Goal: Task Accomplishment & Management: Use online tool/utility

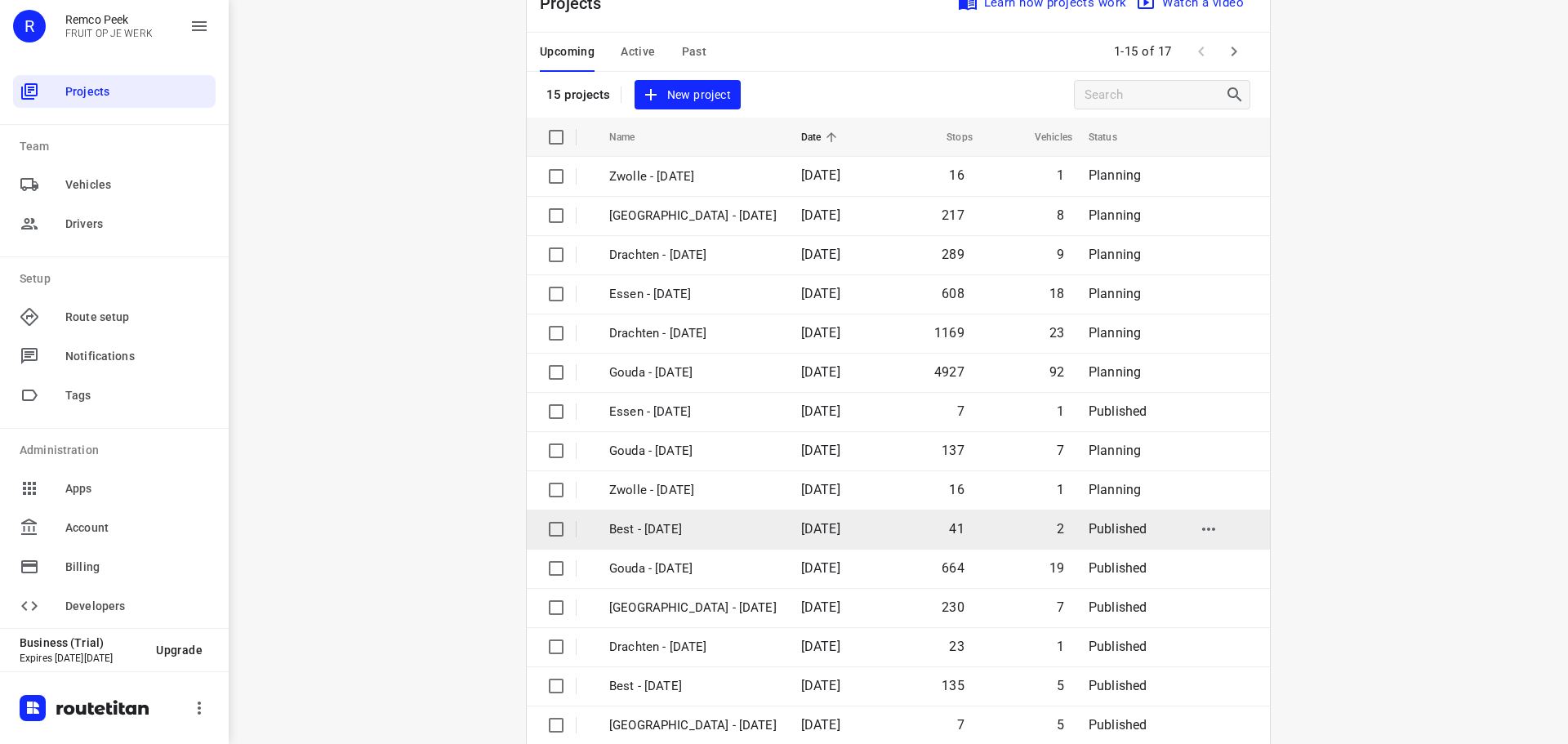
scroll to position [82, 0]
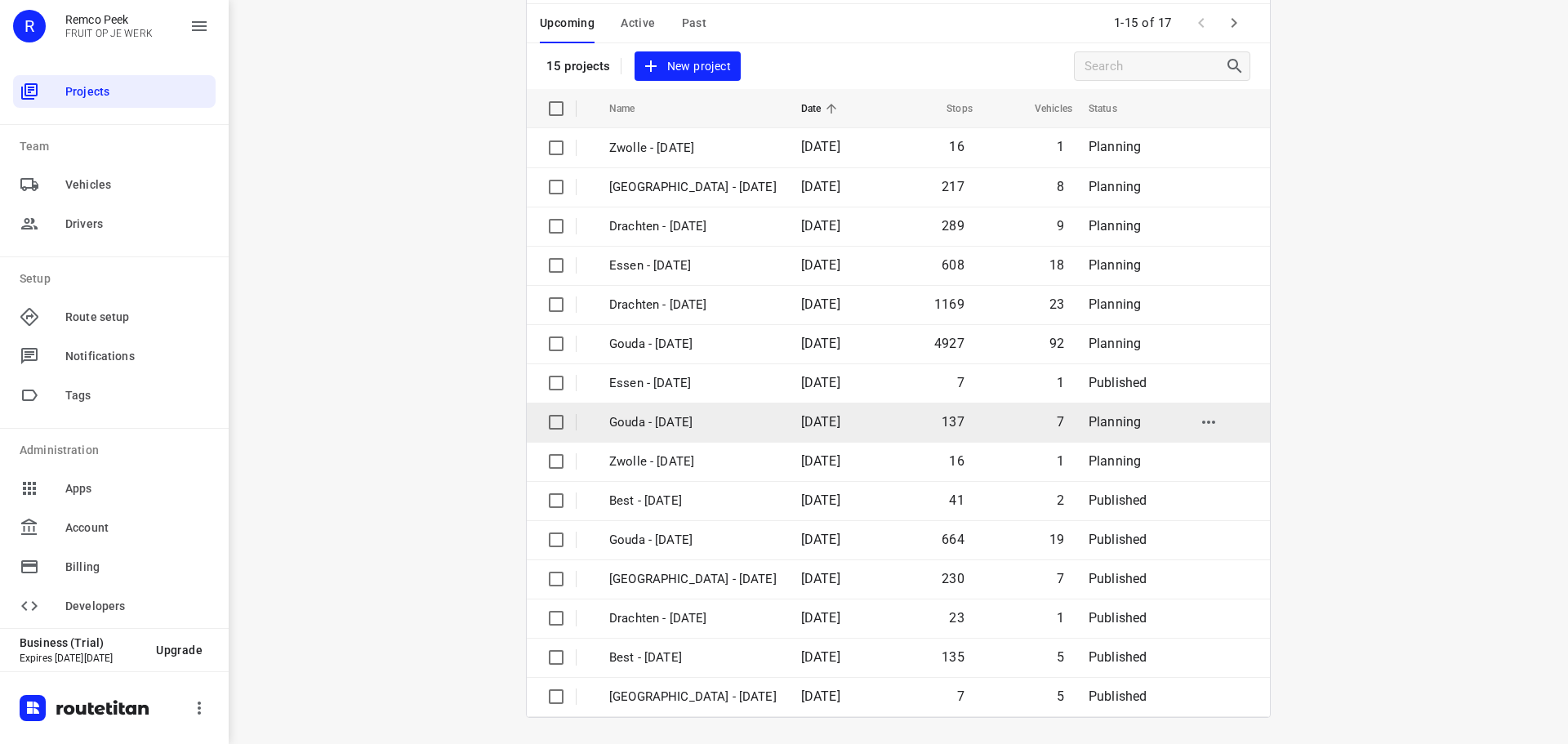
click at [674, 431] on p "Gouda - [DATE]" at bounding box center [693, 423] width 167 height 19
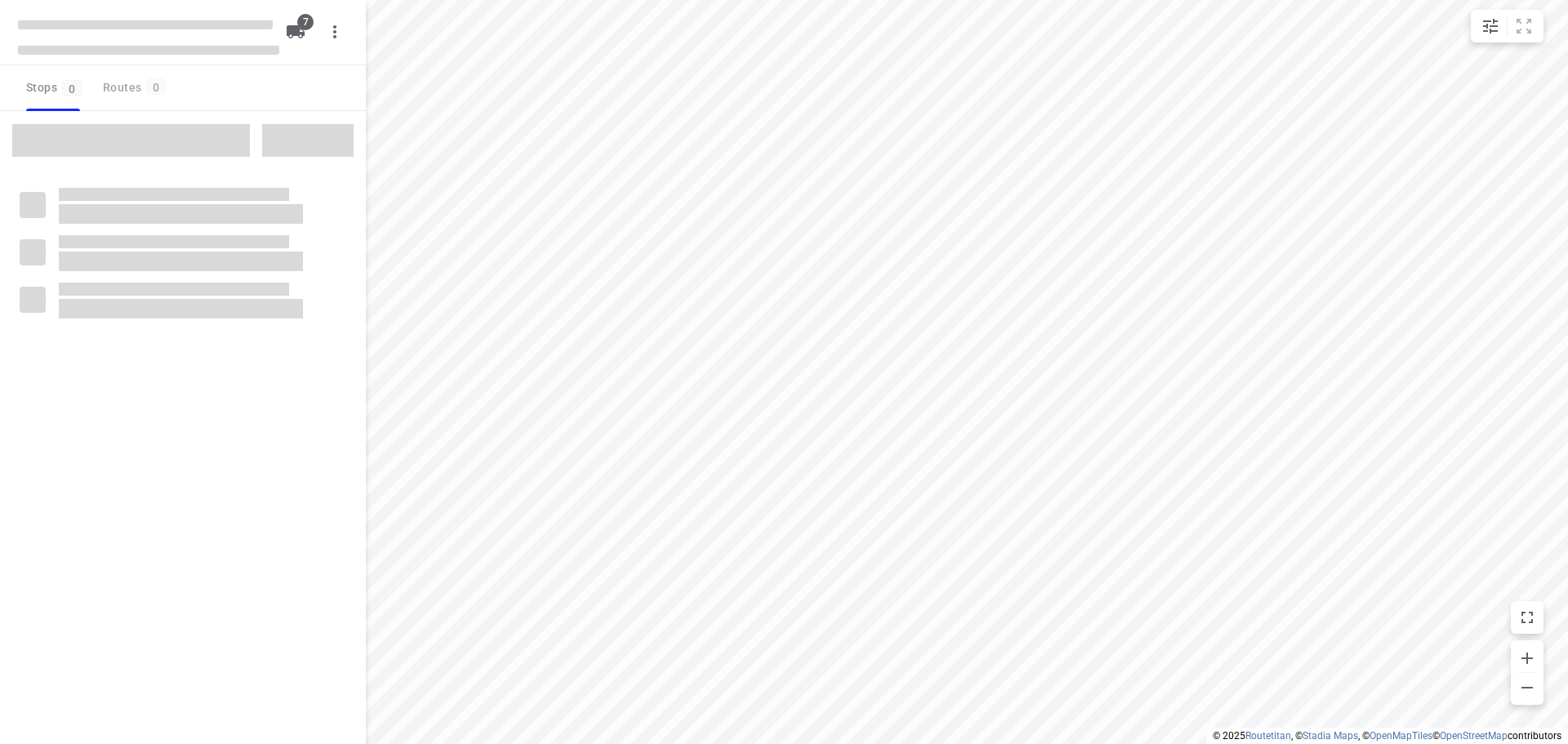
checkbox input "true"
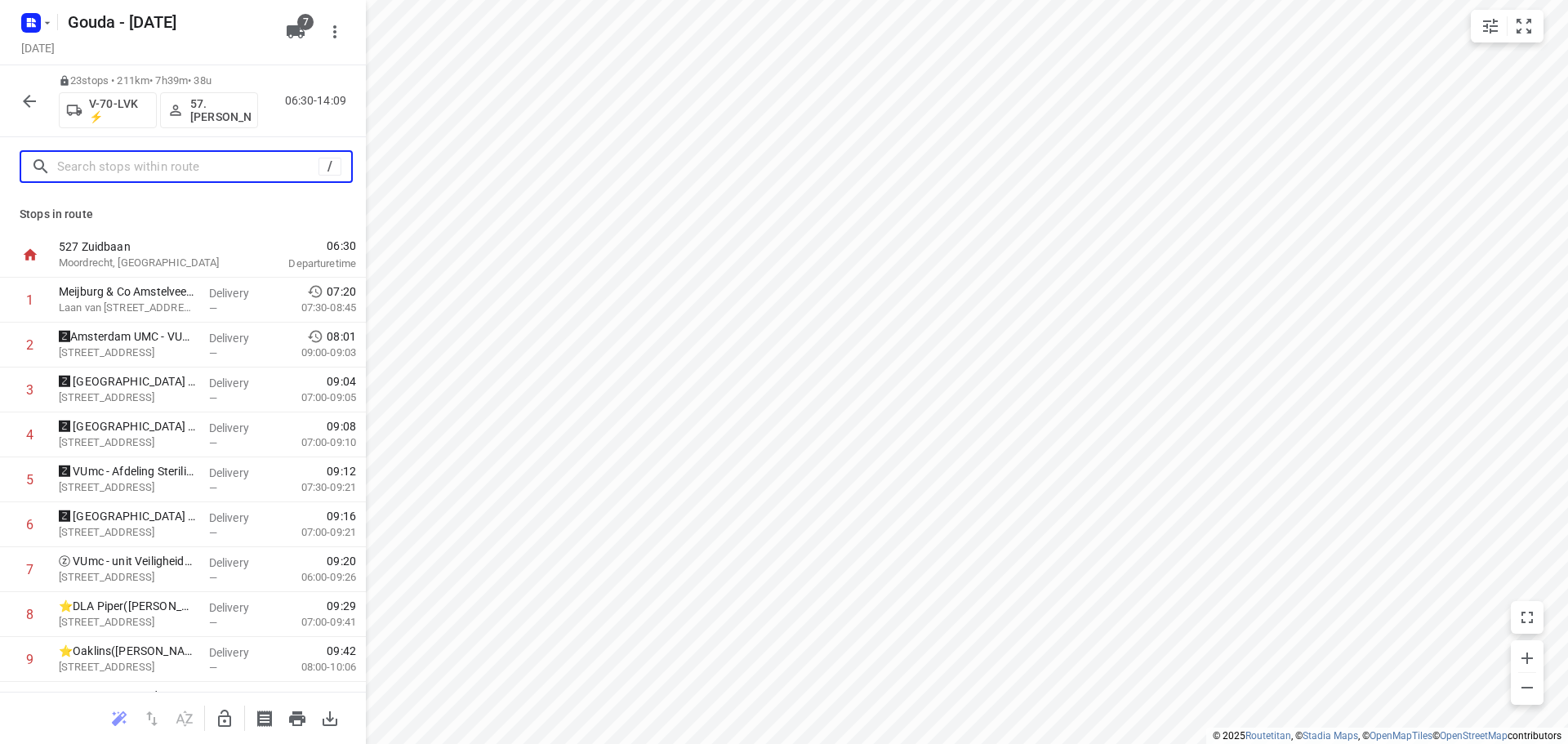
click at [212, 165] on input "text" at bounding box center [188, 166] width 261 height 25
click at [138, 162] on input "text" at bounding box center [191, 166] width 267 height 25
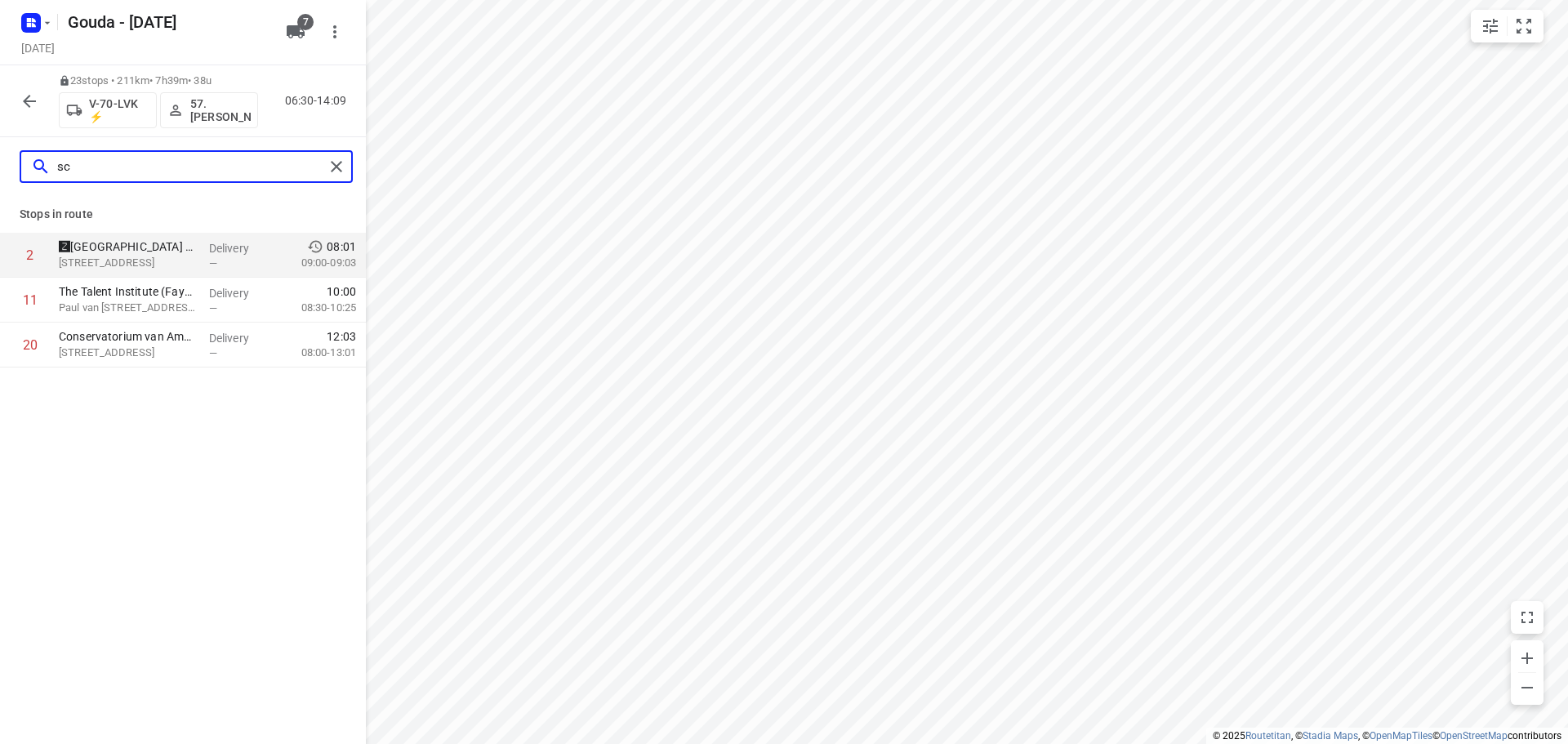
type input "s"
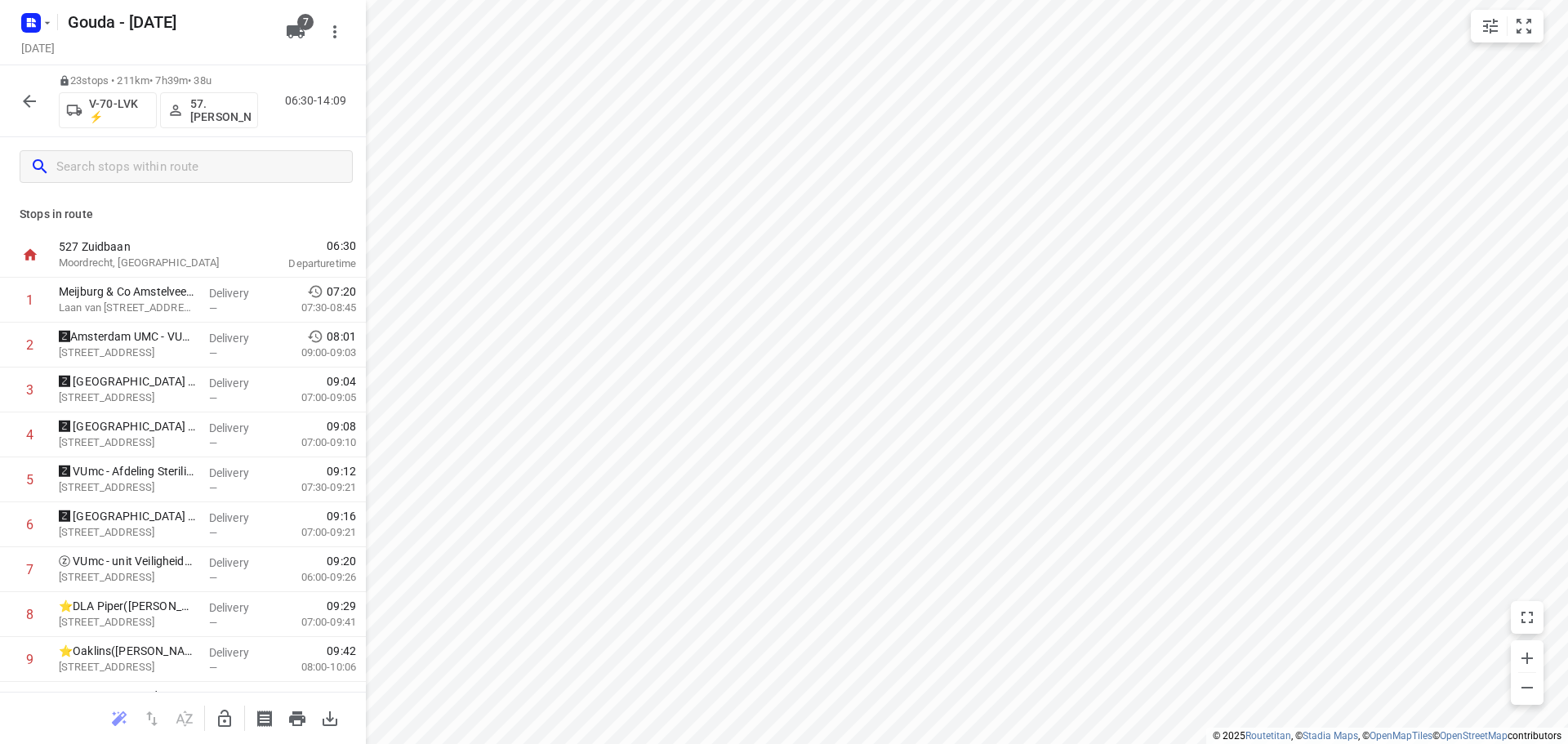
click at [16, 80] on div "23 stops • 211km • 7h39m • 38u V-70-LVK ⚡ 57. Patrick van Hoorn 06:30-14:09" at bounding box center [183, 101] width 366 height 72
click at [33, 103] on icon "button" at bounding box center [29, 101] width 20 height 20
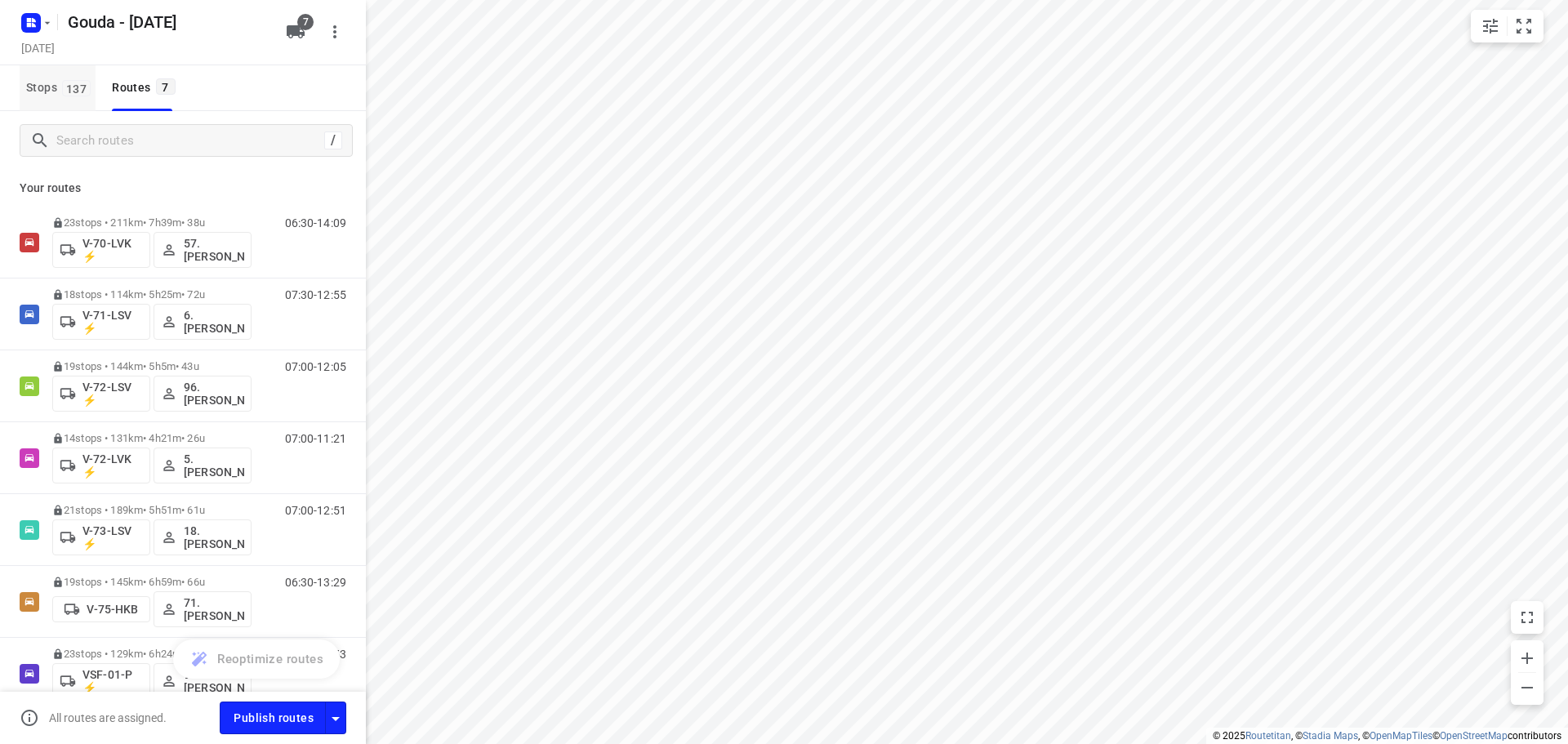
click at [53, 104] on button "Stops 137" at bounding box center [57, 88] width 76 height 46
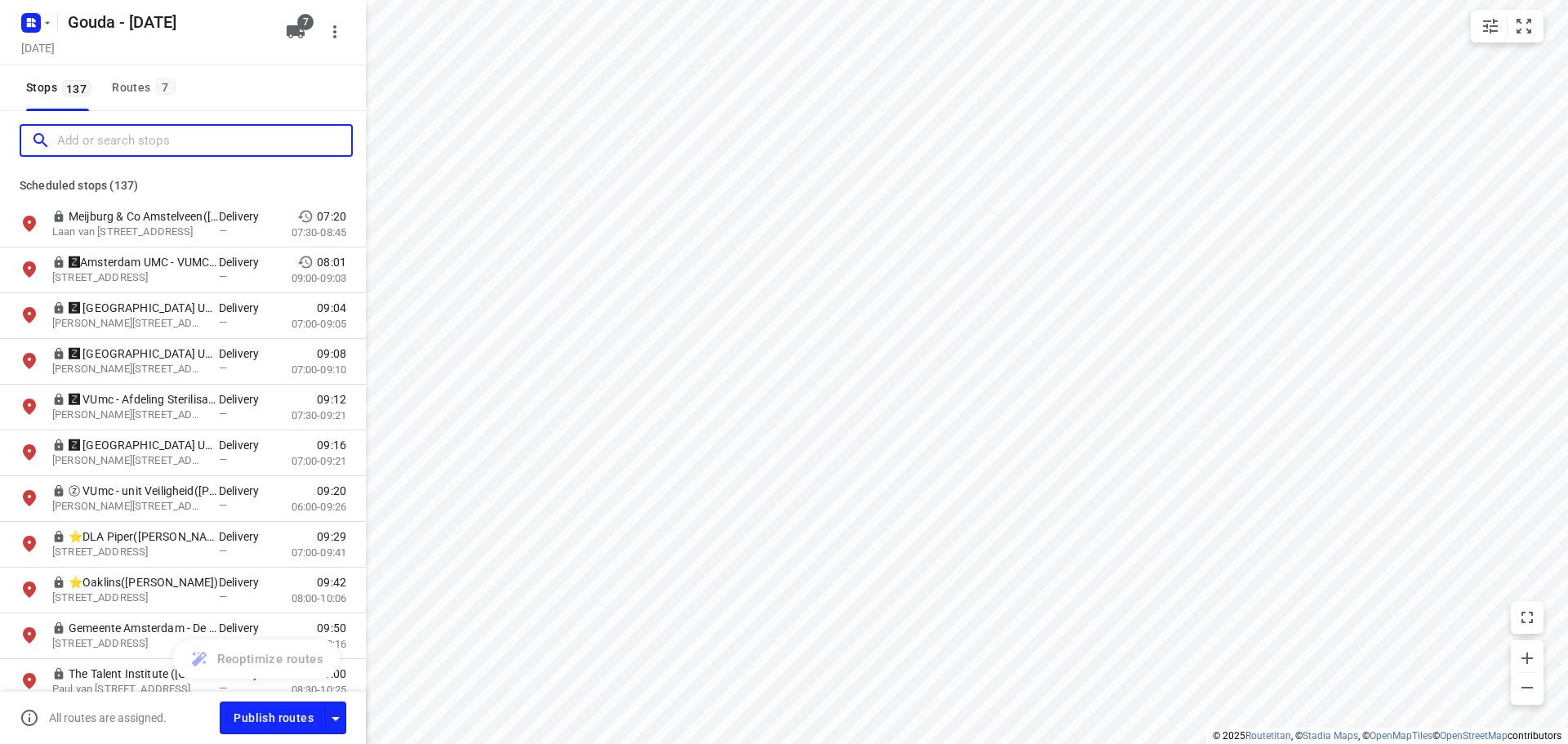
click at [92, 135] on input "Add or search stops" at bounding box center [204, 141] width 294 height 25
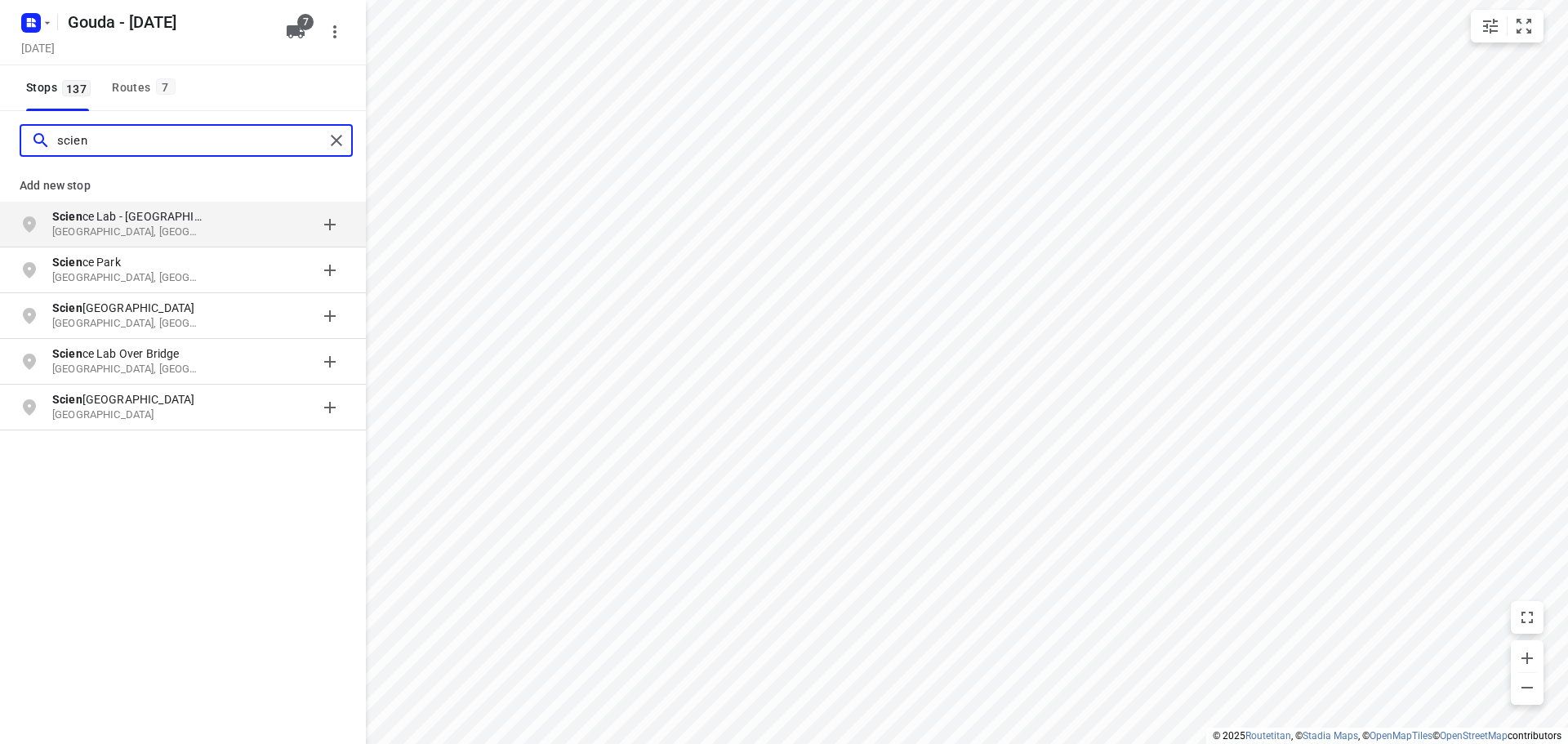
type input "scien"
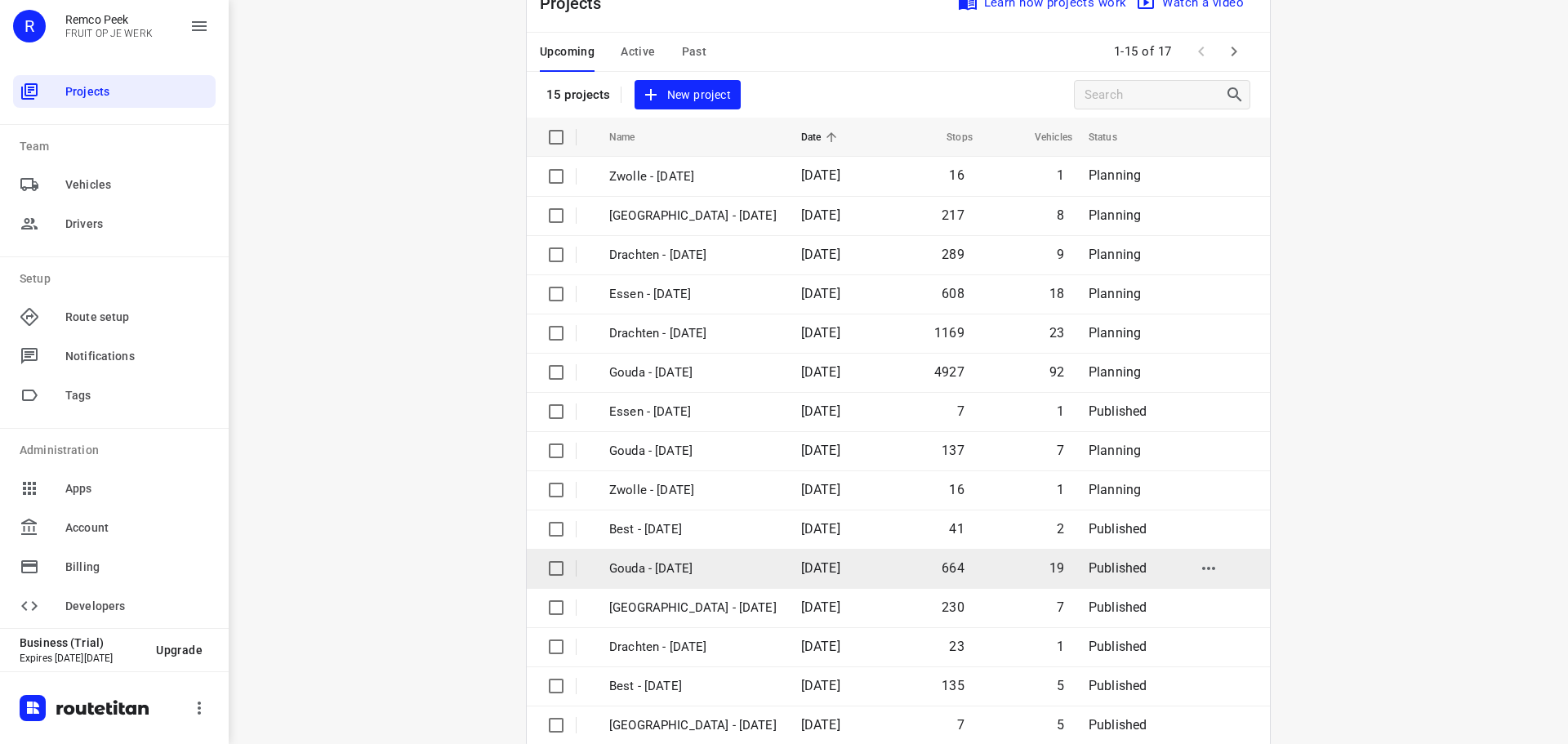
scroll to position [82, 0]
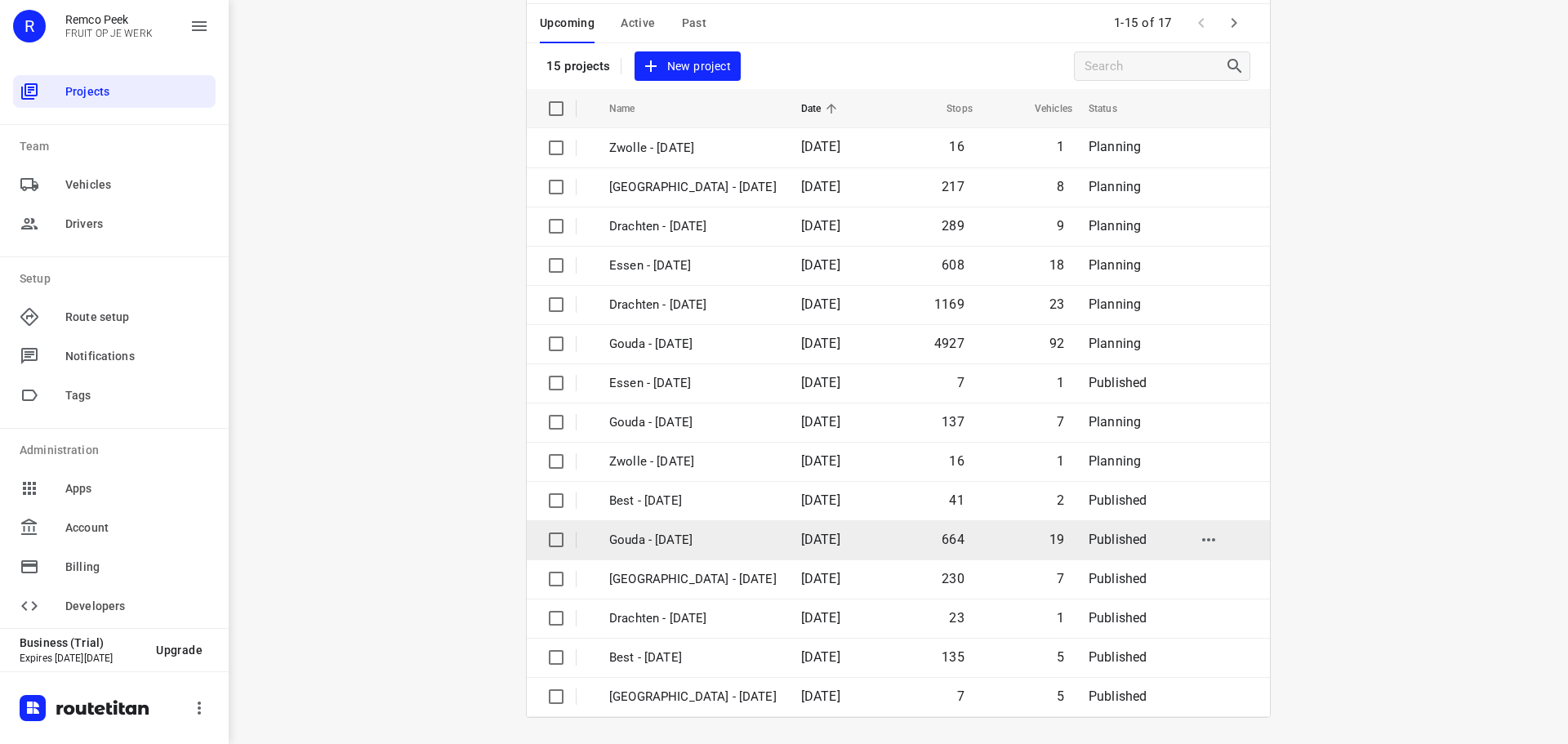
click at [690, 549] on td "Gouda - [DATE]" at bounding box center [690, 540] width 195 height 39
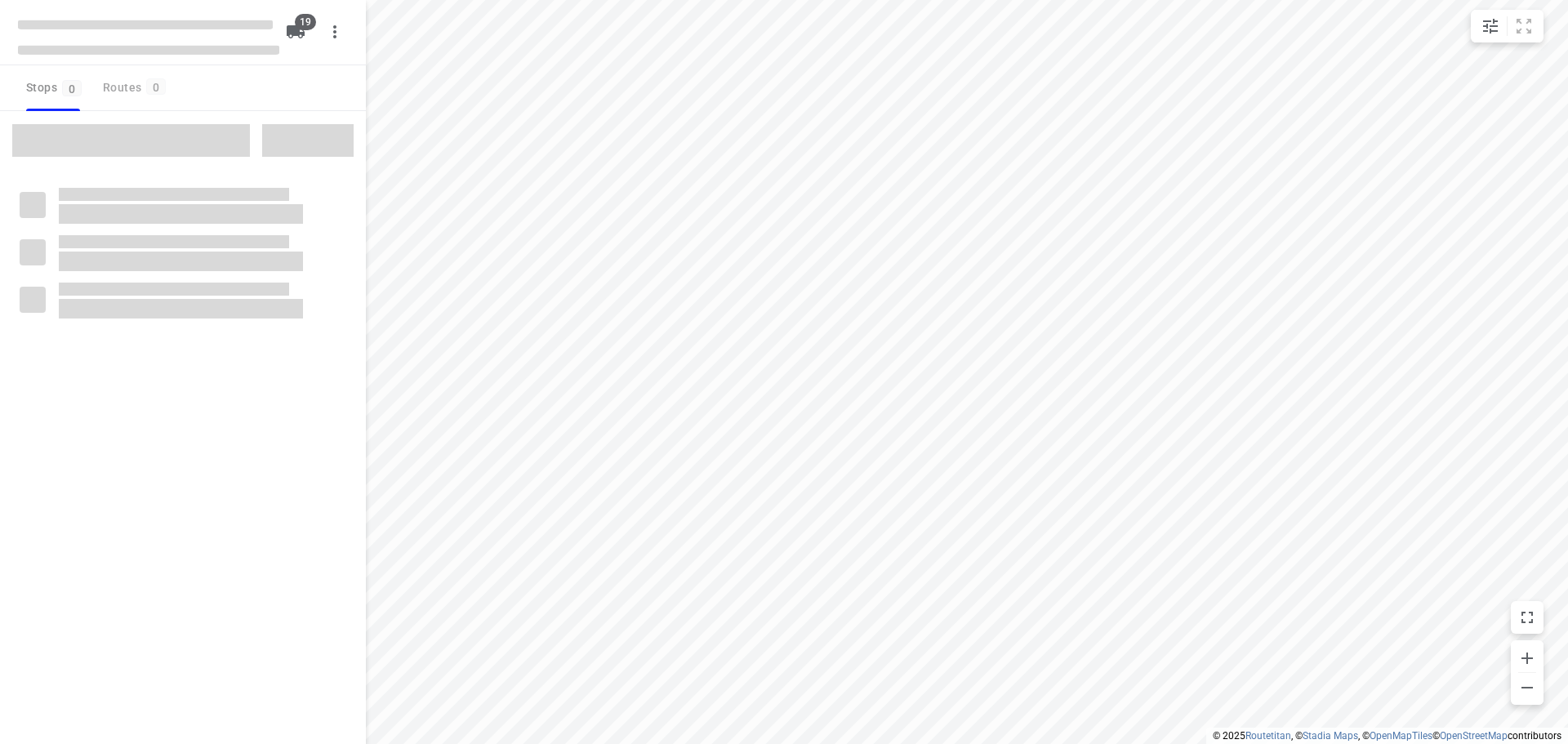
checkbox input "true"
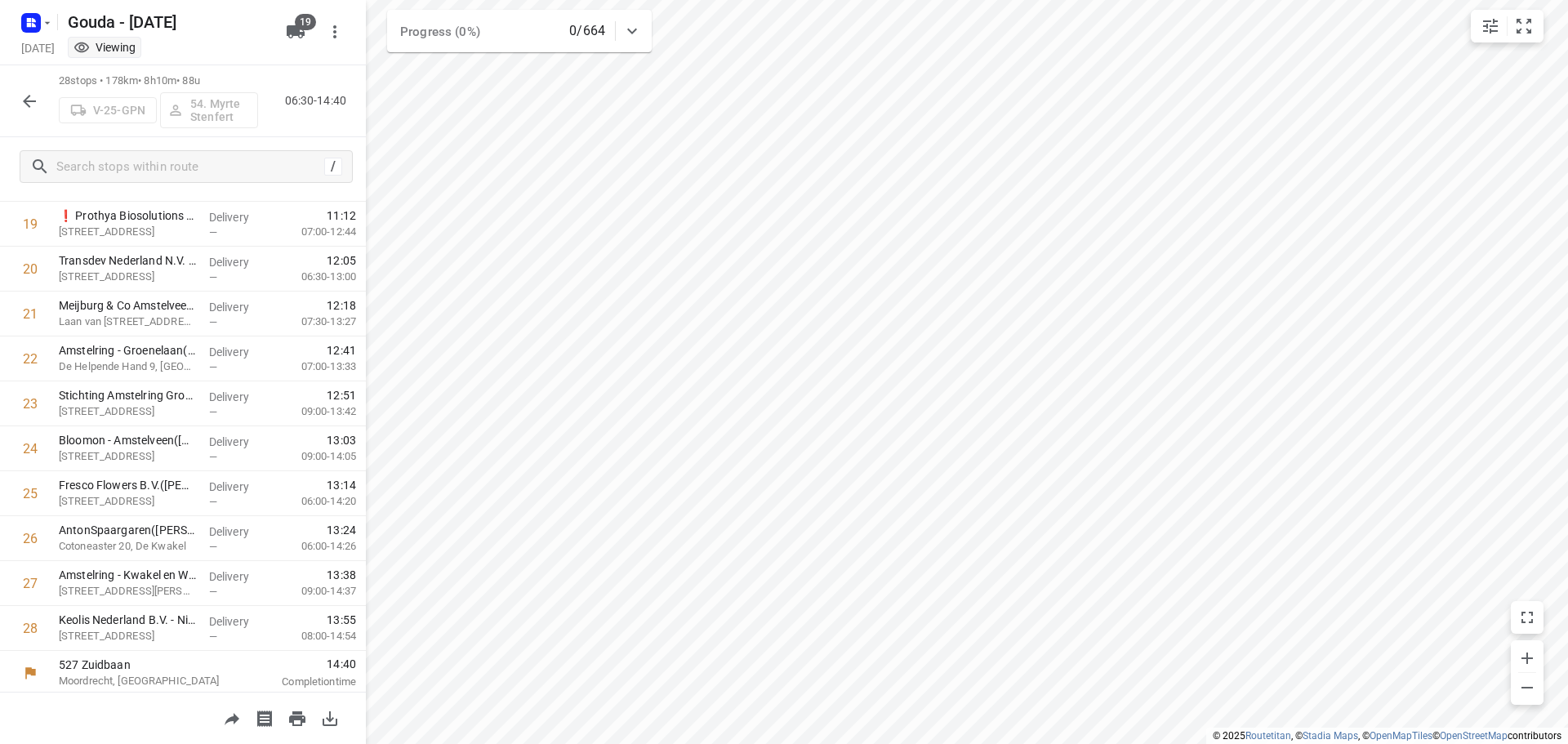
scroll to position [889, 0]
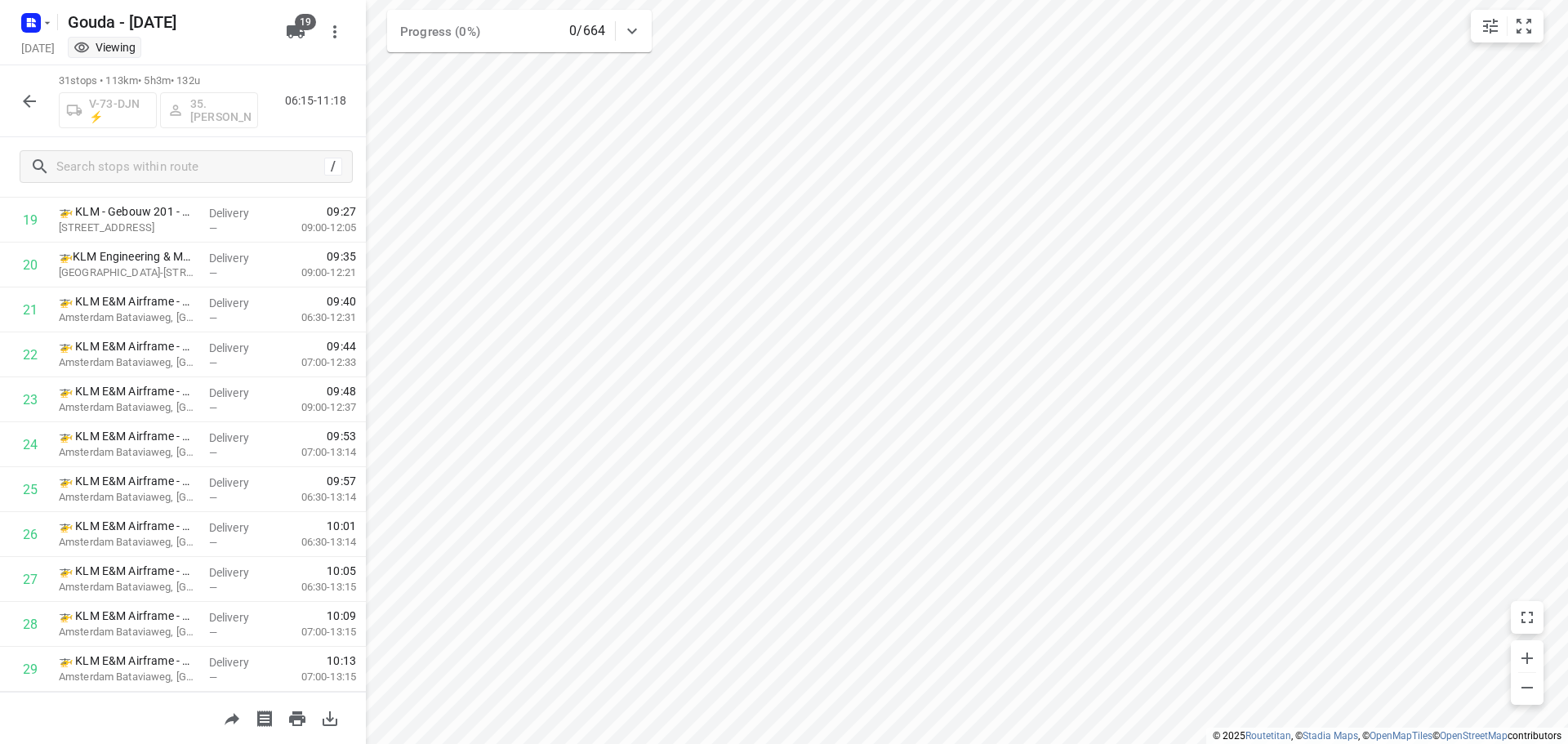
click at [20, 103] on icon "button" at bounding box center [29, 101] width 20 height 20
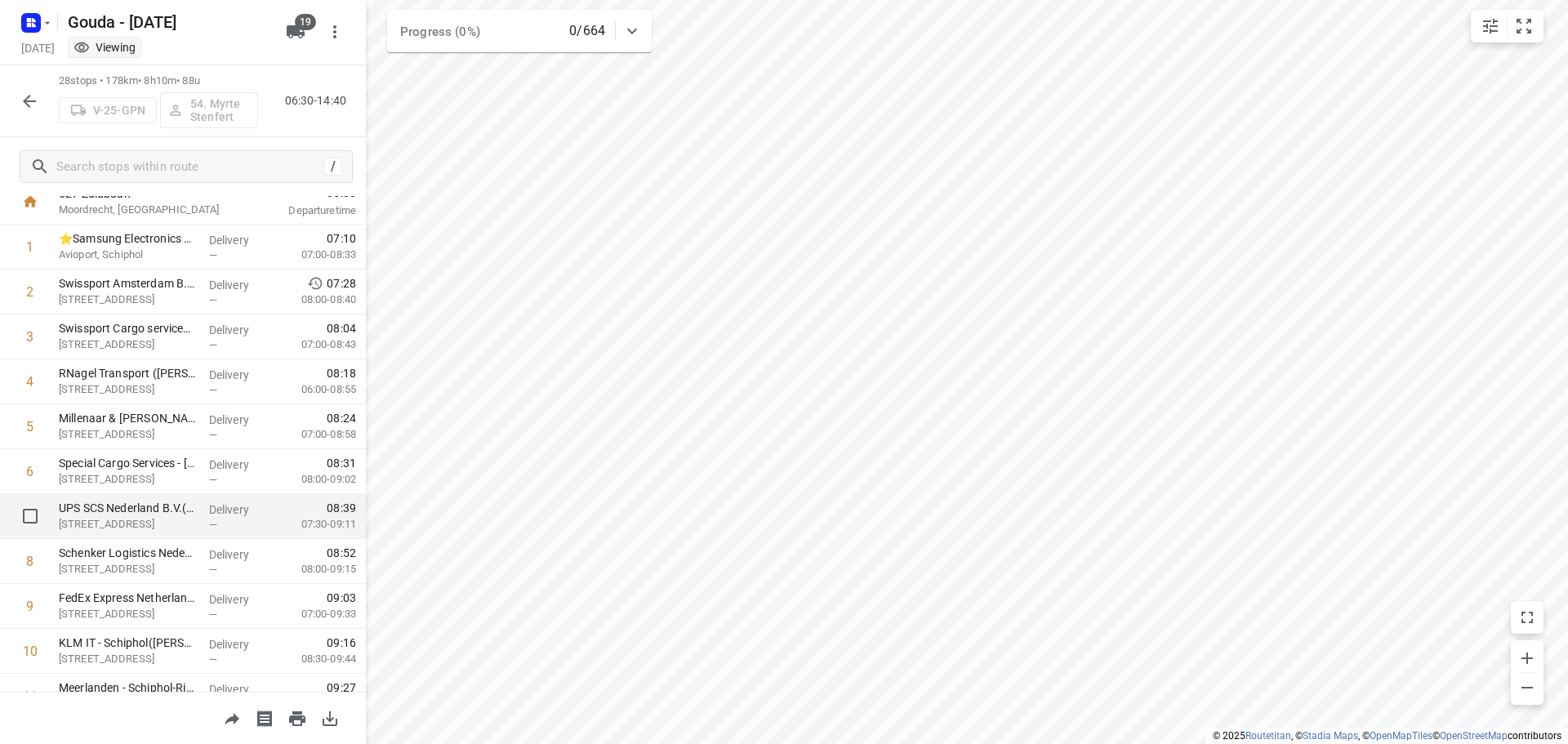
scroll to position [0, 0]
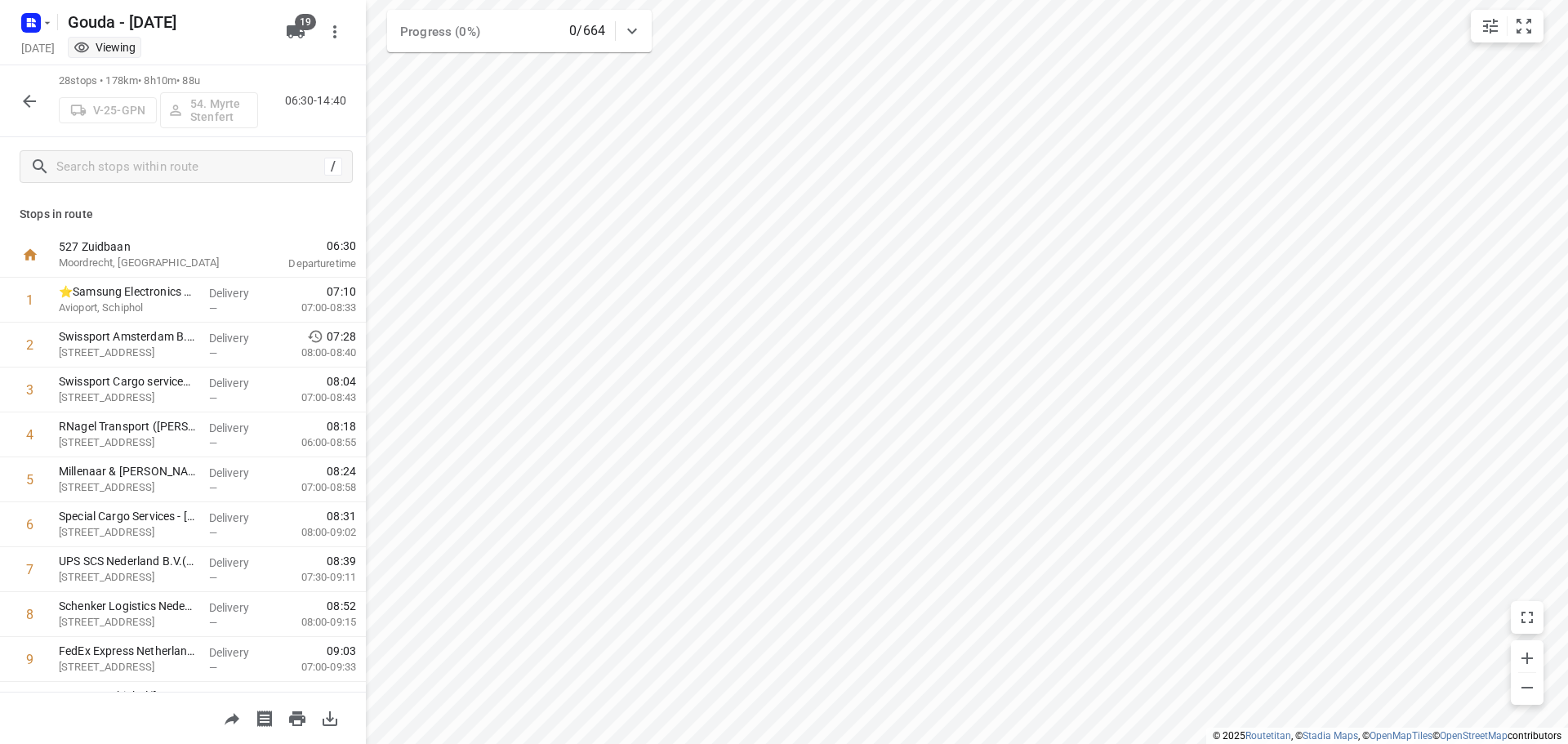
click at [35, 101] on icon "button" at bounding box center [29, 101] width 13 height 13
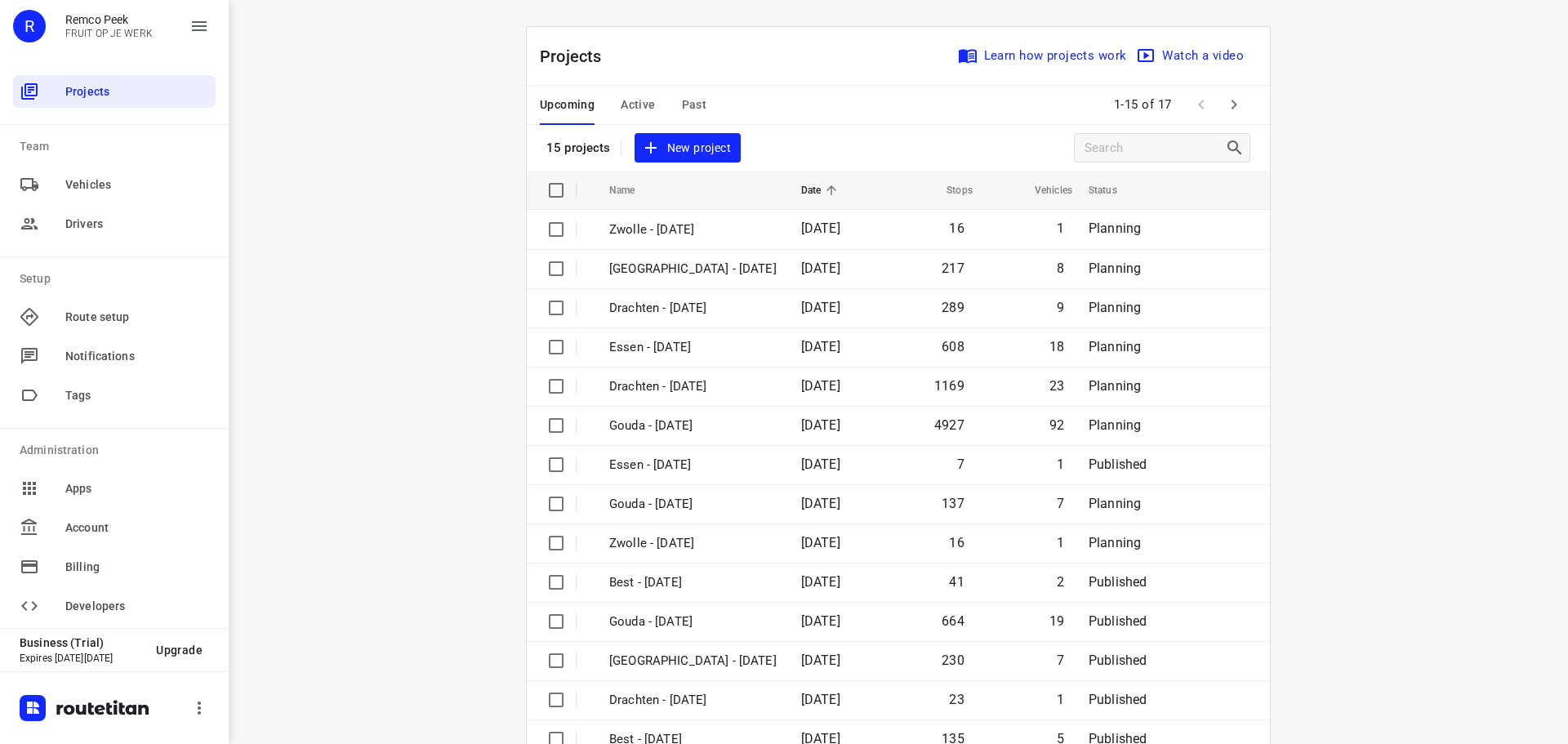
click at [684, 106] on span "Past" at bounding box center [694, 105] width 25 height 21
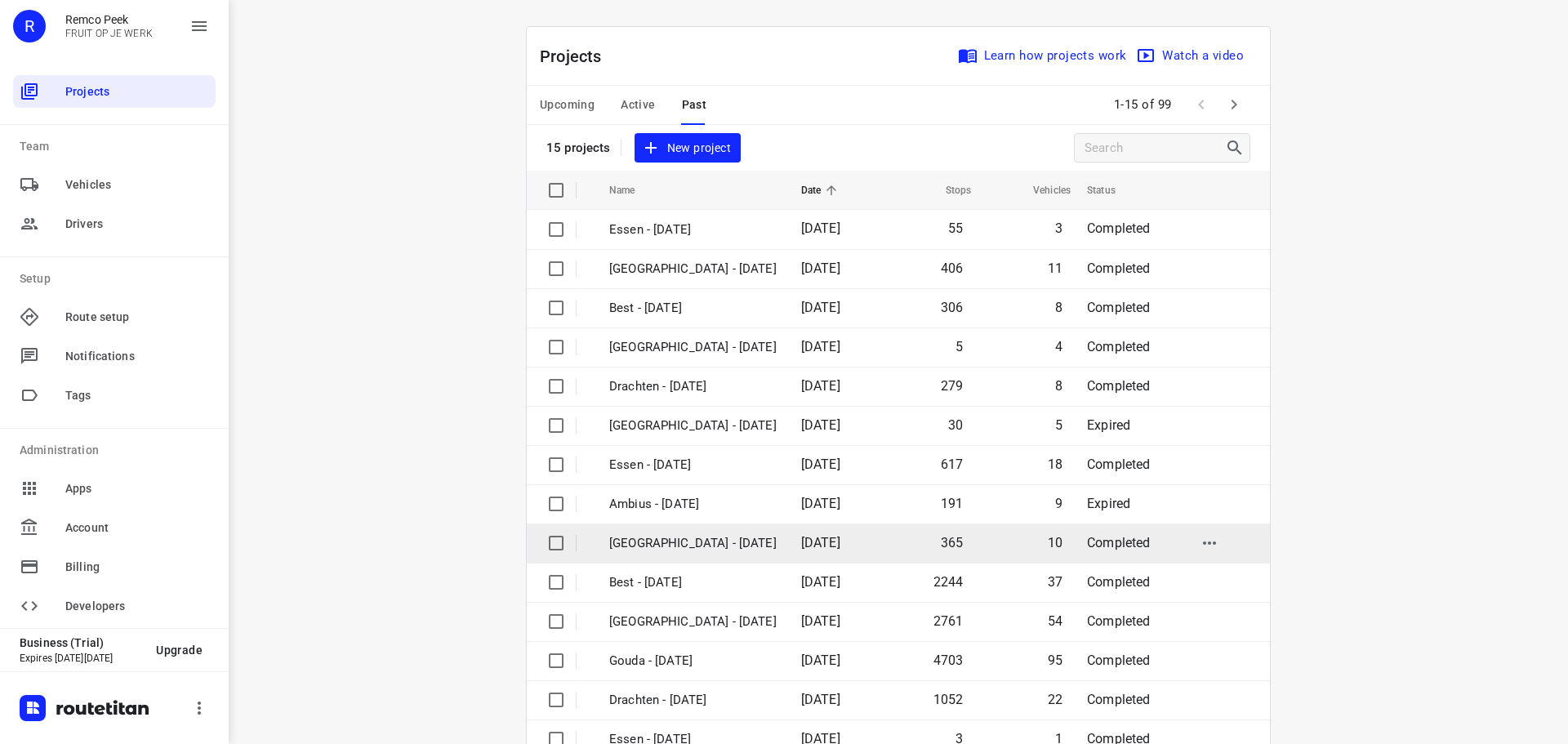
scroll to position [82, 0]
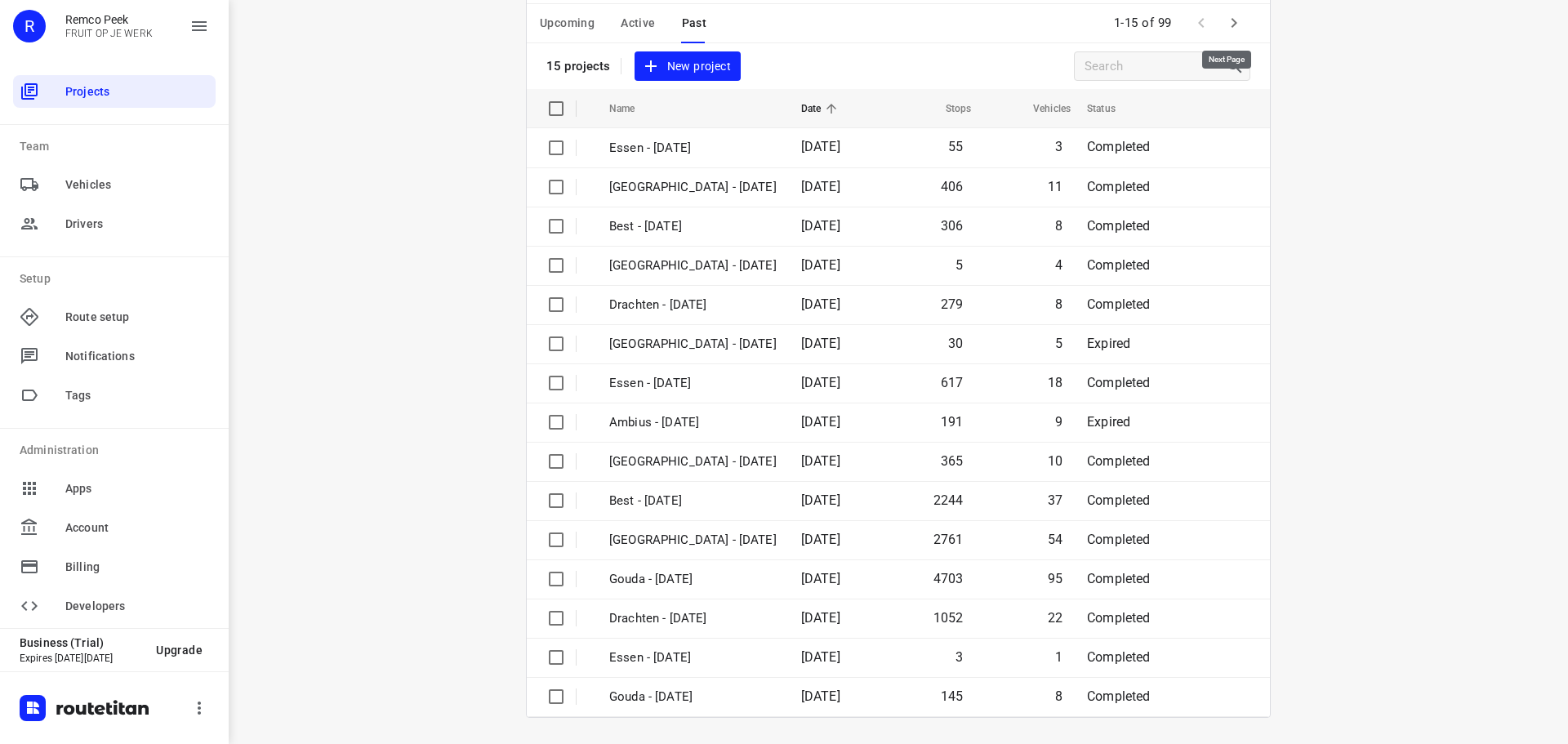
click at [1229, 21] on icon "button" at bounding box center [1234, 23] width 20 height 20
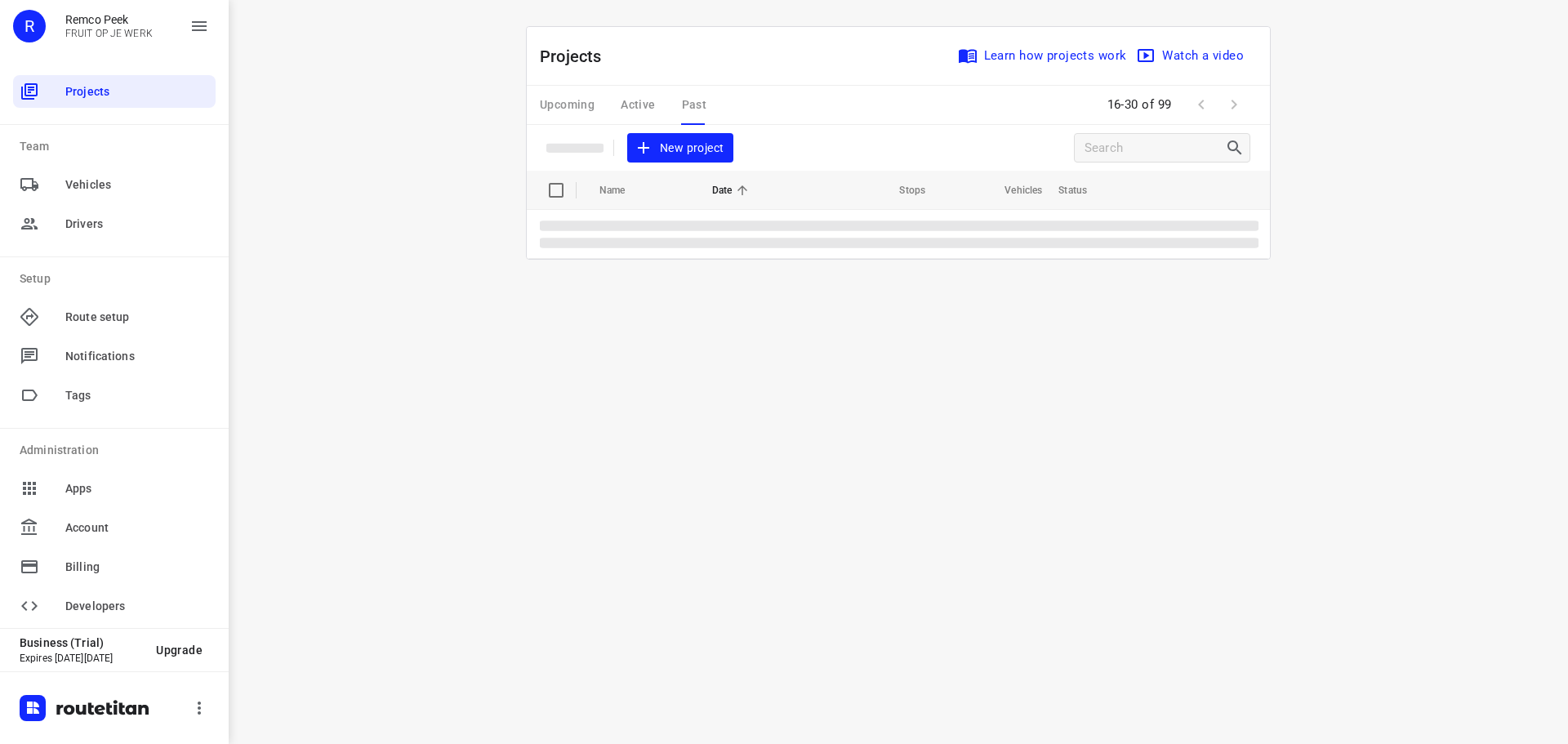
scroll to position [0, 0]
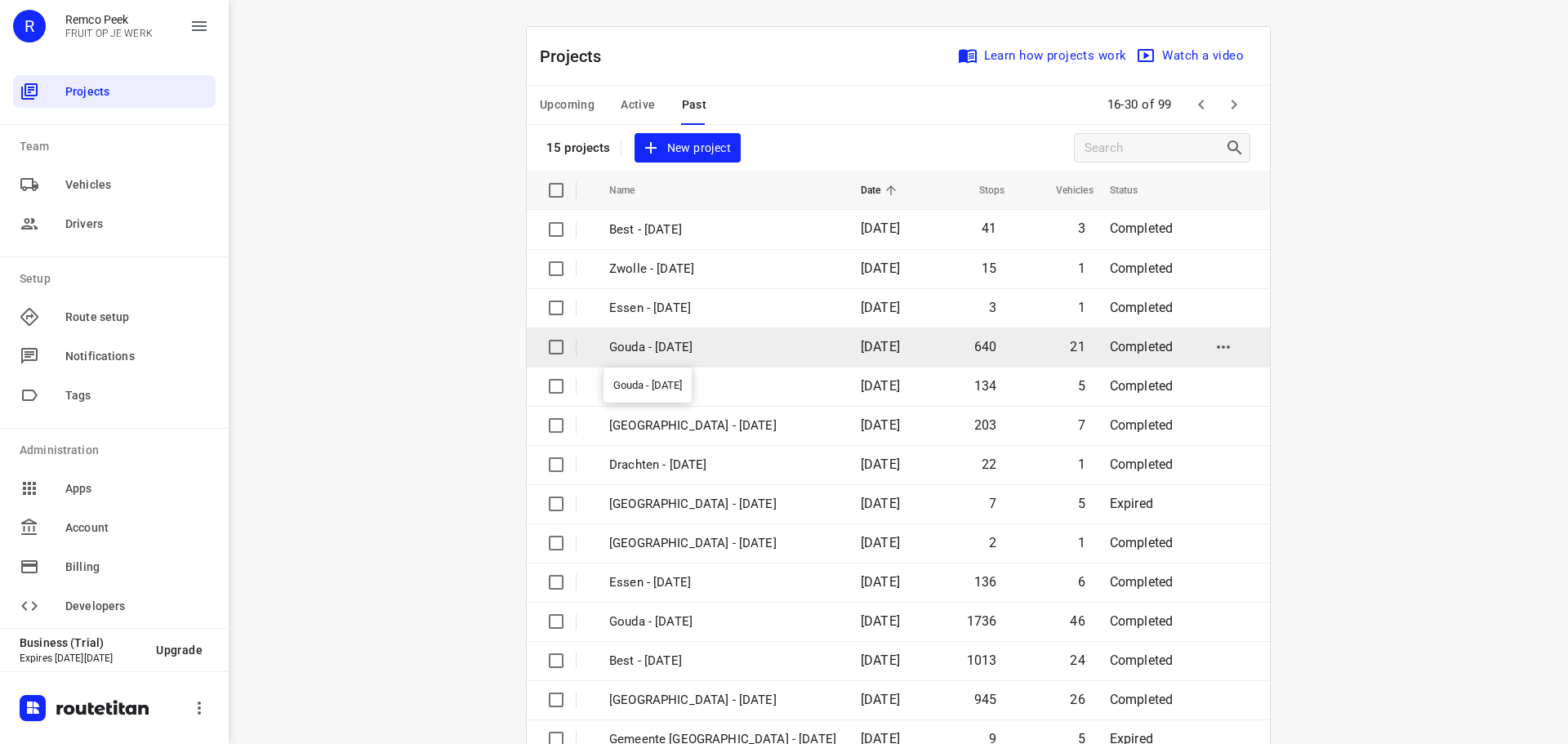
click at [712, 349] on p "Gouda - [DATE]" at bounding box center [723, 348] width 227 height 19
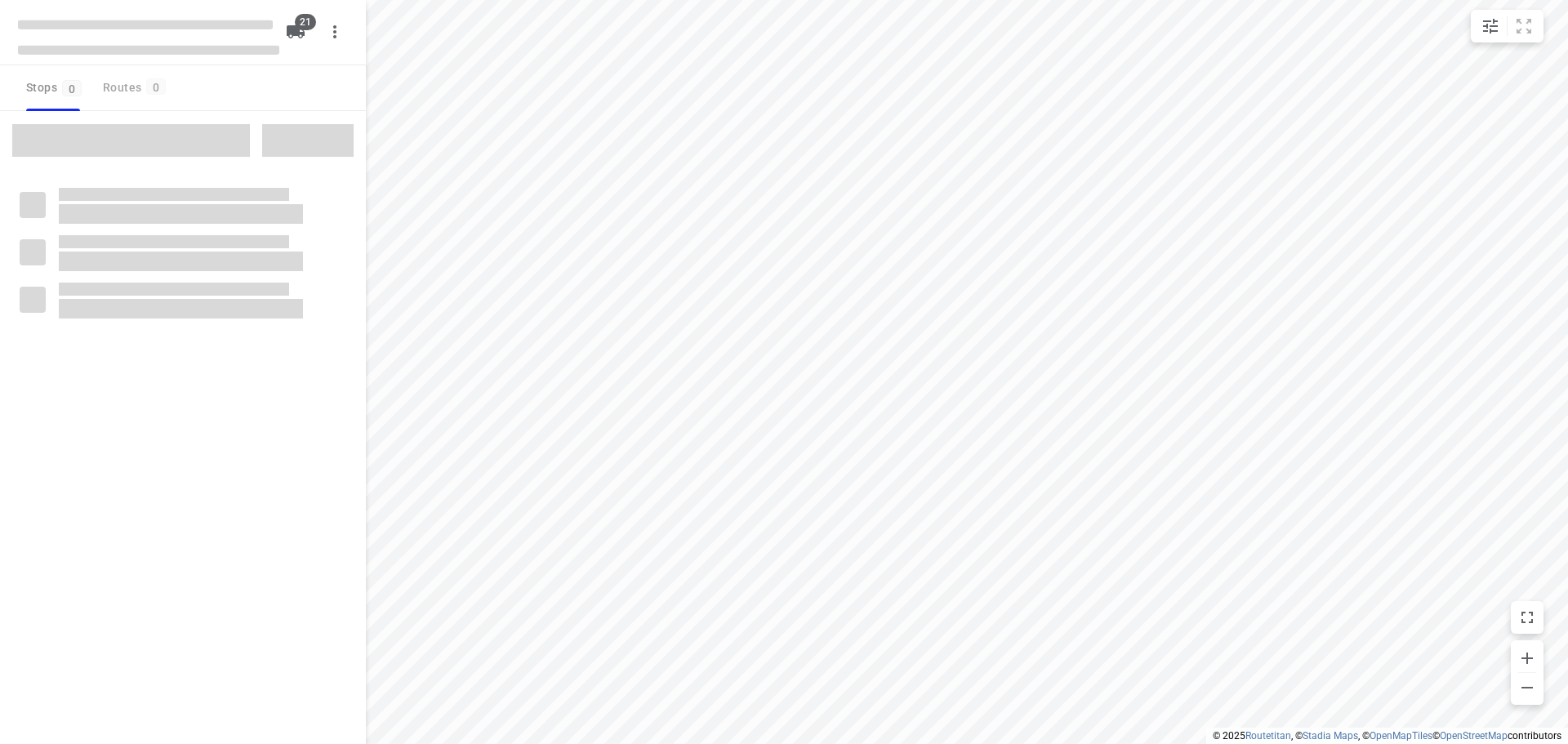
type input "distance"
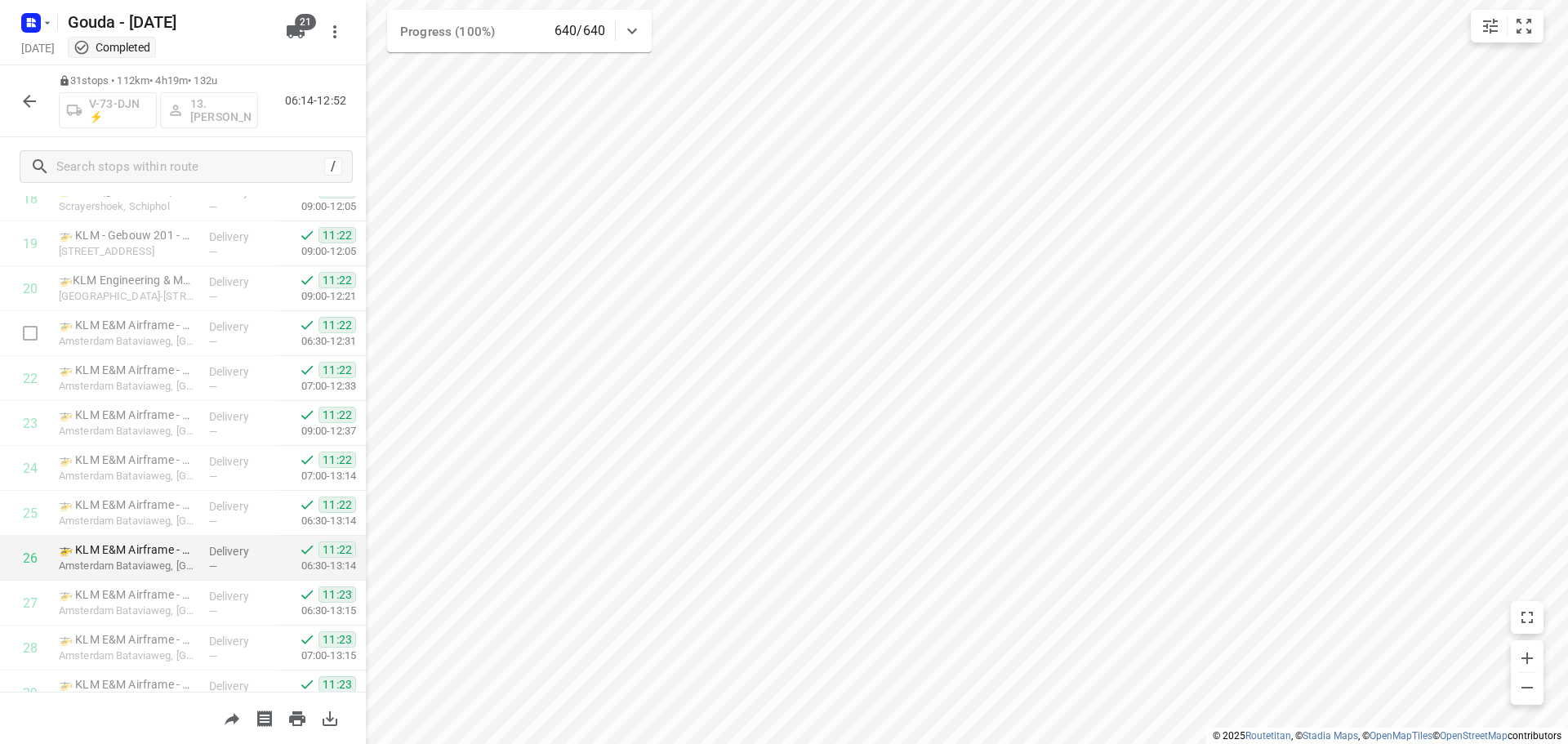
scroll to position [1024, 0]
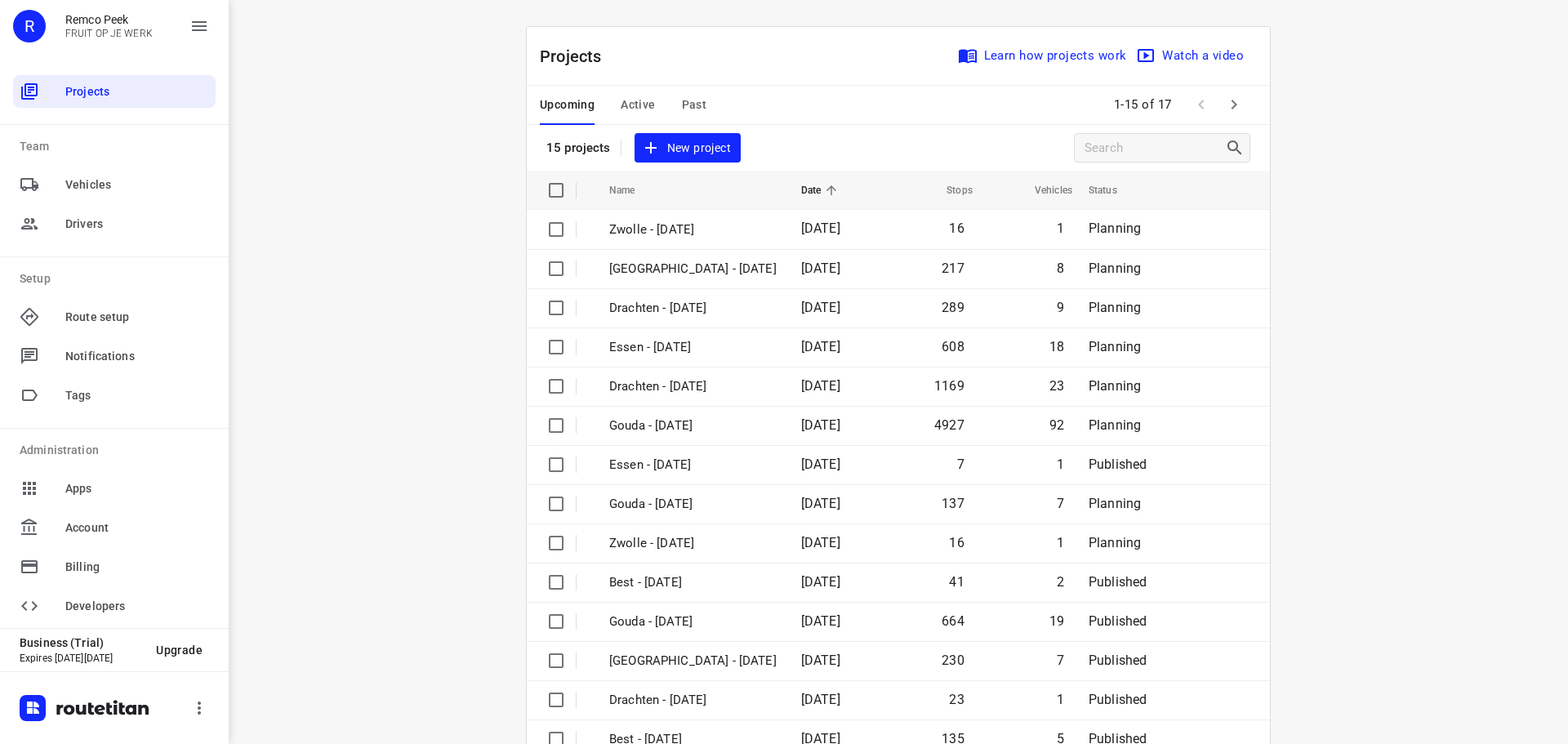
drag, startPoint x: 426, startPoint y: 126, endPoint x: 517, endPoint y: 122, distance: 91.1
click at [431, 124] on div "i © 2025 Routetitan , © Stadia Maps , © OpenMapTiles © OpenStreetMap contributo…" at bounding box center [899, 372] width 1339 height 744
click at [1434, 339] on div "i © 2025 Routetitan , © Stadia Maps , © OpenMapTiles © OpenStreetMap contributo…" at bounding box center [899, 372] width 1339 height 744
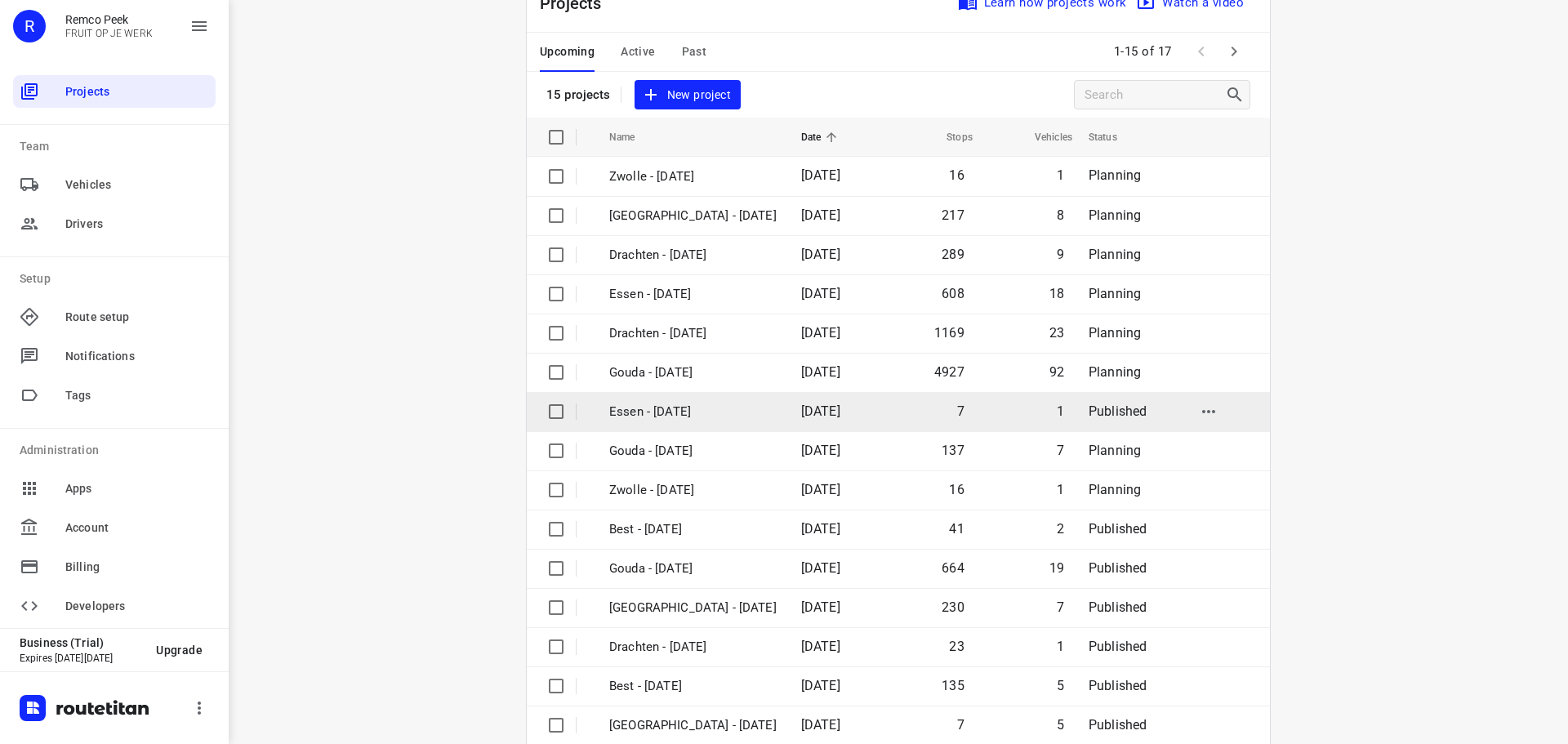
scroll to position [82, 0]
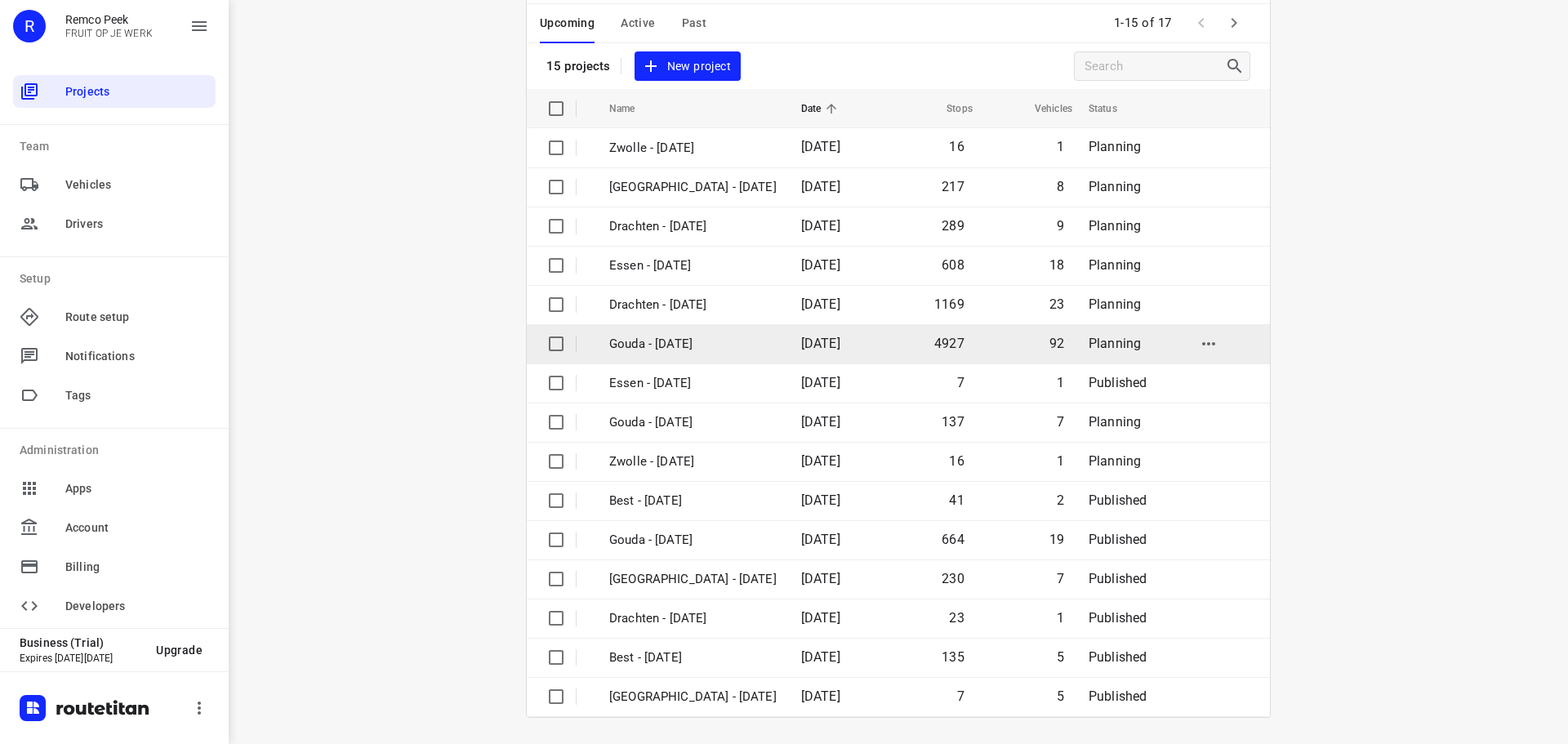
click at [670, 349] on p "Gouda - [DATE]" at bounding box center [693, 345] width 167 height 19
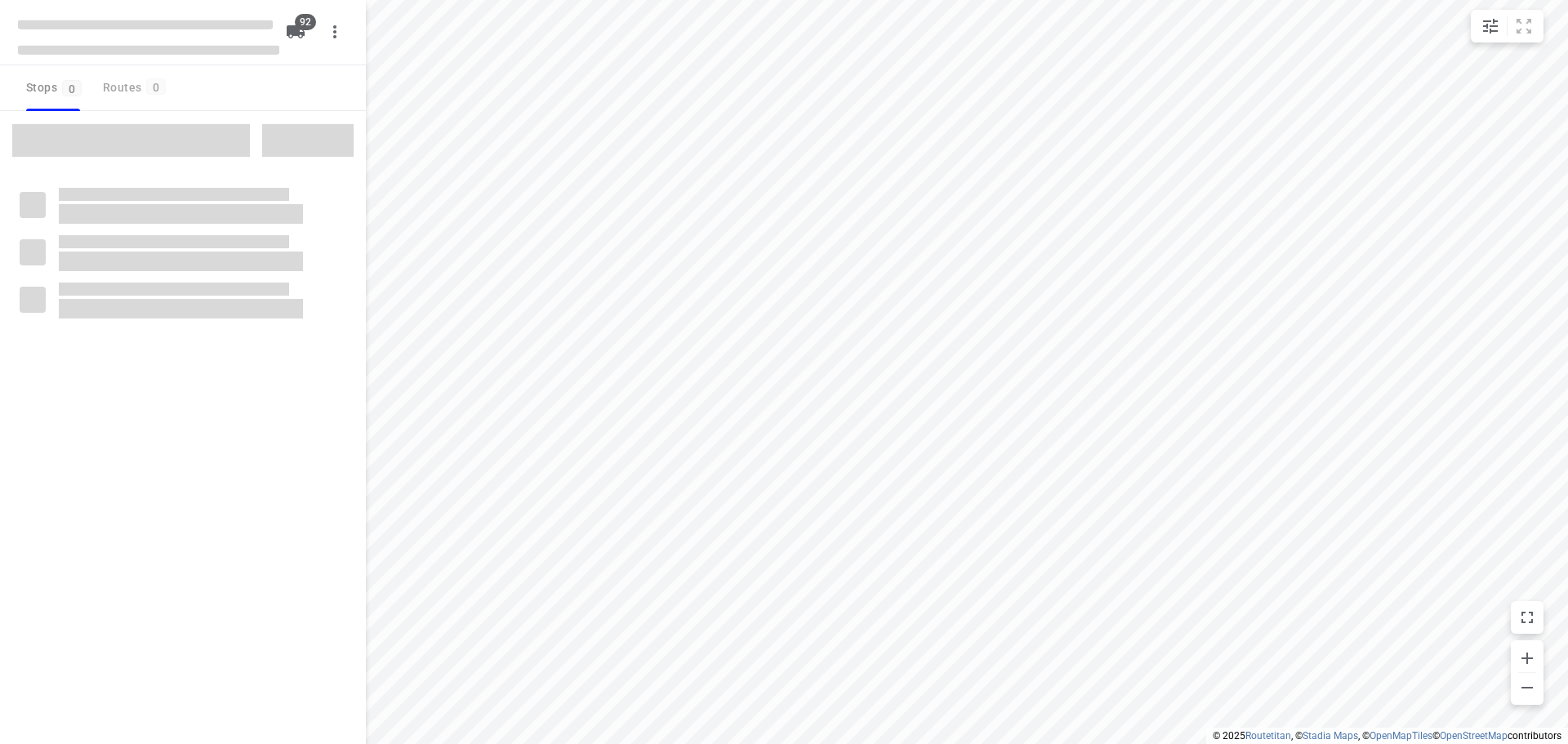
type input "distance"
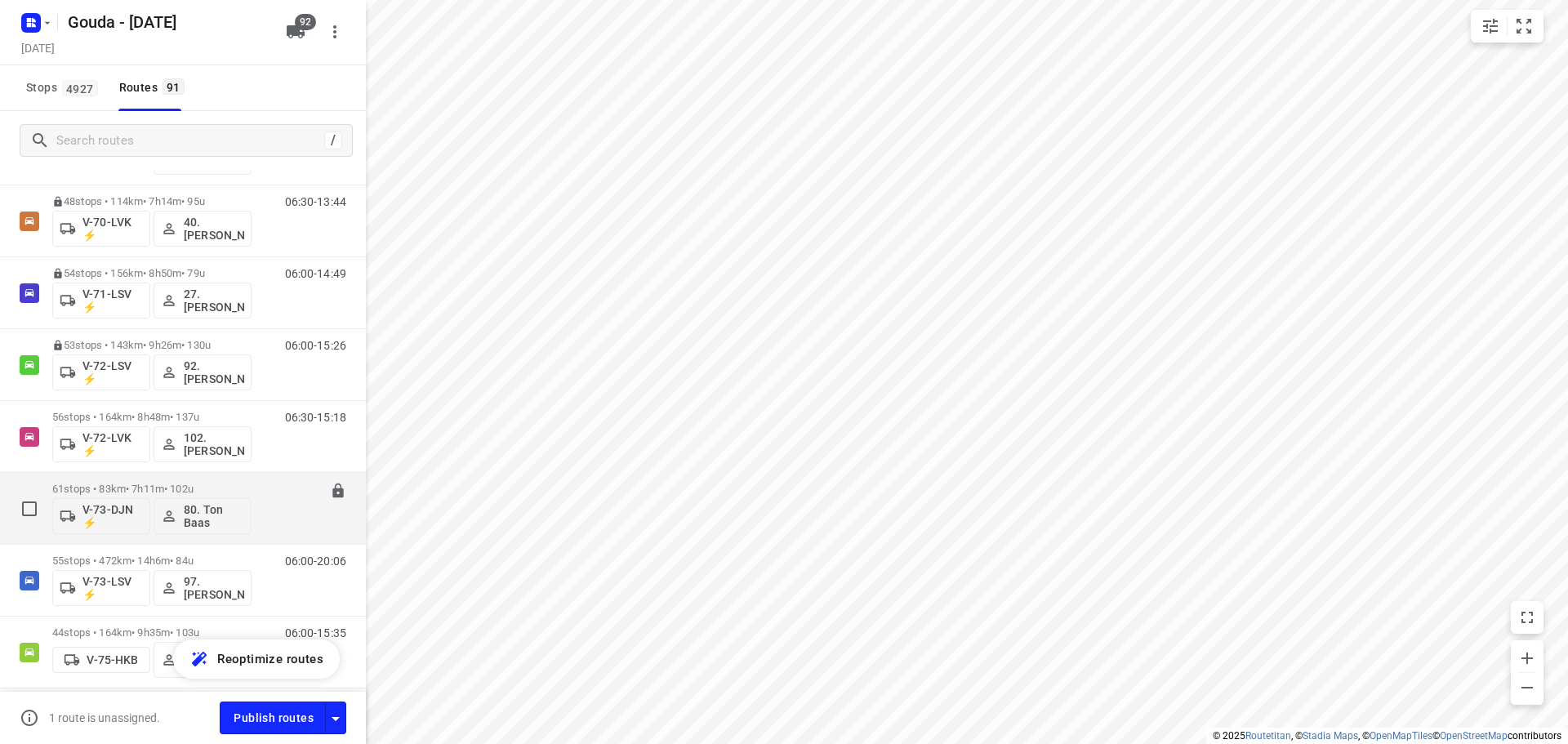
scroll to position [1879, 0]
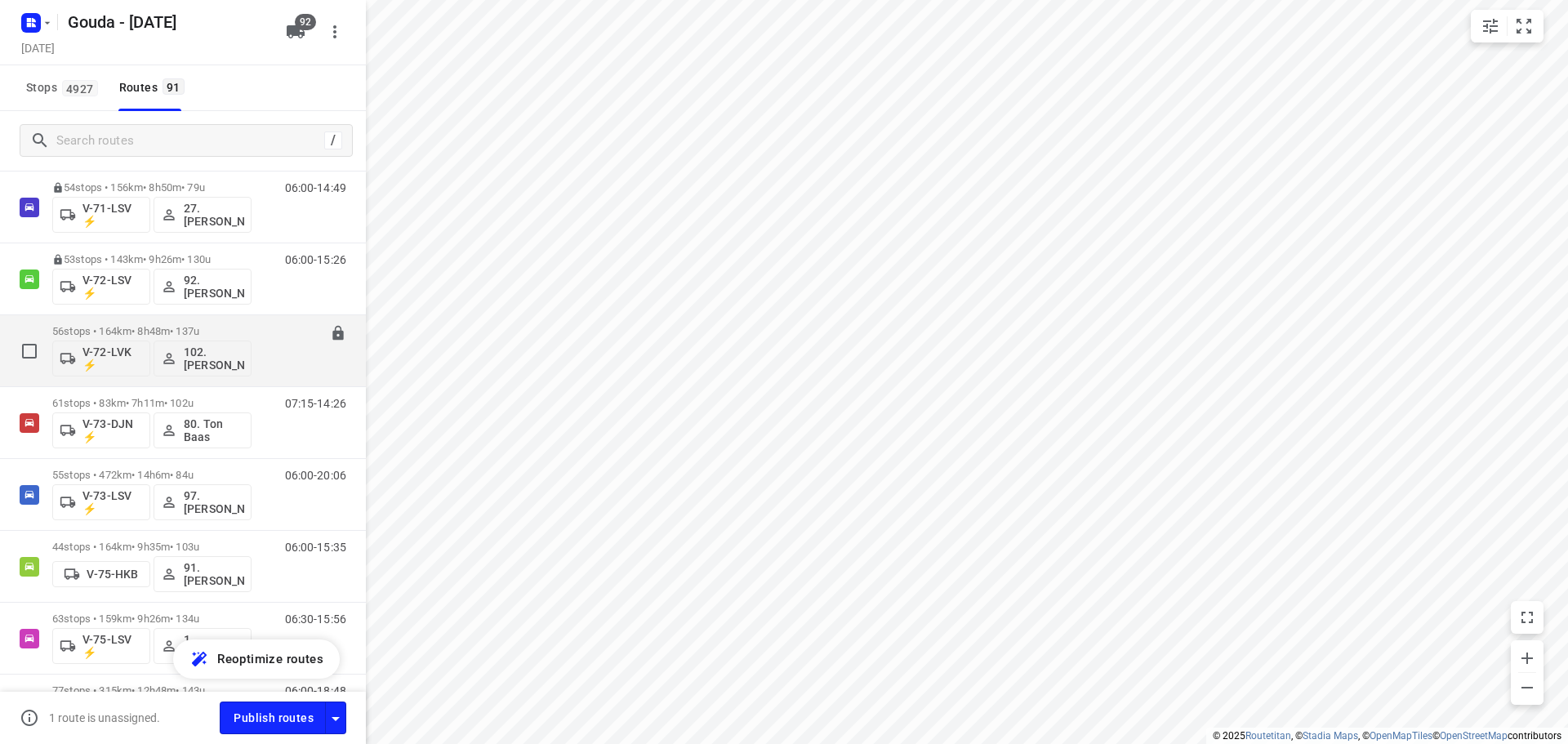
click at [150, 330] on p "56 stops • 164km • 8h48m • 137u" at bounding box center [152, 331] width 199 height 12
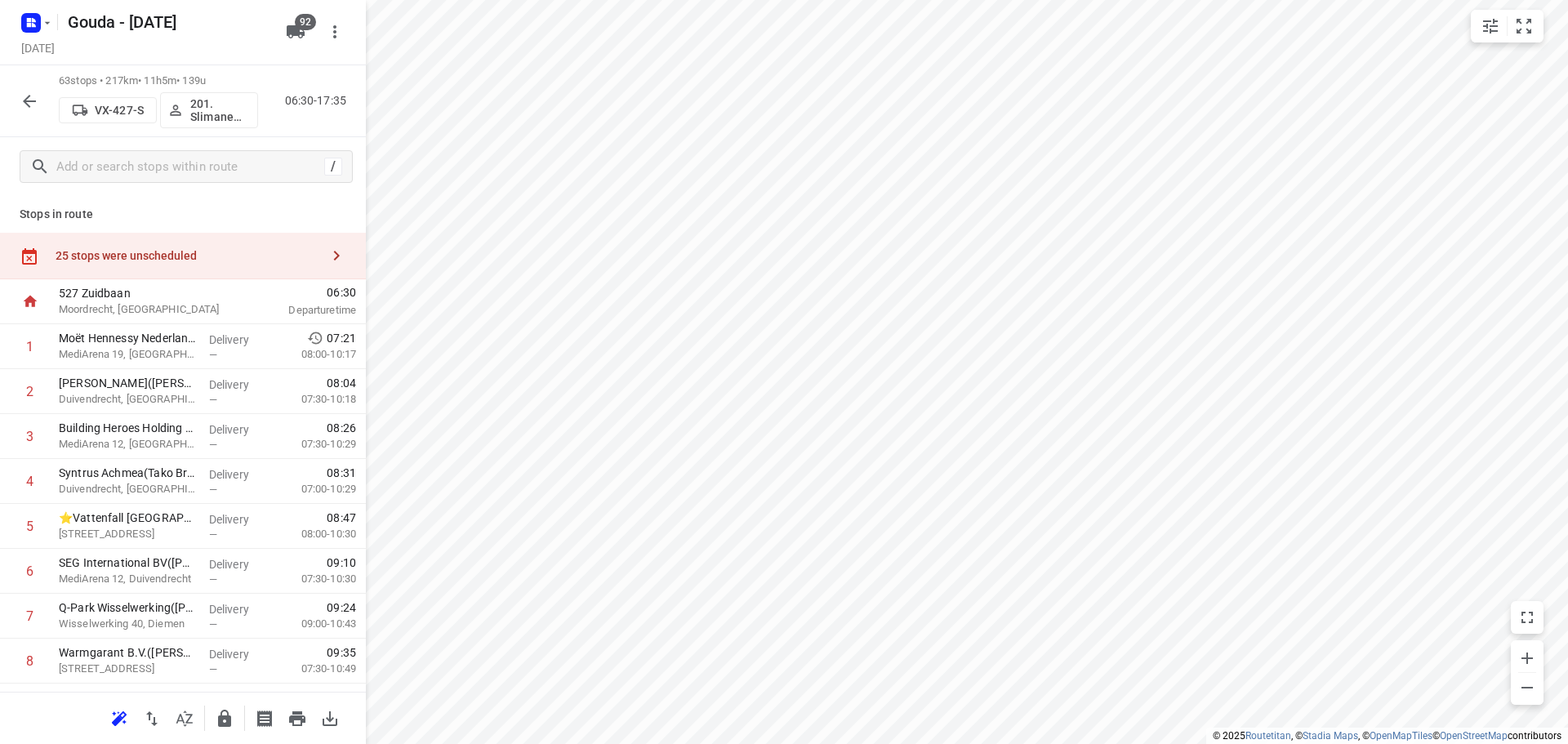
drag, startPoint x: 197, startPoint y: 78, endPoint x: 245, endPoint y: 78, distance: 48.0
click at [245, 78] on p "63 stops • 217km • 11h5m • 139u" at bounding box center [159, 81] width 199 height 16
click at [154, 377] on p "Sony Music Entertainment Netherlands B.V.(Marco Slagter)" at bounding box center [128, 382] width 137 height 16
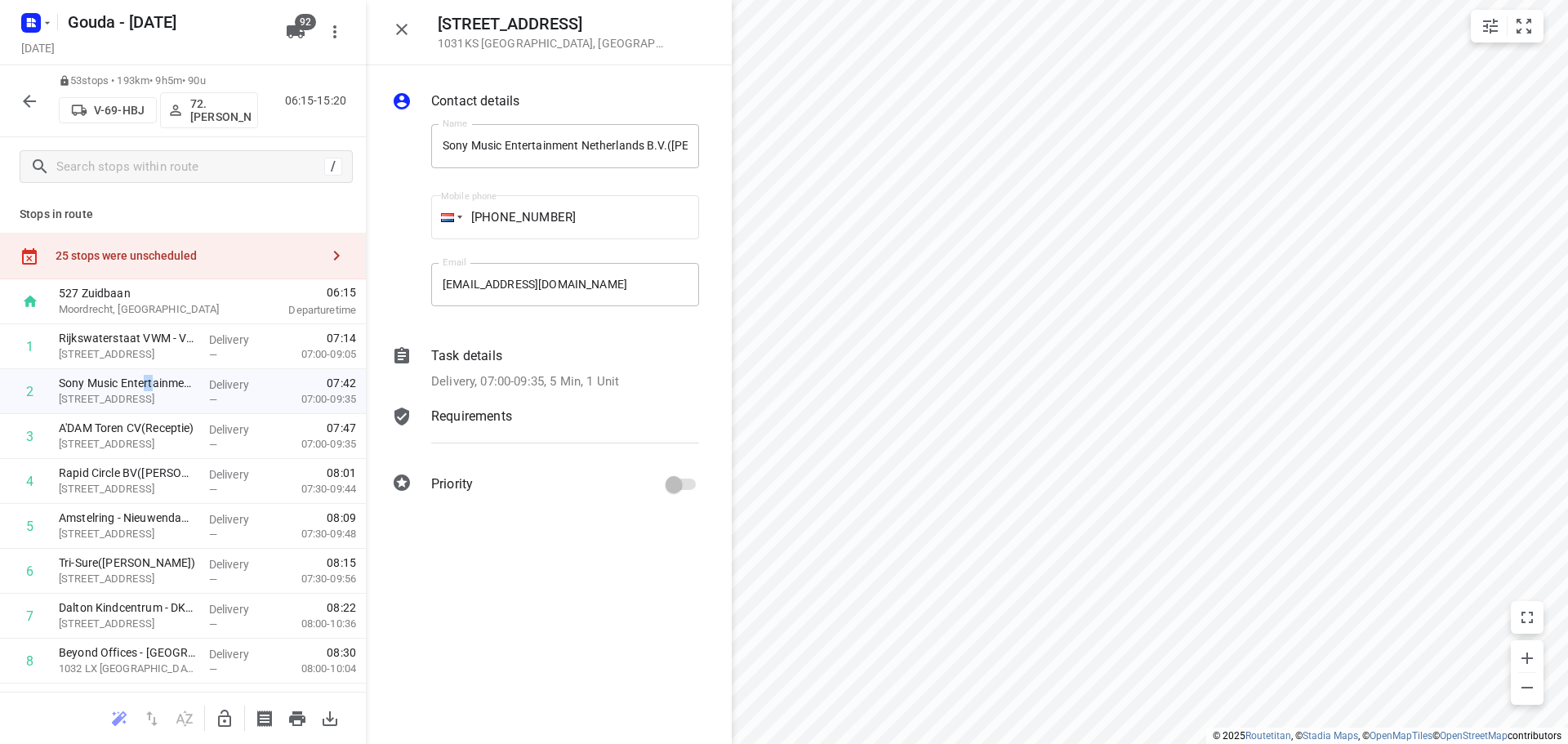
click at [592, 386] on p "Delivery, 07:00-09:35, 5 Min, 1 Unit" at bounding box center [525, 382] width 188 height 19
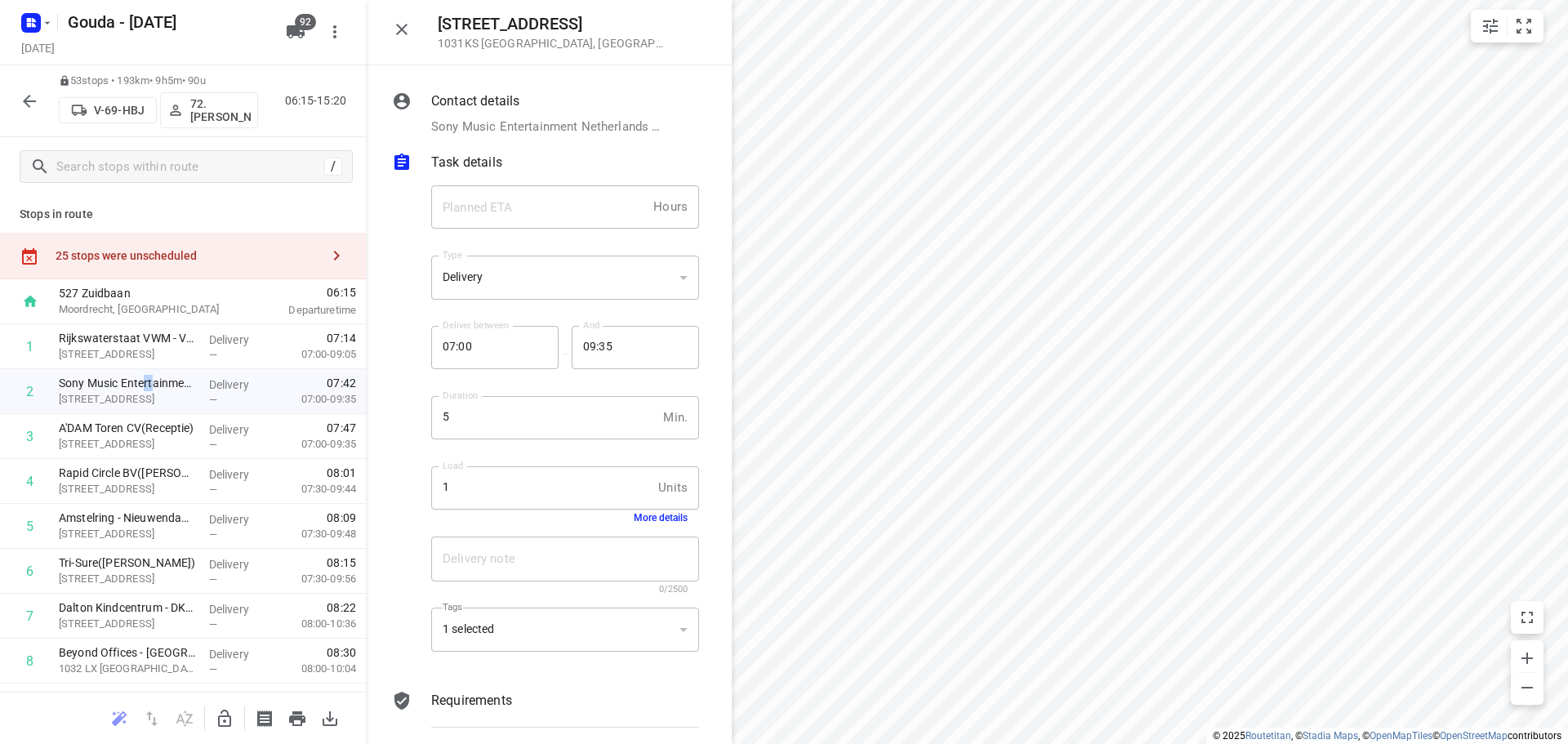
click at [540, 633] on div "1 selected" at bounding box center [564, 630] width 268 height 45
click at [542, 633] on div "1 selected" at bounding box center [564, 630] width 268 height 45
click at [545, 635] on div "1 selected" at bounding box center [564, 630] width 268 height 45
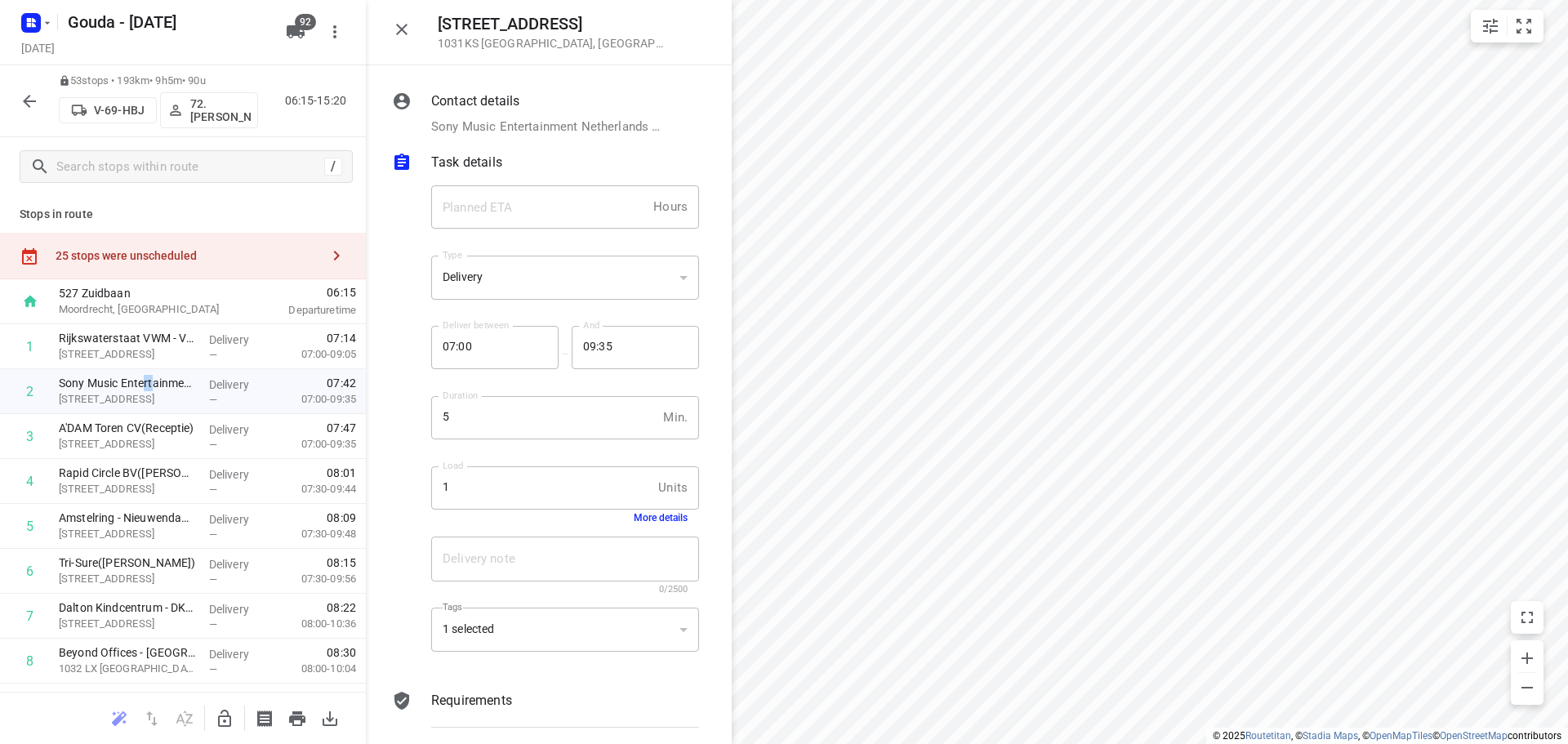
drag, startPoint x: 546, startPoint y: 635, endPoint x: 557, endPoint y: 630, distance: 12.1
click at [552, 632] on div "1 selected" at bounding box center [564, 630] width 268 height 45
click at [232, 723] on icon "button" at bounding box center [224, 719] width 20 height 20
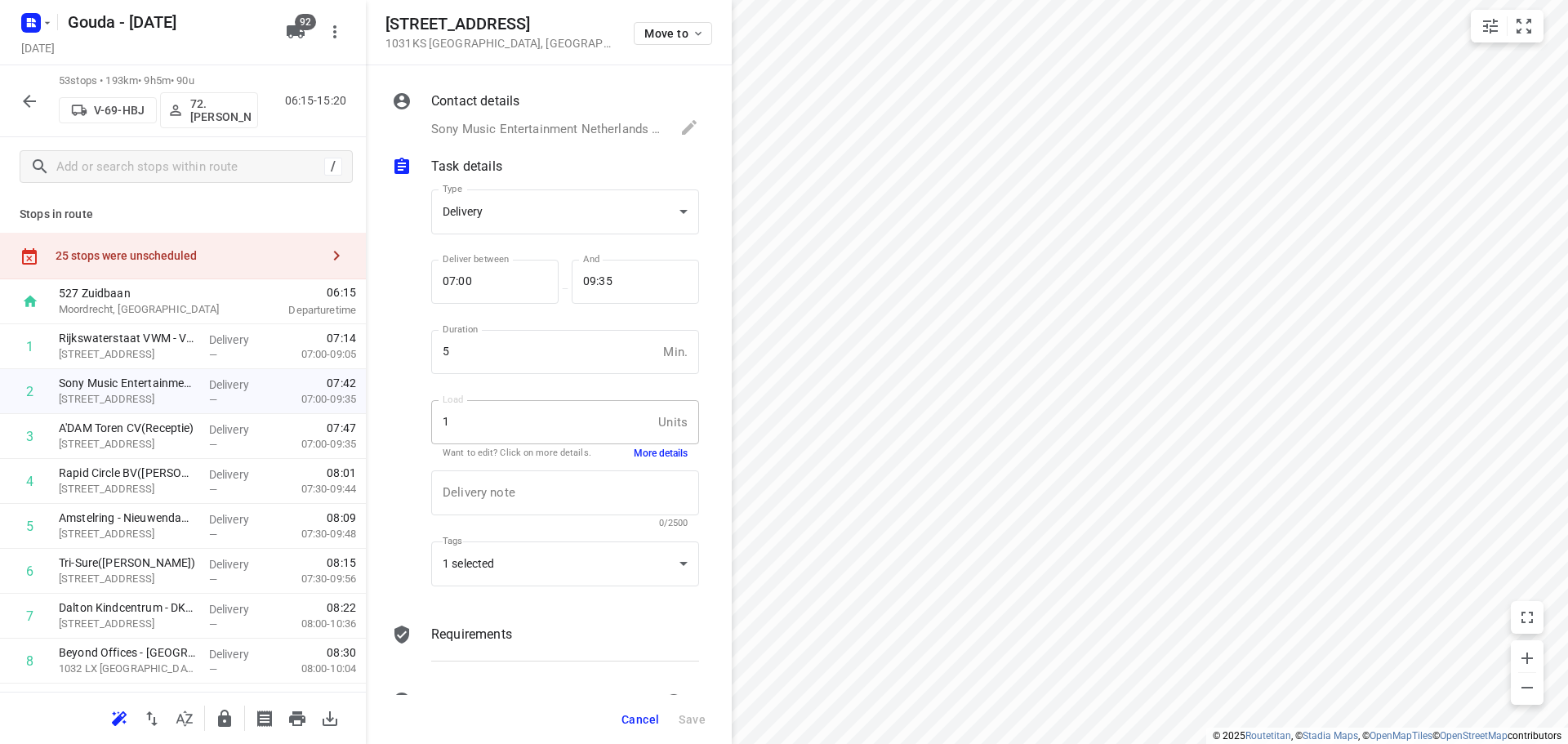
click at [668, 634] on div "Requirements" at bounding box center [564, 634] width 268 height 20
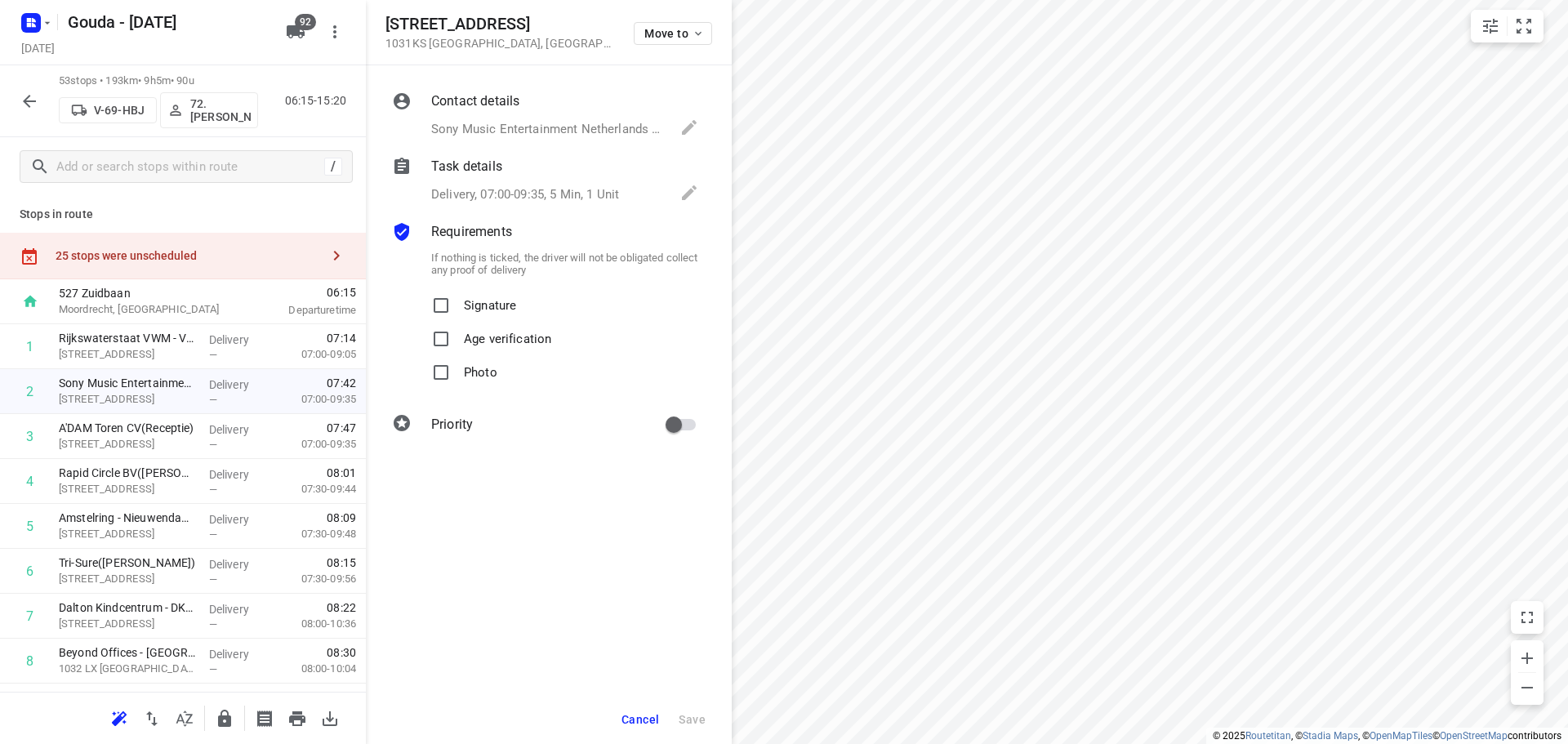
click at [492, 185] on p "Delivery, 07:00-09:35, 5 Min, 1 Unit" at bounding box center [525, 194] width 188 height 19
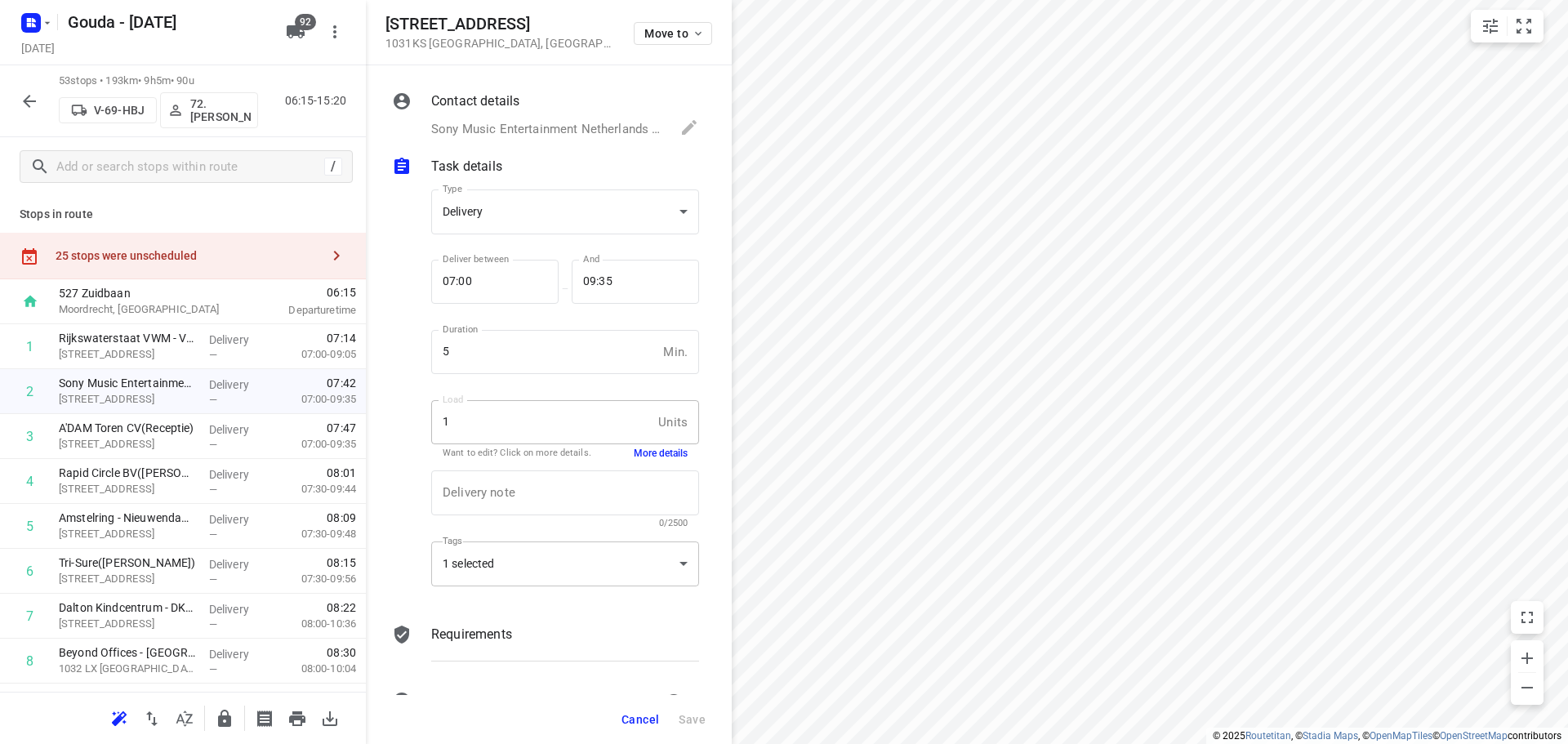
click at [649, 576] on div "1 selected" at bounding box center [564, 565] width 268 height 45
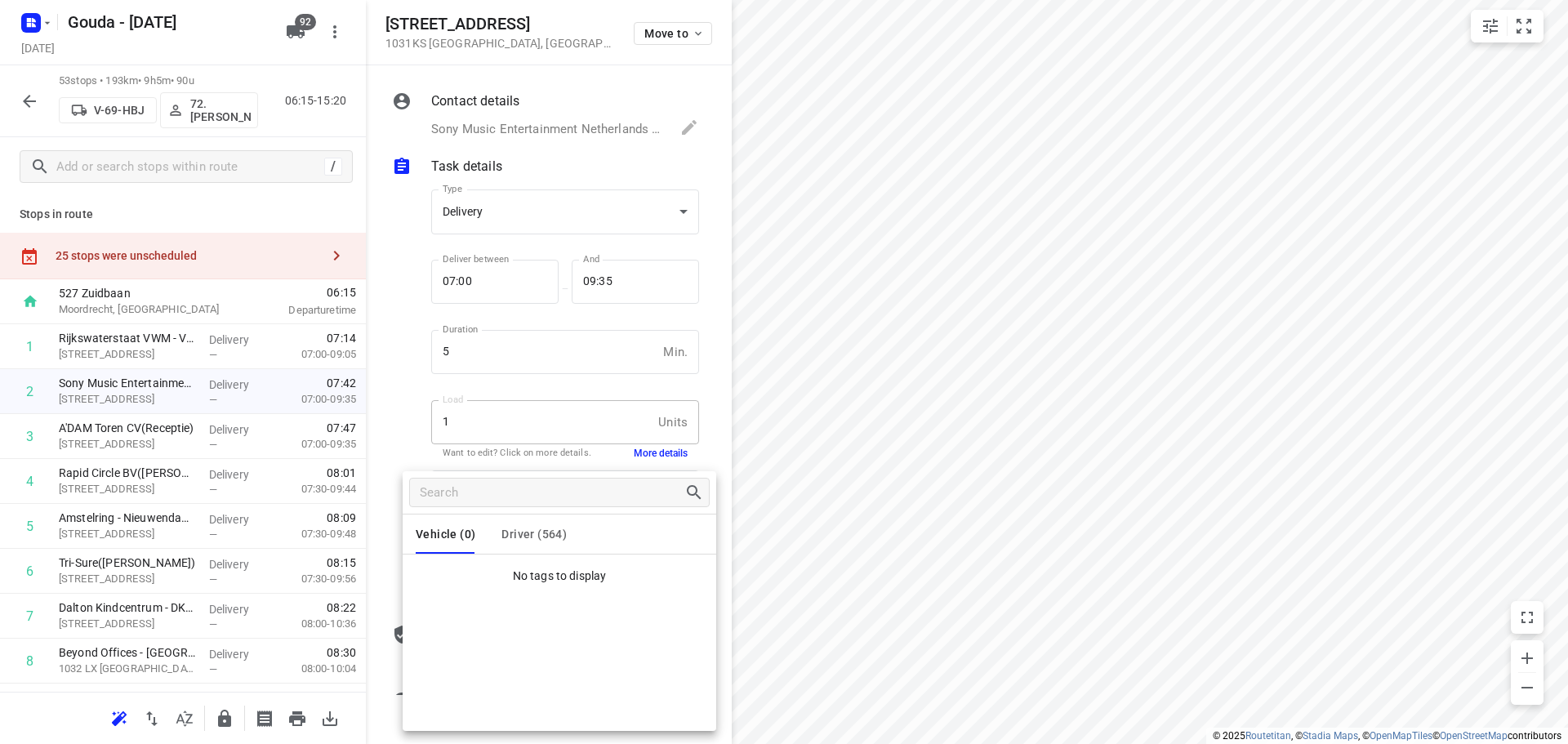
click at [541, 537] on span "Driver (564)" at bounding box center [534, 535] width 66 height 13
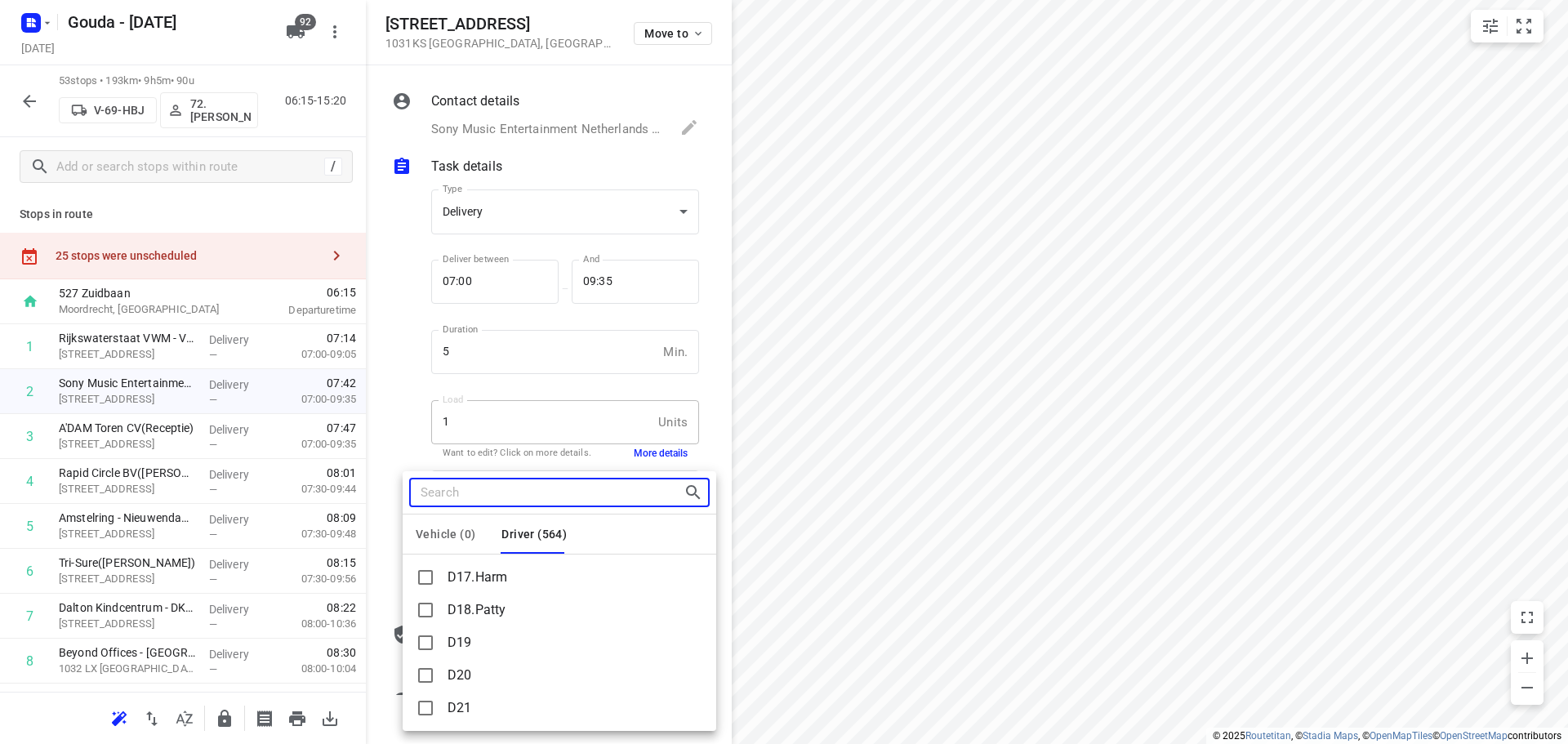
click at [524, 503] on input "Search tags" at bounding box center [552, 492] width 263 height 25
type input "ma"
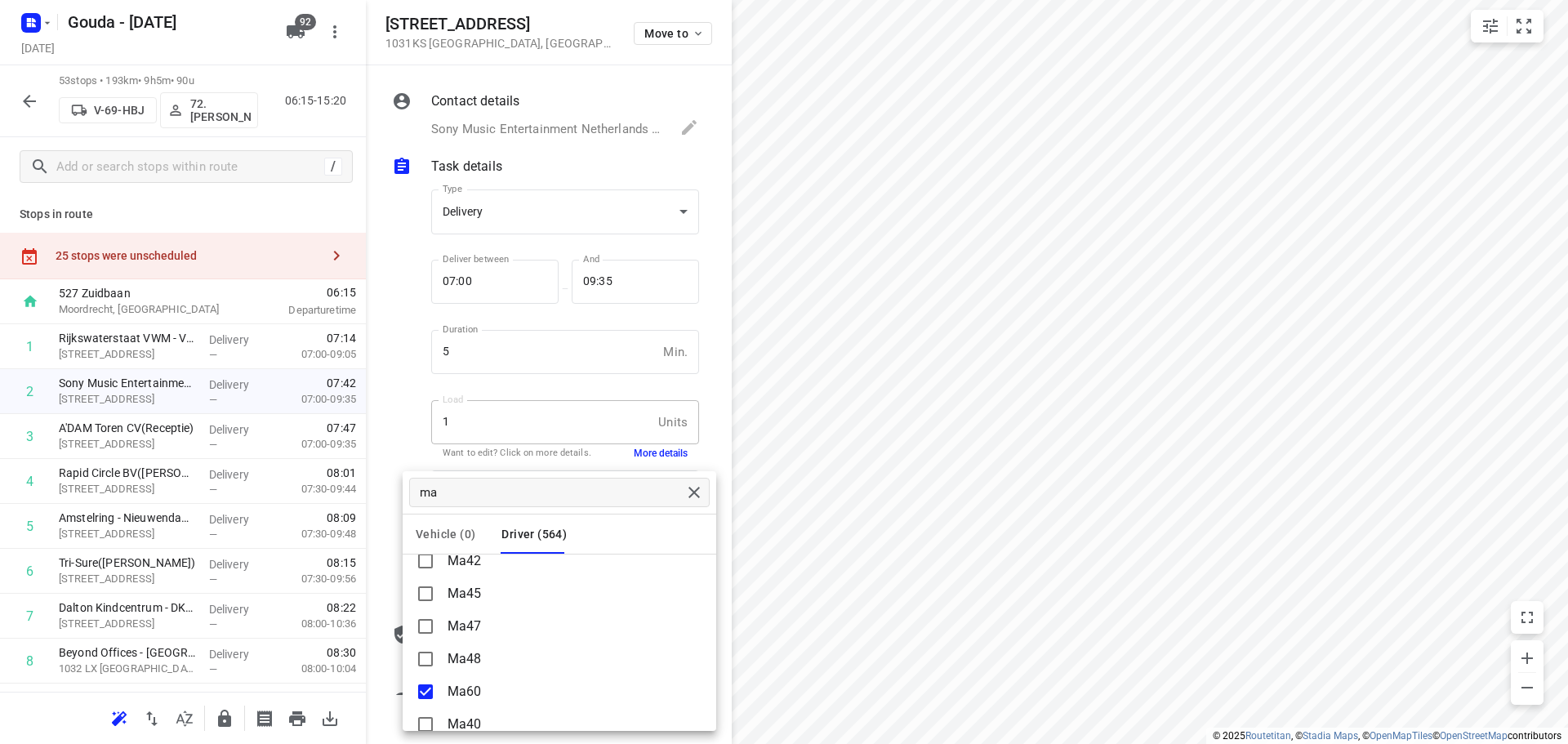
click at [471, 685] on p "Ma60" at bounding box center [465, 691] width 35 height 20
copy p "Ma60"
click at [399, 330] on div at bounding box center [784, 372] width 1568 height 744
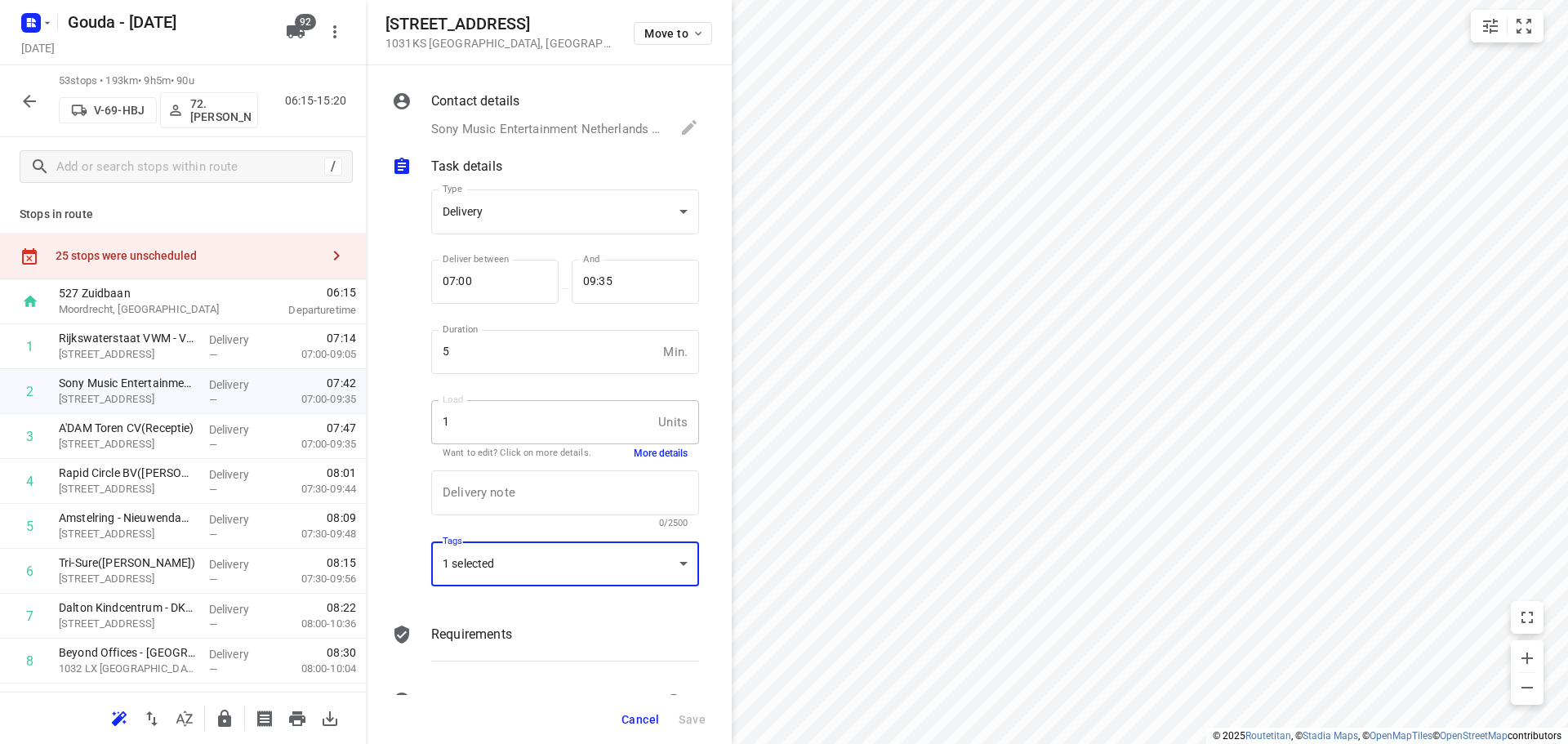
scroll to position [11030, 0]
click at [627, 717] on span "Cancel" at bounding box center [640, 720] width 38 height 13
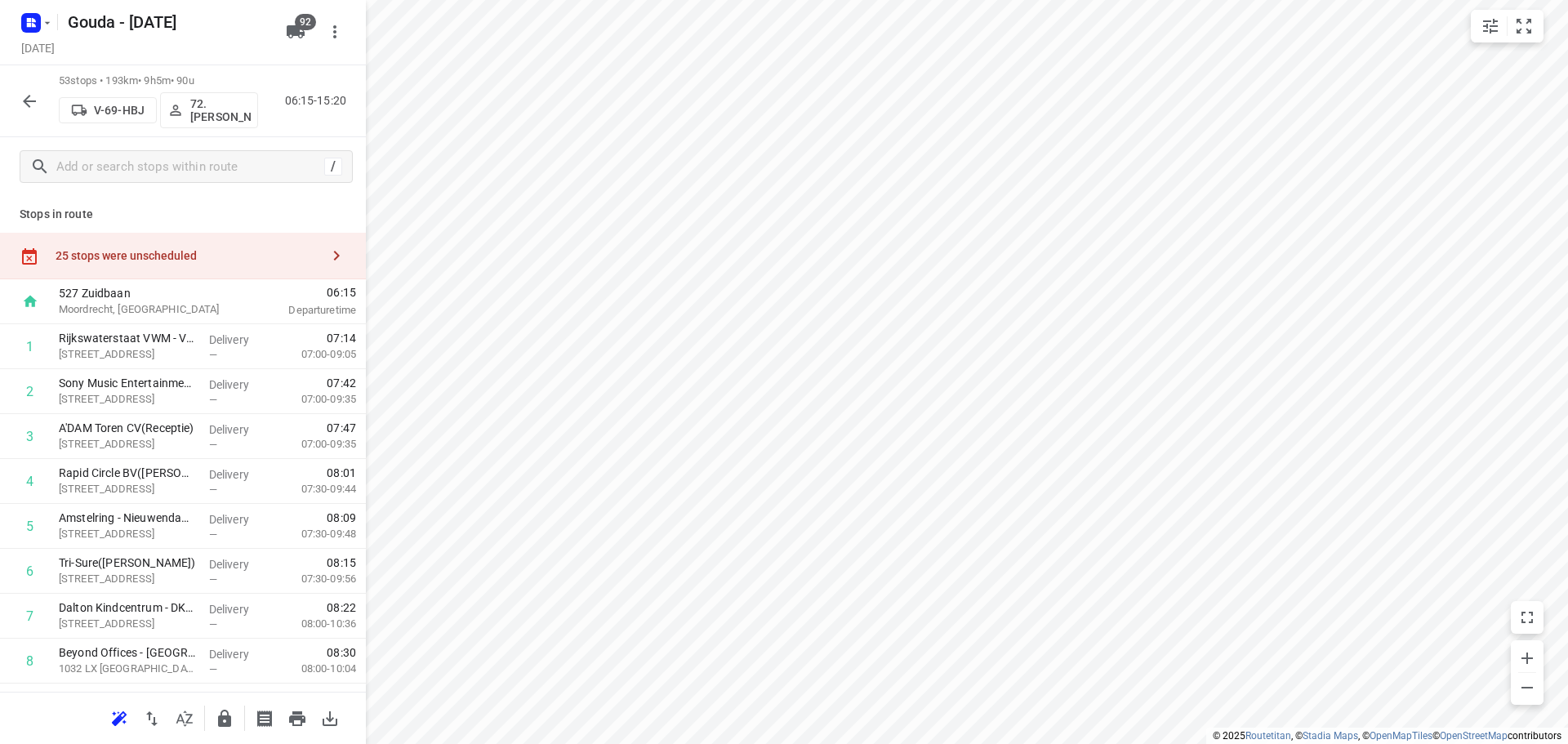
click at [32, 110] on icon "button" at bounding box center [29, 101] width 20 height 20
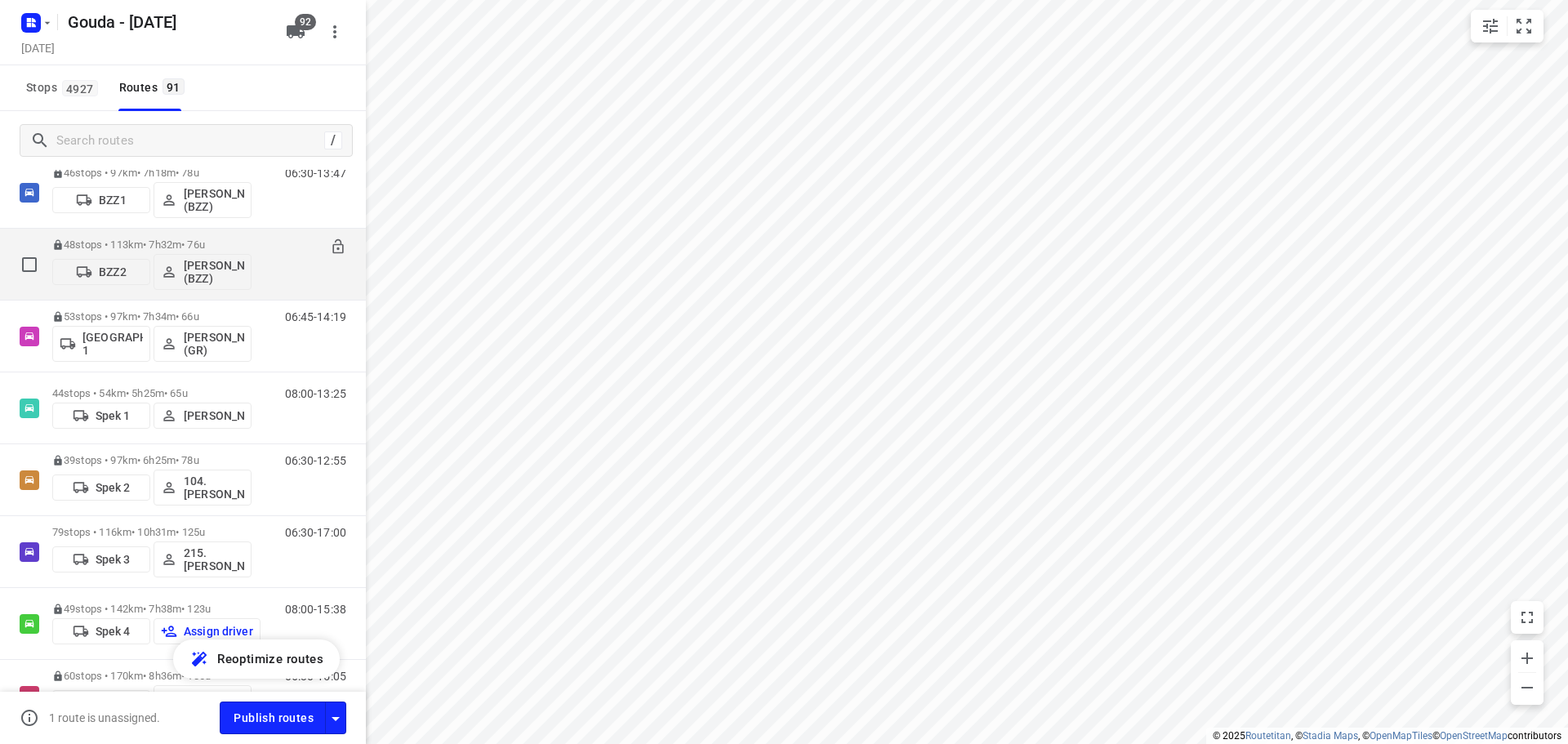
scroll to position [163, 0]
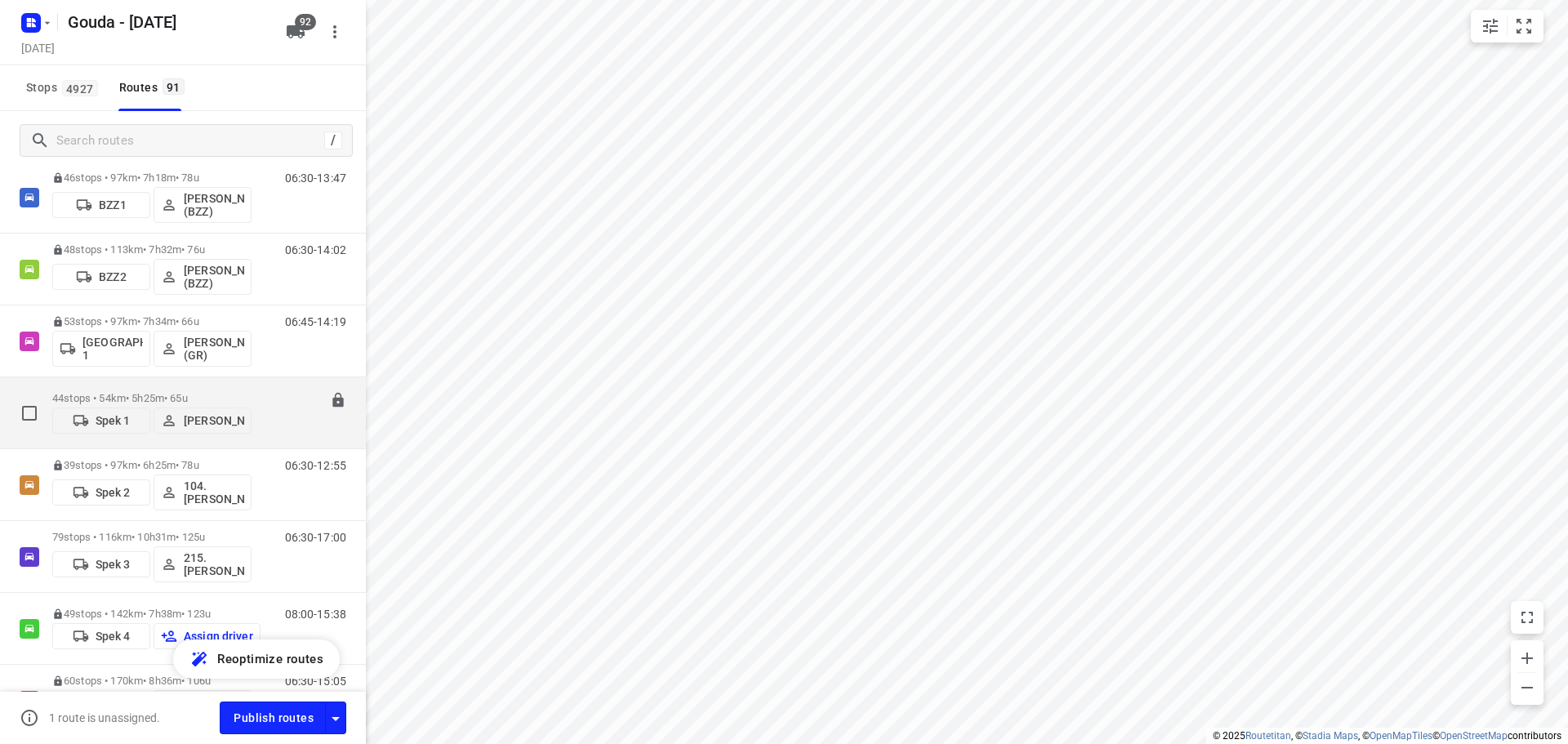
click at [185, 392] on p "44 stops • 54km • 5h25m • 65u" at bounding box center [152, 397] width 199 height 12
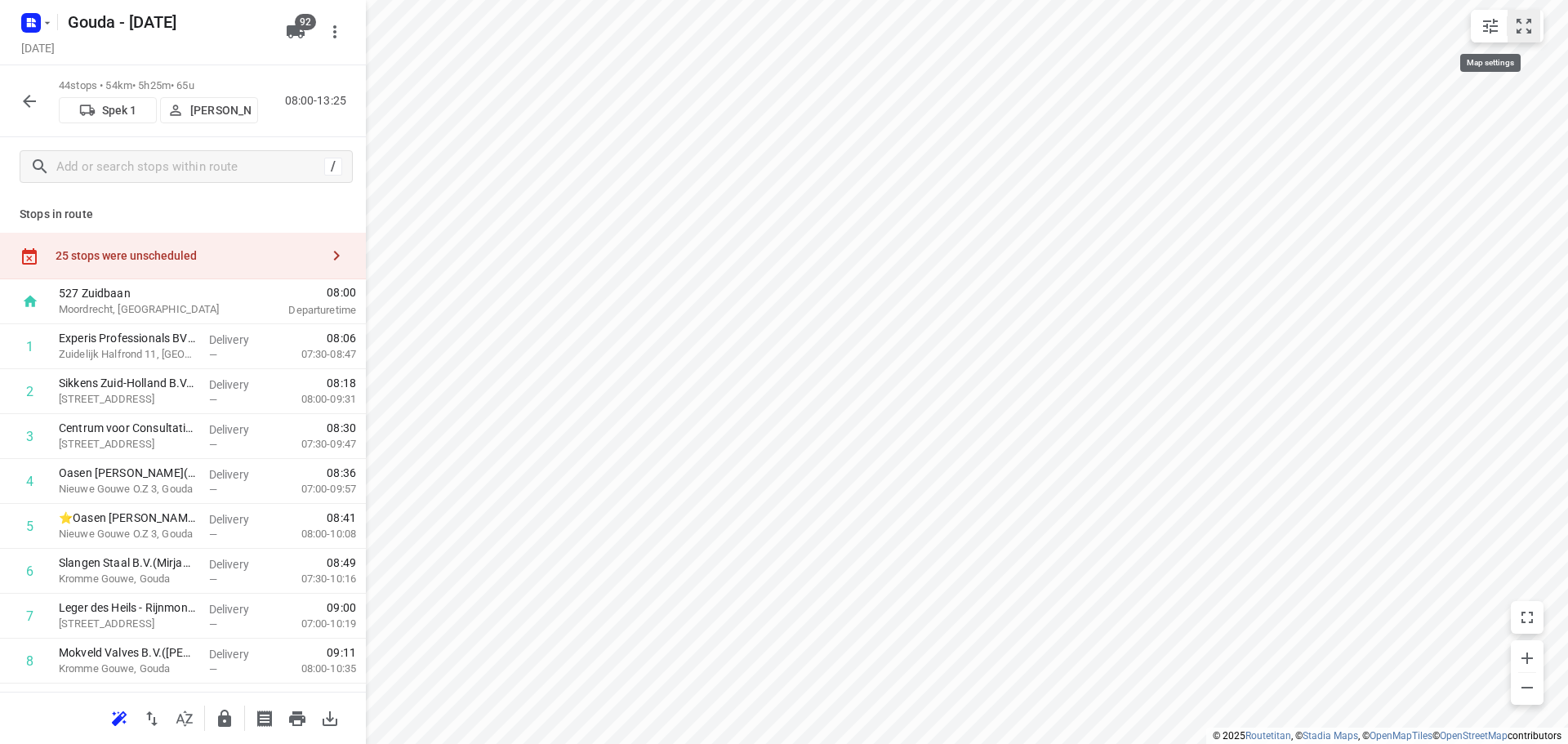
click at [1514, 23] on icon "small contained button group" at bounding box center [1524, 25] width 20 height 20
click at [19, 110] on button "button" at bounding box center [29, 101] width 33 height 33
click at [22, 103] on icon "button" at bounding box center [29, 101] width 20 height 20
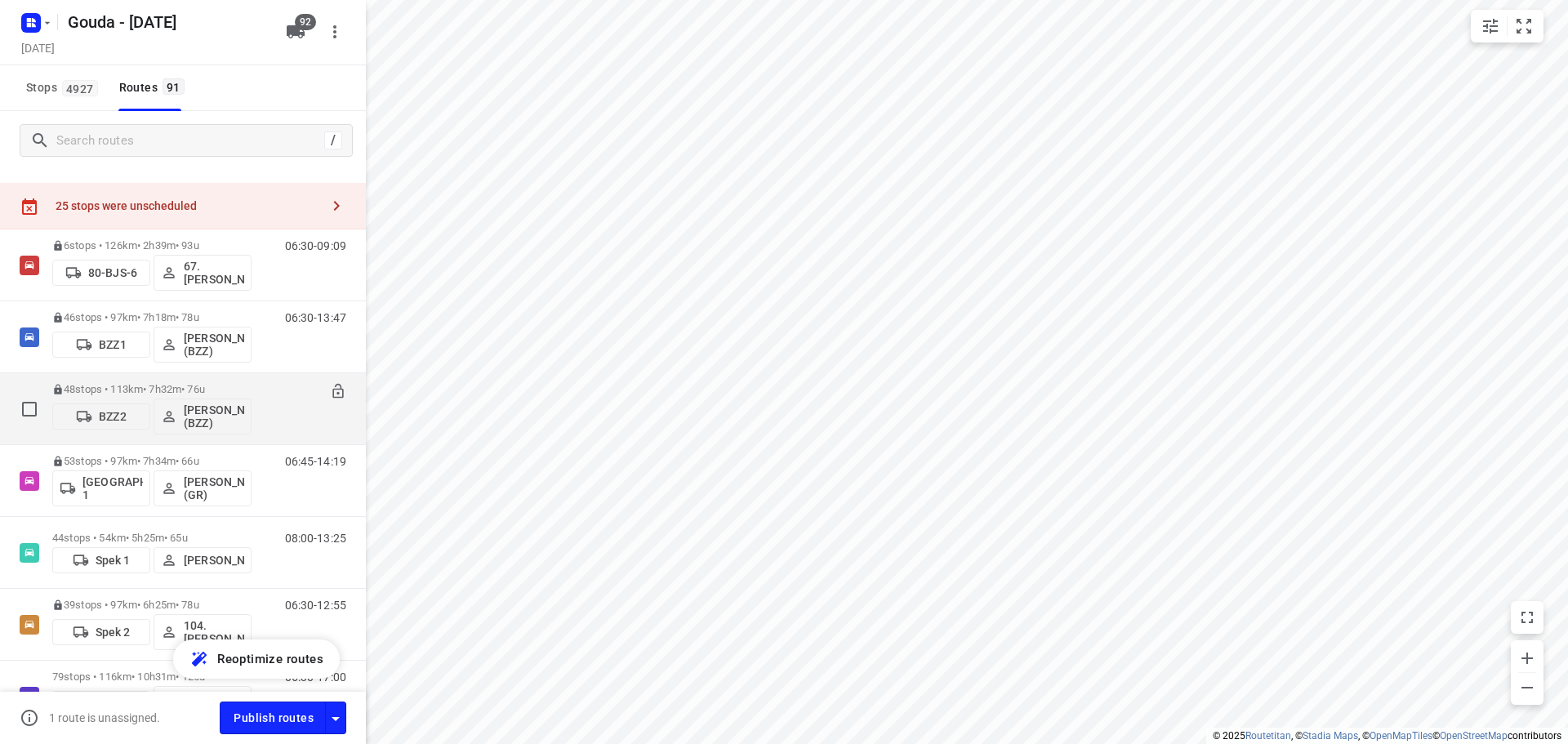
scroll to position [0, 0]
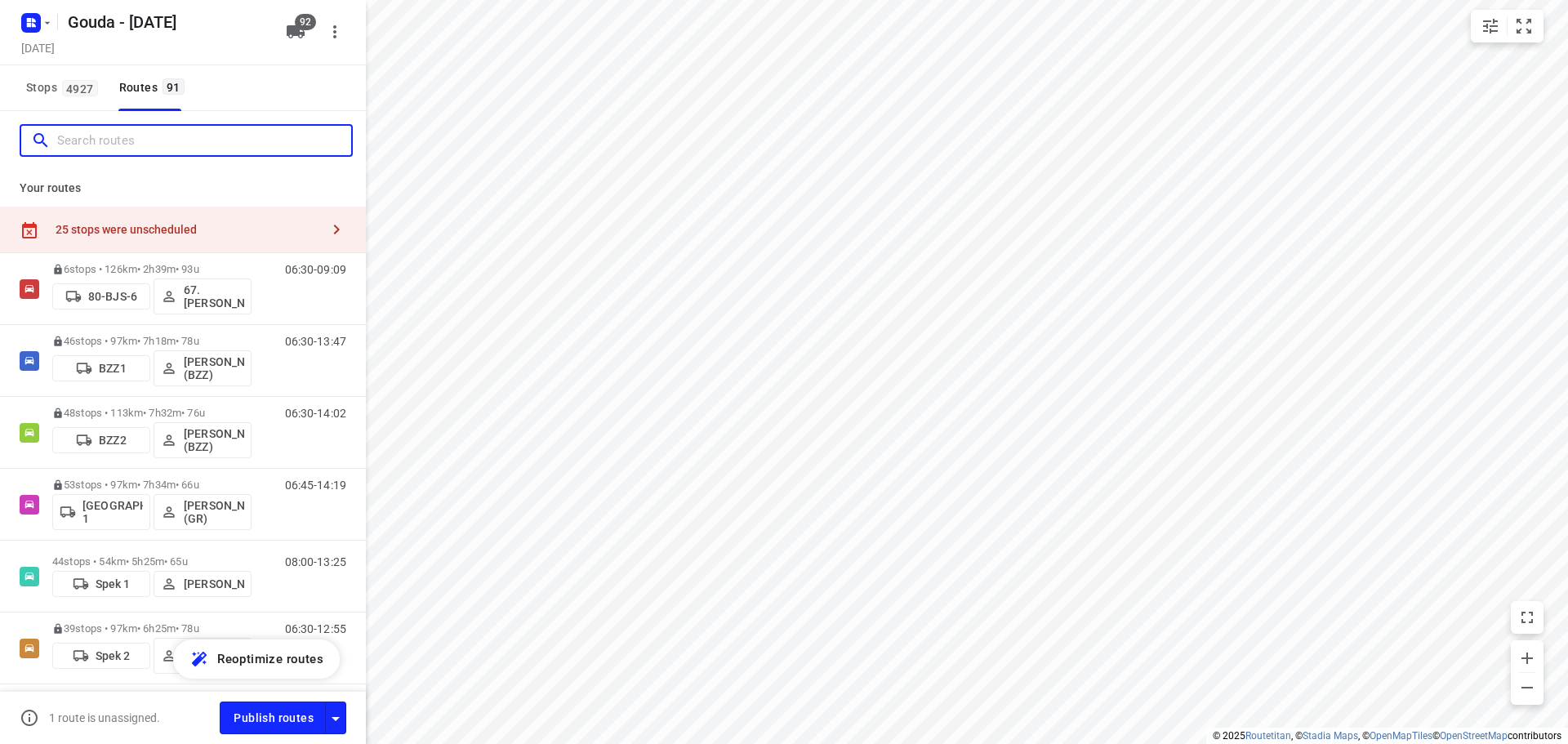
click at [152, 135] on input "Search routes" at bounding box center [204, 141] width 294 height 25
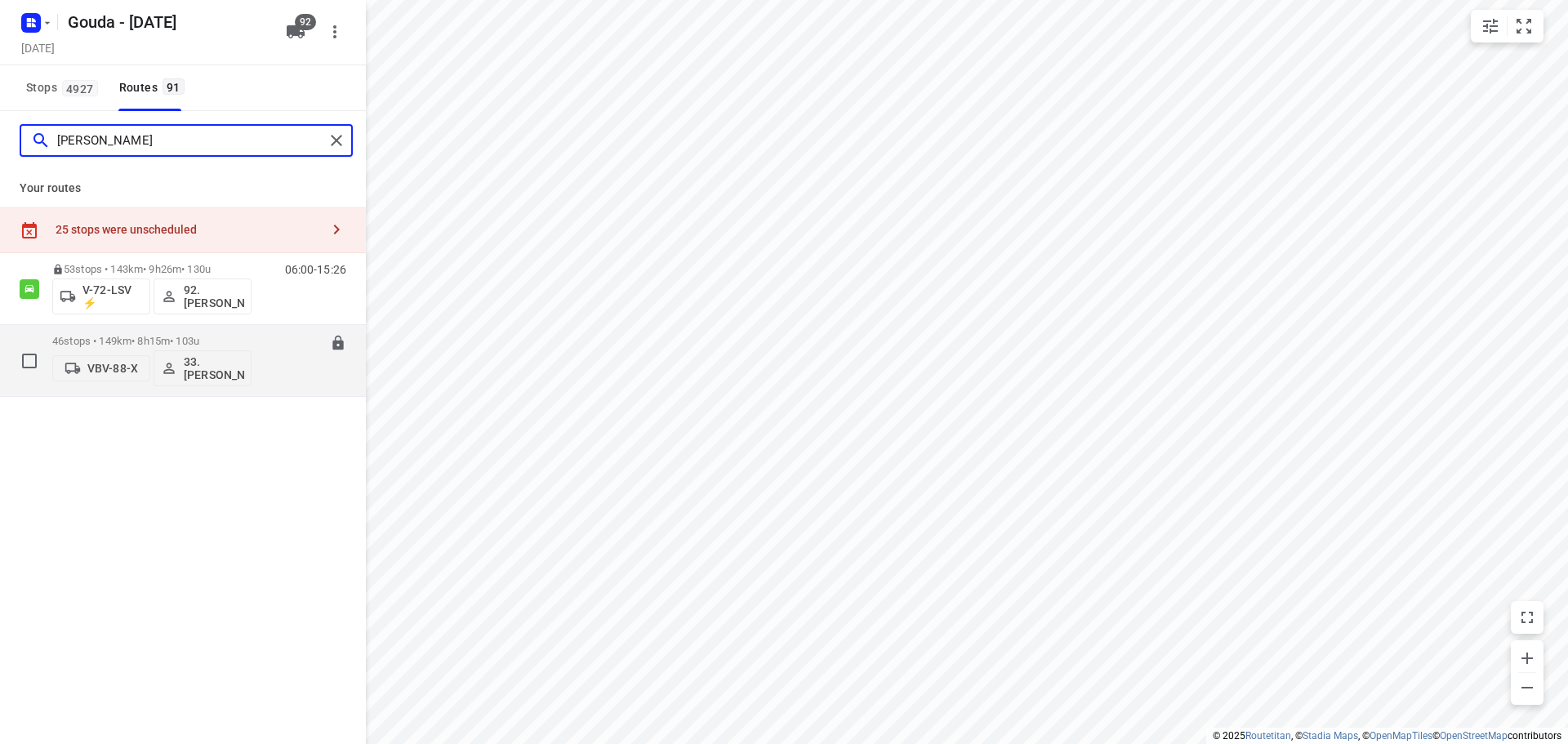
type input "lars"
click at [195, 338] on p "46 stops • 149km • 8h15m • 103u" at bounding box center [152, 341] width 199 height 12
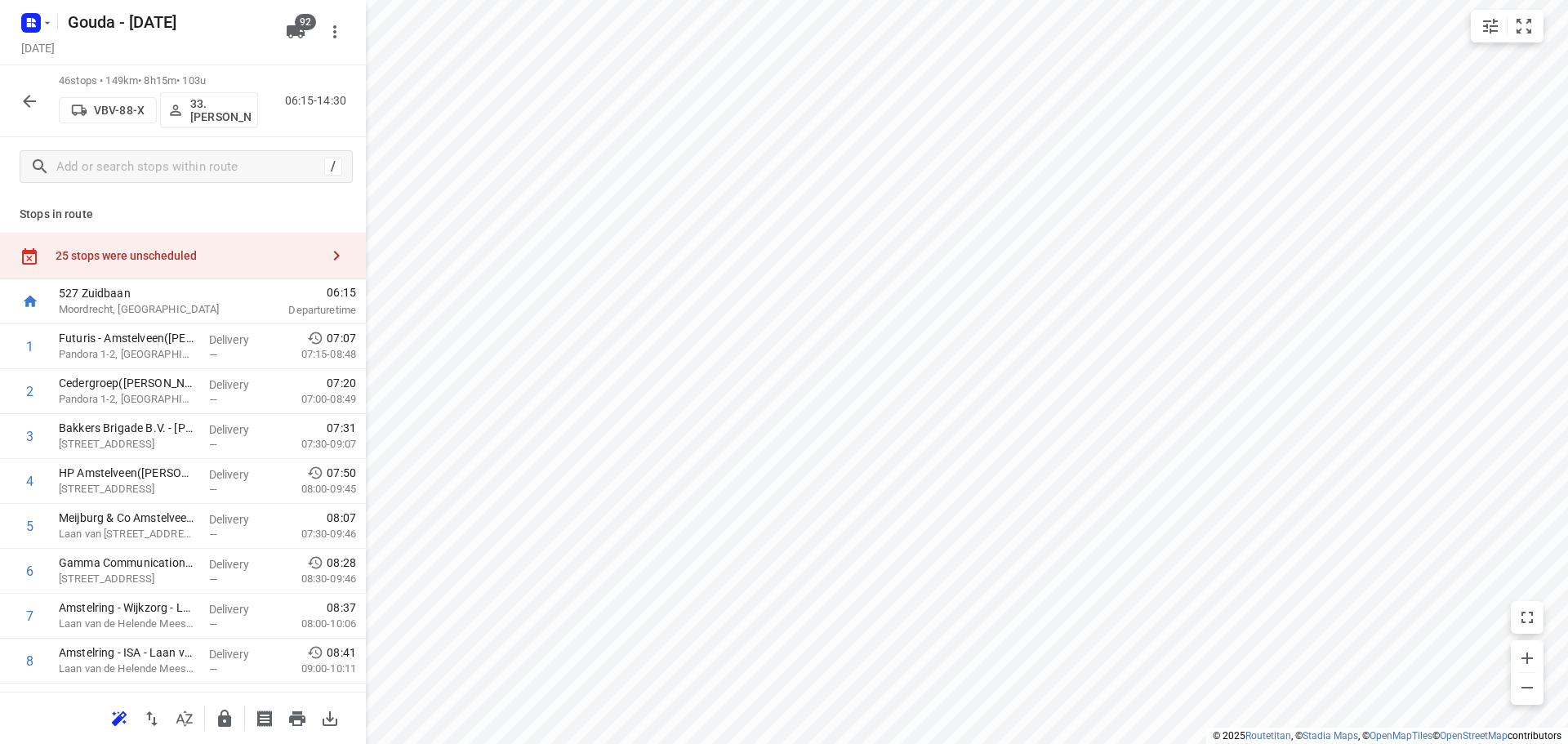
drag, startPoint x: 216, startPoint y: 44, endPoint x: 222, endPoint y: 37, distance: 9.2
click at [221, 38] on div "Gouda - Monday Monday, Aug 25" at bounding box center [148, 31] width 261 height 57
click at [38, 102] on icon "button" at bounding box center [29, 101] width 20 height 20
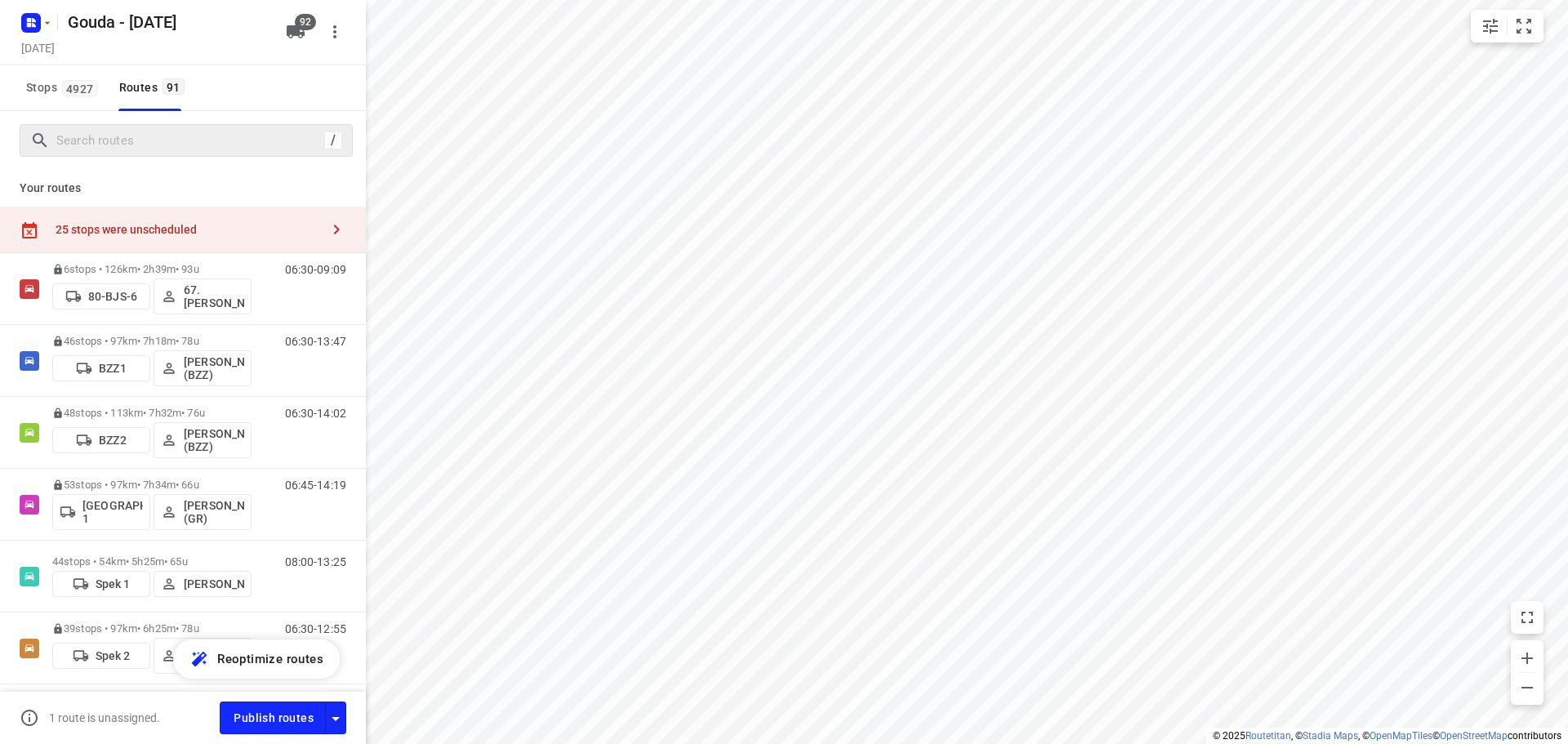
click at [154, 156] on div "/" at bounding box center [183, 140] width 366 height 59
click at [161, 150] on input "Search routes" at bounding box center [191, 141] width 267 height 25
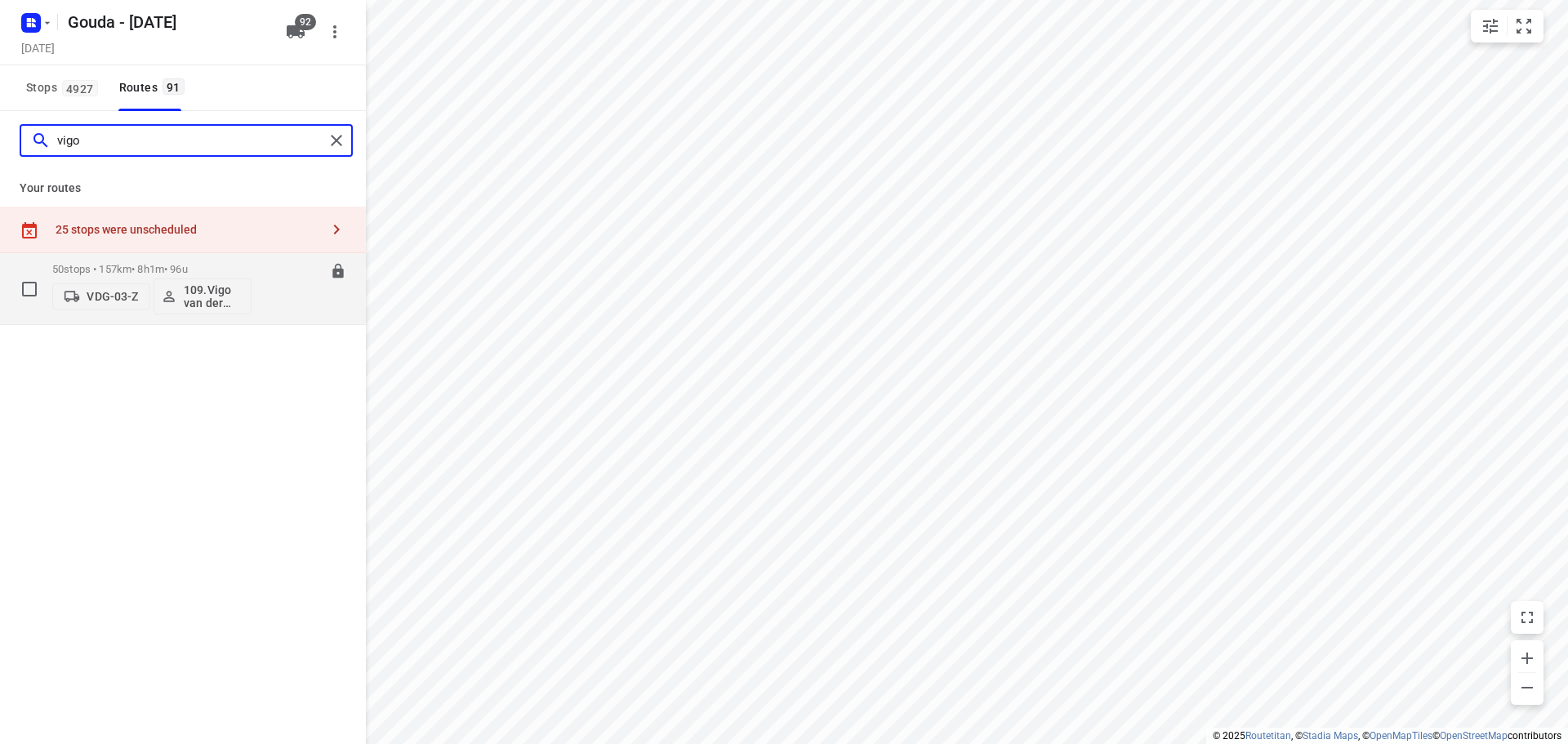
type input "vigo"
click at [204, 271] on p "50 stops • 157km • 8h1m • 96u" at bounding box center [152, 269] width 199 height 12
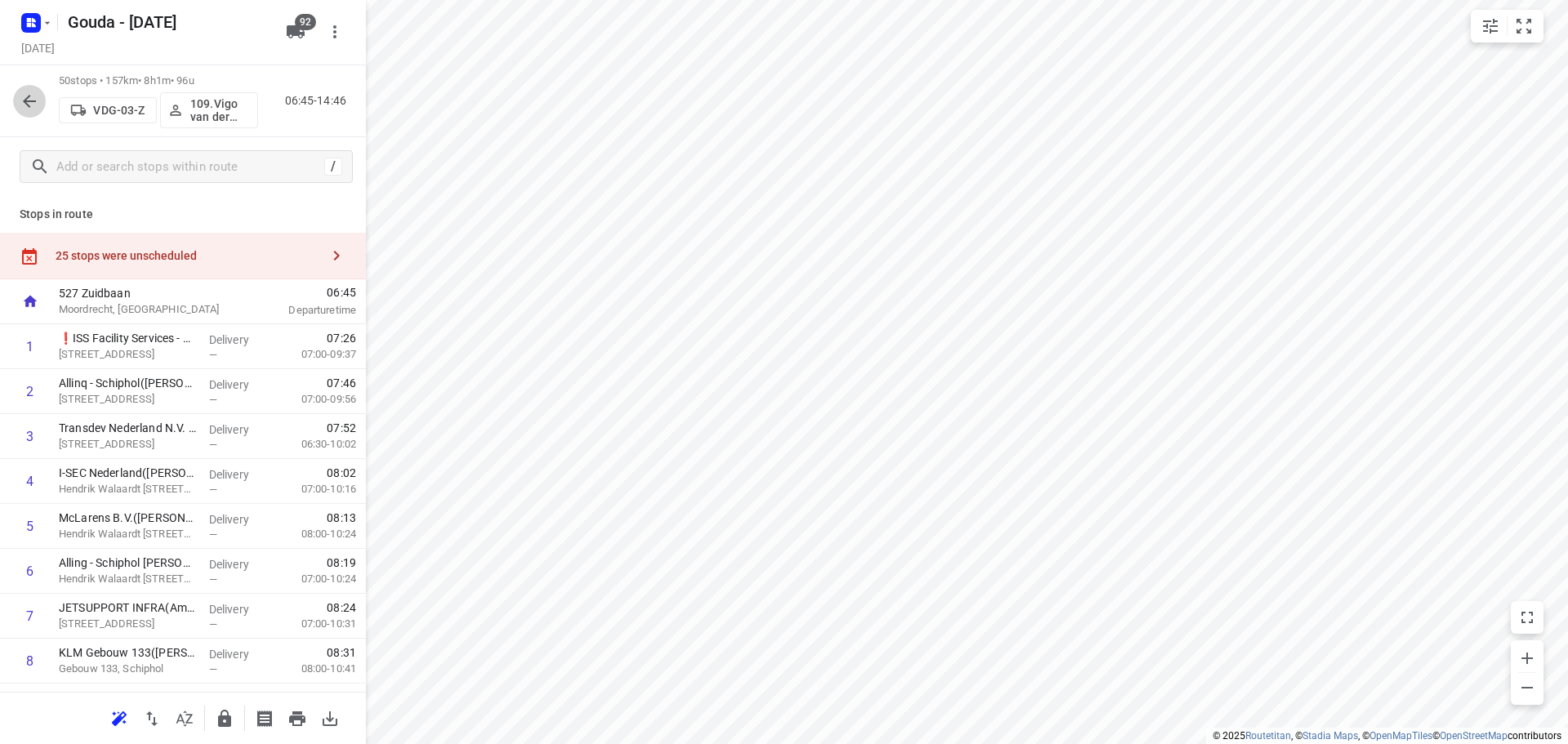
click at [32, 108] on icon "button" at bounding box center [29, 101] width 20 height 20
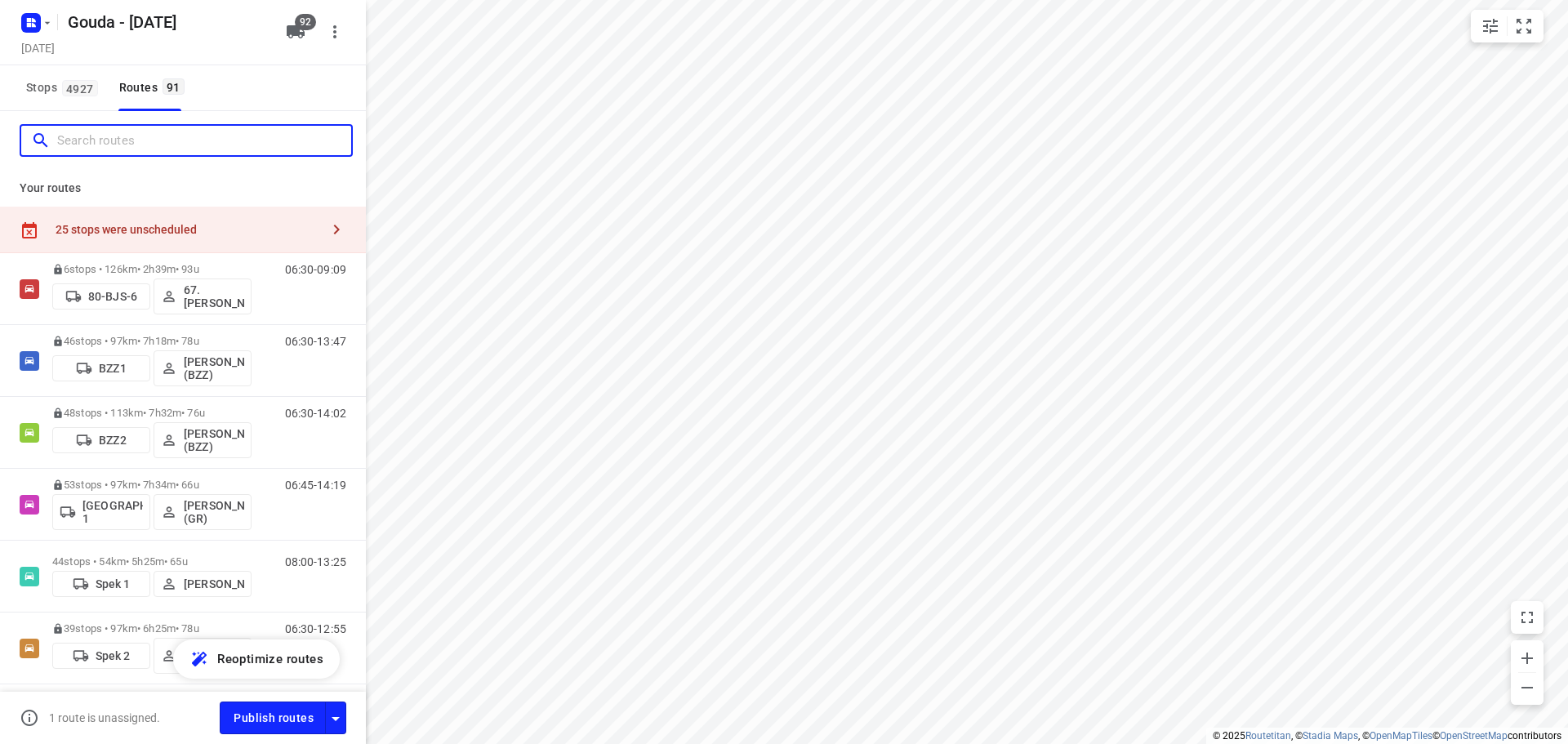
click at [102, 144] on input "Search routes" at bounding box center [204, 141] width 294 height 25
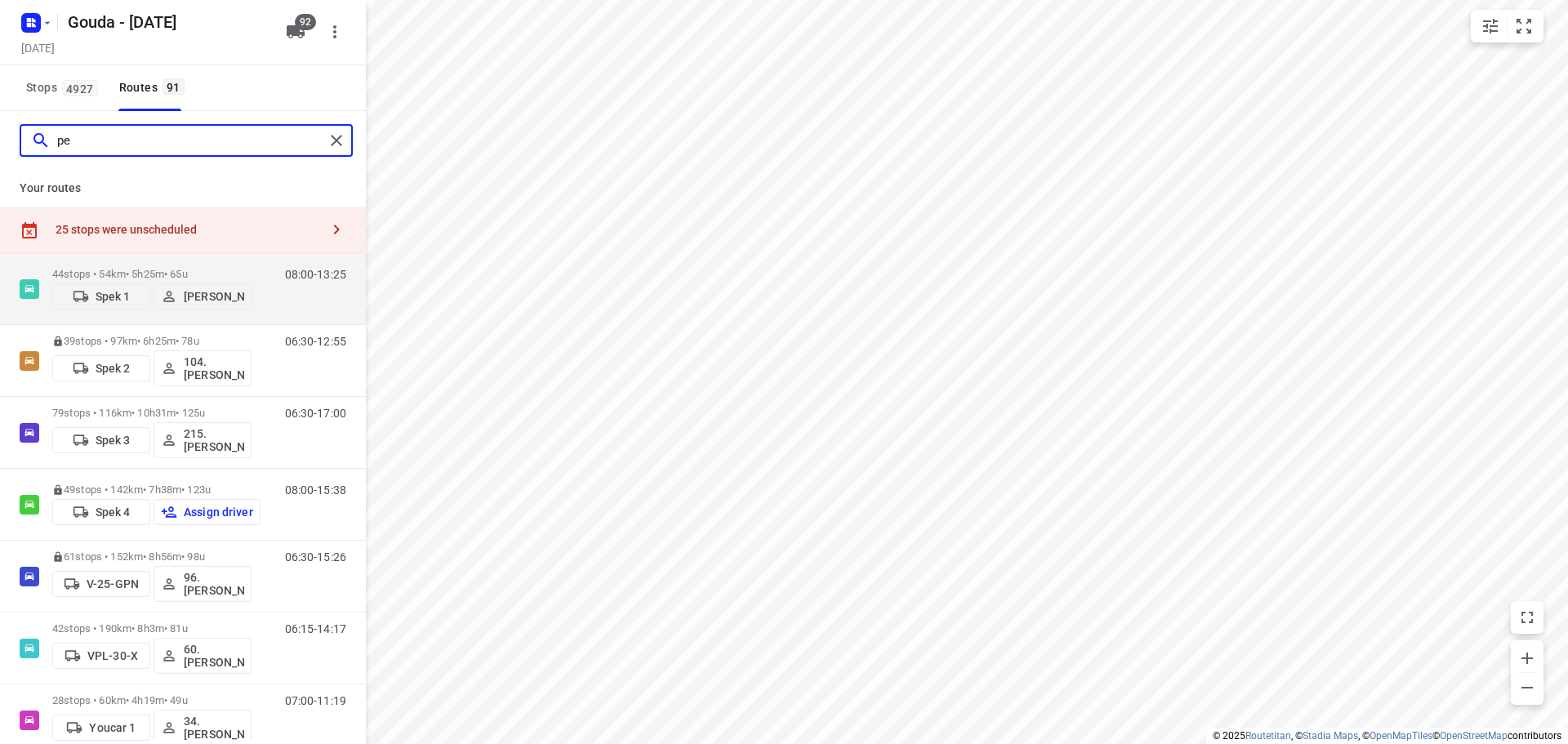
type input "p"
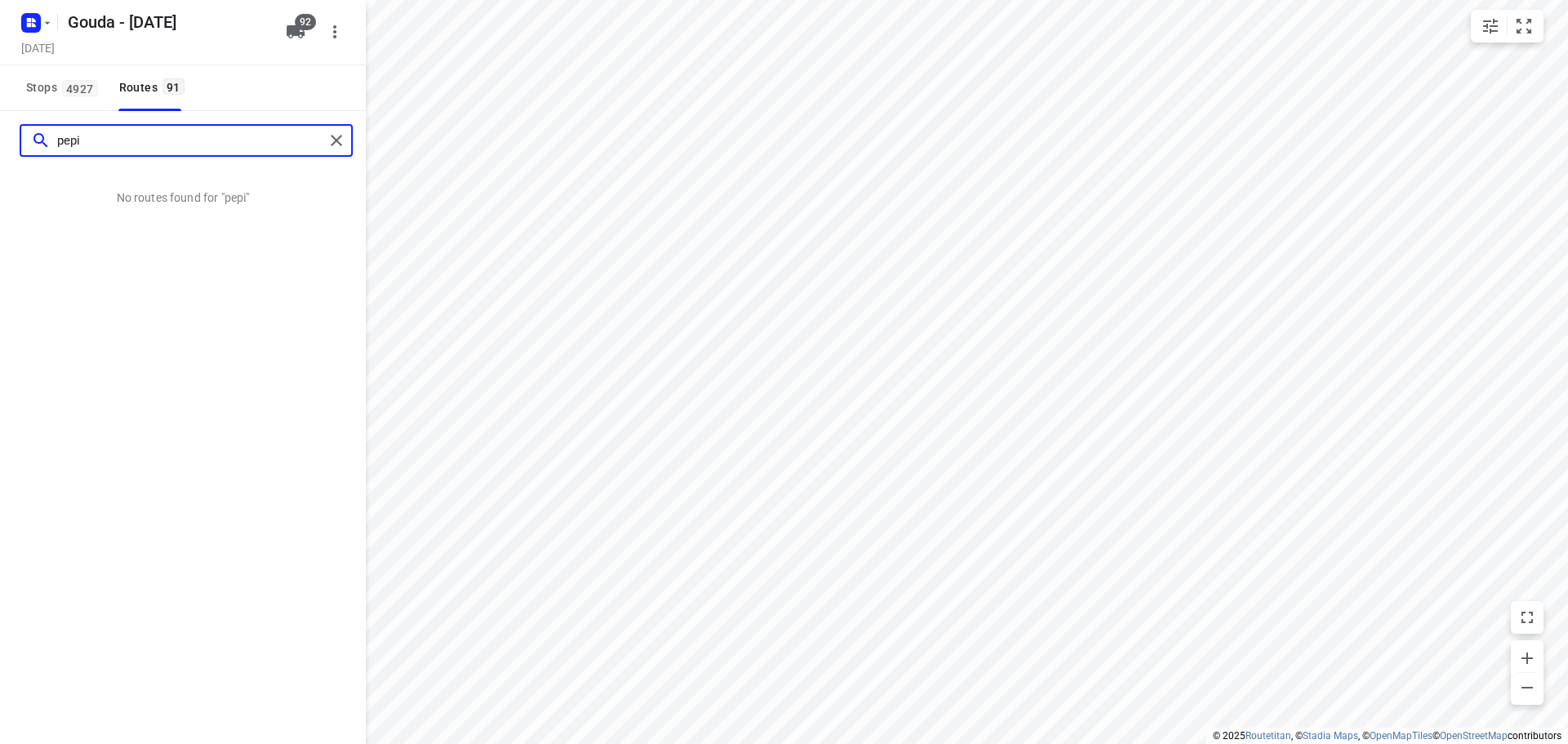
type input "pepi"
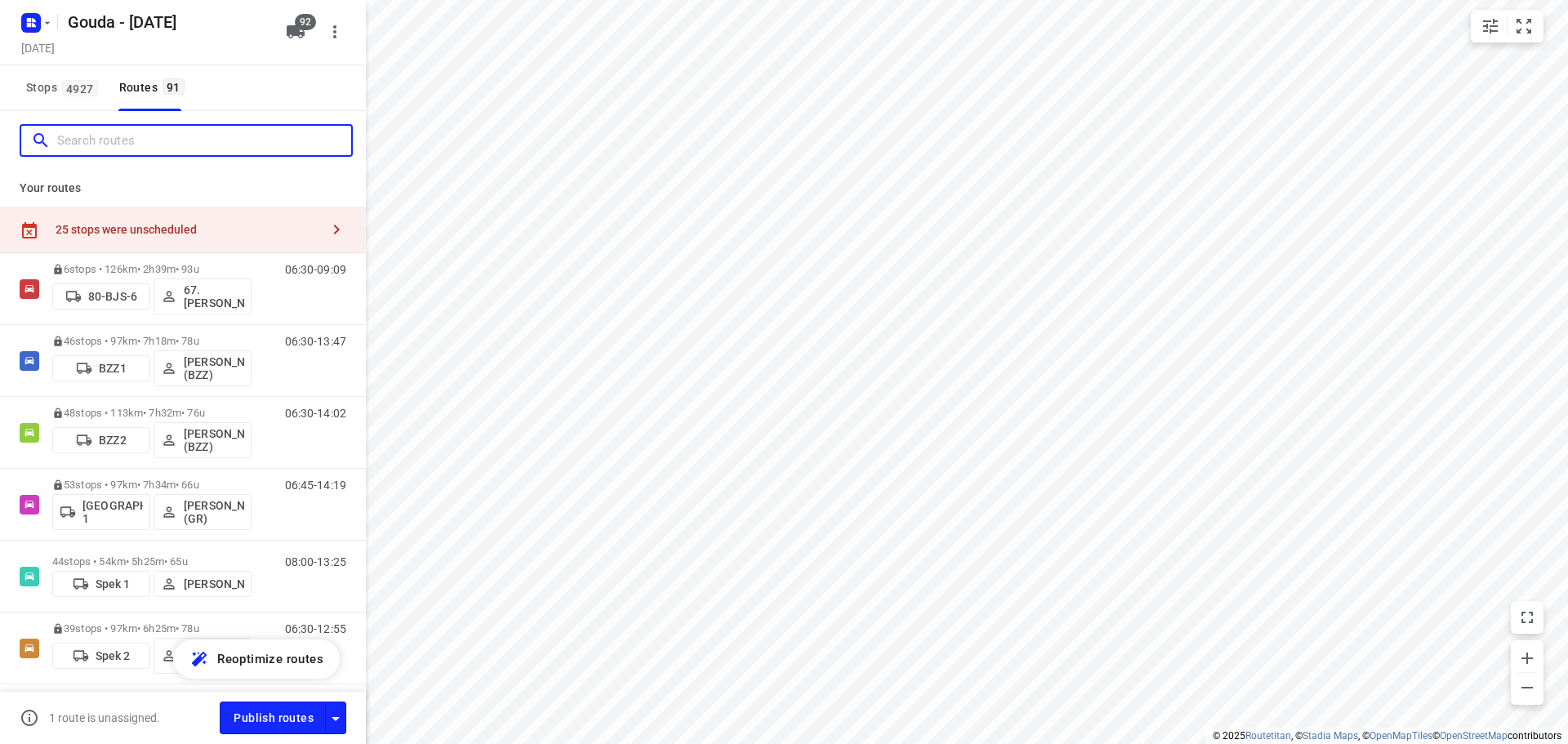
click at [197, 141] on input "Search routes" at bounding box center [204, 141] width 294 height 25
click at [226, 95] on div "Stops 4927 Routes 91" at bounding box center [183, 88] width 366 height 46
click at [200, 141] on input "Search routes" at bounding box center [191, 141] width 267 height 25
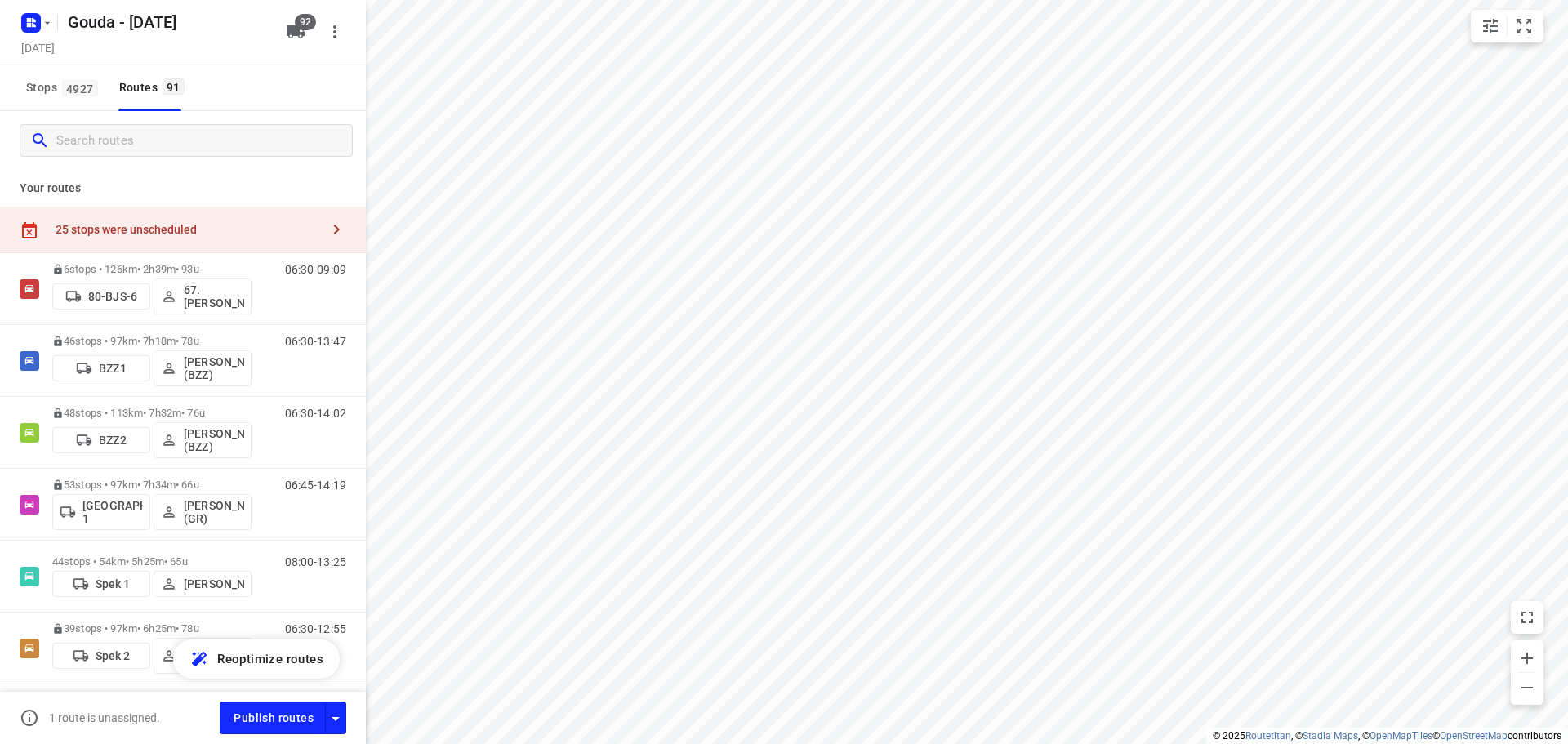
click at [239, 90] on div "Stops 4927 Routes 91" at bounding box center [183, 88] width 366 height 46
click at [140, 145] on input "Search routes" at bounding box center [204, 141] width 294 height 25
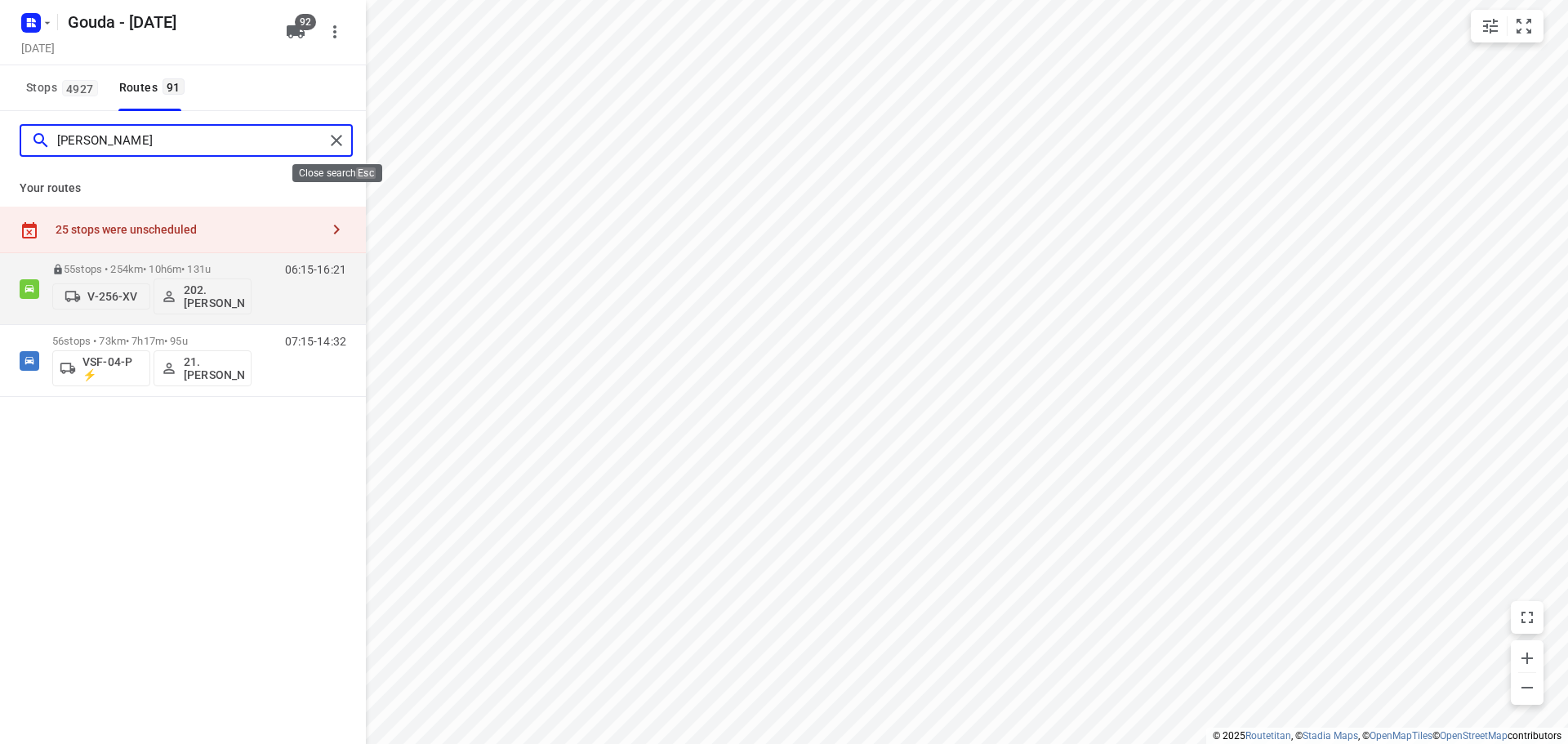
type input "frank"
click at [236, 131] on input "frank" at bounding box center [191, 141] width 267 height 25
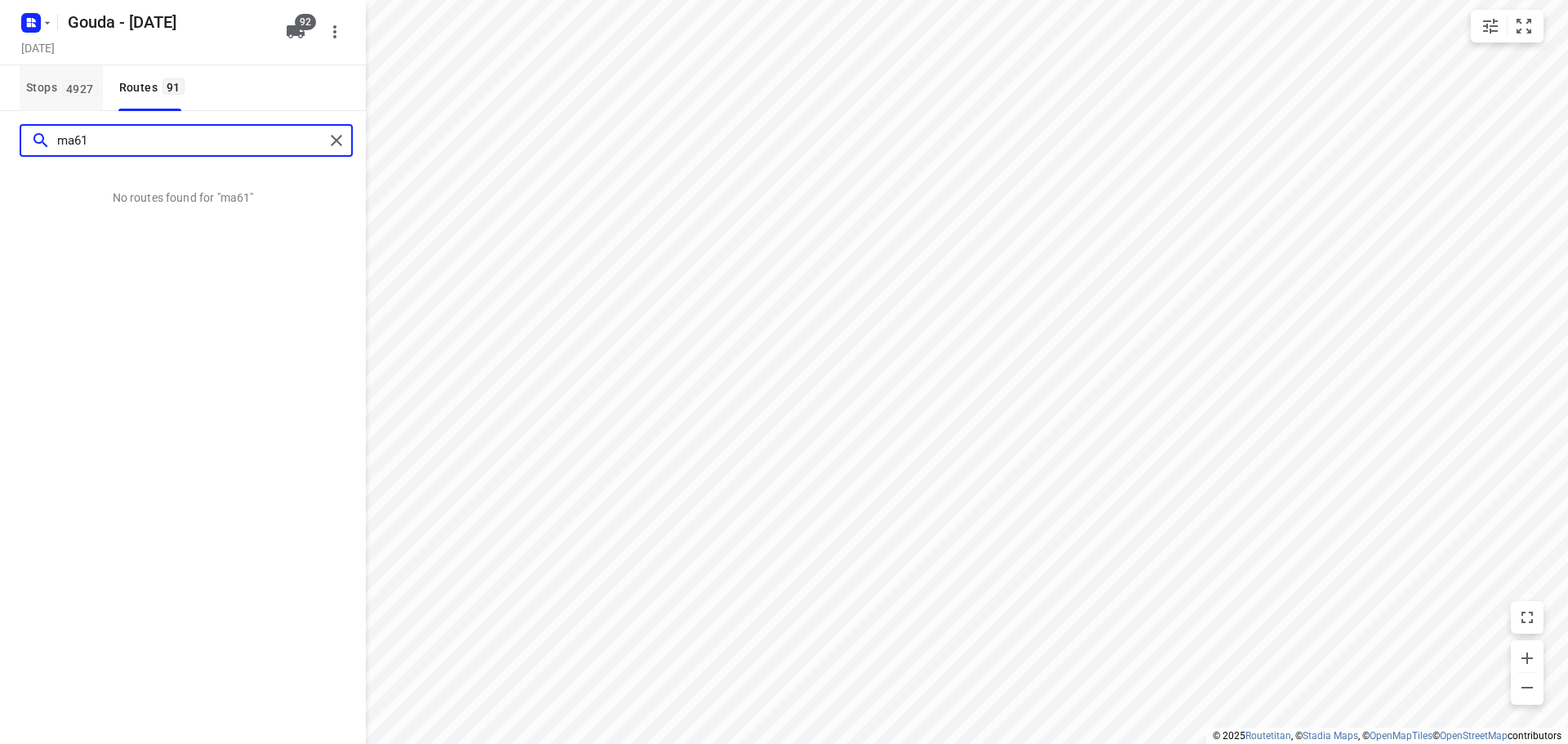
type input "ma61"
click at [40, 86] on span "Stops 4927" at bounding box center [65, 88] width 77 height 21
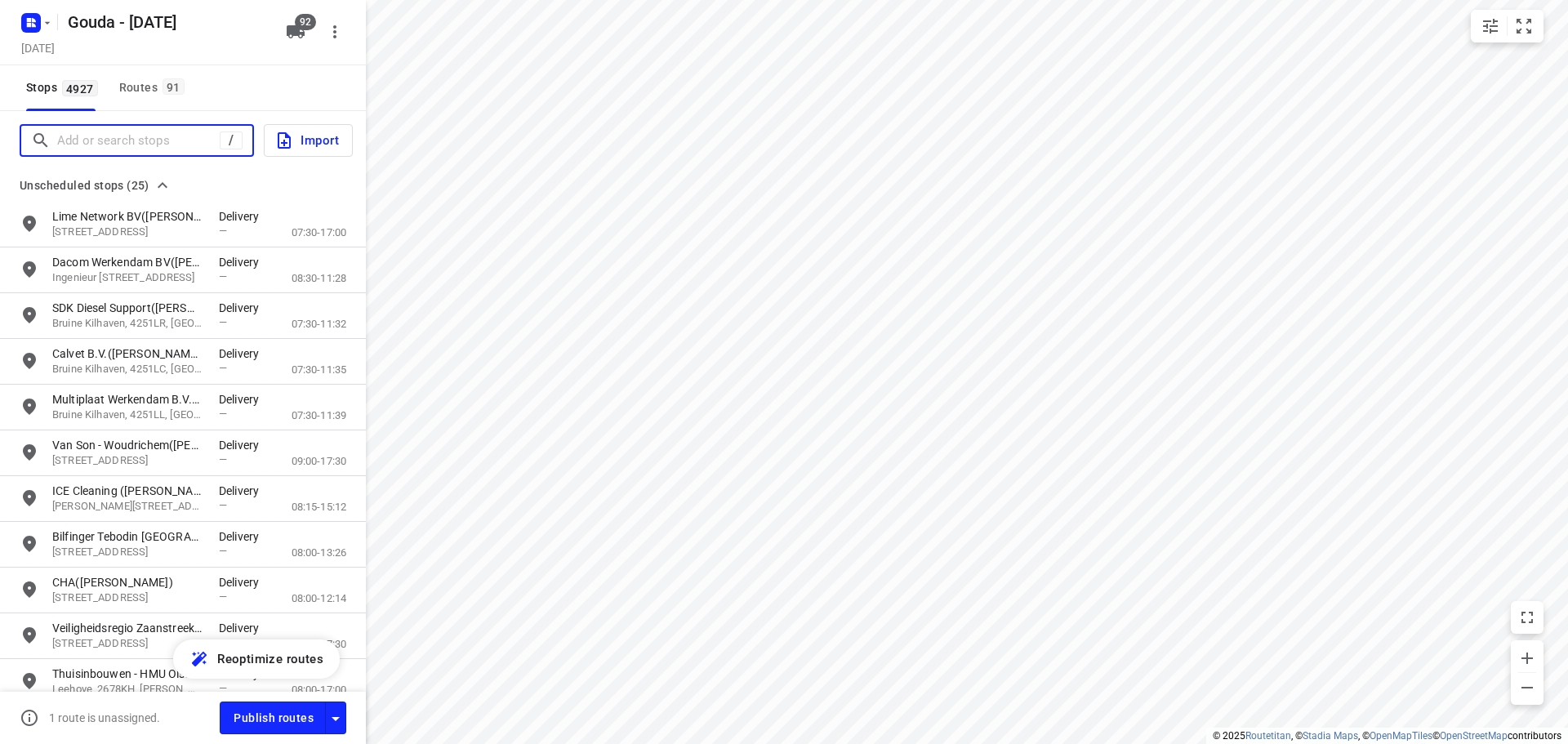
drag, startPoint x: 131, startPoint y: 128, endPoint x: 131, endPoint y: 139, distance: 11.0
click at [131, 129] on input "Add or search stops" at bounding box center [138, 141] width 162 height 25
click at [132, 139] on input "Add or search stops" at bounding box center [204, 141] width 294 height 25
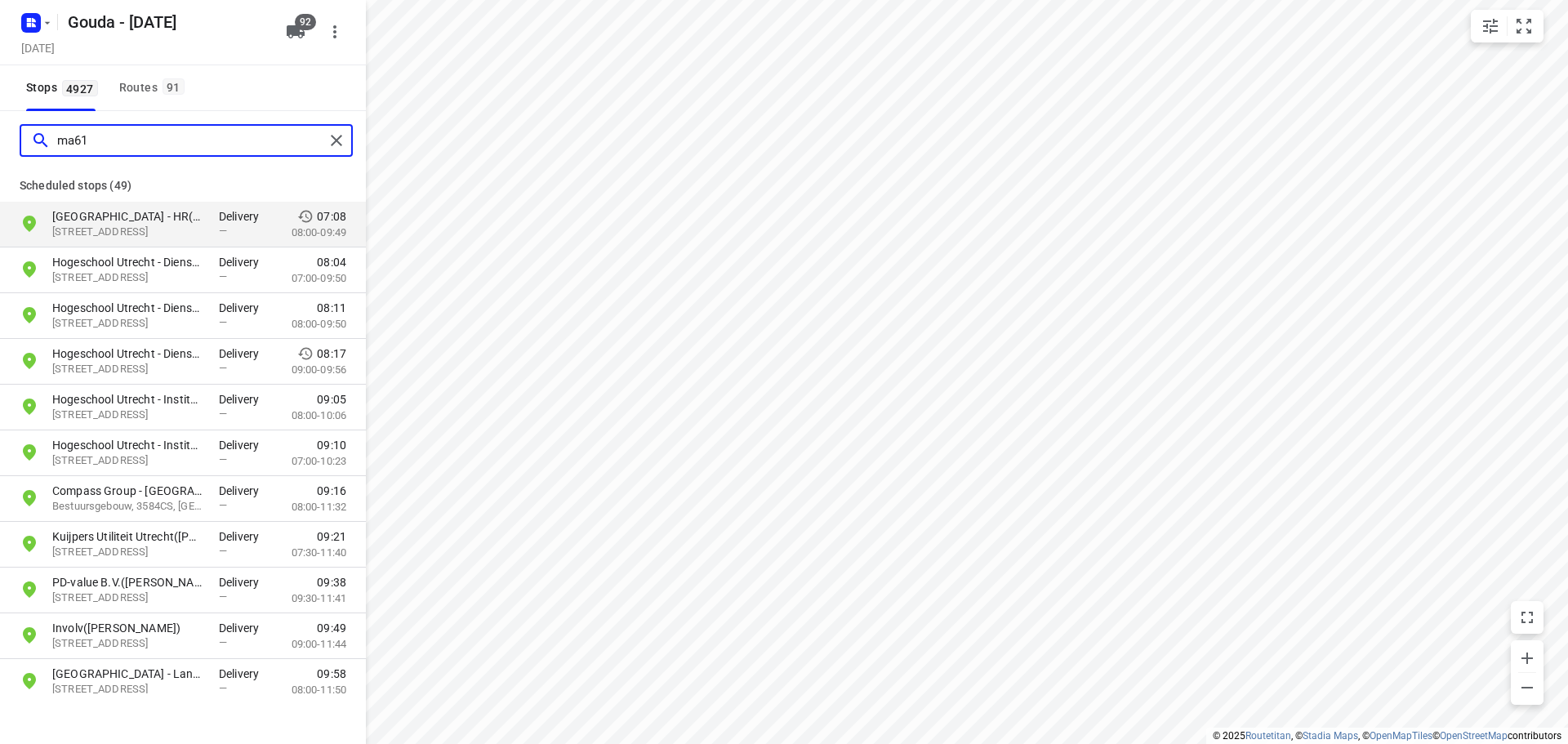
type input "ma61"
click at [166, 219] on p "Hogeschool Utrecht - HR(Secretariaat)" at bounding box center [128, 216] width 150 height 16
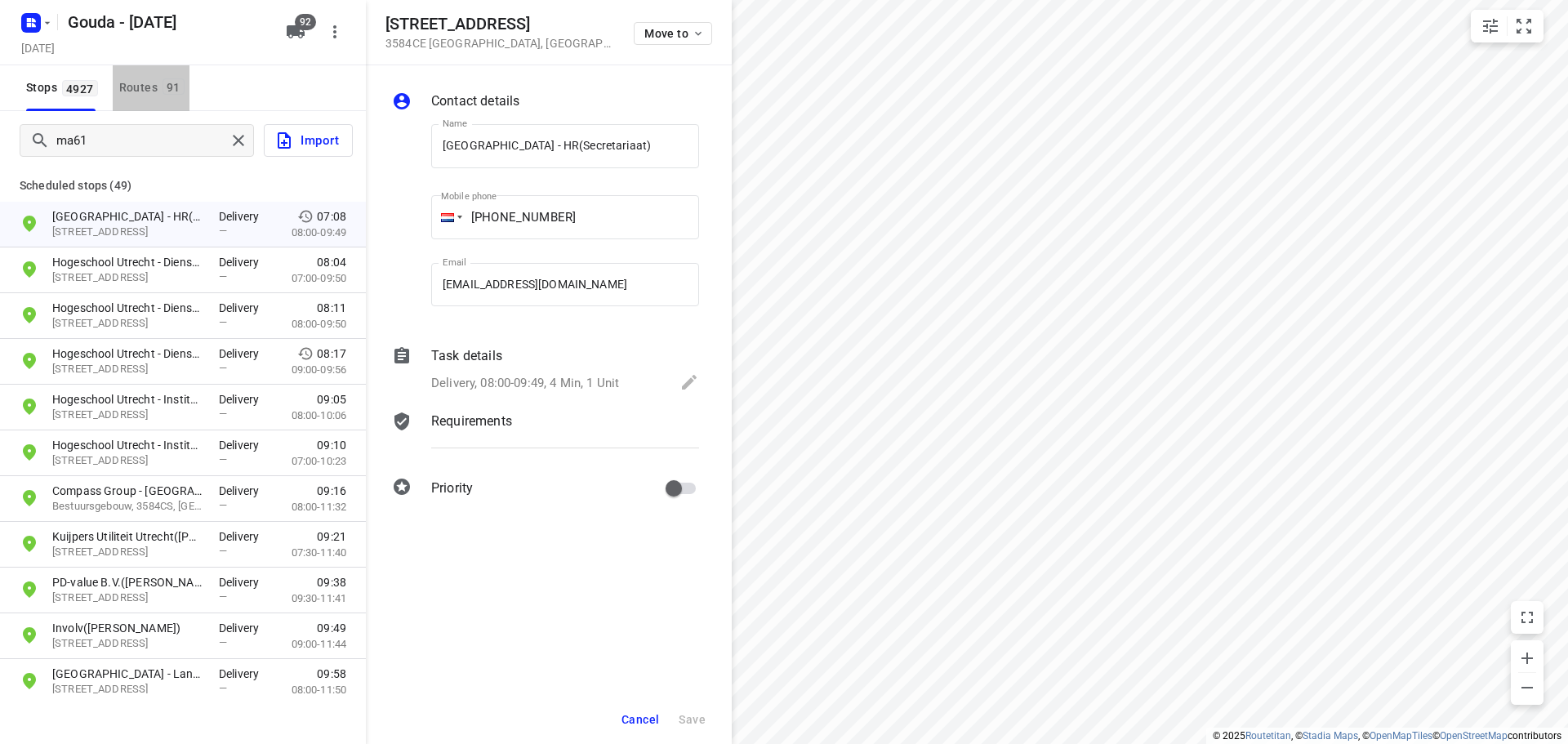
click at [154, 91] on div "Routes 91" at bounding box center [154, 88] width 70 height 21
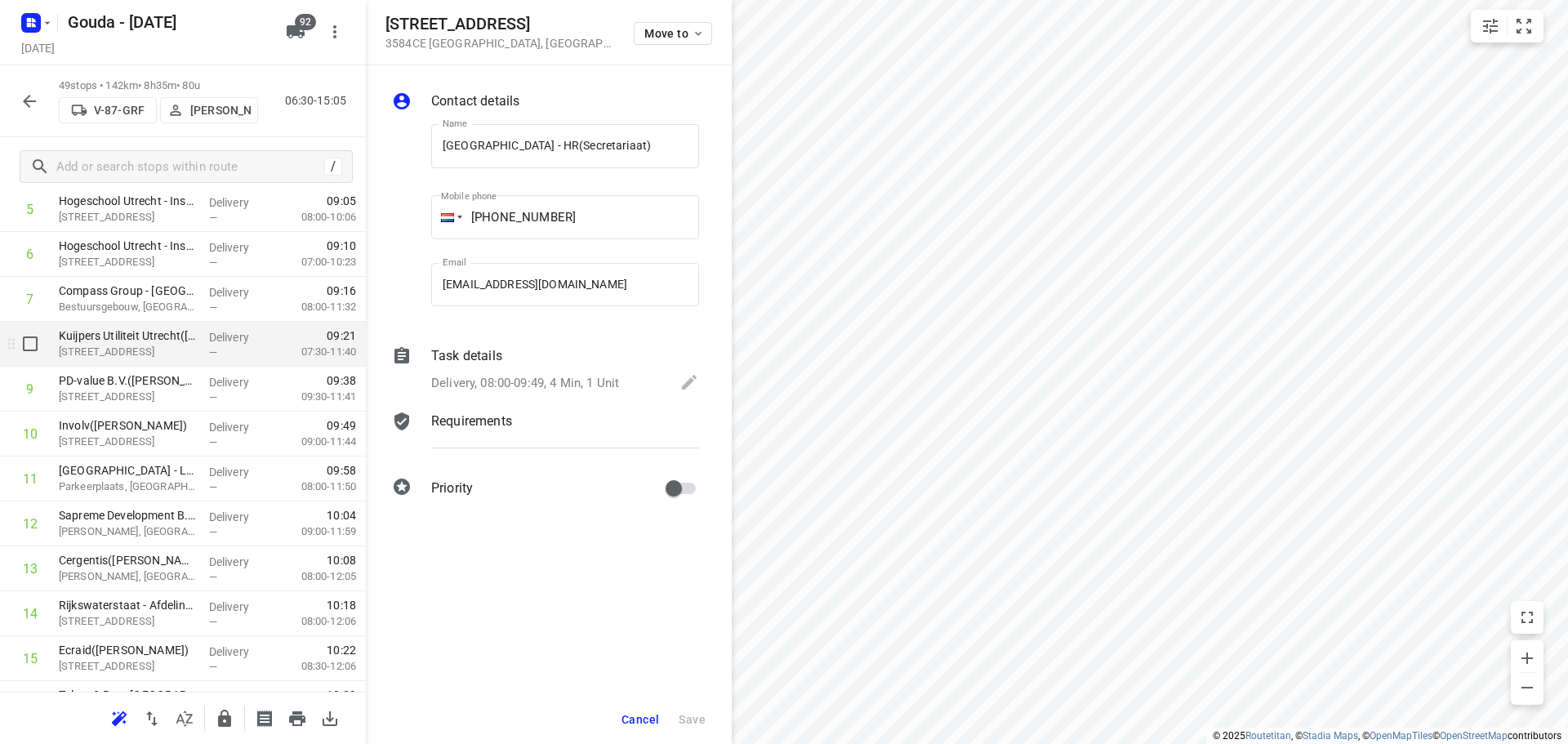
scroll to position [327, 0]
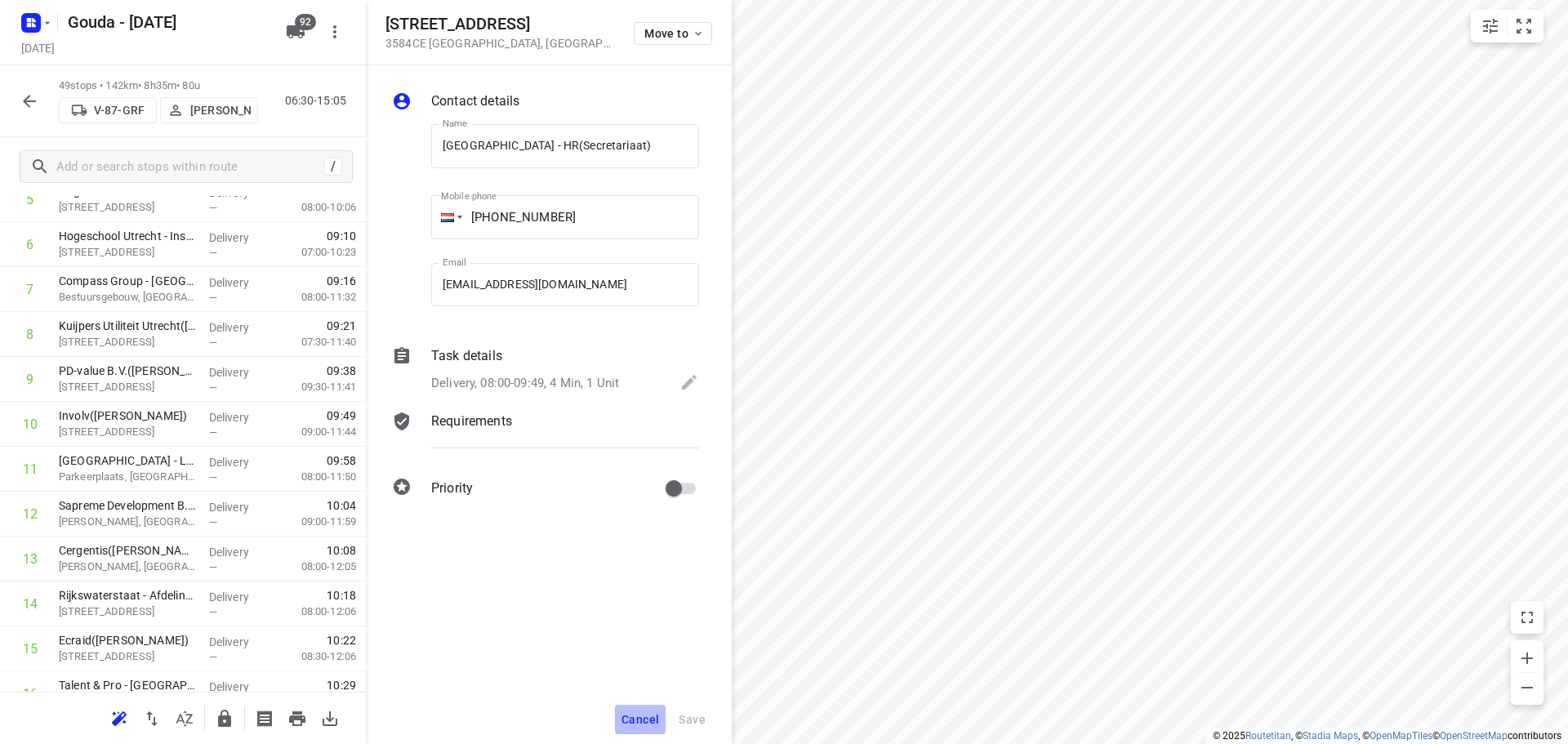
click at [635, 731] on button "Cancel" at bounding box center [640, 720] width 51 height 29
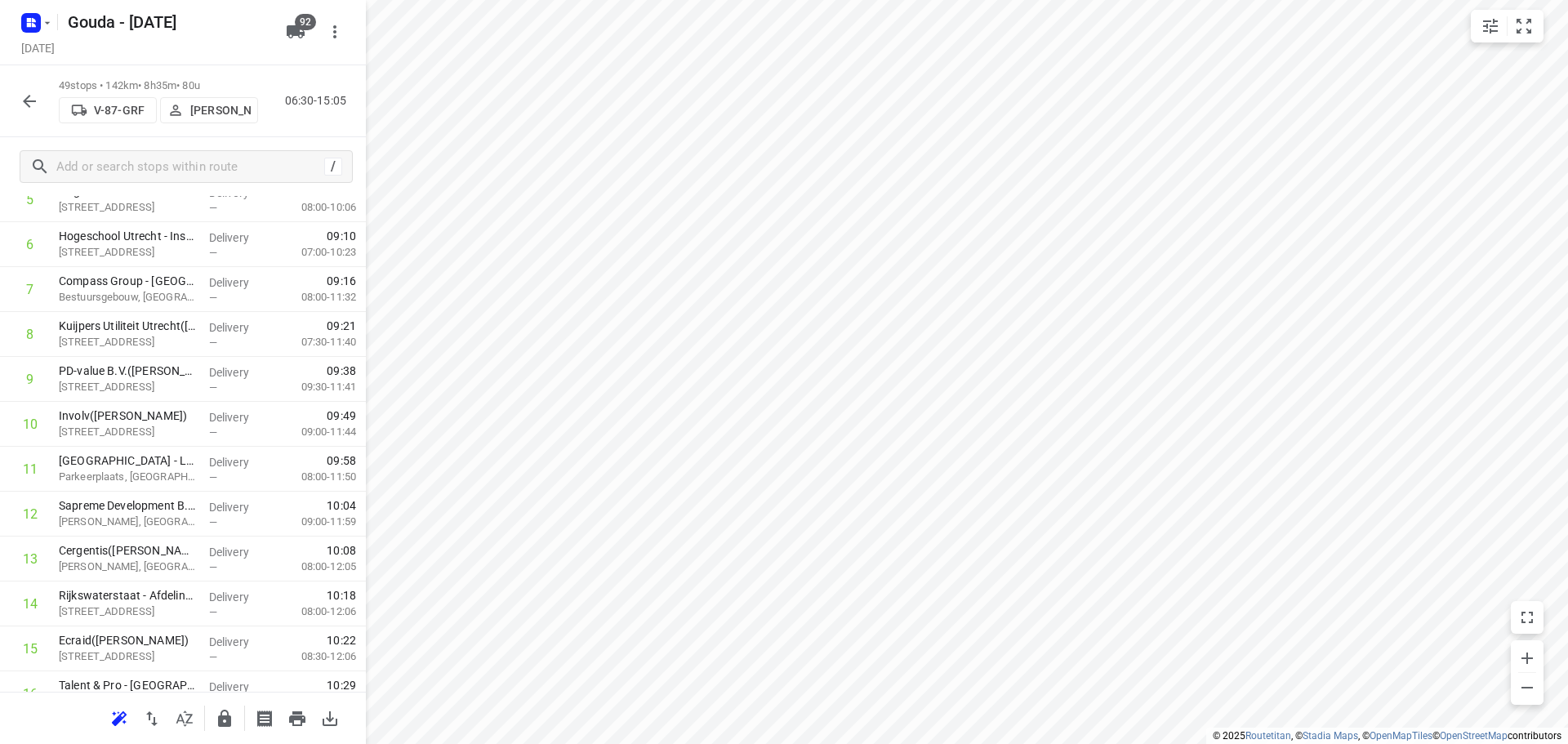
click at [24, 111] on button "button" at bounding box center [29, 101] width 33 height 33
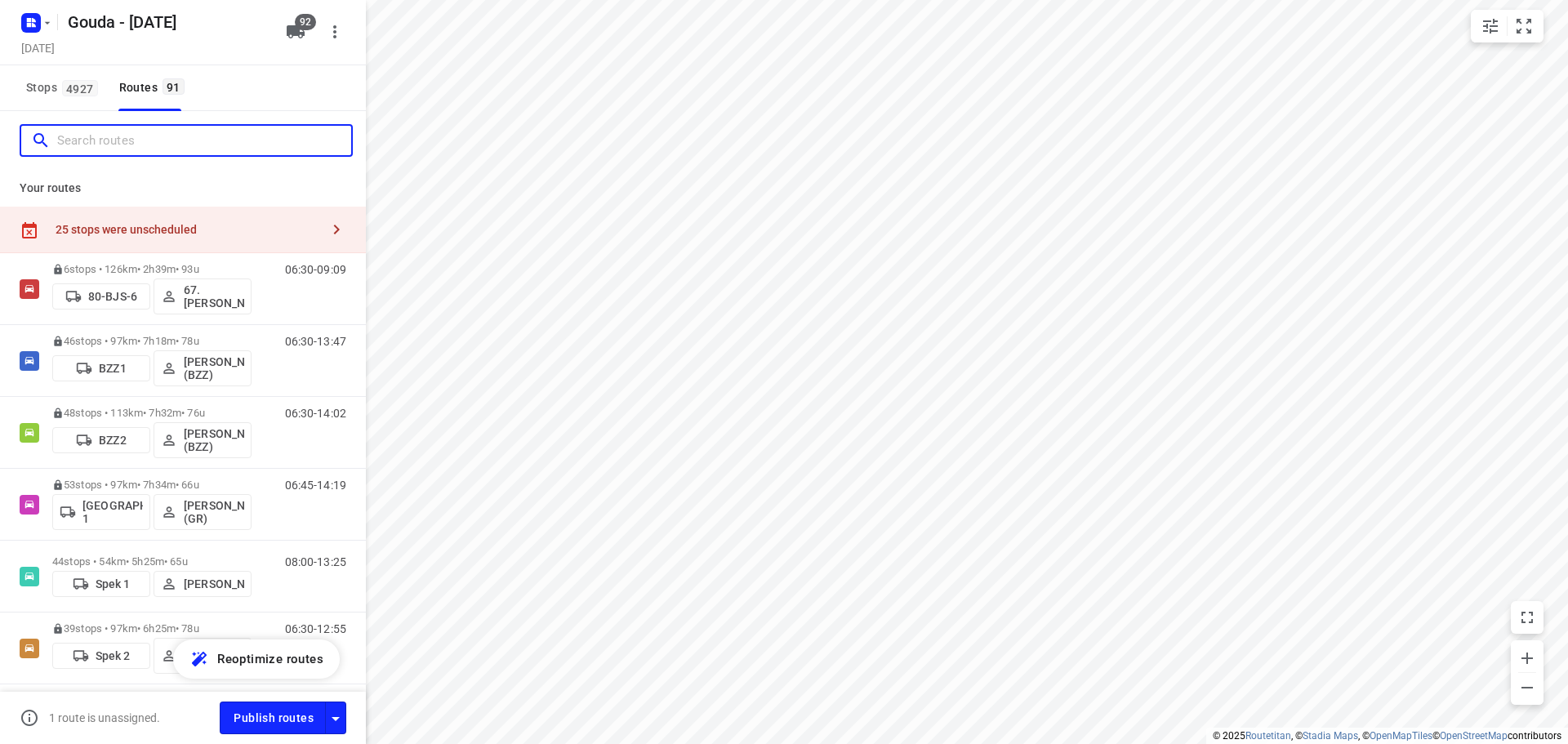
click at [98, 145] on input "Search routes" at bounding box center [204, 141] width 294 height 25
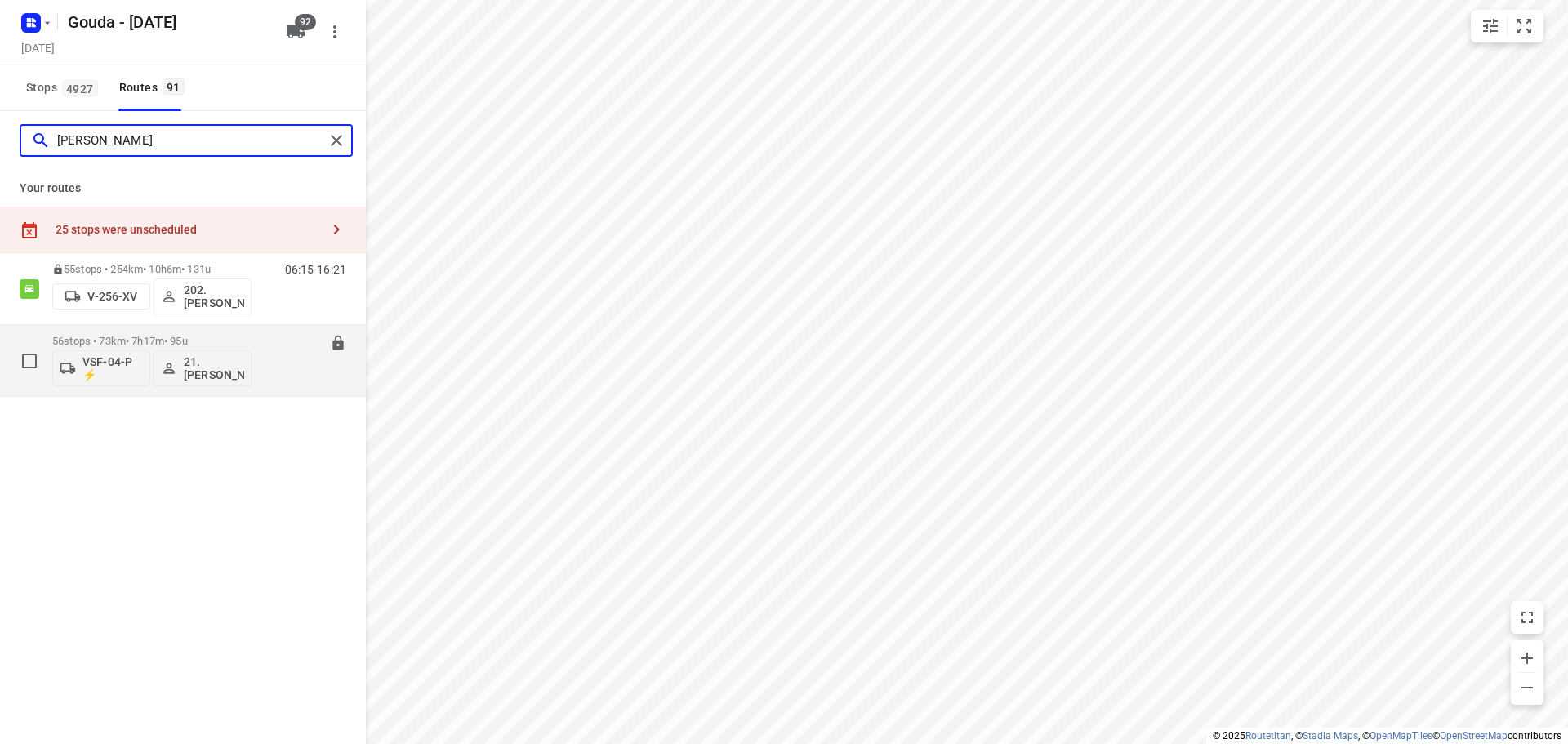
type input "frank"
click at [158, 330] on div "56 stops • 73km • 7h17m • 95u VSF-04-P ⚡ 21. Frank van der Kraan" at bounding box center [152, 361] width 199 height 68
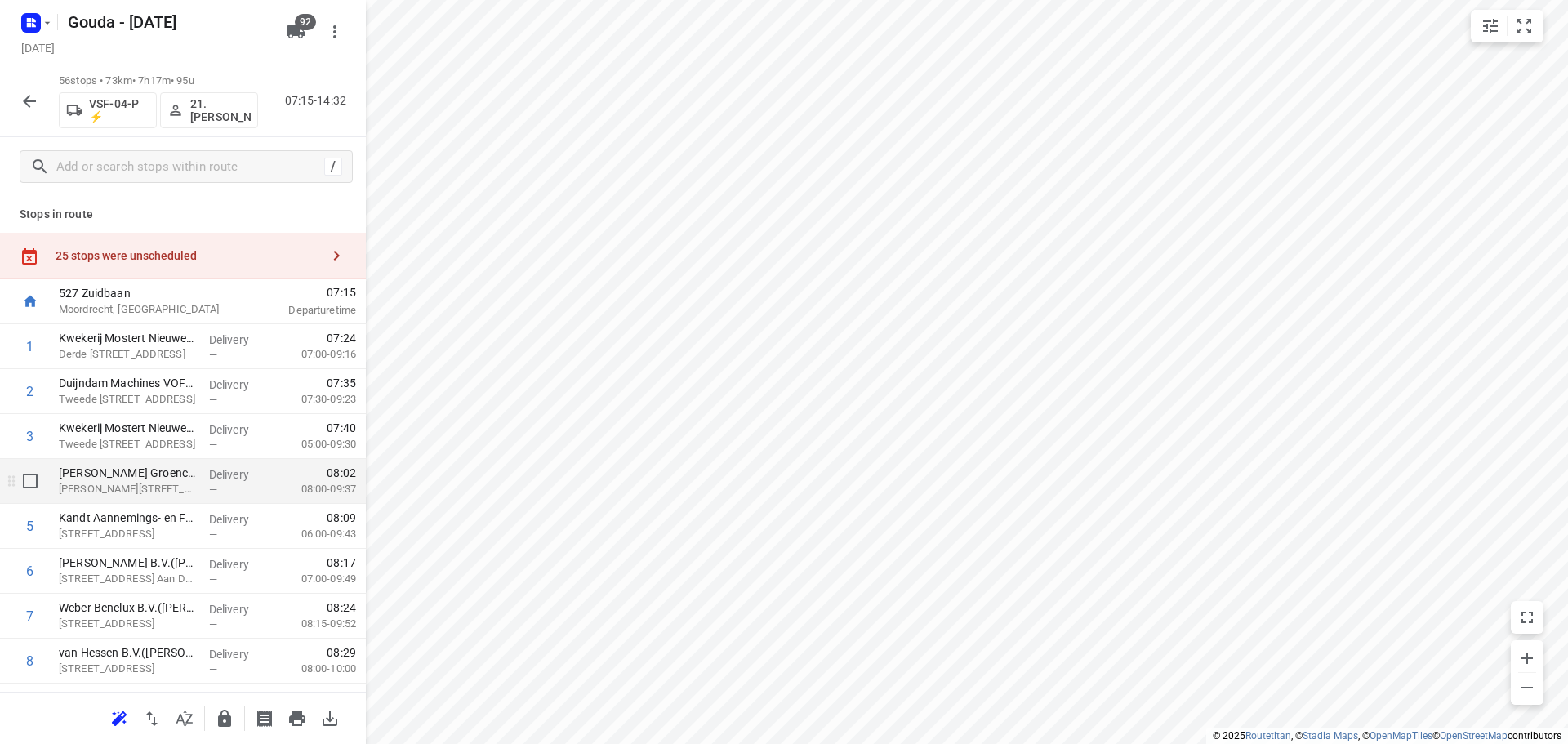
drag, startPoint x: 140, startPoint y: 474, endPoint x: 315, endPoint y: 523, distance: 181.7
click at [140, 472] on p "Van der Dussen Groencentrum(Harold Fischer)" at bounding box center [128, 473] width 137 height 16
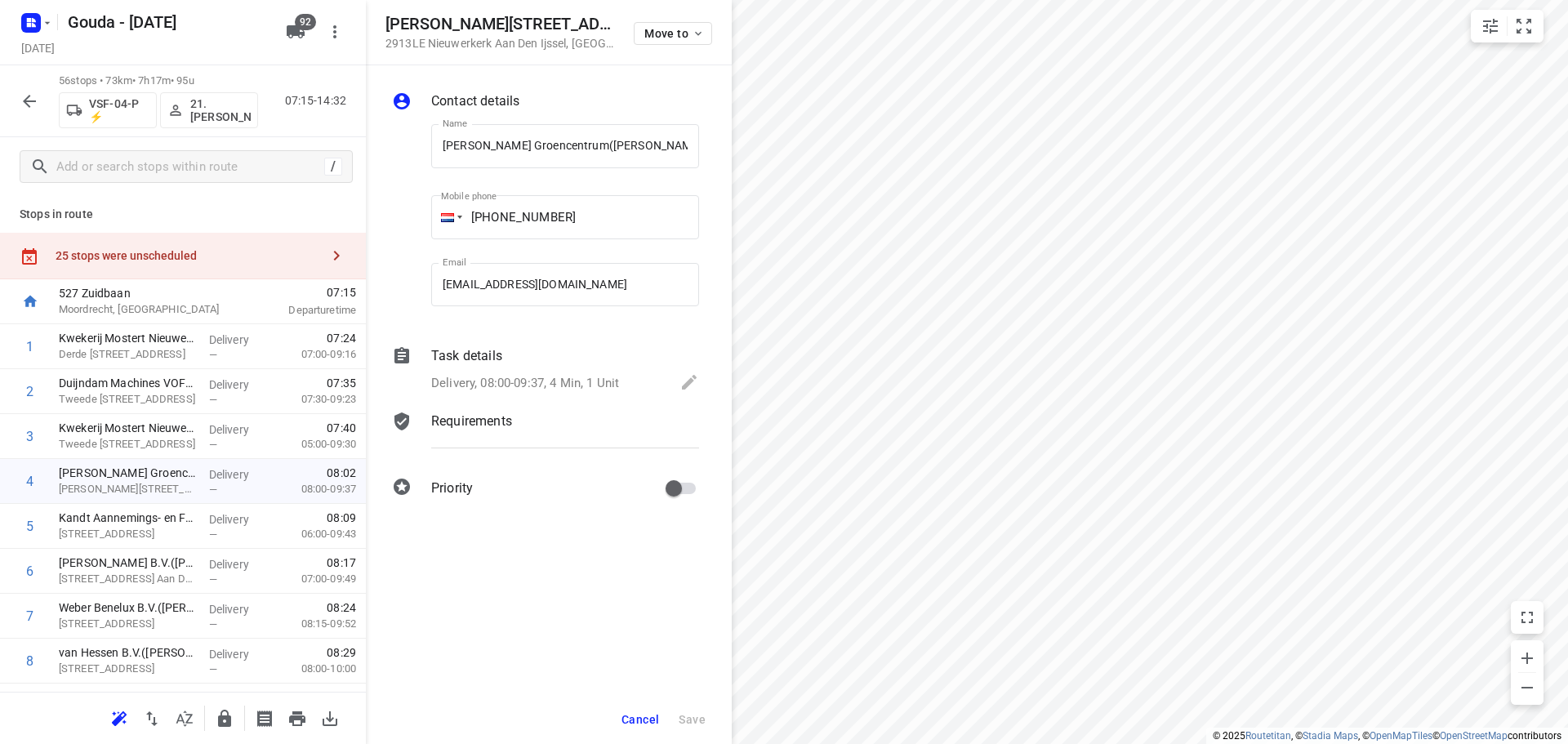
click at [558, 373] on div "Delivery, 08:00-09:37, 4 Min, 1 Unit" at bounding box center [564, 384] width 268 height 23
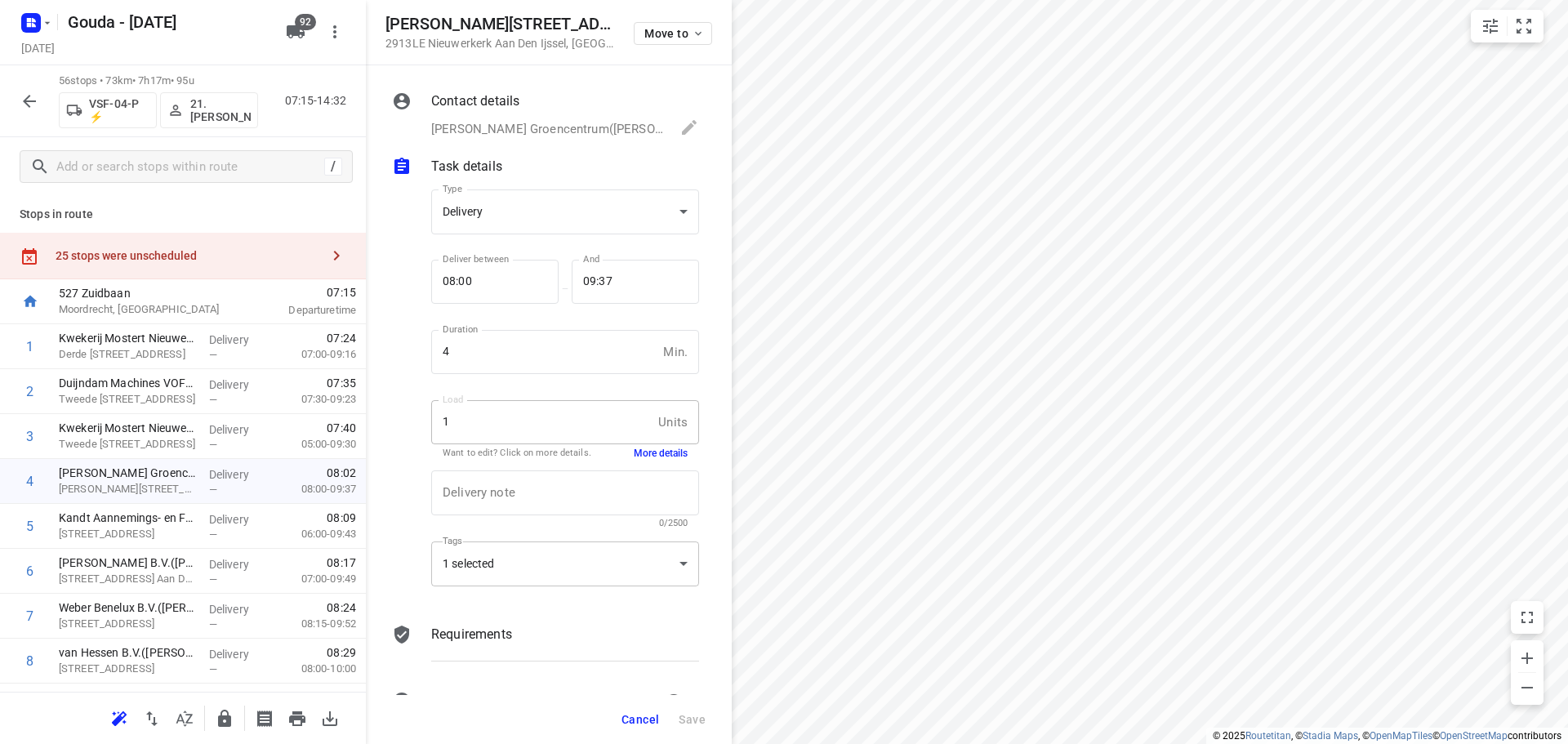
click at [530, 572] on div "1 selected" at bounding box center [564, 565] width 268 height 45
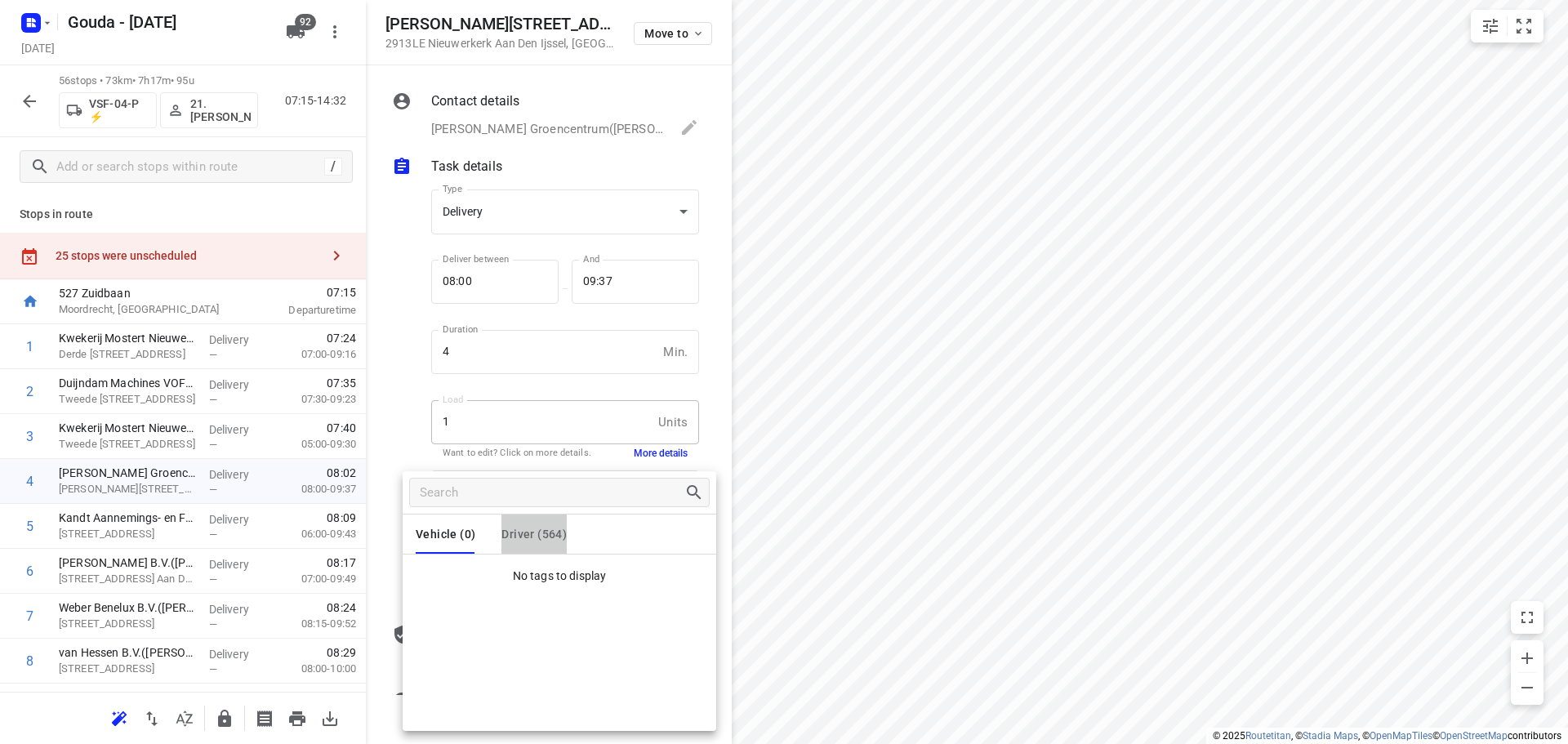
click at [530, 536] on span "Driver (564)" at bounding box center [534, 535] width 66 height 13
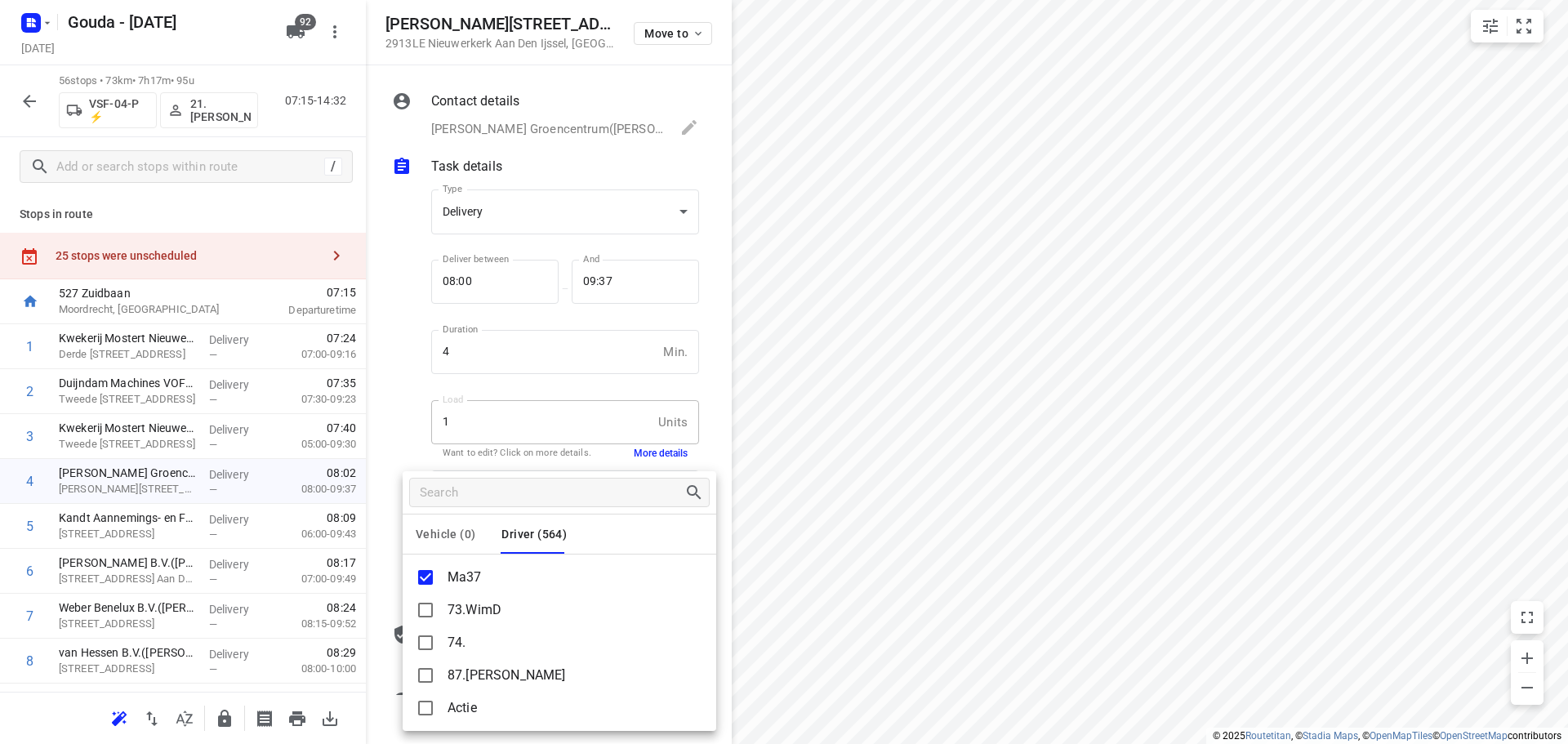
click at [400, 420] on div at bounding box center [784, 372] width 1568 height 744
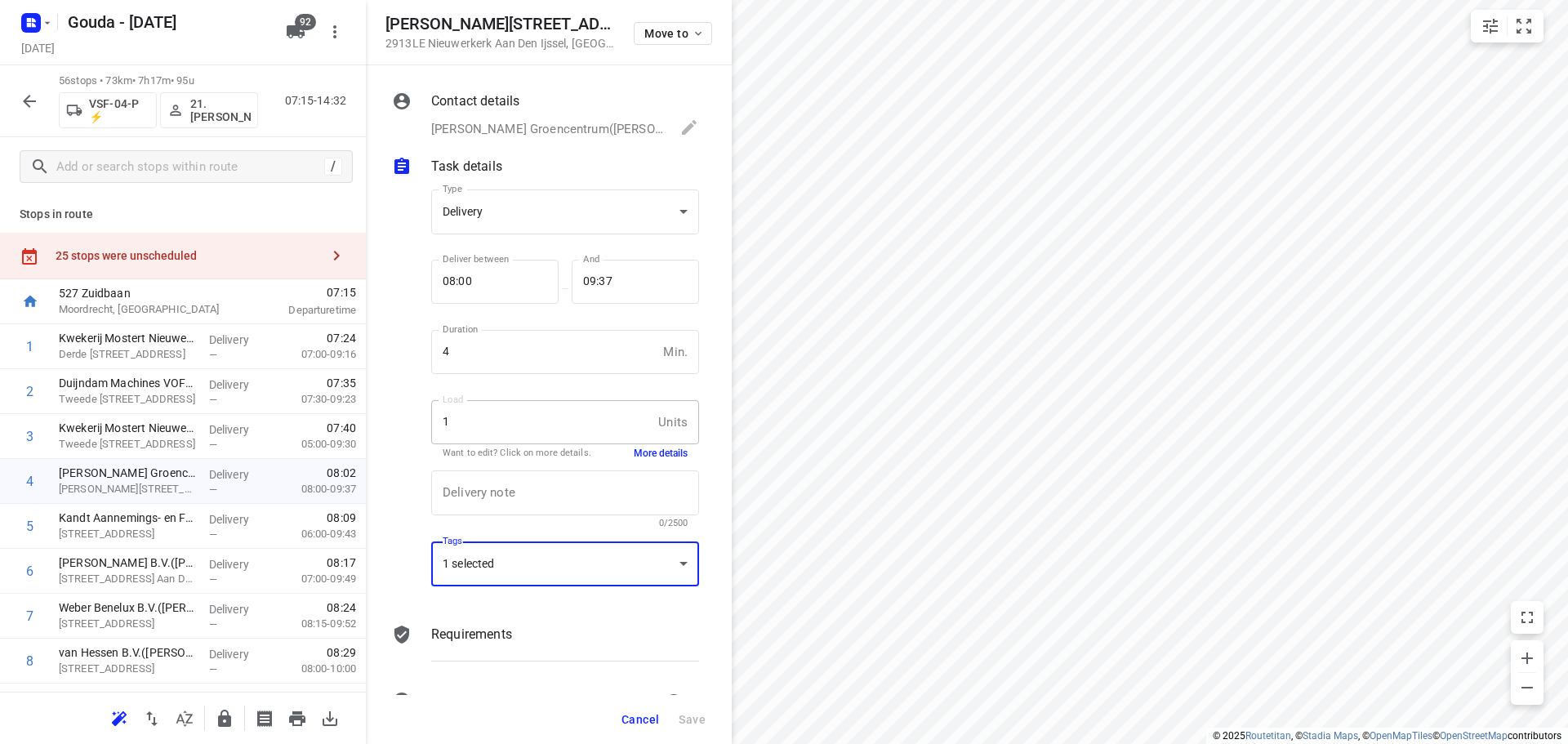
click at [32, 94] on icon "button" at bounding box center [29, 101] width 20 height 20
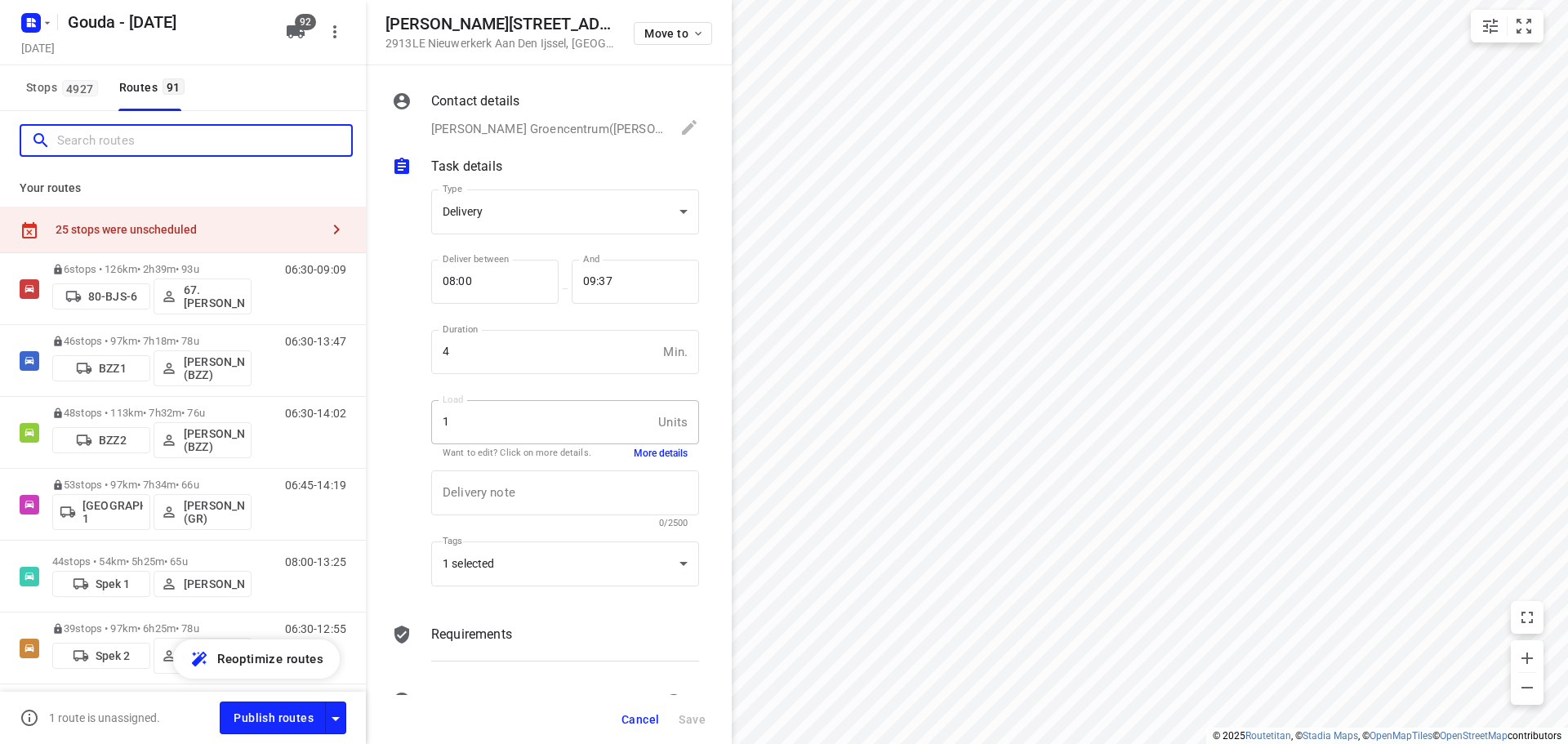
click at [140, 147] on input "Search routes" at bounding box center [204, 141] width 294 height 25
click at [49, 85] on span "Stops 4927" at bounding box center [65, 88] width 77 height 21
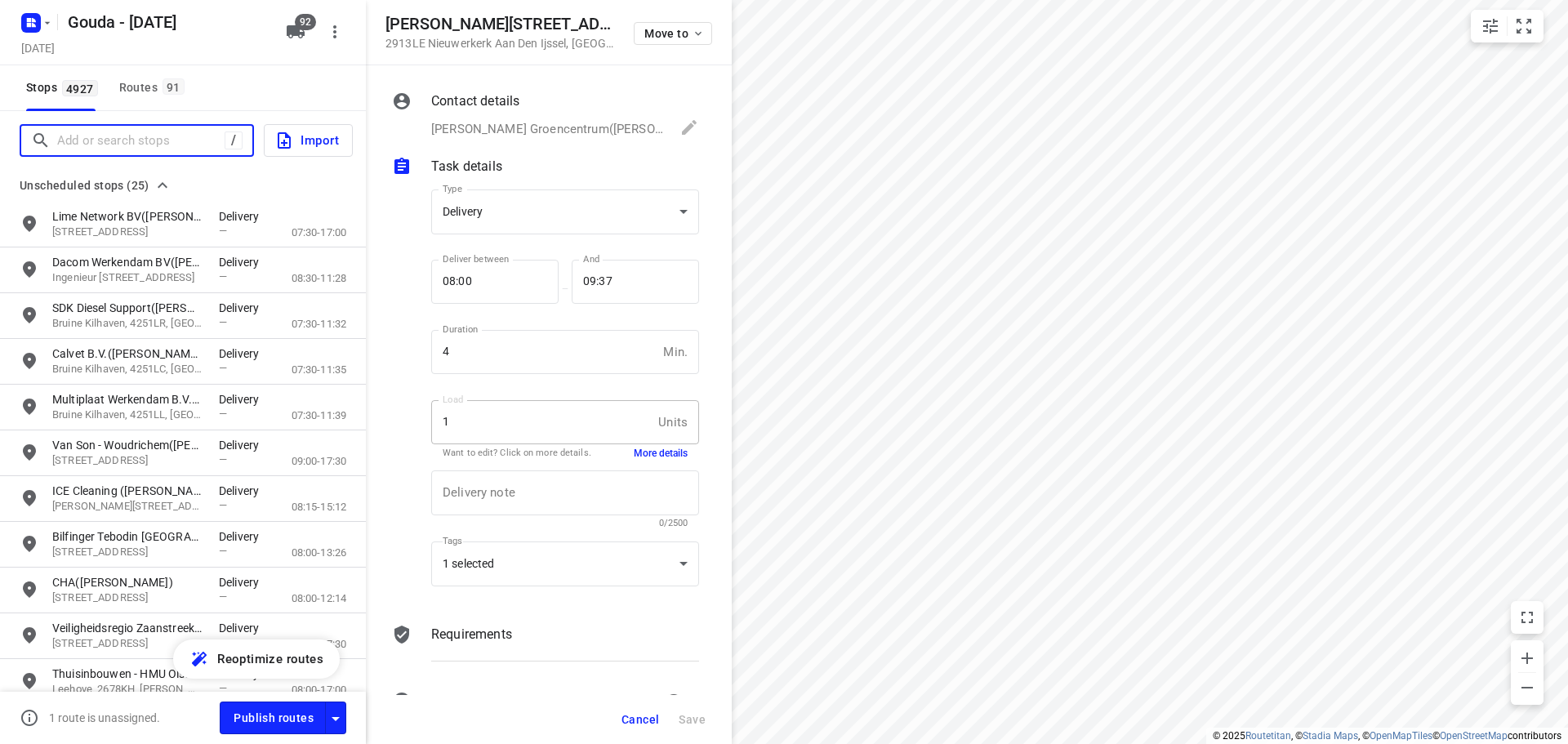
click at [97, 137] on input "Add or search stops" at bounding box center [141, 141] width 167 height 25
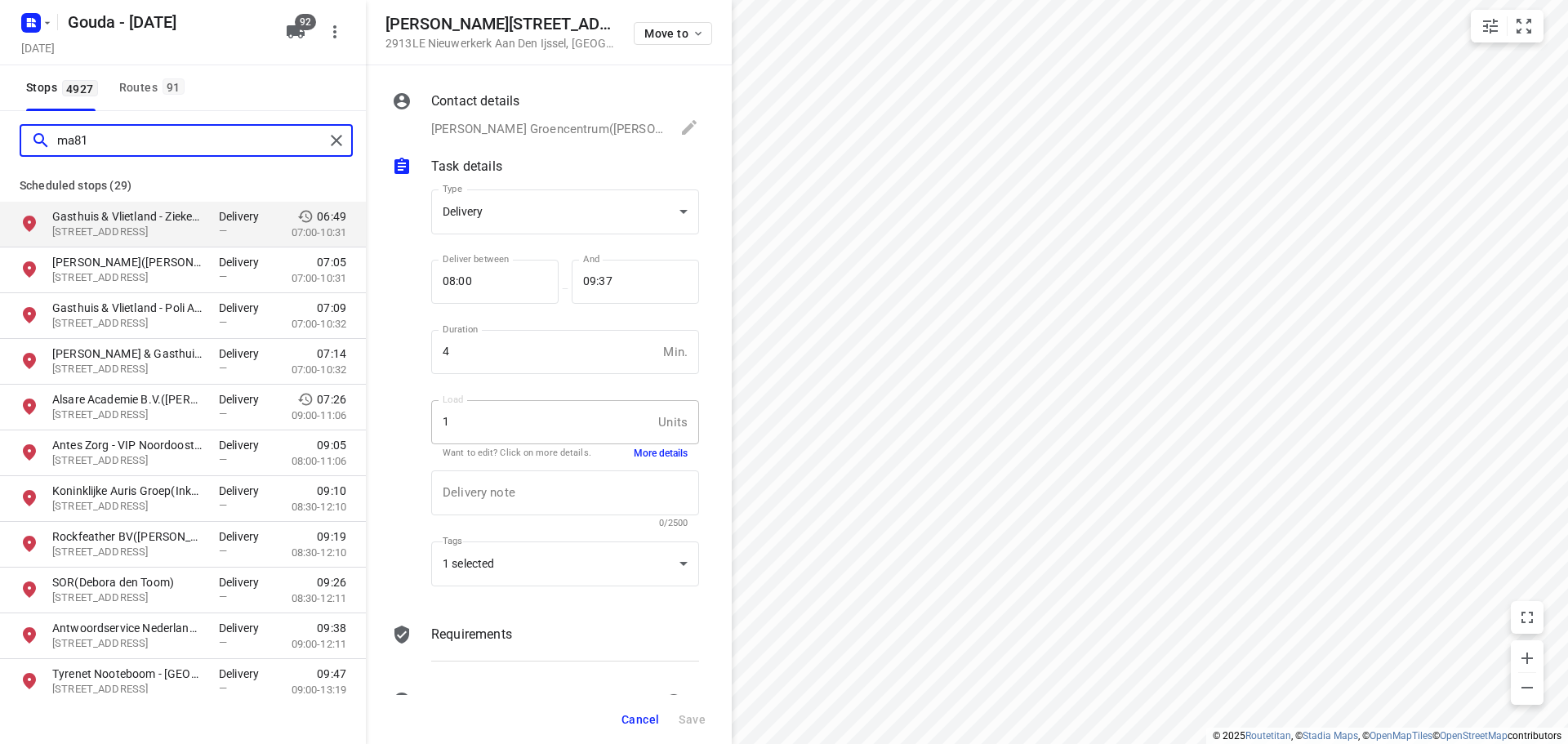
type input "ma81"
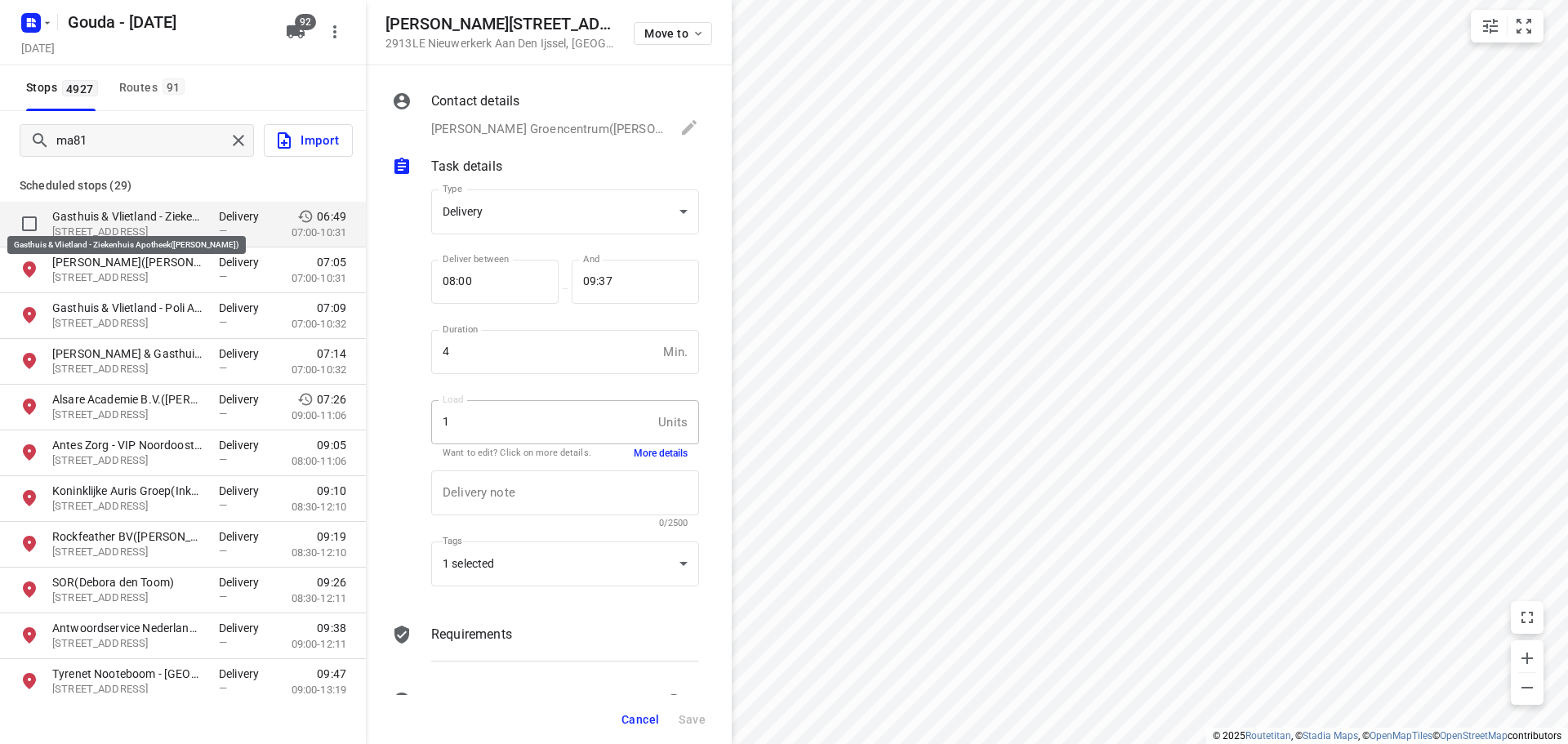
click at [129, 218] on p "Gasthuis & Vlietland - Ziekenhuis Apotheek(Alexander de Vos)" at bounding box center [128, 216] width 150 height 16
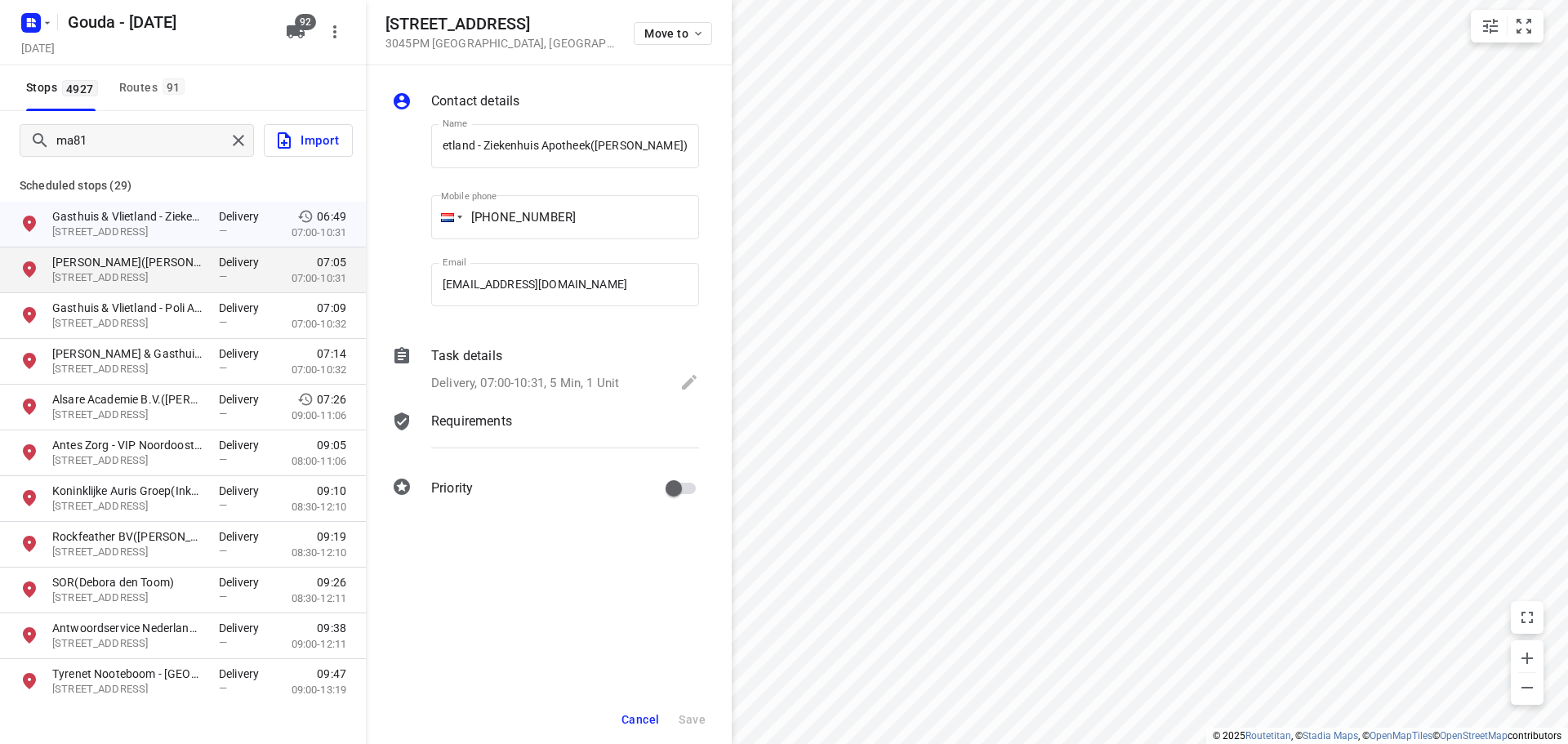
scroll to position [0, 0]
click at [124, 98] on button "Routes 91" at bounding box center [151, 88] width 77 height 46
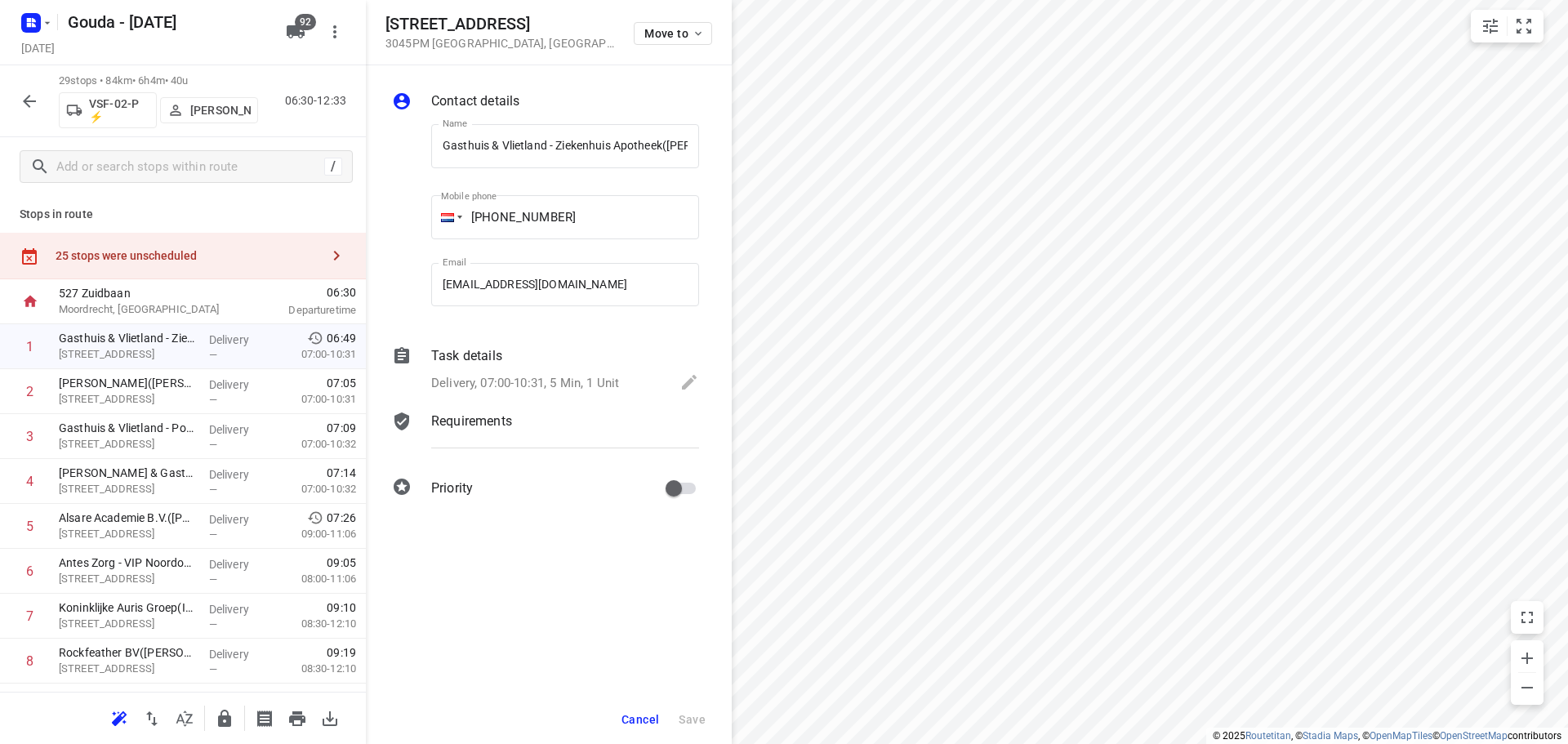
click at [649, 713] on span "Cancel" at bounding box center [640, 720] width 38 height 13
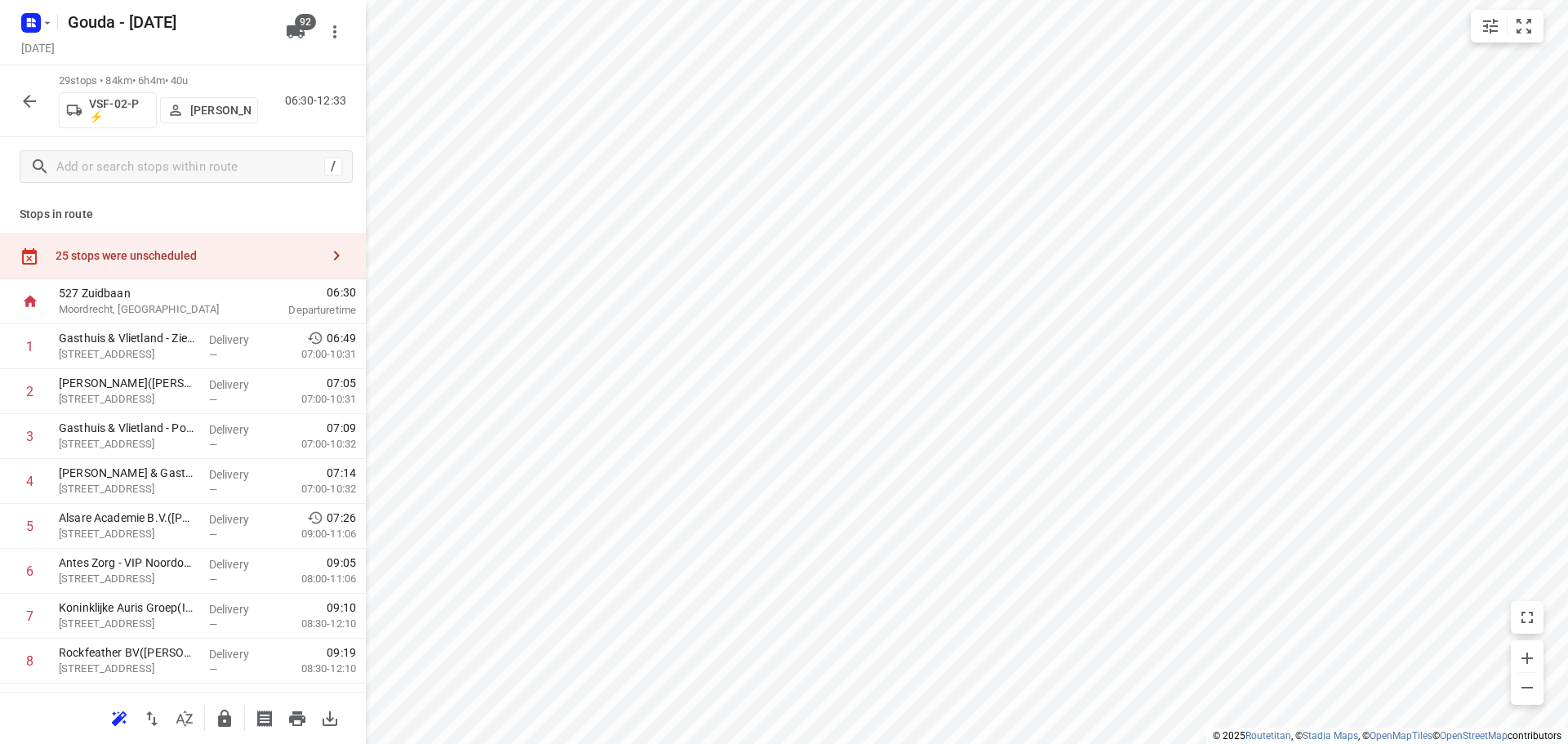
click at [28, 110] on icon "button" at bounding box center [29, 101] width 20 height 20
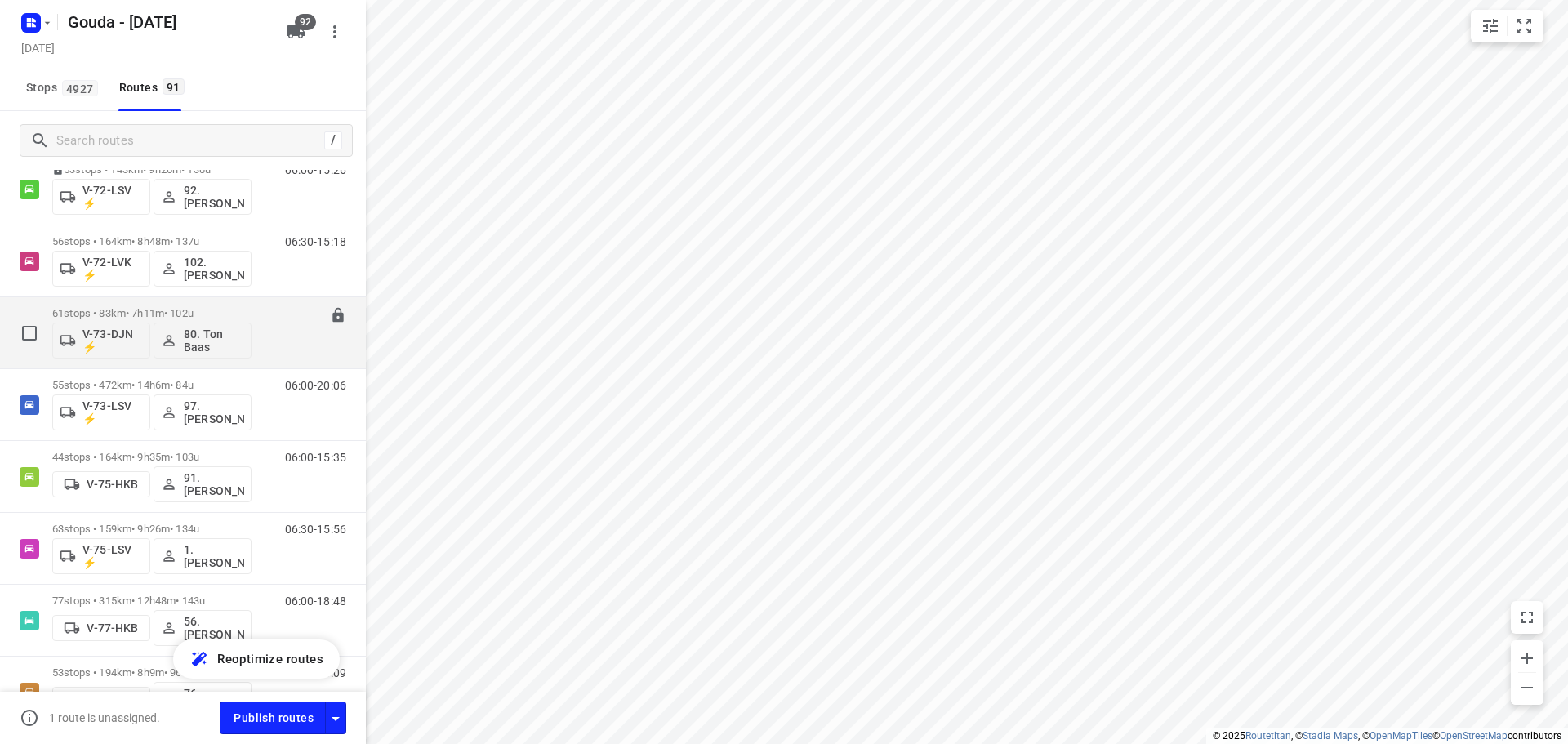
scroll to position [1961, 0]
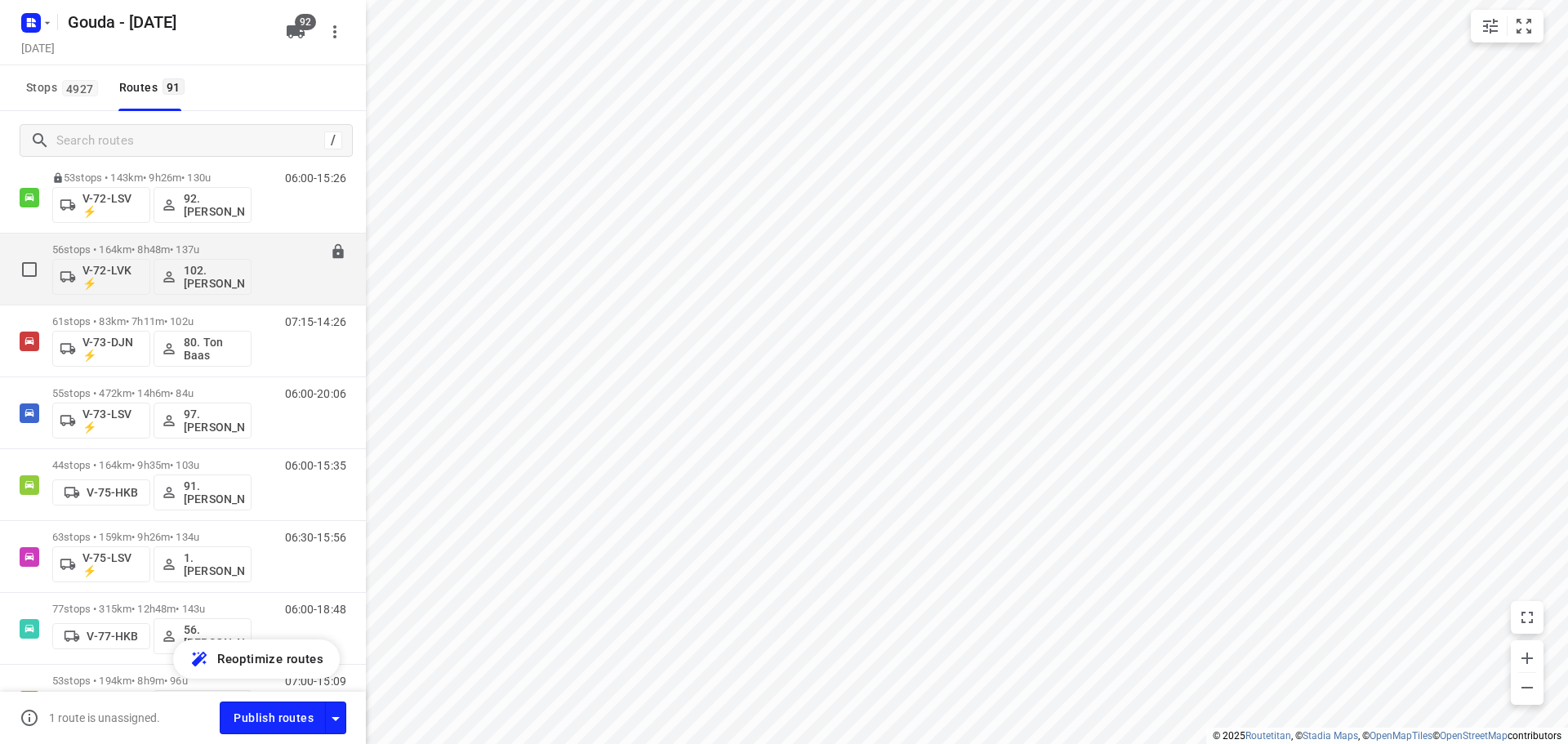
click at [166, 241] on div "56 stops • 164km • 8h48m • 137u V-72-LVK ⚡ 102.Vincent Dekker" at bounding box center [152, 269] width 199 height 68
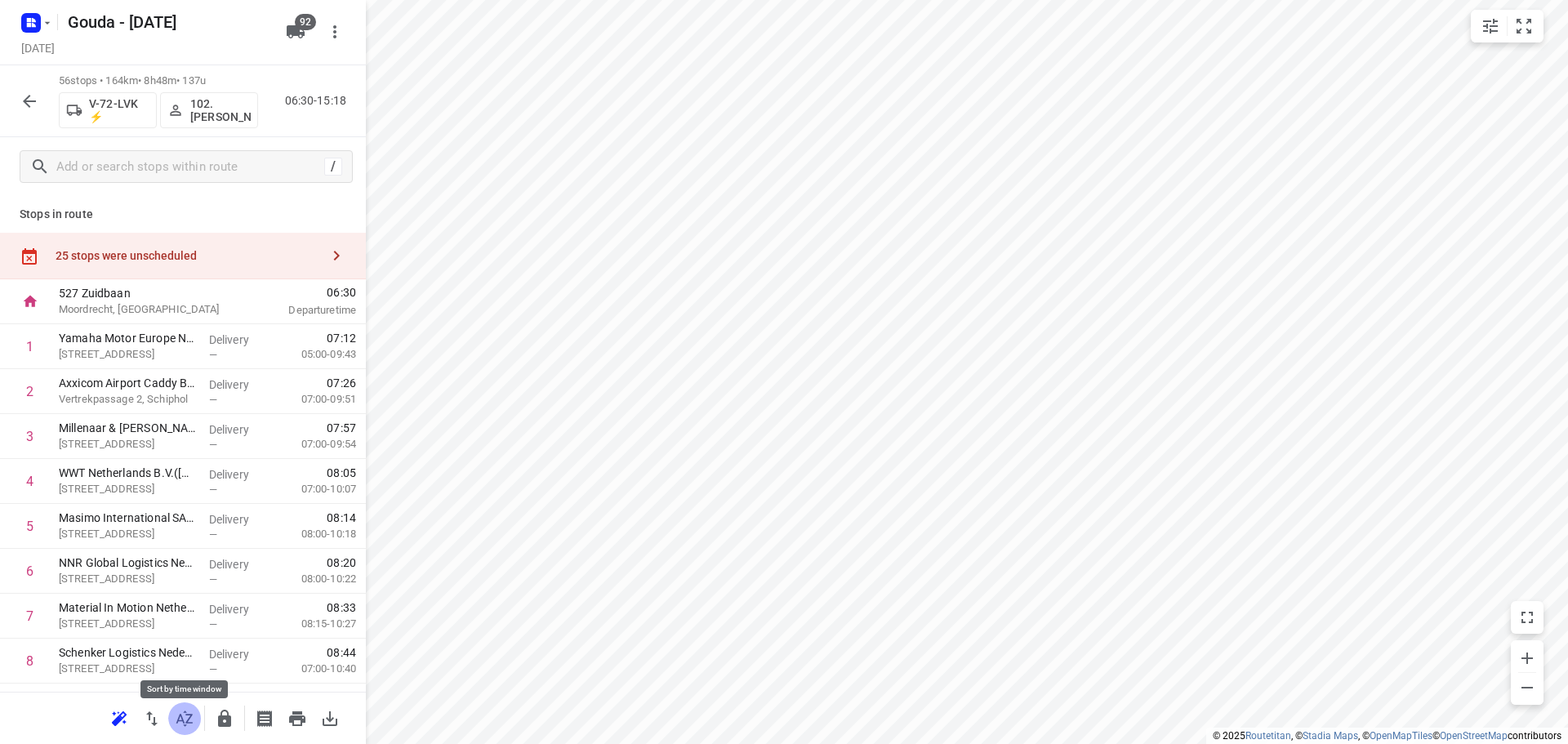
click at [188, 715] on icon "button" at bounding box center [184, 719] width 16 height 16
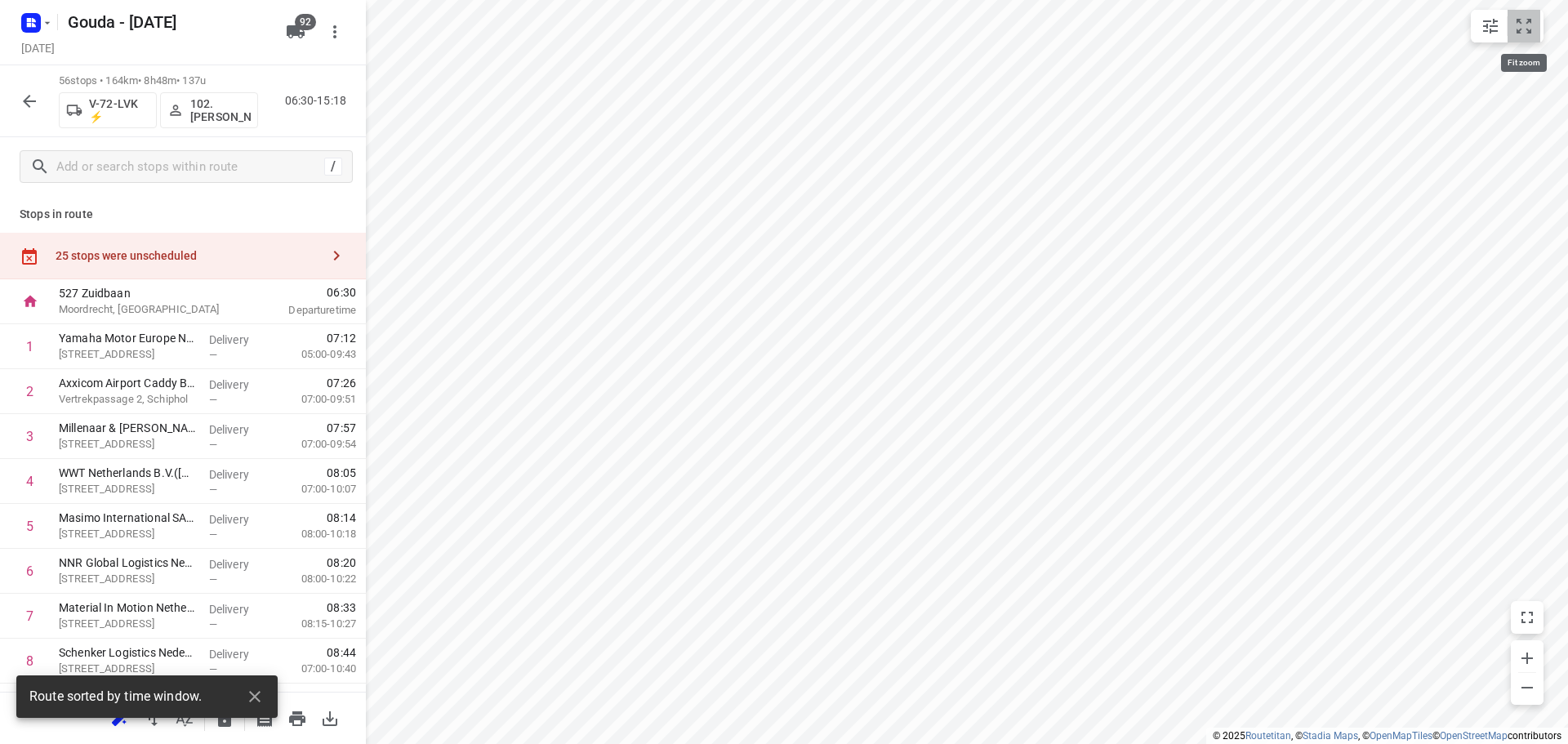
click at [1531, 31] on icon "small contained button group" at bounding box center [1524, 26] width 15 height 15
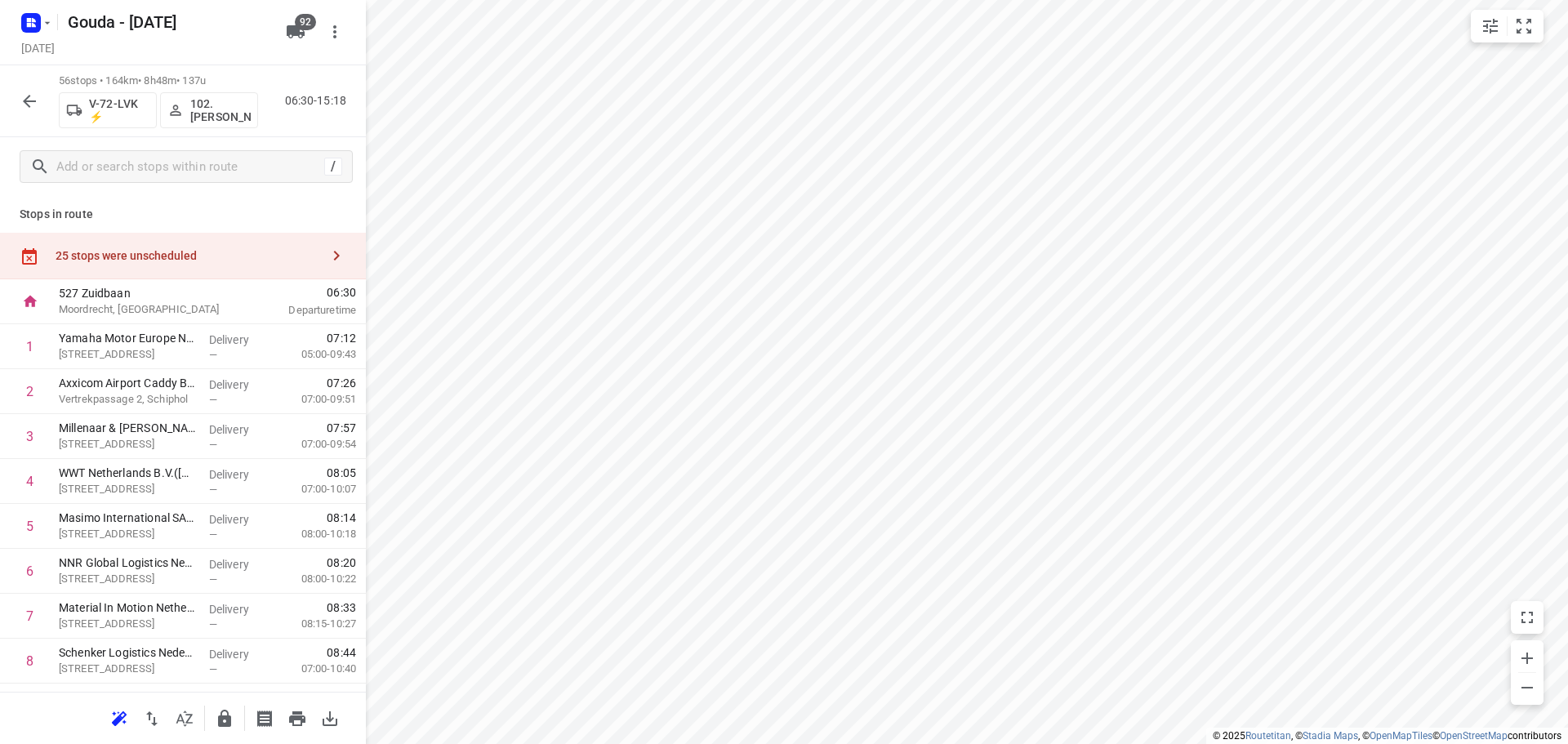
click at [17, 109] on button "button" at bounding box center [29, 101] width 33 height 33
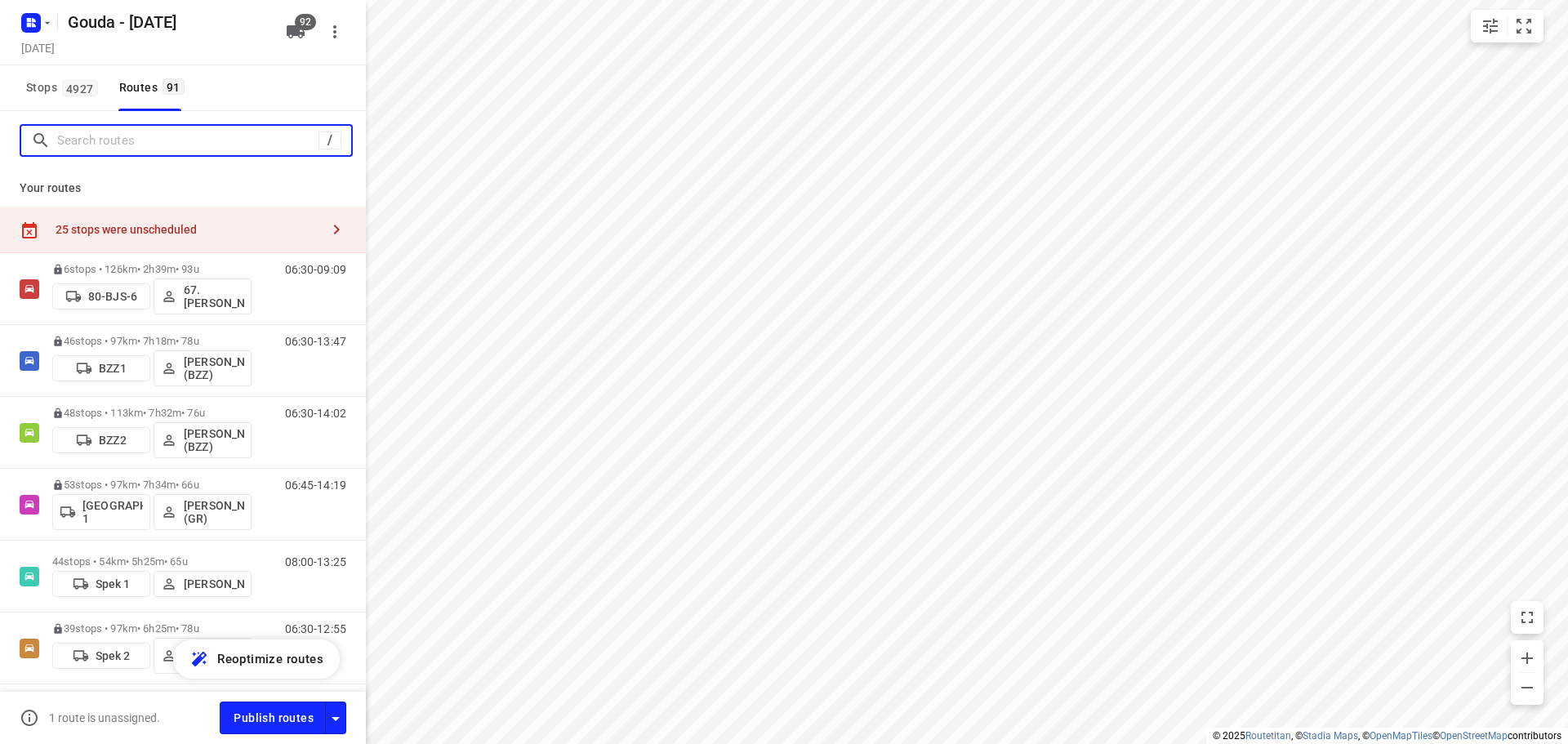
click at [98, 146] on input "Search routes" at bounding box center [188, 141] width 261 height 25
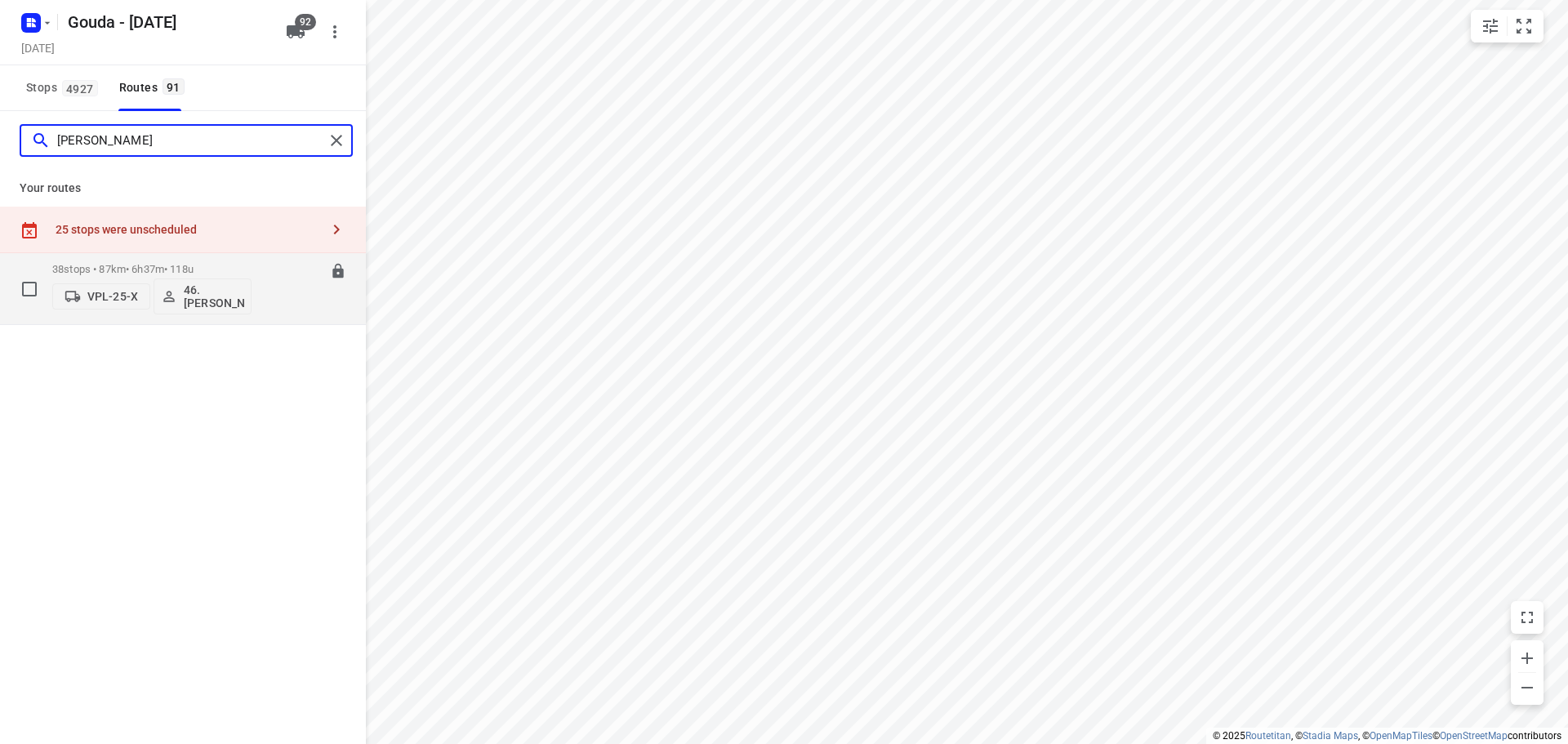
type input "marcin"
click at [234, 259] on div "38 stops • 87km • 6h37m • 118u VPL-25-X 46. Marcin Studzinski" at bounding box center [152, 288] width 199 height 68
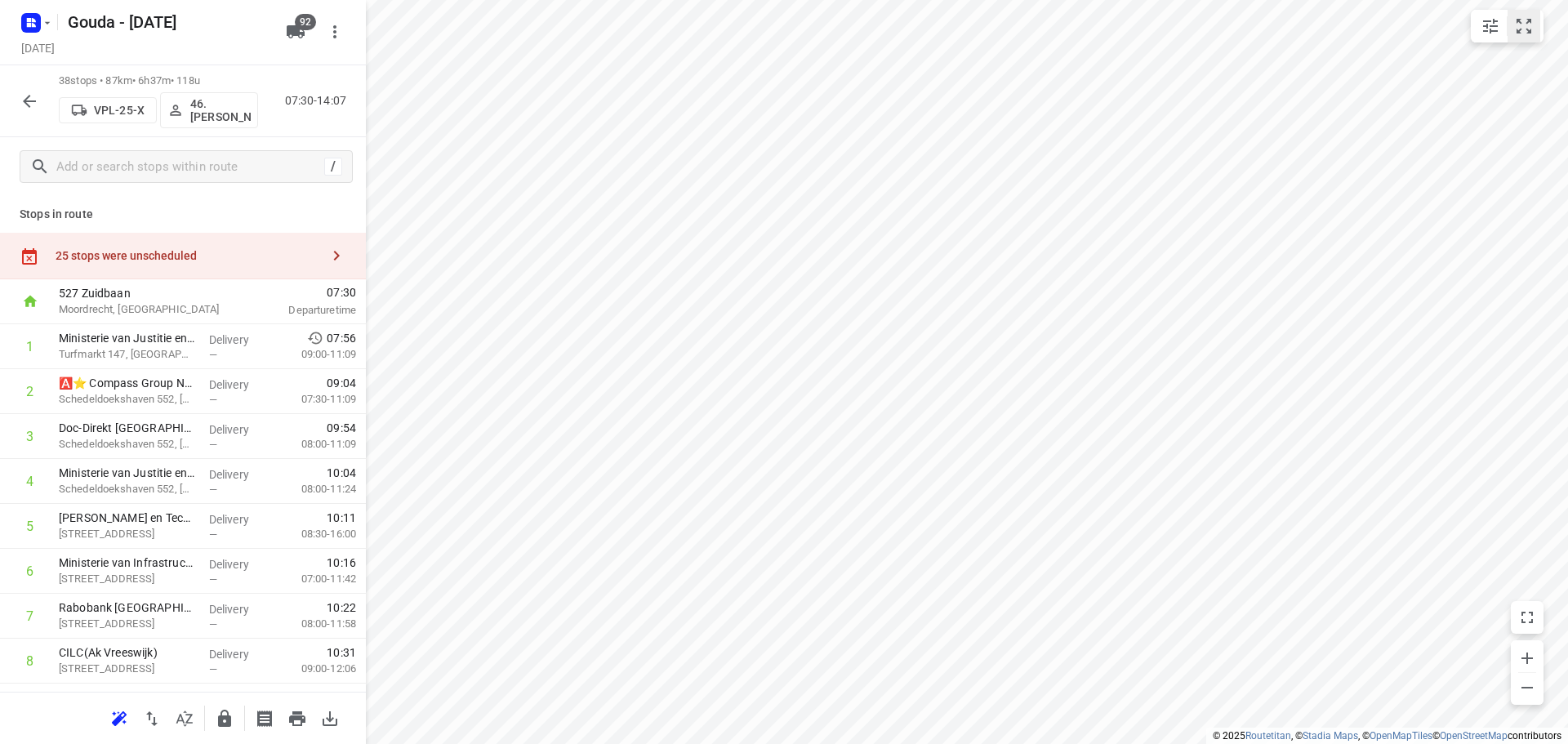
click at [1527, 24] on icon "small contained button group" at bounding box center [1524, 25] width 20 height 20
click at [29, 100] on icon "button" at bounding box center [29, 101] width 20 height 20
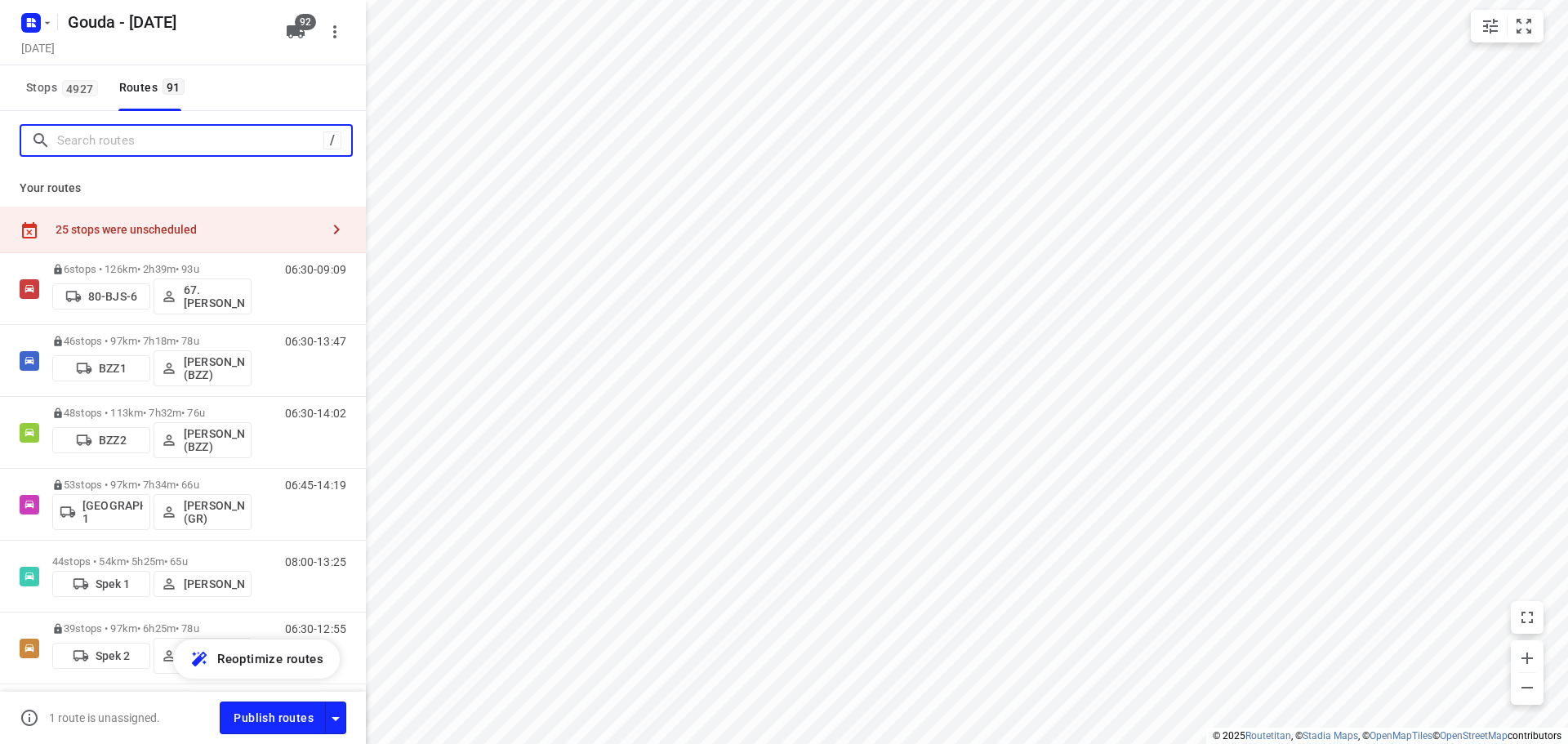
click at [115, 147] on input "Search routes" at bounding box center [191, 141] width 267 height 25
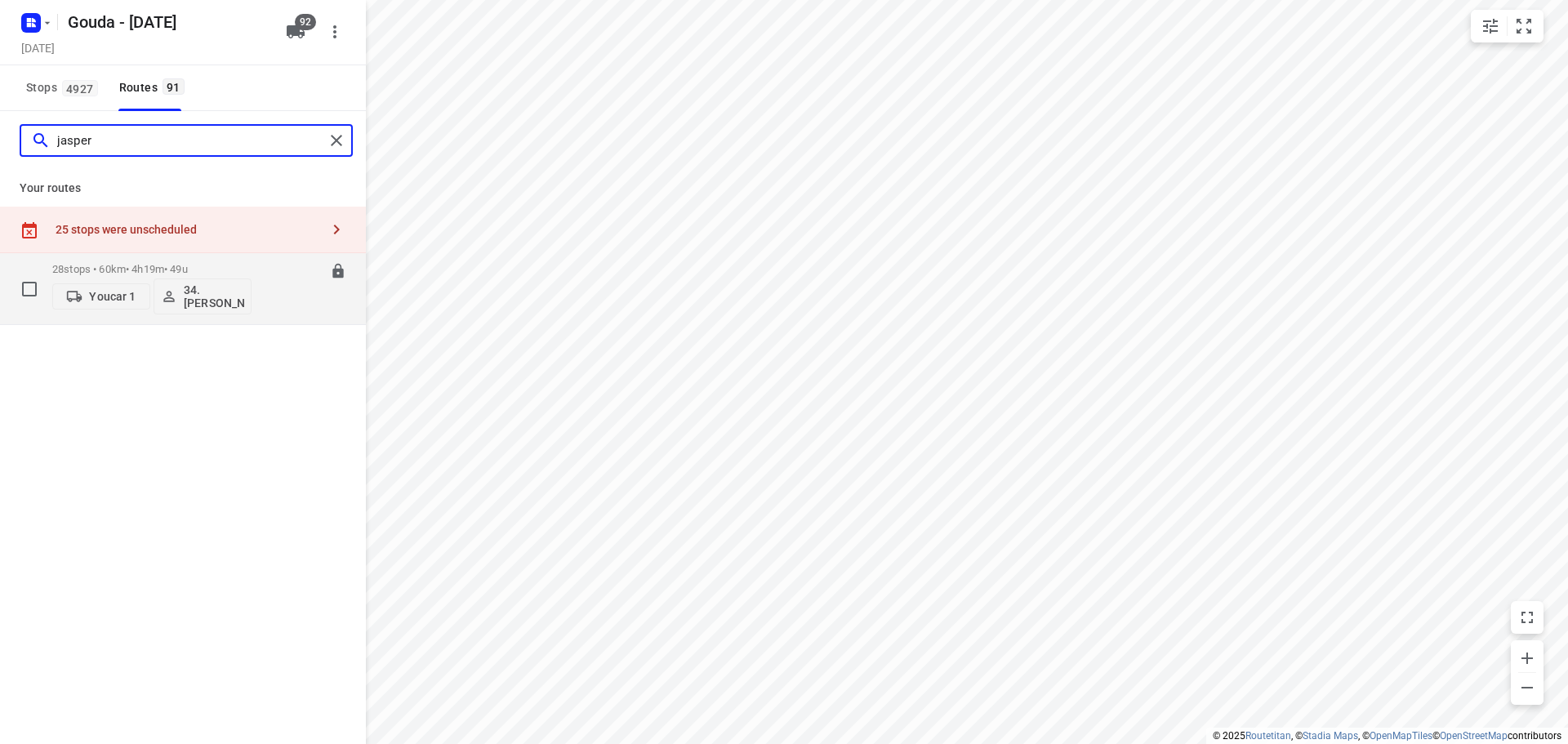
type input "jasper"
click at [196, 272] on p "28 stops • 60km • 4h19m • 49u" at bounding box center [152, 269] width 199 height 12
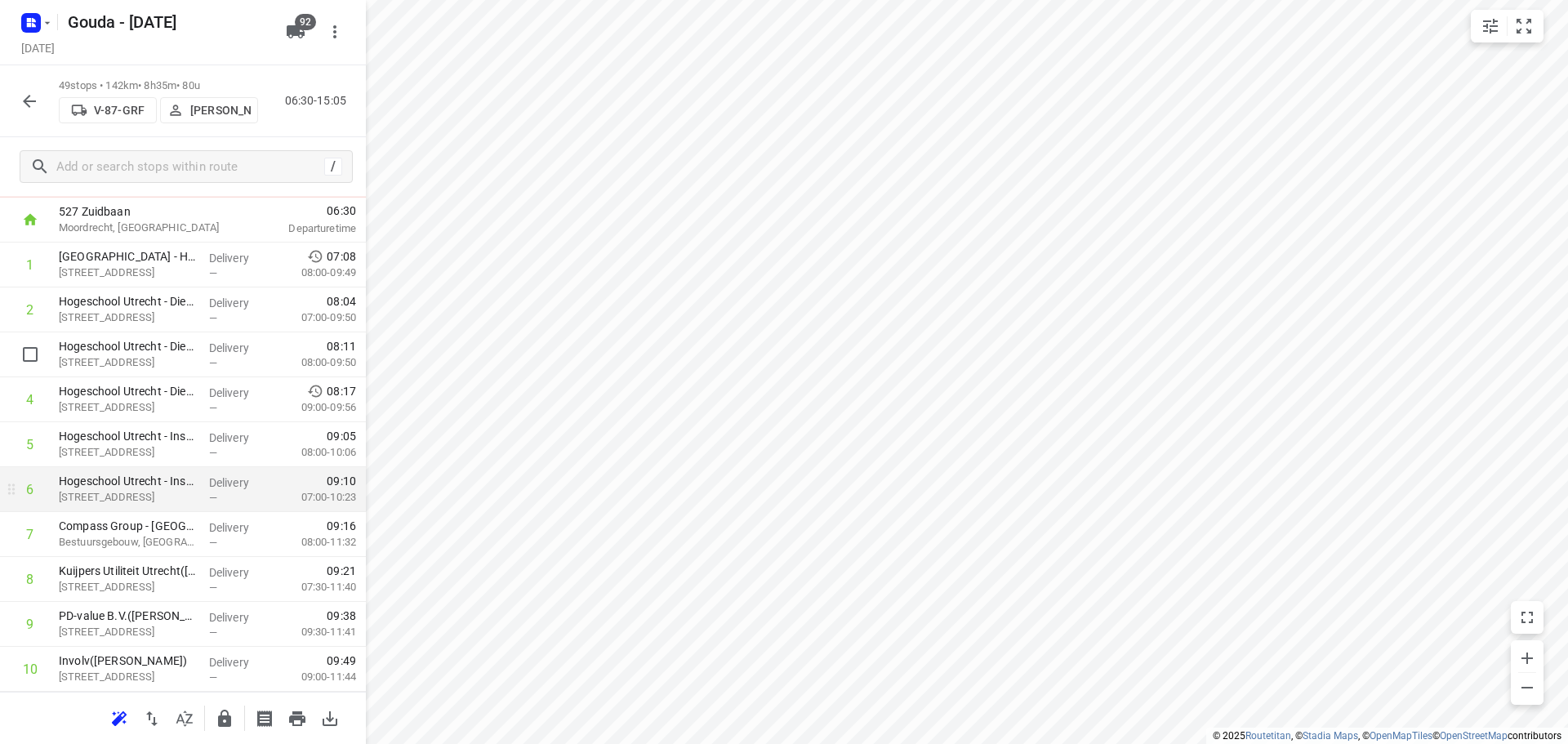
scroll to position [0, 0]
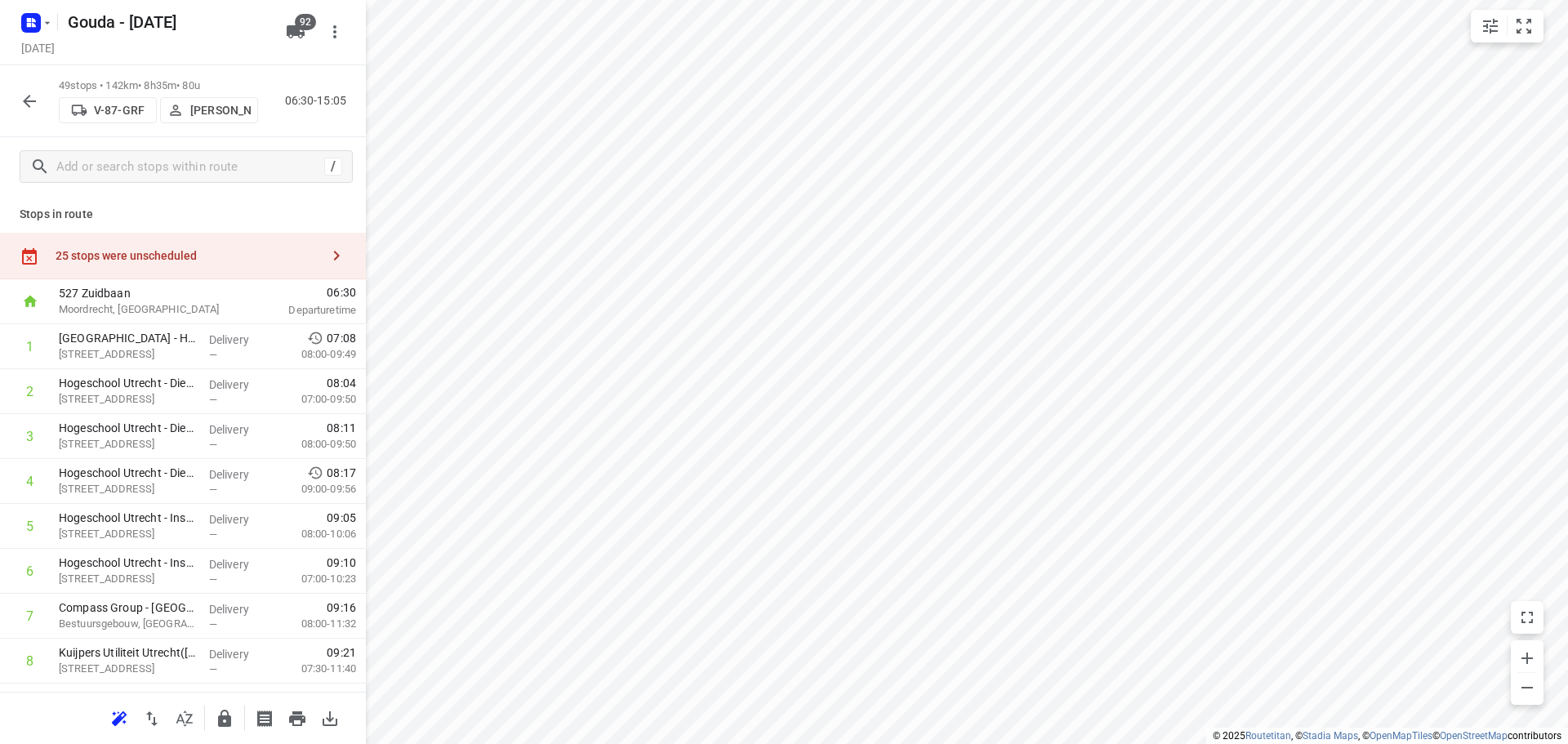
click at [33, 105] on icon "button" at bounding box center [29, 101] width 20 height 20
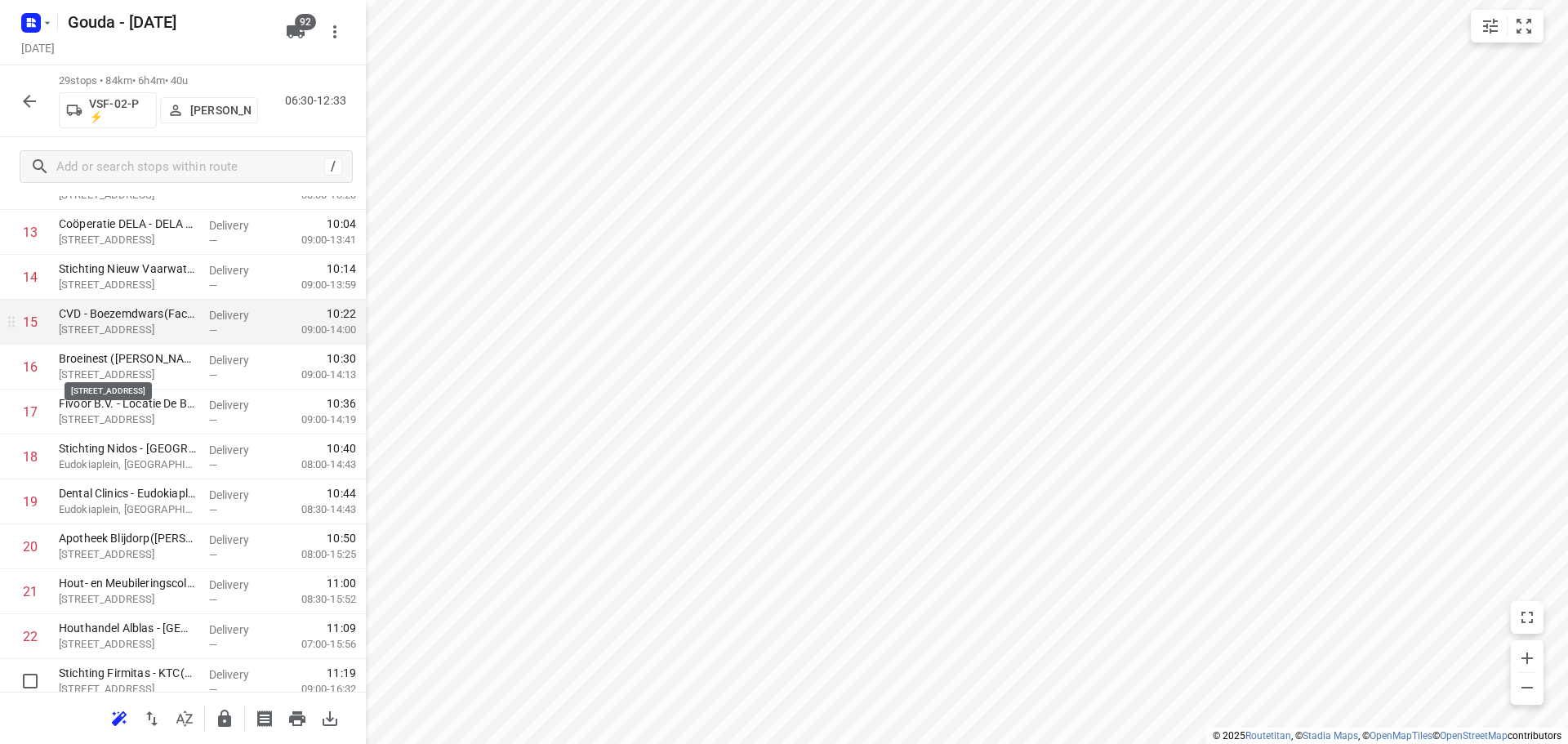
scroll to position [981, 0]
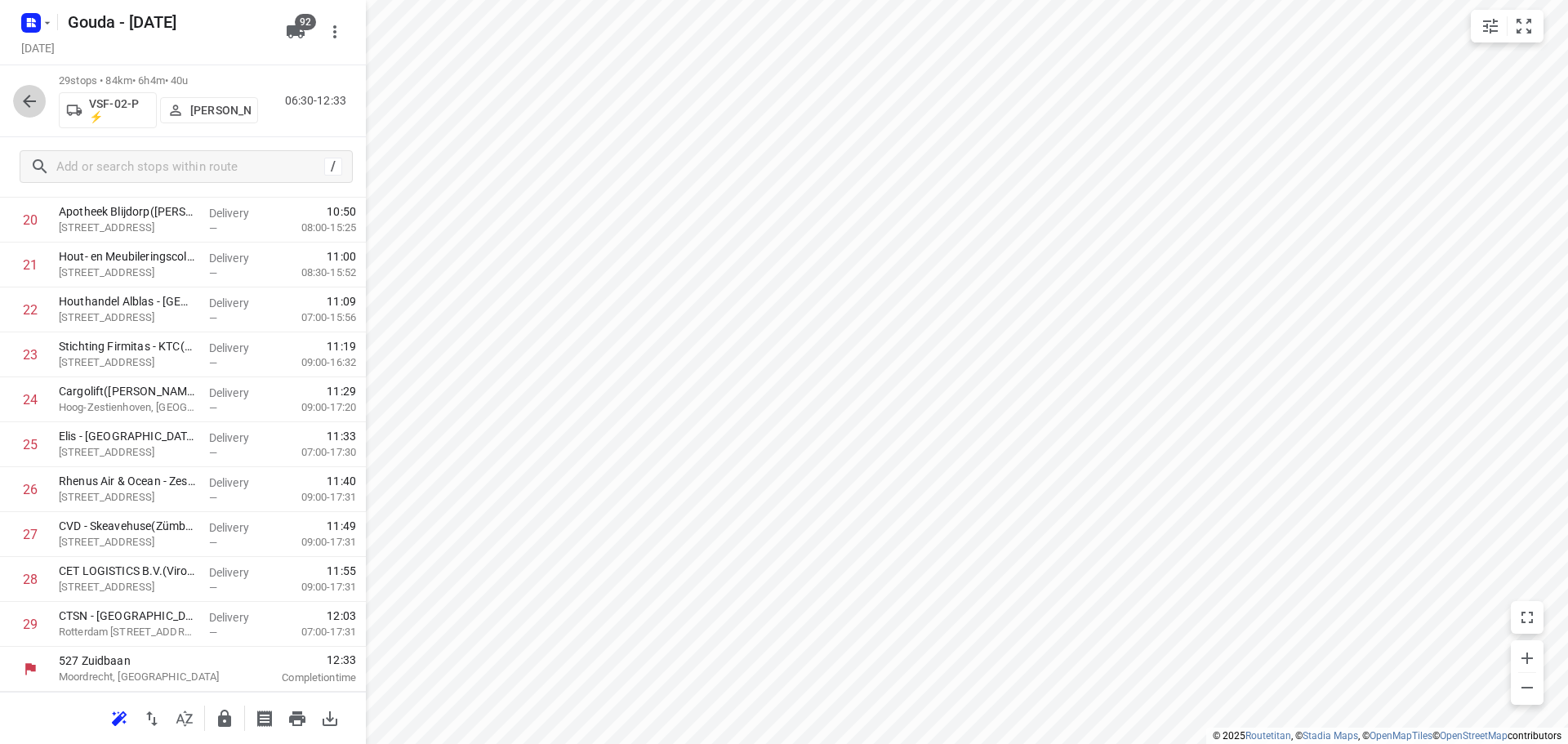
click at [27, 102] on icon "button" at bounding box center [29, 101] width 20 height 20
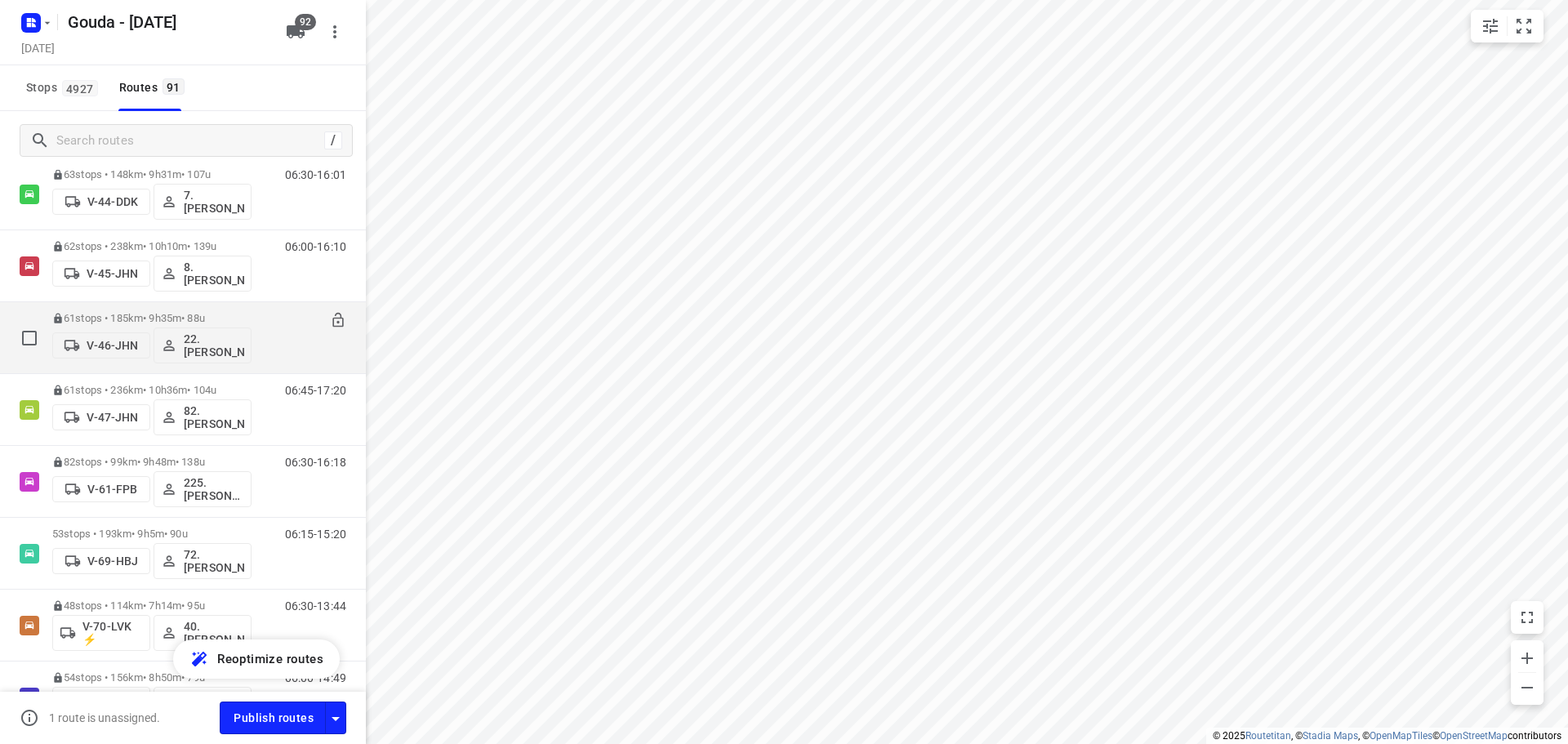
scroll to position [1471, 0]
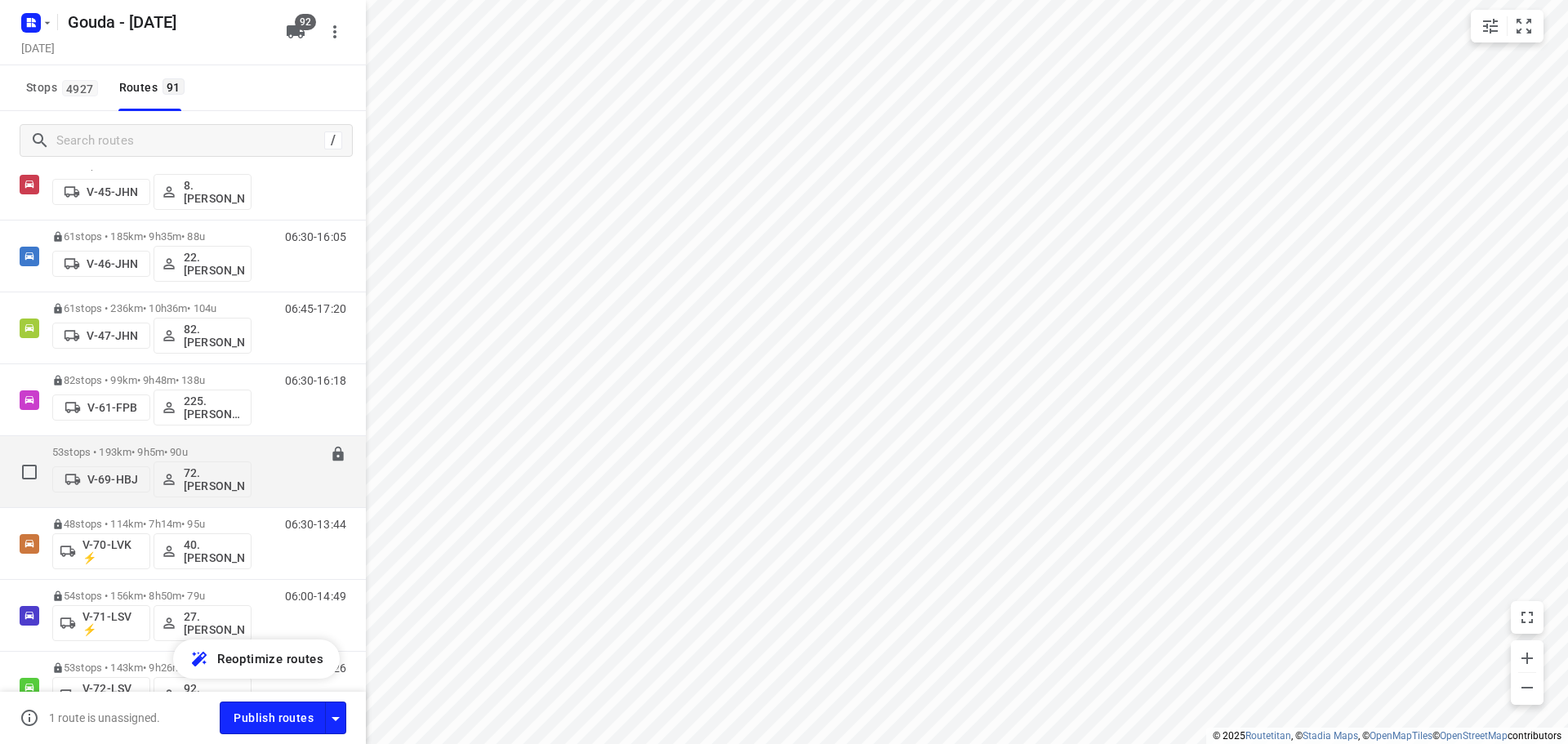
click at [244, 448] on p "53 stops • 193km • 9h5m • 90u" at bounding box center [152, 452] width 199 height 12
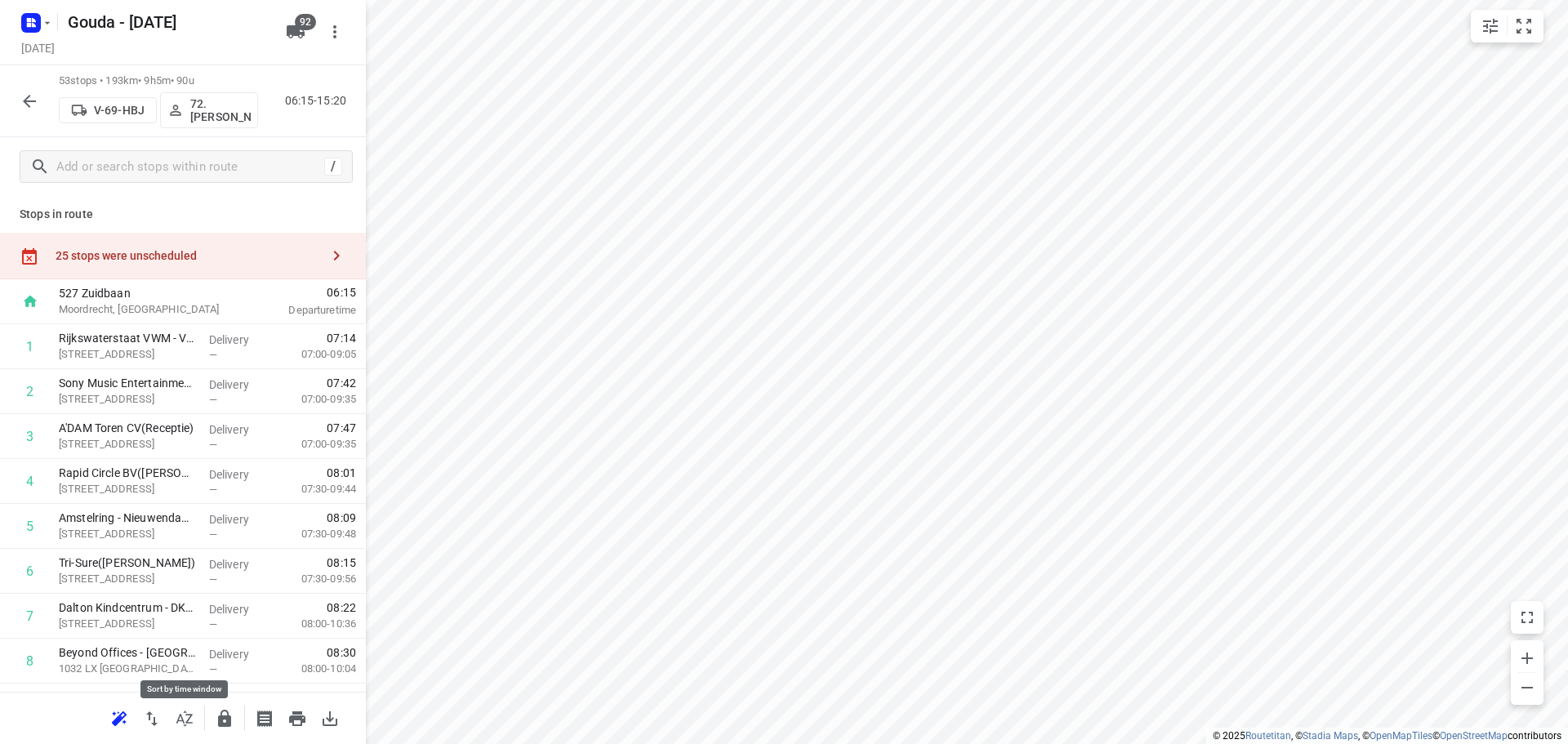
click at [181, 717] on icon "button" at bounding box center [184, 719] width 16 height 16
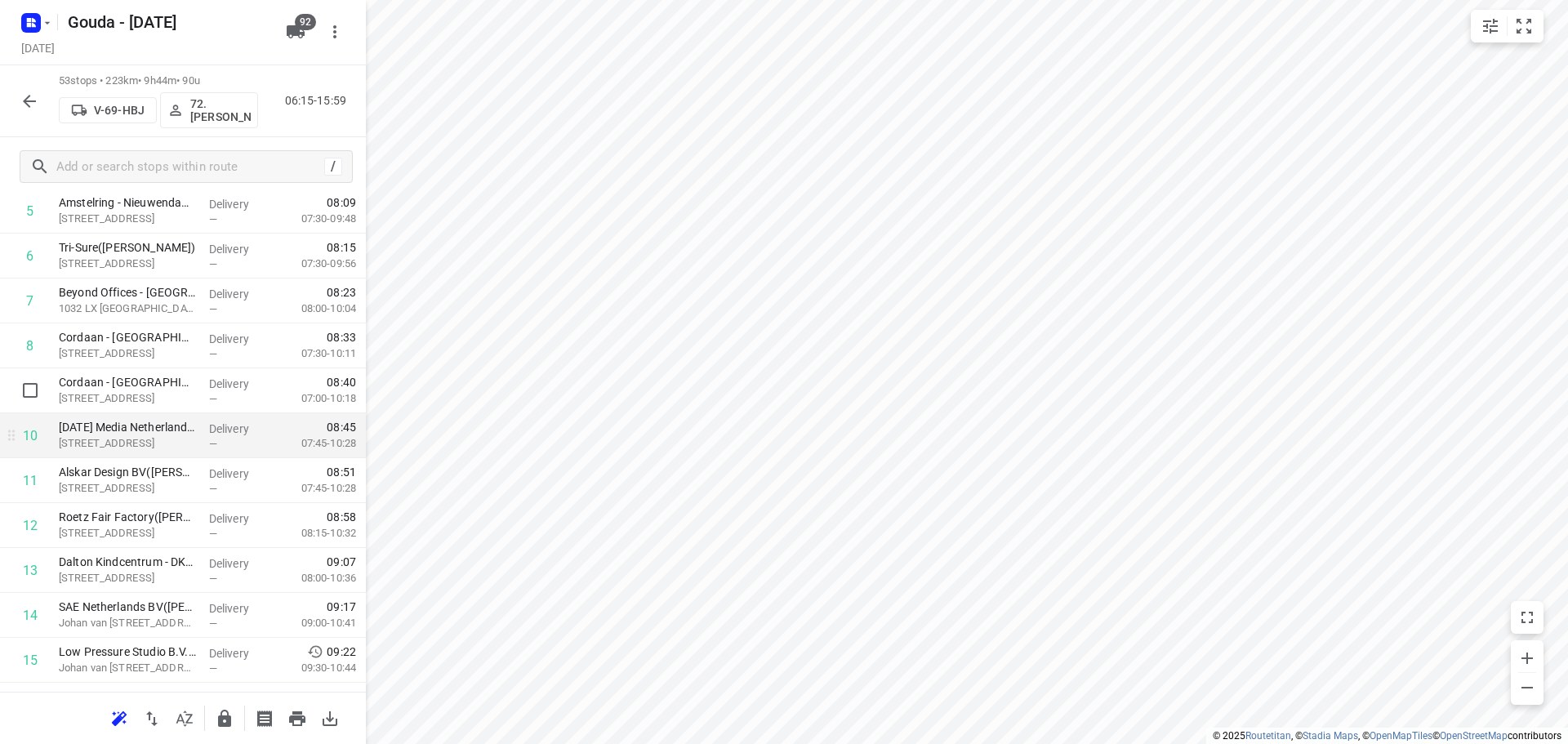
scroll to position [327, 0]
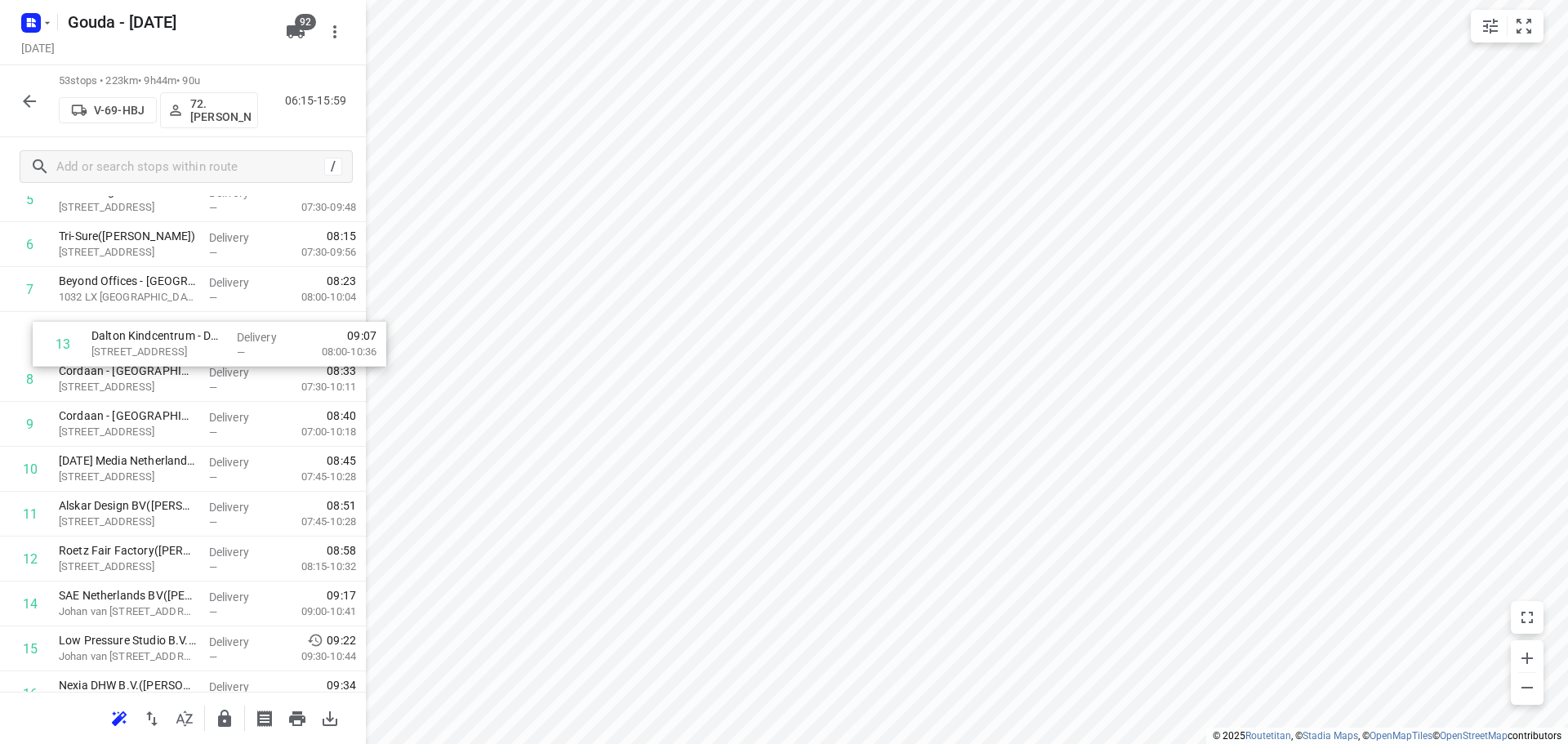
drag, startPoint x: 155, startPoint y: 561, endPoint x: 185, endPoint y: 339, distance: 224.0
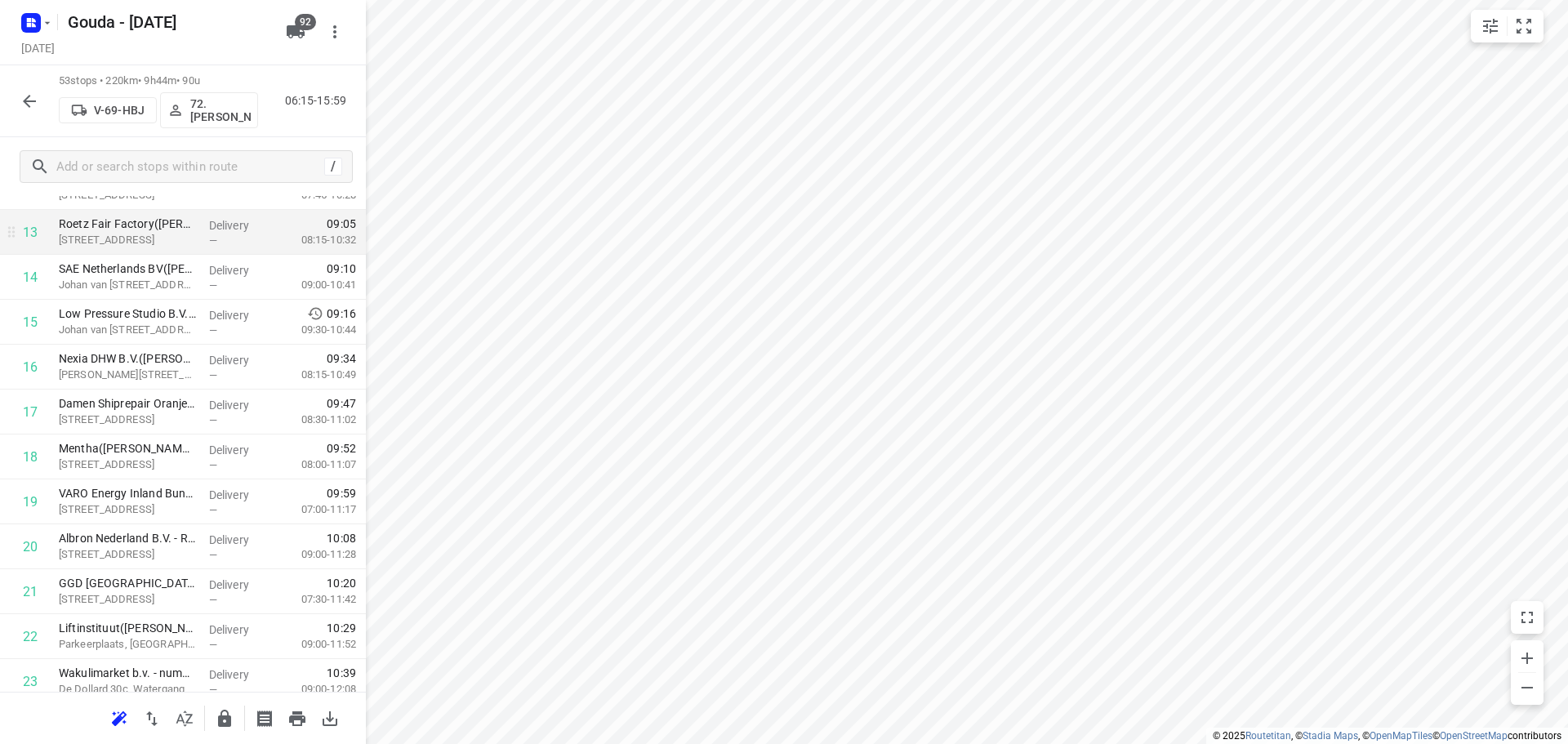
scroll to position [0, 0]
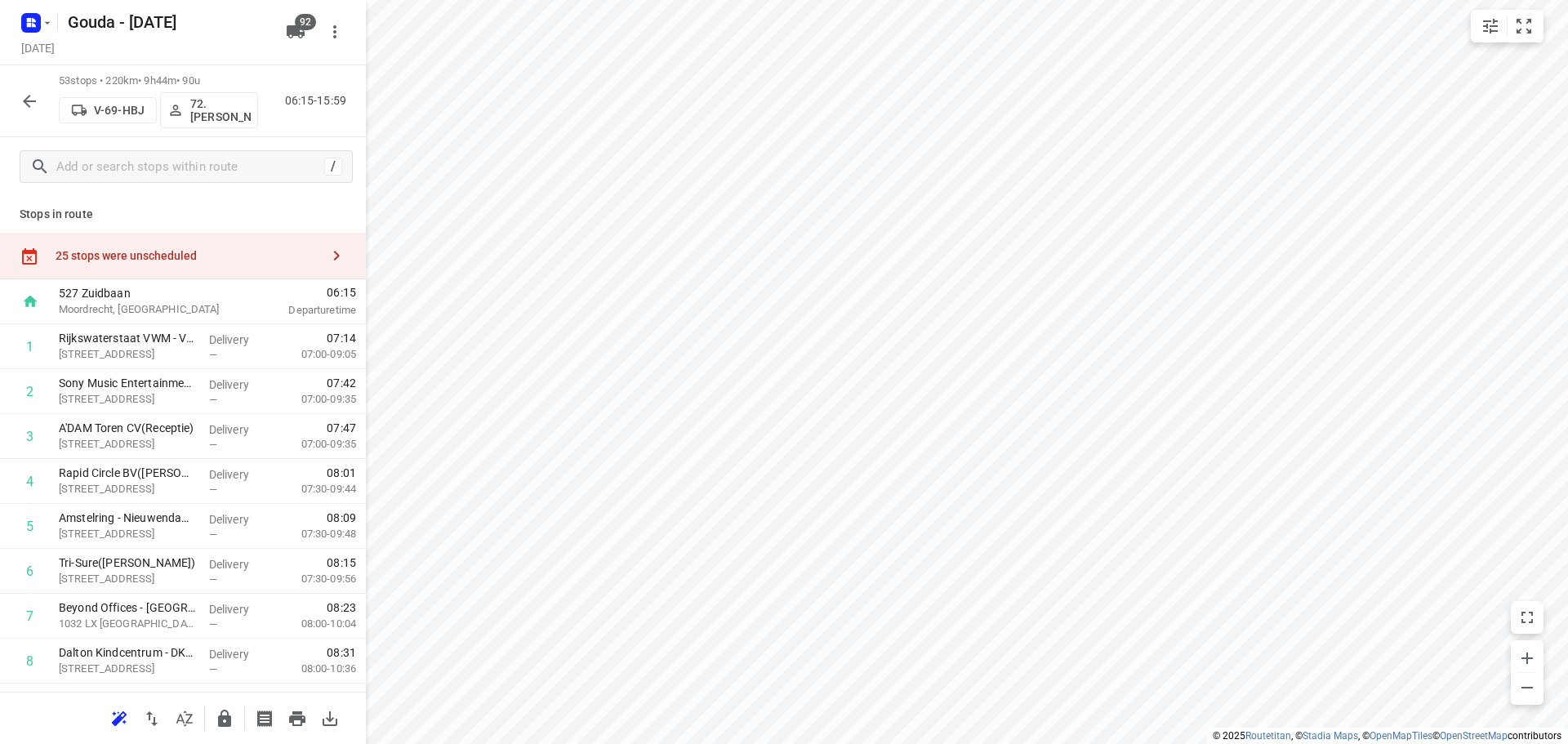
click at [188, 244] on div "25 stops were unscheduled" at bounding box center [183, 256] width 366 height 47
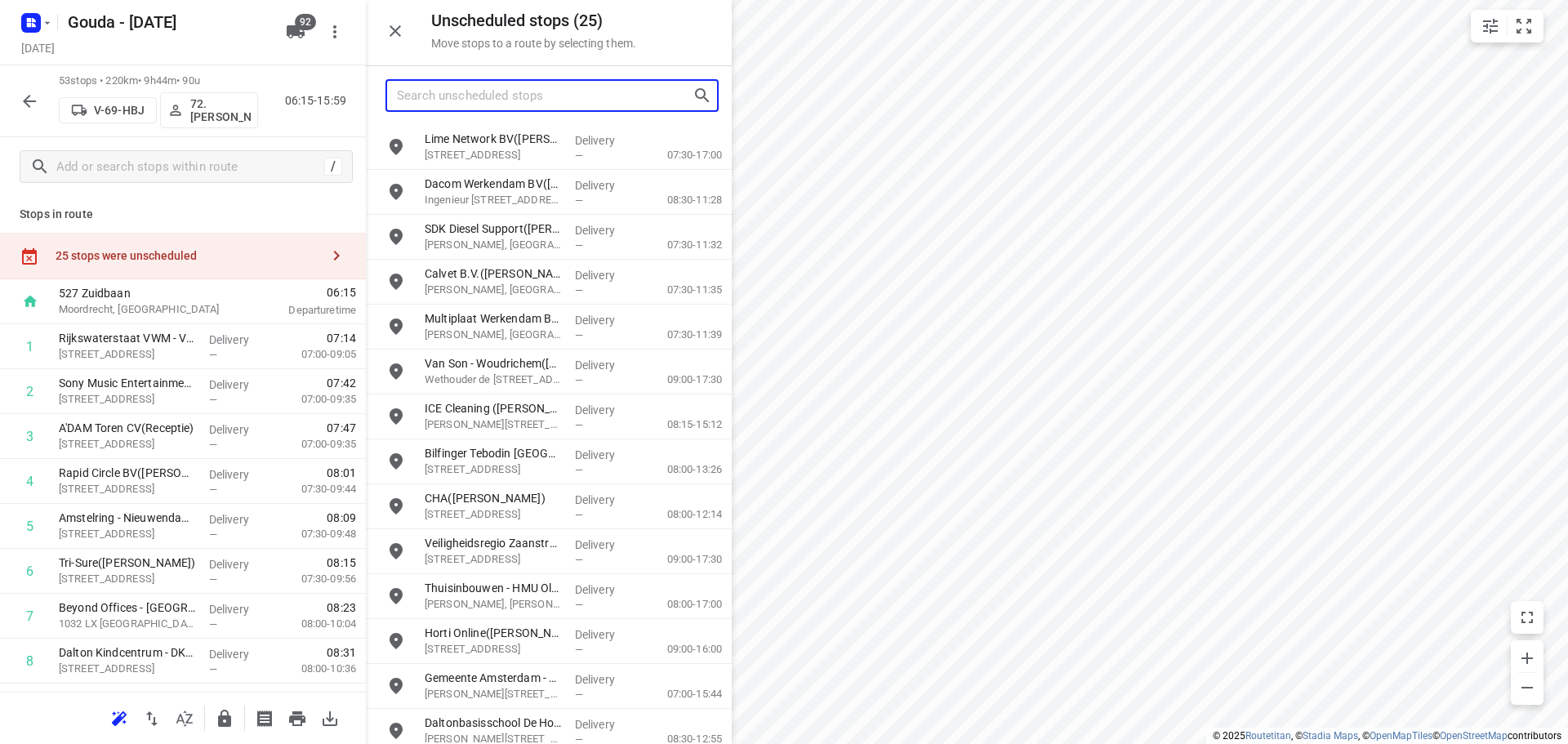
drag, startPoint x: 538, startPoint y: 105, endPoint x: 521, endPoint y: 70, distance: 38.9
click at [530, 74] on div at bounding box center [549, 95] width 366 height 59
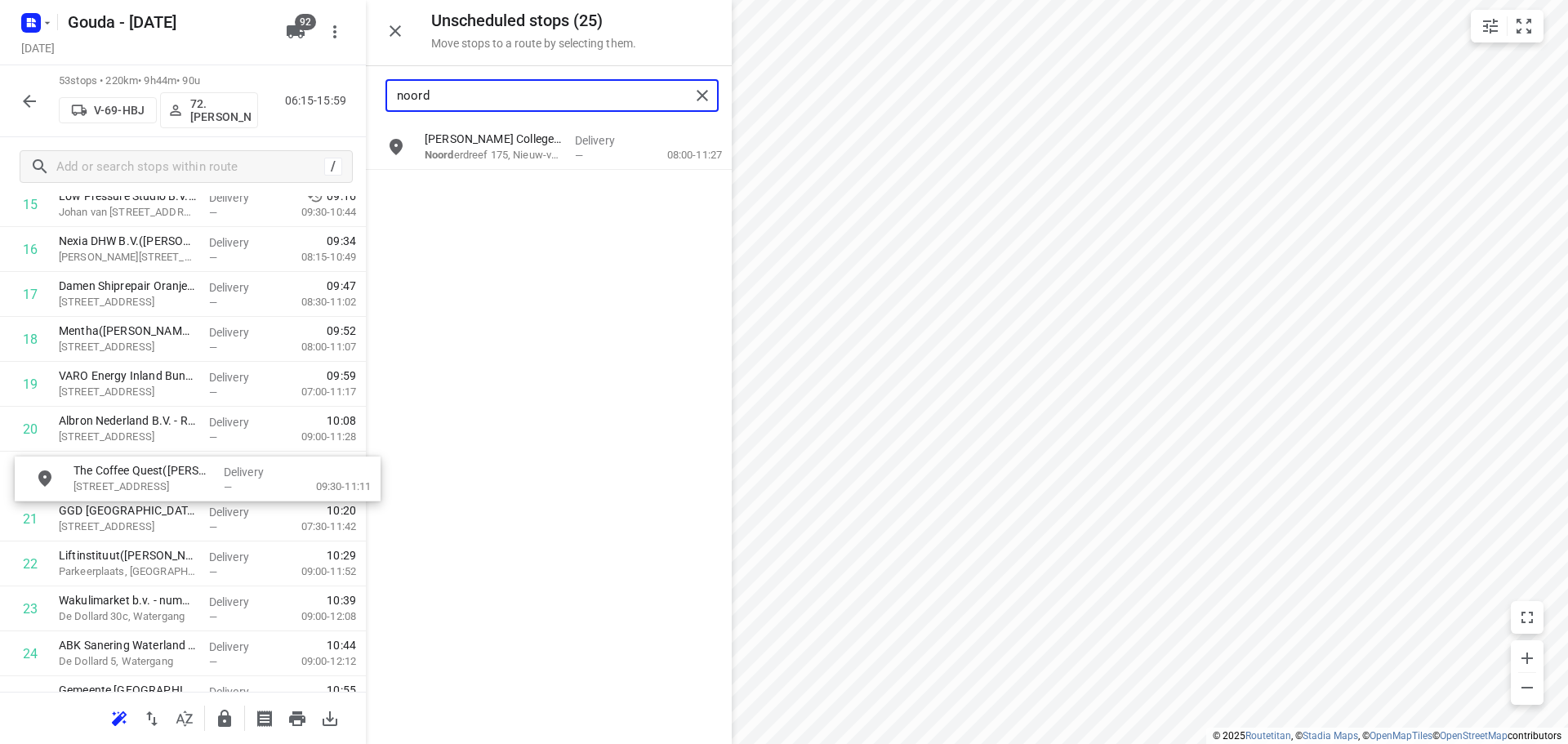
scroll to position [771, 0]
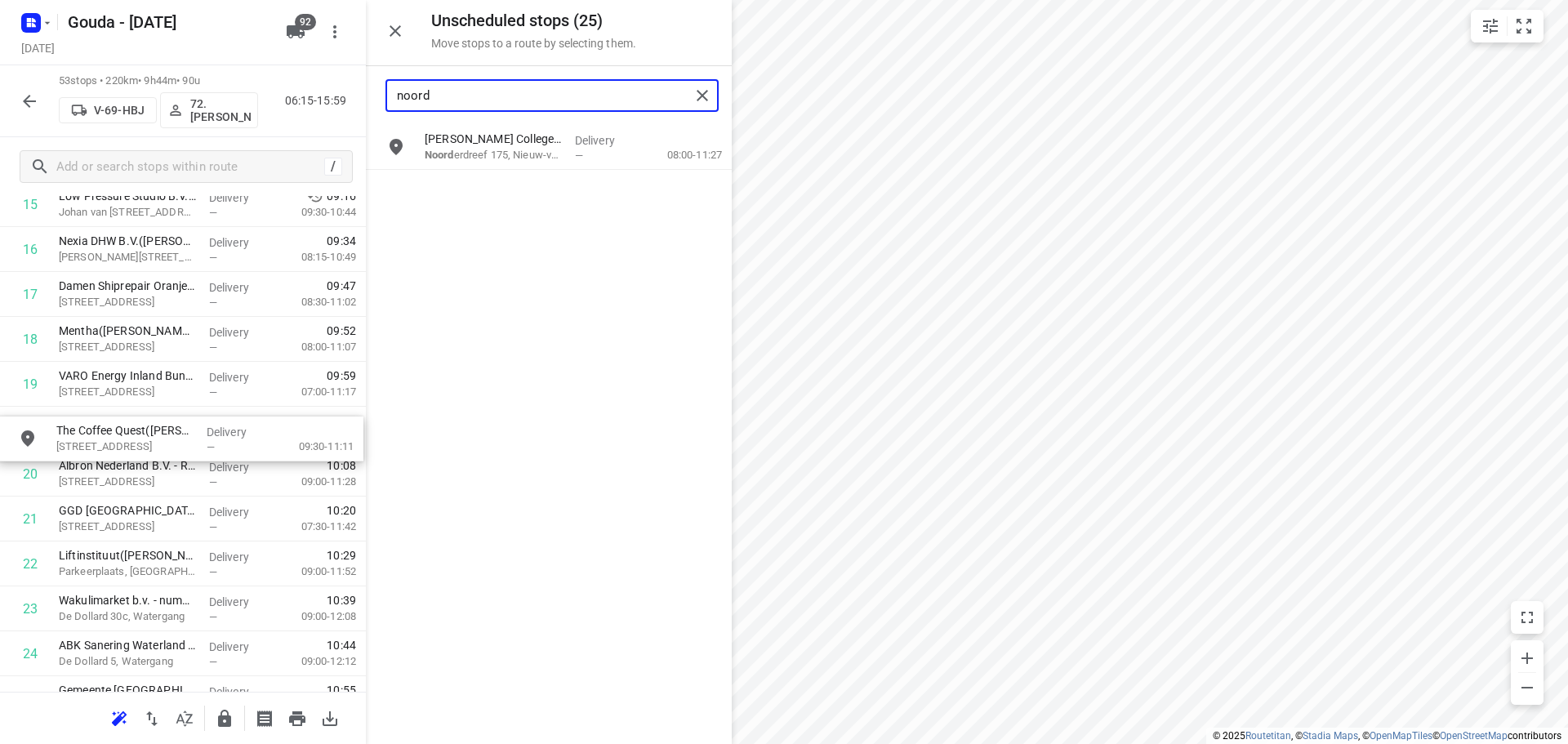
drag, startPoint x: 503, startPoint y: 147, endPoint x: 131, endPoint y: 442, distance: 474.8
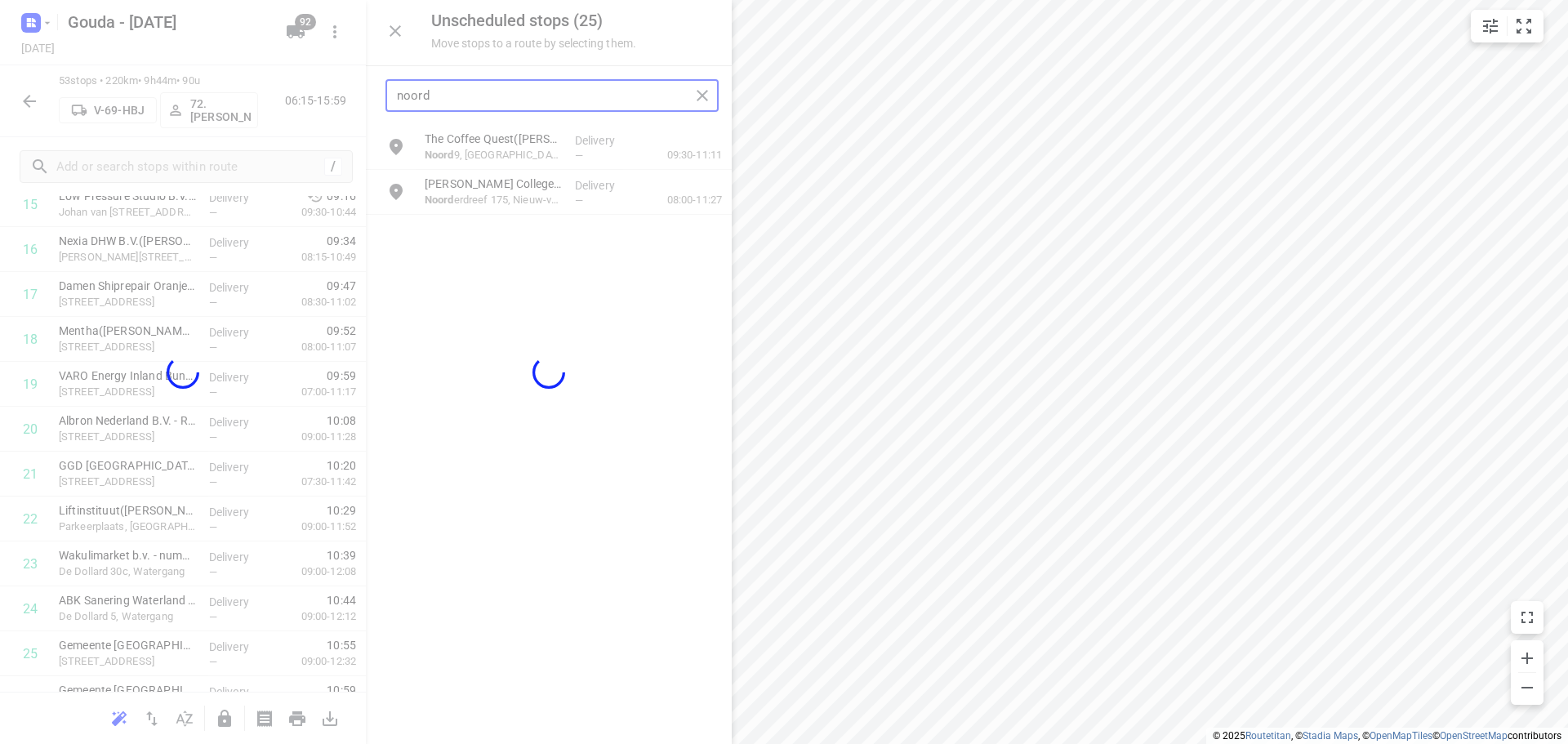
type input "noord"
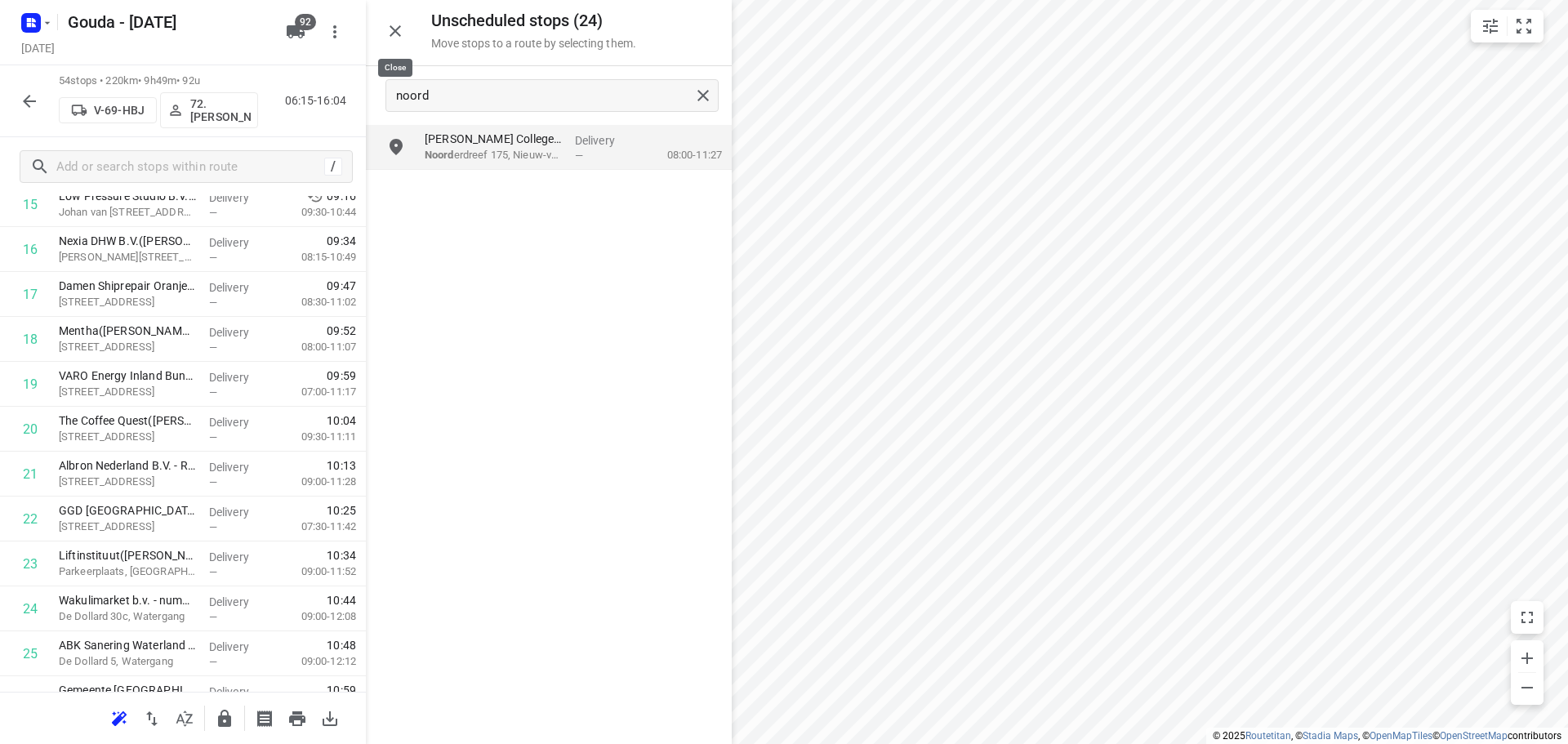
click at [398, 23] on icon "button" at bounding box center [395, 31] width 20 height 20
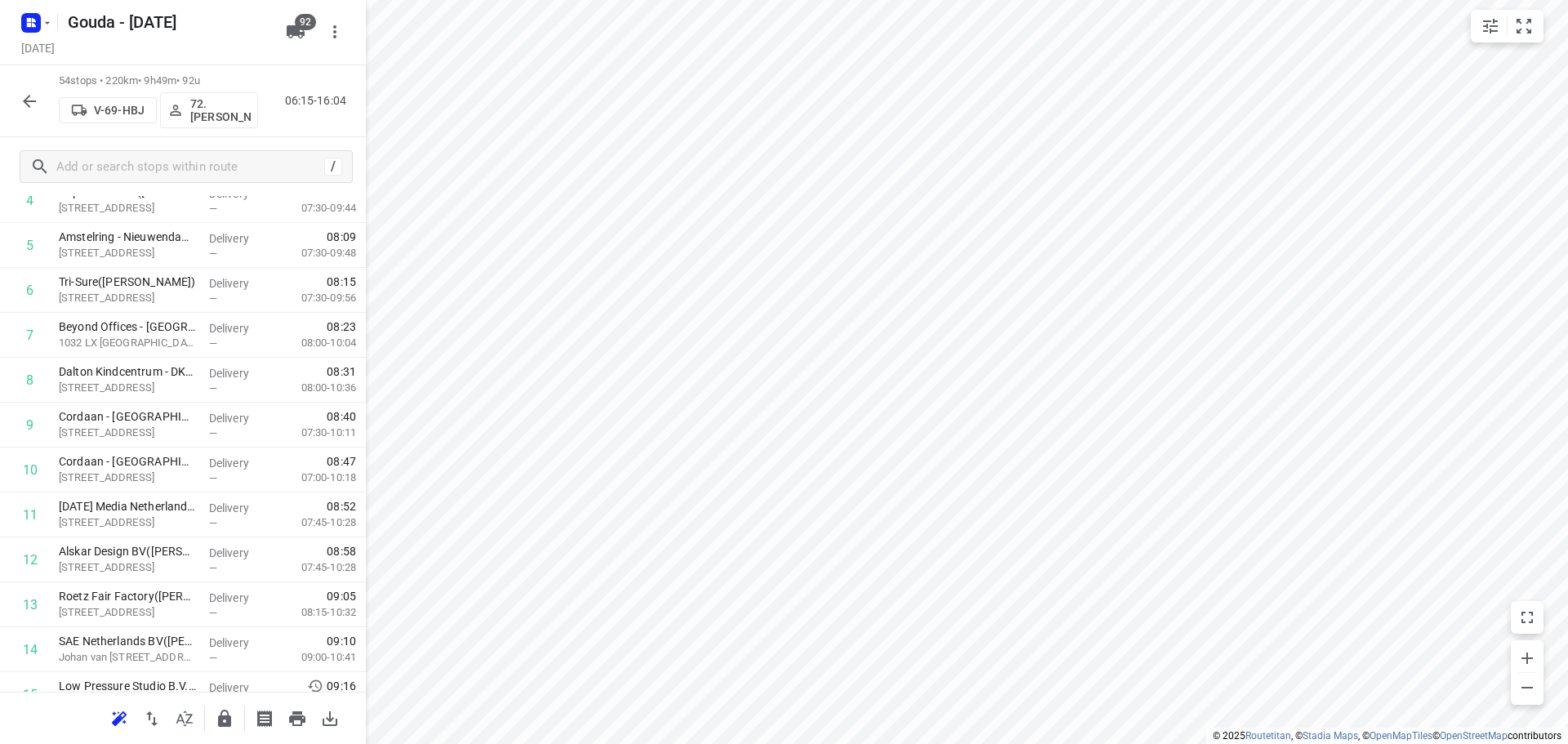
scroll to position [0, 0]
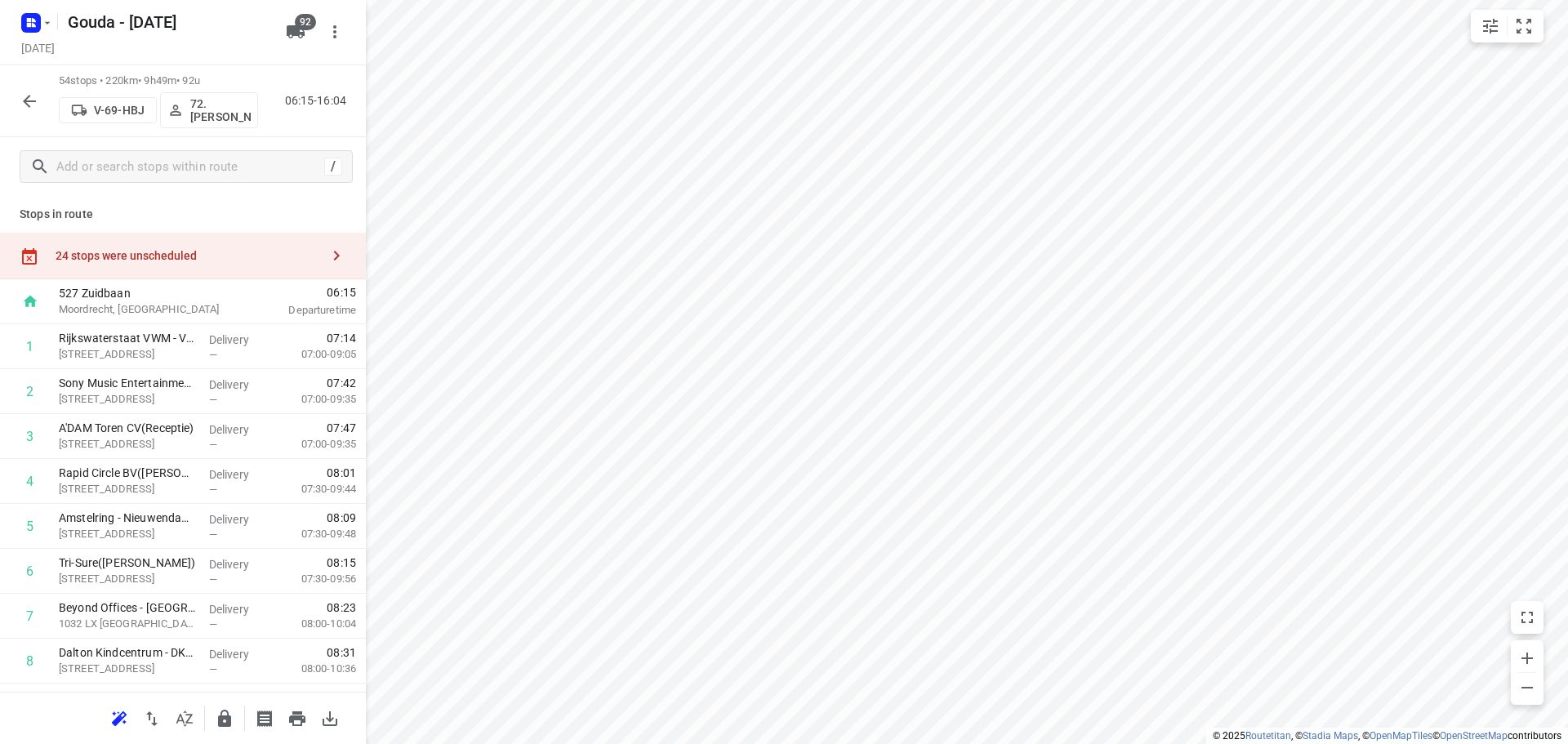
click at [178, 256] on div "24 stops were unscheduled" at bounding box center [188, 256] width 265 height 13
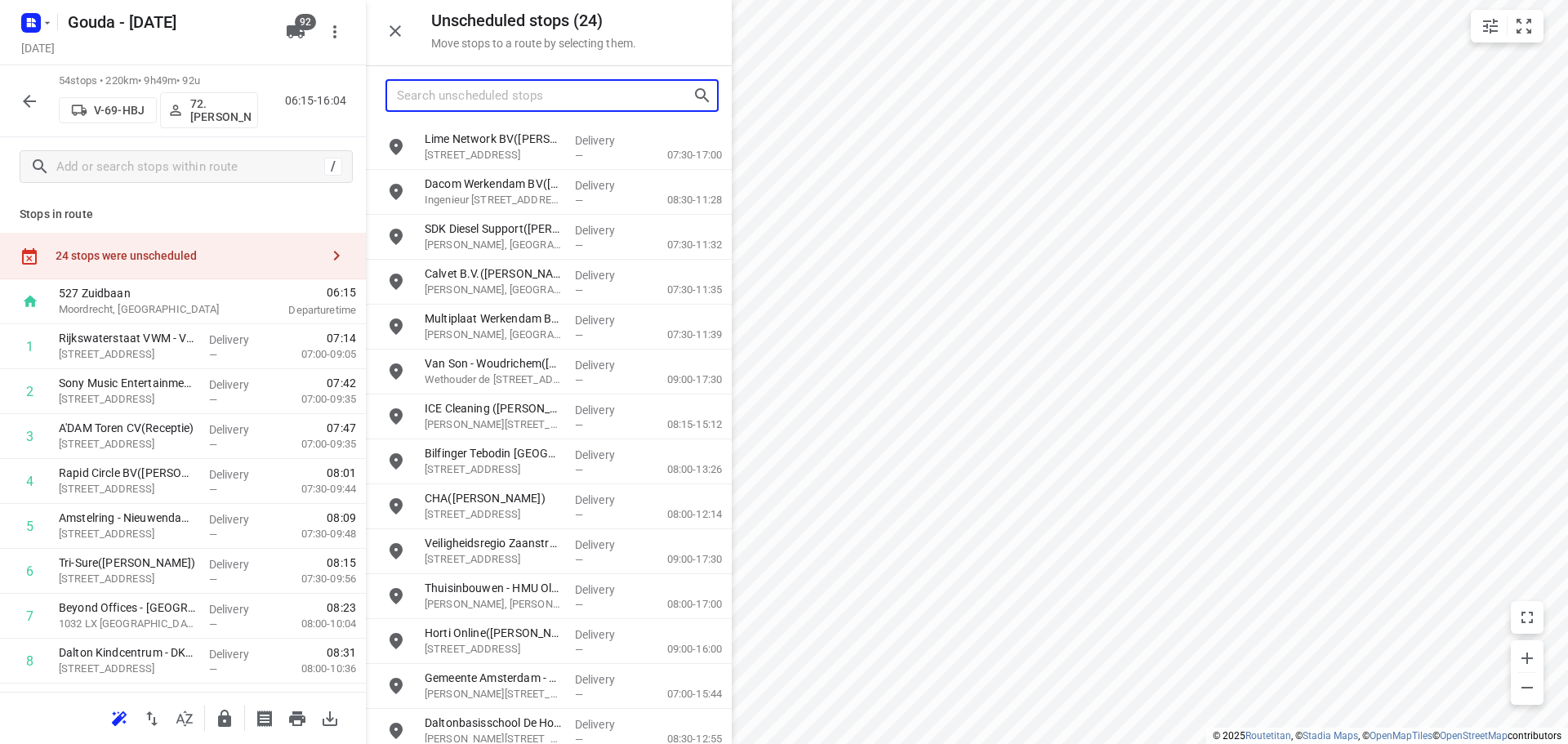
click at [454, 100] on input "Search unscheduled stops" at bounding box center [545, 96] width 296 height 25
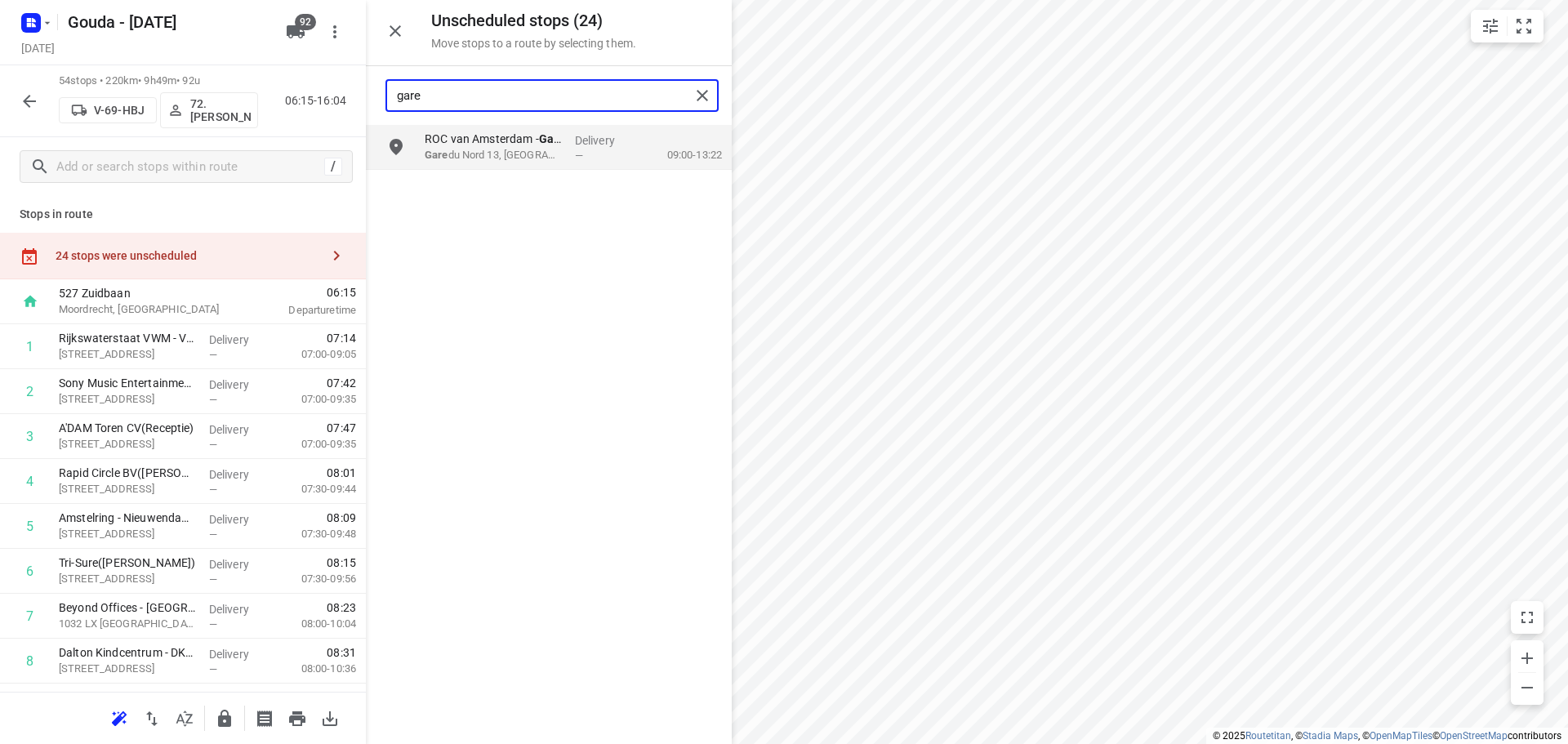
type input "gare"
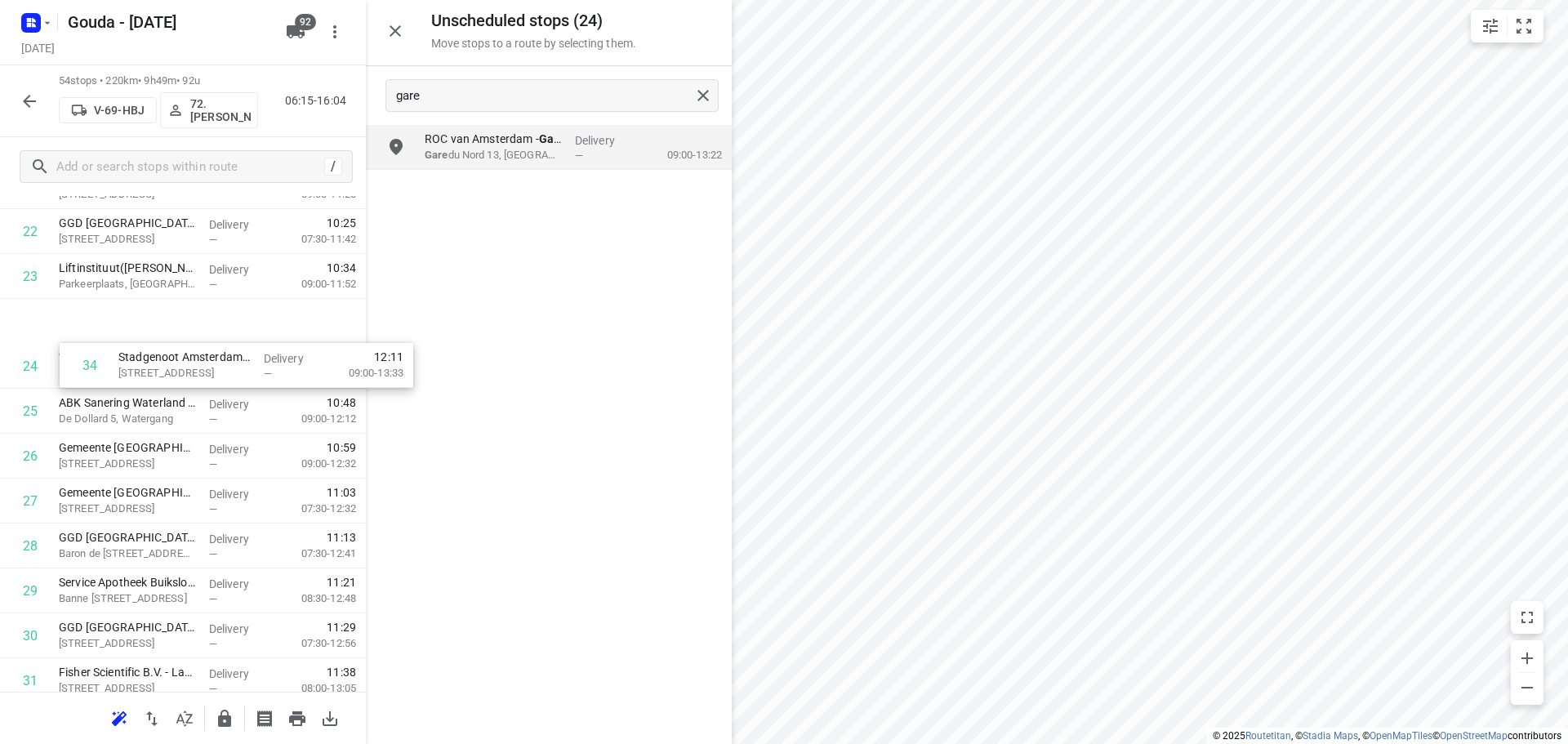
scroll to position [1022, 0]
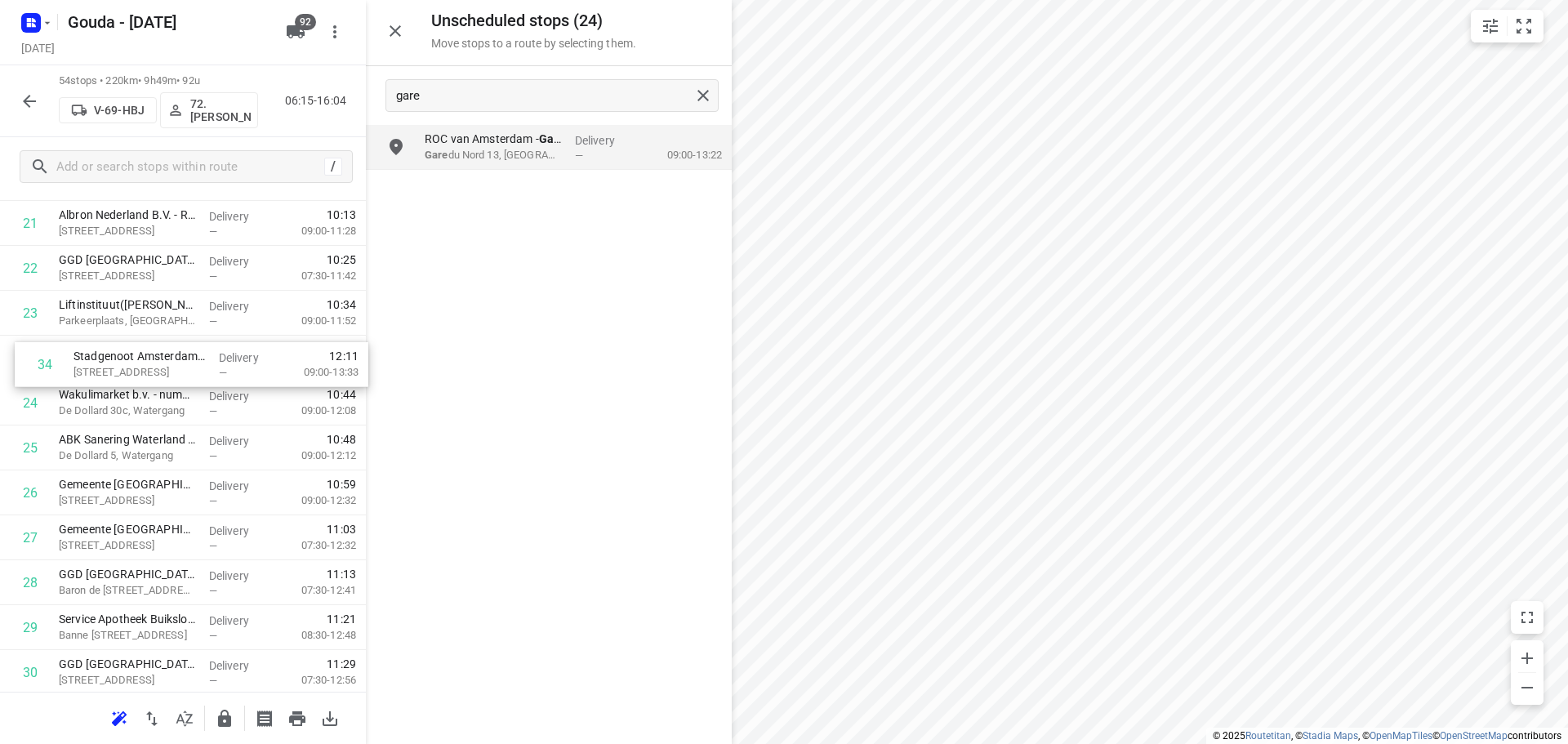
drag, startPoint x: 147, startPoint y: 520, endPoint x: 161, endPoint y: 359, distance: 161.6
click at [161, 359] on div "1 Rijkswaterstaat VWM - Verkeerspost Schellingwoude(Arthur Zijlstra) Zuider IJd…" at bounding box center [183, 515] width 366 height 2426
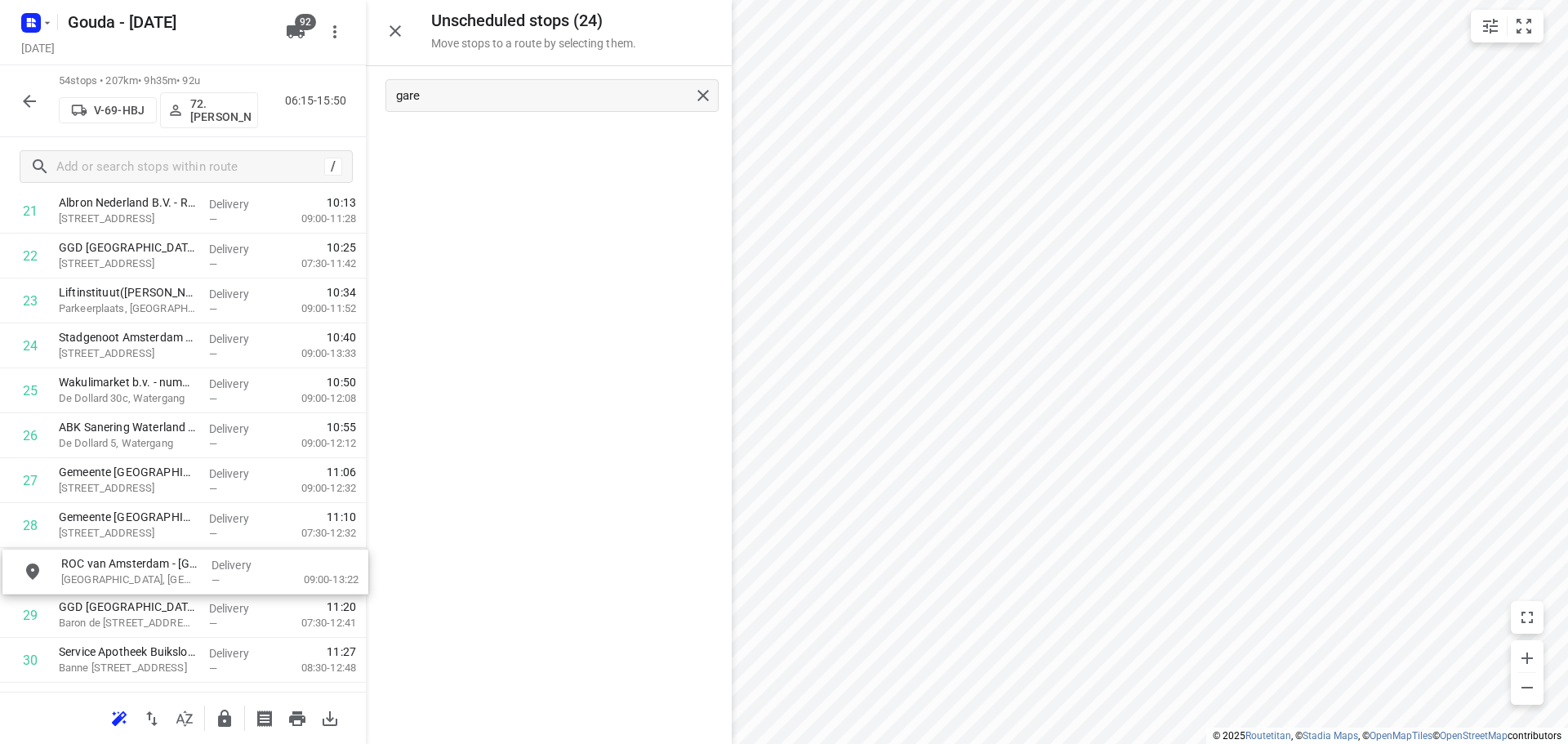
scroll to position [1038, 0]
drag, startPoint x: 506, startPoint y: 168, endPoint x: 132, endPoint y: 607, distance: 576.7
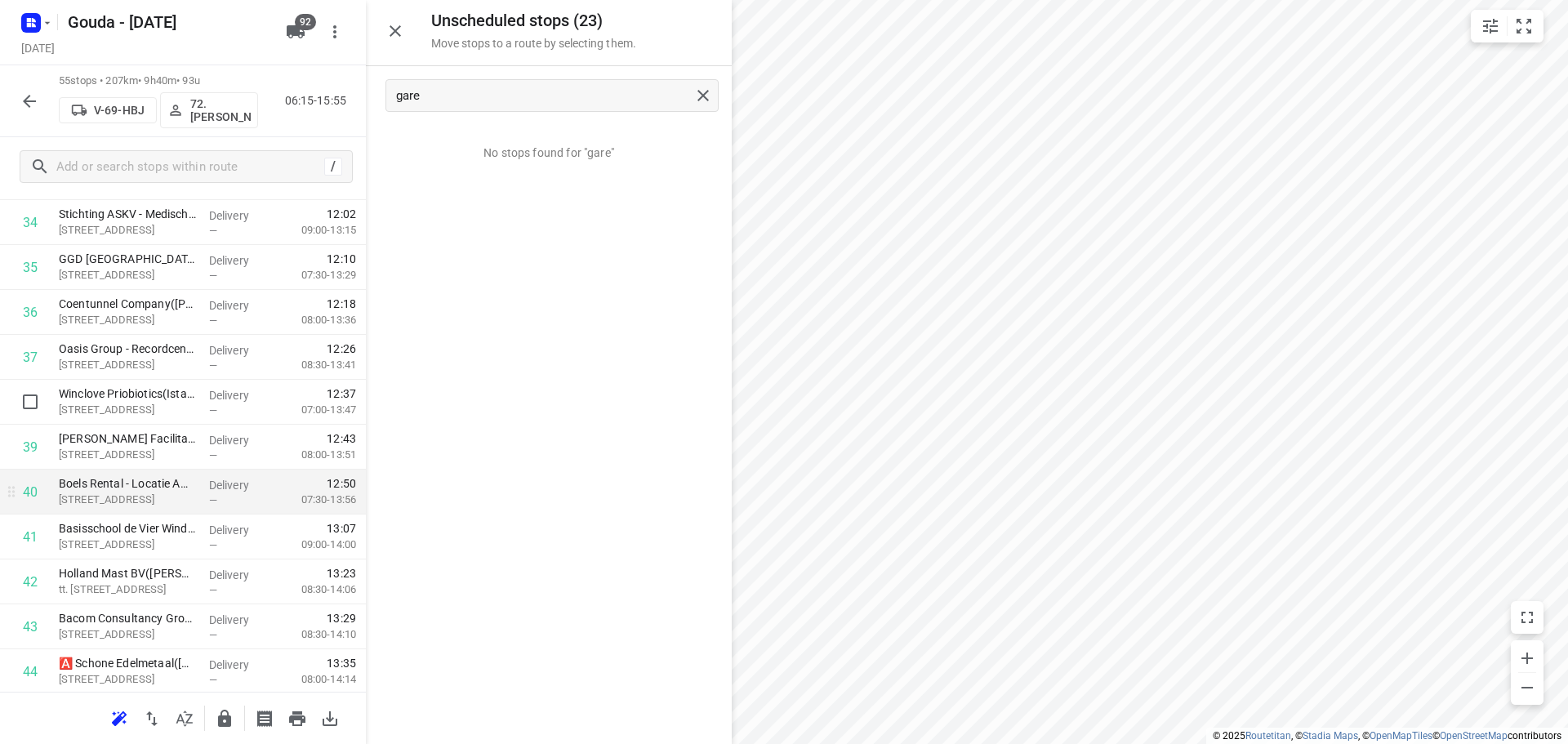
scroll to position [1609, 0]
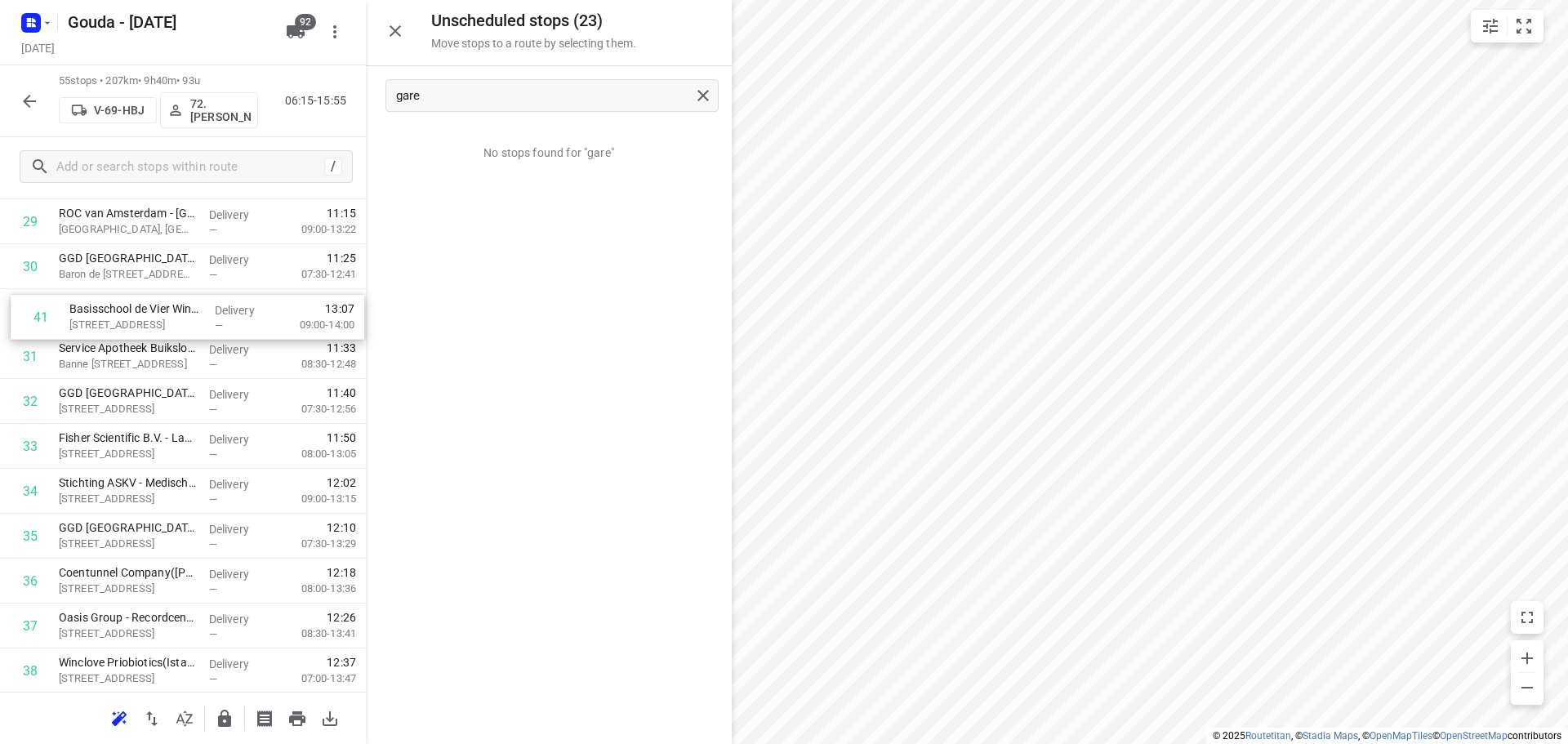
drag, startPoint x: 145, startPoint y: 546, endPoint x: 157, endPoint y: 323, distance: 223.3
click at [157, 323] on div "1 Rijkswaterstaat VWM - Verkeerspost Schellingwoude(Arthur Zijlstra) Zuider IJd…" at bounding box center [183, 177] width 366 height 2472
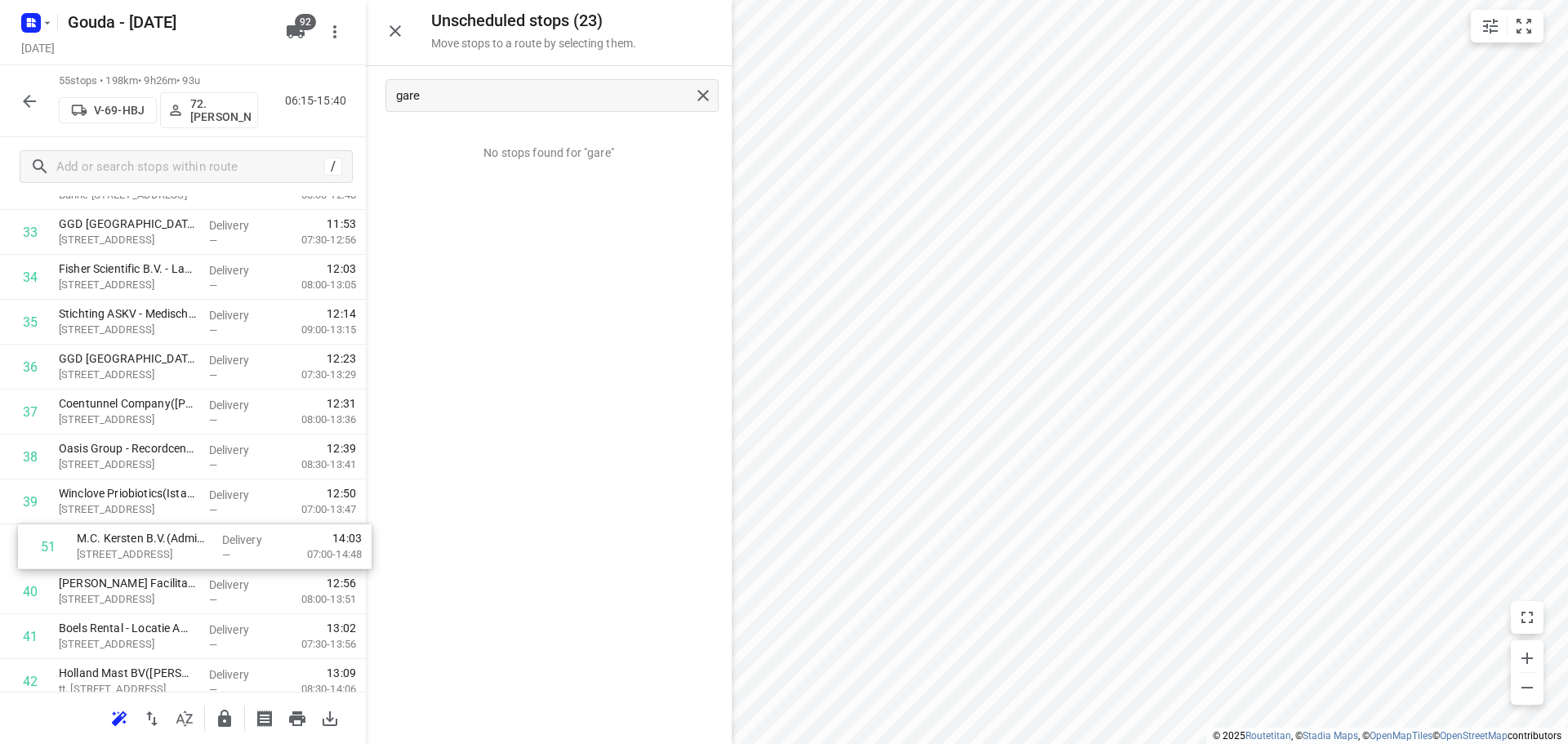
scroll to position [1553, 0]
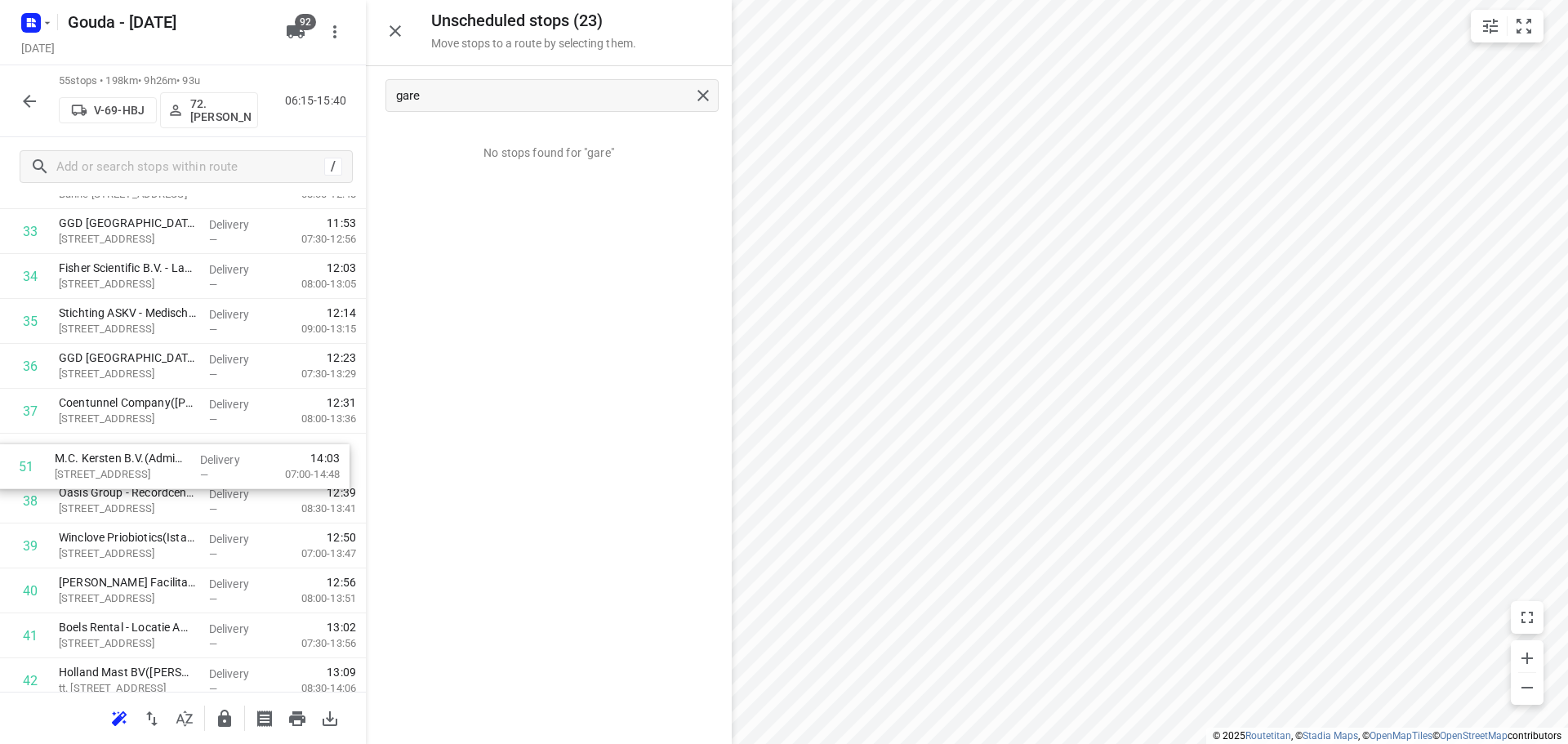
click at [174, 448] on div "1 Rijkswaterstaat VWM - Verkeerspost Schellingwoude(Arthur Zijlstra) Zuider IJd…" at bounding box center [183, 7] width 366 height 2472
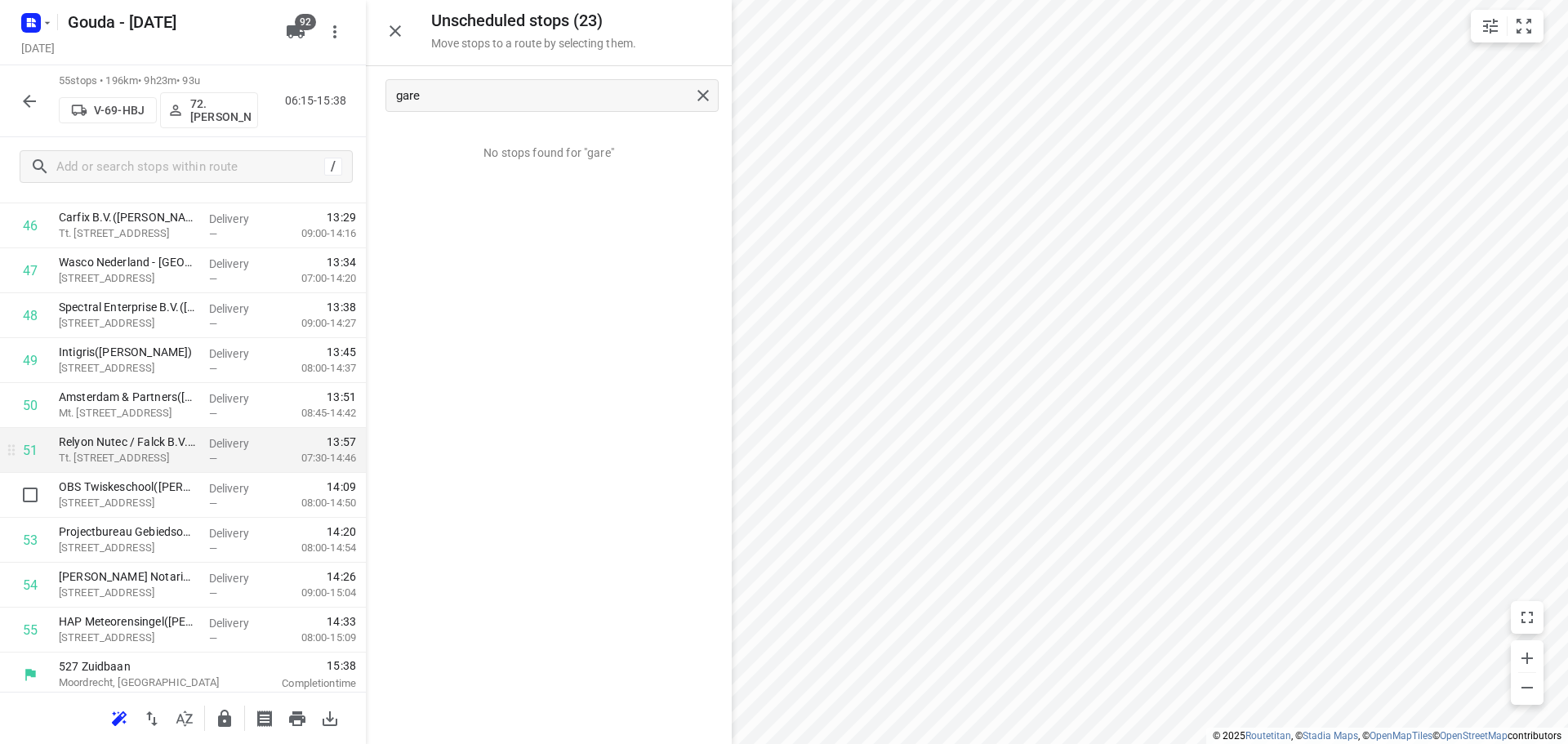
scroll to position [2148, 0]
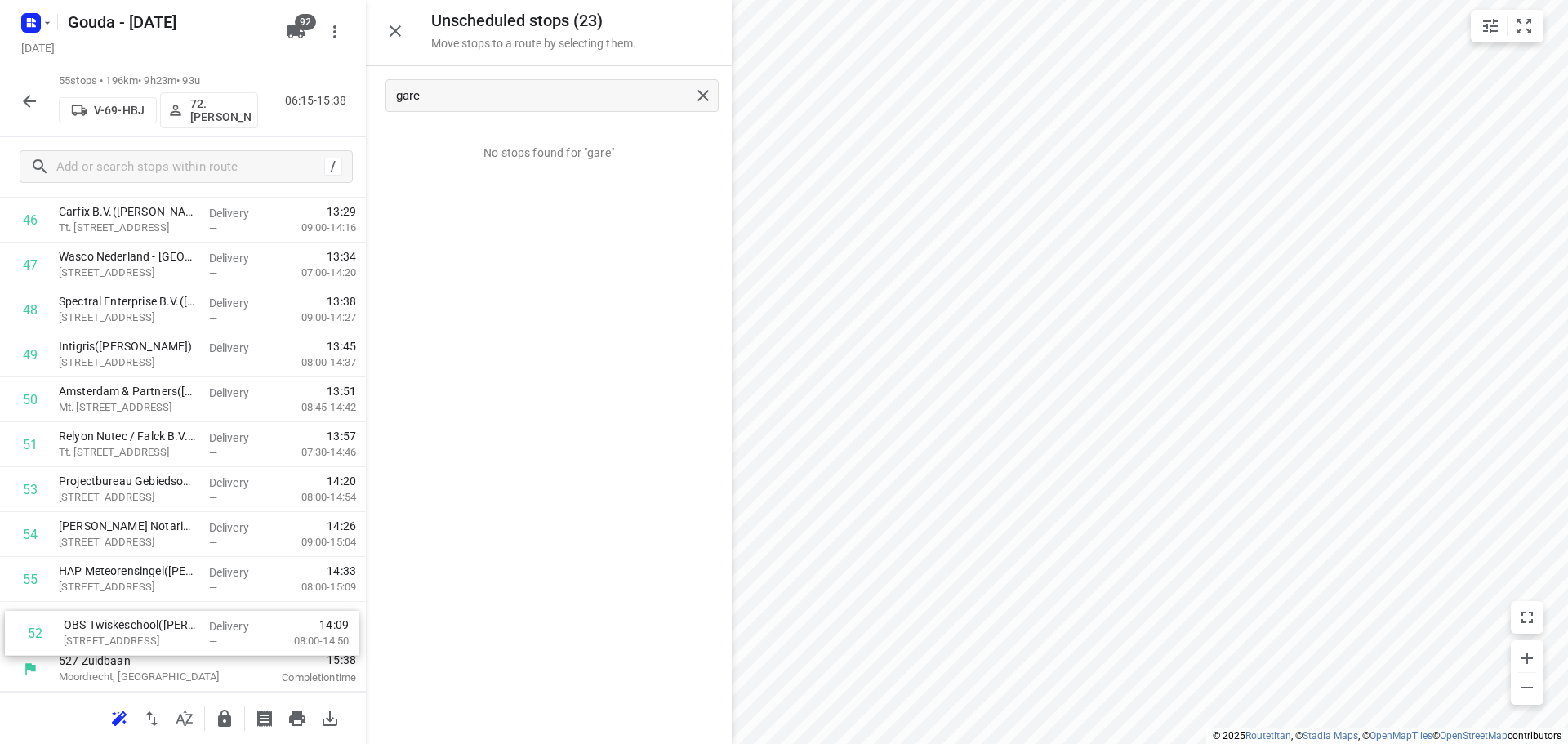
drag, startPoint x: 147, startPoint y: 488, endPoint x: 152, endPoint y: 639, distance: 151.1
click at [222, 721] on icon "button" at bounding box center [224, 719] width 13 height 17
click at [29, 93] on icon "button" at bounding box center [29, 101] width 20 height 20
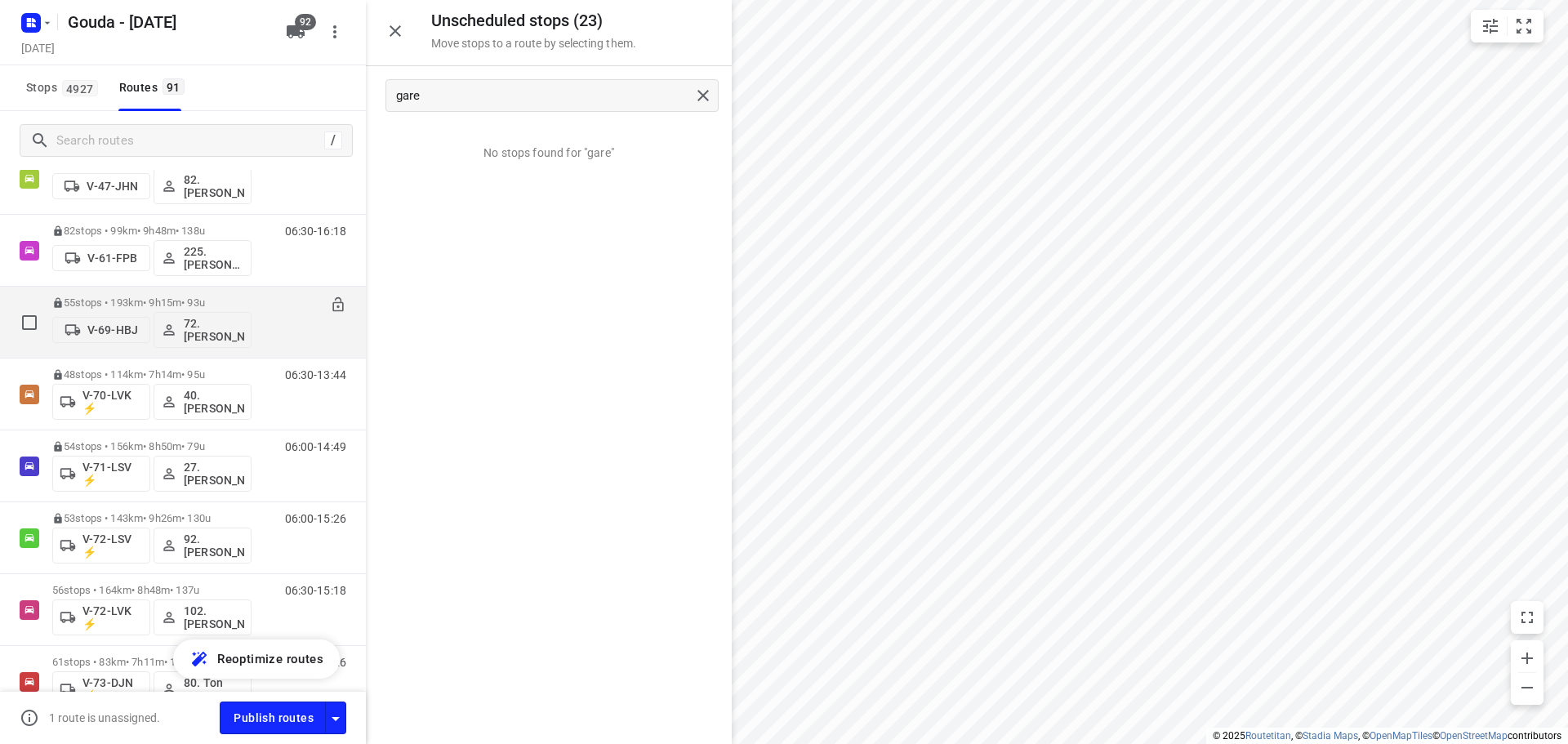
scroll to position [1635, 0]
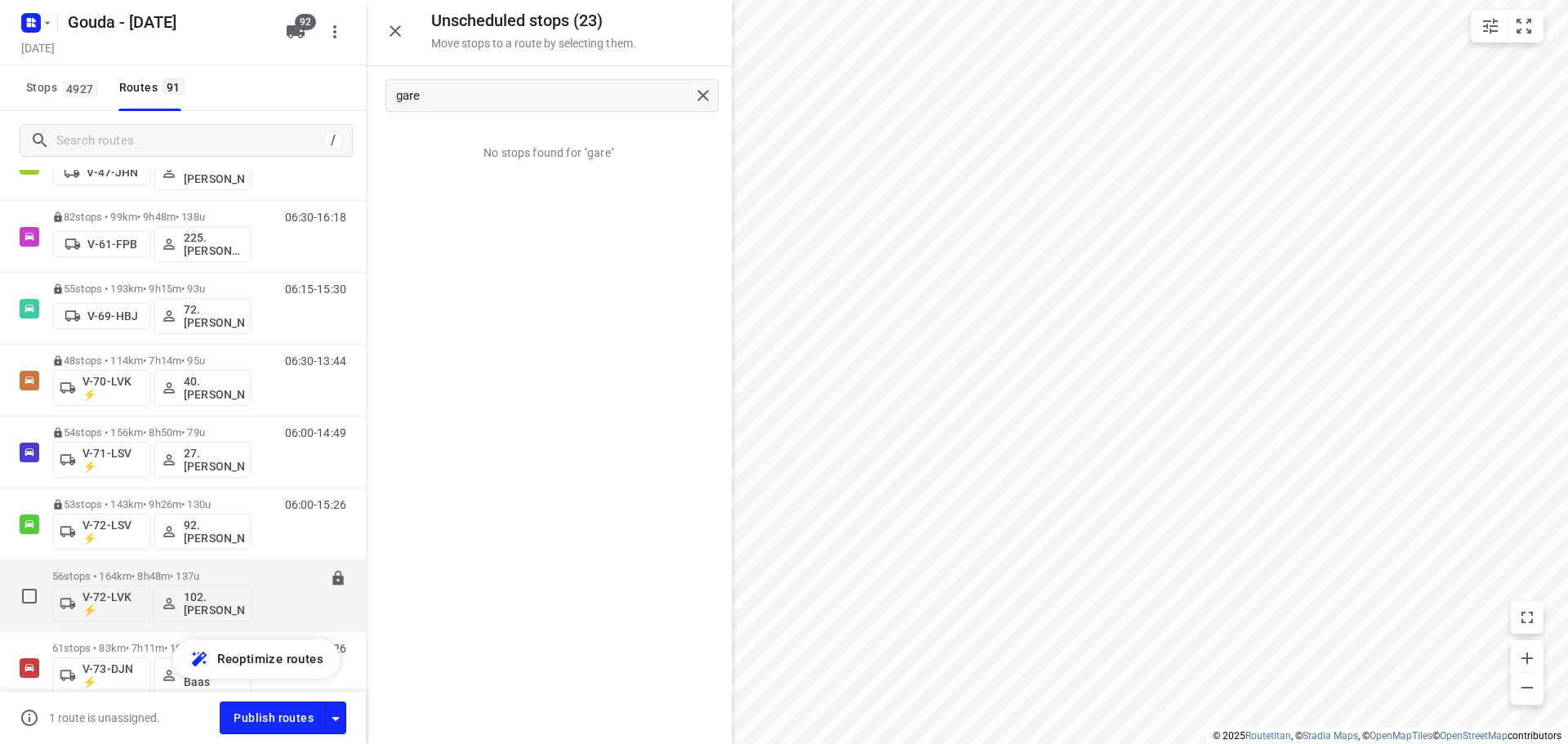
click at [265, 585] on div "06:30-15:18" at bounding box center [305, 599] width 82 height 59
click at [216, 581] on p "56 stops • 164km • 8h48m • 137u" at bounding box center [152, 576] width 199 height 12
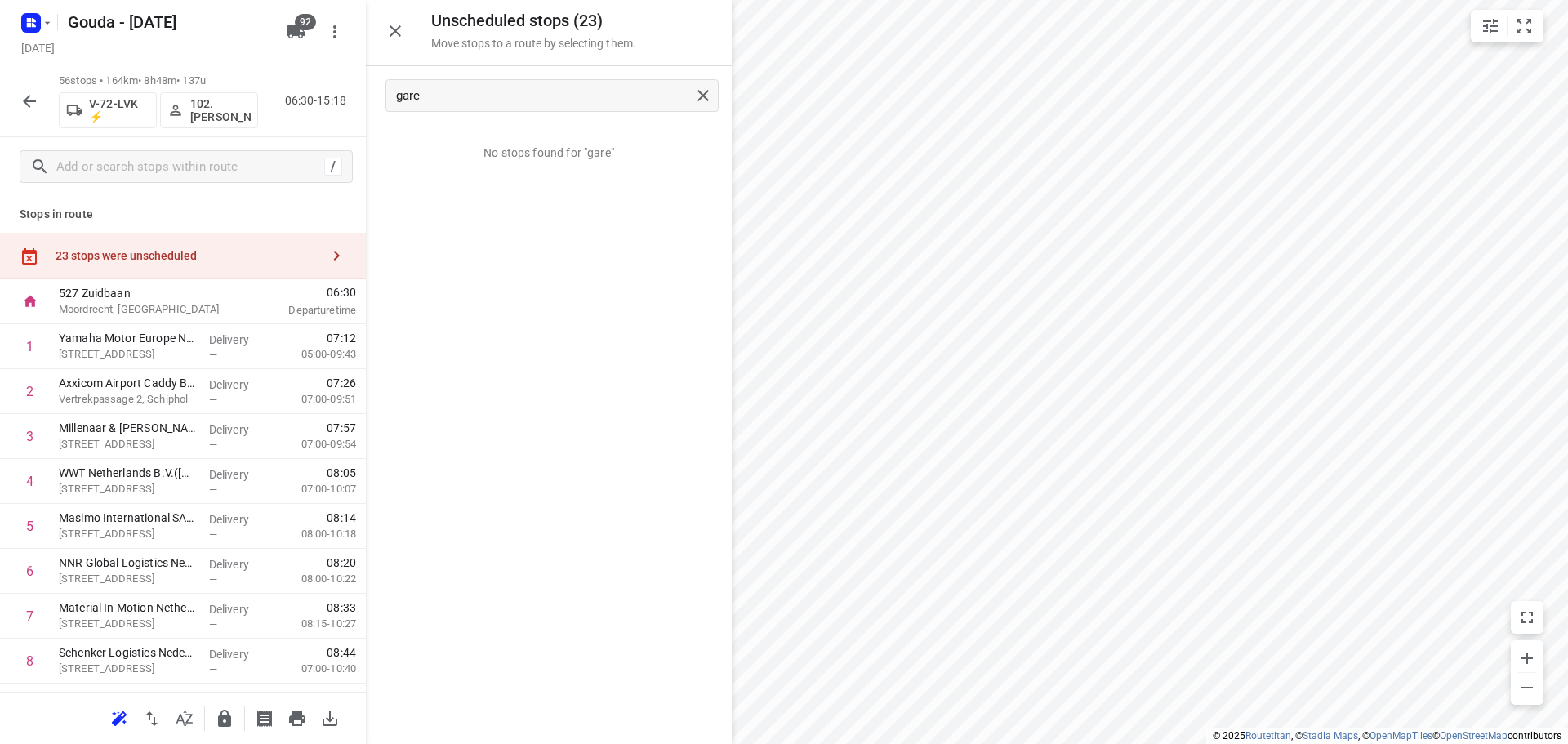
click at [192, 720] on icon "button" at bounding box center [184, 719] width 20 height 20
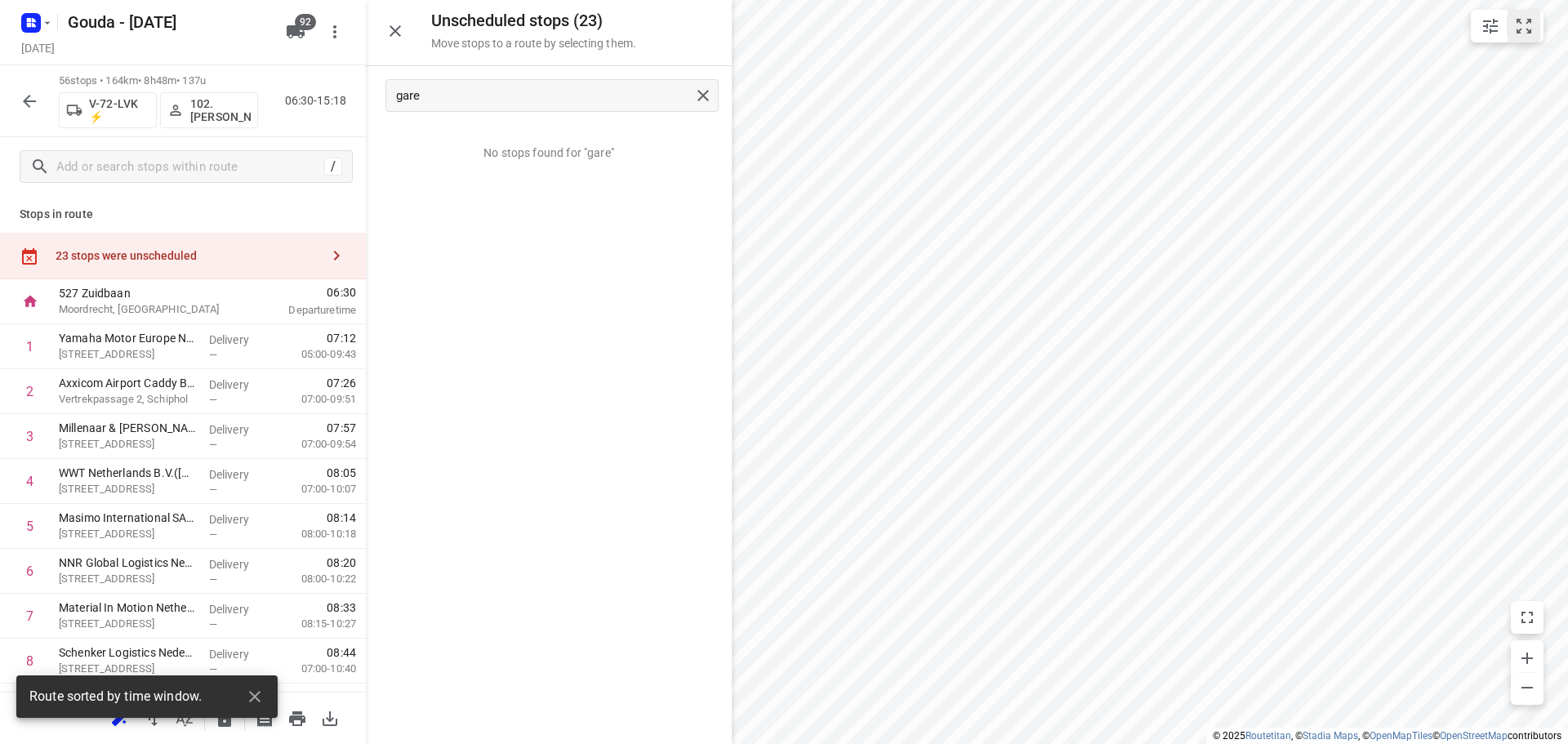
click at [1514, 30] on icon "small contained button group" at bounding box center [1524, 25] width 20 height 20
click at [398, 35] on icon "button" at bounding box center [395, 31] width 11 height 11
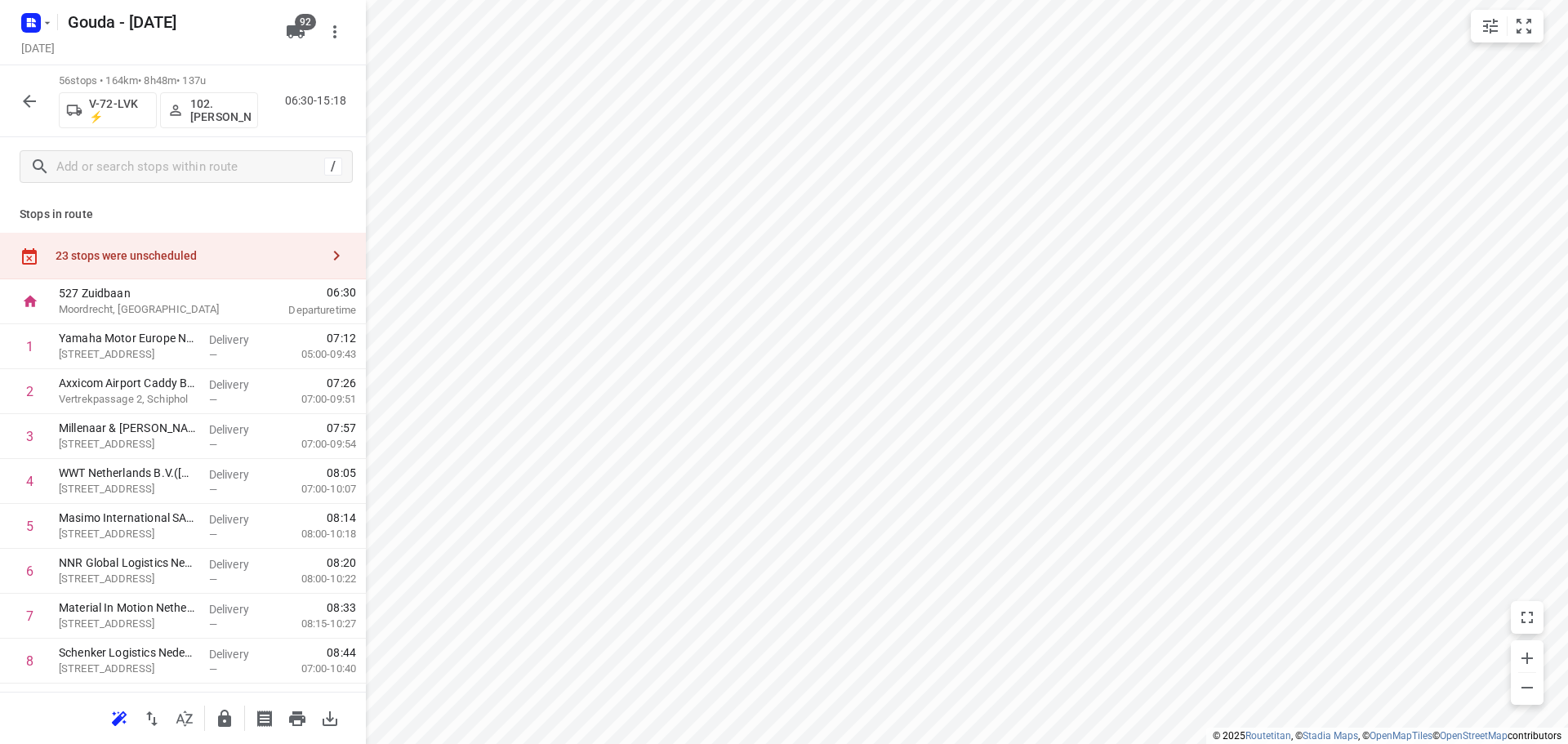
click at [191, 710] on icon "button" at bounding box center [184, 719] width 20 height 20
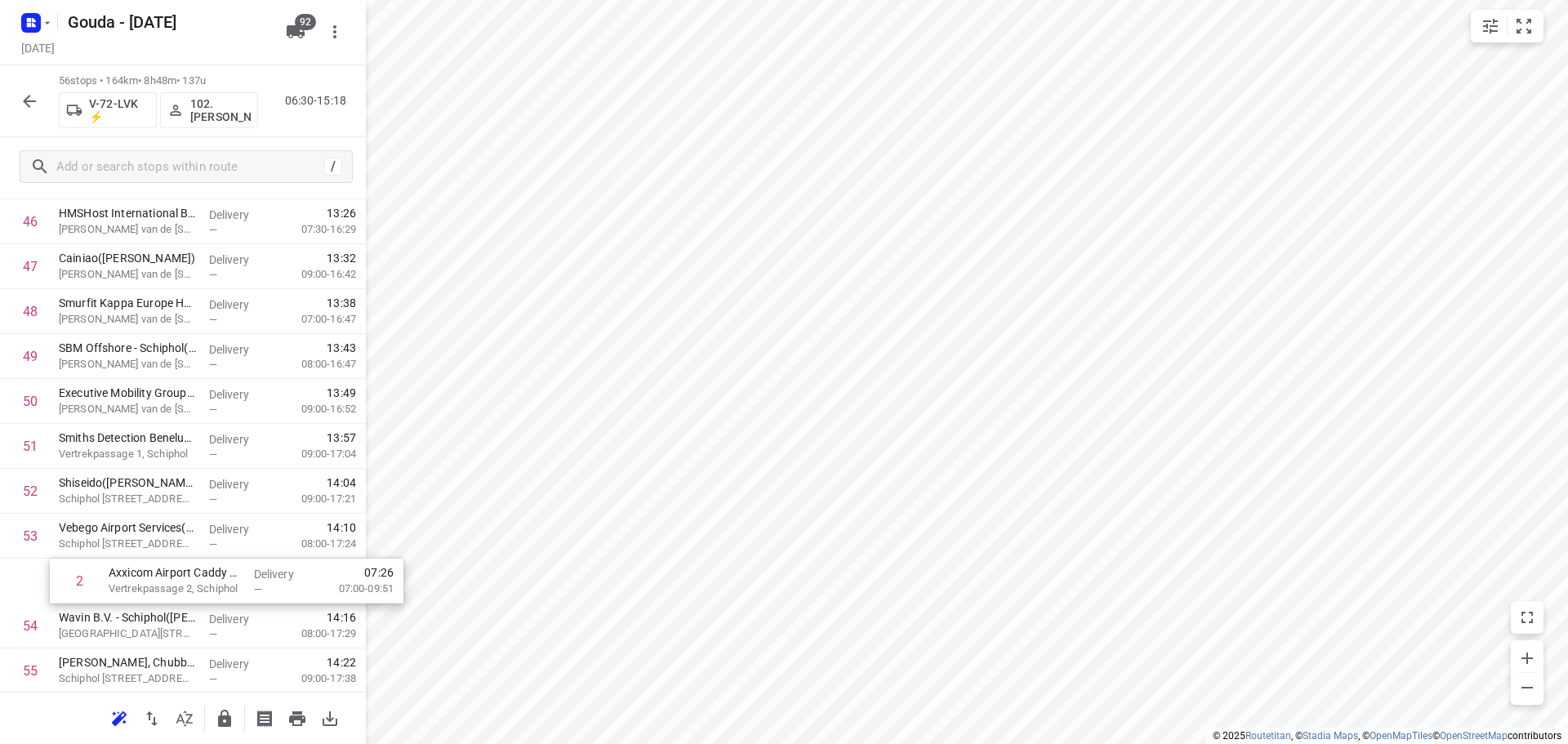
scroll to position [2103, 0]
drag, startPoint x: 149, startPoint y: 393, endPoint x: 166, endPoint y: 535, distance: 143.0
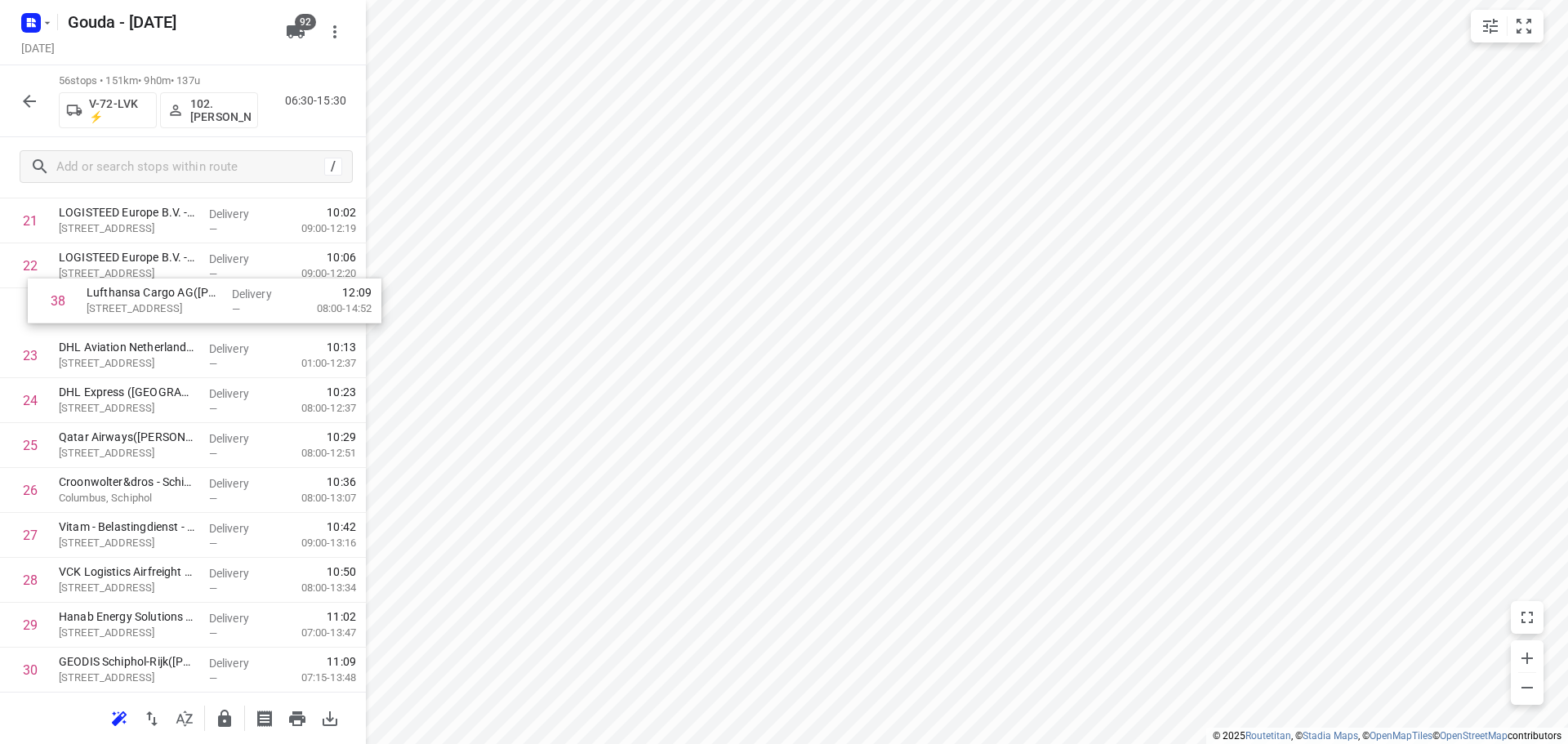
scroll to position [1021, 0]
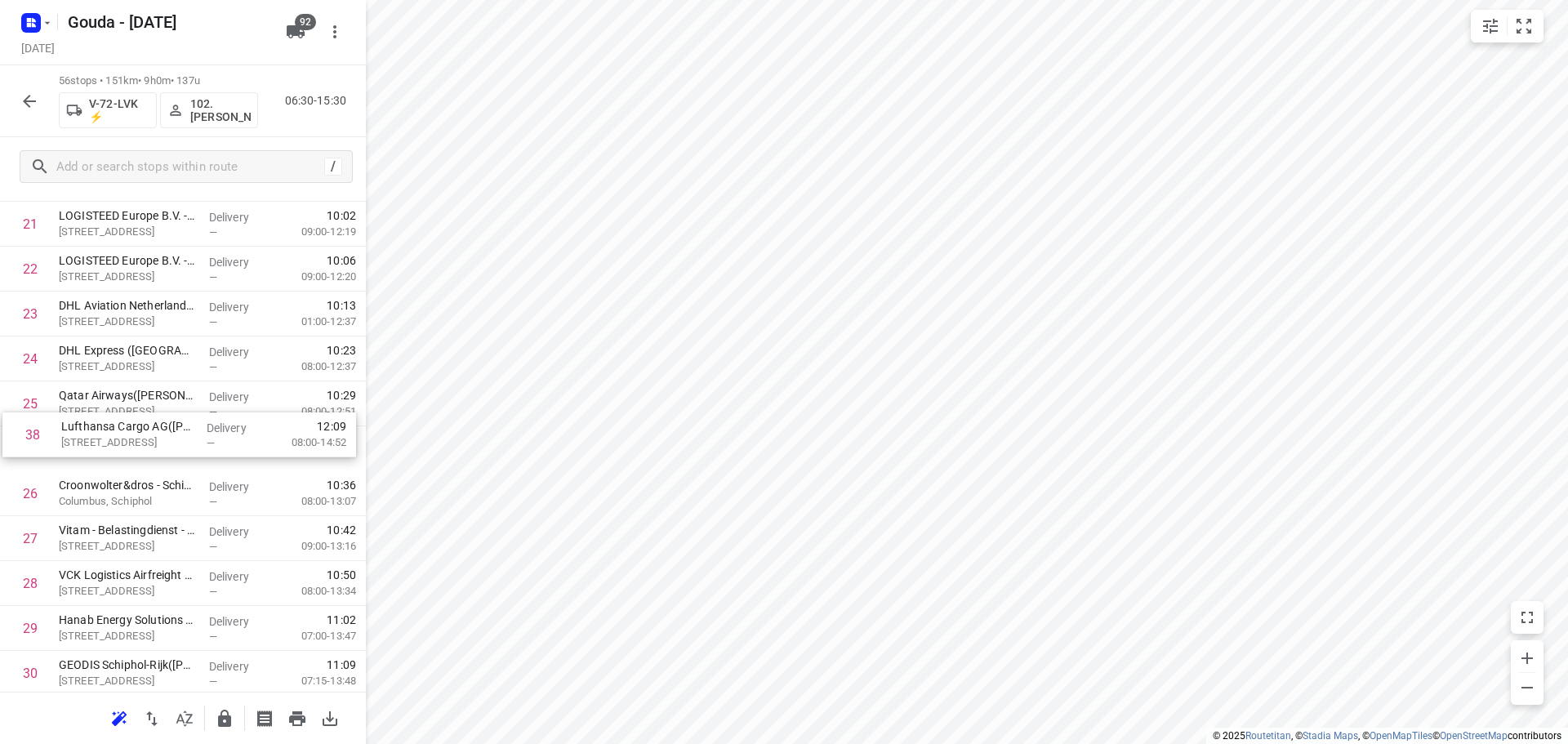
drag, startPoint x: 154, startPoint y: 634, endPoint x: 158, endPoint y: 439, distance: 195.0
click at [158, 439] on div "1 Yamaha Motor Europe NV(Rasha Tavlibiyik) Koolhovenlaan 101, Schiphol-rijk Del…" at bounding box center [183, 561] width 366 height 2517
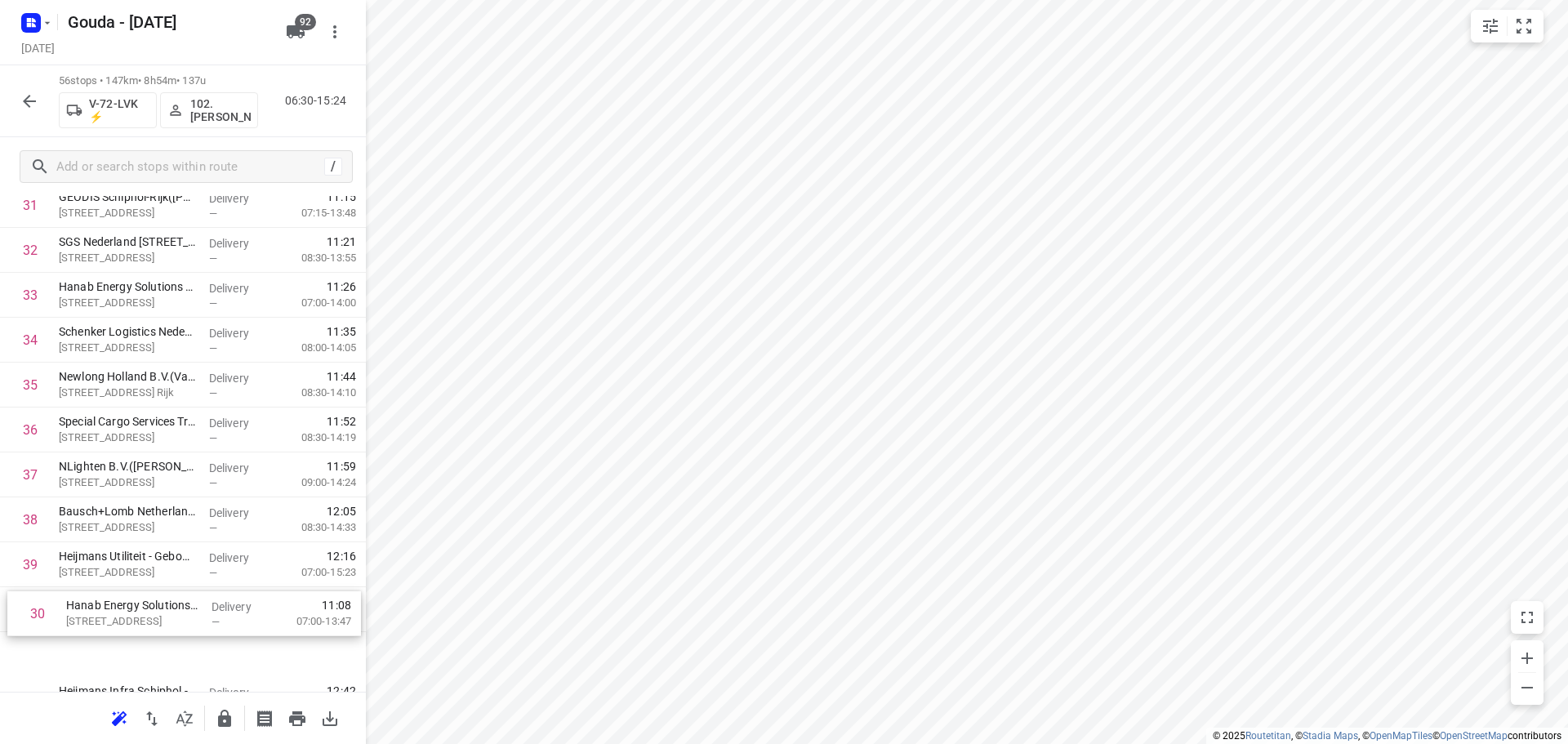
scroll to position [1510, 0]
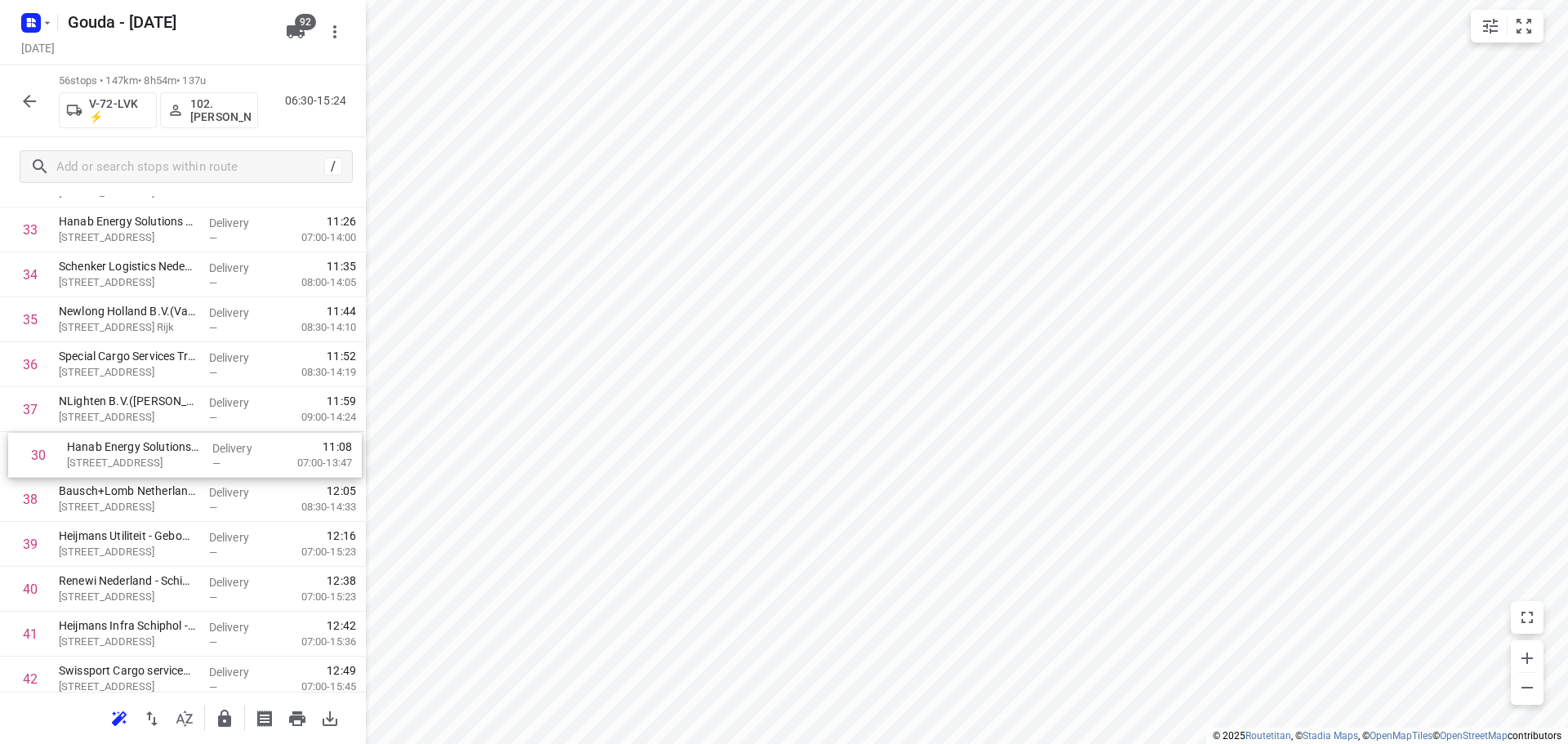
drag, startPoint x: 146, startPoint y: 318, endPoint x: 154, endPoint y: 478, distance: 160.2
click at [154, 478] on div "1 Yamaha Motor Europe NV(Rasha Tavlibiyik) Koolhovenlaan 101, Schiphol-rijk Del…" at bounding box center [183, 72] width 366 height 2517
drag, startPoint x: 125, startPoint y: 506, endPoint x: 129, endPoint y: 411, distance: 95.1
click at [129, 411] on div "1 Yamaha Motor Europe NV(Rasha Tavlibiyik) Koolhovenlaan 101, Schiphol-rijk Del…" at bounding box center [183, 72] width 366 height 2517
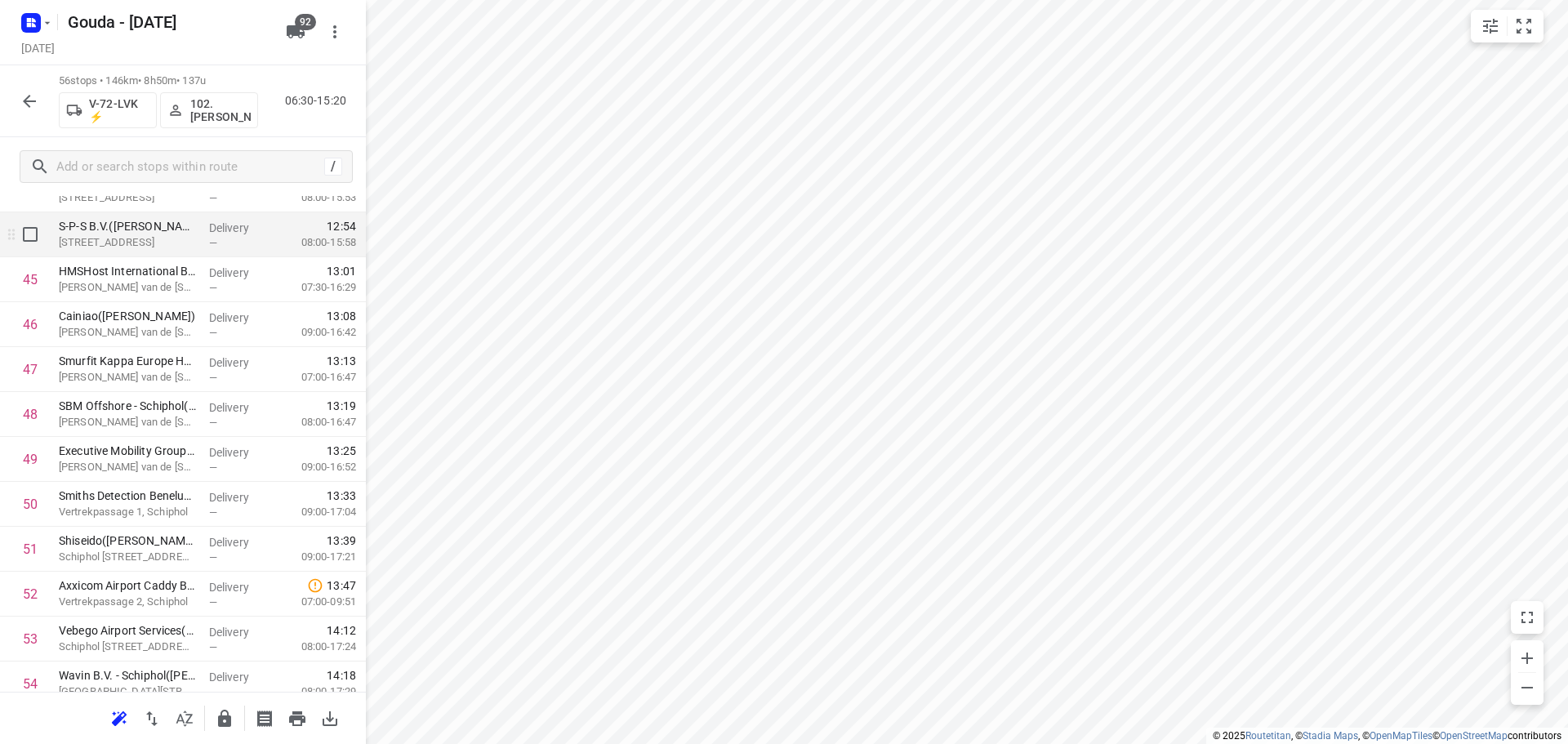
scroll to position [2082, 0]
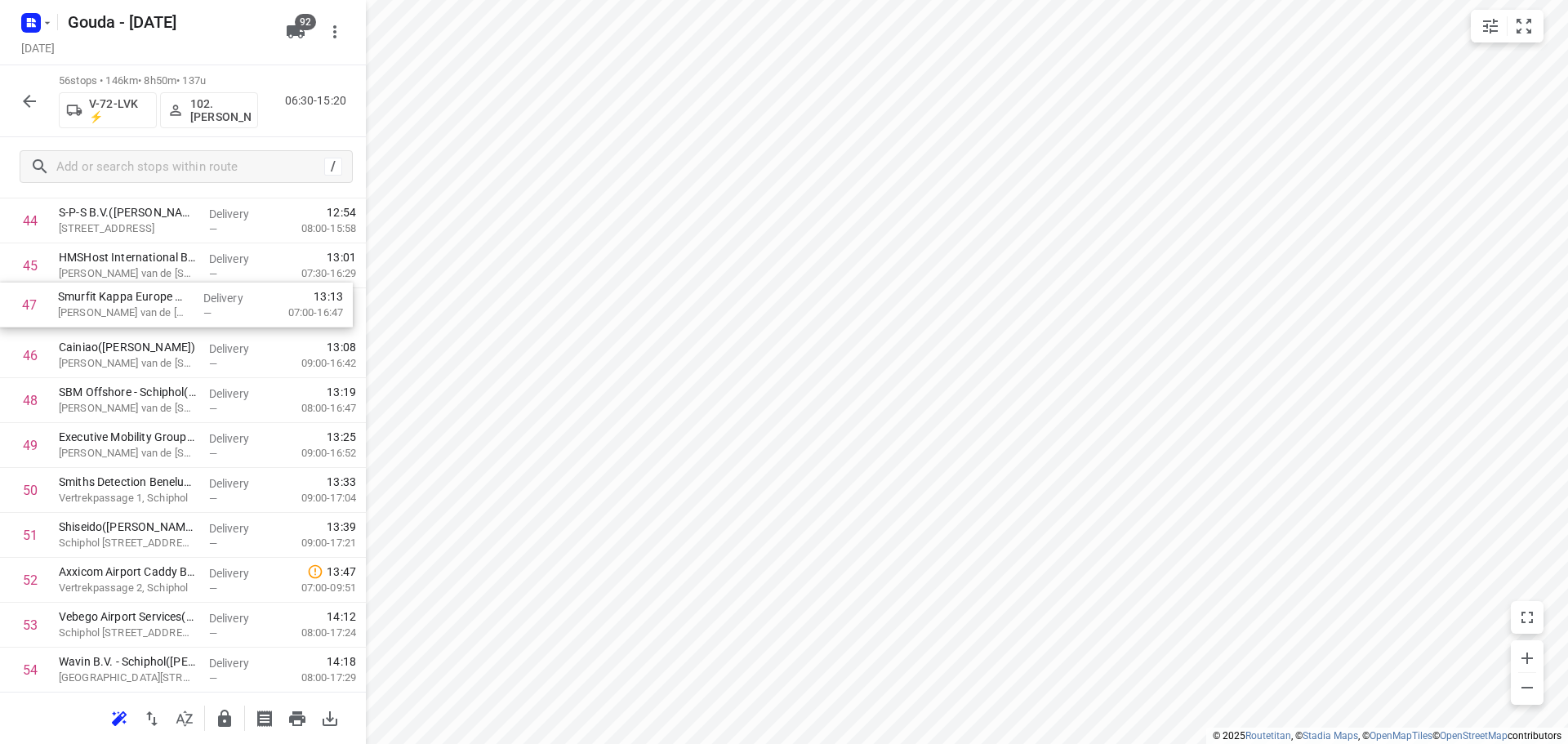
drag, startPoint x: 147, startPoint y: 339, endPoint x: 146, endPoint y: 304, distance: 35.0
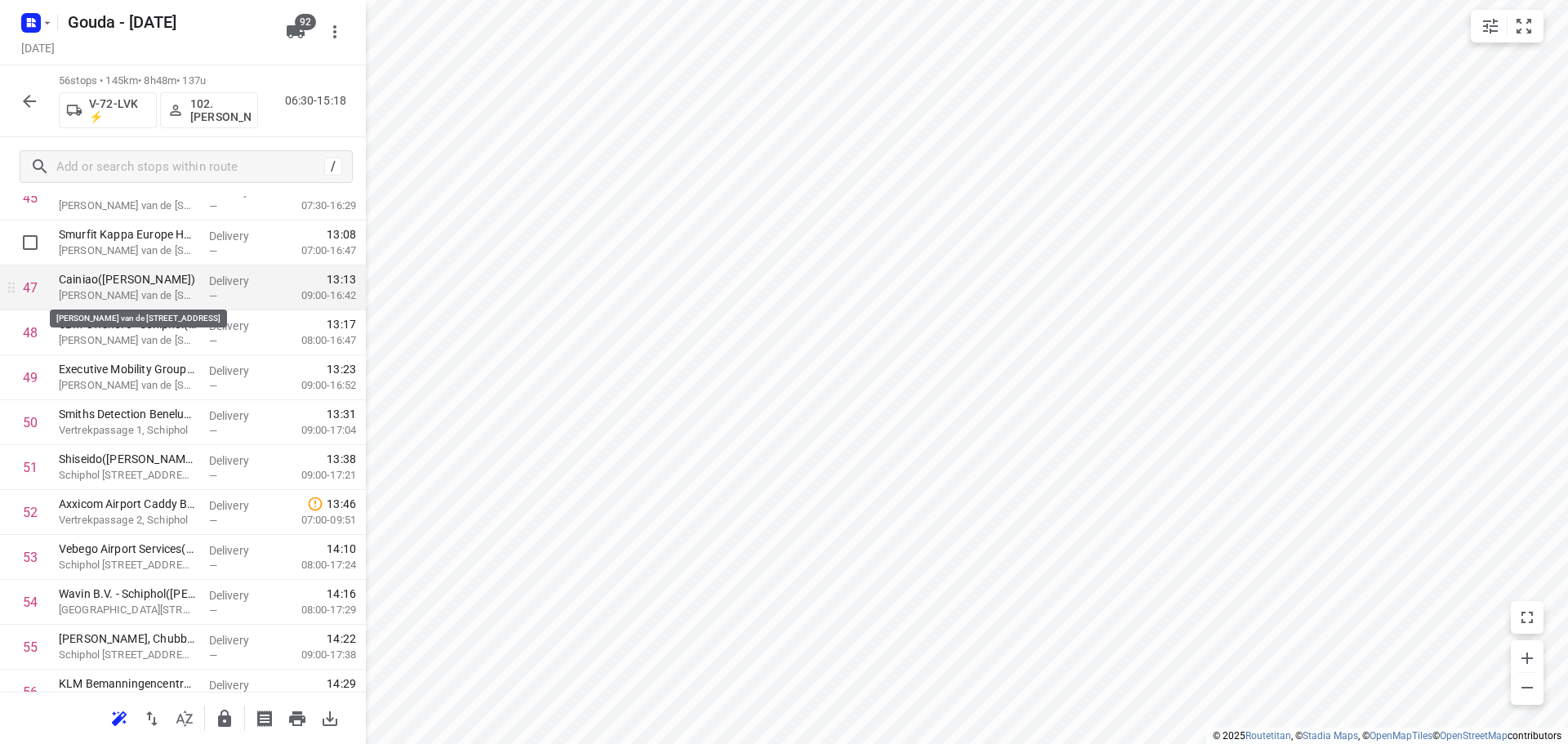
scroll to position [2193, 0]
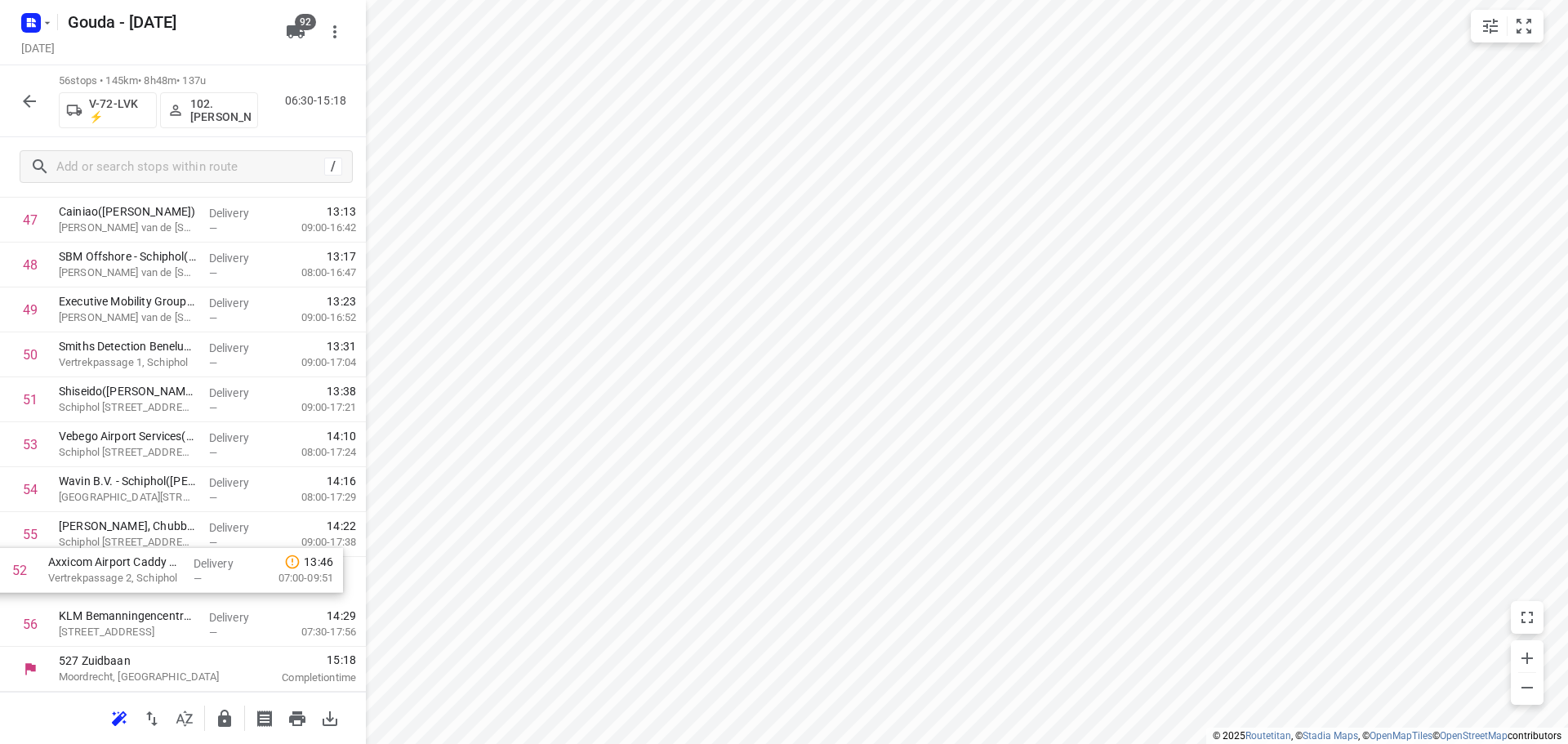
drag, startPoint x: 98, startPoint y: 448, endPoint x: 90, endPoint y: 594, distance: 146.2
click at [230, 728] on icon "button" at bounding box center [224, 719] width 20 height 20
click at [29, 107] on icon "button" at bounding box center [29, 101] width 13 height 13
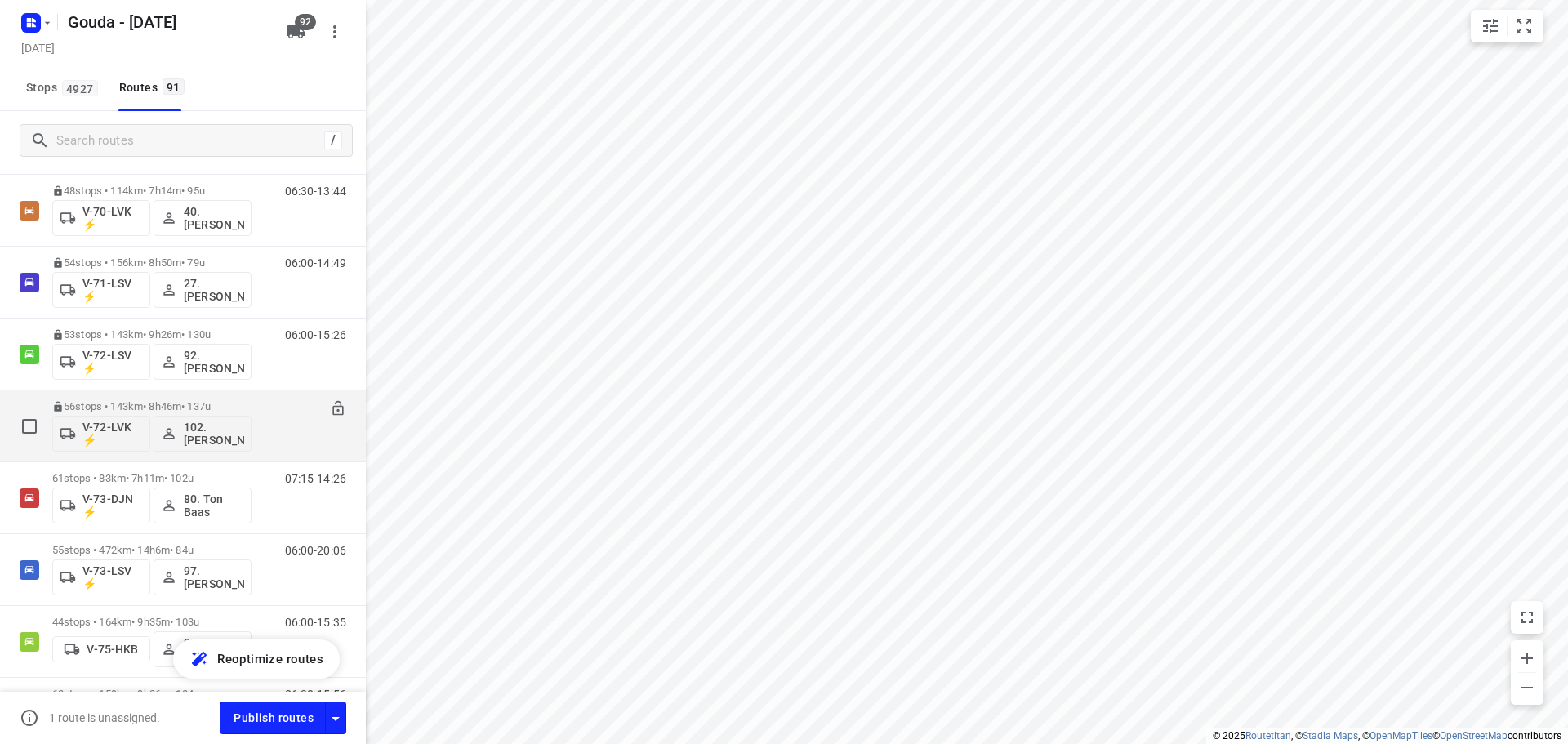
scroll to position [1879, 0]
click at [166, 410] on div "V-73-DJN ⚡ 80. Ton Baas" at bounding box center [152, 429] width 199 height 39
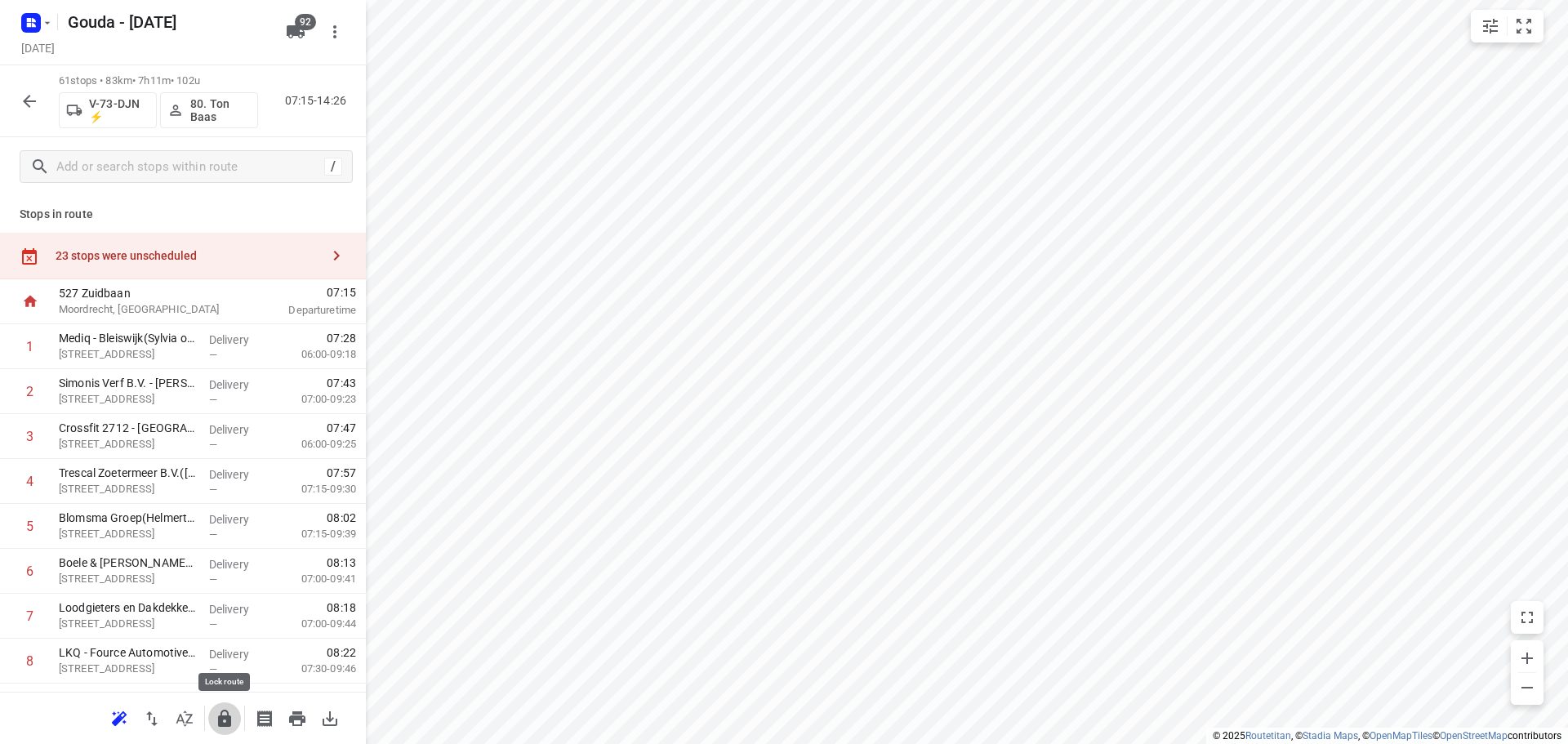
click at [225, 712] on icon "button" at bounding box center [224, 719] width 20 height 20
click at [225, 715] on icon "button" at bounding box center [224, 719] width 20 height 20
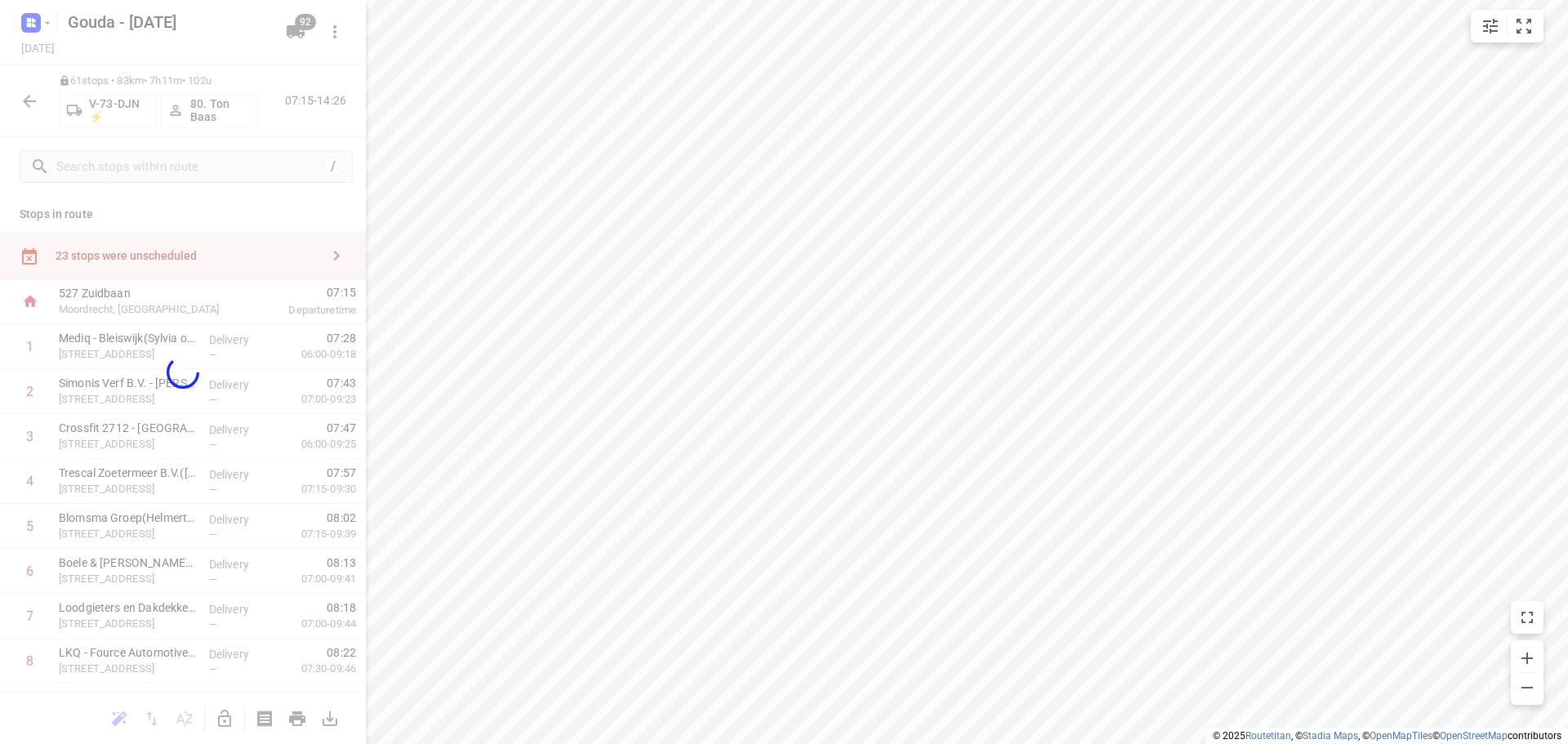
click at [180, 717] on div at bounding box center [183, 372] width 366 height 744
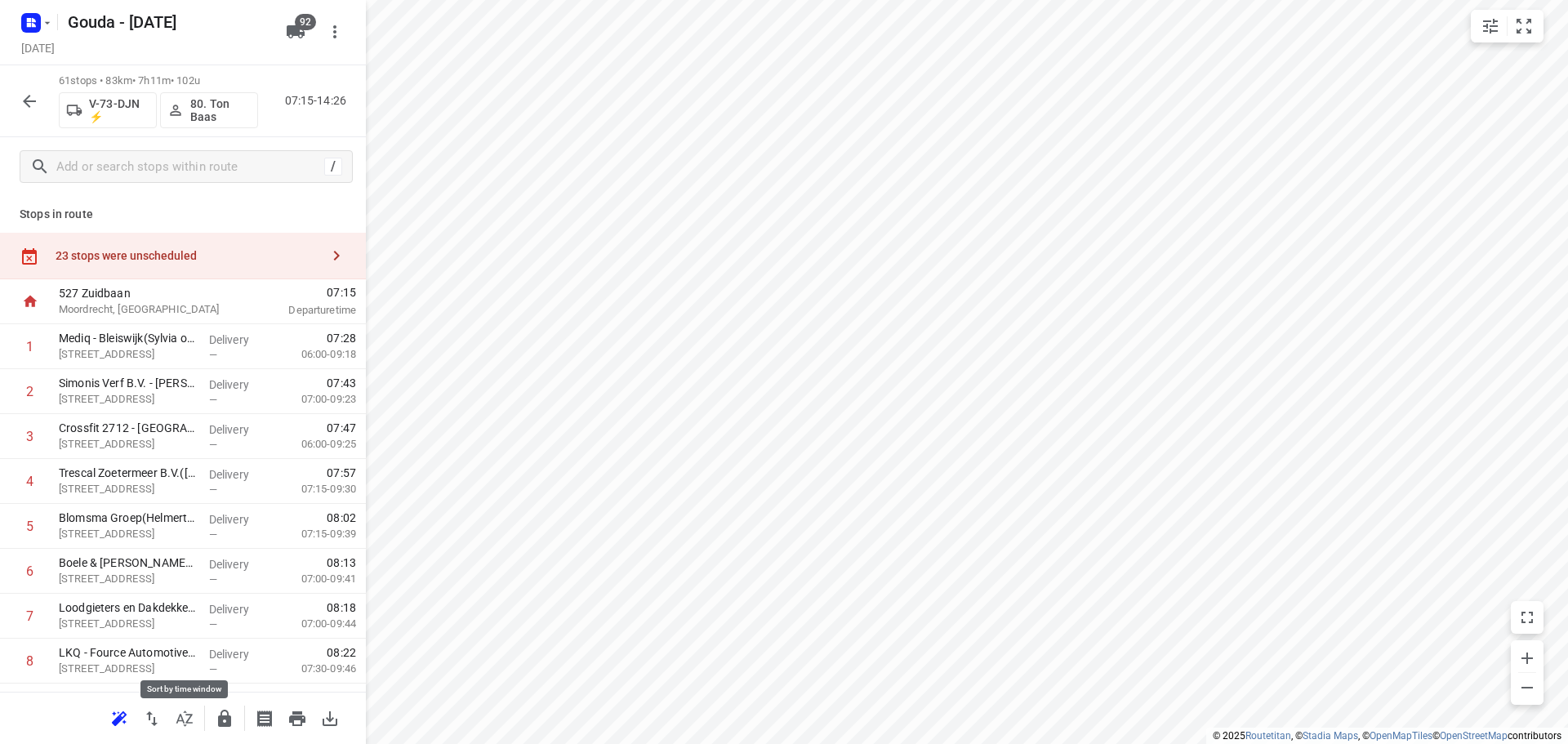
click at [180, 717] on icon "button" at bounding box center [184, 719] width 20 height 20
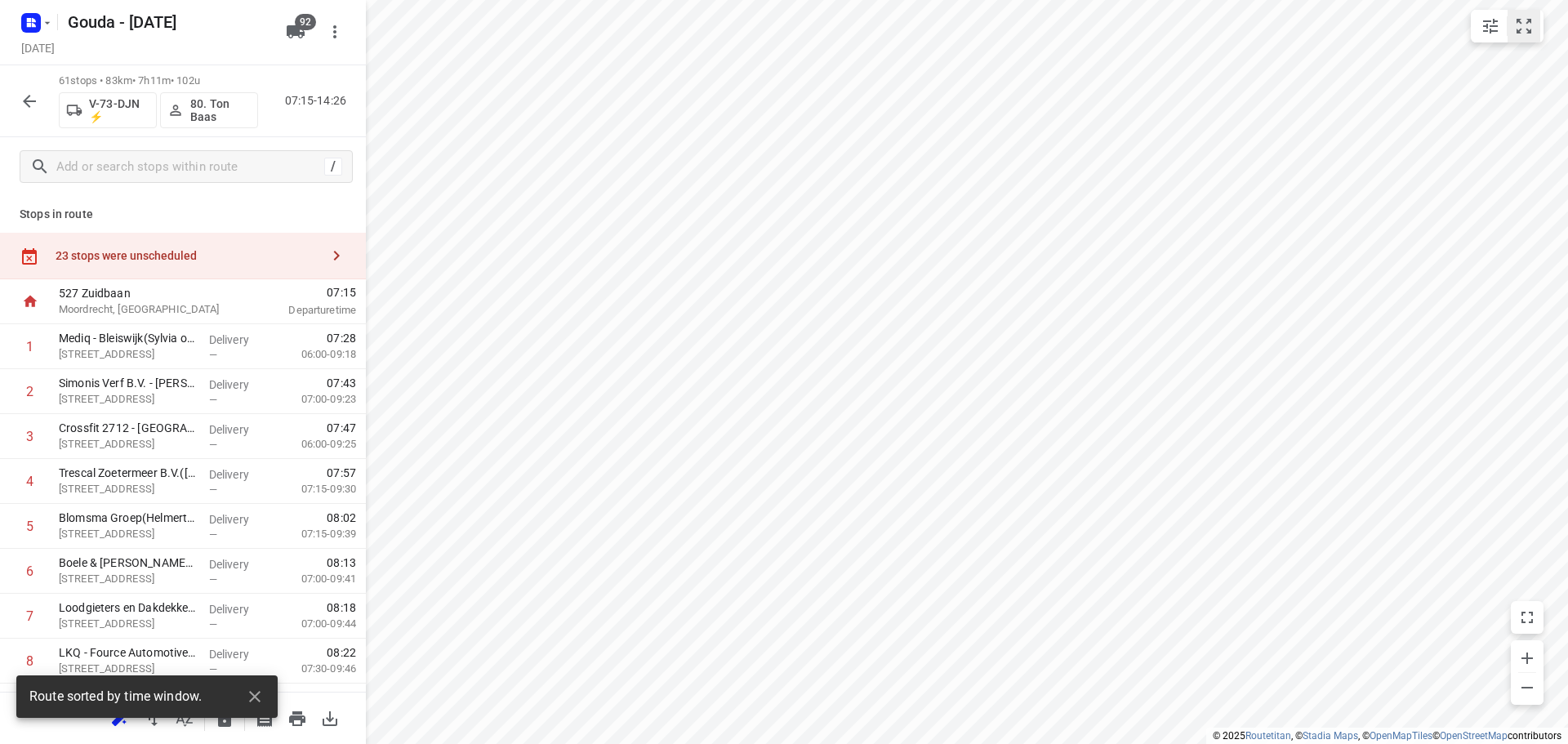
click at [1511, 23] on button "small contained button group" at bounding box center [1524, 25] width 33 height 33
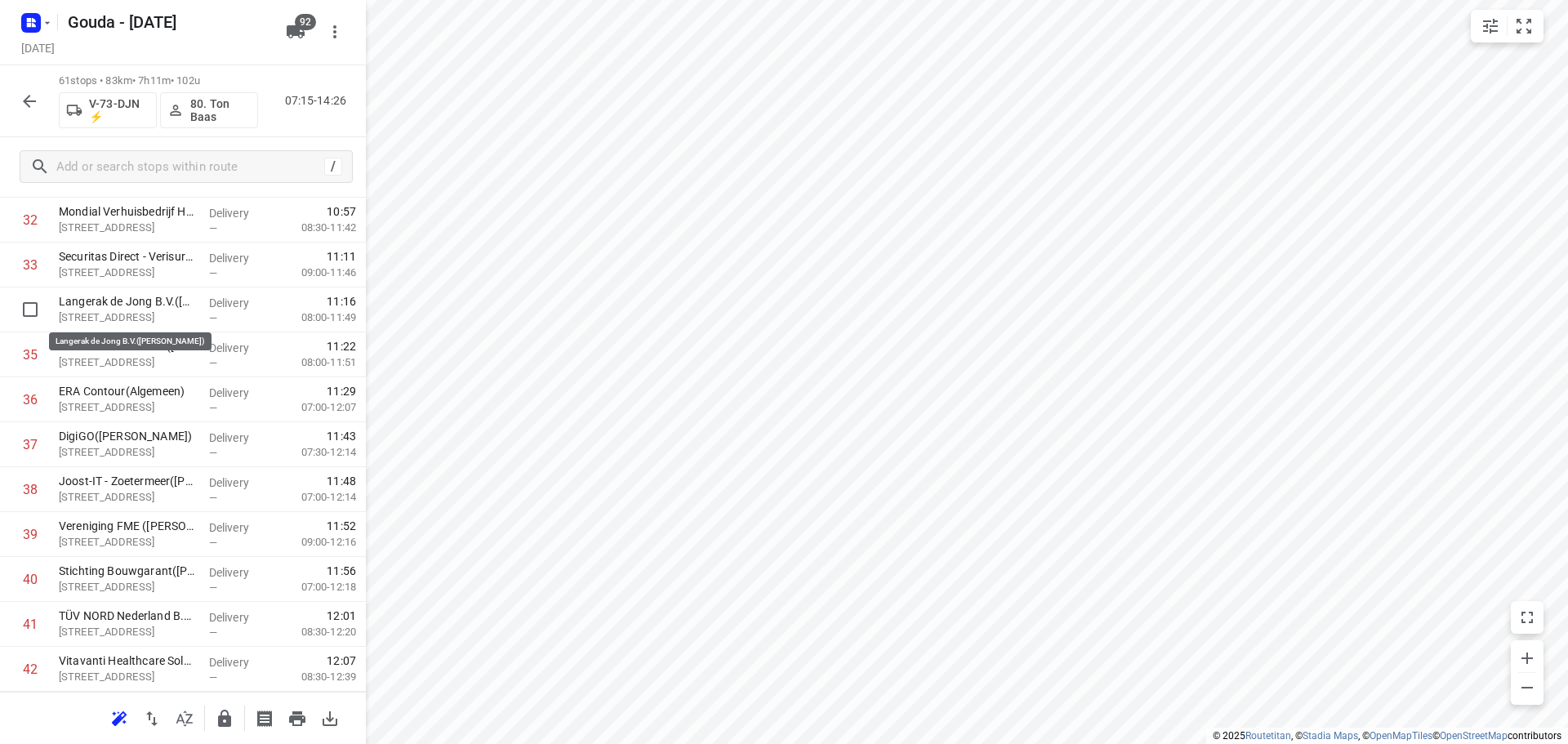
scroll to position [1275, 0]
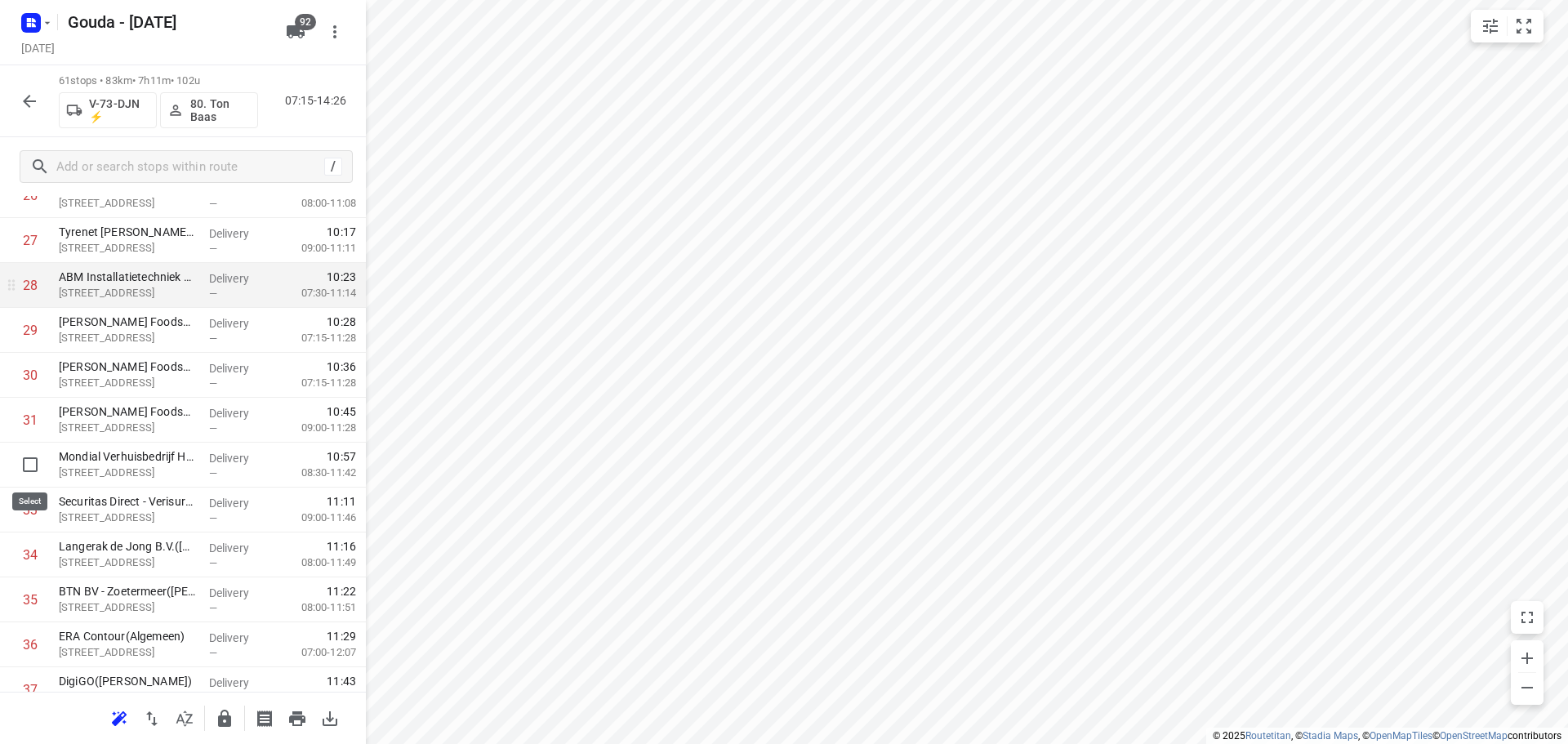
drag, startPoint x: 29, startPoint y: 468, endPoint x: 171, endPoint y: 350, distance: 184.6
click at [29, 468] on input "checkbox" at bounding box center [30, 464] width 33 height 33
checkbox input "true"
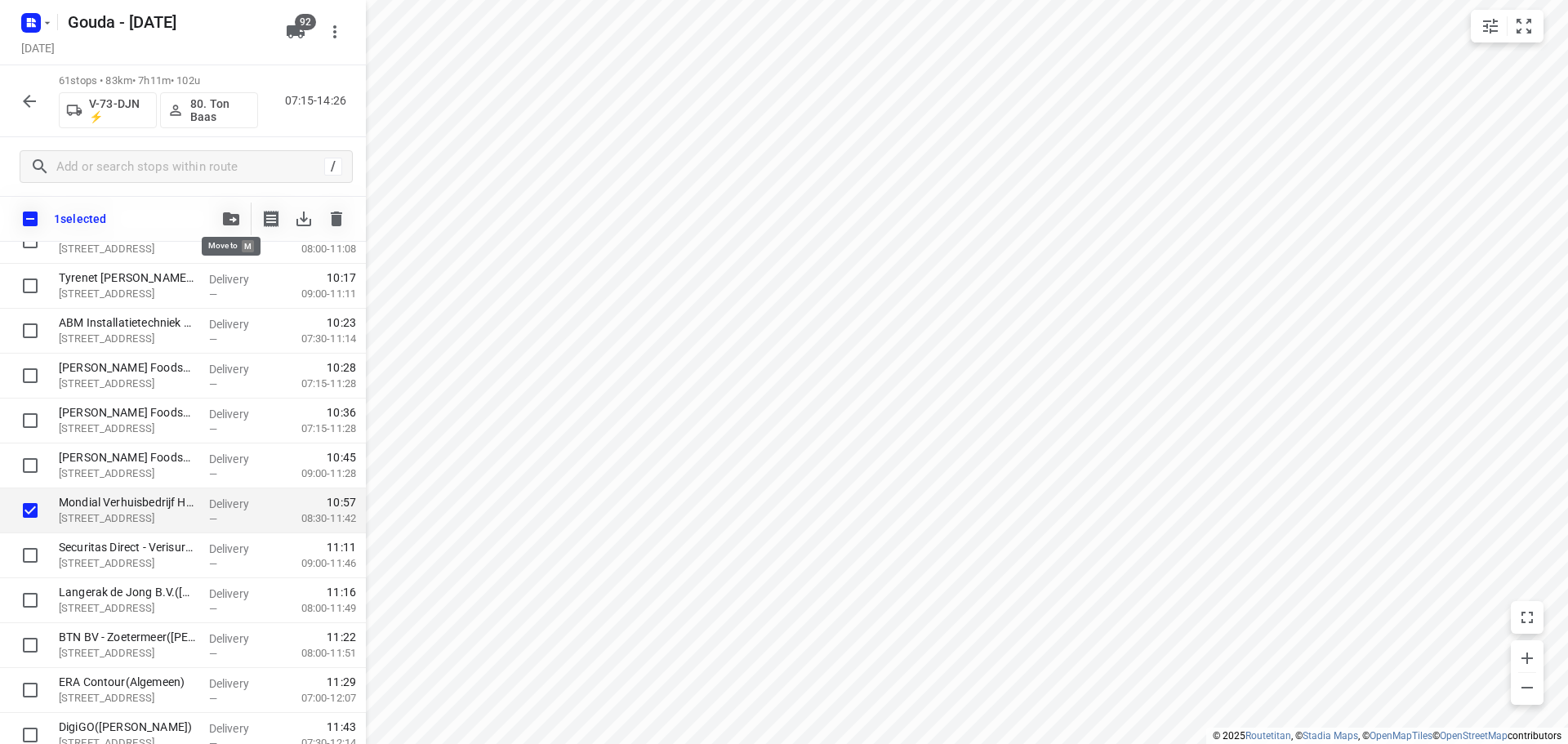
click at [239, 227] on button "button" at bounding box center [231, 219] width 33 height 33
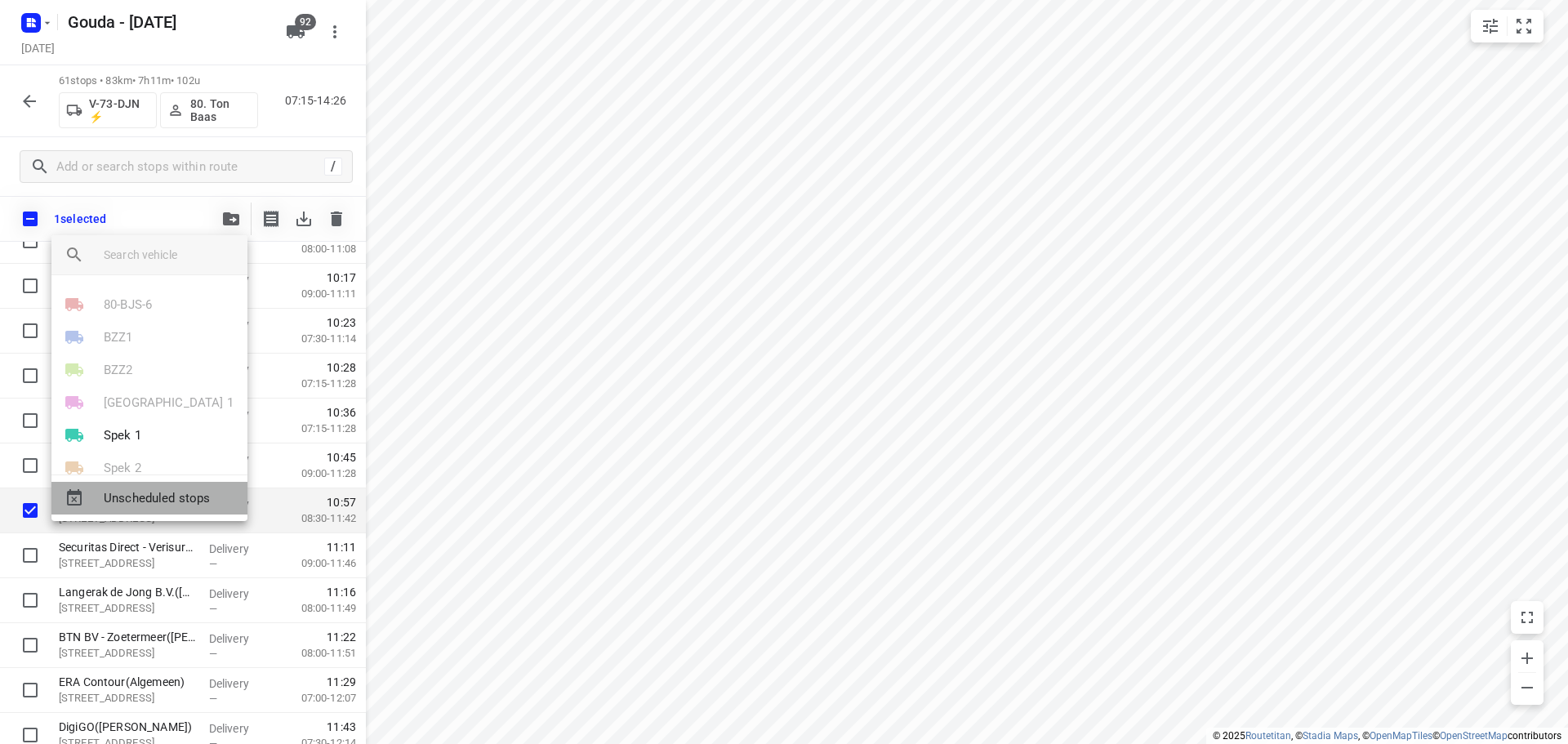
click at [163, 492] on span "Unscheduled stops" at bounding box center [168, 499] width 131 height 19
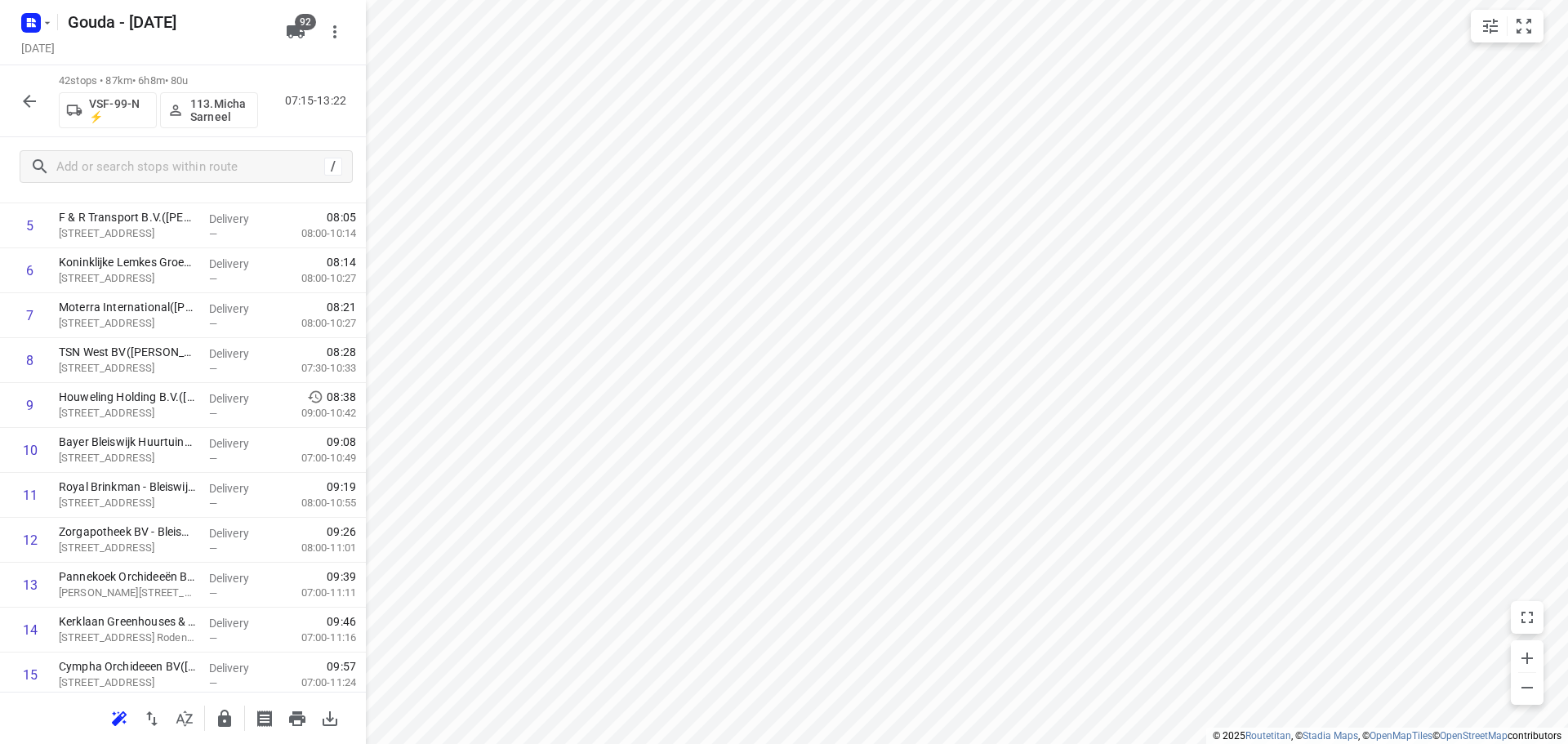
scroll to position [0, 0]
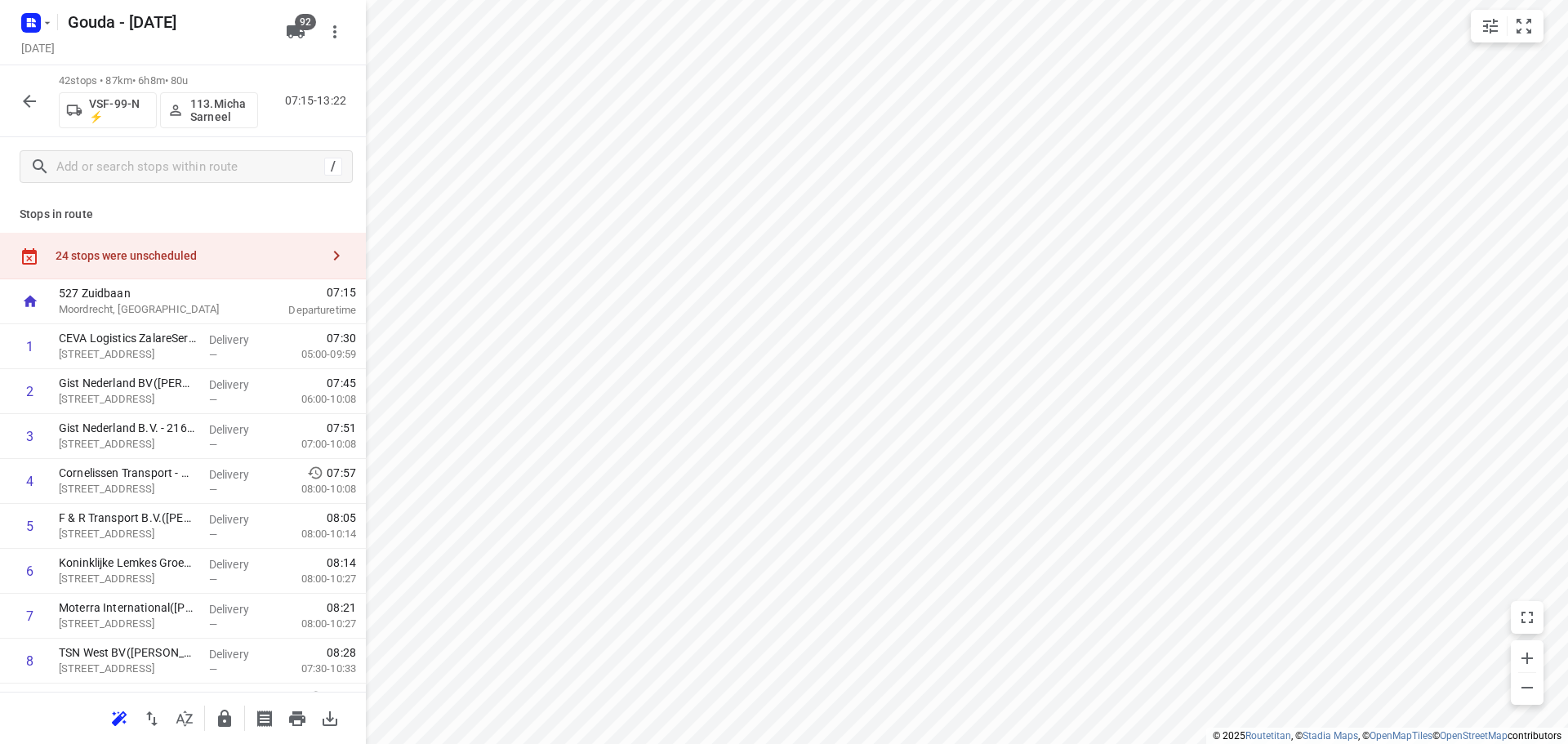
click at [133, 248] on div "24 stops were unscheduled" at bounding box center [183, 256] width 366 height 47
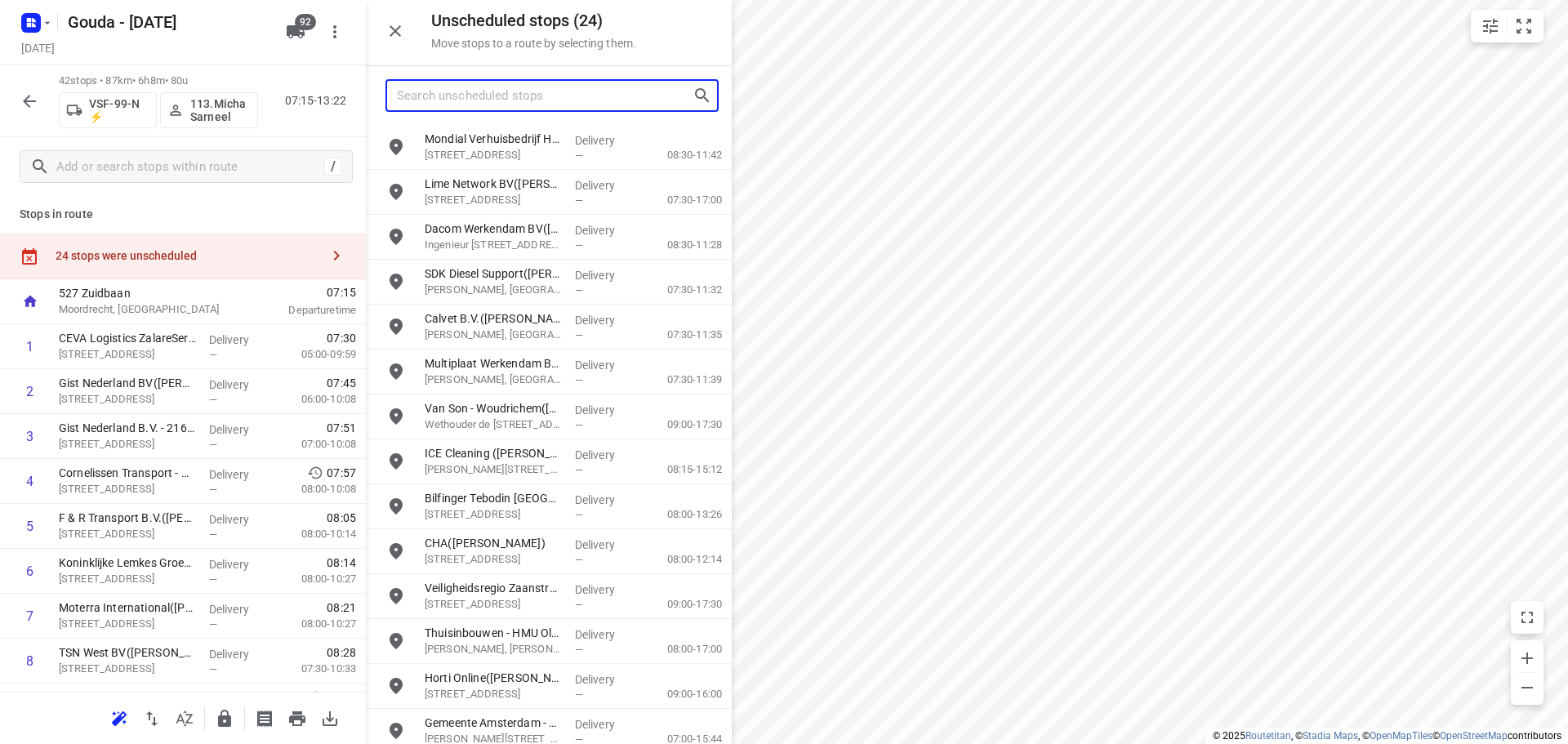
click at [491, 107] on input "Search unscheduled stops" at bounding box center [545, 96] width 296 height 25
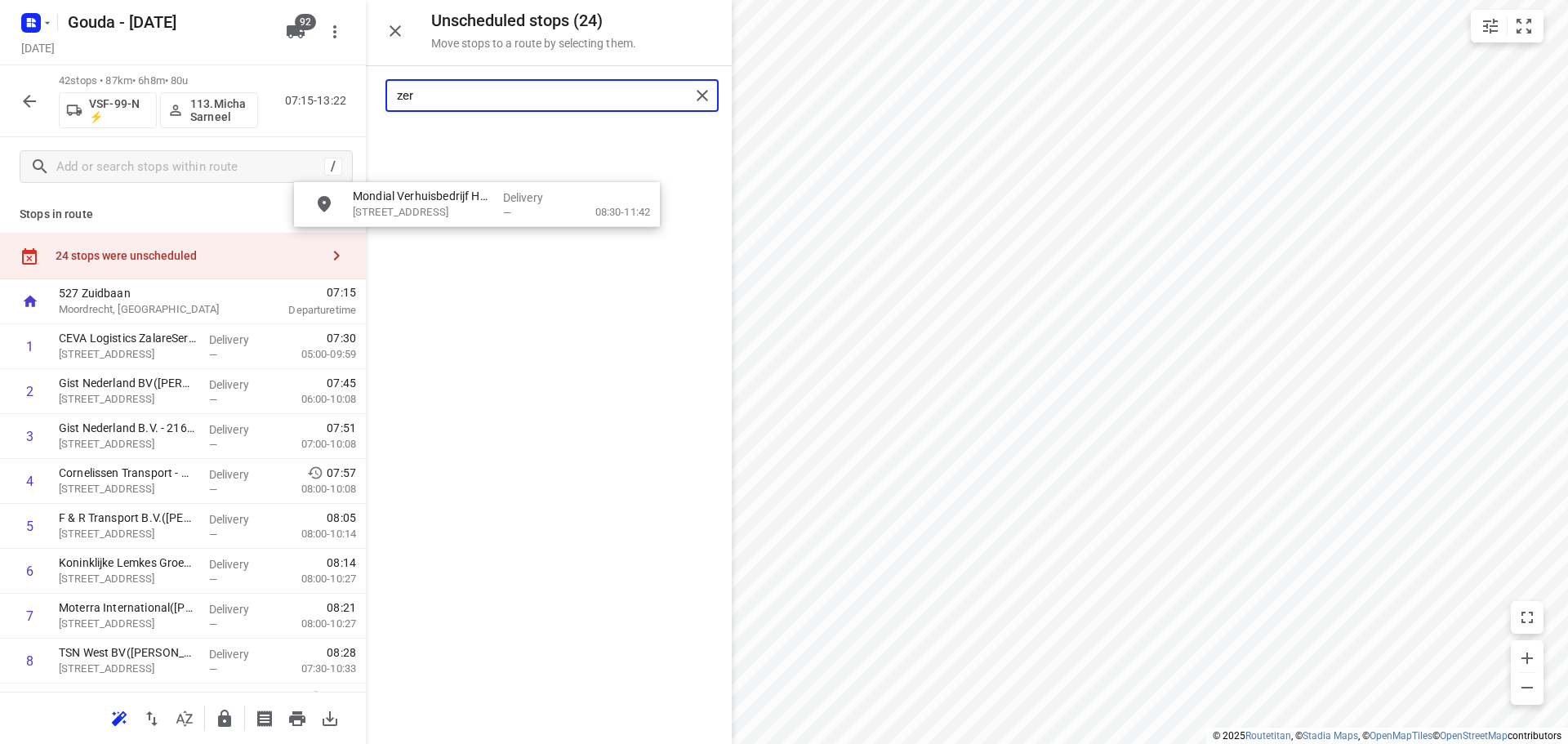
drag, startPoint x: 502, startPoint y: 145, endPoint x: -25, endPoint y: 529, distance: 652.1
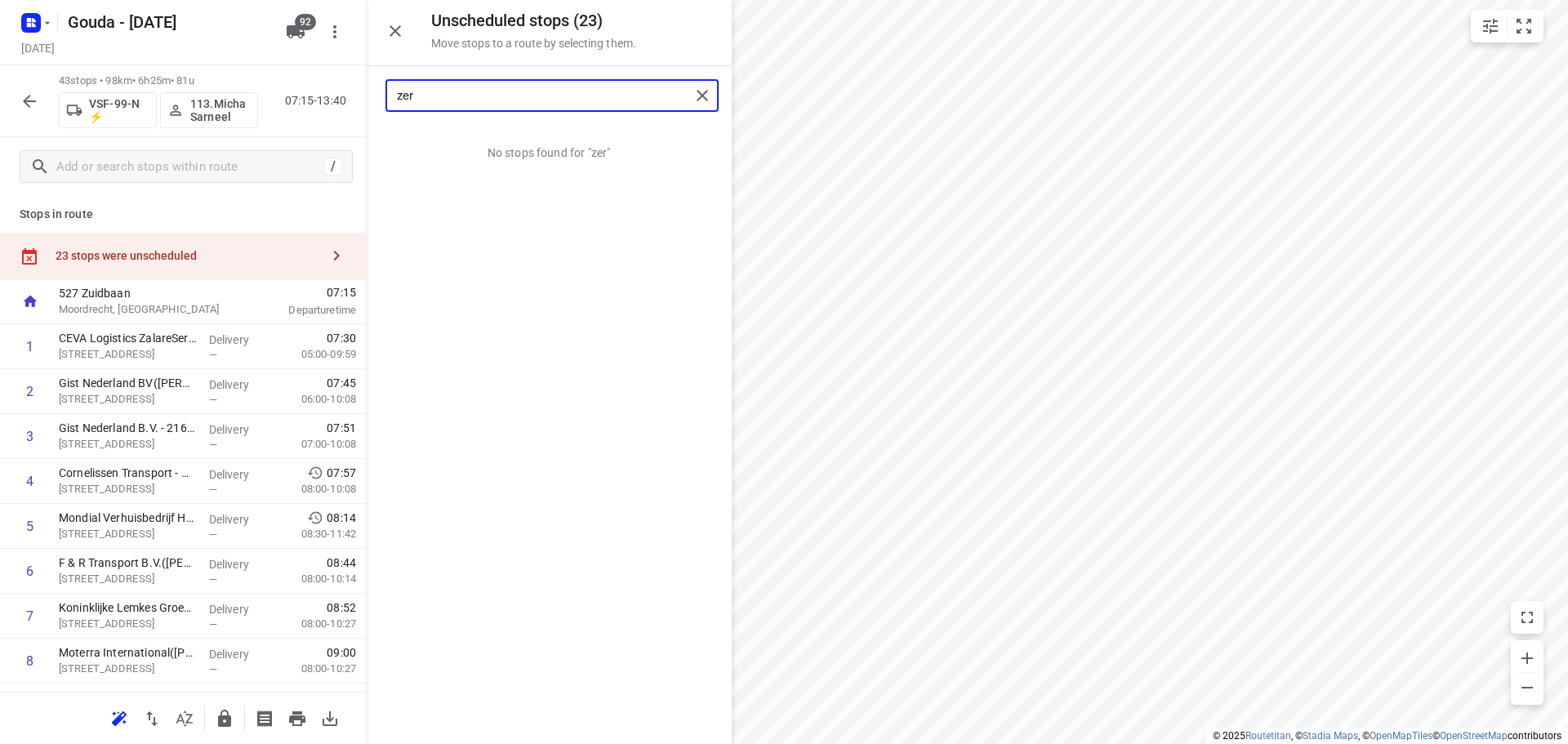
type input "zer"
click at [398, 19] on button "button" at bounding box center [395, 31] width 33 height 33
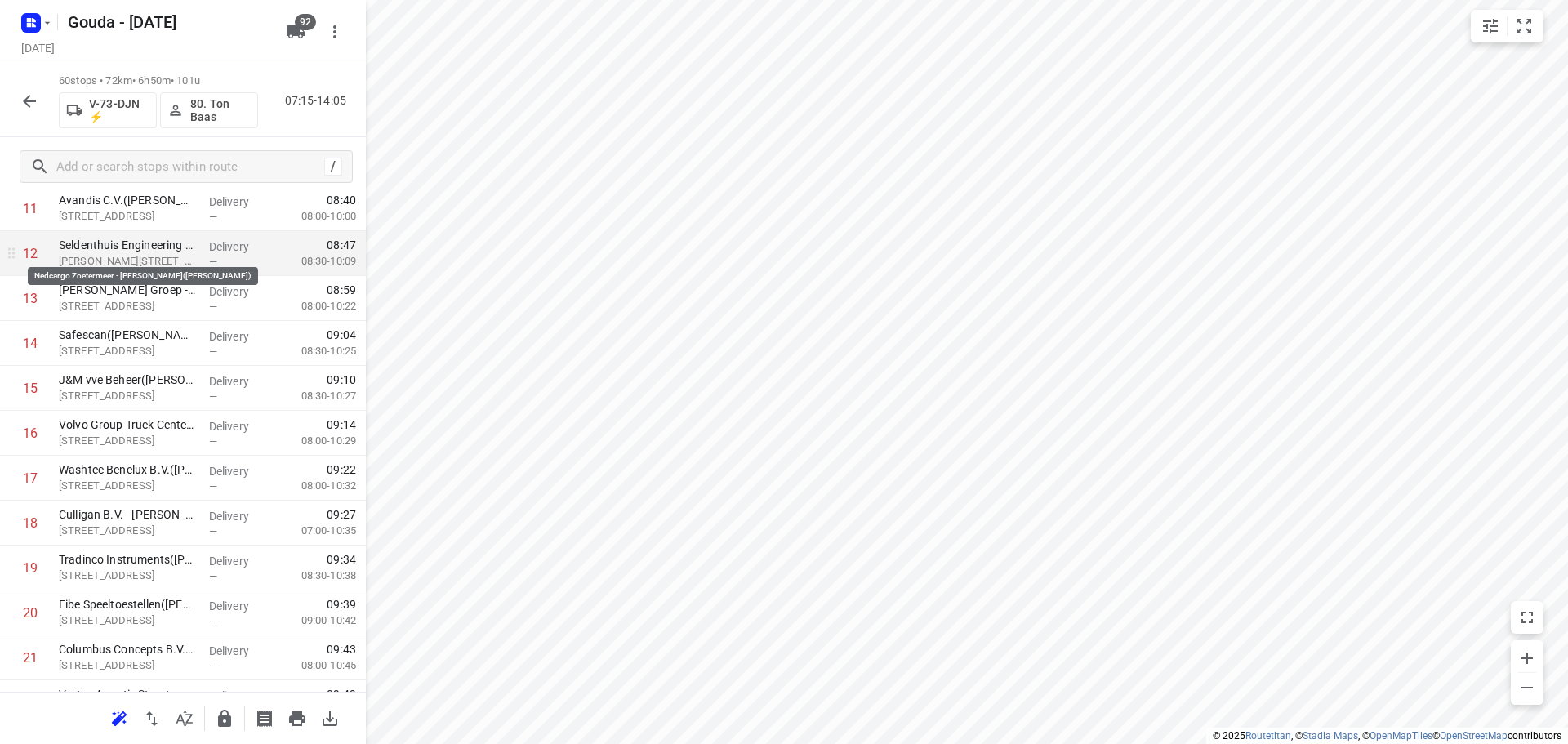
scroll to position [654, 0]
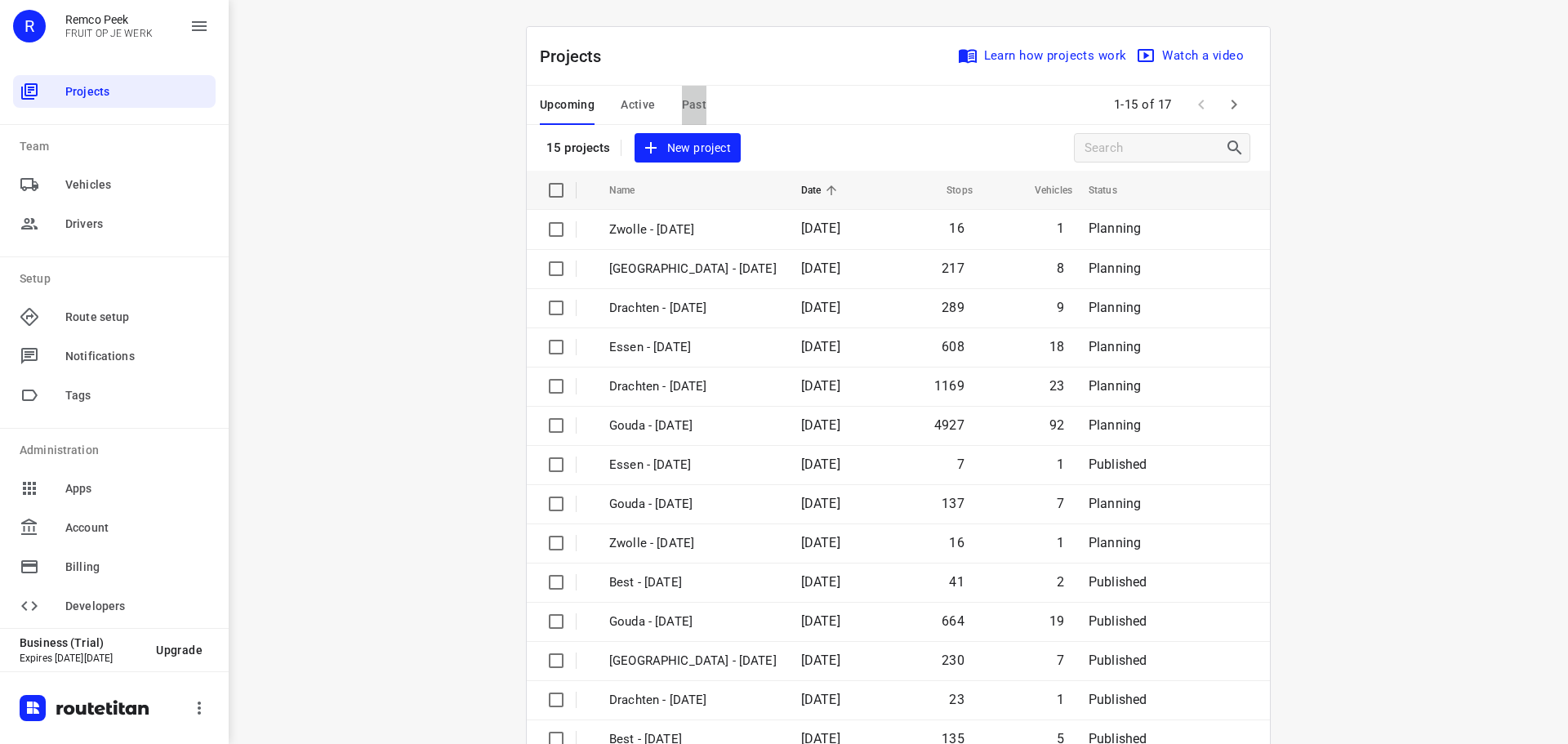
click at [682, 96] on span "Past" at bounding box center [694, 105] width 25 height 21
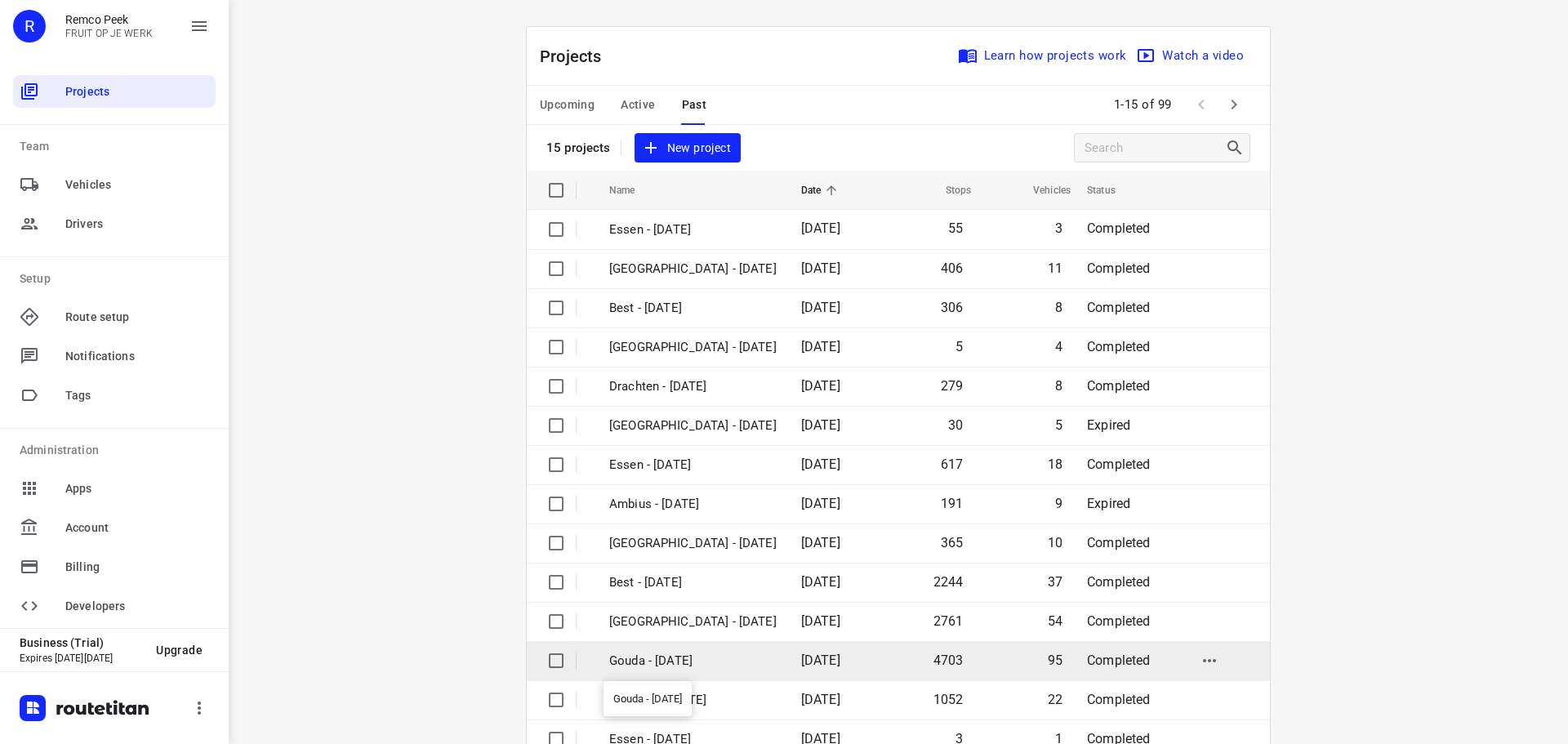
click at [703, 670] on p "Gouda - [DATE]" at bounding box center [693, 661] width 167 height 19
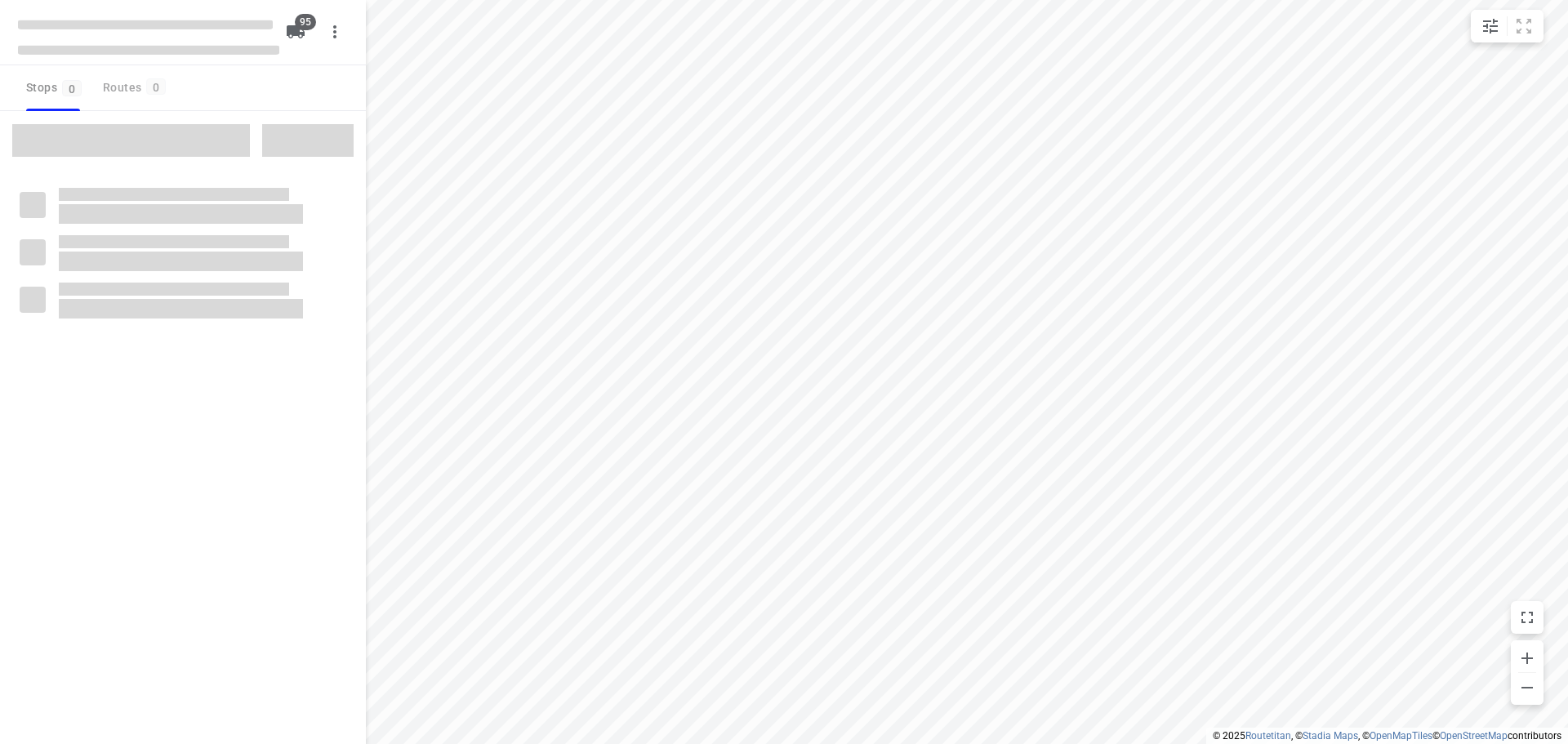
type input "distance"
checkbox input "true"
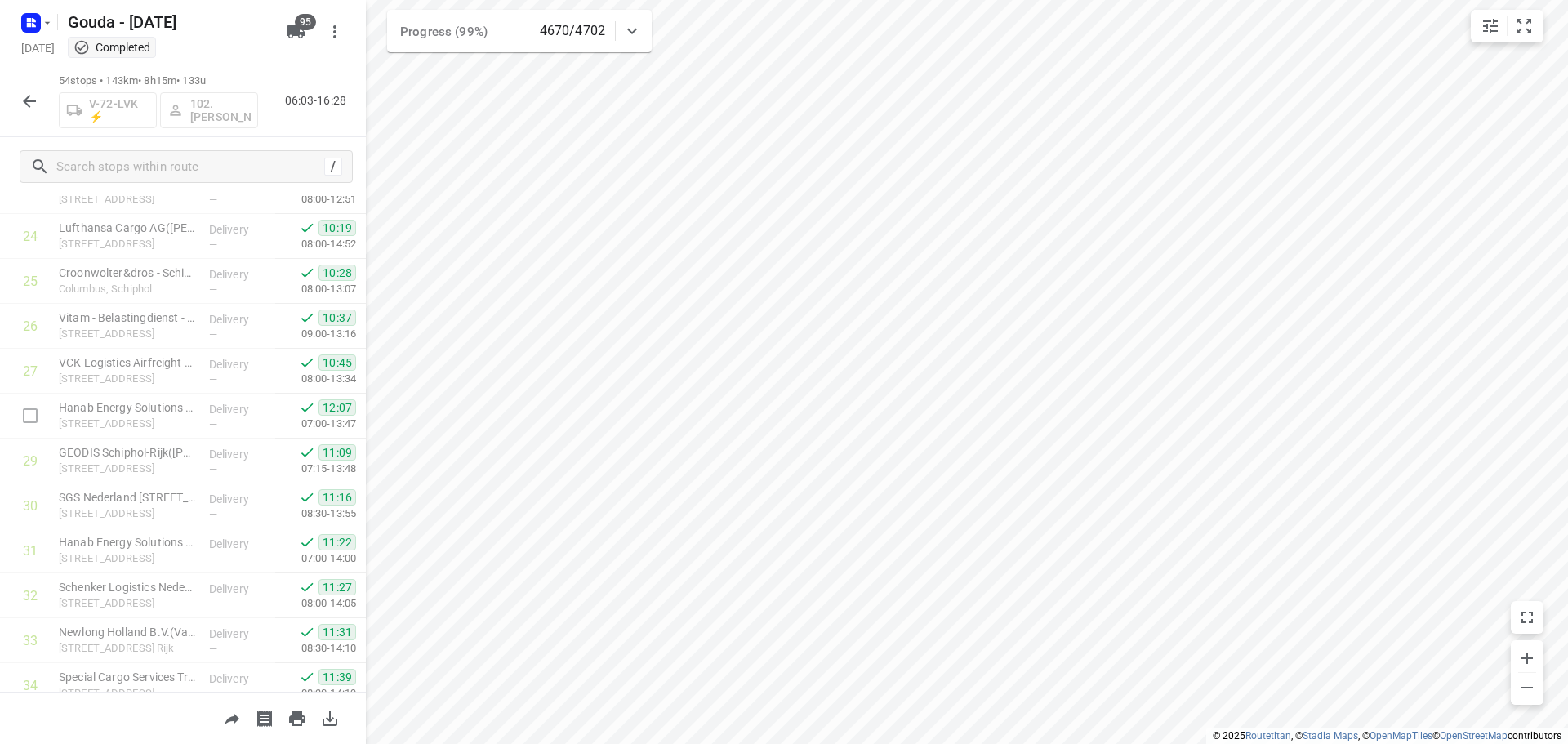
scroll to position [2104, 0]
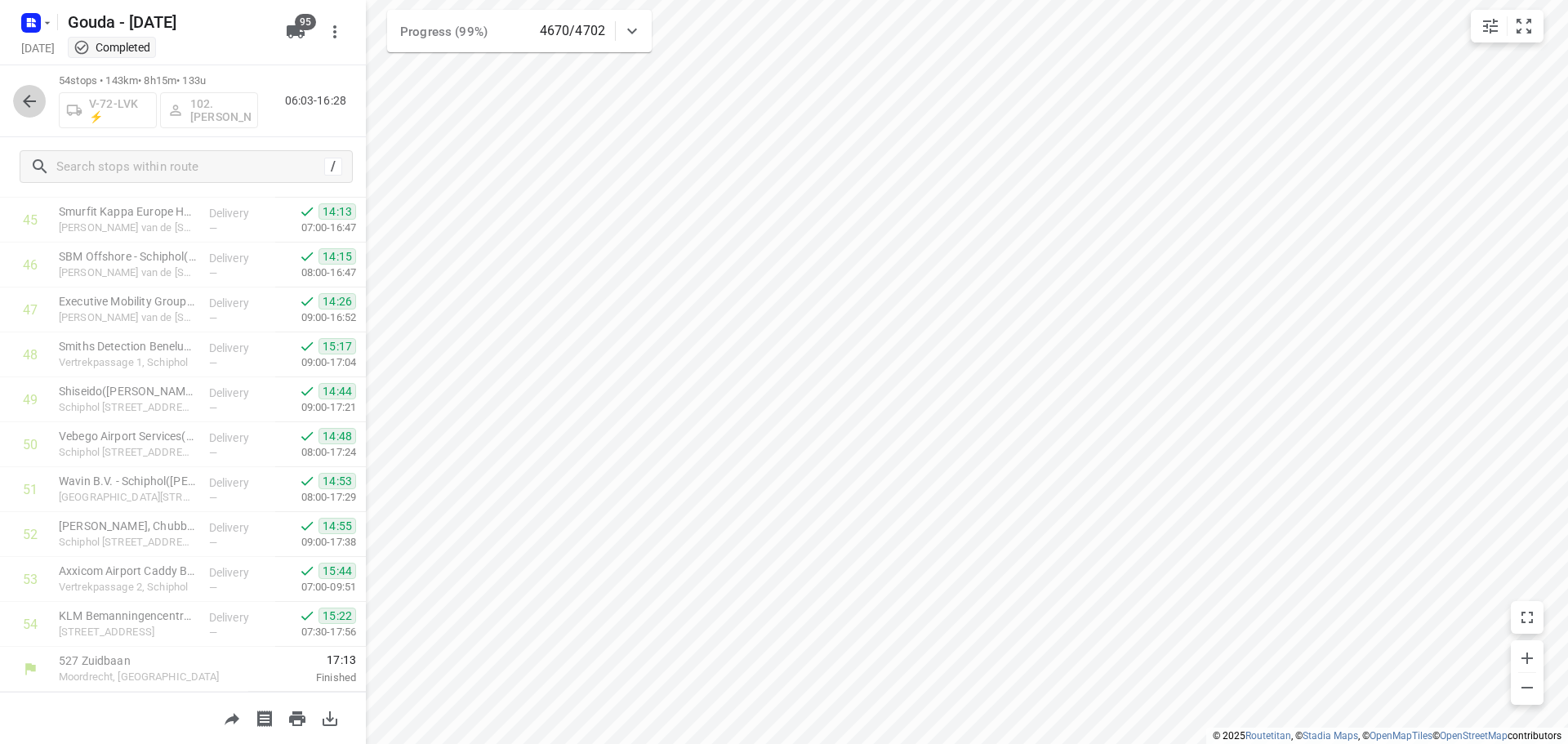
click at [25, 107] on icon "button" at bounding box center [29, 101] width 20 height 20
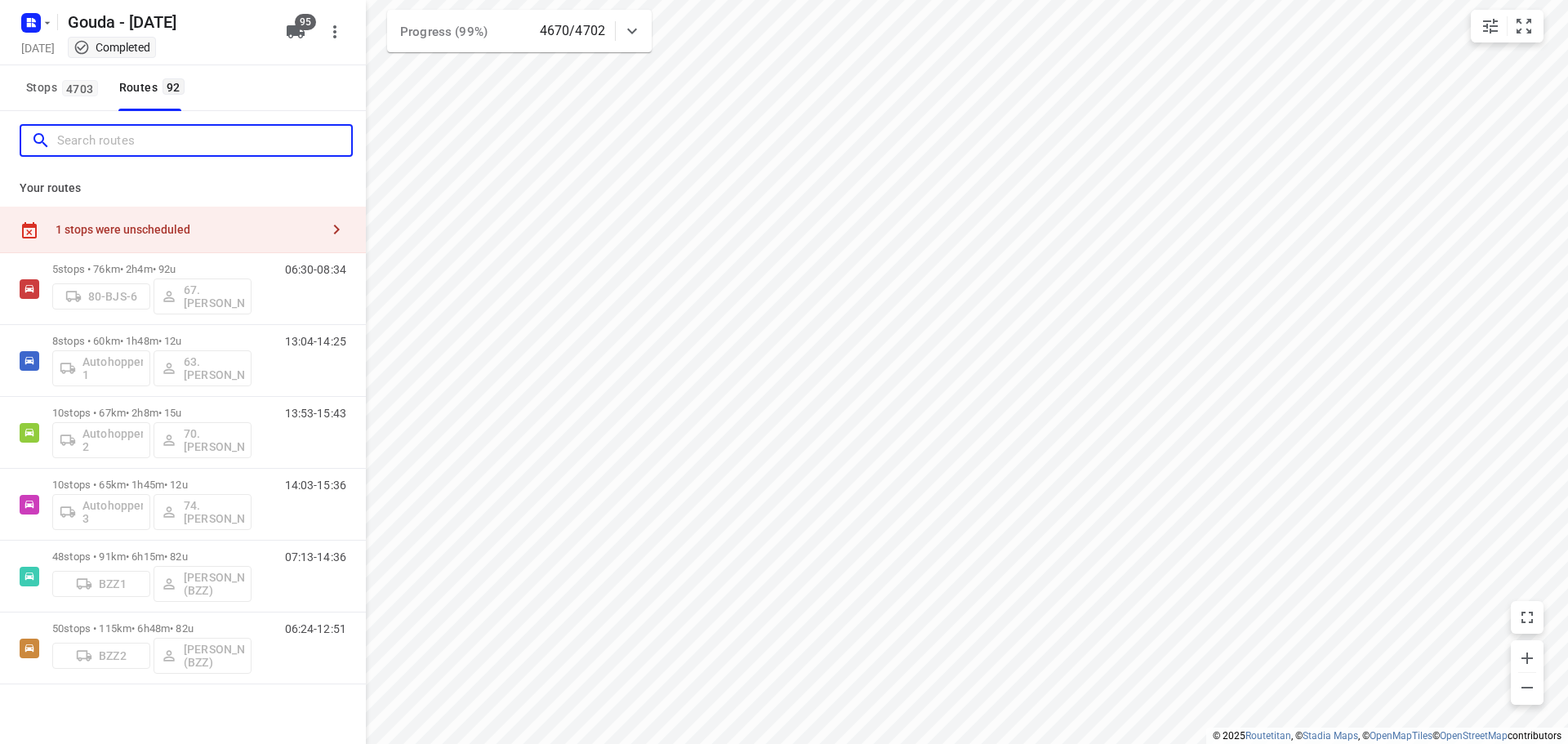
click at [126, 152] on input "Search routes" at bounding box center [204, 141] width 294 height 25
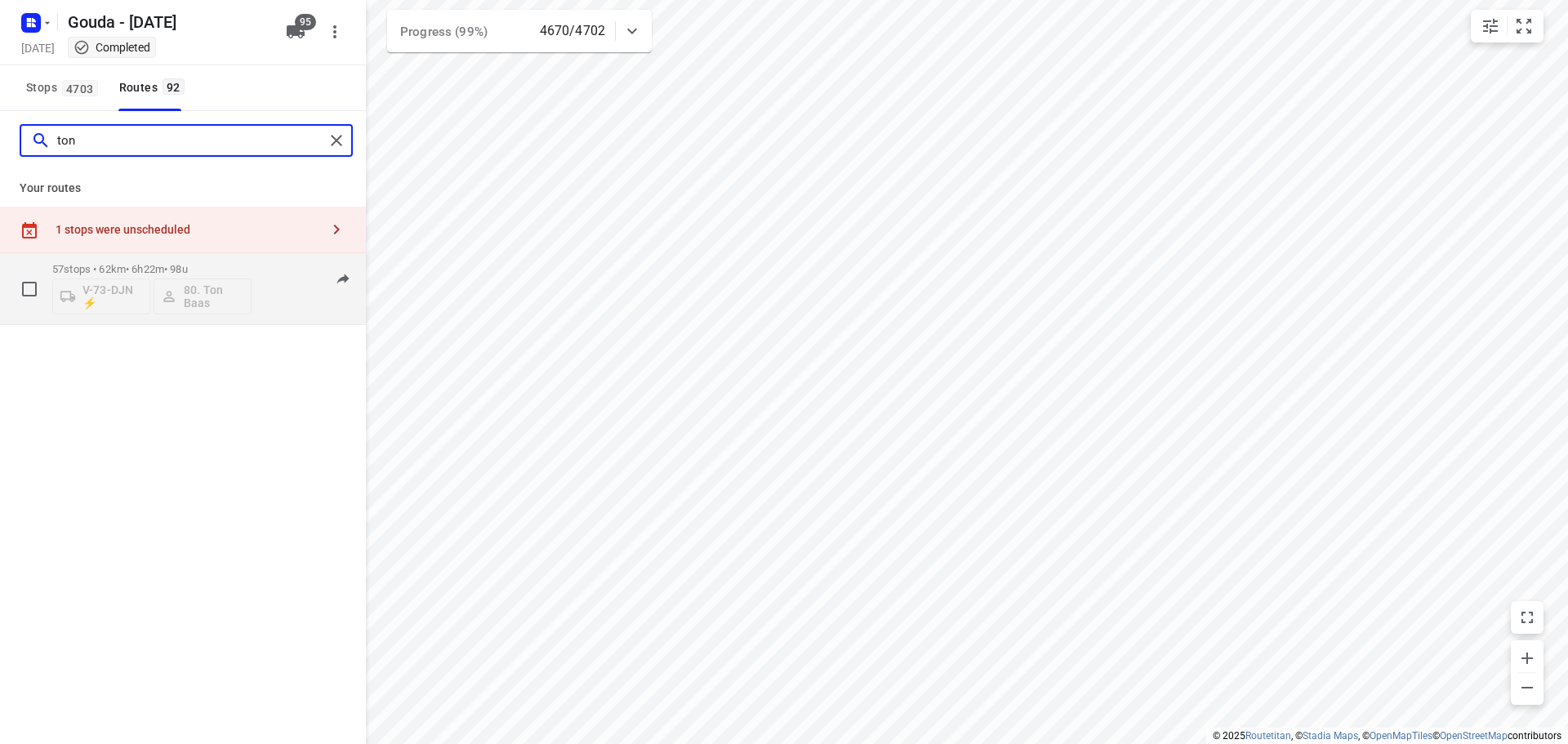
type input "ton"
click at [185, 259] on div "57 stops • 62km • 6h22m • 98u V-73-DJN ⚡ 80. Ton Baas" at bounding box center [152, 288] width 199 height 68
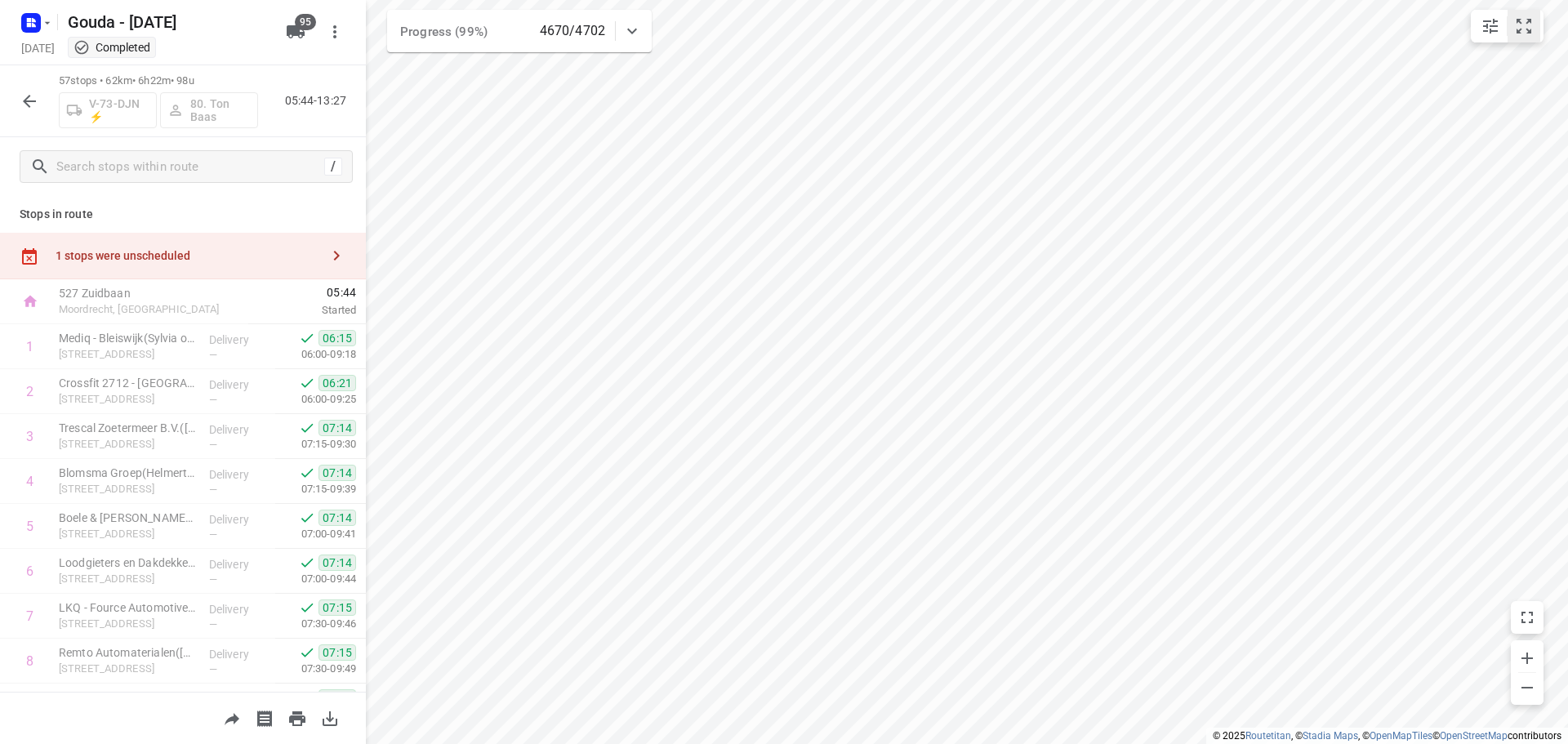
click at [1527, 32] on icon "small contained button group" at bounding box center [1524, 25] width 20 height 20
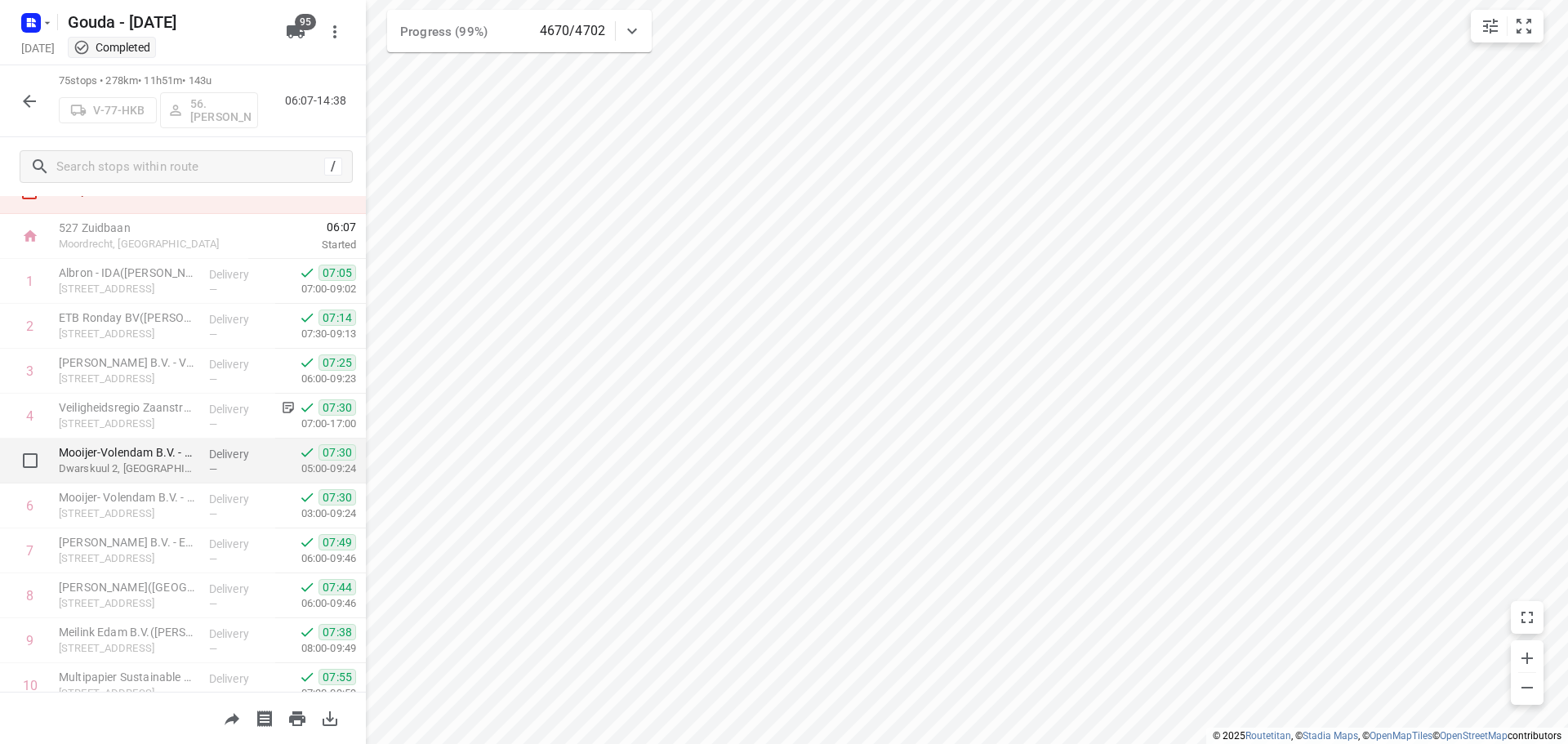
scroll to position [0, 0]
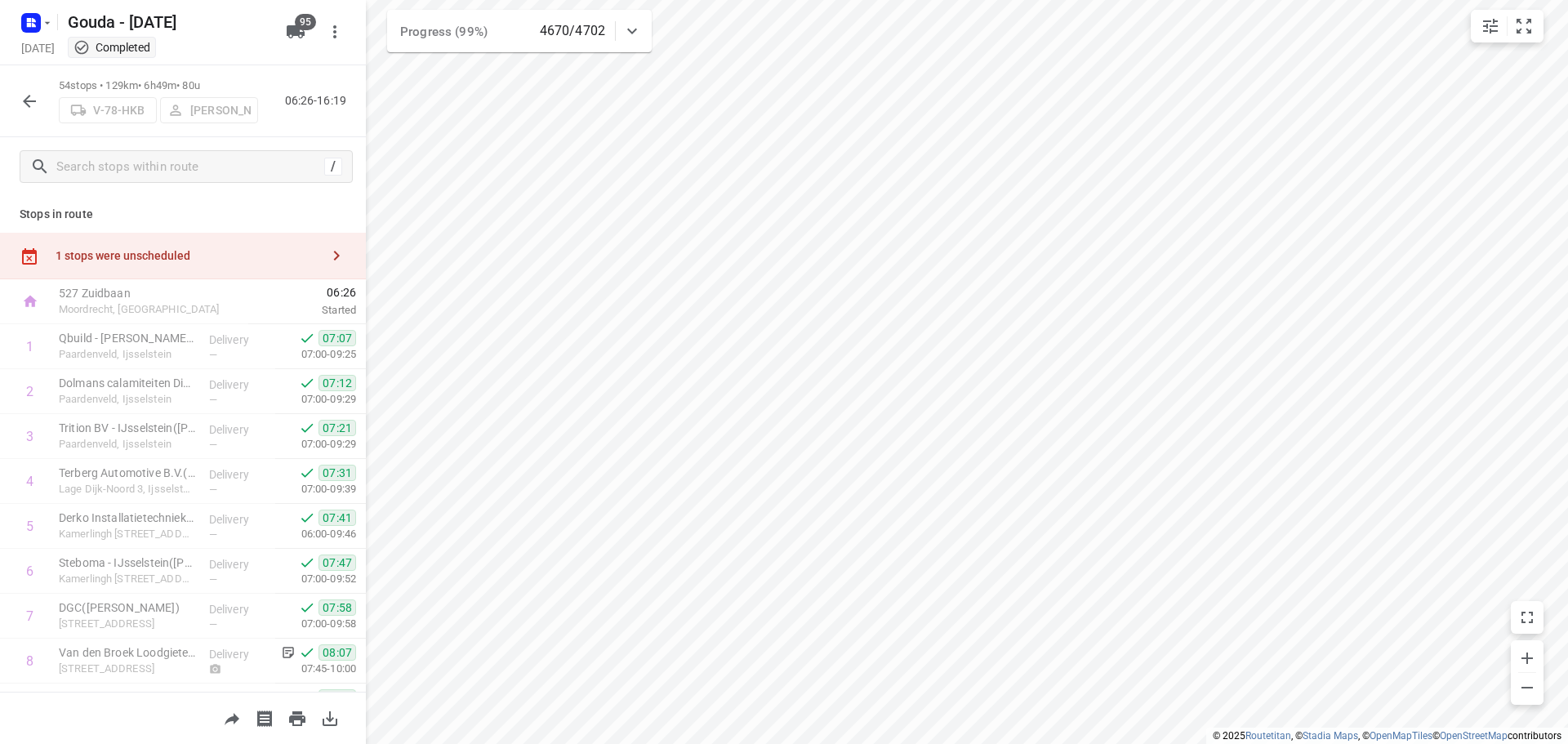
click at [39, 91] on button "button" at bounding box center [29, 101] width 33 height 33
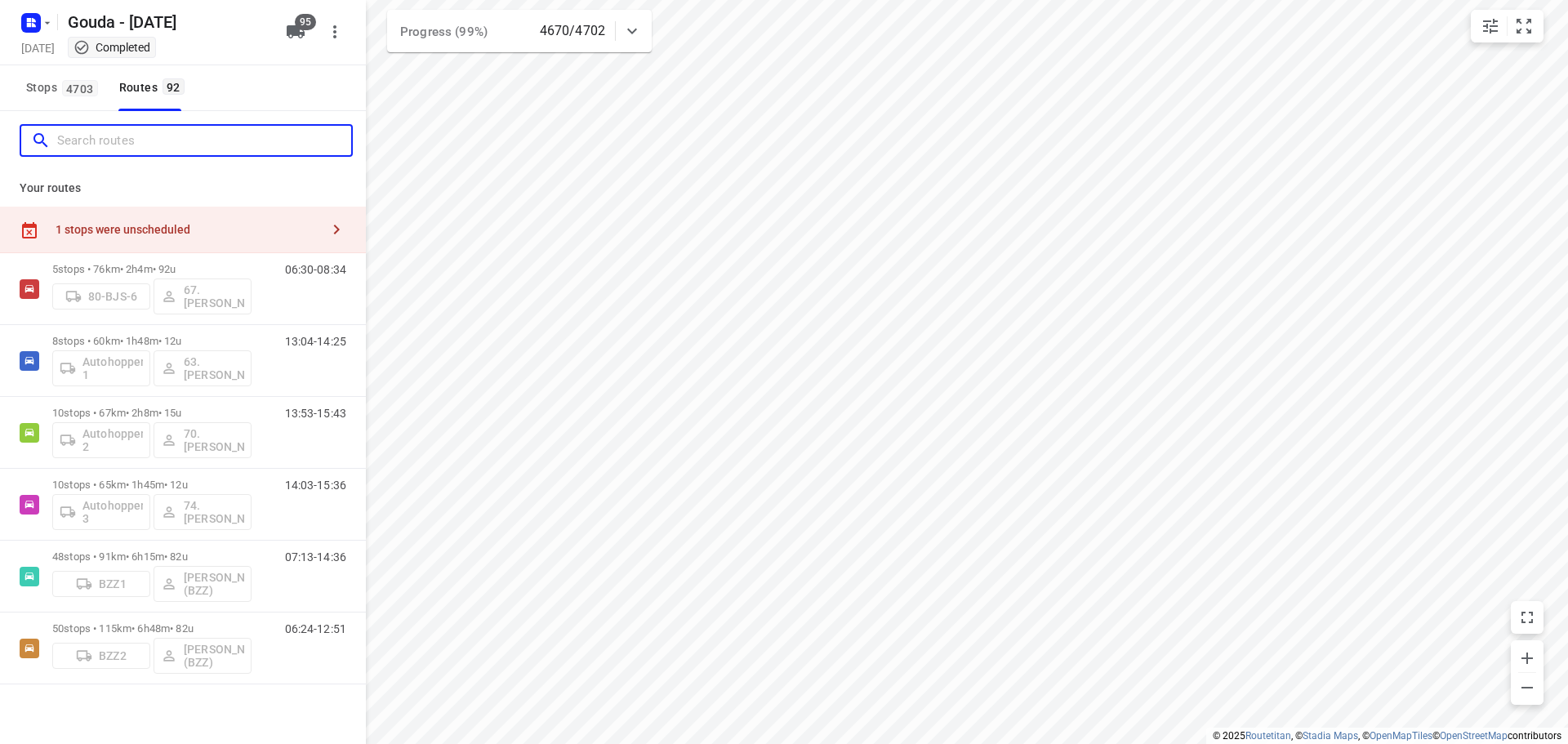
click at [96, 152] on input "Search routes" at bounding box center [204, 141] width 294 height 25
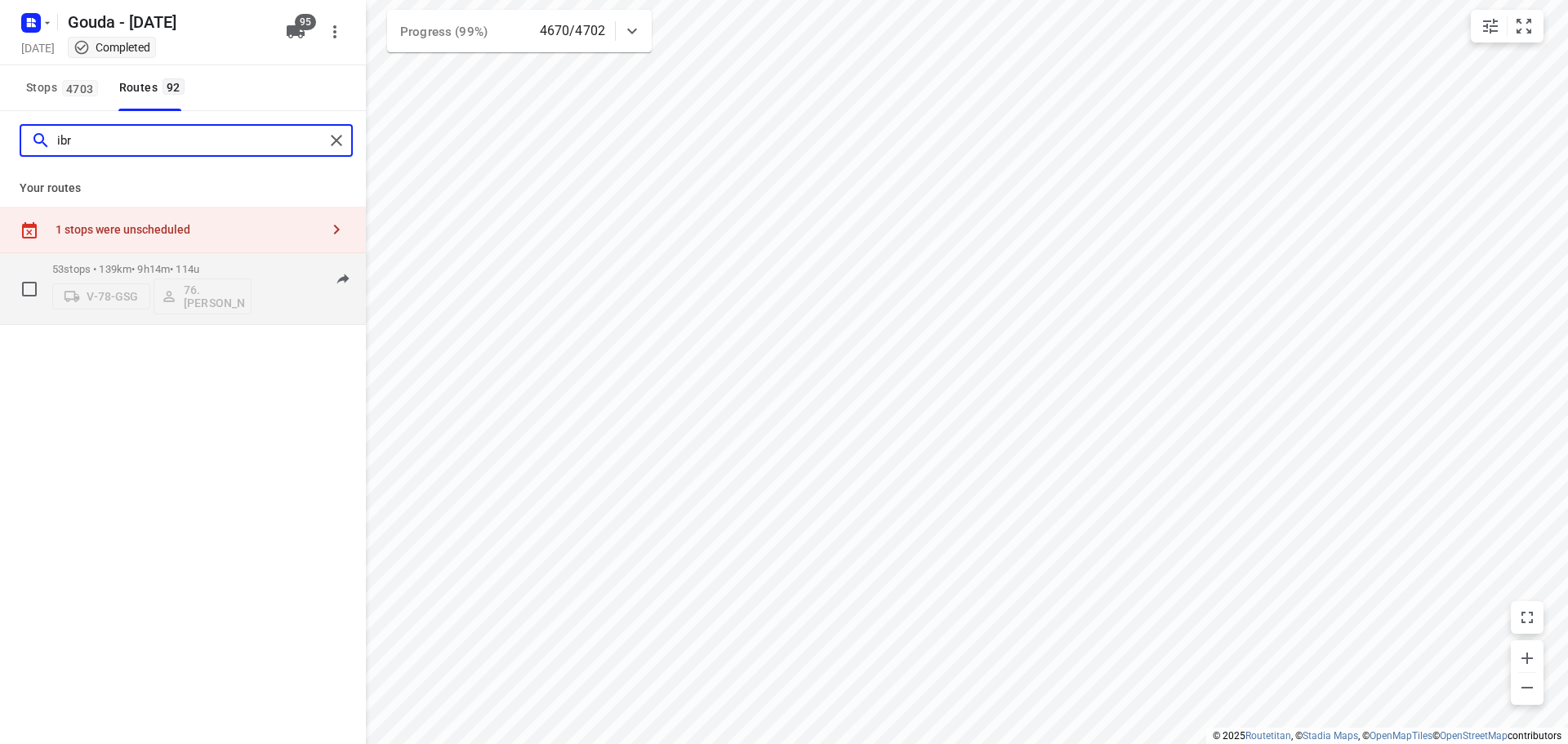
type input "ibr"
click at [156, 275] on div "V-78-GSG 76. Ibrahim Cete" at bounding box center [152, 295] width 199 height 39
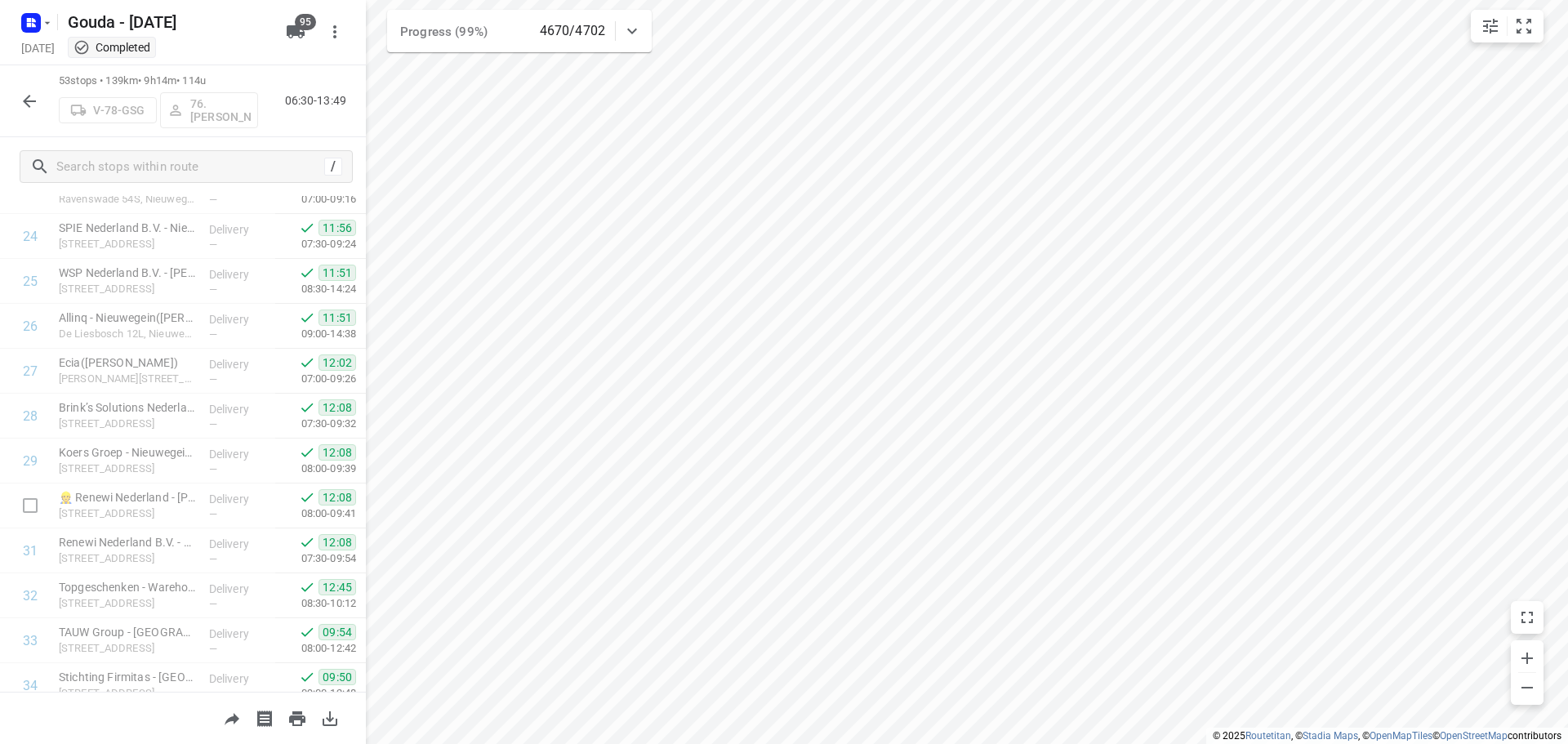
scroll to position [1715, 0]
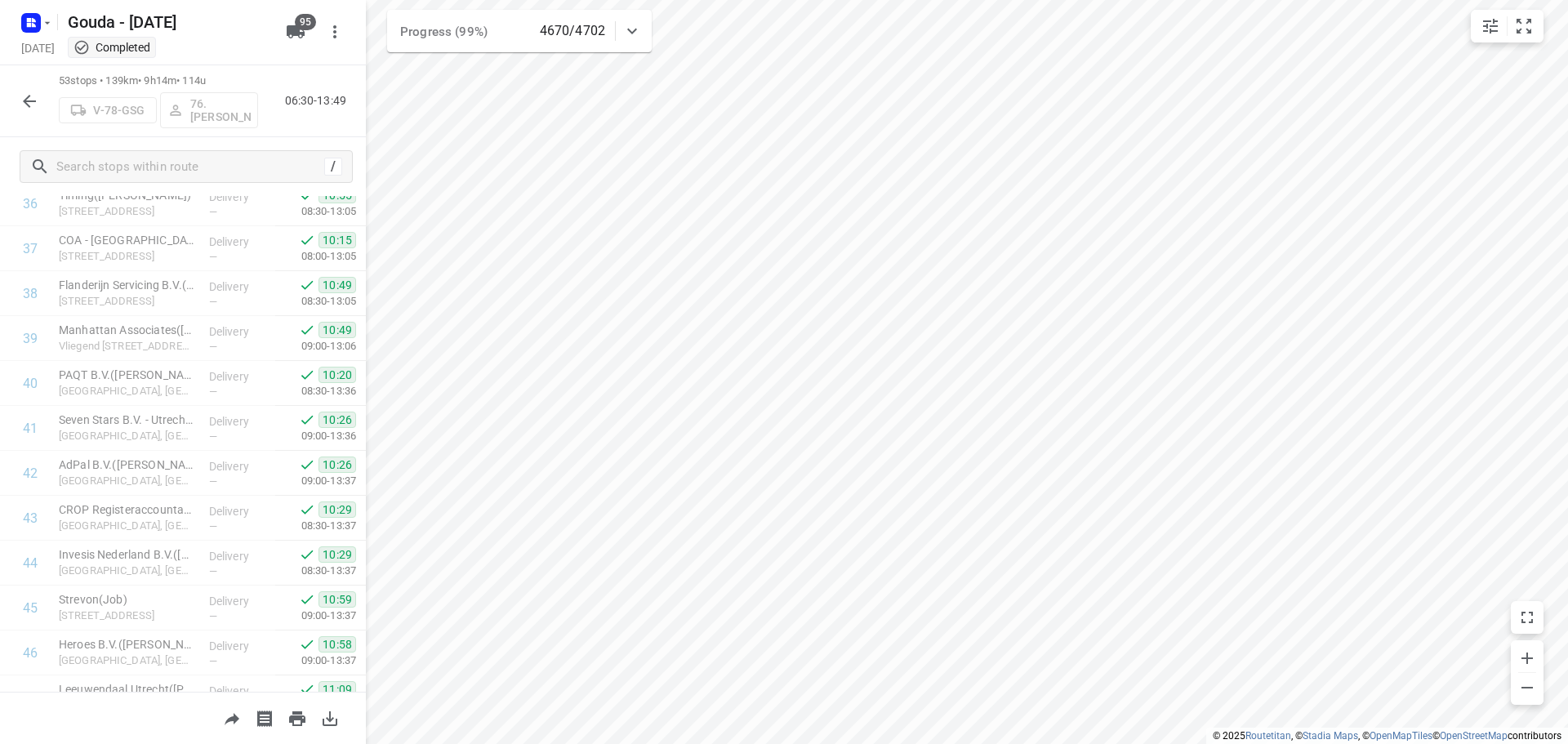
click at [28, 100] on icon "button" at bounding box center [29, 101] width 20 height 20
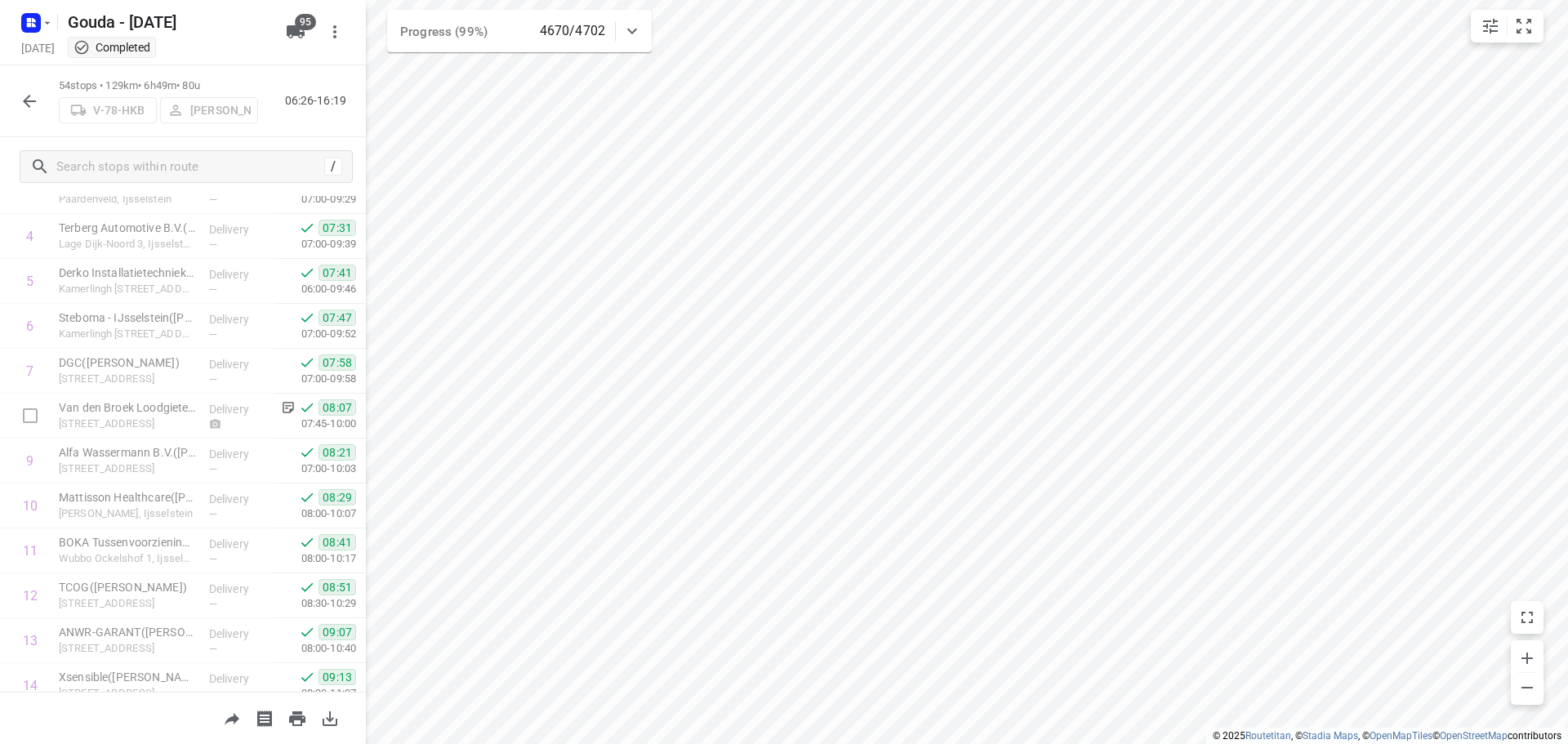
scroll to position [0, 0]
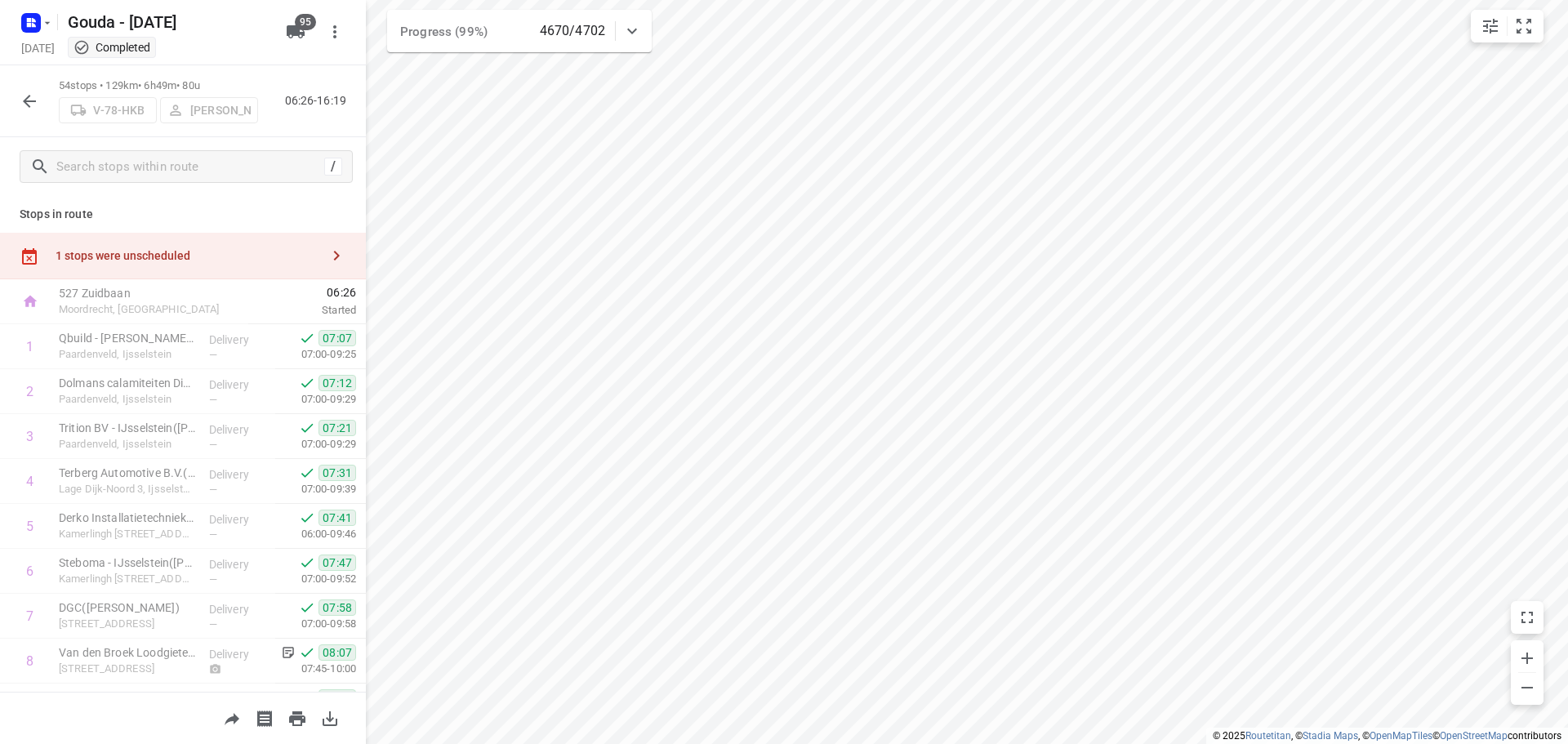
click at [1295, 0] on html "i © 2025 Routetitan , © Stadia Maps , © OpenMapTiles © OpenStreetMap contributo…" at bounding box center [784, 372] width 1568 height 744
click at [1567, 22] on html "i © 2025 Routetitan , © Stadia Maps , © OpenMapTiles © OpenStreetMap contributo…" at bounding box center [784, 372] width 1568 height 744
click at [1567, 380] on html "i © 2025 Routetitan , © Stadia Maps , © OpenMapTiles © OpenStreetMap contributo…" at bounding box center [784, 372] width 1568 height 744
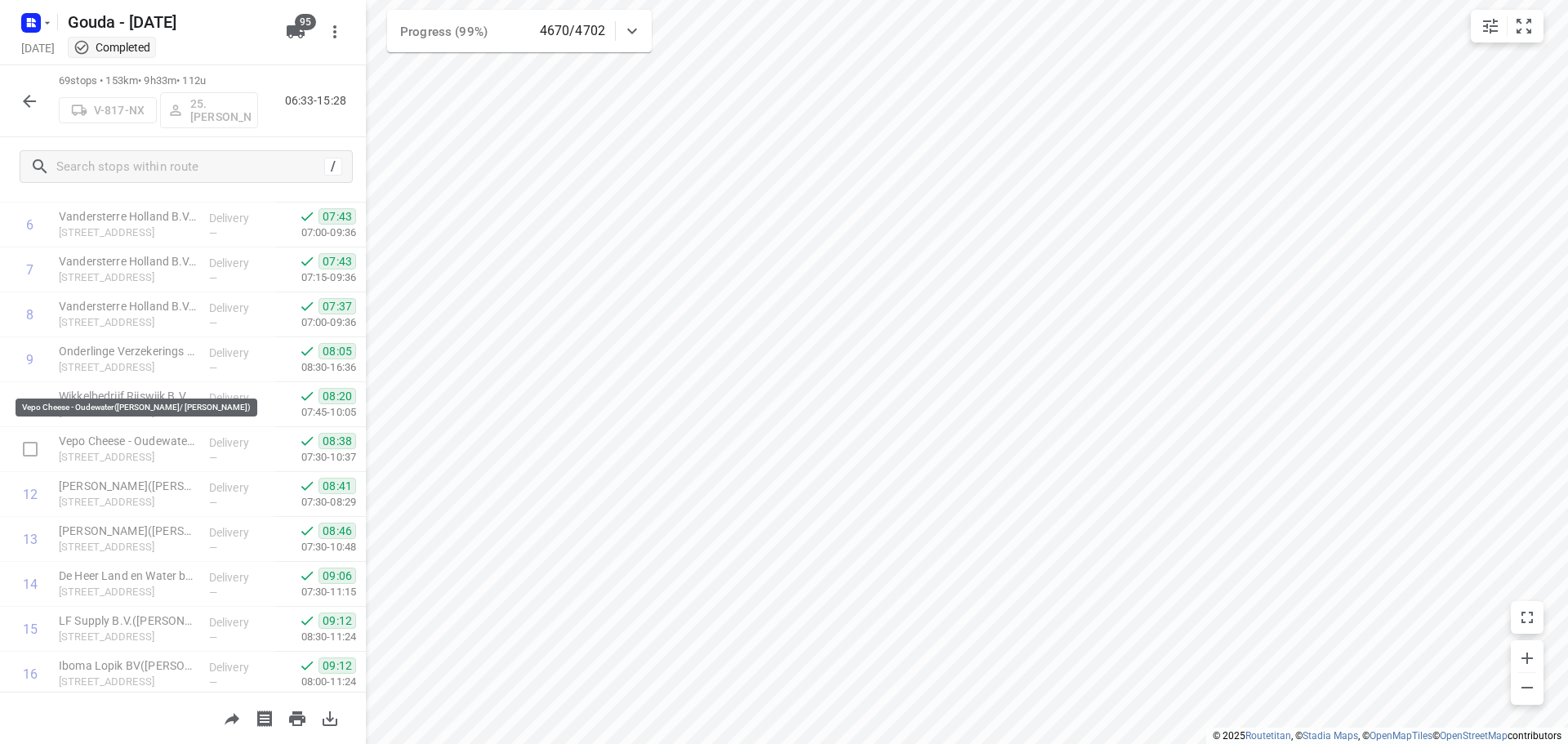
scroll to position [409, 0]
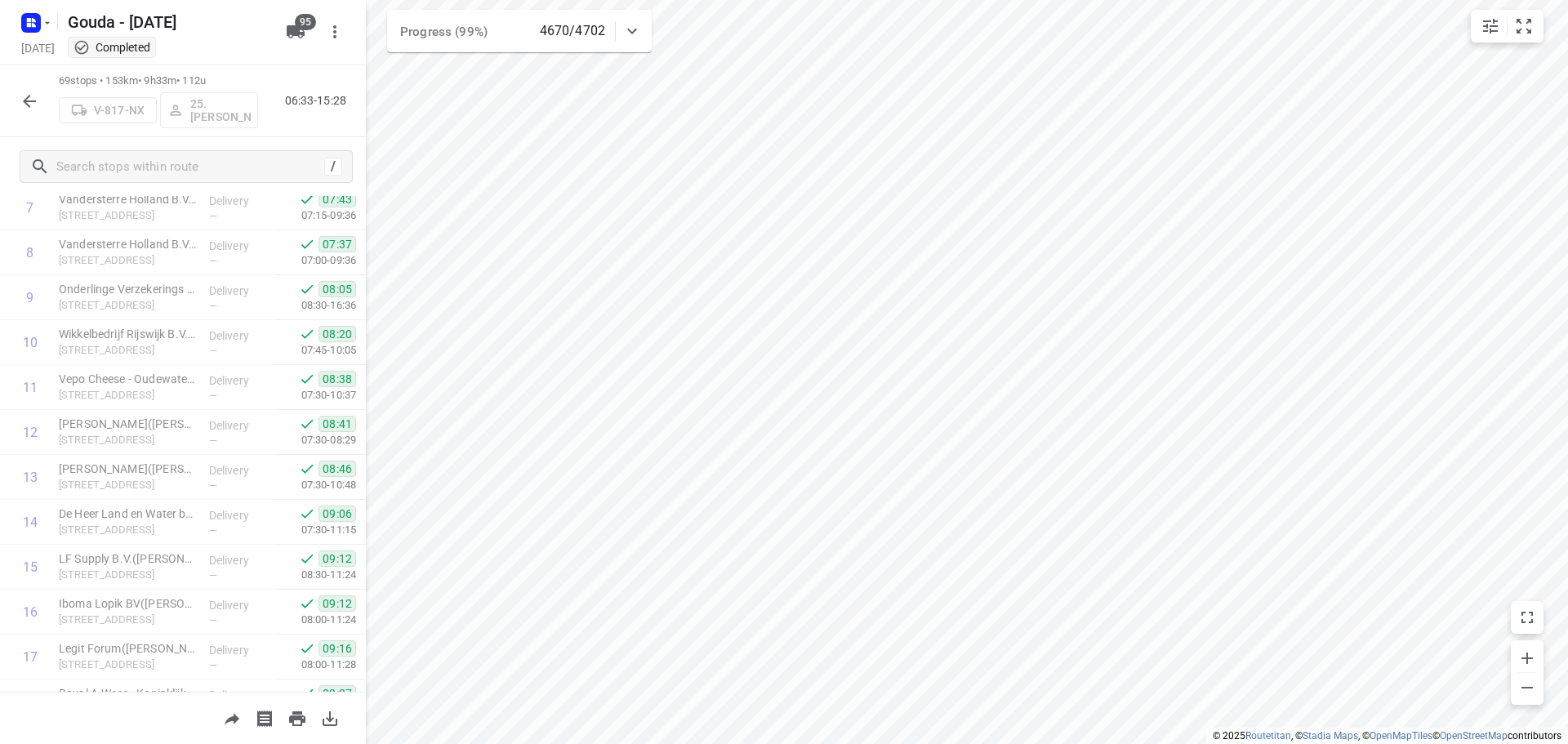
click at [29, 98] on icon "button" at bounding box center [29, 101] width 20 height 20
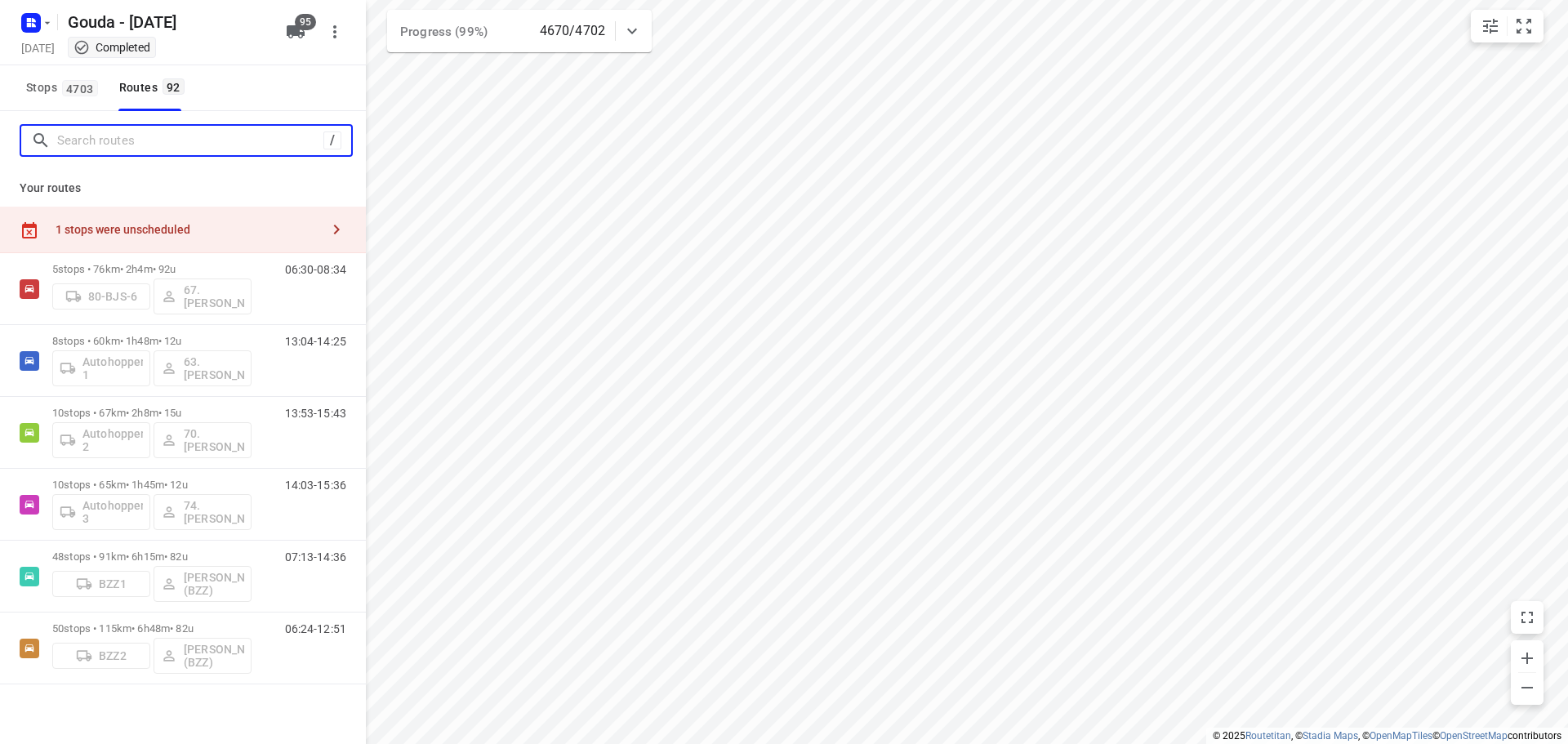
click at [132, 137] on input "Search routes" at bounding box center [191, 141] width 267 height 25
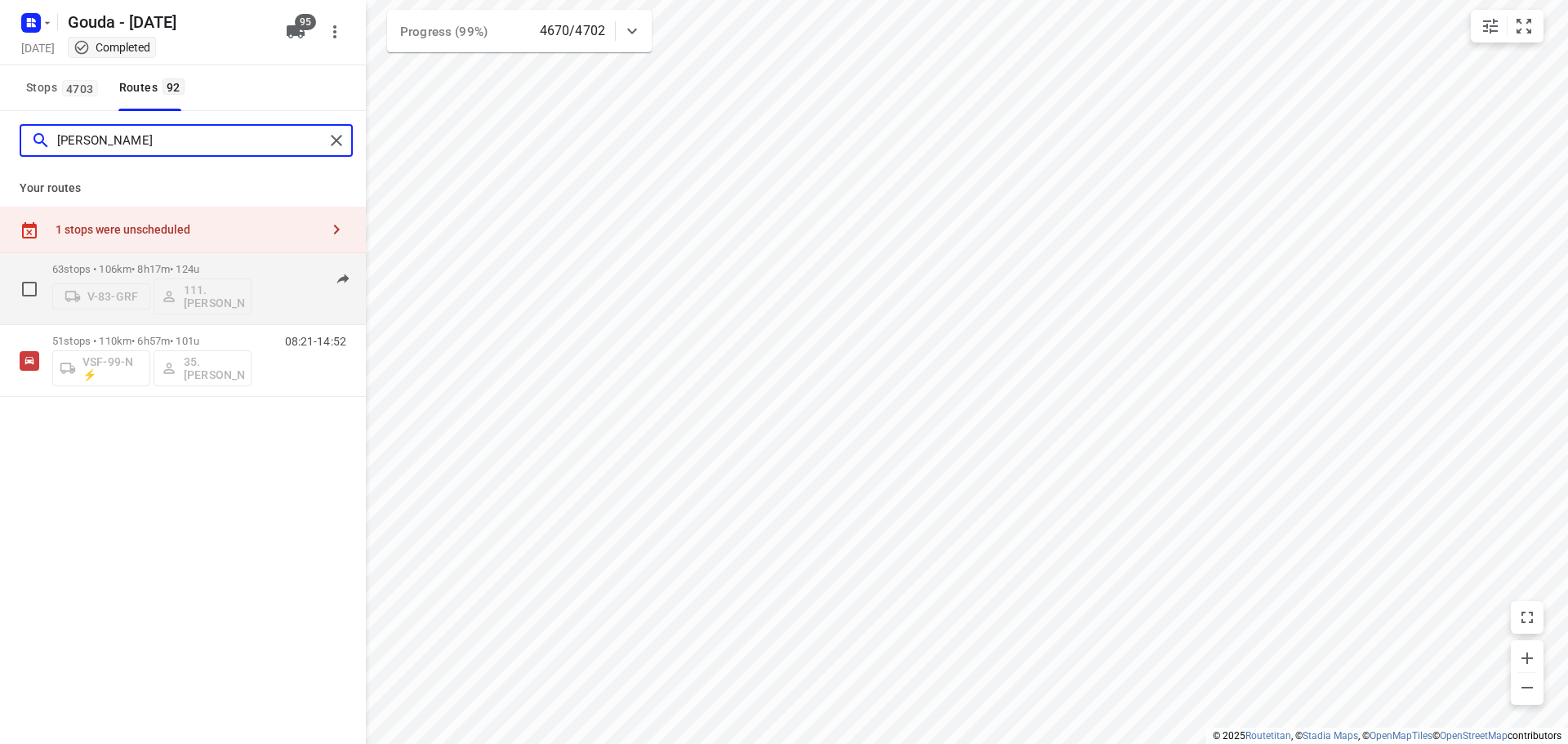
type input "alex"
click at [189, 269] on p "63 stops • 106km • 8h17m • 124u" at bounding box center [152, 269] width 199 height 12
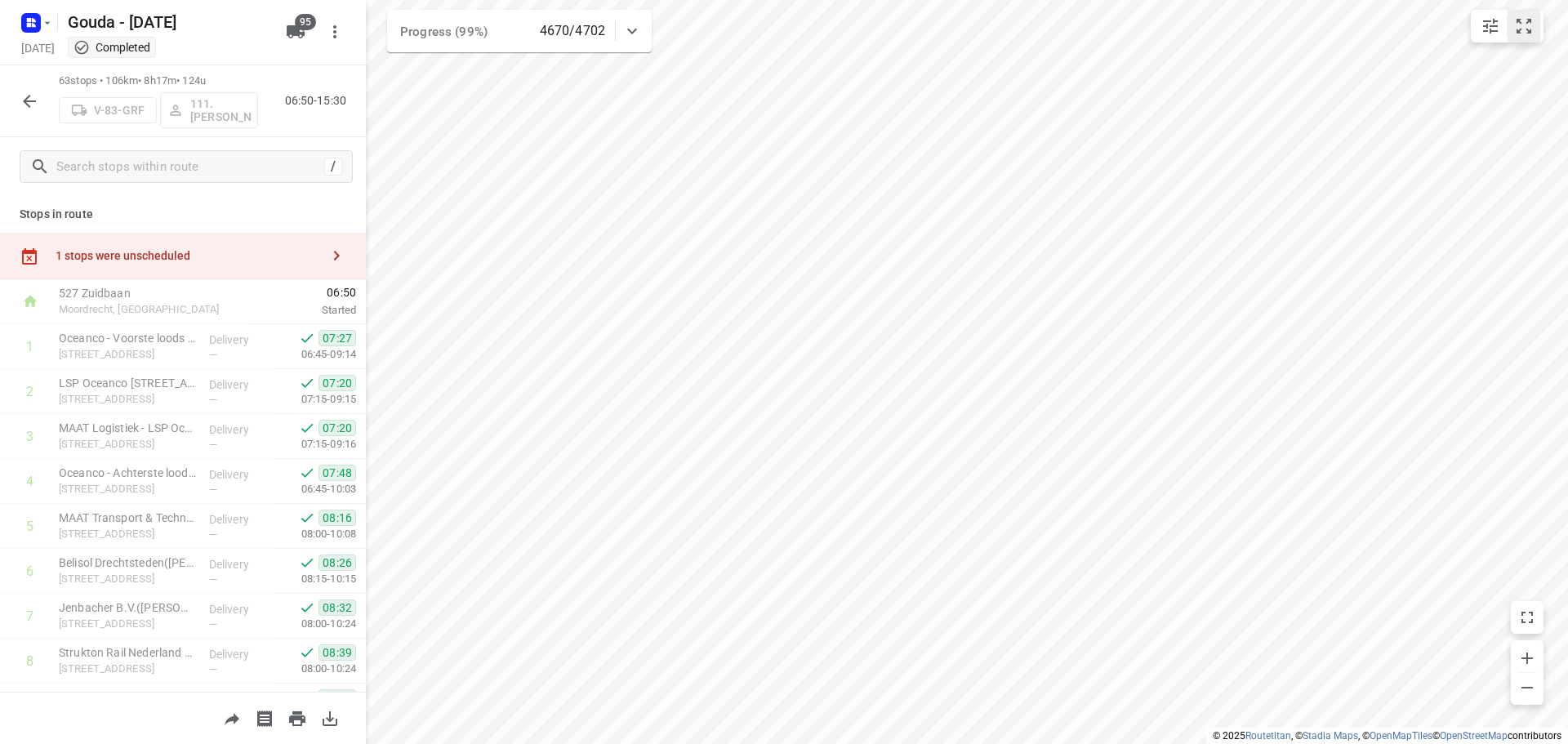
click at [1527, 17] on icon "small contained button group" at bounding box center [1524, 25] width 20 height 20
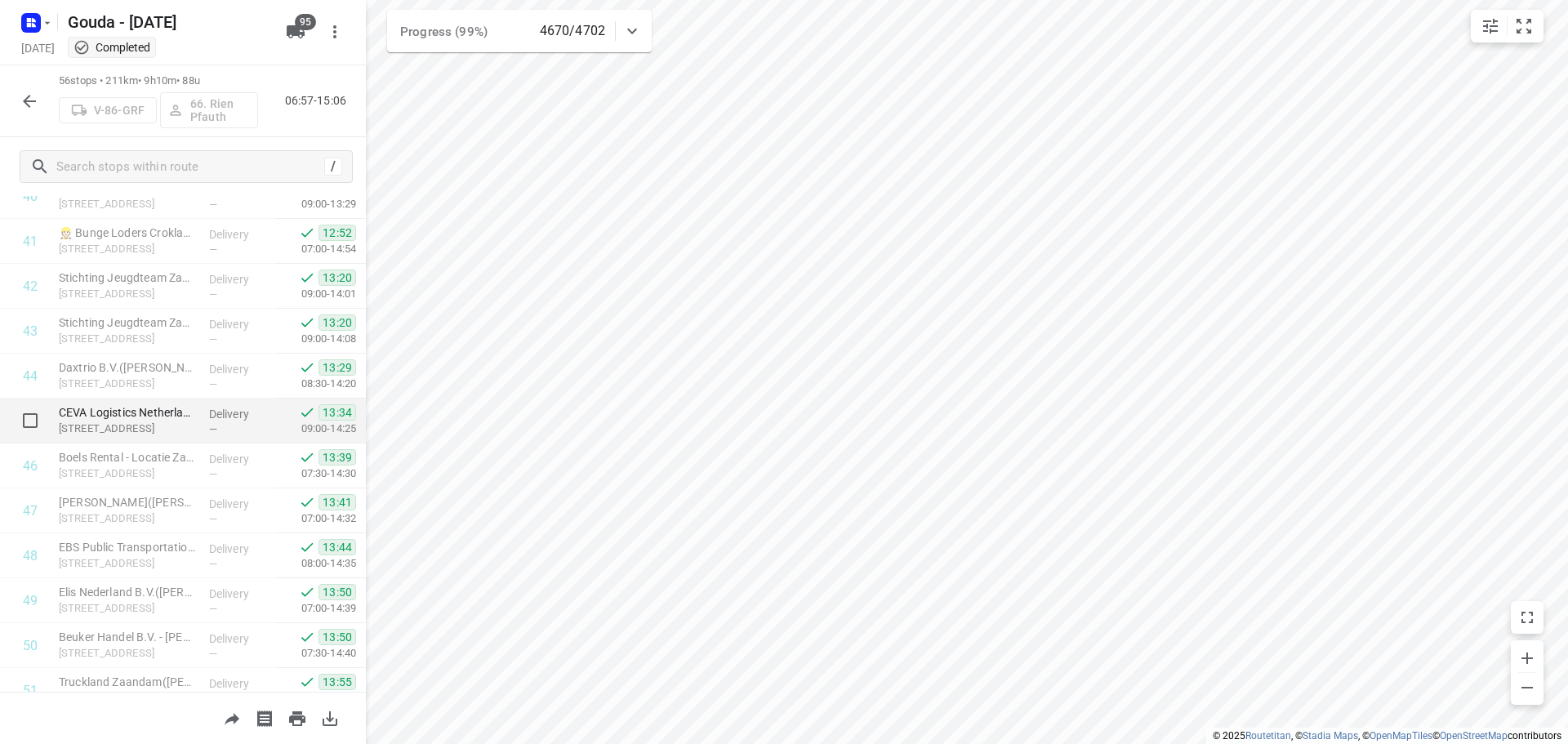
scroll to position [1879, 0]
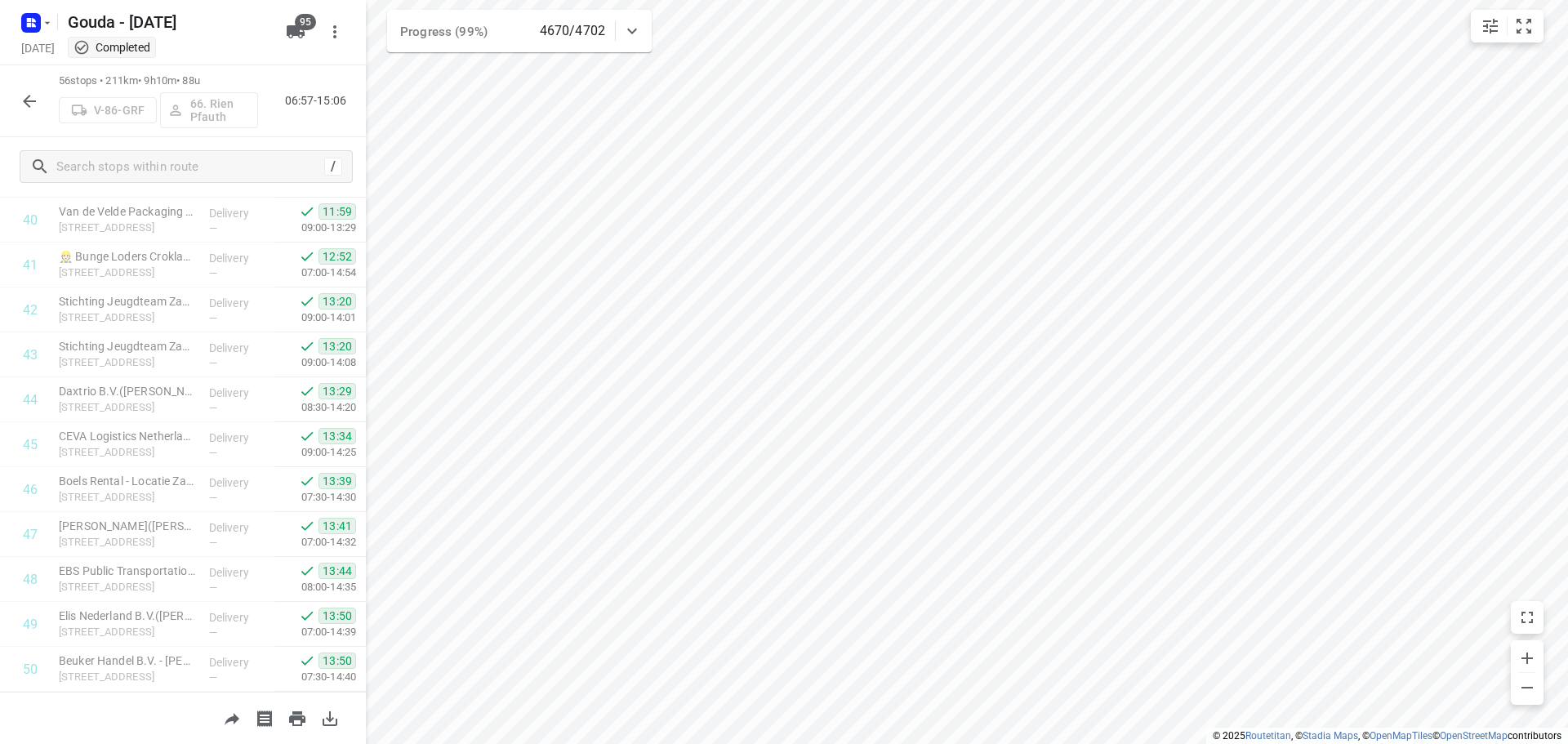
click at [838, 0] on html "i © 2025 Routetitan , © Stadia Maps , © OpenMapTiles © OpenStreetMap contributo…" at bounding box center [784, 372] width 1568 height 744
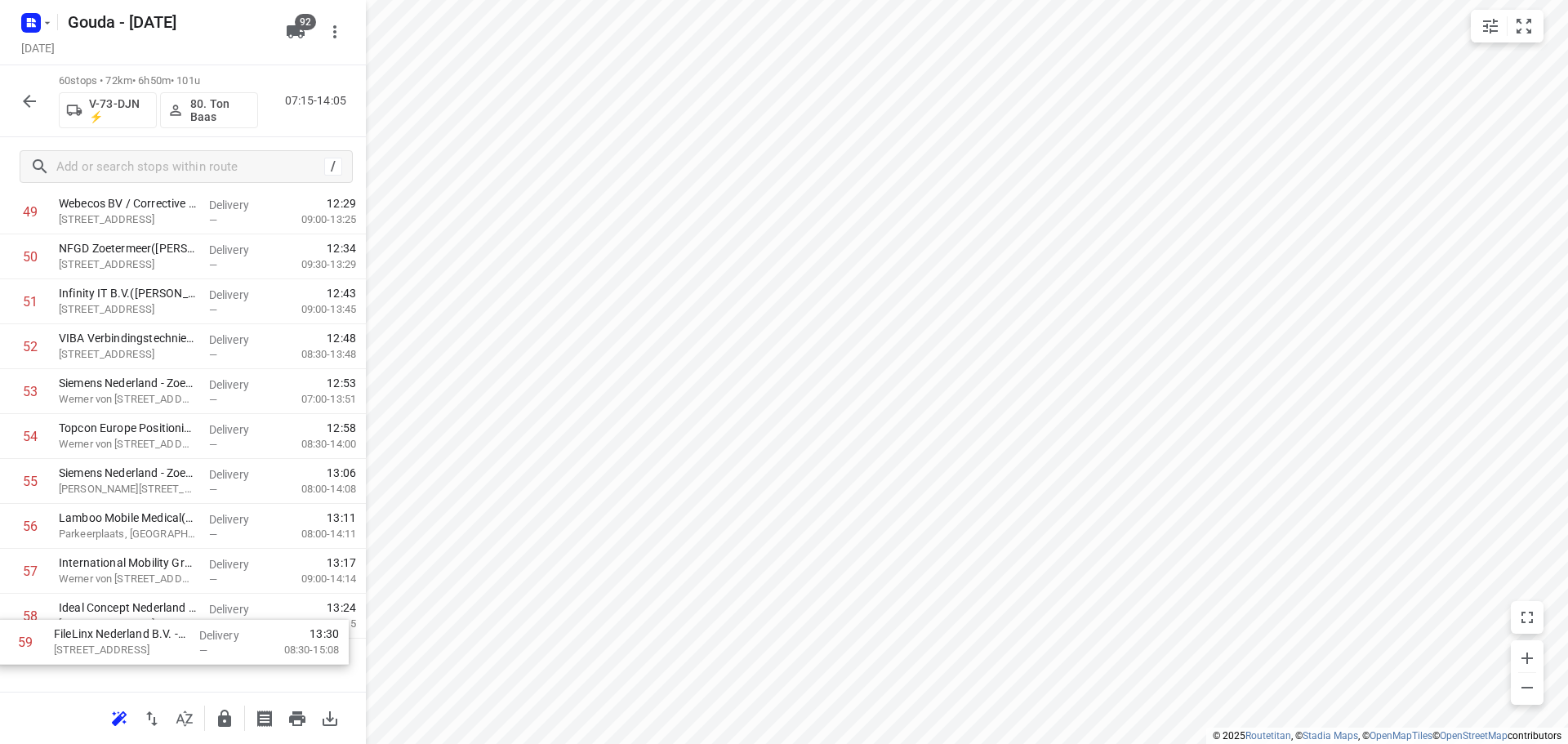
scroll to position [2296, 0]
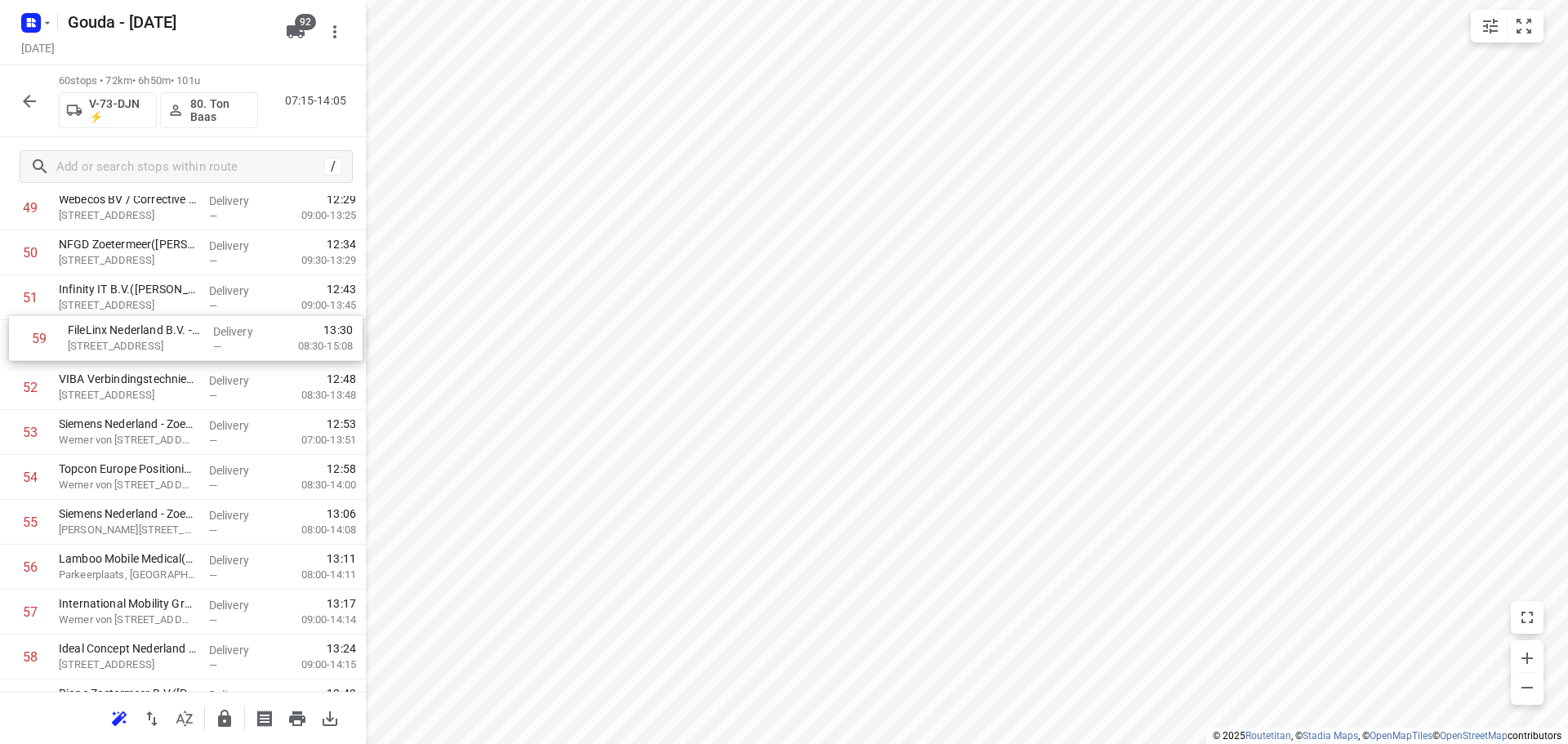
drag, startPoint x: 149, startPoint y: 659, endPoint x: 154, endPoint y: 334, distance: 325.0
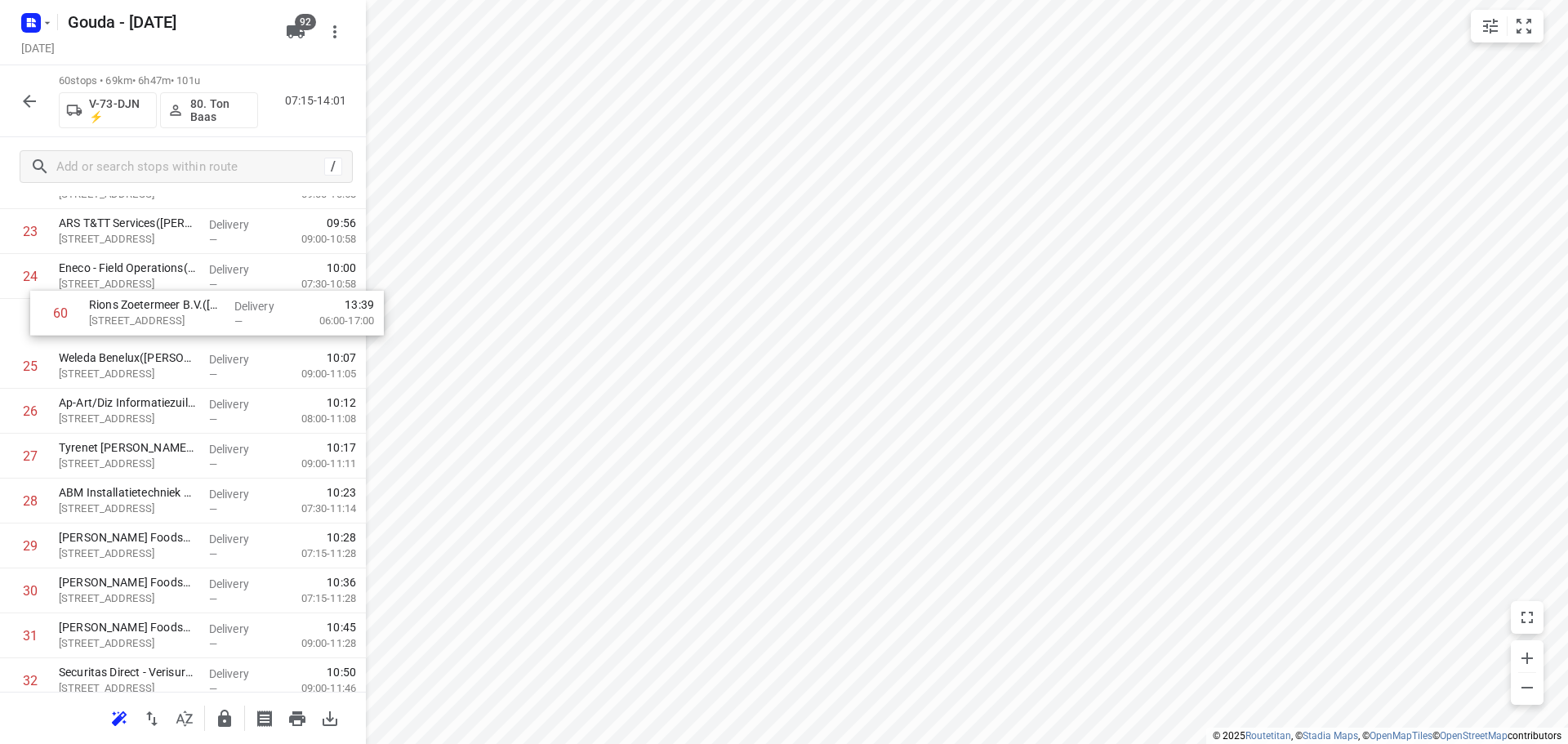
scroll to position [1100, 0]
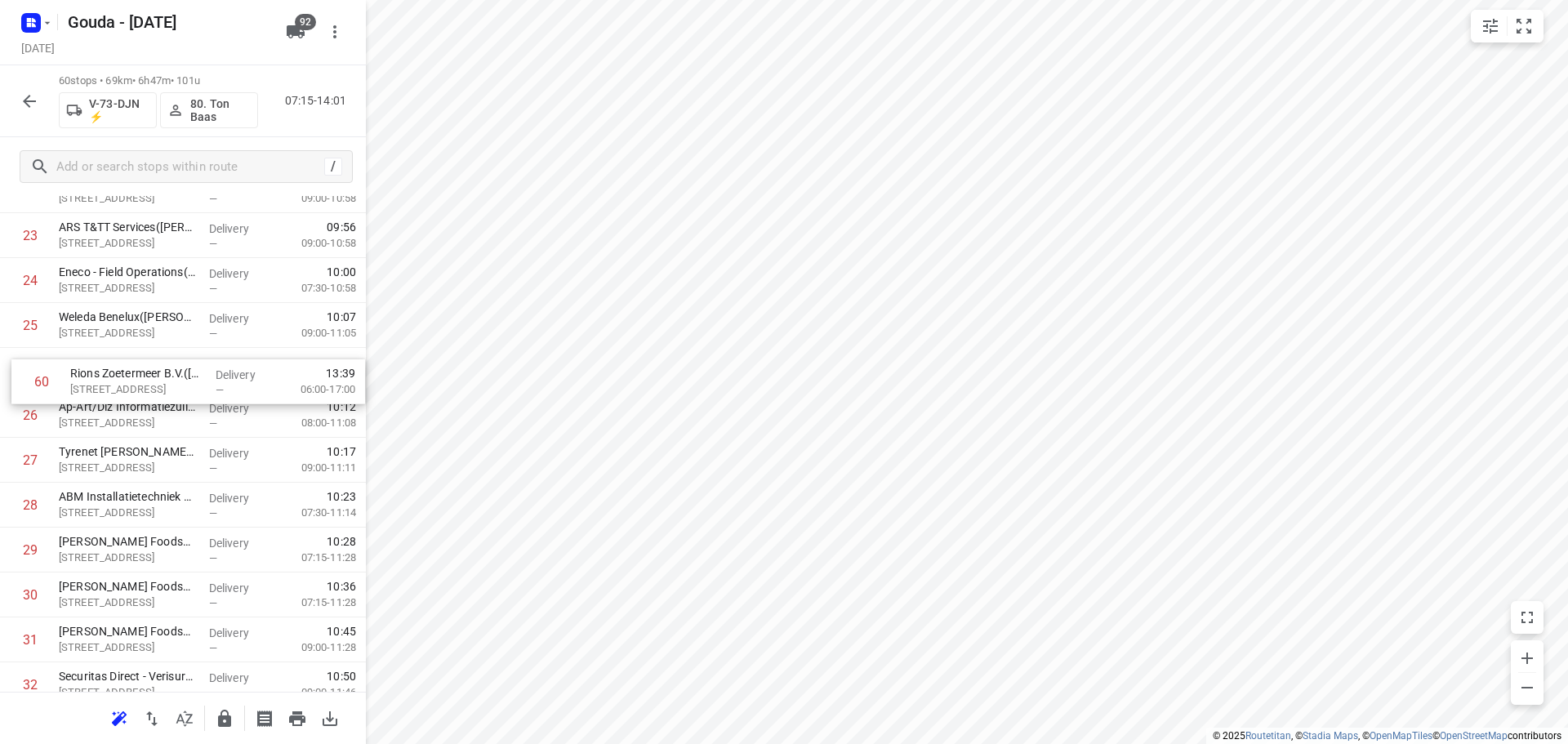
drag, startPoint x: 166, startPoint y: 624, endPoint x: 175, endPoint y: 375, distance: 249.2
click at [175, 375] on div "1 Mediq - Bleiswijk([PERSON_NAME] of Leny) [GEOGRAPHIC_DATA]-[GEOGRAPHIC_DATA],…" at bounding box center [183, 573] width 366 height 2696
click at [208, 716] on div at bounding box center [183, 719] width 366 height 53
click at [210, 716] on button "button" at bounding box center [224, 719] width 33 height 33
click at [23, 113] on button "button" at bounding box center [29, 101] width 33 height 33
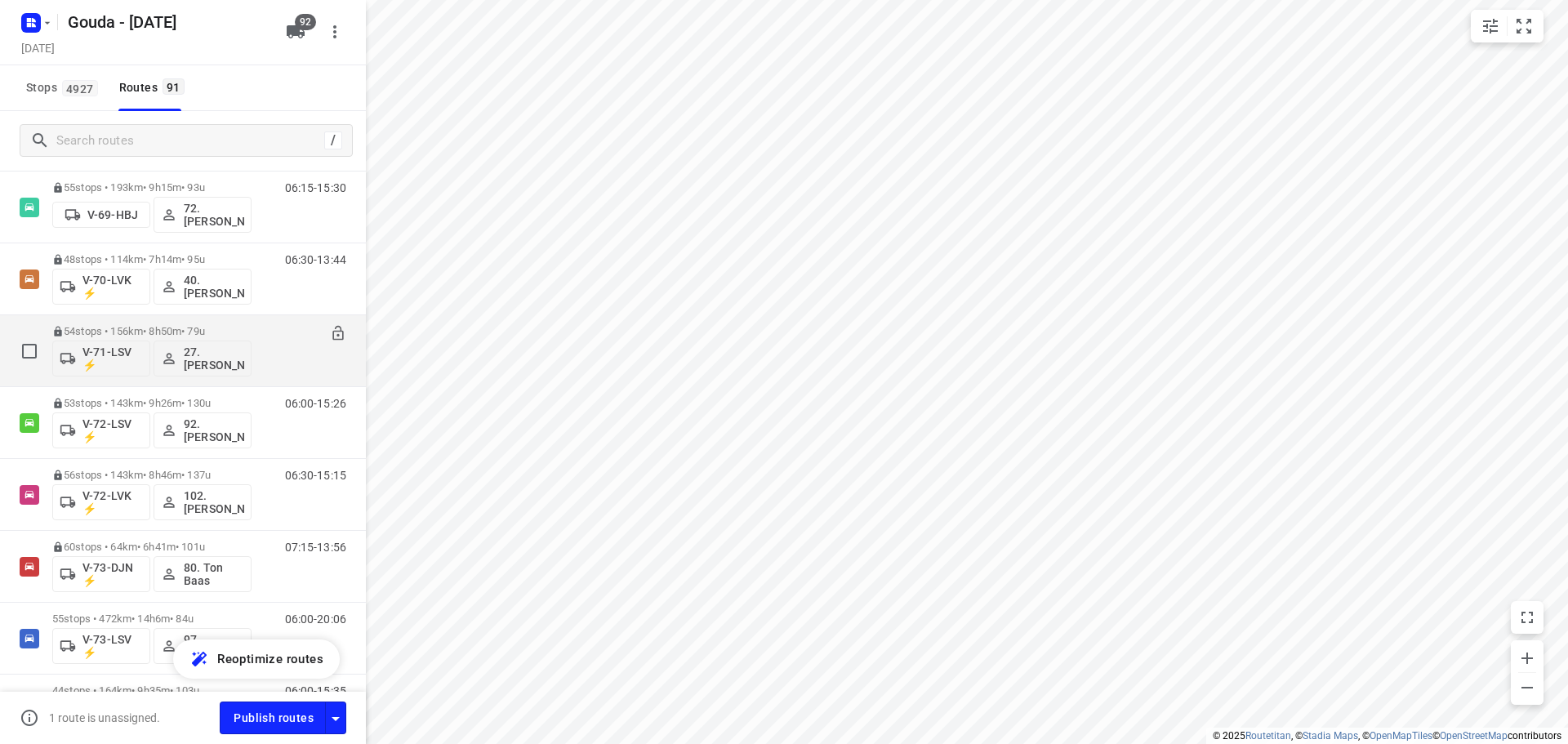
scroll to position [1879, 0]
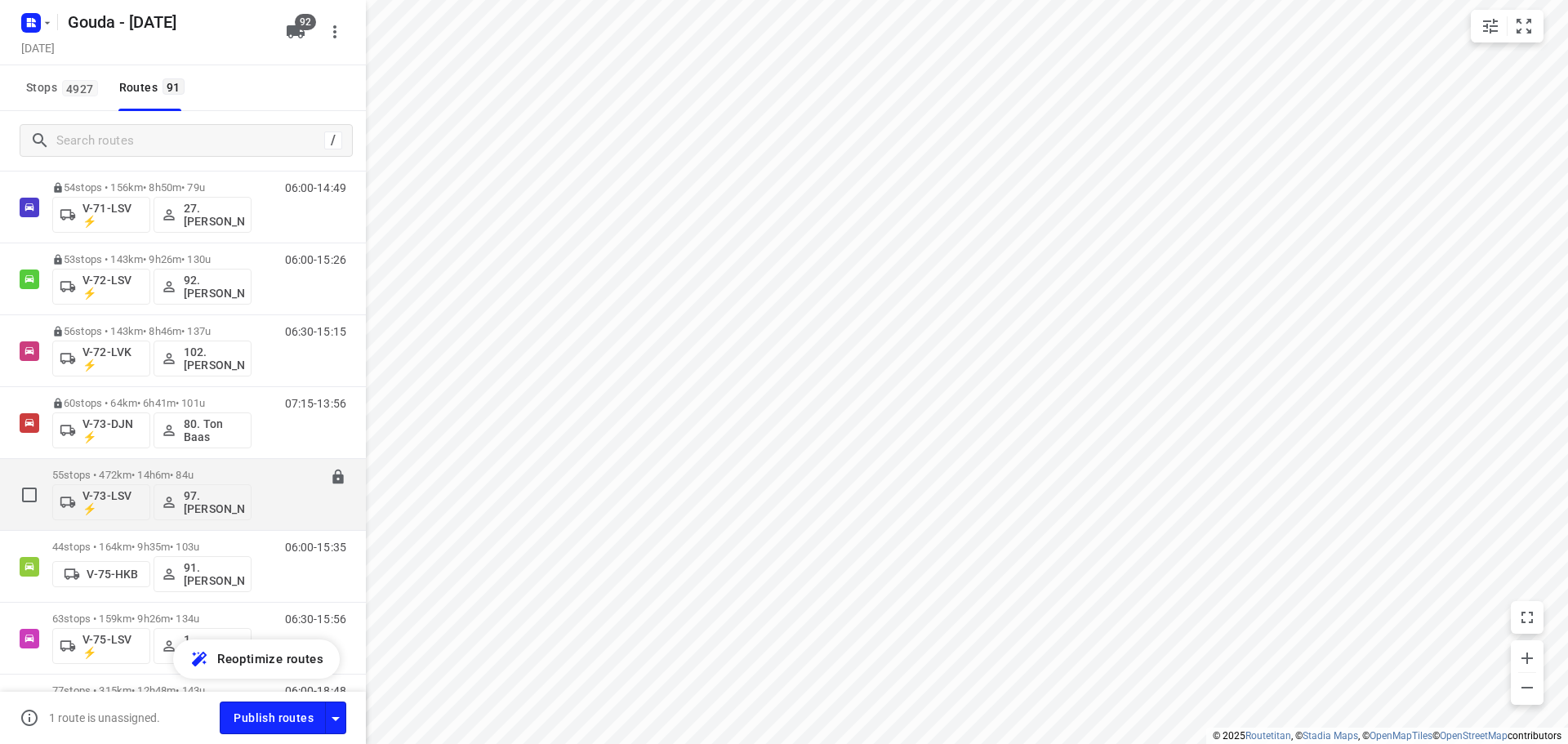
click at [211, 470] on p "55 stops • 472km • 14h6m • 84u" at bounding box center [152, 474] width 199 height 12
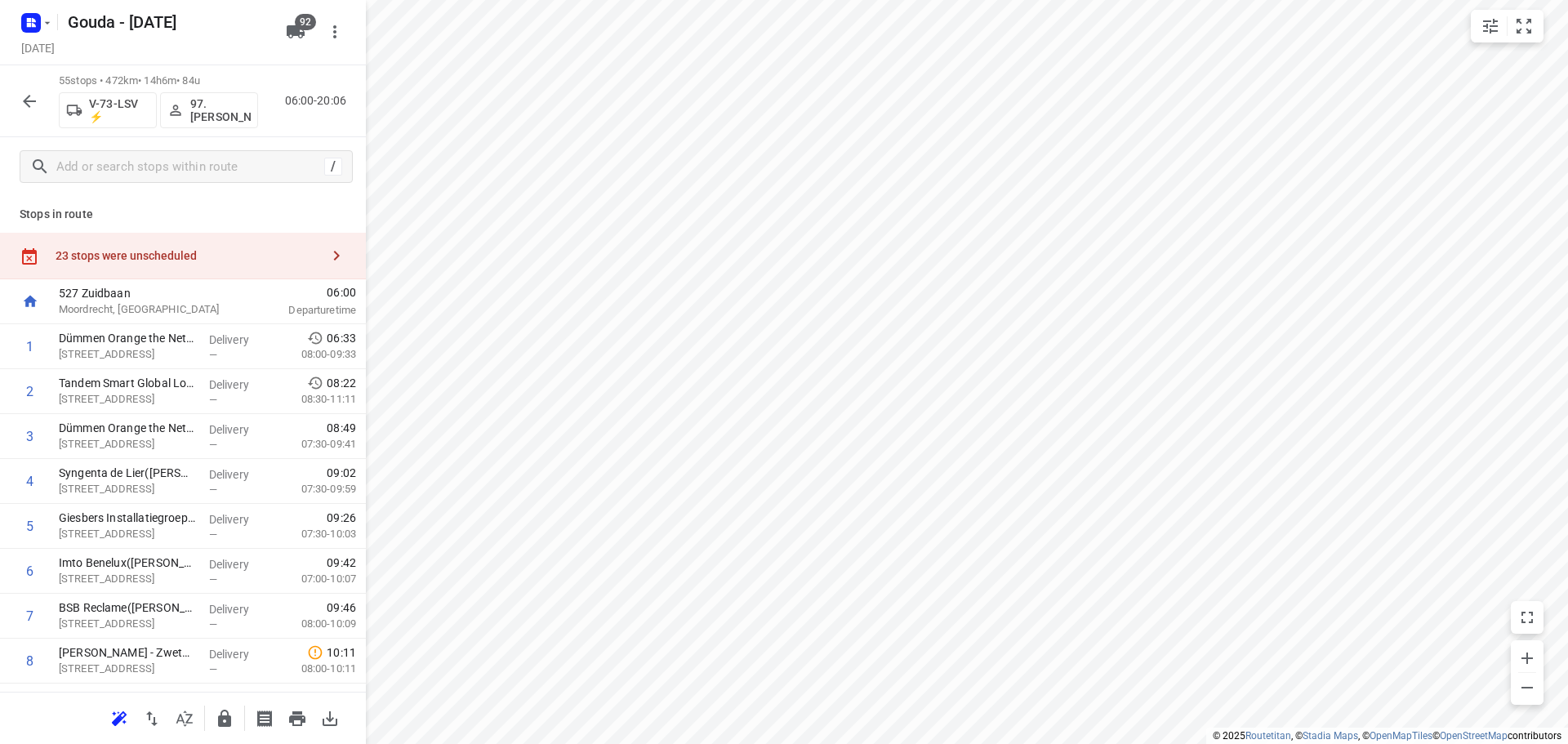
click at [174, 723] on button "button" at bounding box center [184, 719] width 33 height 33
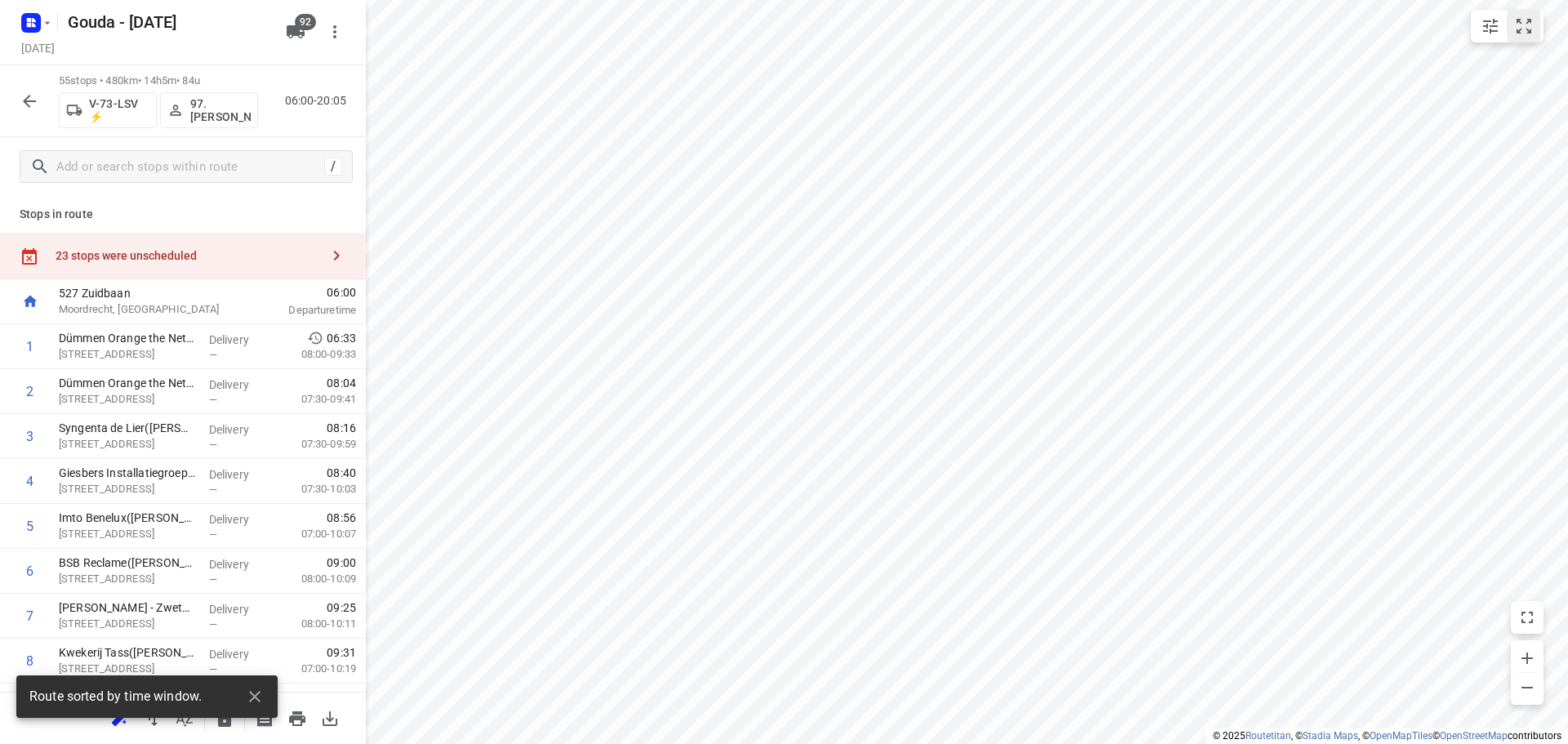
click at [1512, 23] on button "small contained button group" at bounding box center [1524, 25] width 33 height 33
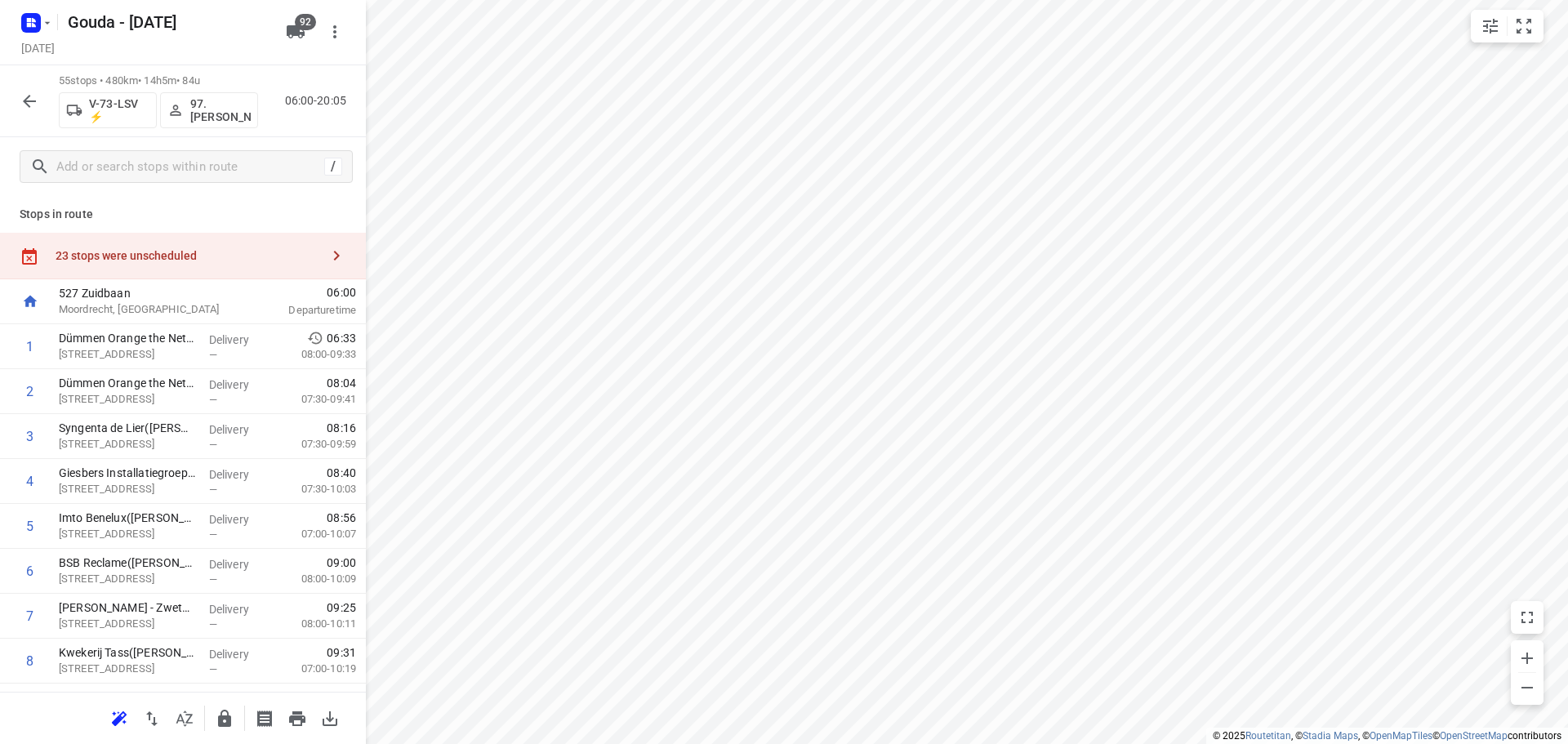
click at [158, 255] on div "23 stops were unscheduled" at bounding box center [188, 256] width 265 height 13
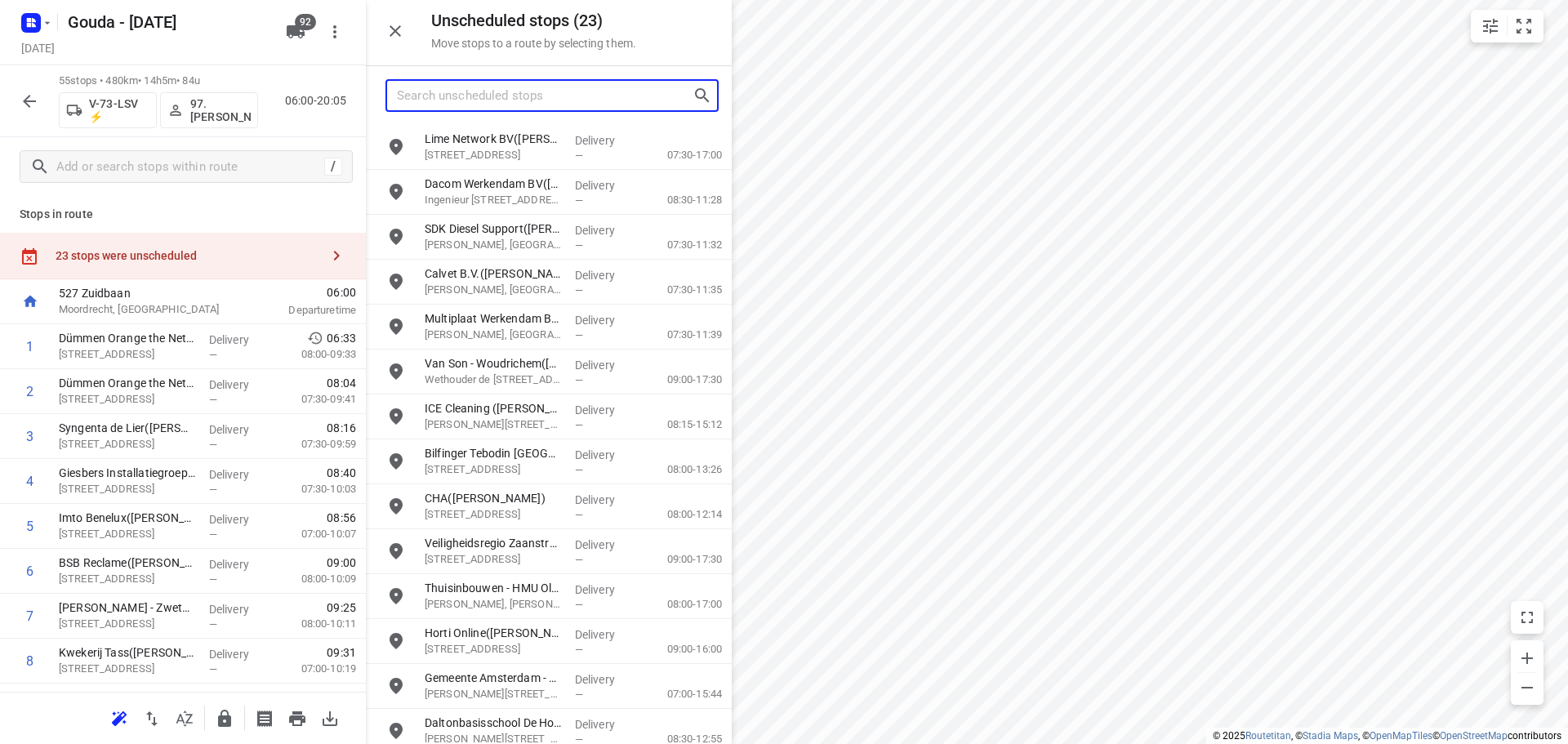
click at [488, 103] on input "Search unscheduled stops" at bounding box center [545, 96] width 296 height 25
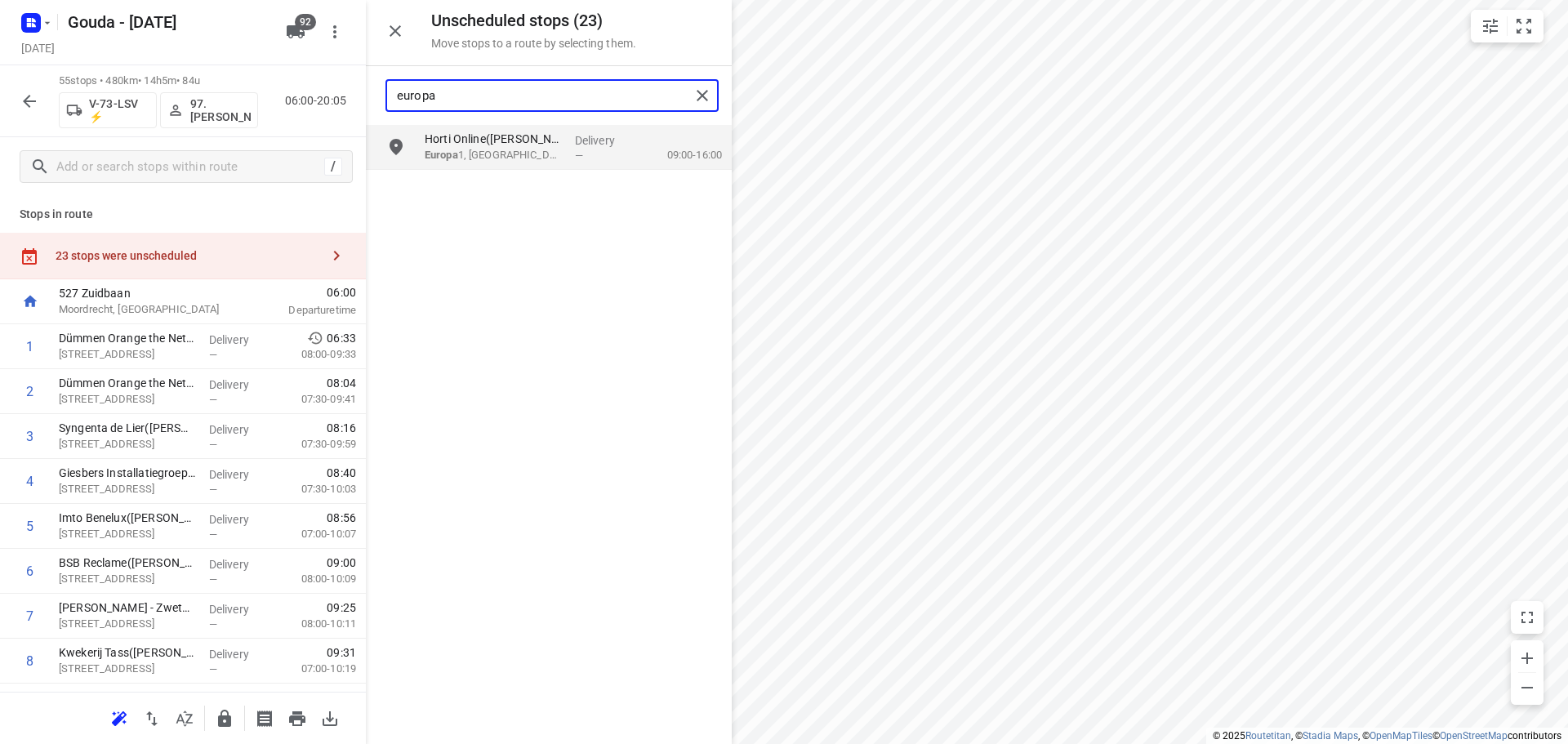
type input "europa"
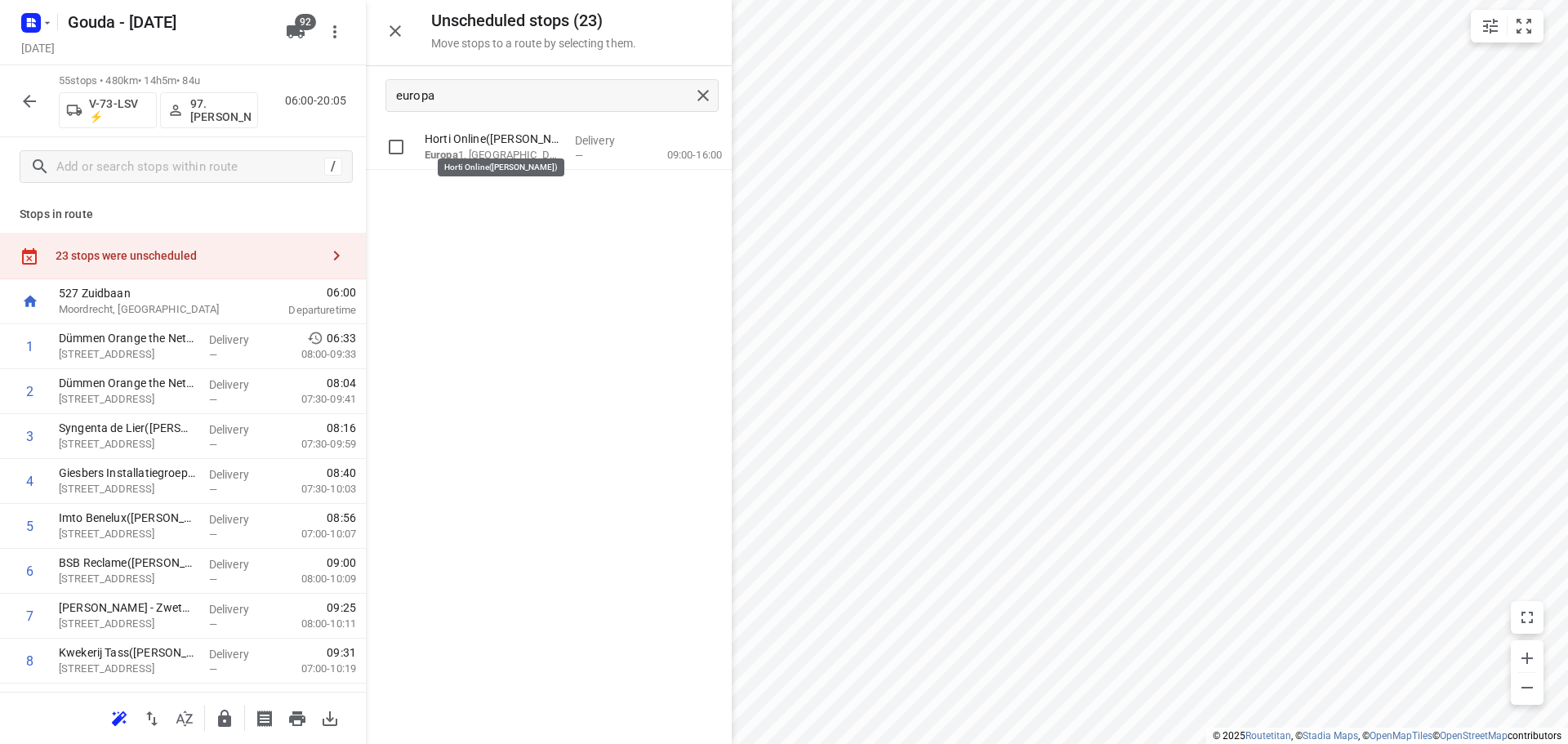
drag, startPoint x: 542, startPoint y: 133, endPoint x: 216, endPoint y: 422, distance: 435.7
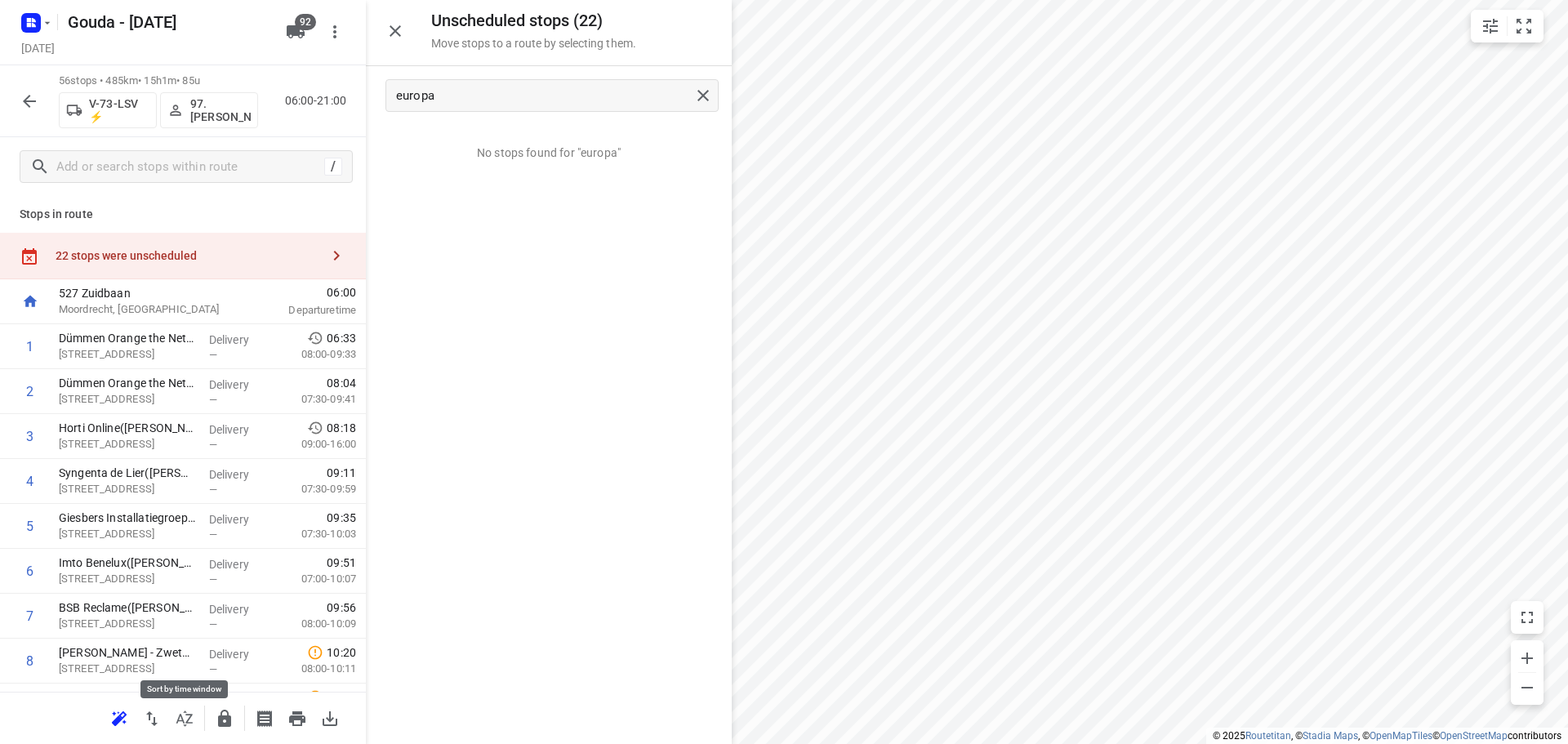
click at [193, 732] on button "button" at bounding box center [184, 719] width 33 height 33
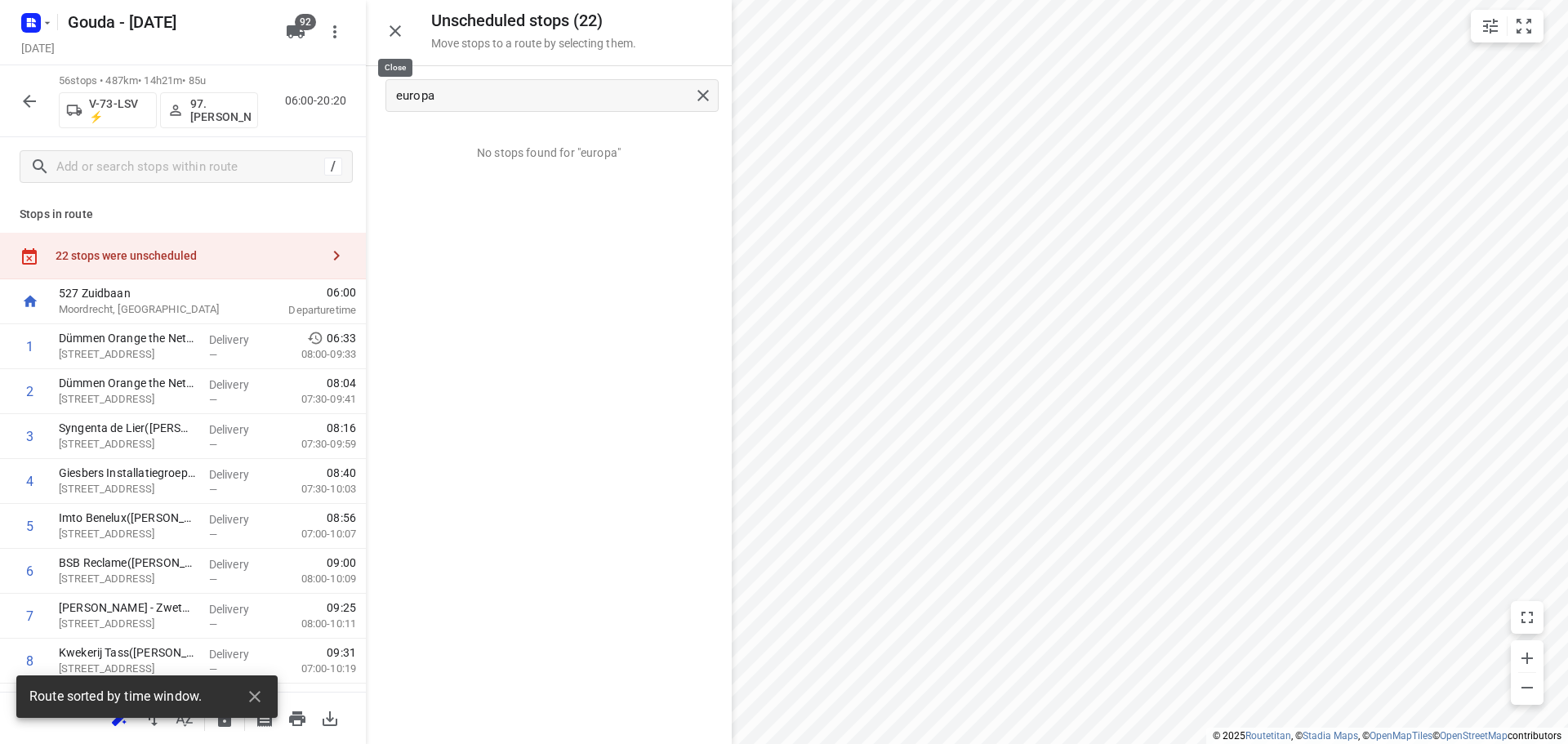
drag, startPoint x: 396, startPoint y: 26, endPoint x: 352, endPoint y: 65, distance: 58.8
click at [397, 25] on icon "button" at bounding box center [395, 31] width 20 height 20
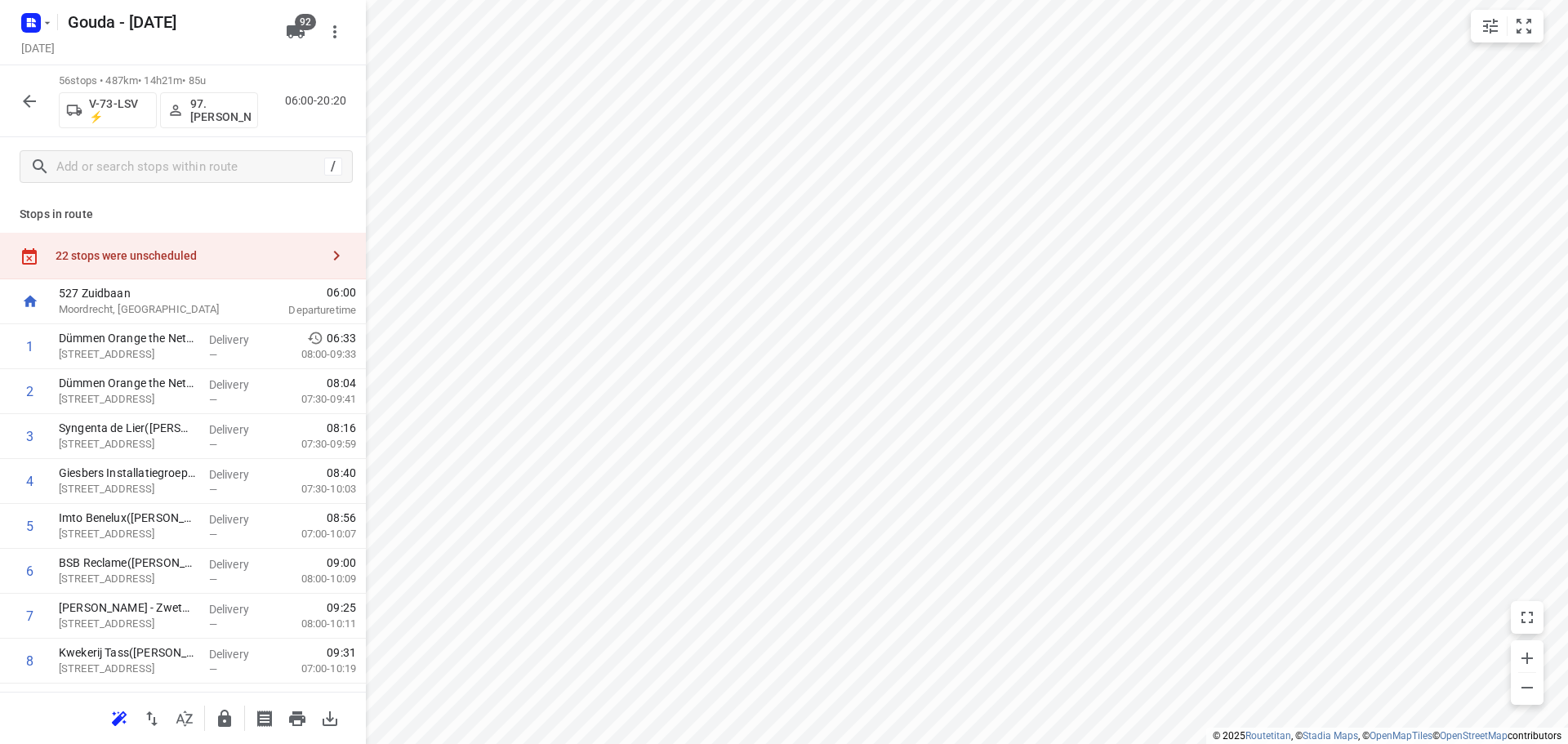
click at [200, 235] on div "22 stops were unscheduled" at bounding box center [183, 256] width 366 height 47
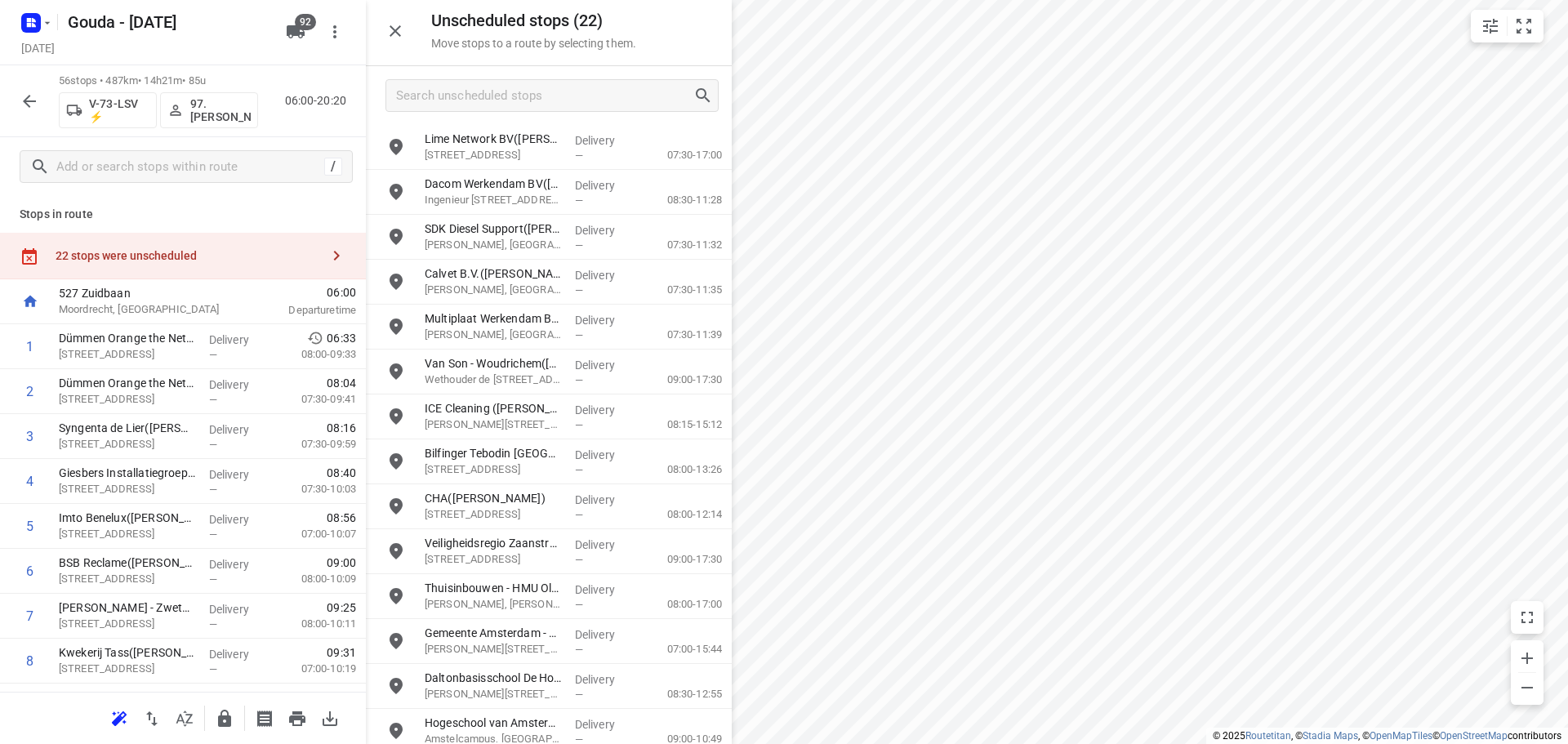
drag, startPoint x: 668, startPoint y: 76, endPoint x: 635, endPoint y: 97, distance: 39.1
click at [666, 75] on div at bounding box center [549, 95] width 366 height 59
click at [635, 97] on input "Search unscheduled stops" at bounding box center [545, 96] width 296 height 25
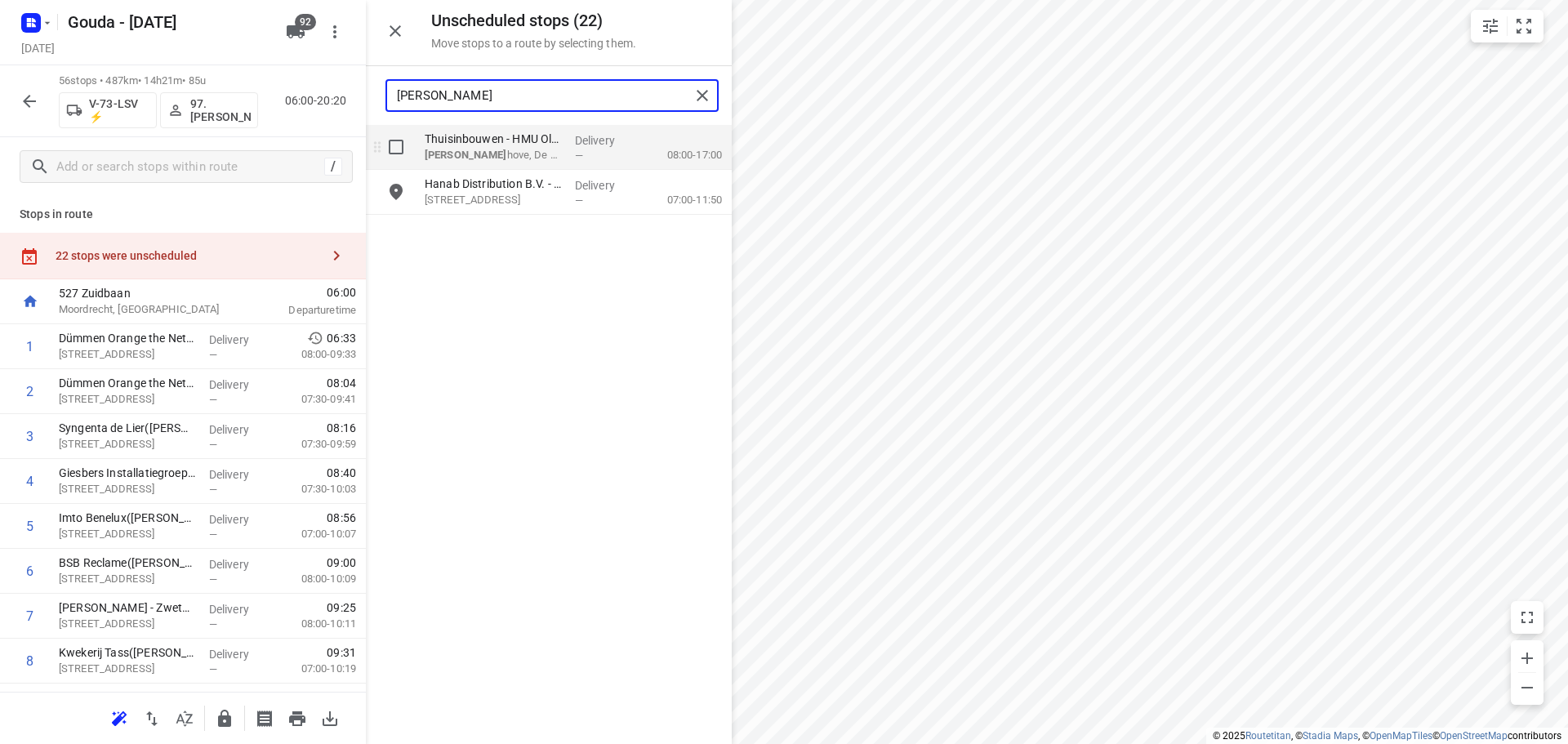
type input "lee"
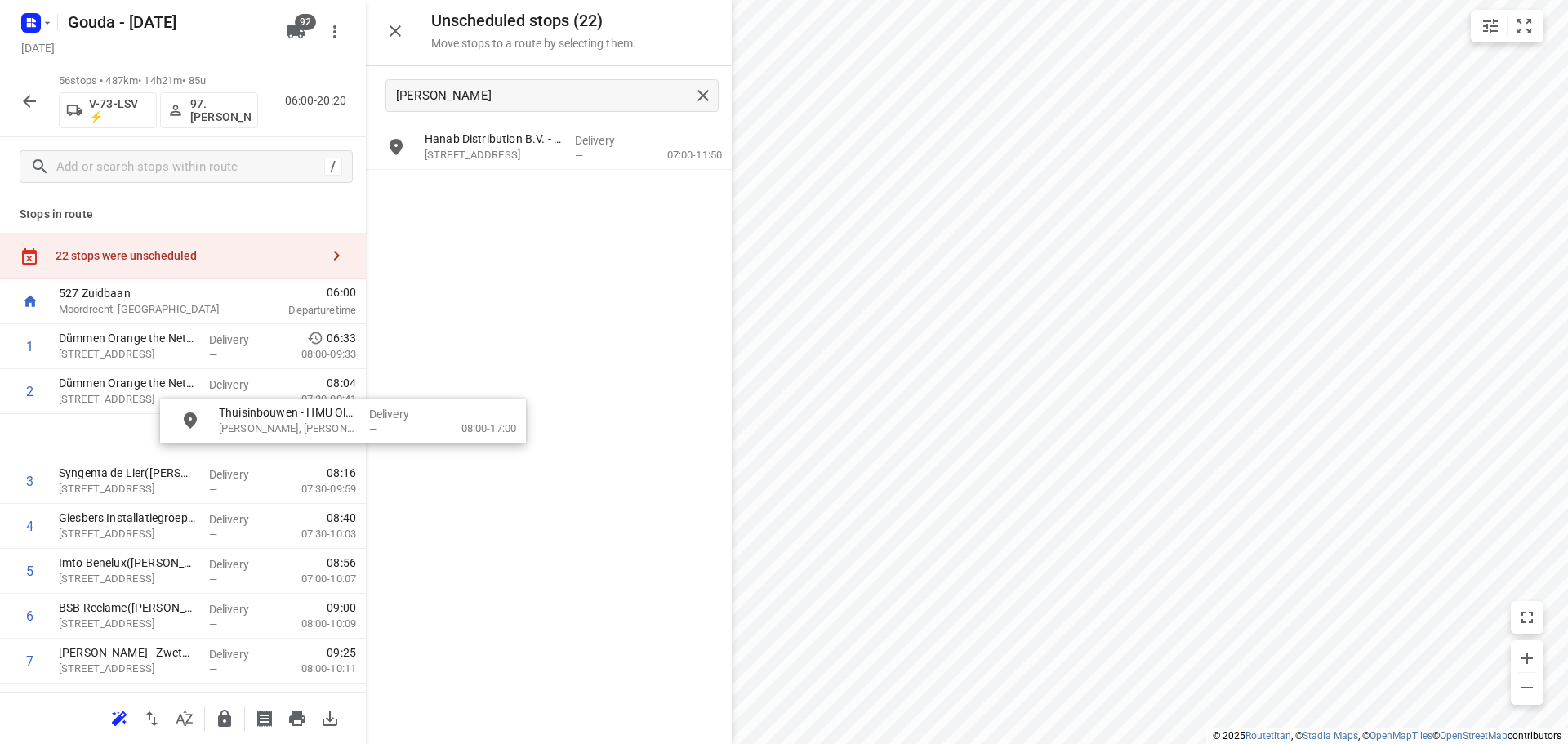
drag, startPoint x: 493, startPoint y: 145, endPoint x: 279, endPoint y: 430, distance: 356.4
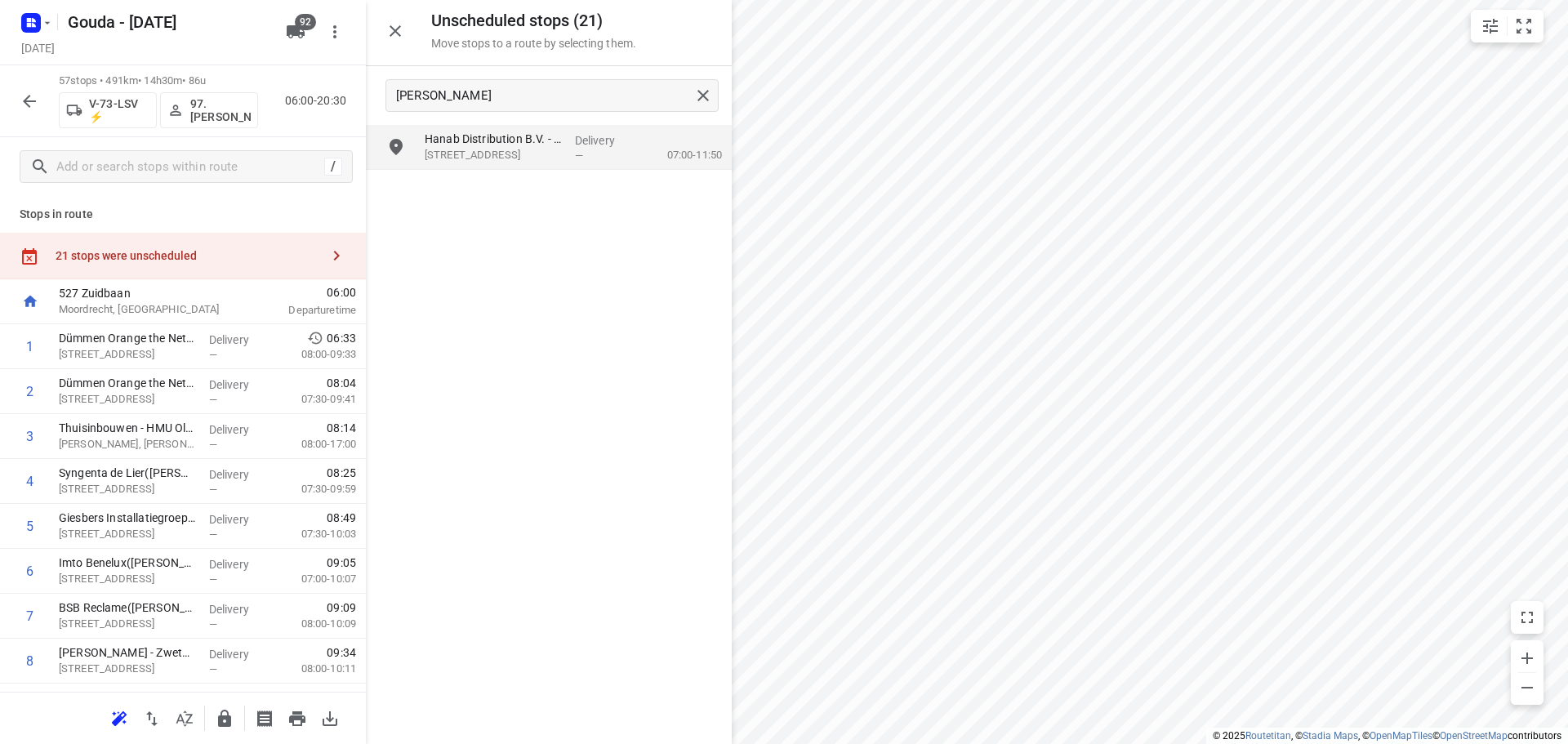
click at [404, 38] on icon "button" at bounding box center [395, 31] width 20 height 20
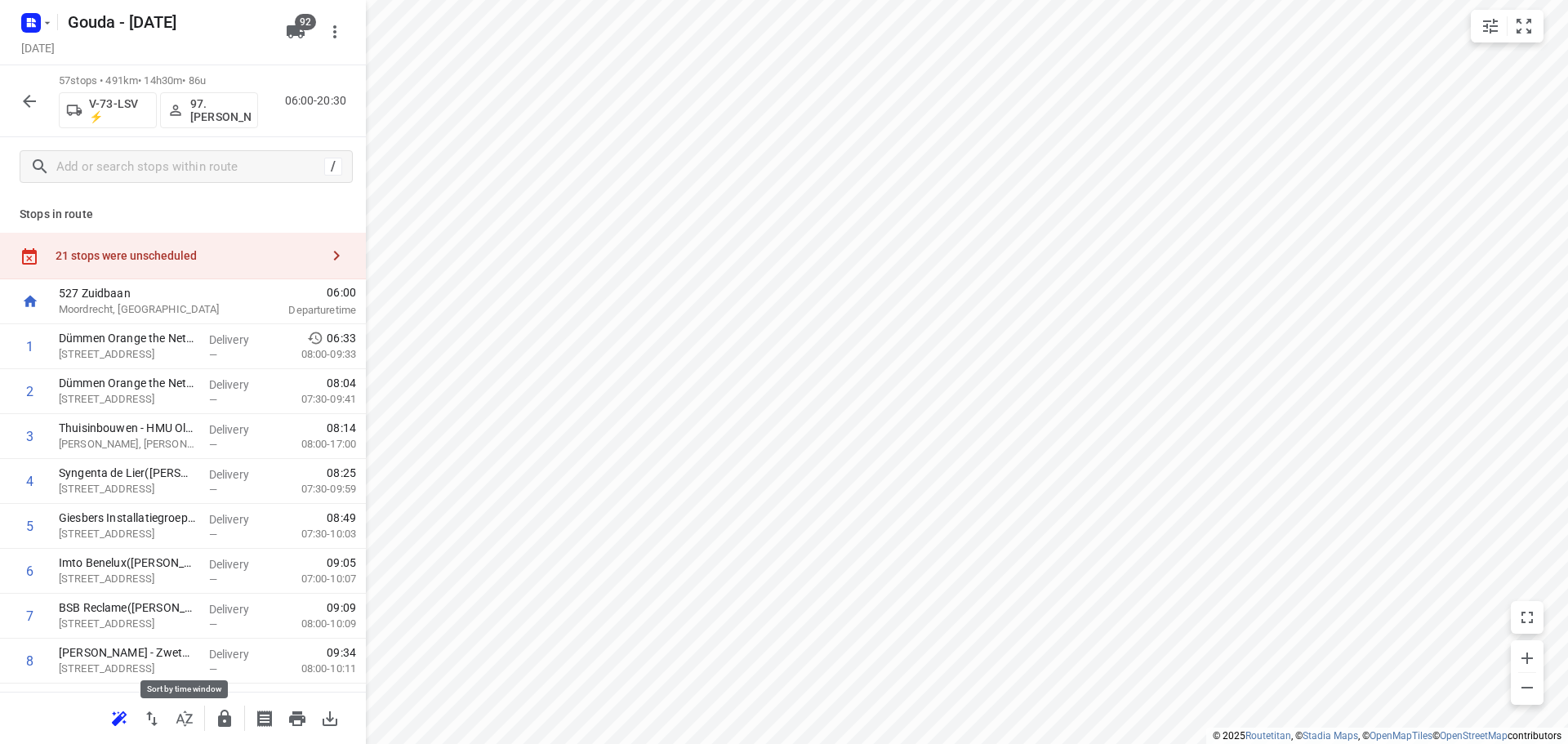
click at [185, 730] on button "button" at bounding box center [184, 719] width 33 height 33
click at [189, 717] on icon "button" at bounding box center [184, 719] width 20 height 20
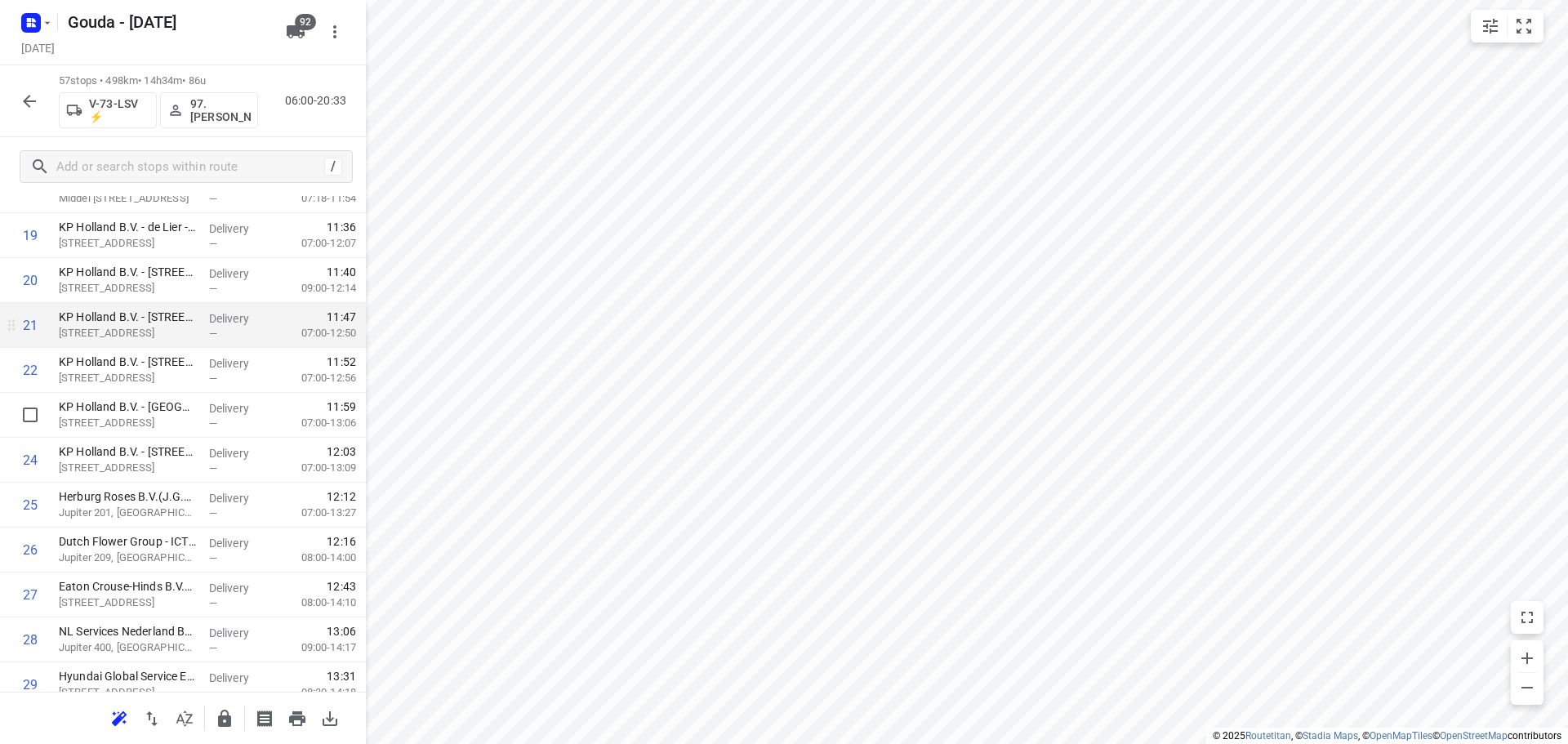
scroll to position [899, 0]
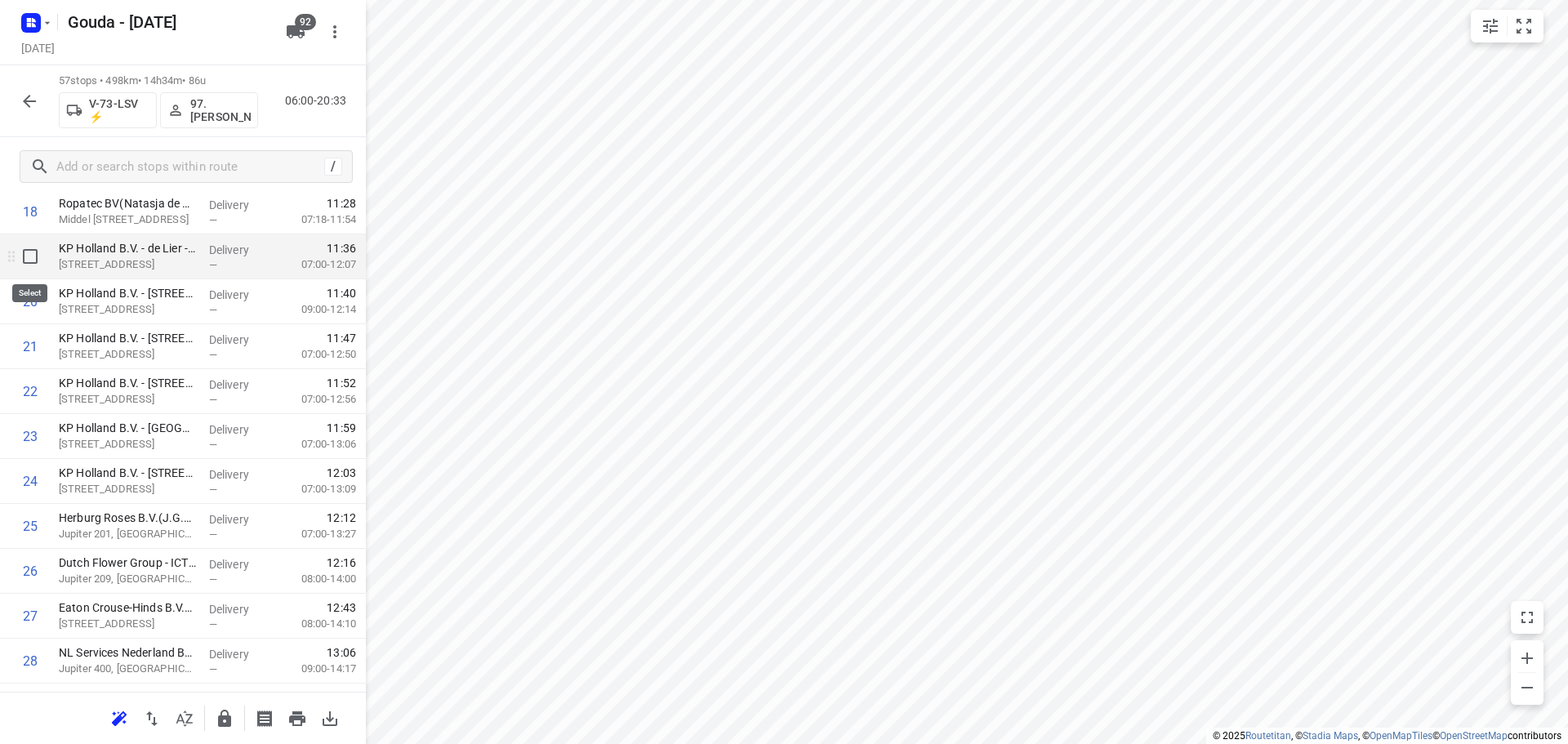
click at [35, 258] on input "checkbox" at bounding box center [30, 256] width 33 height 33
checkbox input "true"
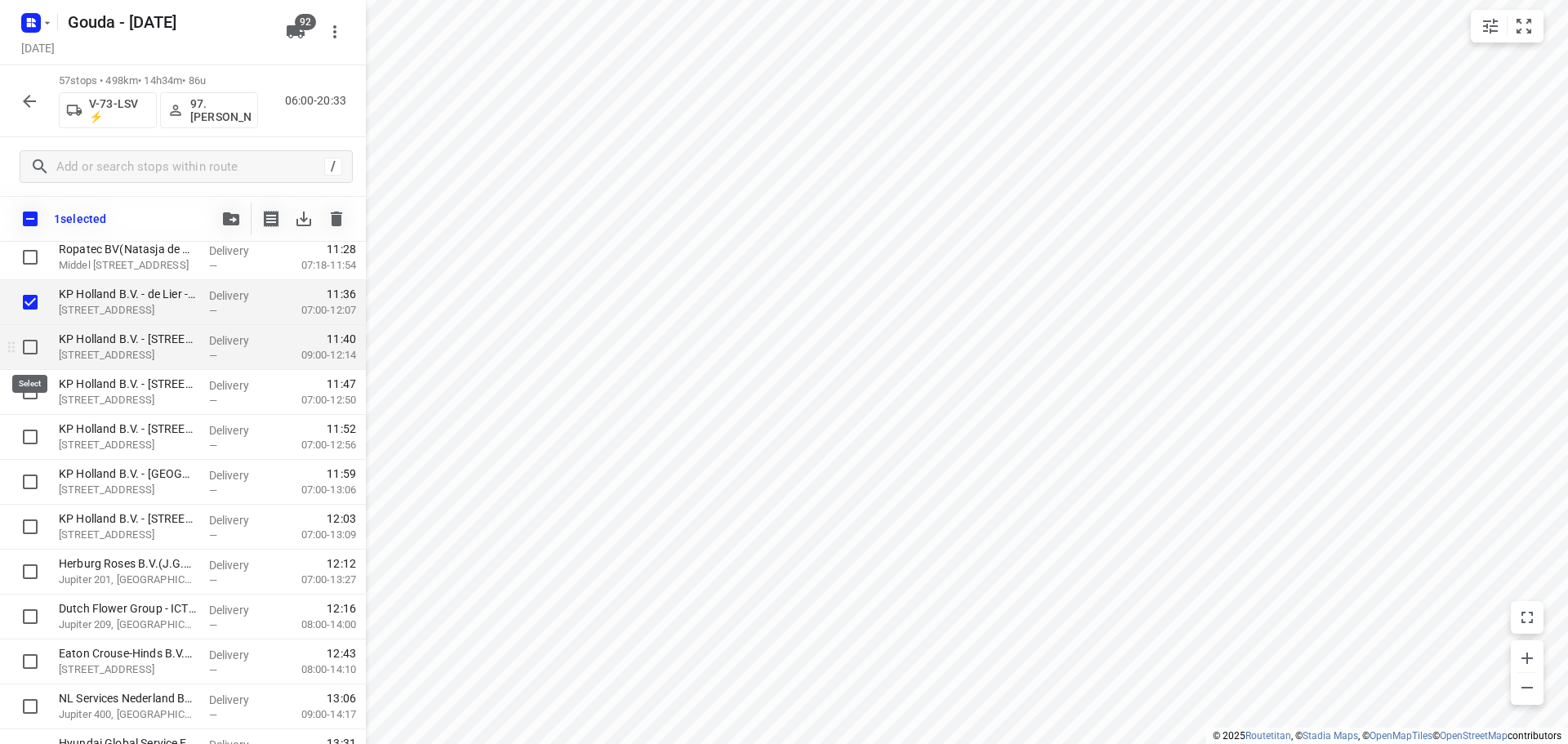
click at [26, 352] on input "checkbox" at bounding box center [30, 347] width 33 height 33
checkbox input "true"
click at [33, 406] on input "checkbox" at bounding box center [30, 392] width 33 height 33
checkbox input "true"
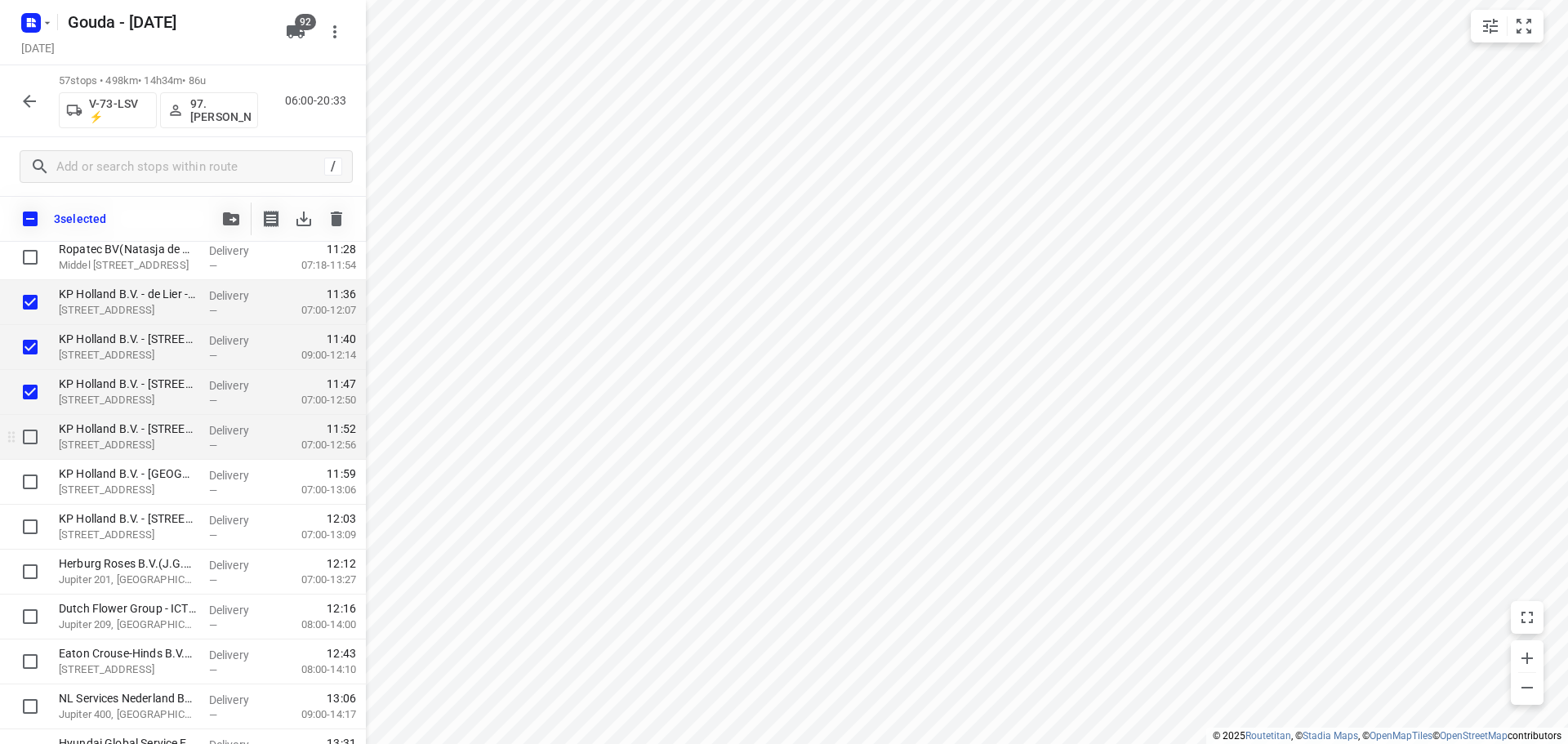
click at [29, 458] on div at bounding box center [26, 438] width 53 height 45
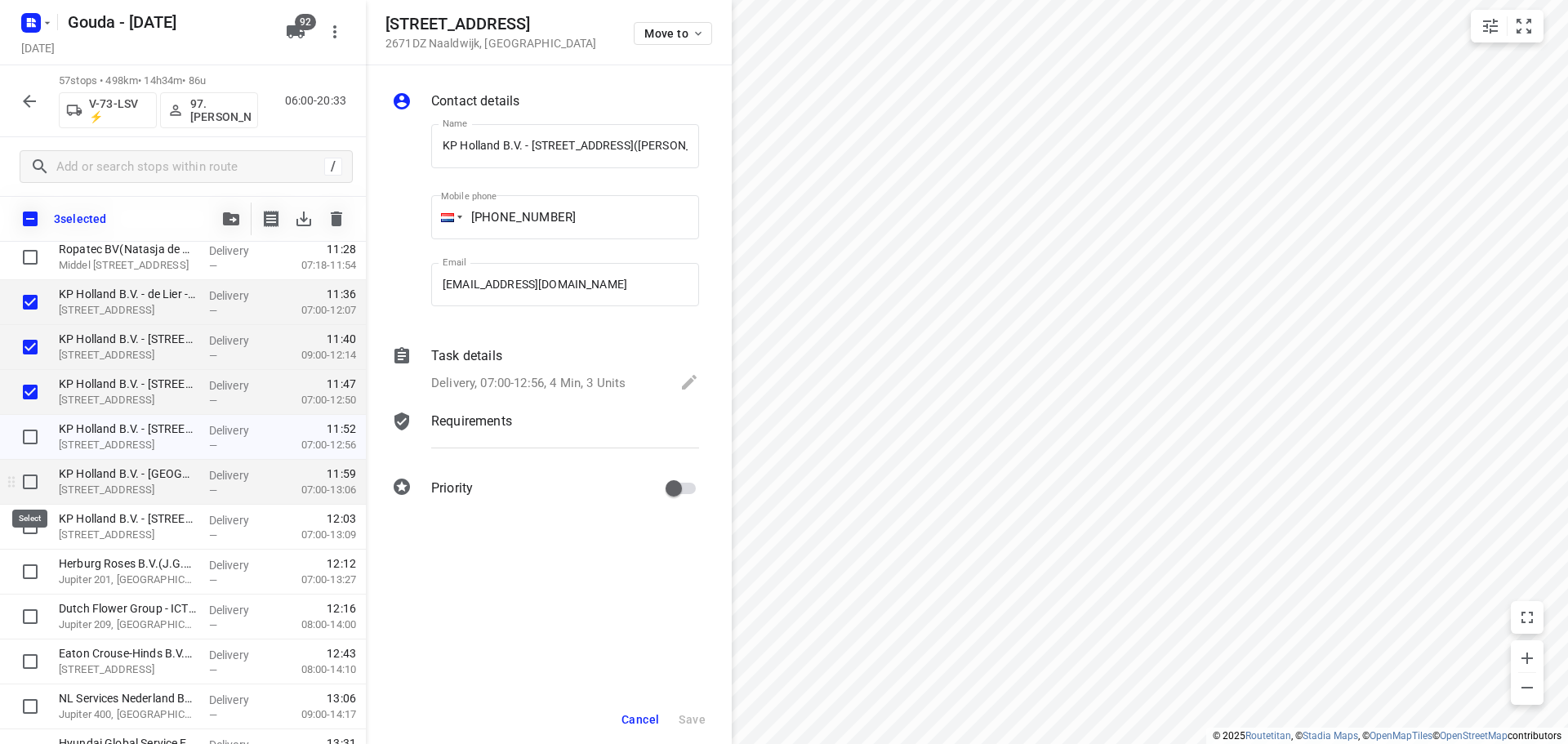
scroll to position [0, 118]
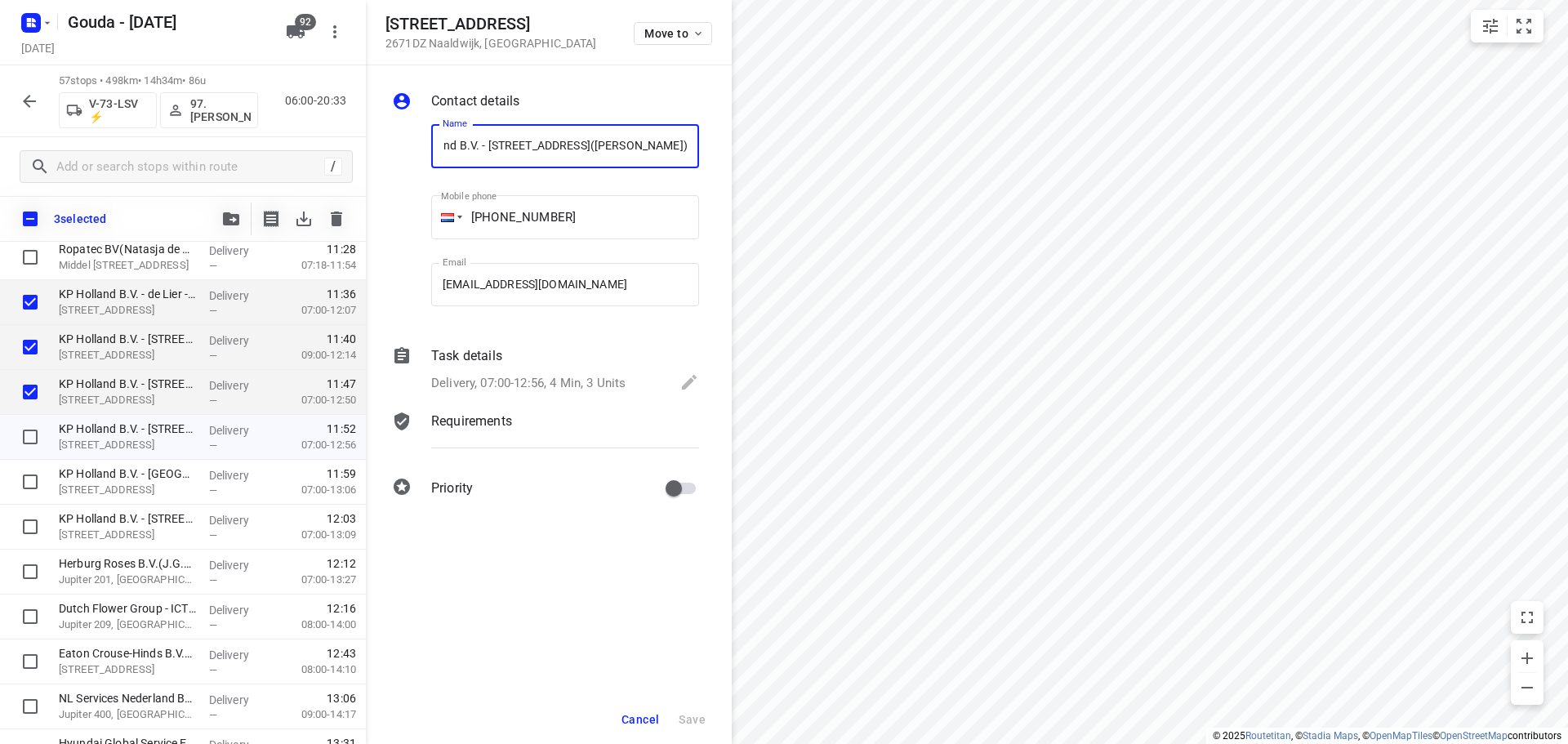
click at [637, 726] on button "Cancel" at bounding box center [640, 720] width 51 height 29
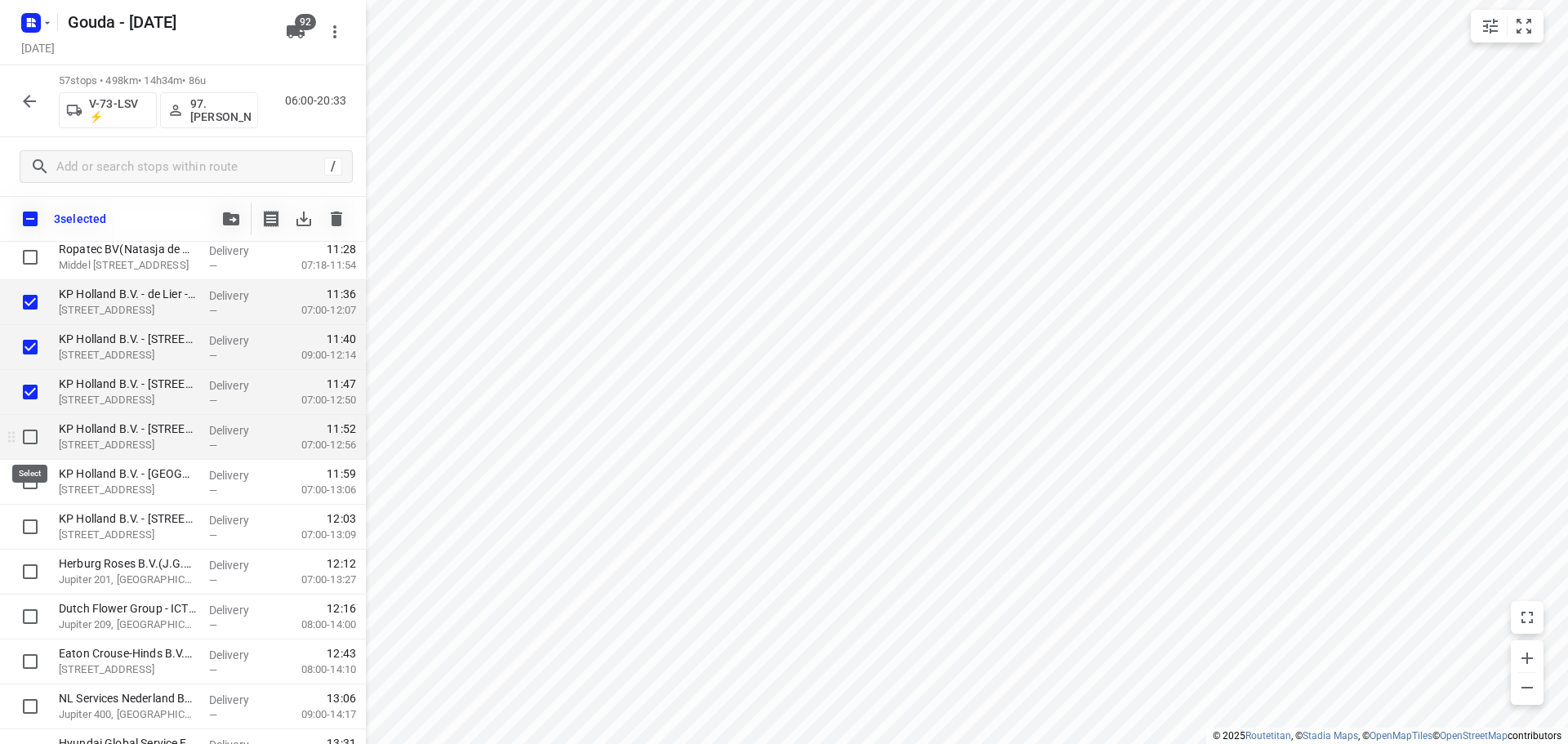
click at [34, 452] on input "checkbox" at bounding box center [30, 437] width 33 height 33
checkbox input "true"
click at [26, 480] on input "checkbox" at bounding box center [30, 482] width 33 height 33
checkbox input "true"
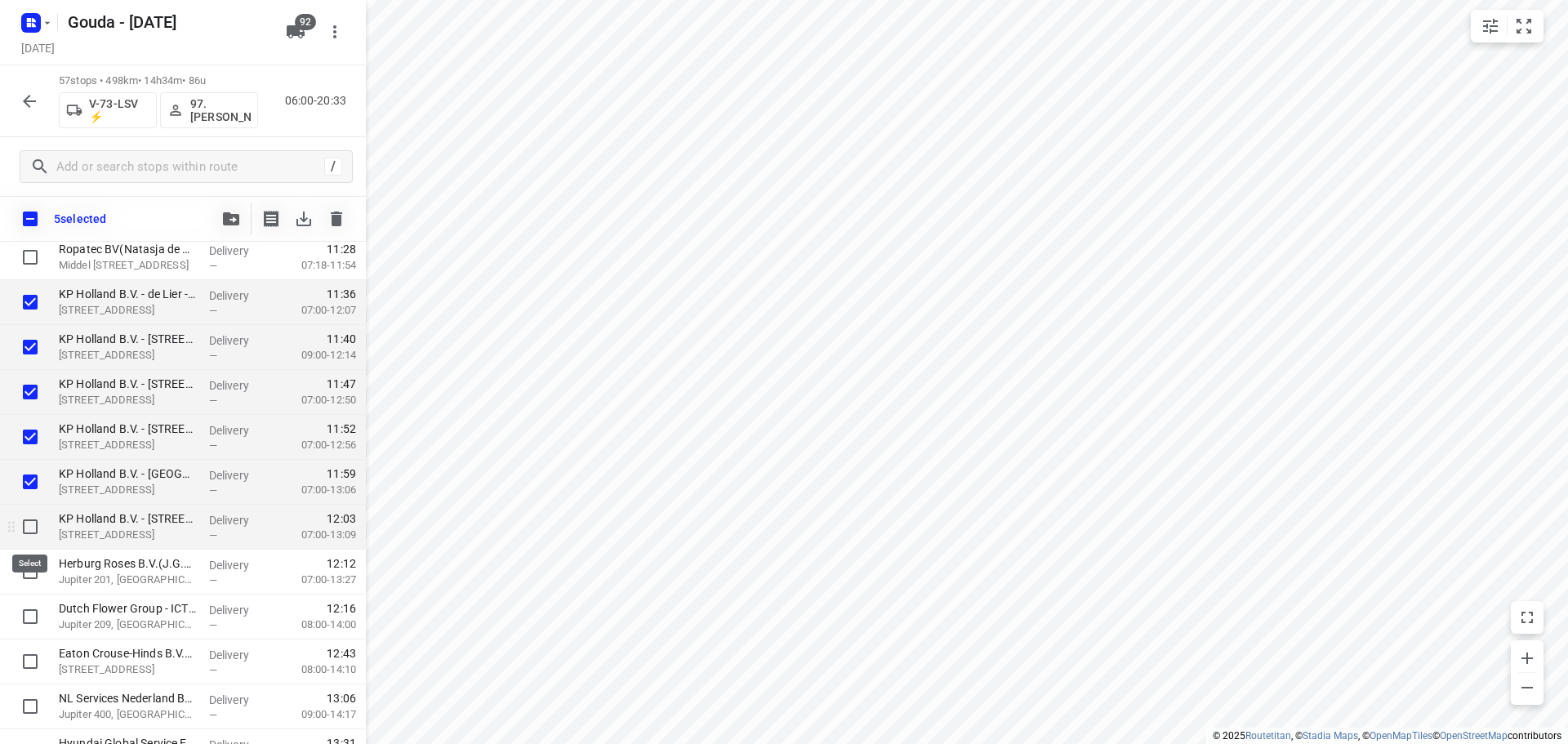
click at [25, 529] on input "checkbox" at bounding box center [30, 527] width 33 height 33
checkbox input "true"
click at [26, 580] on input "checkbox" at bounding box center [30, 571] width 33 height 33
checkbox input "true"
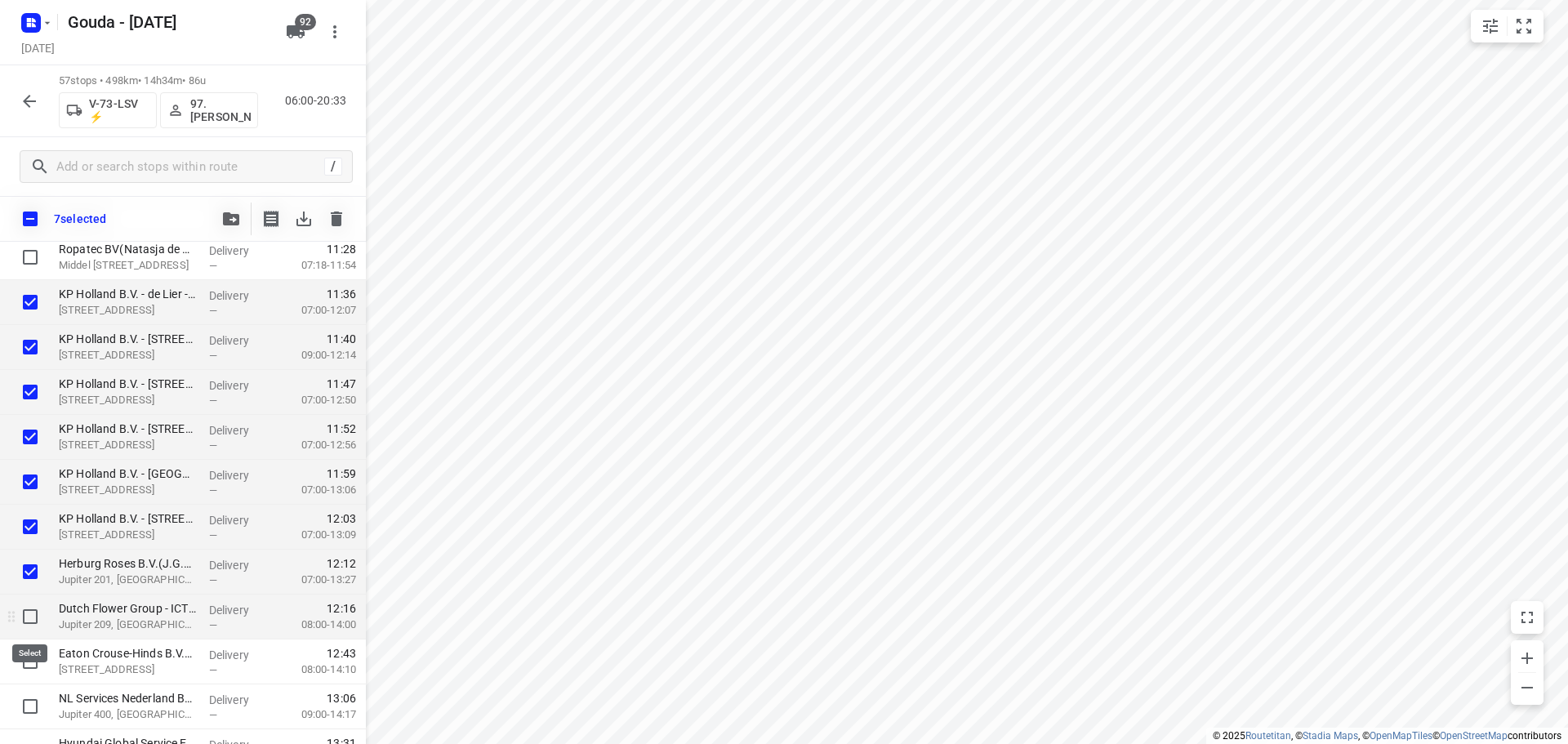
click at [25, 621] on input "checkbox" at bounding box center [30, 616] width 33 height 33
checkbox input "true"
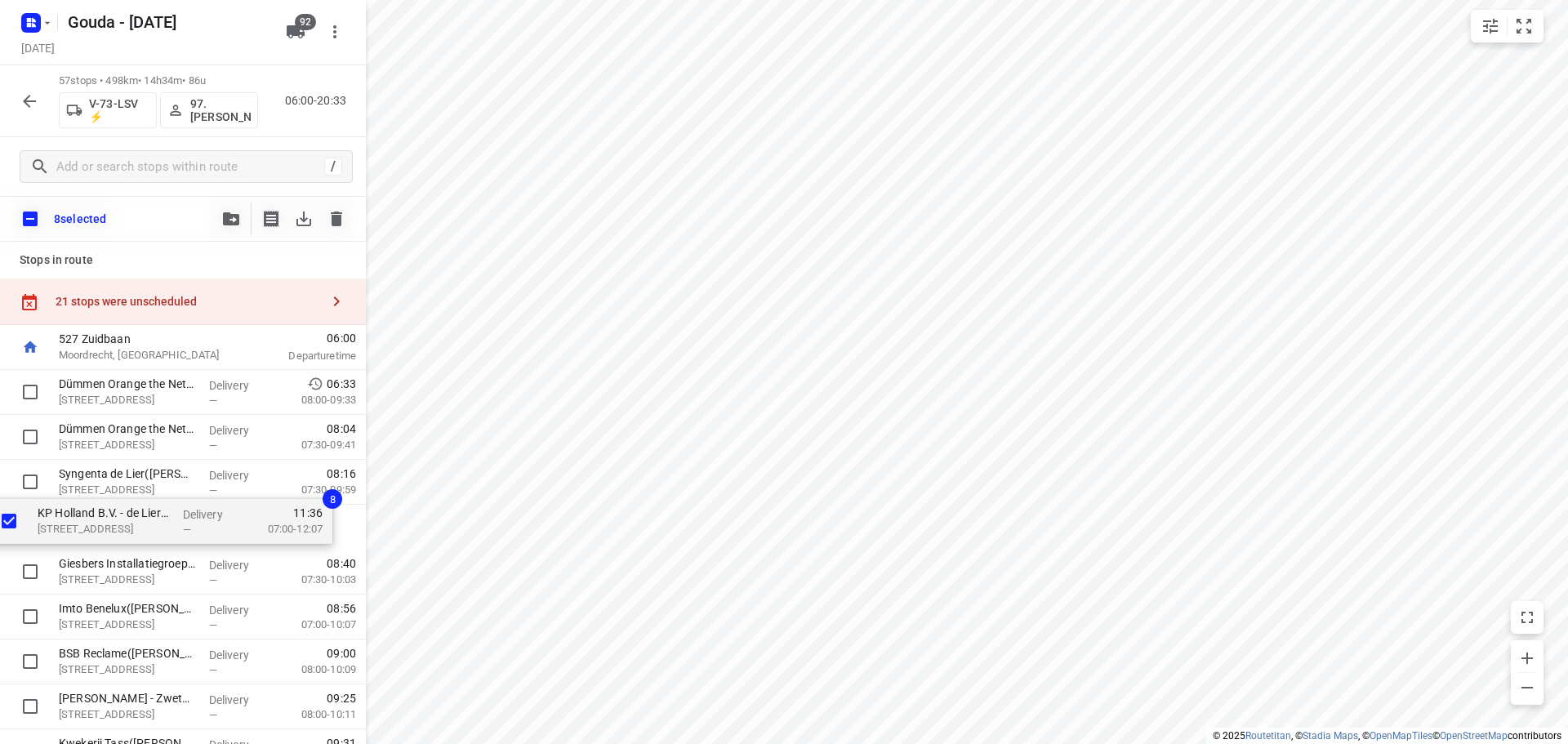
drag, startPoint x: 142, startPoint y: 472, endPoint x: 121, endPoint y: 518, distance: 50.6
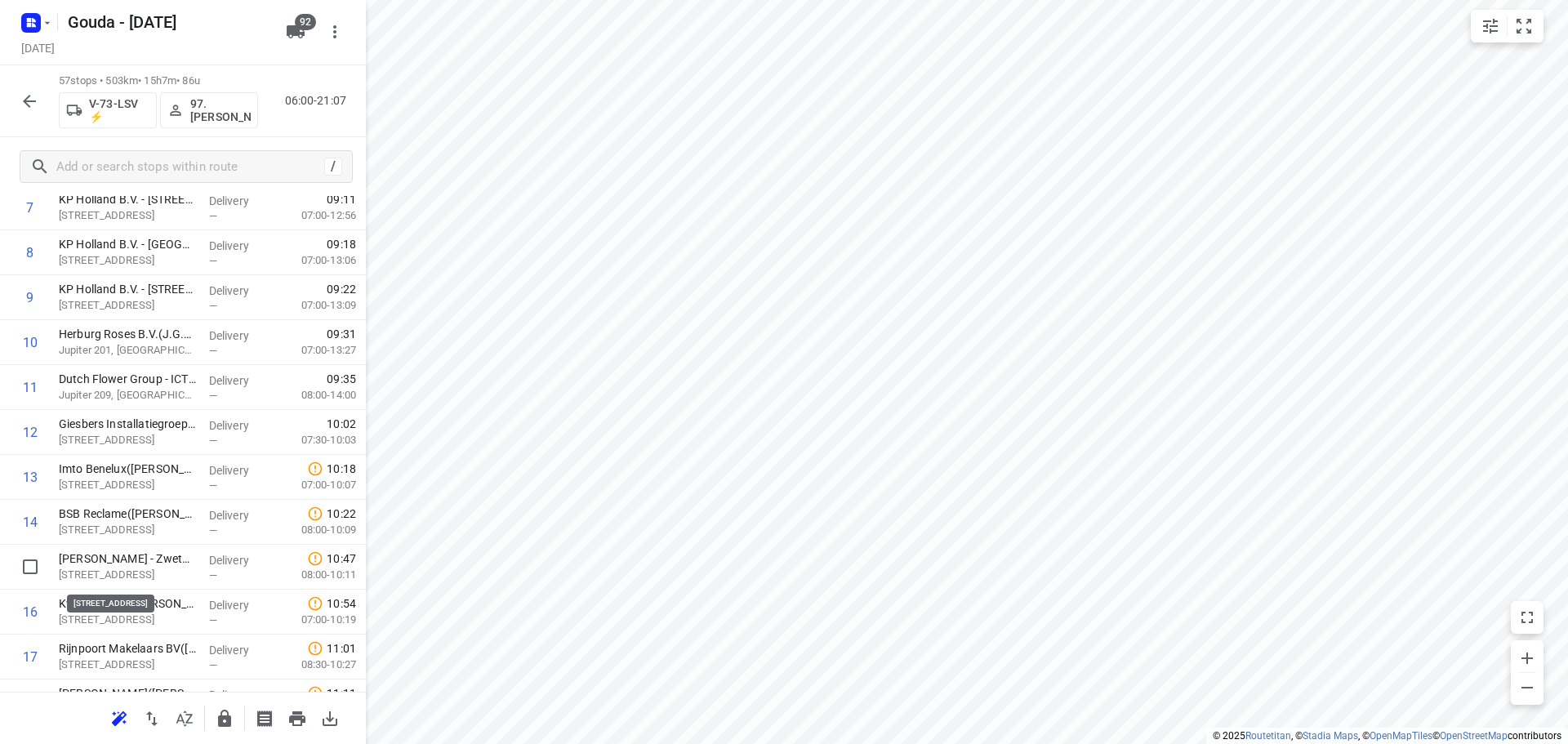
scroll to position [410, 0]
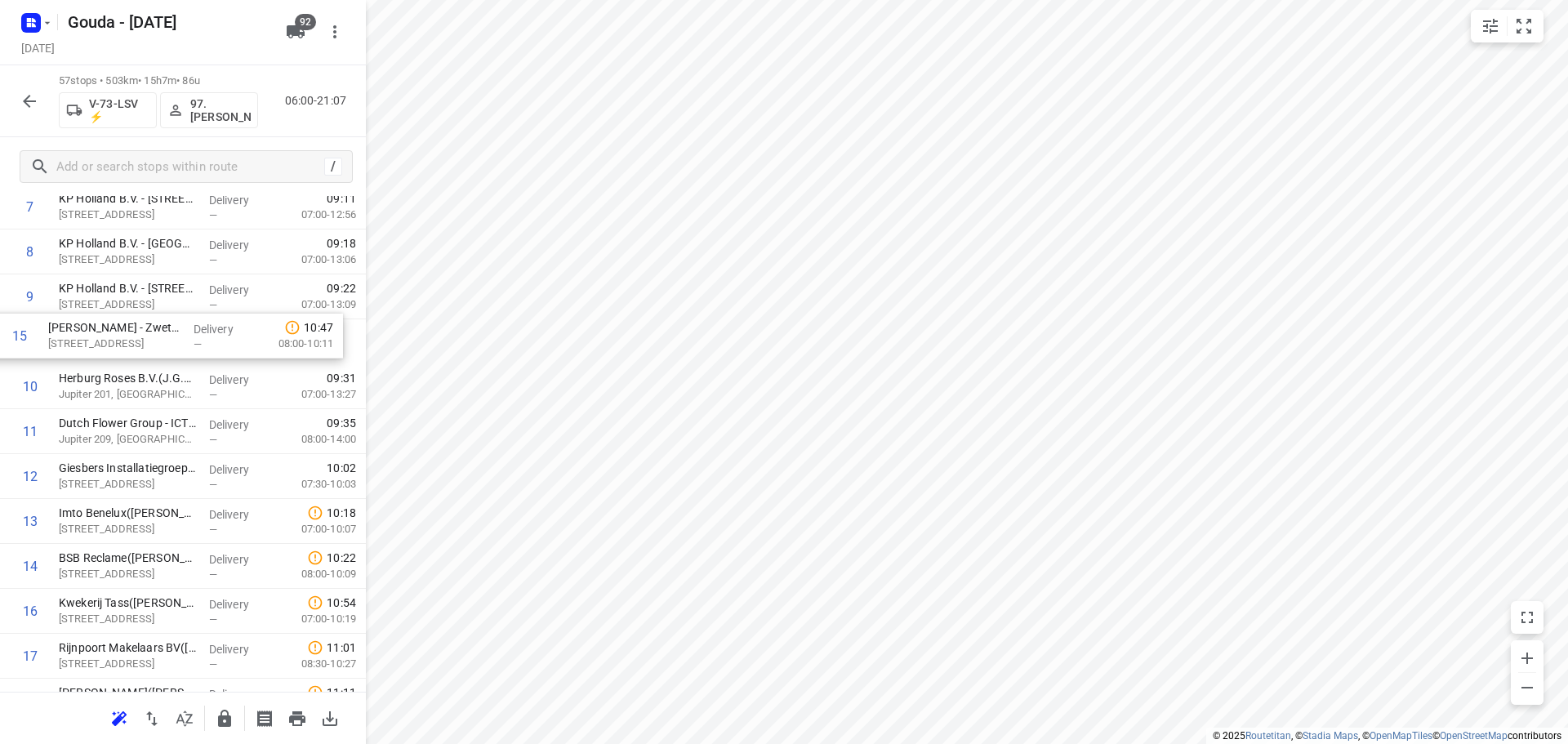
drag, startPoint x: 177, startPoint y: 578, endPoint x: 162, endPoint y: 333, distance: 245.5
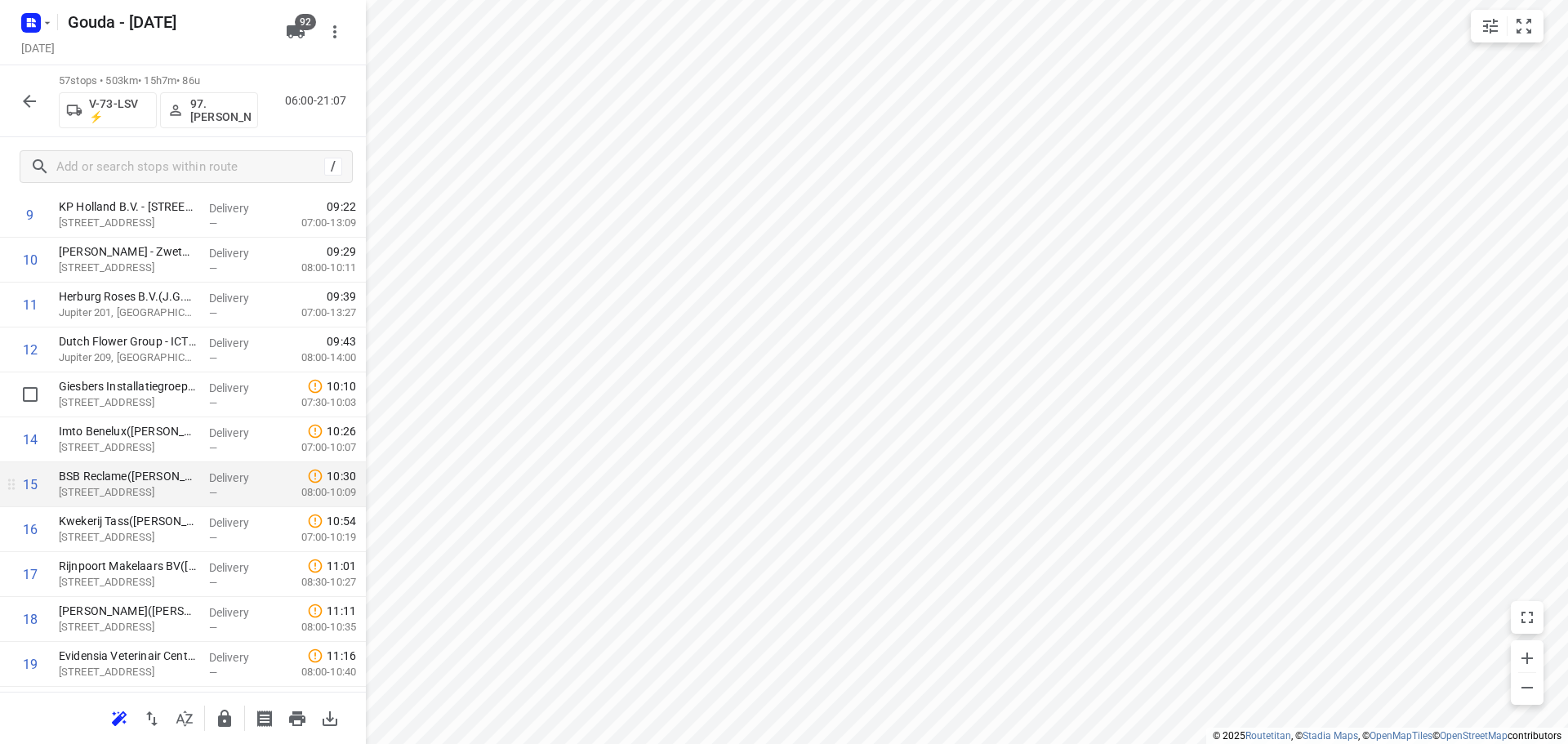
scroll to position [573, 0]
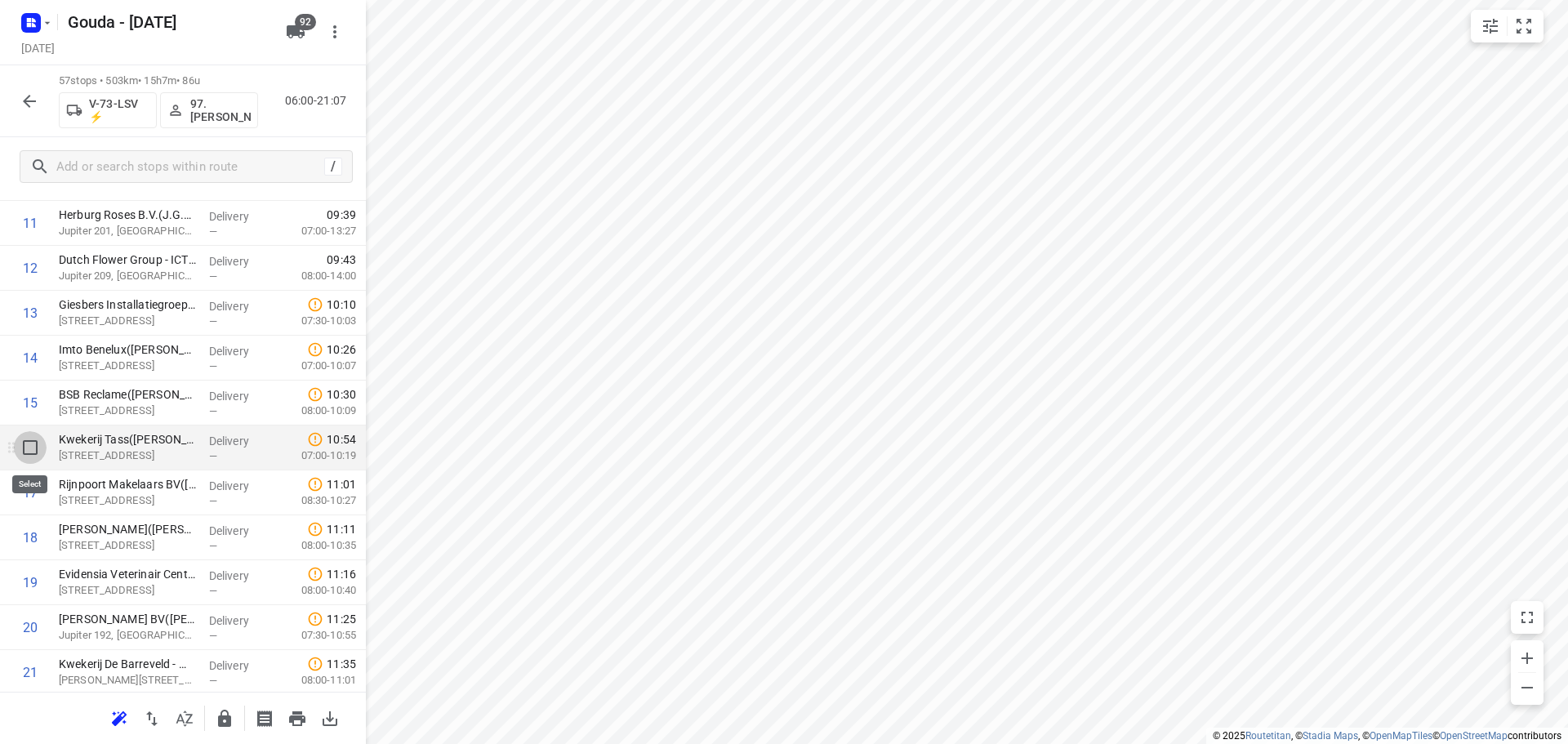
click at [30, 450] on input "checkbox" at bounding box center [30, 447] width 33 height 33
checkbox input "true"
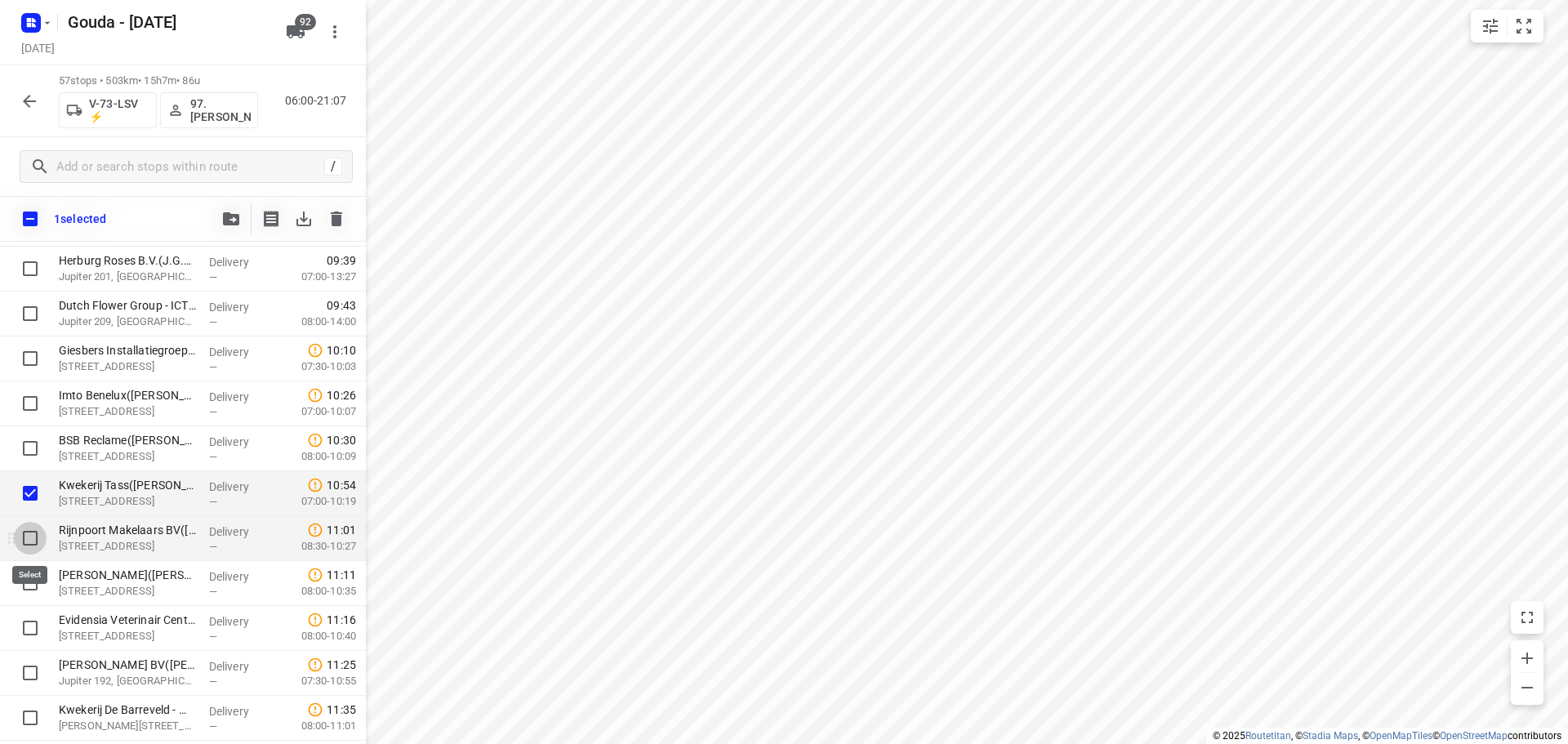
click at [32, 537] on input "checkbox" at bounding box center [30, 538] width 33 height 33
checkbox input "true"
click at [35, 603] on div at bounding box center [26, 584] width 53 height 45
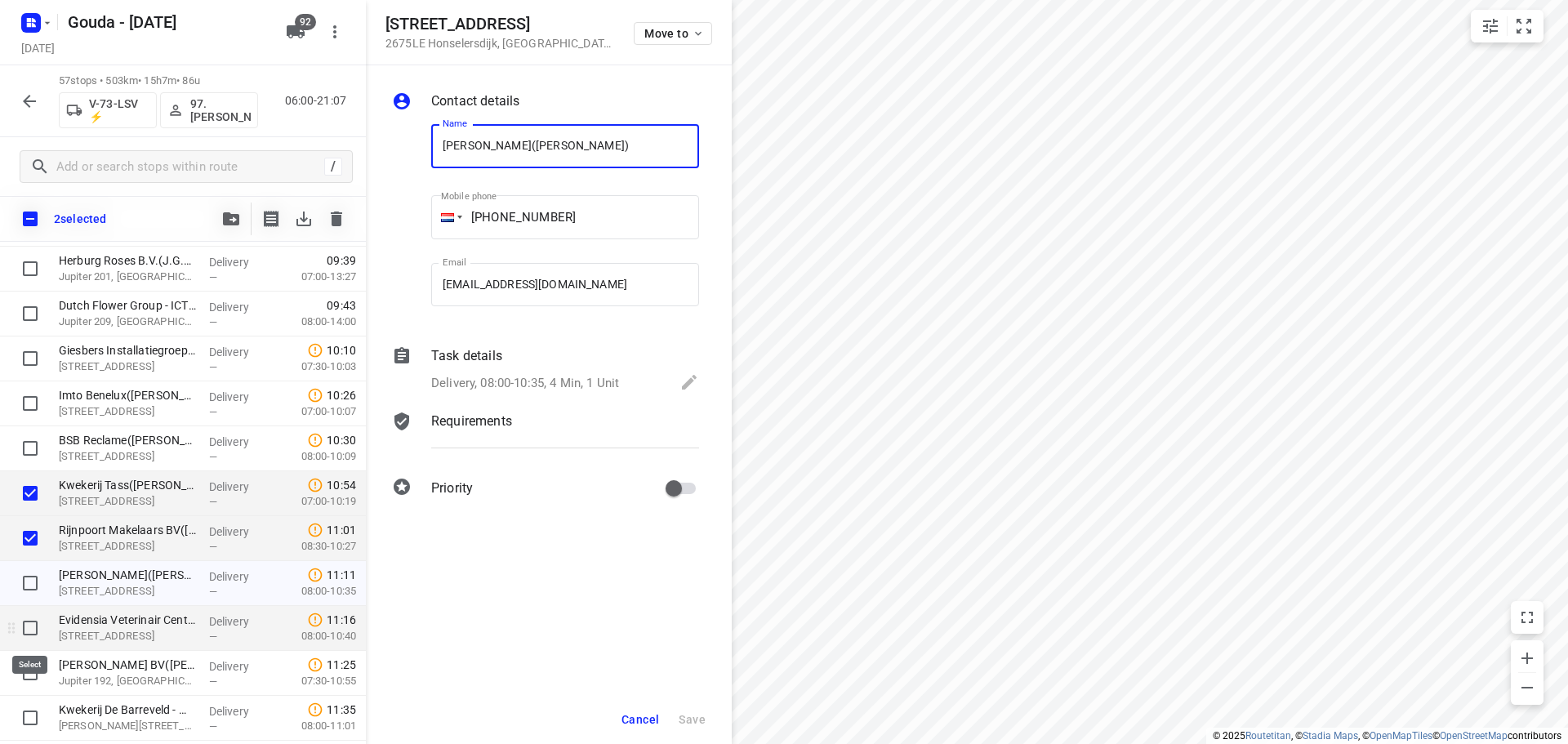
scroll to position [0, 49]
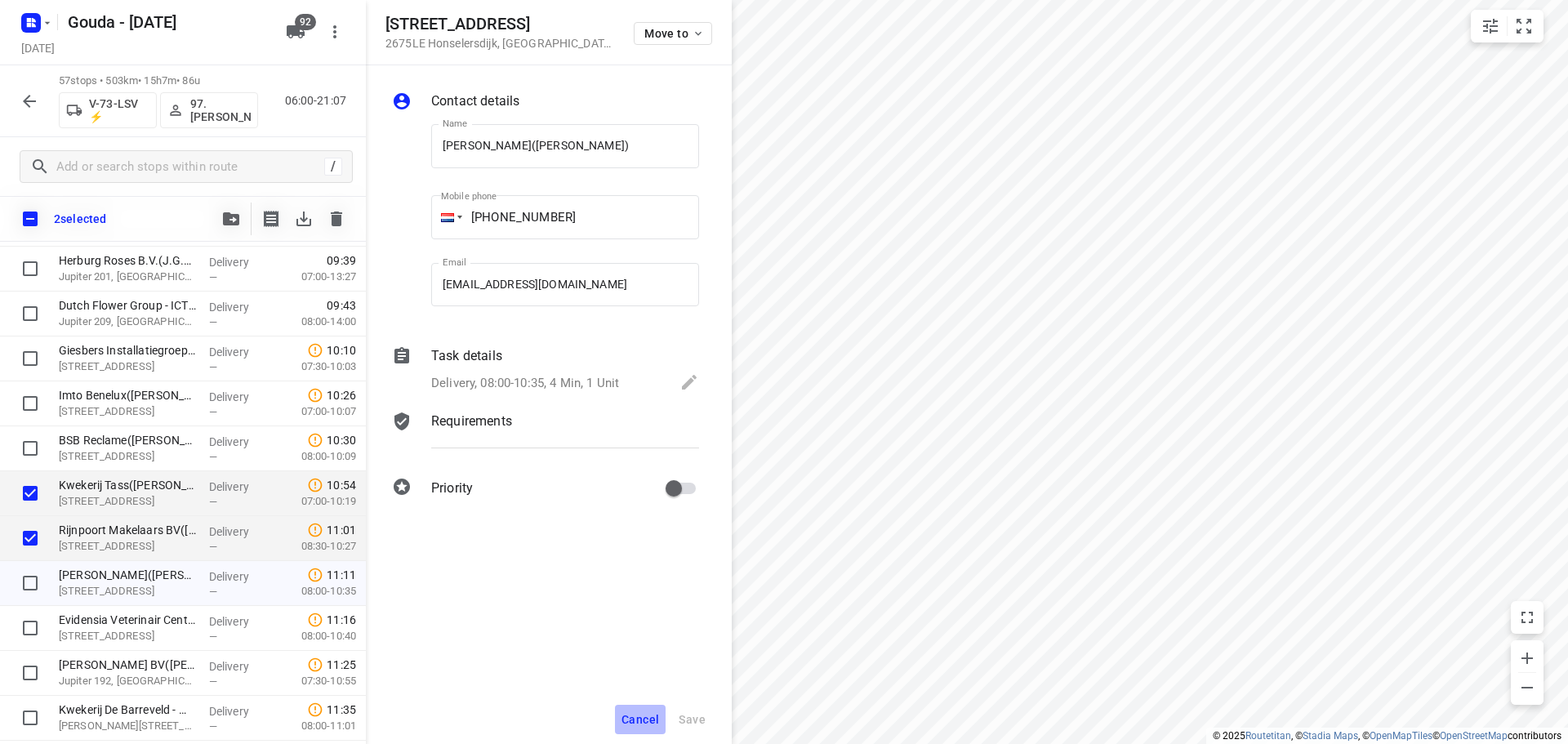
click at [662, 711] on button "Cancel" at bounding box center [640, 720] width 51 height 29
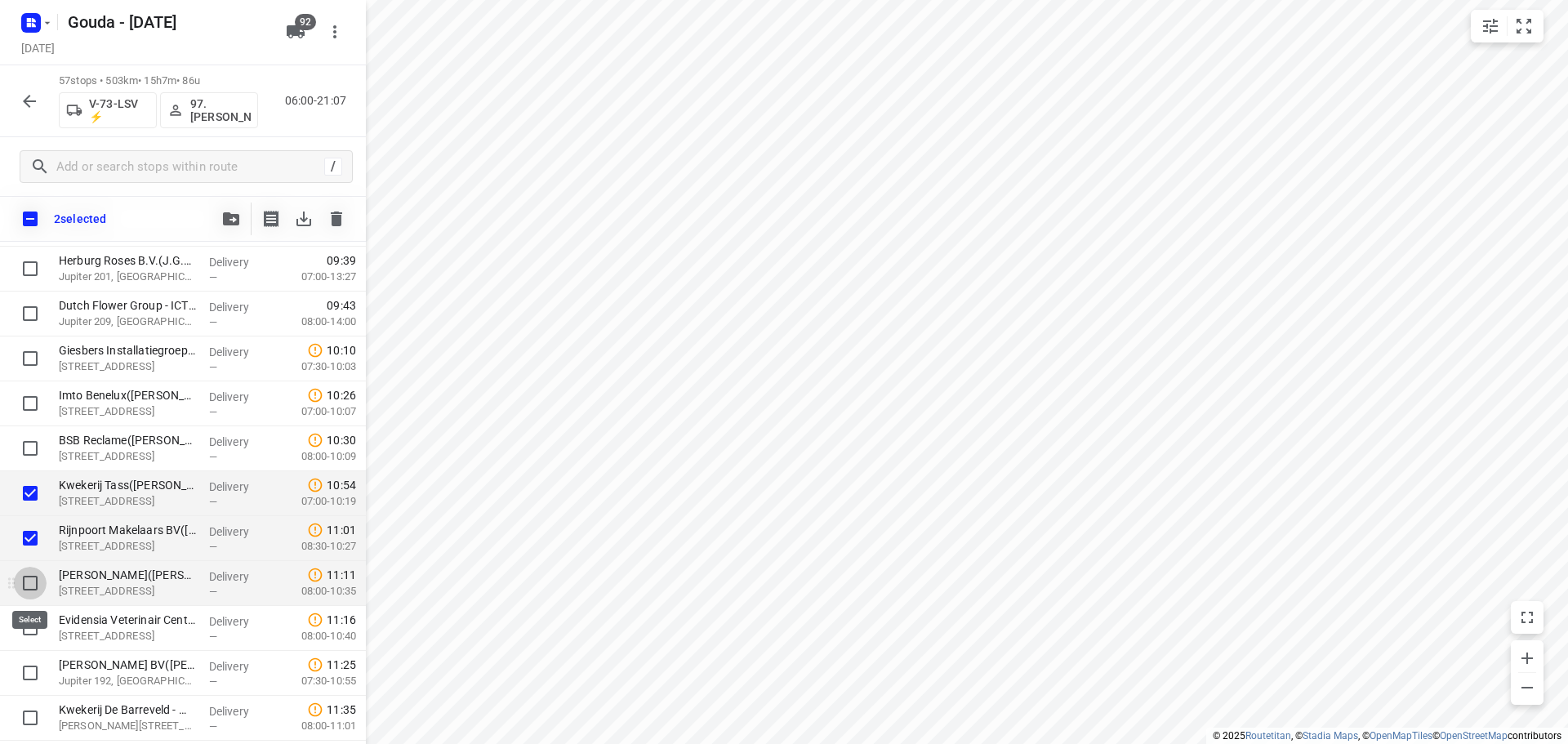
drag, startPoint x: 34, startPoint y: 588, endPoint x: 30, endPoint y: 621, distance: 33.2
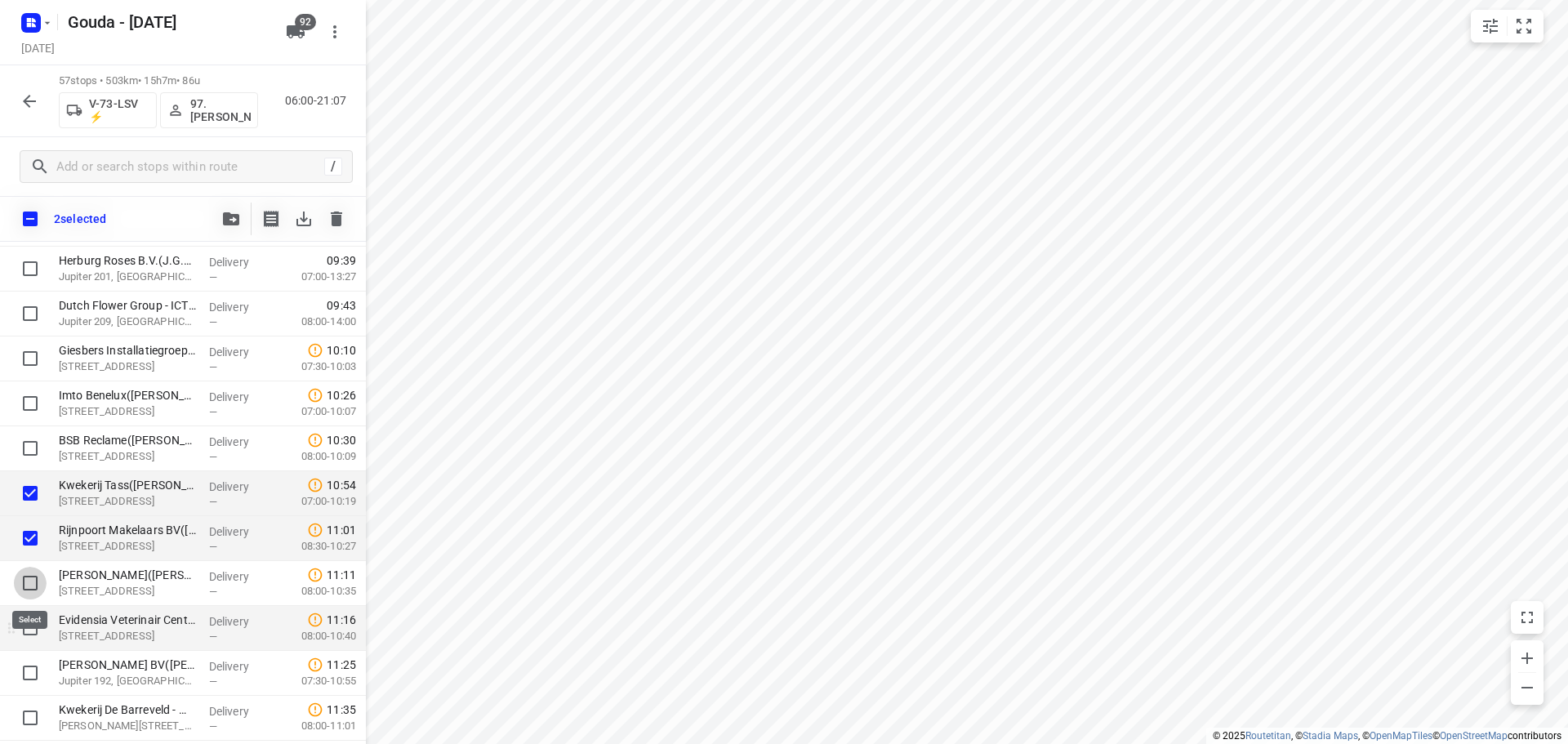
click at [34, 590] on input "checkbox" at bounding box center [30, 583] width 33 height 33
checkbox input "true"
click at [29, 634] on input "checkbox" at bounding box center [30, 628] width 33 height 33
checkbox input "true"
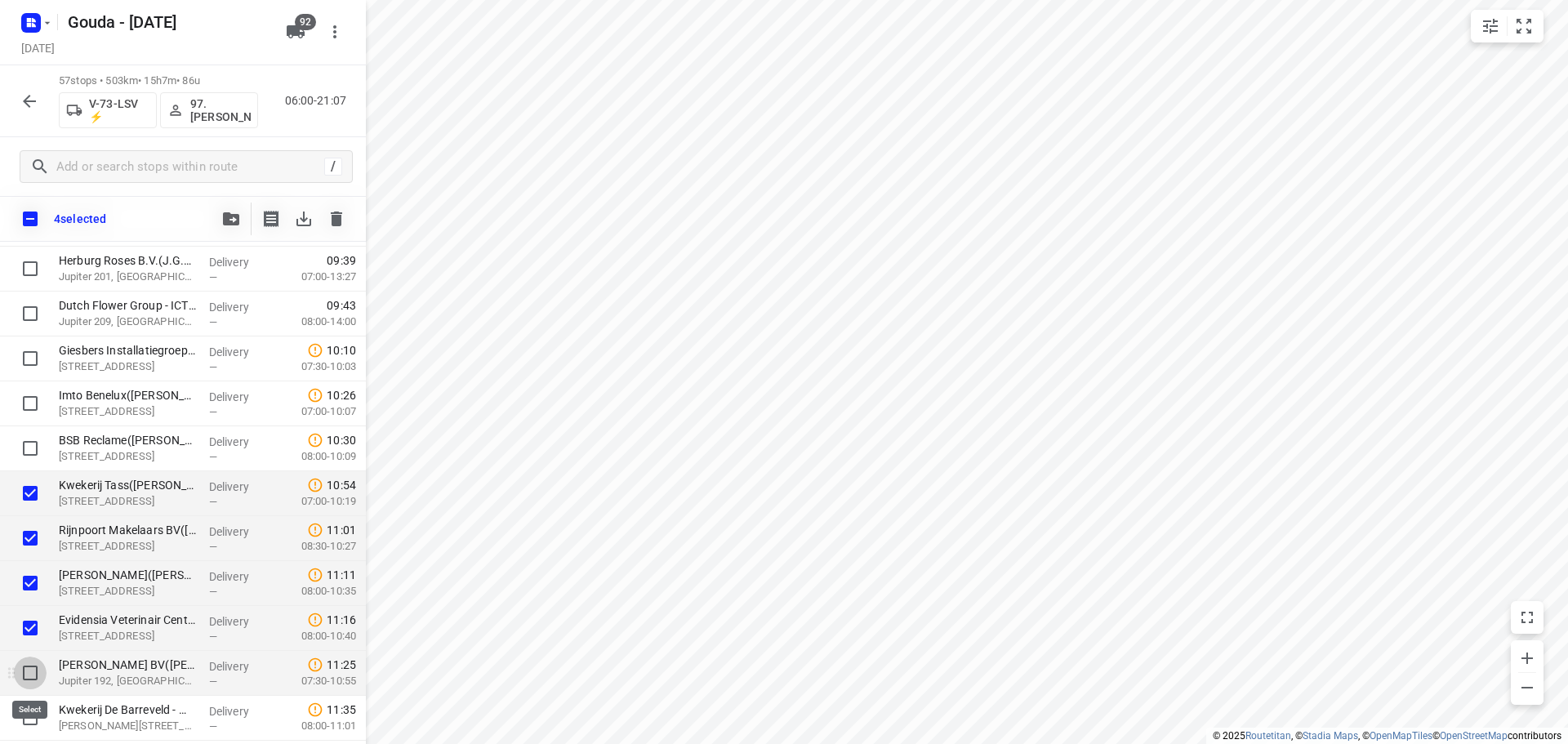
click at [24, 675] on input "checkbox" at bounding box center [30, 673] width 33 height 33
checkbox input "true"
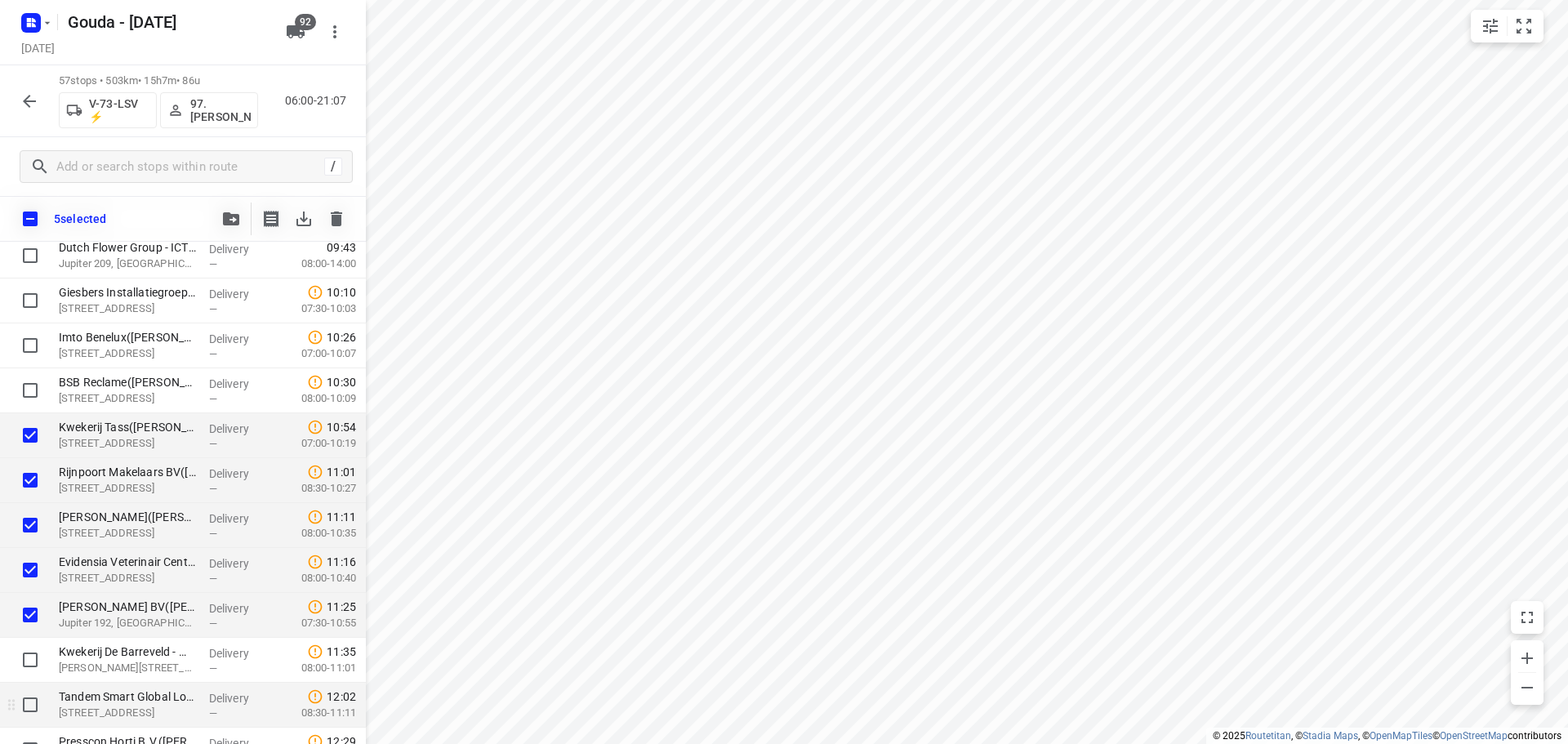
scroll to position [655, 0]
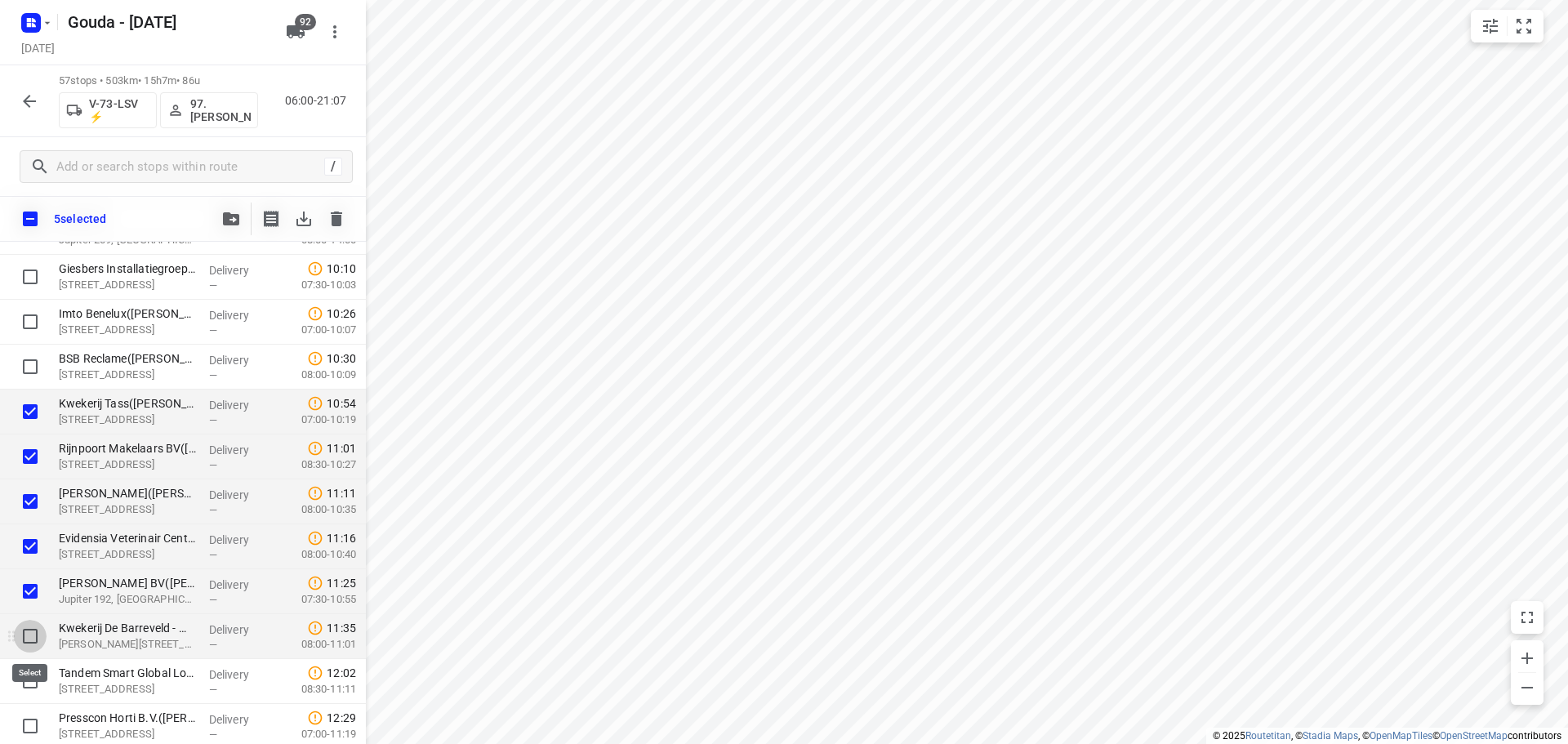
click at [26, 634] on input "checkbox" at bounding box center [30, 636] width 33 height 33
checkbox input "true"
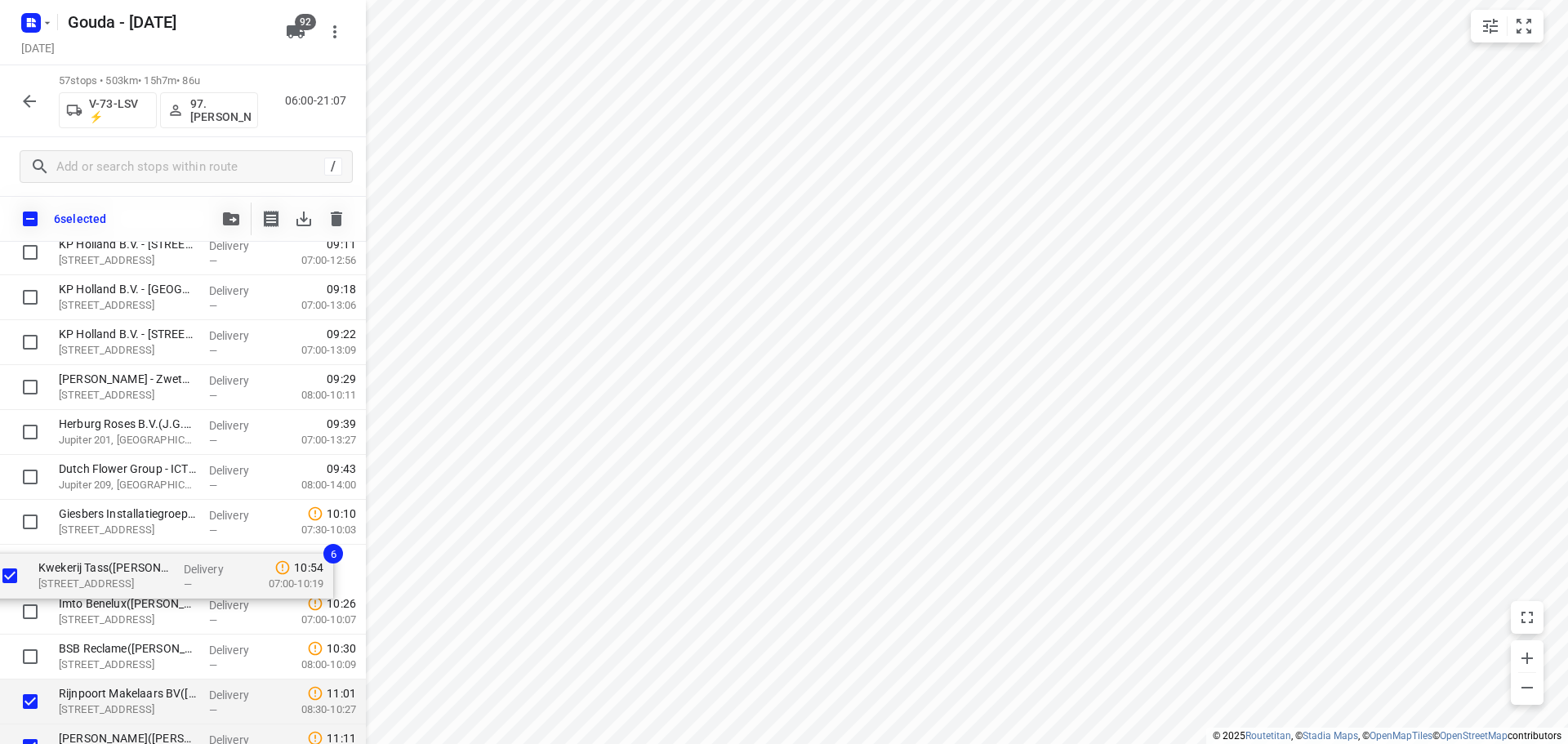
scroll to position [411, 0]
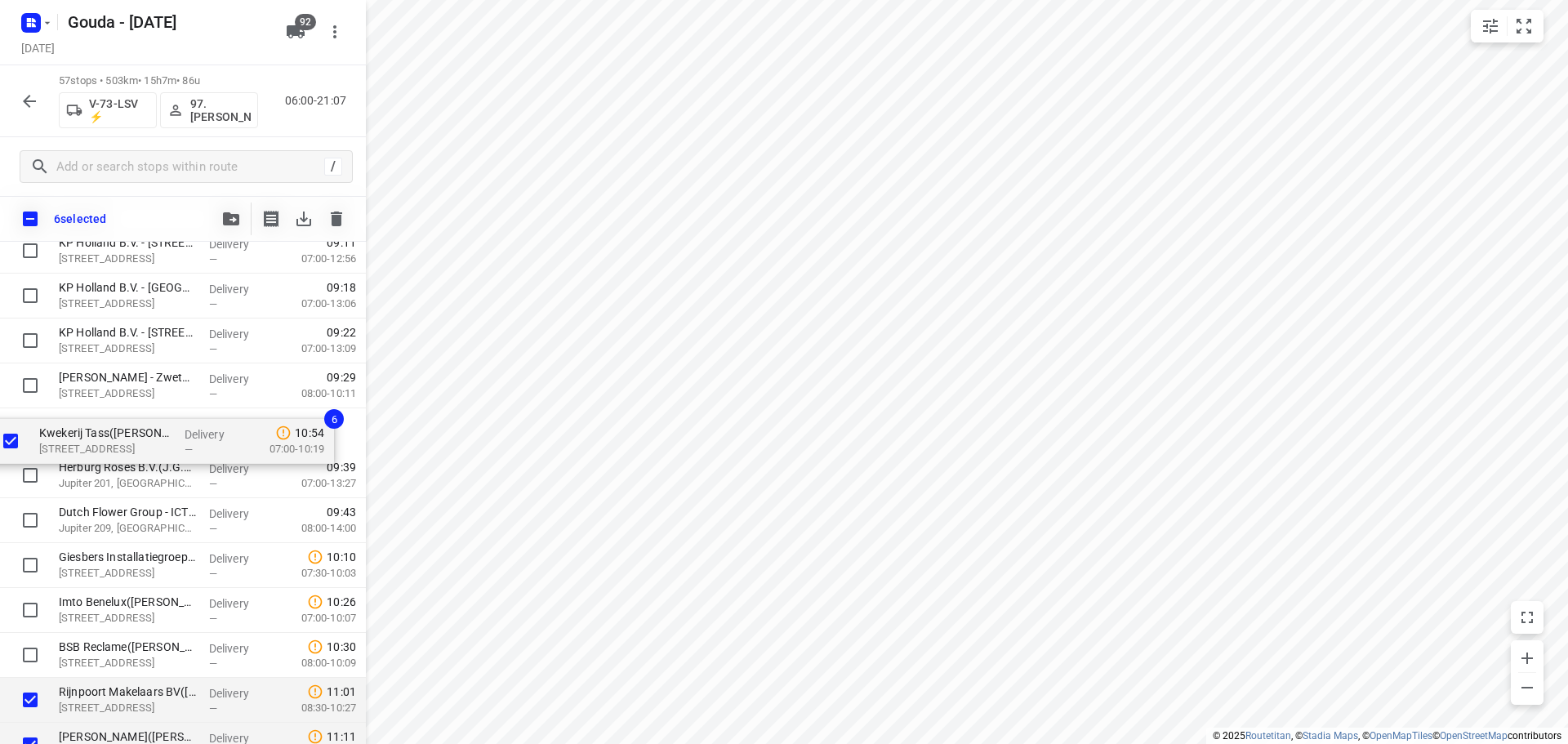
drag, startPoint x: 187, startPoint y: 667, endPoint x: 161, endPoint y: 438, distance: 230.5
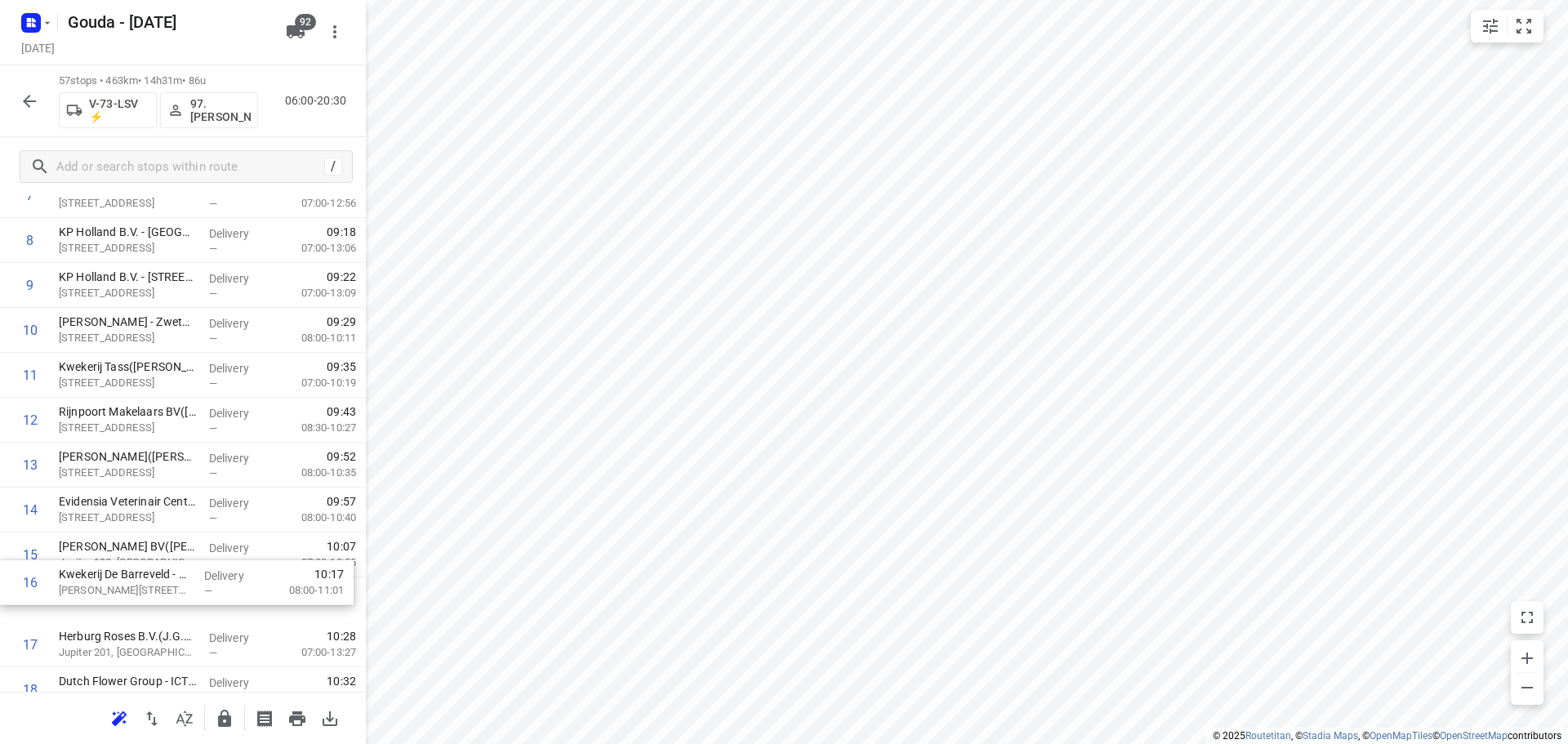
drag, startPoint x: 272, startPoint y: 606, endPoint x: 272, endPoint y: 570, distance: 36.0
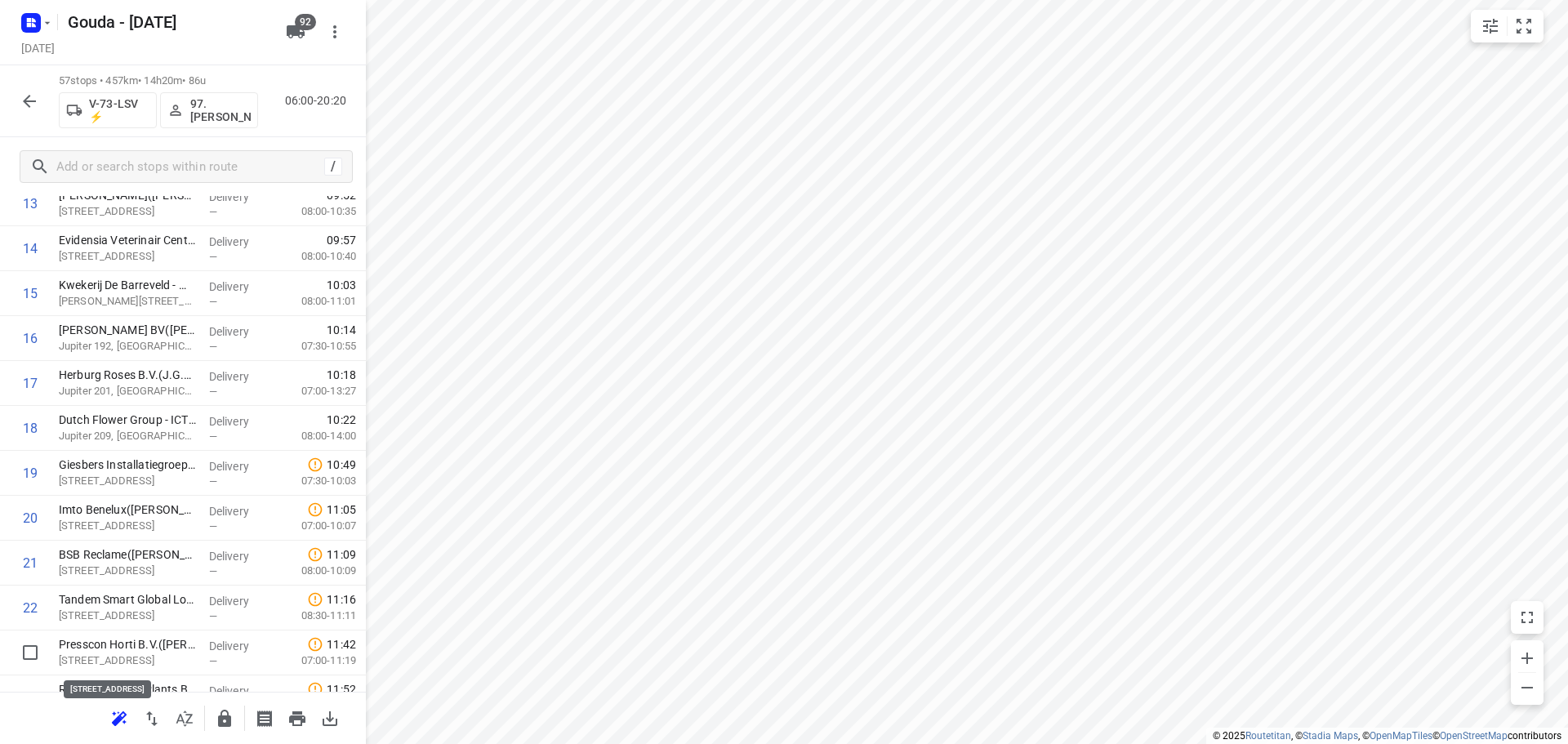
scroll to position [686, 0]
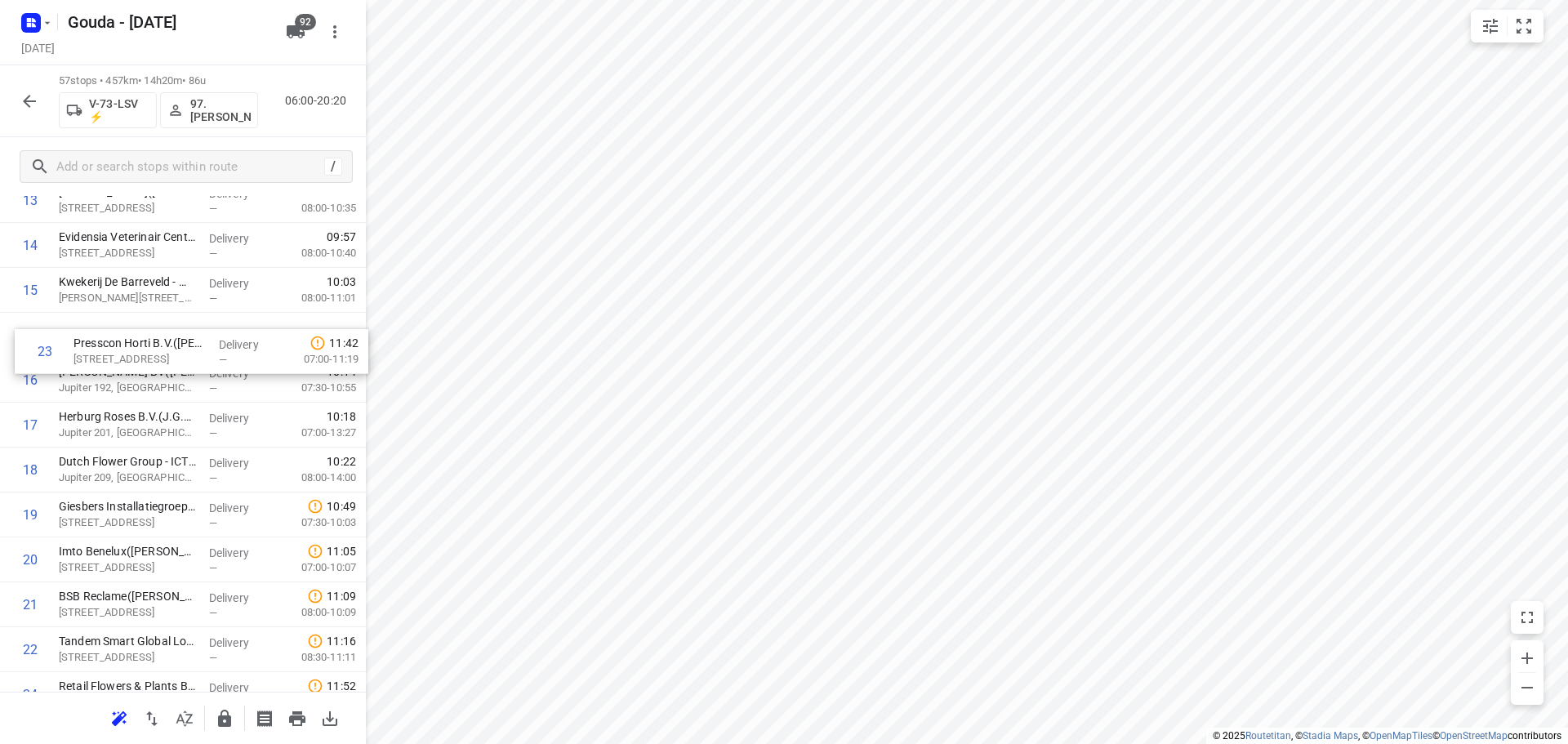
drag, startPoint x: 110, startPoint y: 664, endPoint x: 116, endPoint y: 341, distance: 323.1
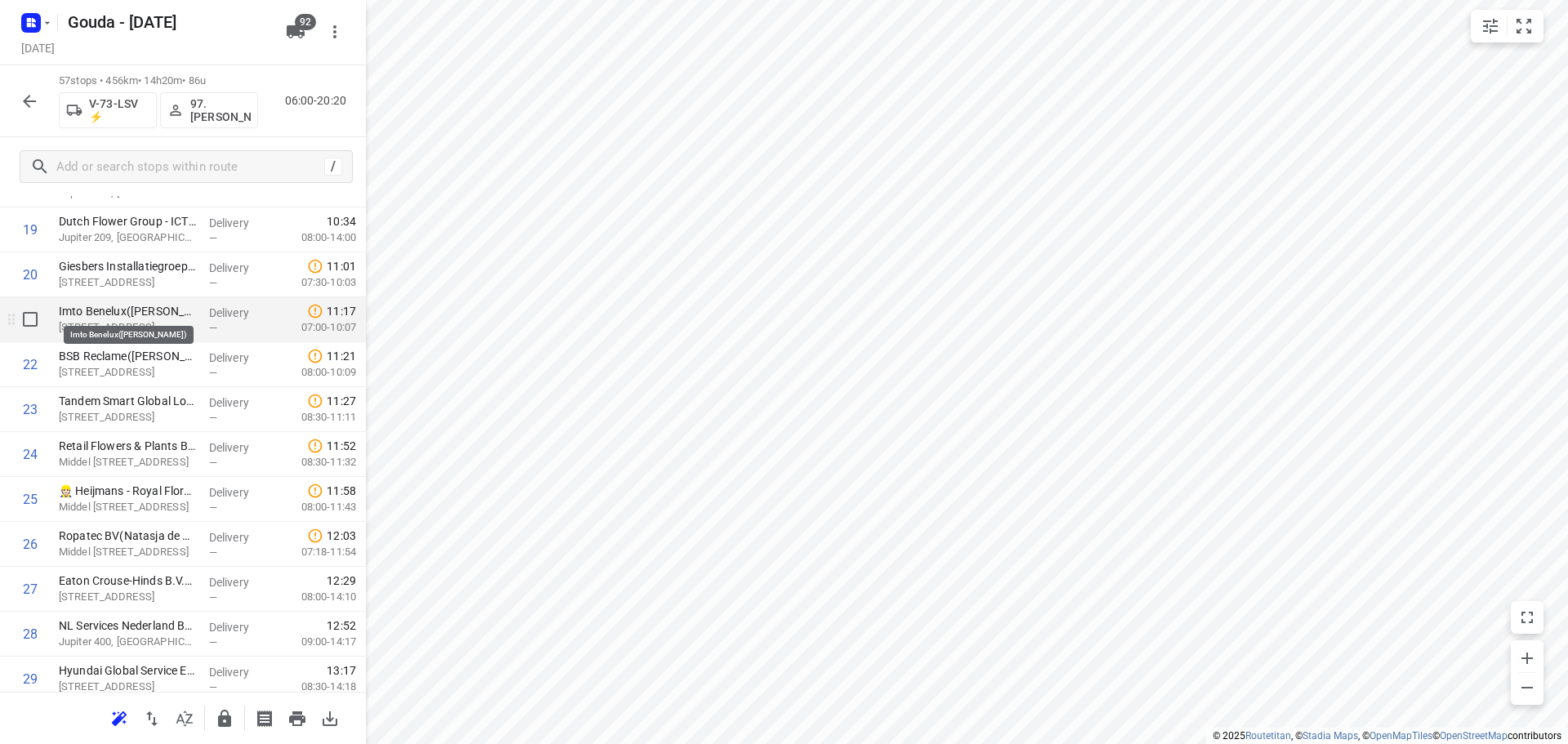
scroll to position [931, 0]
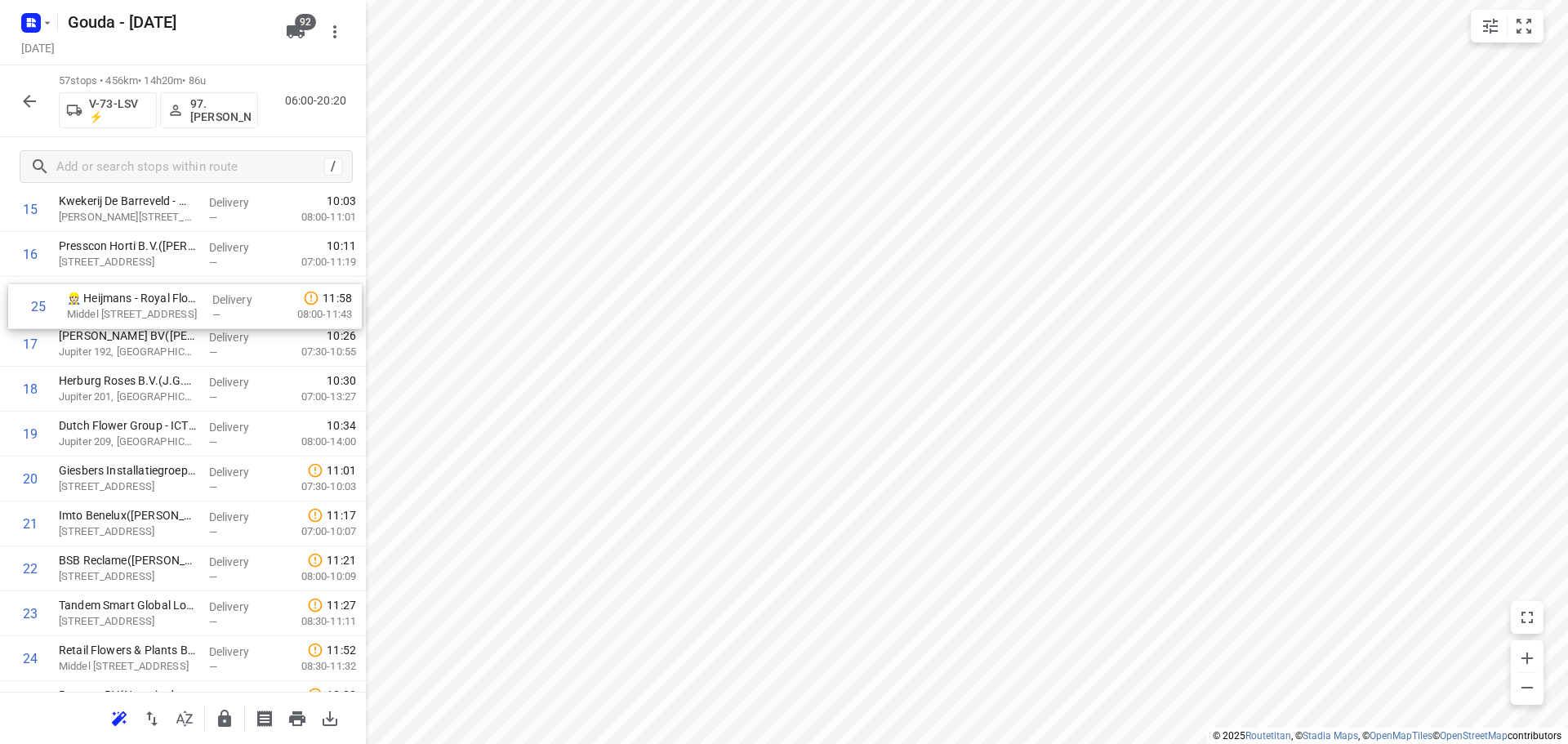
drag, startPoint x: 134, startPoint y: 490, endPoint x: 146, endPoint y: 287, distance: 203.4
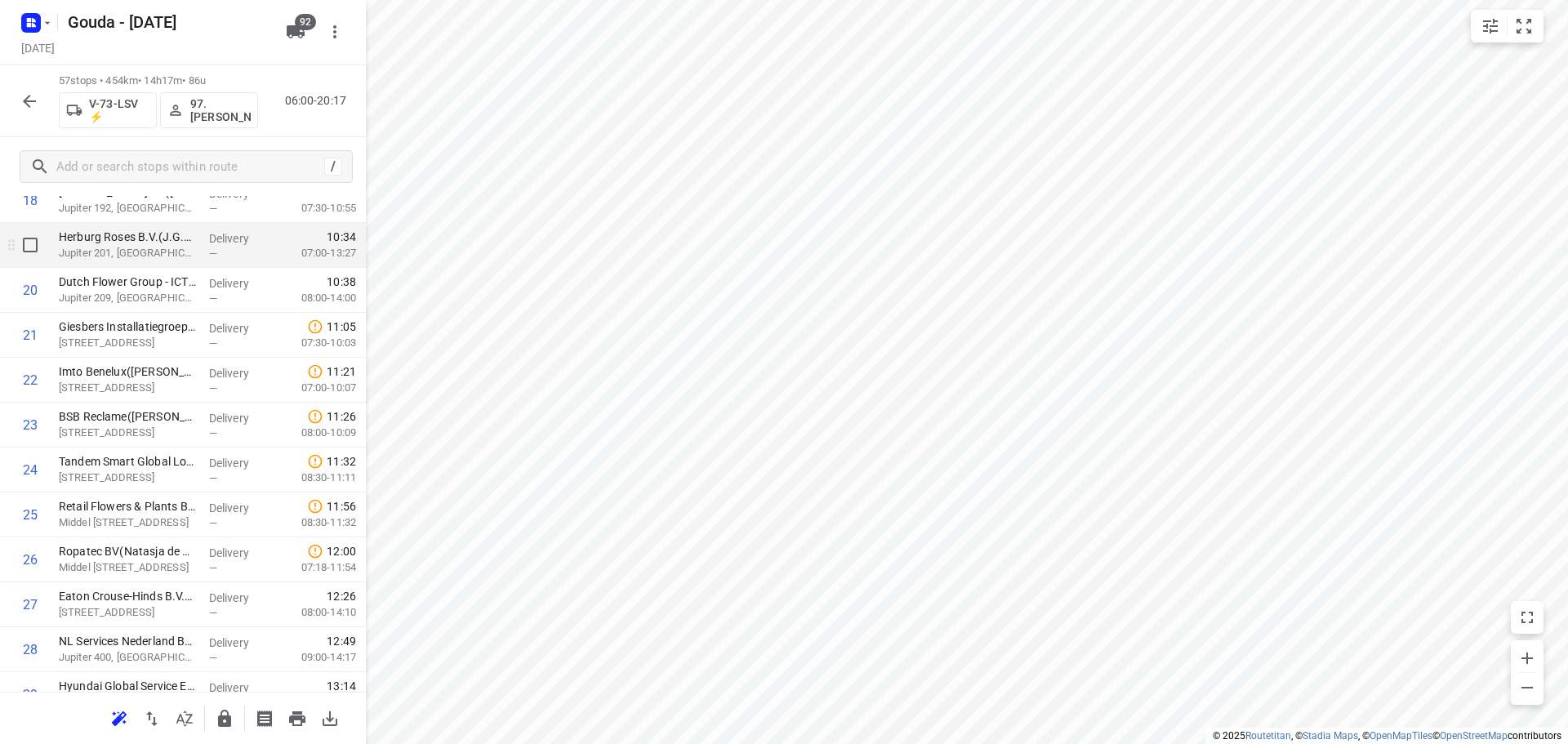
scroll to position [929, 0]
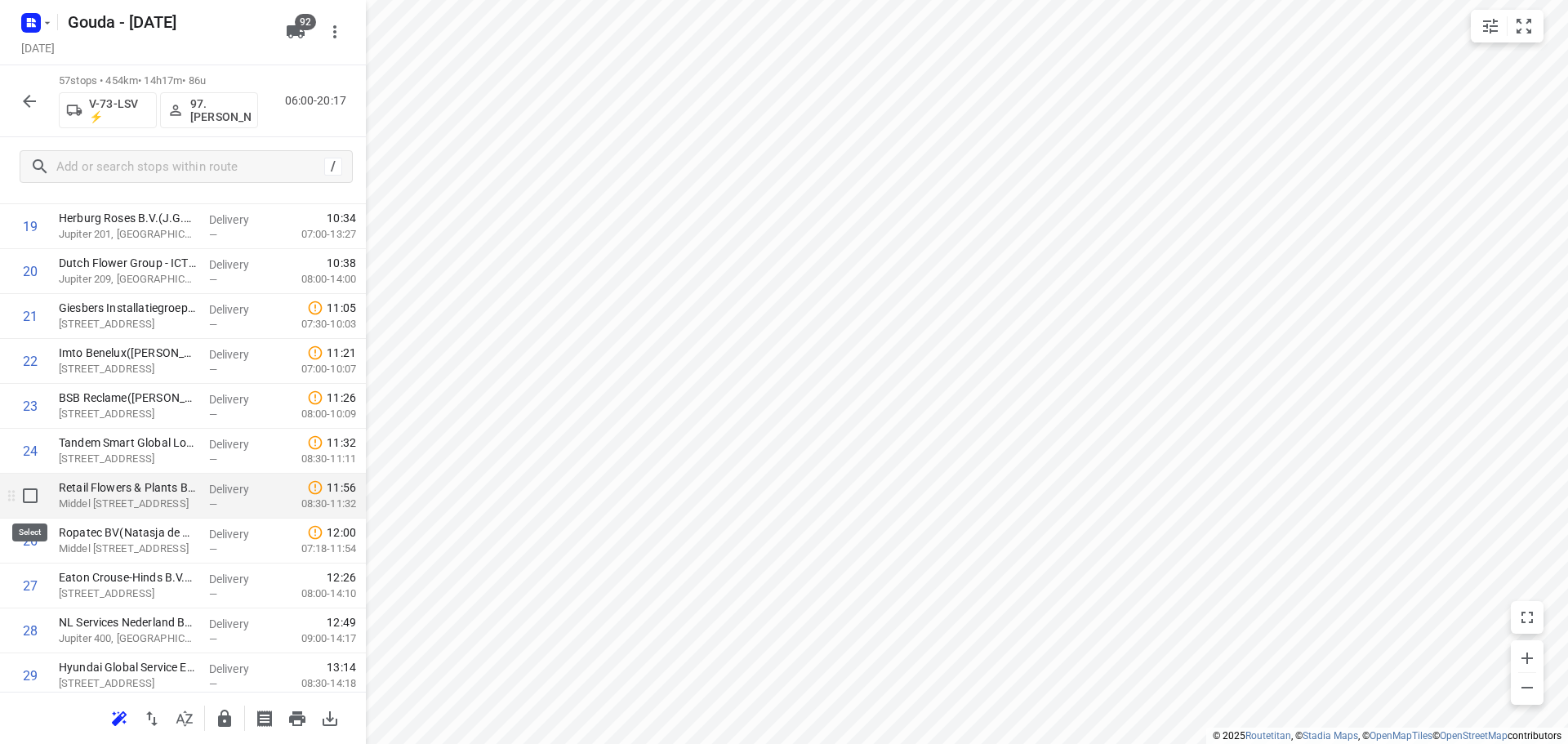
click at [20, 495] on input "checkbox" at bounding box center [30, 496] width 33 height 33
checkbox input "true"
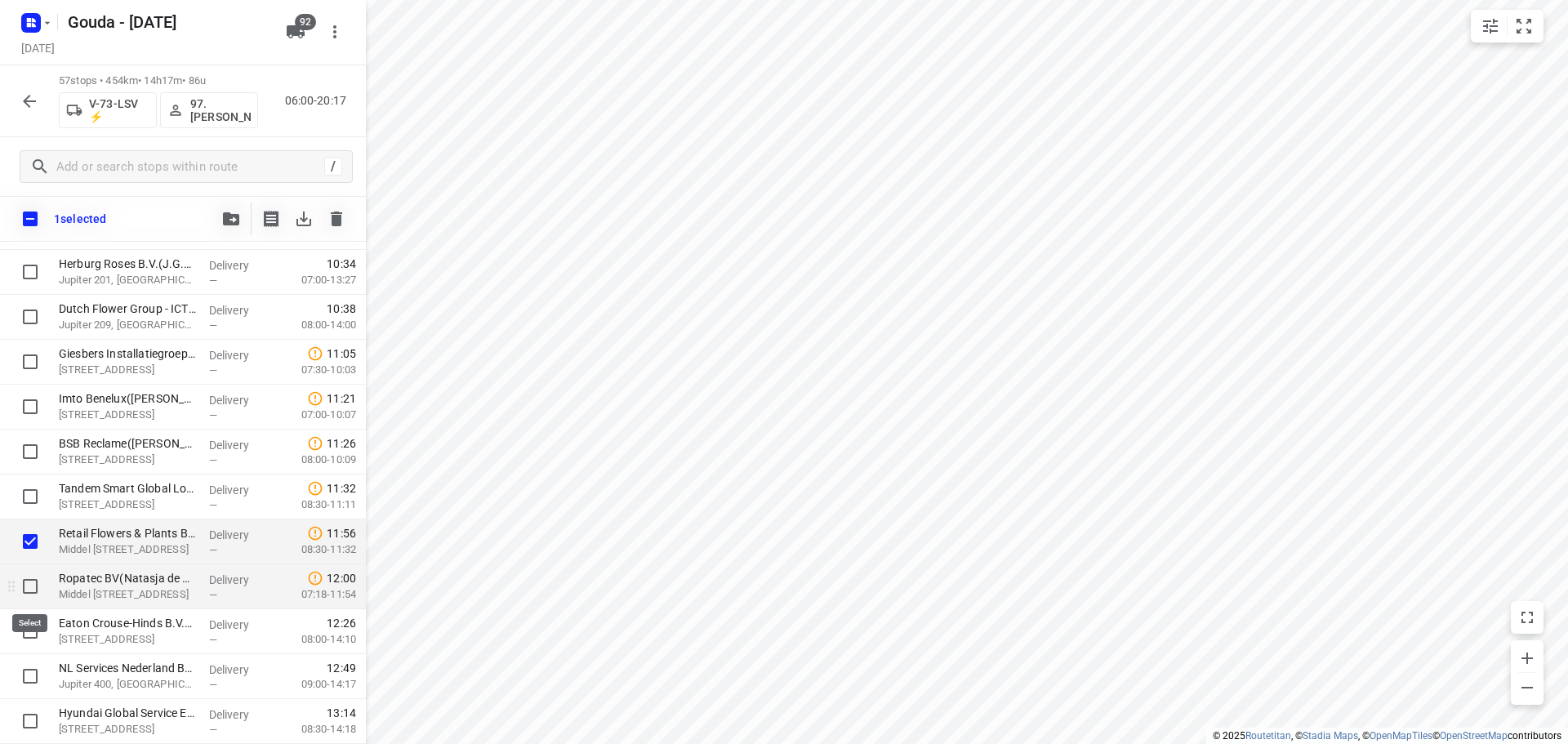
click at [27, 585] on input "checkbox" at bounding box center [30, 586] width 33 height 33
checkbox input "true"
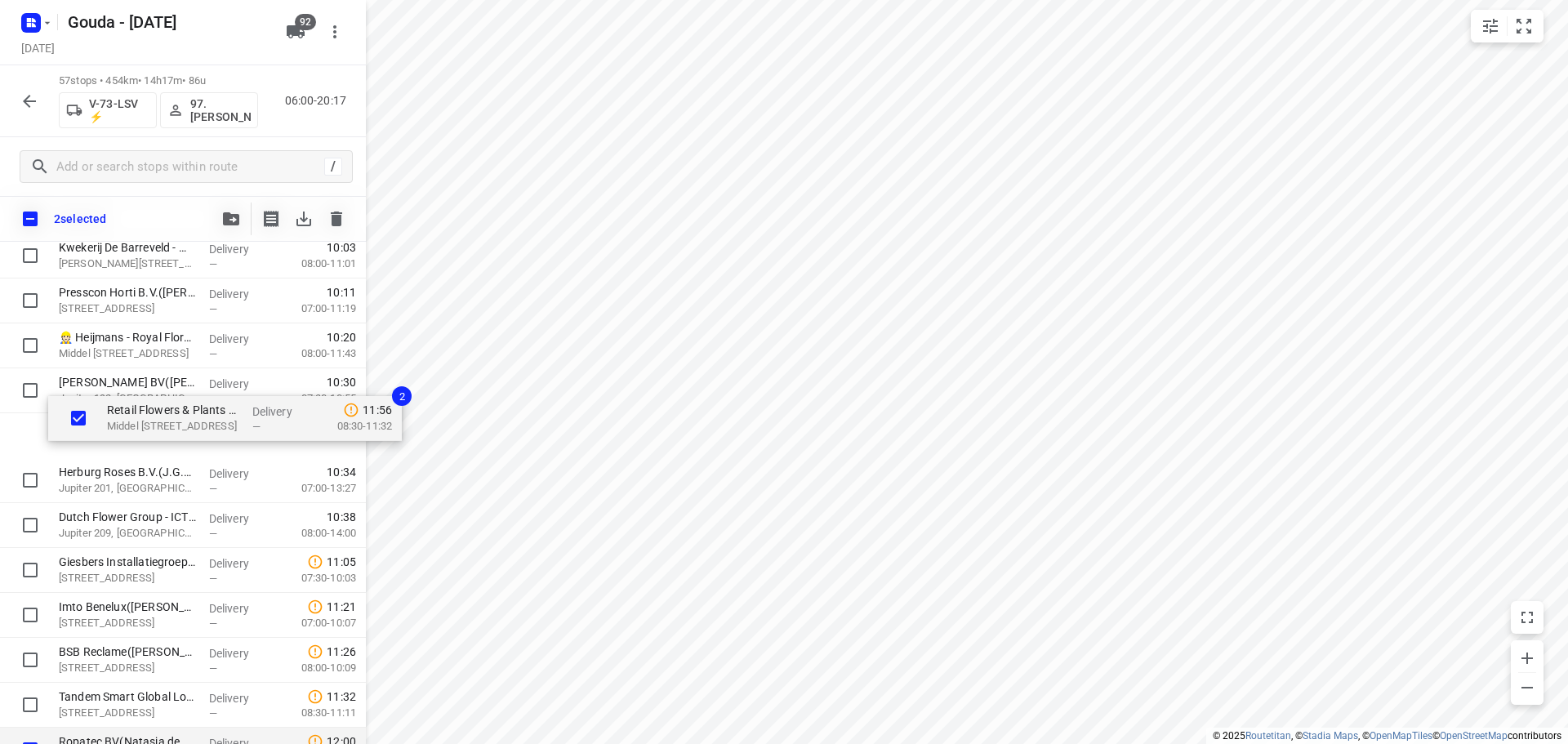
scroll to position [767, 0]
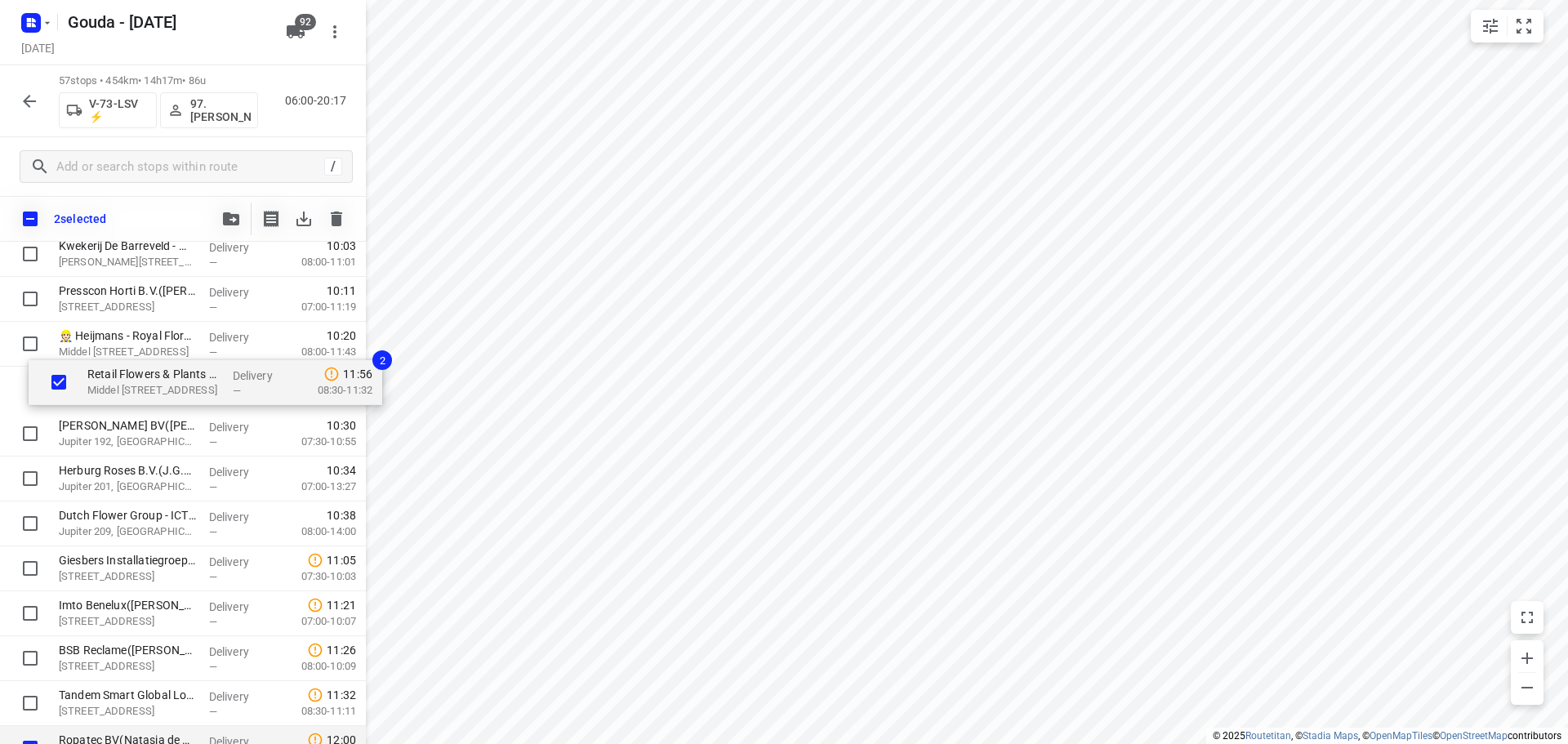
drag, startPoint x: 96, startPoint y: 706, endPoint x: 124, endPoint y: 378, distance: 329.2
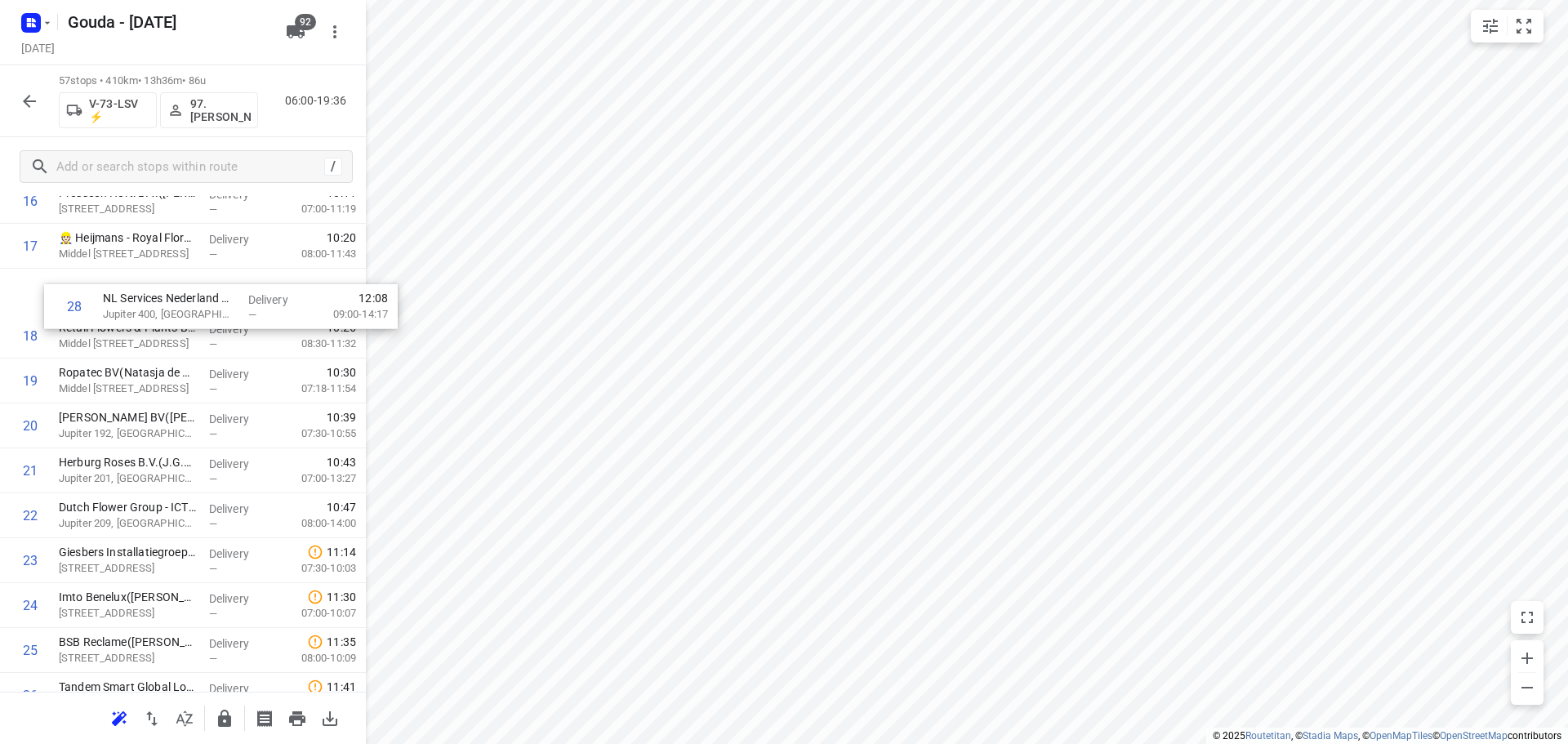
scroll to position [813, 0]
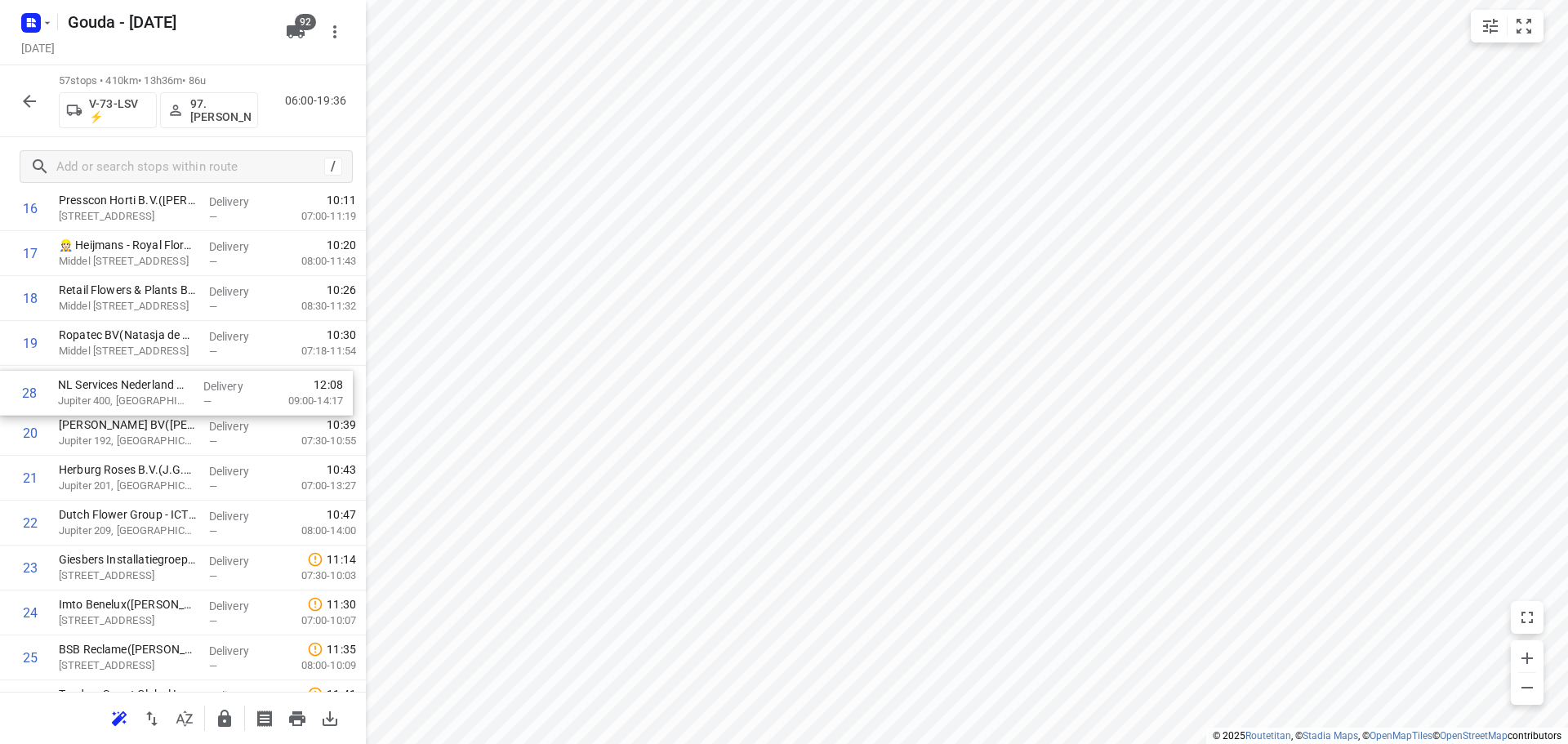
drag, startPoint x: 148, startPoint y: 628, endPoint x: 147, endPoint y: 394, distance: 234.0
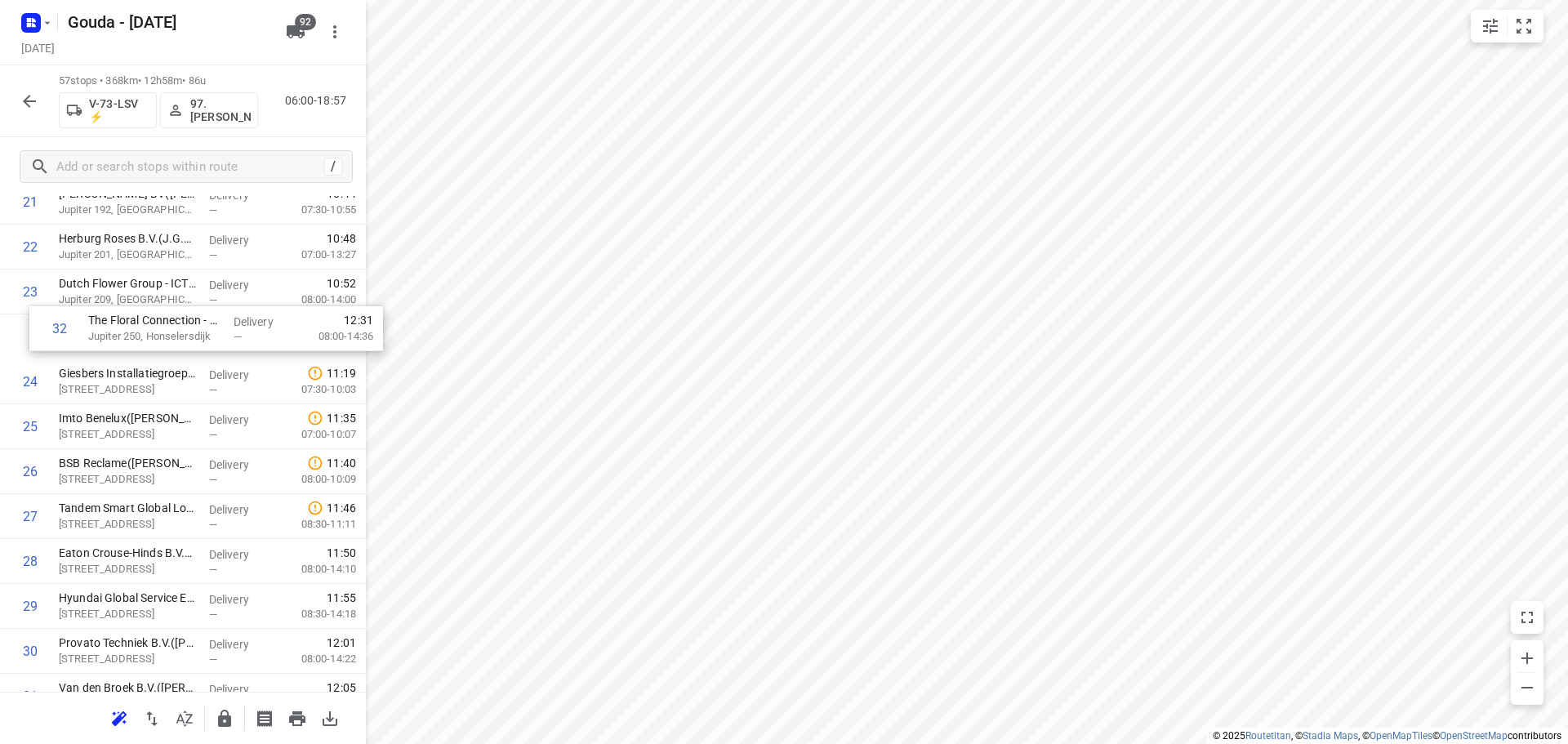
scroll to position [1038, 0]
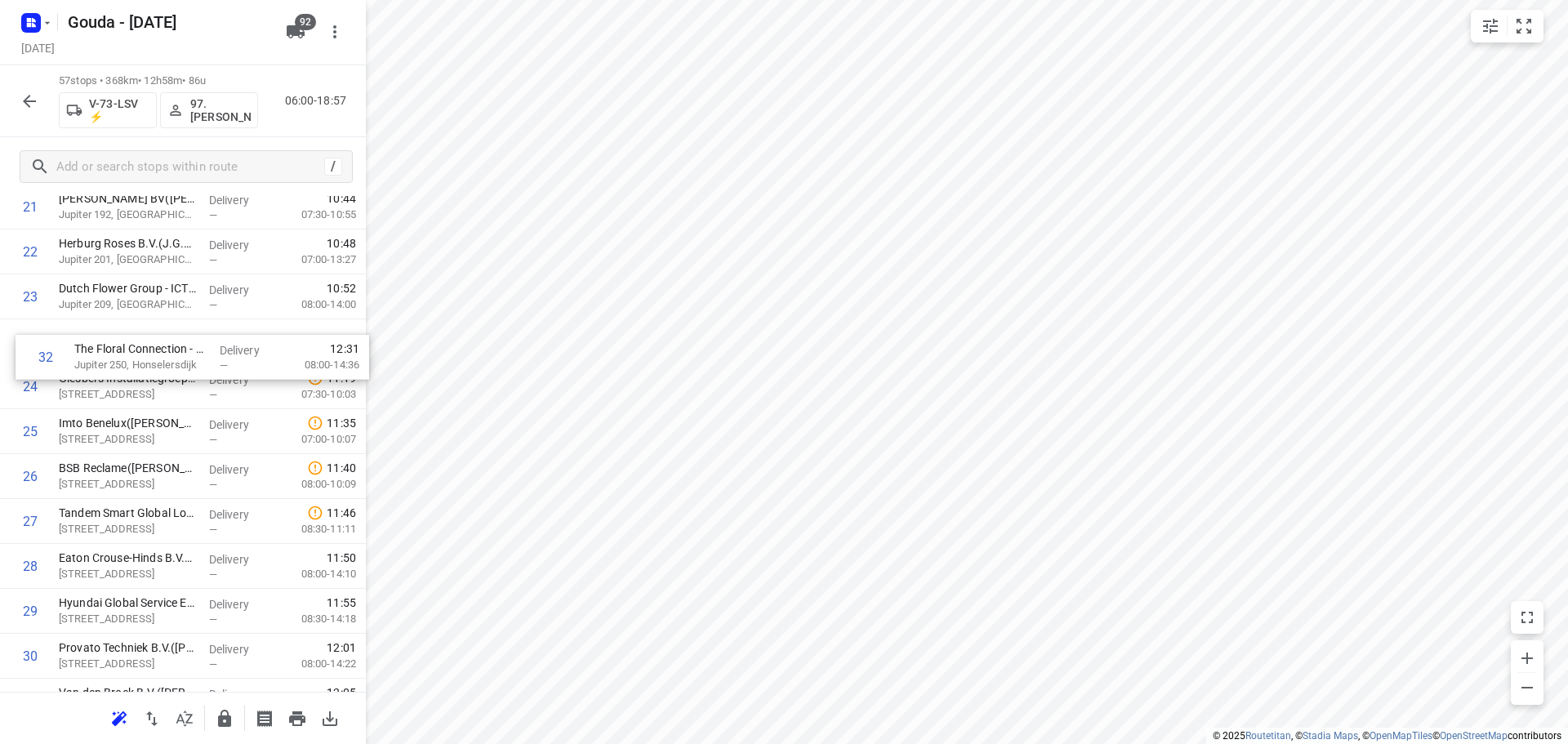
drag, startPoint x: 158, startPoint y: 525, endPoint x: 176, endPoint y: 354, distance: 171.9
click at [176, 354] on div "1 Dümmen Orange the Netherlands B.V. - Westland B Office de Lier(Mieke van de W…" at bounding box center [183, 566] width 366 height 2562
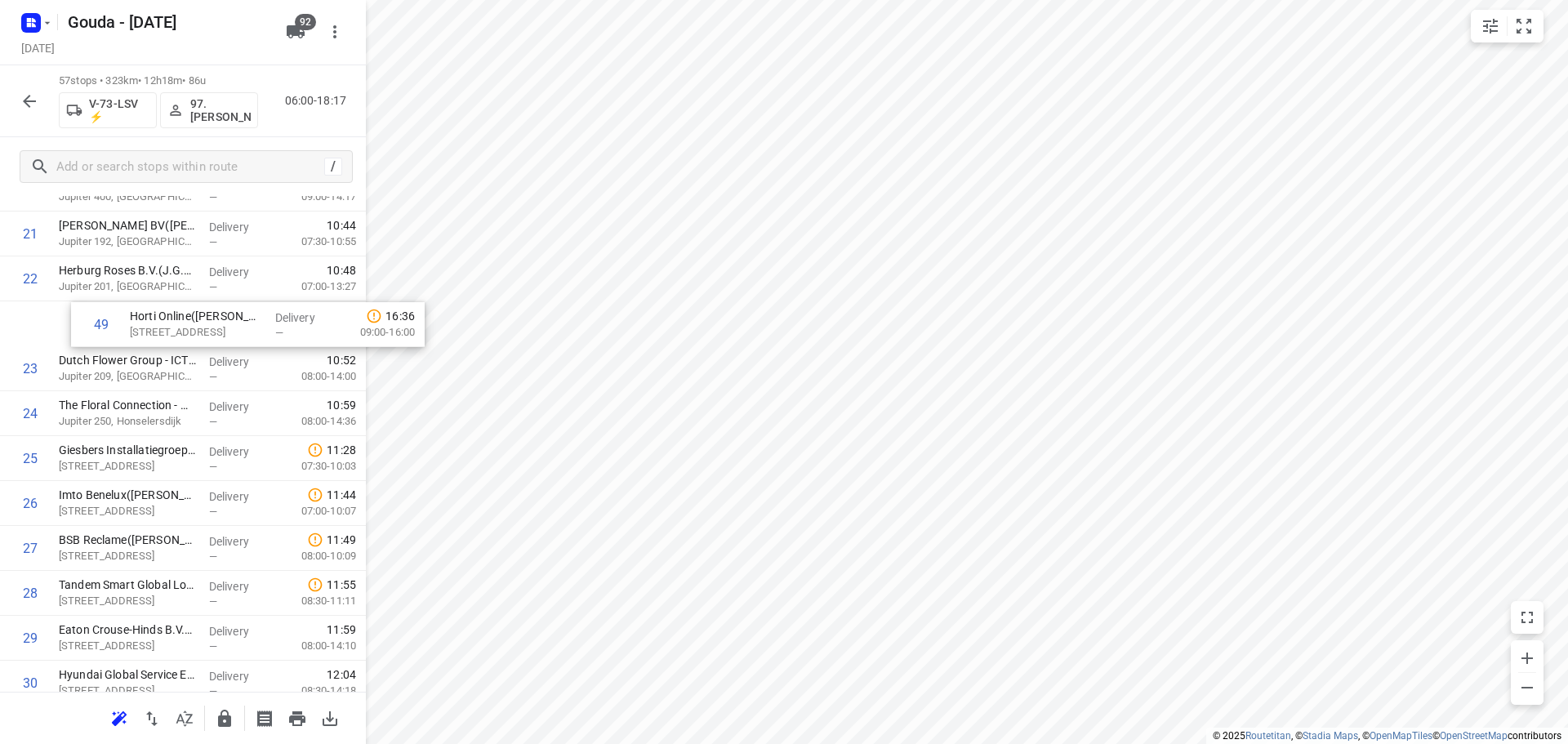
scroll to position [1007, 0]
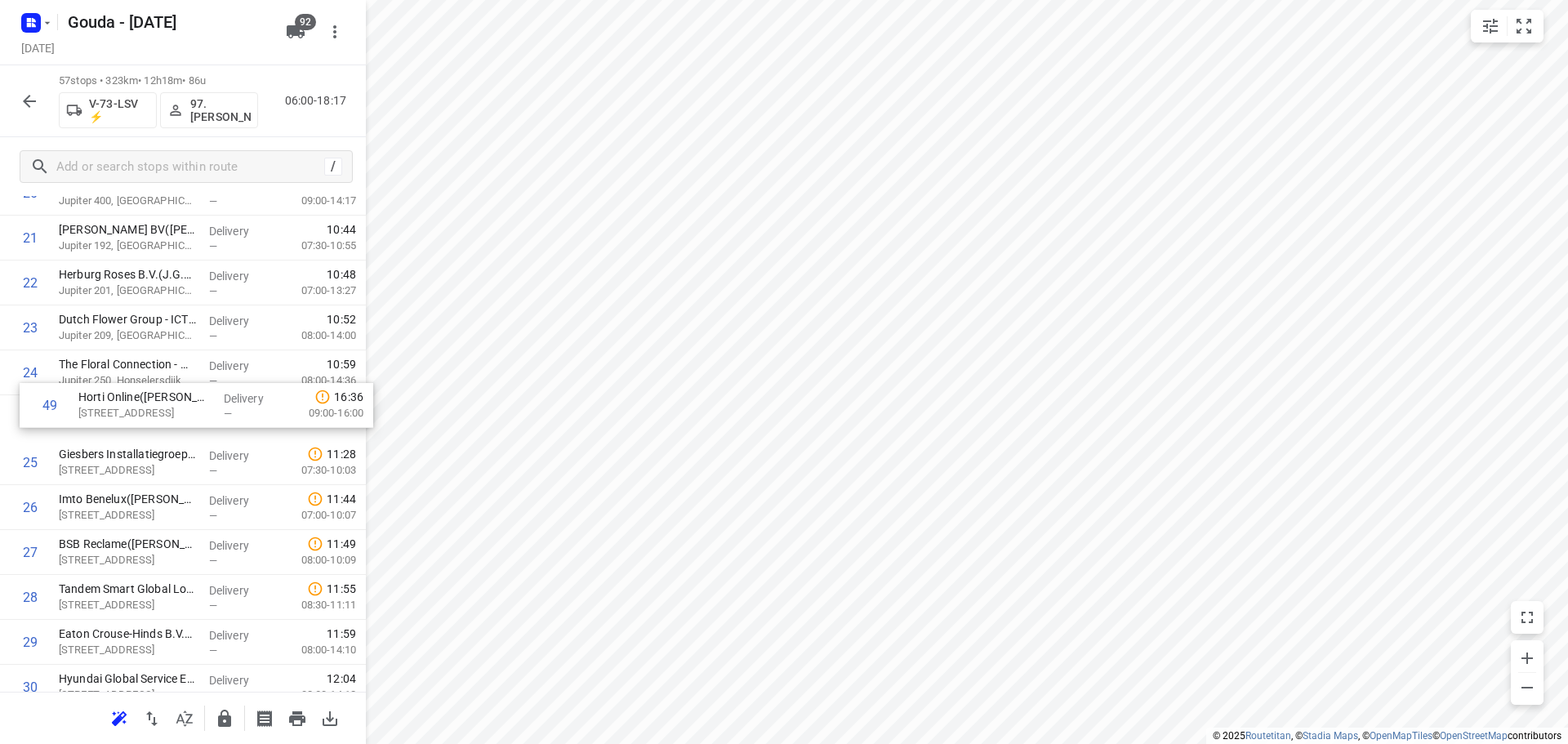
drag, startPoint x: 149, startPoint y: 563, endPoint x: 173, endPoint y: 399, distance: 165.7
click at [173, 399] on div "1 Dümmen Orange the Netherlands B.V. - Westland B Office de Lier(Mieke van de W…" at bounding box center [183, 597] width 366 height 2562
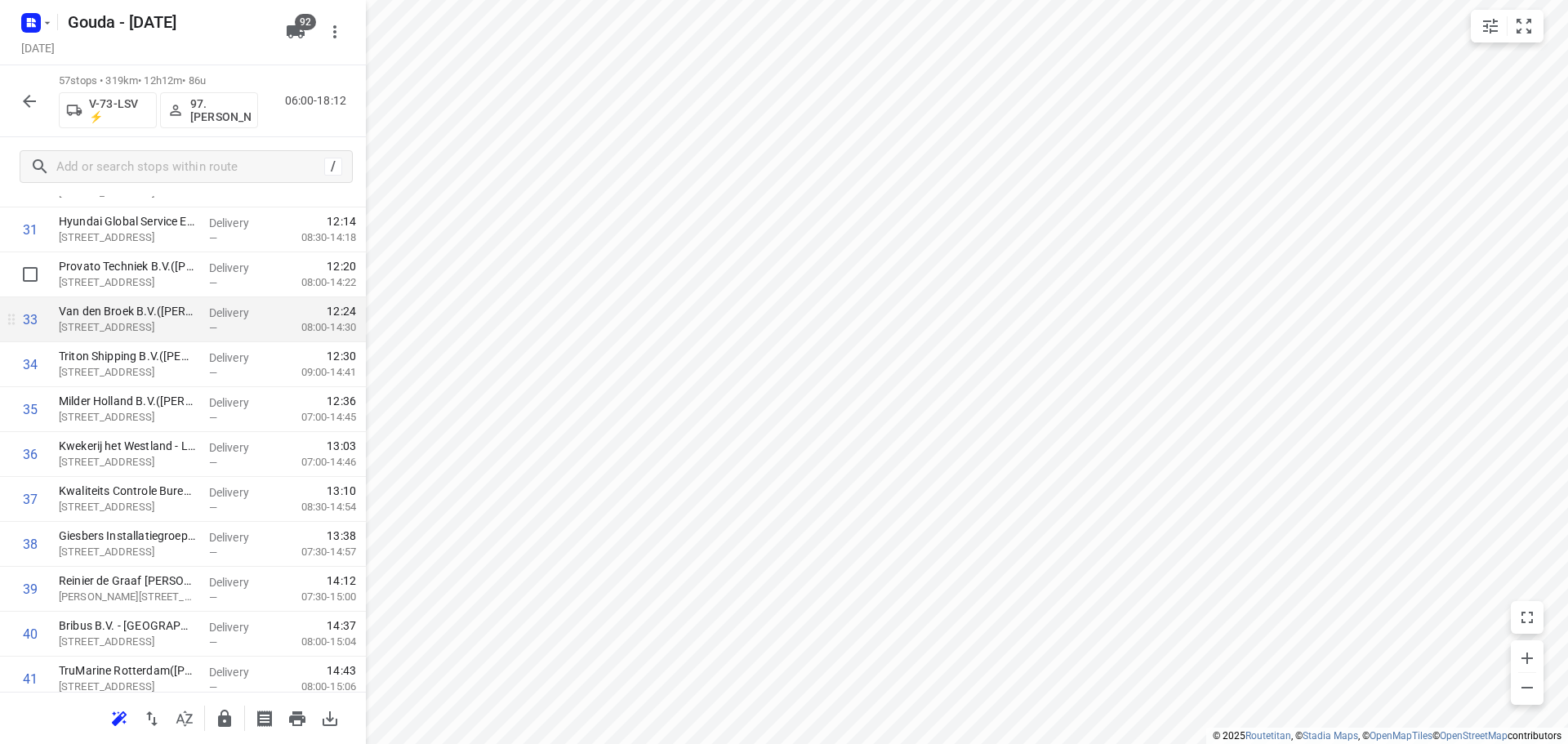
scroll to position [1497, 0]
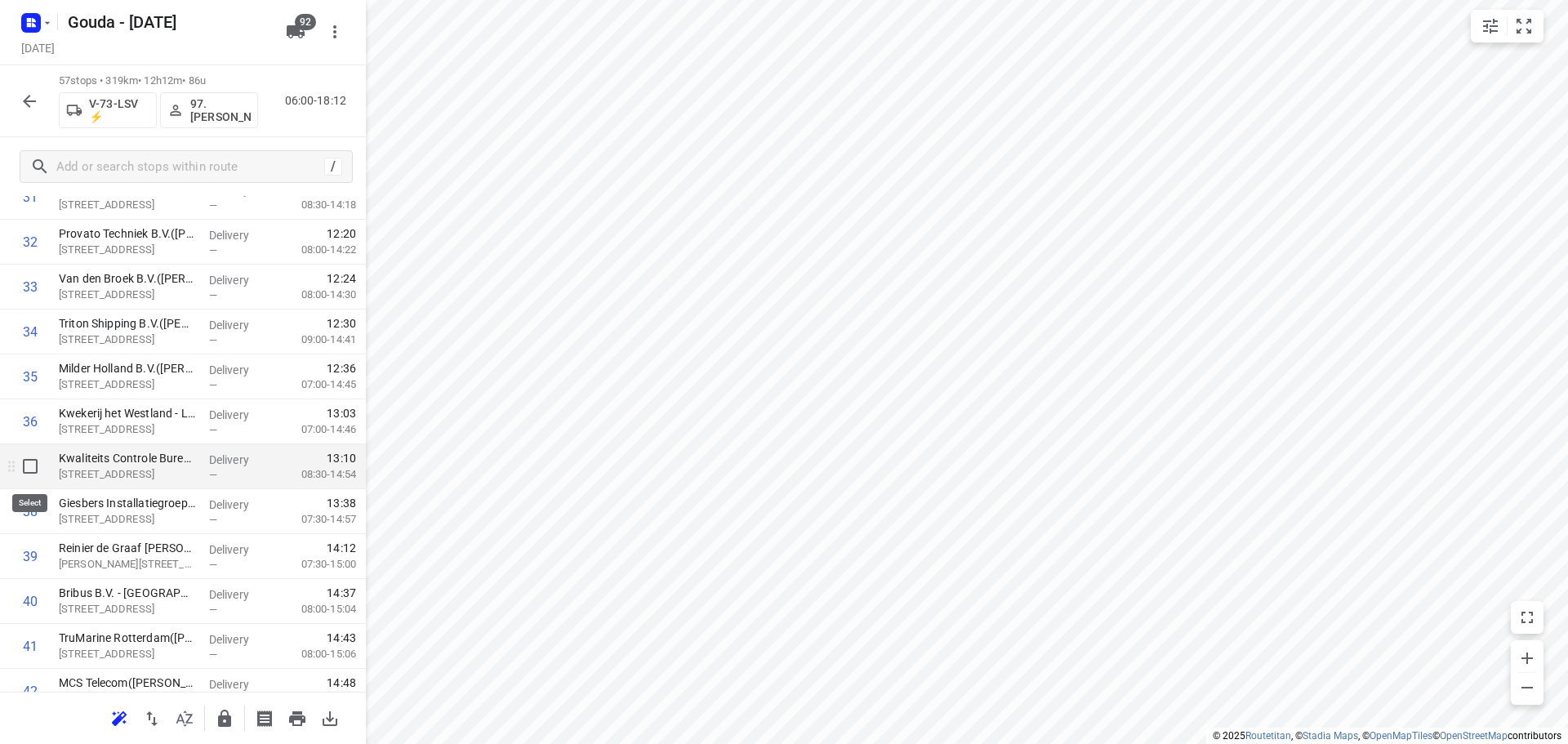
click at [28, 469] on input "checkbox" at bounding box center [30, 466] width 33 height 33
checkbox input "true"
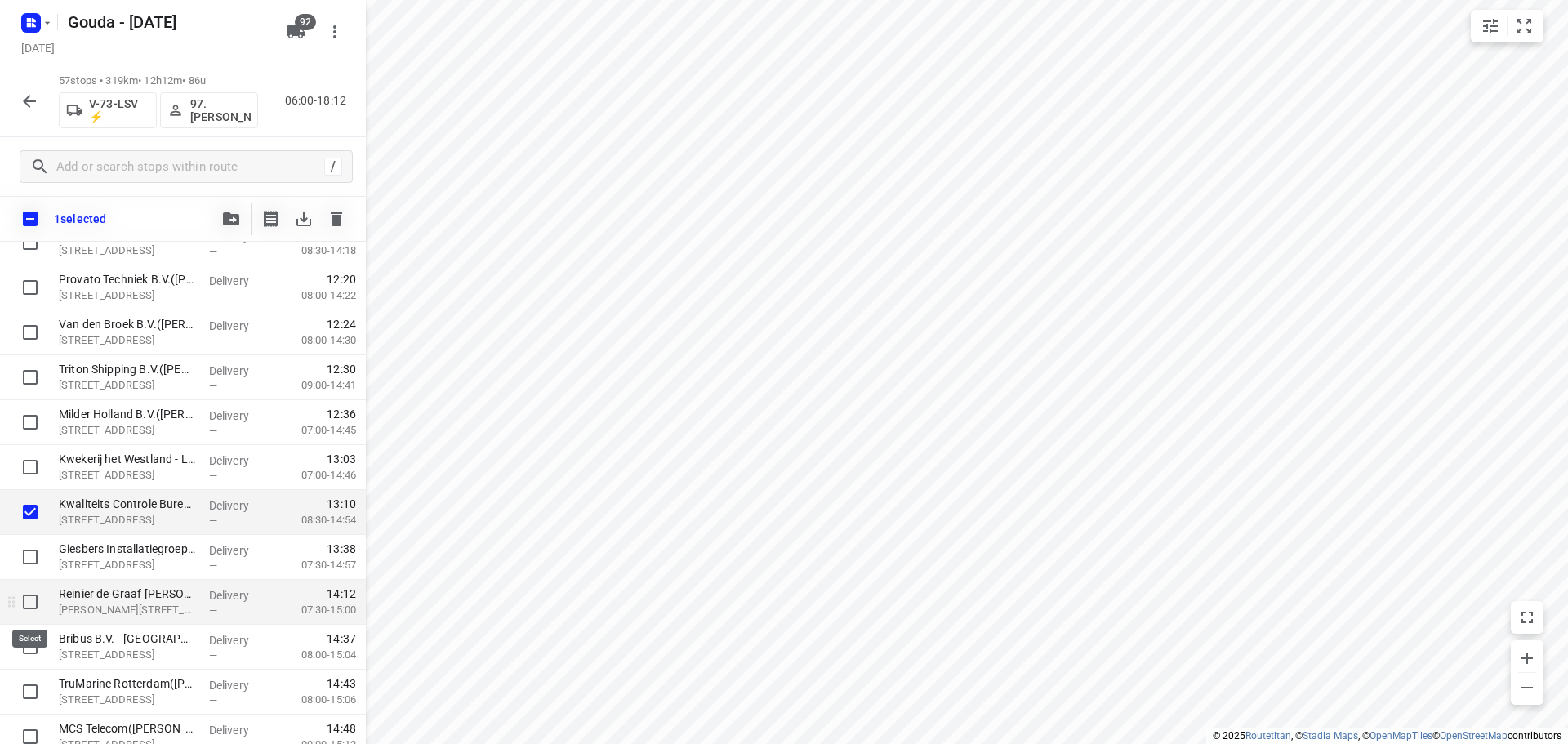
click at [25, 600] on input "checkbox" at bounding box center [30, 602] width 33 height 33
checkbox input "true"
click at [26, 463] on input "checkbox" at bounding box center [30, 467] width 33 height 33
checkbox input "true"
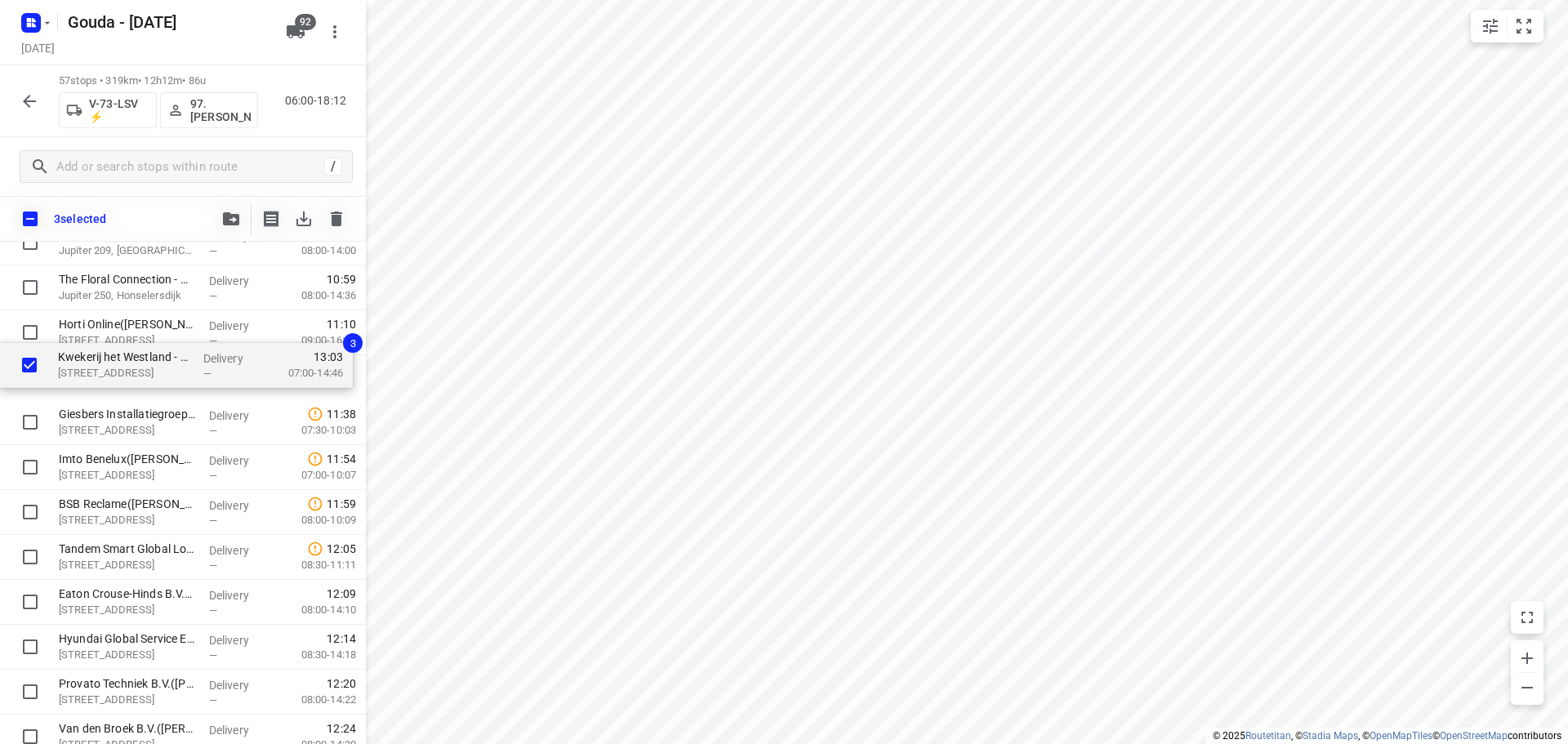
scroll to position [1134, 0]
drag, startPoint x: 152, startPoint y: 633, endPoint x: 149, endPoint y: 369, distance: 264.0
click at [149, 369] on div "Dümmen Orange the Netherlands B.V. - Westland B Office de Lier(Mieke van de Wij…" at bounding box center [183, 517] width 366 height 2562
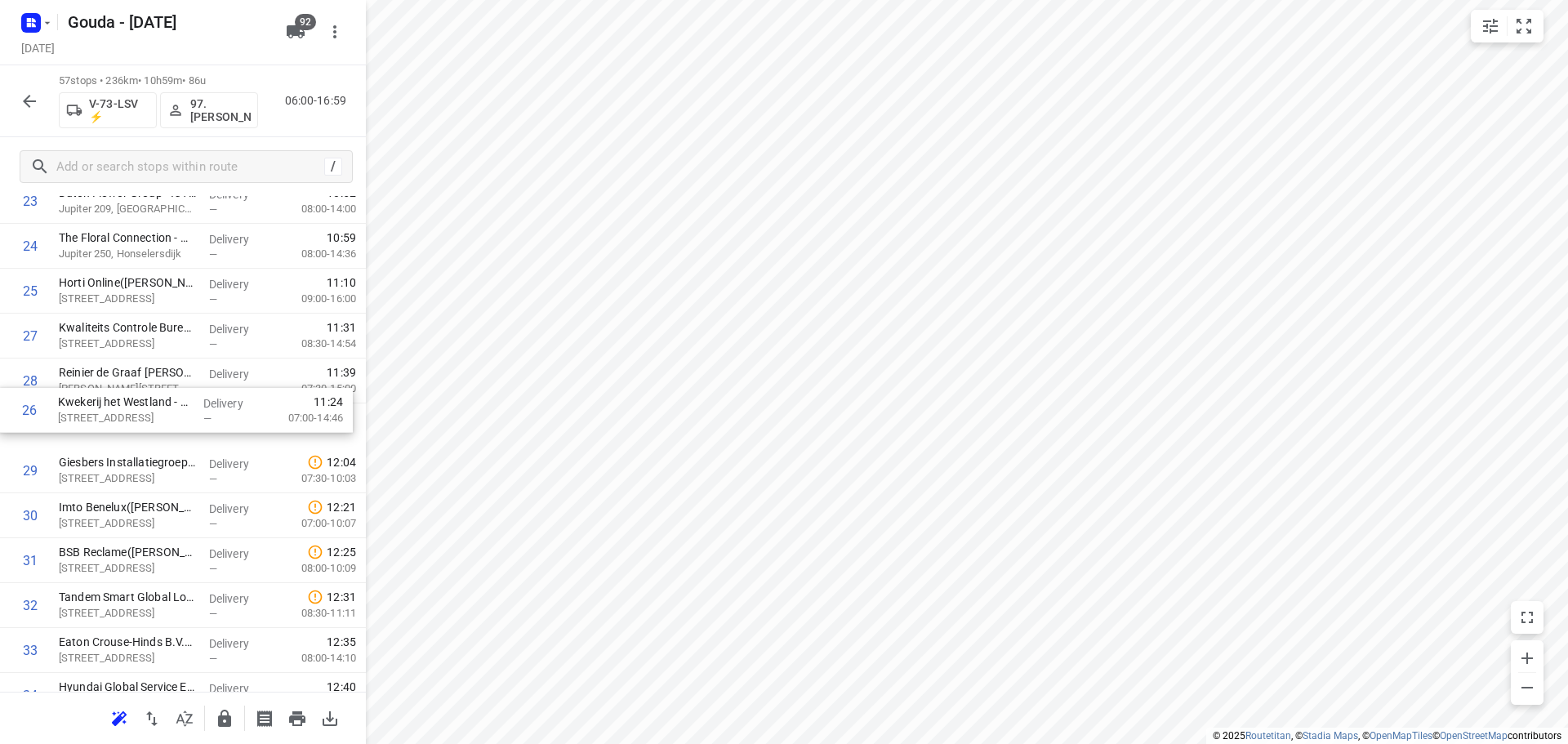
drag, startPoint x: 122, startPoint y: 339, endPoint x: 121, endPoint y: 423, distance: 84.0
click at [121, 423] on div "1 Dümmen Orange the Netherlands B.V. - Westland B Office de Lier(Mieke van de W…" at bounding box center [183, 471] width 366 height 2562
drag, startPoint x: 145, startPoint y: 434, endPoint x: 143, endPoint y: 336, distance: 98.0
click at [143, 336] on div "1 Dümmen Orange the Netherlands B.V. - Westland B Office de Lier(Mieke van de W…" at bounding box center [183, 471] width 366 height 2562
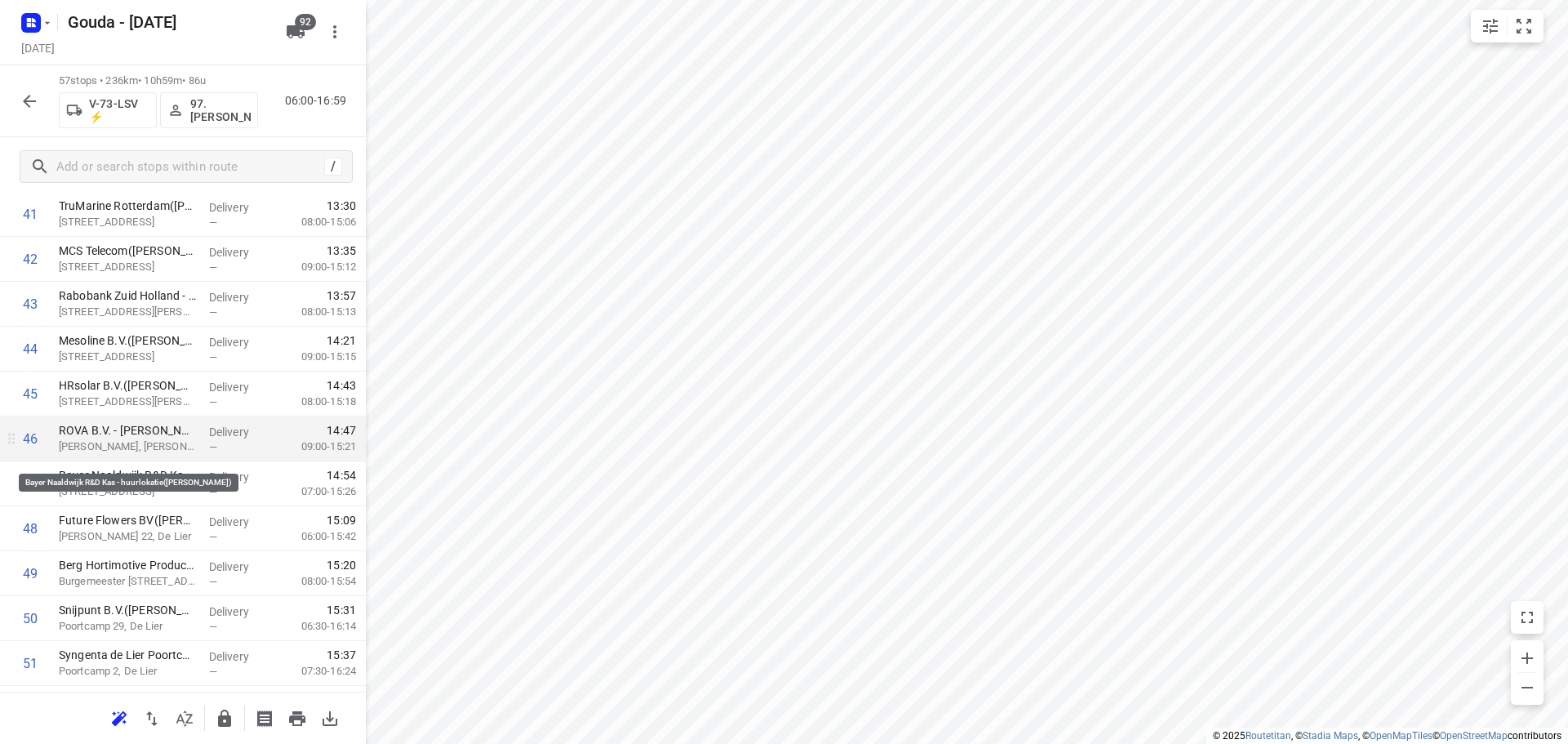
scroll to position [1951, 0]
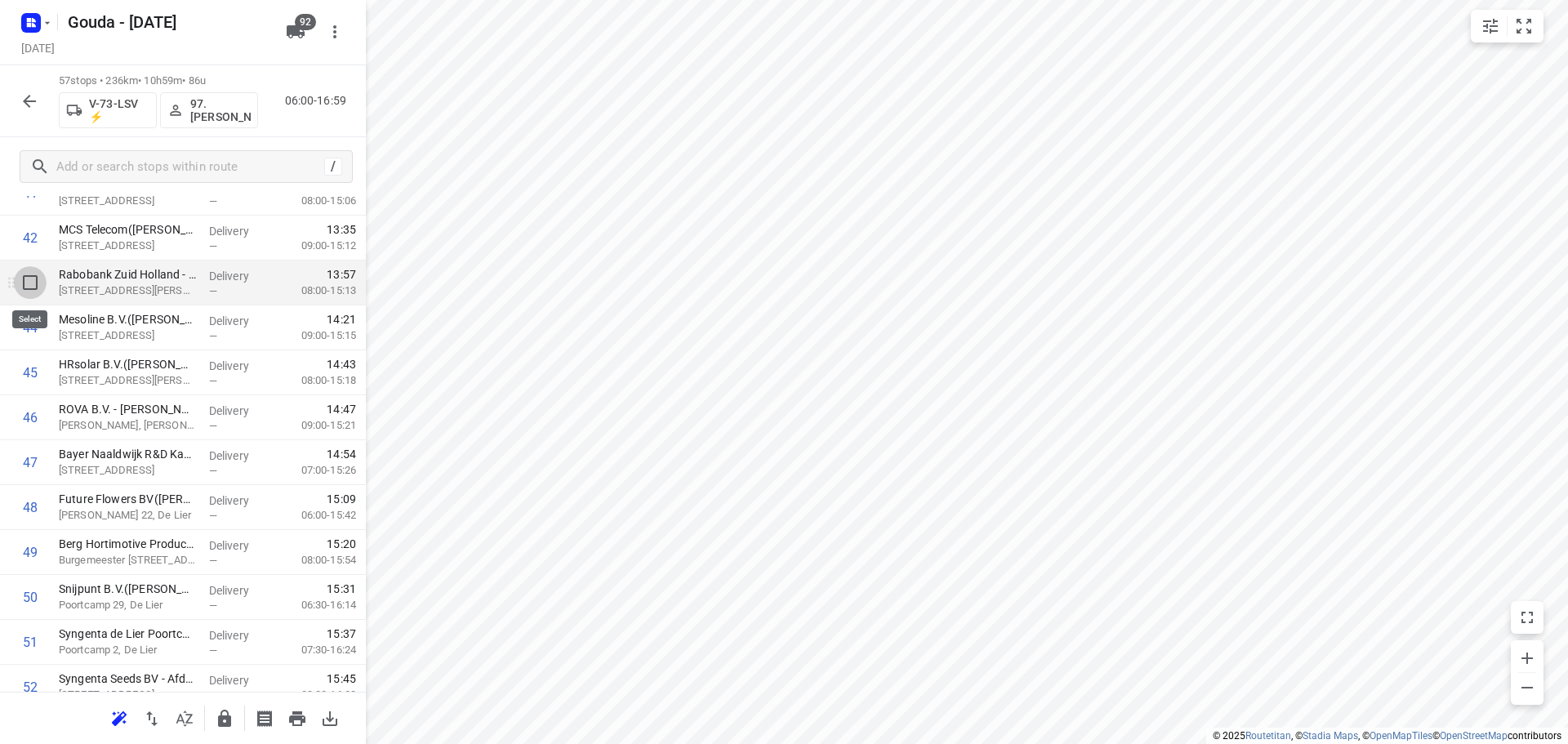
click at [30, 286] on input "checkbox" at bounding box center [30, 283] width 33 height 33
checkbox input "true"
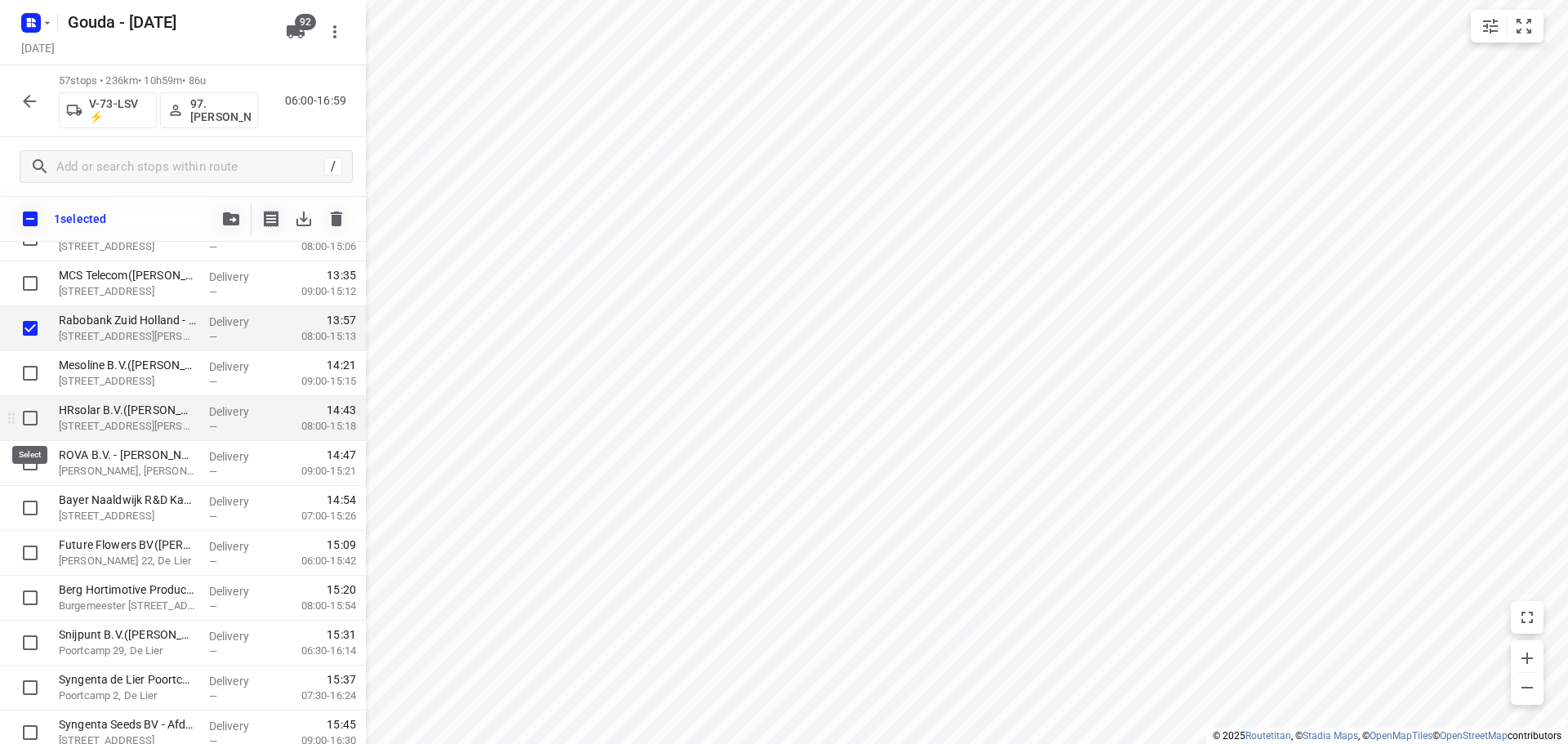
click at [33, 416] on input "checkbox" at bounding box center [30, 418] width 33 height 33
checkbox input "true"
click at [29, 473] on input "checkbox" at bounding box center [30, 463] width 33 height 33
checkbox input "true"
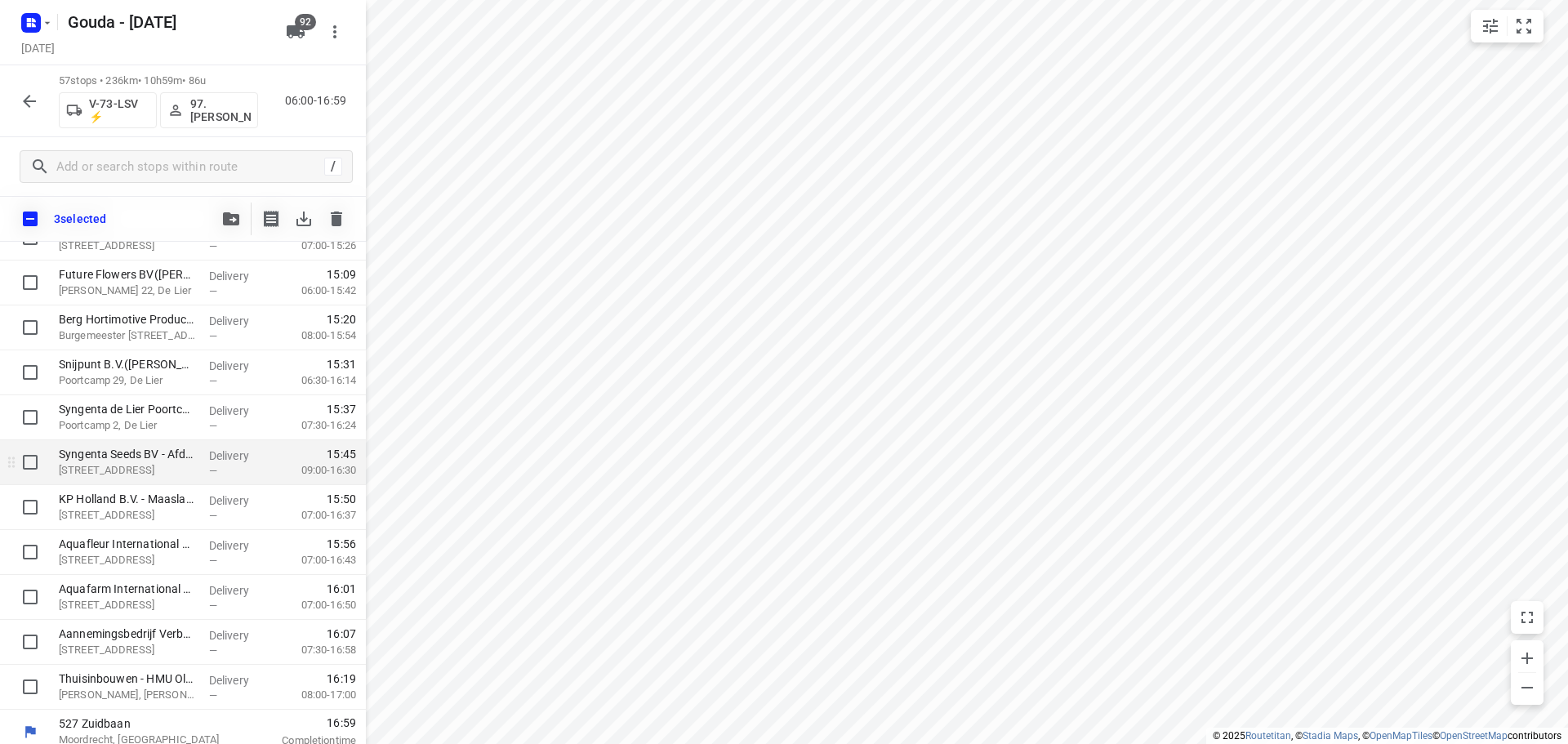
scroll to position [2232, 0]
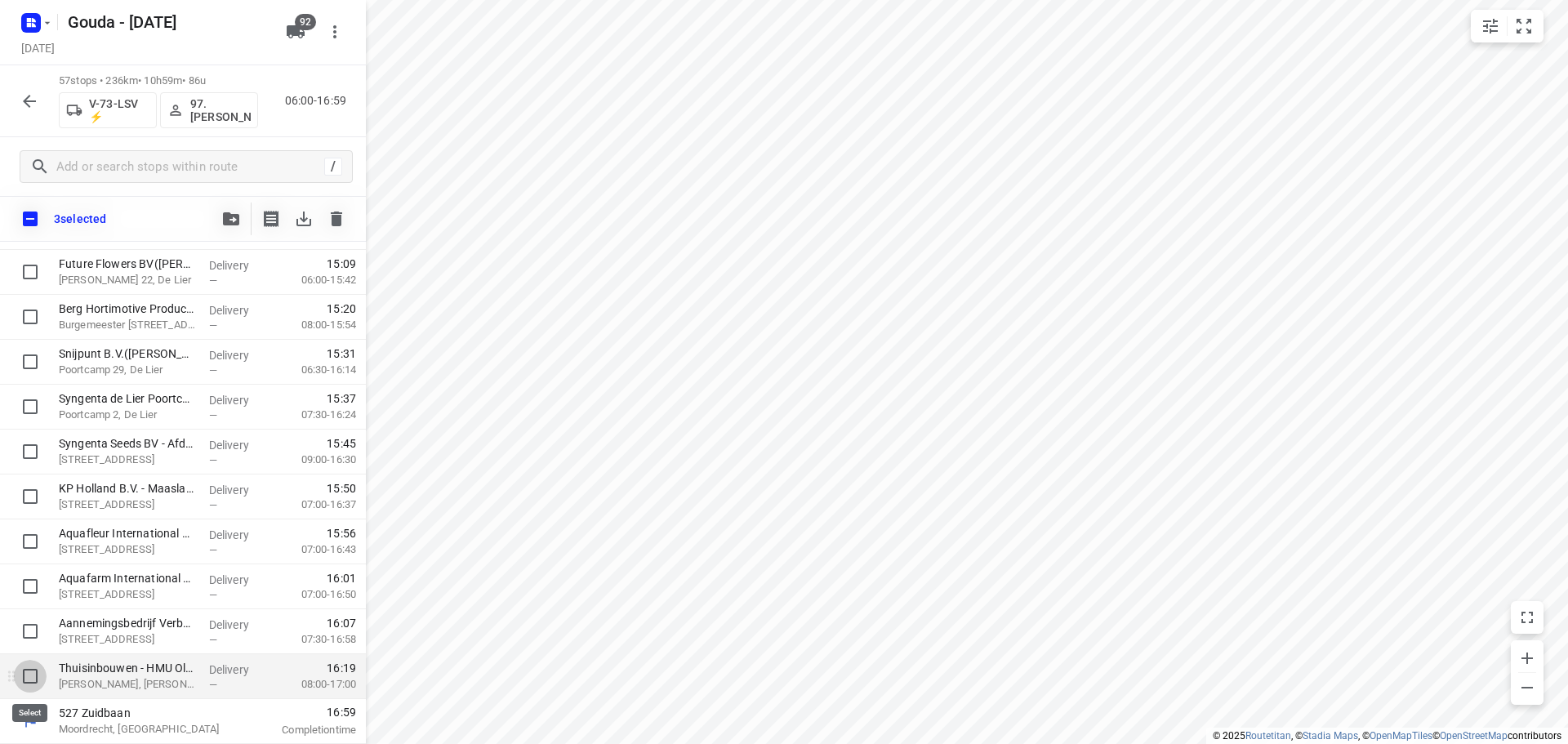
click at [34, 686] on input "checkbox" at bounding box center [30, 676] width 33 height 33
checkbox input "true"
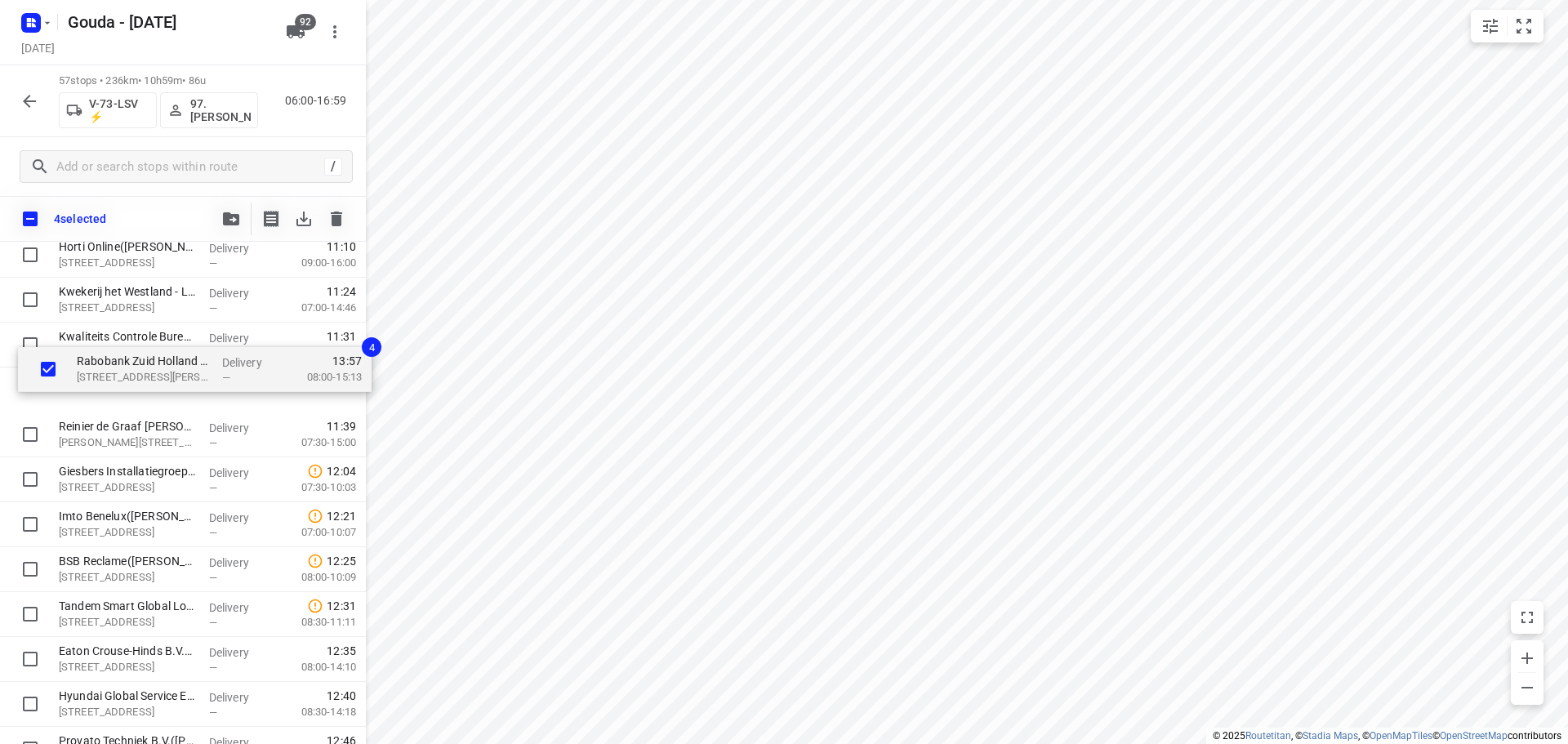
scroll to position [1215, 0]
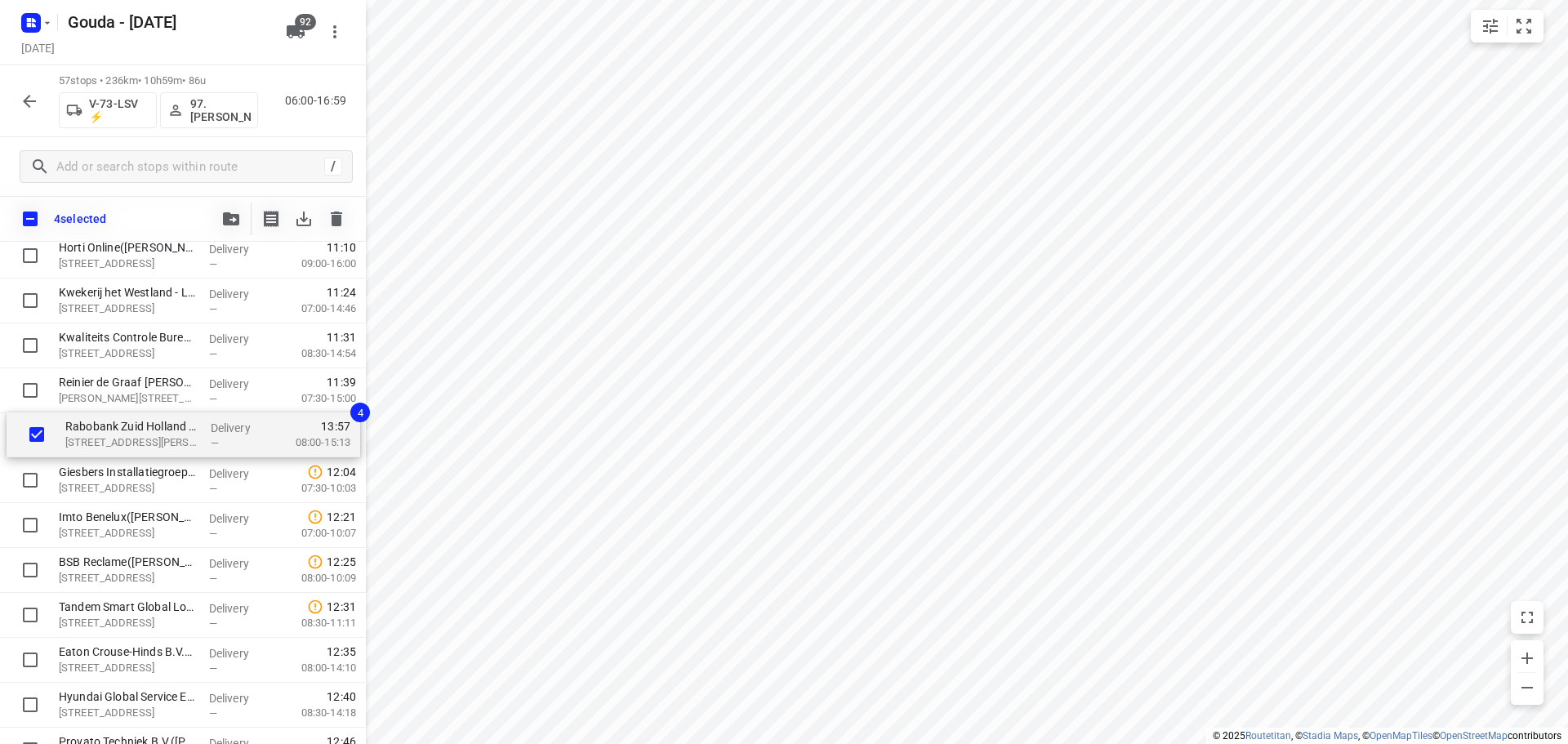
drag, startPoint x: 130, startPoint y: 625, endPoint x: 135, endPoint y: 436, distance: 189.1
click at [135, 436] on div "Dümmen Orange the Netherlands B.V. - Westland B Office de Lier(Mieke van de Wij…" at bounding box center [183, 436] width 366 height 2562
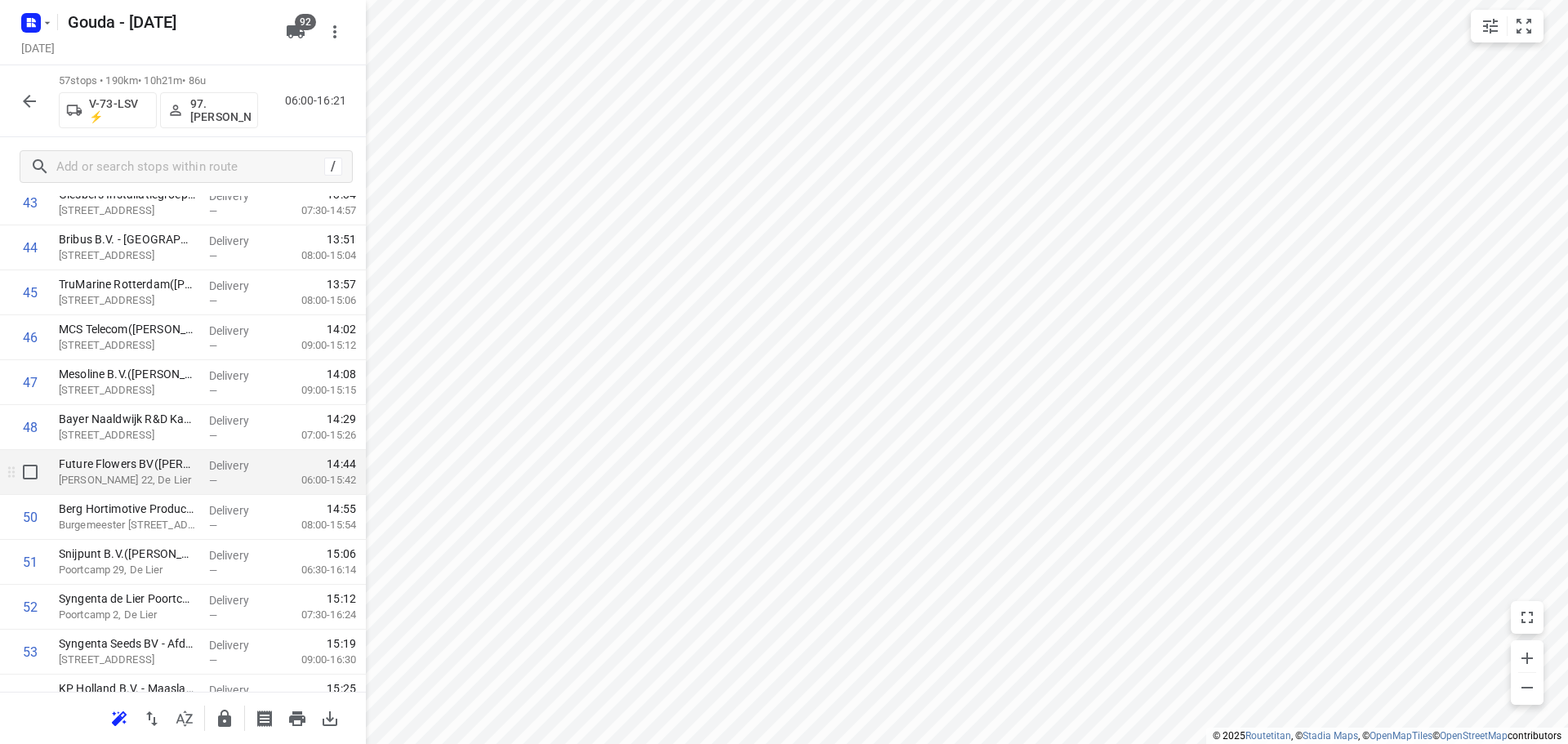
scroll to position [2032, 0]
drag, startPoint x: 29, startPoint y: 455, endPoint x: 41, endPoint y: 509, distance: 55.3
click at [32, 468] on input "checkbox" at bounding box center [30, 471] width 33 height 33
checkbox input "true"
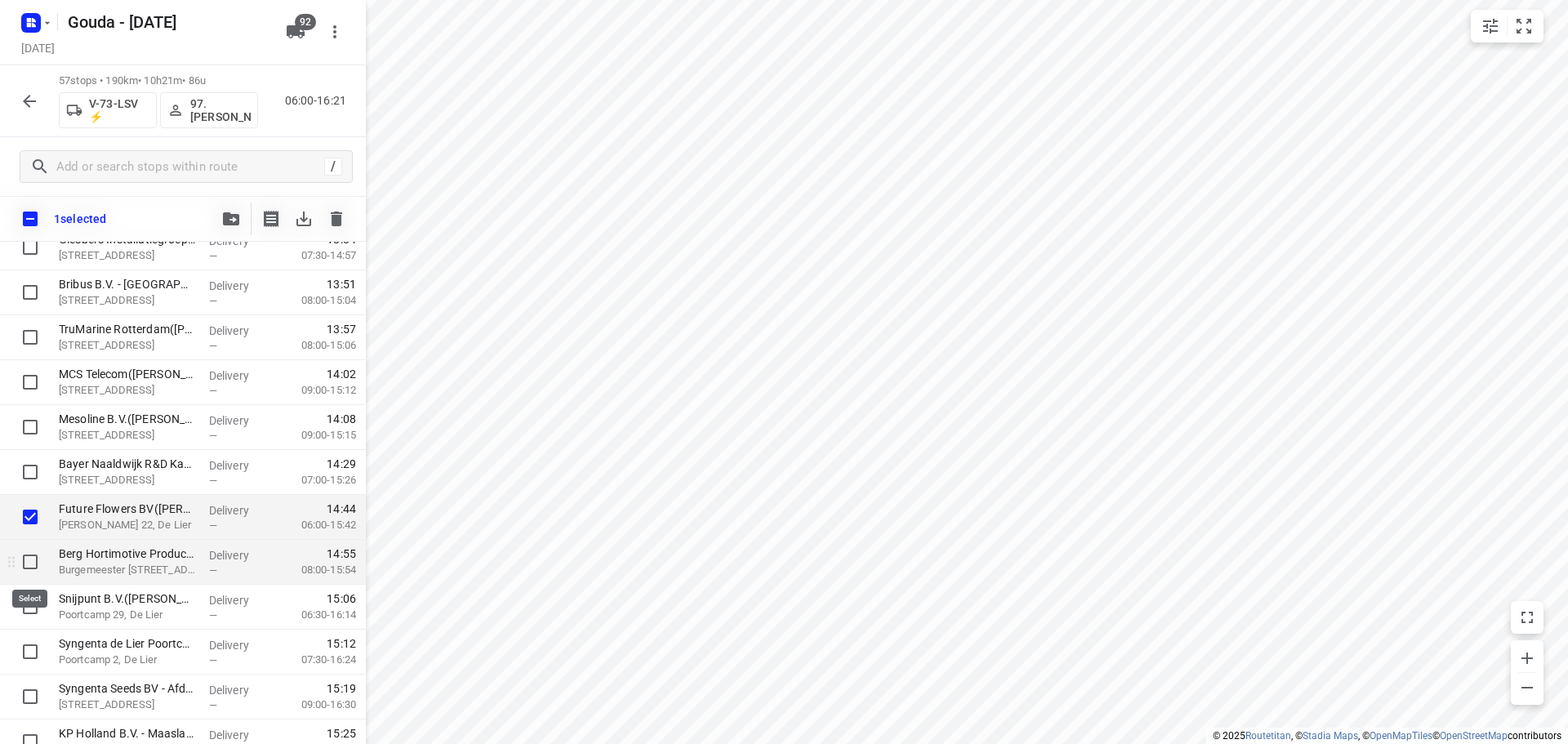
click at [26, 562] on input "checkbox" at bounding box center [30, 562] width 33 height 33
checkbox input "true"
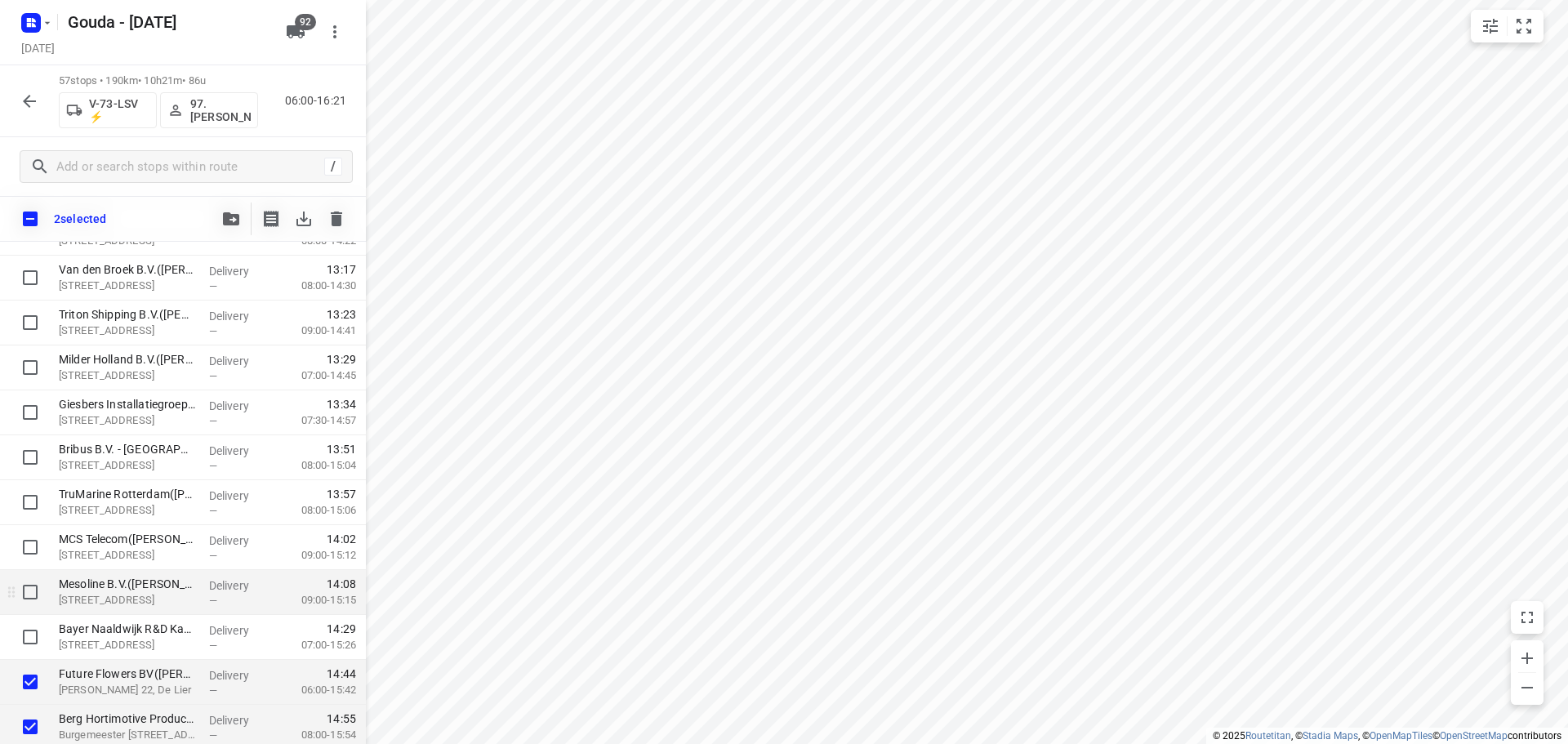
scroll to position [1868, 0]
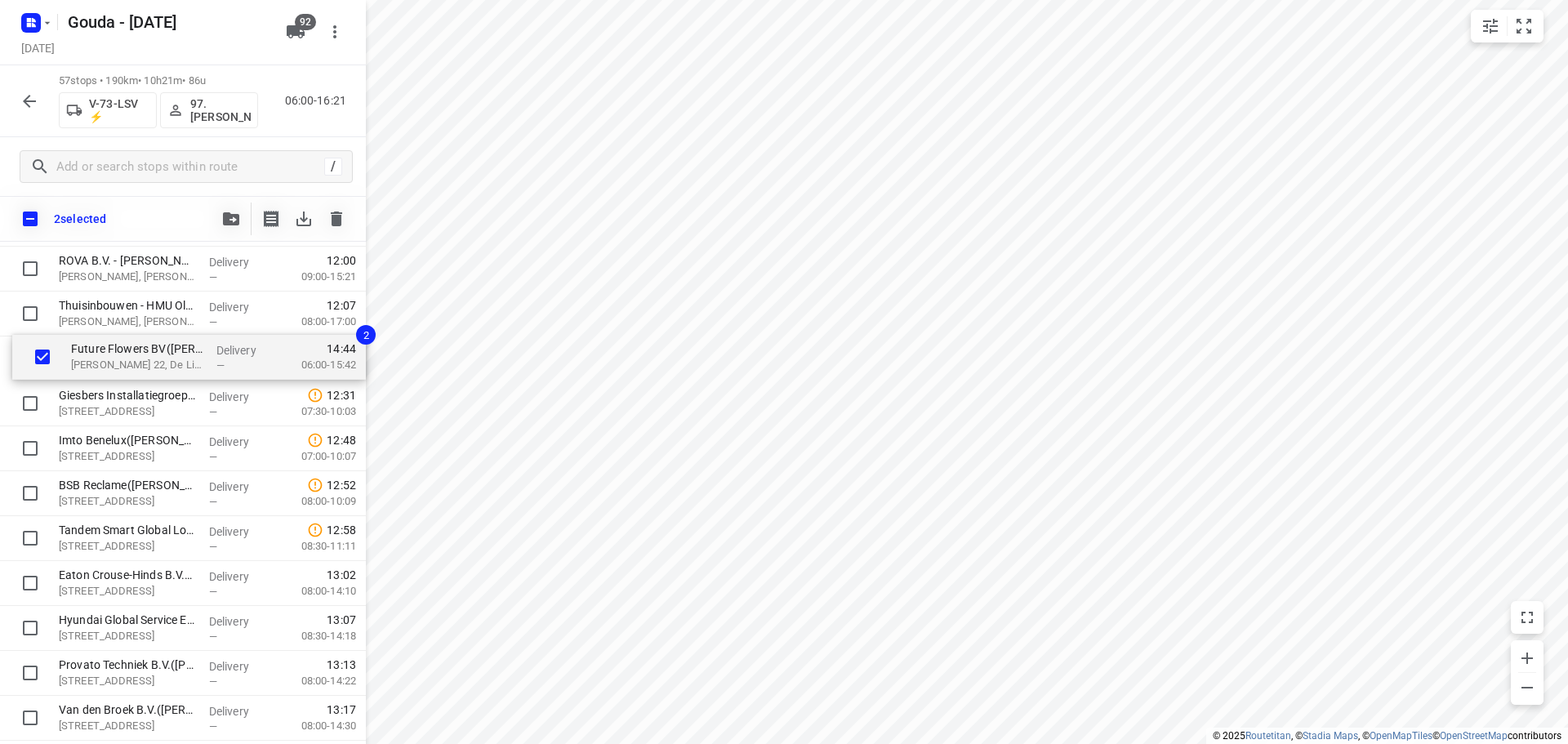
drag, startPoint x: 132, startPoint y: 689, endPoint x: 143, endPoint y: 358, distance: 331.2
click at [143, 358] on div "Dümmen Orange the Netherlands B.V. - Westland B Office de Lier(Mieke van de Wij…" at bounding box center [183, 179] width 366 height 2562
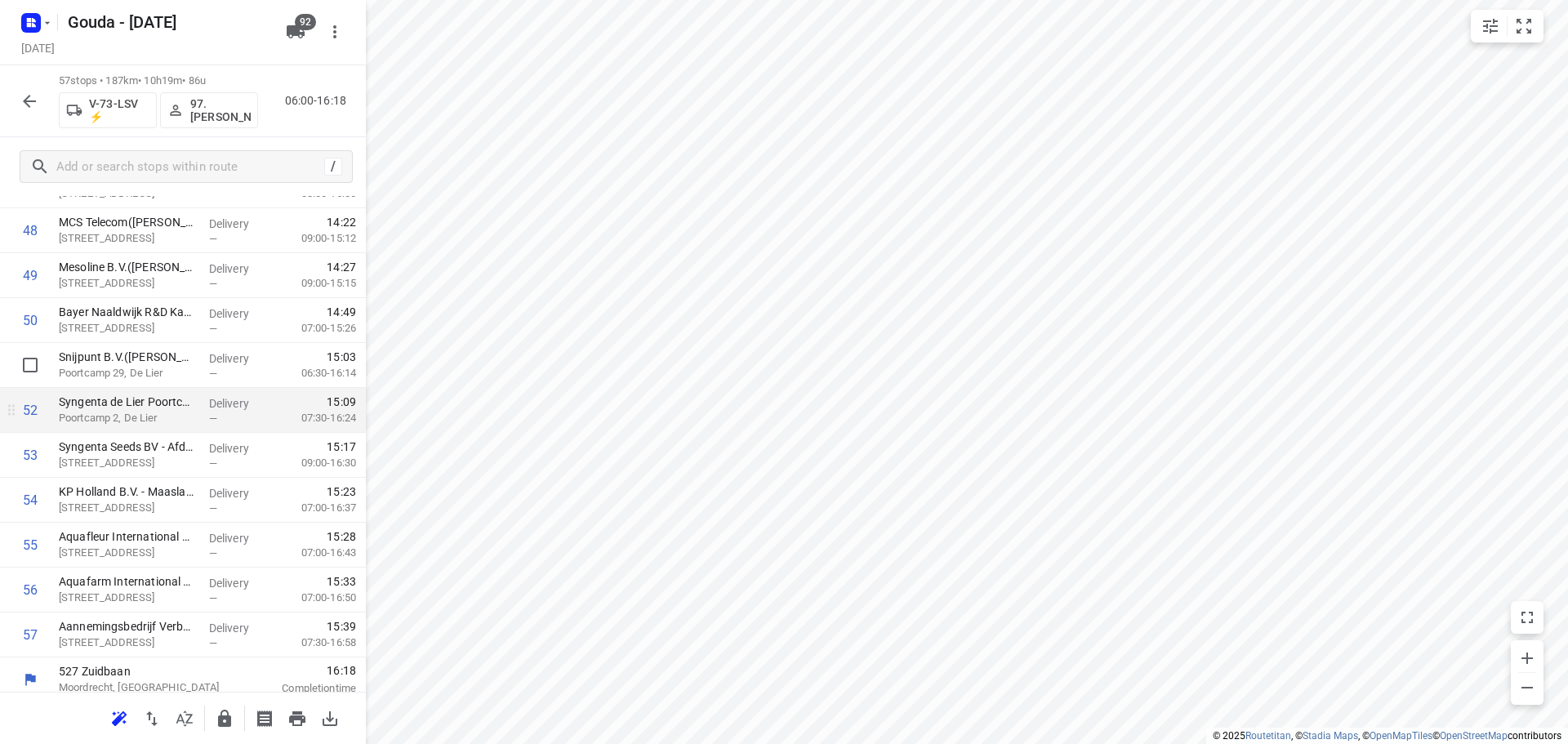
scroll to position [2239, 0]
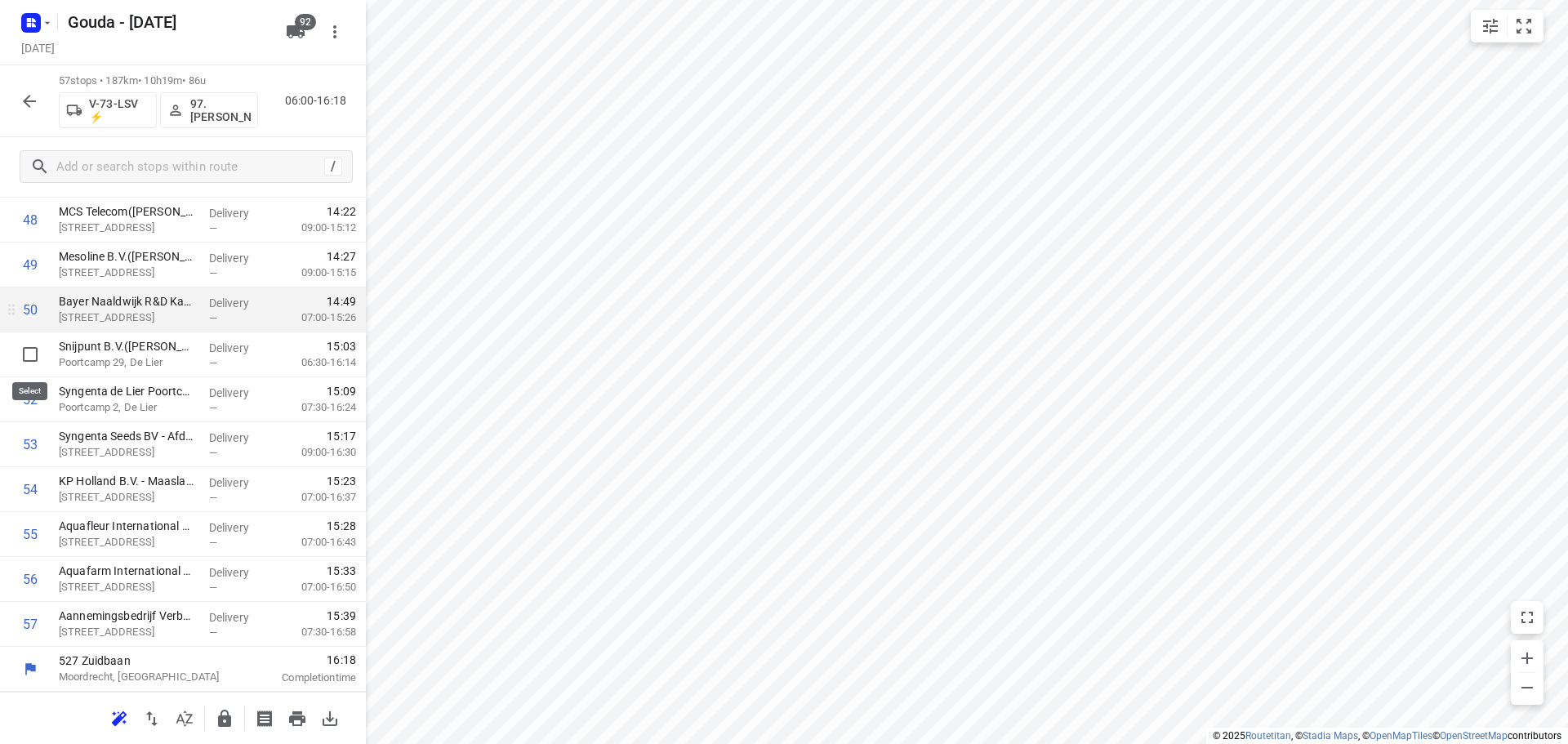
drag, startPoint x: 36, startPoint y: 357, endPoint x: 42, endPoint y: 383, distance: 26.7
click at [36, 357] on input "checkbox" at bounding box center [30, 354] width 33 height 33
checkbox input "true"
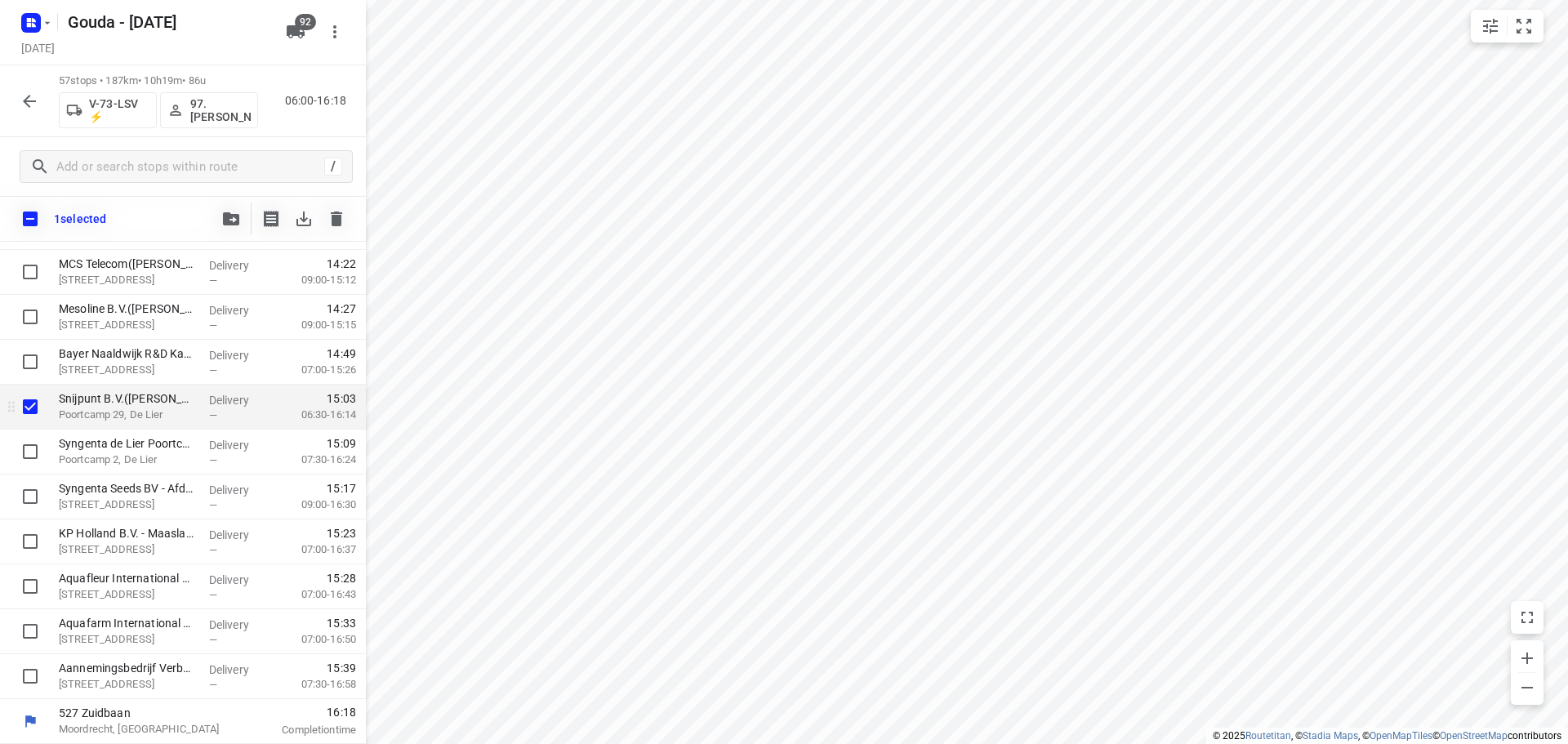
scroll to position [2232, 0]
click at [30, 454] on input "checkbox" at bounding box center [30, 452] width 33 height 33
checkbox input "true"
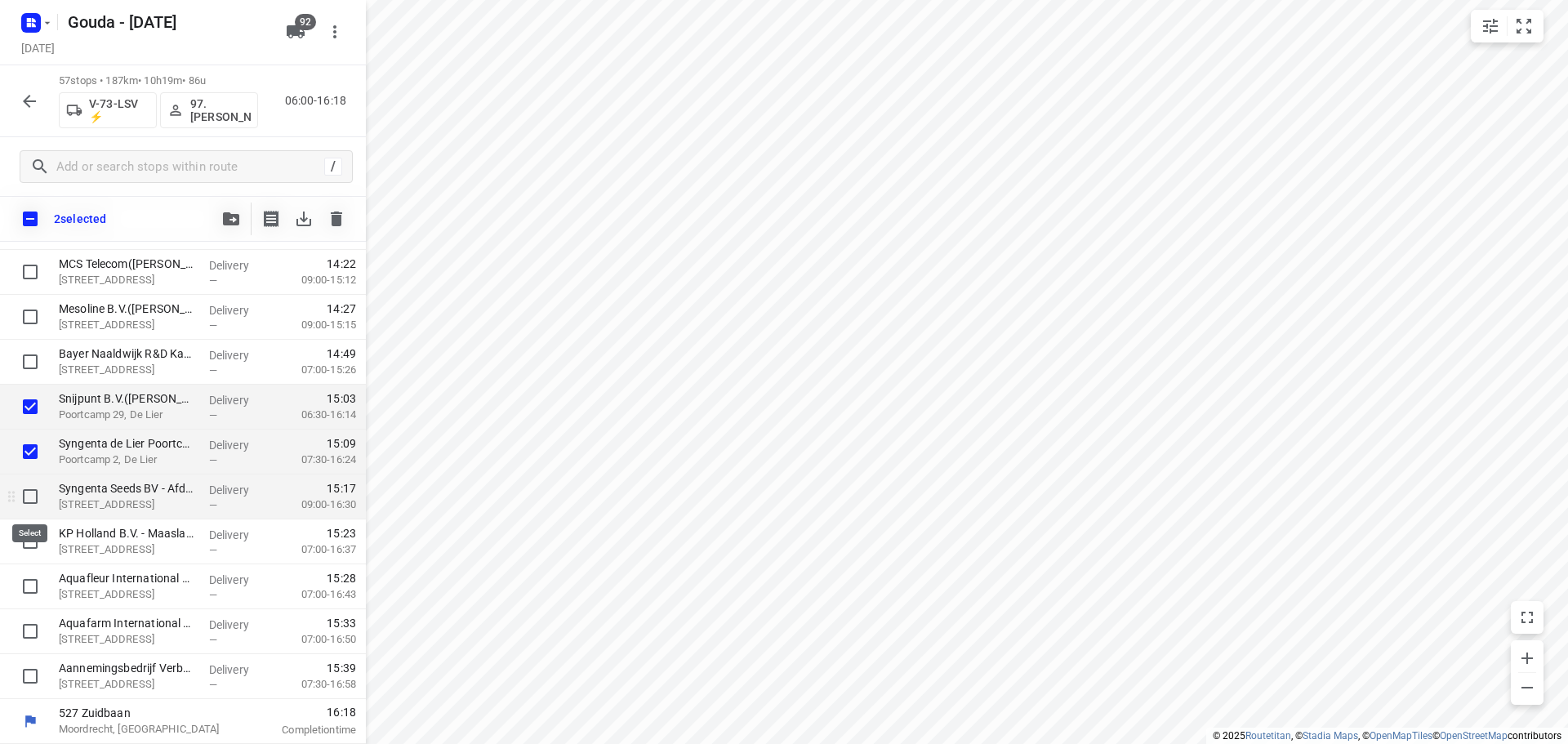
click at [28, 504] on input "checkbox" at bounding box center [30, 496] width 33 height 33
checkbox input "true"
click at [23, 550] on input "checkbox" at bounding box center [30, 541] width 33 height 33
checkbox input "true"
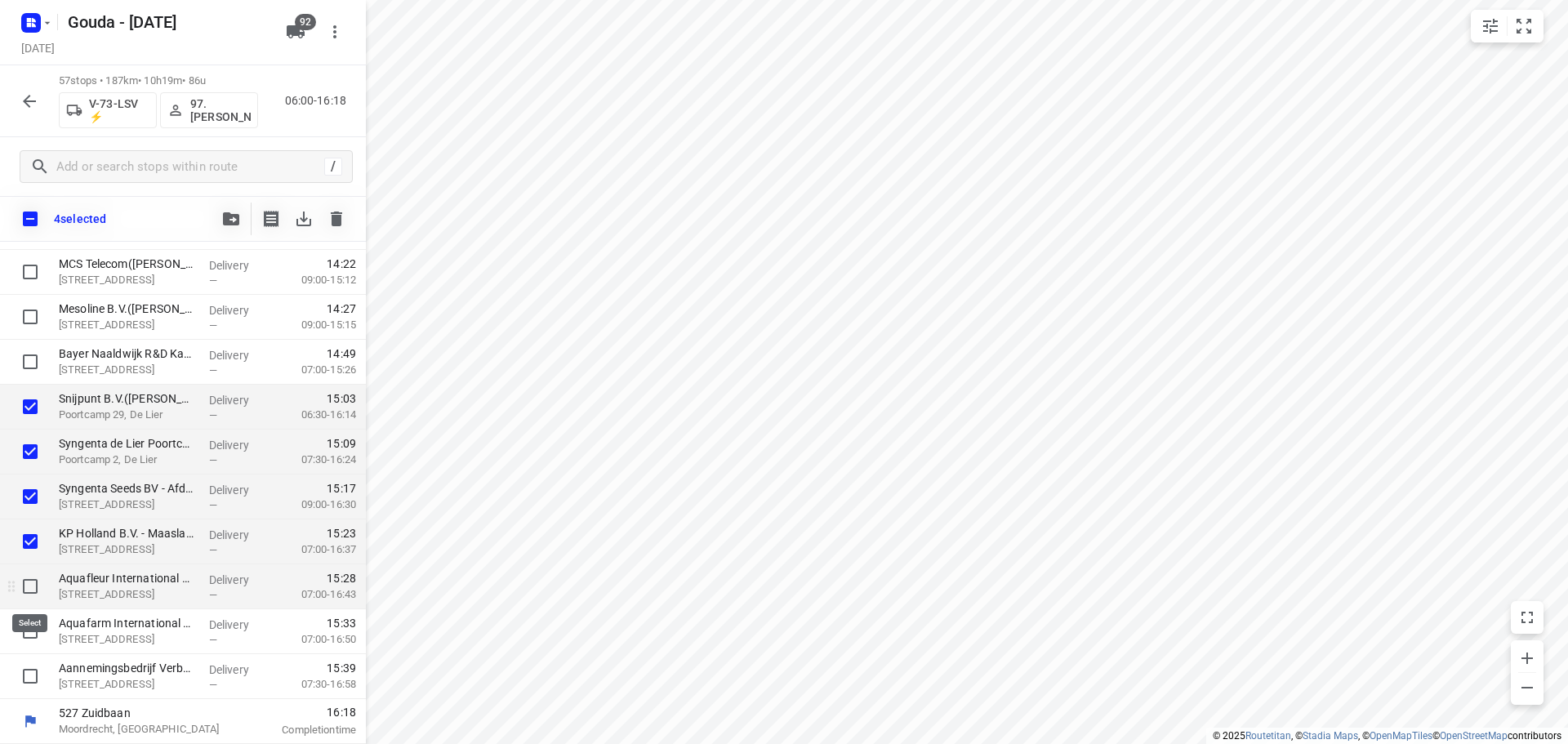
click at [23, 595] on input "checkbox" at bounding box center [30, 586] width 33 height 33
checkbox input "true"
click at [26, 628] on input "checkbox" at bounding box center [30, 631] width 33 height 33
checkbox input "true"
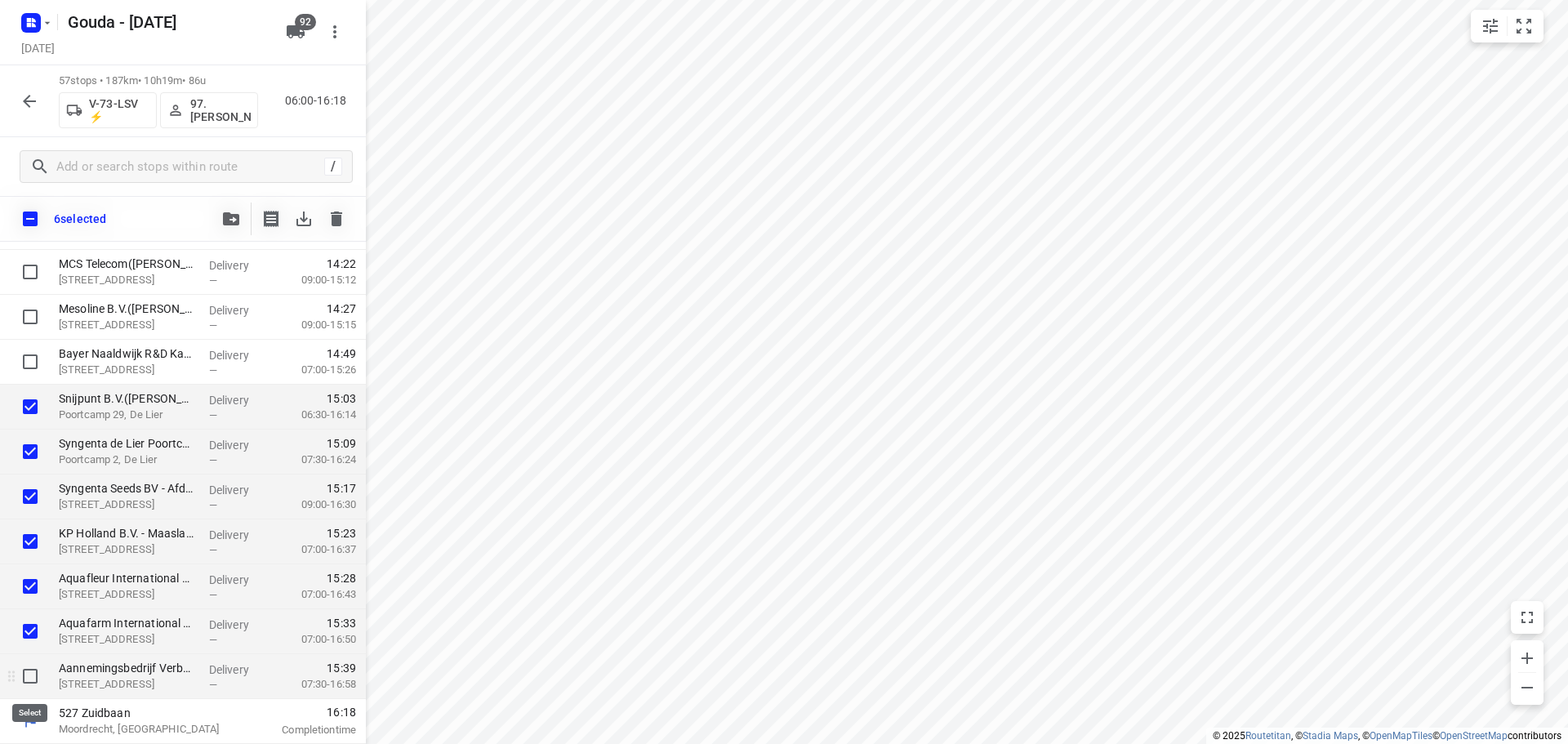
click at [27, 690] on input "checkbox" at bounding box center [30, 676] width 33 height 33
checkbox input "true"
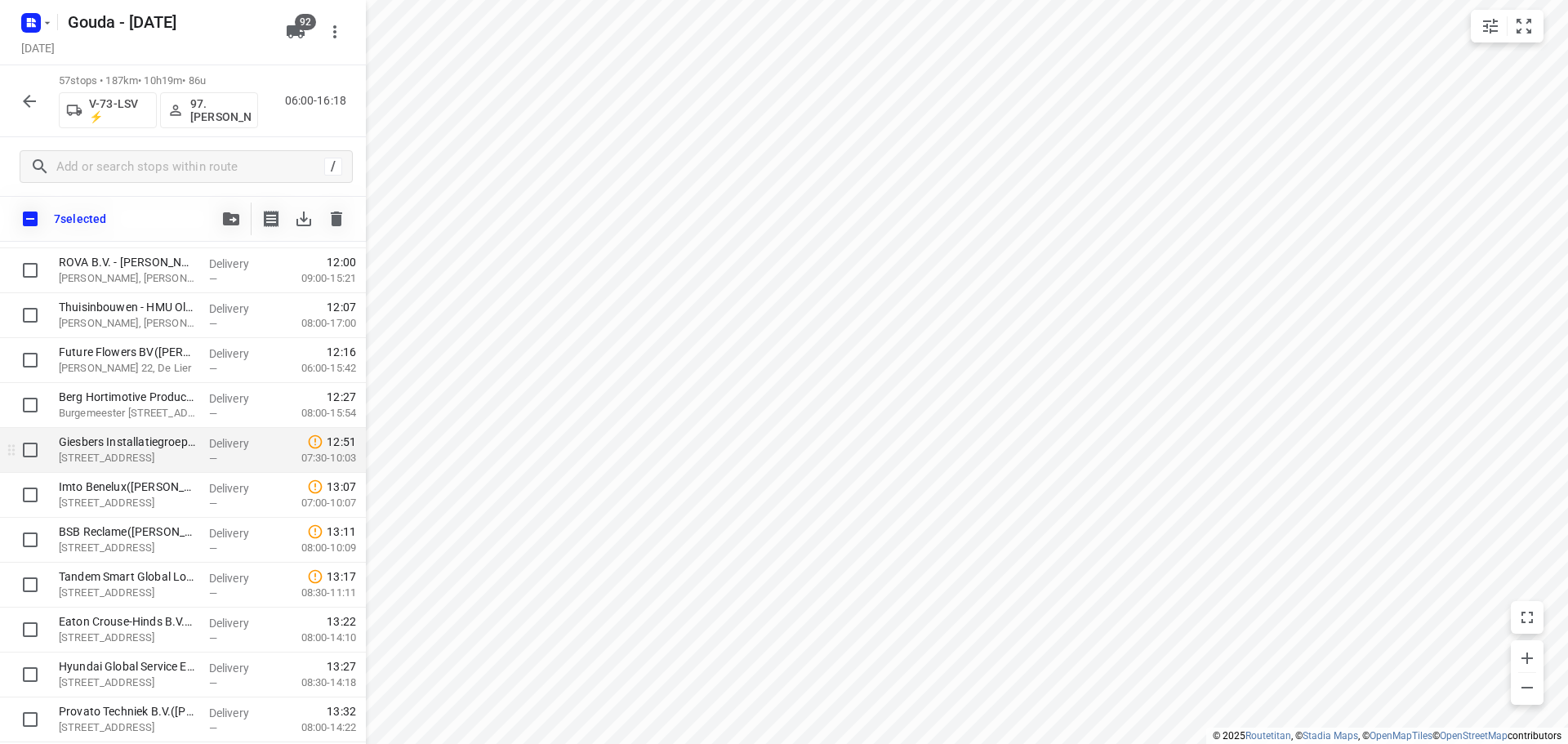
scroll to position [1496, 0]
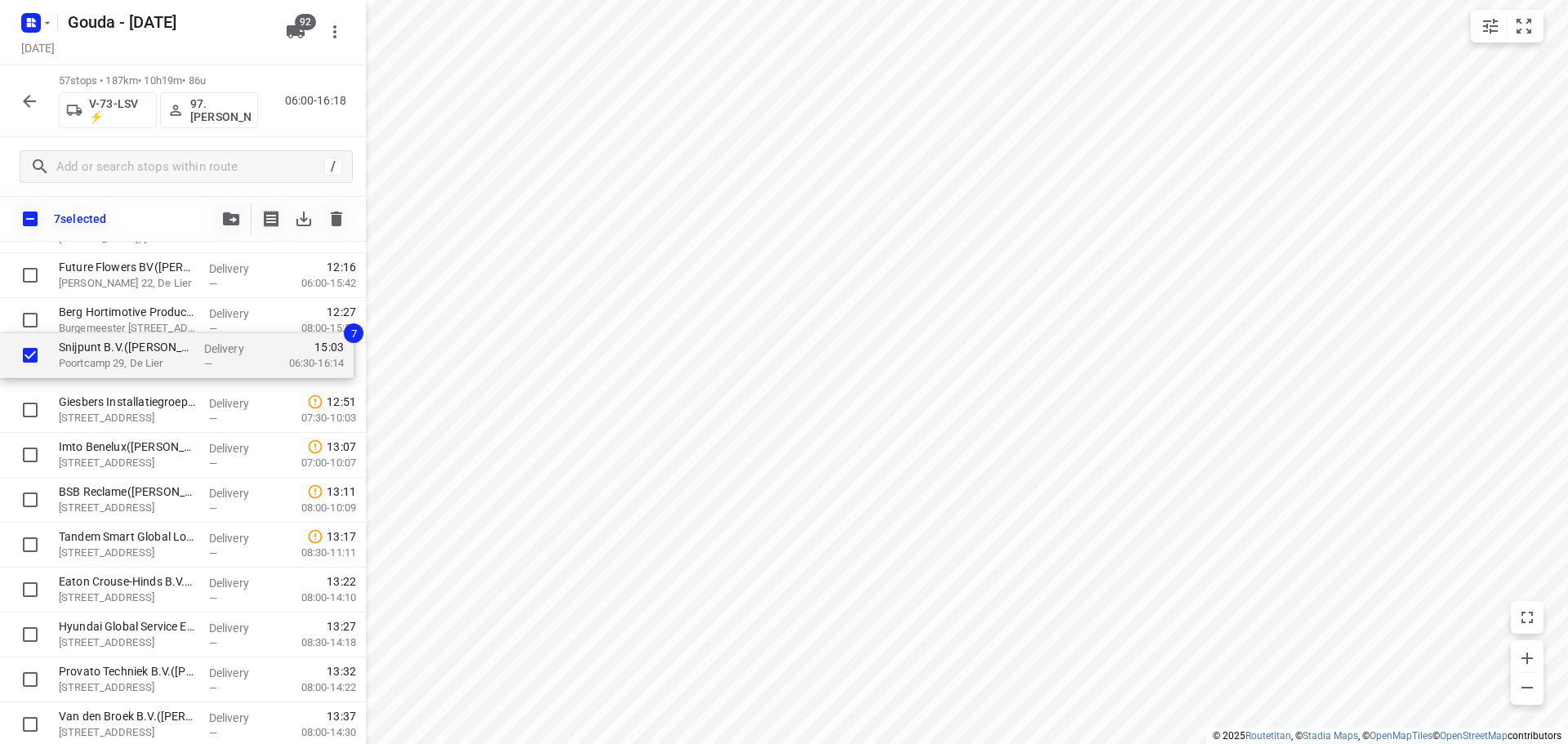
drag, startPoint x: 160, startPoint y: 435, endPoint x: 161, endPoint y: 367, distance: 68.0
click at [161, 367] on div "Dümmen Orange the Netherlands B.V. - Westland B Office de Lier(Mieke van de Wij…" at bounding box center [183, 96] width 366 height 2562
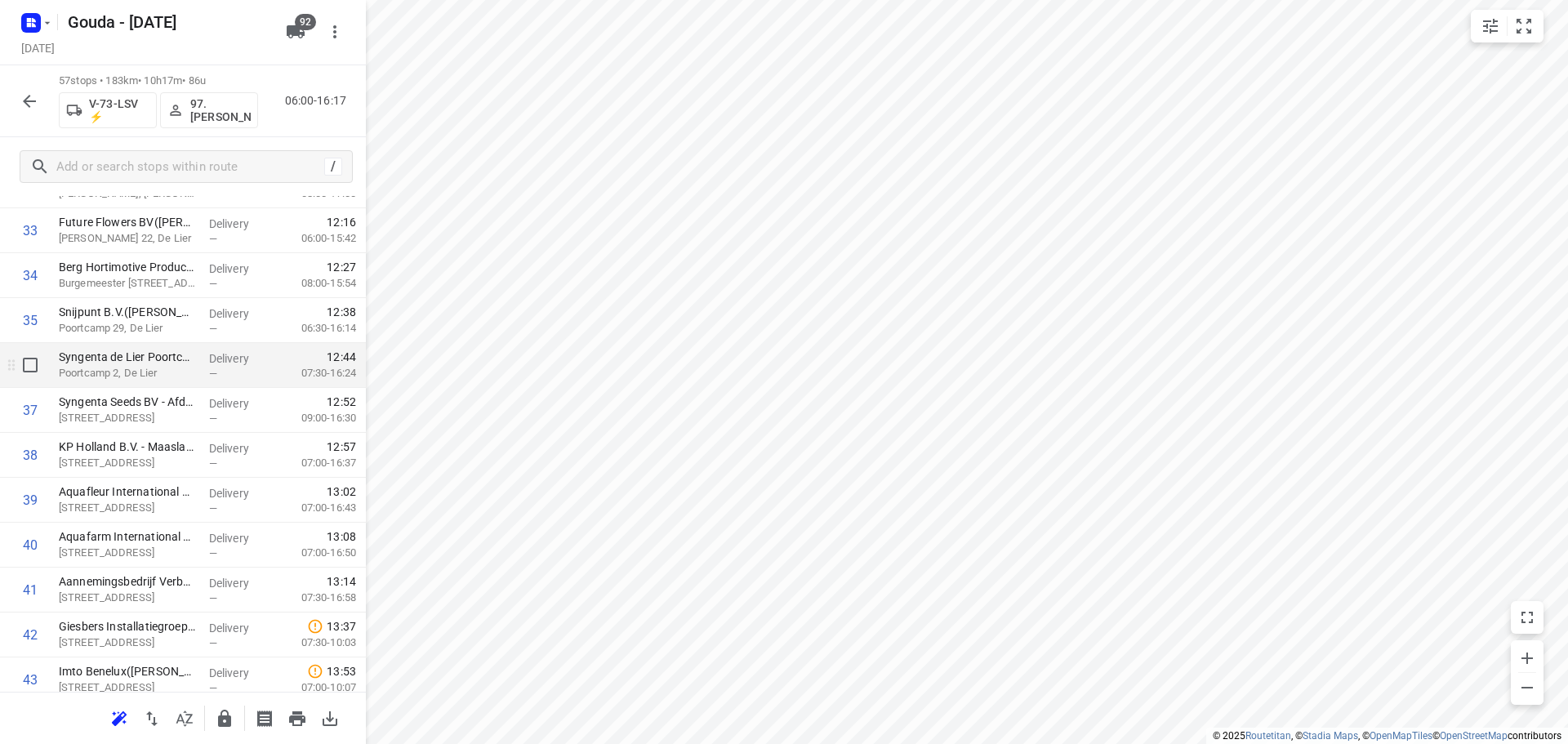
scroll to position [1390, 0]
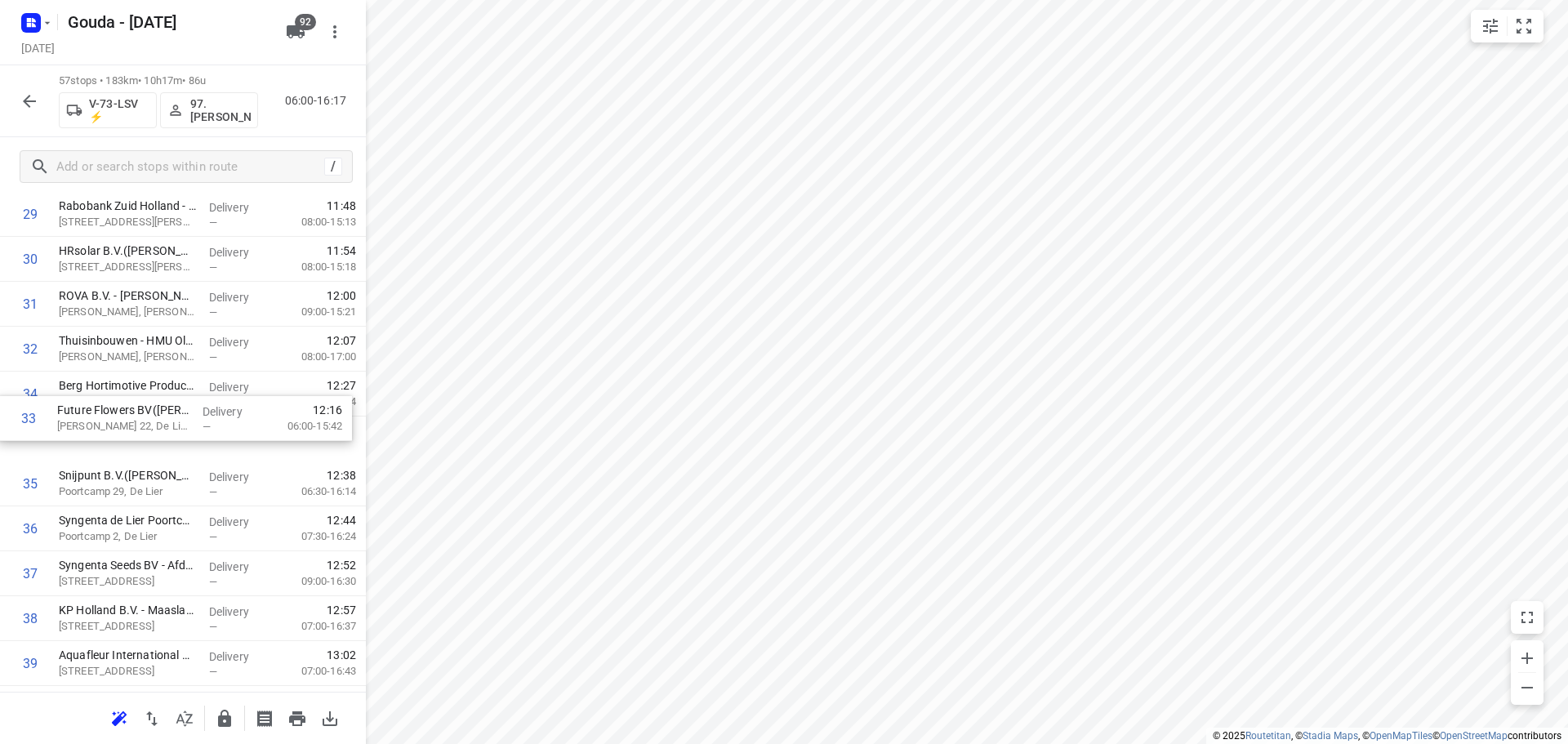
drag, startPoint x: 146, startPoint y: 395, endPoint x: 144, endPoint y: 430, distance: 35.1
click at [144, 430] on div "1 Dümmen Orange the Netherlands B.V. - Westland B Office de Lier(Mieke van de W…" at bounding box center [183, 214] width 366 height 2562
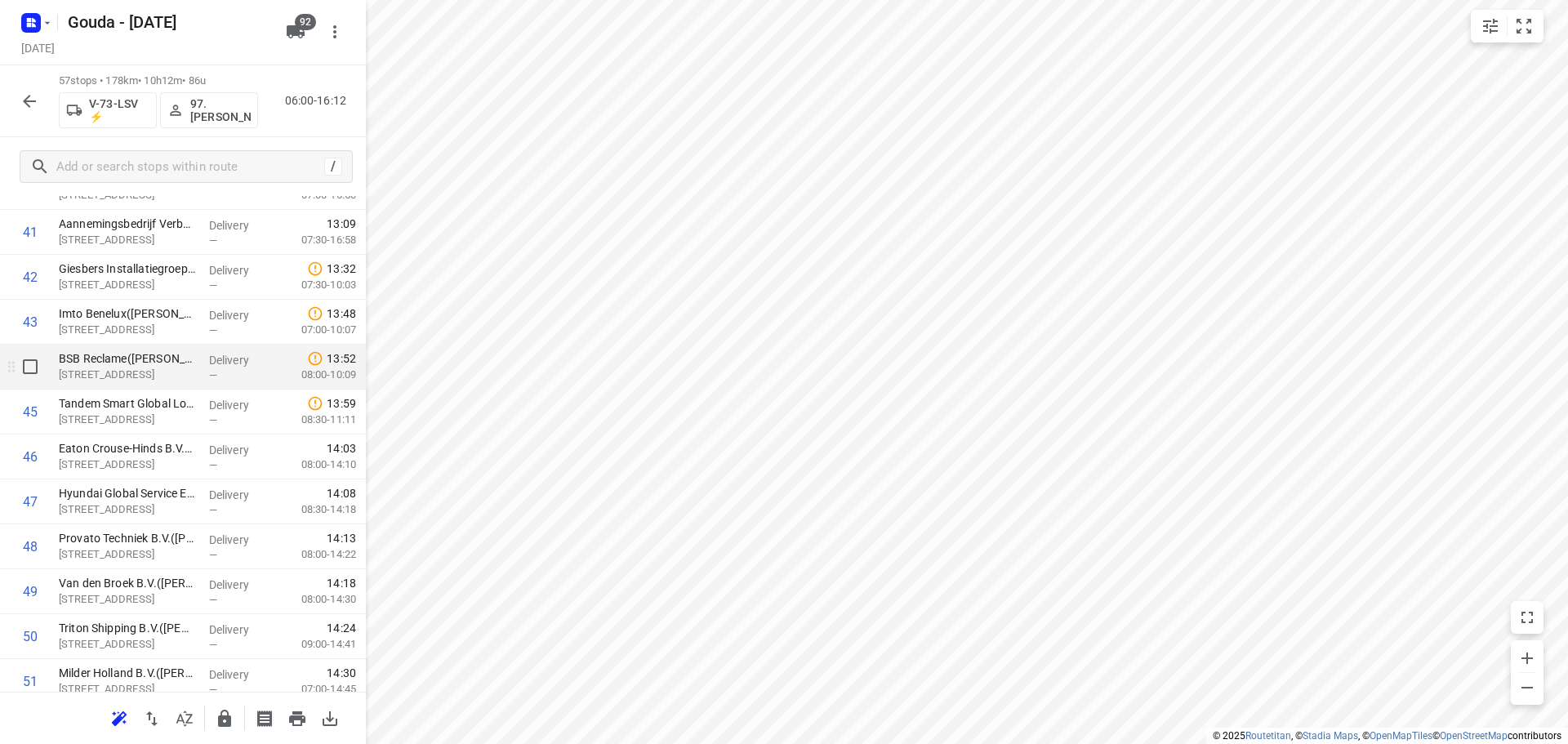
scroll to position [1881, 0]
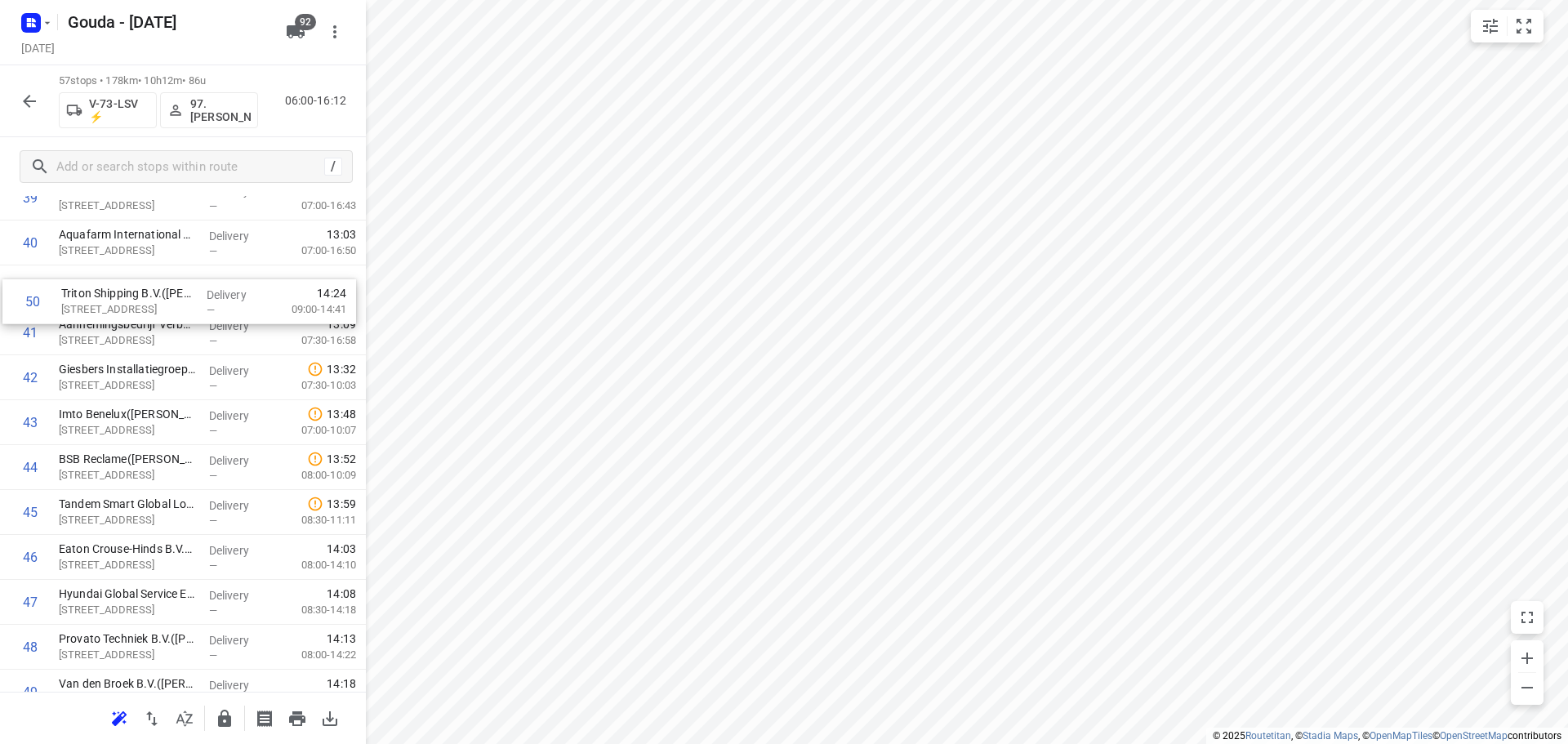
drag, startPoint x: 122, startPoint y: 663, endPoint x: 139, endPoint y: 292, distance: 371.4
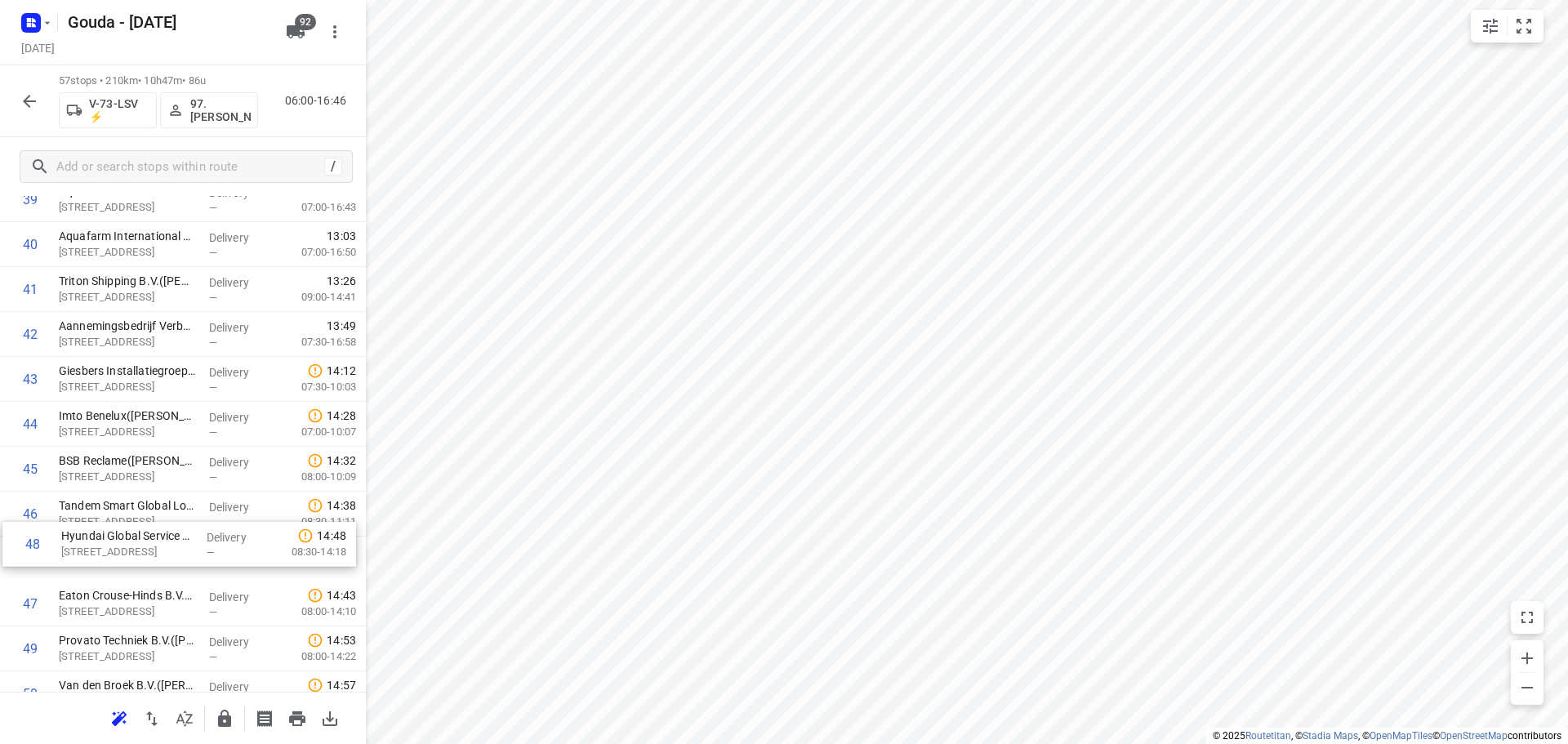
scroll to position [1856, 0]
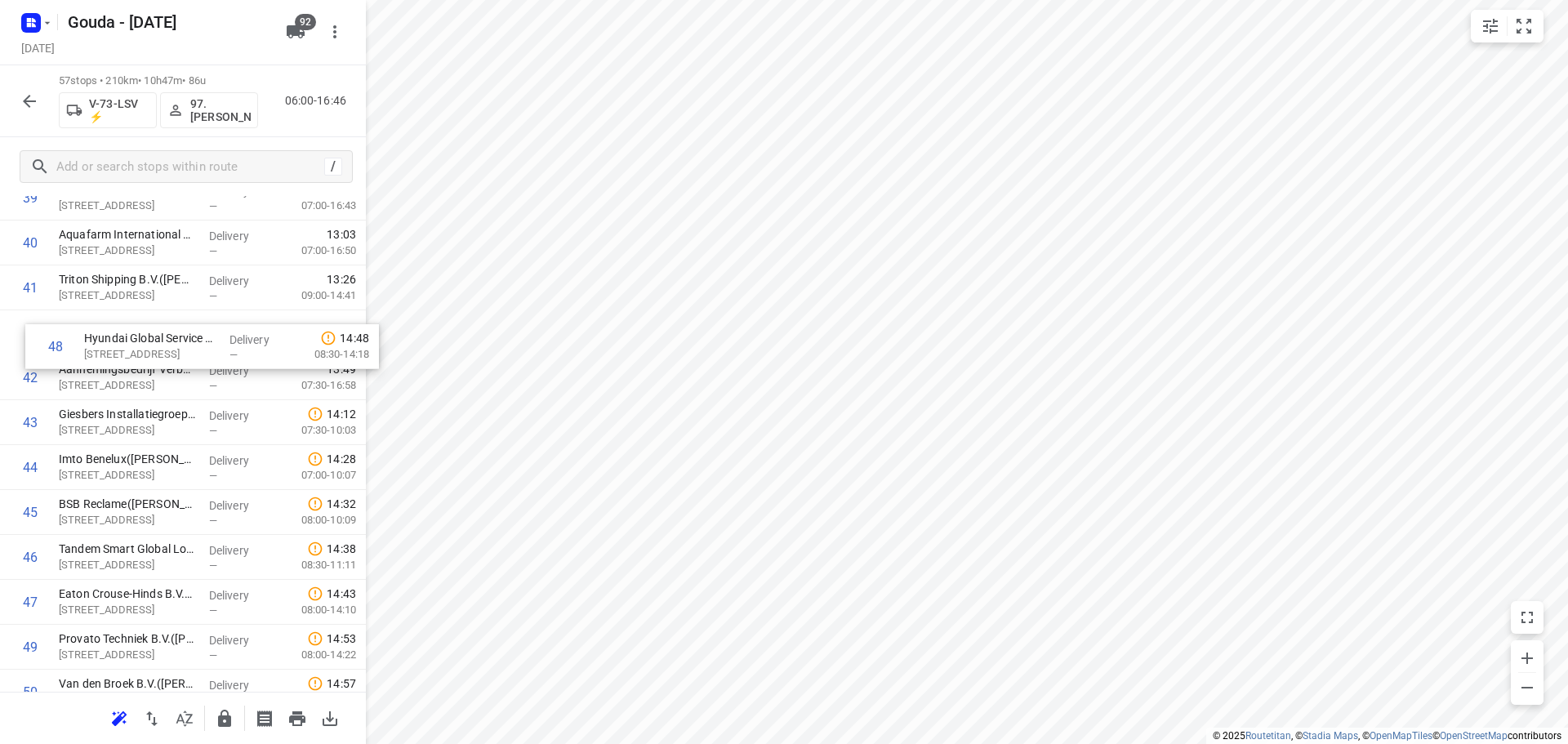
drag, startPoint x: 122, startPoint y: 603, endPoint x: 136, endPoint y: 324, distance: 279.4
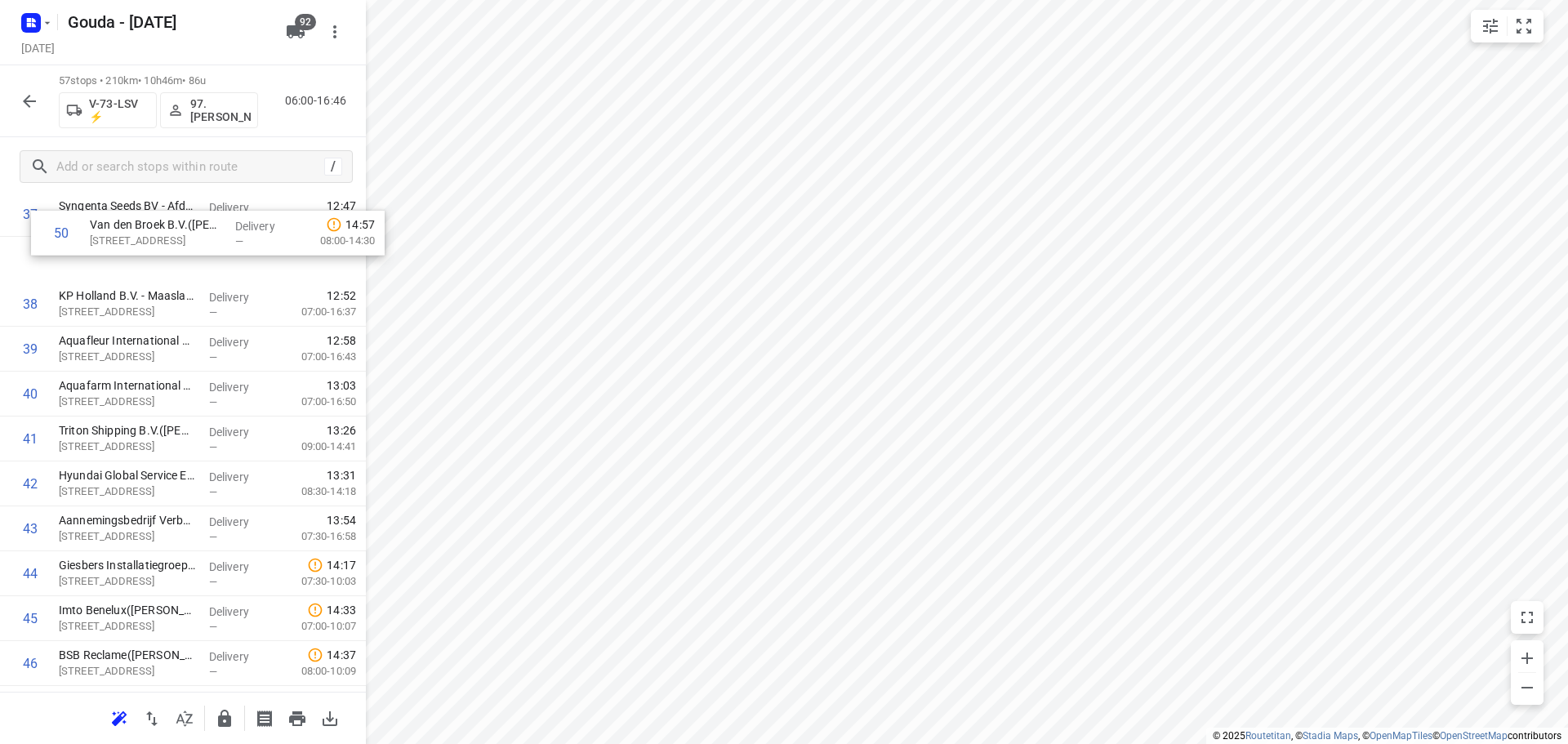
scroll to position [1740, 0]
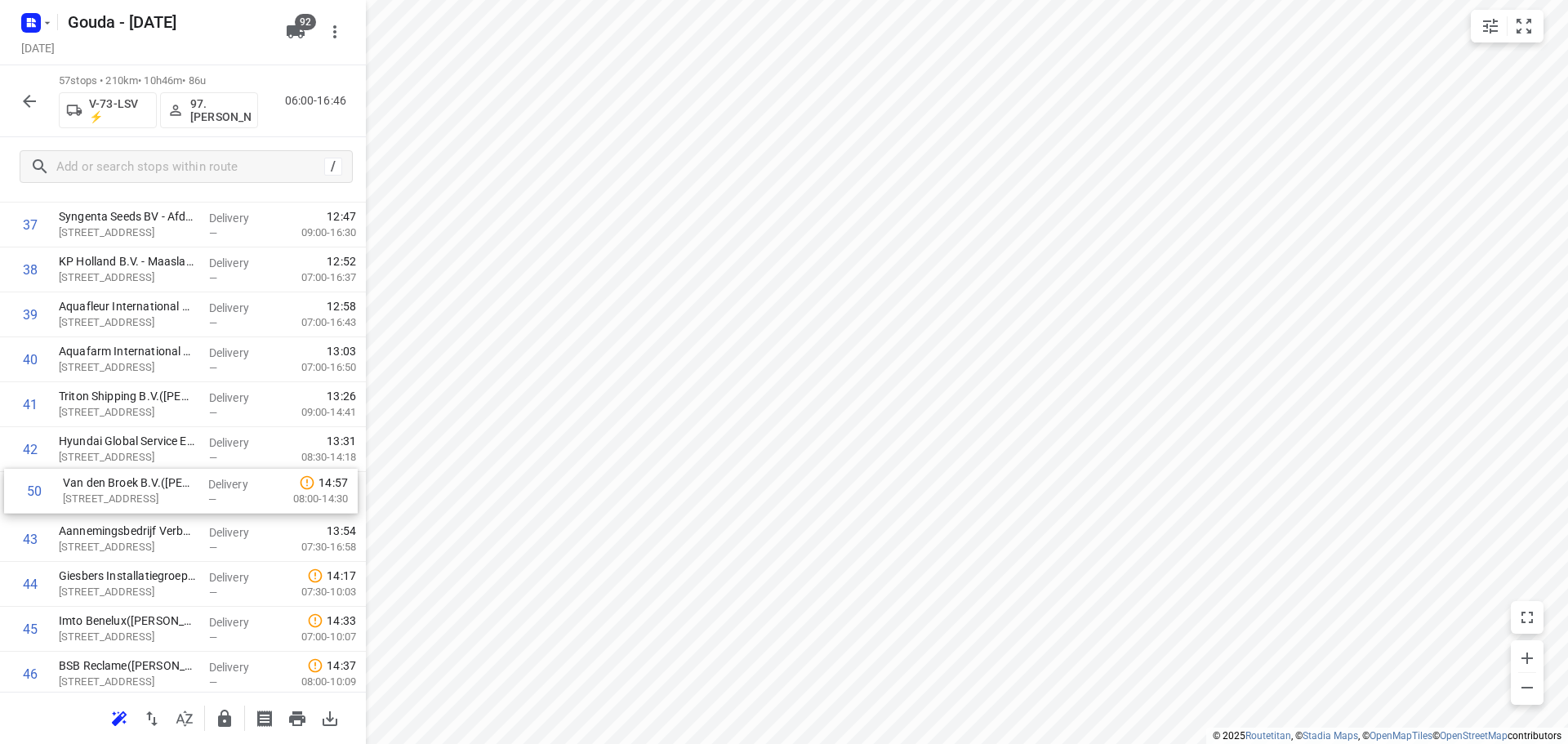
drag, startPoint x: 125, startPoint y: 459, endPoint x: 133, endPoint y: 486, distance: 28.2
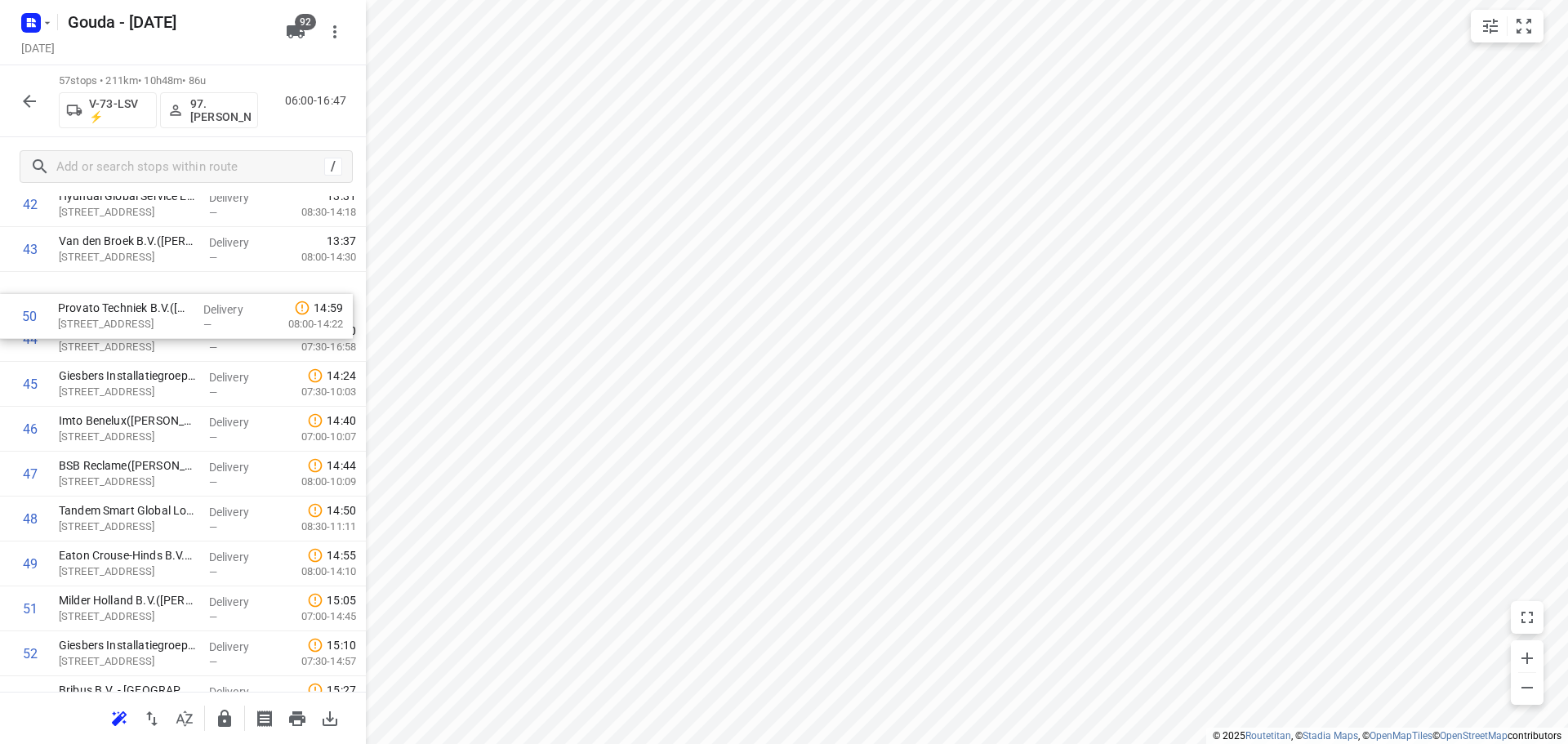
scroll to position [1976, 0]
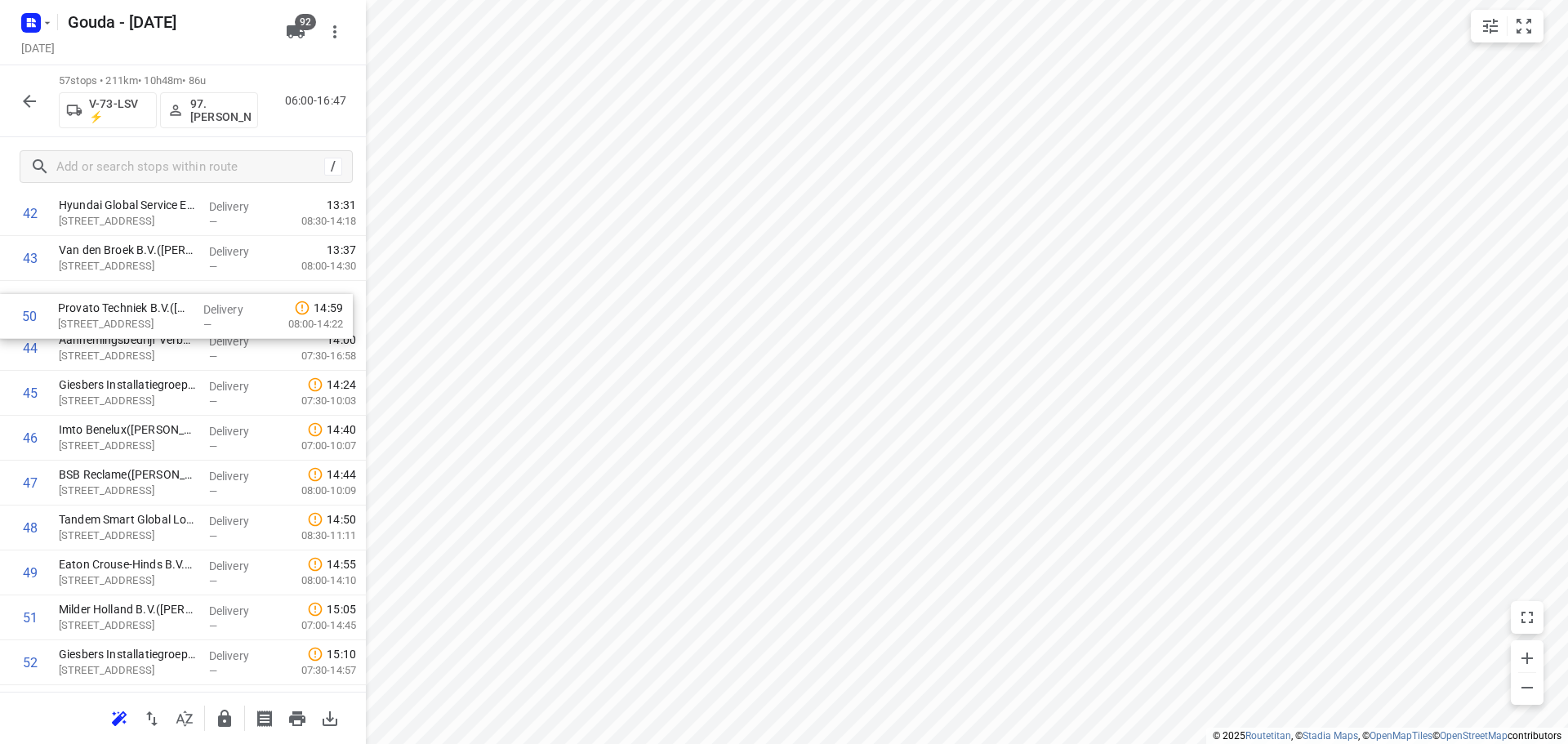
drag, startPoint x: 134, startPoint y: 574, endPoint x: 131, endPoint y: 335, distance: 239.0
drag, startPoint x: 107, startPoint y: 343, endPoint x: 116, endPoint y: 306, distance: 38.1
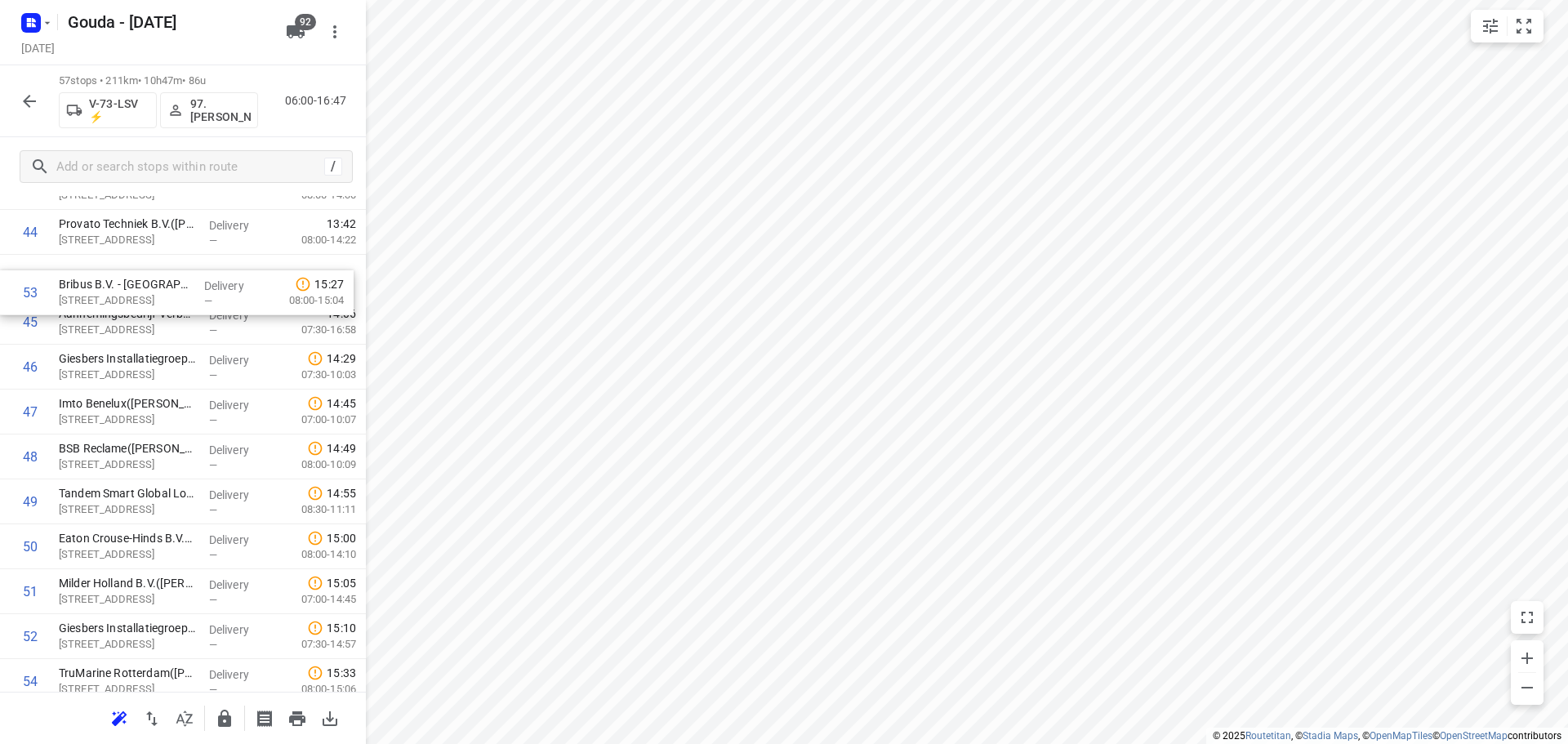
scroll to position [2030, 0]
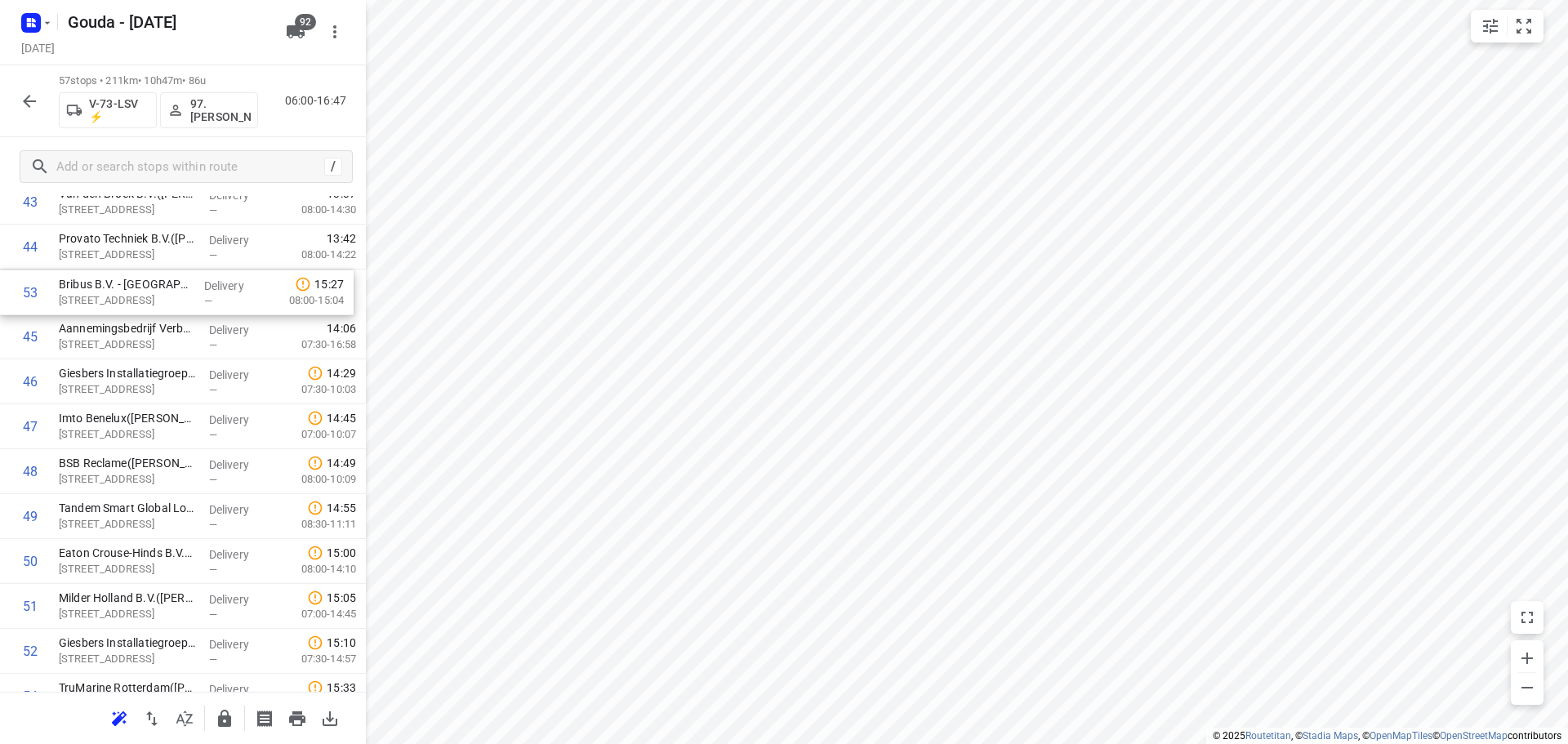
drag, startPoint x: 135, startPoint y: 624, endPoint x: 135, endPoint y: 279, distance: 345.0
drag, startPoint x: 142, startPoint y: 524, endPoint x: 146, endPoint y: 335, distance: 189.0
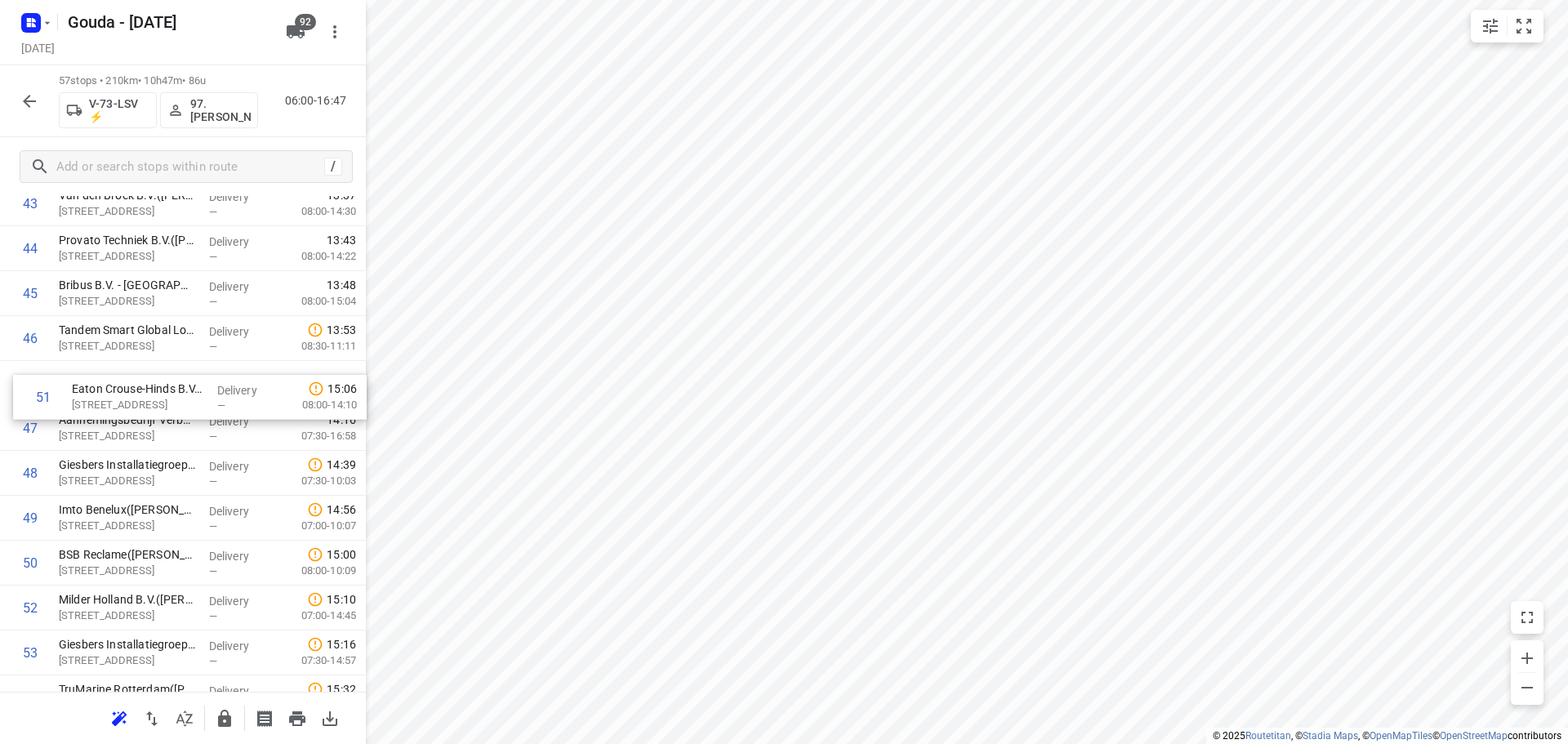
drag, startPoint x: 182, startPoint y: 573, endPoint x: 195, endPoint y: 392, distance: 181.5
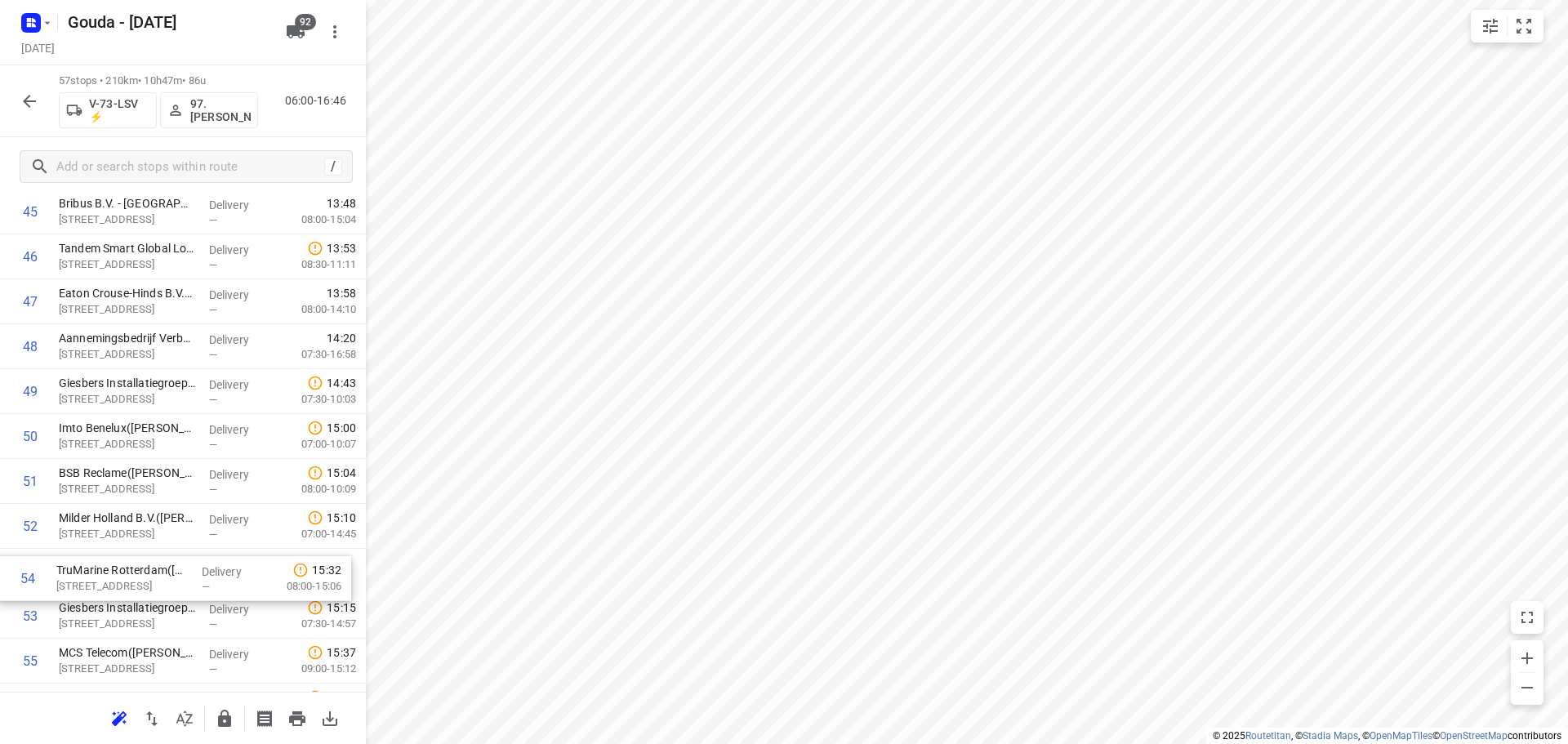
scroll to position [2116, 0]
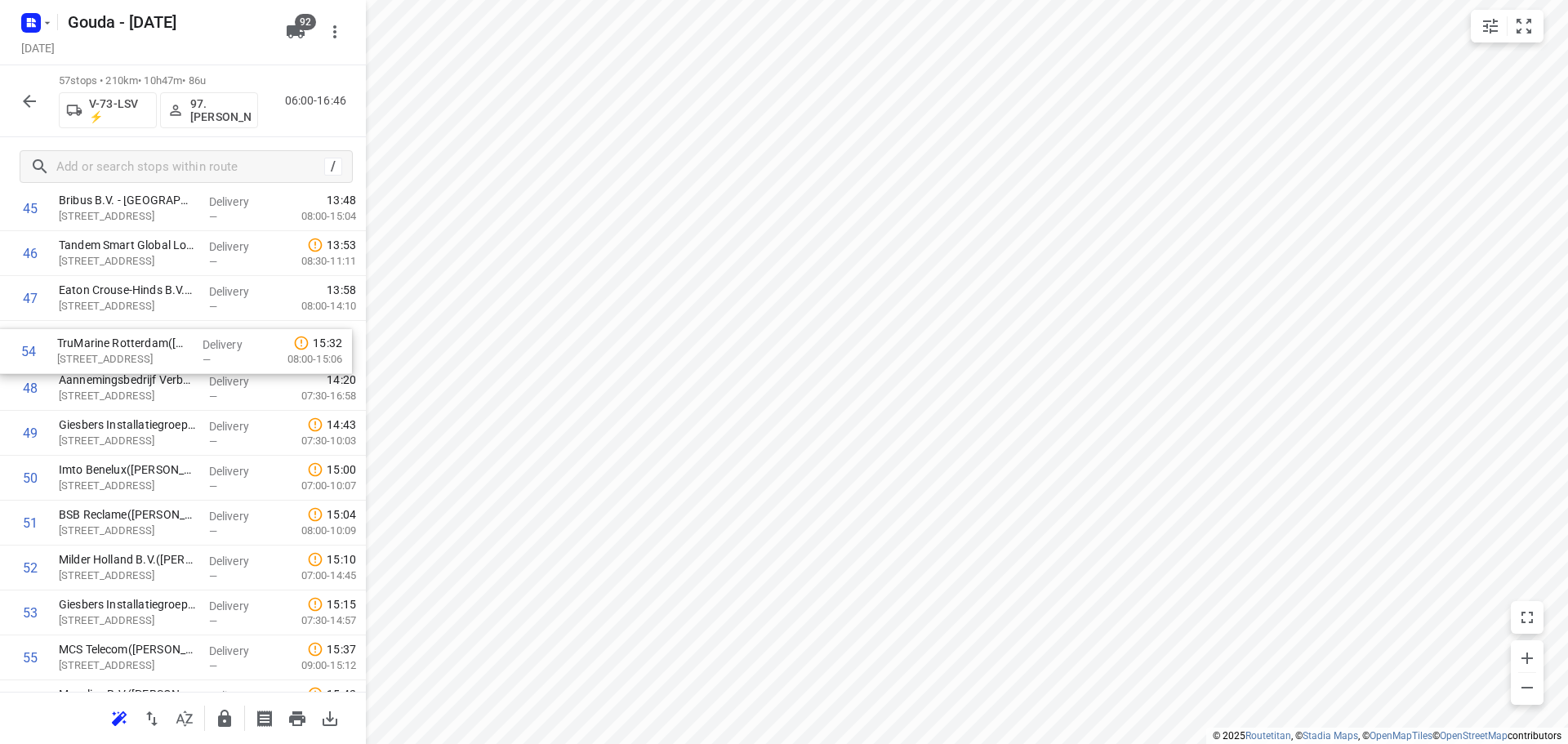
drag, startPoint x: 125, startPoint y: 627, endPoint x: 120, endPoint y: 349, distance: 278.0
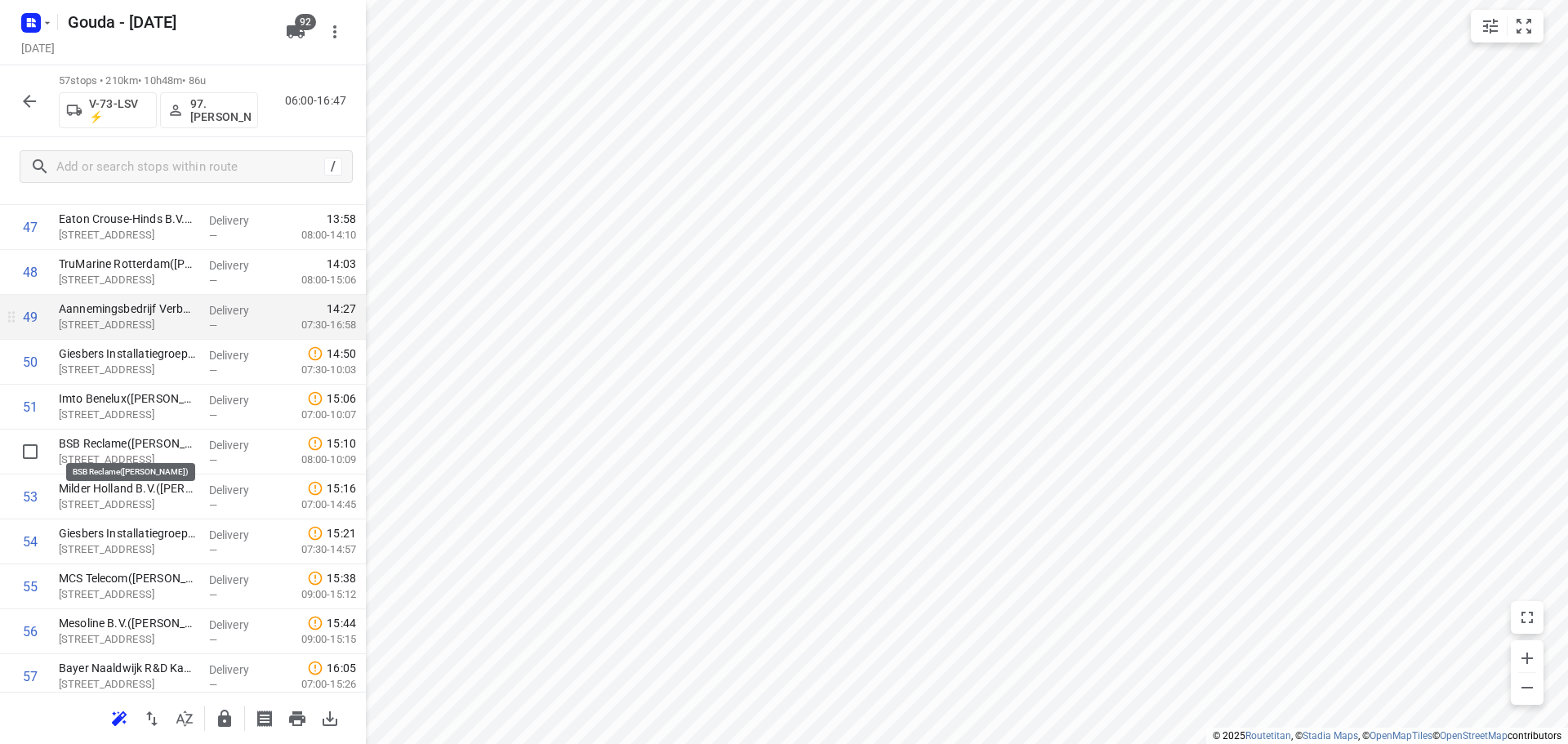
scroll to position [2157, 0]
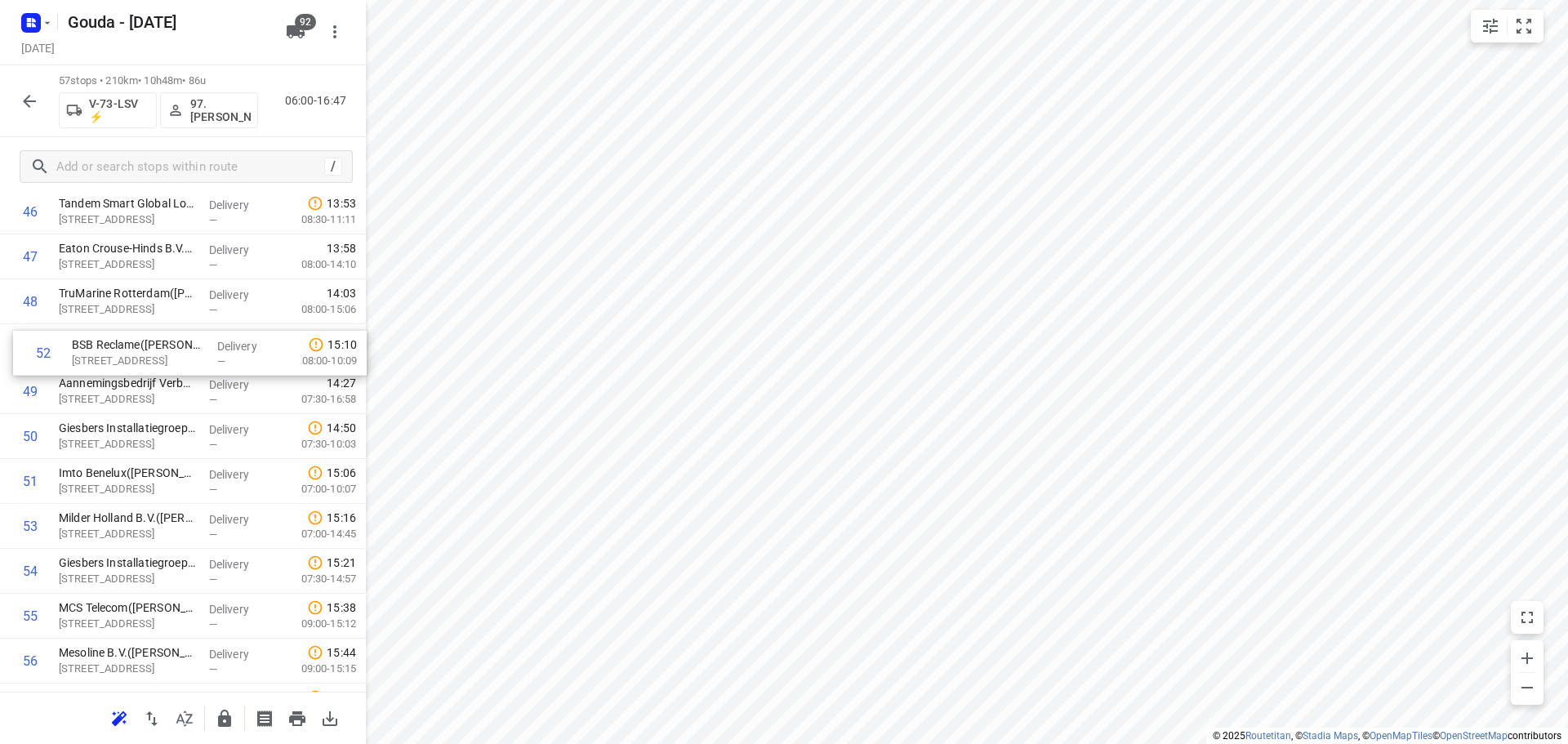
drag, startPoint x: 123, startPoint y: 475, endPoint x: 135, endPoint y: 342, distance: 133.5
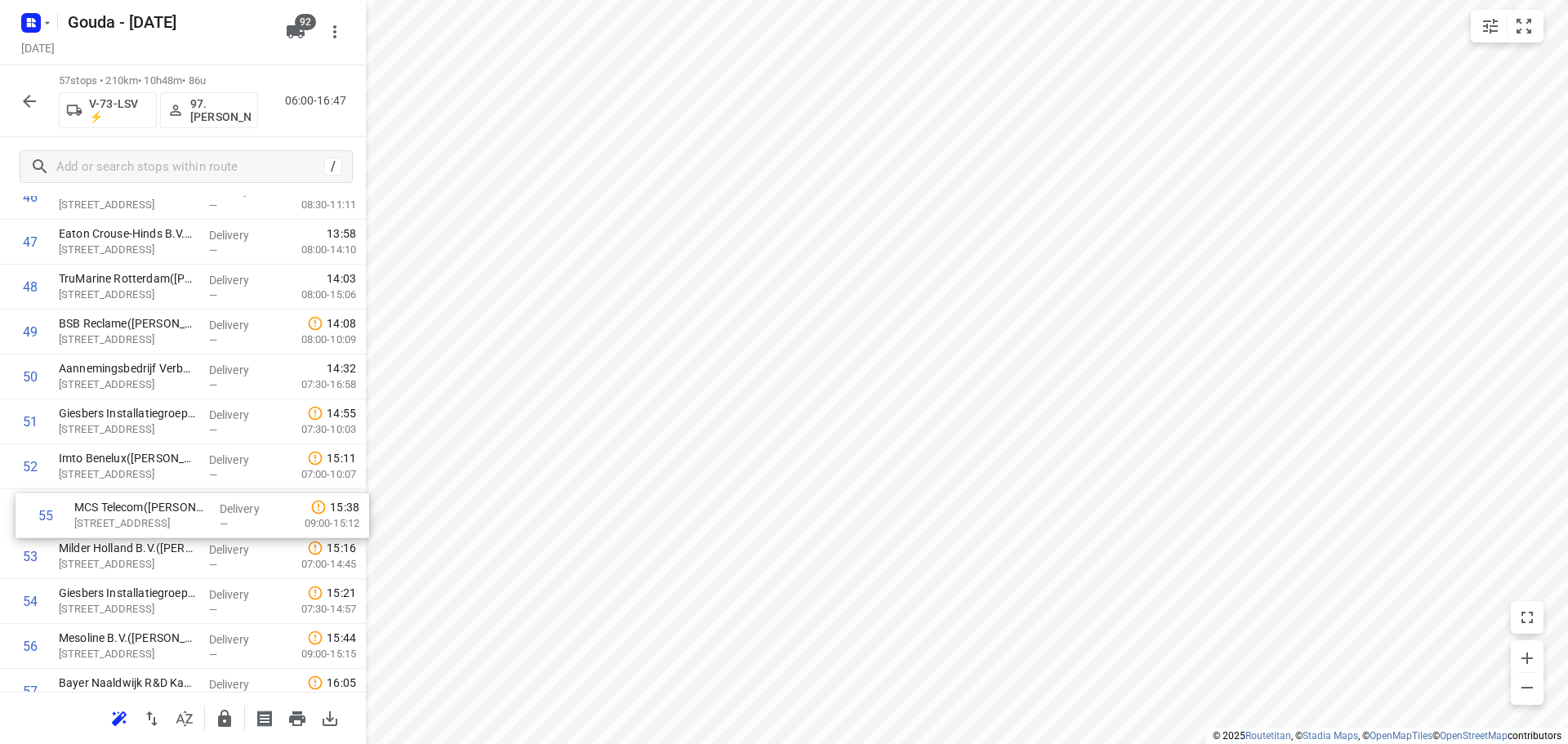
scroll to position [2172, 0]
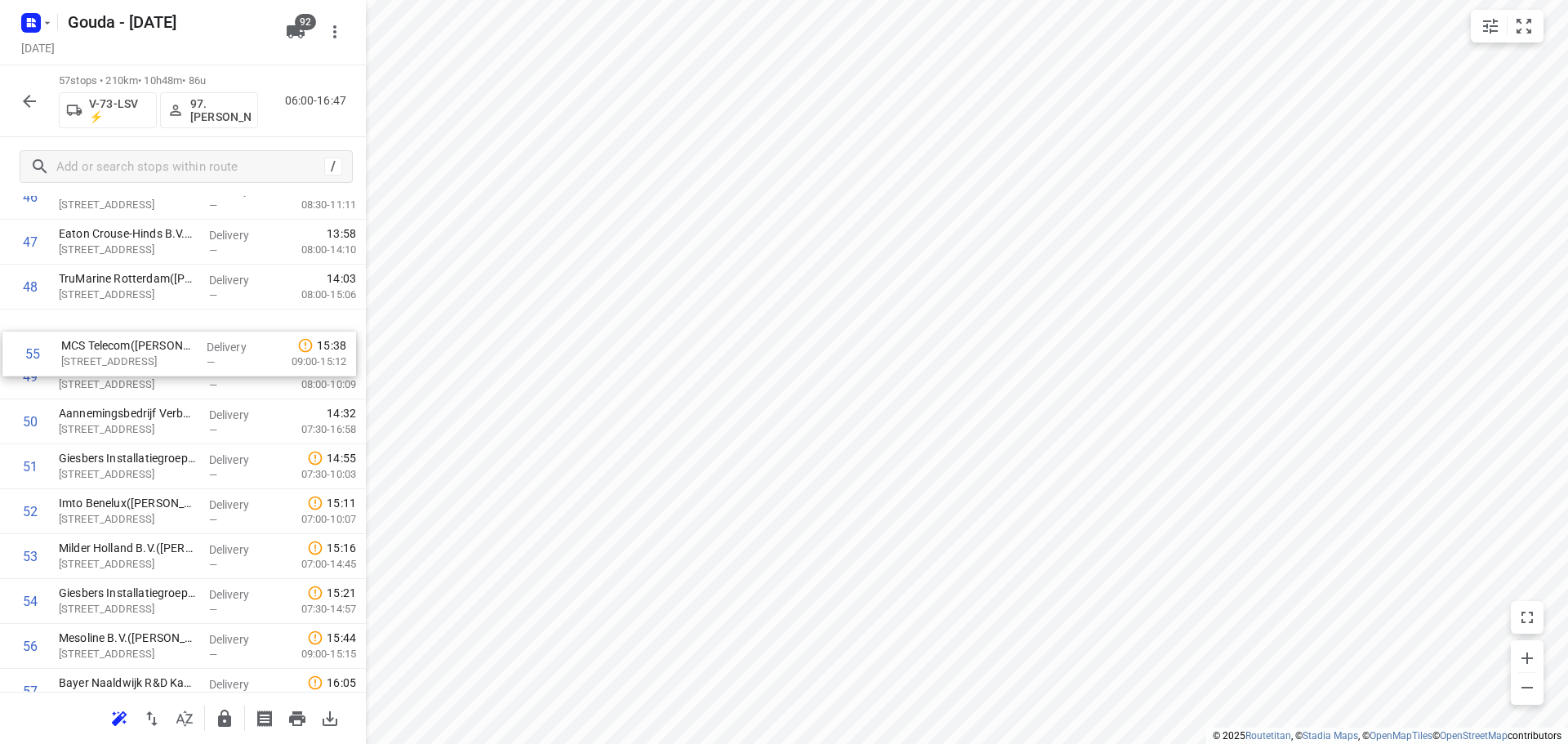
drag, startPoint x: 130, startPoint y: 623, endPoint x: 131, endPoint y: 342, distance: 281.0
drag, startPoint x: 152, startPoint y: 373, endPoint x: 152, endPoint y: 335, distance: 38.0
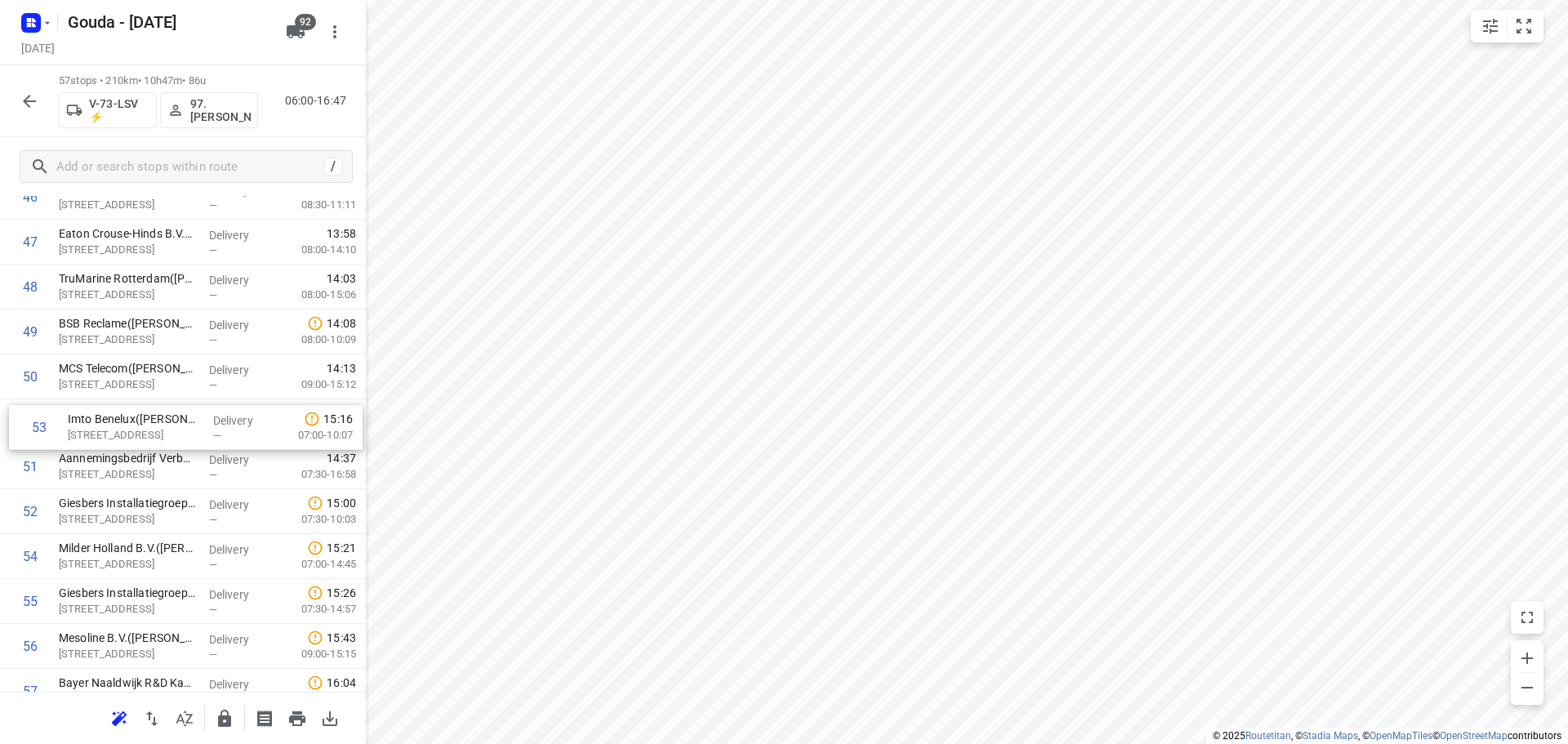
drag, startPoint x: 115, startPoint y: 505, endPoint x: 131, endPoint y: 409, distance: 97.3
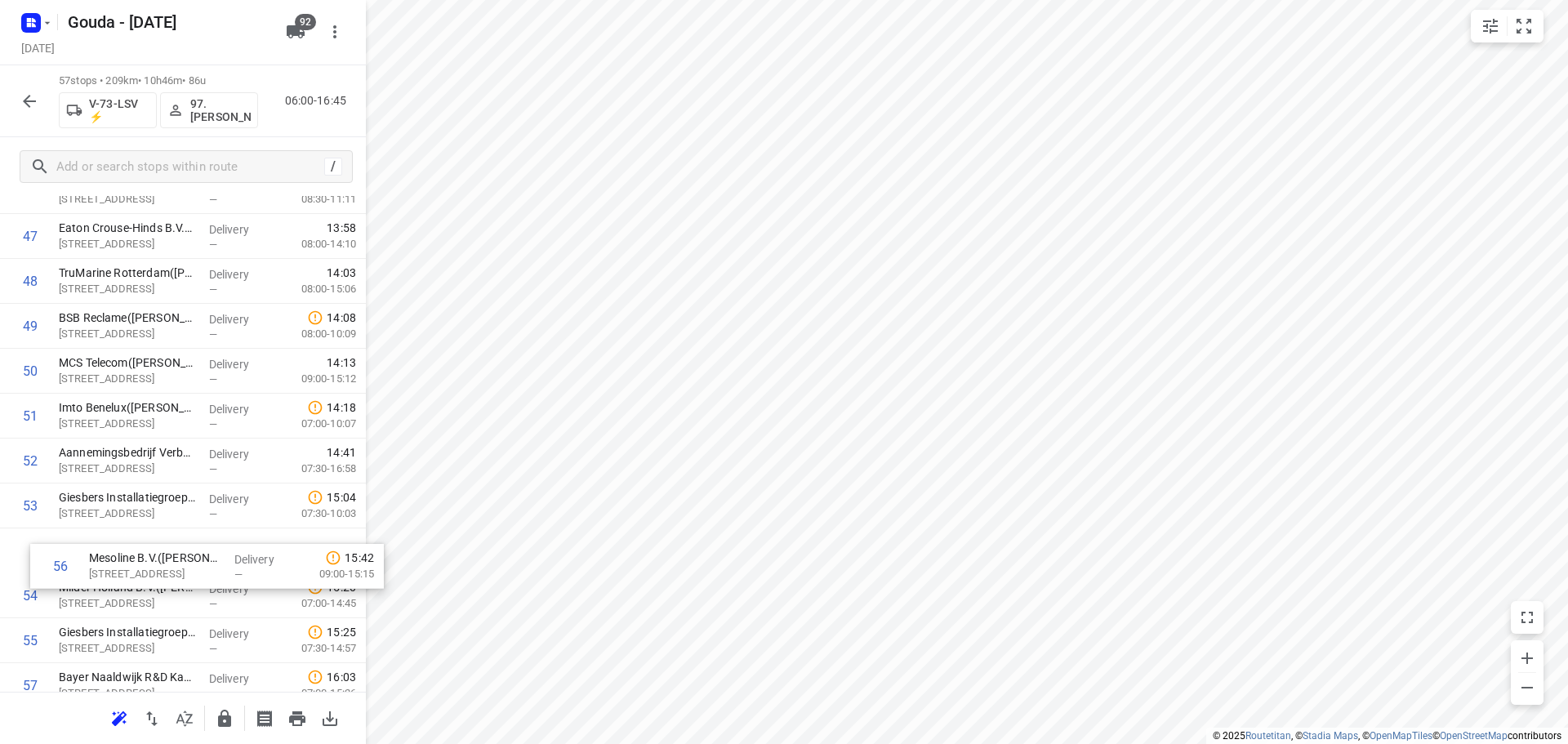
scroll to position [2178, 0]
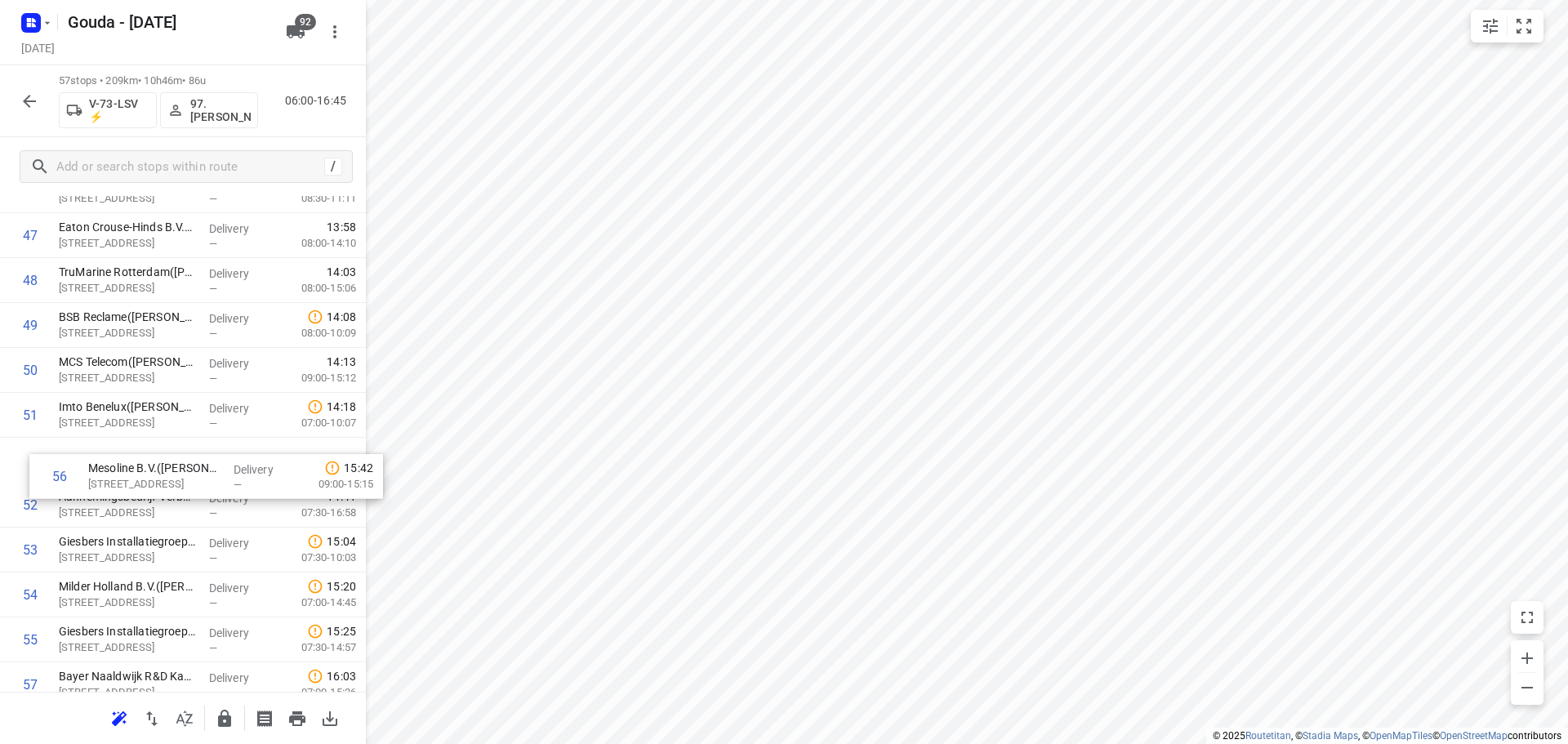
drag, startPoint x: 160, startPoint y: 643, endPoint x: 189, endPoint y: 455, distance: 190.2
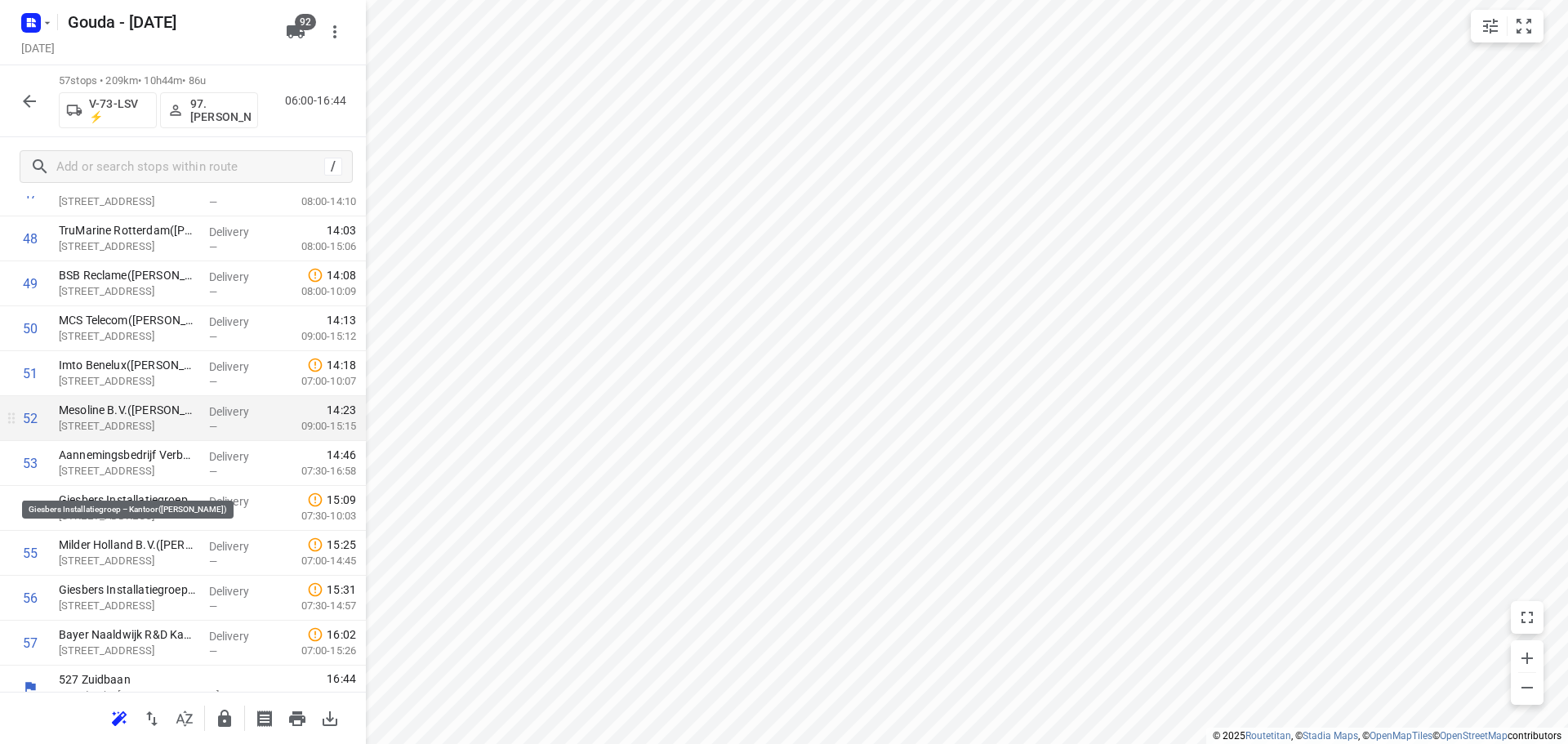
scroll to position [2239, 0]
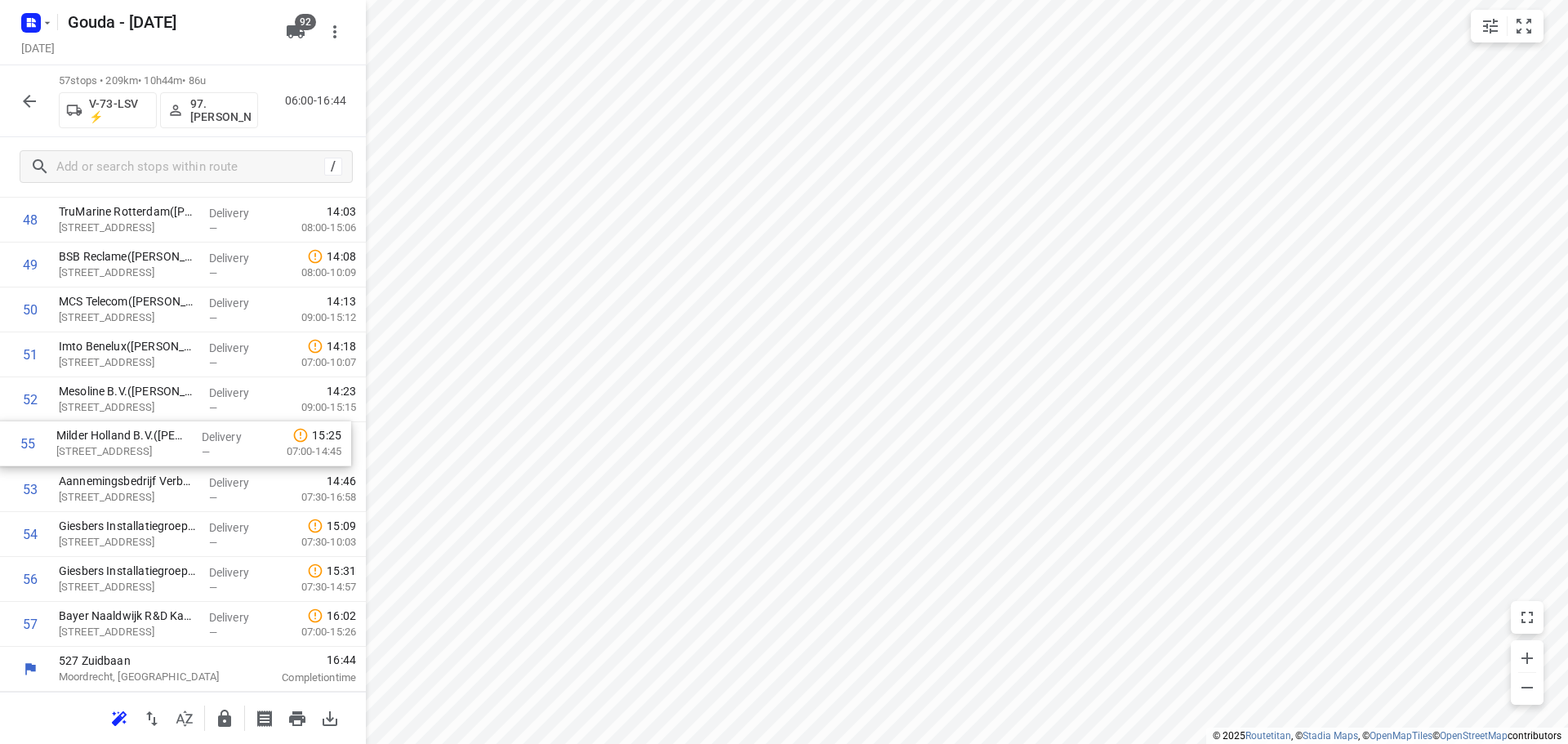
drag, startPoint x: 137, startPoint y: 531, endPoint x: 135, endPoint y: 444, distance: 87.0
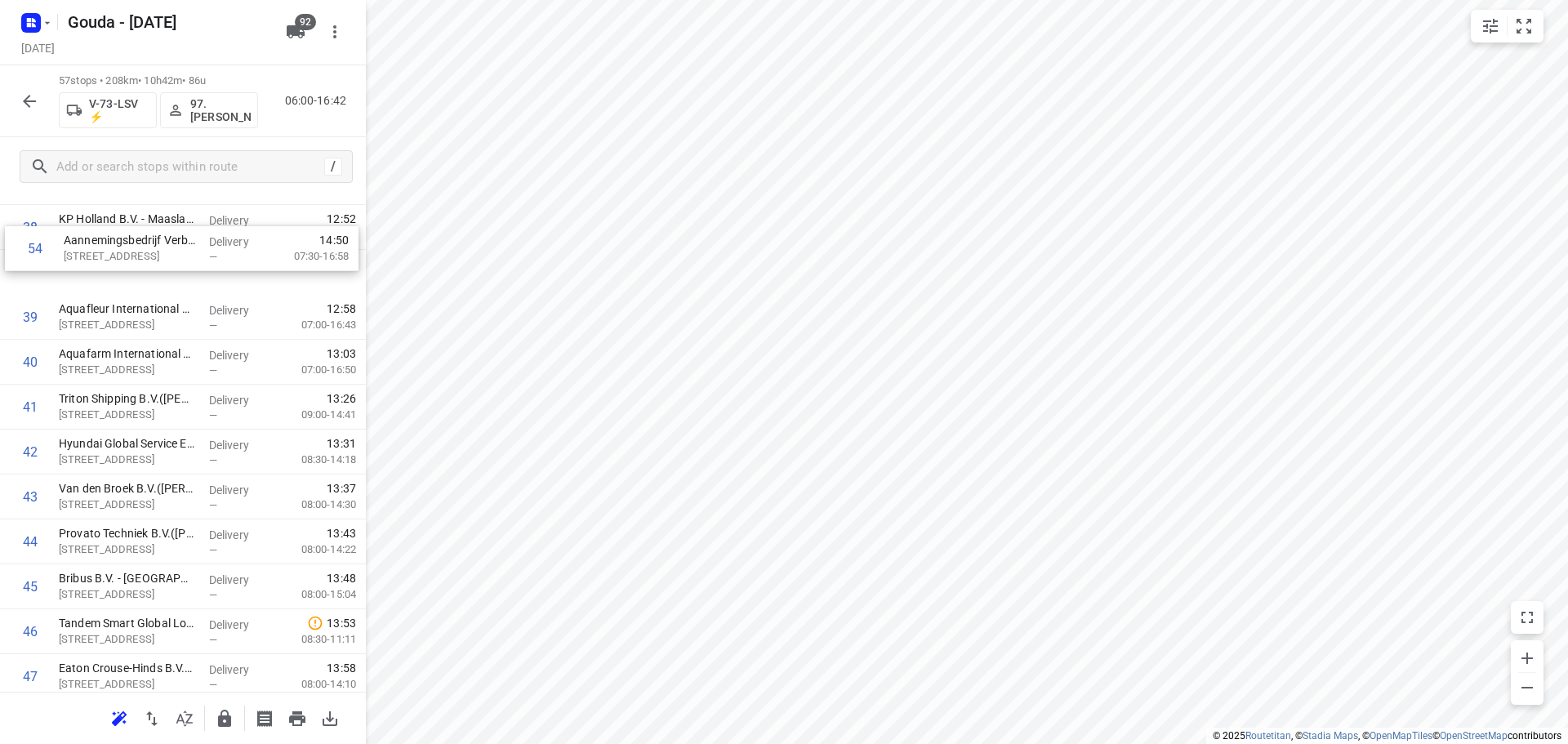
scroll to position [1779, 0]
drag, startPoint x: 106, startPoint y: 490, endPoint x: 106, endPoint y: 365, distance: 125.0
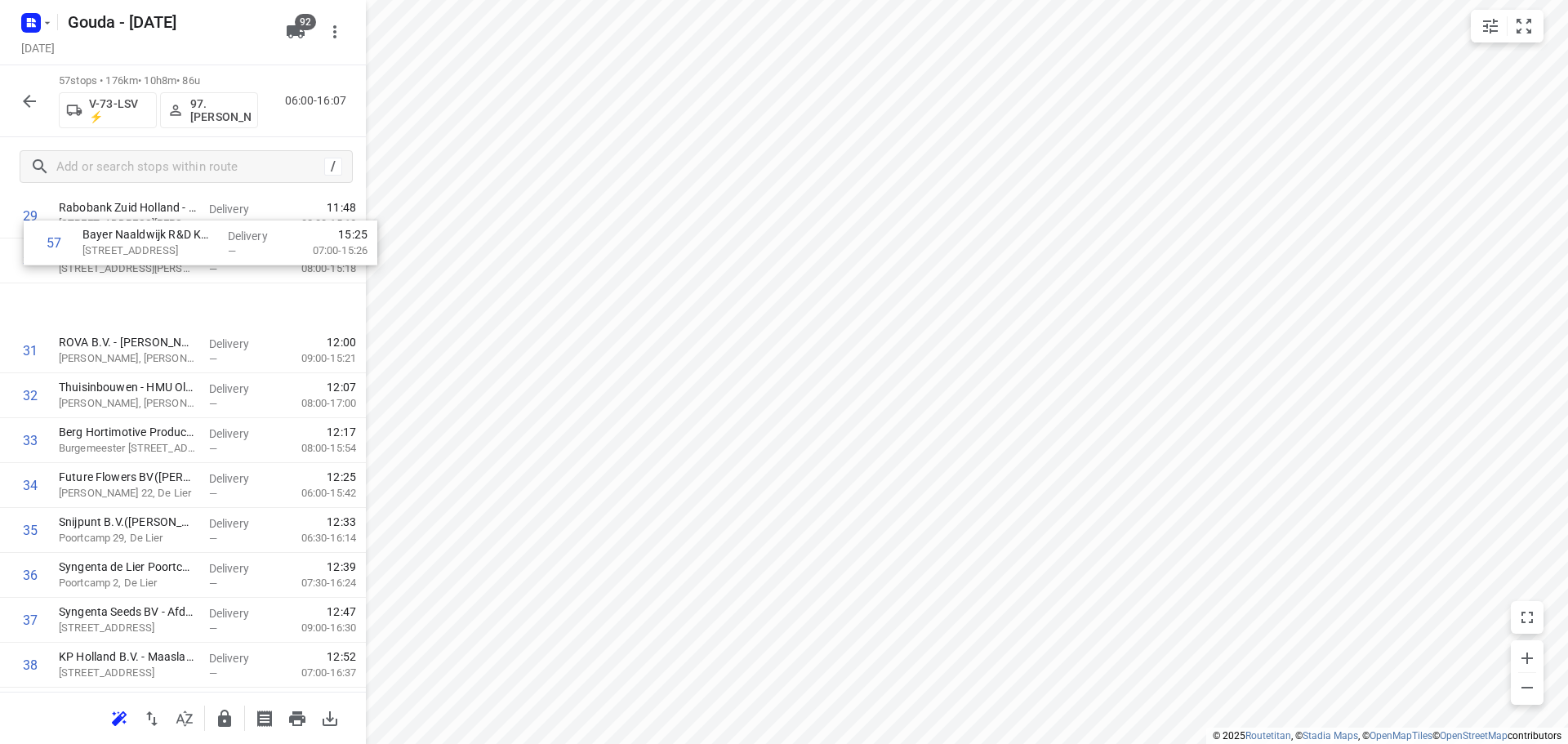
scroll to position [1385, 0]
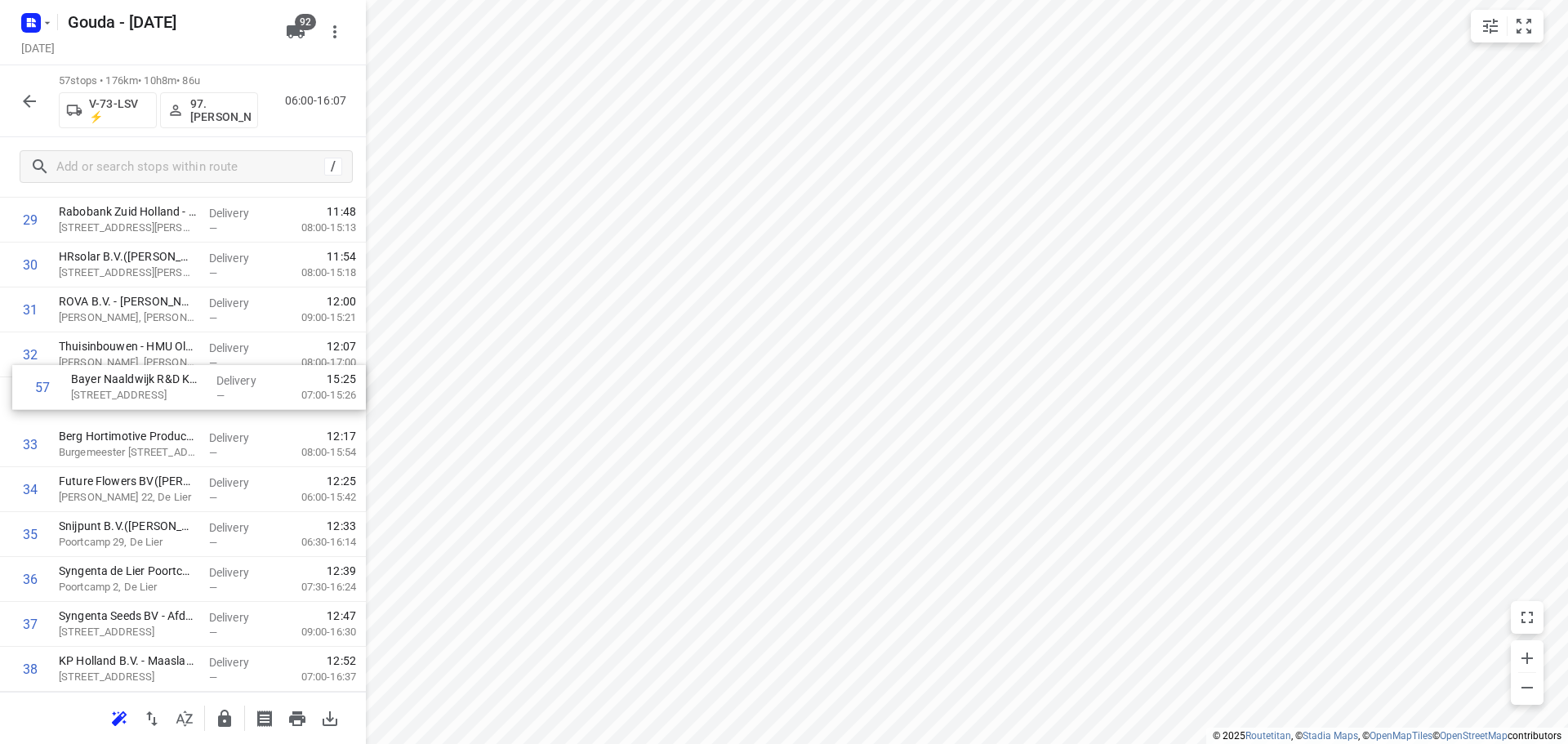
drag, startPoint x: 129, startPoint y: 625, endPoint x: 138, endPoint y: 389, distance: 236.2
click at [138, 389] on div "1 Dümmen Orange the Netherlands B.V. - Westland B Office de Lier(Mieke van de W…" at bounding box center [183, 220] width 366 height 2562
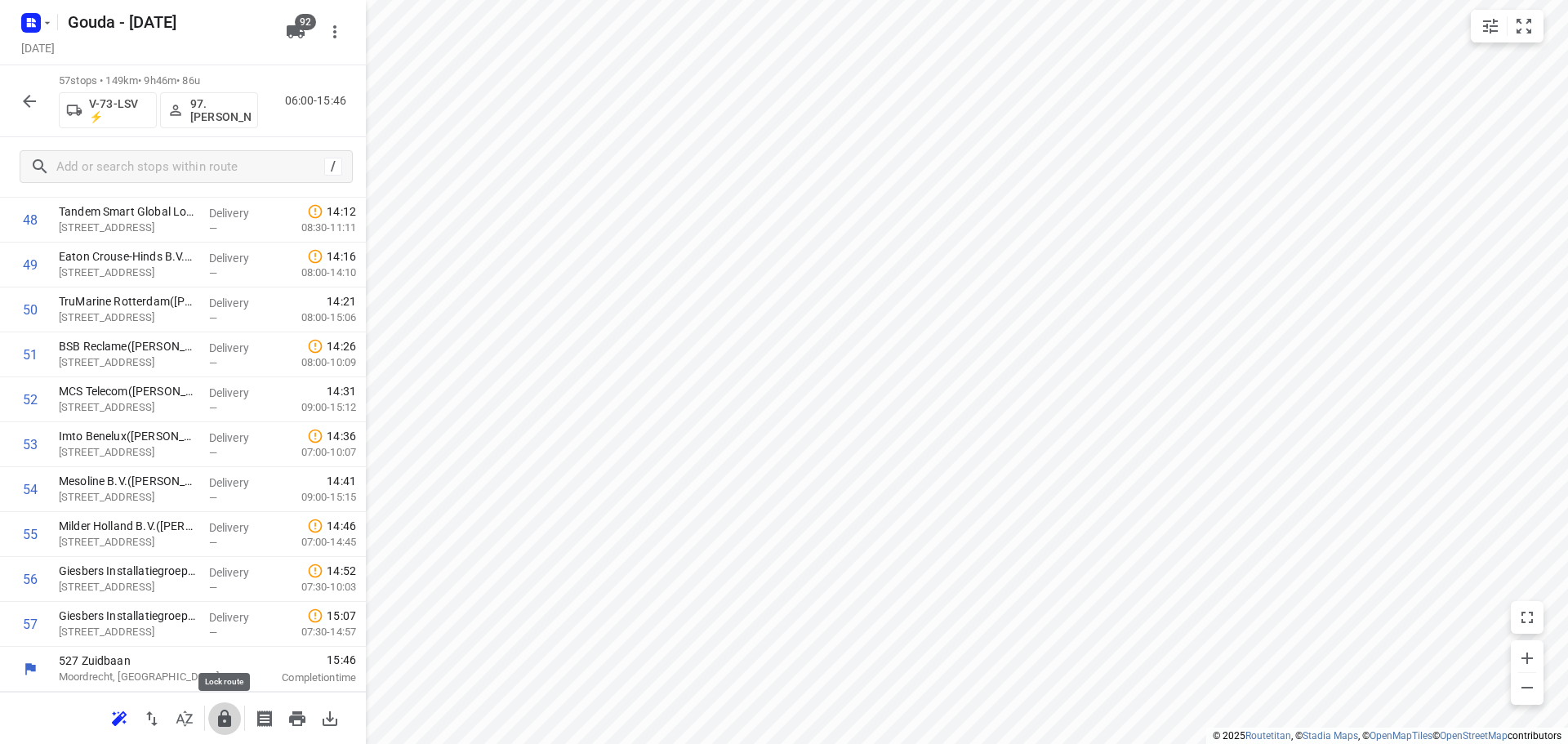
click at [229, 715] on icon "button" at bounding box center [224, 719] width 13 height 17
click at [32, 103] on icon "button" at bounding box center [29, 101] width 20 height 20
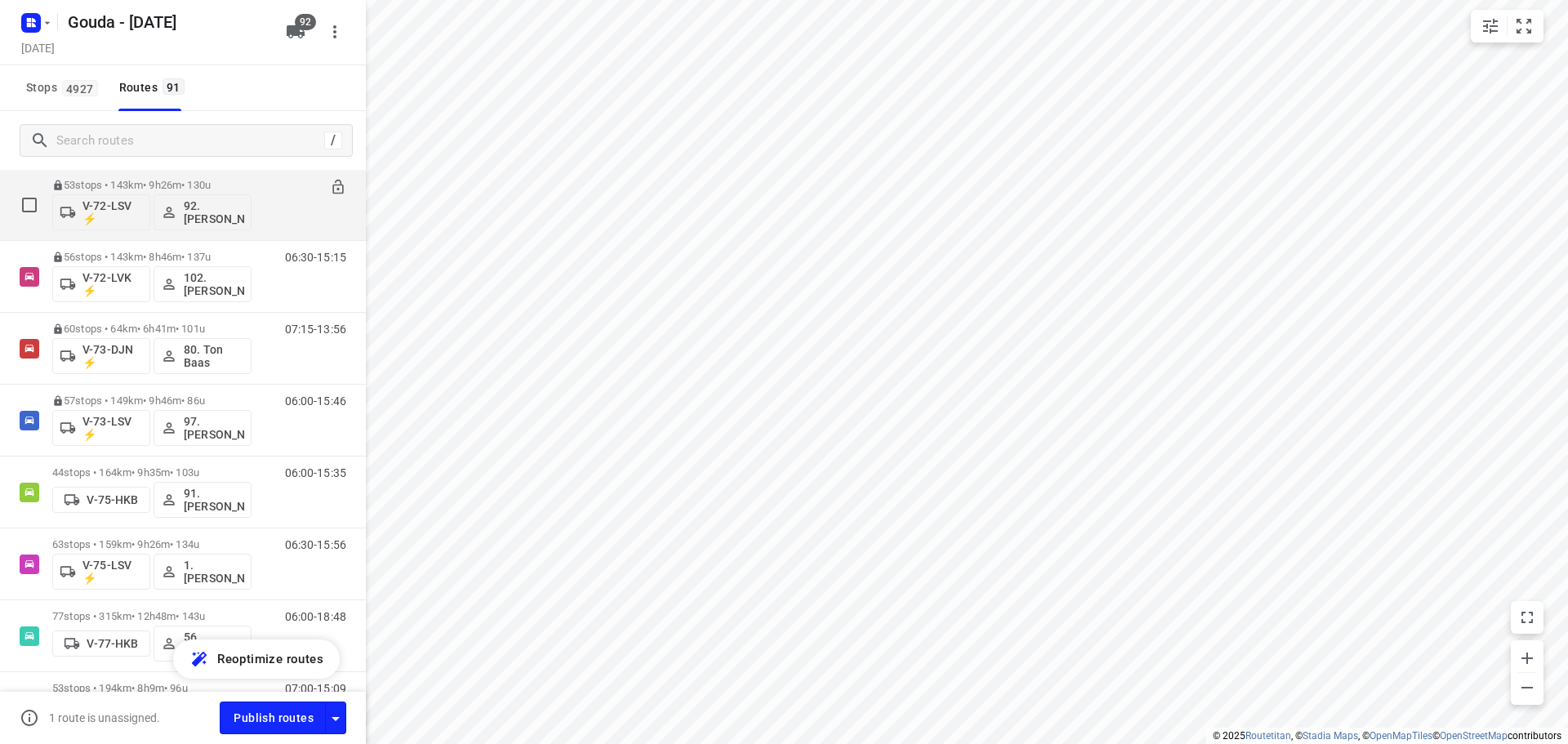
scroll to position [1961, 0]
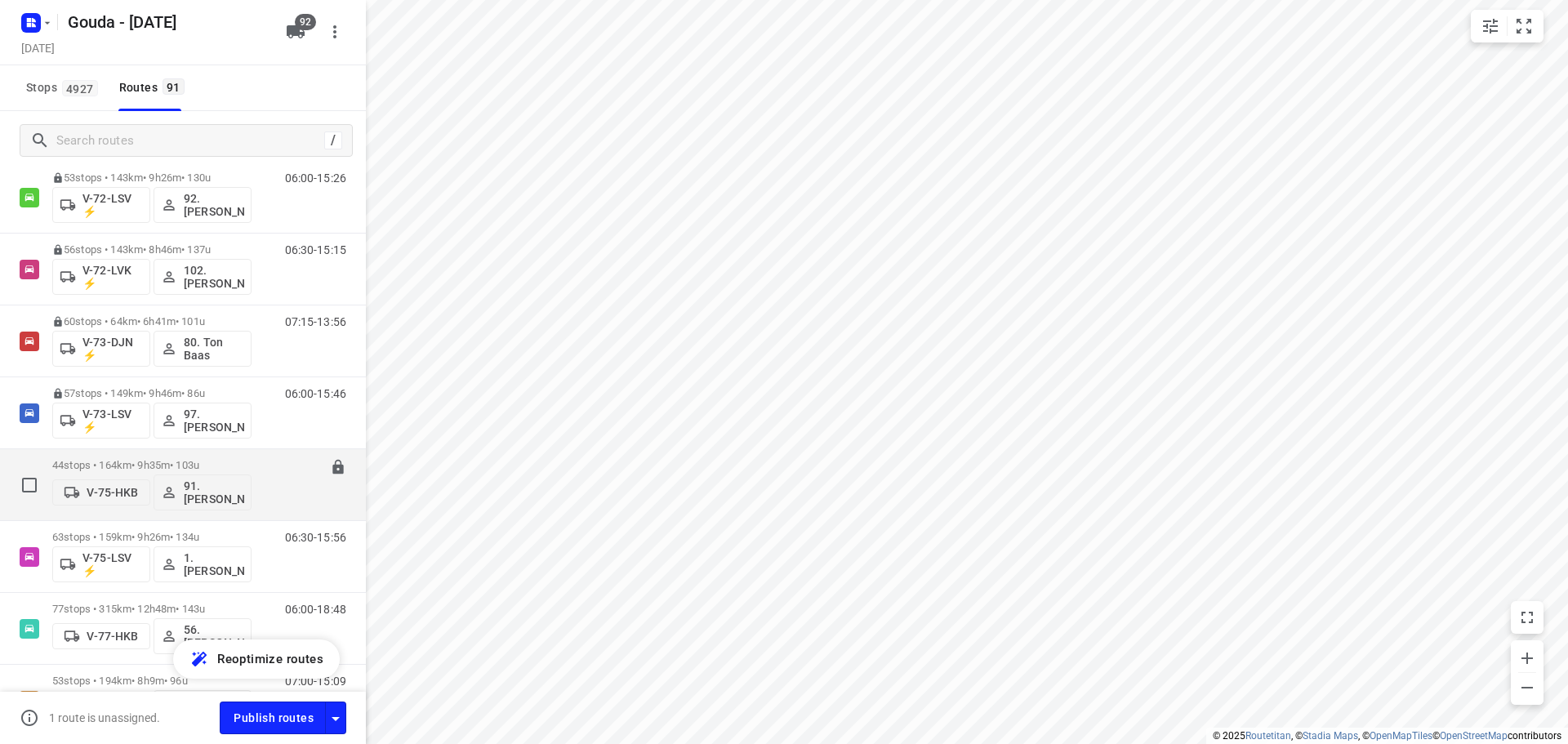
click at [122, 465] on p "44 stops • 164km • 9h35m • 103u" at bounding box center [152, 465] width 199 height 12
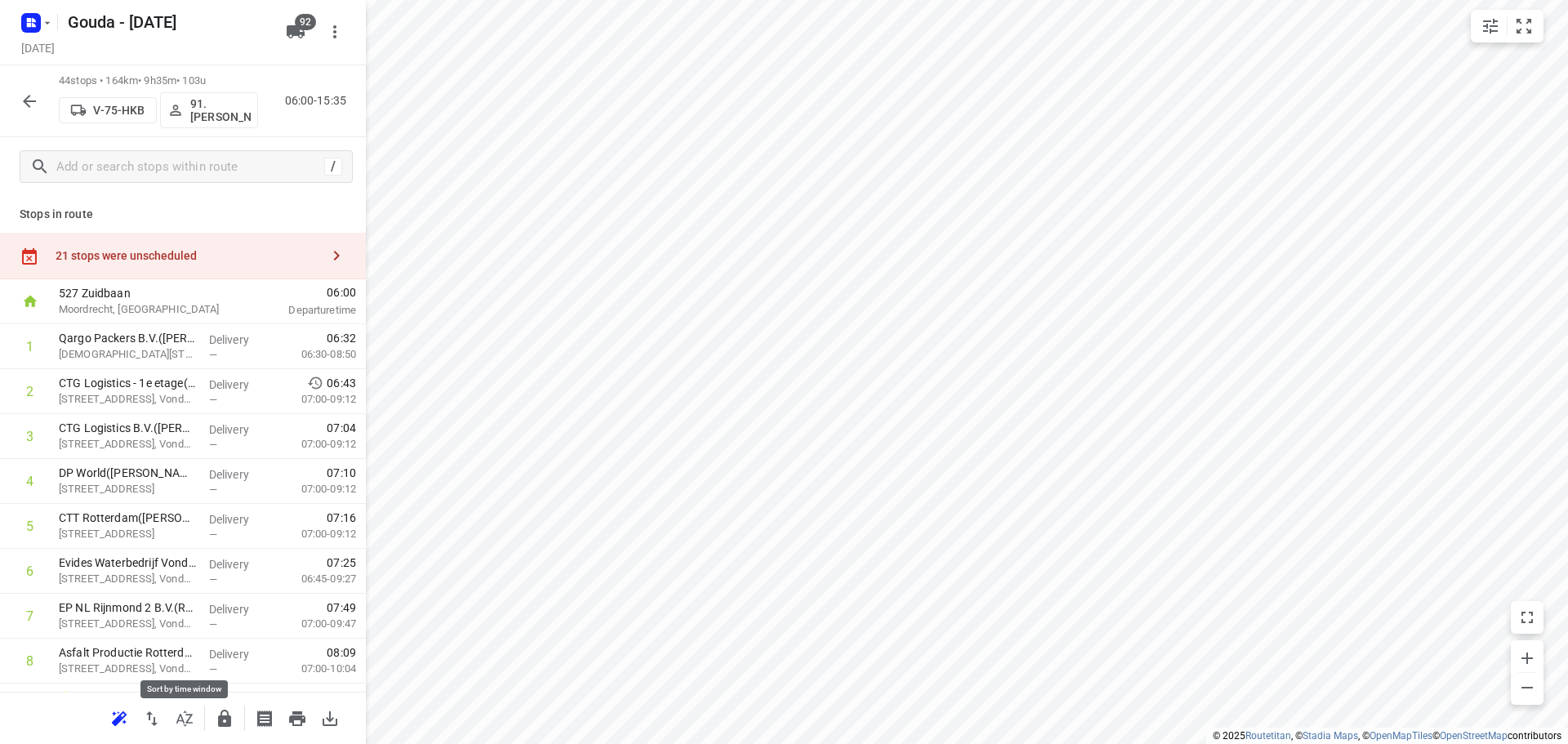
click at [183, 719] on icon "button" at bounding box center [184, 719] width 20 height 20
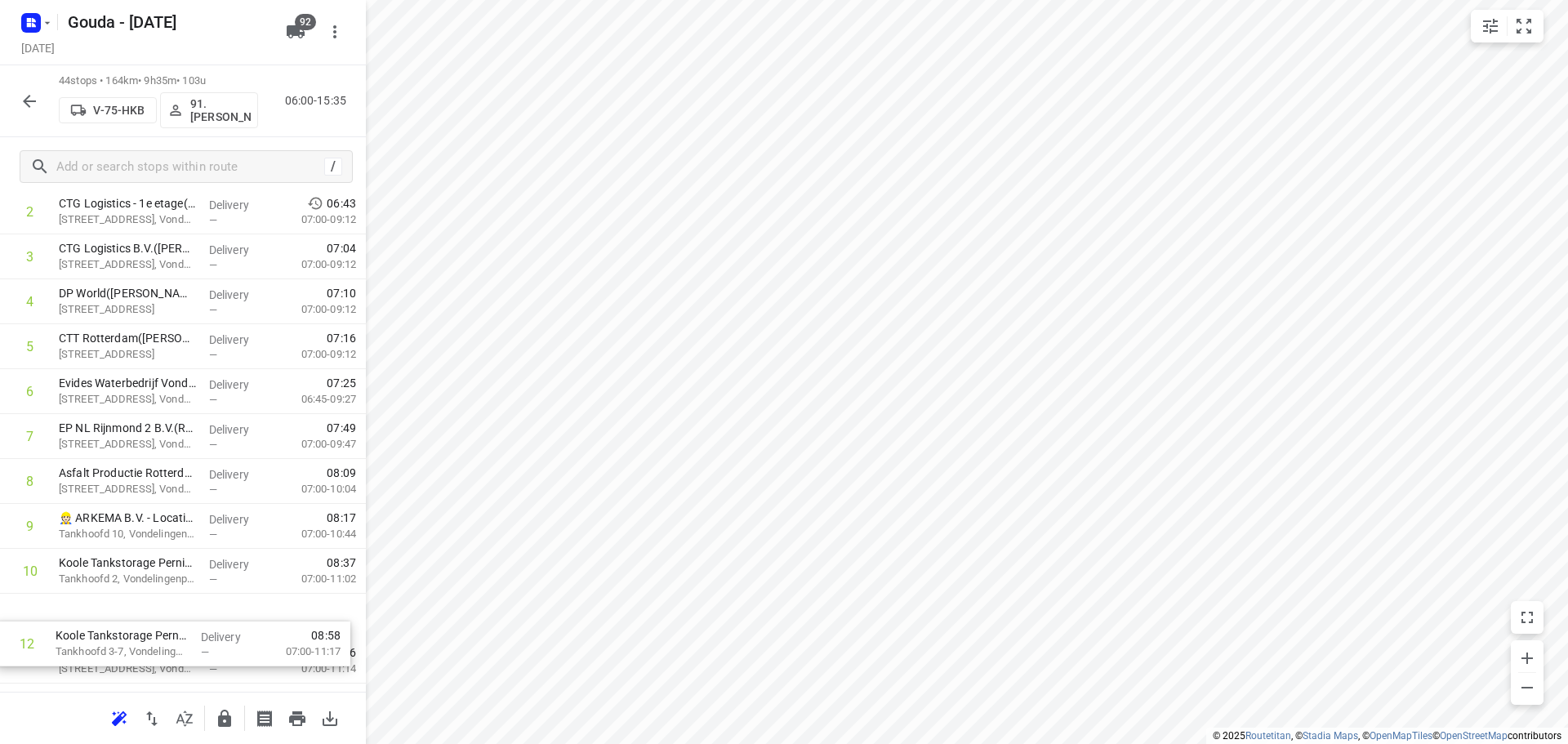
drag, startPoint x: 223, startPoint y: 675, endPoint x: 217, endPoint y: 628, distance: 47.4
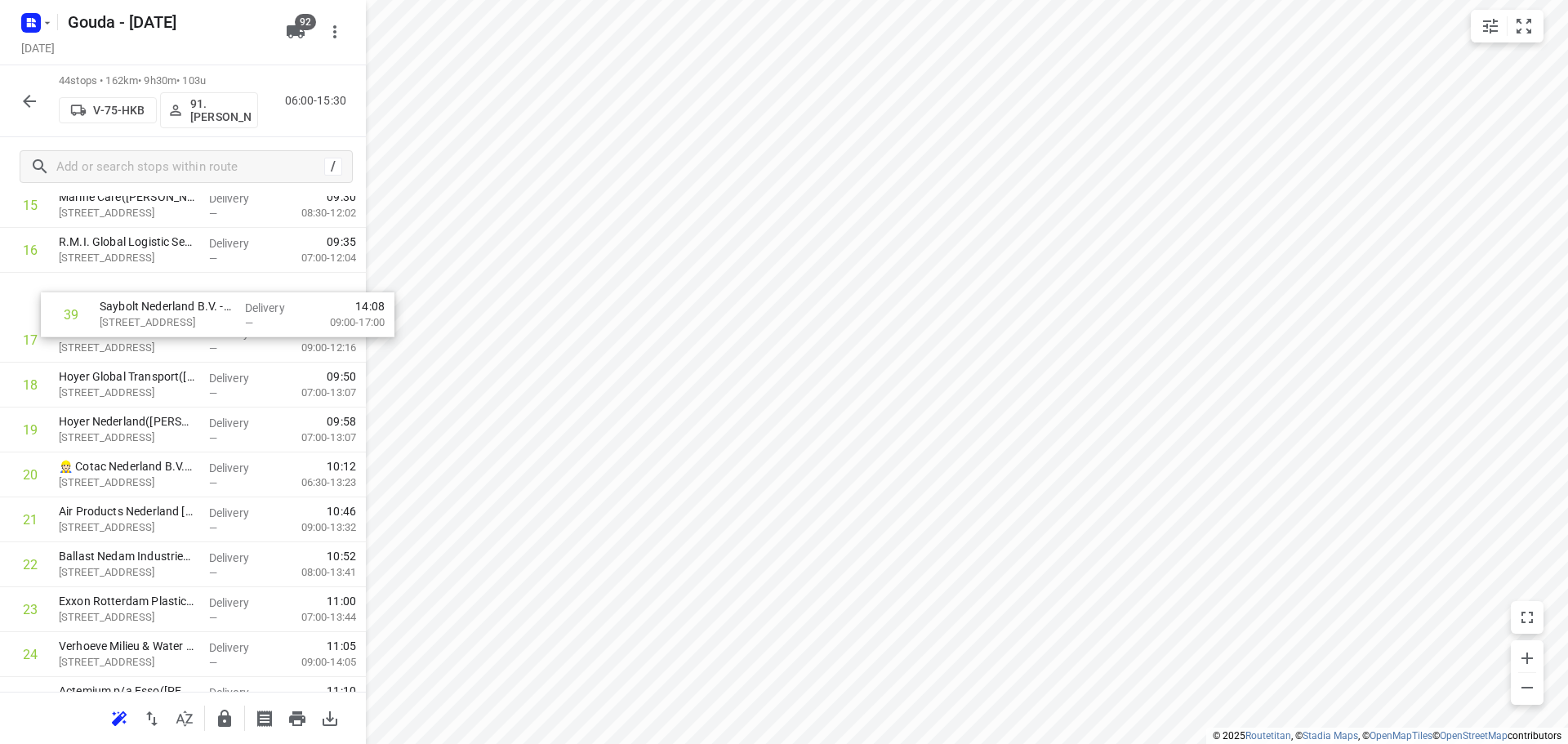
scroll to position [762, 0]
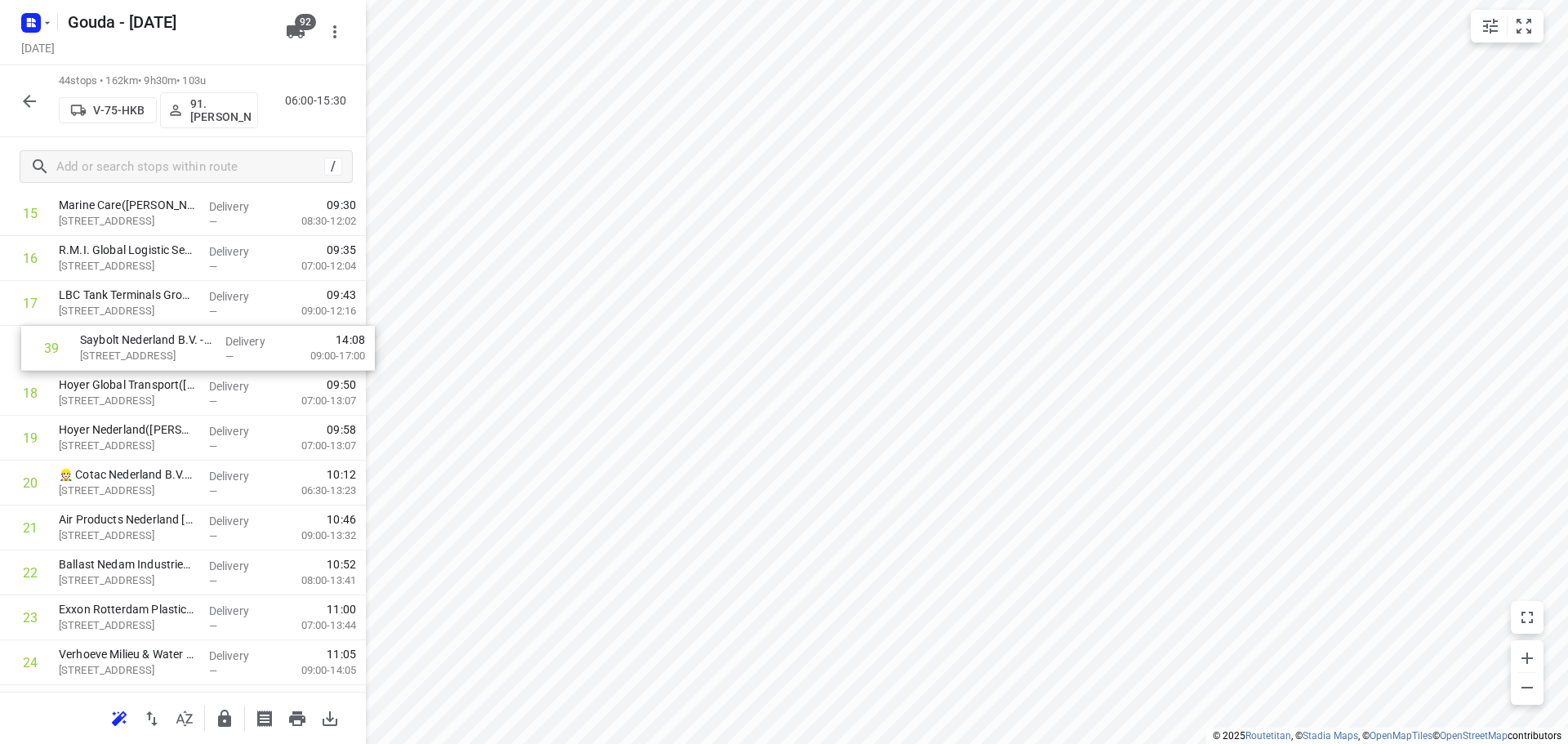
drag, startPoint x: 146, startPoint y: 406, endPoint x: 160, endPoint y: 348, distance: 59.7
click at [160, 348] on div "1 Qargo Packers B.V.(Karin Valster) Pastoriestraat 1, Rotterdam Pernis Delivery…" at bounding box center [183, 550] width 366 height 1977
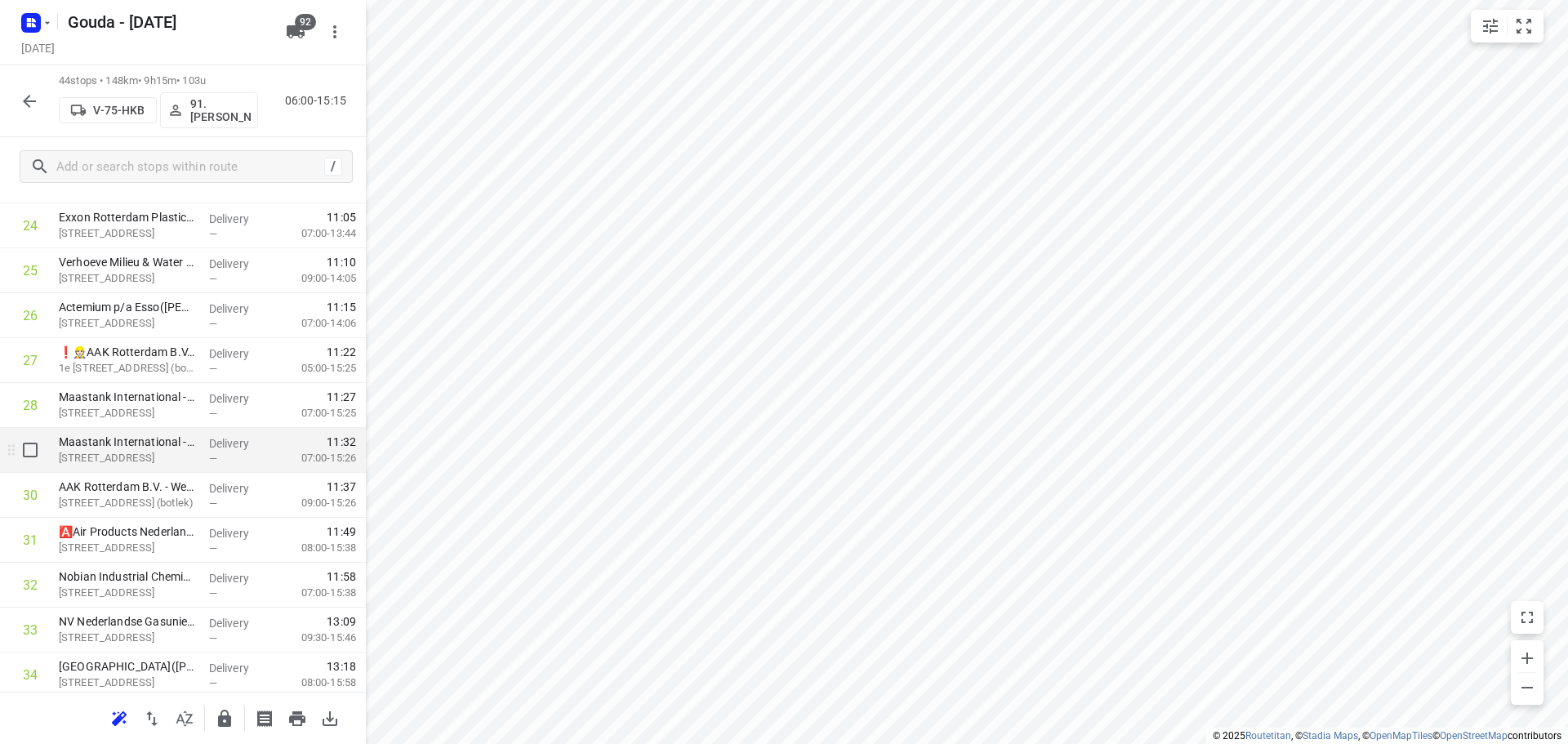
scroll to position [1170, 0]
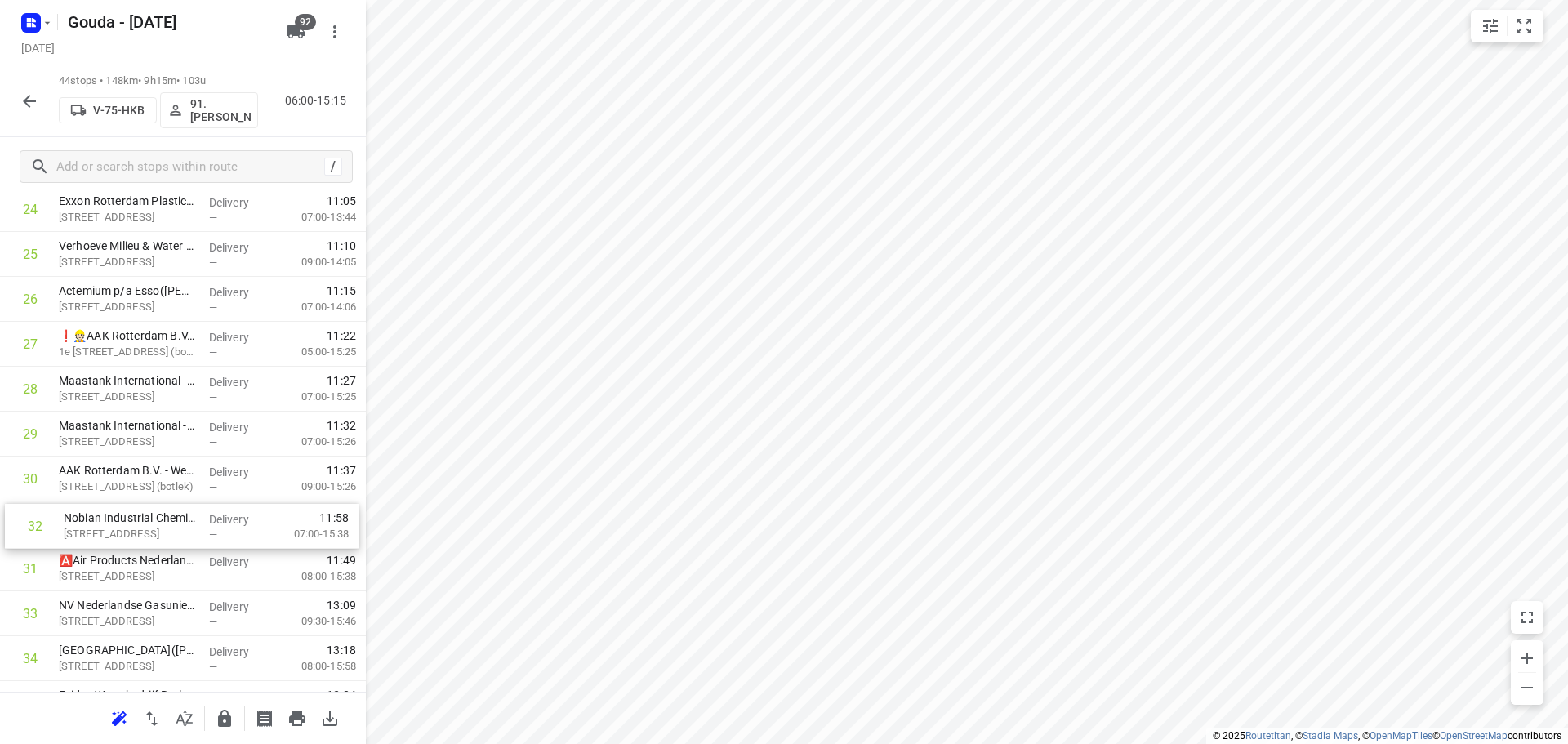
drag, startPoint x: 197, startPoint y: 566, endPoint x: 202, endPoint y: 516, distance: 50.2
click at [202, 516] on div "1 Qargo Packers B.V.(Karin Valster) Pastoriestraat 1, Rotterdam Pernis Delivery…" at bounding box center [183, 142] width 366 height 1977
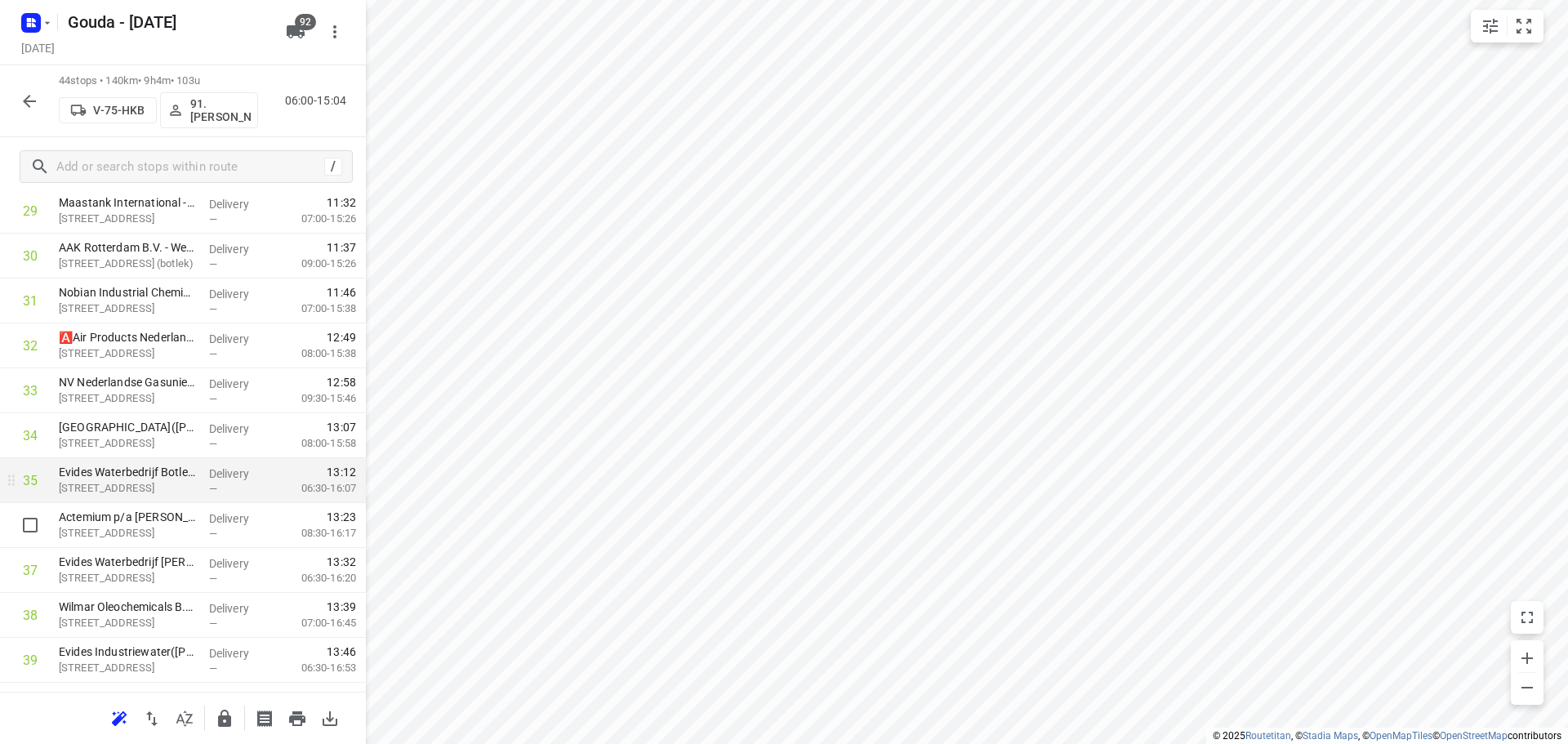
scroll to position [1416, 0]
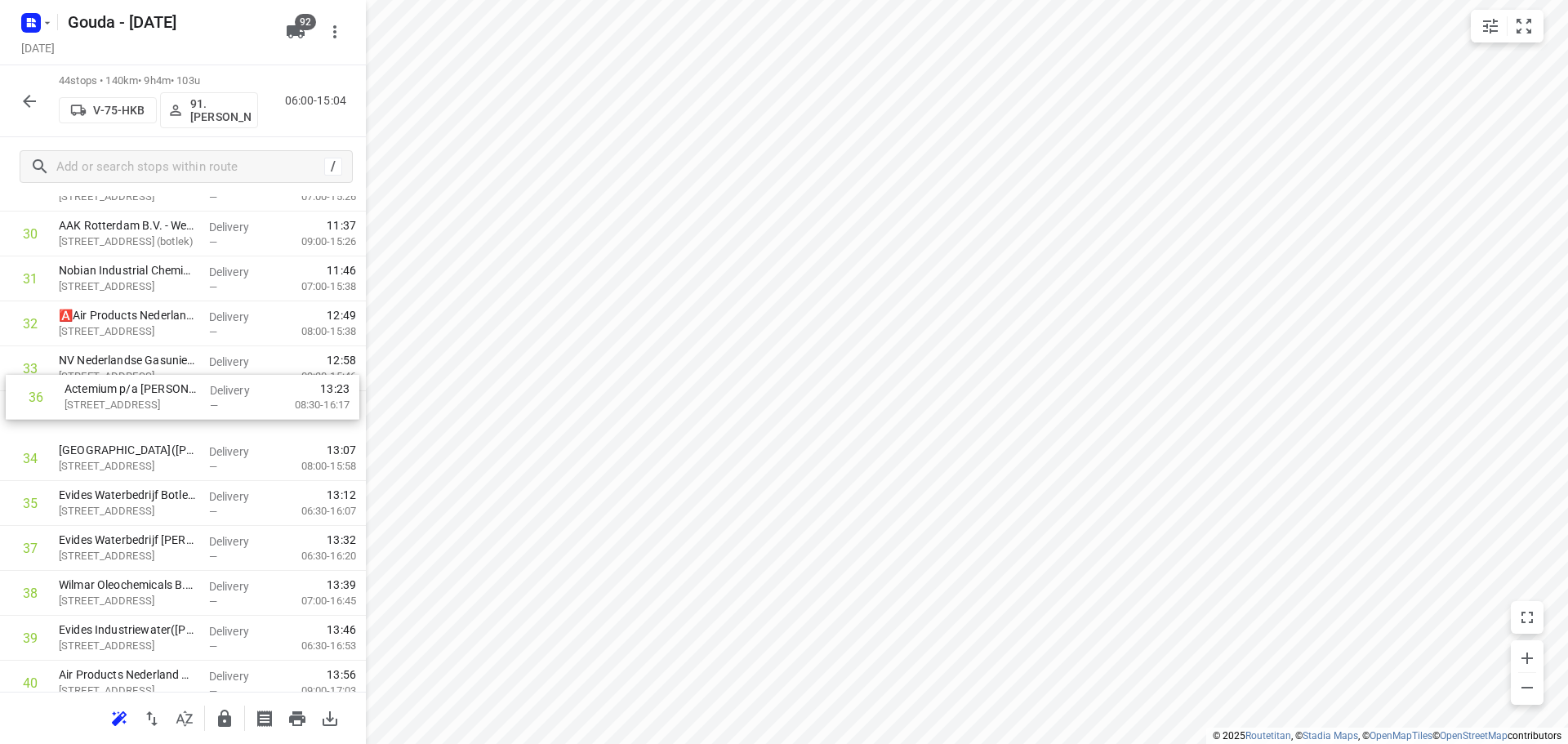
drag, startPoint x: 151, startPoint y: 520, endPoint x: 157, endPoint y: 405, distance: 115.2
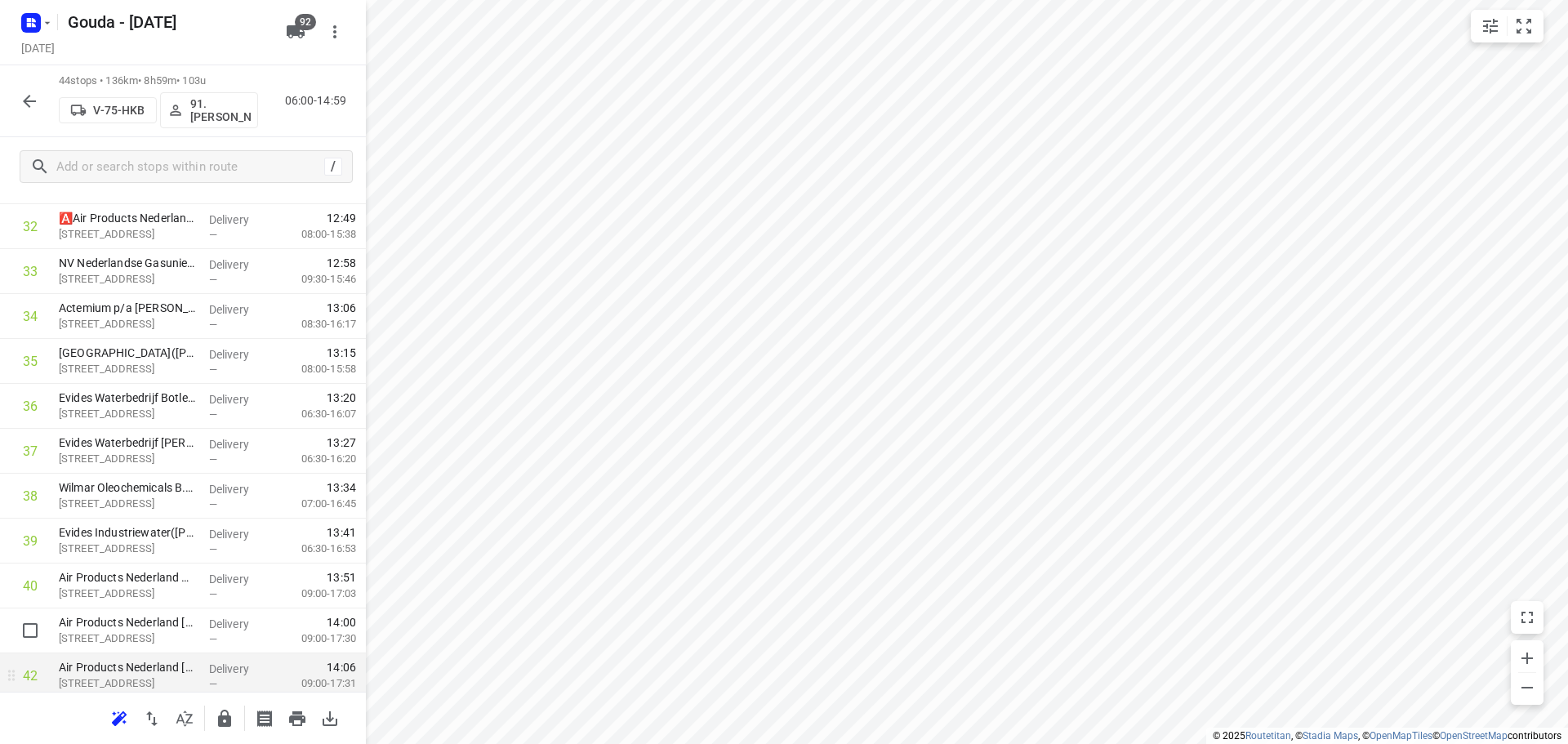
scroll to position [1654, 0]
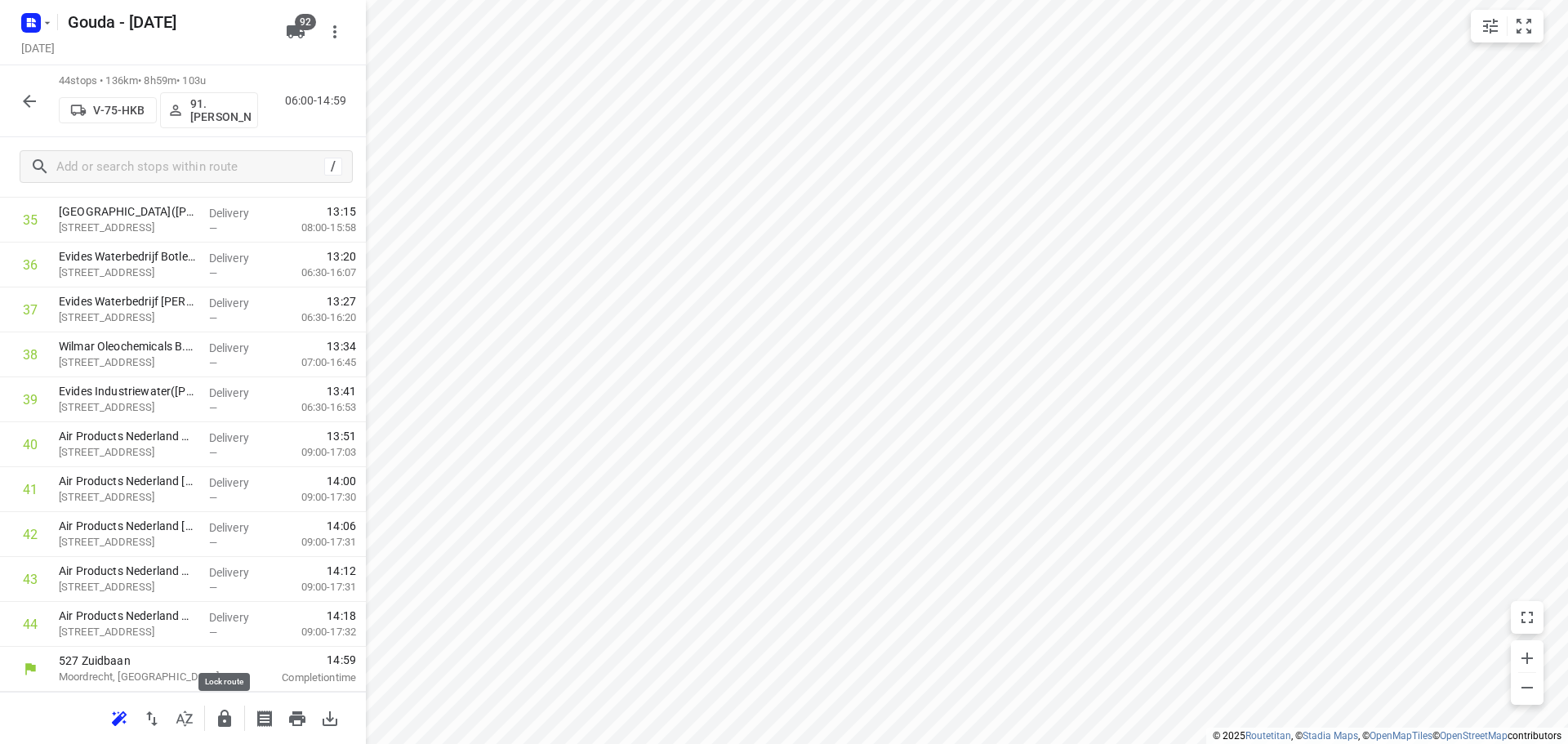
click at [220, 722] on icon "button" at bounding box center [224, 719] width 13 height 17
click at [37, 108] on icon "button" at bounding box center [29, 101] width 20 height 20
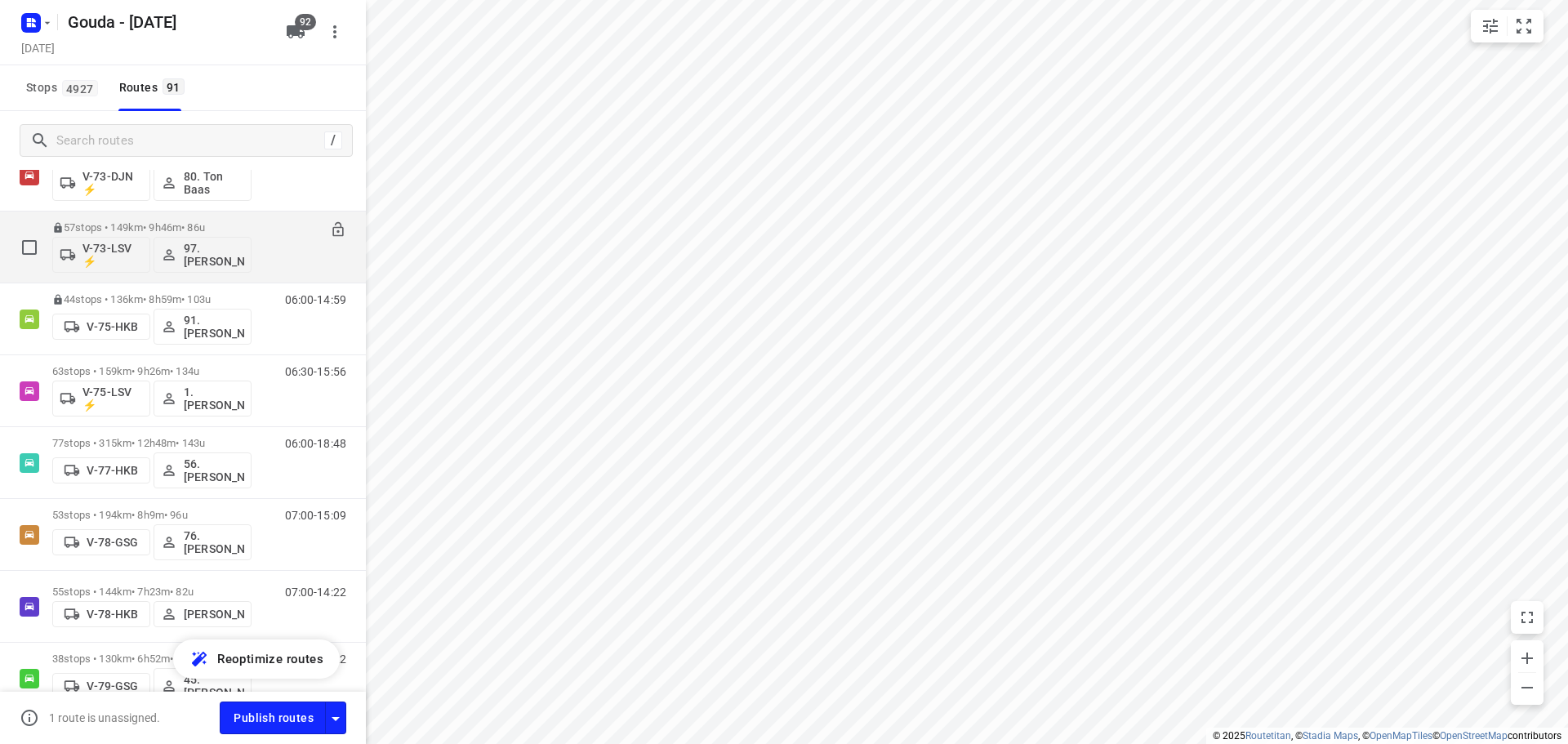
scroll to position [2124, 0]
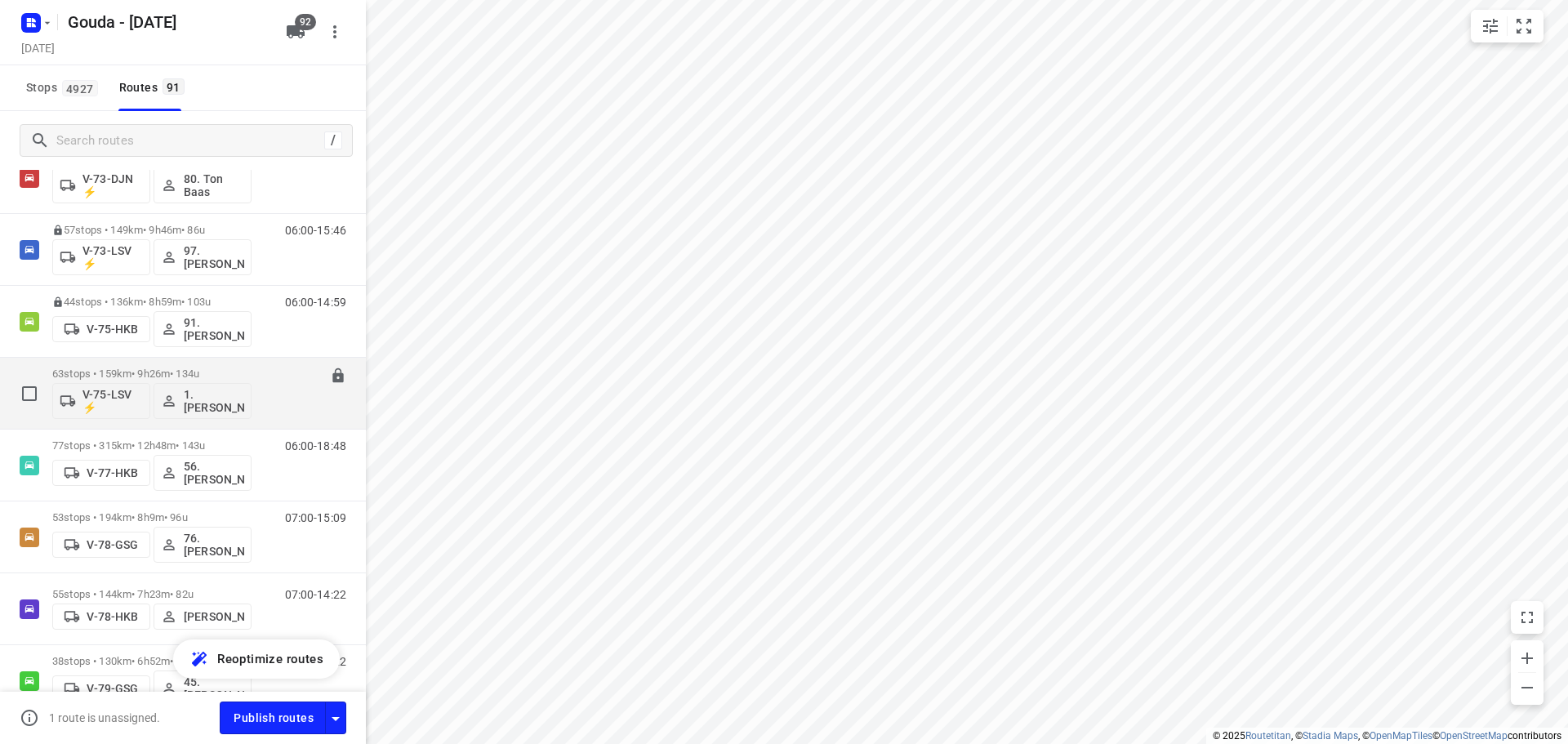
click at [215, 373] on p "63 stops • 159km • 9h26m • 134u" at bounding box center [152, 373] width 199 height 12
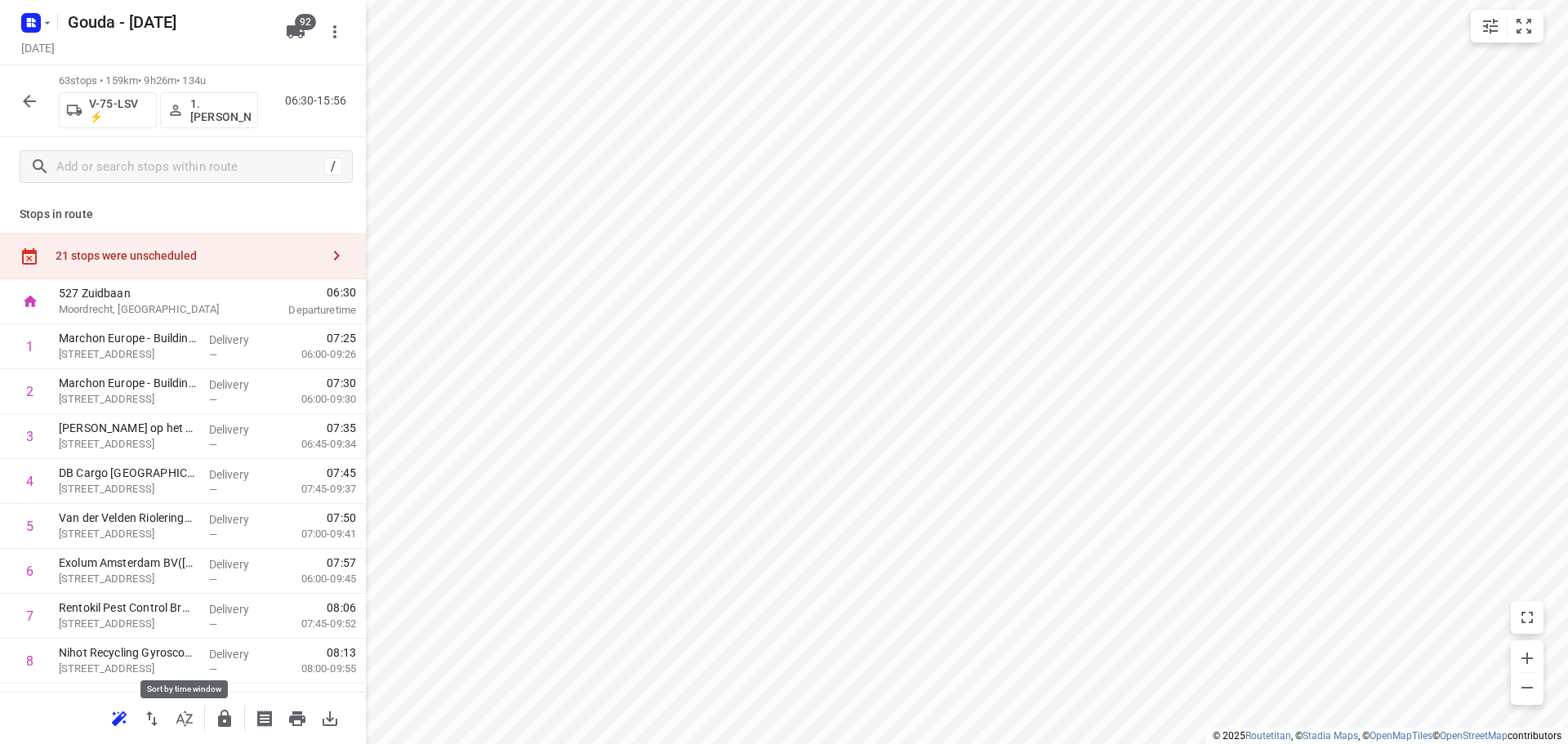
click at [192, 721] on icon "button" at bounding box center [184, 719] width 20 height 20
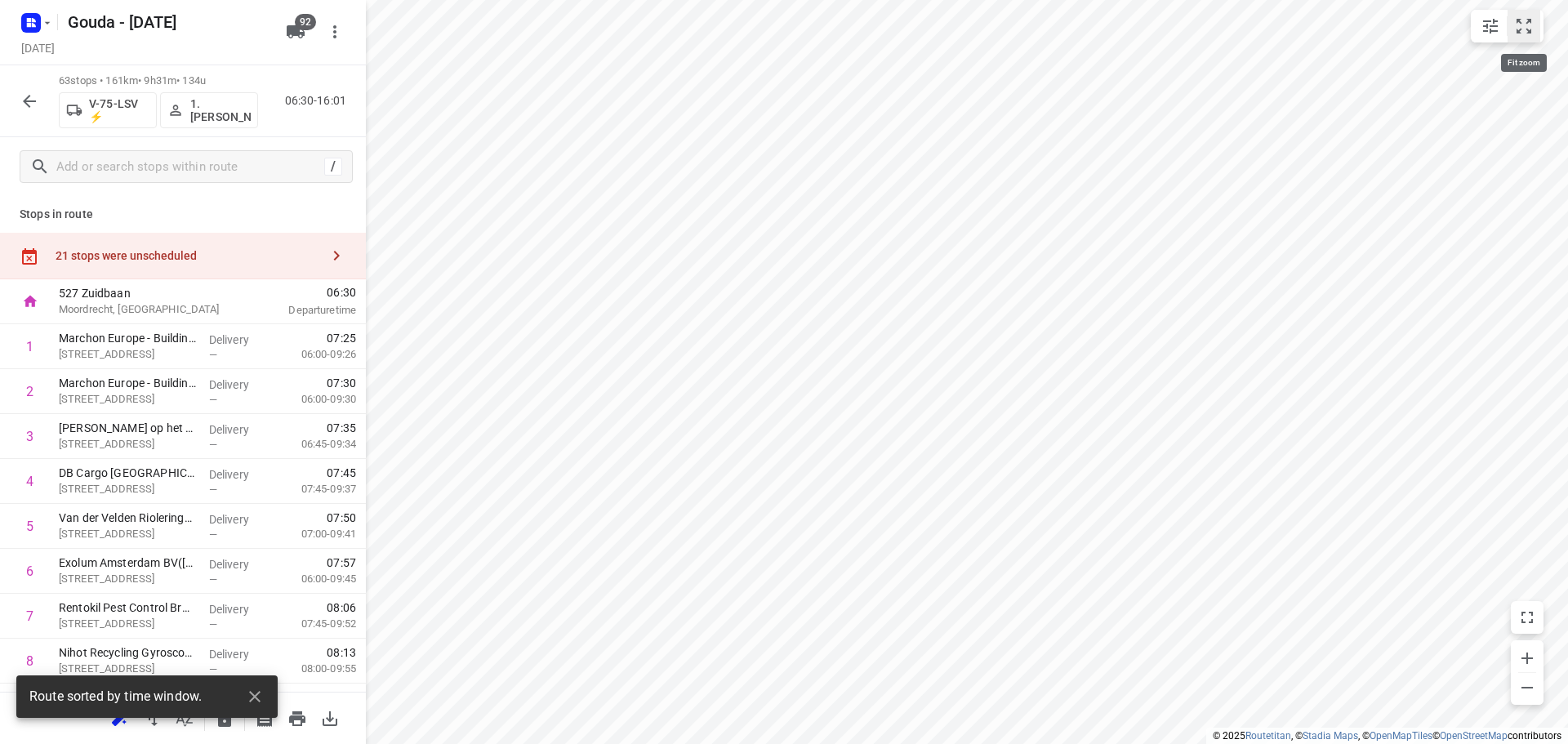
click at [1530, 39] on button "small contained button group" at bounding box center [1524, 25] width 33 height 33
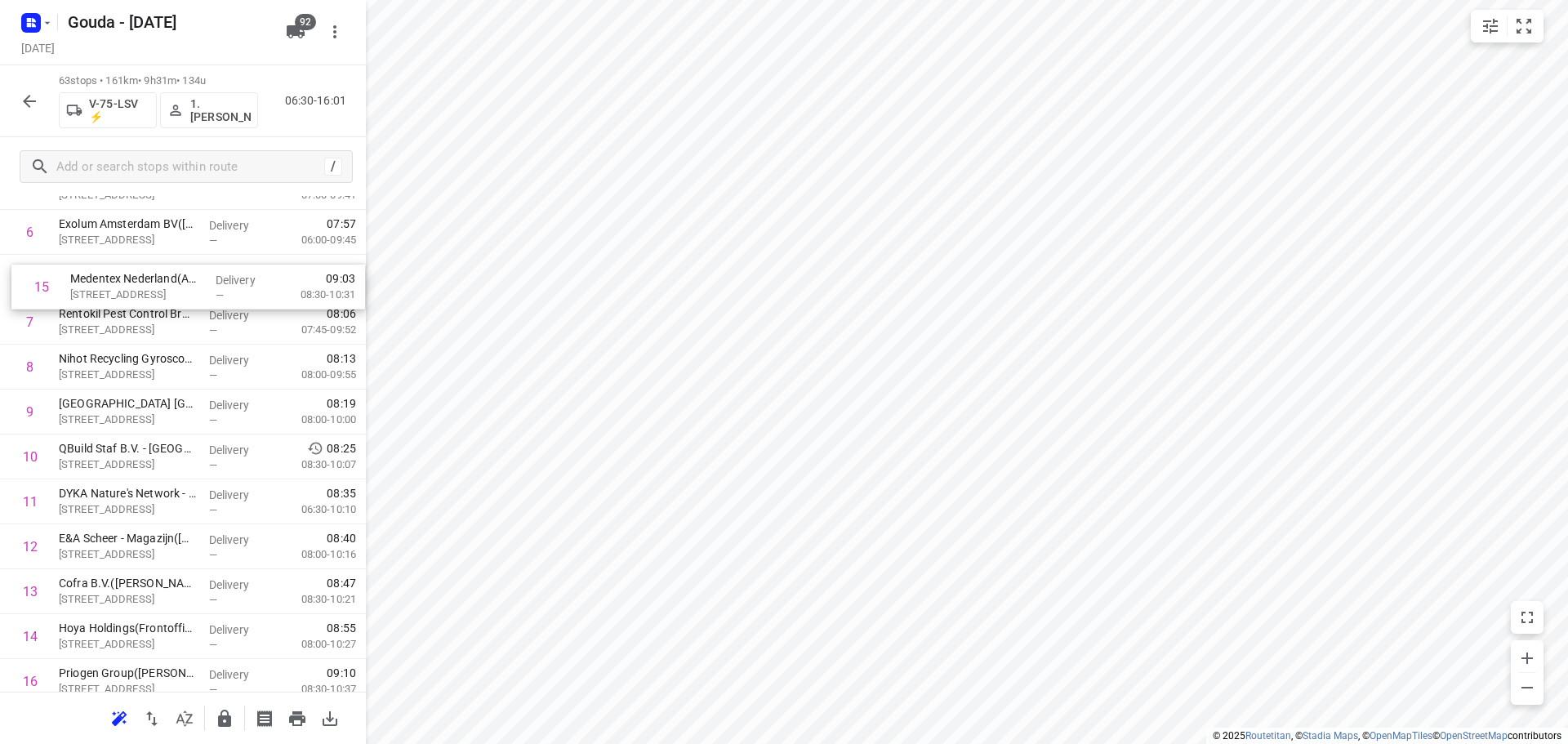
scroll to position [316, 0]
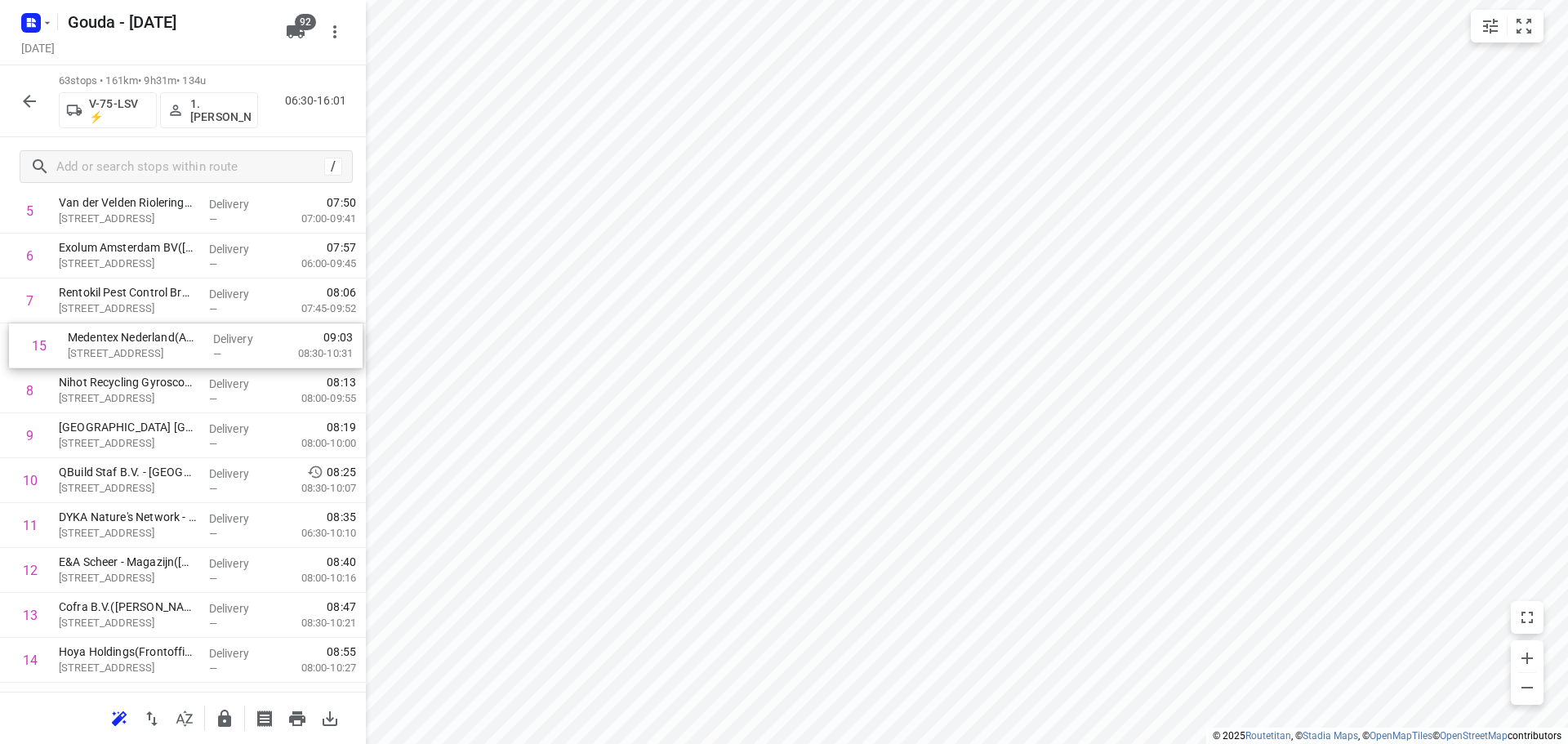
drag, startPoint x: 187, startPoint y: 562, endPoint x: 191, endPoint y: 328, distance: 234.0
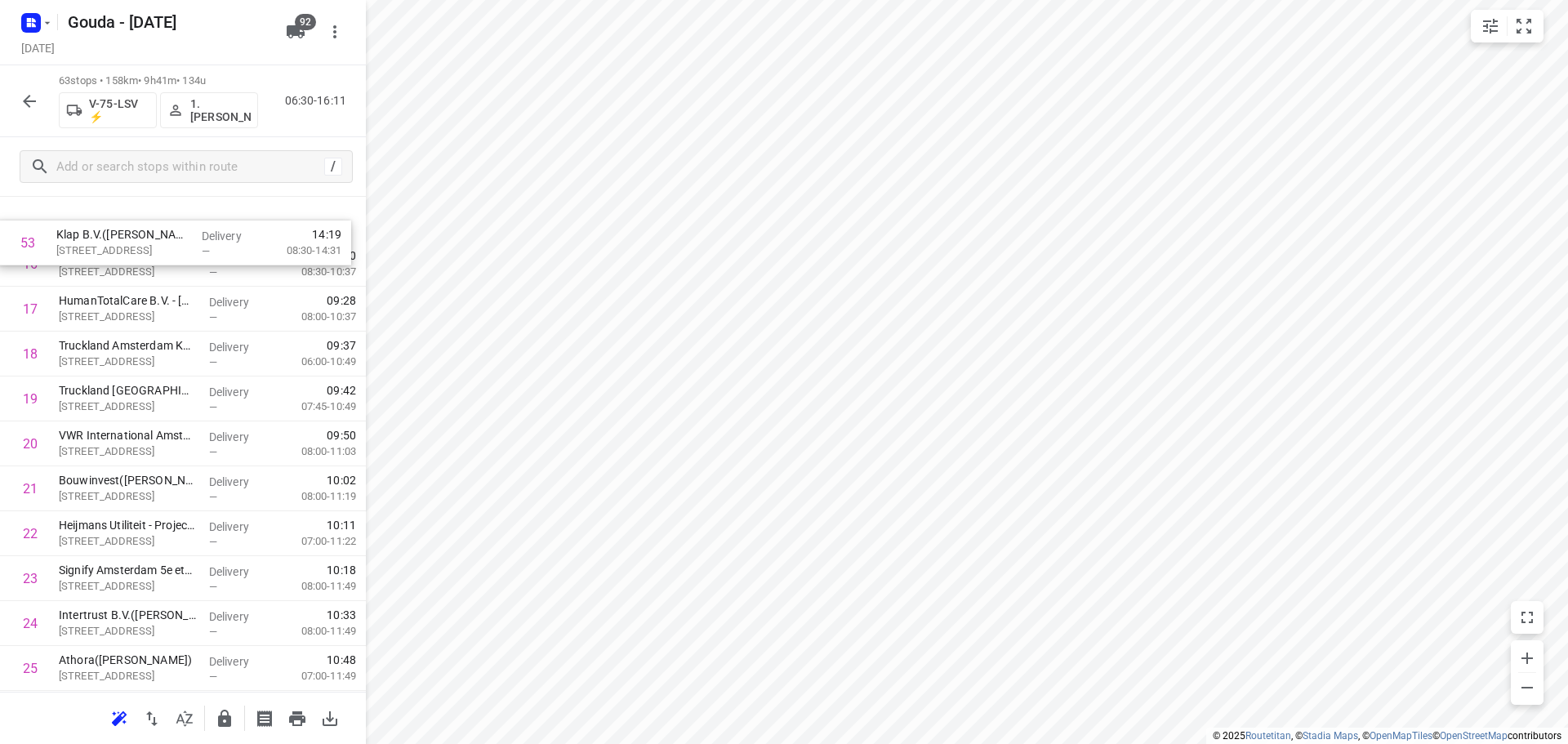
scroll to position [703, 0]
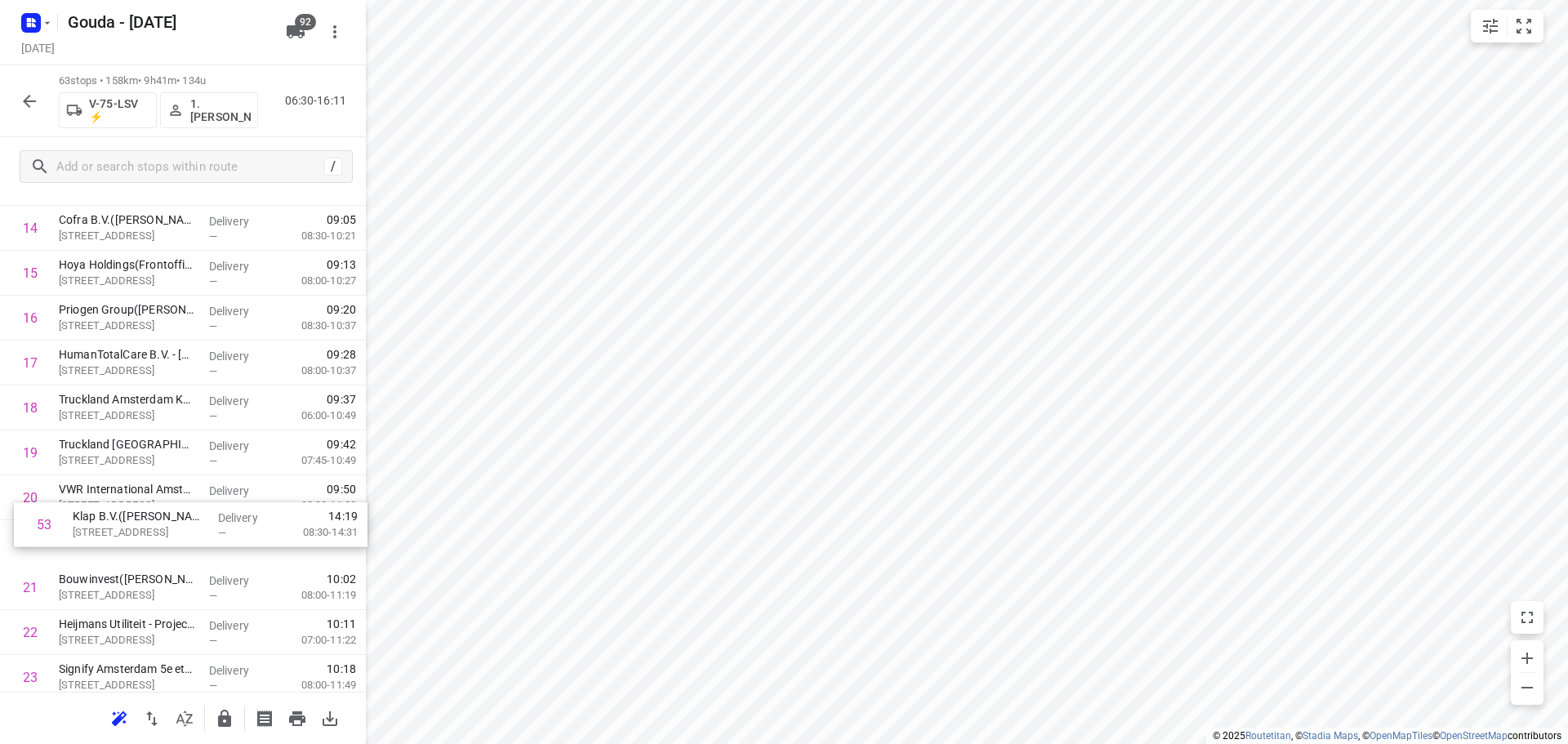
drag, startPoint x: 160, startPoint y: 473, endPoint x: 173, endPoint y: 532, distance: 60.4
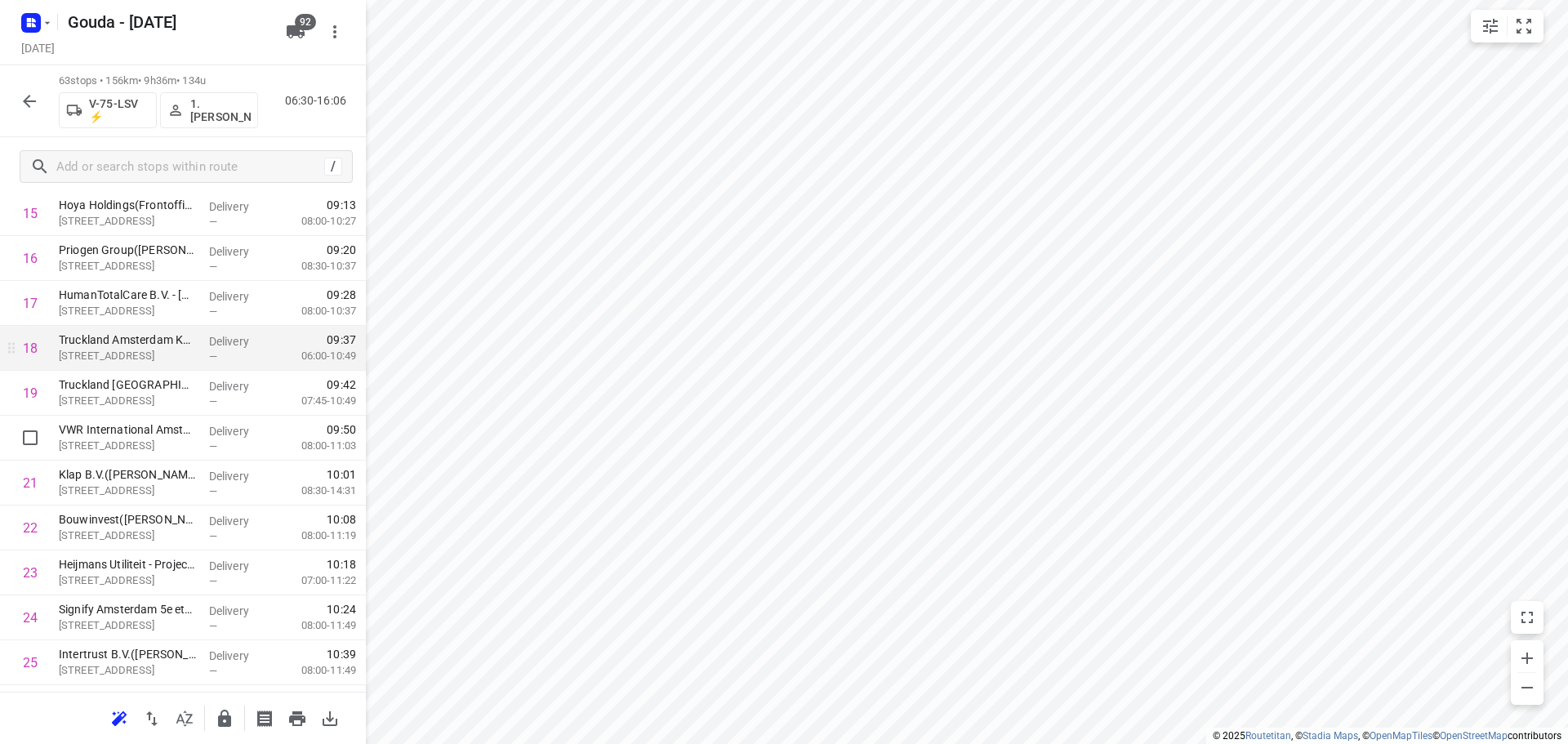
scroll to position [784, 0]
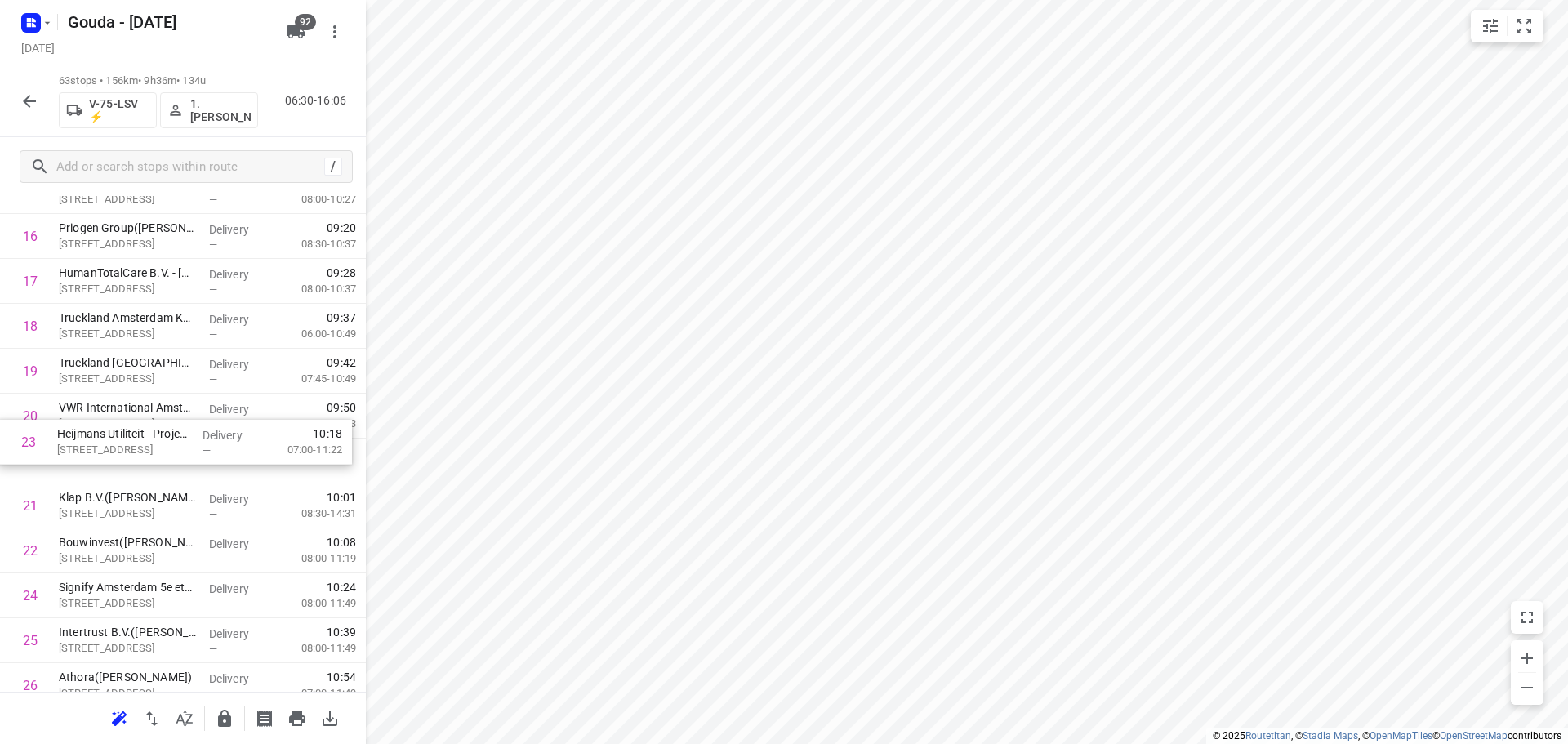
drag, startPoint x: 129, startPoint y: 555, endPoint x: 132, endPoint y: 412, distance: 143.0
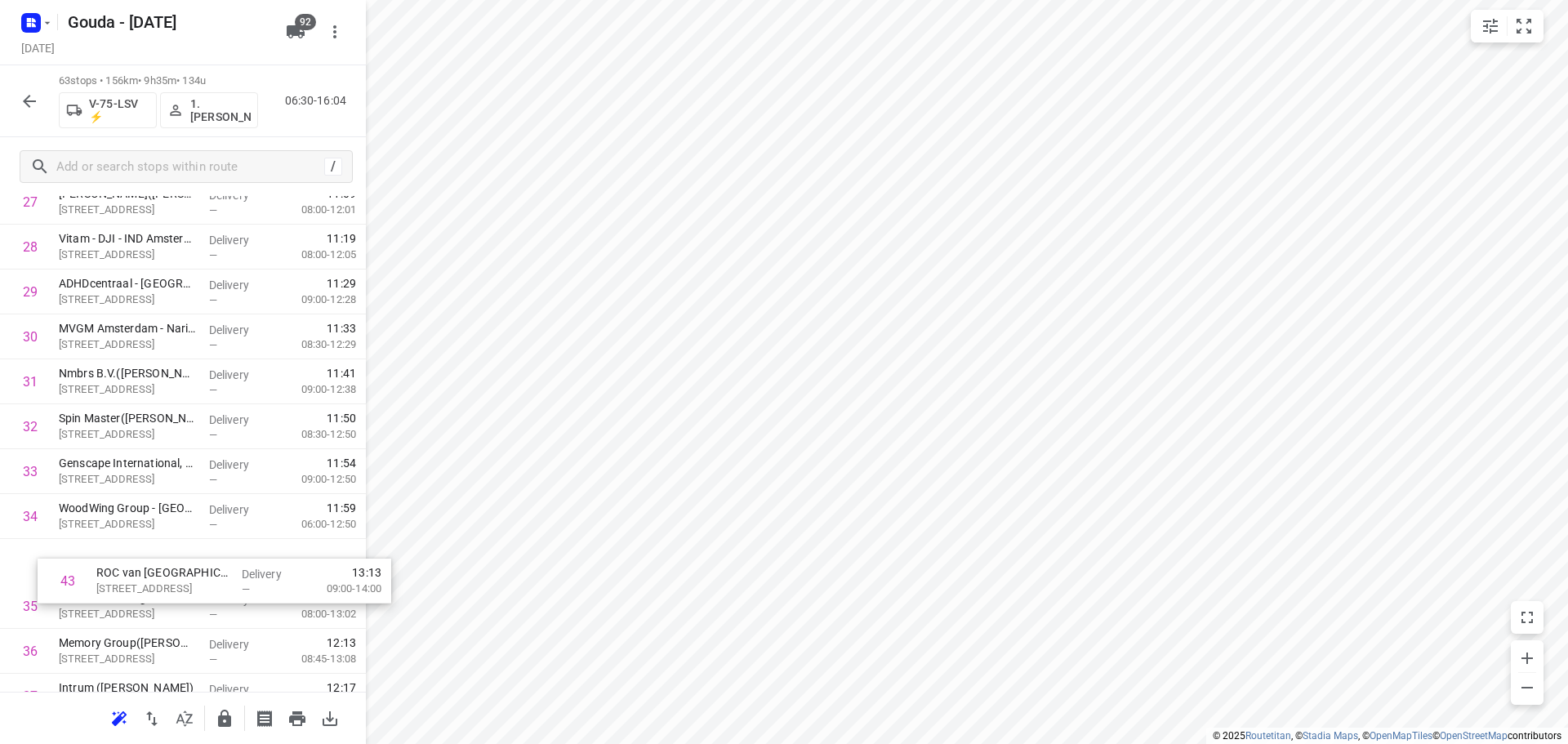
scroll to position [1316, 0]
drag, startPoint x: 147, startPoint y: 323, endPoint x: 178, endPoint y: 581, distance: 259.9
click at [178, 581] on div "1 Marchon Europe - Building 3(Liesbeth Feijen) Deccaweg 33, Amsterdam Delivery …" at bounding box center [183, 424] width 366 height 2831
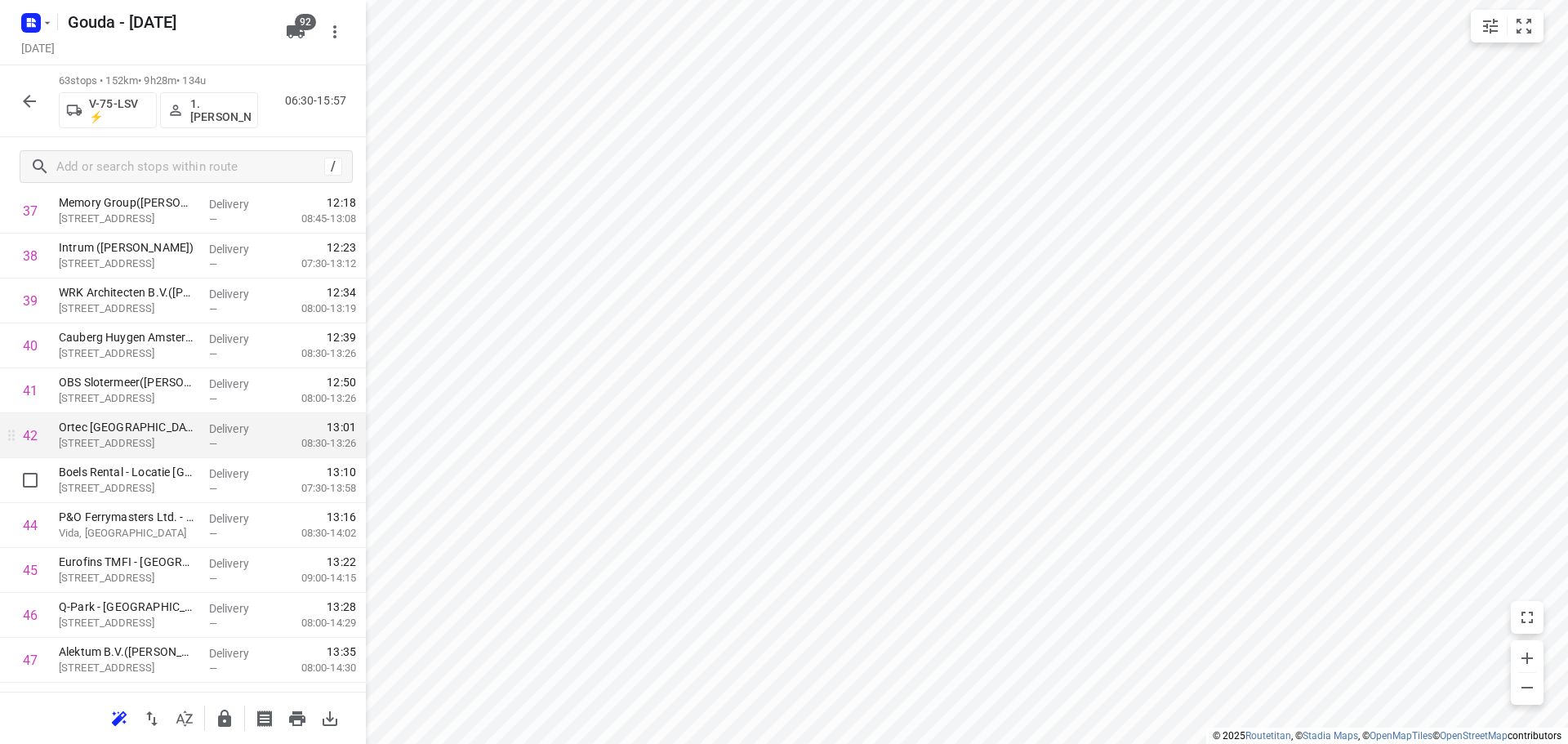
scroll to position [1725, 0]
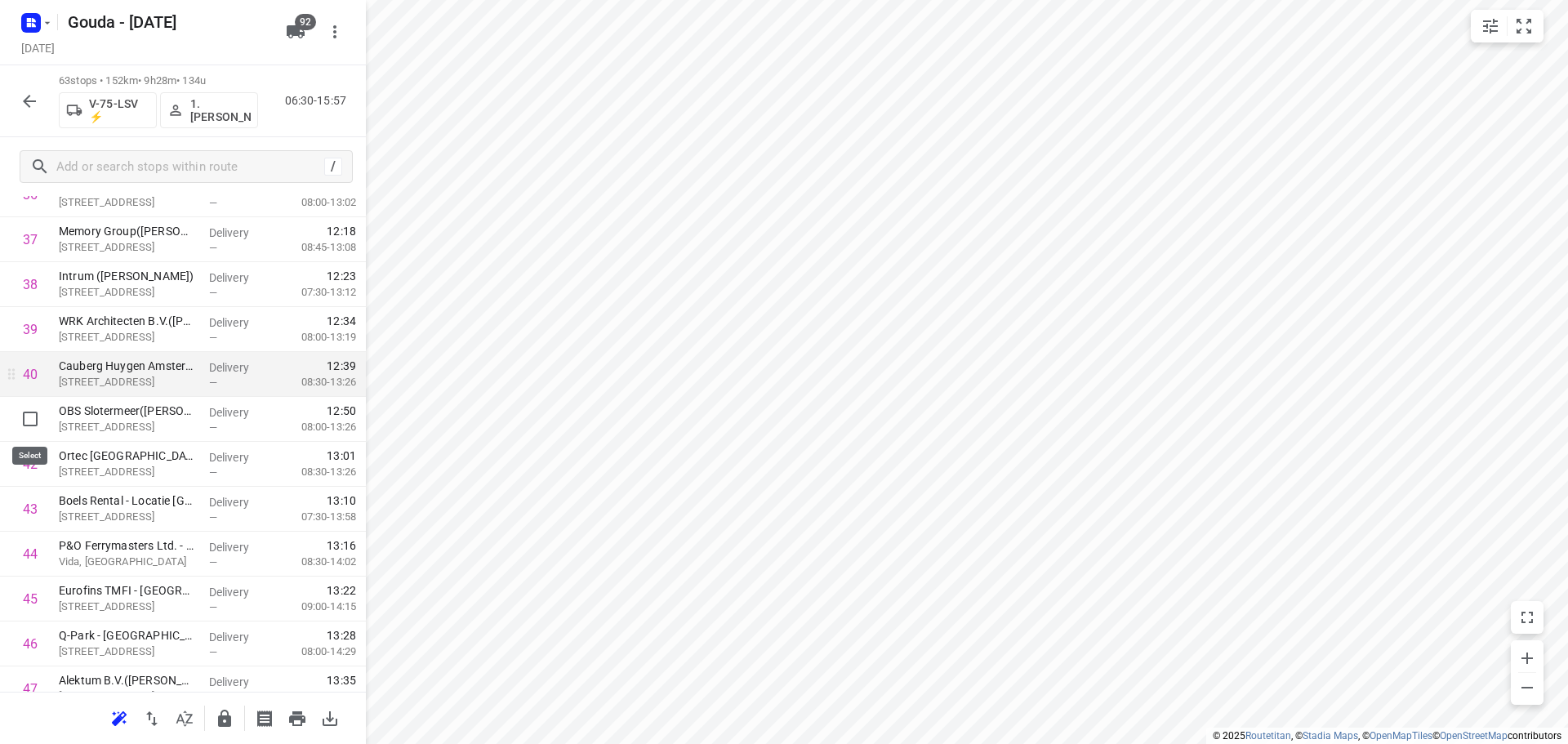
drag, startPoint x: 32, startPoint y: 426, endPoint x: 48, endPoint y: 426, distance: 16.0
click at [32, 426] on input "checkbox" at bounding box center [30, 419] width 33 height 33
checkbox input "true"
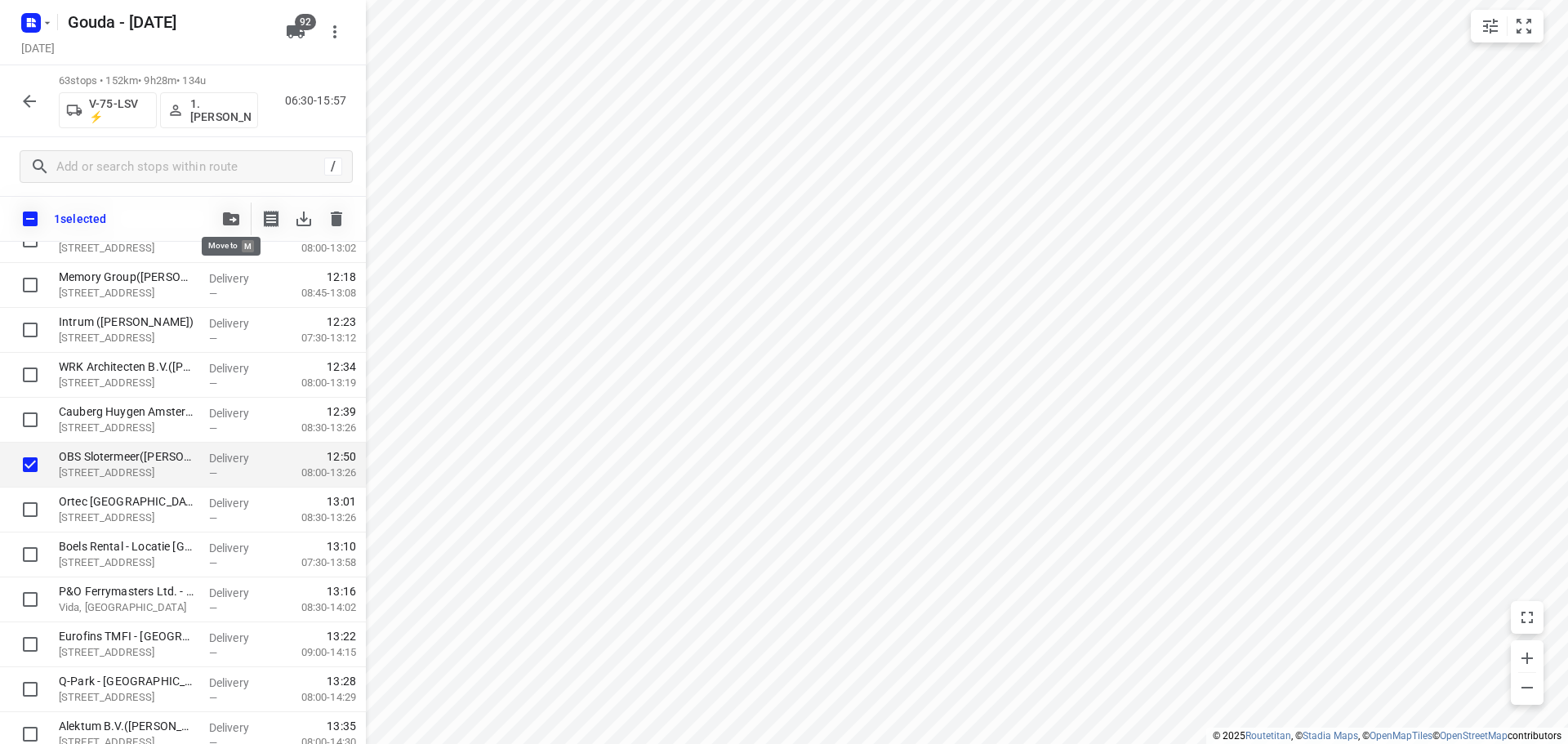
click at [228, 223] on icon "button" at bounding box center [230, 219] width 16 height 13
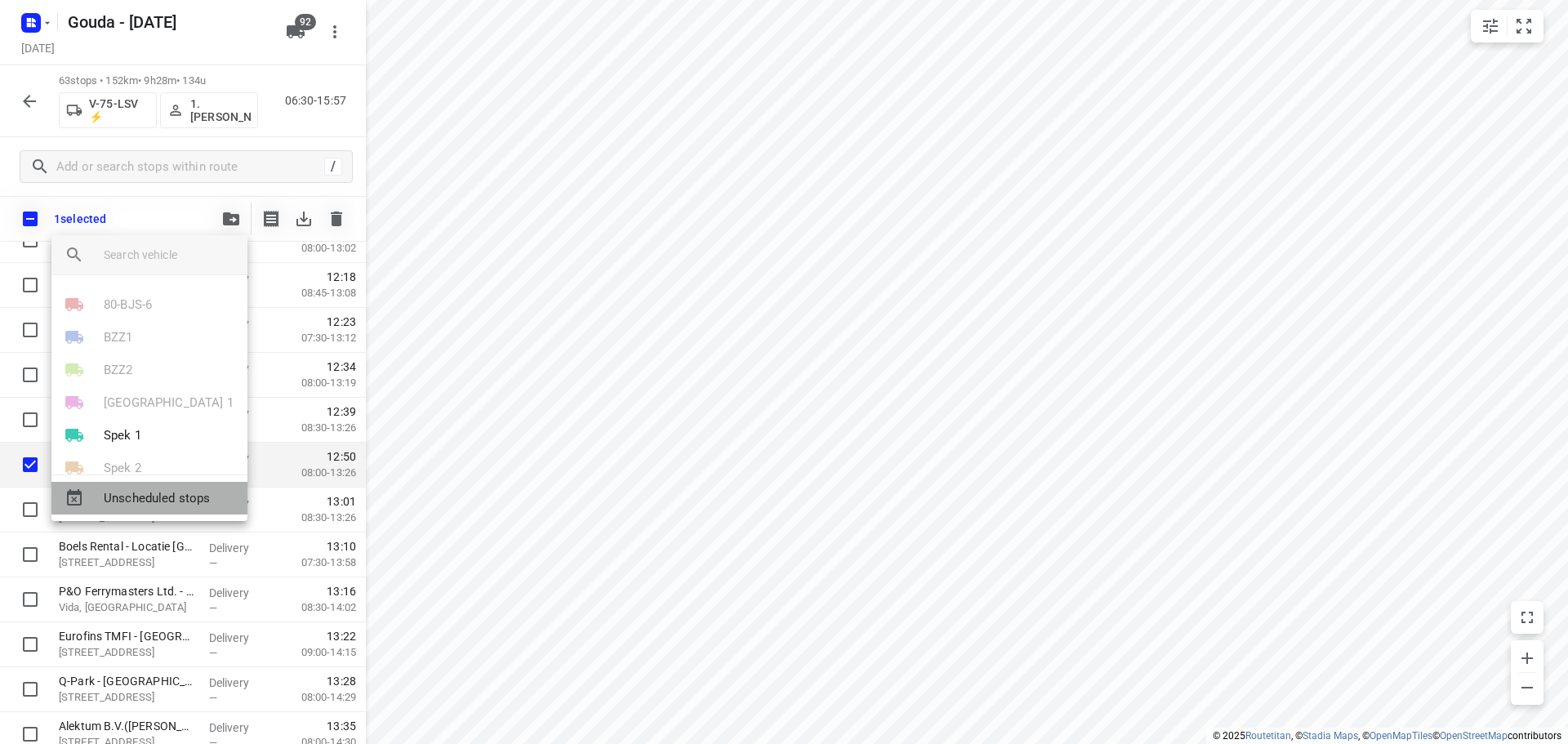
click at [175, 490] on span "Unscheduled stops" at bounding box center [168, 499] width 131 height 19
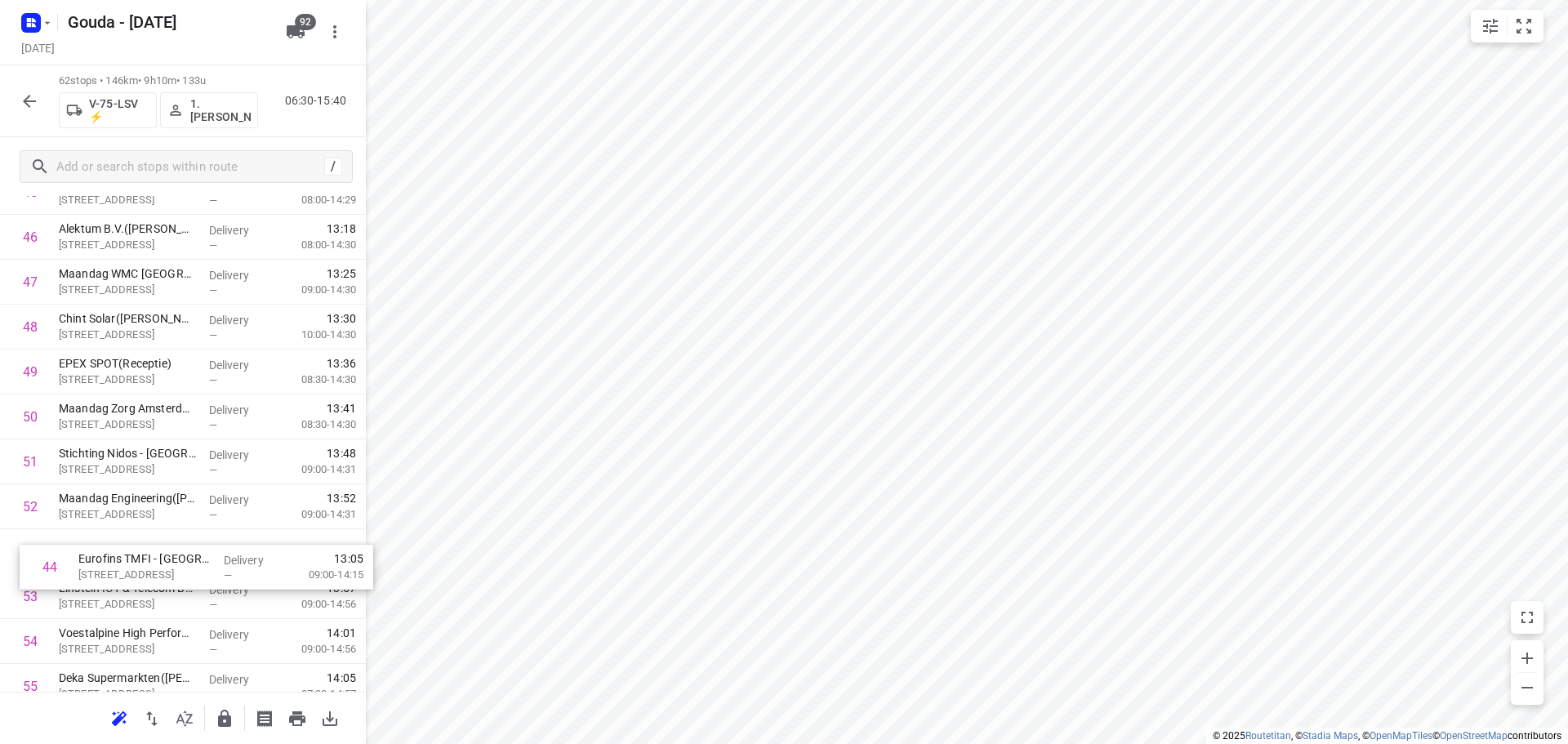
scroll to position [2087, 0]
drag, startPoint x: 154, startPoint y: 333, endPoint x: 172, endPoint y: 578, distance: 245.7
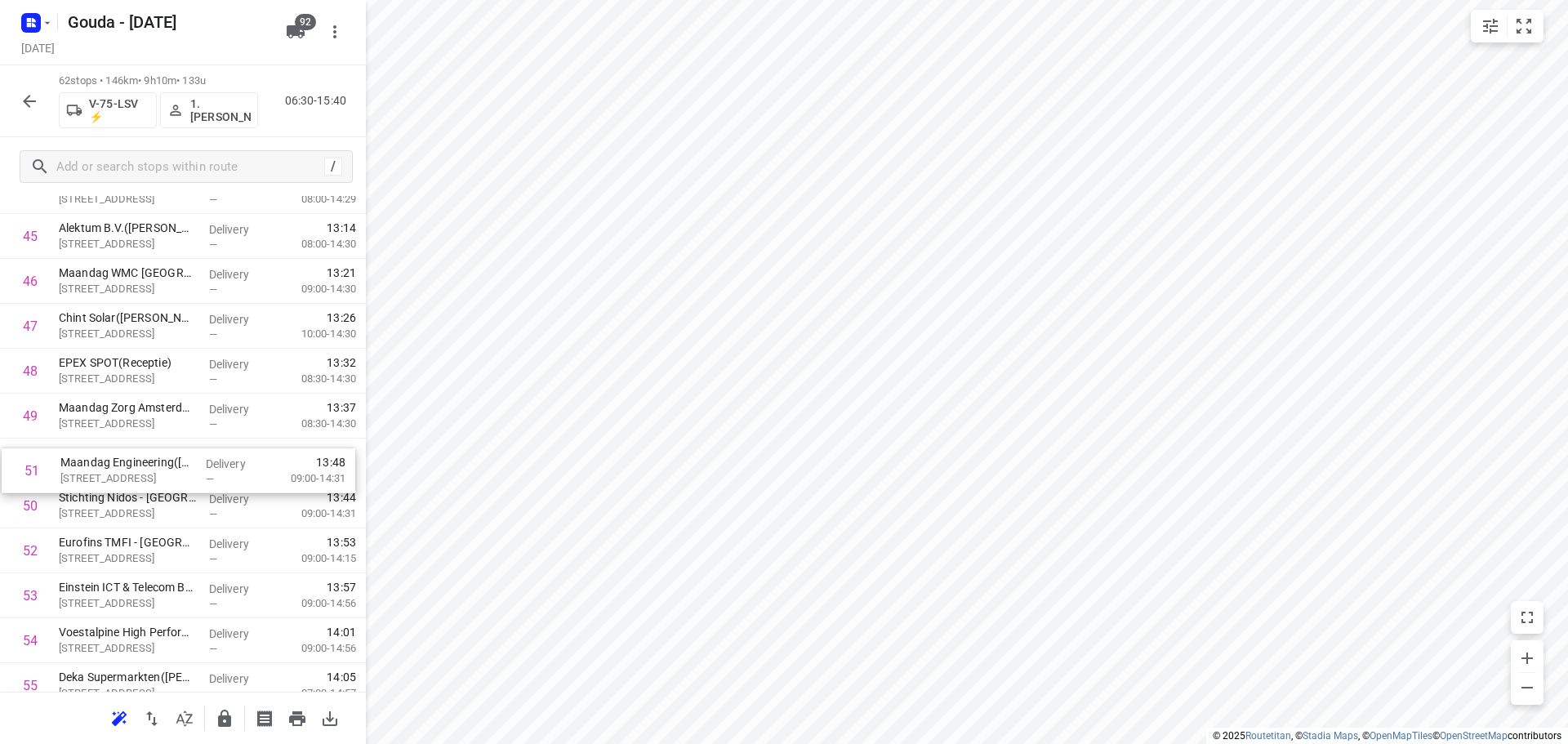
drag, startPoint x: 115, startPoint y: 516, endPoint x: 116, endPoint y: 467, distance: 49.0
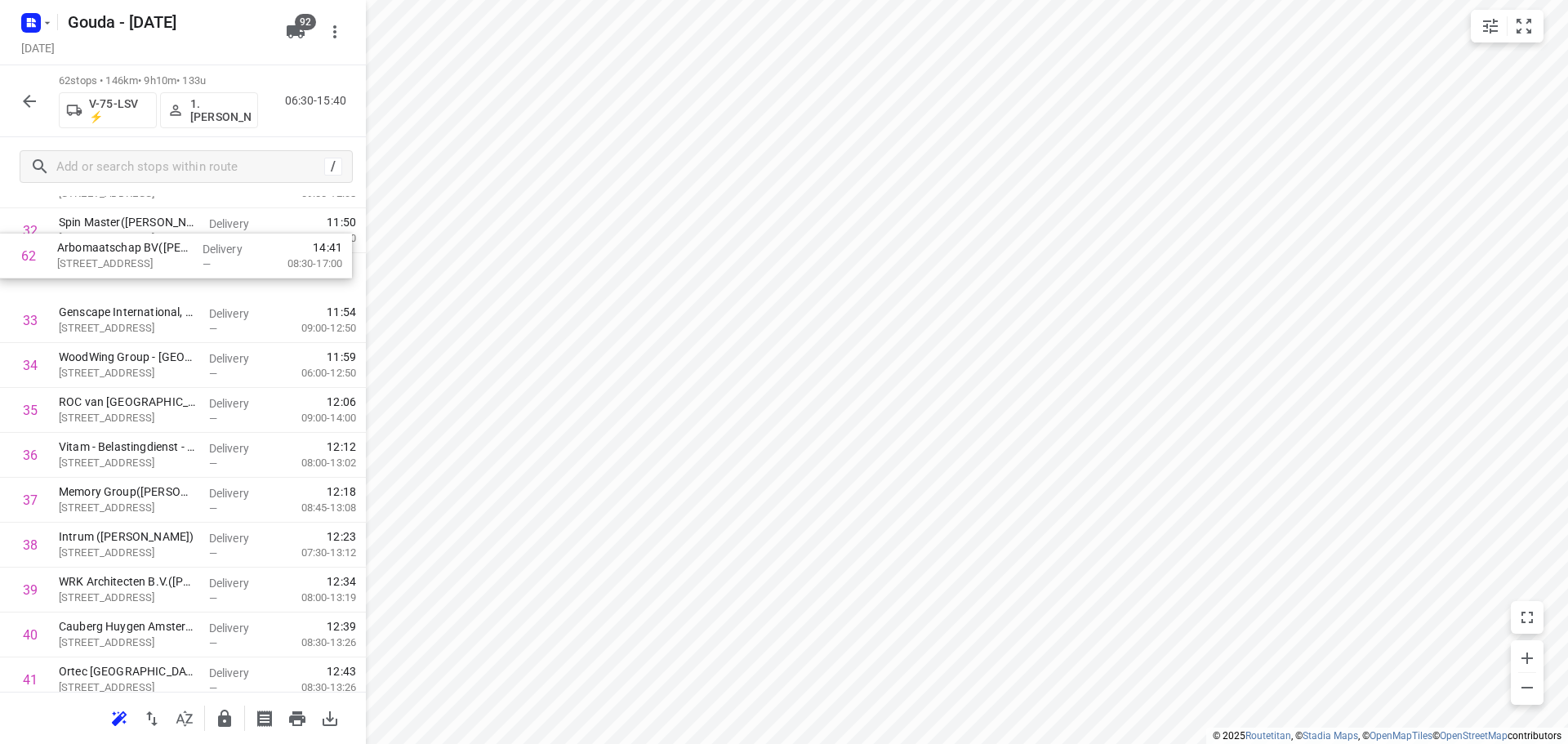
scroll to position [1503, 0]
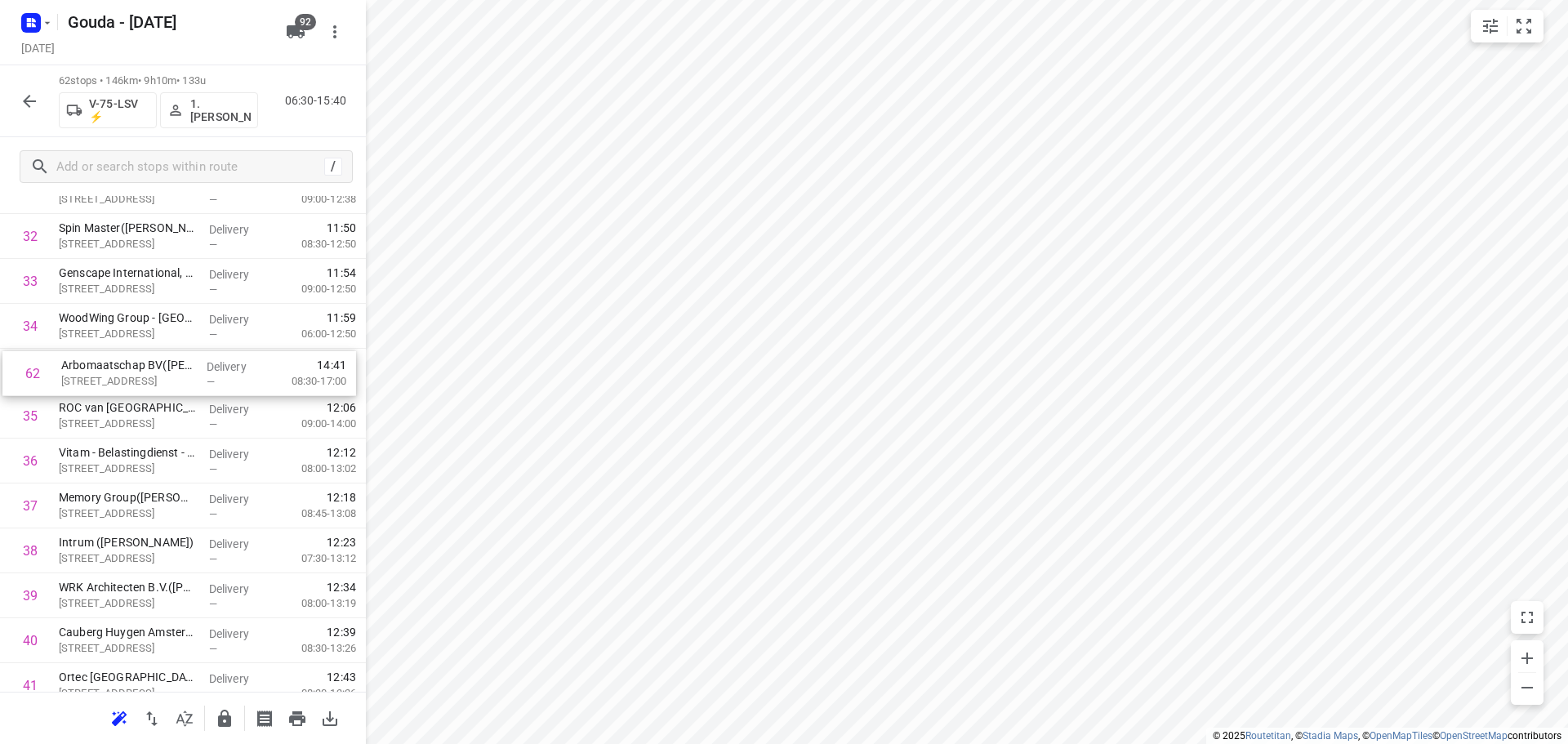
drag, startPoint x: 129, startPoint y: 638, endPoint x: 129, endPoint y: 373, distance: 265.0
click at [129, 373] on div "1 Marchon Europe - Building 3(Liesbeth Feijen) Deccaweg 33, Amsterdam Delivery …" at bounding box center [183, 214] width 366 height 2786
click at [229, 725] on icon "button" at bounding box center [224, 719] width 13 height 17
click at [28, 101] on icon "button" at bounding box center [29, 101] width 13 height 13
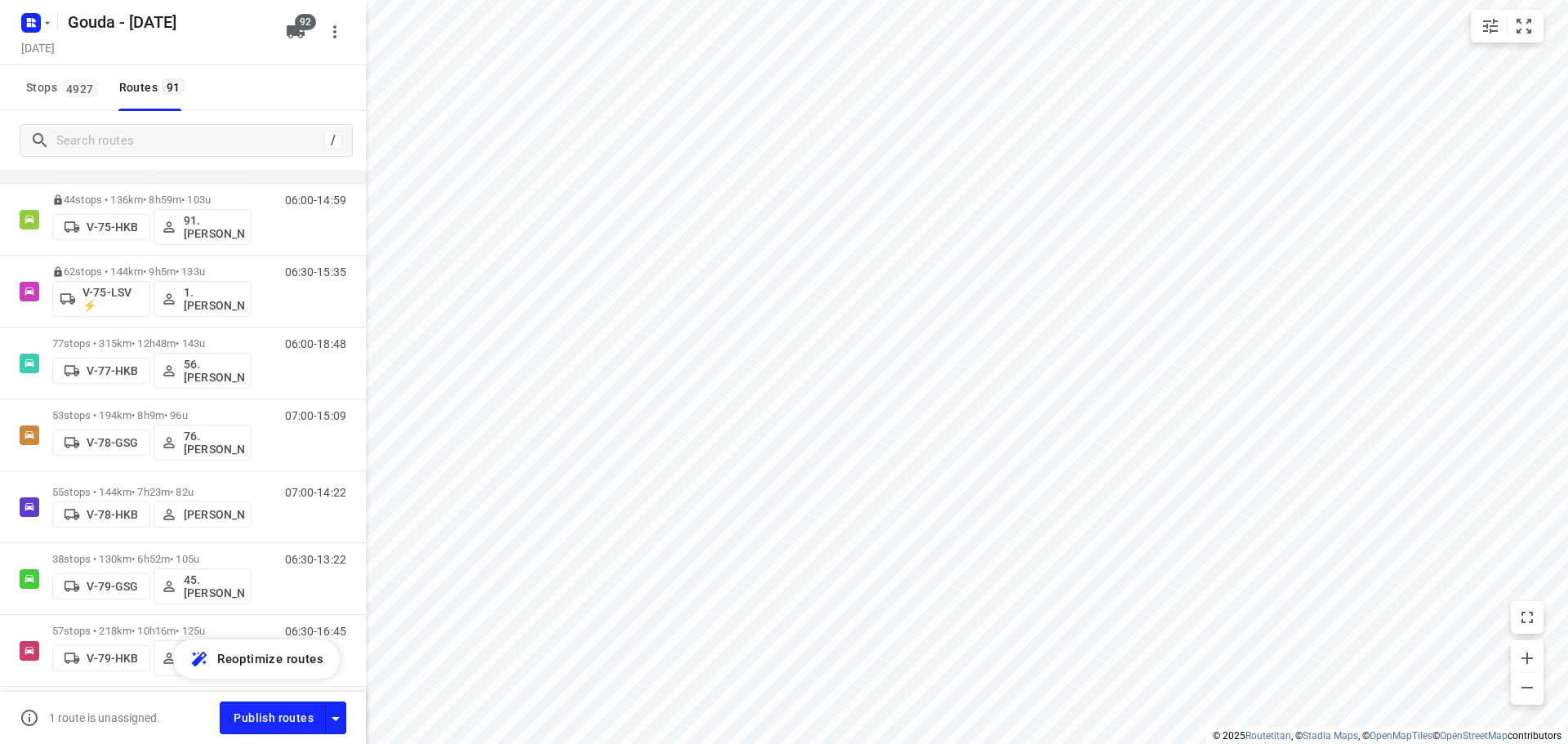
scroll to position [2124, 0]
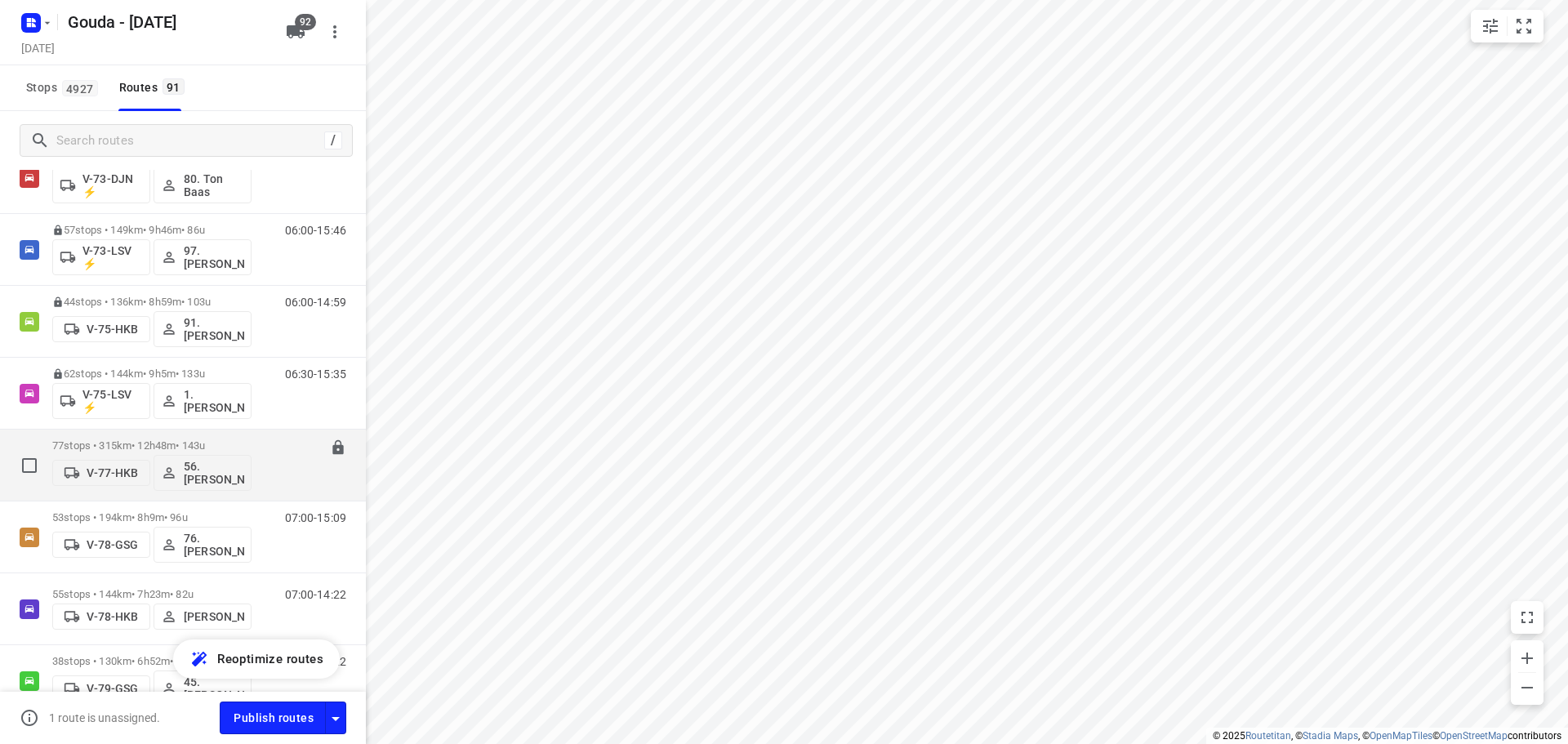
click at [265, 452] on div "06:00-18:48" at bounding box center [305, 469] width 82 height 59
click at [271, 442] on div "06:00-18:48" at bounding box center [305, 469] width 82 height 59
click at [185, 441] on p "77 stops • 315km • 12h48m • 143u" at bounding box center [152, 445] width 199 height 12
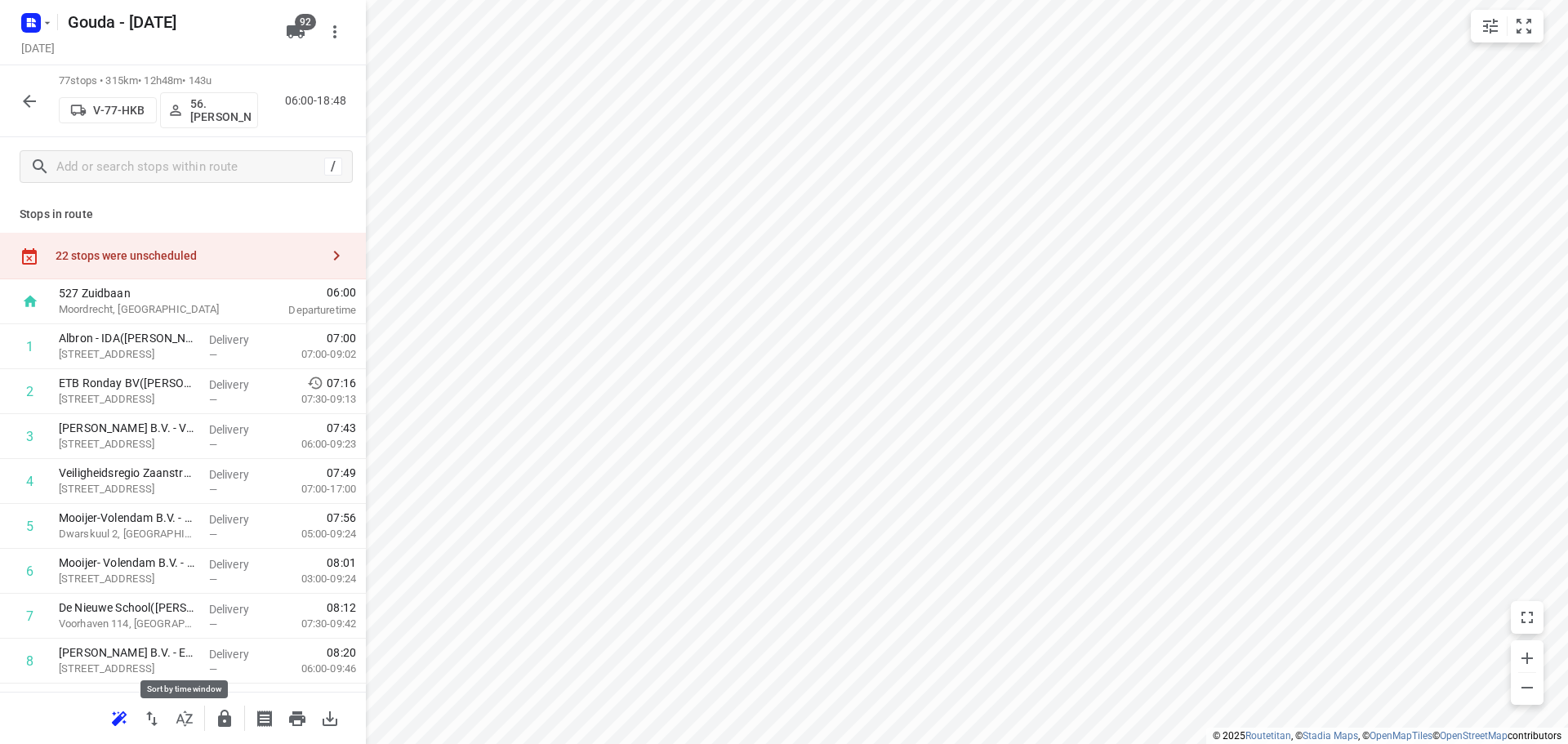
click at [180, 715] on icon "button" at bounding box center [184, 719] width 16 height 16
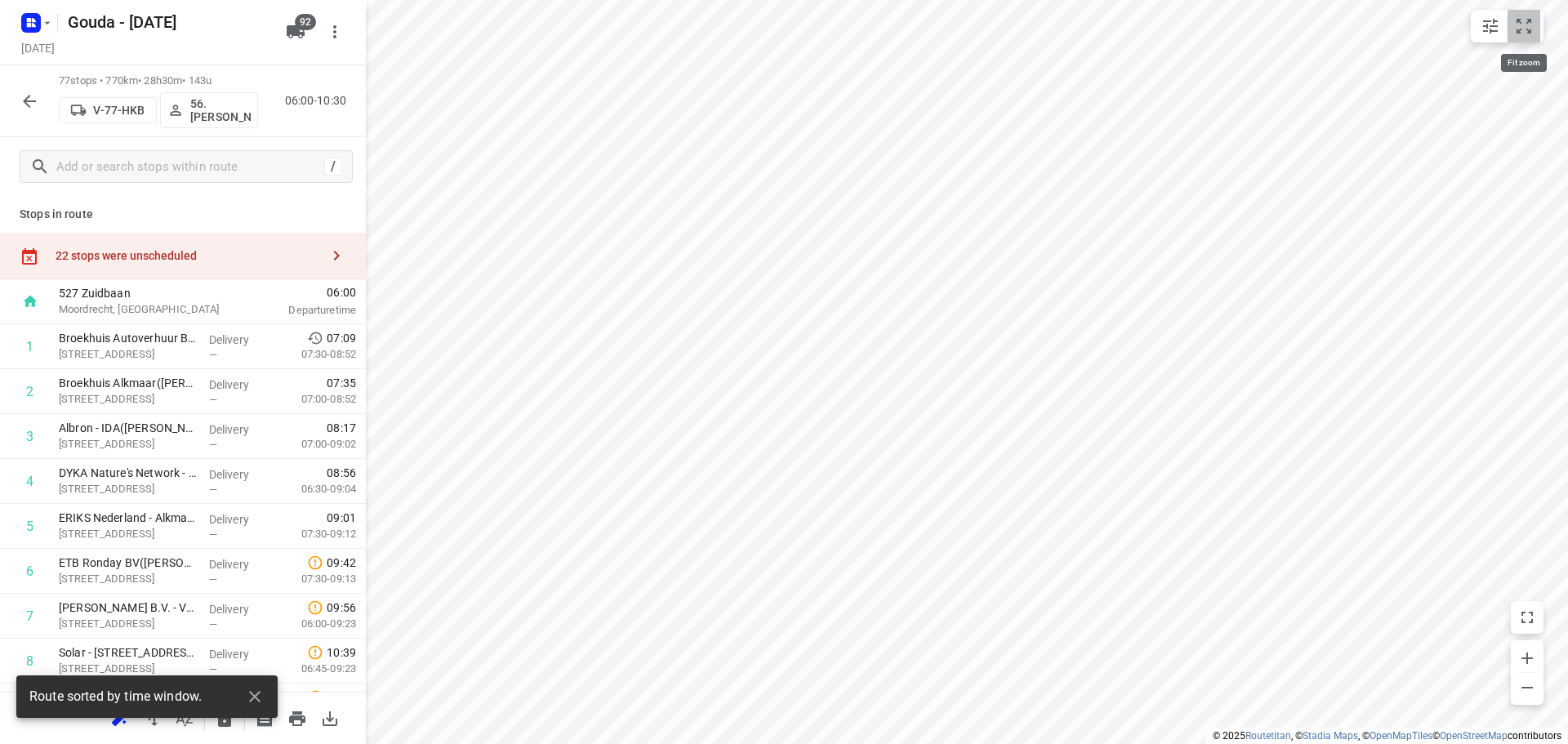
click at [1527, 39] on button "small contained button group" at bounding box center [1524, 25] width 33 height 33
click at [1523, 25] on icon "small contained button group" at bounding box center [1524, 25] width 20 height 20
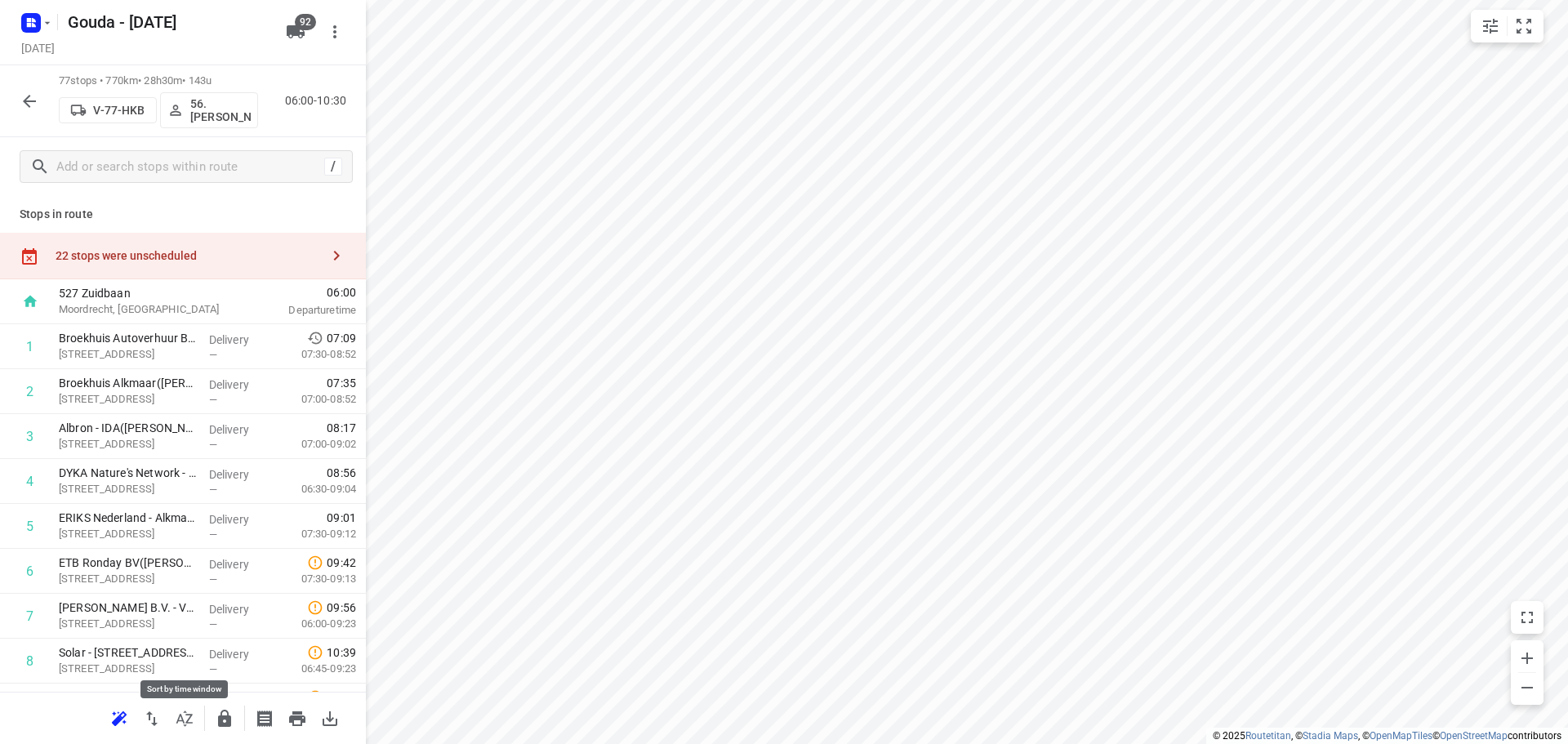
click at [192, 720] on icon "button" at bounding box center [184, 719] width 20 height 20
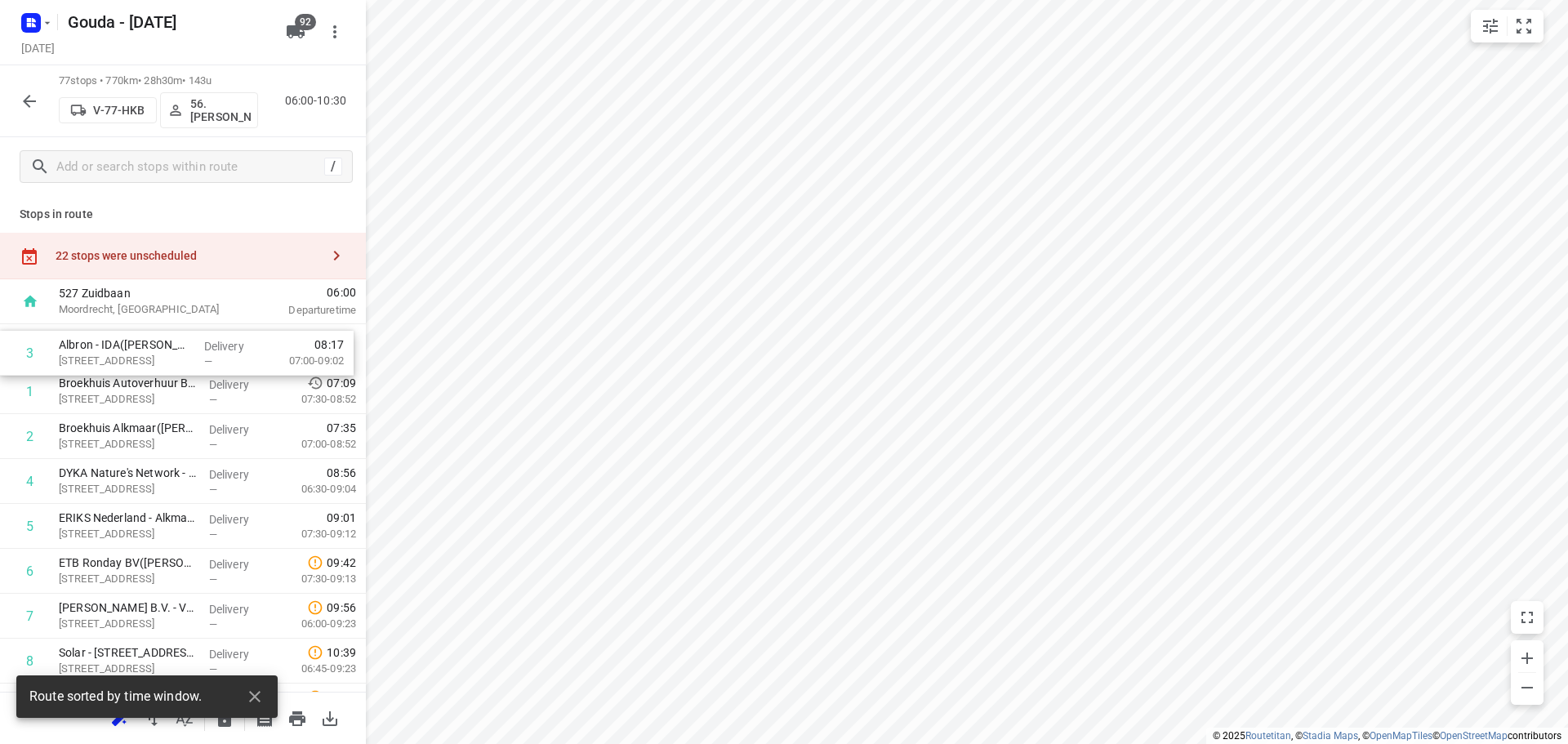
drag, startPoint x: 165, startPoint y: 358, endPoint x: 165, endPoint y: 342, distance: 16.0
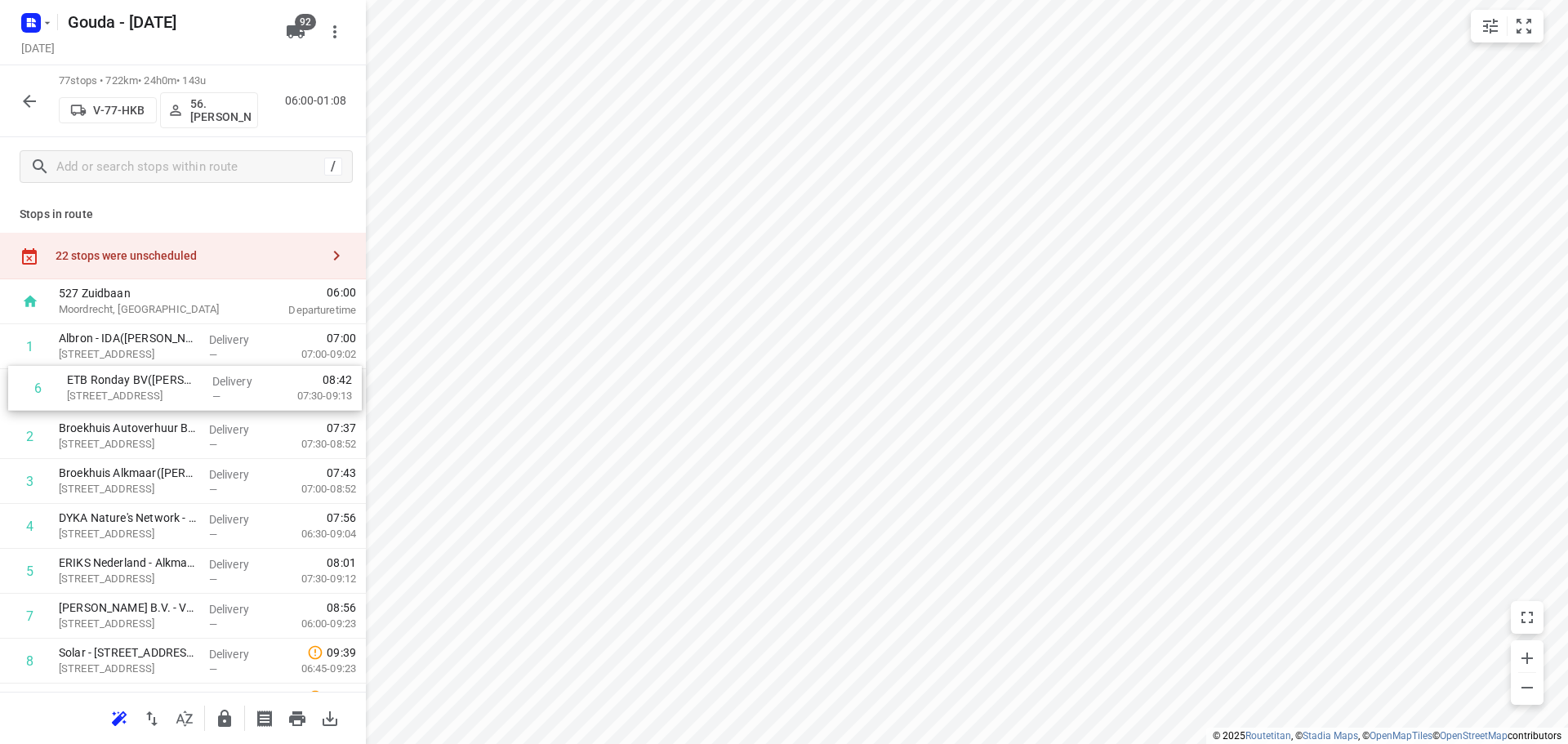
drag, startPoint x: 105, startPoint y: 572, endPoint x: 107, endPoint y: 380, distance: 192.0
drag, startPoint x: 129, startPoint y: 624, endPoint x: 141, endPoint y: 435, distance: 189.4
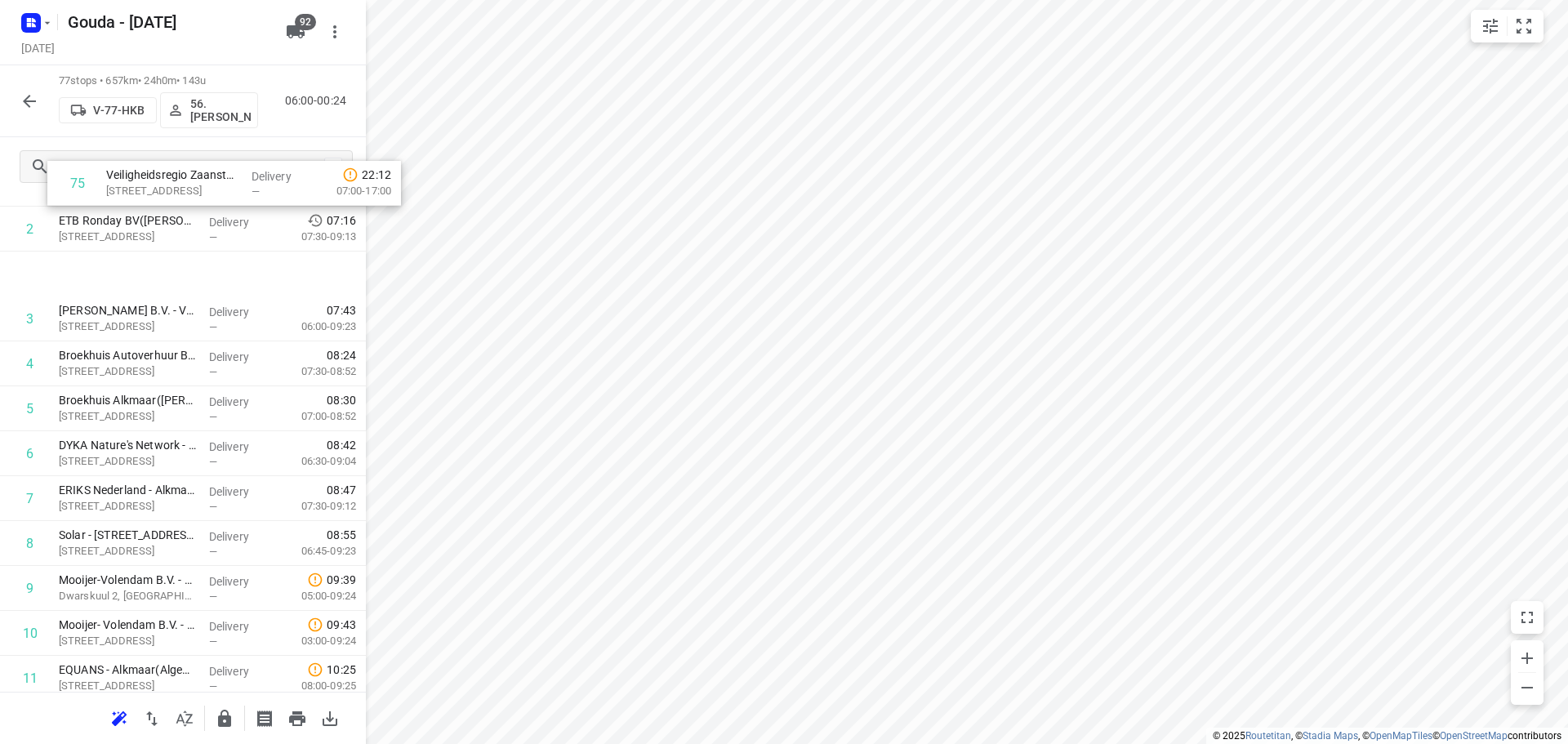
scroll to position [161, 0]
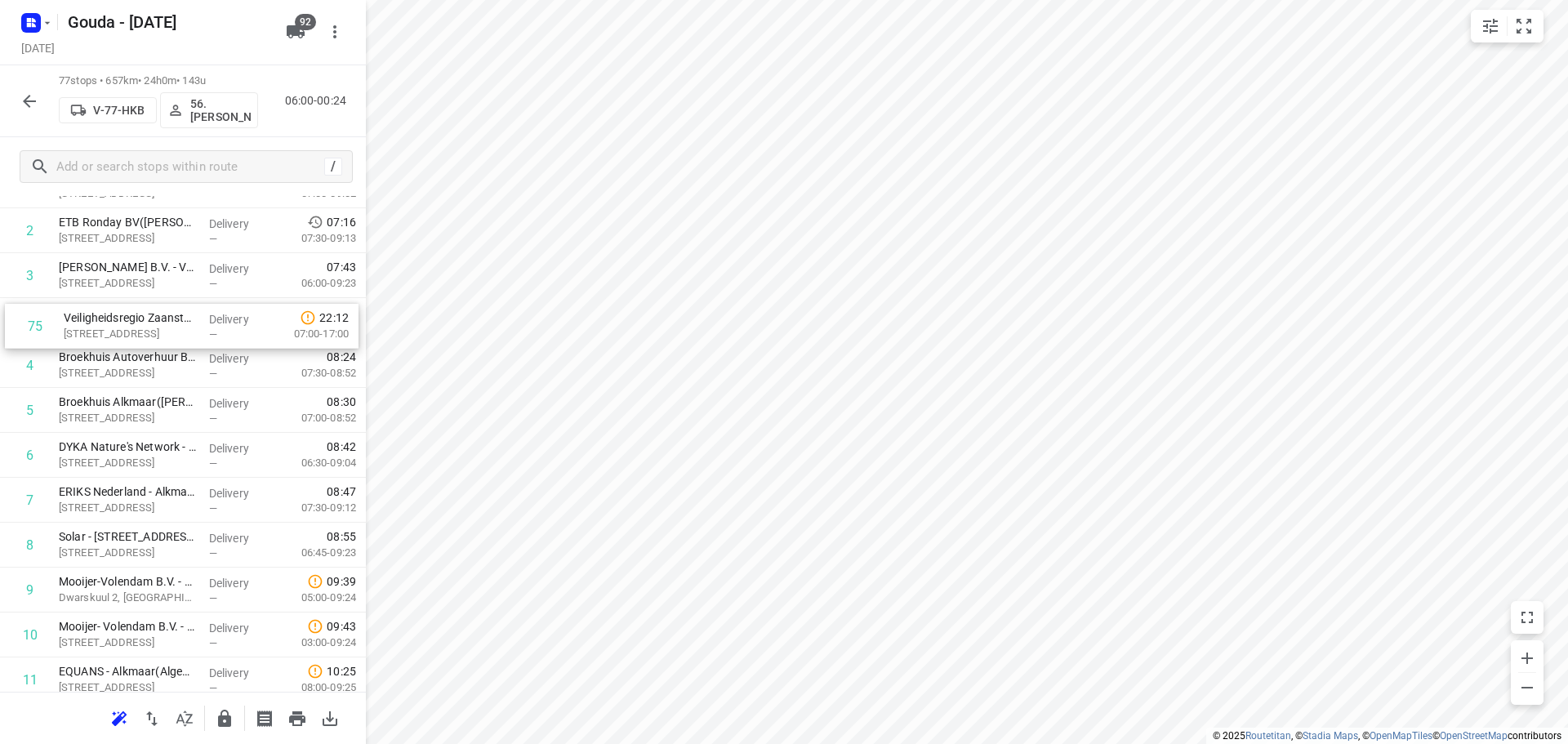
drag, startPoint x: 110, startPoint y: 541, endPoint x: 115, endPoint y: 320, distance: 221.1
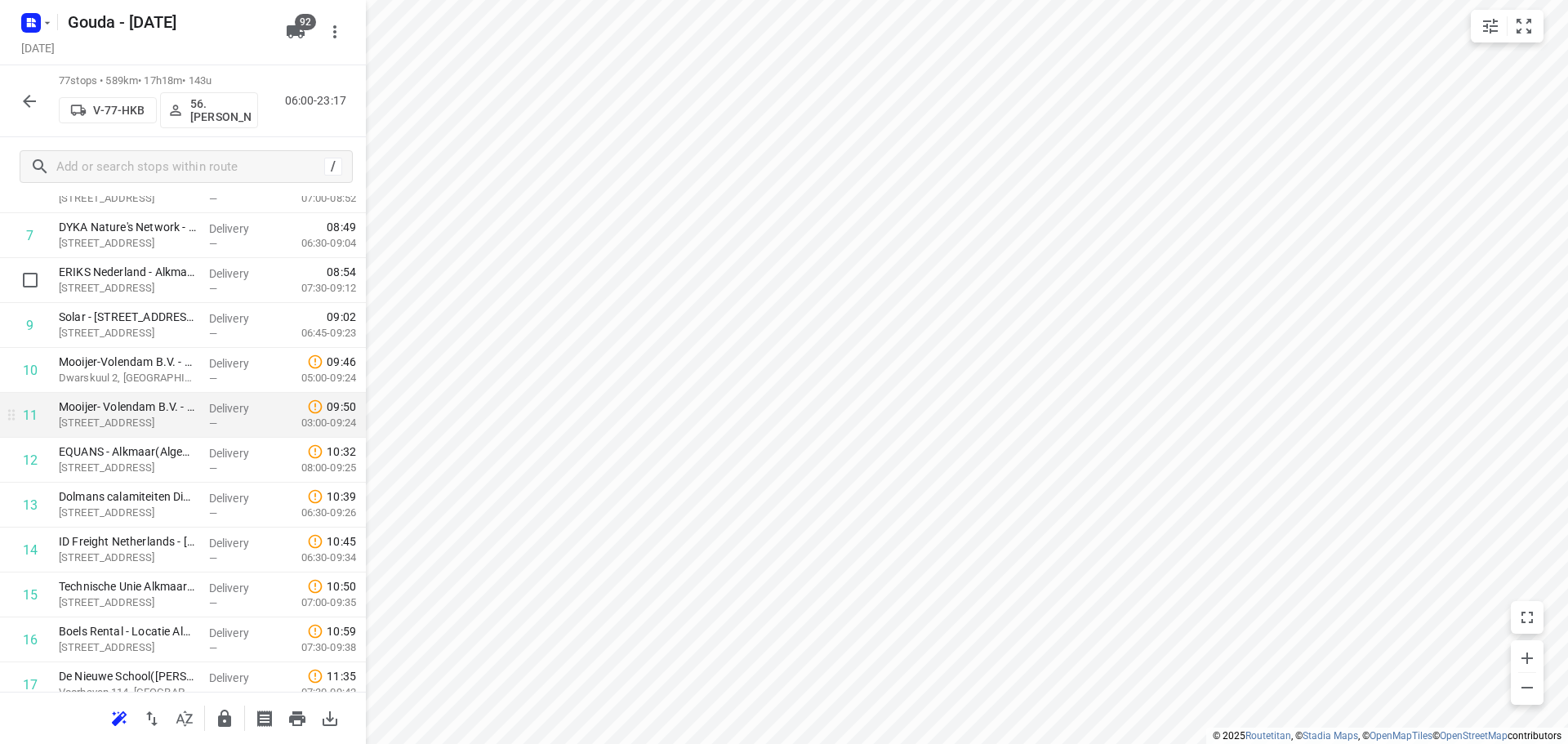
scroll to position [406, 0]
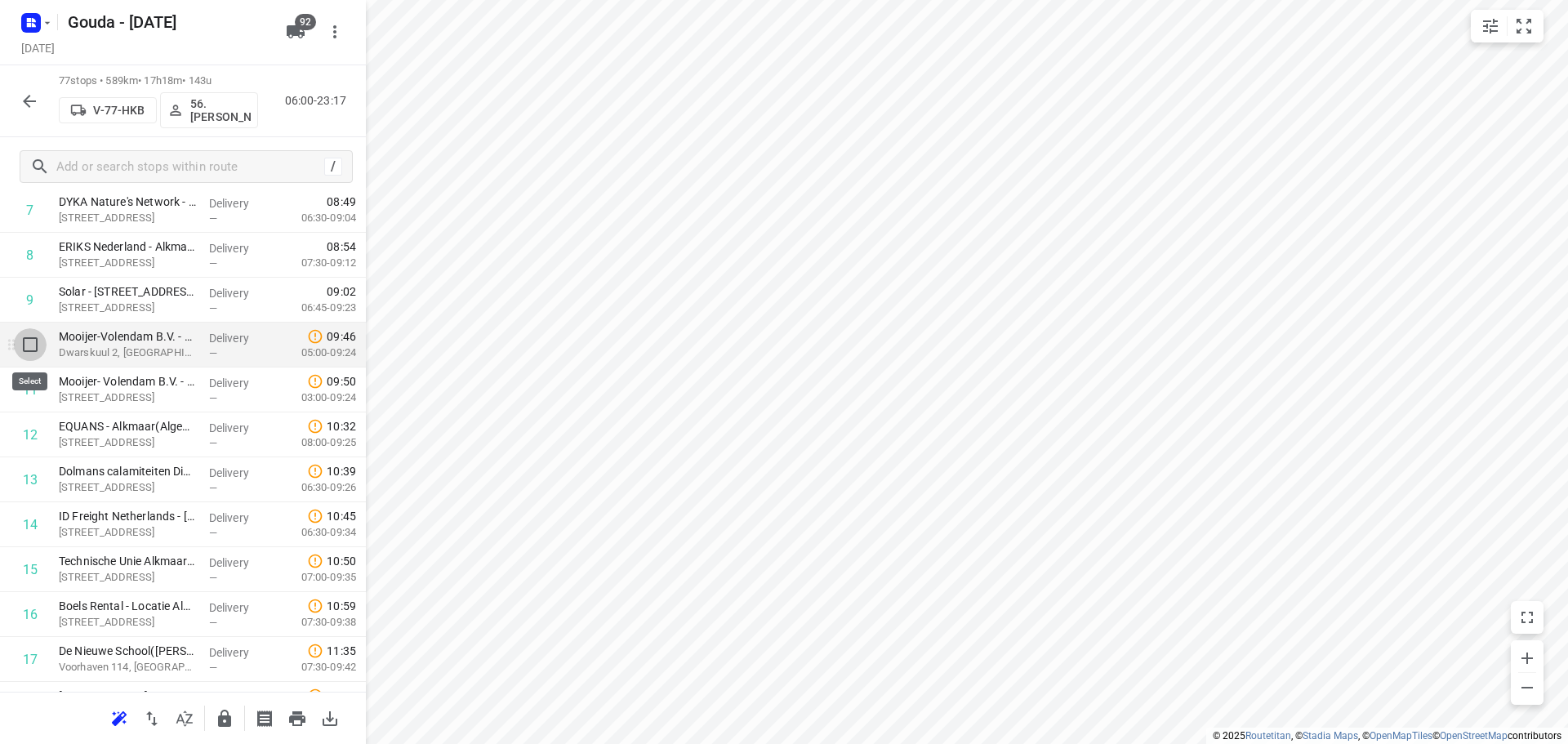
drag, startPoint x: 26, startPoint y: 344, endPoint x: 29, endPoint y: 373, distance: 29.2
click at [26, 343] on input "checkbox" at bounding box center [30, 345] width 33 height 33
checkbox input "true"
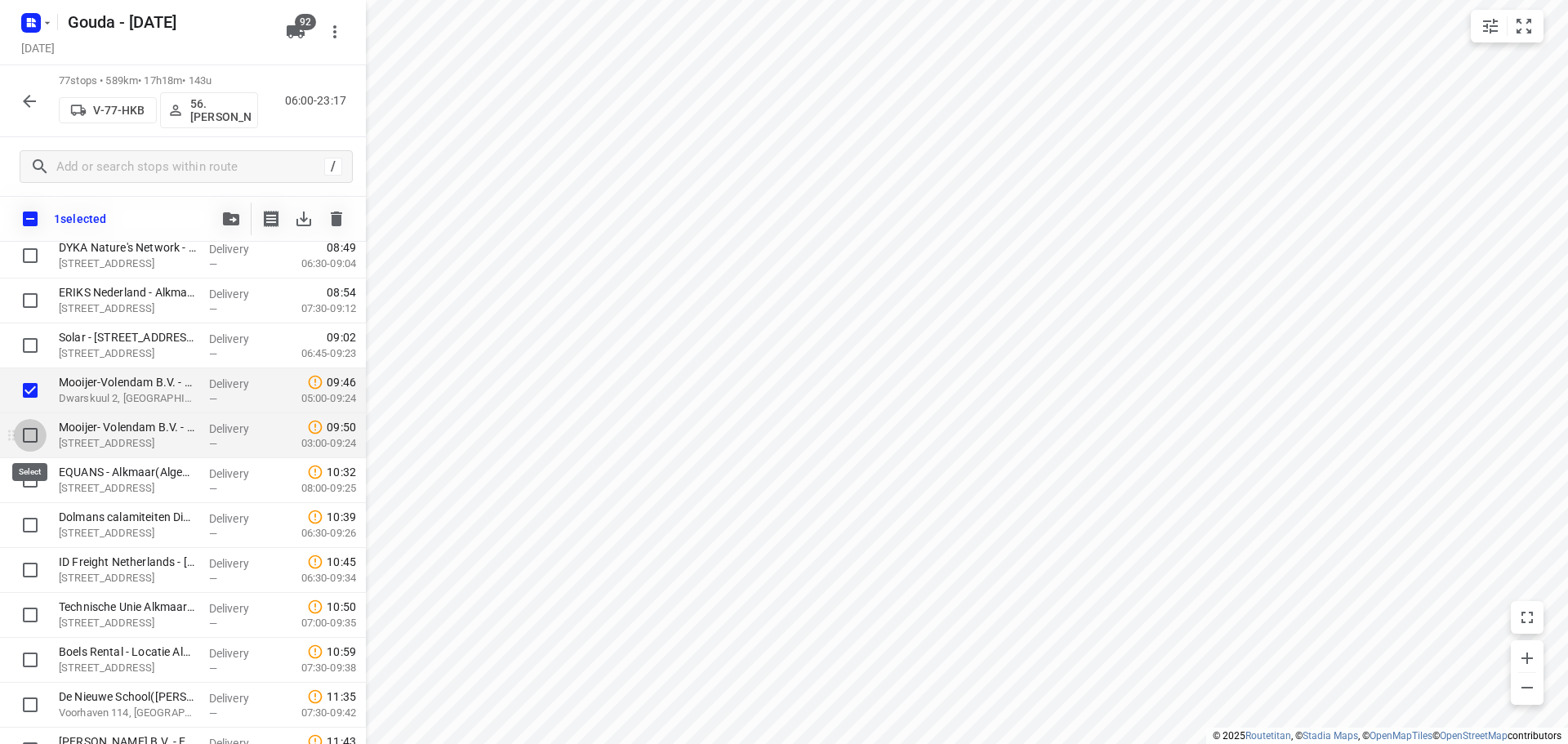
click at [25, 446] on input "checkbox" at bounding box center [30, 435] width 33 height 33
checkbox input "true"
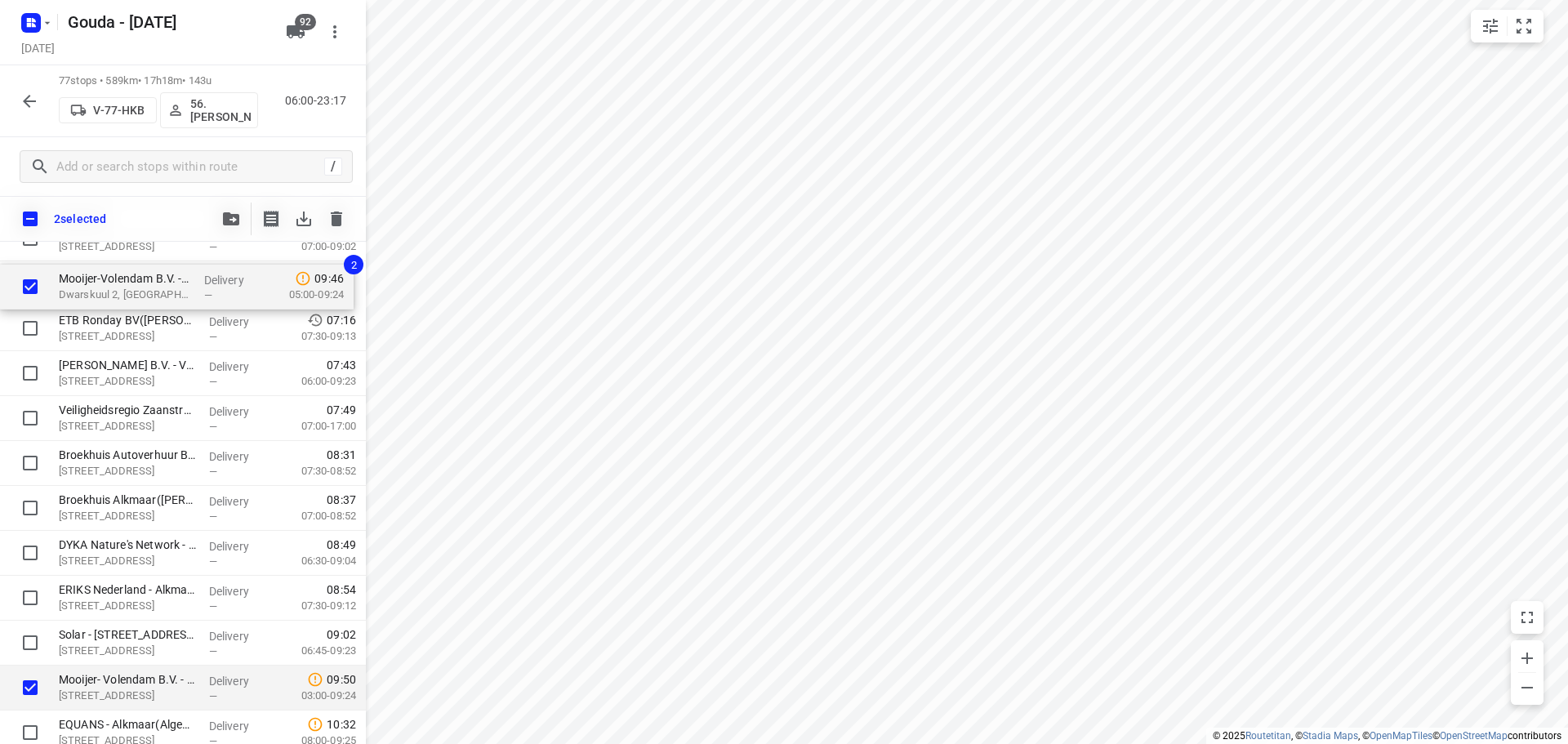
scroll to position [0, 0]
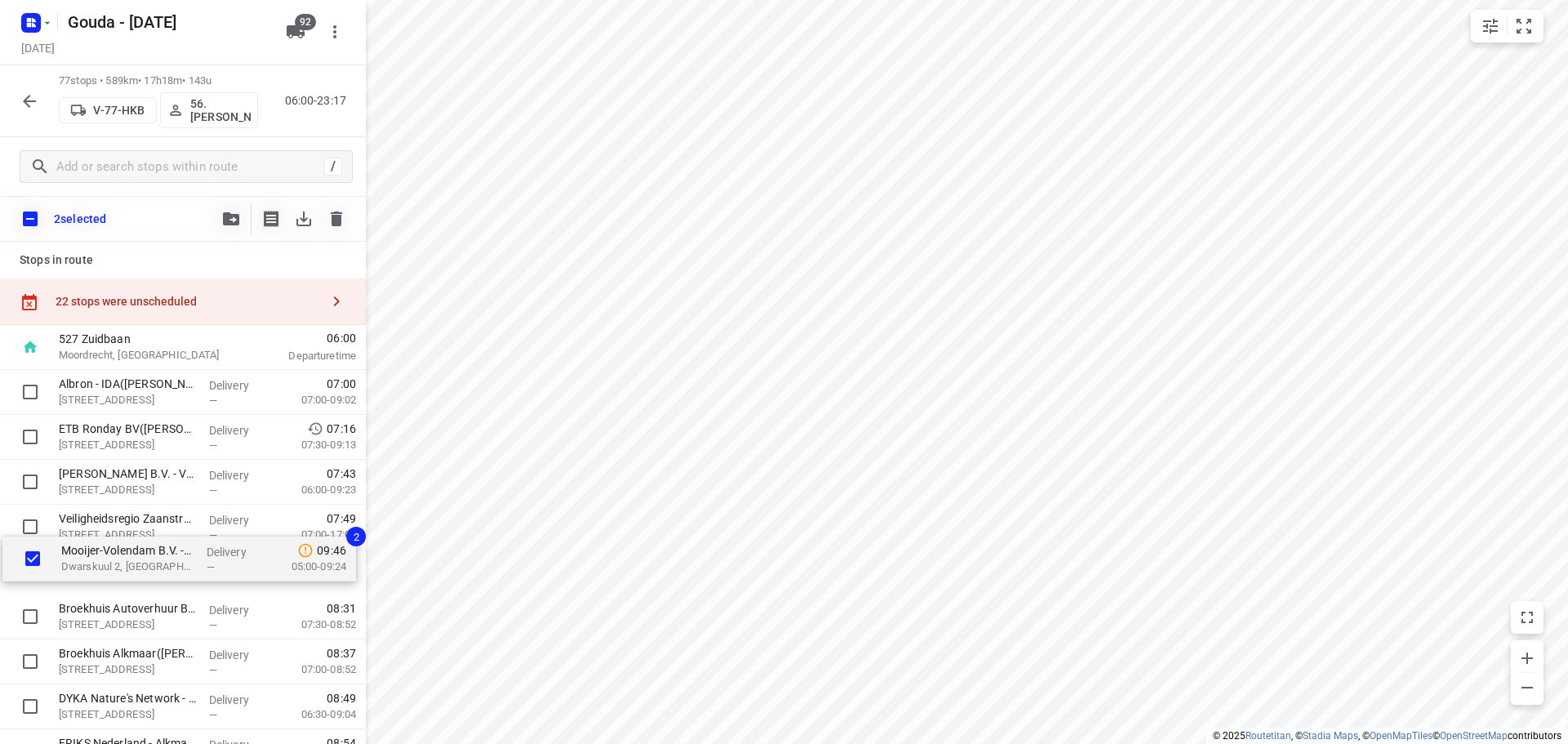
drag, startPoint x: 126, startPoint y: 388, endPoint x: 128, endPoint y: 539, distance: 151.0
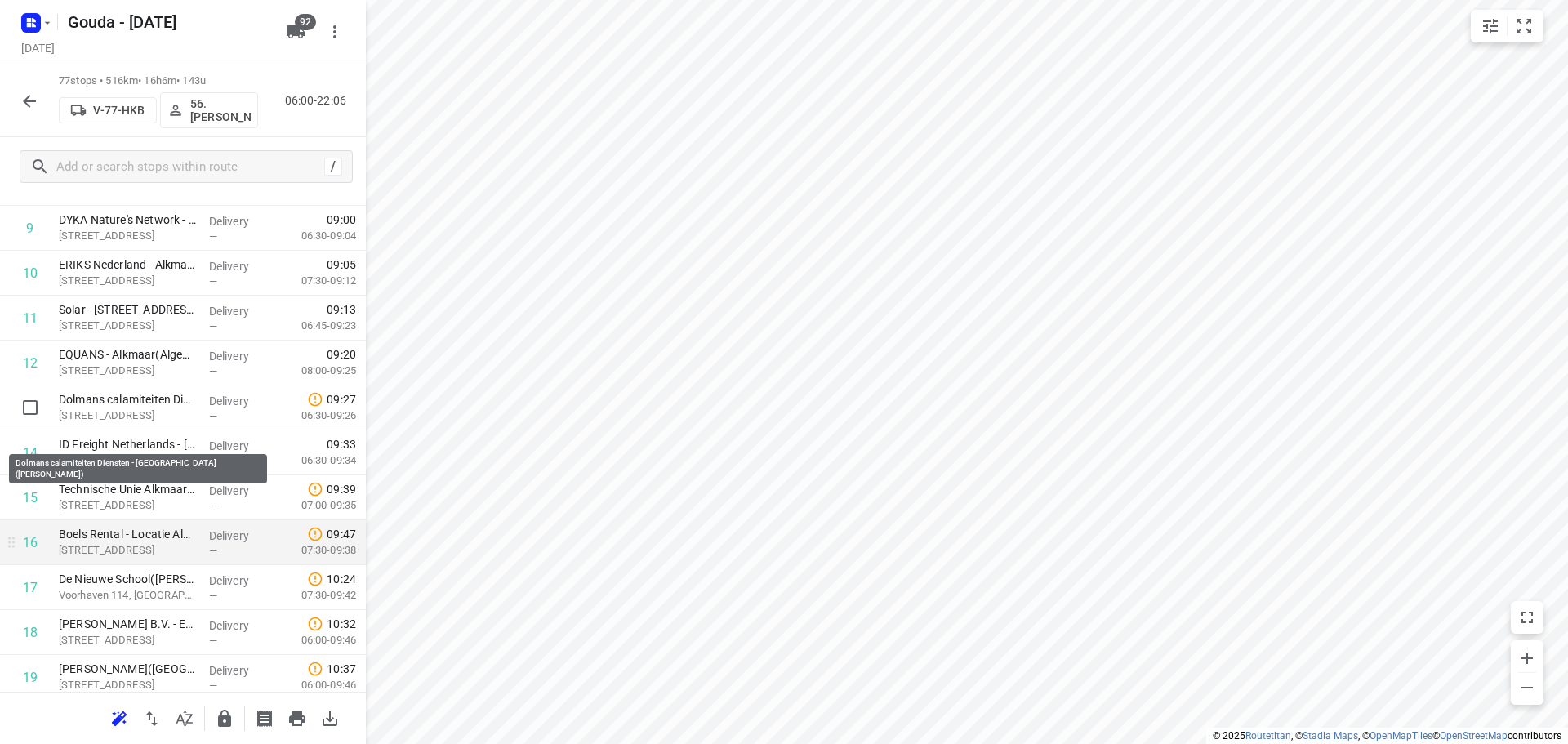
scroll to position [490, 0]
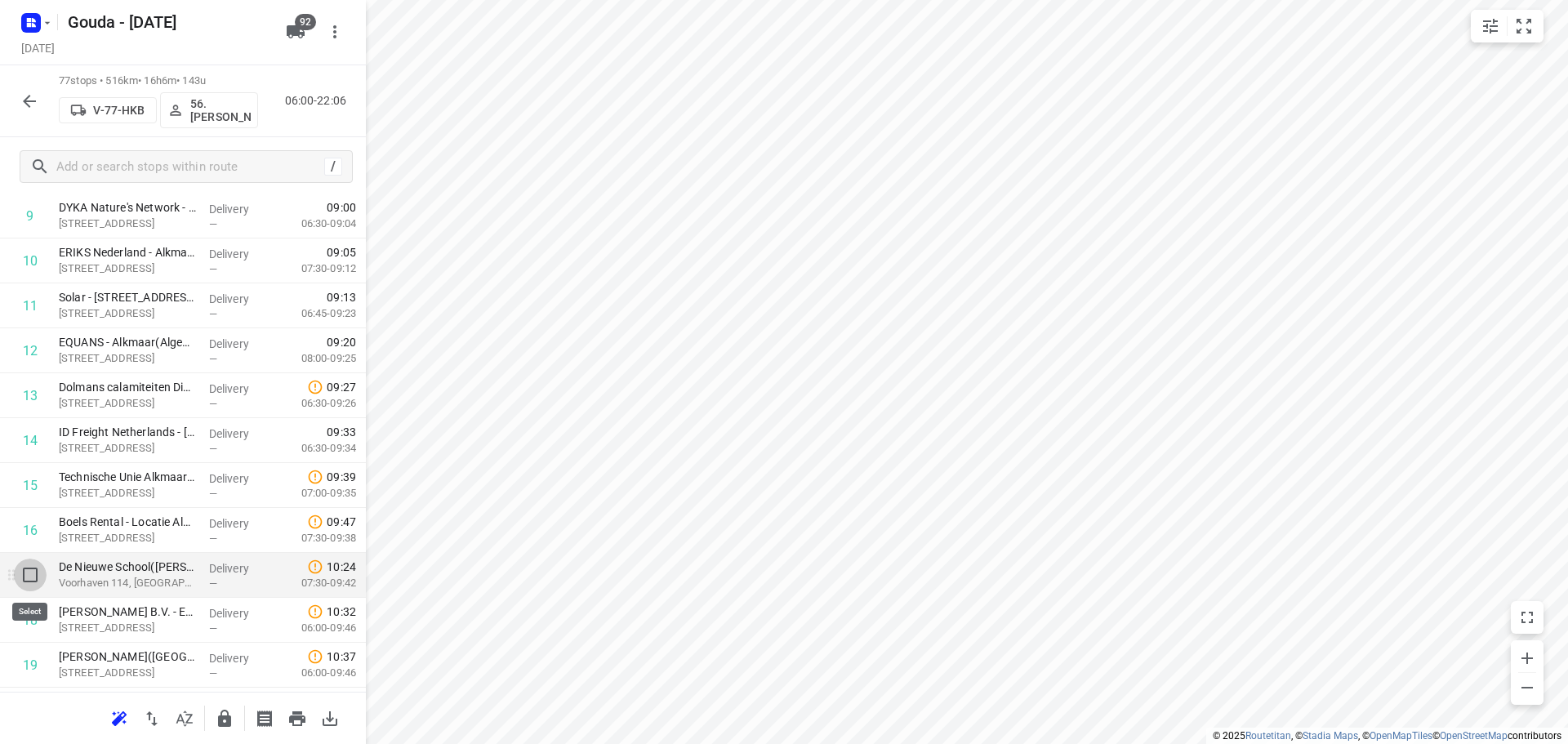
click at [33, 569] on input "checkbox" at bounding box center [30, 575] width 33 height 33
checkbox input "true"
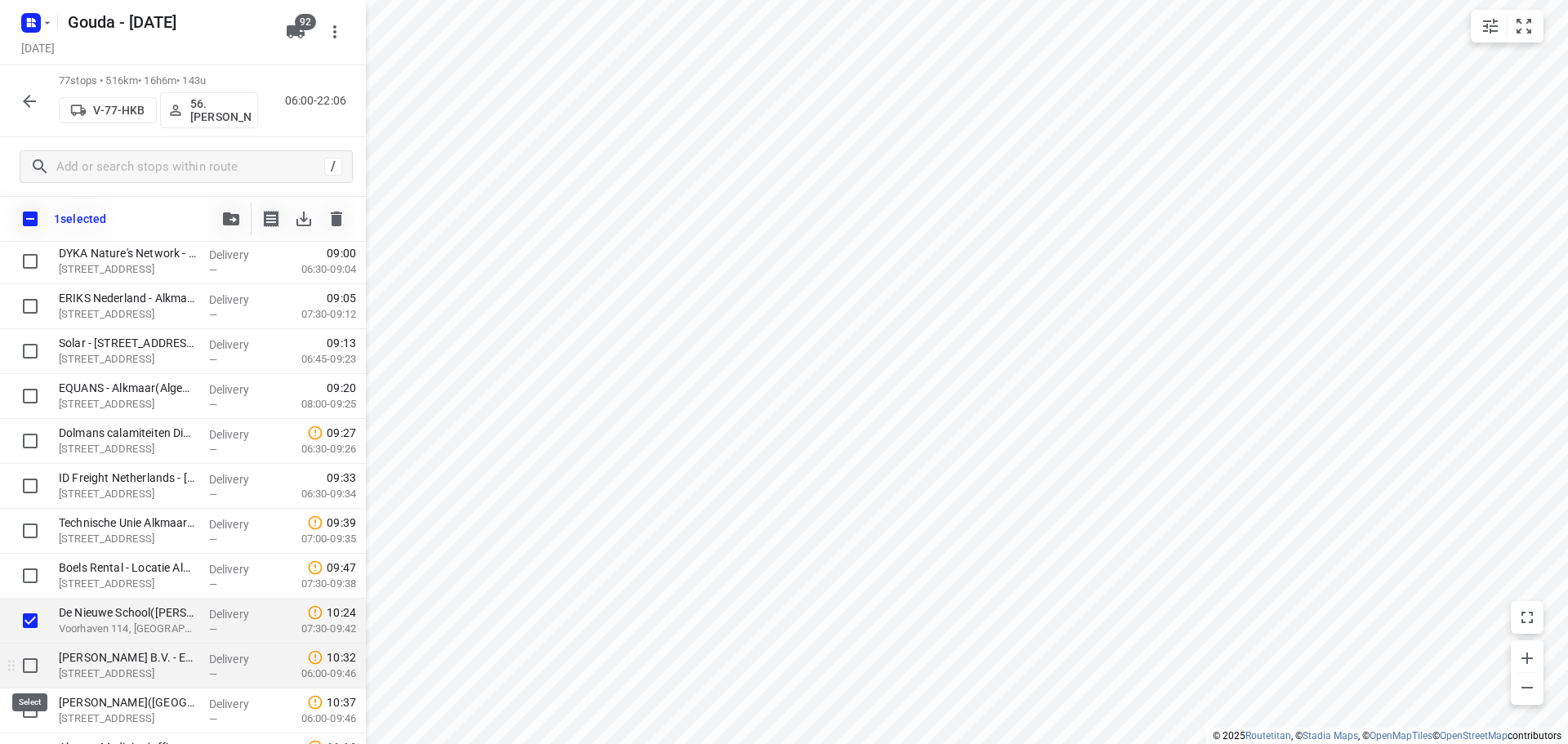
click at [29, 658] on input "checkbox" at bounding box center [30, 665] width 33 height 33
checkbox input "true"
click at [24, 728] on div at bounding box center [26, 711] width 53 height 45
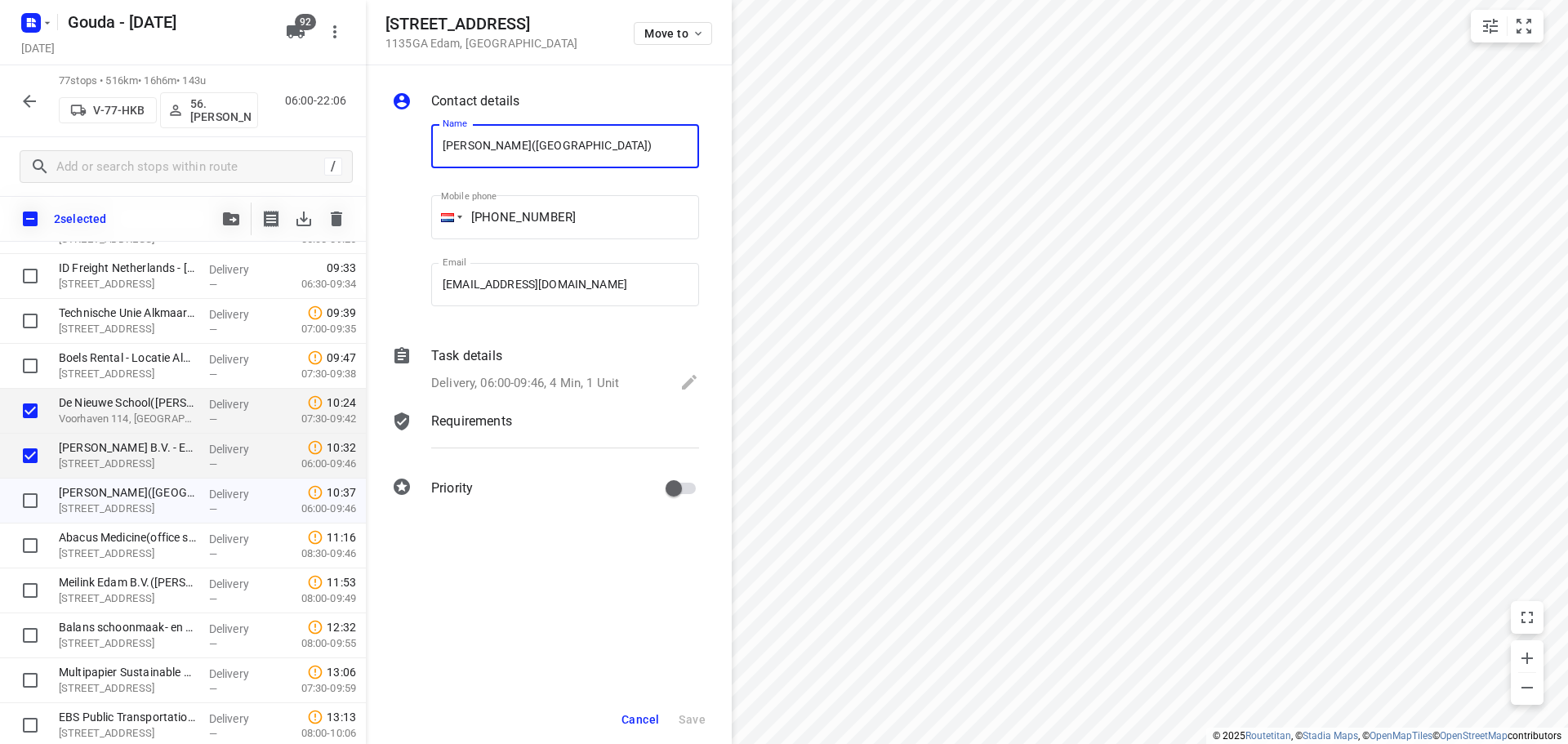
scroll to position [736, 0]
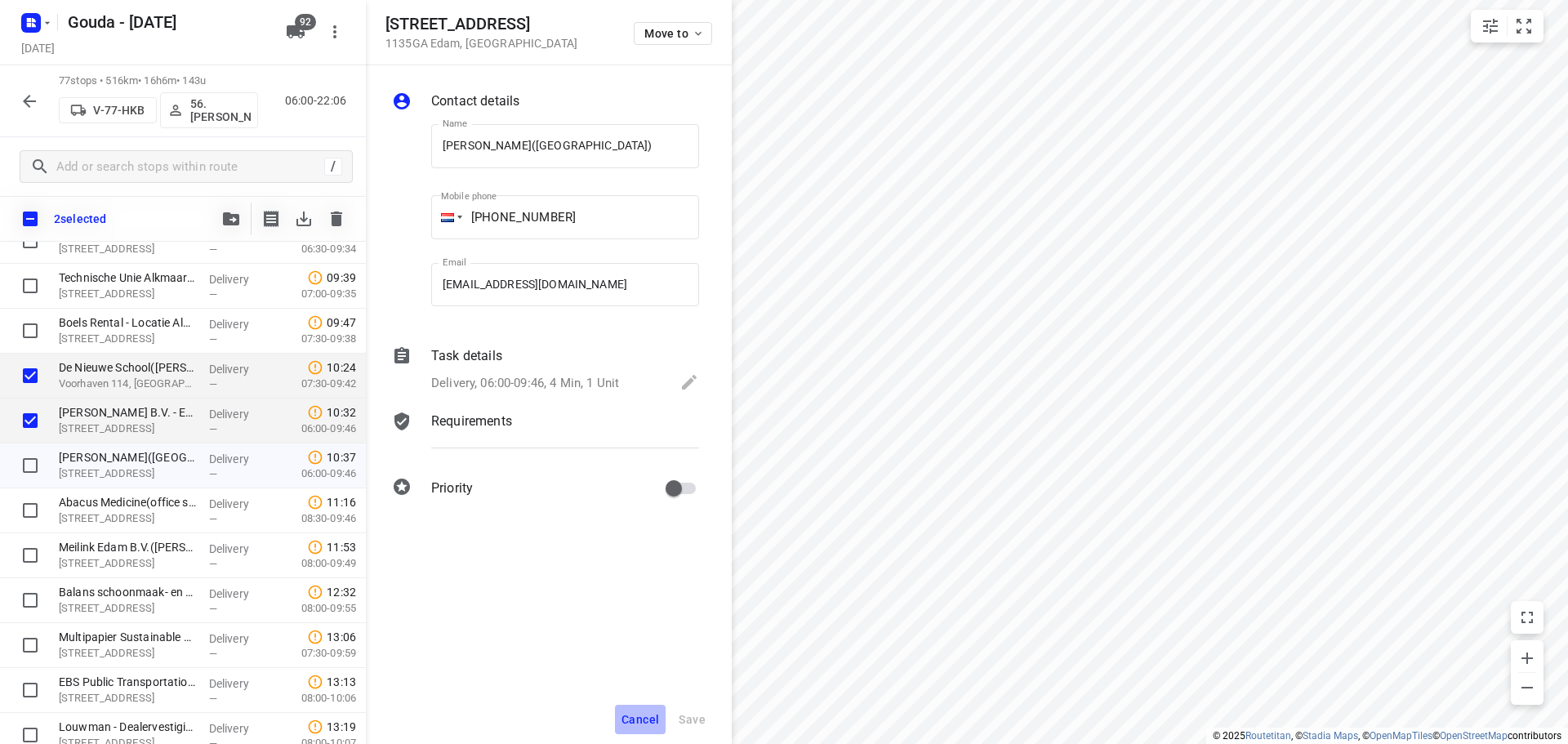
drag, startPoint x: 647, startPoint y: 714, endPoint x: 676, endPoint y: 699, distance: 32.6
click at [648, 712] on button "Cancel" at bounding box center [640, 720] width 51 height 29
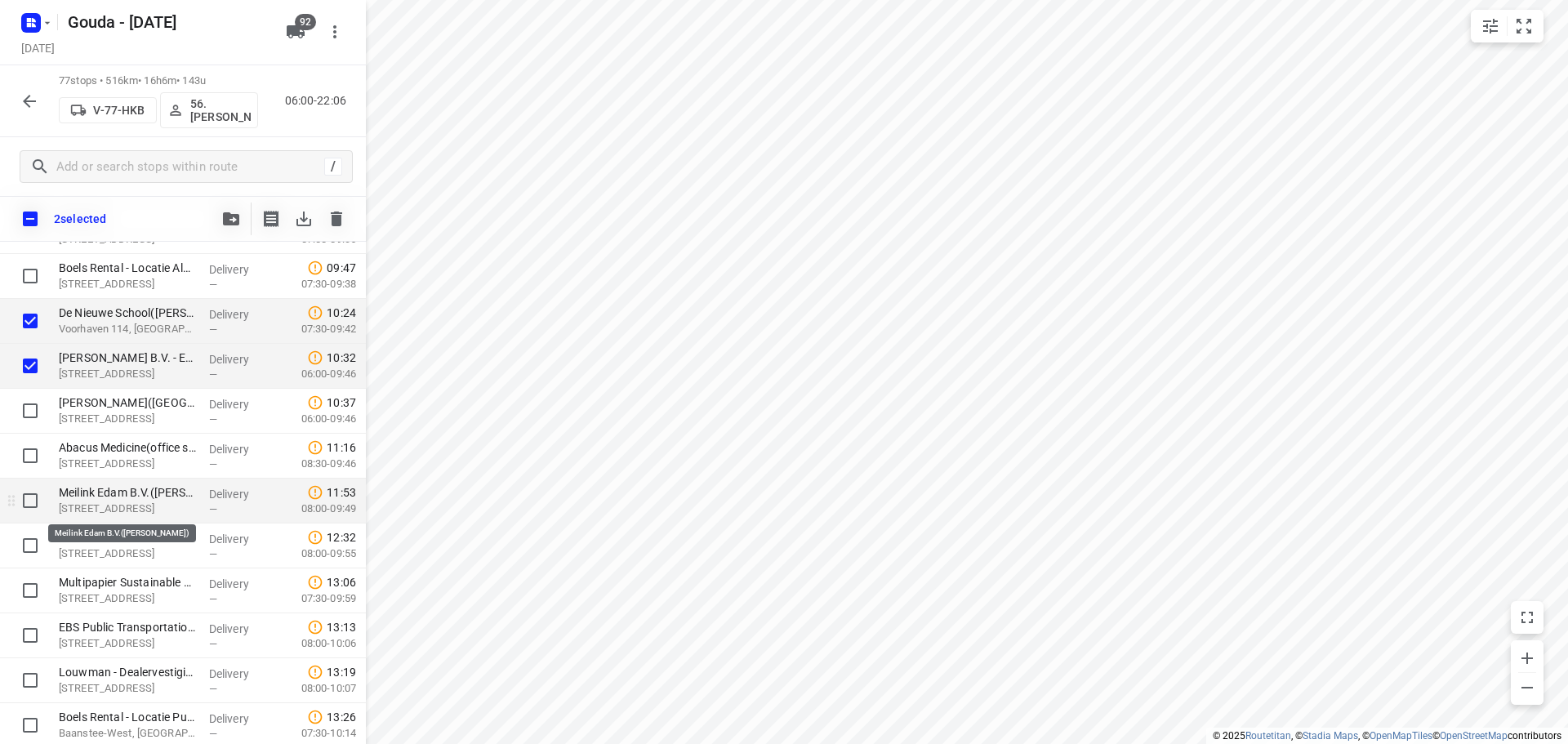
scroll to position [817, 0]
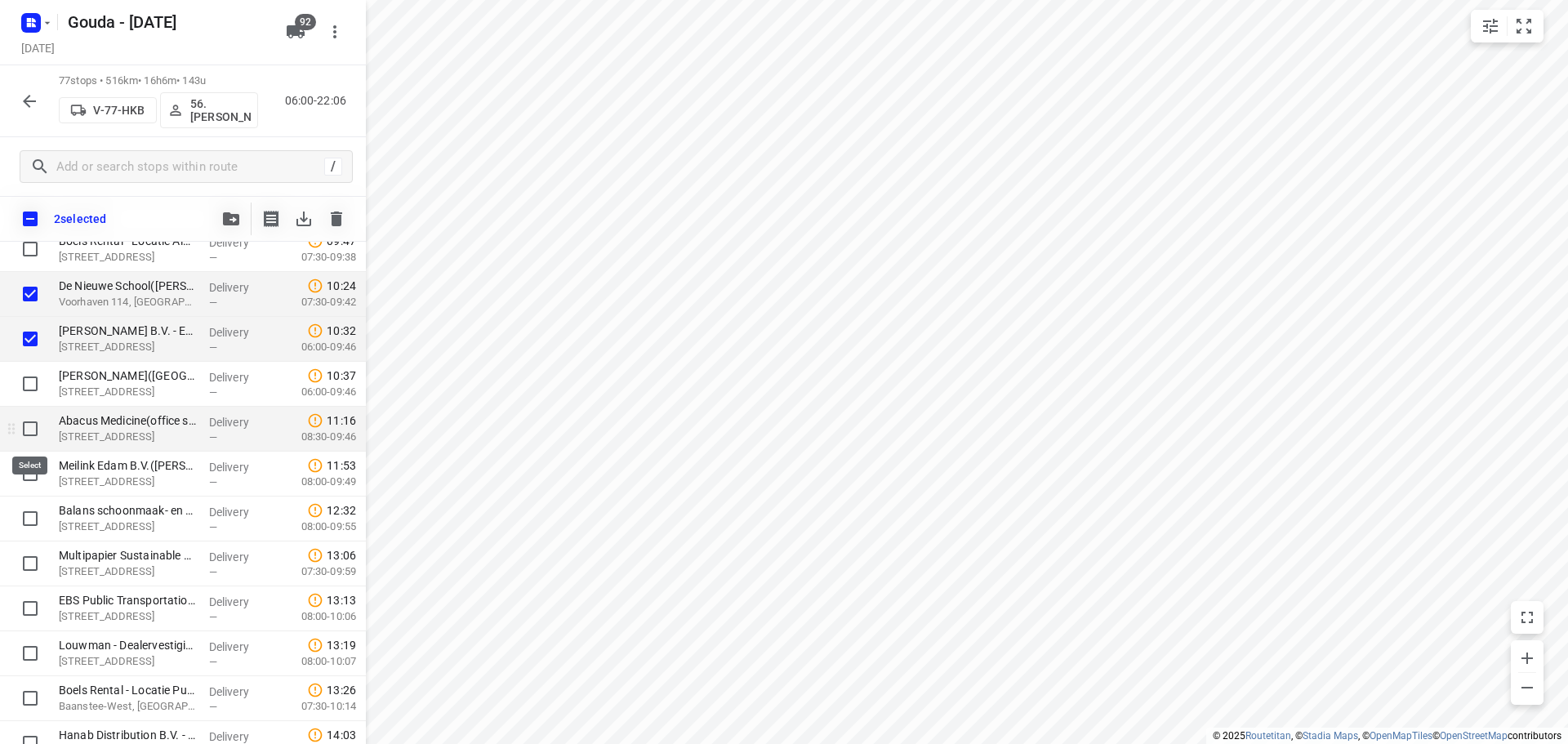
click at [28, 428] on input "checkbox" at bounding box center [30, 428] width 33 height 33
checkbox input "true"
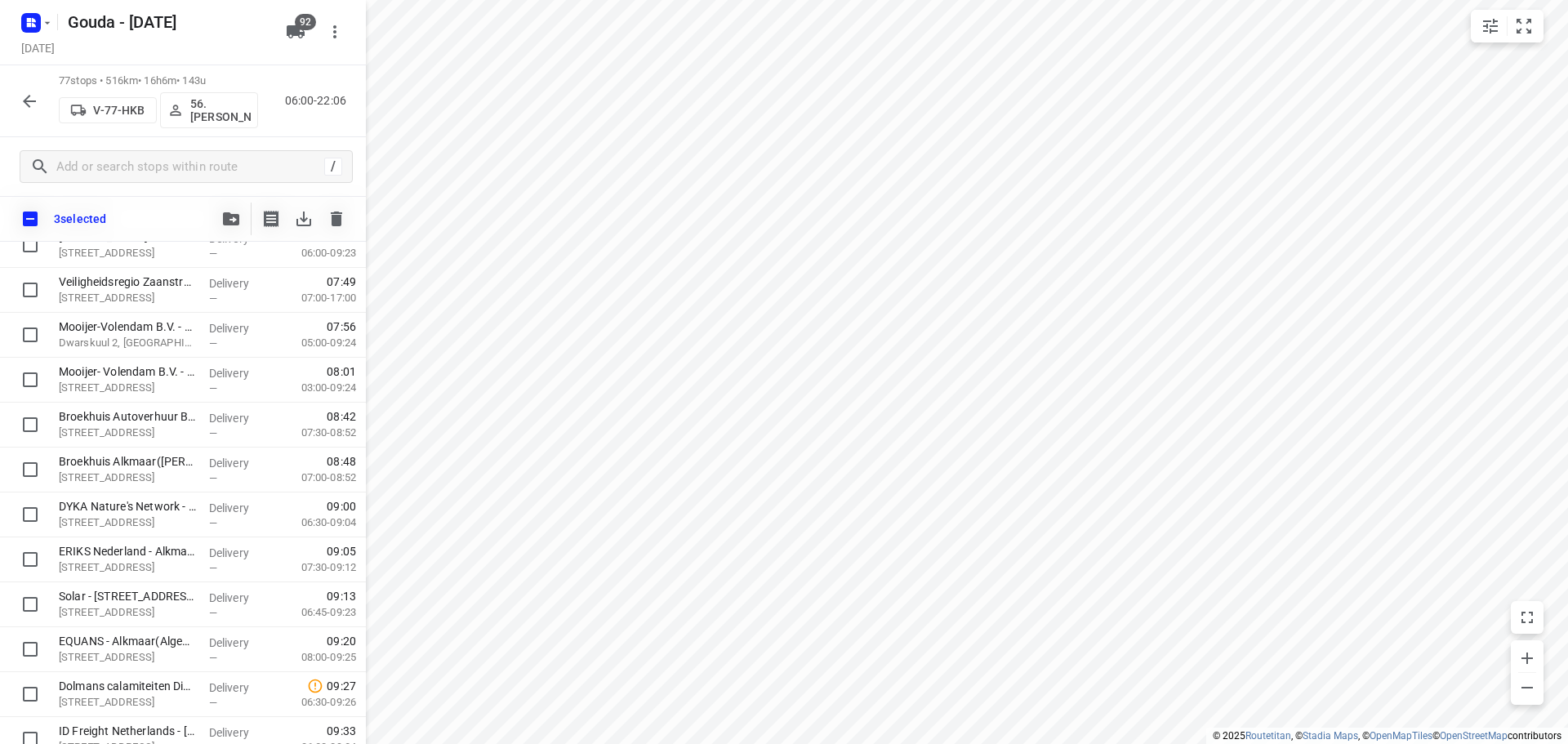
scroll to position [572, 0]
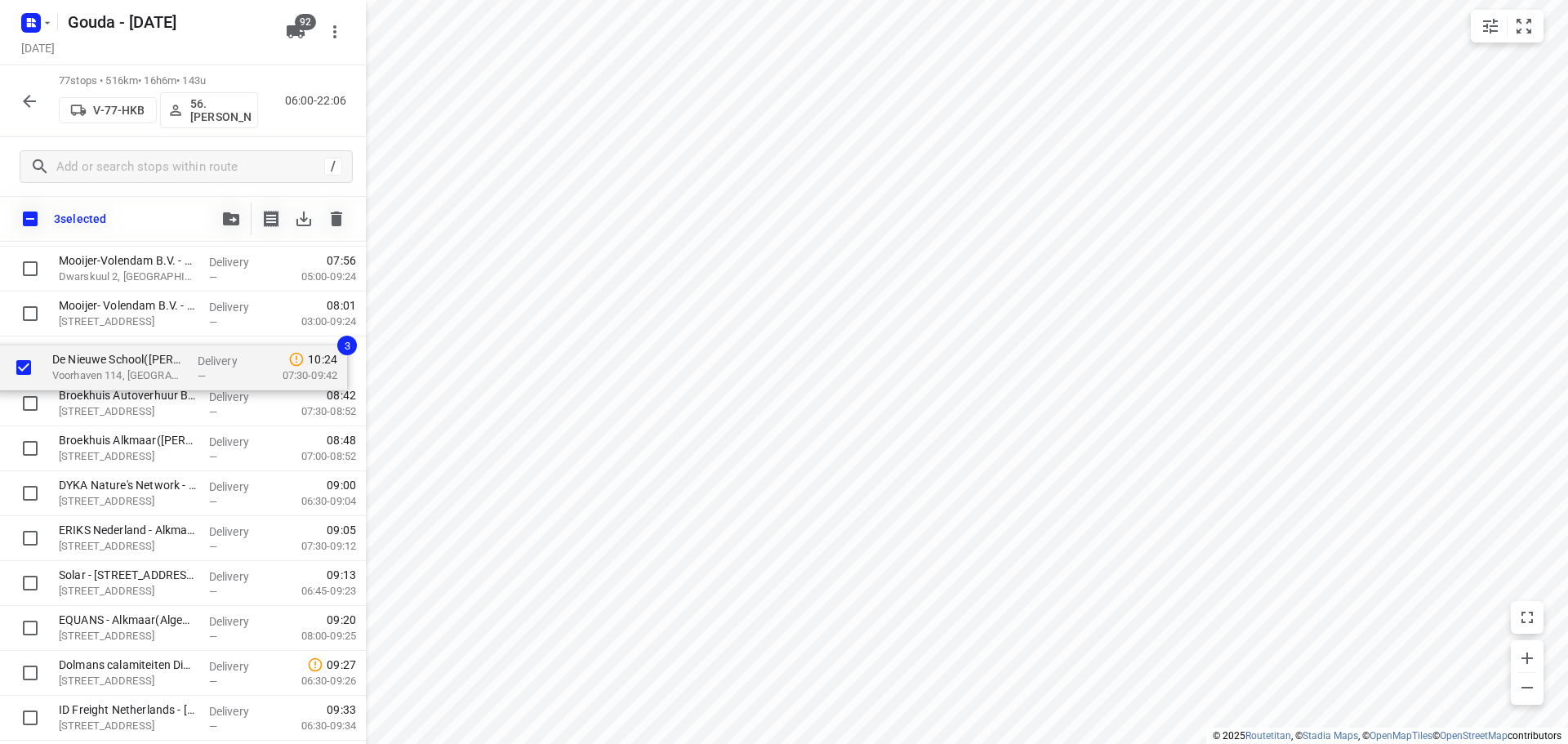
drag, startPoint x: 161, startPoint y: 550, endPoint x: 154, endPoint y: 375, distance: 175.1
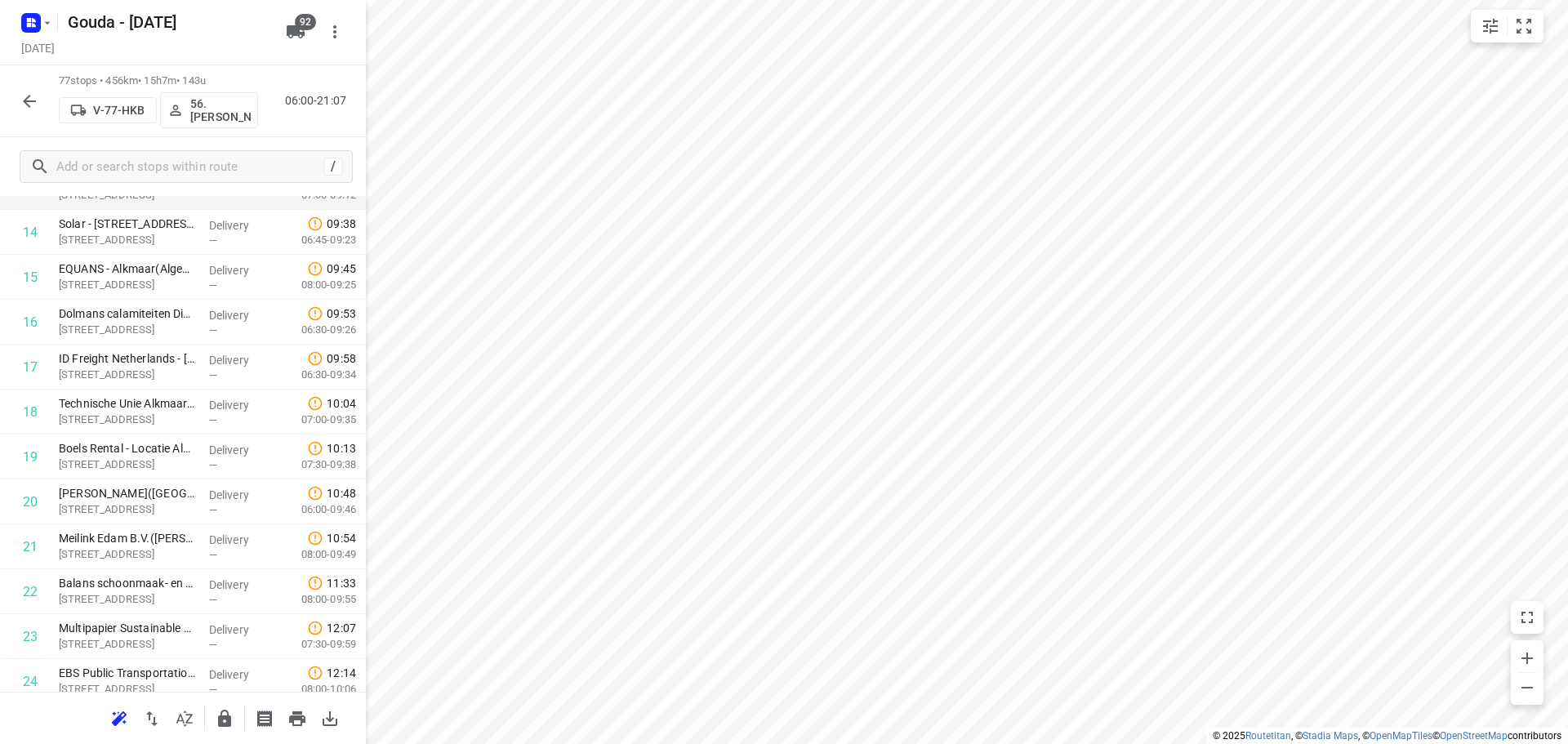
scroll to position [793, 0]
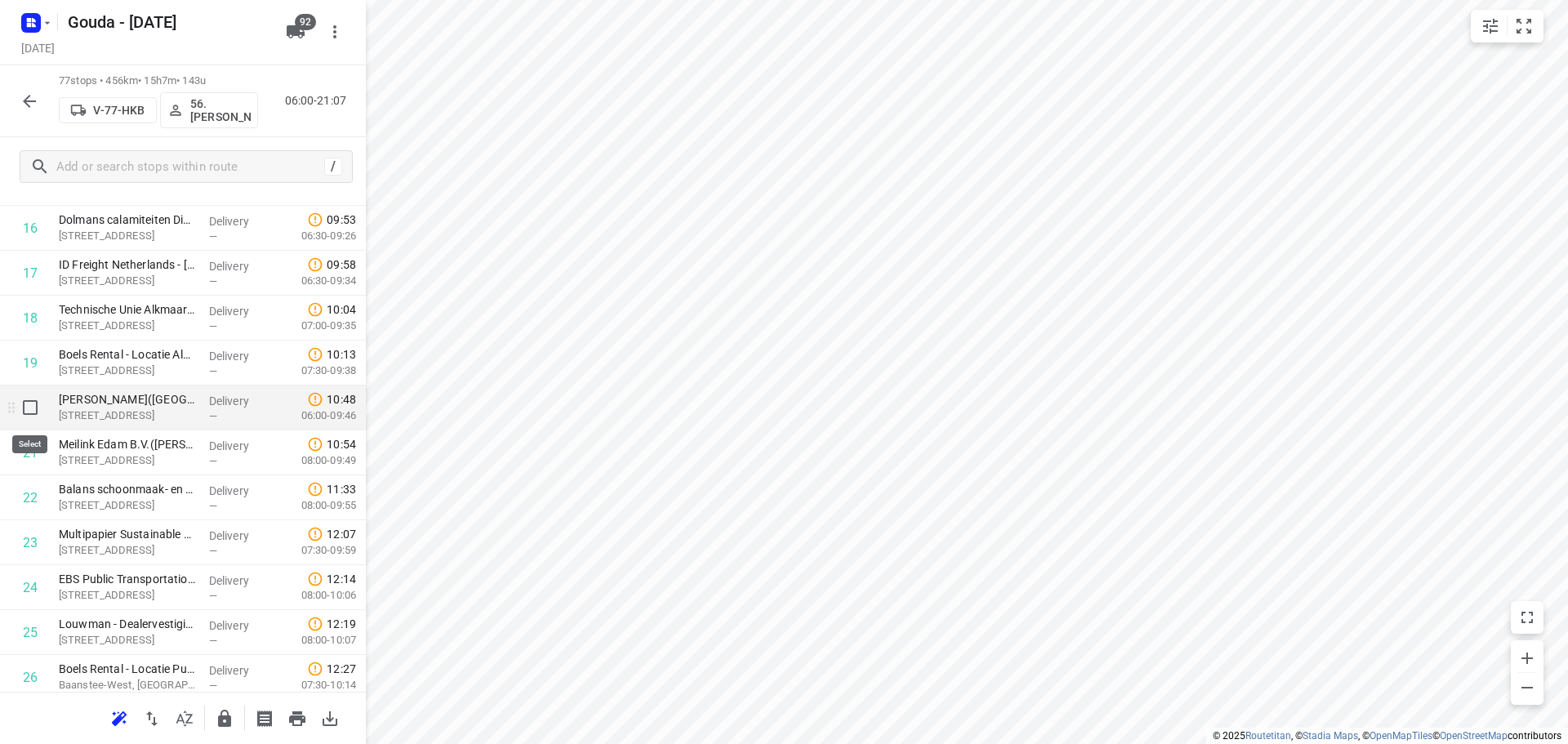
click at [28, 415] on input "checkbox" at bounding box center [30, 408] width 33 height 33
checkbox input "true"
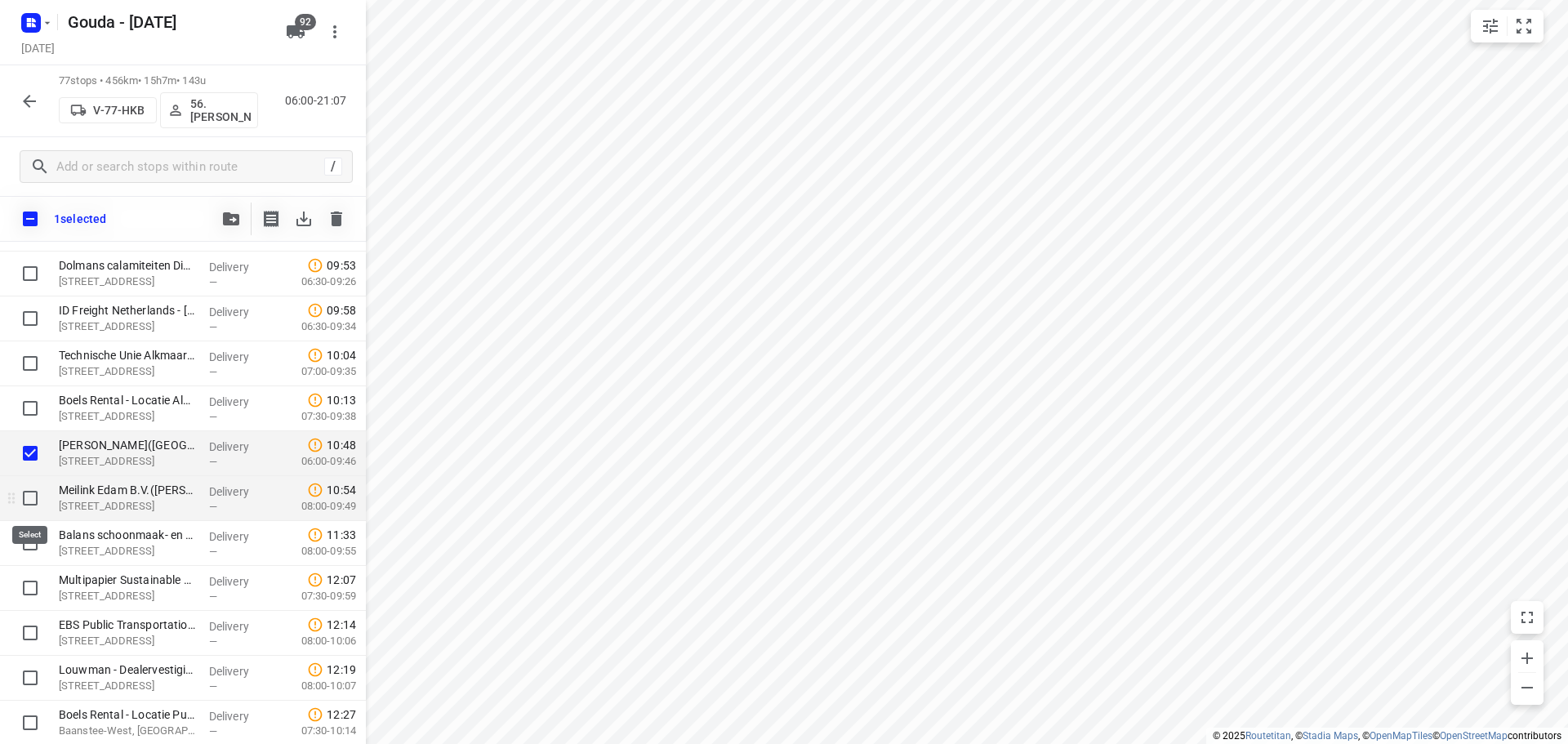
click at [29, 503] on input "checkbox" at bounding box center [30, 498] width 33 height 33
checkbox input "true"
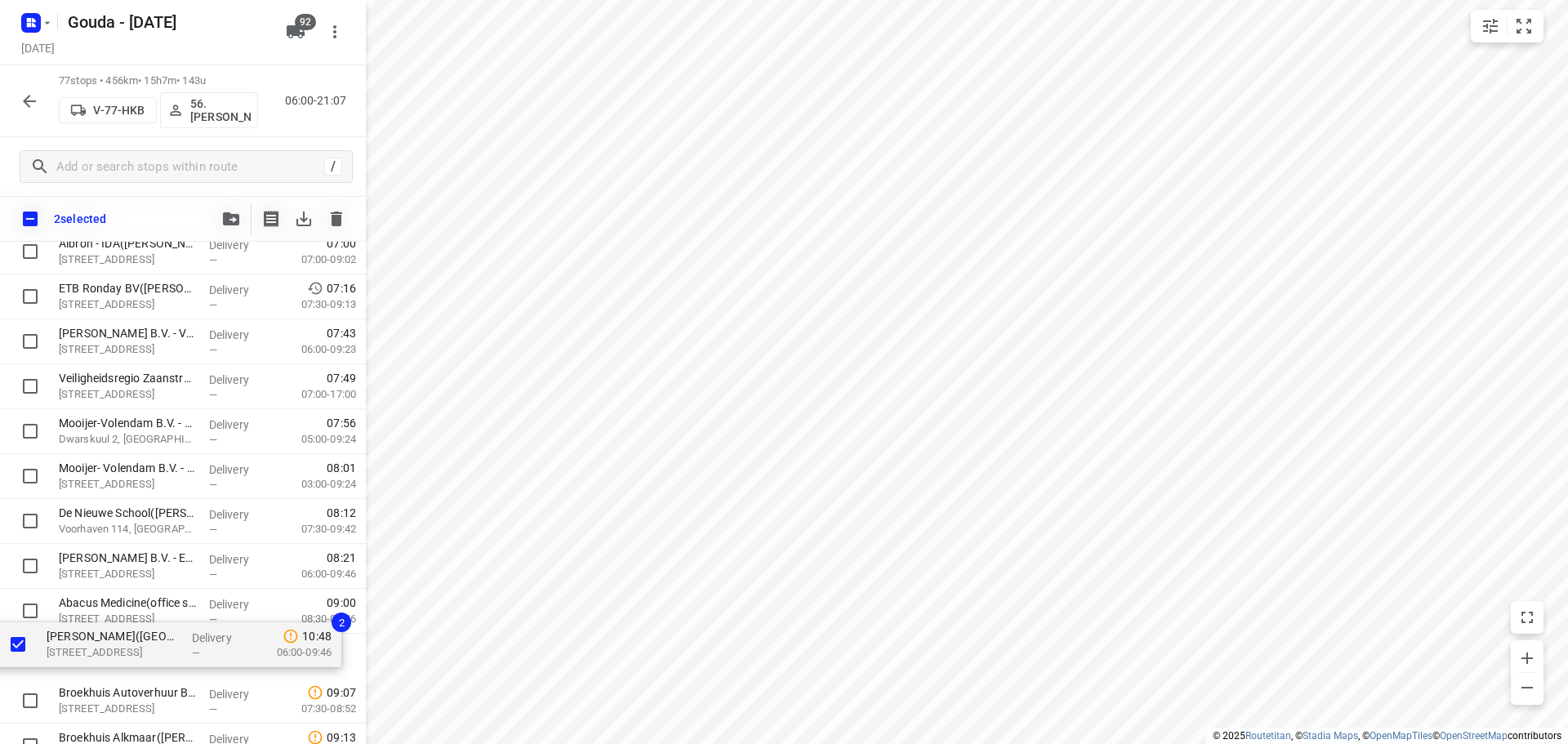
scroll to position [141, 0]
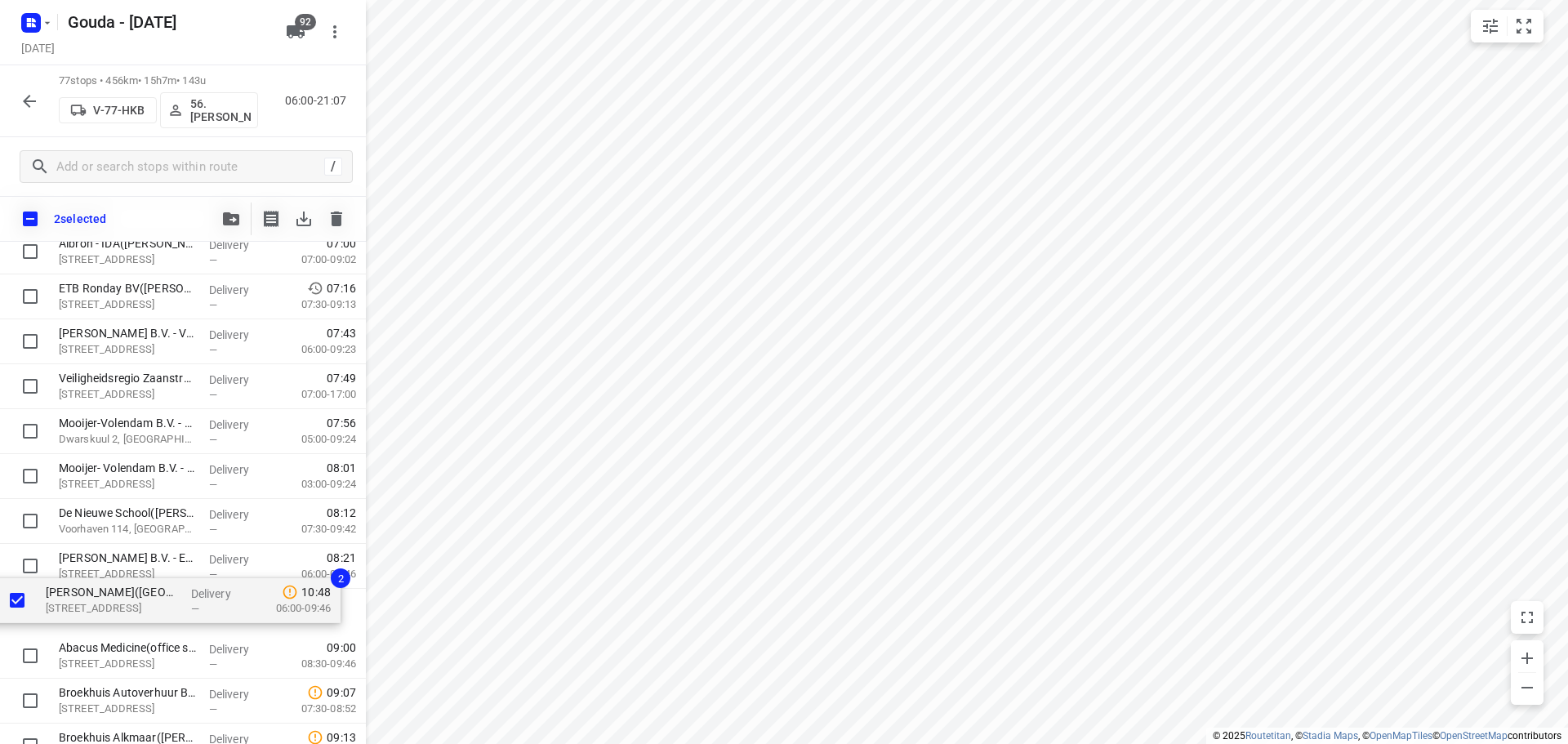
drag, startPoint x: 160, startPoint y: 551, endPoint x: 146, endPoint y: 606, distance: 56.8
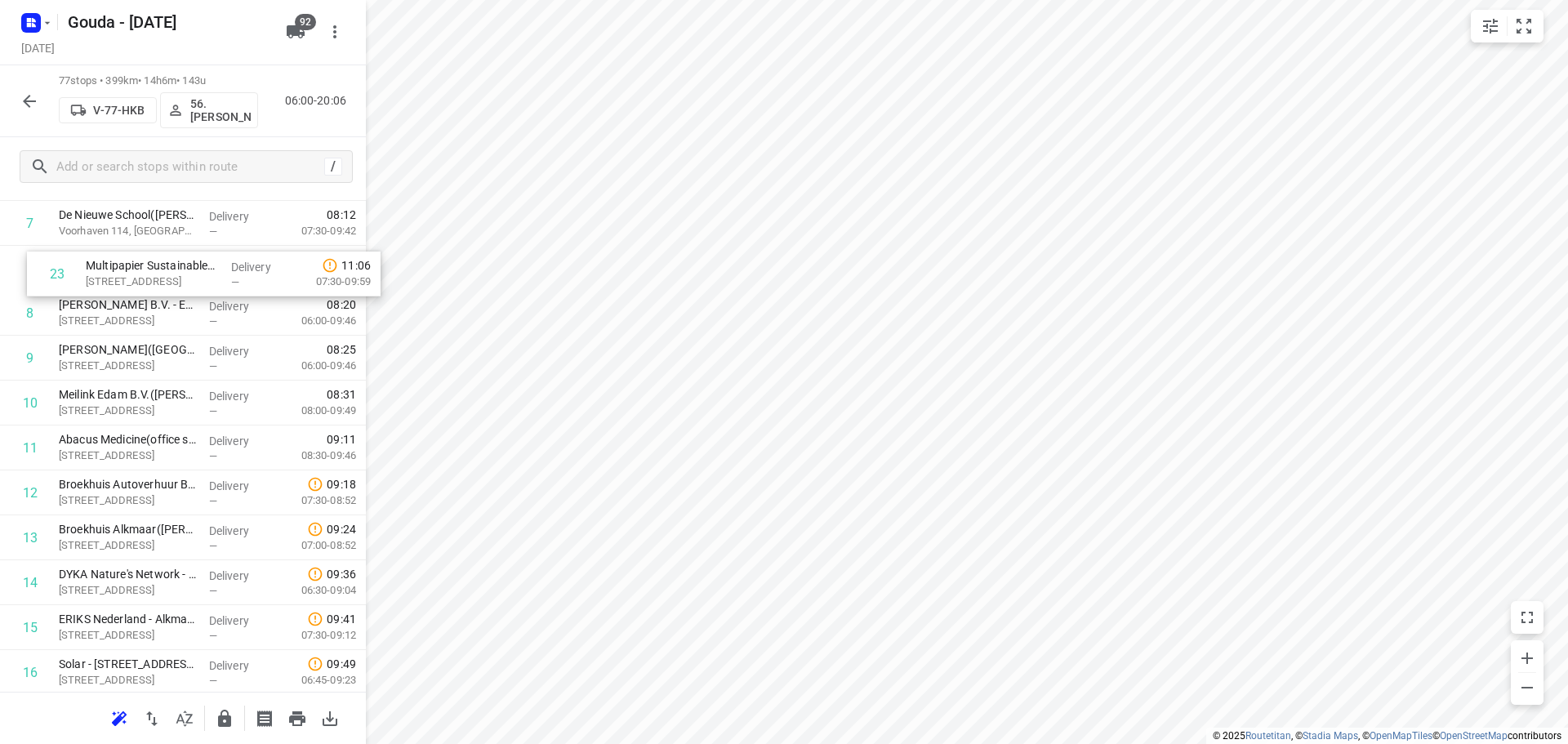
scroll to position [385, 0]
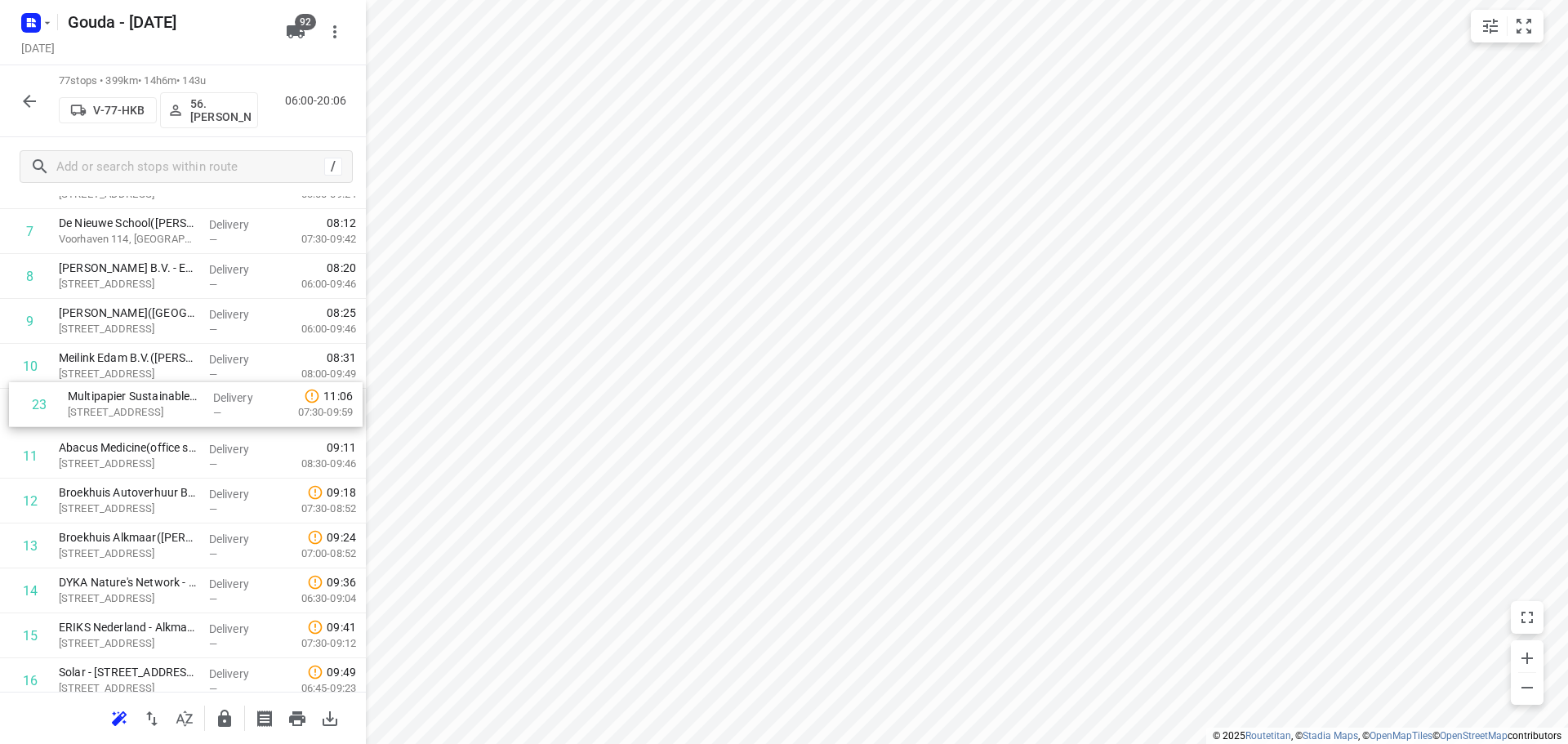
drag, startPoint x: 140, startPoint y: 545, endPoint x: 148, endPoint y: 402, distance: 143.2
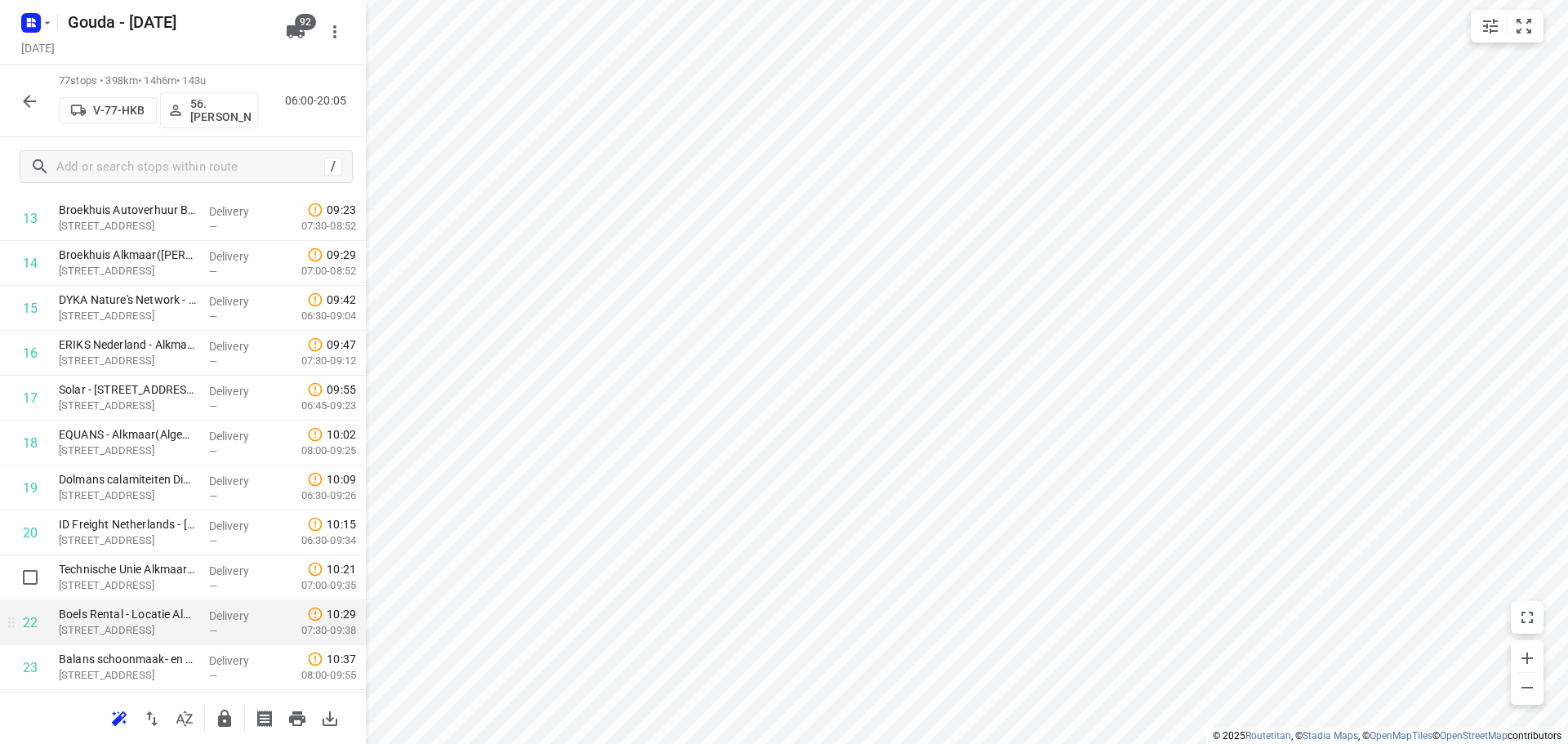
scroll to position [876, 0]
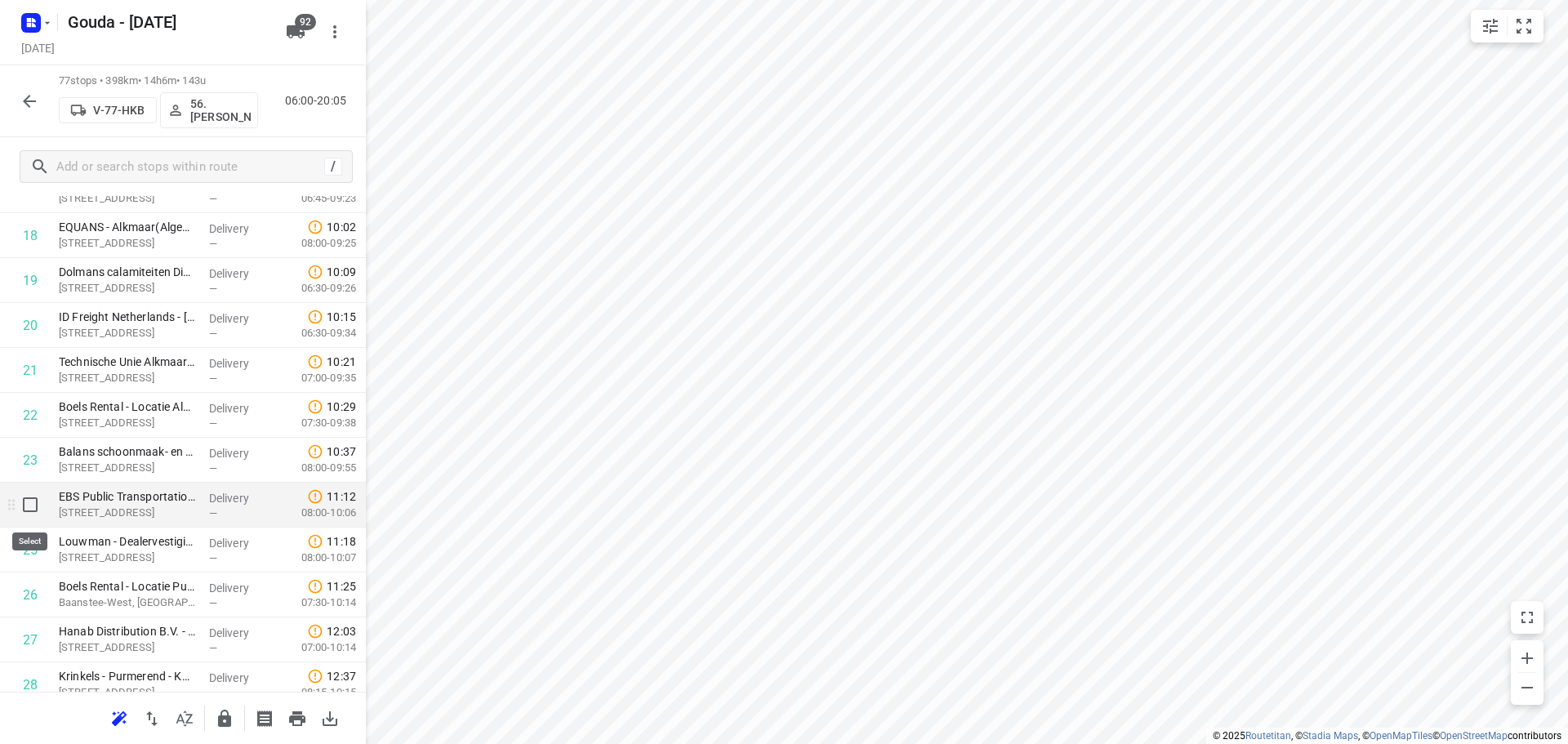
drag, startPoint x: 36, startPoint y: 519, endPoint x: 31, endPoint y: 510, distance: 10.3
click at [31, 510] on input "checkbox" at bounding box center [30, 504] width 33 height 33
checkbox input "true"
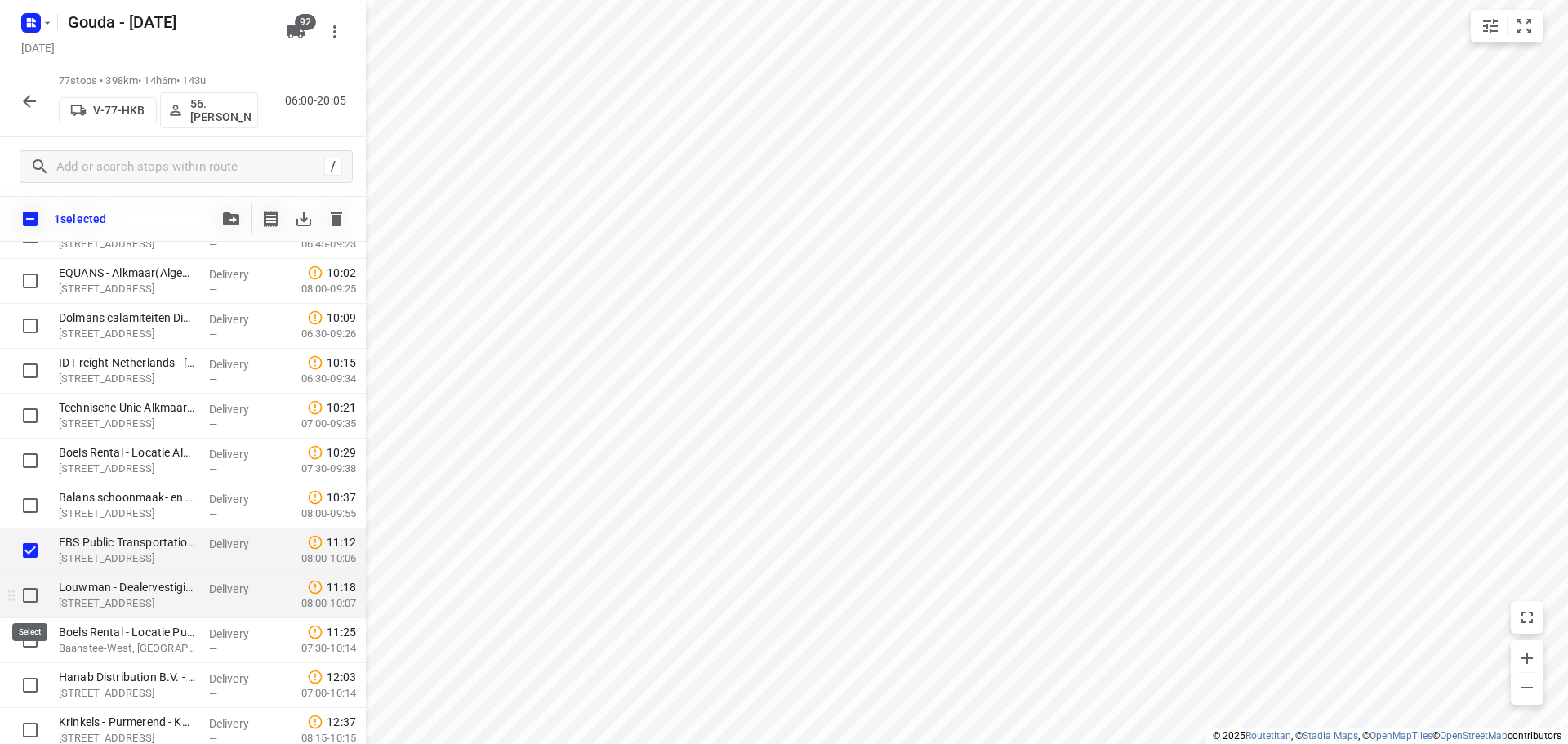
click at [32, 597] on input "checkbox" at bounding box center [30, 596] width 33 height 33
checkbox input "true"
click at [31, 642] on input "checkbox" at bounding box center [30, 640] width 33 height 33
checkbox input "true"
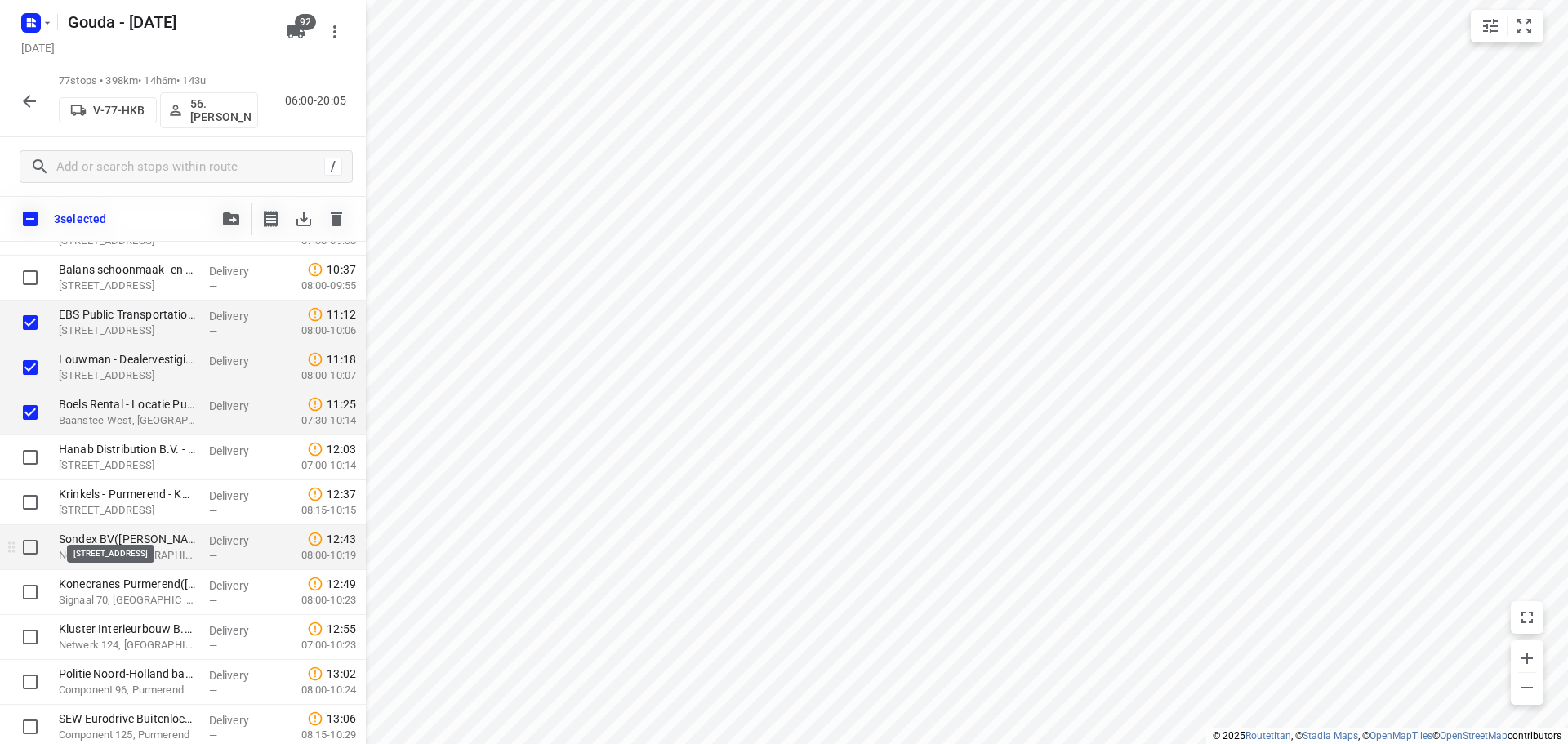
scroll to position [1120, 0]
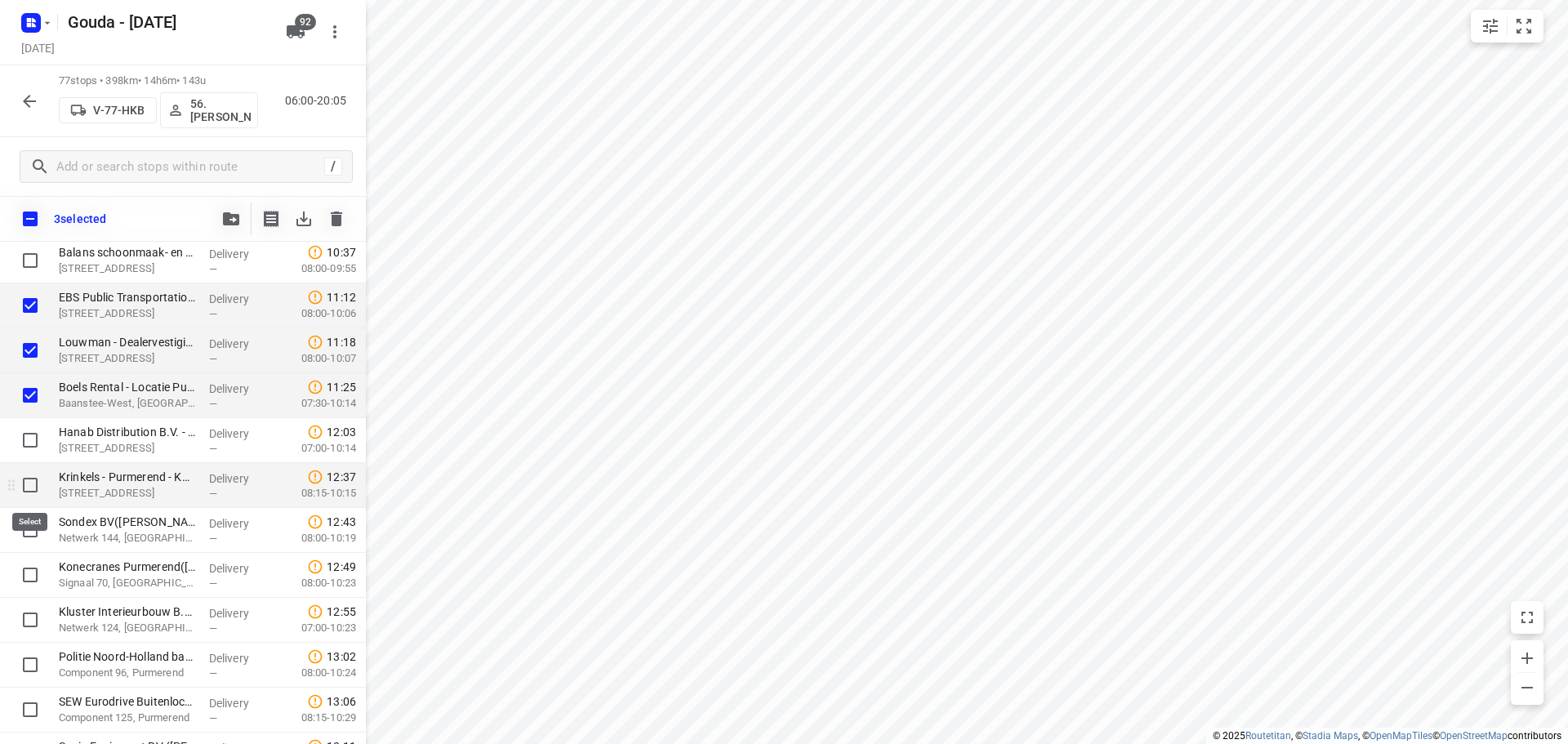
click at [31, 488] on input "checkbox" at bounding box center [30, 485] width 33 height 33
checkbox input "true"
click at [28, 536] on input "checkbox" at bounding box center [30, 530] width 33 height 33
checkbox input "true"
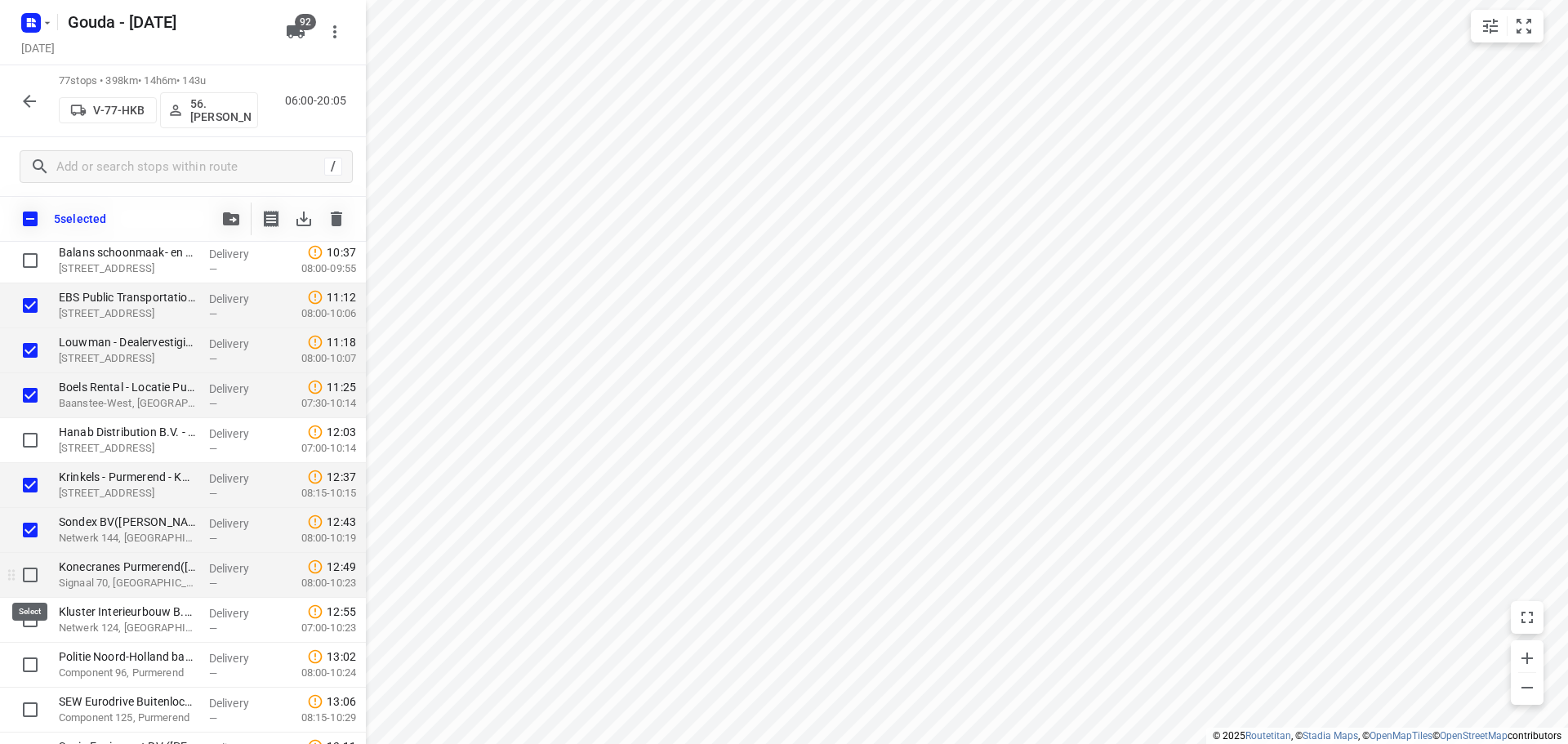
click at [30, 585] on input "checkbox" at bounding box center [30, 575] width 33 height 33
checkbox input "true"
click at [28, 625] on input "checkbox" at bounding box center [30, 620] width 33 height 33
checkbox input "true"
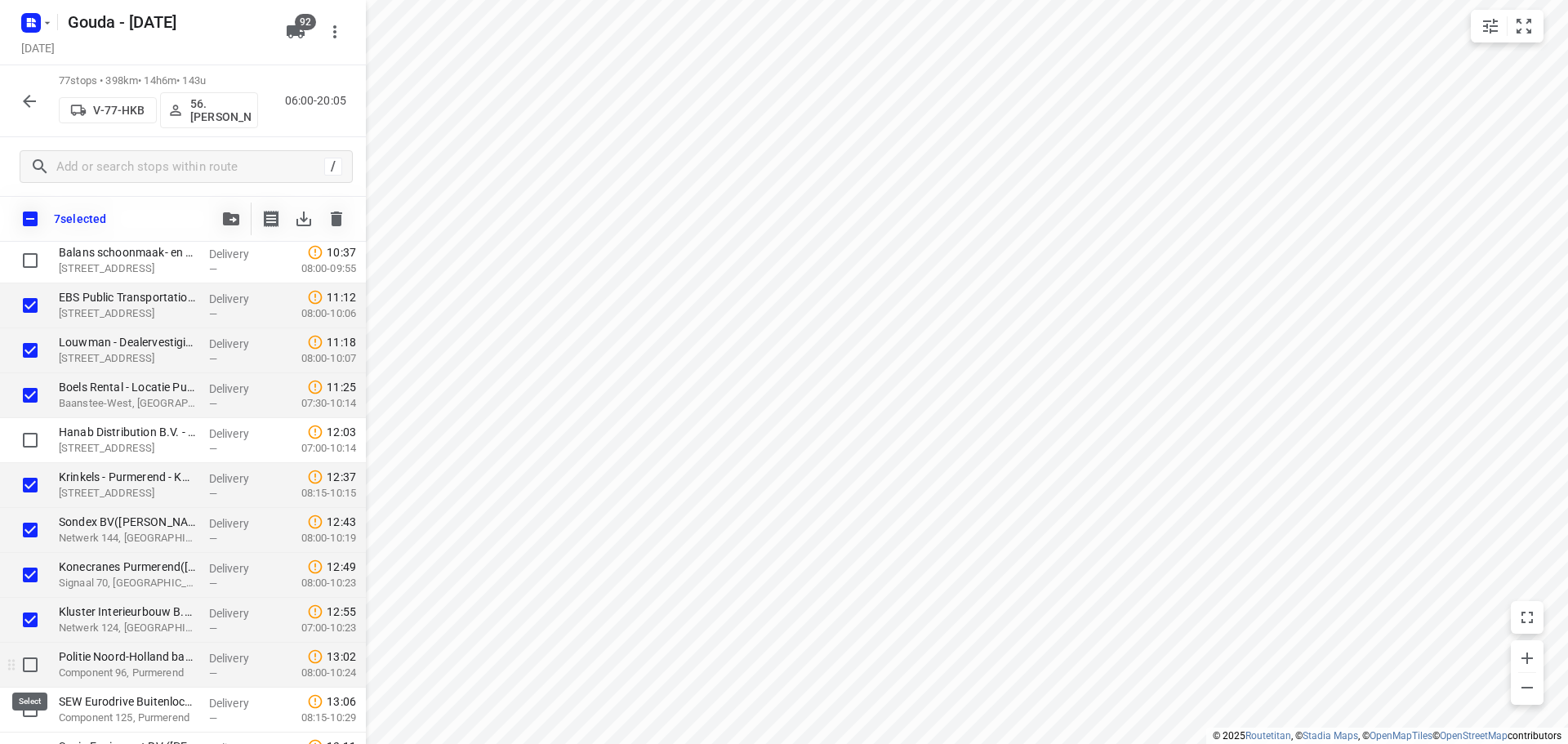
click at [30, 674] on input "checkbox" at bounding box center [30, 665] width 33 height 33
checkbox input "true"
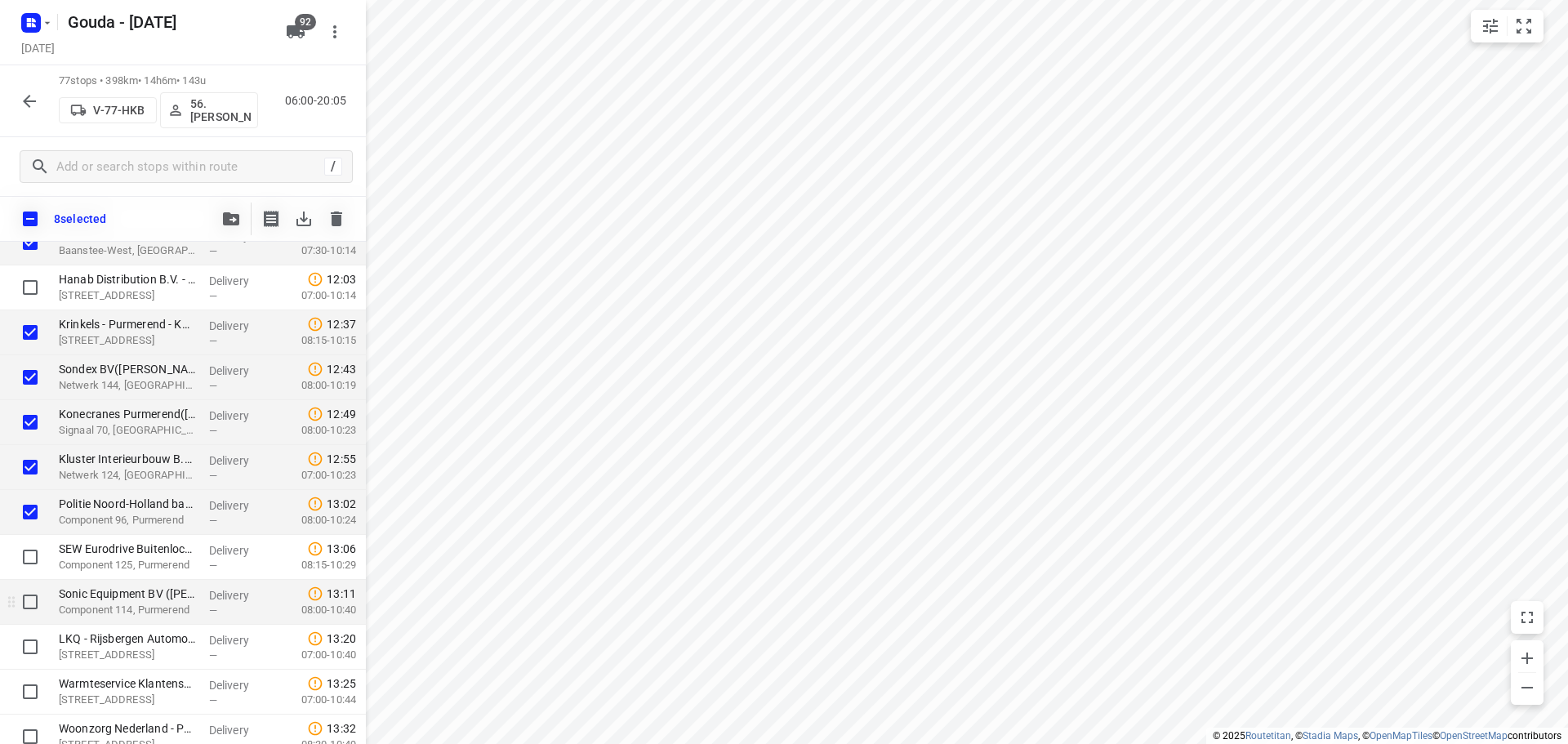
scroll to position [1283, 0]
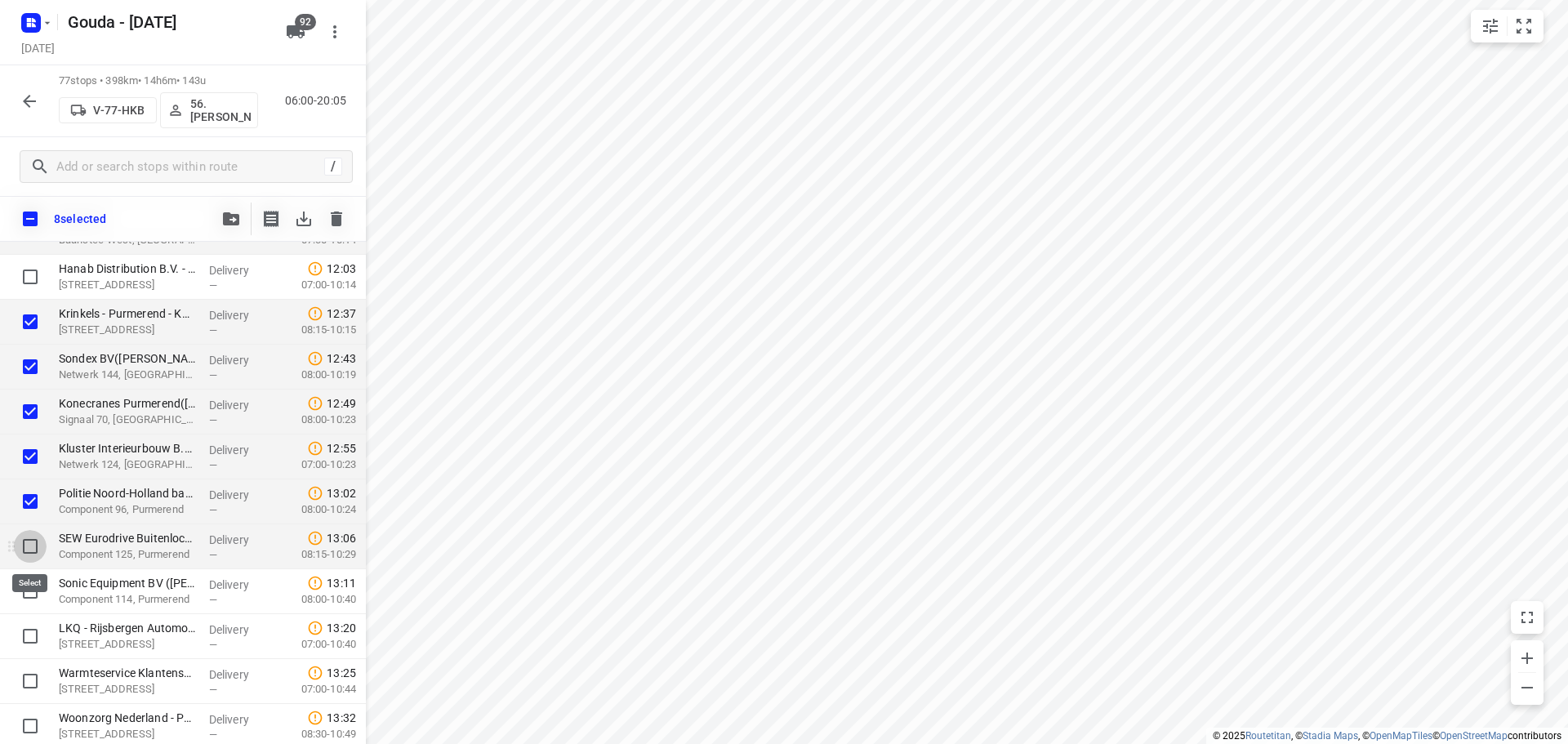
click at [29, 543] on input "checkbox" at bounding box center [30, 546] width 33 height 33
checkbox input "true"
click at [22, 603] on input "checkbox" at bounding box center [30, 591] width 33 height 33
checkbox input "true"
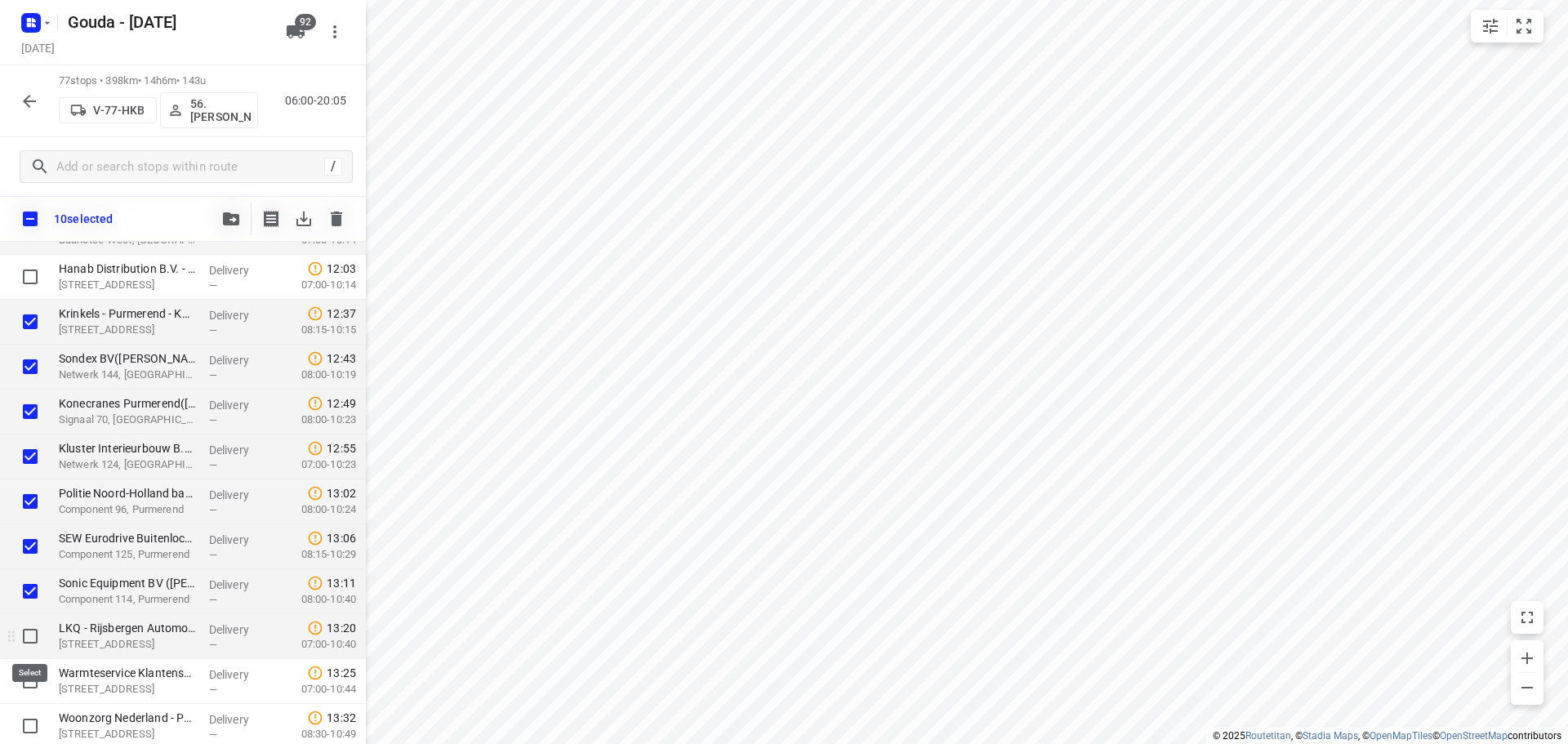
click at [30, 643] on input "checkbox" at bounding box center [30, 636] width 33 height 33
checkbox input "true"
click at [28, 687] on input "checkbox" at bounding box center [30, 681] width 33 height 33
checkbox input "true"
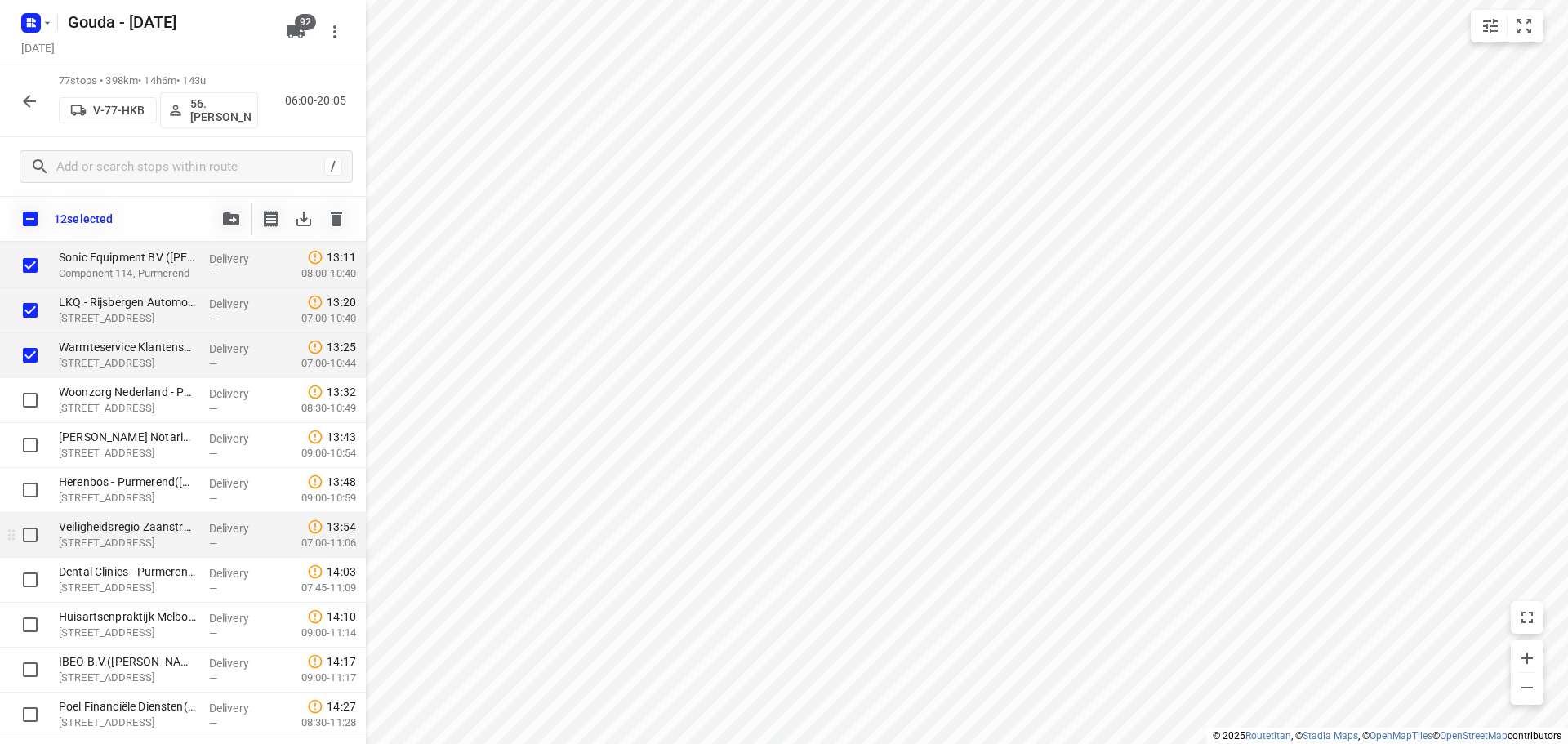
scroll to position [1610, 0]
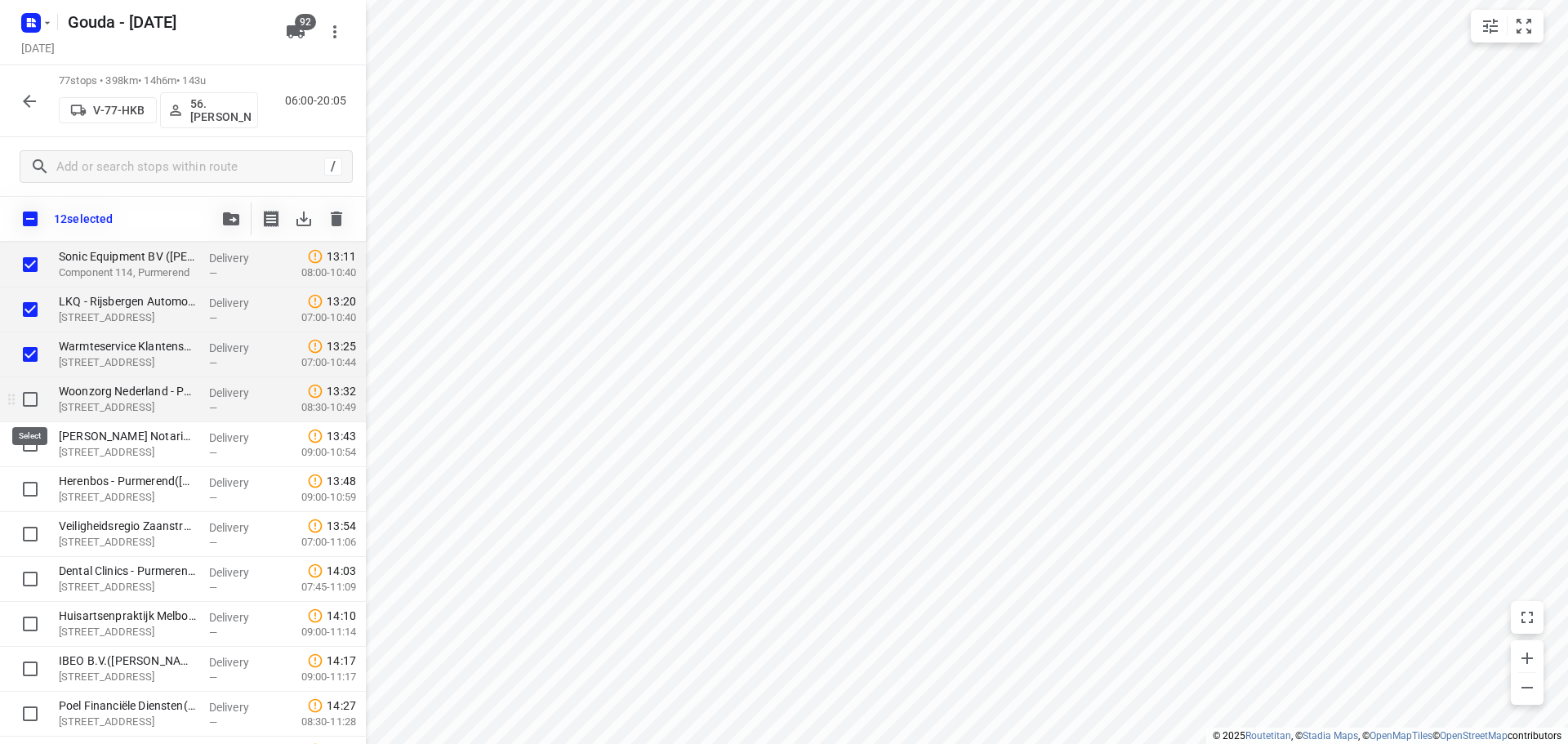
click at [30, 396] on input "checkbox" at bounding box center [30, 399] width 33 height 33
checkbox input "true"
click at [28, 450] on input "checkbox" at bounding box center [30, 444] width 33 height 33
checkbox input "true"
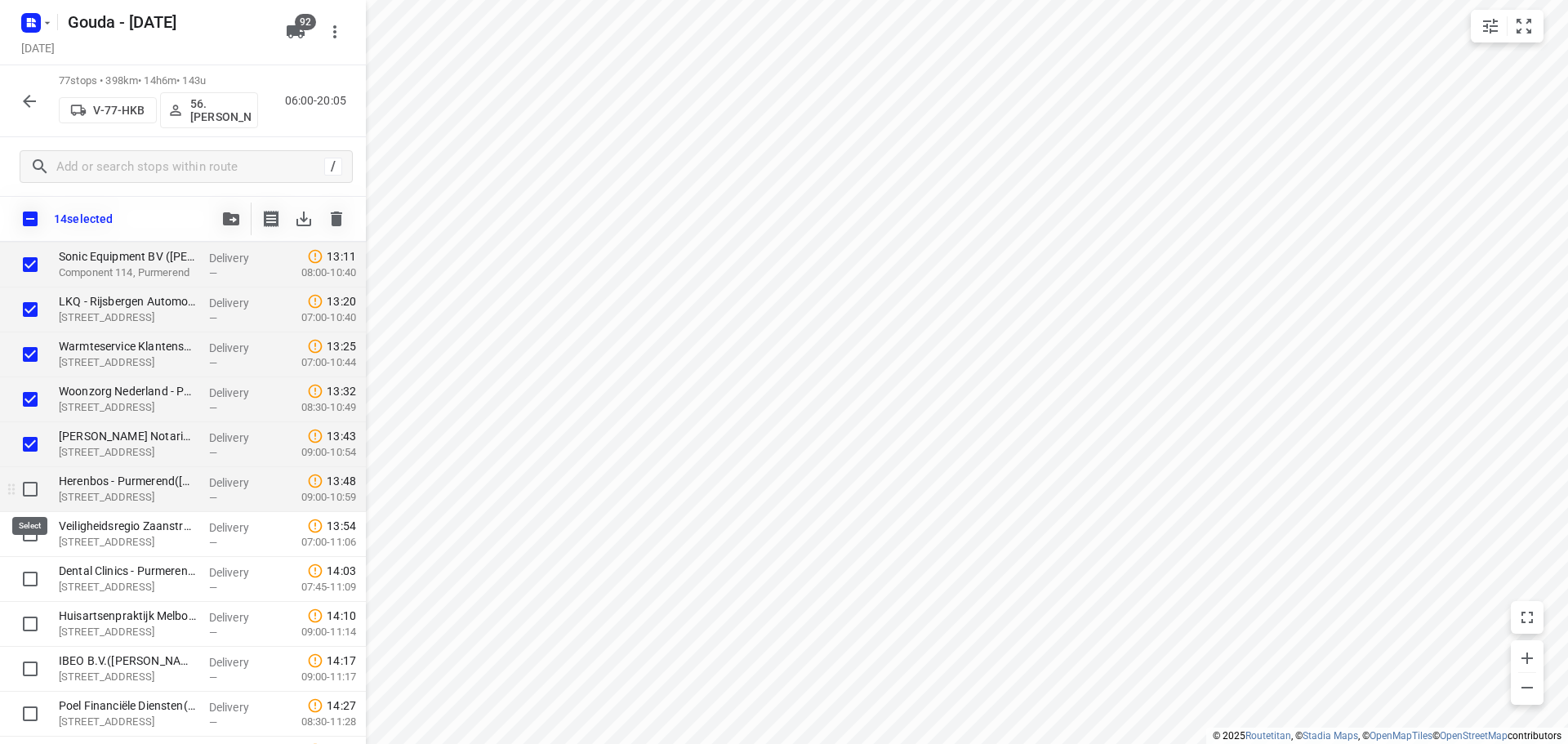
click at [31, 488] on input "checkbox" at bounding box center [30, 489] width 33 height 33
checkbox input "true"
click at [35, 544] on input "checkbox" at bounding box center [30, 534] width 33 height 33
checkbox input "true"
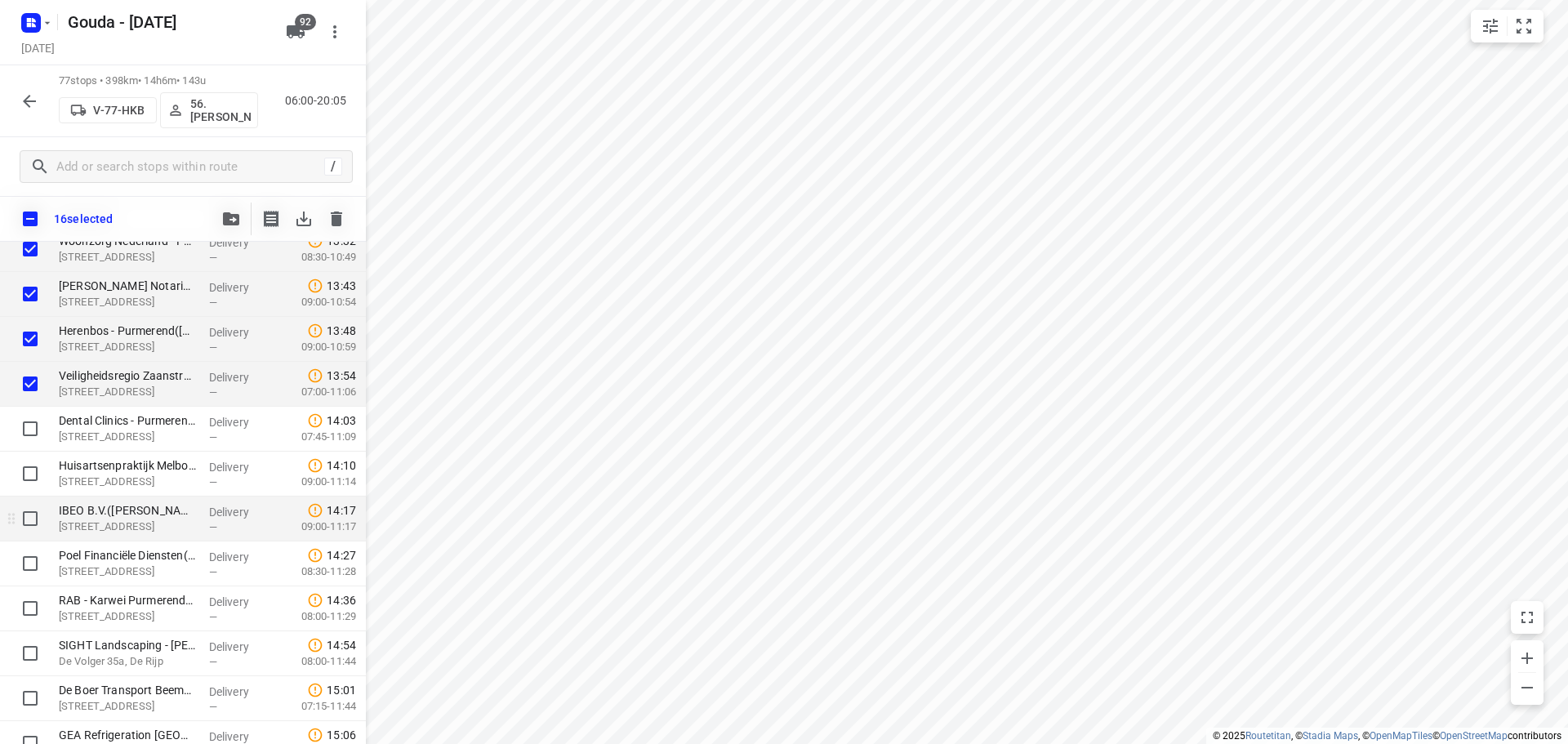
scroll to position [1855, 0]
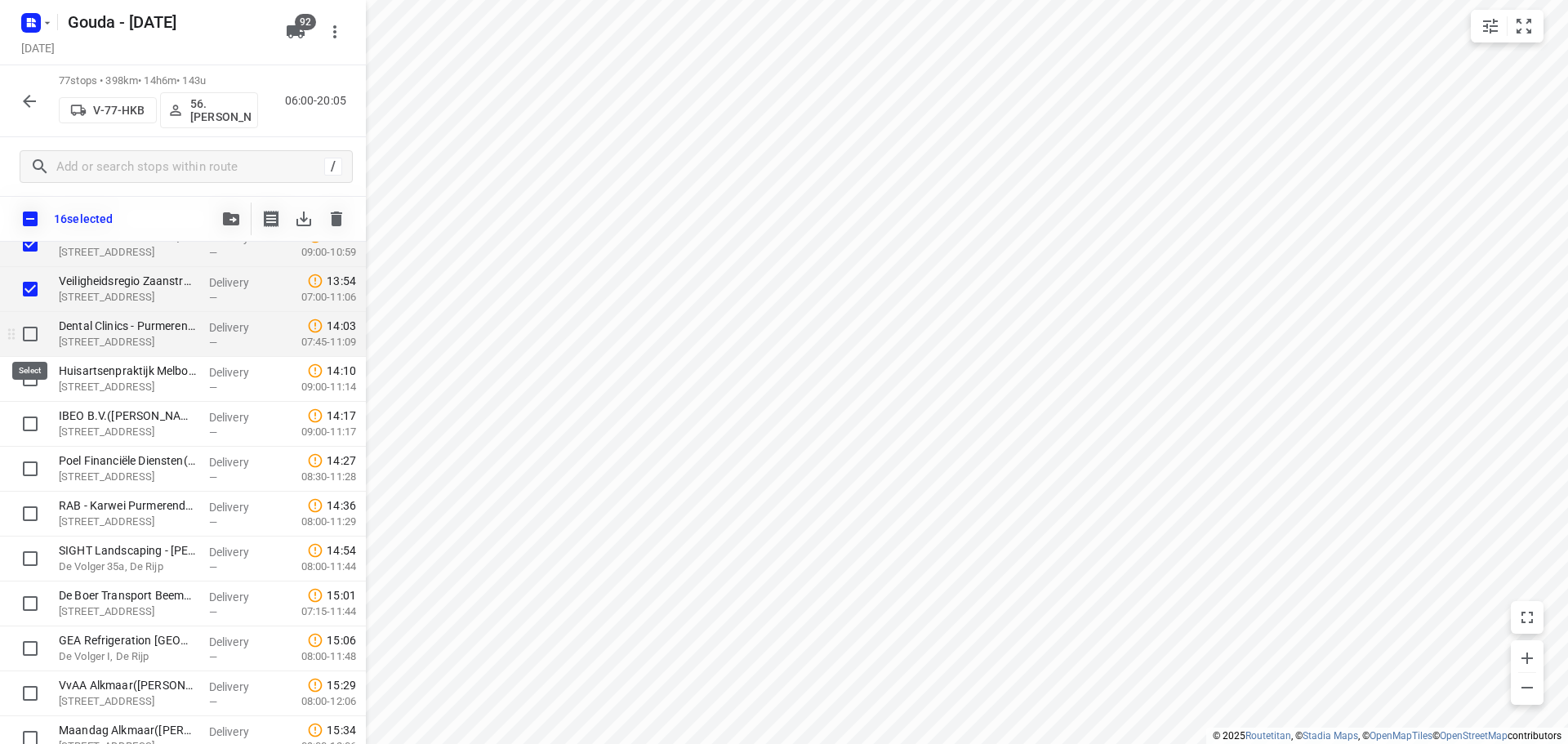
click at [33, 335] on input "checkbox" at bounding box center [30, 333] width 33 height 33
checkbox input "true"
click at [29, 380] on input "checkbox" at bounding box center [30, 379] width 33 height 33
checkbox input "true"
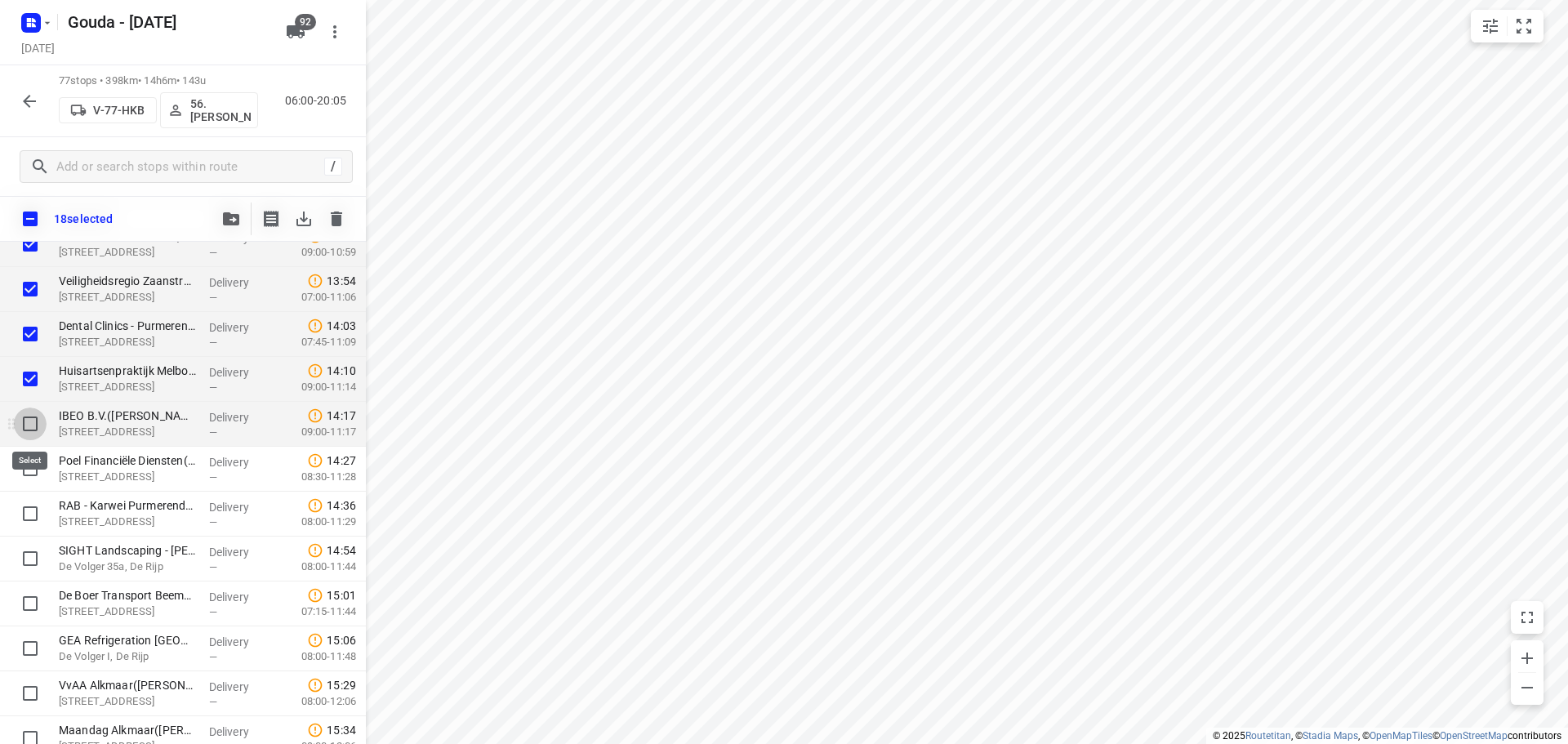
click at [25, 431] on input "checkbox" at bounding box center [30, 424] width 33 height 33
checkbox input "true"
click at [30, 469] on input "checkbox" at bounding box center [30, 469] width 33 height 33
checkbox input "true"
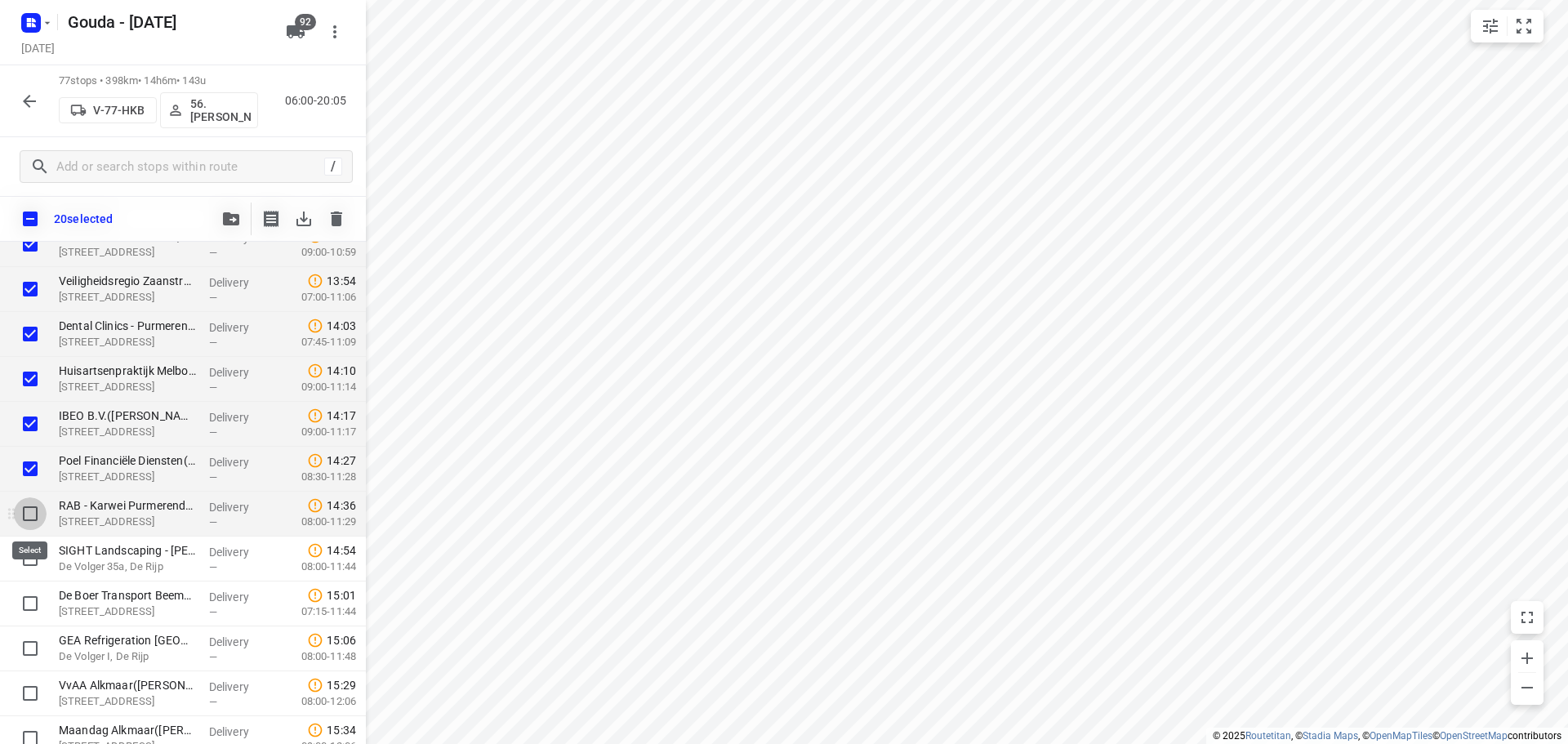
click at [34, 528] on input "checkbox" at bounding box center [30, 514] width 33 height 33
checkbox input "true"
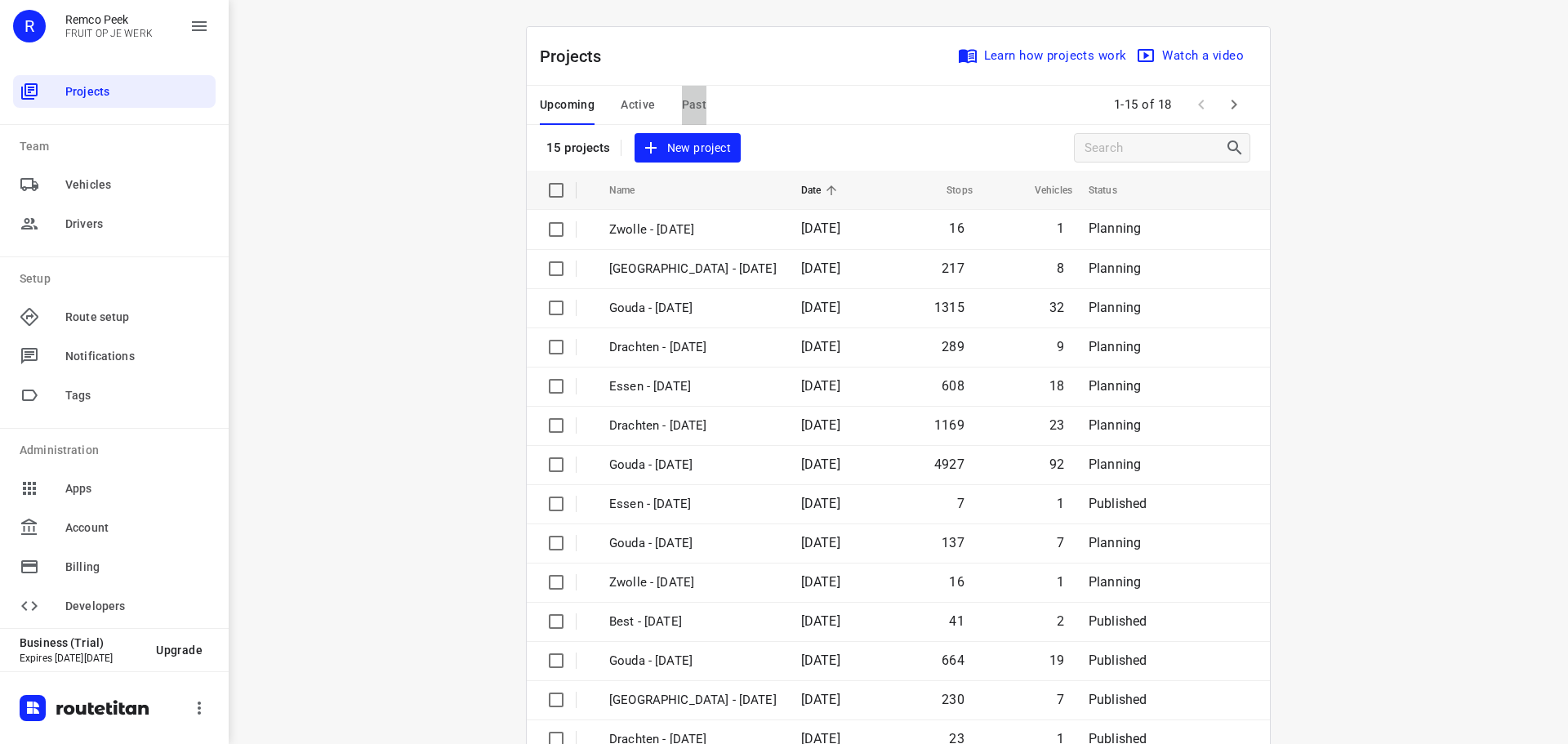
click at [686, 107] on span "Past" at bounding box center [694, 105] width 25 height 21
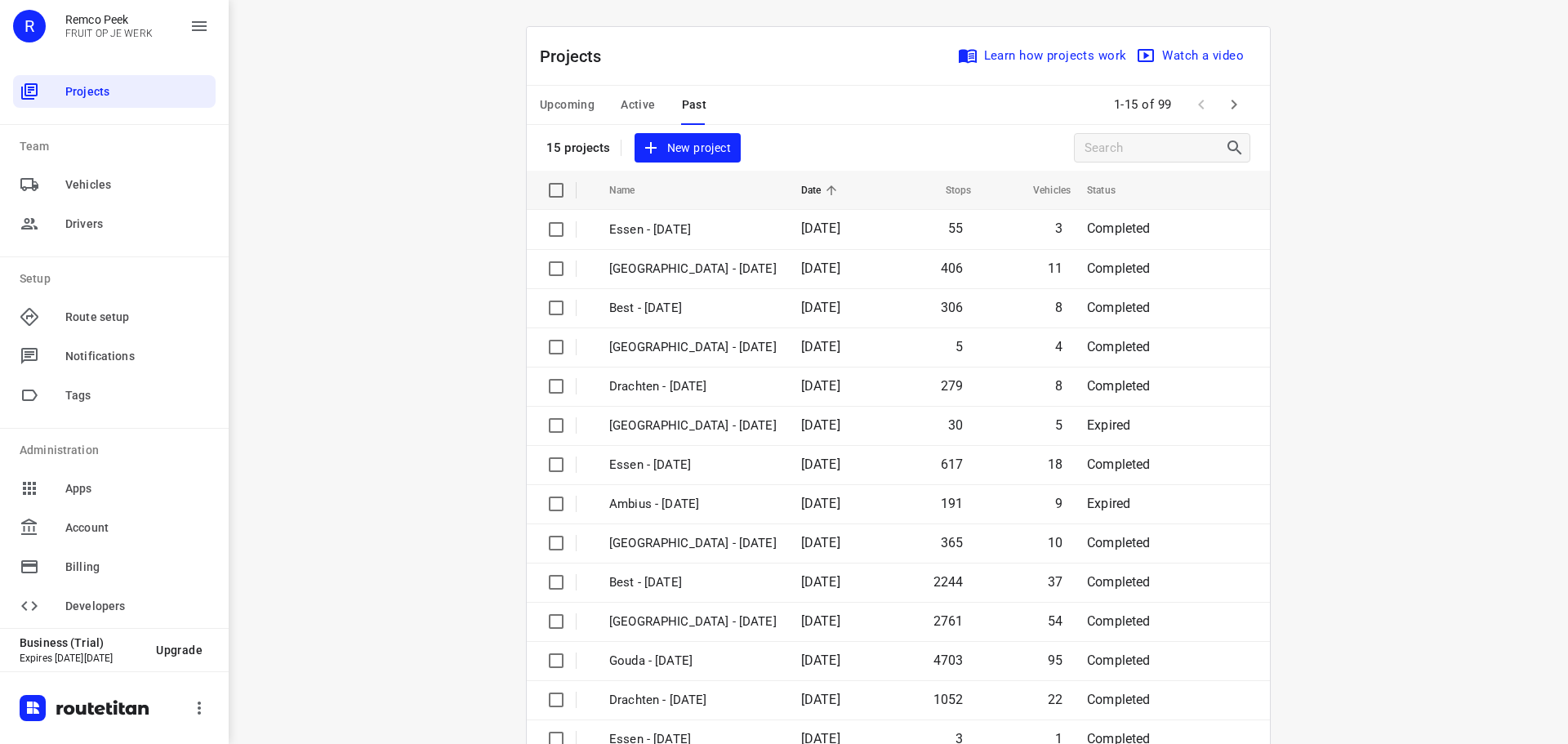
click at [1229, 110] on icon "button" at bounding box center [1234, 104] width 20 height 20
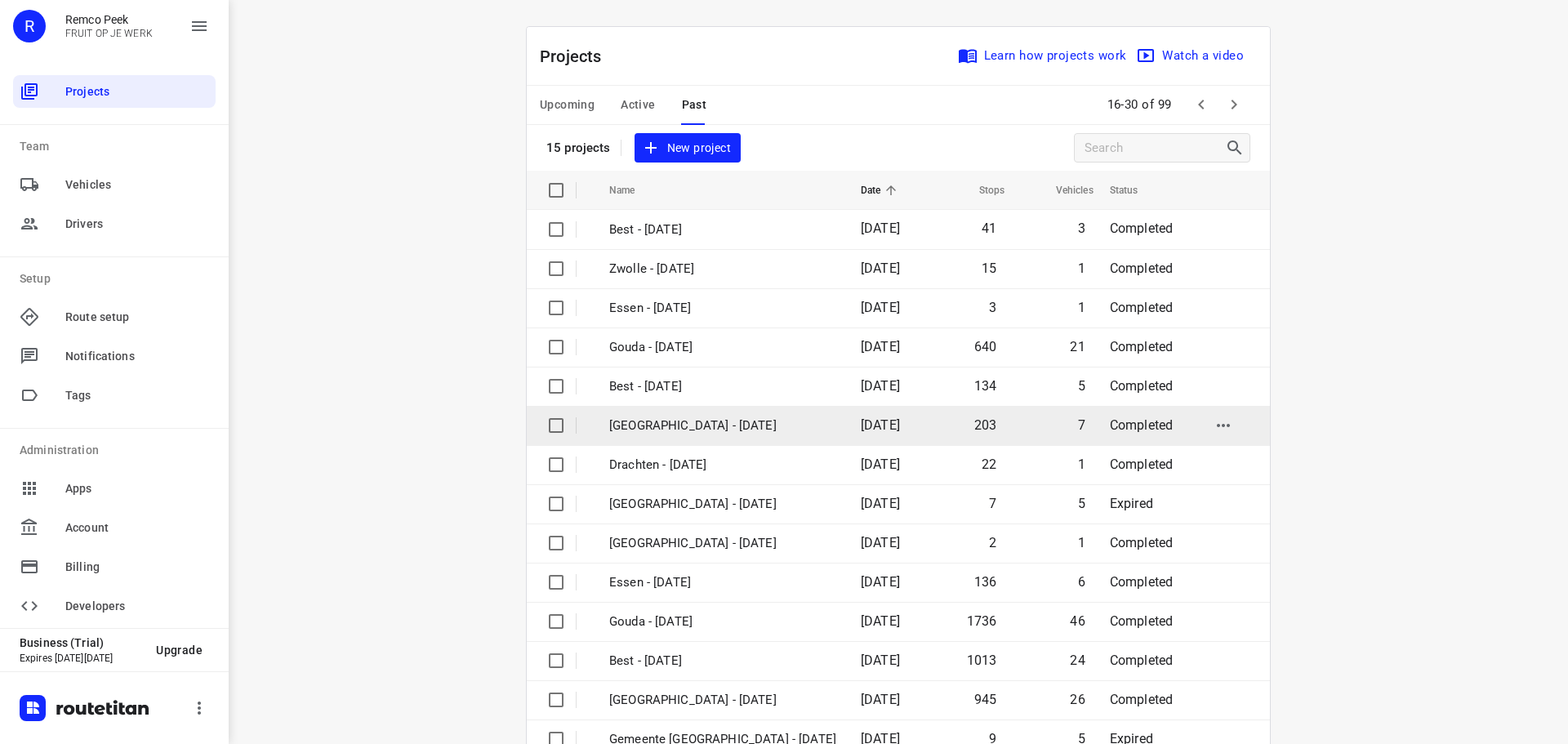
scroll to position [82, 0]
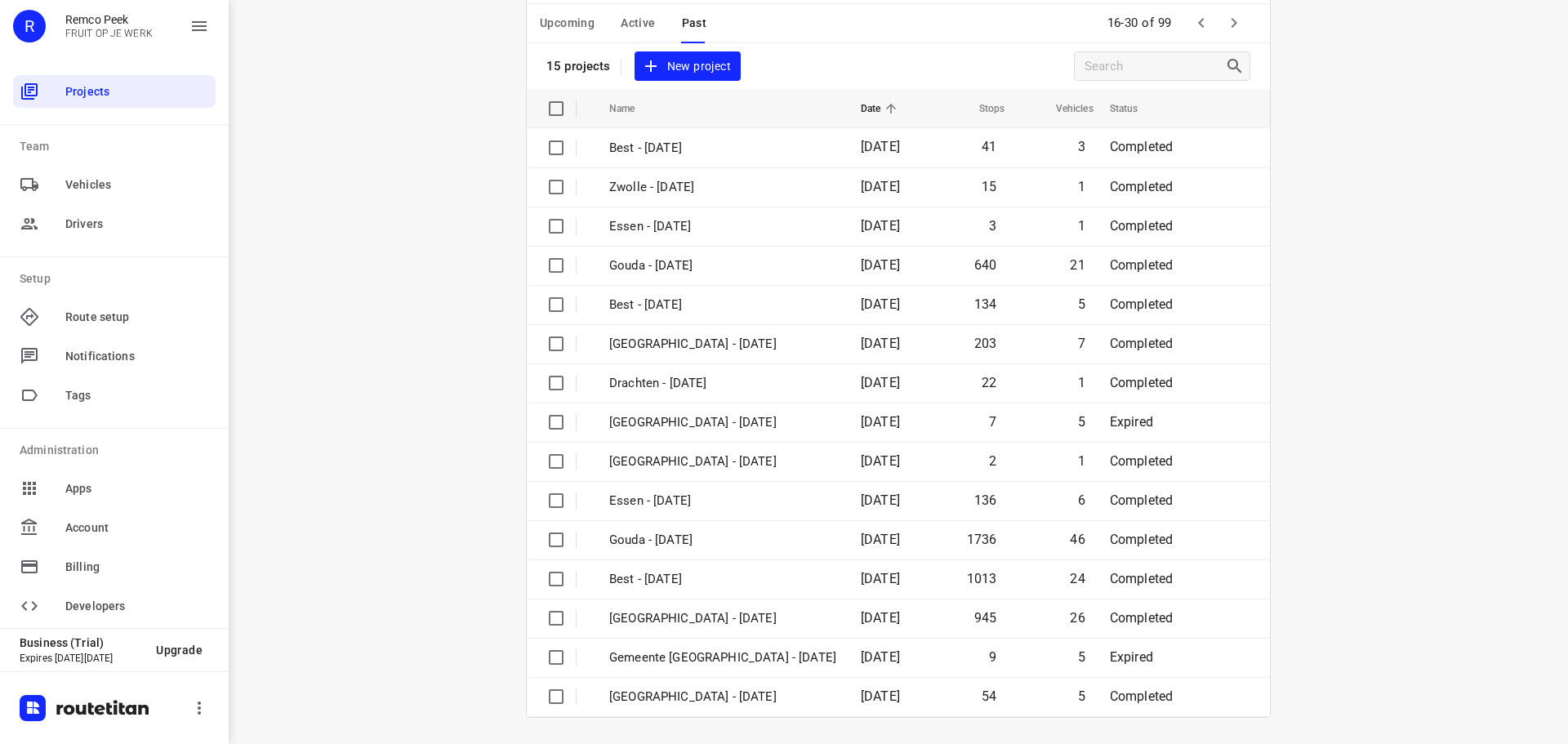
click at [899, 46] on div "Projects Learn how projects work Watch a video 15 projects New project" at bounding box center [898, 17] width 743 height 144
click at [1218, 22] on button "button" at bounding box center [1234, 23] width 33 height 33
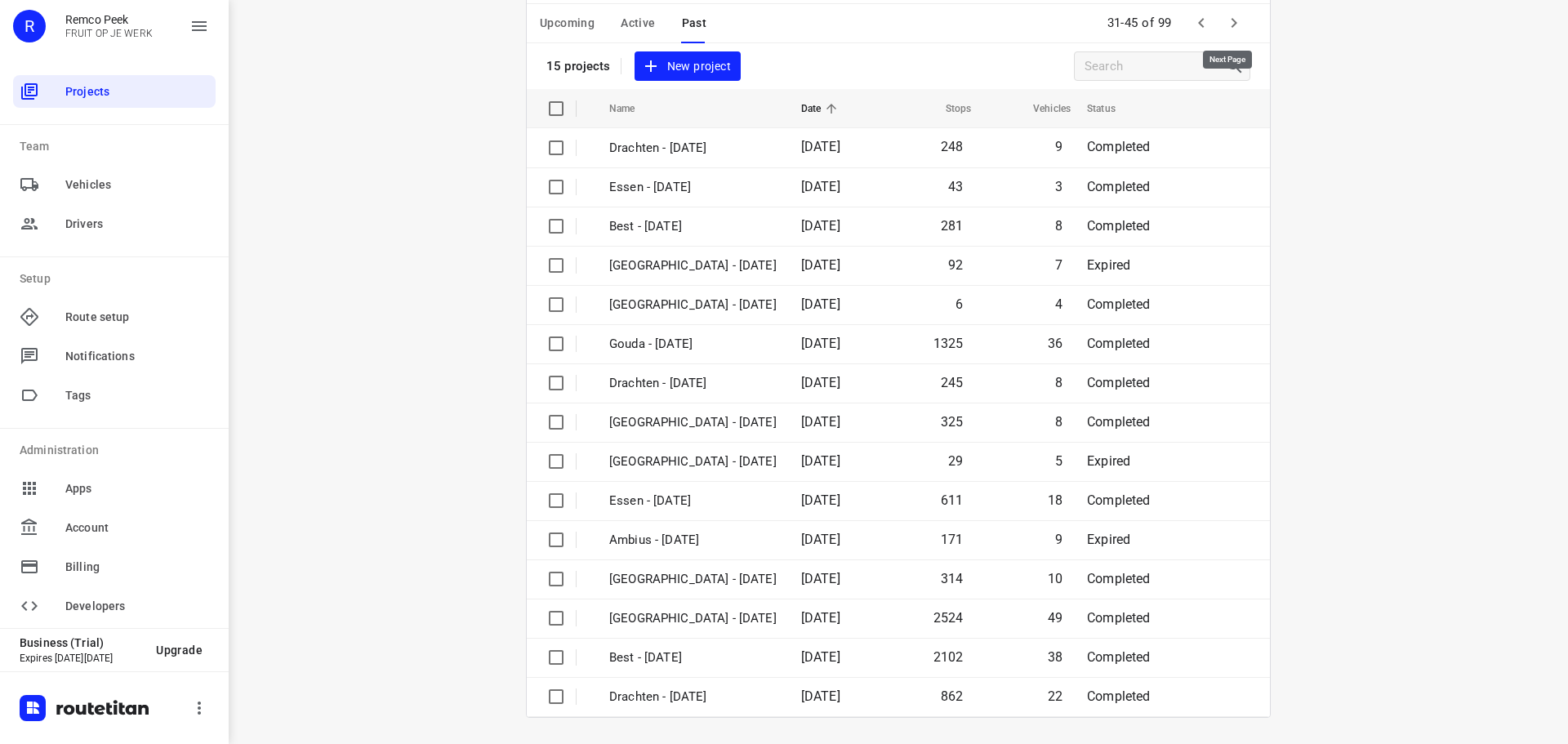
click at [1227, 34] on button "button" at bounding box center [1234, 23] width 33 height 33
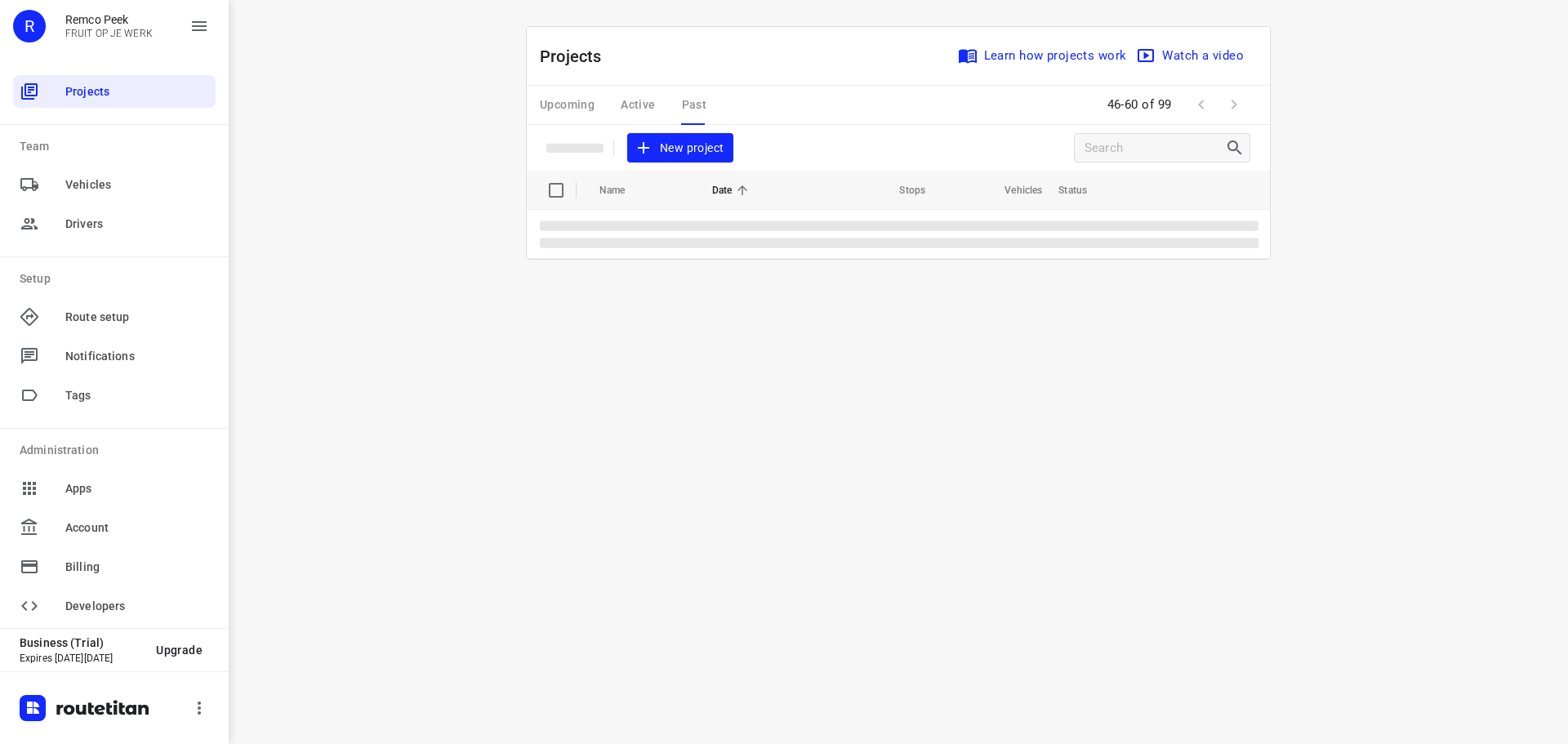
scroll to position [0, 0]
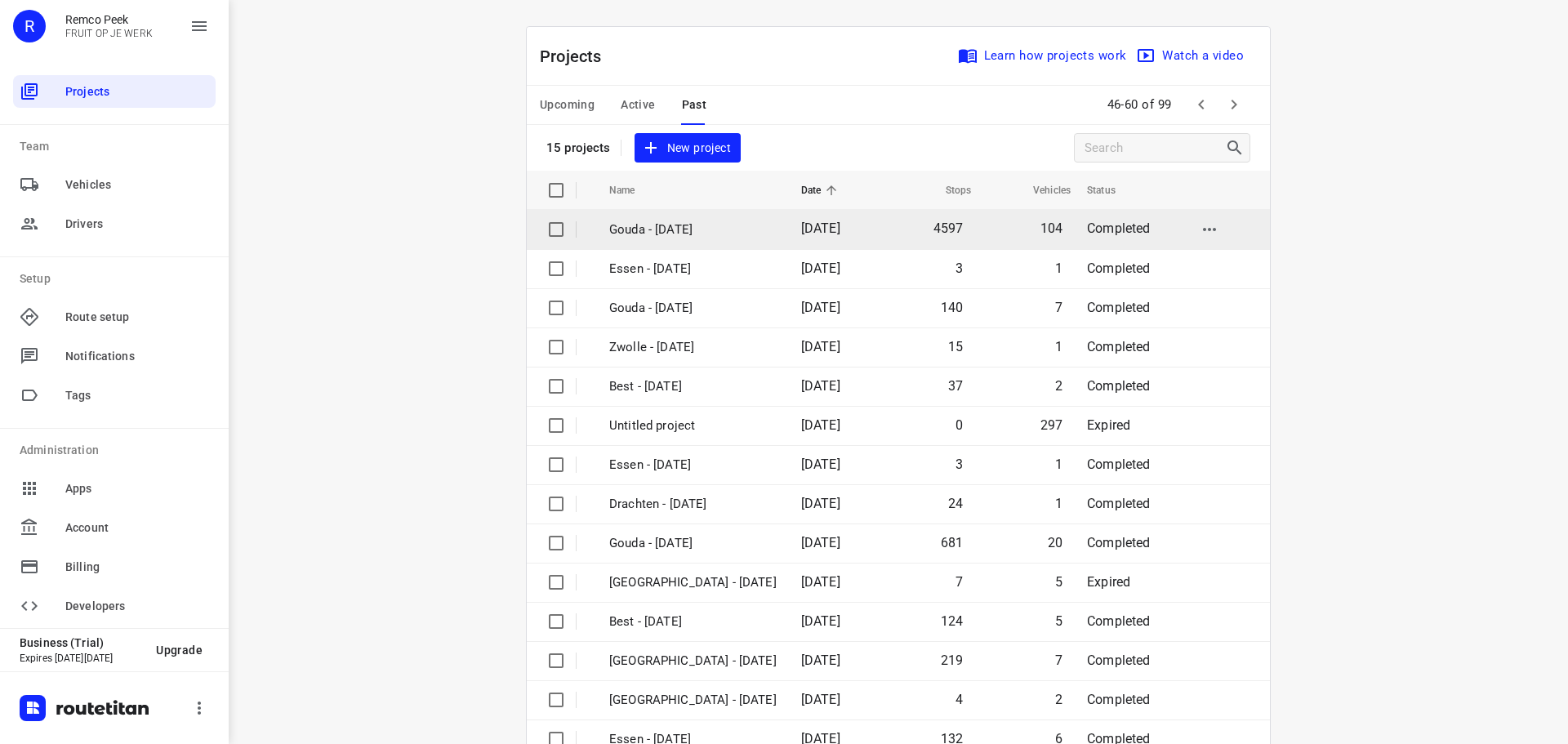
click at [657, 241] on td "Gouda - [DATE]" at bounding box center [690, 230] width 195 height 39
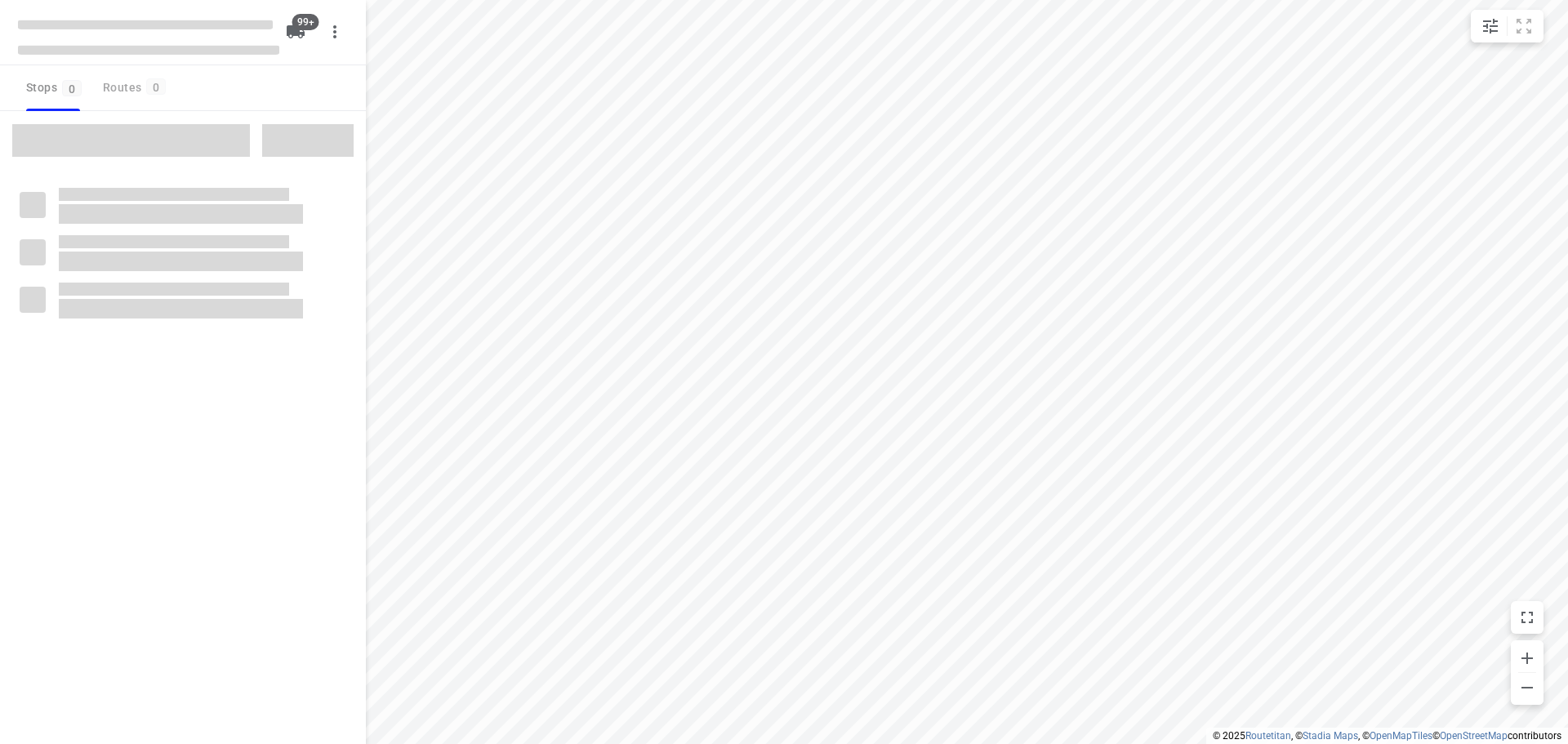
type input "distance"
checkbox input "true"
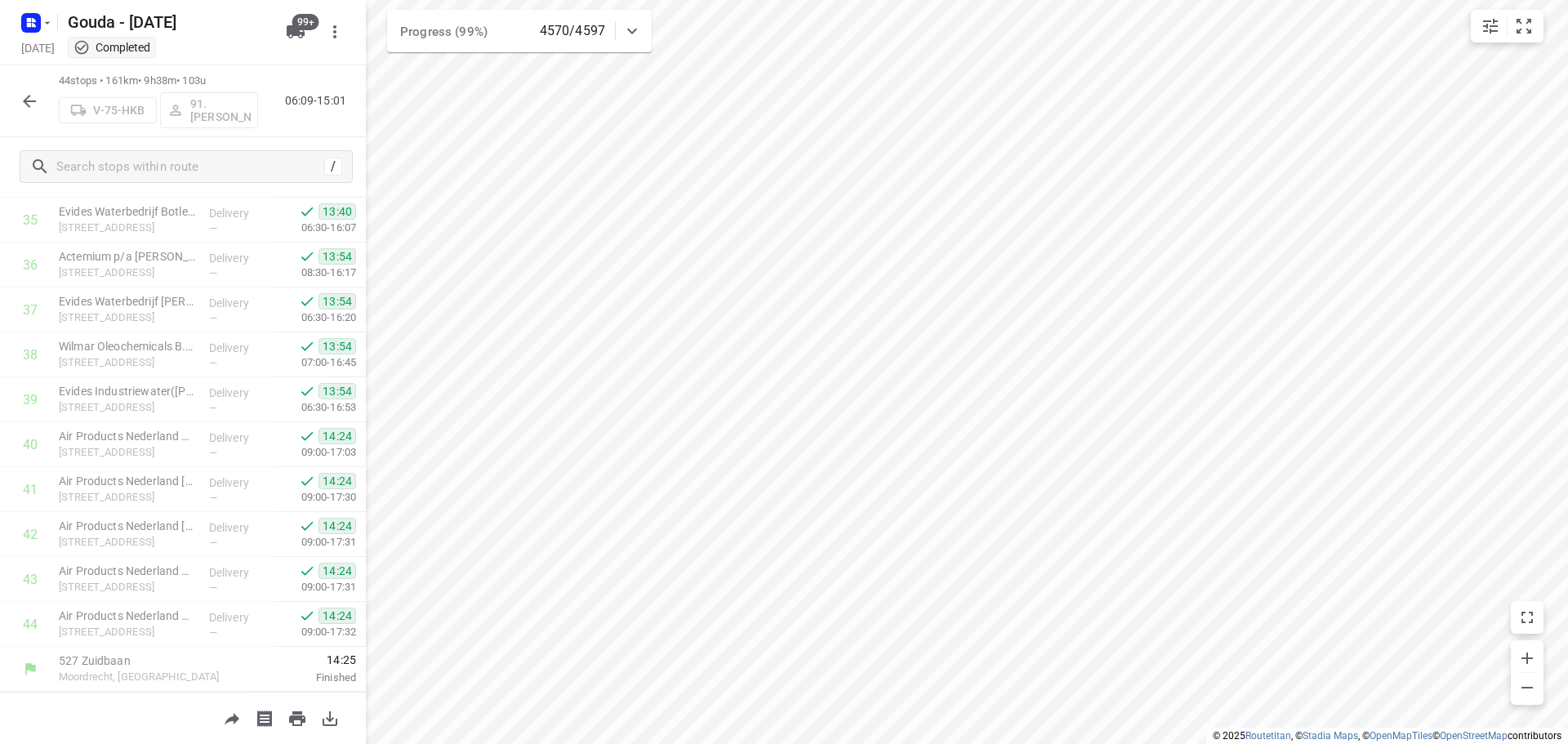
scroll to position [1608, 0]
click at [1567, 497] on html "i © 2025 Routetitan , © Stadia Maps , © OpenMapTiles © OpenStreetMap contributo…" at bounding box center [784, 372] width 1568 height 744
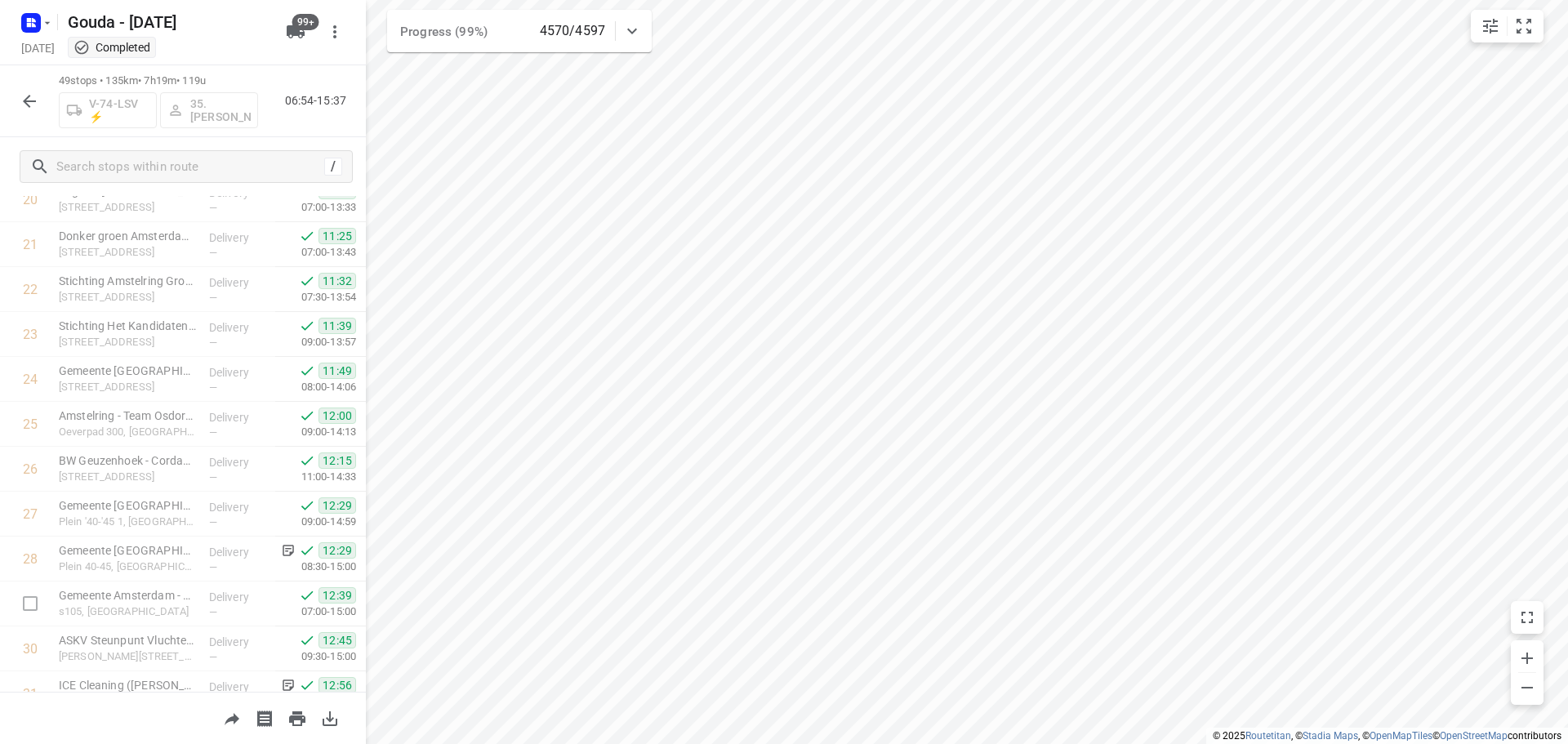
scroll to position [409, 0]
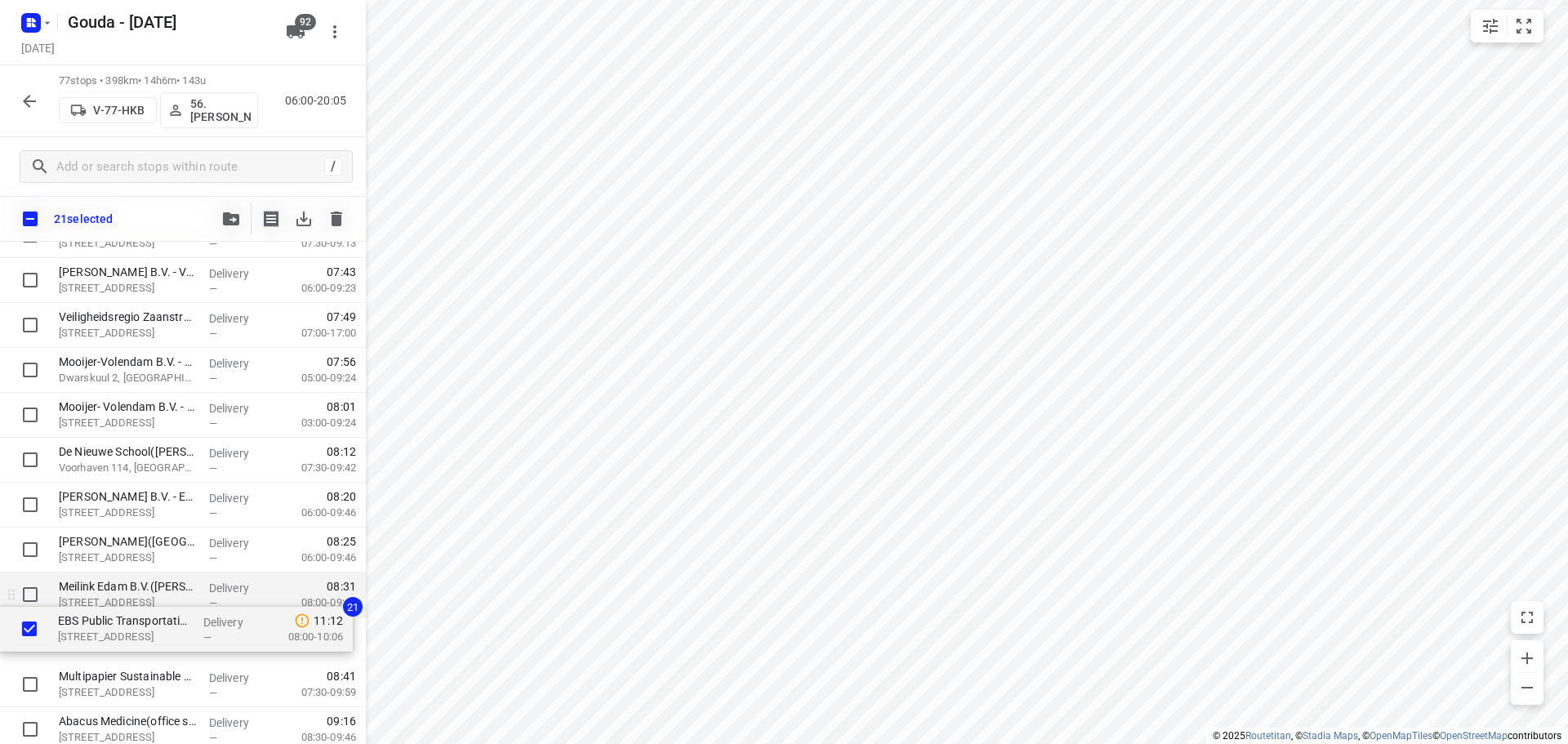
drag, startPoint x: 129, startPoint y: 707, endPoint x: 124, endPoint y: 606, distance: 101.1
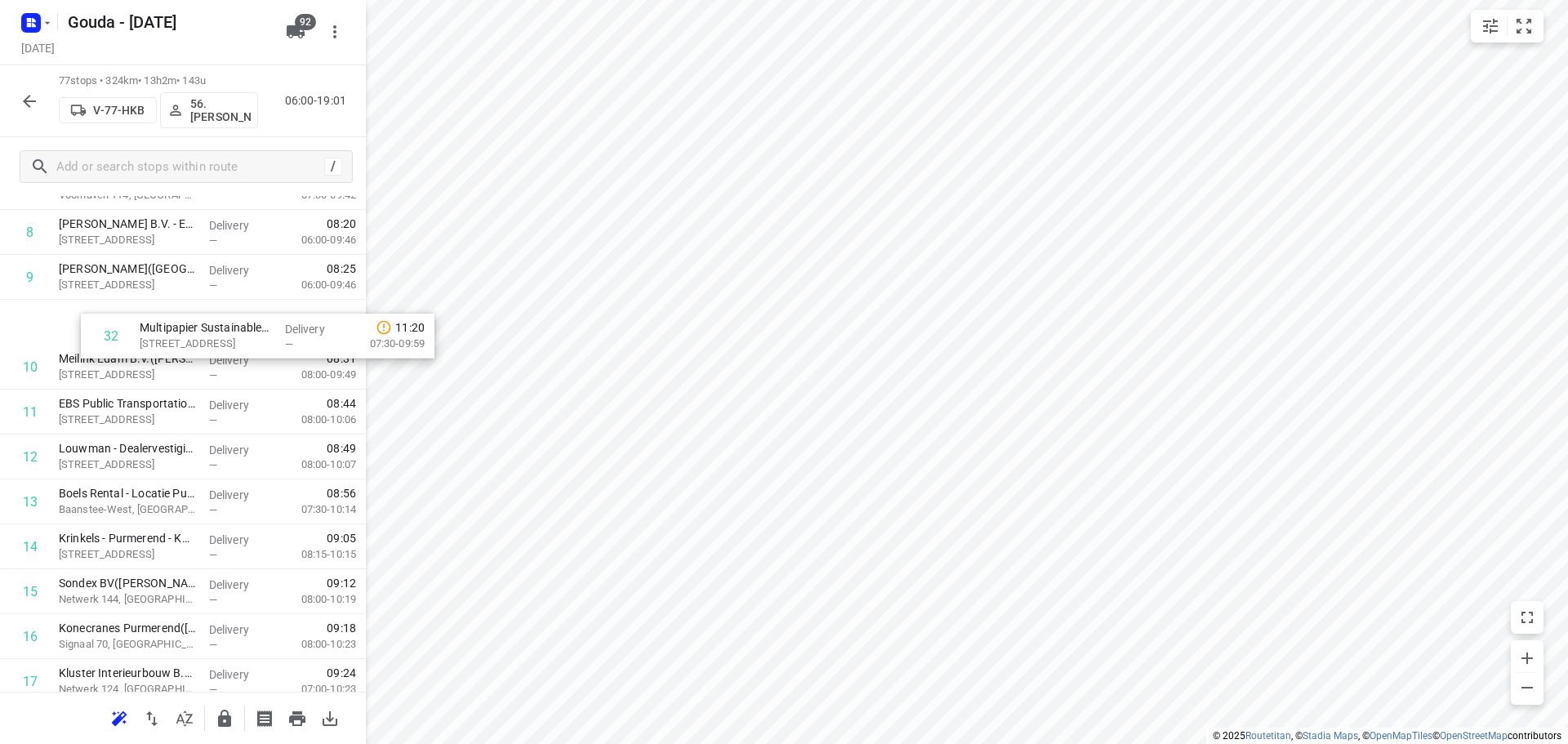
scroll to position [429, 0]
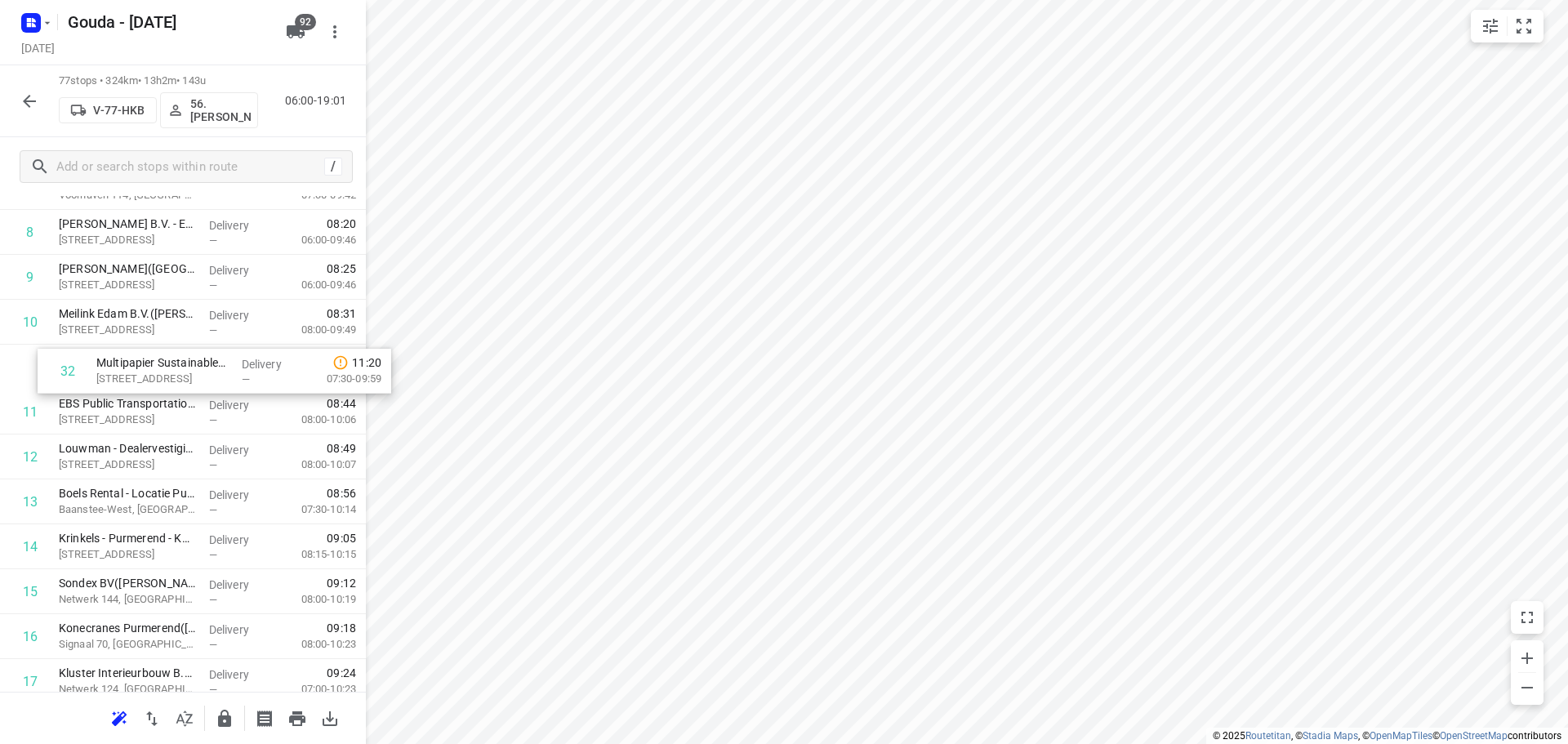
drag, startPoint x: 154, startPoint y: 486, endPoint x: 188, endPoint y: 383, distance: 108.5
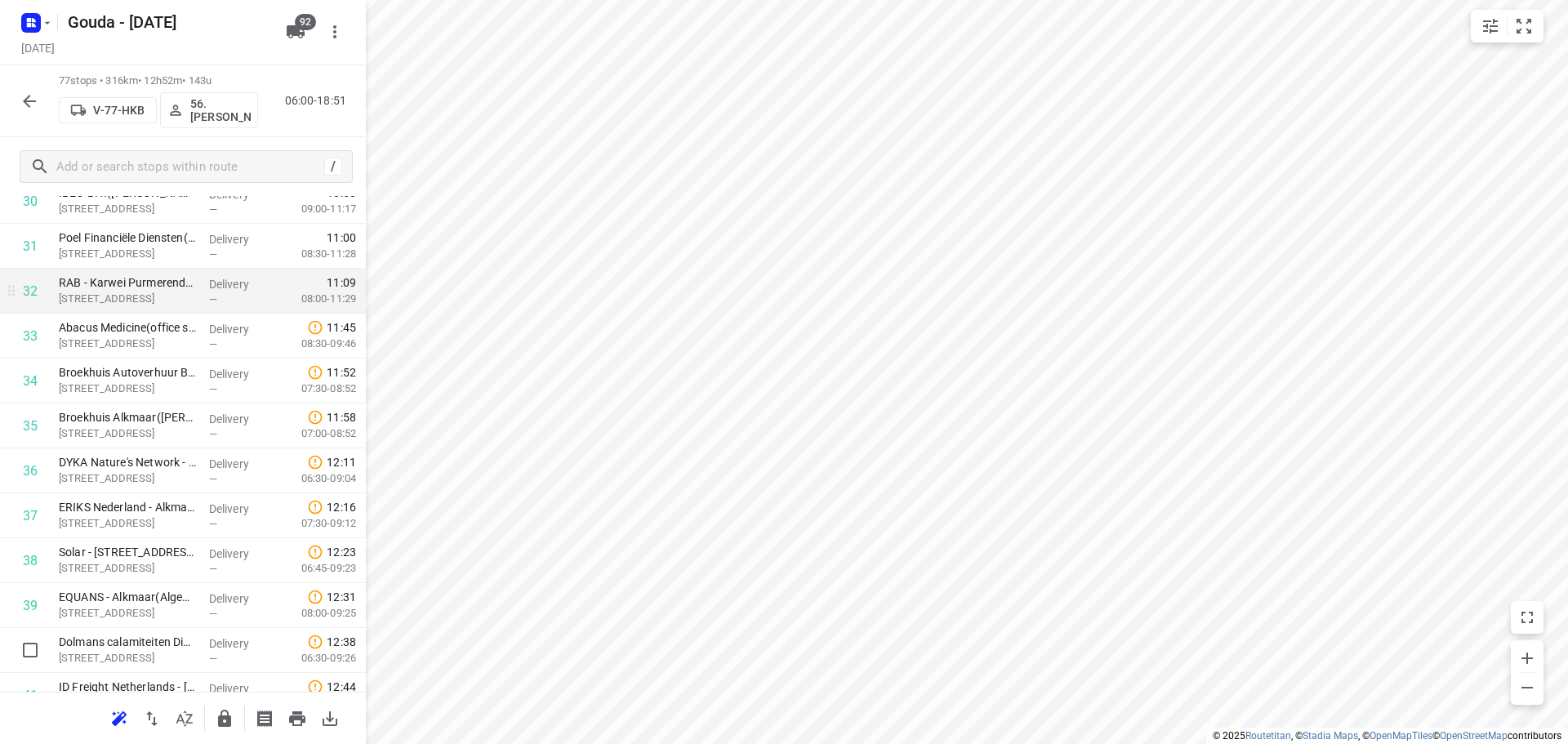
scroll to position [1736, 0]
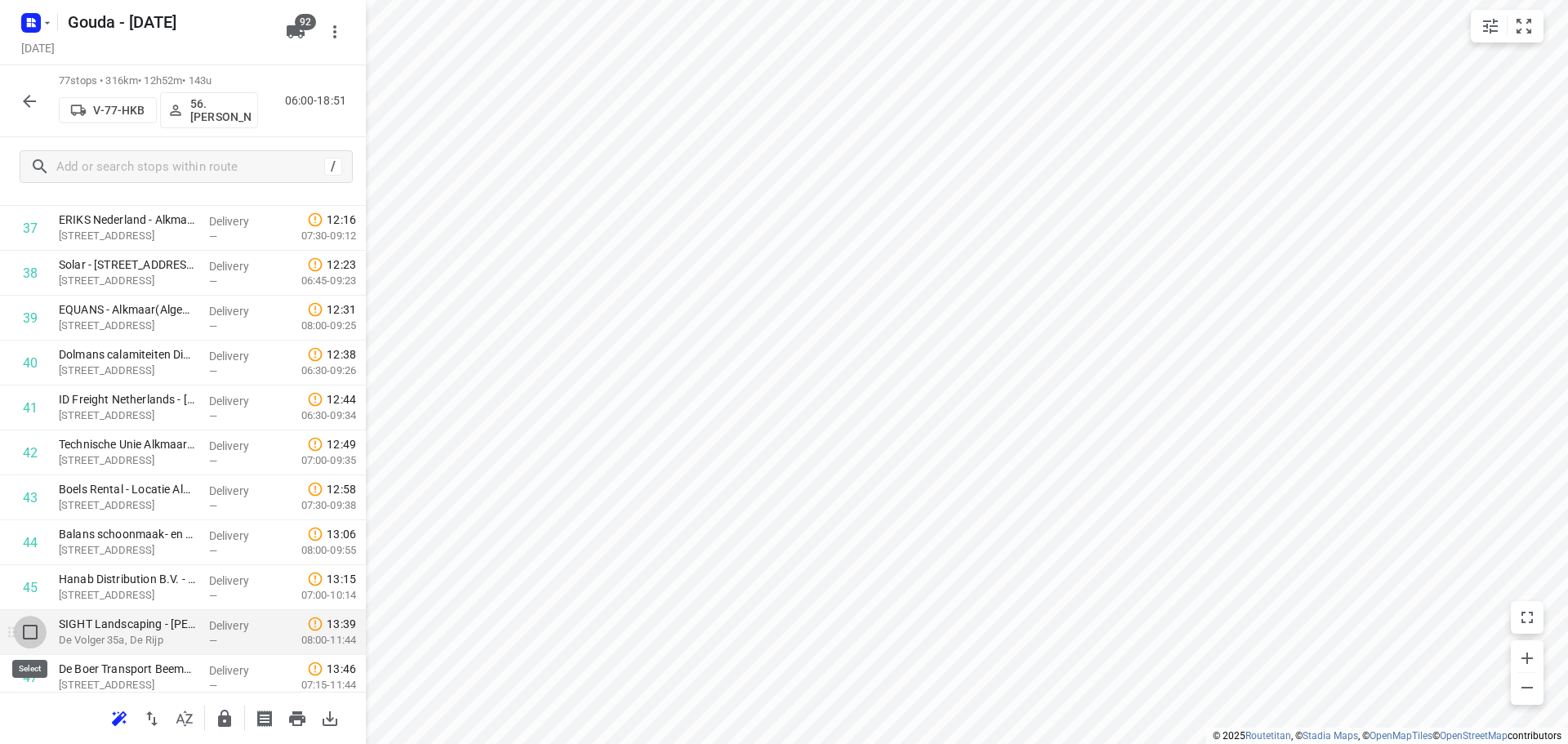
click at [32, 635] on input "checkbox" at bounding box center [30, 632] width 33 height 33
checkbox input "true"
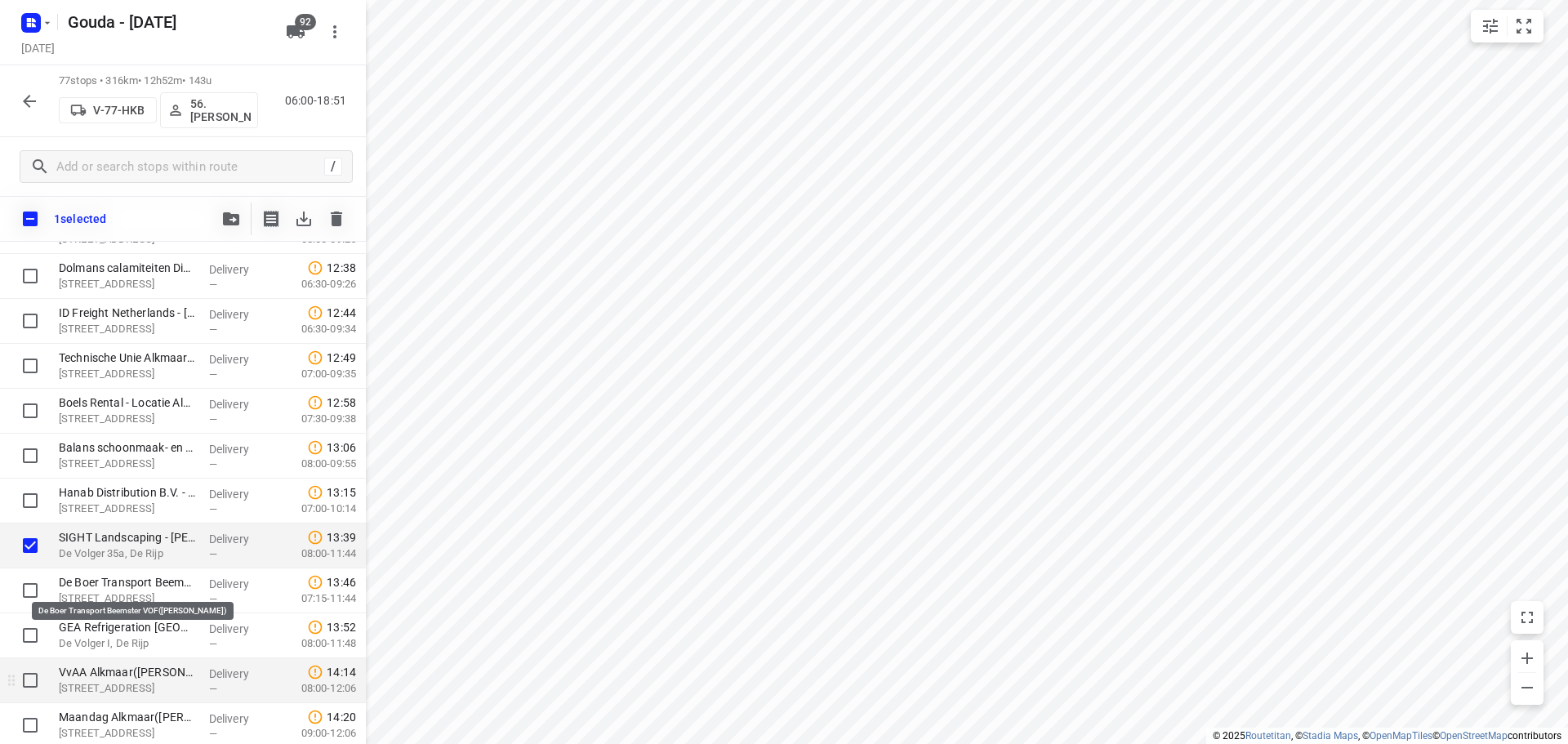
scroll to position [1981, 0]
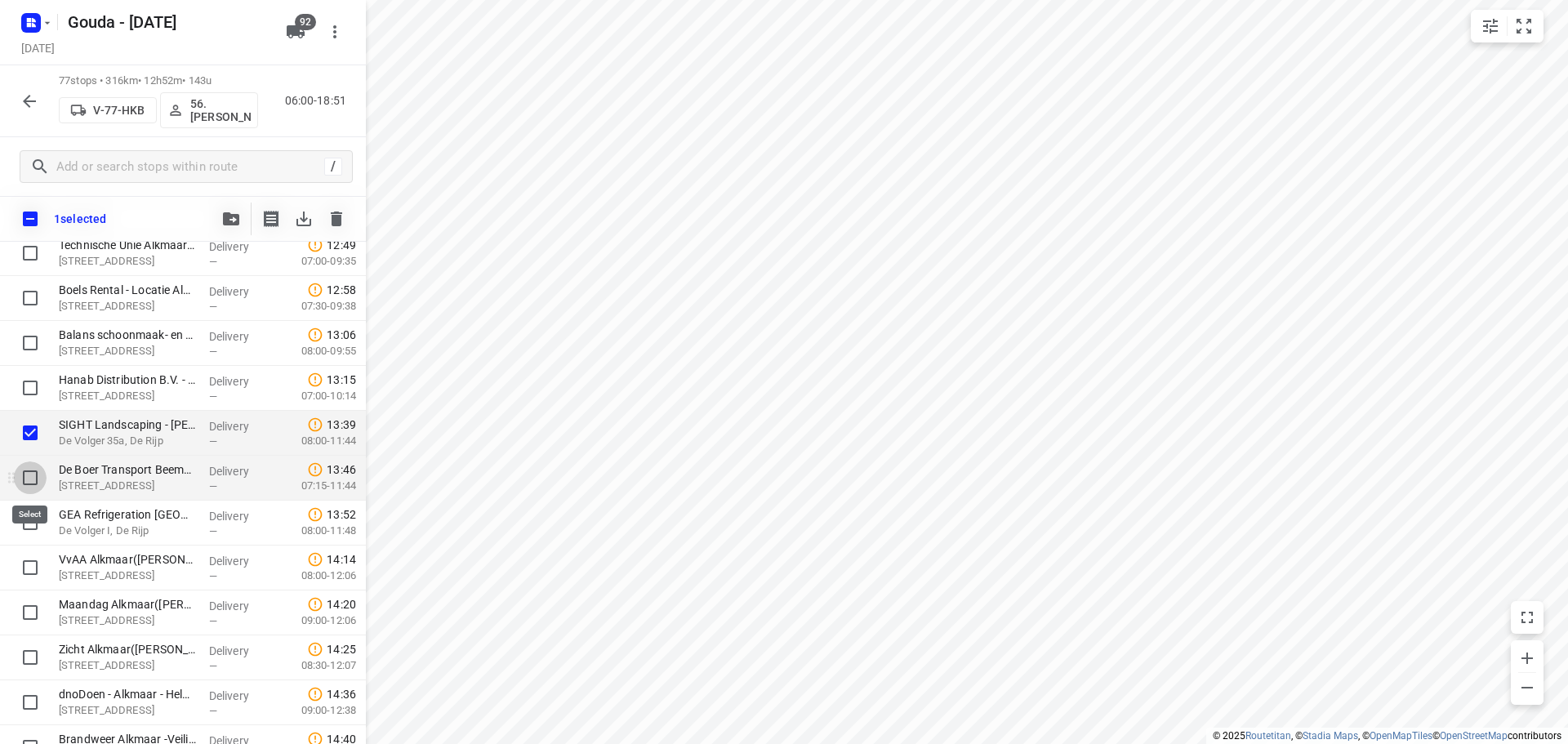
click at [33, 481] on input "checkbox" at bounding box center [30, 477] width 33 height 33
checkbox input "true"
click at [23, 533] on input "checkbox" at bounding box center [30, 522] width 33 height 33
checkbox input "true"
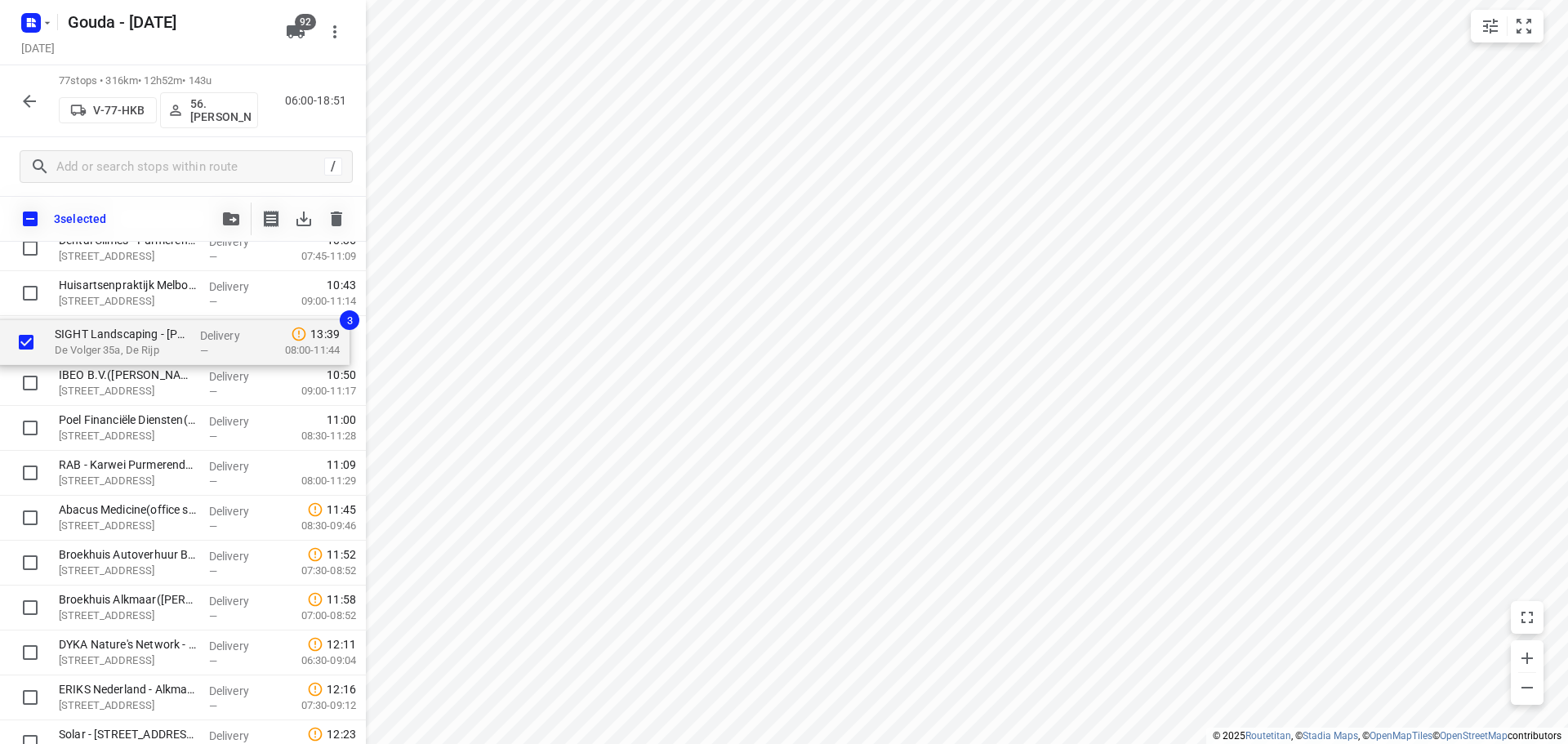
scroll to position [1357, 0]
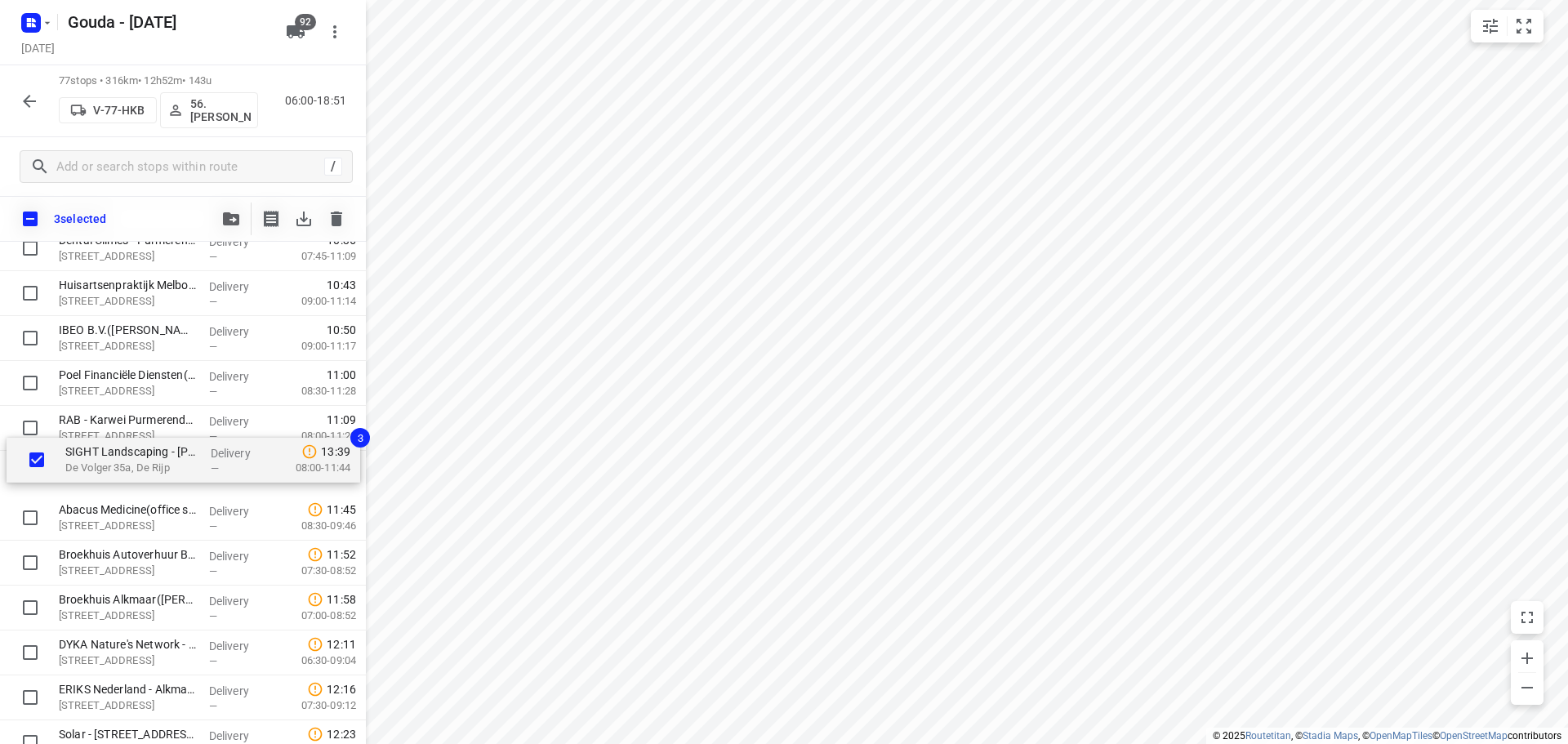
drag, startPoint x: 147, startPoint y: 448, endPoint x: 154, endPoint y: 468, distance: 21.2
click at [154, 468] on div "Albron - IDA(Fatima Saksoukh) Slochterweg 35, Amsterdam Delivery — 07:00 07:00-…" at bounding box center [183, 742] width 366 height 3460
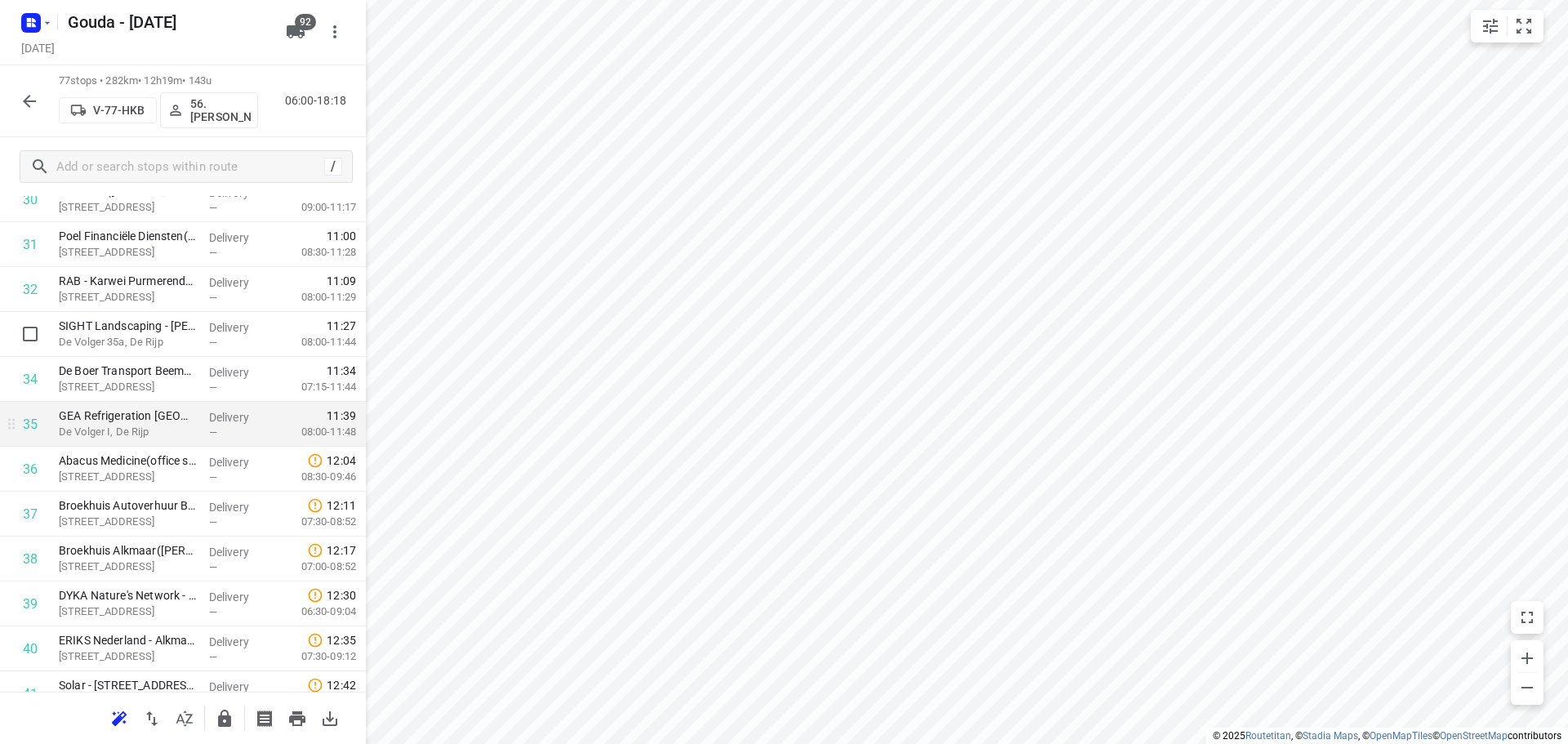
scroll to position [1521, 0]
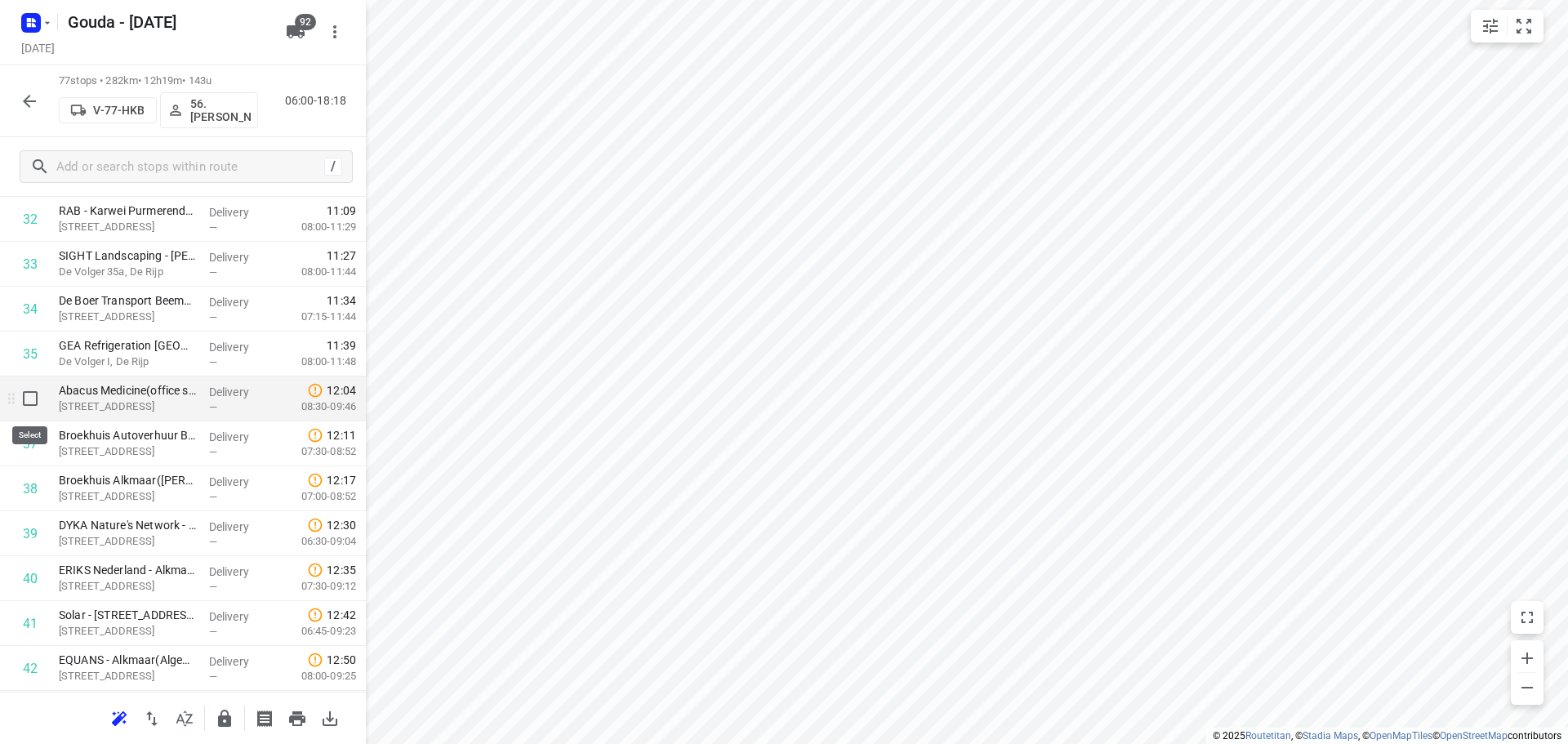
click at [23, 392] on input "checkbox" at bounding box center [30, 398] width 33 height 33
checkbox input "true"
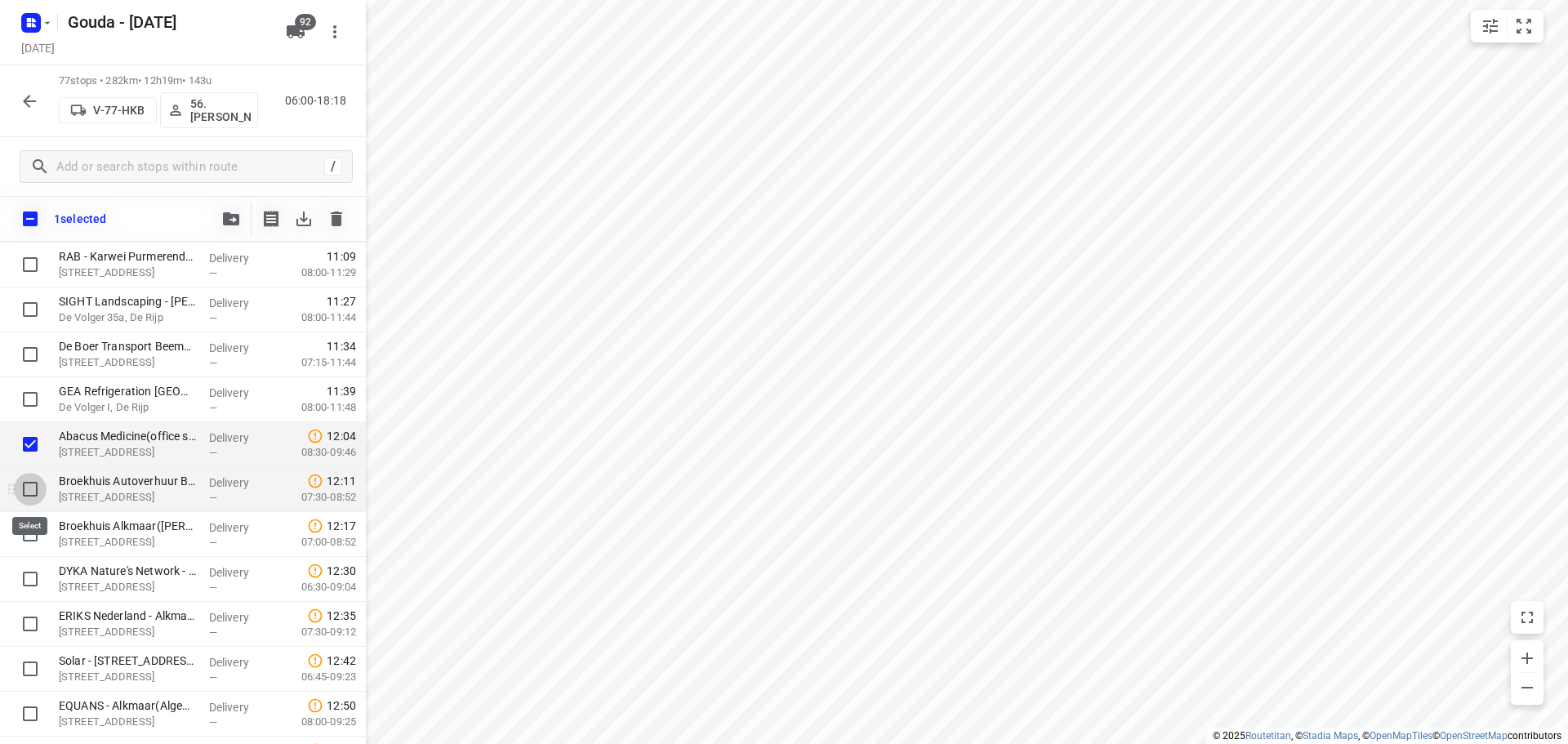
click at [33, 491] on input "checkbox" at bounding box center [30, 489] width 33 height 33
checkbox input "true"
click at [27, 550] on div at bounding box center [26, 535] width 53 height 45
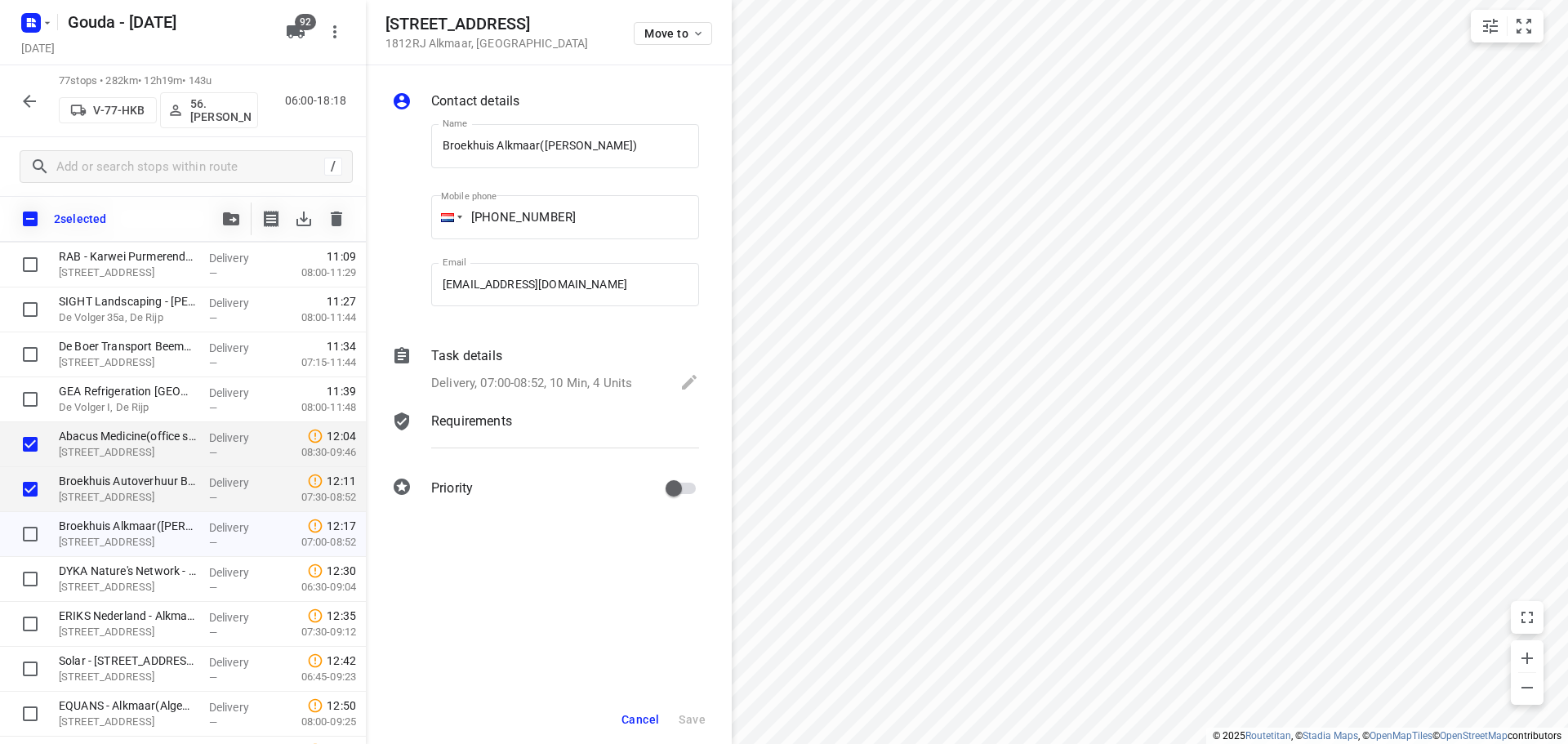
click at [625, 726] on button "Cancel" at bounding box center [640, 720] width 51 height 29
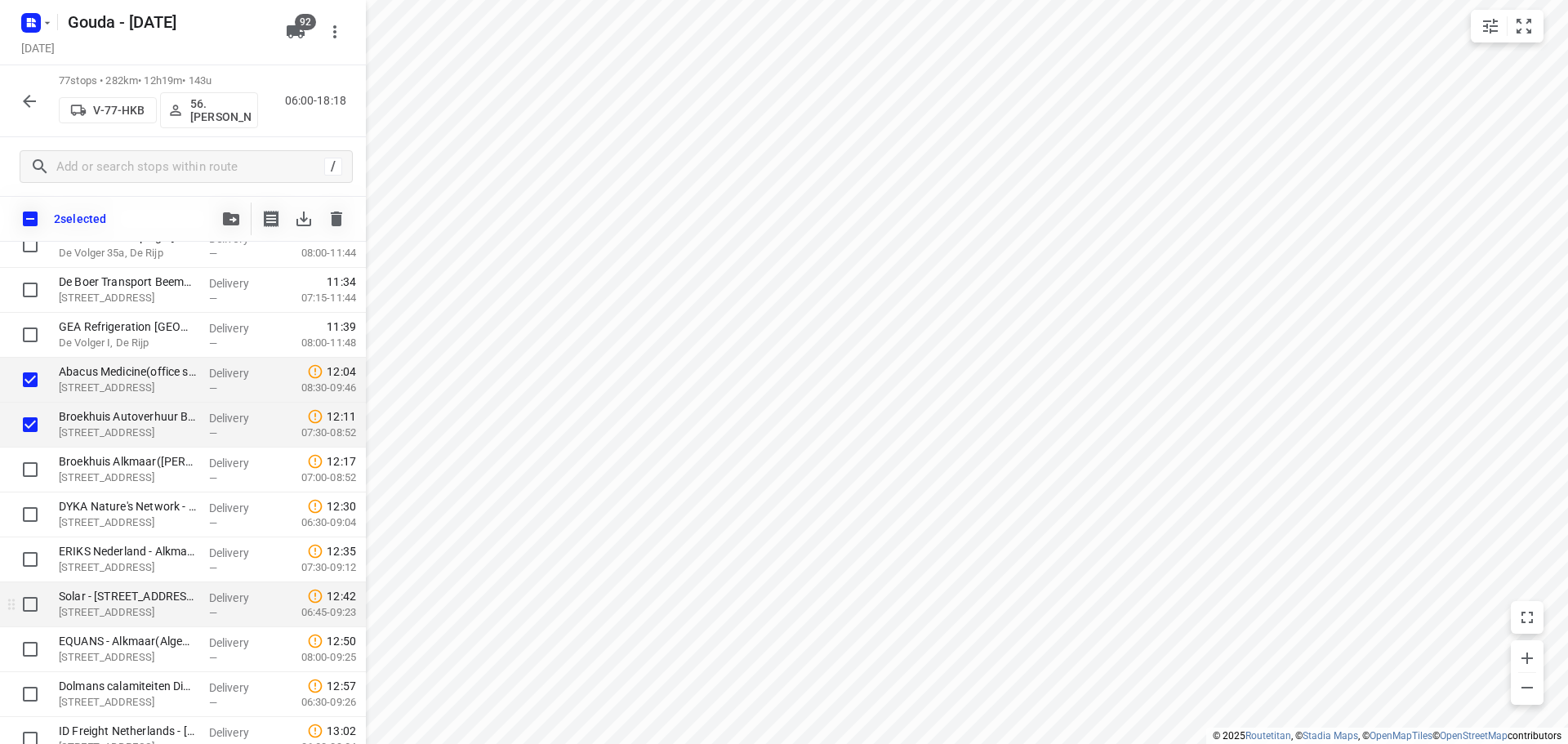
scroll to position [1684, 0]
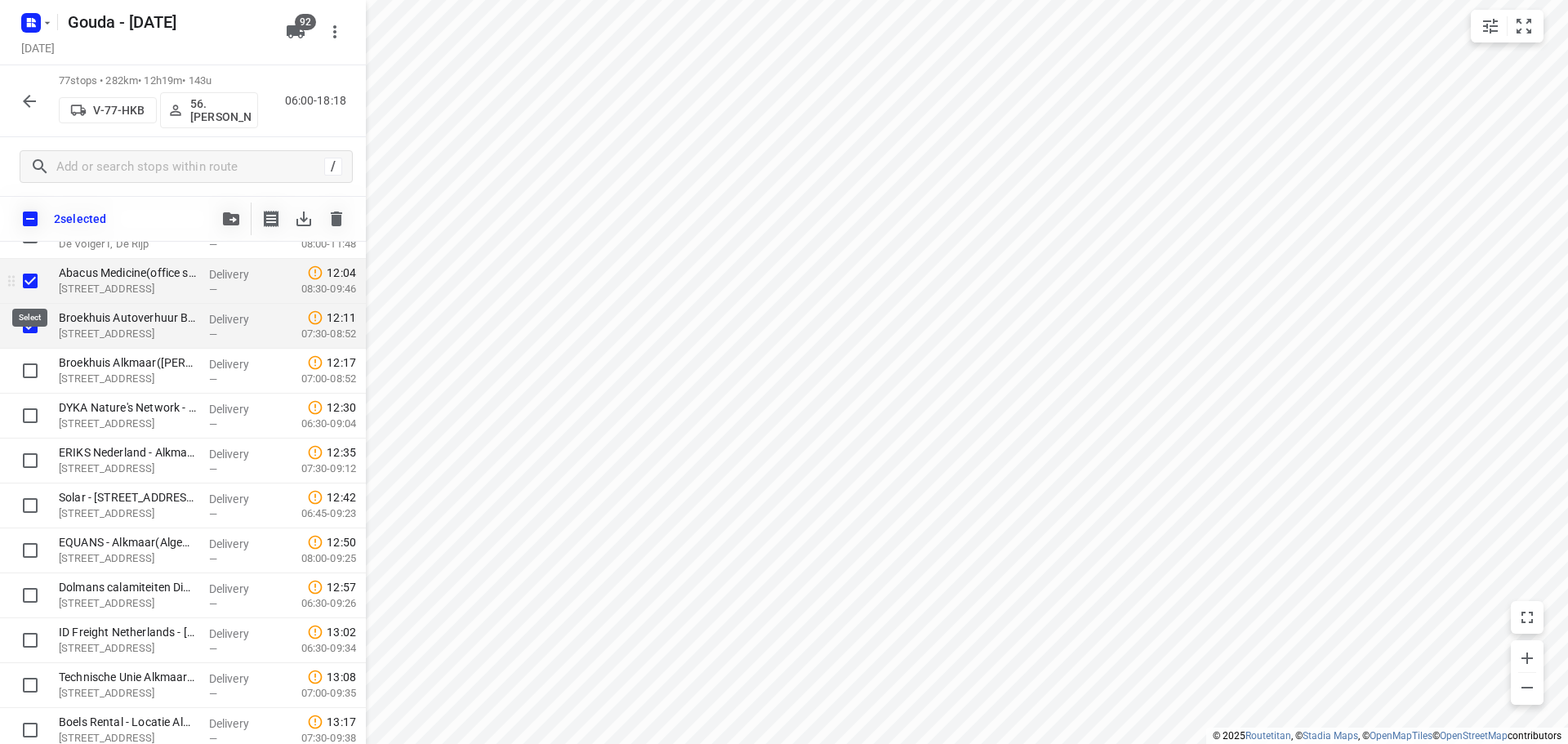
click at [41, 279] on input "checkbox" at bounding box center [30, 281] width 33 height 33
checkbox input "false"
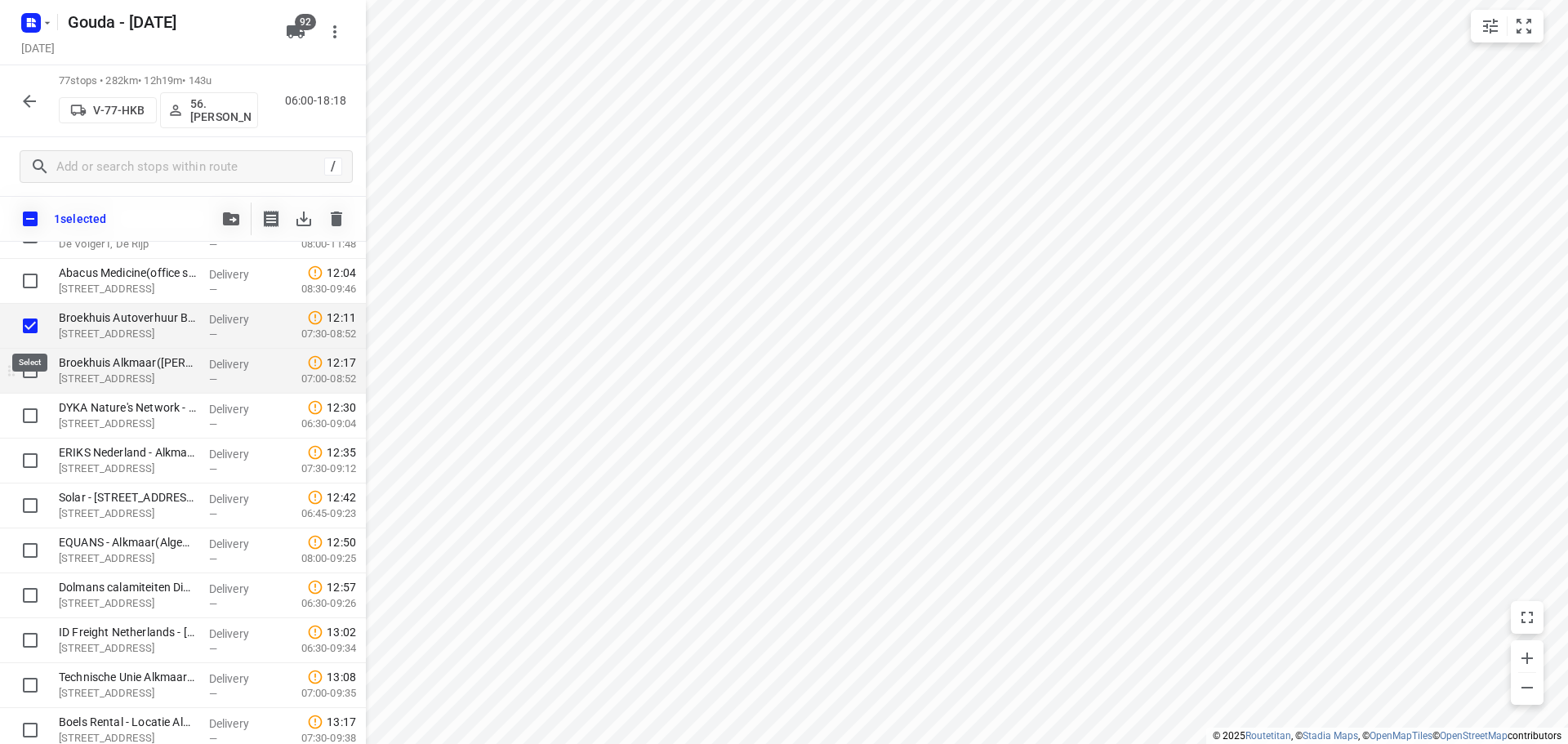
click at [29, 330] on input "checkbox" at bounding box center [30, 326] width 33 height 33
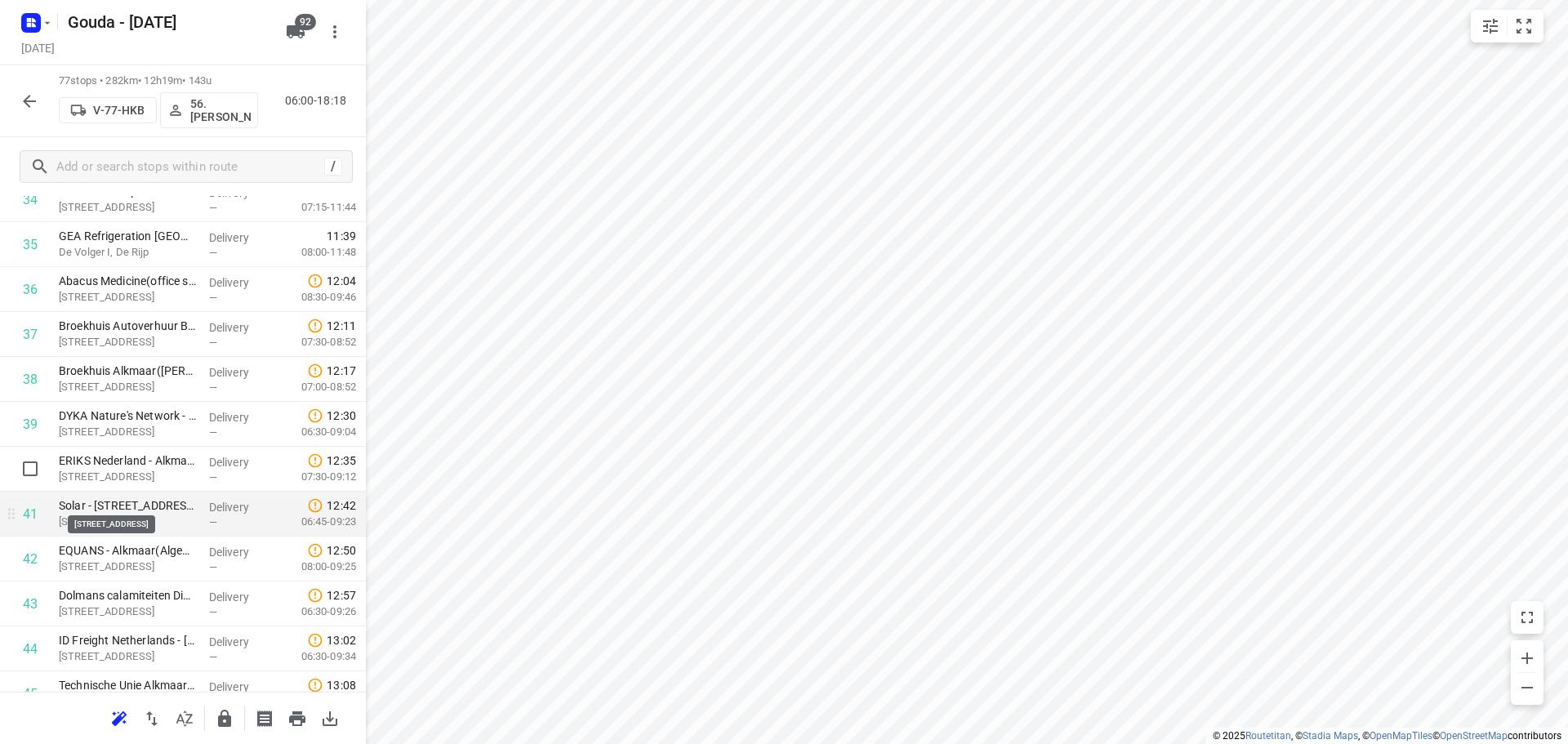
scroll to position [1603, 0]
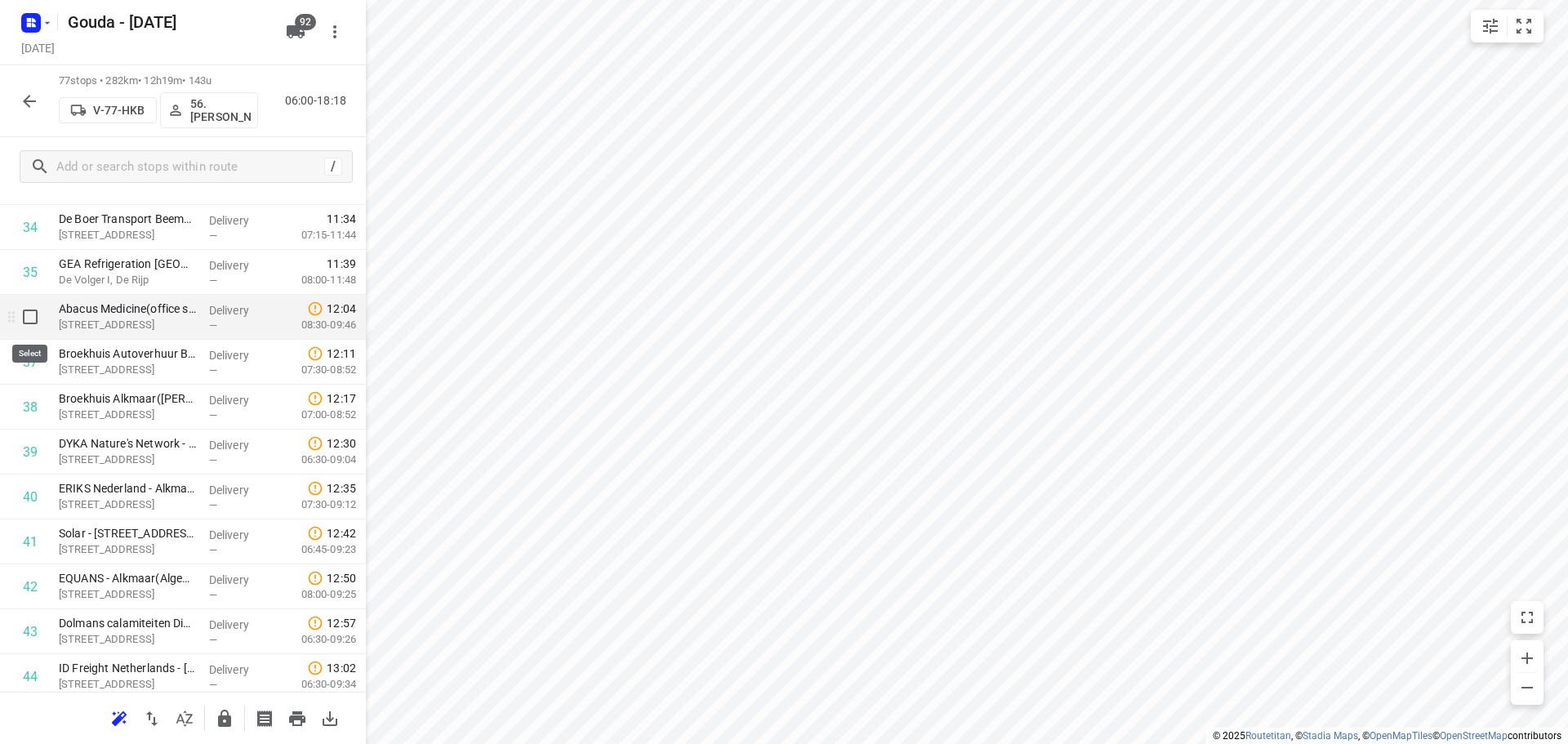
click at [28, 313] on input "checkbox" at bounding box center [30, 317] width 33 height 33
checkbox input "true"
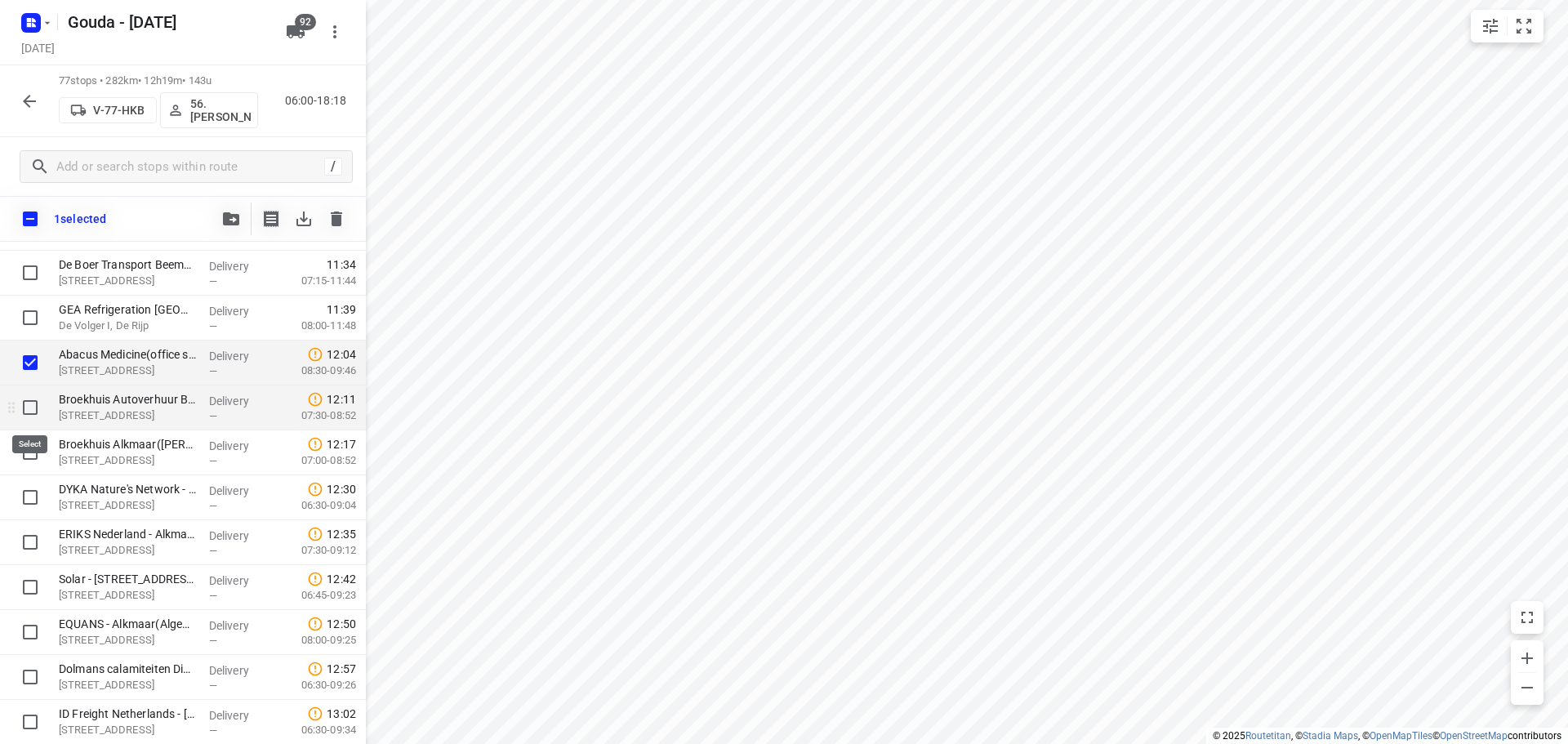
click at [32, 417] on input "checkbox" at bounding box center [30, 408] width 33 height 33
checkbox input "true"
click at [37, 455] on input "checkbox" at bounding box center [30, 452] width 33 height 33
checkbox input "true"
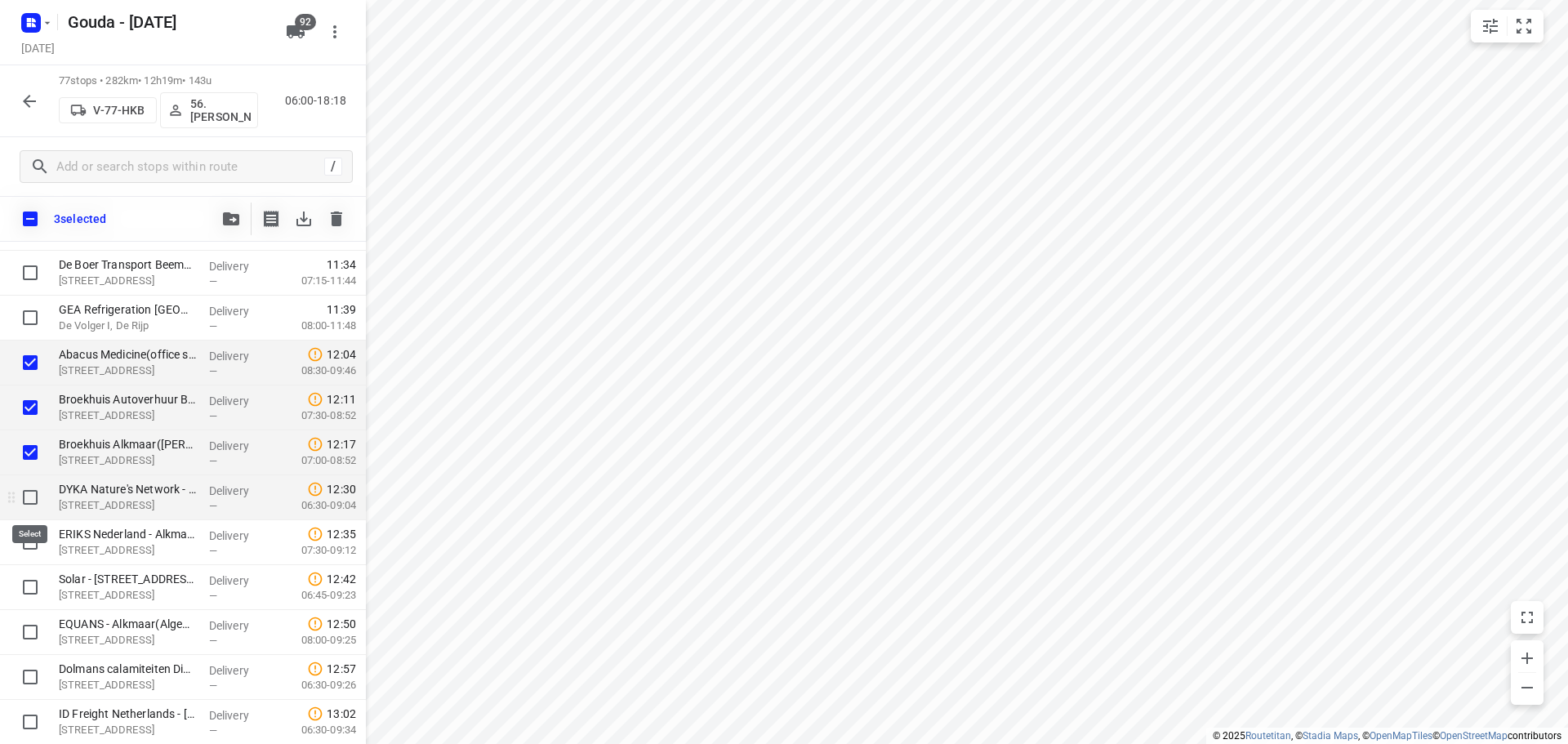
click at [35, 502] on input "checkbox" at bounding box center [30, 497] width 33 height 33
checkbox input "true"
click at [29, 538] on input "checkbox" at bounding box center [30, 542] width 33 height 33
checkbox input "true"
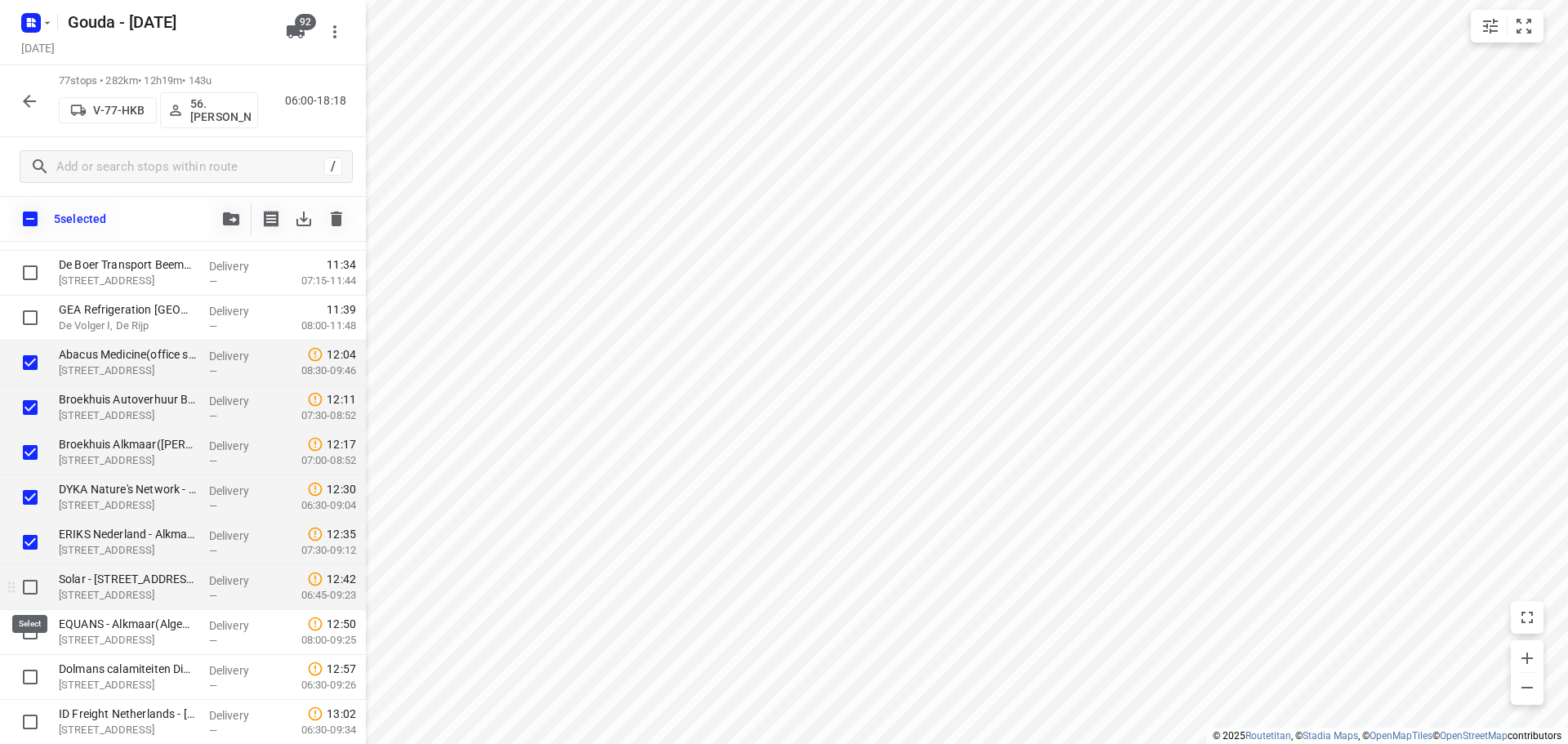
click at [27, 593] on input "checkbox" at bounding box center [30, 587] width 33 height 33
checkbox input "true"
click at [26, 624] on input "checkbox" at bounding box center [30, 632] width 33 height 33
checkbox input "true"
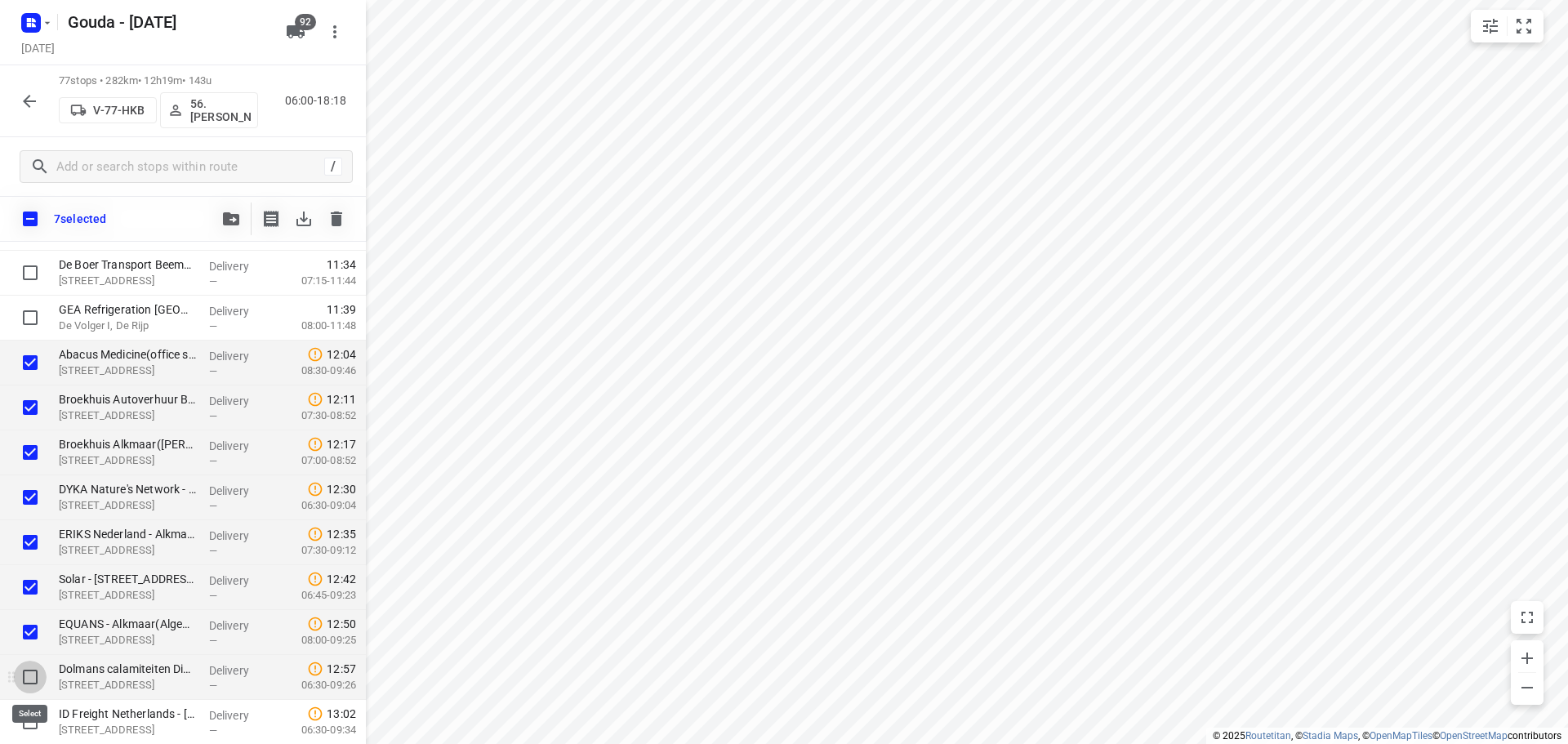
click at [30, 669] on input "checkbox" at bounding box center [30, 677] width 33 height 33
checkbox input "true"
click at [34, 718] on input "checkbox" at bounding box center [30, 721] width 33 height 33
checkbox input "true"
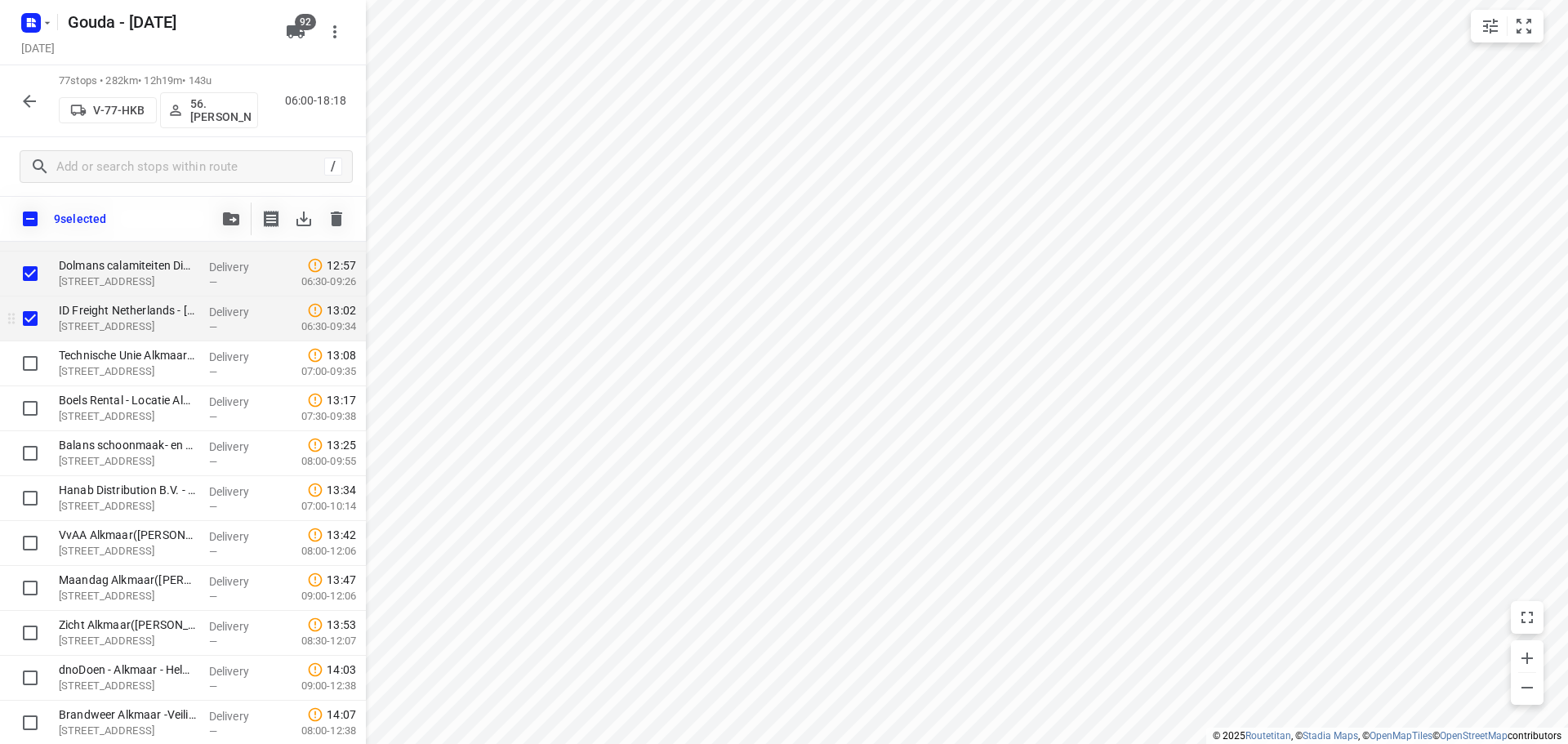
scroll to position [2010, 0]
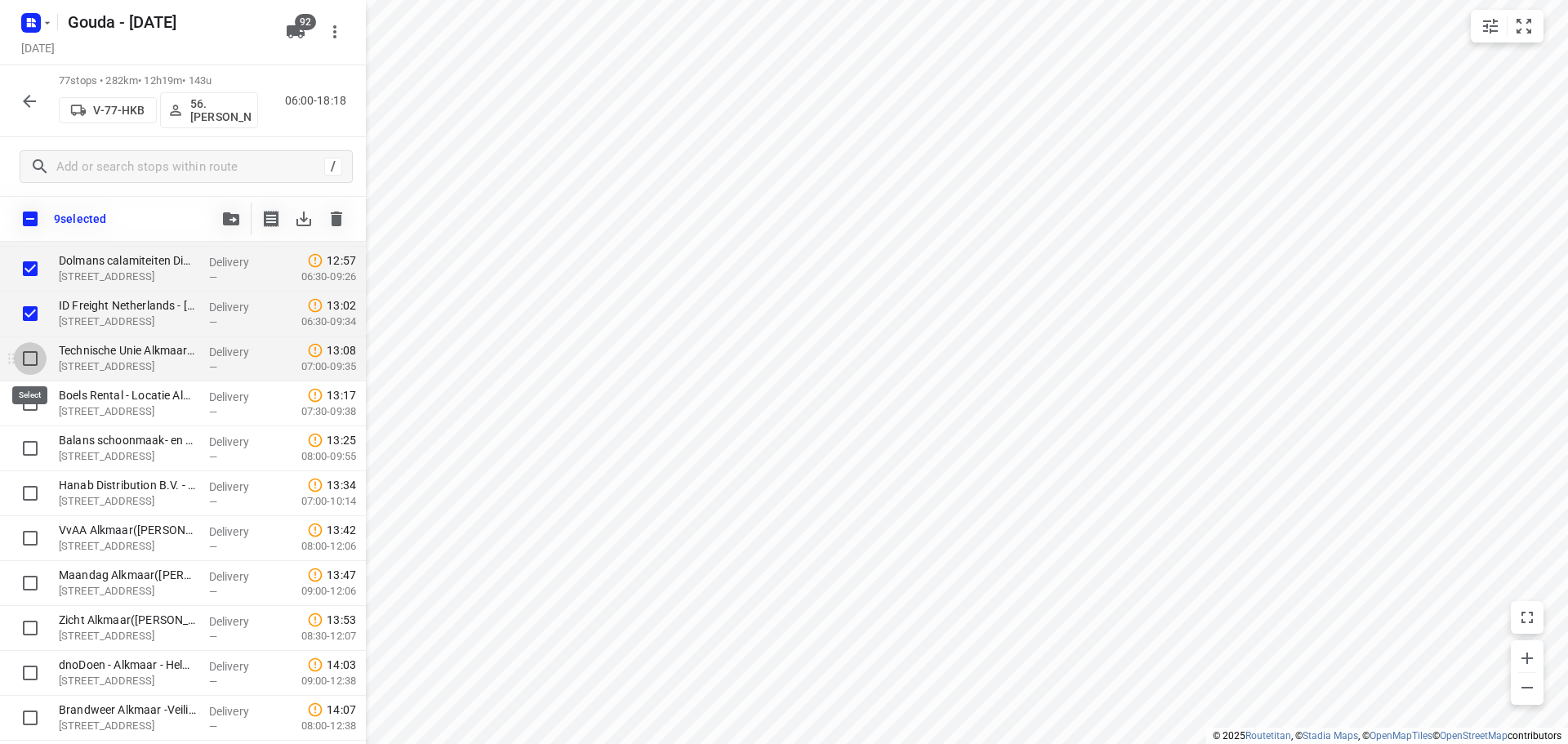
click at [31, 368] on input "checkbox" at bounding box center [30, 358] width 33 height 33
checkbox input "true"
click at [36, 405] on input "checkbox" at bounding box center [30, 403] width 33 height 33
checkbox input "true"
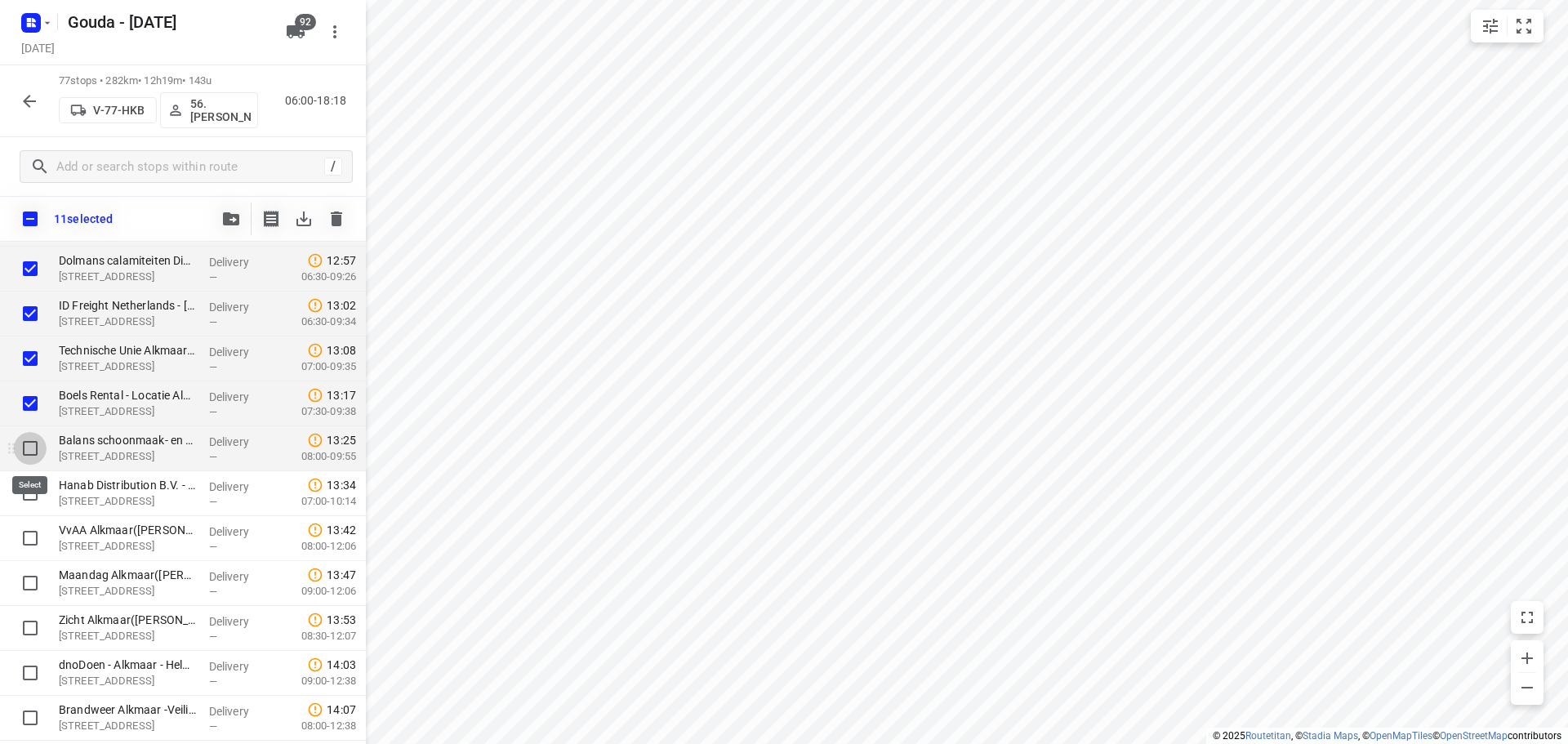
click at [23, 448] on input "checkbox" at bounding box center [30, 448] width 33 height 33
checkbox input "true"
click at [30, 484] on input "checkbox" at bounding box center [30, 493] width 33 height 33
checkbox input "true"
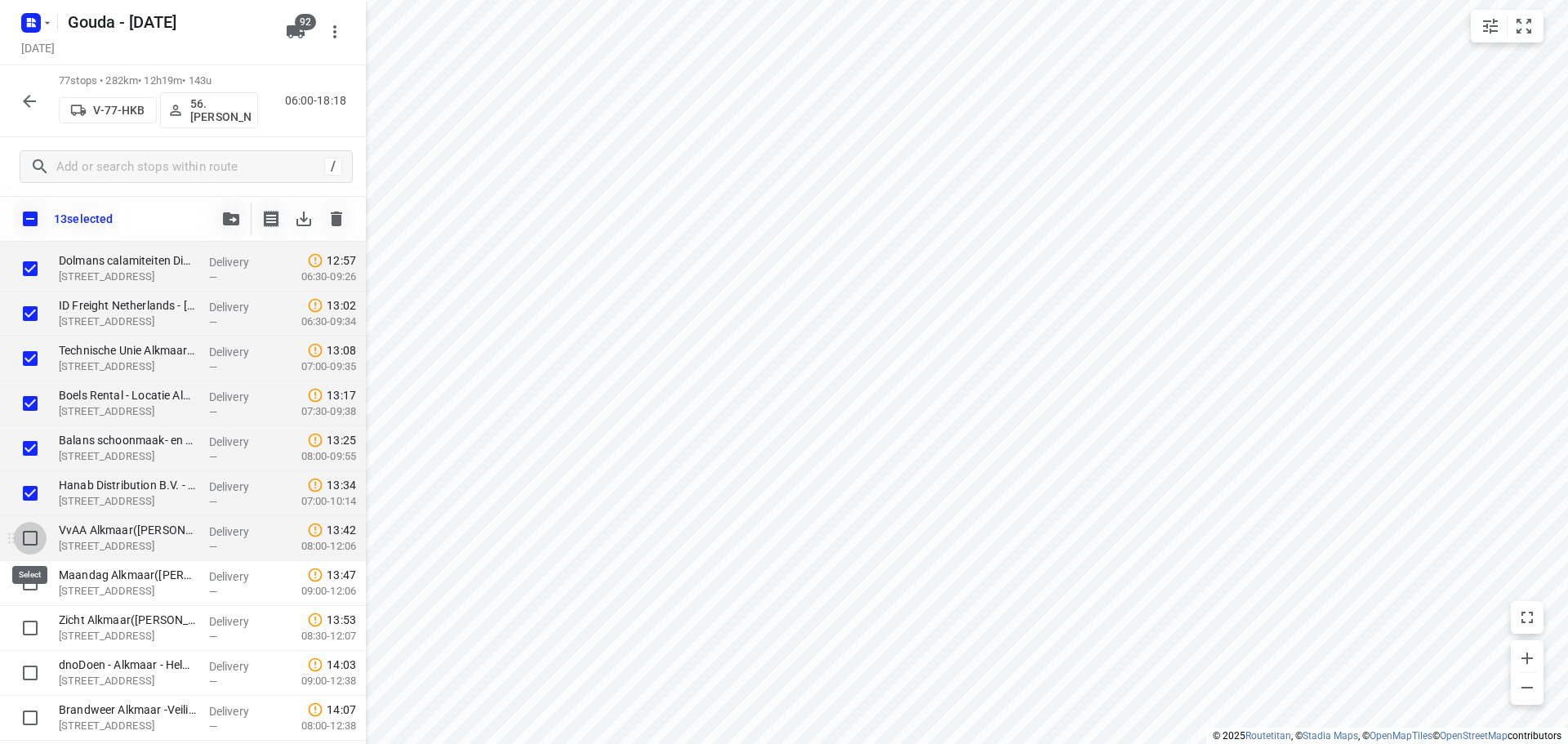
click at [30, 530] on input "checkbox" at bounding box center [30, 538] width 33 height 33
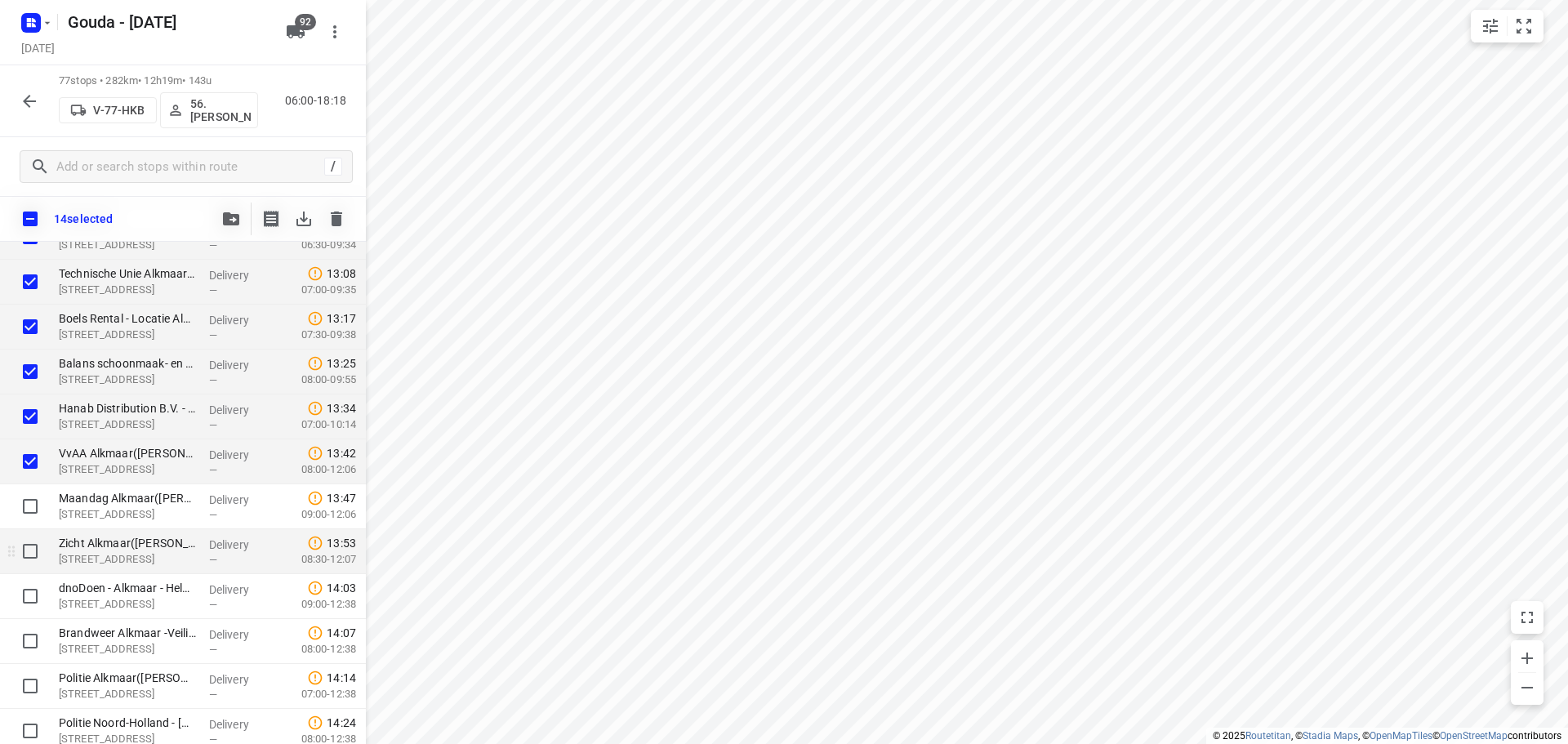
scroll to position [2174, 0]
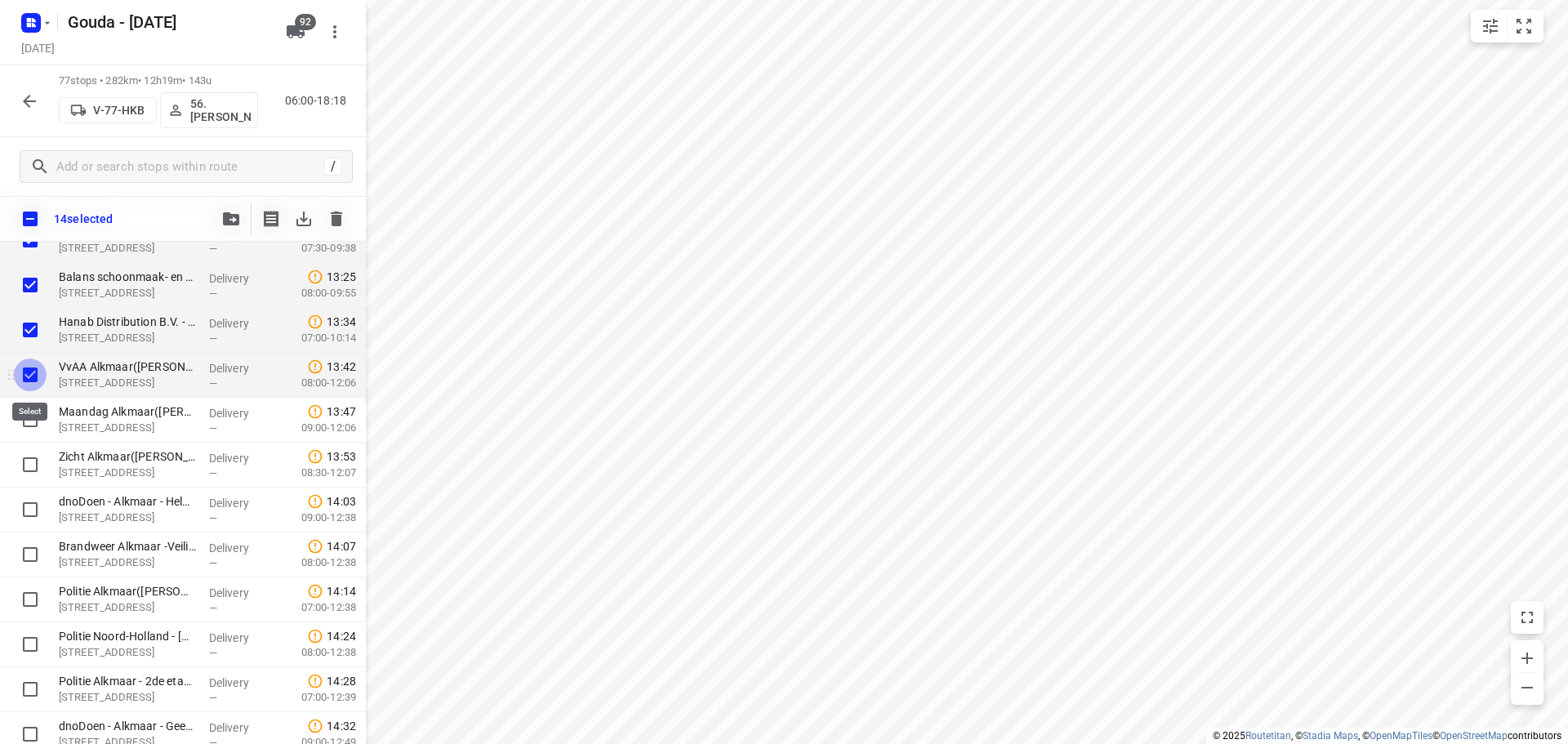
click at [27, 386] on input "checkbox" at bounding box center [30, 375] width 33 height 33
checkbox input "false"
click at [31, 333] on input "checkbox" at bounding box center [30, 330] width 33 height 33
click at [40, 334] on input "checkbox" at bounding box center [30, 330] width 33 height 33
checkbox input "true"
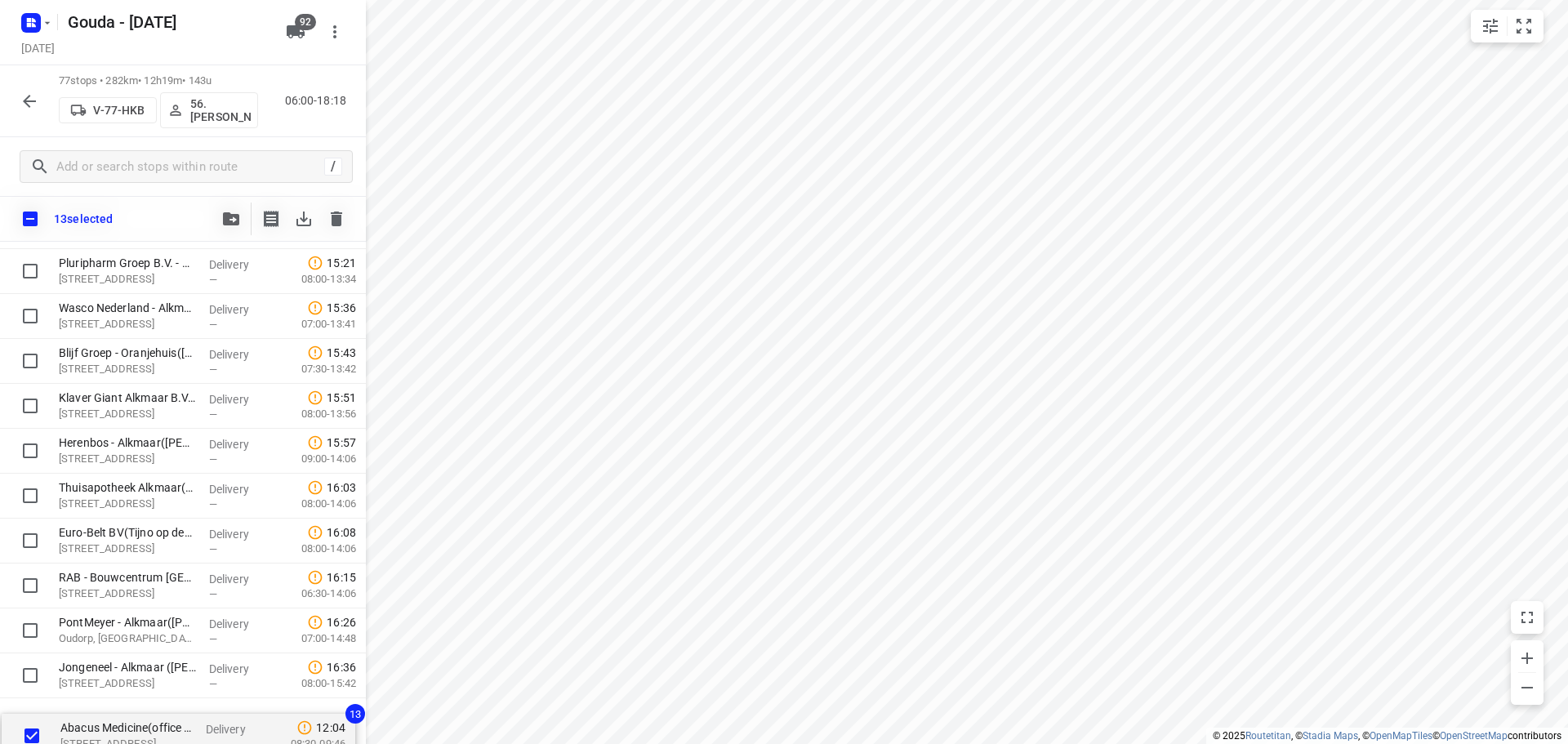
scroll to position [3131, 0]
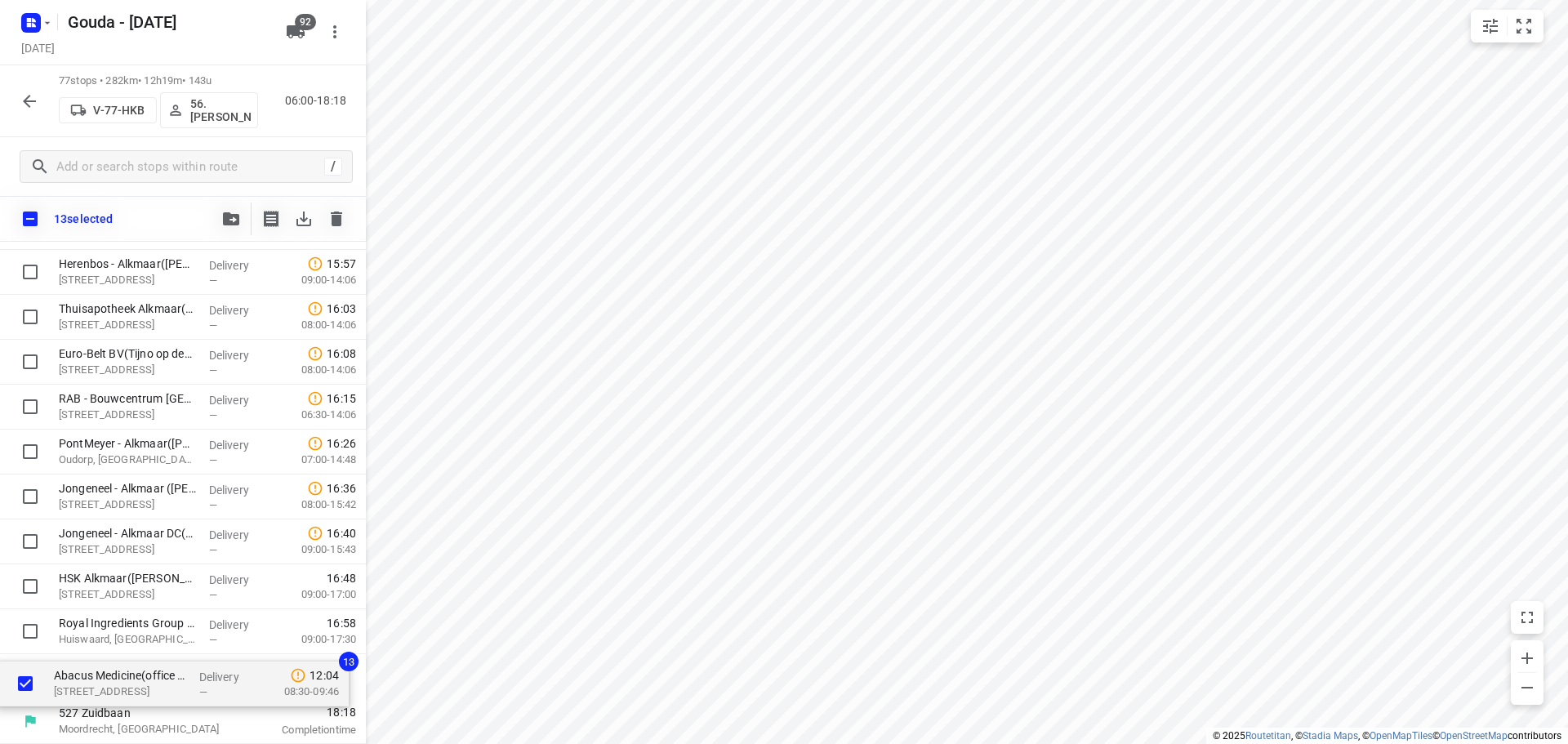
drag, startPoint x: 146, startPoint y: 361, endPoint x: 141, endPoint y: 684, distance: 323.0
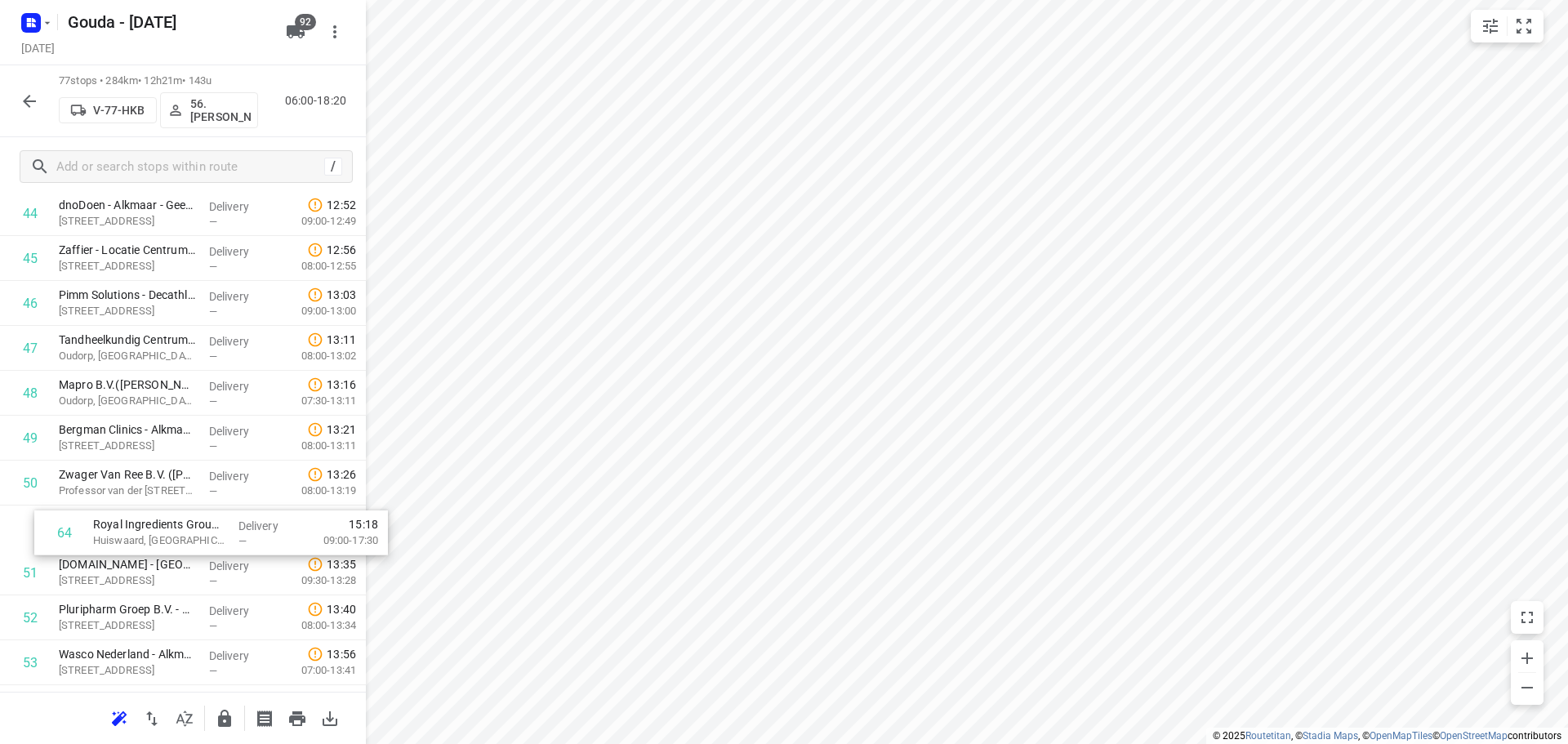
scroll to position [2067, 0]
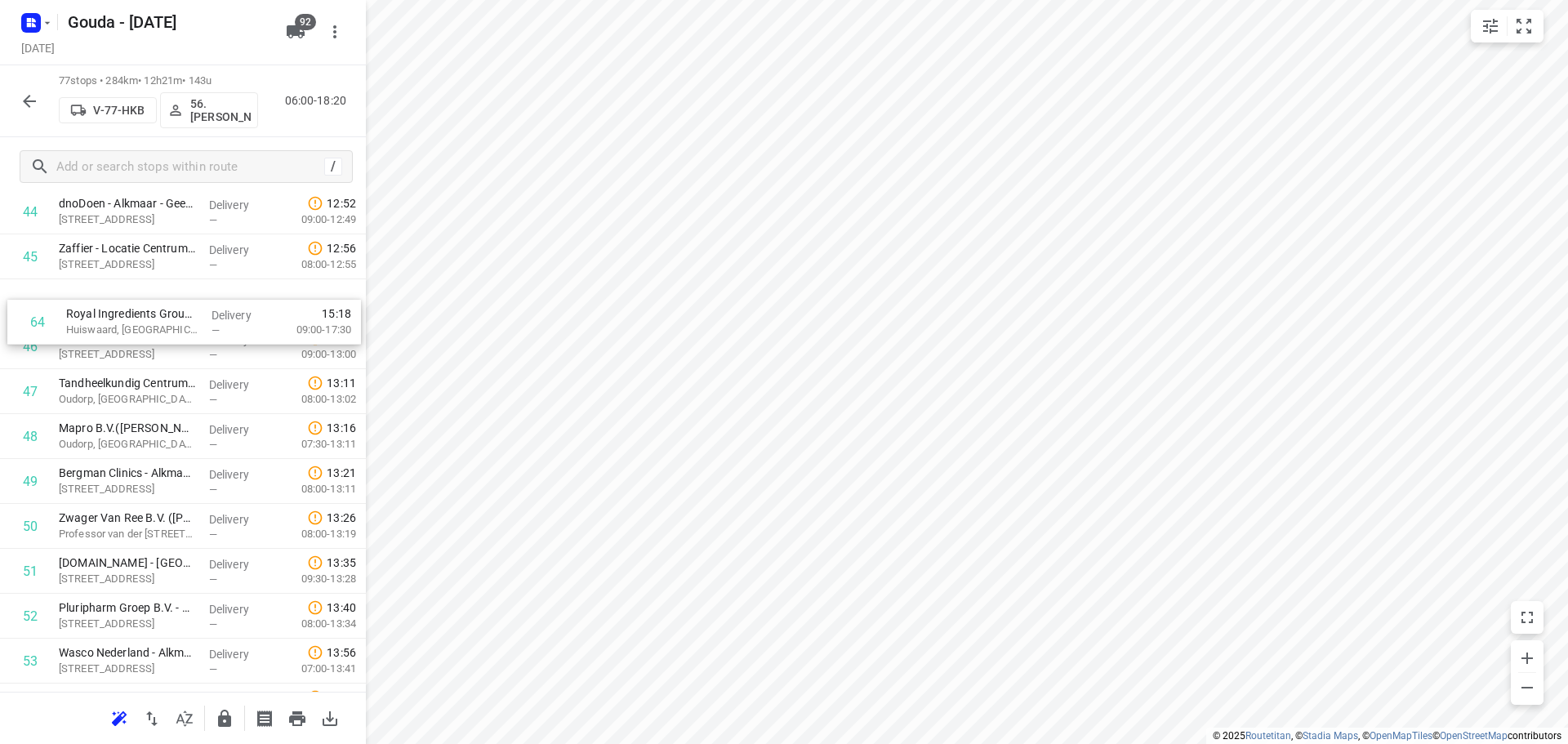
drag, startPoint x: 146, startPoint y: 624, endPoint x: 154, endPoint y: 315, distance: 309.1
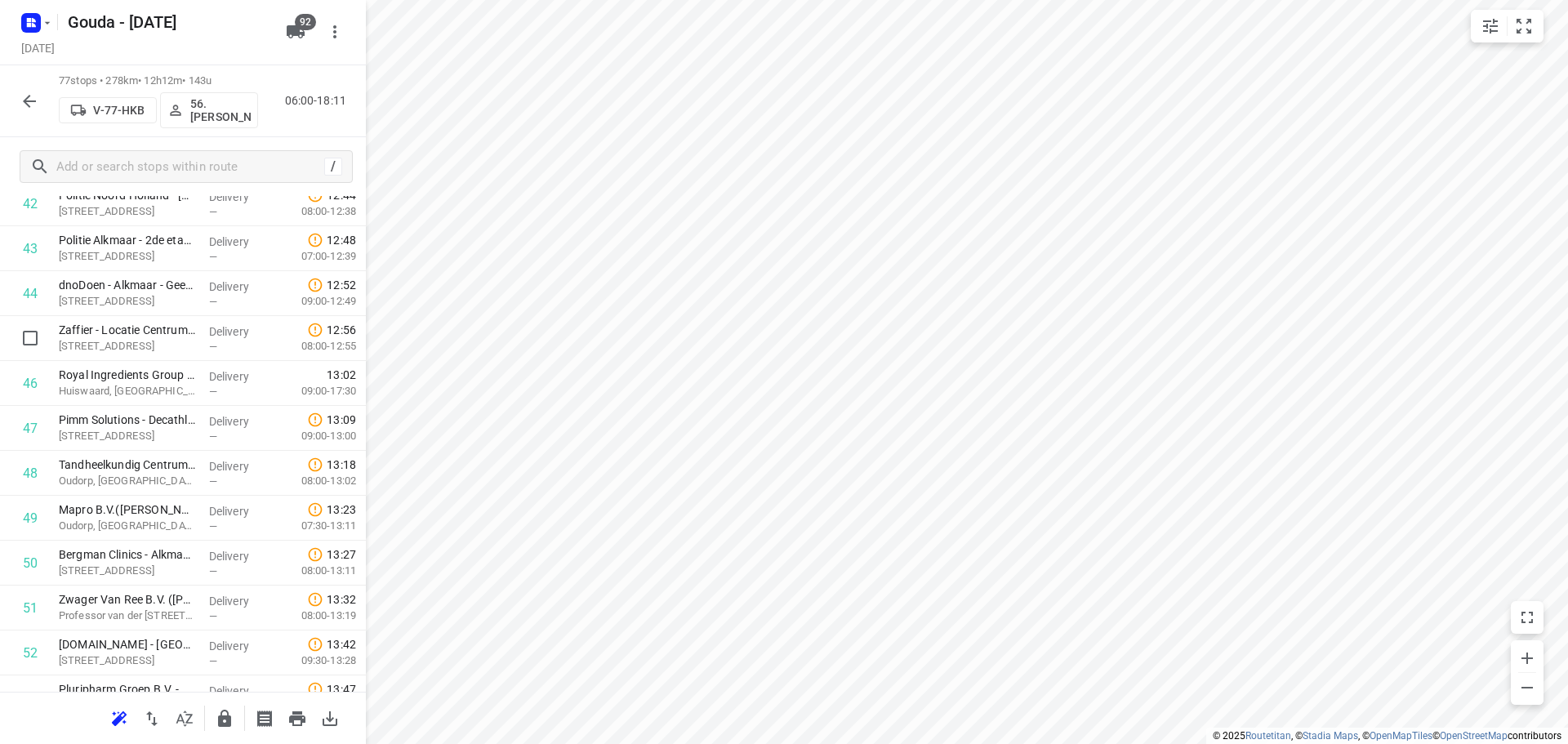
scroll to position [1904, 0]
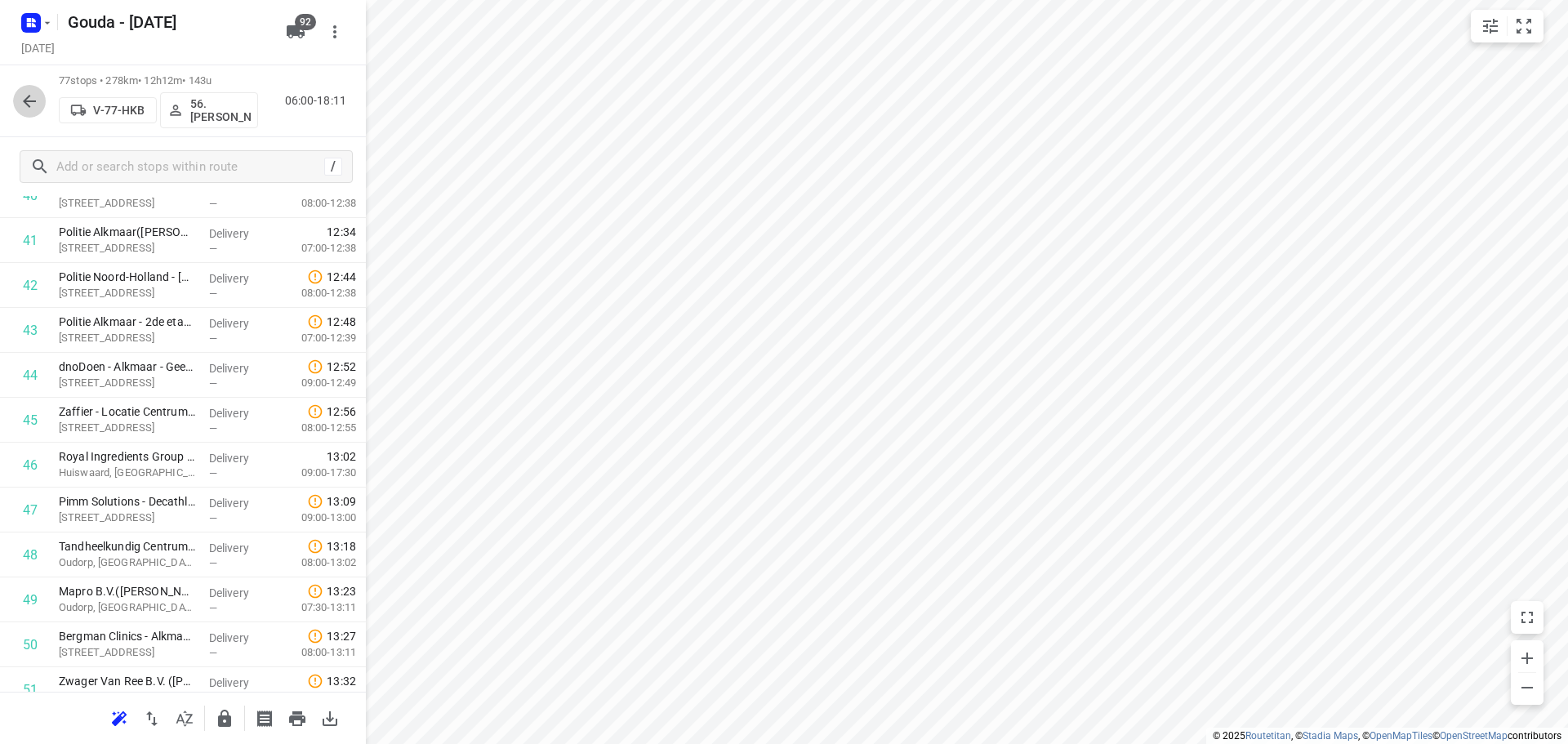
click at [31, 106] on icon "button" at bounding box center [29, 101] width 20 height 20
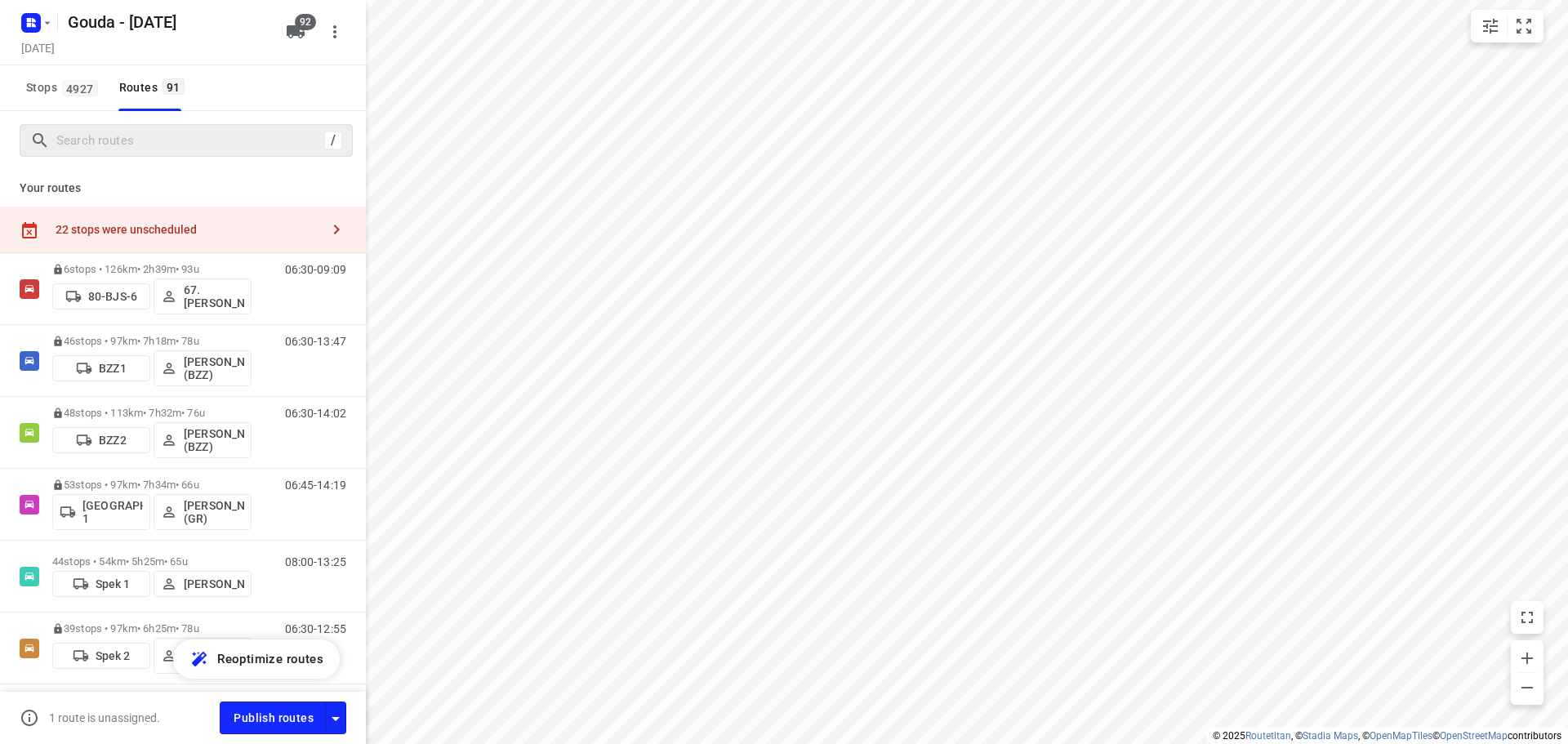
click at [110, 154] on div "/" at bounding box center [186, 140] width 333 height 33
click at [146, 125] on div "/" at bounding box center [186, 140] width 333 height 33
click at [147, 139] on input "Search routes" at bounding box center [191, 141] width 267 height 25
click at [127, 154] on div at bounding box center [186, 140] width 333 height 33
click at [127, 154] on div "/" at bounding box center [186, 140] width 333 height 33
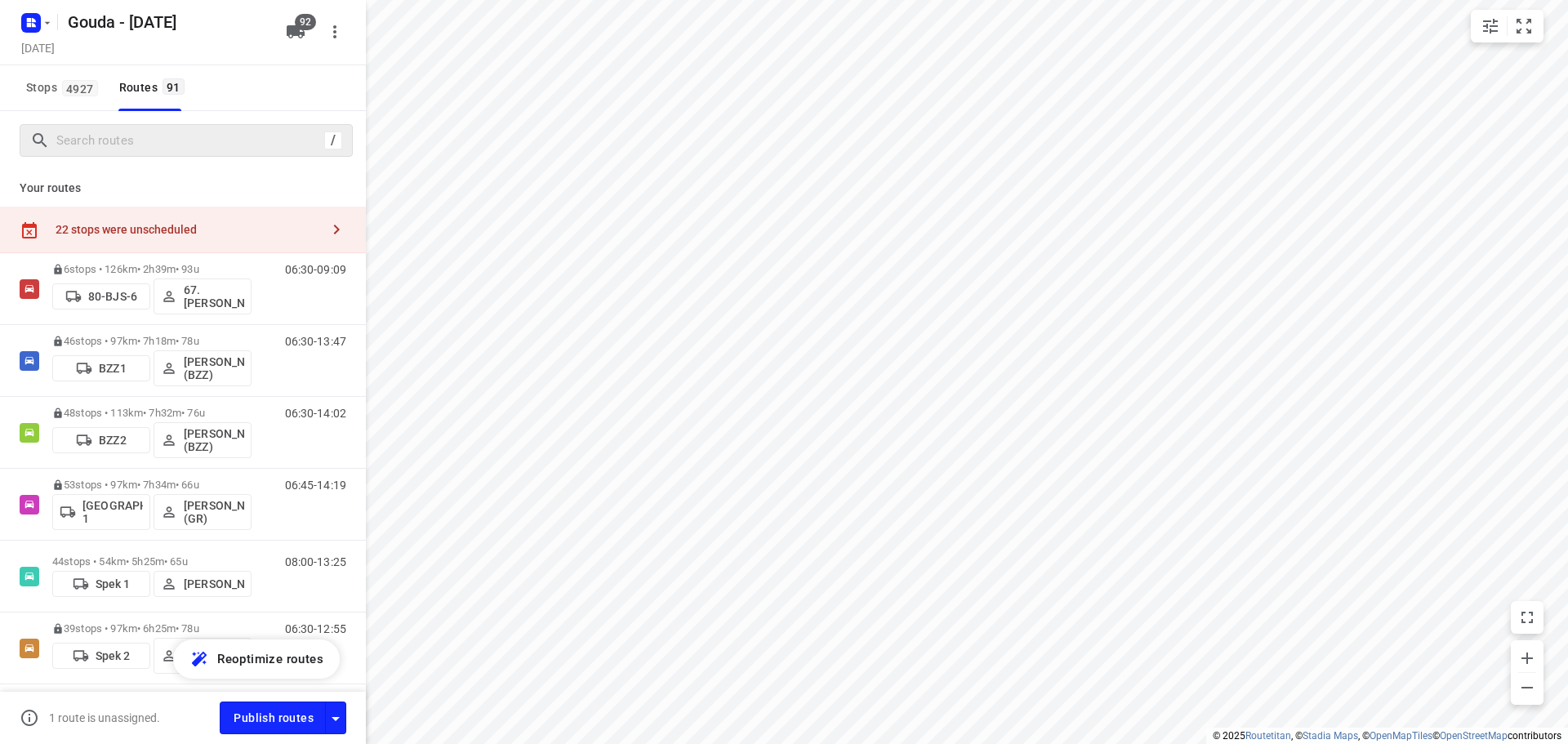
click at [127, 154] on div "/" at bounding box center [186, 140] width 333 height 33
click at [128, 146] on input "Search routes" at bounding box center [188, 141] width 261 height 25
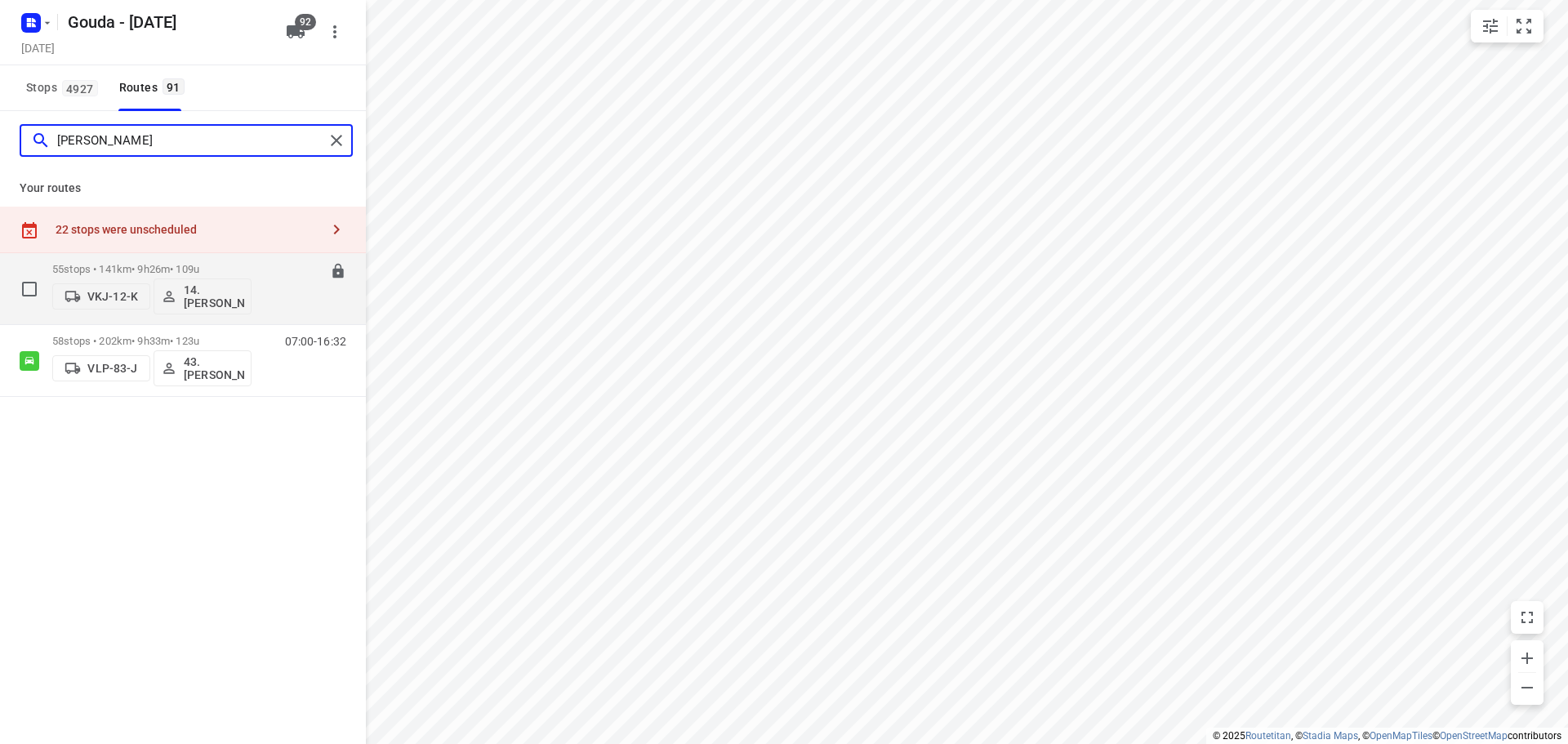
type input "bryan"
click at [131, 269] on p "55 stops • 141km • 9h26m • 109u" at bounding box center [152, 269] width 199 height 12
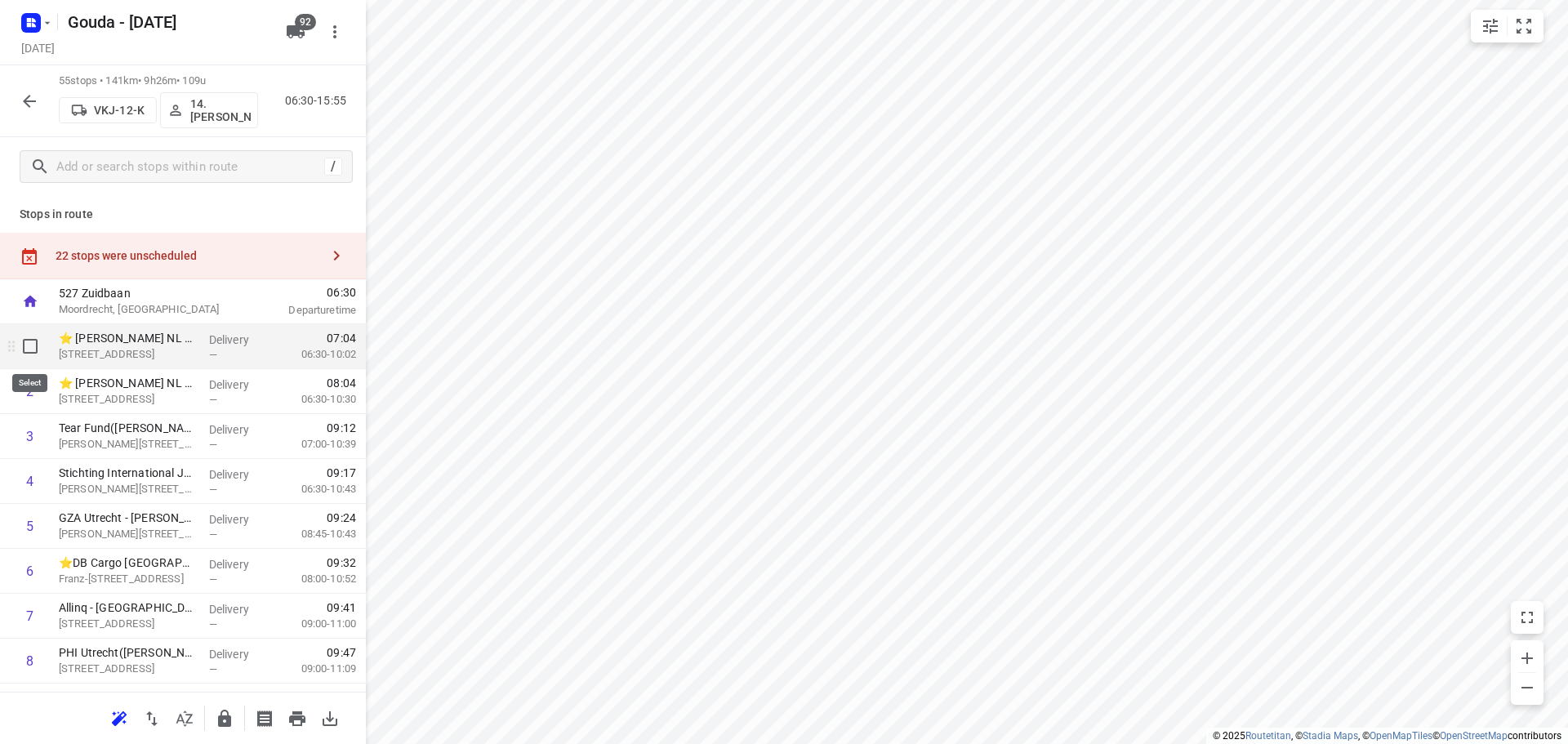
click at [28, 343] on input "checkbox" at bounding box center [30, 346] width 33 height 33
checkbox input "true"
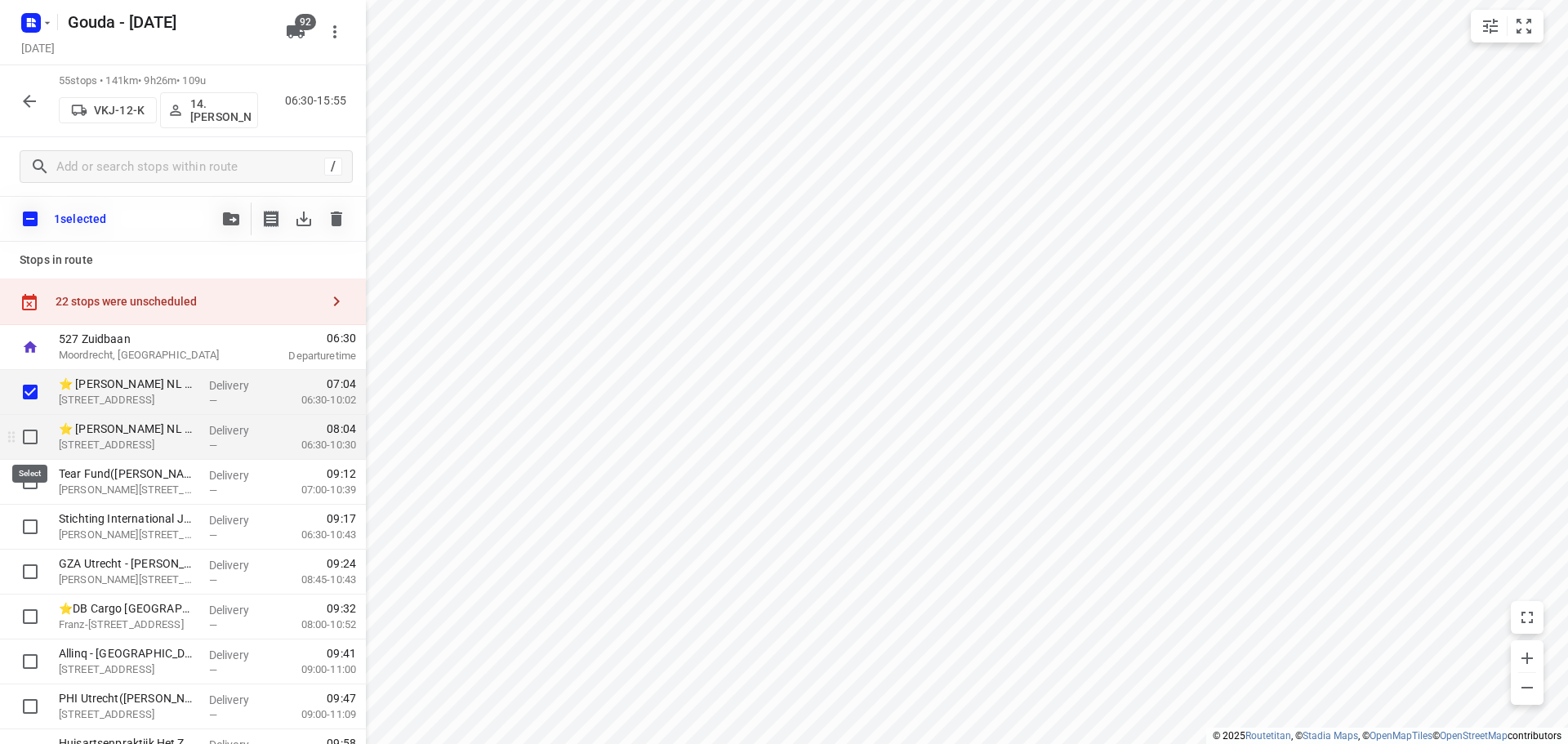
click at [32, 436] on input "checkbox" at bounding box center [30, 437] width 33 height 33
checkbox input "true"
click at [223, 221] on icon "button" at bounding box center [230, 219] width 16 height 13
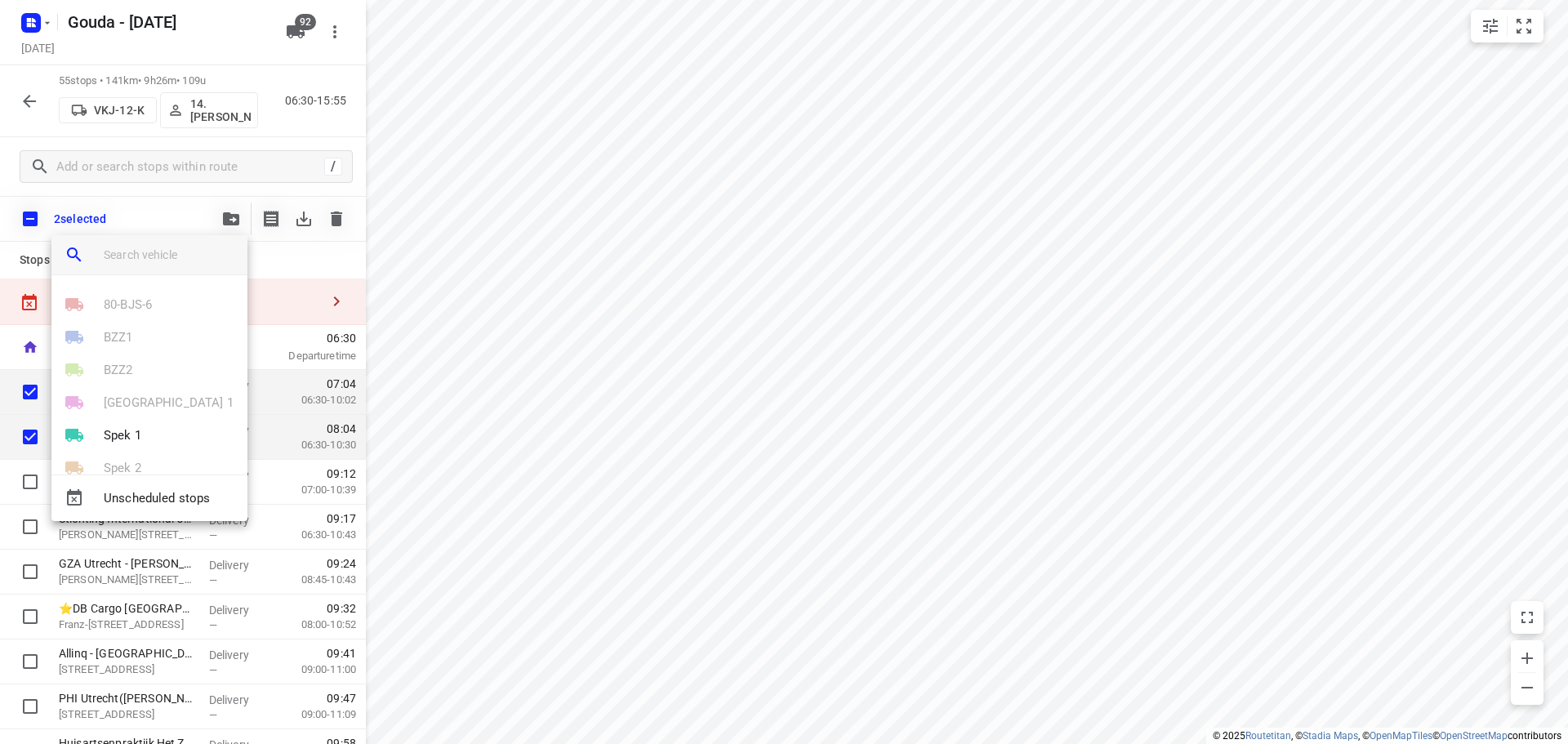
click at [169, 257] on input "search vehicle" at bounding box center [168, 255] width 131 height 24
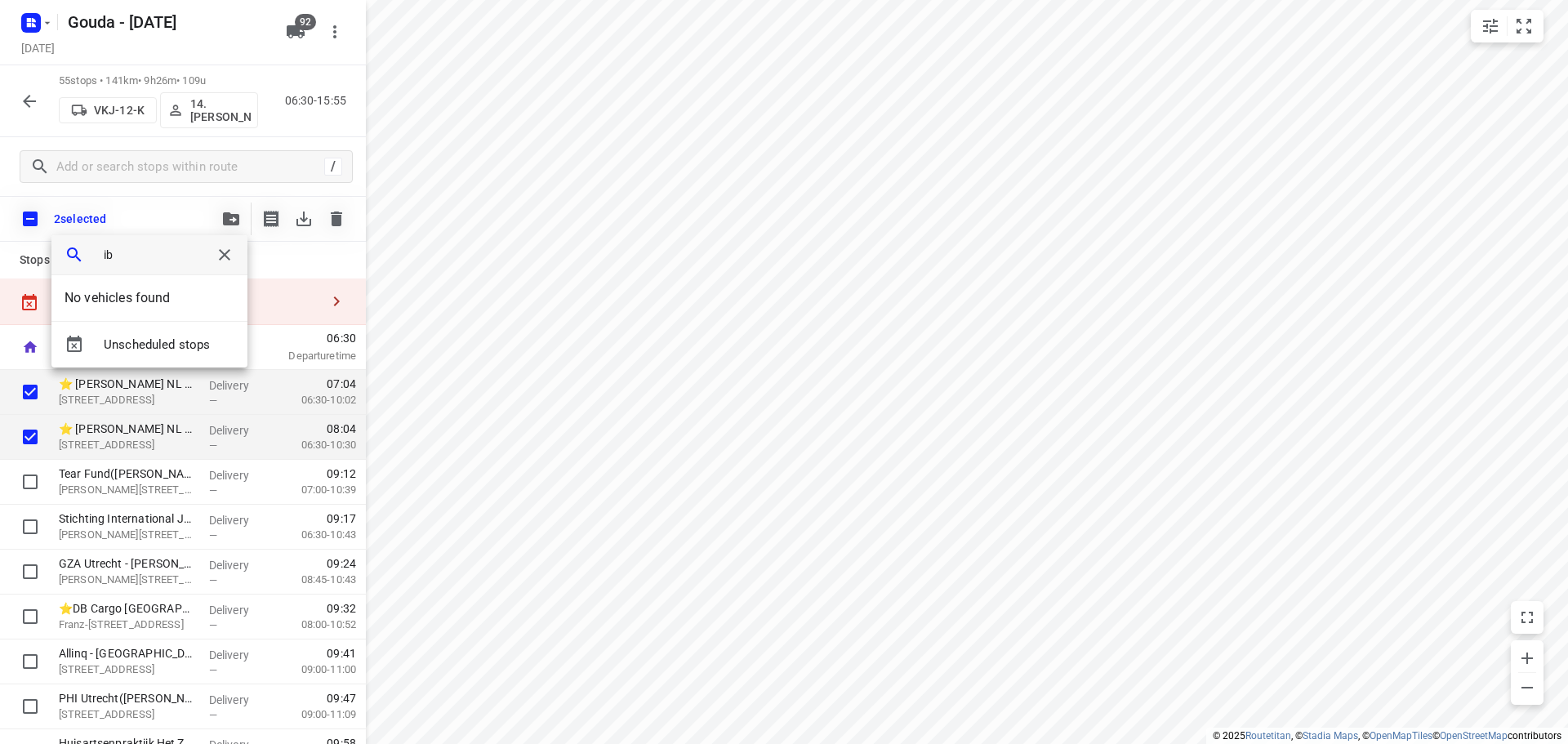
type input "i"
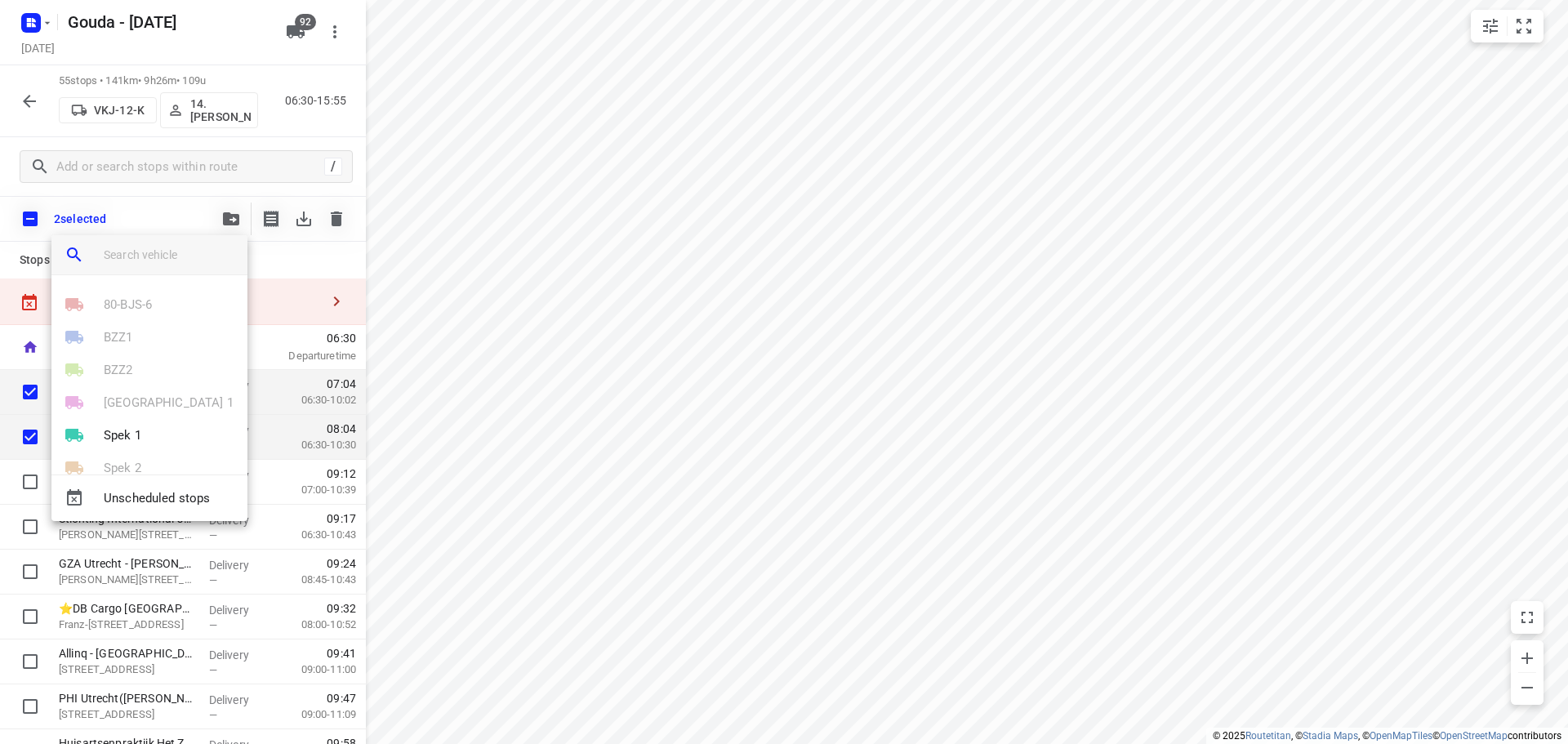
click at [164, 217] on div at bounding box center [784, 372] width 1568 height 744
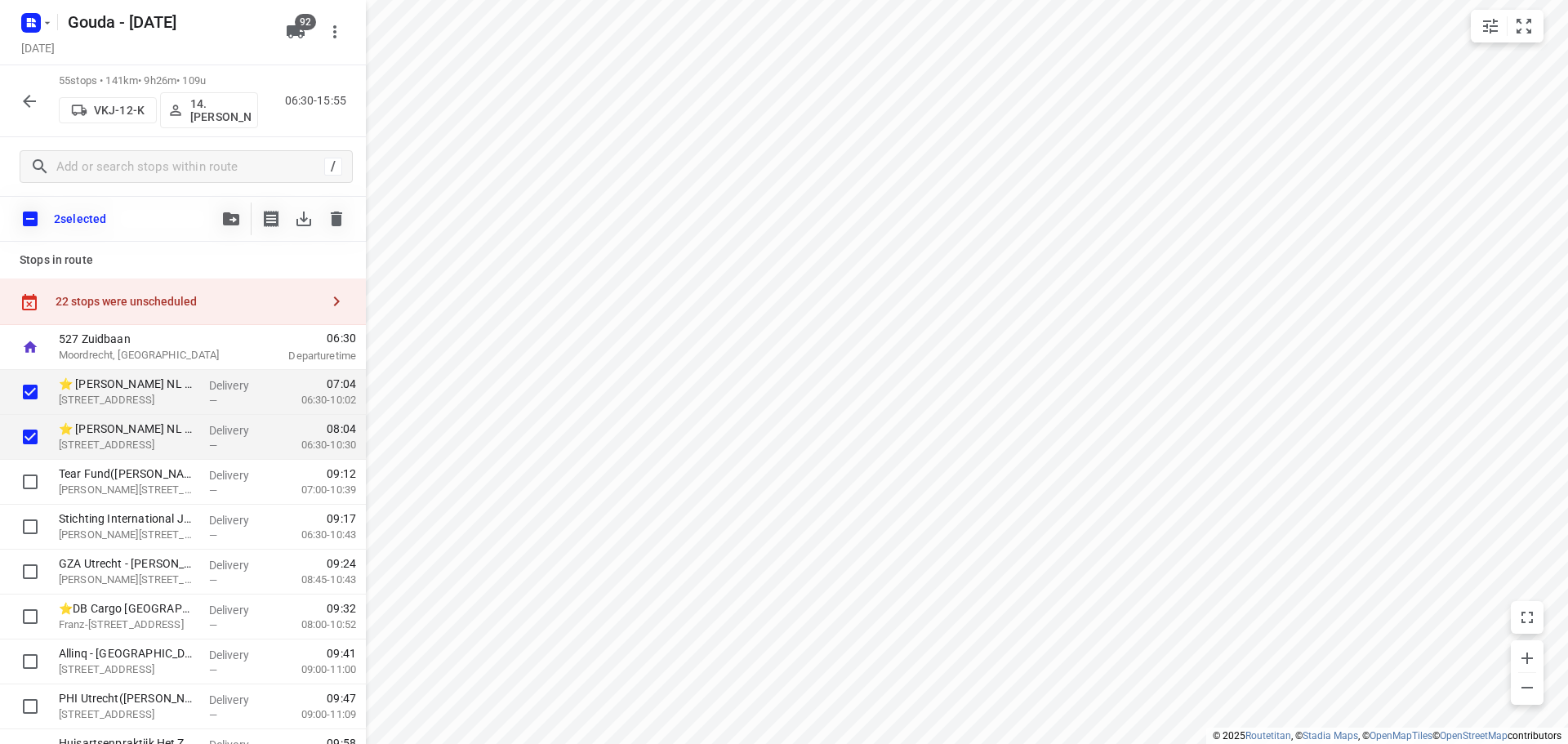
click at [238, 220] on icon "button" at bounding box center [230, 219] width 16 height 13
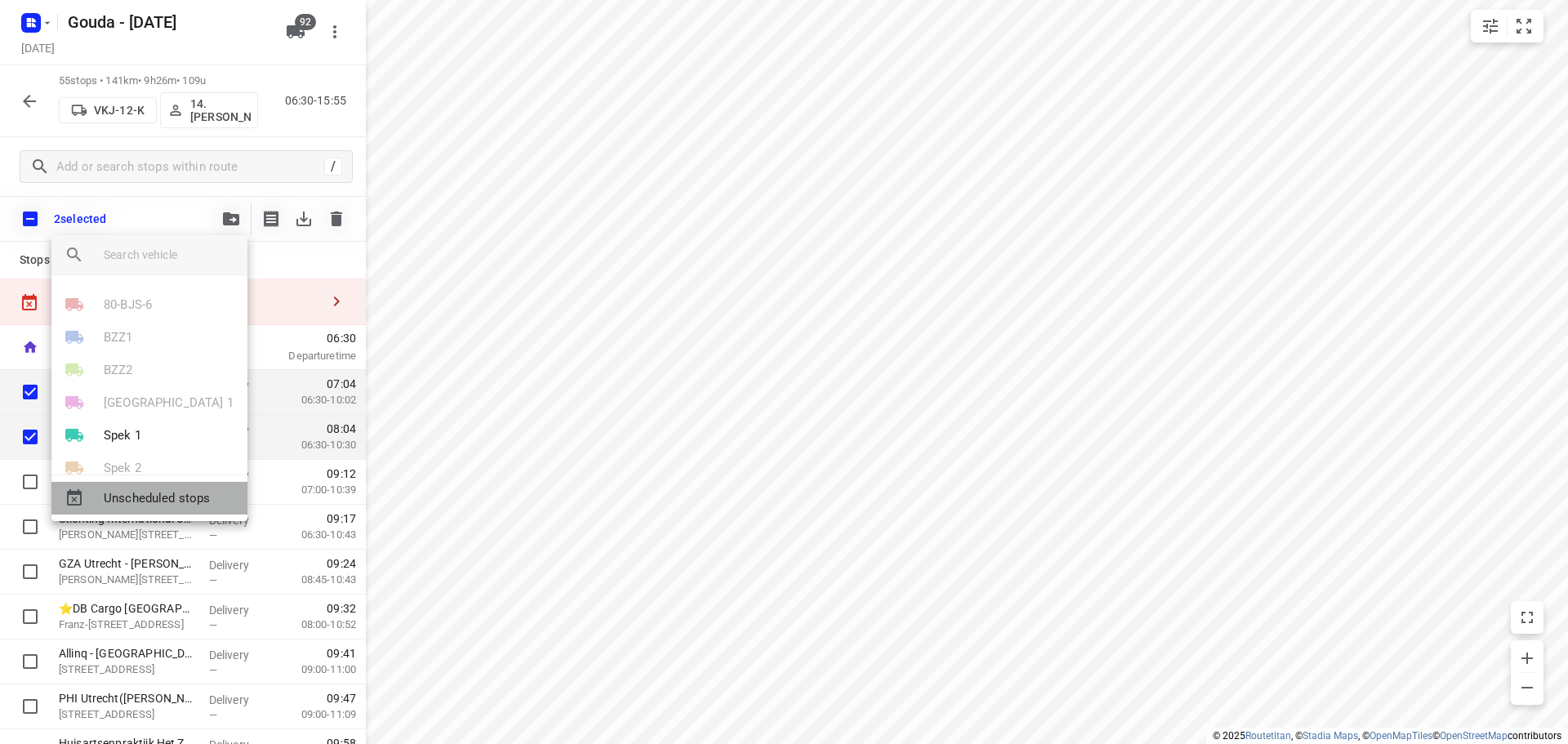
click at [163, 497] on span "Unscheduled stops" at bounding box center [168, 499] width 131 height 19
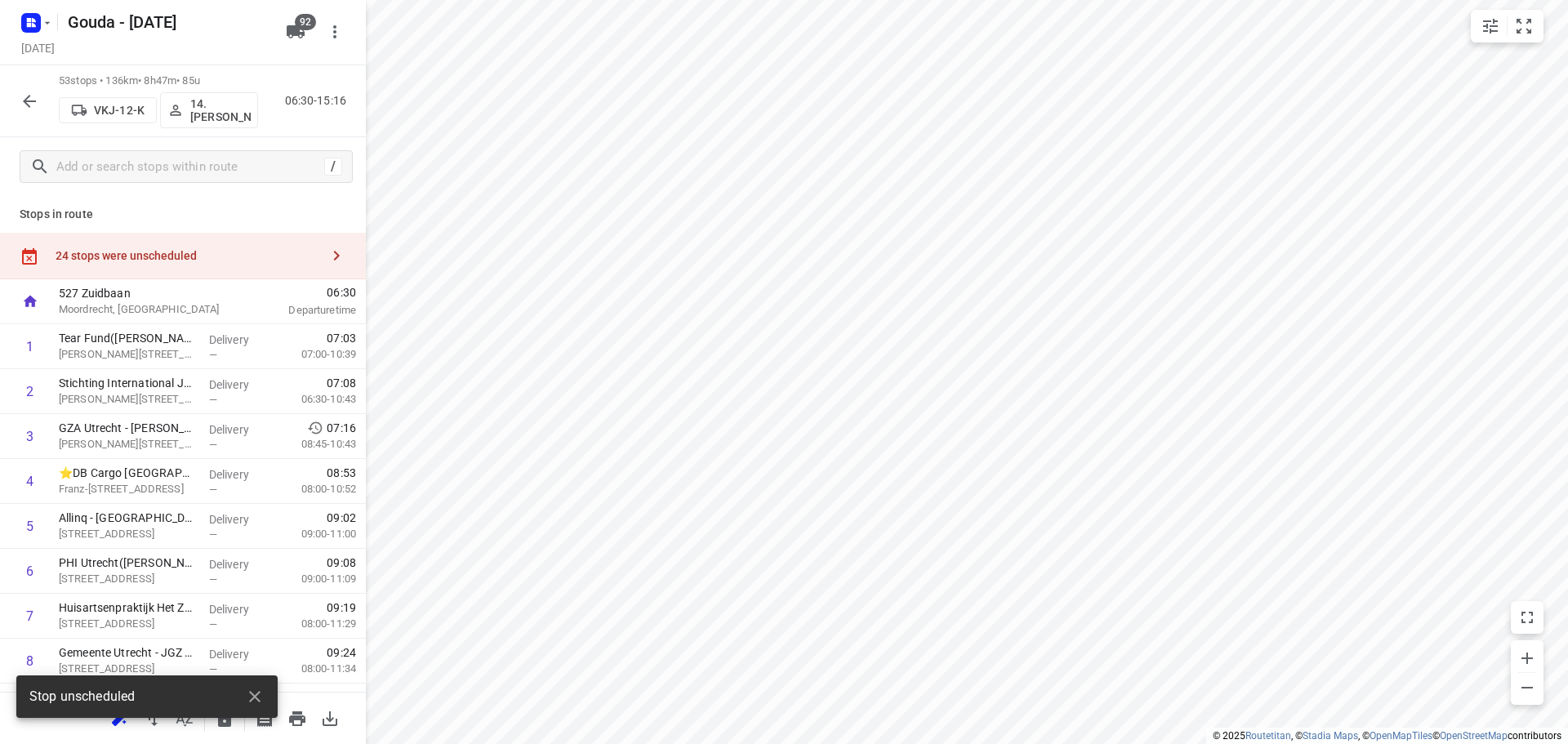
click at [38, 95] on icon "button" at bounding box center [29, 101] width 20 height 20
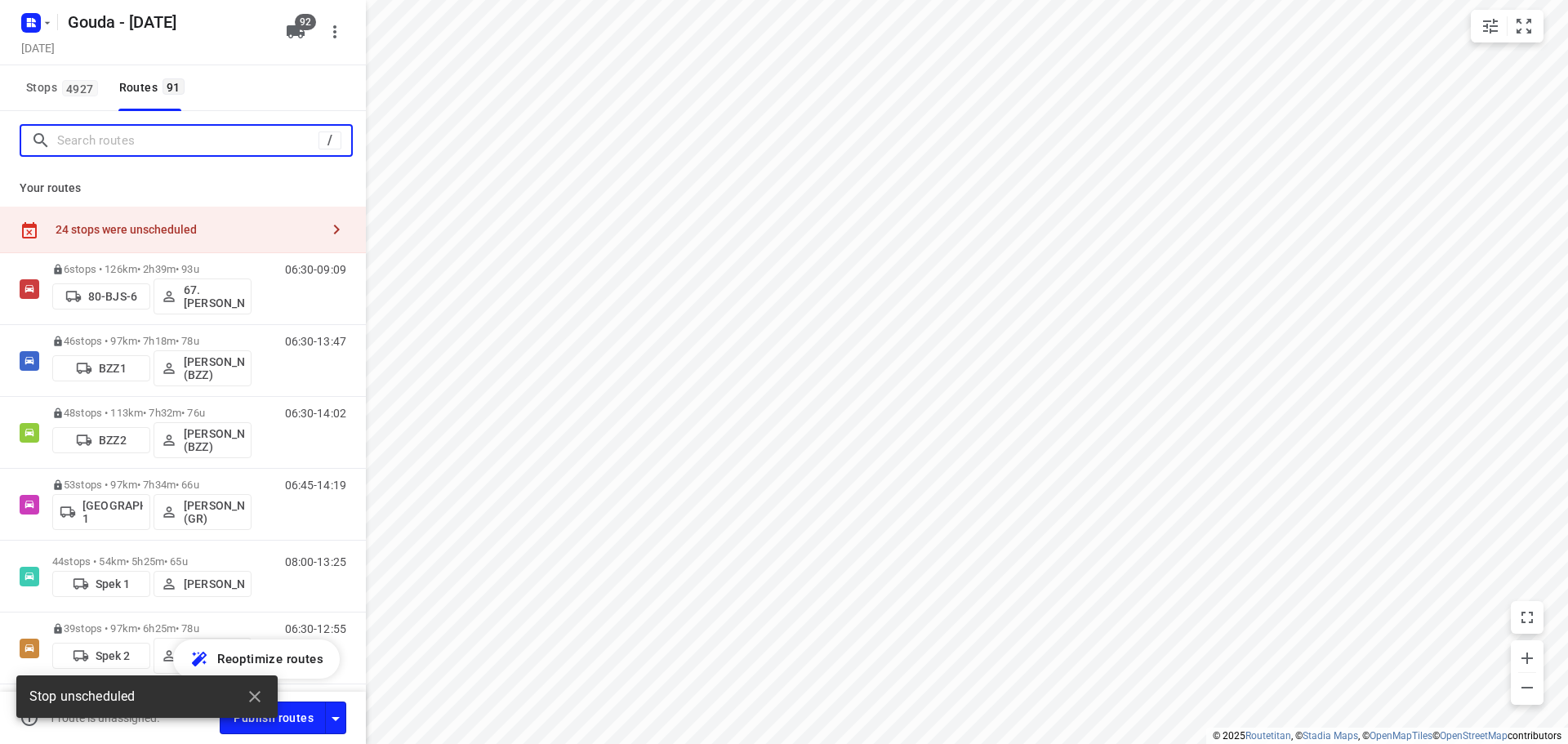
click at [95, 139] on input "Search routes" at bounding box center [188, 141] width 261 height 25
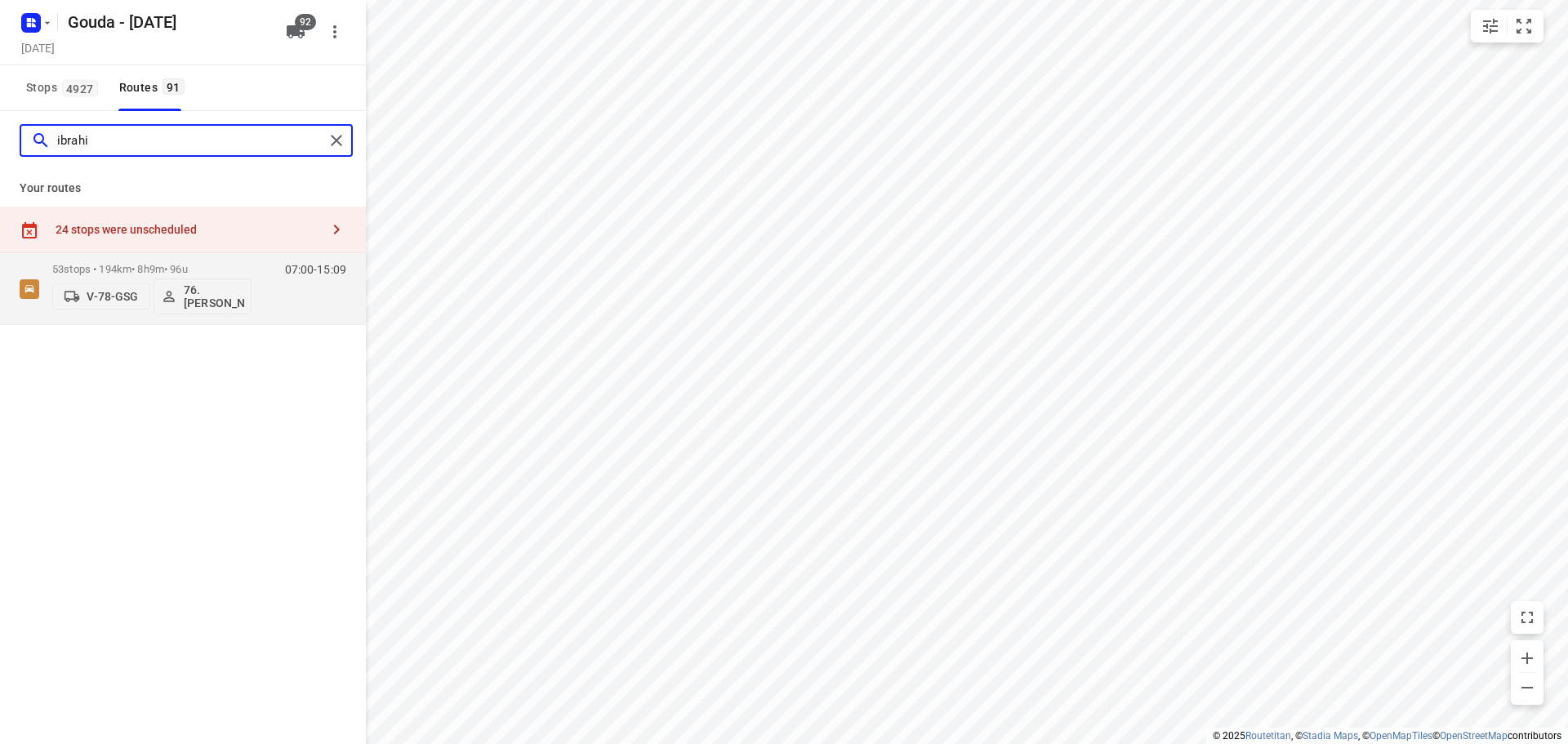
type input "ibrahim"
click at [186, 266] on p "53 stops • 194km • 8h9m • 96u" at bounding box center [152, 269] width 199 height 12
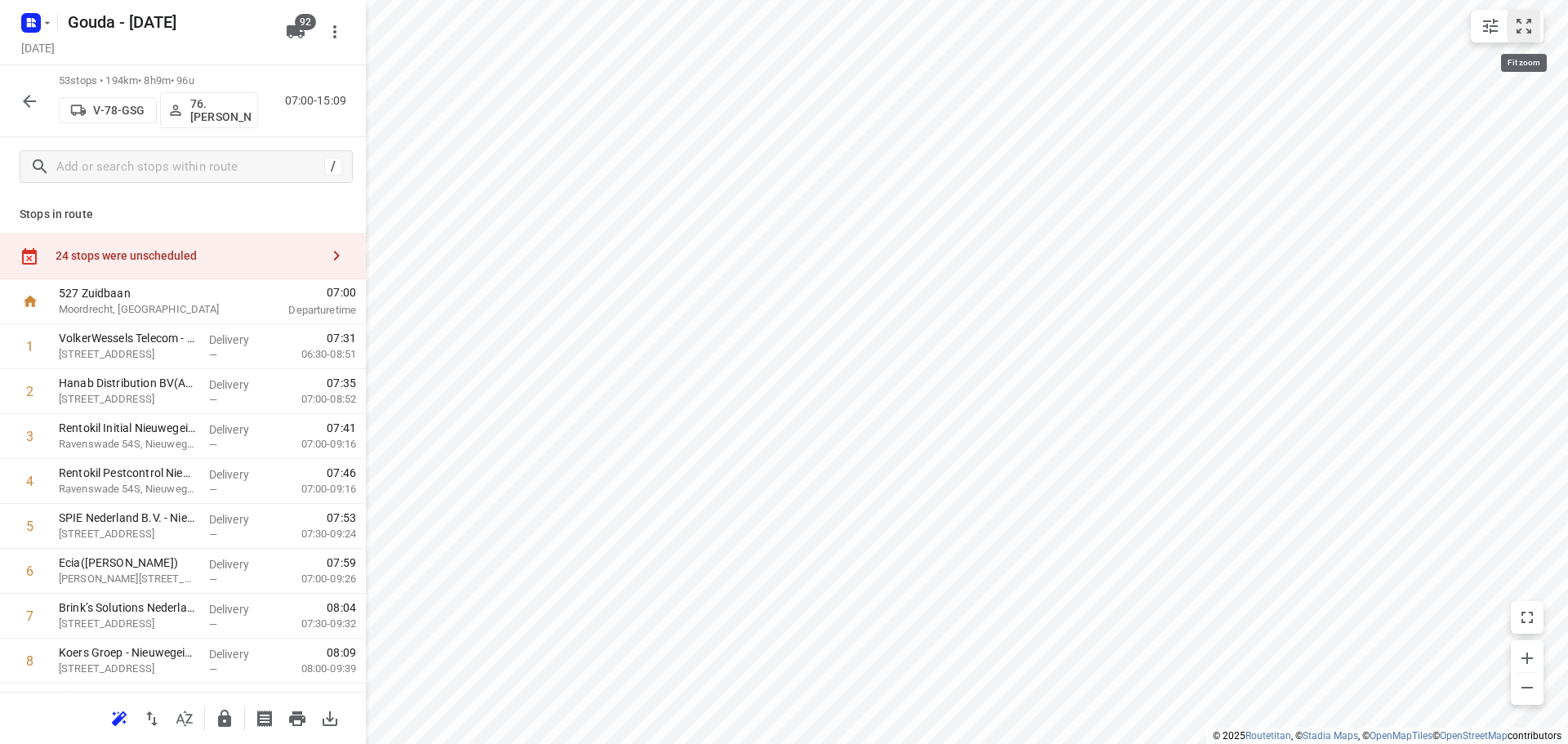
click at [1522, 30] on icon "small contained button group" at bounding box center [1524, 25] width 20 height 20
click at [177, 261] on div "24 stops were unscheduled" at bounding box center [188, 256] width 265 height 13
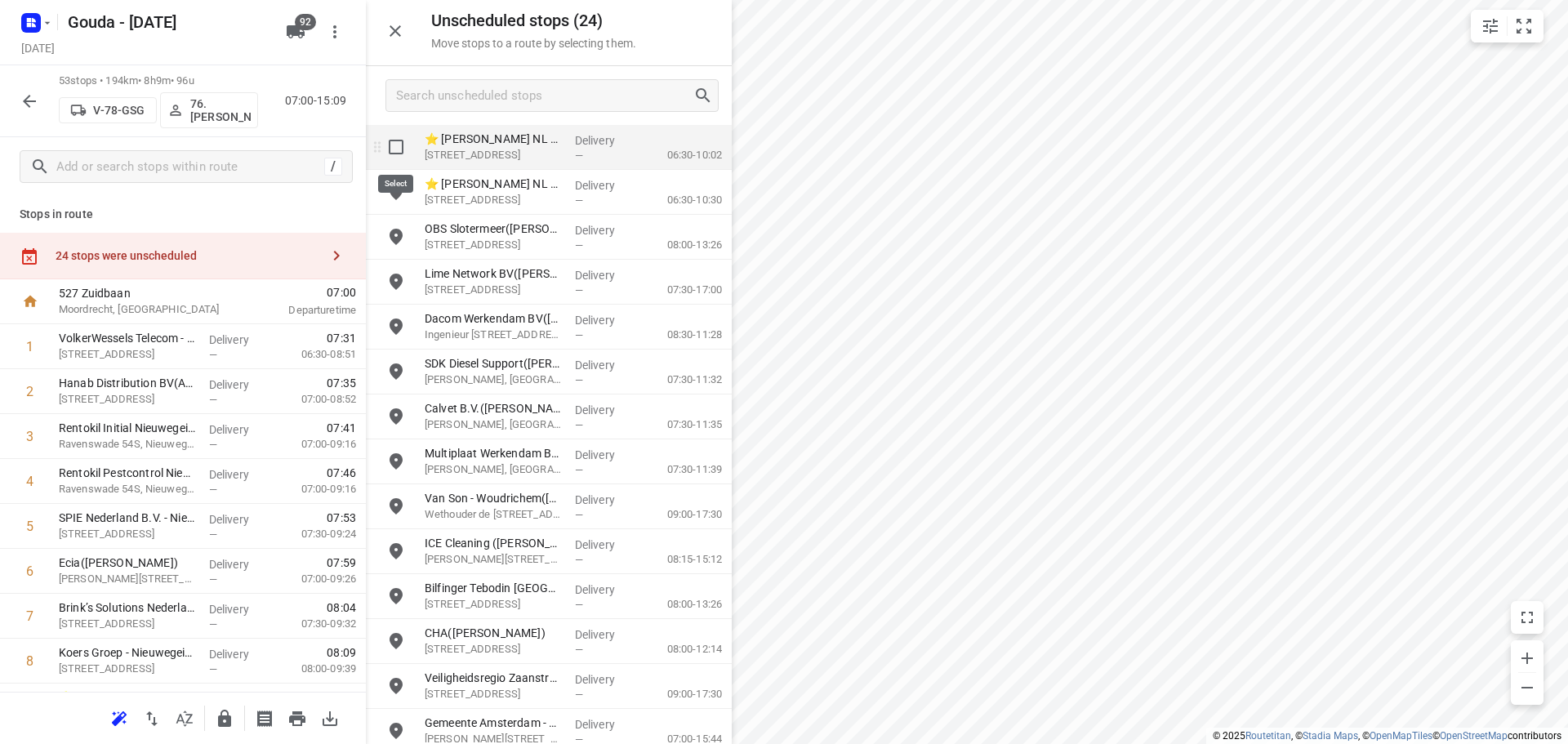
click at [392, 138] on input "grid" at bounding box center [395, 147] width 33 height 33
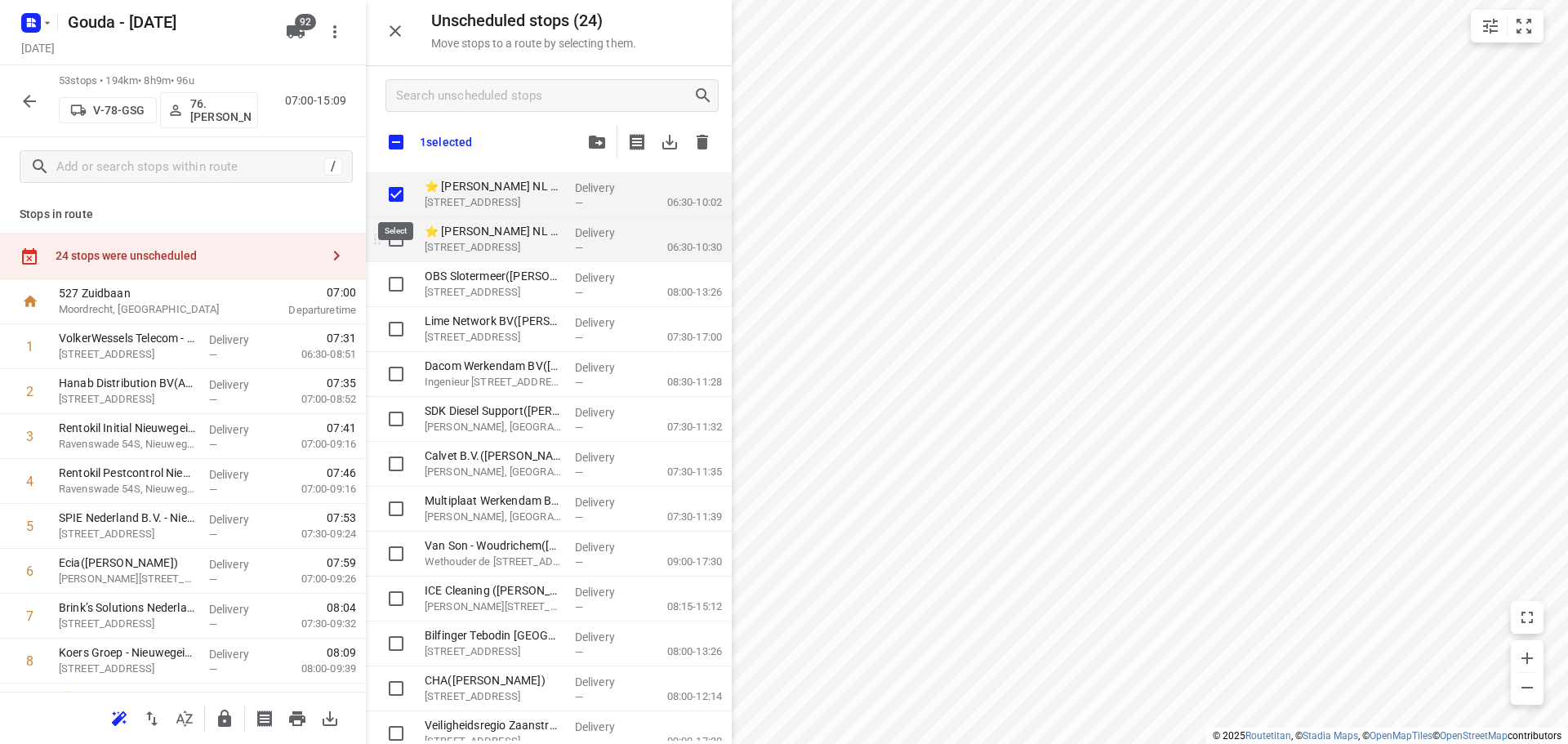
checkbox input "true"
click at [395, 240] on input "grid" at bounding box center [395, 239] width 33 height 33
checkbox input "true"
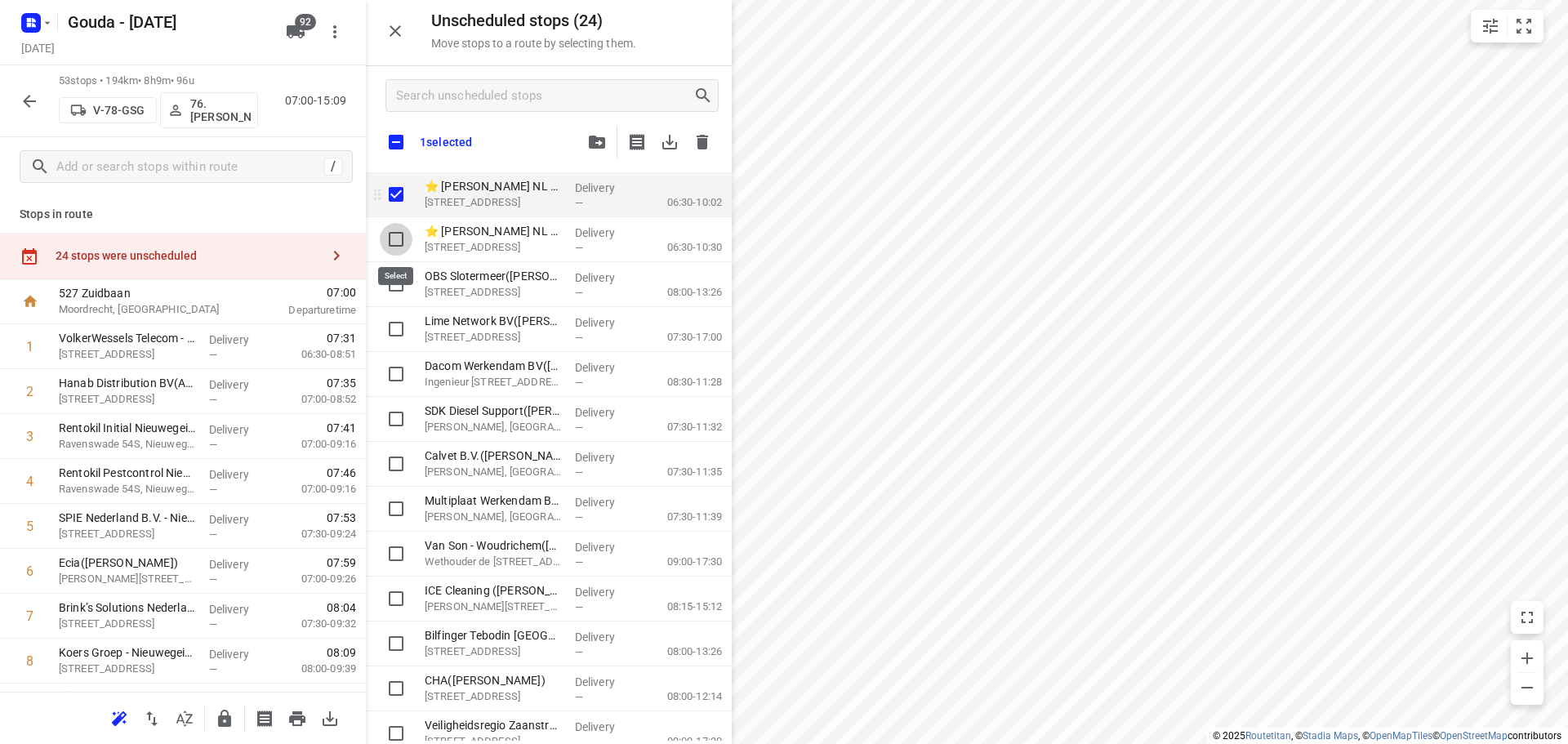
checkbox input "true"
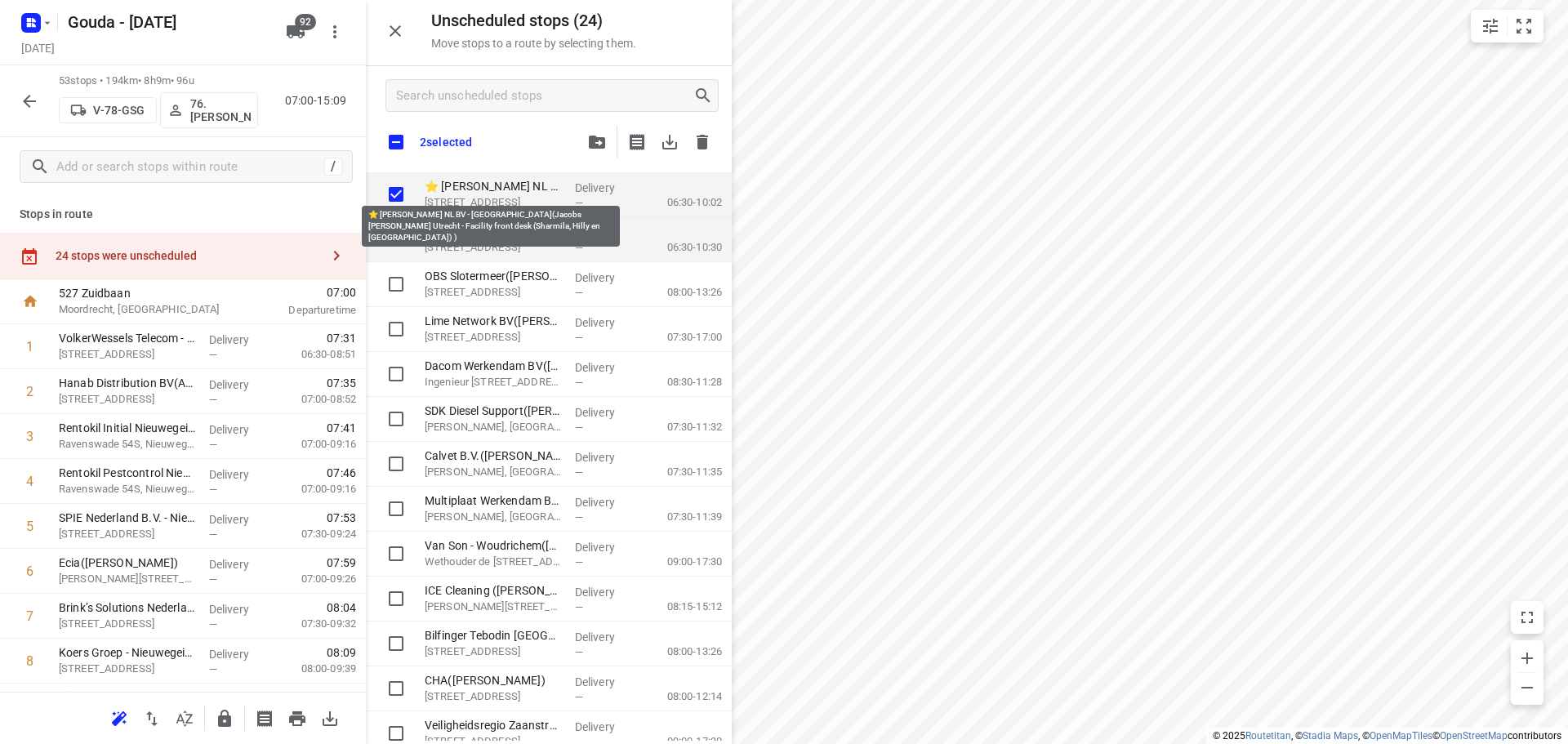
checkbox input "true"
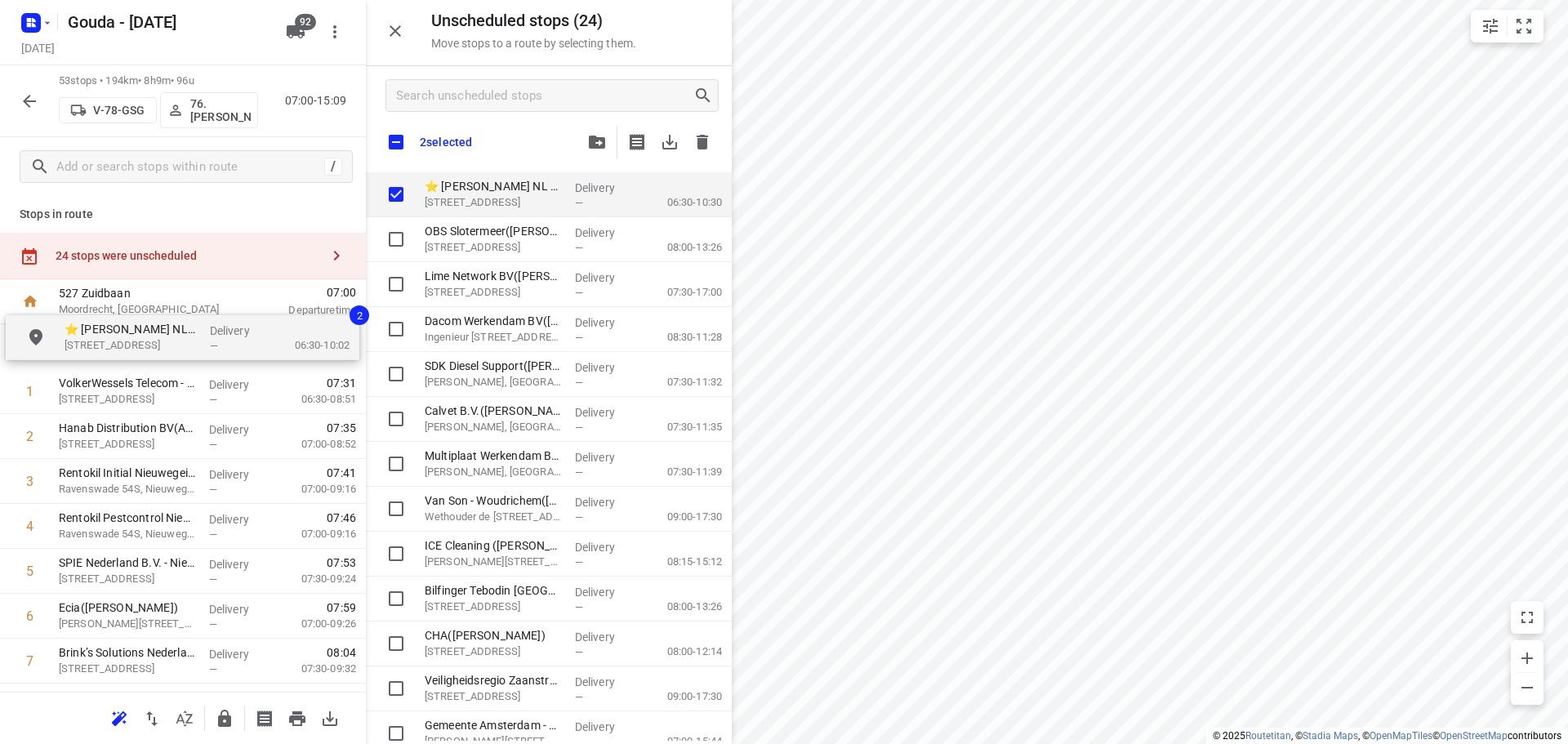
drag, startPoint x: 524, startPoint y: 194, endPoint x: 160, endPoint y: 339, distance: 391.8
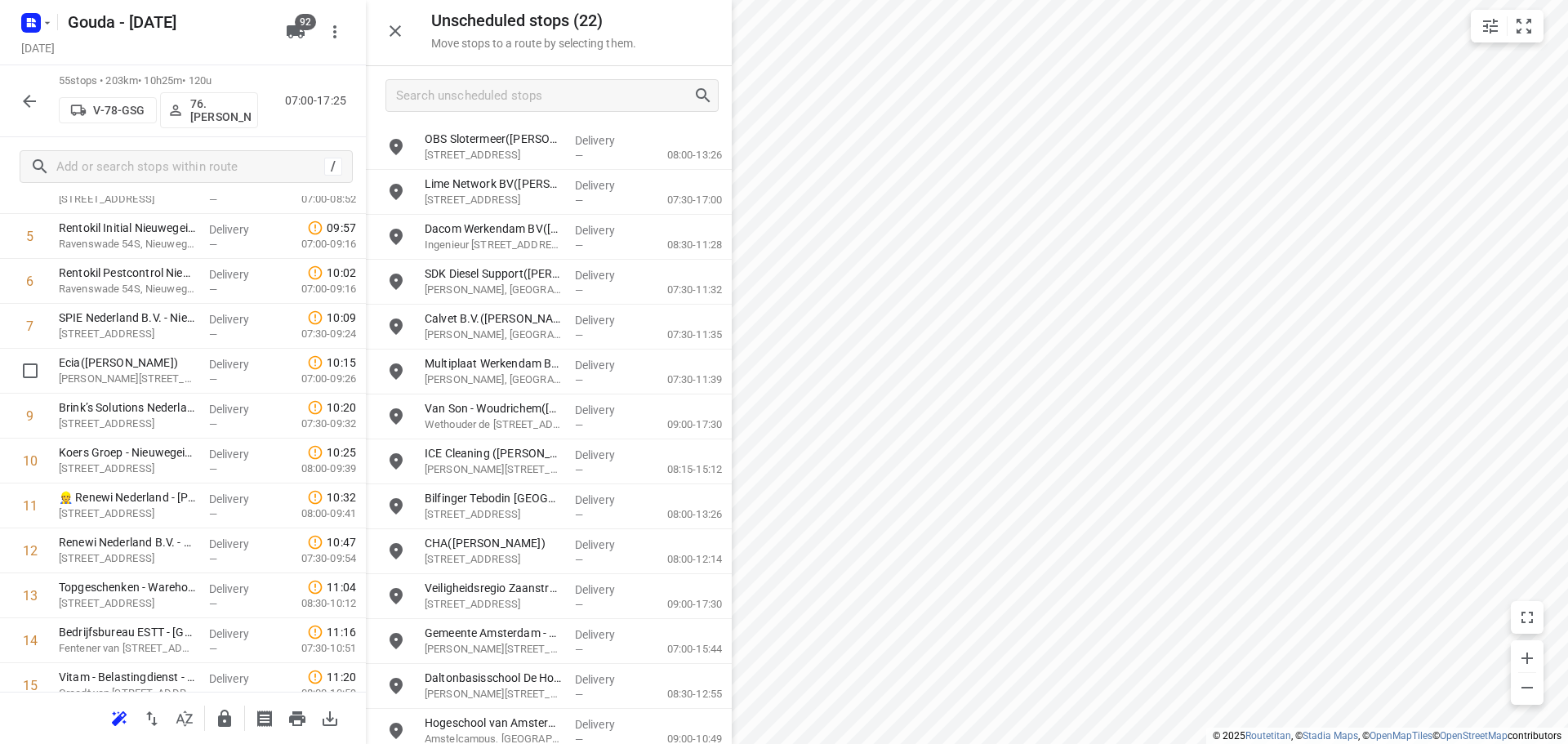
scroll to position [0, 0]
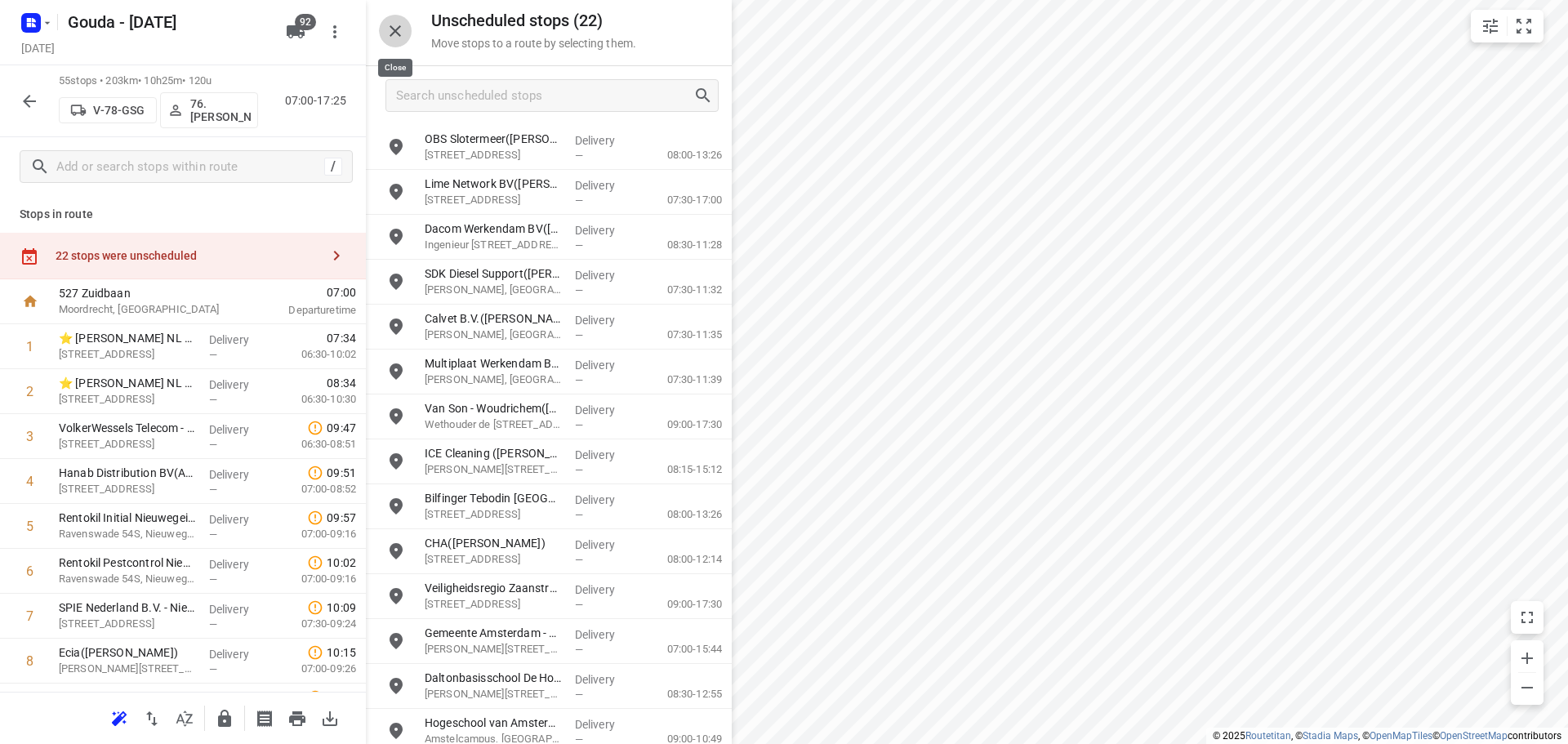
click at [398, 35] on icon "button" at bounding box center [395, 31] width 11 height 11
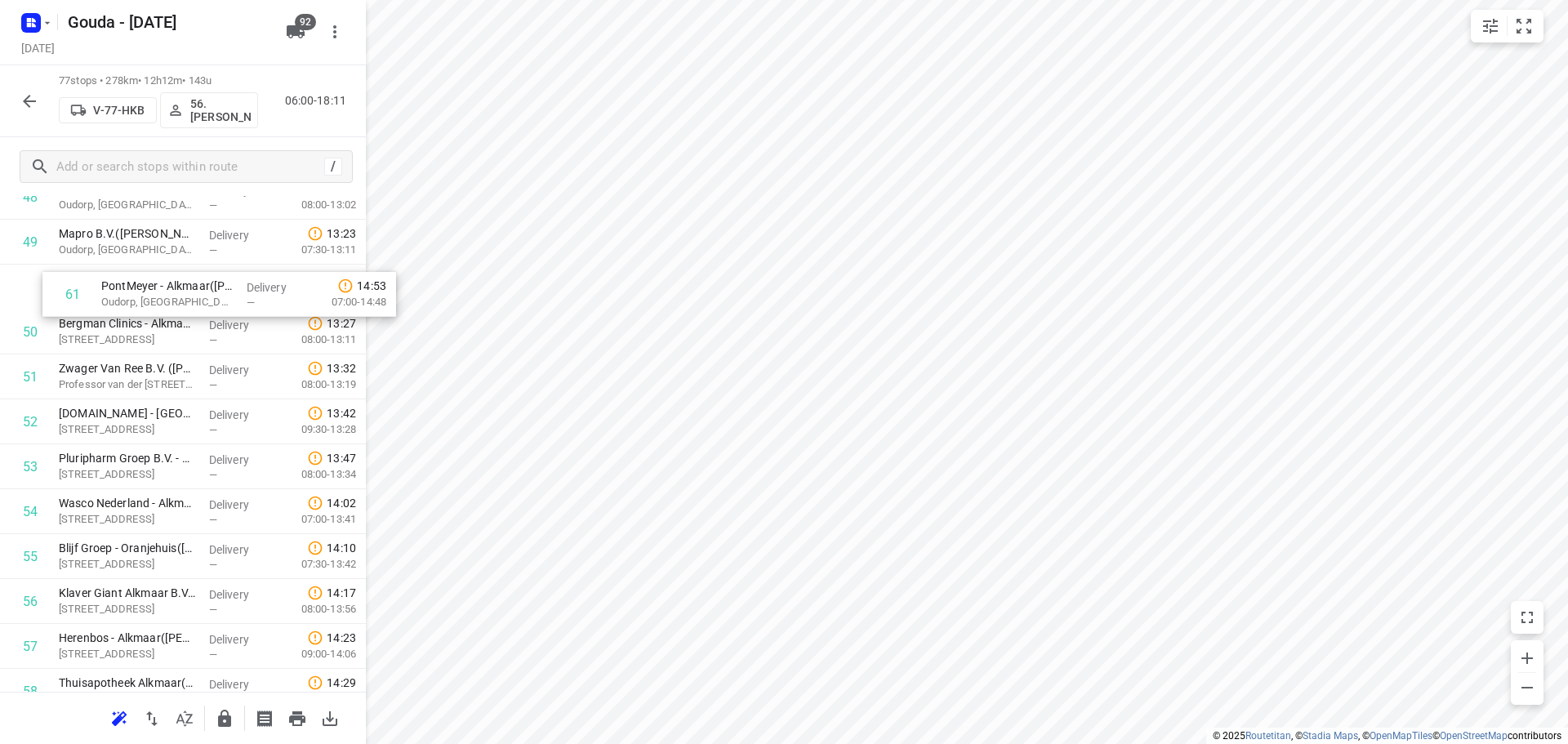
scroll to position [2259, 0]
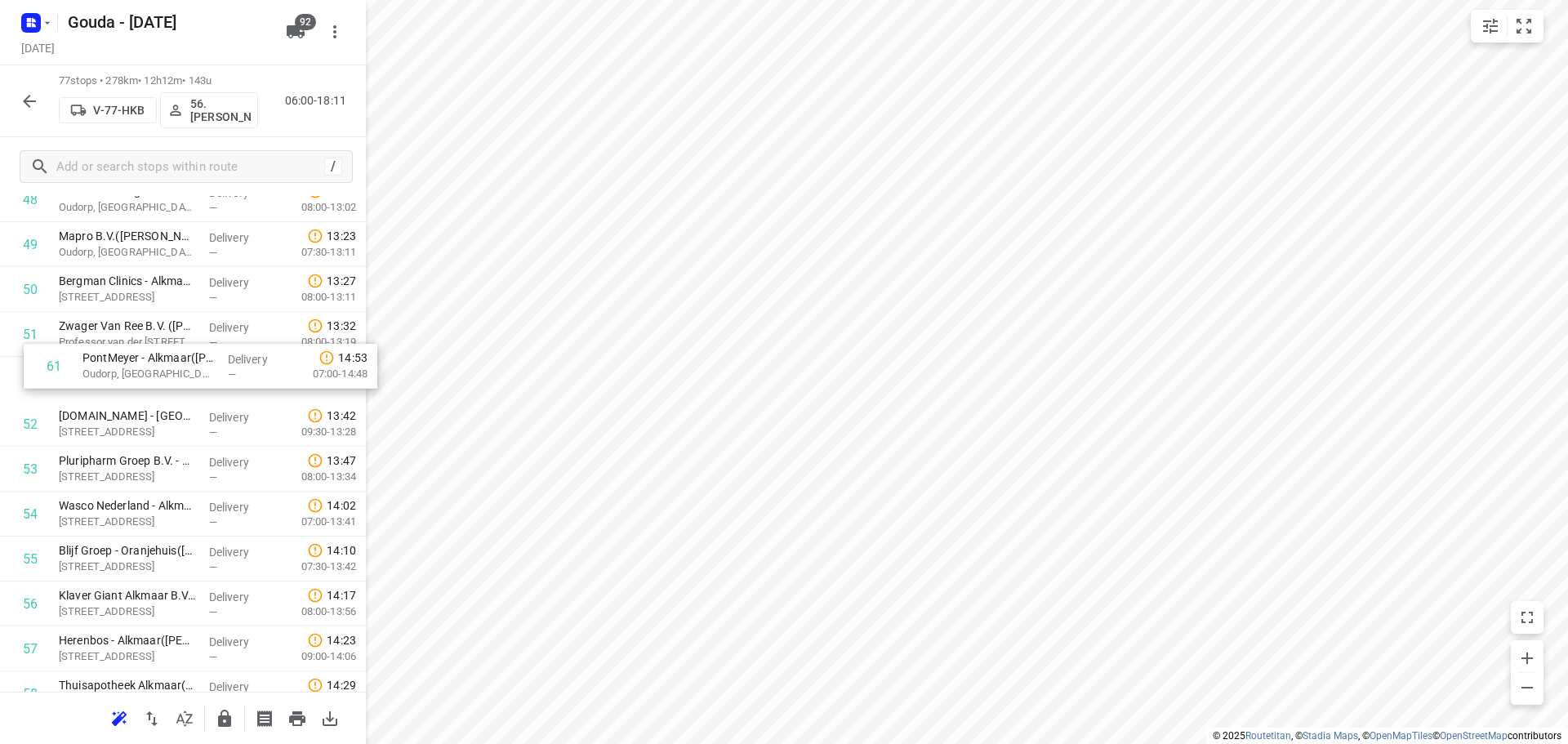
drag, startPoint x: 115, startPoint y: 524, endPoint x: 126, endPoint y: 380, distance: 144.4
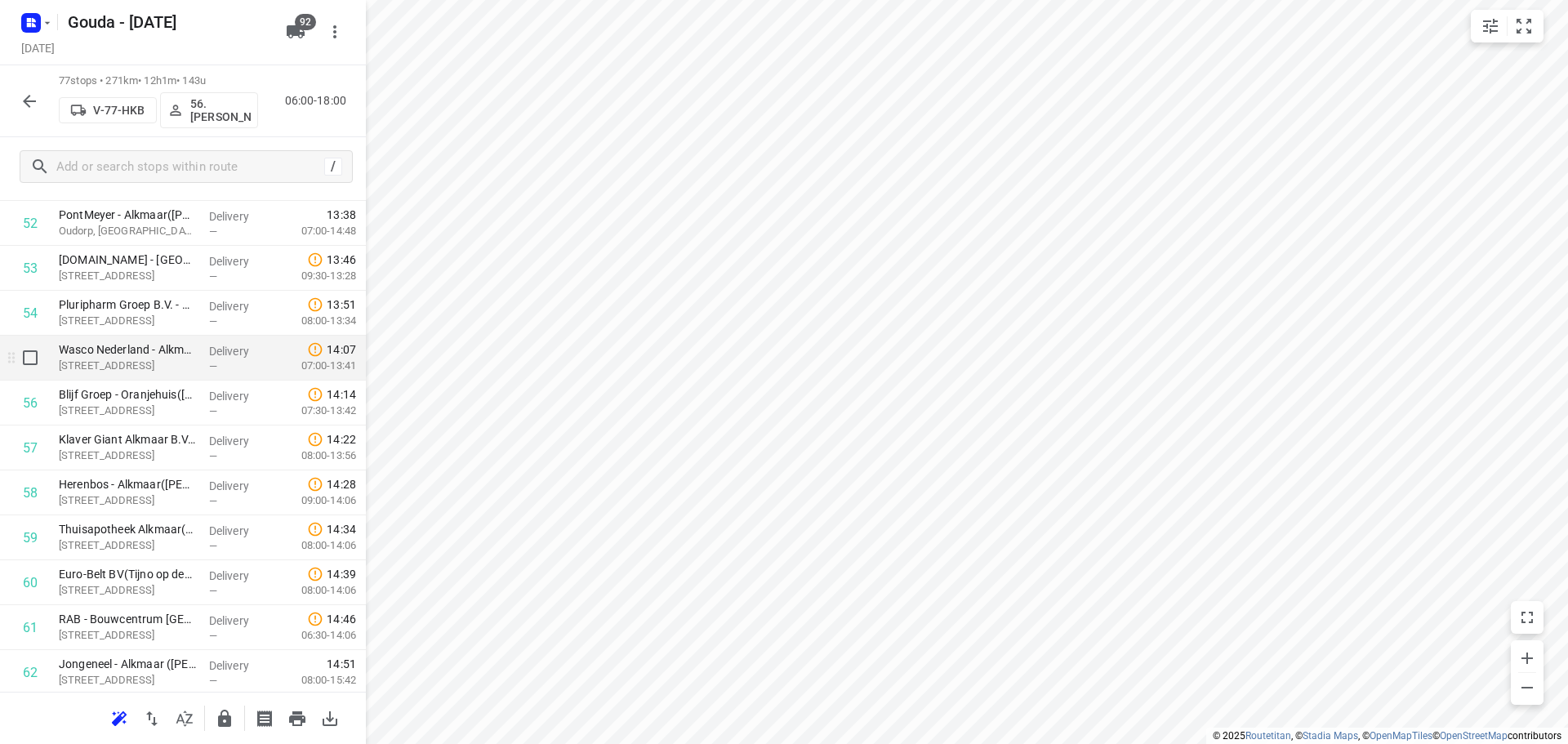
scroll to position [2504, 0]
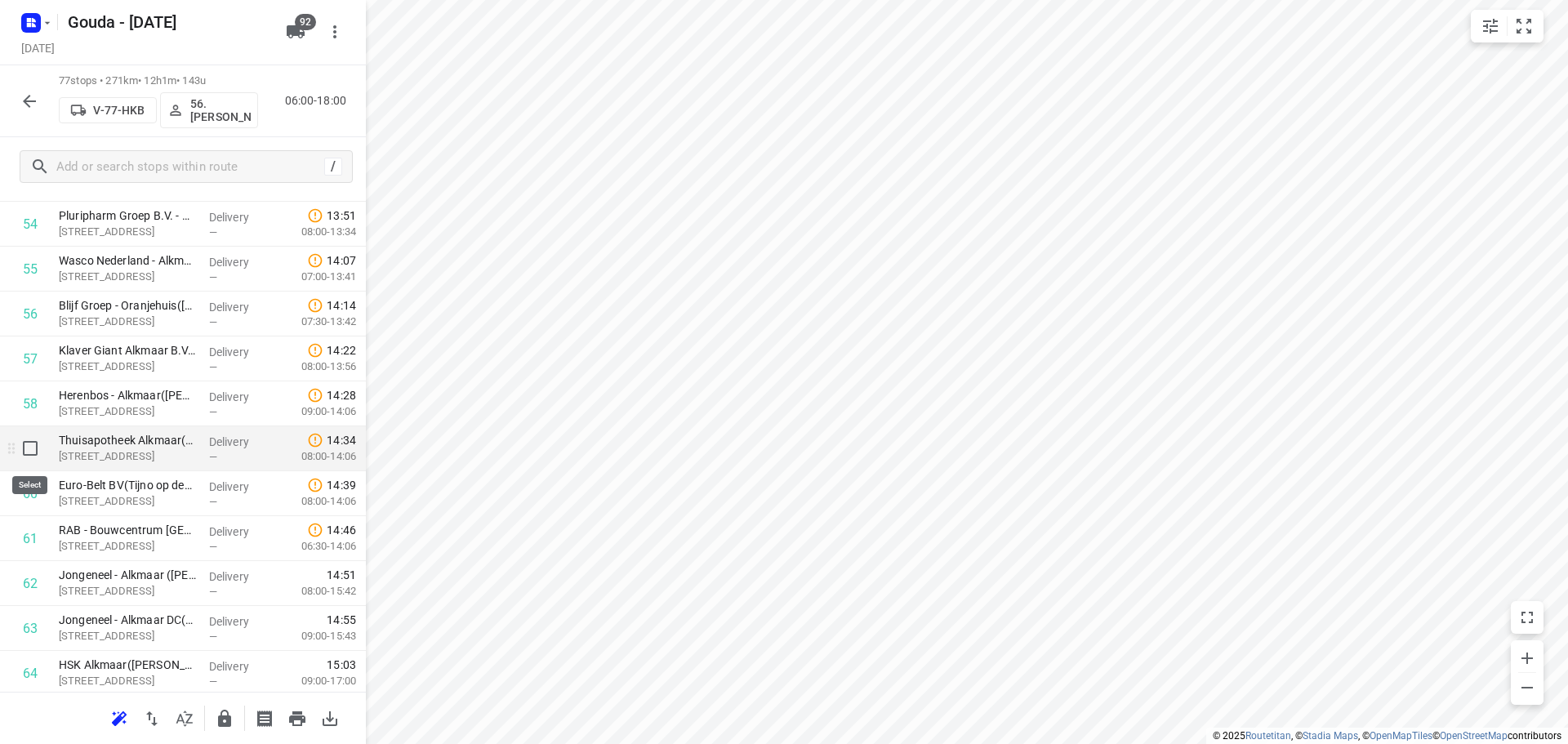
click at [31, 444] on input "checkbox" at bounding box center [30, 448] width 33 height 33
checkbox input "true"
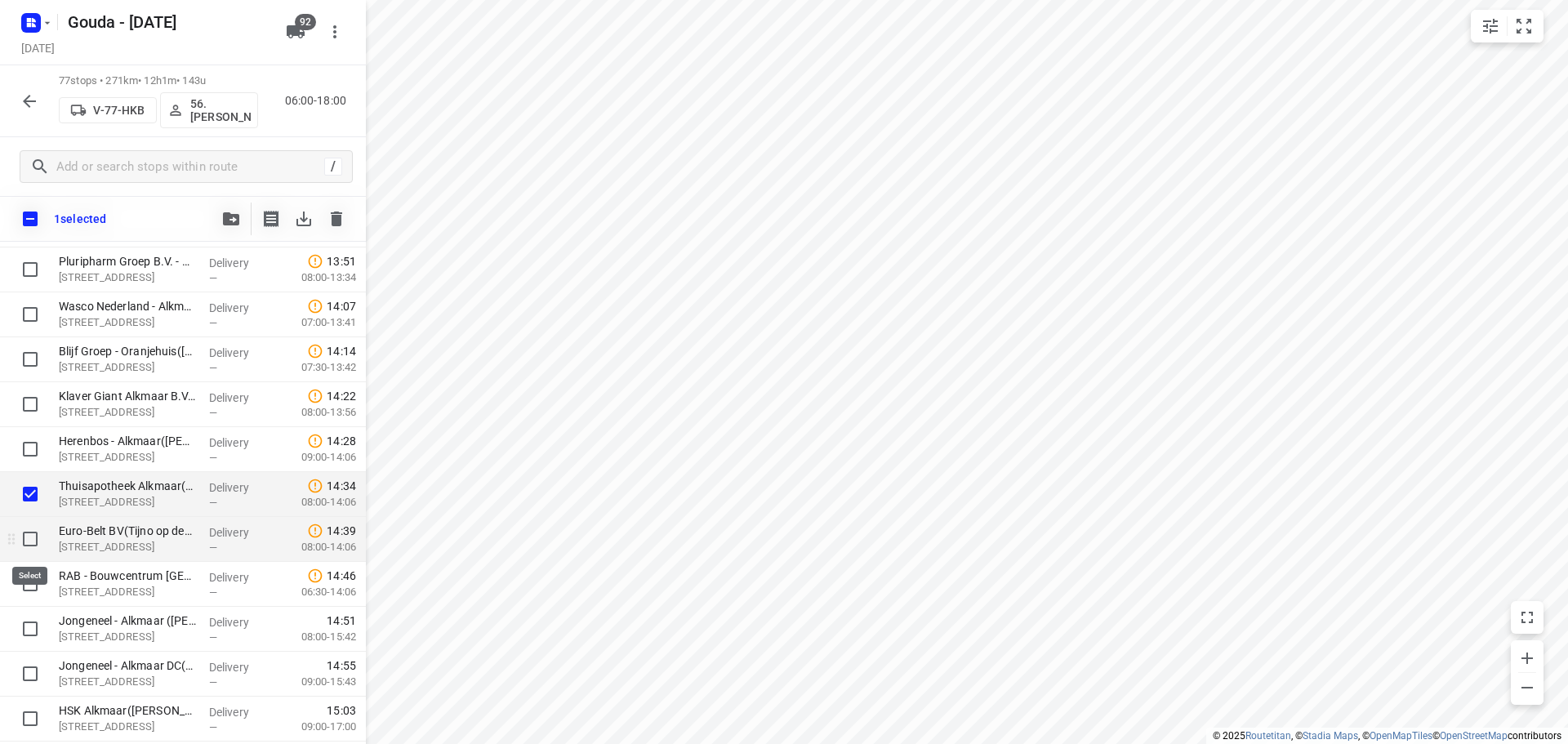
click at [35, 542] on input "checkbox" at bounding box center [30, 539] width 33 height 33
checkbox input "true"
drag, startPoint x: 104, startPoint y: 487, endPoint x: 102, endPoint y: 499, distance: 12.2
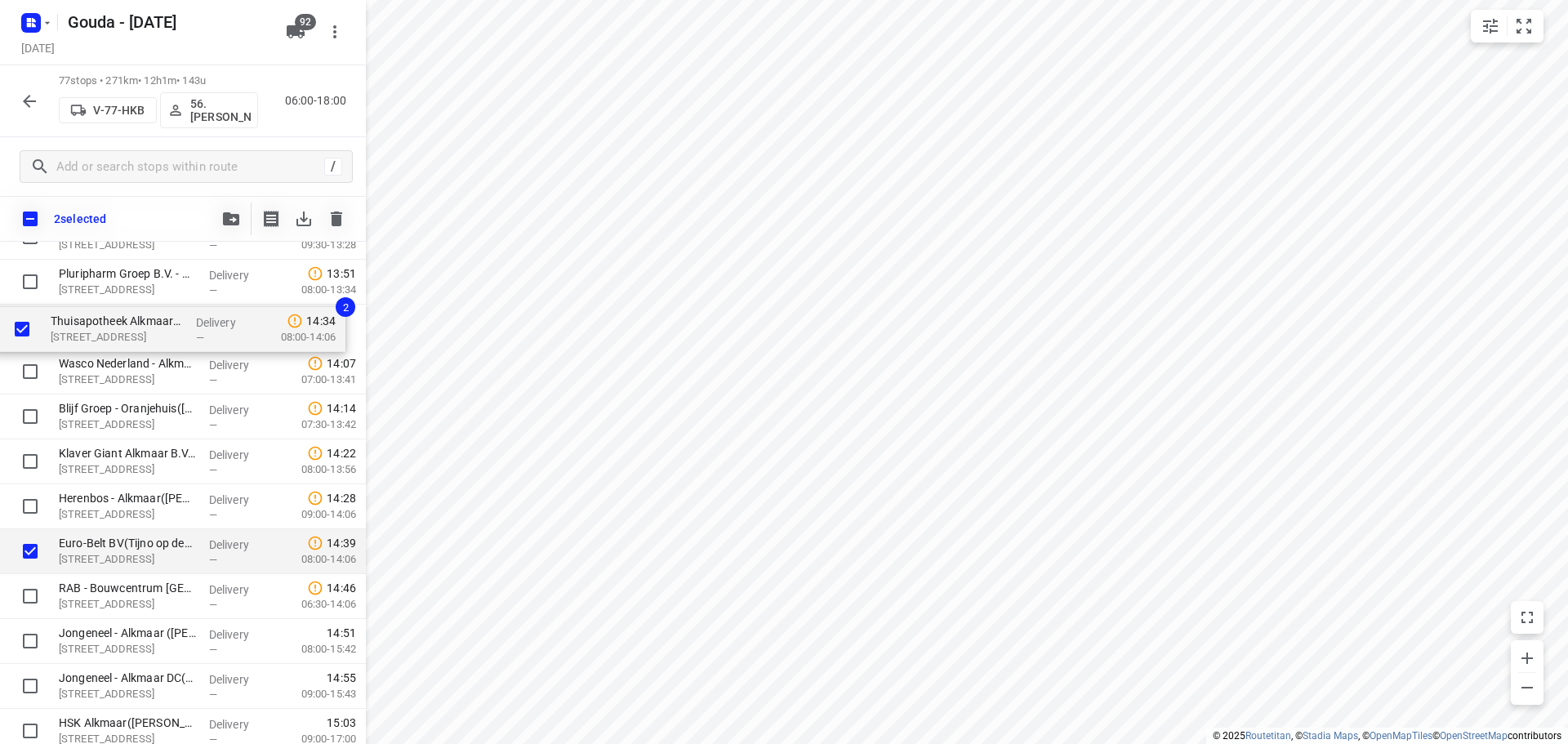
scroll to position [2452, 0]
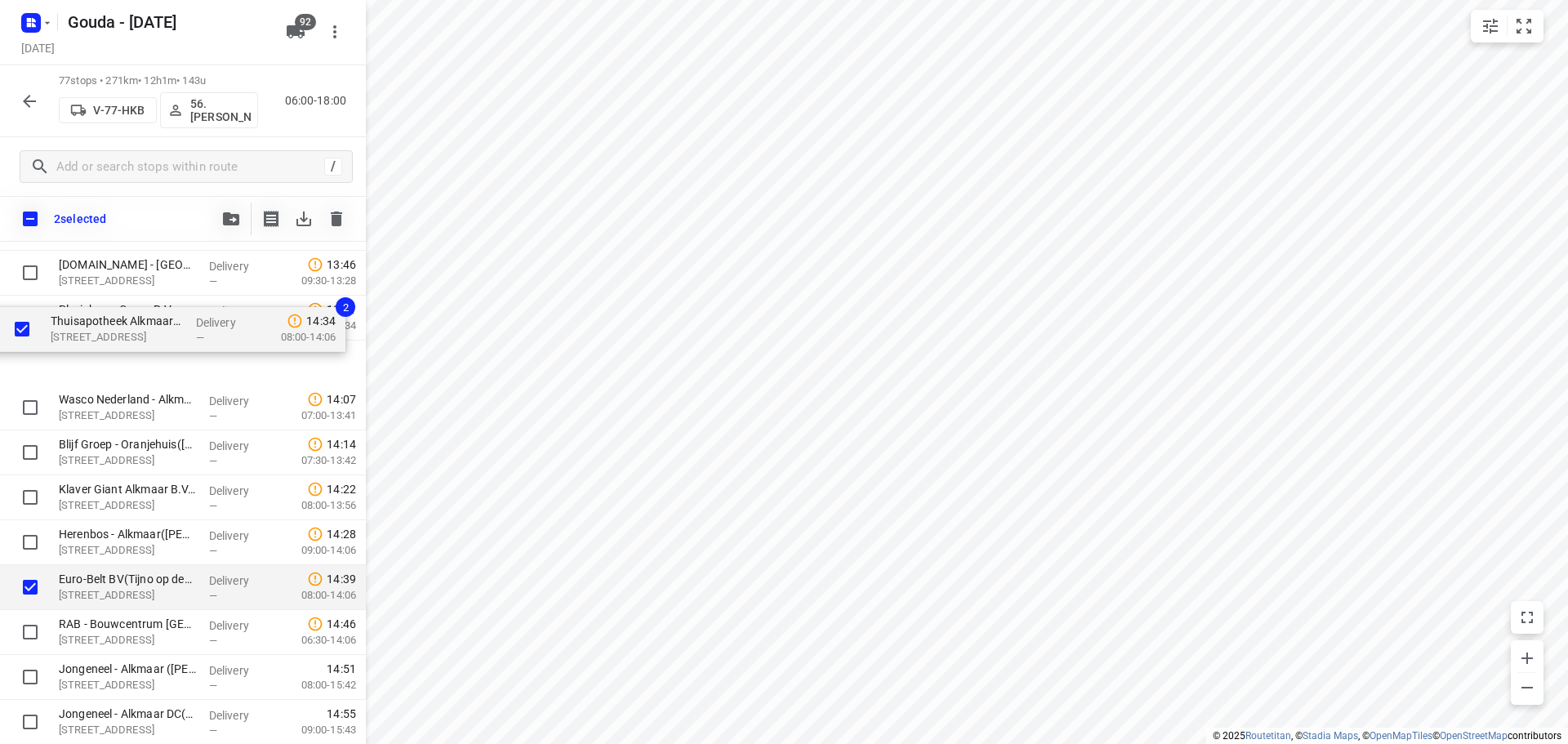
drag, startPoint x: 139, startPoint y: 502, endPoint x: 119, endPoint y: 330, distance: 173.2
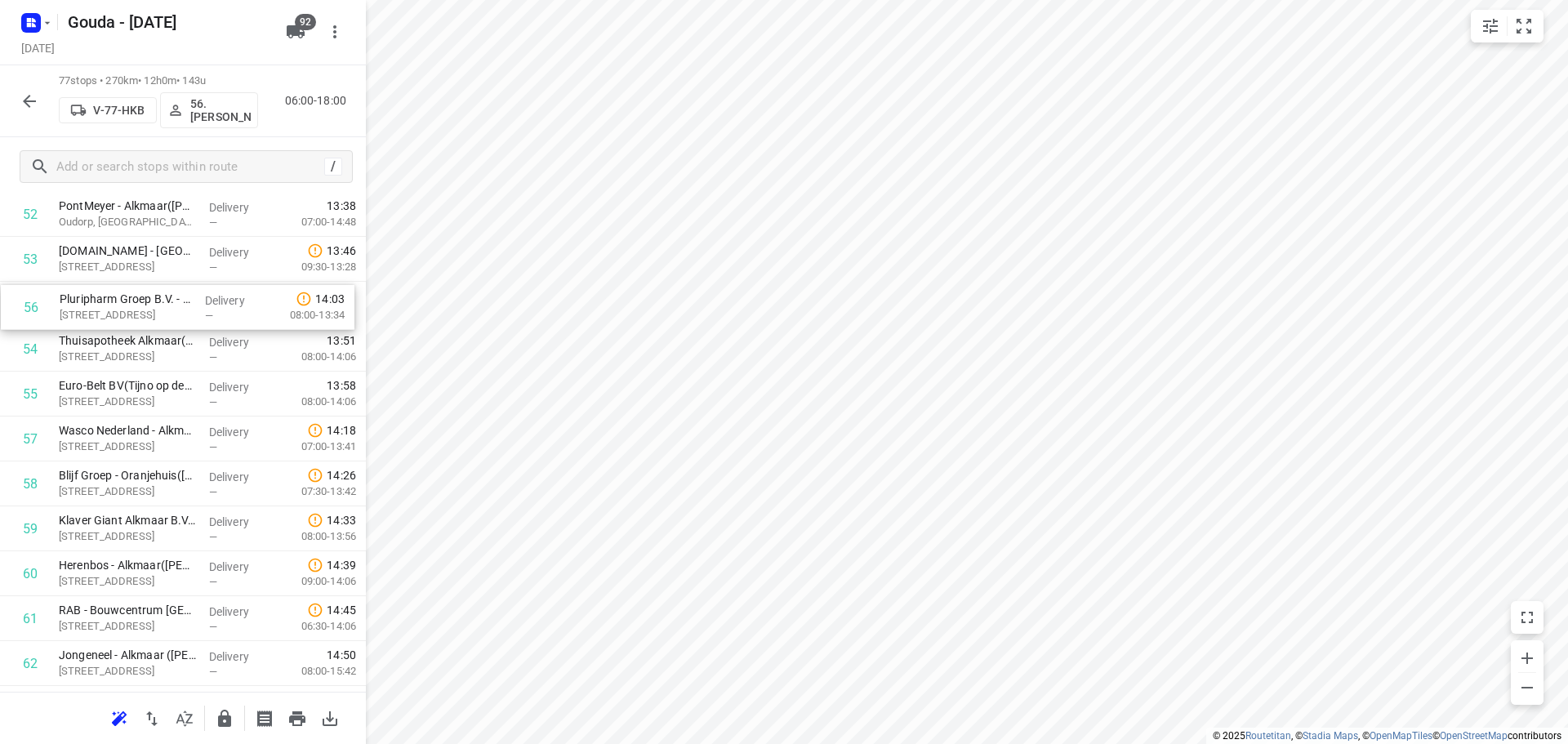
drag, startPoint x: 141, startPoint y: 376, endPoint x: 141, endPoint y: 311, distance: 65.0
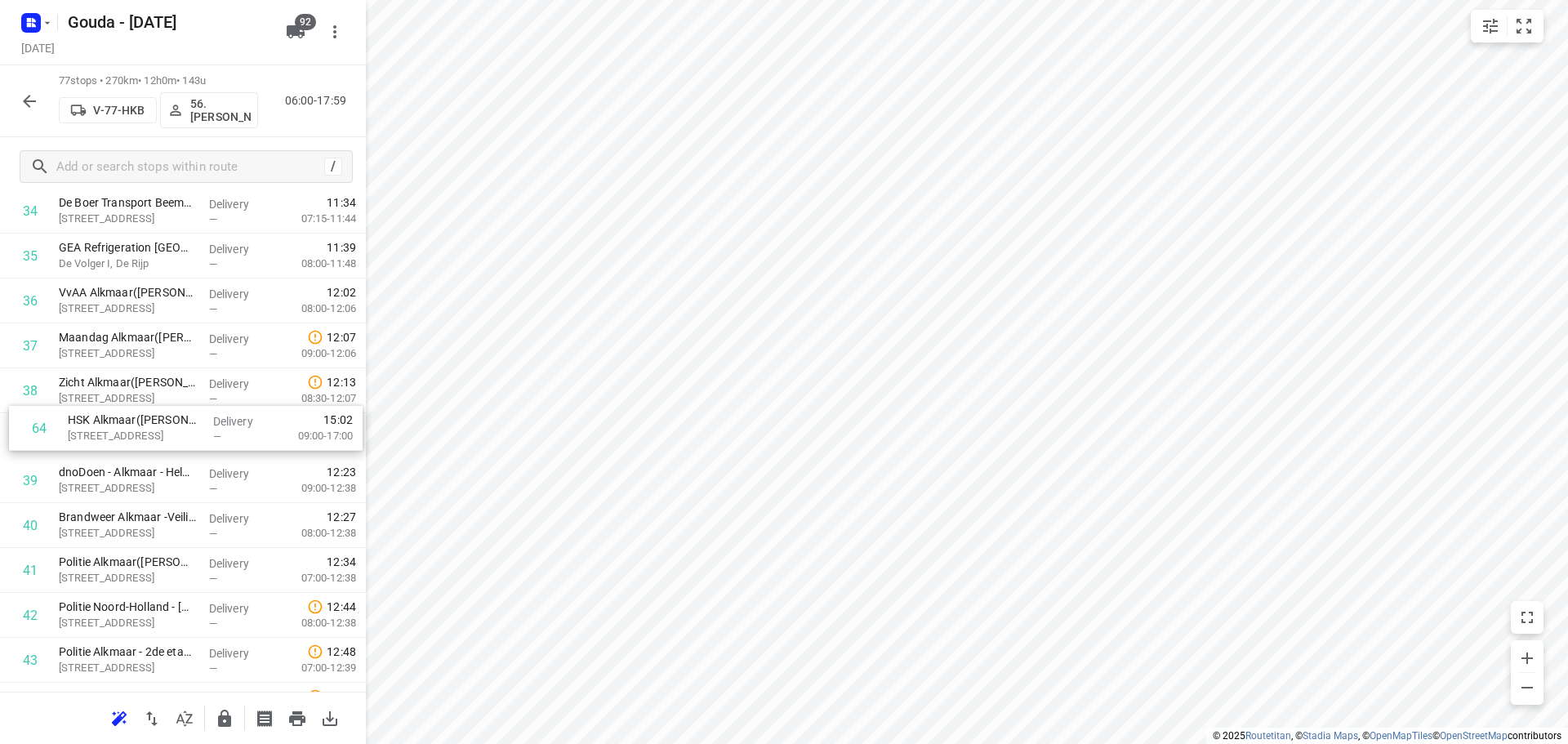
scroll to position [1615, 0]
drag, startPoint x: 177, startPoint y: 438, endPoint x: 184, endPoint y: 431, distance: 9.9
click at [184, 431] on div "1 Albron - IDA(Fatima Saksoukh) Slochterweg 35, Amsterdam Delivery — 07:00 07:0…" at bounding box center [183, 440] width 366 height 3460
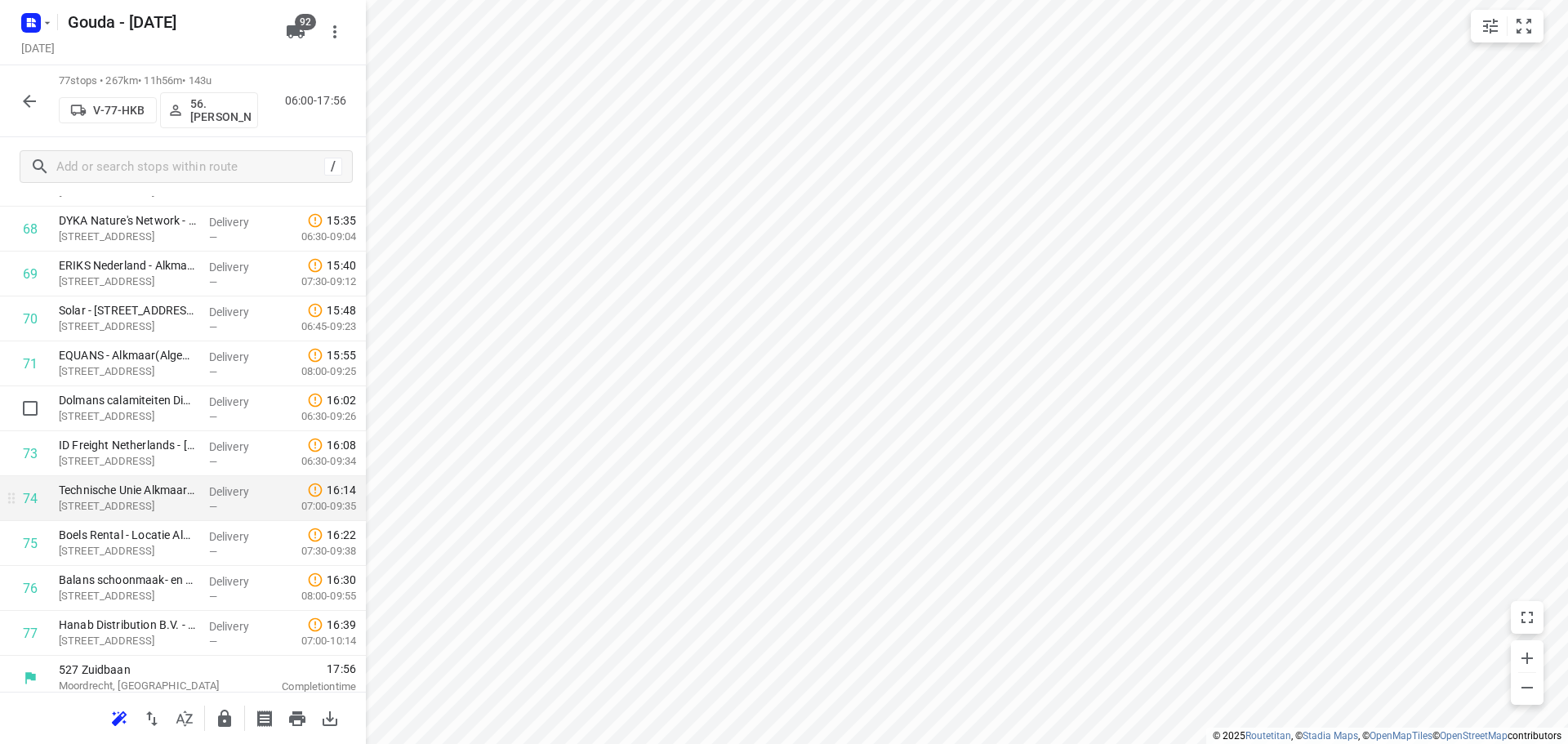
scroll to position [3138, 0]
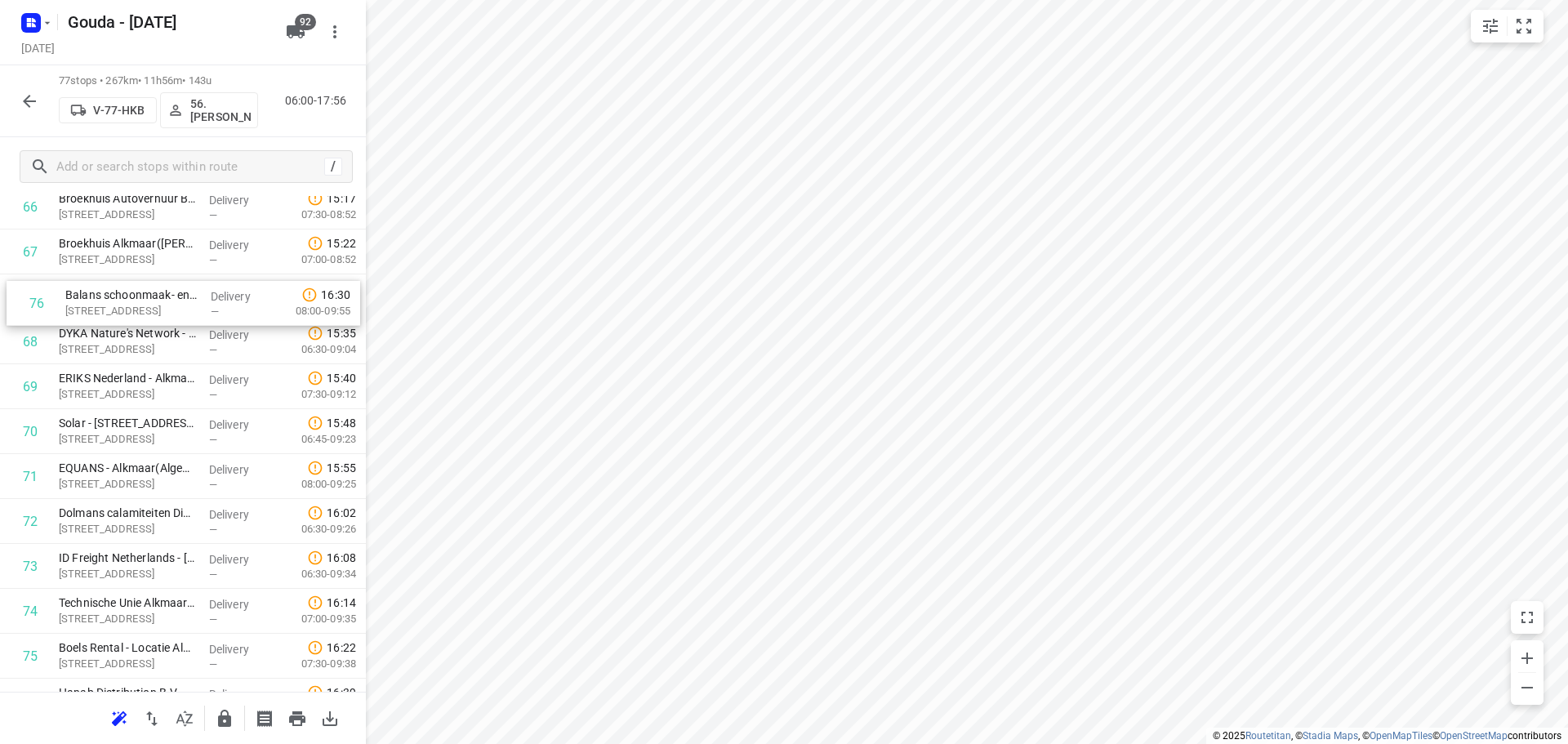
drag, startPoint x: 144, startPoint y: 579, endPoint x: 146, endPoint y: 305, distance: 274.0
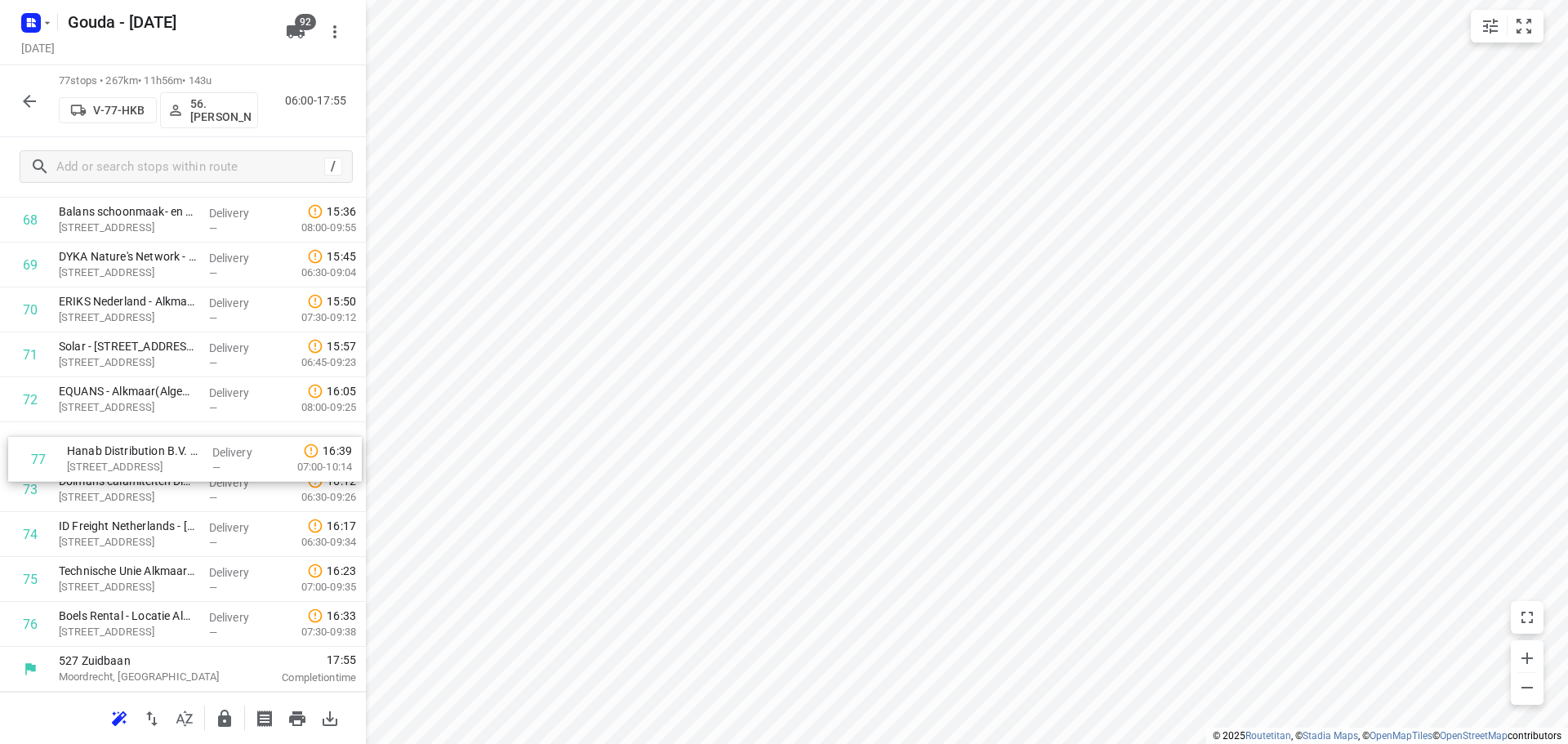
drag, startPoint x: 157, startPoint y: 639, endPoint x: 162, endPoint y: 465, distance: 174.1
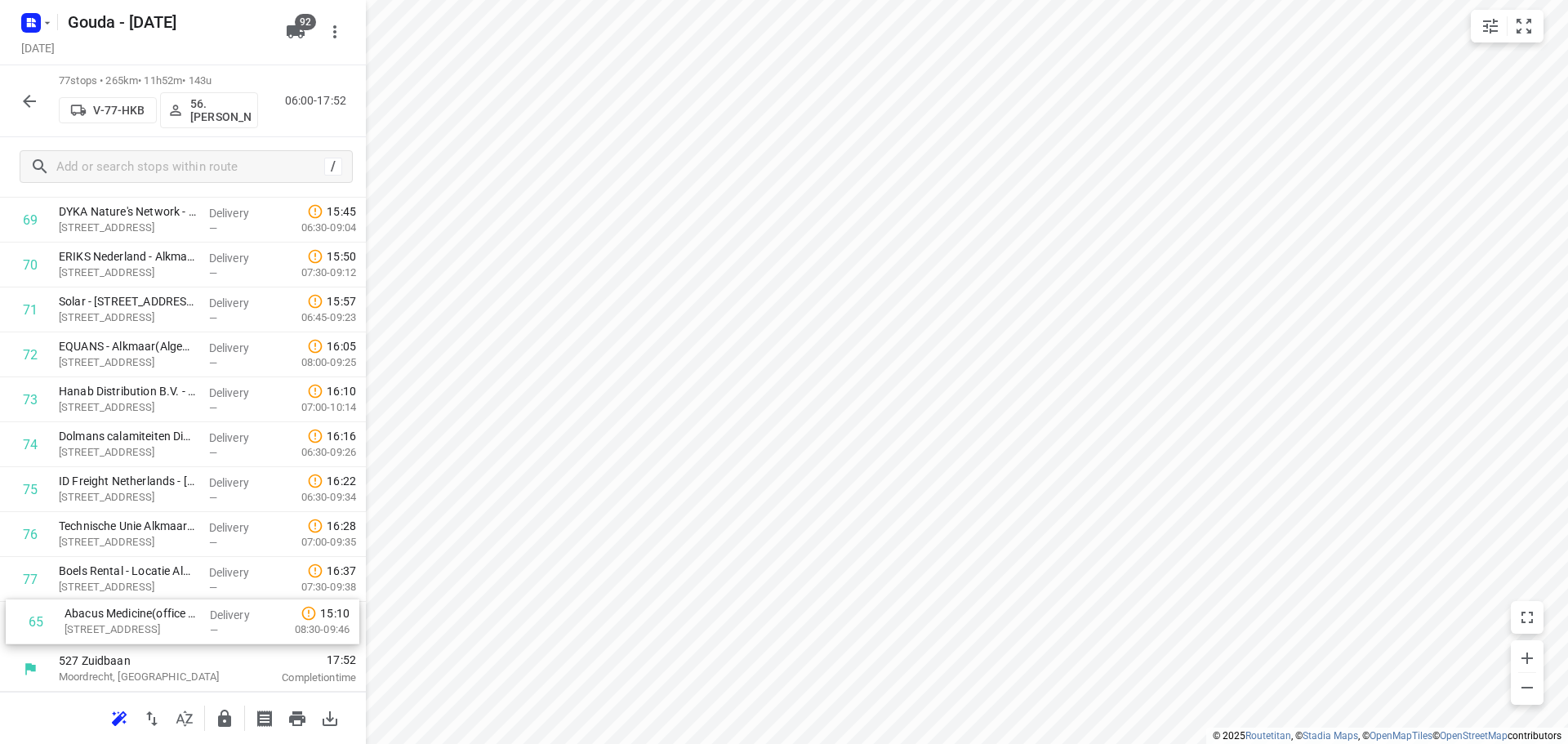
drag, startPoint x: 184, startPoint y: 324, endPoint x: 189, endPoint y: 622, distance: 298.0
click at [227, 722] on icon "button" at bounding box center [224, 719] width 13 height 17
click at [25, 110] on icon "button" at bounding box center [29, 101] width 20 height 20
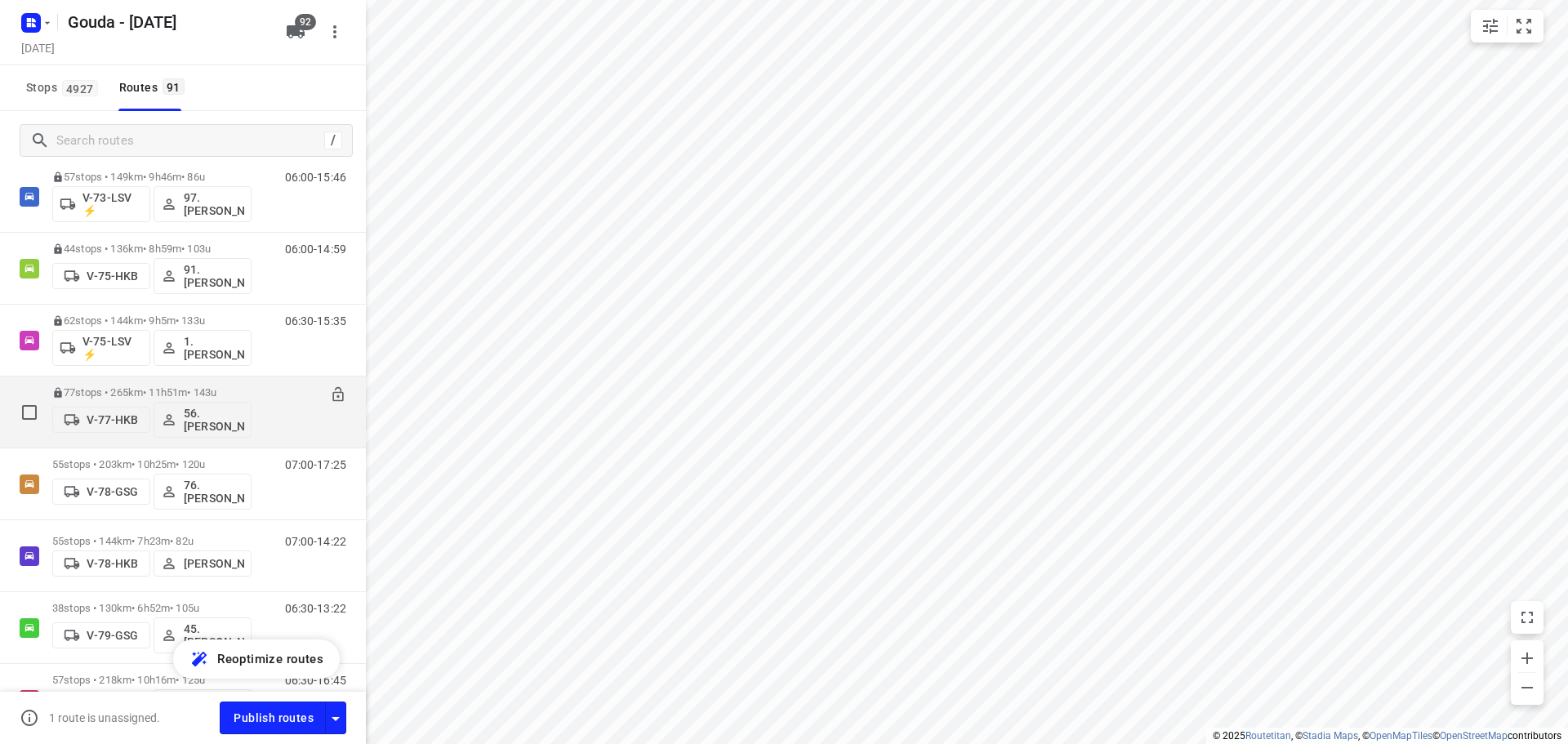
scroll to position [2206, 0]
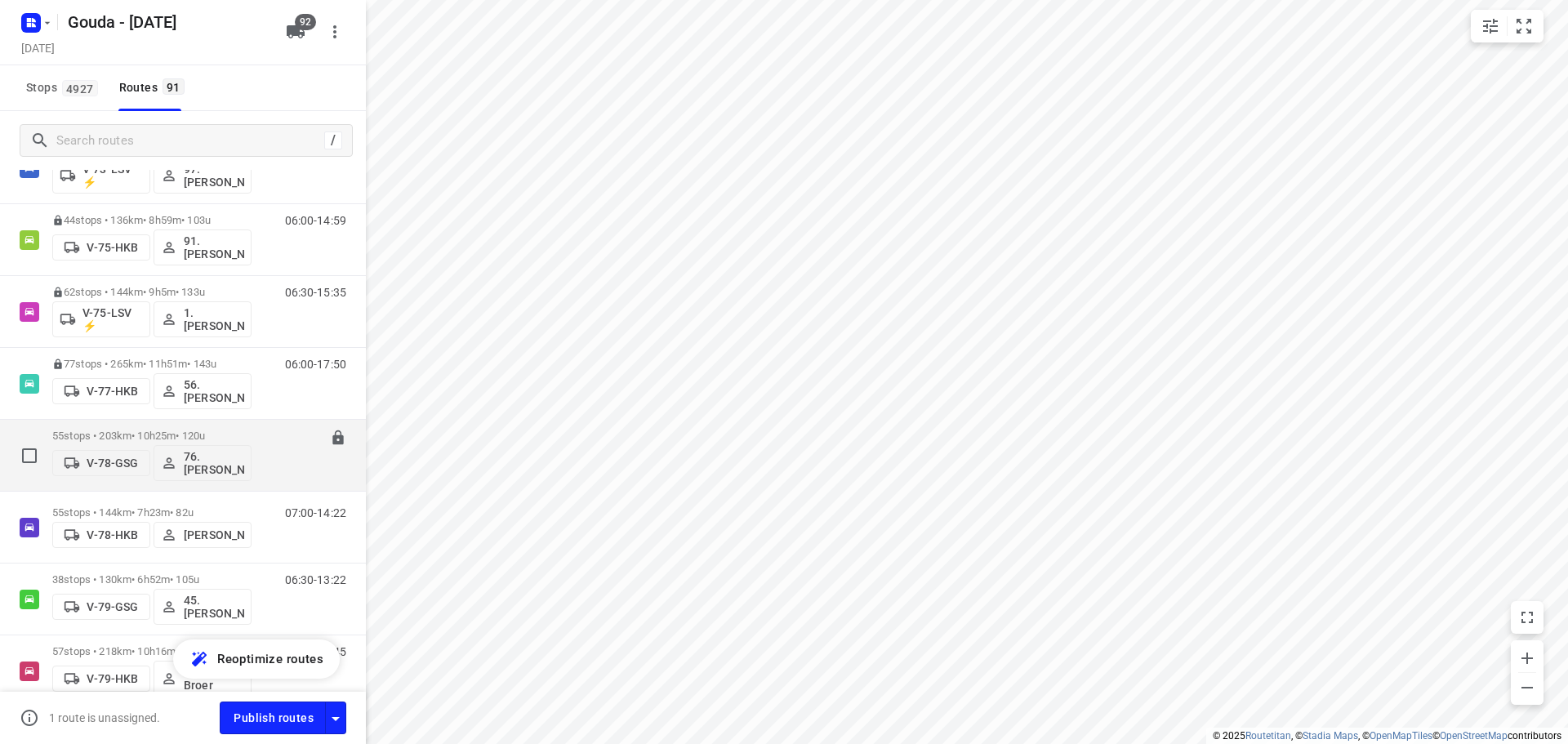
click at [114, 426] on div "55 stops • 203km • 10h25m • 120u V-78-GSG 76. Ibrahim Cete" at bounding box center [152, 456] width 199 height 68
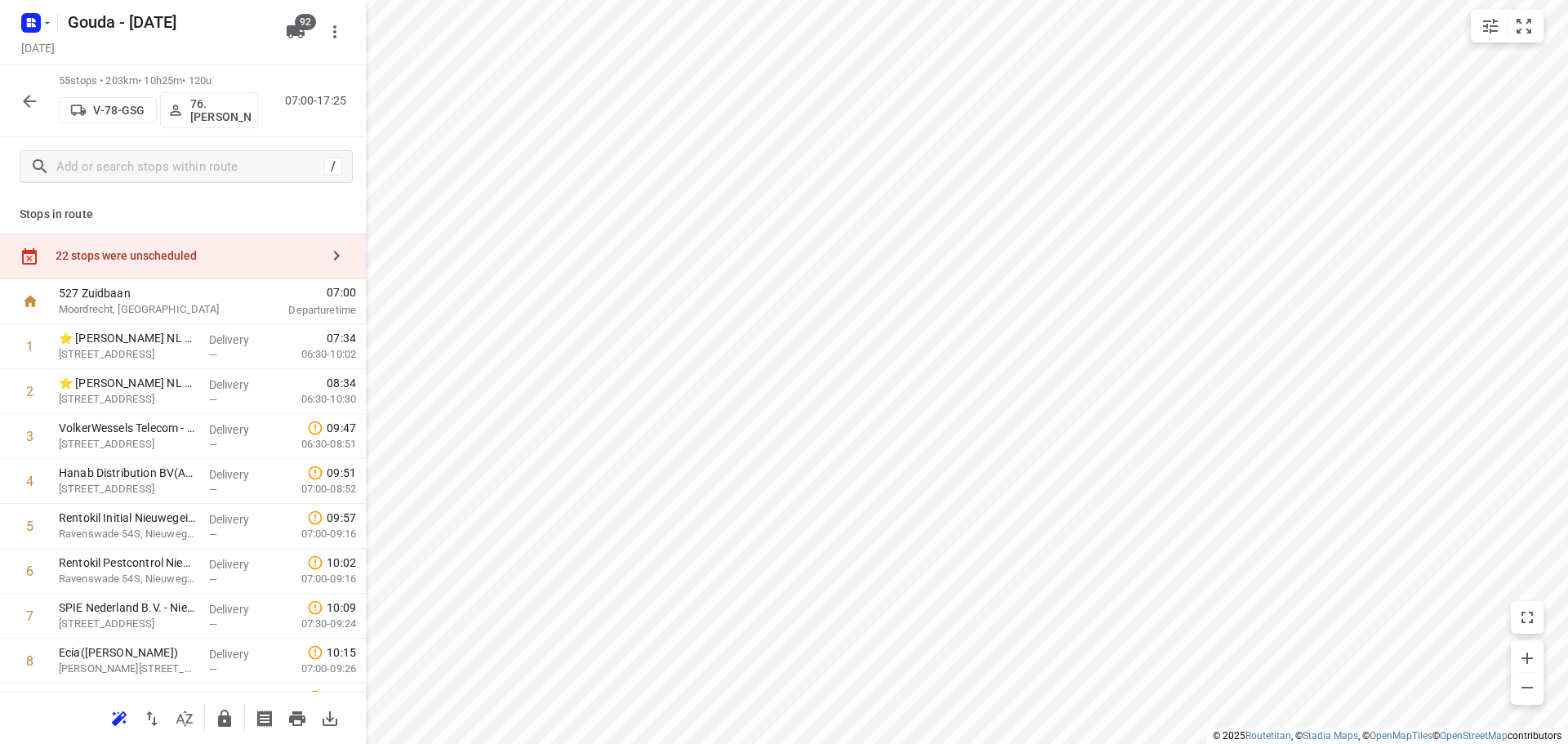
click at [873, 0] on html "i © 2025 Routetitan , © Stadia Maps , © OpenMapTiles © OpenStreetMap contributo…" at bounding box center [784, 372] width 1568 height 744
click at [195, 719] on button "button" at bounding box center [184, 719] width 33 height 33
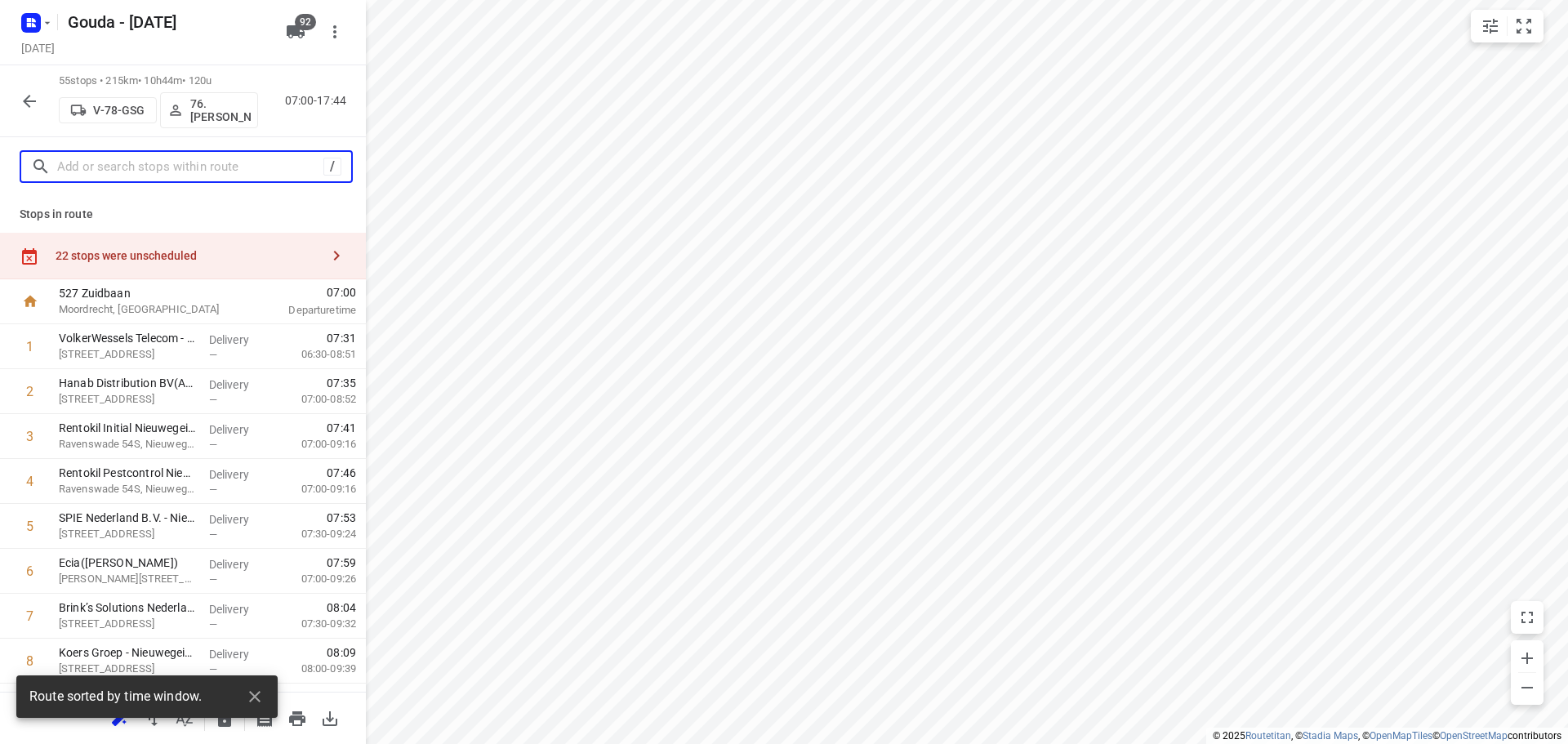
click at [143, 170] on input "text" at bounding box center [191, 166] width 267 height 25
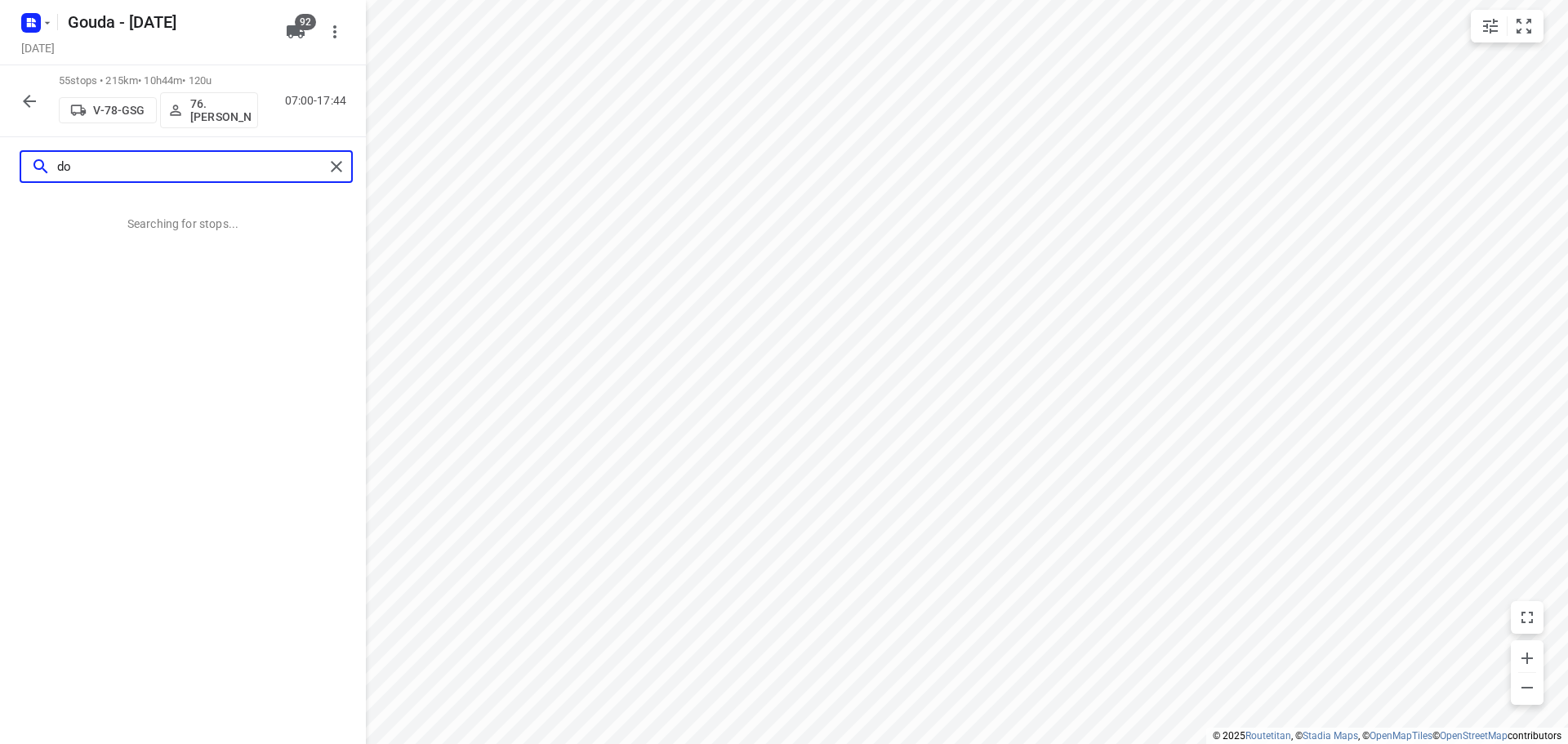
type input "d"
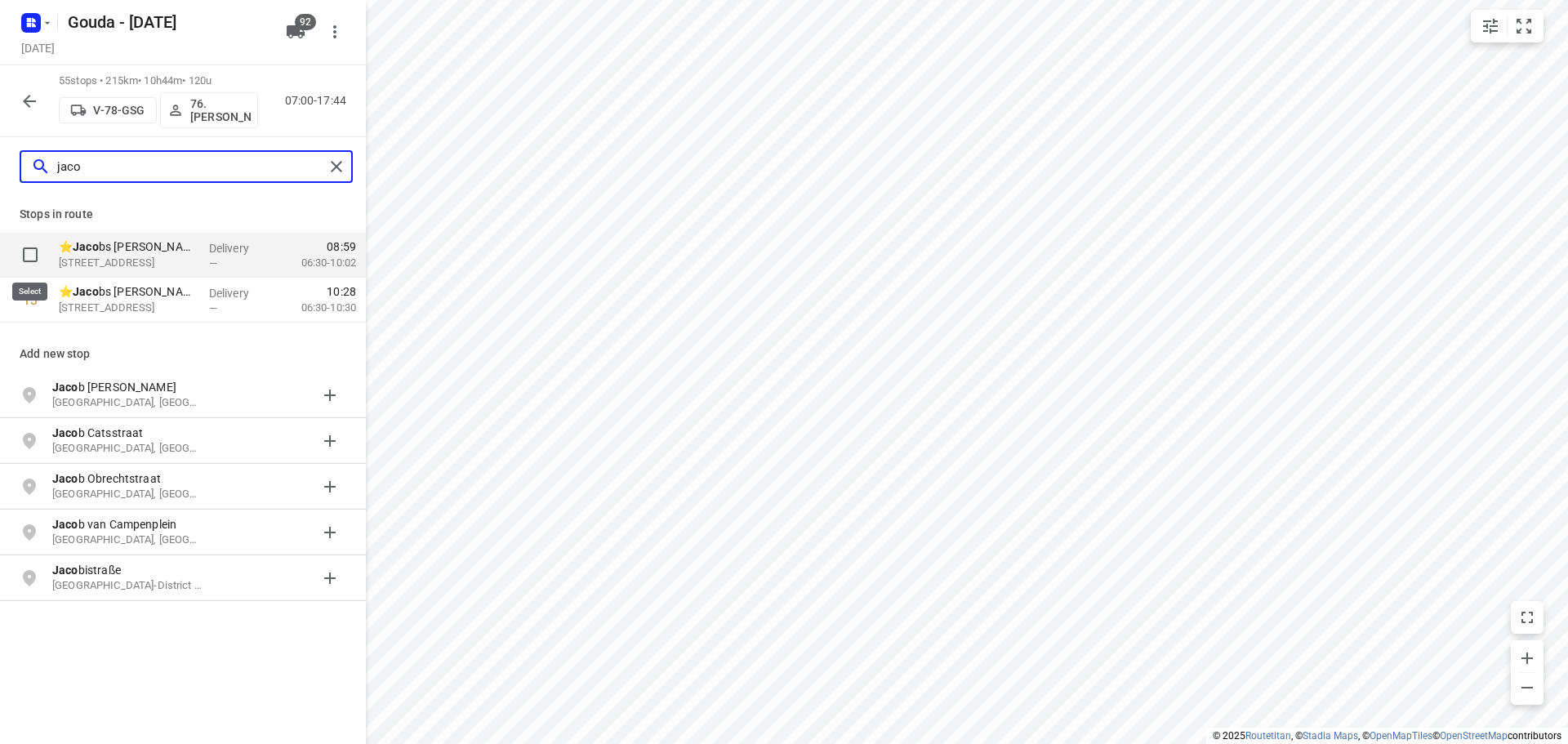
type input "jaco"
click at [35, 253] on input "checkbox" at bounding box center [30, 255] width 33 height 33
checkbox input "true"
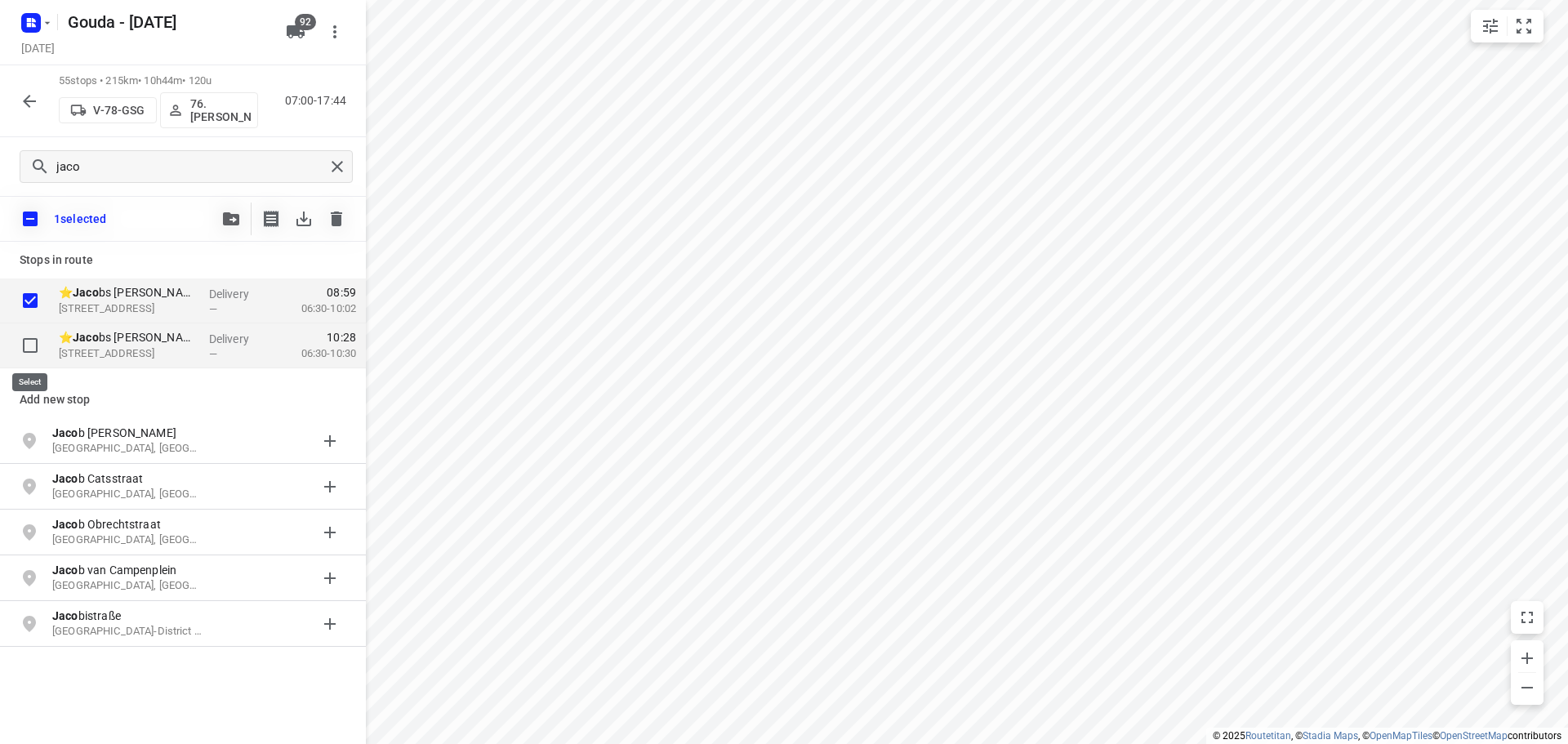
click at [32, 337] on input "checkbox" at bounding box center [30, 346] width 33 height 33
checkbox input "true"
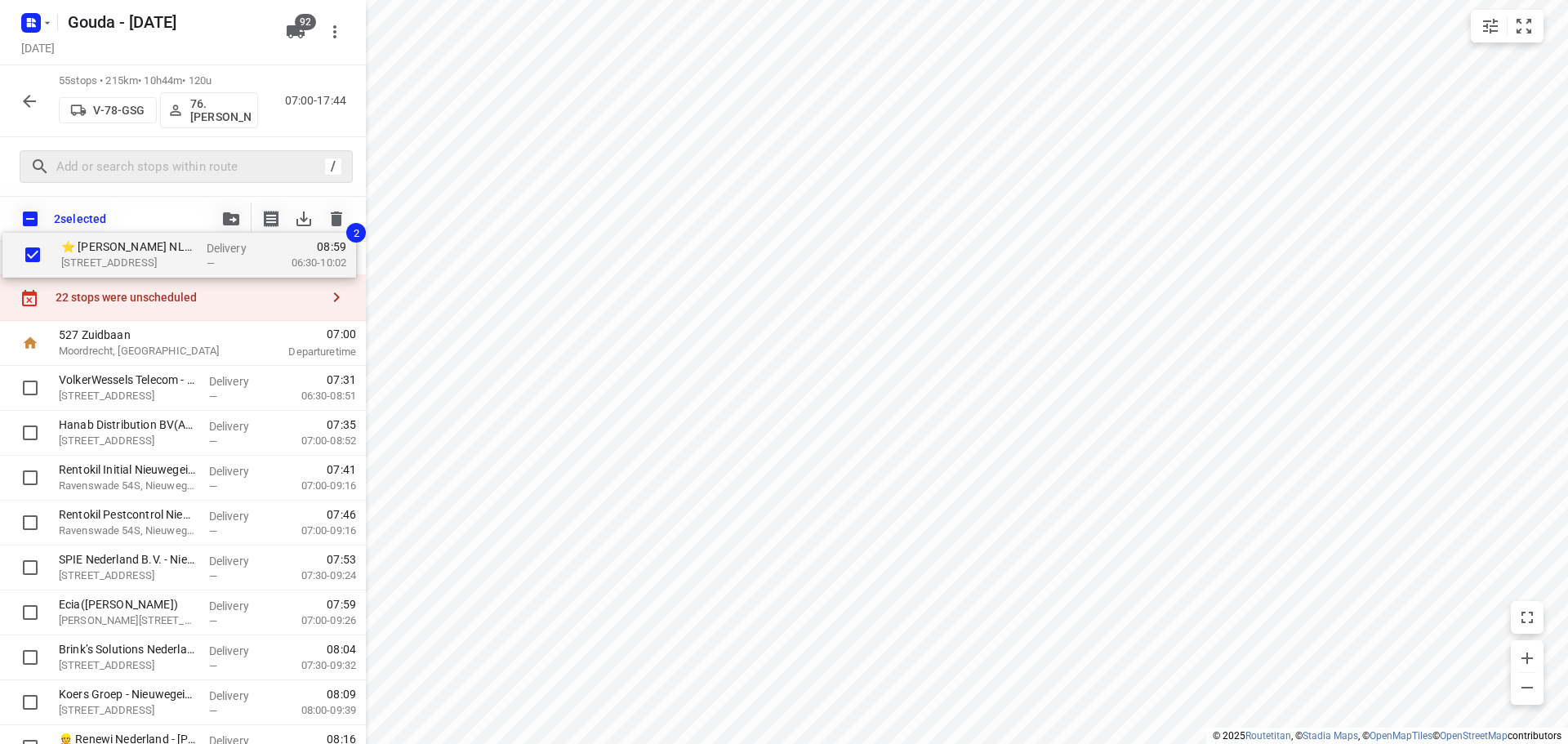
scroll to position [0, 0]
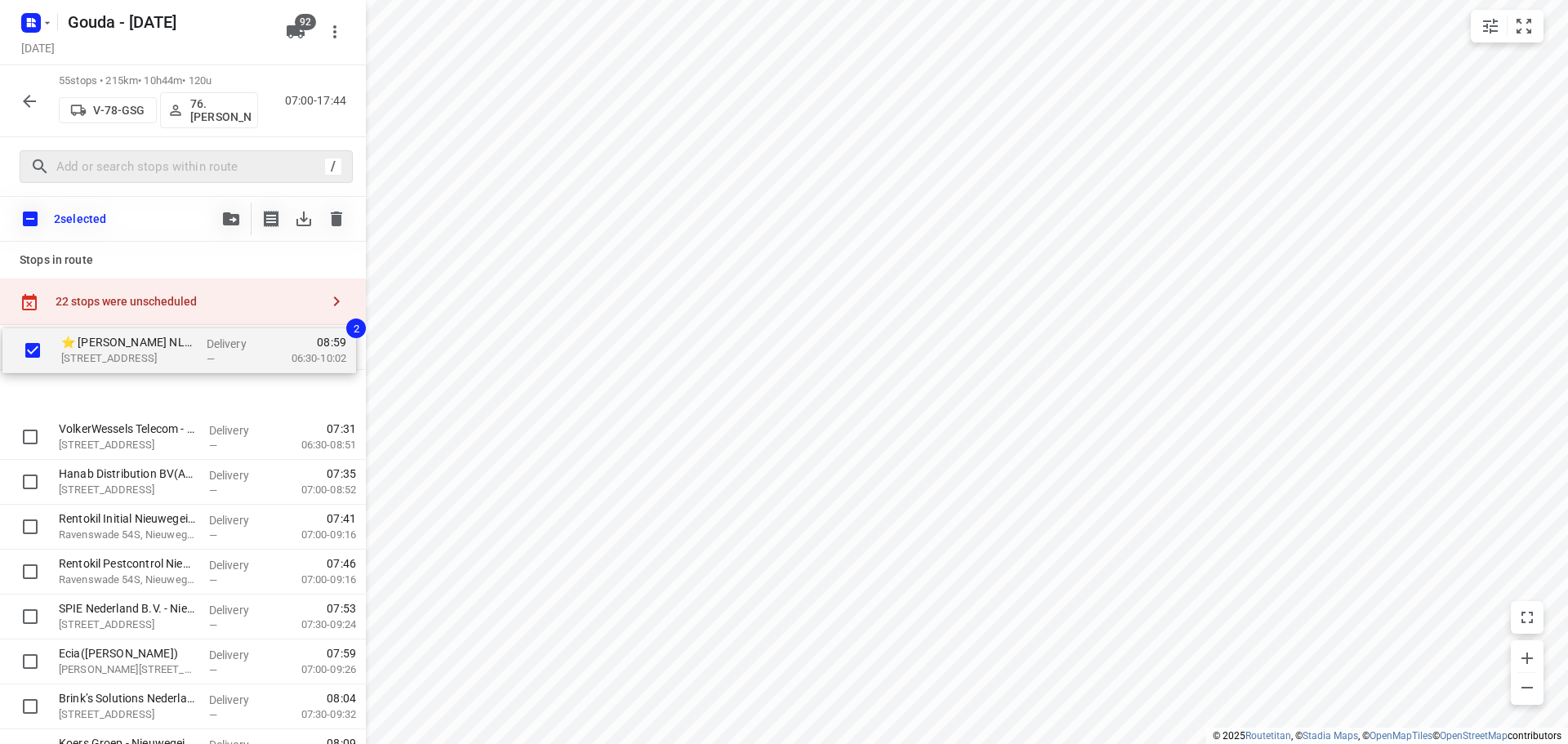
drag, startPoint x: 178, startPoint y: 335, endPoint x: 182, endPoint y: 357, distance: 22.4
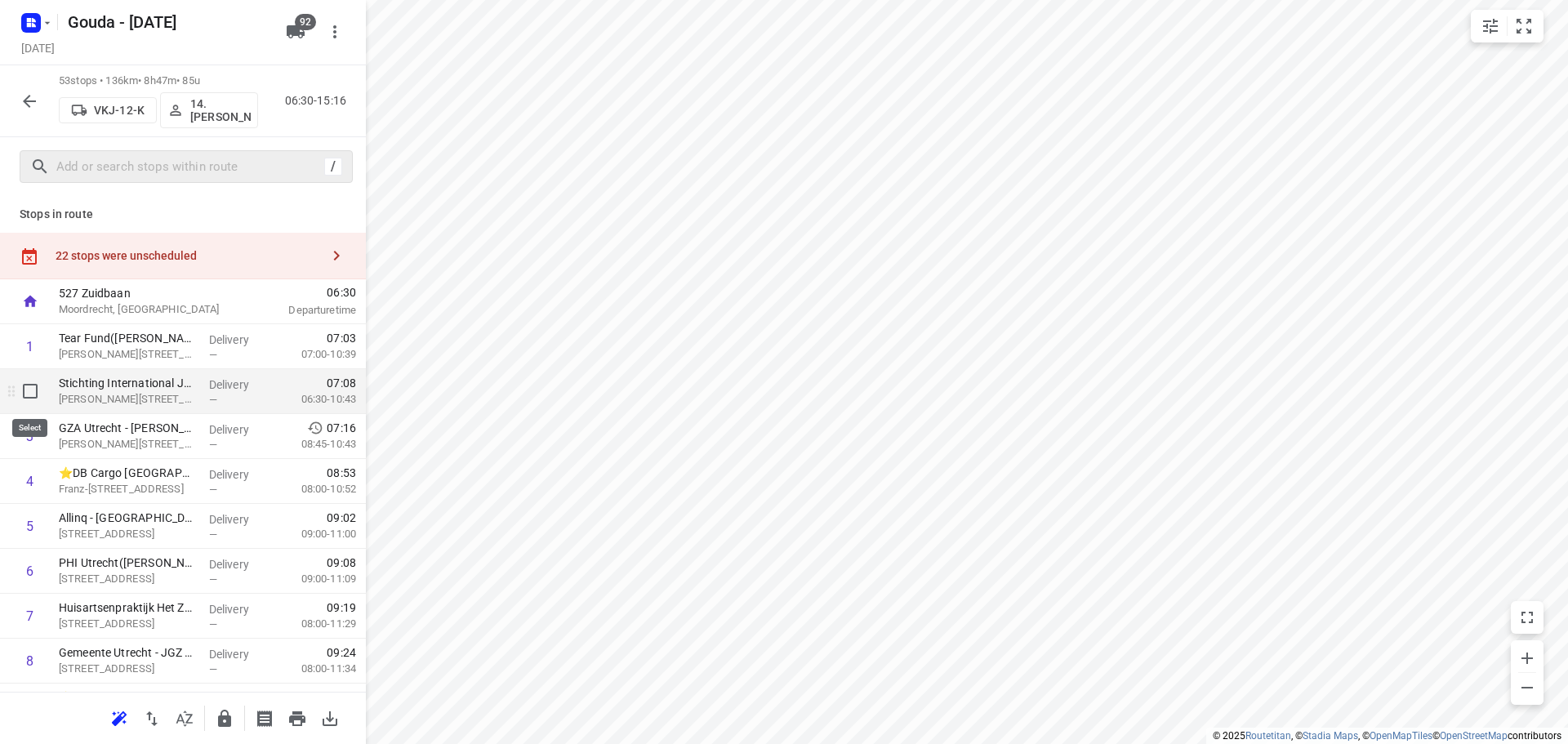
click at [30, 398] on input "checkbox" at bounding box center [30, 391] width 33 height 33
checkbox input "true"
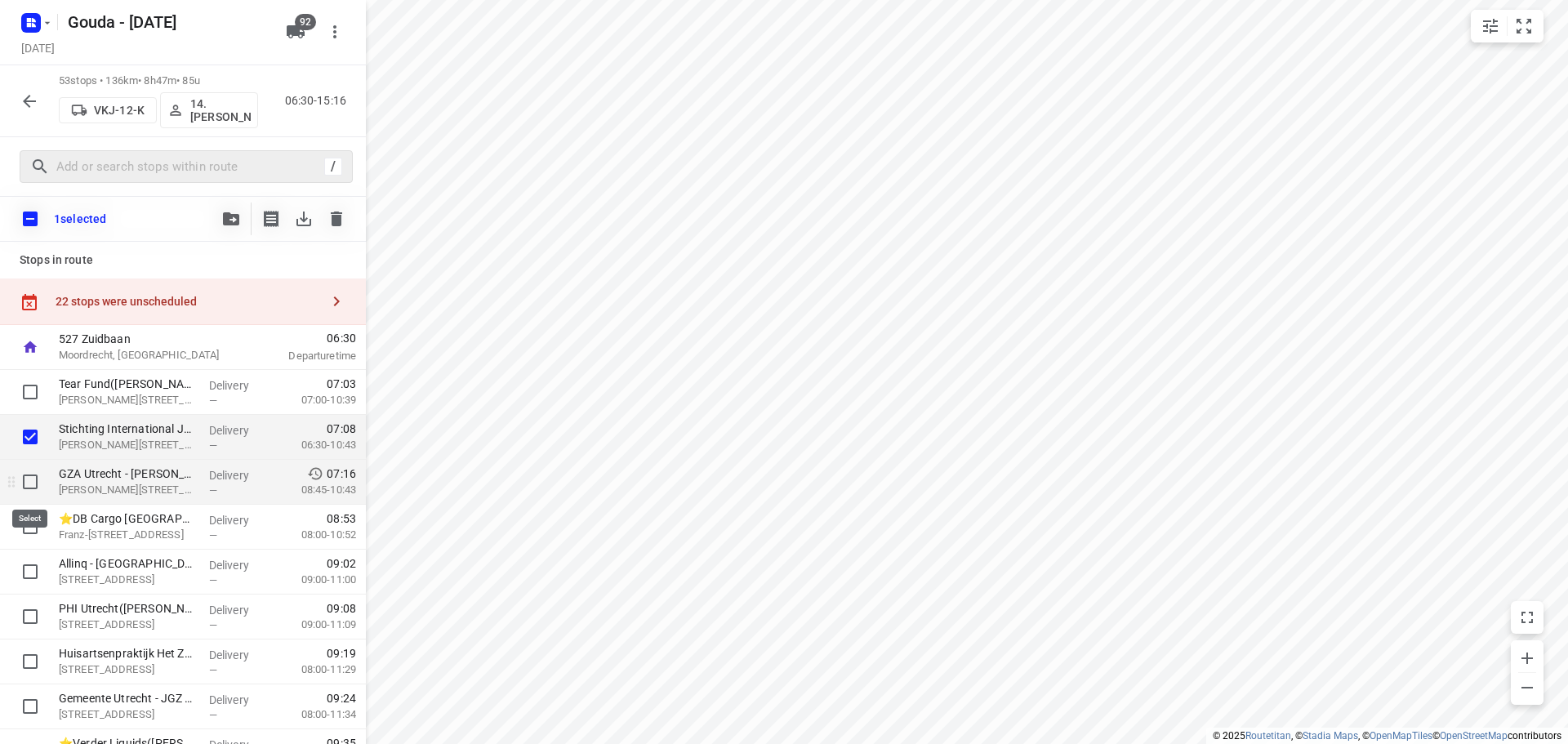
click at [28, 474] on input "checkbox" at bounding box center [30, 482] width 33 height 33
checkbox input "true"
click at [26, 535] on input "checkbox" at bounding box center [30, 527] width 33 height 33
checkbox input "true"
click at [237, 224] on icon "button" at bounding box center [230, 219] width 16 height 13
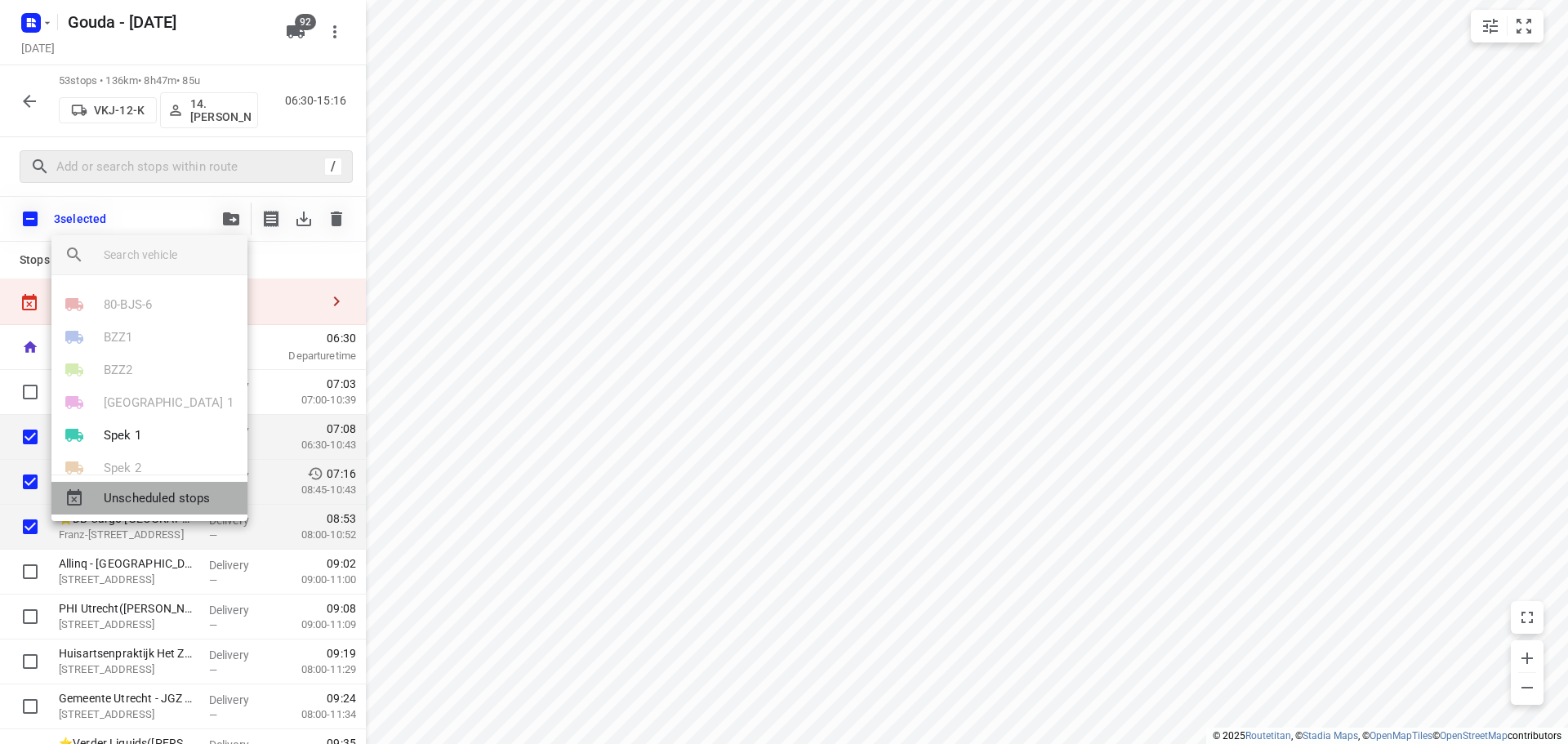
click at [140, 496] on span "Unscheduled stops" at bounding box center [168, 499] width 131 height 19
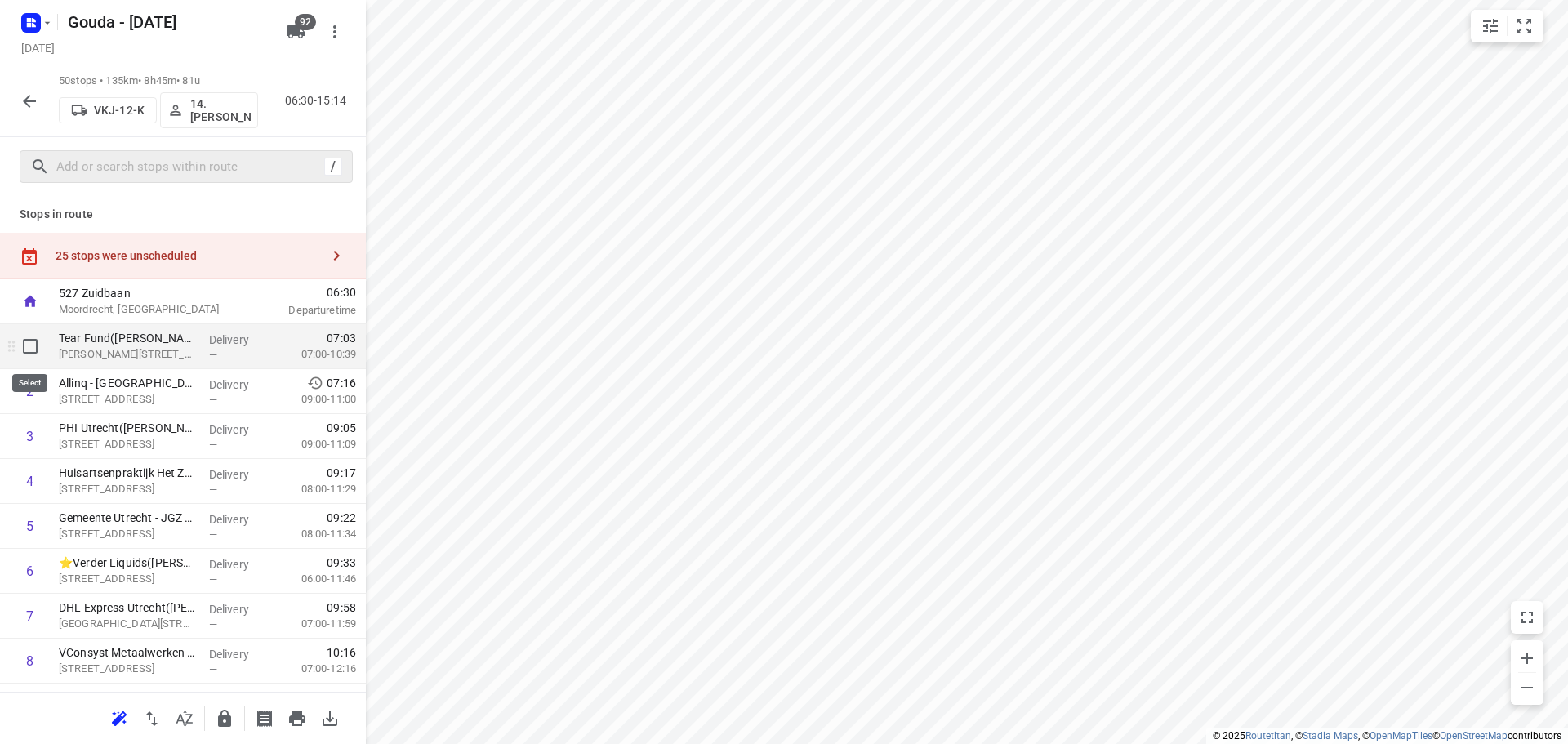
click at [40, 348] on input "checkbox" at bounding box center [30, 346] width 33 height 33
checkbox input "true"
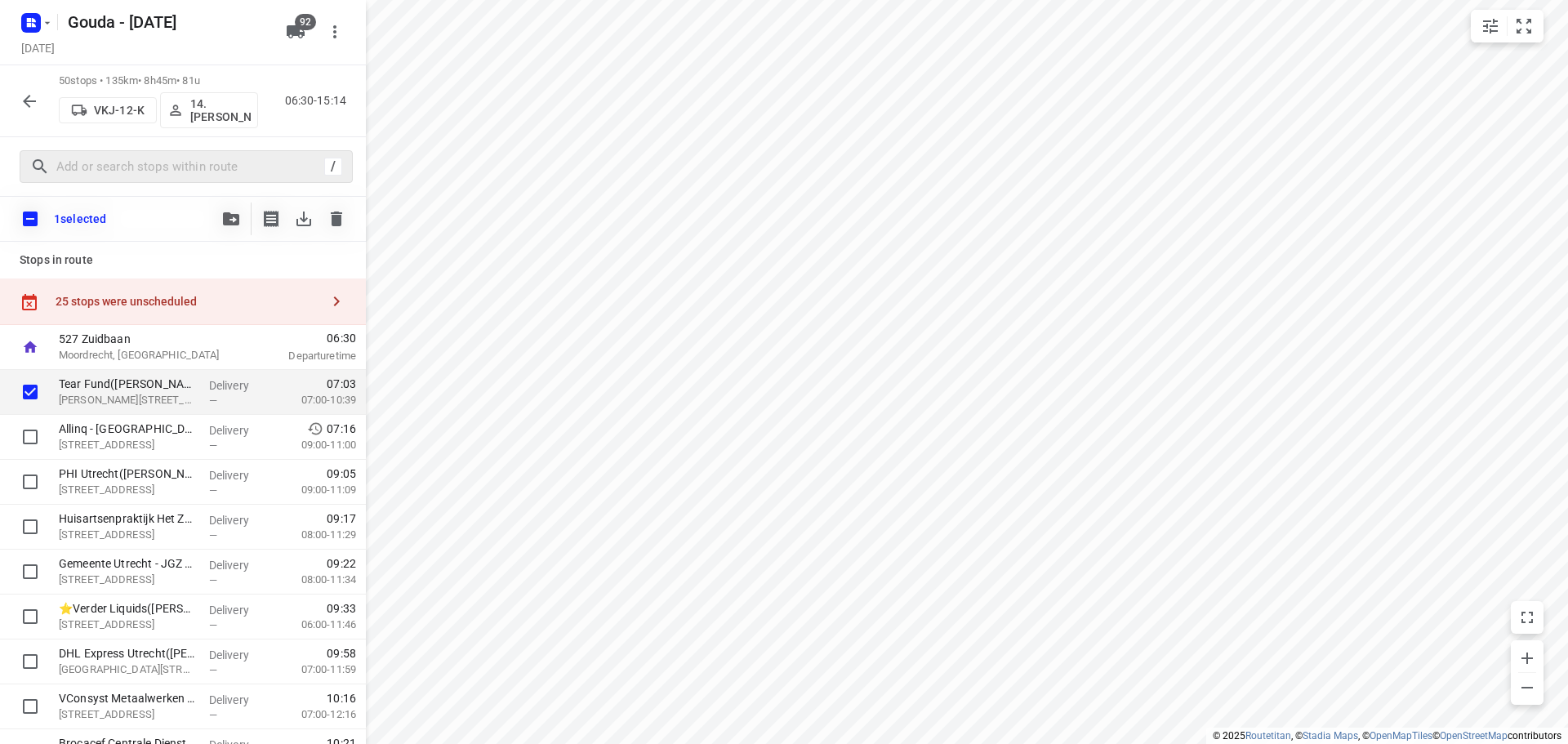
click at [217, 218] on button "button" at bounding box center [231, 219] width 33 height 33
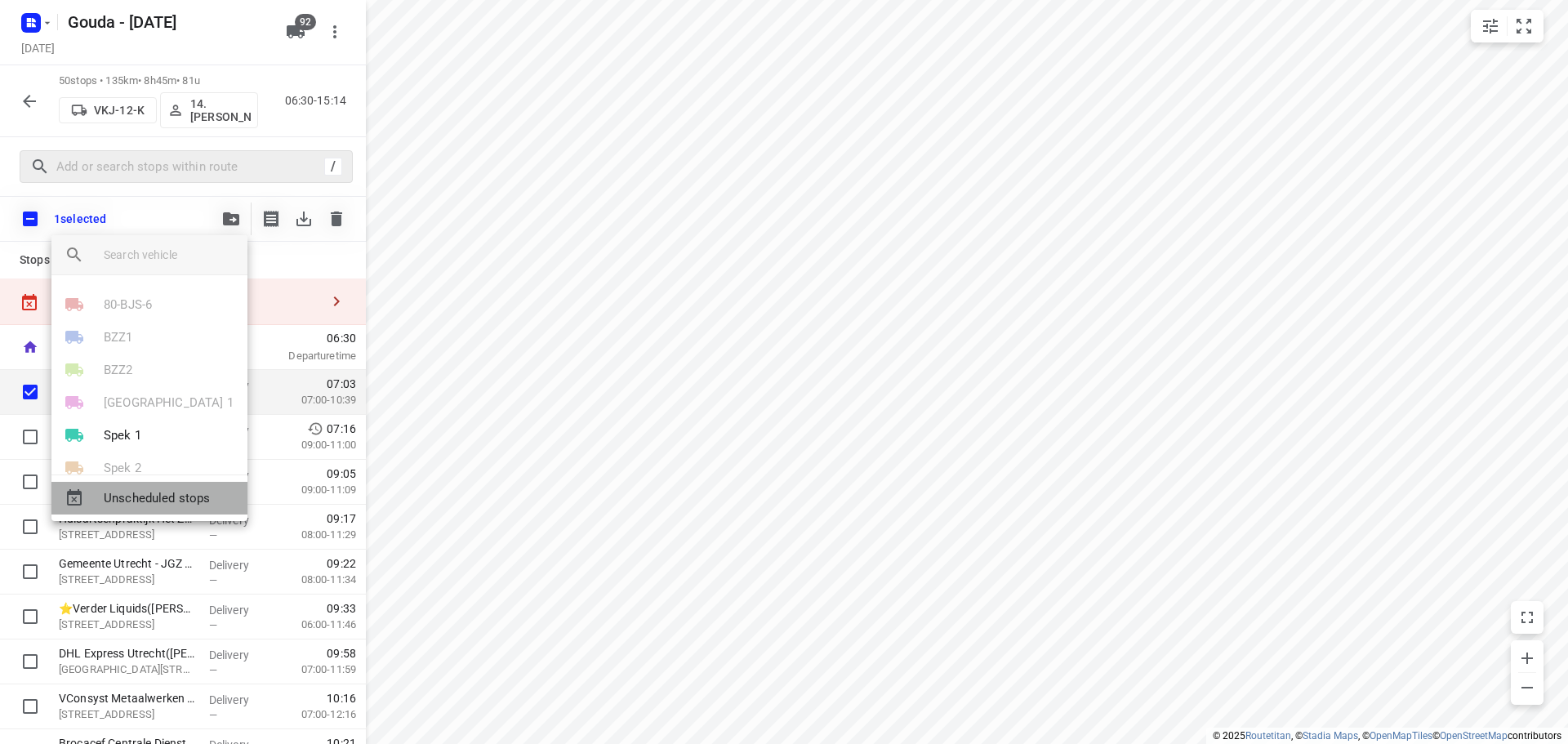
click at [185, 494] on span "Unscheduled stops" at bounding box center [168, 499] width 131 height 19
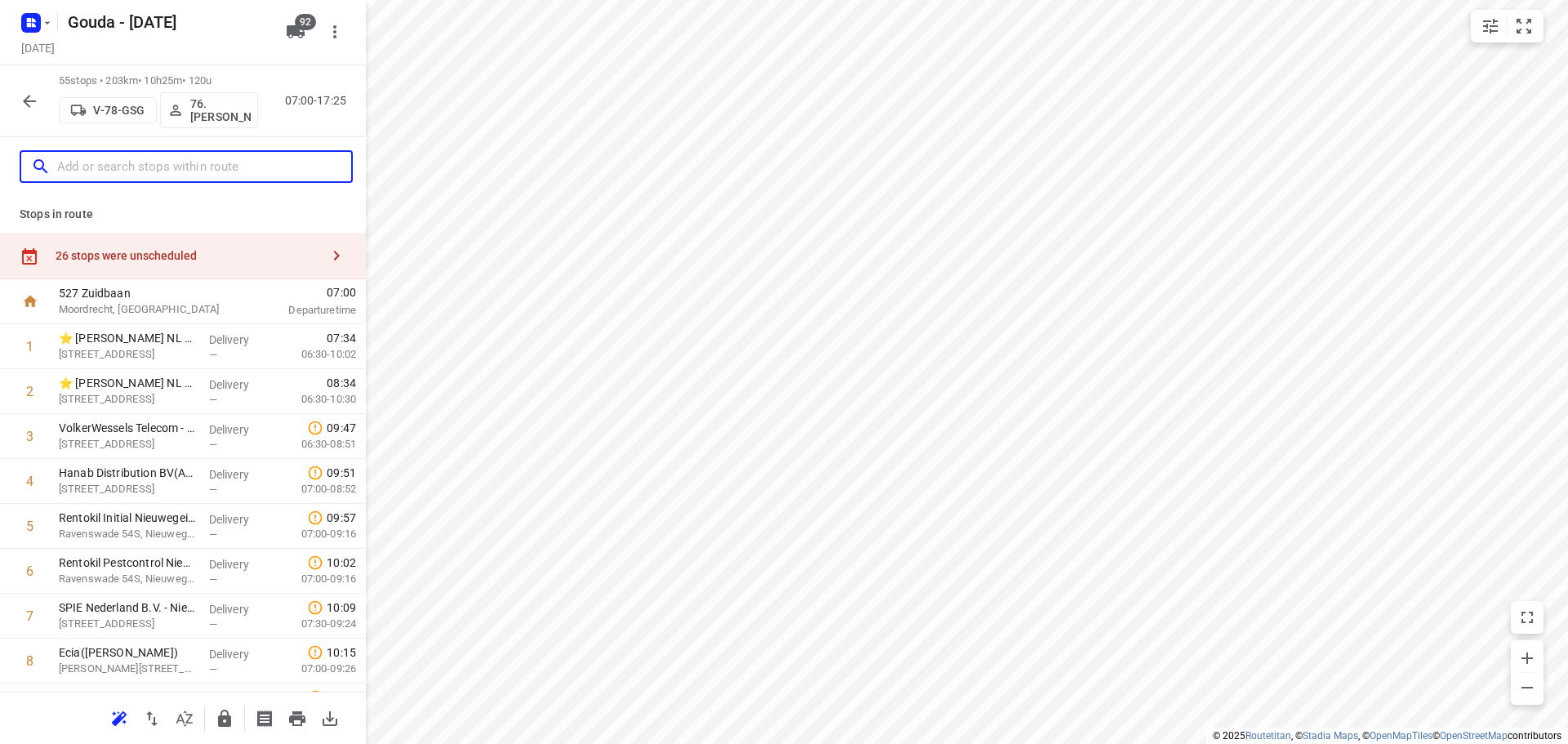
click at [145, 177] on input "text" at bounding box center [204, 166] width 294 height 25
type input "j"
drag, startPoint x: 239, startPoint y: 260, endPoint x: 363, endPoint y: 208, distance: 134.5
click at [241, 260] on div "26 stops were unscheduled" at bounding box center [188, 256] width 265 height 13
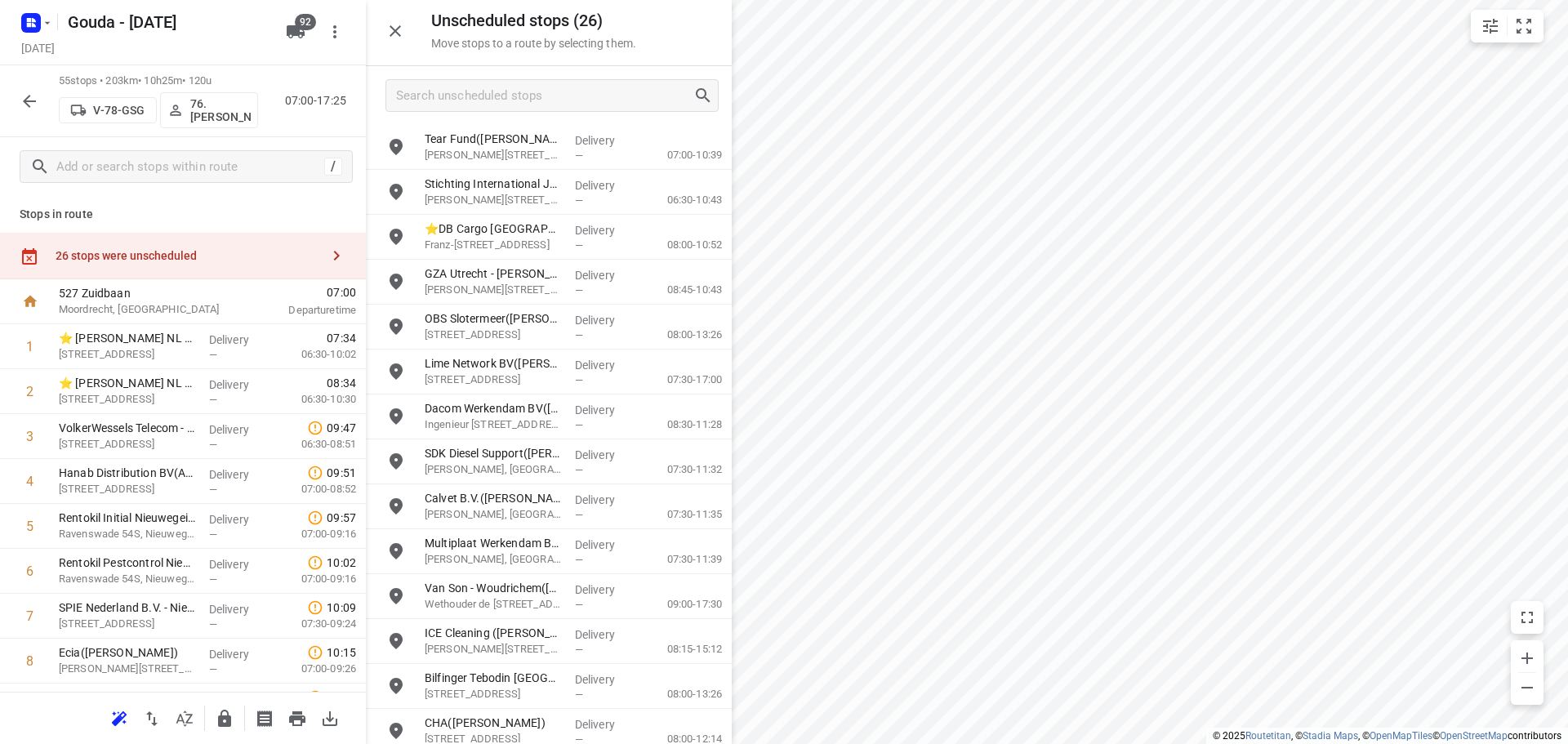
click at [499, 112] on div at bounding box center [549, 95] width 366 height 59
click at [530, 103] on input "Search unscheduled stops" at bounding box center [545, 96] width 296 height 25
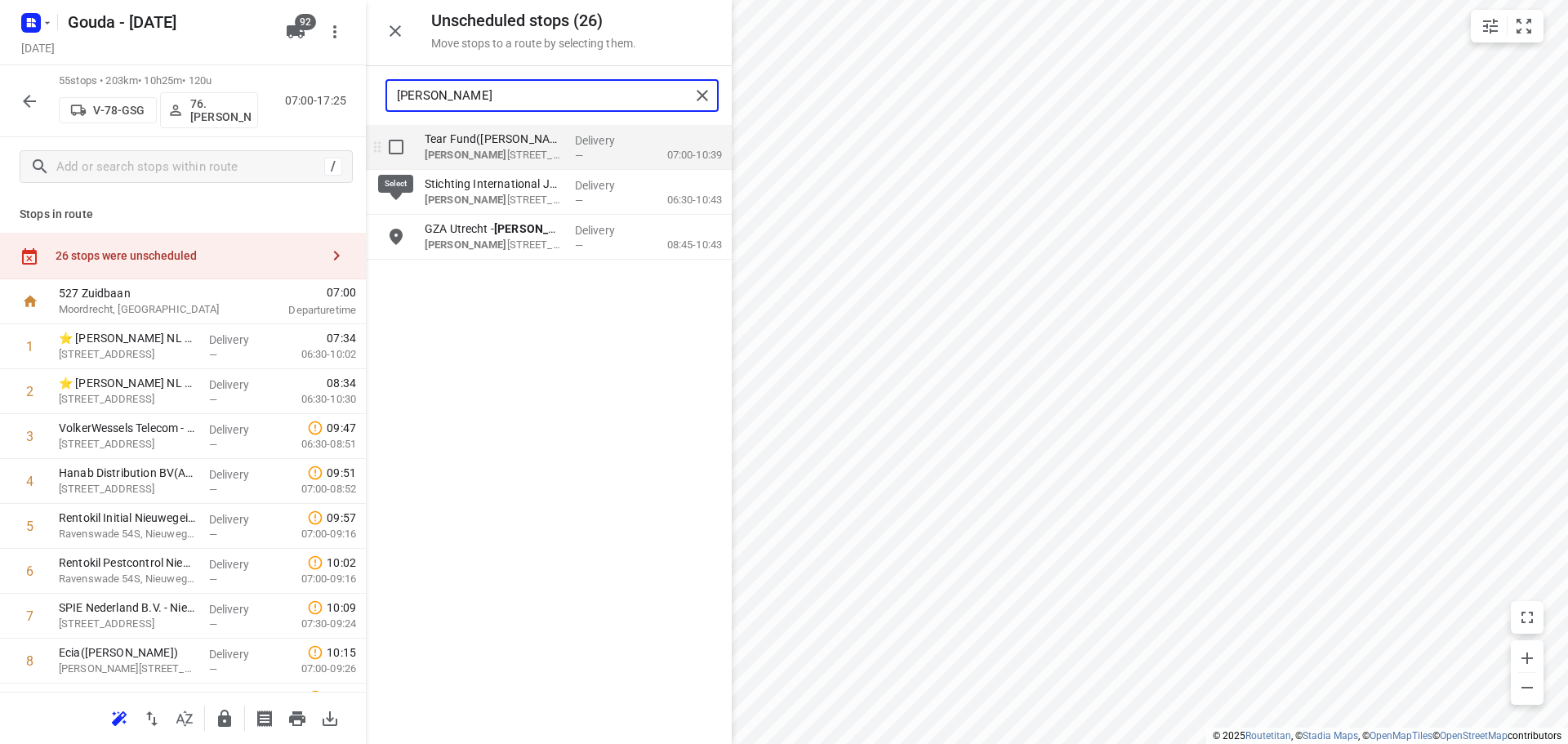
type input "josep"
click at [396, 146] on input "grid" at bounding box center [395, 147] width 33 height 33
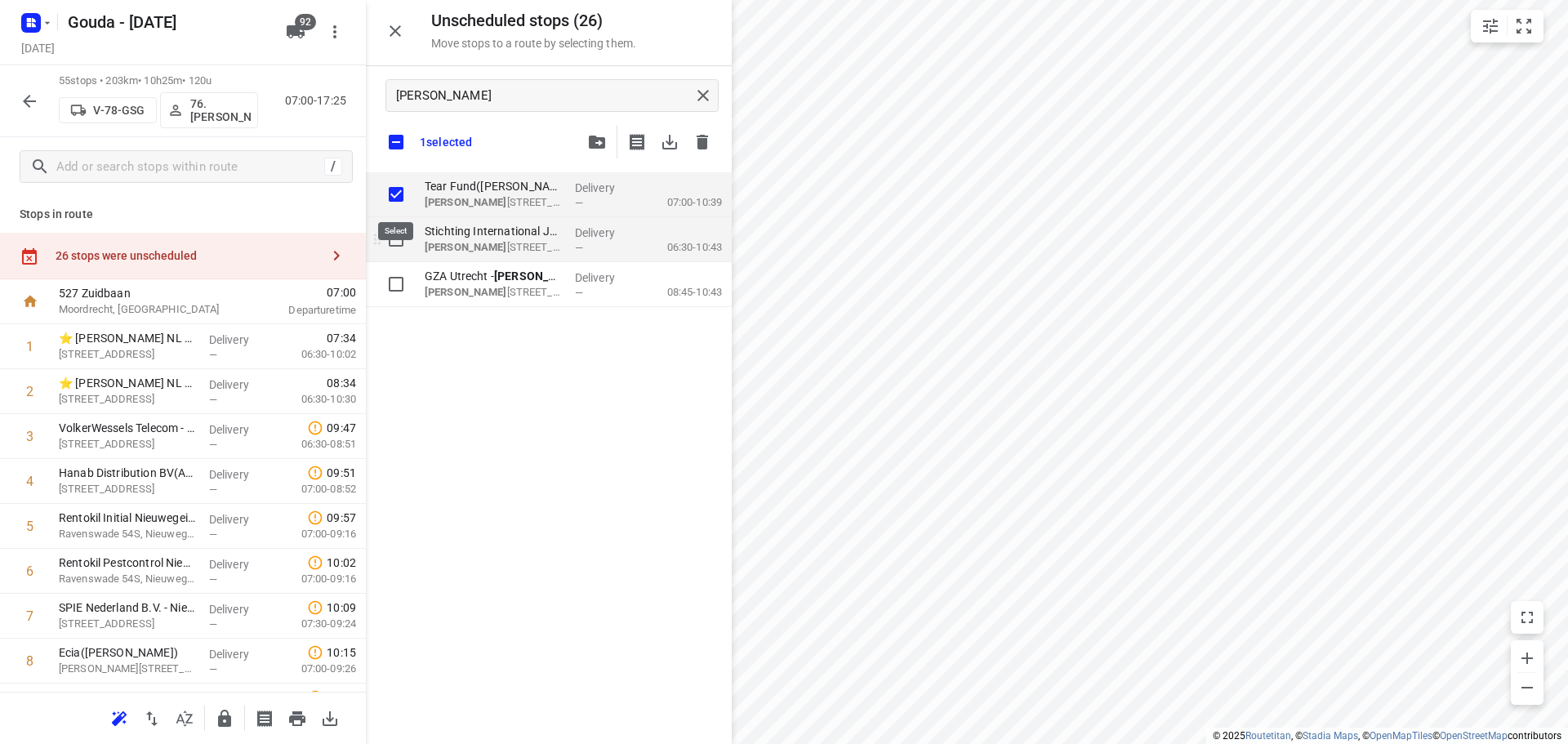
checkbox input "true"
click at [396, 237] on input "grid" at bounding box center [395, 239] width 33 height 33
checkbox input "true"
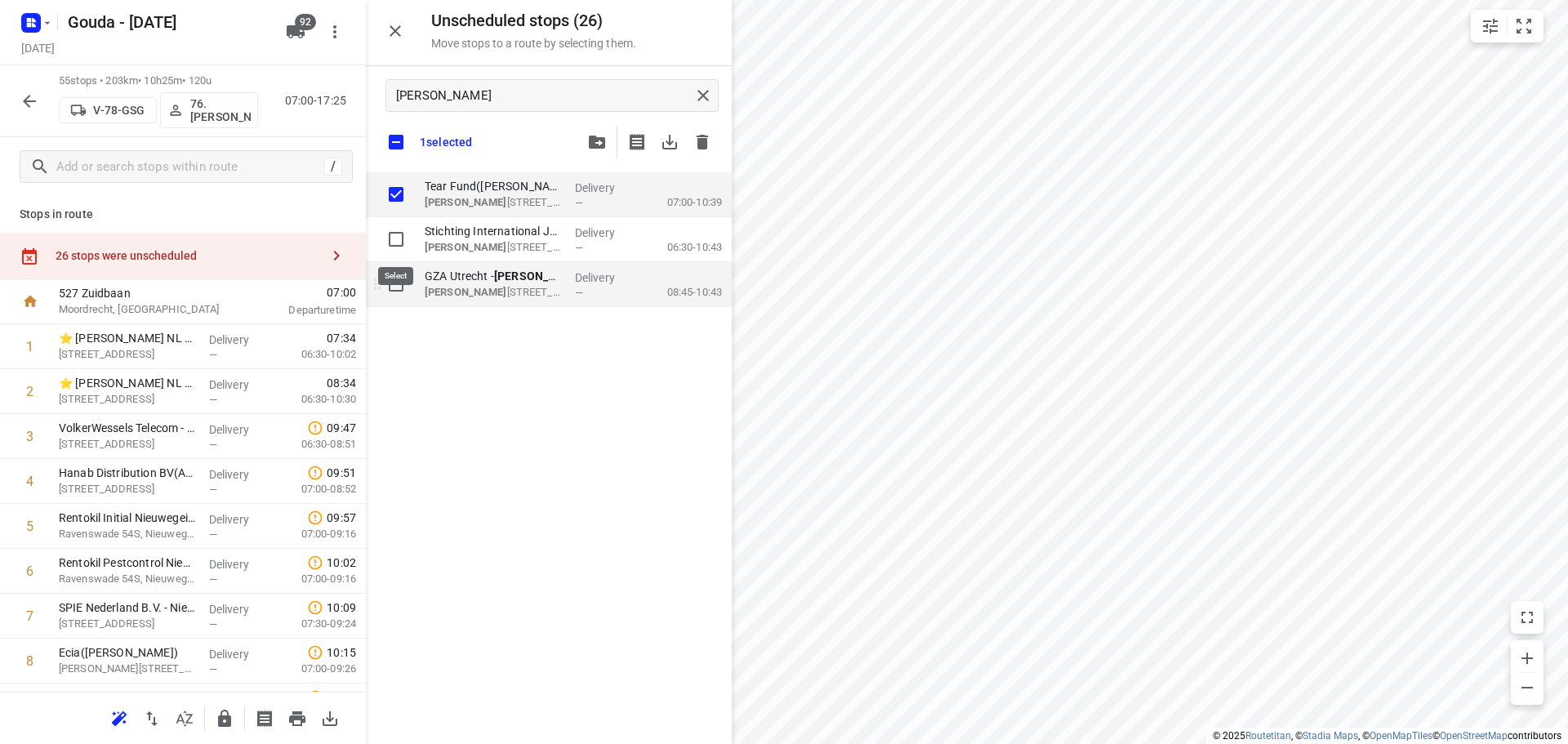
checkbox input "true"
click at [394, 297] on input "grid" at bounding box center [395, 284] width 33 height 33
checkbox input "true"
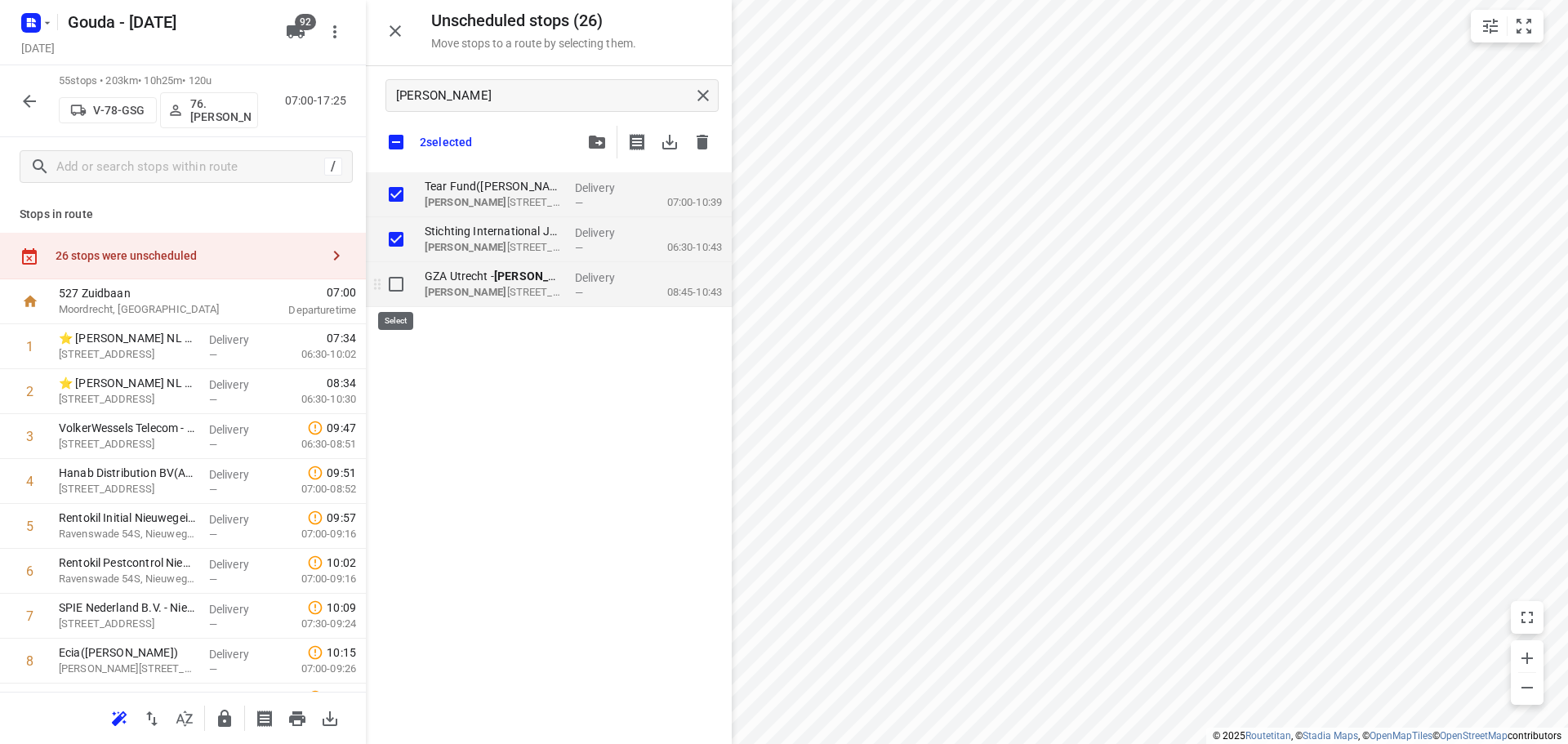
checkbox input "true"
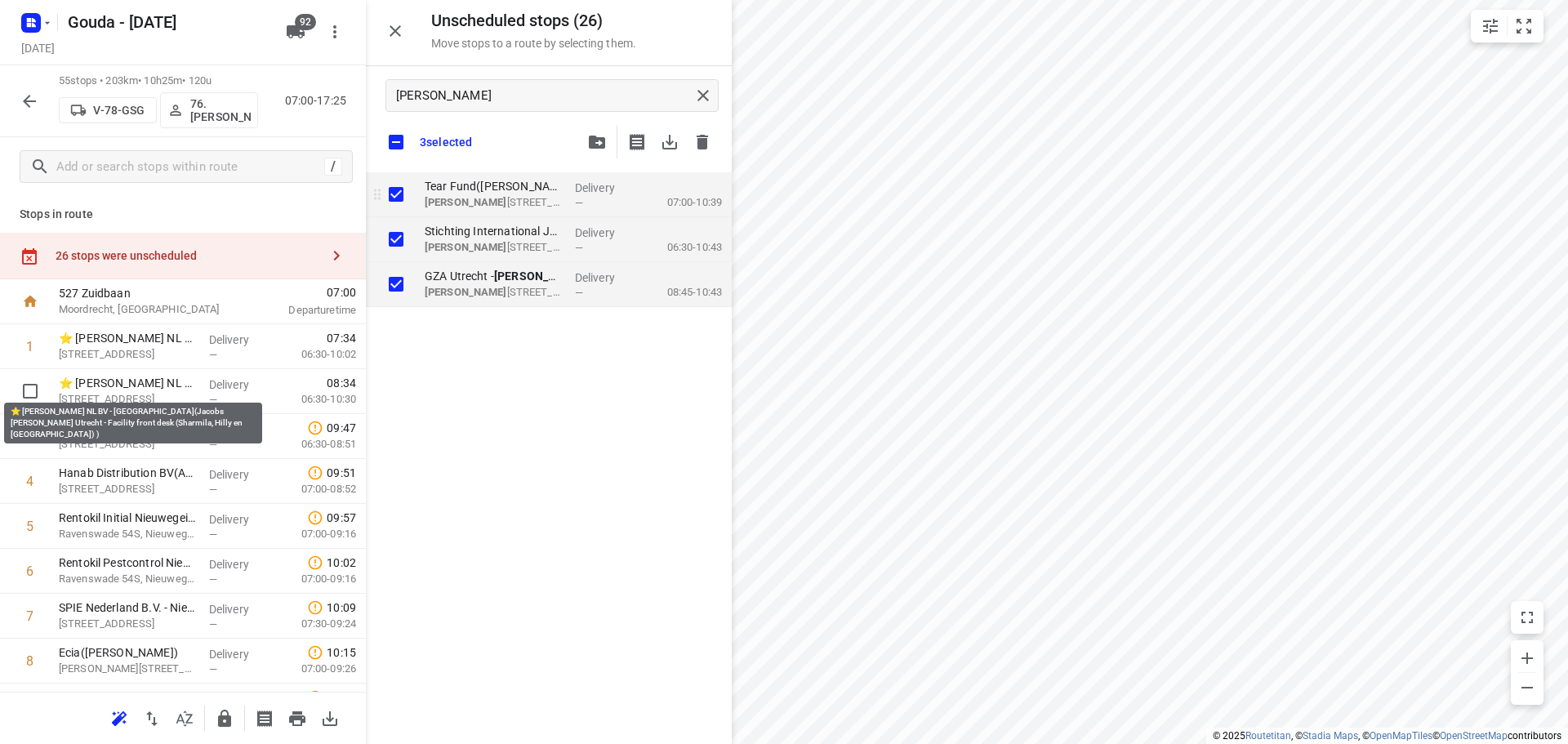
checkbox input "true"
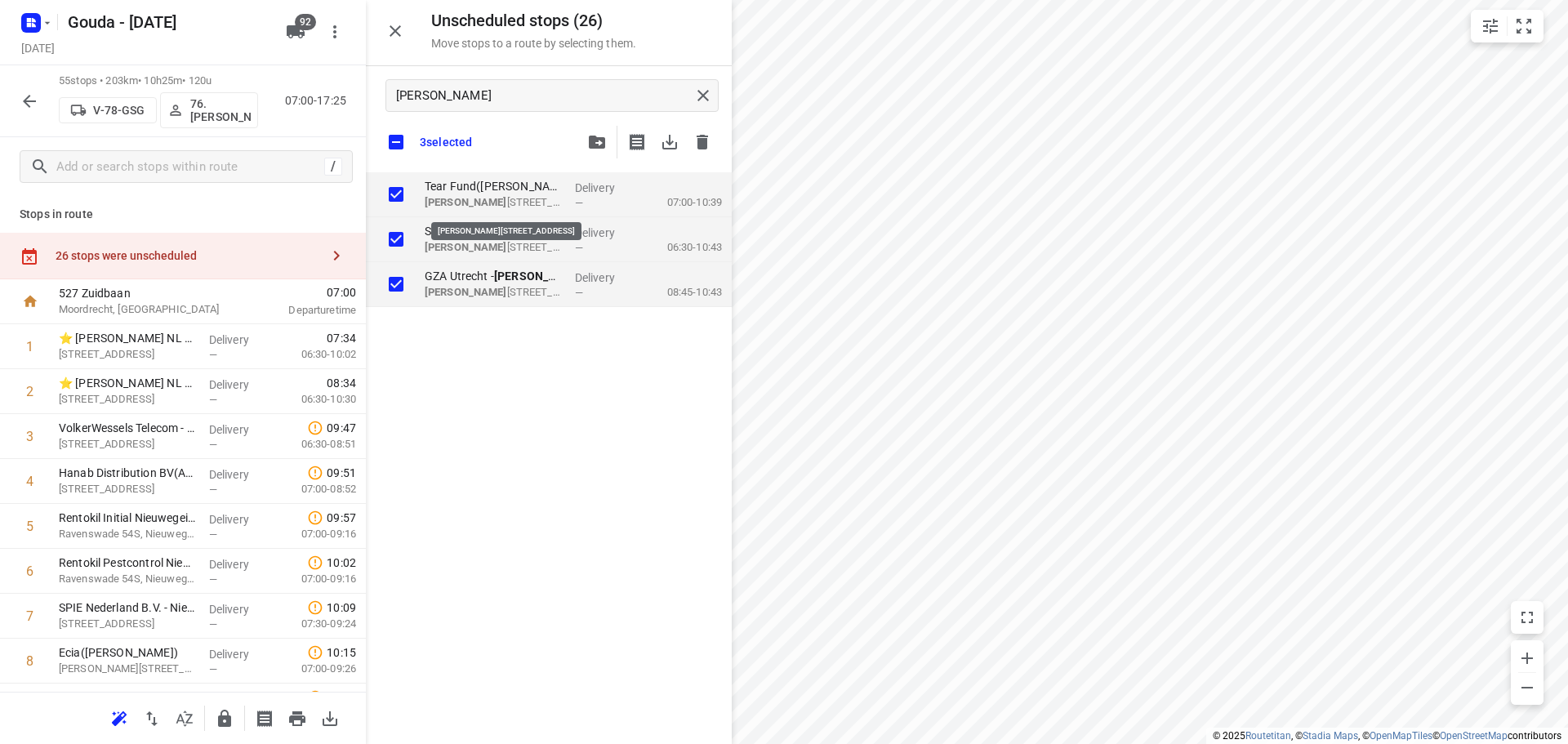
checkbox input "true"
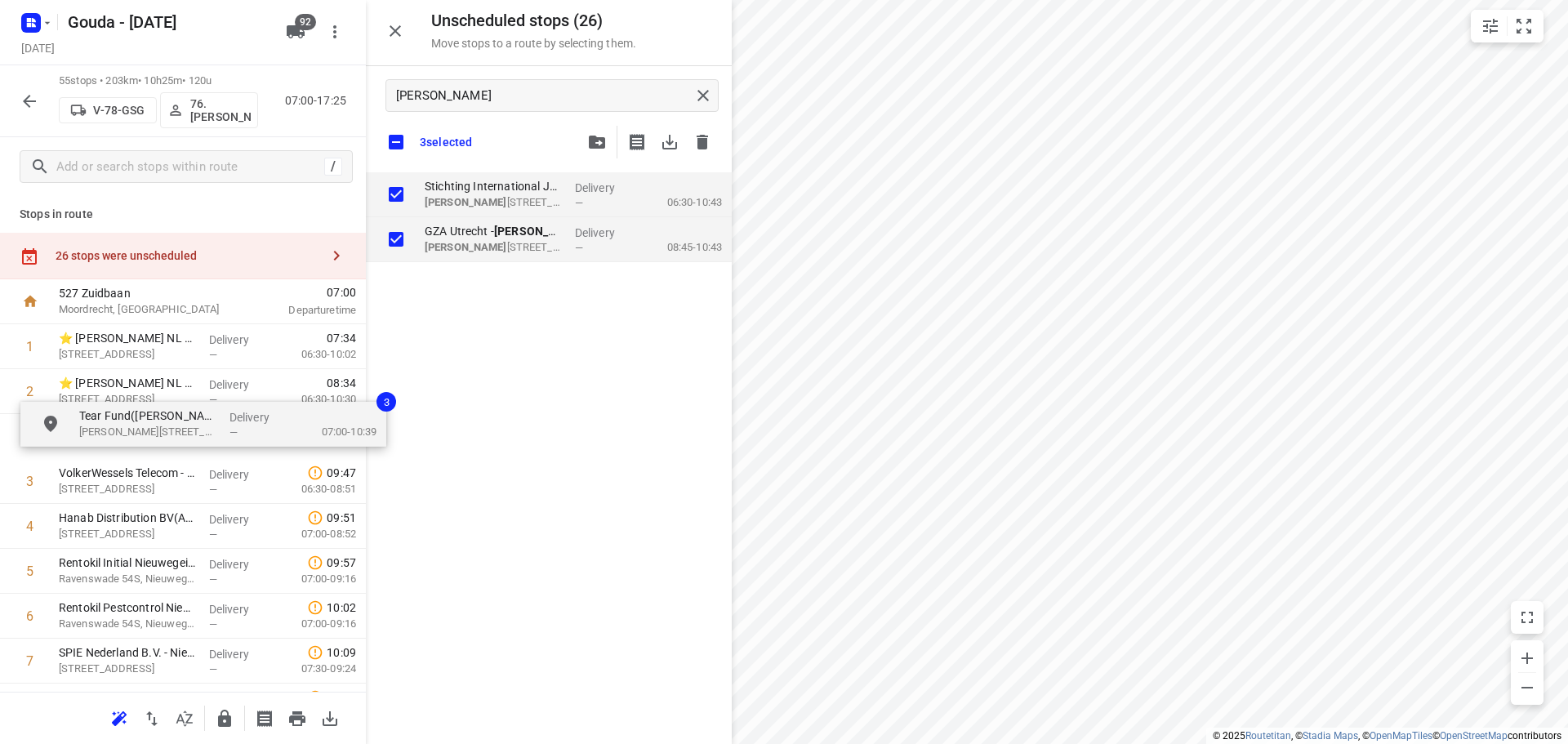
drag, startPoint x: 502, startPoint y: 209, endPoint x: 146, endPoint y: 446, distance: 427.7
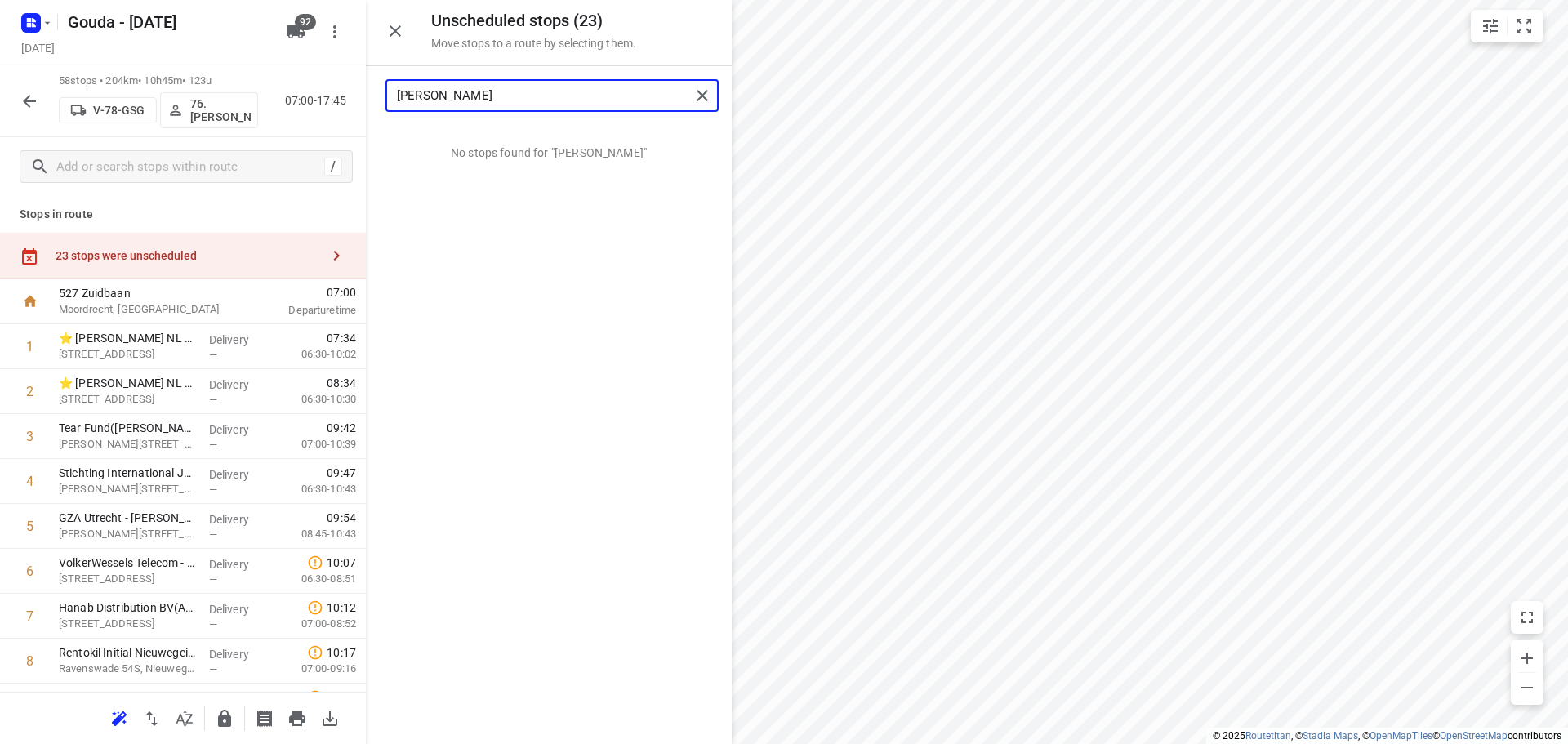
drag, startPoint x: 529, startPoint y: 100, endPoint x: -413, endPoint y: 106, distance: 942.0
click at [0, 106] on html "i © 2025 Routetitan , © Stadia Maps , © OpenMapTiles © OpenStreetMap contributo…" at bounding box center [784, 372] width 1568 height 744
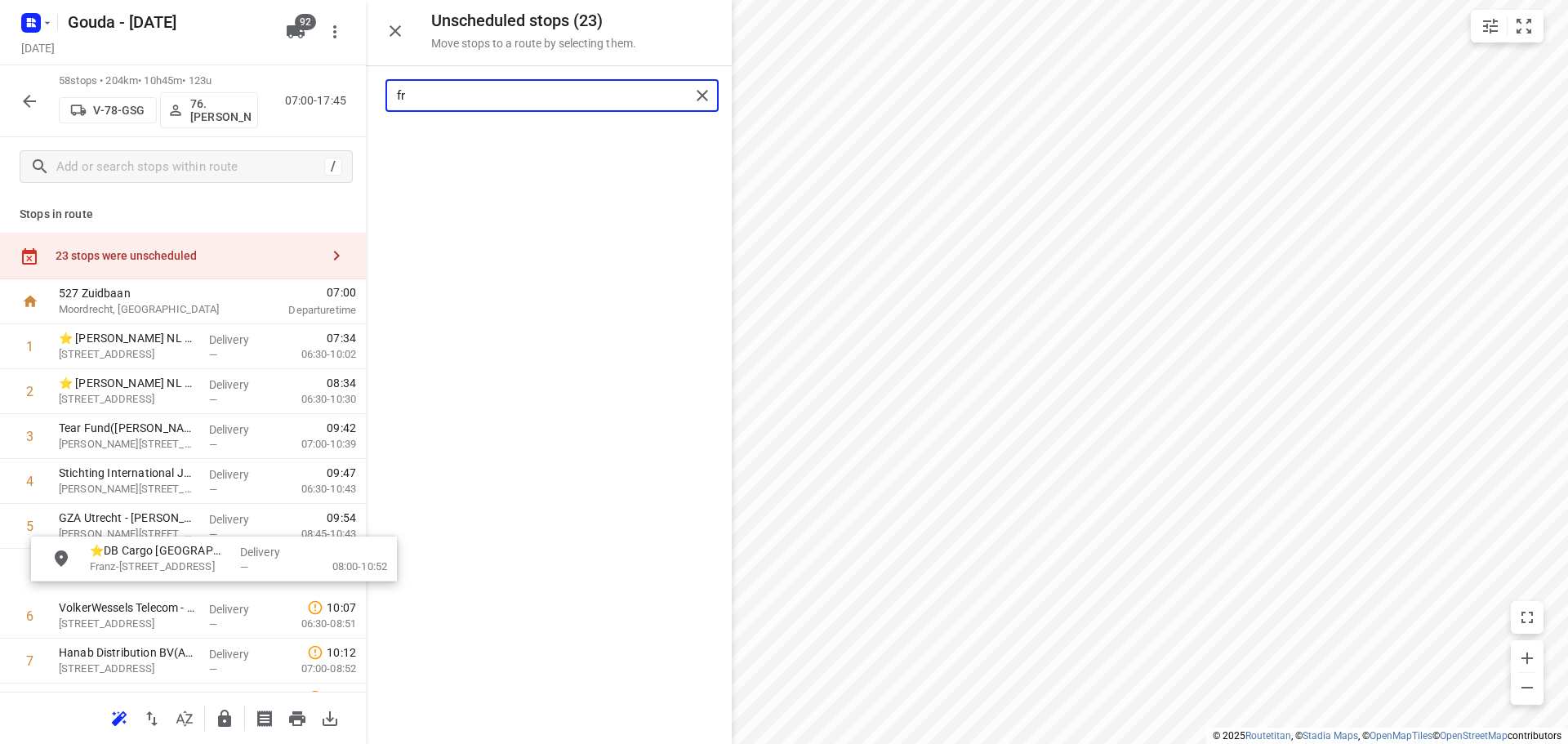
drag, startPoint x: 514, startPoint y: 143, endPoint x: 170, endPoint y: 574, distance: 551.4
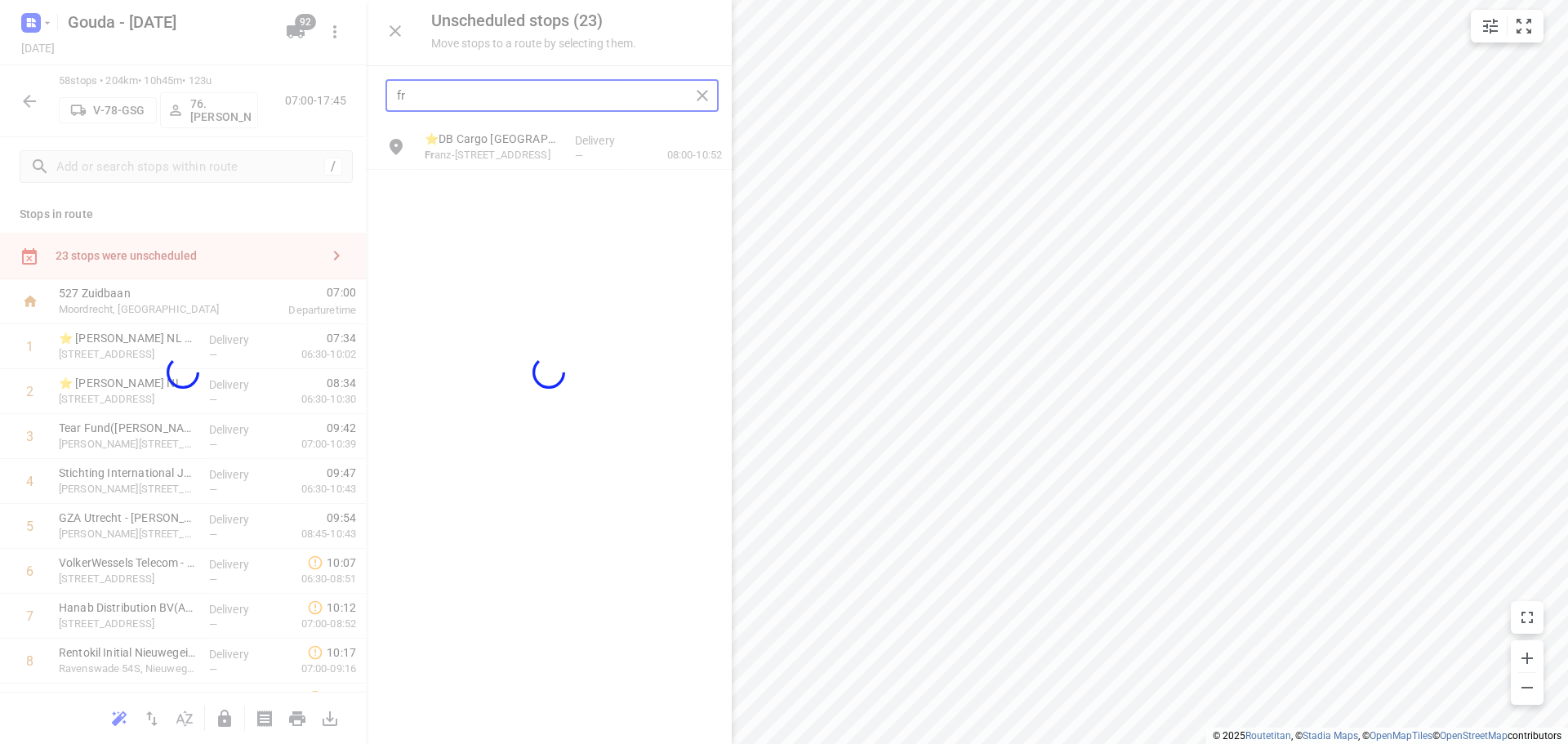
type input "fr"
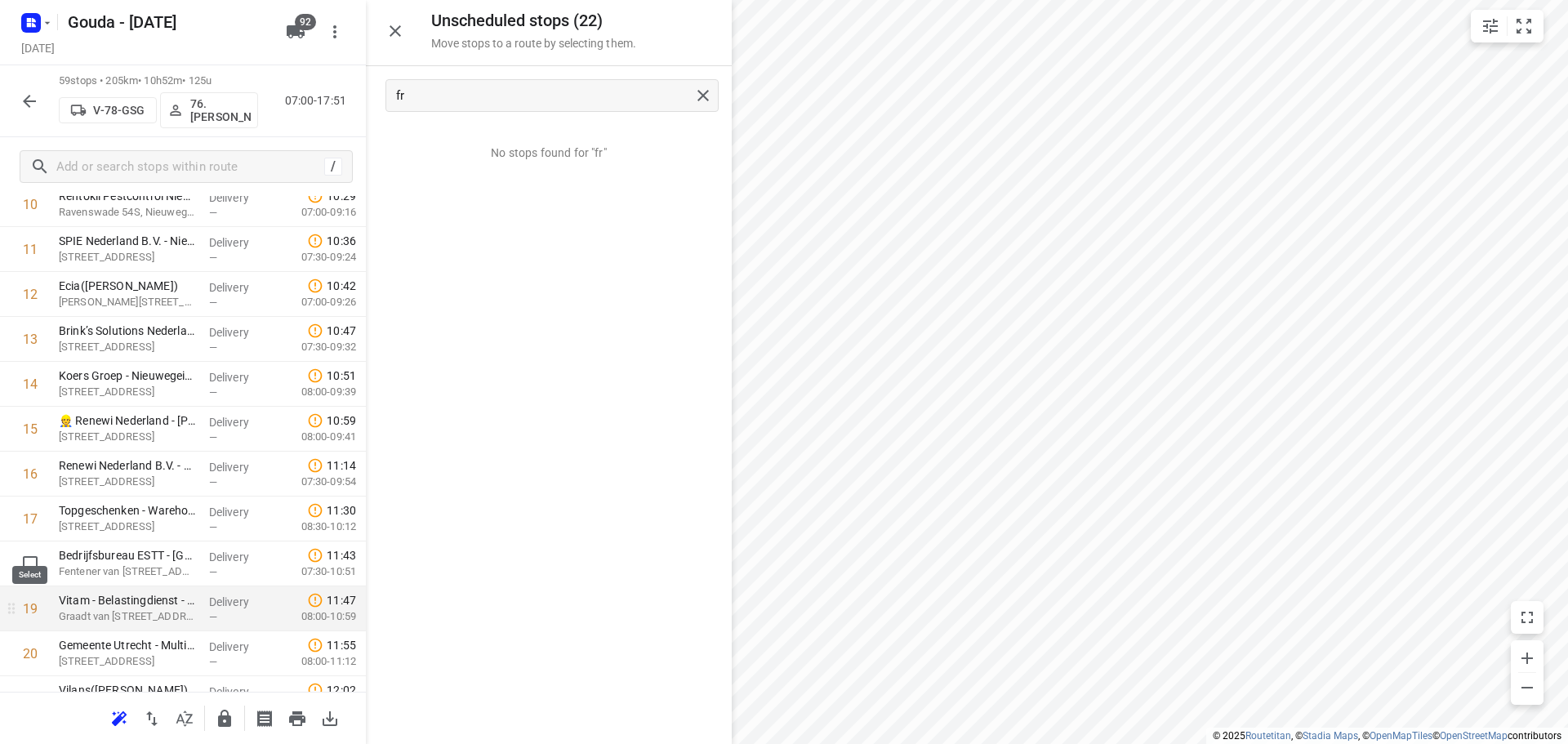
scroll to position [572, 0]
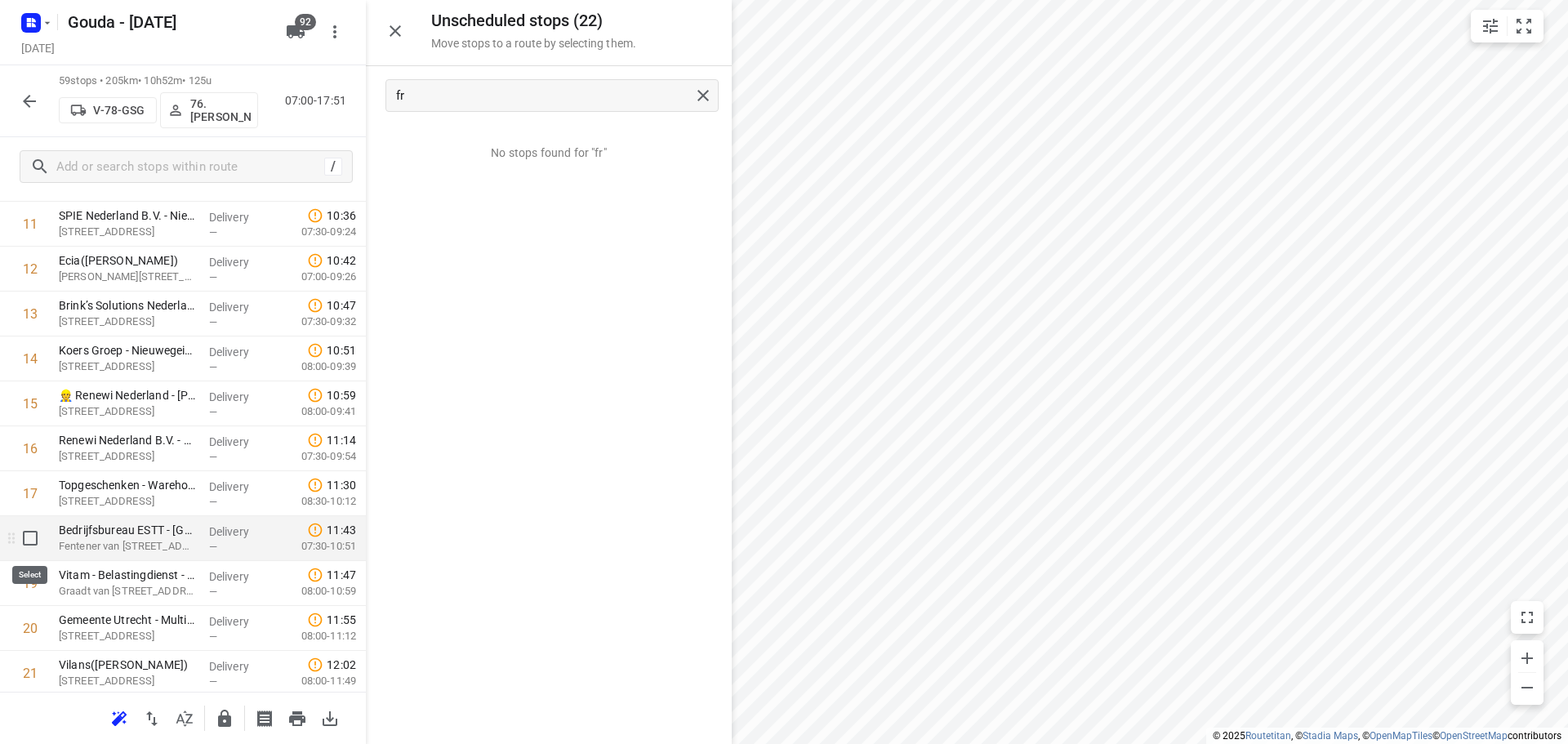
click at [26, 545] on input "checkbox" at bounding box center [30, 538] width 33 height 33
checkbox input "true"
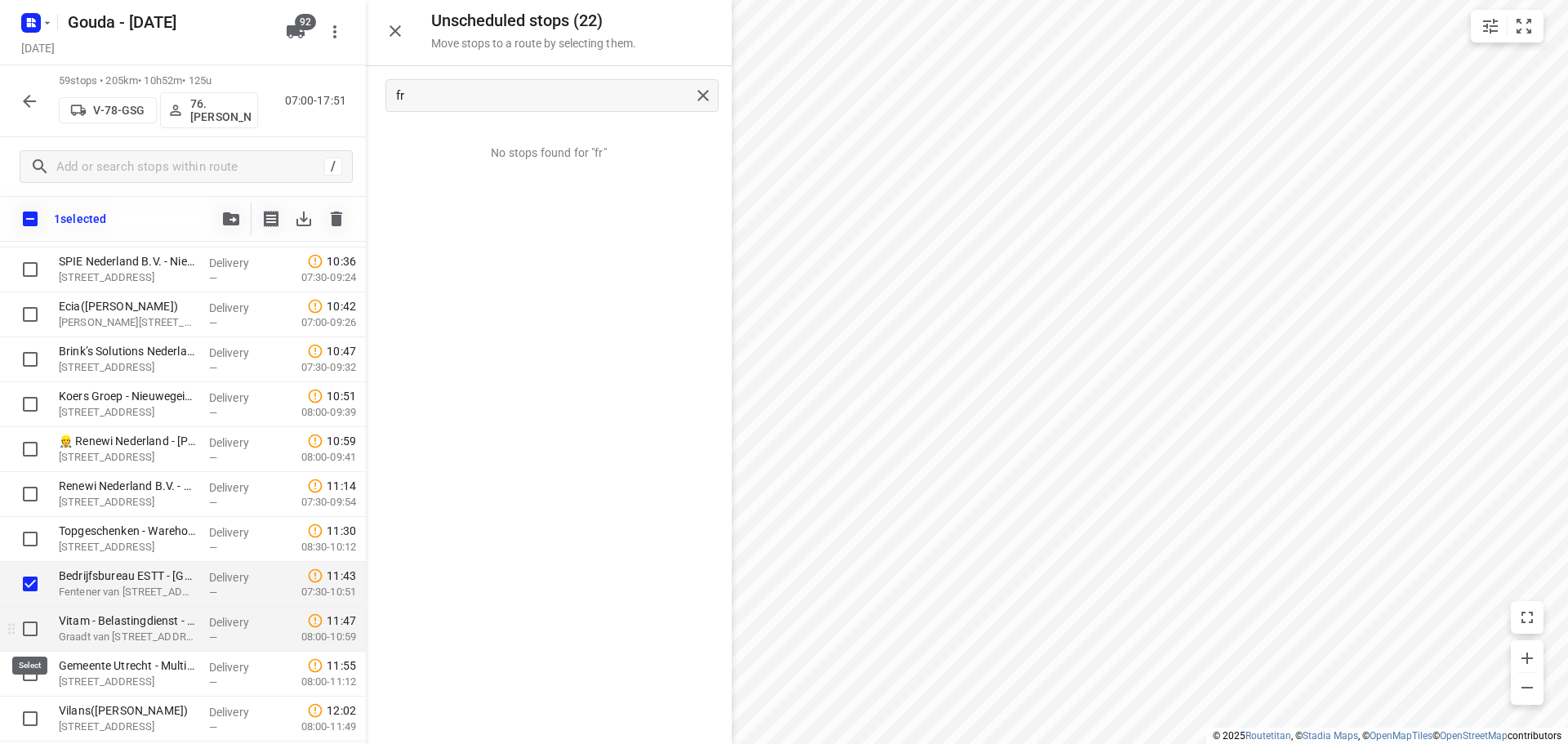
click at [32, 628] on input "checkbox" at bounding box center [30, 628] width 33 height 33
checkbox input "true"
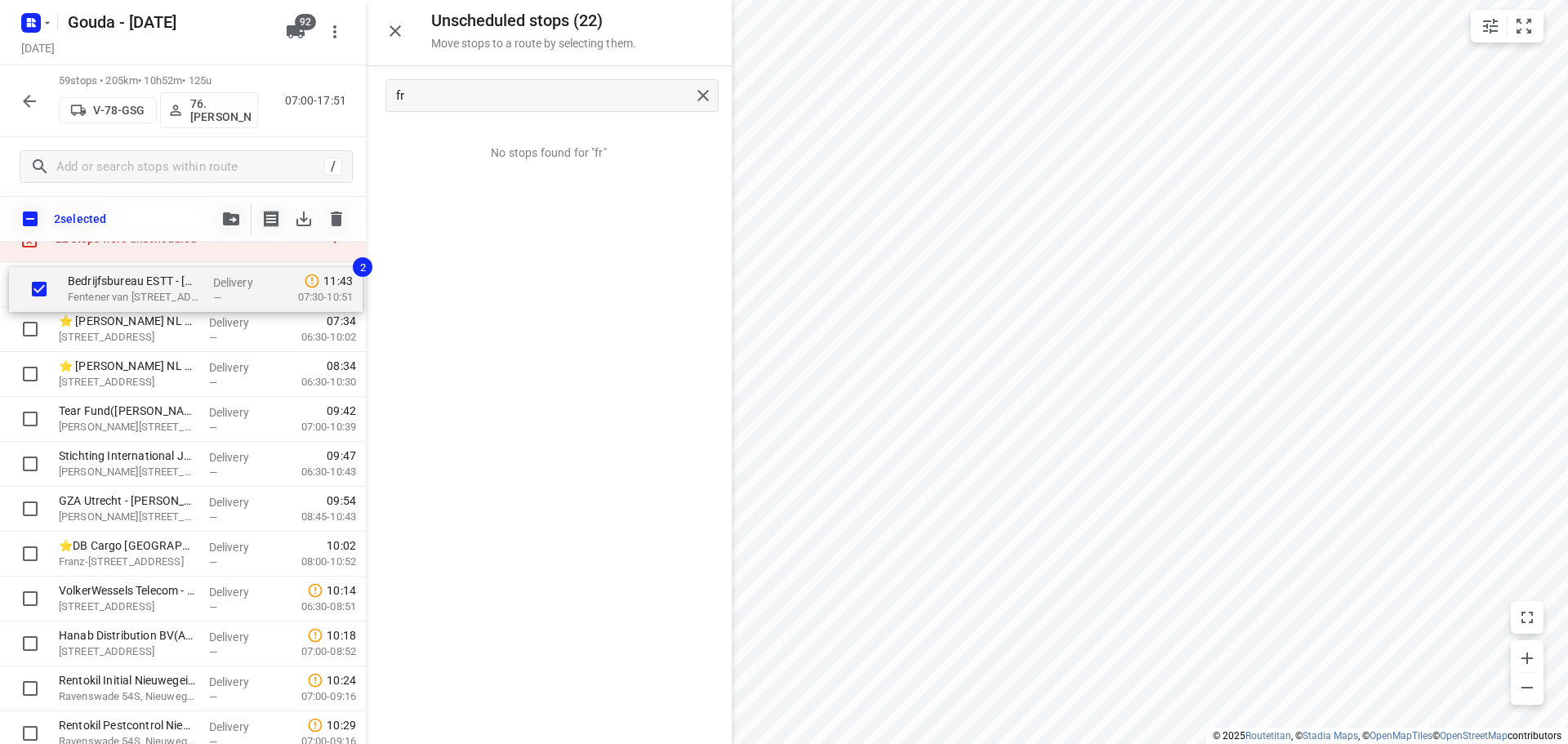
scroll to position [0, 0]
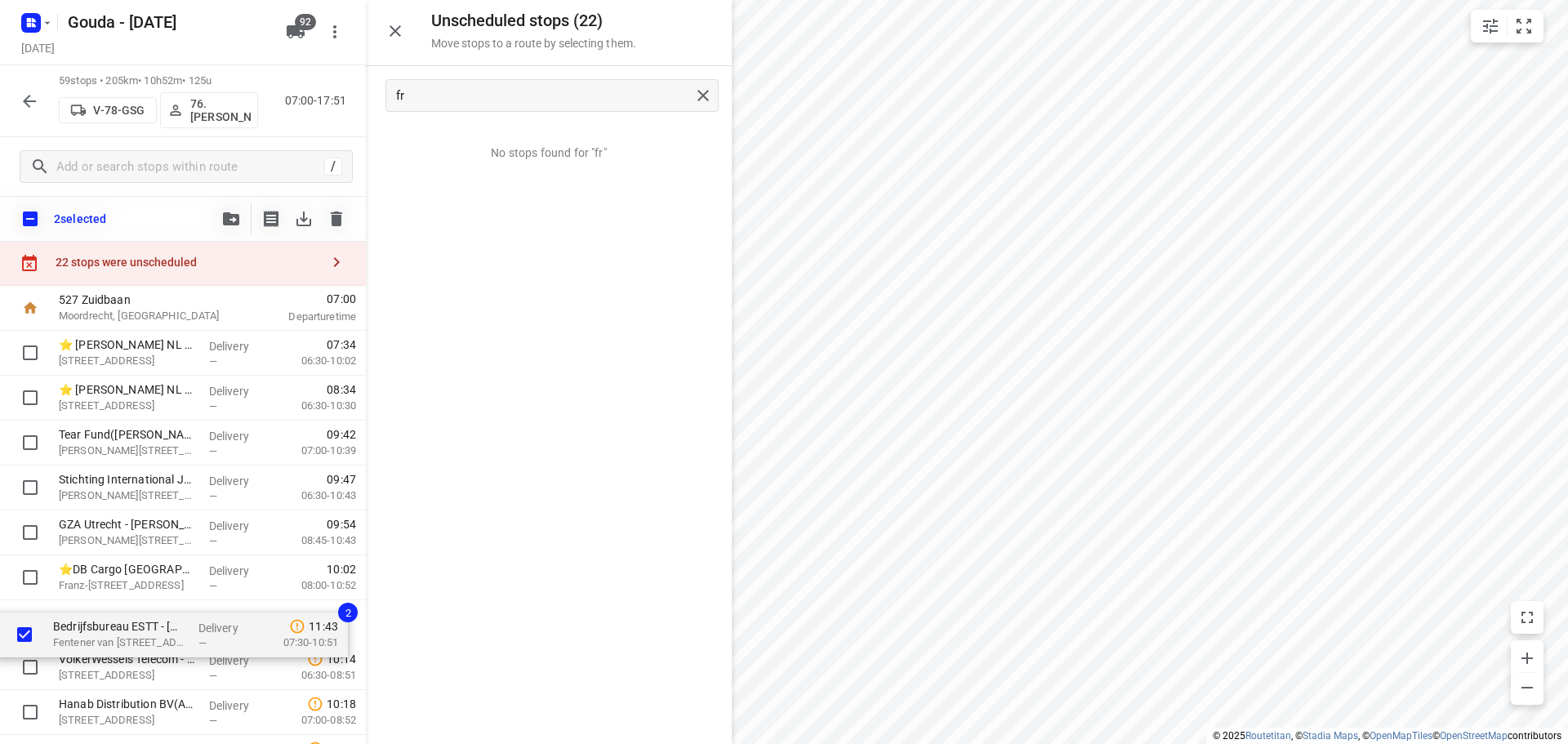
drag, startPoint x: 112, startPoint y: 579, endPoint x: 105, endPoint y: 616, distance: 37.7
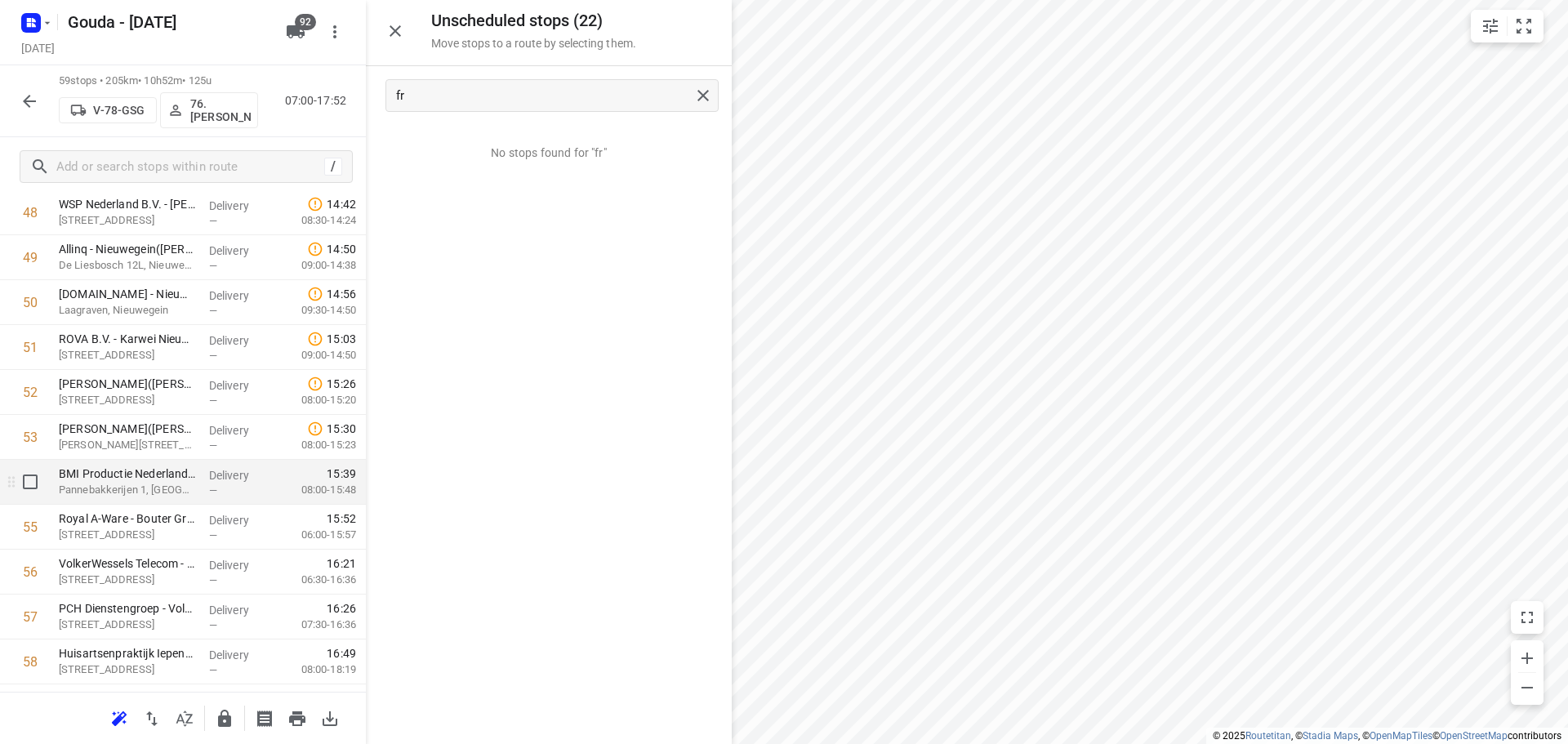
scroll to position [2329, 0]
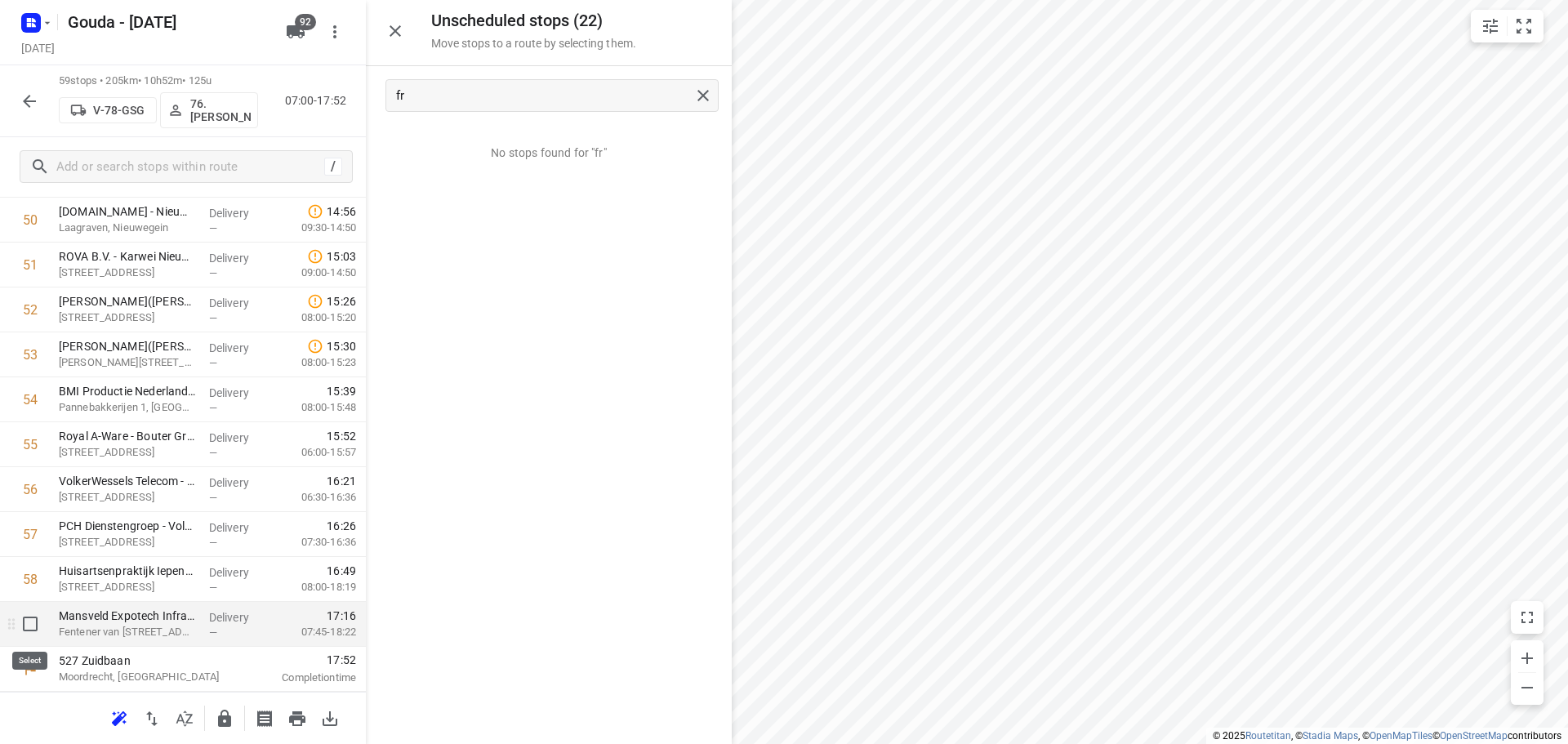
click at [33, 624] on input "checkbox" at bounding box center [30, 624] width 33 height 33
checkbox input "true"
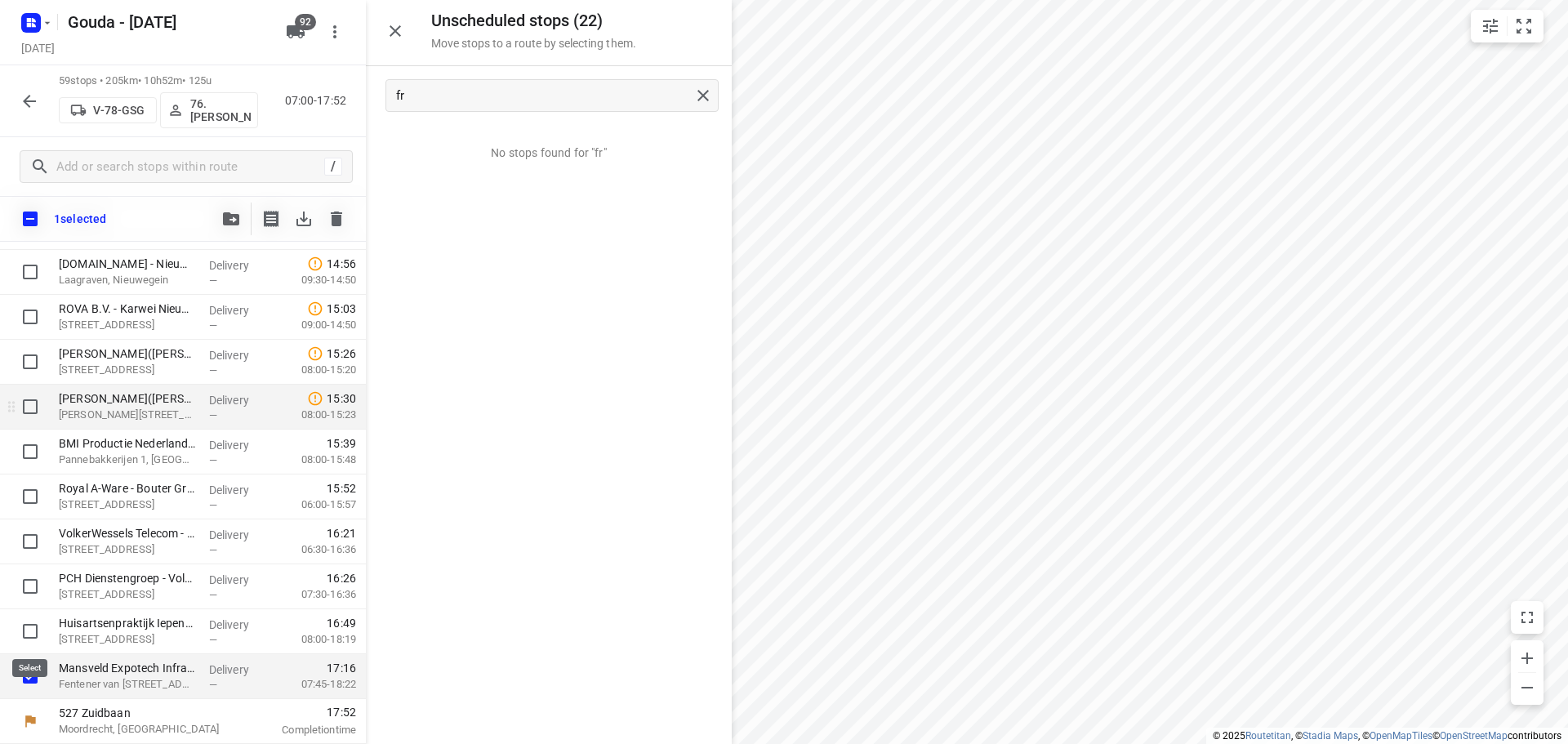
scroll to position [2322, 0]
click at [237, 218] on icon "button" at bounding box center [230, 219] width 16 height 13
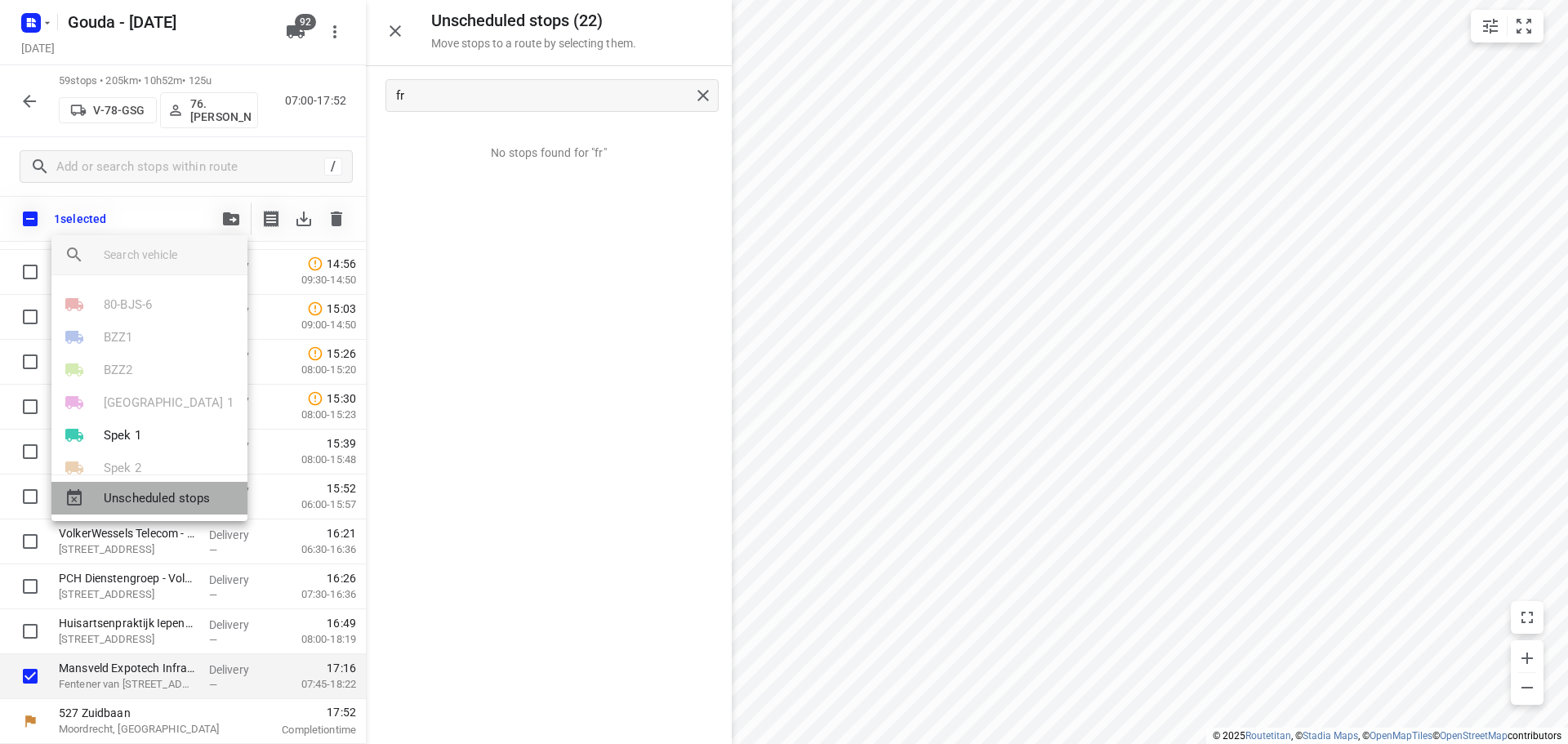
click at [146, 496] on span "Unscheduled stops" at bounding box center [168, 499] width 131 height 19
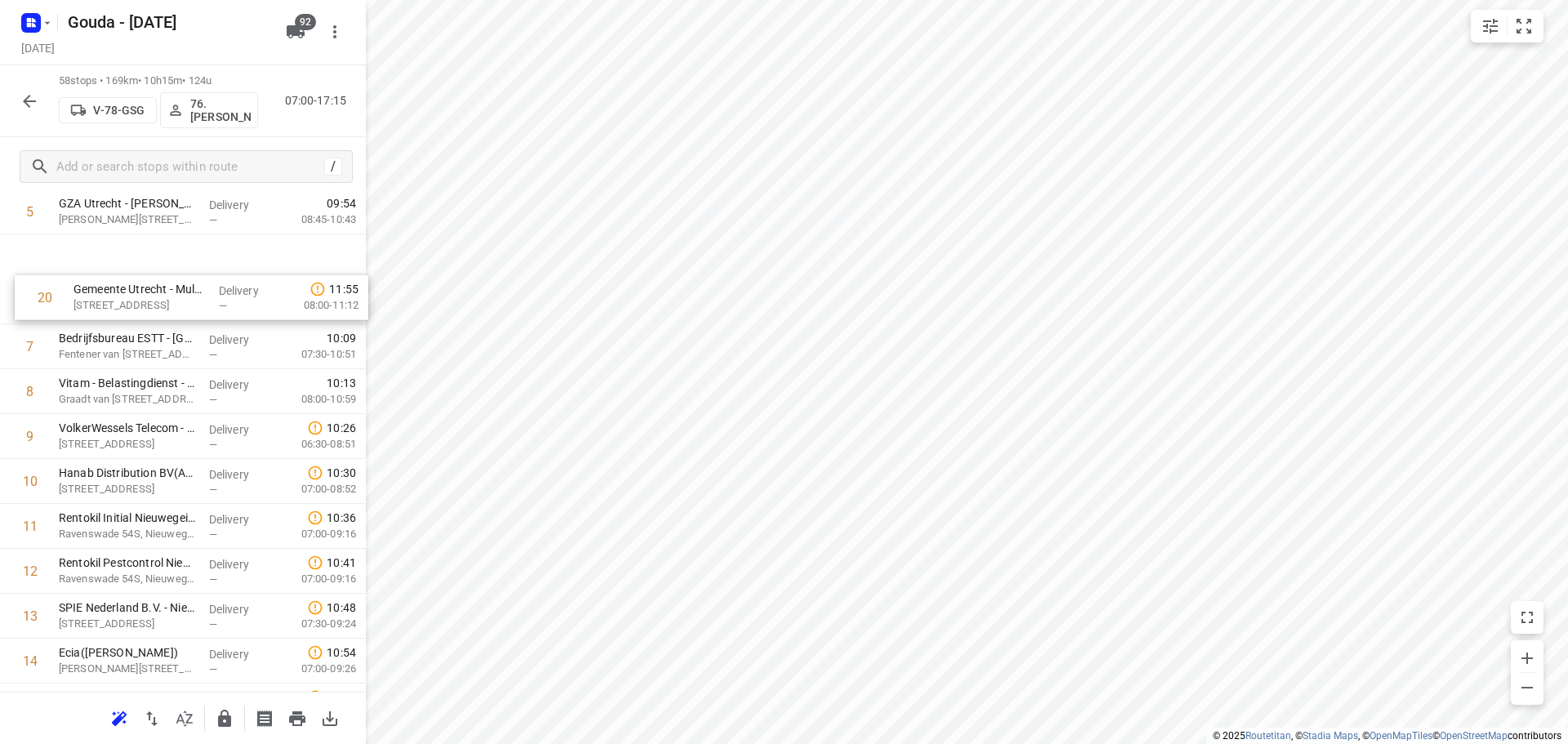
scroll to position [292, 0]
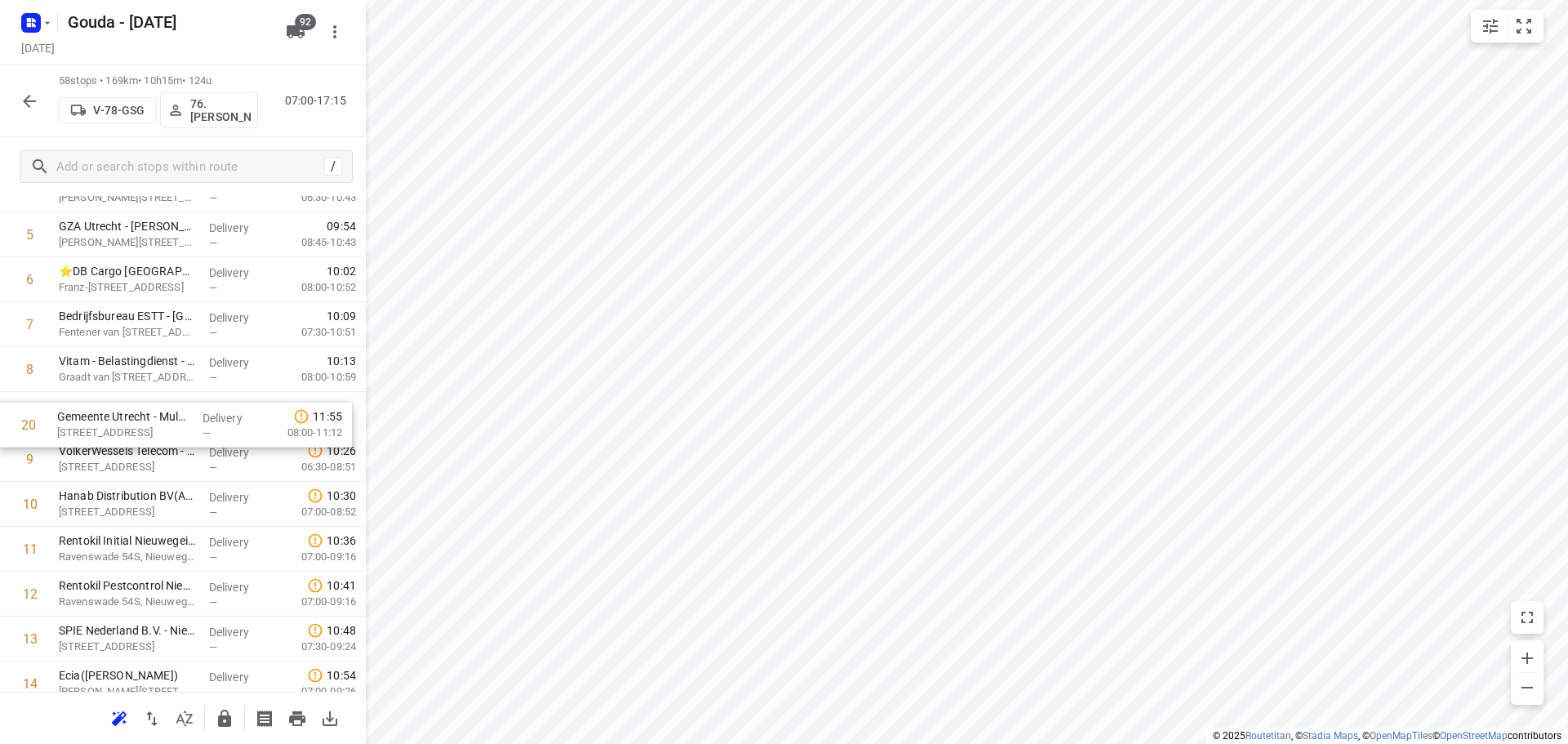
drag, startPoint x: 117, startPoint y: 388, endPoint x: 125, endPoint y: 419, distance: 32.0
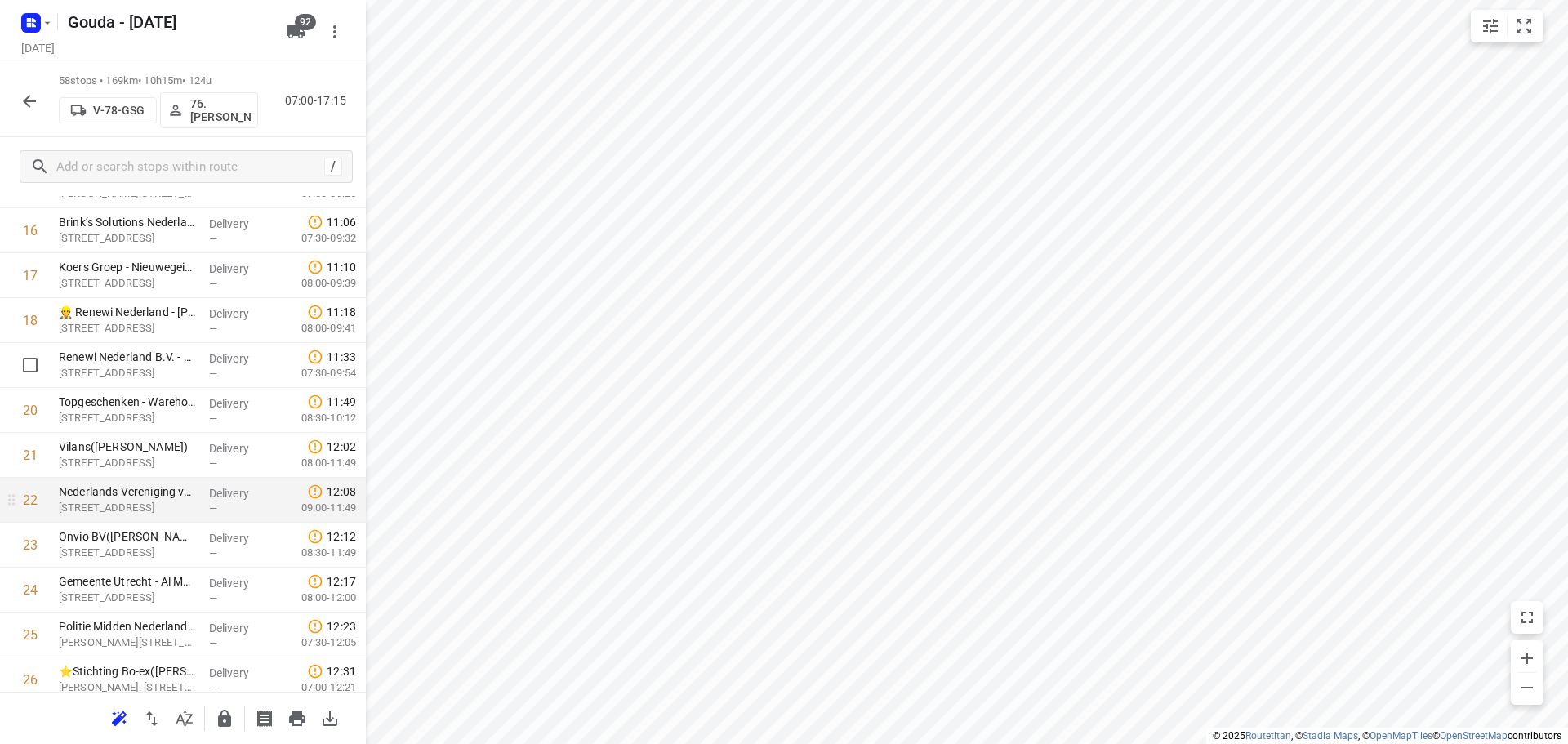
scroll to position [863, 0]
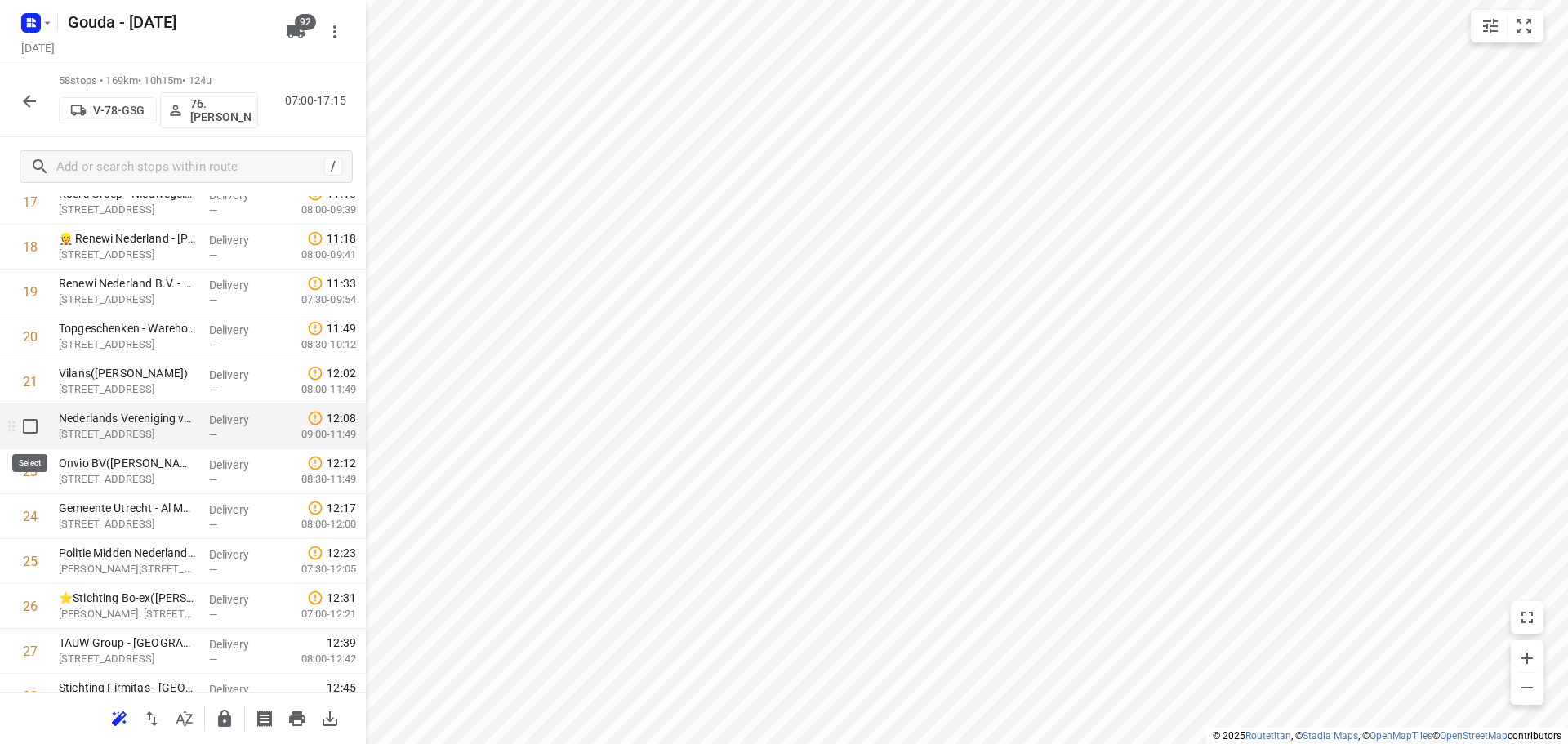
click at [28, 425] on input "checkbox" at bounding box center [30, 426] width 33 height 33
checkbox input "true"
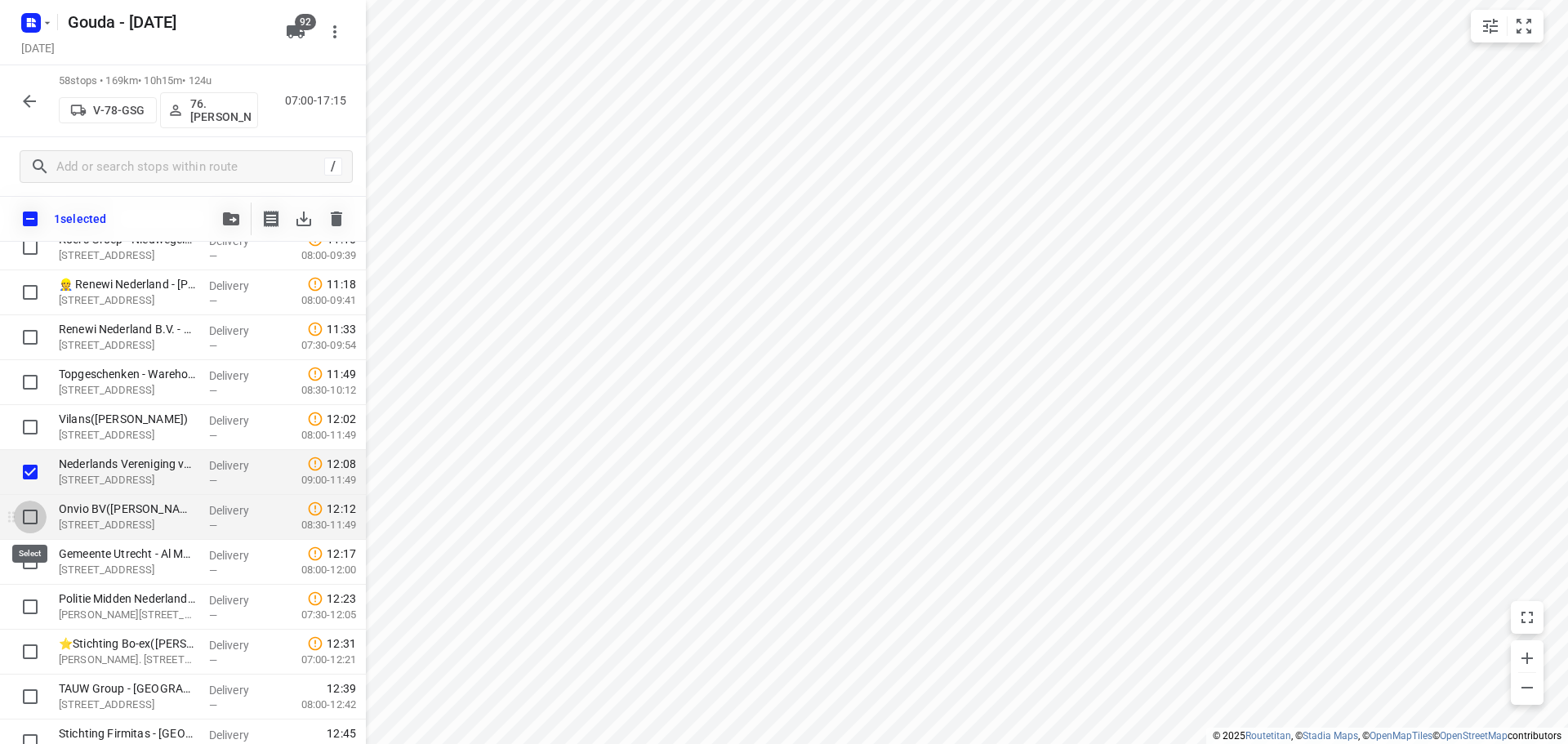
click at [25, 524] on input "checkbox" at bounding box center [30, 517] width 33 height 33
checkbox input "true"
click at [28, 579] on div at bounding box center [26, 563] width 53 height 45
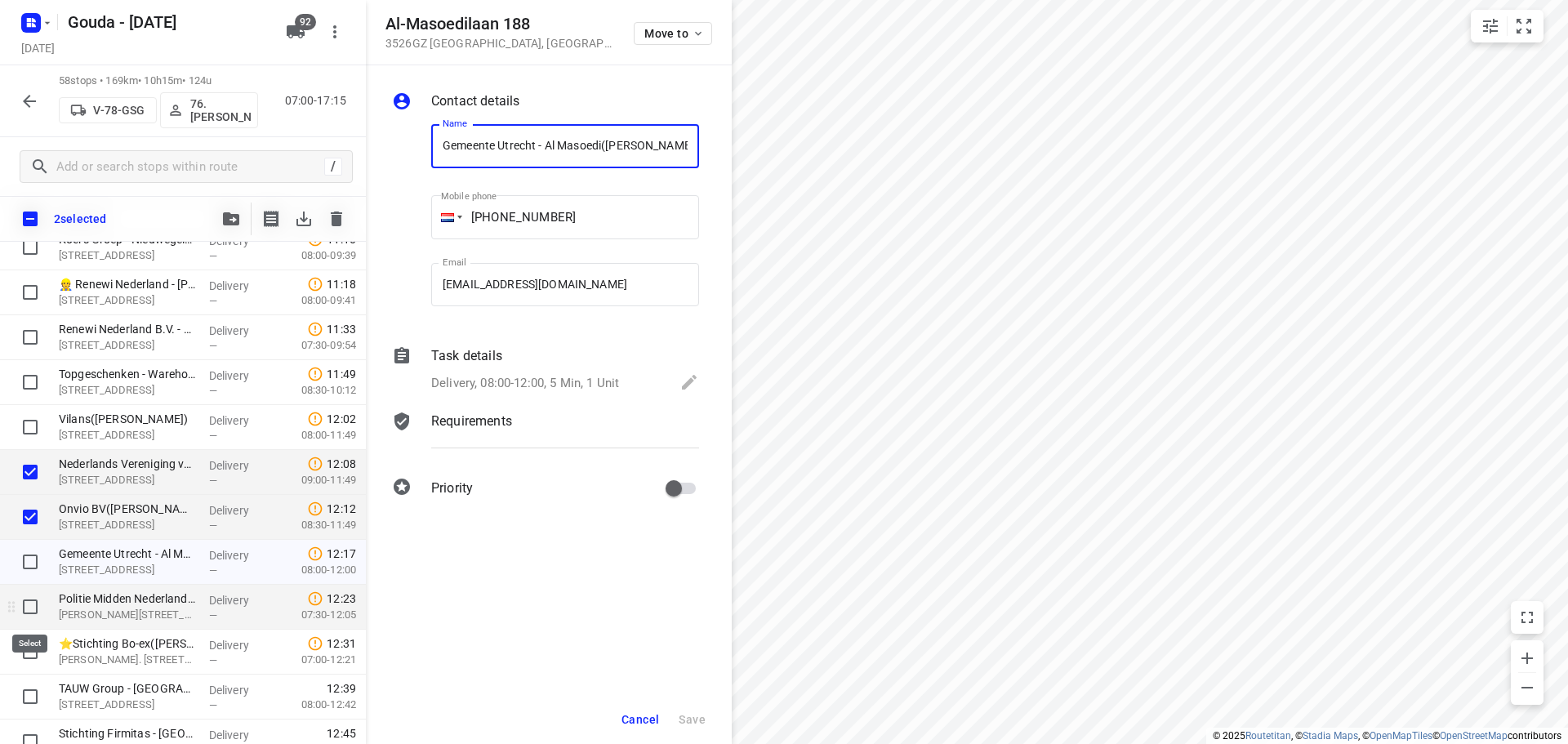
scroll to position [0, 8]
click at [656, 722] on span "Cancel" at bounding box center [640, 720] width 38 height 13
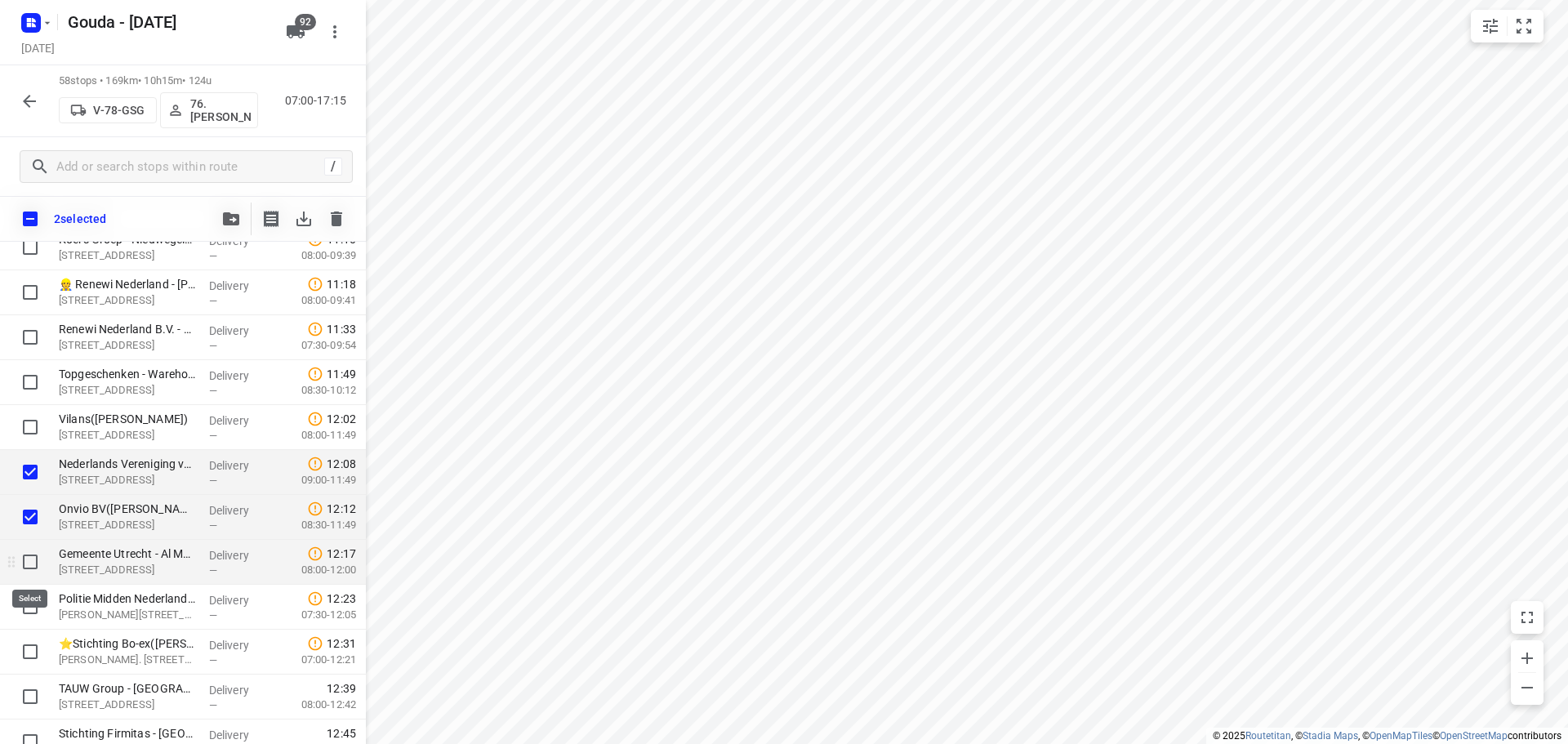
click at [25, 563] on input "checkbox" at bounding box center [30, 562] width 33 height 33
checkbox input "true"
click at [29, 612] on input "checkbox" at bounding box center [30, 607] width 33 height 33
checkbox input "true"
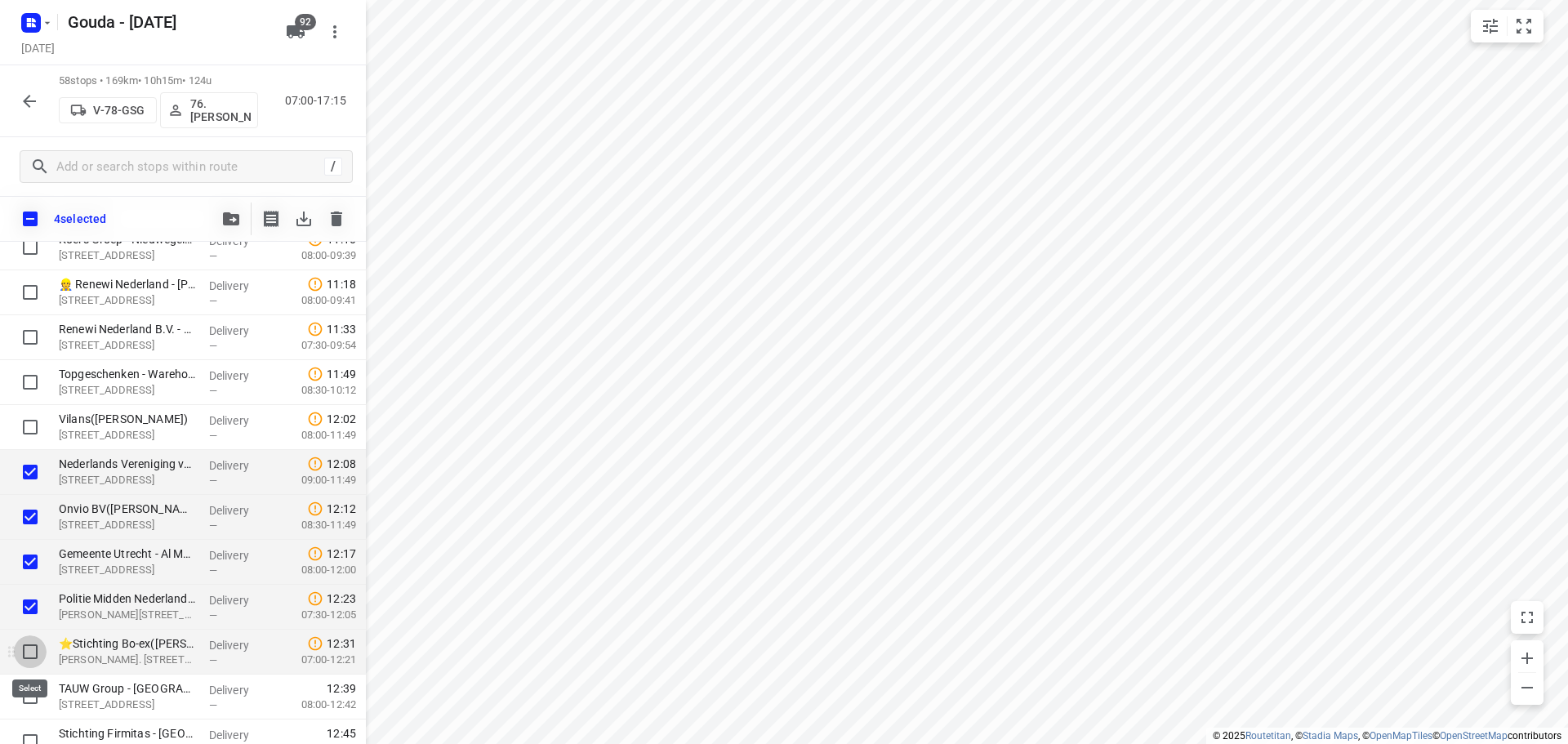
click at [26, 652] on input "checkbox" at bounding box center [30, 652] width 33 height 33
checkbox input "true"
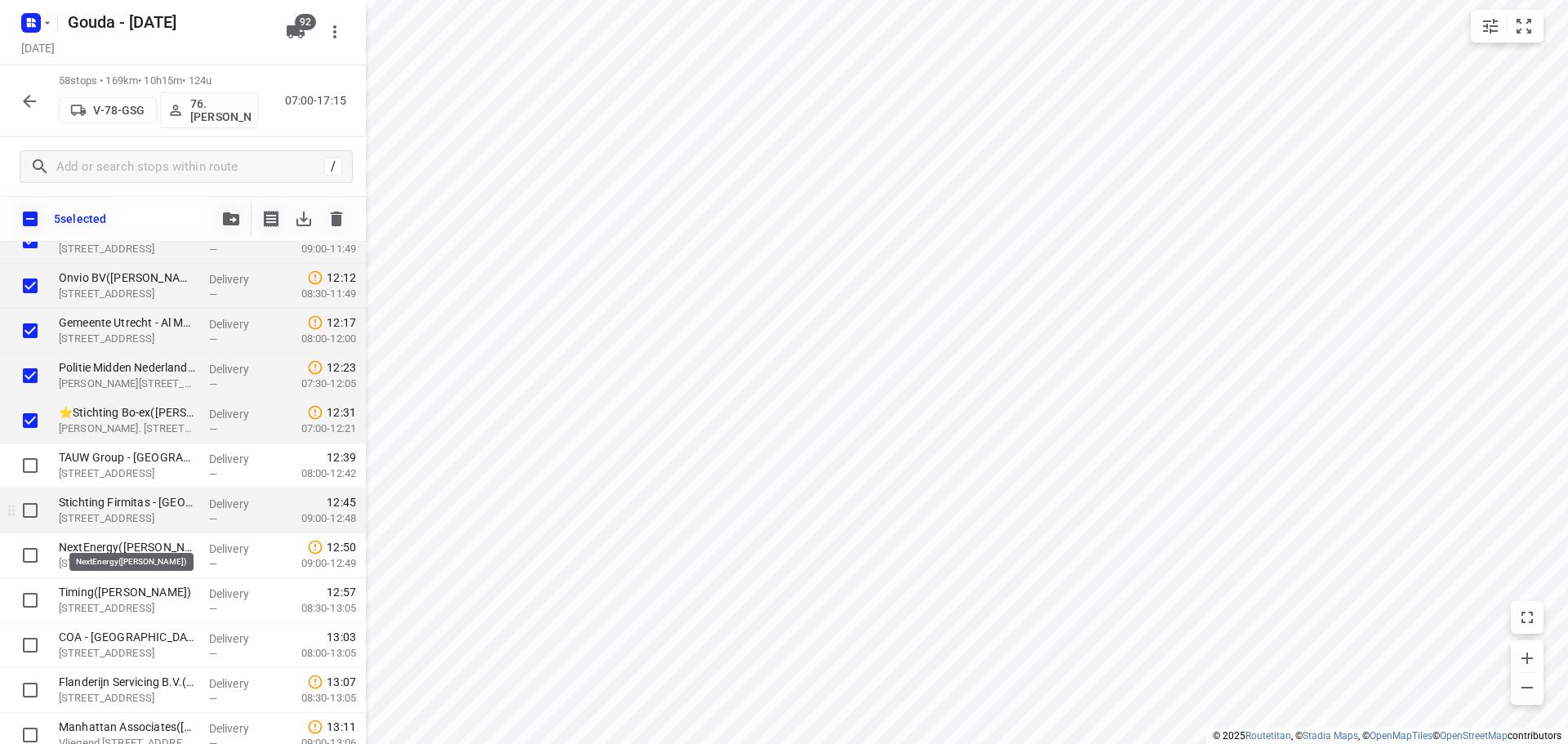
scroll to position [1108, 0]
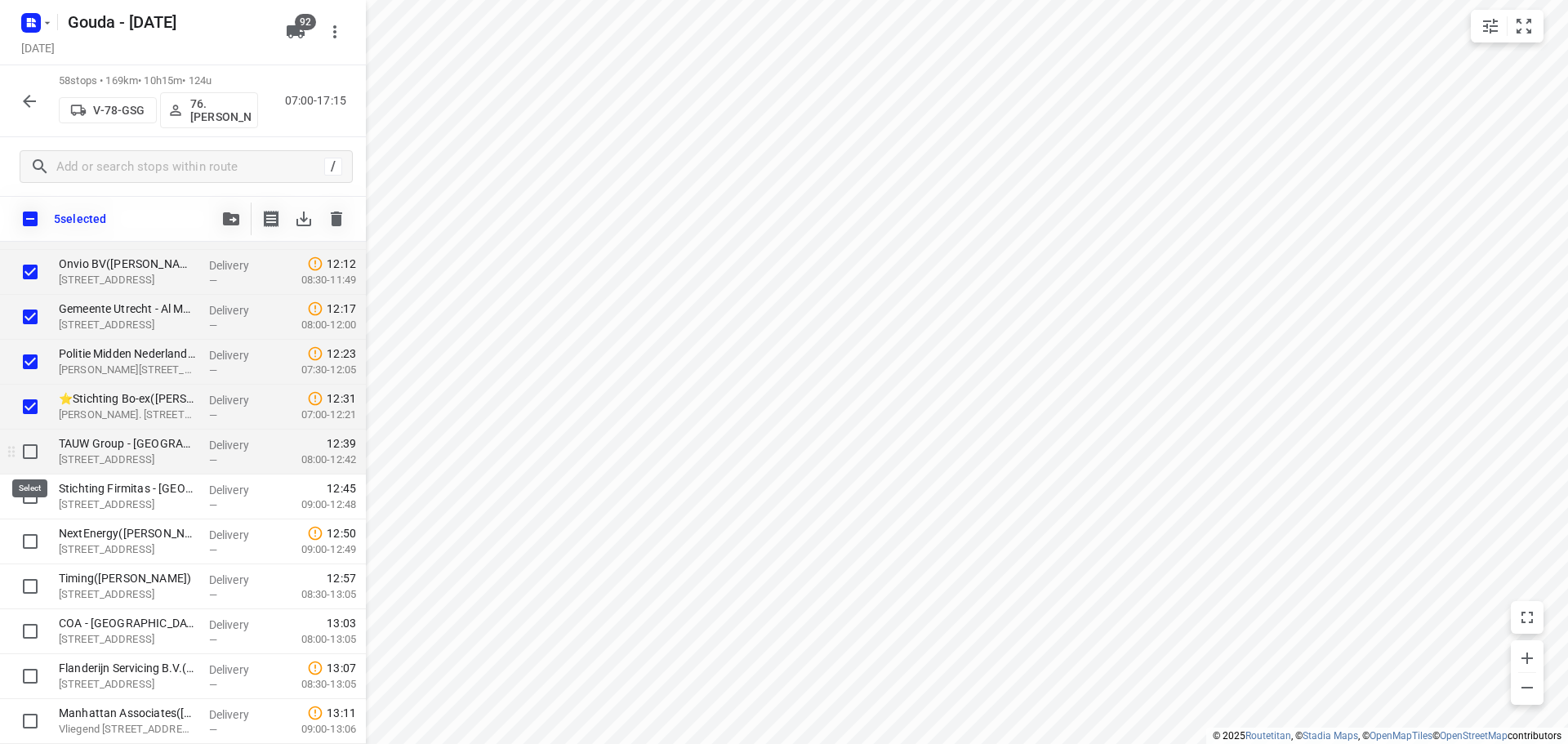
click at [34, 456] on input "checkbox" at bounding box center [30, 452] width 33 height 33
checkbox input "true"
click at [30, 506] on input "checkbox" at bounding box center [30, 496] width 33 height 33
checkbox input "true"
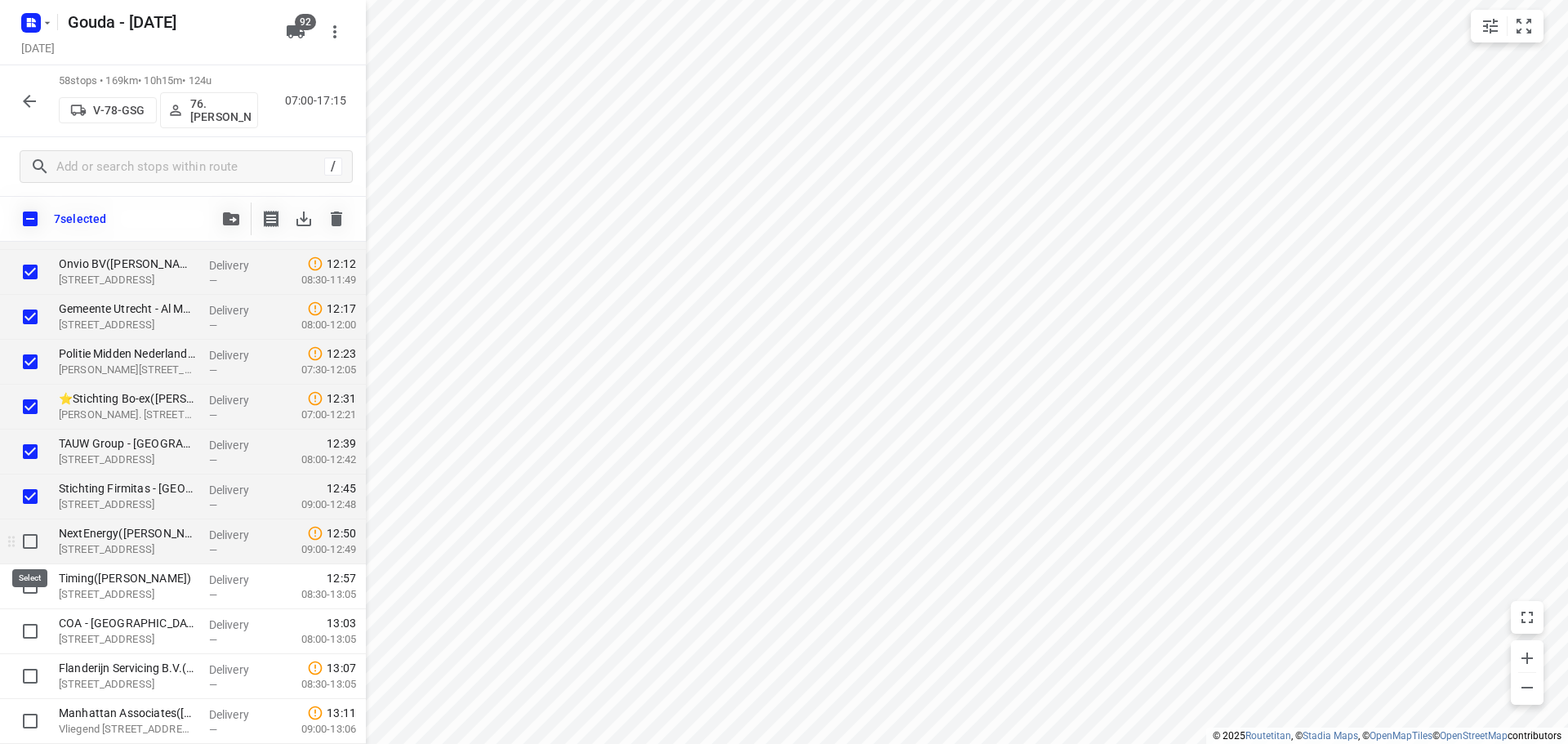
click at [29, 541] on input "checkbox" at bounding box center [30, 541] width 33 height 33
checkbox input "true"
click at [30, 586] on input "checkbox" at bounding box center [30, 586] width 33 height 33
checkbox input "true"
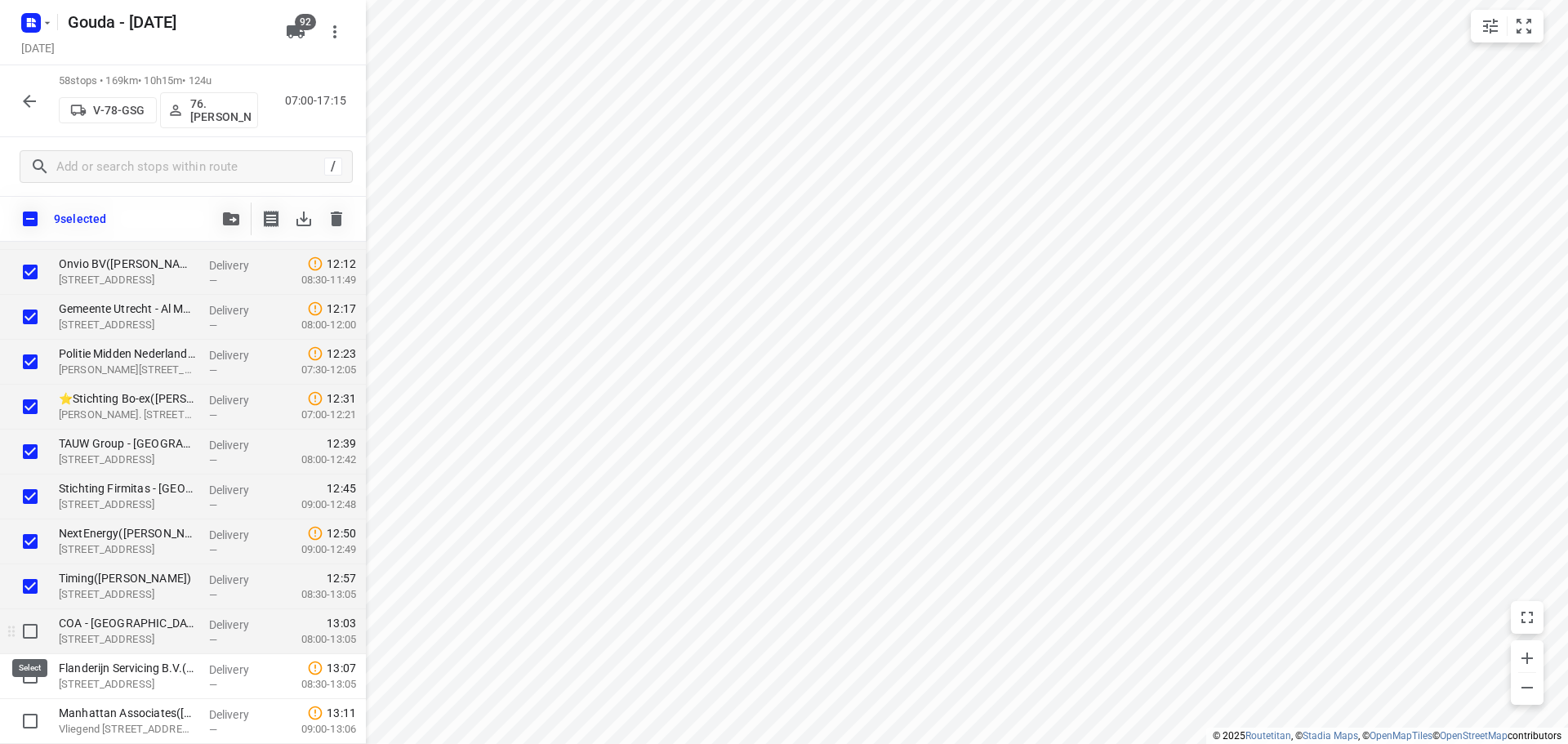
click at [32, 635] on input "checkbox" at bounding box center [30, 631] width 33 height 33
checkbox input "true"
click at [34, 676] on input "checkbox" at bounding box center [30, 676] width 33 height 33
checkbox input "true"
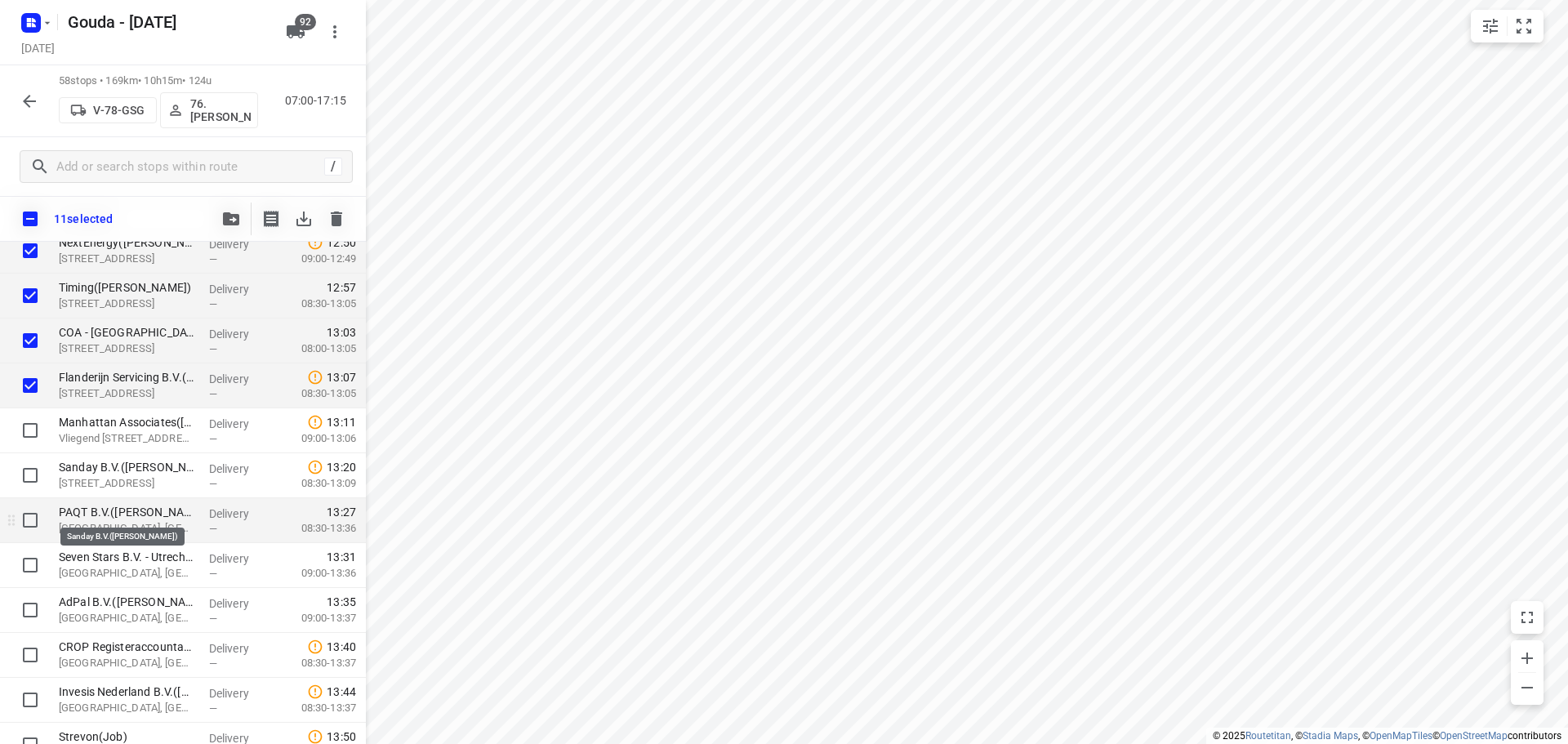
scroll to position [1435, 0]
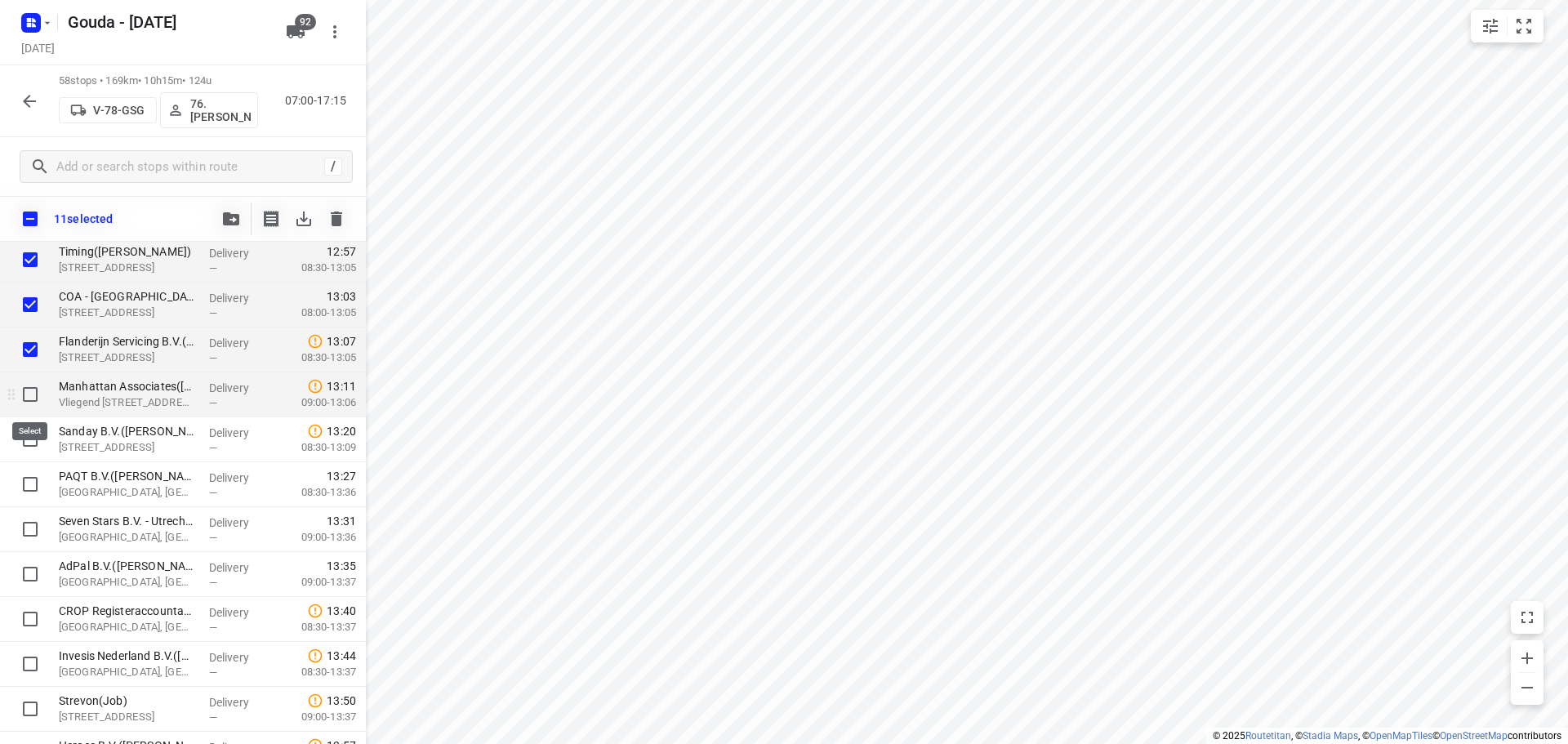
click at [34, 395] on input "checkbox" at bounding box center [30, 395] width 33 height 33
checkbox input "true"
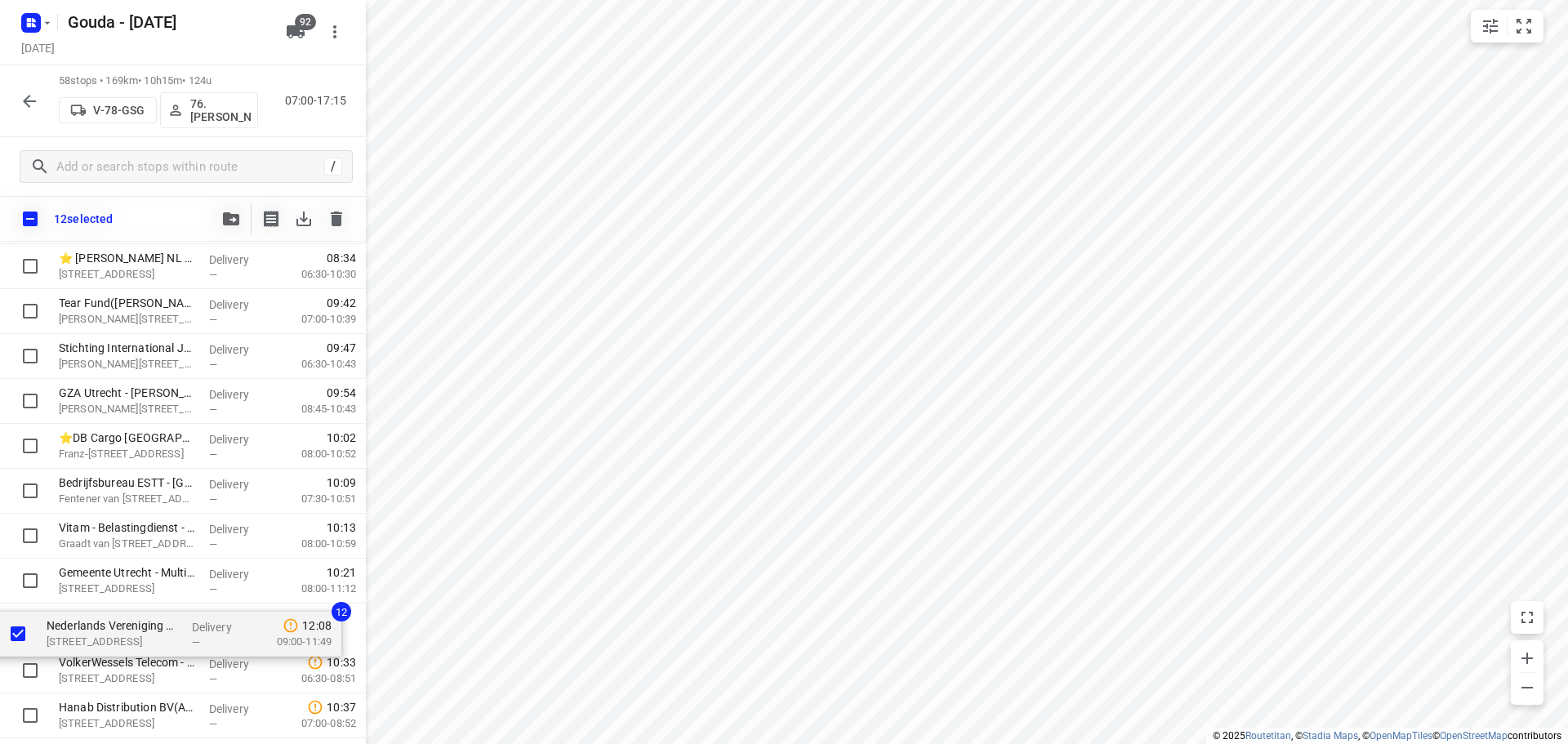
scroll to position [178, 0]
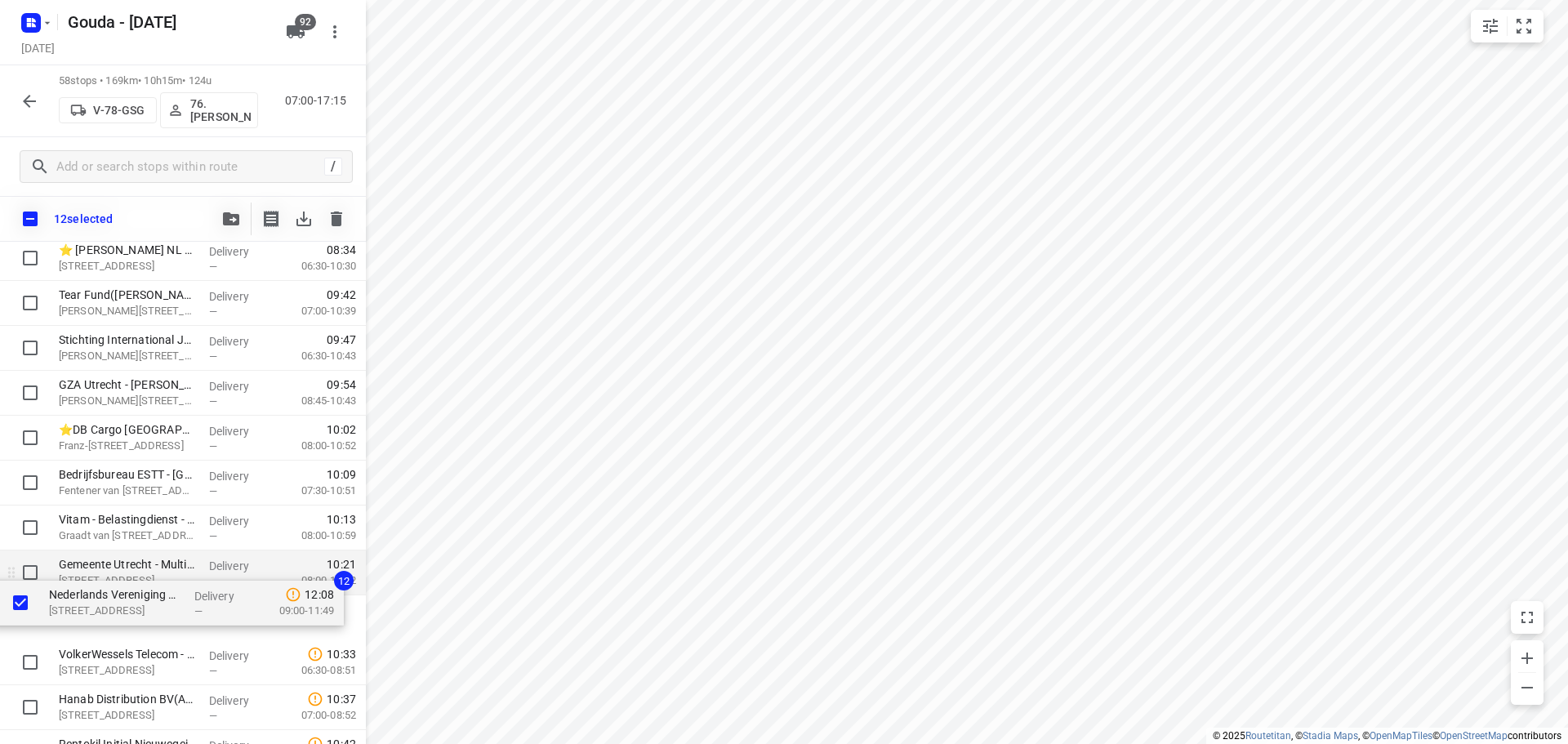
drag, startPoint x: 179, startPoint y: 472, endPoint x: 210, endPoint y: 569, distance: 101.8
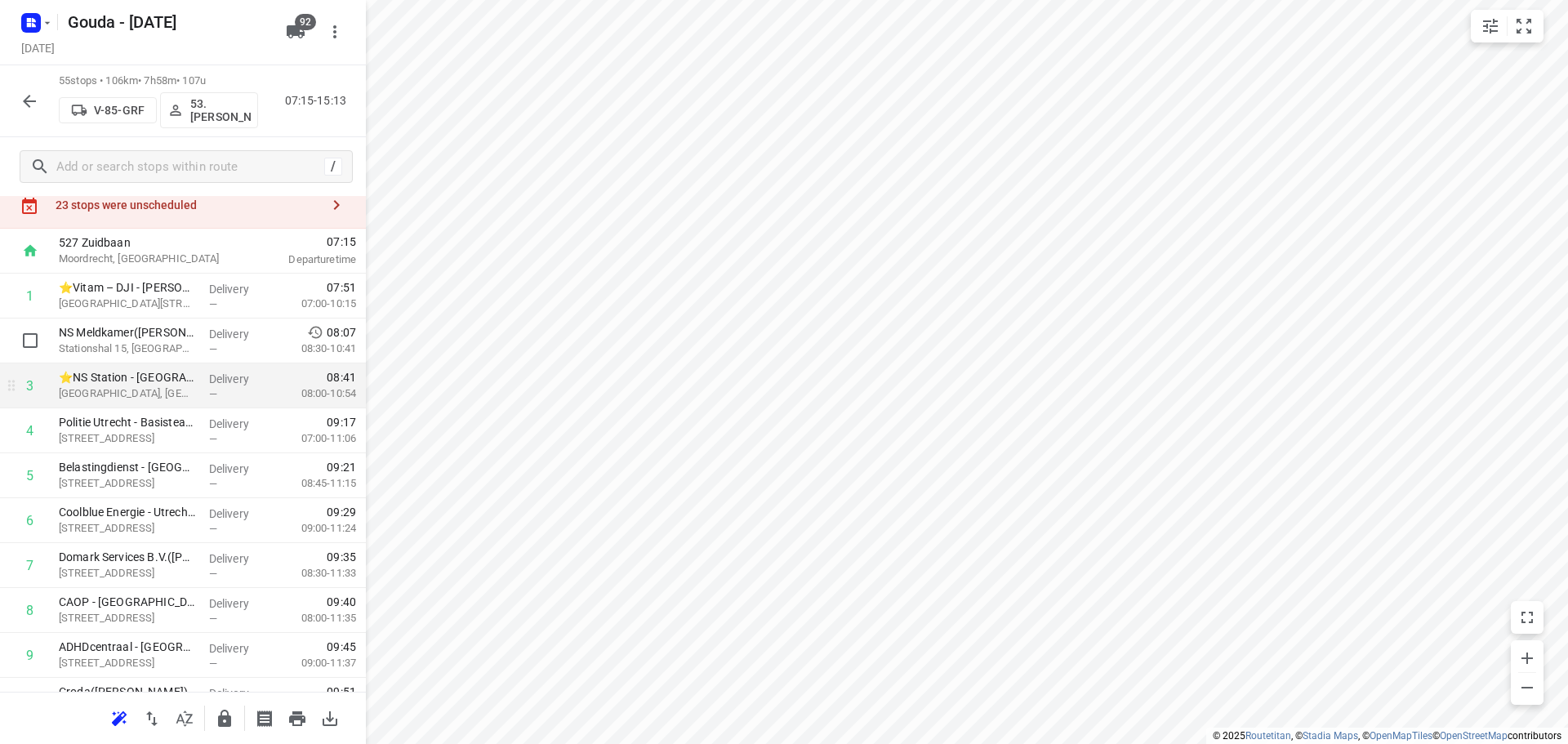
scroll to position [0, 0]
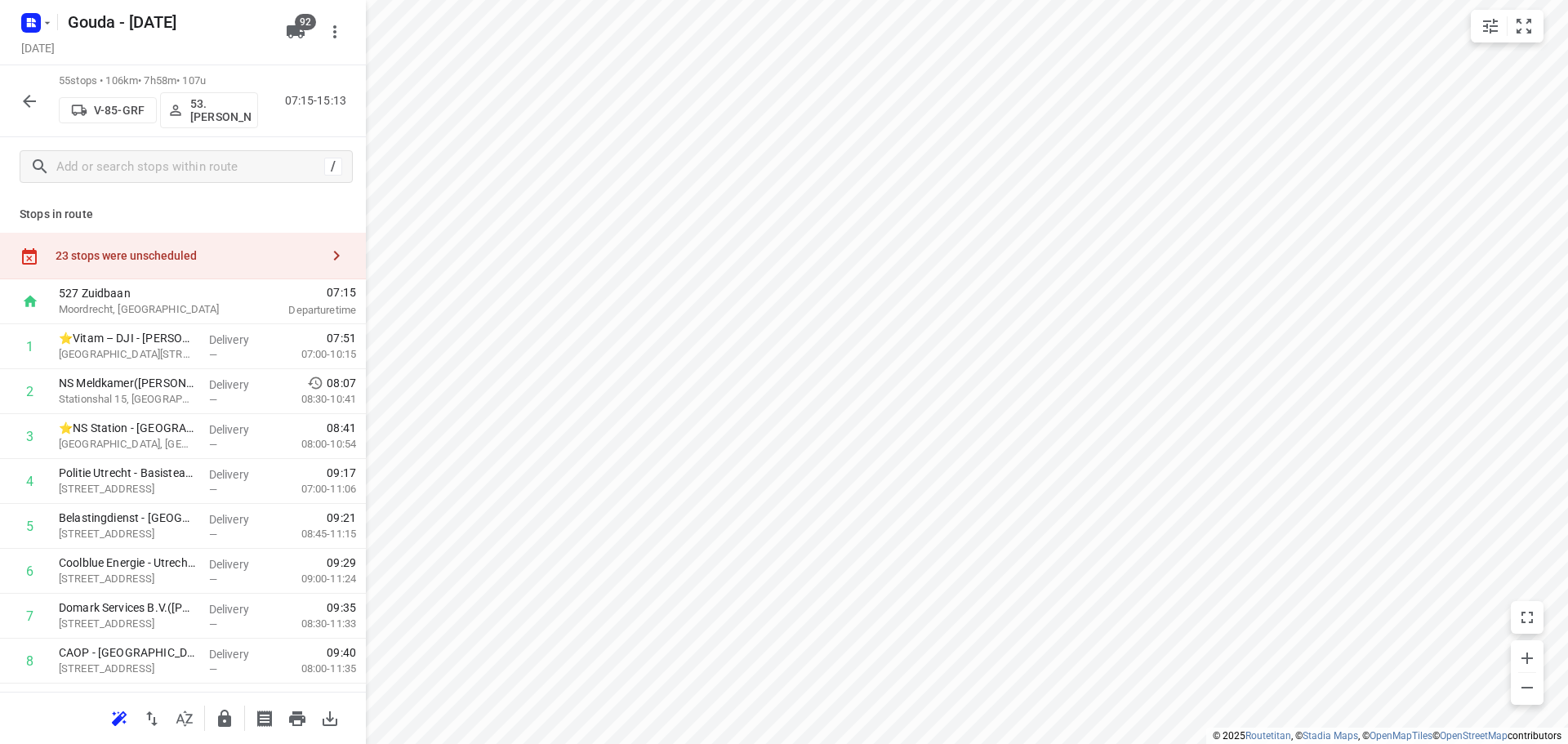
click at [177, 259] on div "23 stops were unscheduled" at bounding box center [188, 256] width 265 height 13
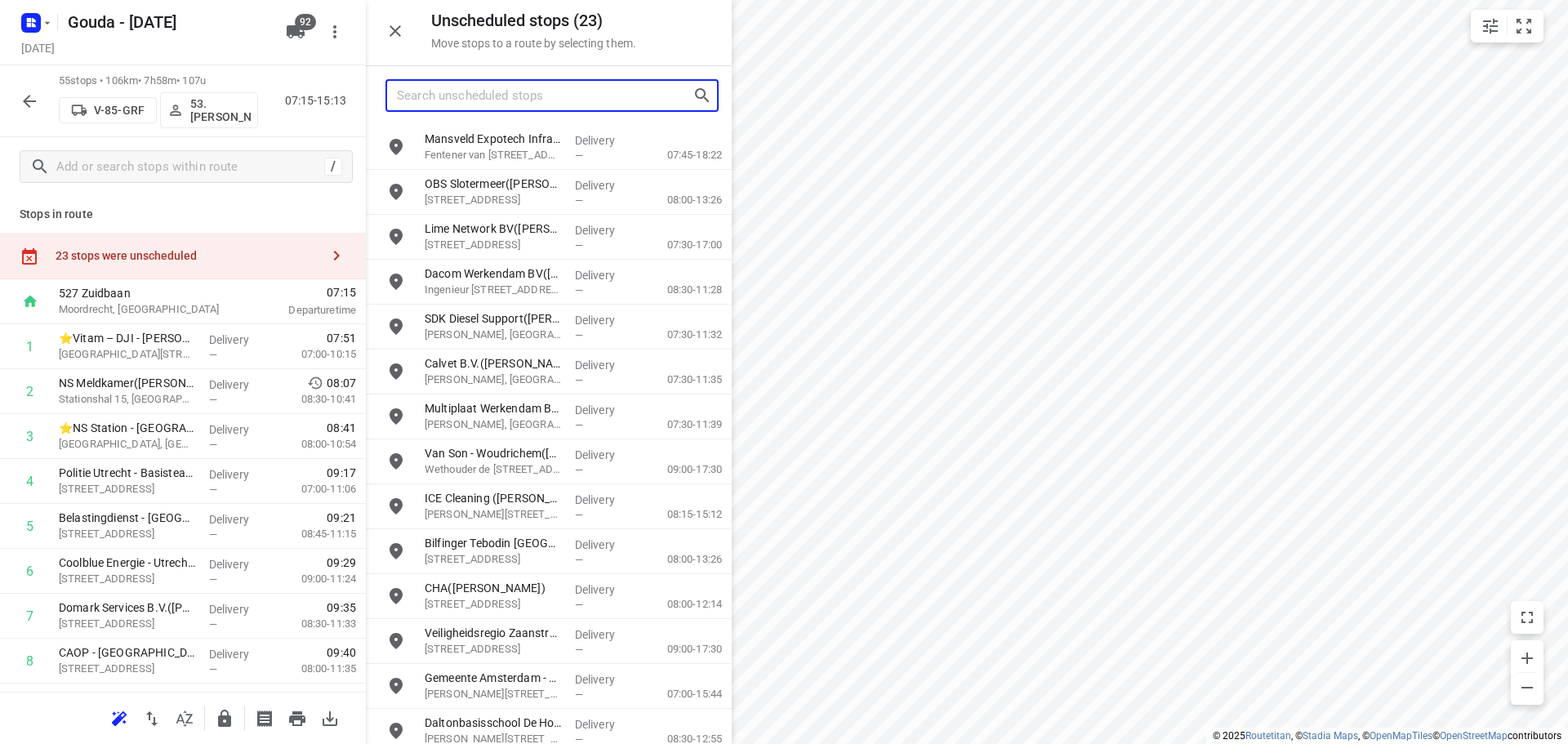
click at [464, 104] on input "Search unscheduled stops" at bounding box center [545, 96] width 296 height 25
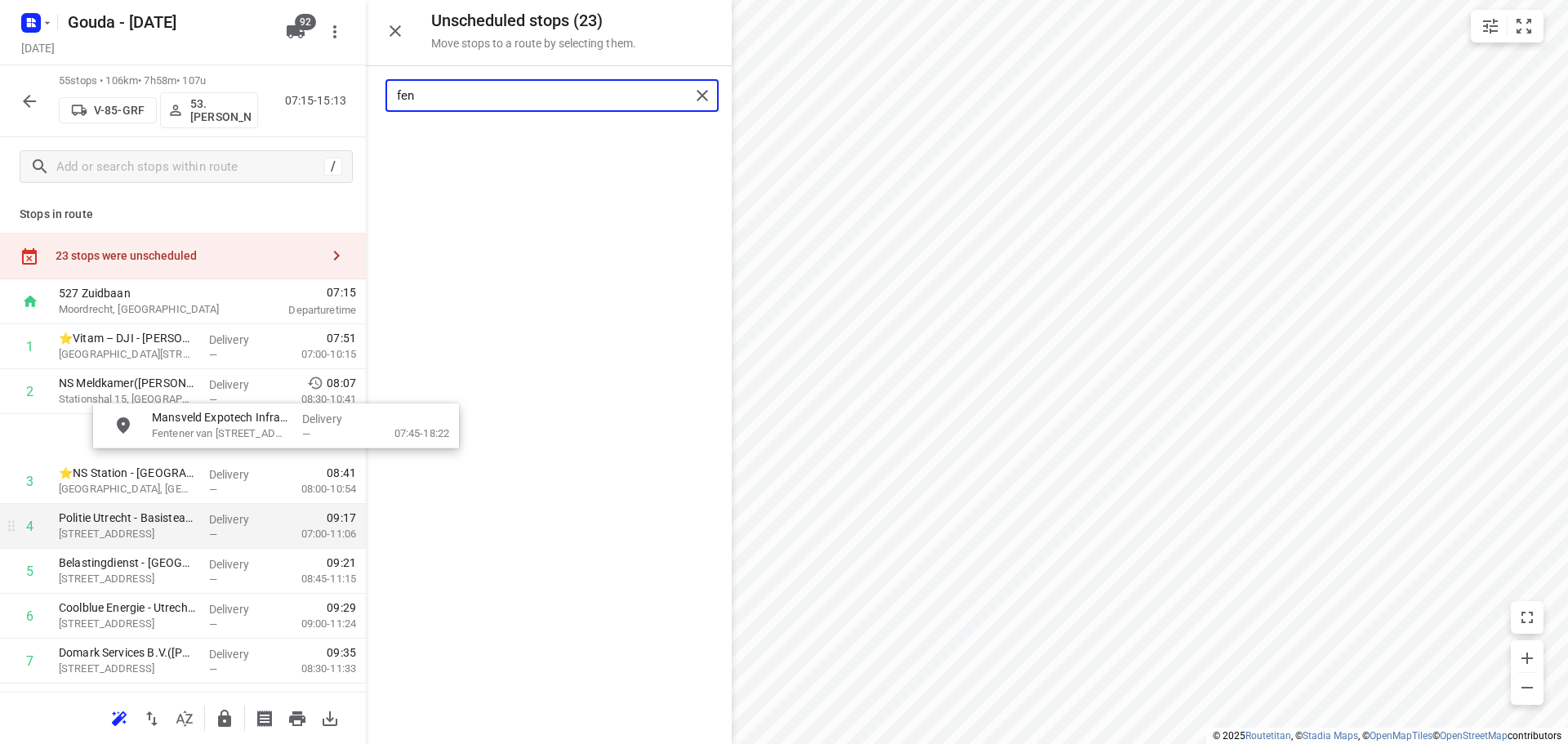
drag, startPoint x: 478, startPoint y: 160, endPoint x: 133, endPoint y: 511, distance: 492.2
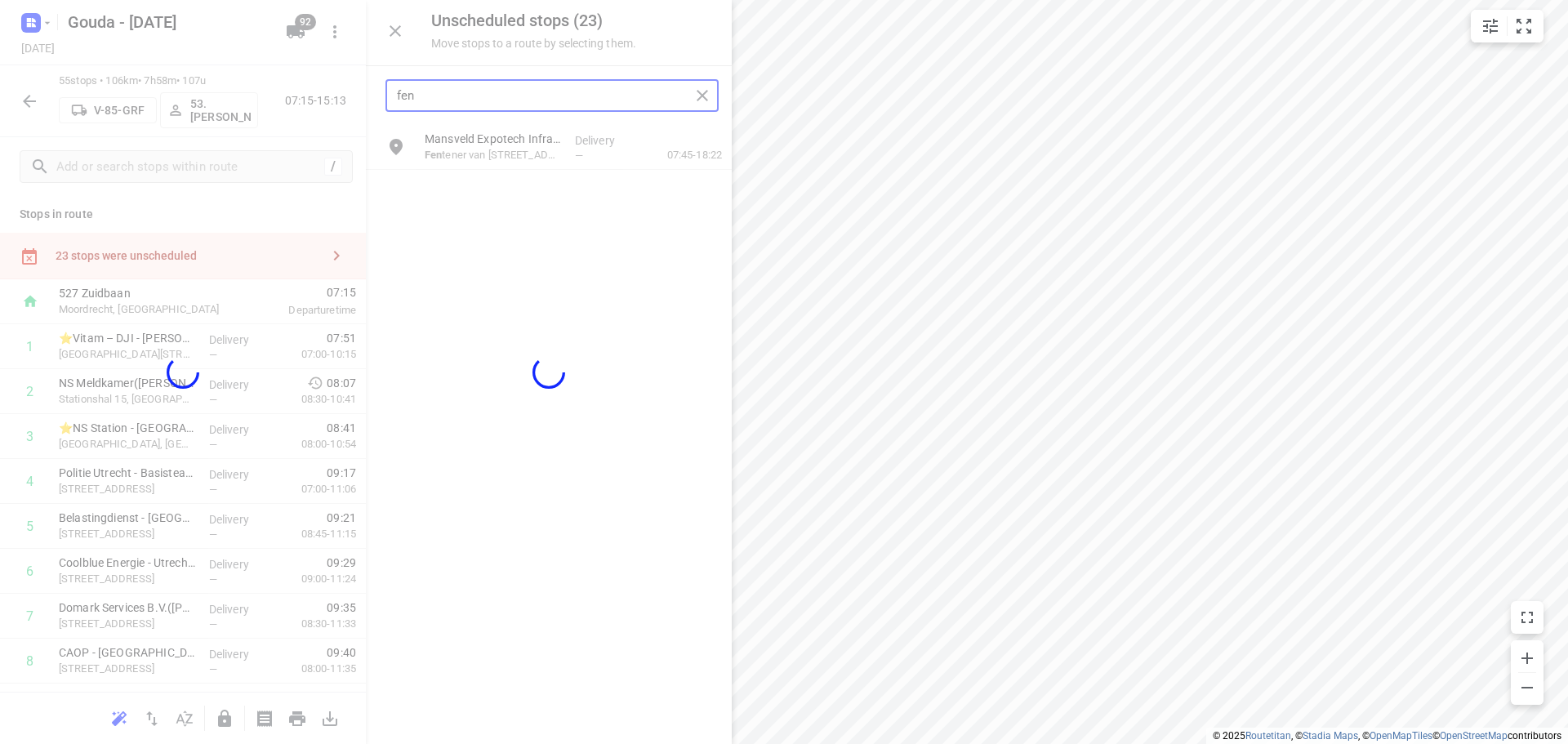
type input "fen"
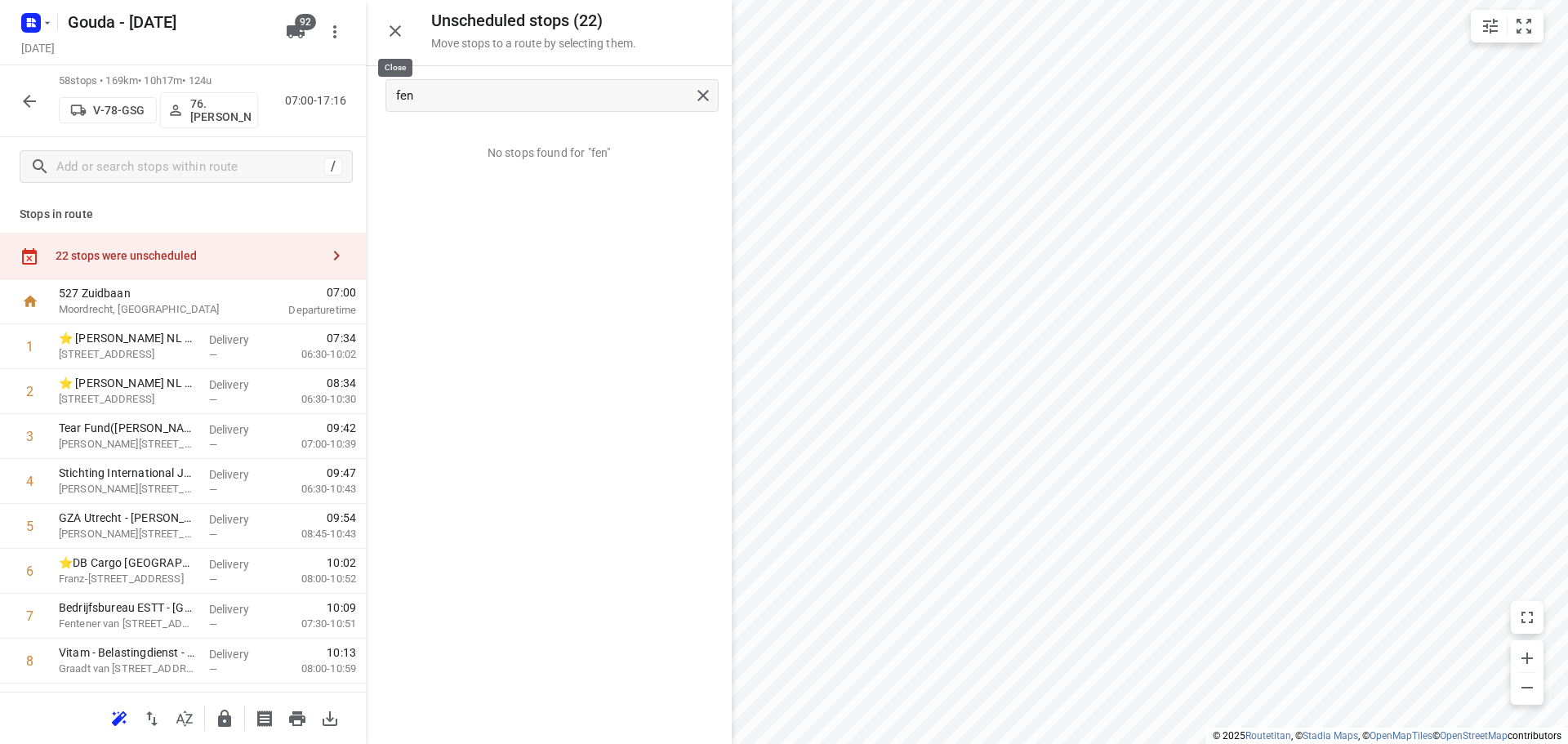
click at [388, 28] on icon "button" at bounding box center [395, 31] width 20 height 20
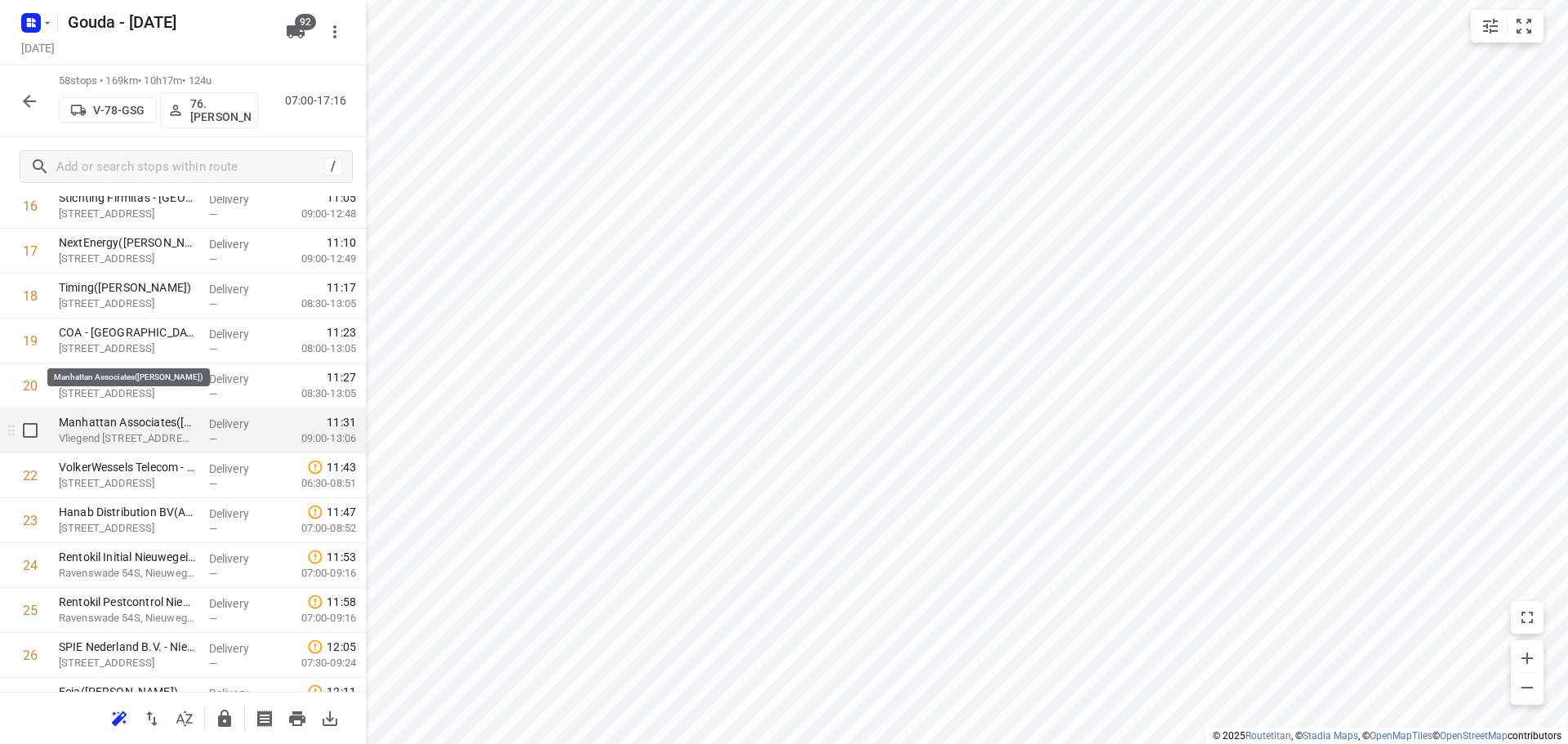
scroll to position [899, 0]
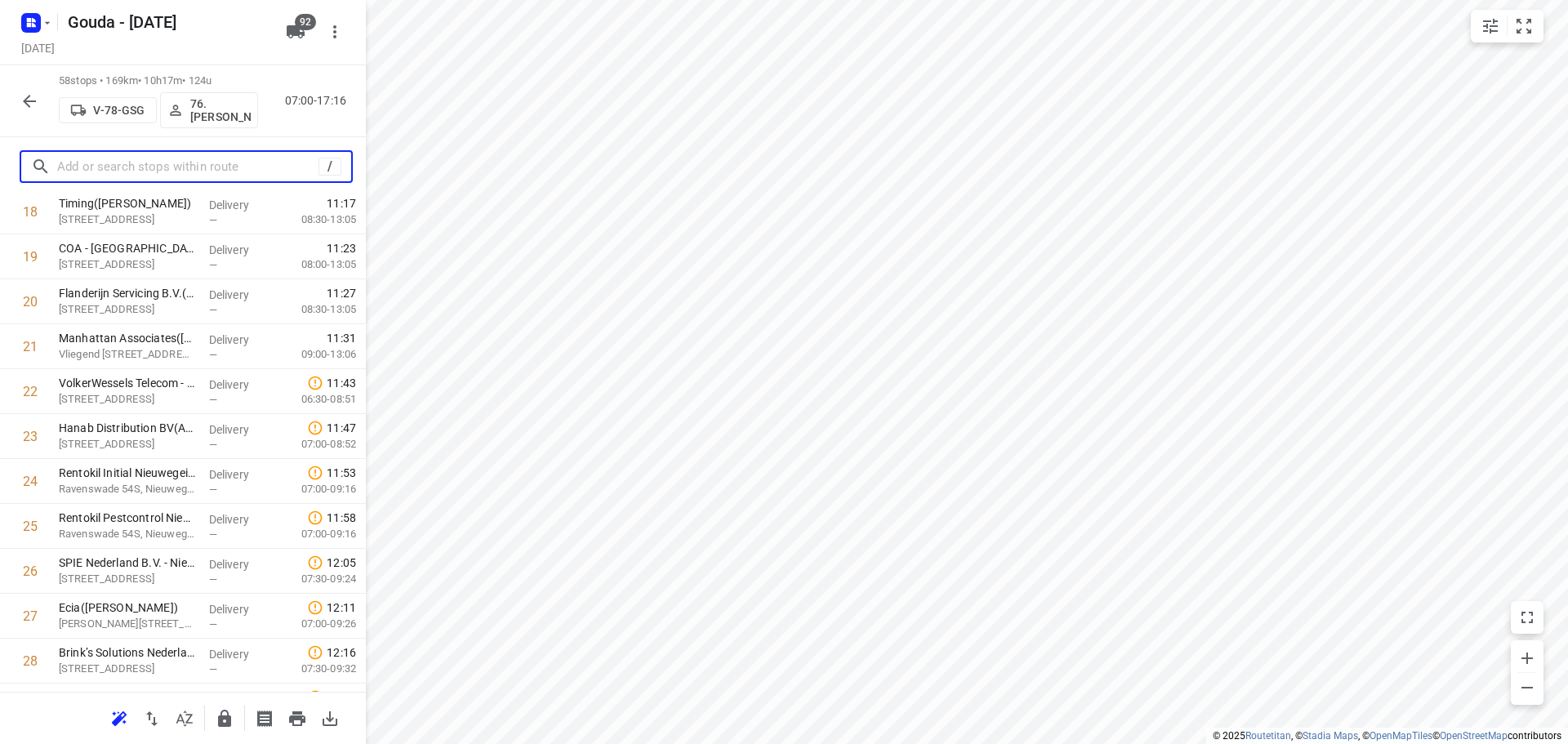
click at [197, 179] on div "/" at bounding box center [186, 166] width 333 height 33
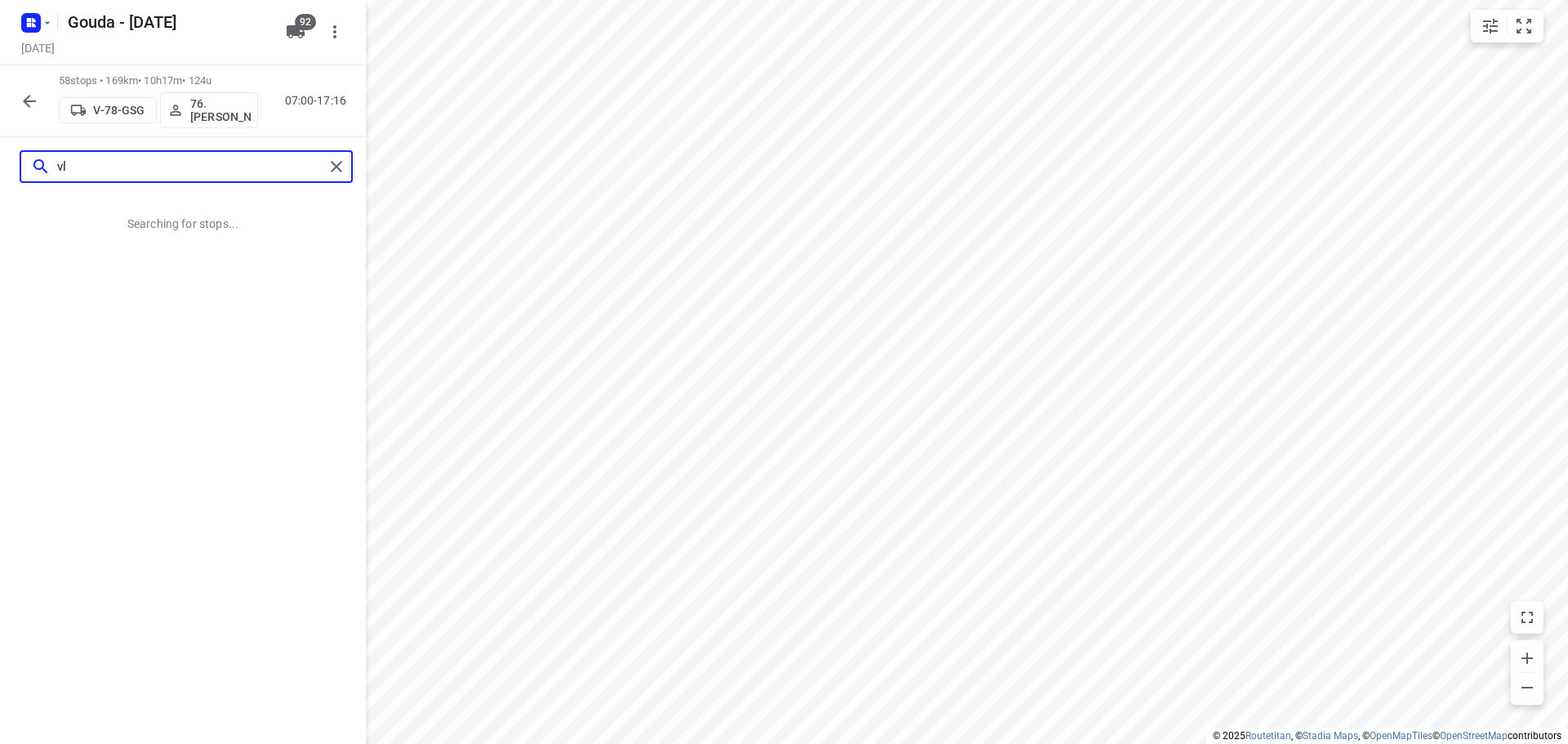
scroll to position [0, 0]
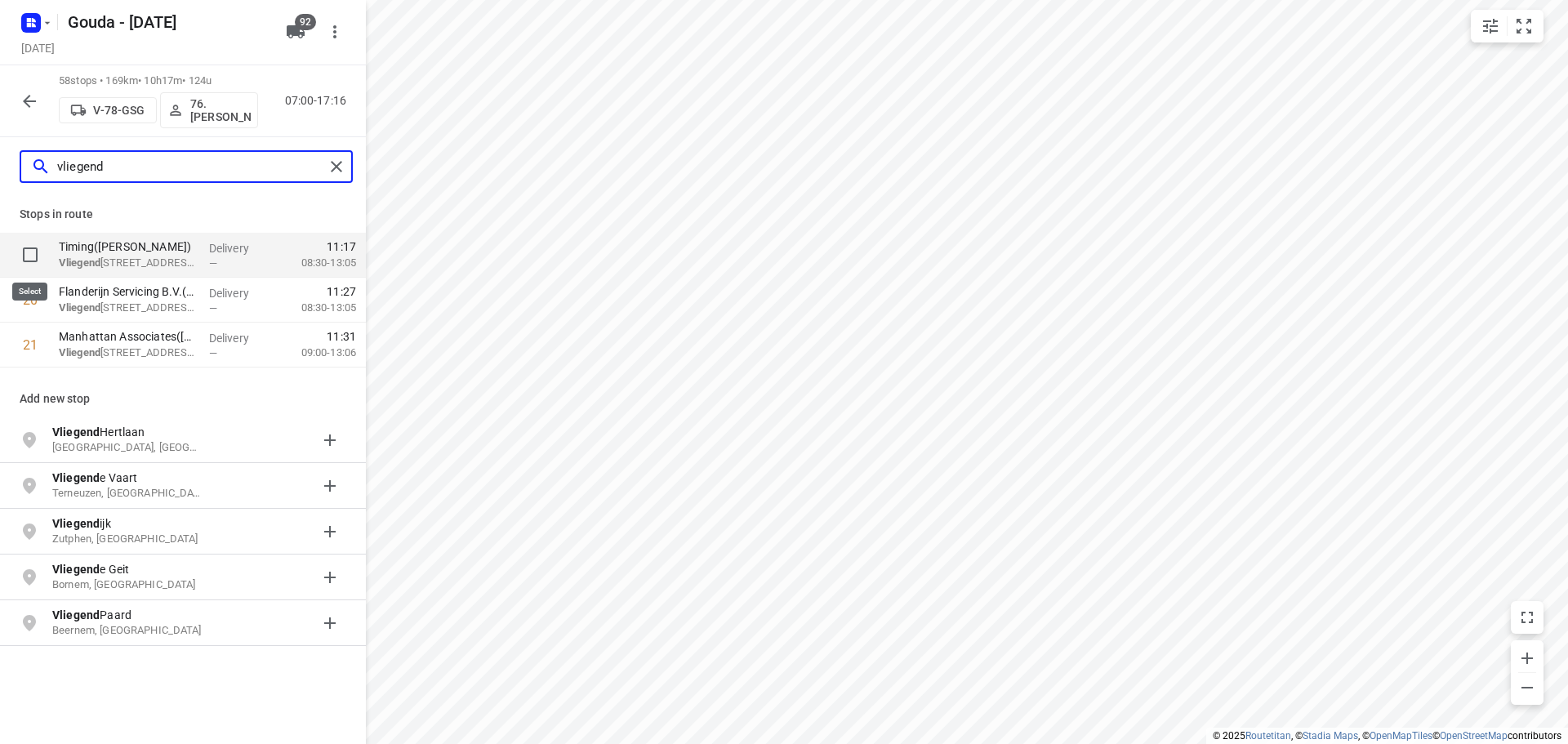
type input "vliegend"
click at [35, 259] on input "checkbox" at bounding box center [30, 255] width 33 height 33
checkbox input "true"
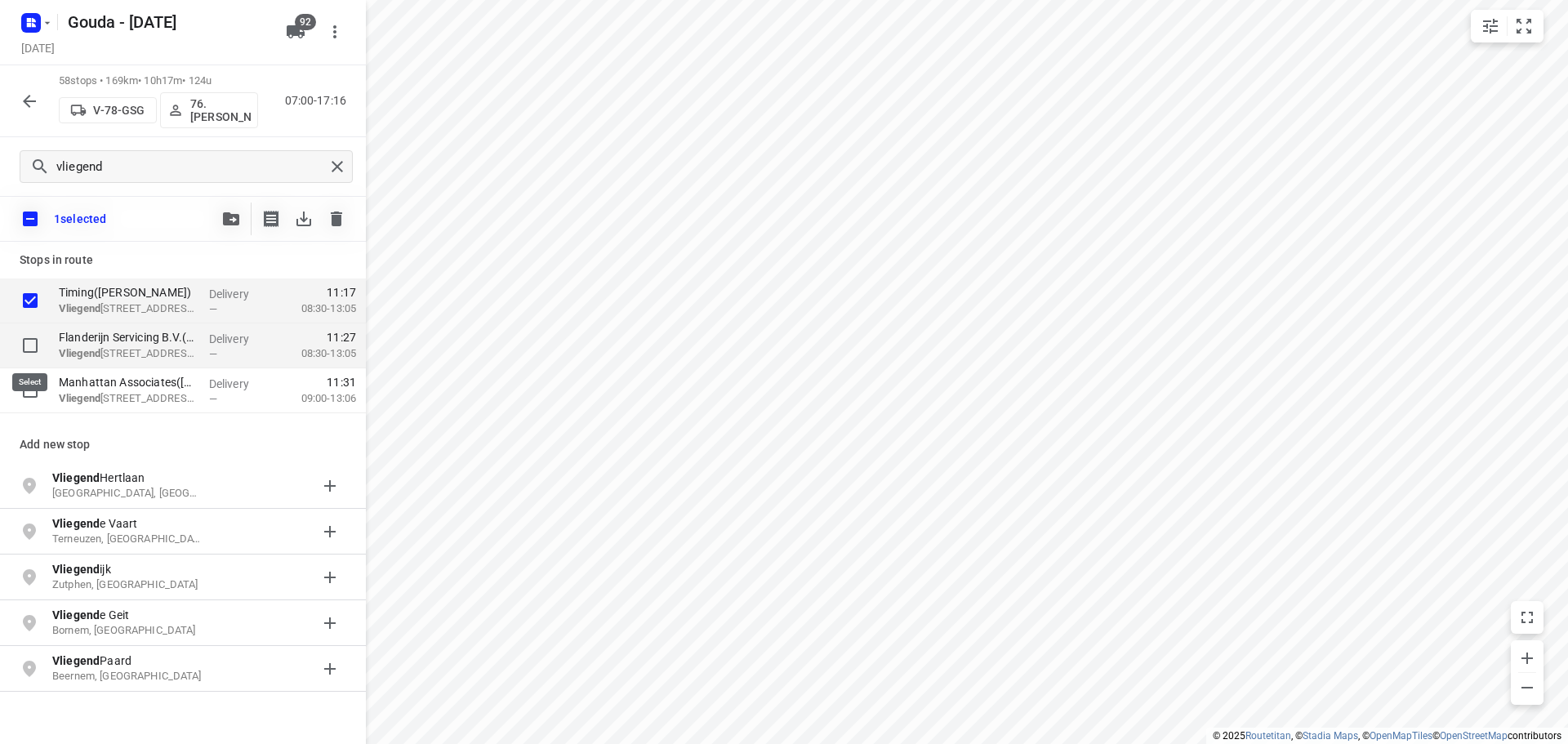
click at [27, 351] on input "checkbox" at bounding box center [30, 346] width 33 height 33
checkbox input "true"
drag, startPoint x: 28, startPoint y: 380, endPoint x: 59, endPoint y: 361, distance: 36.4
click at [28, 380] on input "checkbox" at bounding box center [30, 390] width 33 height 33
checkbox input "true"
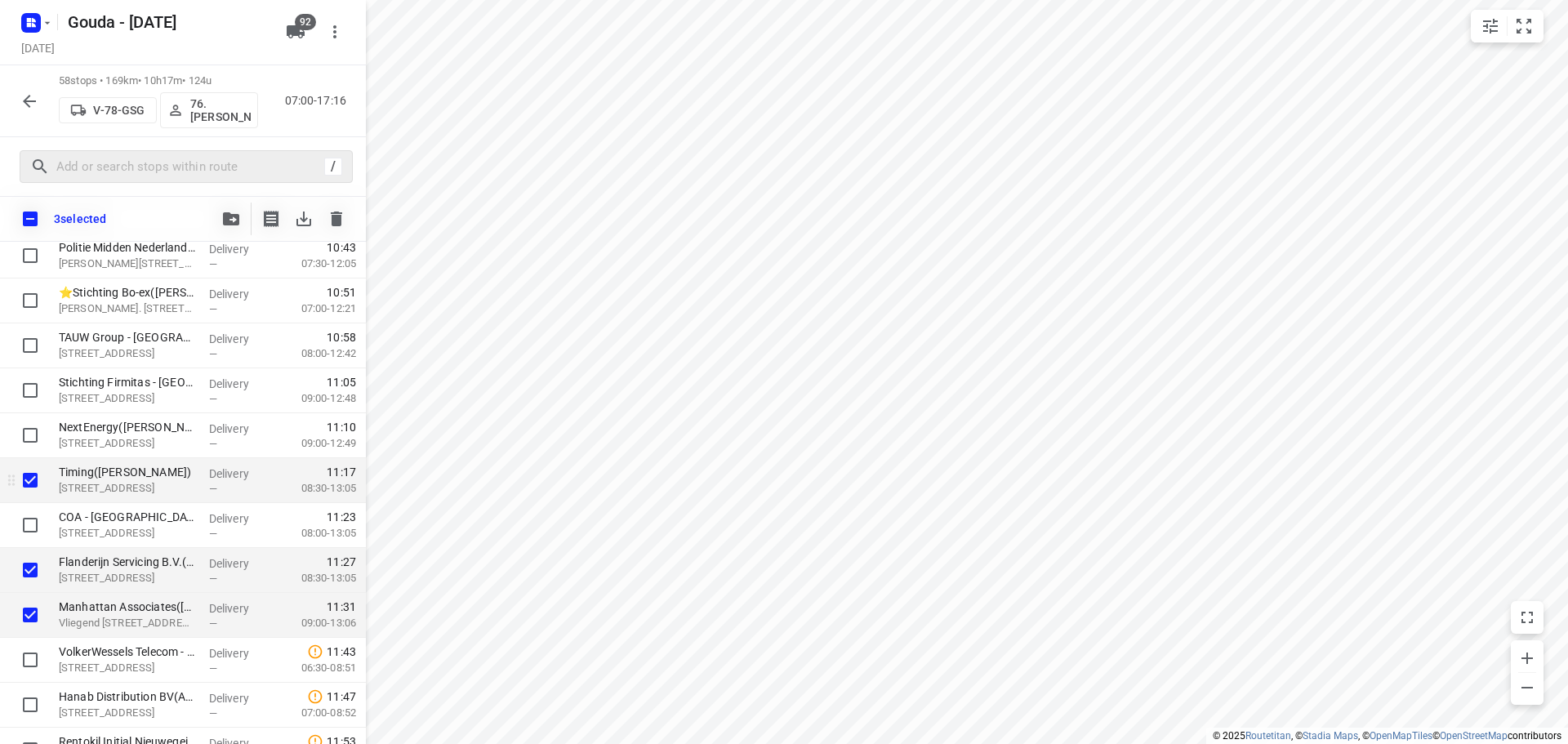
scroll to position [654, 0]
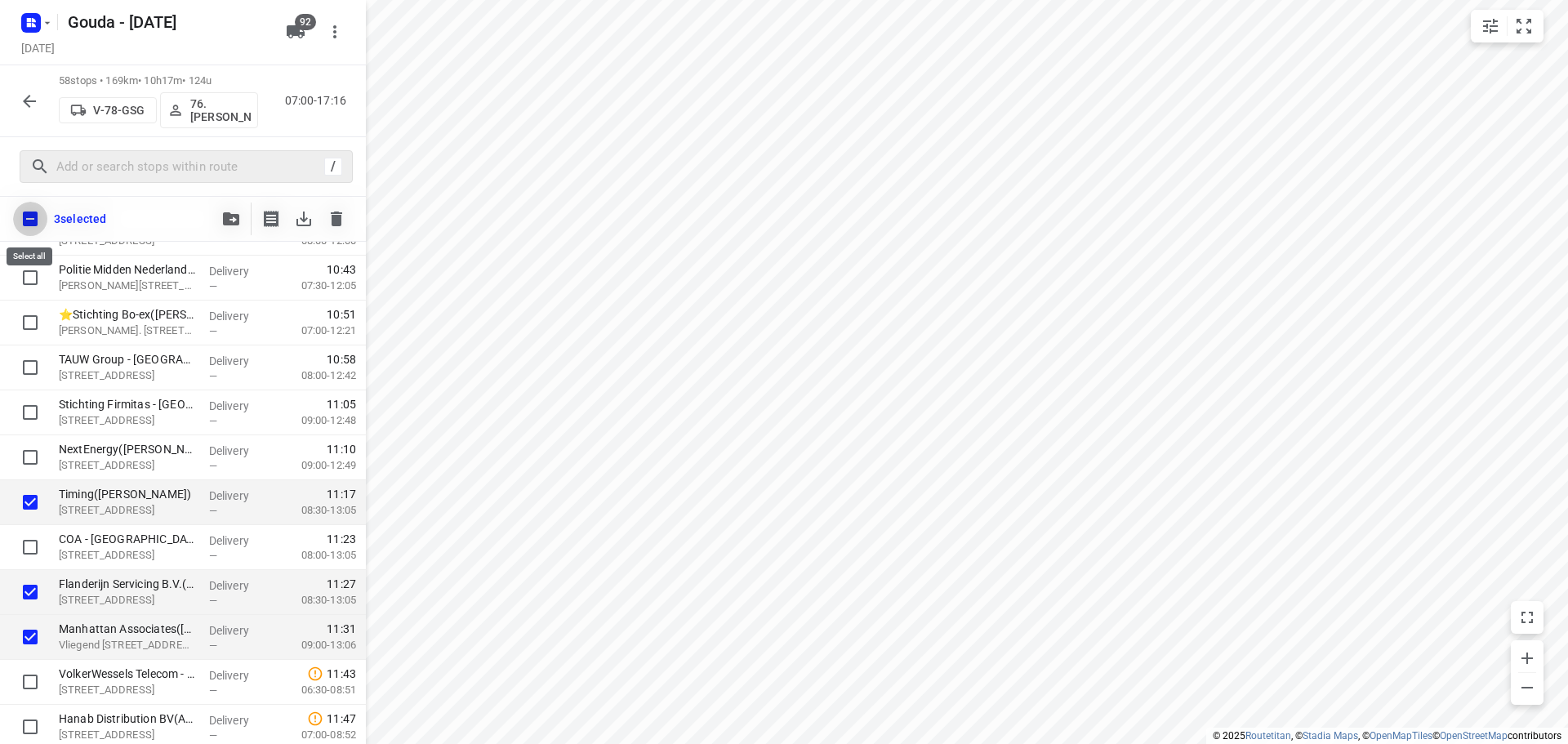
click at [26, 216] on input "checkbox" at bounding box center [30, 219] width 35 height 35
checkbox input "true"
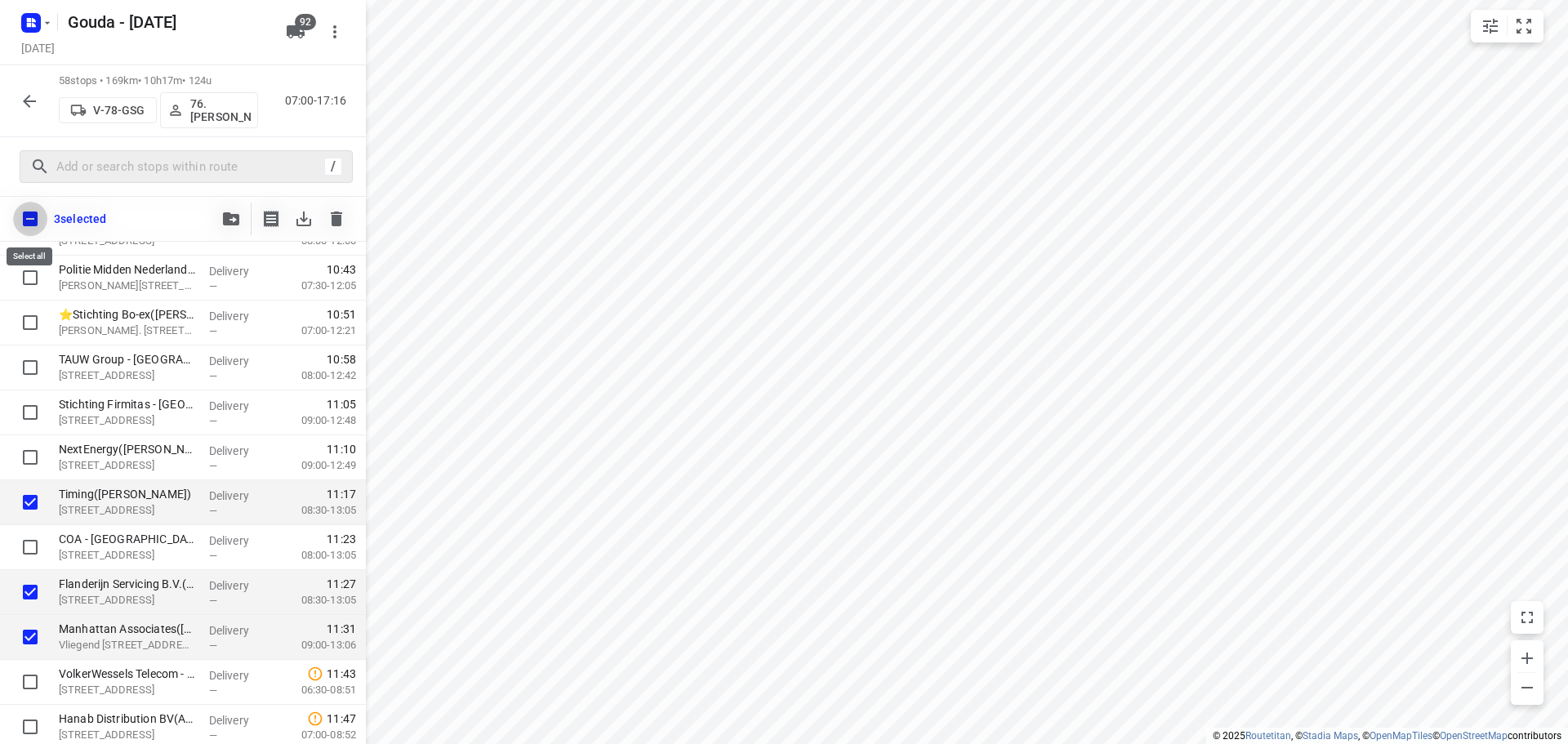
checkbox input "true"
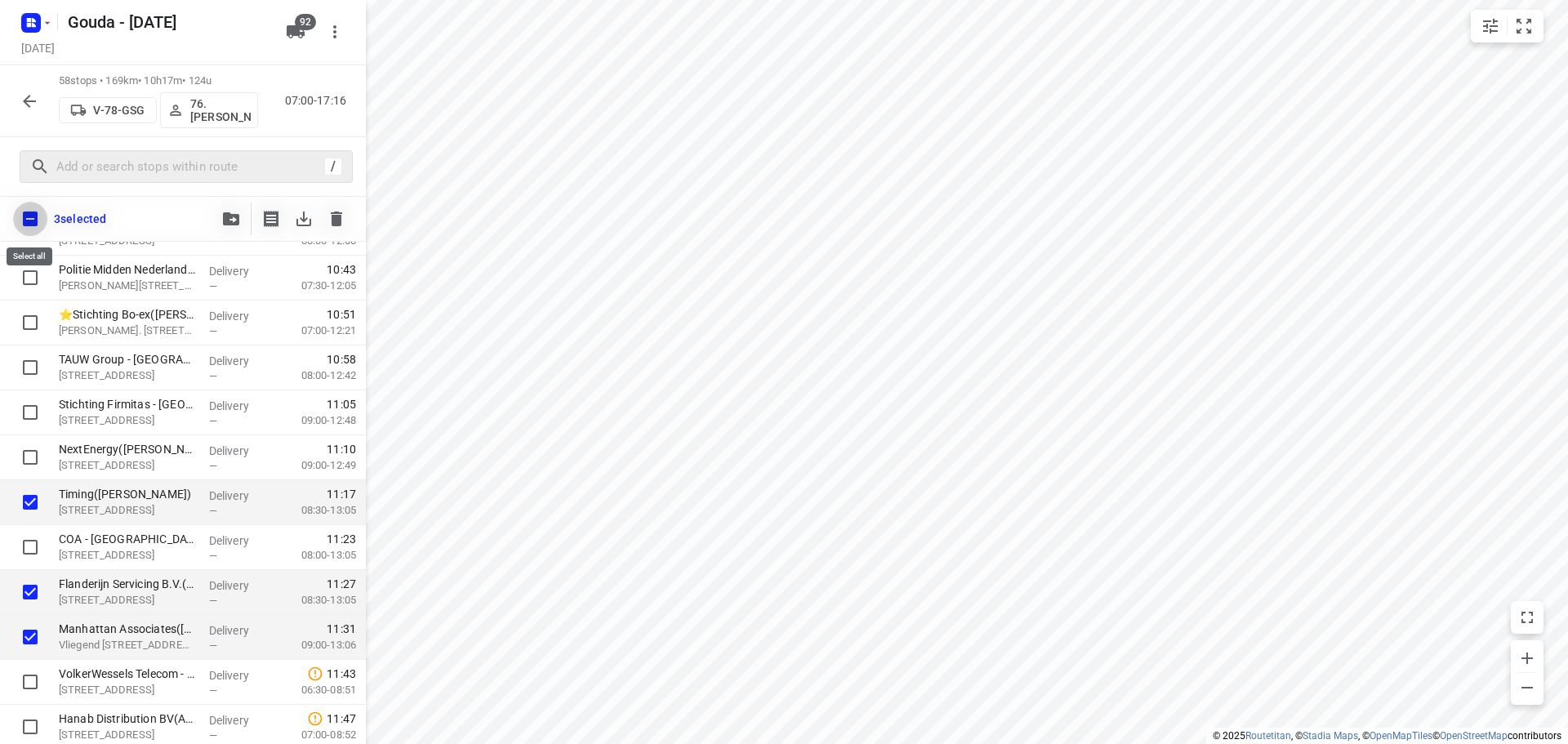
checkbox input "true"
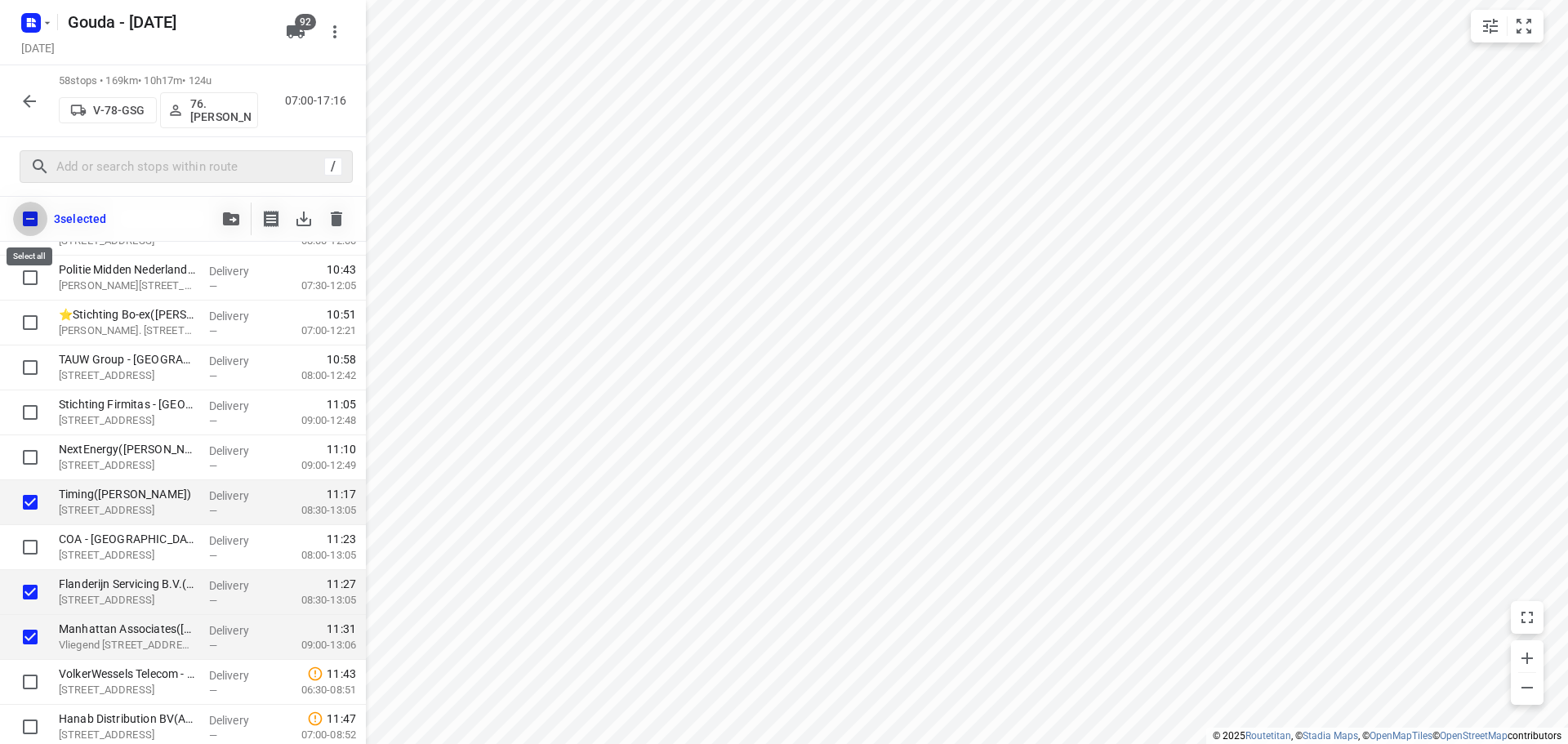
checkbox input "true"
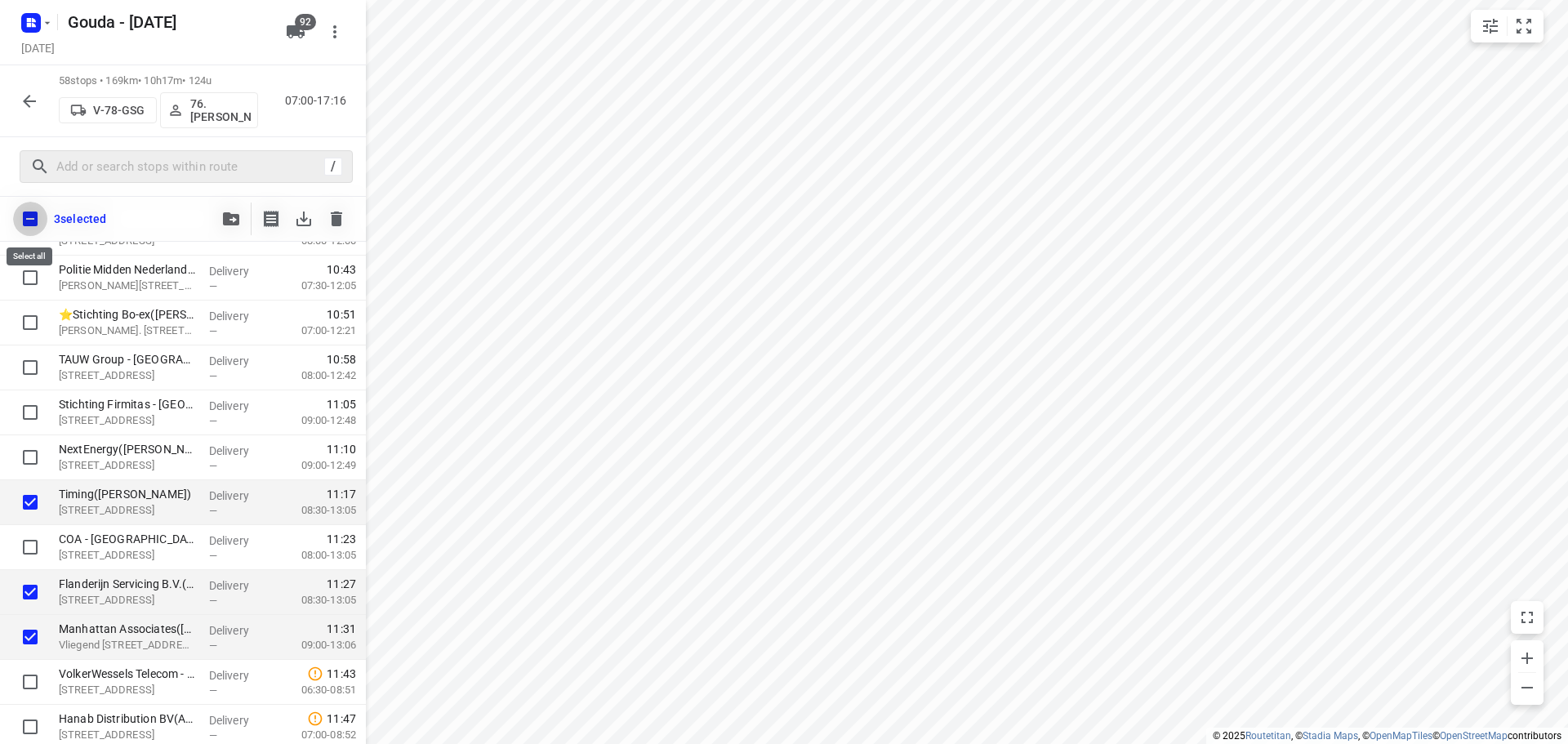
checkbox input "true"
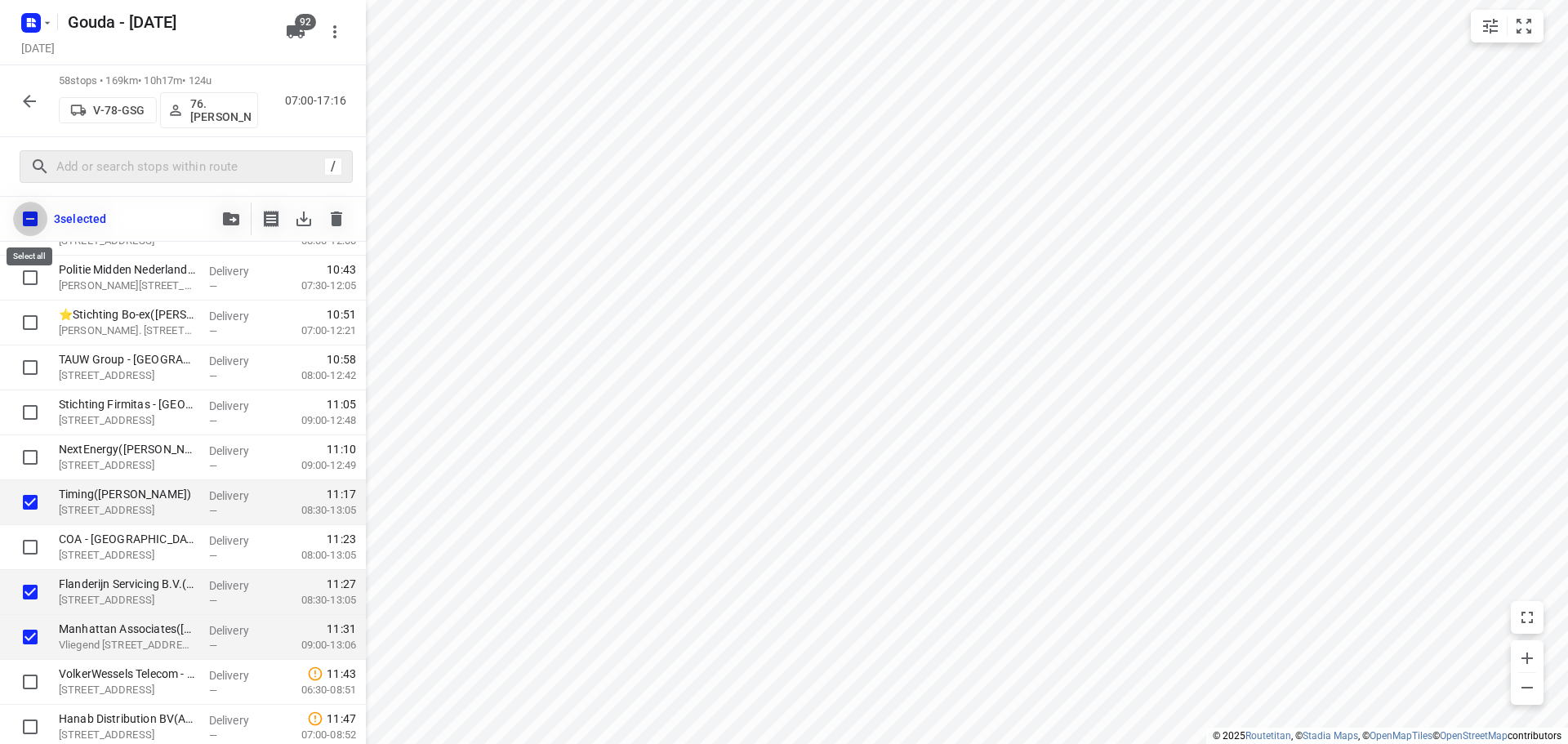
checkbox input "true"
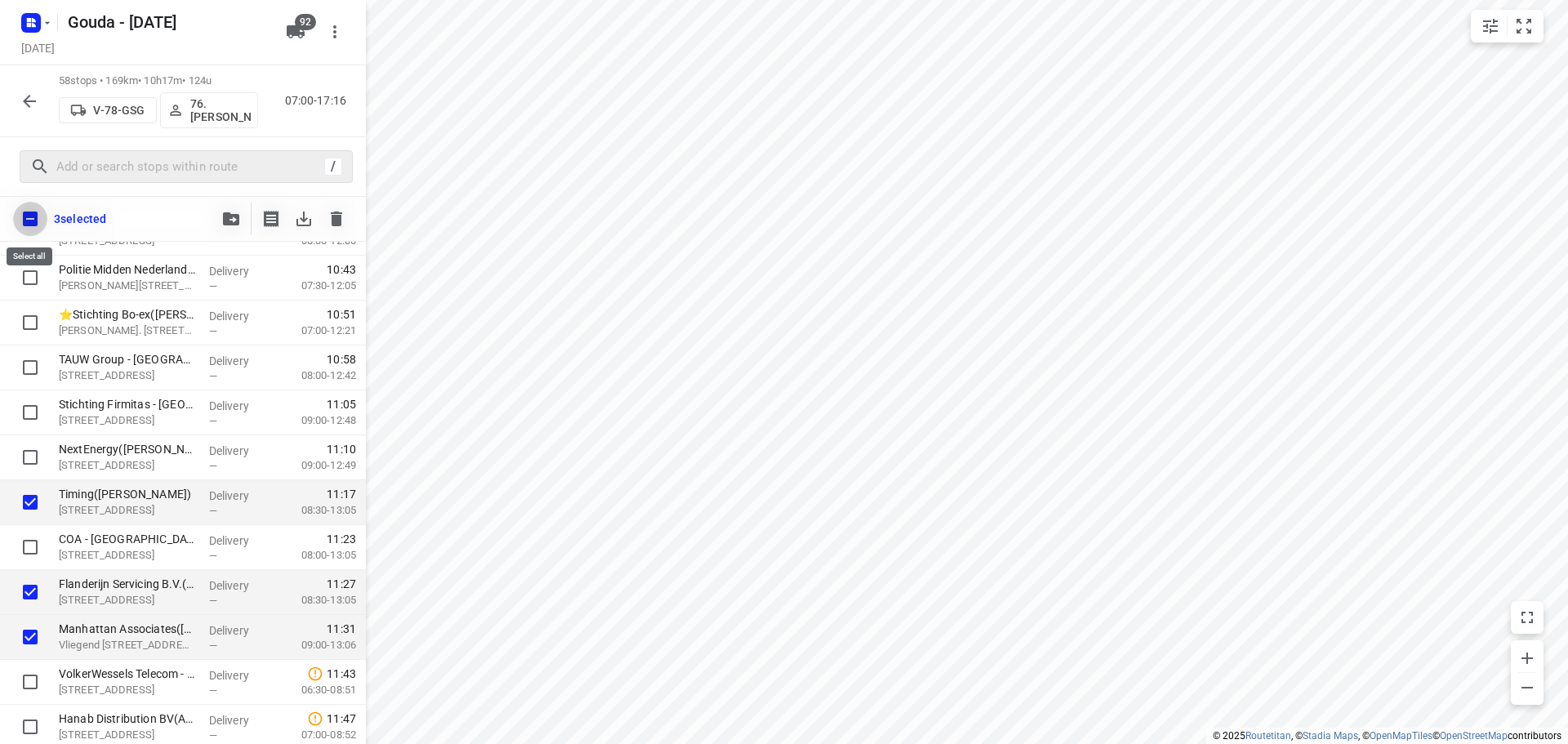
checkbox input "true"
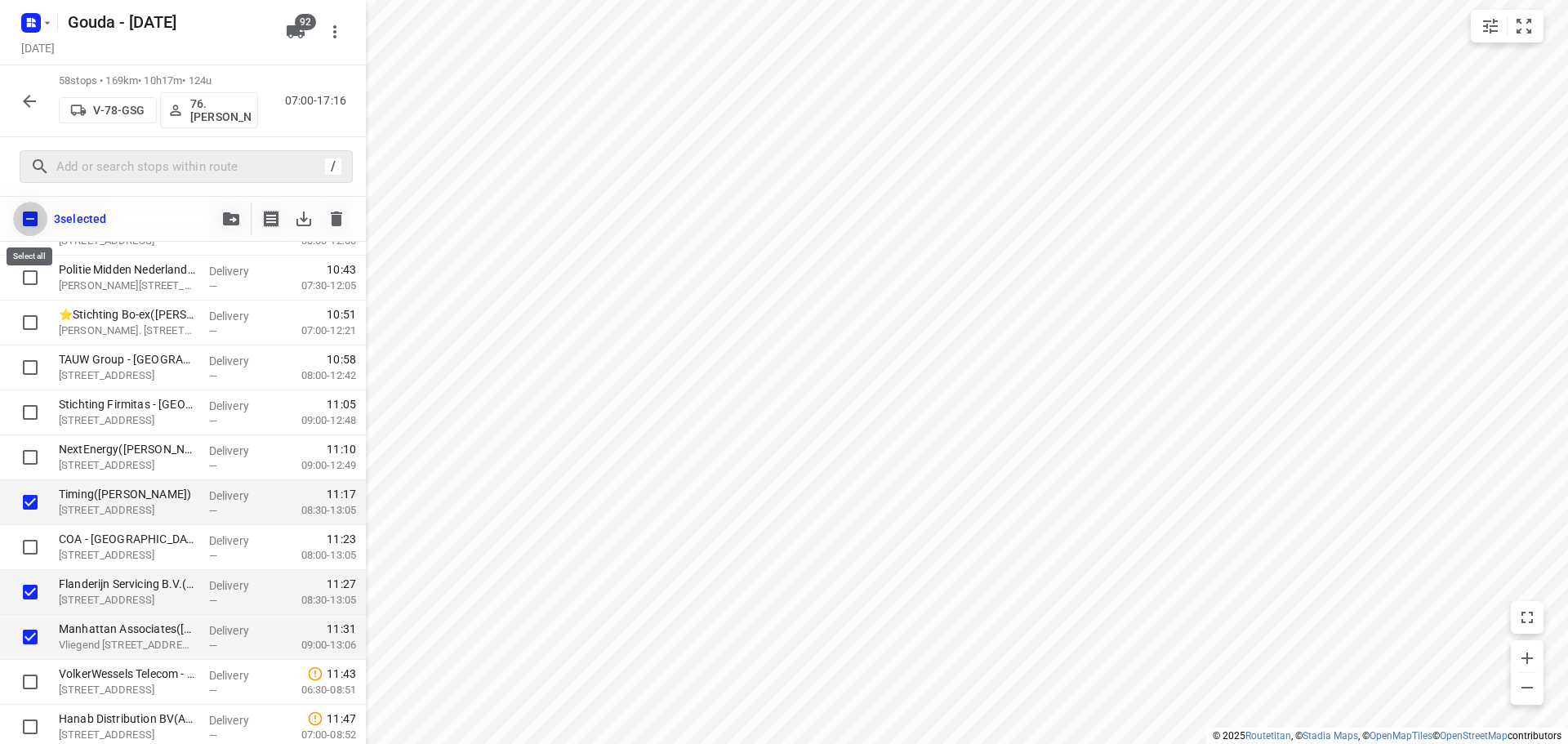
checkbox input "true"
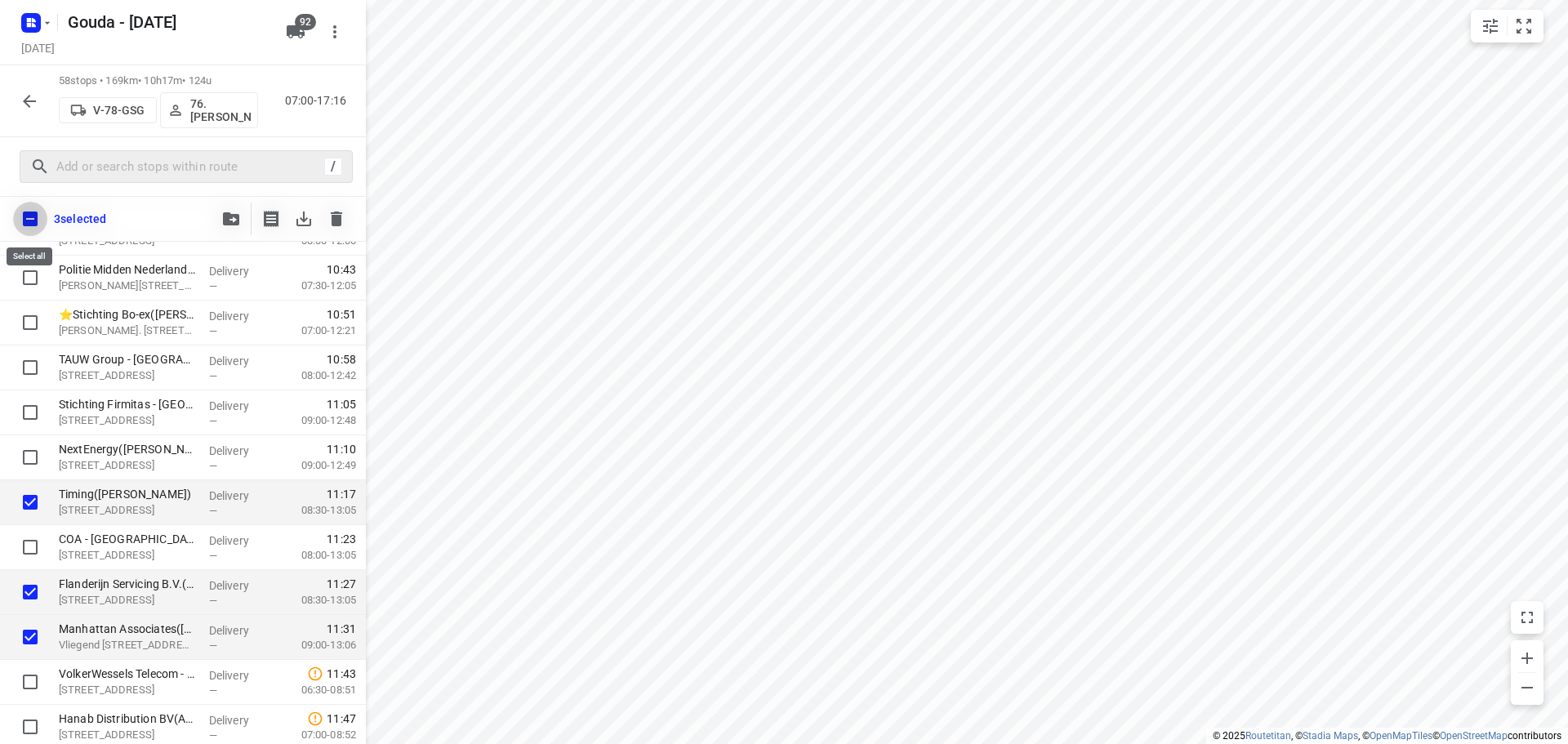
checkbox input "true"
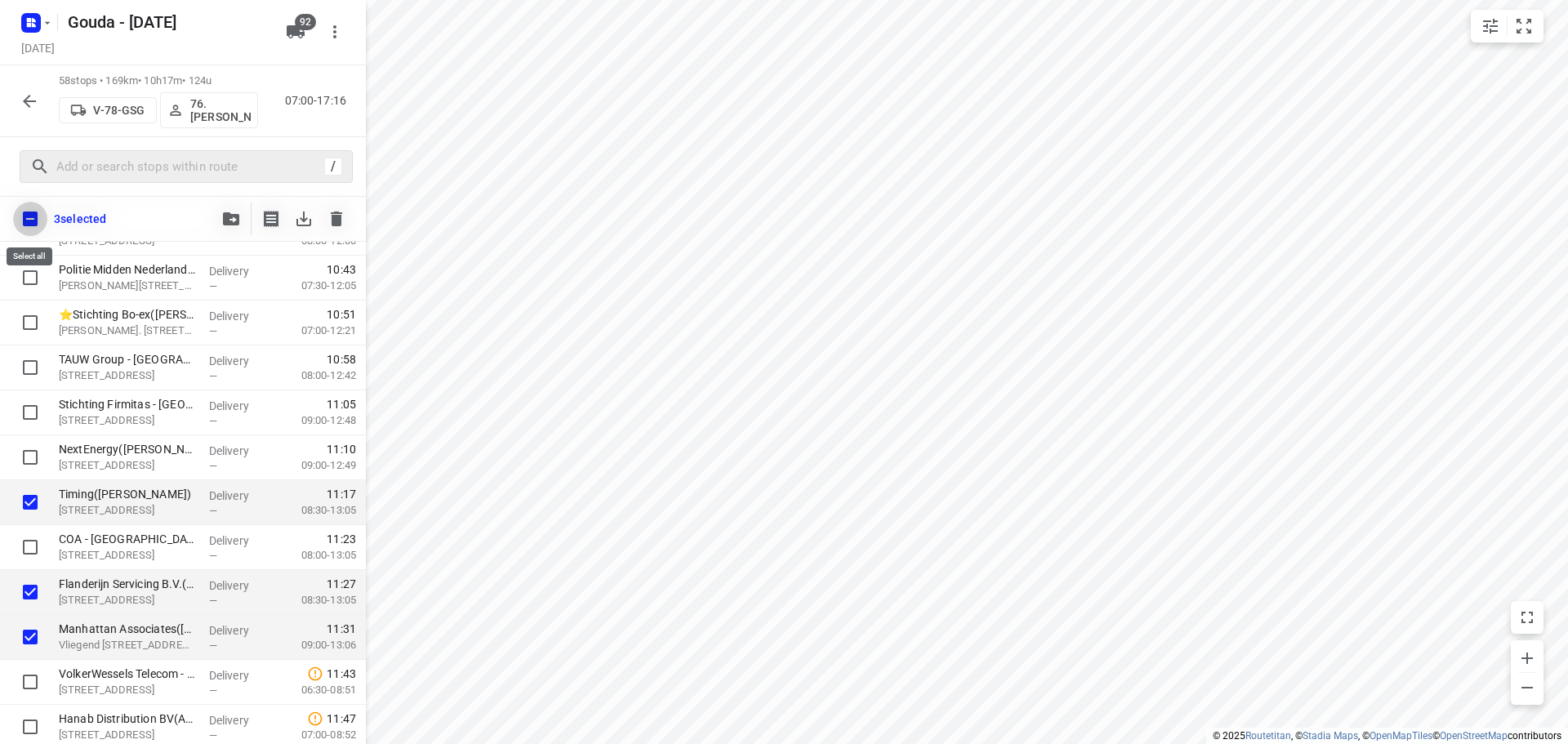
checkbox input "true"
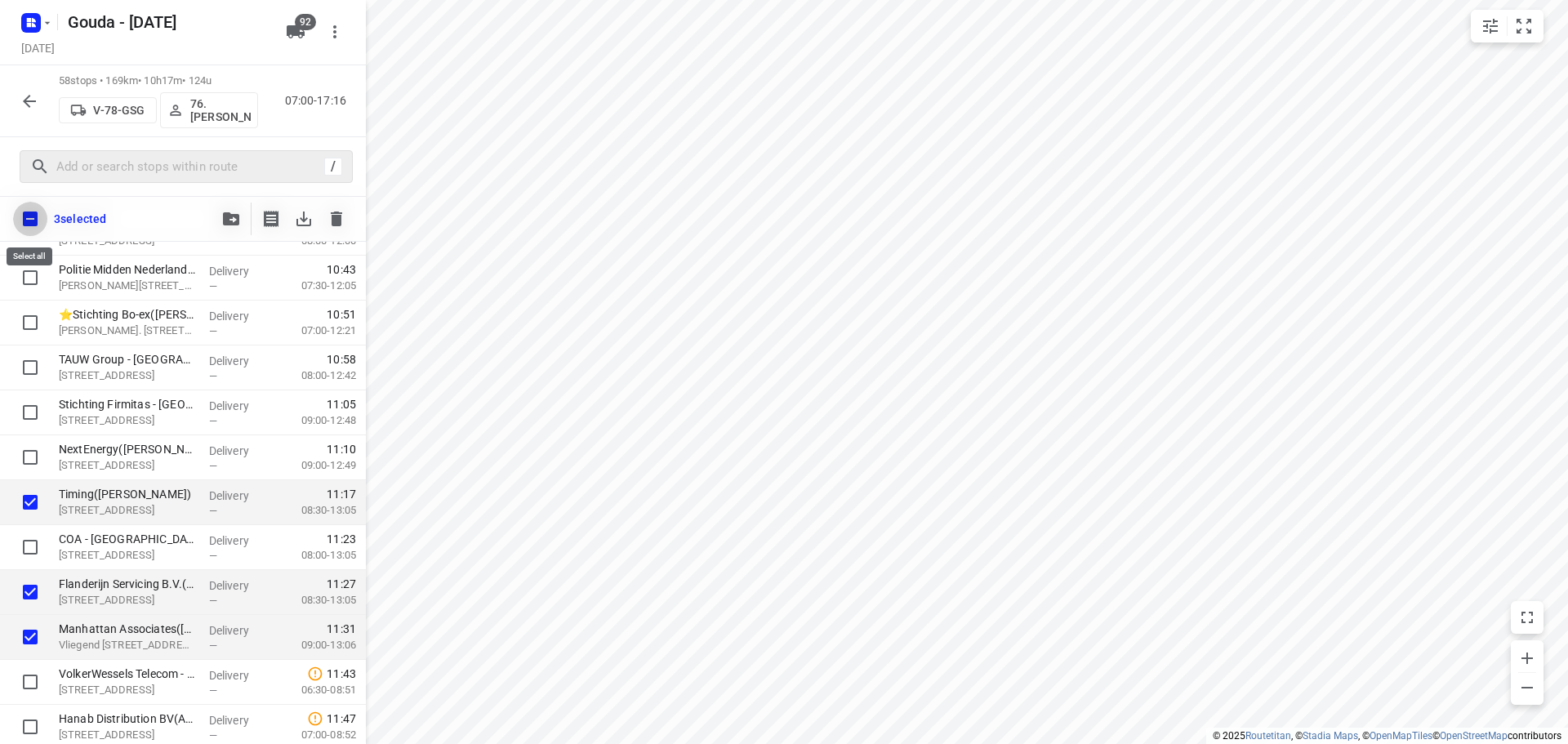
checkbox input "true"
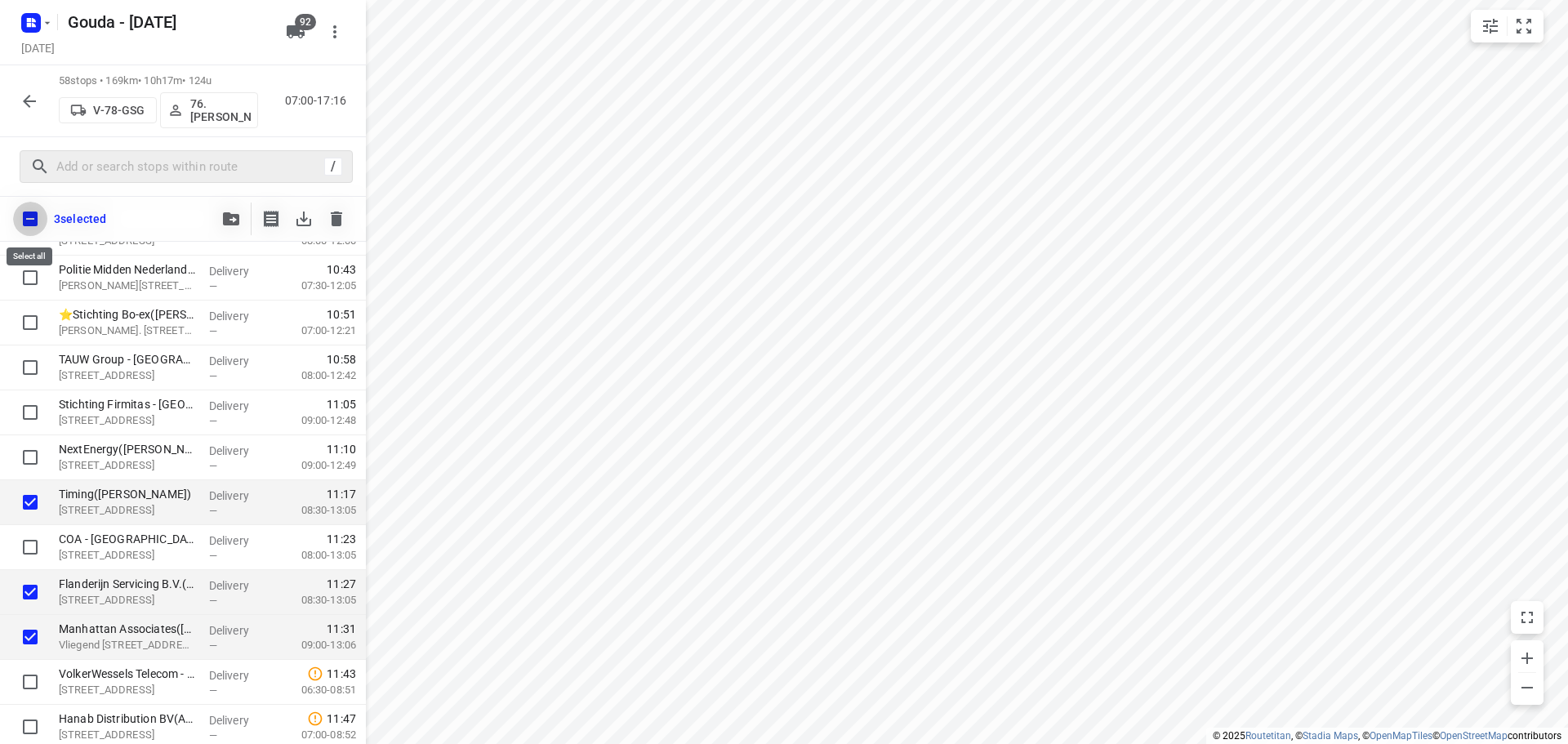
checkbox input "true"
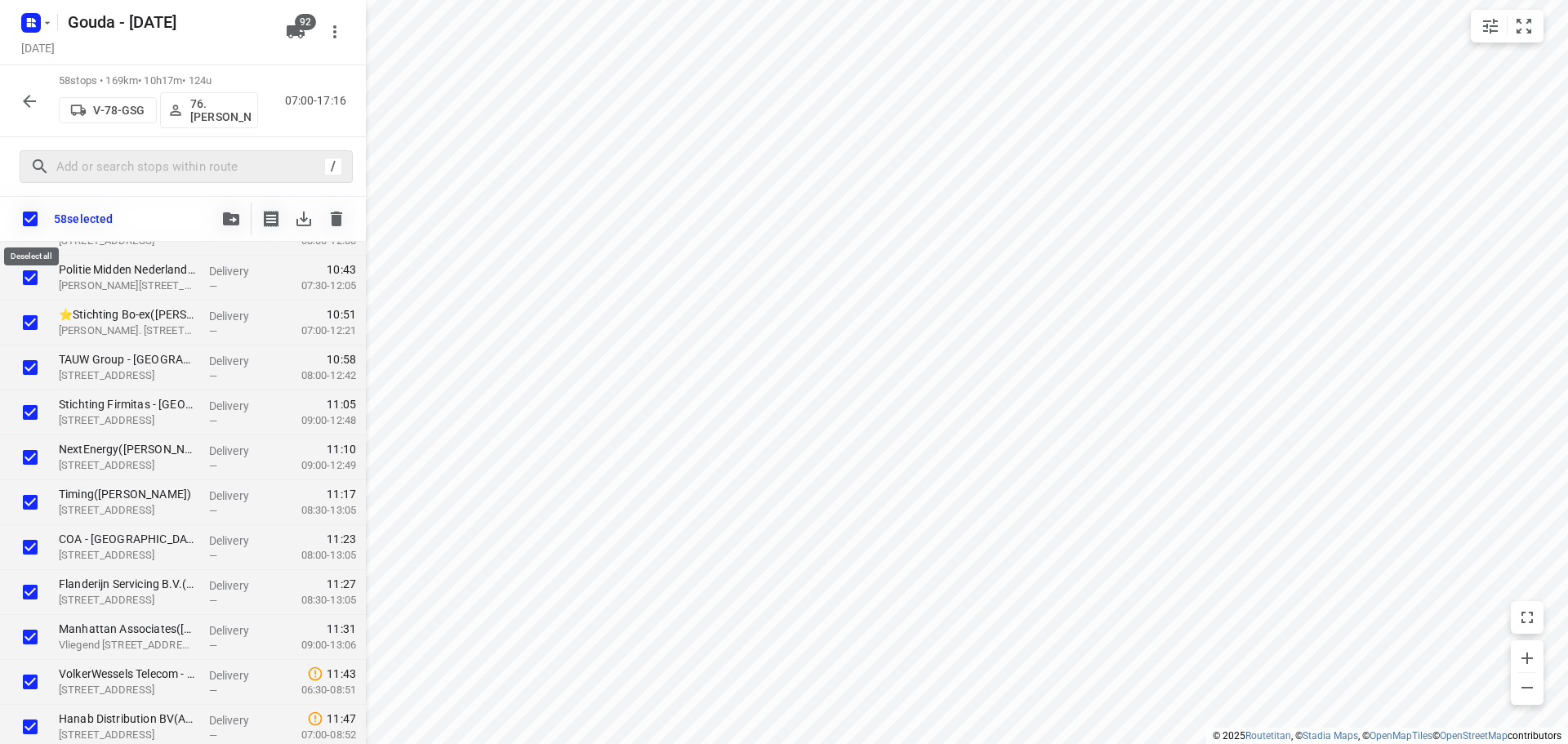
click at [26, 216] on input "checkbox" at bounding box center [30, 219] width 35 height 35
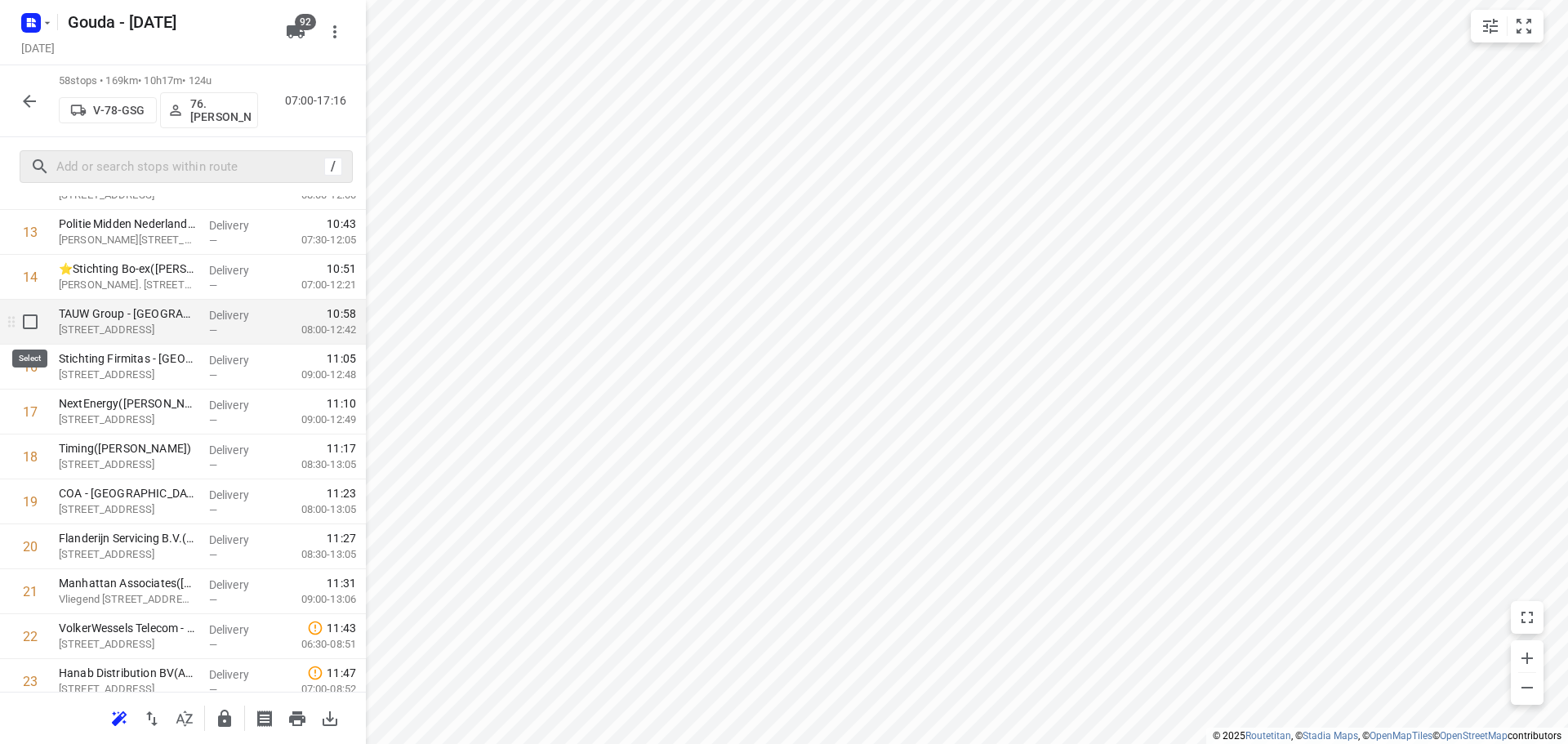
click at [36, 329] on input "checkbox" at bounding box center [30, 321] width 33 height 33
checkbox input "true"
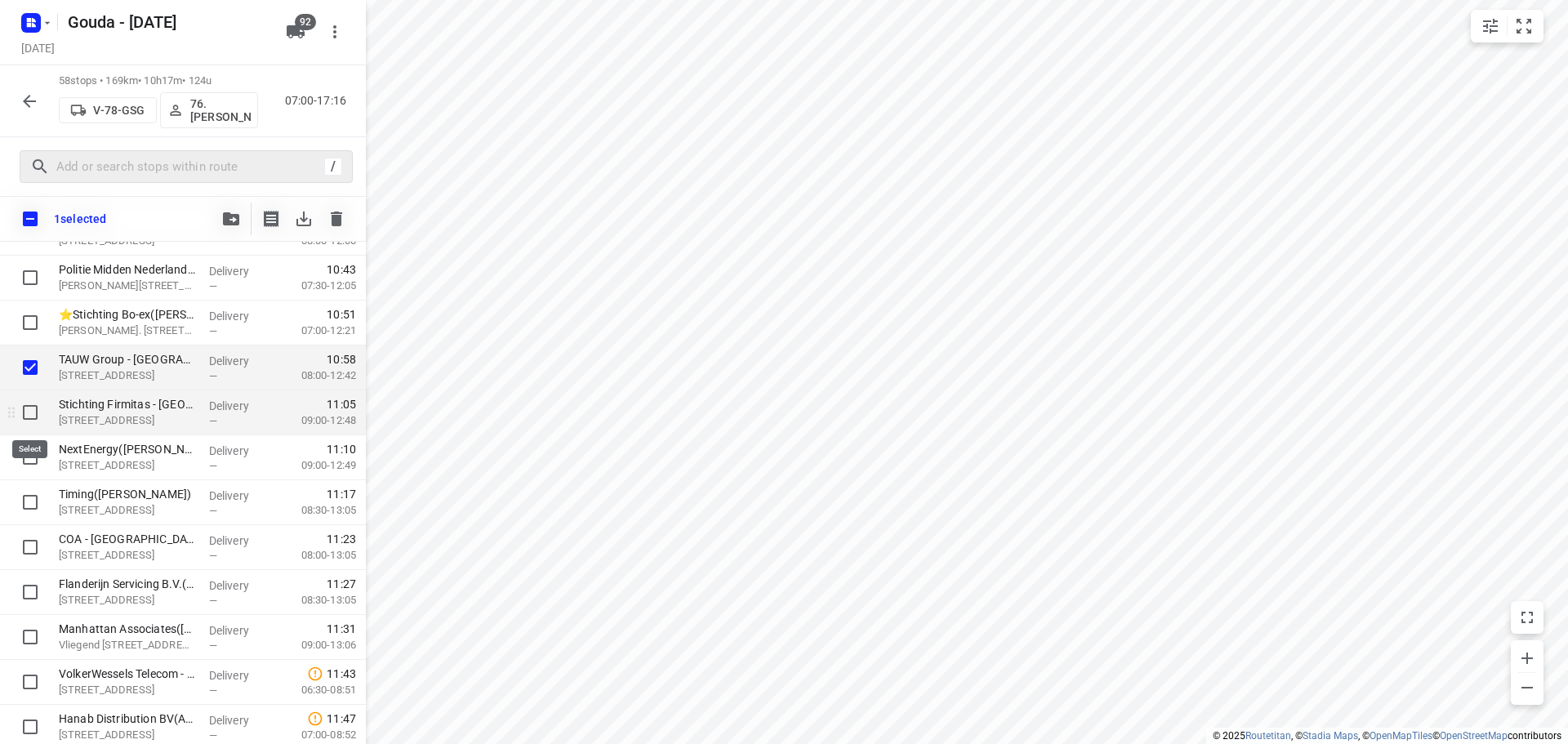
click at [28, 415] on input "checkbox" at bounding box center [30, 412] width 33 height 33
checkbox input "true"
click at [35, 473] on input "checkbox" at bounding box center [30, 457] width 33 height 33
checkbox input "true"
click at [28, 369] on input "checkbox" at bounding box center [30, 367] width 33 height 33
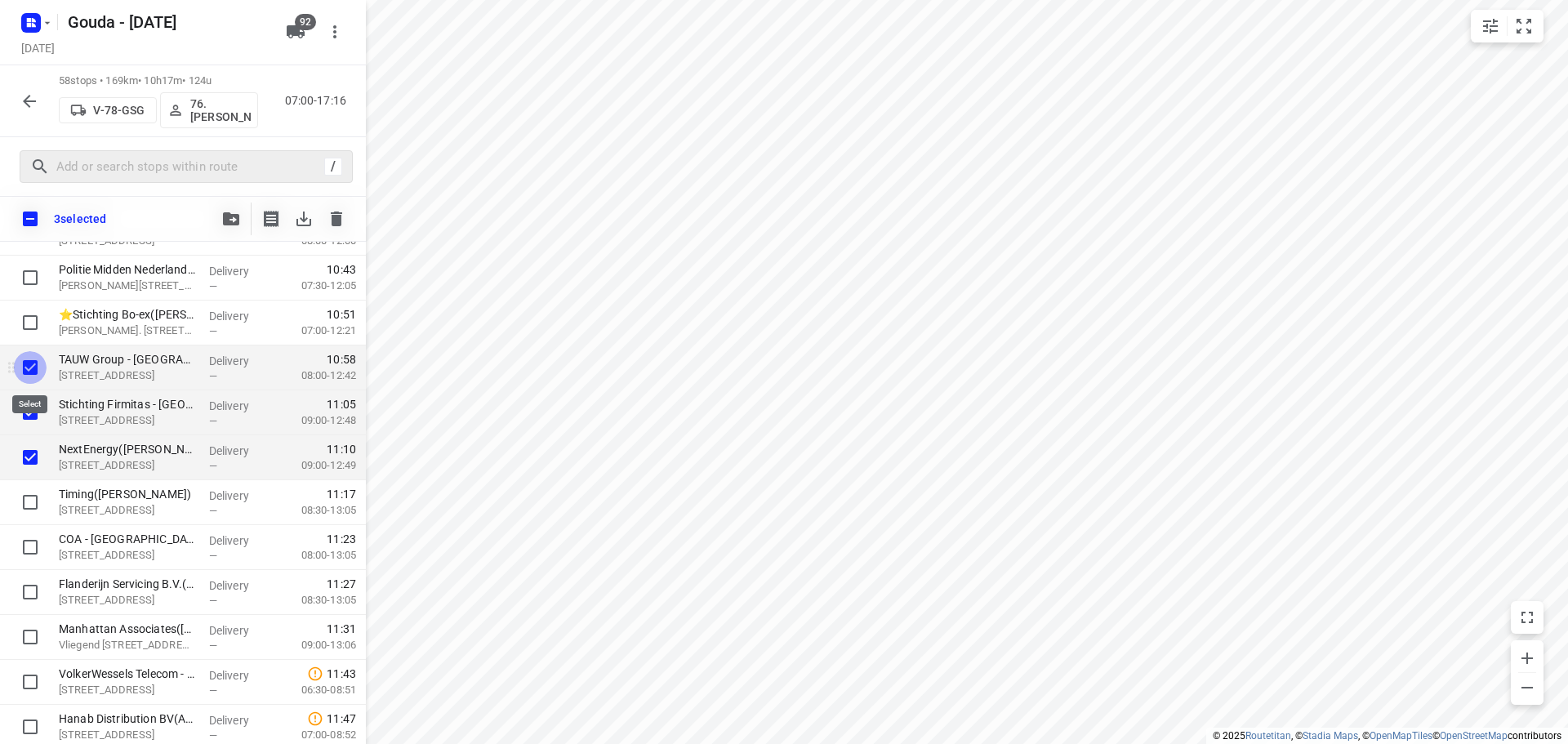
checkbox input "false"
click at [29, 419] on input "checkbox" at bounding box center [30, 412] width 33 height 33
checkbox input "false"
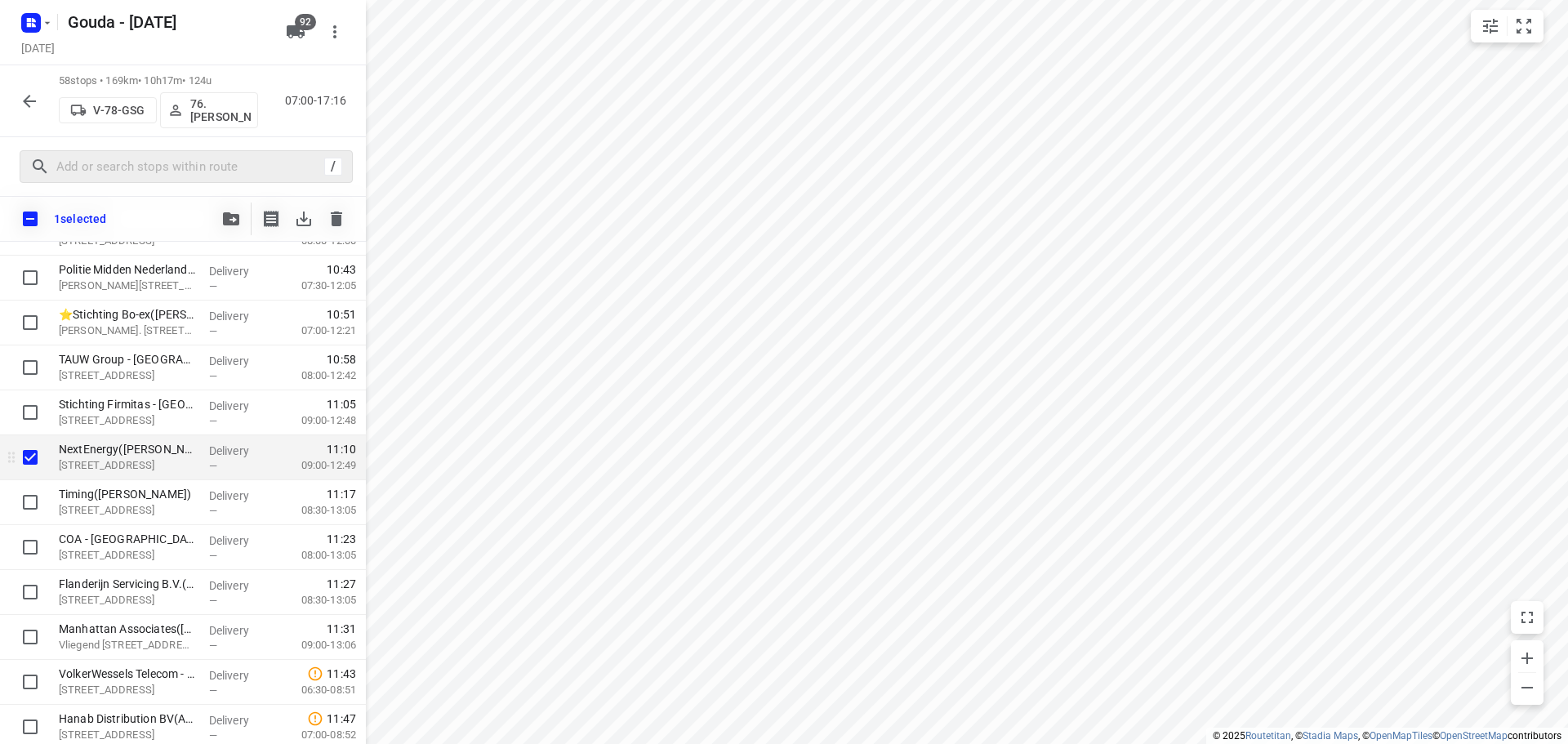
click at [32, 450] on input "checkbox" at bounding box center [30, 457] width 33 height 33
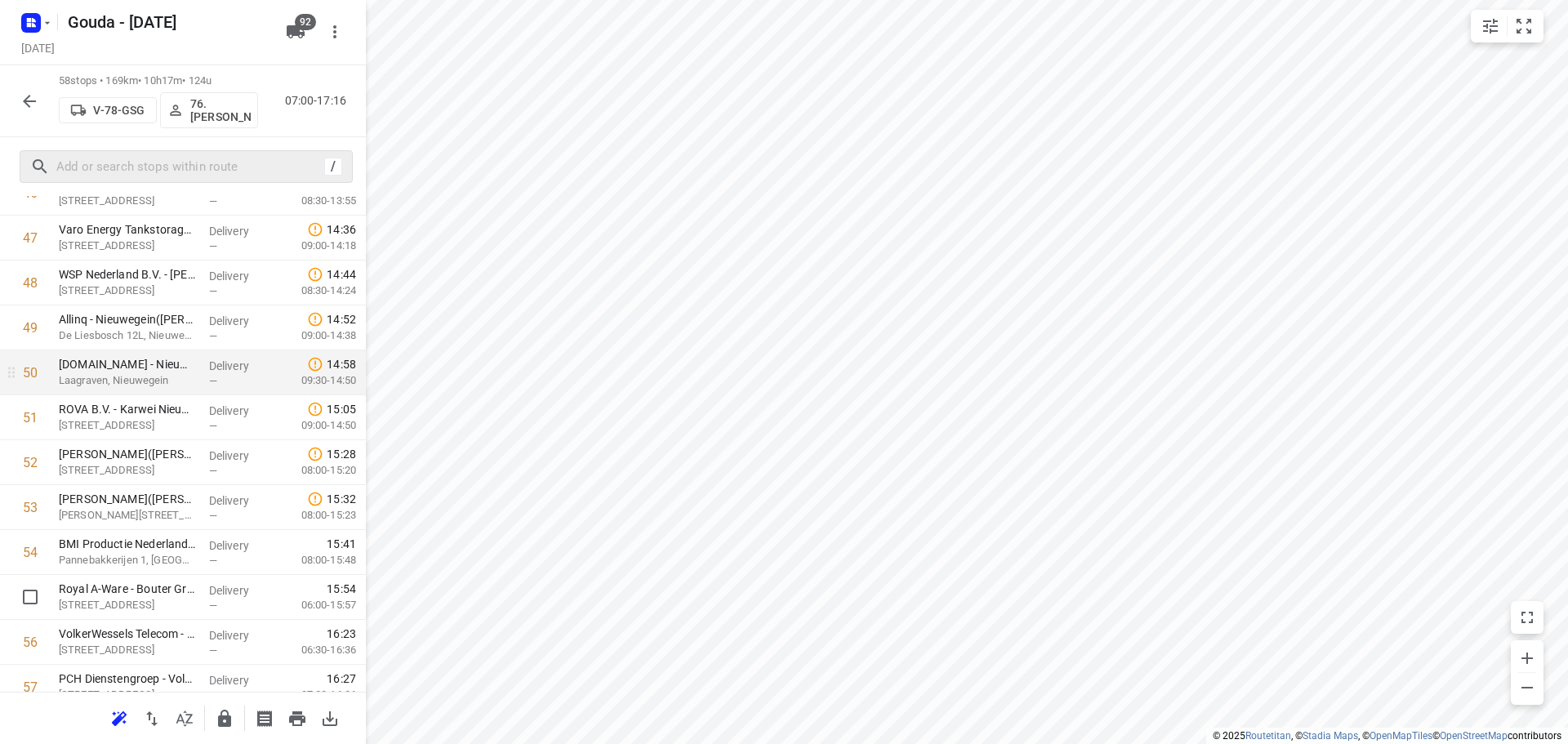
scroll to position [2038, 0]
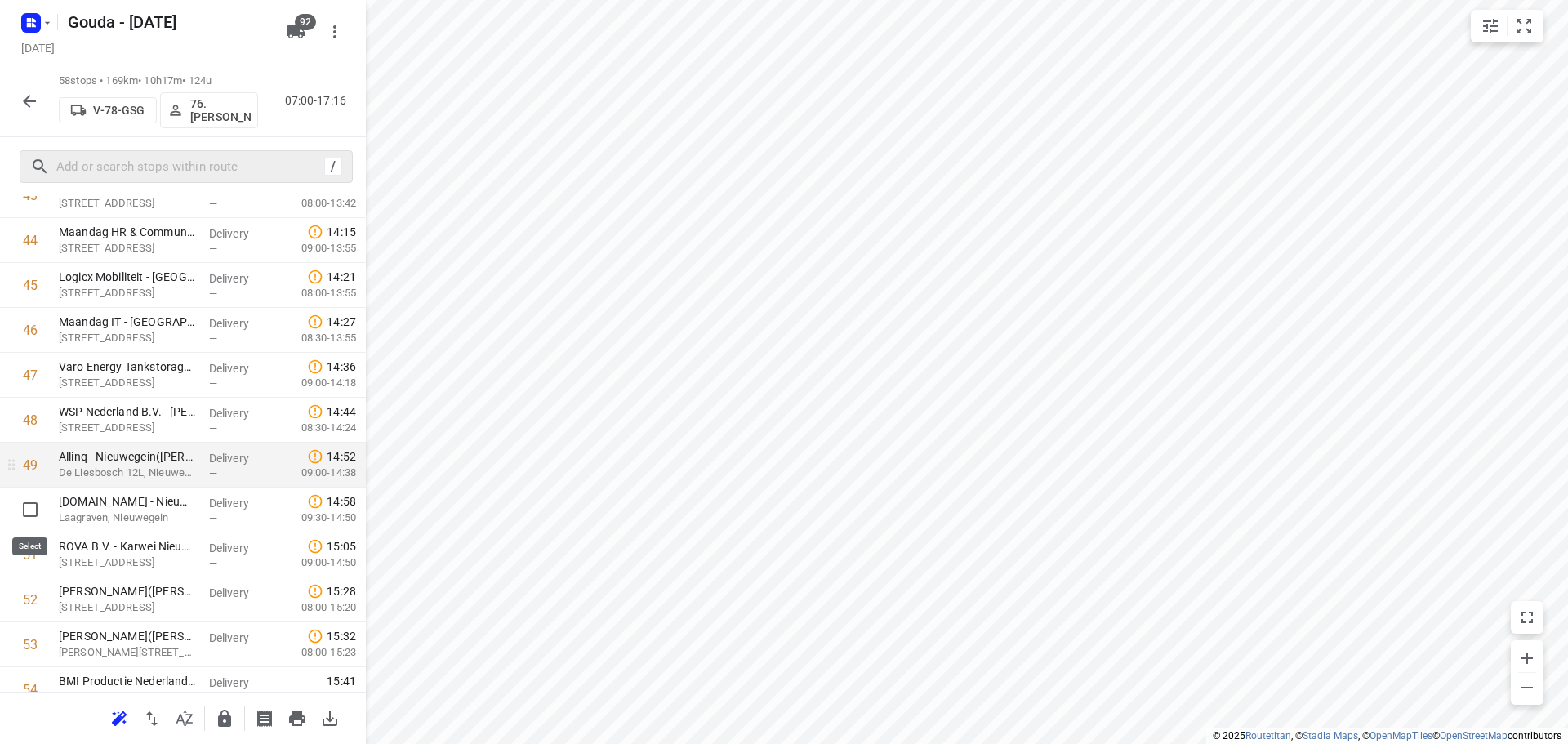
drag, startPoint x: 42, startPoint y: 530, endPoint x: 31, endPoint y: 528, distance: 11.2
click at [28, 514] on input "checkbox" at bounding box center [30, 509] width 33 height 33
checkbox input "true"
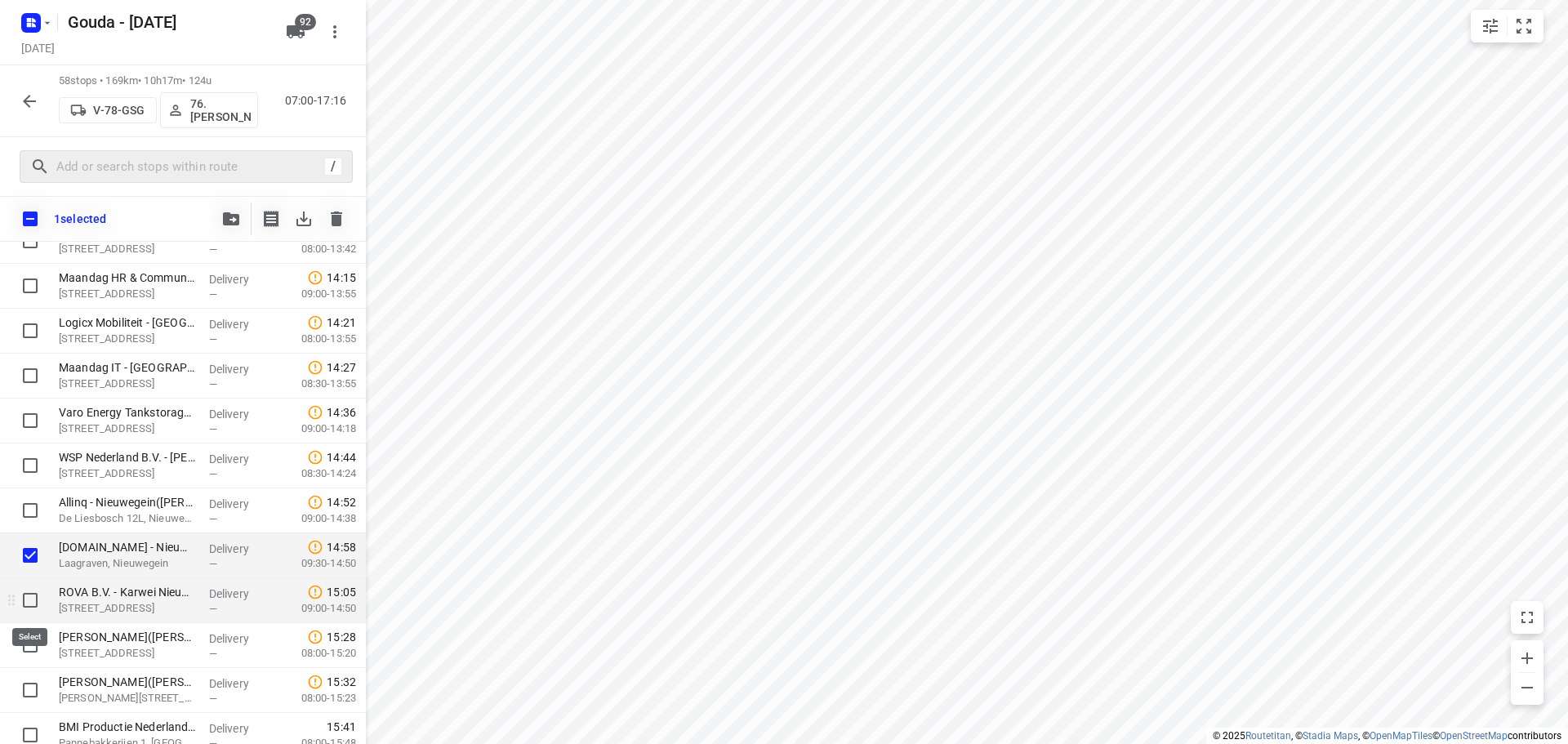
drag, startPoint x: 27, startPoint y: 607, endPoint x: 37, endPoint y: 632, distance: 26.9
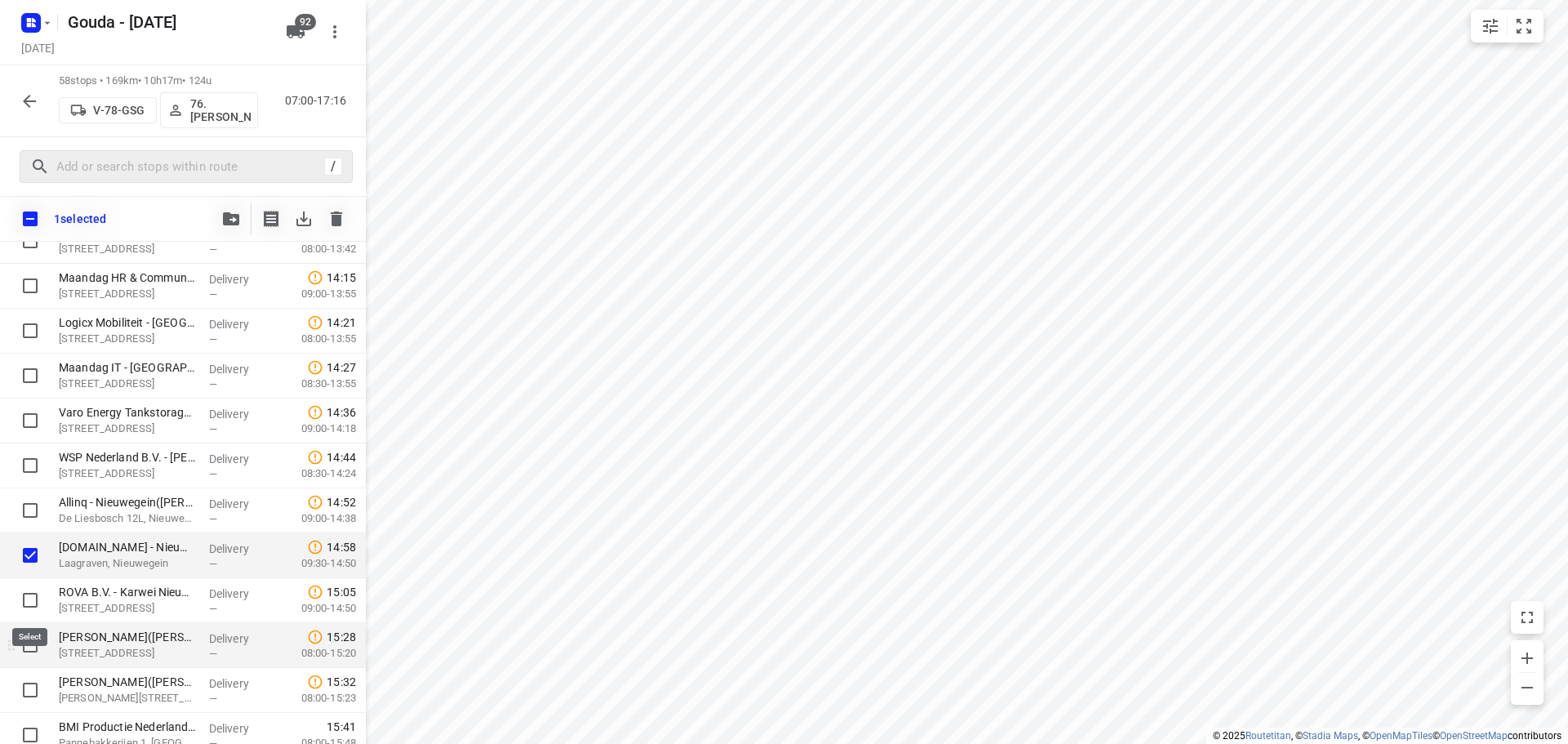
click at [27, 608] on input "checkbox" at bounding box center [30, 600] width 33 height 33
checkbox input "true"
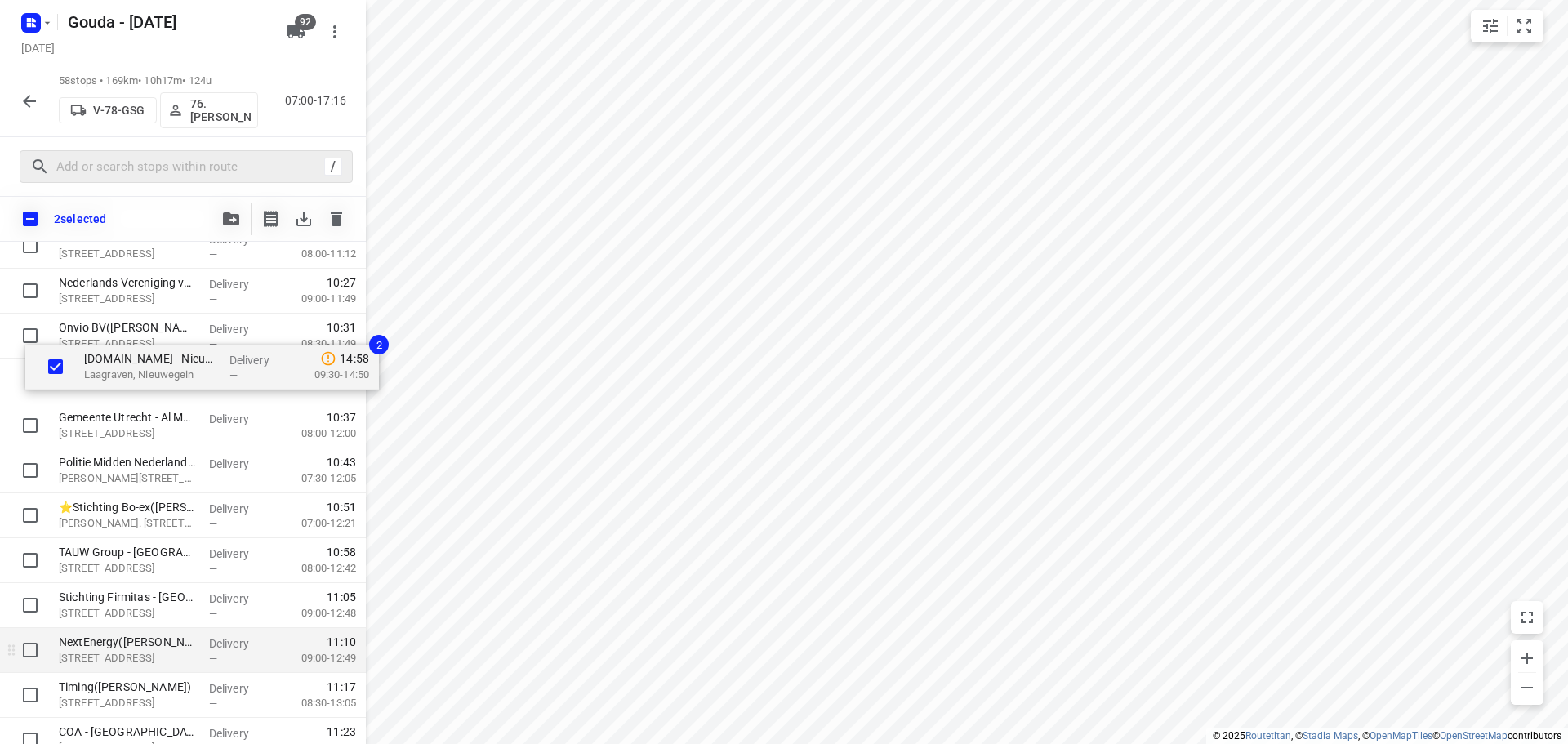
scroll to position [505, 0]
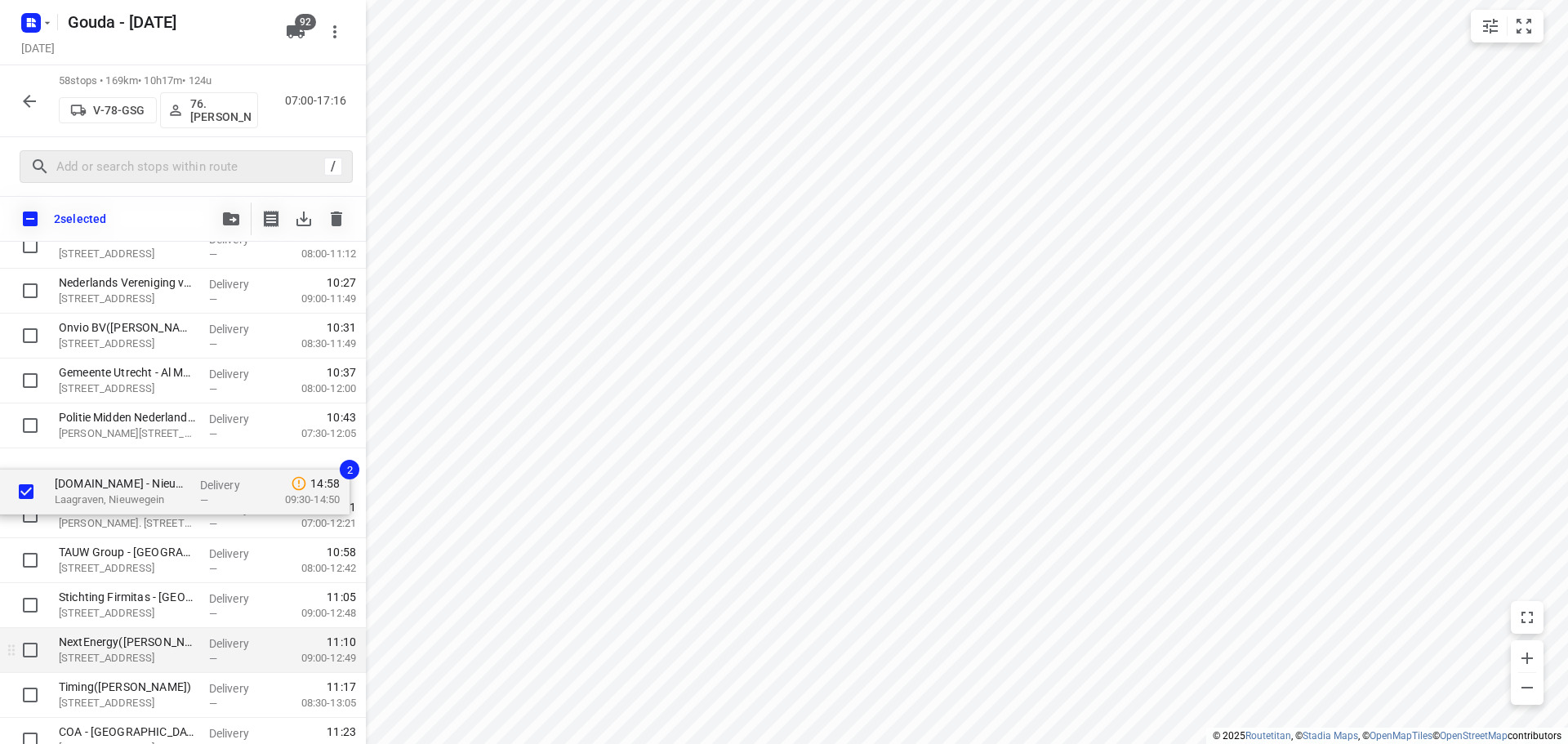
drag, startPoint x: 154, startPoint y: 417, endPoint x: 135, endPoint y: 520, distance: 104.7
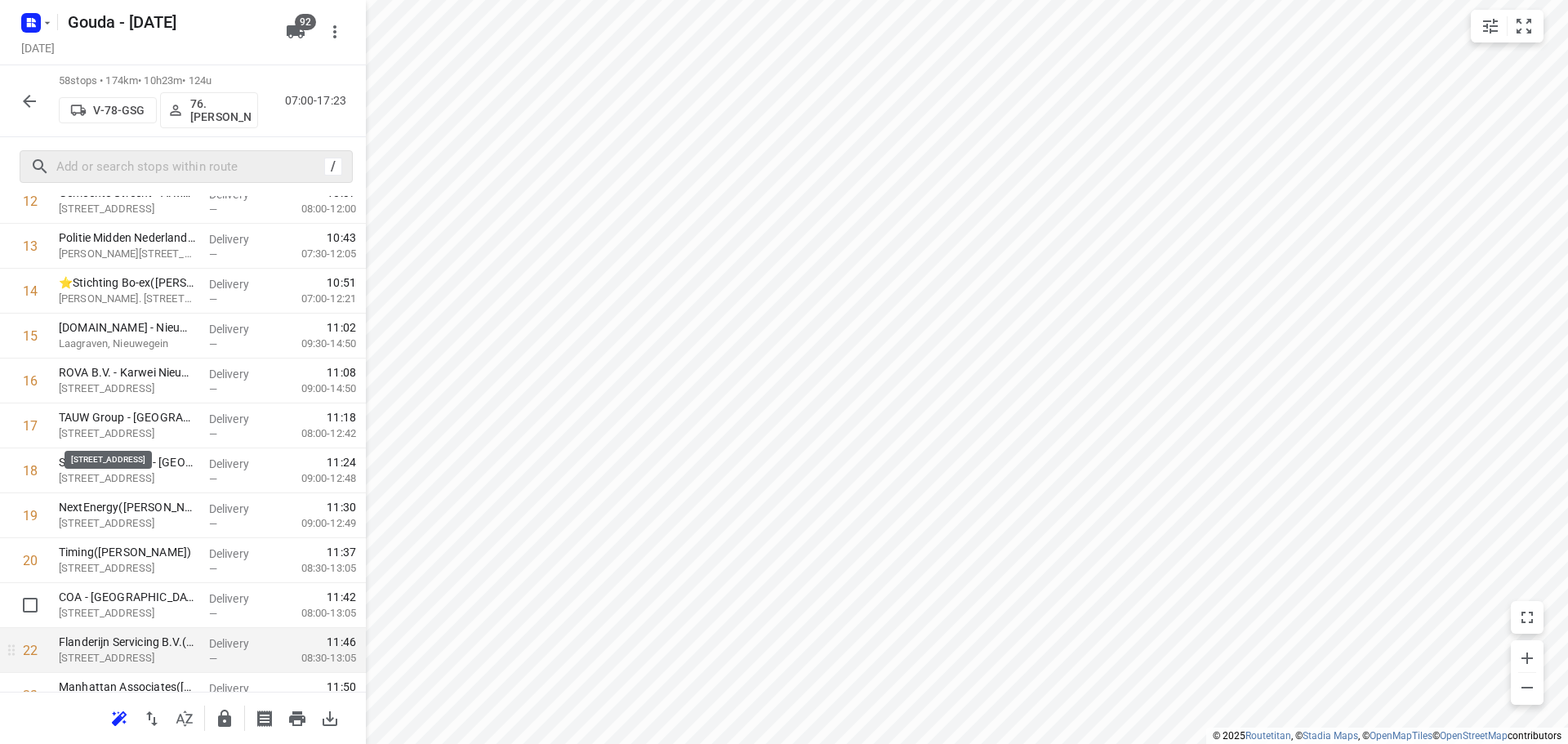
scroll to position [832, 0]
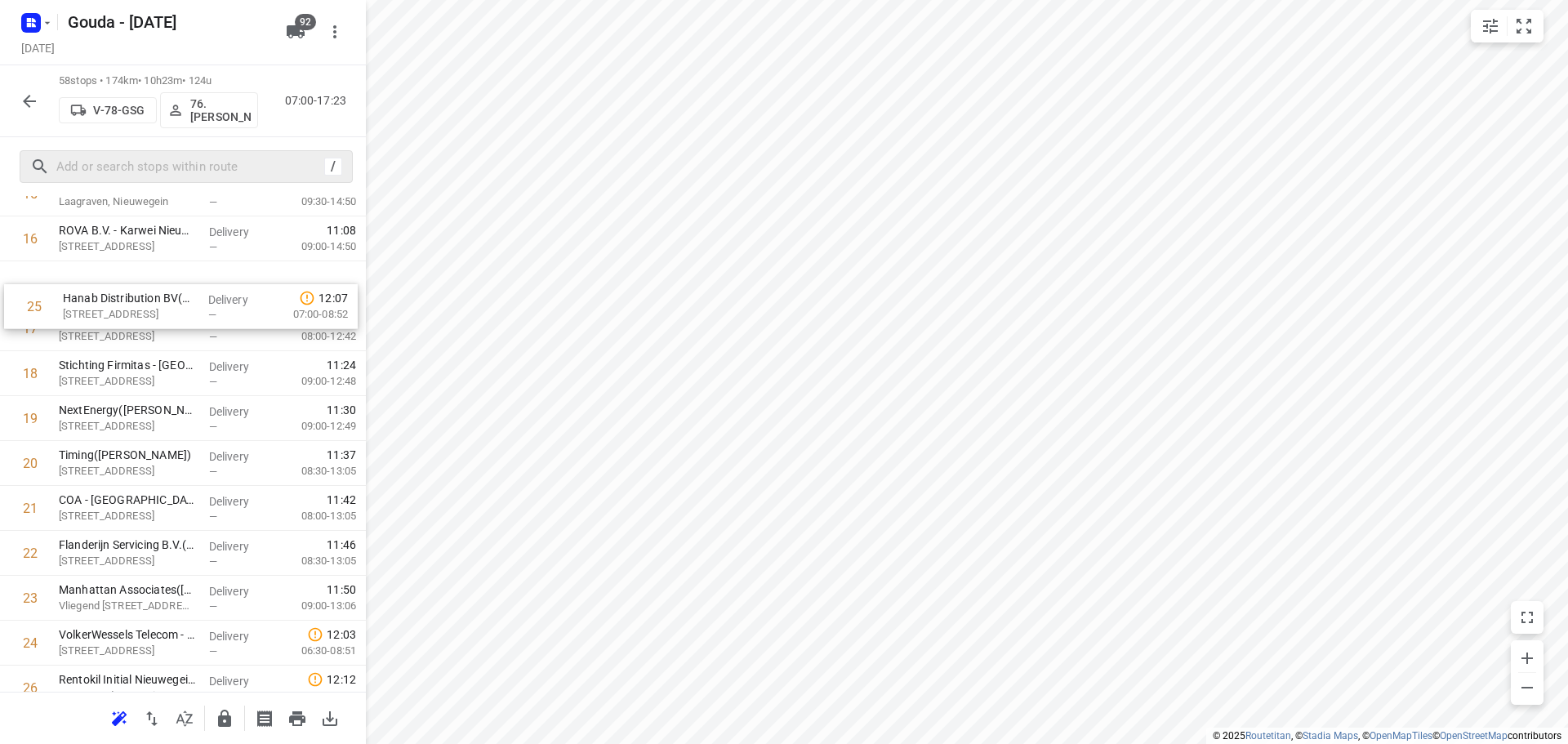
drag, startPoint x: 115, startPoint y: 595, endPoint x: 128, endPoint y: 299, distance: 296.3
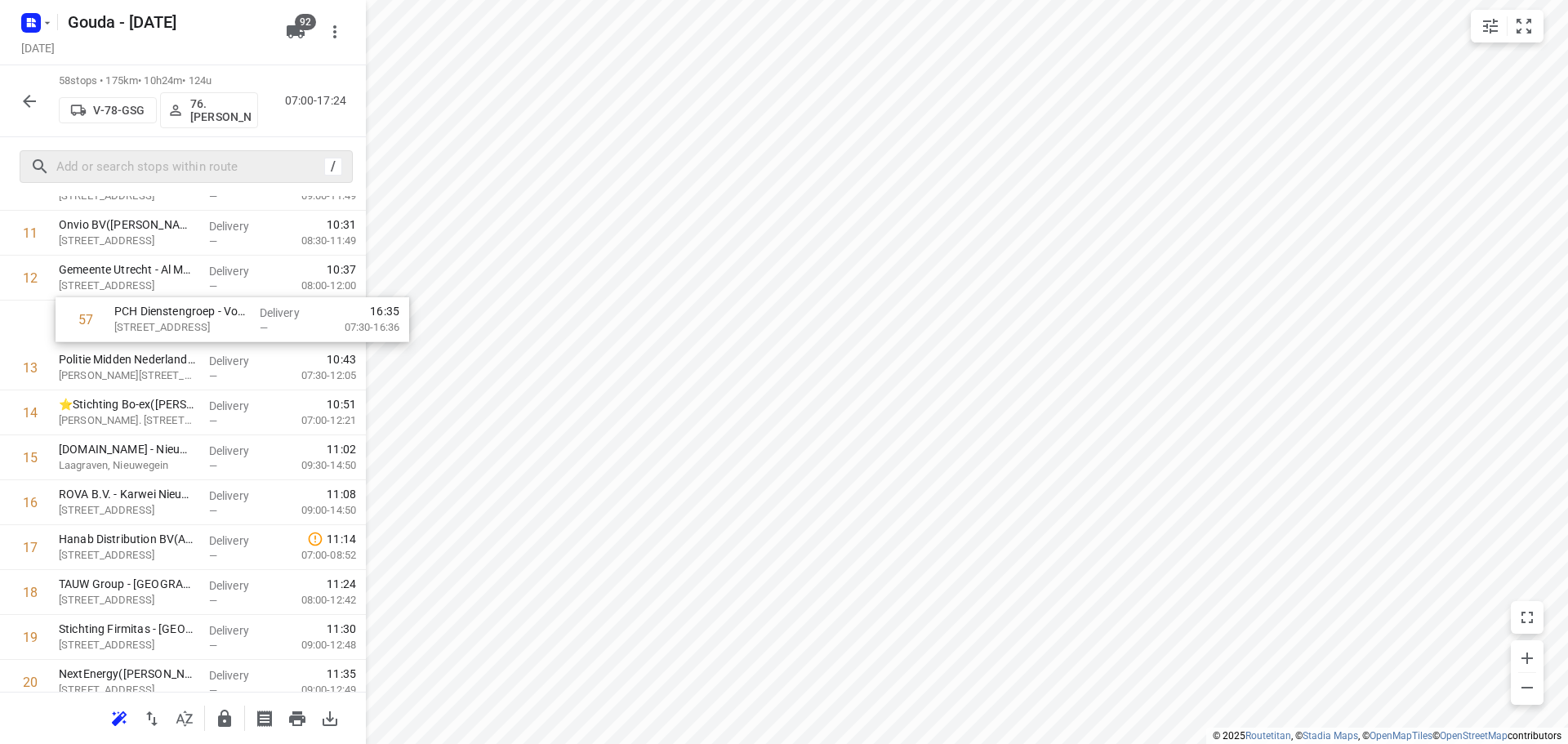
scroll to position [561, 0]
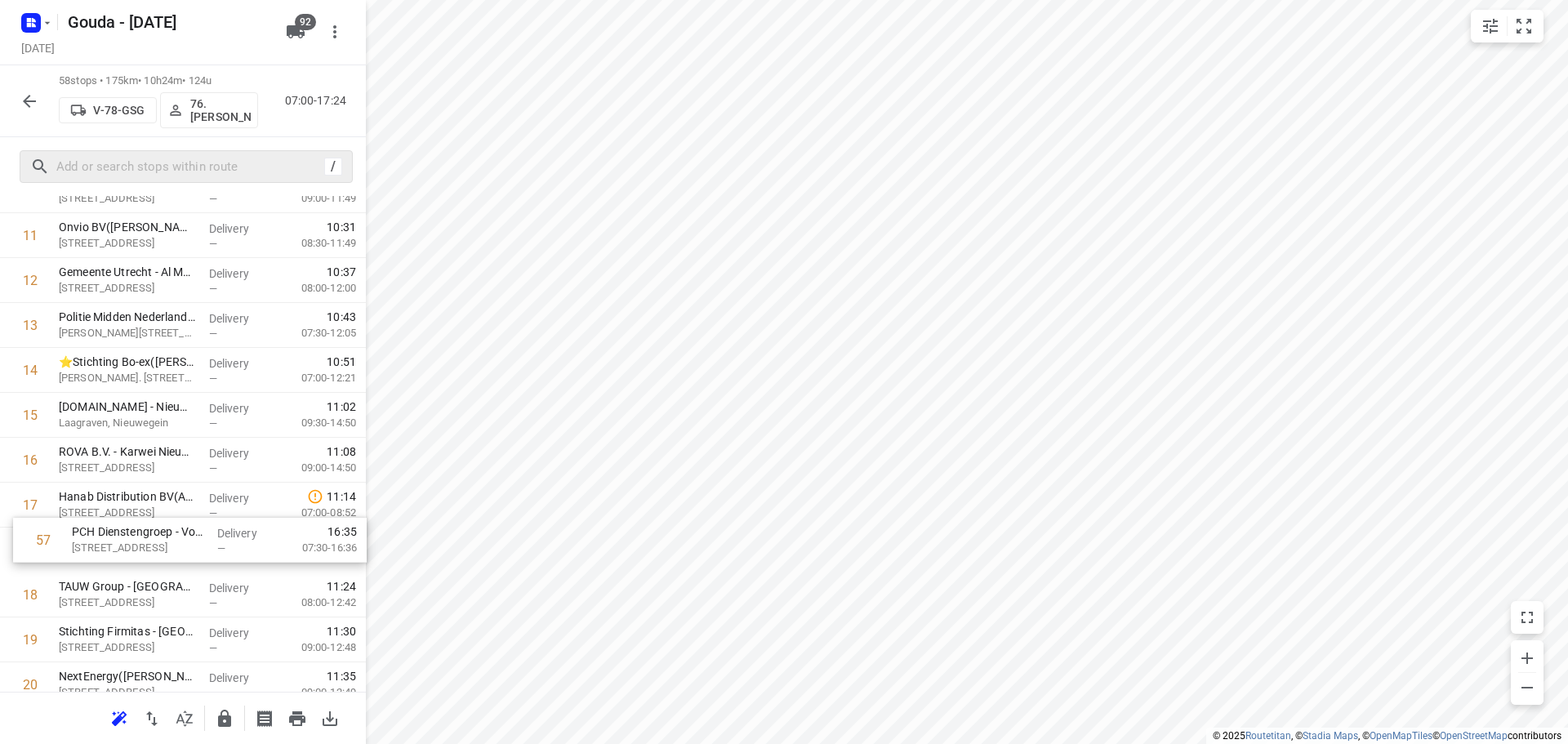
drag, startPoint x: 153, startPoint y: 571, endPoint x: 171, endPoint y: 531, distance: 43.9
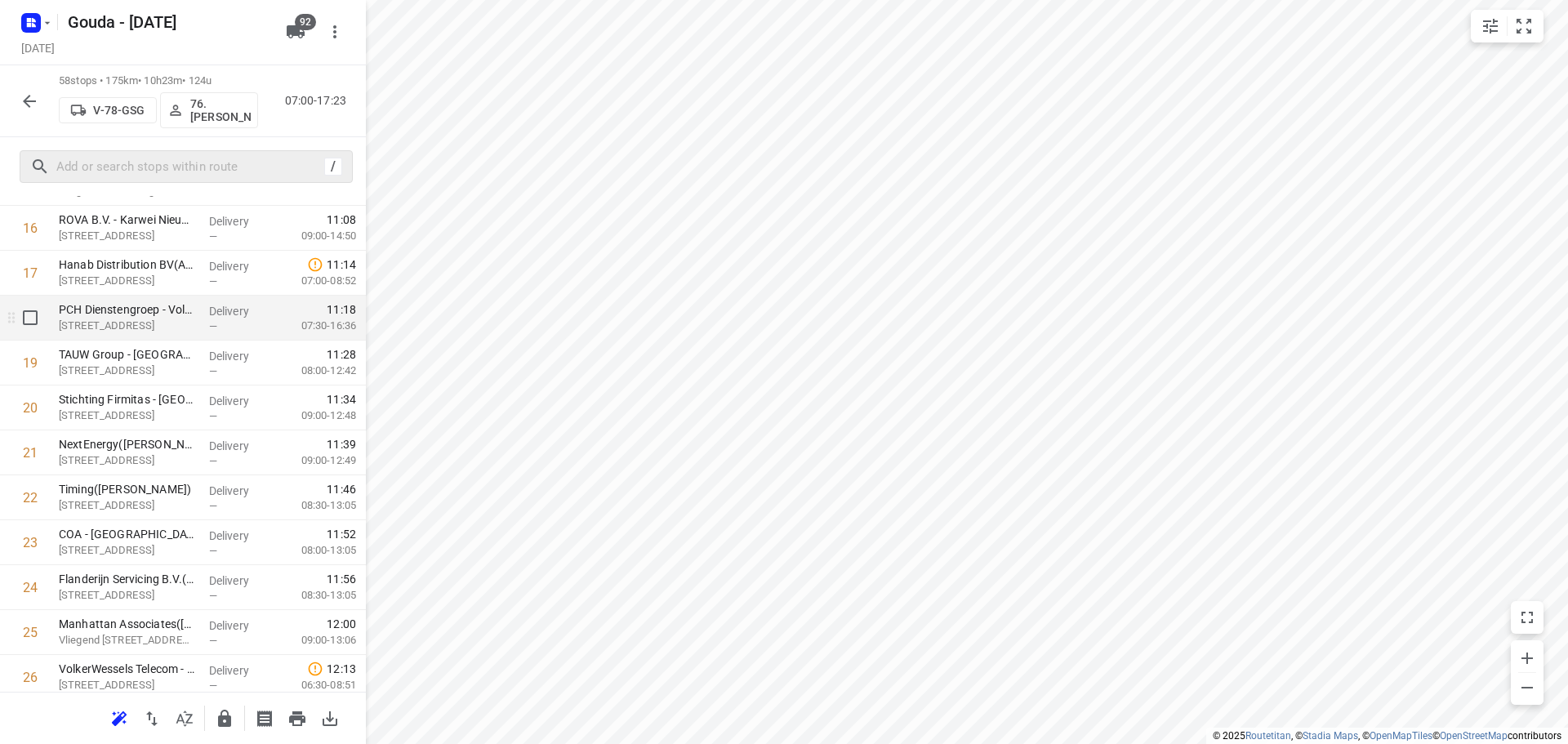
scroll to position [888, 0]
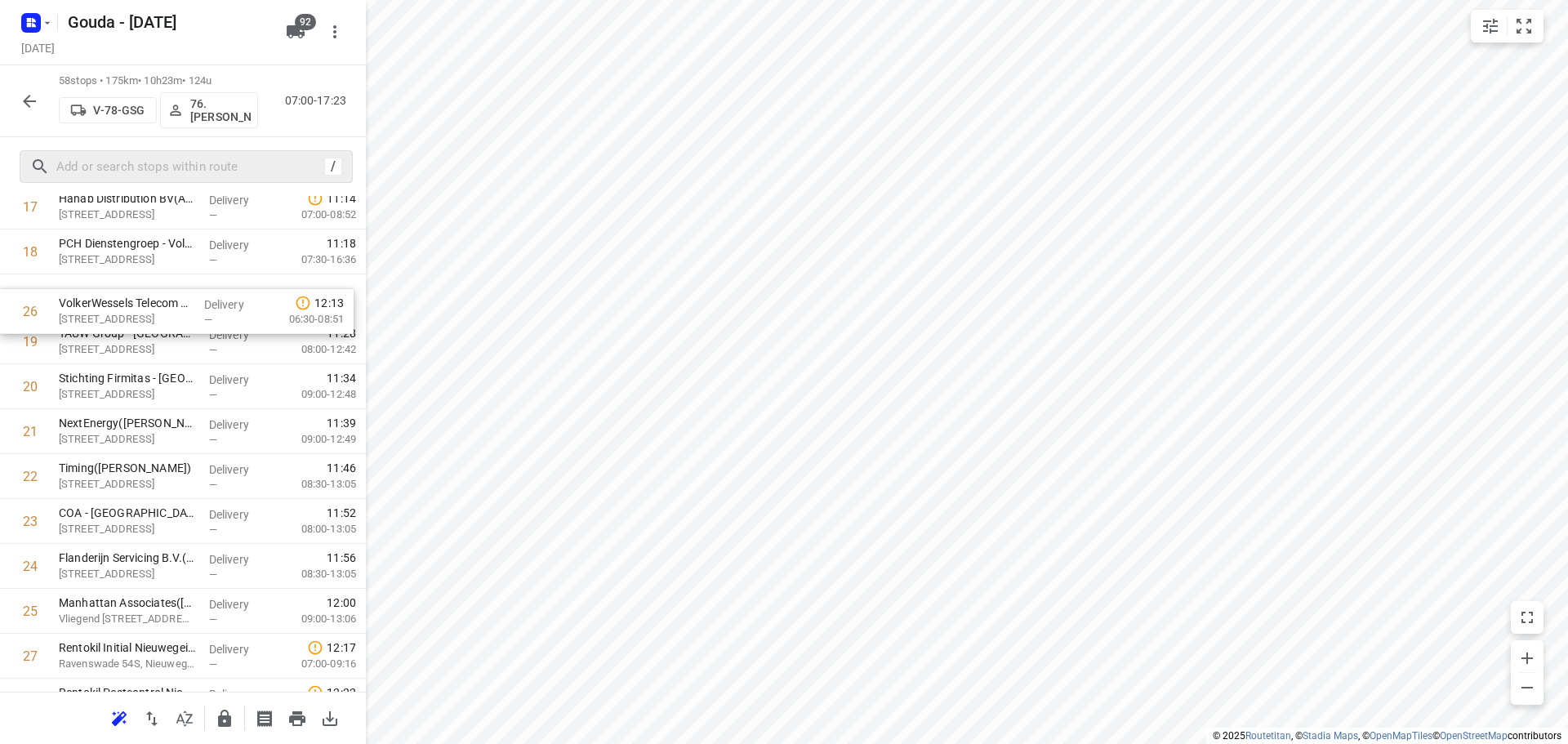
drag, startPoint x: 110, startPoint y: 584, endPoint x: 111, endPoint y: 309, distance: 275.0
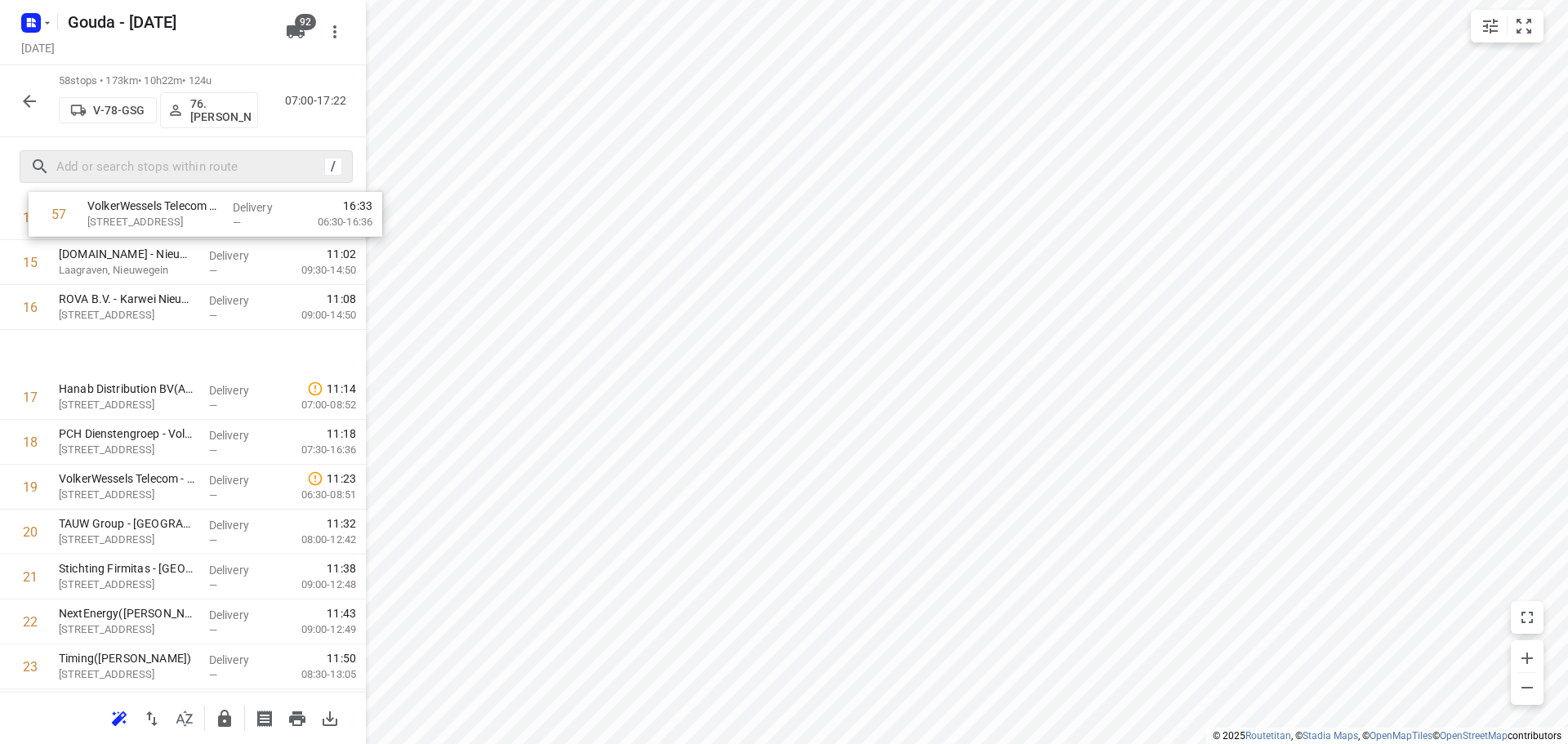
scroll to position [705, 0]
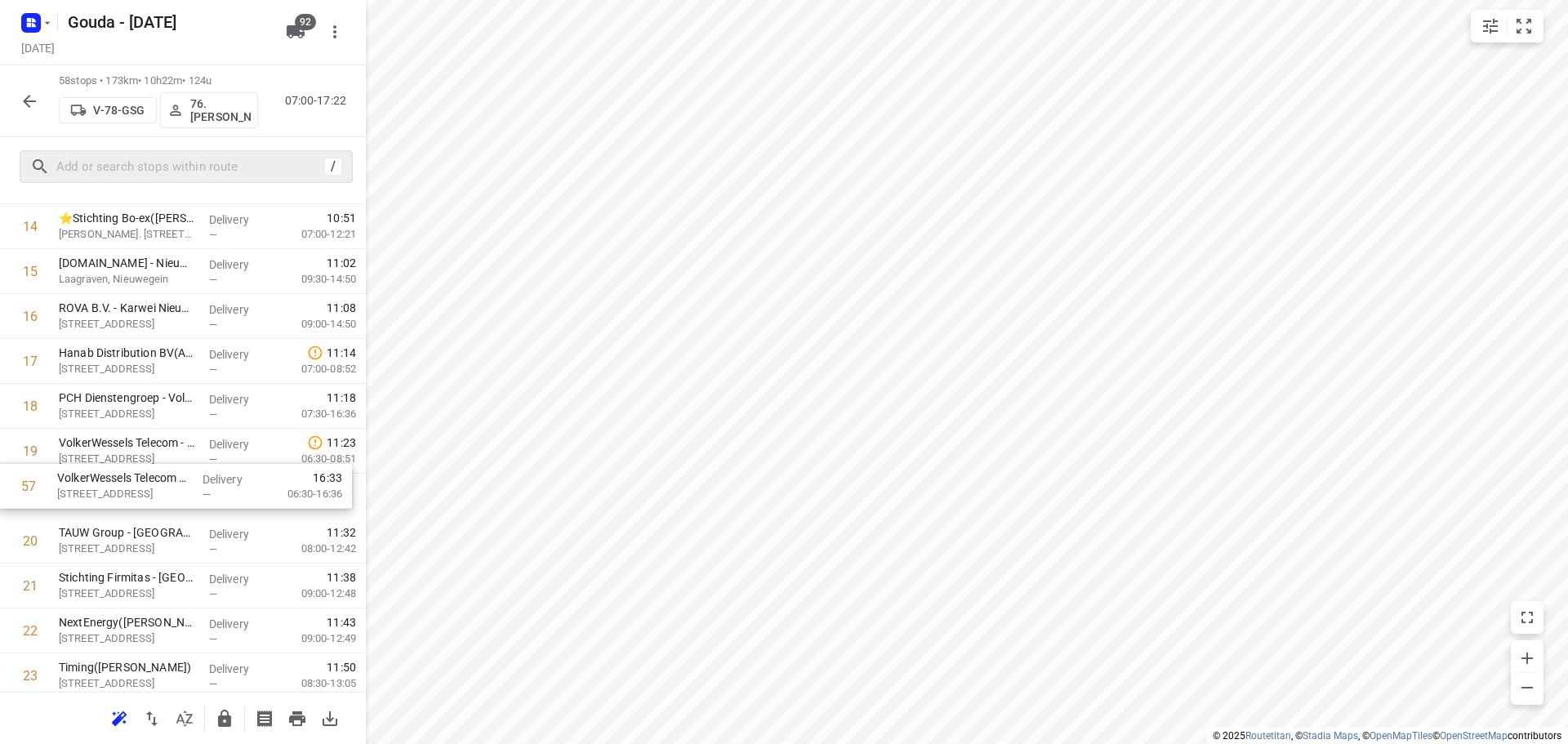
drag, startPoint x: 151, startPoint y: 623, endPoint x: 154, endPoint y: 473, distance: 150.0
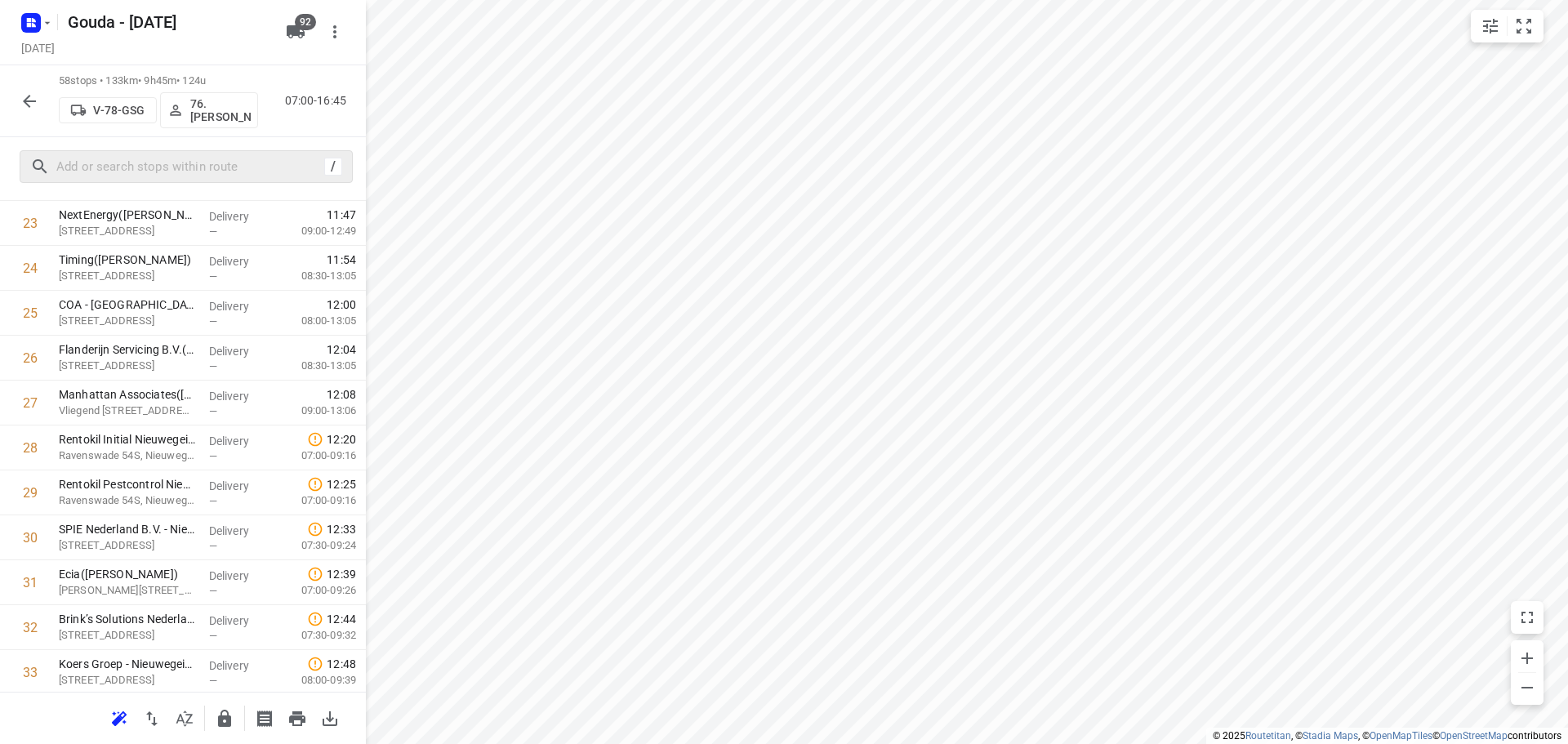
scroll to position [1113, 0]
click at [30, 449] on input "checkbox" at bounding box center [30, 446] width 33 height 33
checkbox input "true"
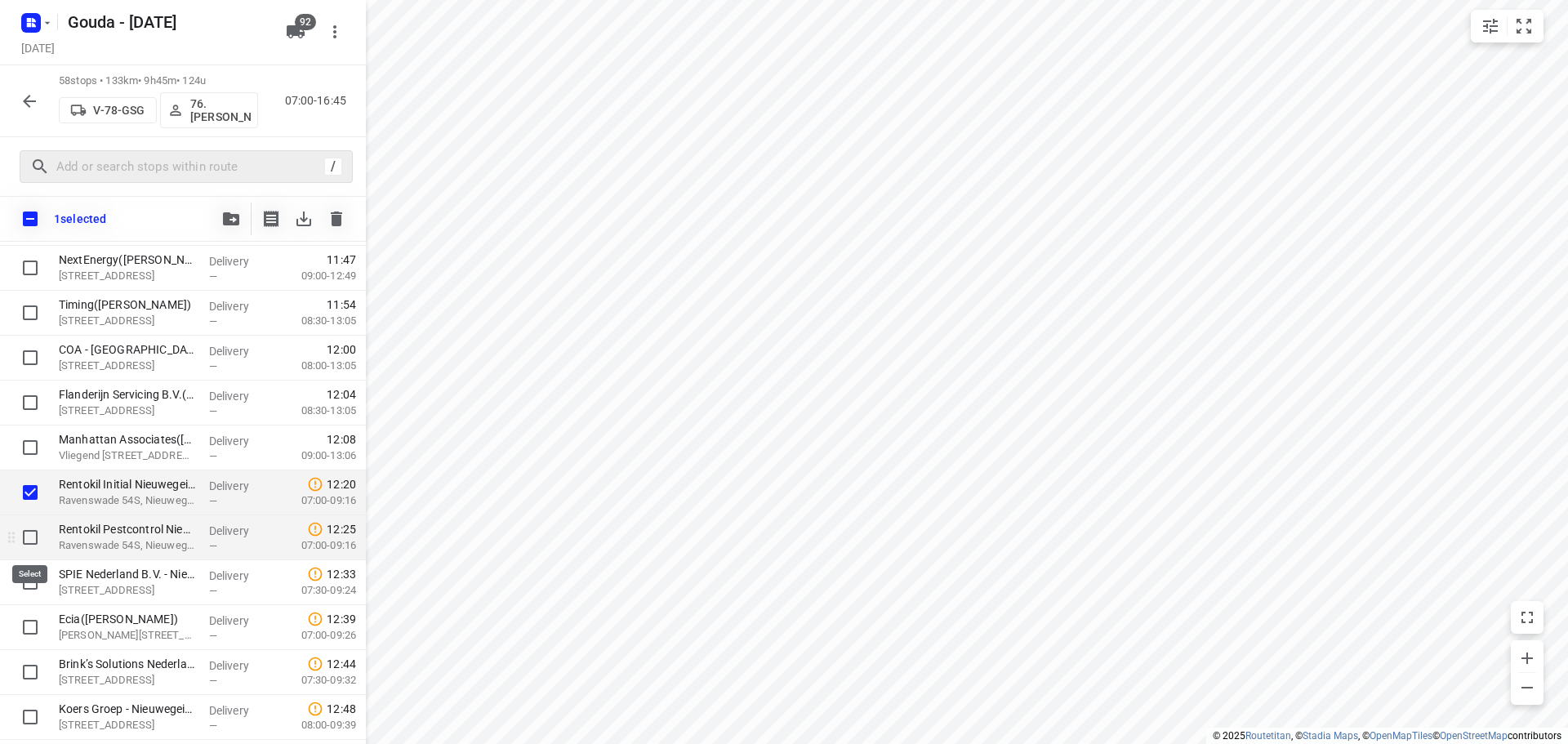
click at [35, 542] on input "checkbox" at bounding box center [30, 537] width 33 height 33
checkbox input "true"
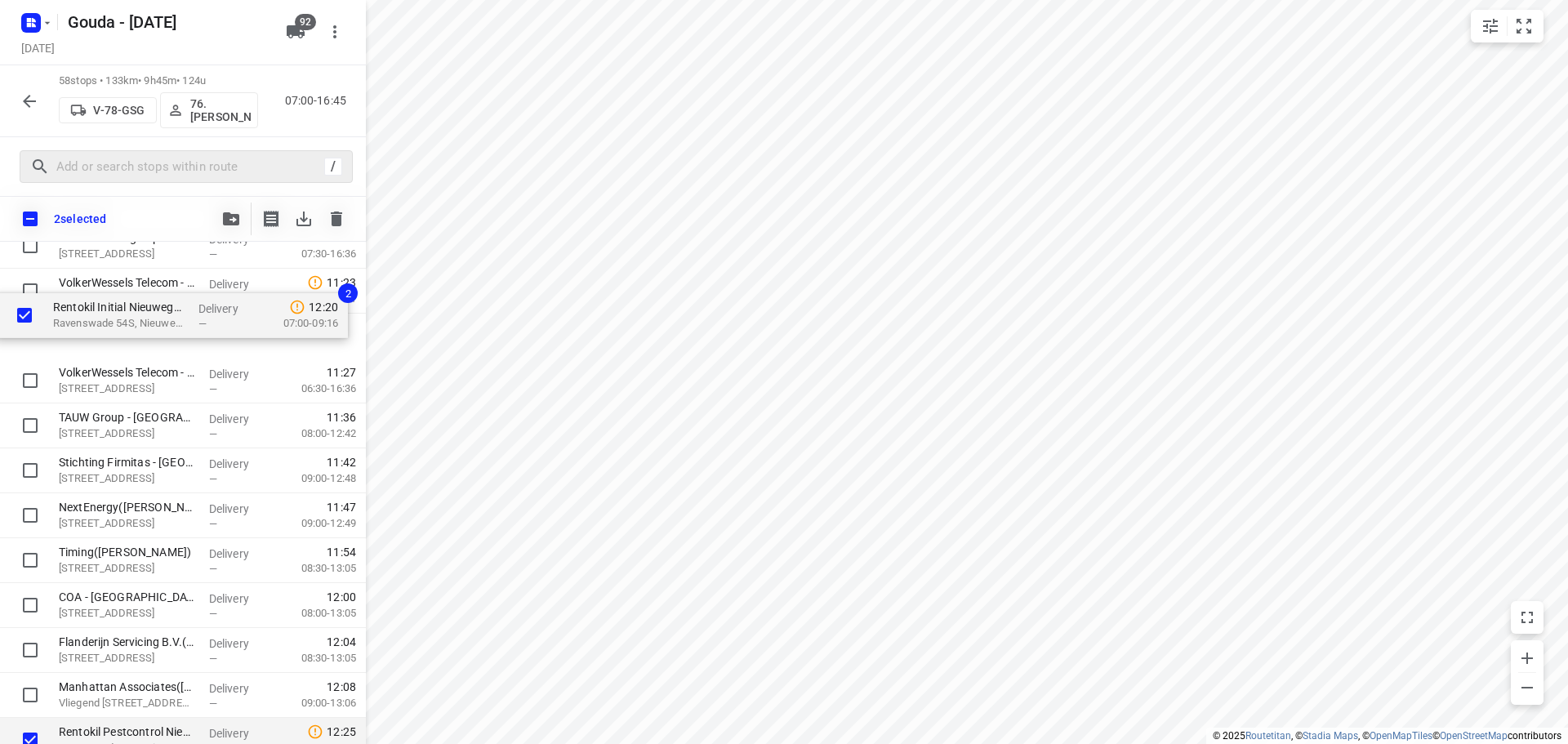
scroll to position [907, 0]
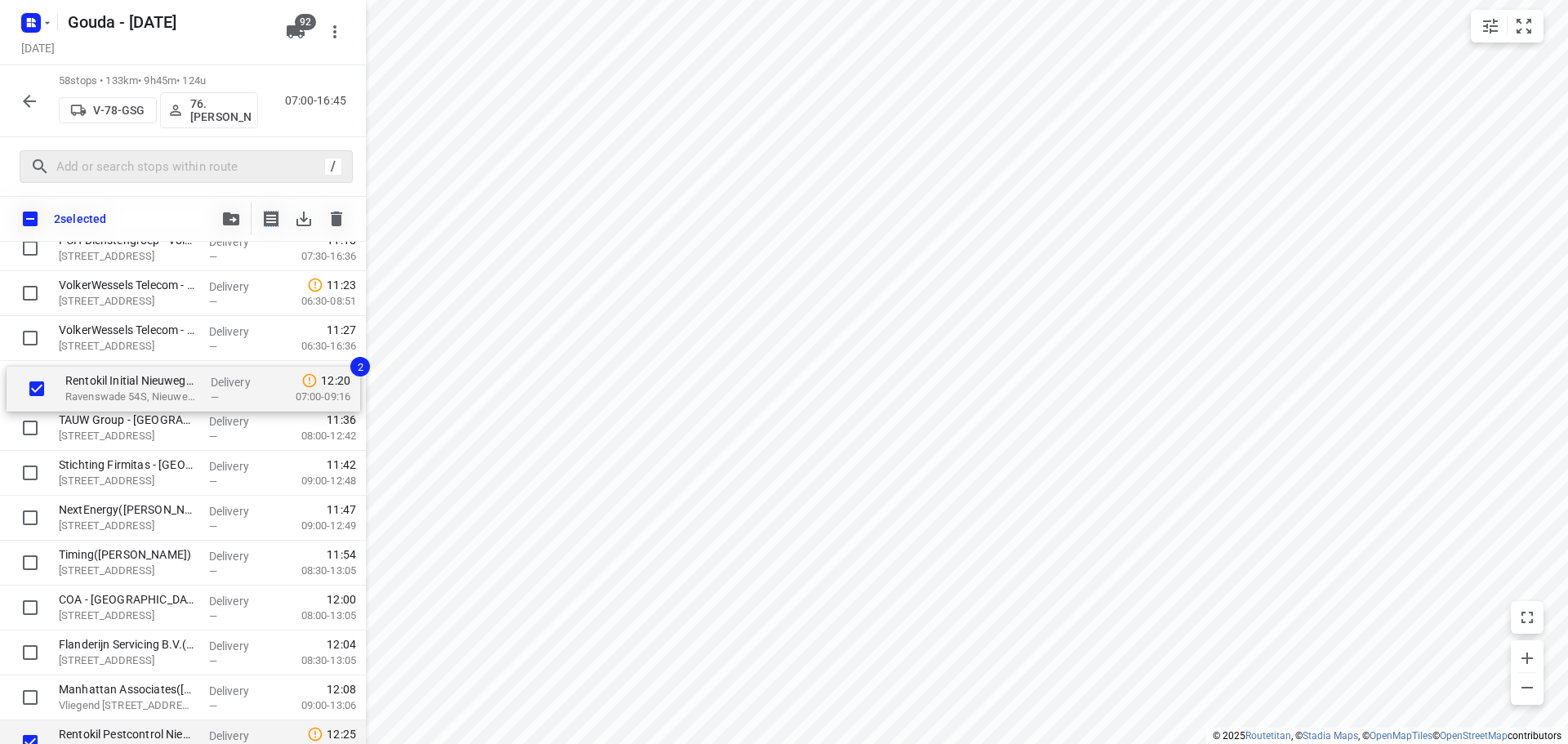
drag, startPoint x: 135, startPoint y: 569, endPoint x: 143, endPoint y: 374, distance: 195.2
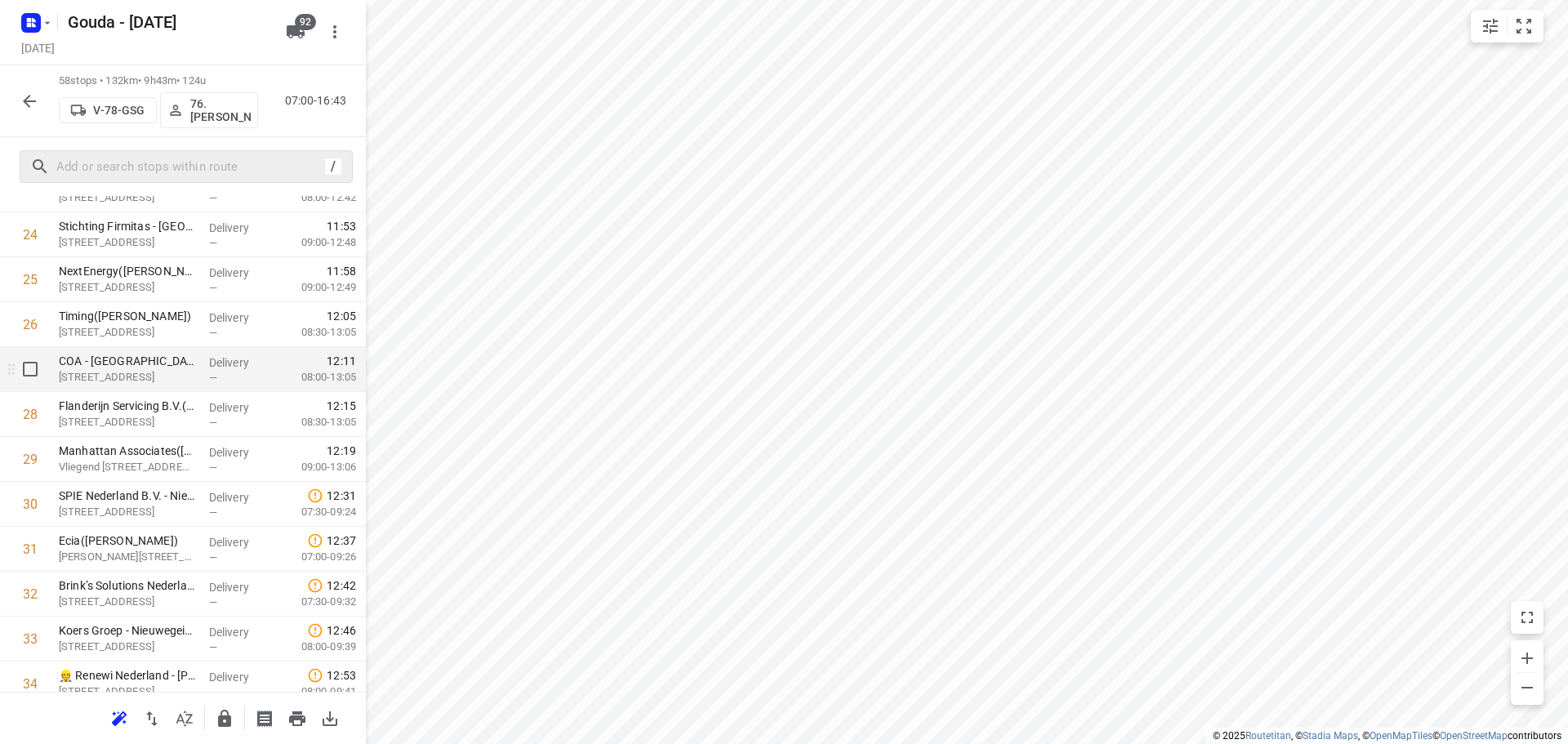
scroll to position [1153, 0]
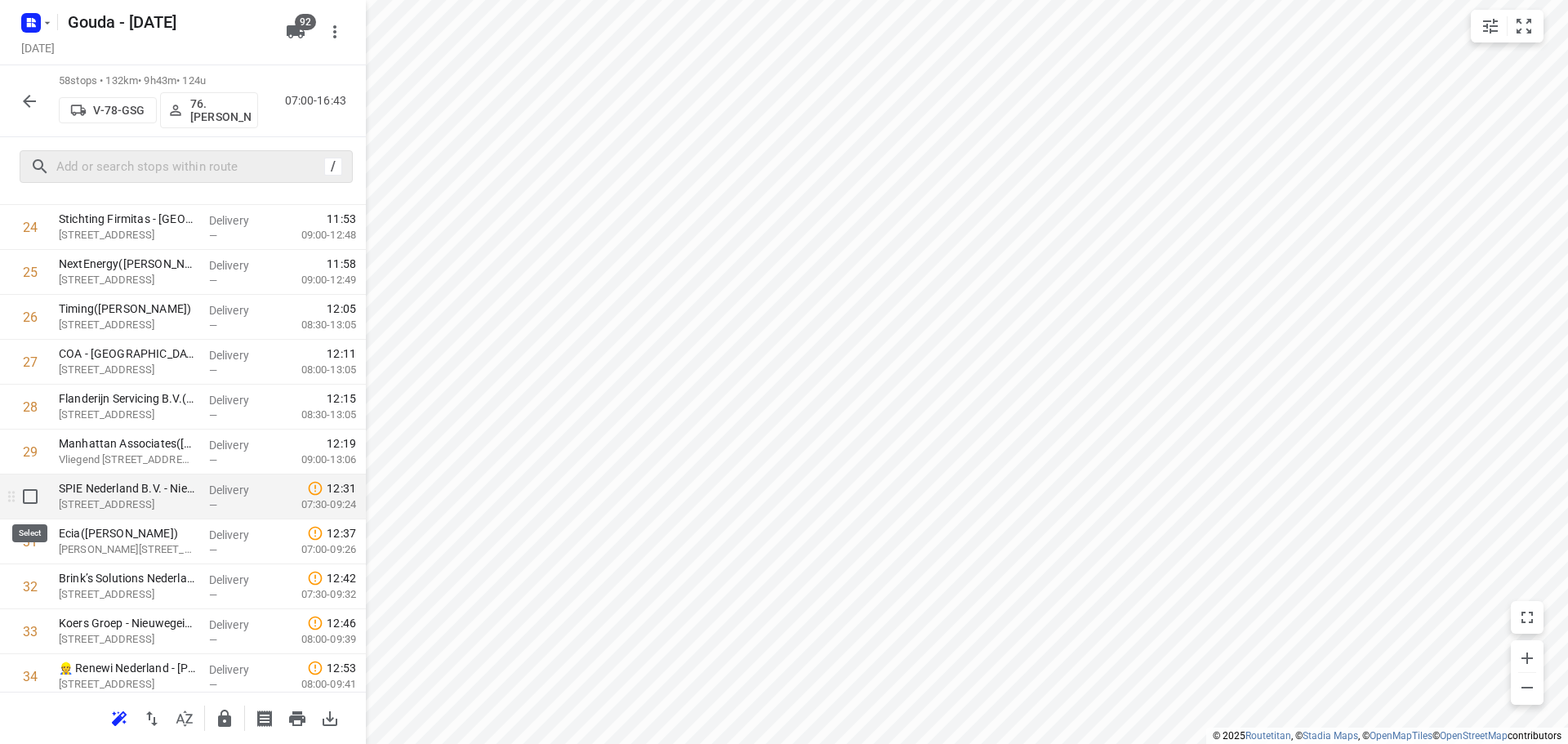
click at [33, 501] on input "checkbox" at bounding box center [30, 496] width 33 height 33
checkbox input "true"
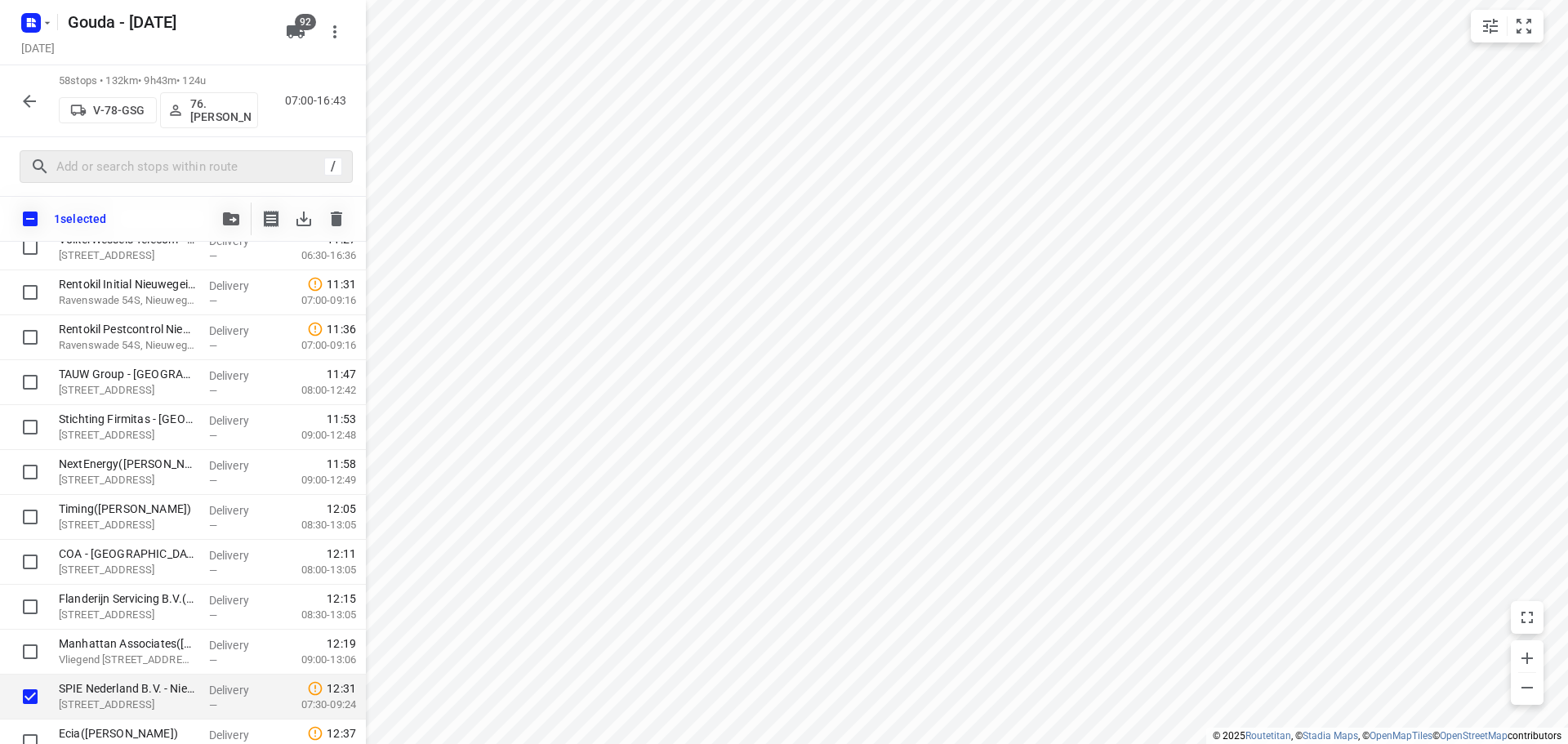
scroll to position [989, 0]
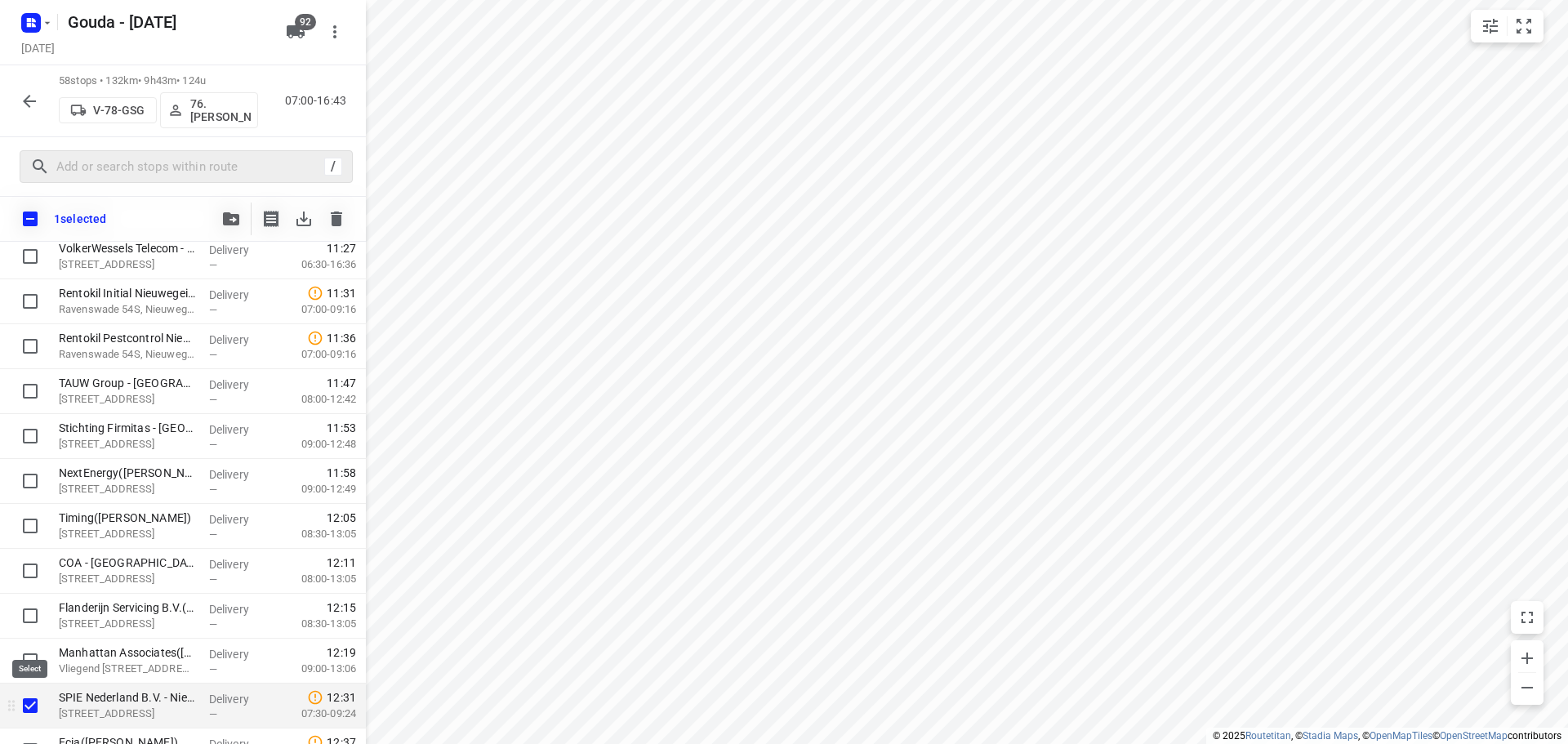
click at [40, 705] on input "checkbox" at bounding box center [30, 705] width 33 height 33
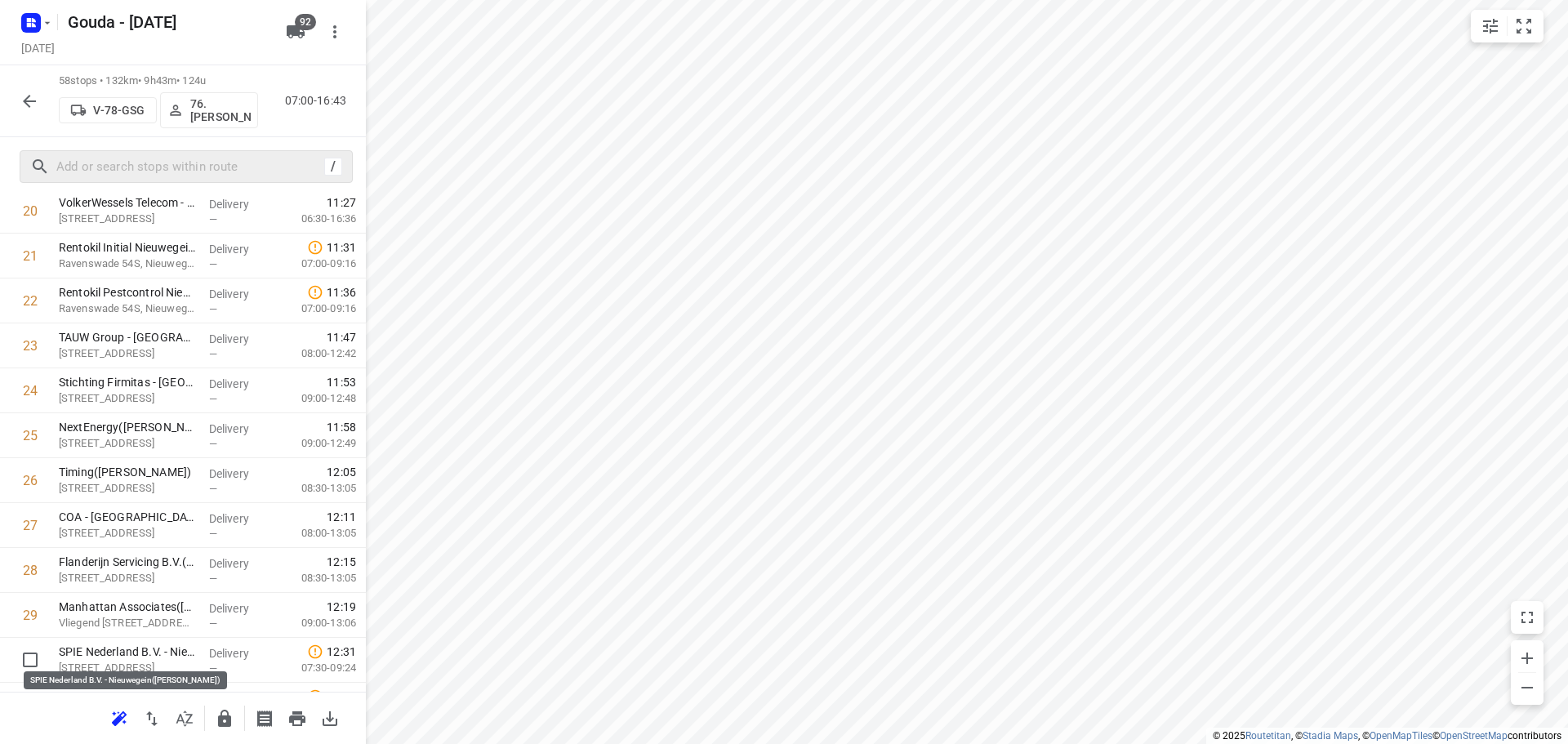
scroll to position [992, 0]
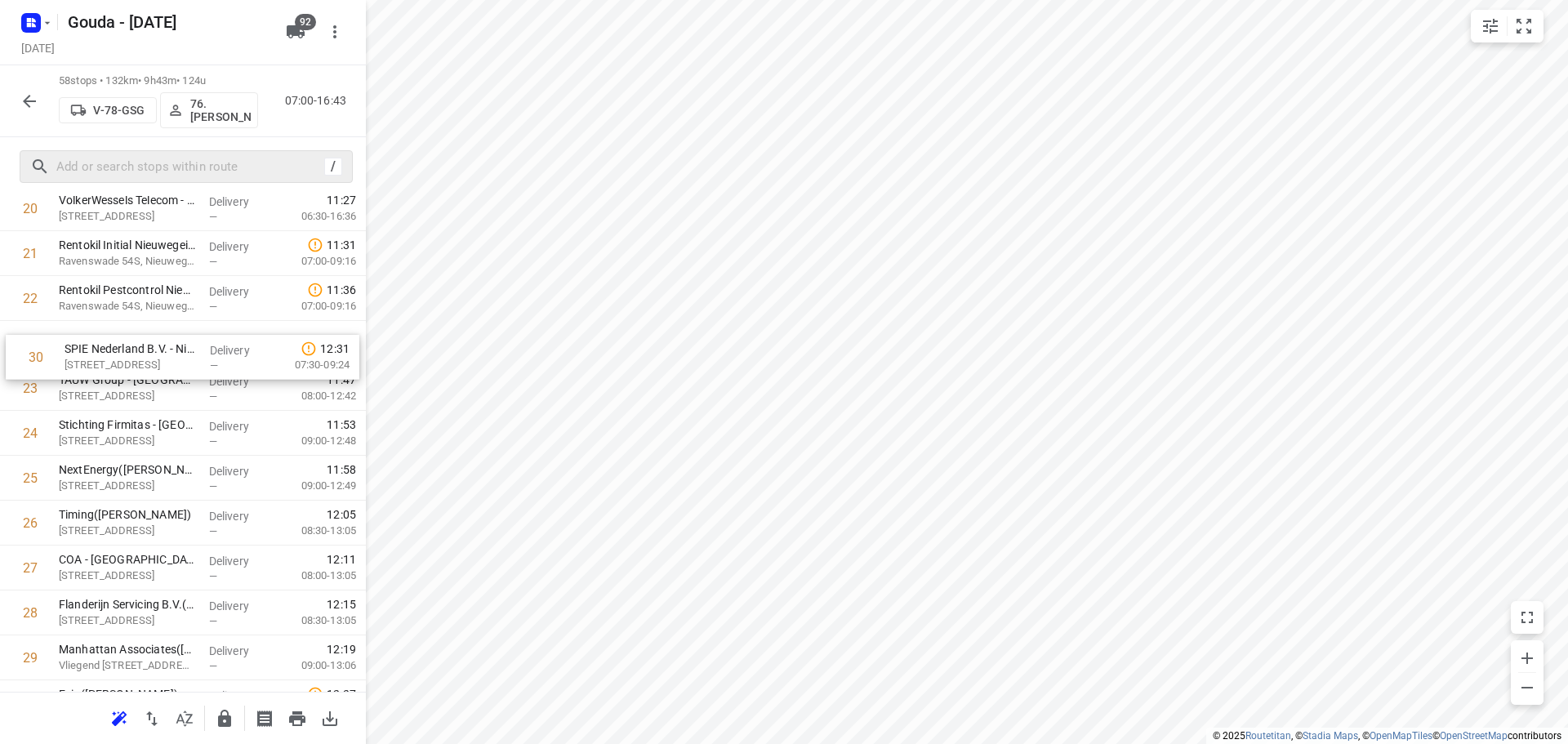
drag, startPoint x: 89, startPoint y: 659, endPoint x: 96, endPoint y: 351, distance: 308.1
click at [96, 351] on div "1 ⭐ Jacobs Douwe Egberts NL BV - Utrecht(Jacobs Douwe Egberts Utrecht - Facilit…" at bounding box center [183, 635] width 366 height 2607
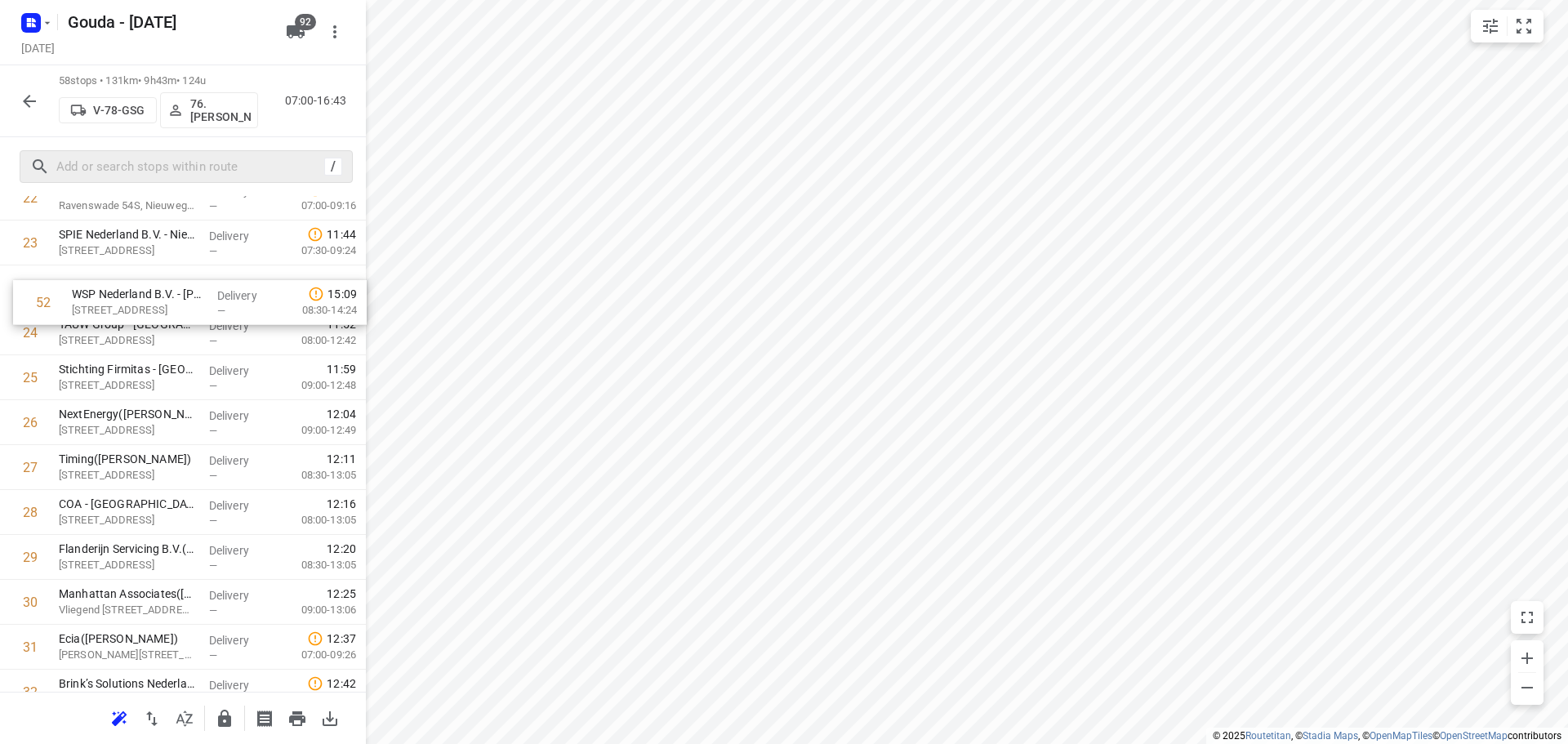
drag, startPoint x: 150, startPoint y: 590, endPoint x: 163, endPoint y: 298, distance: 292.3
click at [163, 298] on div "1 ⭐ Jacobs Douwe Egberts NL BV - Utrecht(Jacobs Douwe Egberts Utrecht - Facilit…" at bounding box center [183, 535] width 366 height 2607
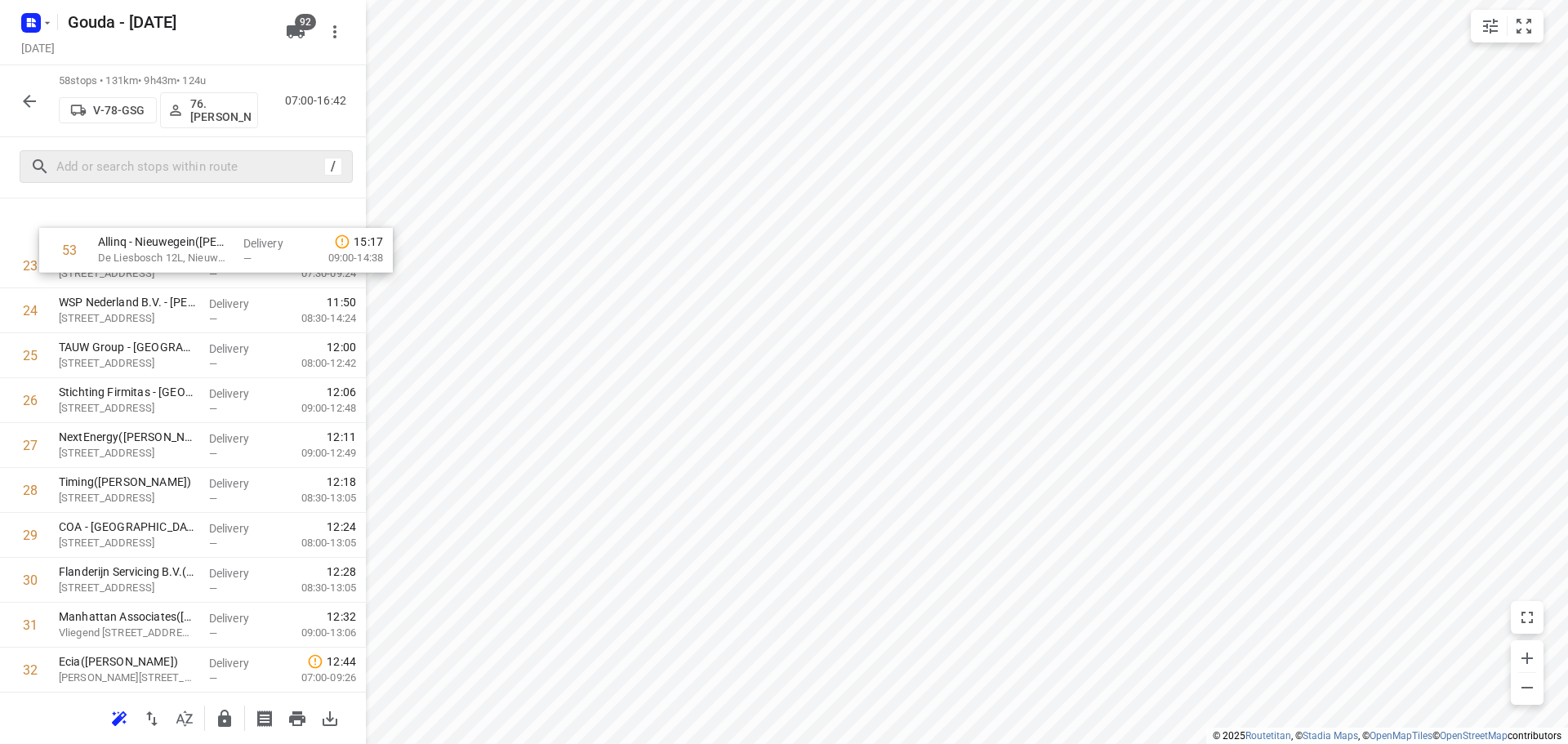
scroll to position [1034, 0]
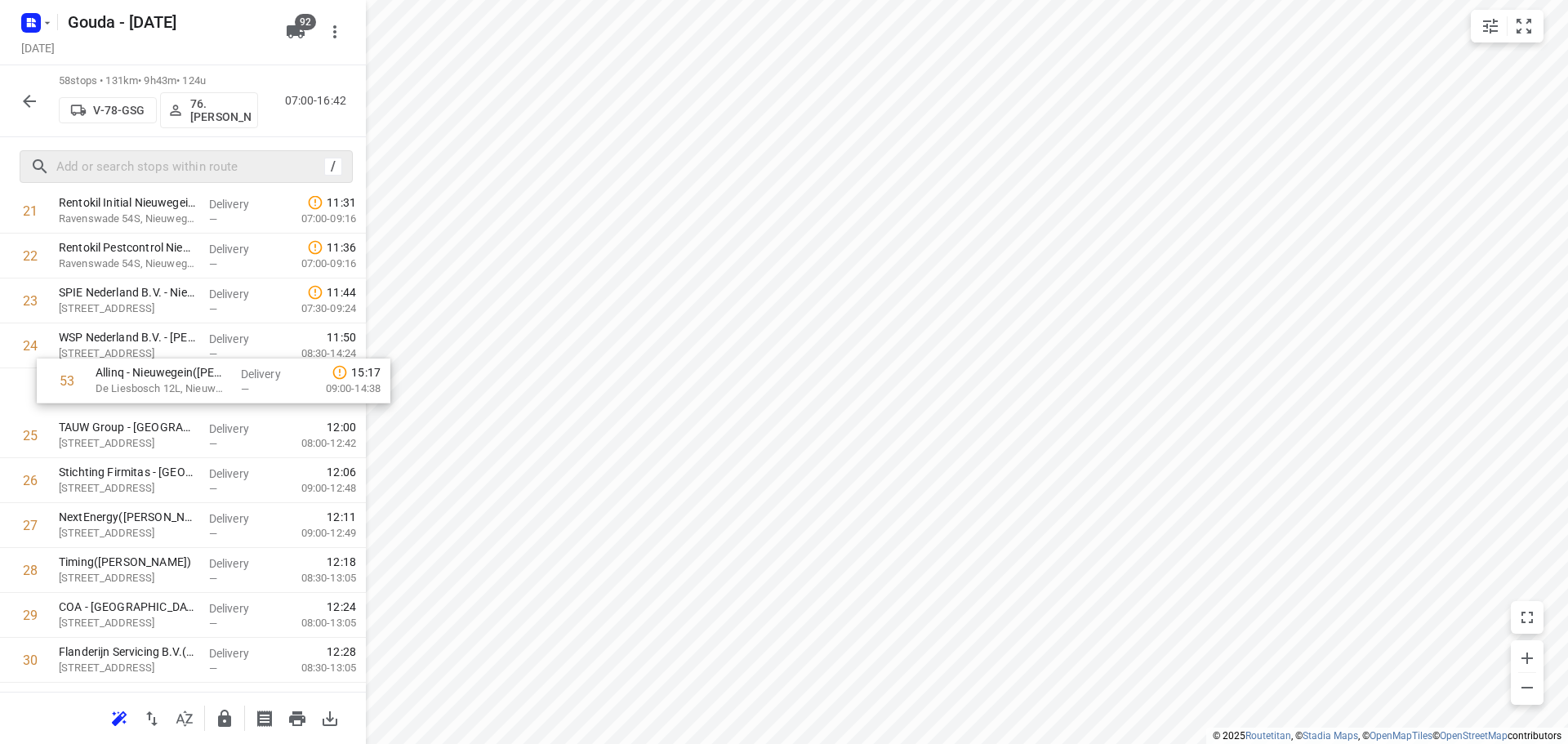
drag, startPoint x: 148, startPoint y: 624, endPoint x: 180, endPoint y: 388, distance: 238.2
click at [180, 388] on div "1 ⭐ Jacobs Douwe Egberts NL BV - Utrecht(Jacobs Douwe Egberts Utrecht - Facilit…" at bounding box center [183, 593] width 366 height 2607
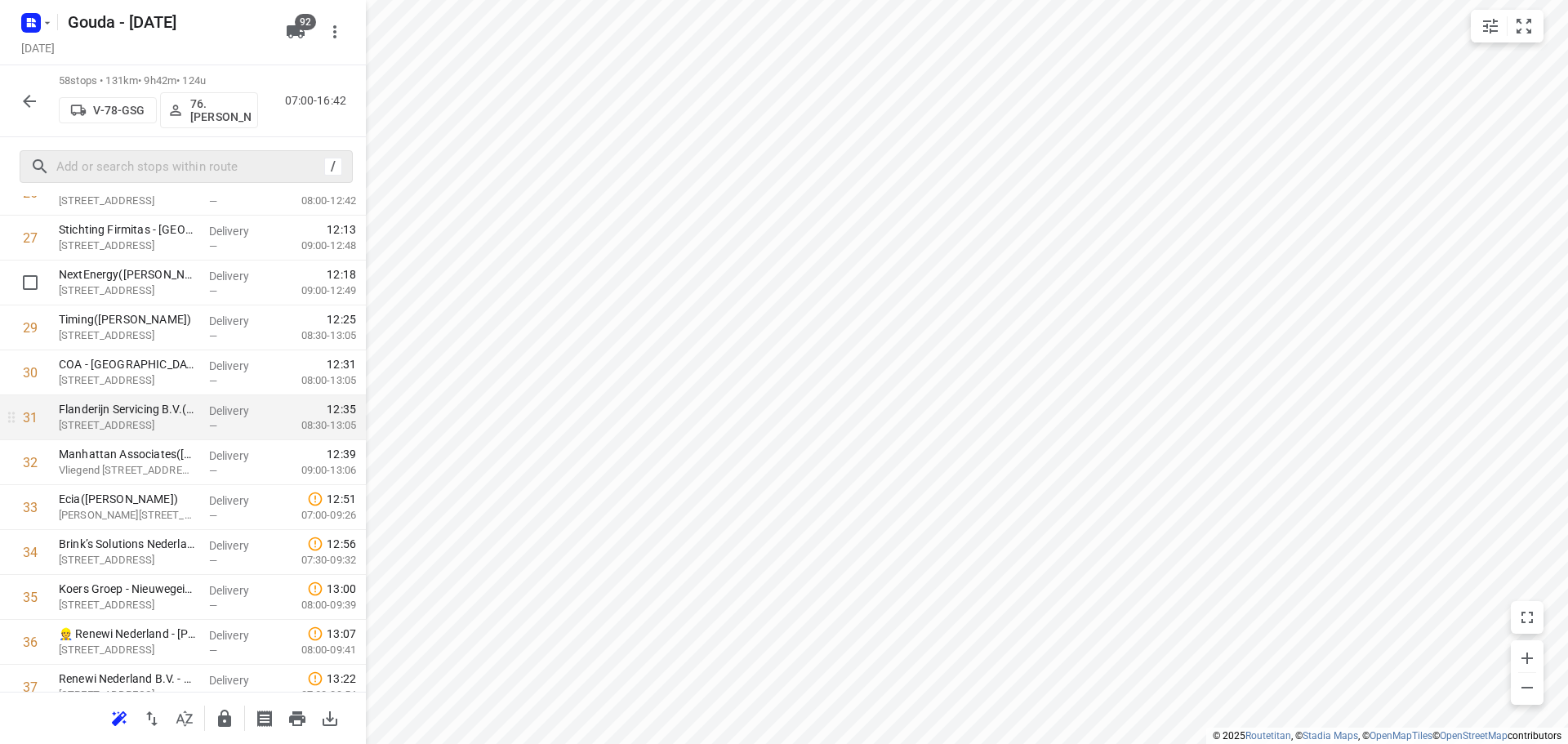
scroll to position [1279, 0]
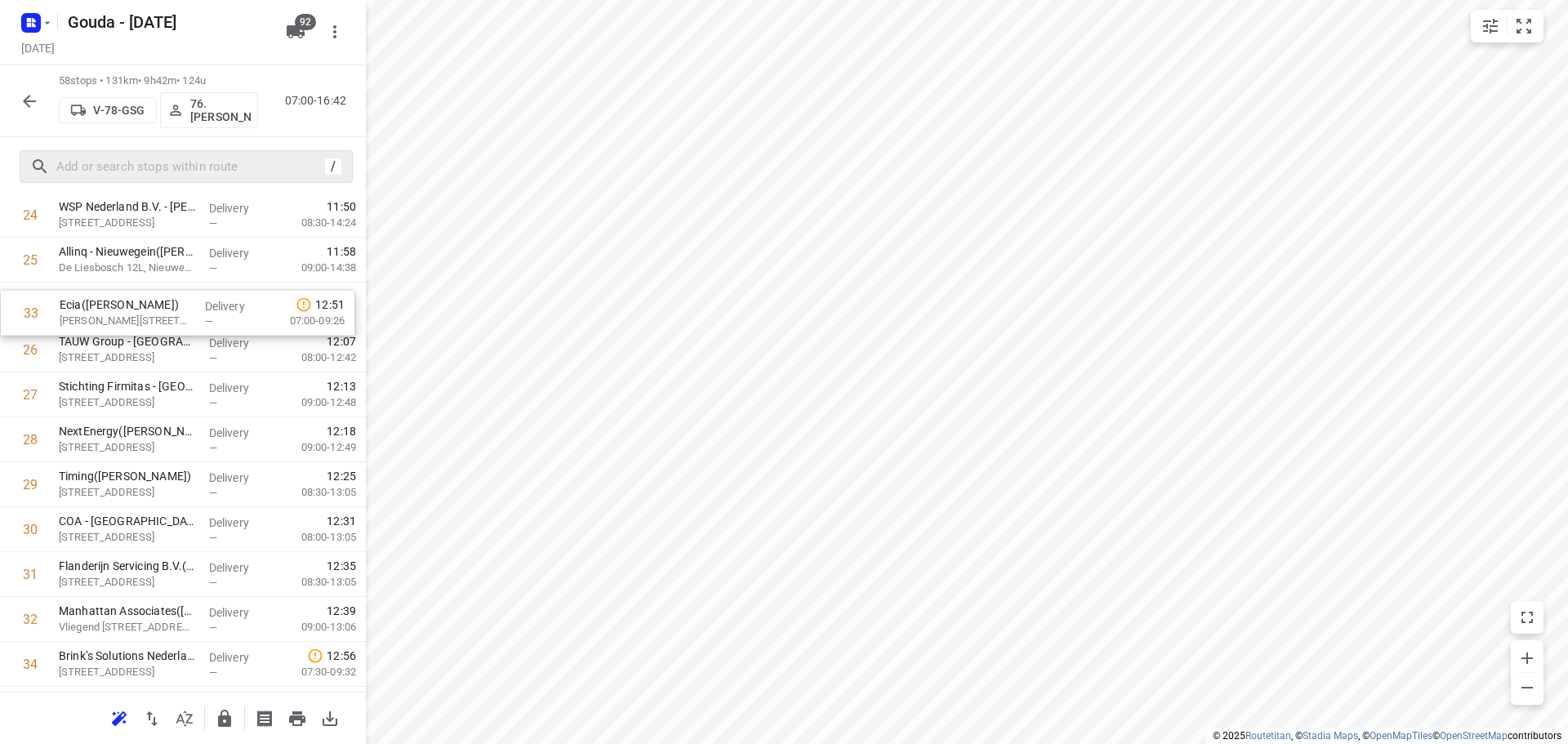
drag, startPoint x: 131, startPoint y: 519, endPoint x: 131, endPoint y: 317, distance: 202.0
click at [131, 317] on div "1 ⭐ Jacobs Douwe Egberts NL BV - Utrecht(Jacobs Douwe Egberts Utrecht - Facilit…" at bounding box center [183, 462] width 366 height 2607
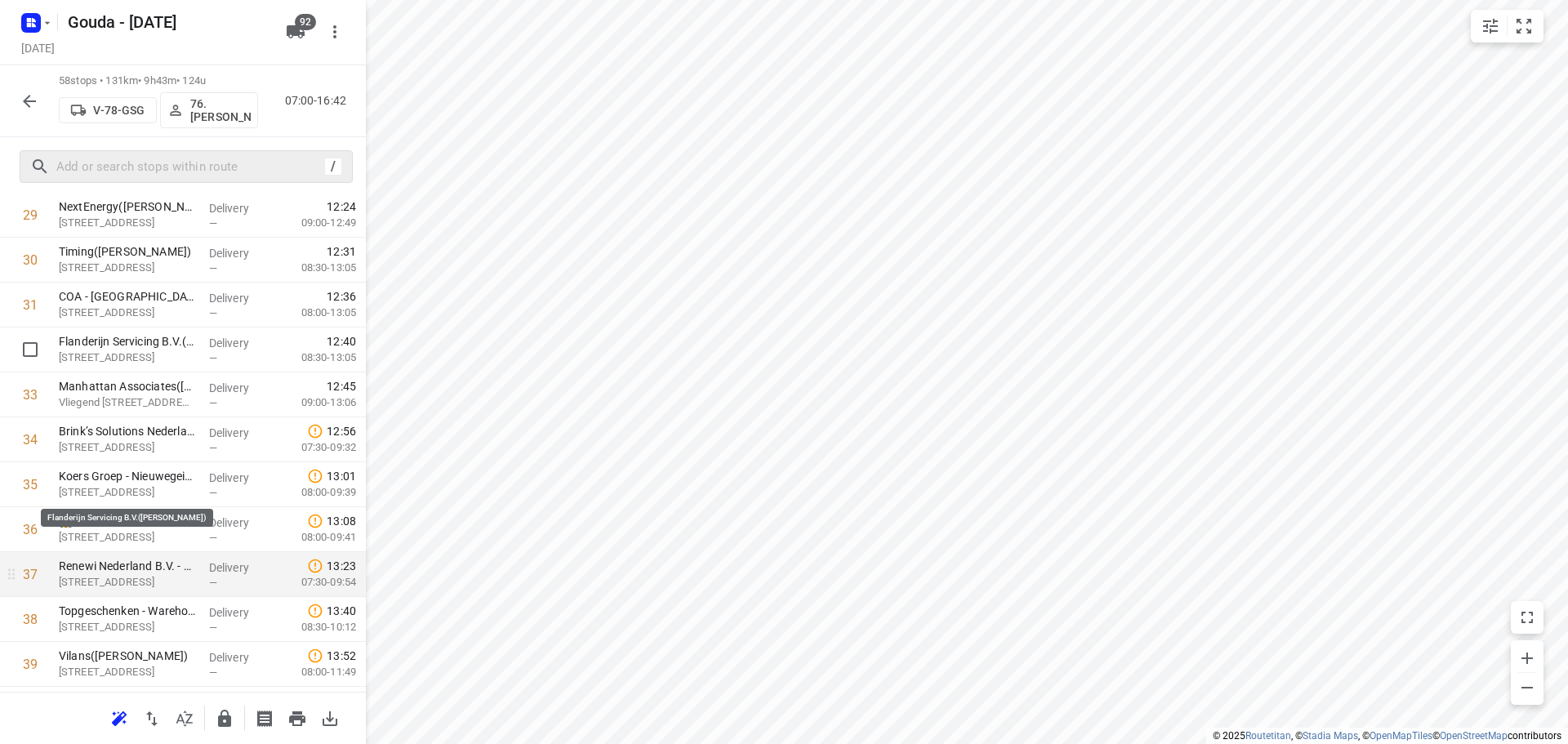
scroll to position [1408, 0]
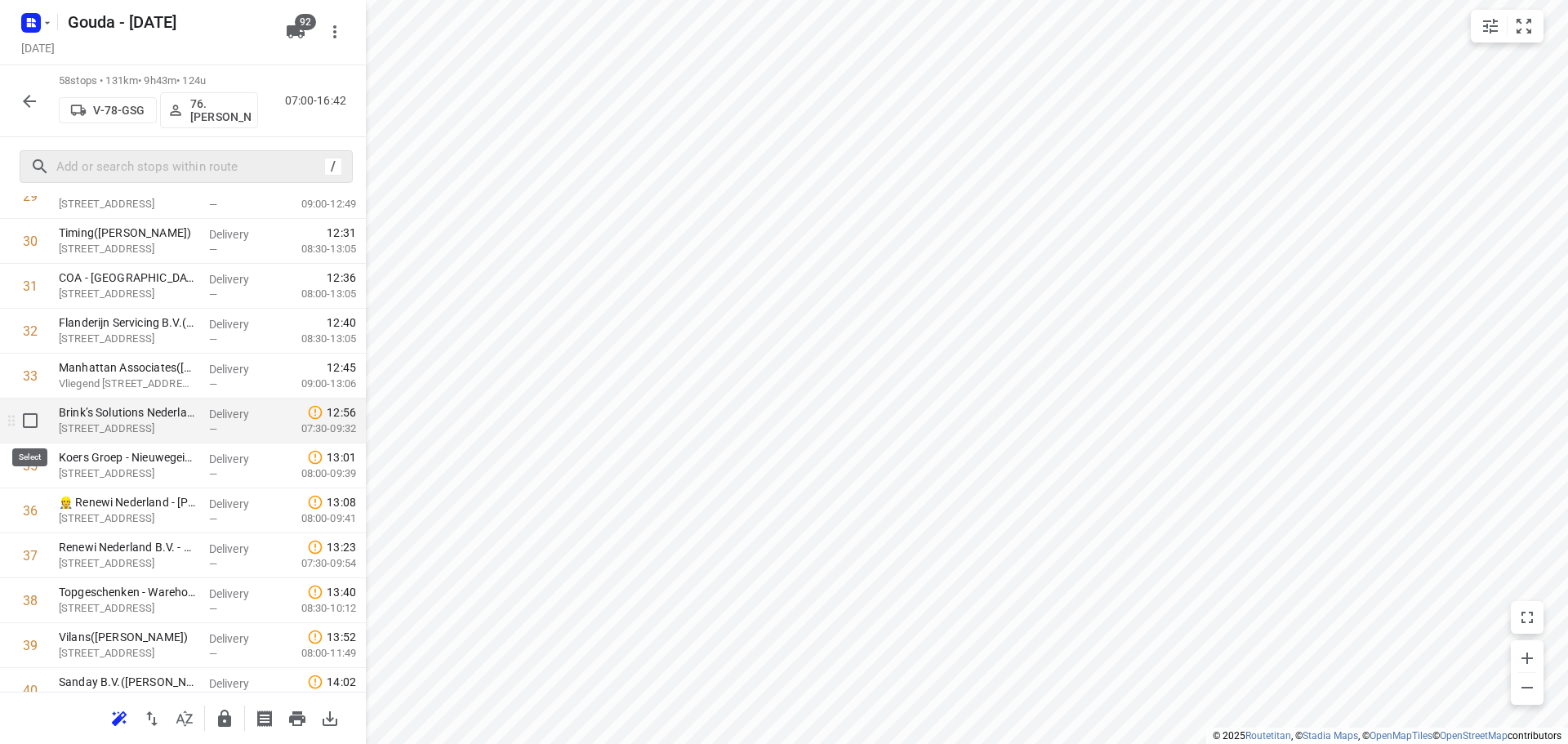
click at [34, 426] on input "checkbox" at bounding box center [30, 421] width 33 height 33
checkbox input "true"
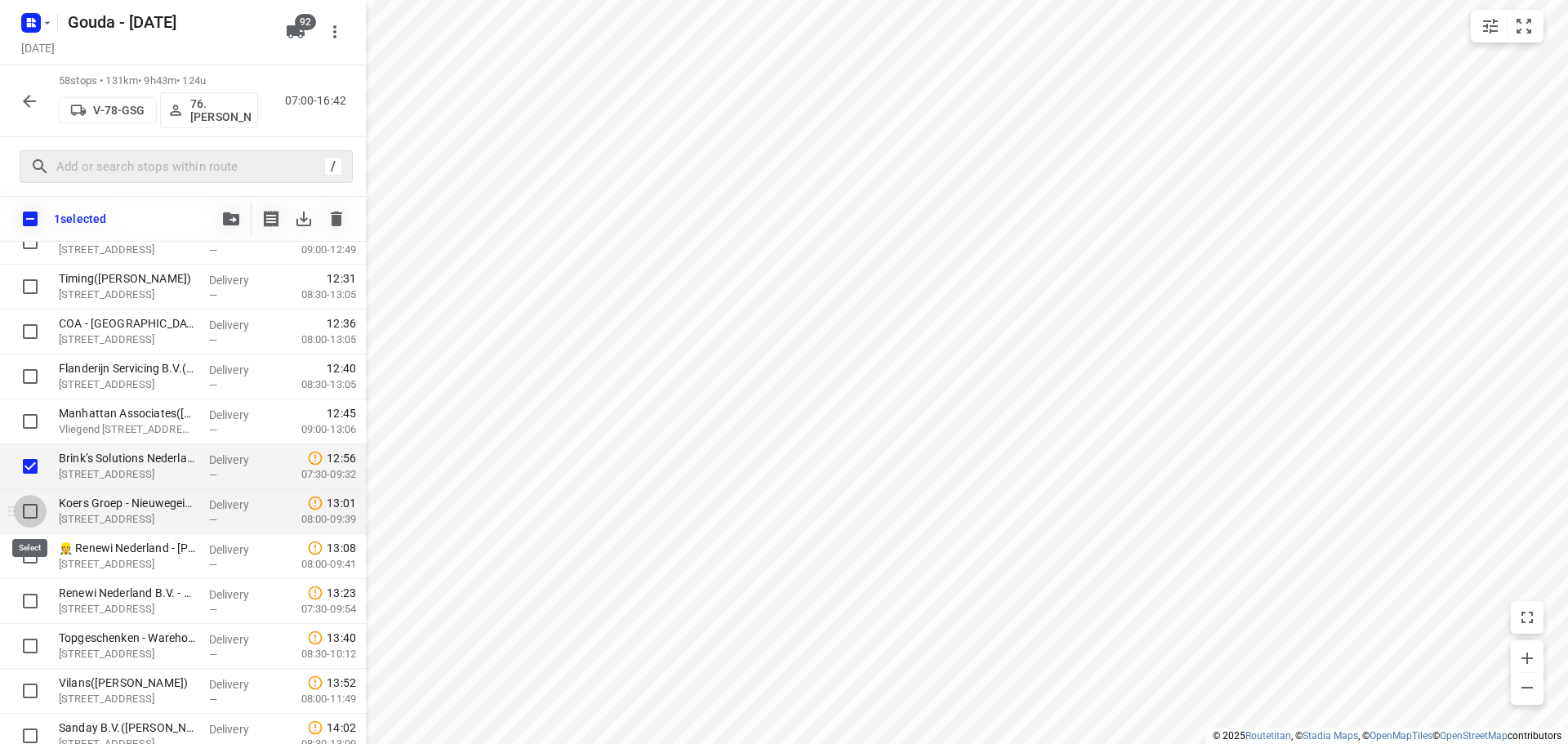
click at [31, 513] on input "checkbox" at bounding box center [30, 511] width 33 height 33
checkbox input "true"
click at [28, 567] on input "checkbox" at bounding box center [30, 556] width 33 height 33
checkbox input "true"
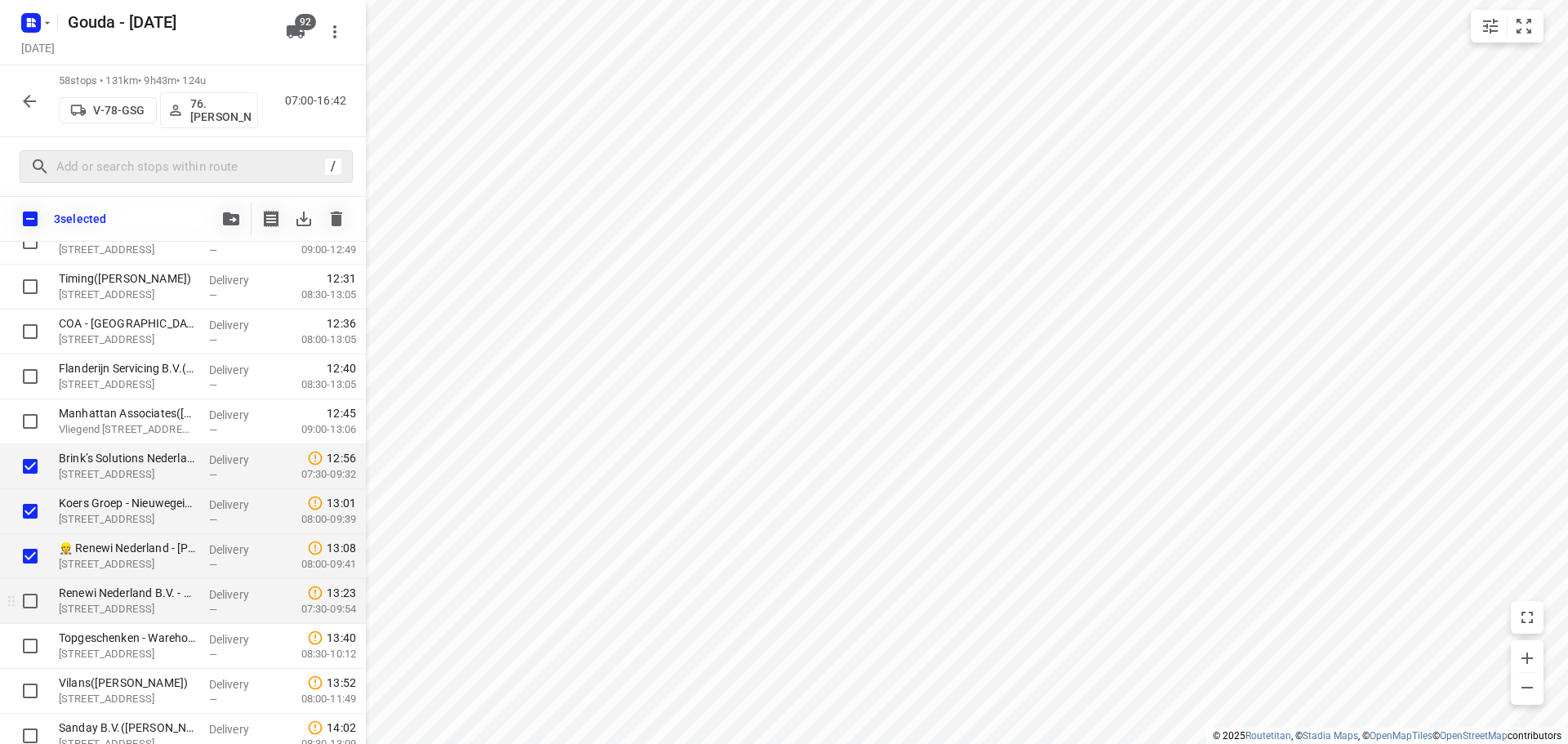
click at [23, 623] on div at bounding box center [26, 602] width 53 height 45
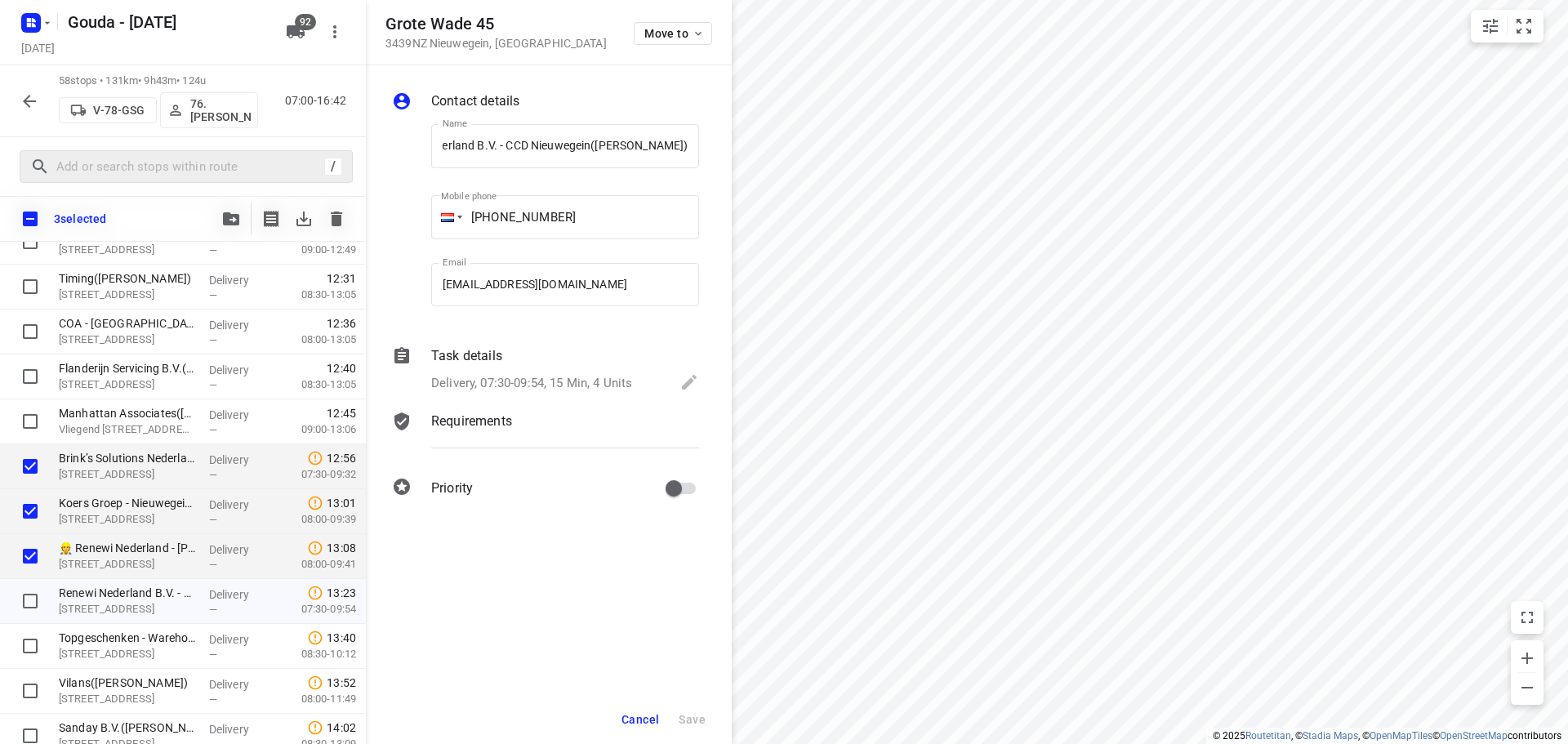
scroll to position [0, 0]
drag, startPoint x: 647, startPoint y: 721, endPoint x: 700, endPoint y: 628, distance: 107.0
click at [647, 721] on span "Cancel" at bounding box center [640, 720] width 38 height 13
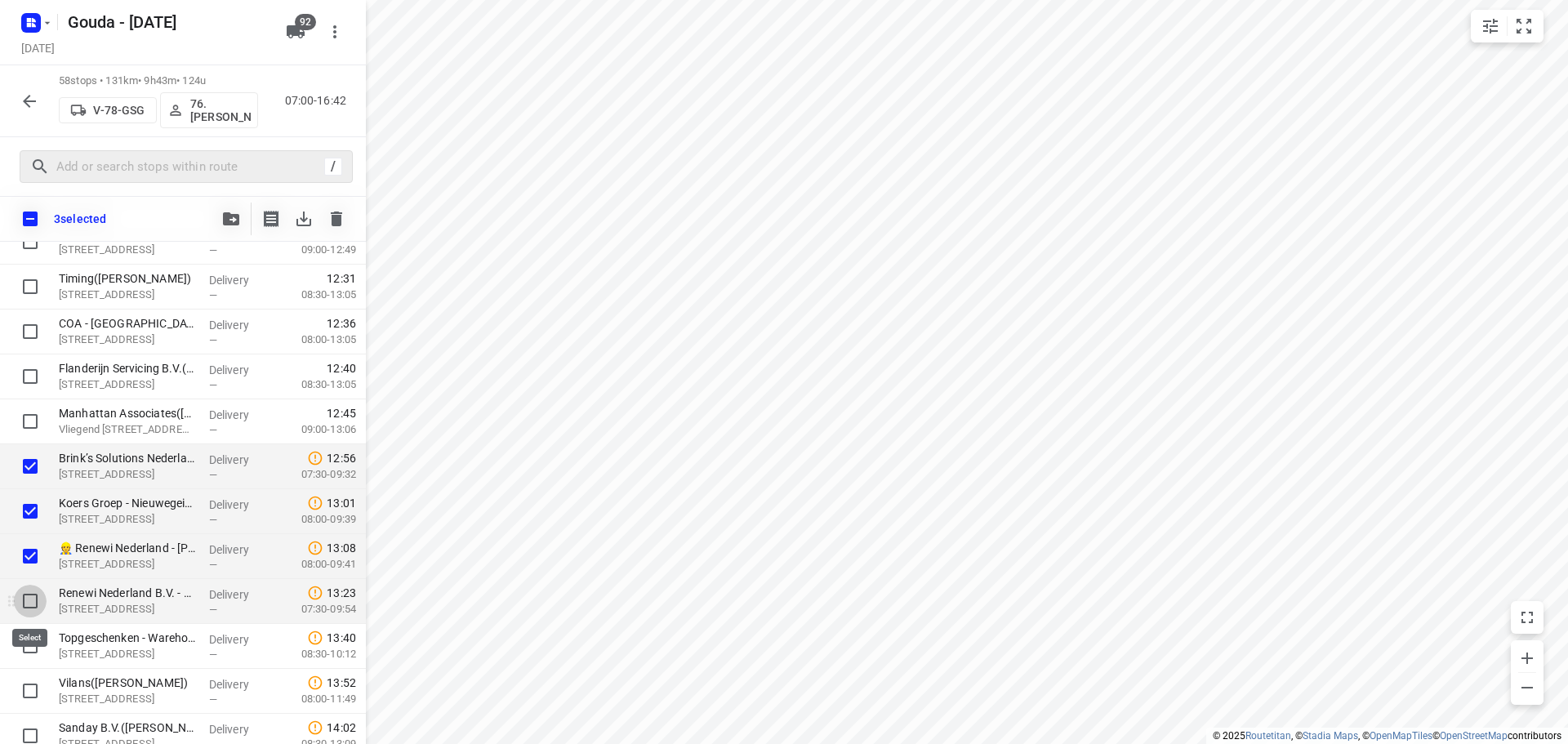
click at [38, 604] on input "checkbox" at bounding box center [30, 601] width 33 height 33
checkbox input "true"
click at [34, 651] on input "checkbox" at bounding box center [30, 646] width 33 height 33
checkbox input "true"
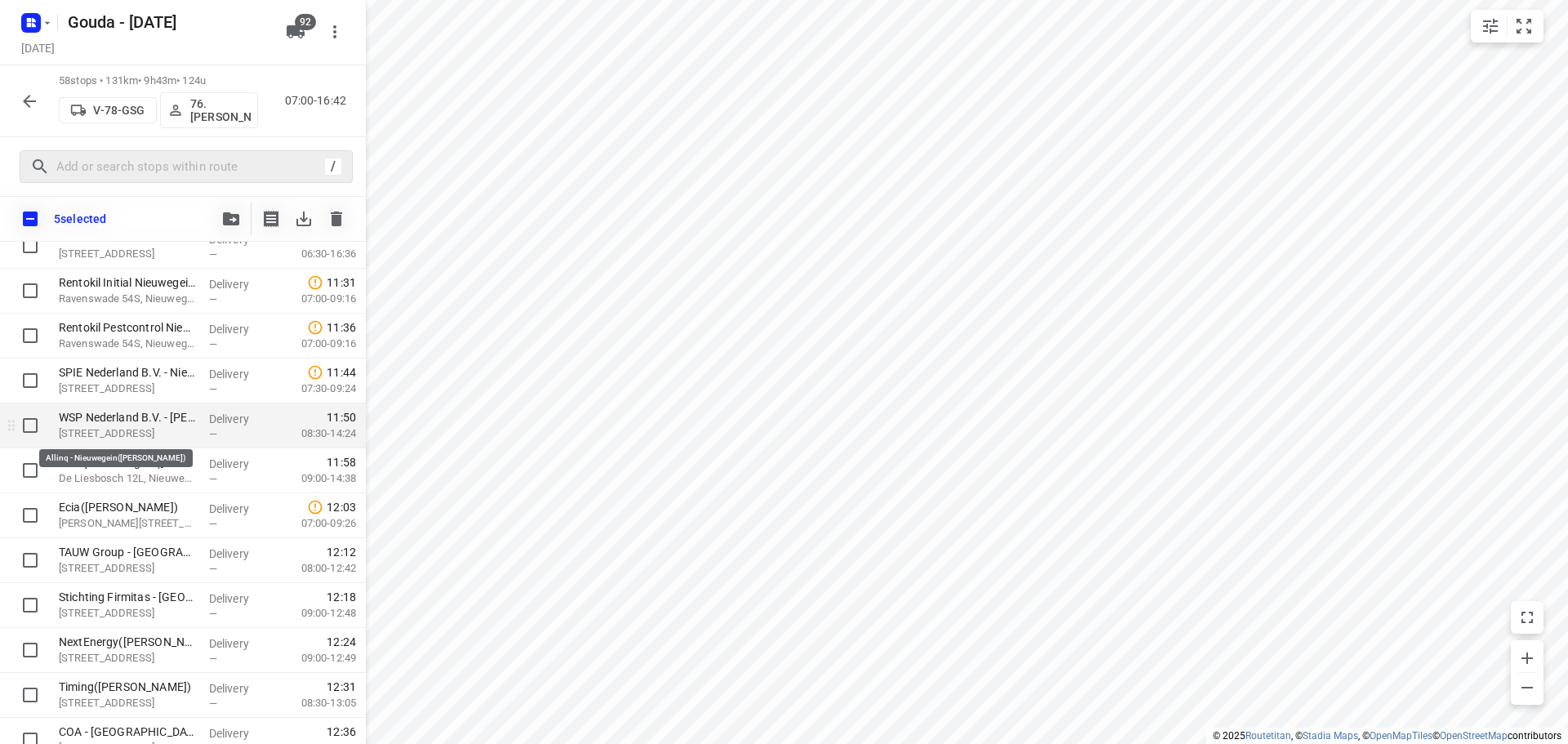
scroll to position [1082, 0]
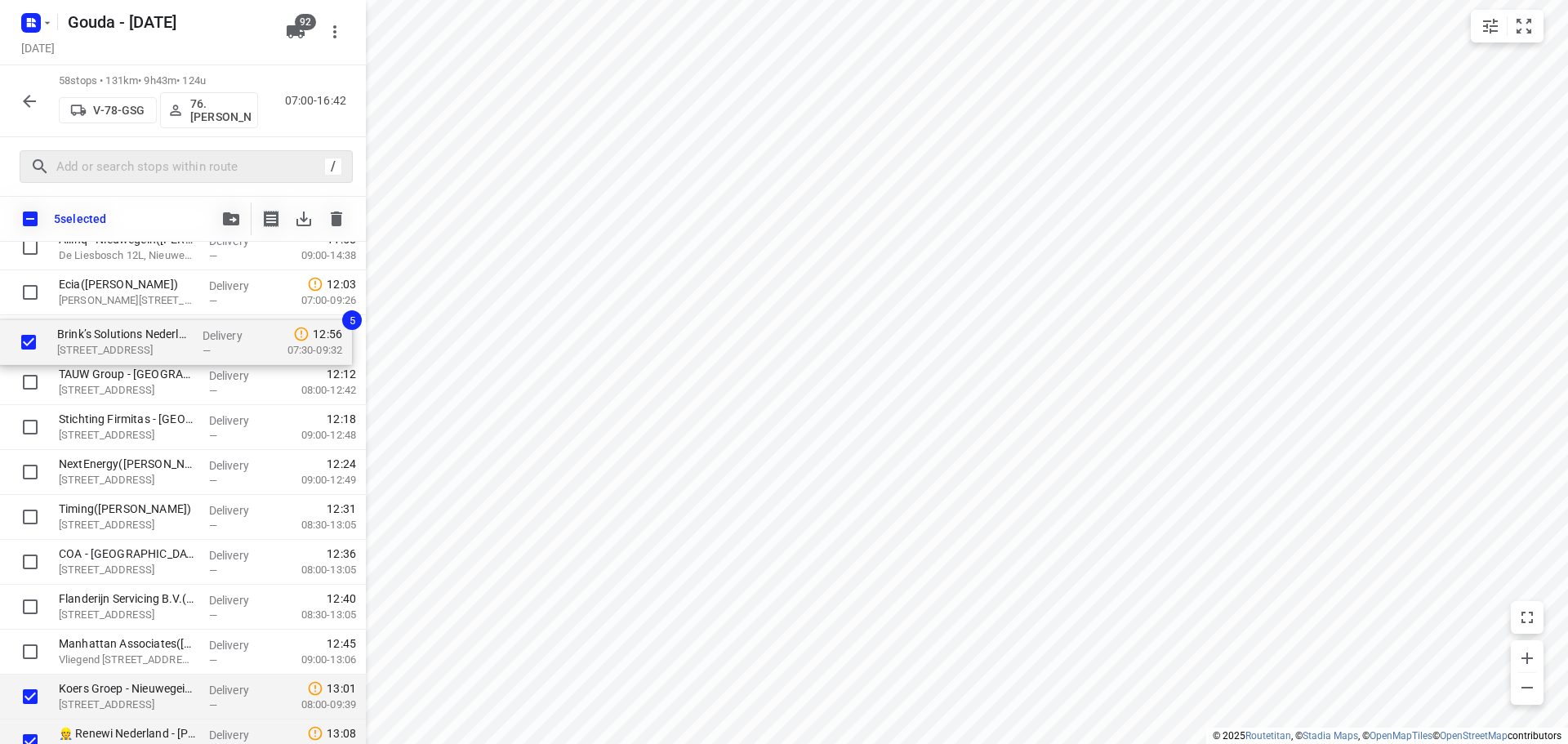
drag, startPoint x: 129, startPoint y: 639, endPoint x: 126, endPoint y: 344, distance: 295.0
click at [126, 344] on div "⭐ Jacobs Douwe Egberts NL BV - Utrecht(Jacobs Douwe Egberts Utrecht - Facility …" at bounding box center [183, 450] width 366 height 2607
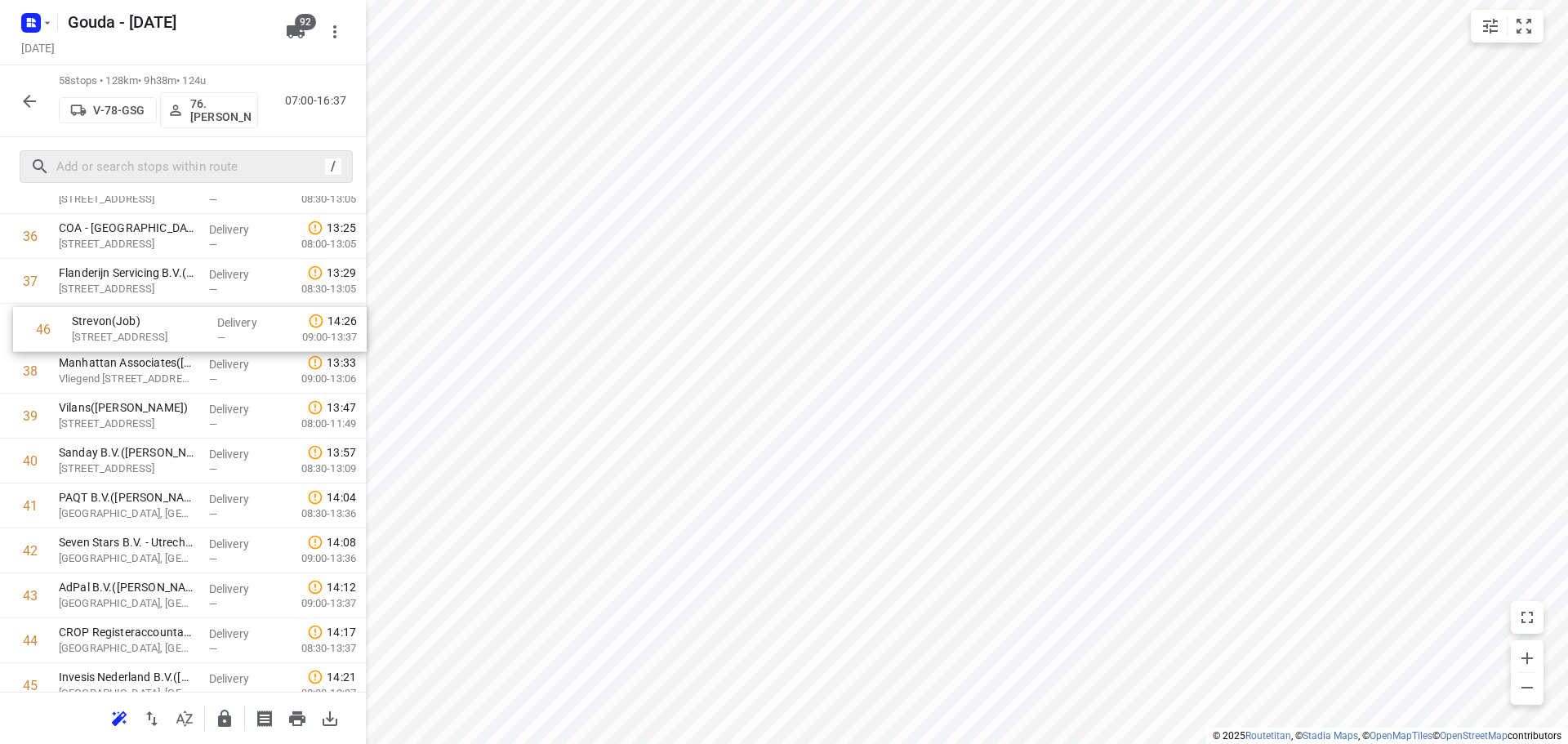
scroll to position [1682, 0]
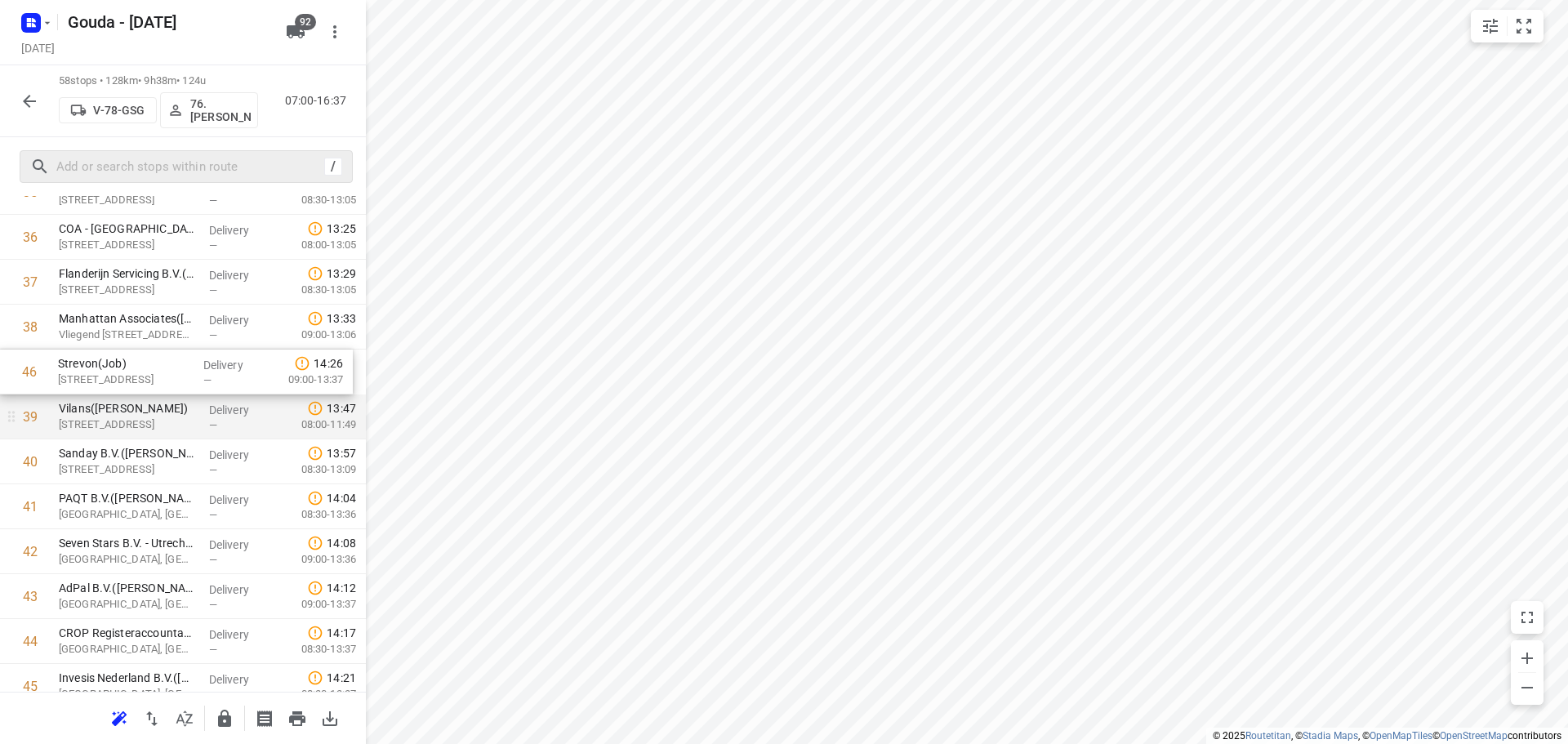
drag, startPoint x: 143, startPoint y: 438, endPoint x: 289, endPoint y: 398, distance: 151.4
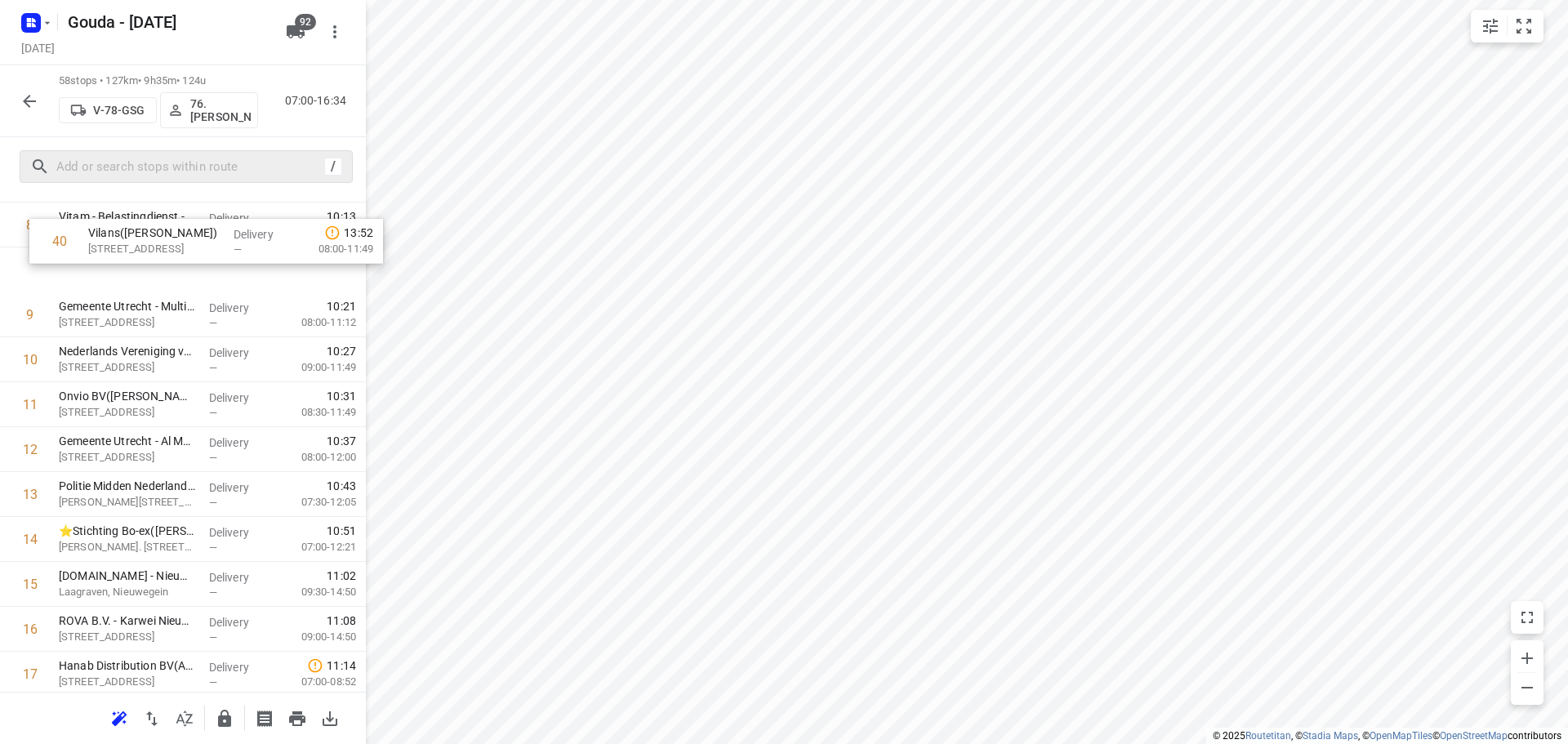
scroll to position [431, 0]
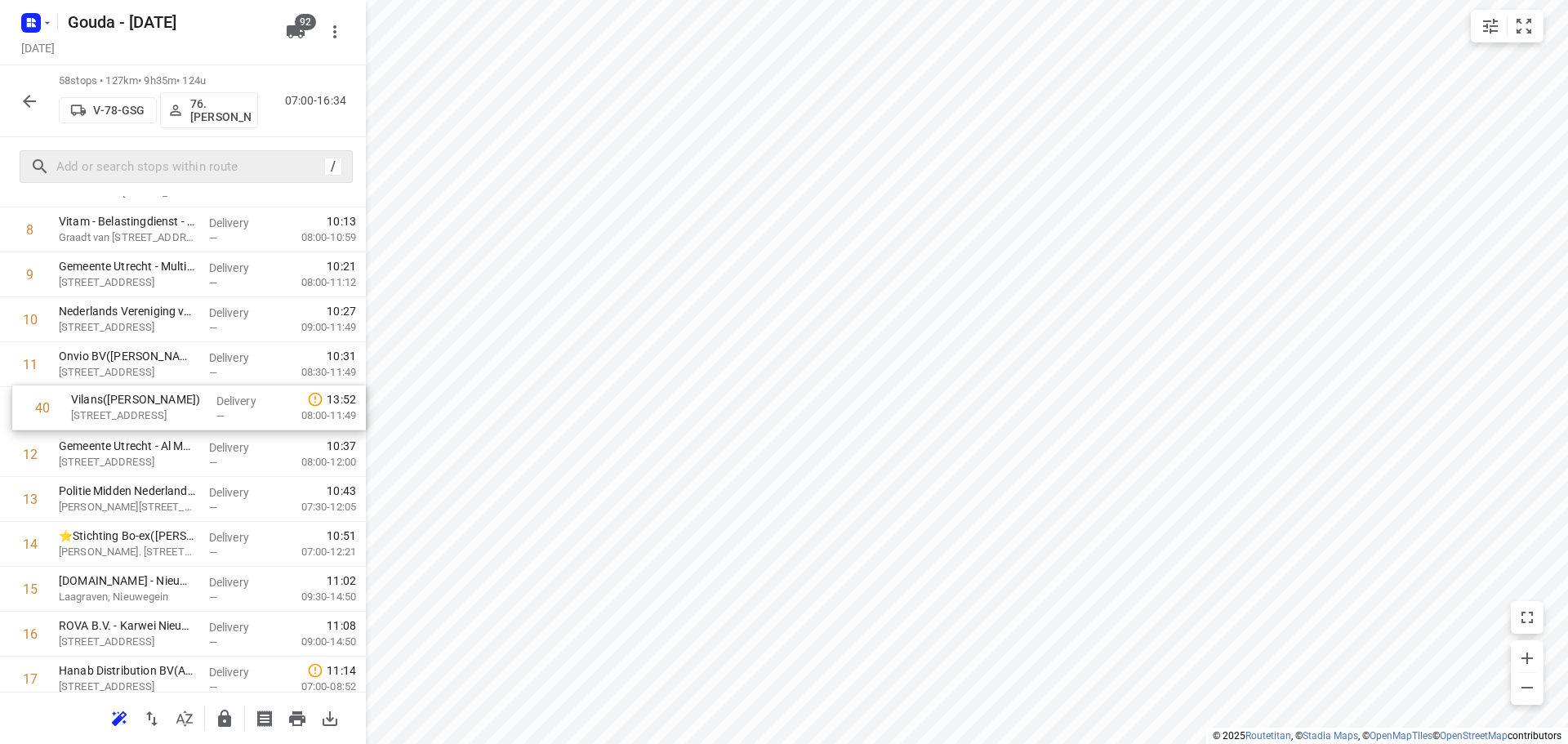
drag, startPoint x: 162, startPoint y: 429, endPoint x: 175, endPoint y: 382, distance: 48.8
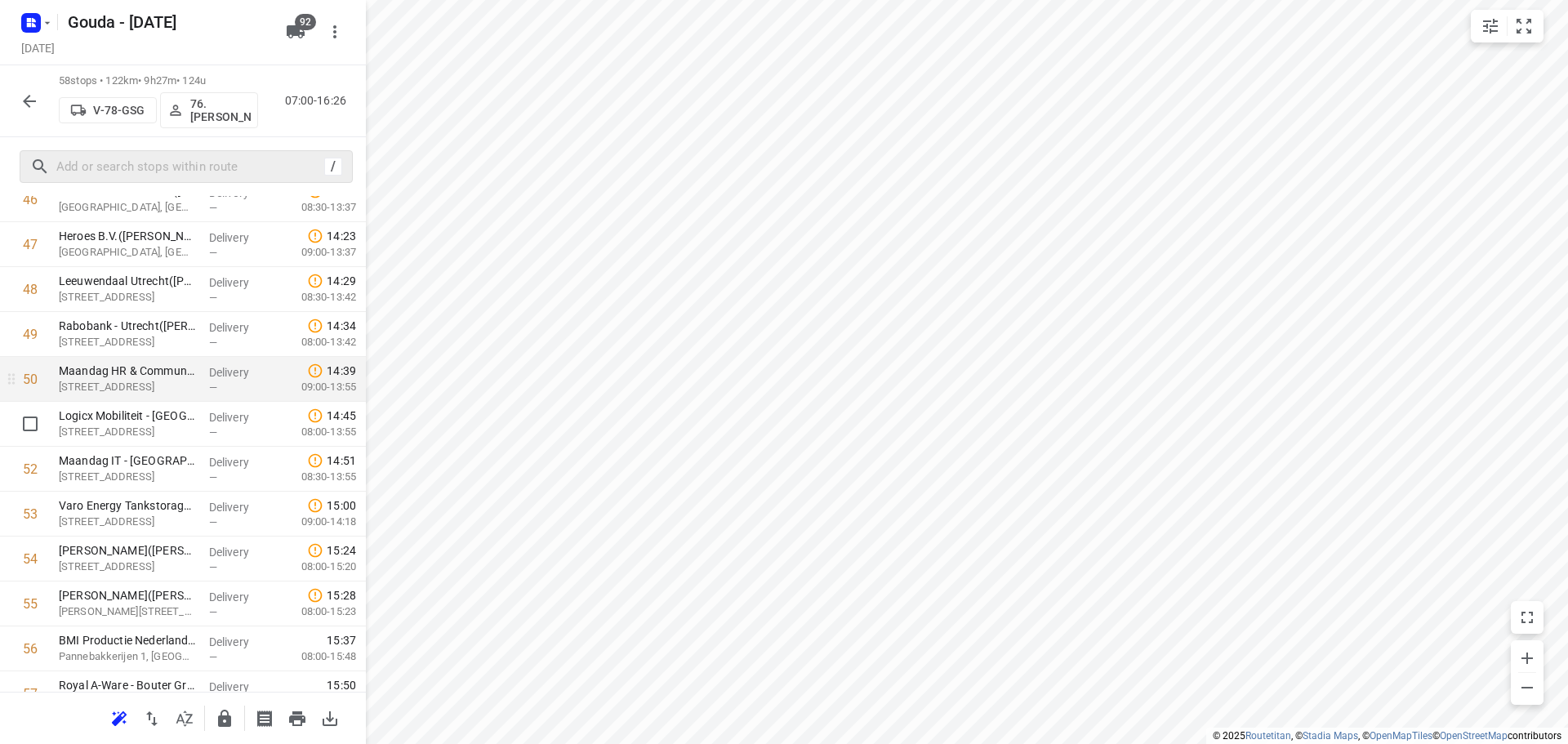
scroll to position [2147, 0]
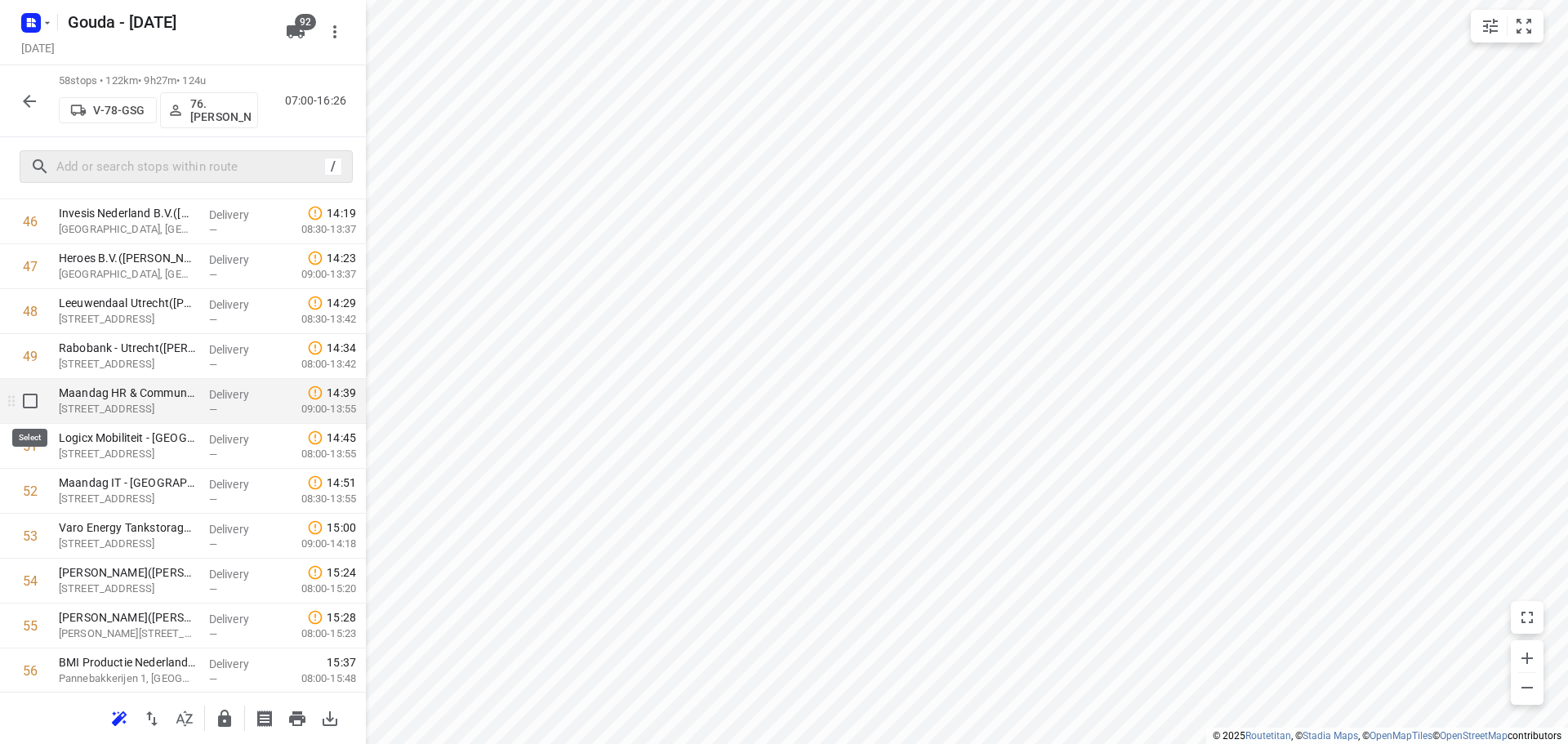
click at [37, 403] on input "checkbox" at bounding box center [30, 401] width 33 height 33
checkbox input "true"
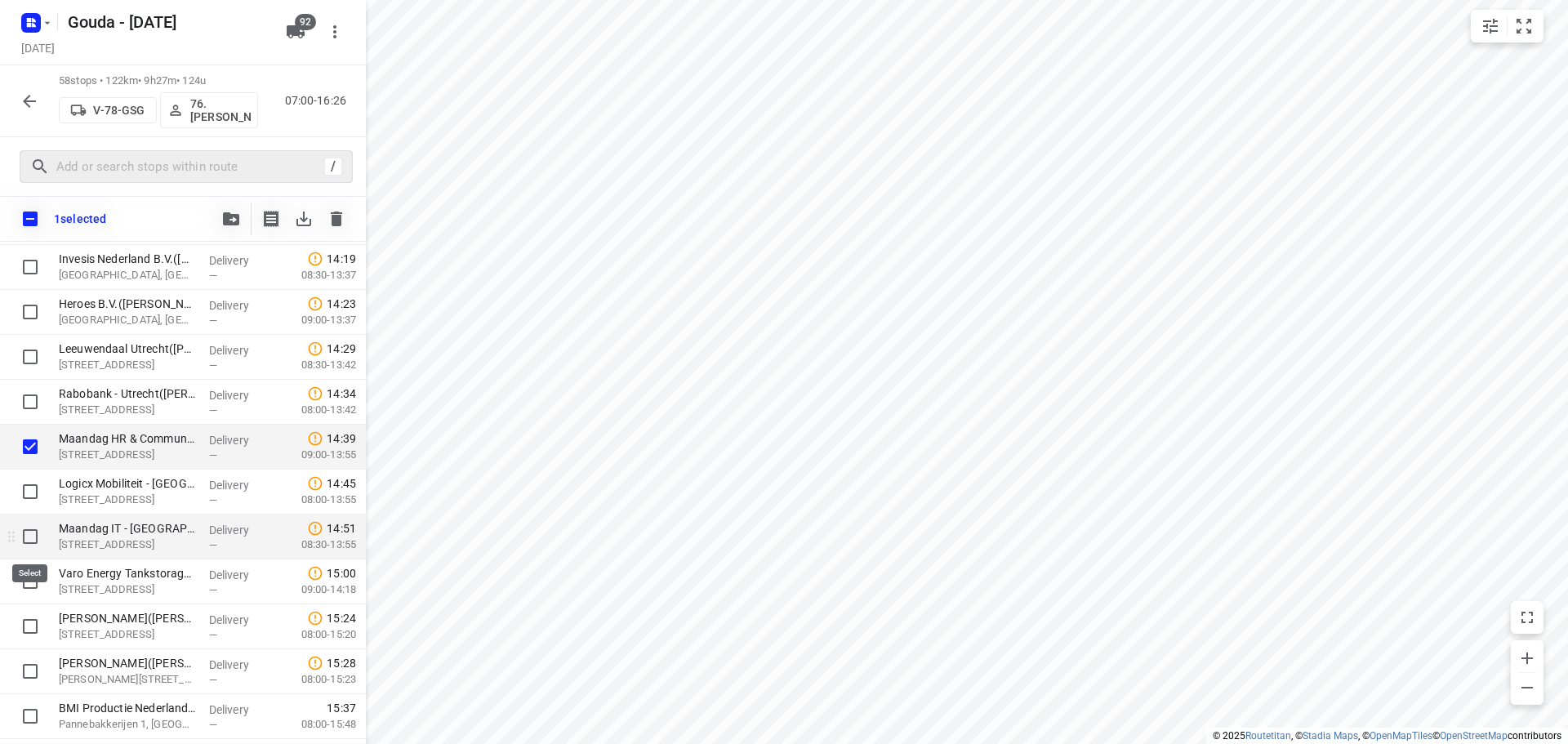
click at [32, 533] on input "checkbox" at bounding box center [30, 536] width 33 height 33
checkbox input "true"
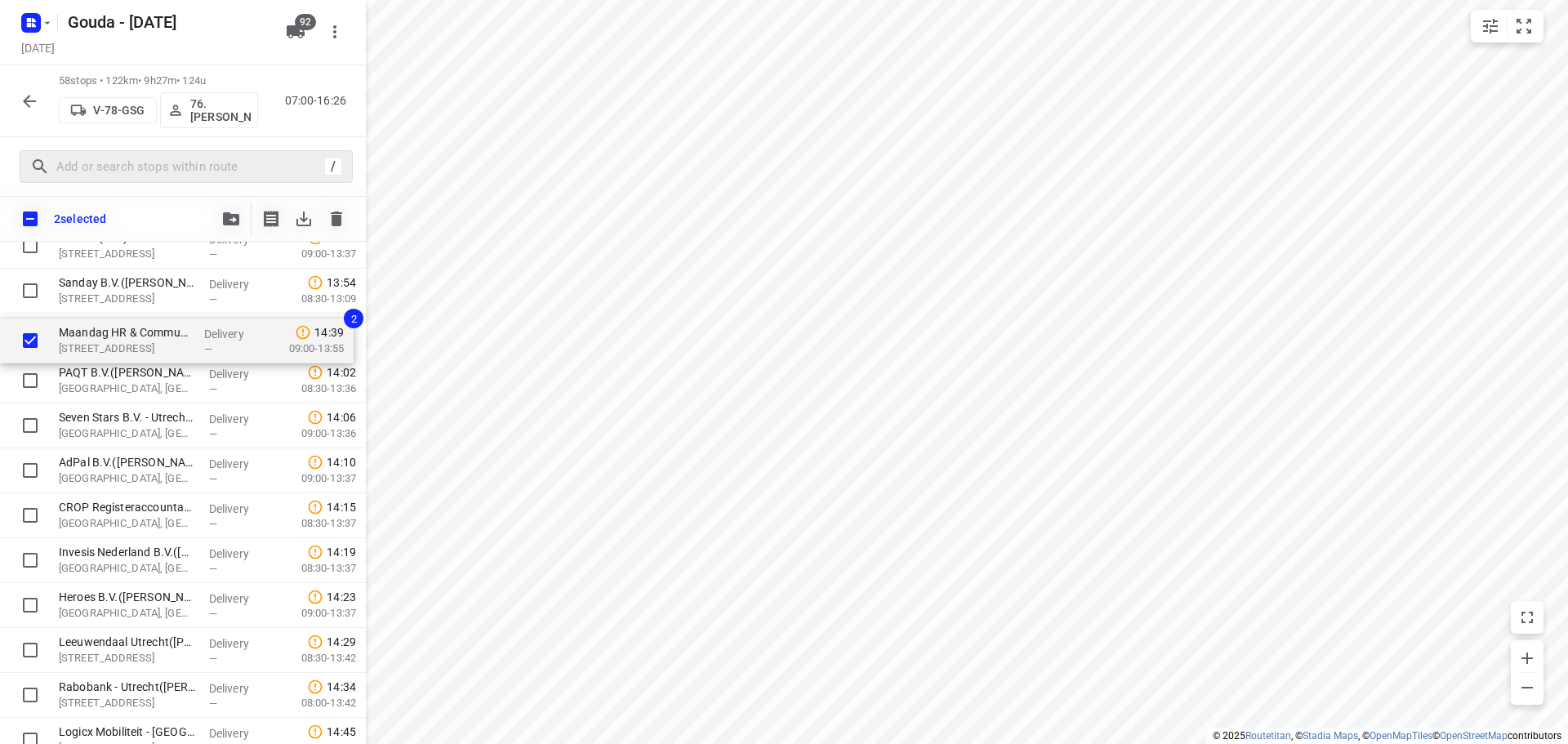
scroll to position [1888, 0]
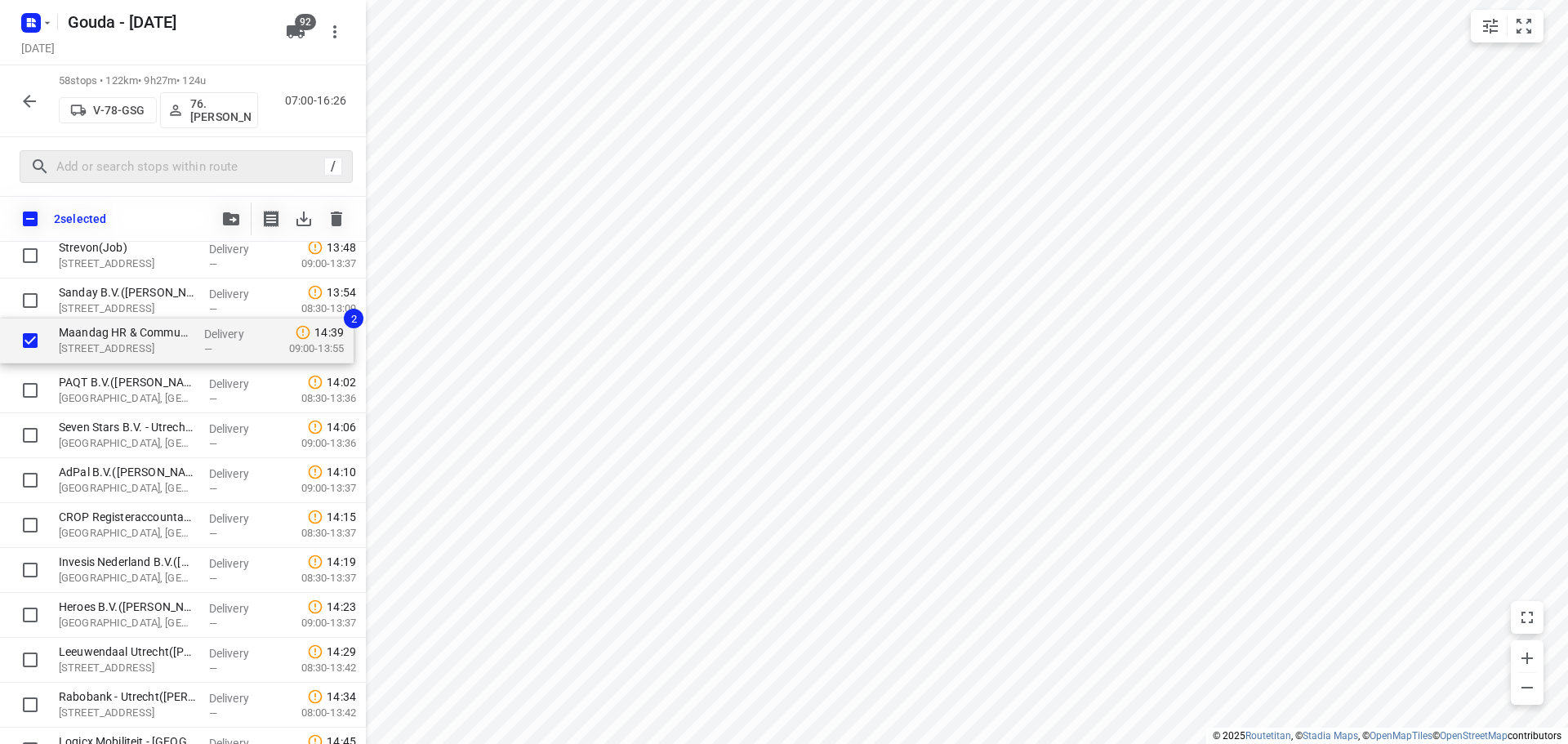
drag, startPoint x: 135, startPoint y: 690, endPoint x: 131, endPoint y: 330, distance: 360.0
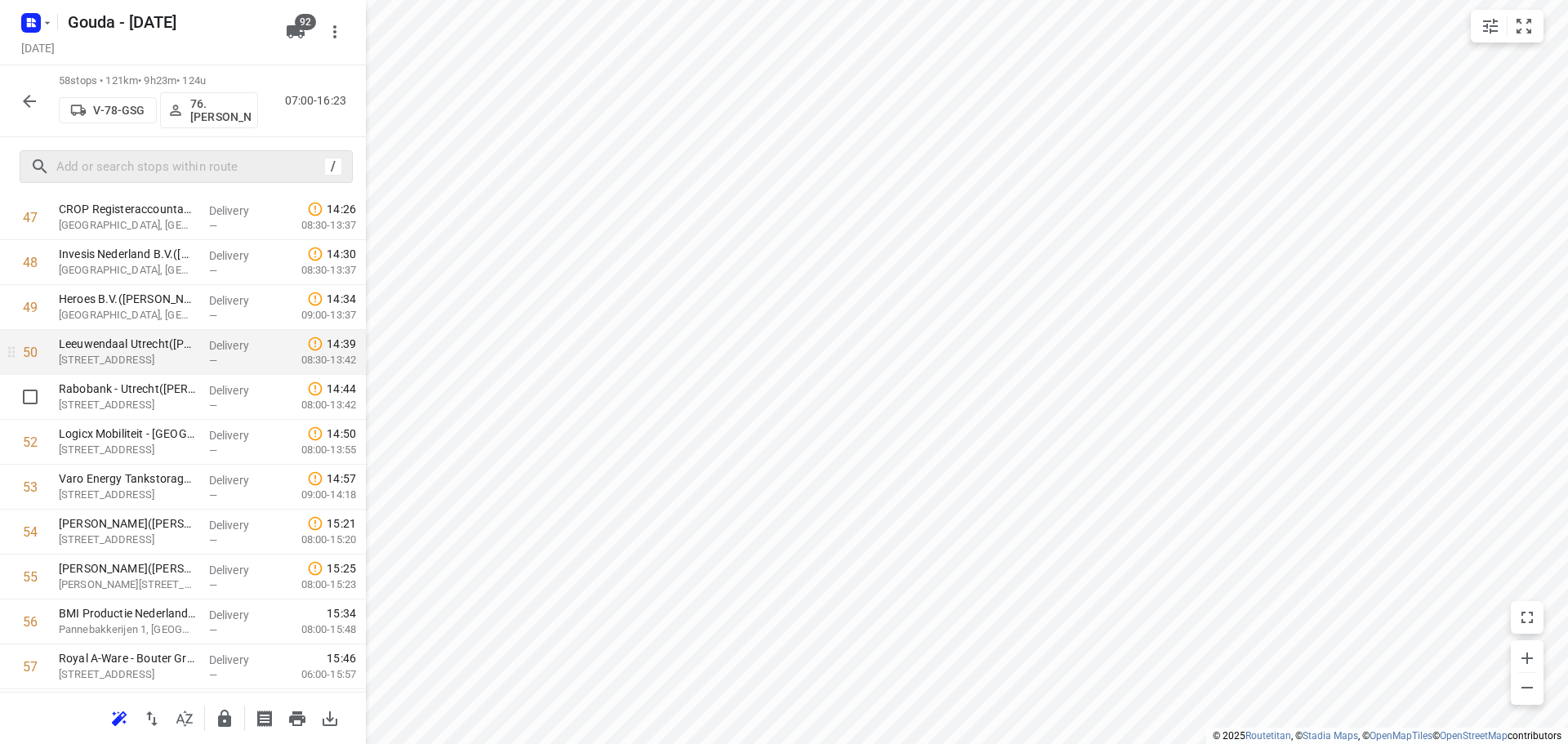
scroll to position [2215, 0]
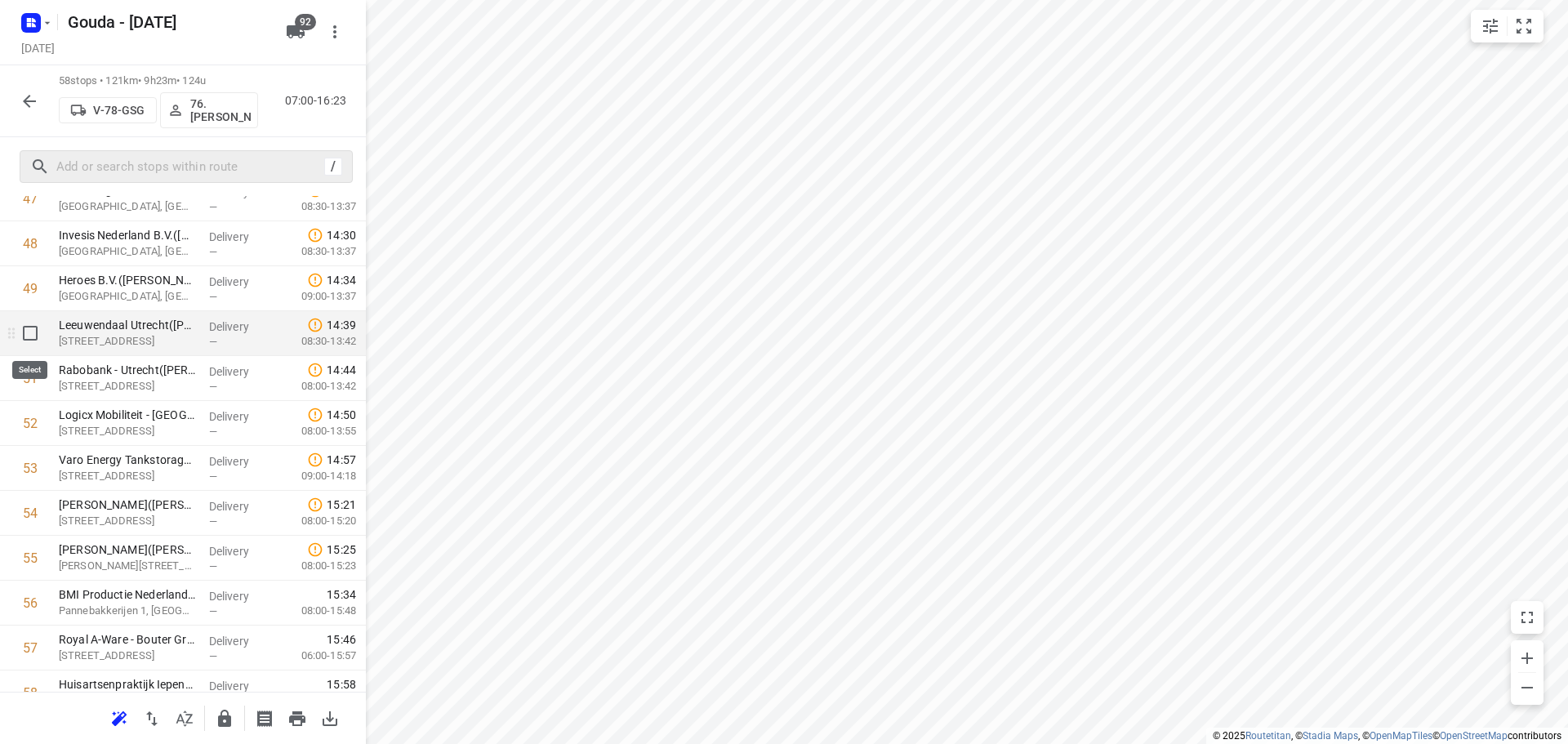
click at [30, 340] on input "checkbox" at bounding box center [30, 333] width 33 height 33
checkbox input "true"
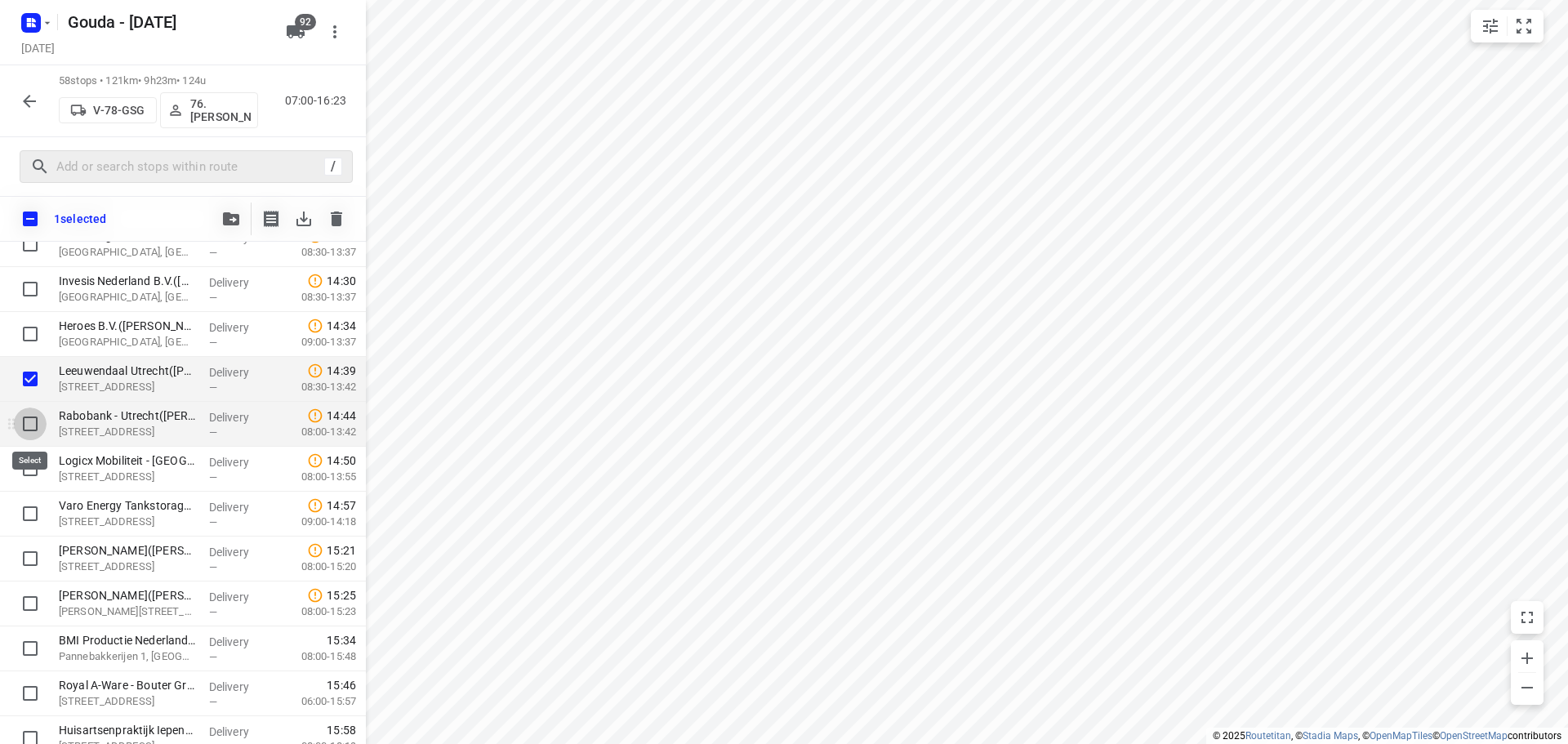
click at [34, 424] on input "checkbox" at bounding box center [30, 424] width 33 height 33
checkbox input "true"
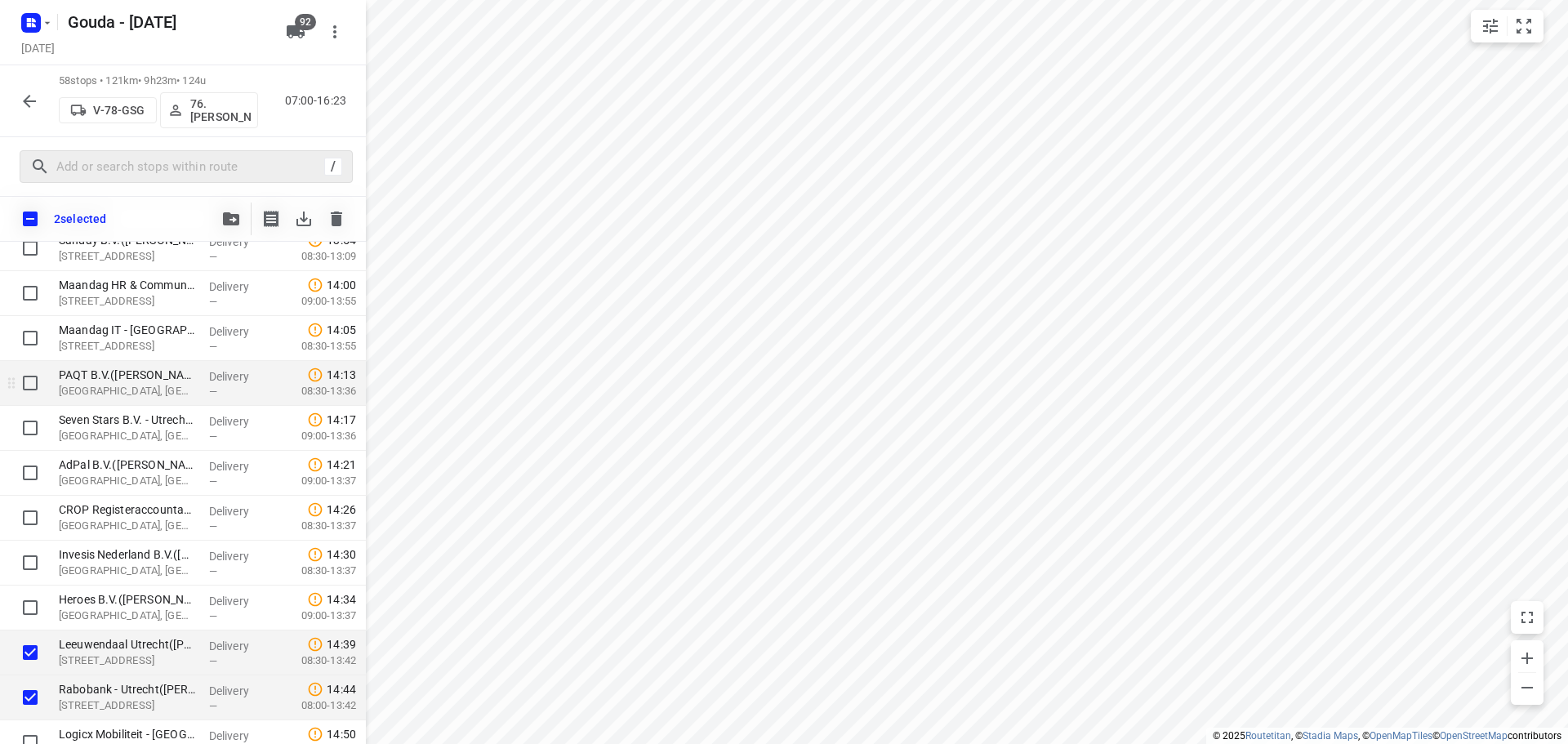
scroll to position [1970, 0]
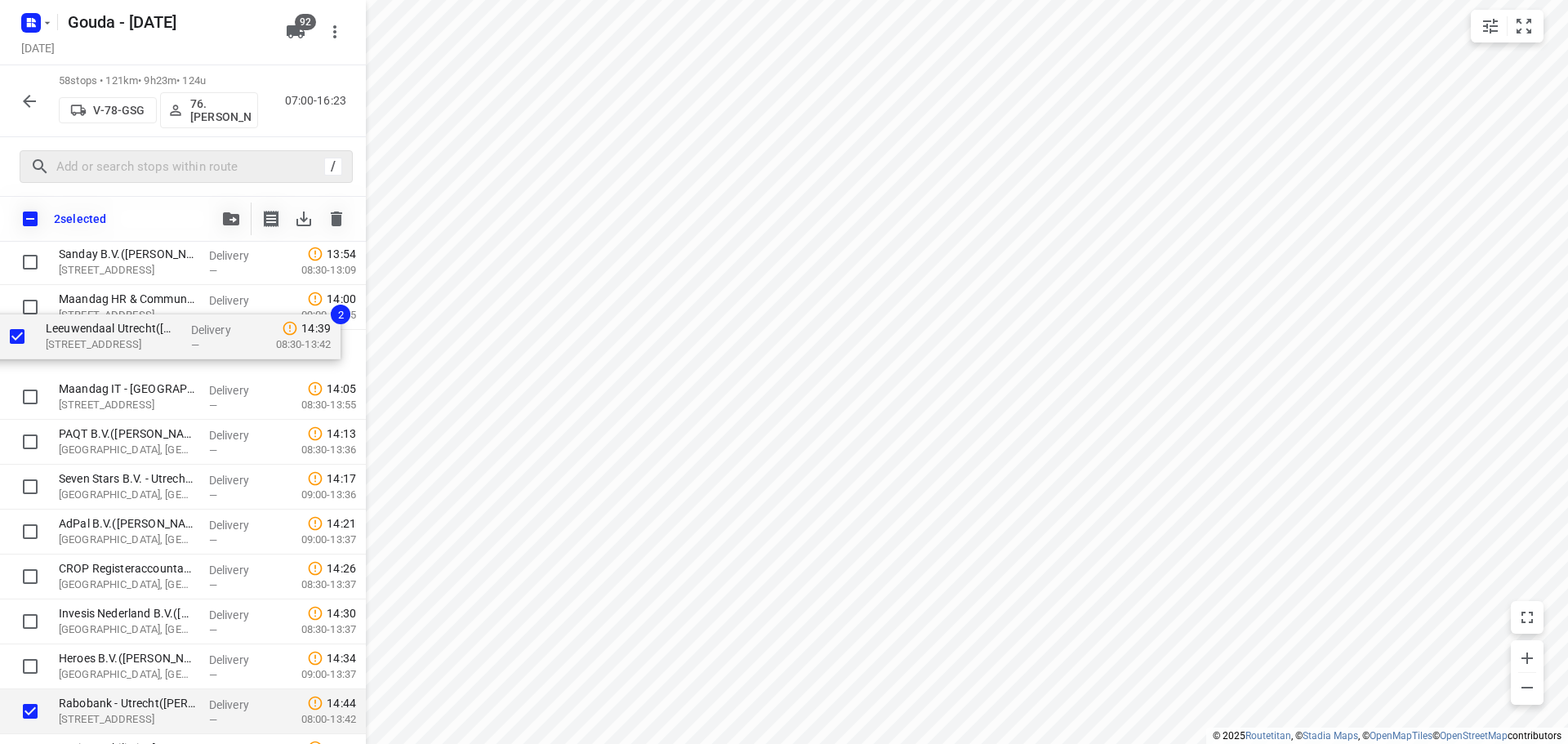
drag, startPoint x: 124, startPoint y: 617, endPoint x: 110, endPoint y: 322, distance: 295.3
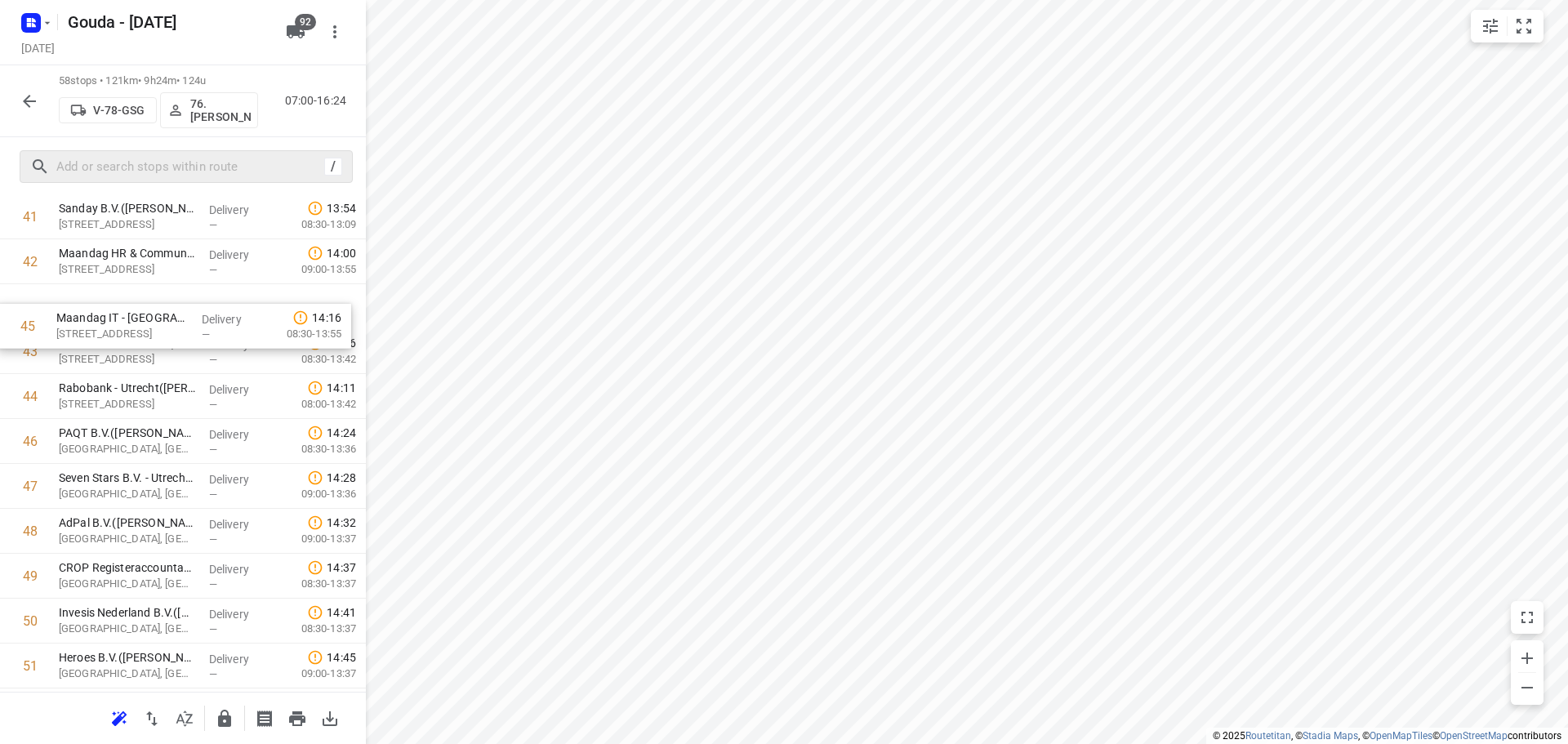
drag, startPoint x: 177, startPoint y: 398, endPoint x: 173, endPoint y: 323, distance: 75.1
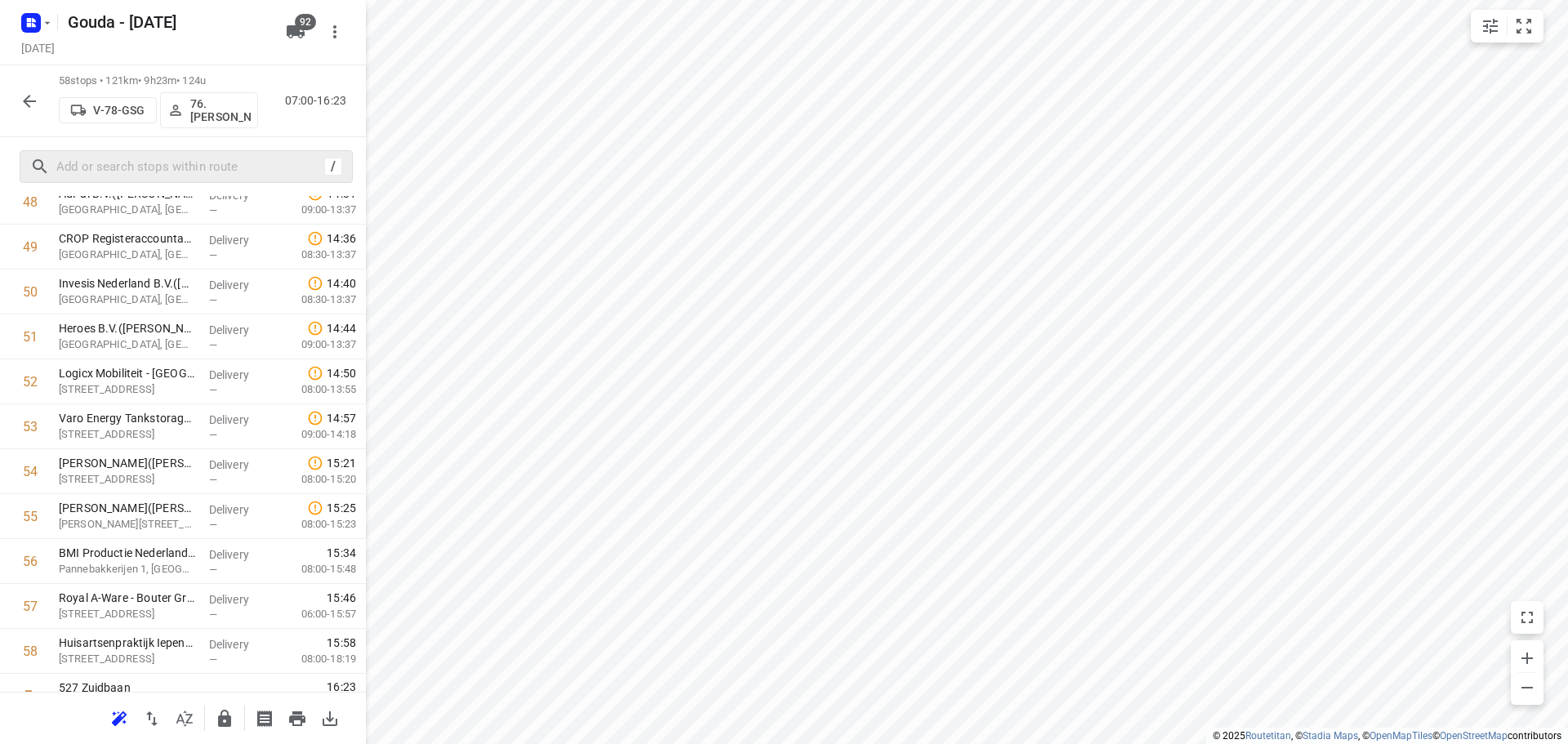
scroll to position [2284, 0]
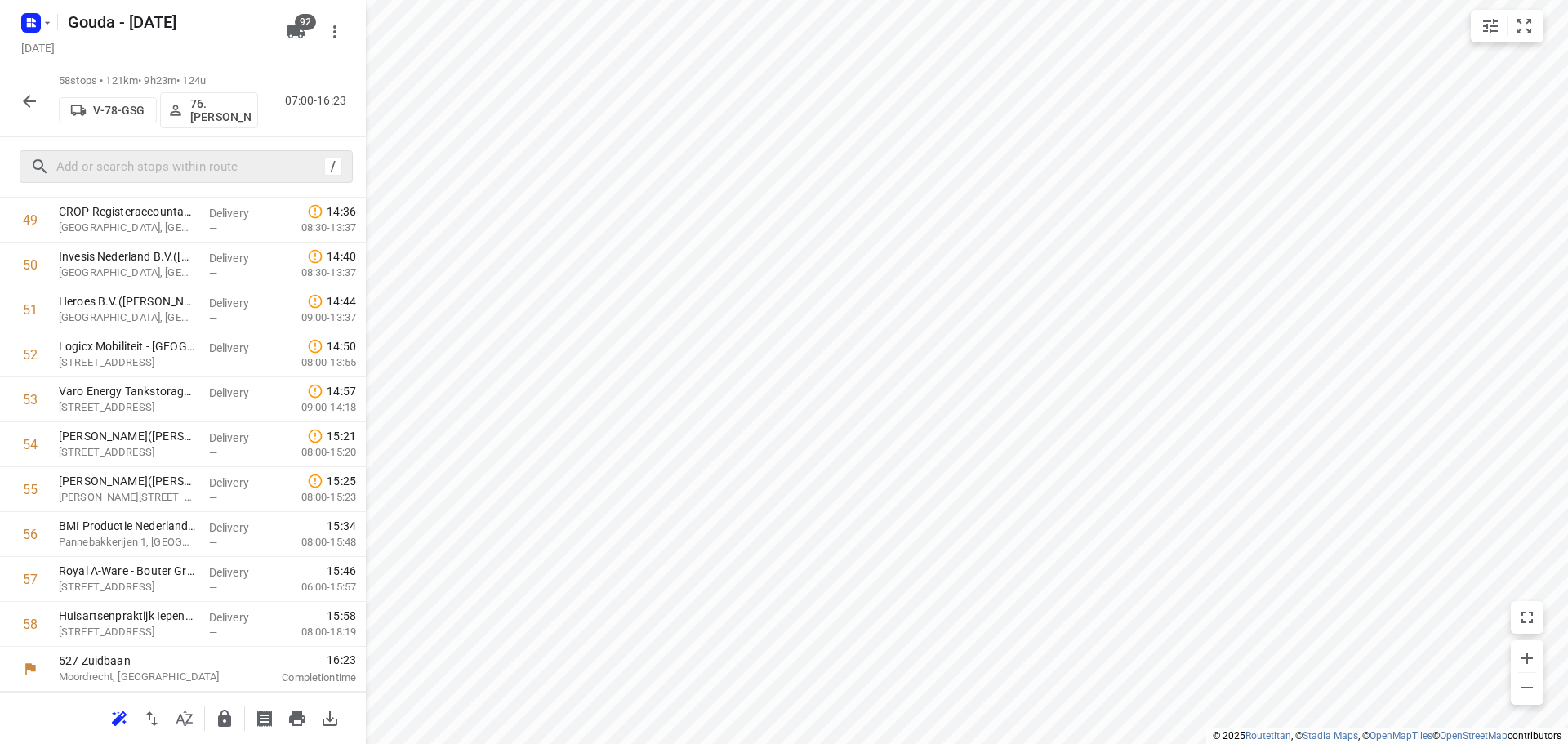
click at [219, 710] on icon "button" at bounding box center [224, 719] width 20 height 20
click at [226, 706] on button "button" at bounding box center [224, 719] width 33 height 33
click at [32, 98] on icon "button" at bounding box center [29, 101] width 20 height 20
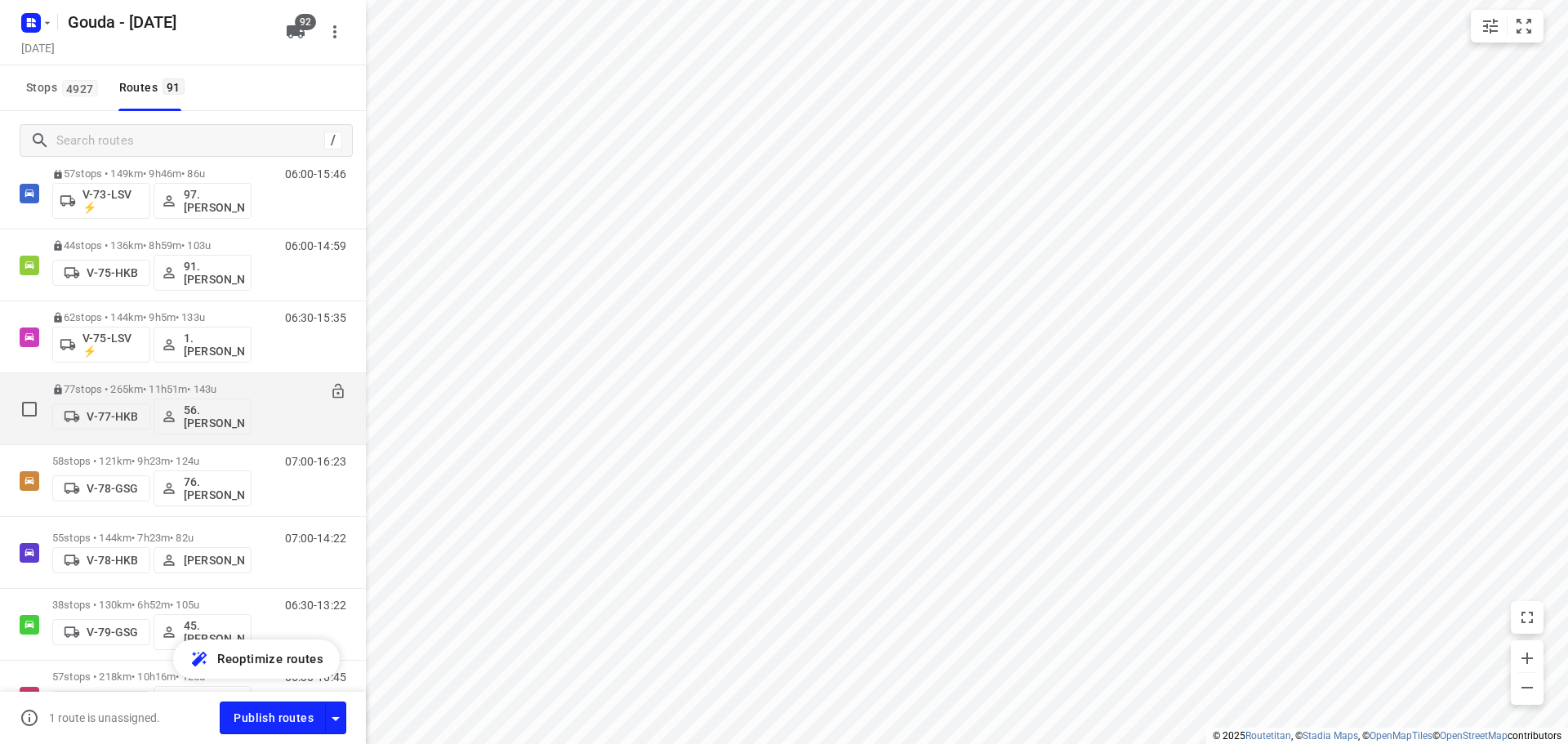
scroll to position [2206, 0]
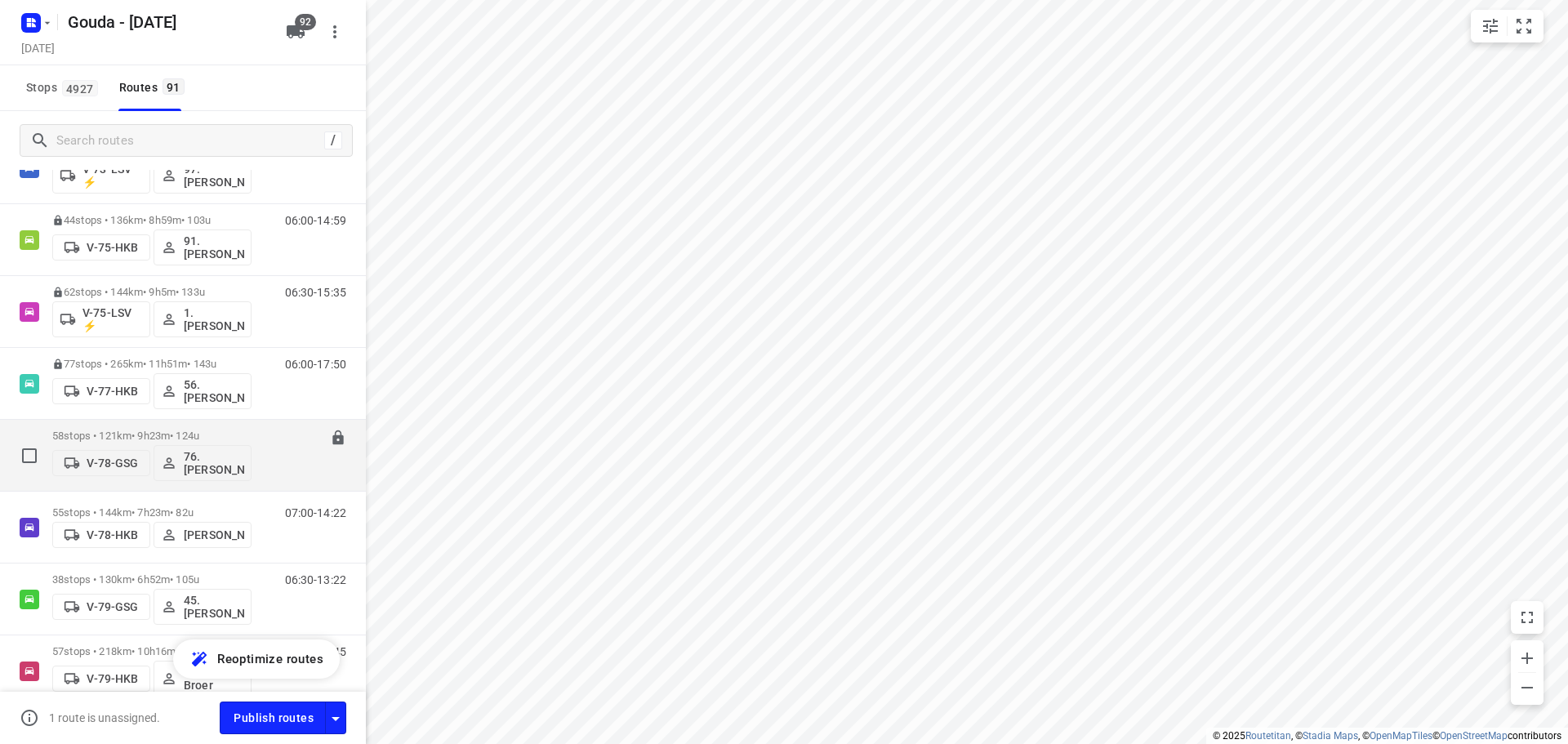
click at [189, 429] on p "58 stops • 121km • 9h23m • 124u" at bounding box center [152, 435] width 199 height 12
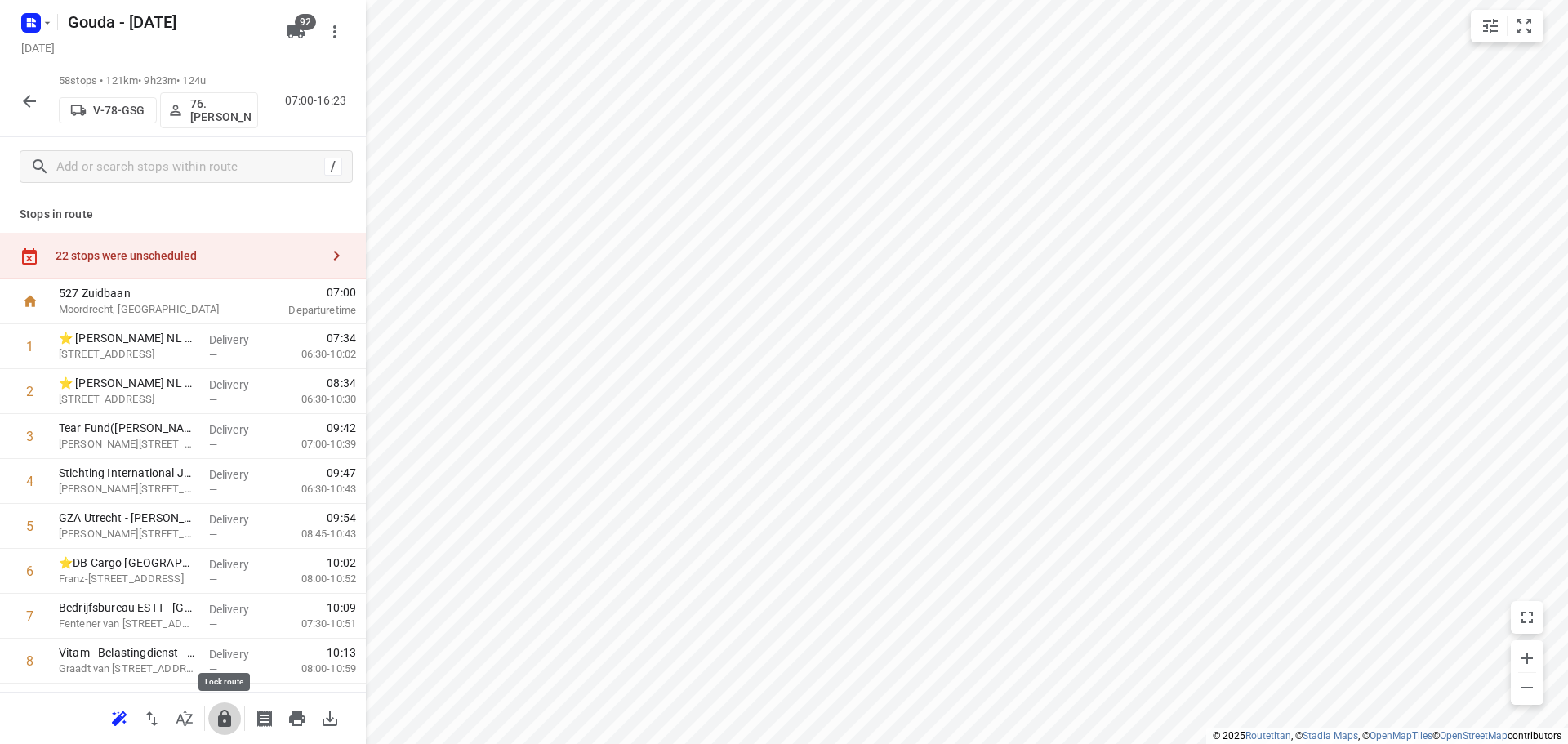
click at [219, 719] on icon "button" at bounding box center [224, 719] width 13 height 17
click at [30, 104] on icon "button" at bounding box center [29, 101] width 20 height 20
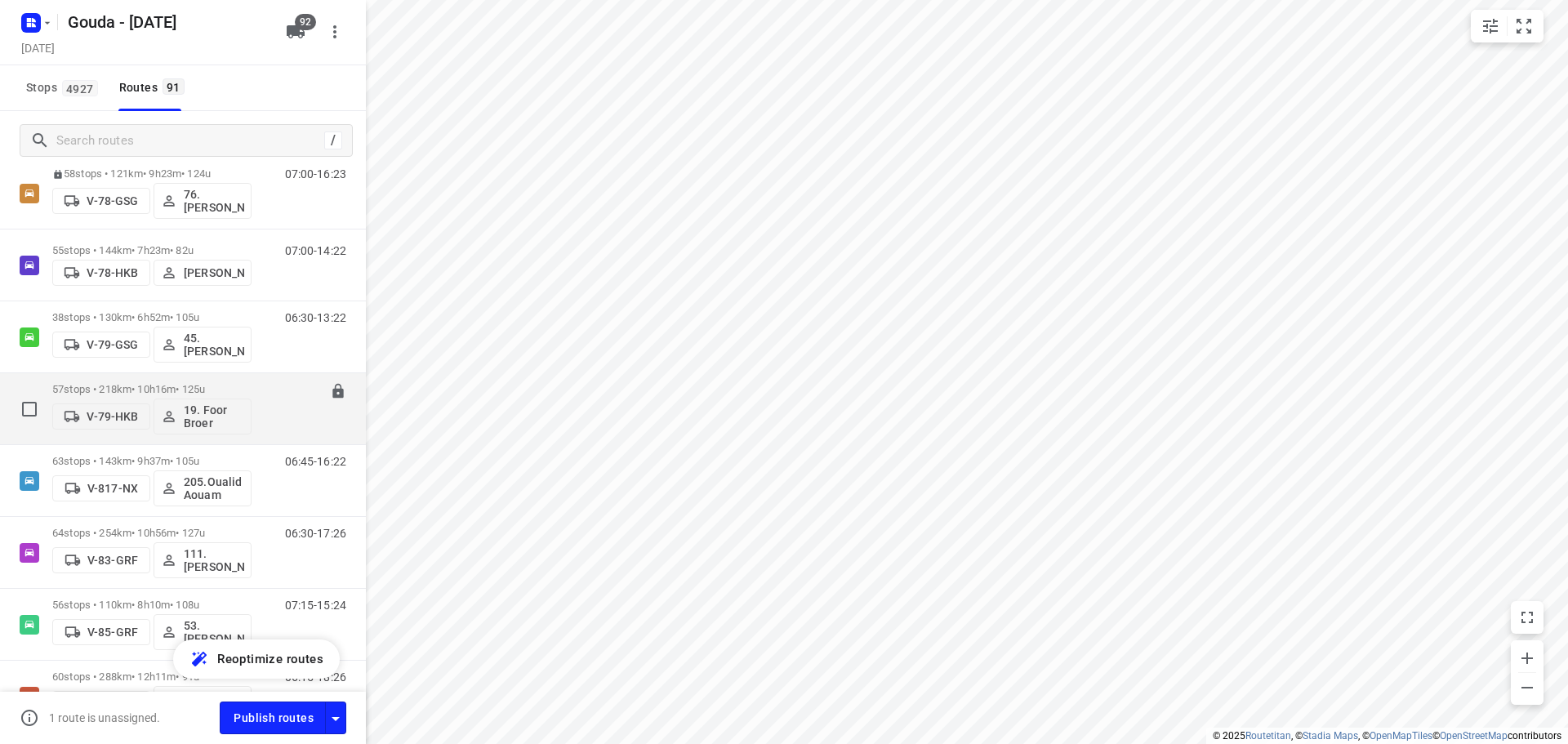
scroll to position [2387, 0]
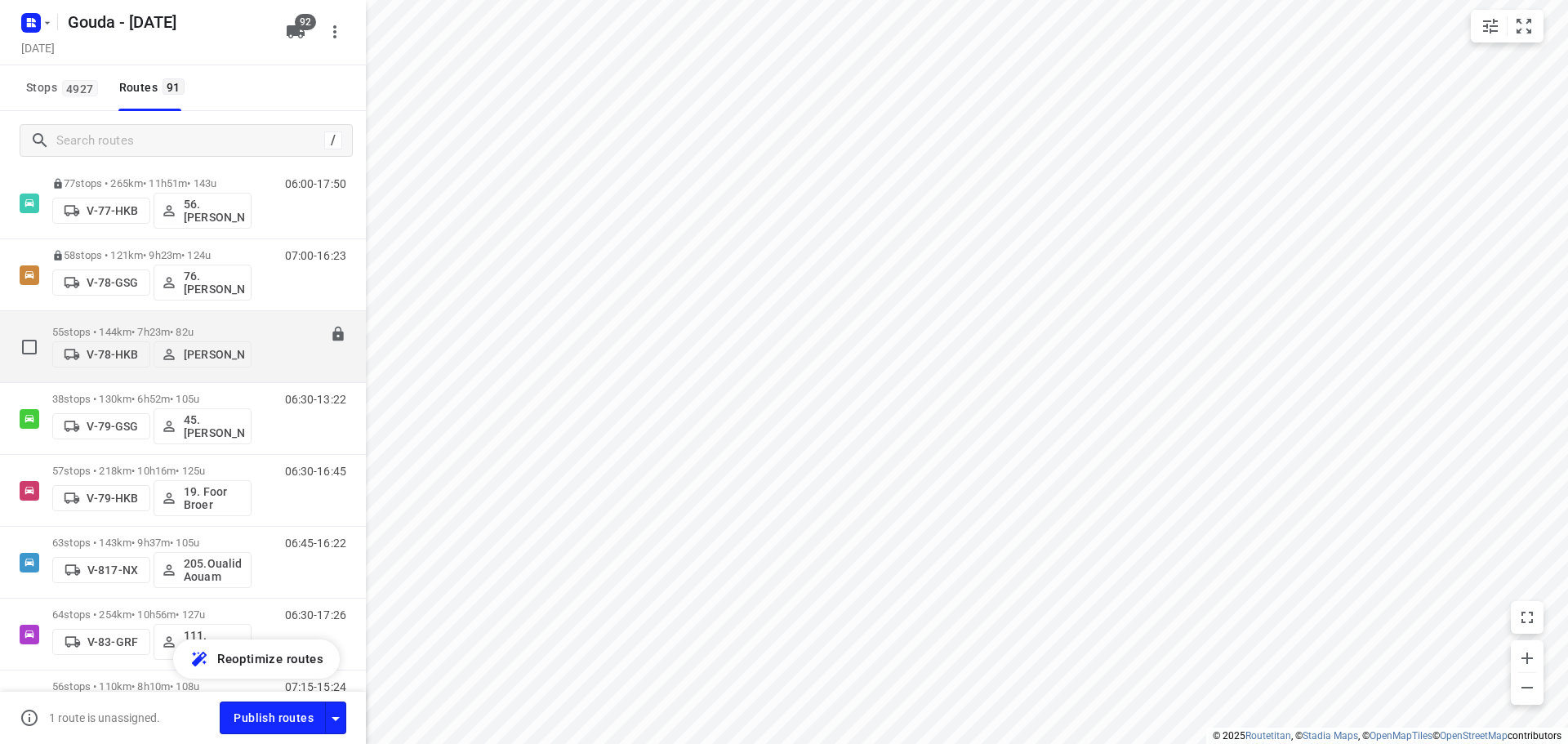
click at [178, 326] on p "55 stops • 144km • 7h23m • 82u" at bounding box center [152, 332] width 199 height 12
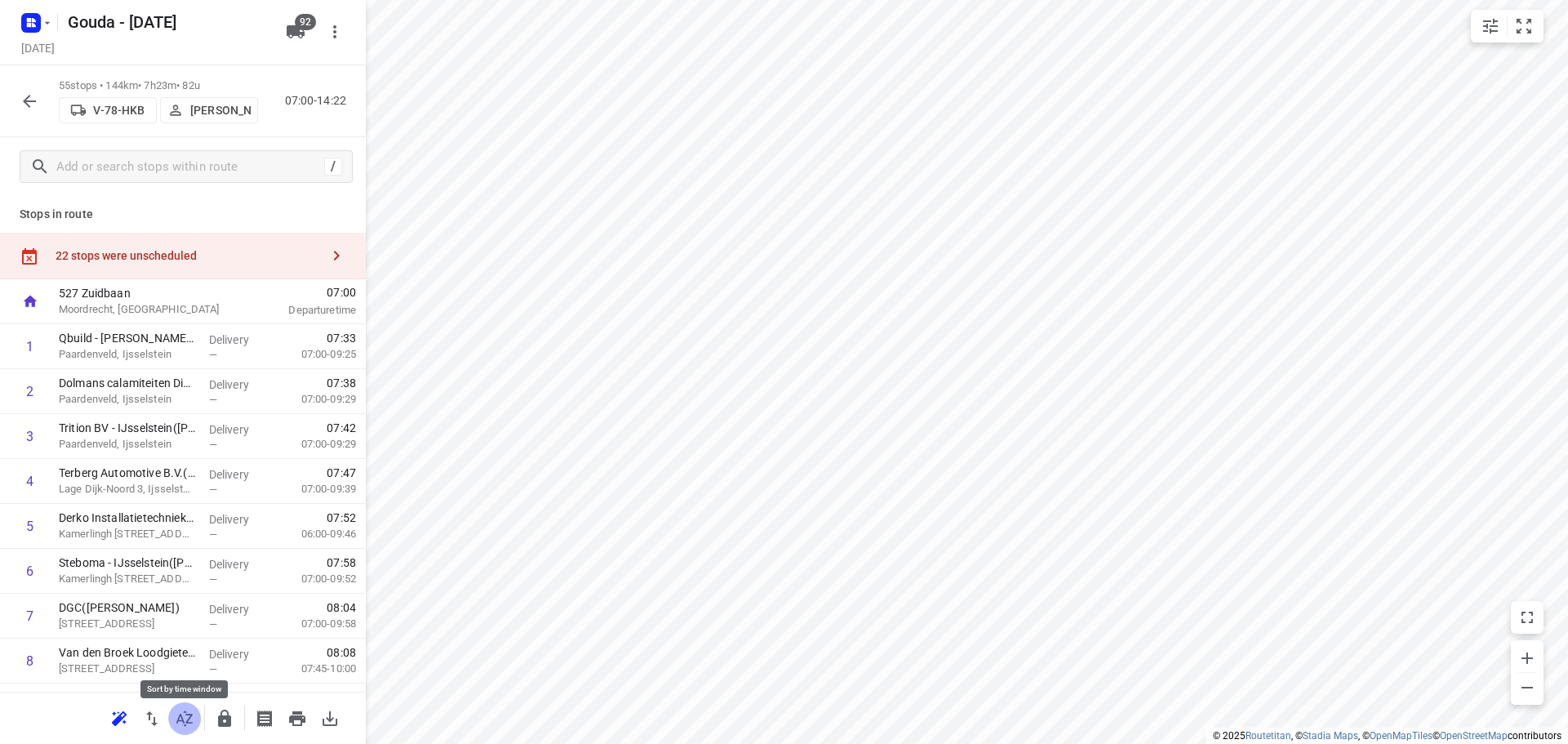
click at [185, 719] on icon "button" at bounding box center [184, 719] width 20 height 20
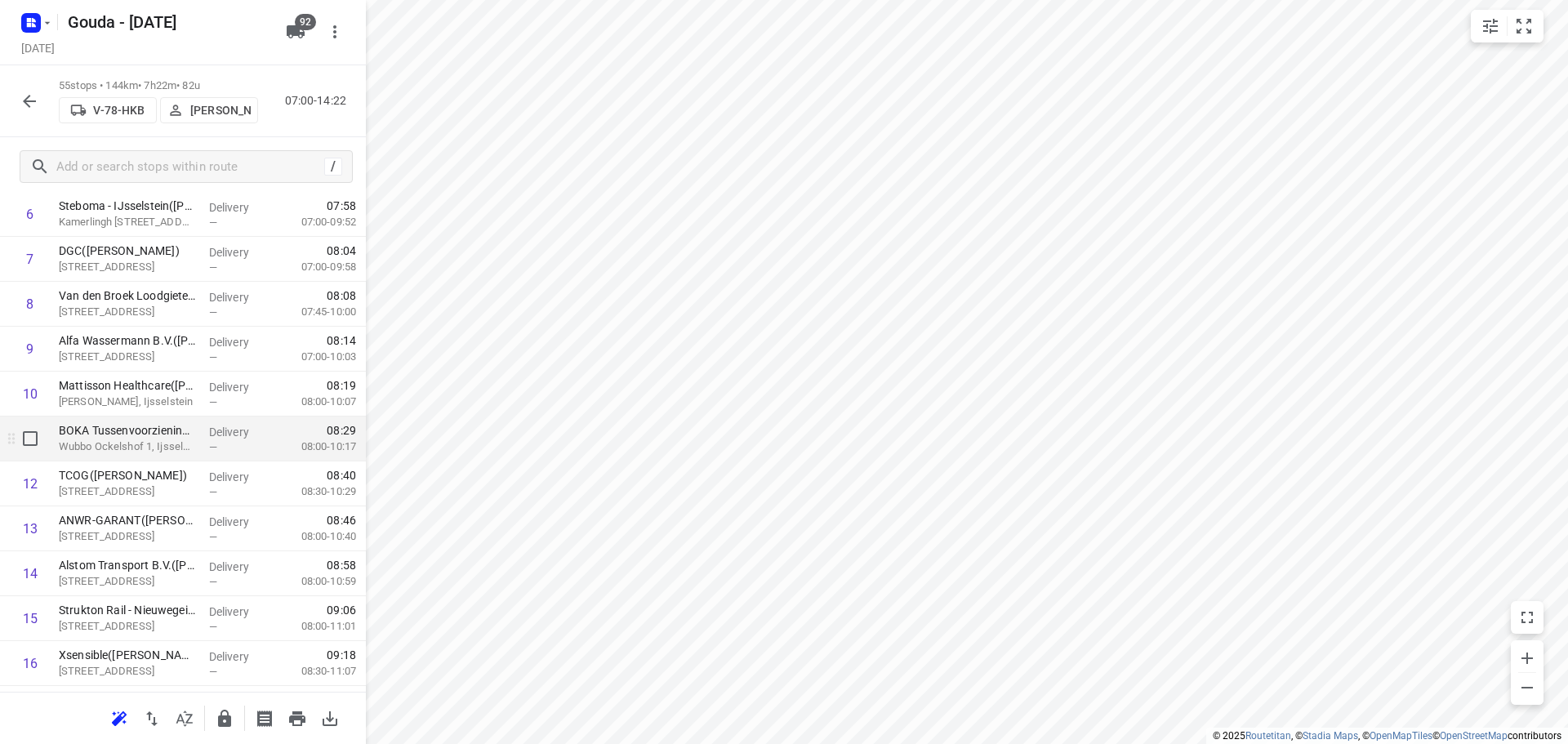
scroll to position [490, 0]
drag, startPoint x: 141, startPoint y: 535, endPoint x: 131, endPoint y: 442, distance: 93.5
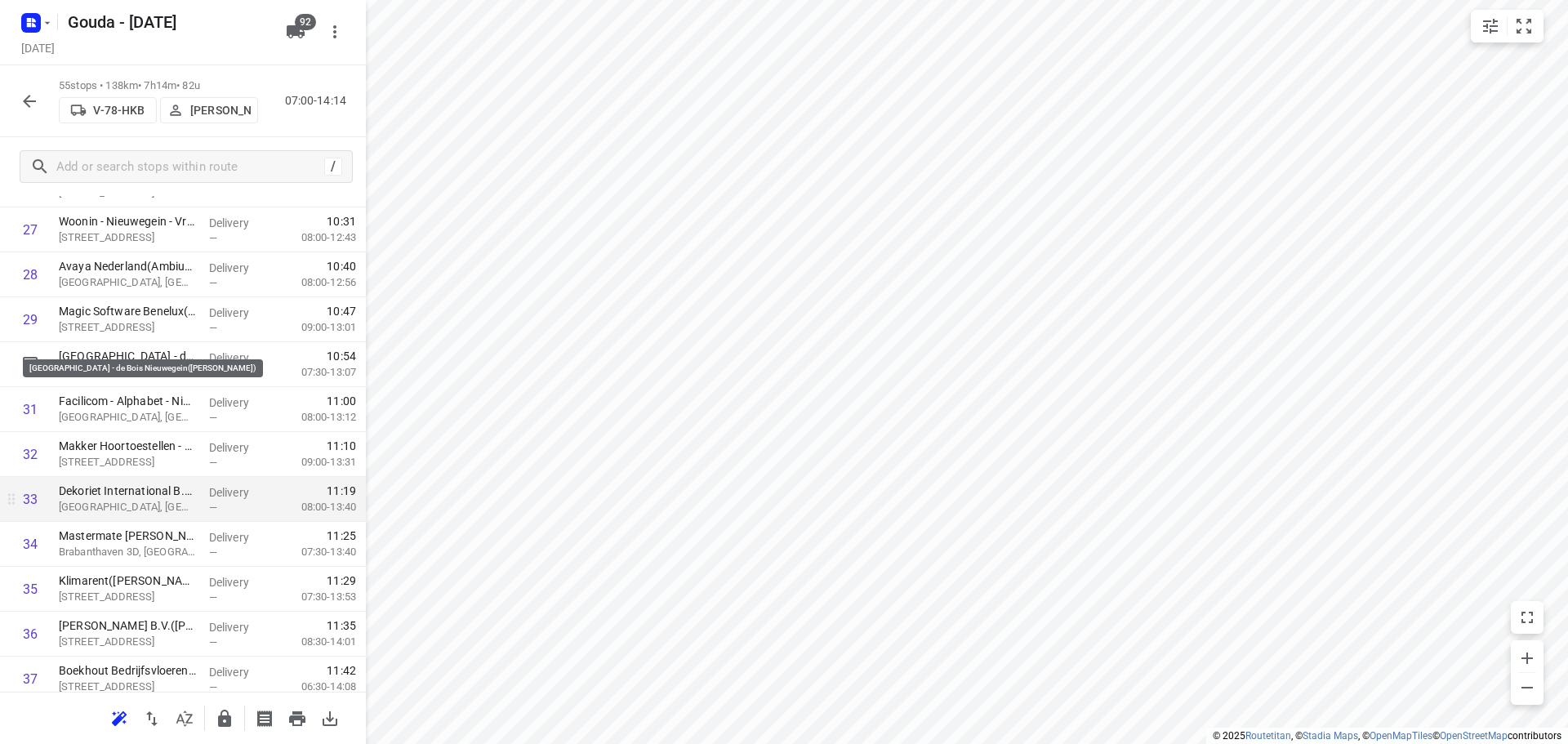
scroll to position [1471, 0]
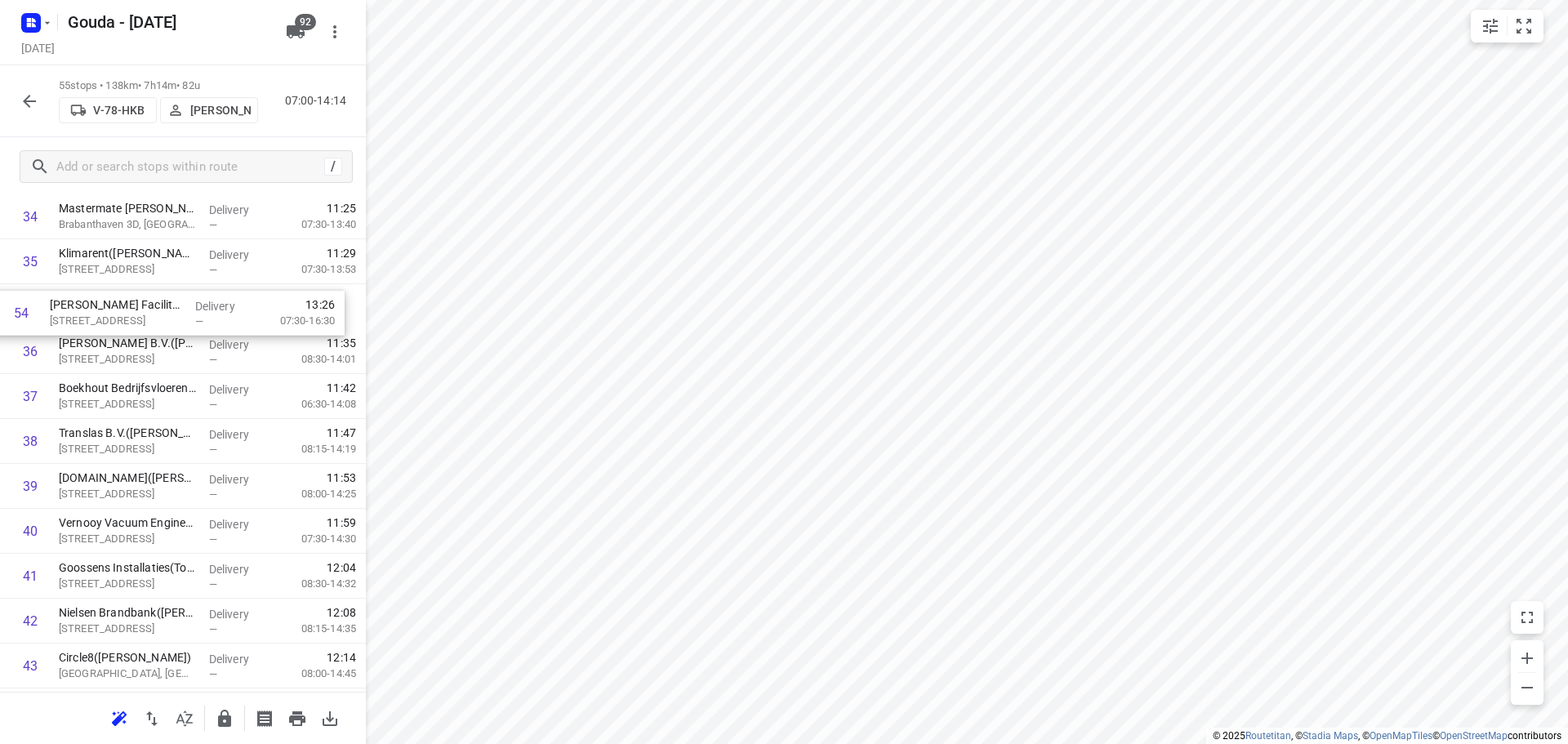
scroll to position [1612, 0]
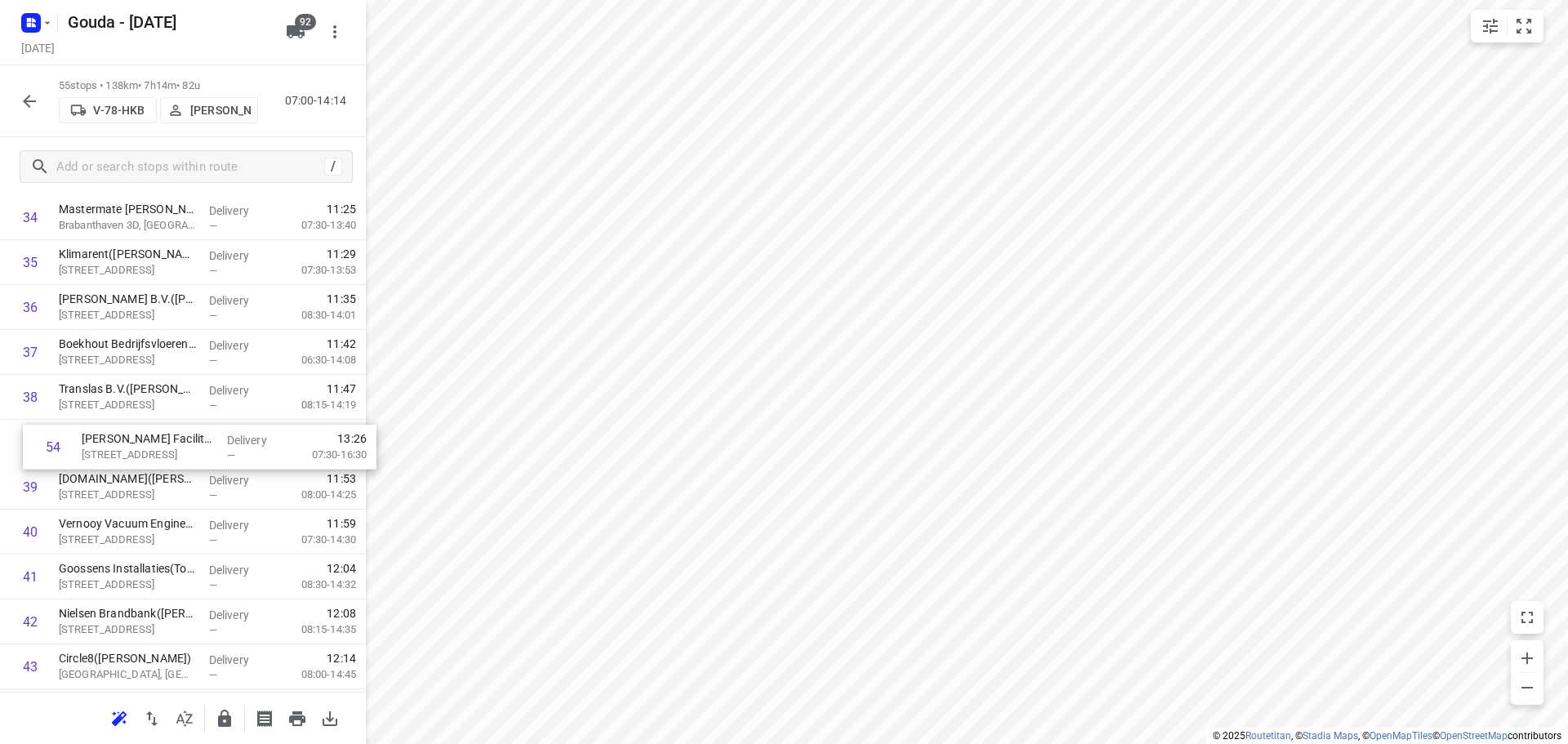
drag, startPoint x: 129, startPoint y: 593, endPoint x: 151, endPoint y: 445, distance: 149.6
drag, startPoint x: 156, startPoint y: 384, endPoint x: 154, endPoint y: 436, distance: 52.0
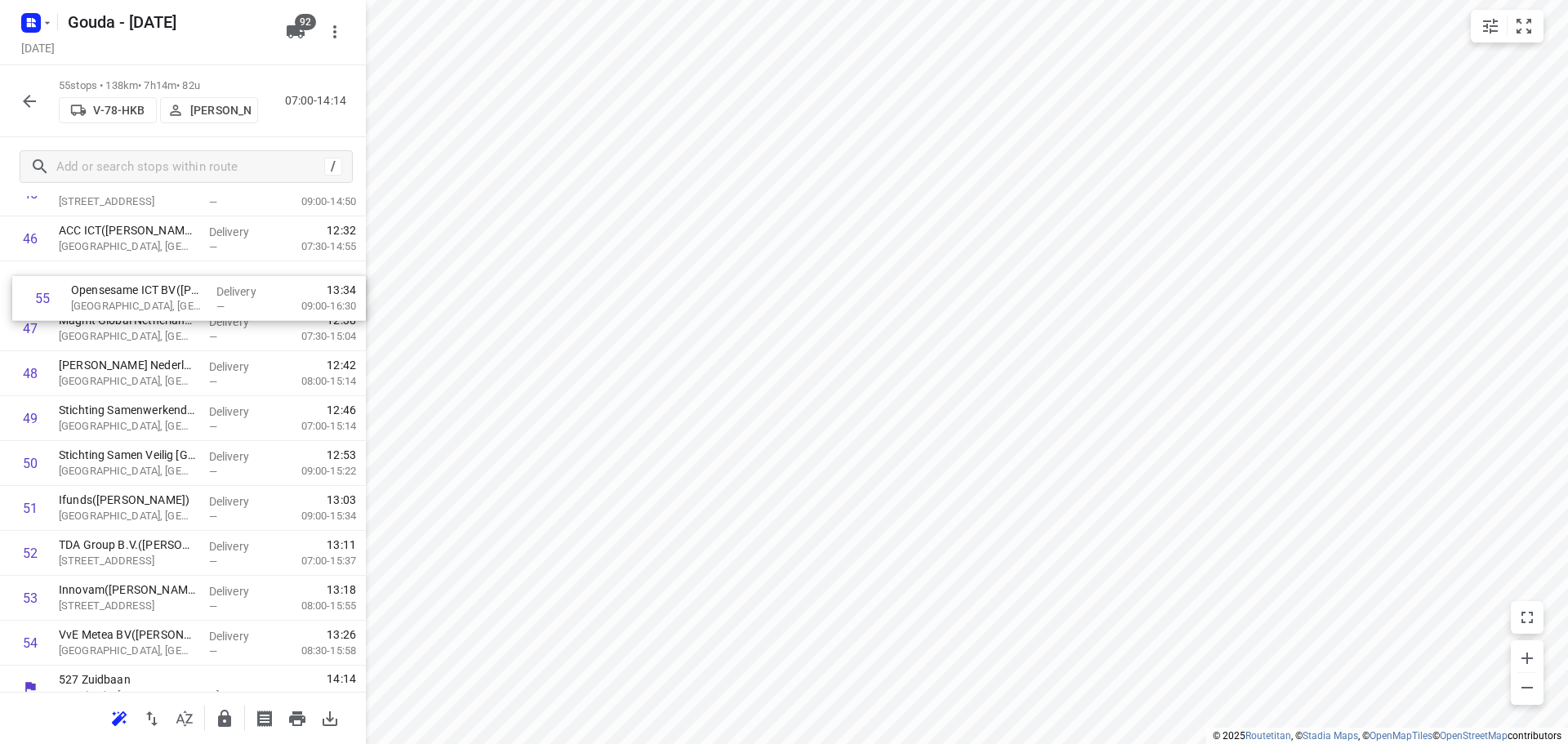
scroll to position [2109, 0]
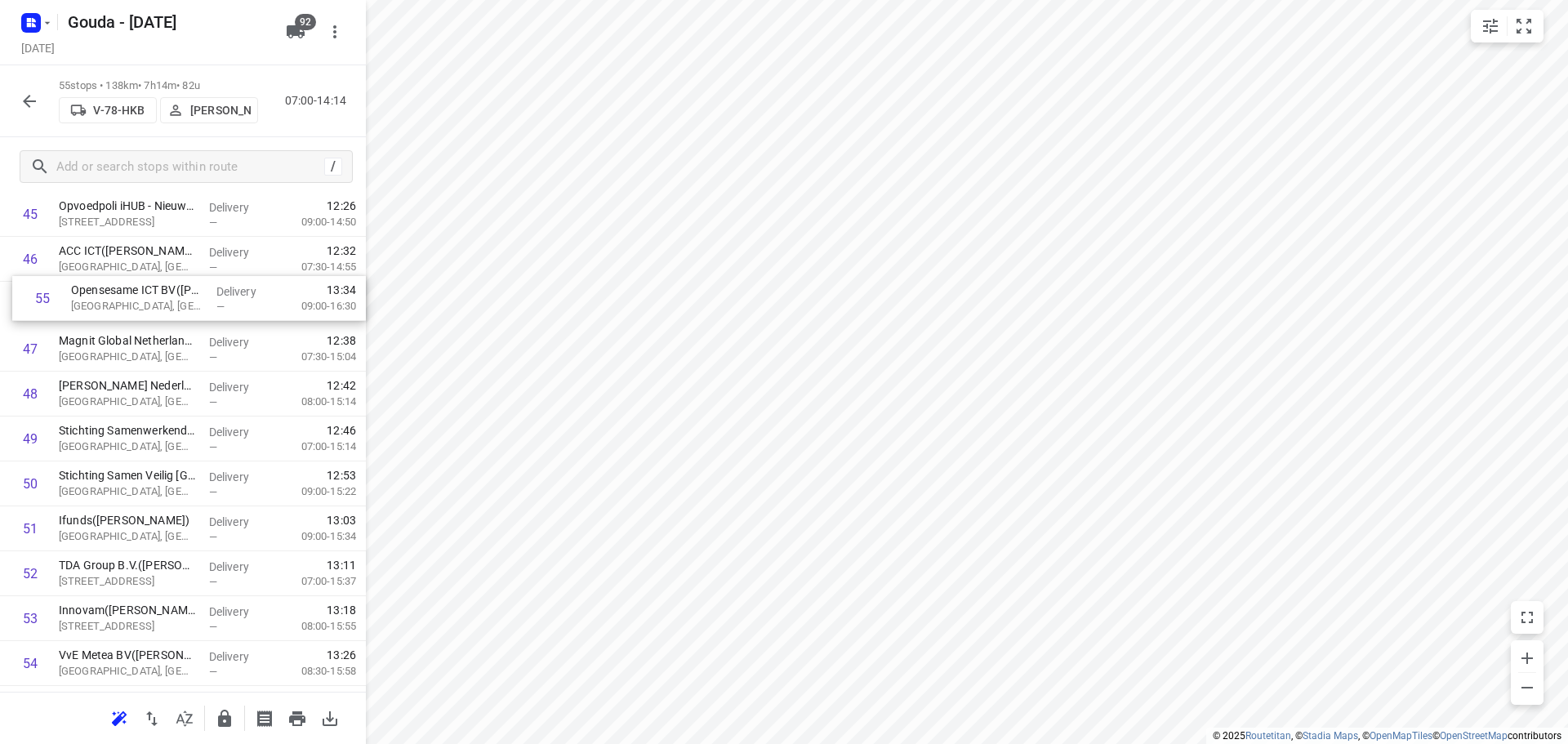
drag, startPoint x: 126, startPoint y: 620, endPoint x: 141, endPoint y: 284, distance: 336.3
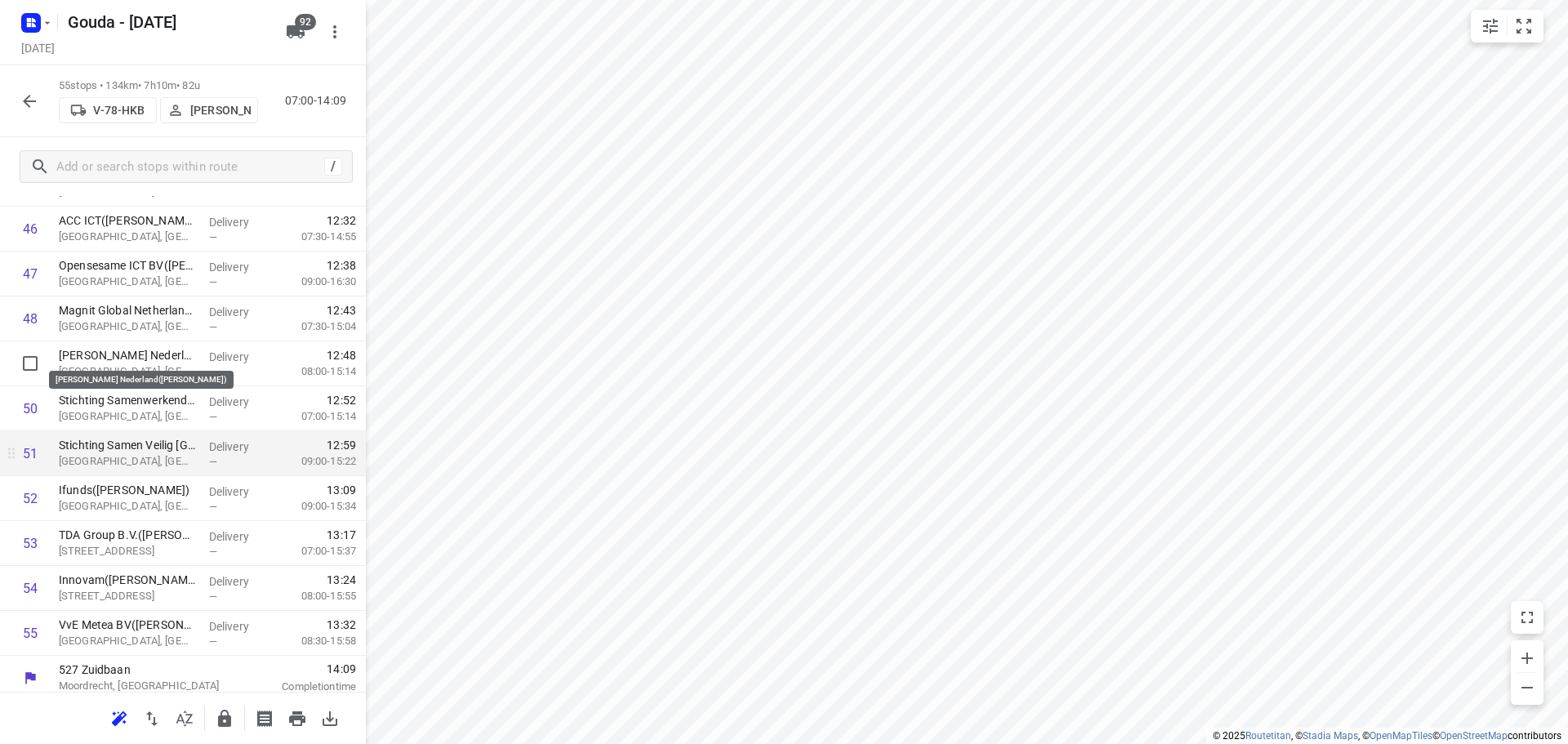
scroll to position [2148, 0]
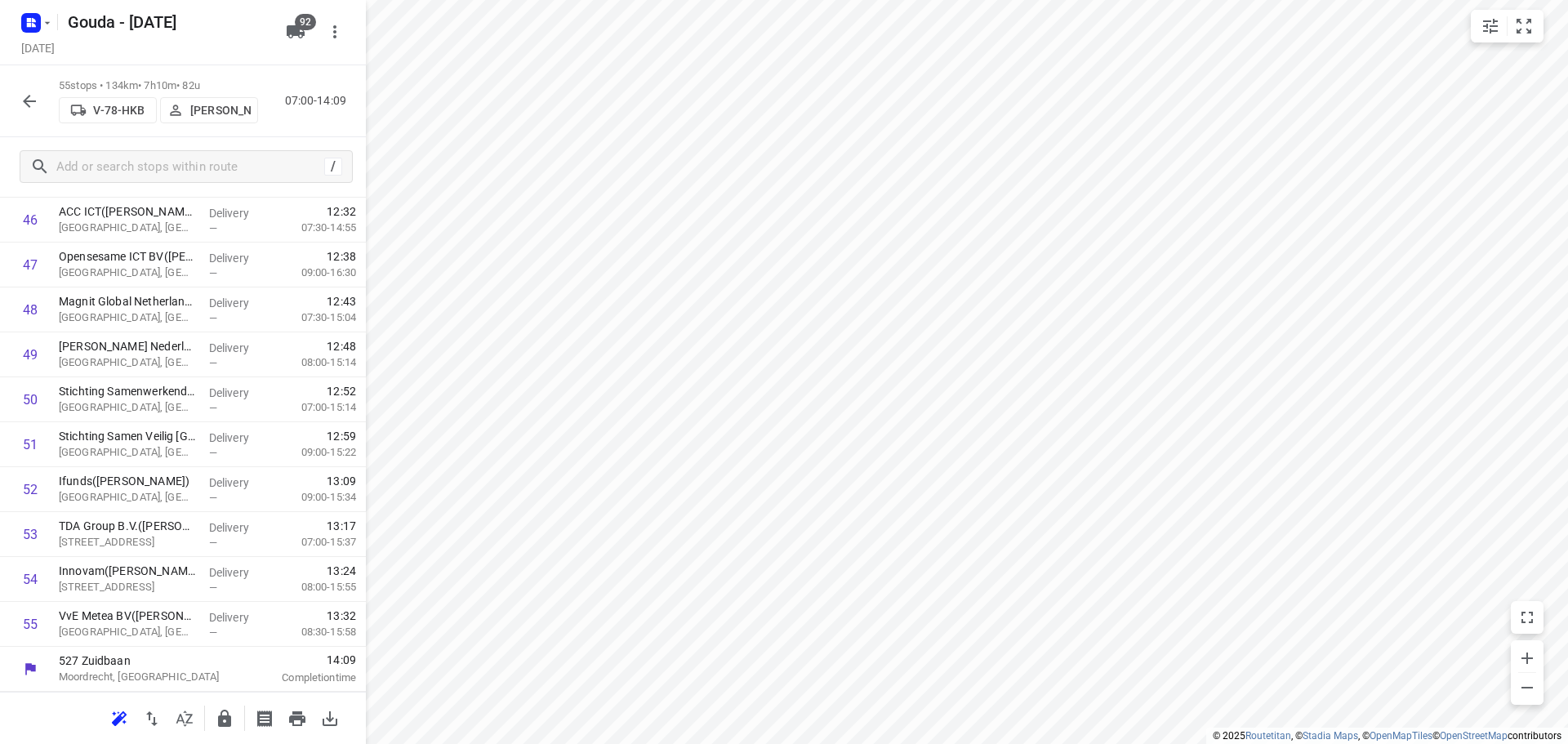
click at [232, 721] on icon "button" at bounding box center [224, 719] width 20 height 20
click at [30, 100] on icon "button" at bounding box center [29, 101] width 20 height 20
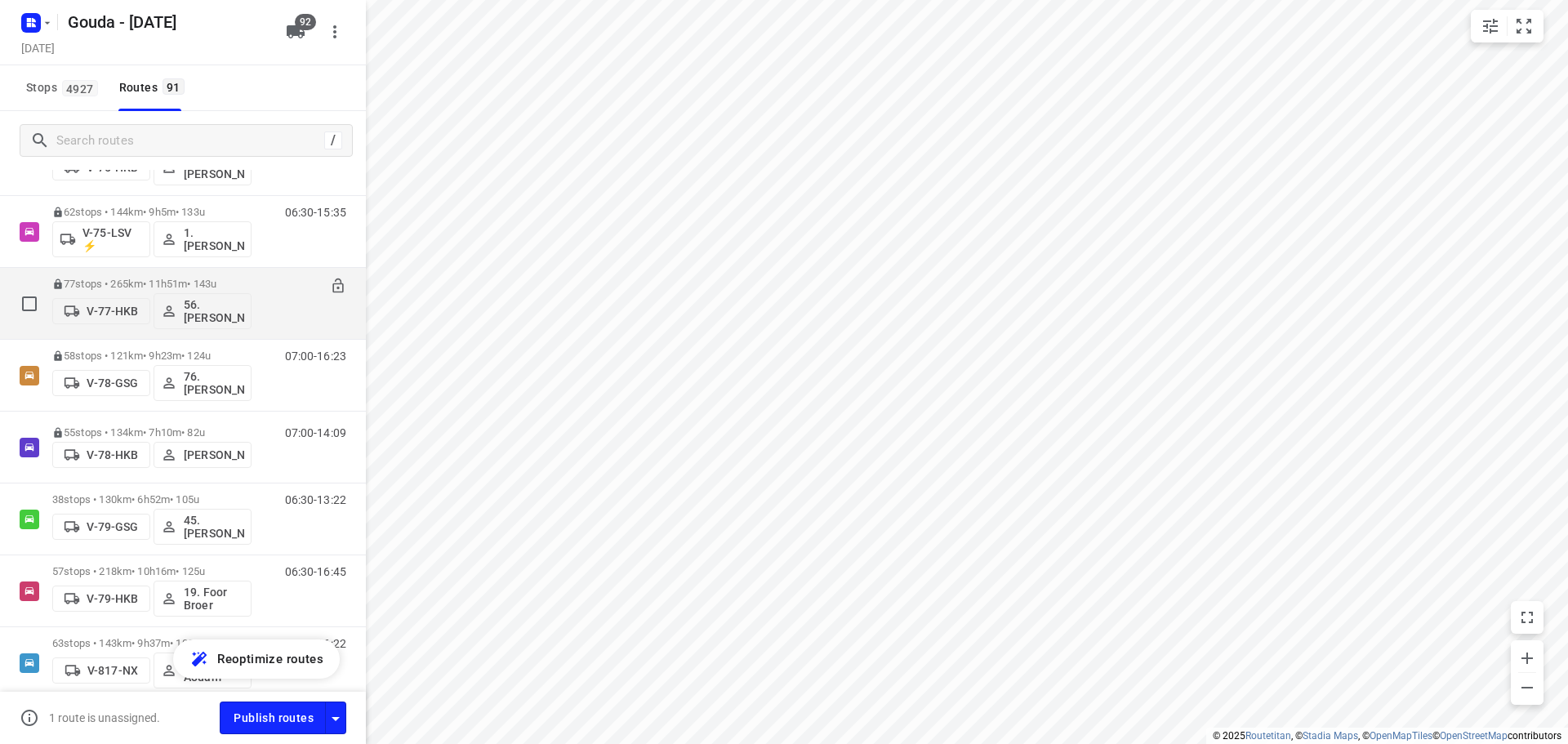
scroll to position [2369, 0]
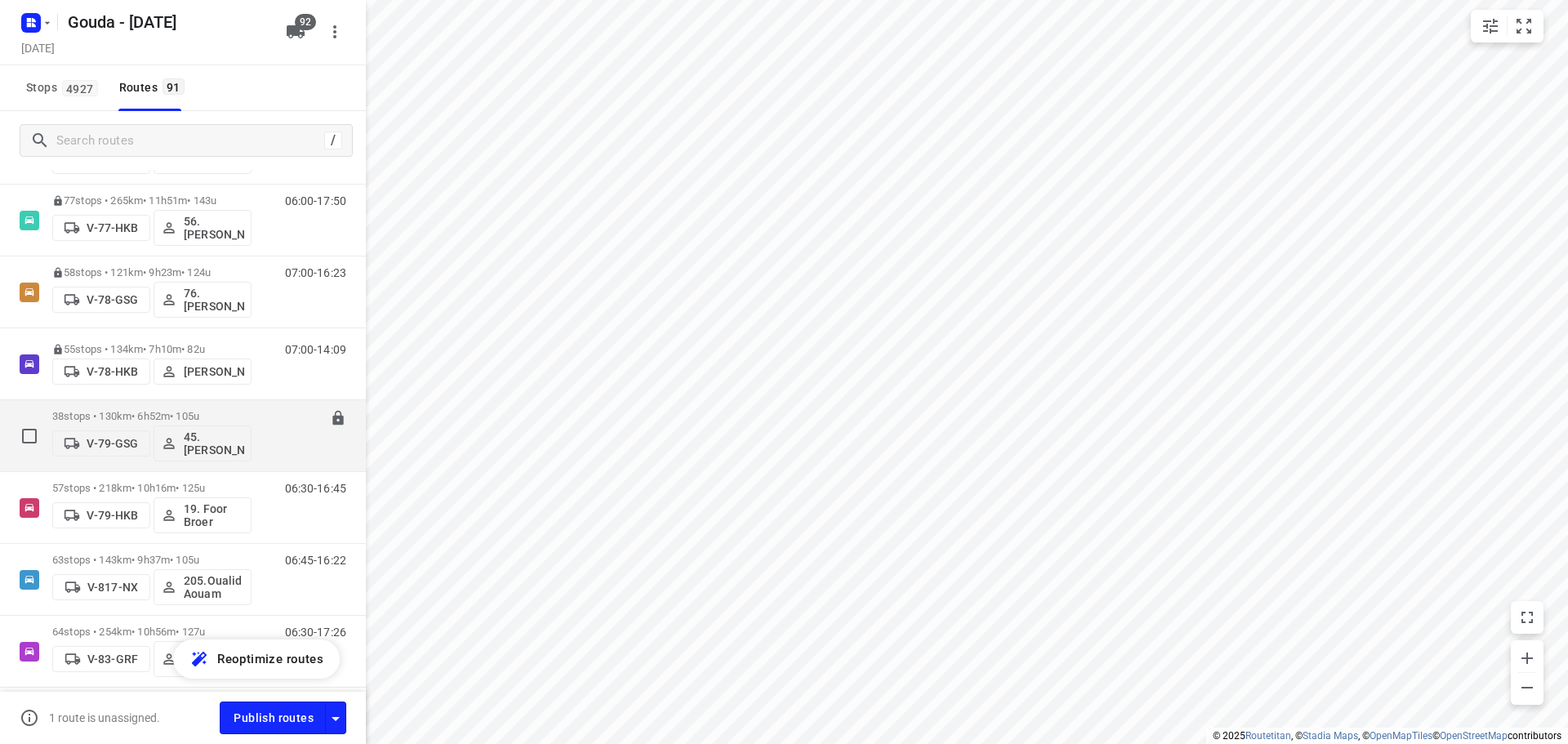
click at [166, 418] on p "38 stops • 130km • 6h52m • 105u" at bounding box center [152, 416] width 199 height 12
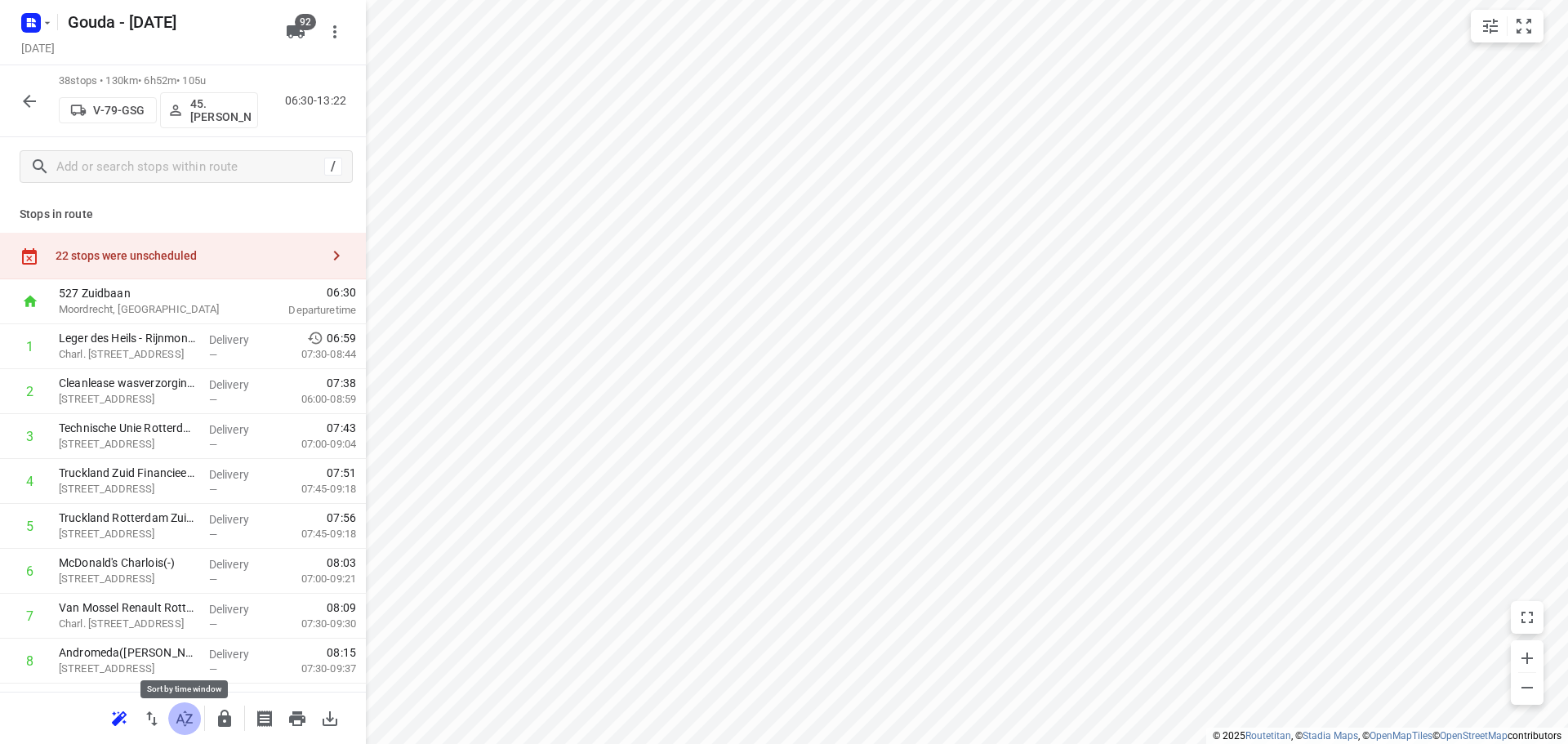
click at [187, 730] on button "button" at bounding box center [184, 719] width 33 height 33
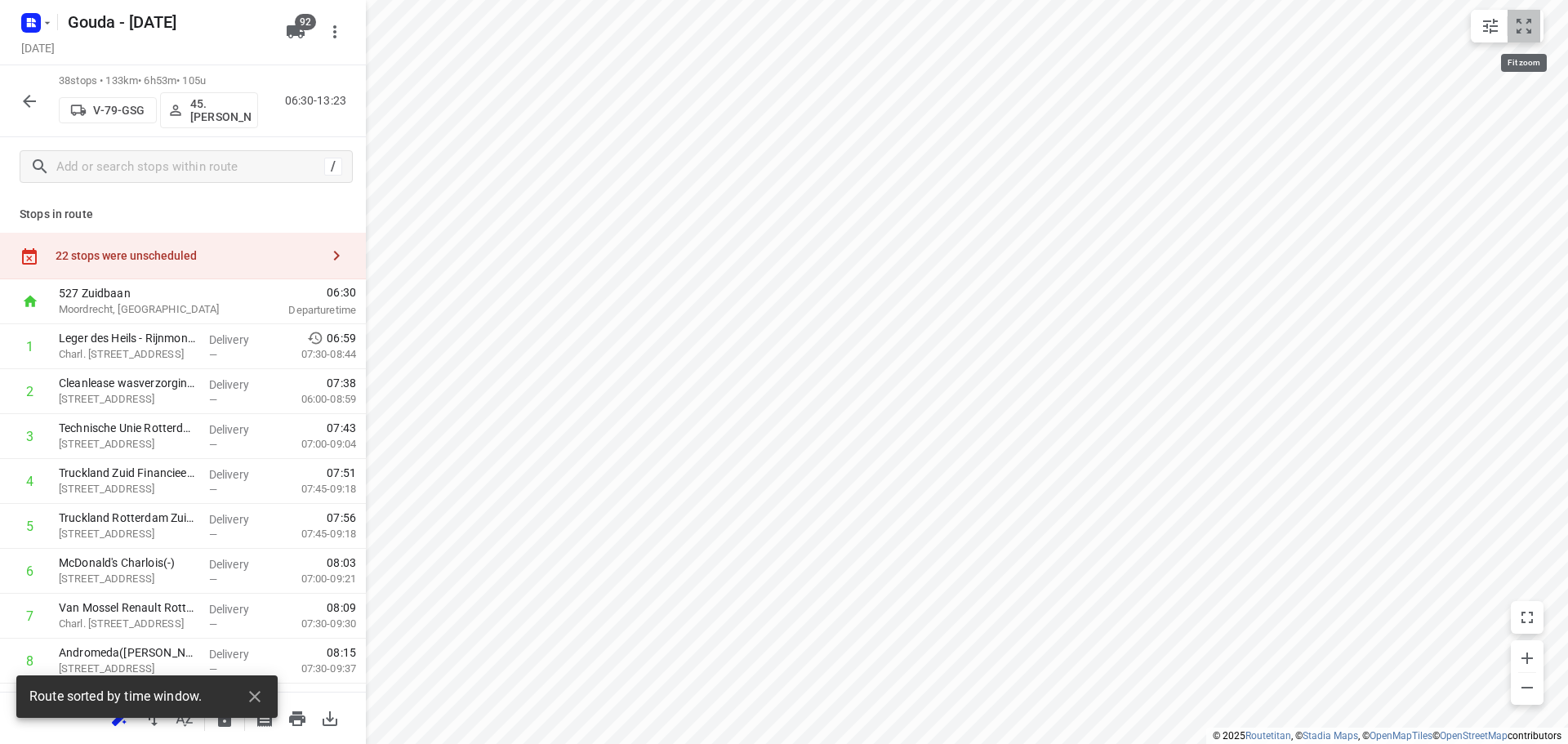
click at [1525, 22] on icon "small contained button group" at bounding box center [1524, 25] width 20 height 20
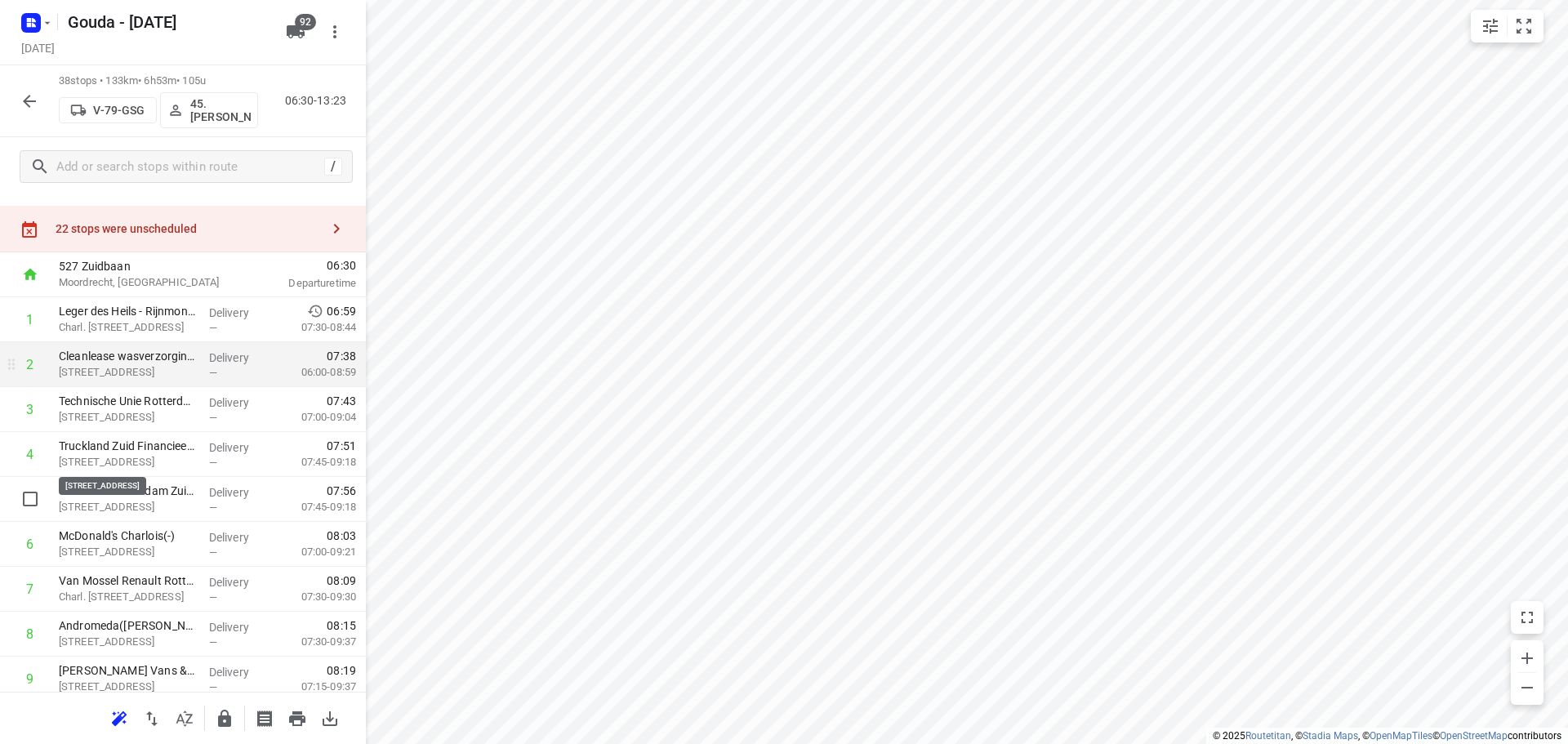
scroll to position [0, 0]
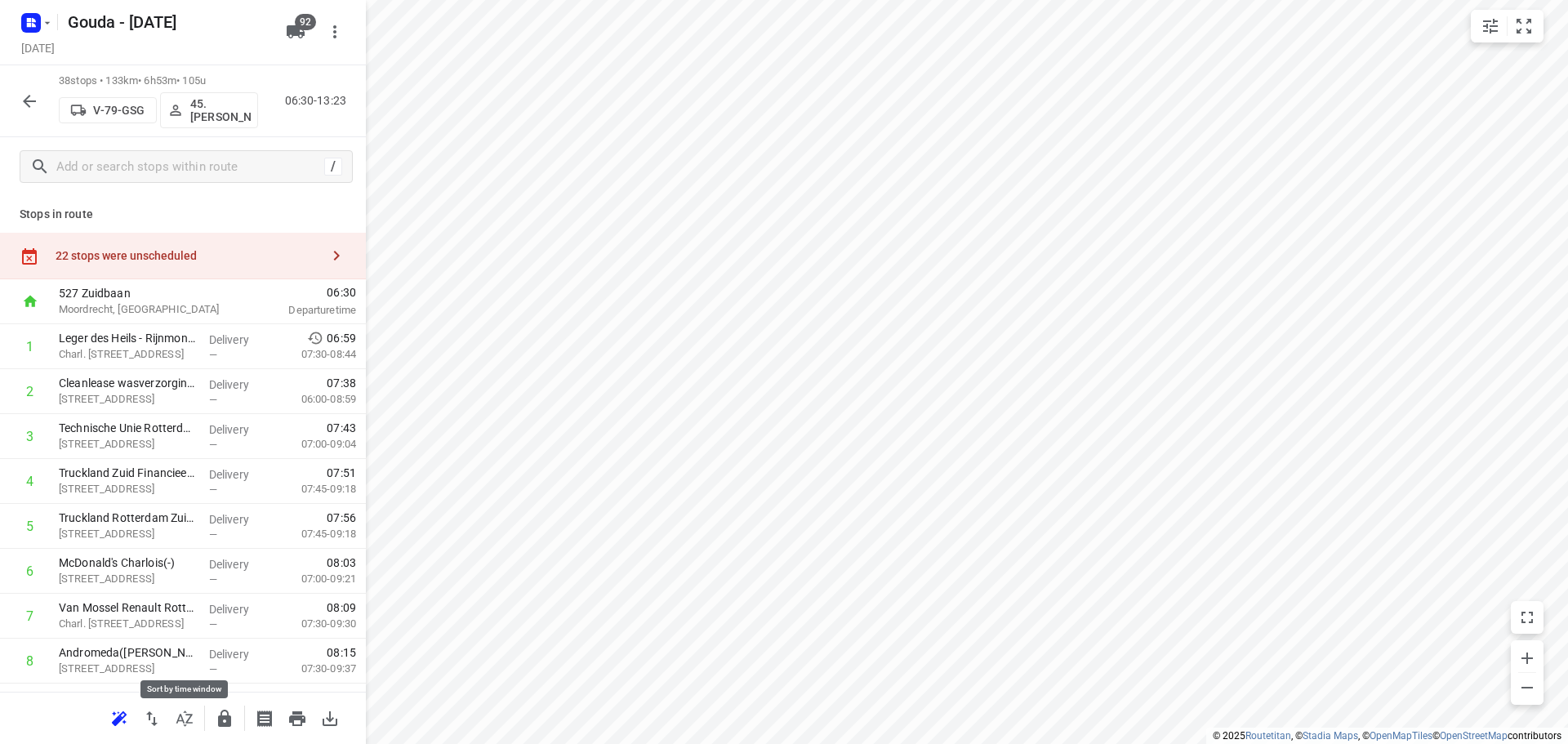
click at [175, 726] on icon "button" at bounding box center [184, 719] width 20 height 20
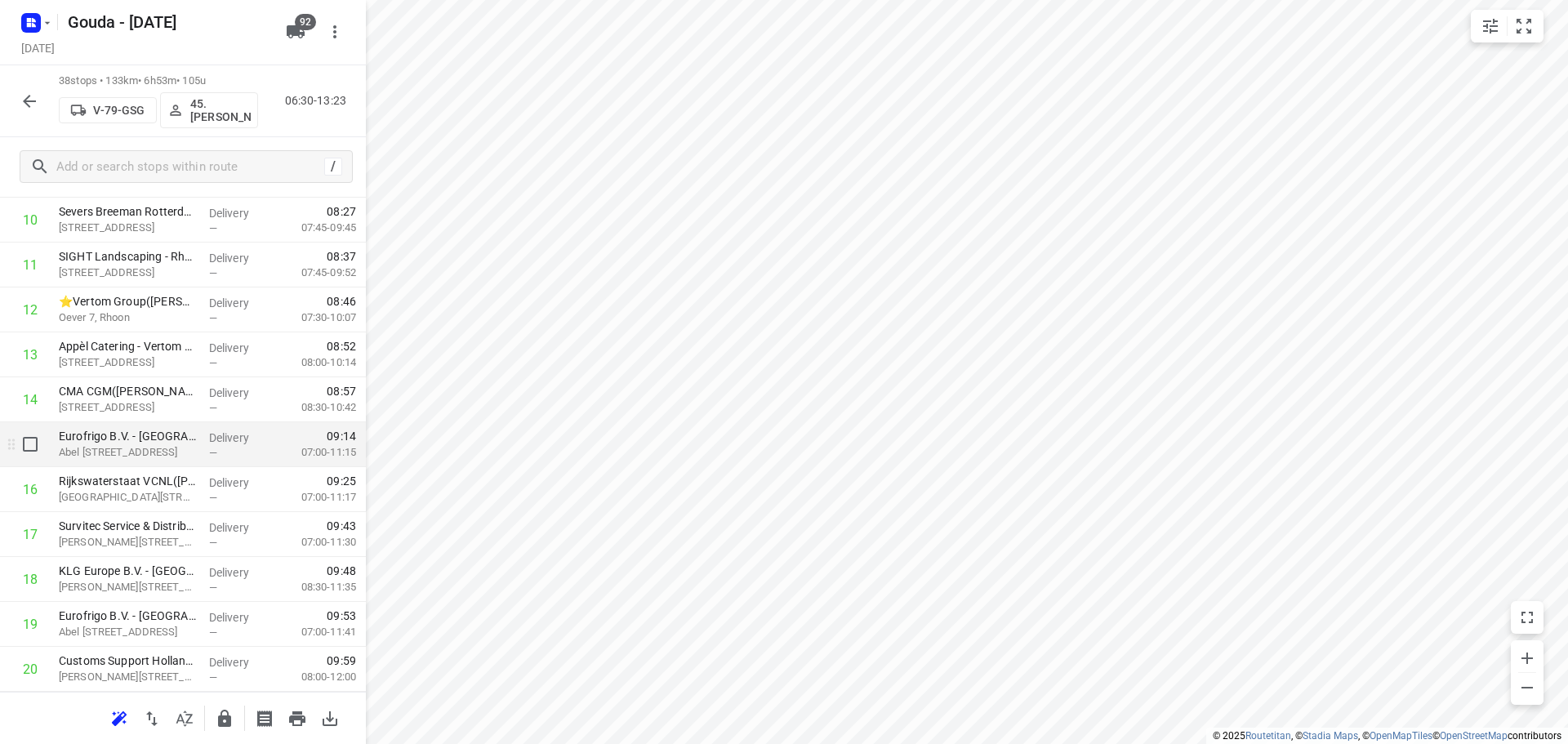
scroll to position [567, 0]
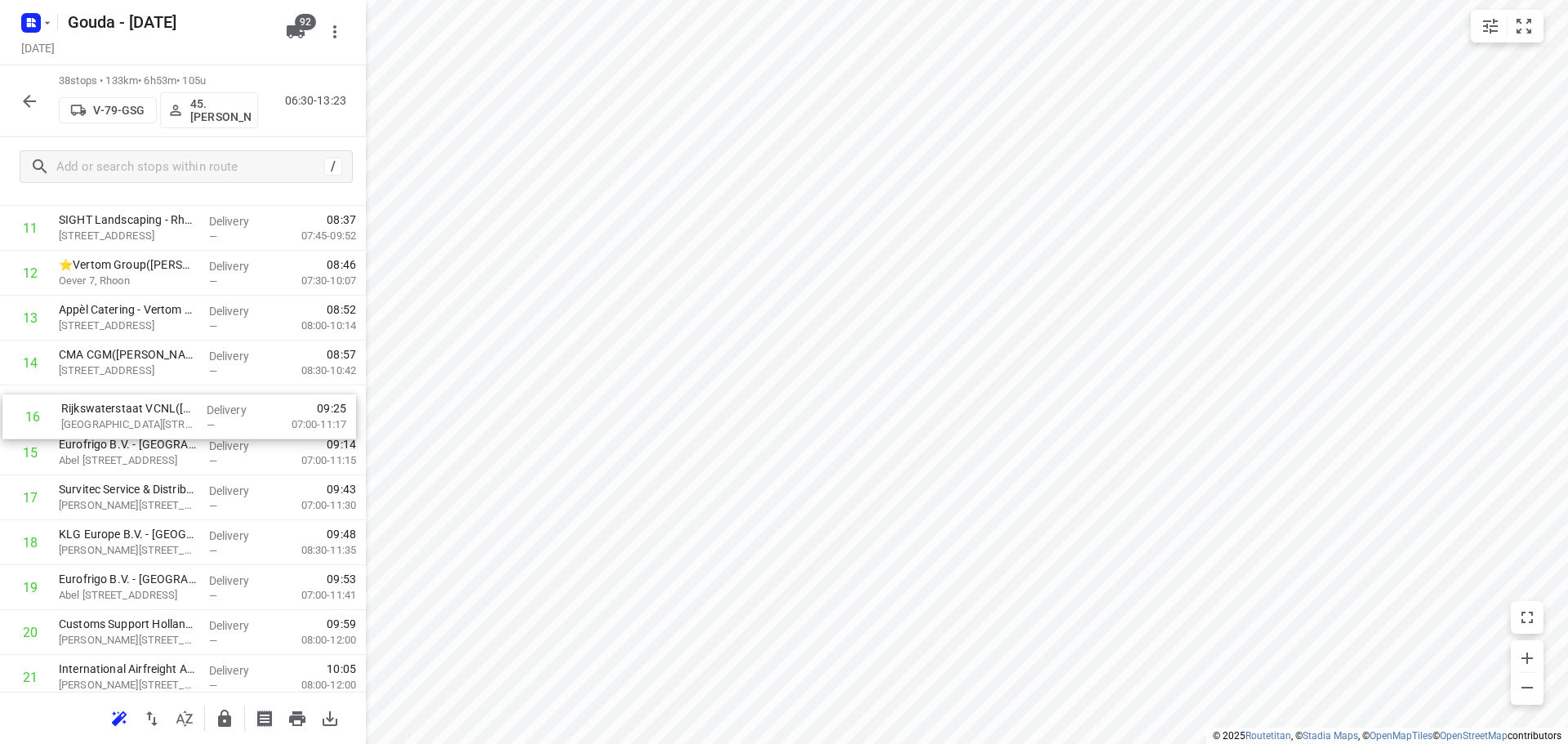
drag, startPoint x: 110, startPoint y: 450, endPoint x: 115, endPoint y: 410, distance: 40.3
click at [115, 410] on div "1 Leger des Heils - Rijnmond Zuidwest - [GEOGRAPHIC_DATA] Vluchtelingen([PERSON…" at bounding box center [183, 611] width 366 height 1708
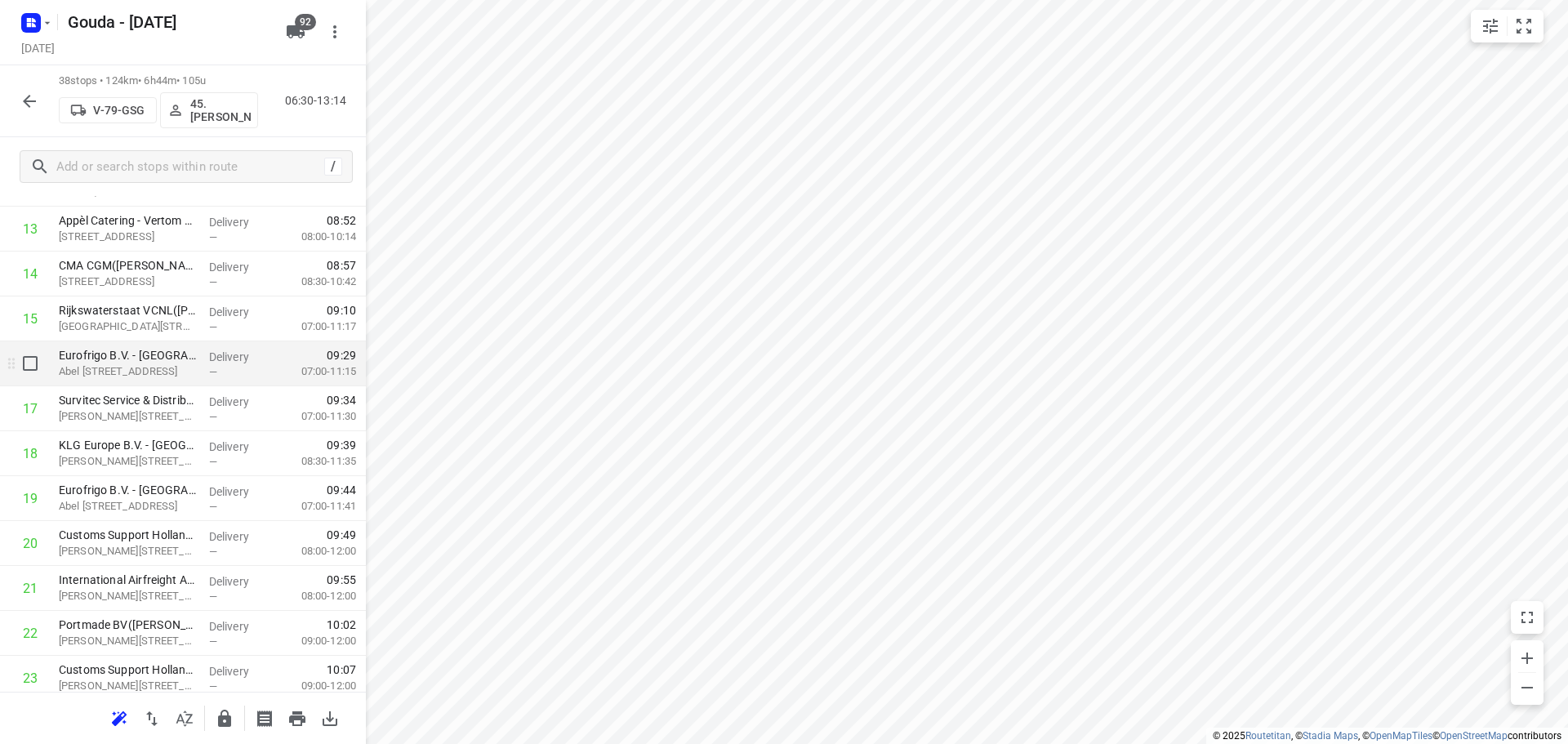
scroll to position [731, 0]
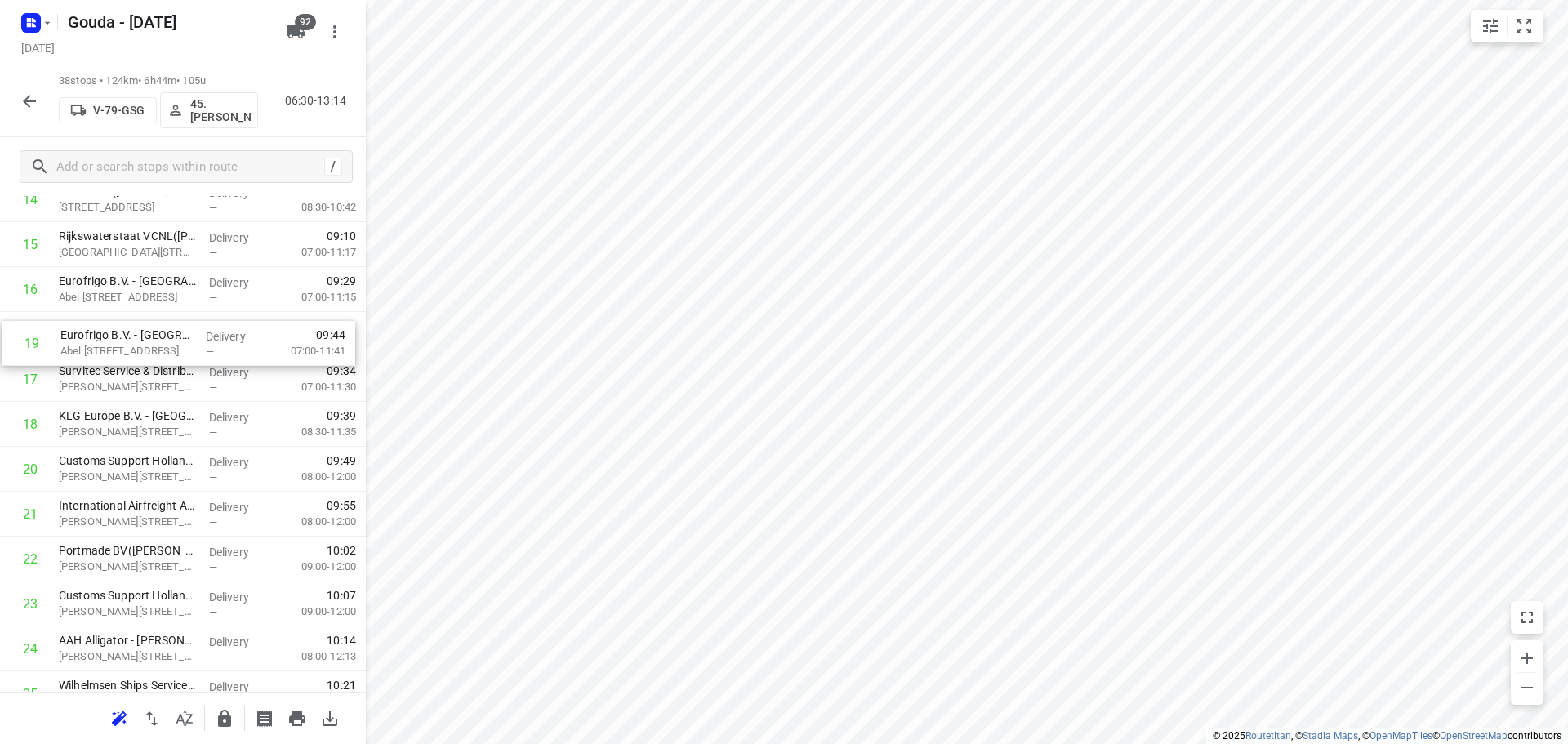
drag, startPoint x: 129, startPoint y: 426, endPoint x: 129, endPoint y: 339, distance: 87.0
click at [129, 339] on div "1 Leger des Heils - Rijnmond Zuidwest - [GEOGRAPHIC_DATA] Vluchtelingen([PERSON…" at bounding box center [183, 447] width 366 height 1708
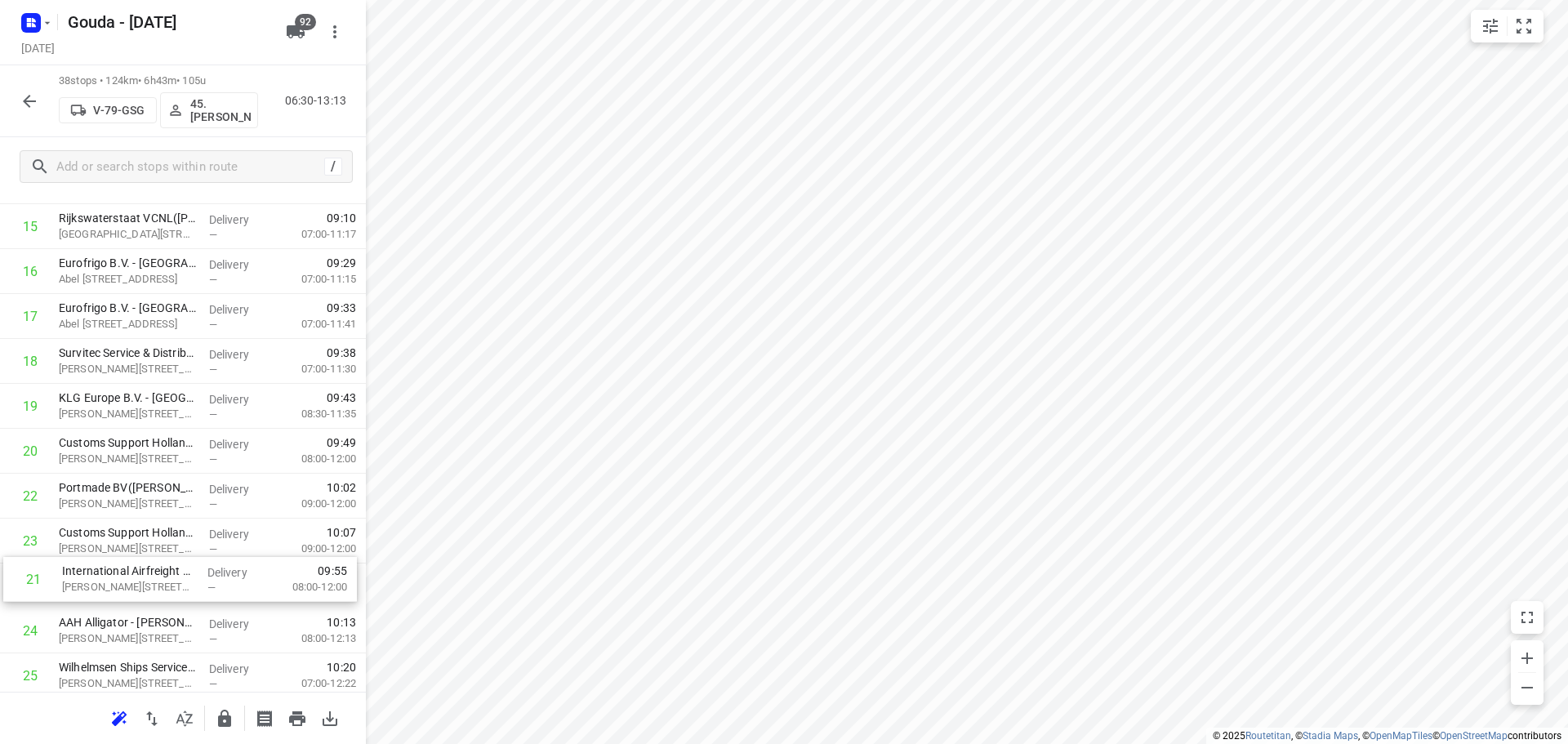
drag, startPoint x: 148, startPoint y: 519, endPoint x: 155, endPoint y: 591, distance: 72.3
click at [155, 591] on div "1 Leger des Heils - Rijnmond Zuidwest - [GEOGRAPHIC_DATA] Vluchtelingen([PERSON…" at bounding box center [183, 429] width 366 height 1708
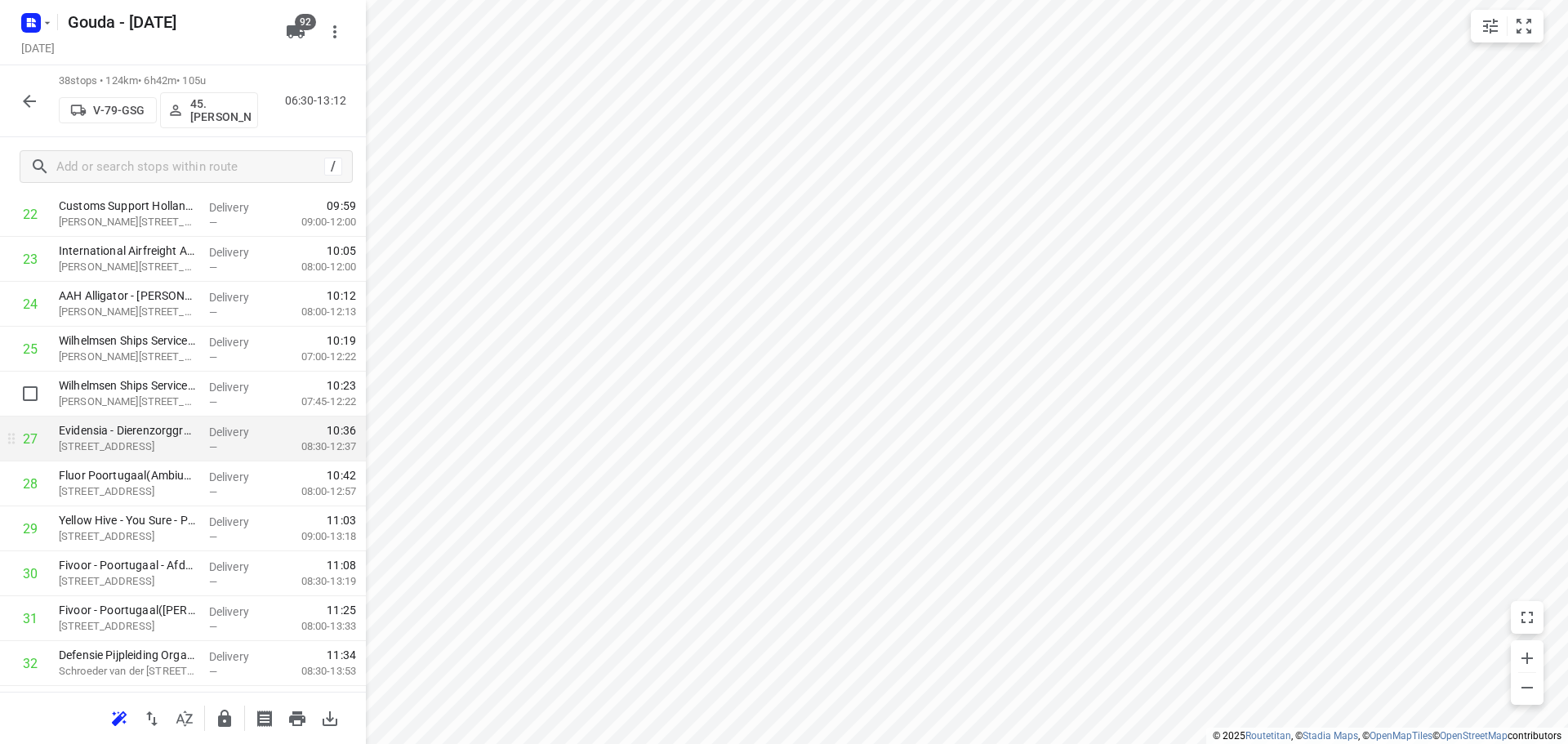
scroll to position [1077, 0]
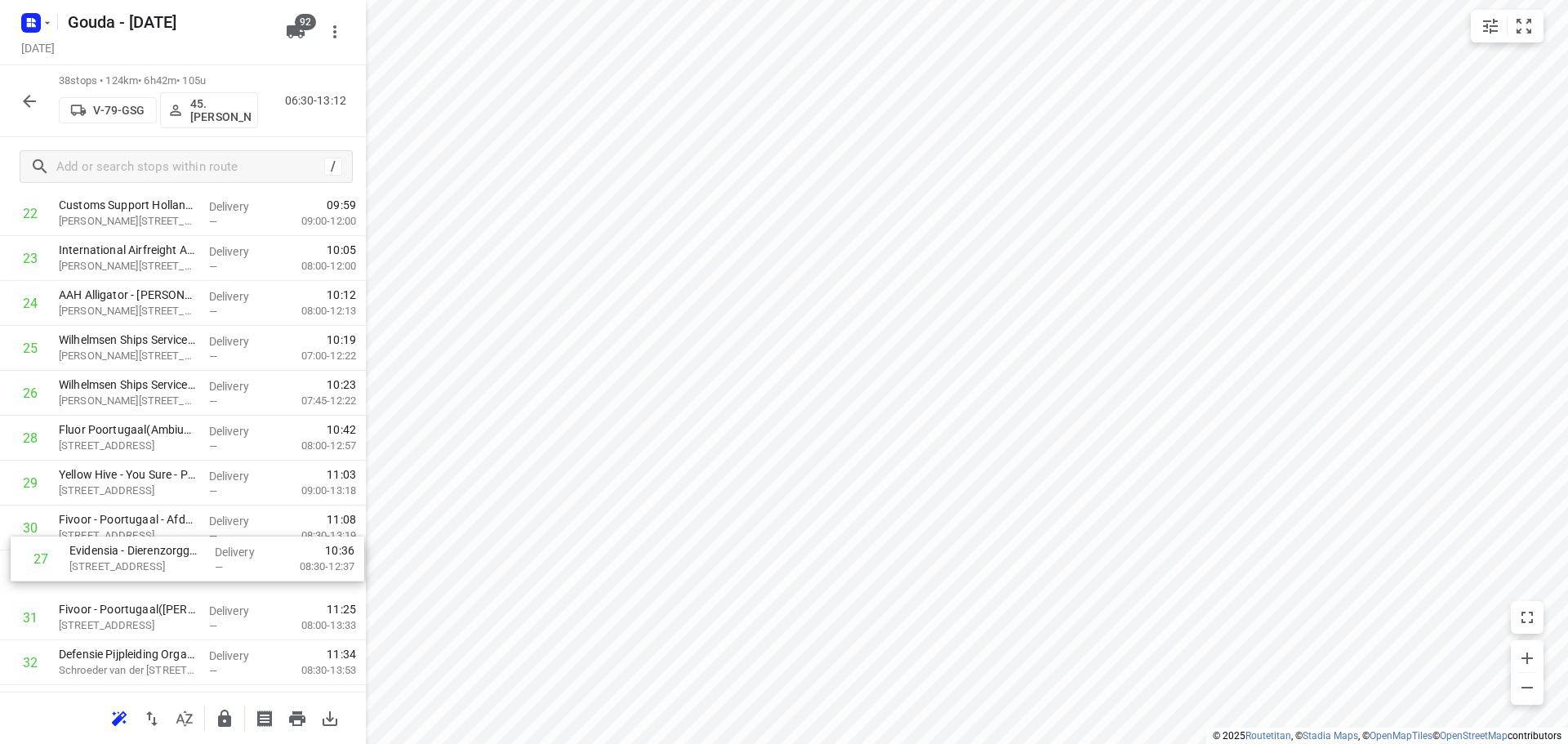
drag, startPoint x: 161, startPoint y: 445, endPoint x: 173, endPoint y: 574, distance: 129.6
click at [173, 574] on div "1 Leger des Heils - Rijnmond Zuidwest - [GEOGRAPHIC_DATA] Vluchtelingen([PERSON…" at bounding box center [183, 101] width 366 height 1708
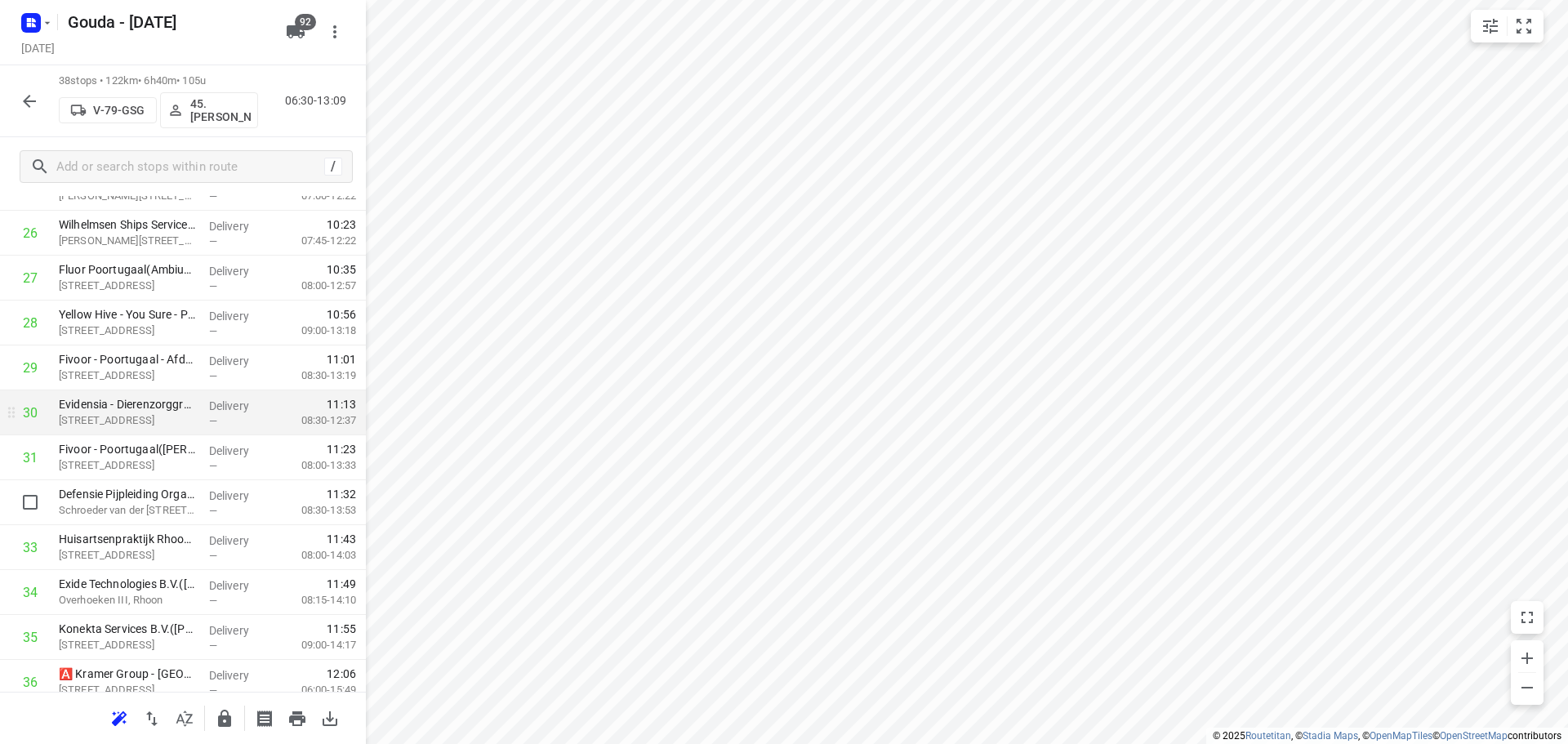
scroll to position [1385, 0]
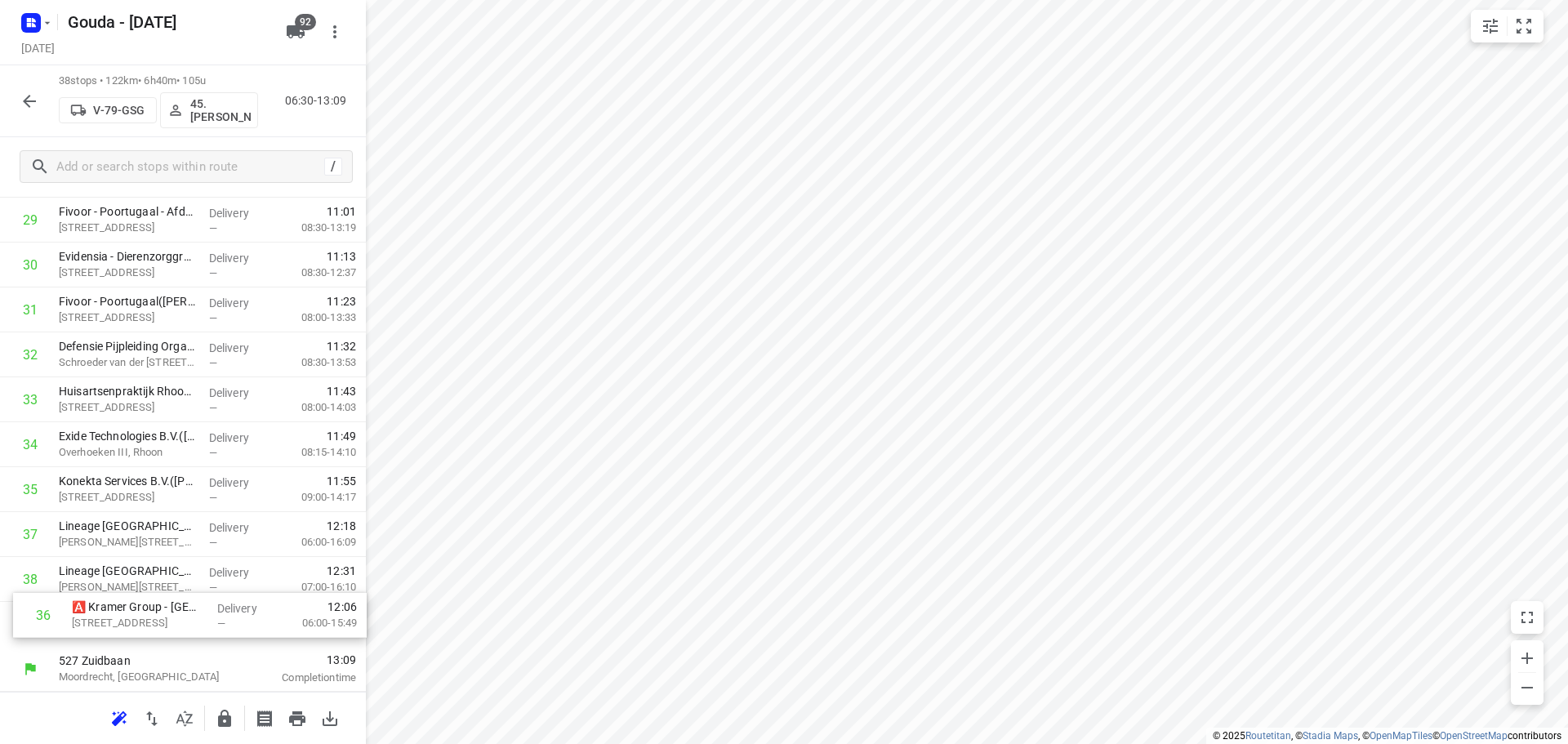
drag, startPoint x: 154, startPoint y: 530, endPoint x: 166, endPoint y: 620, distance: 90.8
click at [228, 719] on icon "button" at bounding box center [224, 719] width 13 height 17
click at [25, 88] on button "button" at bounding box center [29, 101] width 33 height 33
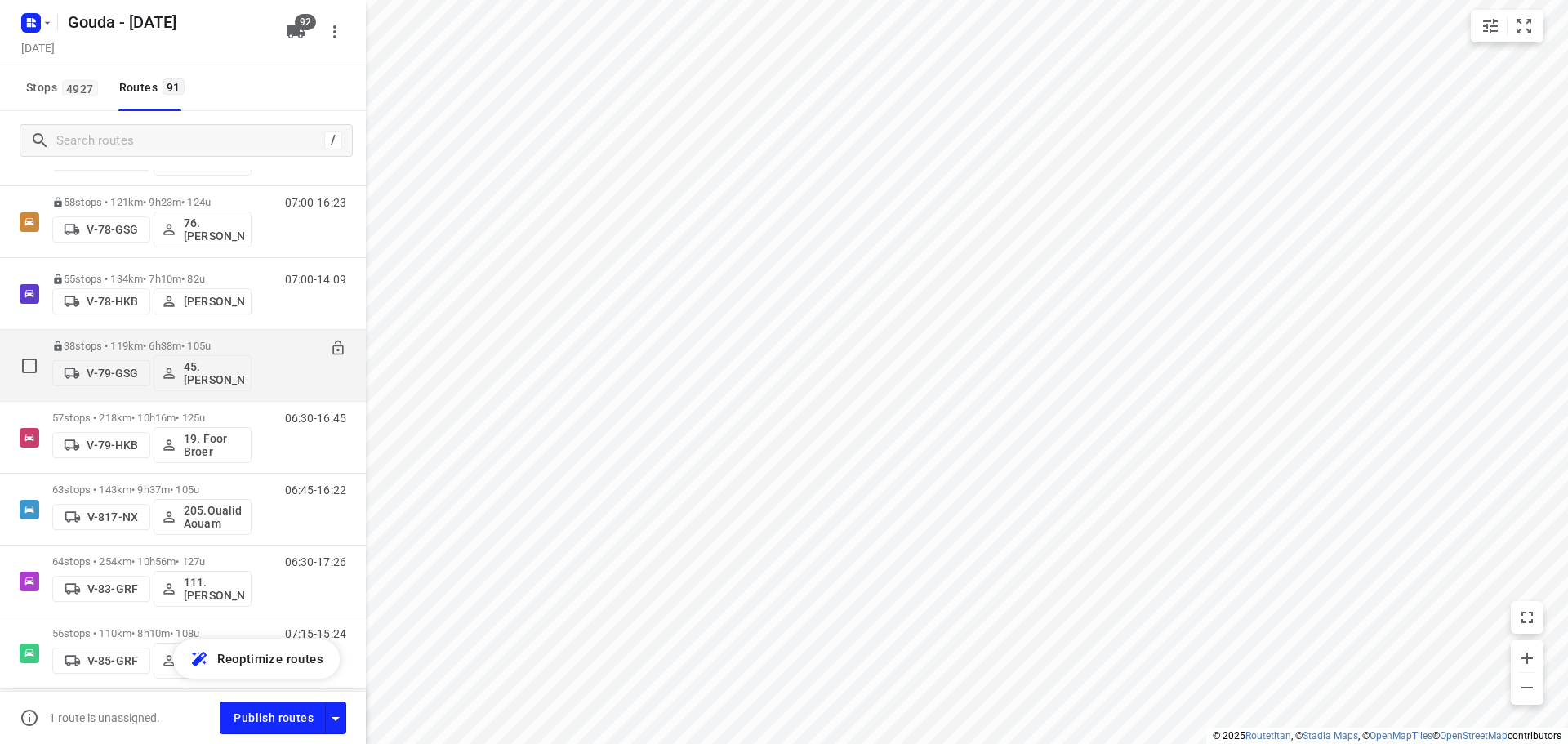
scroll to position [2451, 0]
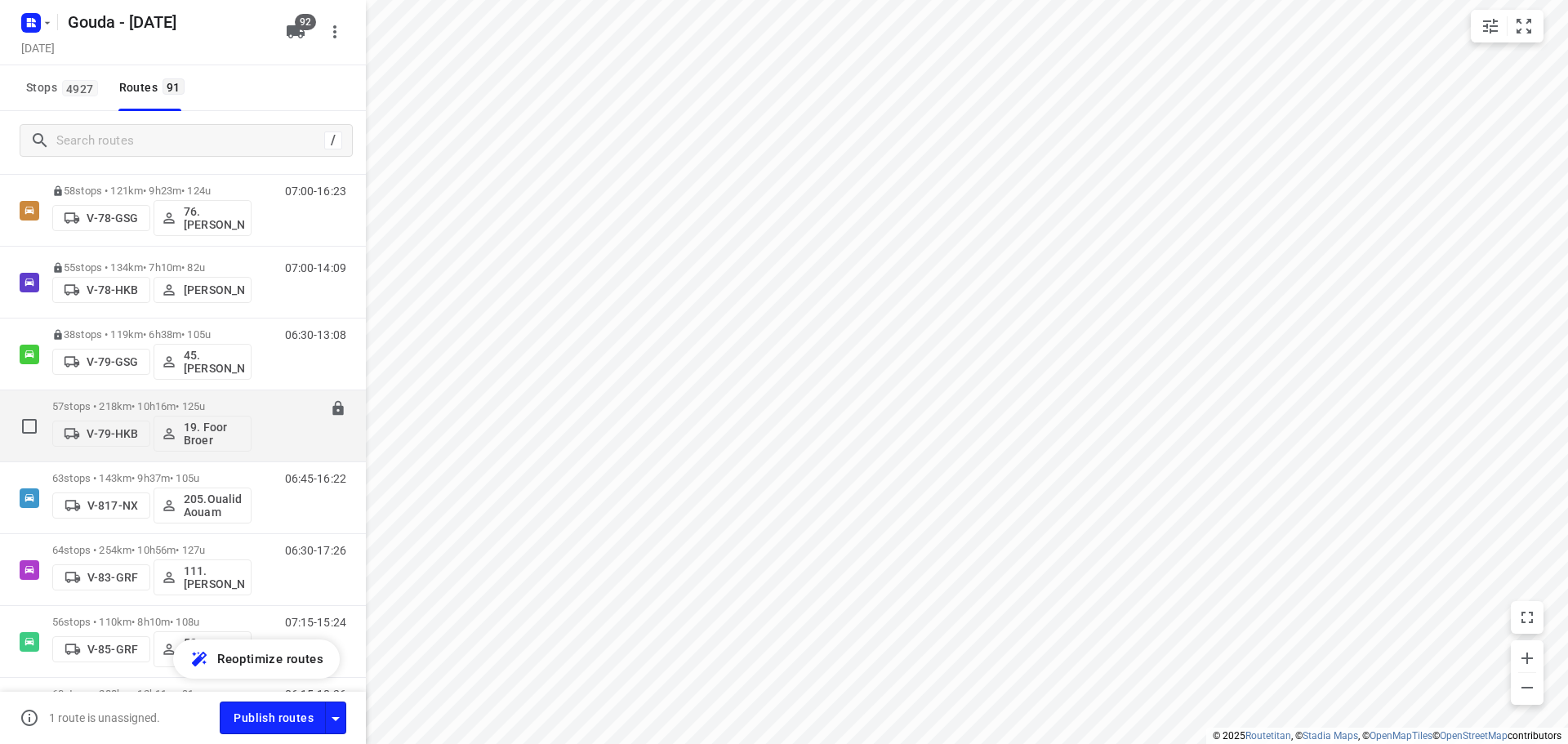
click at [153, 401] on p "57 stops • 218km • 10h16m • 125u" at bounding box center [152, 406] width 199 height 12
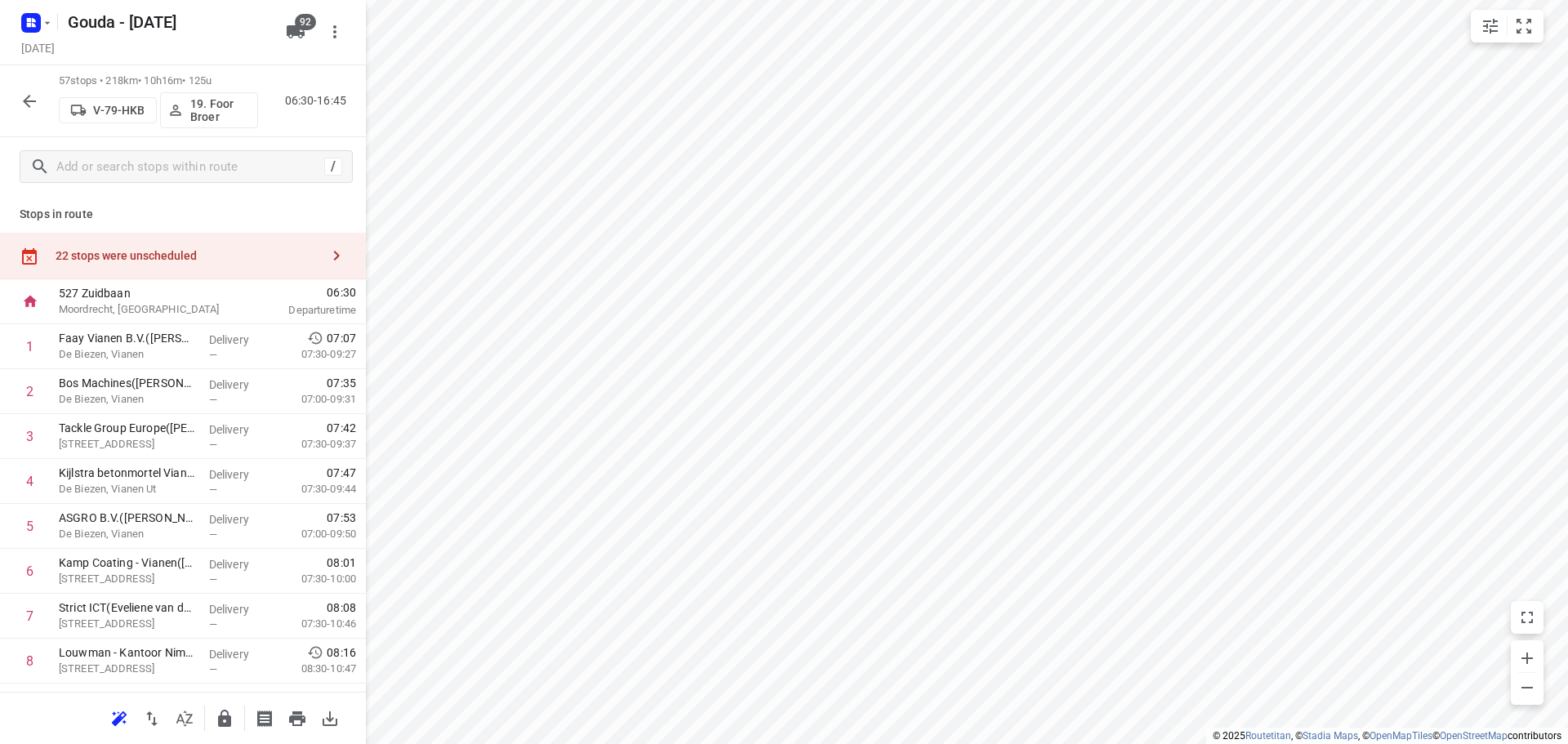
click at [187, 712] on icon "button" at bounding box center [184, 719] width 20 height 20
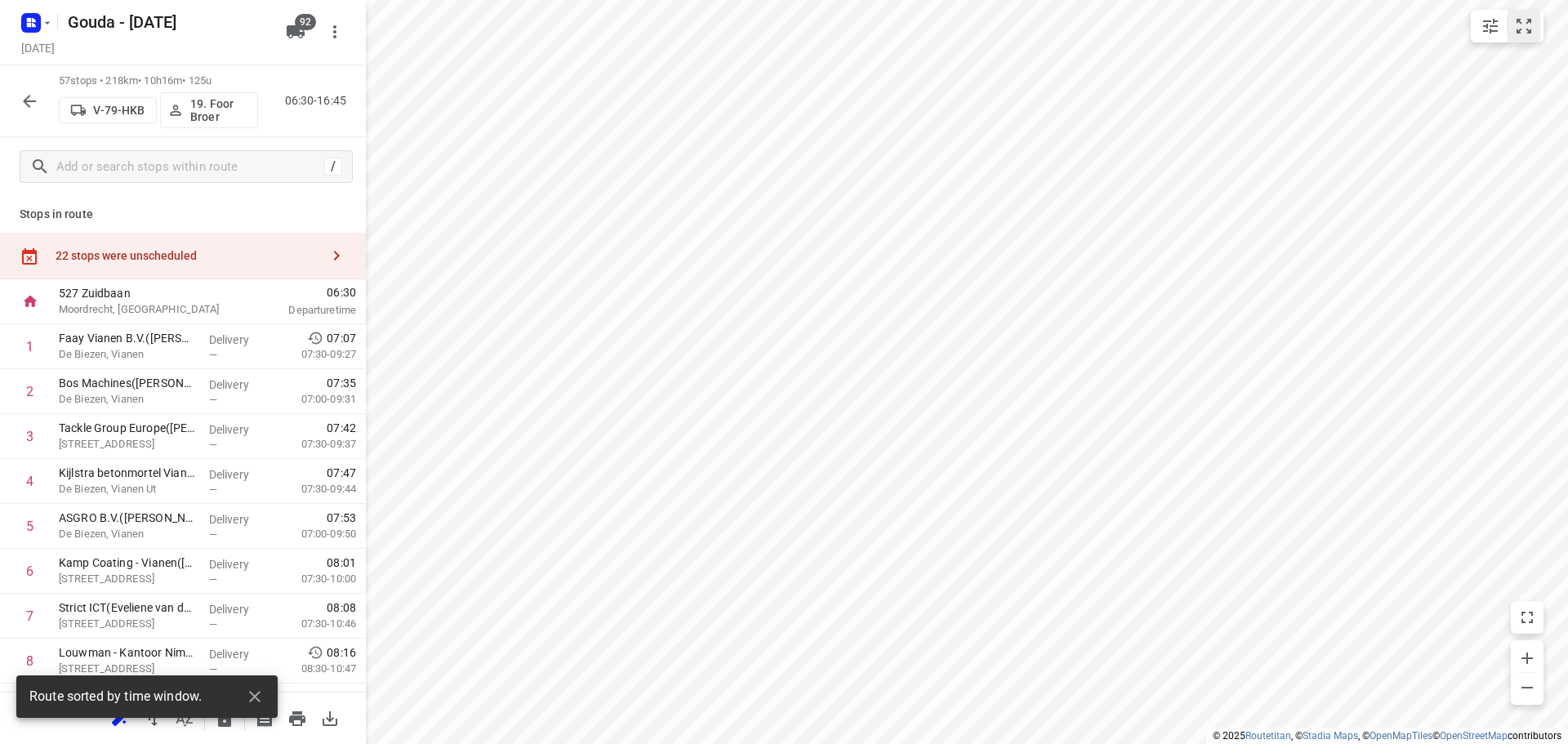
click at [1520, 31] on icon "small contained button group" at bounding box center [1524, 25] width 20 height 20
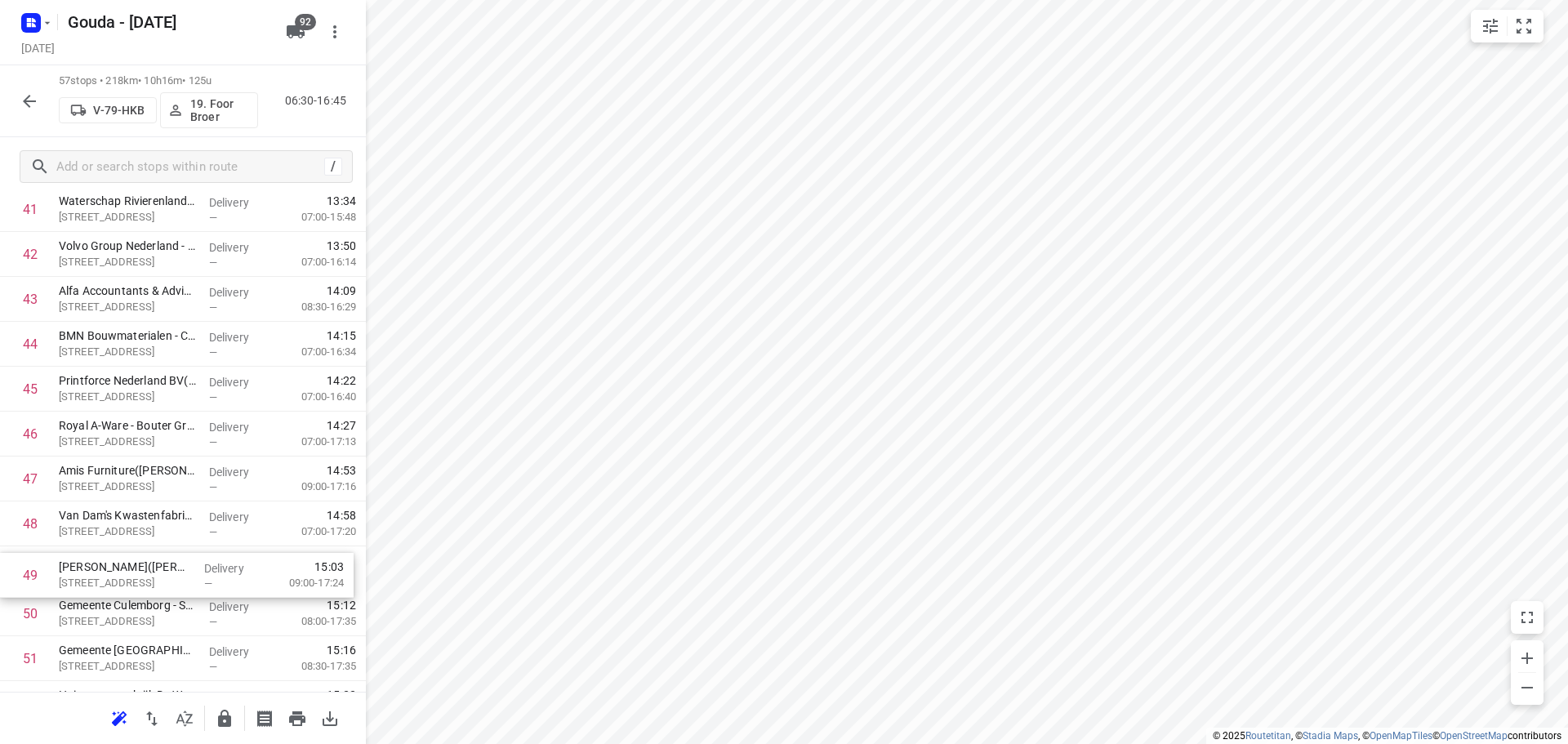
scroll to position [1944, 0]
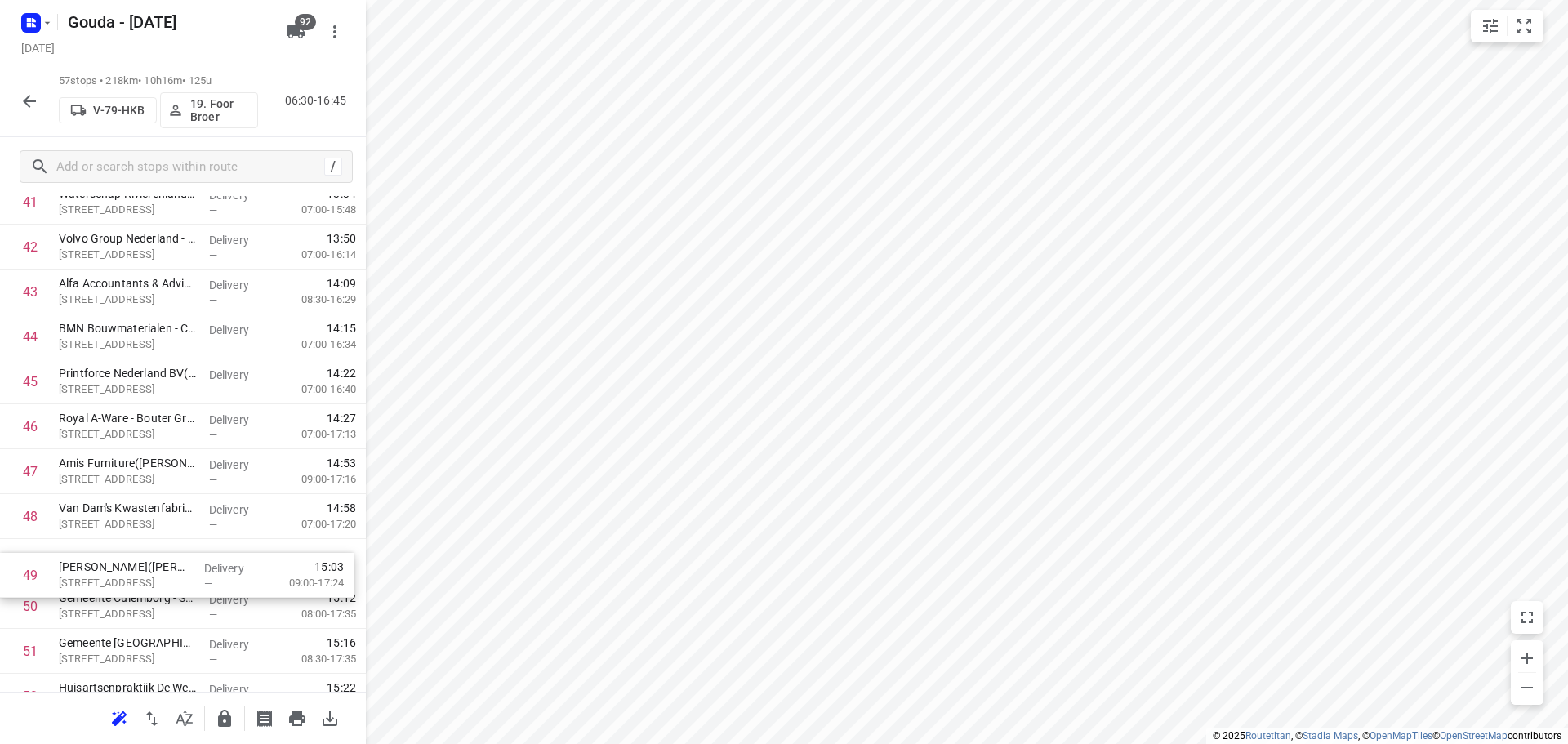
drag, startPoint x: 159, startPoint y: 686, endPoint x: 158, endPoint y: 577, distance: 109.0
drag, startPoint x: 166, startPoint y: 444, endPoint x: 172, endPoint y: 582, distance: 138.1
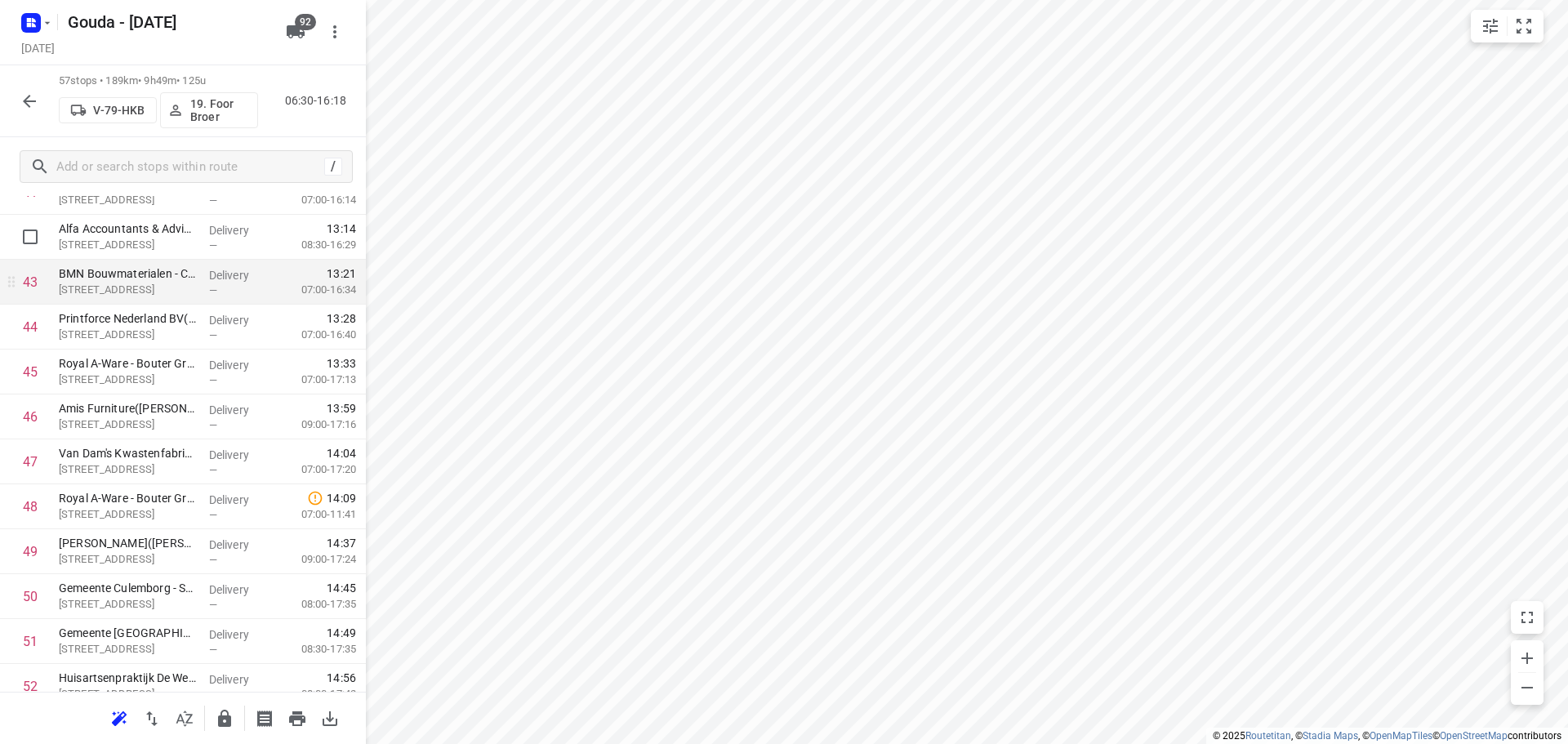
scroll to position [1981, 0]
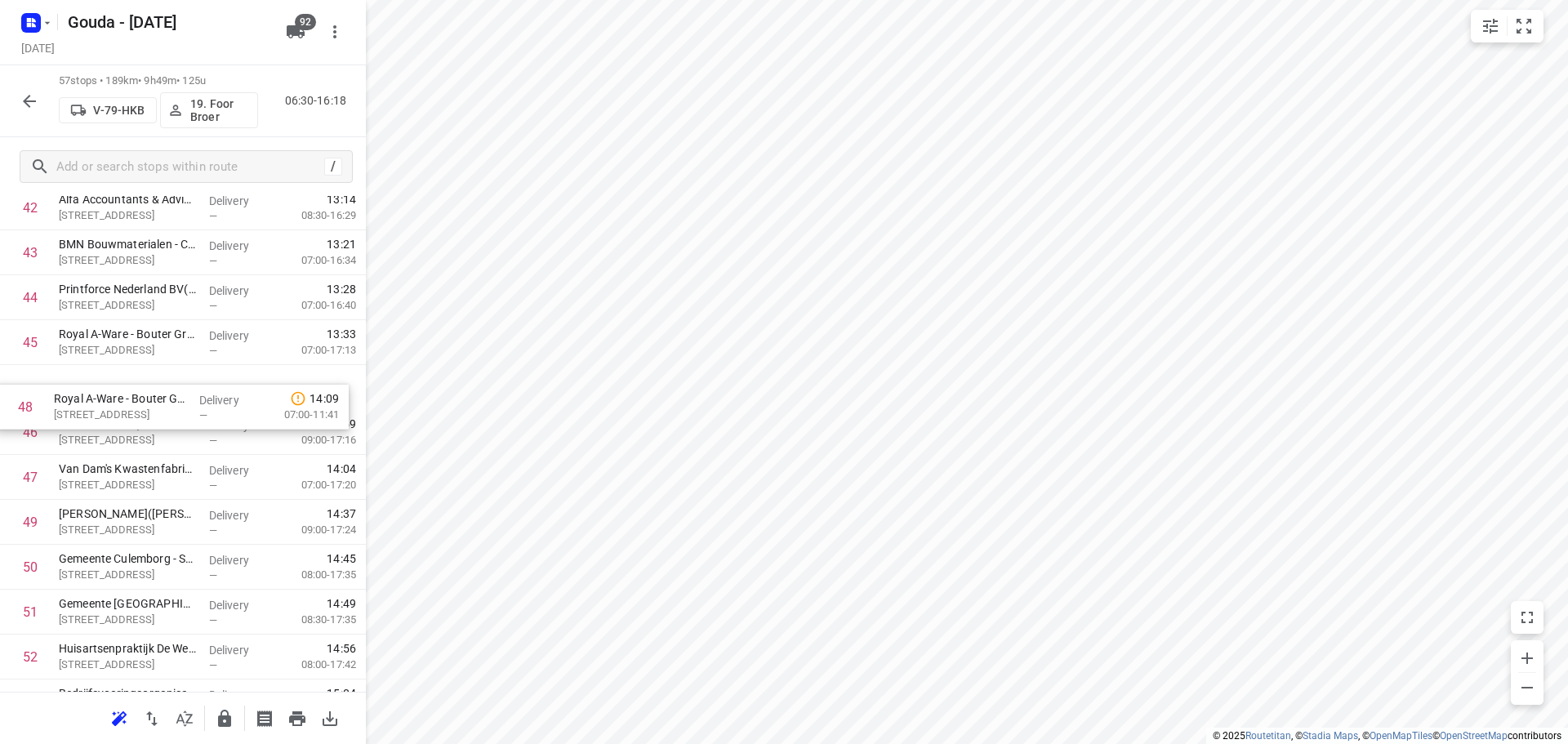
drag, startPoint x: 168, startPoint y: 475, endPoint x: 160, endPoint y: 377, distance: 98.3
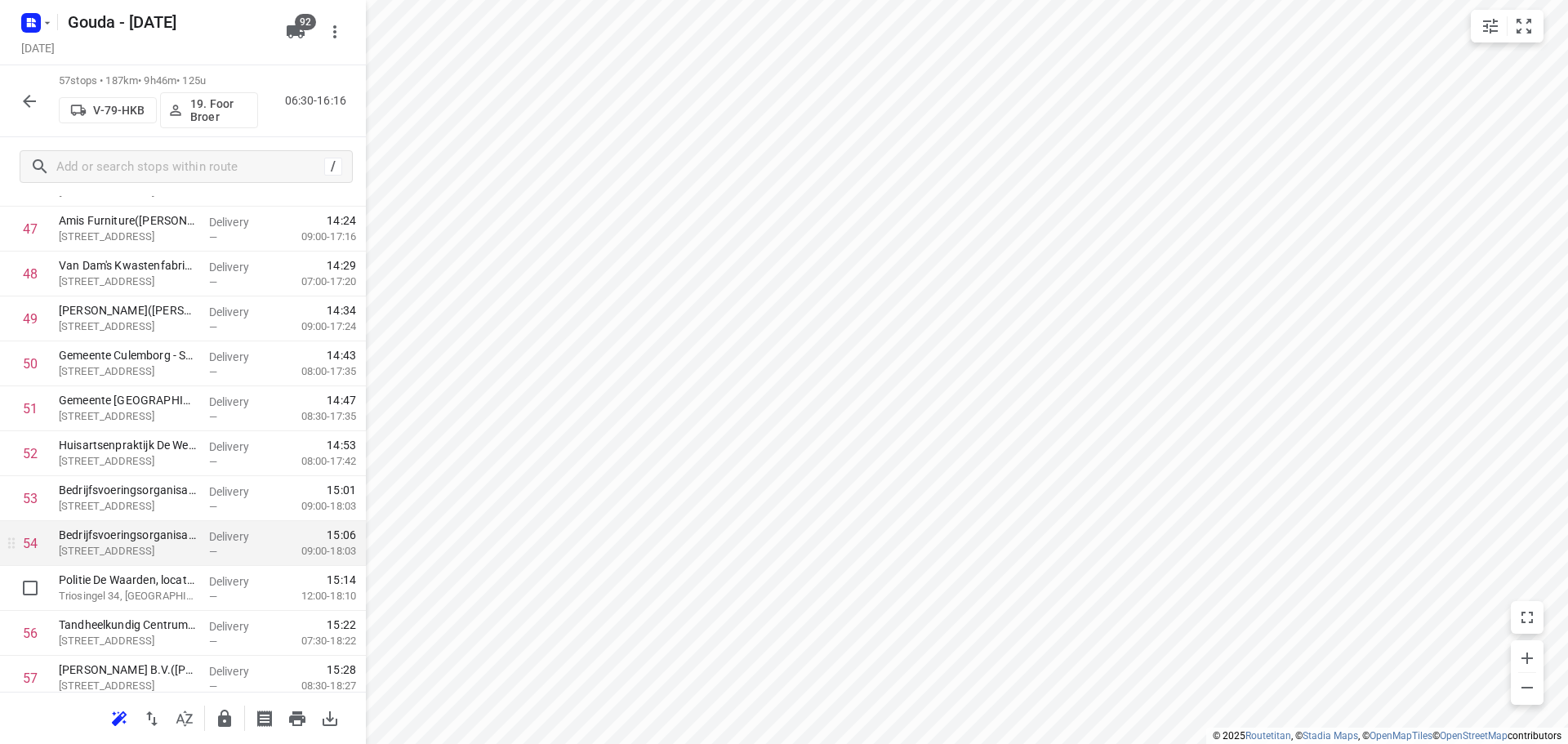
scroll to position [2239, 0]
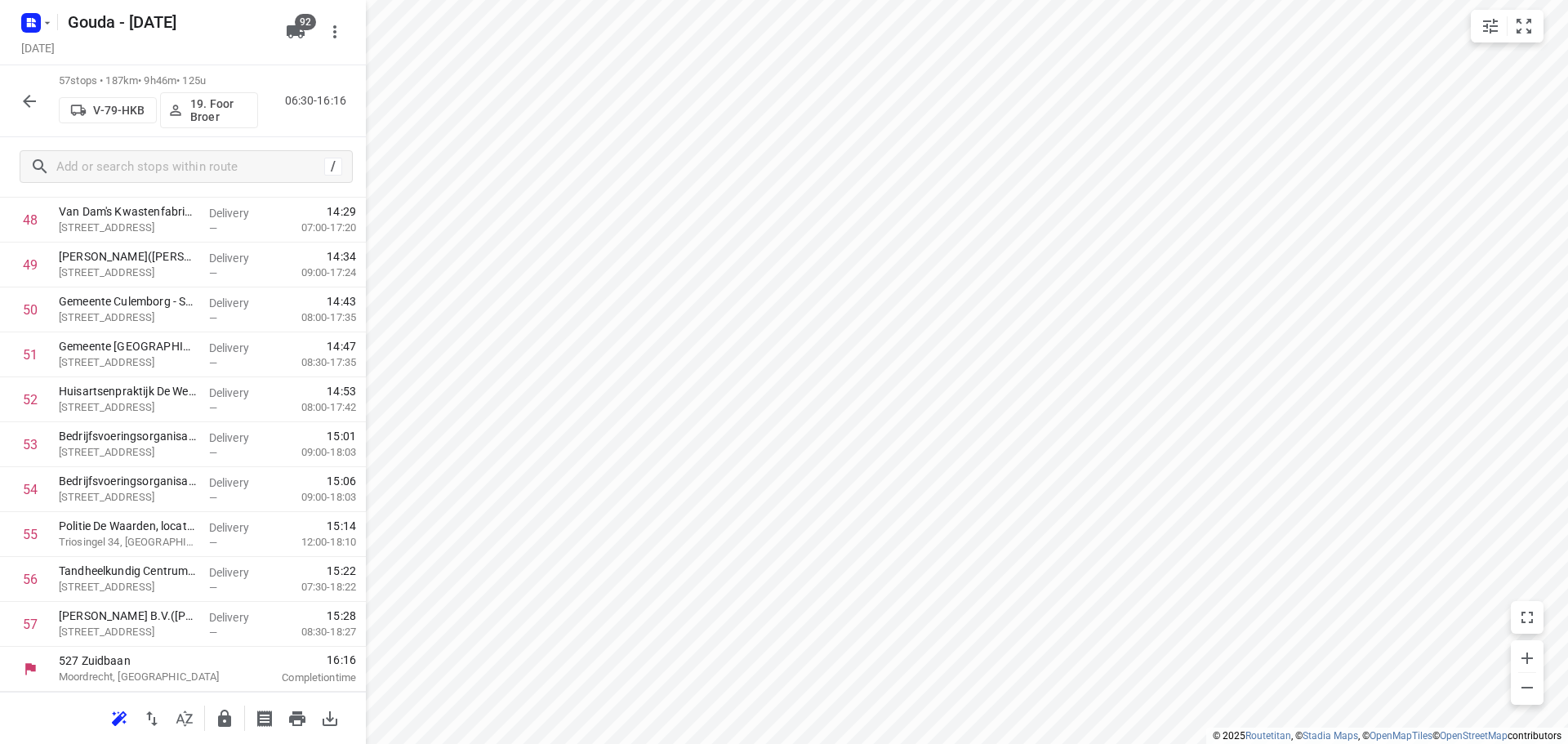
click at [230, 722] on icon "button" at bounding box center [224, 719] width 13 height 17
click at [20, 97] on icon "button" at bounding box center [29, 101] width 20 height 20
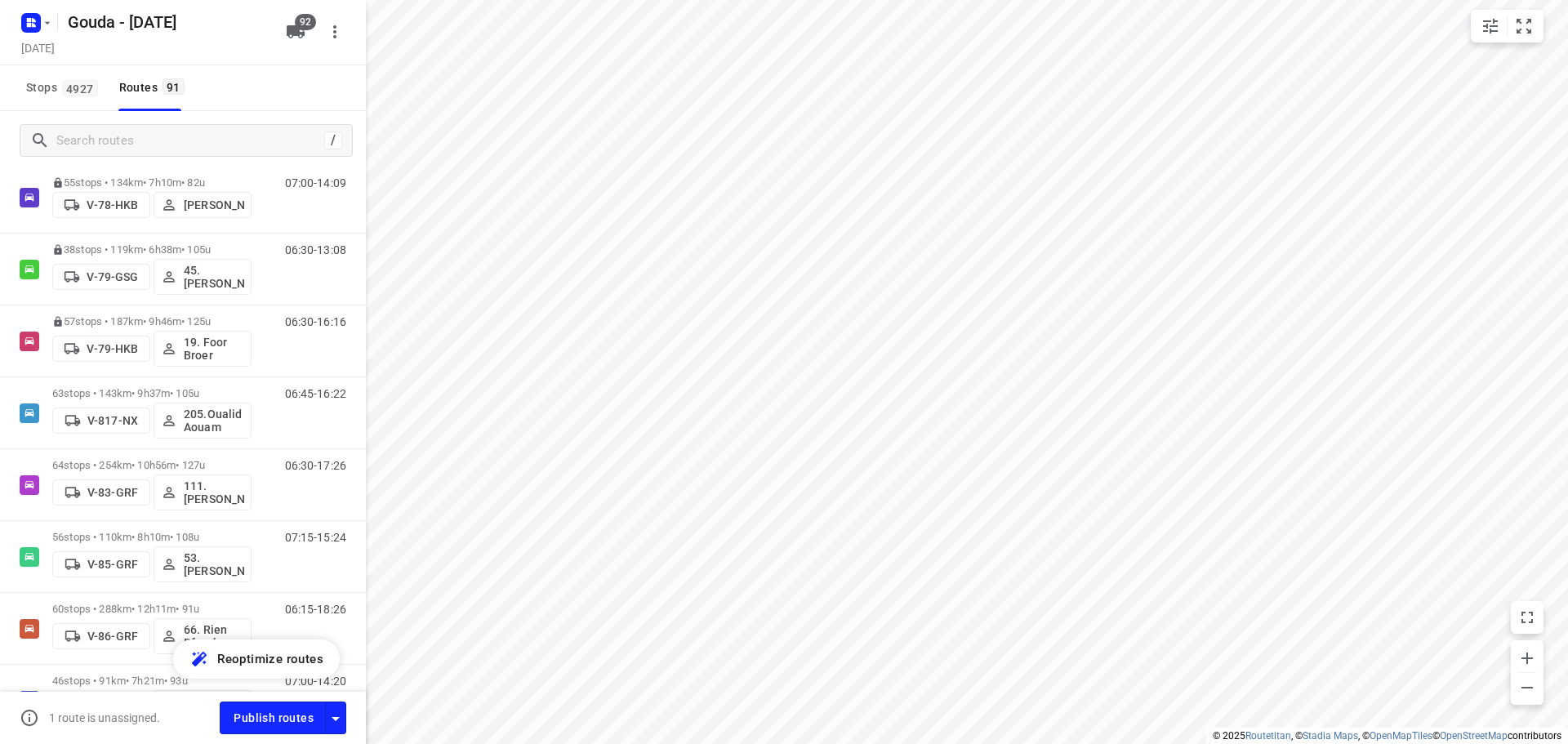
scroll to position [2533, 0]
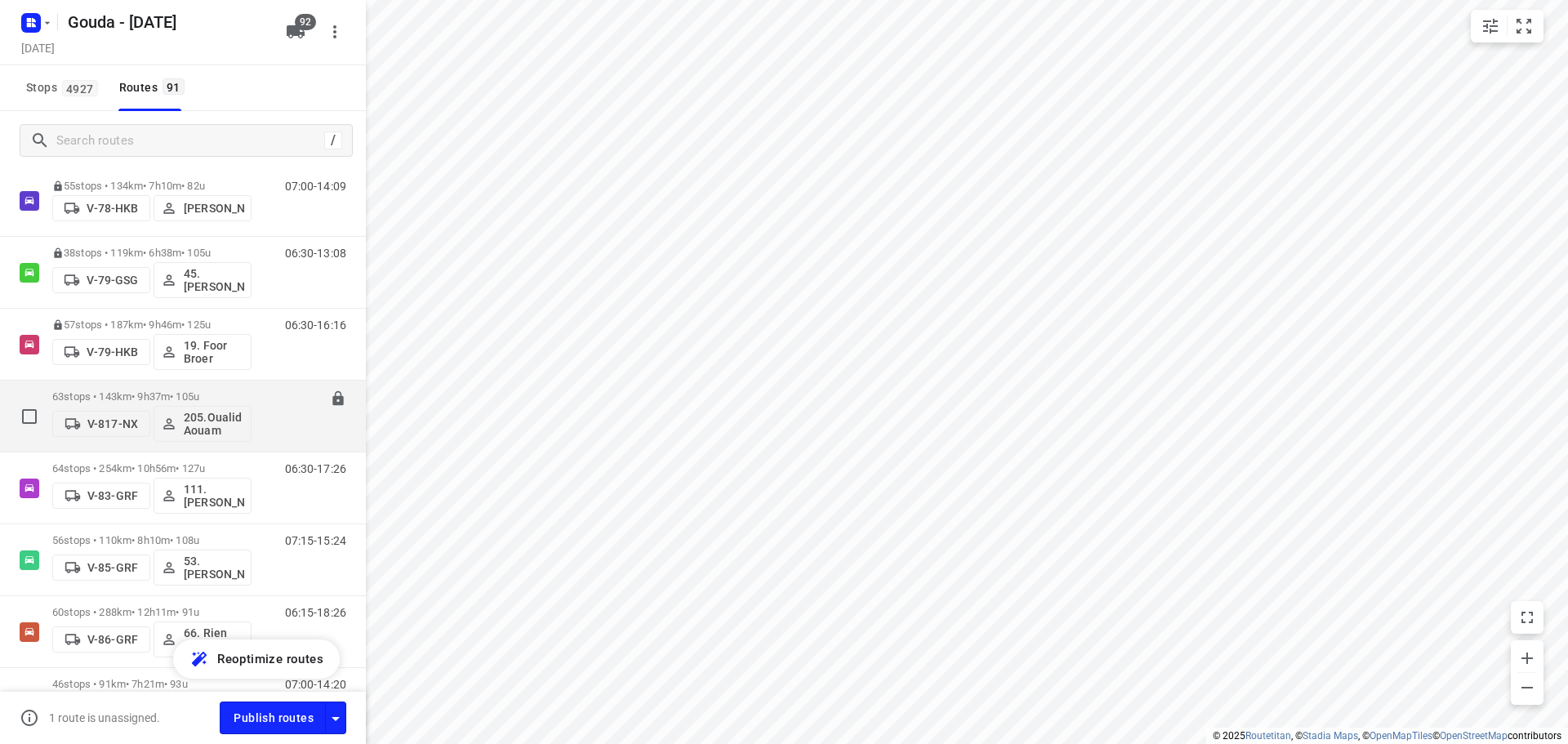
click at [117, 397] on p "63 stops • 143km • 9h37m • 105u" at bounding box center [152, 396] width 199 height 12
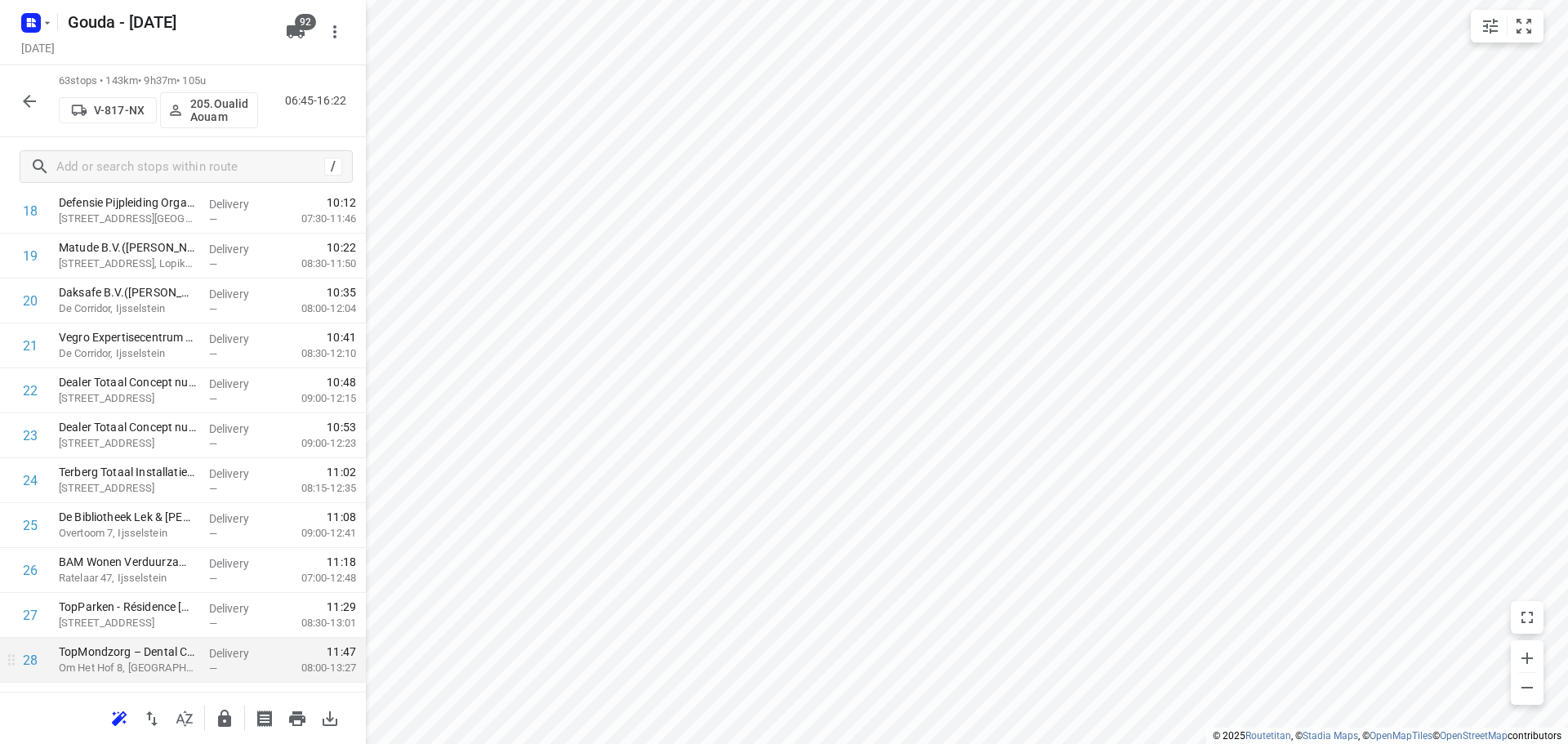
scroll to position [899, 0]
click at [192, 704] on div at bounding box center [184, 719] width 33 height 33
click at [188, 709] on icon "button" at bounding box center [184, 719] width 20 height 20
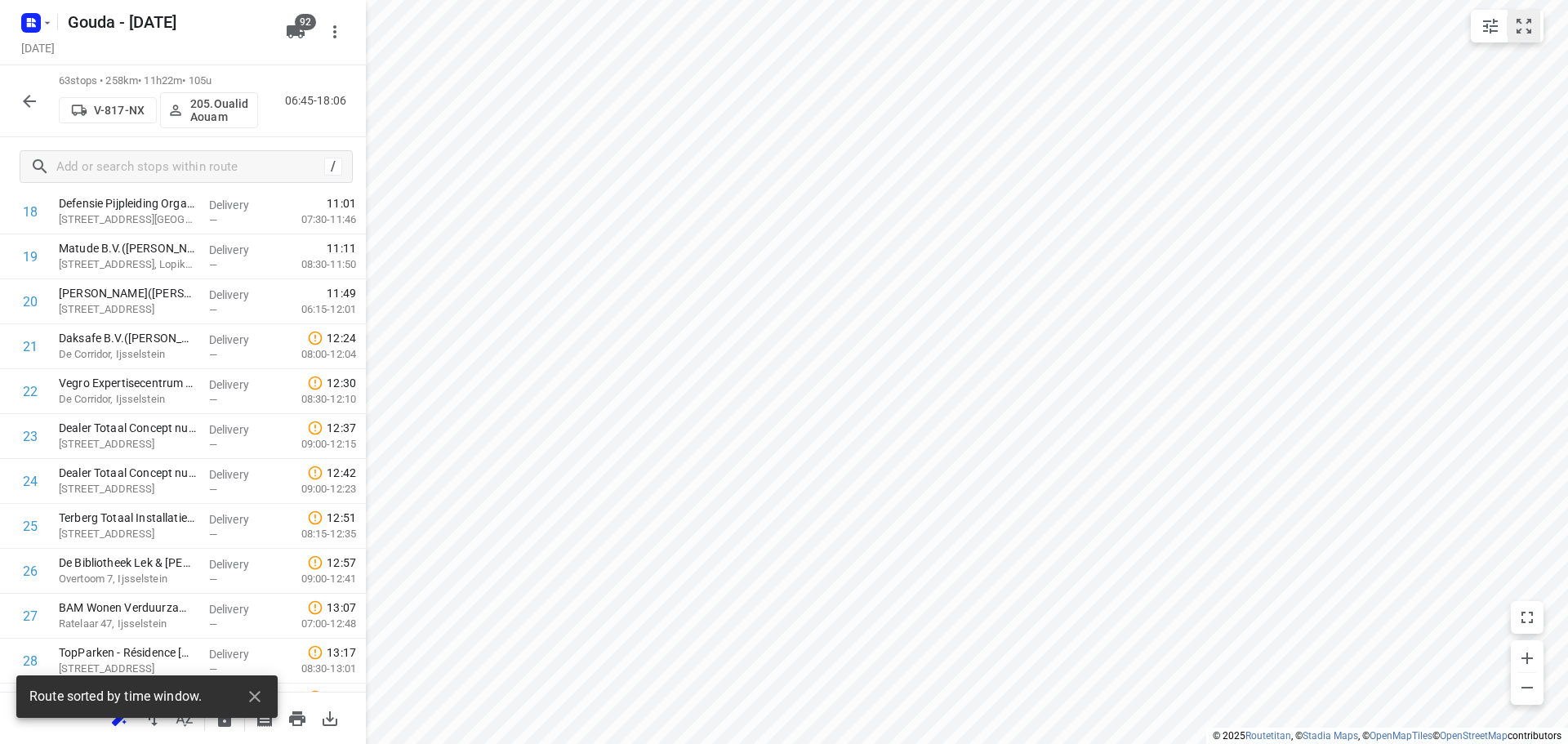
click at [1525, 25] on icon "small contained button group" at bounding box center [1524, 25] width 20 height 20
click at [1528, 26] on icon "small contained button group" at bounding box center [1524, 25] width 20 height 20
click at [1528, 28] on icon "small contained button group" at bounding box center [1524, 25] width 20 height 20
click at [1527, 30] on icon "small contained button group" at bounding box center [1524, 25] width 20 height 20
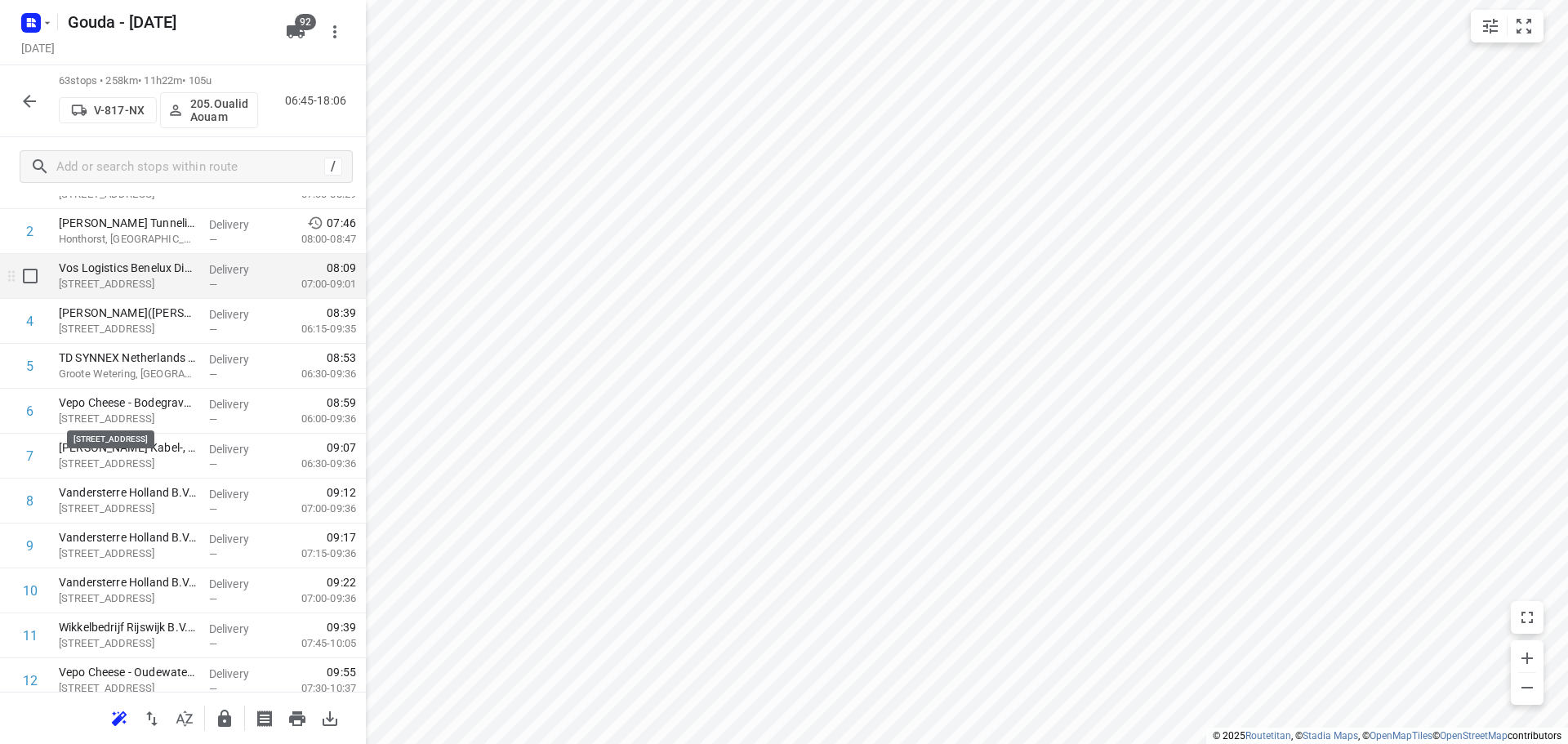
scroll to position [0, 0]
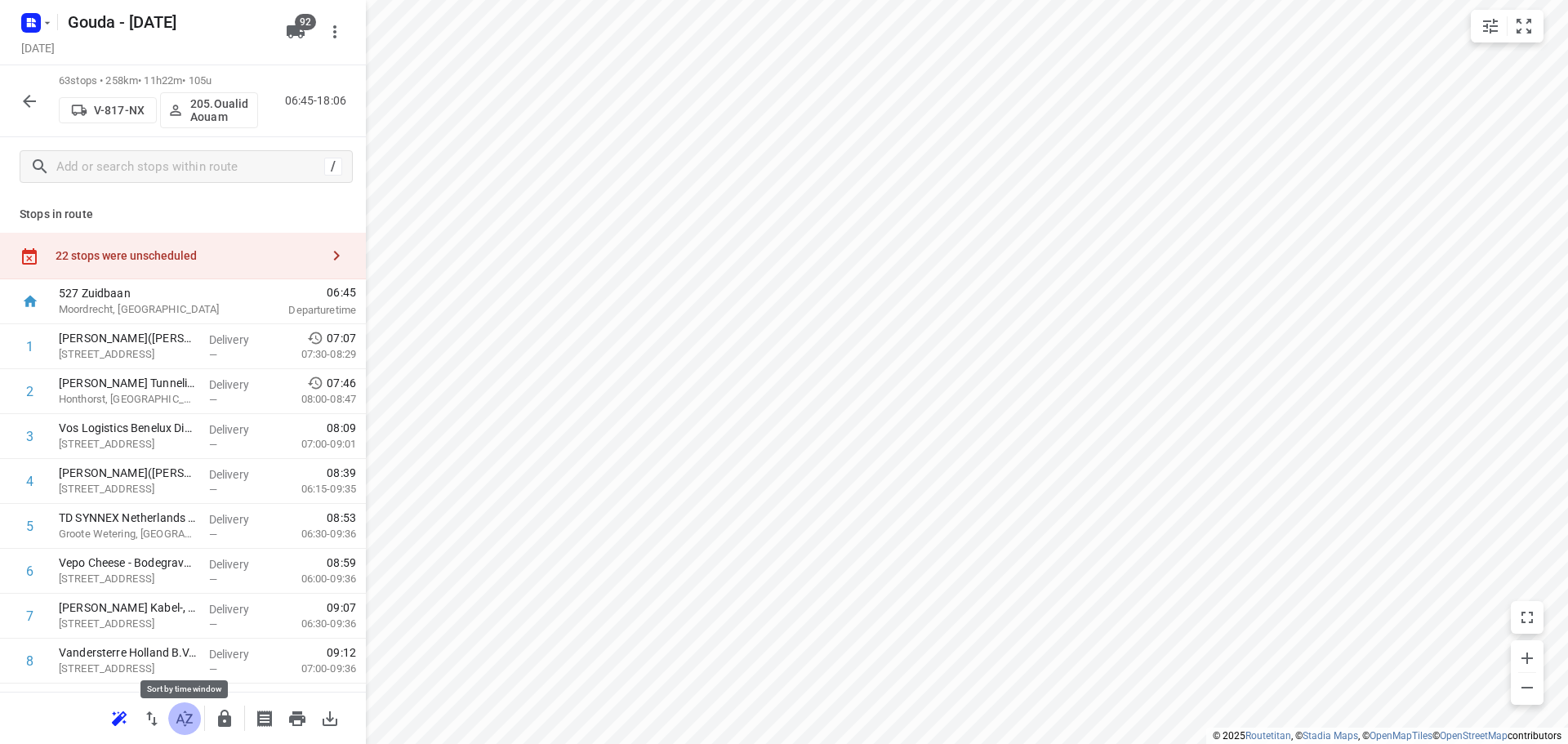
click at [190, 724] on icon "button" at bounding box center [184, 719] width 20 height 20
drag, startPoint x: 139, startPoint y: 483, endPoint x: 144, endPoint y: 339, distance: 144.1
drag, startPoint x: 197, startPoint y: 349, endPoint x: 202, endPoint y: 366, distance: 17.7
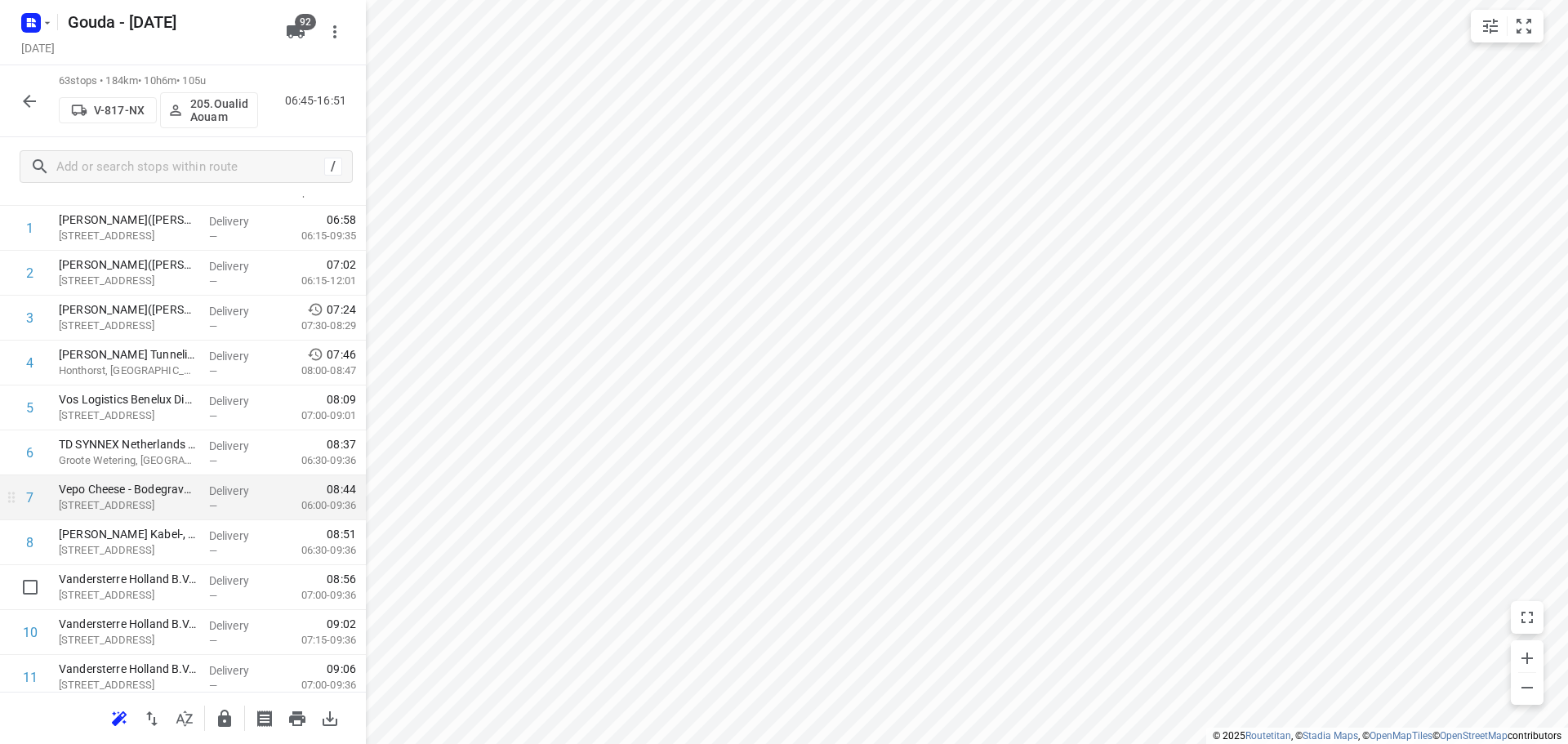
scroll to position [163, 0]
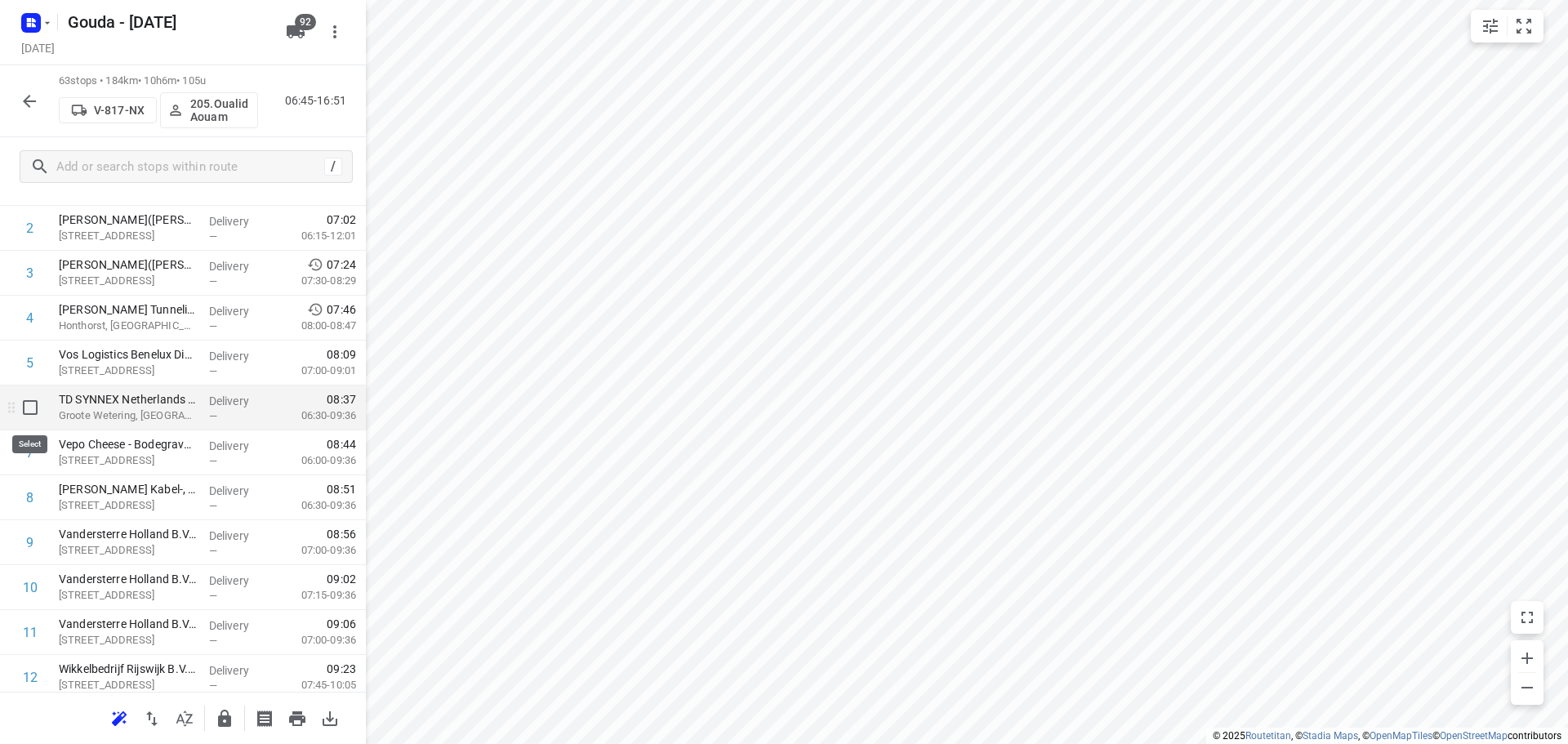
click at [30, 419] on input "checkbox" at bounding box center [30, 408] width 33 height 33
checkbox input "true"
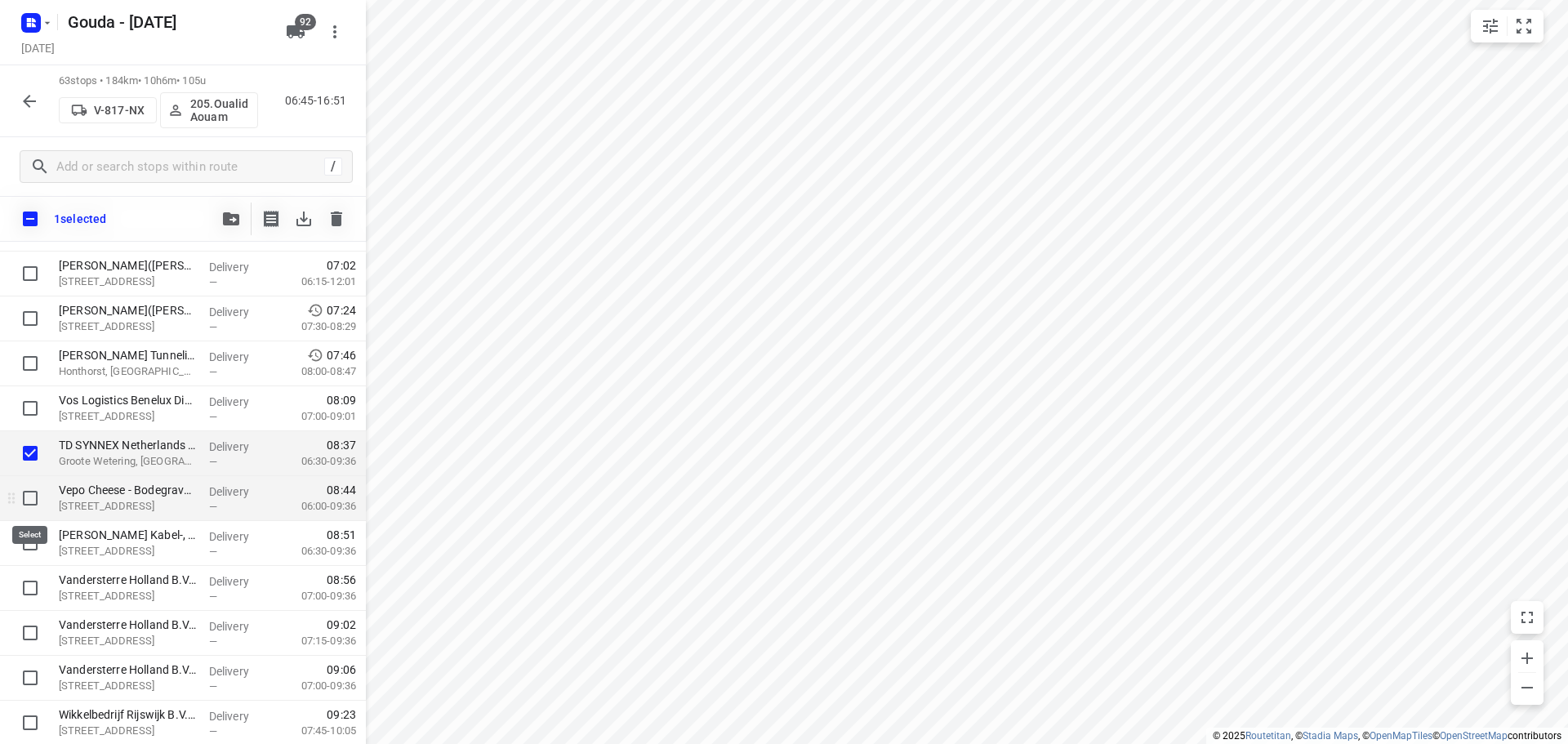
click at [22, 501] on input "checkbox" at bounding box center [30, 498] width 33 height 33
checkbox input "true"
click at [30, 566] on div at bounding box center [26, 589] width 53 height 45
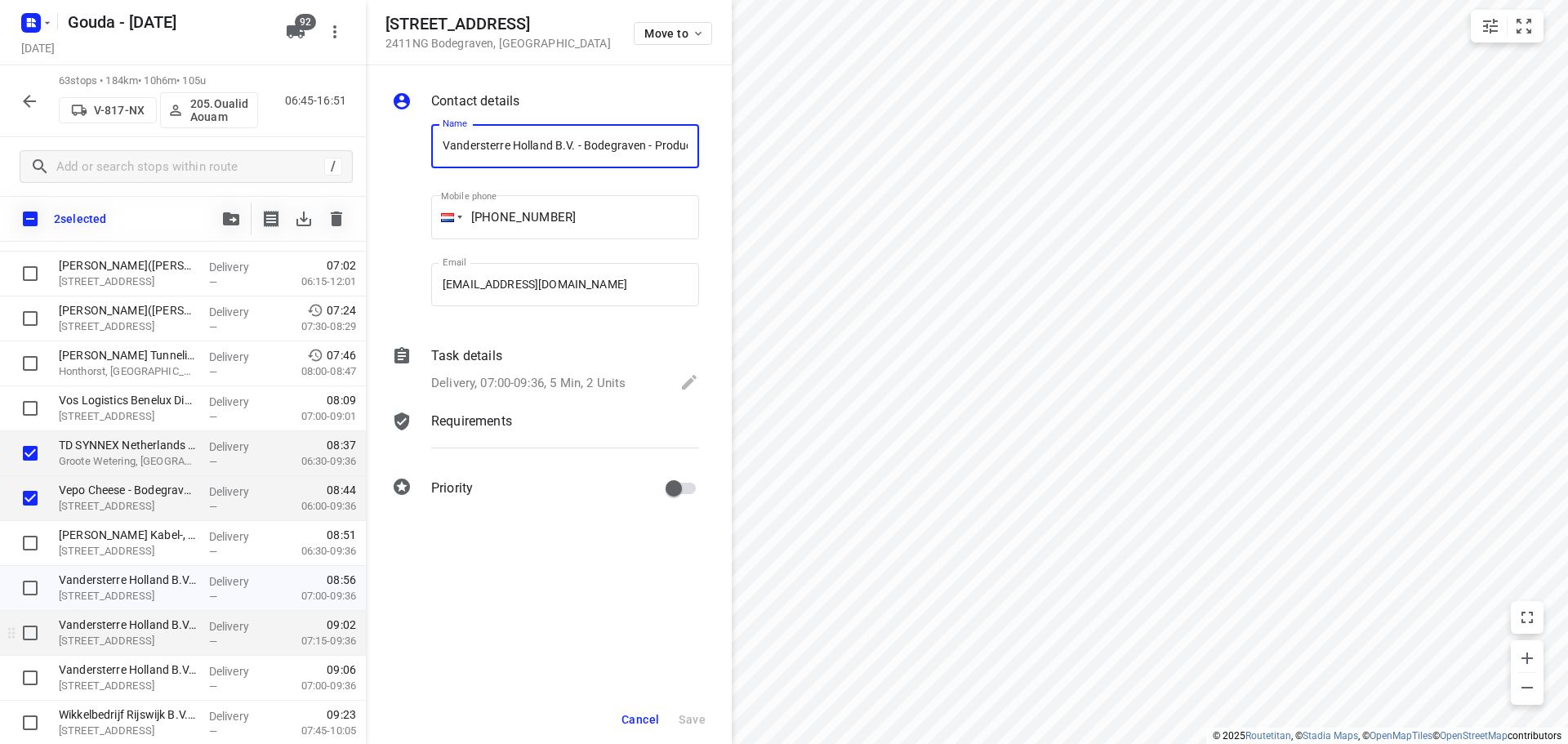
scroll to position [0, 165]
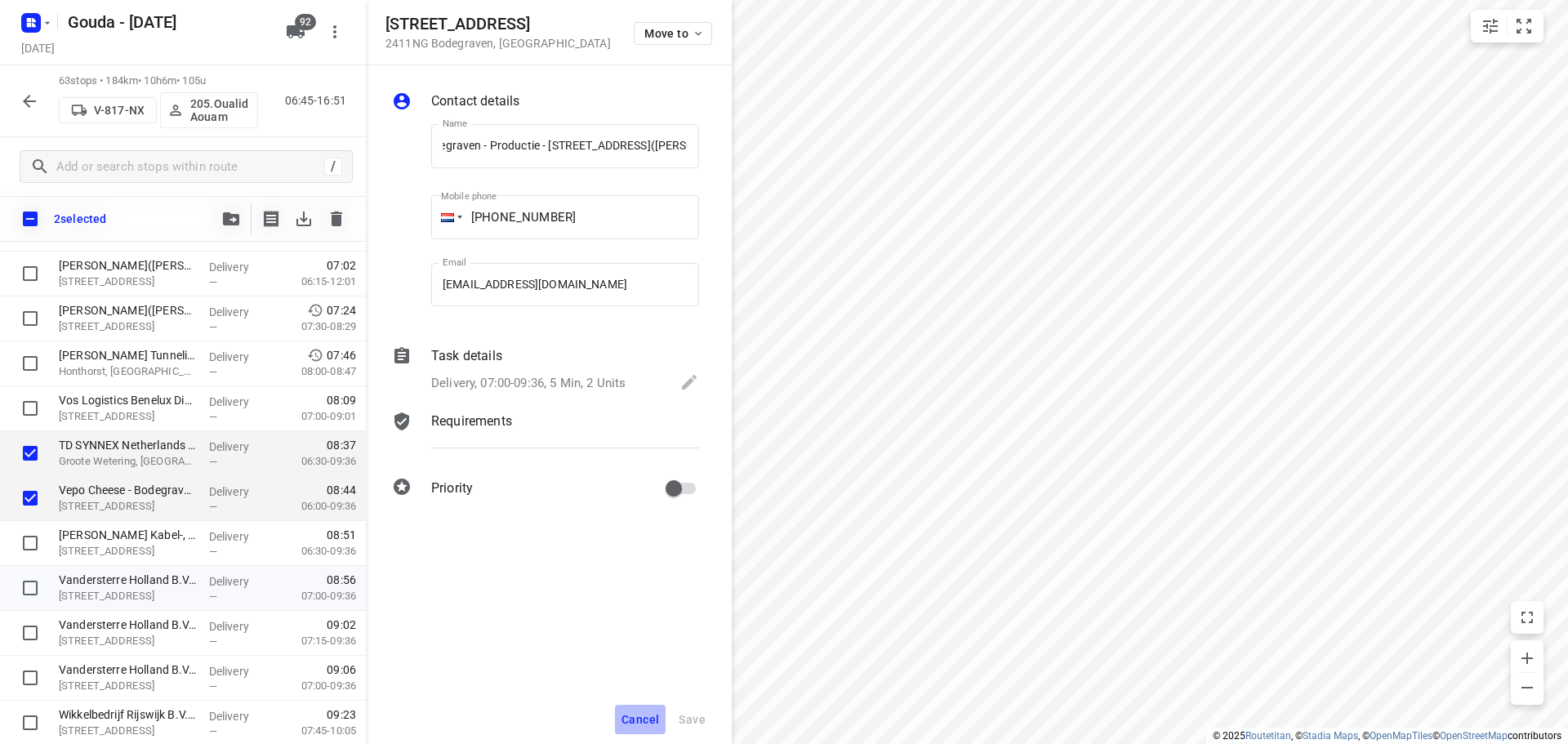
click at [629, 712] on button "Cancel" at bounding box center [640, 720] width 51 height 29
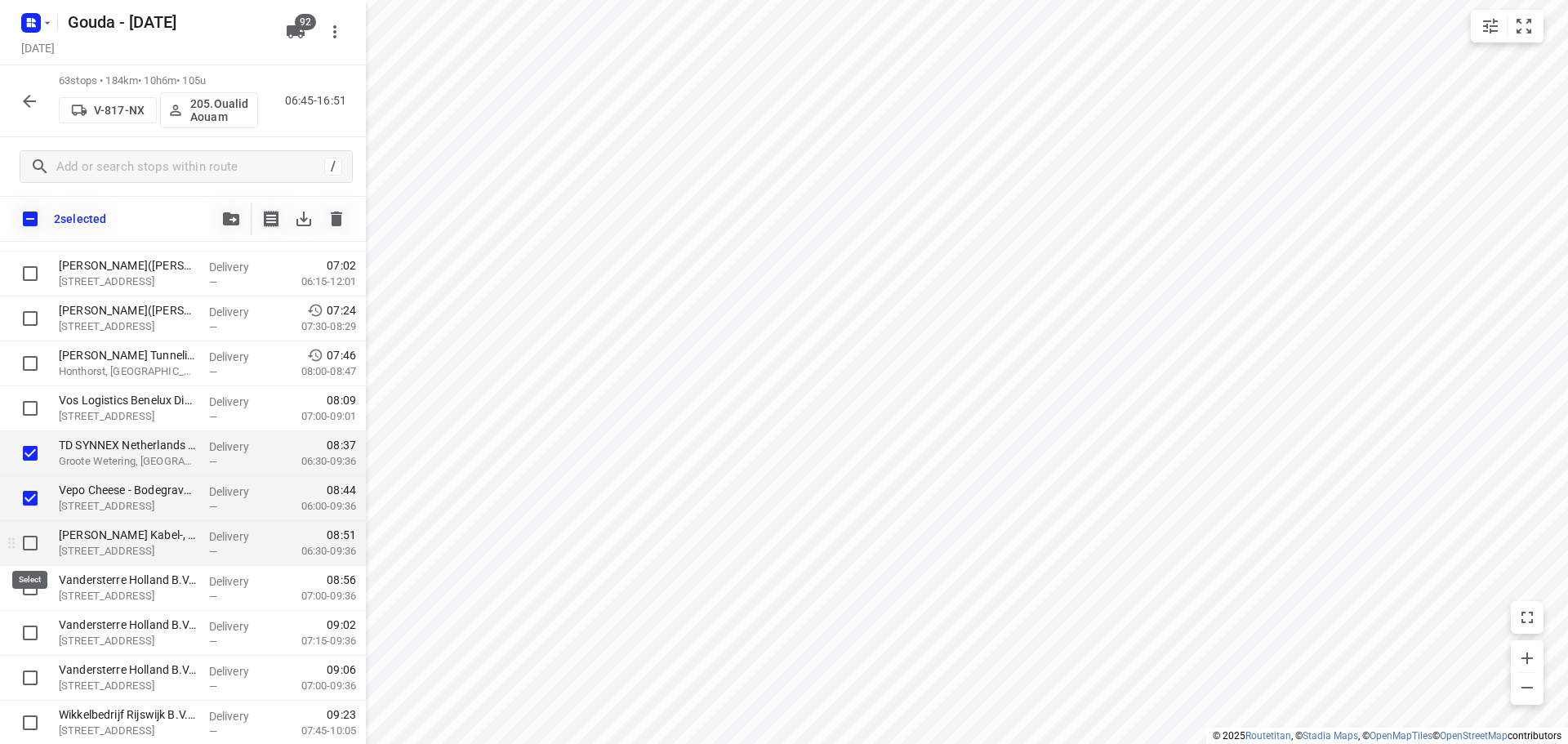
drag, startPoint x: 28, startPoint y: 550, endPoint x: 28, endPoint y: 576, distance: 26.0
click at [28, 550] on input "checkbox" at bounding box center [30, 543] width 33 height 33
checkbox input "true"
click at [32, 605] on div at bounding box center [26, 589] width 53 height 45
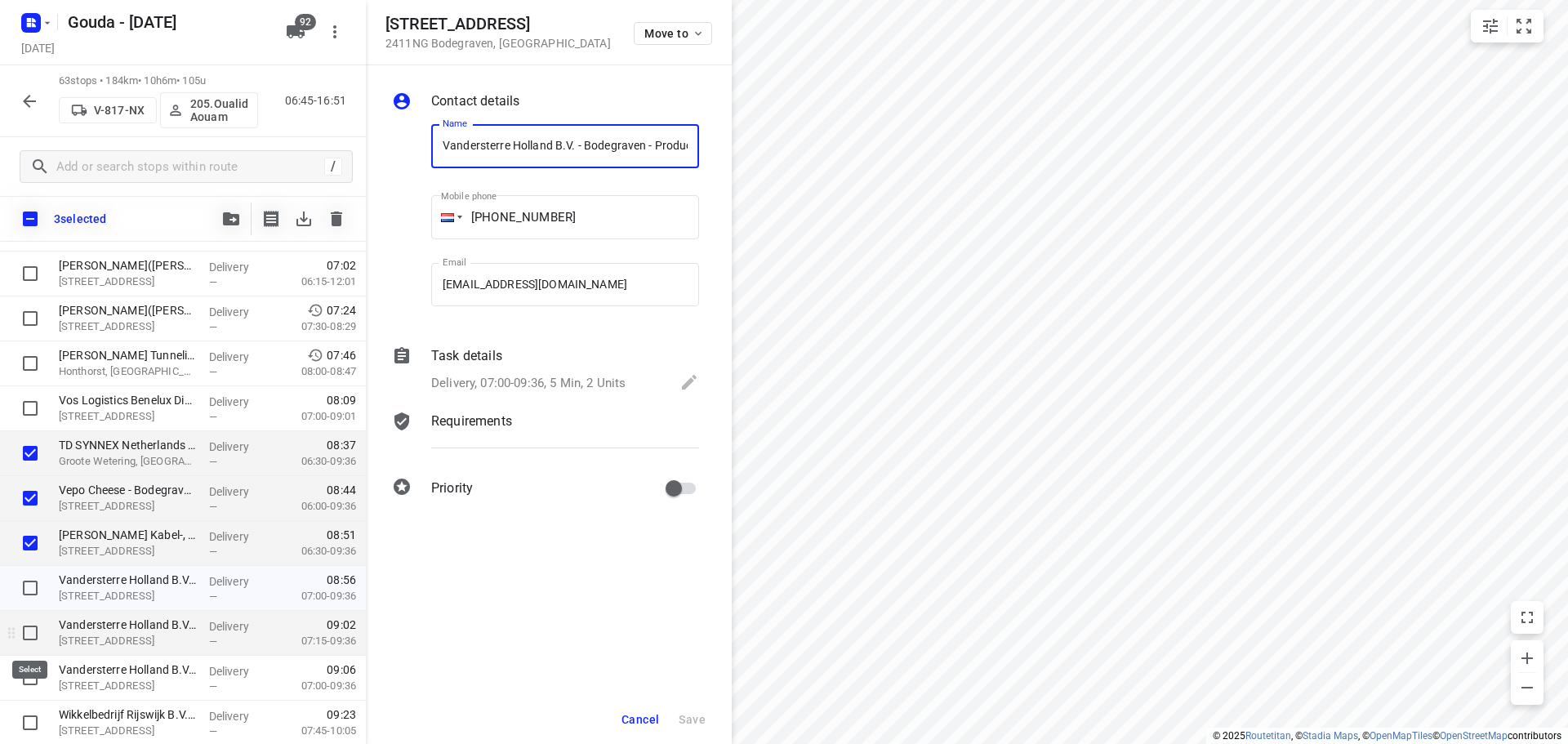
scroll to position [0, 165]
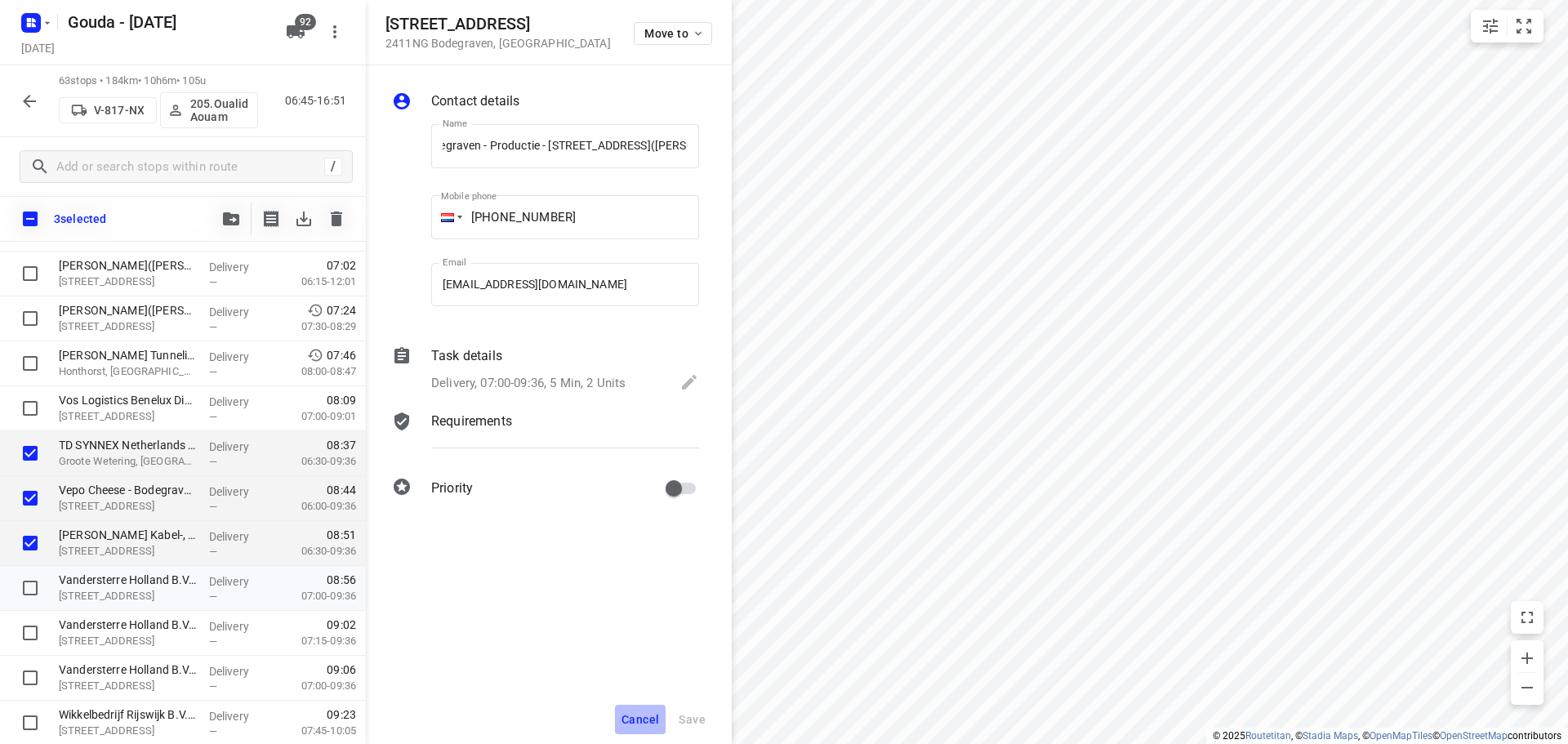
drag, startPoint x: 630, startPoint y: 710, endPoint x: 674, endPoint y: 690, distance: 48.3
click at [631, 710] on button "Cancel" at bounding box center [640, 720] width 51 height 29
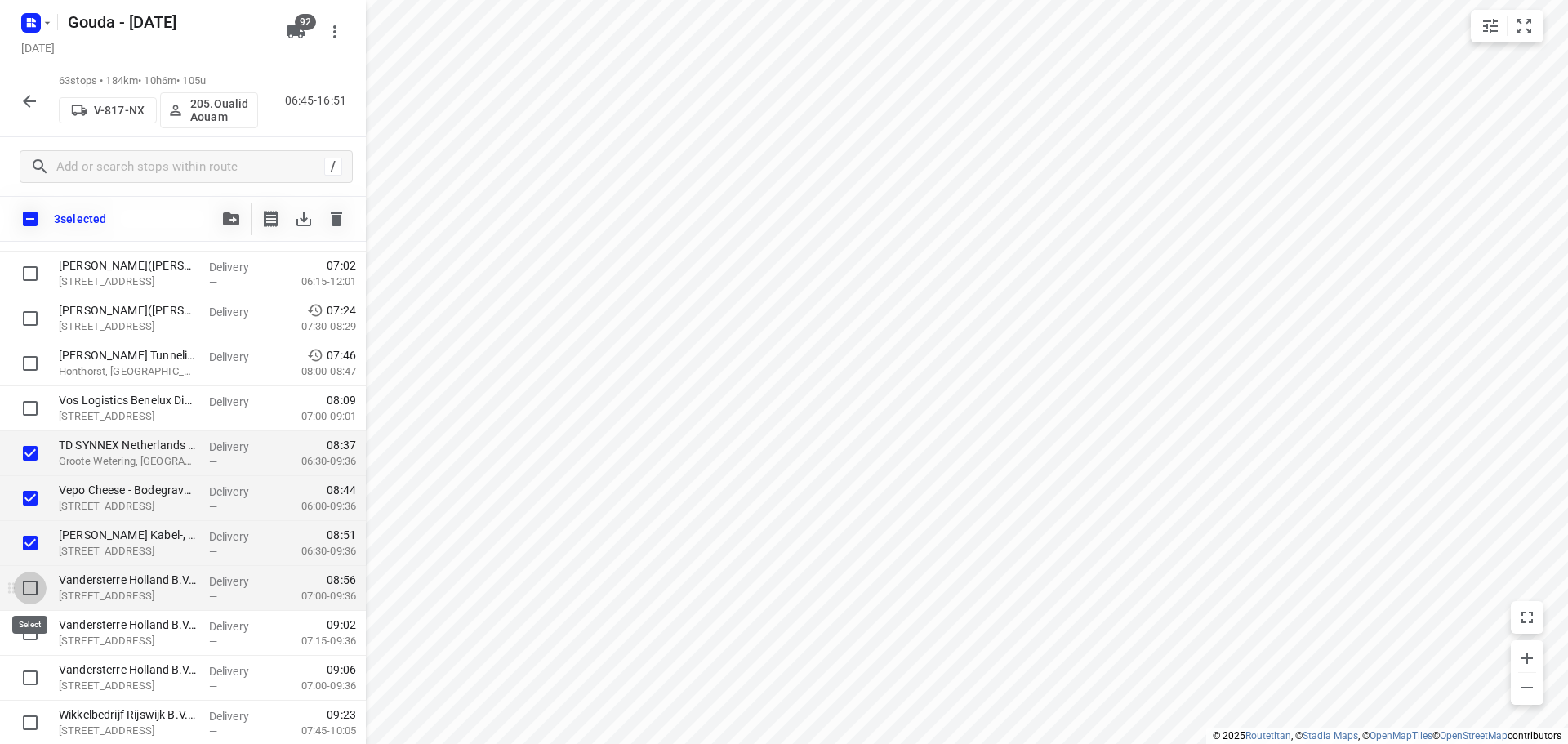
click at [27, 589] on input "checkbox" at bounding box center [30, 588] width 33 height 33
checkbox input "true"
click at [36, 636] on input "checkbox" at bounding box center [30, 633] width 33 height 33
checkbox input "true"
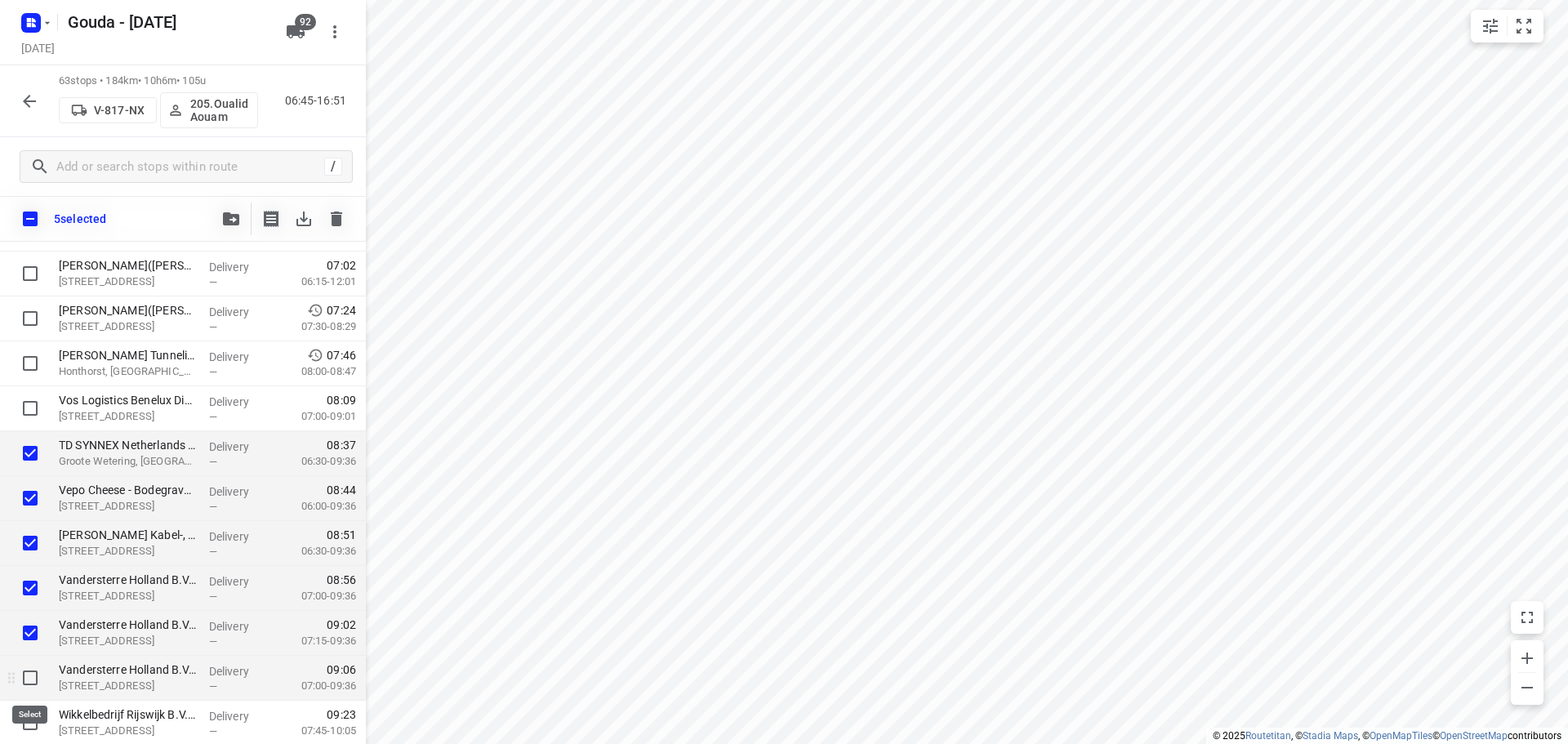
click at [23, 675] on input "checkbox" at bounding box center [30, 678] width 33 height 33
checkbox input "true"
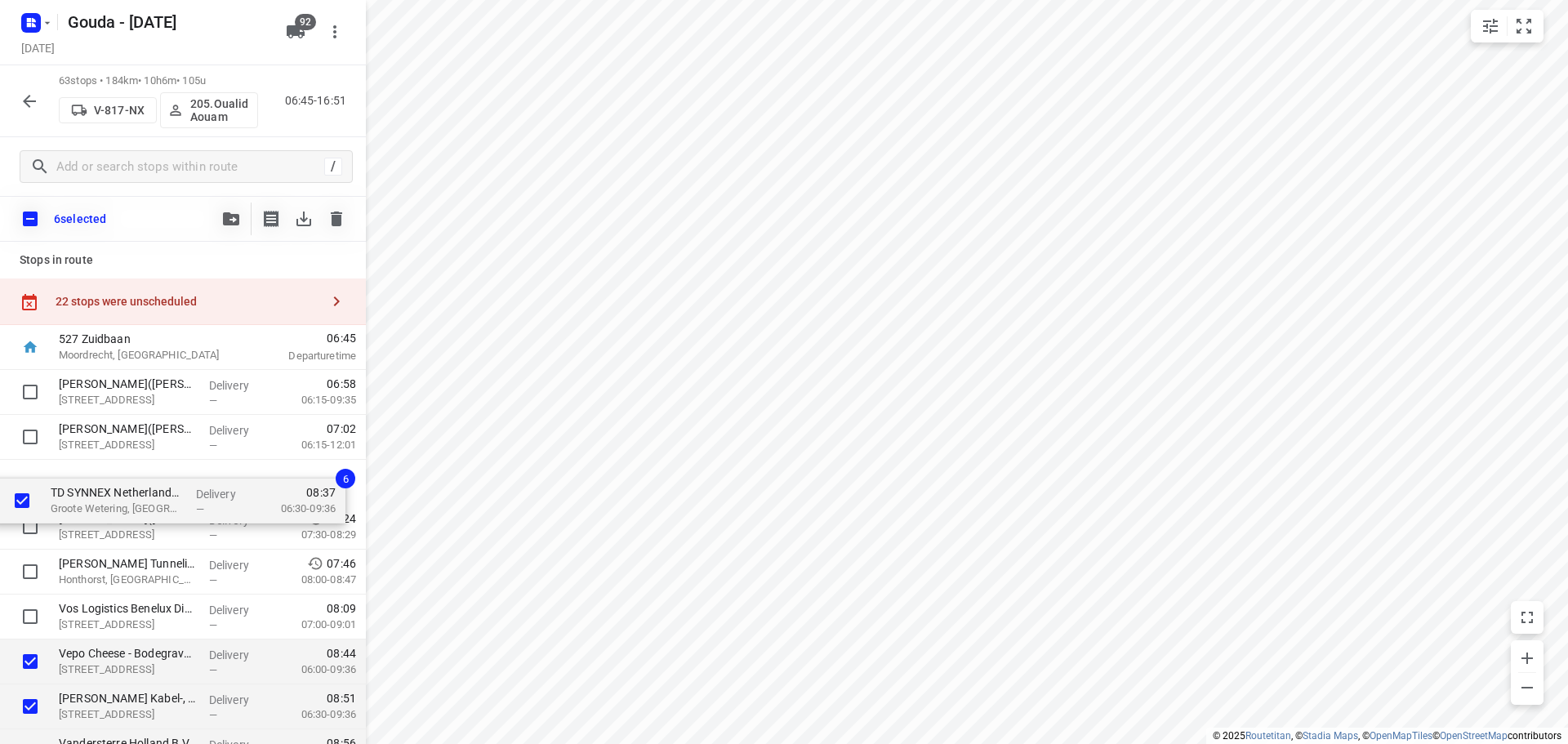
drag, startPoint x: 115, startPoint y: 617, endPoint x: 102, endPoint y: 468, distance: 149.6
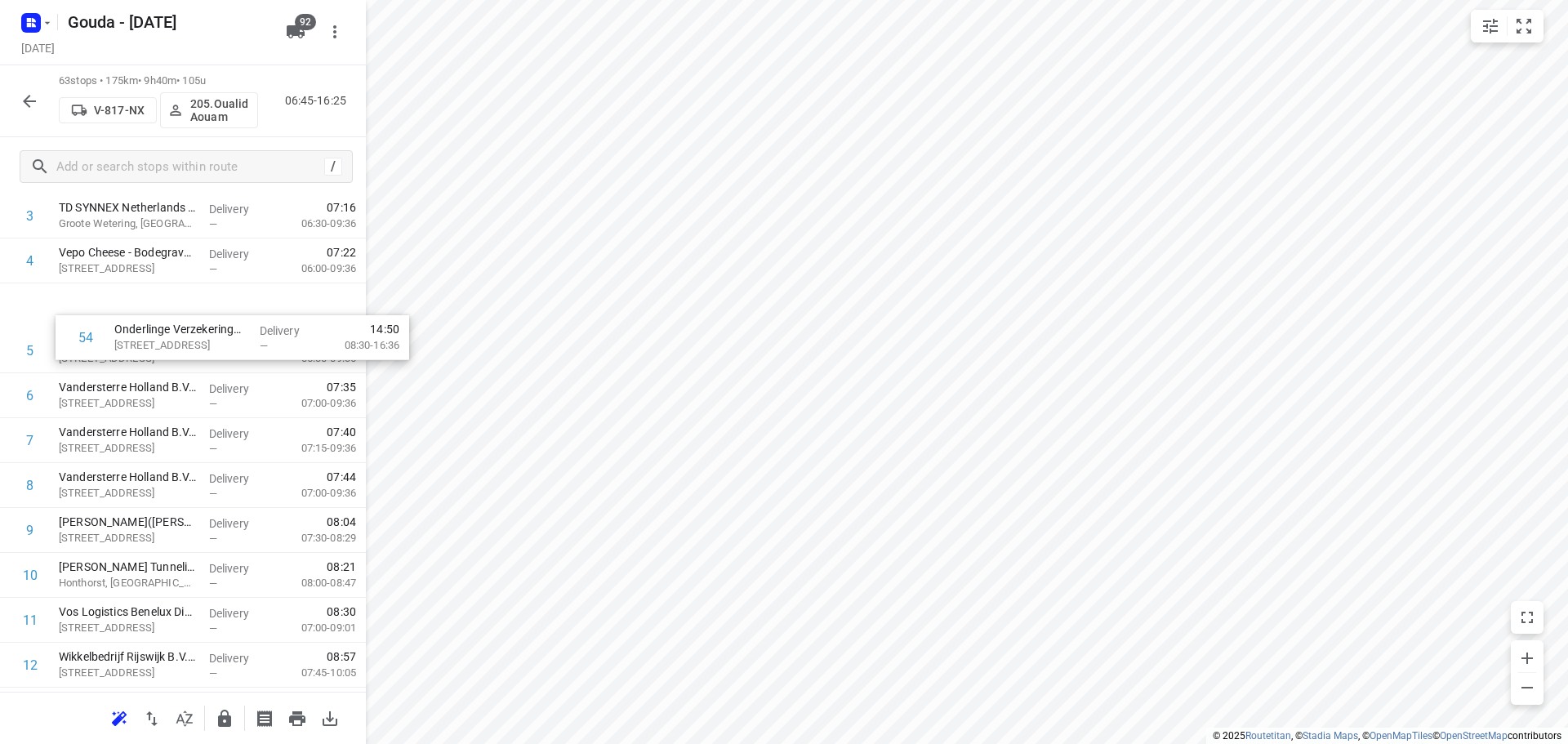
scroll to position [198, 0]
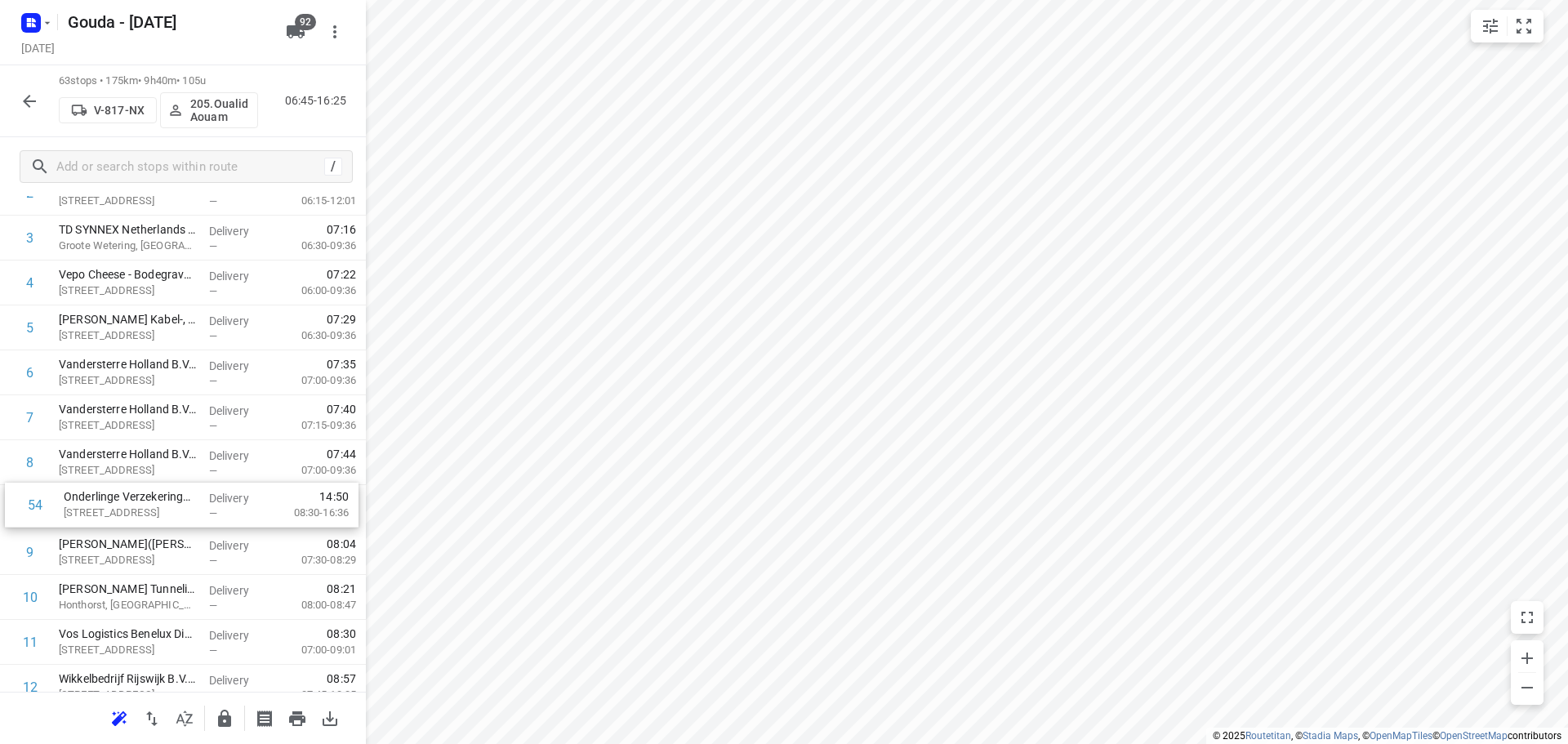
drag, startPoint x: 116, startPoint y: 289, endPoint x: 142, endPoint y: 508, distance: 220.5
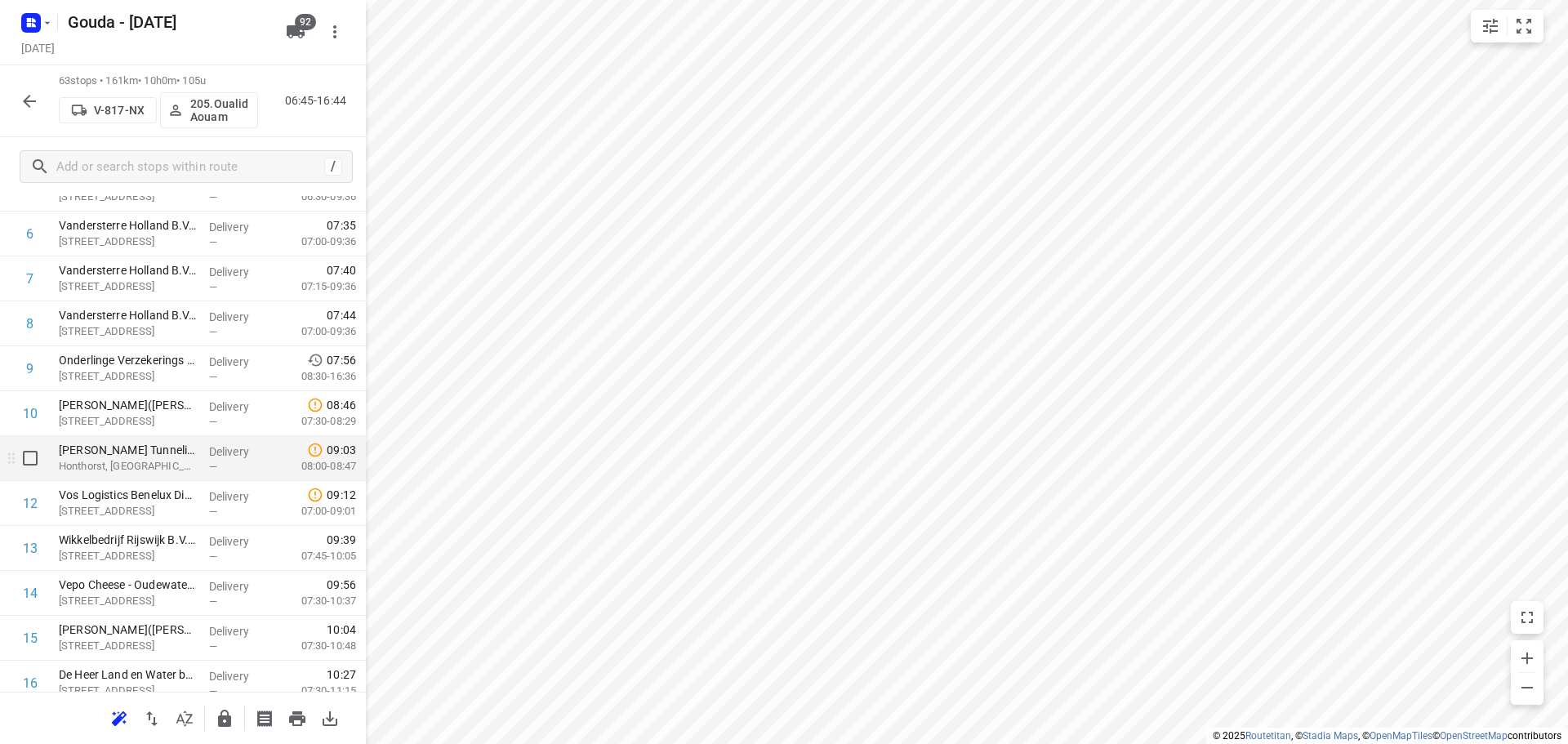
scroll to position [362, 0]
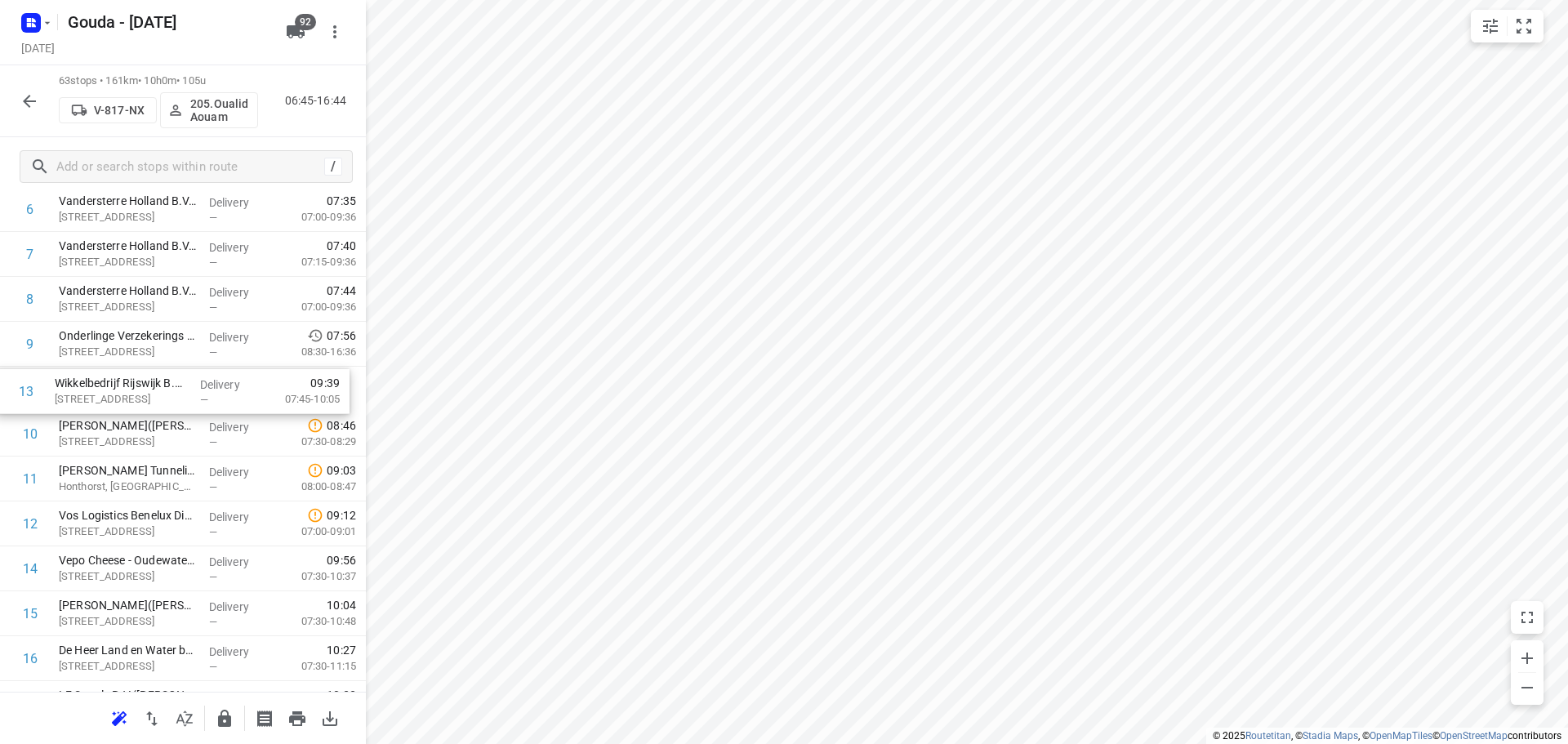
drag, startPoint x: 129, startPoint y: 532, endPoint x: 128, endPoint y: 395, distance: 137.0
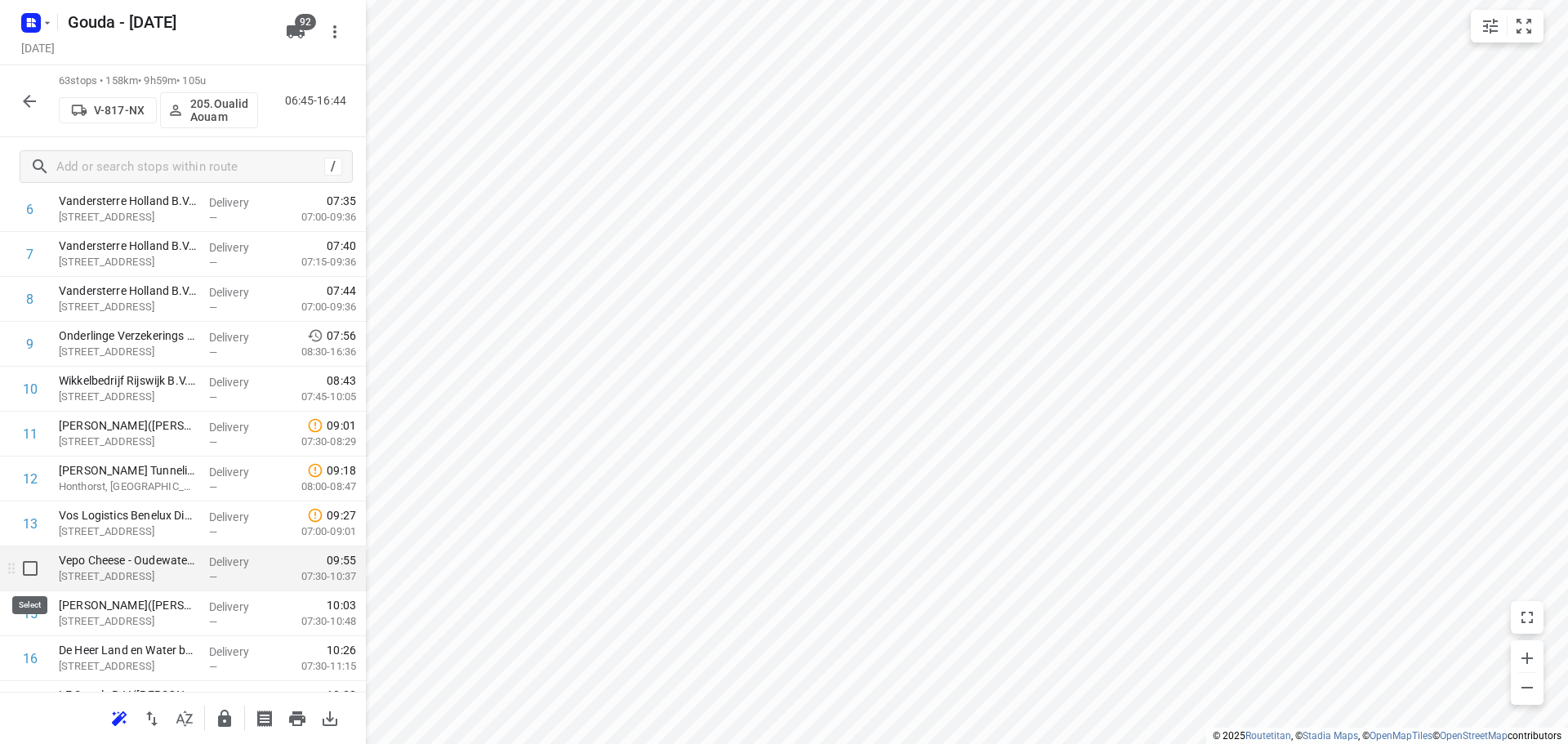
click at [30, 574] on input "checkbox" at bounding box center [30, 568] width 33 height 33
checkbox input "true"
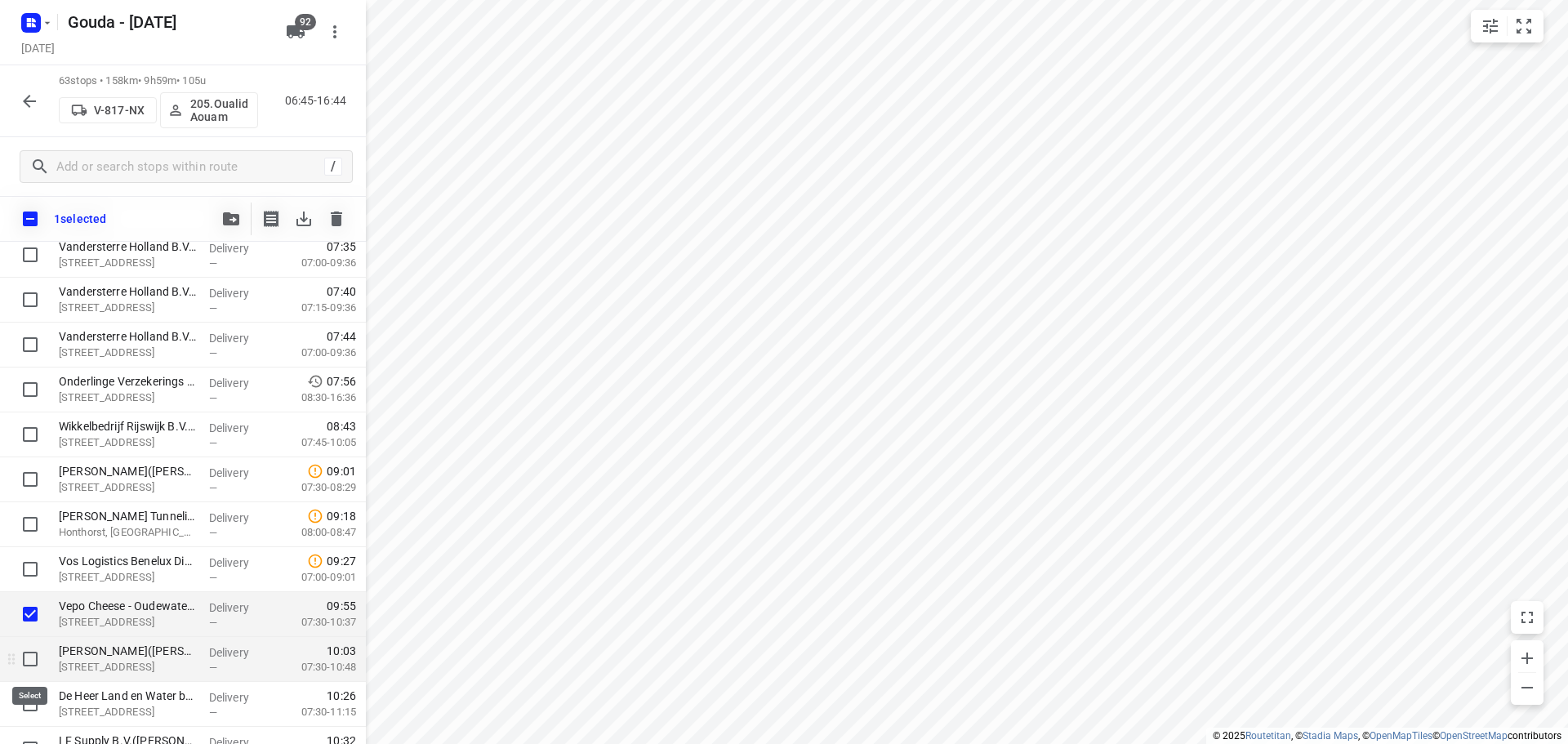
click at [28, 662] on input "checkbox" at bounding box center [30, 659] width 33 height 33
checkbox input "true"
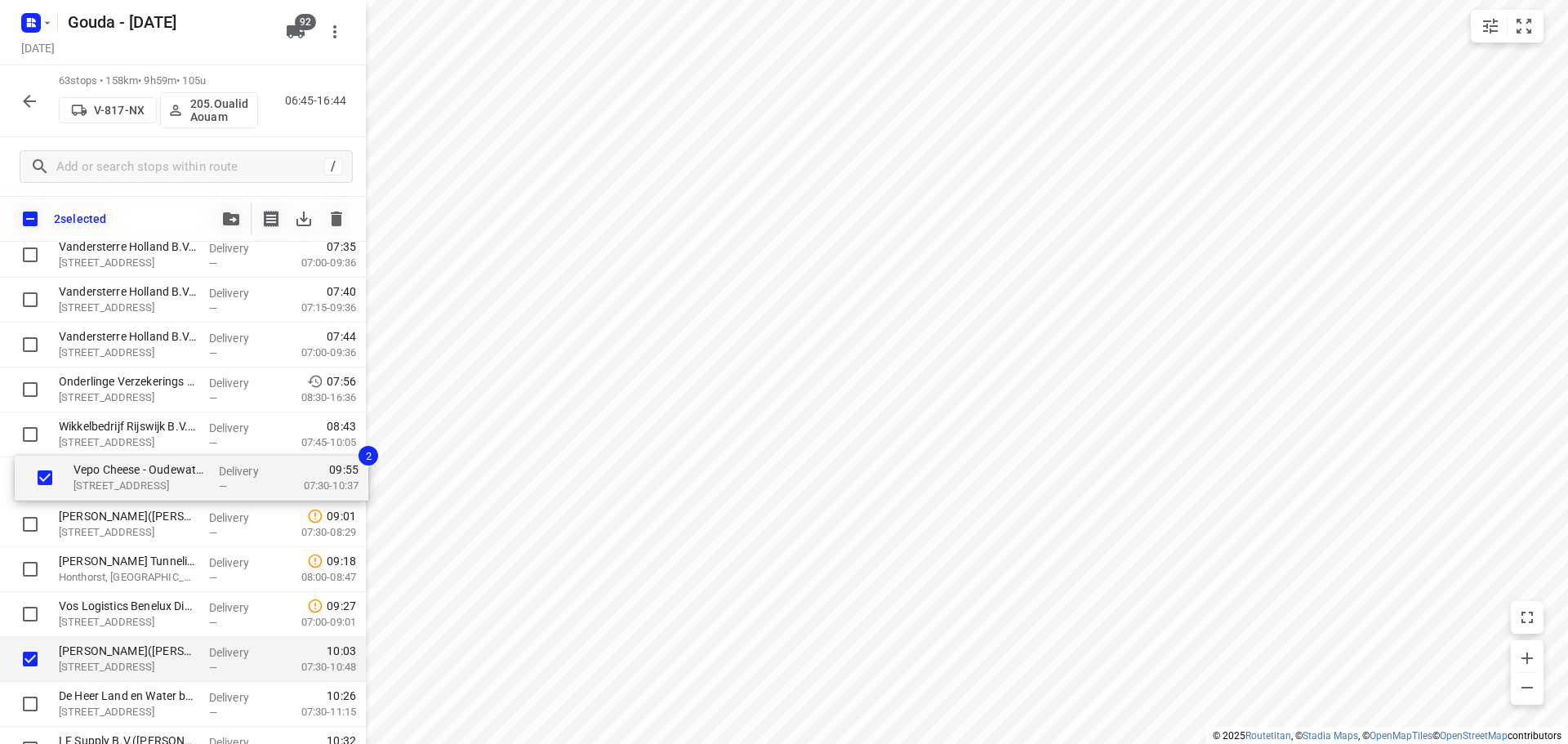
drag, startPoint x: 100, startPoint y: 616, endPoint x: 115, endPoint y: 474, distance: 142.8
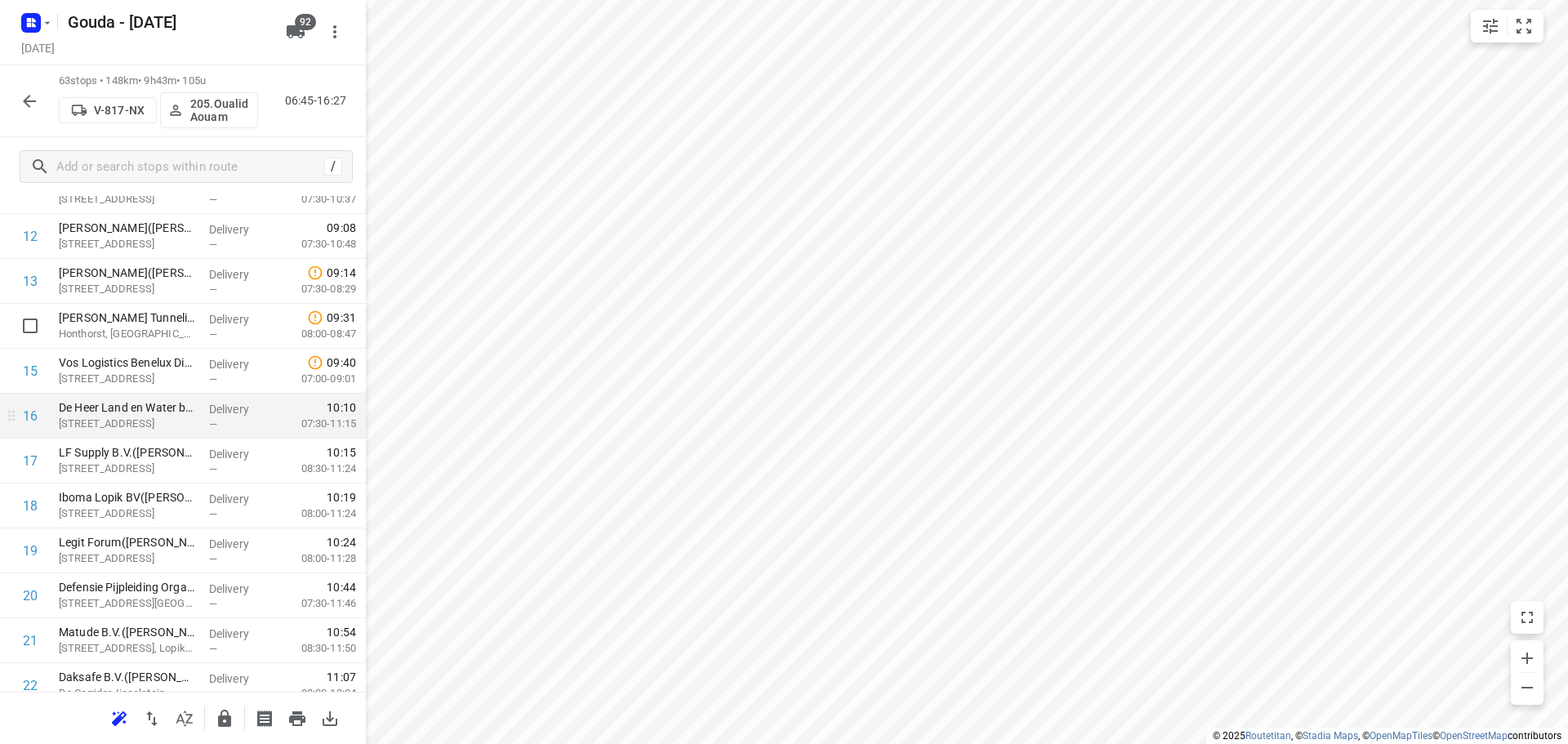
scroll to position [607, 0]
click at [25, 420] on input "checkbox" at bounding box center [30, 413] width 33 height 33
checkbox input "true"
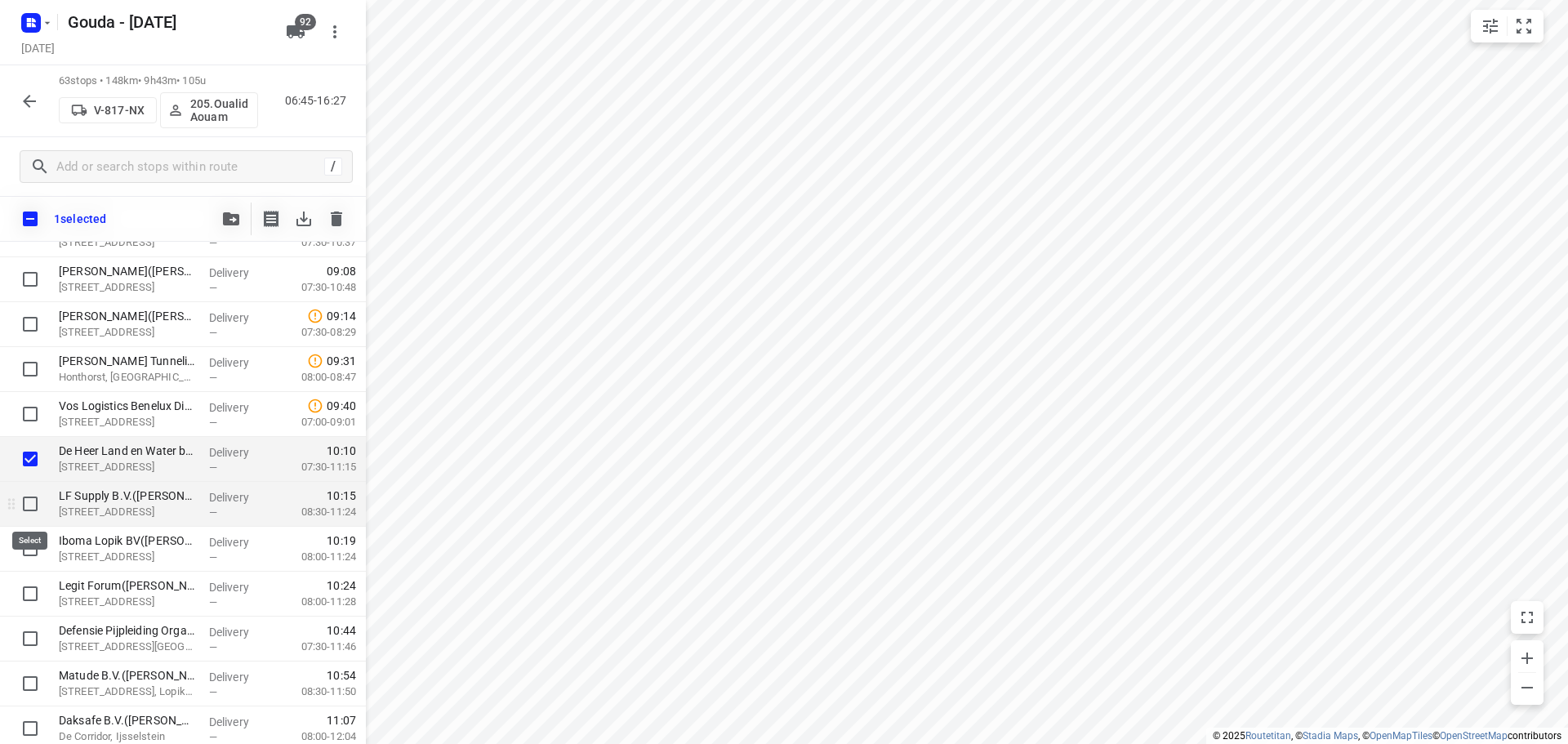
click at [38, 507] on input "checkbox" at bounding box center [30, 504] width 33 height 33
checkbox input "true"
click at [29, 557] on input "checkbox" at bounding box center [30, 549] width 33 height 33
checkbox input "true"
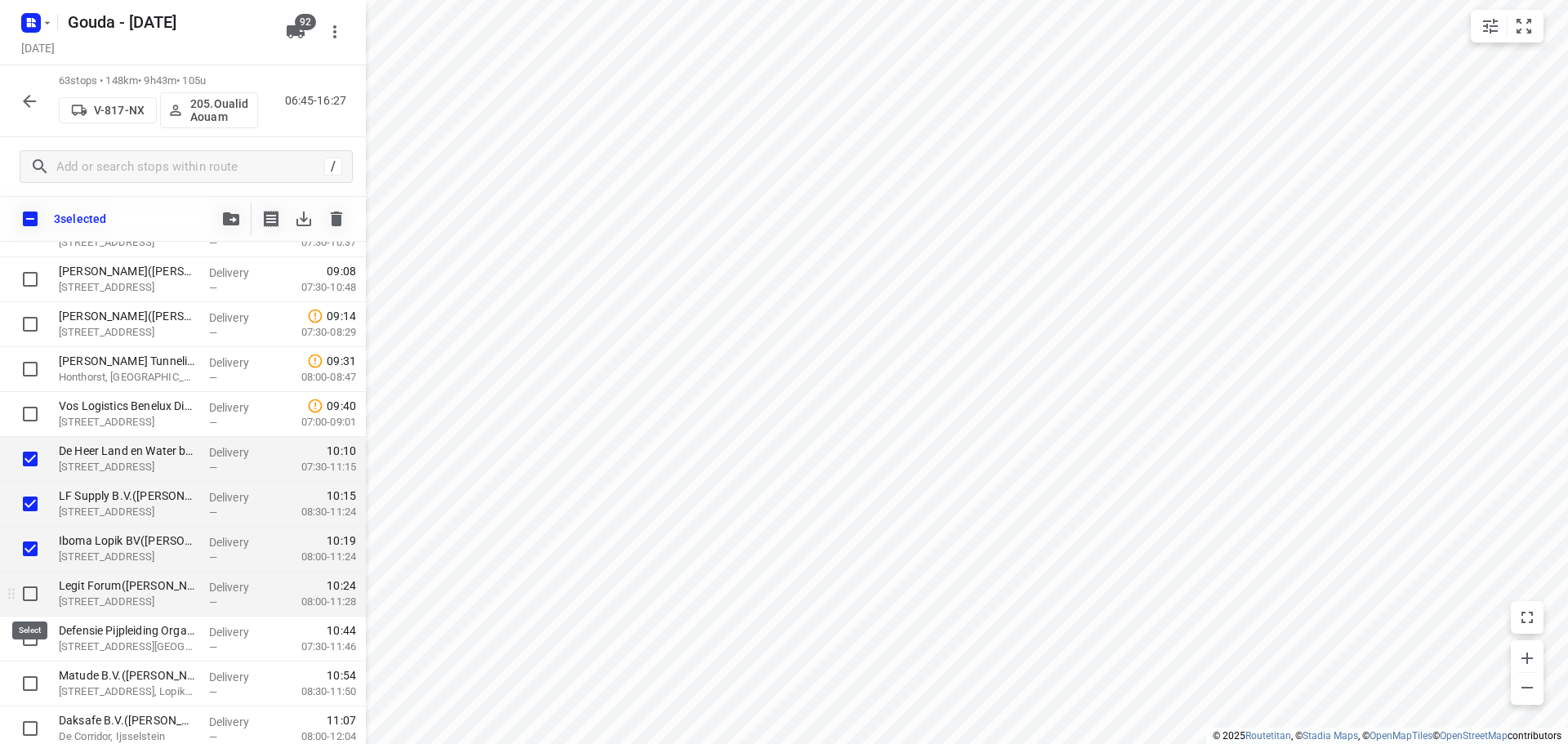
click at [30, 599] on input "checkbox" at bounding box center [30, 594] width 33 height 33
checkbox input "true"
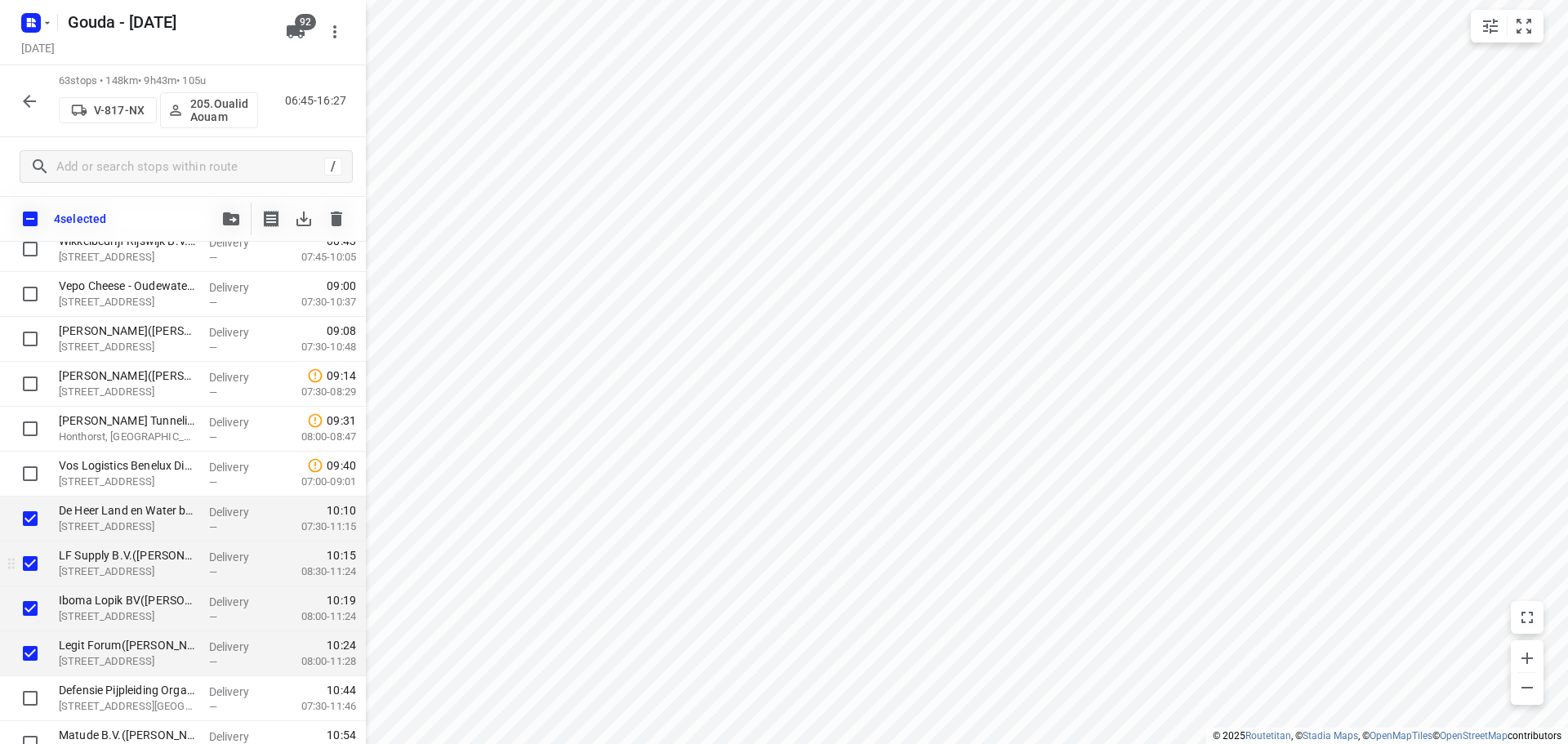
scroll to position [525, 0]
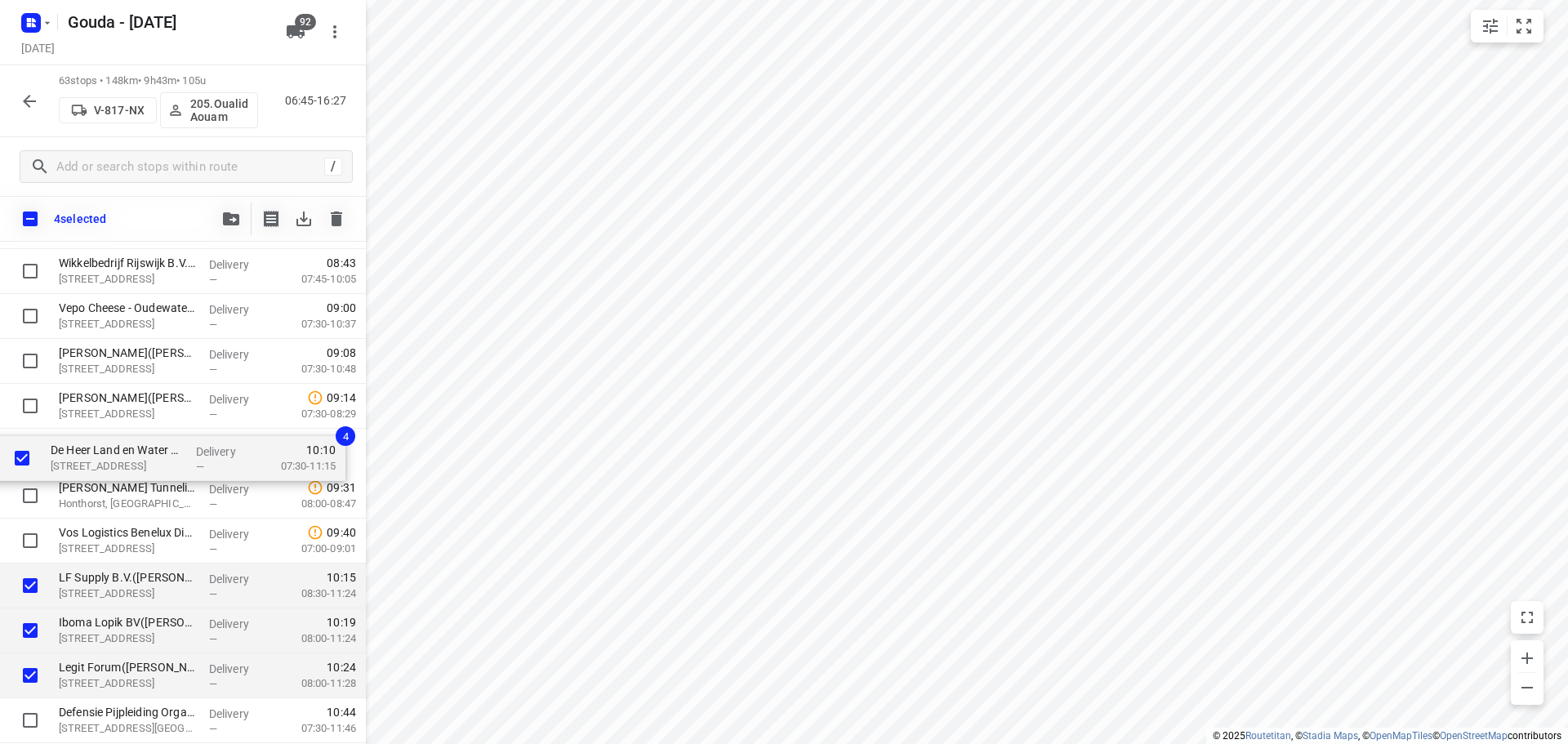
drag, startPoint x: 133, startPoint y: 540, endPoint x: 122, endPoint y: 442, distance: 98.6
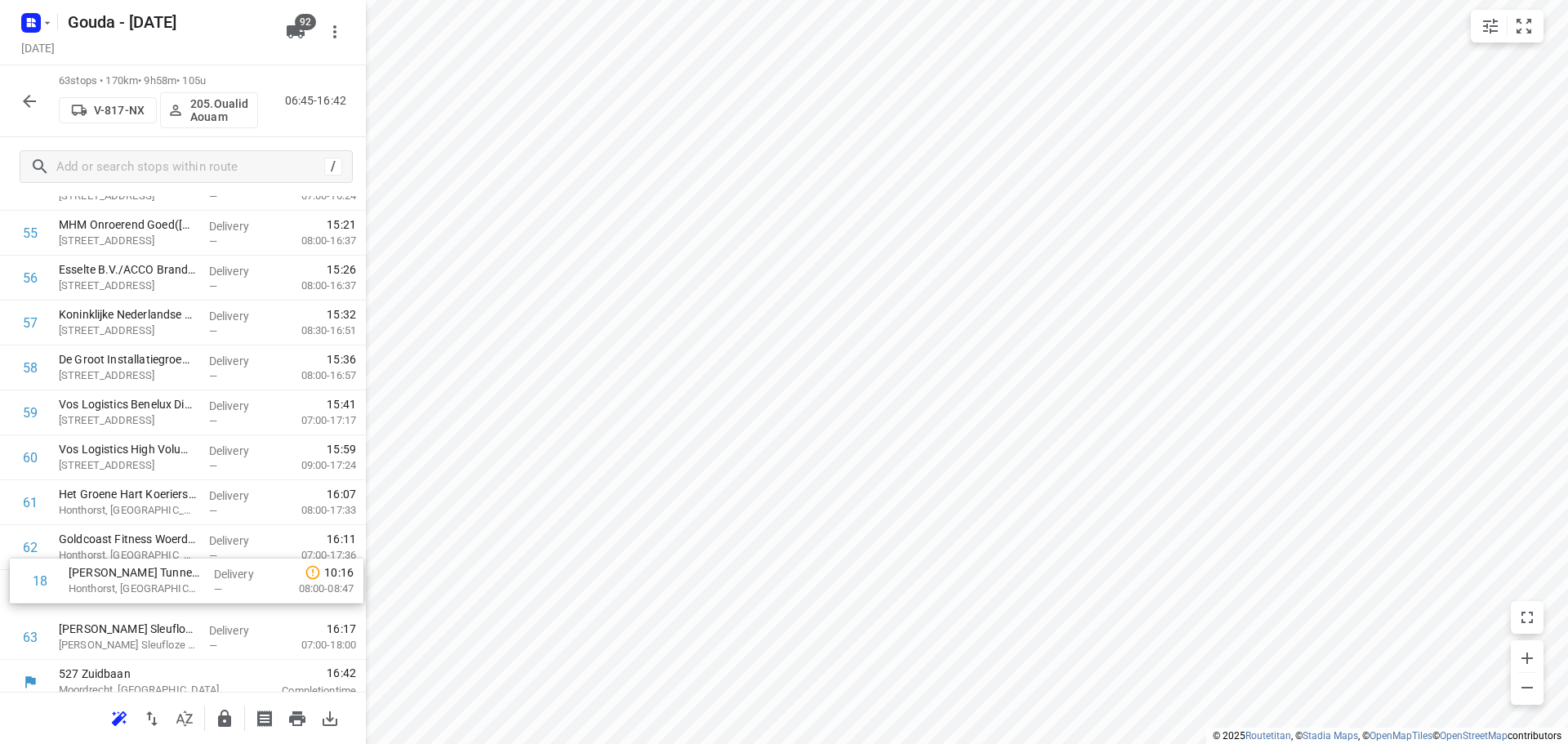
scroll to position [2502, 0]
drag, startPoint x: 160, startPoint y: 594, endPoint x: 173, endPoint y: 596, distance: 13.2
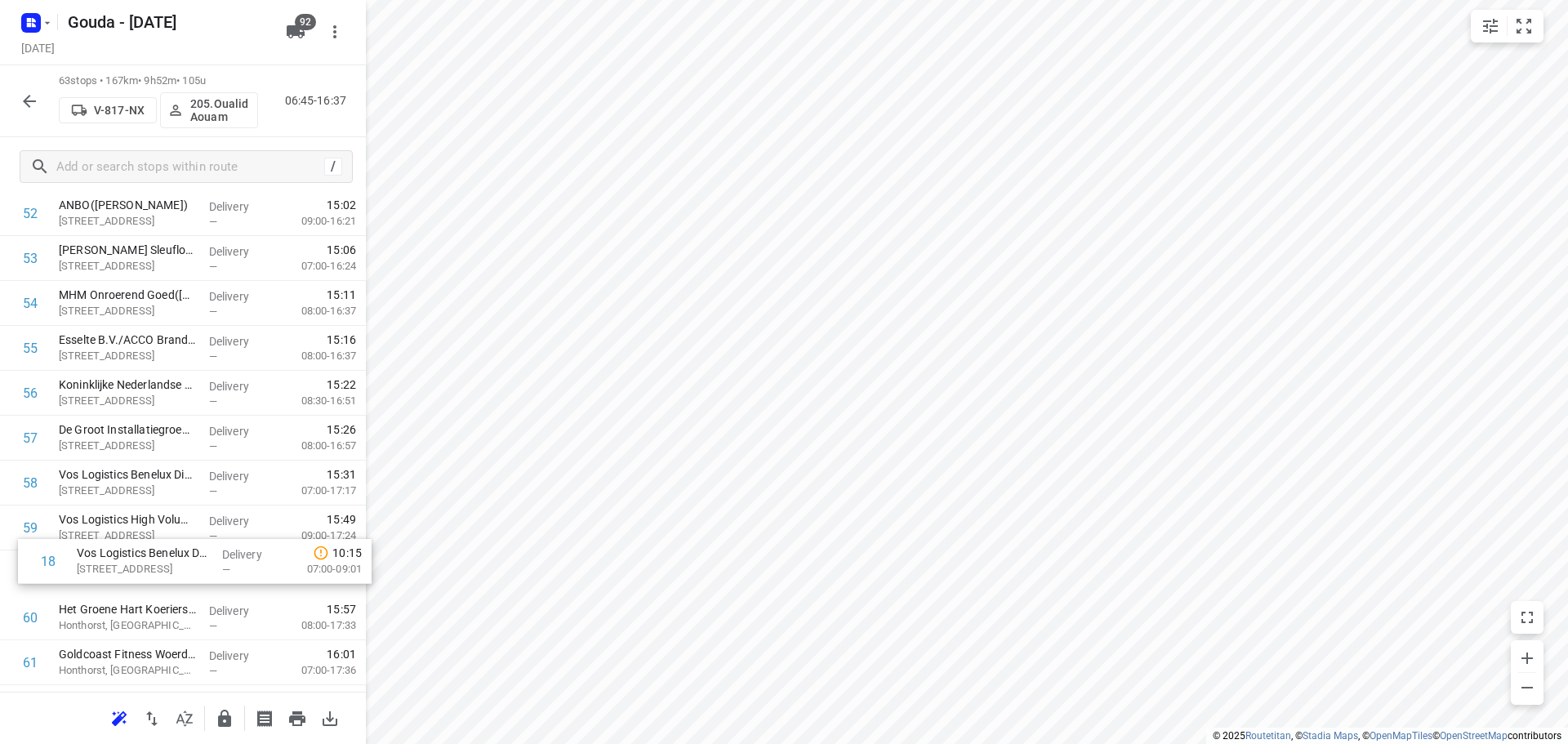
scroll to position [2385, 0]
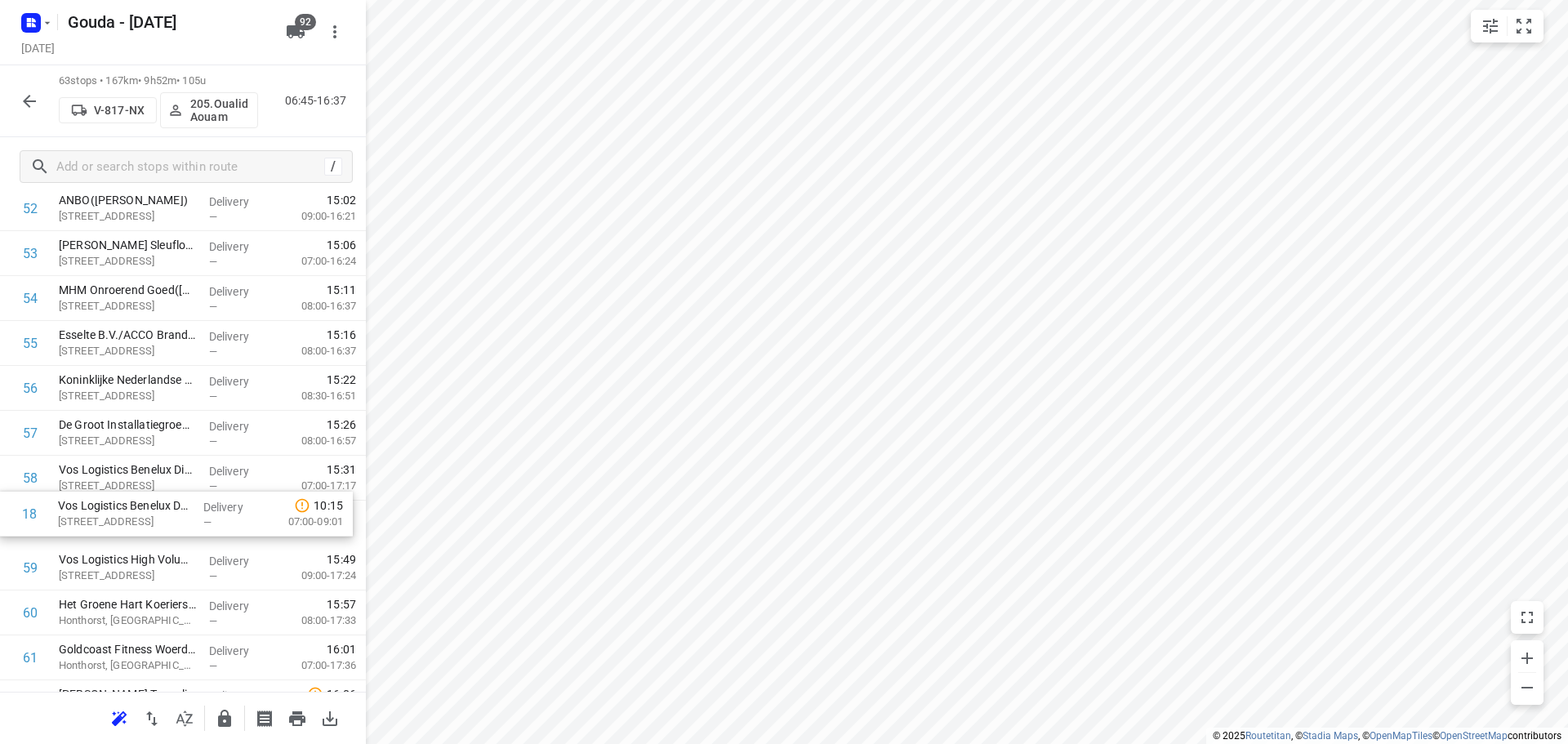
drag, startPoint x: 176, startPoint y: 331, endPoint x: 173, endPoint y: 523, distance: 192.0
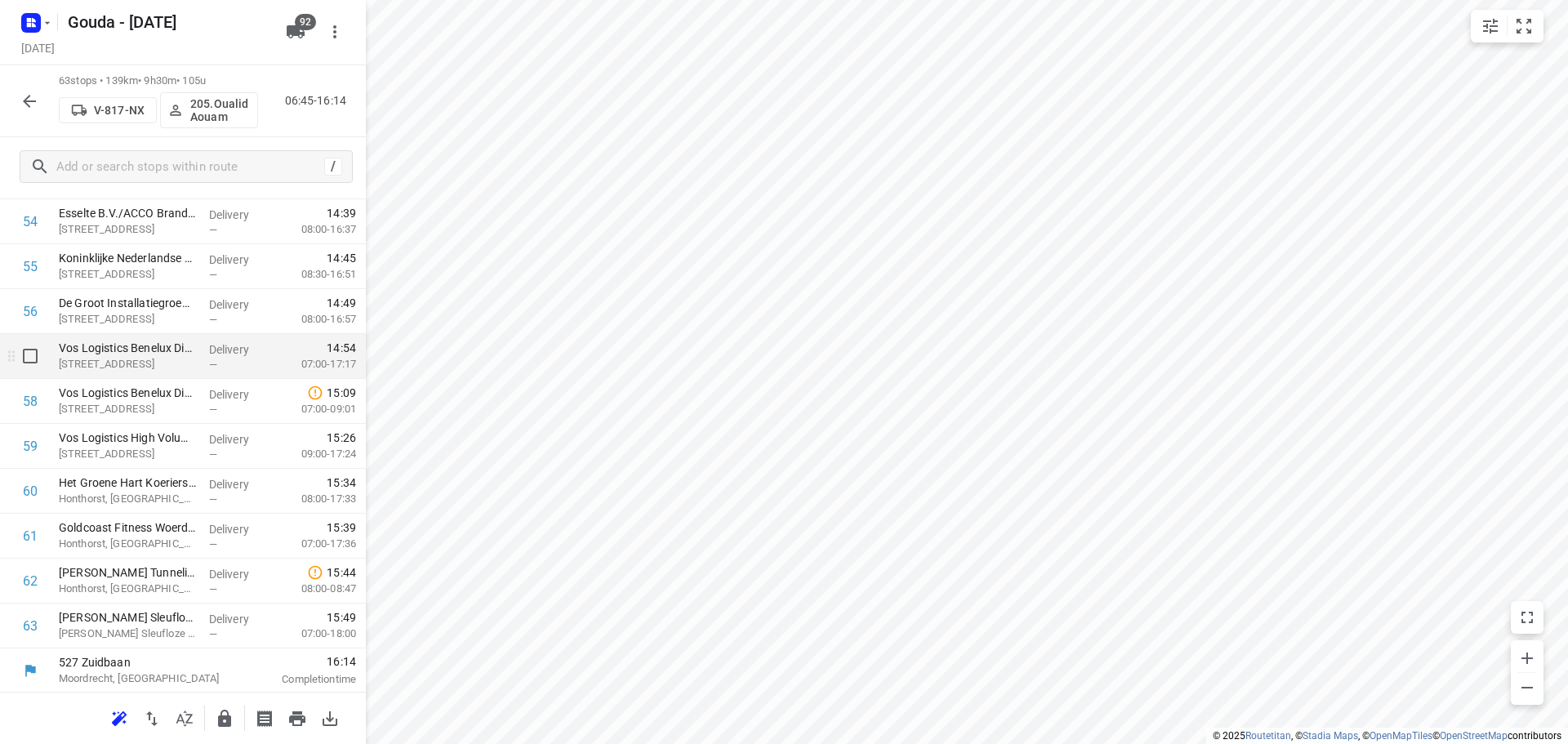
scroll to position [2508, 0]
click at [223, 716] on icon "button" at bounding box center [224, 719] width 13 height 17
click at [22, 100] on icon "button" at bounding box center [29, 101] width 20 height 20
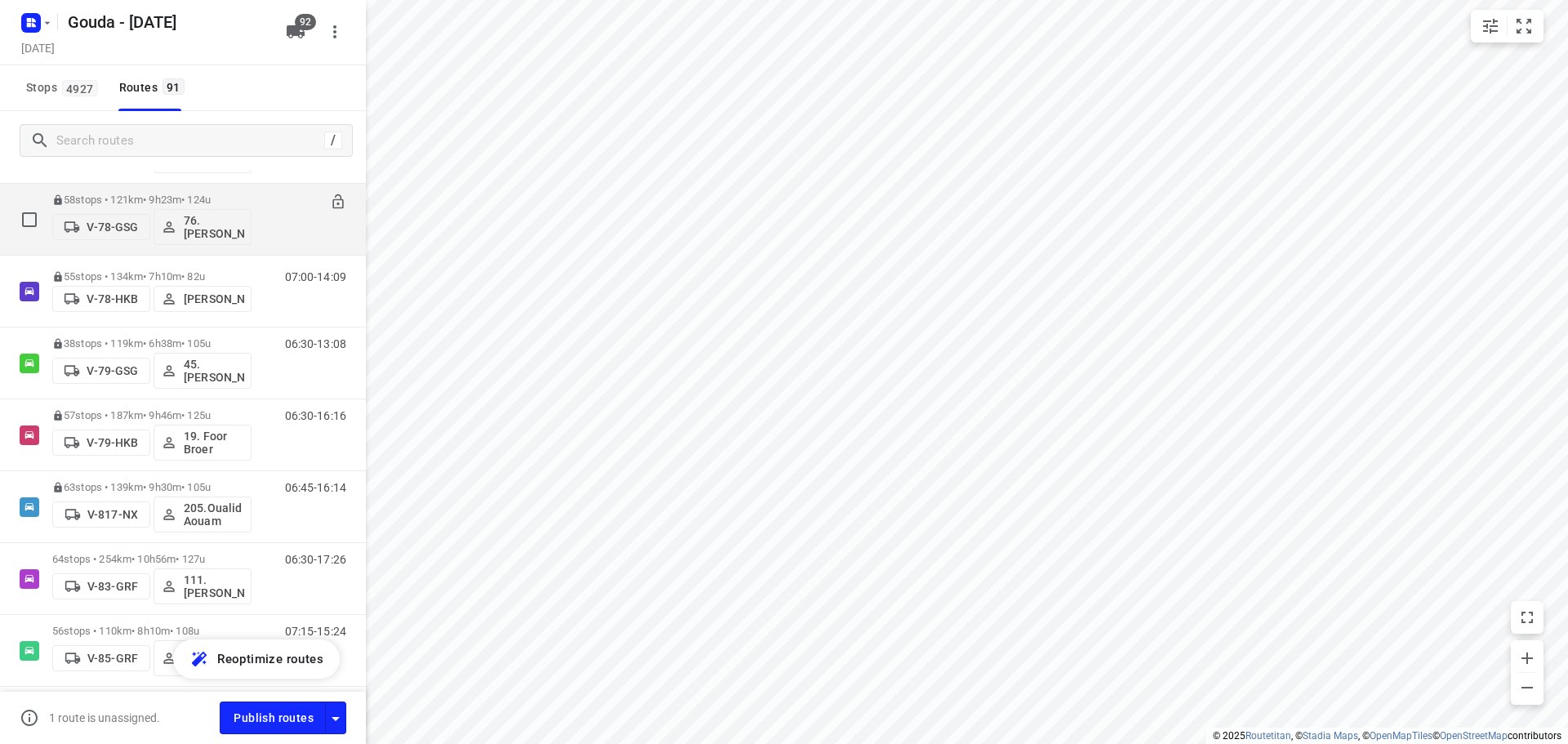
scroll to position [2451, 0]
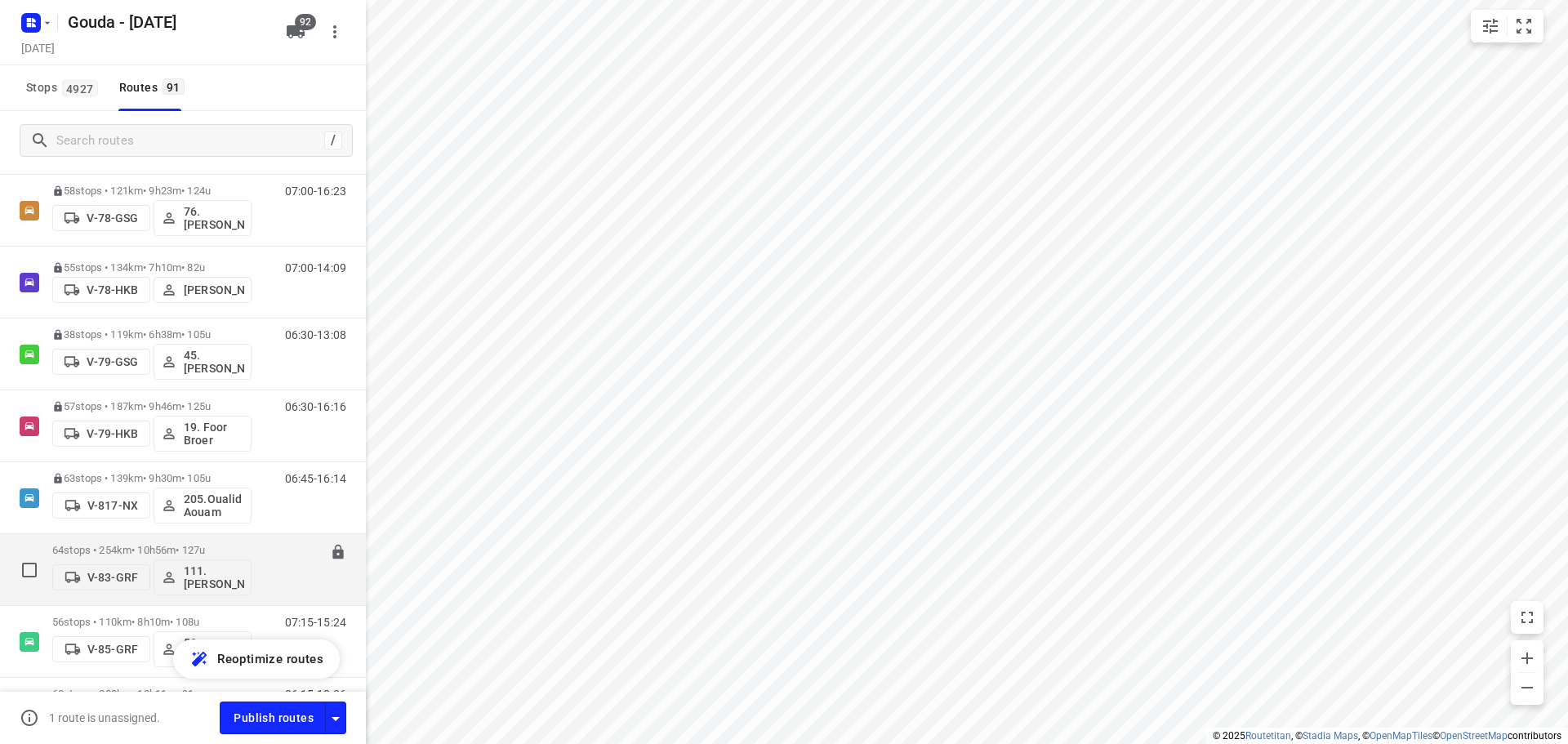
click at [122, 555] on p "64 stops • 254km • 10h56m • 127u" at bounding box center [152, 550] width 199 height 12
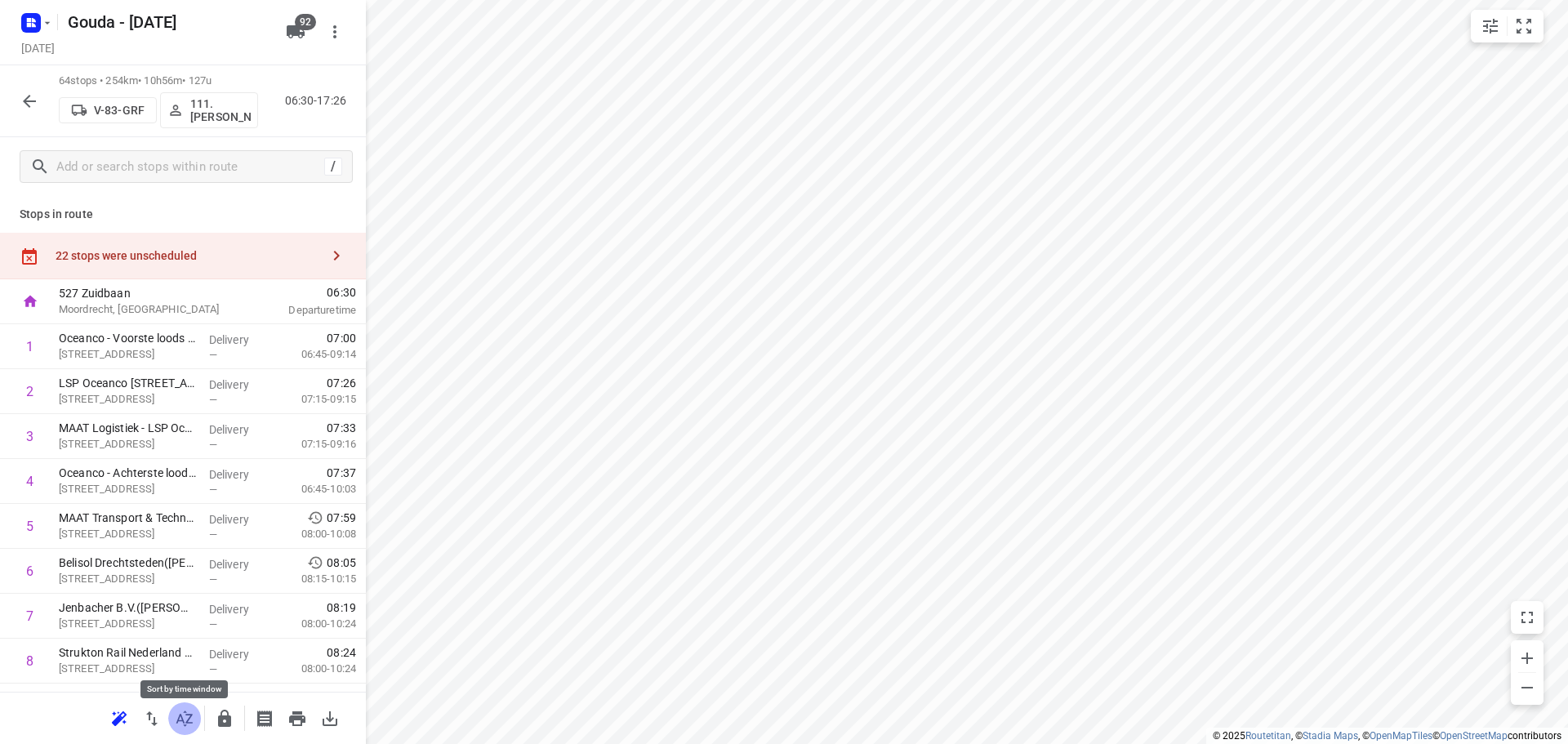
click at [177, 725] on icon "button" at bounding box center [184, 719] width 20 height 20
click at [1520, 28] on icon "small contained button group" at bounding box center [1524, 25] width 20 height 20
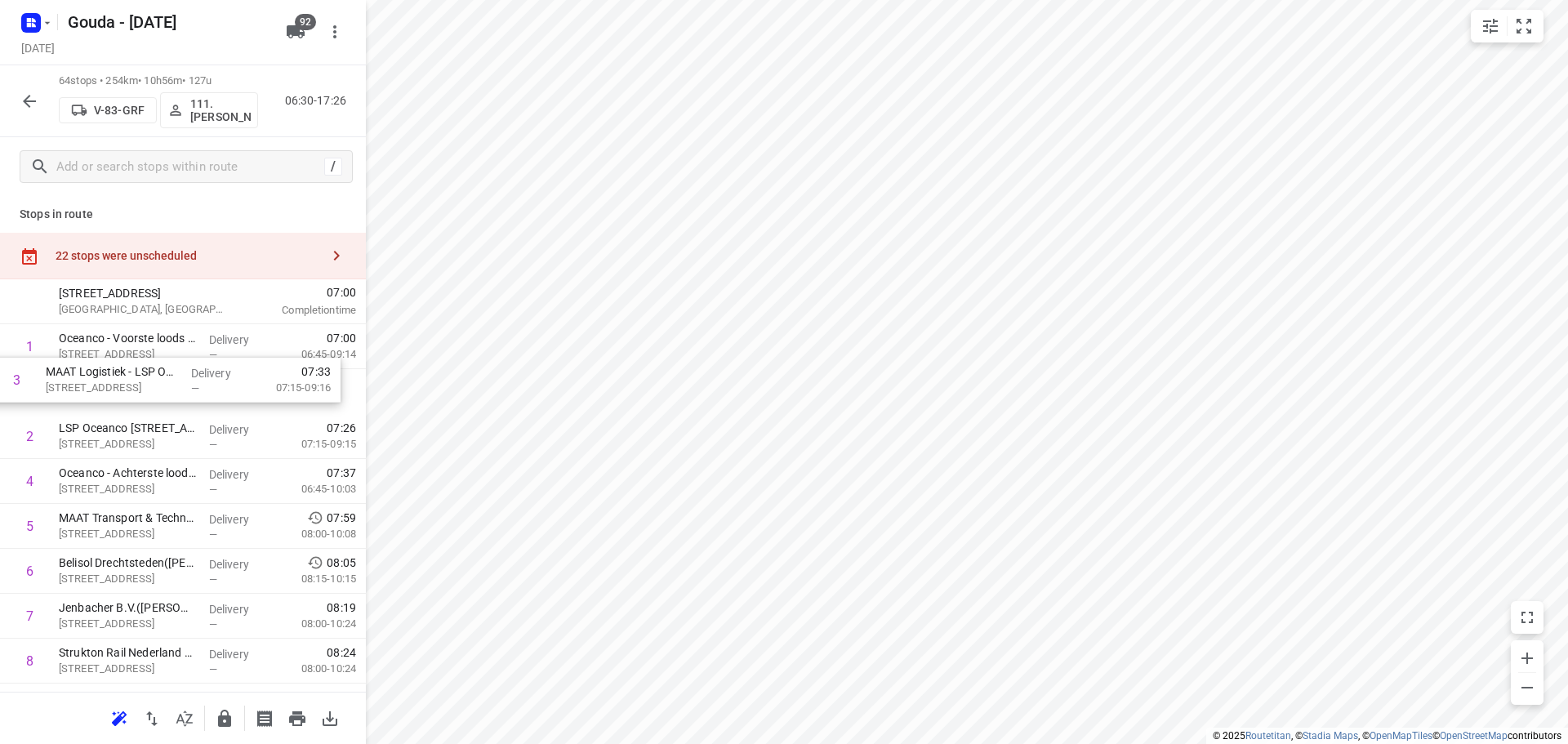
drag, startPoint x: 146, startPoint y: 451, endPoint x: 131, endPoint y: 395, distance: 58.0
drag, startPoint x: 153, startPoint y: 433, endPoint x: 150, endPoint y: 410, distance: 23.2
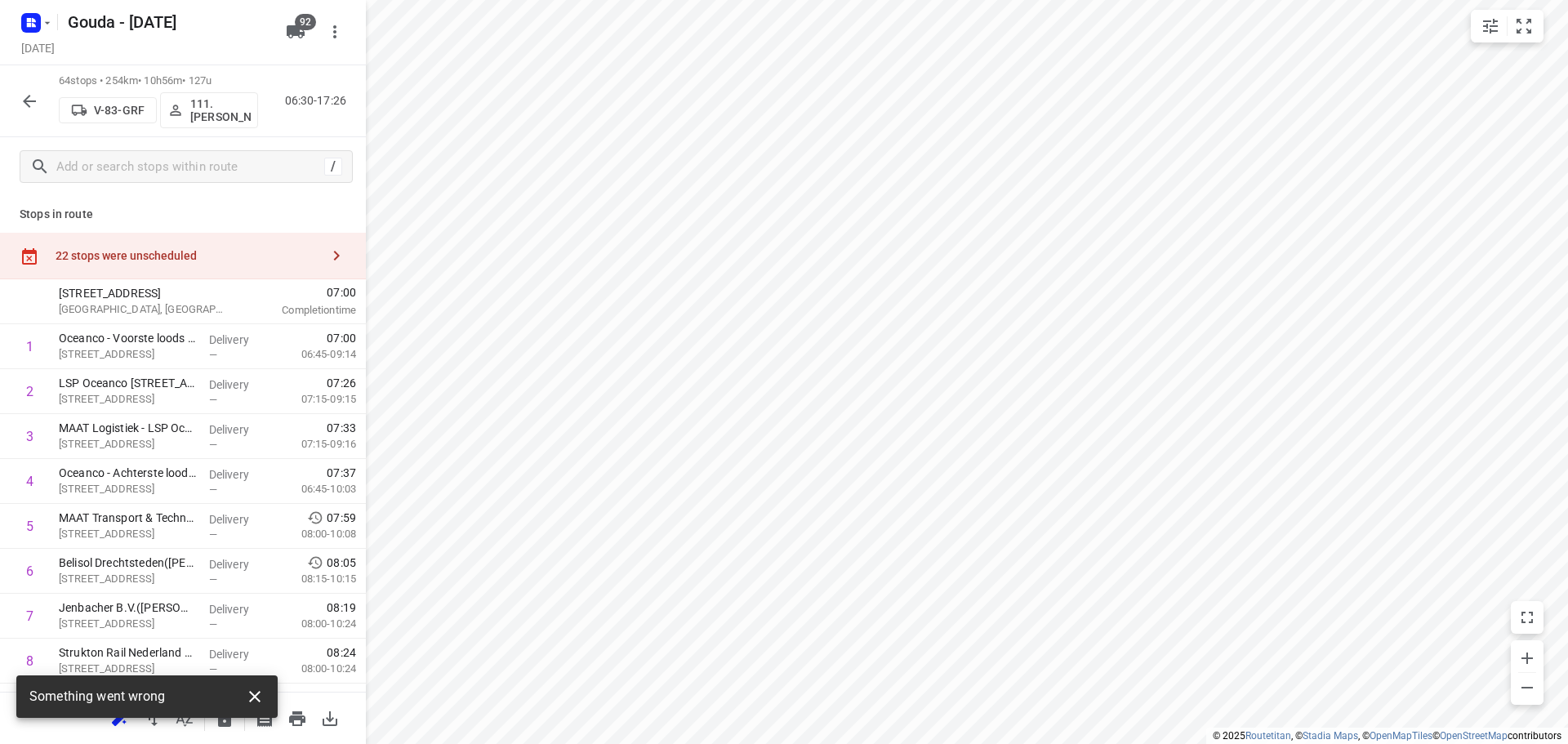
click at [260, 700] on icon "button" at bounding box center [254, 696] width 20 height 20
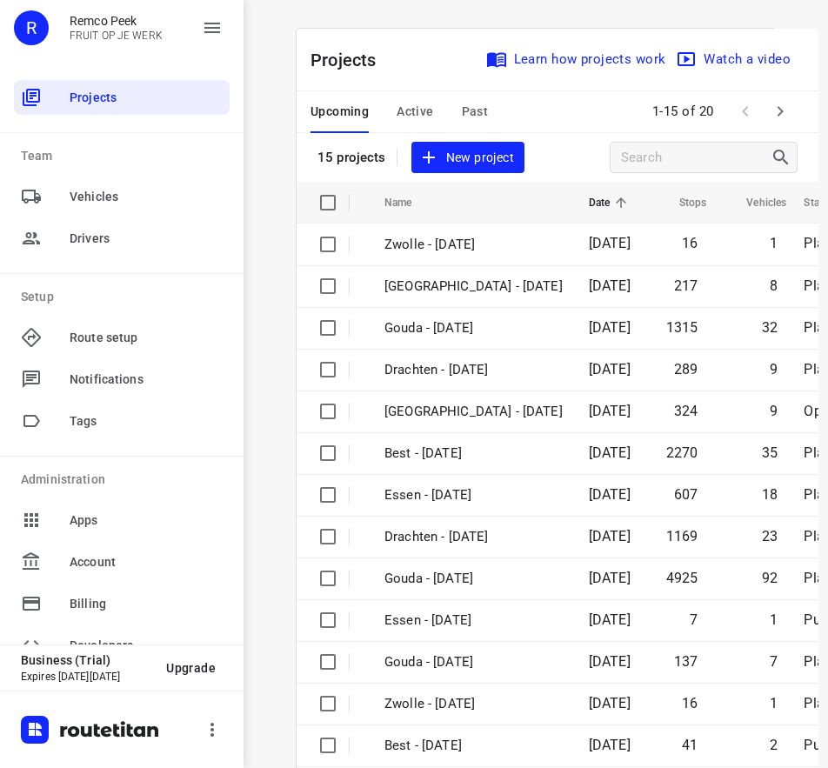
drag, startPoint x: 395, startPoint y: 116, endPoint x: 518, endPoint y: 0, distance: 169.2
click at [399, 110] on span "Active" at bounding box center [415, 112] width 37 height 22
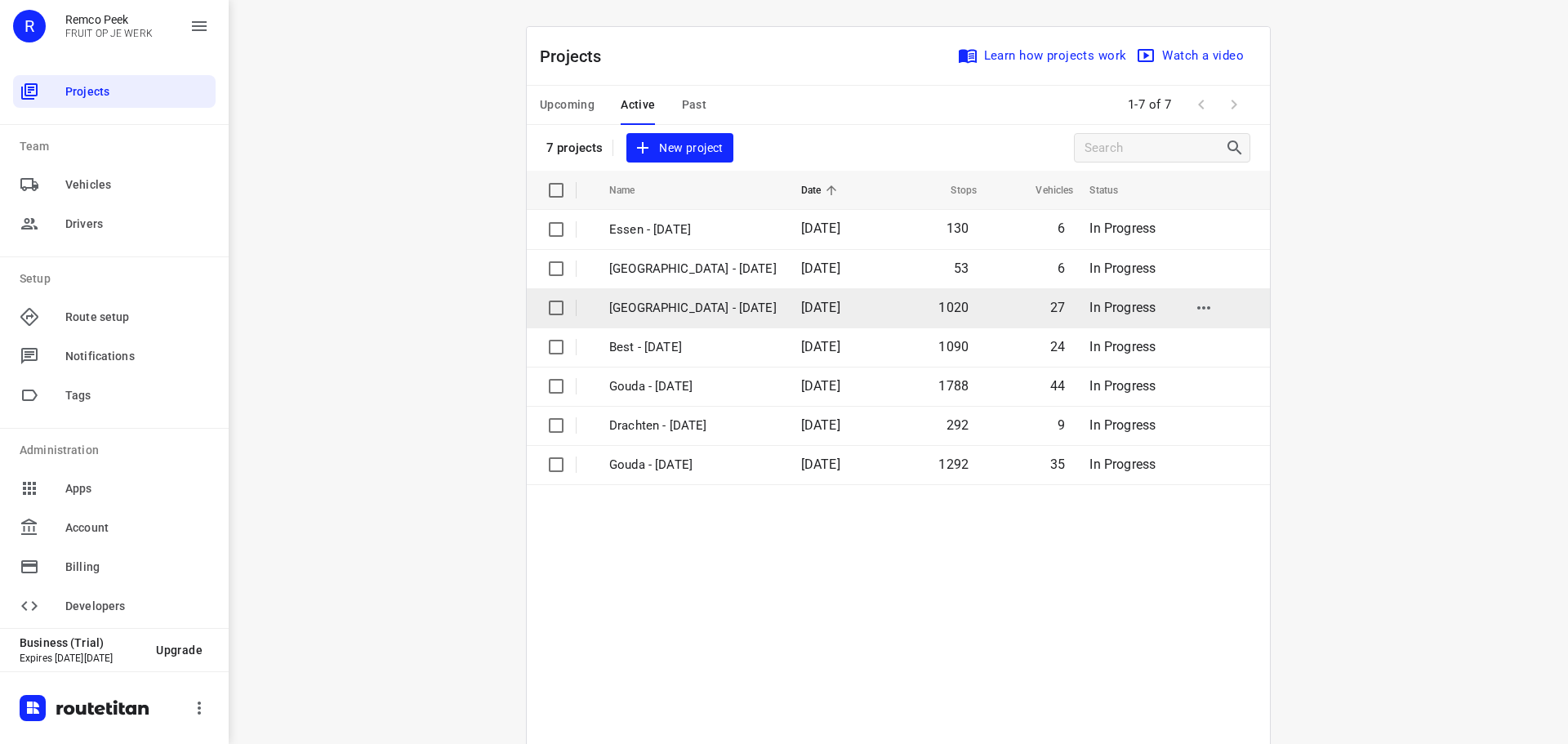
click at [658, 309] on p "[GEOGRAPHIC_DATA] - [DATE]" at bounding box center [693, 308] width 167 height 19
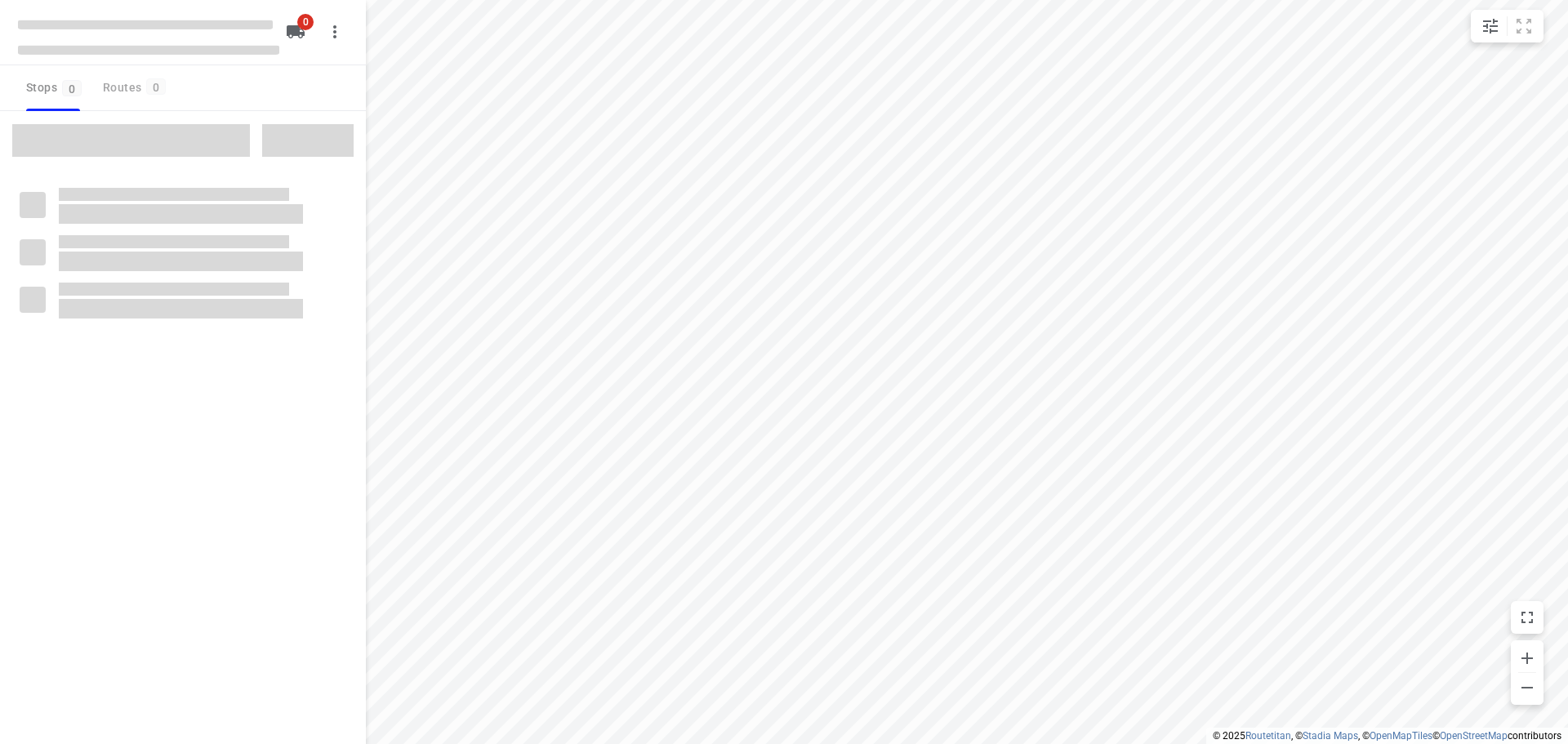
click at [361, 287] on div "i © 2025 Routetitan , © Stadia Maps , © OpenMapTiles © OpenStreetMap contributo…" at bounding box center [784, 372] width 1568 height 744
type input "distance"
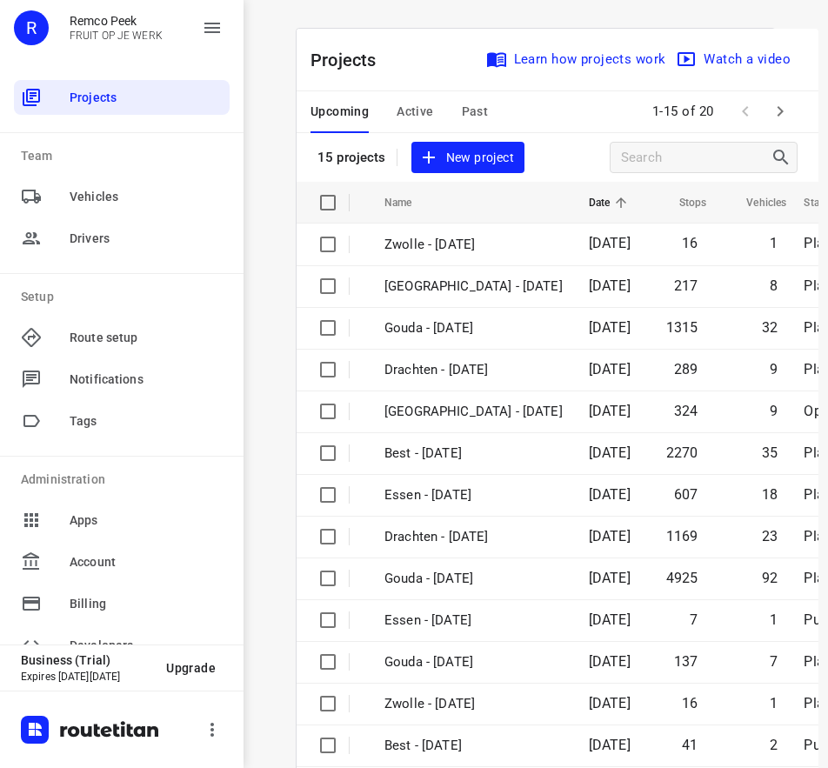
click at [406, 114] on span "Active" at bounding box center [415, 112] width 37 height 22
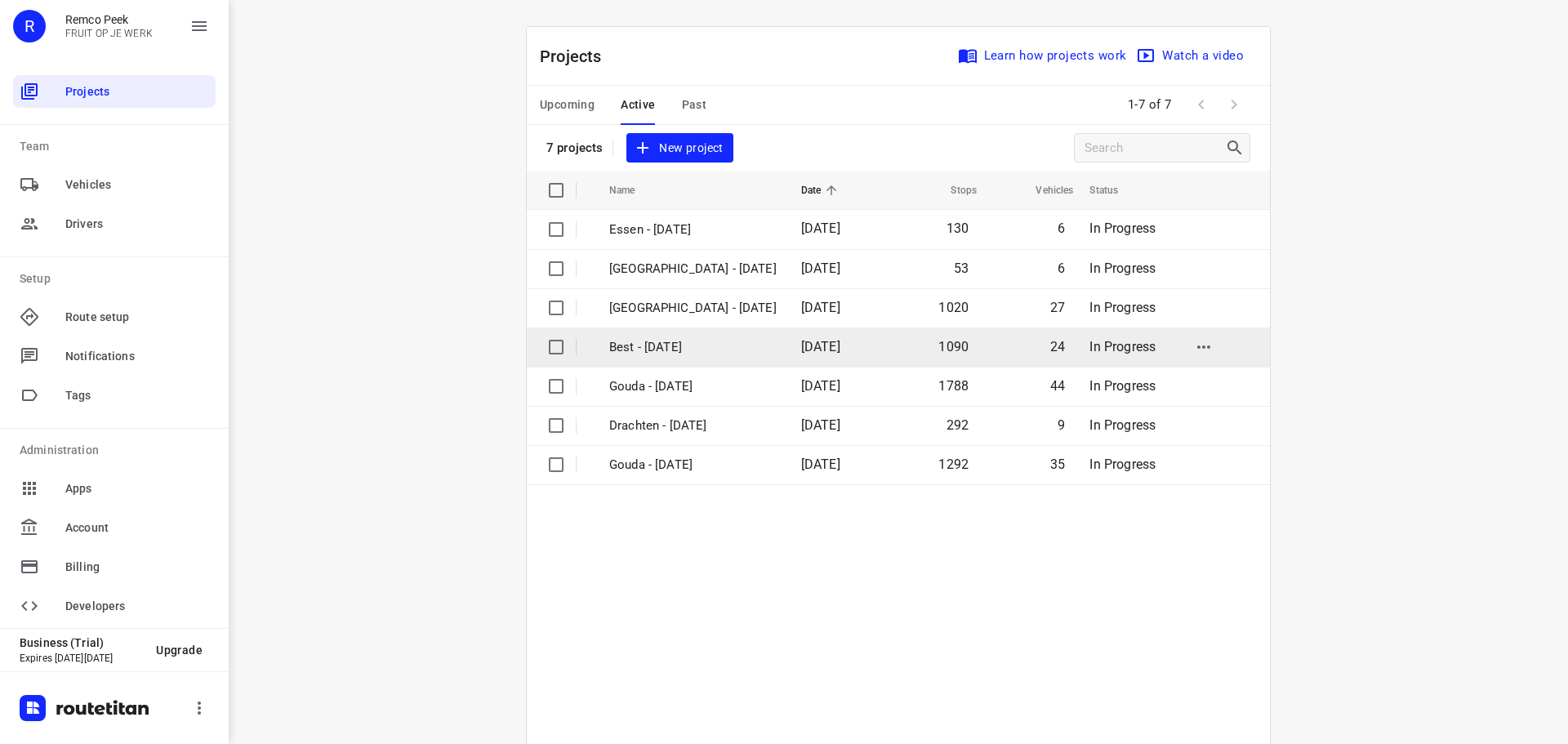
click at [669, 349] on p "Best - [DATE]" at bounding box center [693, 348] width 167 height 19
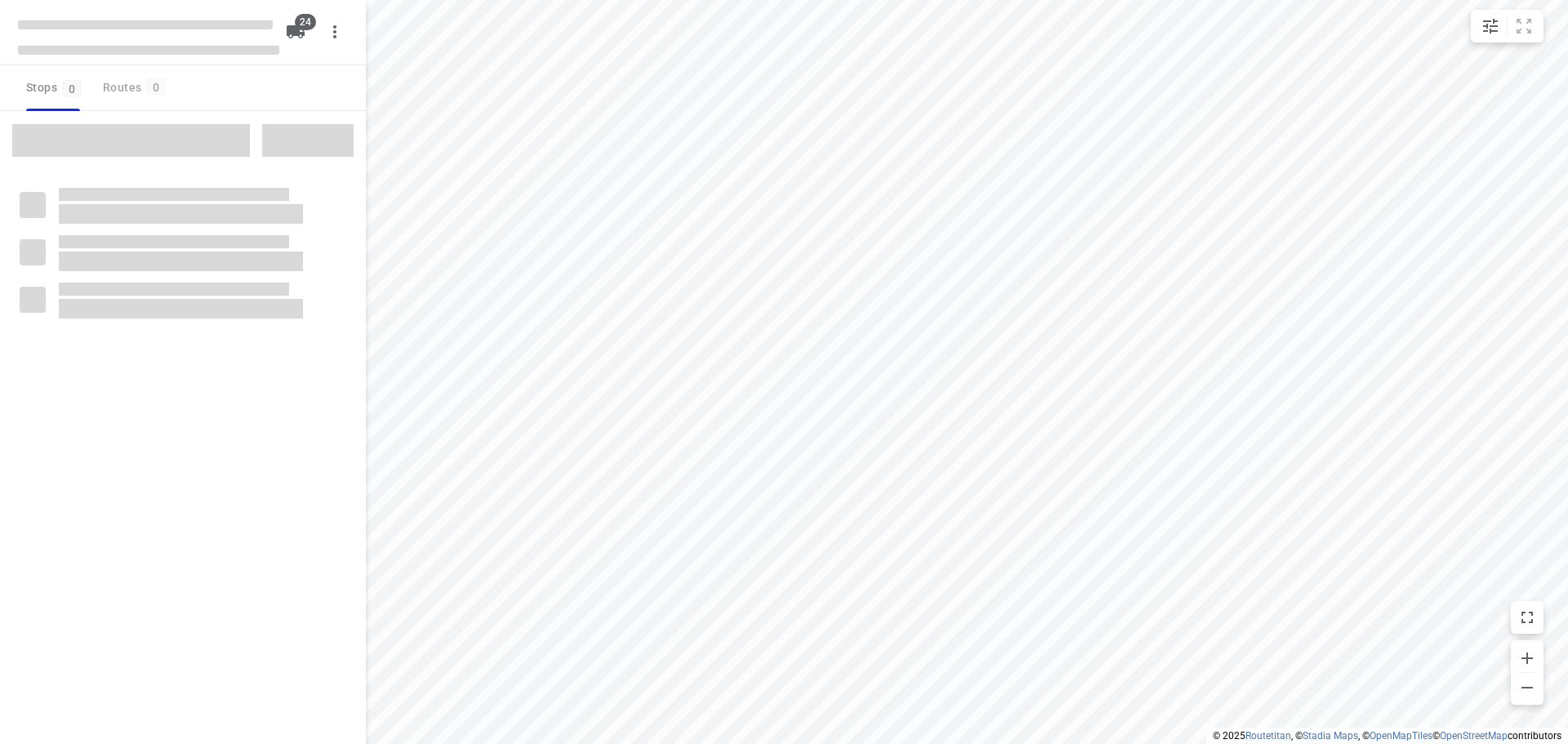
type input "distance"
checkbox input "true"
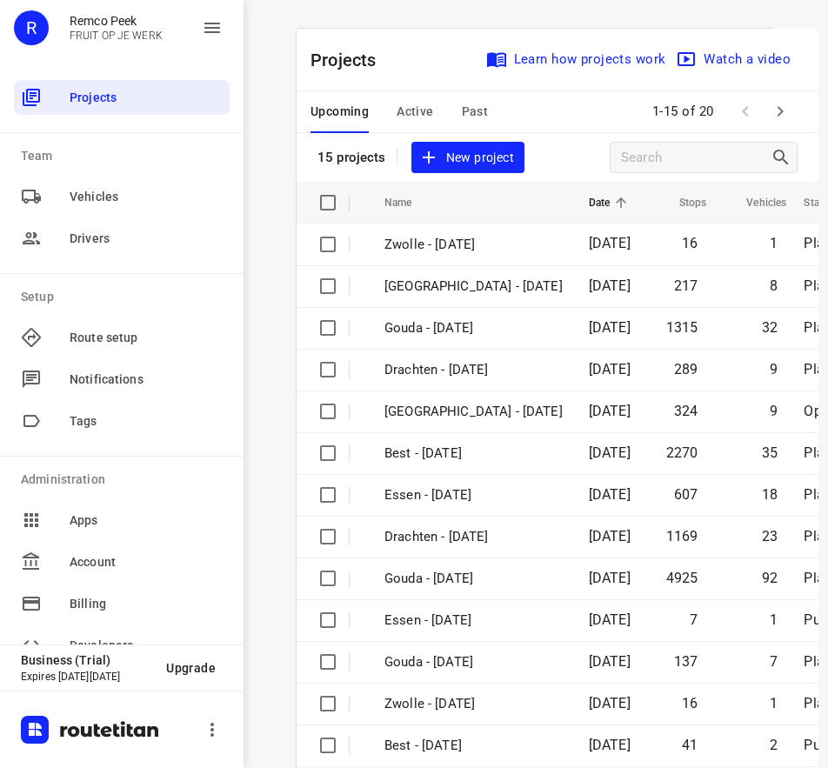
drag, startPoint x: 403, startPoint y: 106, endPoint x: 403, endPoint y: 10, distance: 96.5
click at [404, 106] on span "Active" at bounding box center [415, 112] width 37 height 22
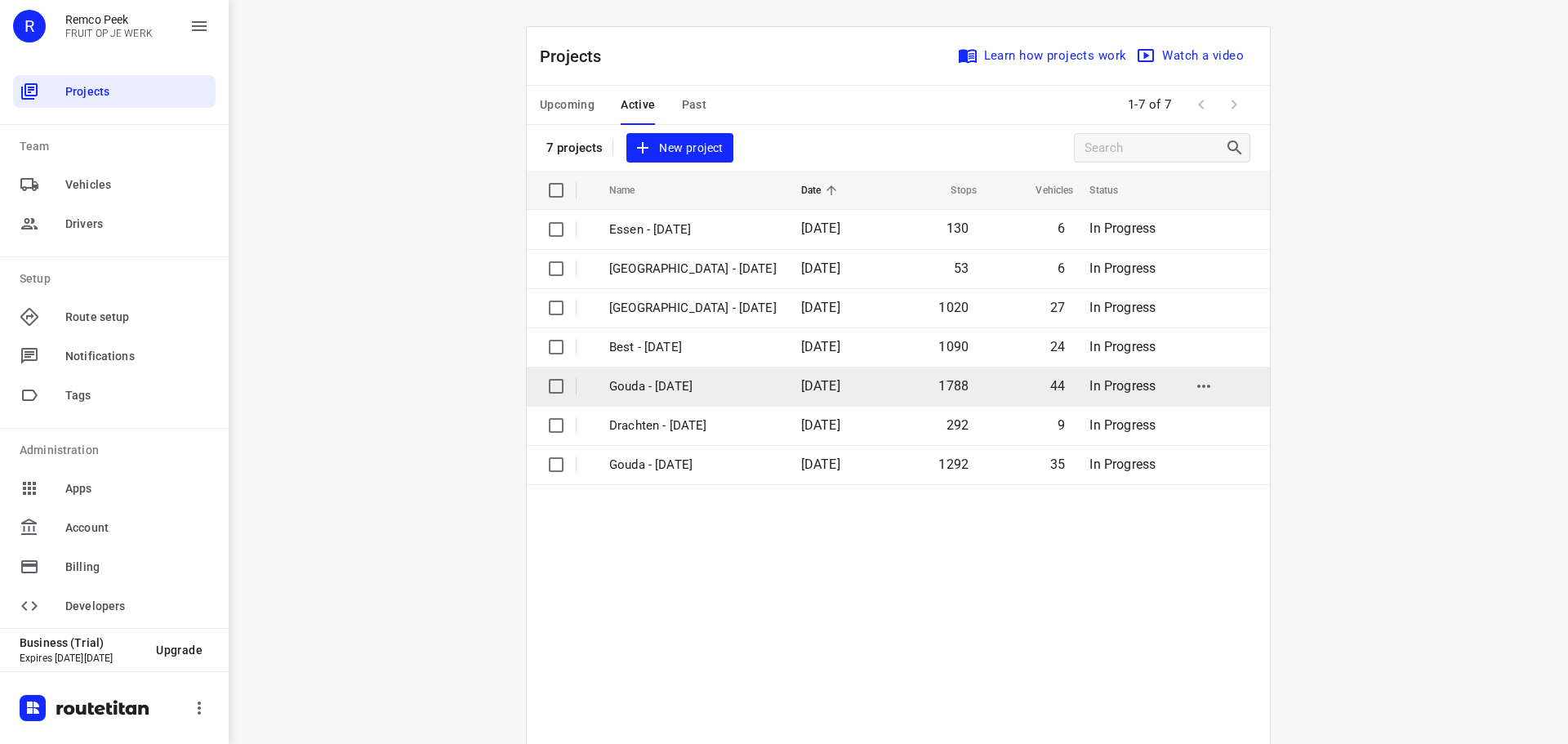
click at [678, 387] on p "Gouda - [DATE]" at bounding box center [693, 387] width 167 height 19
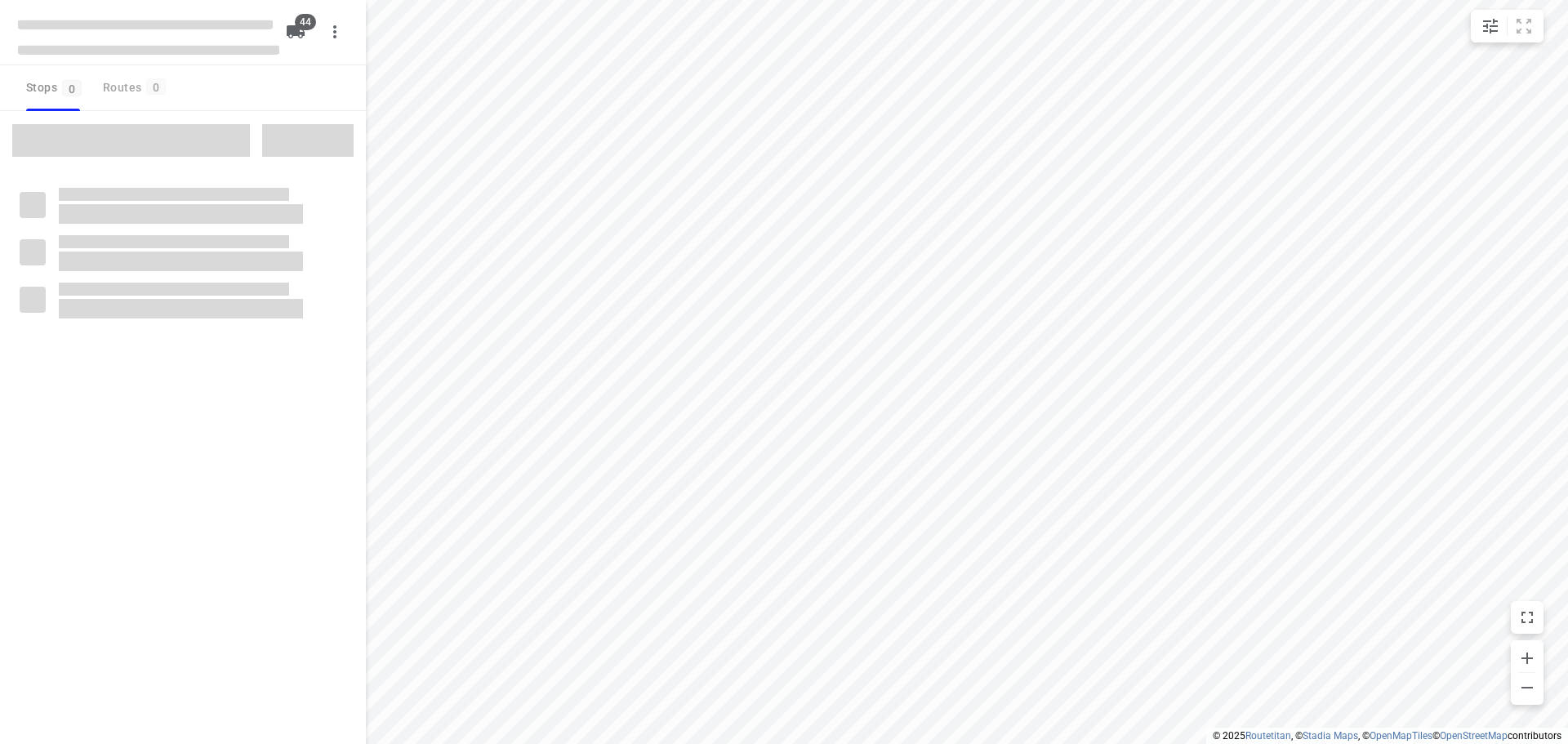
type input "distance"
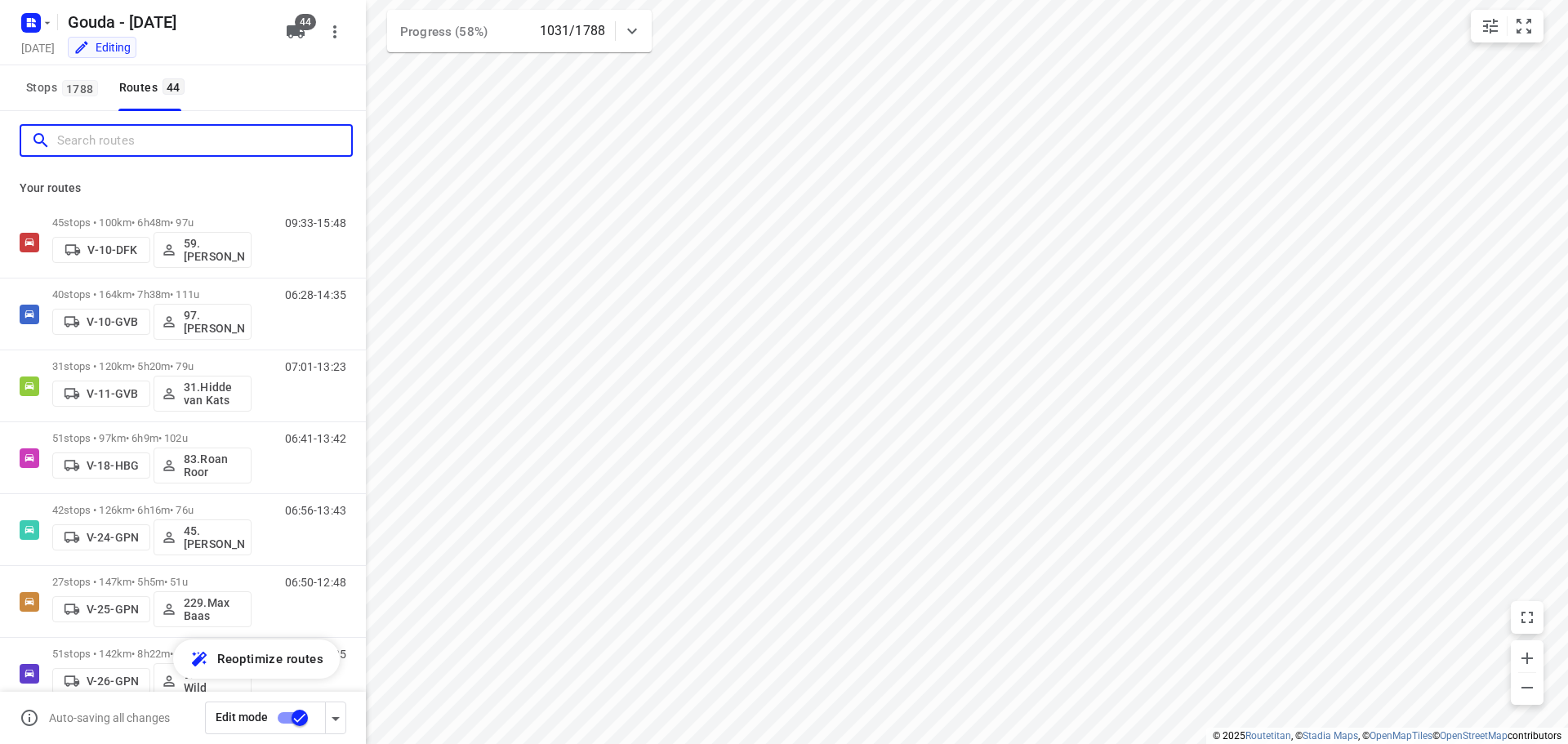
click at [138, 140] on input "Search routes" at bounding box center [204, 141] width 294 height 25
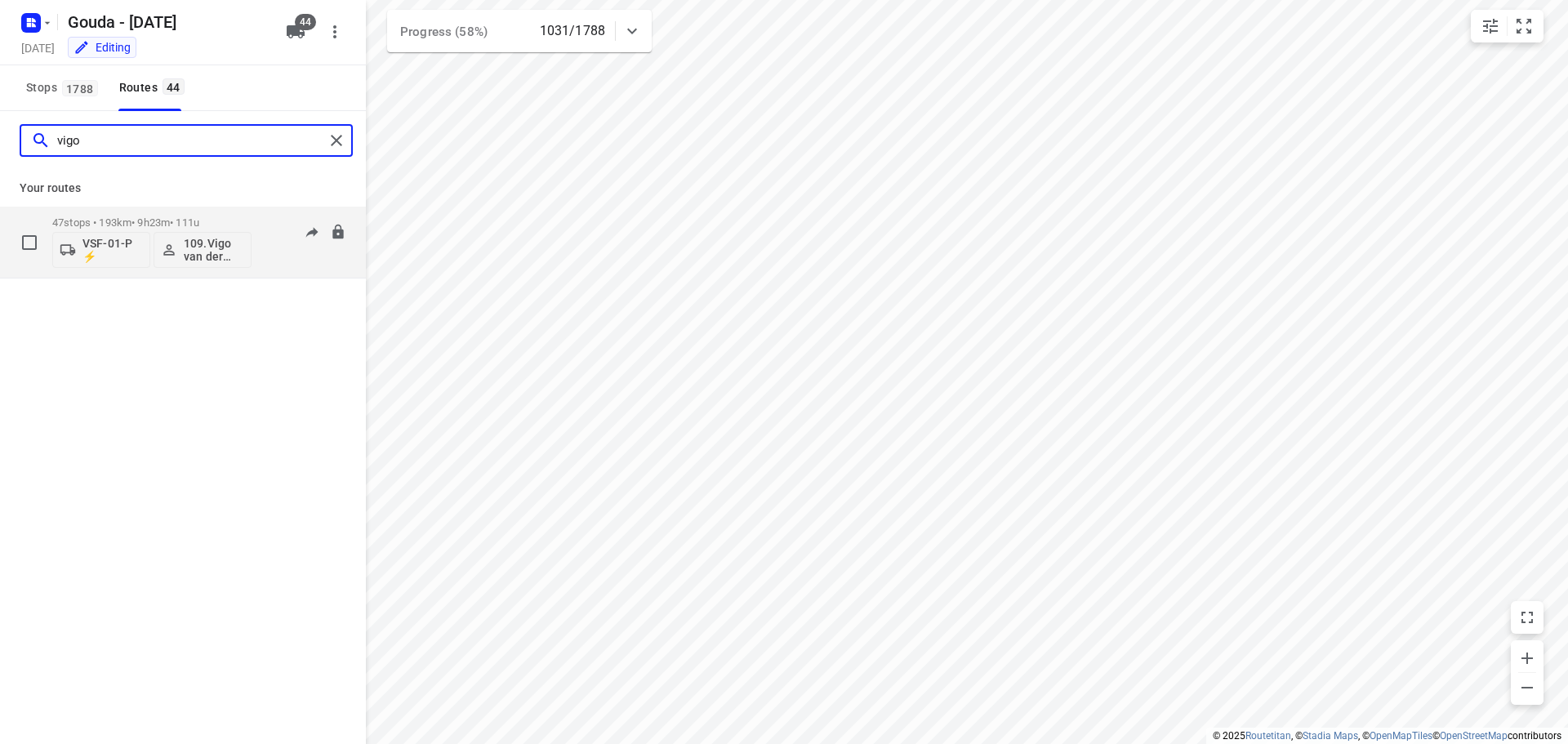
type input "vigo"
click at [172, 220] on p "47 stops • 193km • 9h23m • 111u" at bounding box center [152, 222] width 199 height 12
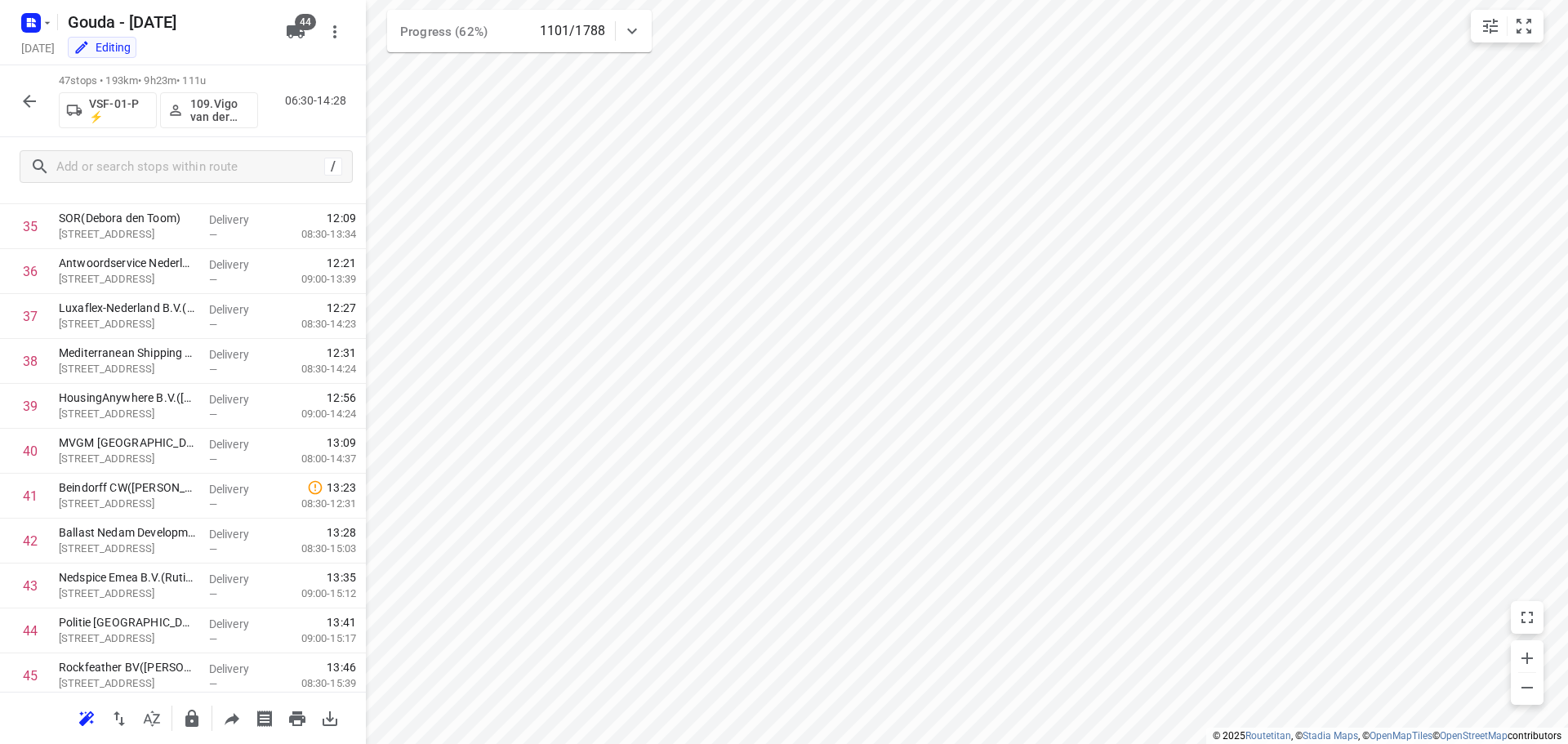
scroll to position [1743, 0]
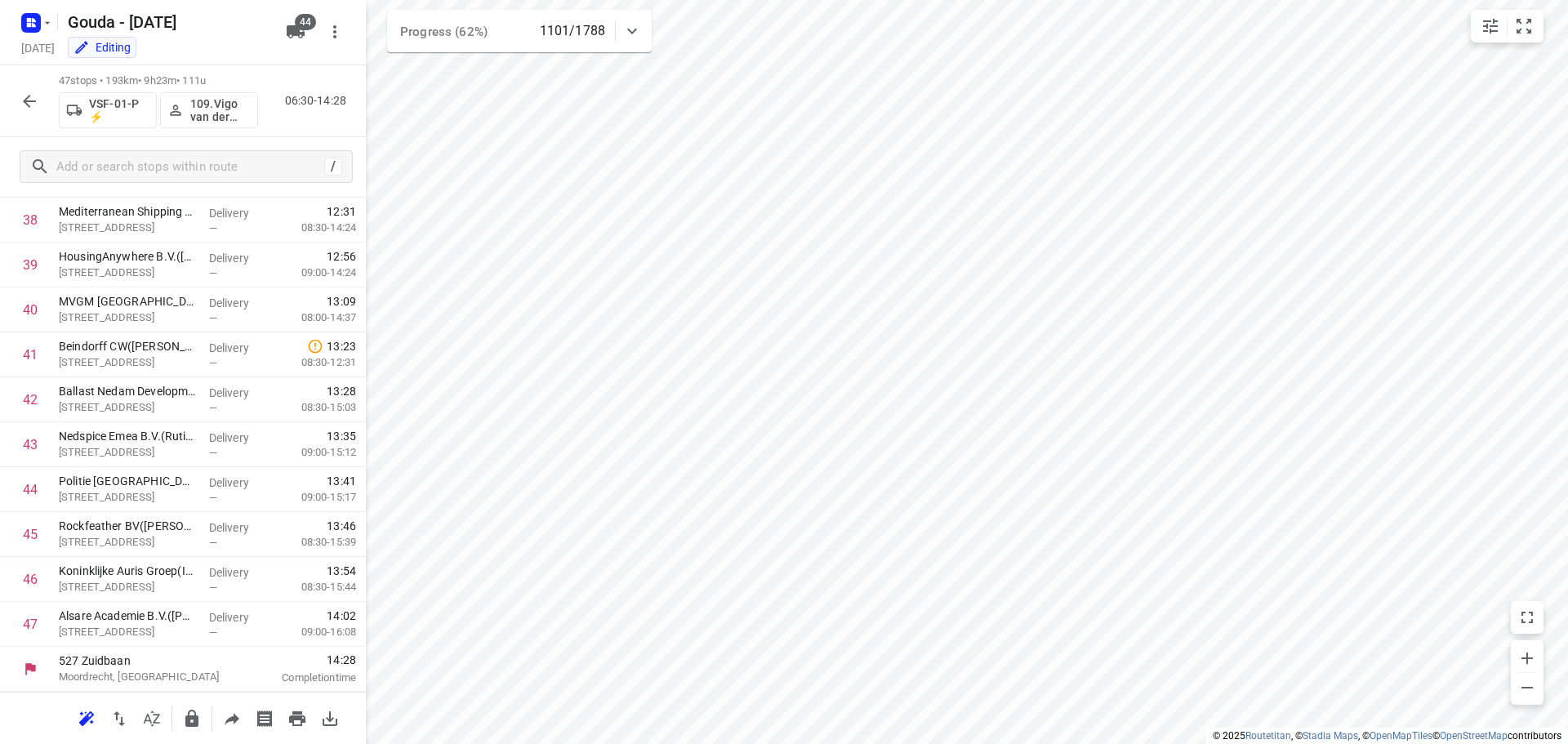
click at [27, 102] on icon "button" at bounding box center [29, 101] width 20 height 20
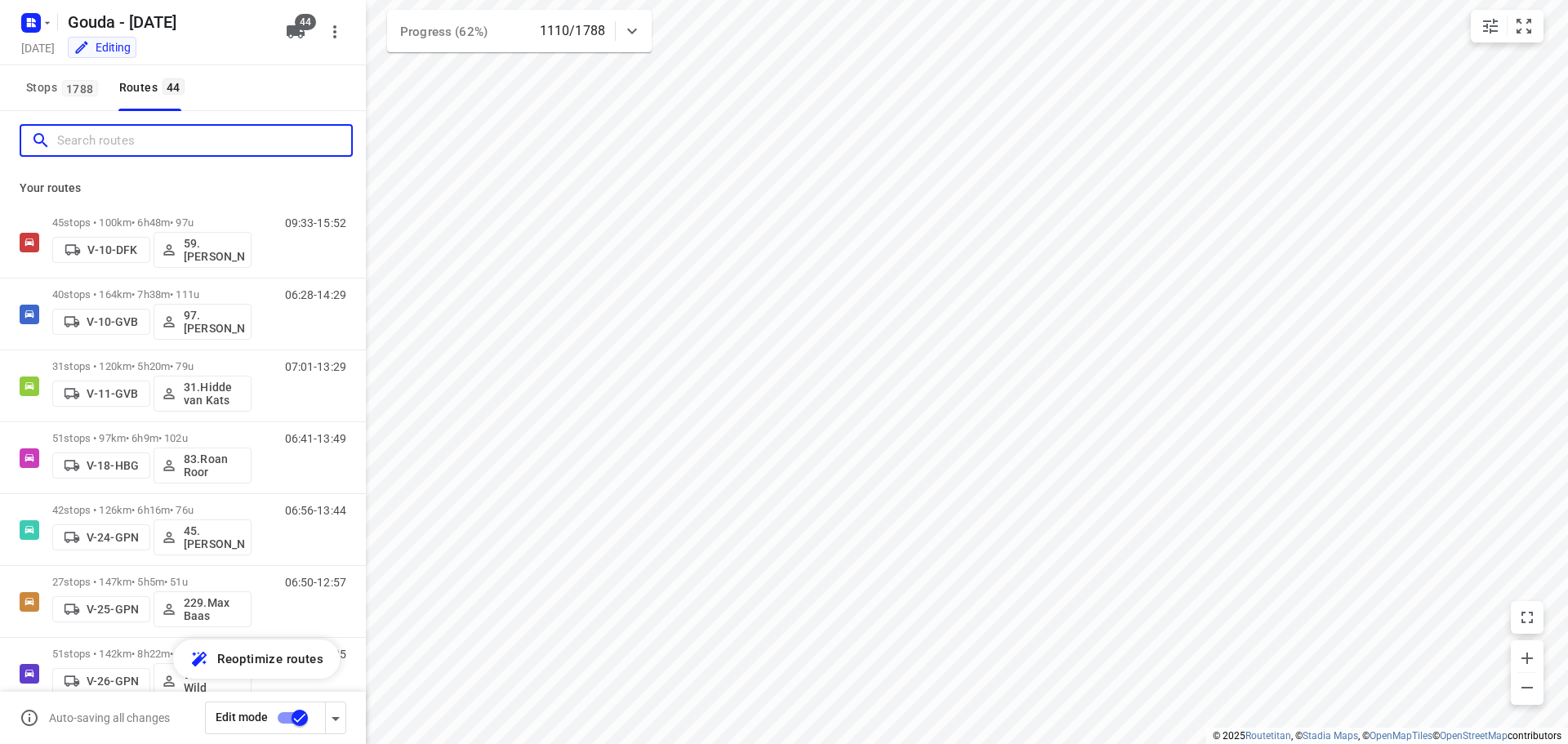
click at [146, 151] on input "Search routes" at bounding box center [204, 141] width 294 height 25
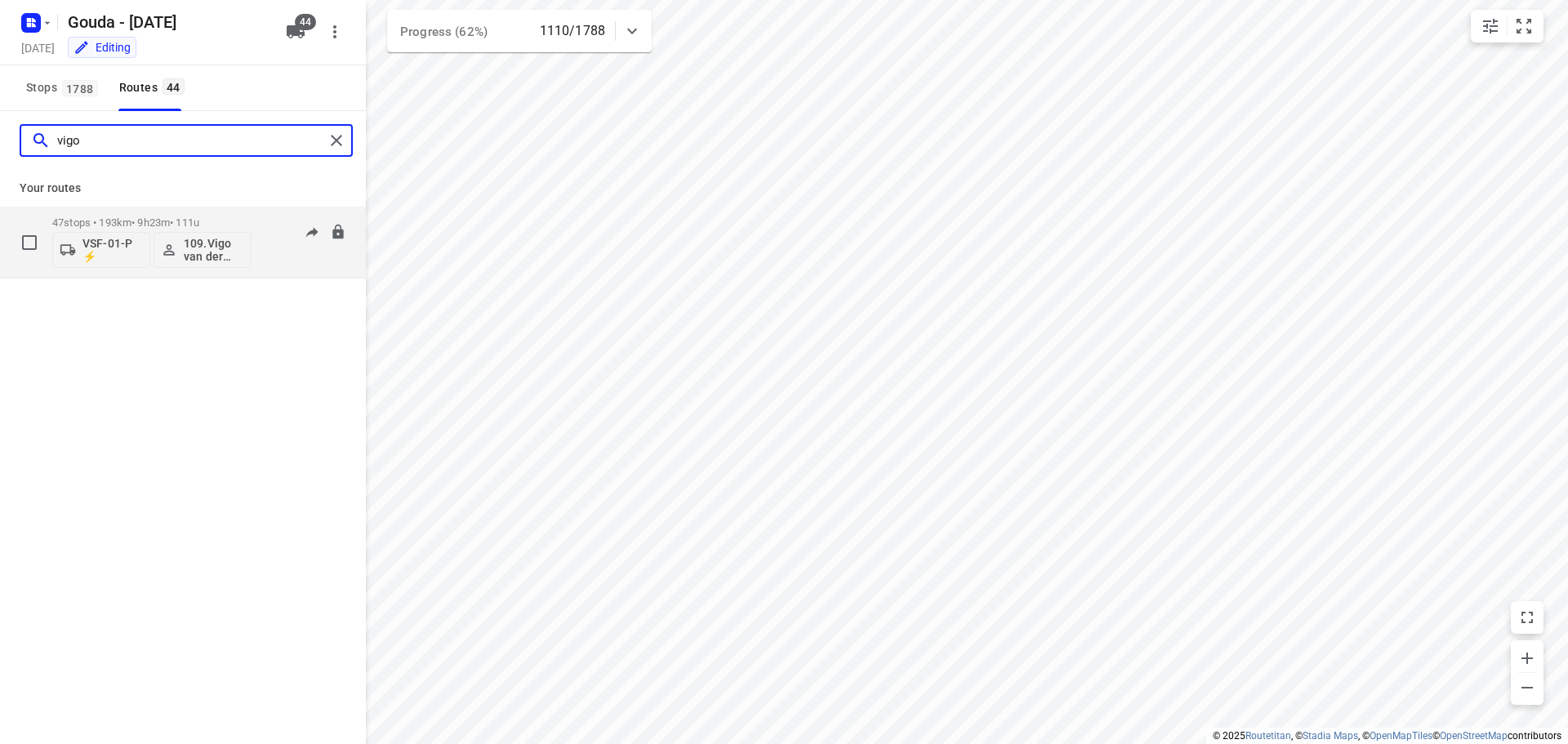
type input "vigo"
click at [208, 209] on div "47 stops • 193km • 9h23m • 111u VSF-01-P ⚡ 109.Vigo van der Wal" at bounding box center [152, 242] width 199 height 68
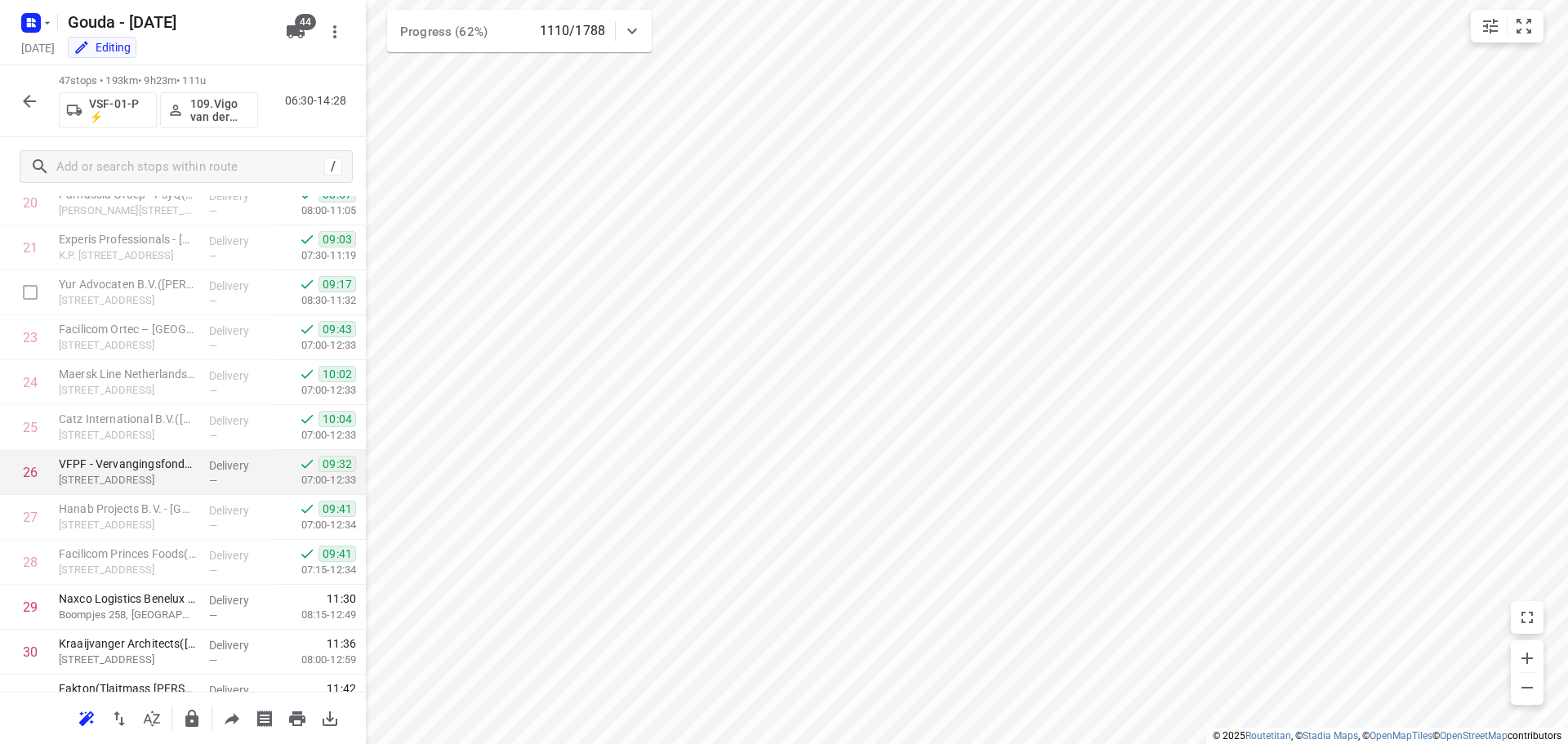
scroll to position [1062, 0]
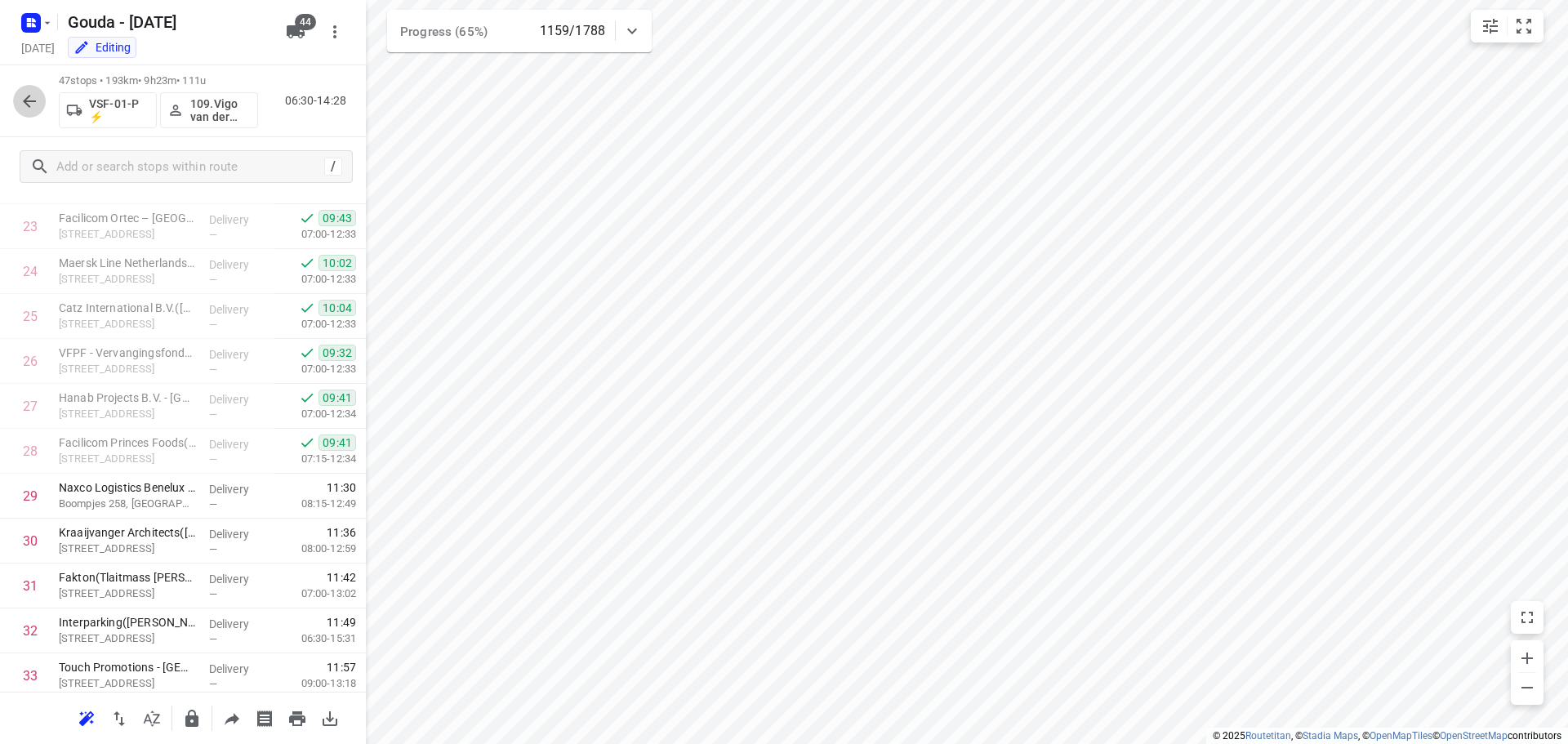
click at [38, 101] on icon "button" at bounding box center [29, 101] width 20 height 20
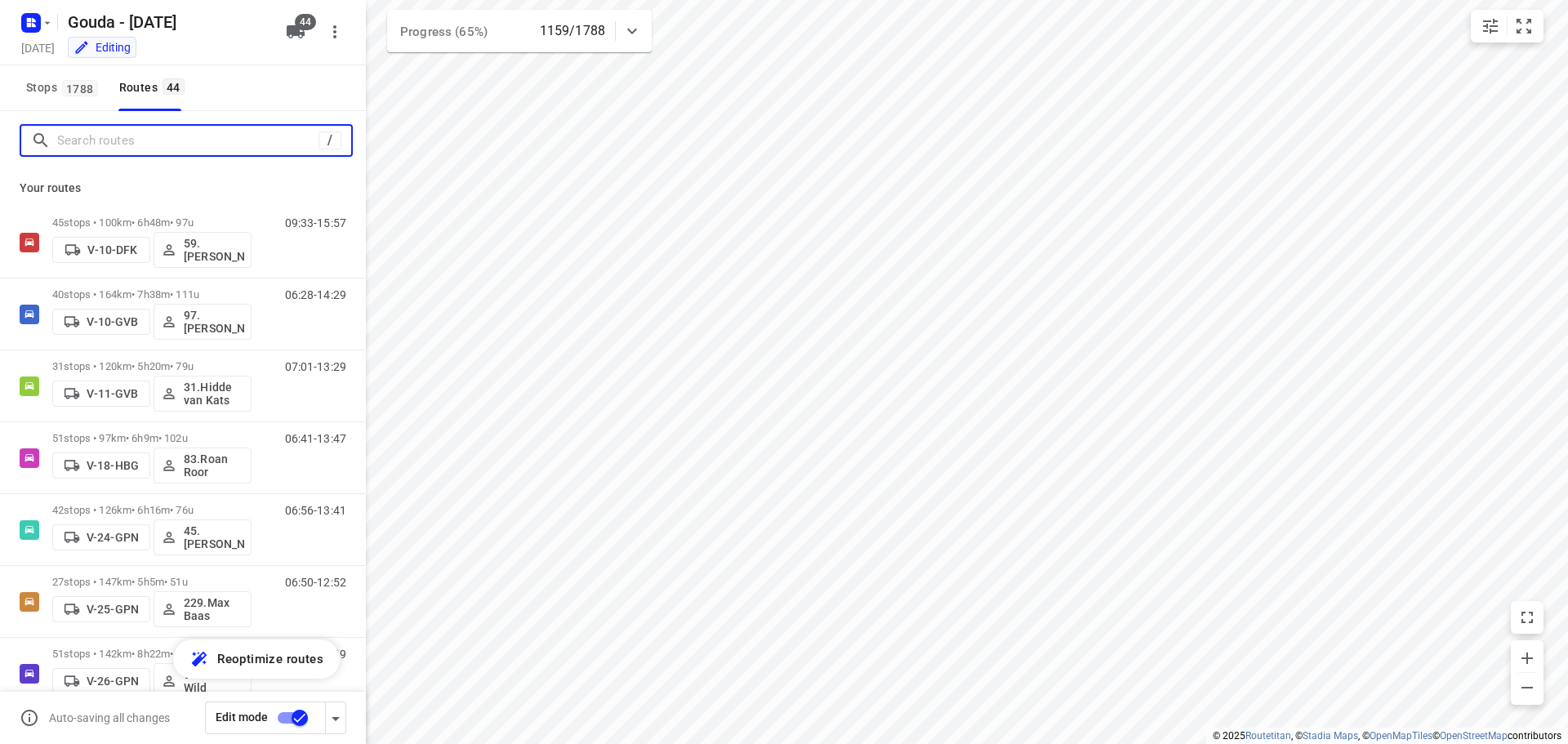
click at [119, 147] on input "Search routes" at bounding box center [188, 141] width 261 height 25
drag, startPoint x: 109, startPoint y: 150, endPoint x: 110, endPoint y: 133, distance: 17.0
click at [109, 141] on input "Search routes" at bounding box center [204, 141] width 294 height 25
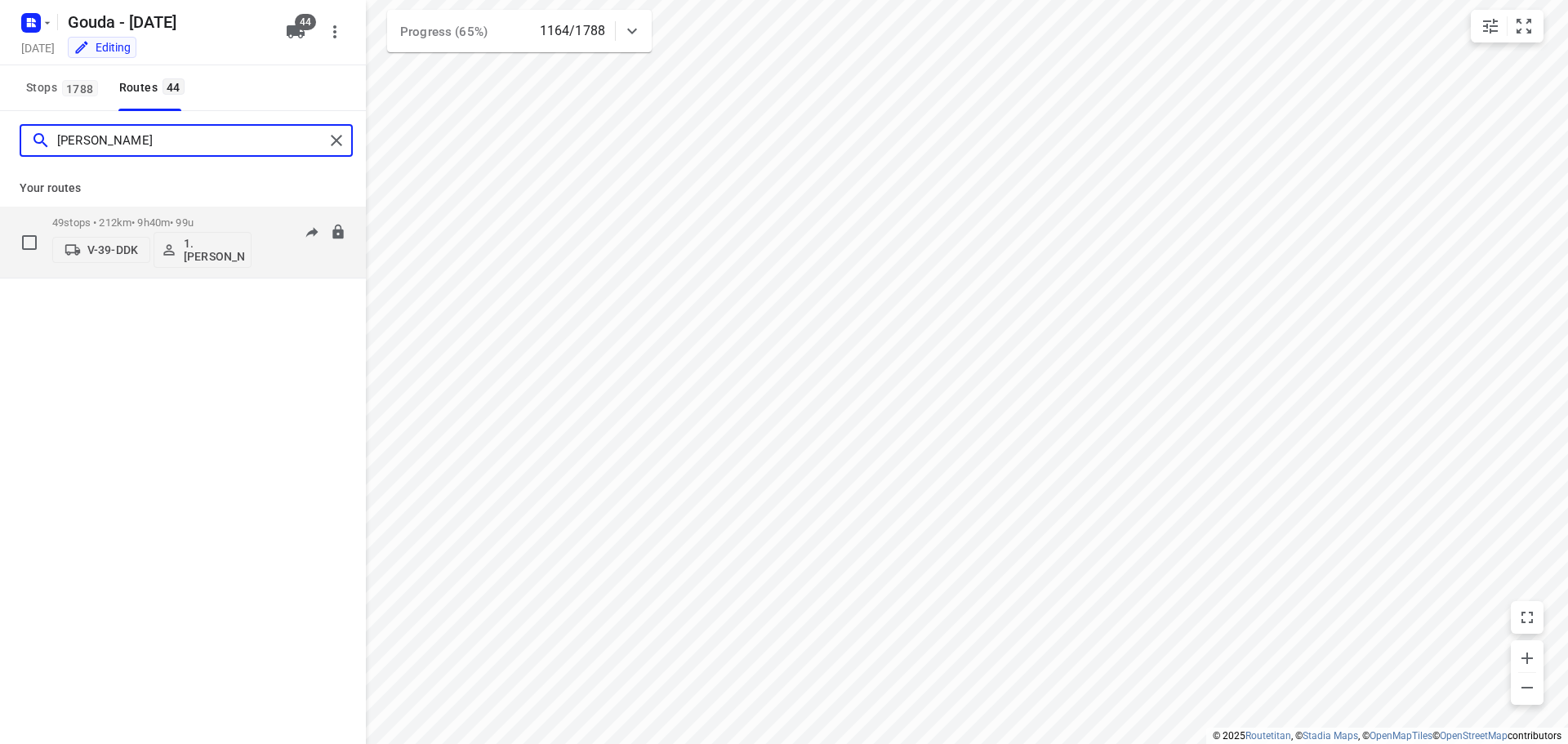
type input "[PERSON_NAME]"
click at [144, 225] on p "49 stops • 212km • 9h40m • 99u" at bounding box center [152, 222] width 199 height 12
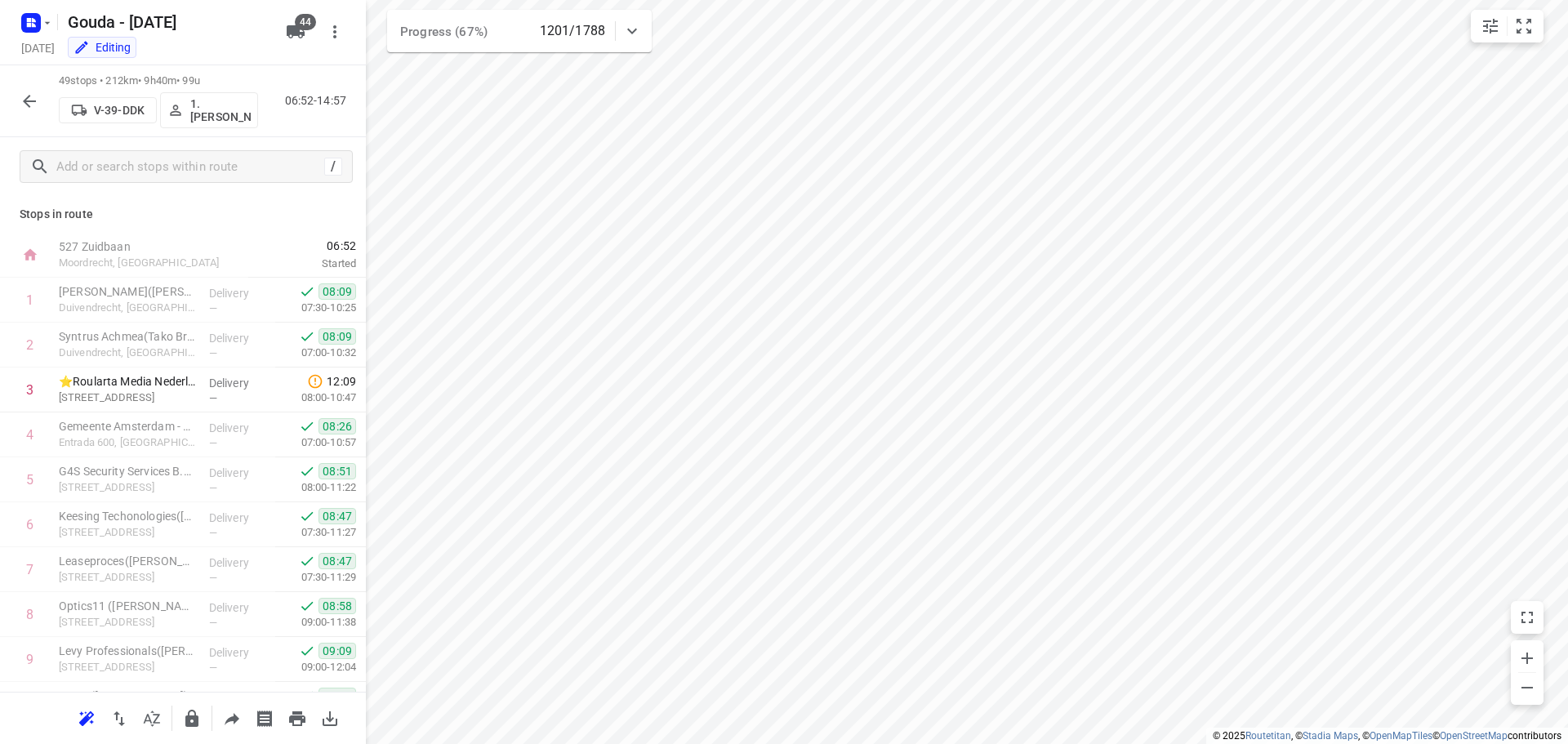
click at [21, 108] on icon "button" at bounding box center [29, 101] width 20 height 20
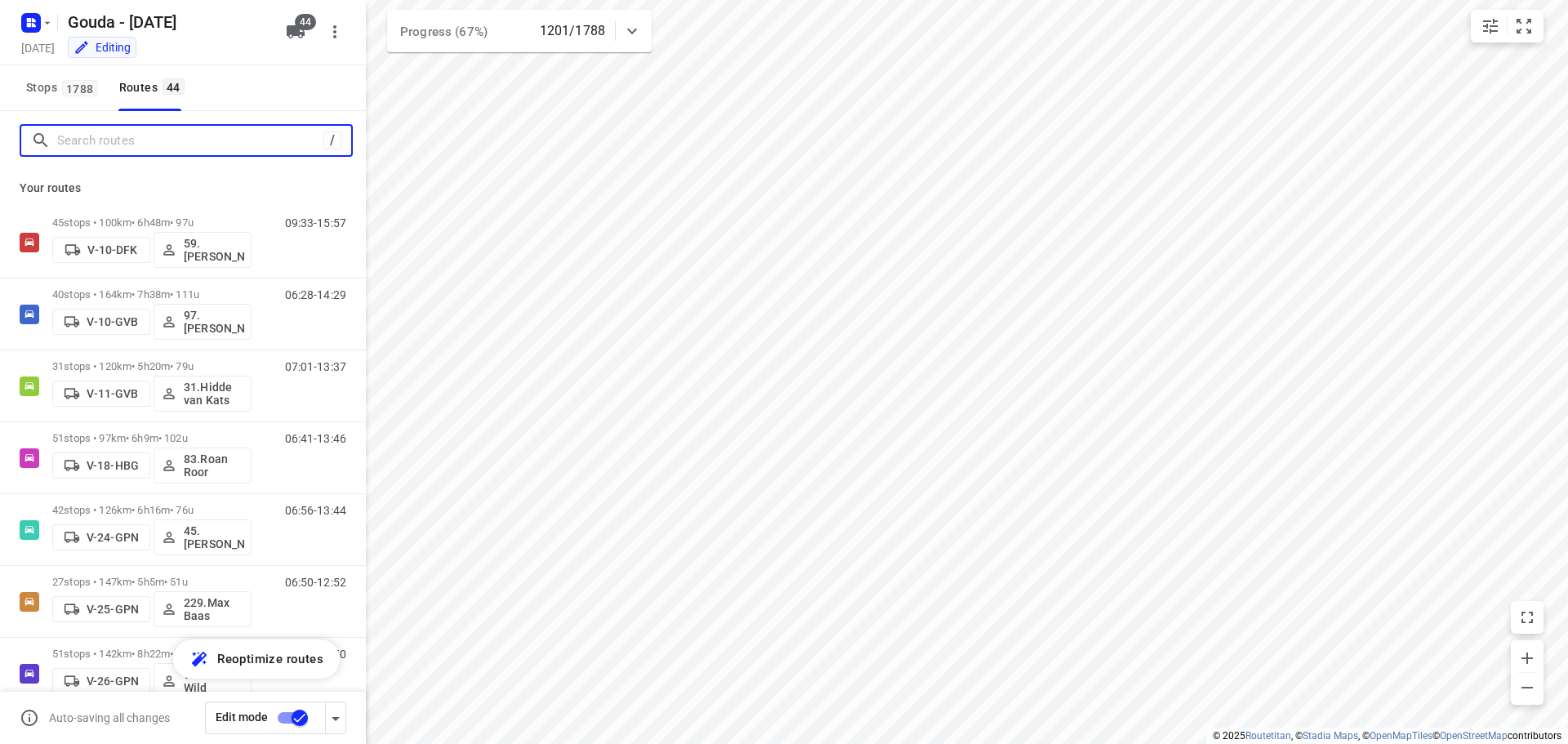
click at [136, 139] on input "Search routes" at bounding box center [191, 141] width 267 height 25
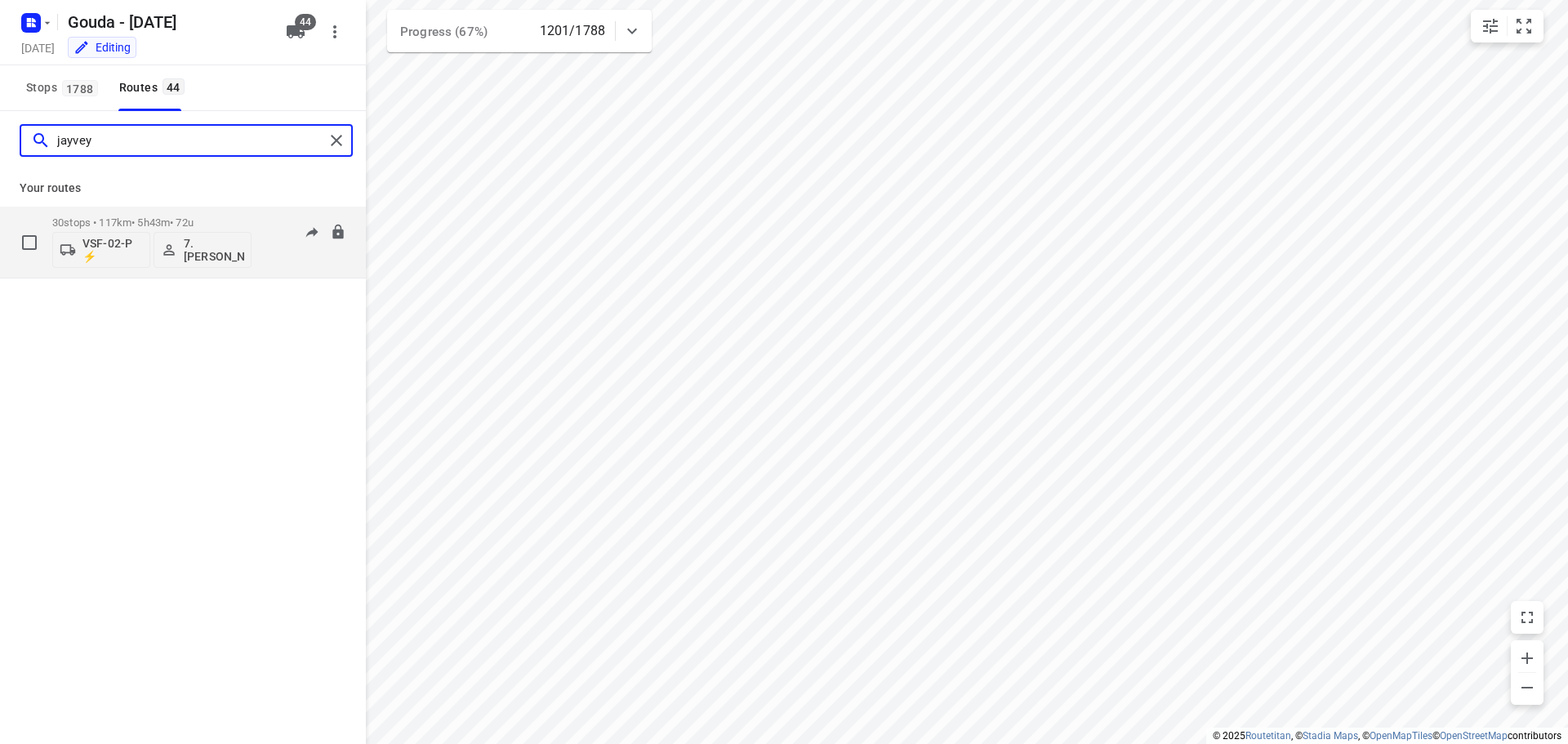
type input "jayvey"
click at [157, 216] on div "30 stops • 117km • 5h43m • 72u VSF-02-P ⚡ 7.[PERSON_NAME]" at bounding box center [152, 242] width 199 height 68
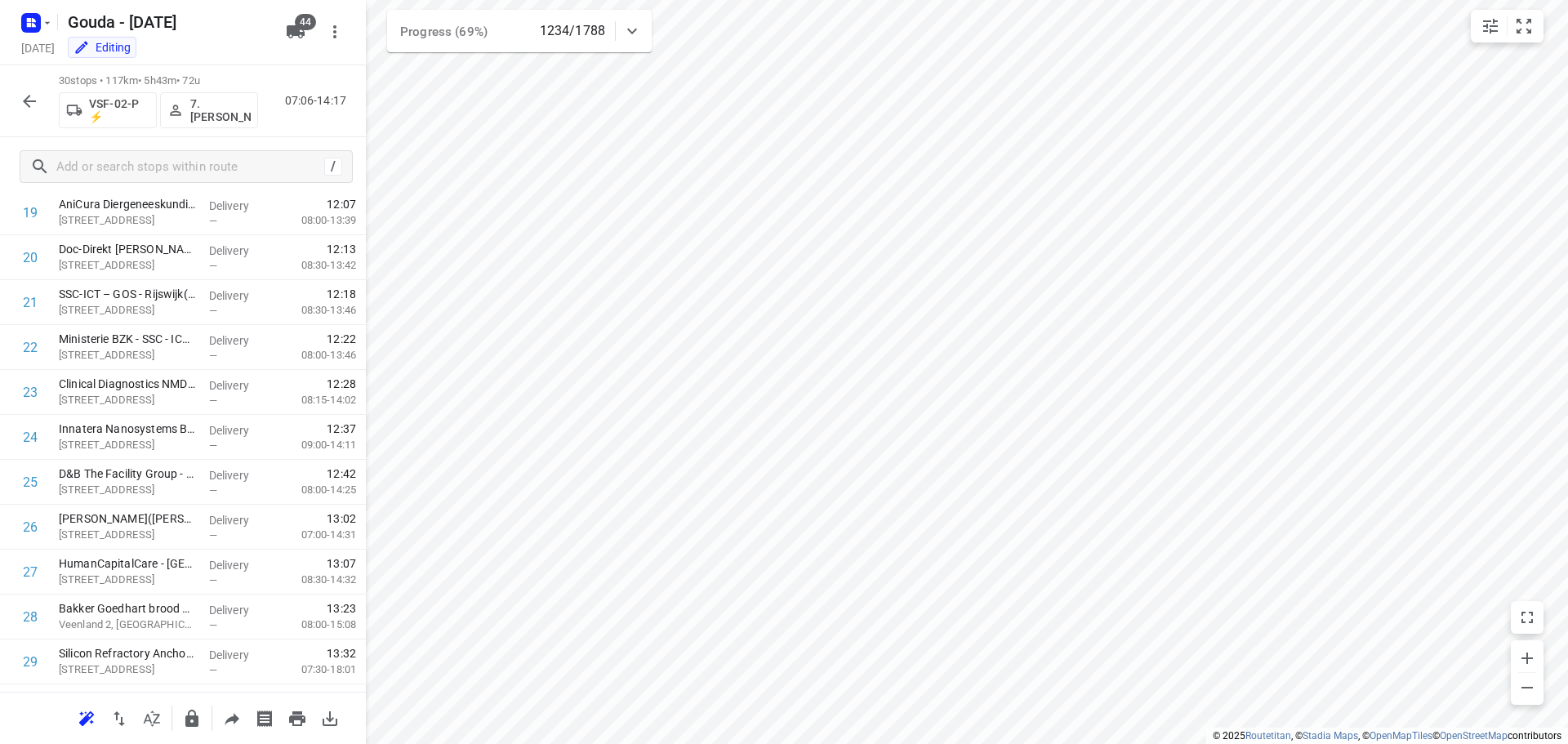
scroll to position [979, 0]
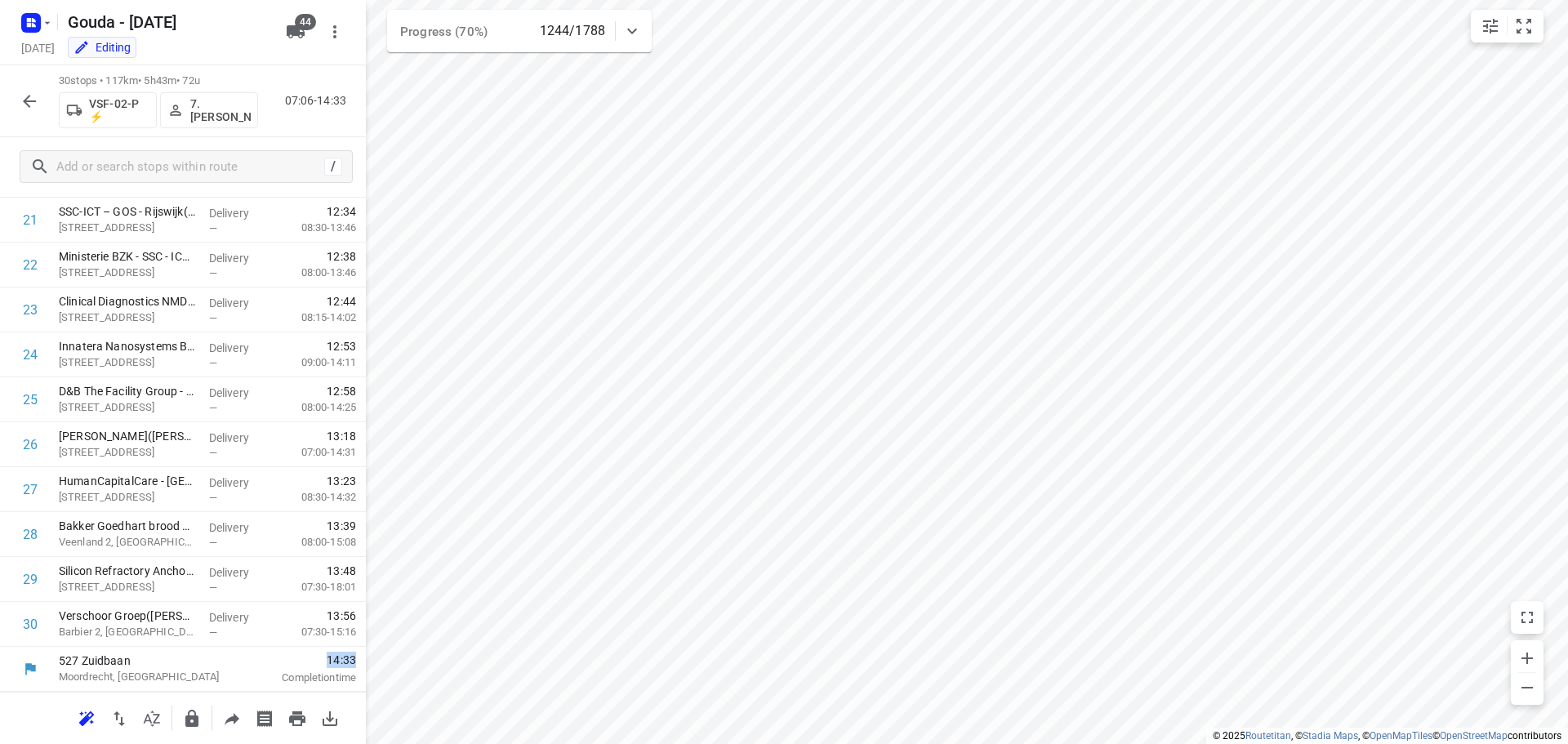
drag, startPoint x: 317, startPoint y: 662, endPoint x: 342, endPoint y: 659, distance: 25.2
click at [342, 659] on span "14:33" at bounding box center [301, 659] width 108 height 16
drag, startPoint x: 342, startPoint y: 659, endPoint x: 316, endPoint y: 659, distance: 26.0
click at [316, 659] on span "14:33" at bounding box center [301, 659] width 108 height 16
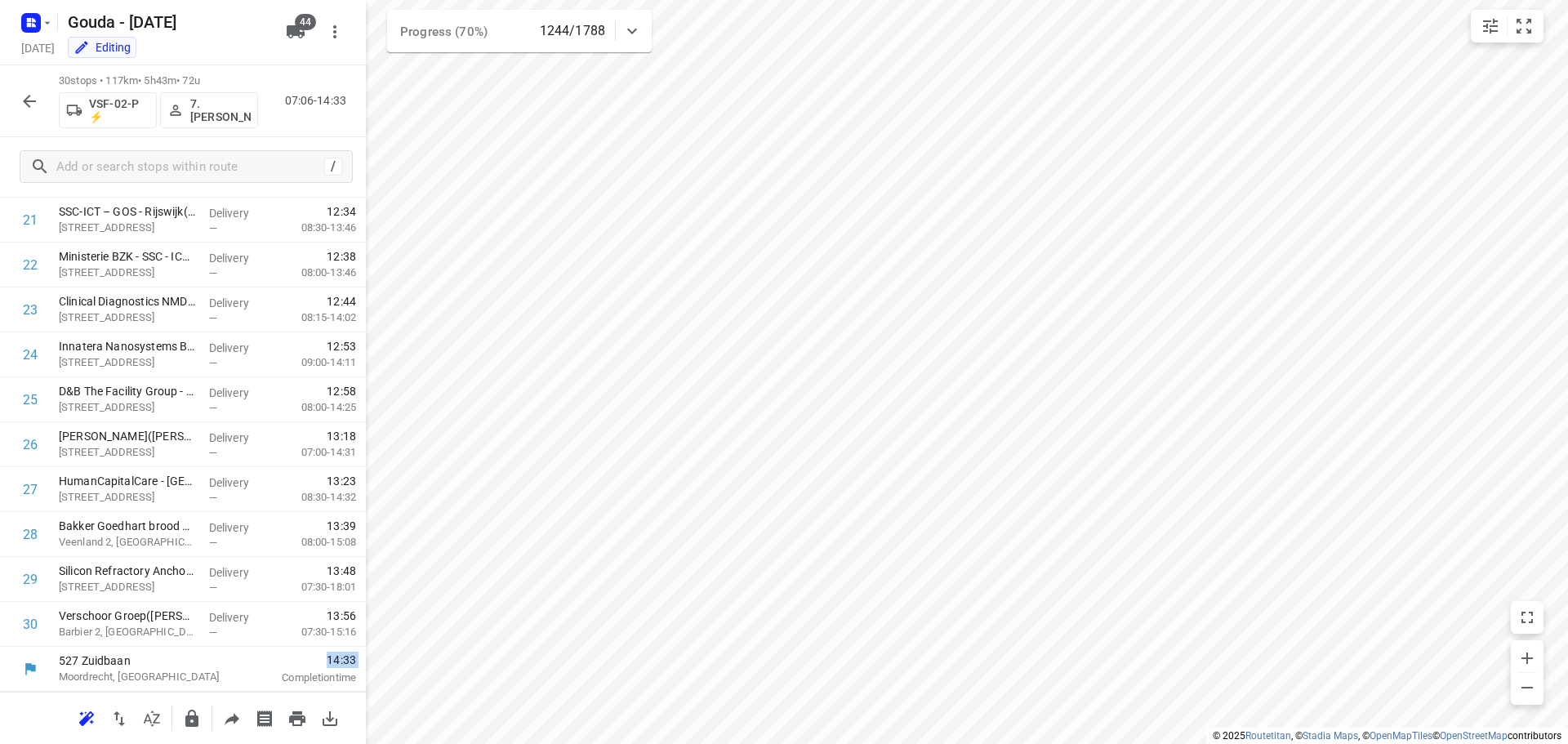
click at [316, 659] on span "14:33" at bounding box center [301, 659] width 108 height 16
drag, startPoint x: 316, startPoint y: 659, endPoint x: 348, endPoint y: 664, distance: 32.4
click at [348, 664] on div "14:33 Completion time" at bounding box center [306, 670] width 117 height 45
click at [347, 664] on div "14:33 Completion time" at bounding box center [306, 670] width 117 height 45
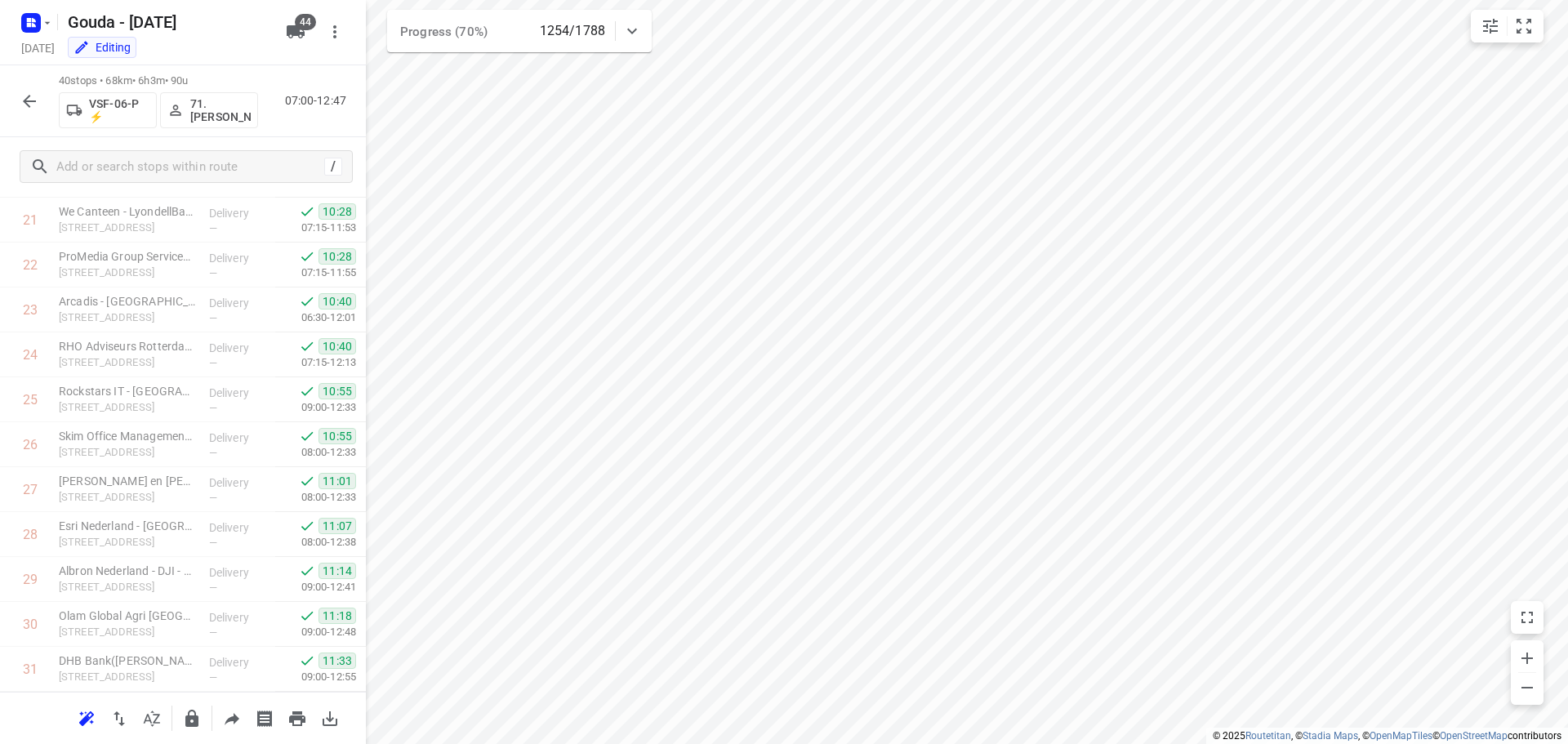
click at [29, 109] on icon "button" at bounding box center [29, 101] width 20 height 20
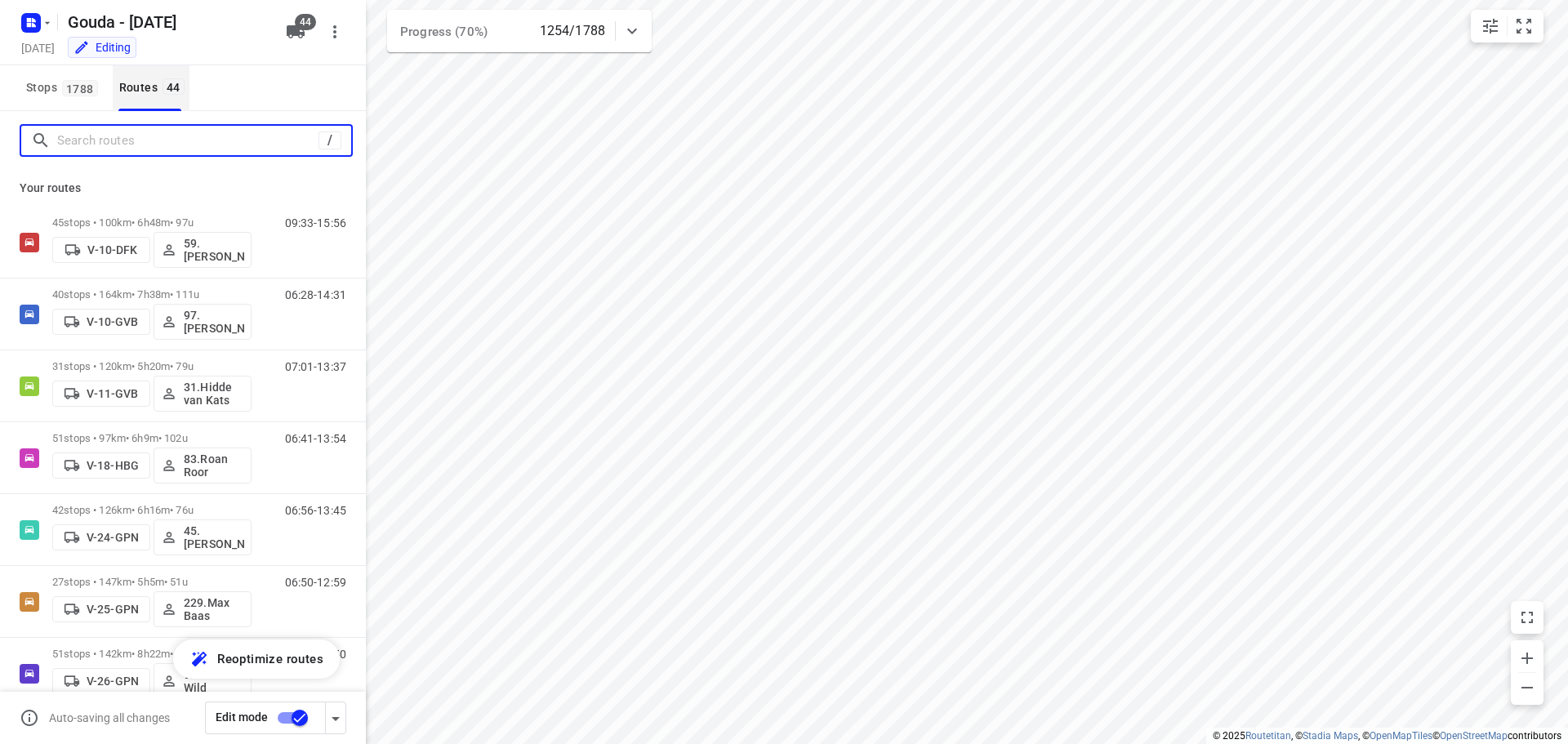
drag, startPoint x: 116, startPoint y: 145, endPoint x: 154, endPoint y: 103, distance: 56.6
click at [118, 141] on input "Search routes" at bounding box center [188, 141] width 261 height 25
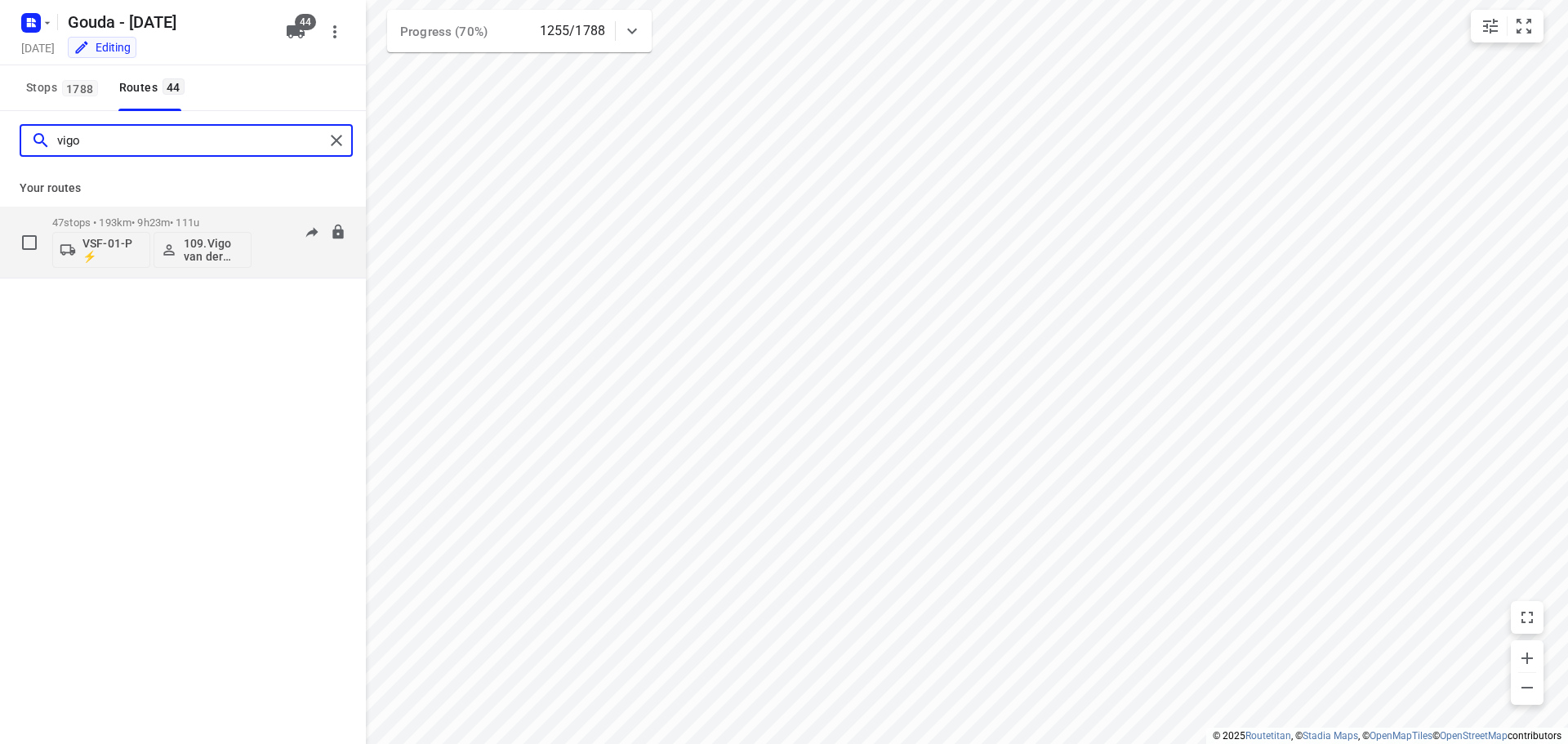
type input "vigo"
click at [183, 226] on p "47 stops • 193km • 9h23m • 111u" at bounding box center [152, 222] width 199 height 12
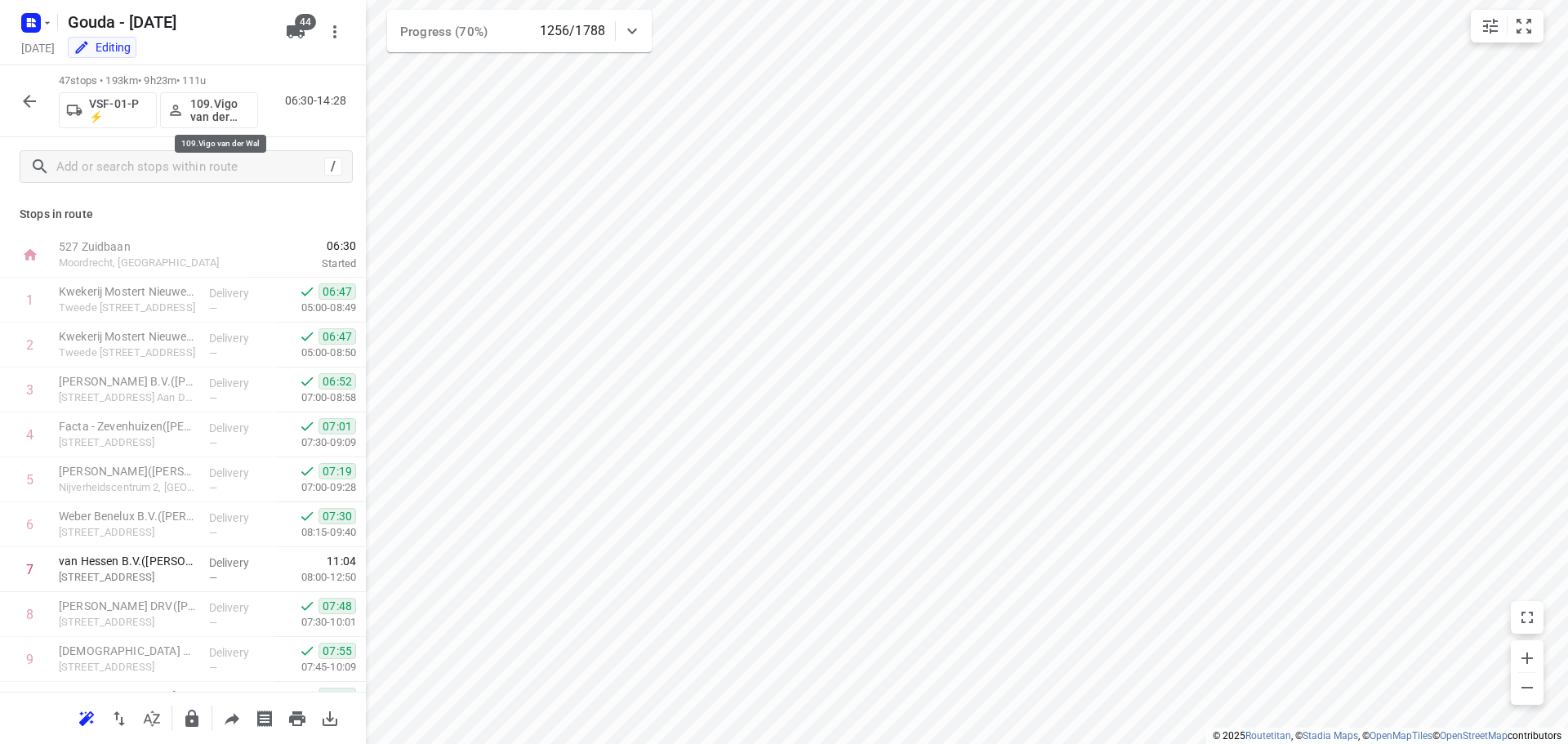
click at [215, 118] on p "109.Vigo van der Wal" at bounding box center [221, 111] width 60 height 26
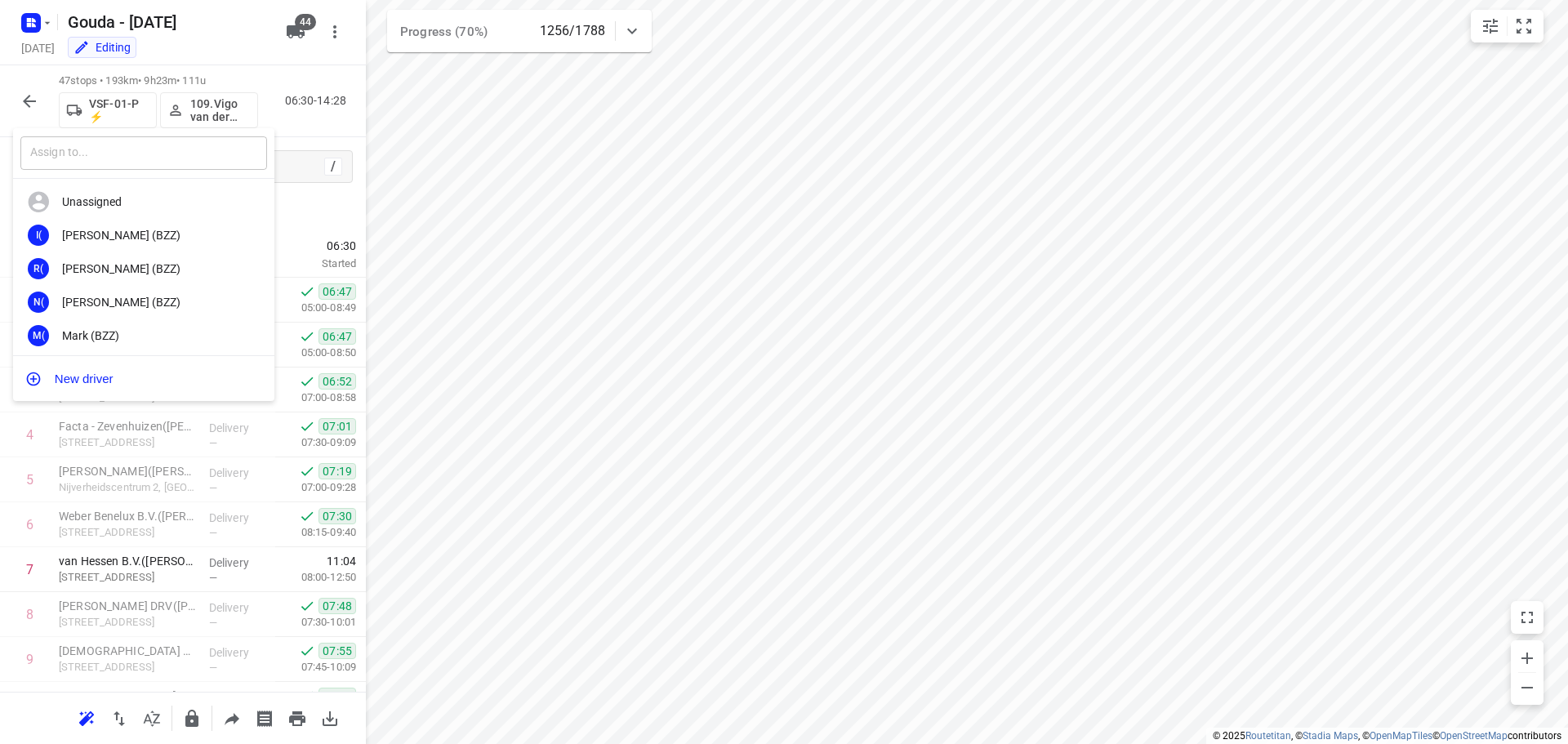
click at [160, 149] on input "text" at bounding box center [144, 153] width 247 height 34
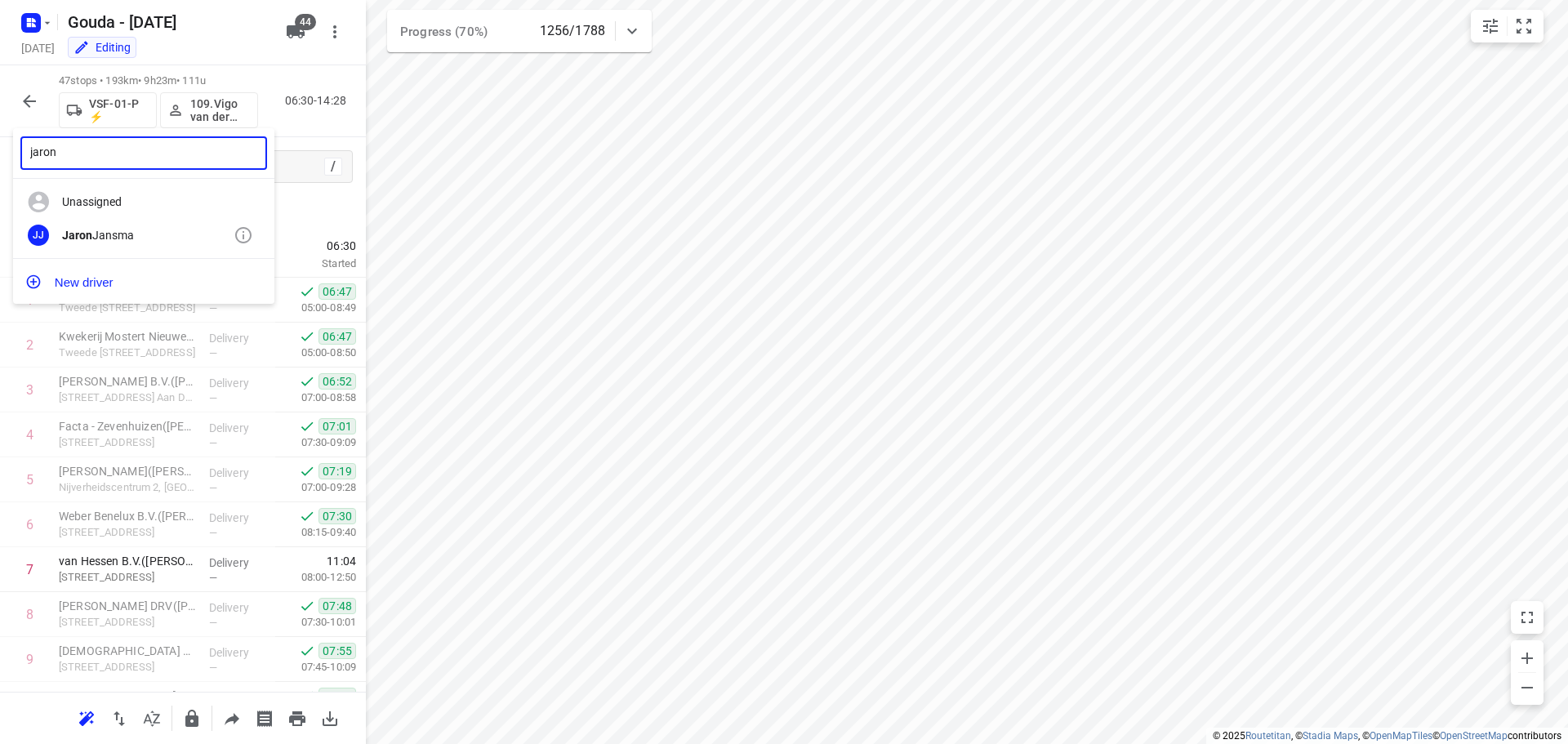
type input "jaron"
click at [152, 240] on div "Jaron Jansma" at bounding box center [147, 236] width 172 height 13
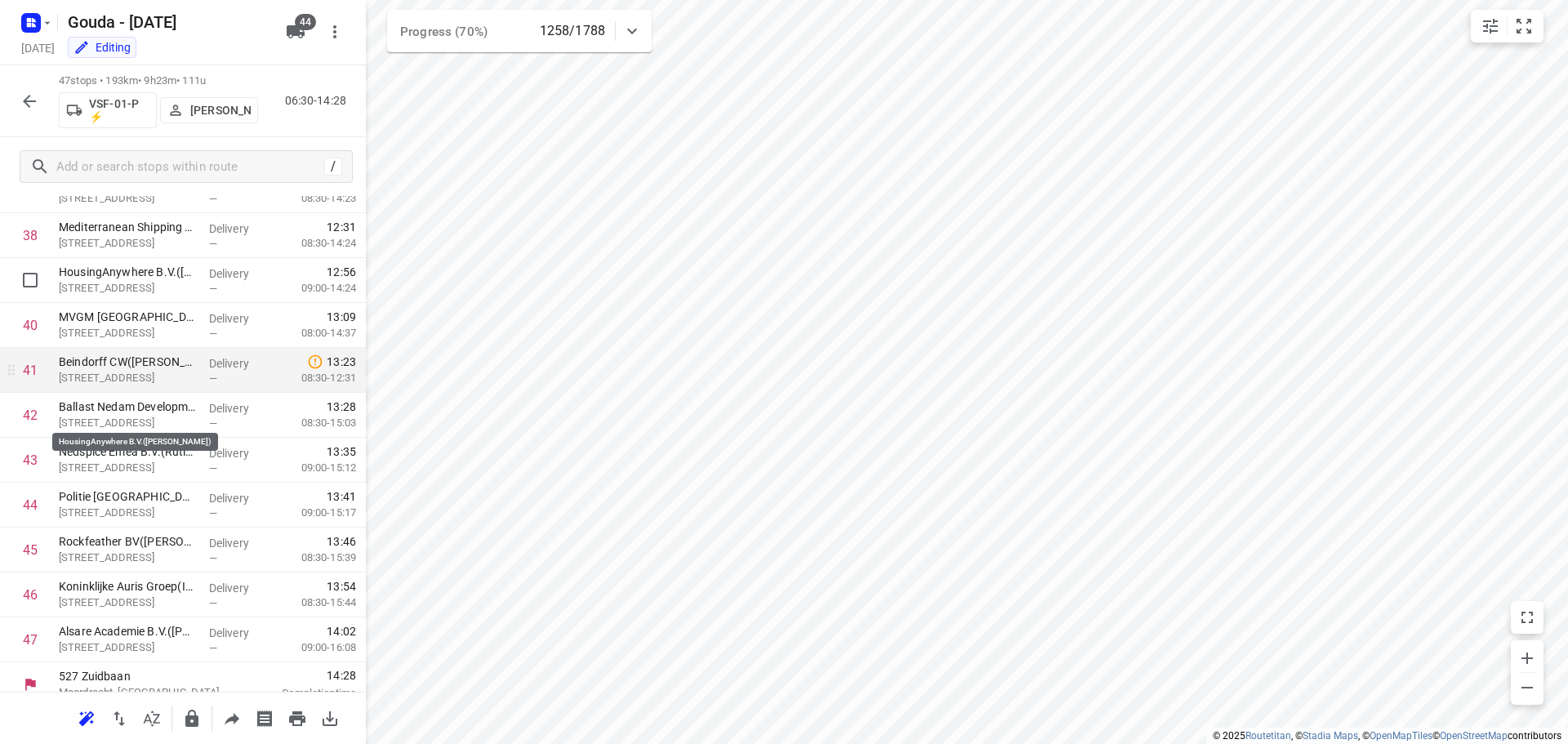
scroll to position [1743, 0]
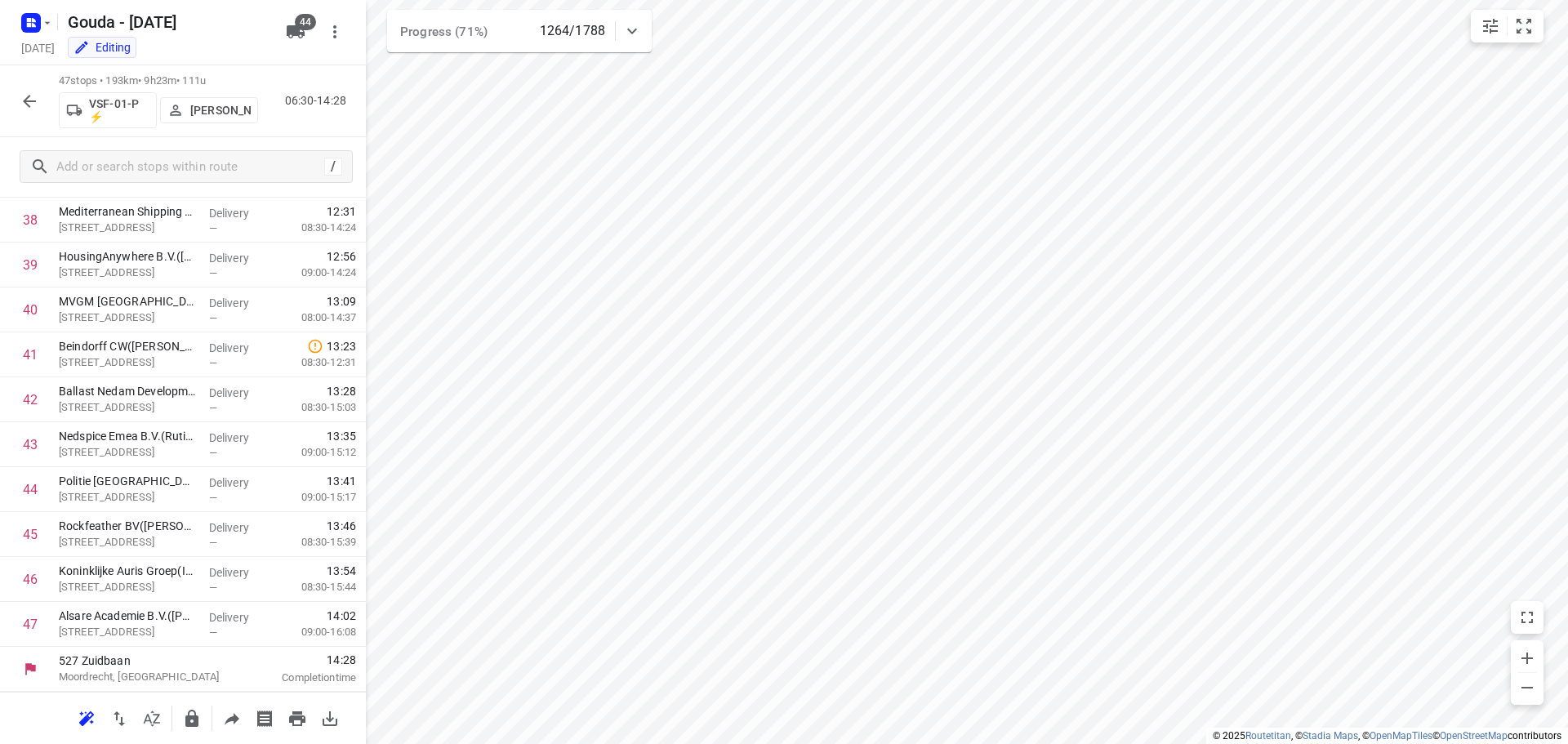
click at [9, 84] on div "47 stops • 193km • 9h23m • 111u VSF-01-P ⚡ Jaron Jansma 06:30-14:28" at bounding box center [183, 101] width 366 height 72
click at [20, 98] on icon "button" at bounding box center [29, 101] width 20 height 20
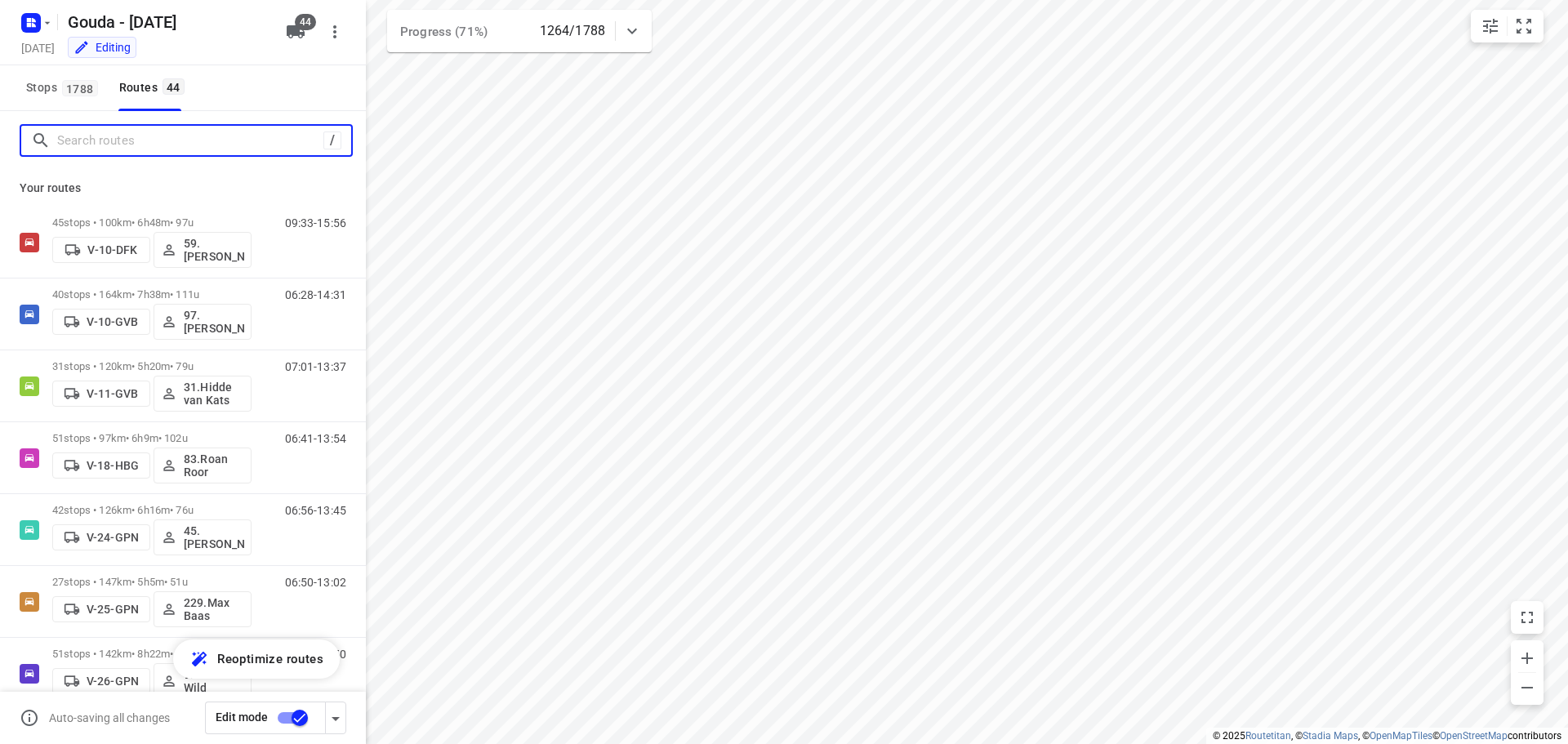
drag, startPoint x: 110, startPoint y: 147, endPoint x: 119, endPoint y: 111, distance: 37.1
click at [112, 129] on input "Search routes" at bounding box center [191, 141] width 267 height 25
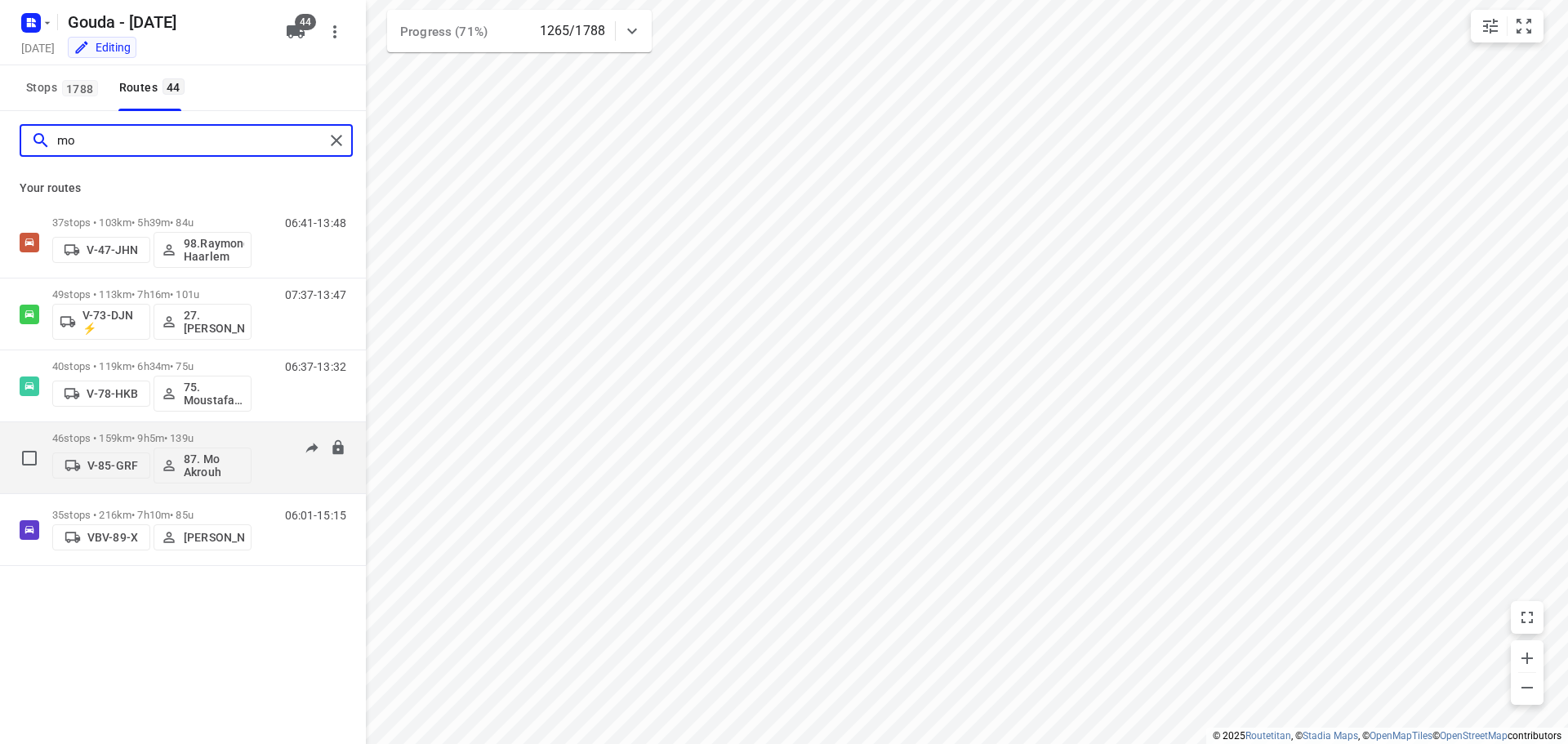
type input "mo"
click at [196, 440] on p "46 stops • 159km • 9h5m • 139u" at bounding box center [152, 438] width 199 height 12
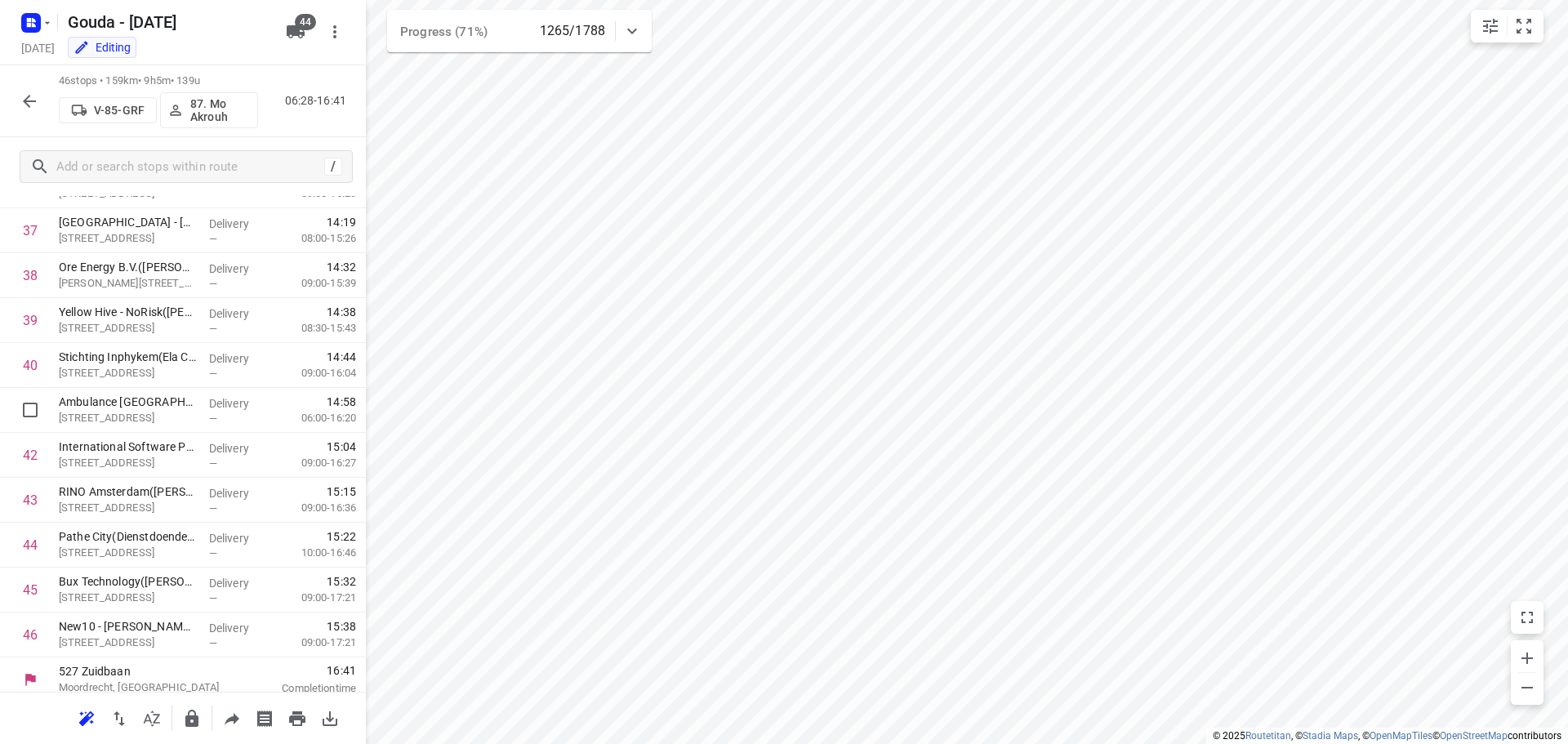
scroll to position [1697, 0]
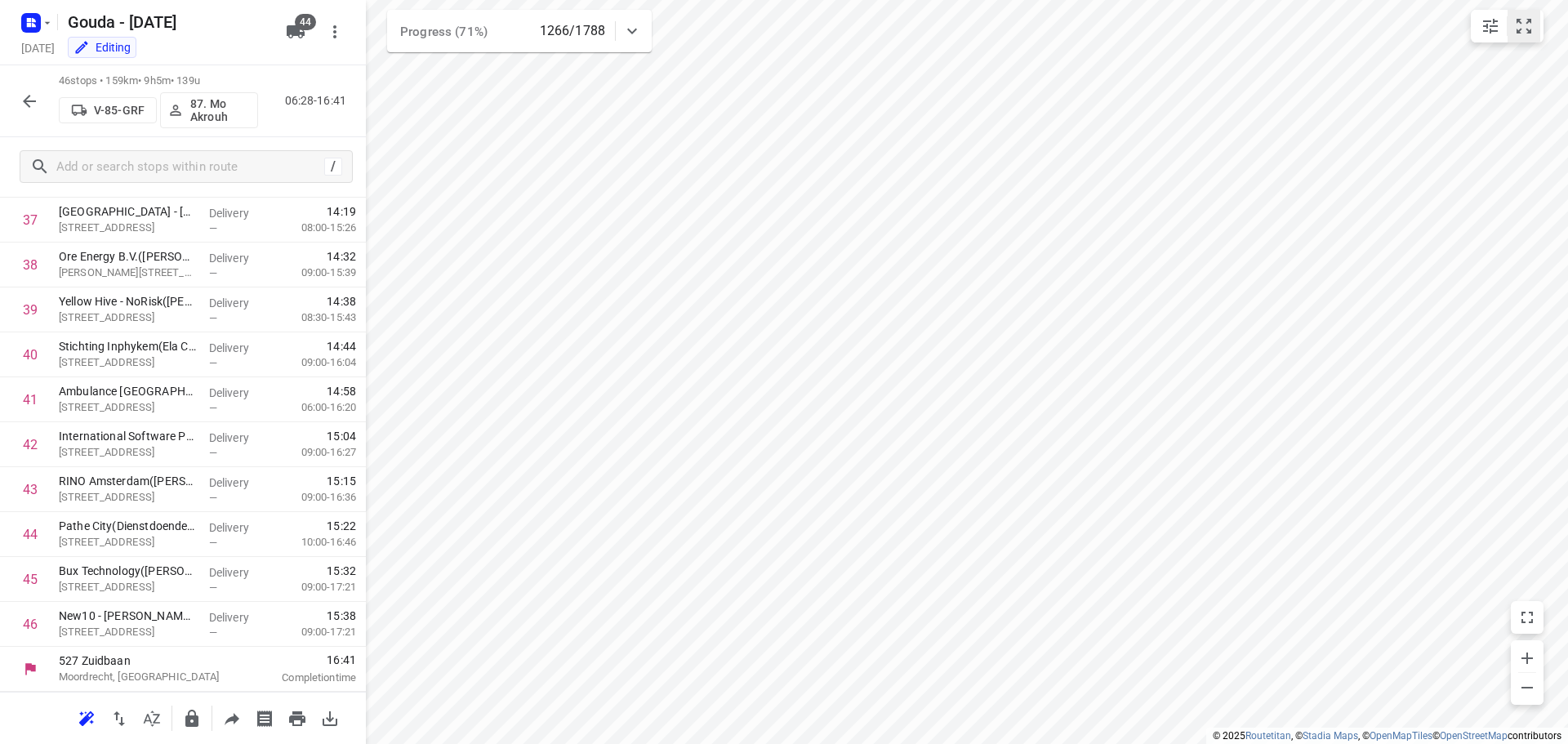
click at [1520, 35] on icon "small contained button group" at bounding box center [1524, 25] width 20 height 20
click at [37, 110] on icon "button" at bounding box center [29, 101] width 20 height 20
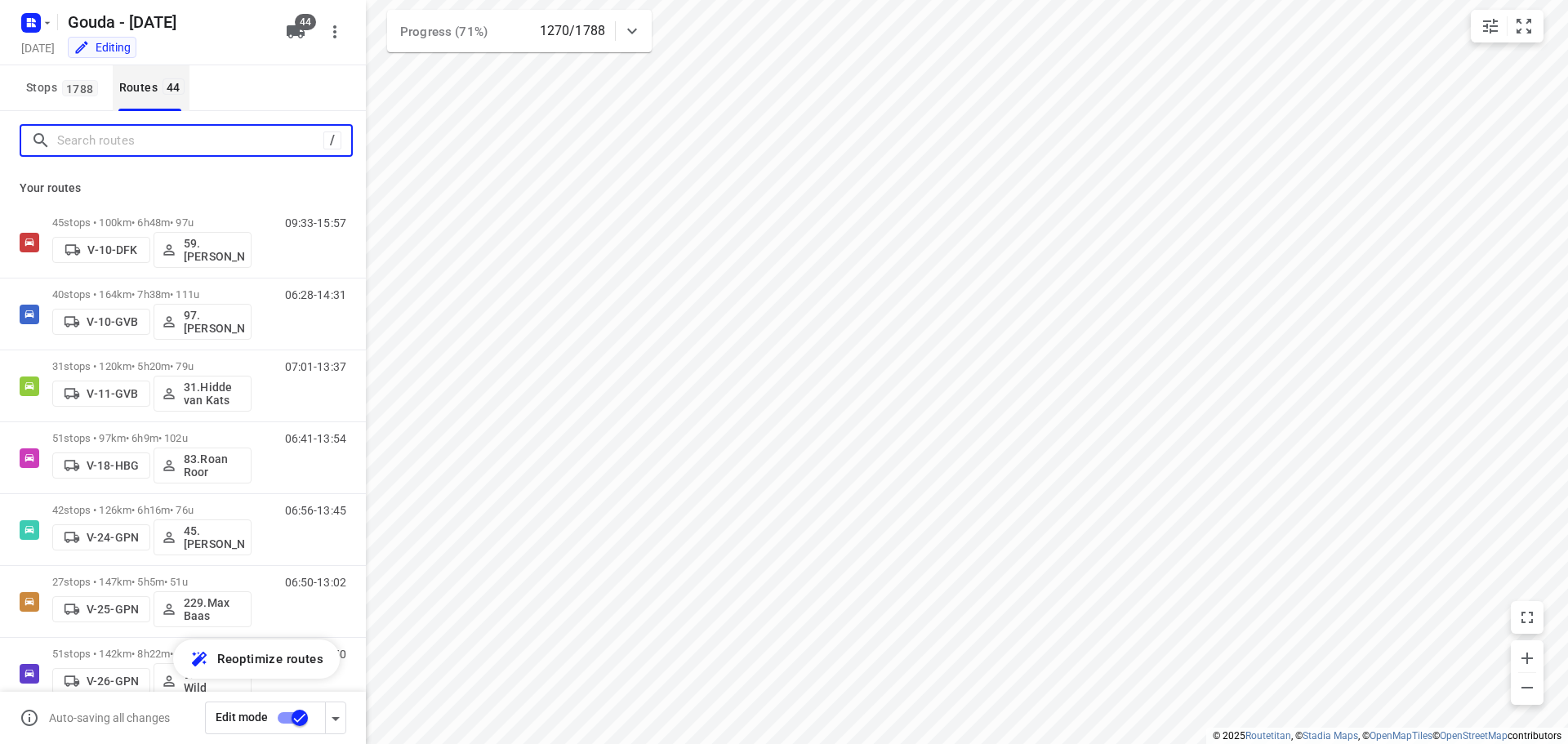
drag, startPoint x: 95, startPoint y: 143, endPoint x: 141, endPoint y: 102, distance: 61.6
click at [104, 123] on div "/" at bounding box center [183, 140] width 366 height 59
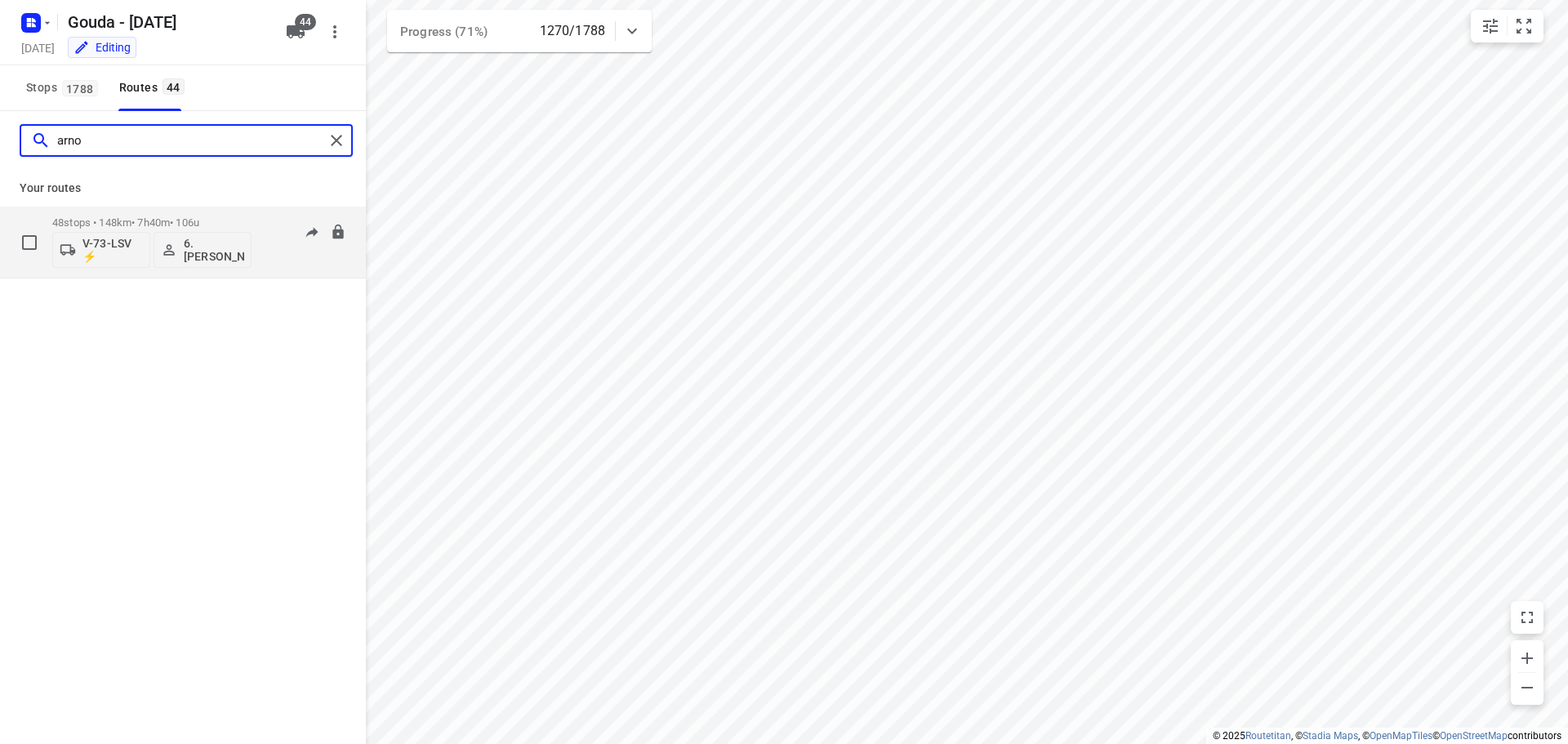
type input "arno"
click at [173, 211] on div "48 stops • 148km • 7h40m • 106u V-73-LSV ⚡ 6. Arnold Smit" at bounding box center [152, 242] width 199 height 68
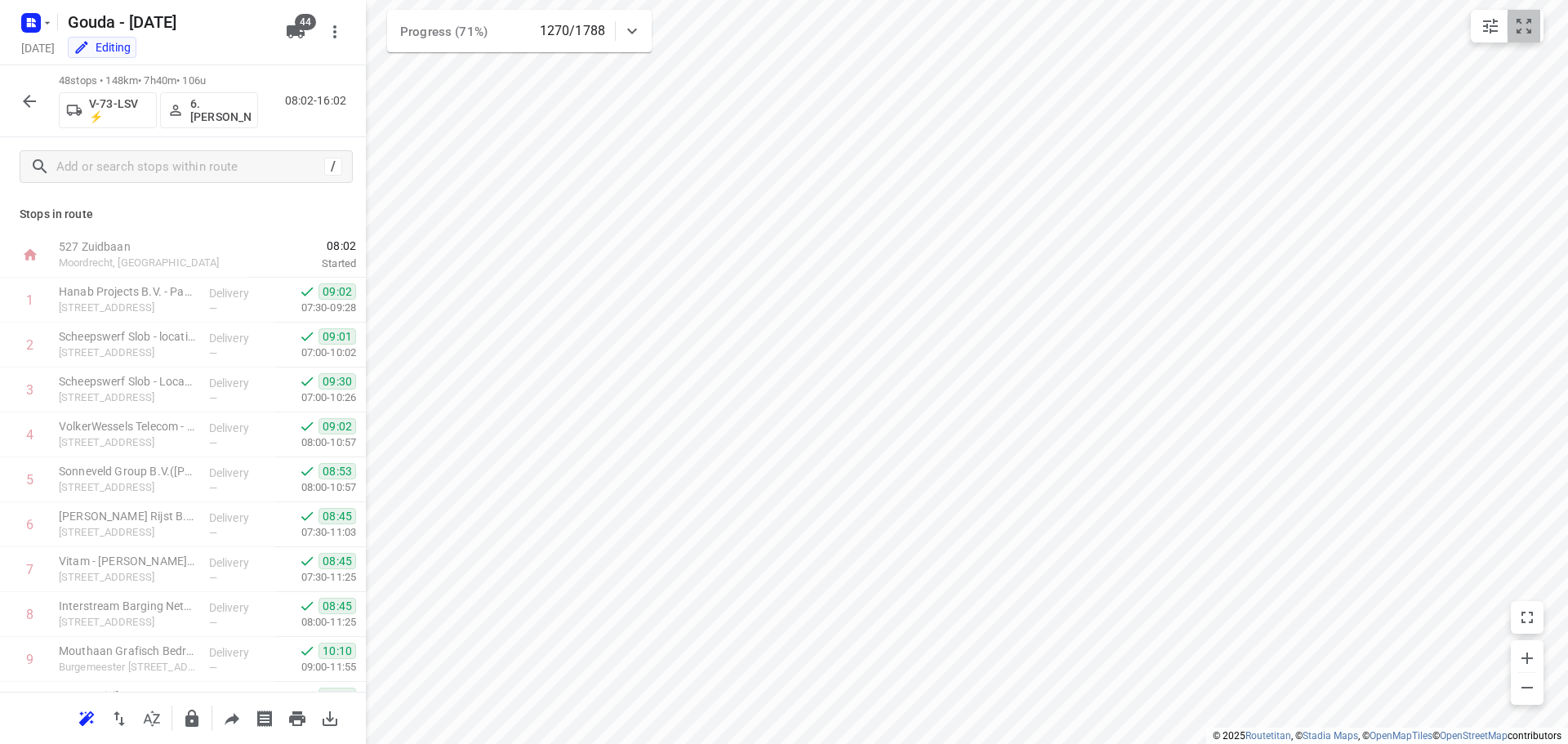
click at [1521, 28] on icon "small contained button group" at bounding box center [1524, 25] width 20 height 20
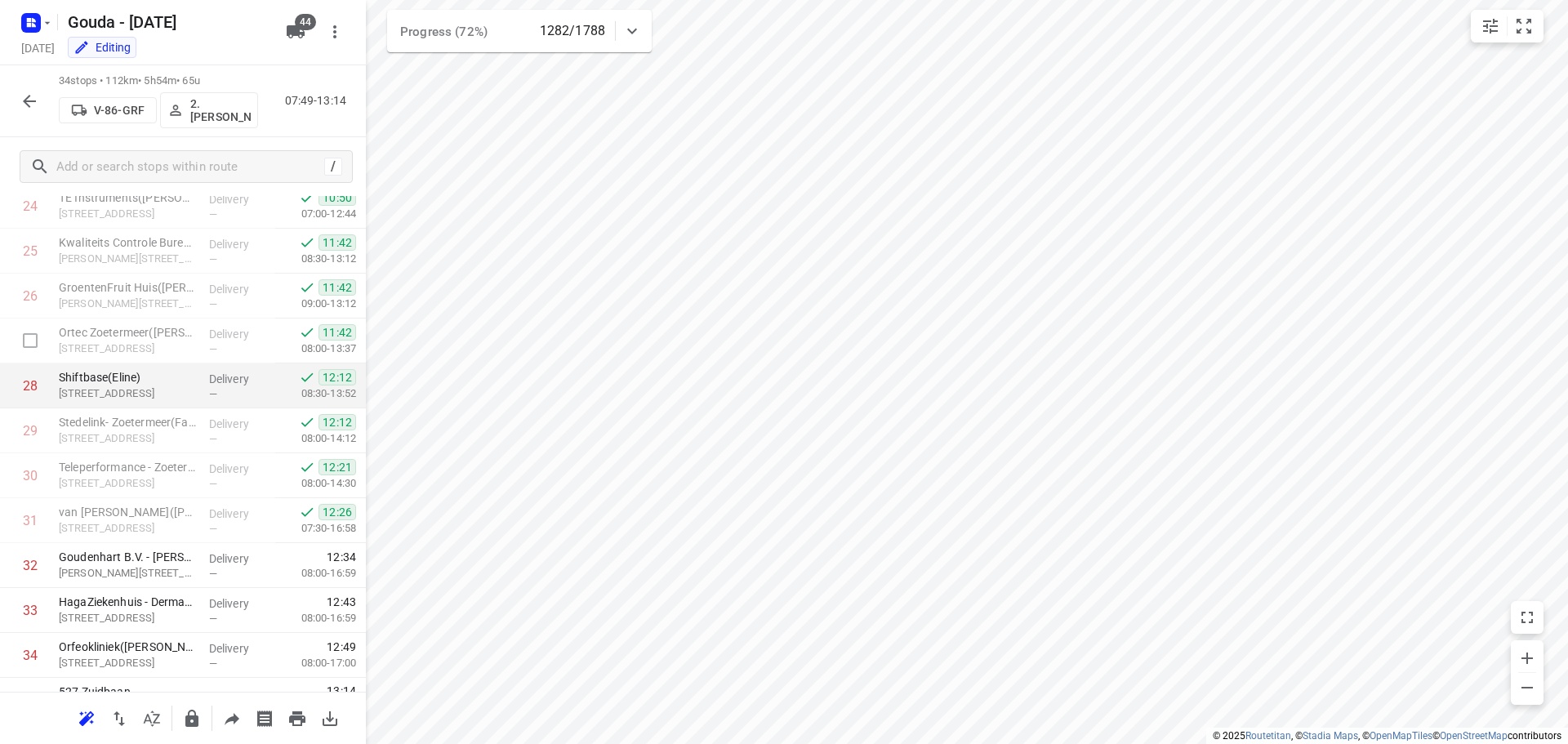
scroll to position [1158, 0]
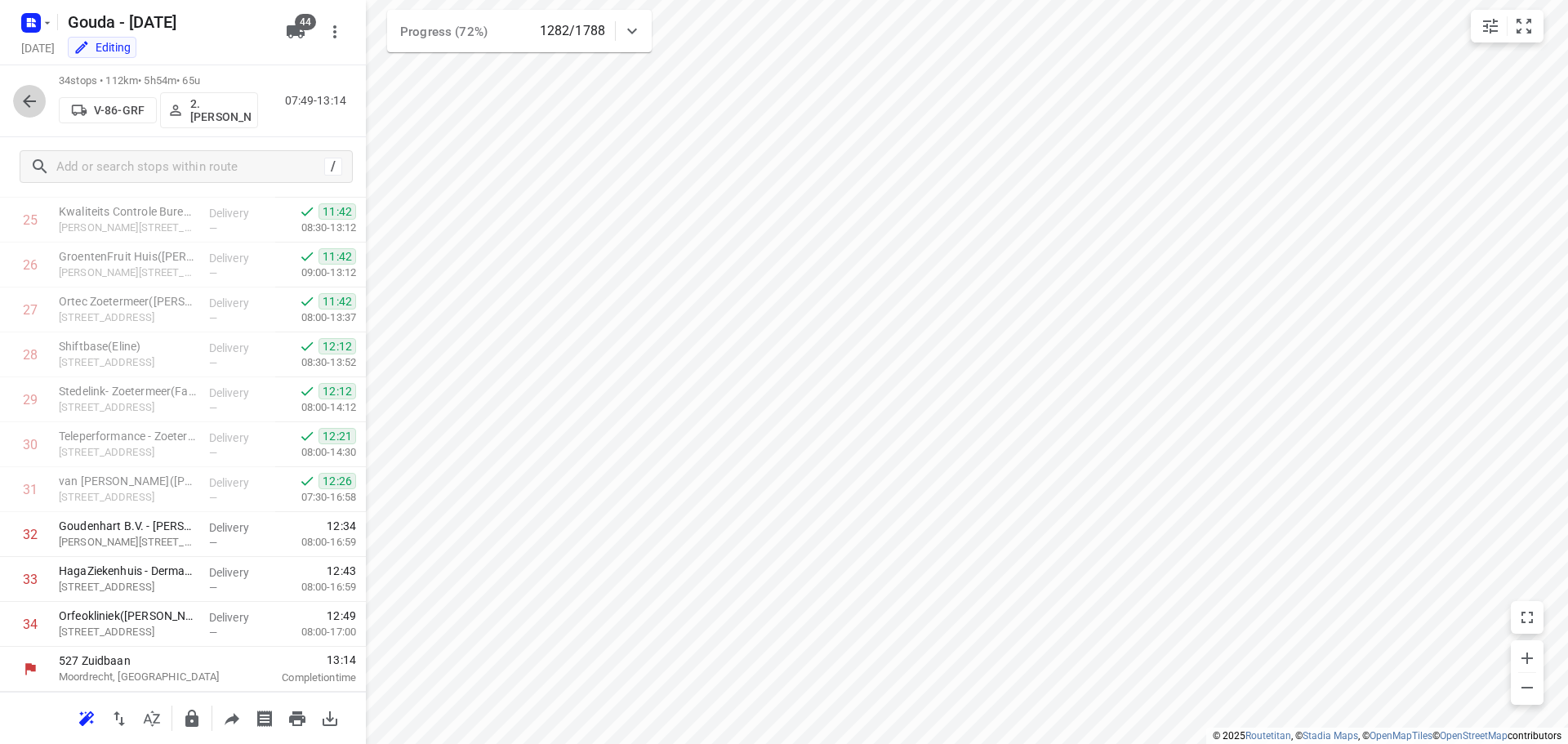
click at [38, 96] on icon "button" at bounding box center [29, 101] width 20 height 20
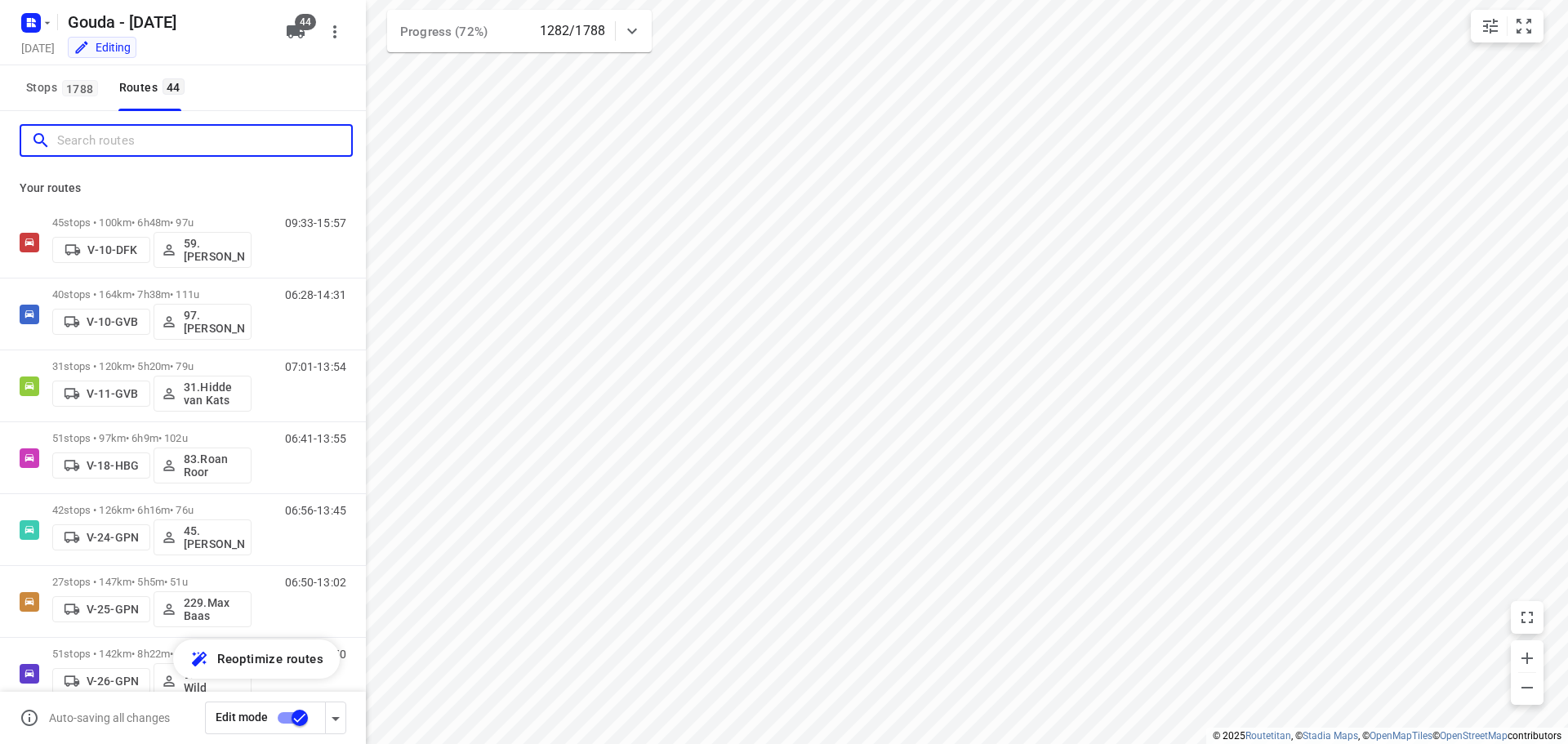
click at [92, 144] on input "Search routes" at bounding box center [204, 141] width 294 height 25
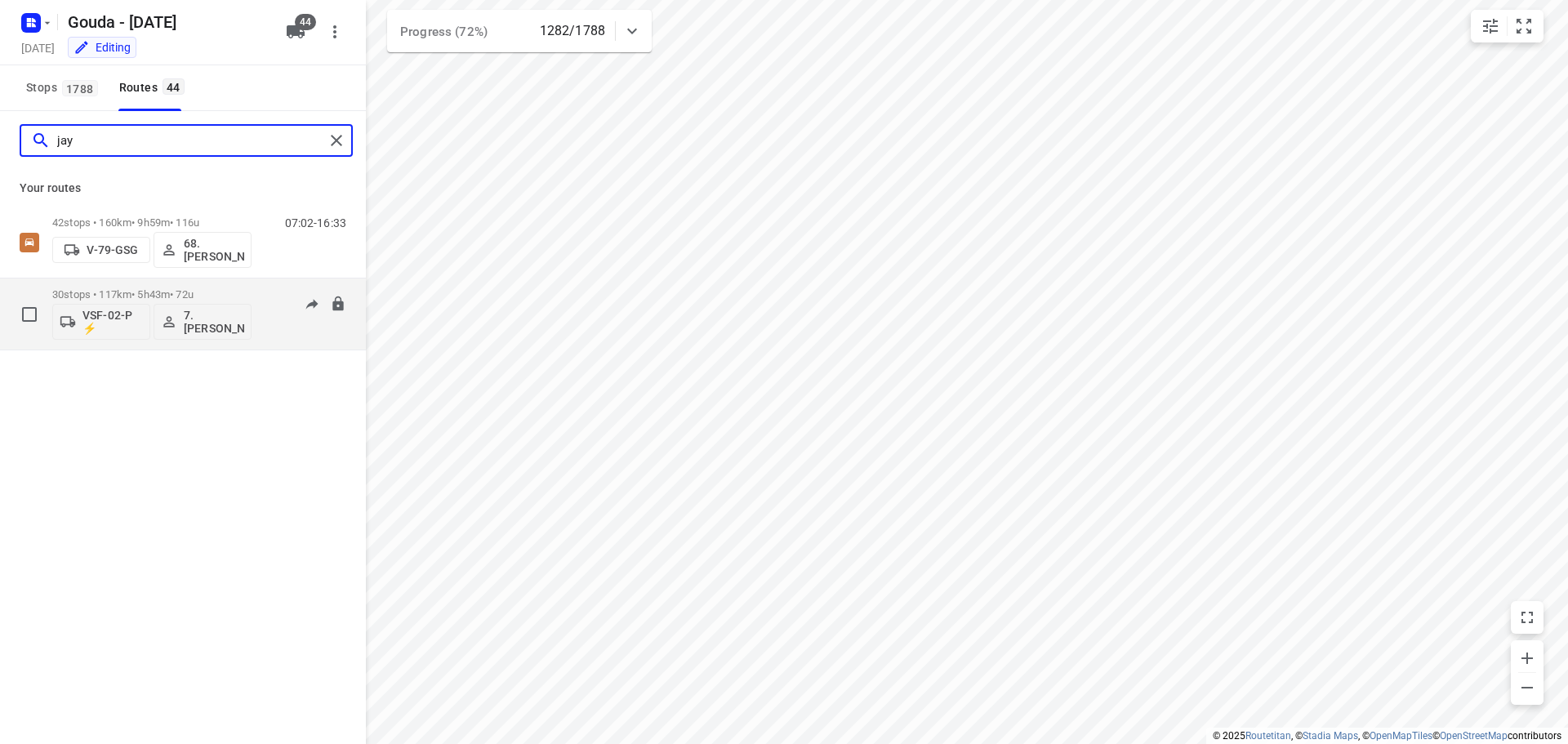
type input "jay"
click at [162, 297] on p "30 stops • 117km • 5h43m • 72u" at bounding box center [152, 294] width 199 height 12
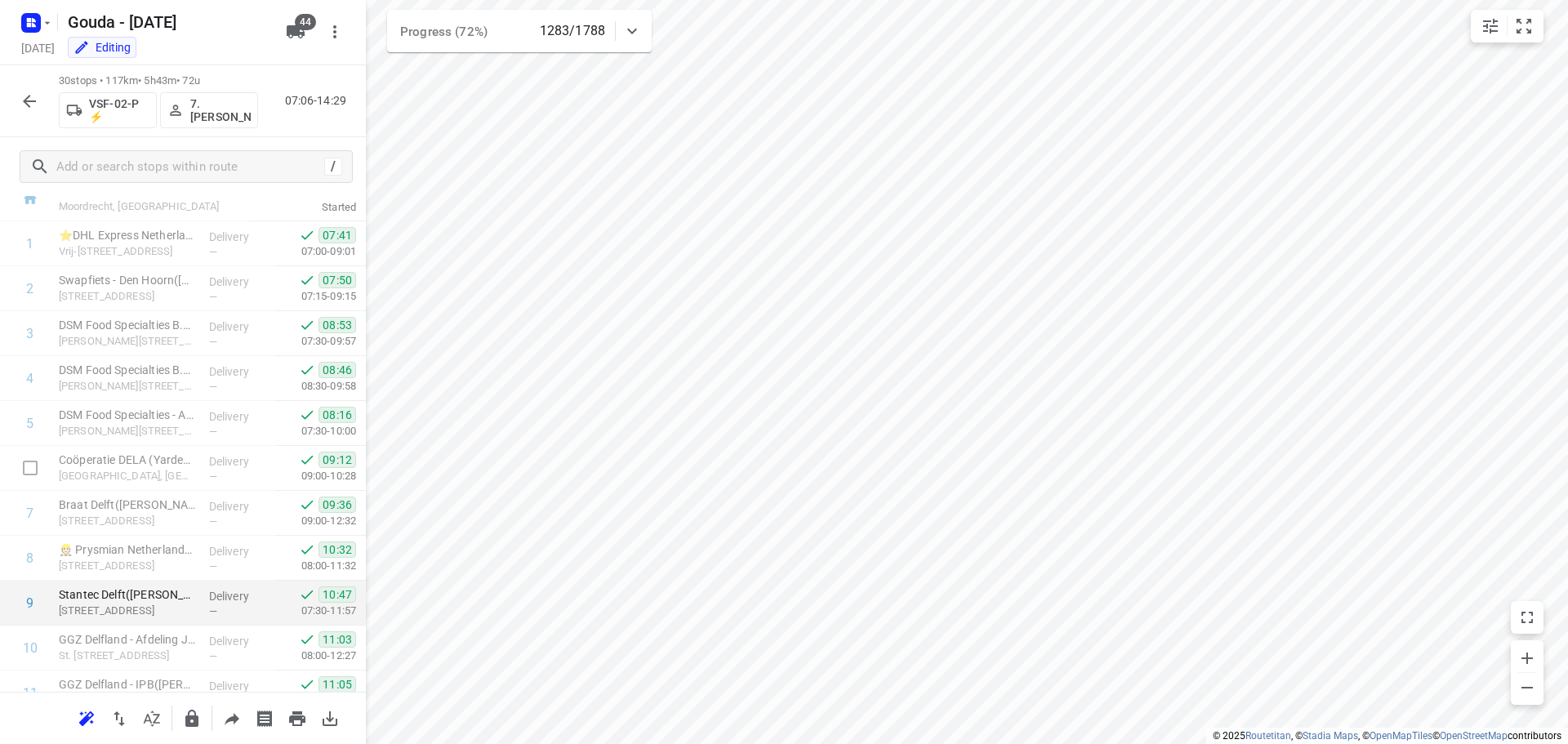
scroll to position [0, 0]
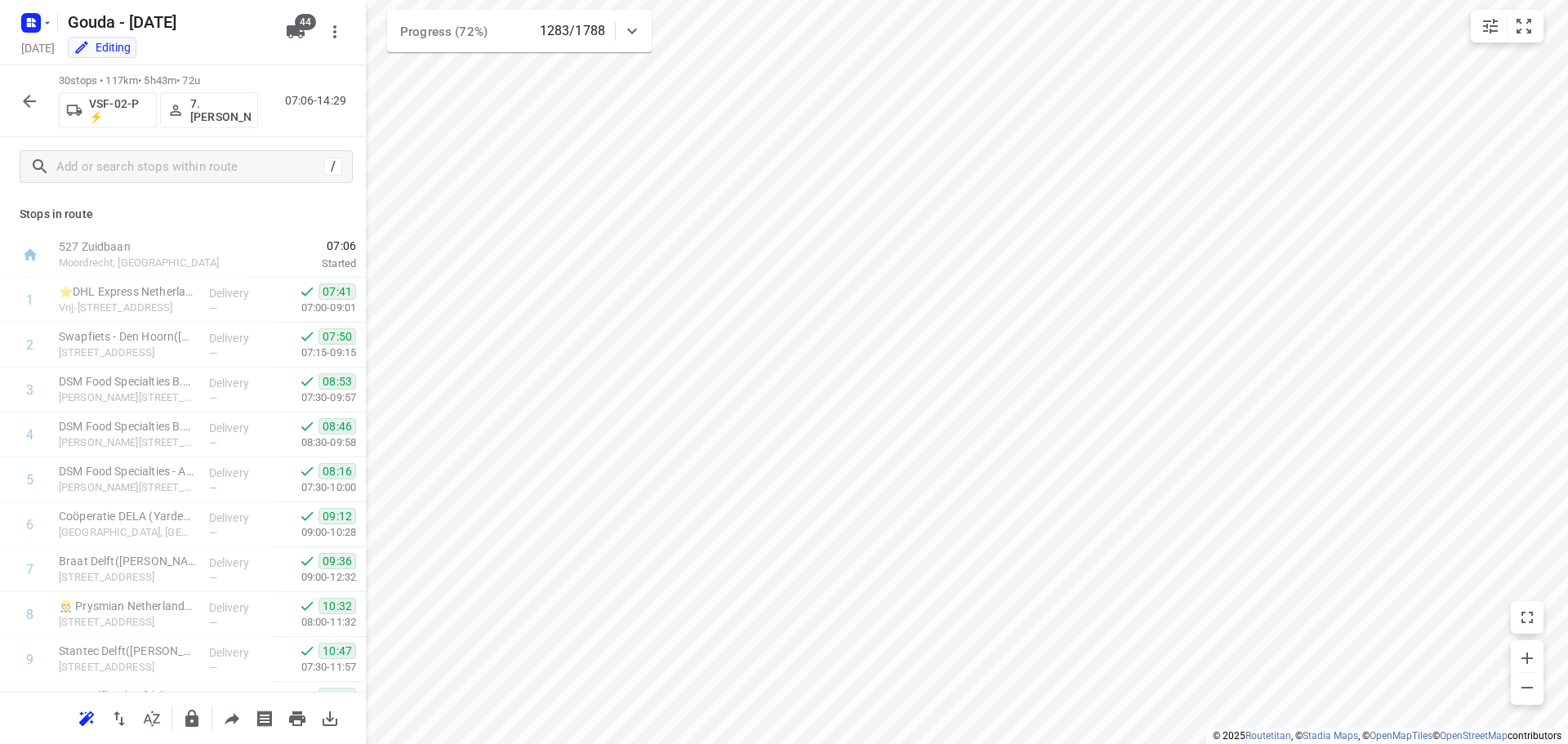
click at [35, 97] on icon "button" at bounding box center [29, 101] width 20 height 20
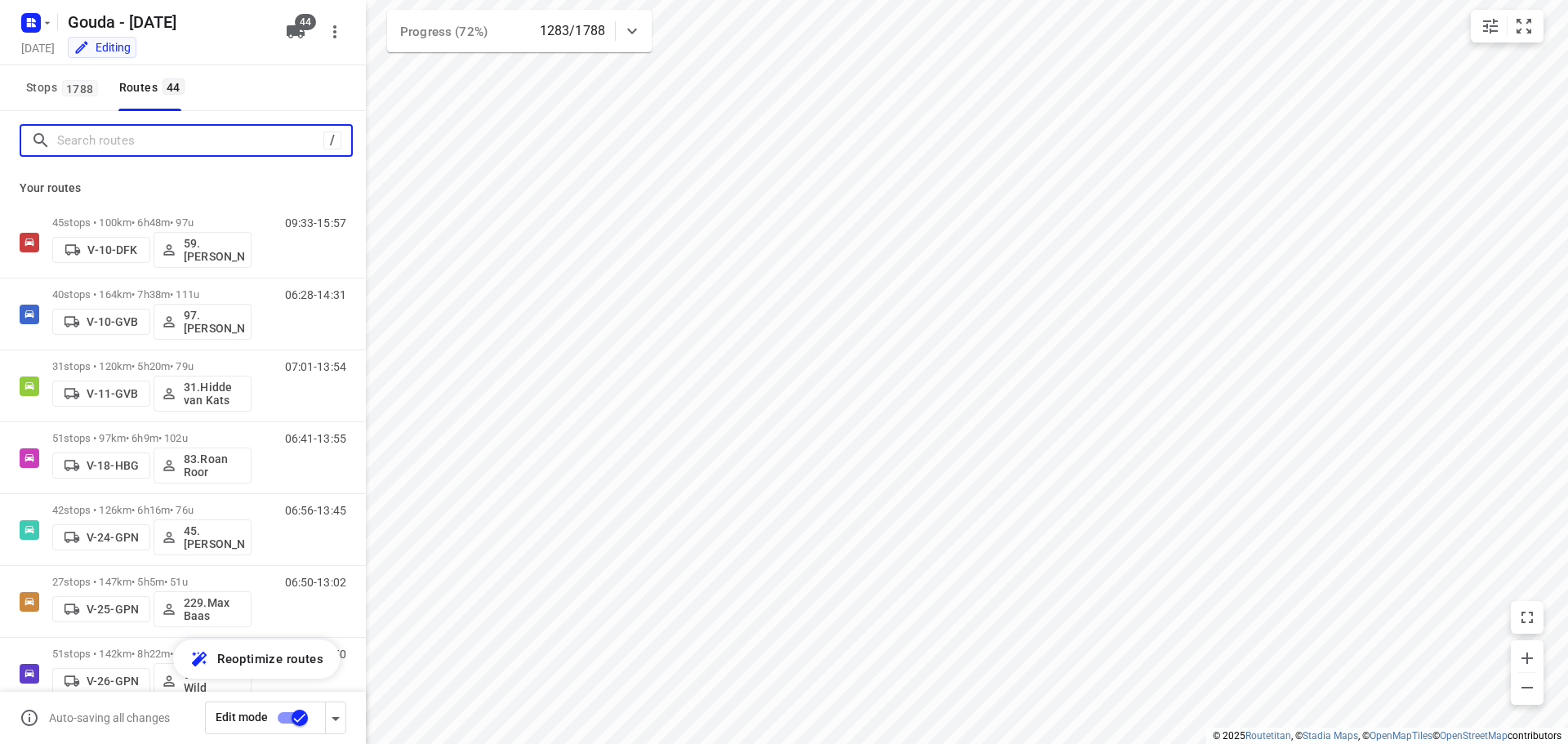
click at [81, 150] on input "Search routes" at bounding box center [191, 141] width 267 height 25
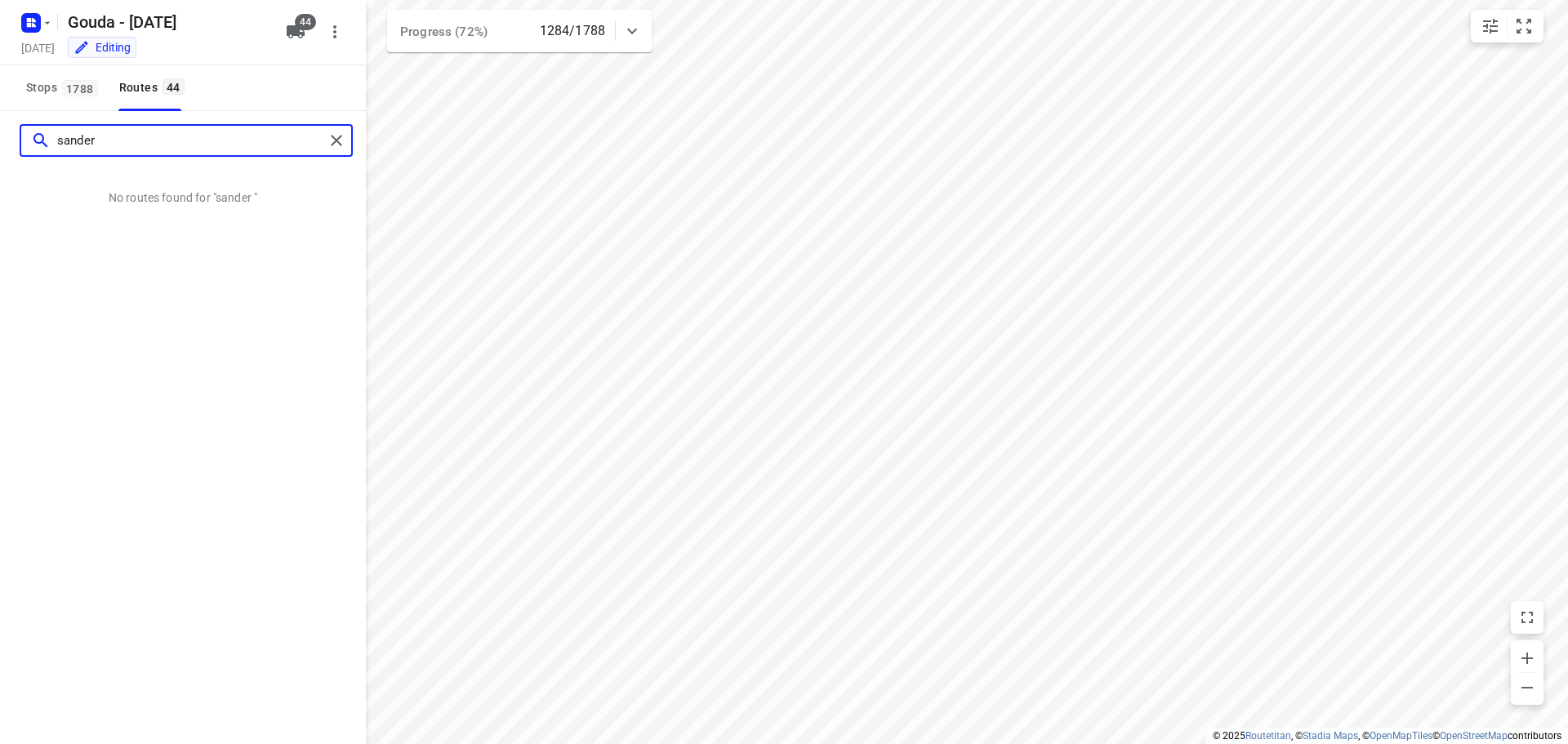
type input "sander"
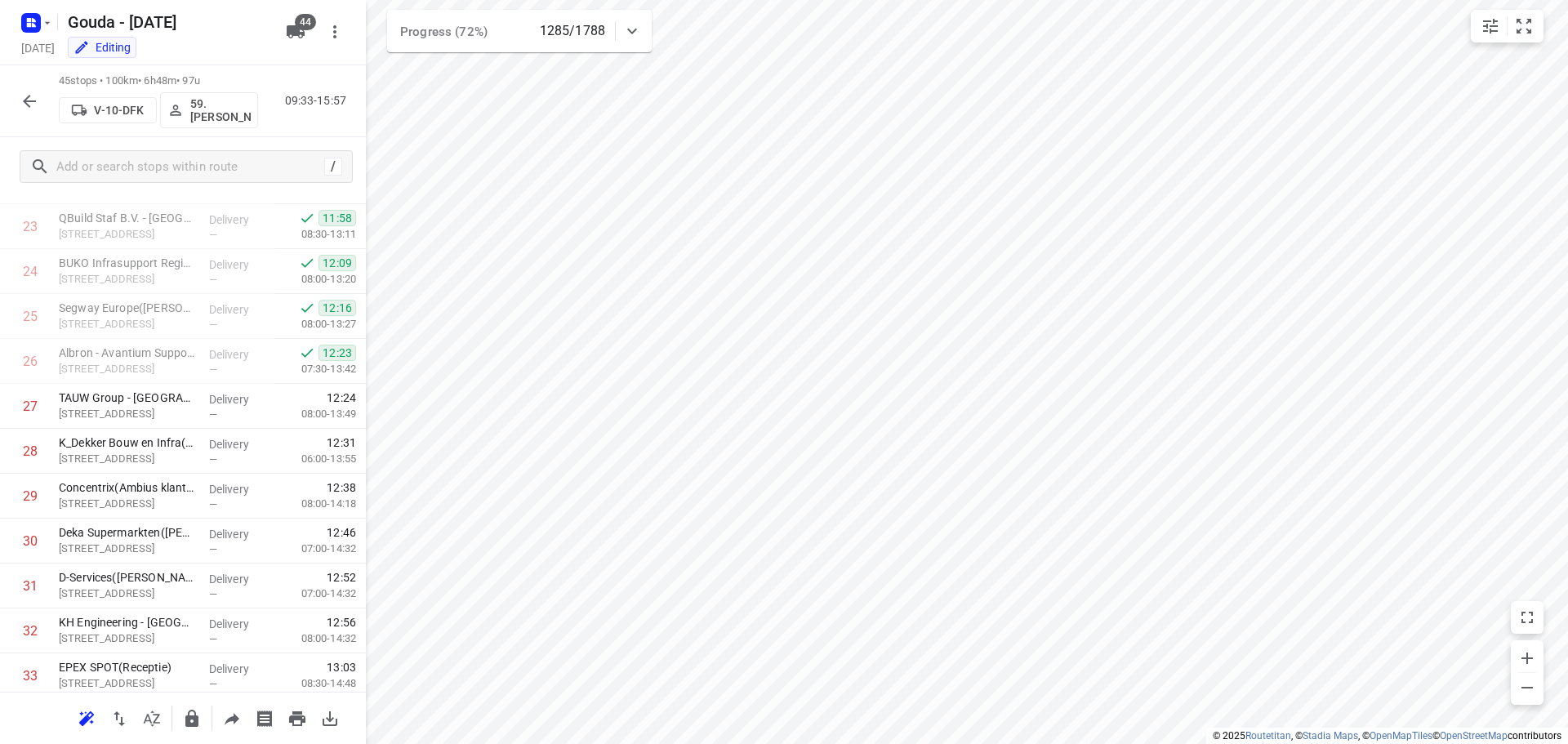
scroll to position [1653, 0]
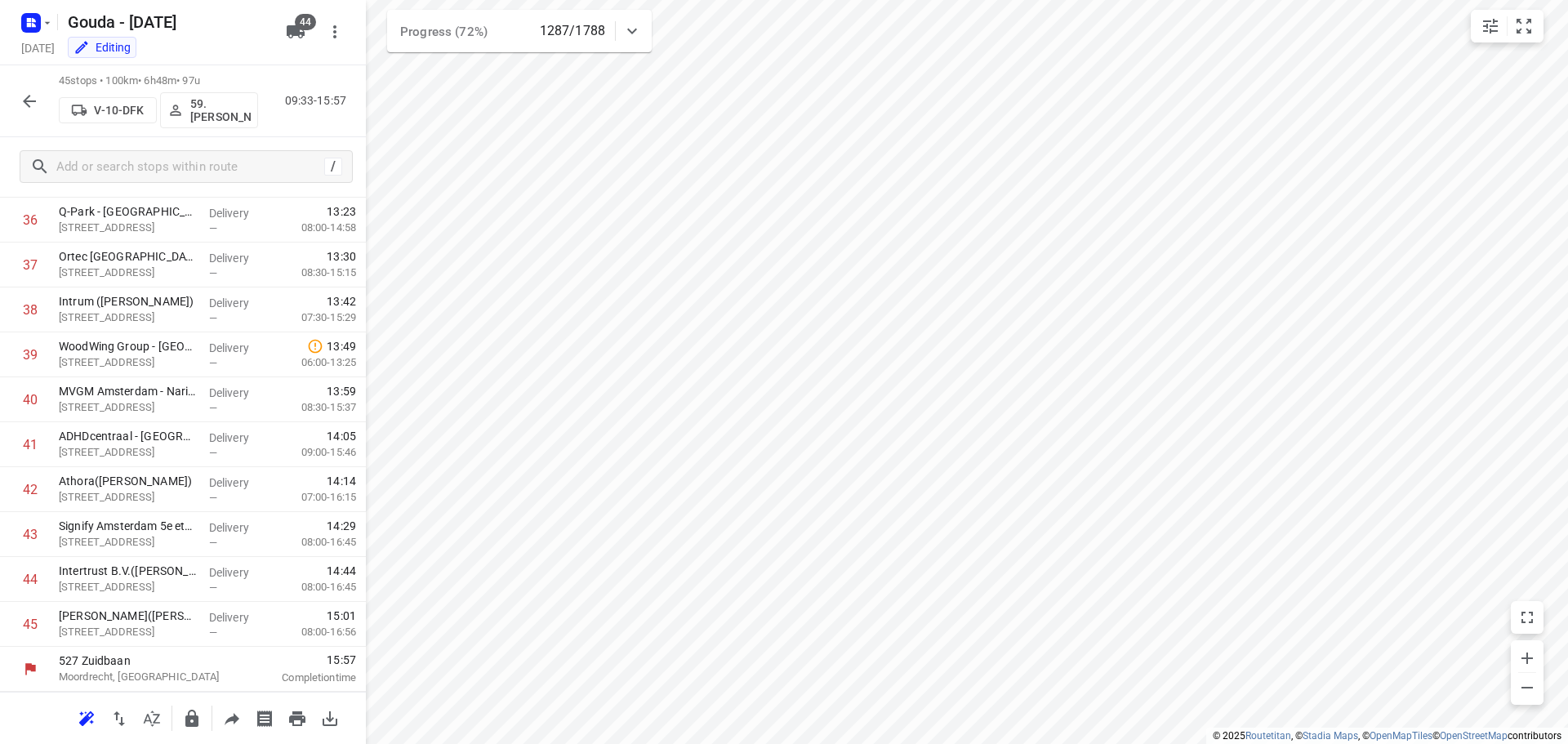
click at [20, 103] on icon "button" at bounding box center [29, 101] width 20 height 20
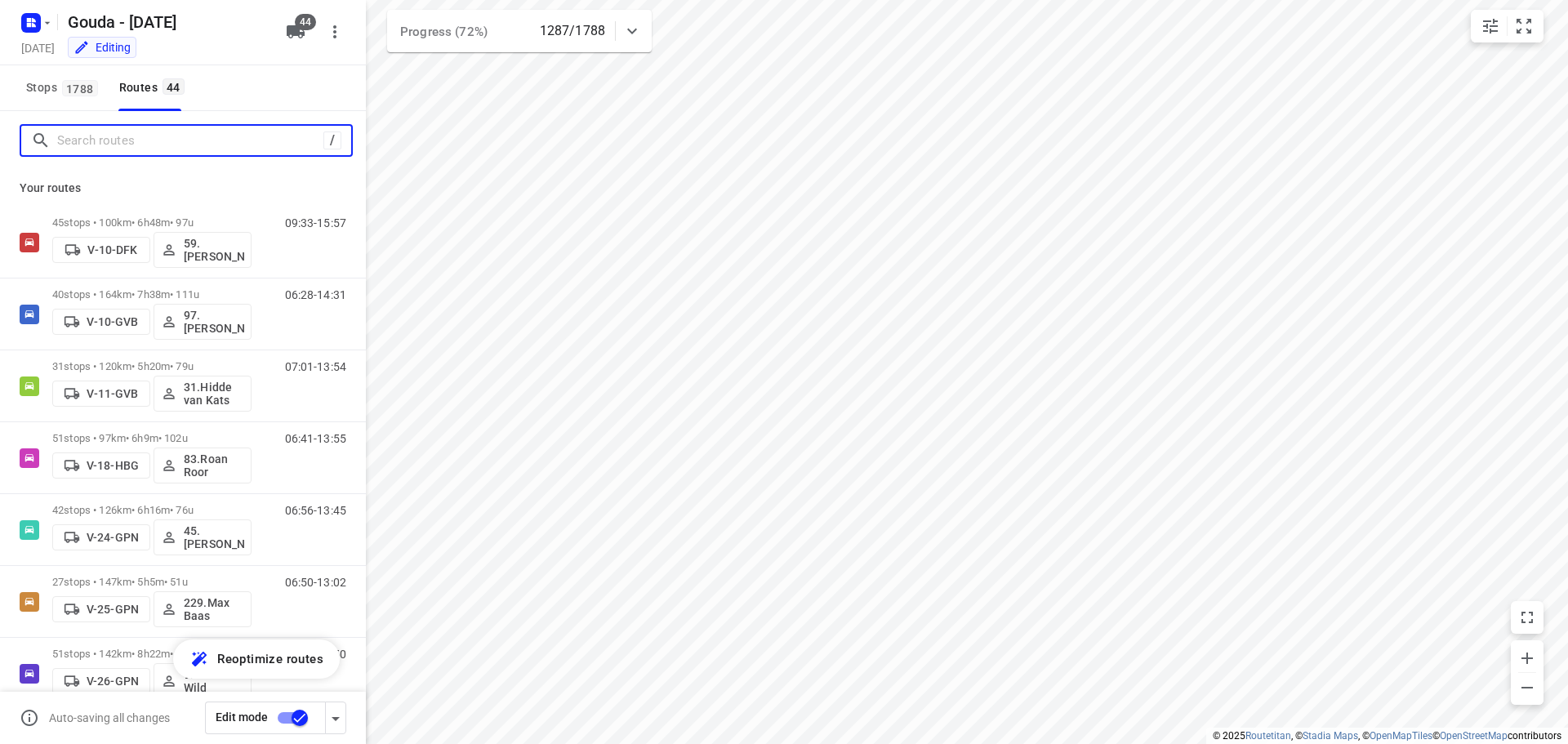
click at [125, 146] on input "Search routes" at bounding box center [191, 141] width 267 height 25
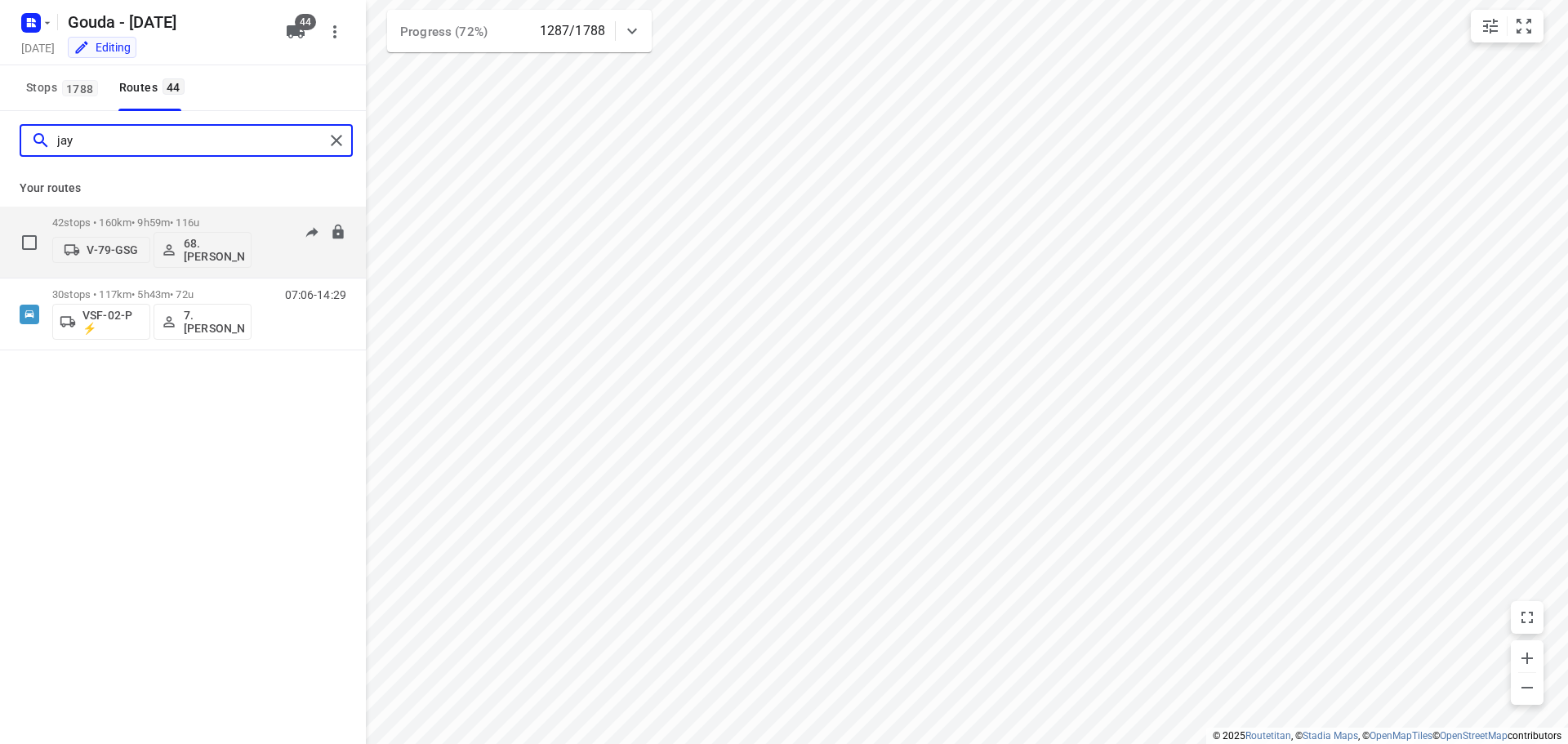
type input "jay"
click at [173, 210] on div "42 stops • 160km • 9h59m • 116u V-79-GSG 68.Jay Jairam" at bounding box center [152, 242] width 199 height 68
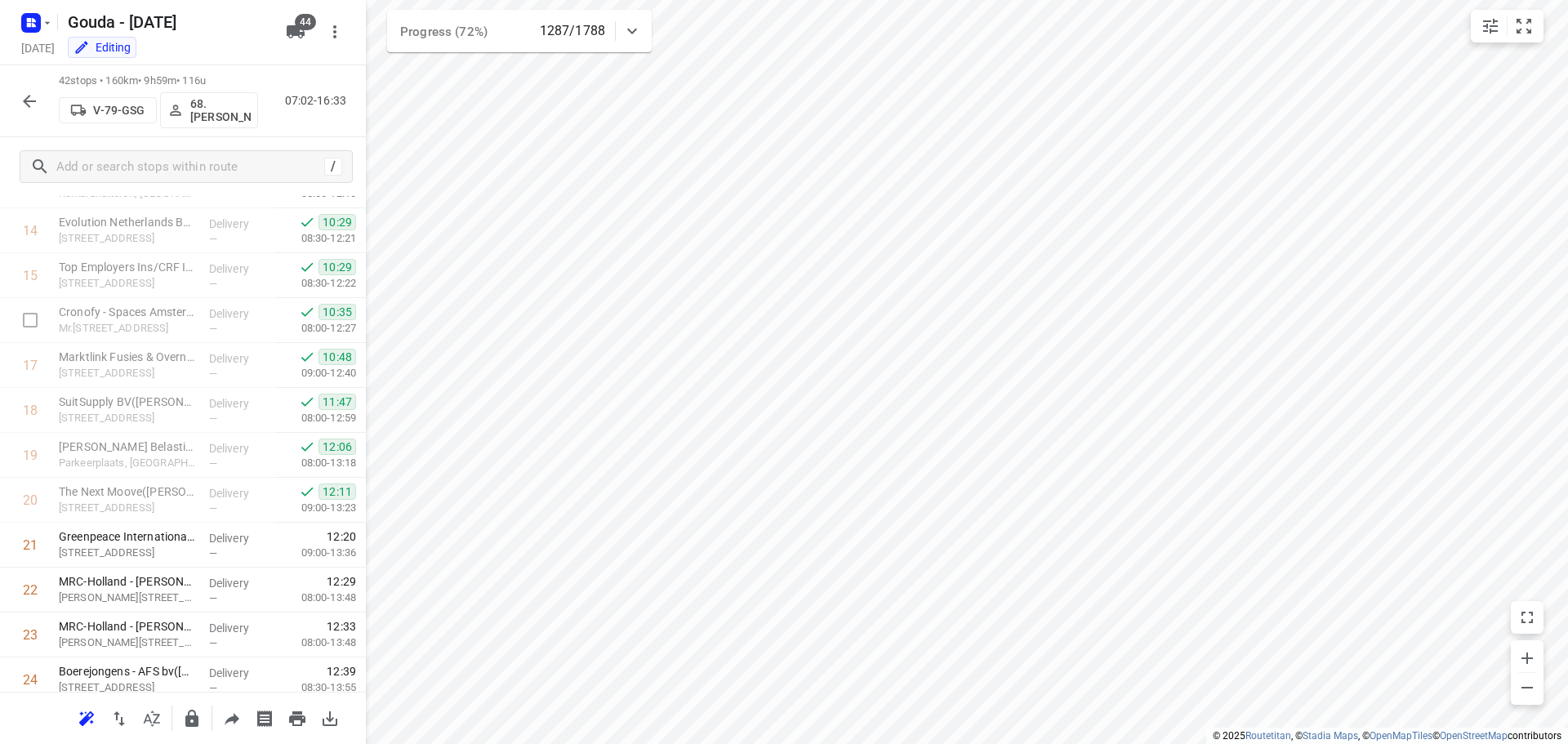
scroll to position [1518, 0]
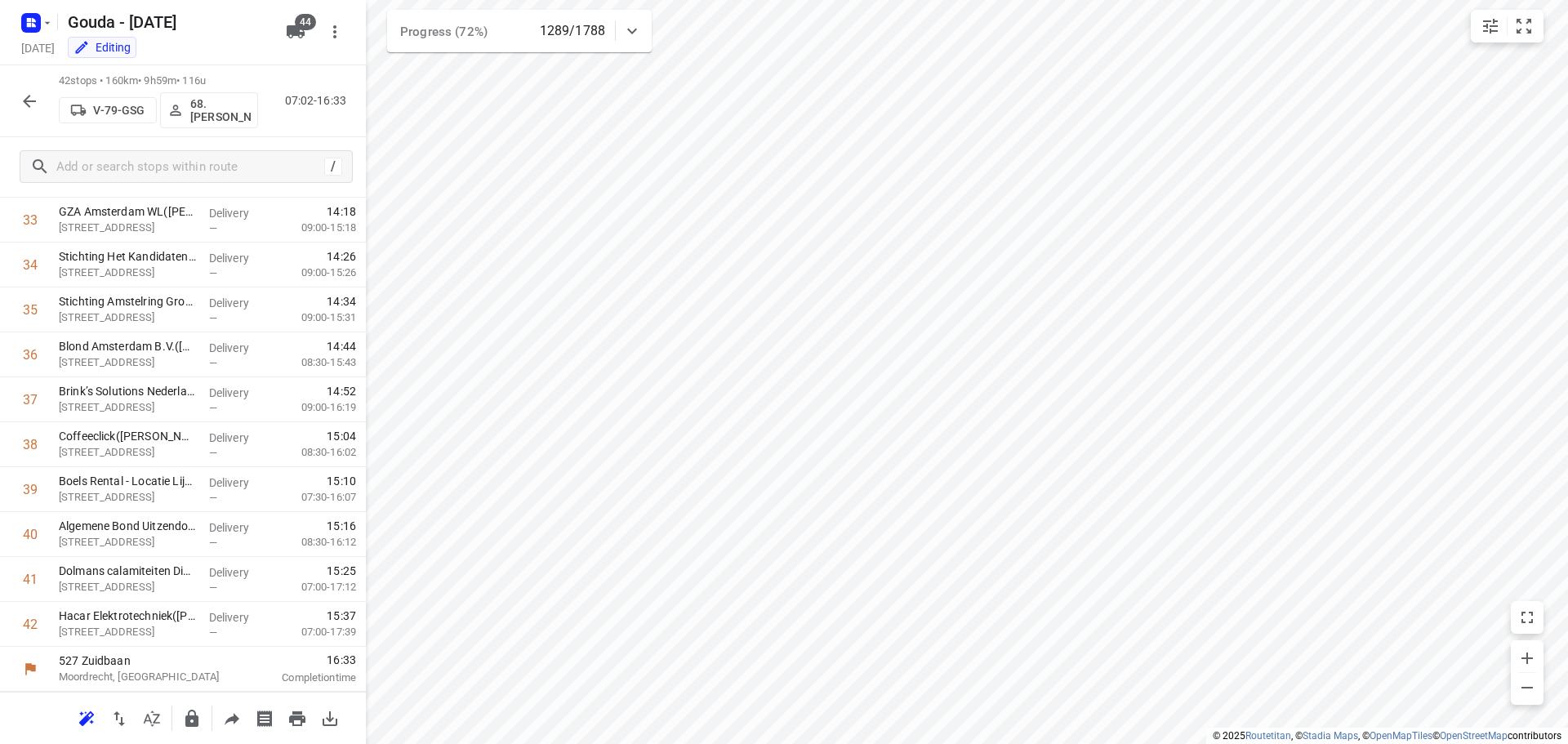
click at [35, 103] on icon "button" at bounding box center [29, 101] width 20 height 20
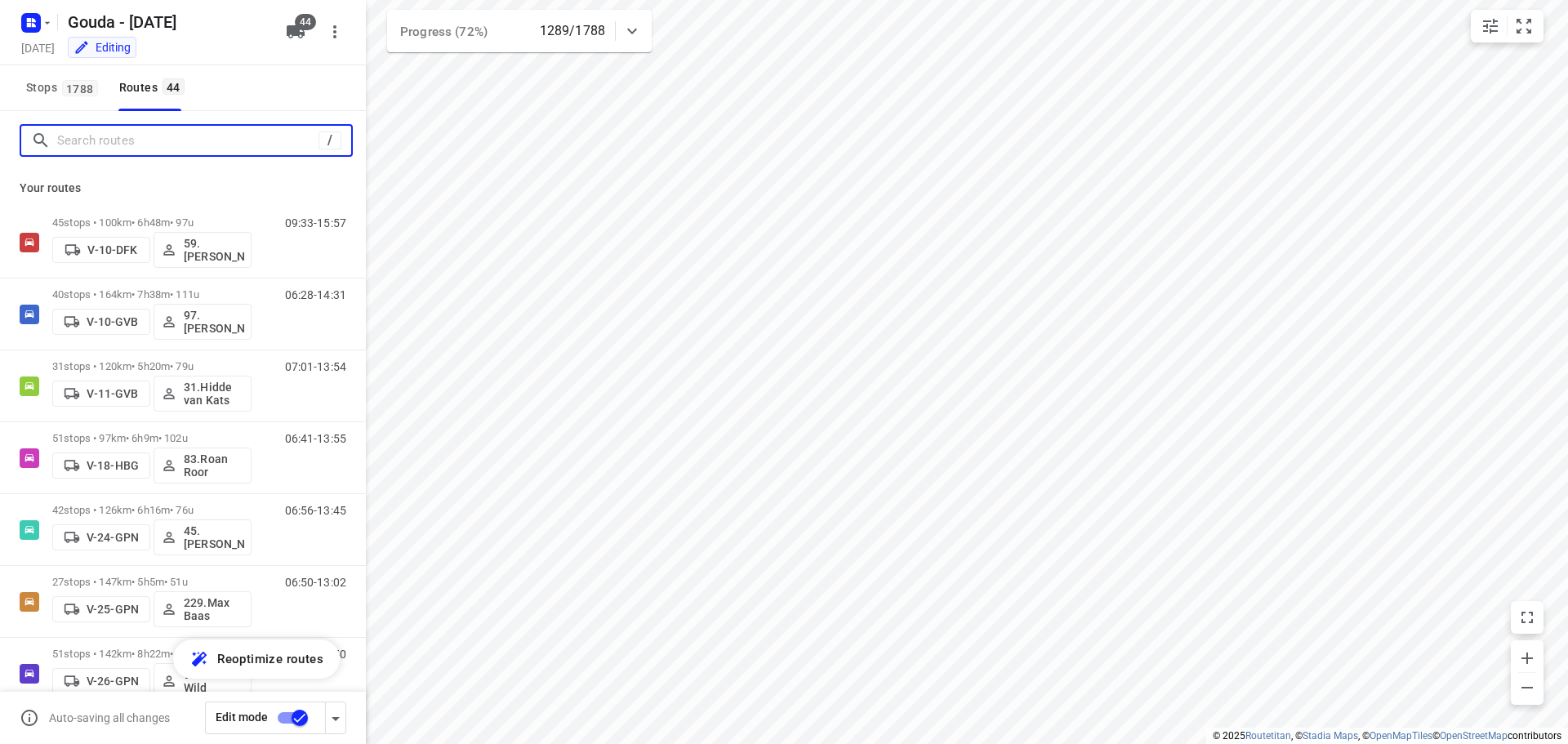
click at [89, 147] on input "Search routes" at bounding box center [188, 141] width 261 height 25
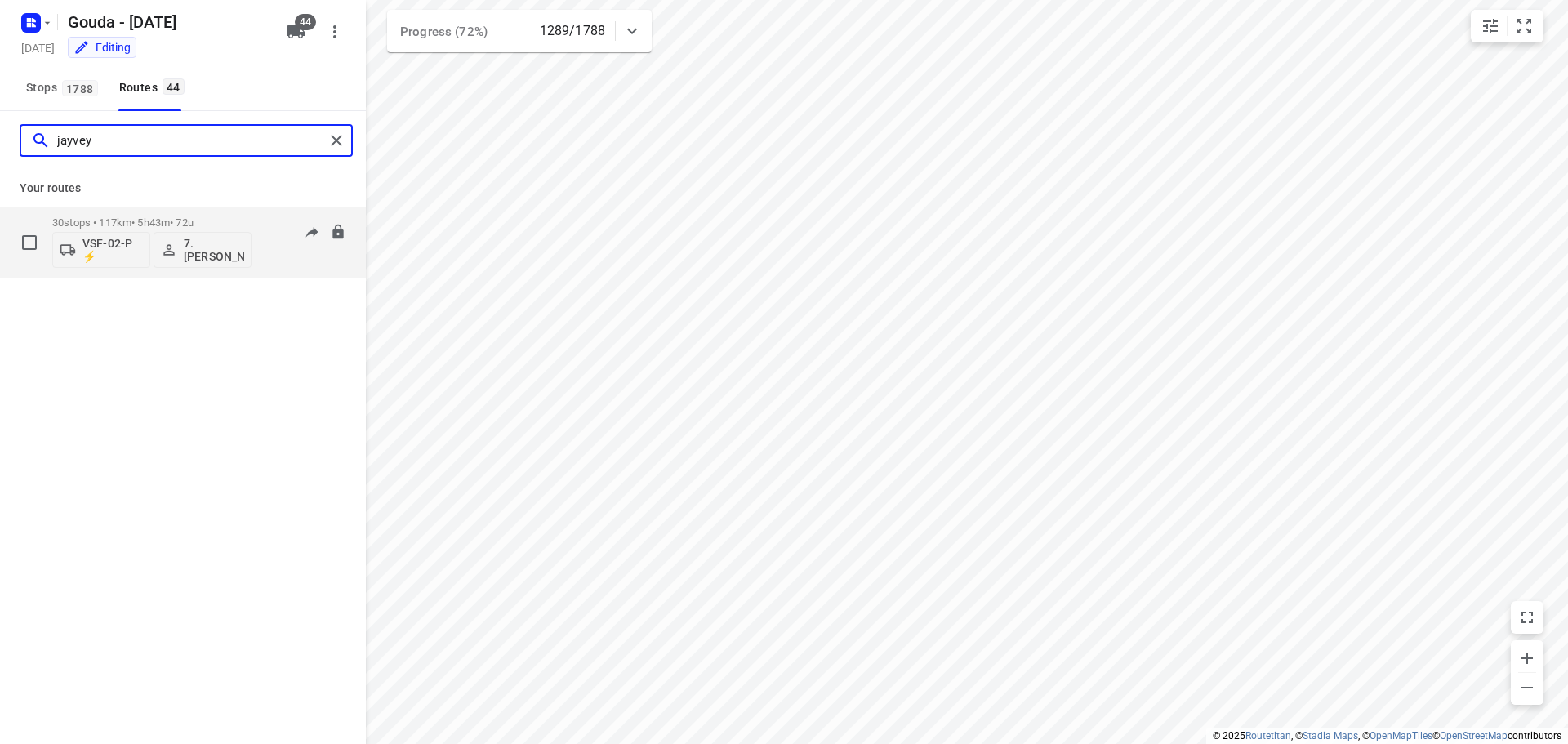
type input "jayvey"
click at [147, 217] on p "30 stops • 117km • 5h43m • 72u" at bounding box center [152, 222] width 199 height 12
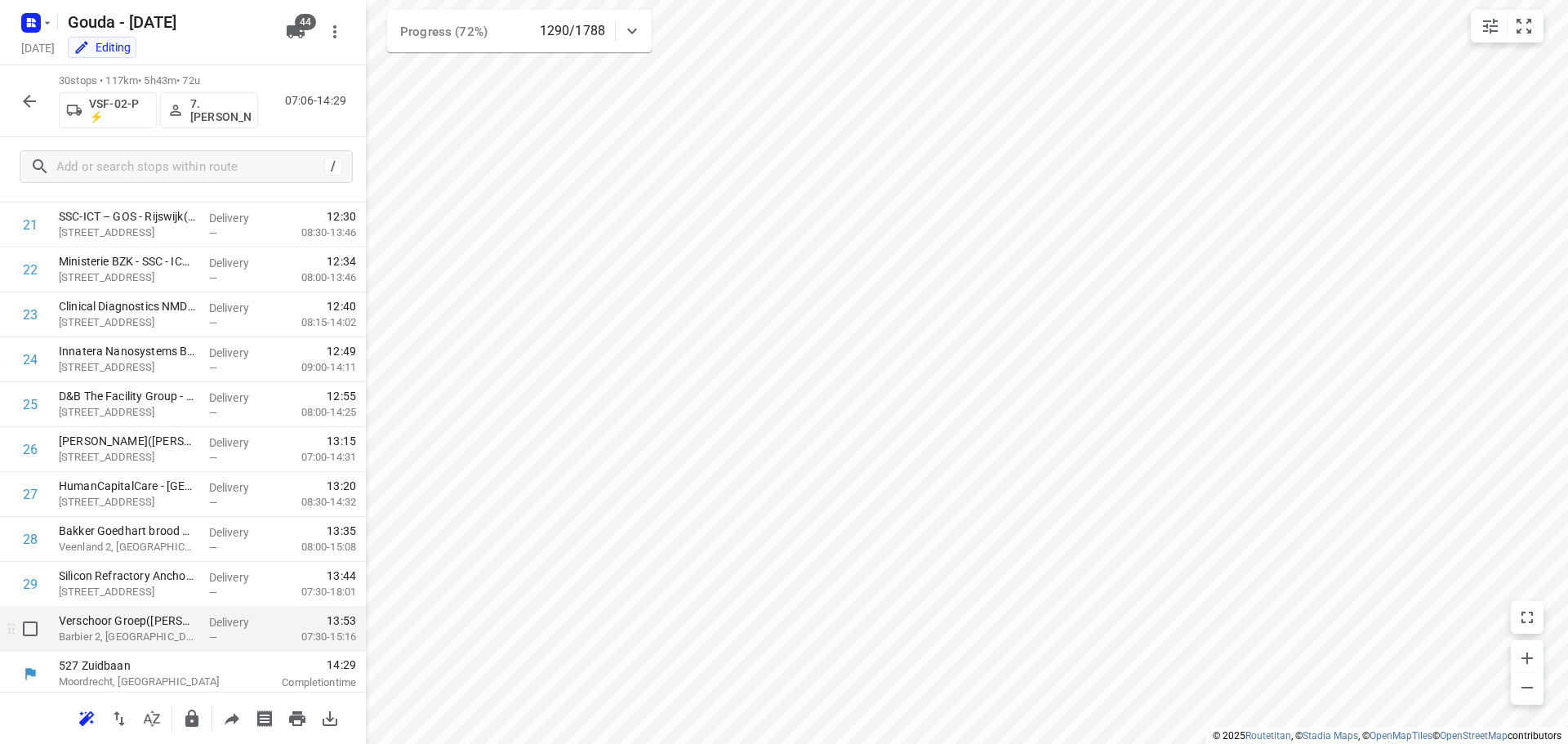
scroll to position [979, 0]
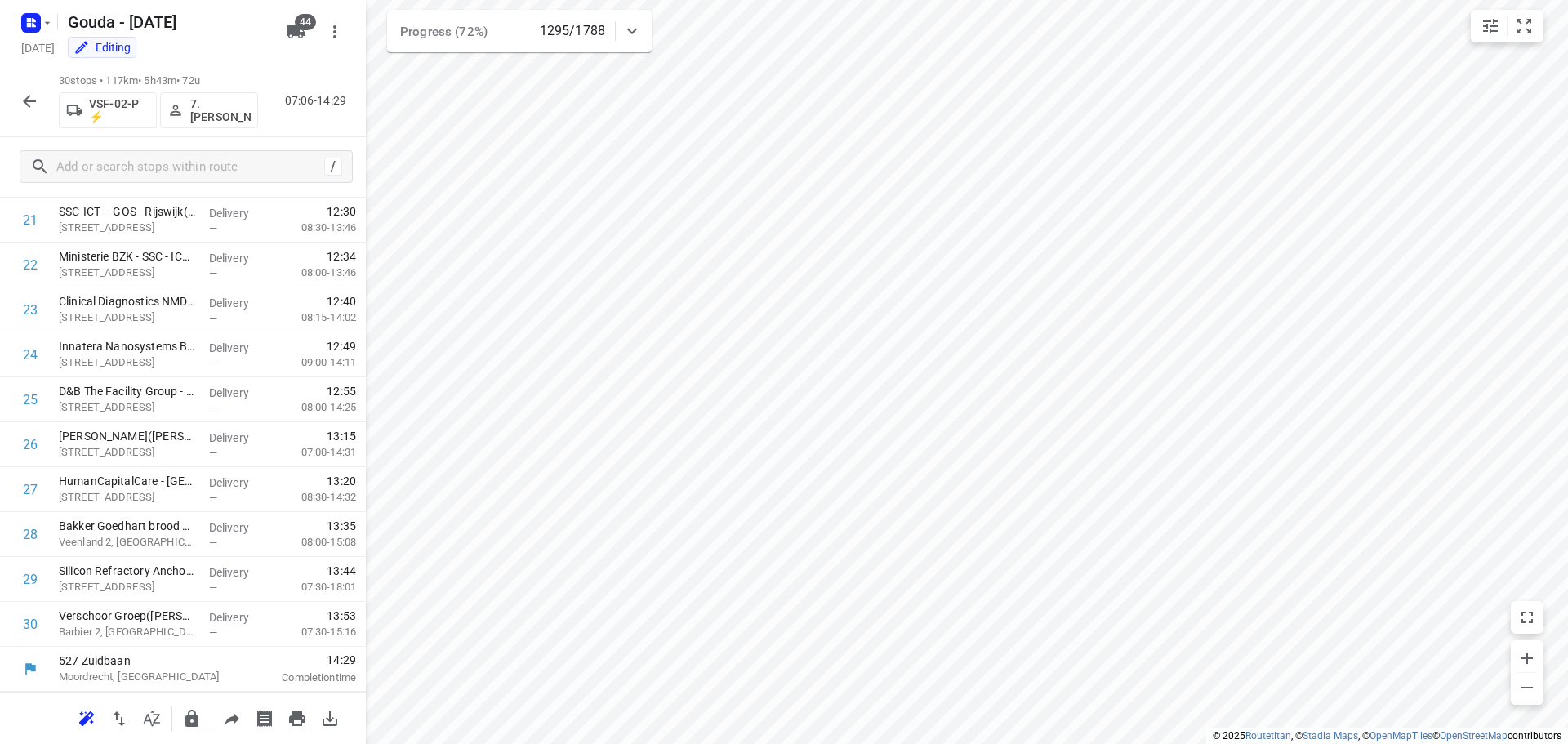
click at [28, 105] on icon "button" at bounding box center [29, 101] width 13 height 13
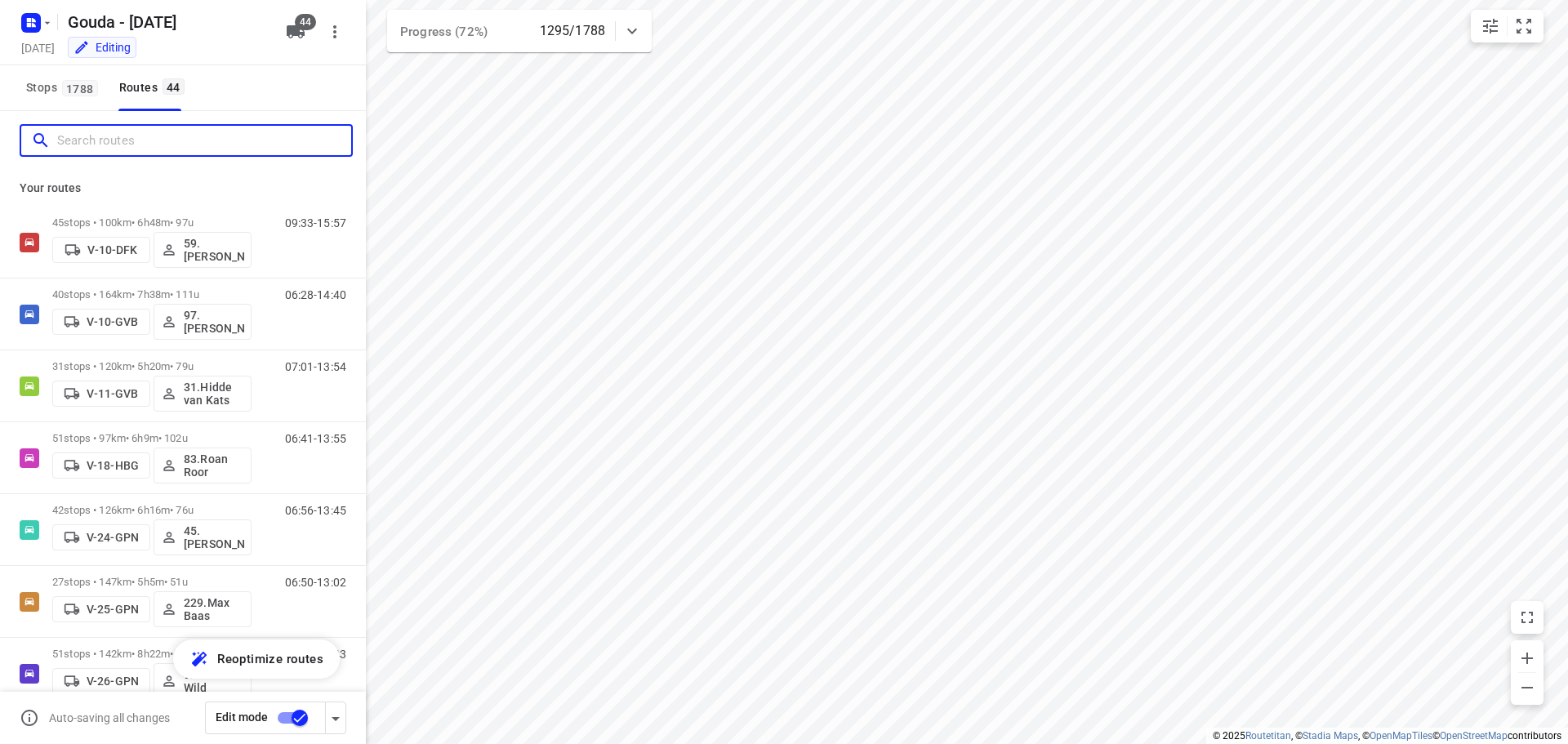
click at [108, 138] on input "Search routes" at bounding box center [204, 141] width 294 height 25
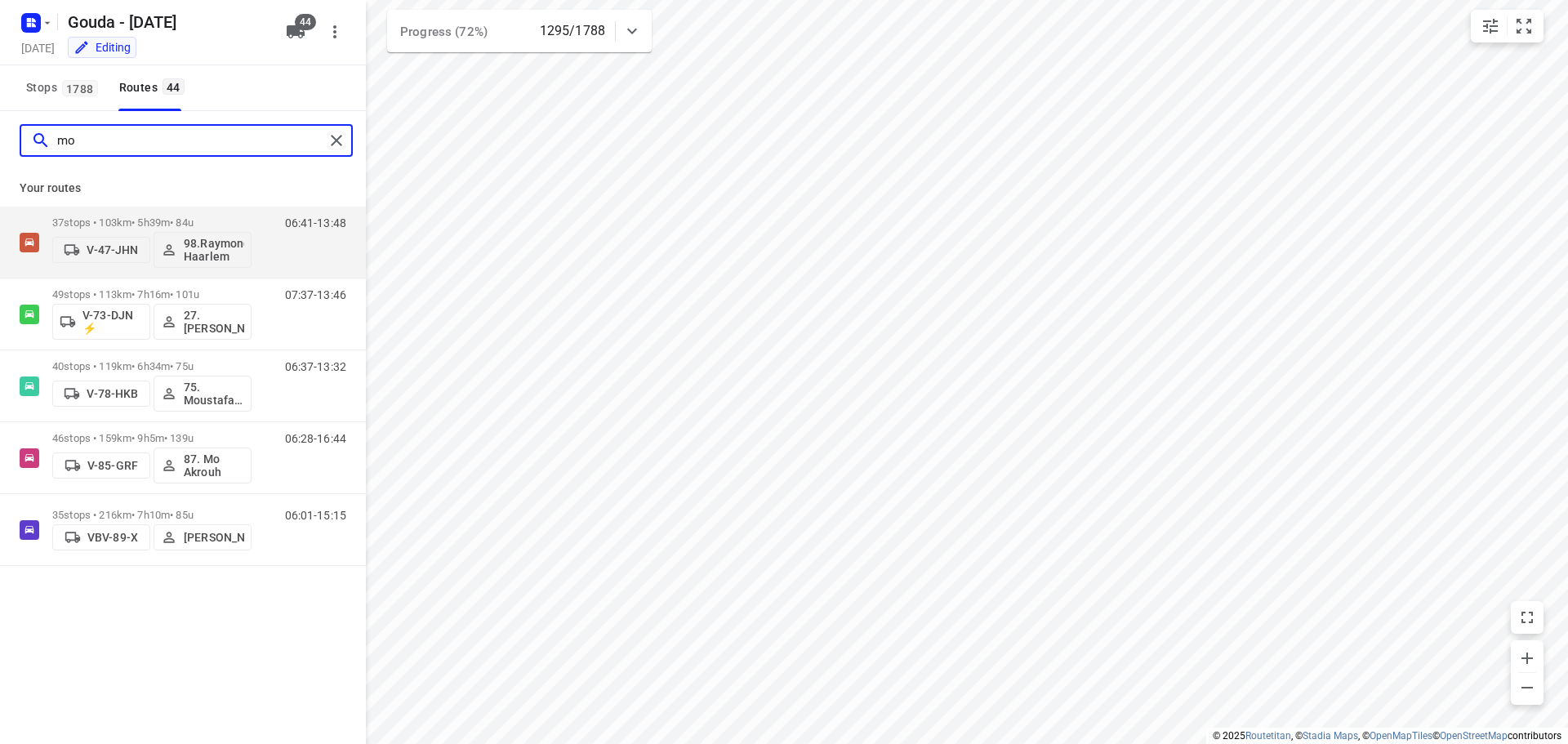
type input "mo a"
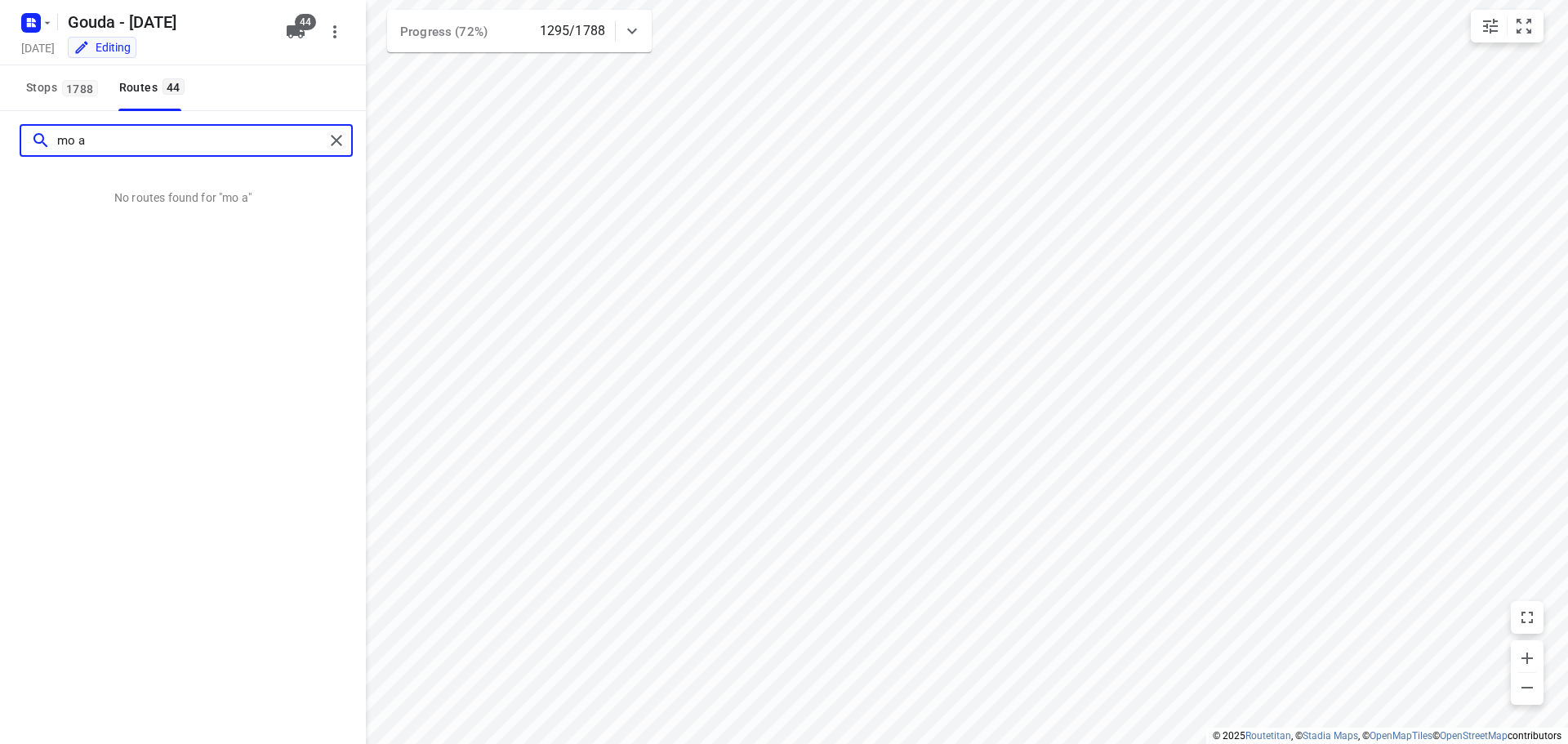
drag, startPoint x: 127, startPoint y: 128, endPoint x: -146, endPoint y: 144, distance: 273.5
click at [0, 144] on html "i © 2025 Routetitan , © Stadia Maps , © OpenMapTiles © OpenStreetMap contributo…" at bounding box center [784, 372] width 1568 height 744
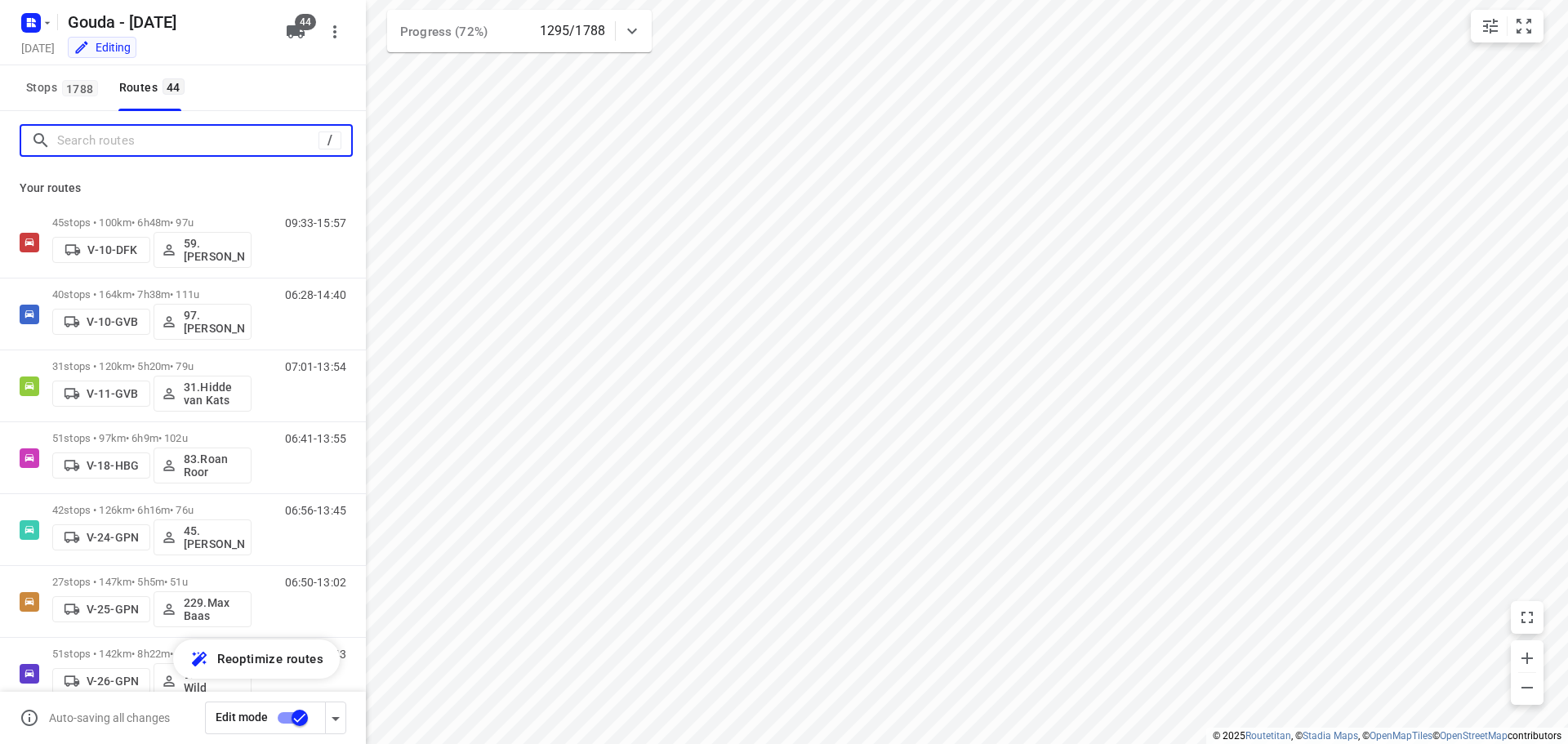
click at [177, 147] on input "Search routes" at bounding box center [188, 141] width 261 height 25
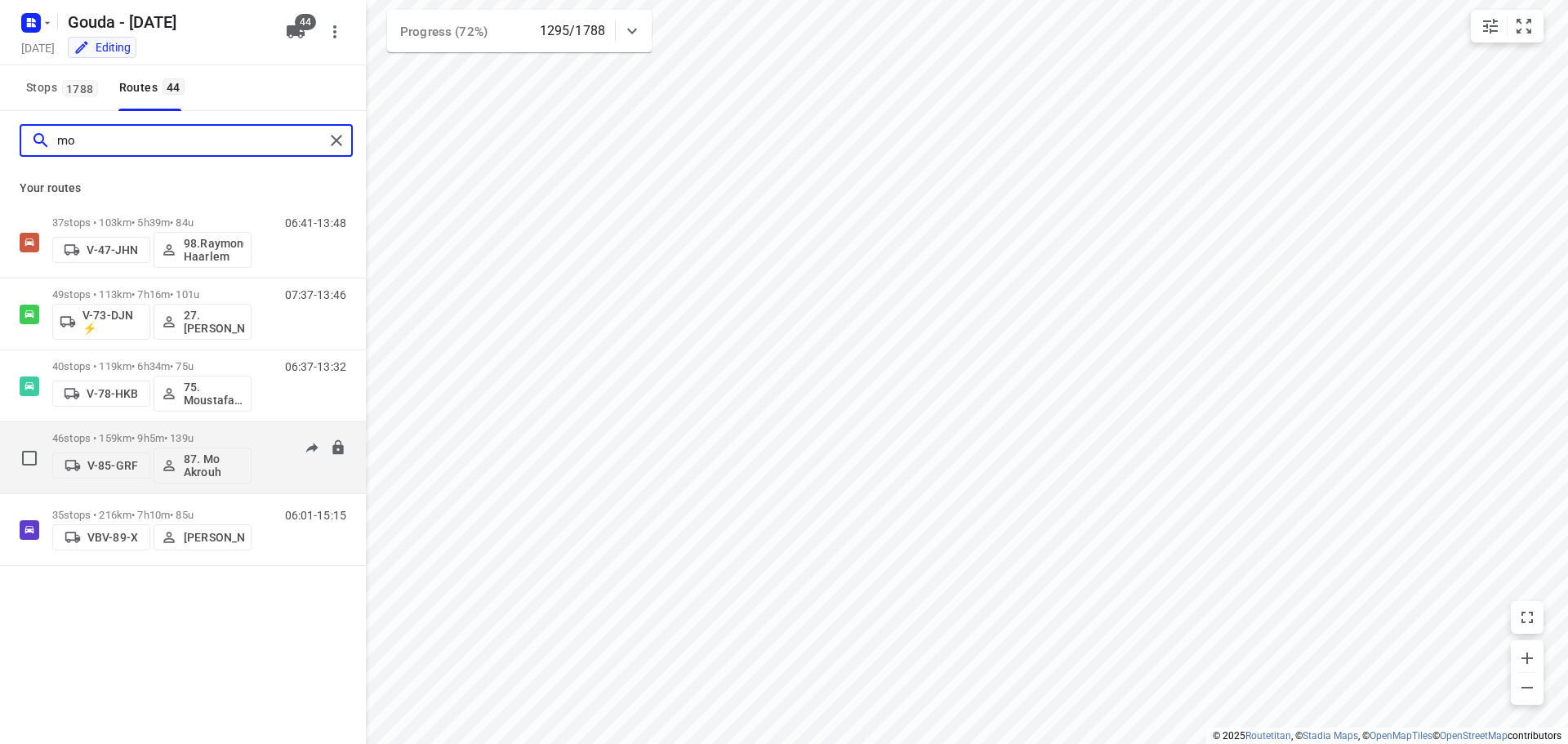
type input "mo"
click at [164, 437] on p "46 stops • 159km • 9h5m • 139u" at bounding box center [152, 438] width 199 height 12
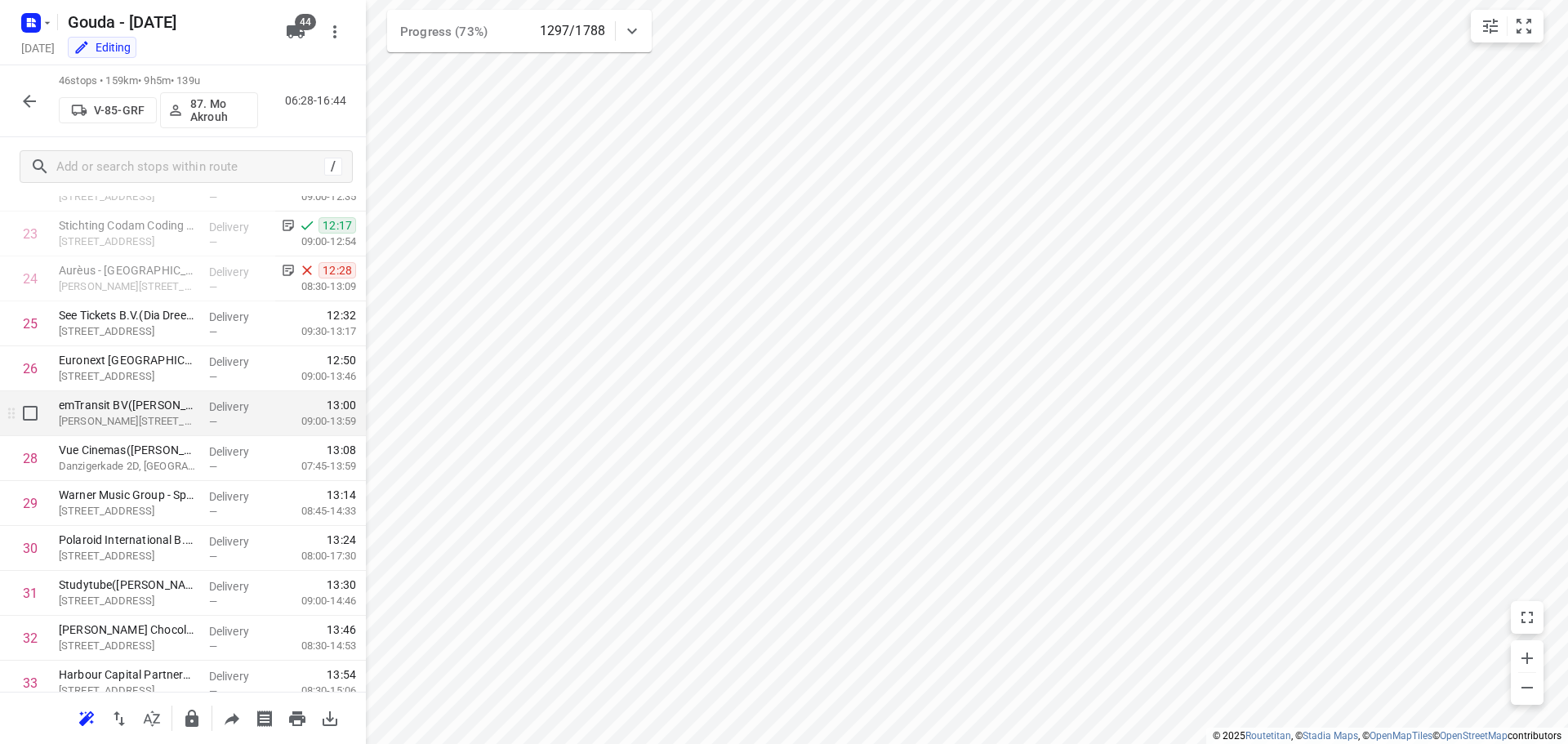
scroll to position [1045, 0]
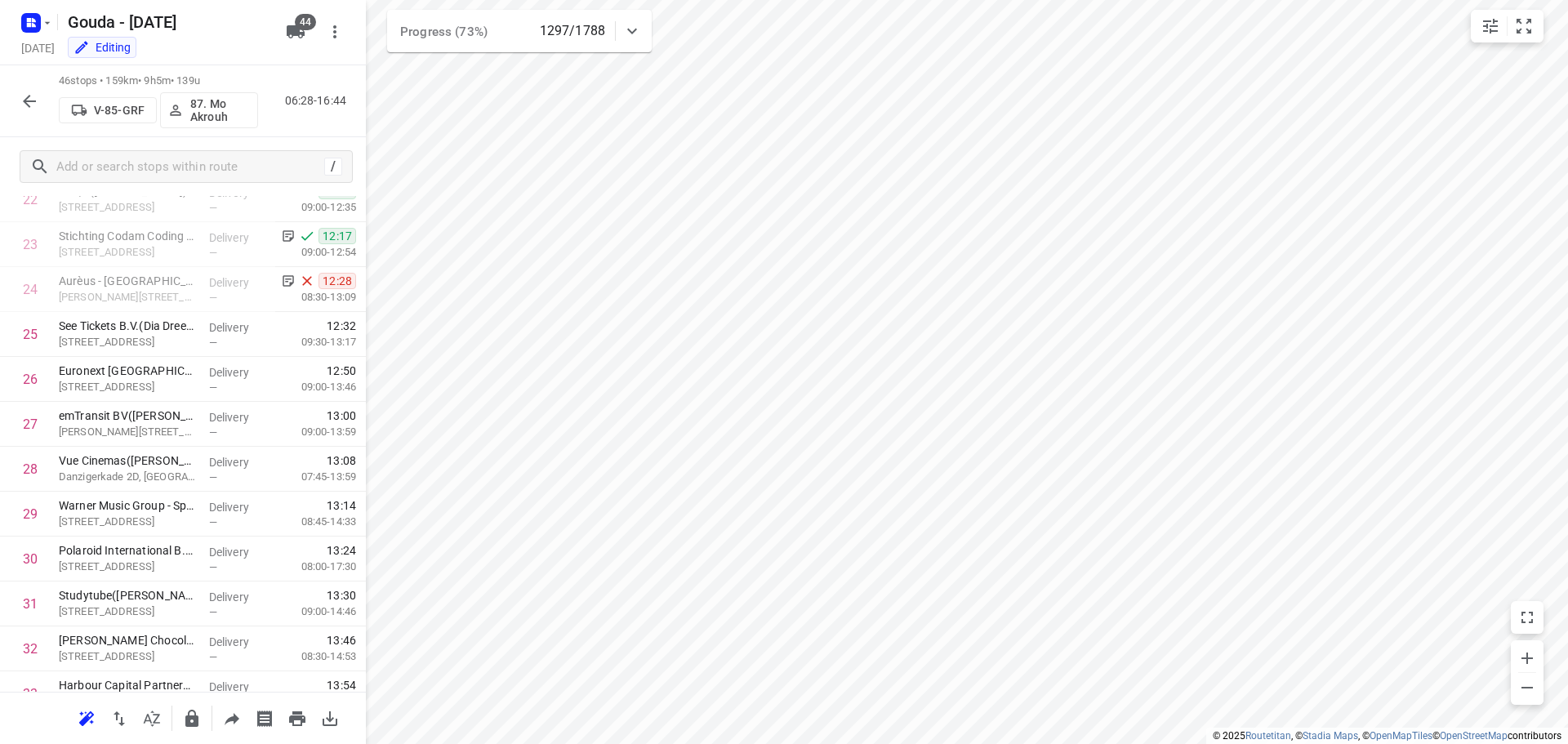
click at [363, 451] on div "i © 2025 Routetitan , © Stadia Maps , © OpenMapTiles © OpenStreetMap contributo…" at bounding box center [784, 372] width 1568 height 744
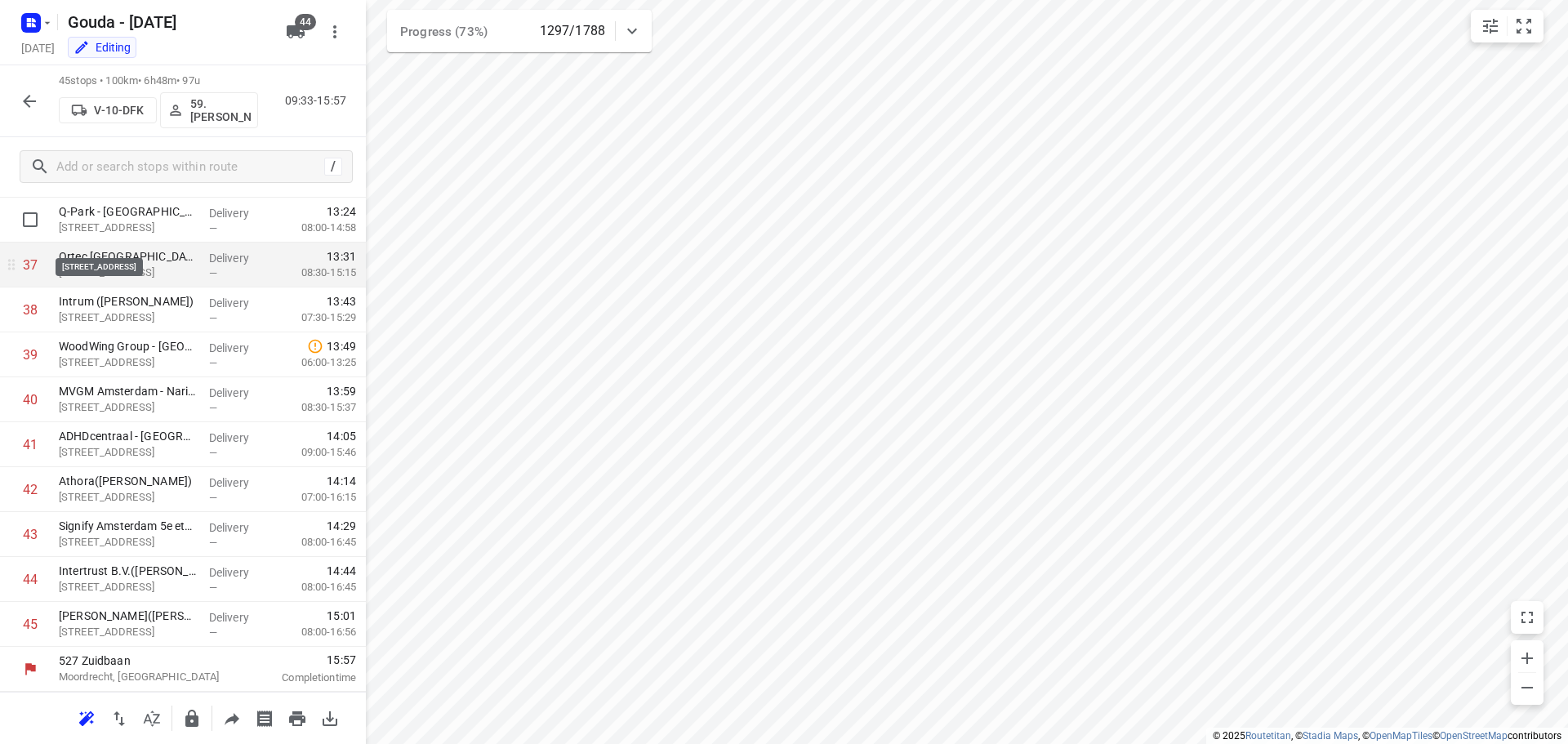
scroll to position [1490, 0]
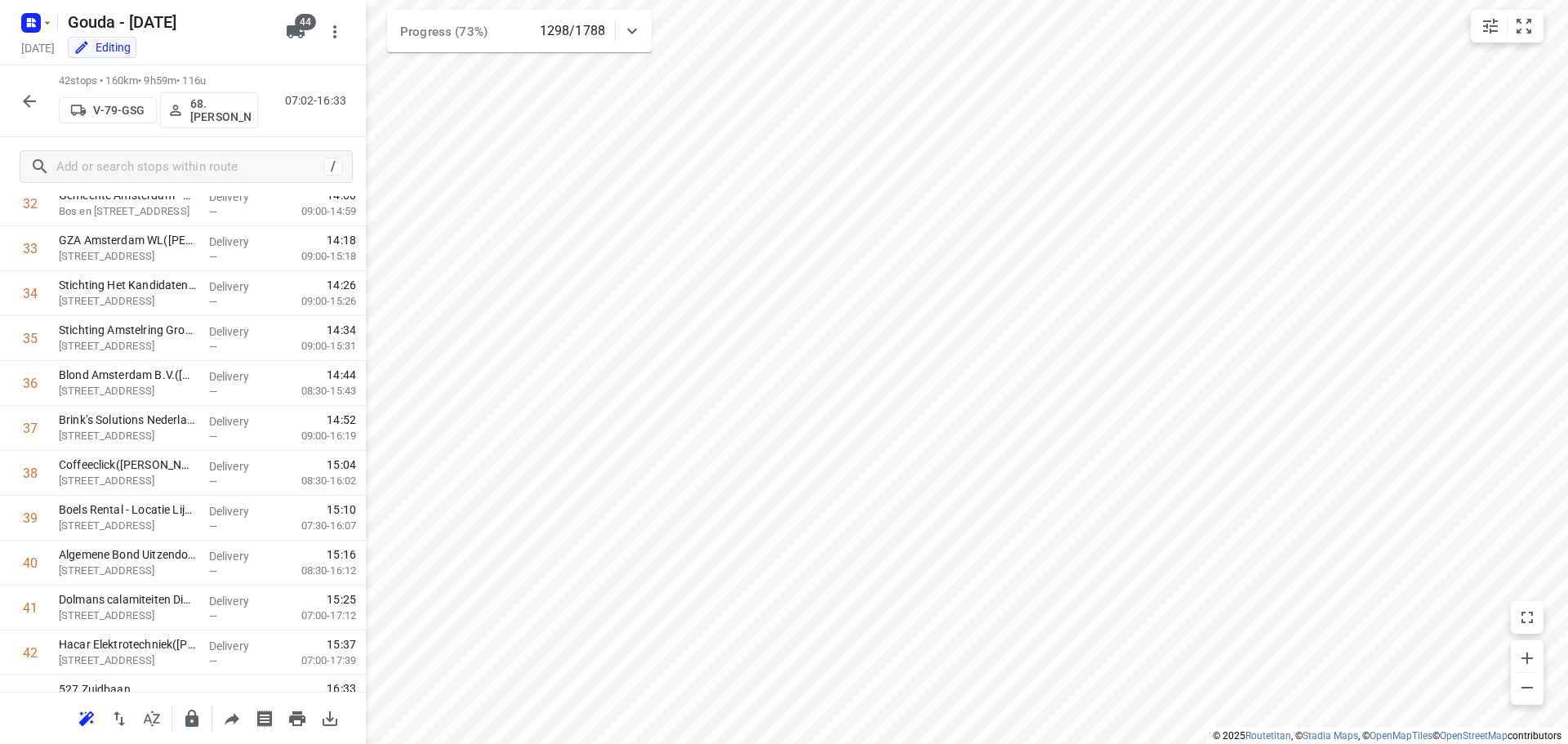
click at [38, 107] on icon "button" at bounding box center [29, 101] width 20 height 20
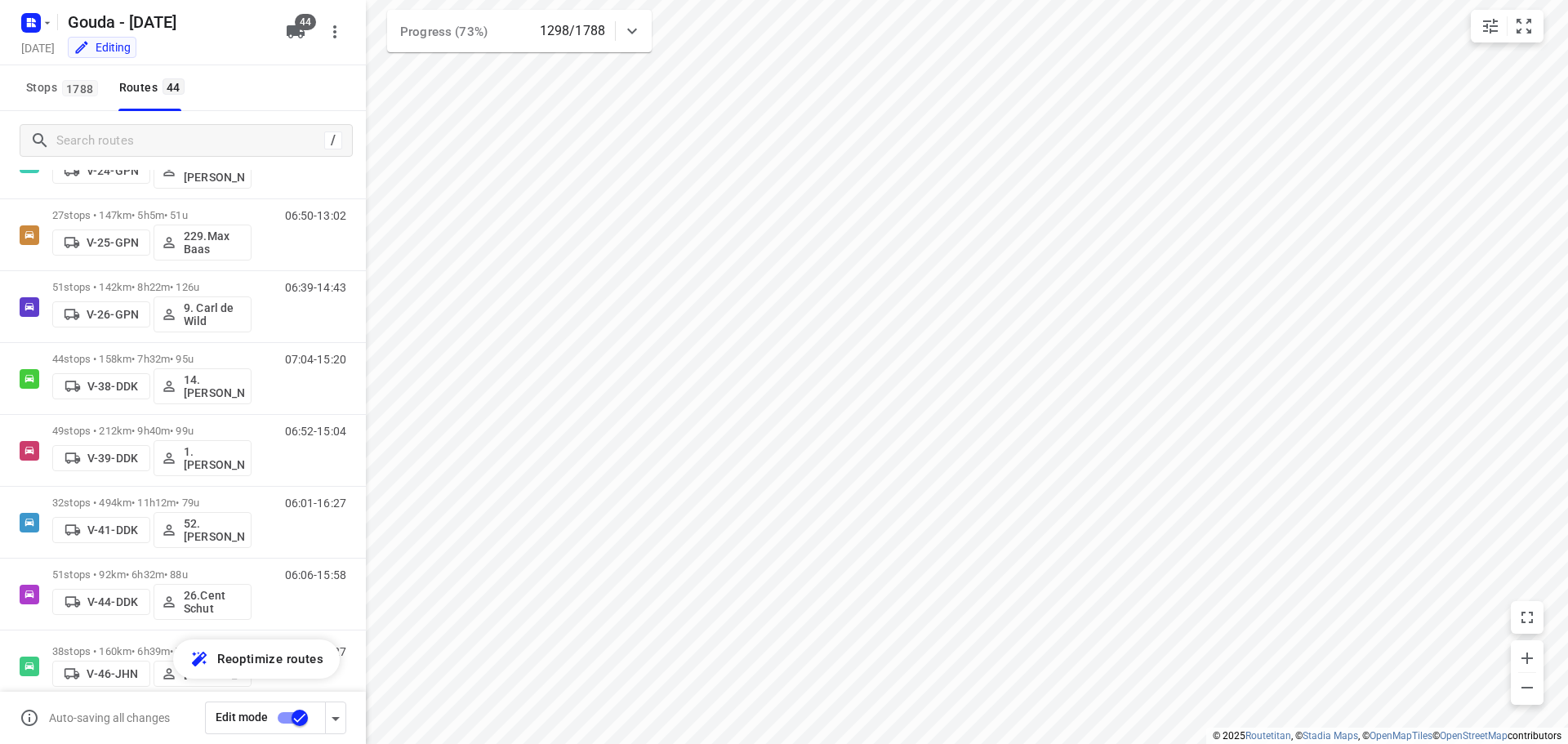
scroll to position [371, 0]
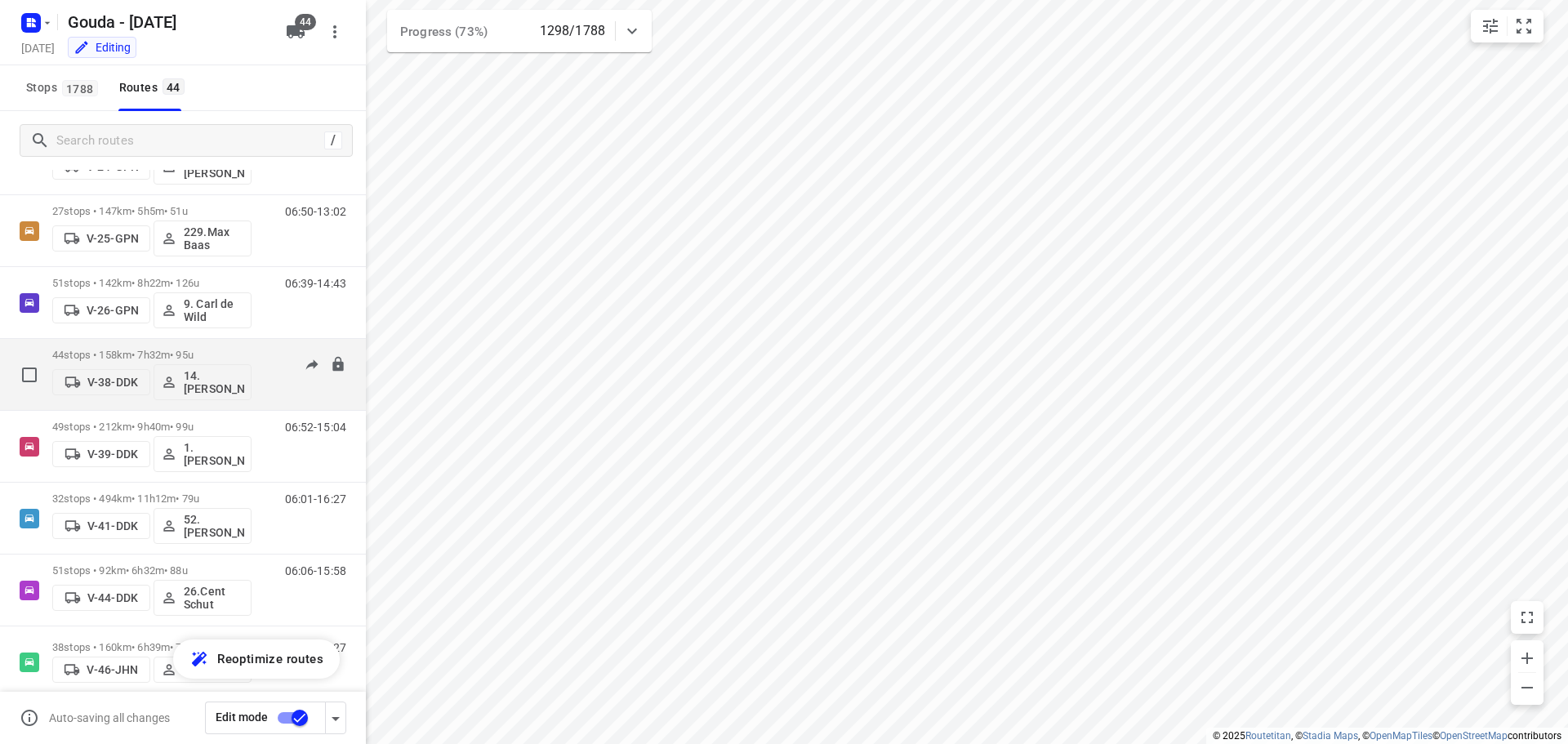
click at [169, 347] on div "44 stops • 158km • 7h32m • 95u V-38-DDK 14. Bryan Oelrich" at bounding box center [152, 375] width 199 height 68
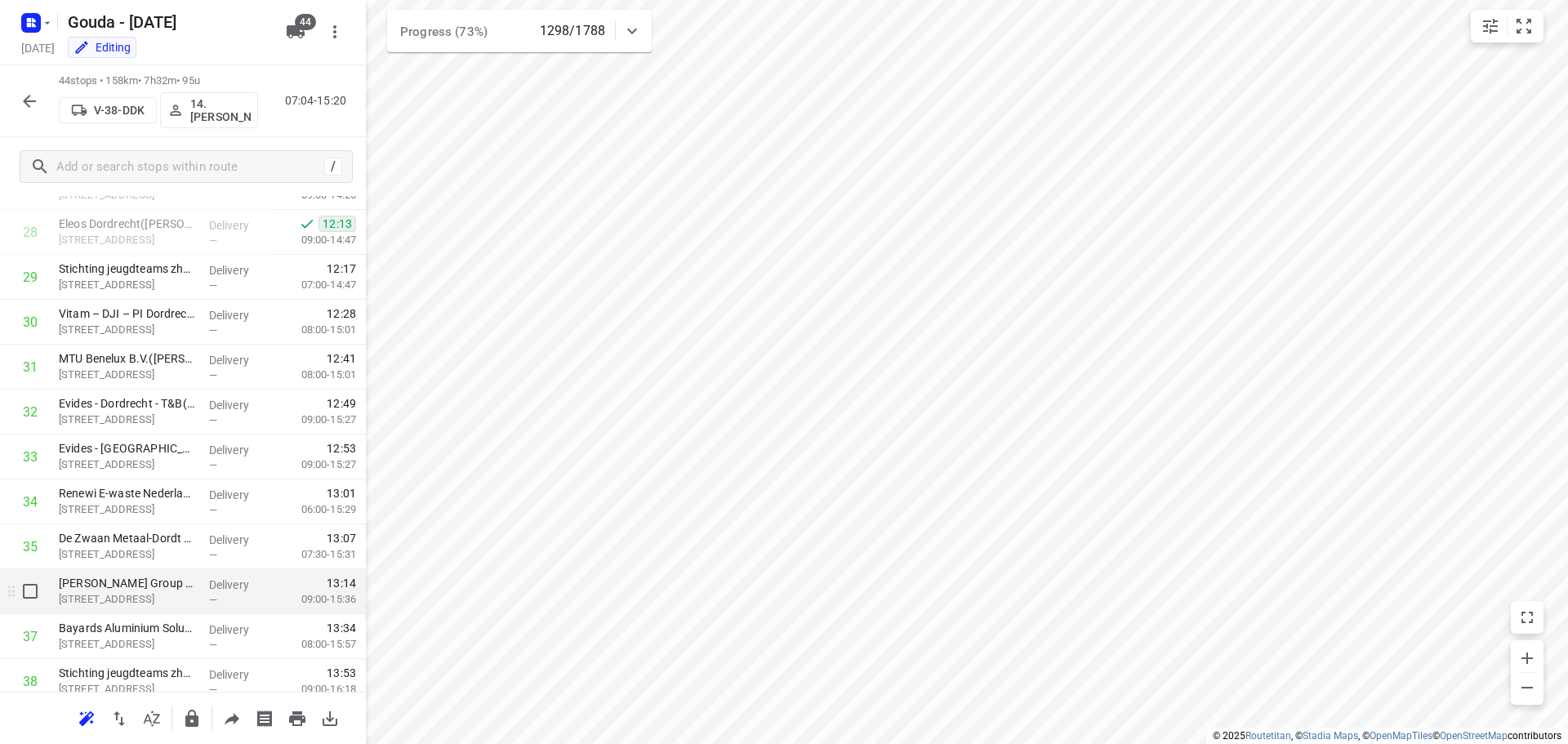
scroll to position [1200, 0]
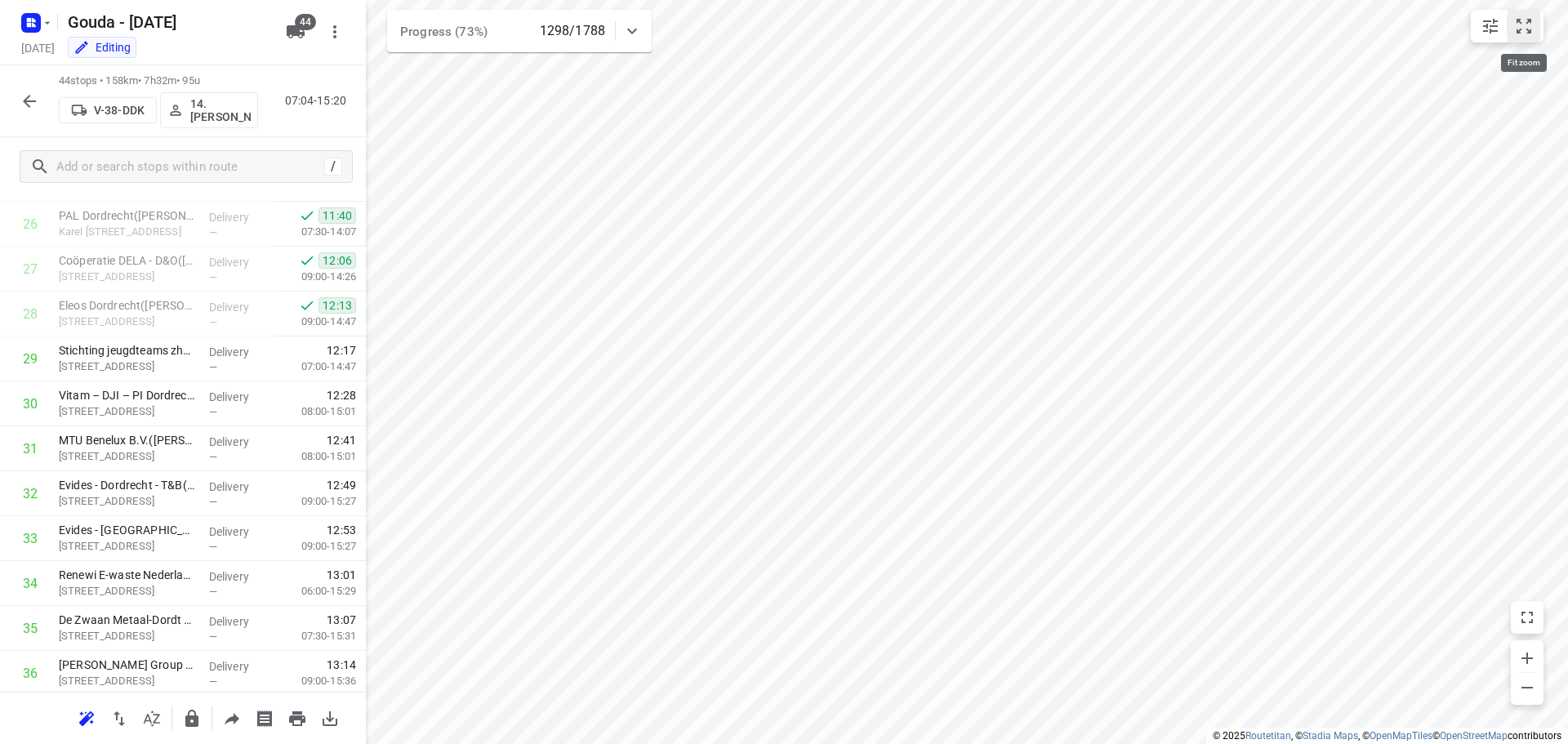
click at [1529, 19] on icon "small contained button group" at bounding box center [1524, 26] width 15 height 15
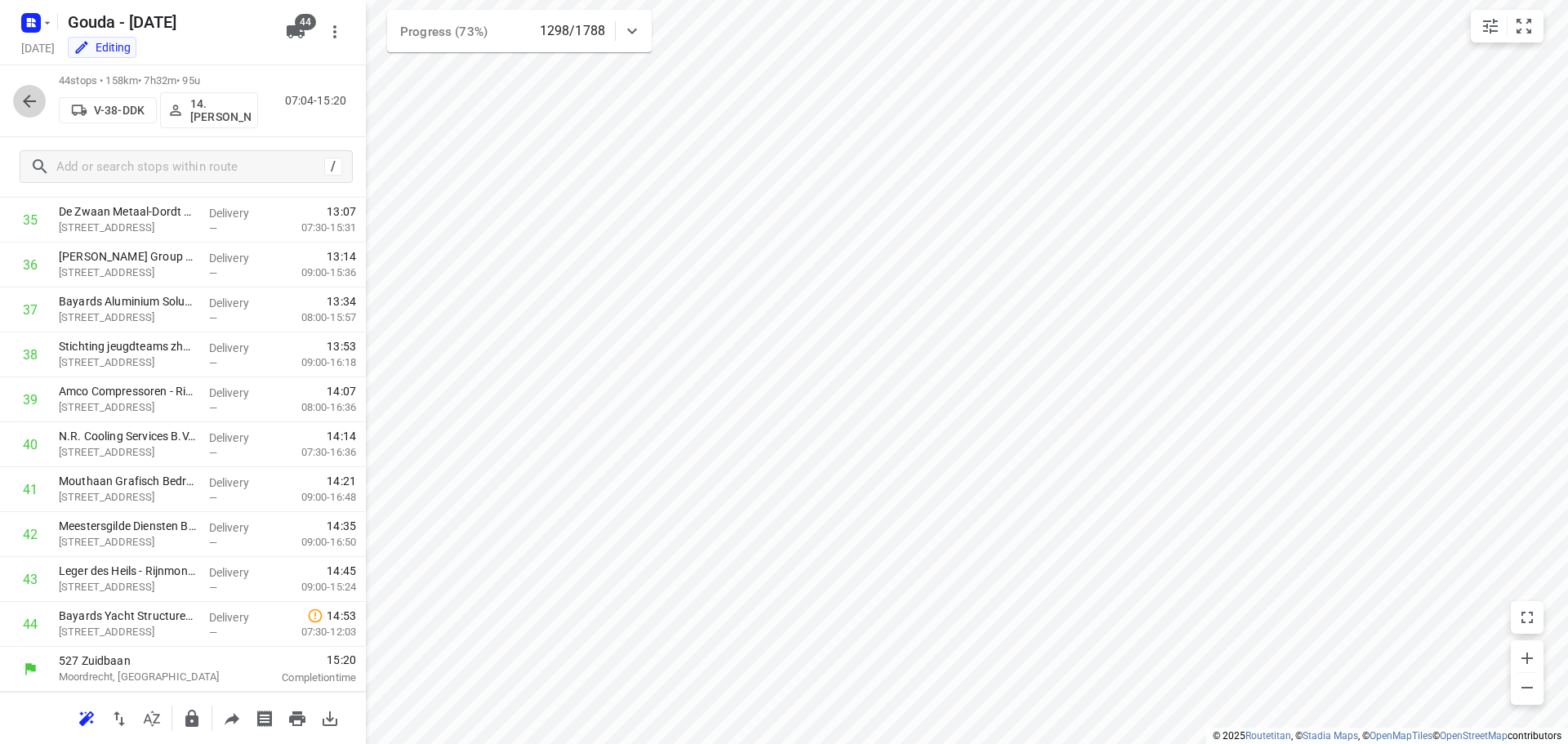
click at [37, 113] on button "button" at bounding box center [29, 101] width 33 height 33
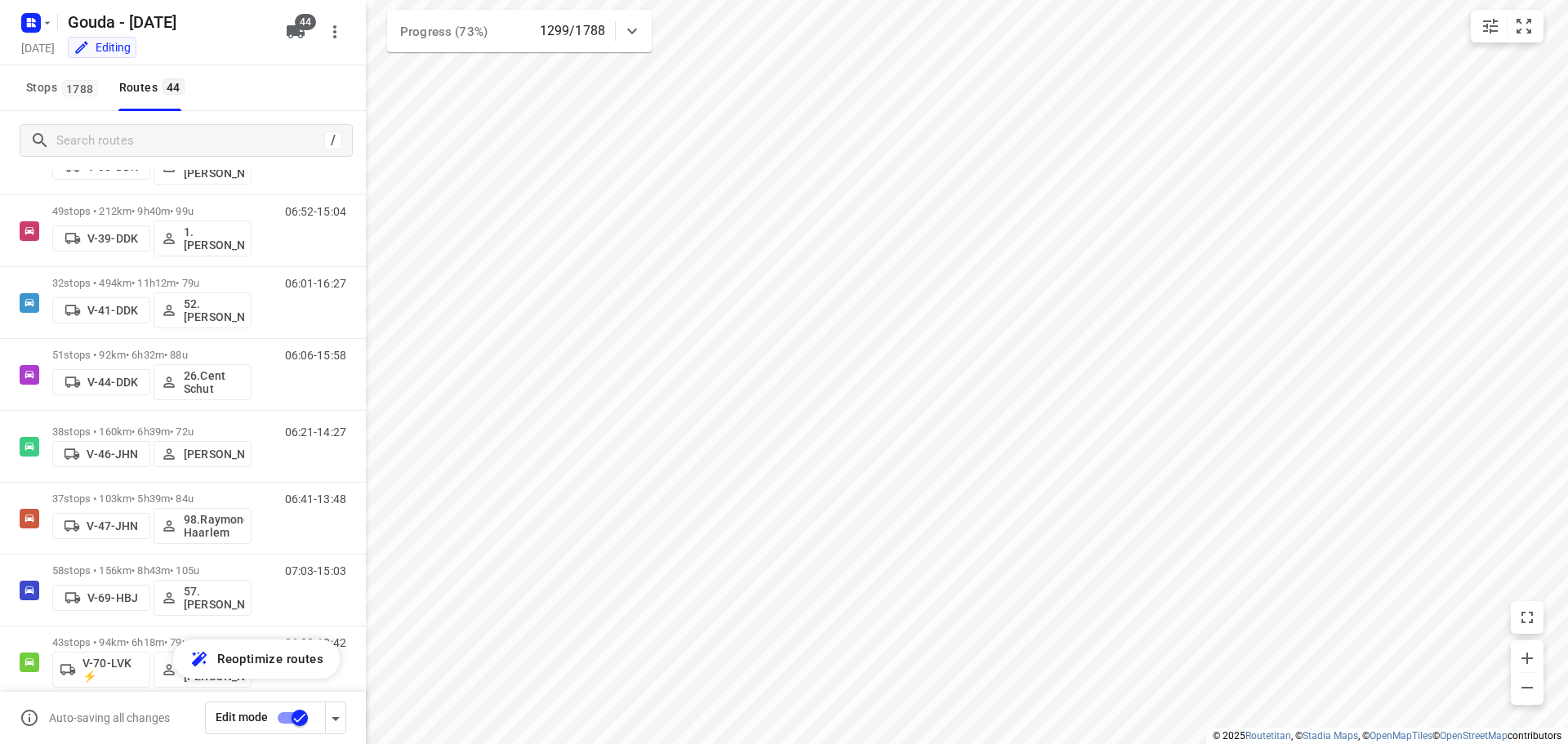
scroll to position [610, 0]
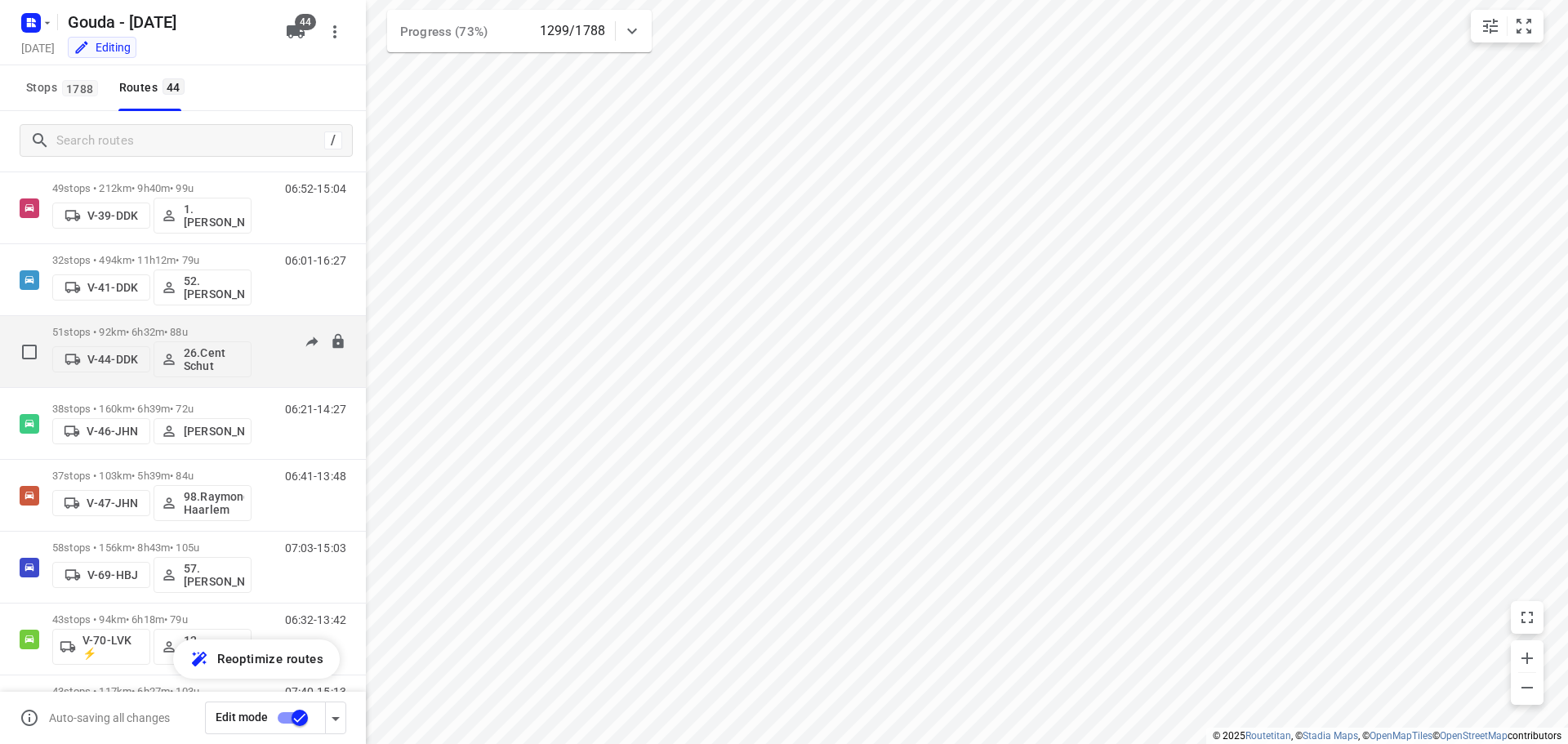
click at [177, 328] on p "51 stops • 92km • 6h32m • 88u" at bounding box center [152, 332] width 199 height 12
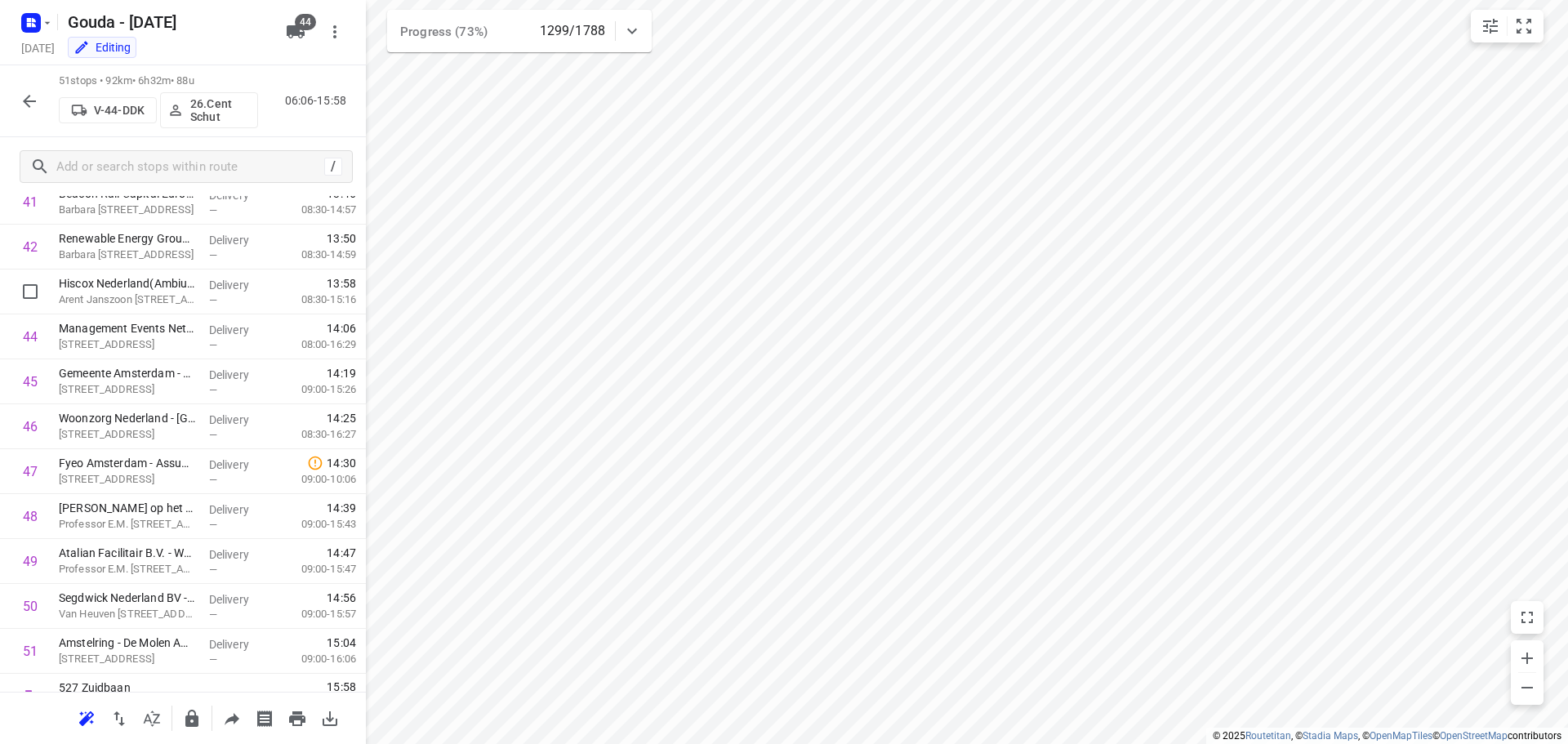
scroll to position [1923, 0]
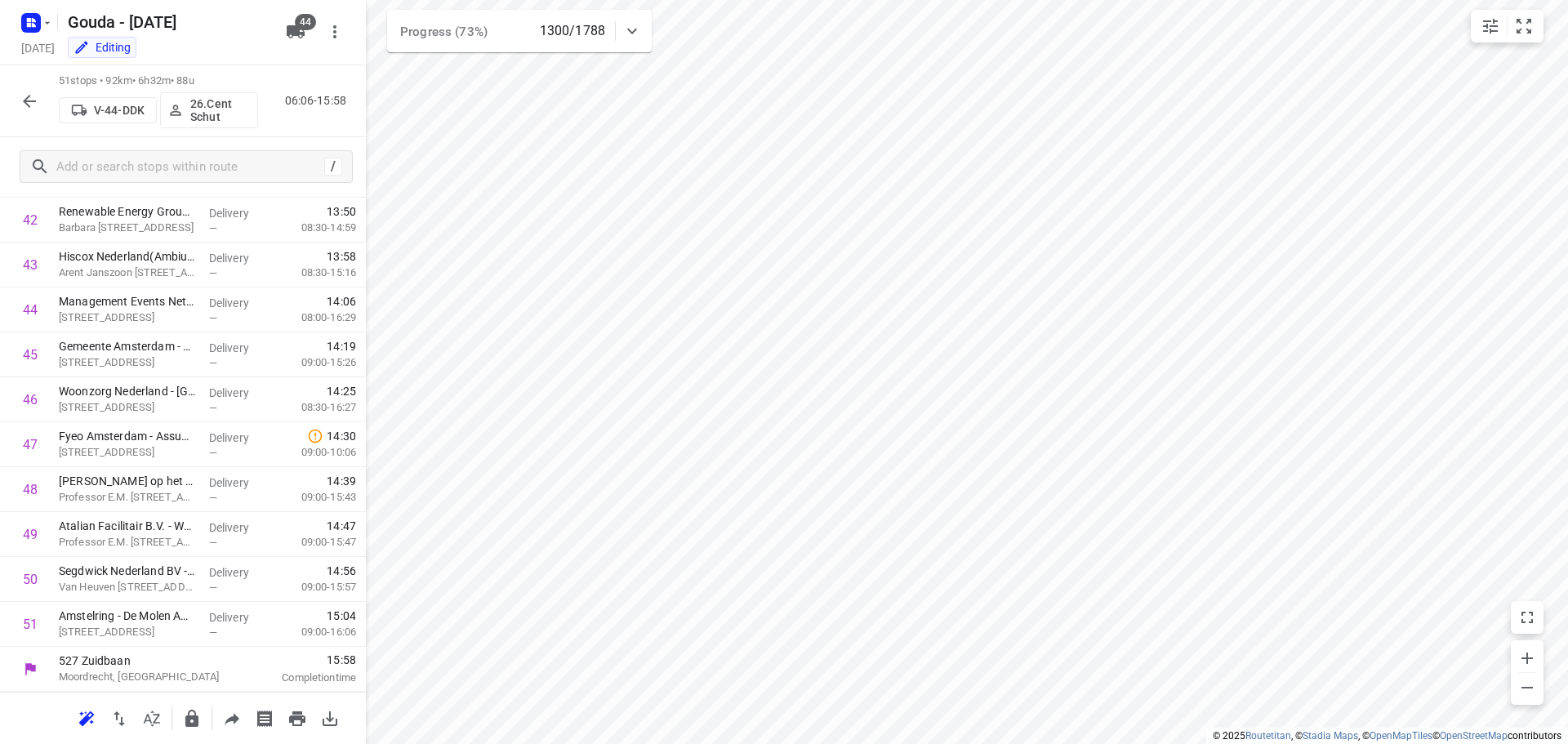
click at [41, 94] on button "button" at bounding box center [29, 101] width 33 height 33
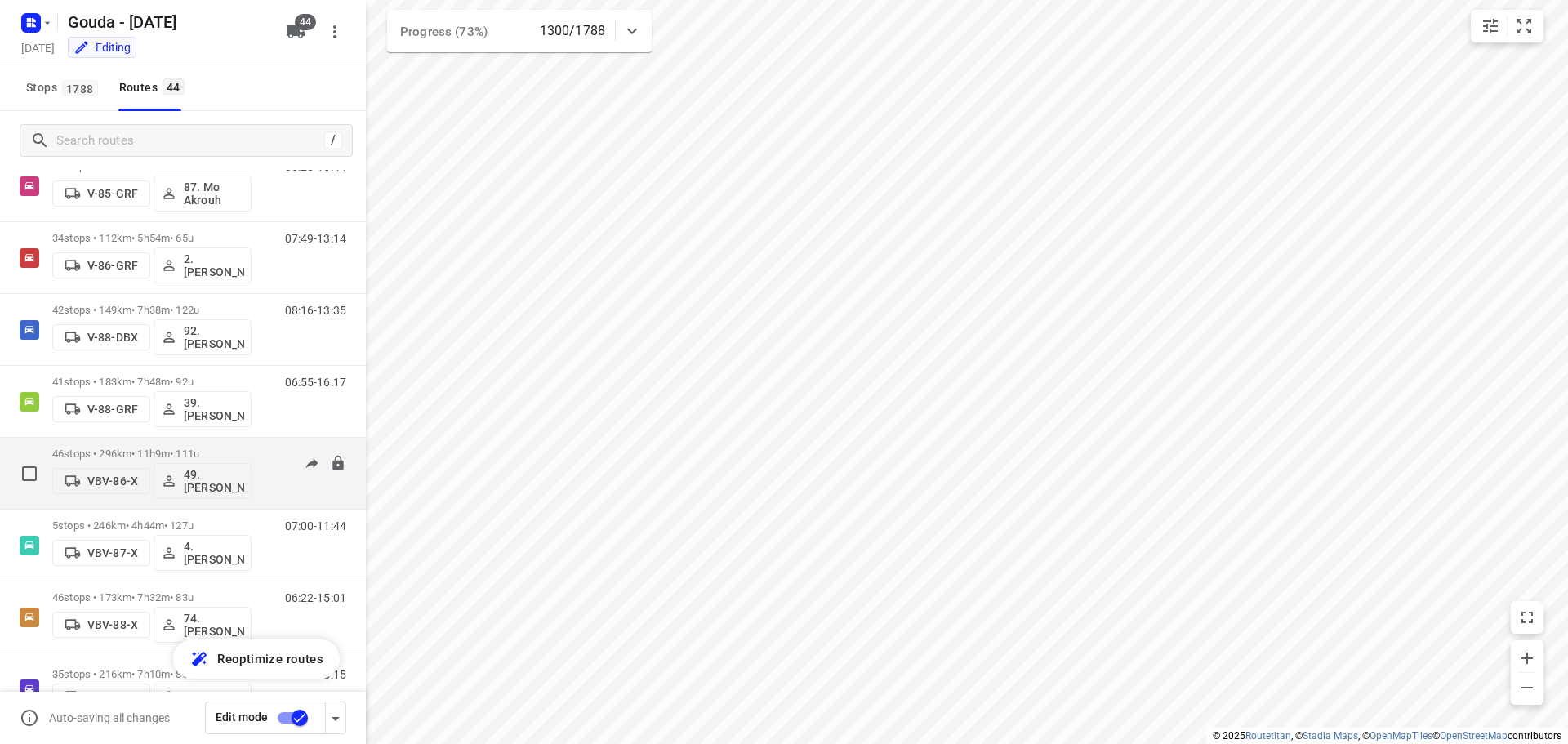
scroll to position [2034, 0]
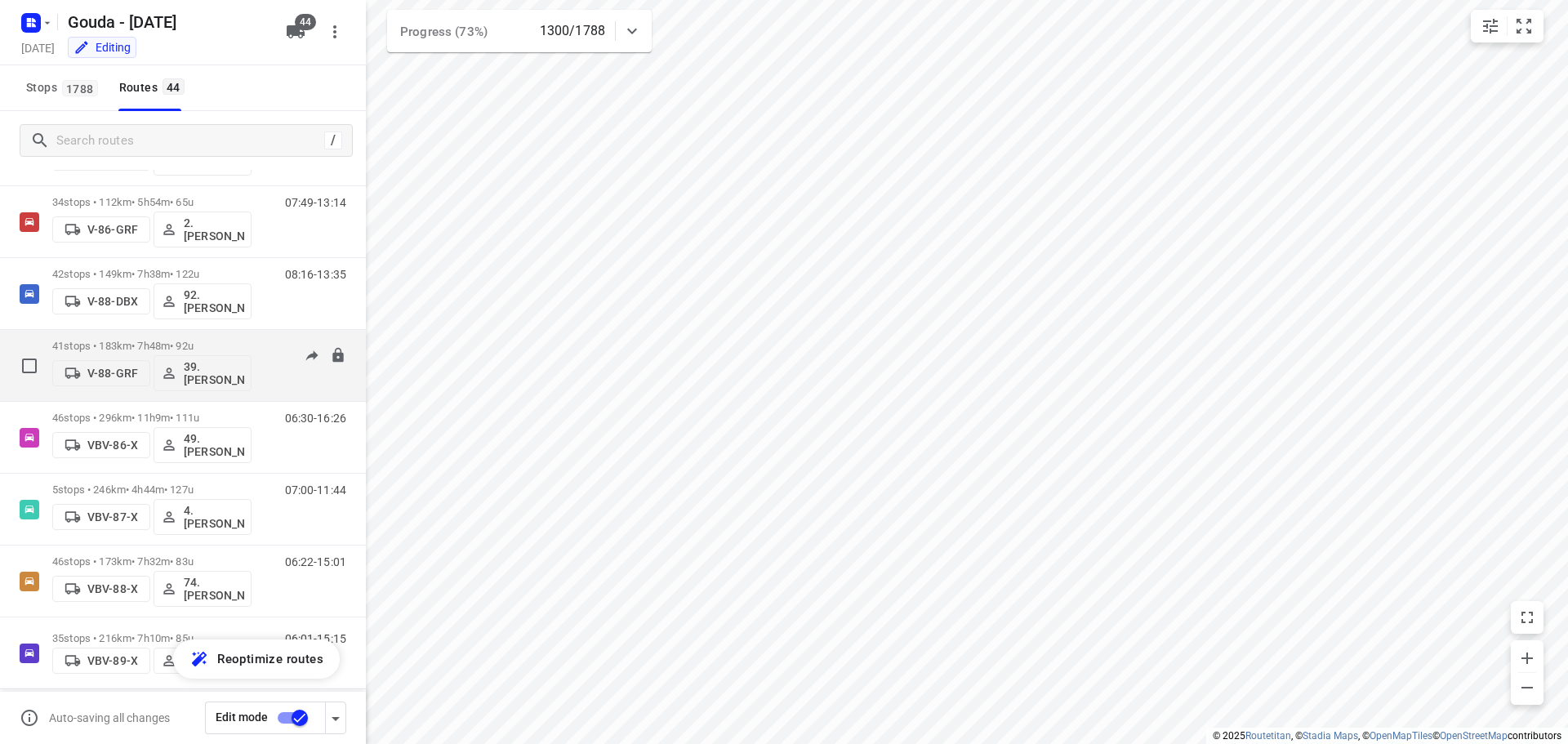
click at [148, 344] on p "41 stops • 183km • 7h48m • 92u" at bounding box center [152, 346] width 199 height 12
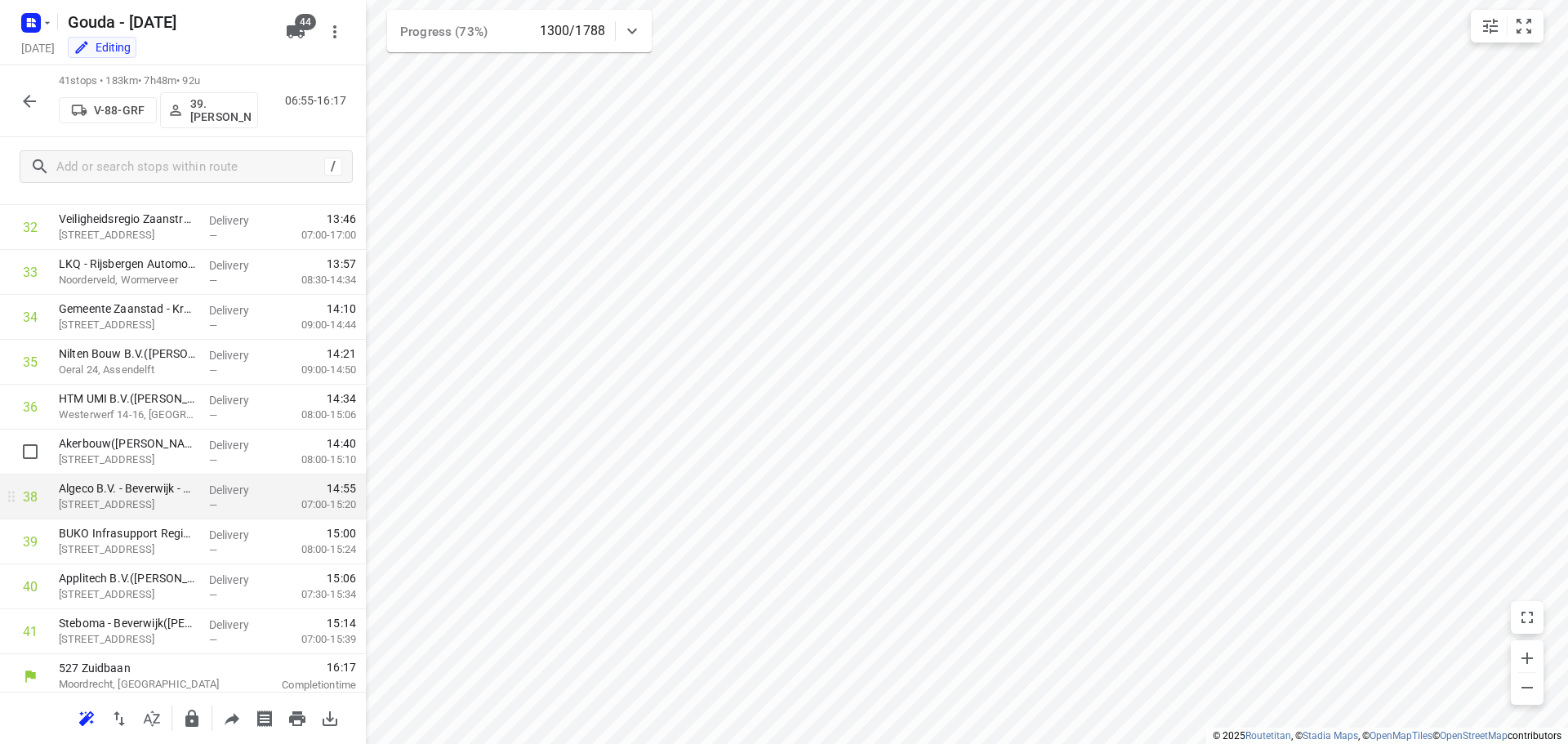
scroll to position [1473, 0]
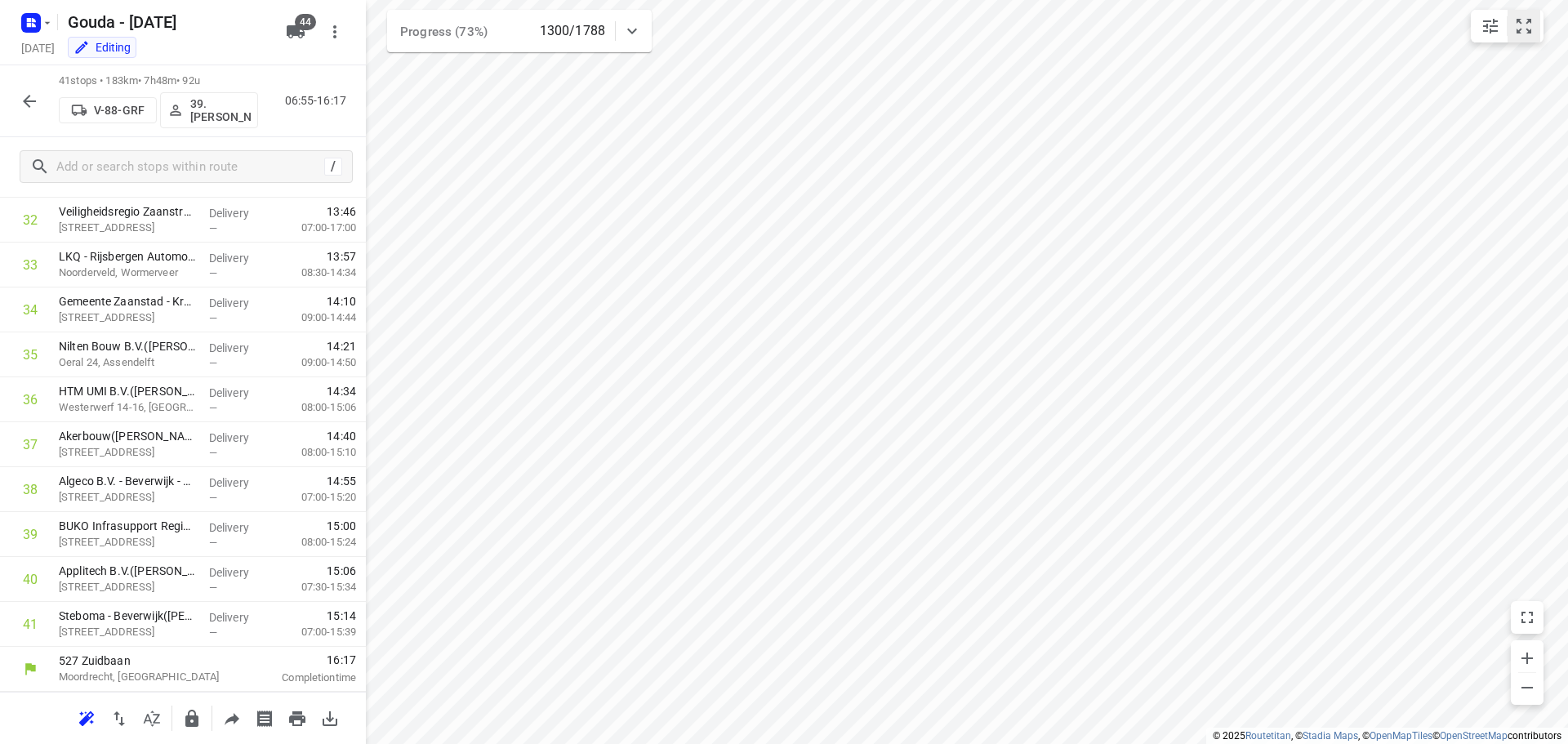
click at [1527, 34] on icon "small contained button group" at bounding box center [1524, 26] width 15 height 15
click at [27, 94] on icon "button" at bounding box center [29, 101] width 20 height 20
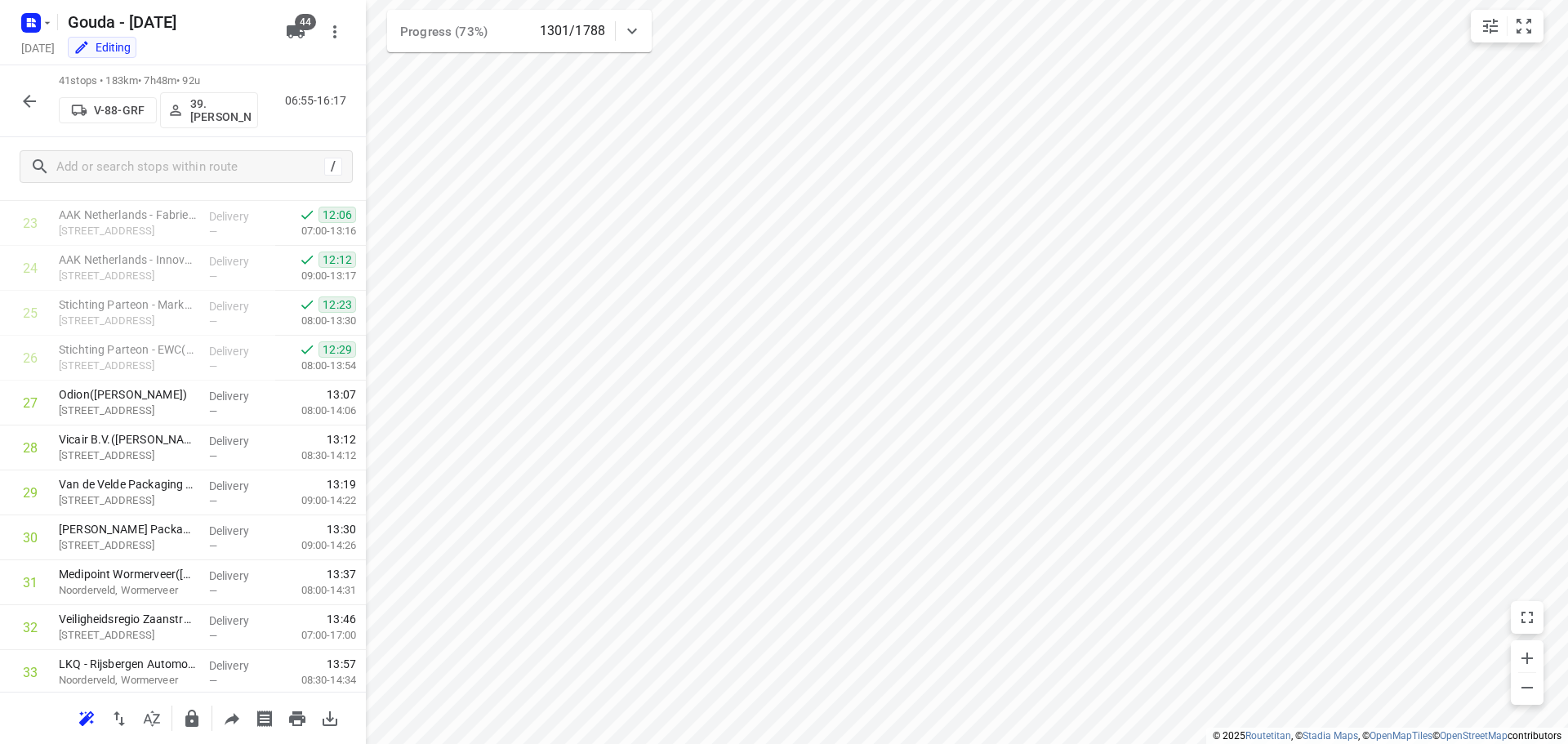
scroll to position [1064, 0]
click at [34, 94] on icon "button" at bounding box center [29, 101] width 20 height 20
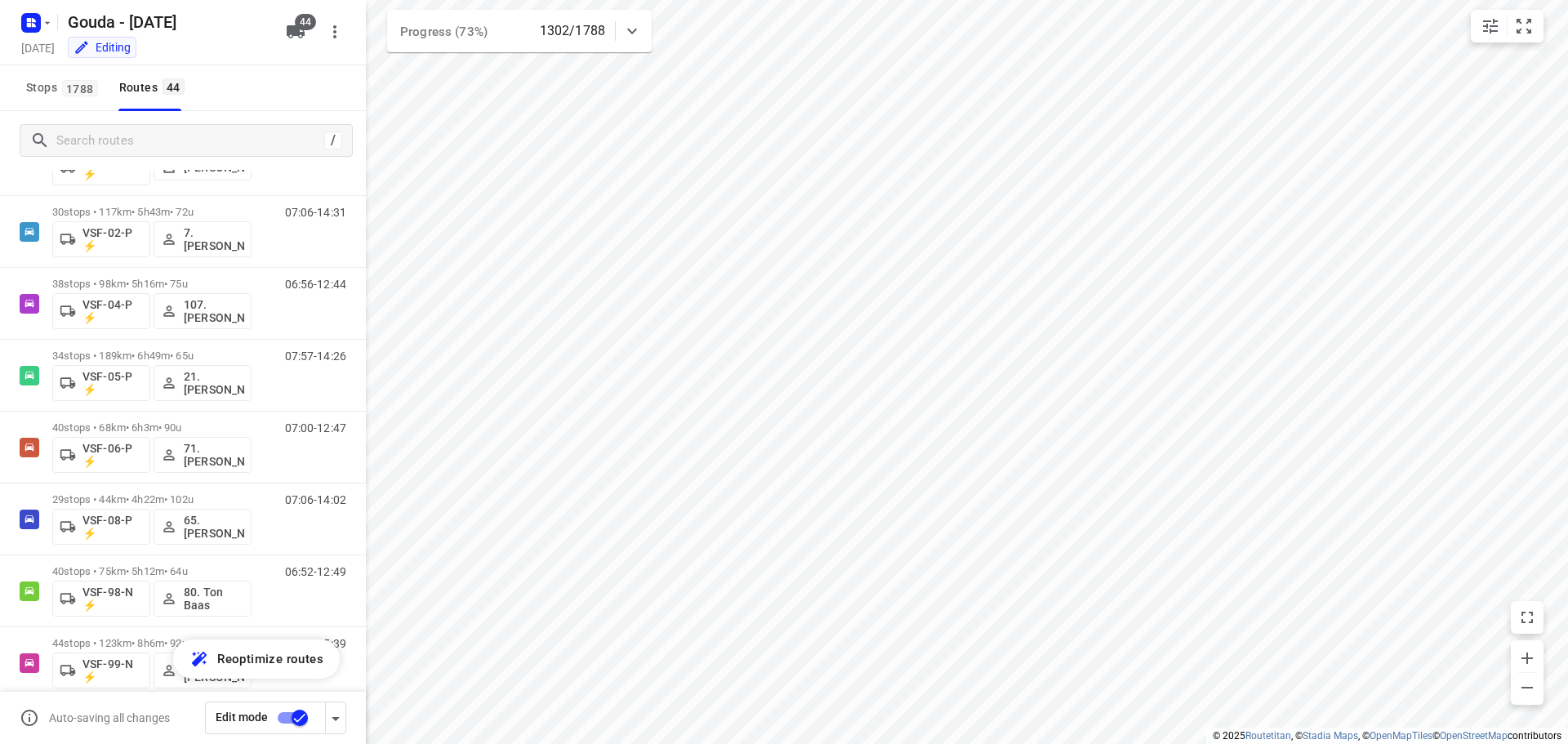
scroll to position [2694, 0]
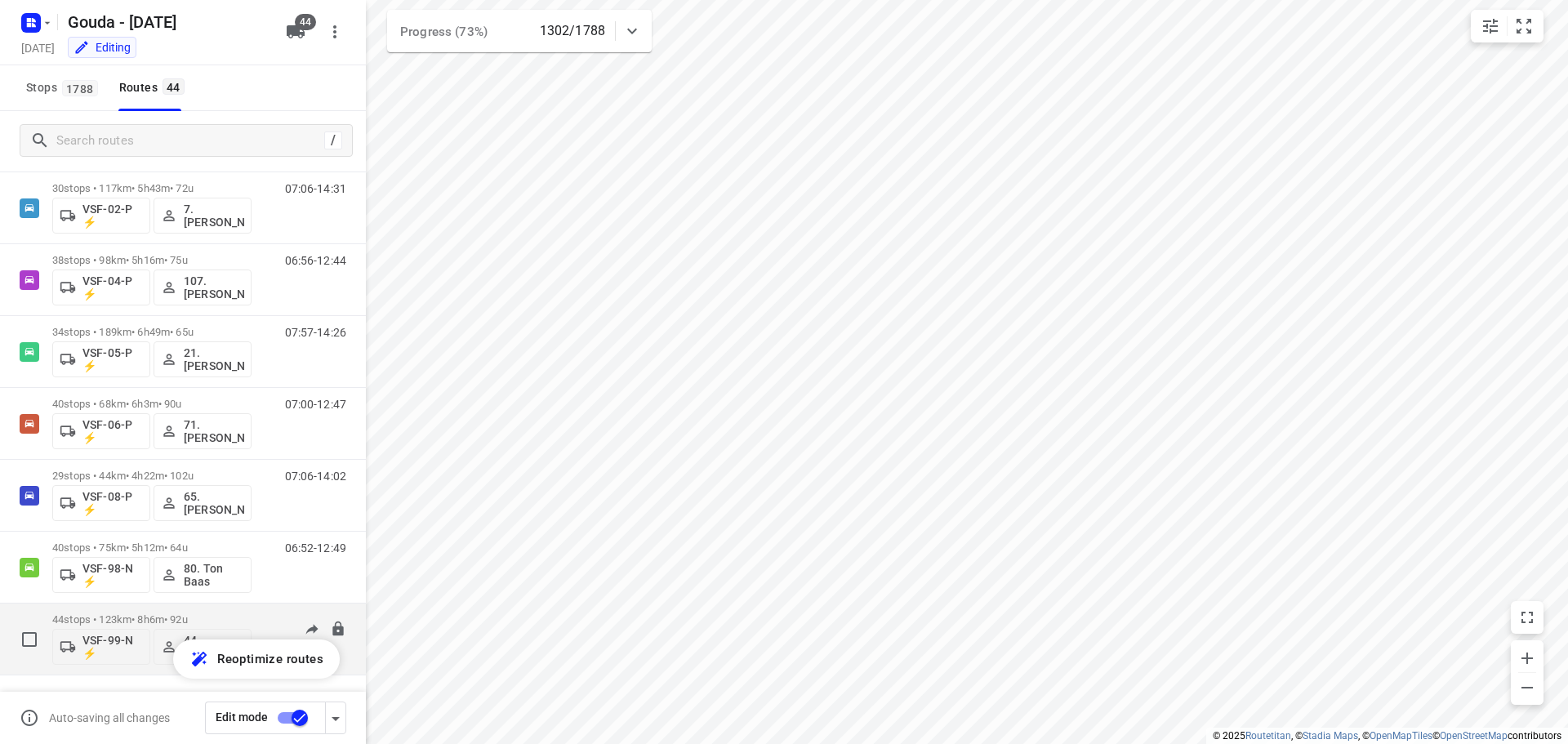
click at [148, 614] on p "44 stops • 123km • 8h6m • 92u" at bounding box center [152, 619] width 199 height 12
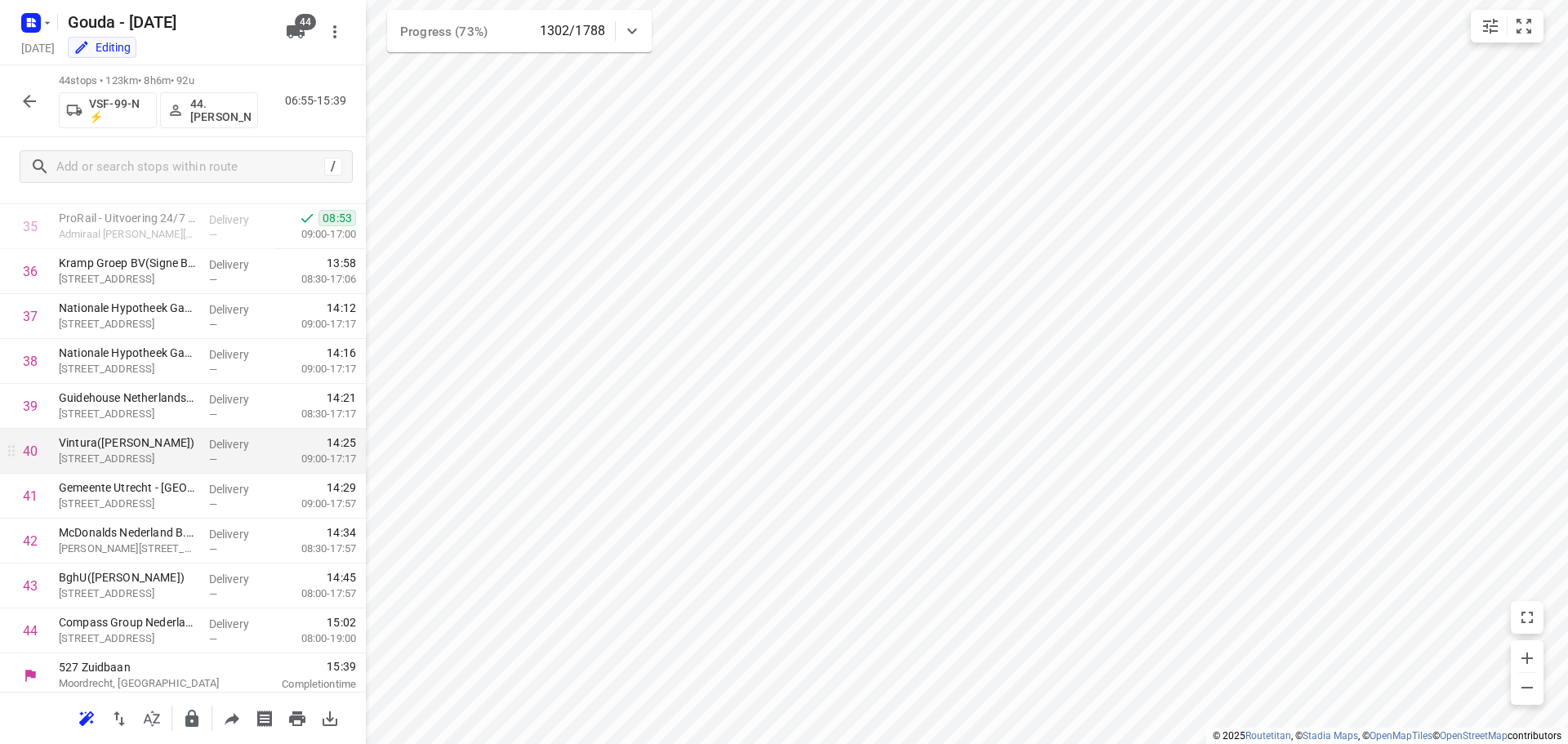
scroll to position [1608, 0]
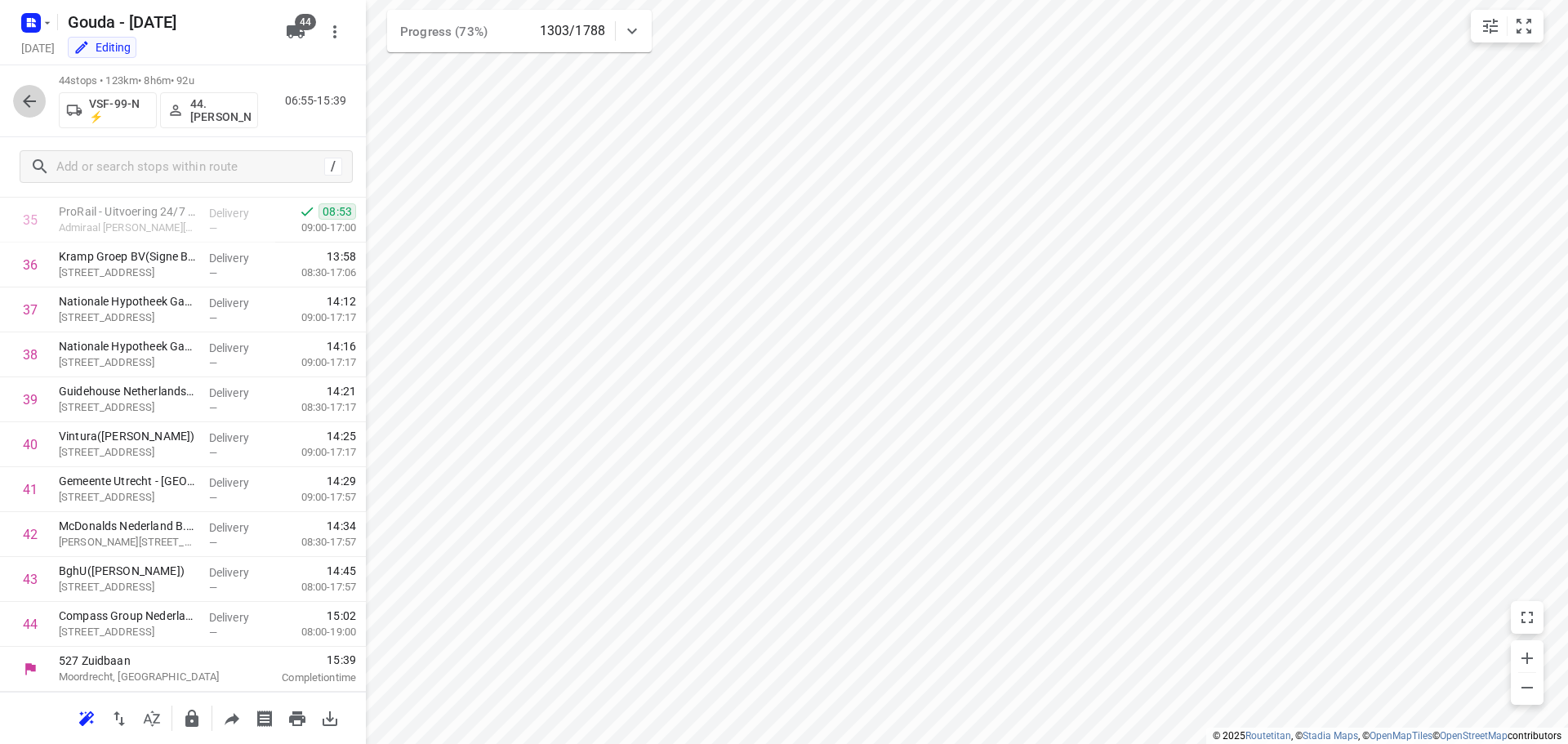
click at [17, 98] on button "button" at bounding box center [29, 101] width 33 height 33
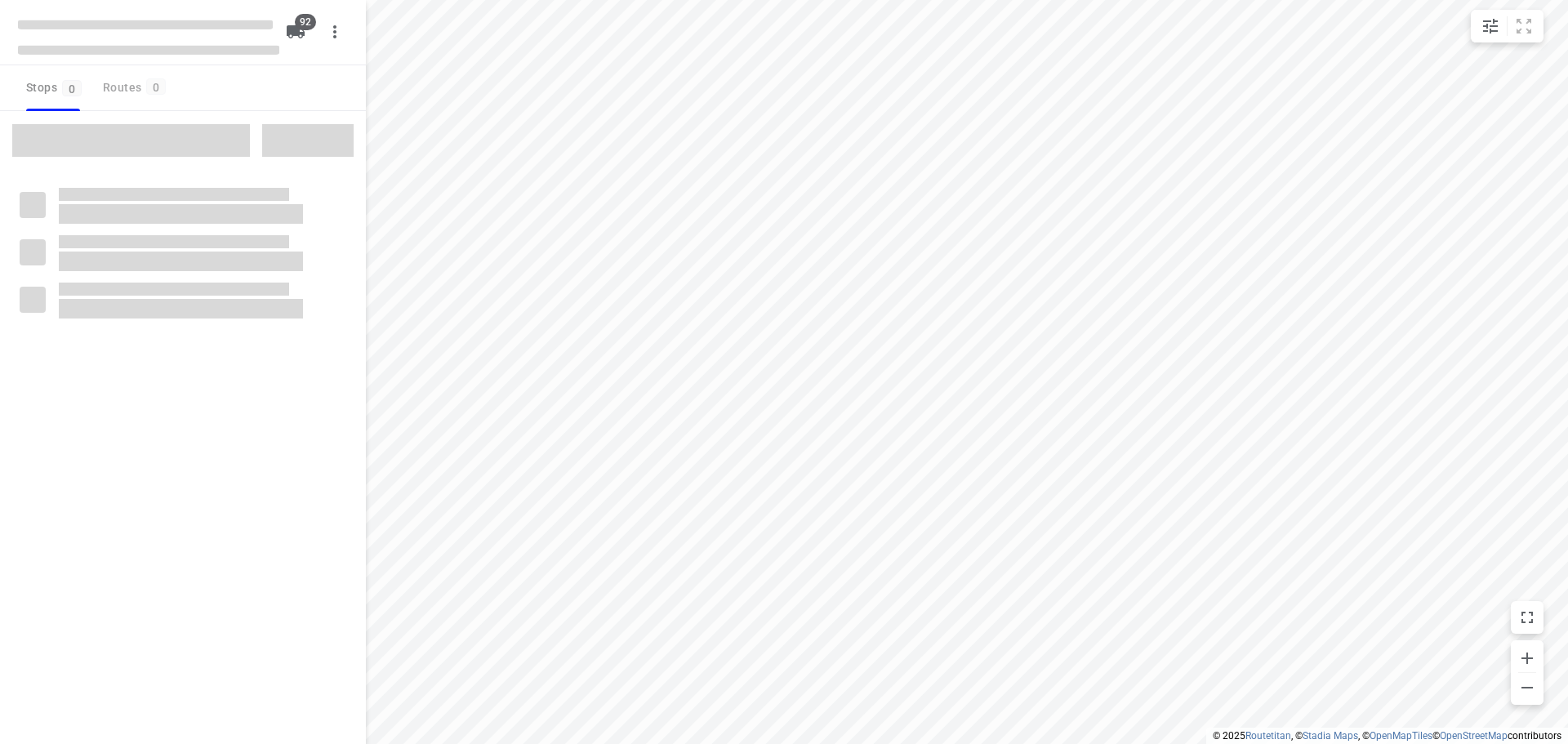
type input "distance"
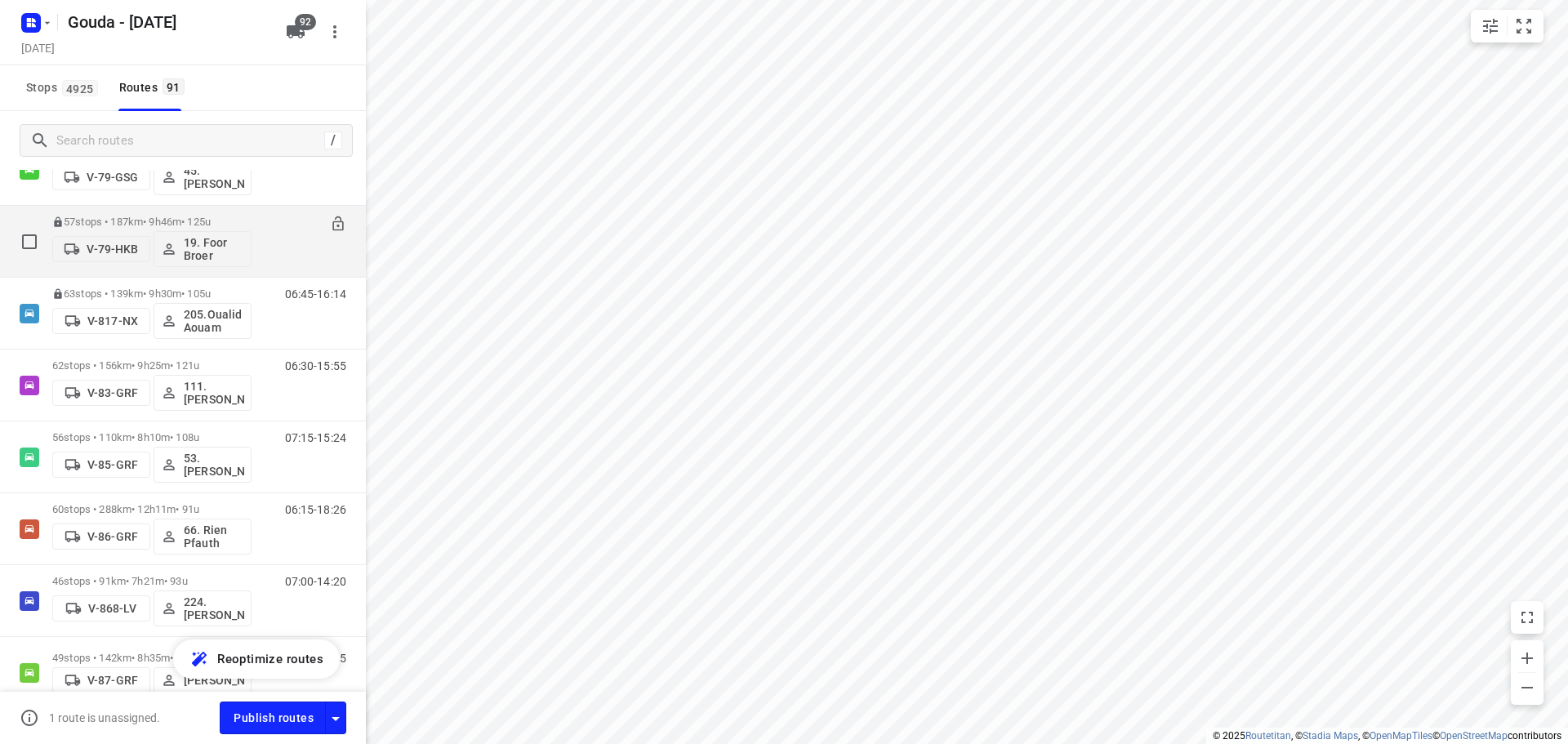
scroll to position [2614, 0]
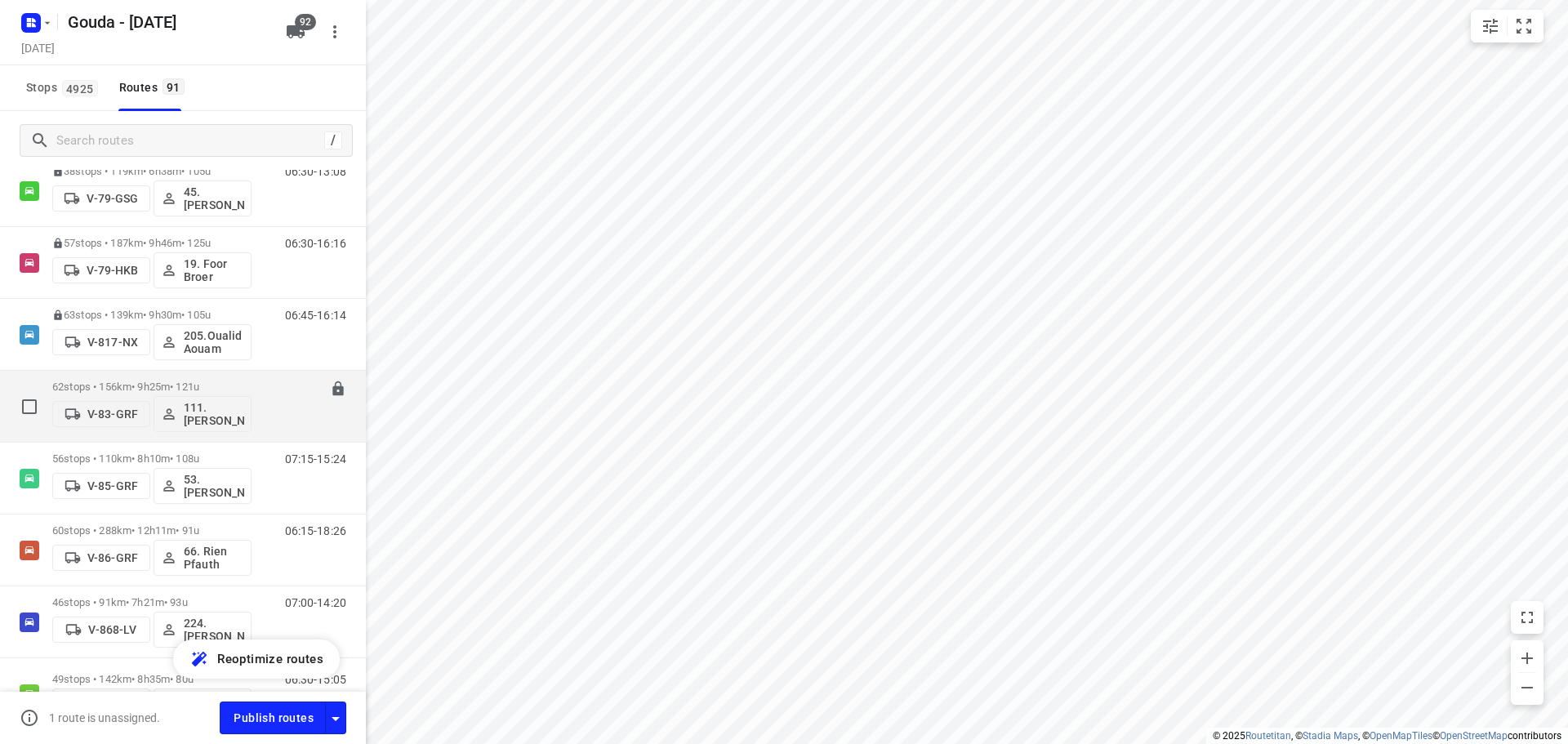
click at [162, 386] on p "62 stops • 156km • 9h25m • 121u" at bounding box center [152, 386] width 199 height 12
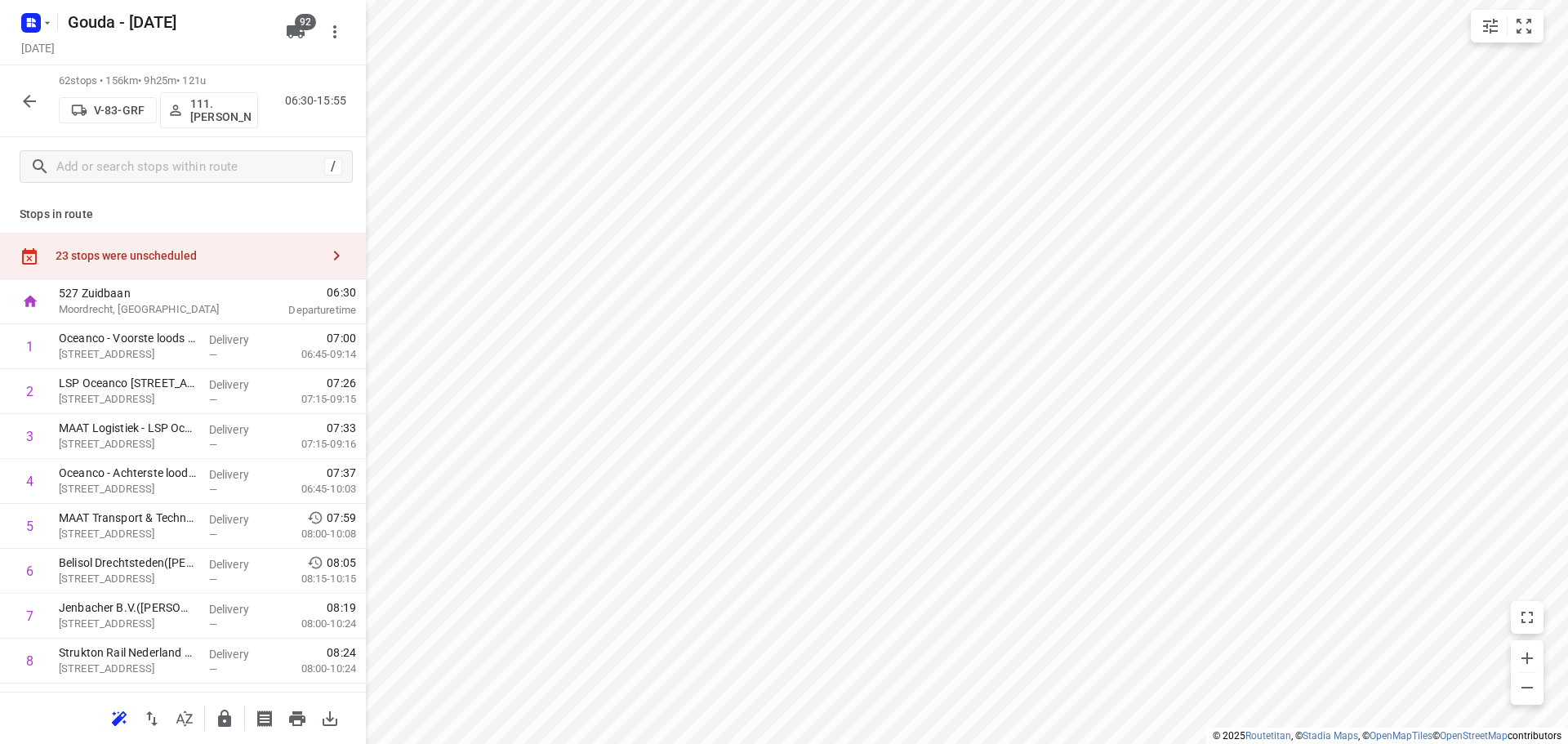
click at [192, 717] on icon "button" at bounding box center [184, 719] width 20 height 20
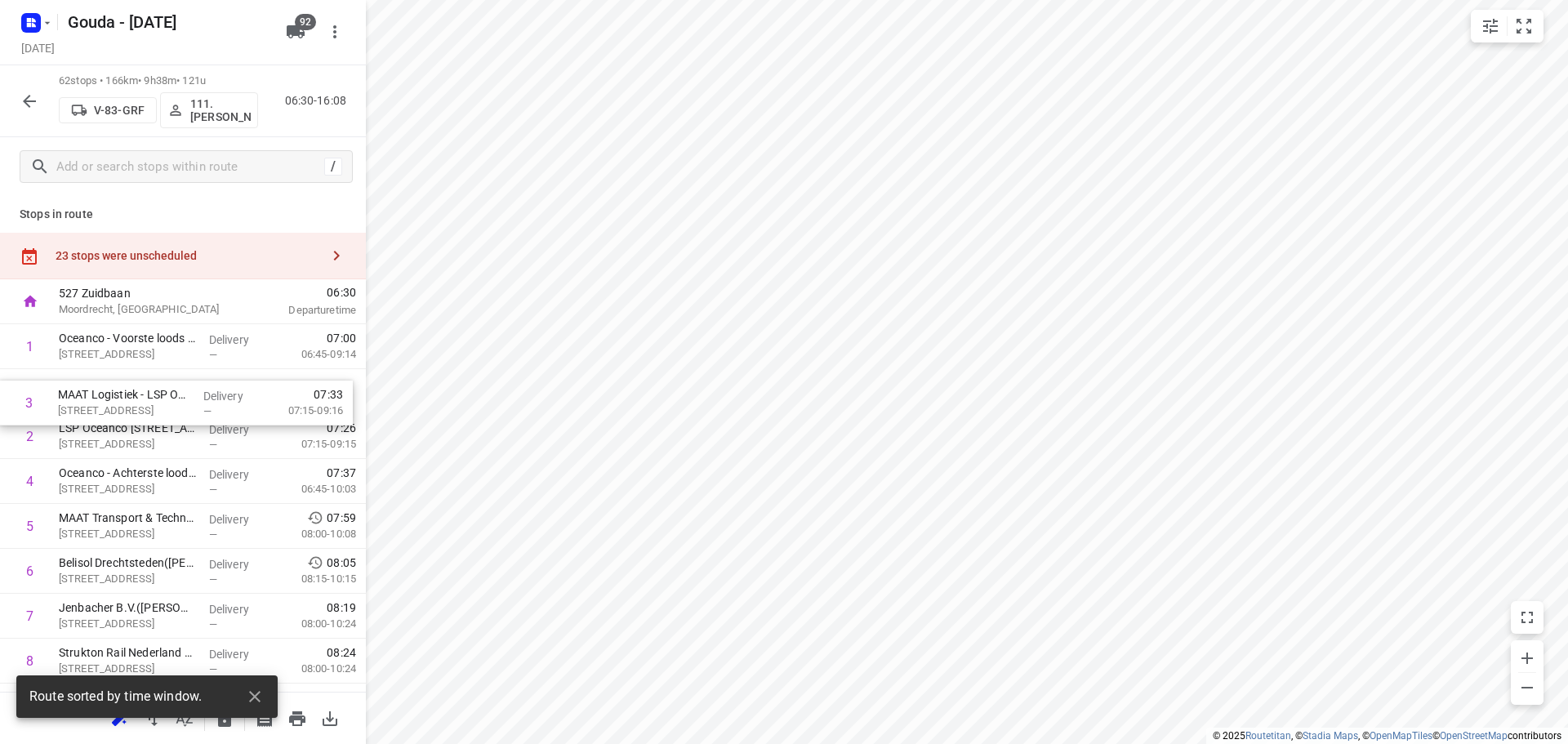
drag, startPoint x: 147, startPoint y: 431, endPoint x: 179, endPoint y: 396, distance: 47.4
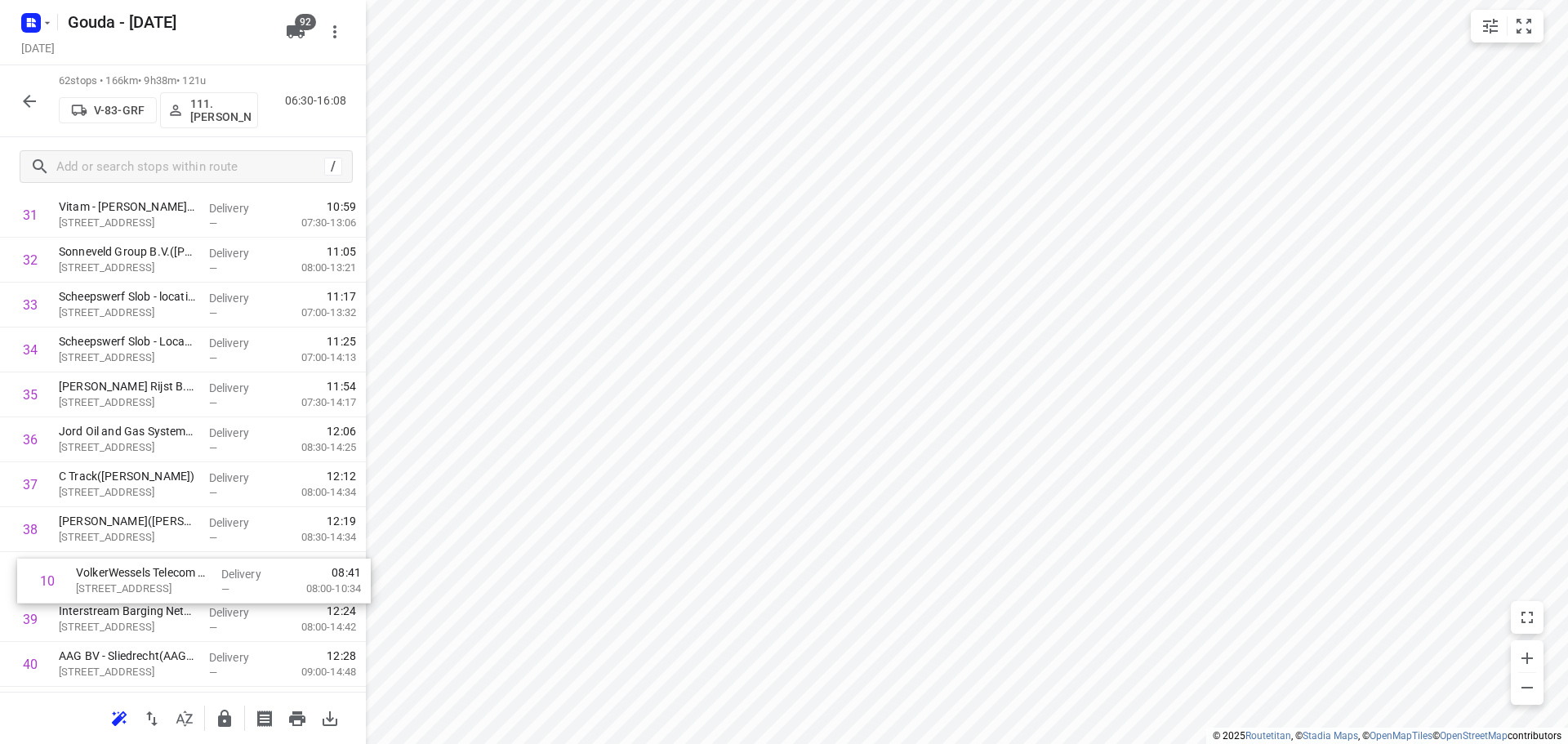
scroll to position [1444, 0]
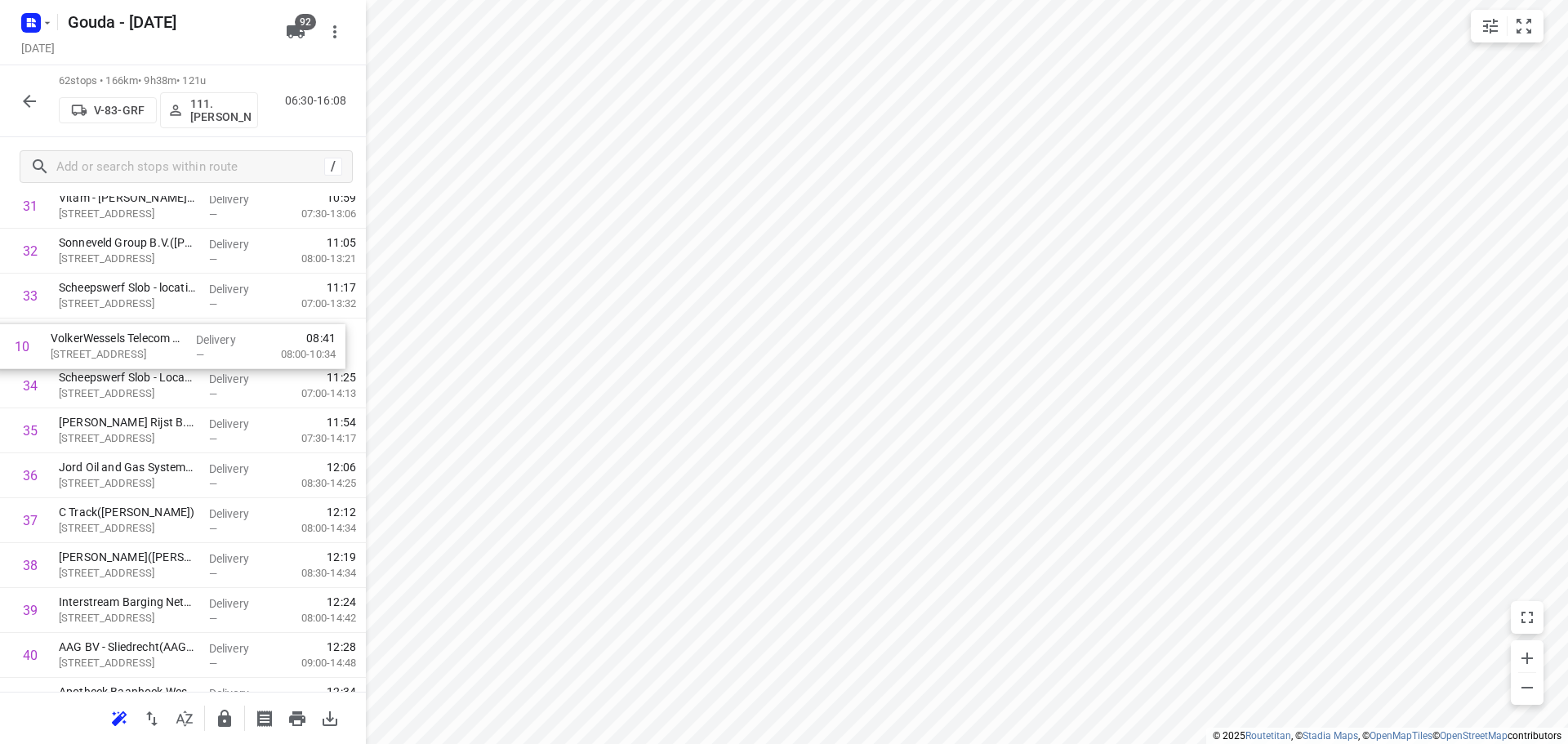
drag, startPoint x: 137, startPoint y: 505, endPoint x: 133, endPoint y: 361, distance: 144.1
click at [133, 361] on div "1 Oceanco - Voorste loods - Marineweg 5(Facilitair) [STREET_ADDRESS][GEOGRAPHIC…" at bounding box center [183, 273] width 366 height 2786
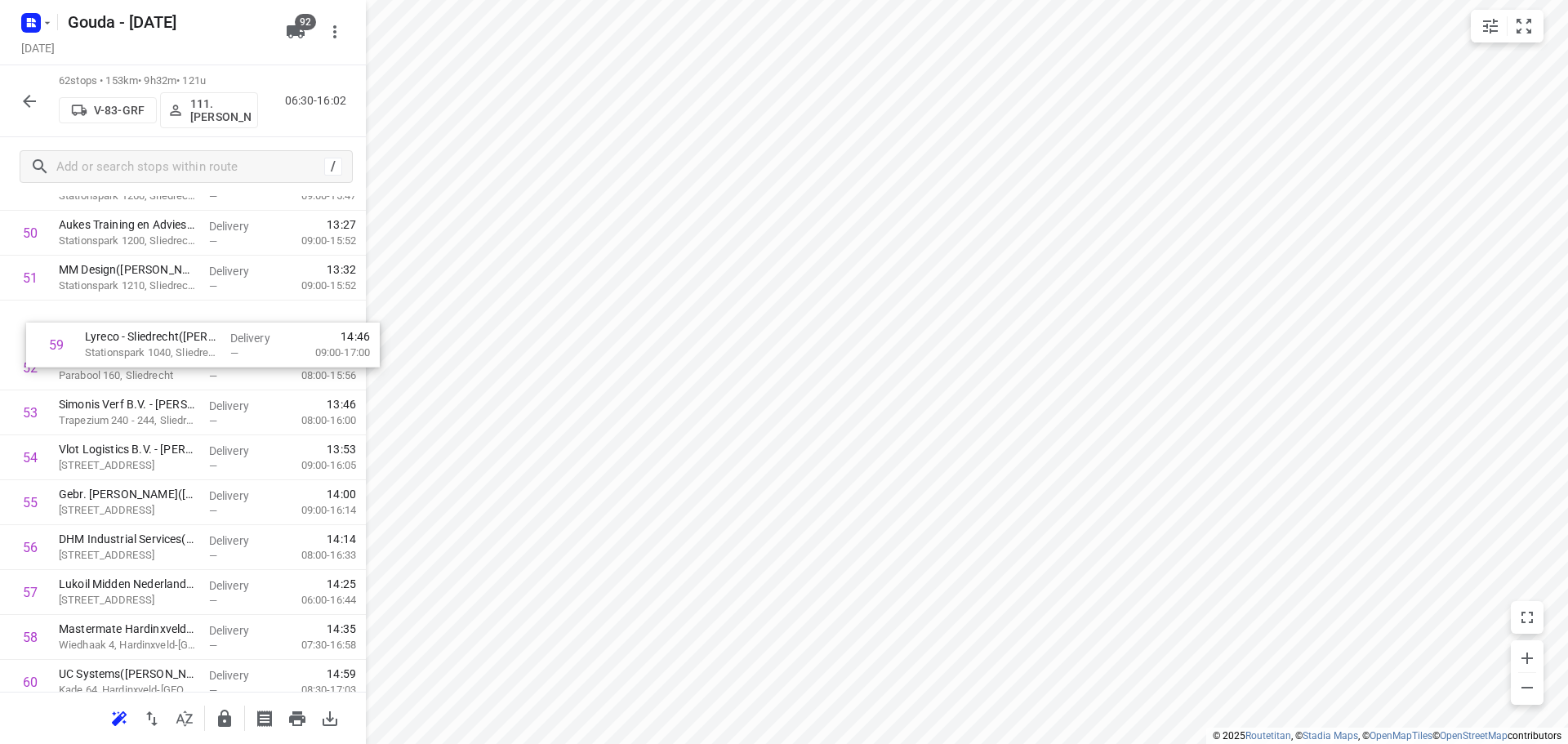
scroll to position [2316, 0]
drag, startPoint x: 132, startPoint y: 528, endPoint x: 143, endPoint y: 335, distance: 193.3
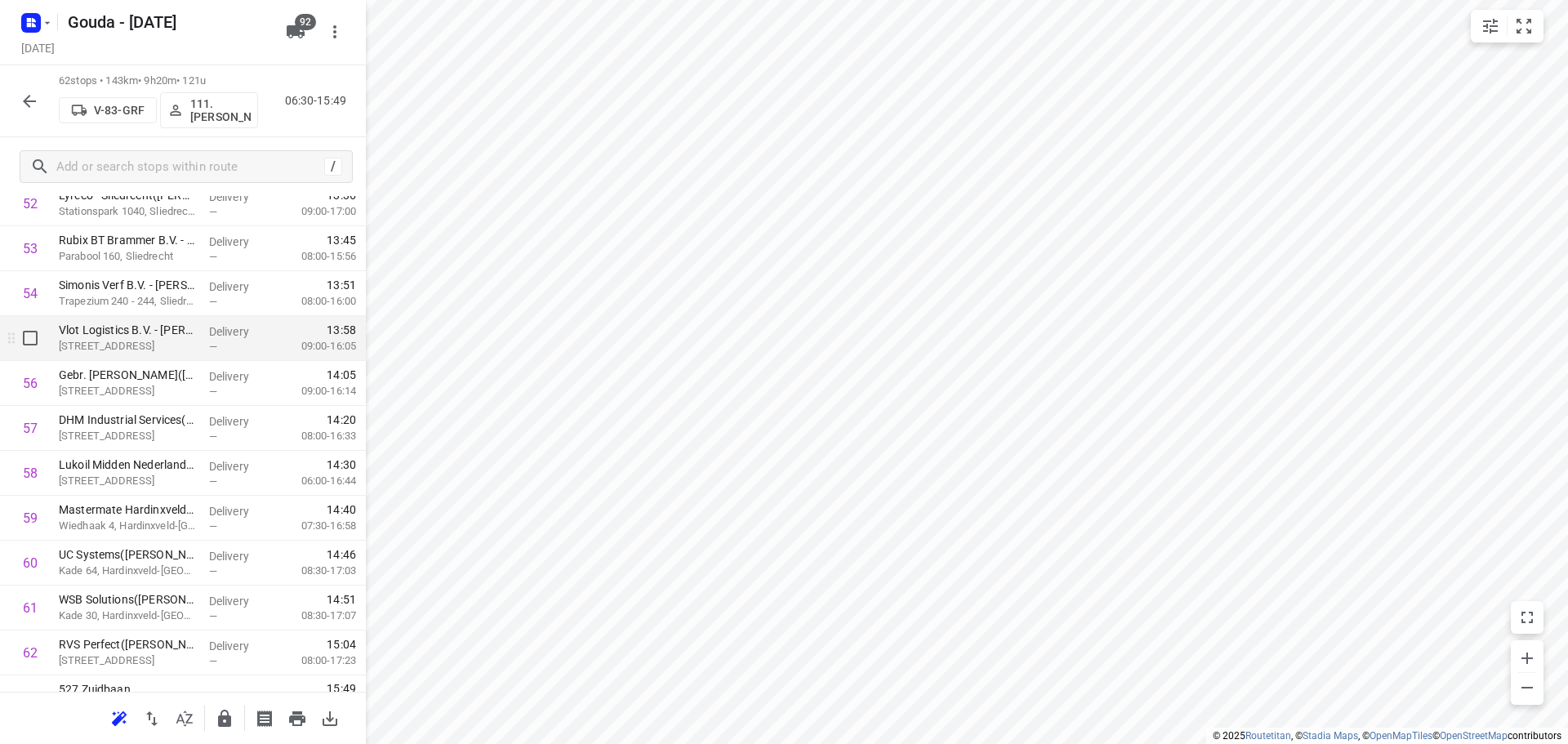
scroll to position [2463, 0]
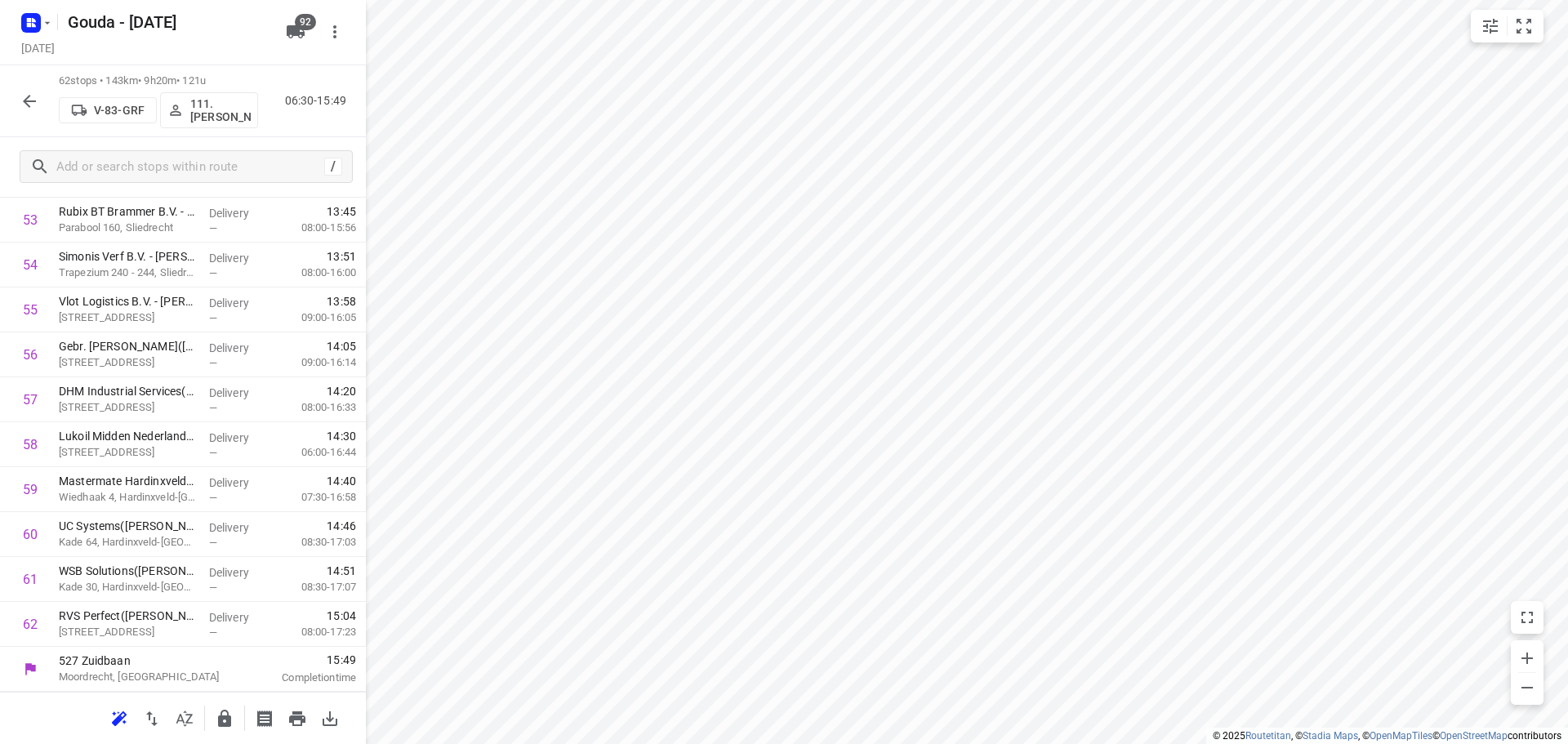
click at [226, 725] on icon "button" at bounding box center [224, 719] width 13 height 17
click at [31, 101] on icon "button" at bounding box center [29, 101] width 13 height 13
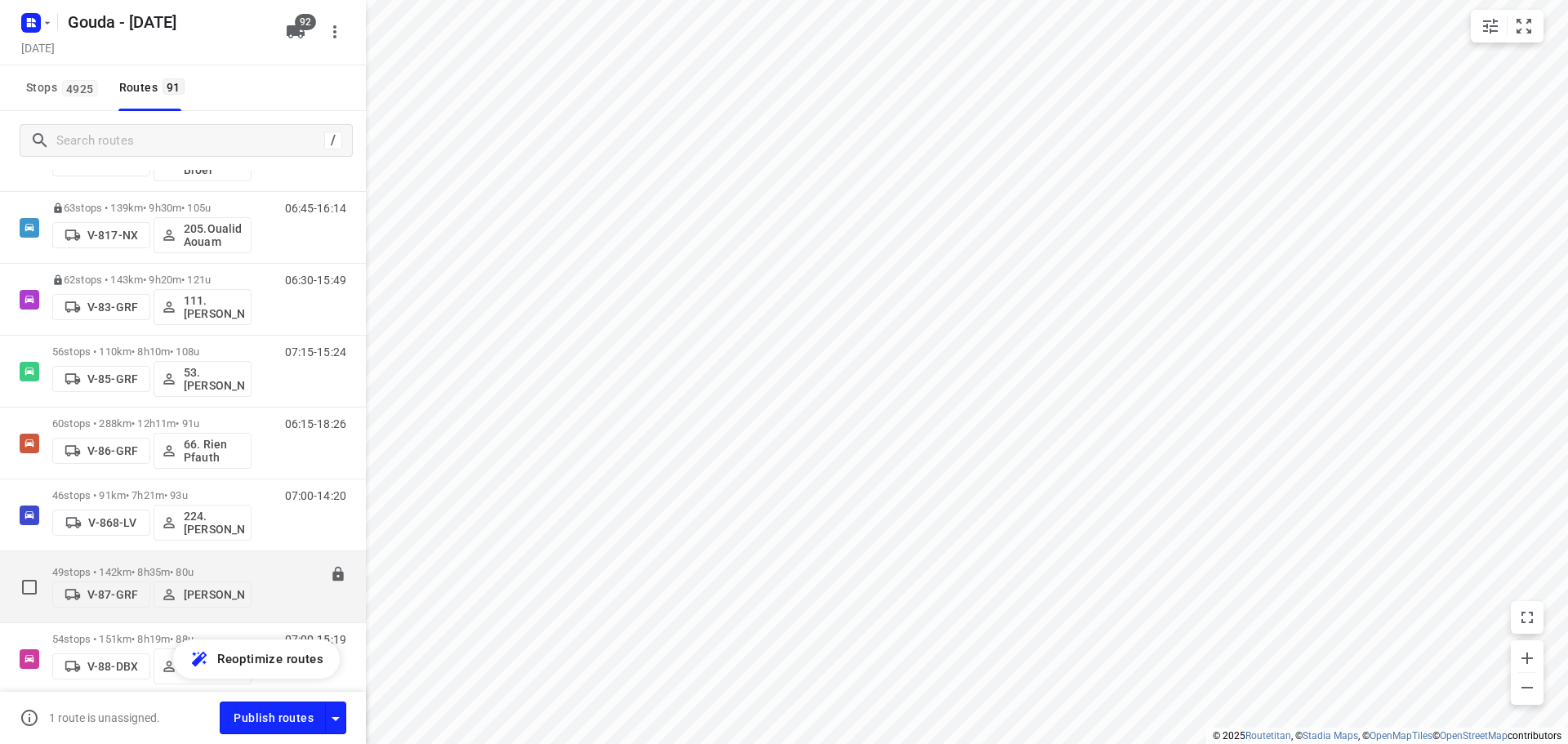
scroll to position [2696, 0]
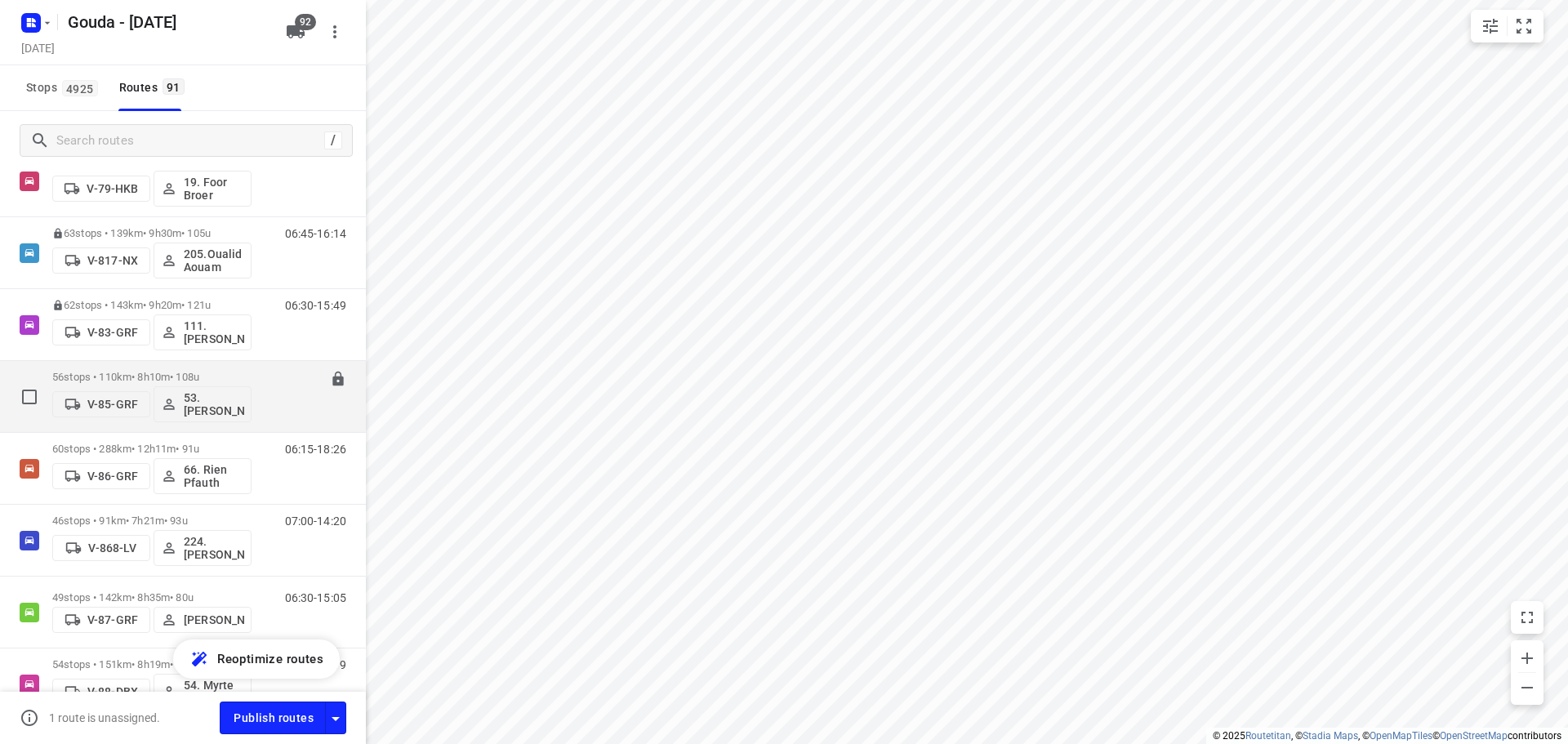
click at [156, 380] on p "56 stops • 110km • 8h10m • 108u" at bounding box center [152, 377] width 199 height 12
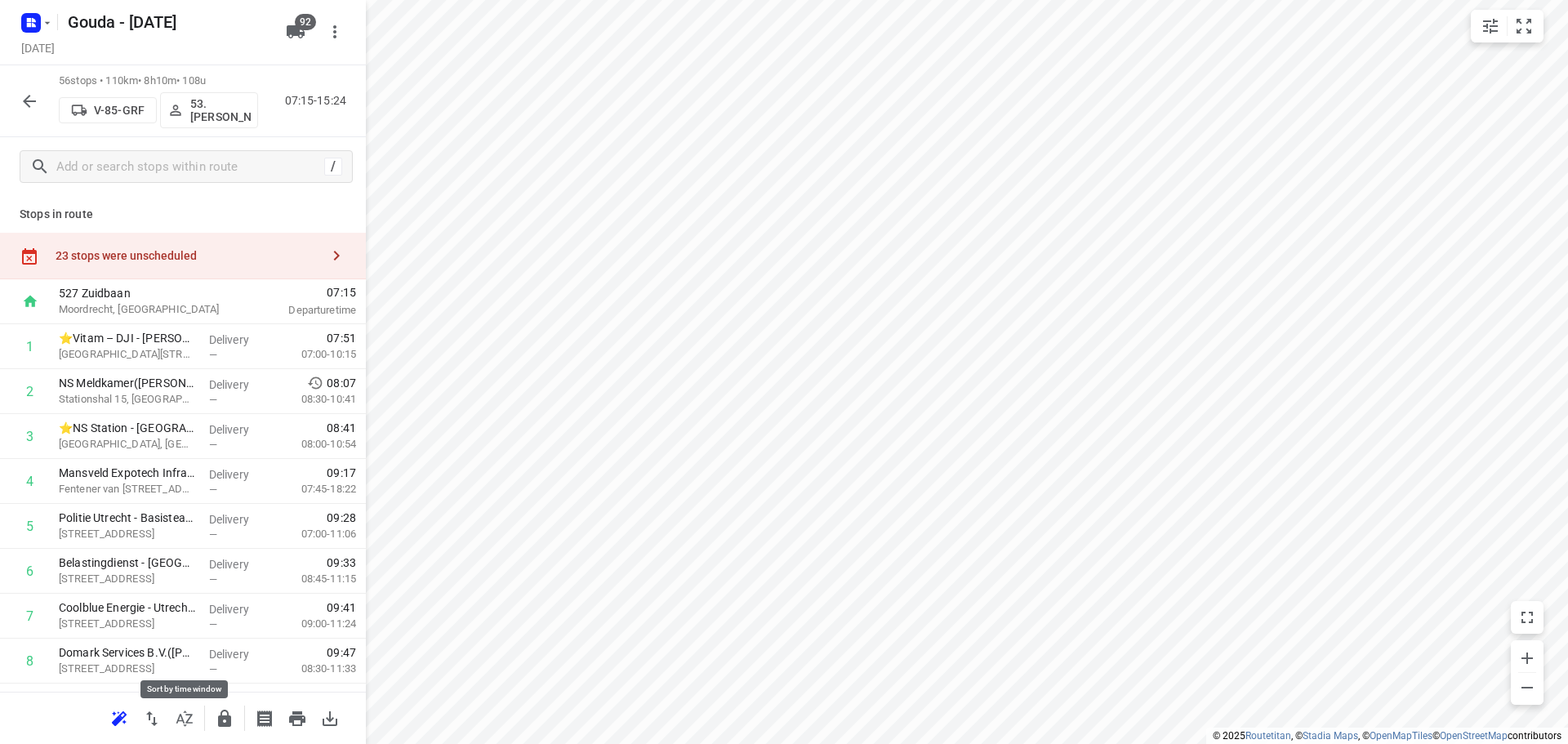
click at [184, 719] on icon "button" at bounding box center [184, 719] width 20 height 20
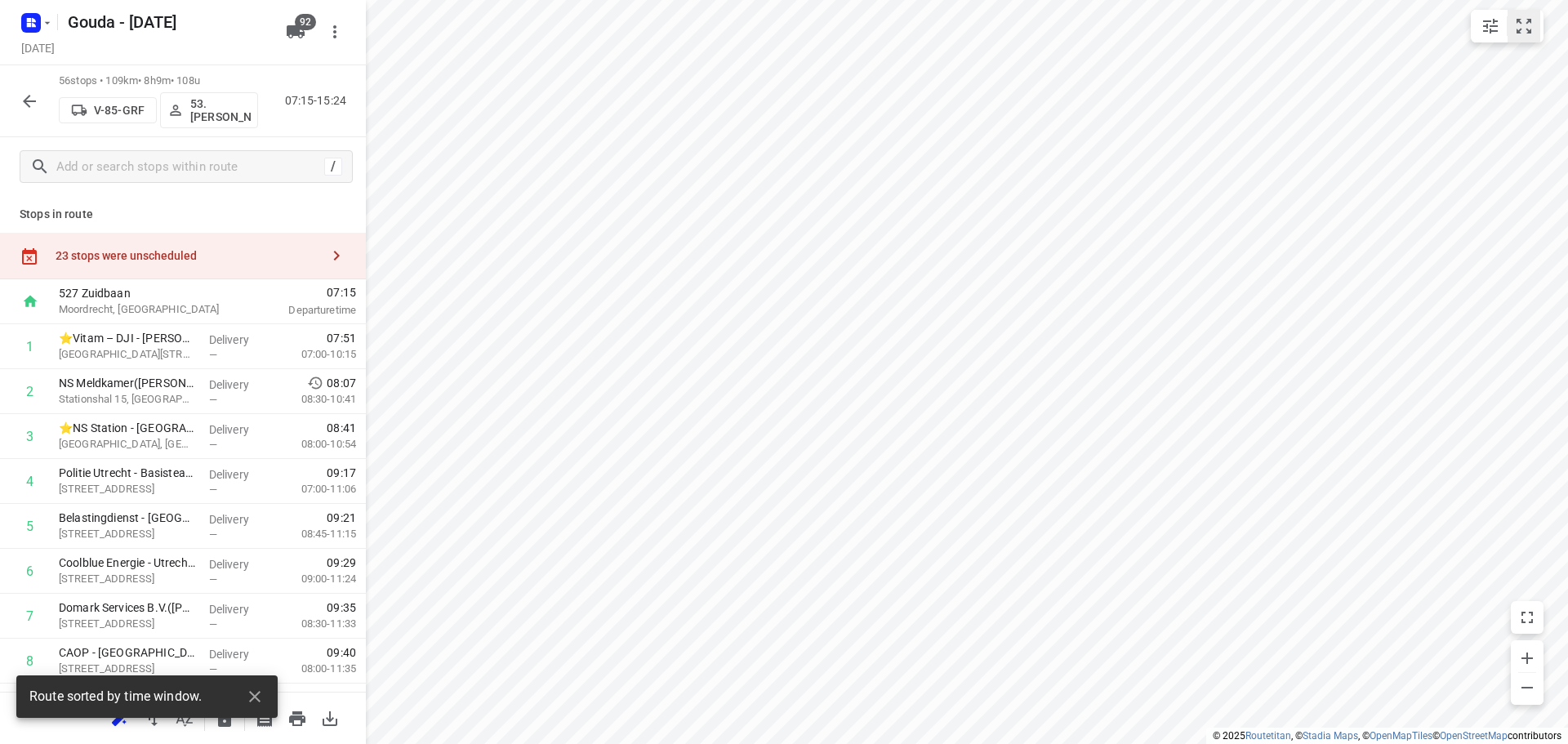
click at [1534, 21] on button "small contained button group" at bounding box center [1524, 25] width 33 height 33
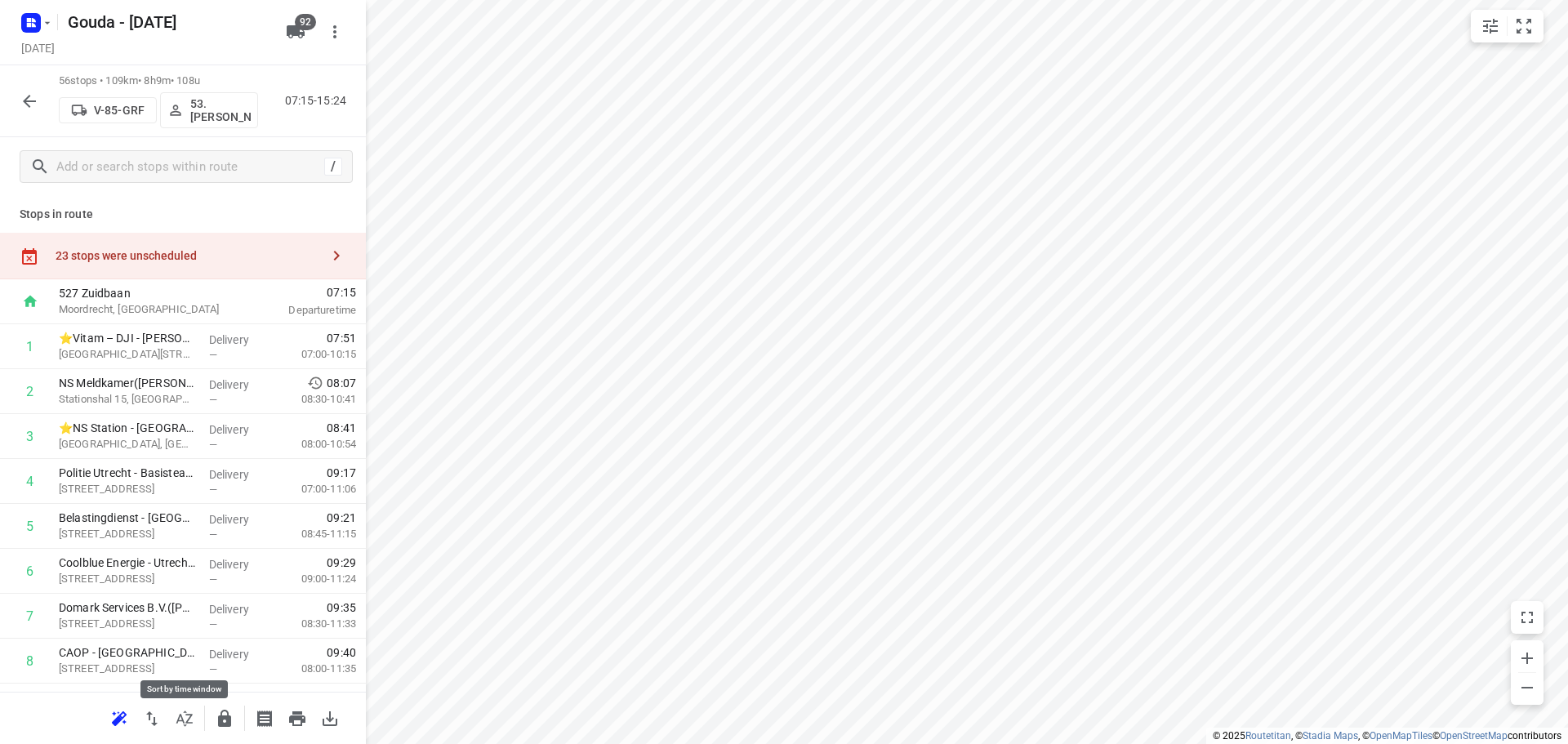
click at [182, 715] on icon "button" at bounding box center [184, 719] width 20 height 20
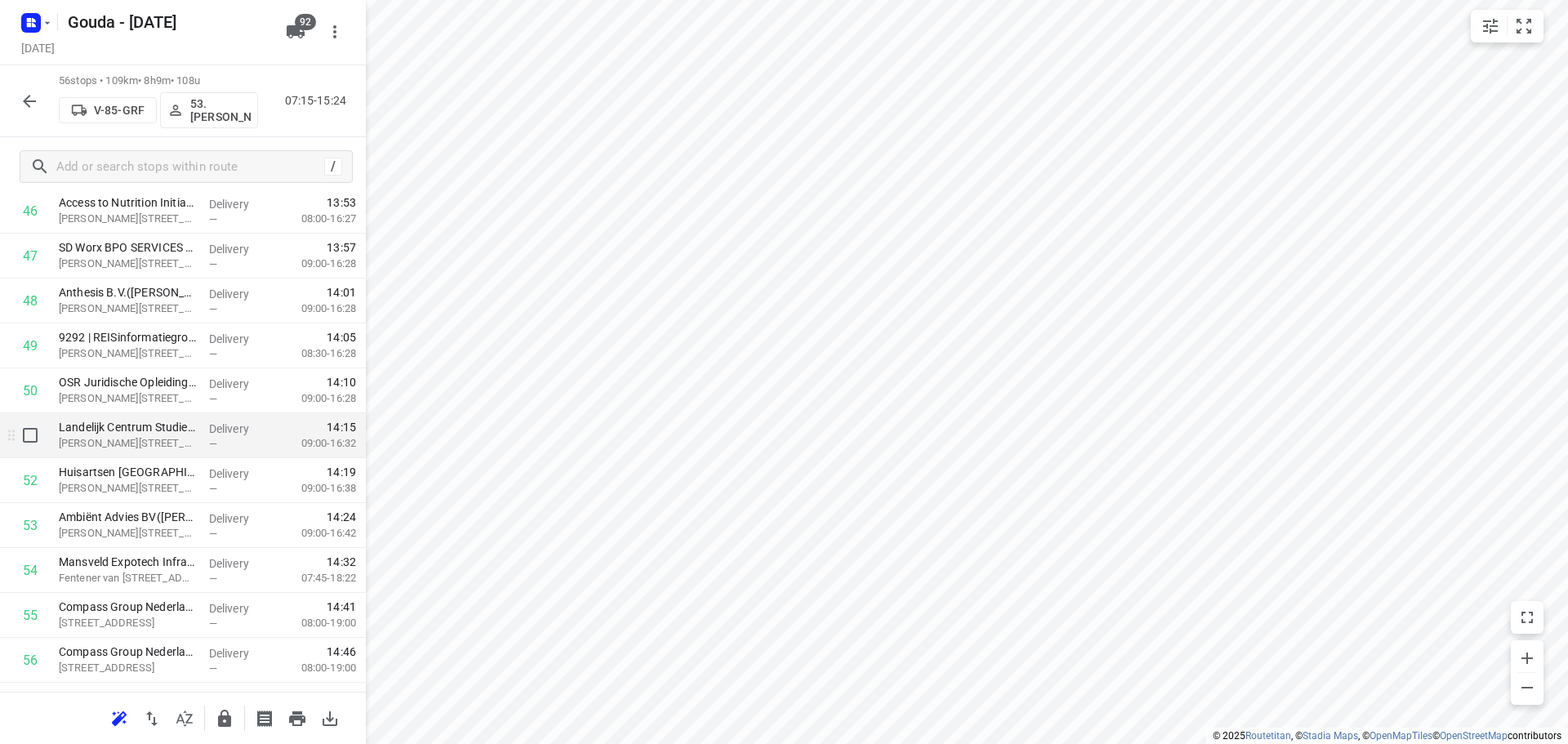
scroll to position [2193, 0]
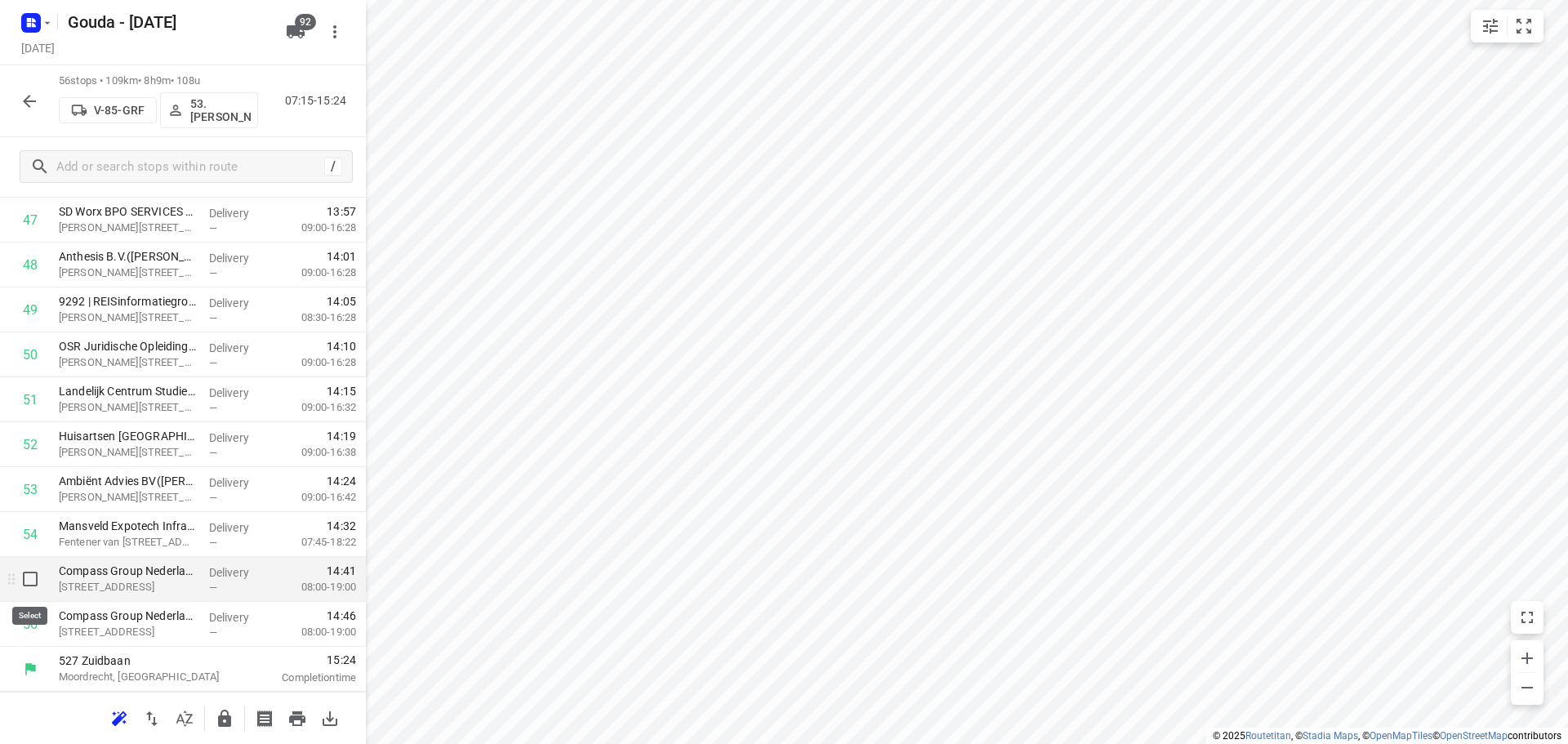
click at [38, 585] on input "checkbox" at bounding box center [30, 579] width 33 height 33
checkbox input "true"
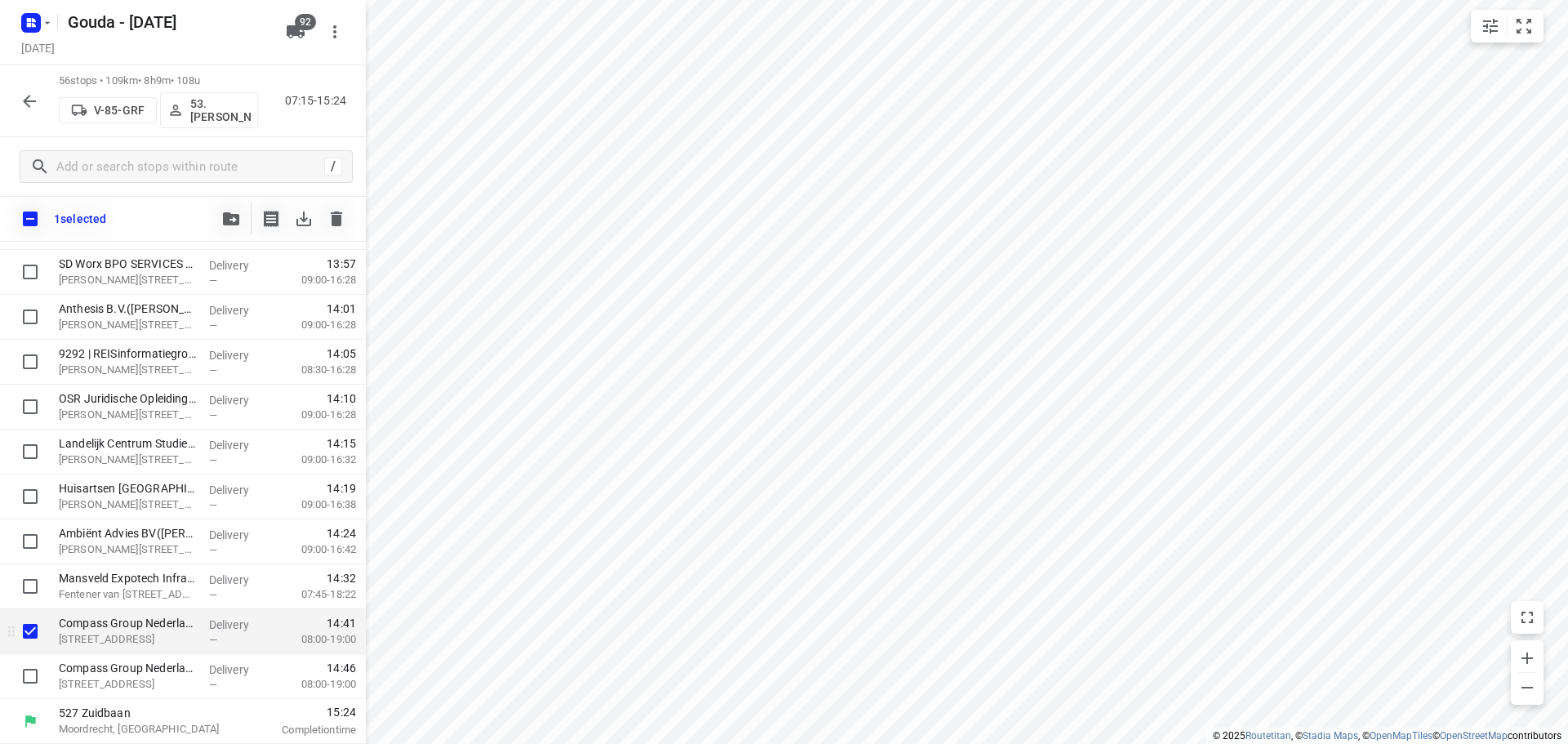
scroll to position [2187, 0]
drag, startPoint x: 26, startPoint y: 680, endPoint x: 290, endPoint y: 612, distance: 272.6
click at [28, 680] on input "checkbox" at bounding box center [30, 676] width 33 height 33
checkbox input "true"
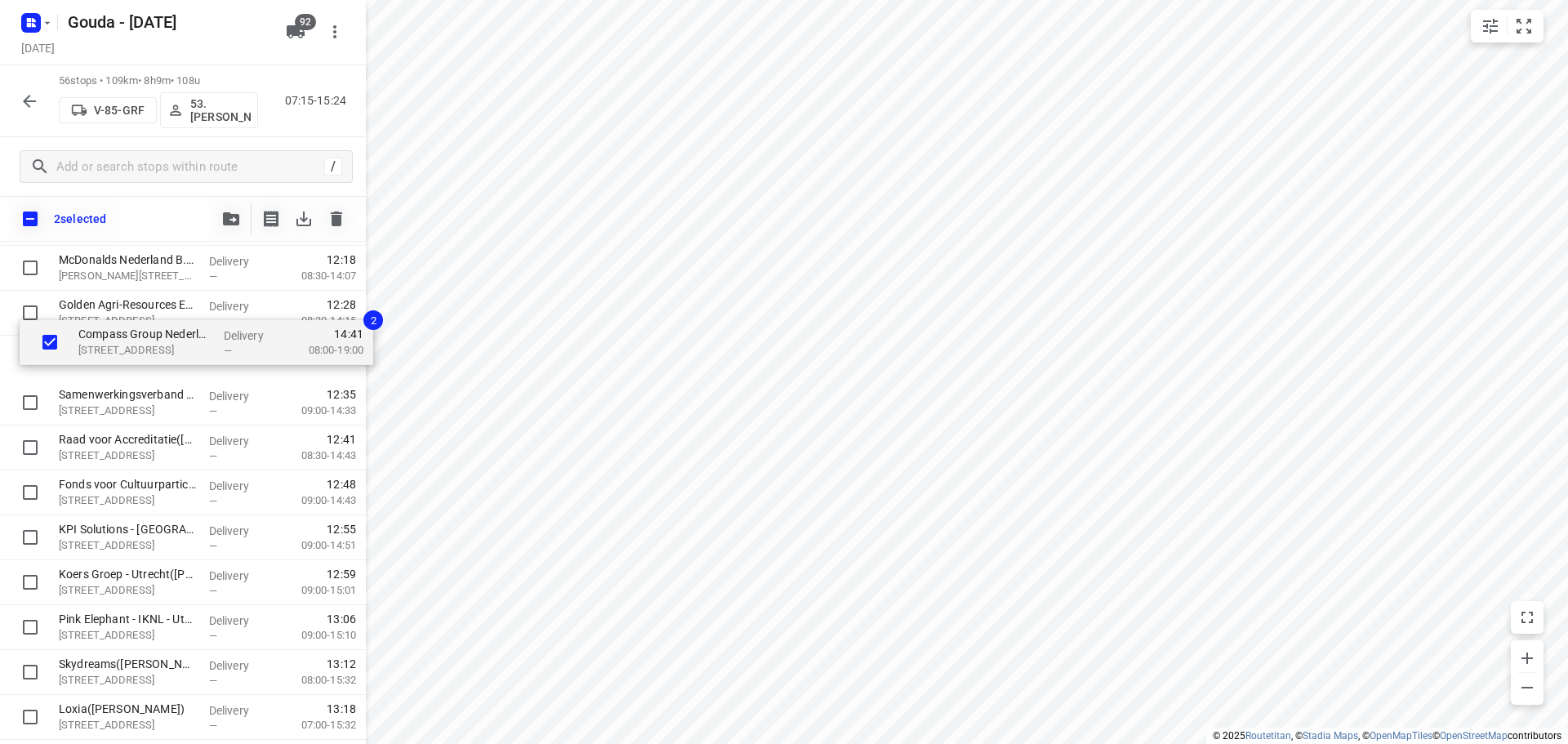
scroll to position [1558, 0]
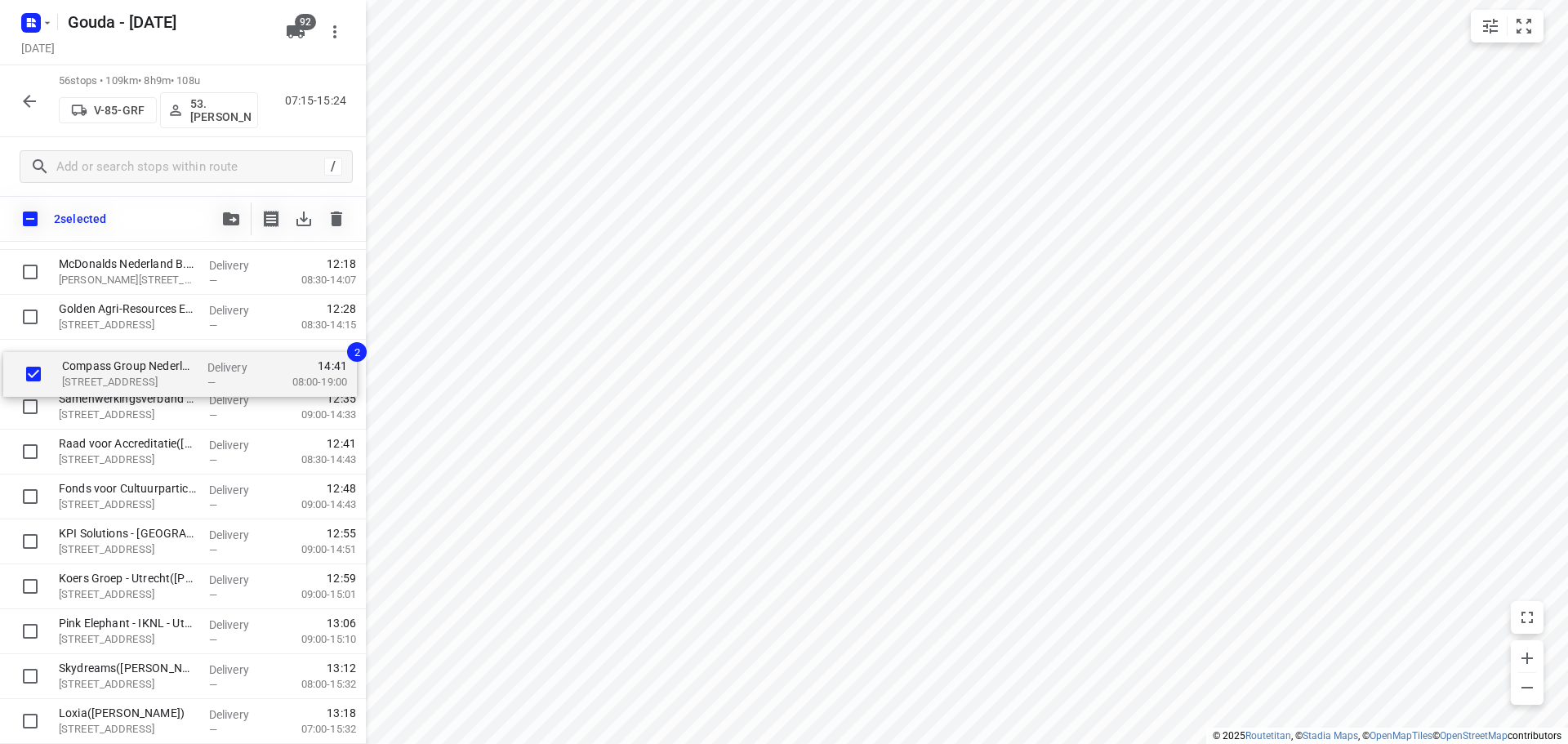
drag, startPoint x: 110, startPoint y: 634, endPoint x: 114, endPoint y: 367, distance: 267.0
click at [114, 367] on div "⭐Vitam – DJI - [PERSON_NAME][GEOGRAPHIC_DATA]([PERSON_NAME]) Herman [STREET_ADD…" at bounding box center [183, 70] width 366 height 2517
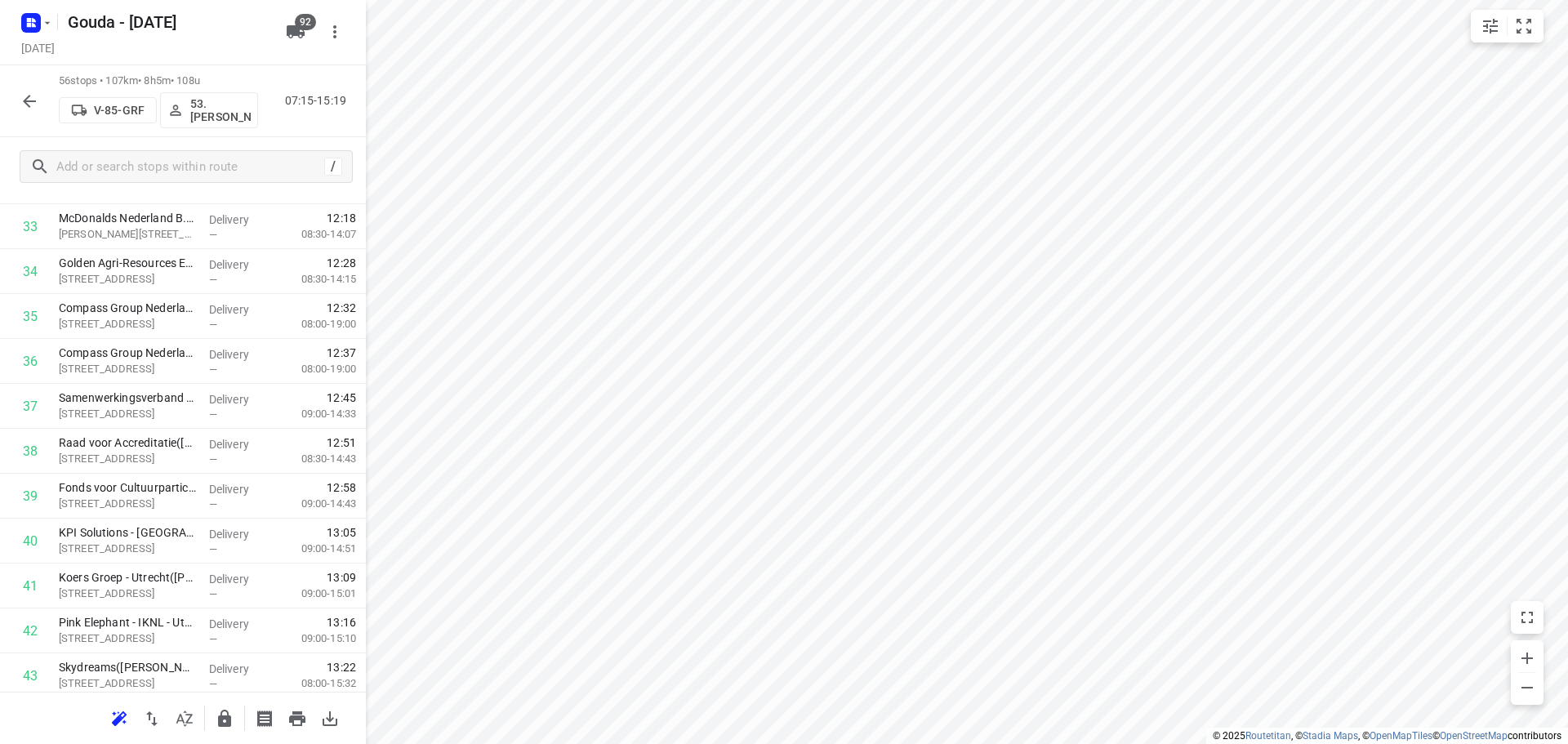
scroll to position [2193, 0]
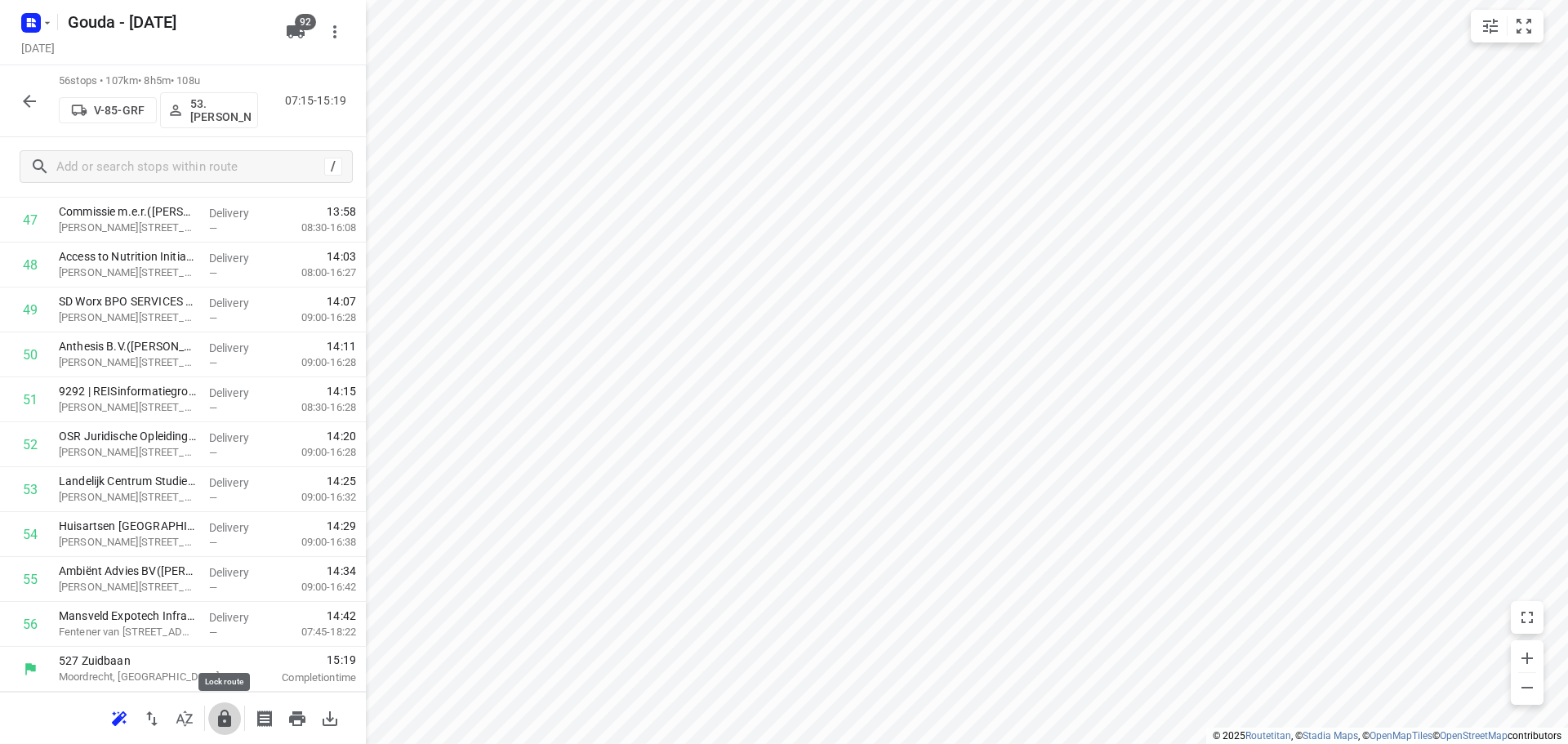
click at [216, 731] on button "button" at bounding box center [224, 719] width 33 height 33
click at [24, 87] on button "button" at bounding box center [29, 101] width 33 height 33
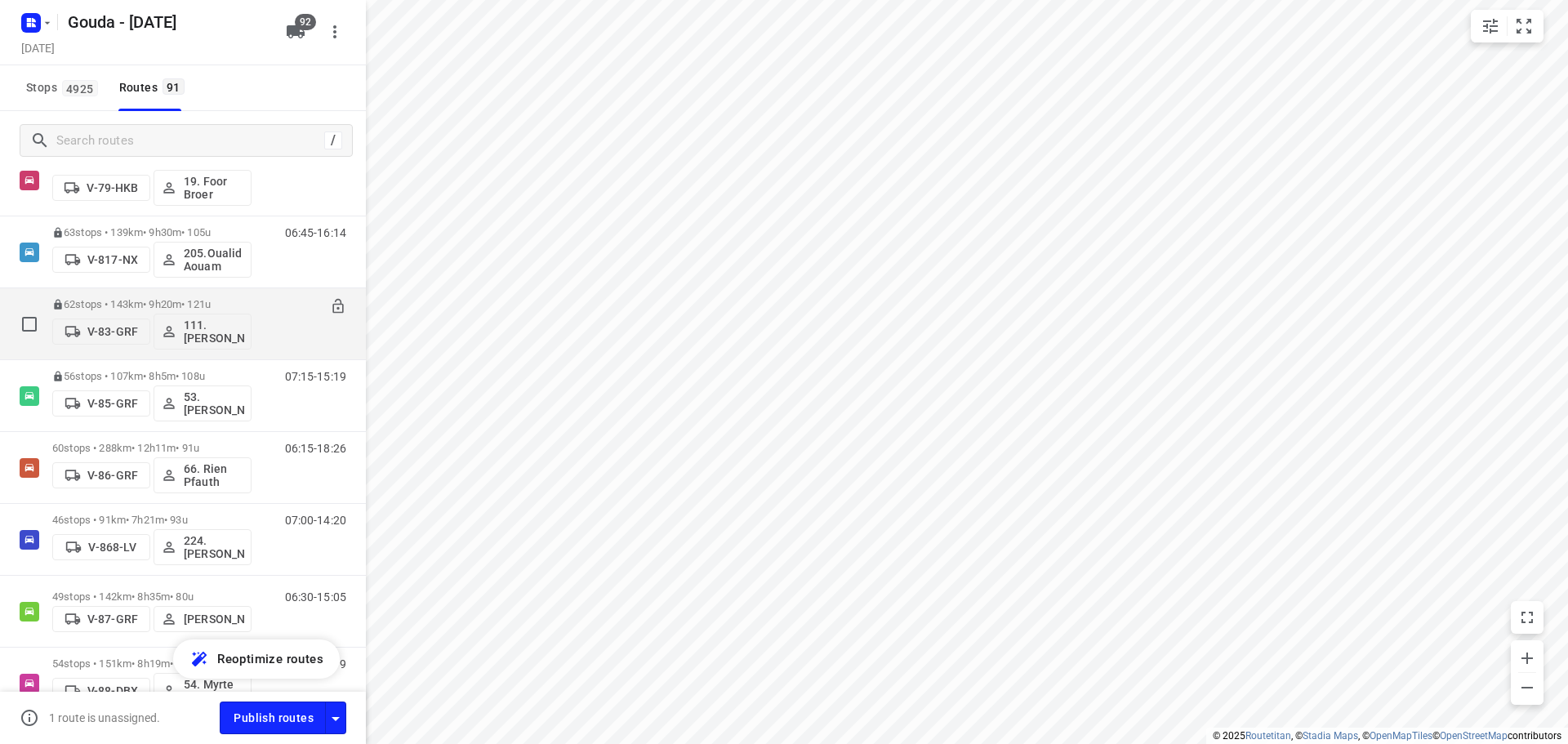
scroll to position [2696, 0]
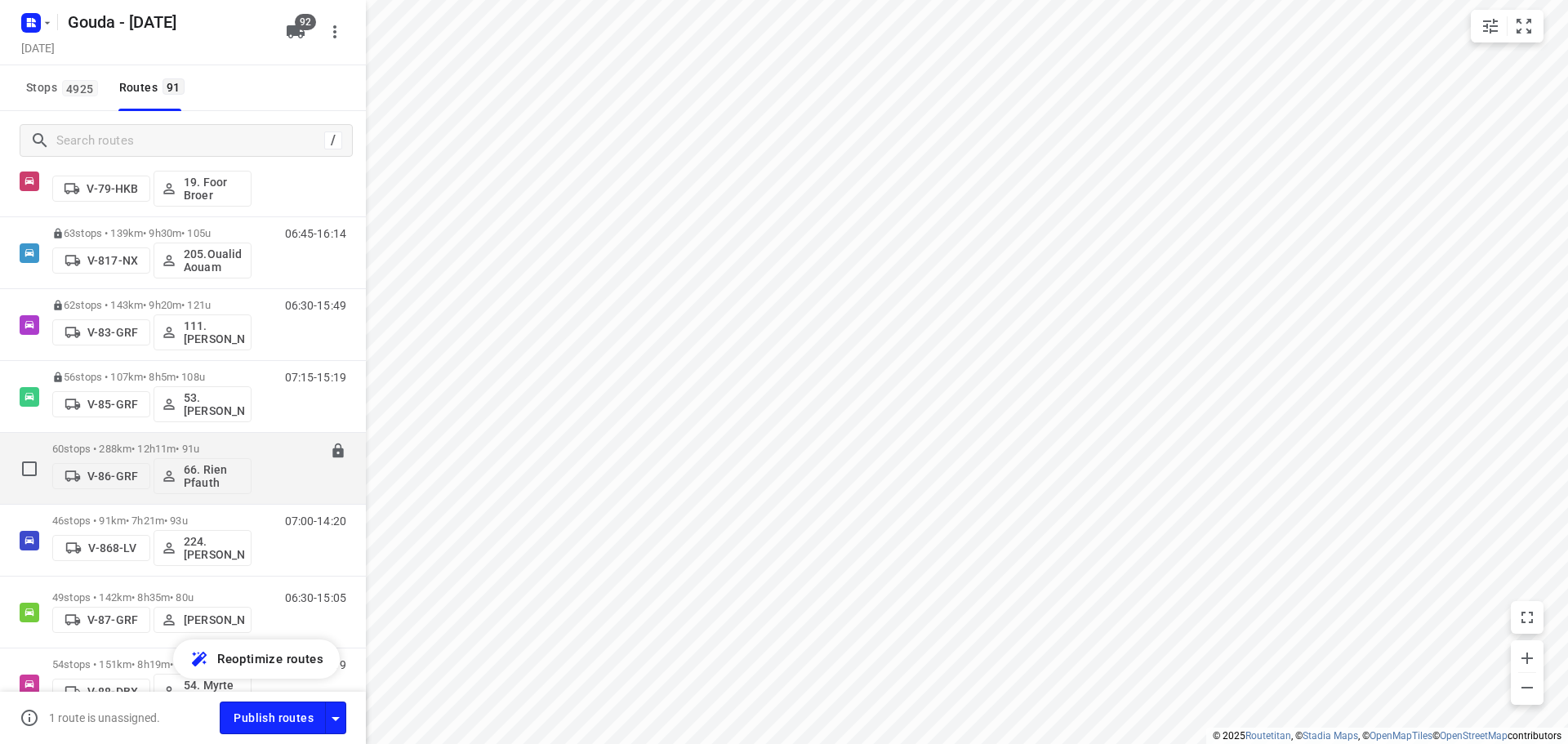
click at [207, 445] on p "60 stops • 288km • 12h11m • 91u" at bounding box center [152, 448] width 199 height 12
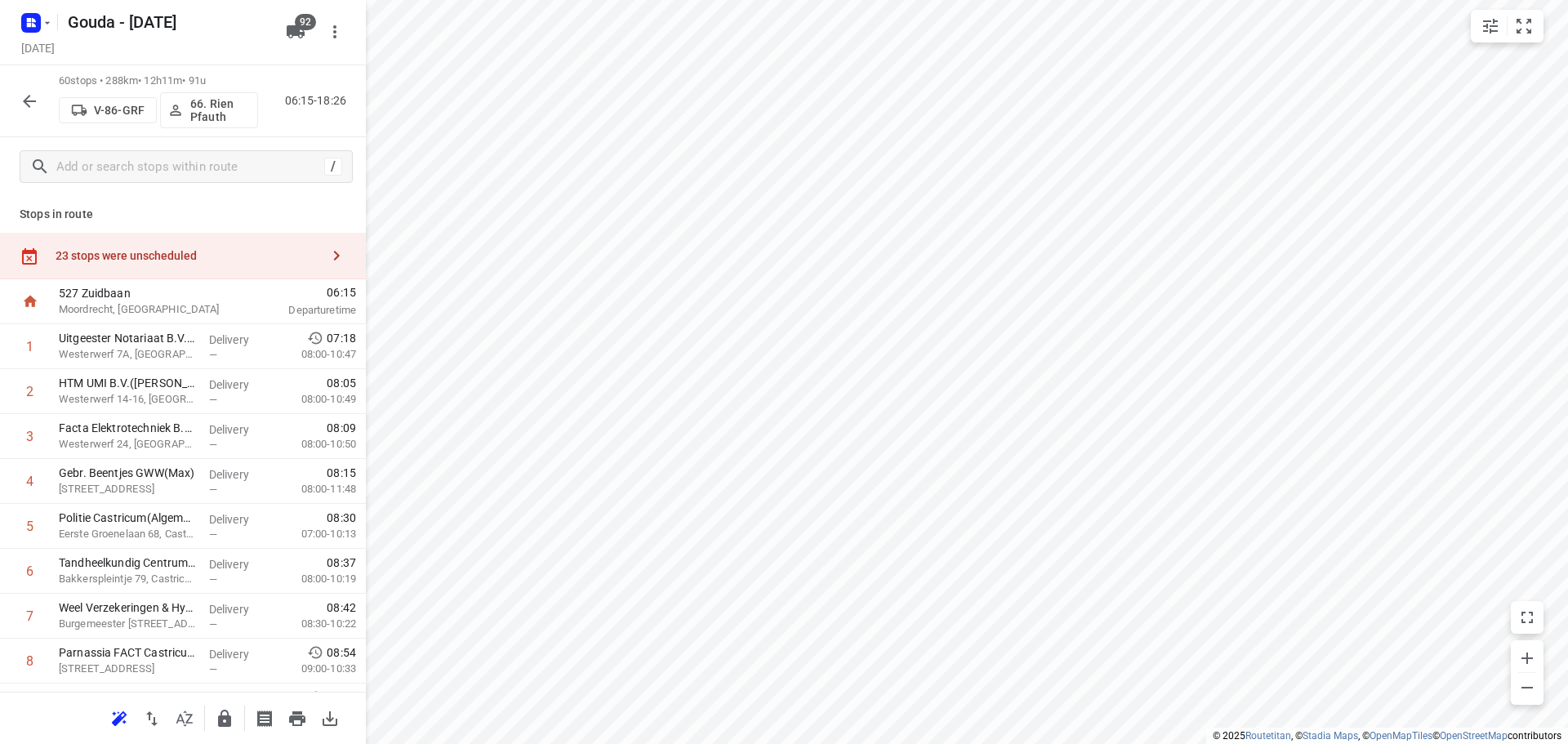
click at [181, 730] on button "button" at bounding box center [184, 719] width 33 height 33
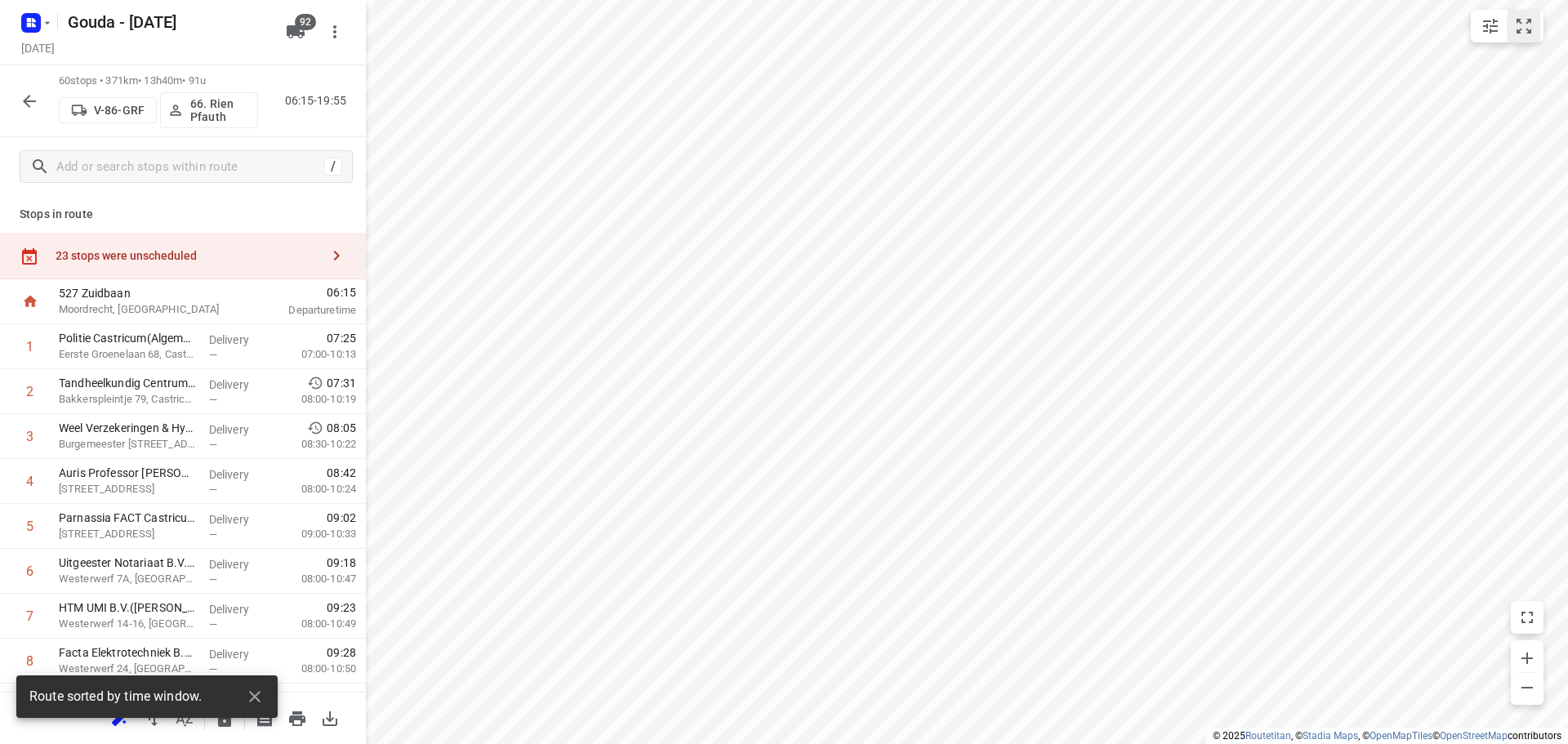
click at [1539, 25] on div "small contained button group" at bounding box center [1506, 25] width 72 height 33
click at [1530, 28] on icon "small contained button group" at bounding box center [1524, 25] width 20 height 20
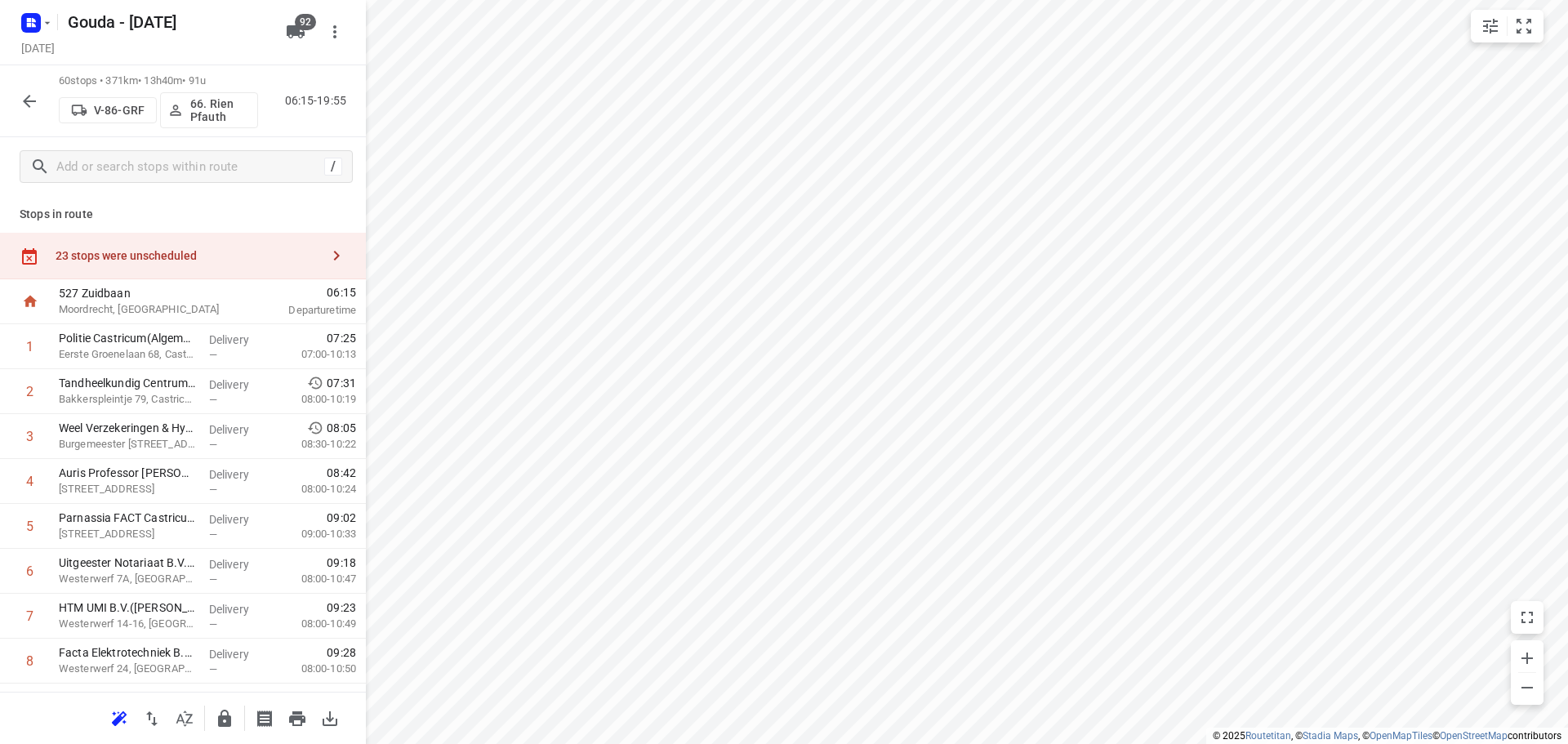
click at [191, 724] on icon "button" at bounding box center [184, 719] width 20 height 20
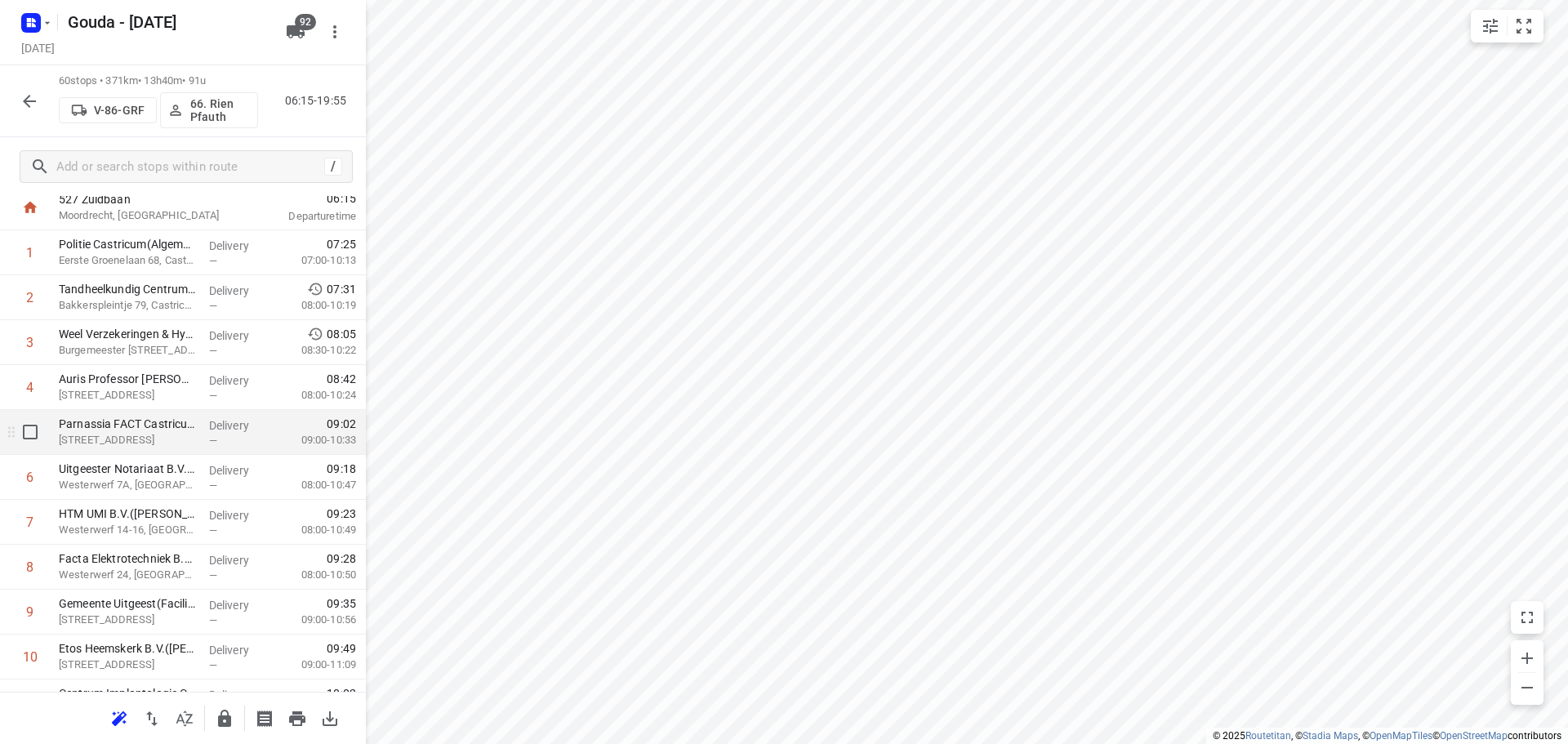
scroll to position [245, 0]
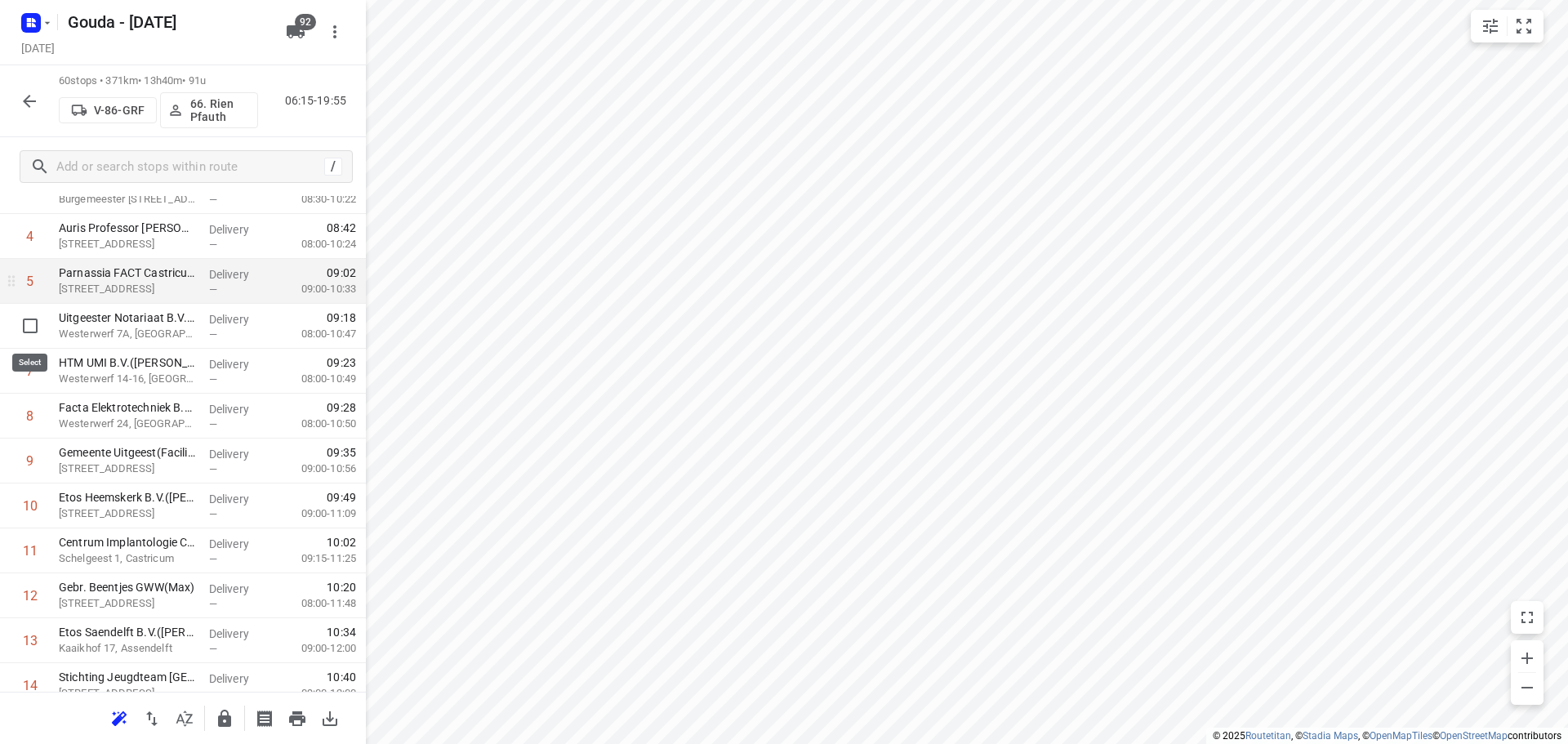
drag, startPoint x: 28, startPoint y: 332, endPoint x: 23, endPoint y: 349, distance: 17.7
click at [28, 332] on input "checkbox" at bounding box center [30, 326] width 33 height 33
checkbox input "true"
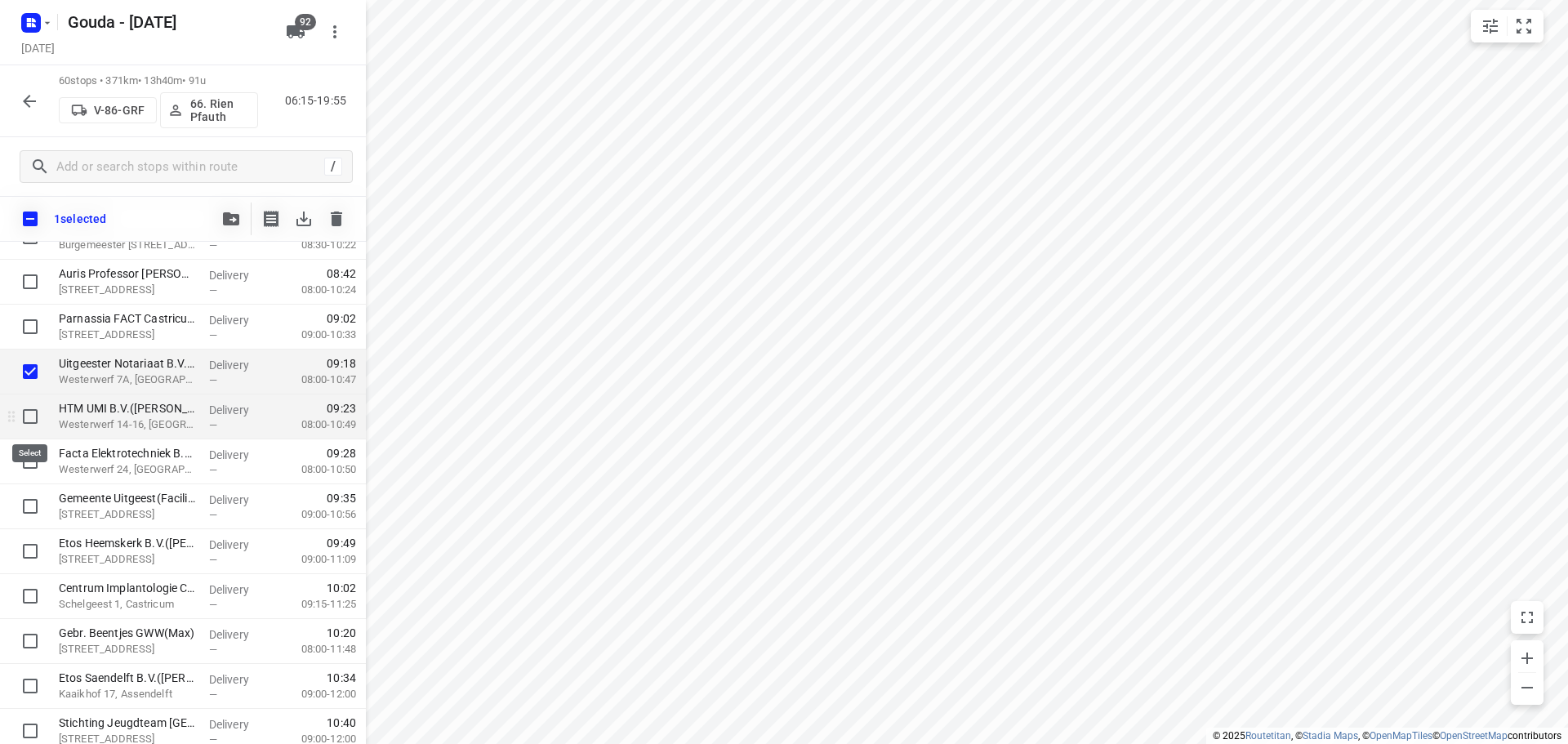
click at [27, 417] on input "checkbox" at bounding box center [30, 416] width 33 height 33
checkbox input "true"
click at [28, 462] on input "checkbox" at bounding box center [30, 461] width 33 height 33
checkbox input "true"
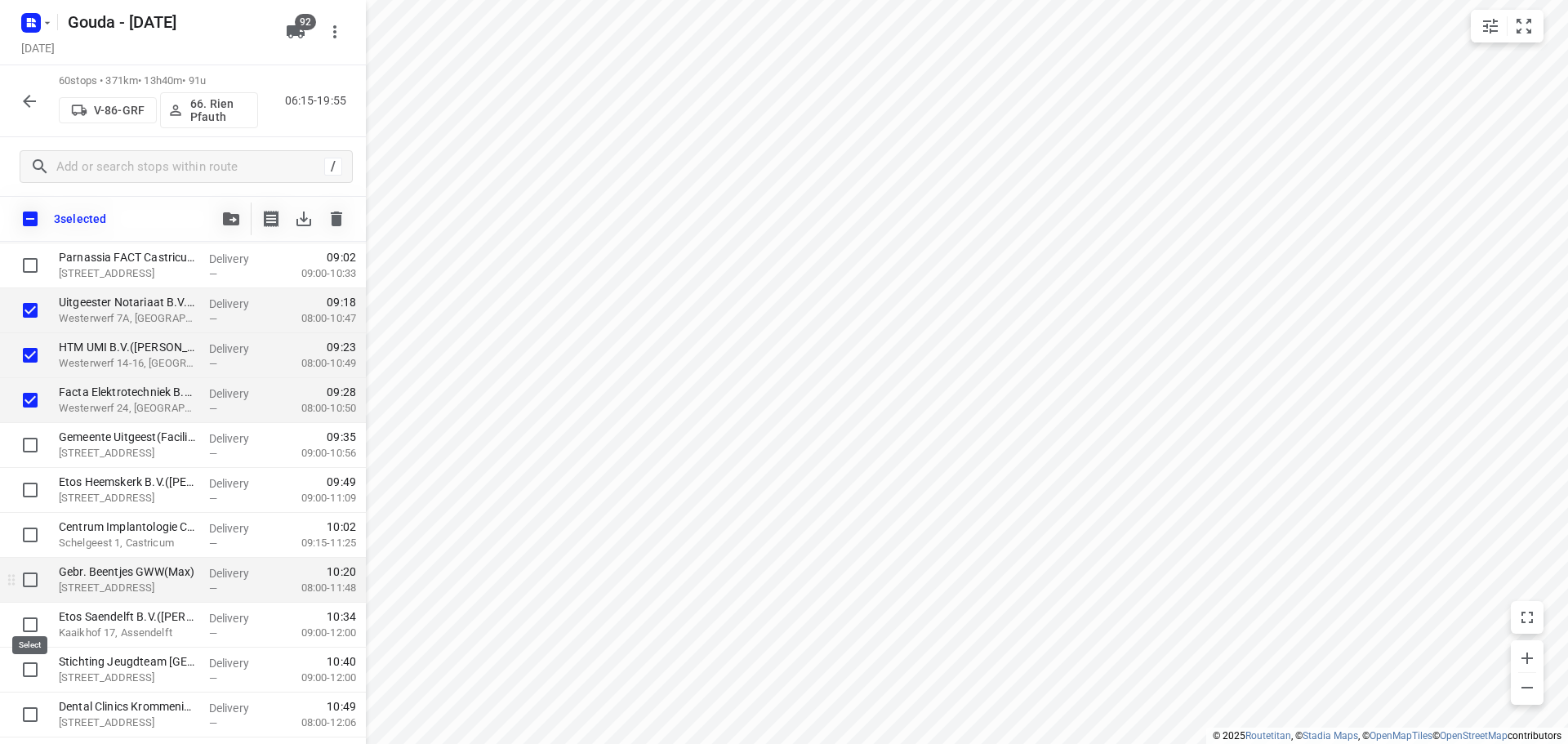
scroll to position [327, 0]
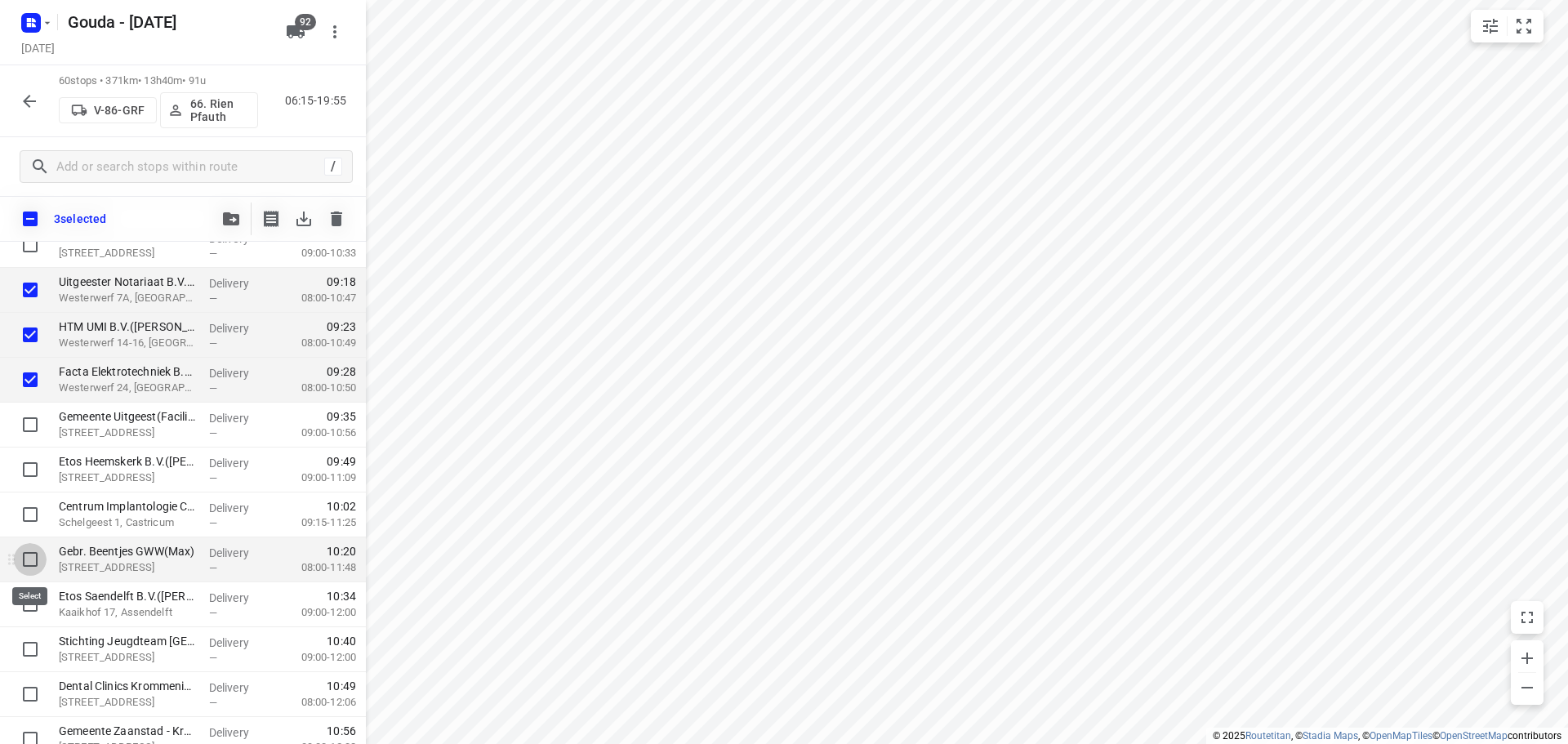
click at [27, 562] on input "checkbox" at bounding box center [30, 559] width 33 height 33
checkbox input "true"
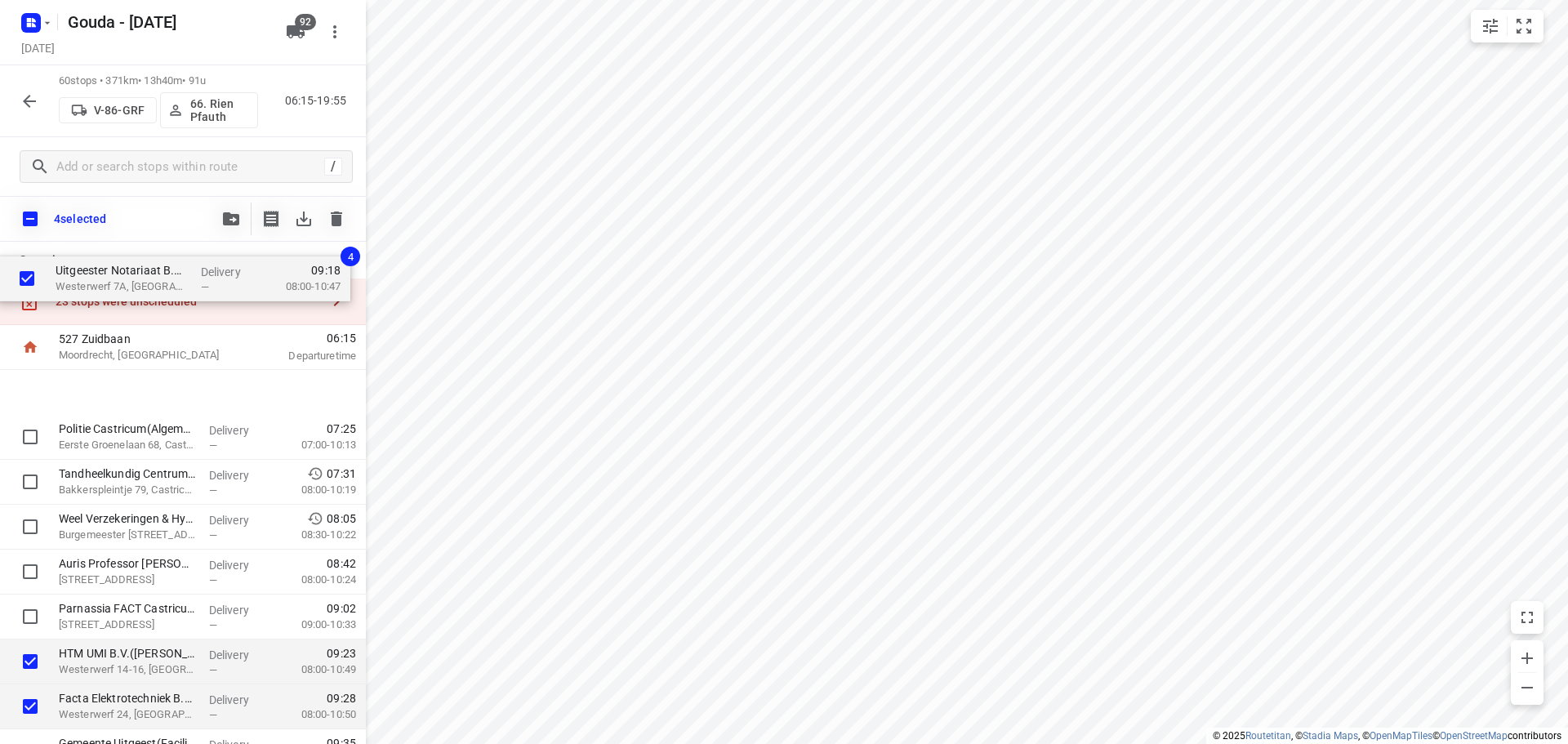
scroll to position [0, 0]
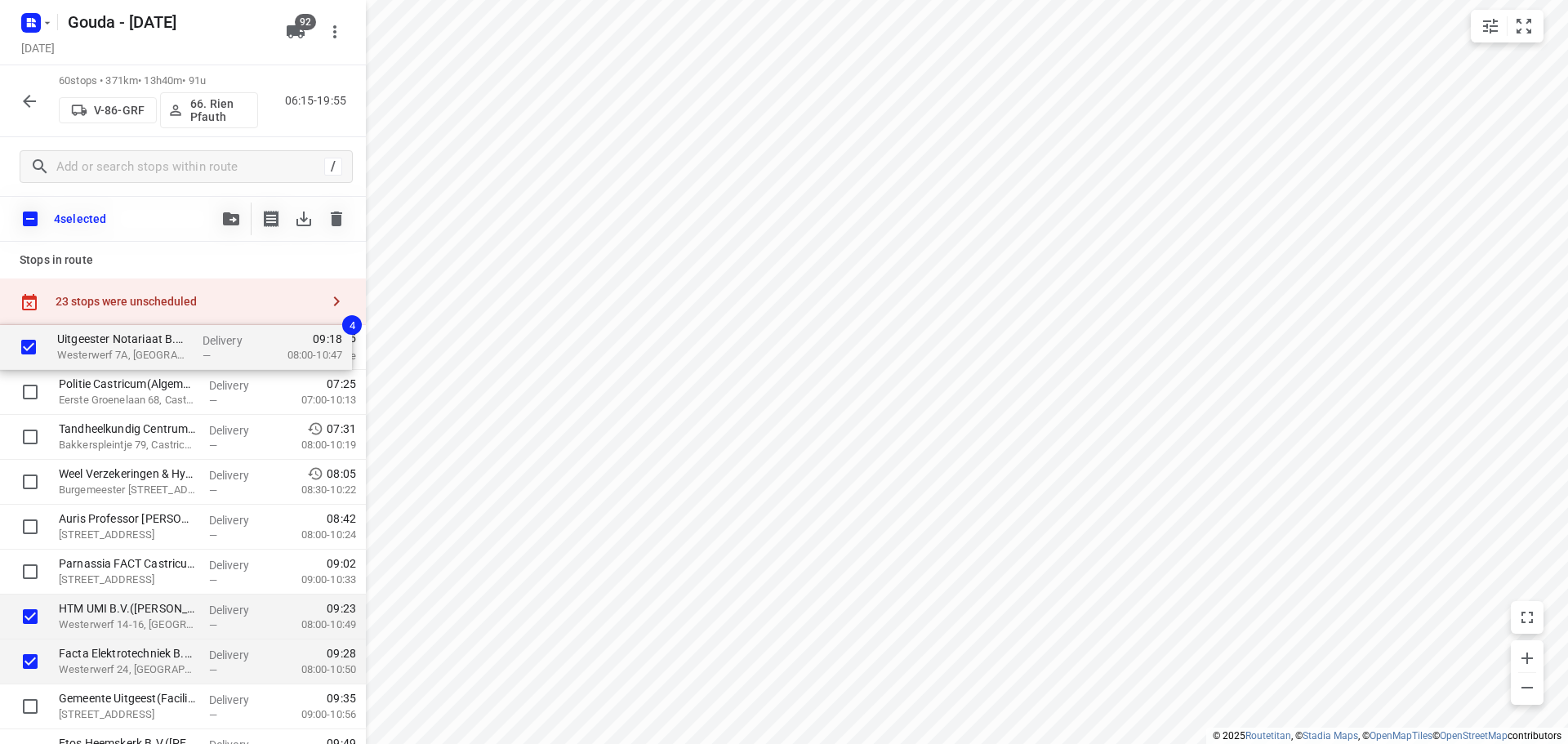
drag, startPoint x: 142, startPoint y: 281, endPoint x: 141, endPoint y: 329, distance: 48.0
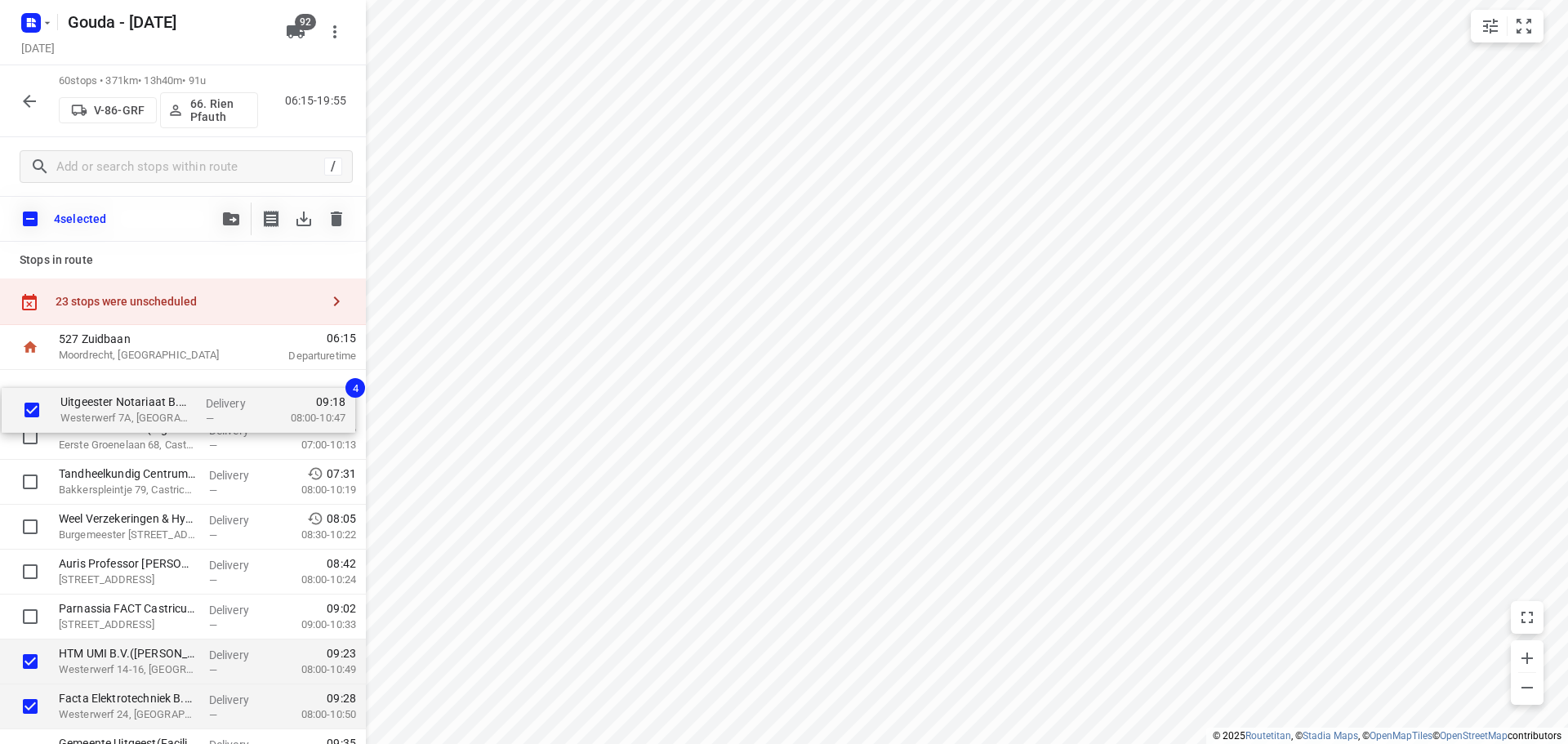
drag, startPoint x: 158, startPoint y: 616, endPoint x: 159, endPoint y: 393, distance: 223.0
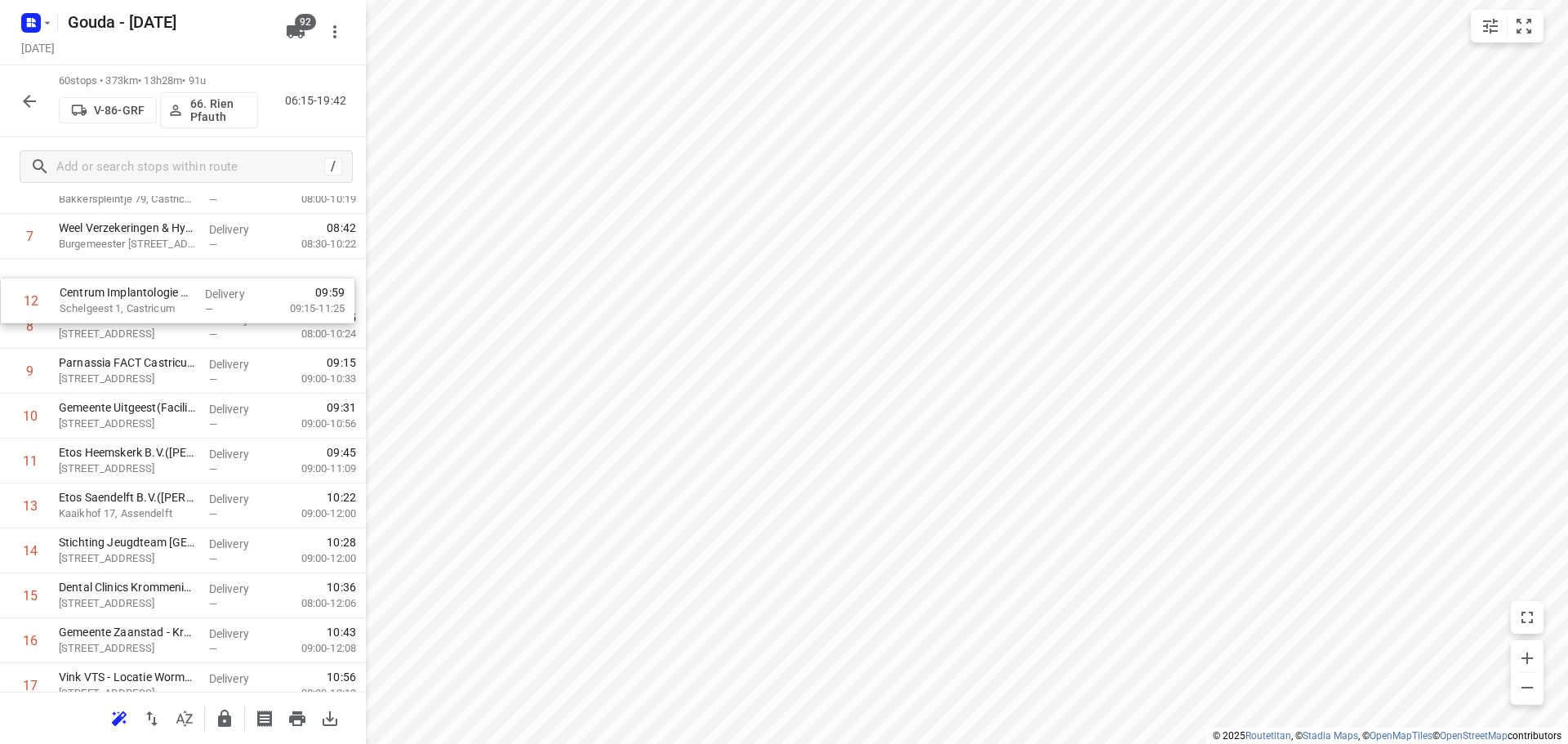
scroll to position [367, 0]
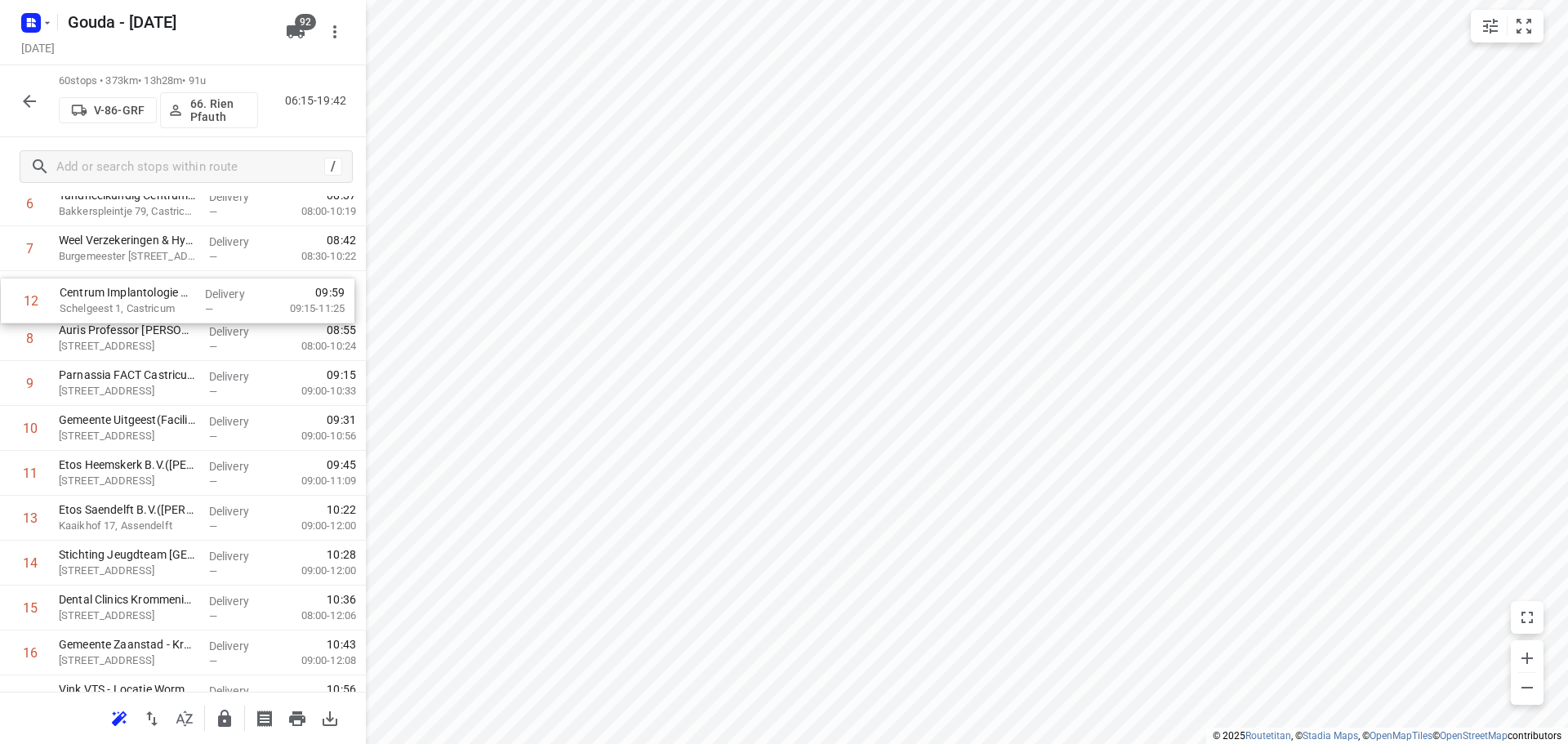
drag, startPoint x: 111, startPoint y: 447, endPoint x: 116, endPoint y: 310, distance: 137.1
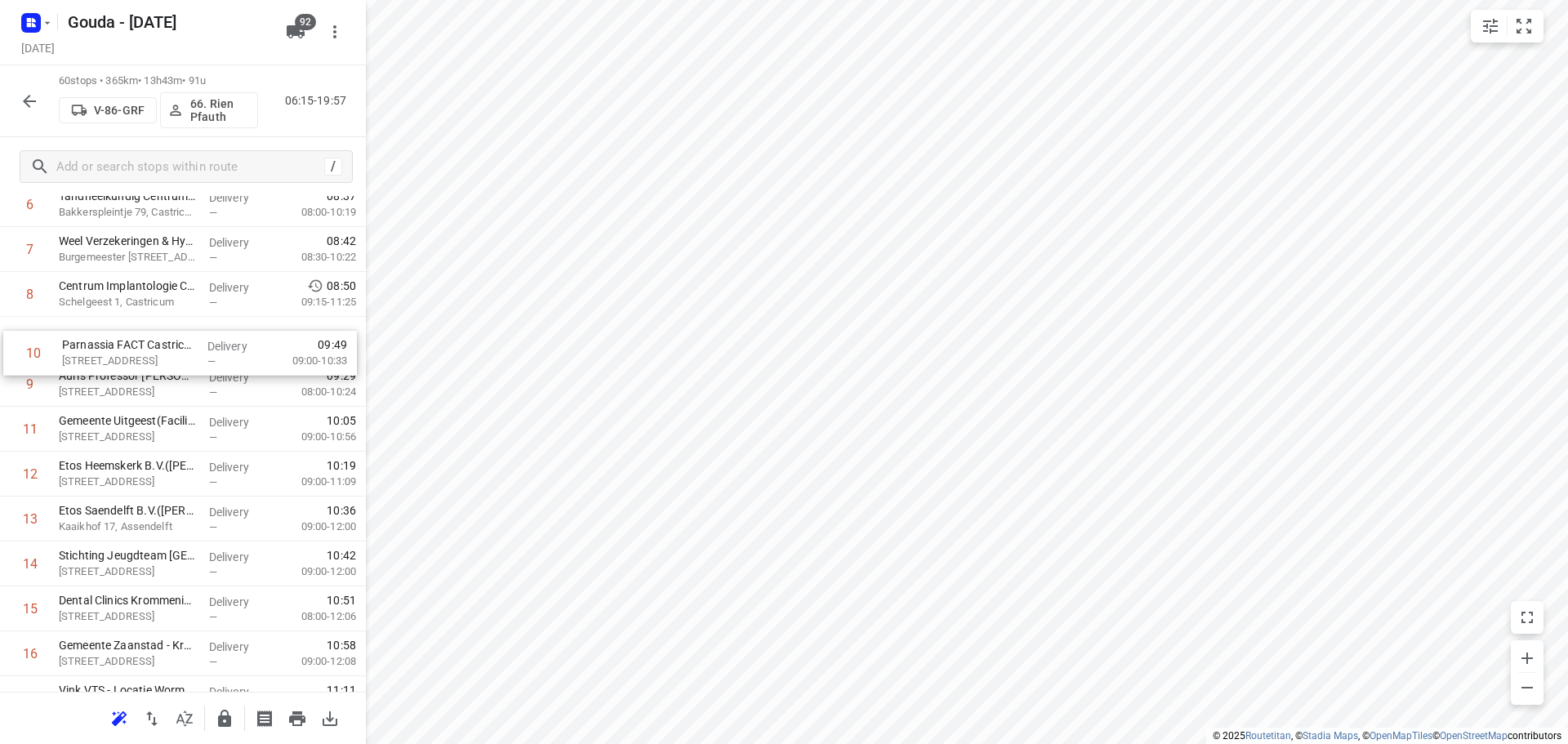
drag, startPoint x: 133, startPoint y: 386, endPoint x: 139, endPoint y: 349, distance: 37.5
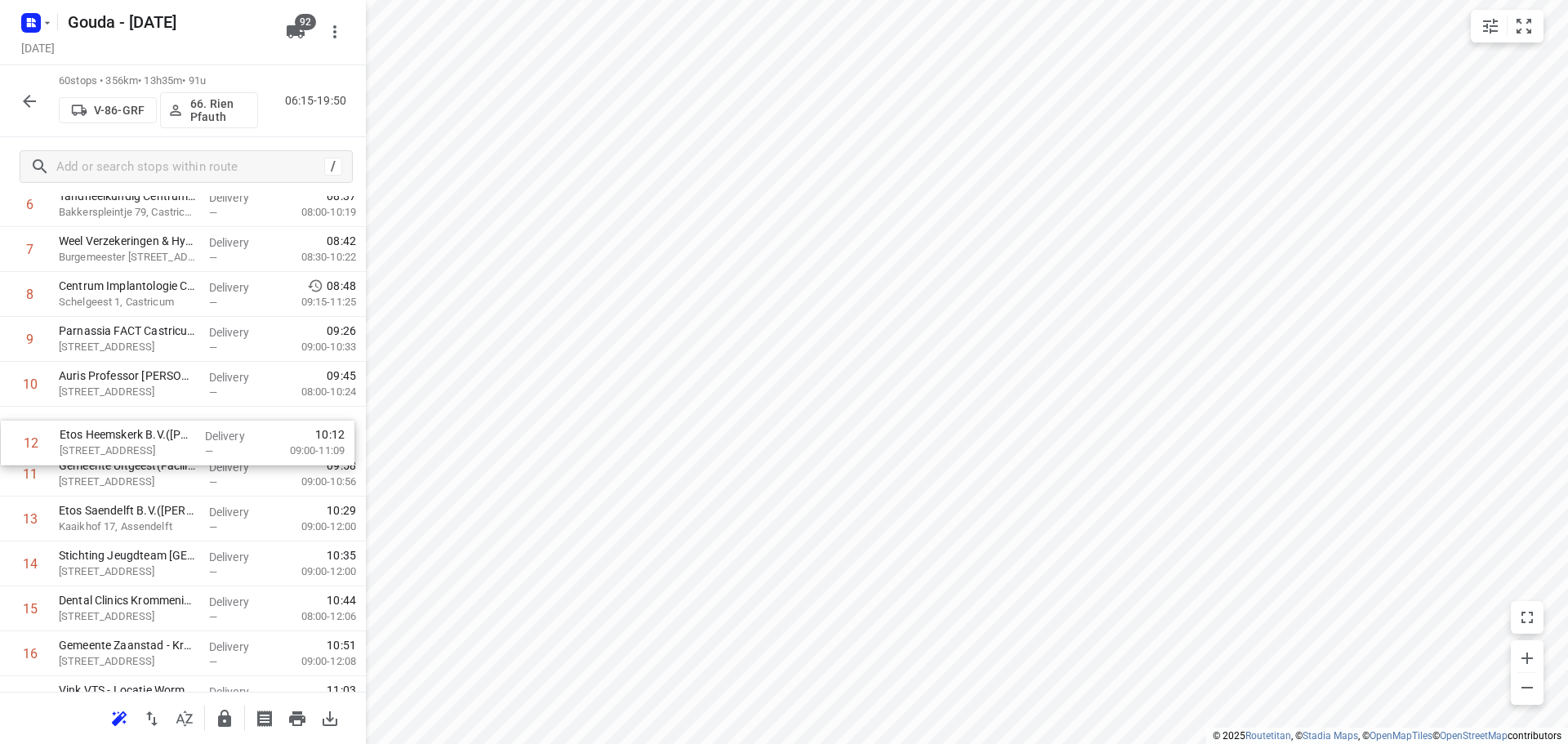
drag, startPoint x: 115, startPoint y: 475, endPoint x: 115, endPoint y: 436, distance: 39.0
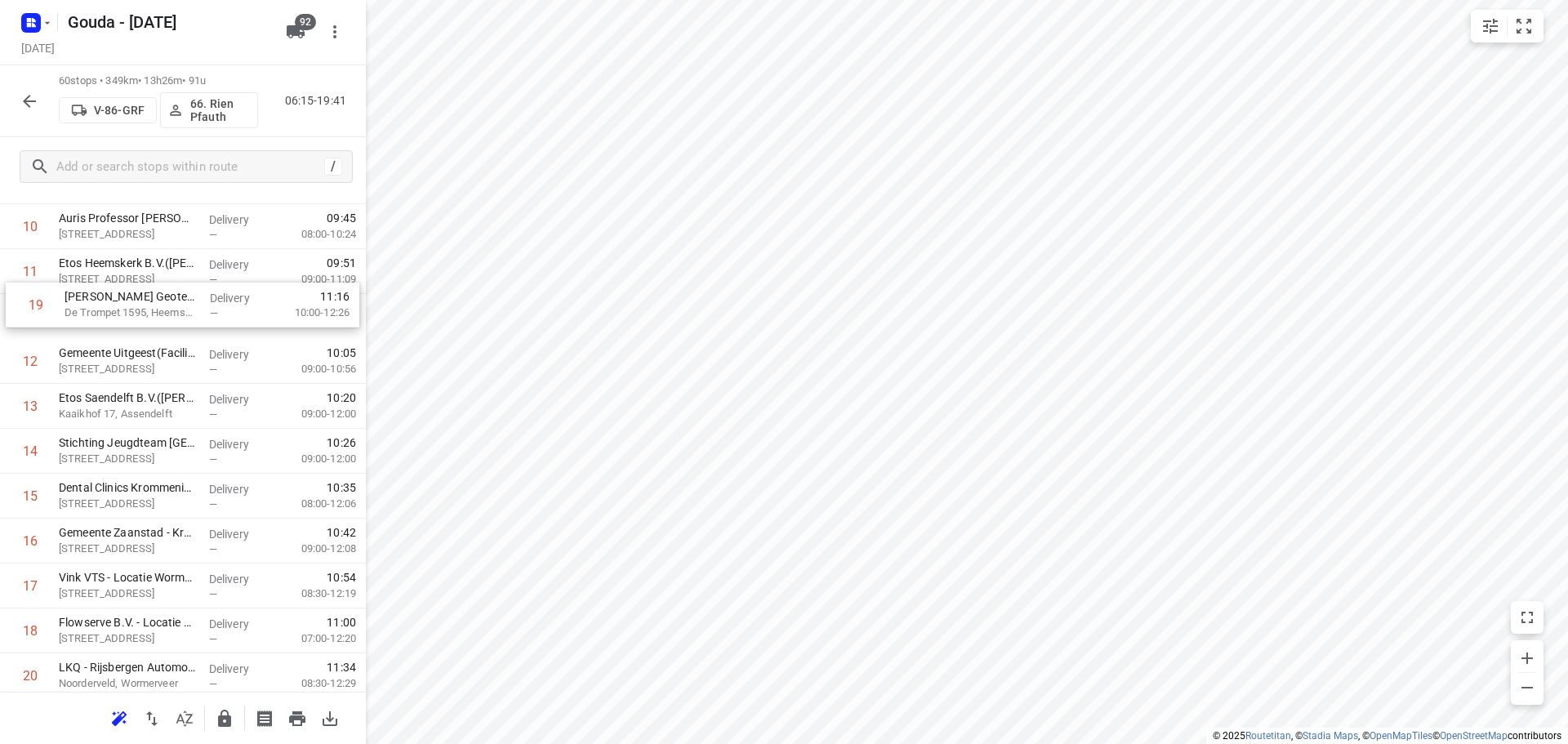
scroll to position [519, 0]
drag, startPoint x: 110, startPoint y: 545, endPoint x: 105, endPoint y: 323, distance: 222.1
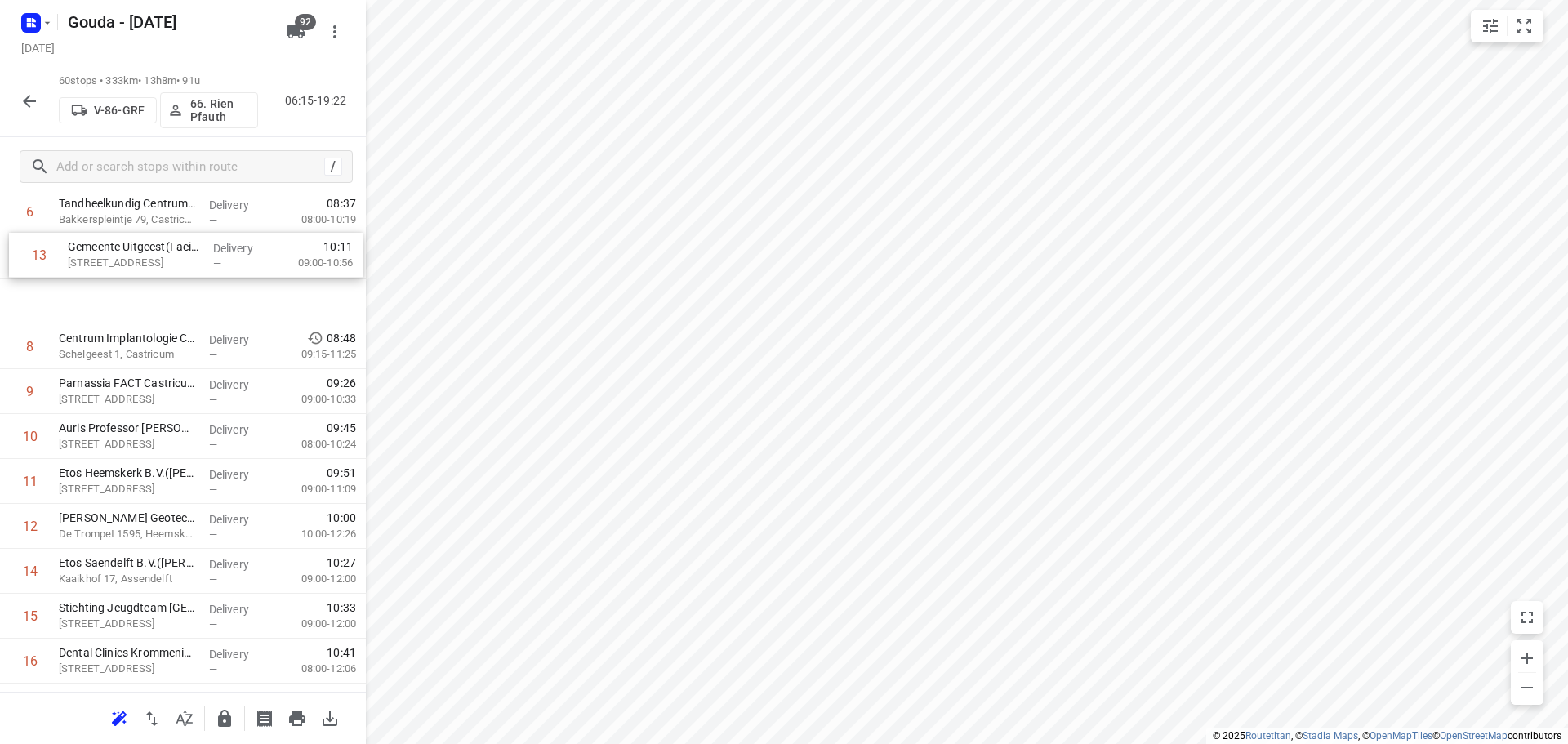
scroll to position [359, 0]
drag, startPoint x: 206, startPoint y: 365, endPoint x: 219, endPoint y: 389, distance: 27.3
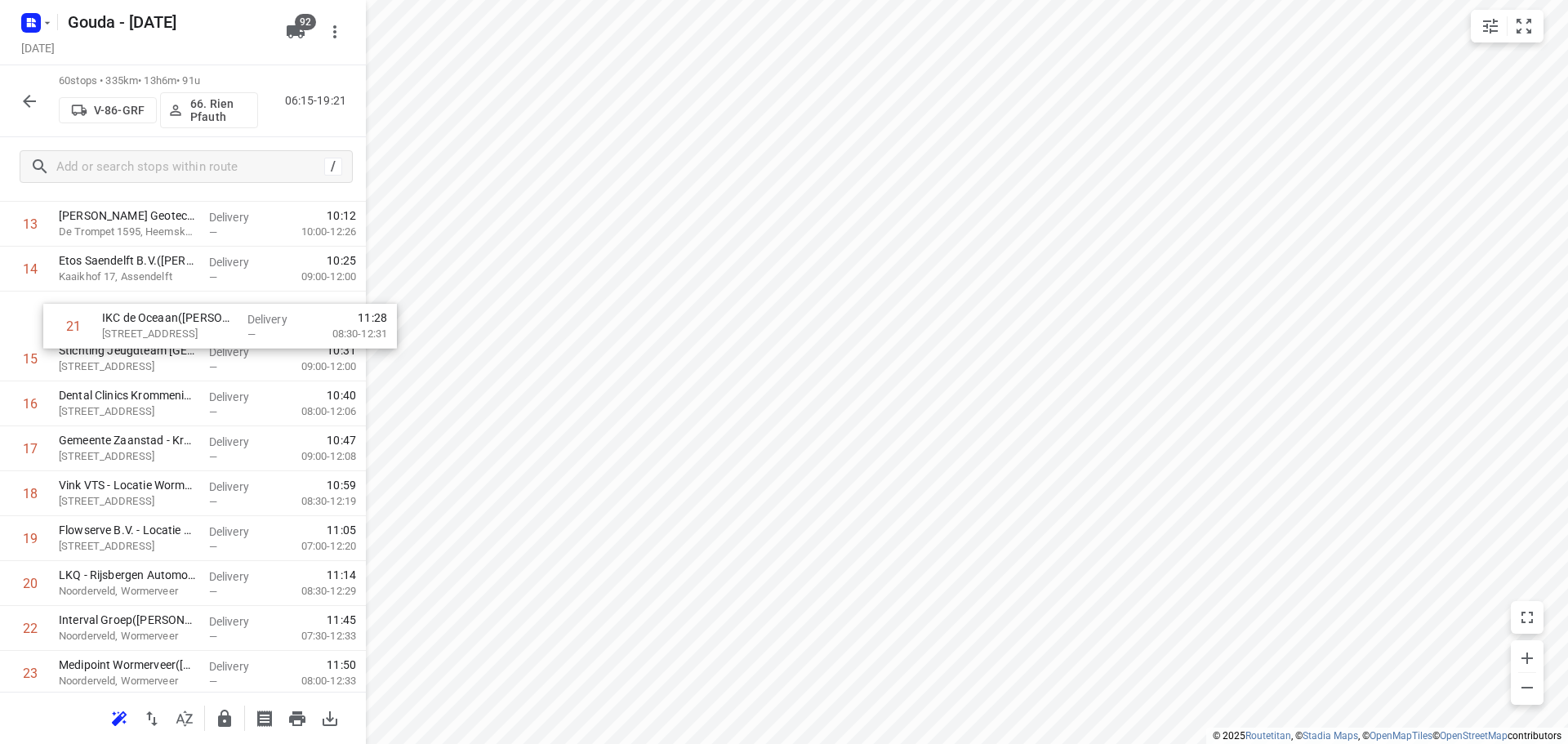
scroll to position [661, 0]
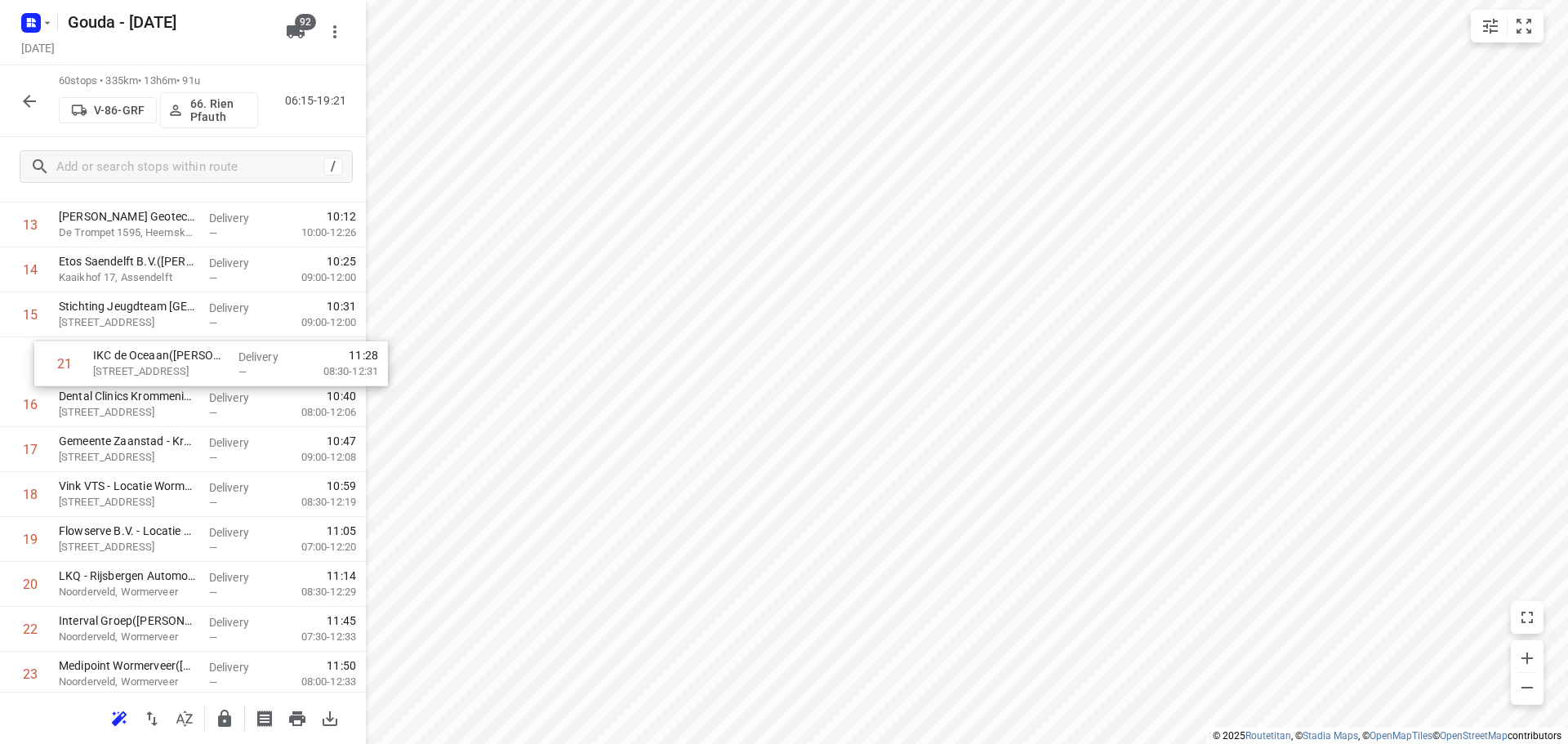
drag, startPoint x: 133, startPoint y: 475, endPoint x: 165, endPoint y: 354, distance: 125.2
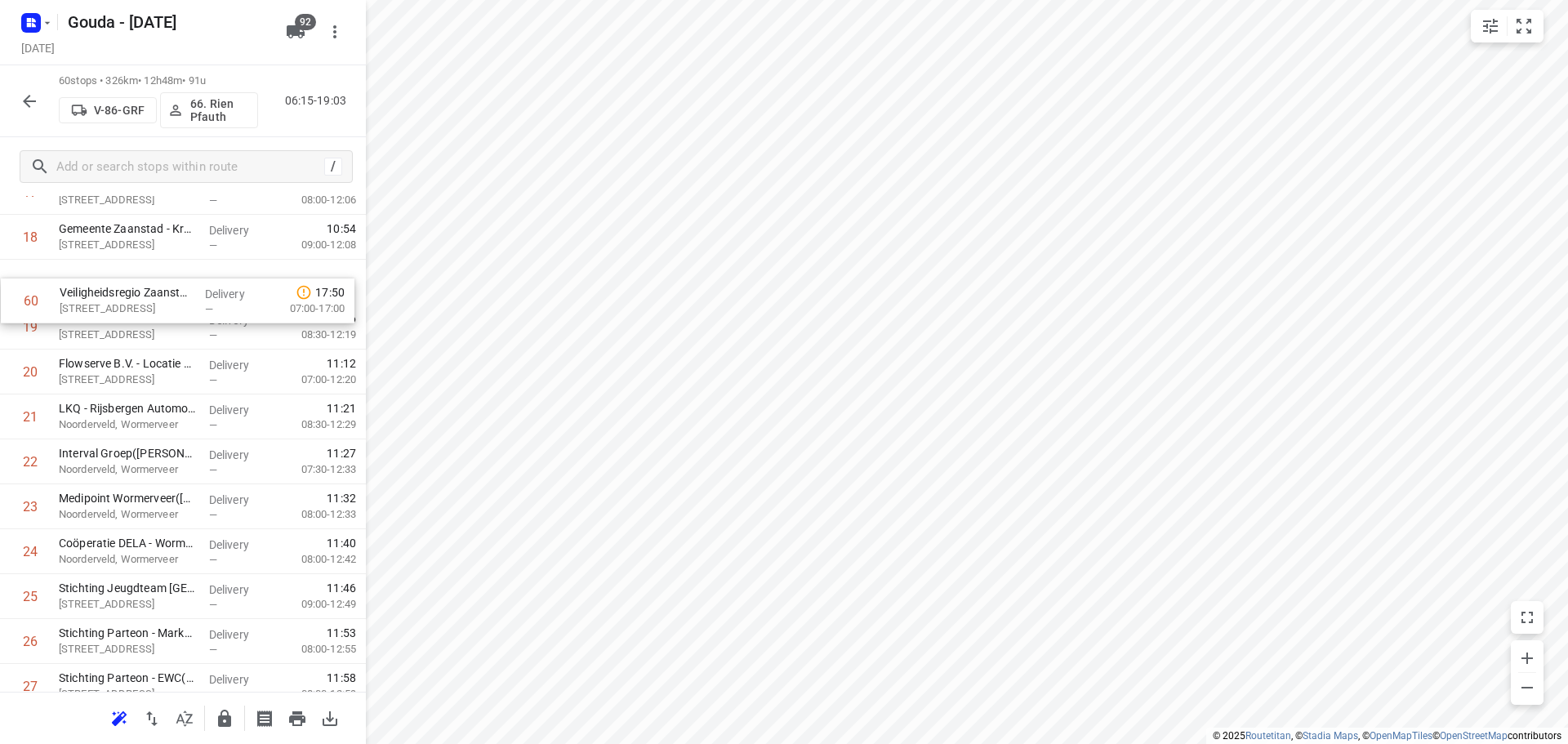
scroll to position [857, 0]
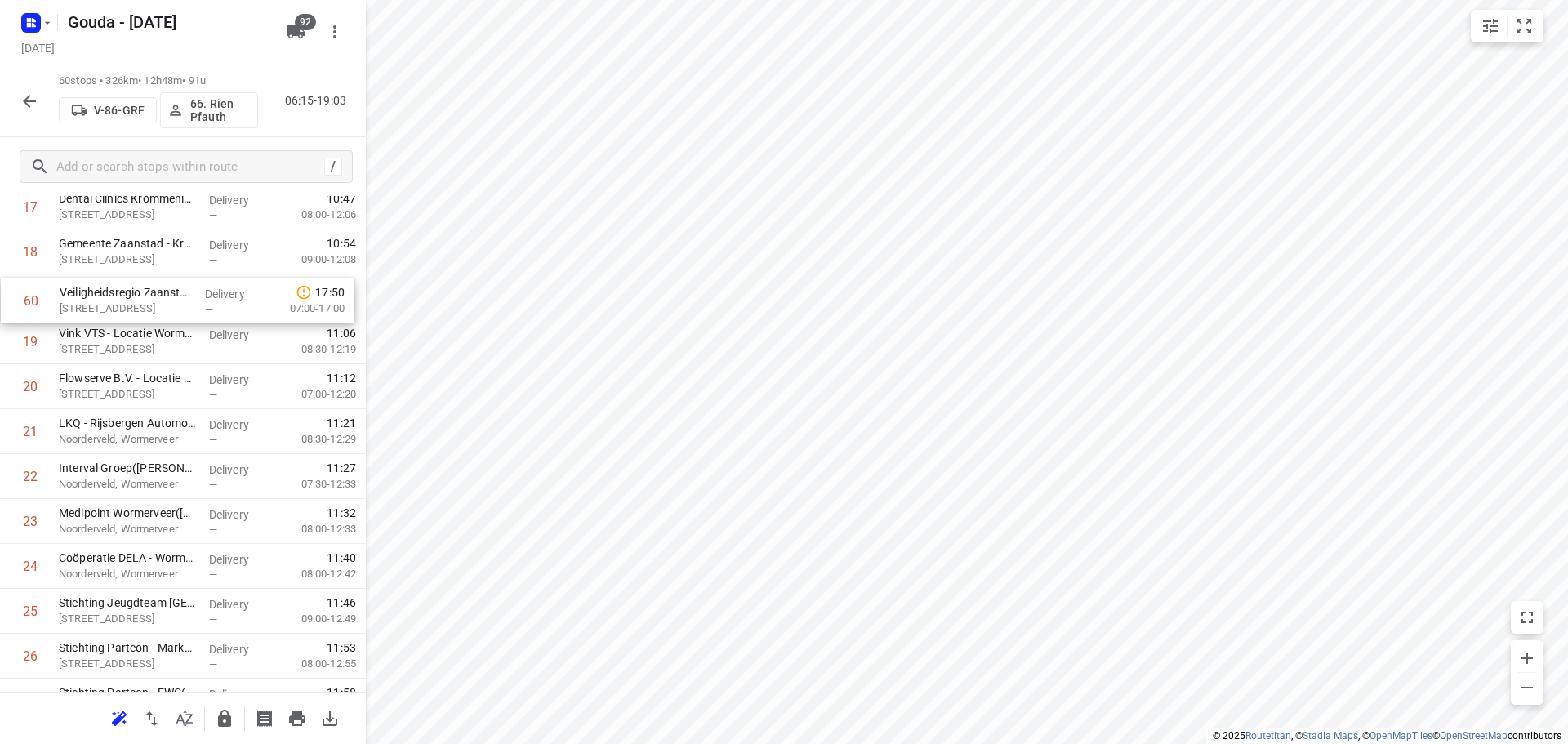
drag, startPoint x: 131, startPoint y: 638, endPoint x: 131, endPoint y: 298, distance: 340.0
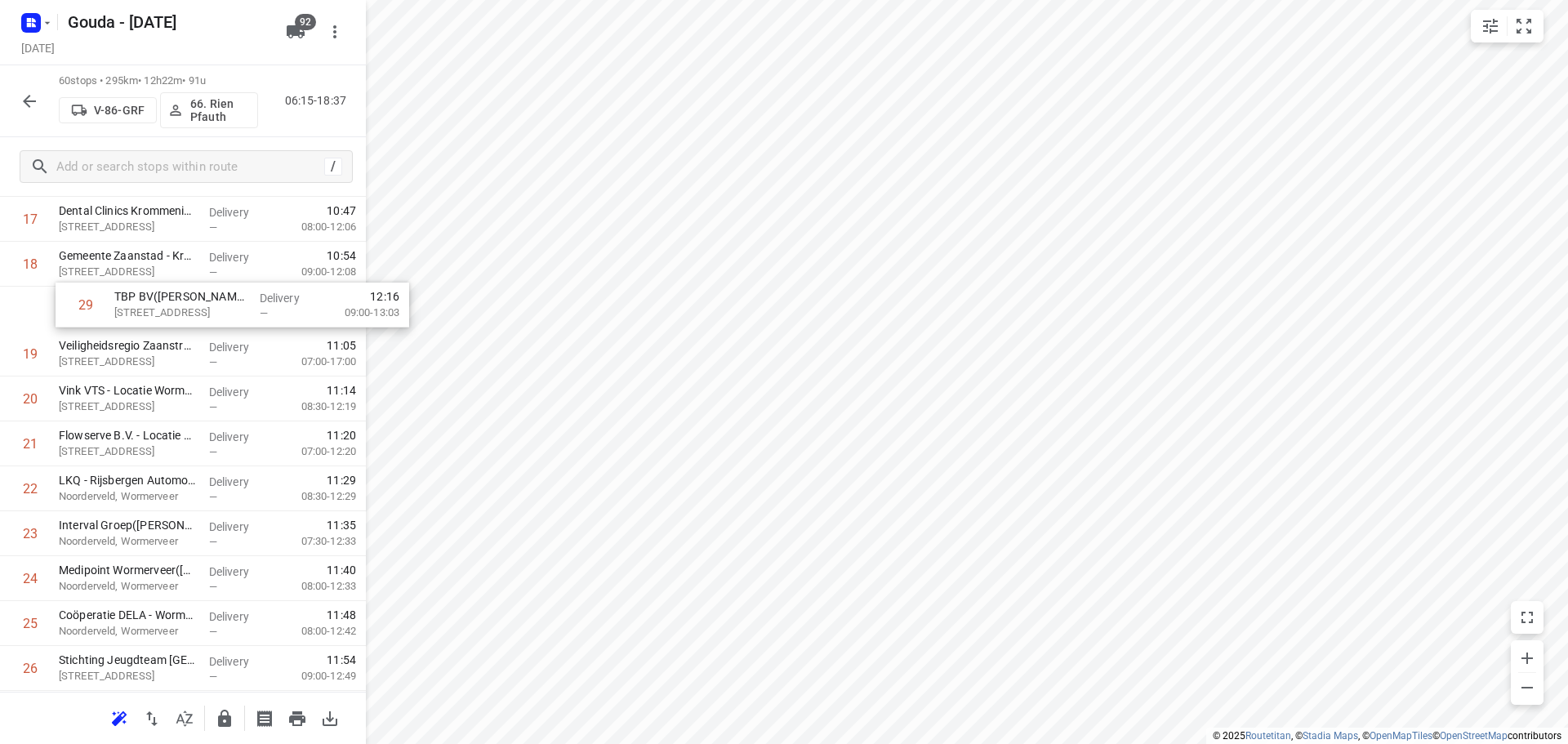
scroll to position [840, 0]
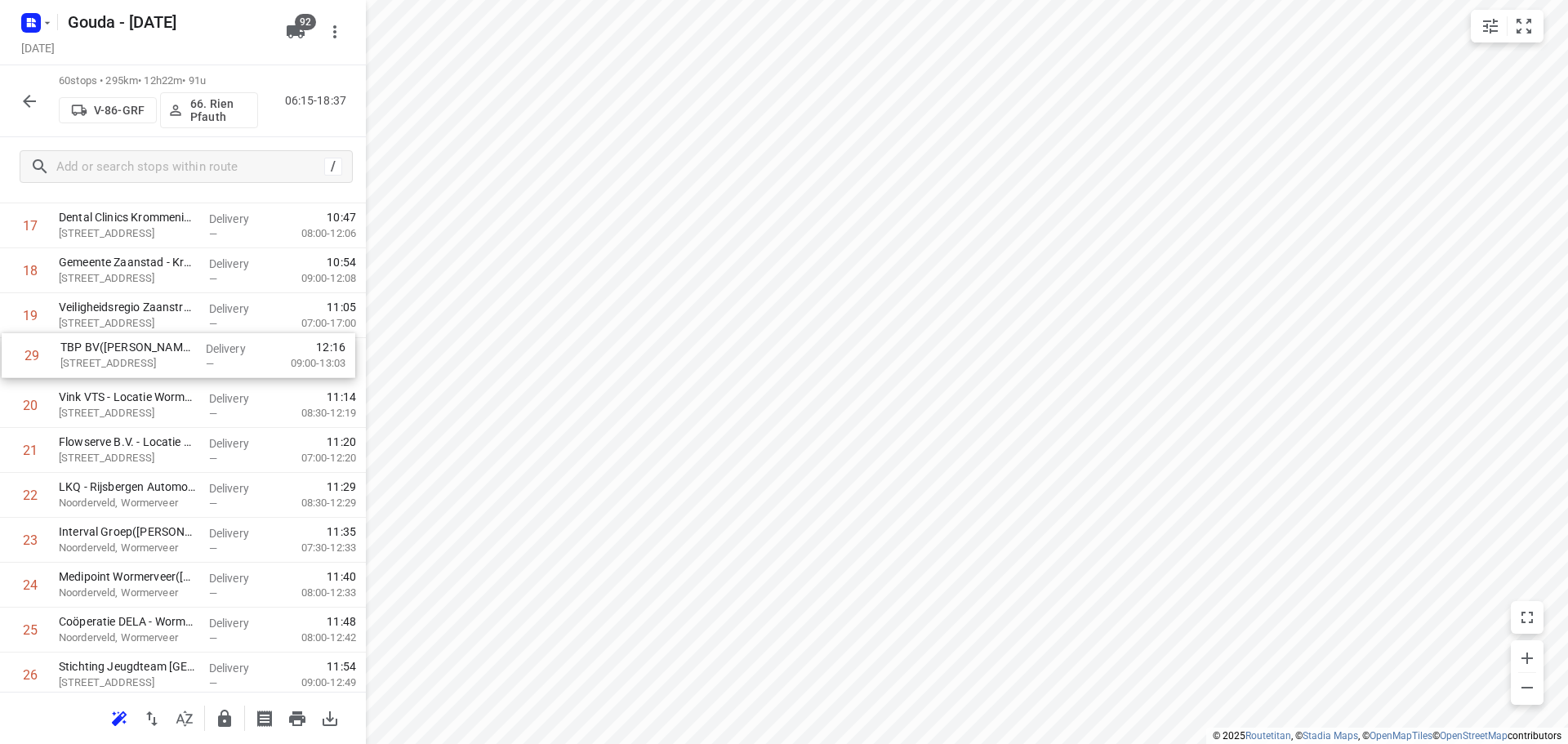
drag, startPoint x: 122, startPoint y: 573, endPoint x: 124, endPoint y: 339, distance: 234.0
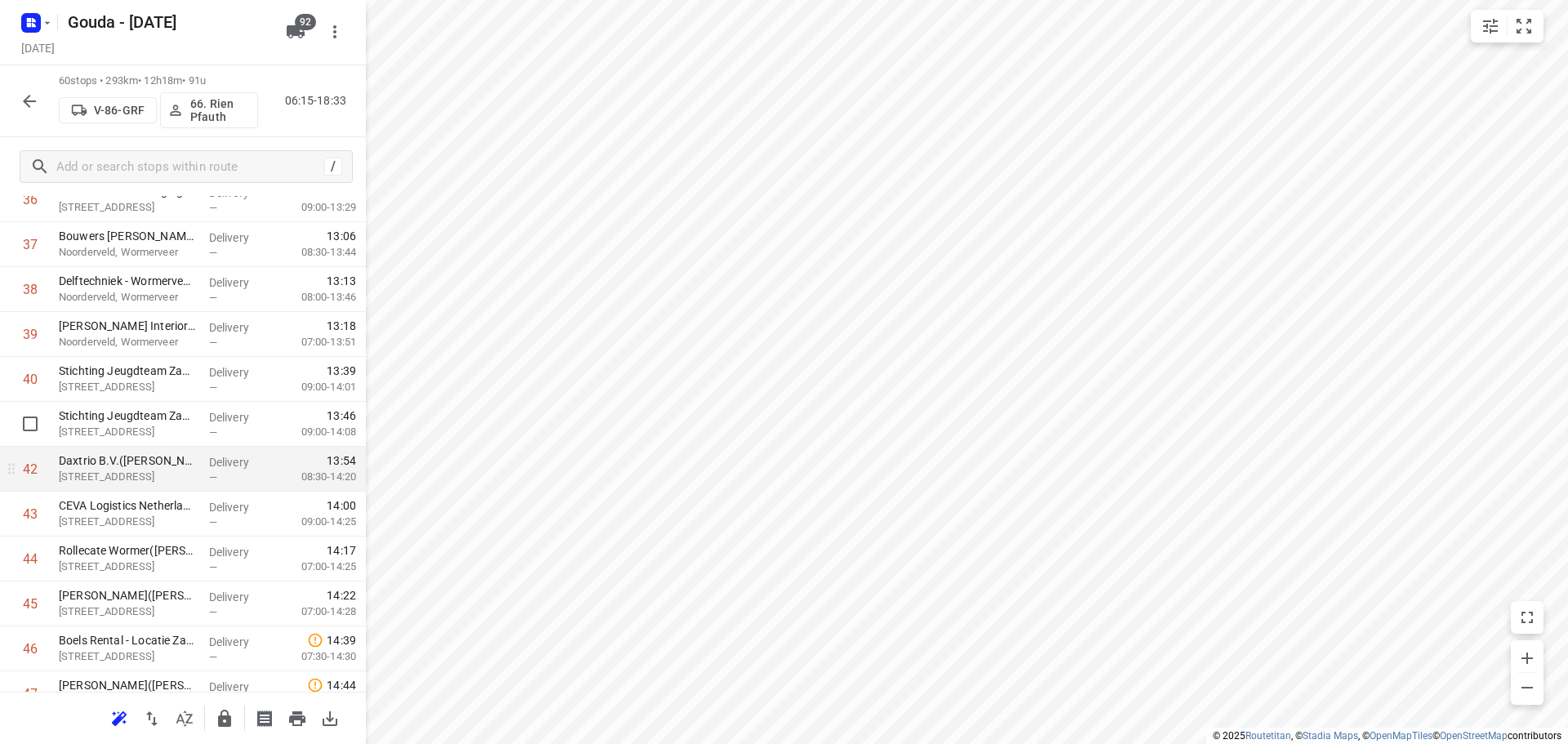
scroll to position [1638, 0]
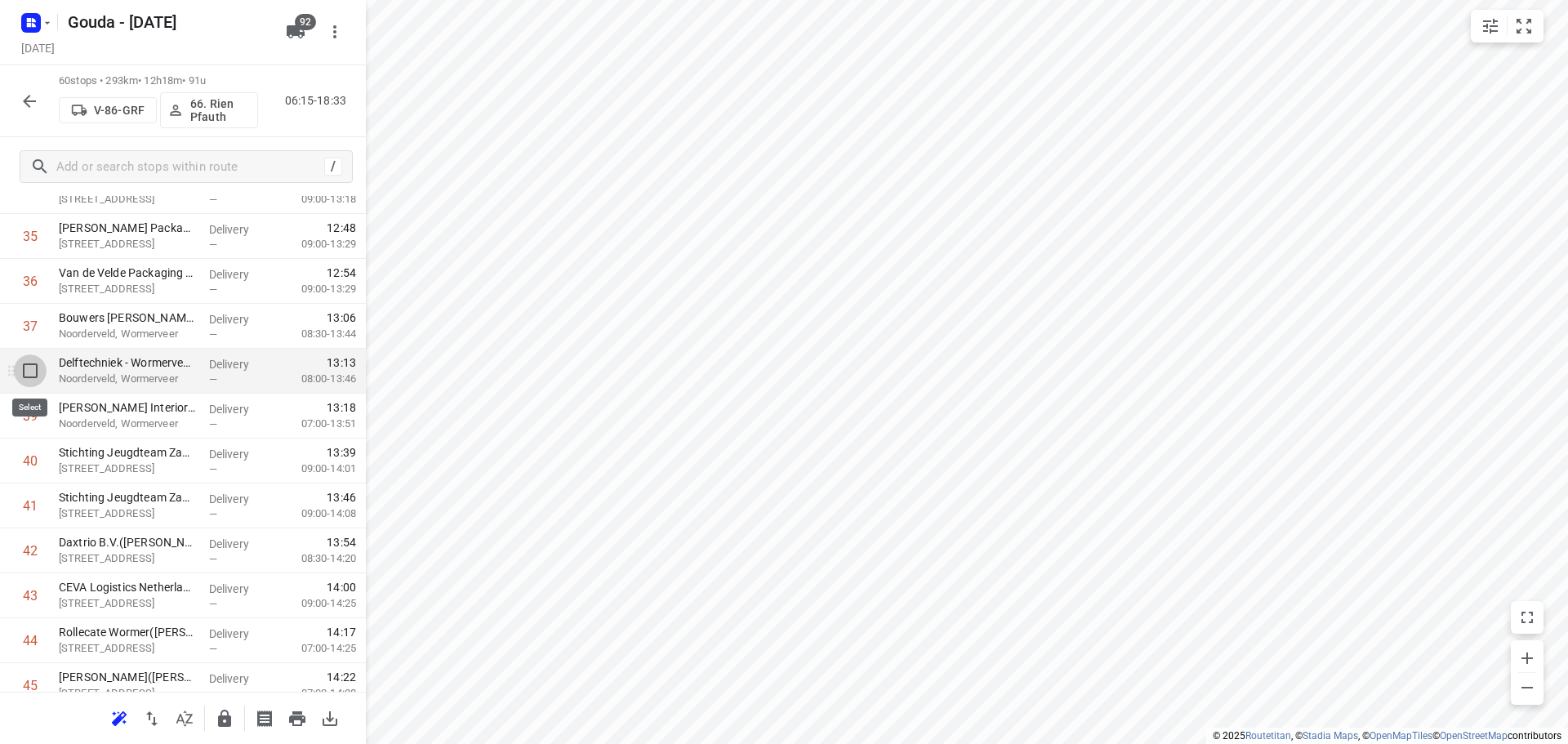
click at [34, 378] on input "checkbox" at bounding box center [30, 370] width 33 height 33
checkbox input "true"
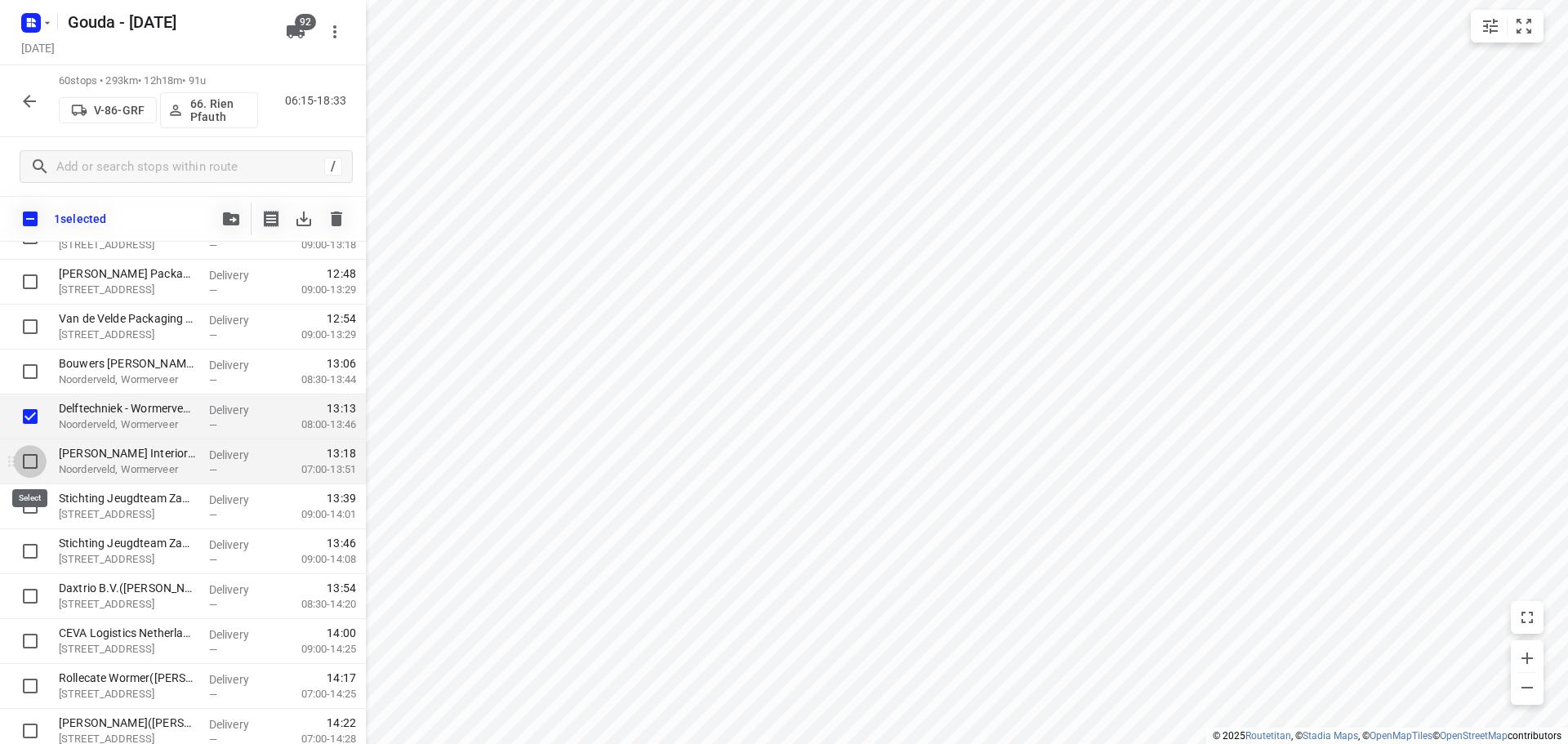
drag, startPoint x: 28, startPoint y: 463, endPoint x: 37, endPoint y: 464, distance: 9.1
click at [28, 464] on input "checkbox" at bounding box center [30, 461] width 33 height 33
checkbox input "true"
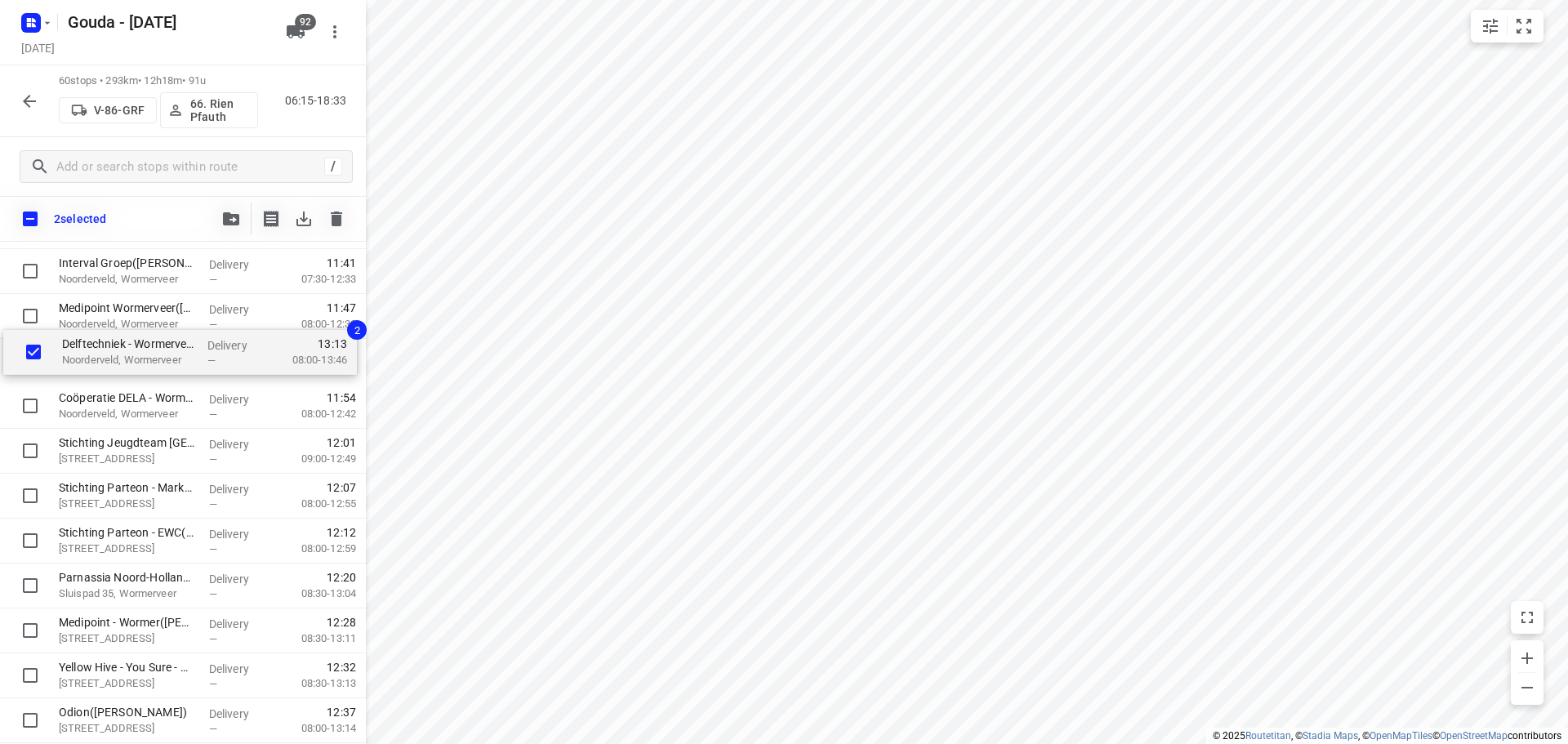
scroll to position [1145, 0]
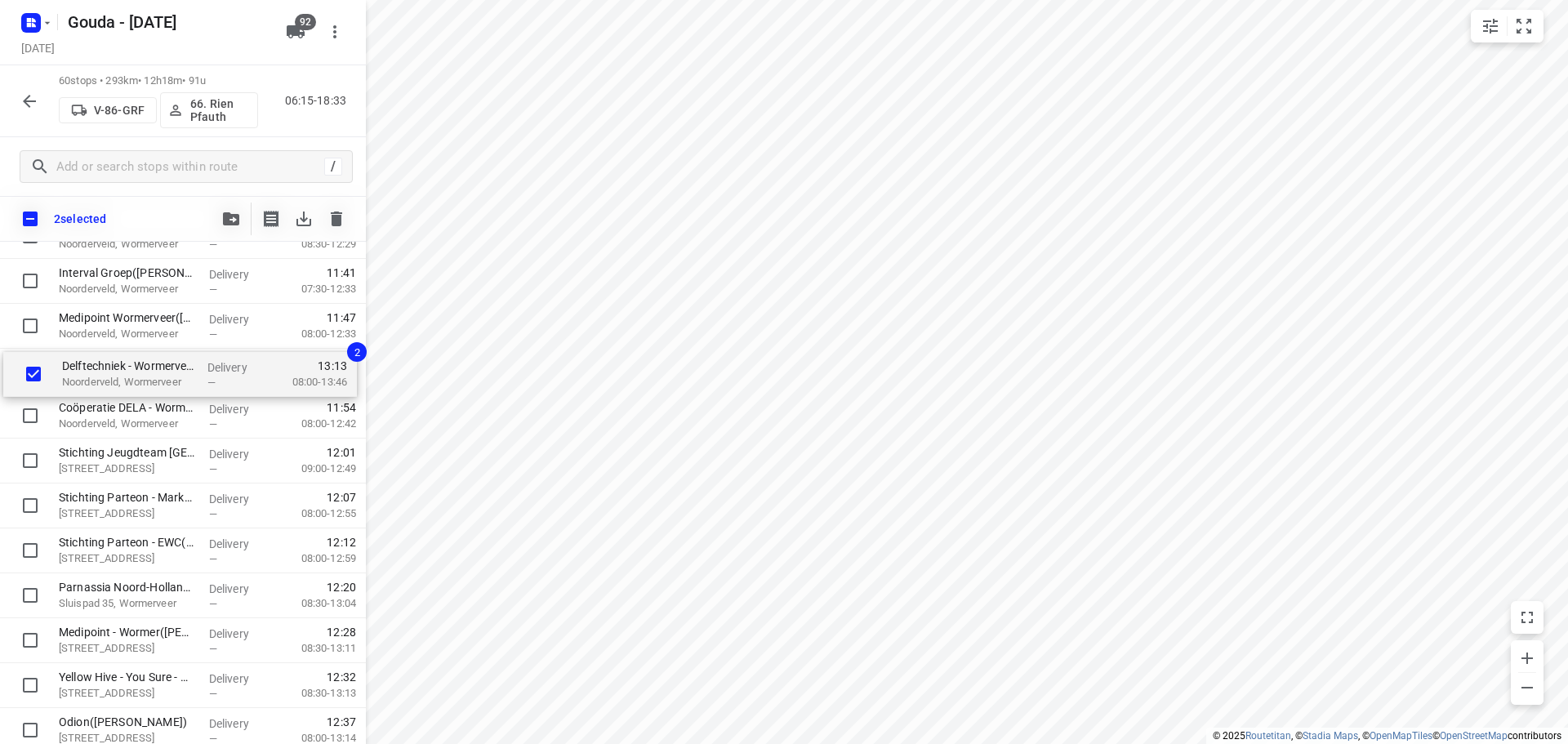
drag, startPoint x: 146, startPoint y: 591, endPoint x: 148, endPoint y: 372, distance: 219.0
click at [148, 372] on div "Uitgeester Notariaat B.V.([PERSON_NAME]) Westerwerf 7A, Uitgeest Delivery — 07:…" at bounding box center [183, 573] width 366 height 2696
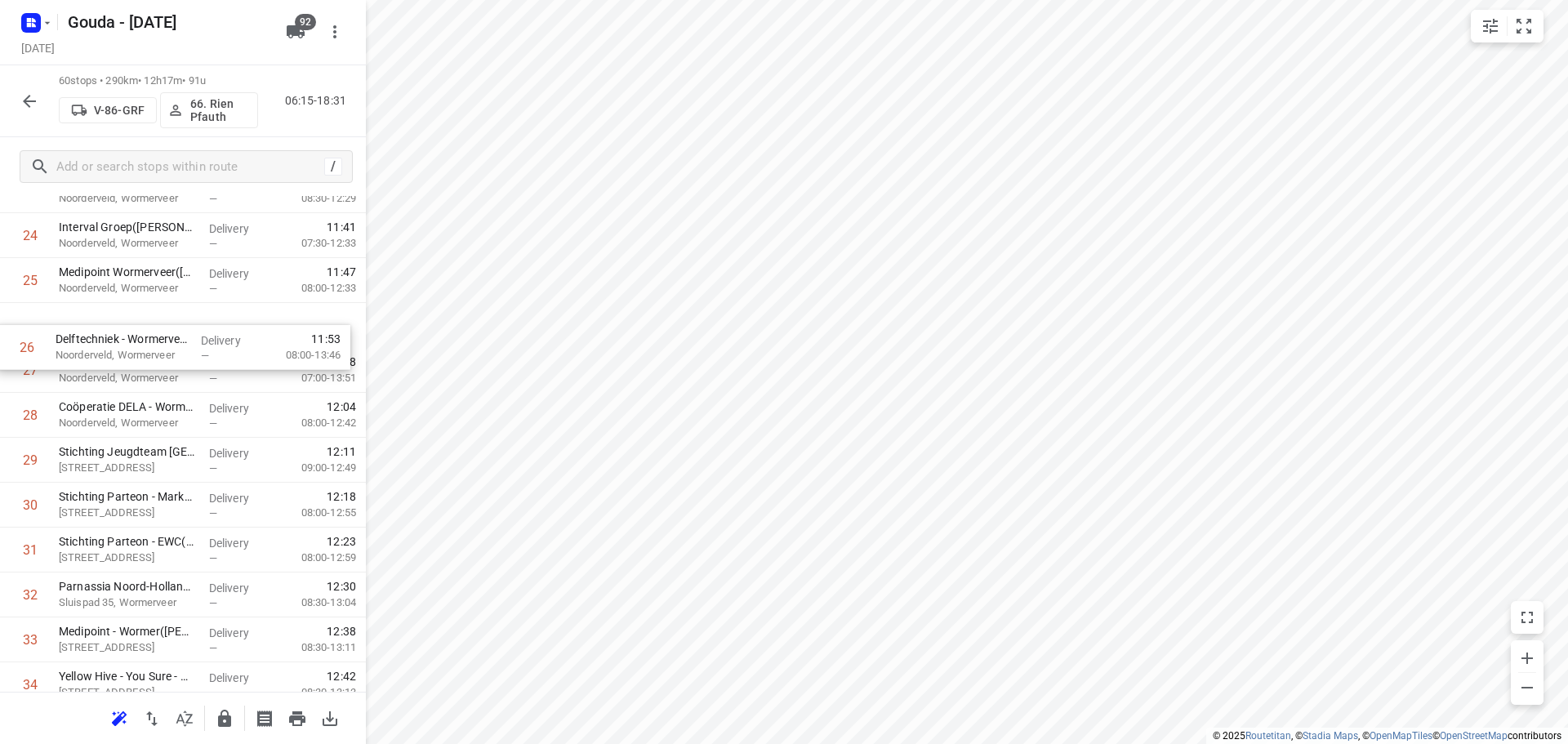
scroll to position [1144, 0]
drag, startPoint x: 166, startPoint y: 304, endPoint x: 166, endPoint y: 349, distance: 45.0
click at [164, 349] on div "1 Uitgeester Notariaat B.V.([PERSON_NAME]) Westerwerf 7A, Uitgeest Delivery — 0…" at bounding box center [183, 529] width 366 height 2696
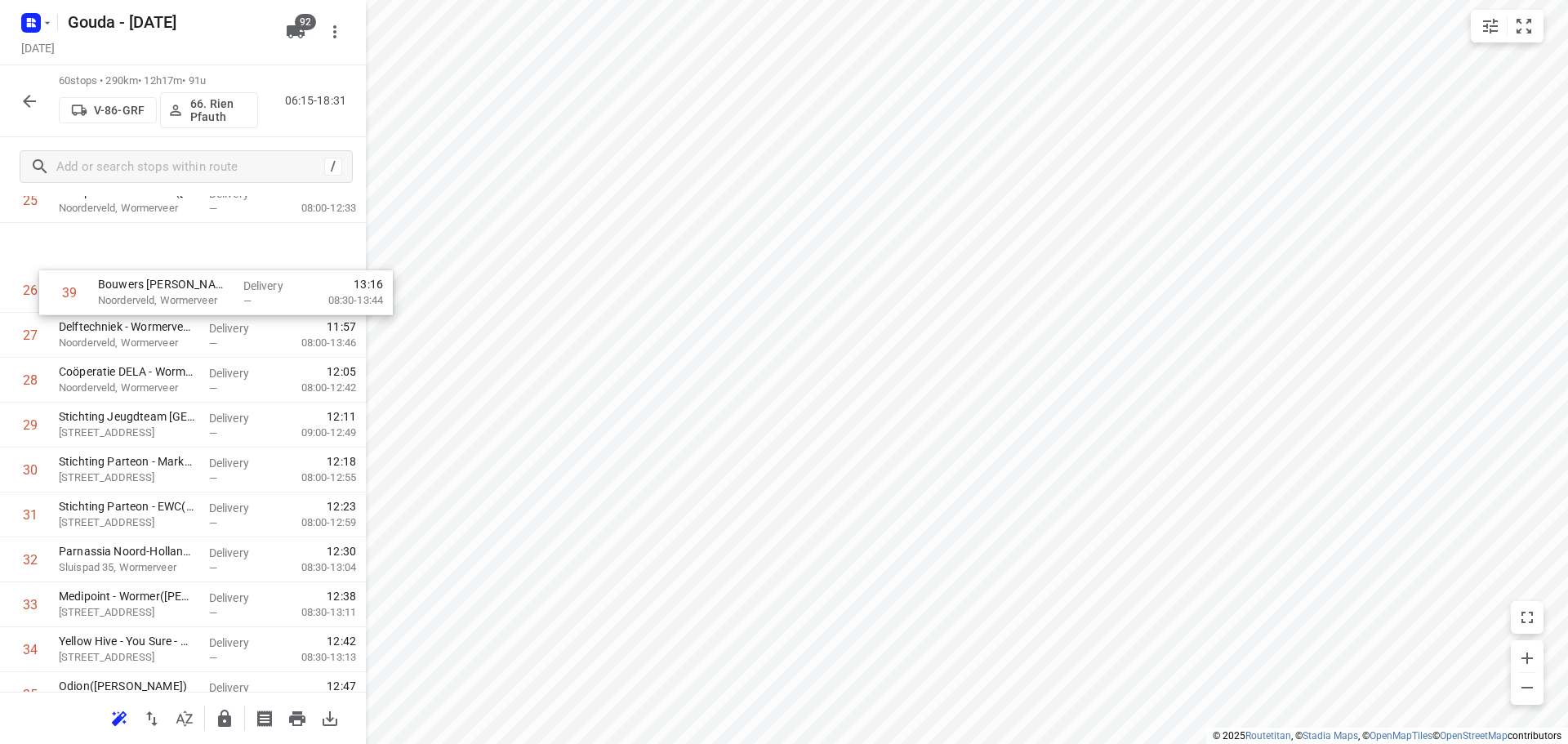
scroll to position [1183, 0]
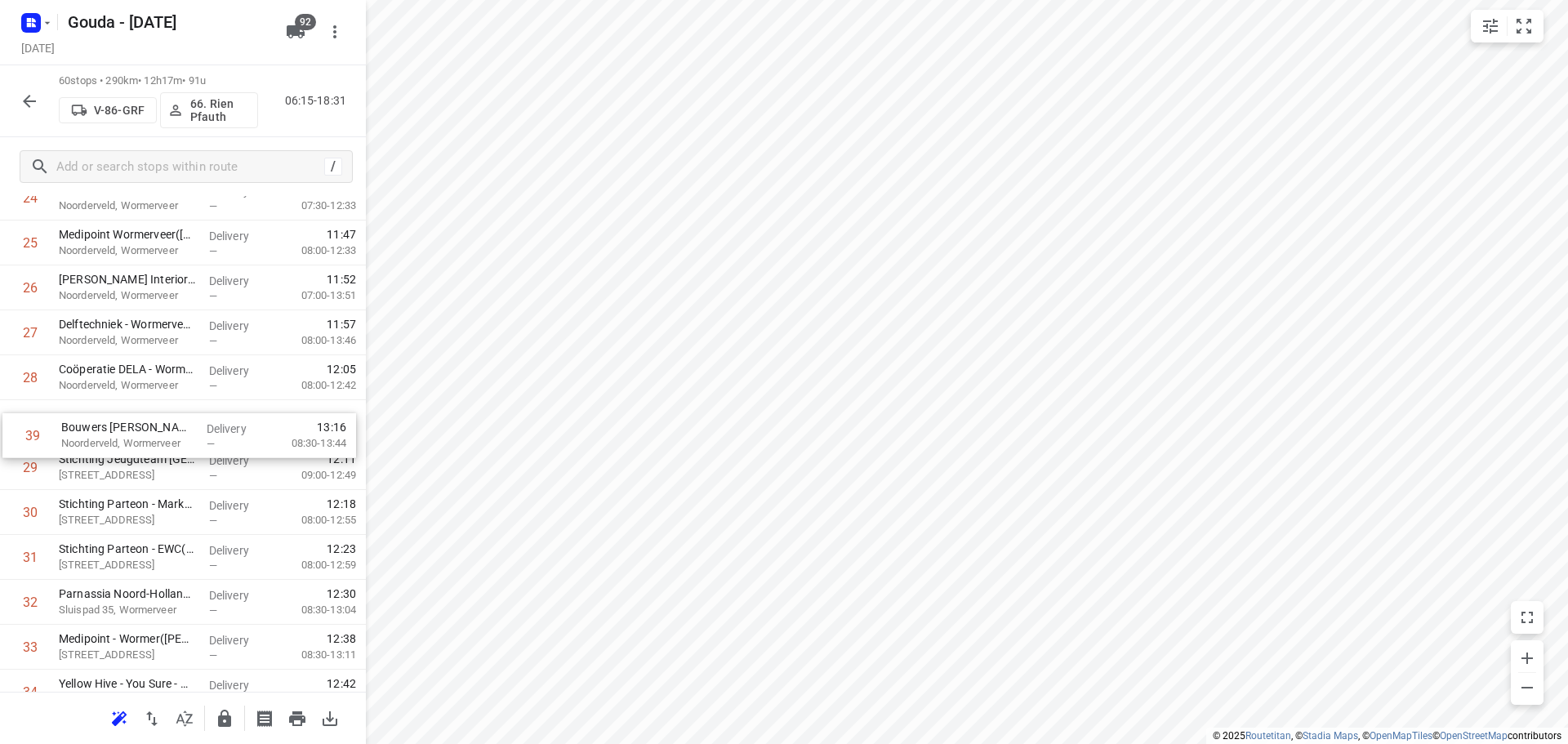
drag, startPoint x: 171, startPoint y: 574, endPoint x: 173, endPoint y: 422, distance: 152.0
click at [173, 422] on div "1 Uitgeester Notariaat B.V.([PERSON_NAME]) Westerwerf 7A, Uitgeest Delivery — 0…" at bounding box center [183, 490] width 366 height 2696
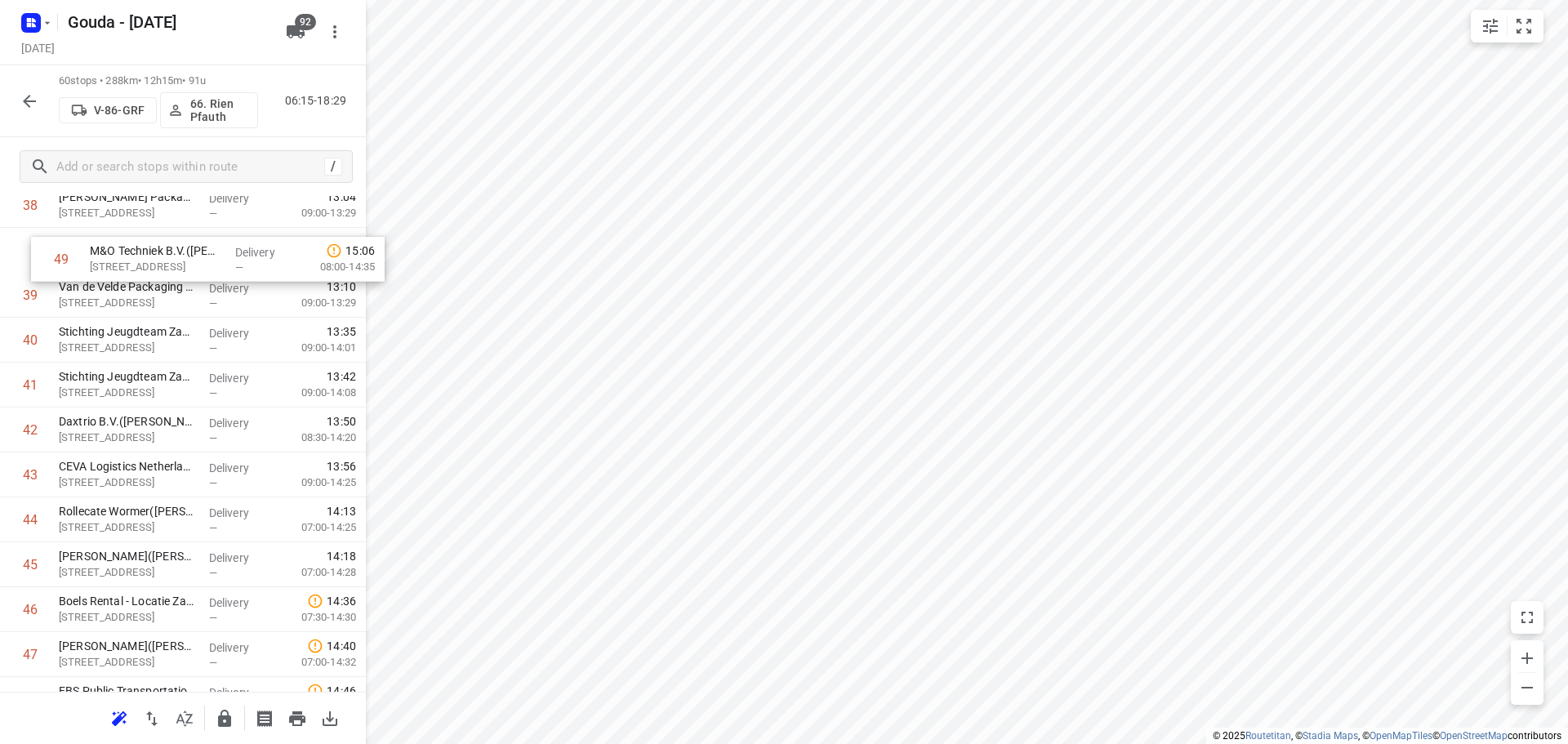
scroll to position [1775, 0]
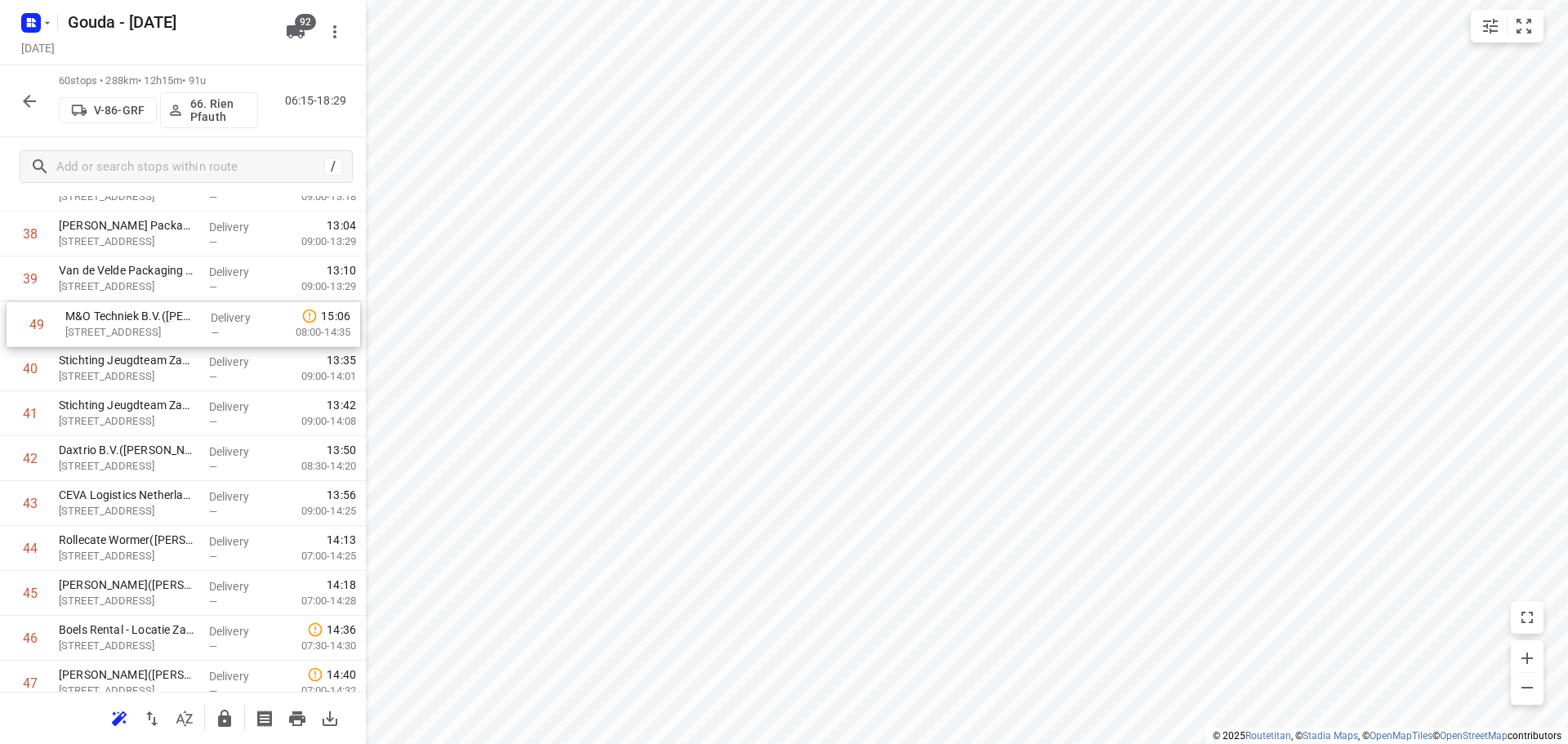
drag, startPoint x: 154, startPoint y: 581, endPoint x: 161, endPoint y: 305, distance: 276.1
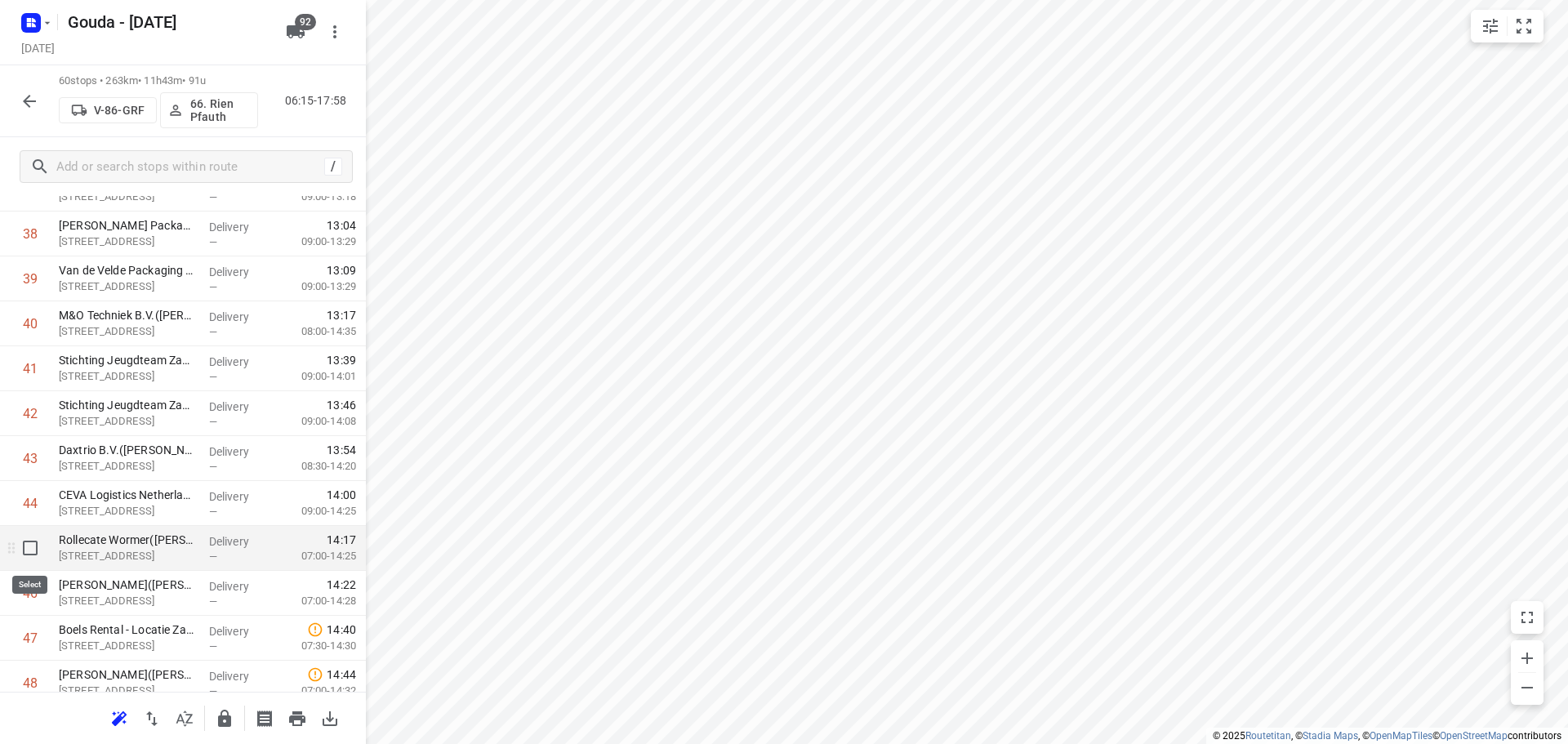
click at [26, 548] on input "checkbox" at bounding box center [30, 548] width 33 height 33
checkbox input "true"
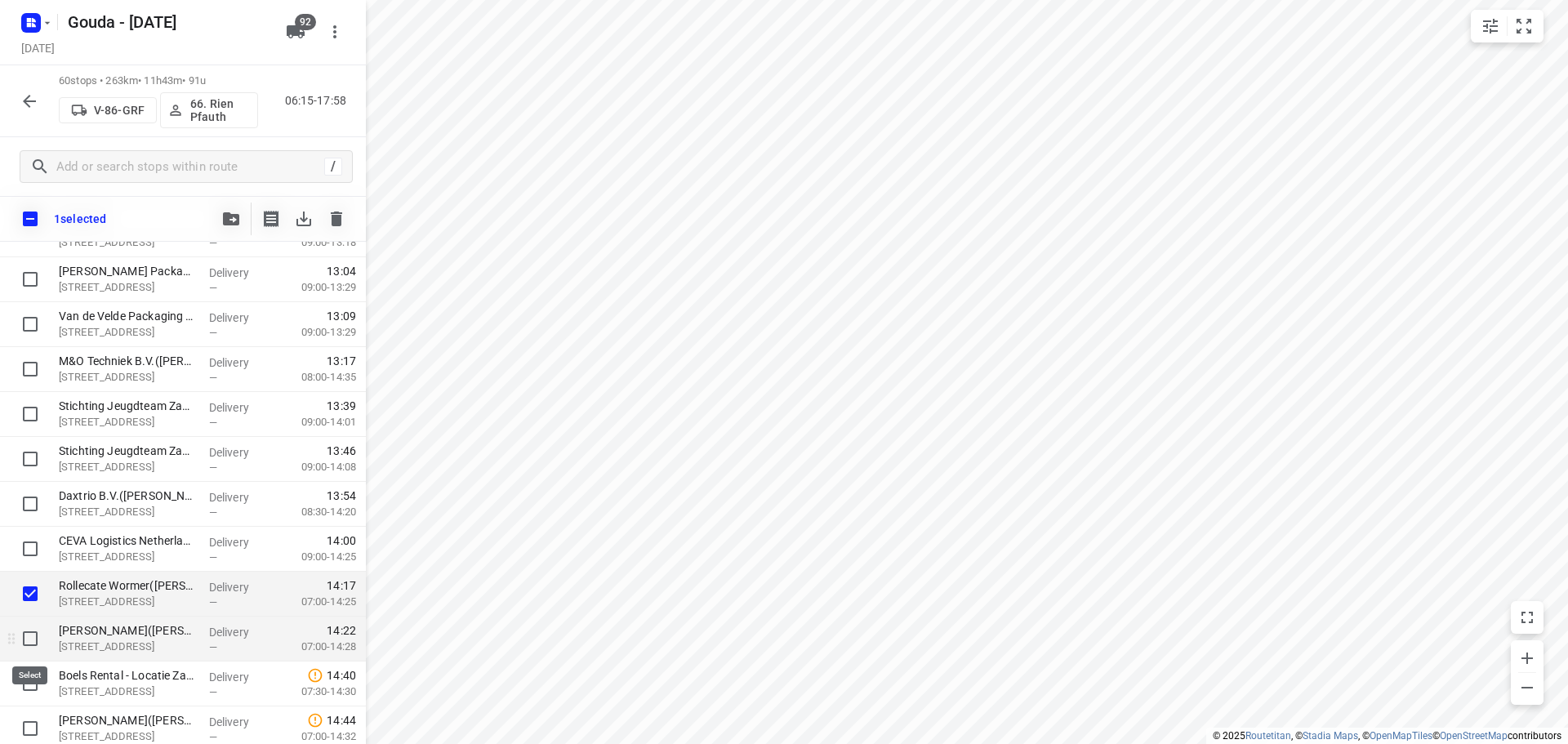
click at [29, 637] on input "checkbox" at bounding box center [30, 639] width 33 height 33
checkbox input "true"
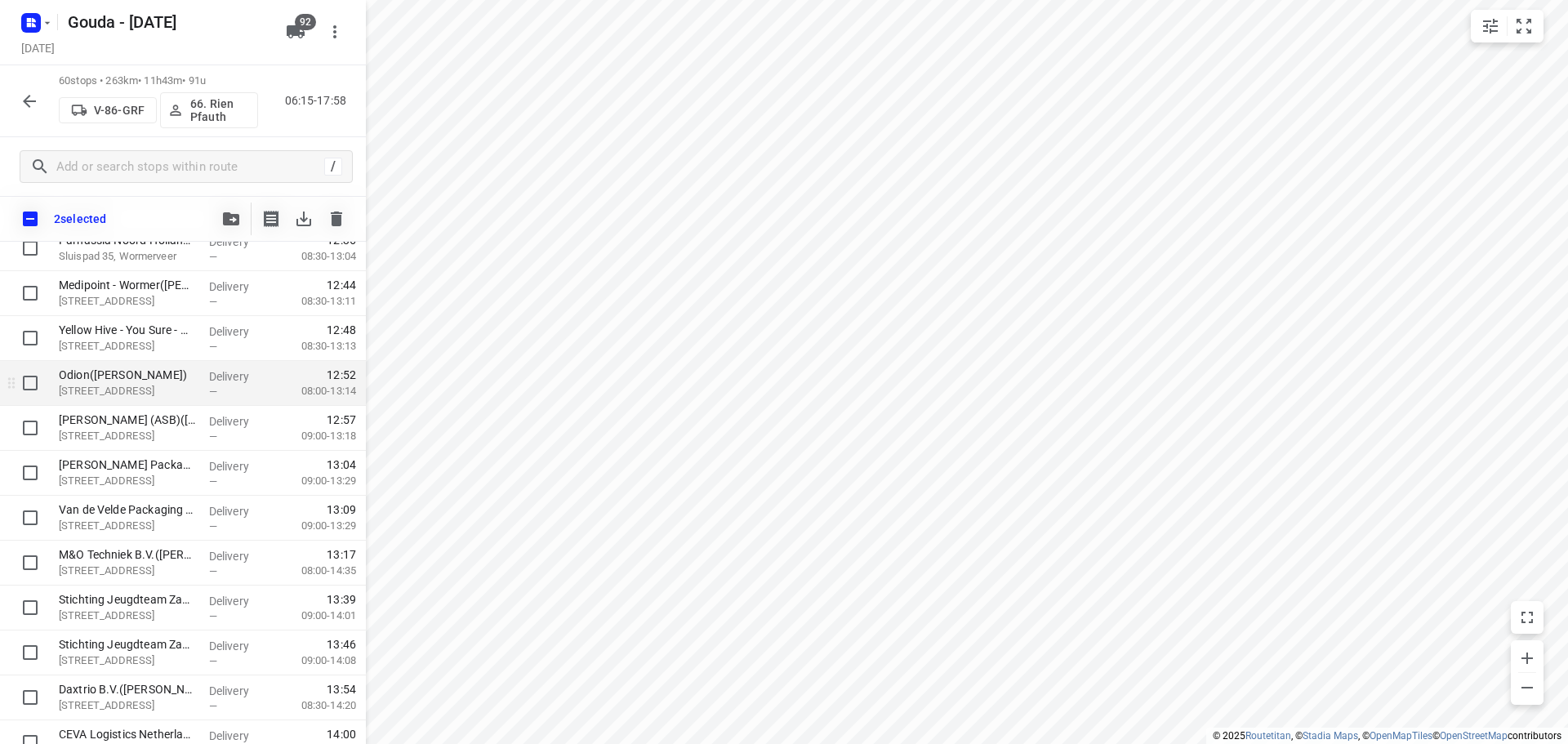
scroll to position [1530, 0]
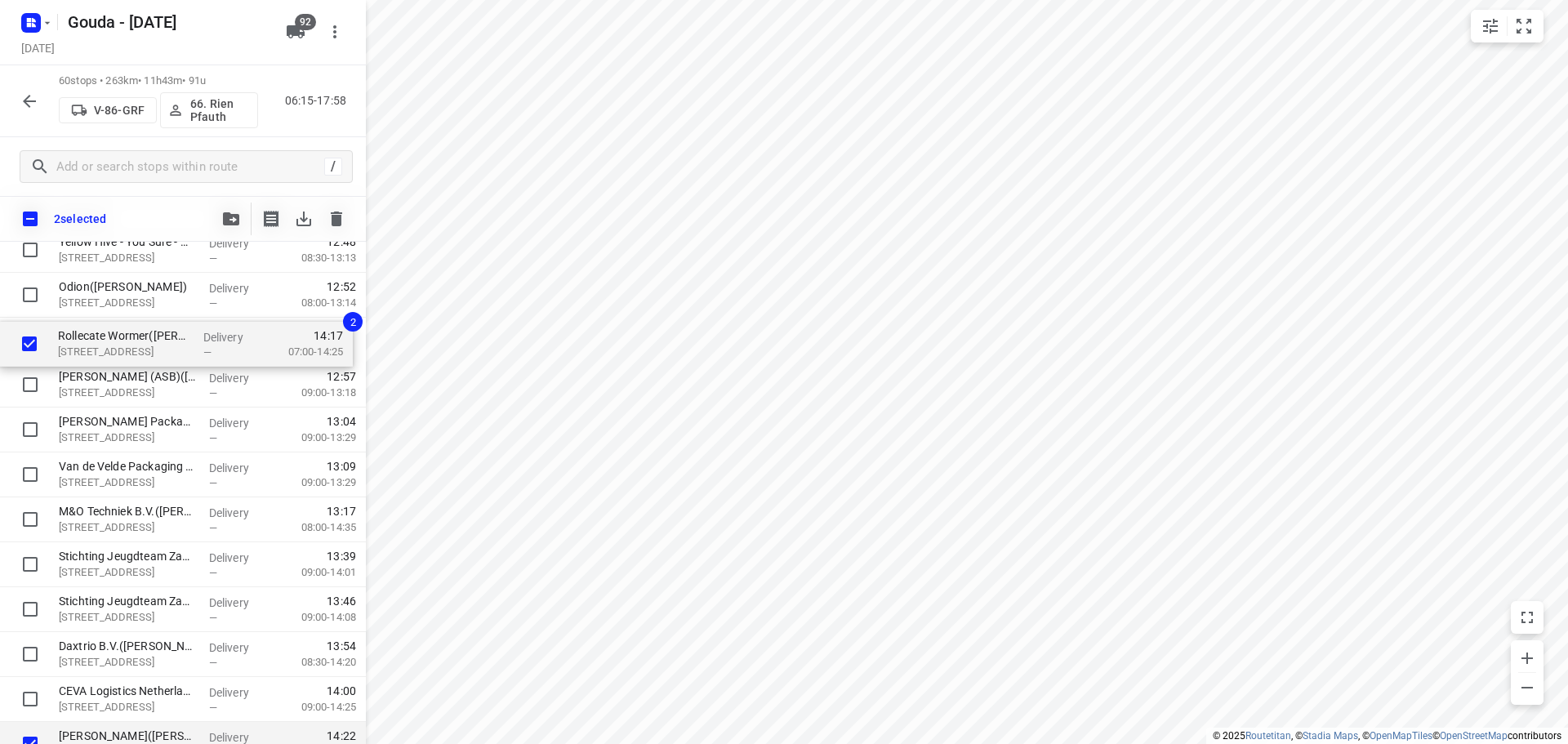
drag, startPoint x: 145, startPoint y: 523, endPoint x: 144, endPoint y: 346, distance: 177.0
click at [144, 346] on div "Uitgeester Notariaat B.V.([PERSON_NAME]) Westerwerf 7A, Uitgeest Delivery — 07:…" at bounding box center [183, 48] width 366 height 2696
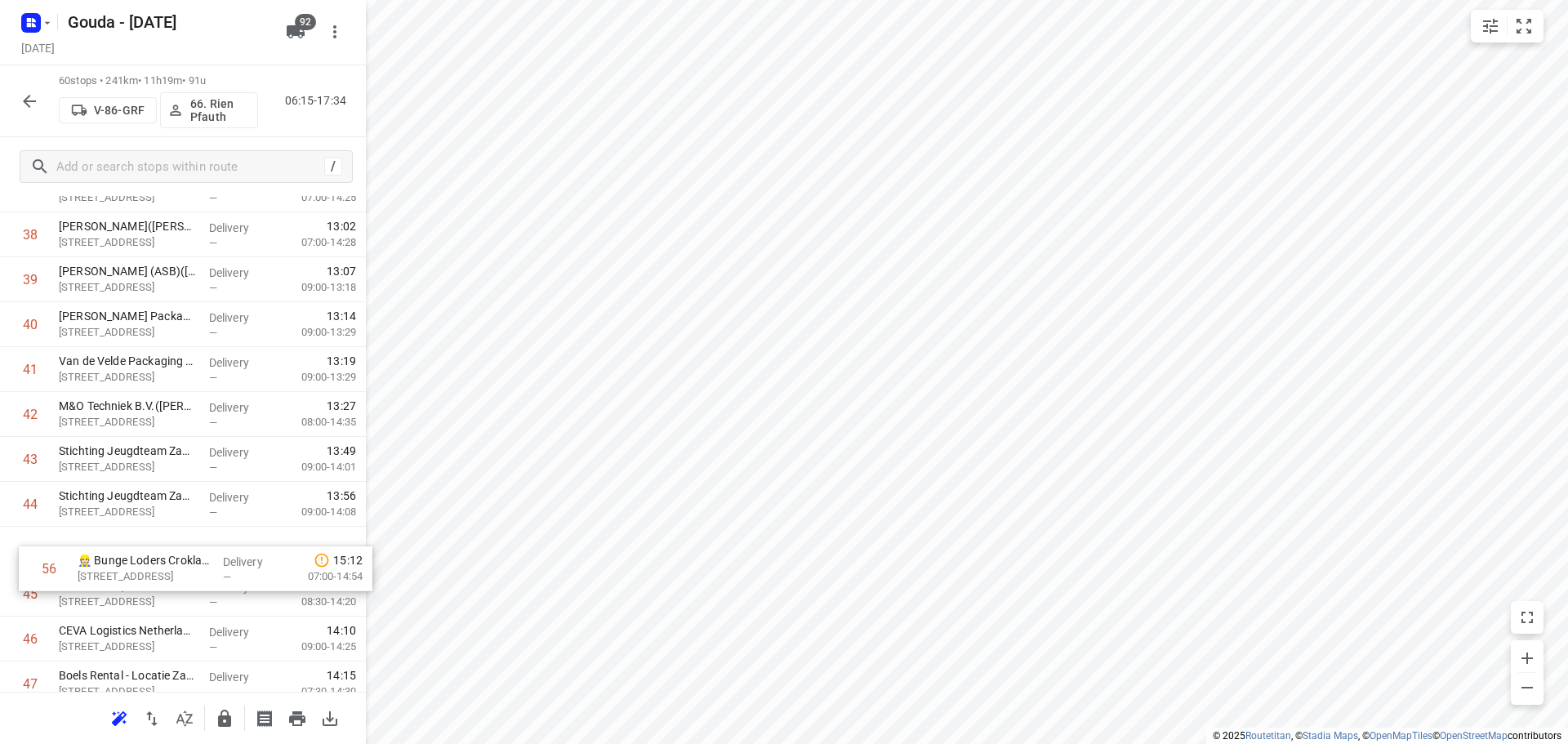
scroll to position [1780, 0]
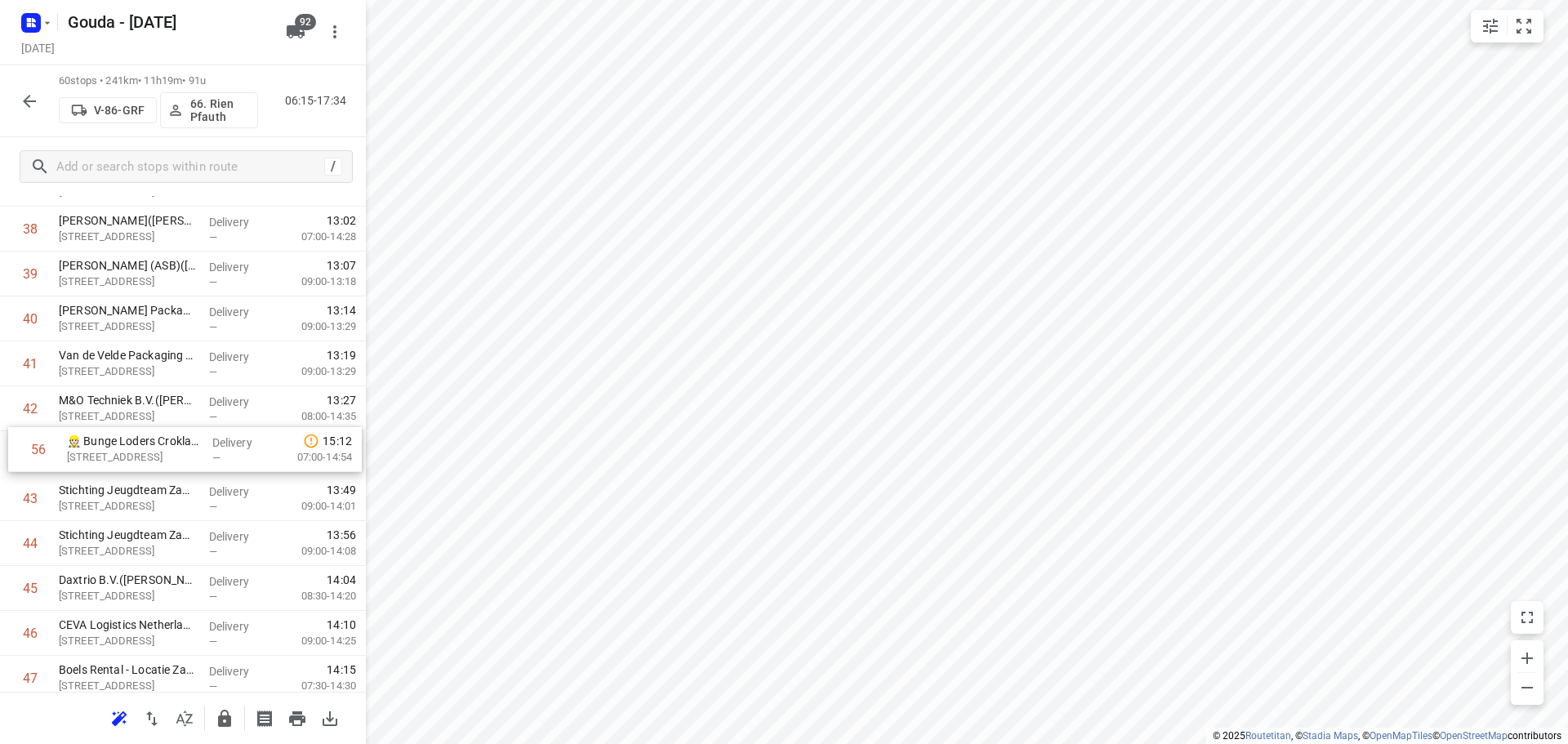
drag, startPoint x: 150, startPoint y: 452, endPoint x: 159, endPoint y: 451, distance: 9.1
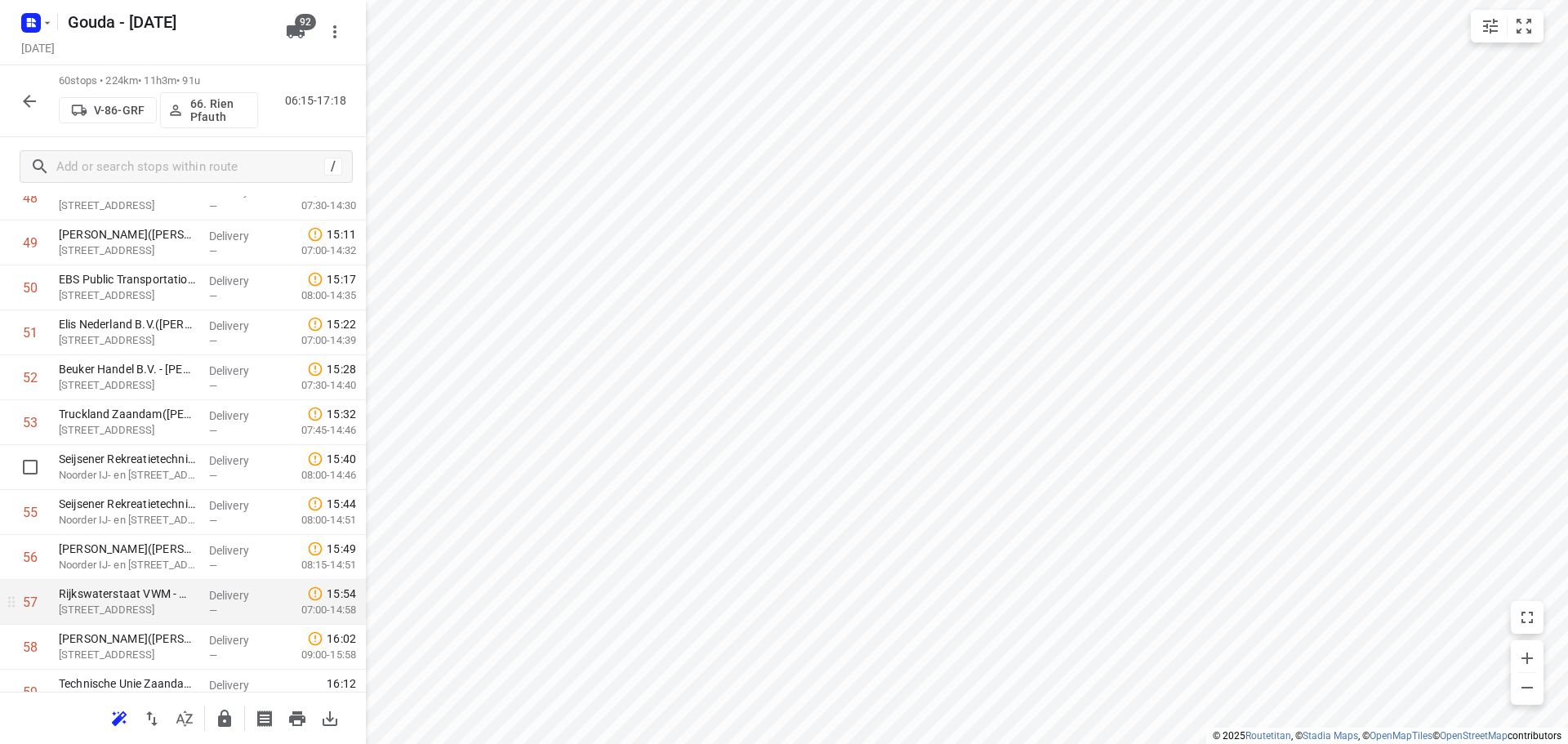
scroll to position [2352, 0]
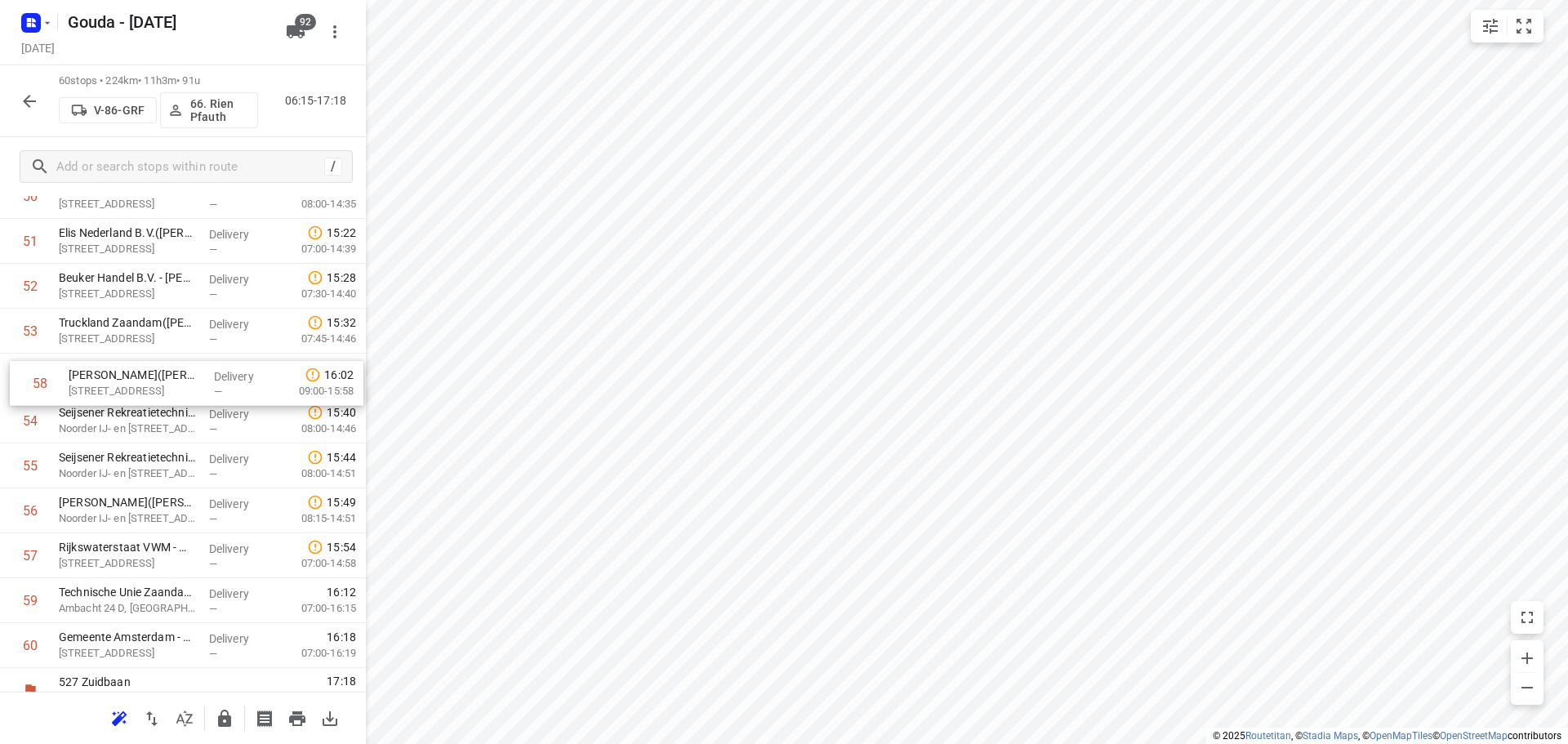
drag, startPoint x: 159, startPoint y: 562, endPoint x: 161, endPoint y: 393, distance: 169.0
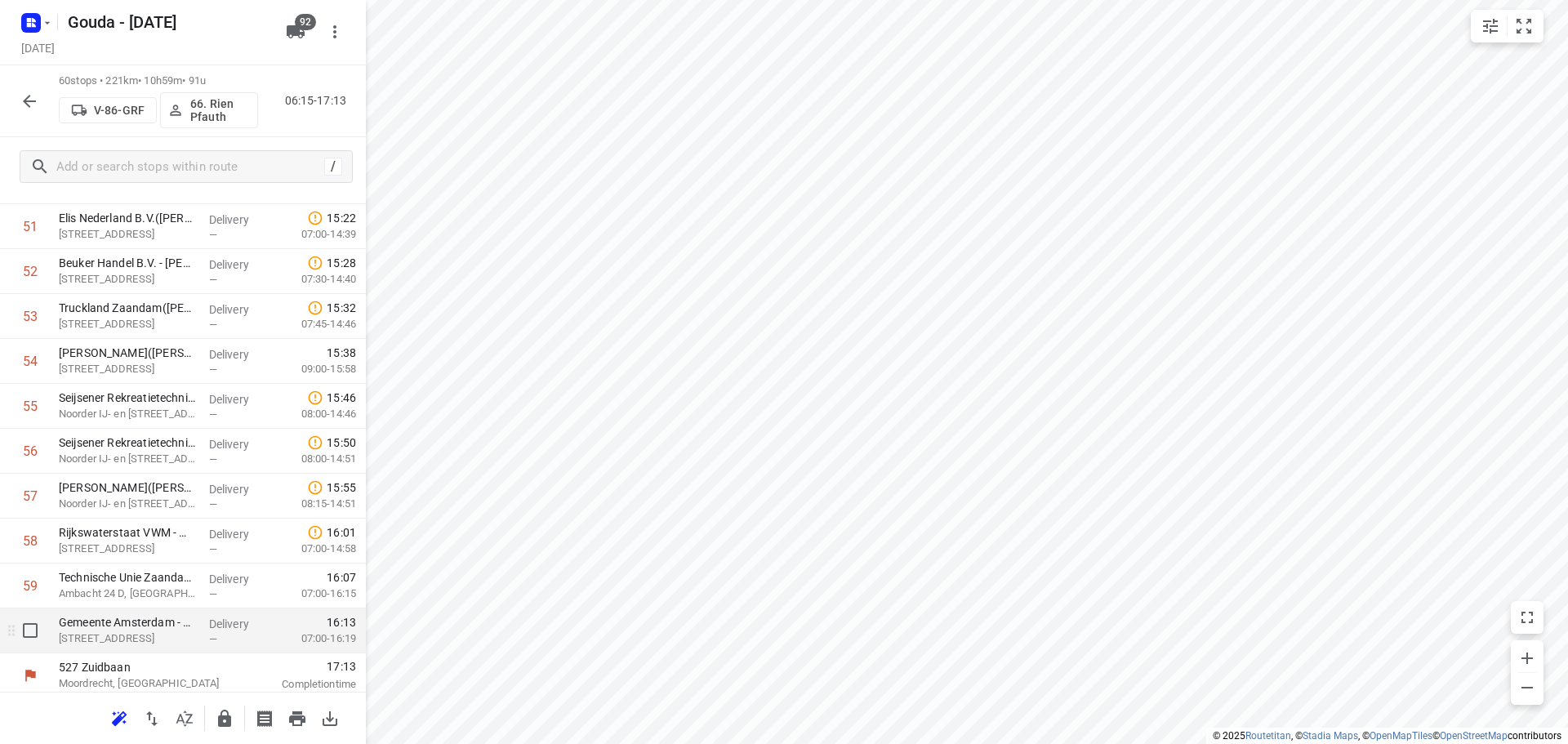
scroll to position [2374, 0]
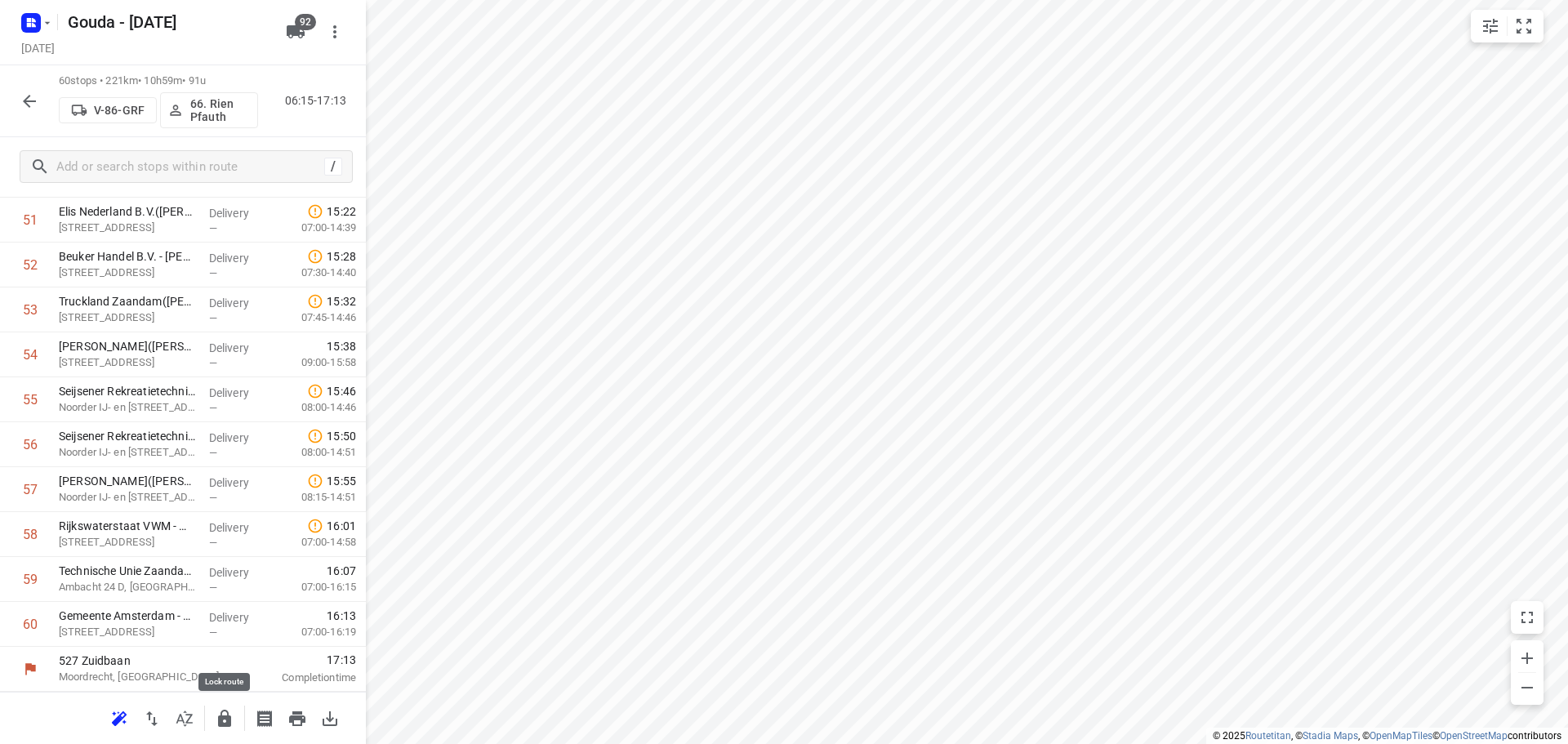
click at [223, 712] on icon "button" at bounding box center [224, 719] width 20 height 20
click at [43, 100] on button "button" at bounding box center [29, 101] width 33 height 33
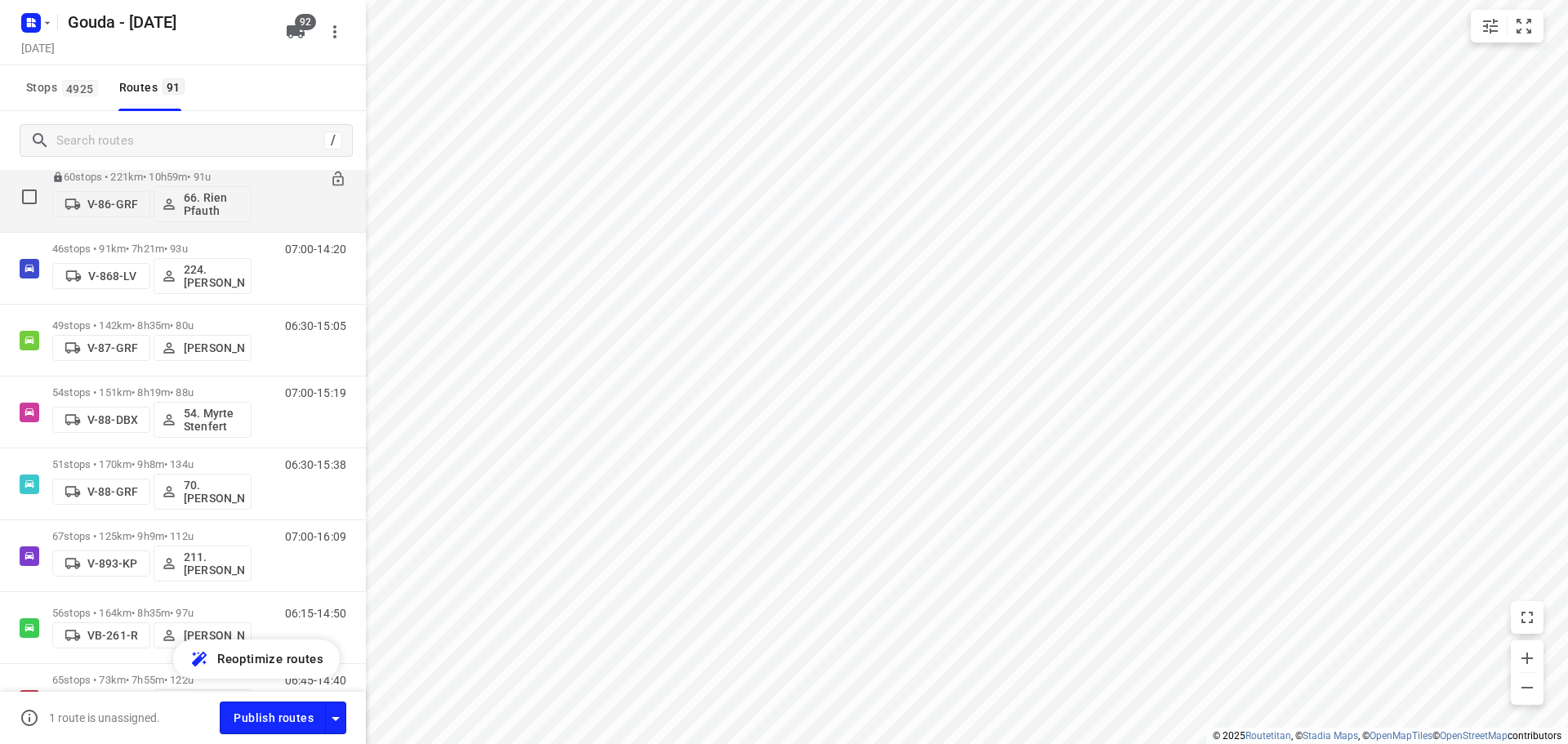
scroll to position [2941, 0]
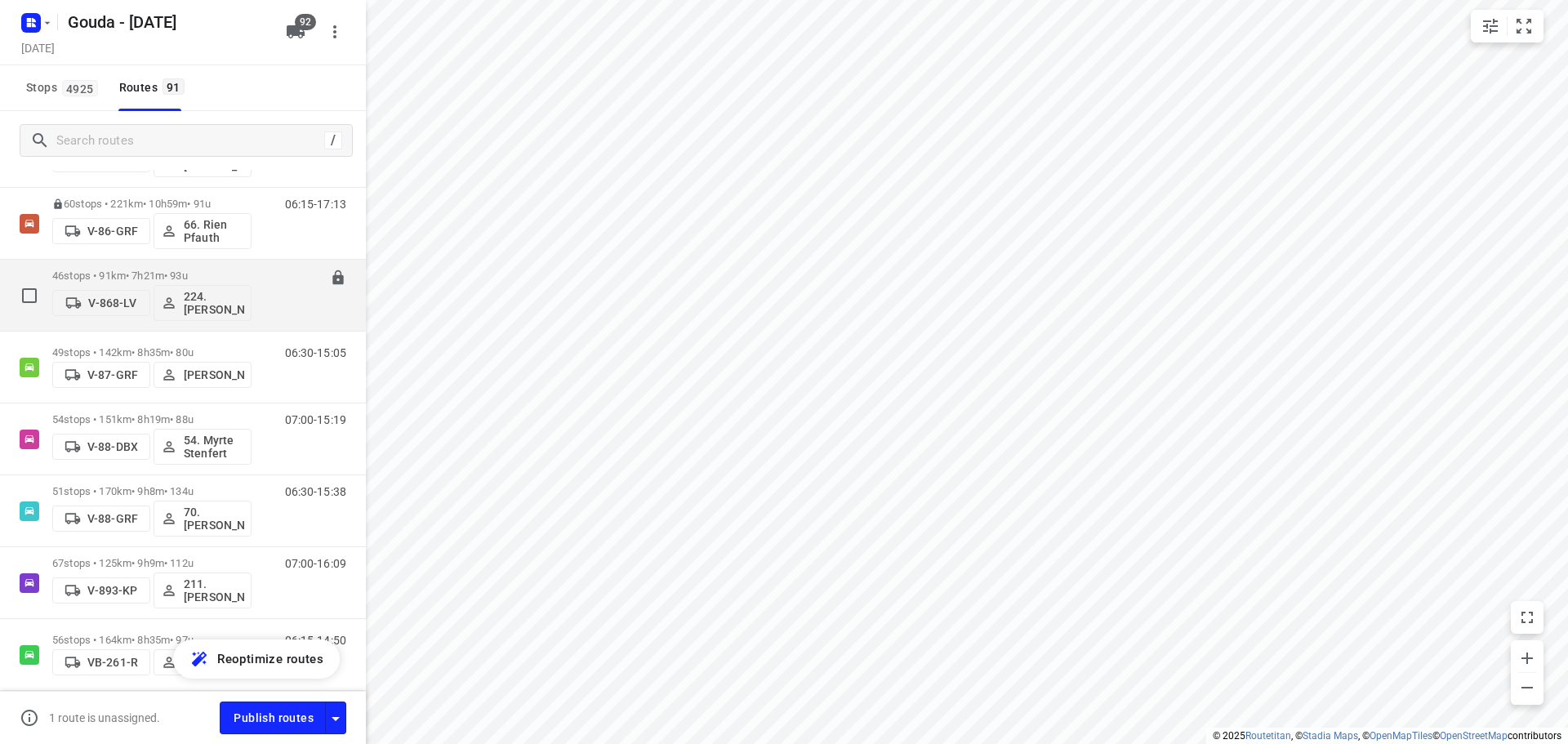
click at [192, 280] on p "46 stops • 91km • 7h21m • 93u" at bounding box center [152, 275] width 199 height 12
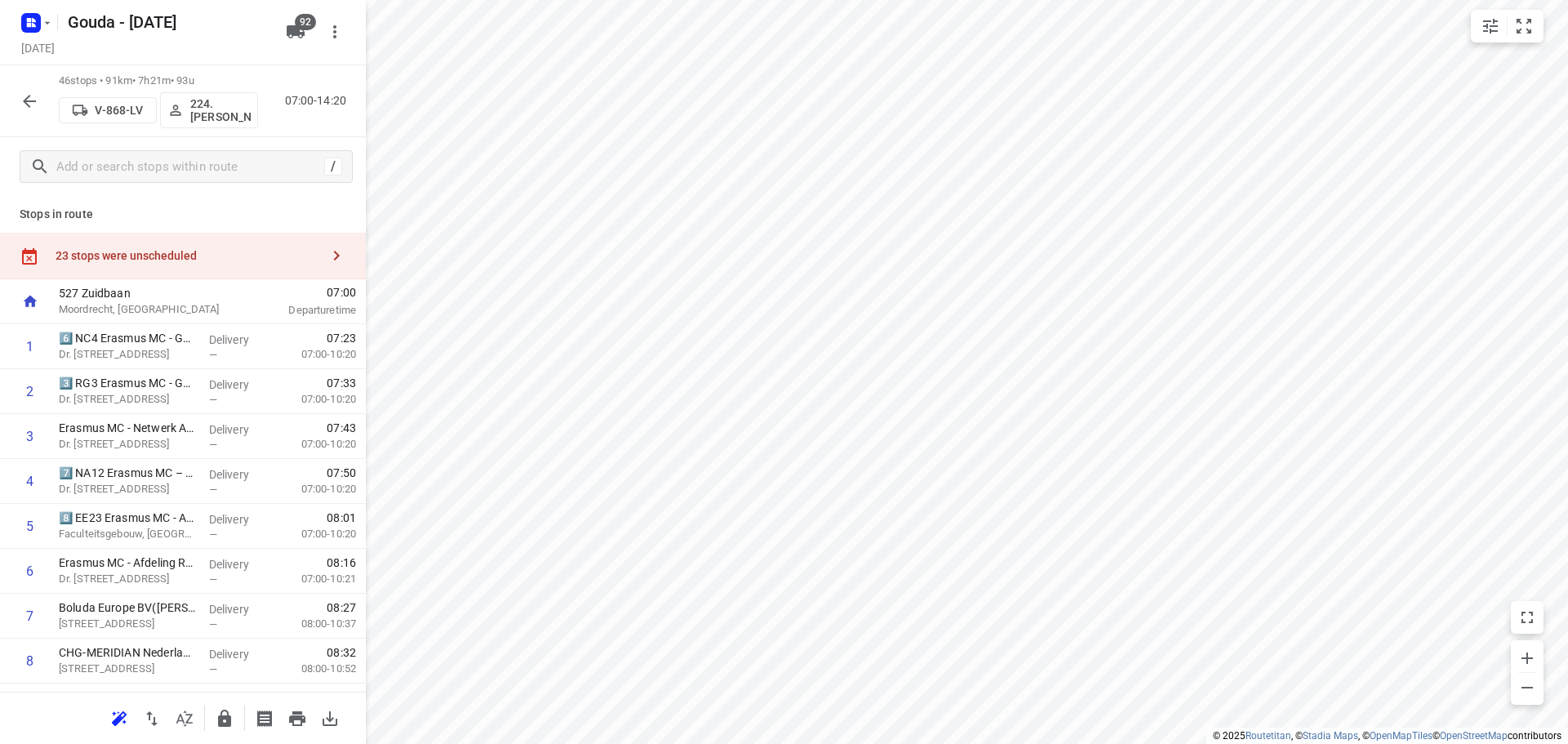
click at [192, 711] on icon "button" at bounding box center [184, 719] width 20 height 20
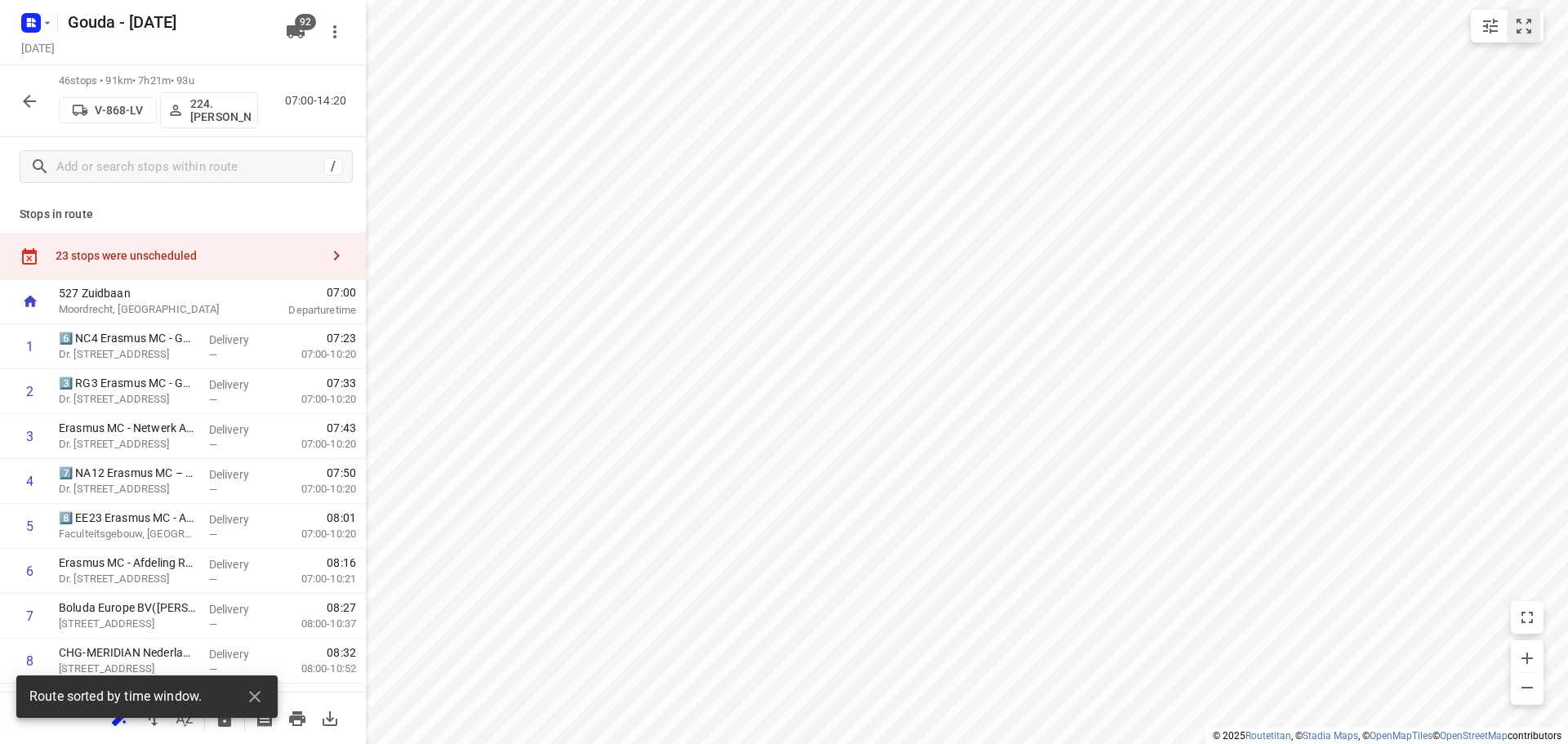
click at [1525, 35] on icon "small contained button group" at bounding box center [1524, 25] width 20 height 20
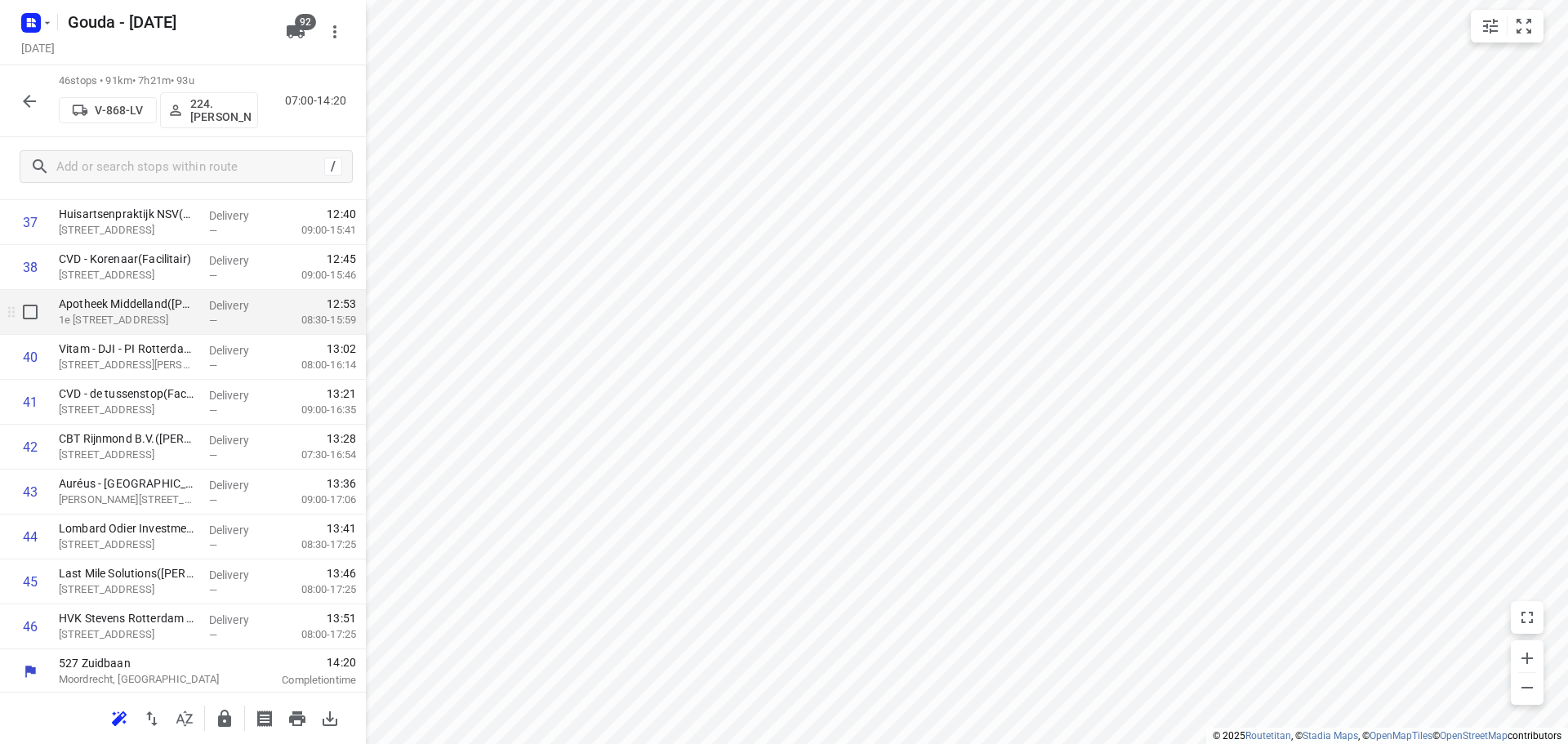
scroll to position [1744, 0]
click at [228, 713] on icon "button" at bounding box center [224, 719] width 13 height 17
click at [34, 109] on icon "button" at bounding box center [29, 101] width 20 height 20
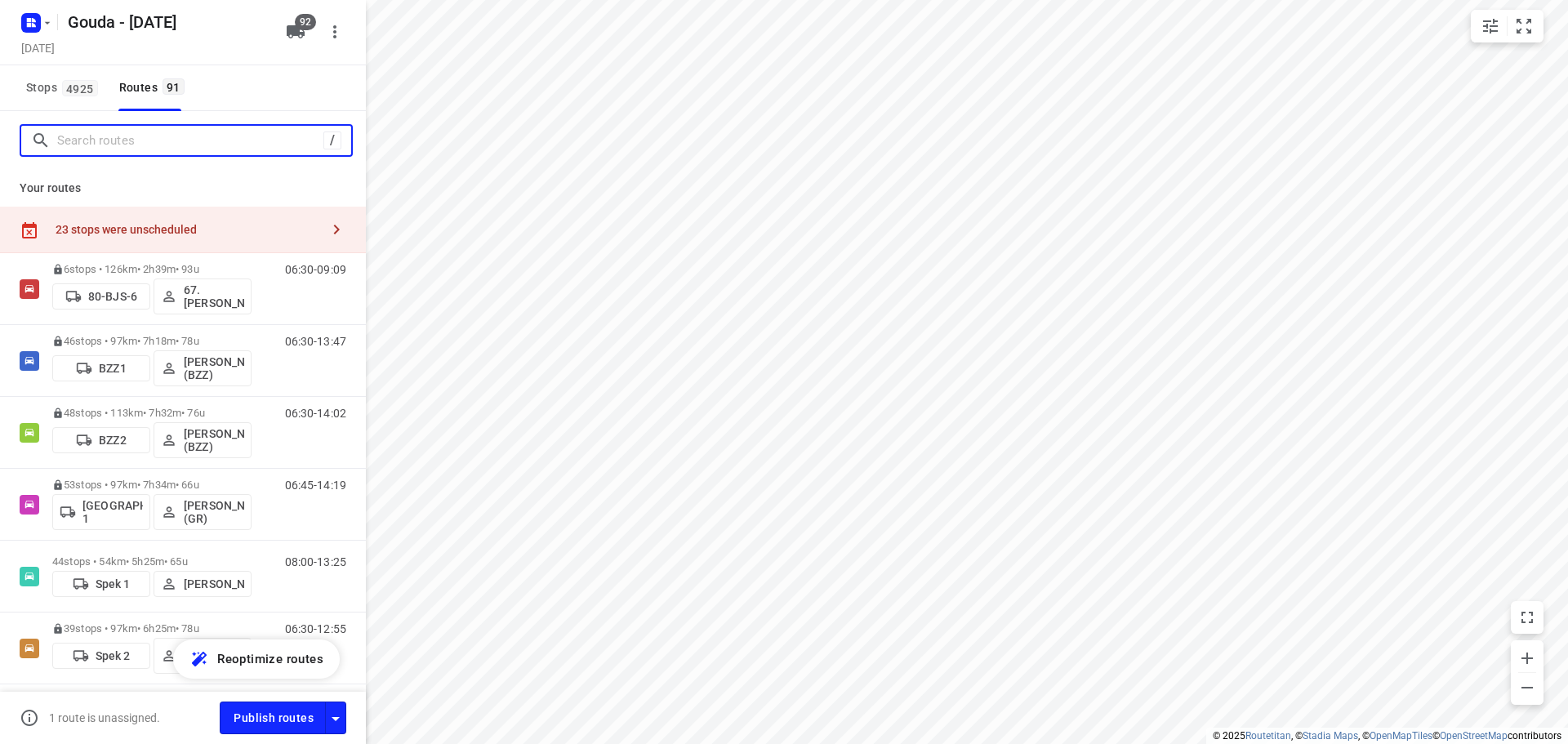
click at [134, 145] on input "Search routes" at bounding box center [191, 141] width 267 height 25
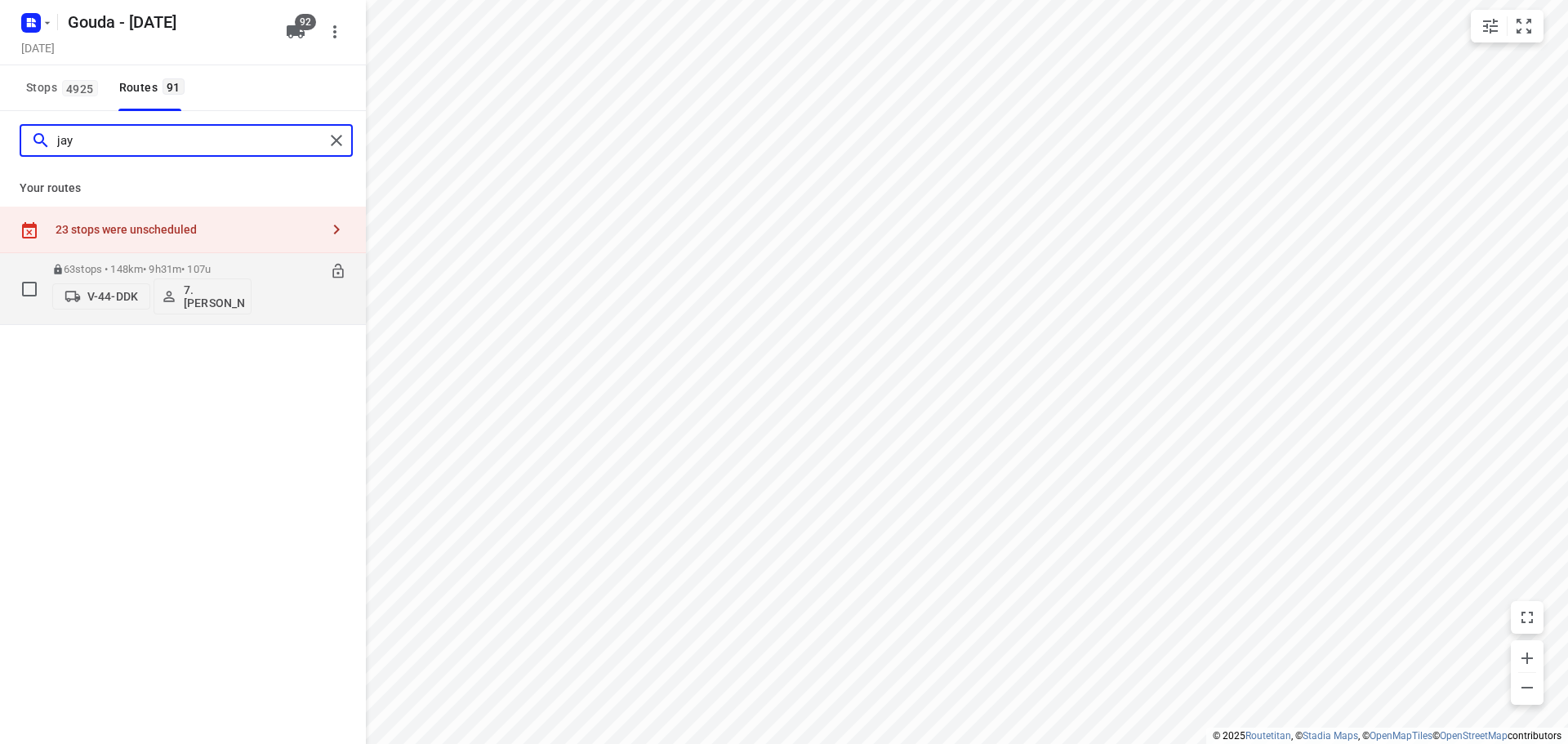
type input "jay"
click at [160, 276] on div "V-44-DDK 7.[PERSON_NAME]" at bounding box center [152, 295] width 199 height 39
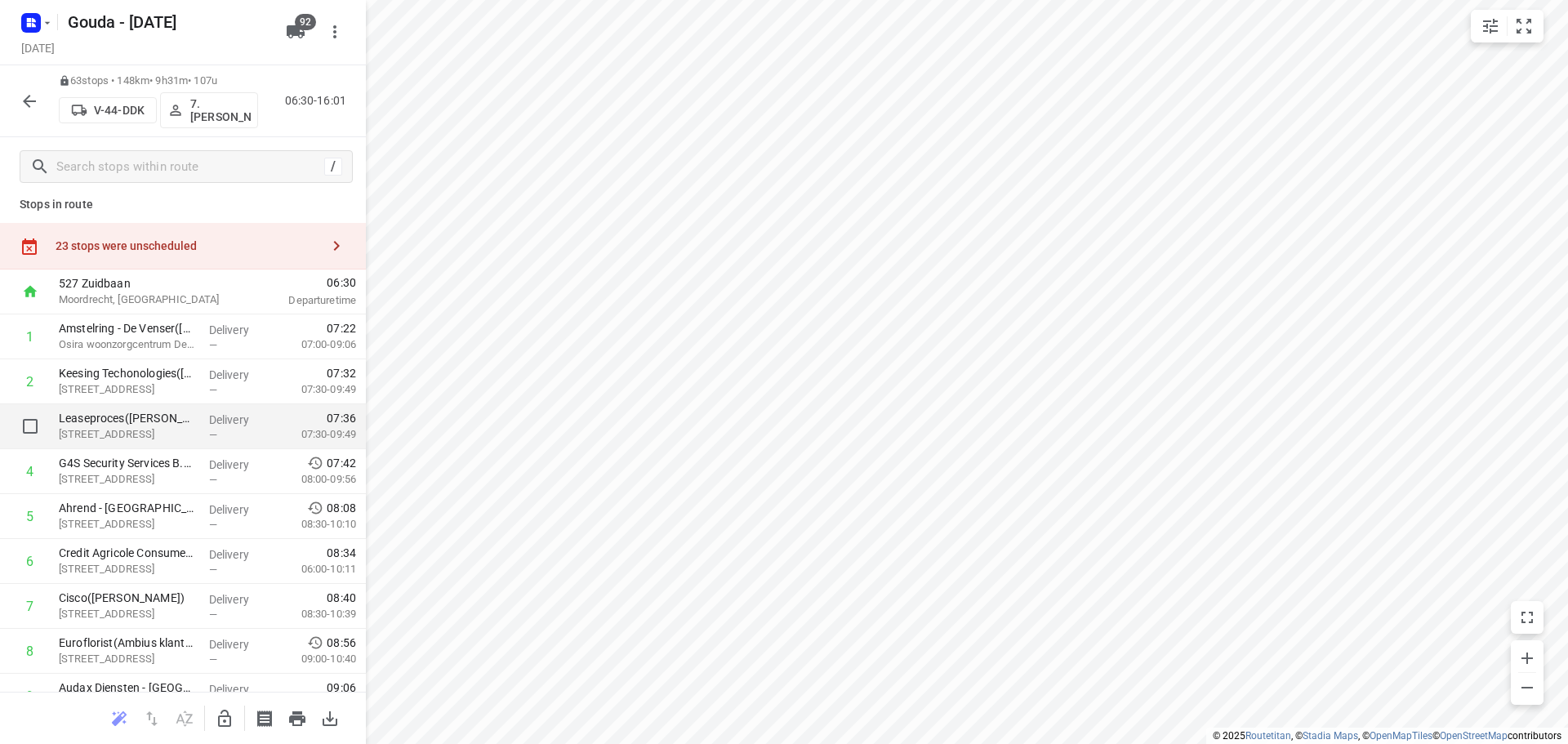
scroll to position [0, 0]
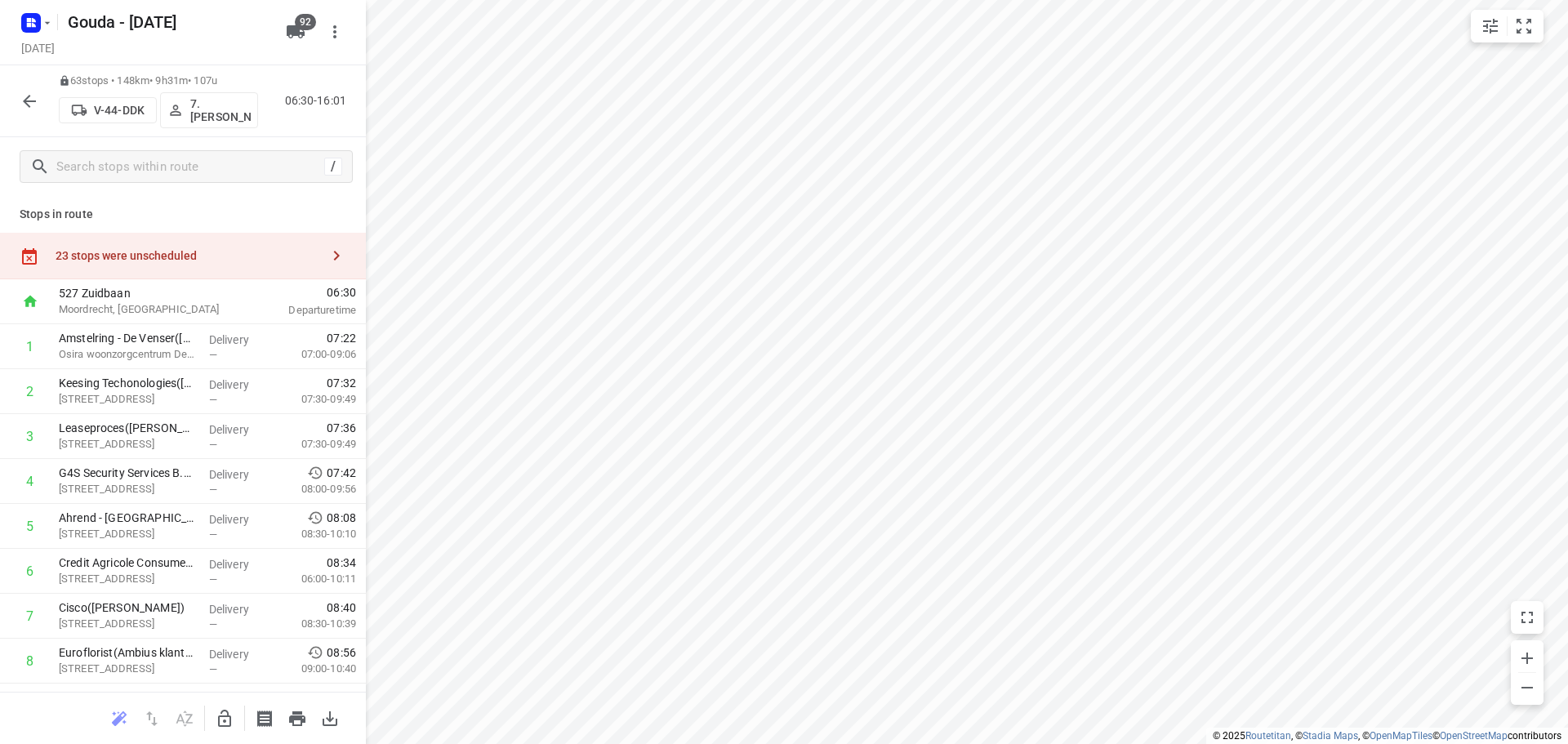
click at [258, 236] on div "23 stops were unscheduled" at bounding box center [183, 256] width 366 height 47
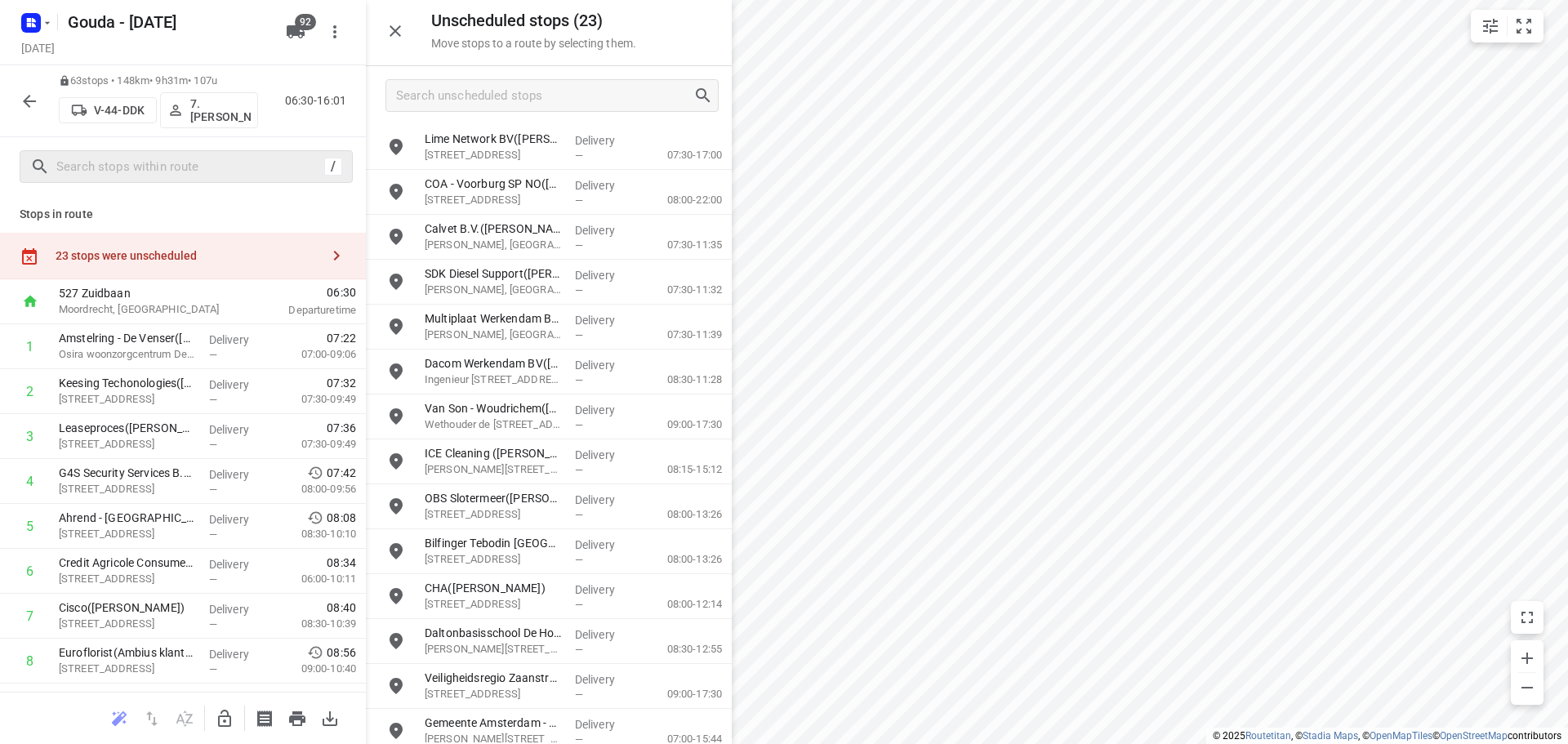
click at [308, 182] on div "/" at bounding box center [186, 166] width 333 height 33
click at [216, 732] on button "button" at bounding box center [224, 719] width 33 height 33
click at [398, 39] on icon "button" at bounding box center [395, 31] width 20 height 20
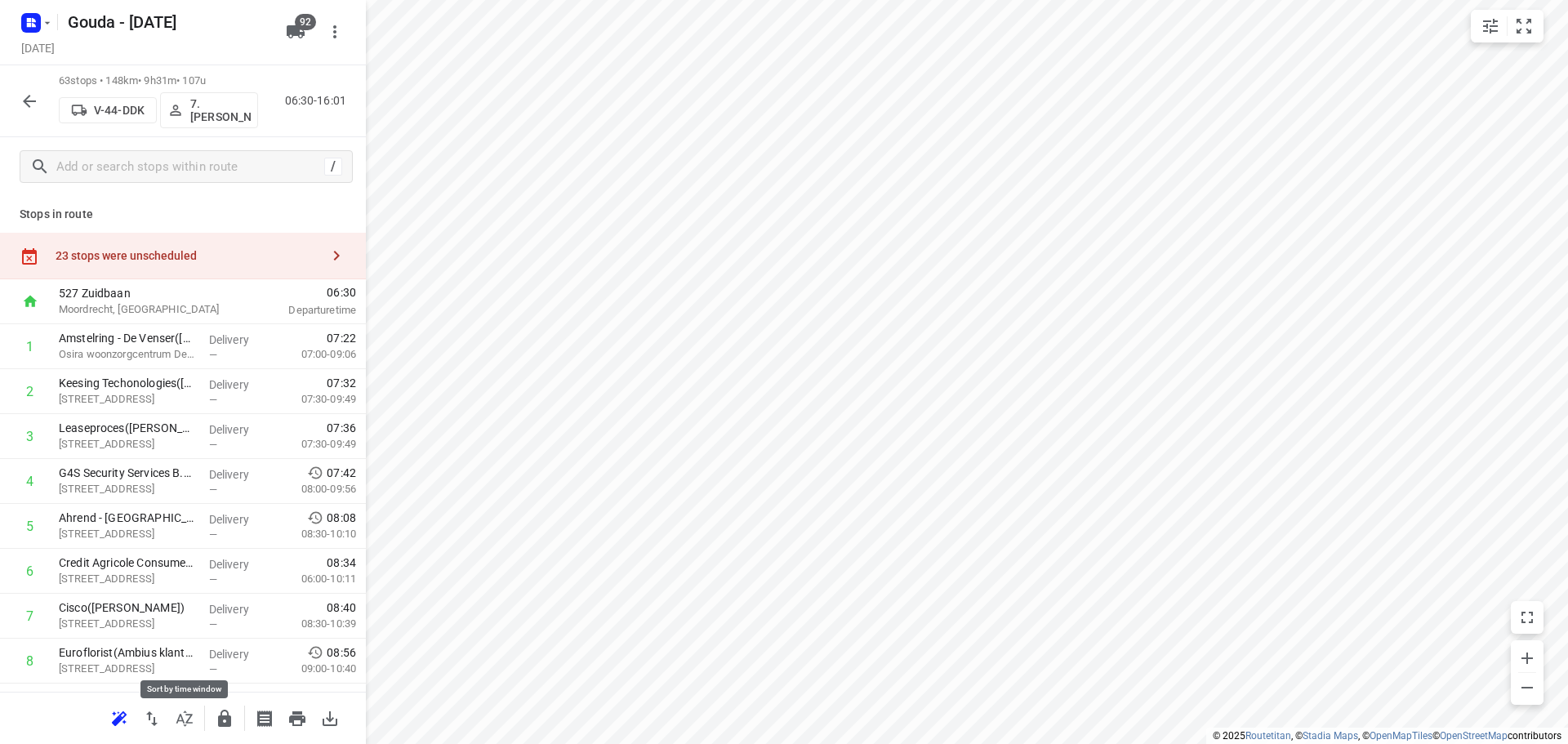
click at [175, 719] on icon "button" at bounding box center [184, 719] width 20 height 20
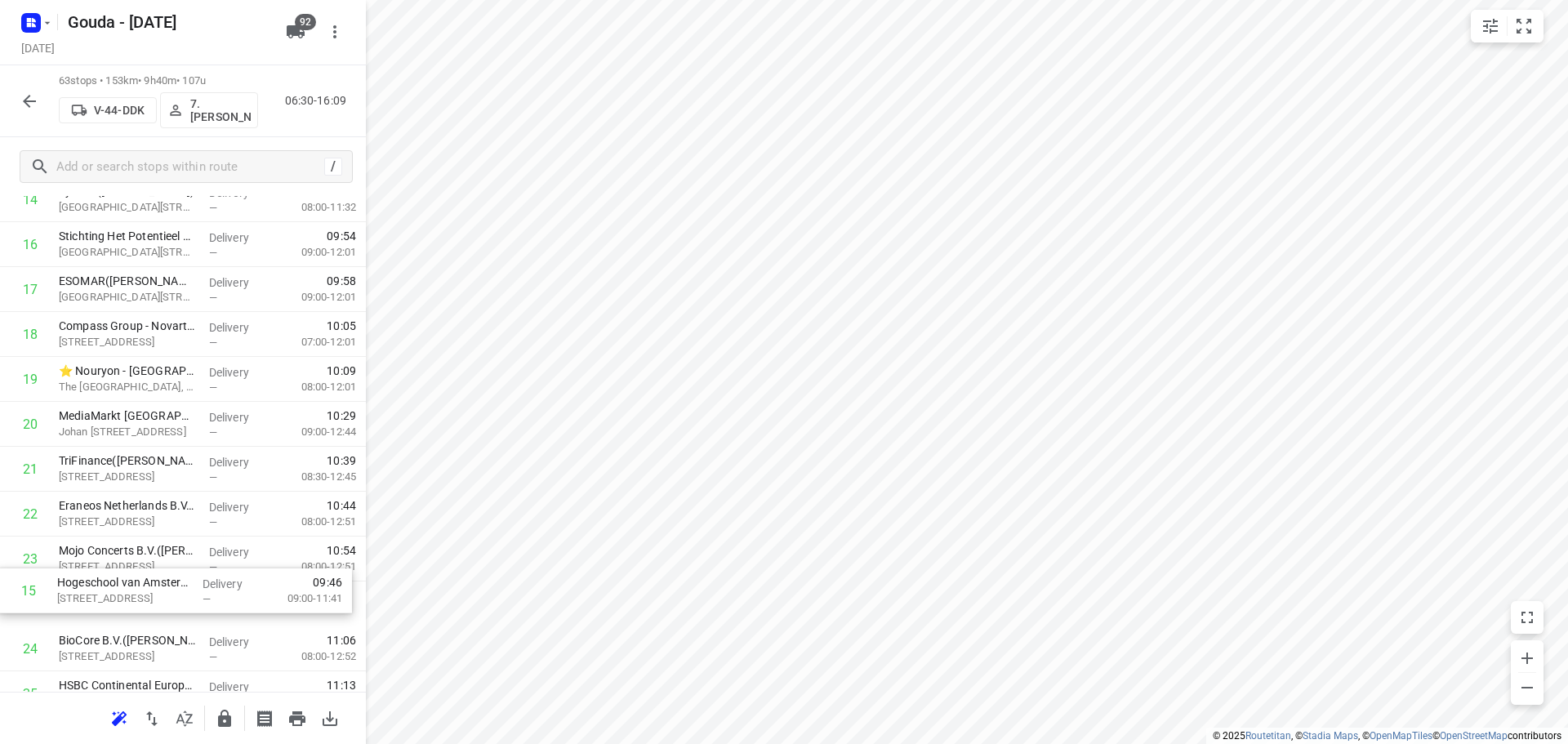
scroll to position [743, 0]
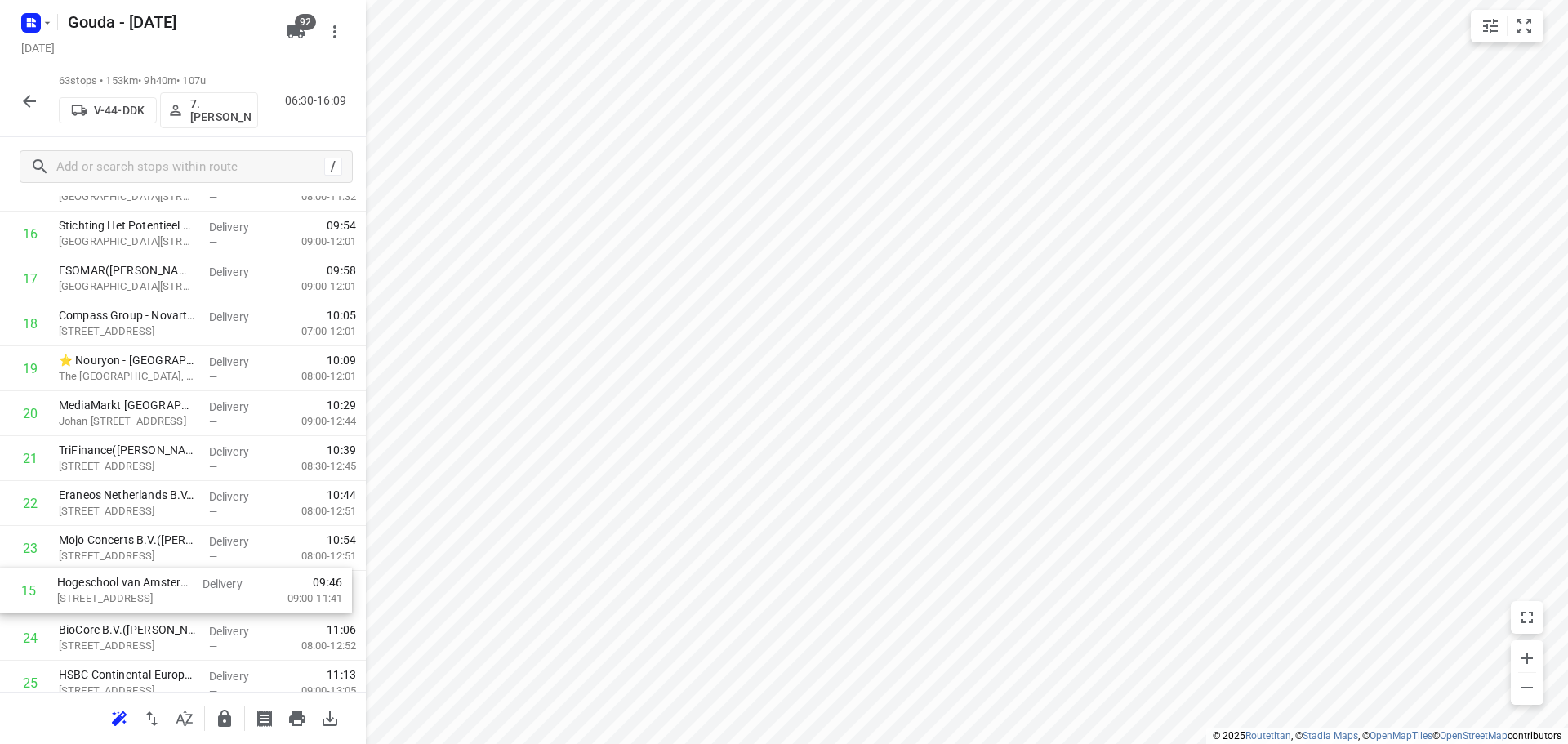
drag, startPoint x: 165, startPoint y: 398, endPoint x: 164, endPoint y: 575, distance: 177.0
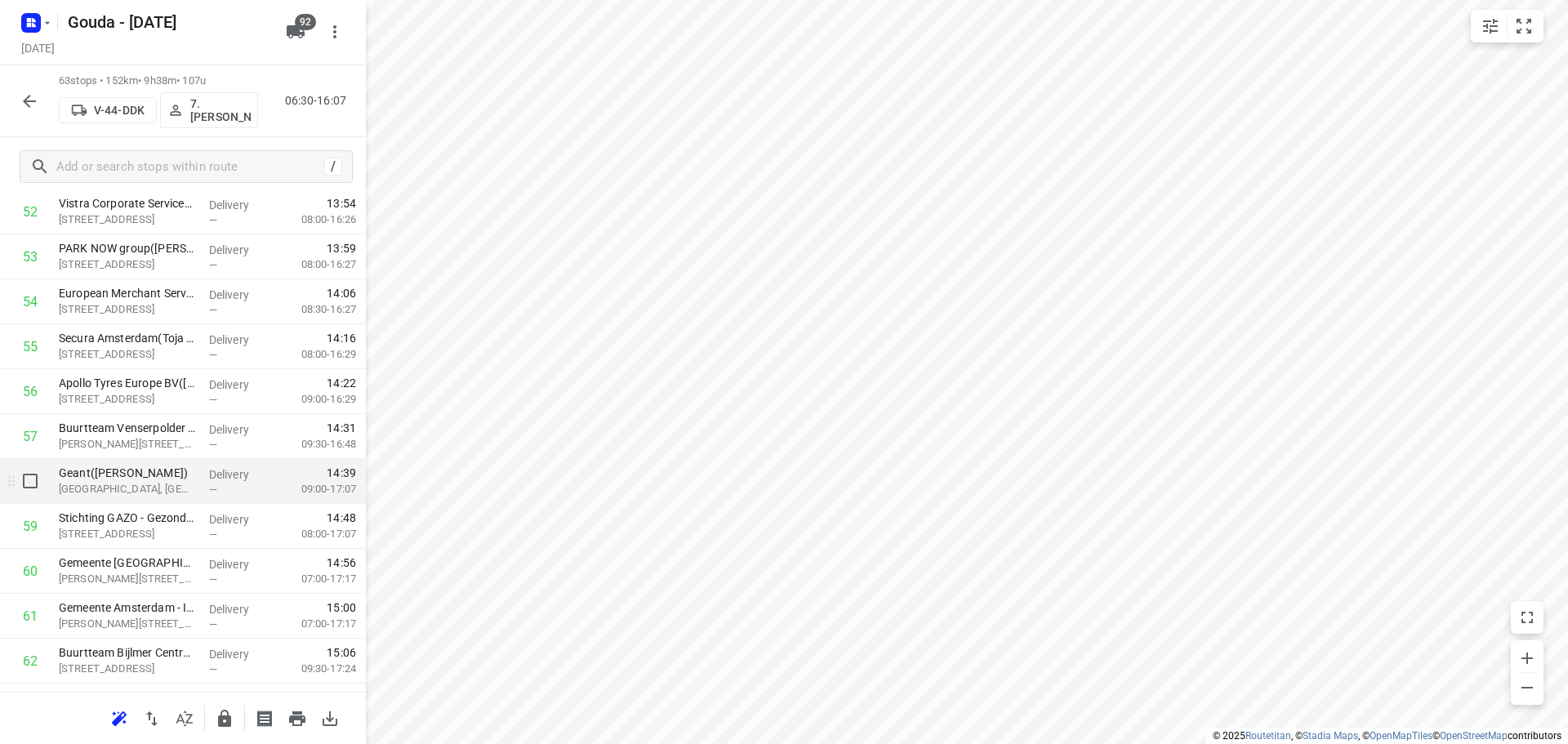
scroll to position [2459, 0]
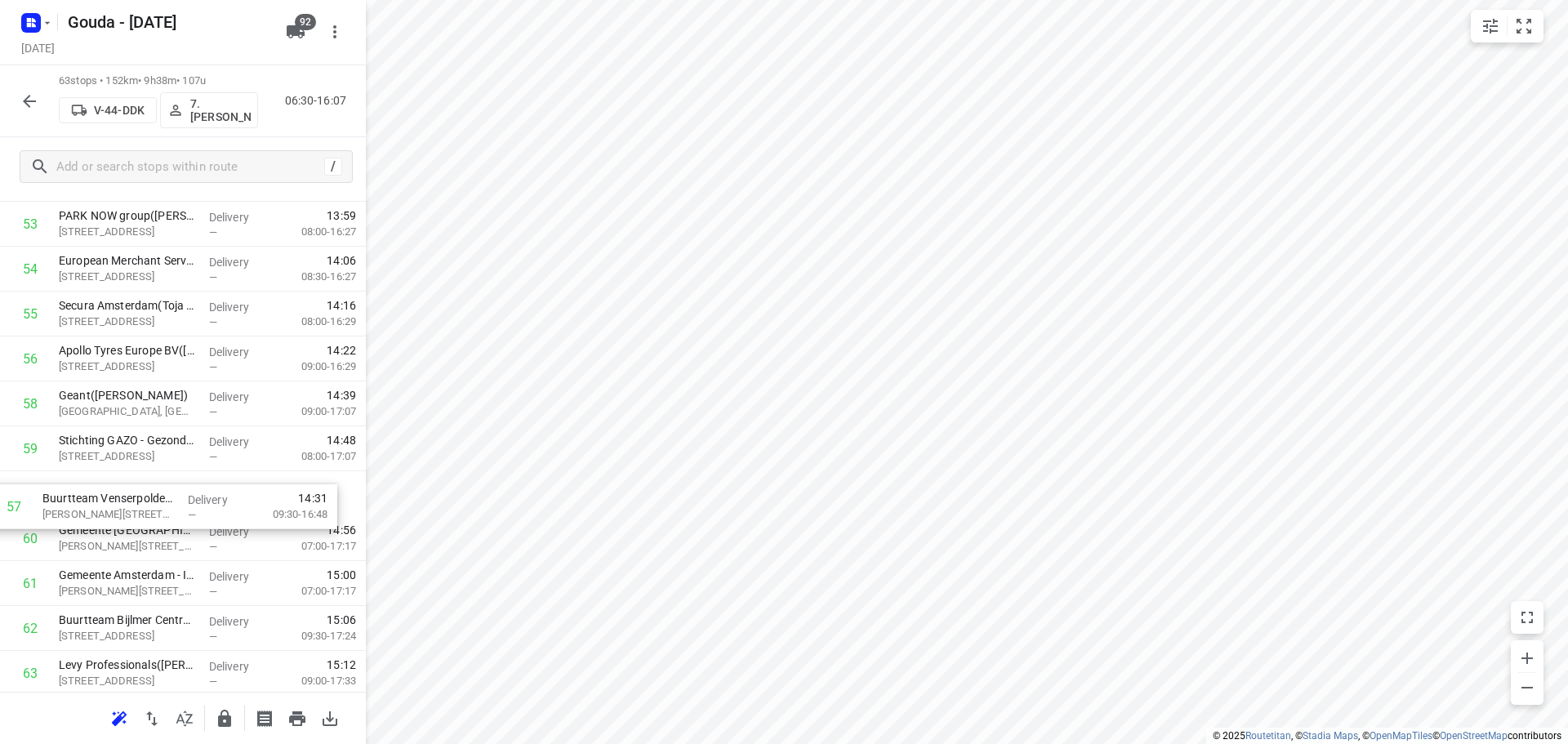
drag, startPoint x: 222, startPoint y: 386, endPoint x: 207, endPoint y: 492, distance: 107.1
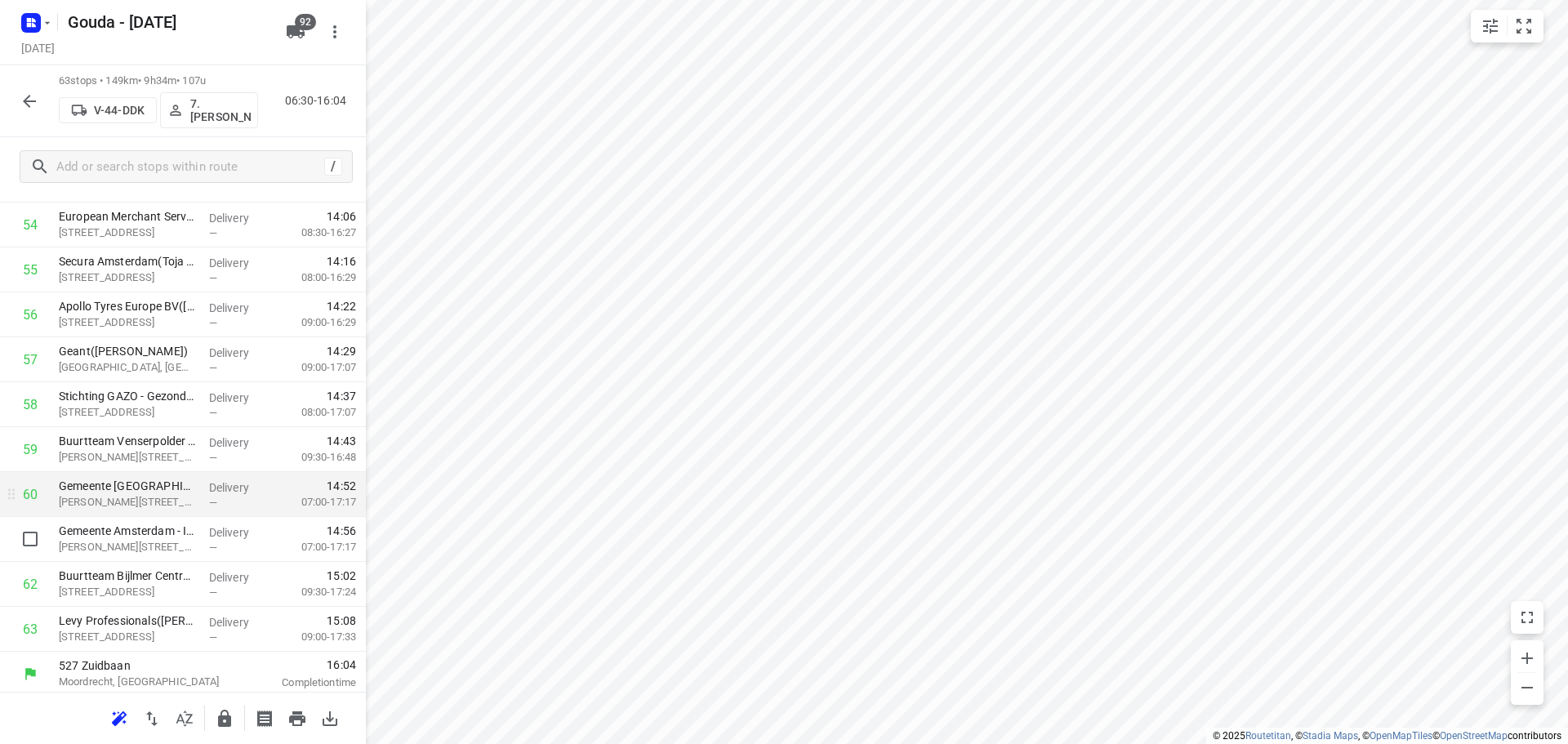
scroll to position [2508, 0]
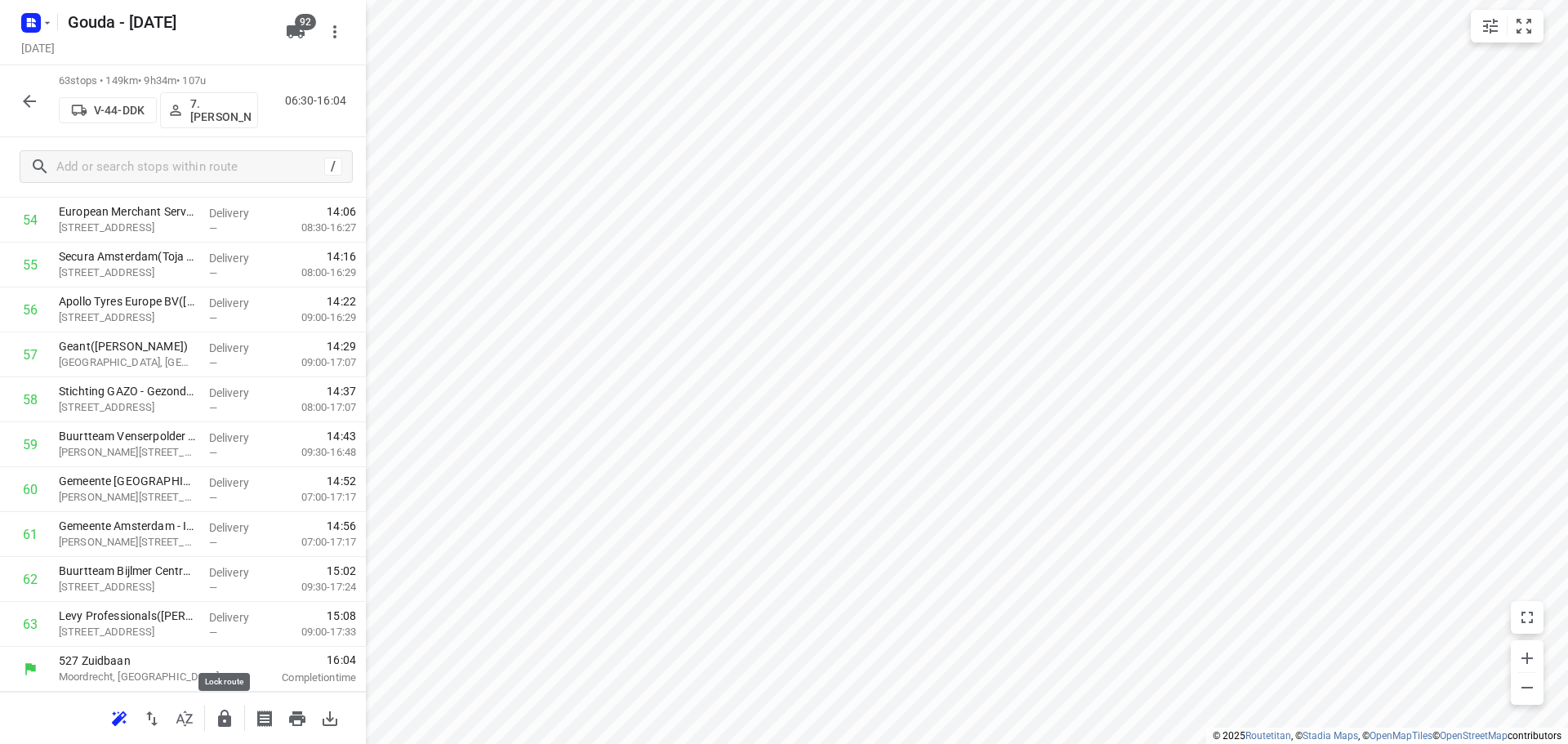
click at [229, 713] on icon "button" at bounding box center [224, 719] width 20 height 20
click at [26, 101] on icon "button" at bounding box center [29, 101] width 13 height 13
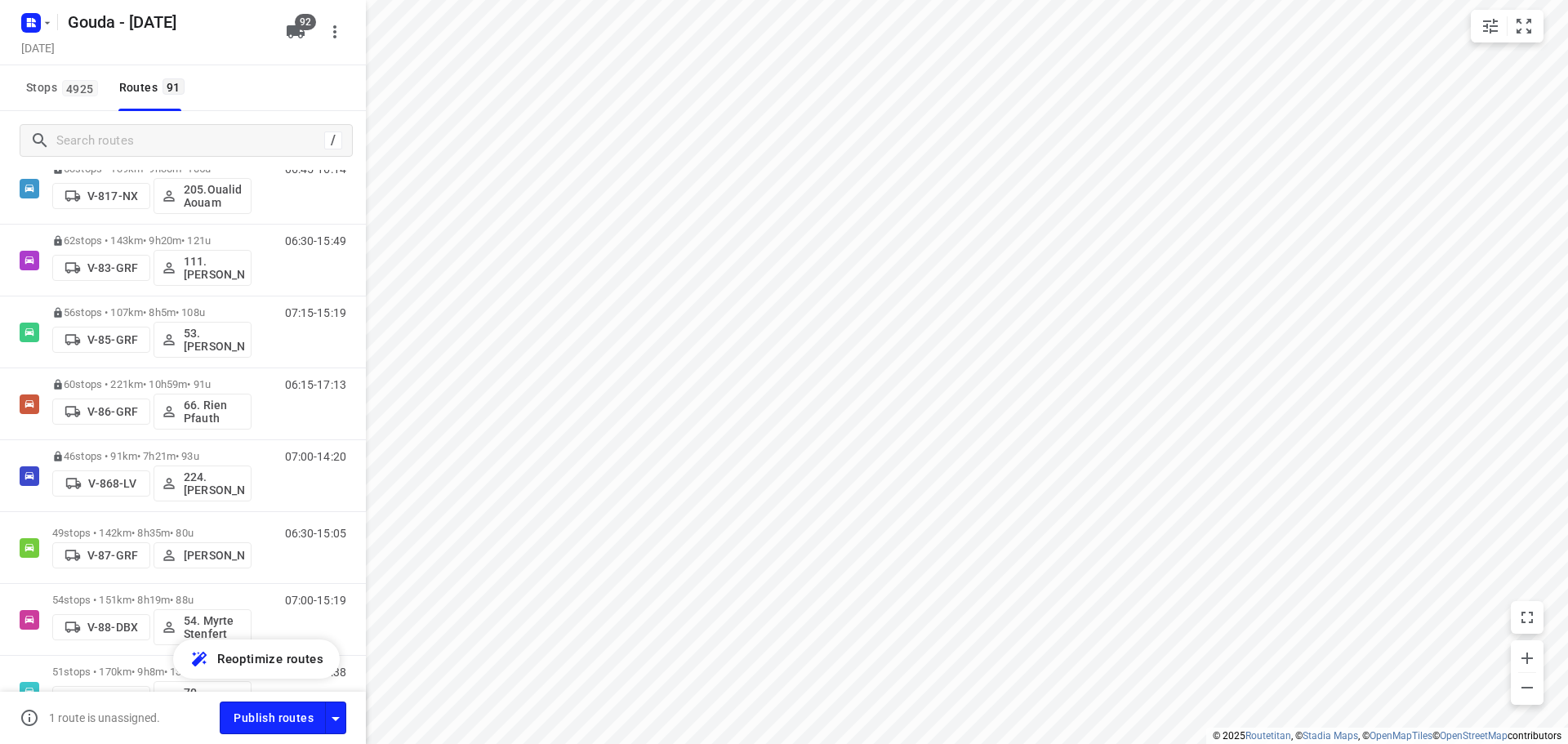
scroll to position [2860, 0]
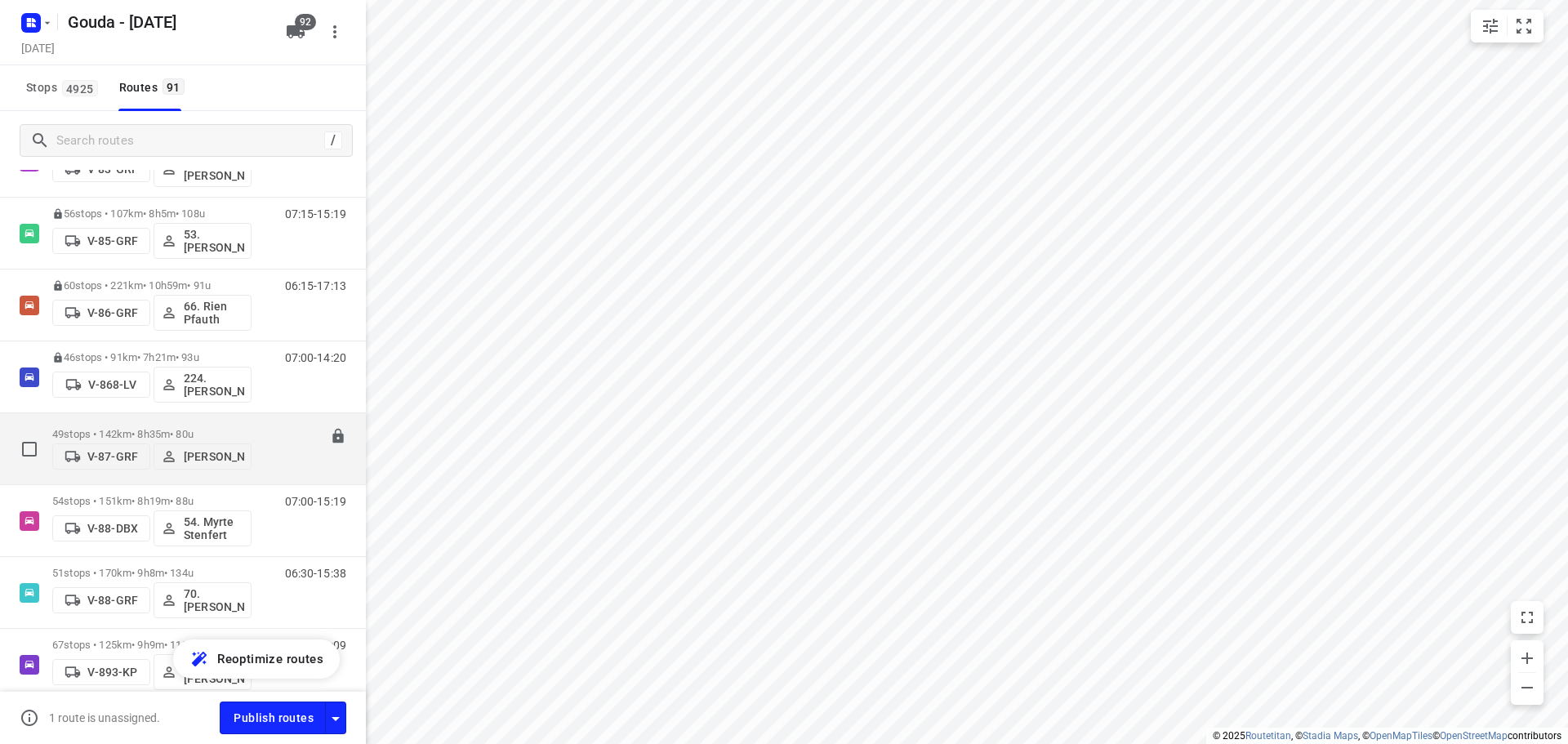
click at [215, 429] on p "49 stops • 142km • 8h35m • 80u" at bounding box center [152, 434] width 199 height 12
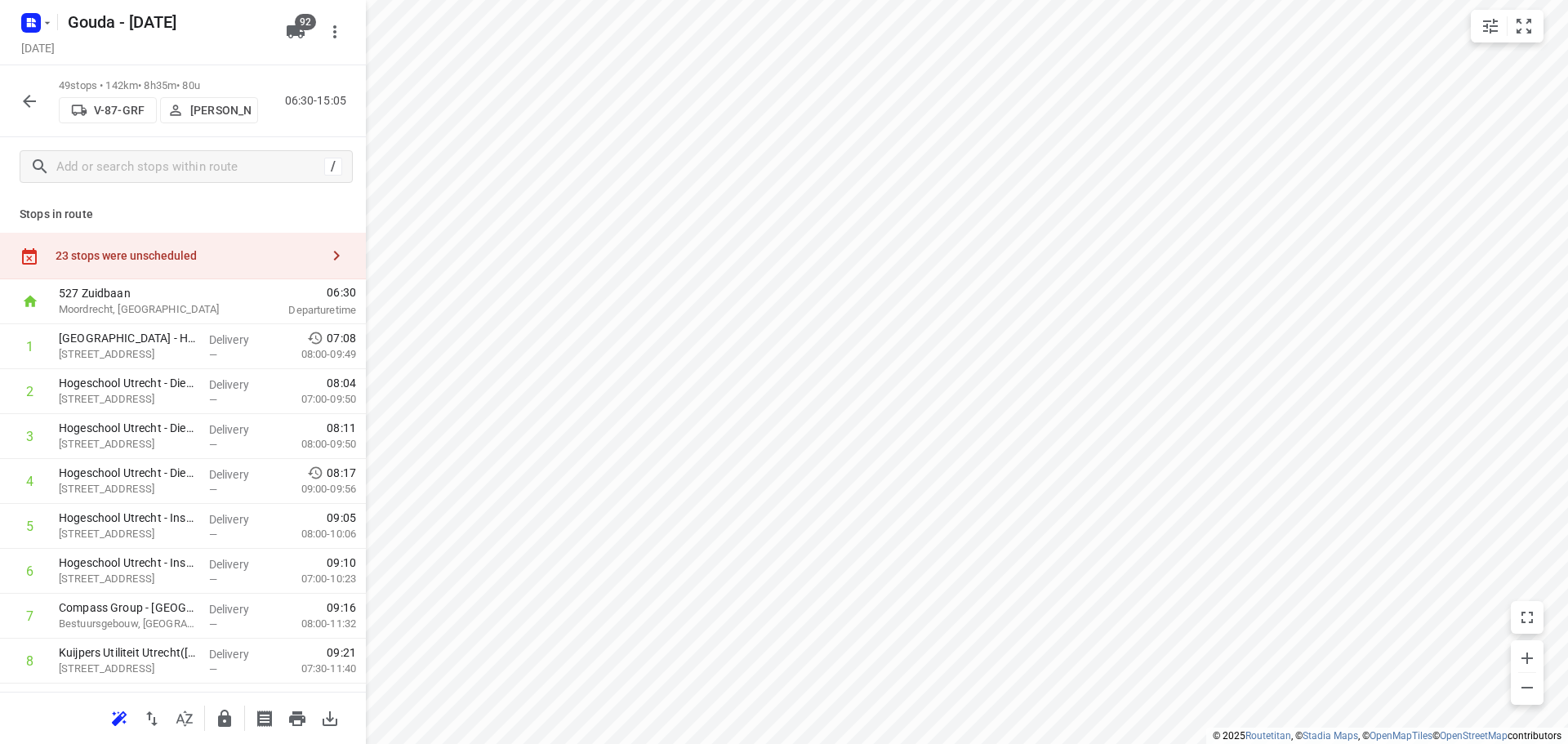
click at [193, 720] on icon "button" at bounding box center [184, 719] width 20 height 20
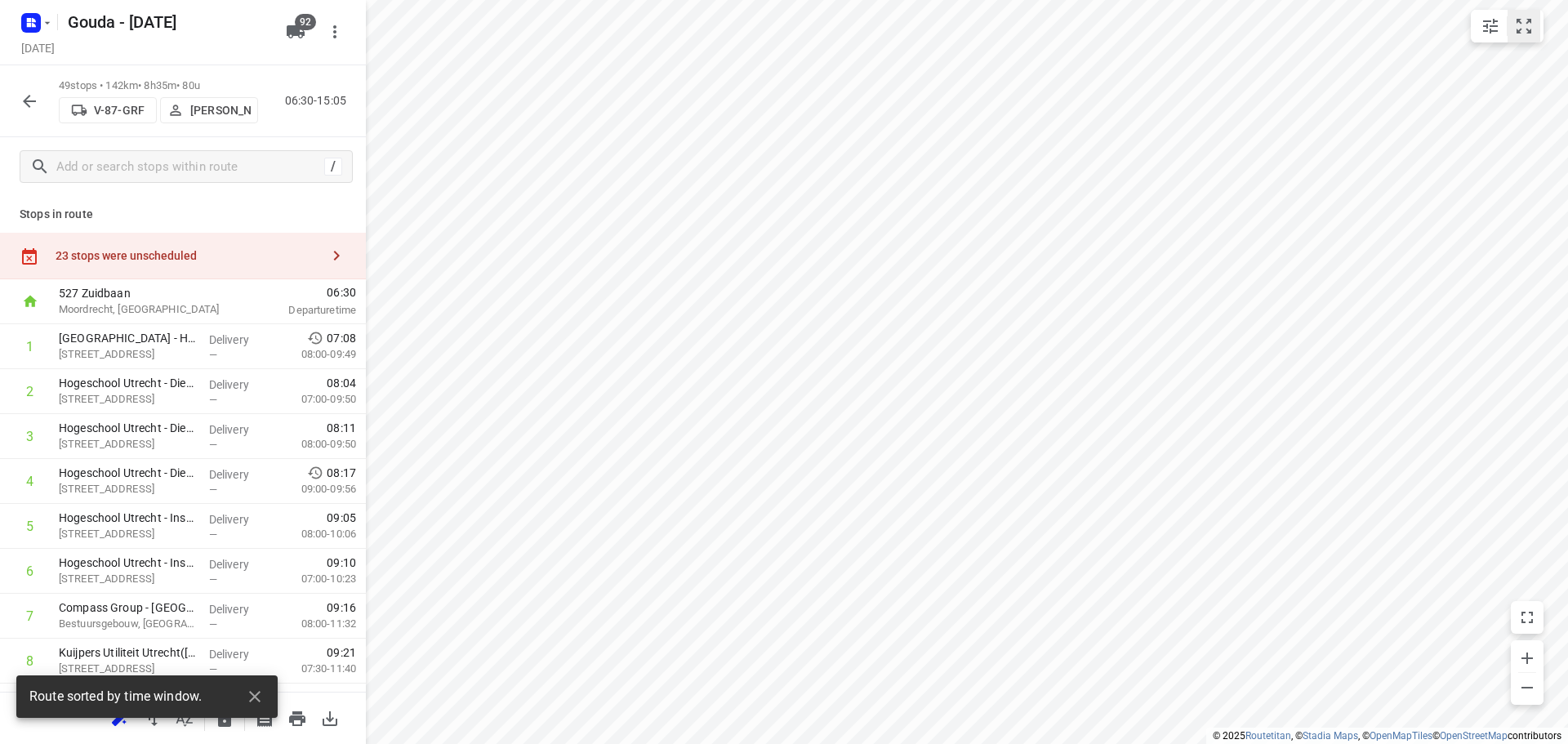
click at [1522, 31] on icon "small contained button group" at bounding box center [1524, 25] width 20 height 20
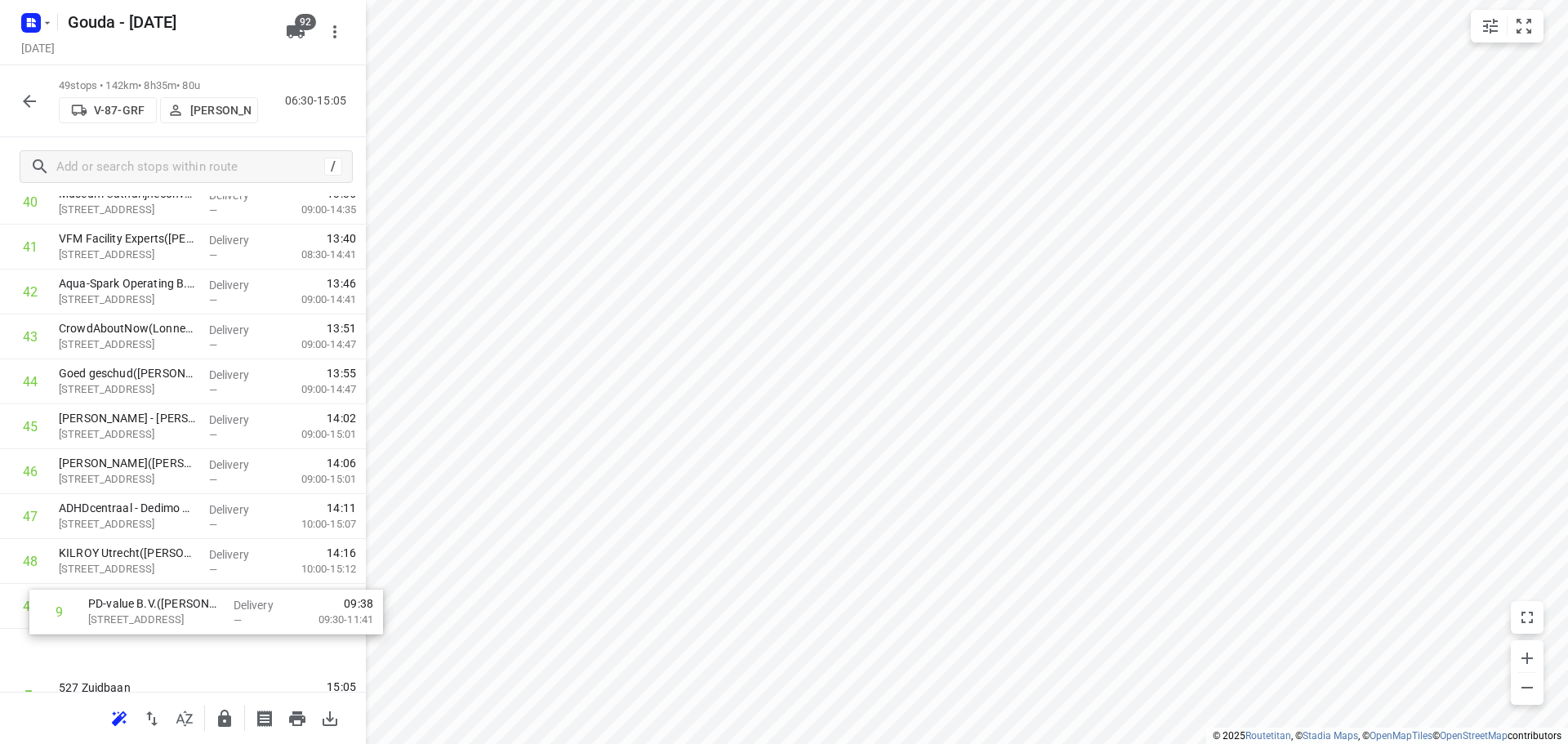
scroll to position [1879, 0]
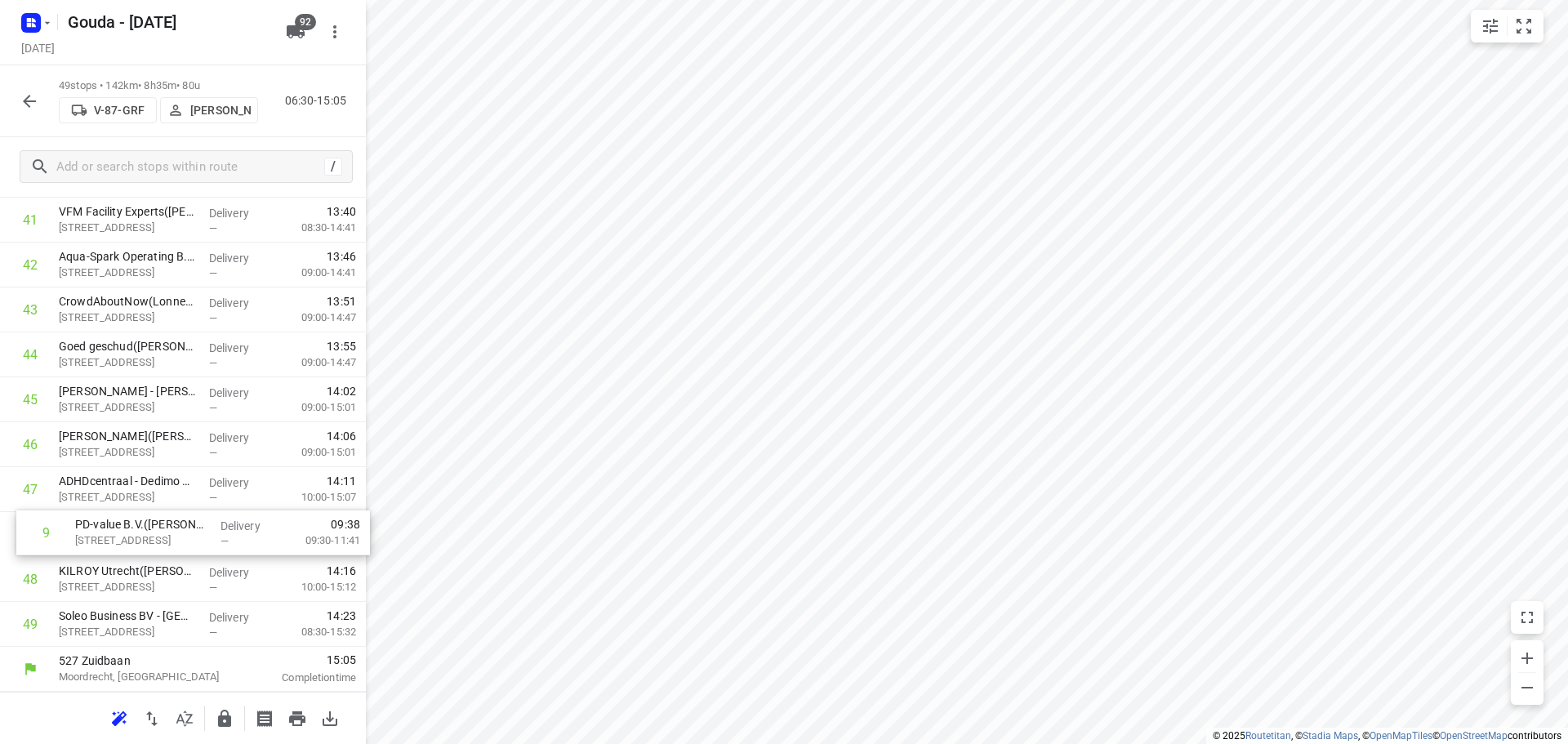
drag, startPoint x: 228, startPoint y: 442, endPoint x: 242, endPoint y: 519, distance: 78.3
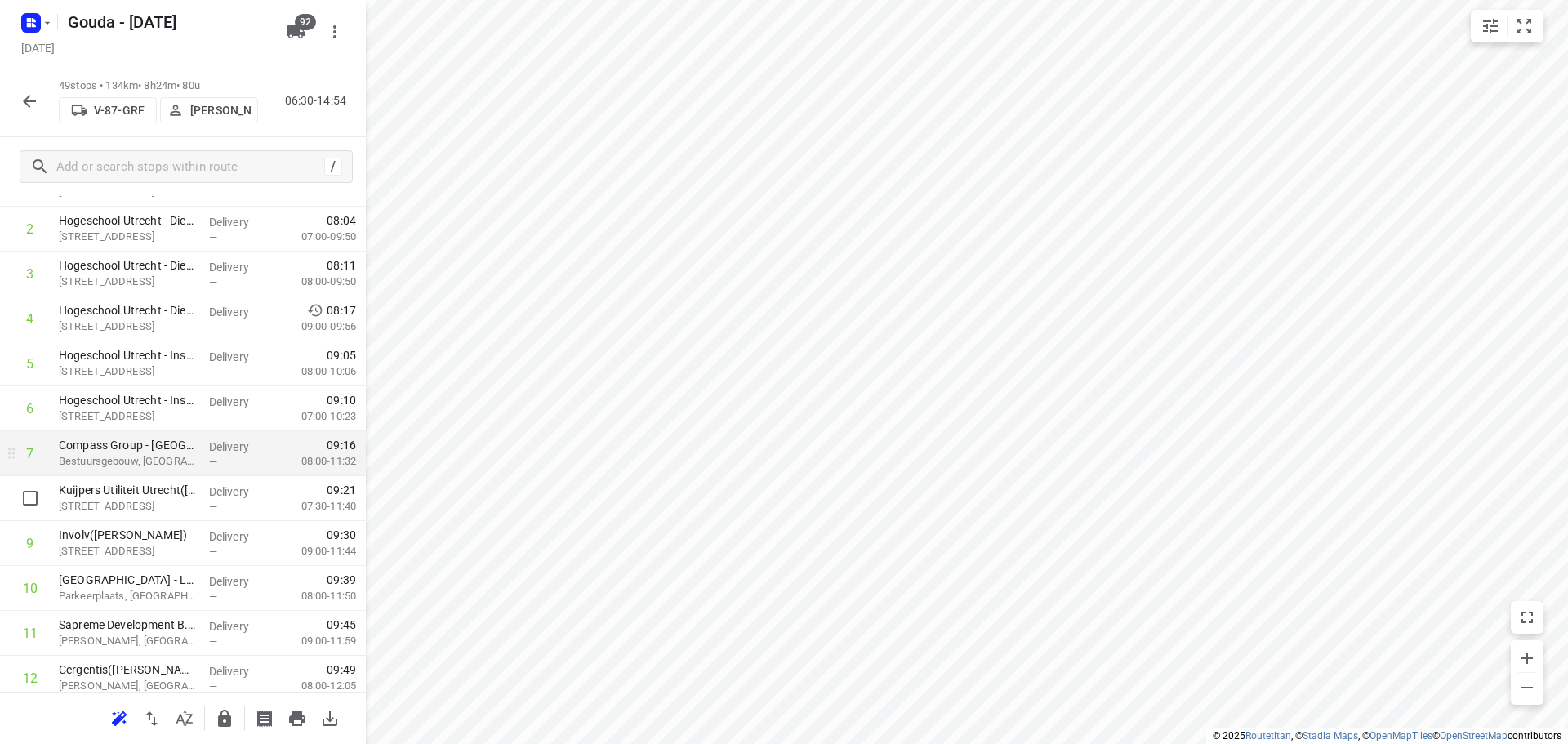
scroll to position [163, 0]
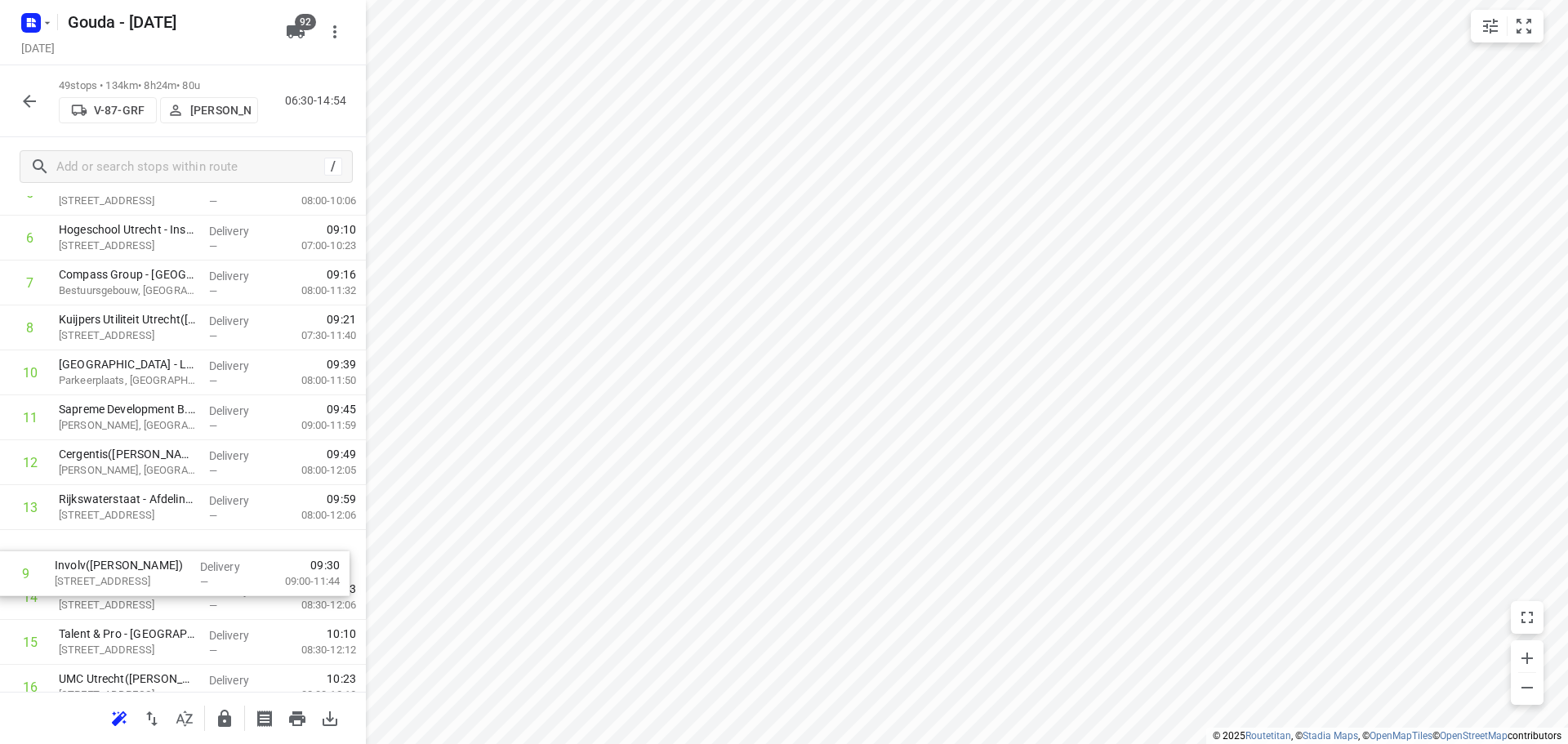
scroll to position [338, 0]
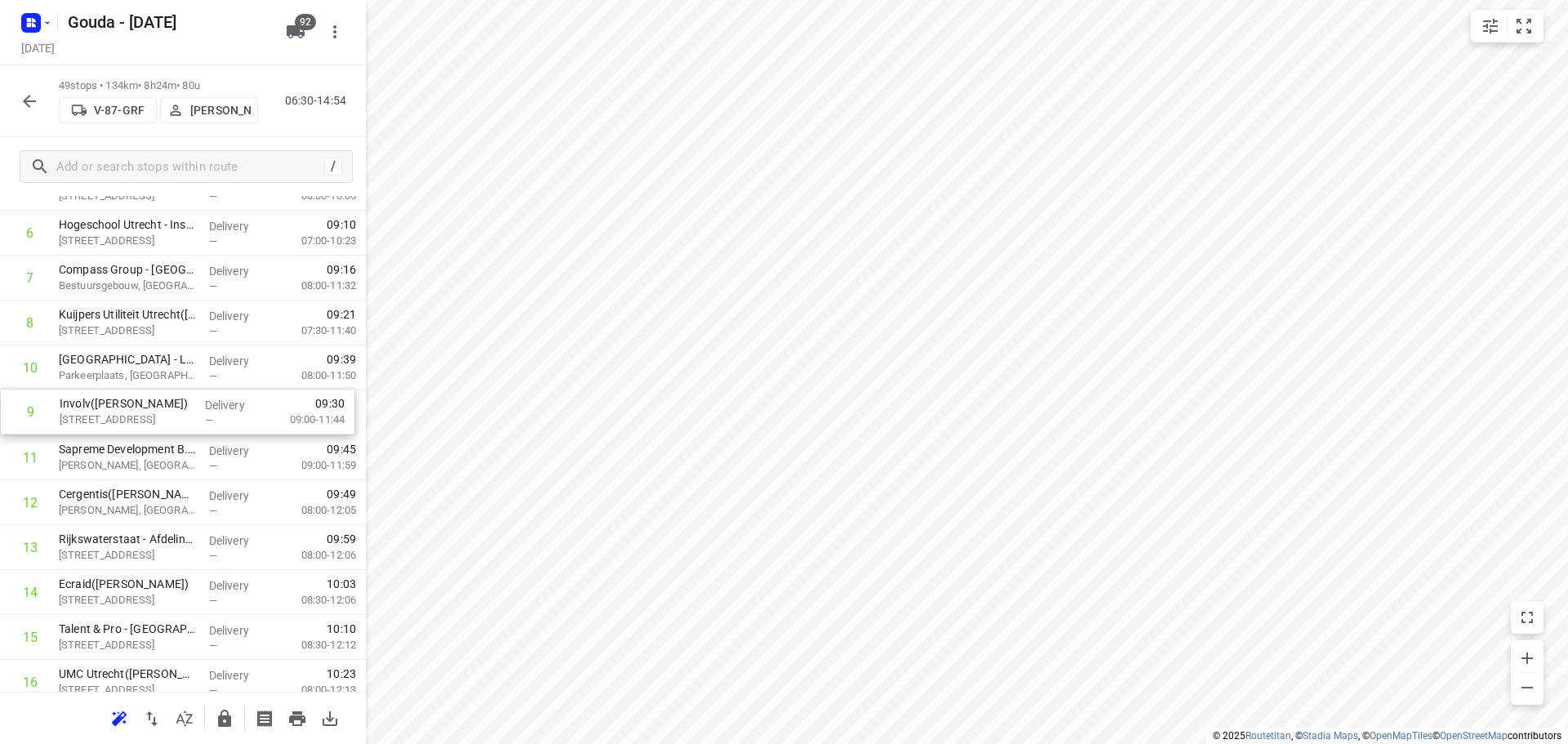
drag, startPoint x: 215, startPoint y: 368, endPoint x: 216, endPoint y: 405, distance: 37.0
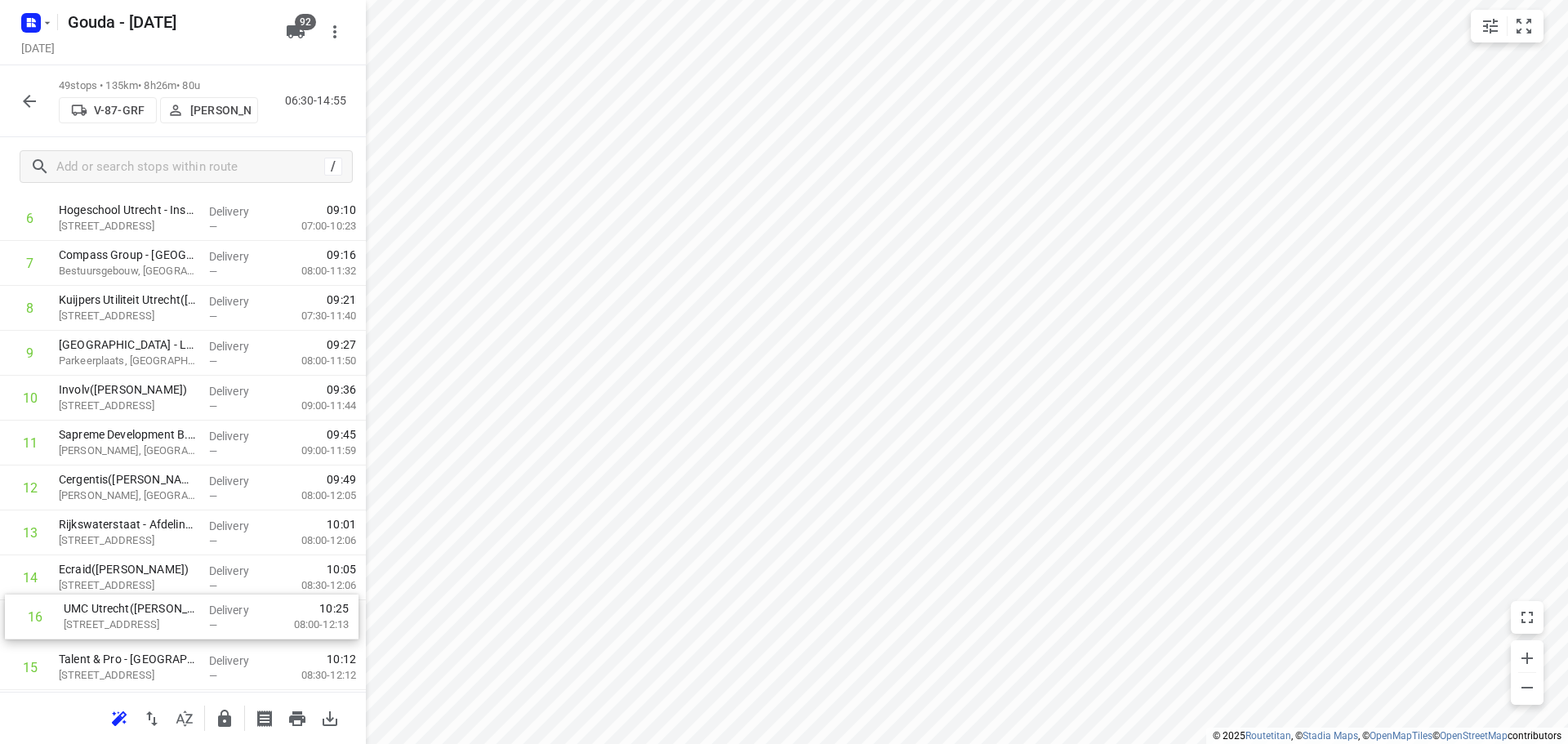
scroll to position [358, 0]
drag, startPoint x: 168, startPoint y: 674, endPoint x: 186, endPoint y: 369, distance: 305.5
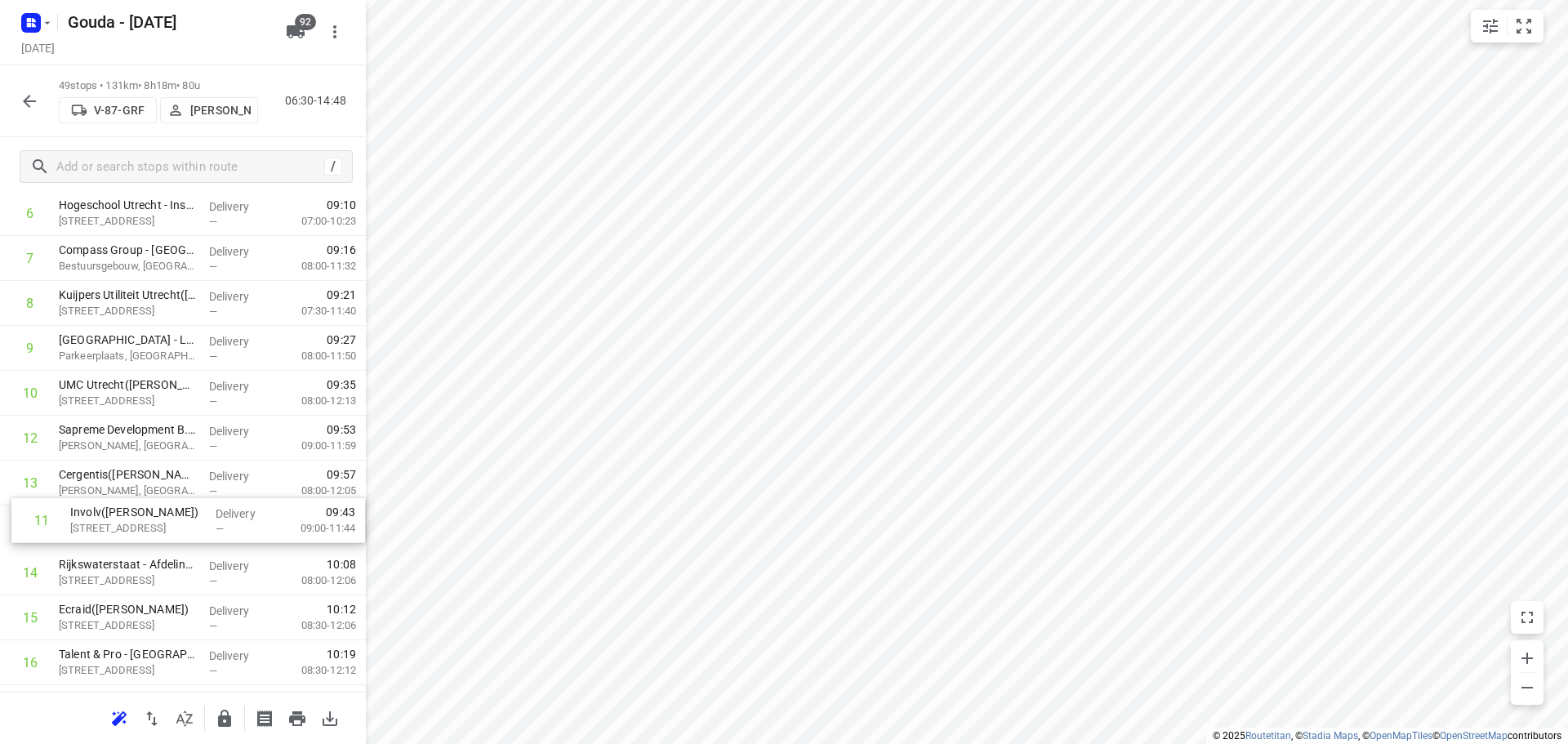
drag, startPoint x: 211, startPoint y: 429, endPoint x: 223, endPoint y: 518, distance: 89.8
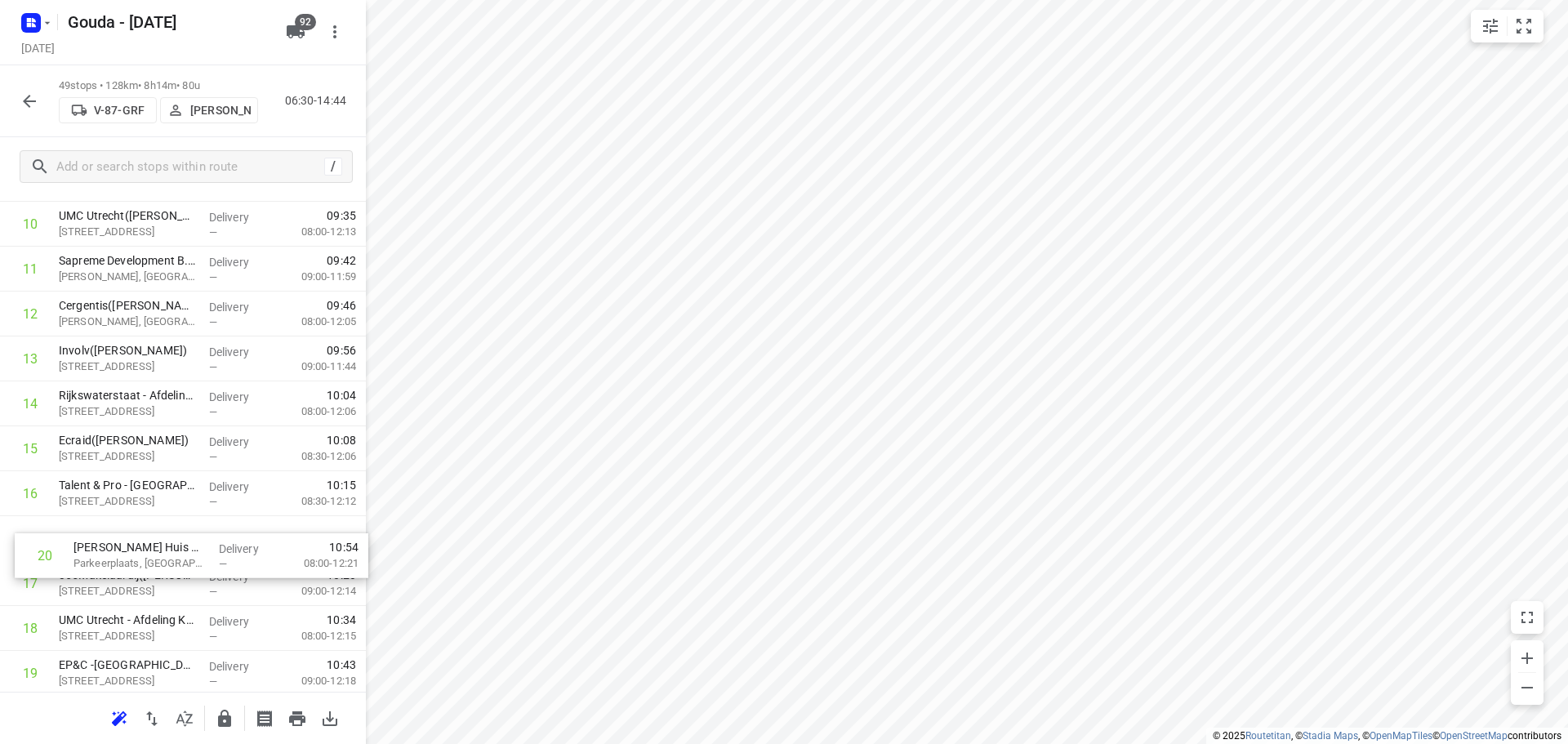
scroll to position [527, 0]
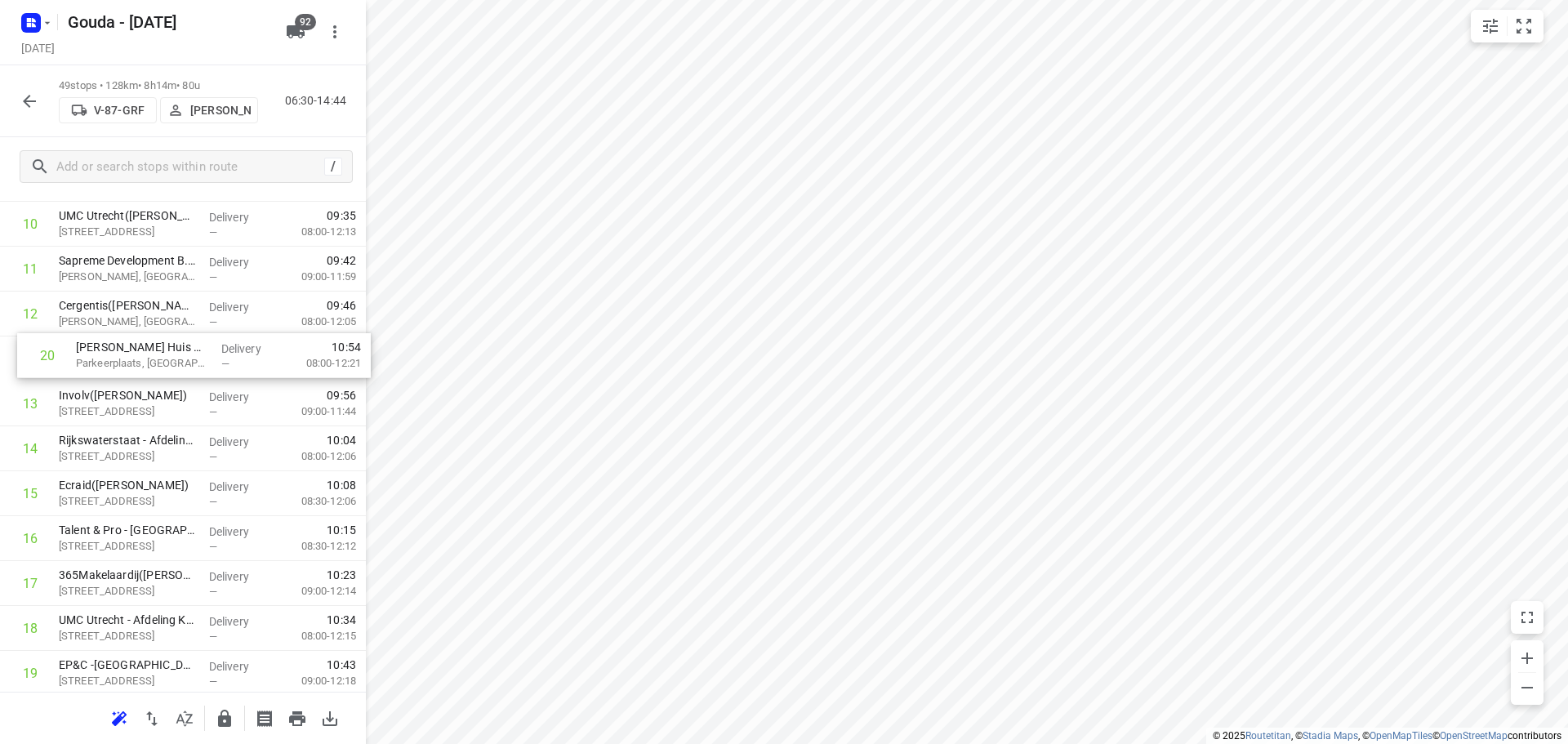
drag, startPoint x: 173, startPoint y: 674, endPoint x: 189, endPoint y: 337, distance: 337.4
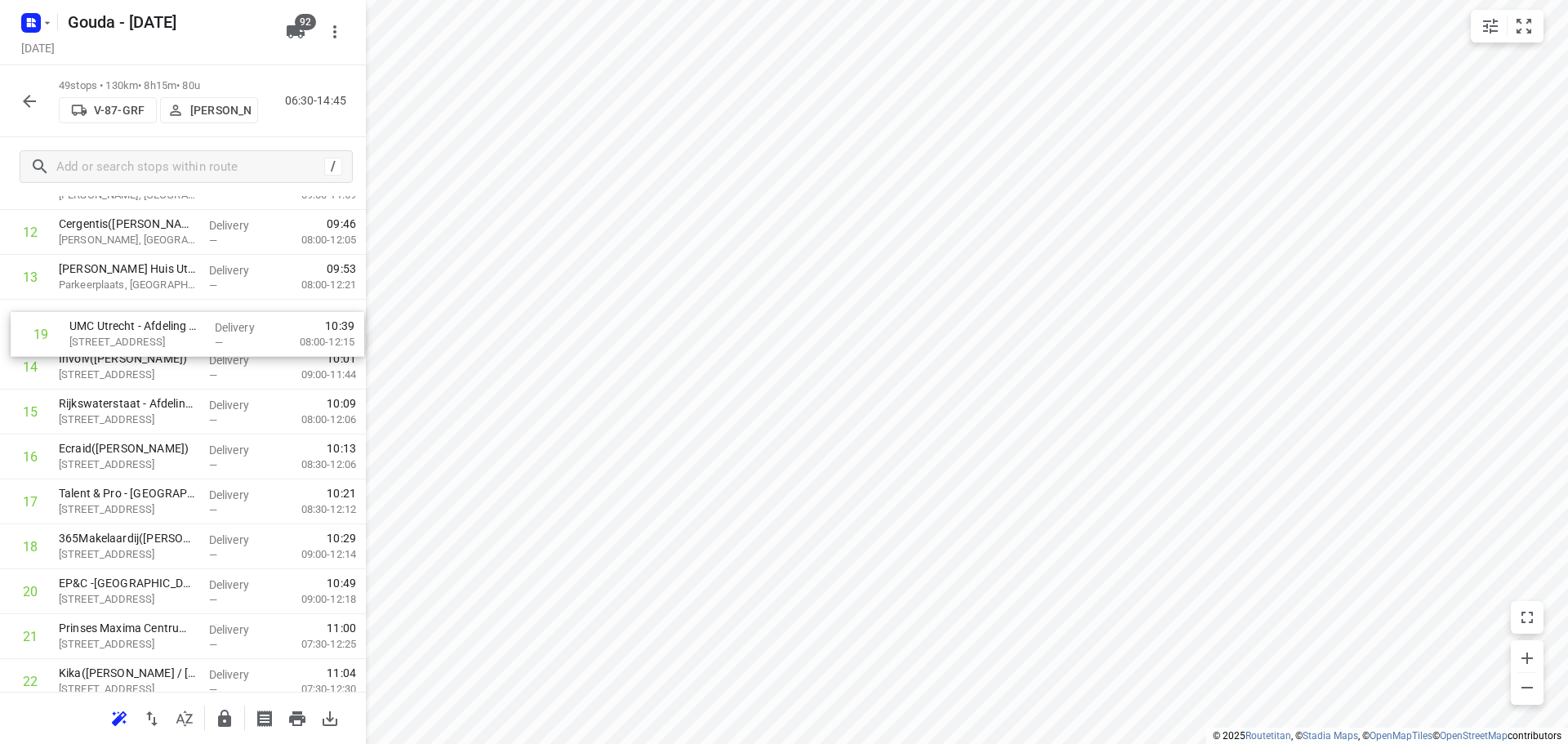
scroll to position [605, 0]
drag, startPoint x: 129, startPoint y: 545, endPoint x: 136, endPoint y: 310, distance: 235.1
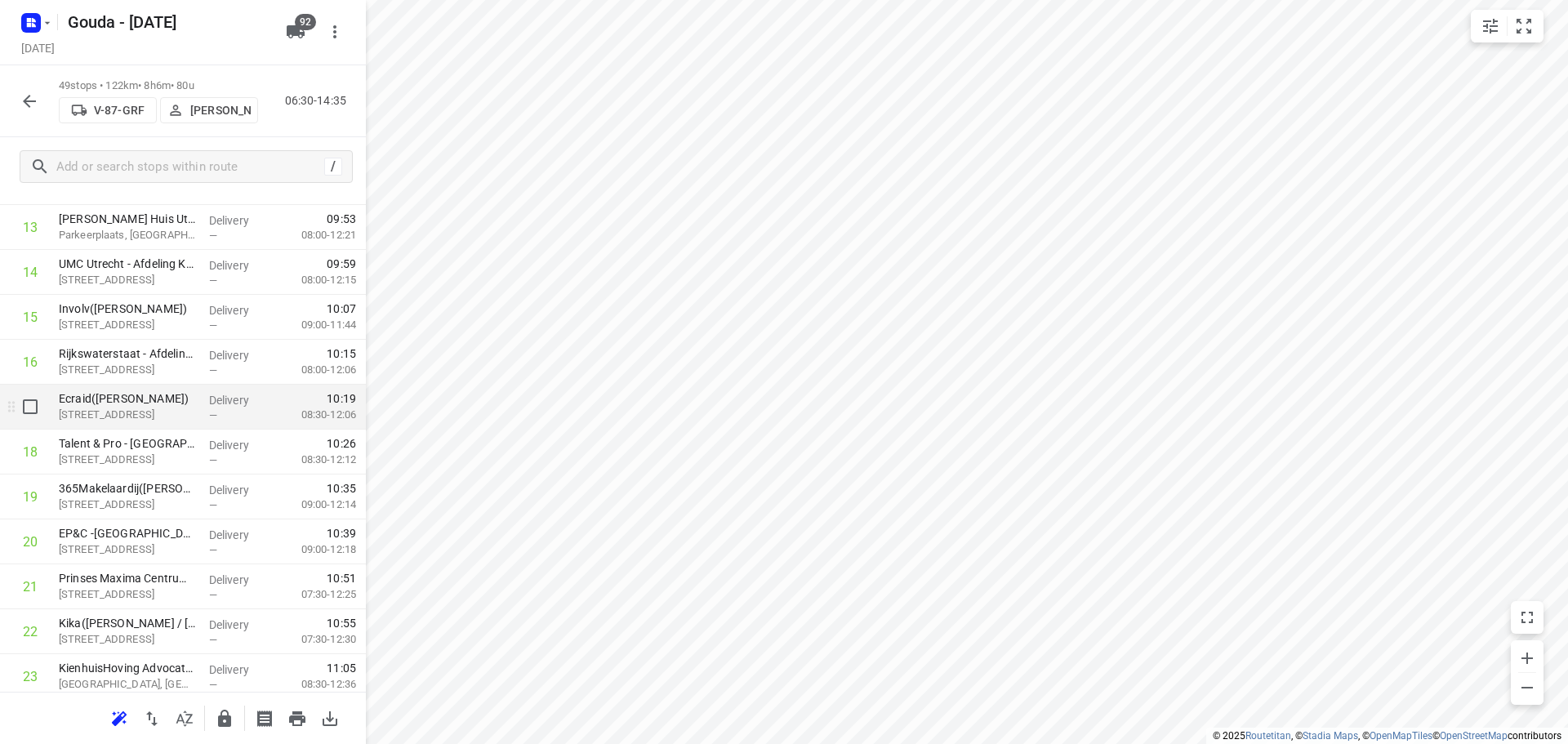
scroll to position [768, 0]
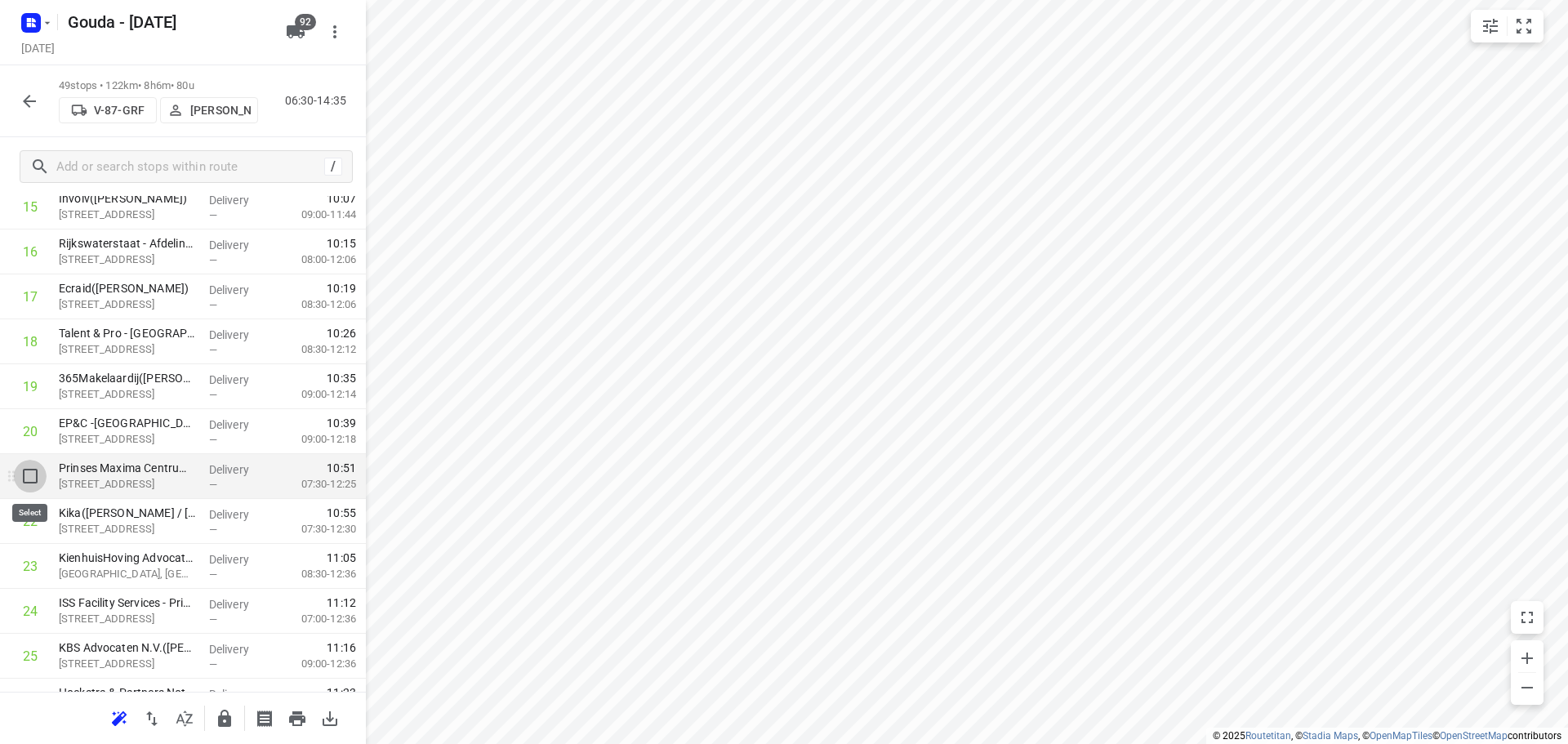
click at [36, 480] on input "checkbox" at bounding box center [30, 476] width 33 height 33
checkbox input "true"
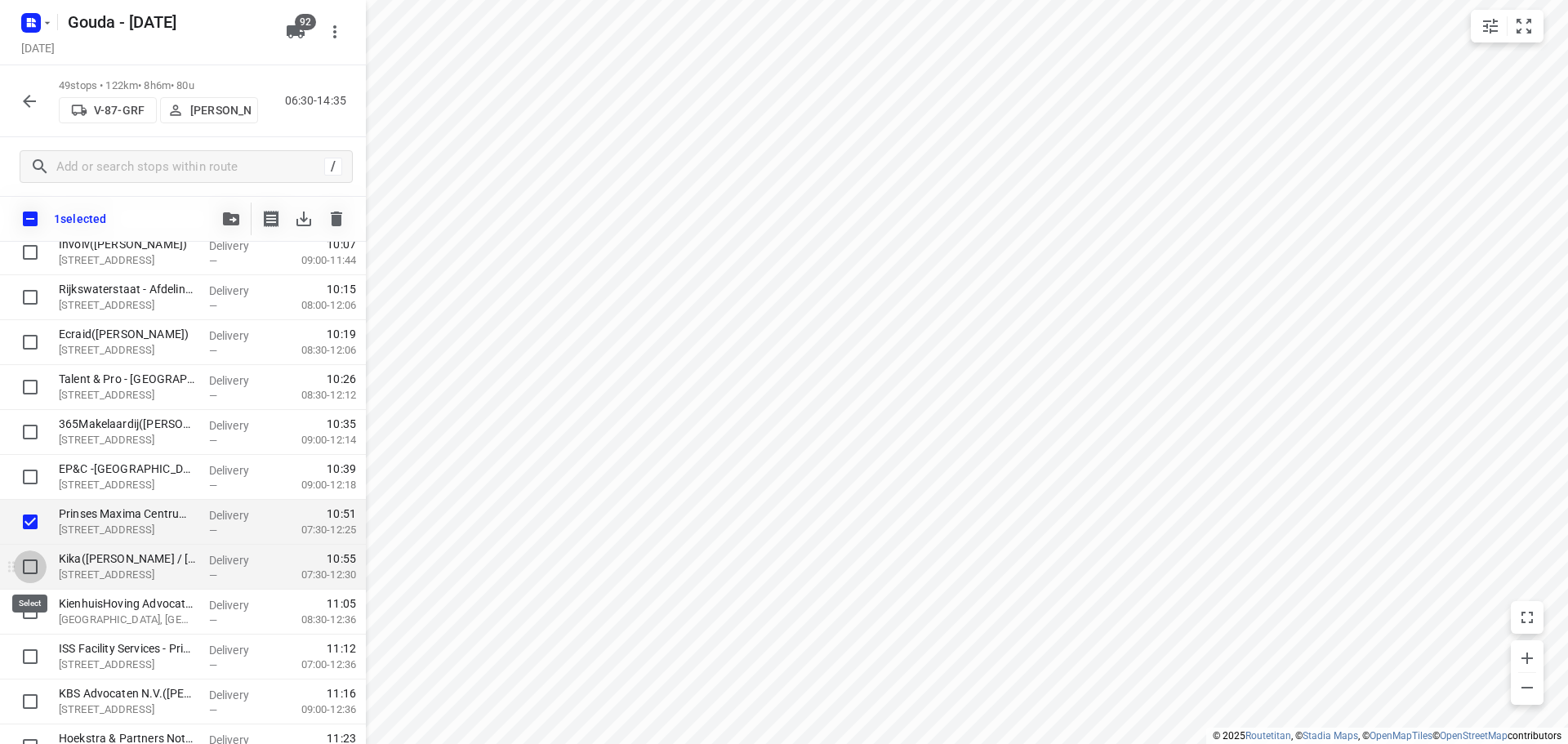
click at [33, 563] on input "checkbox" at bounding box center [30, 566] width 33 height 33
checkbox input "true"
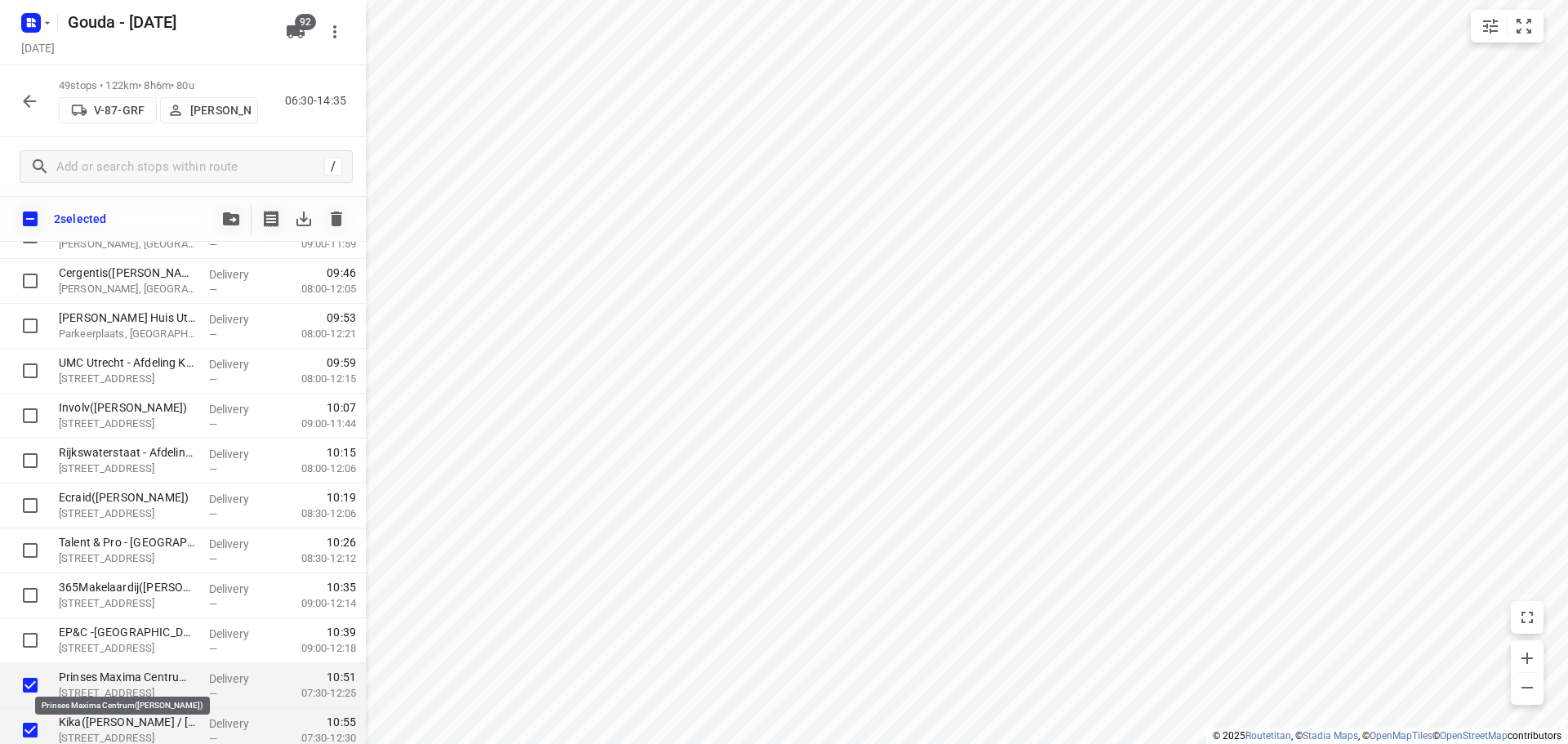
scroll to position [607, 0]
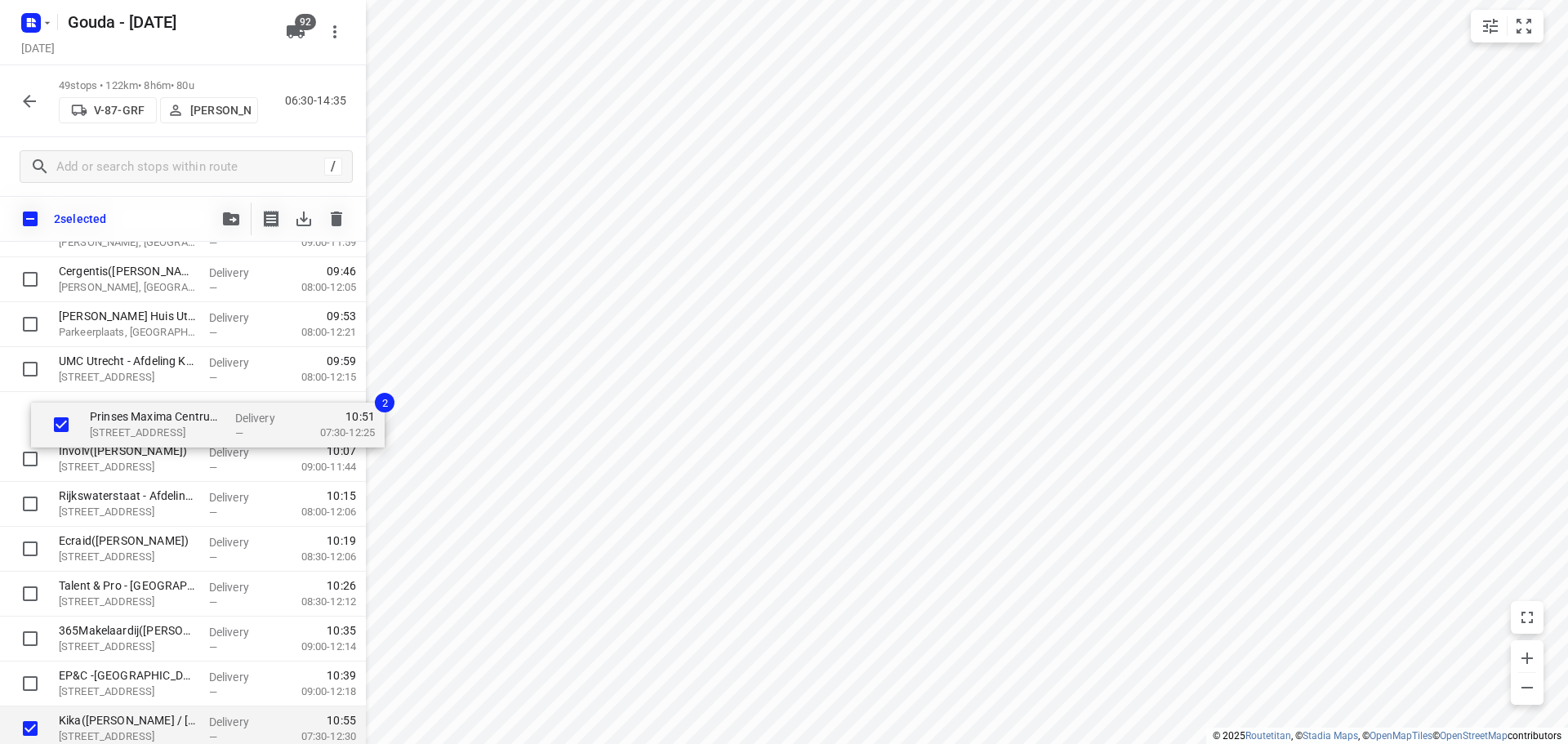
drag, startPoint x: 120, startPoint y: 682, endPoint x: 139, endPoint y: 408, distance: 274.7
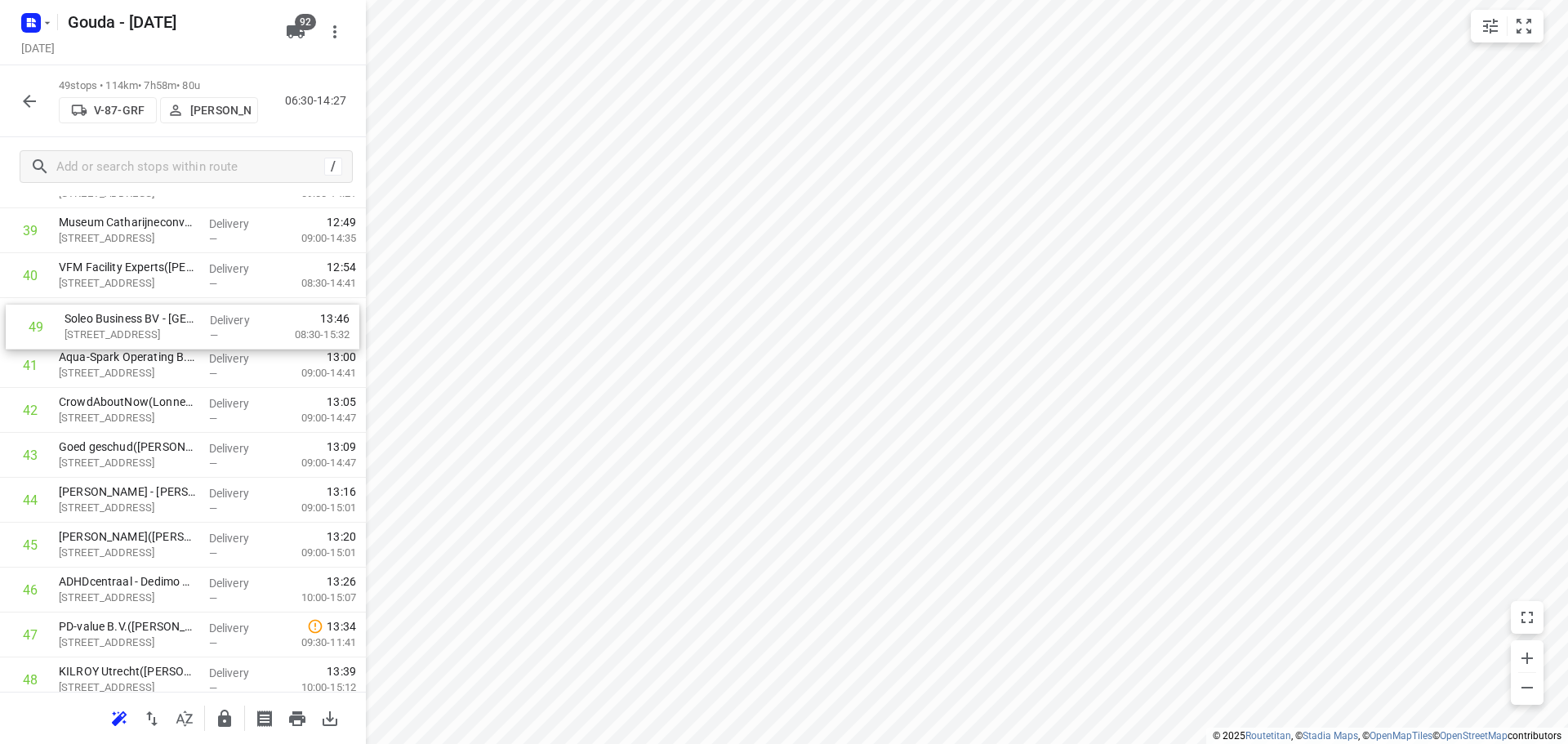
scroll to position [1823, 0]
drag, startPoint x: 155, startPoint y: 633, endPoint x: 165, endPoint y: 330, distance: 303.2
click at [235, 721] on button "button" at bounding box center [224, 719] width 33 height 33
click at [28, 98] on icon "button" at bounding box center [29, 101] width 13 height 13
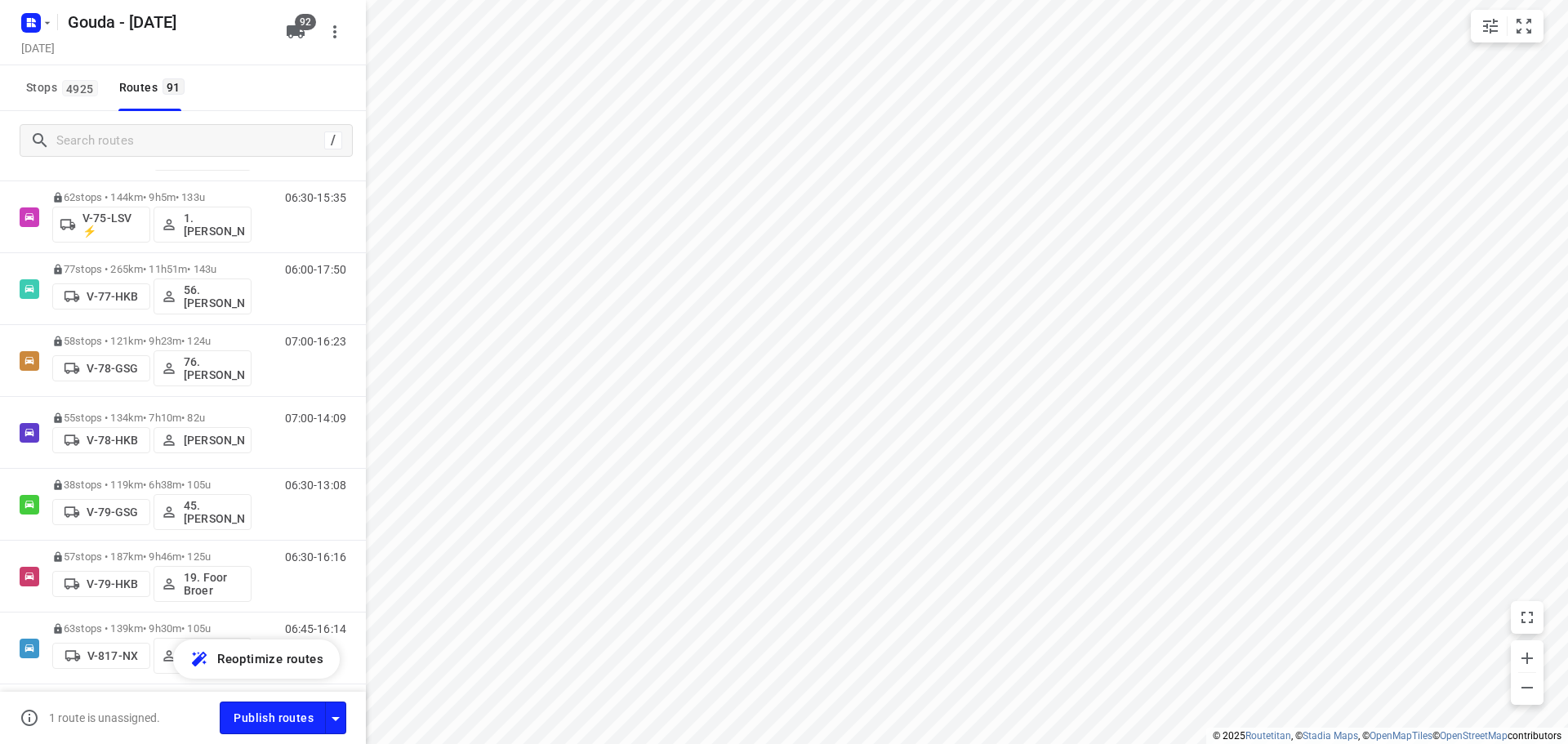
scroll to position [2860, 0]
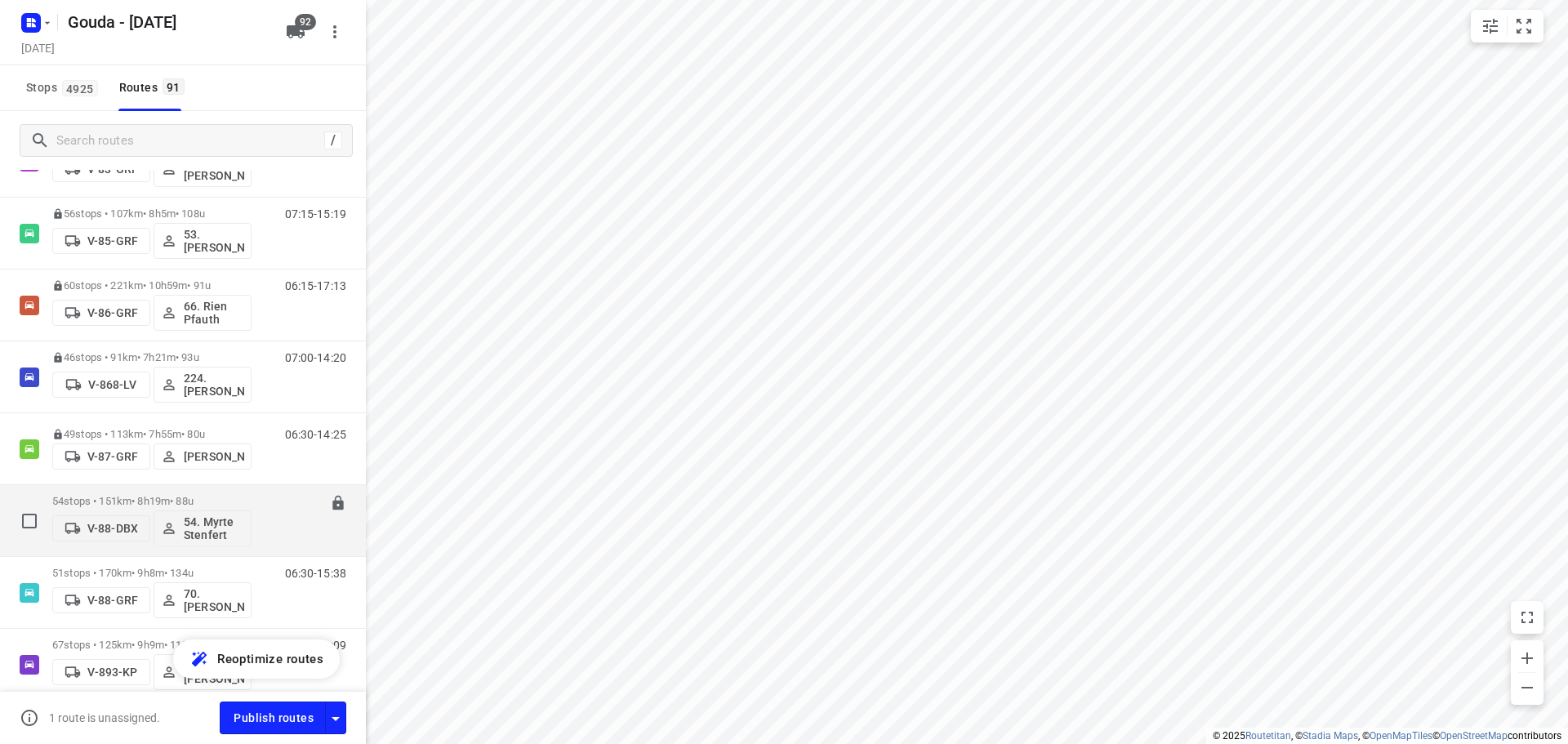
click at [177, 501] on p "54 stops • 151km • 8h19m • 88u" at bounding box center [152, 501] width 199 height 12
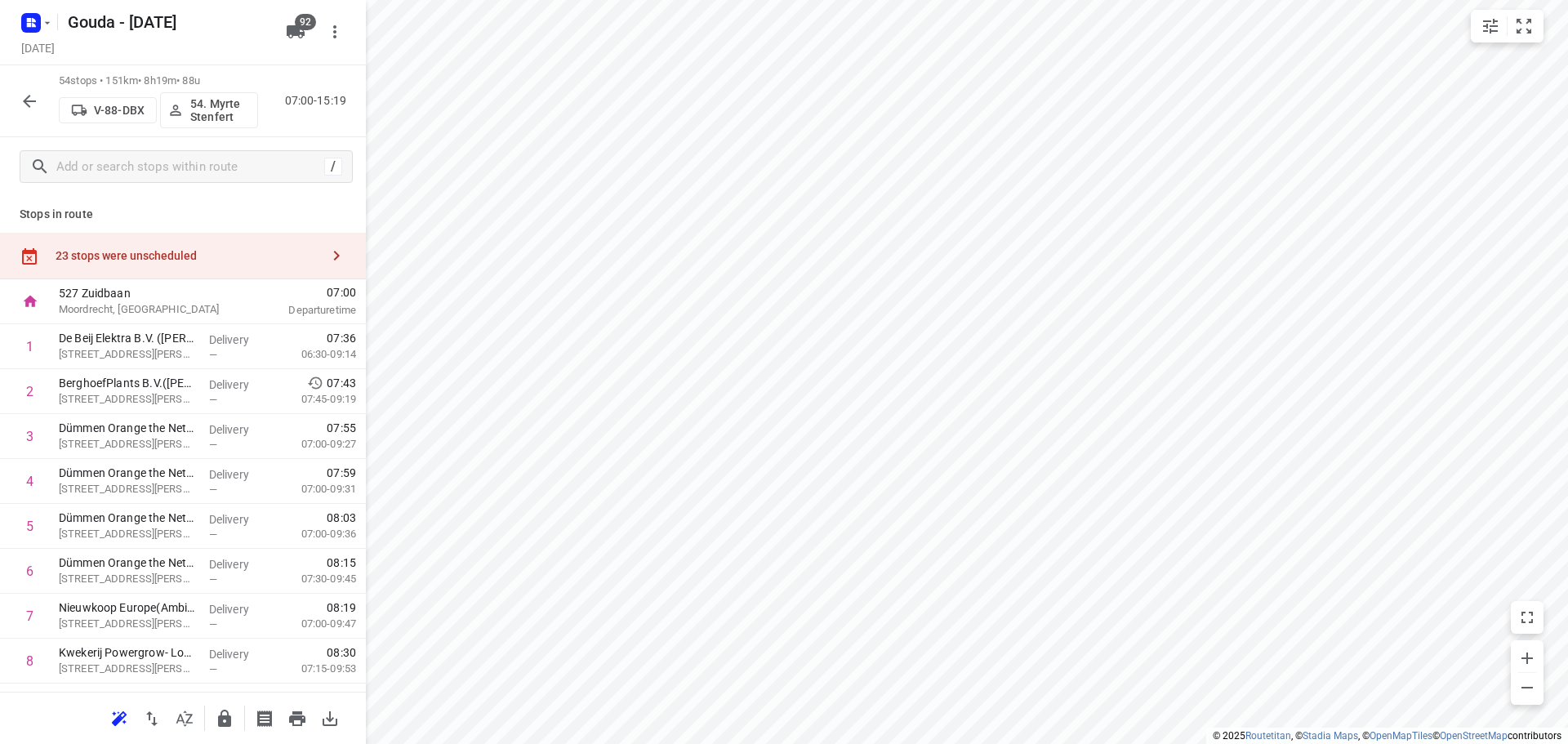
click at [179, 733] on button "button" at bounding box center [184, 719] width 33 height 33
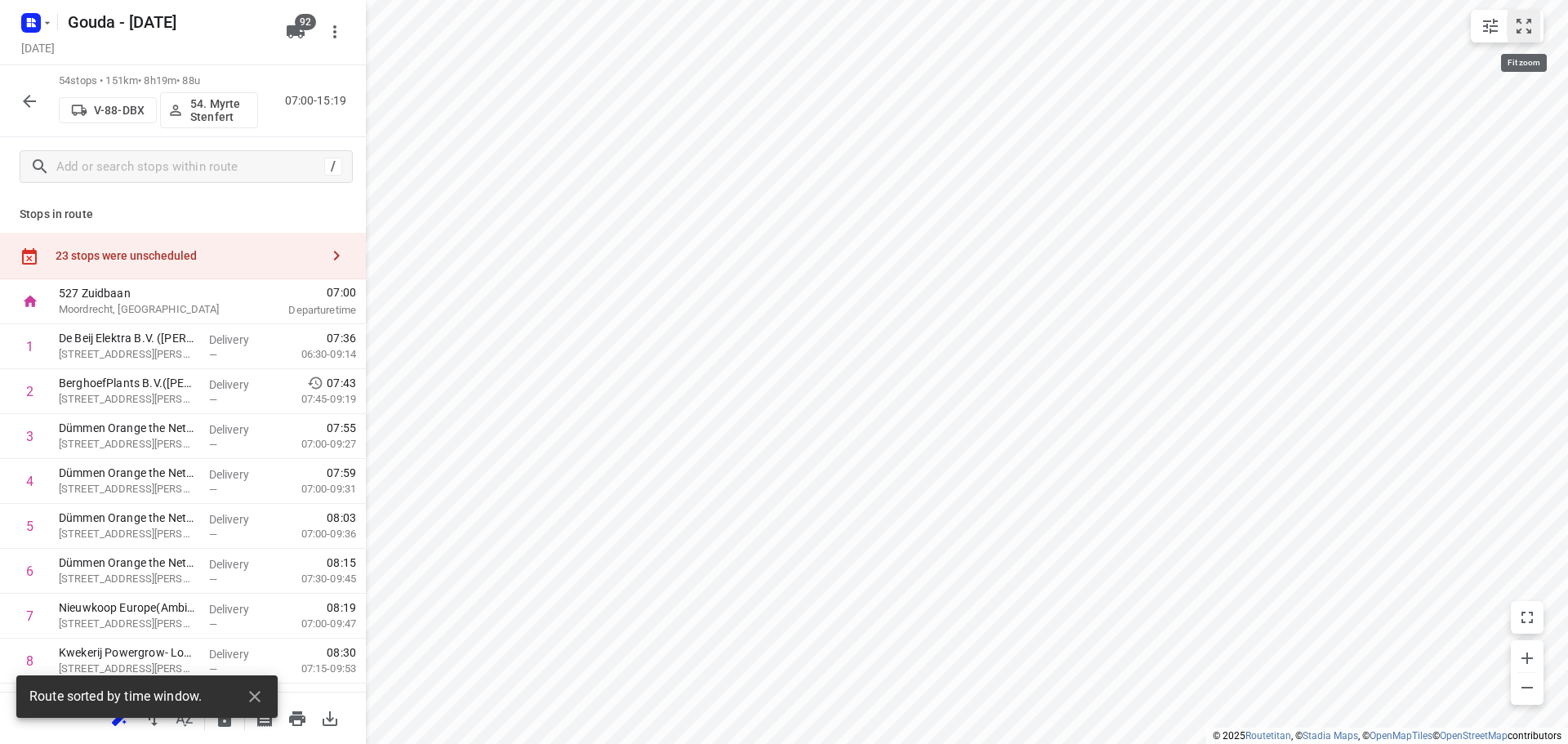
click at [1521, 29] on icon "small contained button group" at bounding box center [1524, 26] width 15 height 15
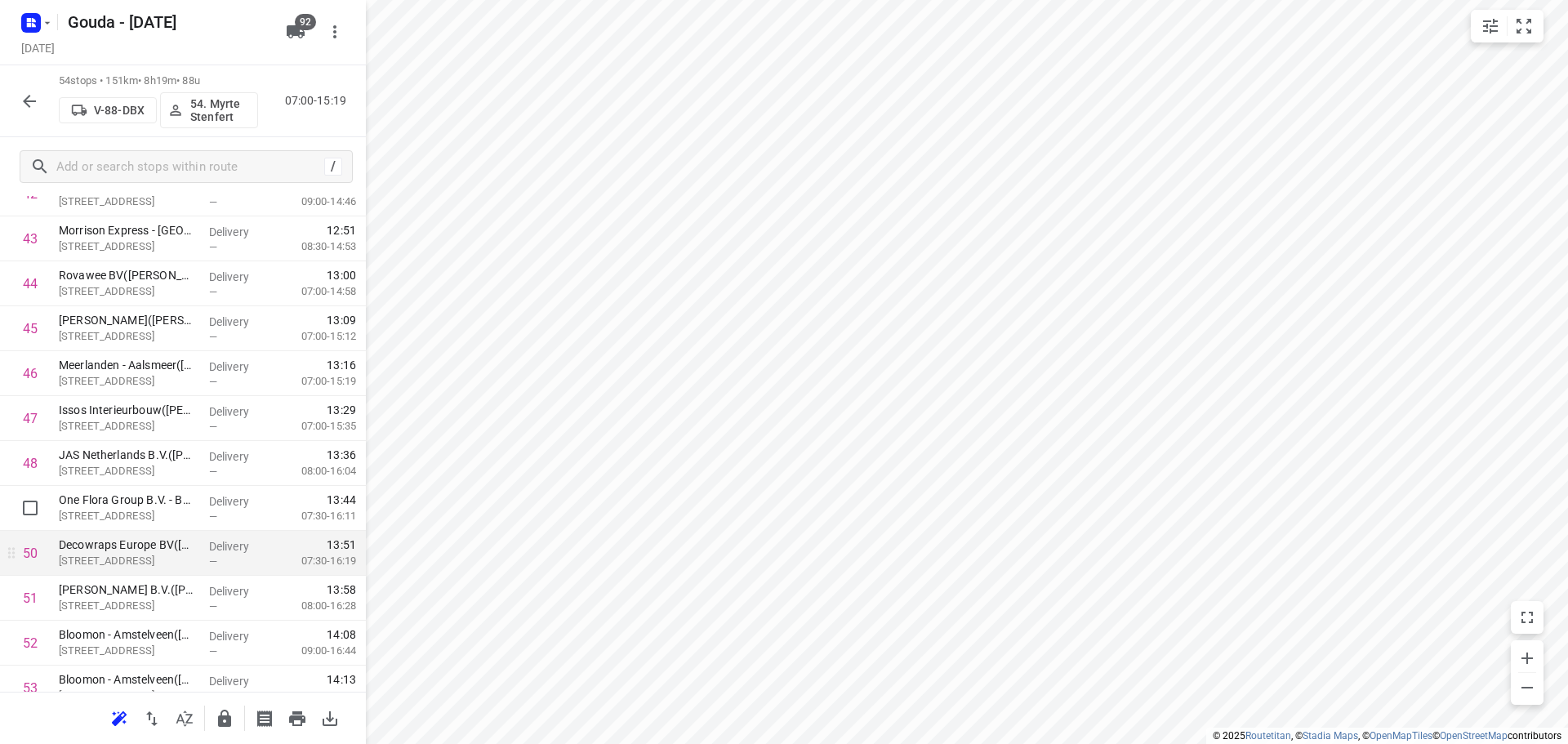
scroll to position [2104, 0]
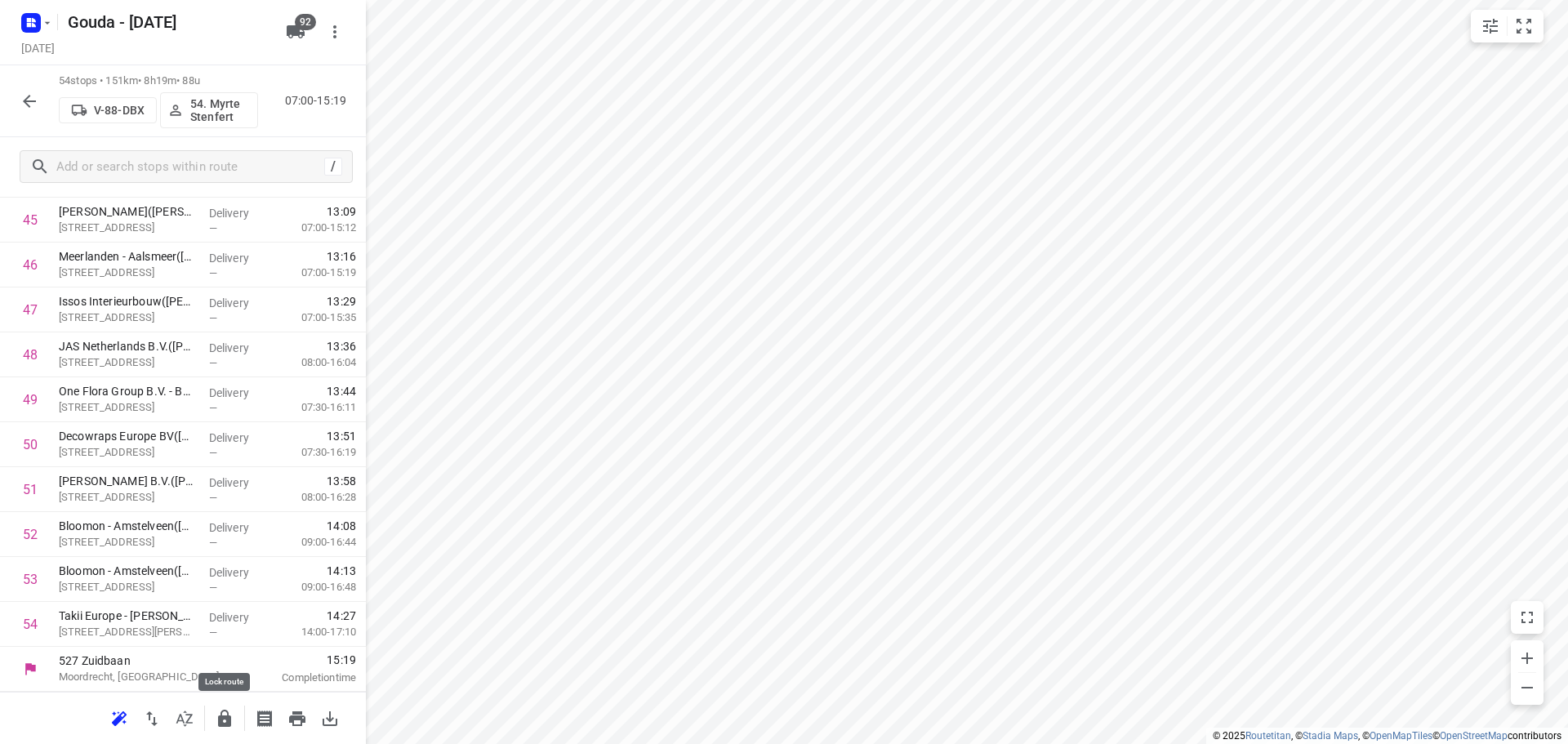
click at [224, 707] on button "button" at bounding box center [224, 719] width 33 height 33
click at [46, 103] on div "54 stops • 151km • 8h19m • 88u V-88-DBX 54. Myrte Stenfert 07:00-15:19" at bounding box center [183, 101] width 366 height 72
click at [43, 103] on button "button" at bounding box center [29, 101] width 33 height 33
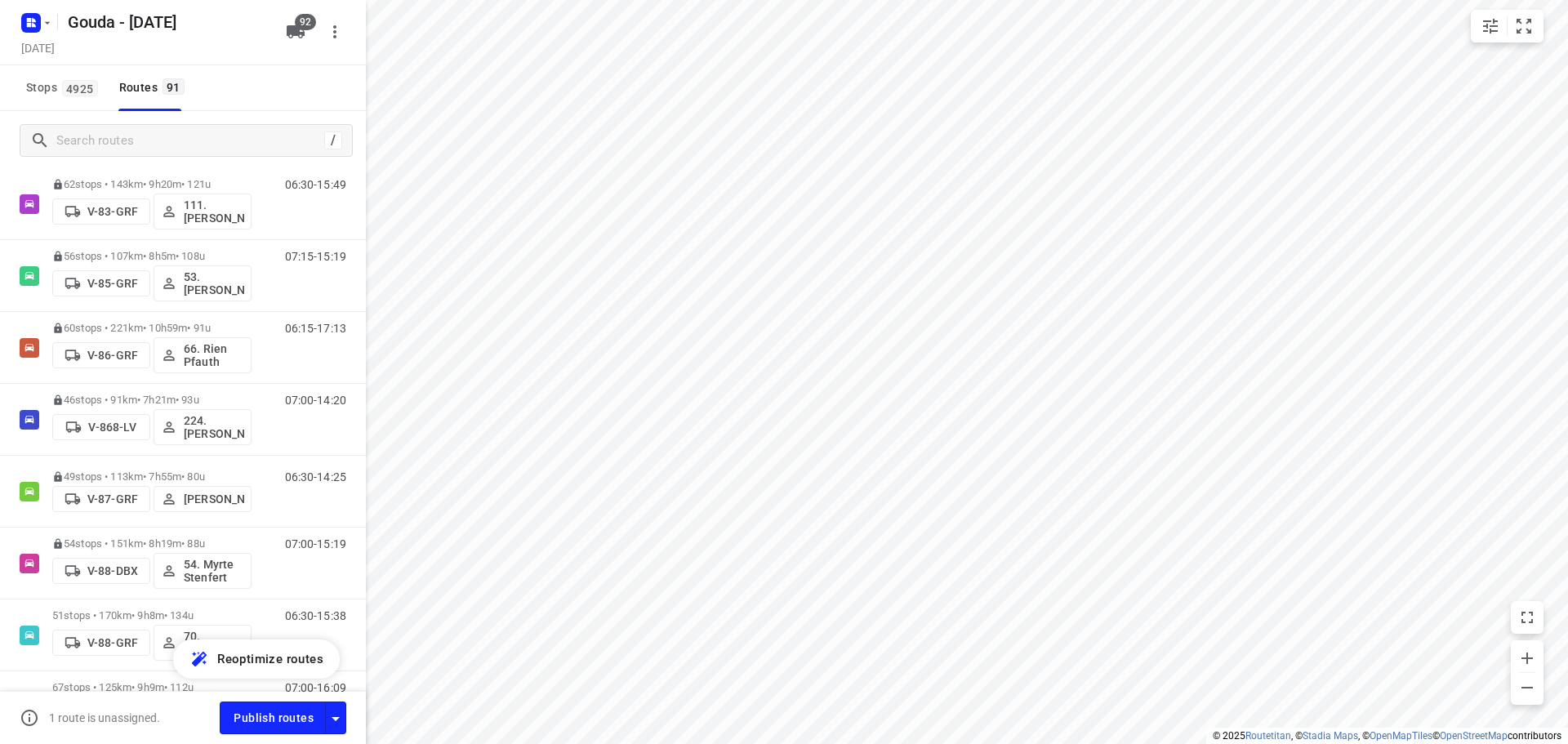
scroll to position [3023, 0]
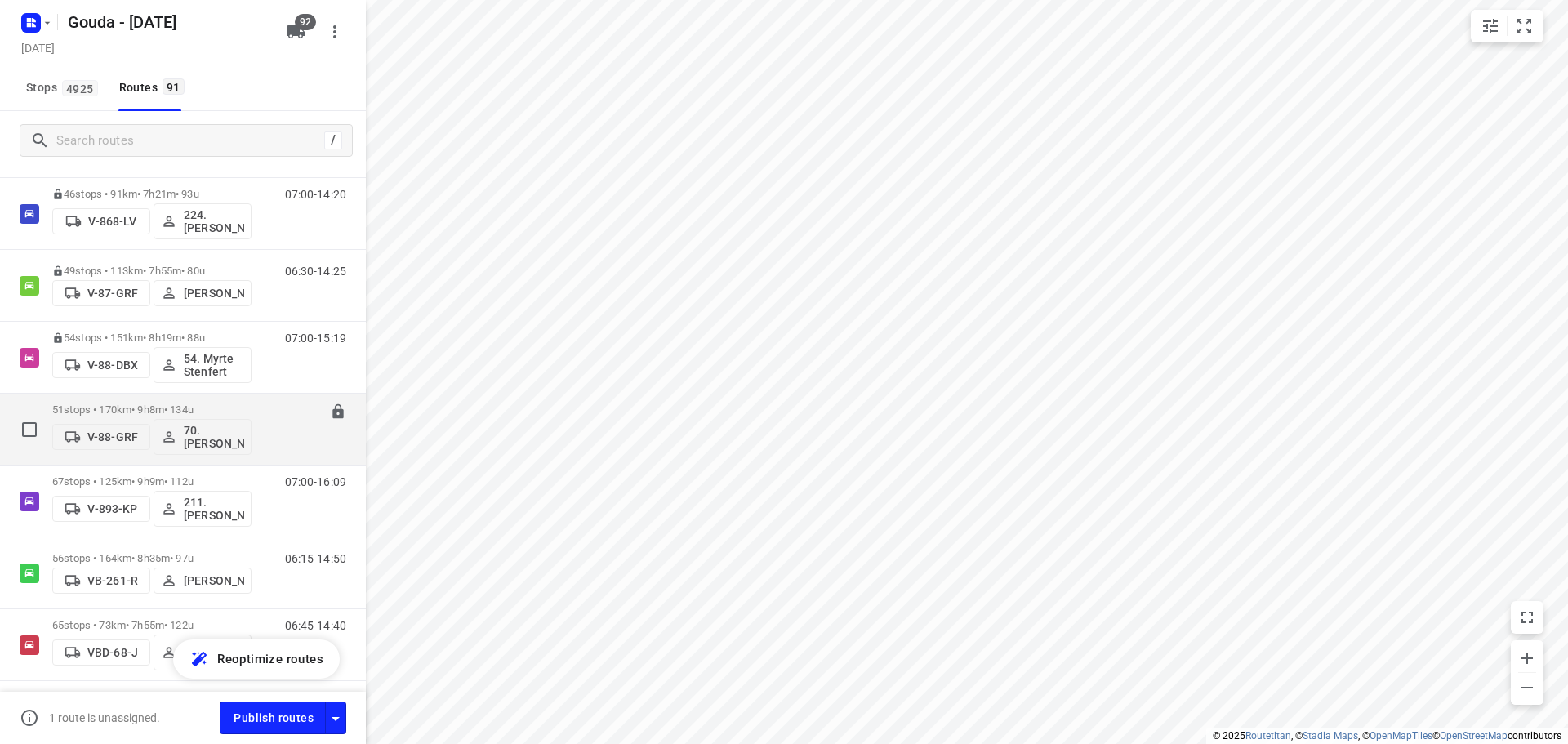
click at [183, 404] on p "51 stops • 170km • 9h8m • 134u" at bounding box center [152, 410] width 199 height 12
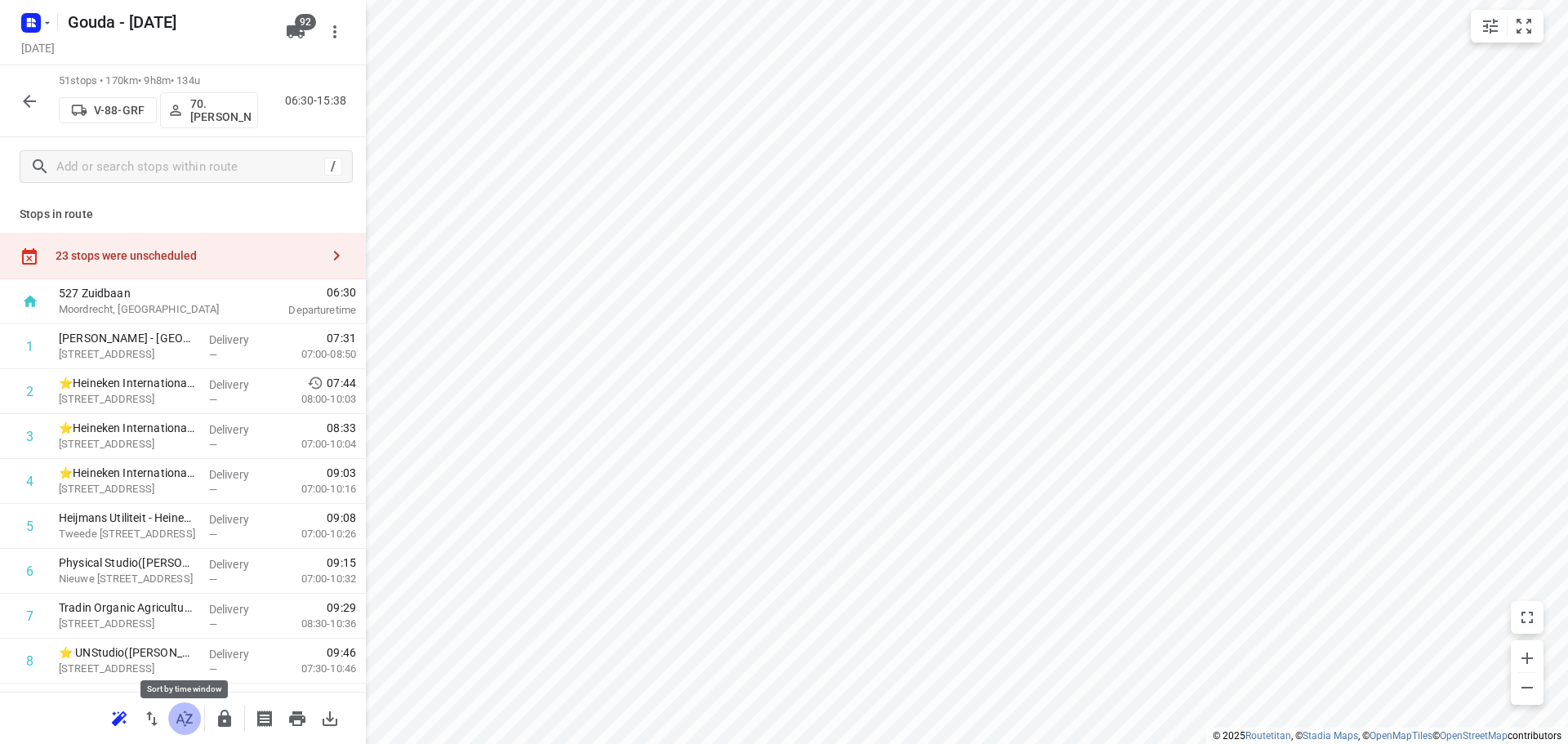
click at [186, 724] on icon "button" at bounding box center [184, 719] width 20 height 20
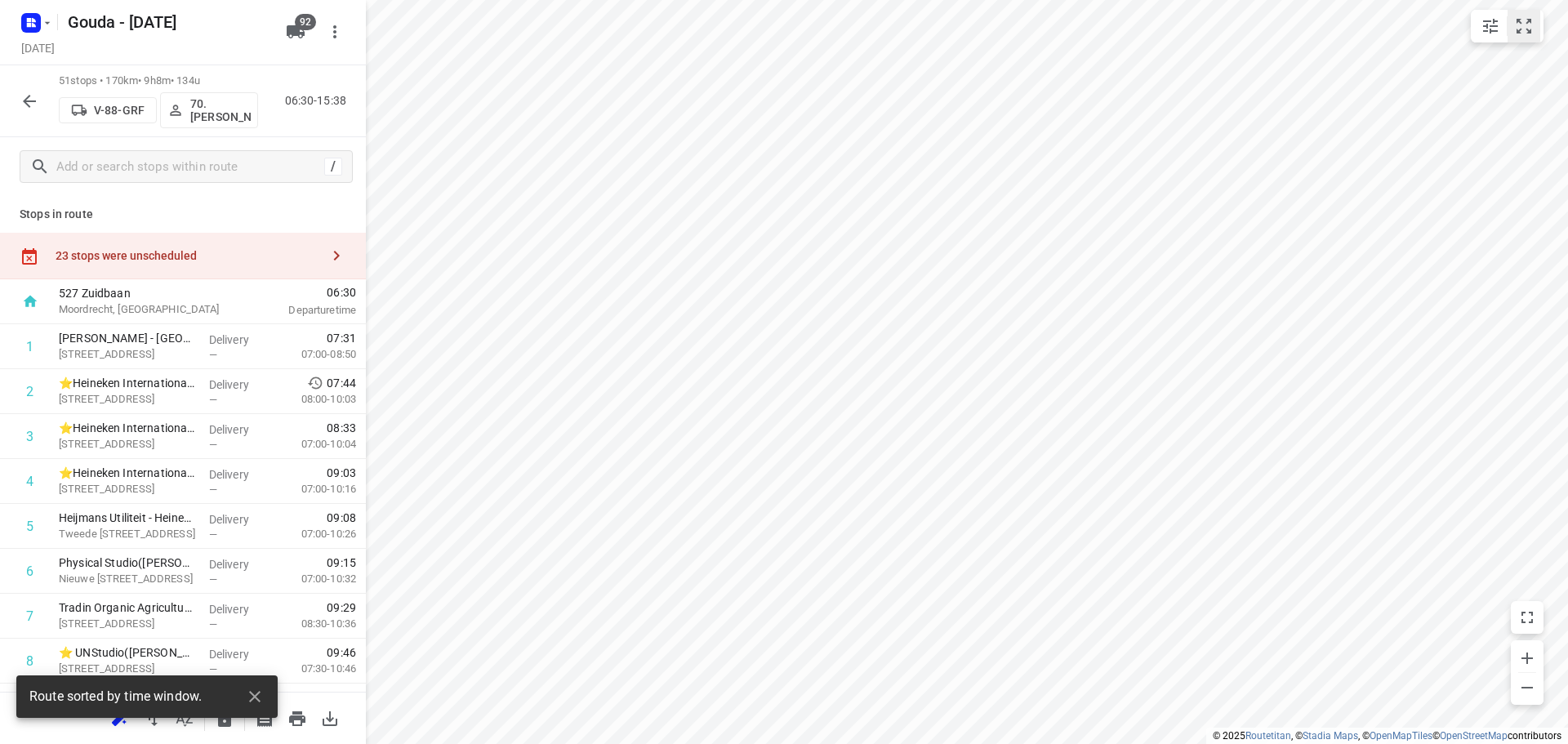
click at [1520, 39] on button "small contained button group" at bounding box center [1524, 25] width 33 height 33
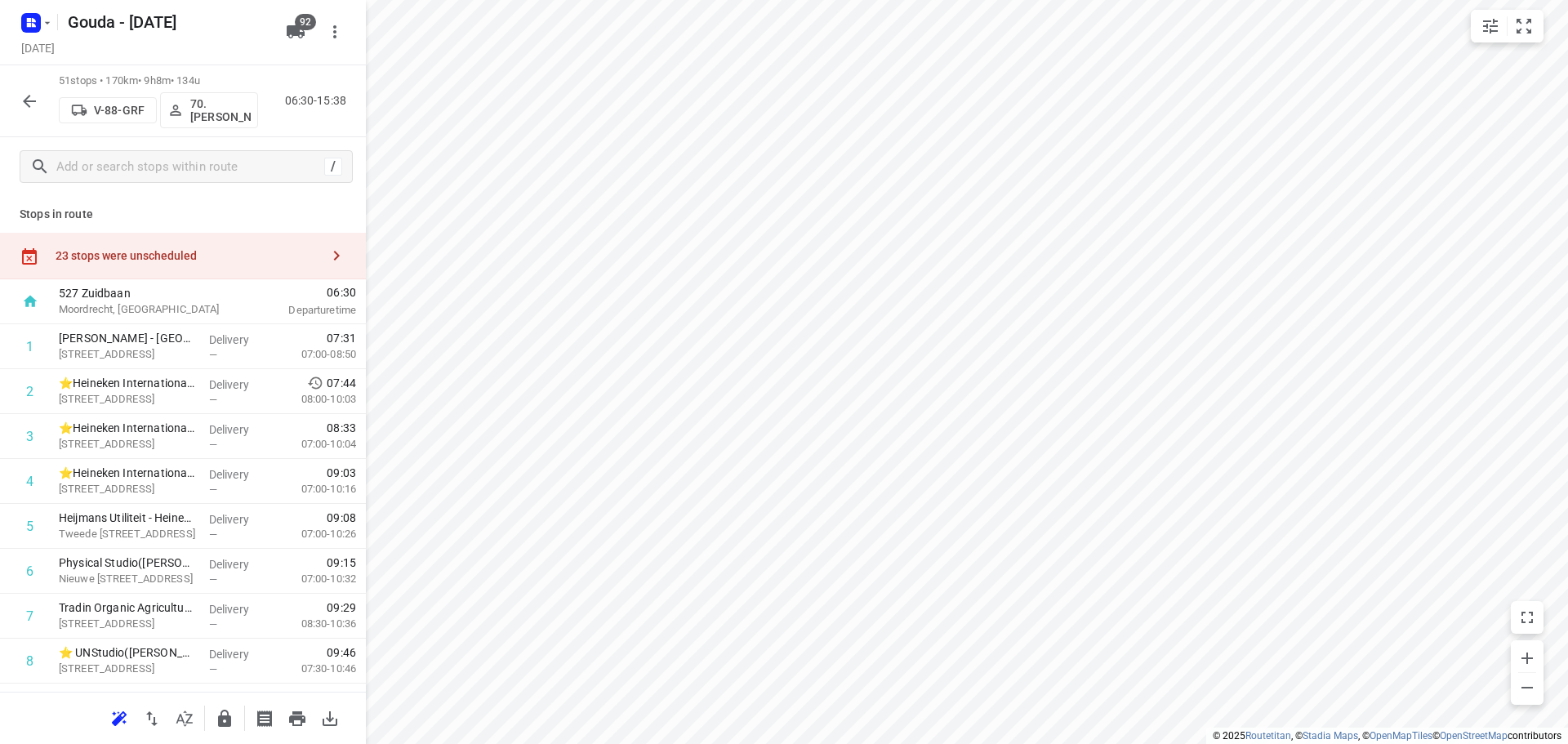
click at [1194, 0] on html "i © 2025 Routetitan , © Stadia Maps , © OpenMapTiles © OpenStreetMap contributo…" at bounding box center [784, 372] width 1568 height 744
click at [185, 717] on icon "button" at bounding box center [184, 719] width 20 height 20
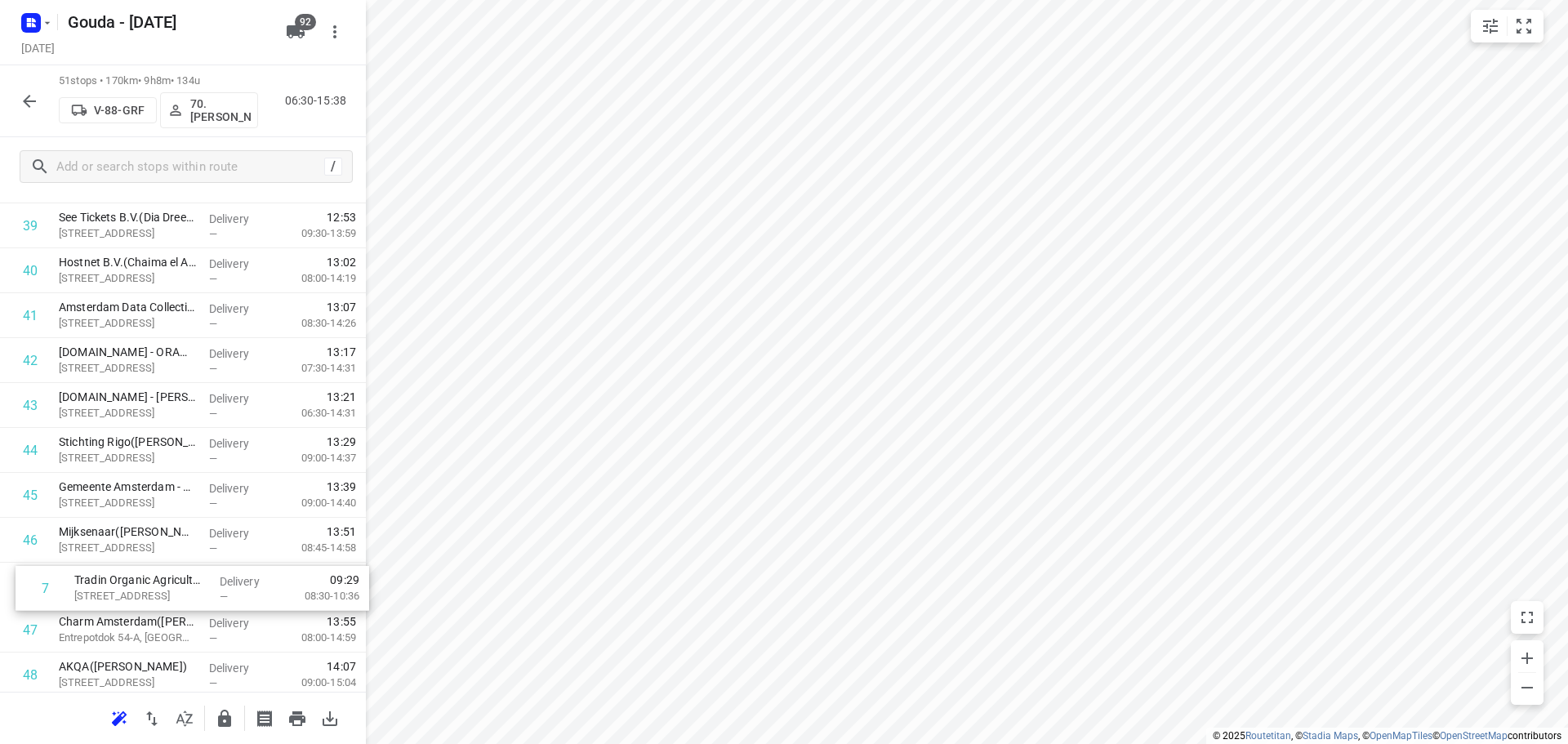
scroll to position [1790, 0]
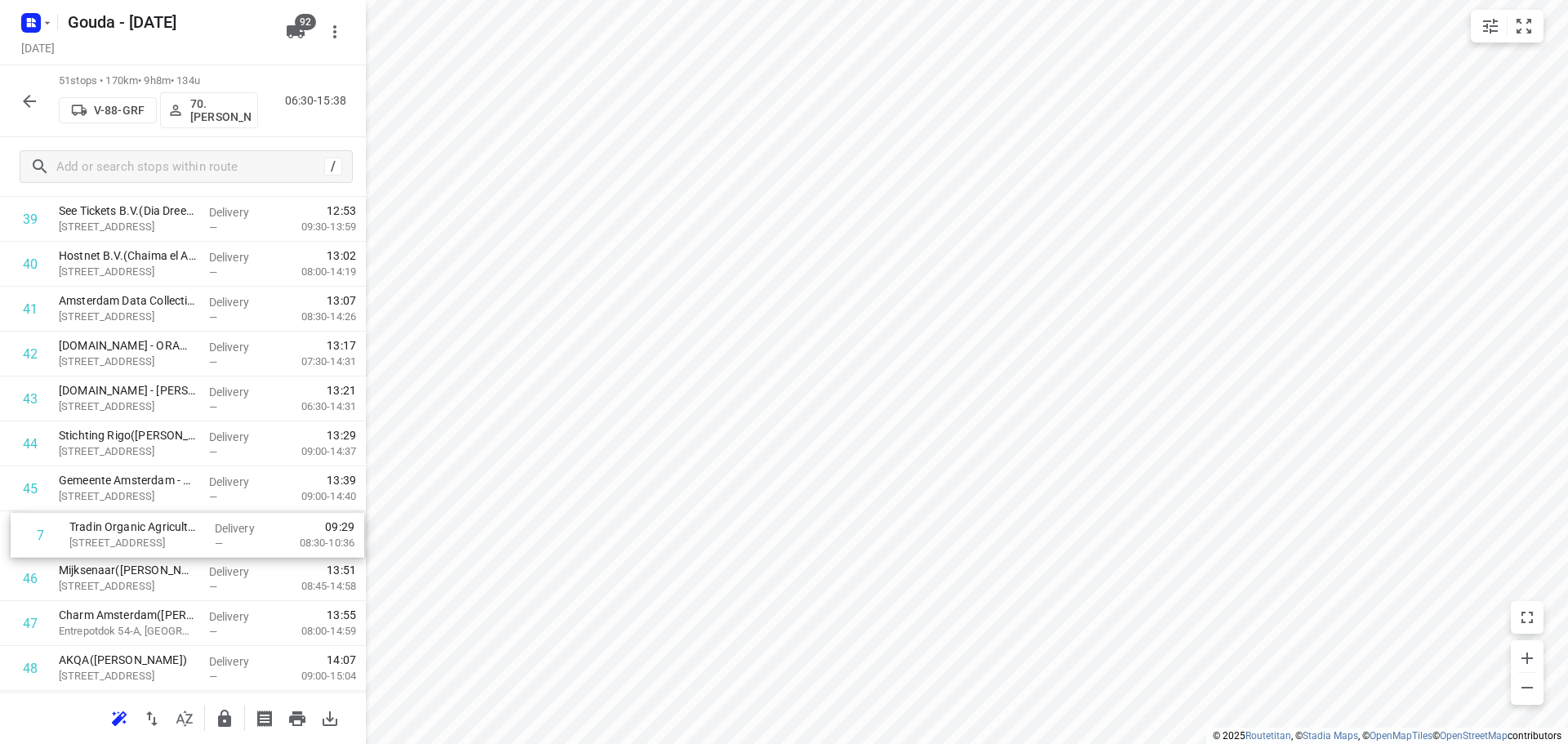
drag, startPoint x: 164, startPoint y: 445, endPoint x: 175, endPoint y: 535, distance: 90.7
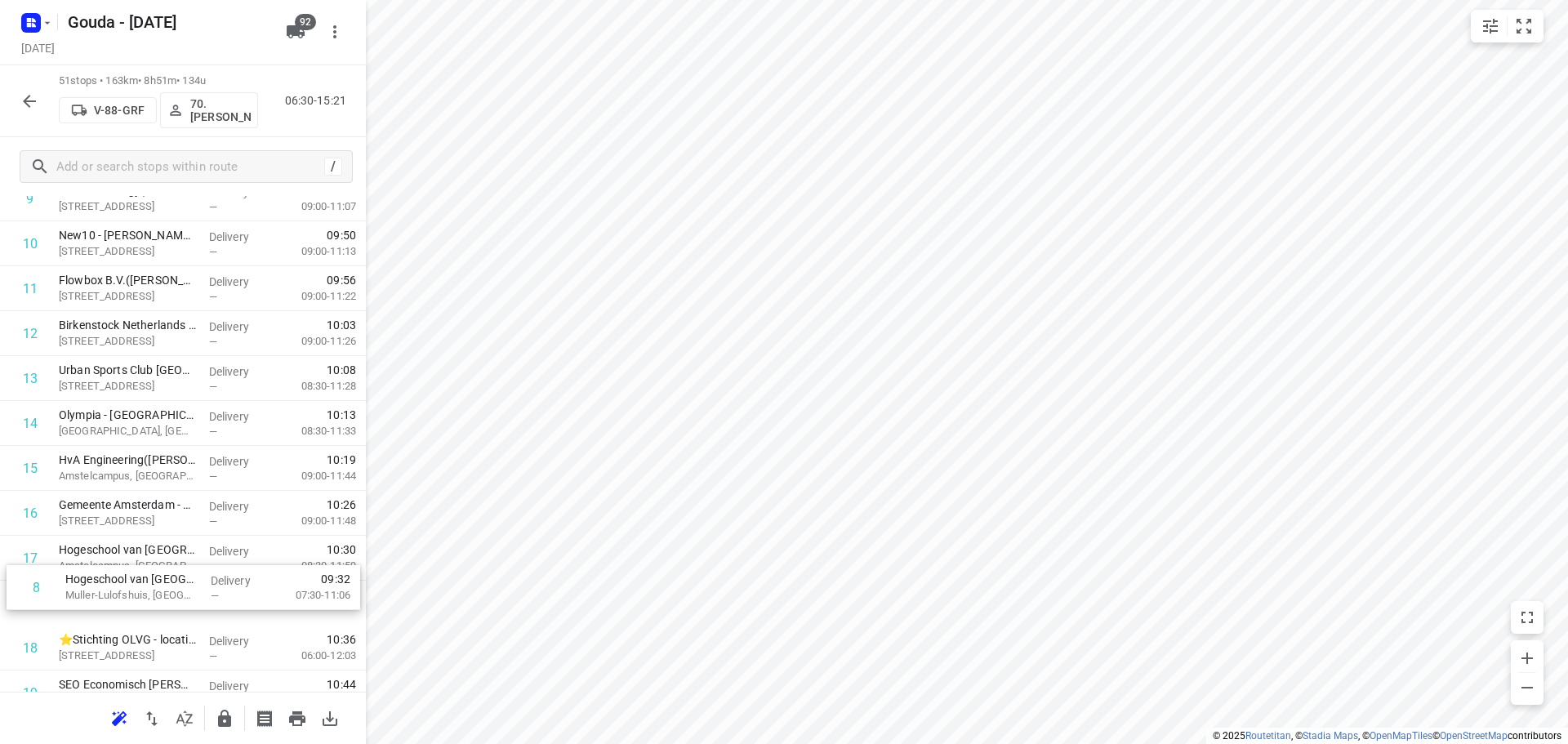
scroll to position [471, 0]
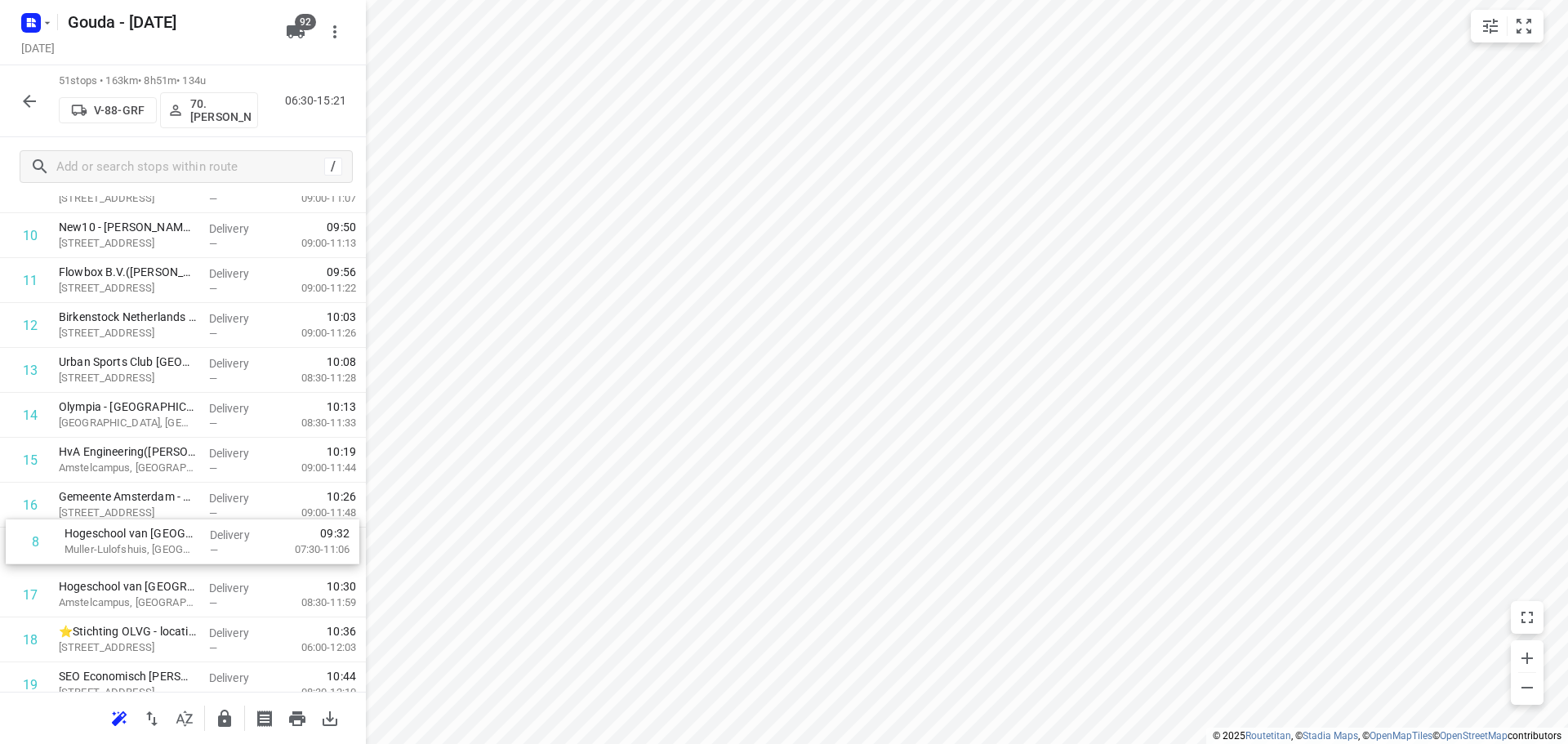
drag, startPoint x: 129, startPoint y: 255, endPoint x: 135, endPoint y: 549, distance: 294.1
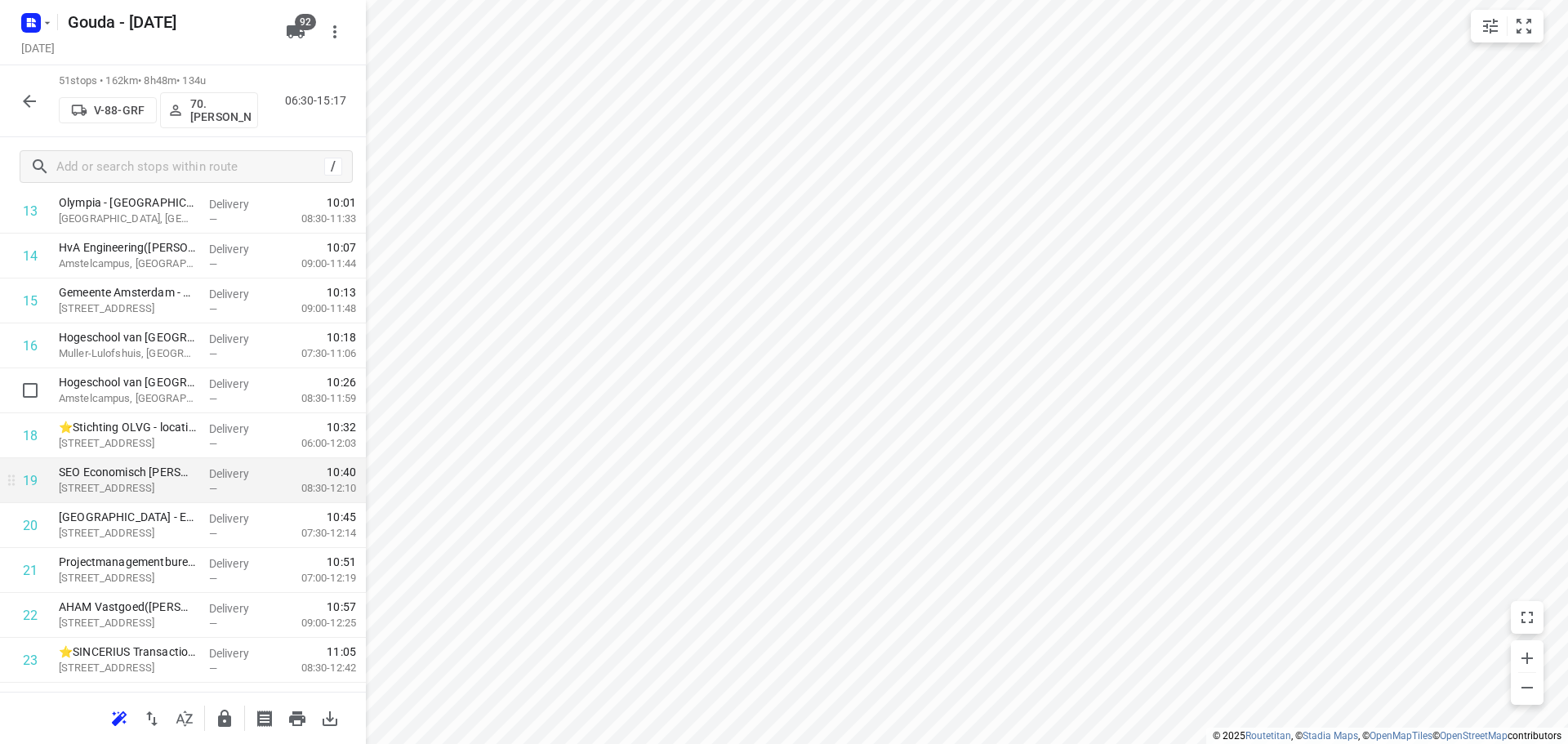
scroll to position [798, 0]
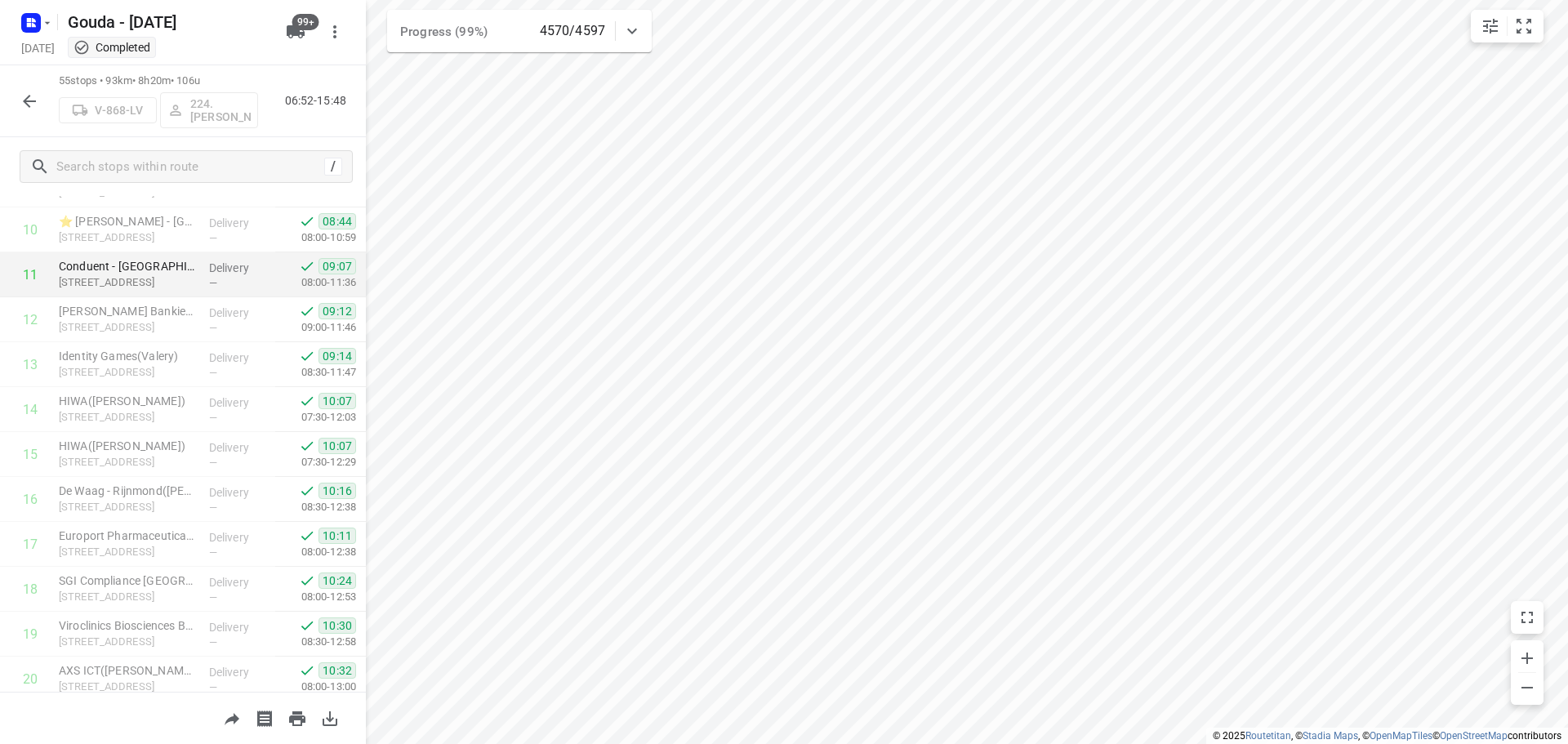
scroll to position [490, 0]
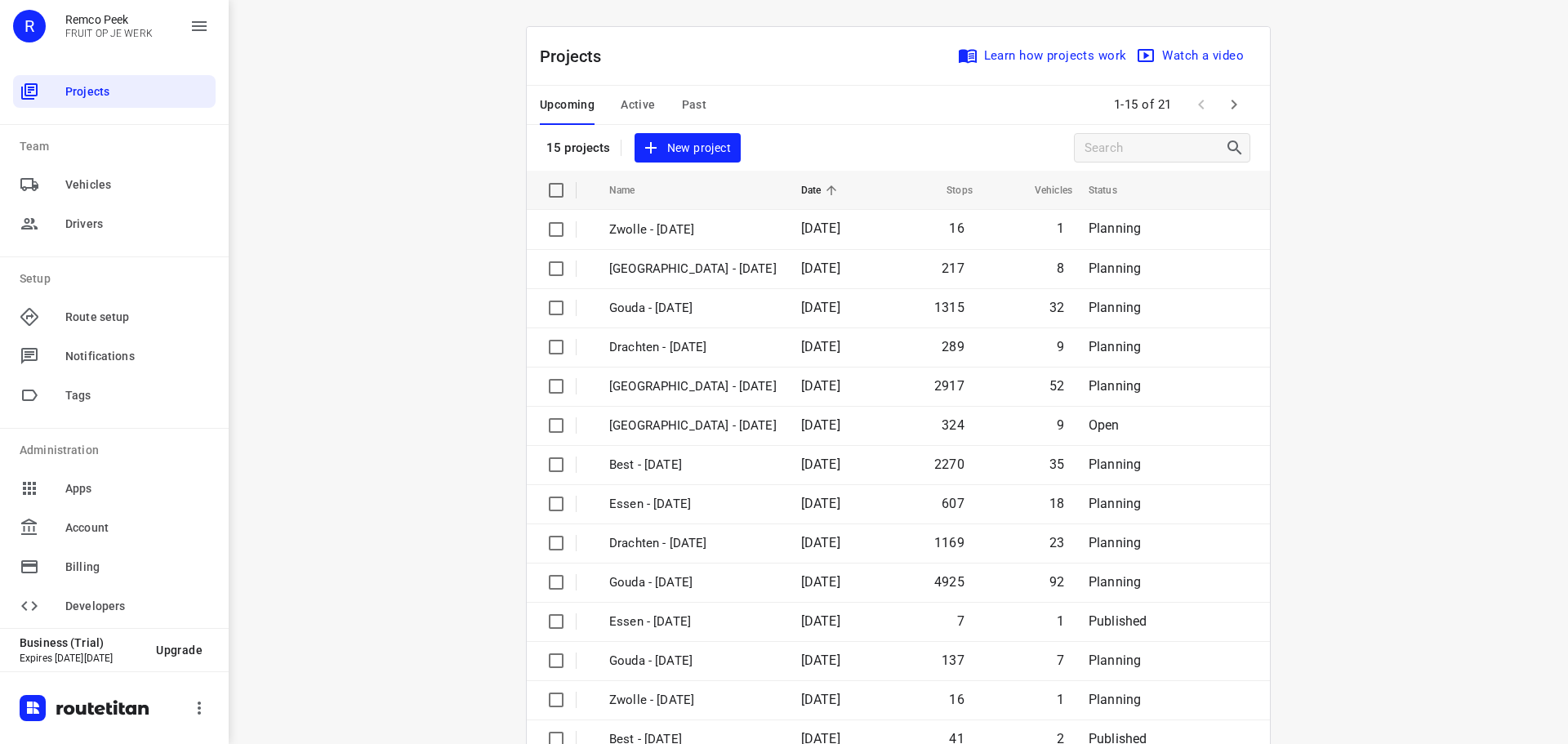
click at [686, 93] on button "Past" at bounding box center [694, 105] width 25 height 39
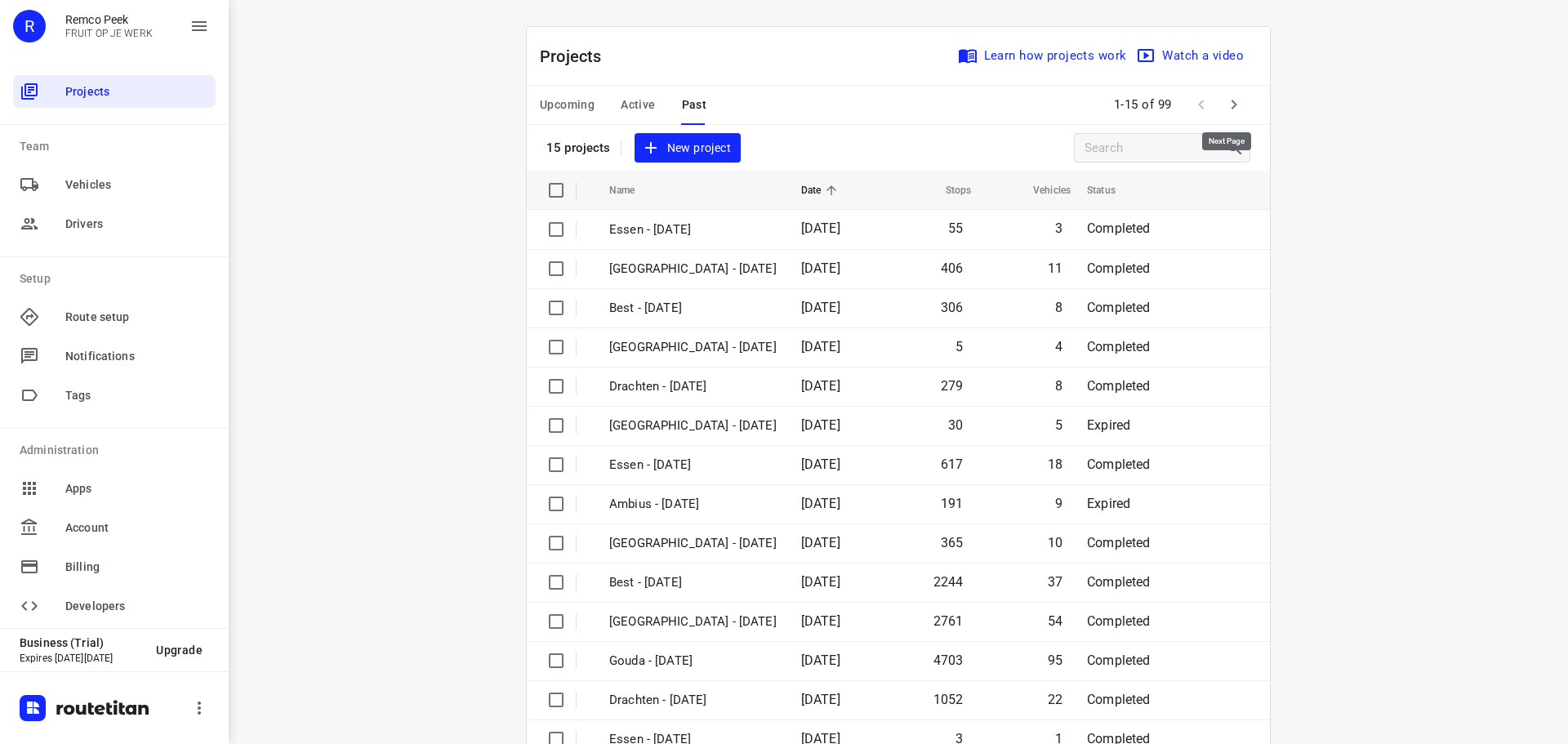
click at [1232, 103] on icon "button" at bounding box center [1235, 104] width 6 height 9
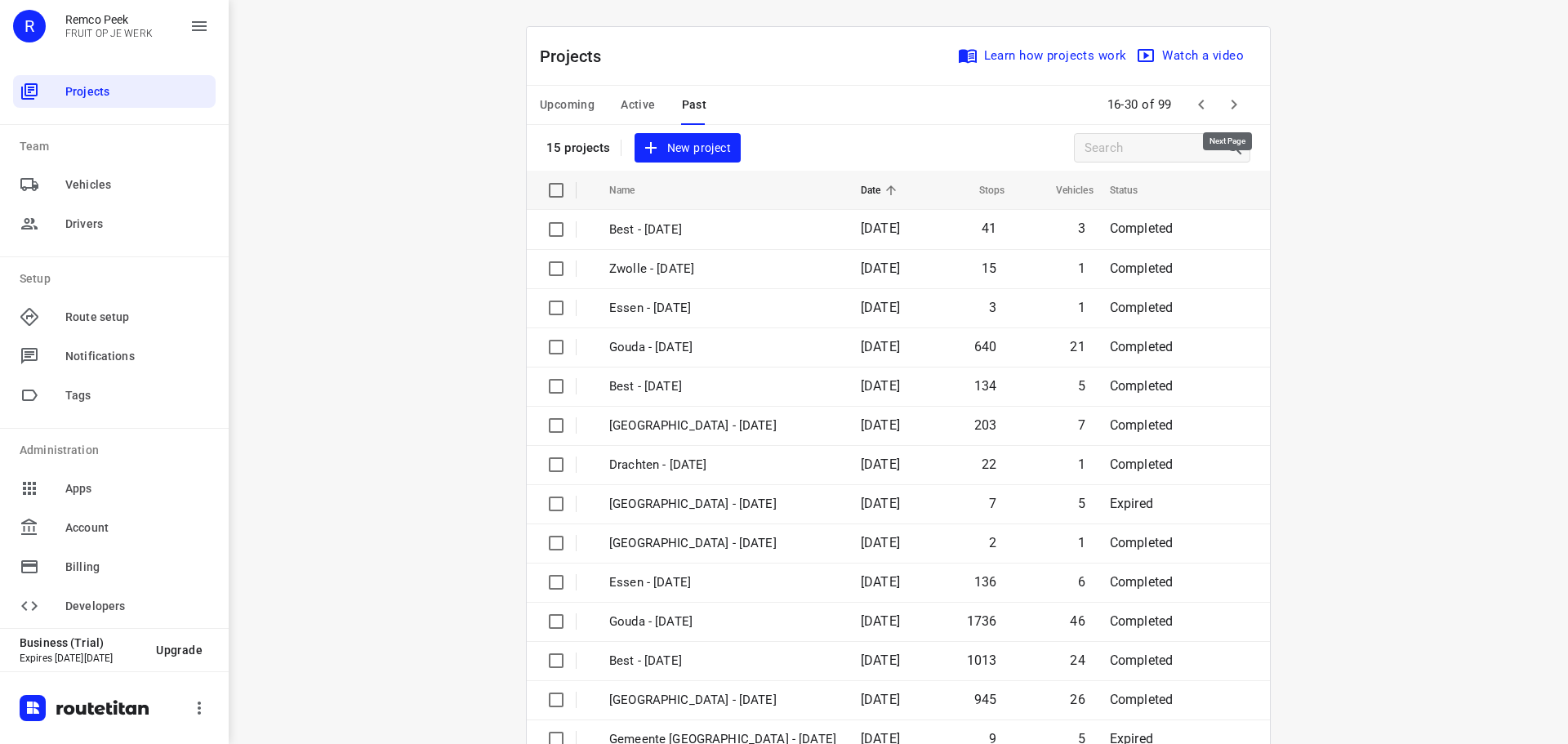
click at [1232, 103] on icon "button" at bounding box center [1235, 104] width 6 height 9
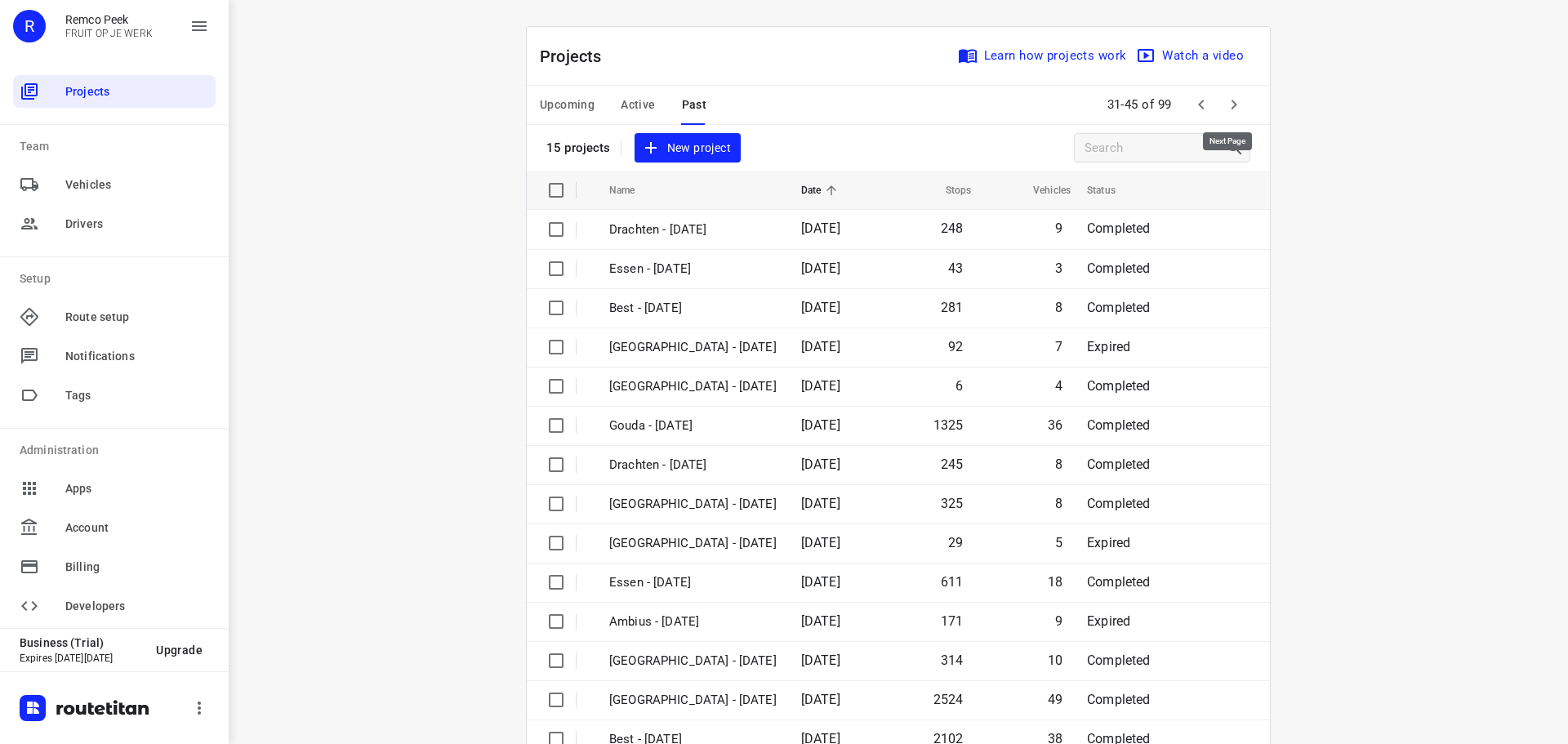
click at [1232, 103] on icon "button" at bounding box center [1235, 104] width 6 height 9
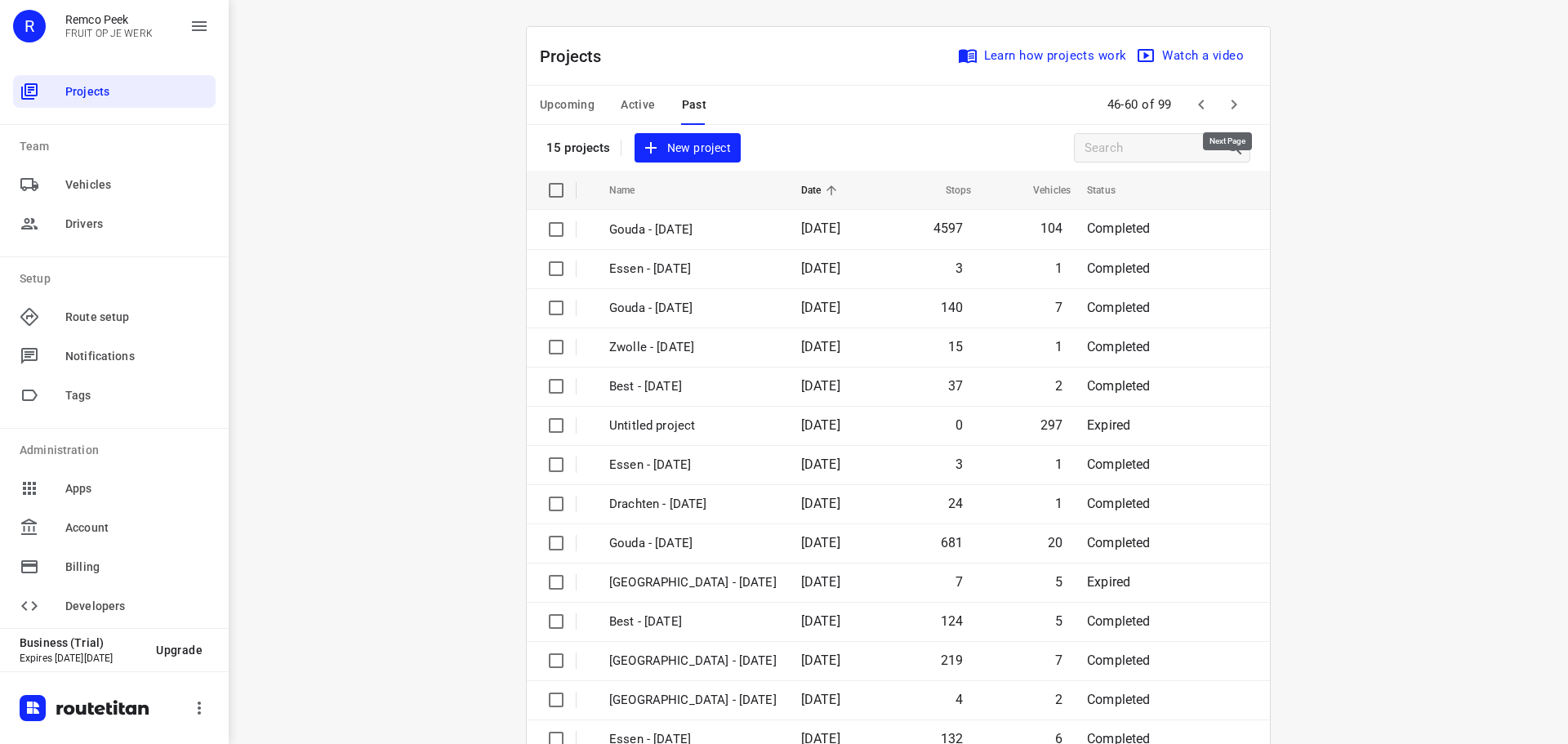
click at [1232, 103] on icon "button" at bounding box center [1235, 104] width 6 height 9
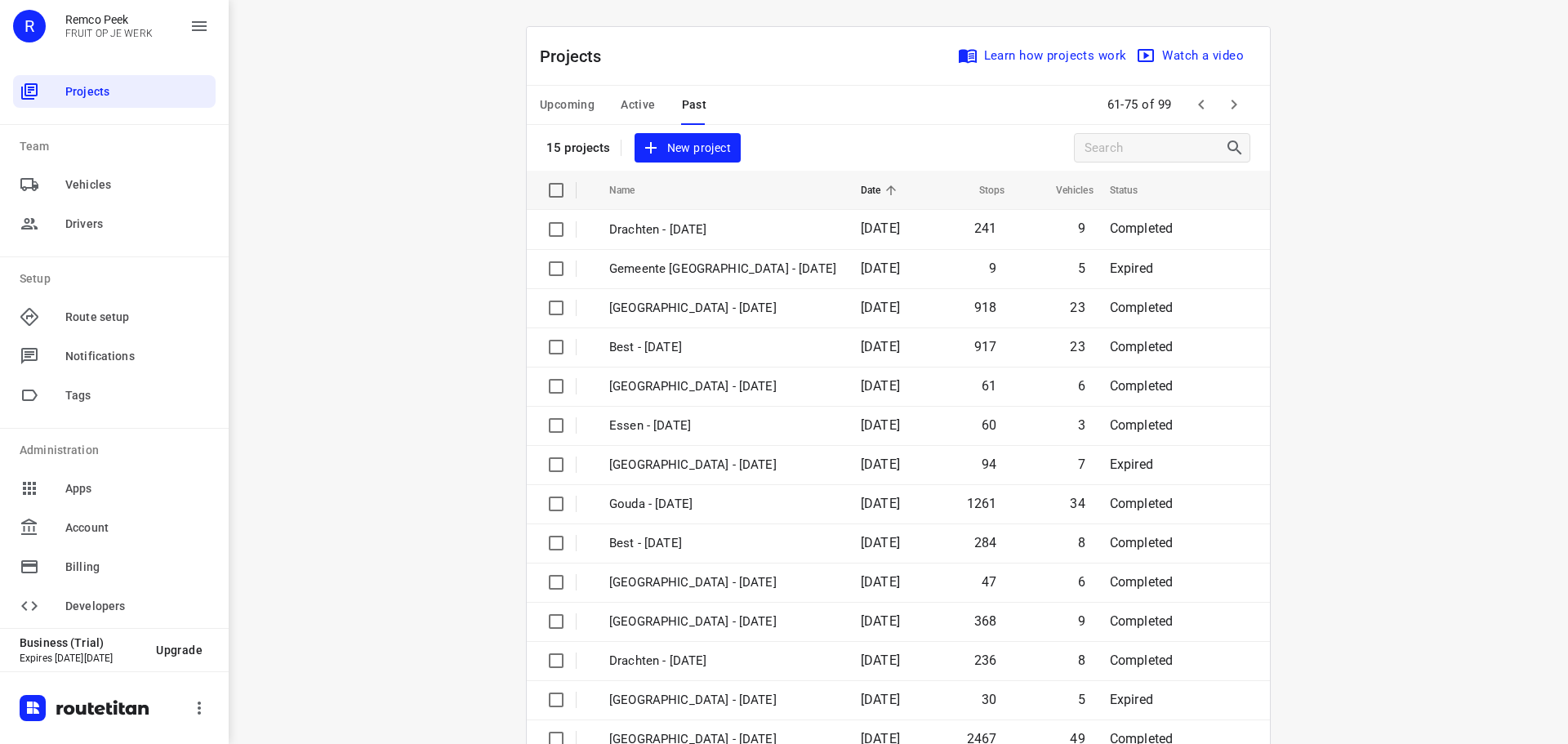
click at [421, 431] on div "i © 2025 Routetitan , © Stadia Maps , © OpenMapTiles © OpenStreetMap contributo…" at bounding box center [899, 372] width 1339 height 744
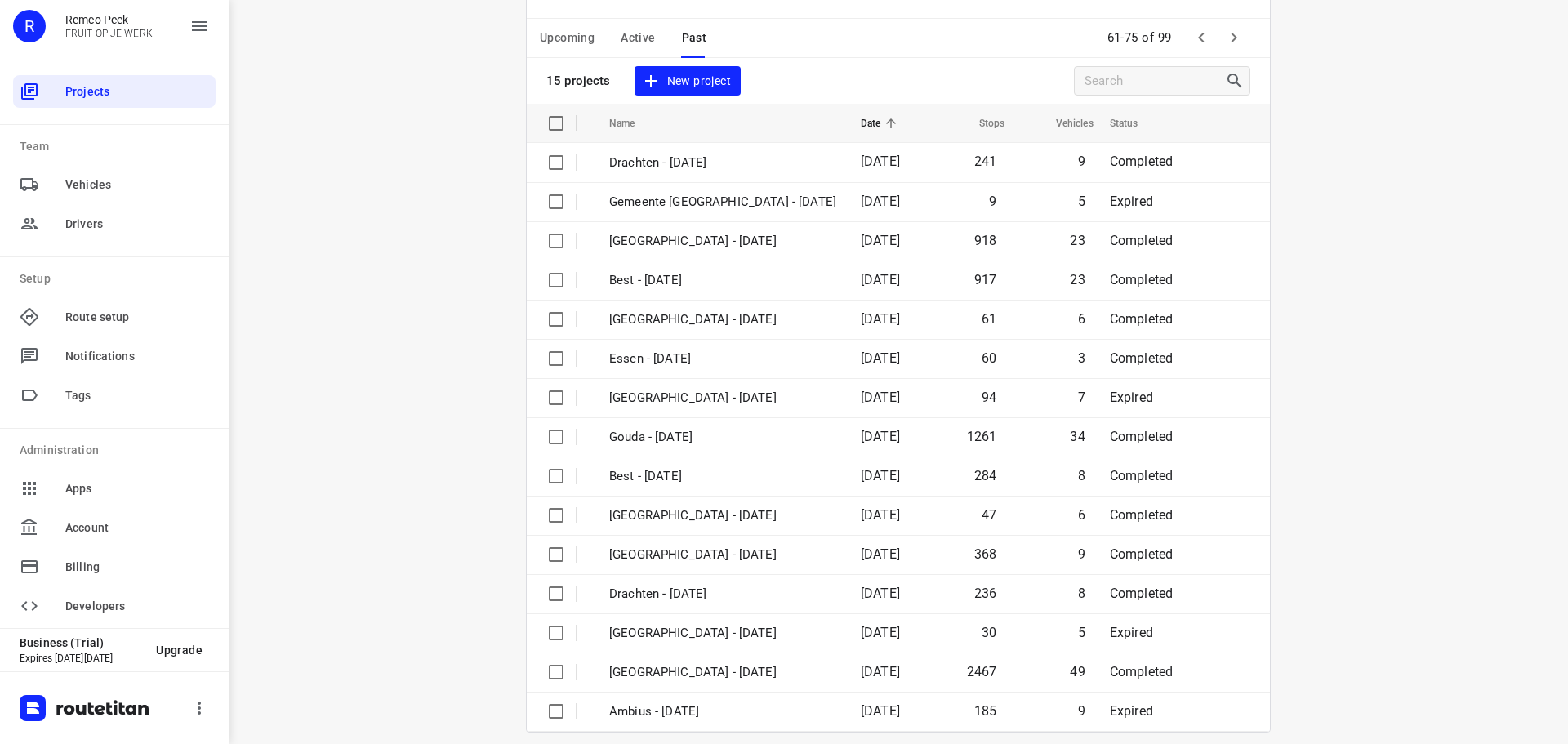
scroll to position [82, 0]
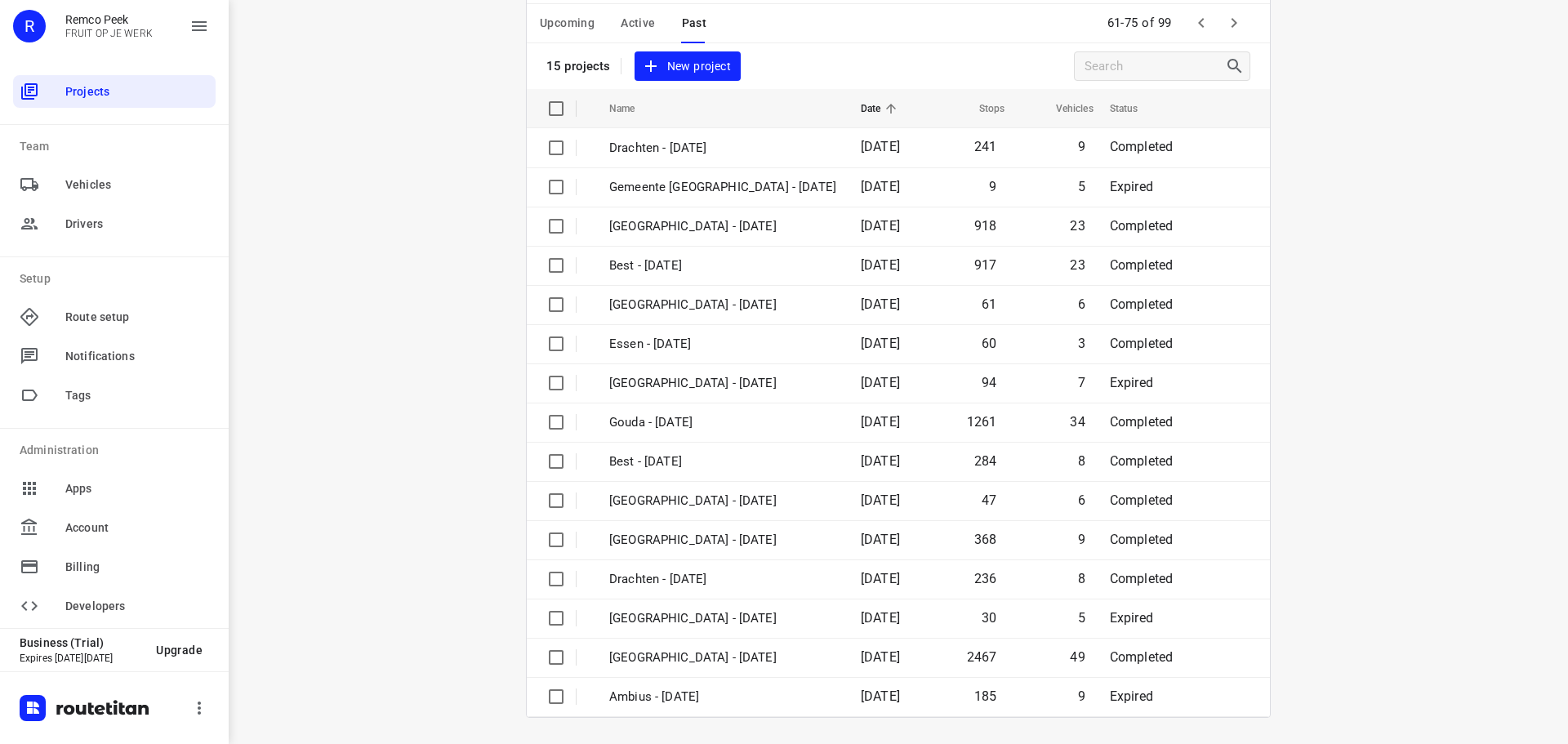
click at [1235, 27] on icon "button" at bounding box center [1234, 23] width 20 height 20
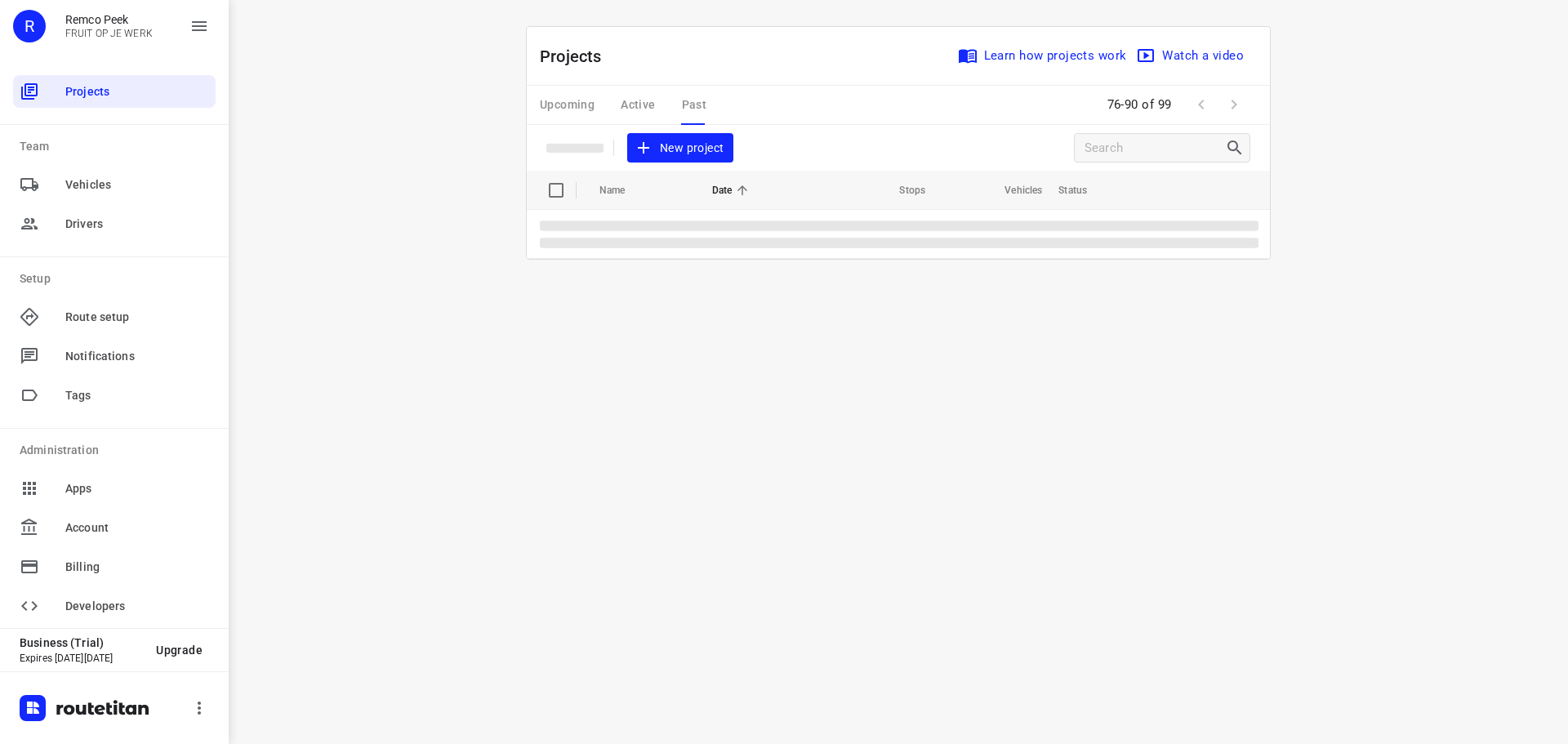
scroll to position [0, 0]
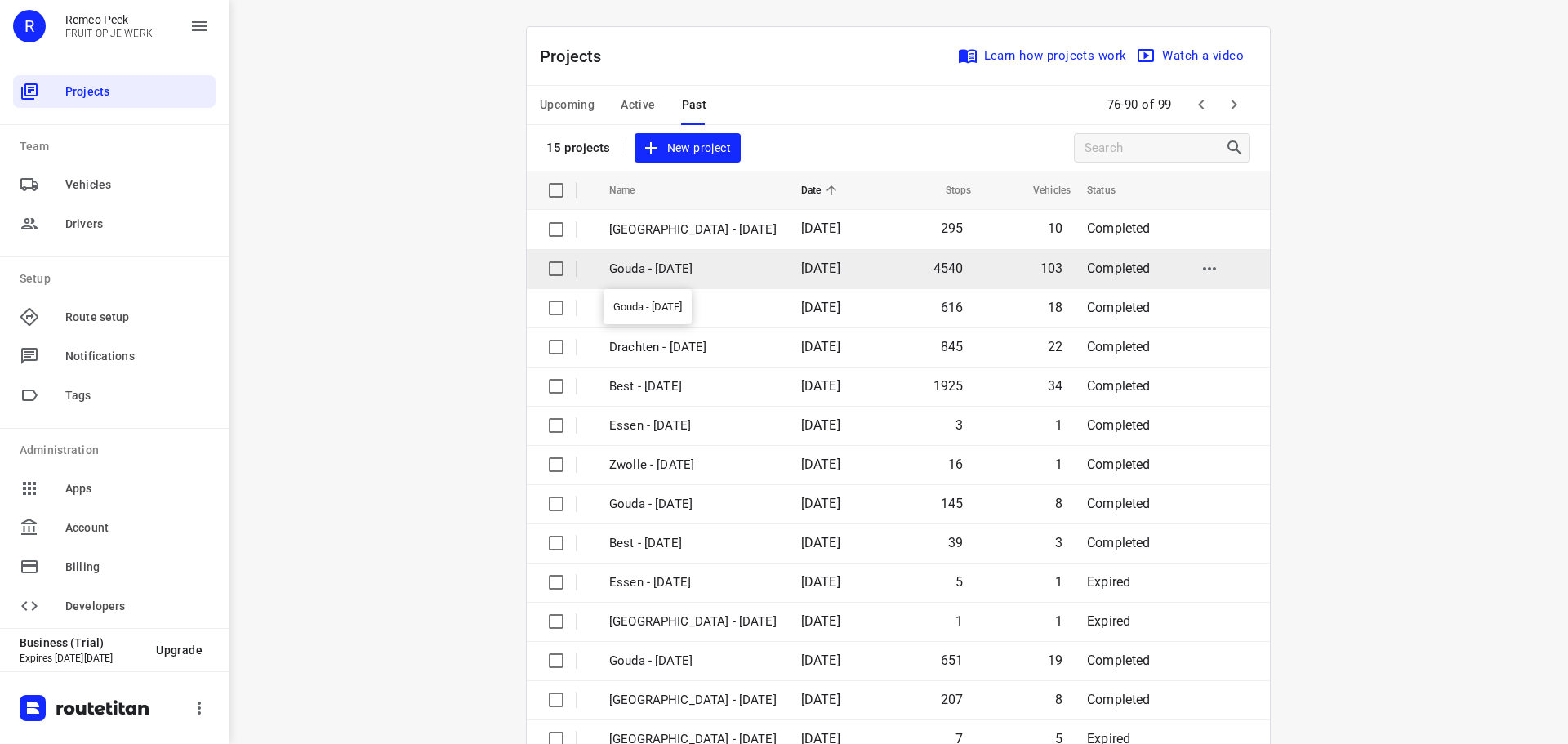
click at [672, 274] on p "Gouda - [DATE]" at bounding box center [693, 270] width 167 height 19
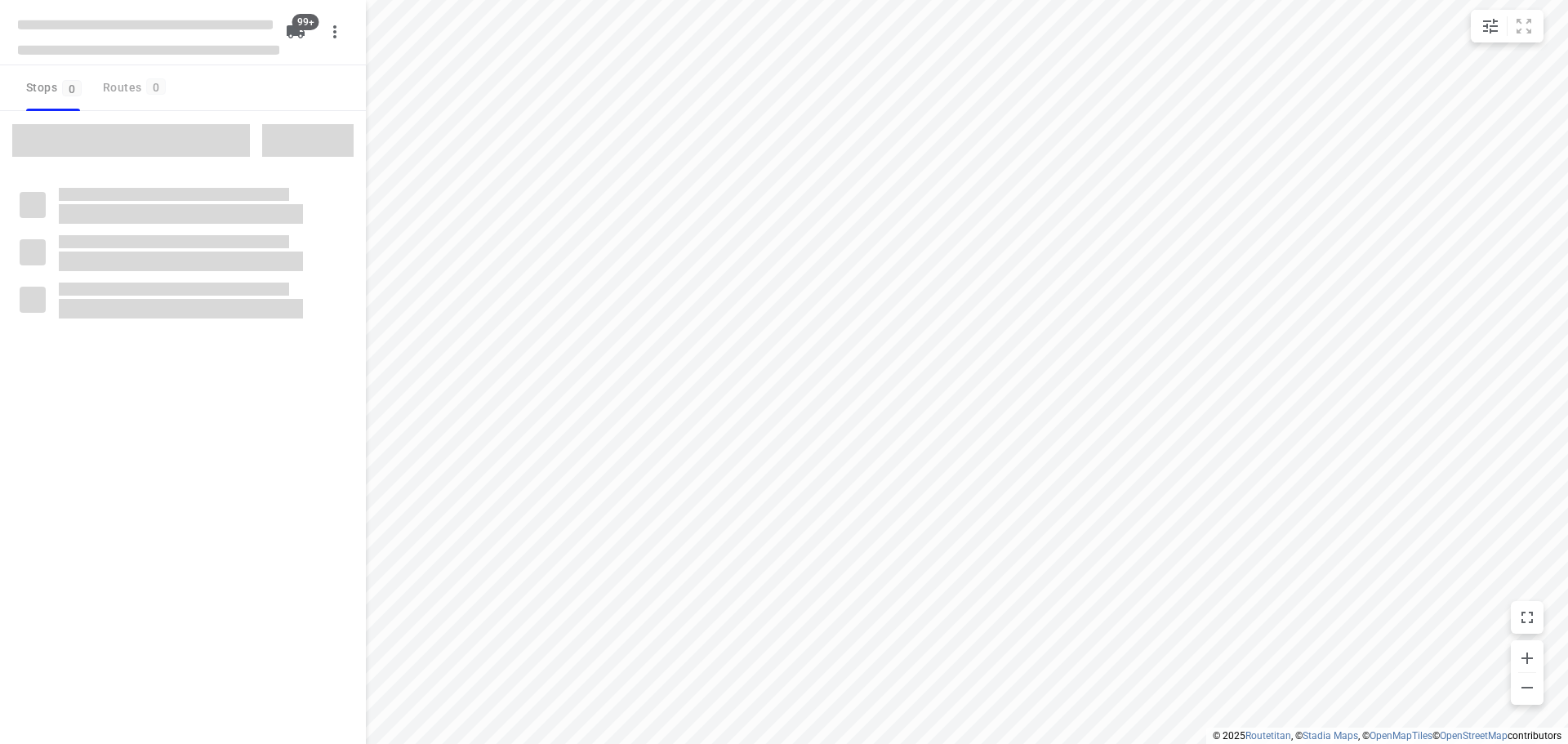
type input "distance"
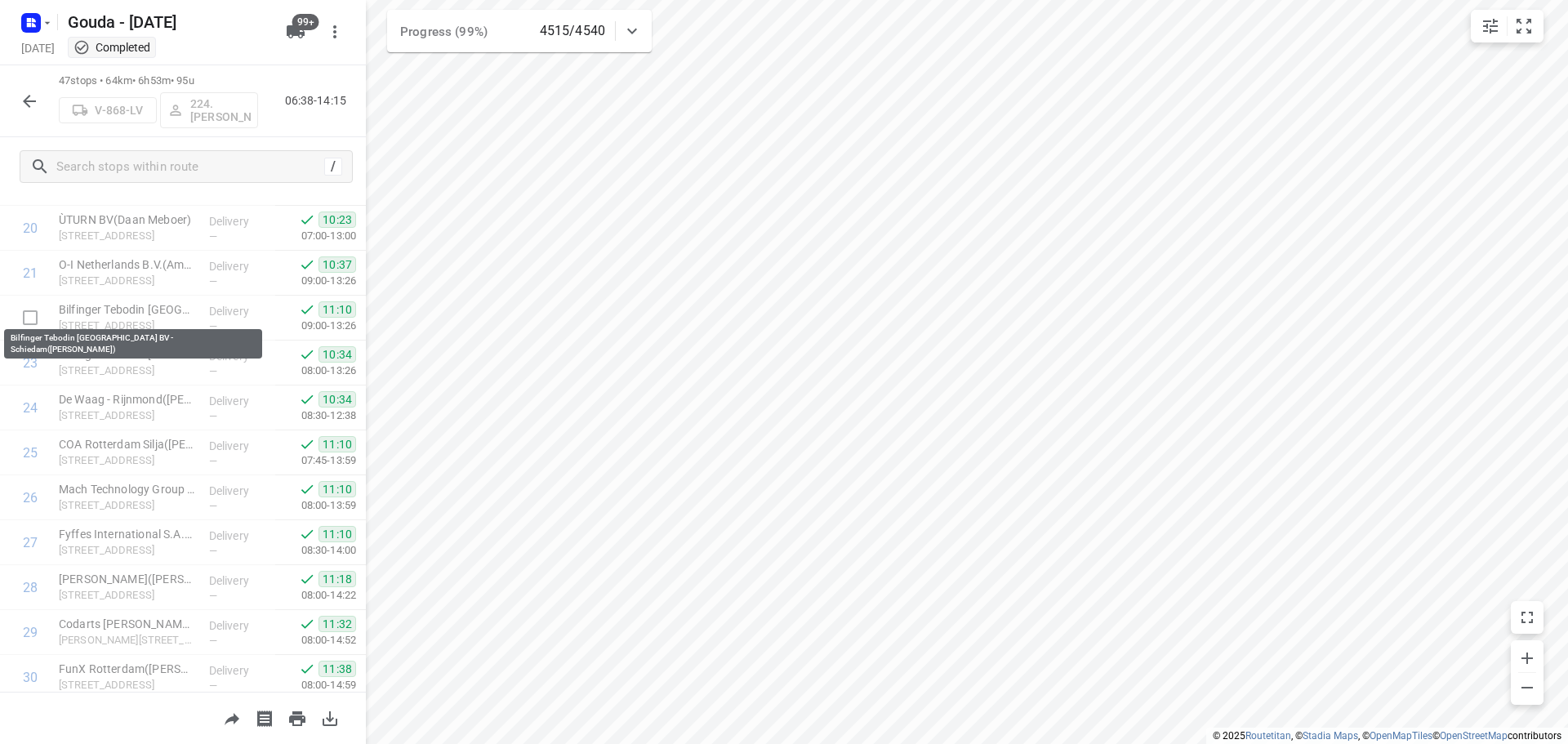
scroll to position [272, 0]
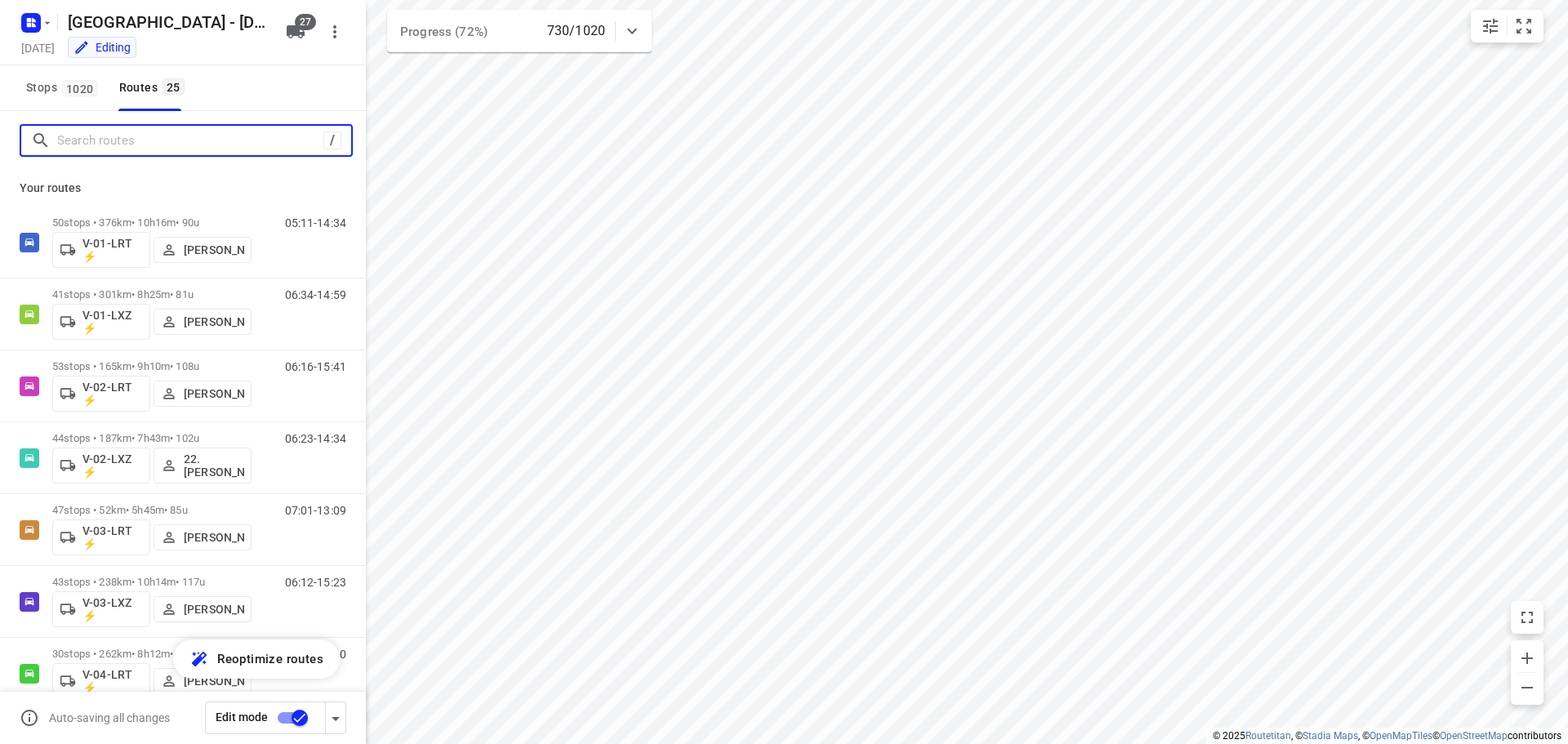
drag, startPoint x: 0, startPoint y: 0, endPoint x: 177, endPoint y: 141, distance: 226.3
click at [165, 147] on input "Search routes" at bounding box center [191, 141] width 267 height 25
type input "w"
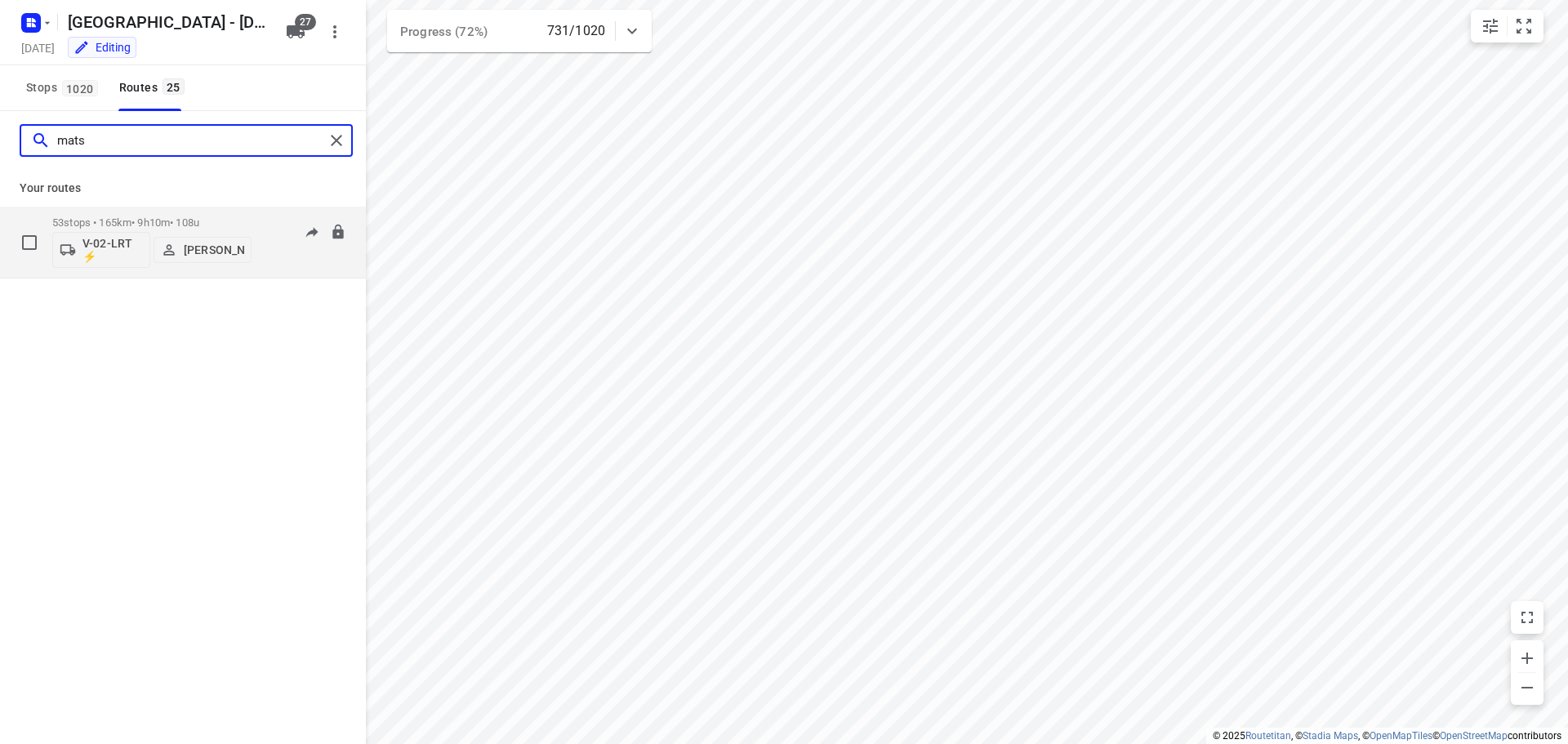
type input "mats"
click at [163, 229] on div "V-02-LRT ⚡ [PERSON_NAME]" at bounding box center [152, 249] width 199 height 39
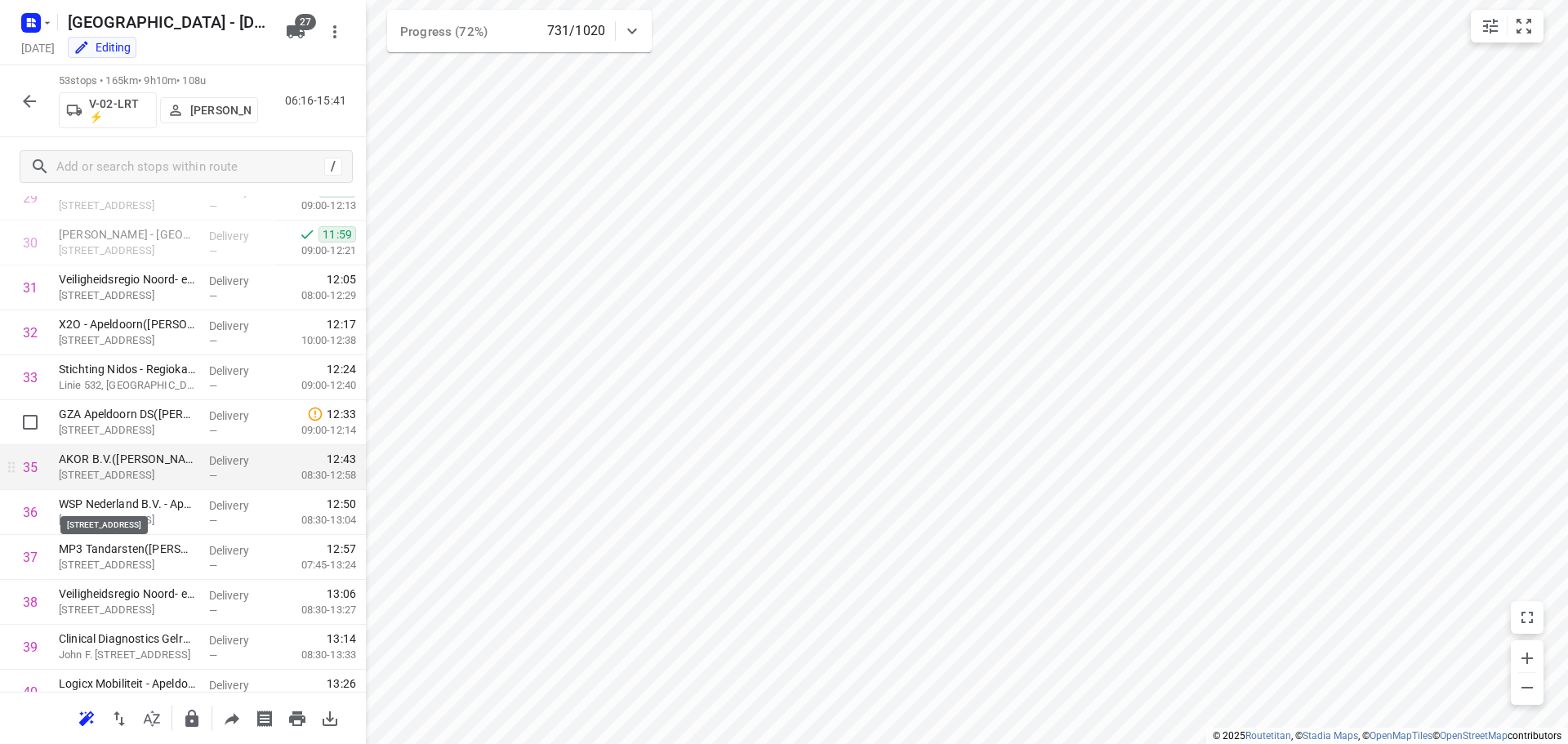
scroll to position [1277, 0]
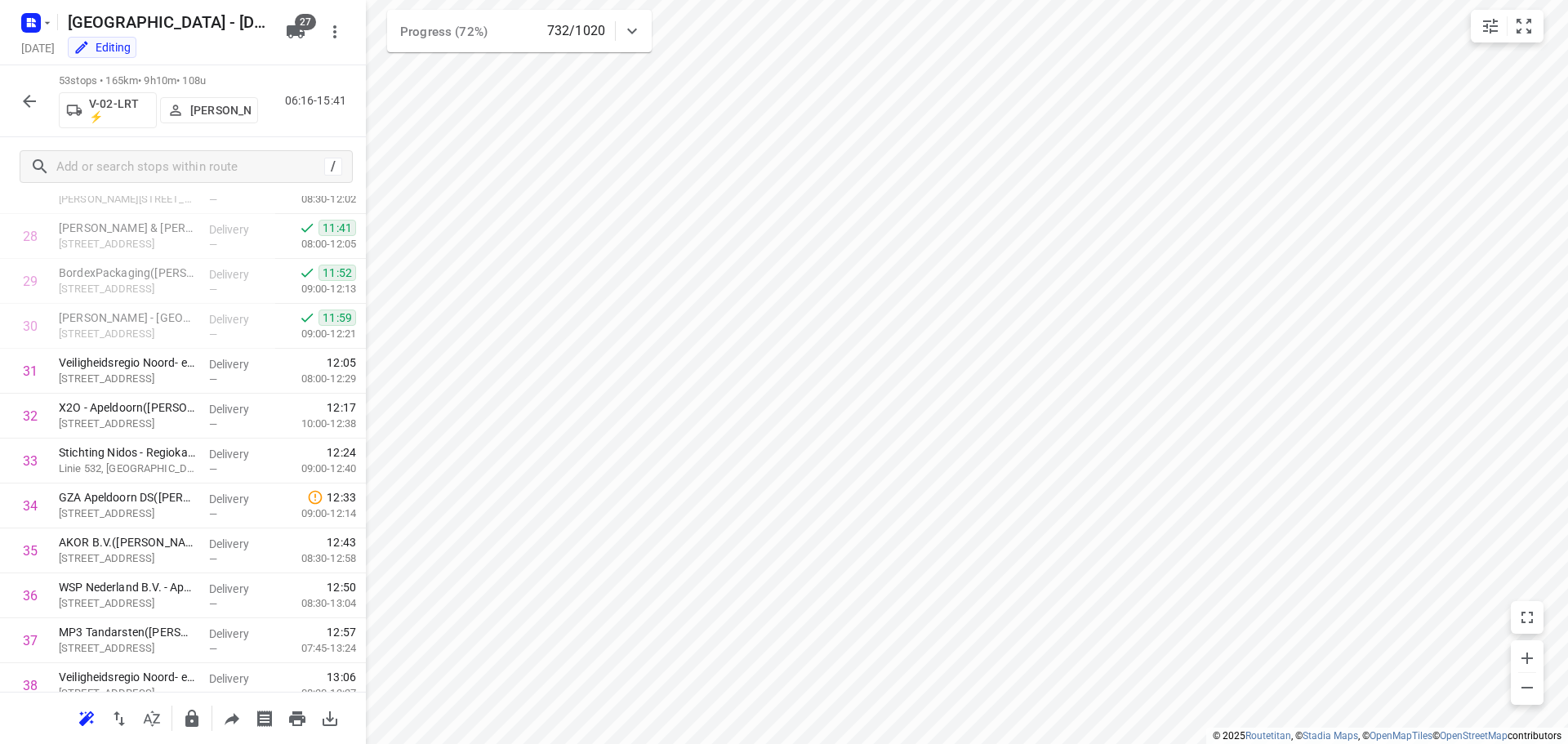
click at [22, 101] on icon "button" at bounding box center [29, 101] width 20 height 20
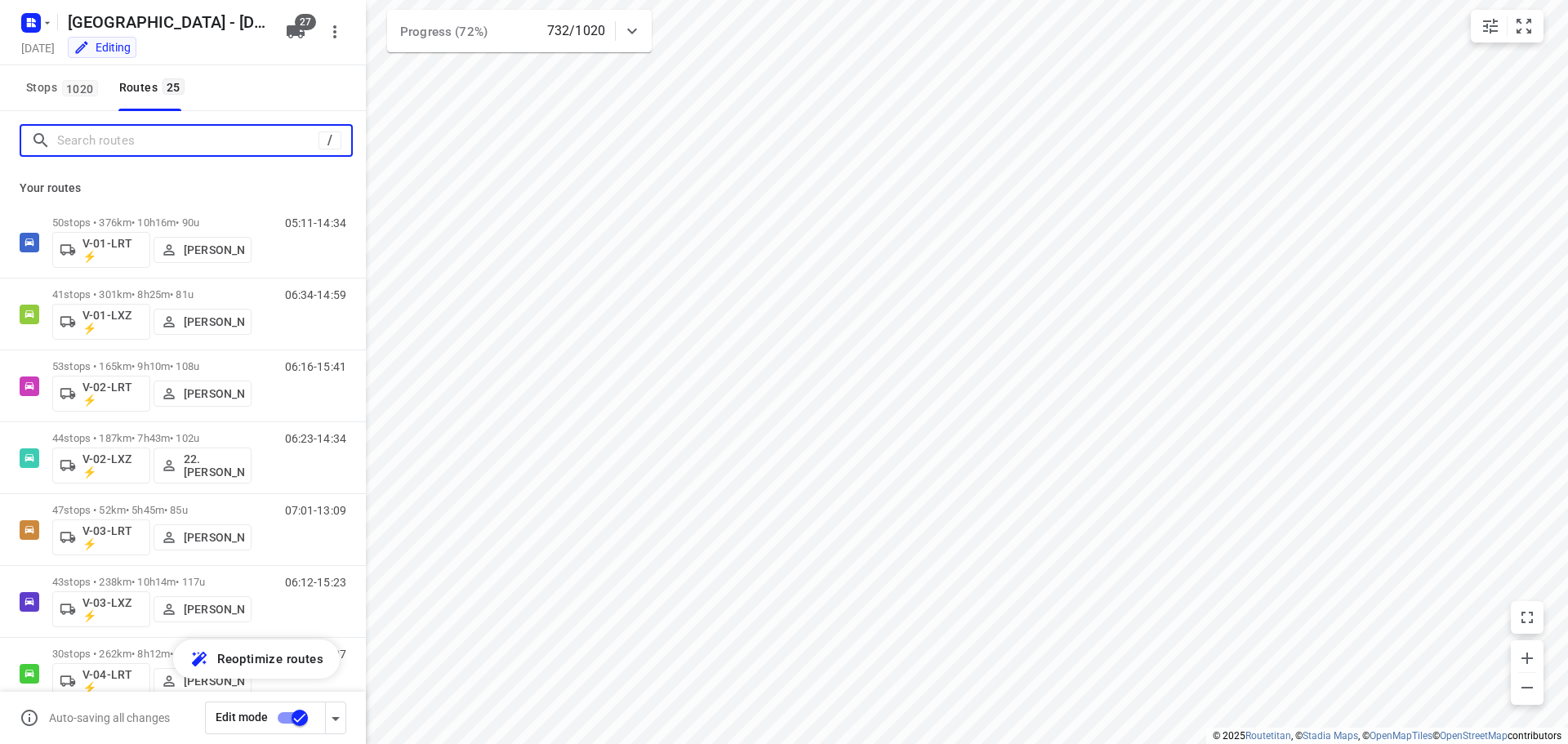
click at [85, 145] on input "Search routes" at bounding box center [188, 141] width 261 height 25
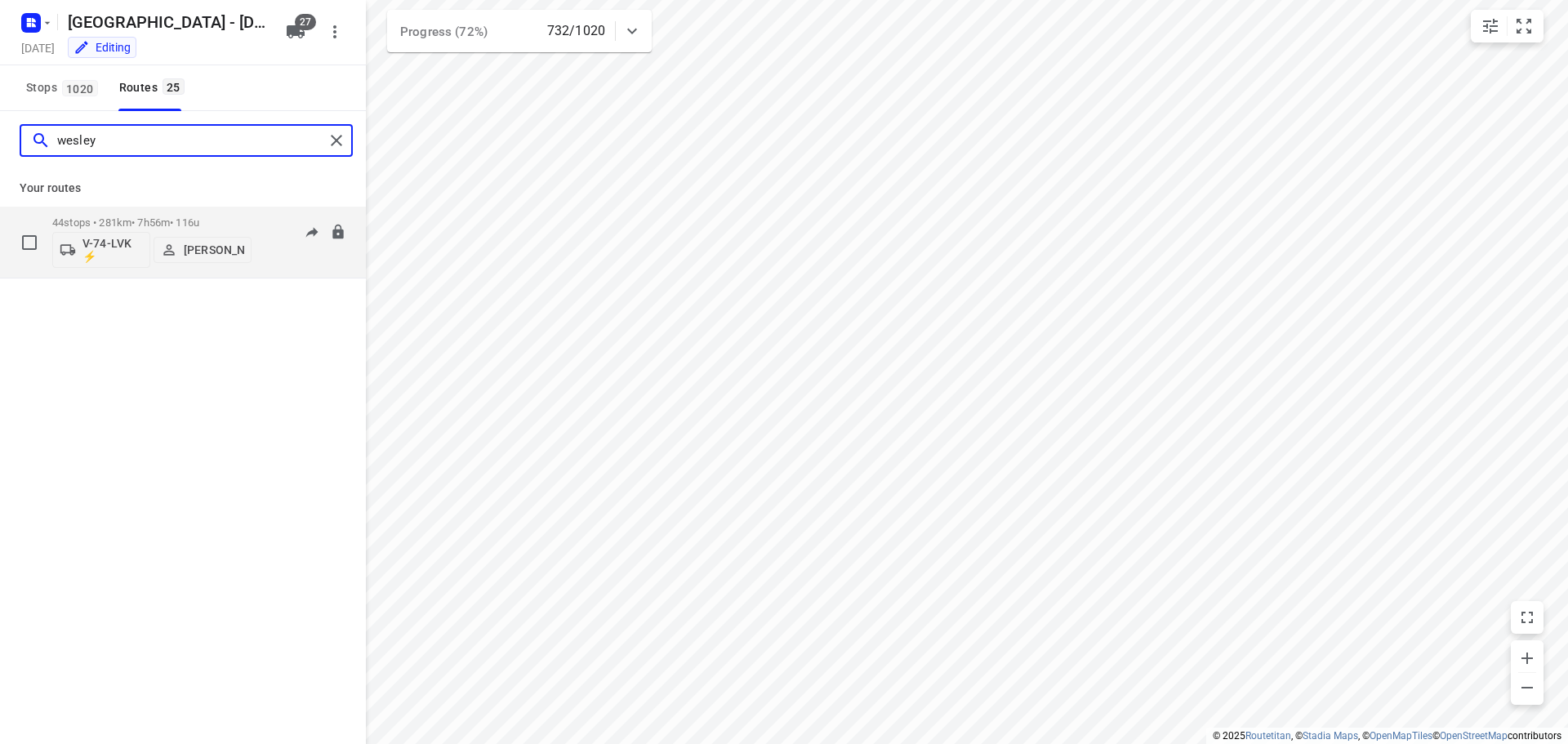
type input "wesley"
click at [154, 216] on div "44 stops • 281km • 7h56m • 116u V-74-LVK ⚡ [PERSON_NAME]" at bounding box center [152, 242] width 199 height 68
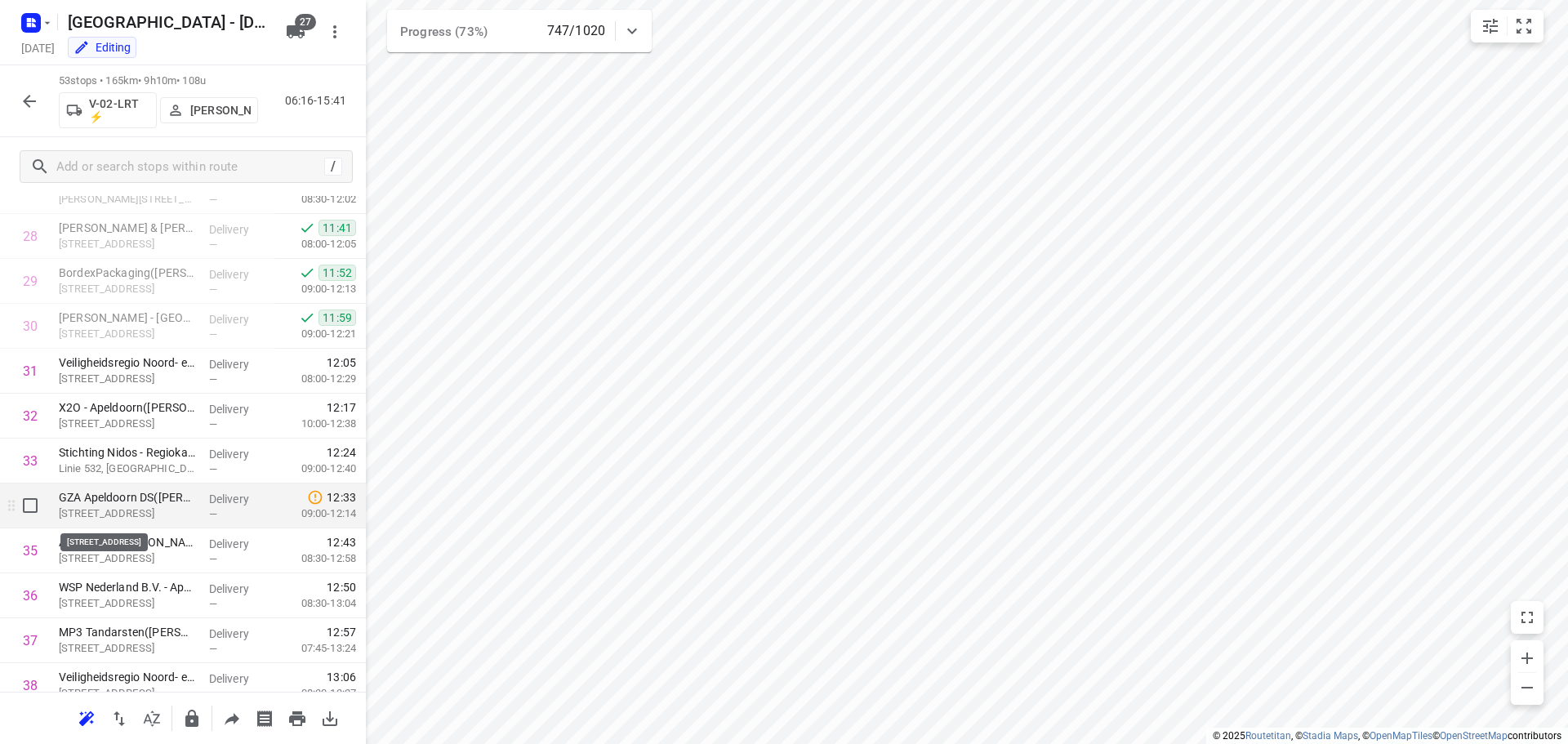
click at [122, 521] on p "[STREET_ADDRESS]" at bounding box center [128, 513] width 137 height 16
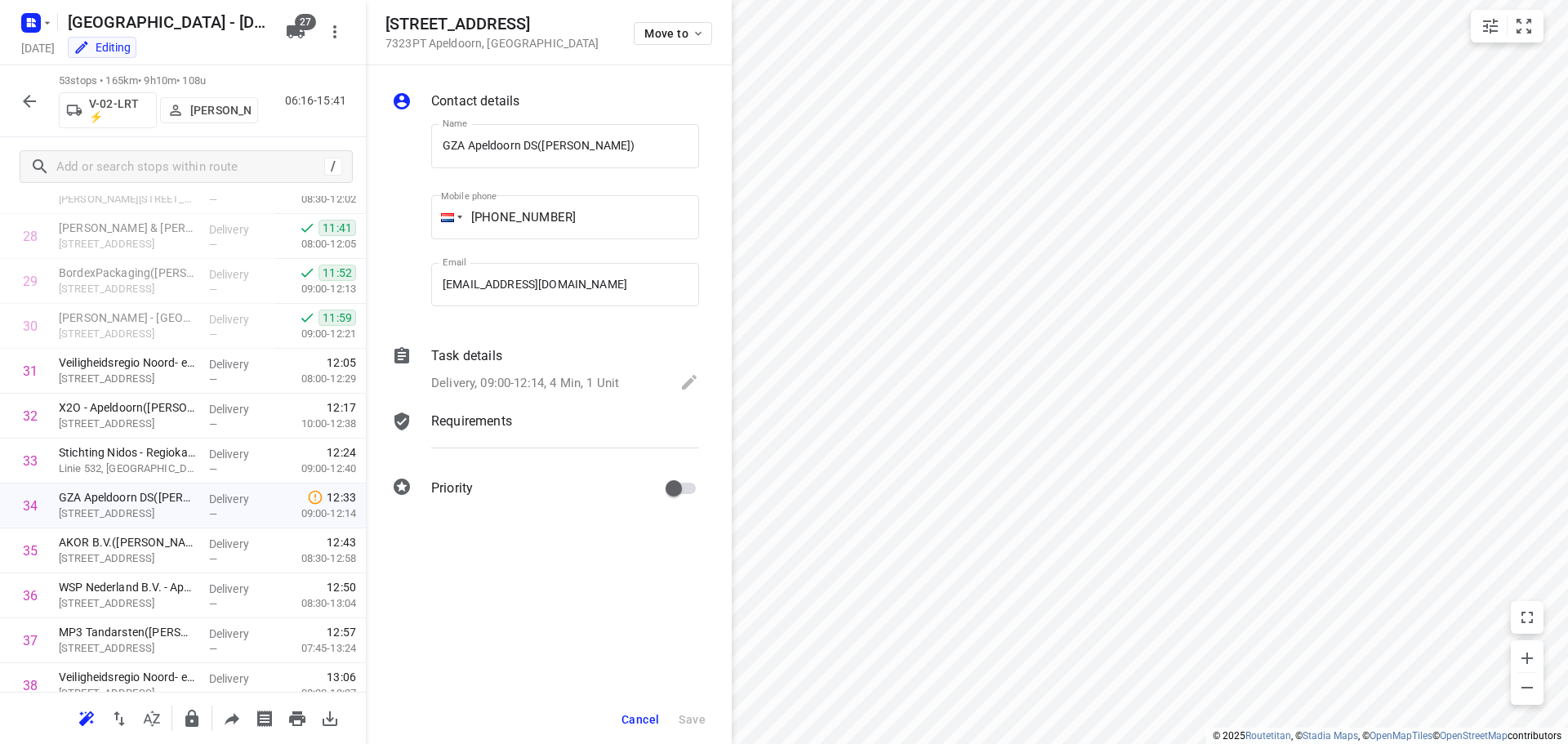
drag, startPoint x: 544, startPoint y: 23, endPoint x: 382, endPoint y: 22, distance: 162.0
click at [382, 22] on div "[STREET_ADDRESS] Move to" at bounding box center [549, 33] width 366 height 66
copy h5 "[STREET_ADDRESS]"
click at [655, 716] on span "Cancel" at bounding box center [640, 720] width 38 height 13
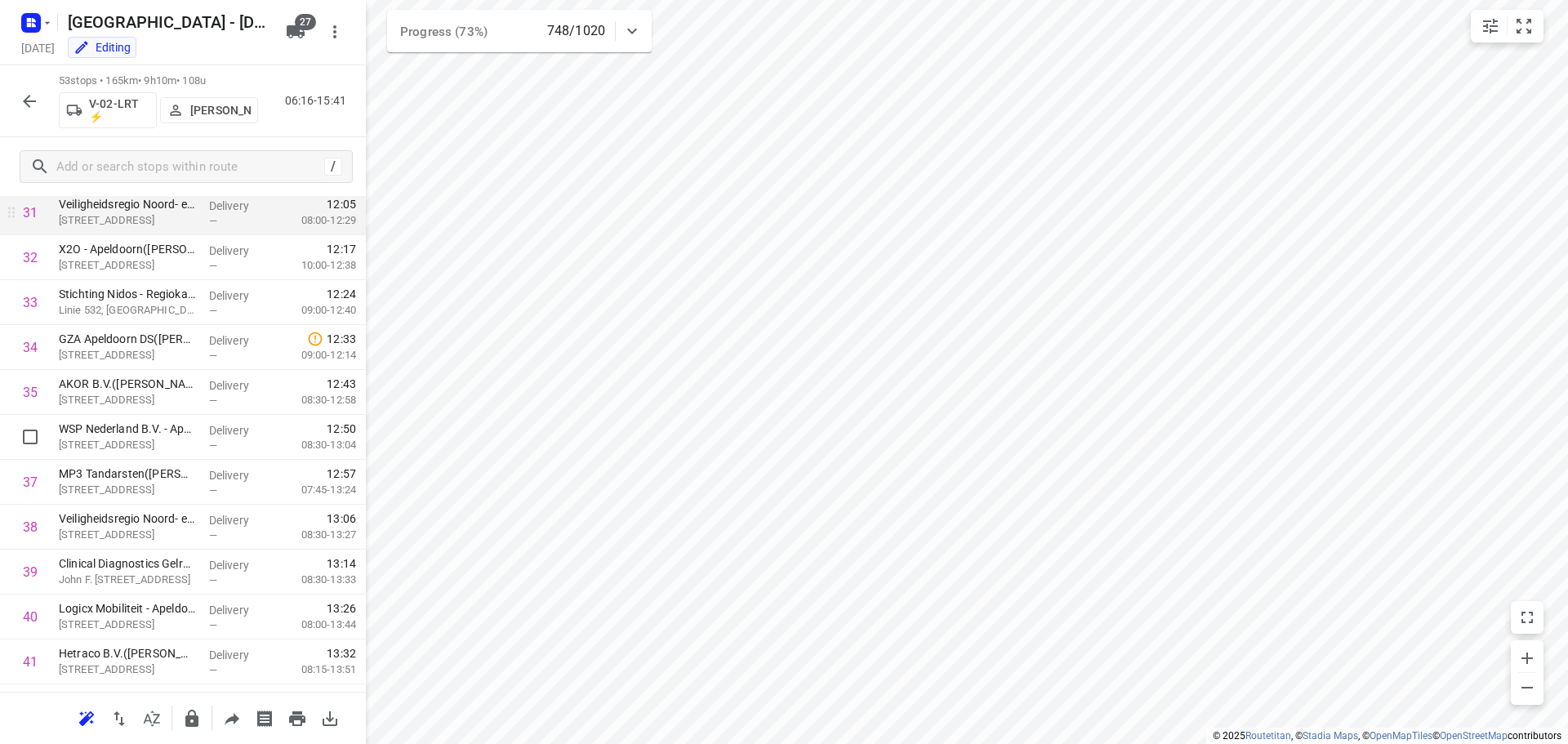
scroll to position [1358, 0]
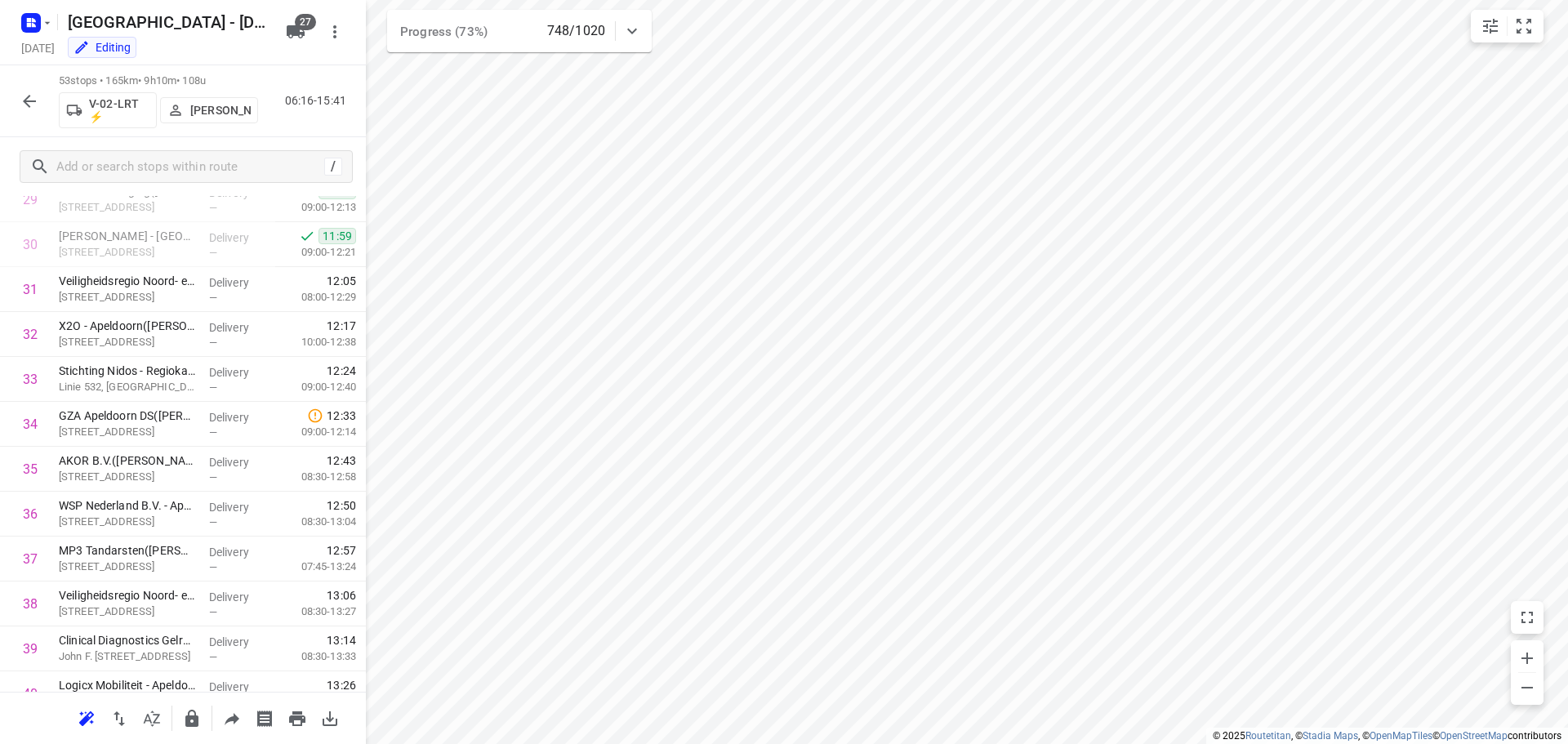
click at [345, 128] on div "53 stops • 165km • 9h10m • 108u V-02-LRT ⚡ [PERSON_NAME] 06:16-15:41" at bounding box center [183, 101] width 366 height 72
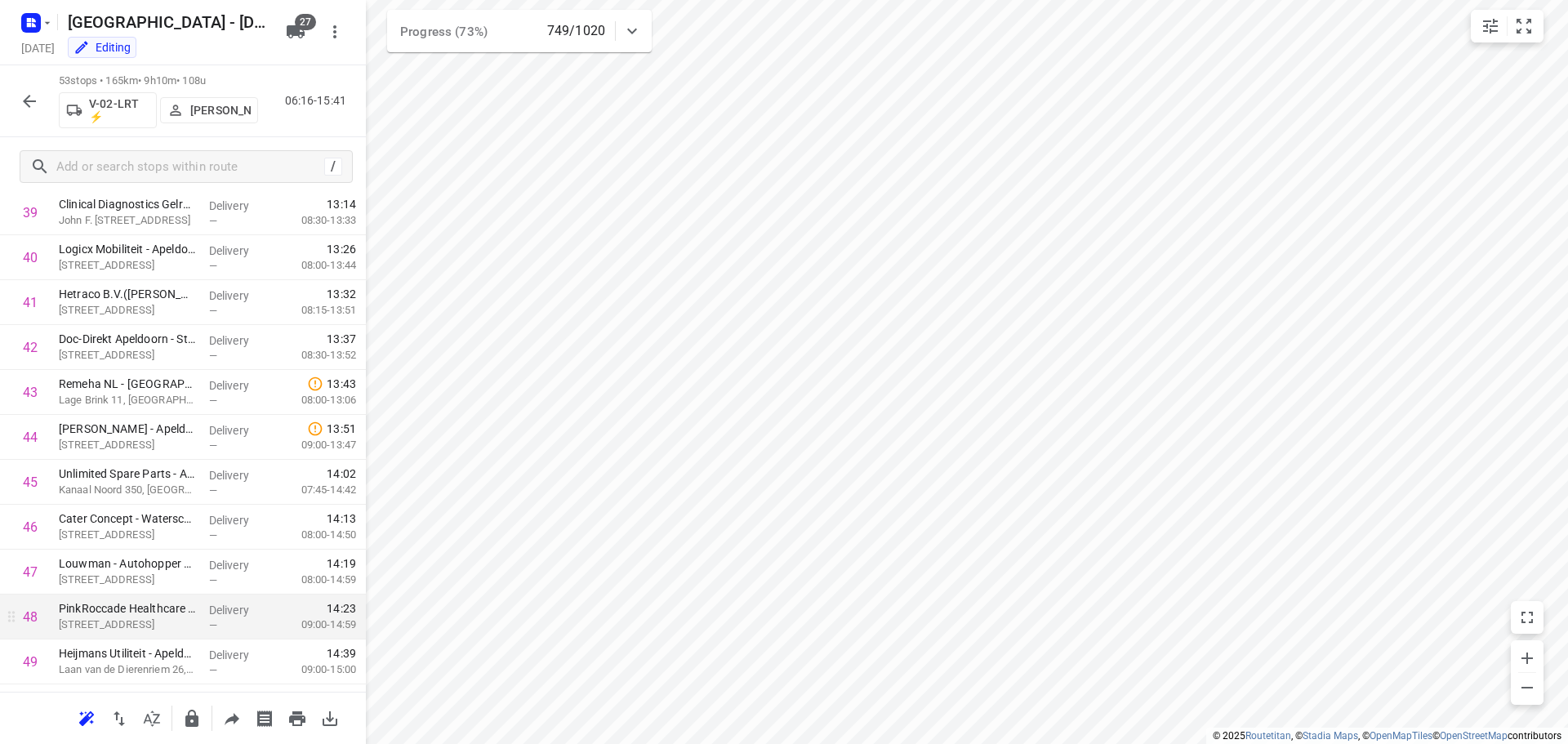
scroll to position [2012, 0]
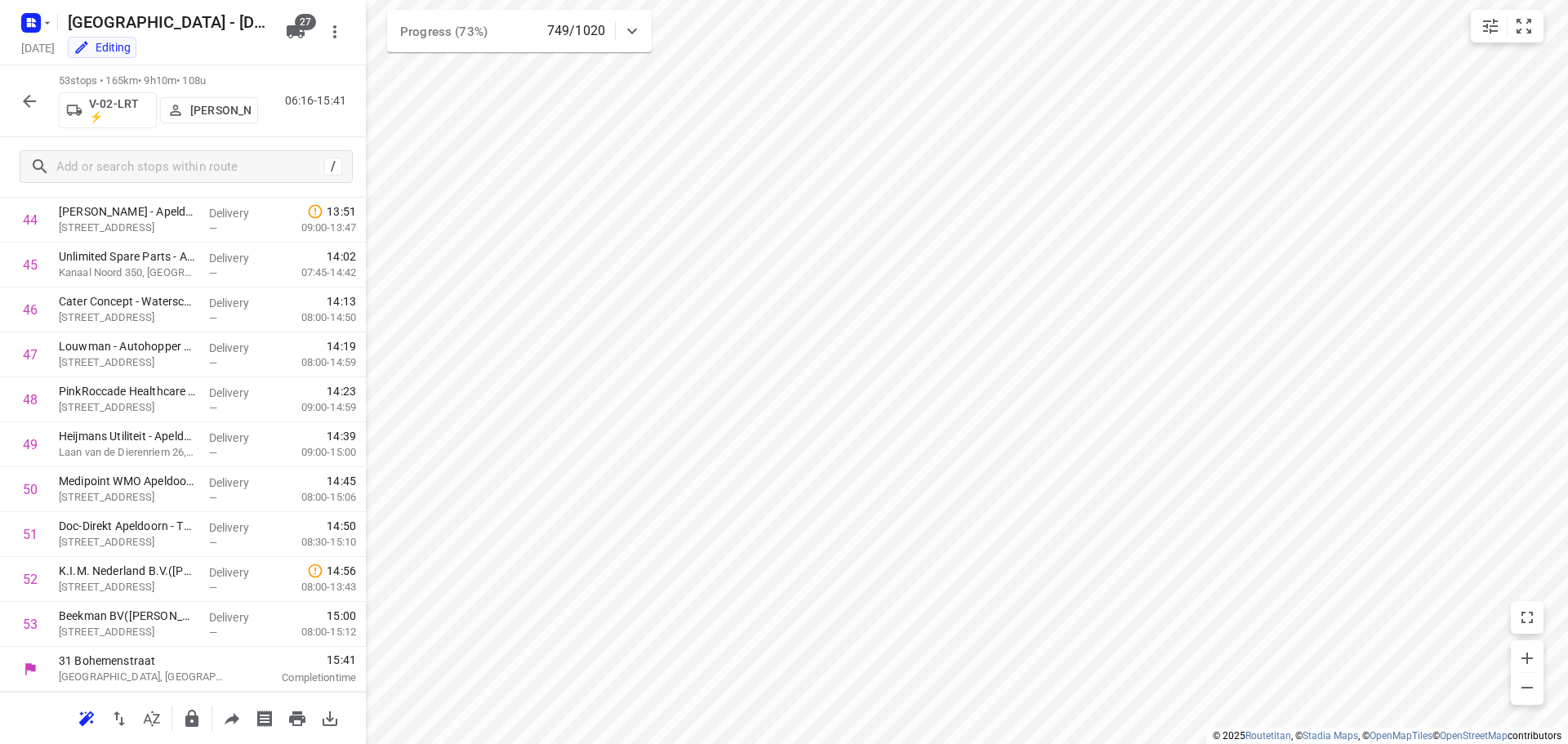
click at [245, 55] on div "Editing" at bounding box center [170, 50] width 218 height 19
click at [293, 31] on icon "button" at bounding box center [295, 32] width 18 height 13
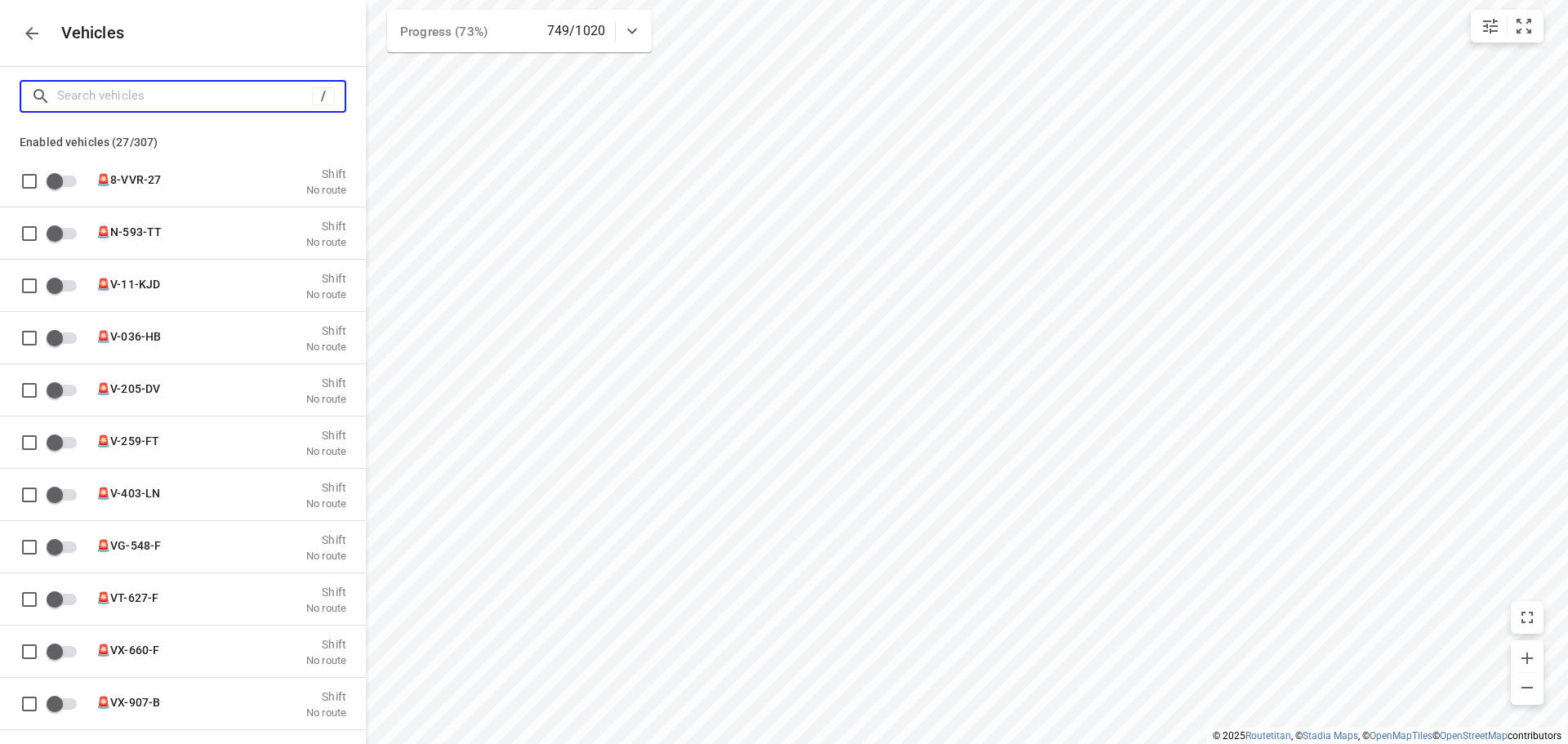
click at [218, 97] on input "Search vehicles" at bounding box center [184, 96] width 254 height 25
type input "v"
checkbox input "true"
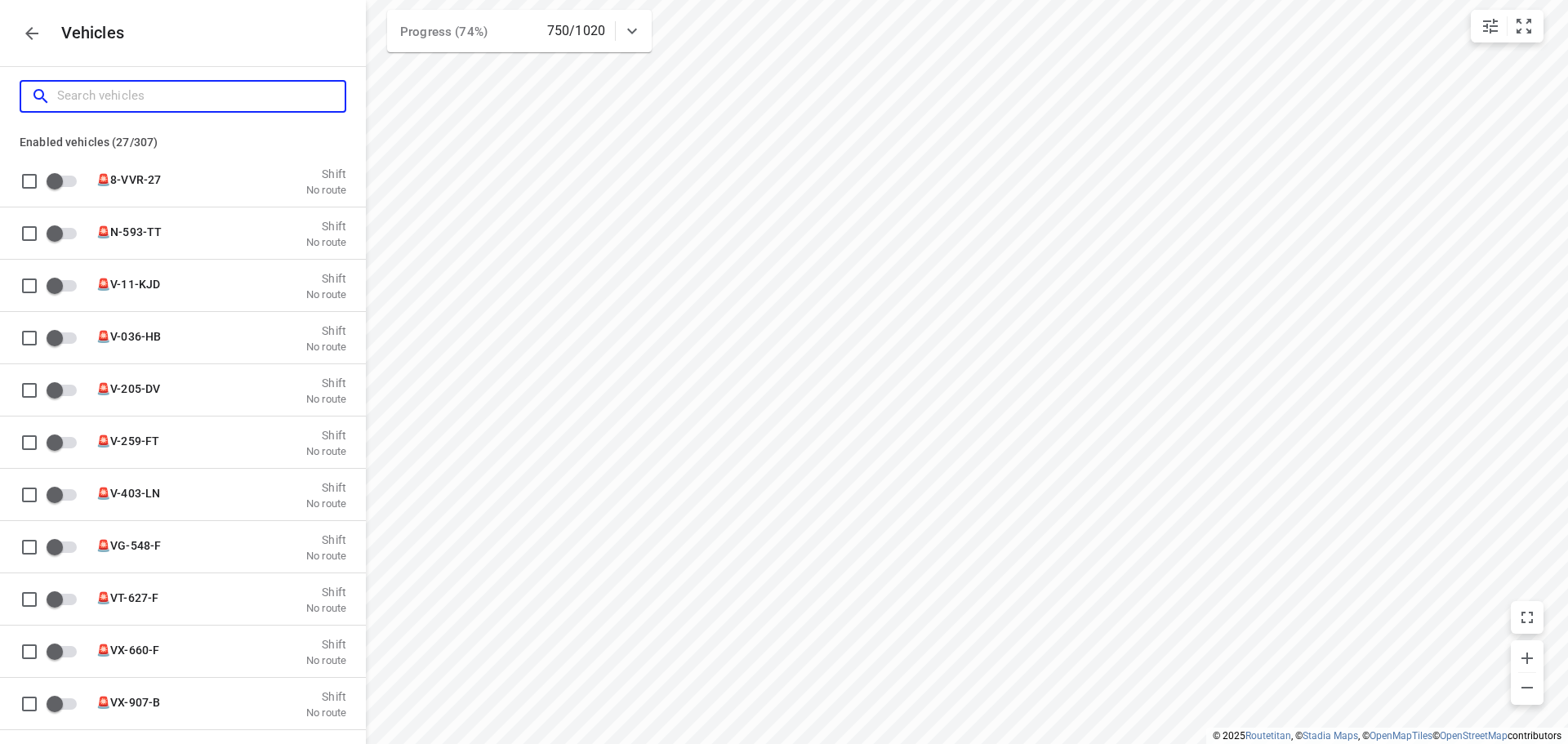
checkbox input "true"
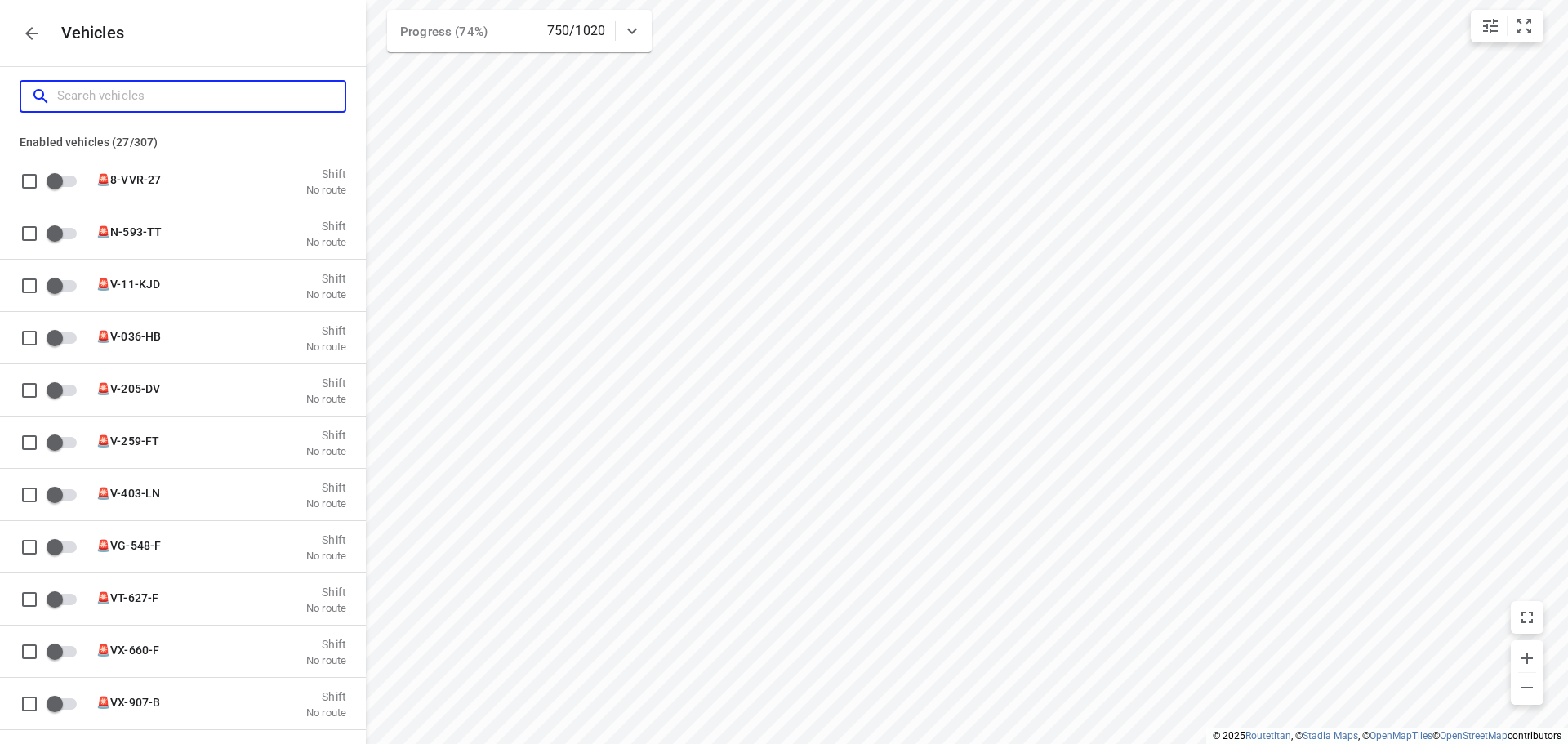
checkbox input "true"
type input "vb"
checkbox input "false"
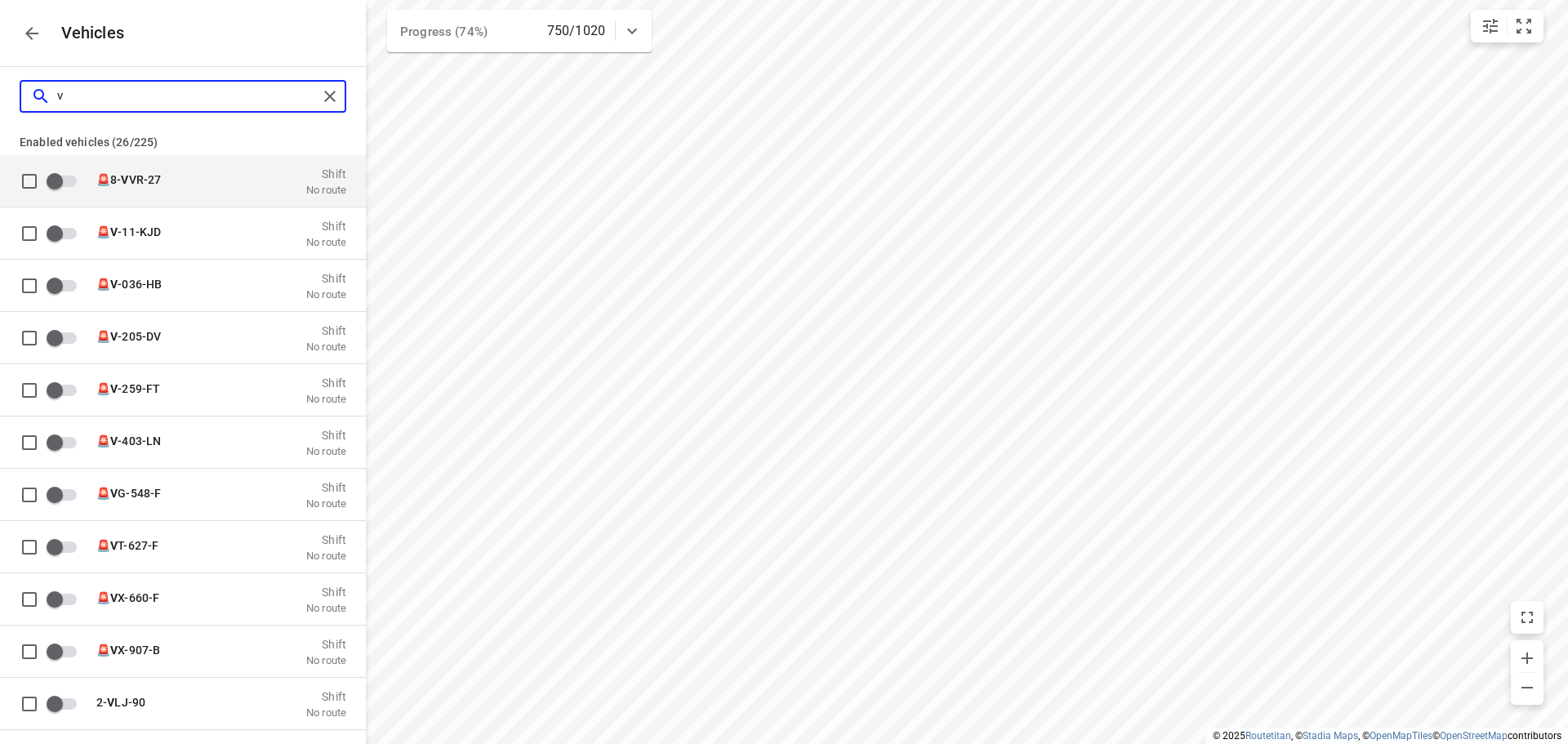
checkbox input "false"
type input "vbv"
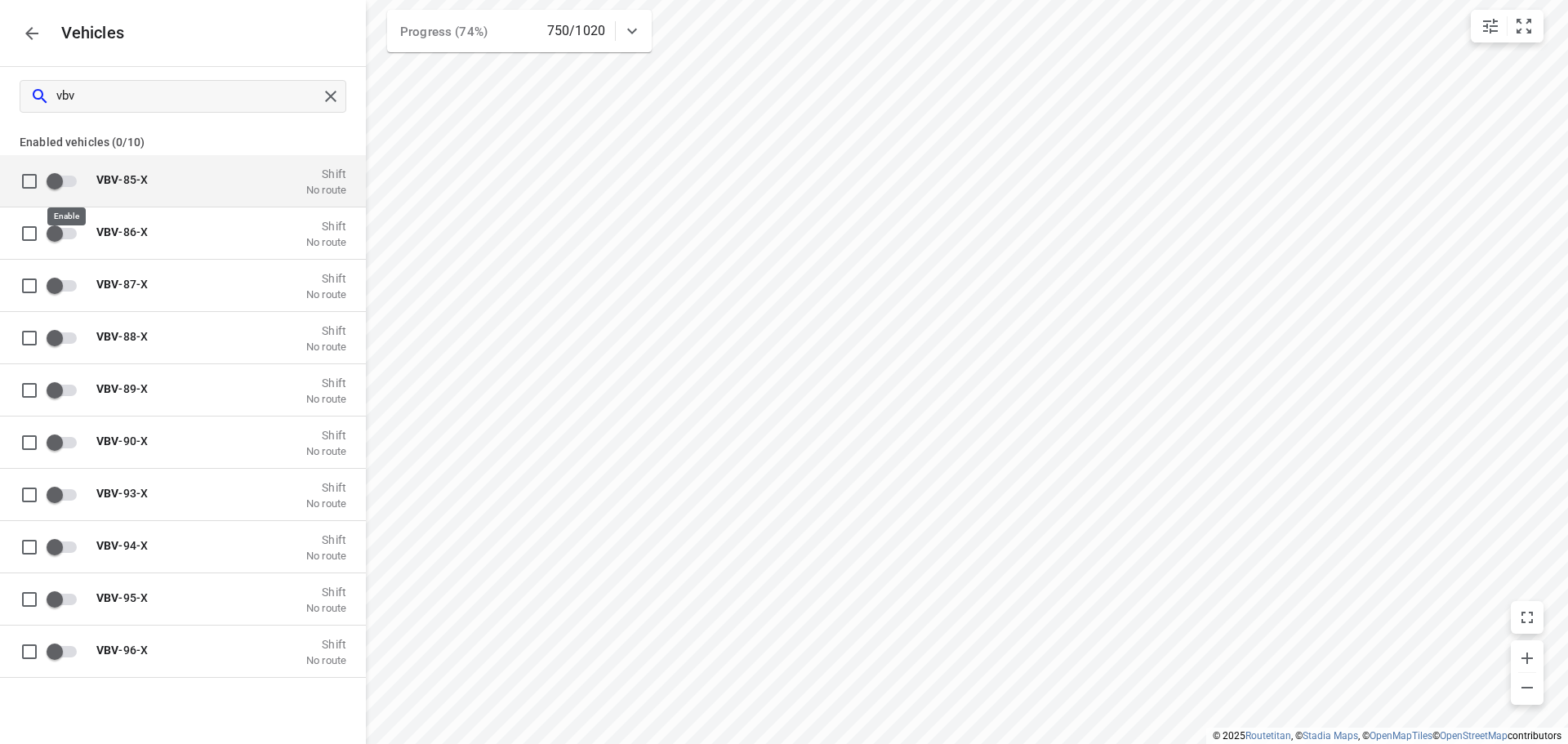
click at [70, 171] on input "grid" at bounding box center [54, 180] width 93 height 31
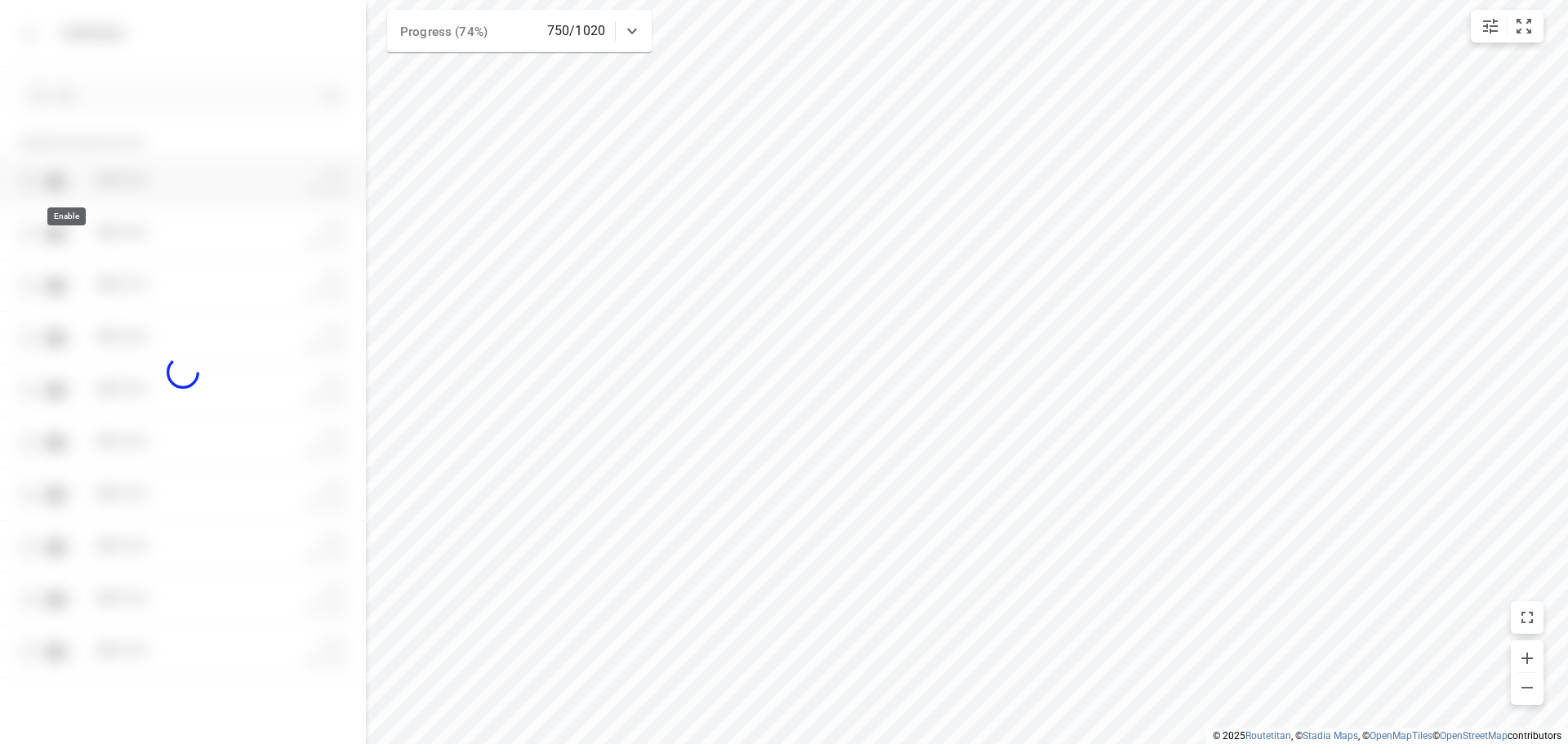
checkbox input "true"
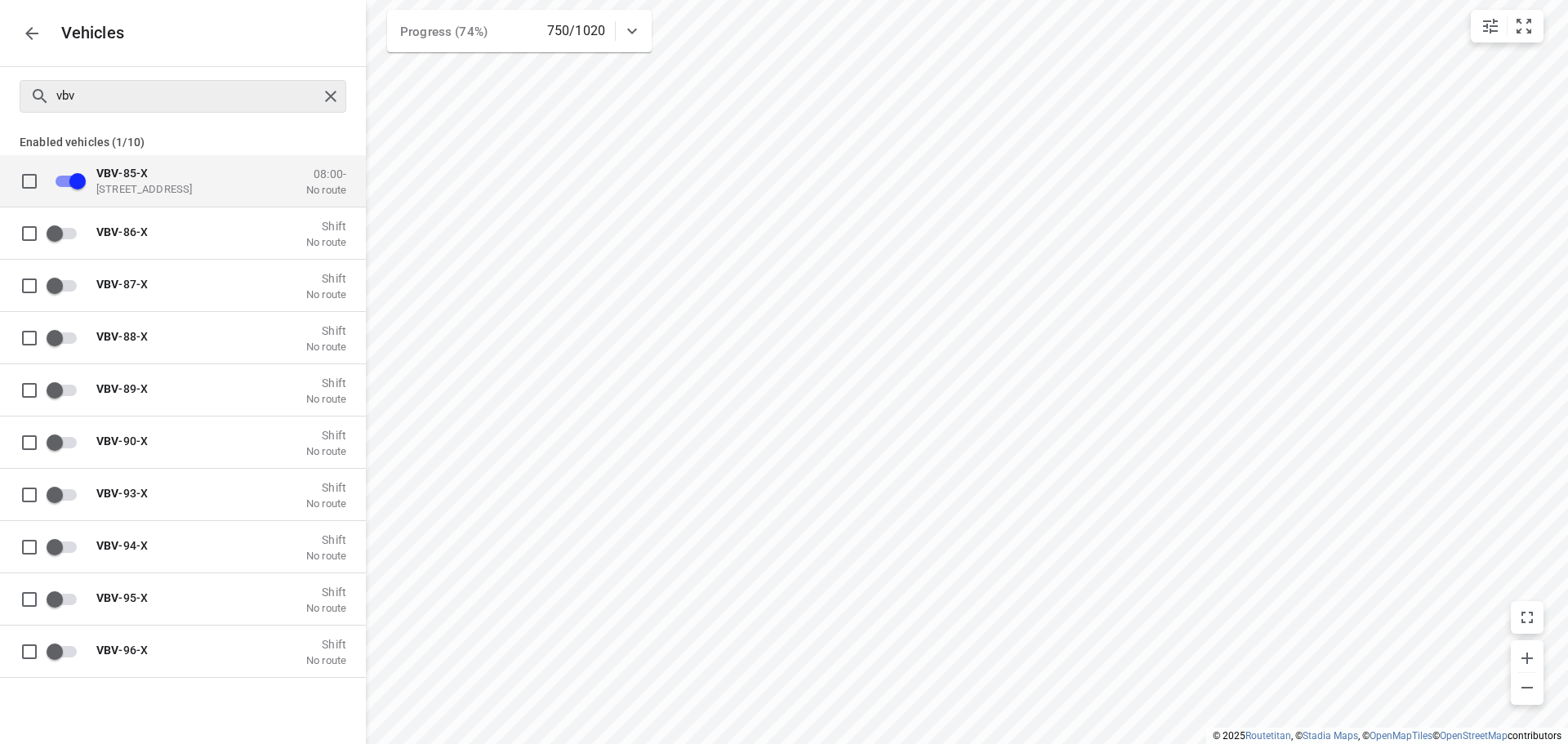
checkbox input "false"
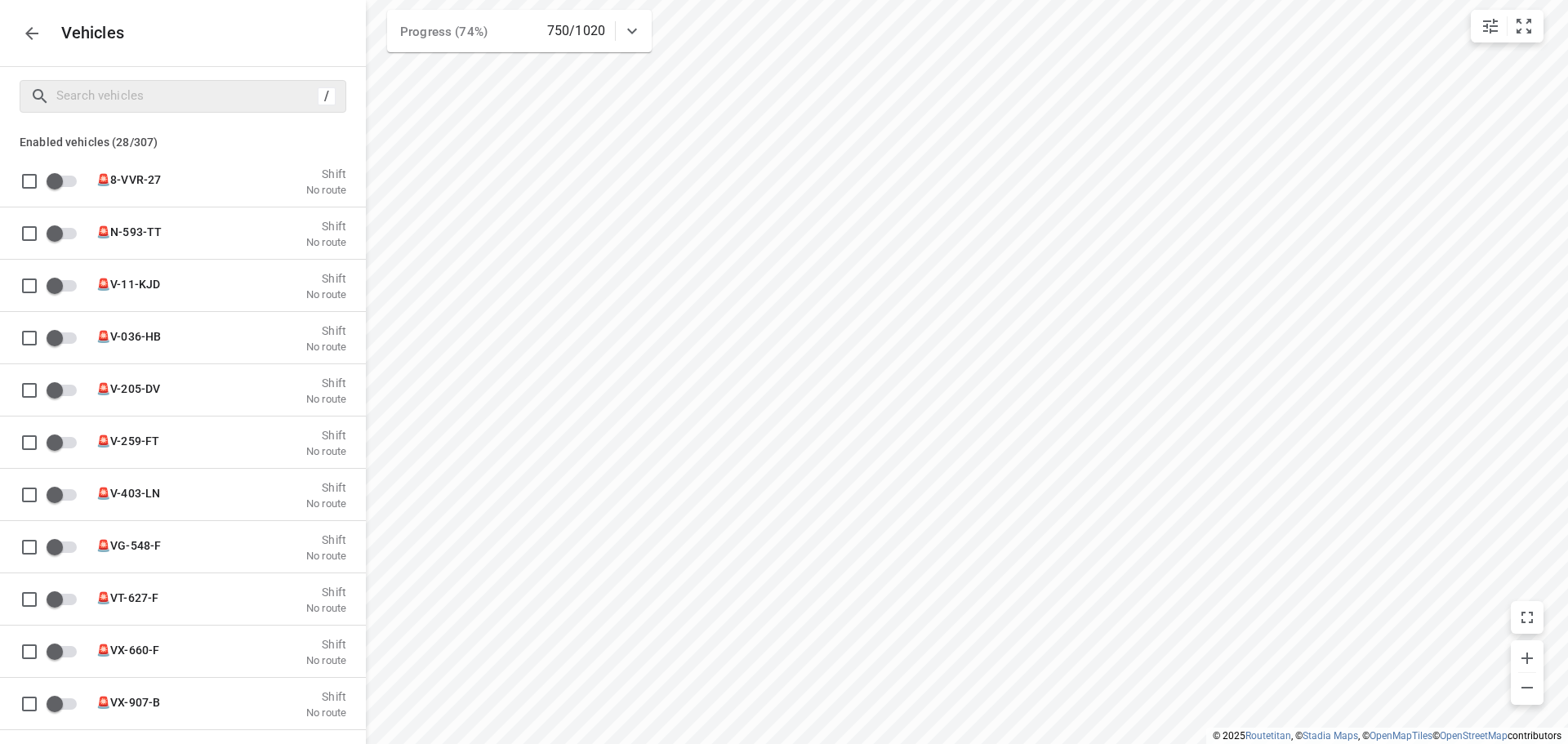
click at [35, 35] on icon "button" at bounding box center [31, 33] width 20 height 20
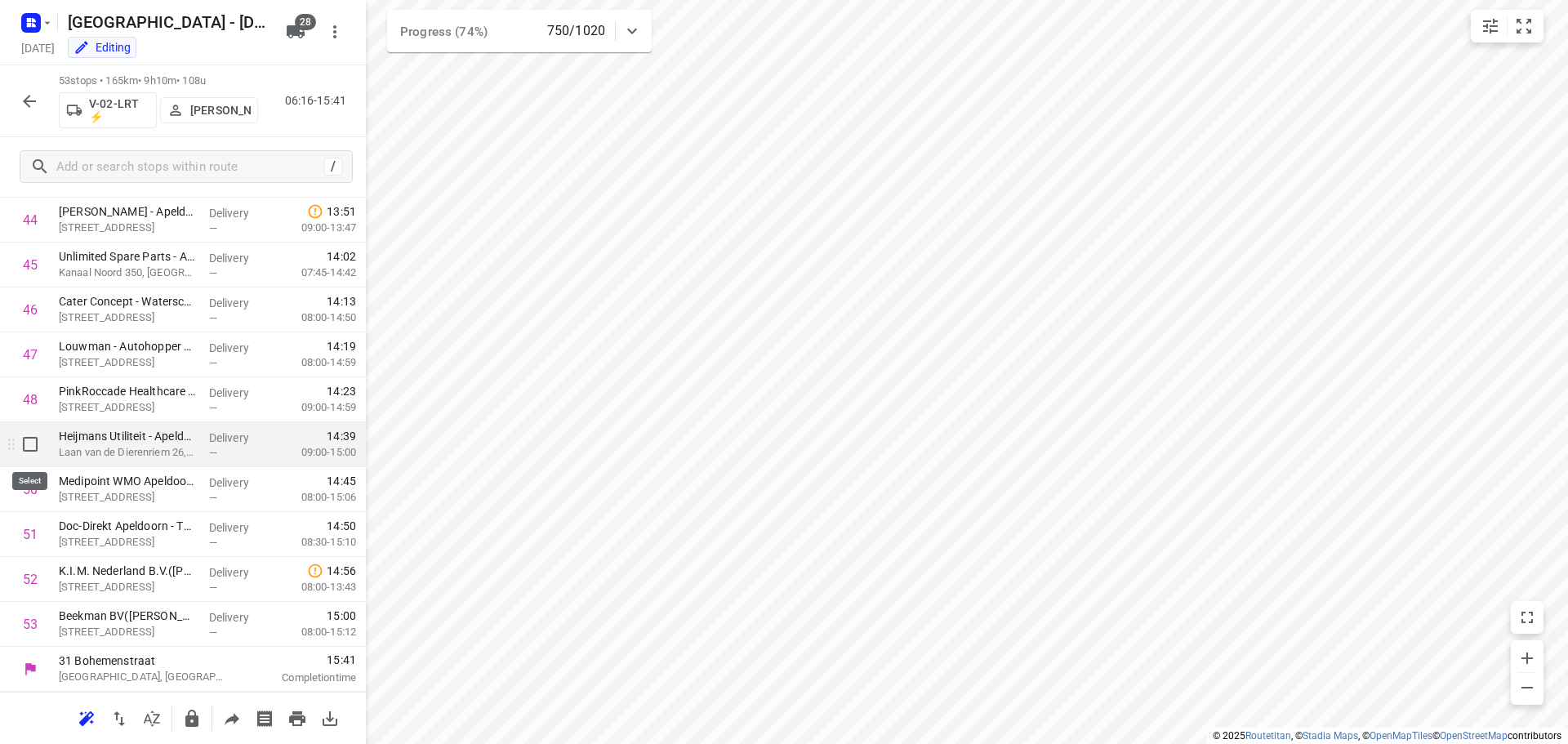
click at [38, 448] on input "checkbox" at bounding box center [30, 444] width 33 height 33
checkbox input "true"
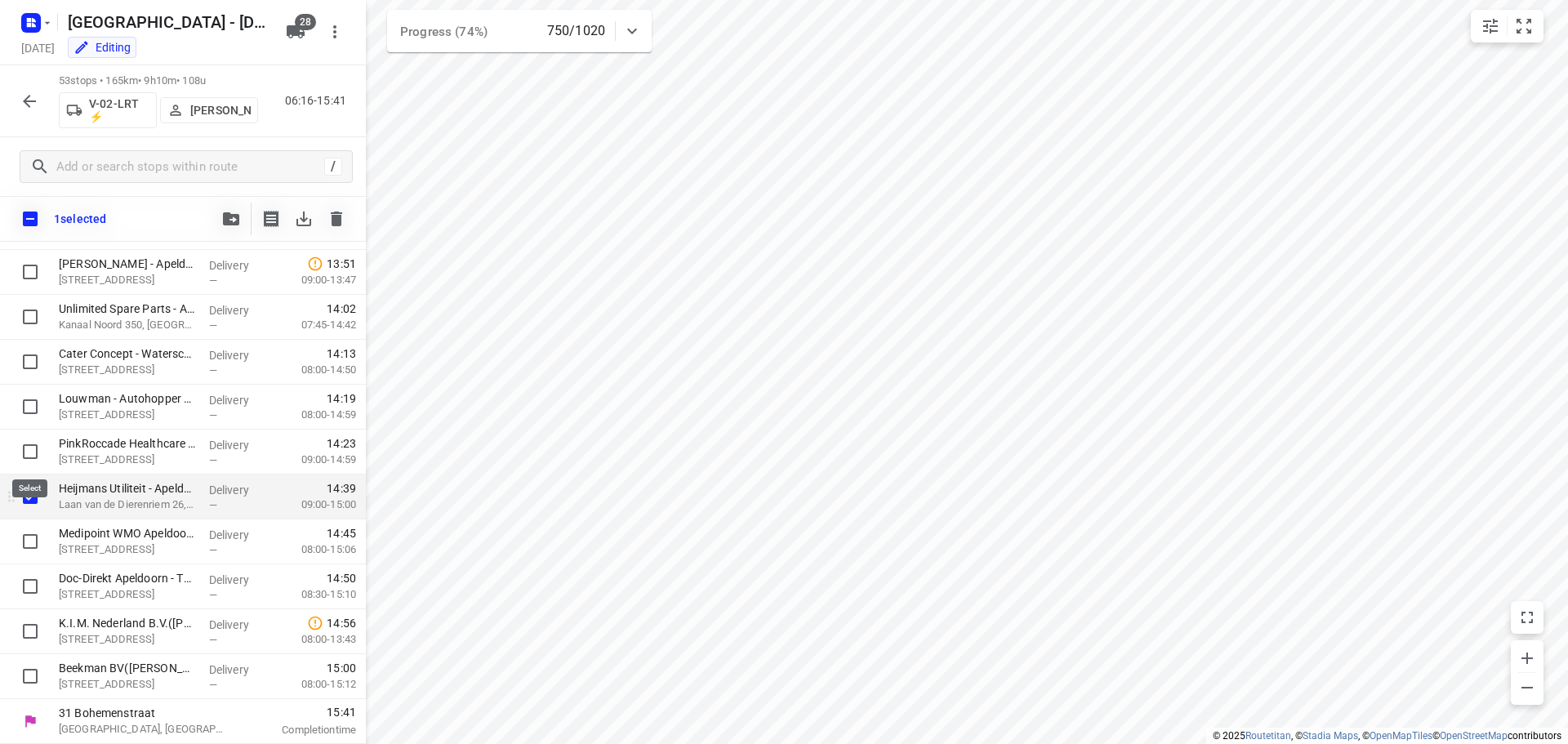
scroll to position [2006, 0]
click at [28, 543] on input "checkbox" at bounding box center [30, 541] width 33 height 33
checkbox input "true"
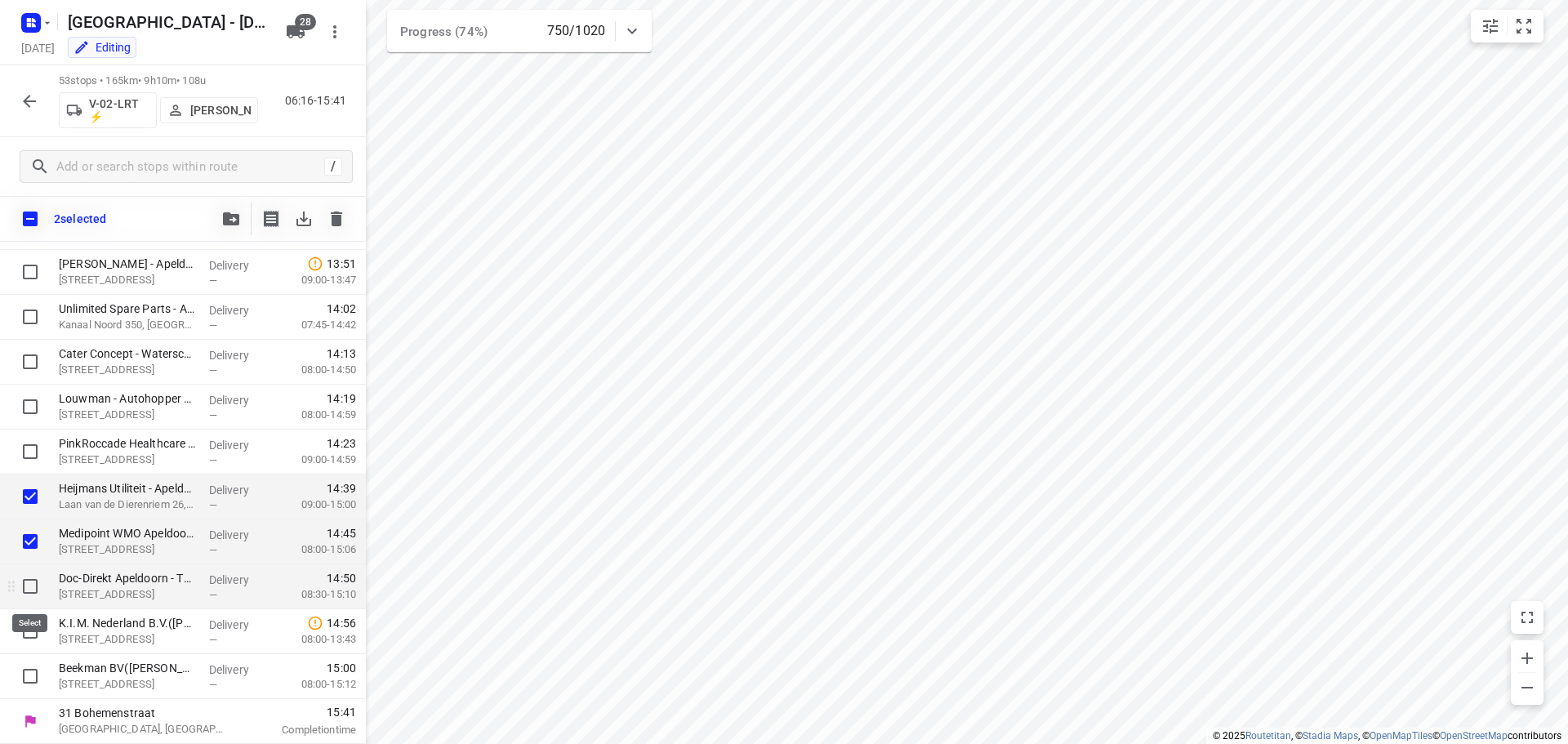
click at [28, 589] on input "checkbox" at bounding box center [30, 586] width 33 height 33
checkbox input "true"
click at [28, 625] on input "checkbox" at bounding box center [30, 631] width 33 height 33
checkbox input "true"
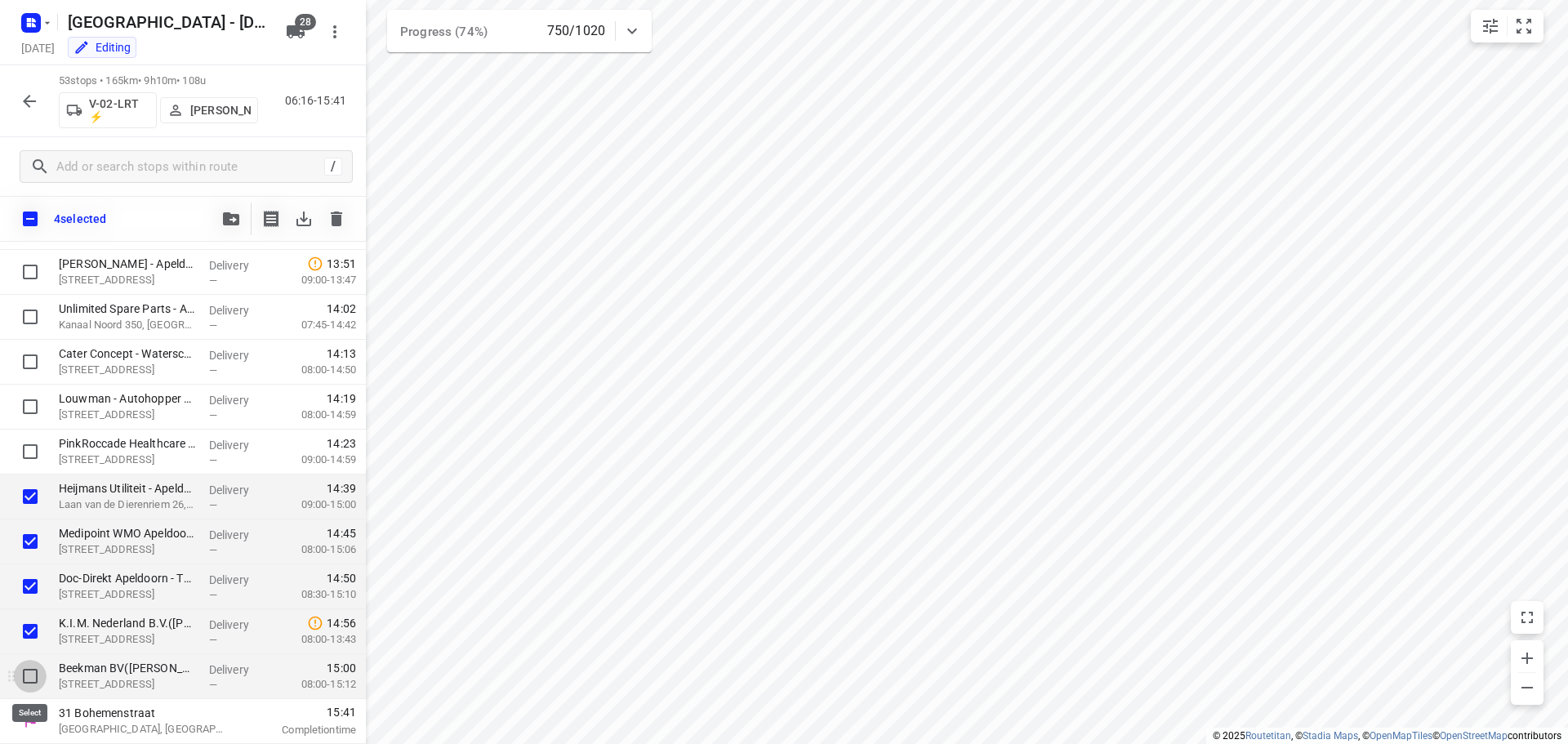
click at [35, 677] on input "checkbox" at bounding box center [30, 676] width 33 height 33
checkbox input "true"
click at [235, 210] on button "button" at bounding box center [231, 219] width 33 height 33
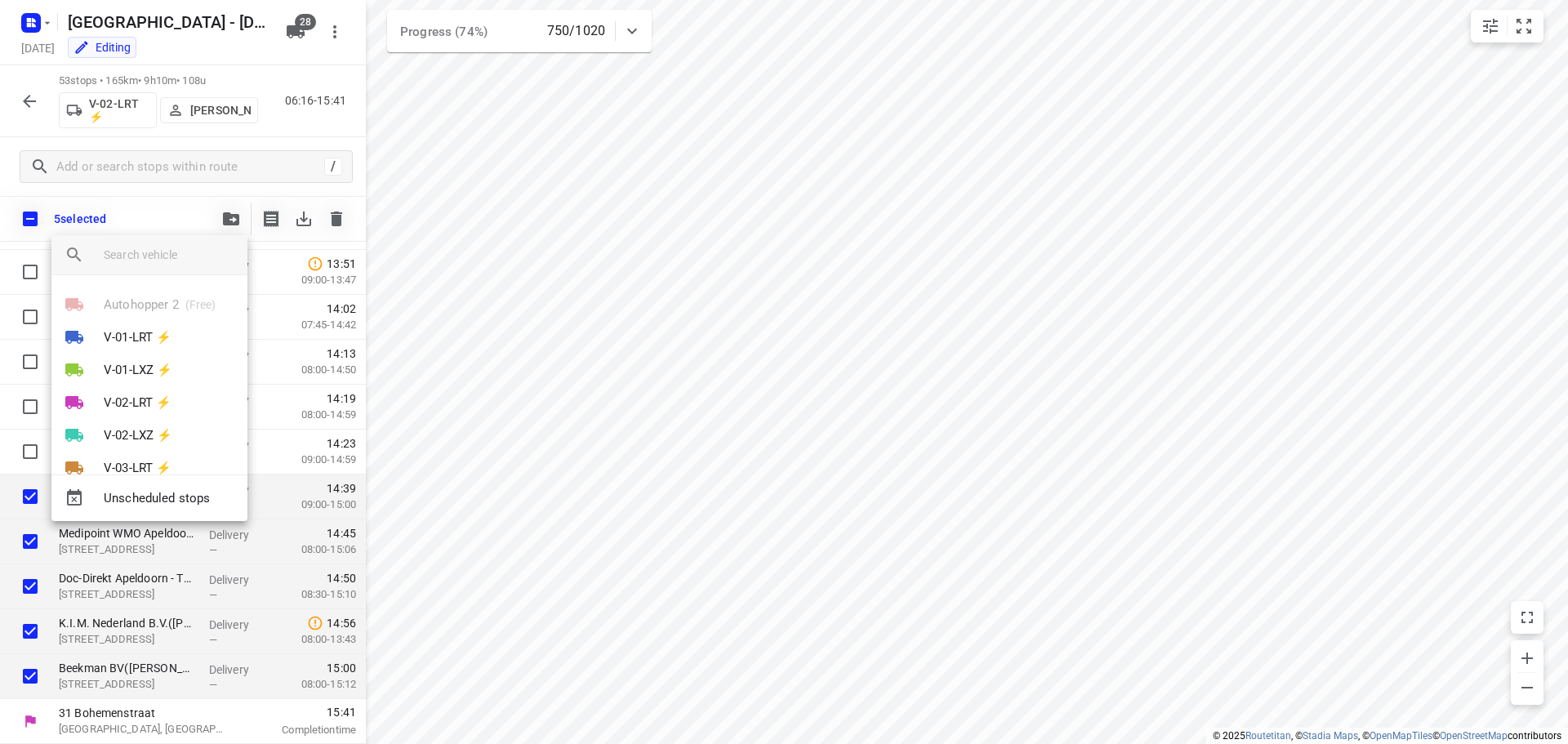
drag, startPoint x: 156, startPoint y: 260, endPoint x: 169, endPoint y: 242, distance: 22.2
click at [156, 260] on input "search vehicle" at bounding box center [168, 255] width 131 height 24
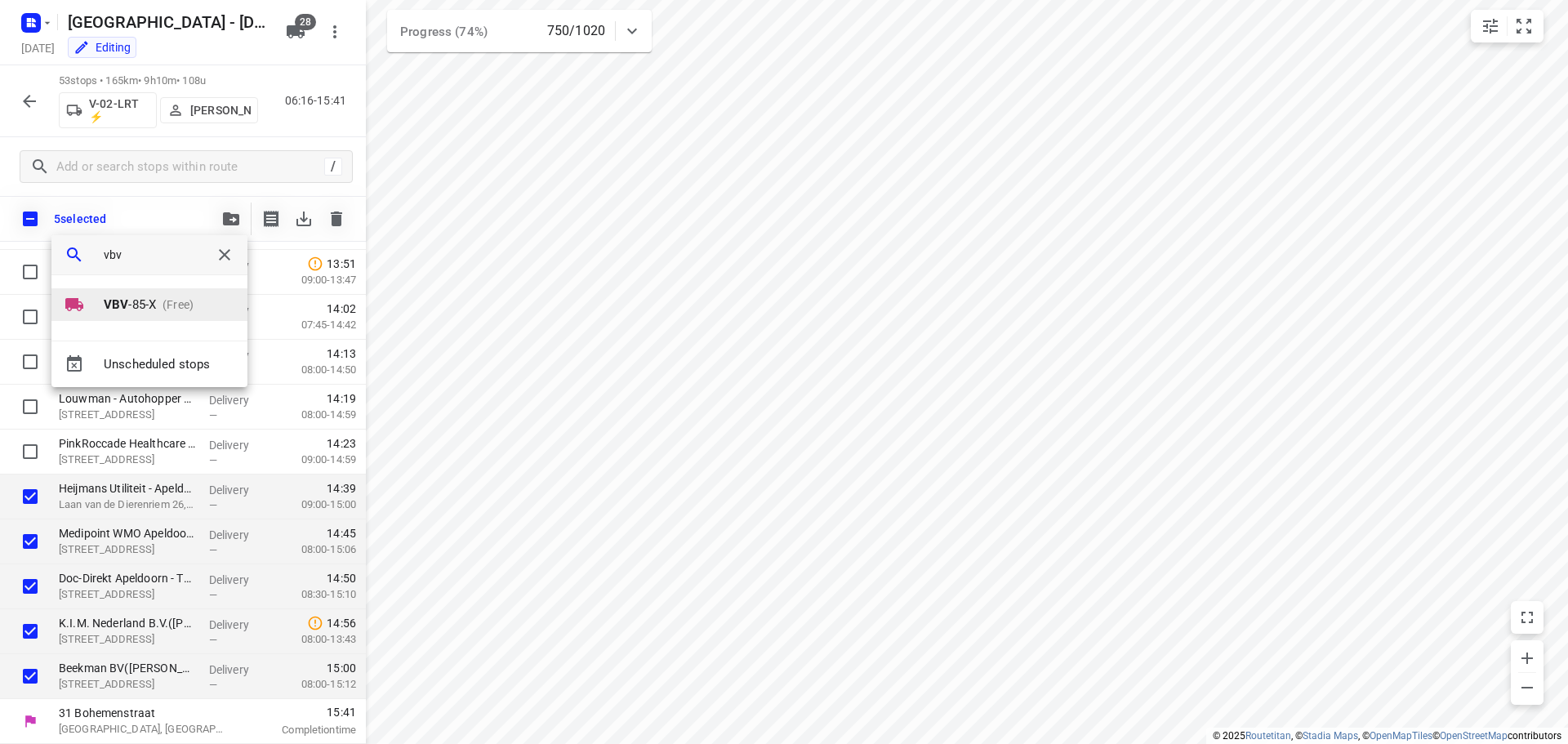
type input "vbv"
click at [128, 293] on li "VBV -85-X (Free)" at bounding box center [149, 304] width 196 height 33
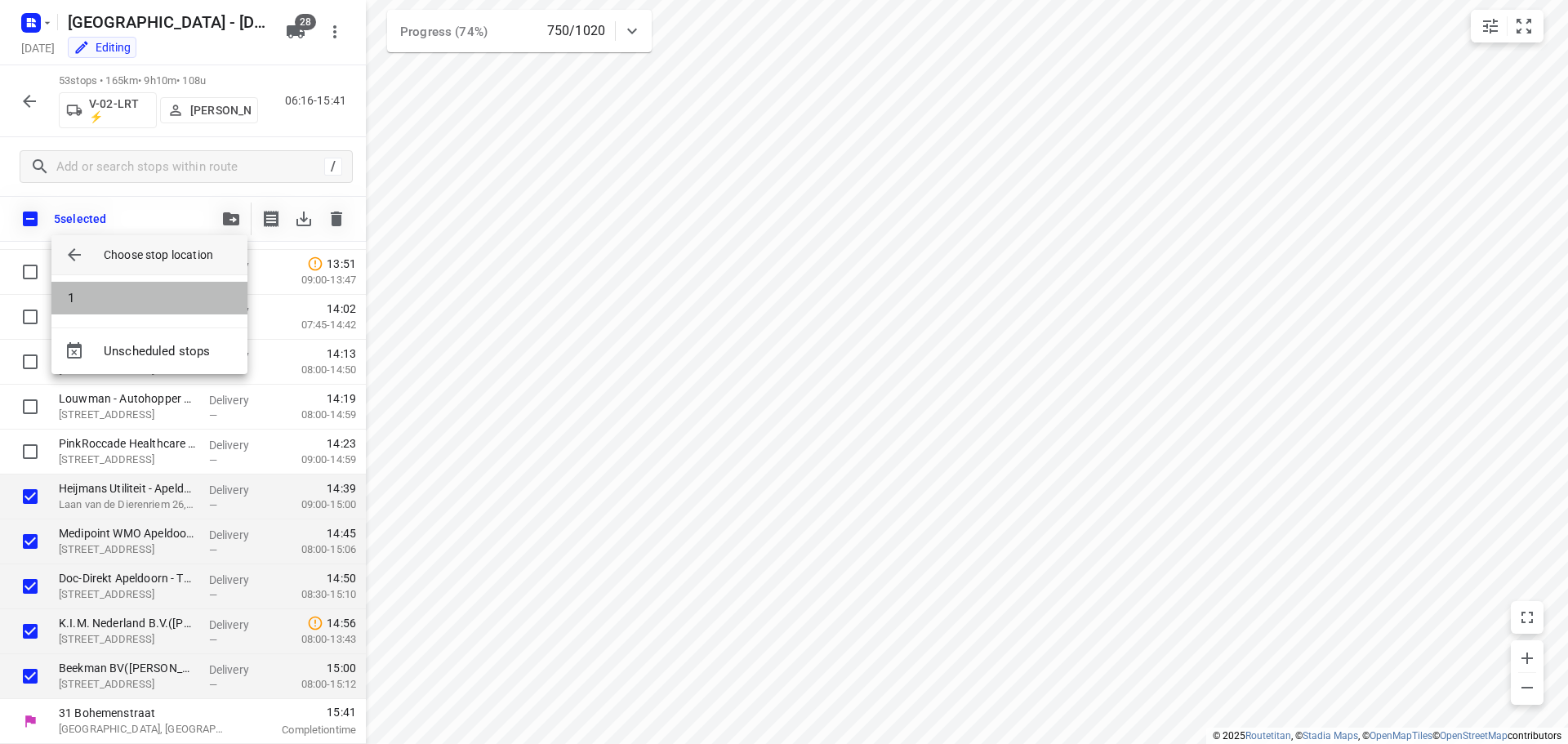
click at [128, 293] on li "1" at bounding box center [149, 298] width 196 height 33
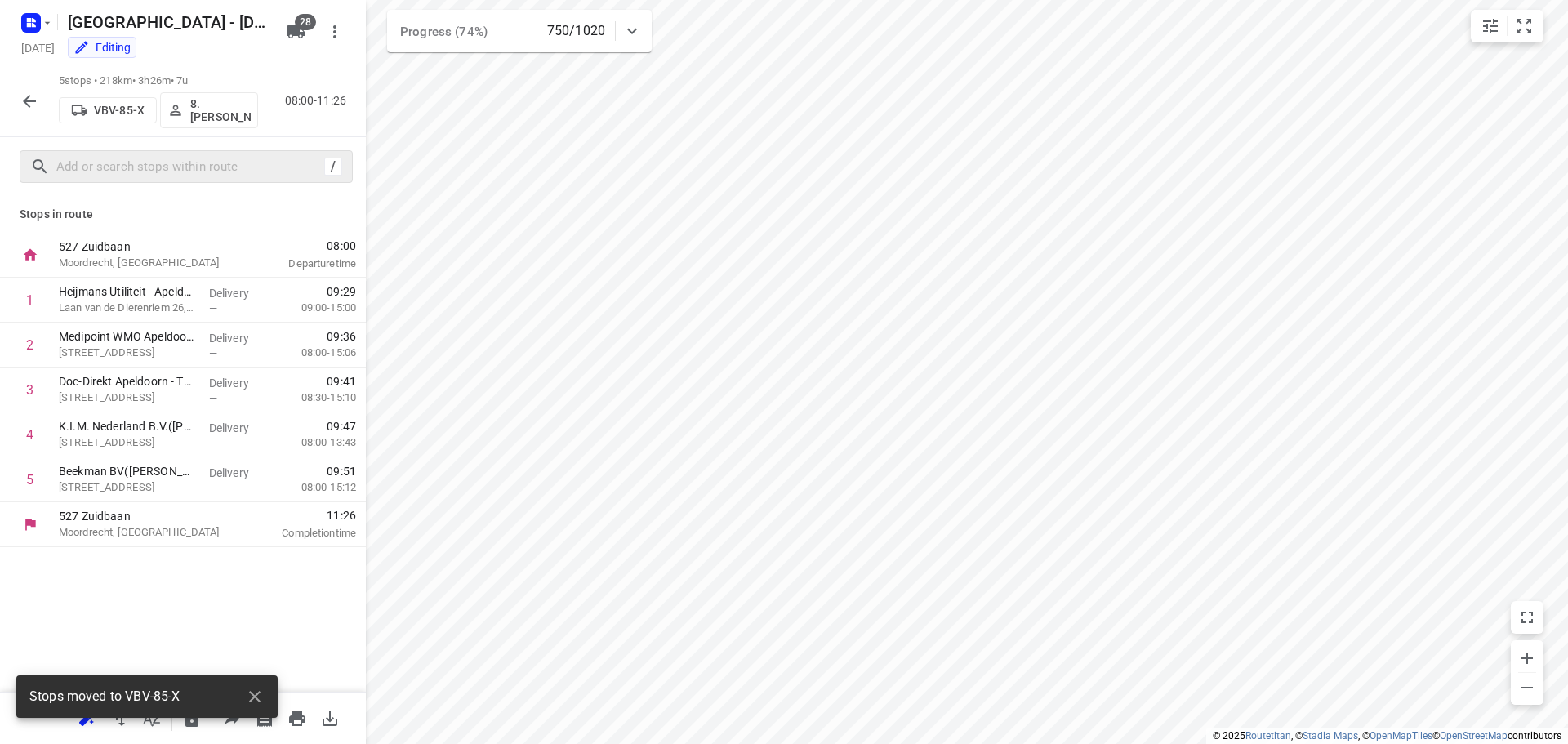
scroll to position [0, 0]
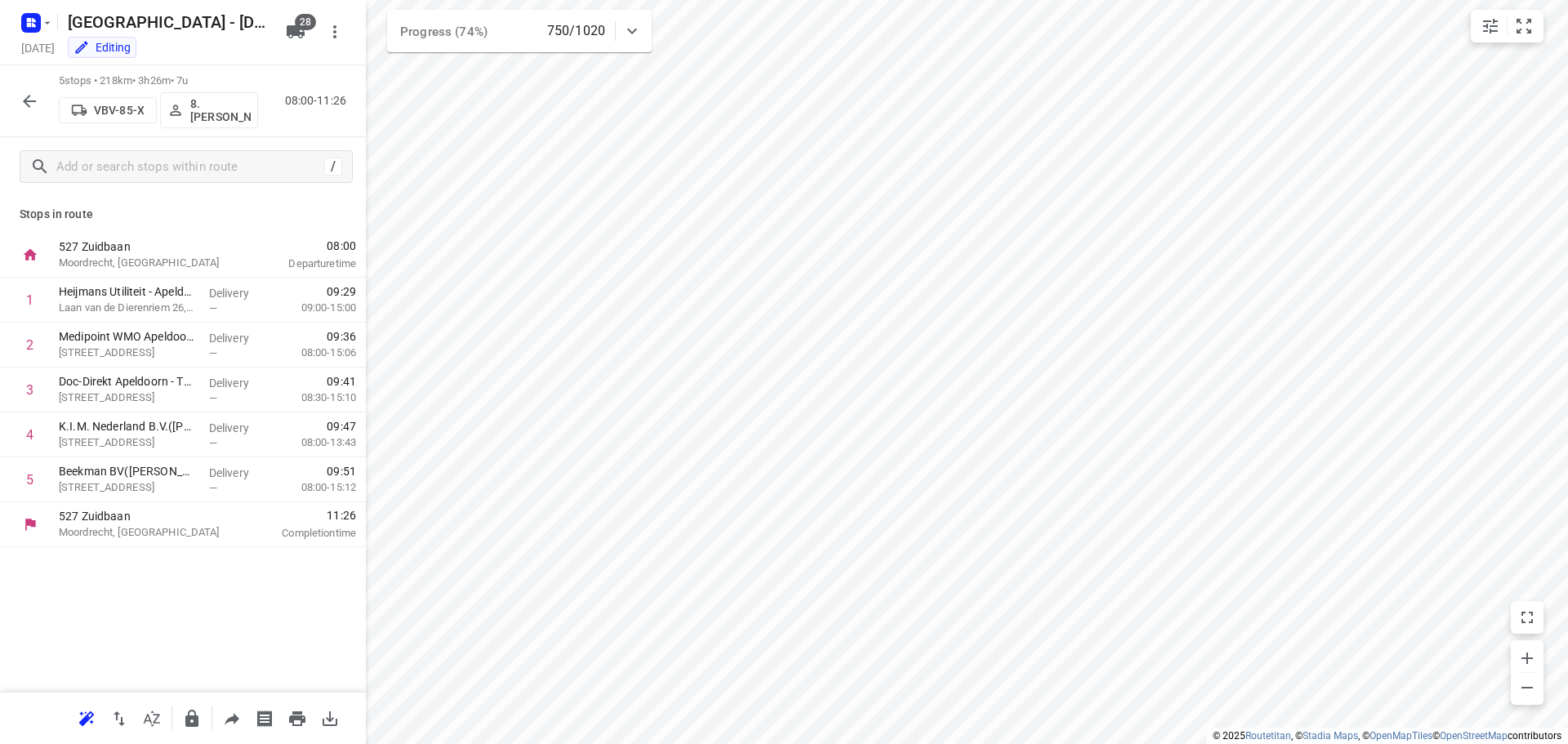
click at [222, 109] on p "8. [PERSON_NAME]" at bounding box center [221, 111] width 60 height 26
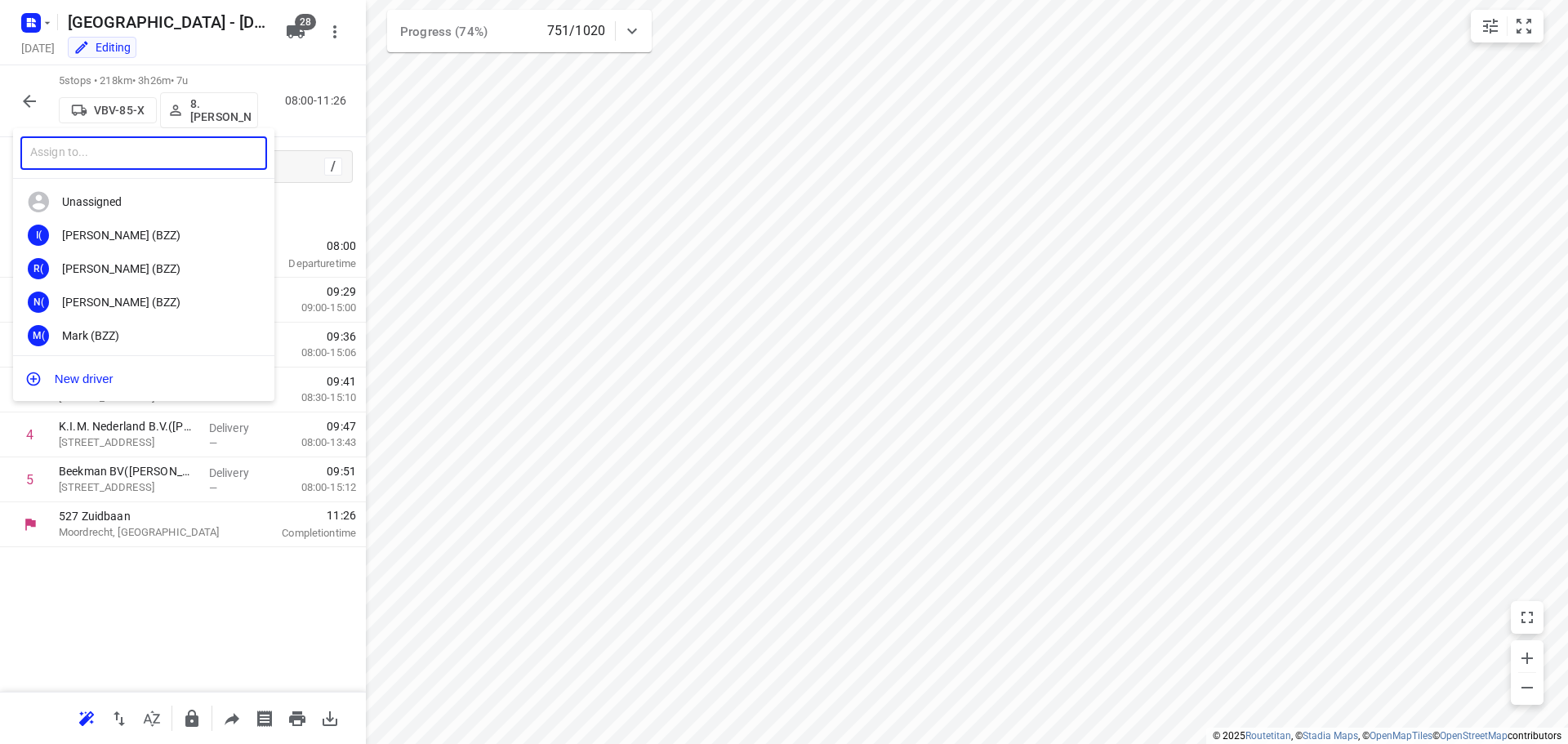
click at [178, 162] on input "text" at bounding box center [144, 153] width 247 height 34
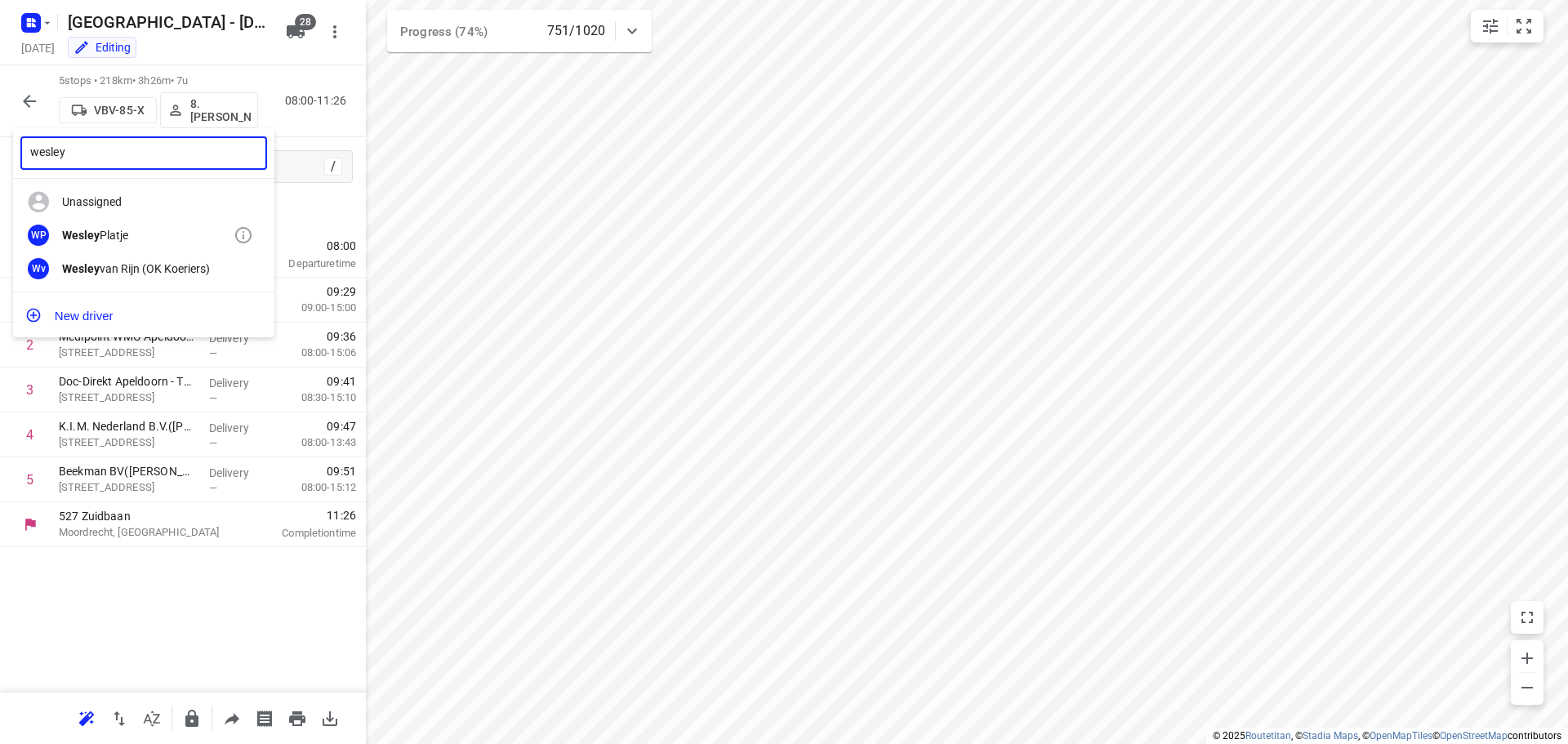
type input "wesley"
click at [146, 231] on div "Wesley Platje" at bounding box center [147, 236] width 172 height 13
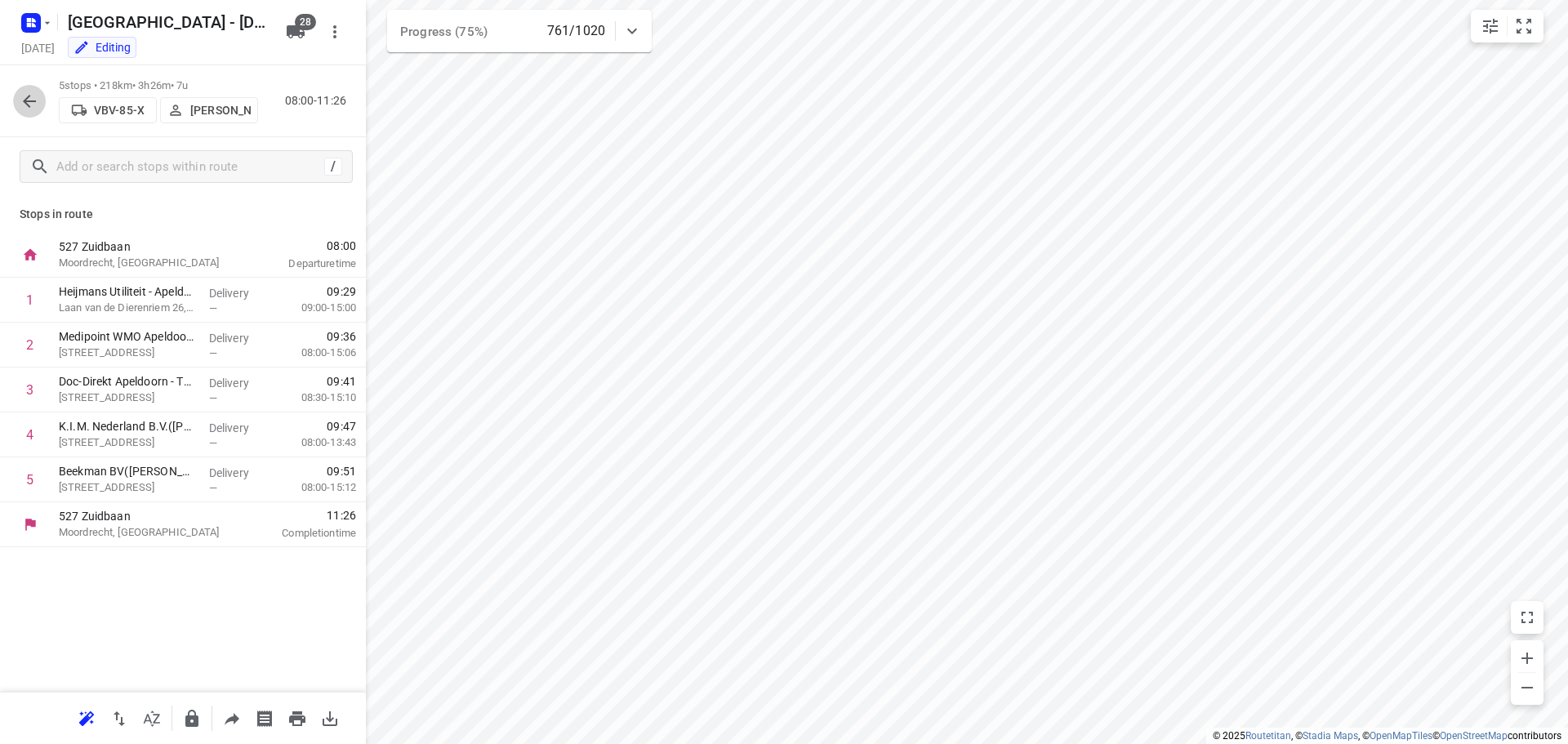
click at [16, 101] on button "button" at bounding box center [29, 101] width 33 height 33
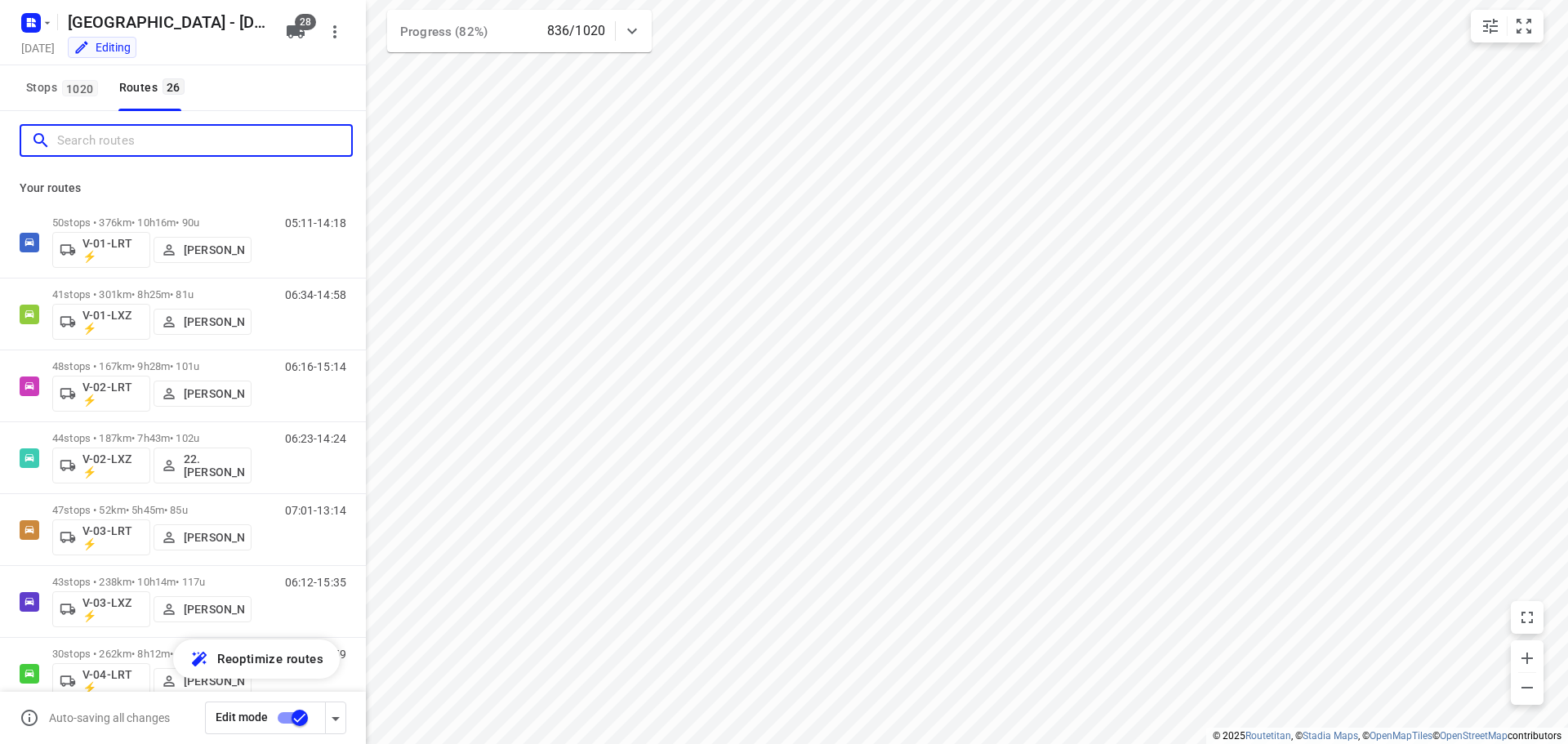
click at [171, 135] on input "Search routes" at bounding box center [204, 141] width 294 height 25
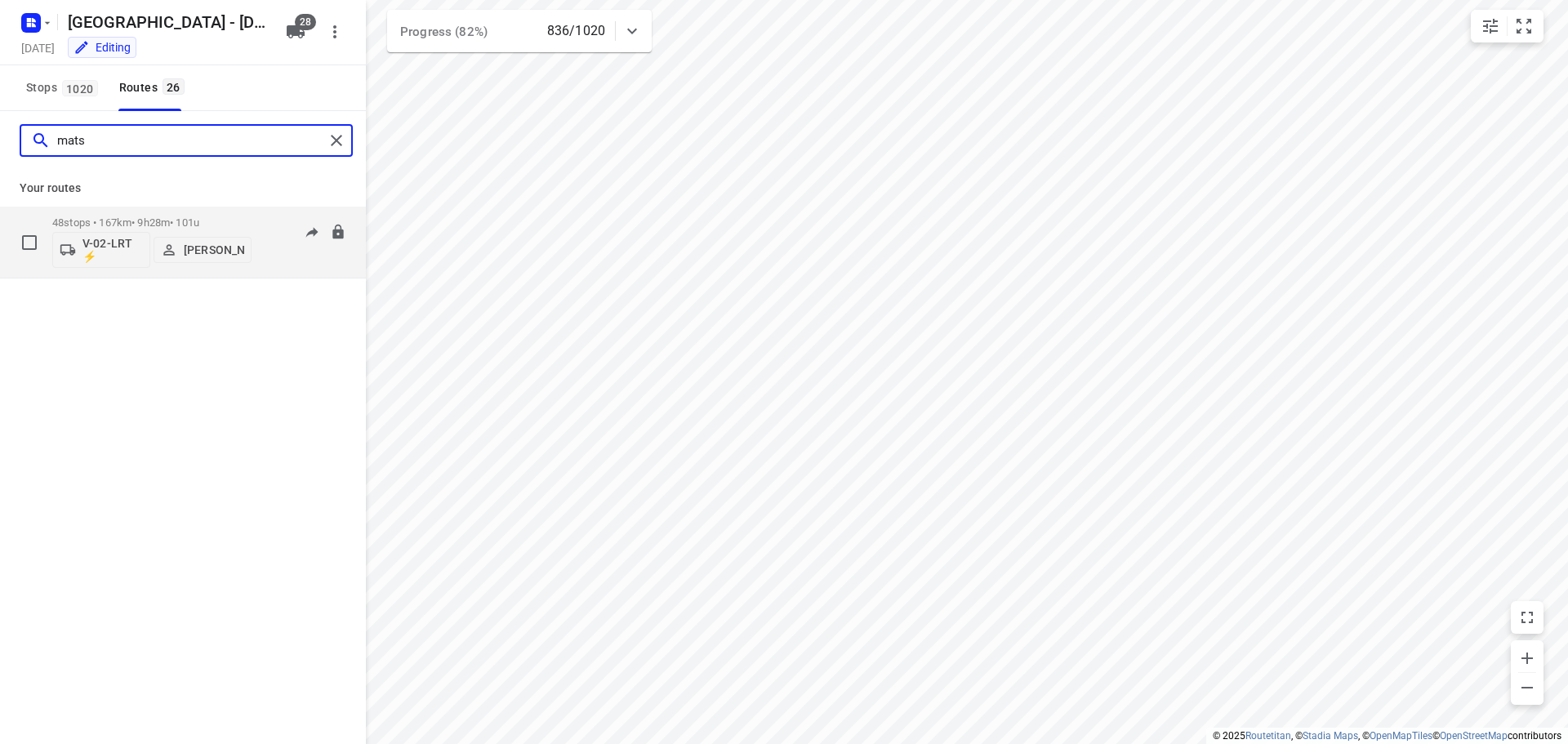
type input "mats"
click at [199, 225] on p "48 stops • 167km • 9h28m • 101u" at bounding box center [152, 222] width 199 height 12
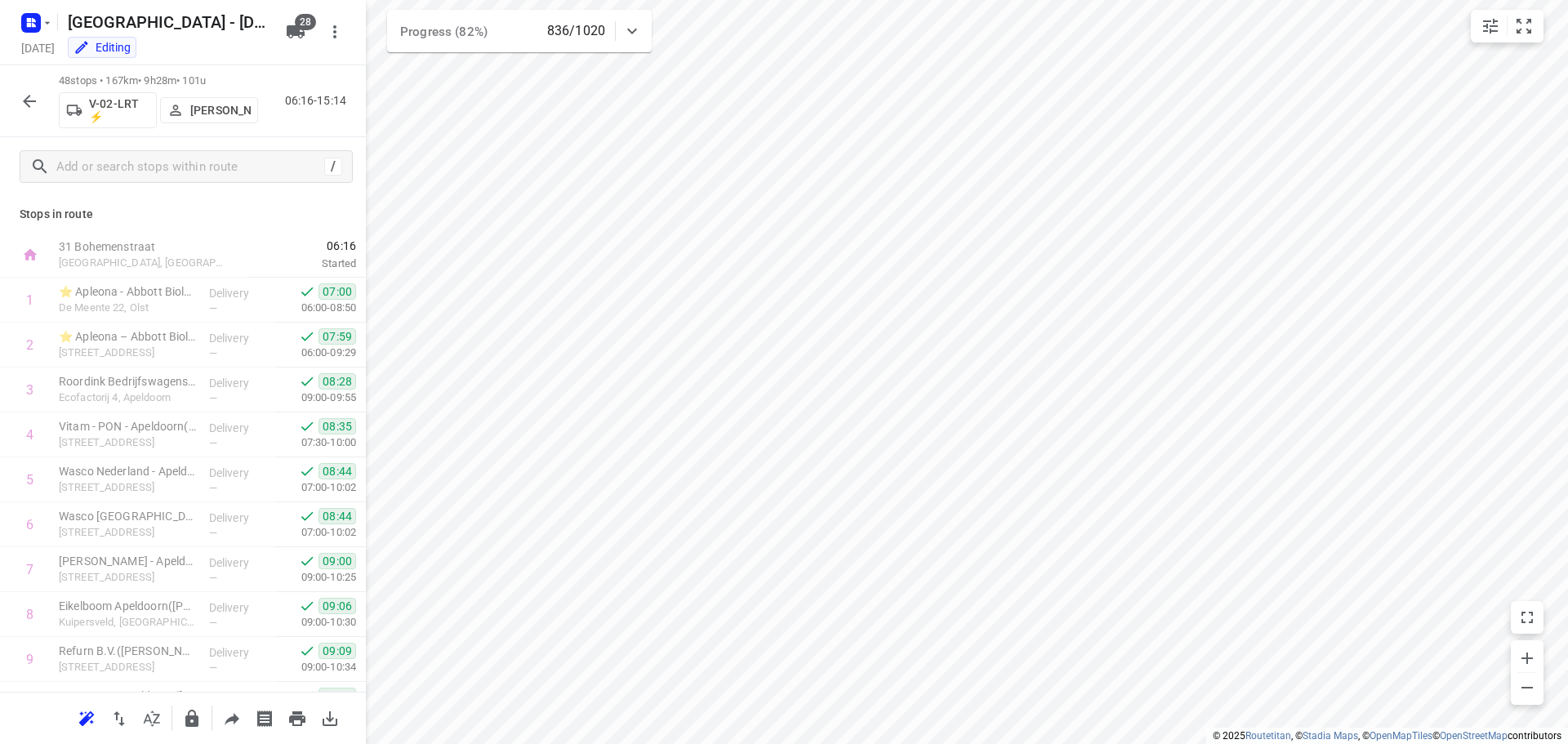
click at [35, 102] on icon "button" at bounding box center [29, 101] width 20 height 20
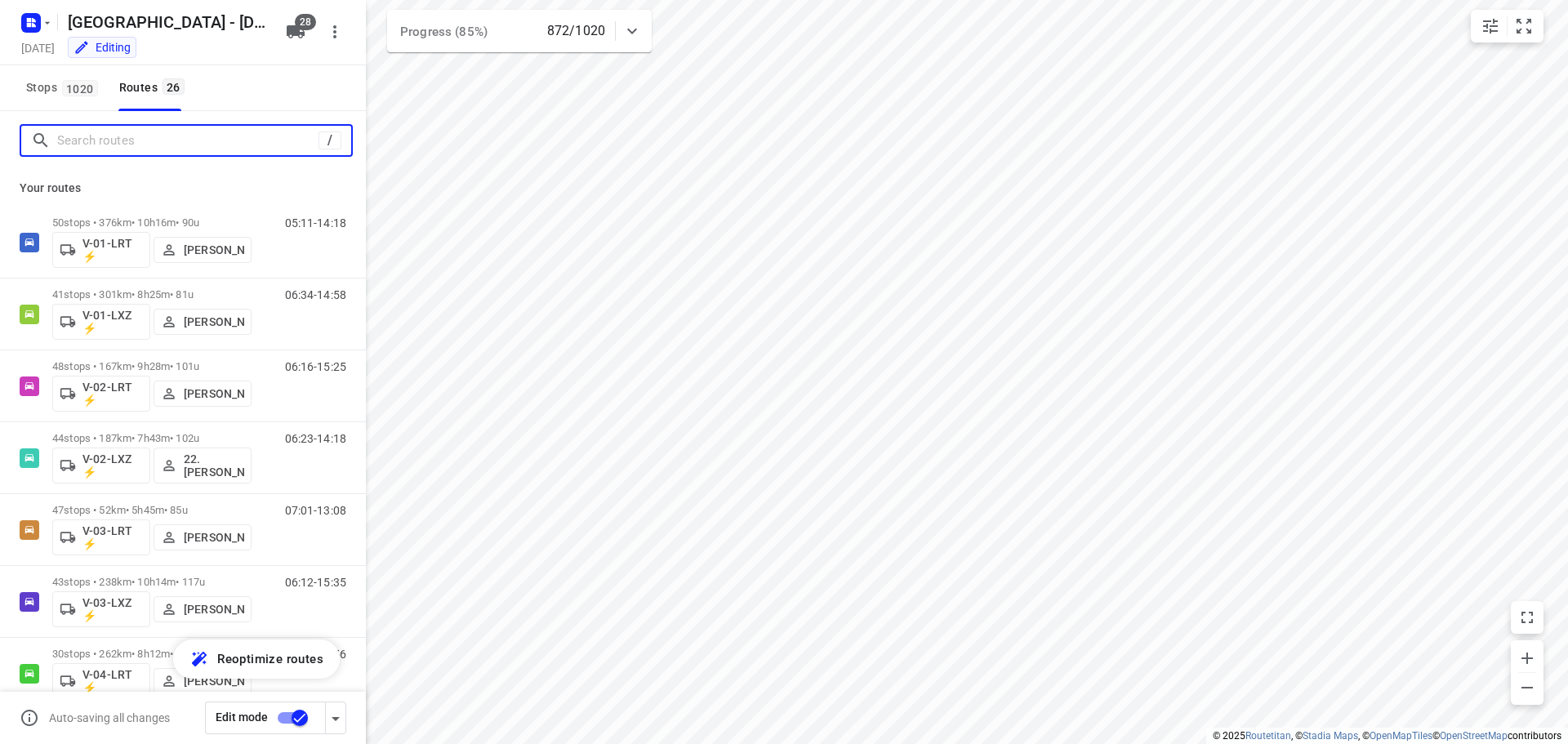
click at [100, 140] on input "Search routes" at bounding box center [188, 141] width 261 height 25
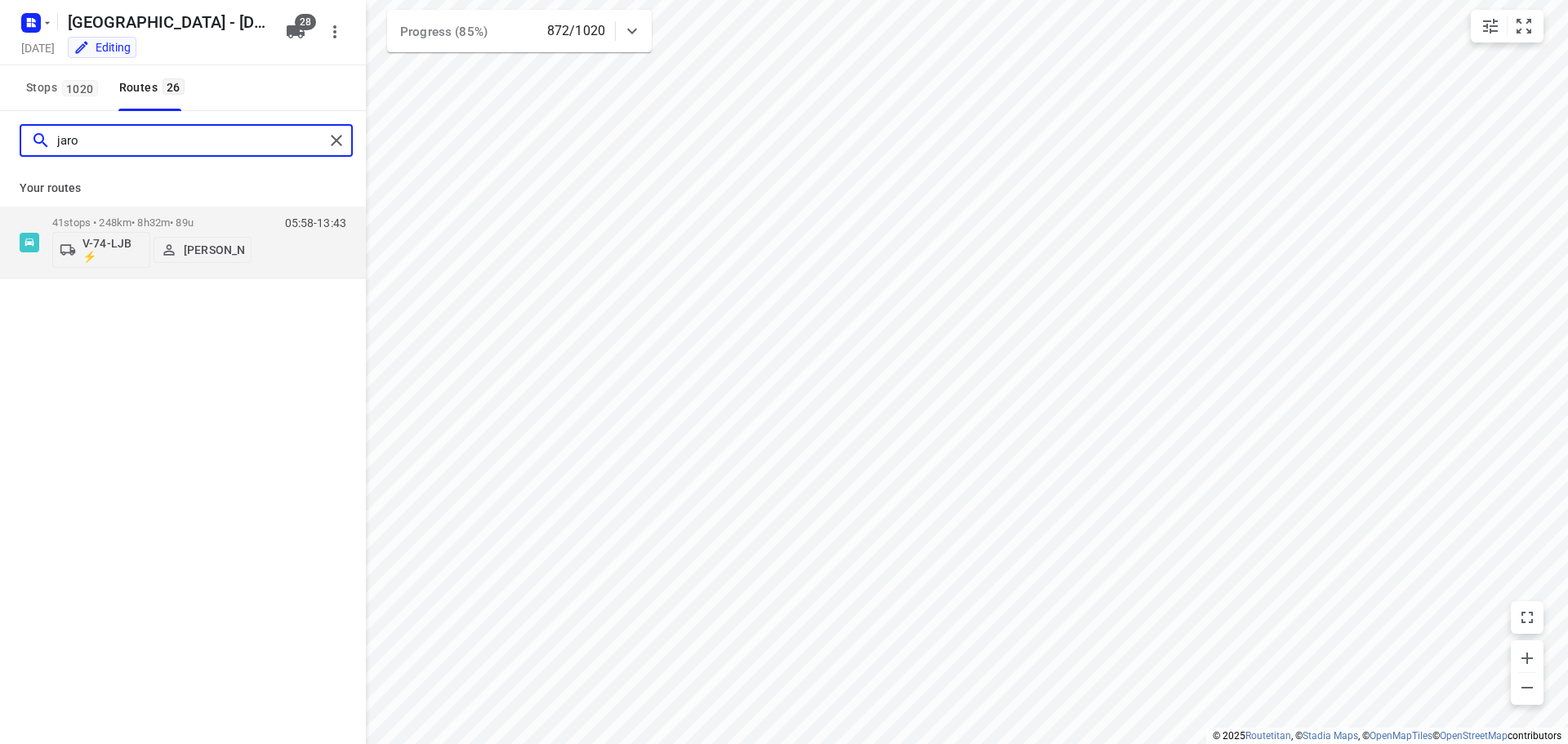
type input "jaron"
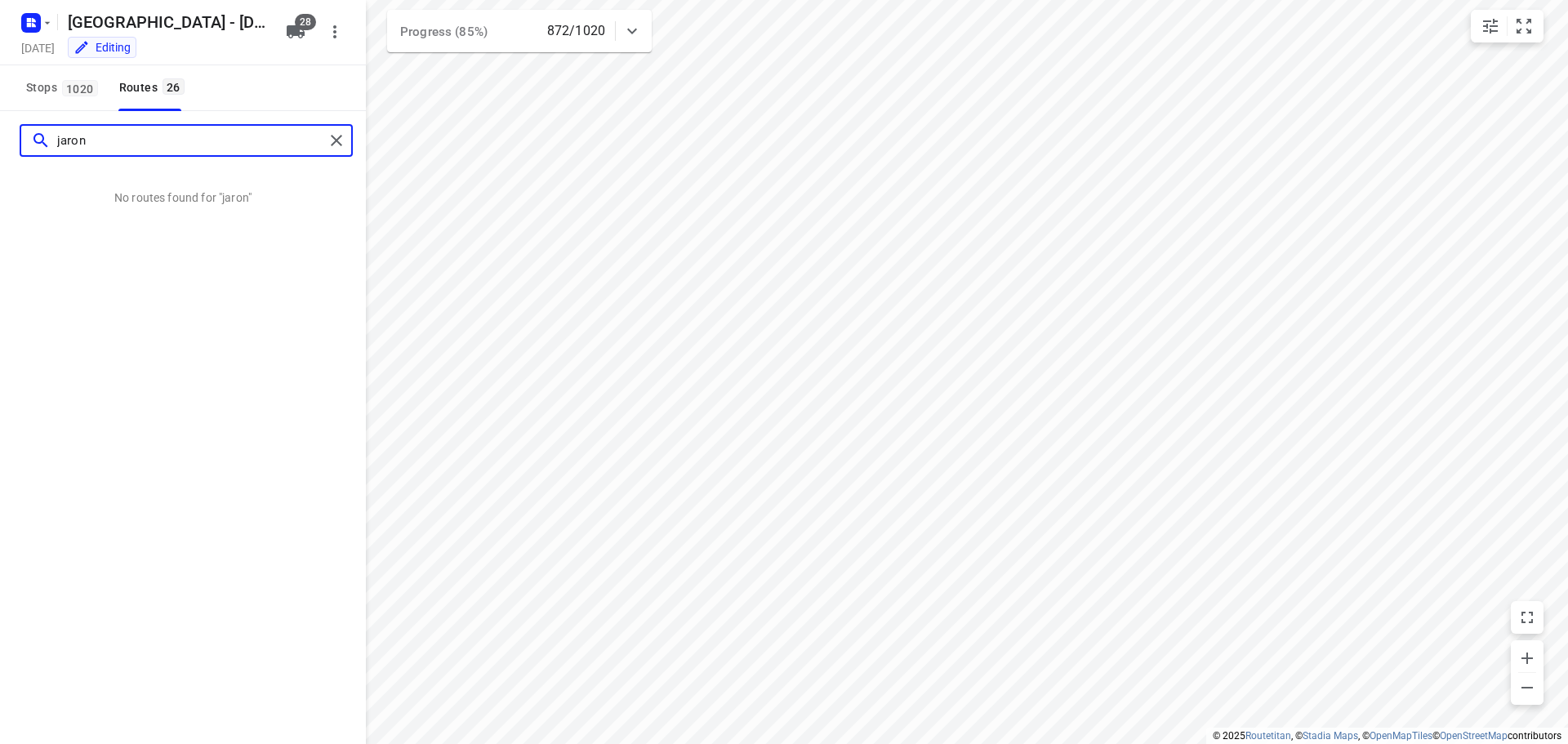
drag, startPoint x: 111, startPoint y: 136, endPoint x: -119, endPoint y: 157, distance: 231.0
click at [0, 157] on html "i © 2025 Routetitan , © Stadia Maps , © OpenMapTiles © OpenStreetMap contributo…" at bounding box center [784, 372] width 1568 height 744
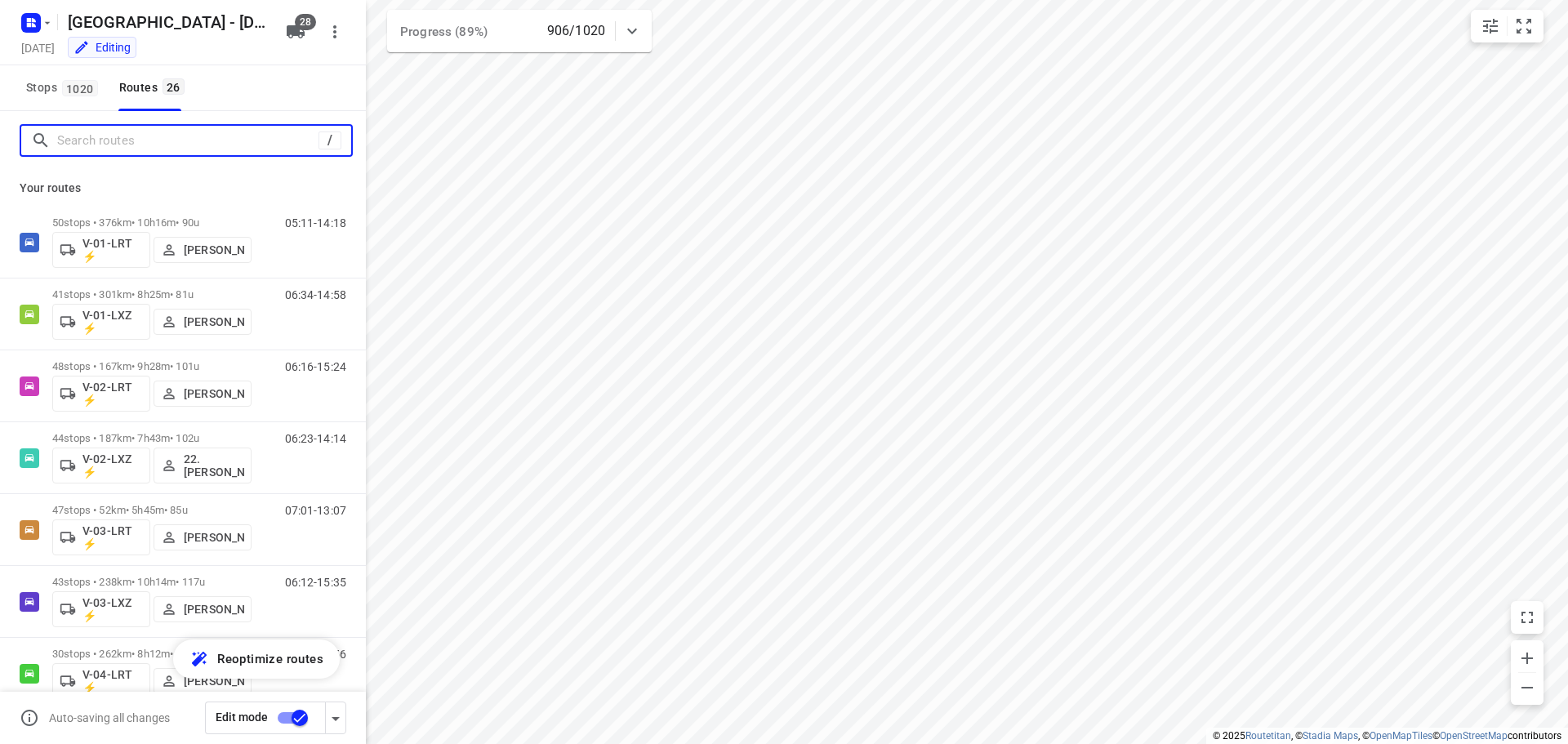
click at [170, 152] on input "Search routes" at bounding box center [188, 141] width 261 height 25
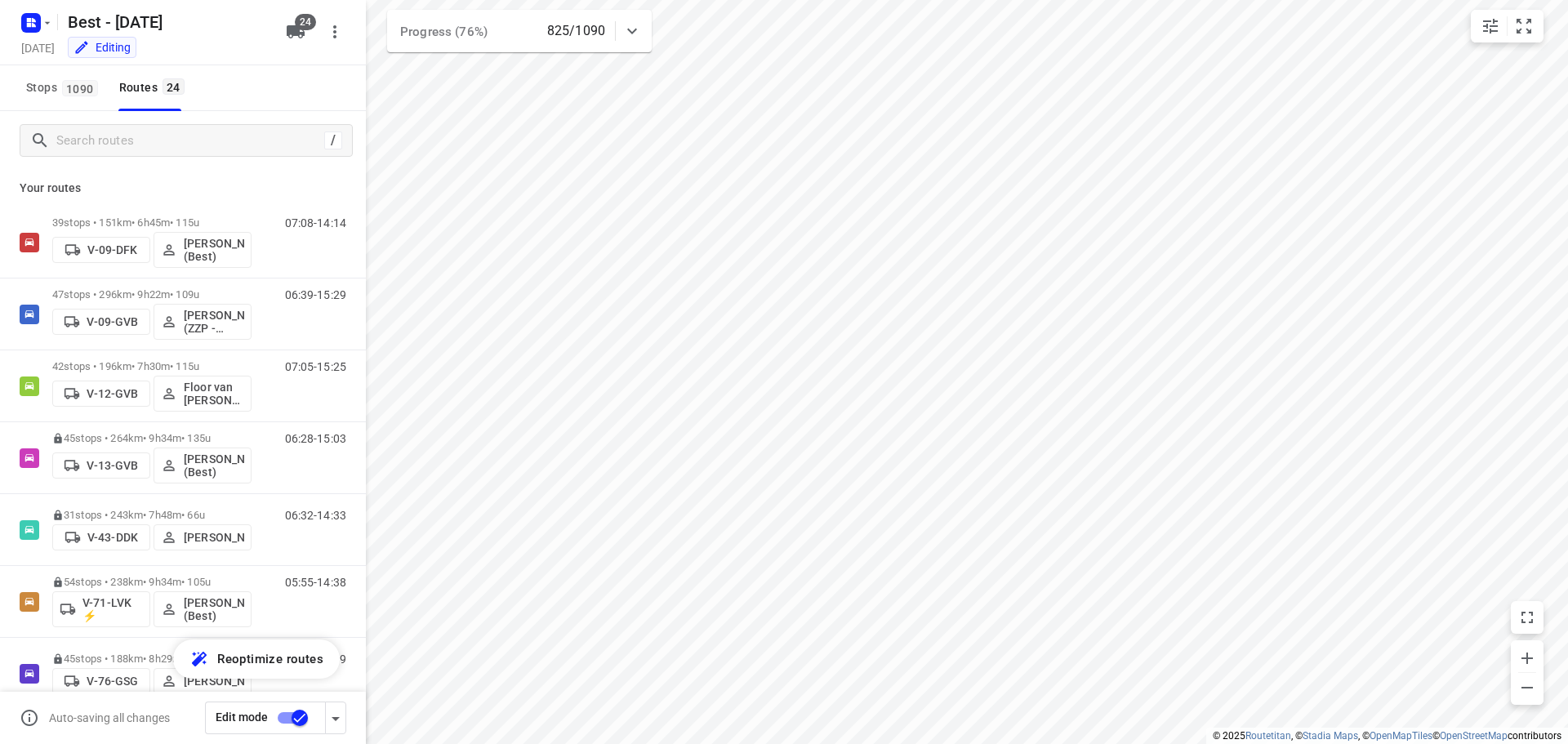
click at [241, 109] on div "Stops 1090 Routes 24" at bounding box center [183, 88] width 366 height 46
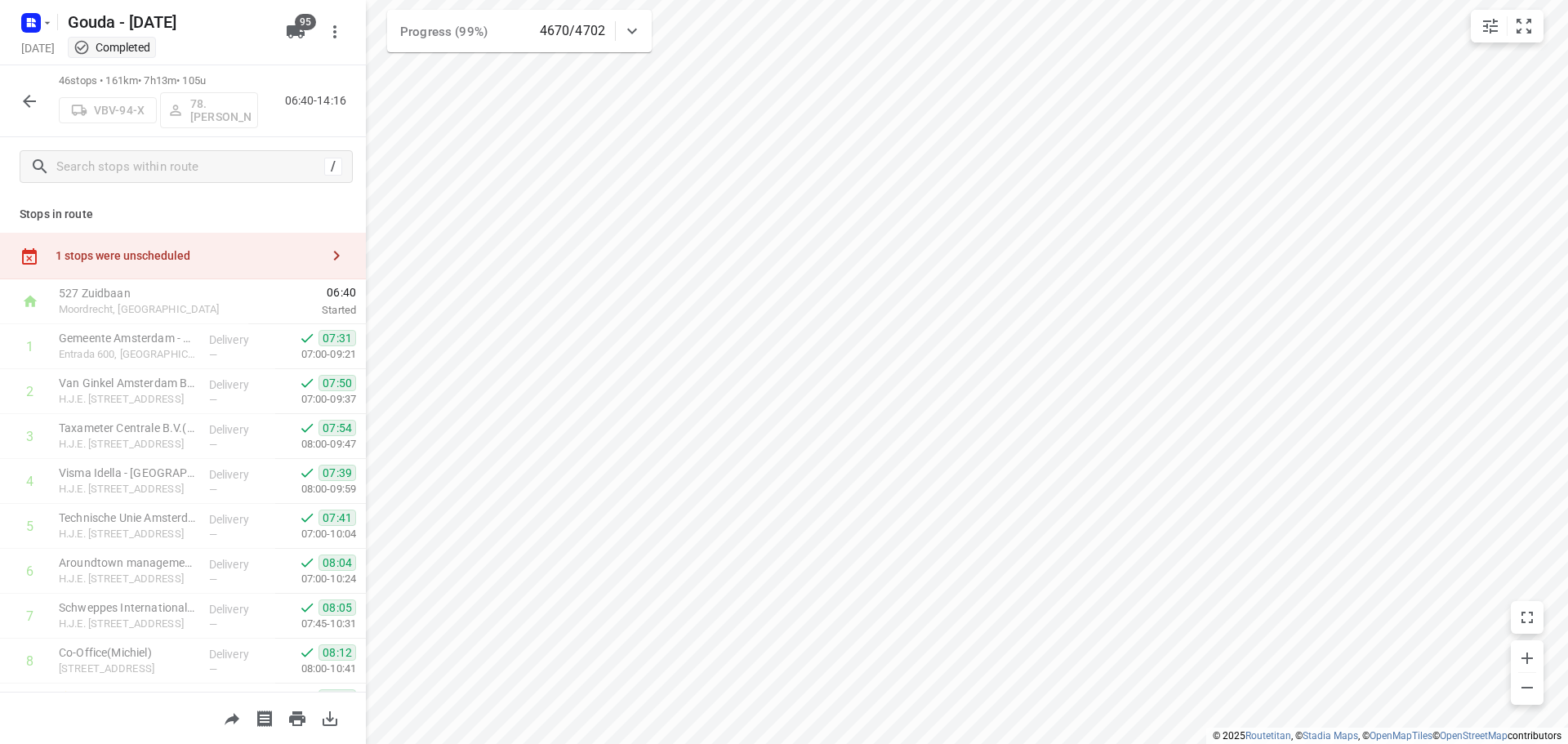
click at [20, 103] on icon "button" at bounding box center [29, 101] width 20 height 20
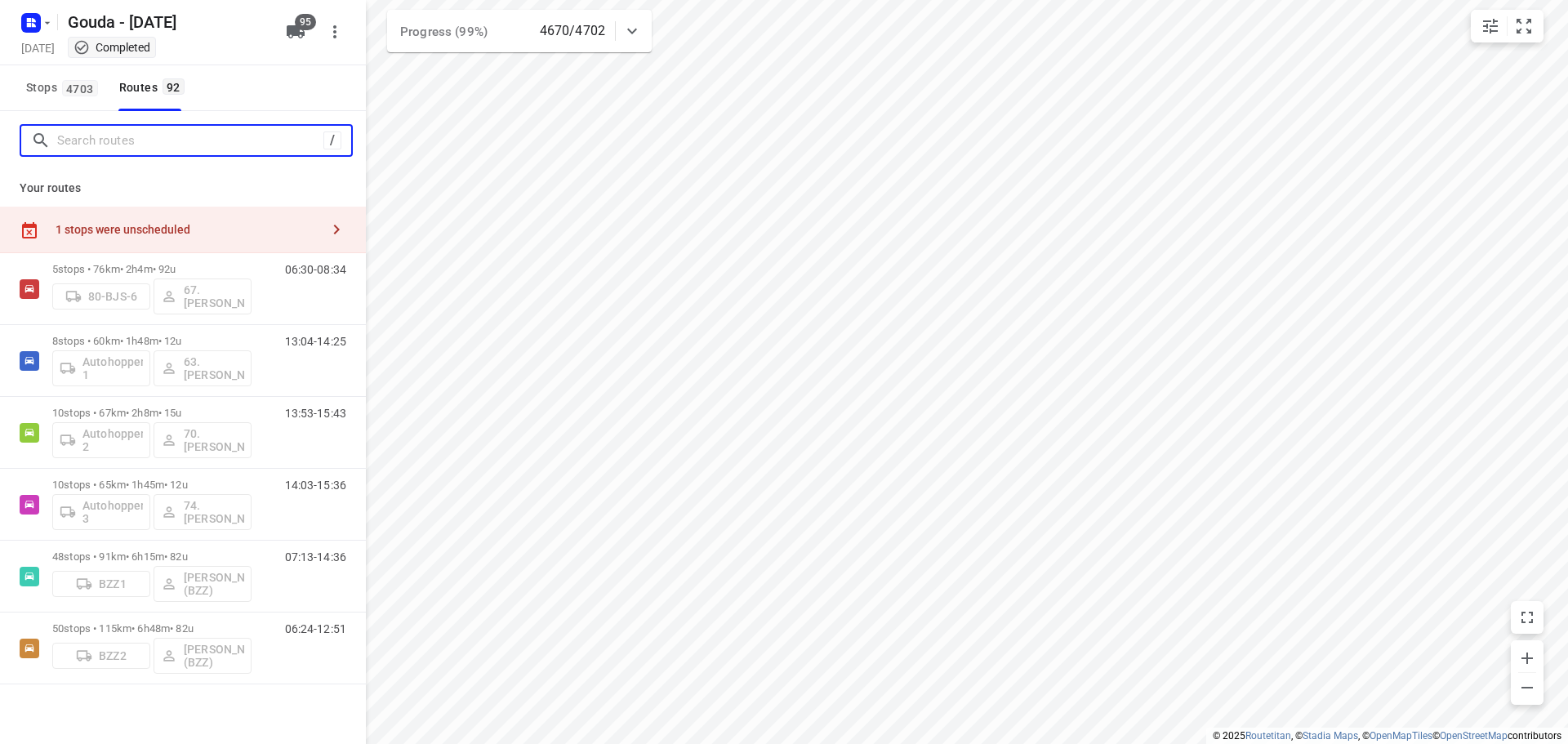
click at [92, 141] on input "Search routes" at bounding box center [191, 141] width 267 height 25
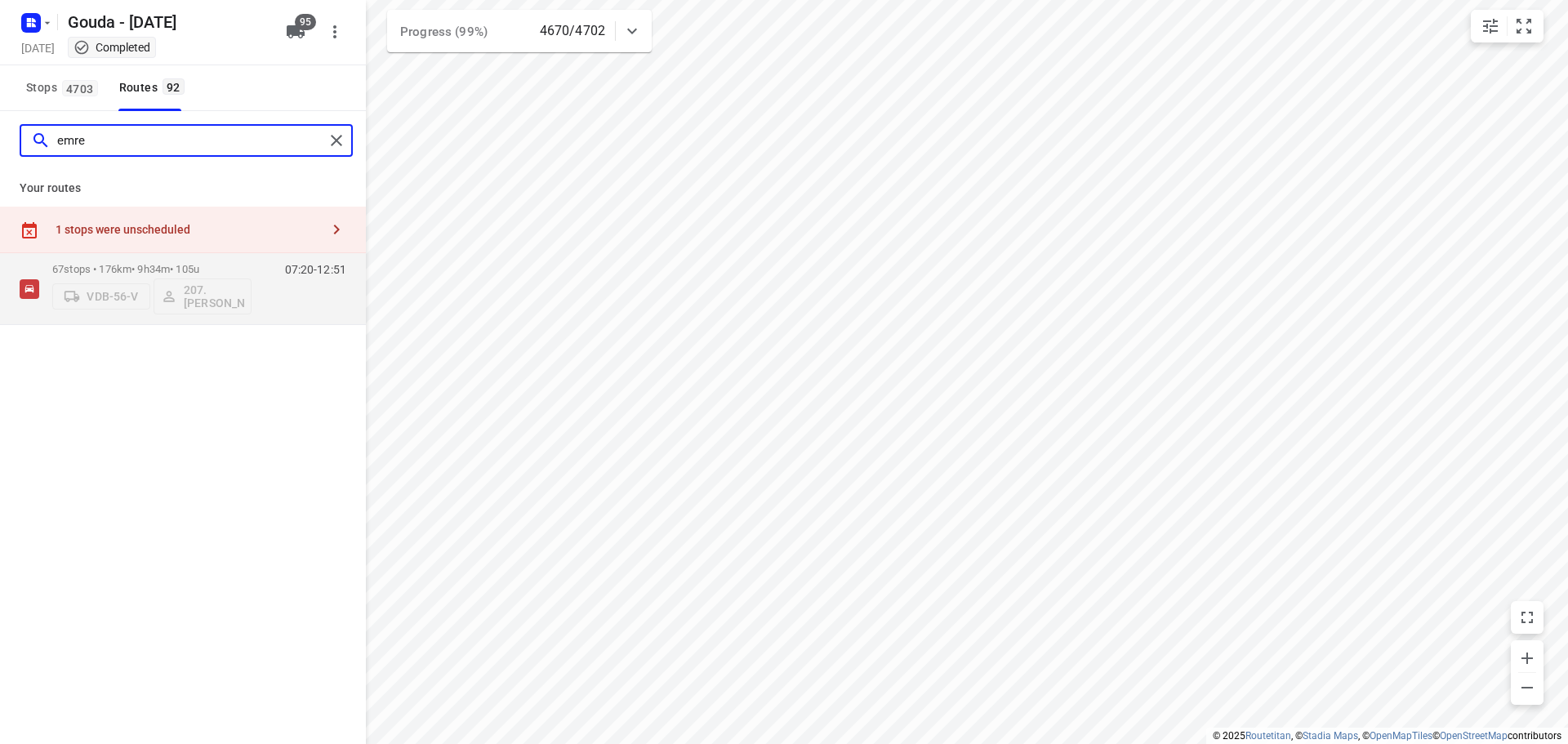
type input "emre"
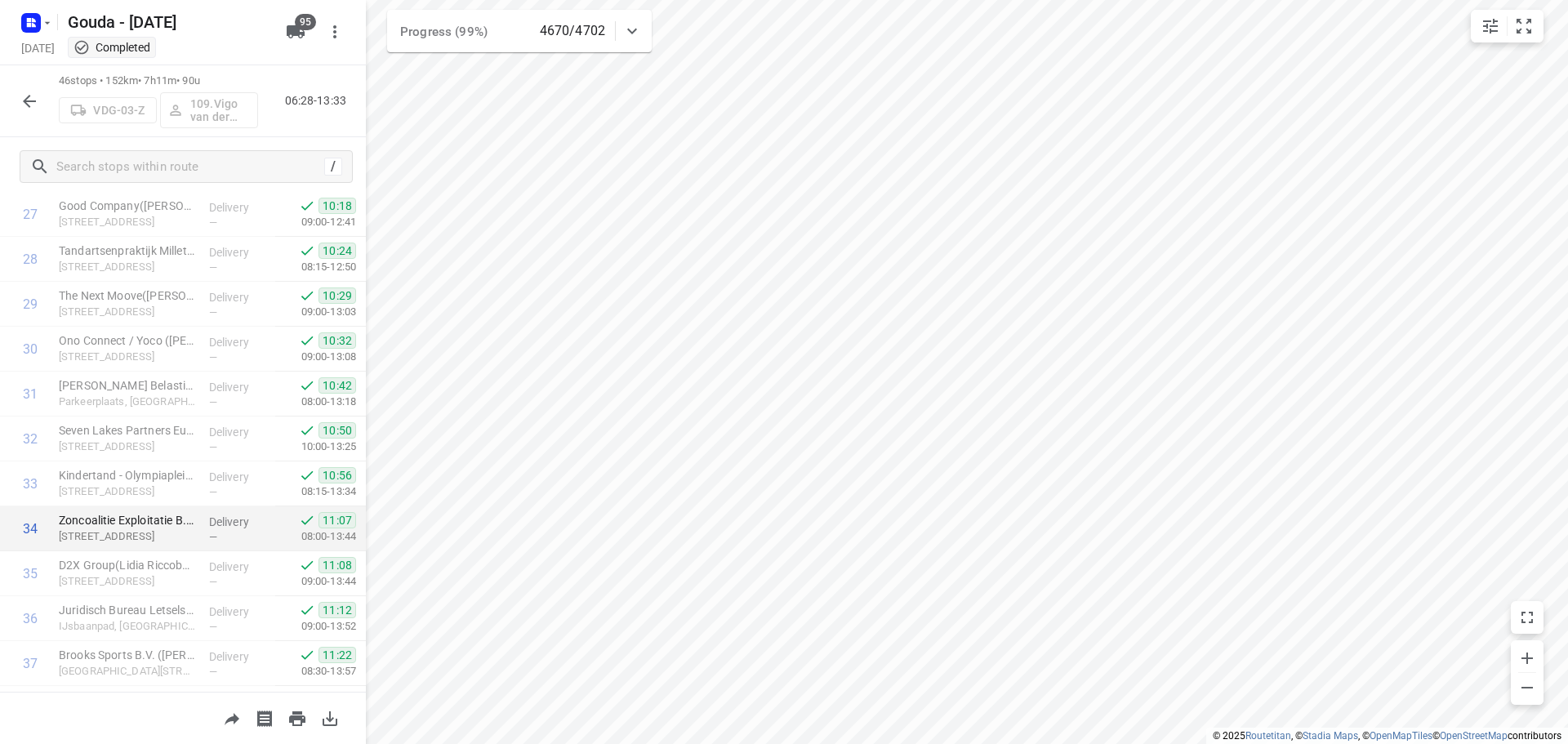
scroll to position [1553, 0]
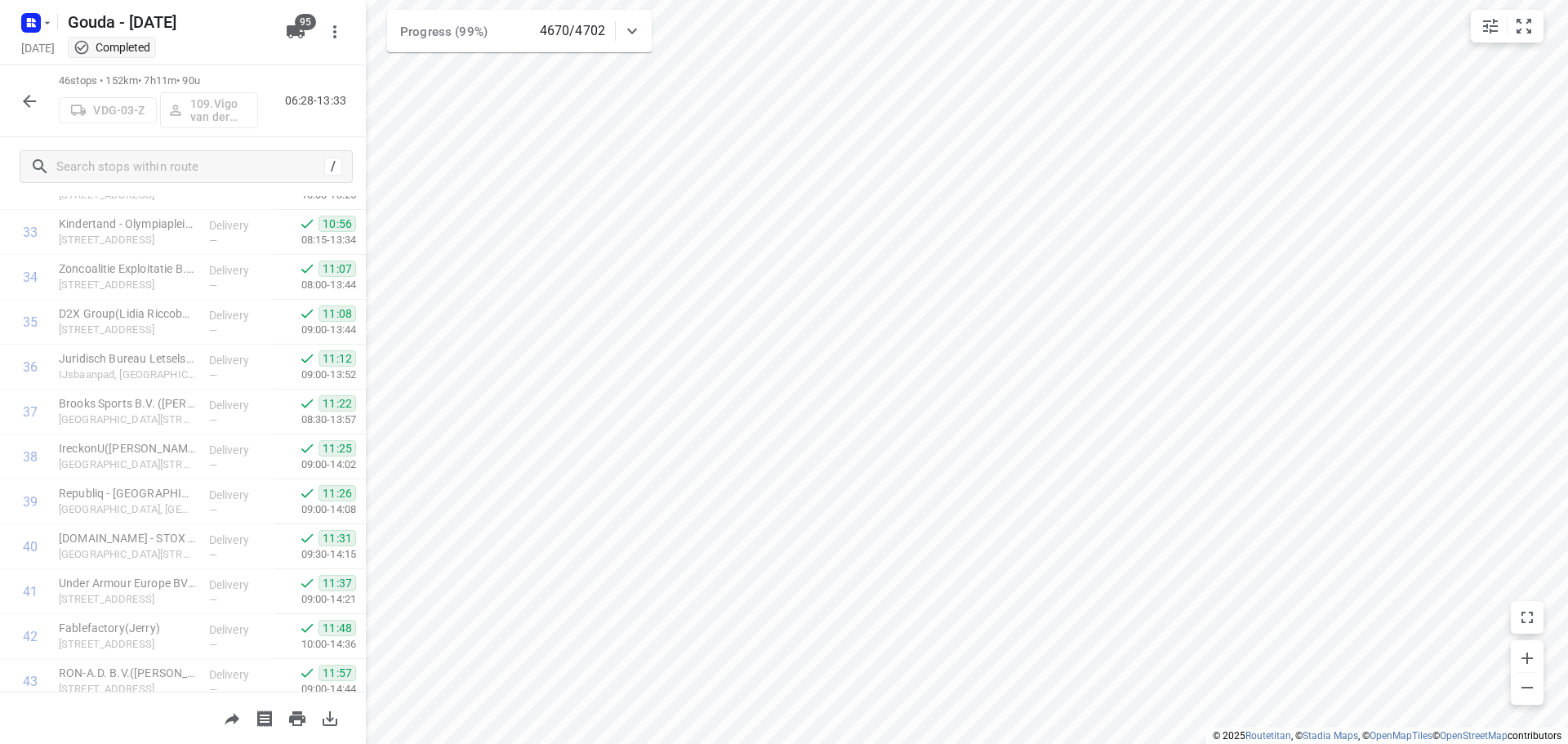
click at [36, 105] on icon "button" at bounding box center [29, 101] width 20 height 20
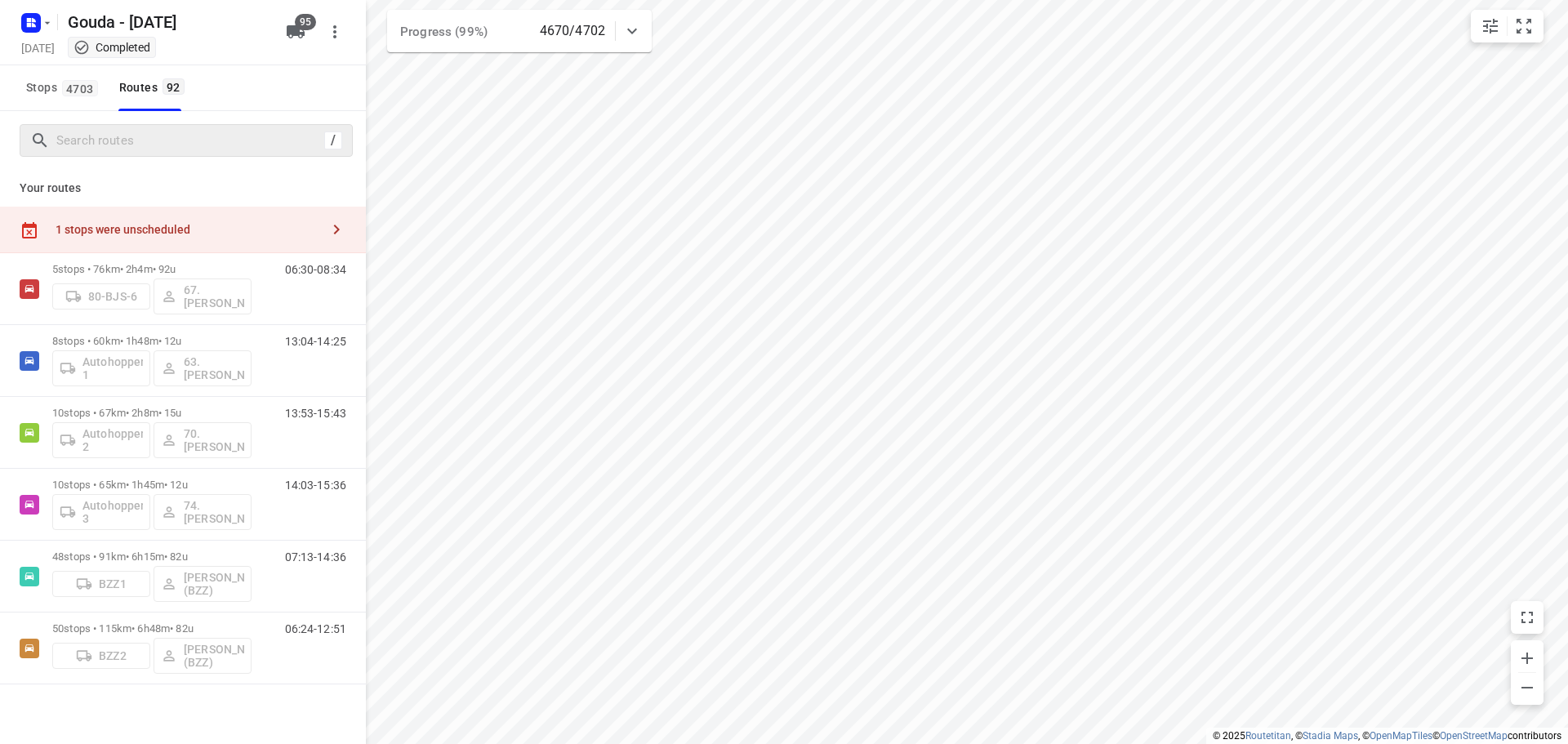
drag, startPoint x: 103, startPoint y: 154, endPoint x: 113, endPoint y: 146, distance: 12.8
click at [107, 154] on div "/" at bounding box center [186, 140] width 333 height 33
click at [113, 146] on input "Search routes" at bounding box center [191, 141] width 267 height 25
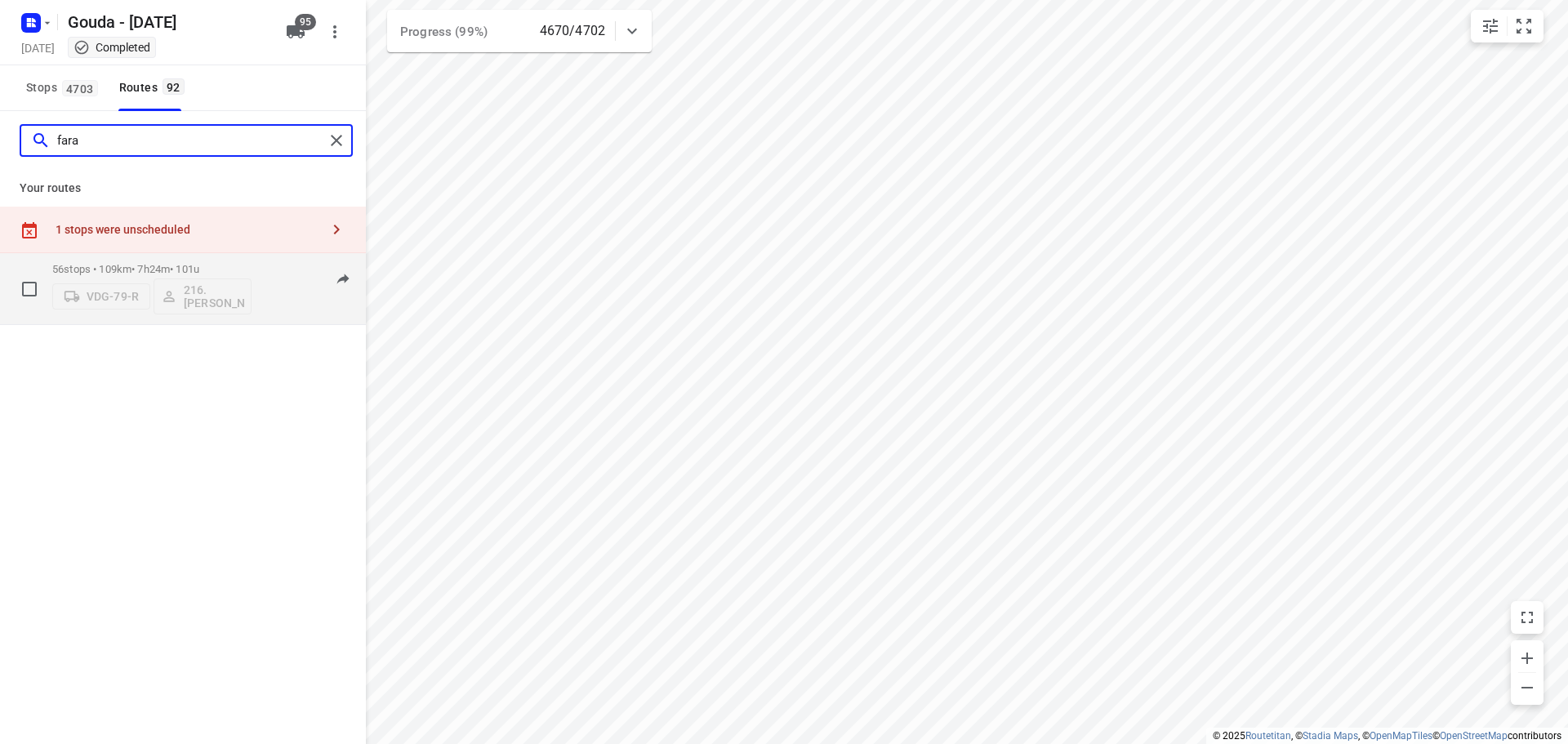
type input "fara"
click at [140, 264] on p "56 stops • 109km • 7h24m • 101u" at bounding box center [152, 269] width 199 height 12
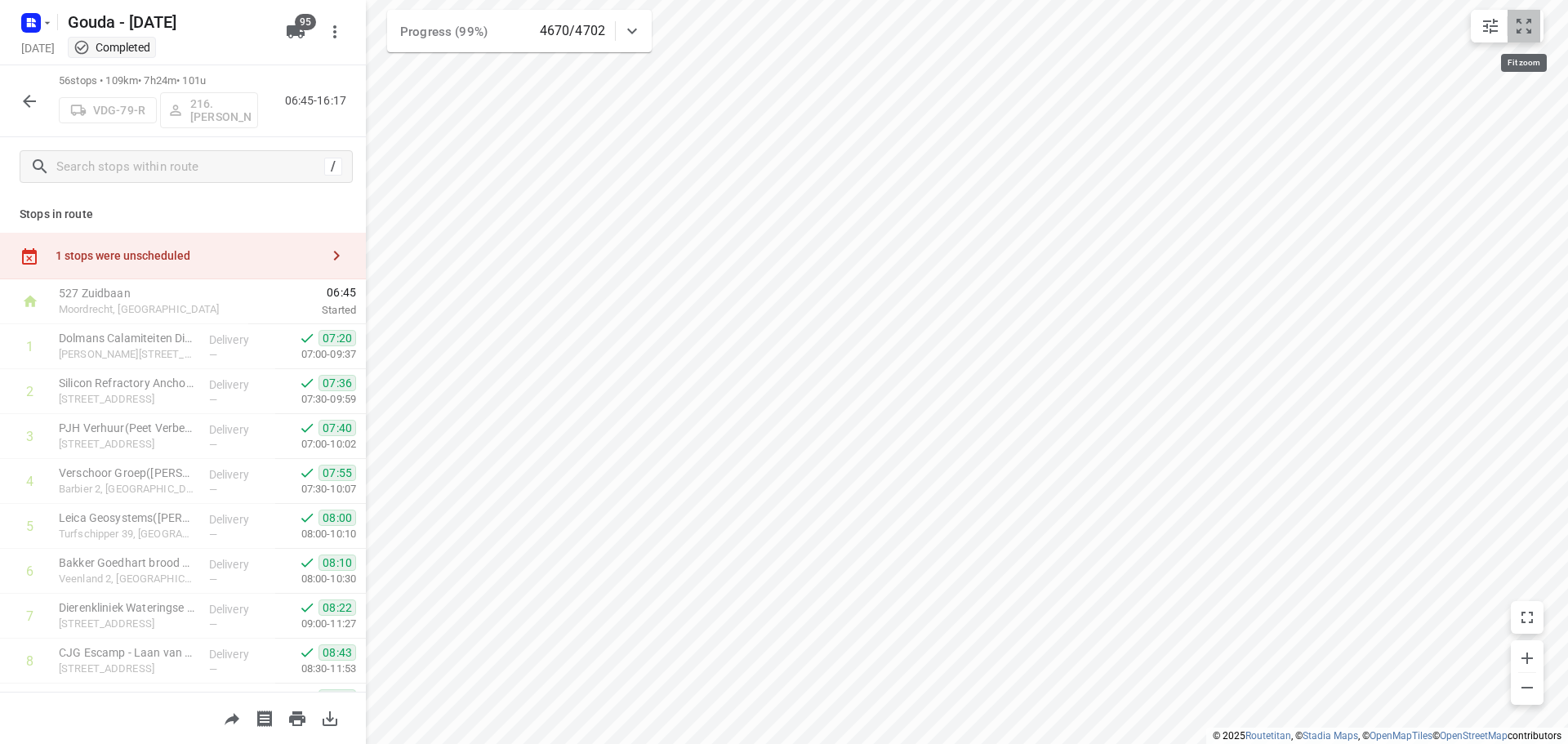
click at [1516, 13] on button "small contained button group" at bounding box center [1524, 25] width 33 height 33
click at [41, 106] on button "button" at bounding box center [29, 101] width 33 height 33
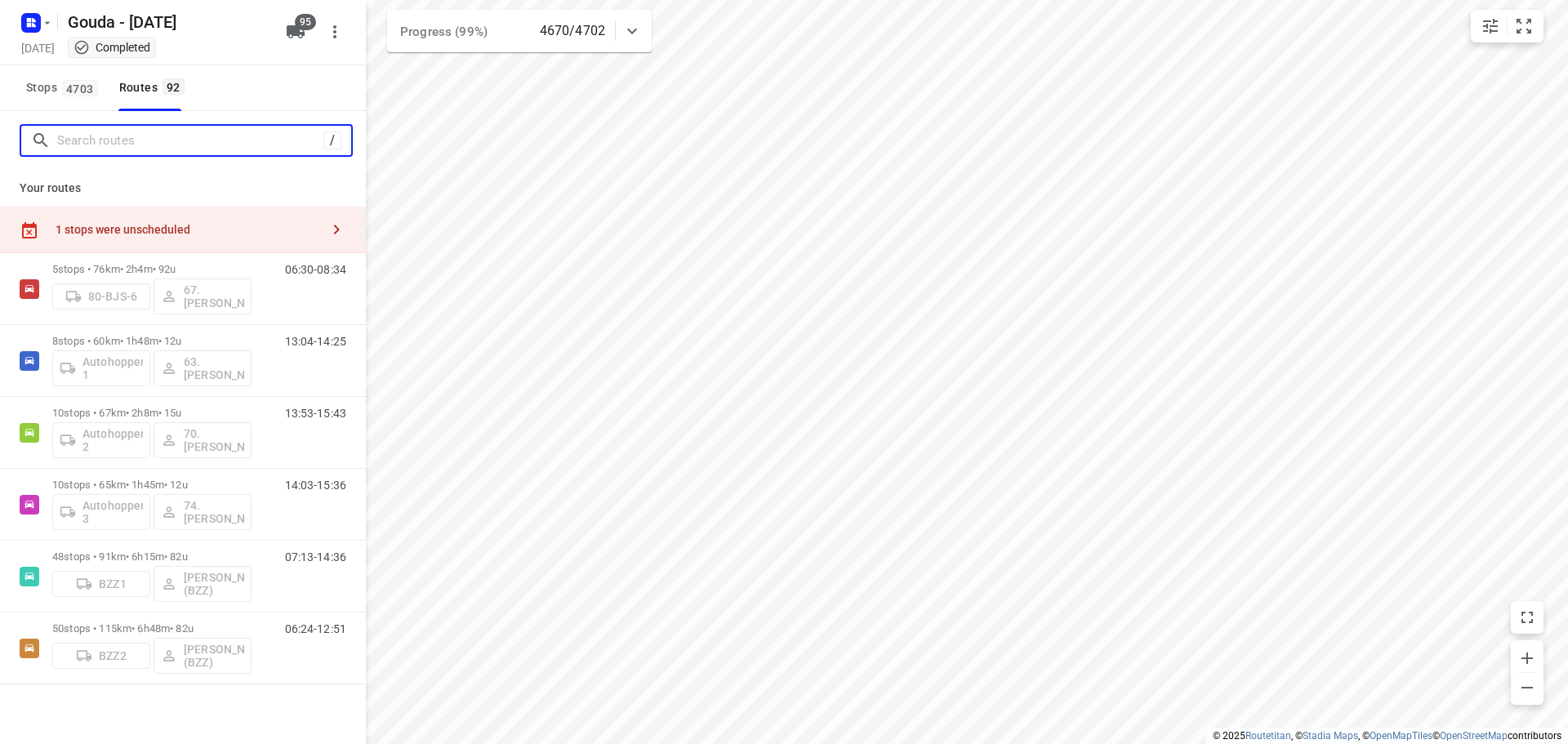
click at [105, 135] on input "Search routes" at bounding box center [191, 141] width 267 height 25
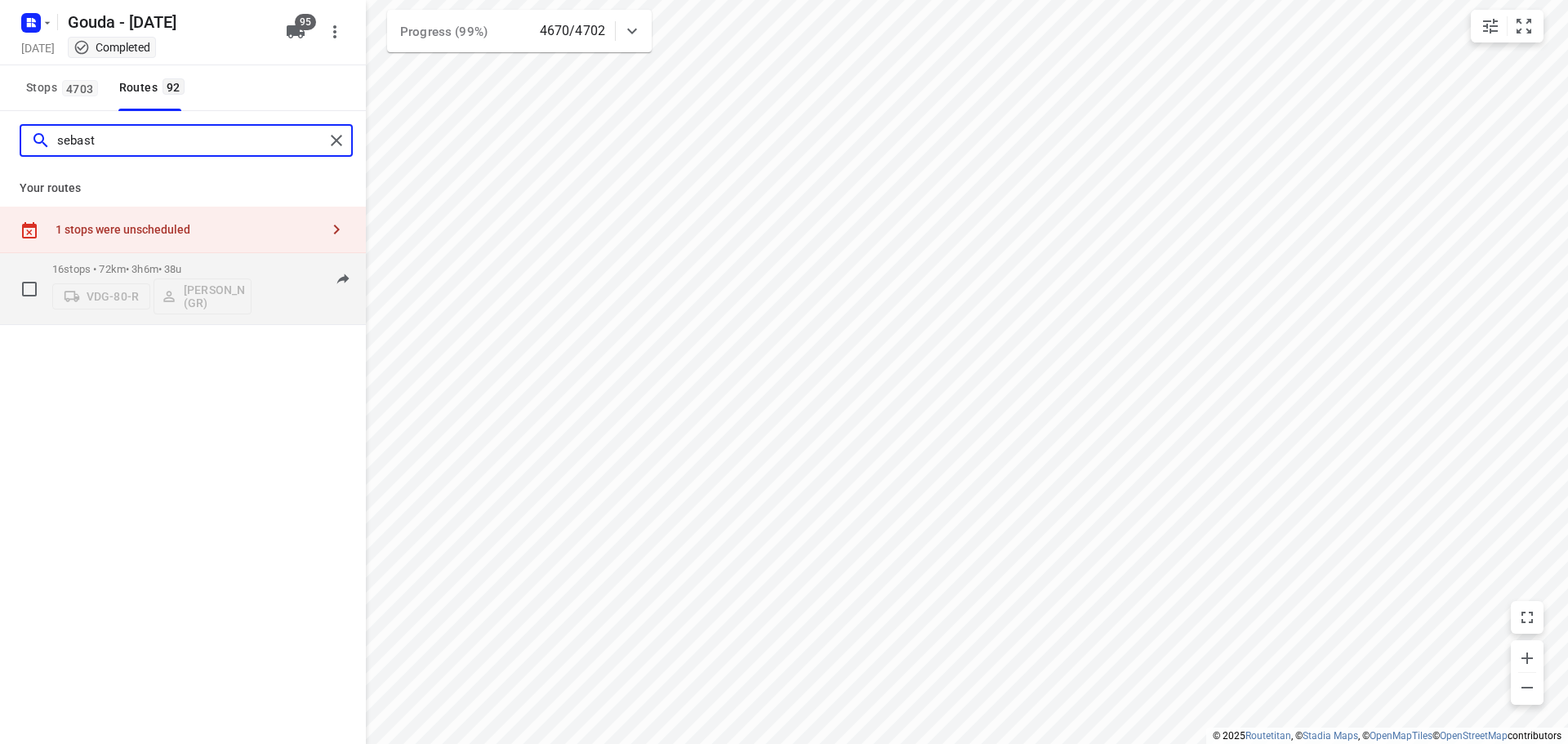
type input "sebast"
click at [144, 270] on p "16 stops • 72km • 3h6m • 38u" at bounding box center [152, 269] width 199 height 12
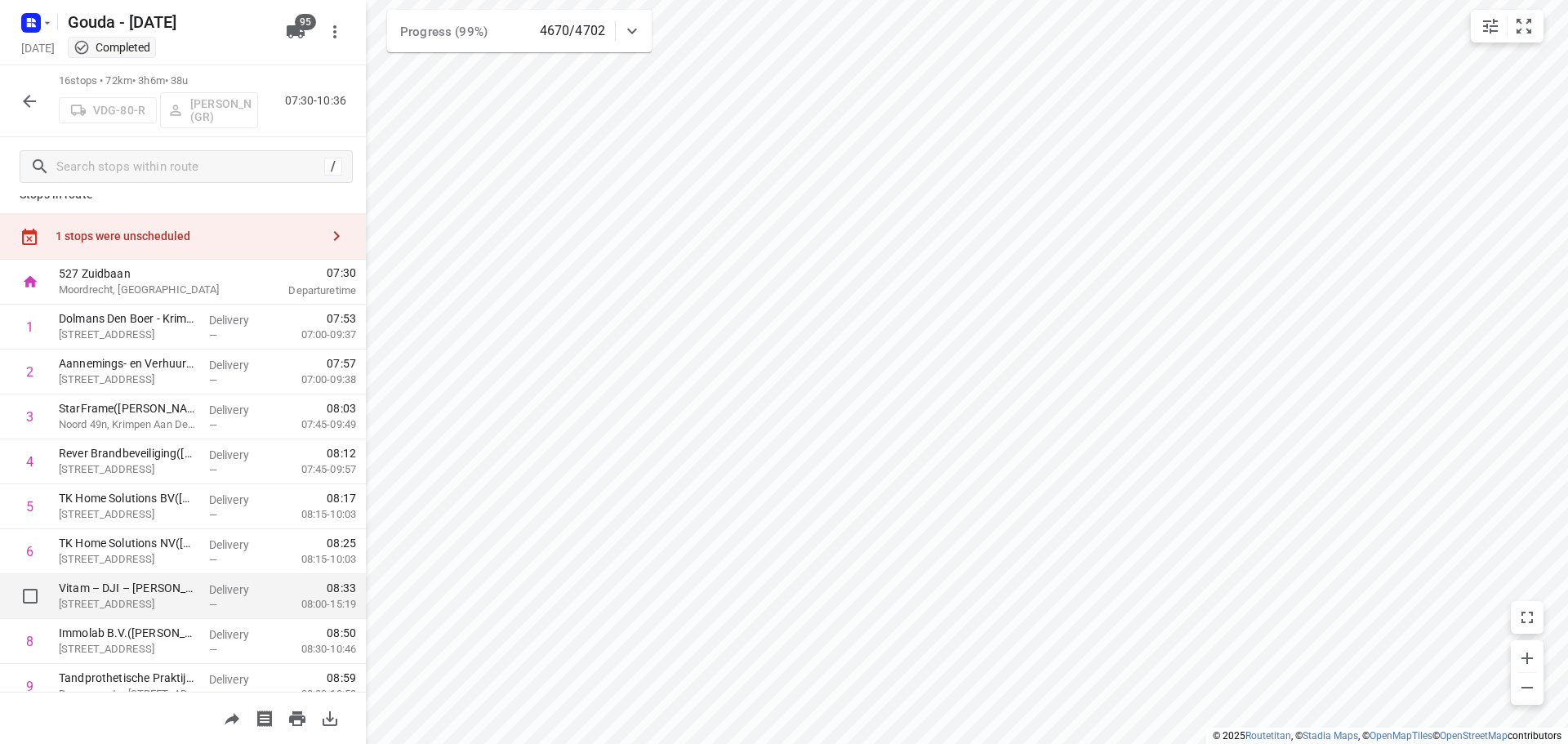
scroll to position [0, 0]
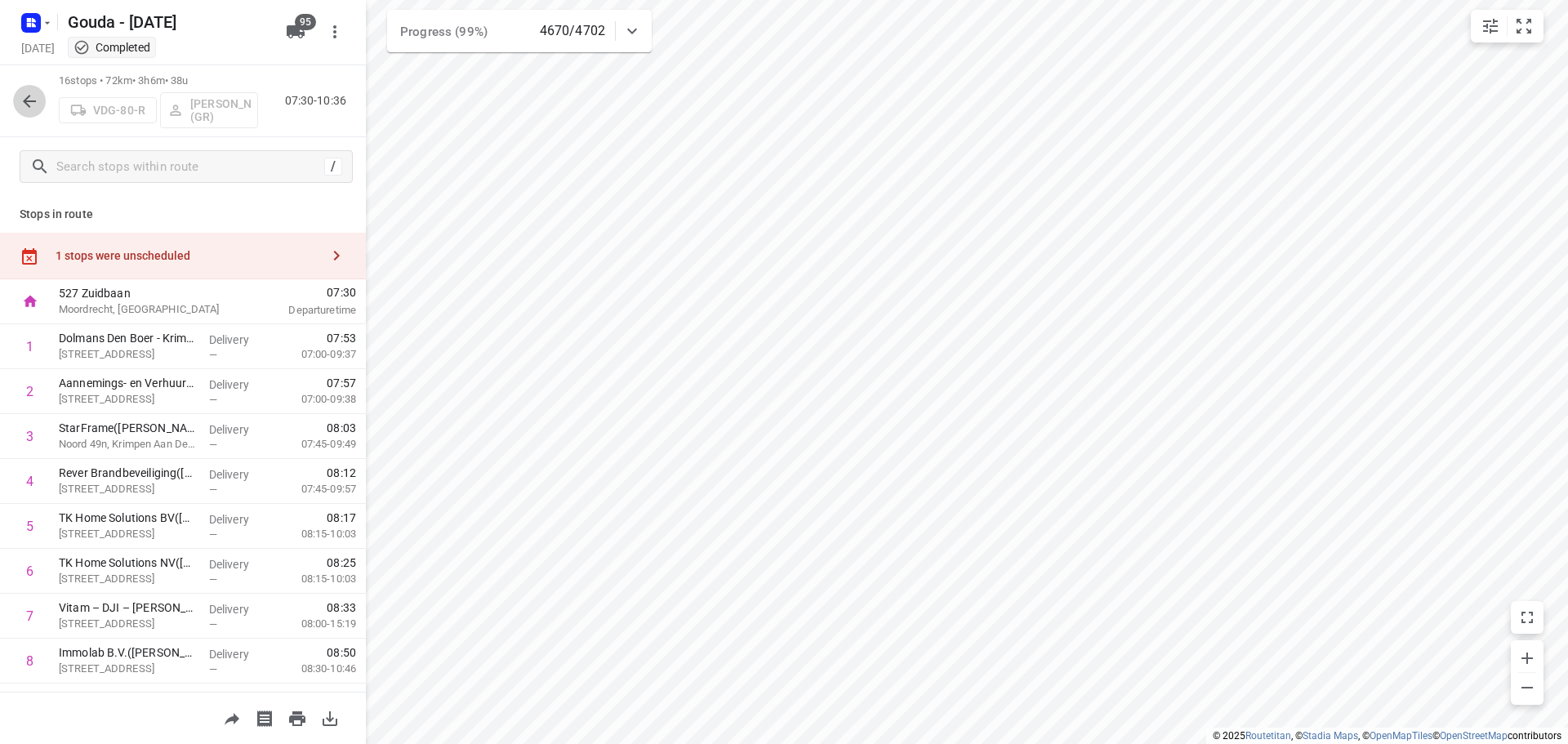
click at [38, 91] on icon "button" at bounding box center [29, 101] width 20 height 20
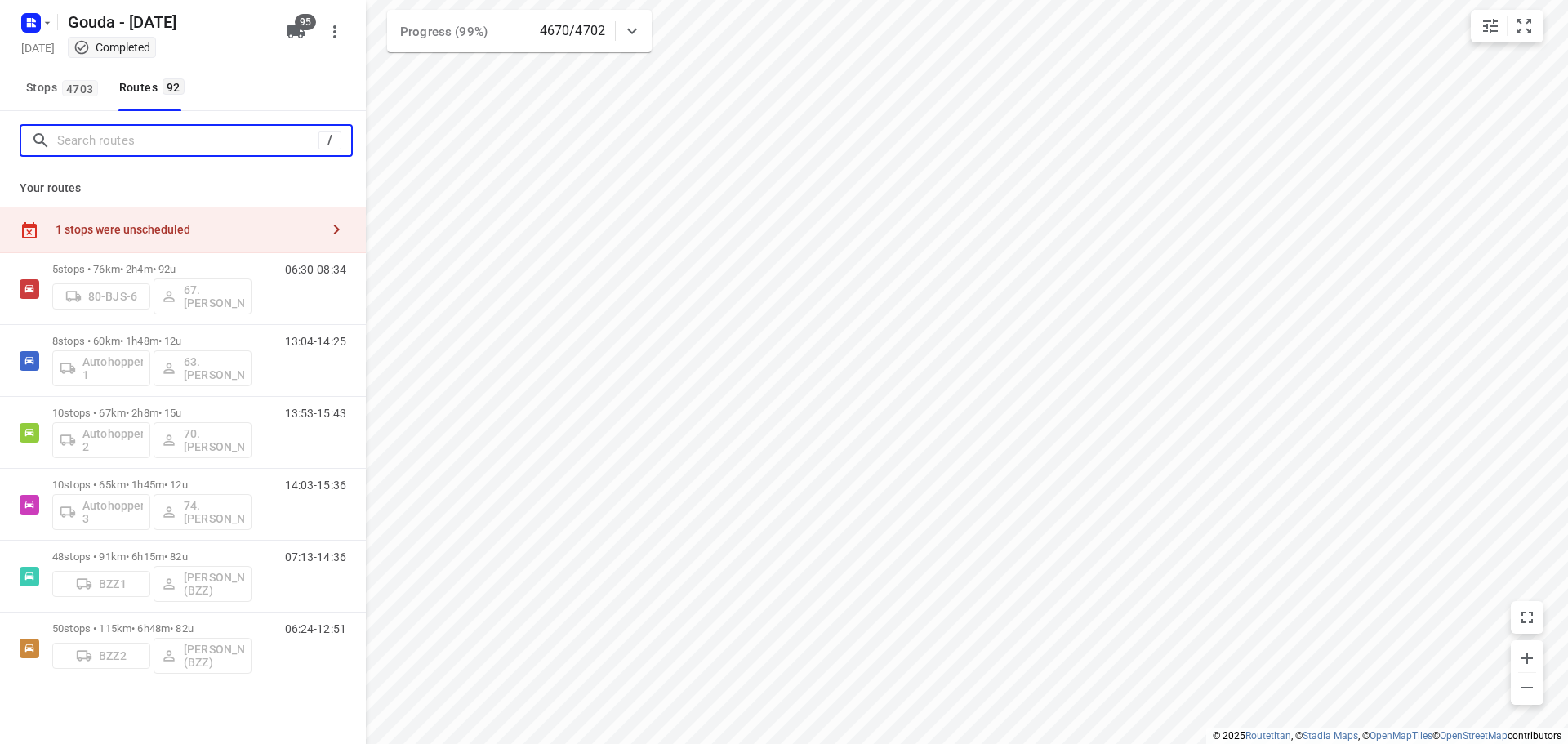
click at [178, 146] on input "Search routes" at bounding box center [188, 141] width 261 height 25
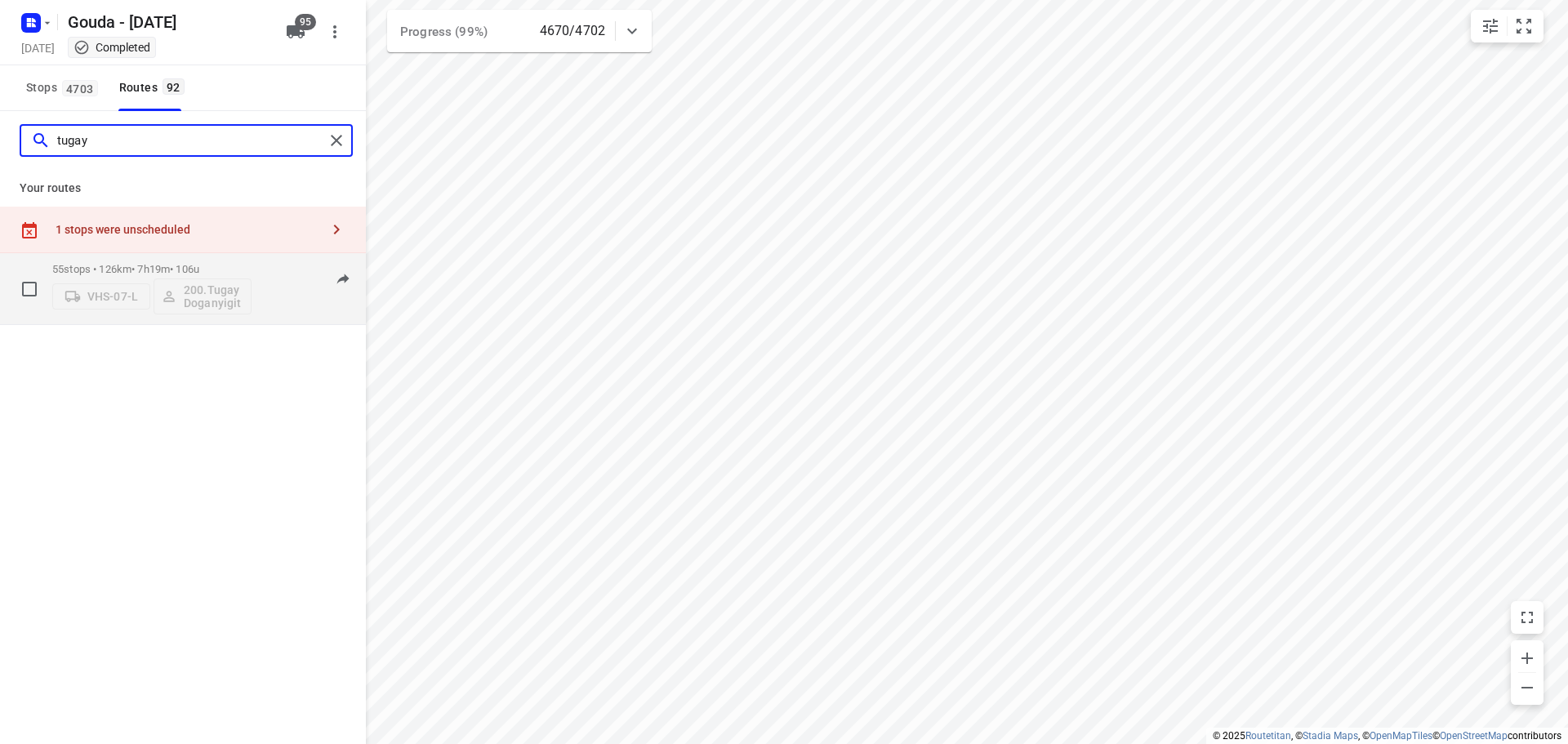
type input "tugay"
click at [161, 268] on p "55 stops • 126km • 7h19m • 106u" at bounding box center [152, 269] width 199 height 12
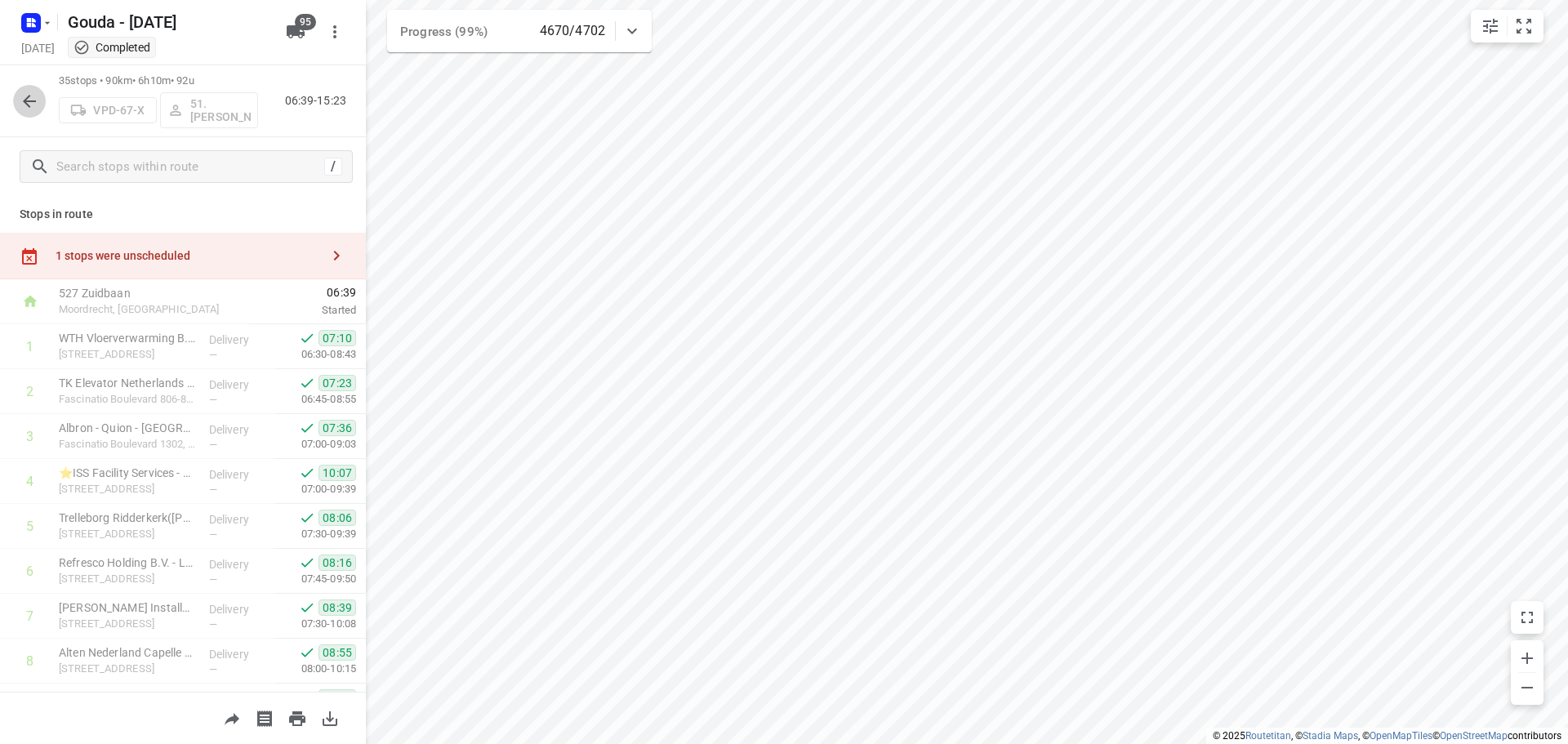
click at [39, 95] on button "button" at bounding box center [29, 101] width 33 height 33
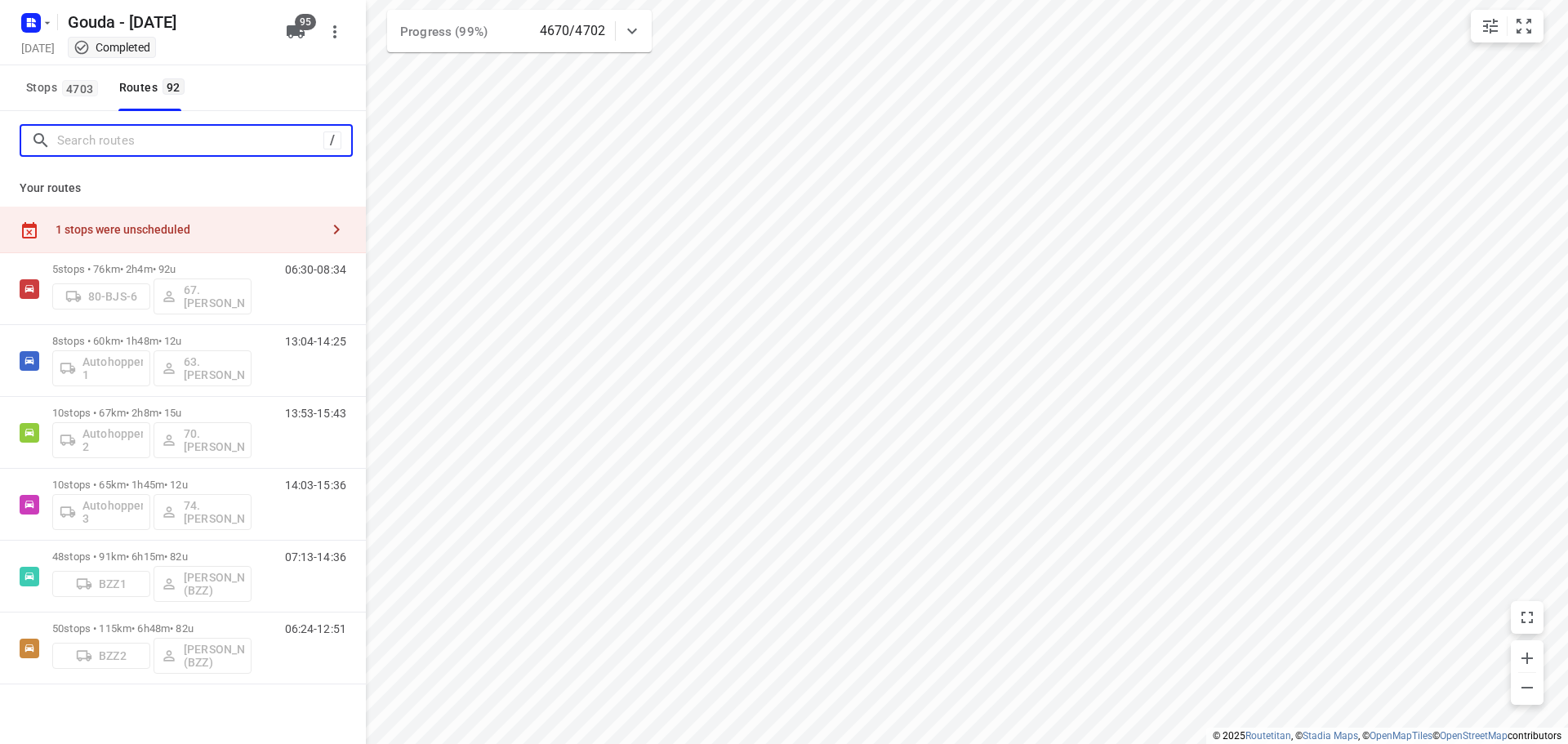
click at [107, 132] on input "Search routes" at bounding box center [191, 141] width 267 height 25
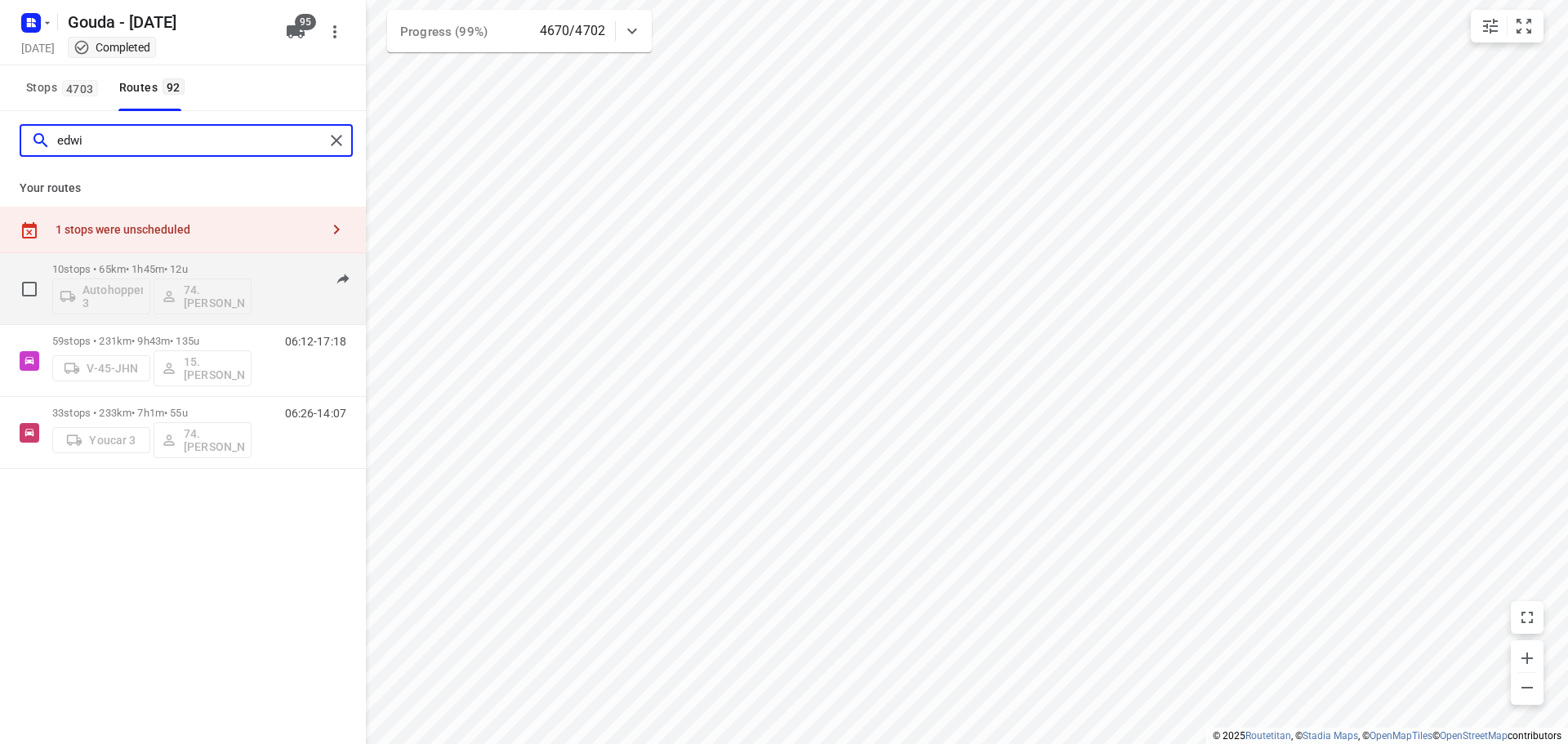
type input "edwi"
click at [209, 263] on p "10 stops • 65km • 1h45m • 12u" at bounding box center [152, 269] width 199 height 12
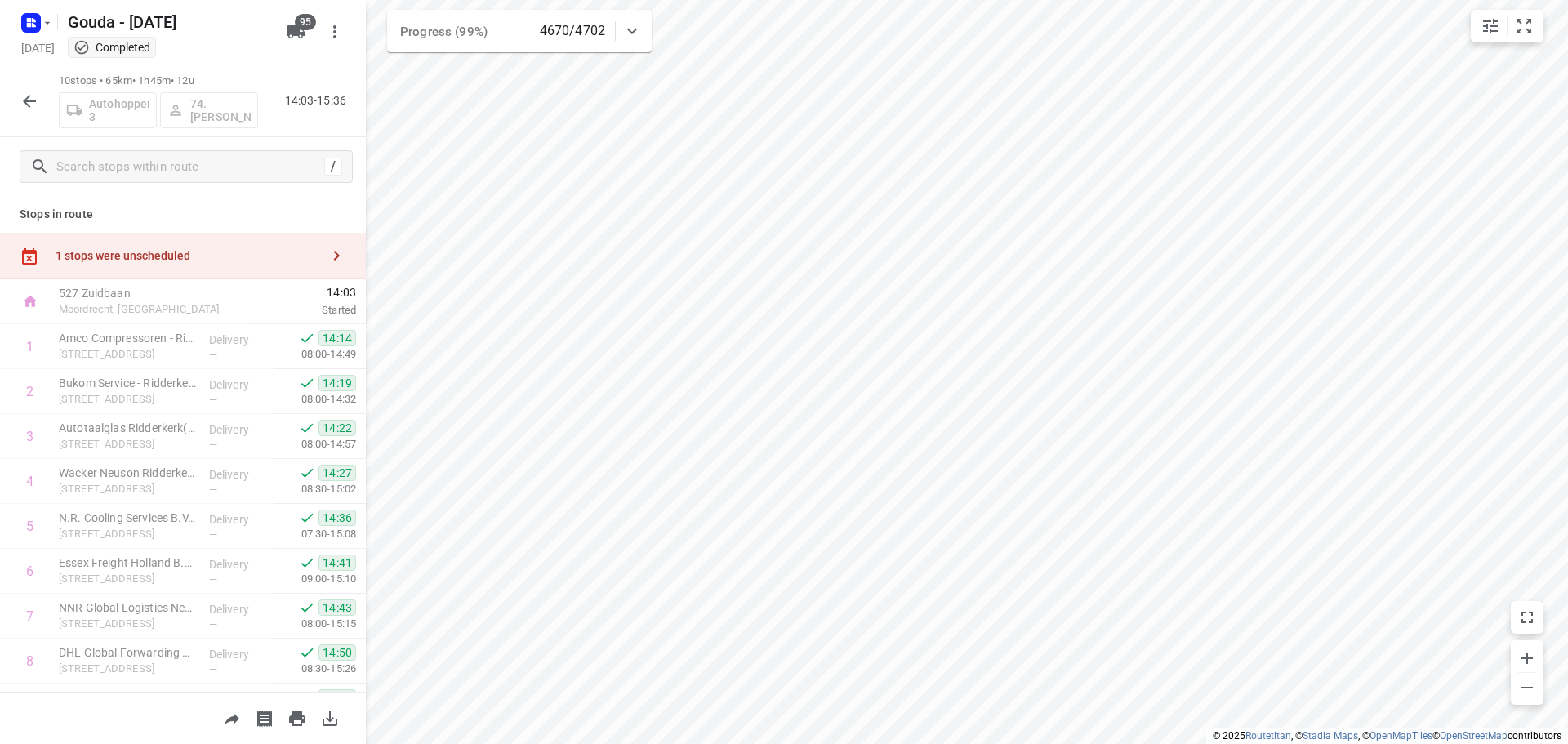
click at [28, 103] on icon "button" at bounding box center [29, 101] width 20 height 20
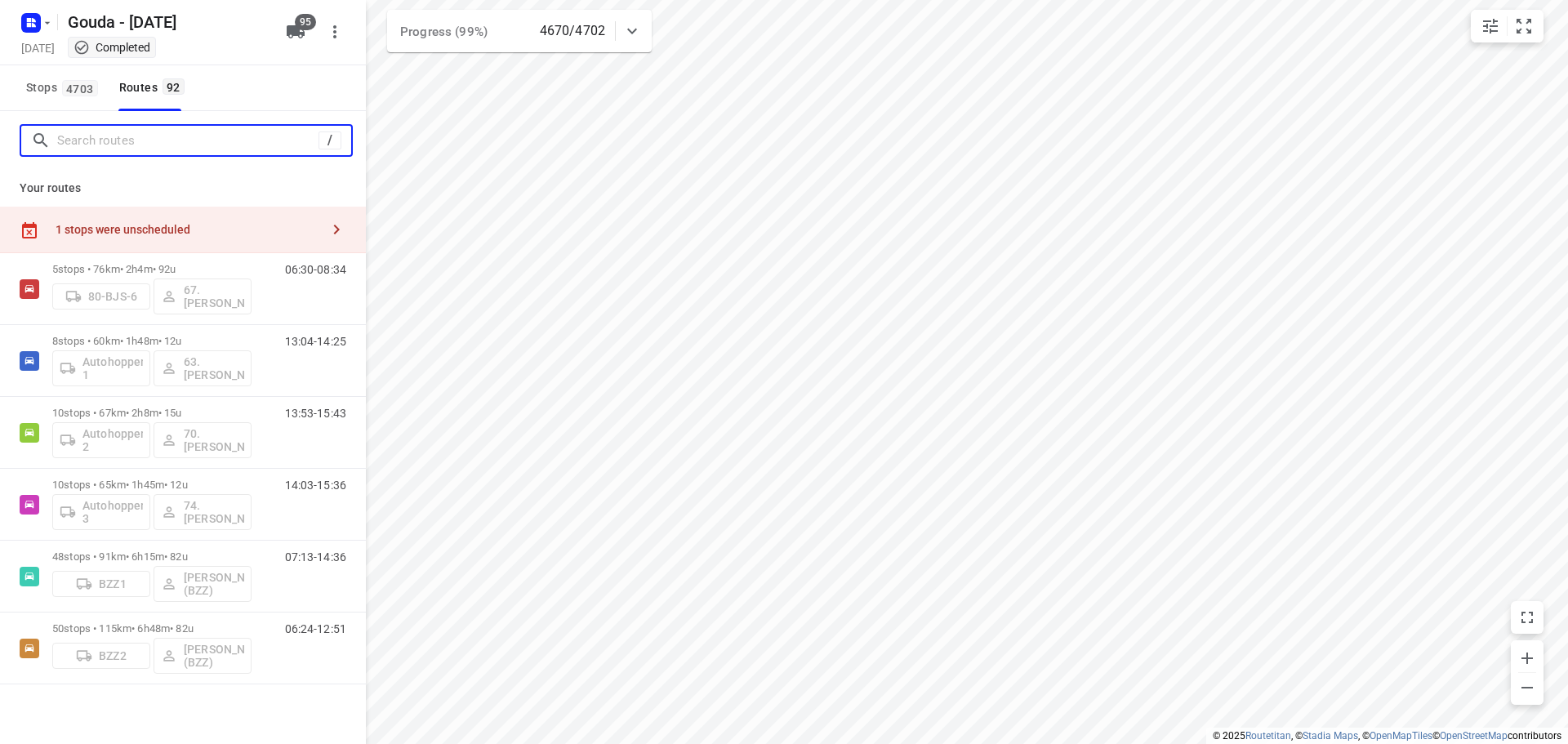
click at [124, 141] on input "Search routes" at bounding box center [188, 141] width 261 height 25
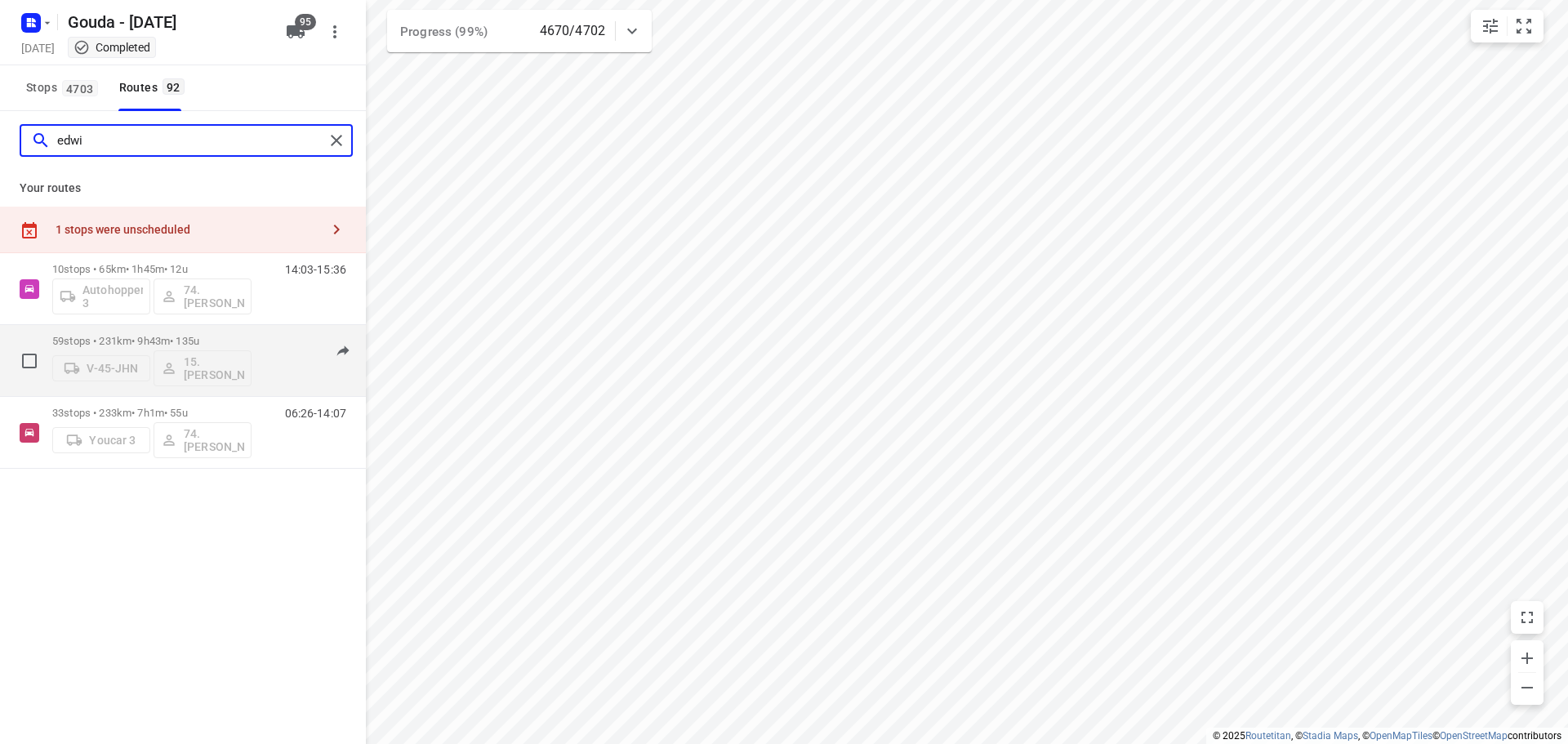
type input "edwi"
click at [171, 335] on p "59 stops • 231km • 9h43m • 135u" at bounding box center [152, 341] width 199 height 12
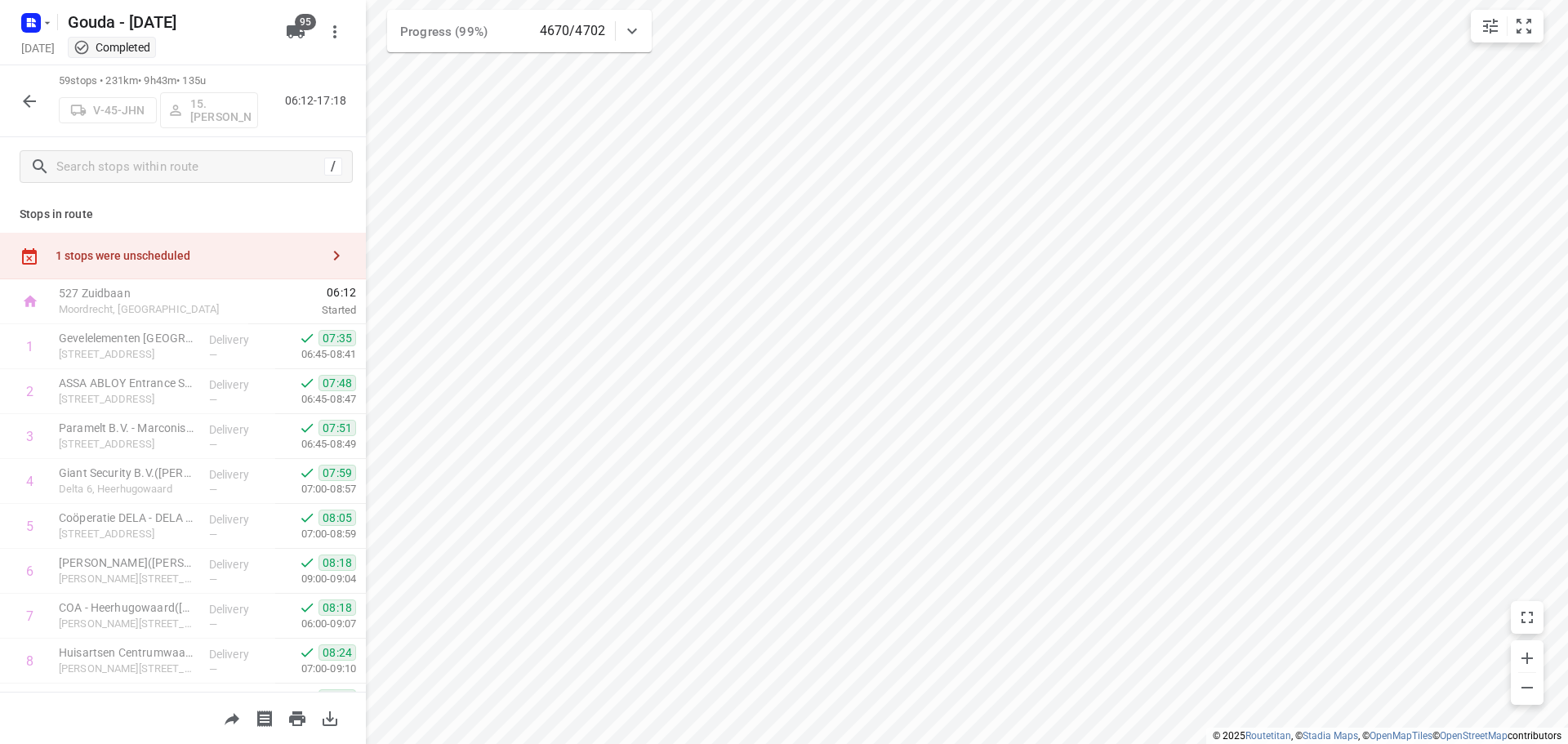
click at [15, 101] on button "button" at bounding box center [29, 101] width 33 height 33
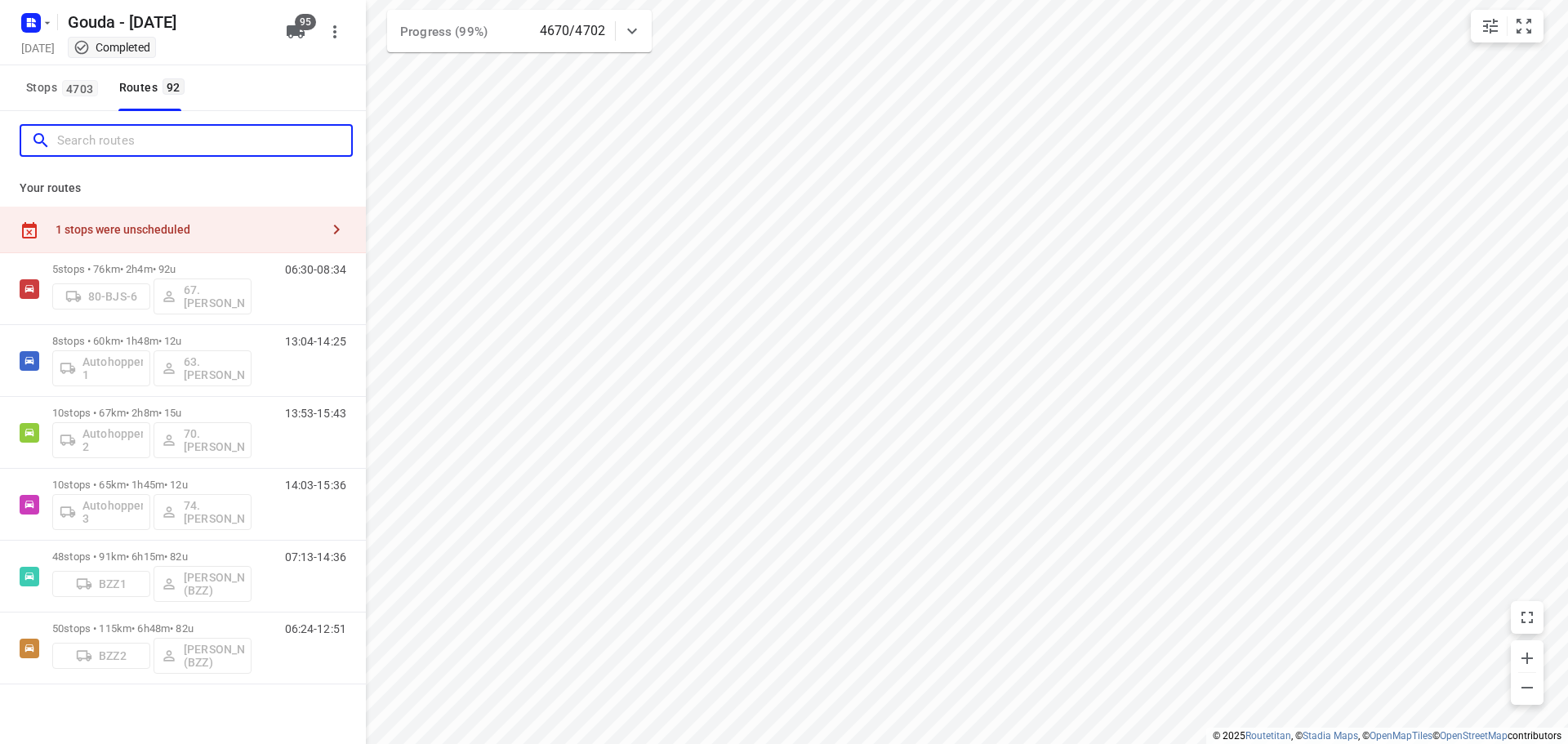
click at [96, 145] on input "Search routes" at bounding box center [204, 141] width 294 height 25
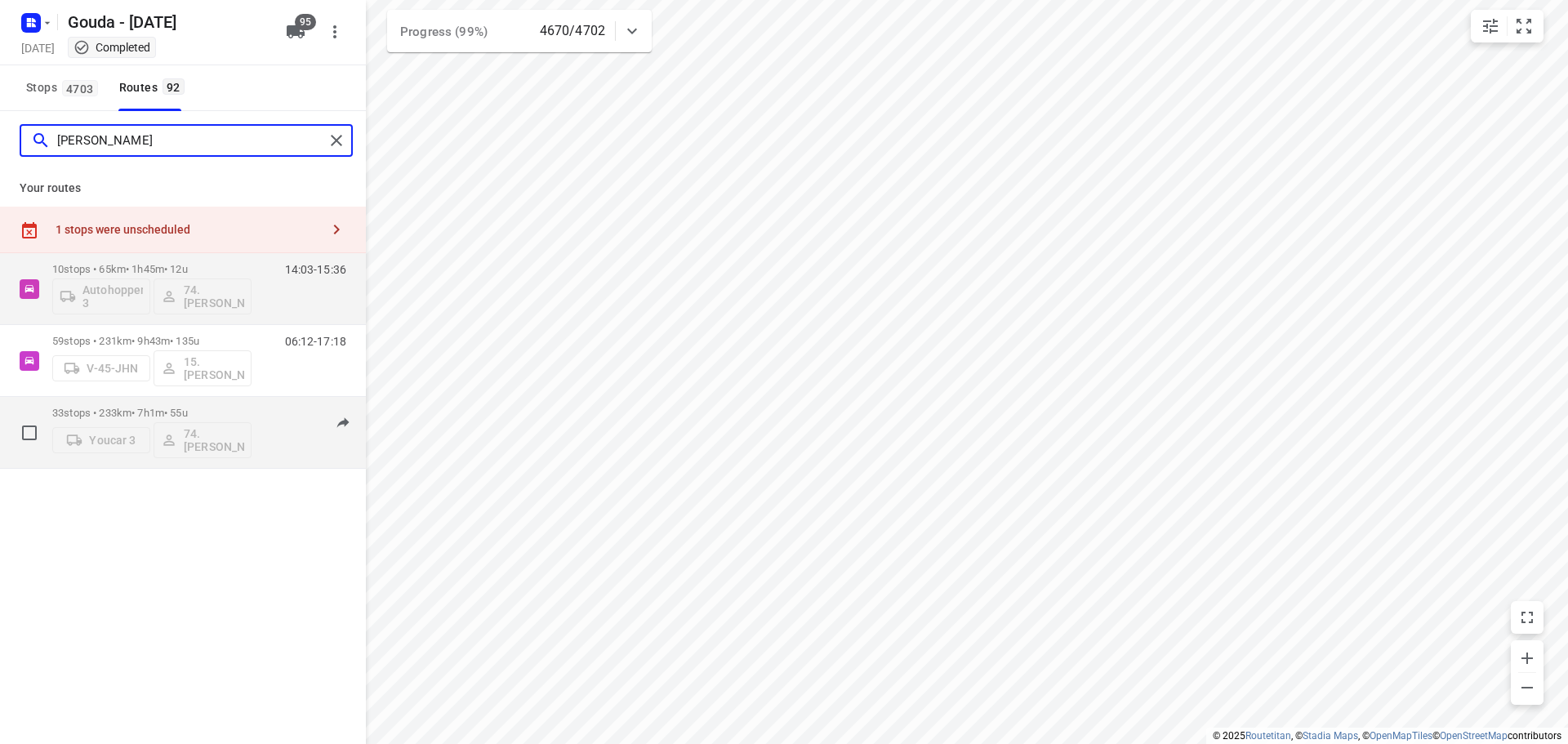
type input "edwin"
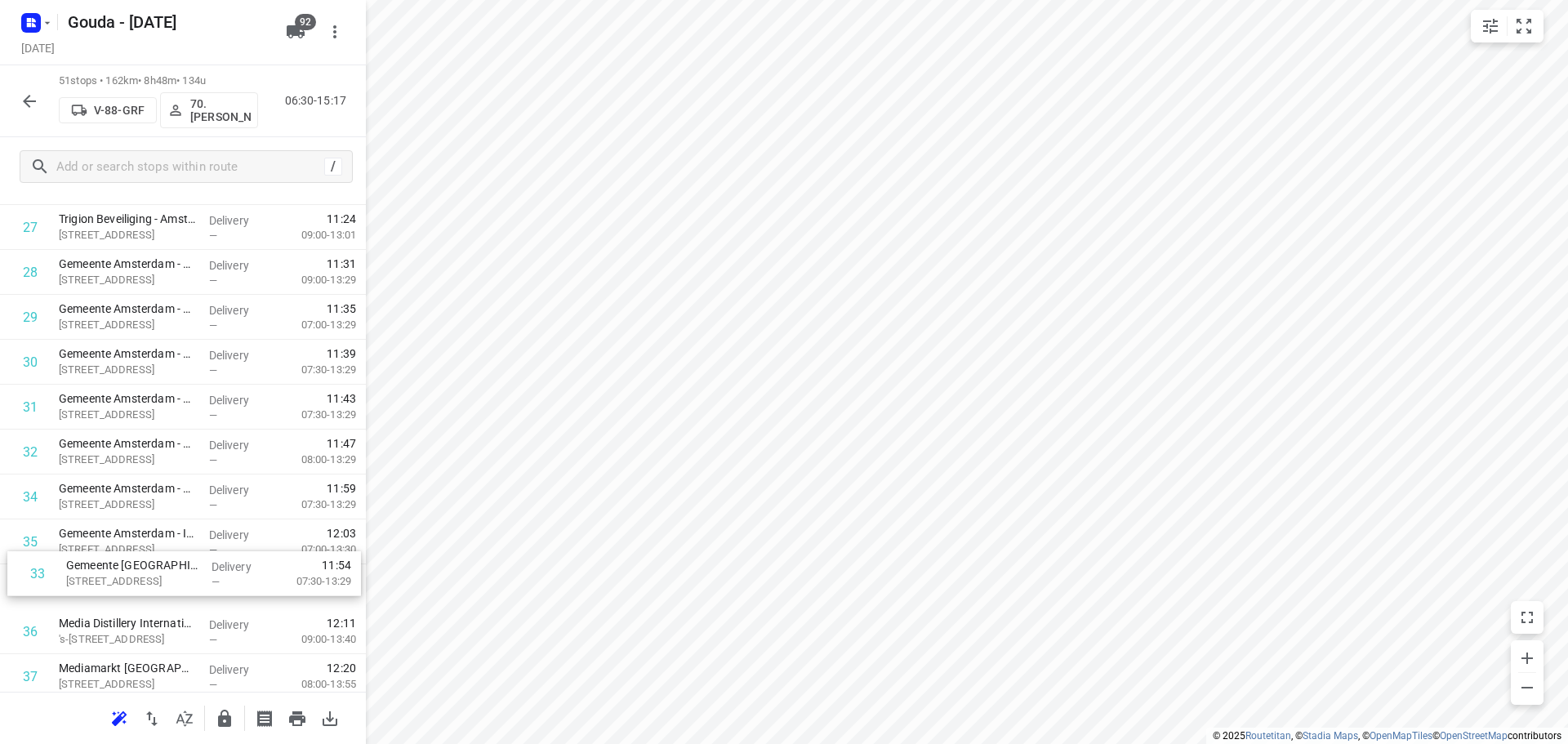
scroll to position [1300, 0]
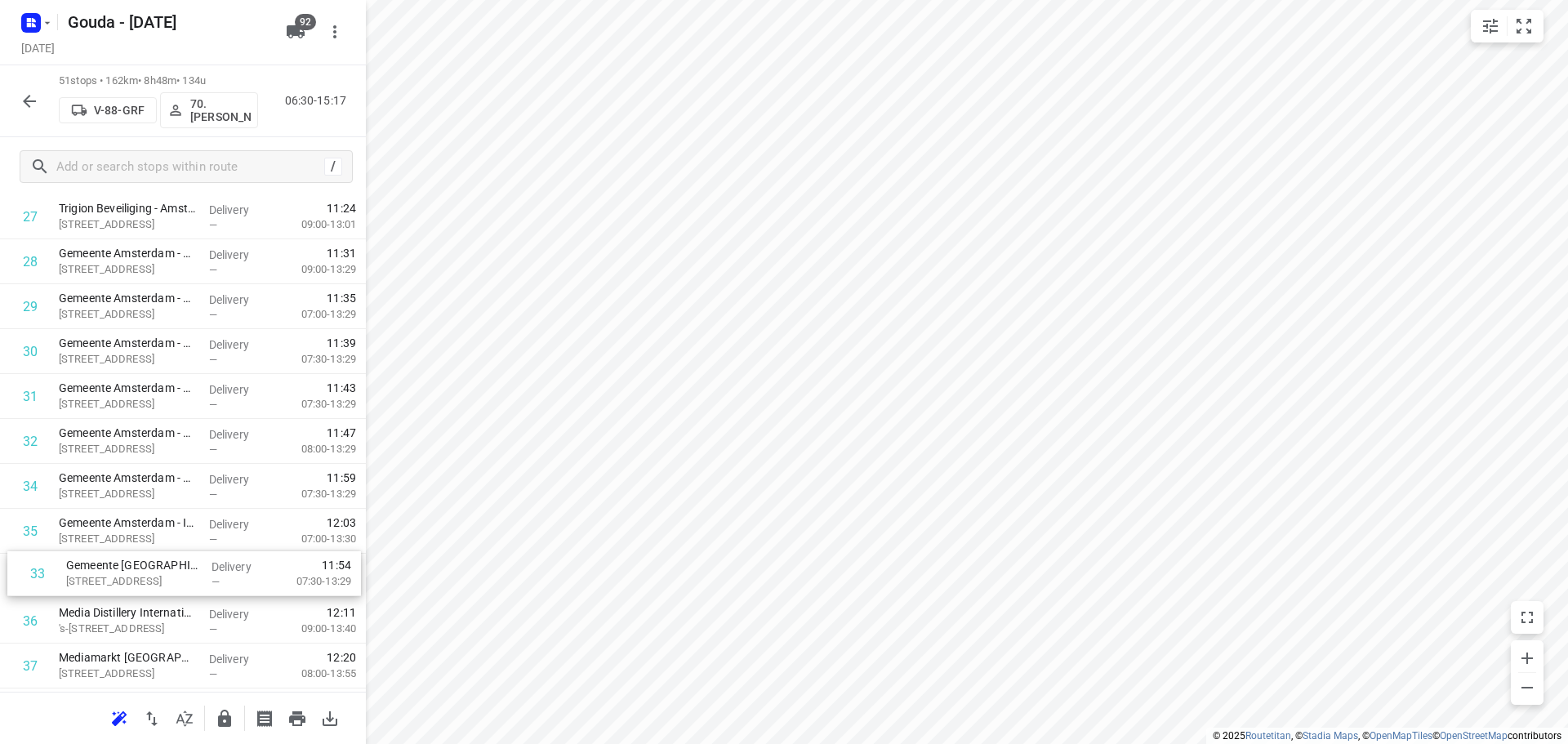
drag, startPoint x: 162, startPoint y: 507, endPoint x: 170, endPoint y: 596, distance: 89.4
click at [170, 596] on div "1 [PERSON_NAME] - [GEOGRAPHIC_DATA]([PERSON_NAME]) [STREET_ADDRESS] Delivery — …" at bounding box center [183, 172] width 366 height 2292
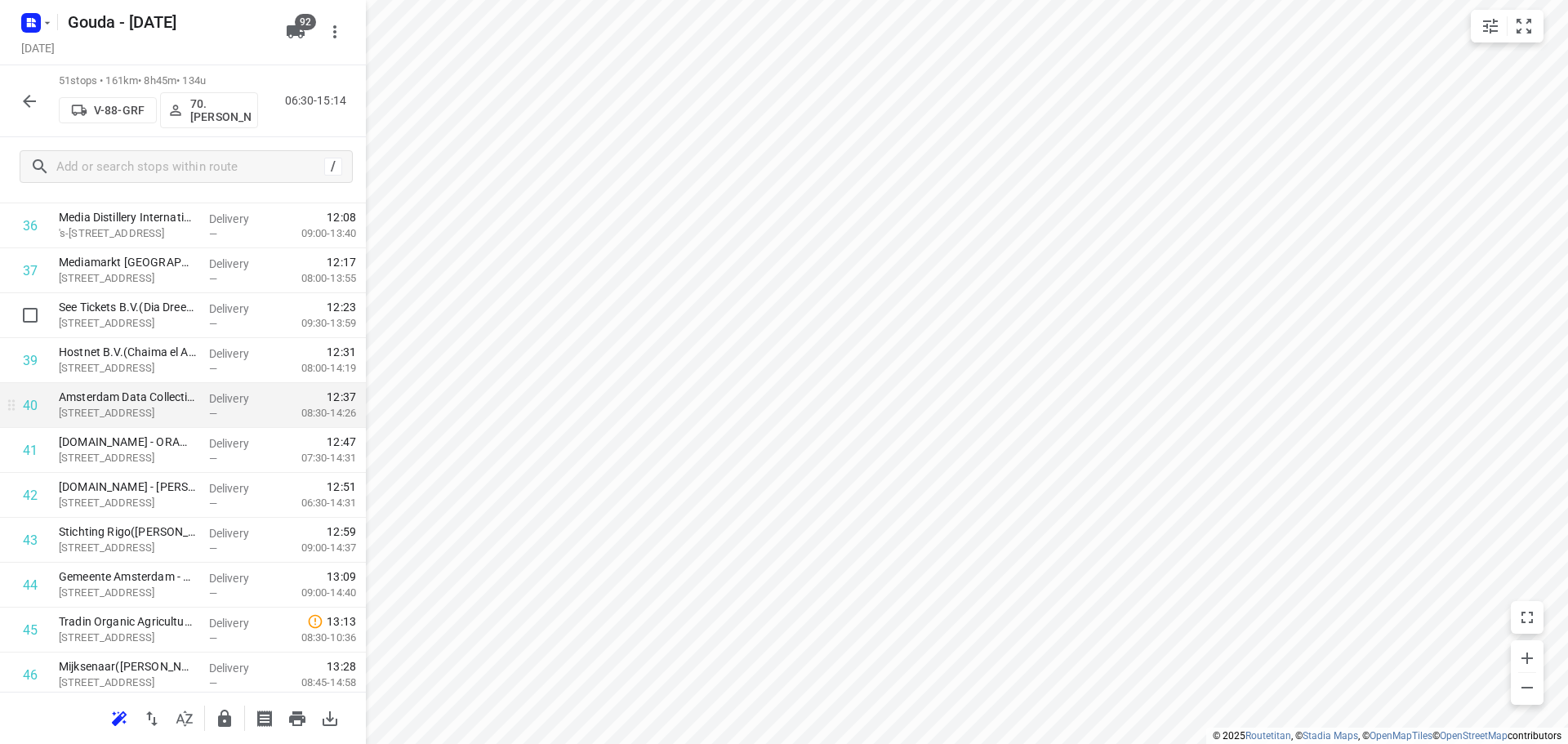
scroll to position [1709, 0]
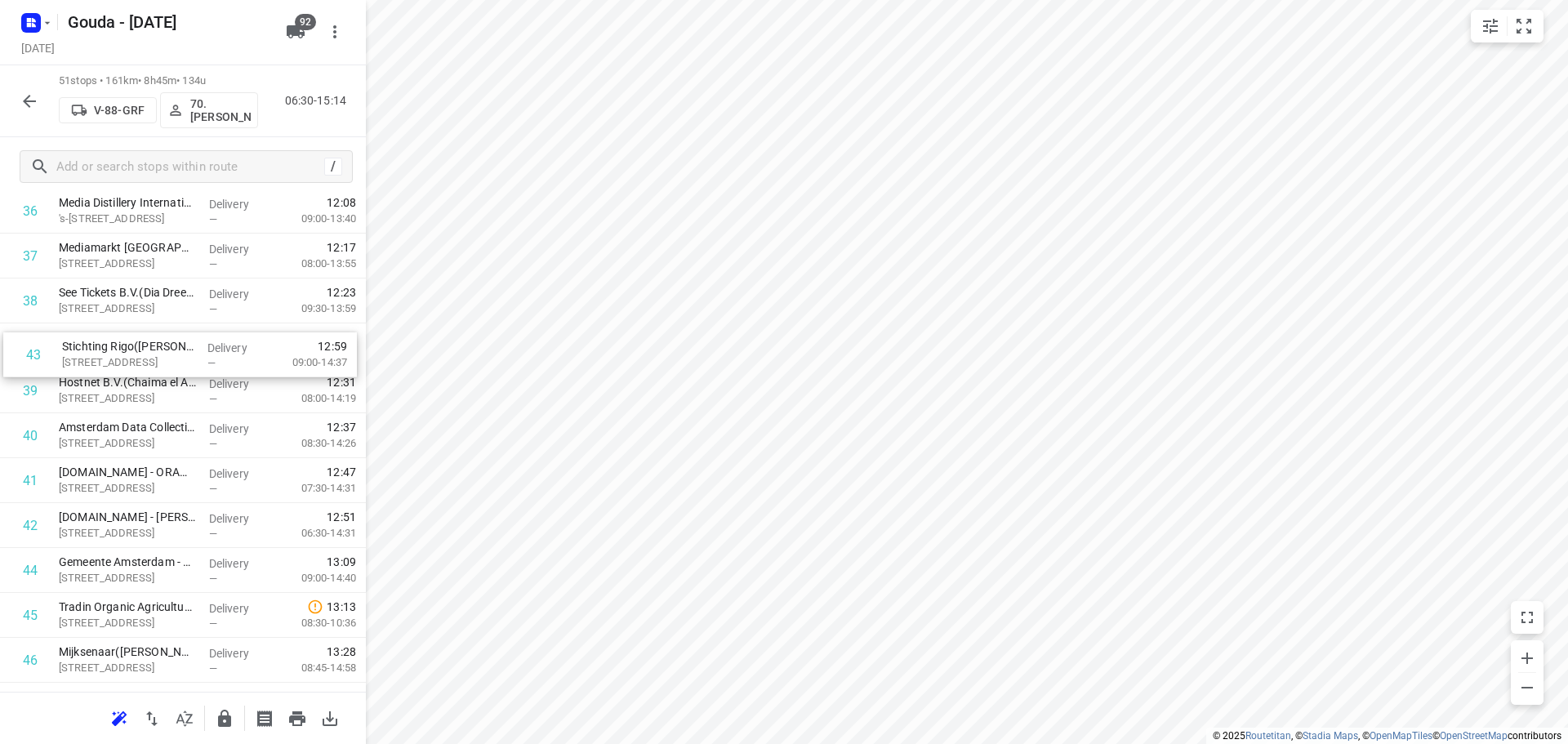
drag, startPoint x: 136, startPoint y: 530, endPoint x: 162, endPoint y: 353, distance: 178.9
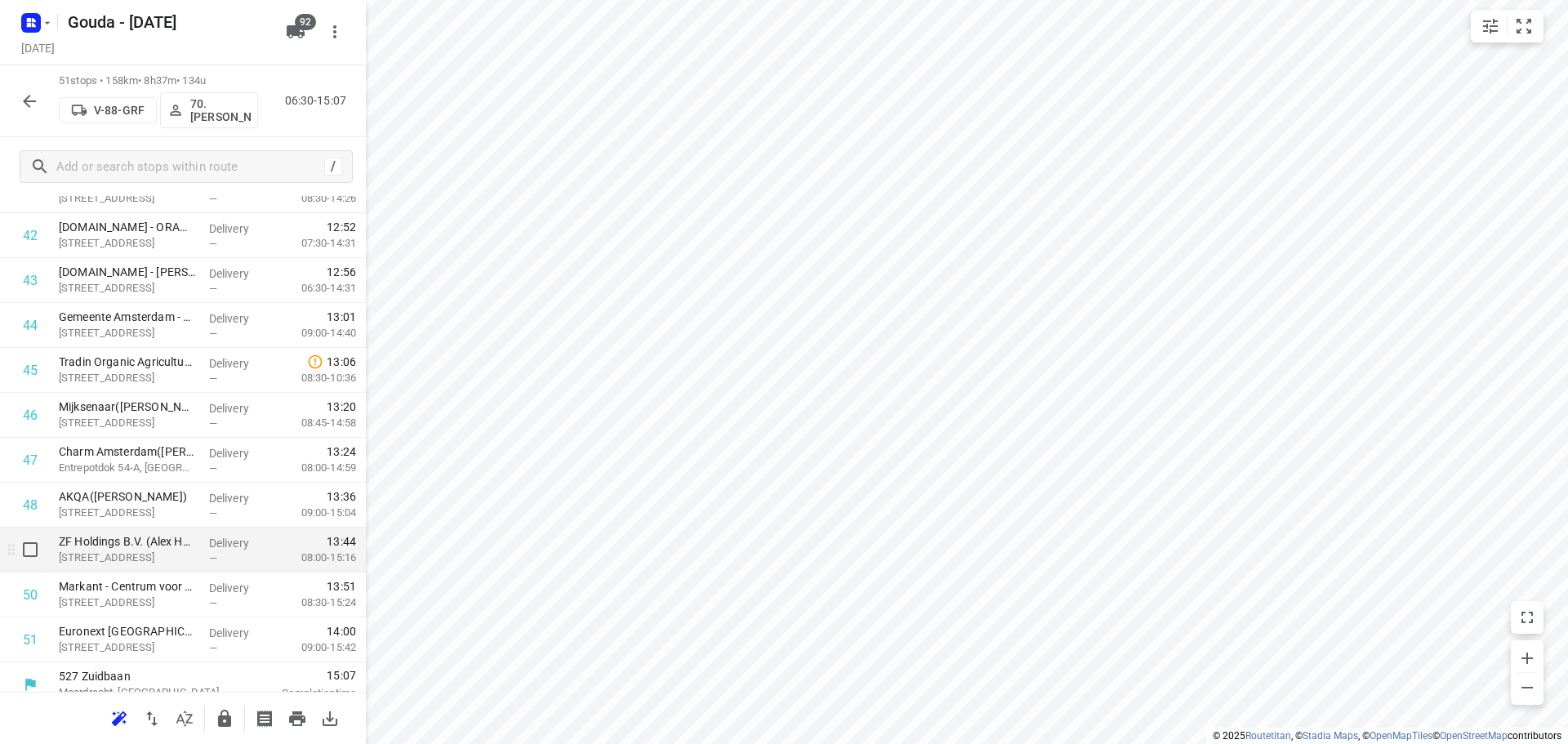
scroll to position [1969, 0]
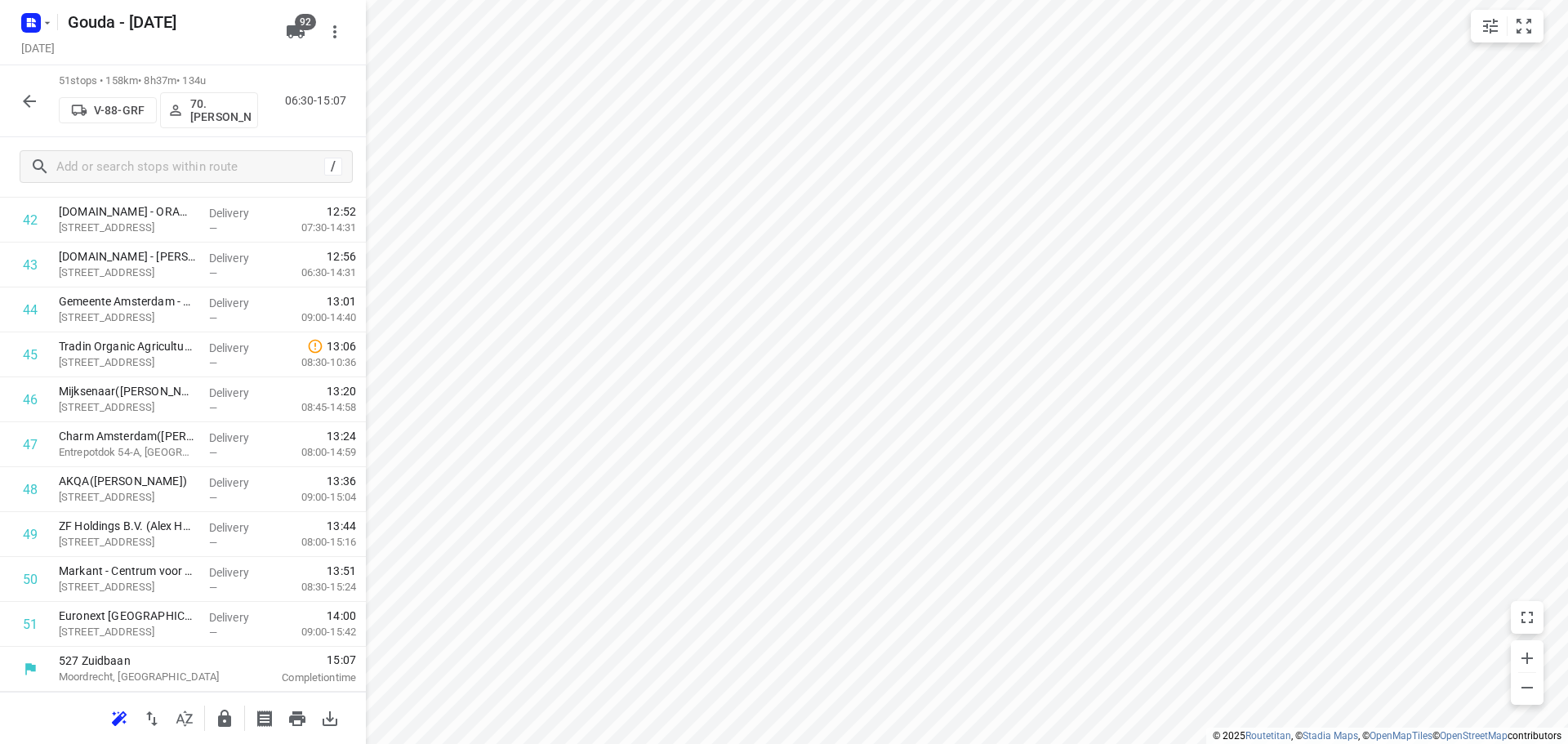
click at [229, 725] on icon "button" at bounding box center [224, 719] width 13 height 17
click at [27, 102] on icon "button" at bounding box center [29, 101] width 20 height 20
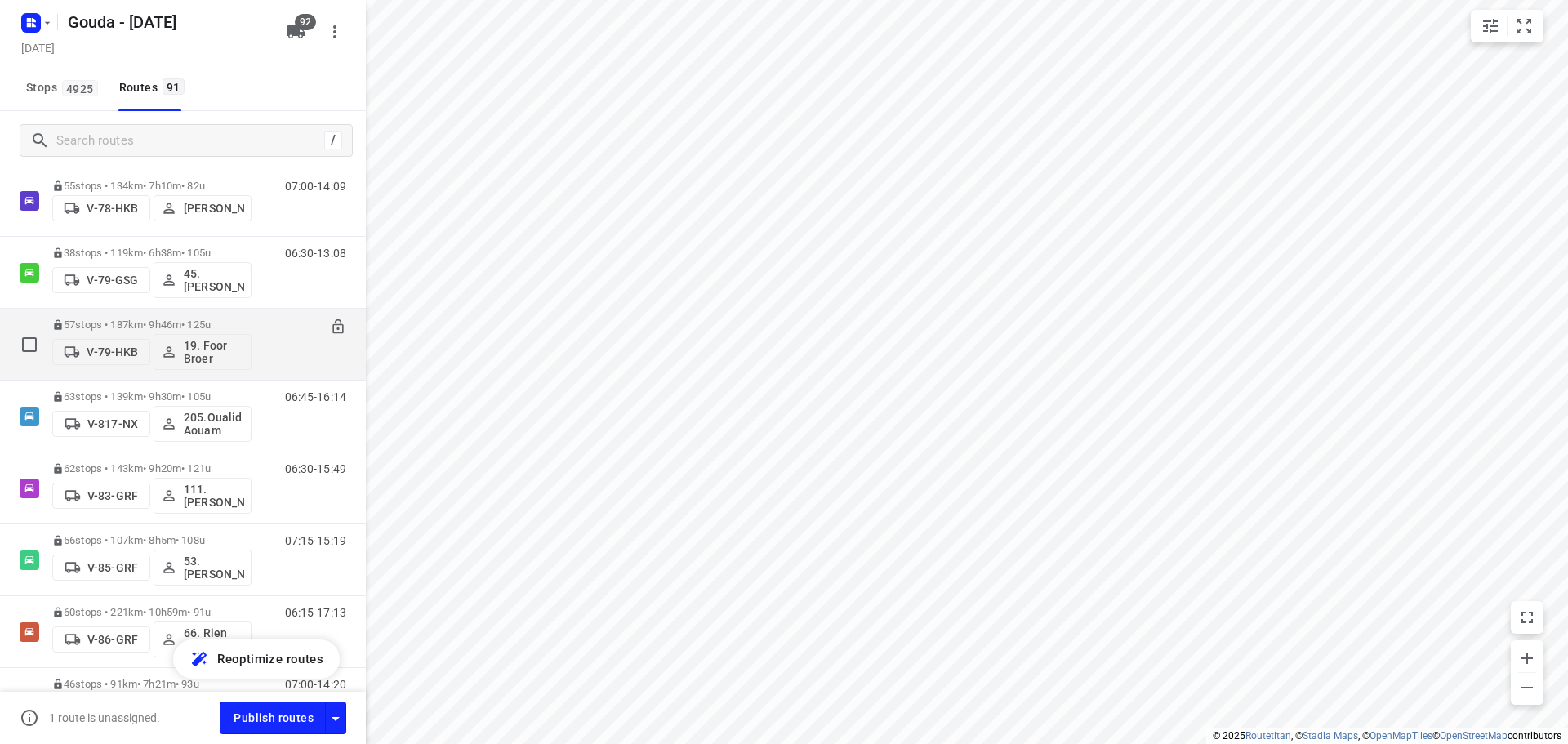
scroll to position [3023, 0]
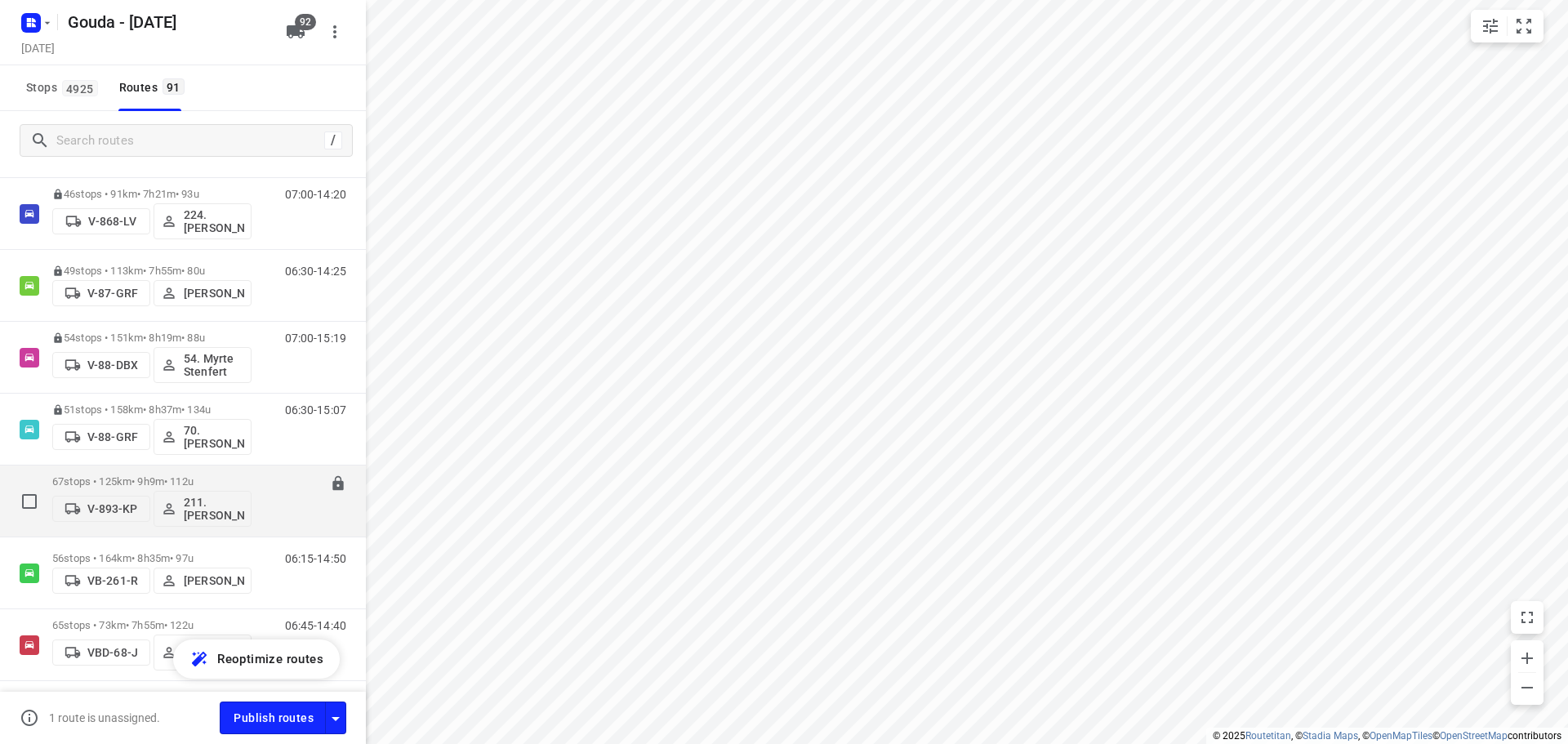
click at [163, 477] on p "67 stops • 125km • 9h9m • 112u" at bounding box center [152, 481] width 199 height 12
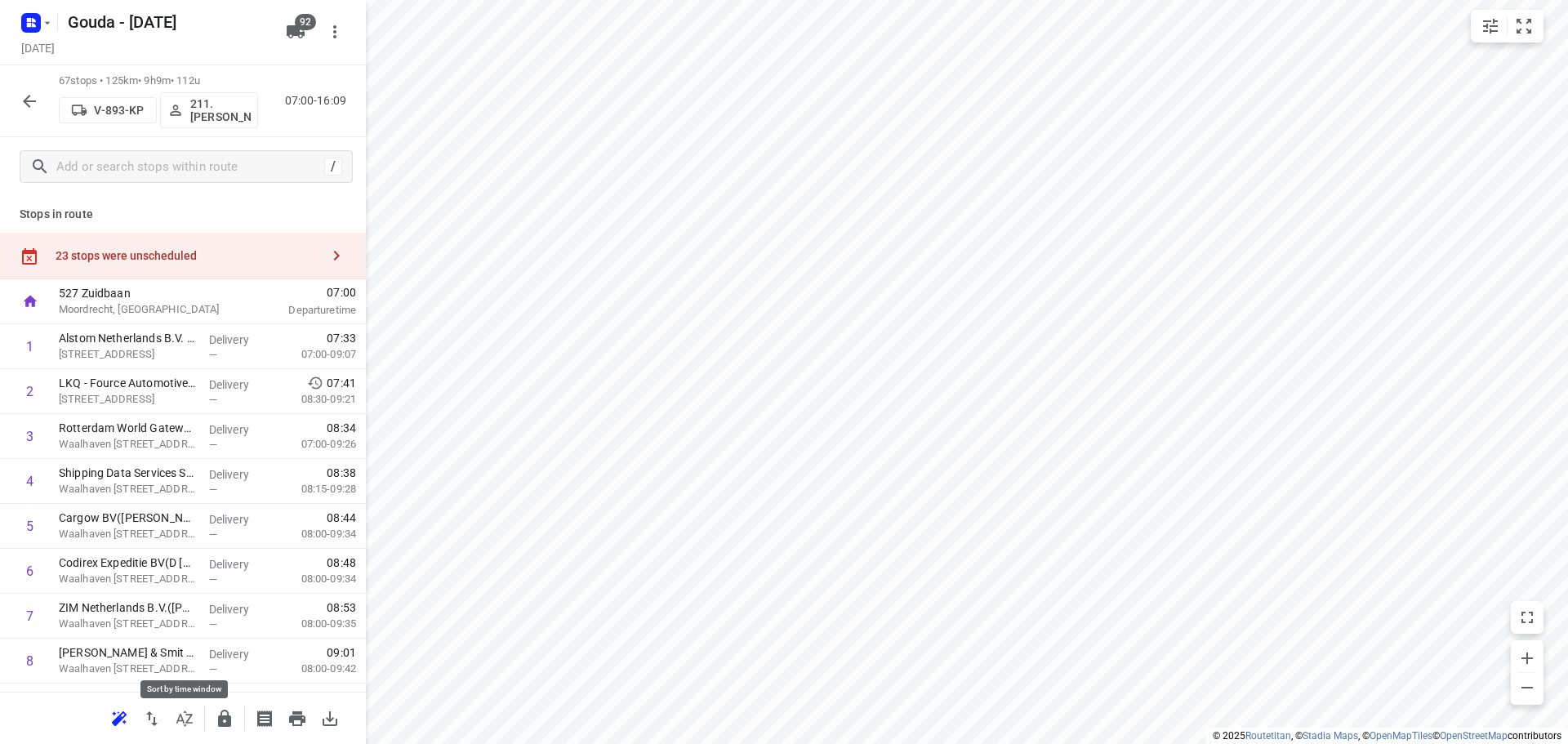
click at [187, 716] on icon "button" at bounding box center [184, 719] width 20 height 20
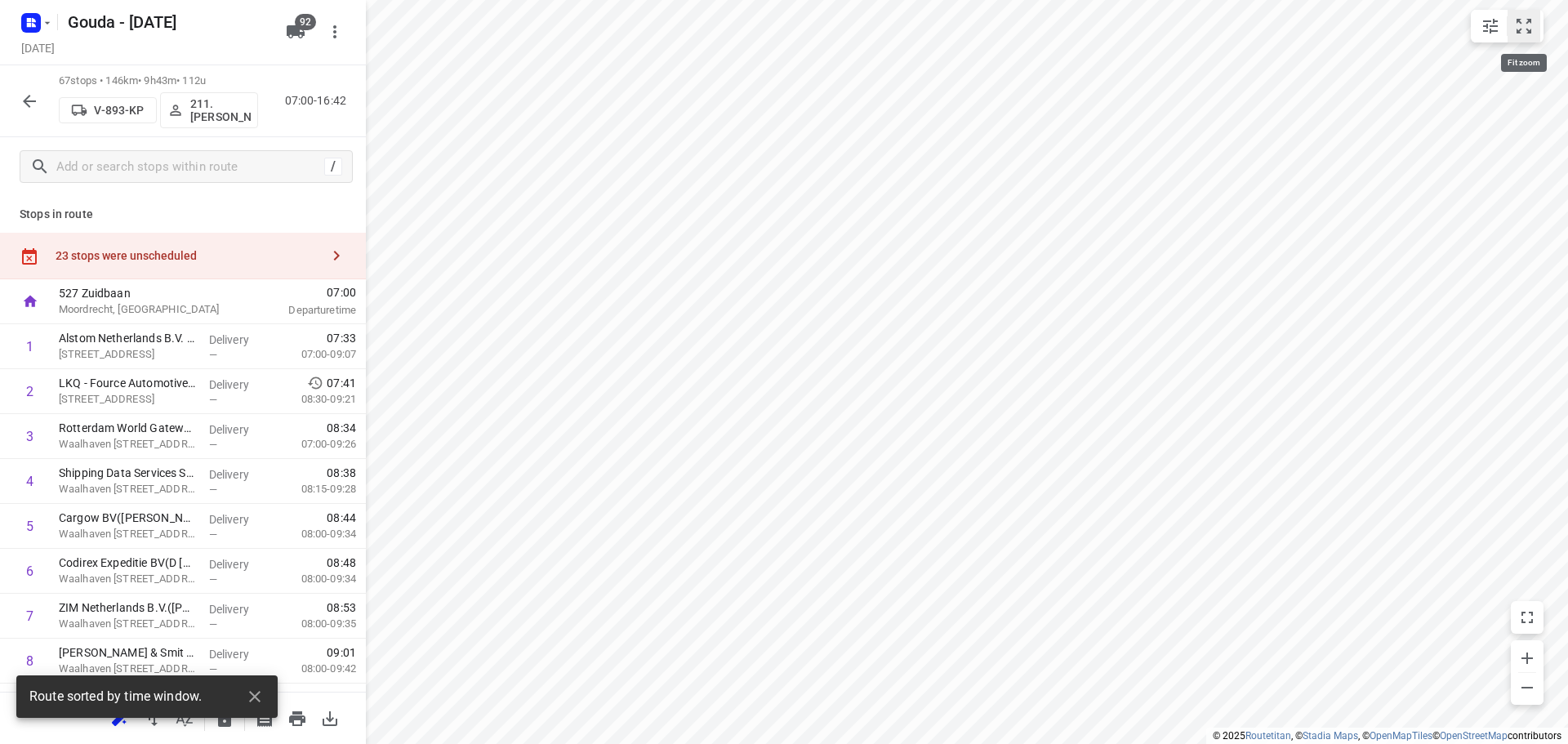
click at [1528, 17] on icon "small contained button group" at bounding box center [1524, 25] width 20 height 20
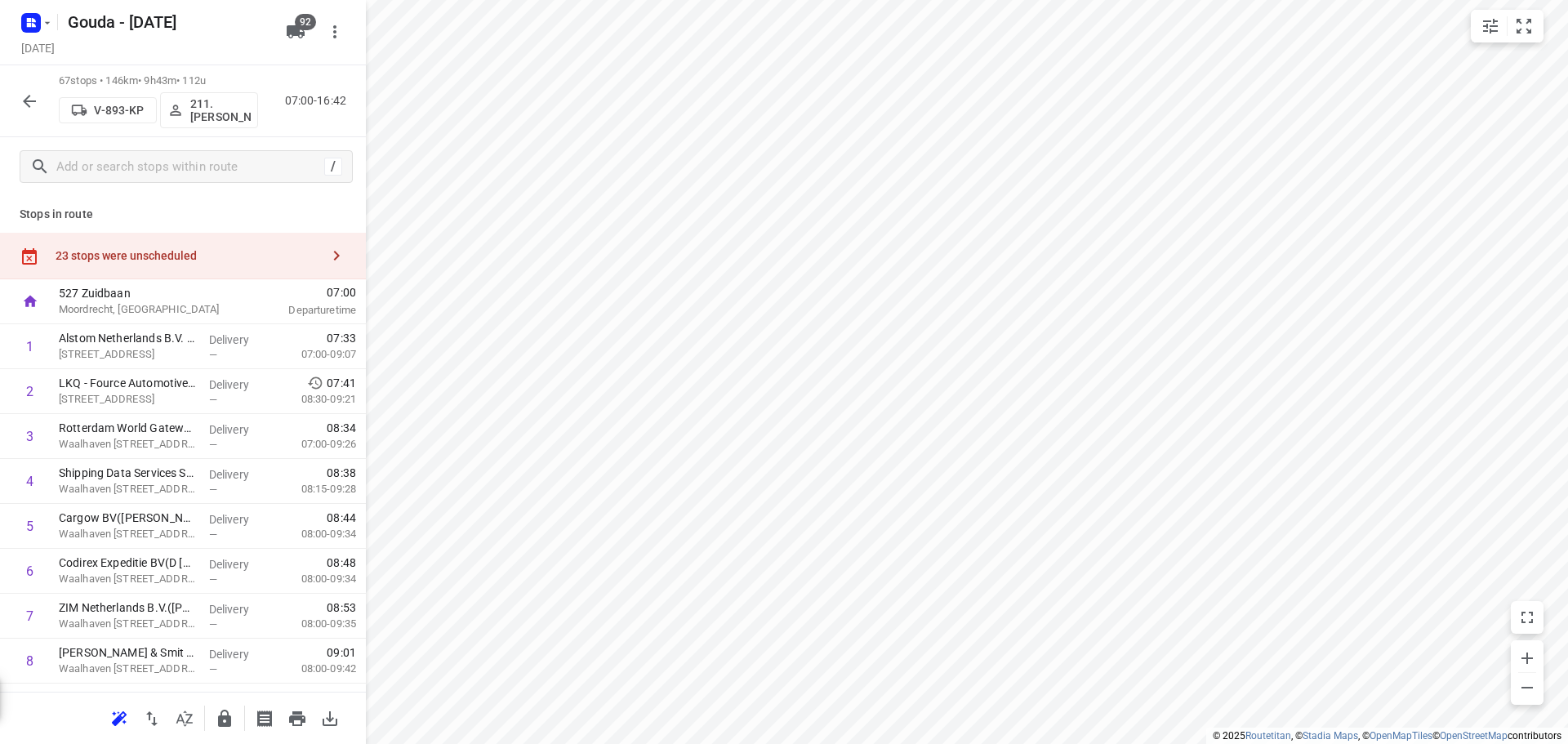
click at [907, 0] on html "i © 2025 Routetitan , © Stadia Maps , © OpenMapTiles © OpenStreetMap contributo…" at bounding box center [784, 372] width 1568 height 744
click at [173, 725] on button "button" at bounding box center [184, 719] width 33 height 33
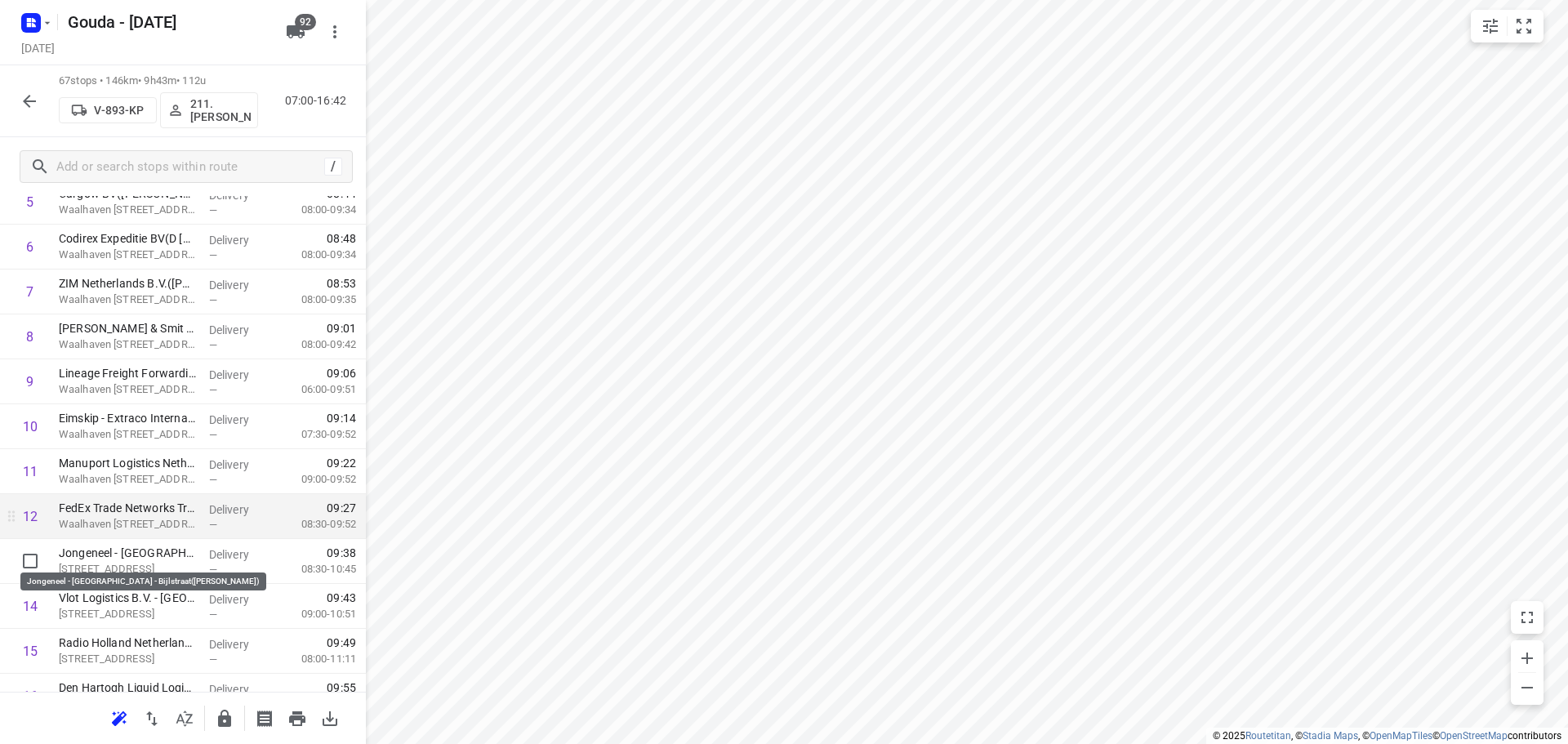
scroll to position [327, 0]
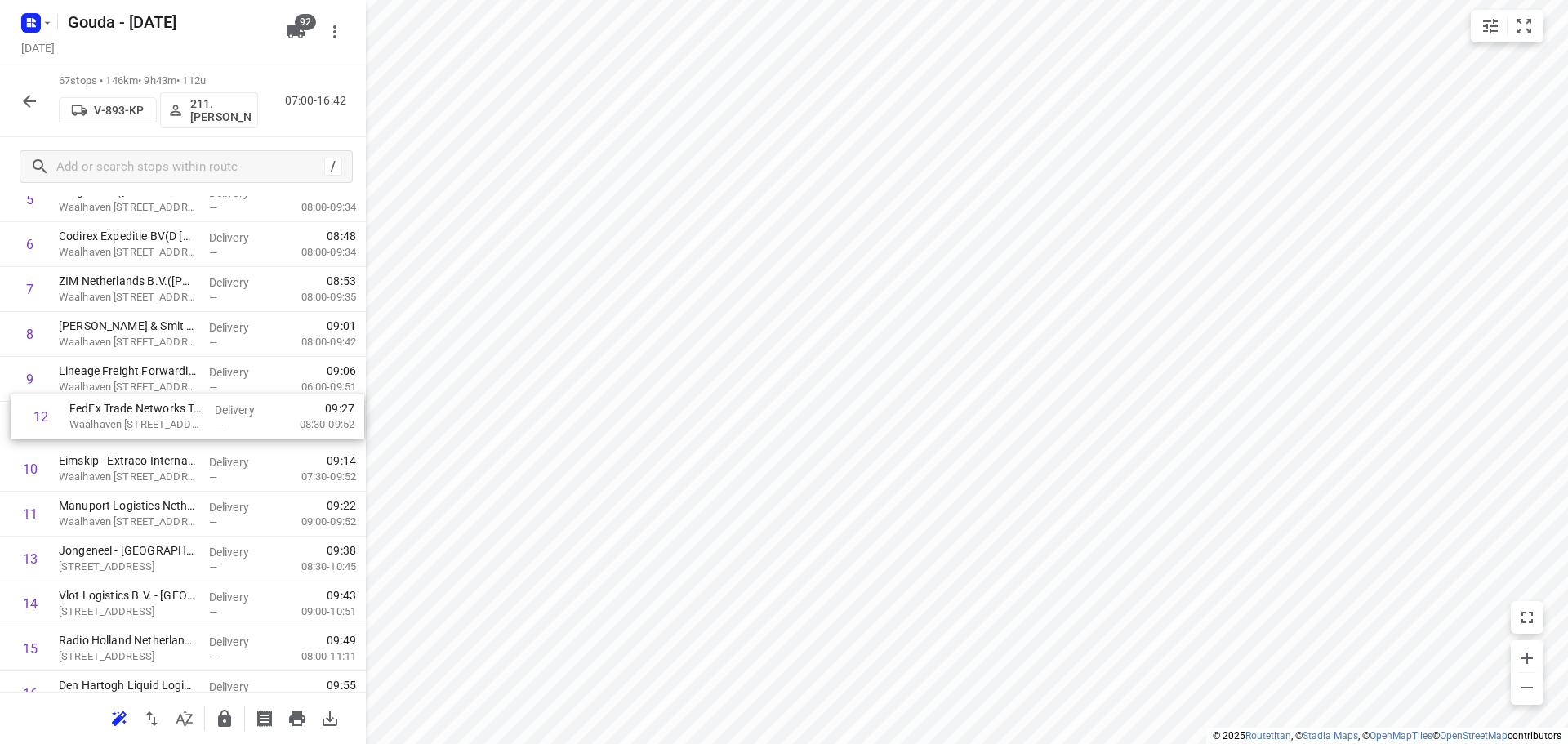
drag, startPoint x: 176, startPoint y: 528, endPoint x: 185, endPoint y: 420, distance: 108.4
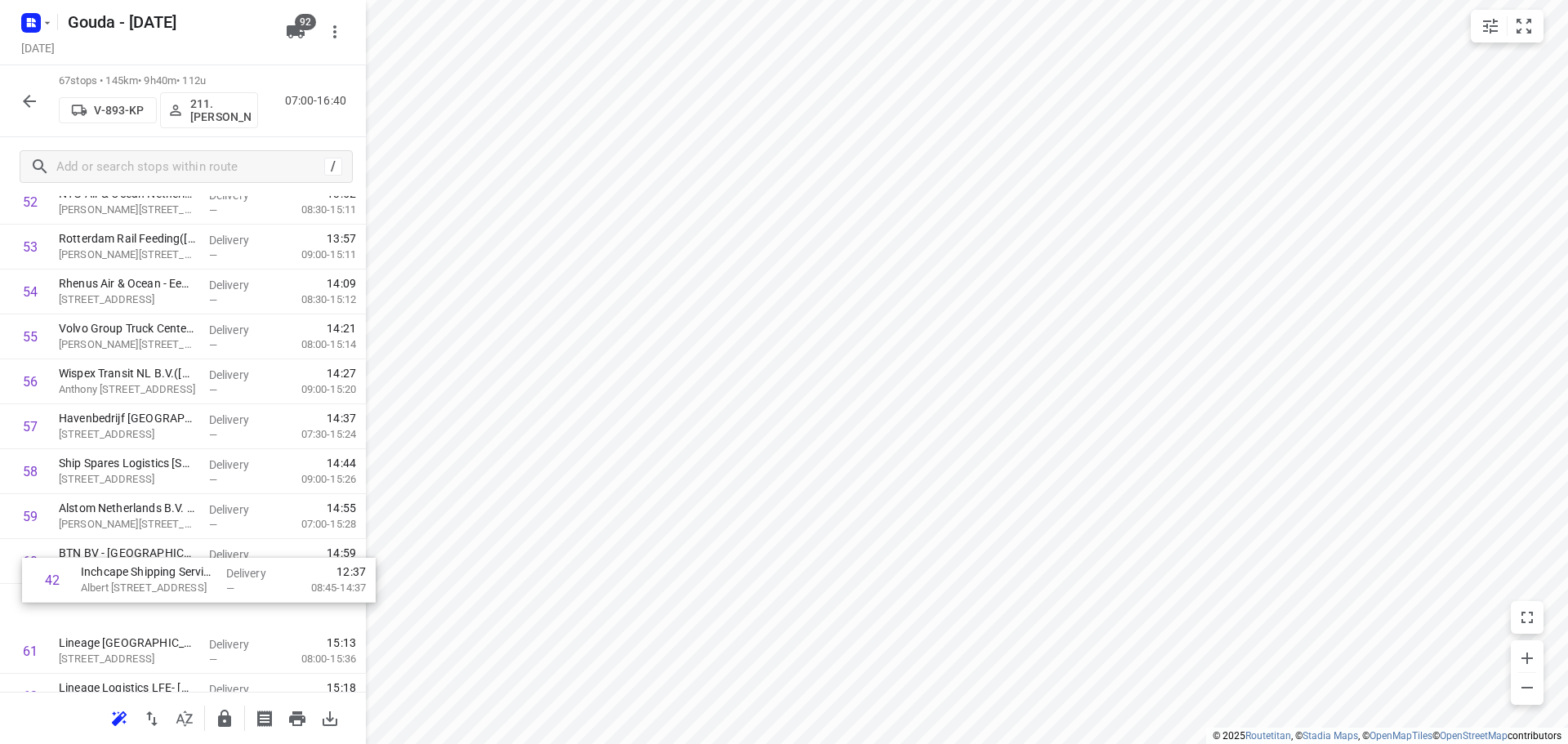
scroll to position [2397, 0]
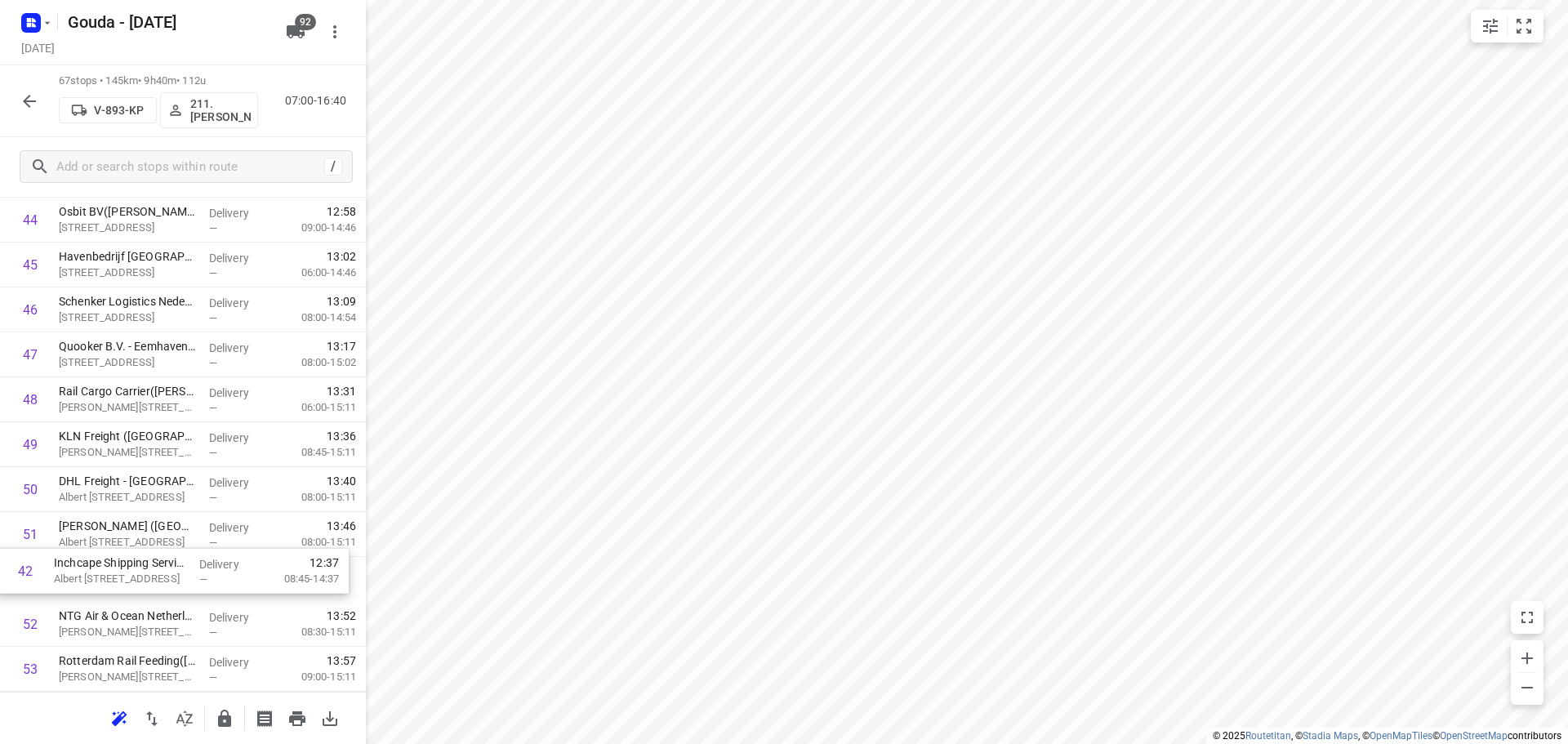
drag, startPoint x: 129, startPoint y: 235, endPoint x: 122, endPoint y: 586, distance: 351.1
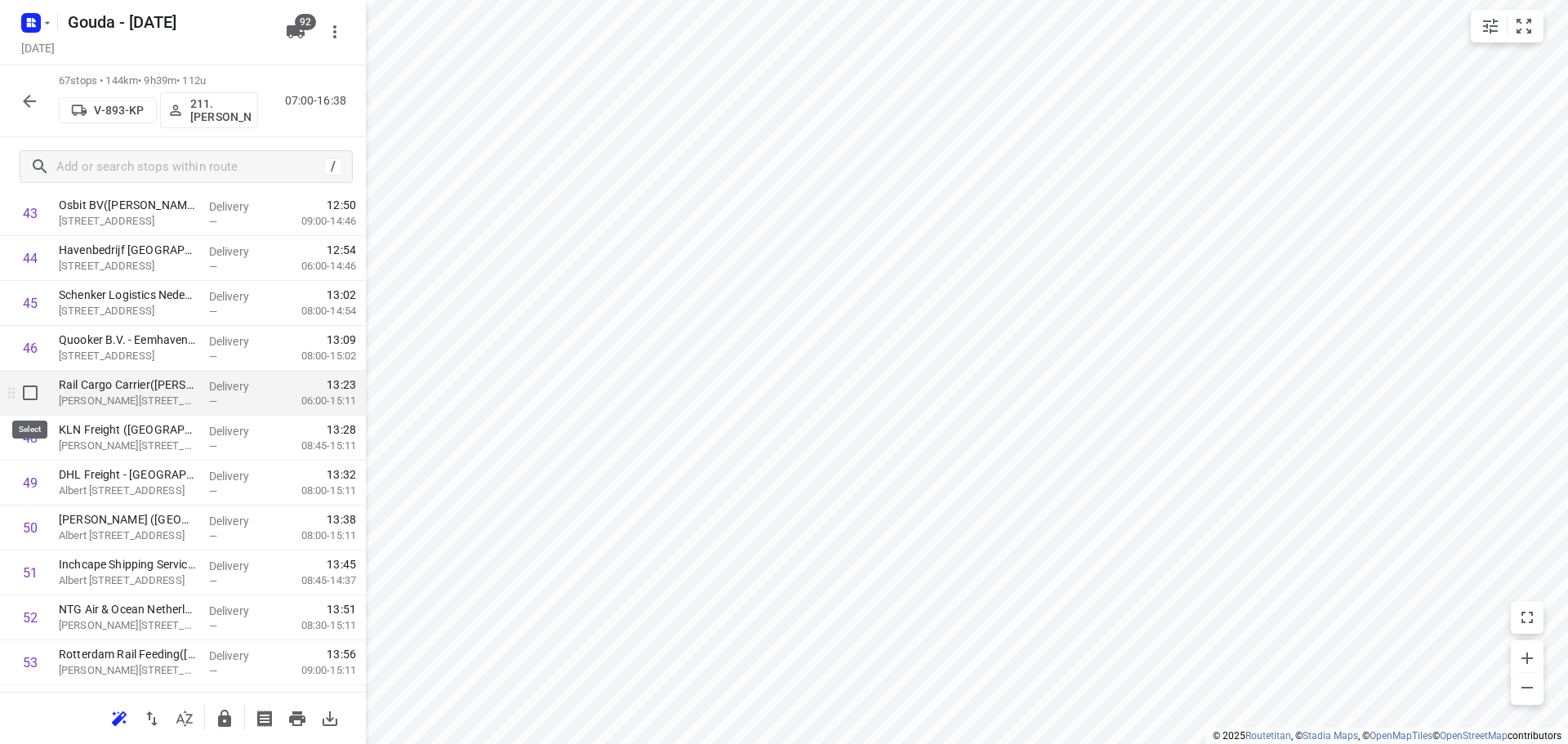
click at [31, 386] on input "checkbox" at bounding box center [30, 393] width 33 height 33
checkbox input "true"
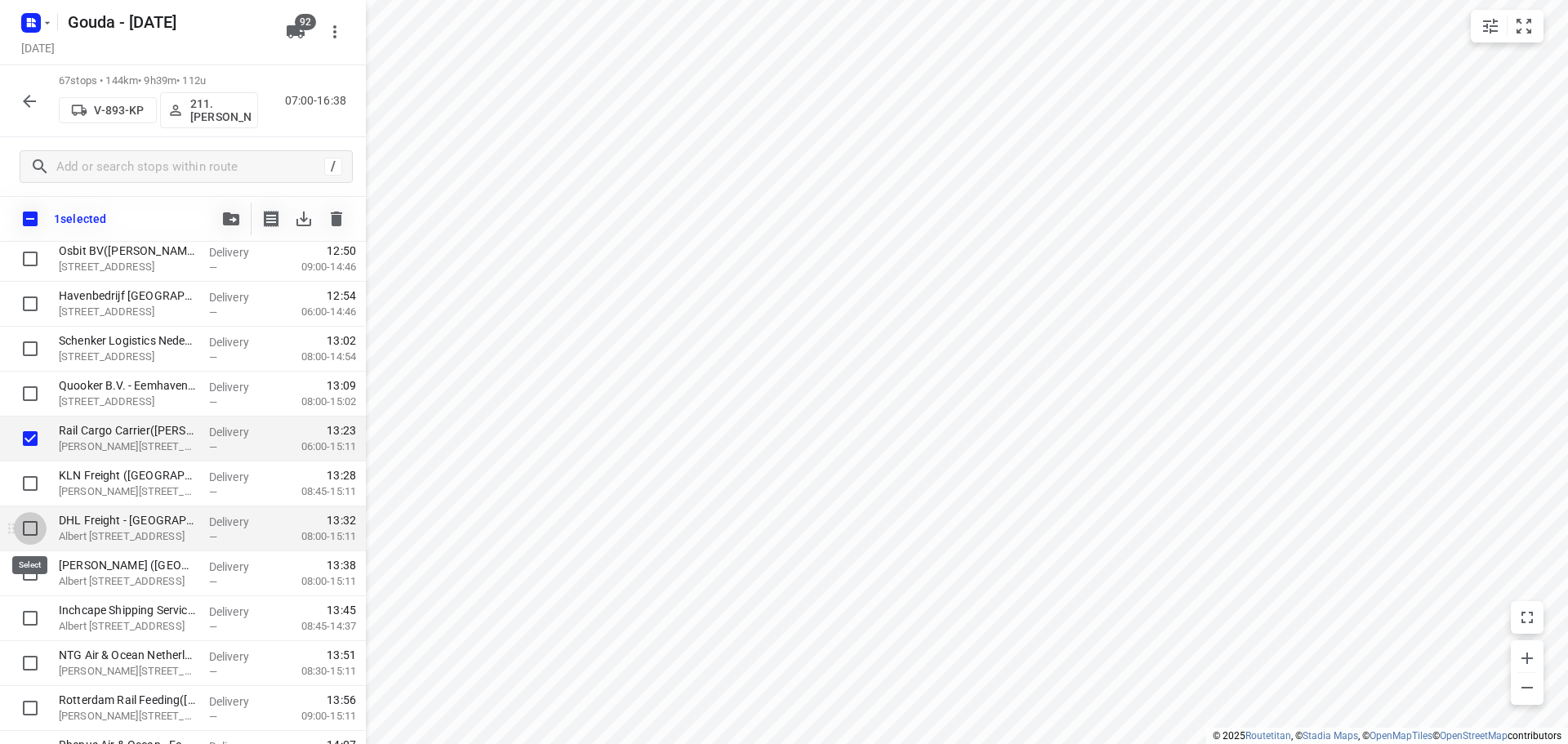
click at [18, 524] on input "checkbox" at bounding box center [30, 528] width 33 height 33
checkbox input "true"
click at [29, 473] on input "checkbox" at bounding box center [30, 484] width 33 height 33
checkbox input "true"
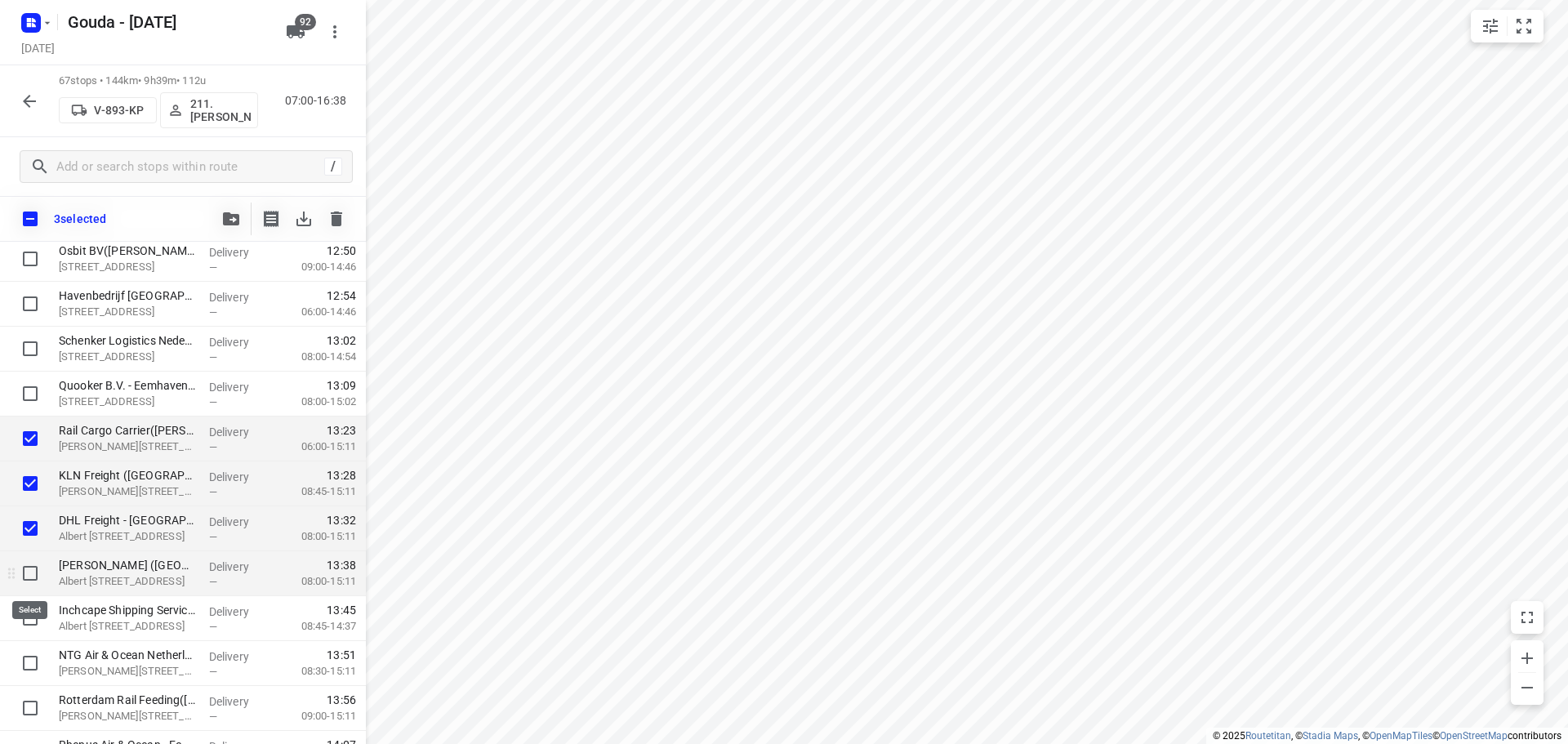
click at [31, 574] on input "checkbox" at bounding box center [30, 573] width 33 height 33
checkbox input "true"
click at [24, 633] on input "checkbox" at bounding box center [30, 618] width 33 height 33
checkbox input "true"
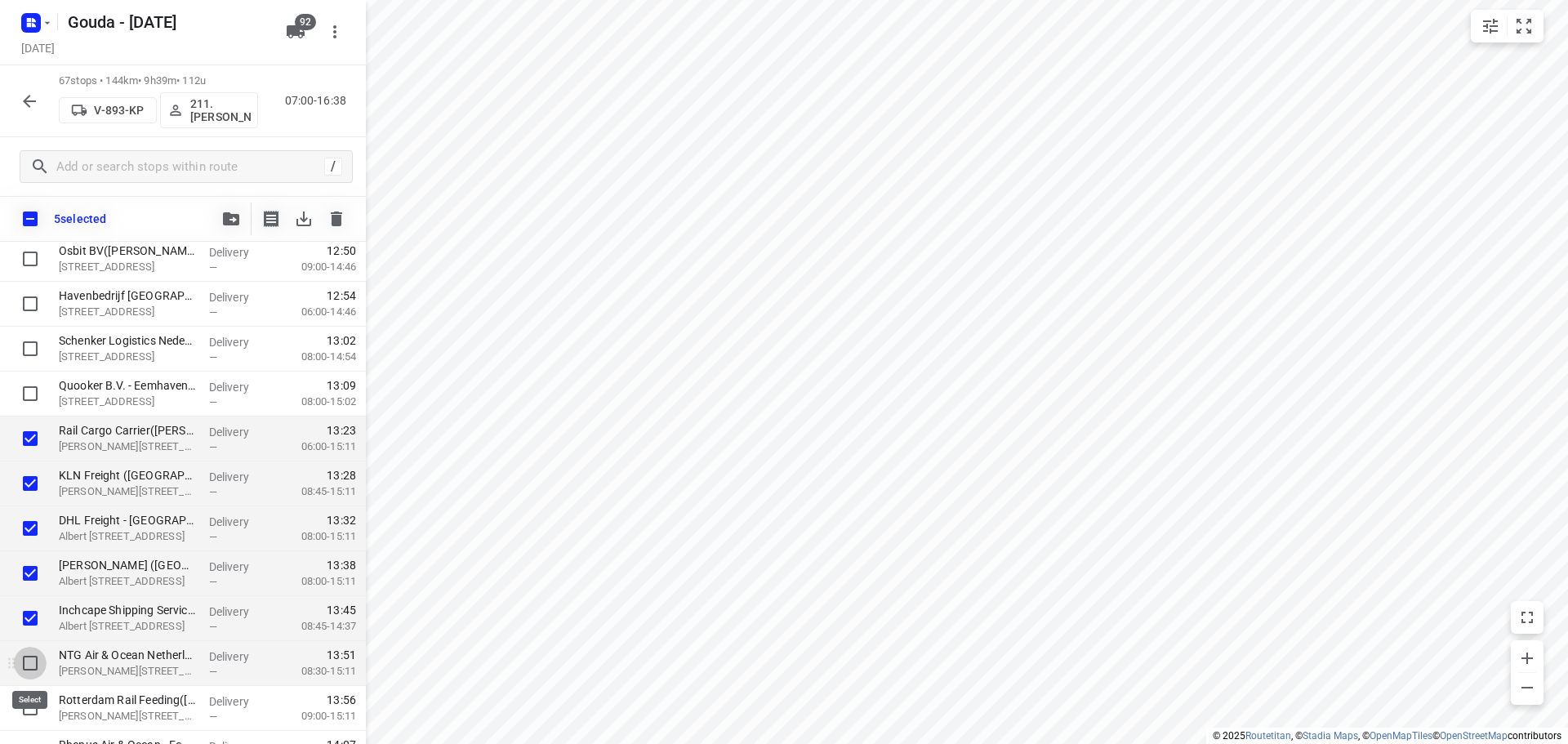
click at [32, 665] on input "checkbox" at bounding box center [30, 663] width 33 height 33
checkbox input "true"
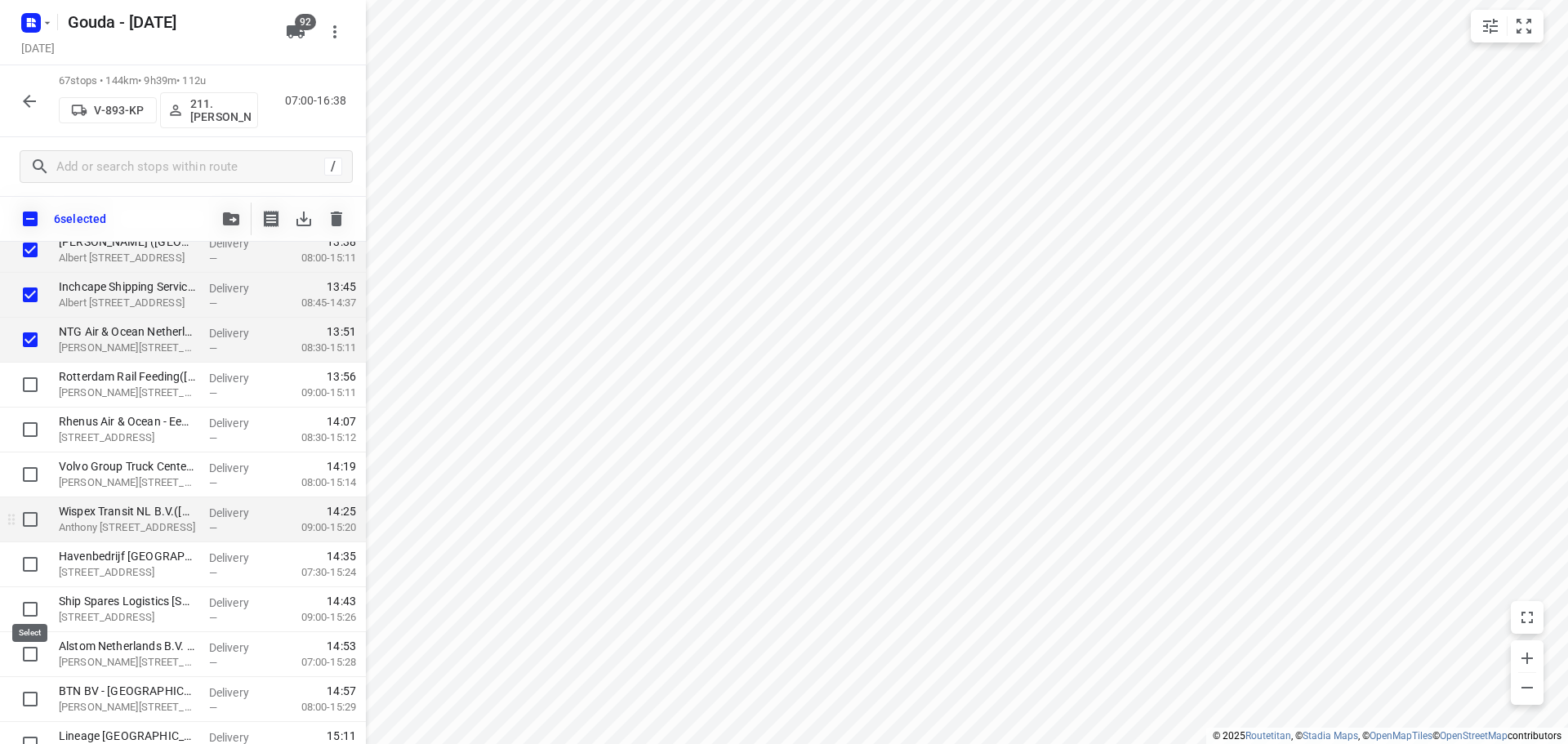
scroll to position [2348, 0]
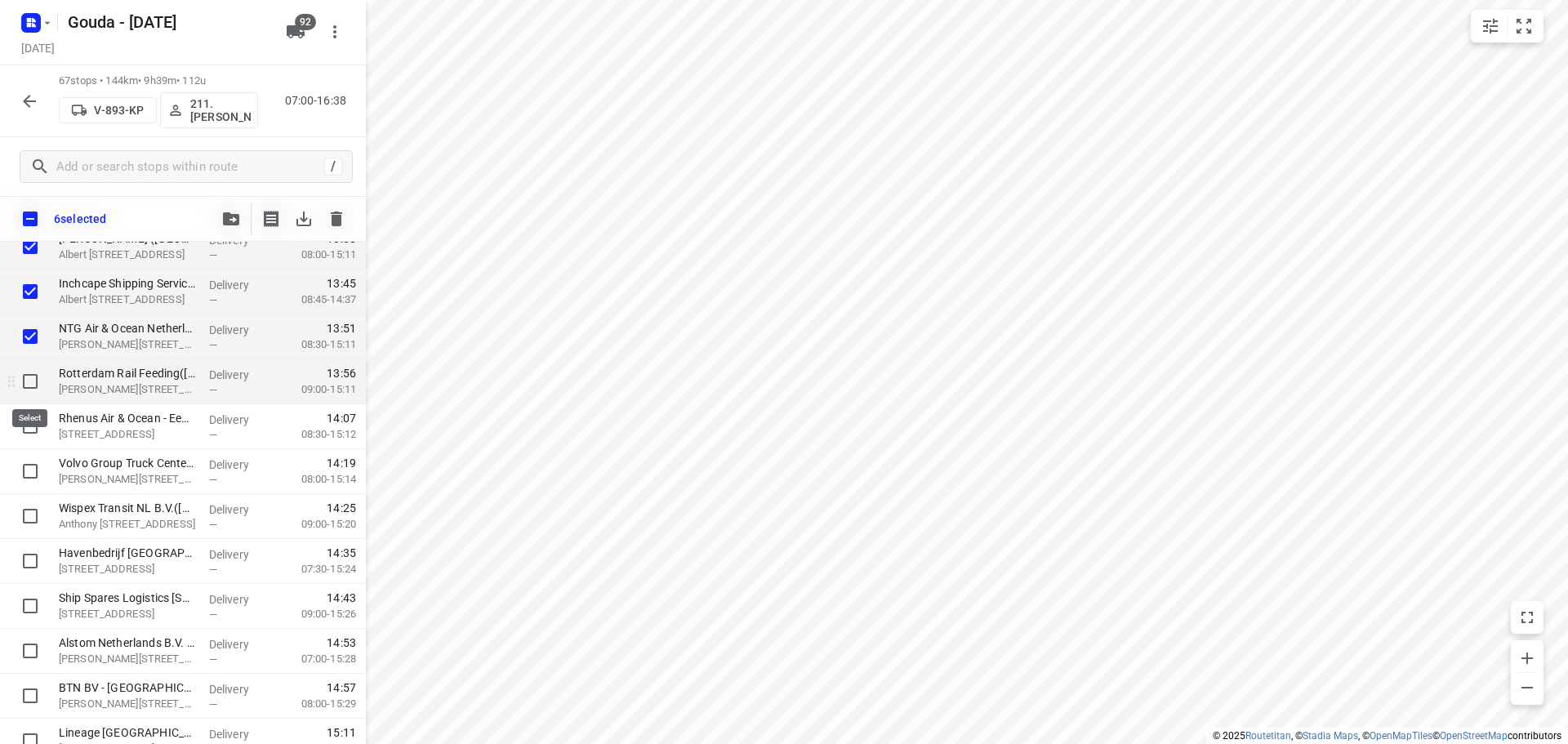
click at [19, 382] on input "checkbox" at bounding box center [30, 381] width 33 height 33
checkbox input "true"
click at [30, 458] on input "checkbox" at bounding box center [30, 471] width 33 height 33
checkbox input "true"
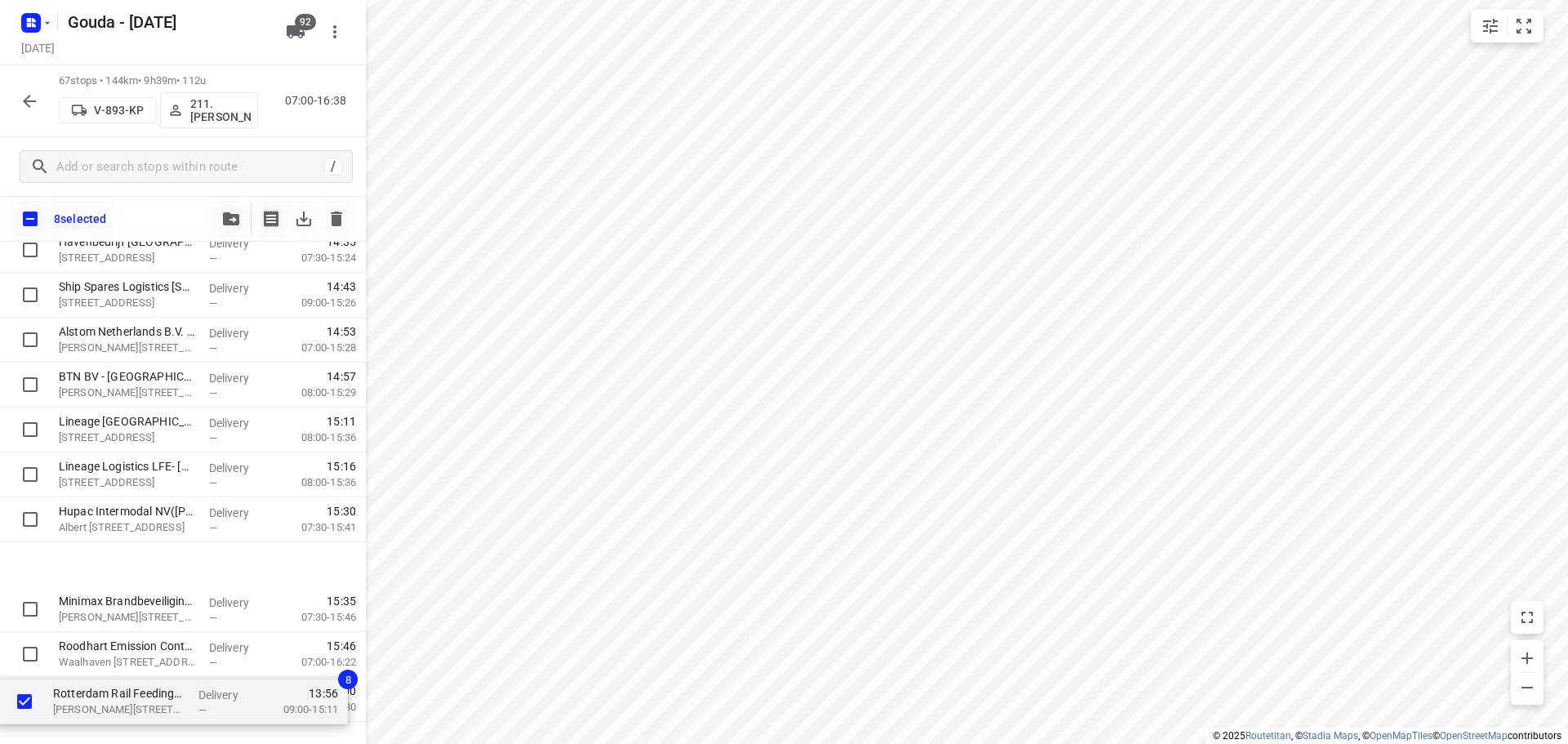
scroll to position [2682, 0]
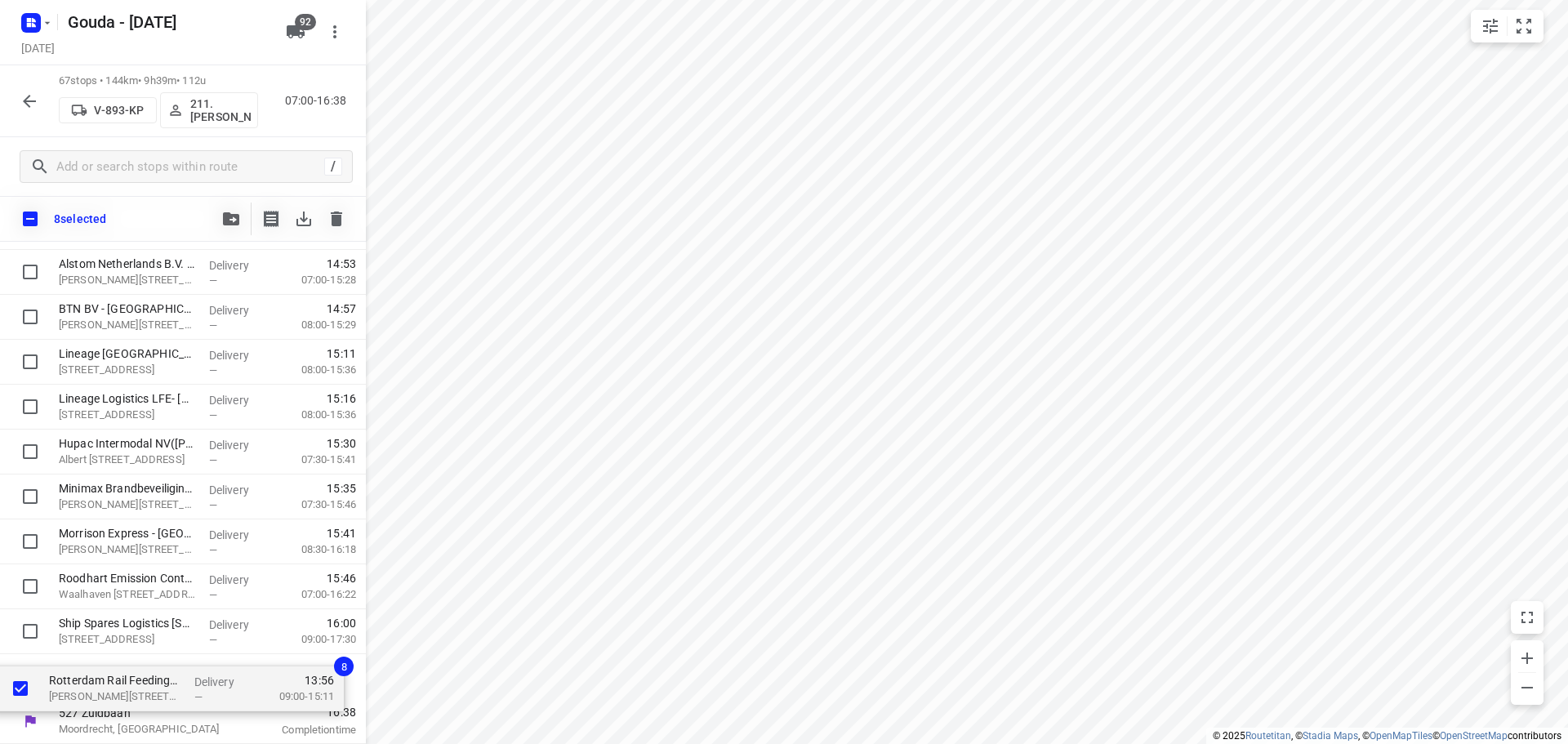
drag, startPoint x: 120, startPoint y: 373, endPoint x: 113, endPoint y: 680, distance: 307.1
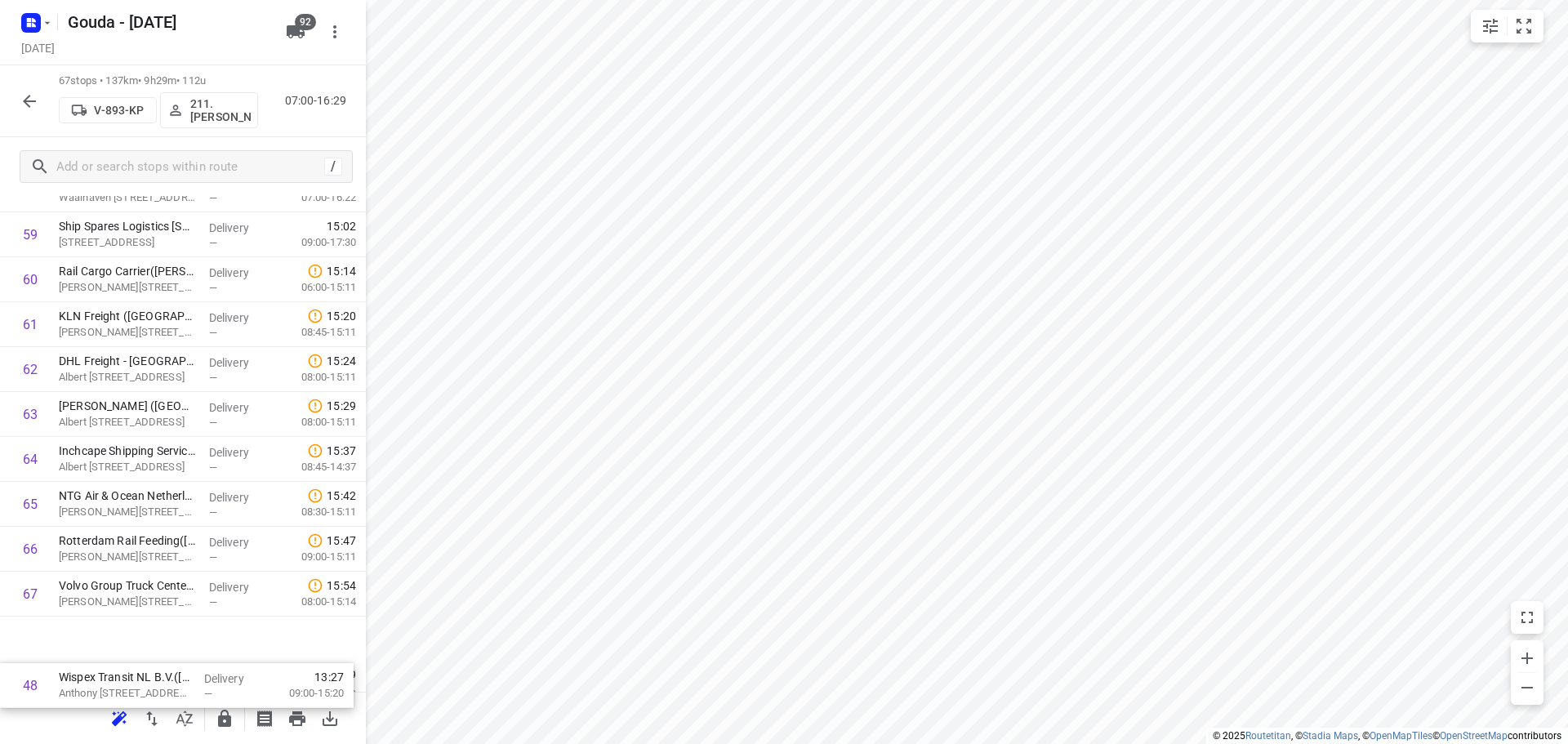
scroll to position [2689, 0]
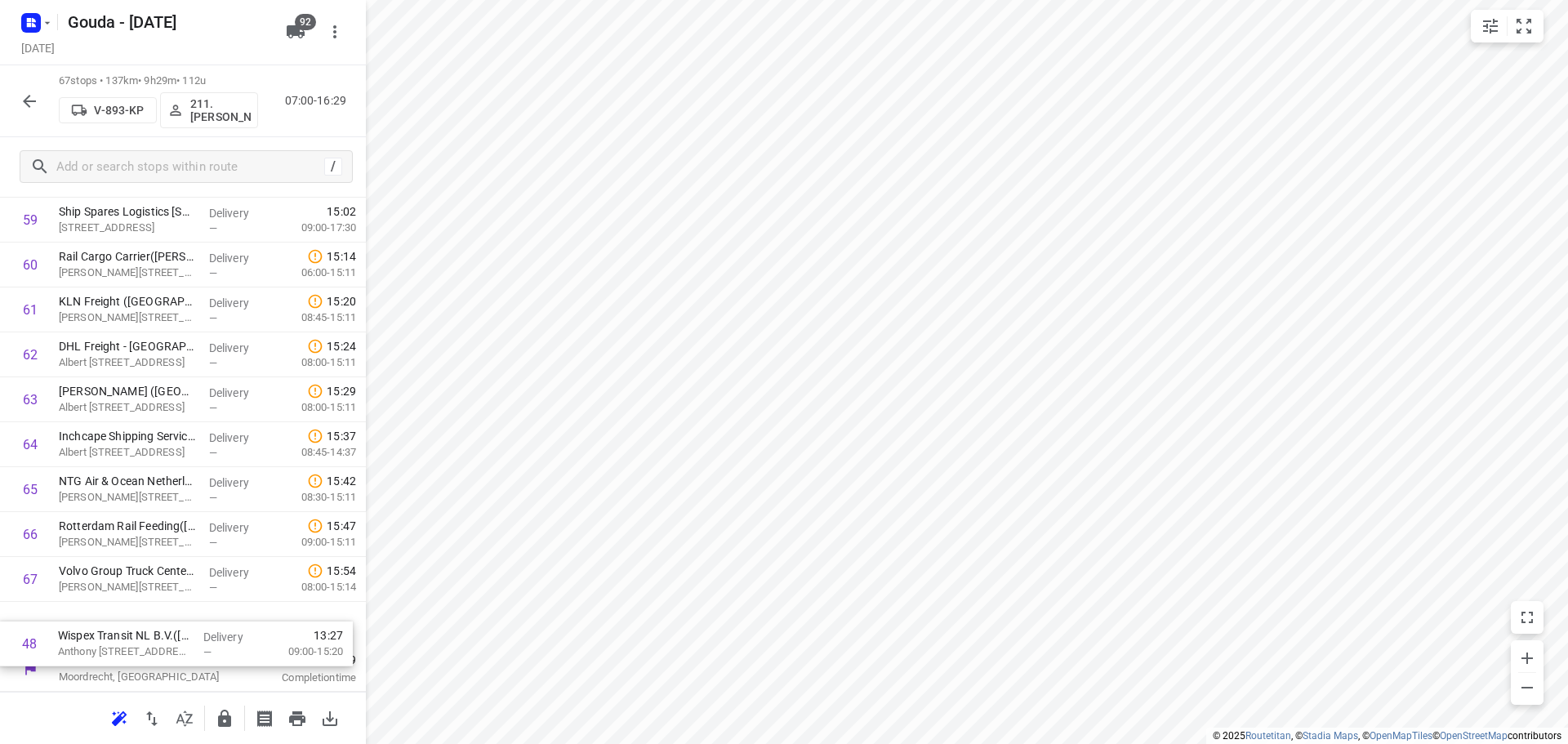
drag, startPoint x: 161, startPoint y: 607, endPoint x: 172, endPoint y: 643, distance: 37.6
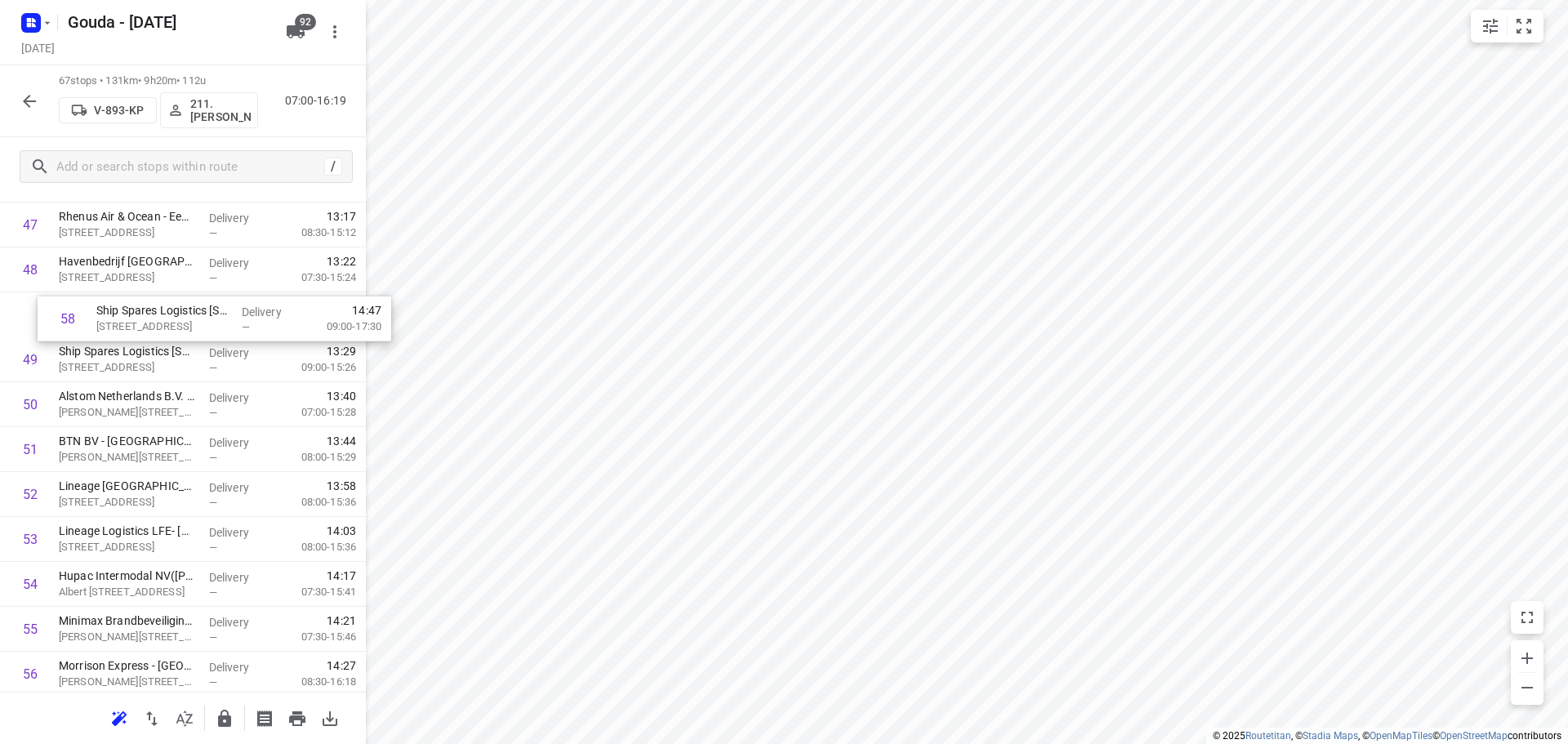
scroll to position [2183, 0]
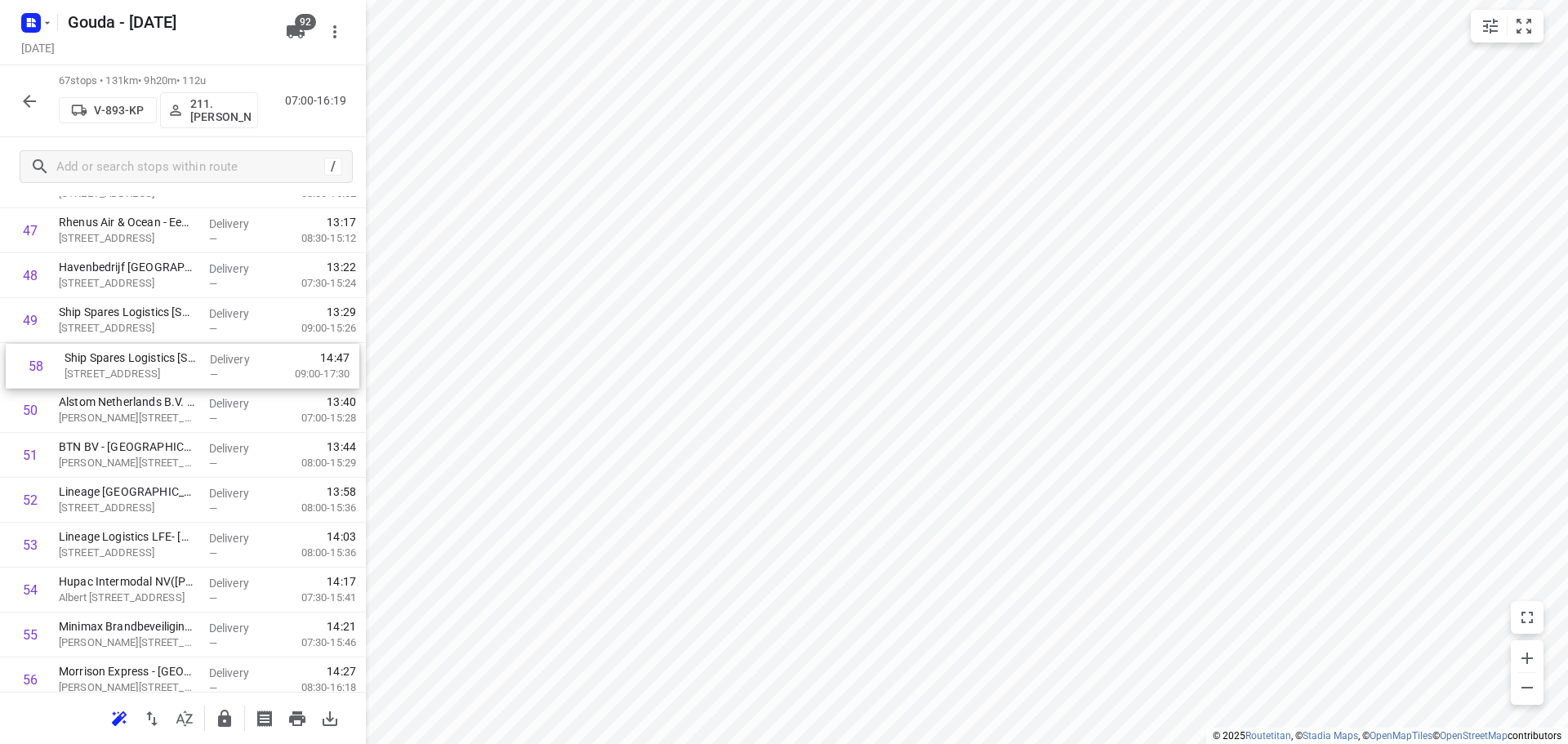
drag, startPoint x: 133, startPoint y: 385, endPoint x: 133, endPoint y: 366, distance: 19.0
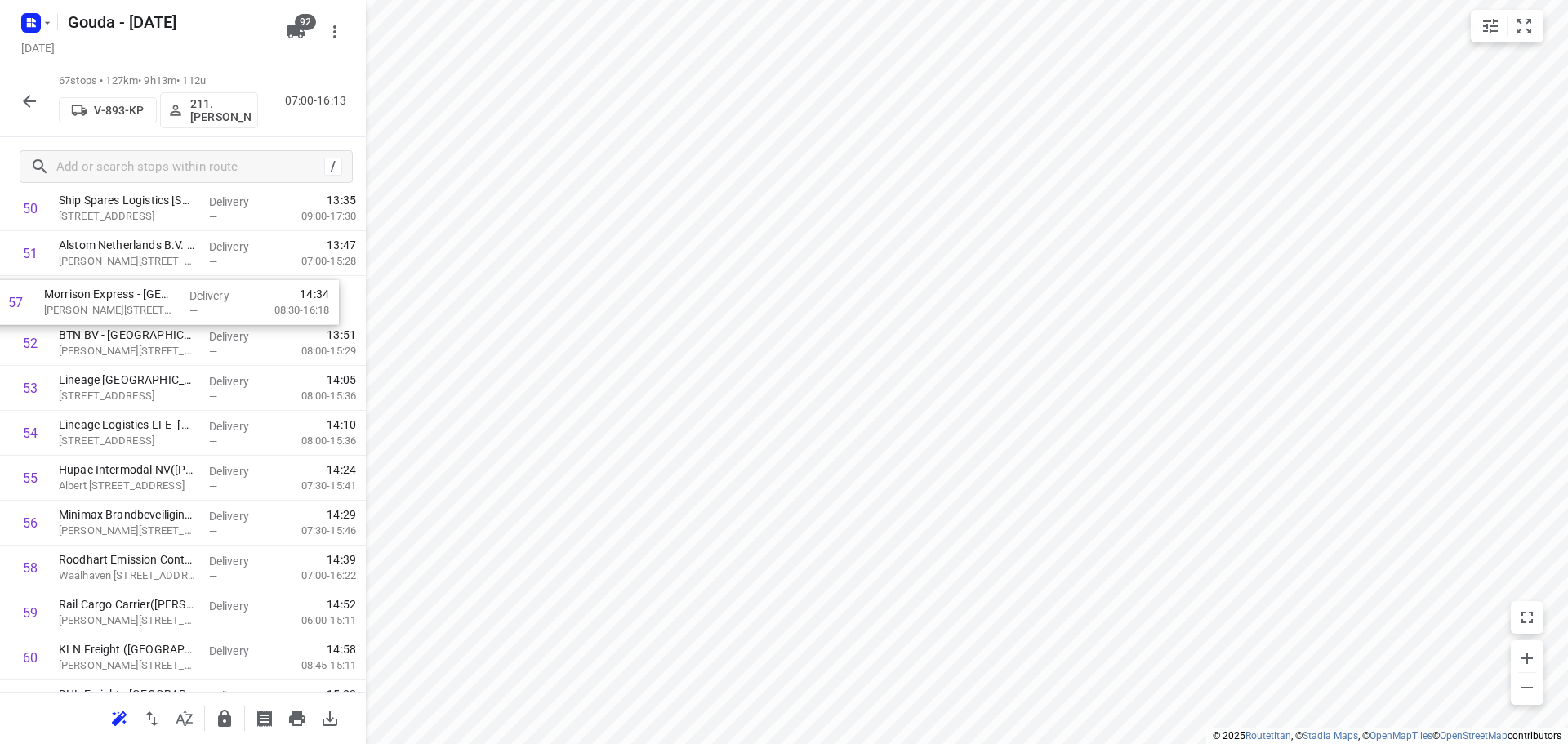
scroll to position [2340, 0]
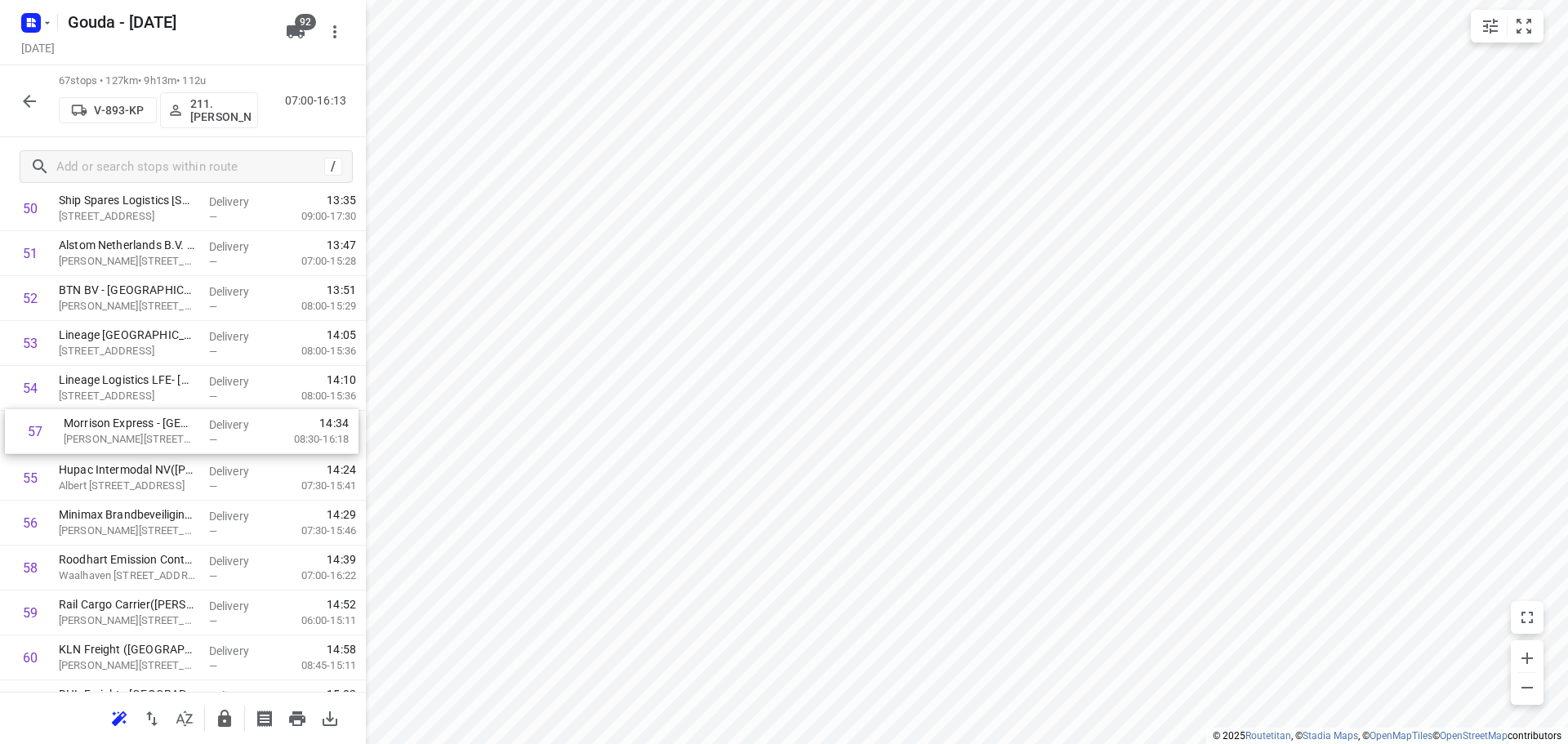
drag, startPoint x: 134, startPoint y: 521, endPoint x: 143, endPoint y: 435, distance: 86.5
drag, startPoint x: 118, startPoint y: 575, endPoint x: 122, endPoint y: 476, distance: 99.1
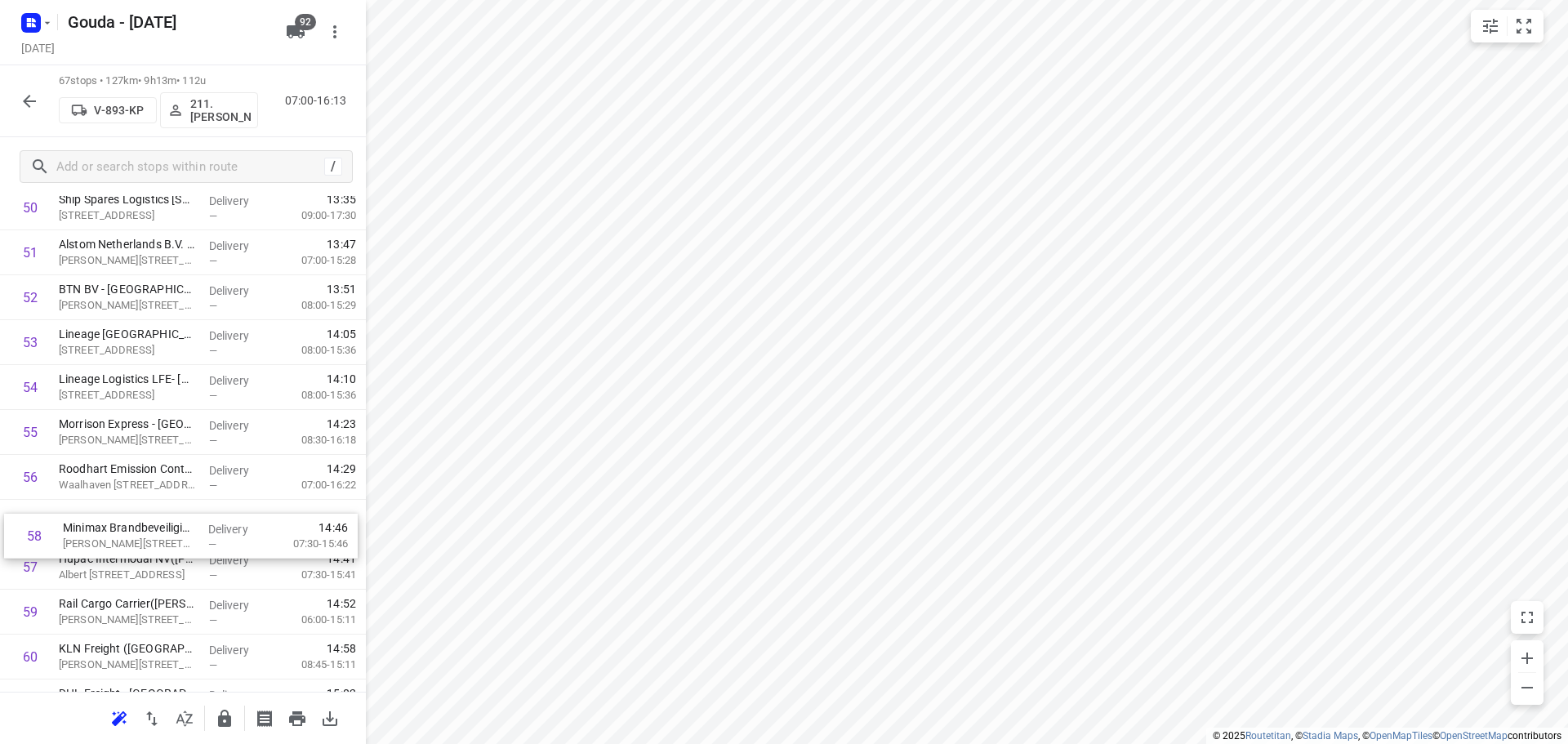
scroll to position [2342, 0]
drag, startPoint x: 151, startPoint y: 585, endPoint x: 161, endPoint y: 525, distance: 60.8
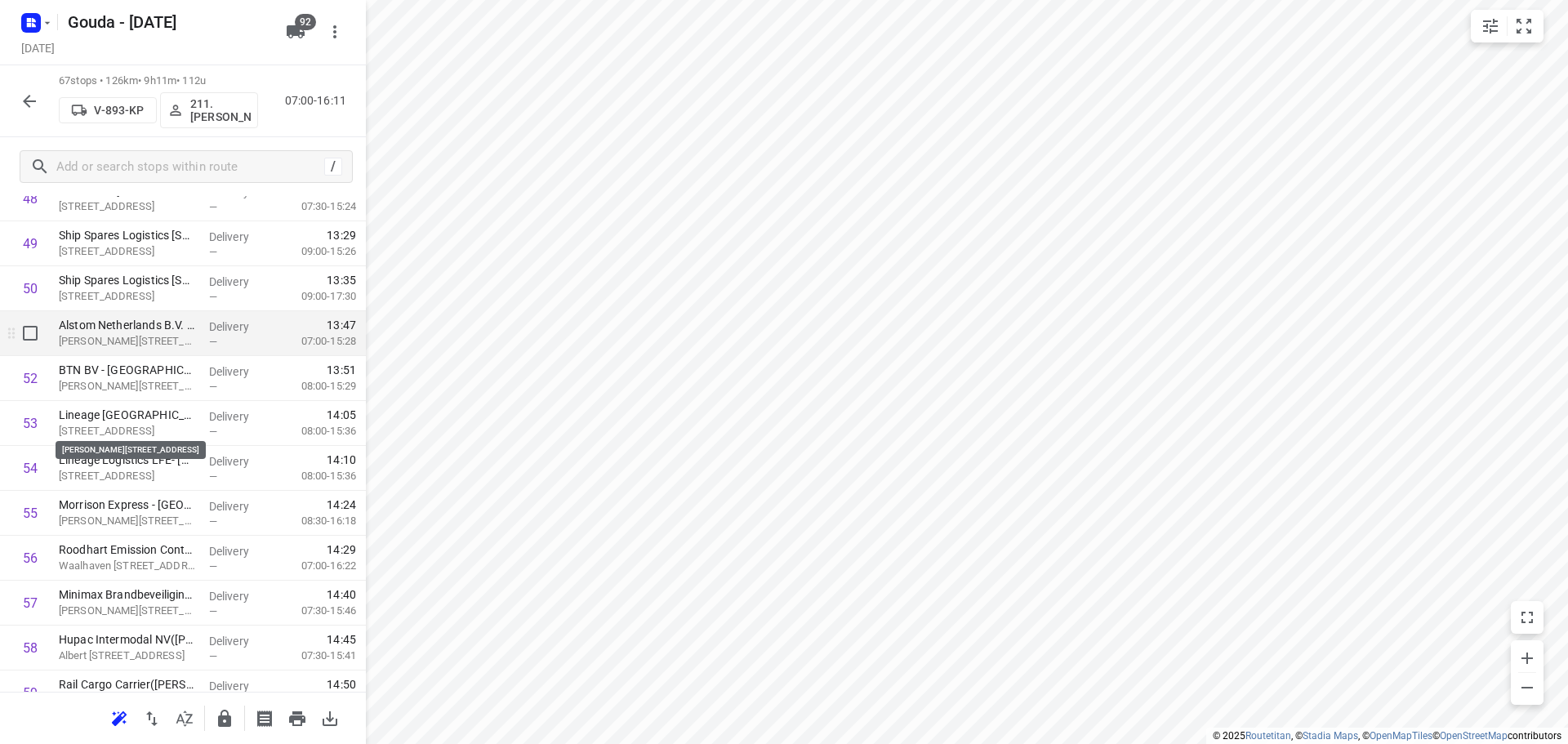
scroll to position [2178, 0]
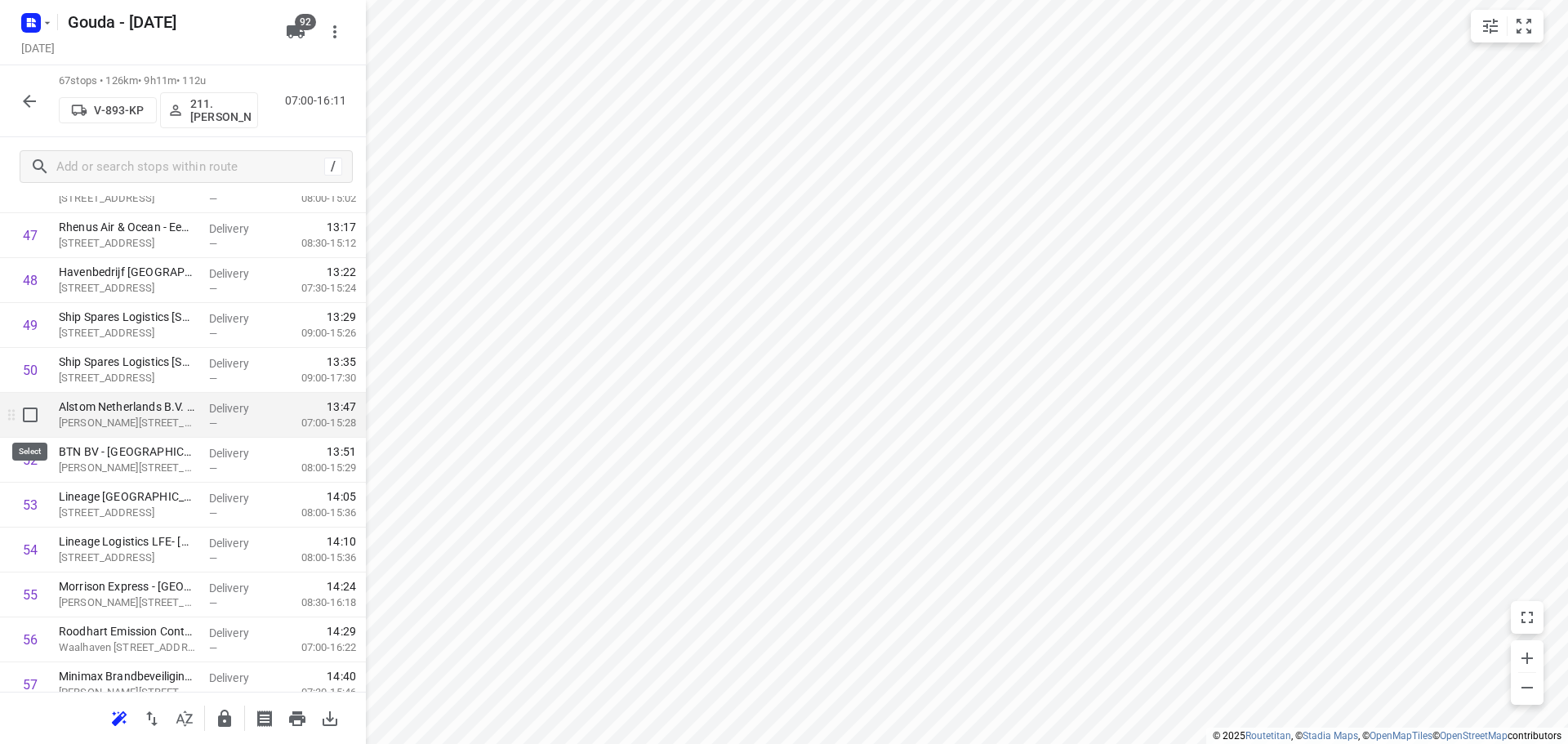
click at [28, 422] on input "checkbox" at bounding box center [30, 414] width 33 height 33
checkbox input "true"
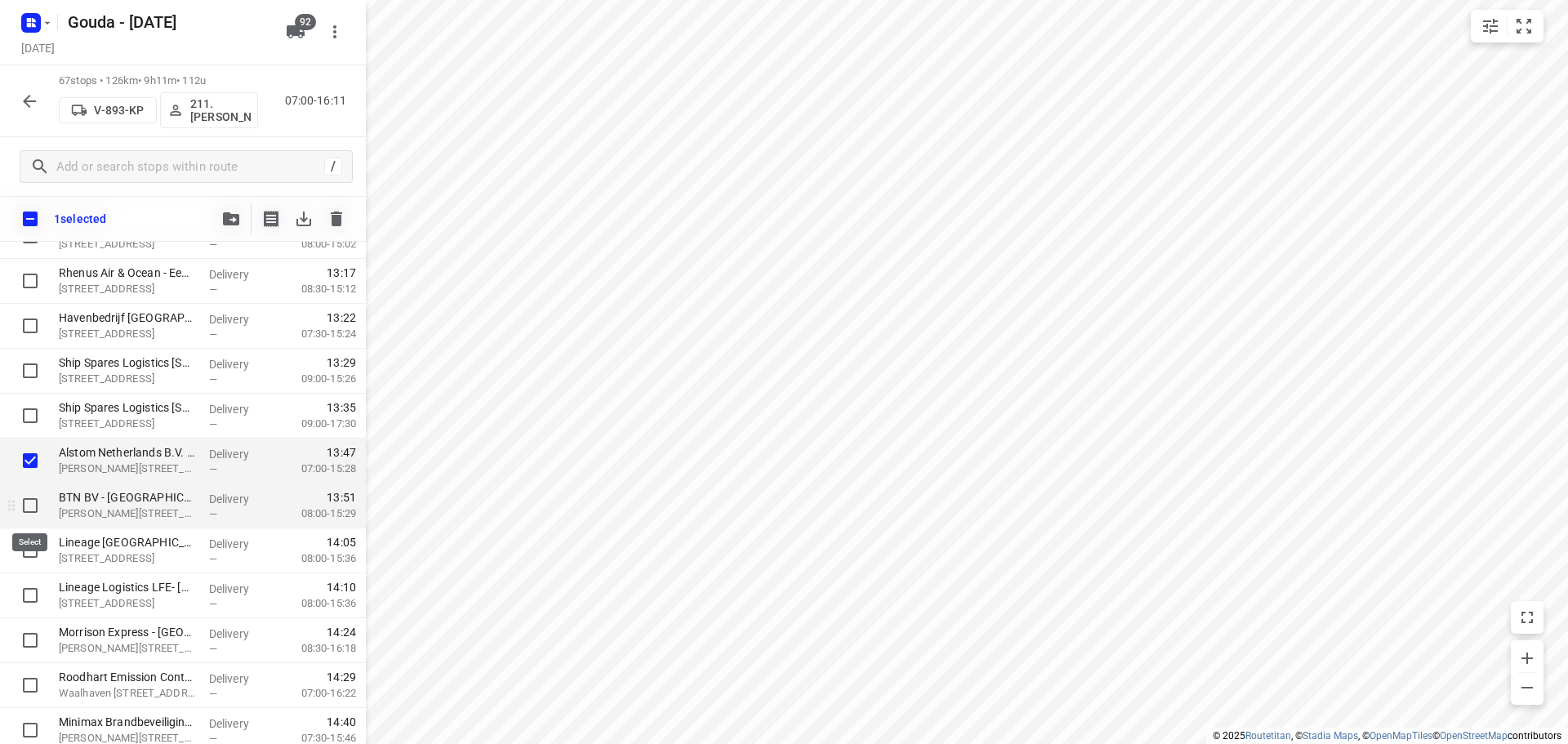
click at [23, 512] on input "checkbox" at bounding box center [30, 505] width 33 height 33
checkbox input "true"
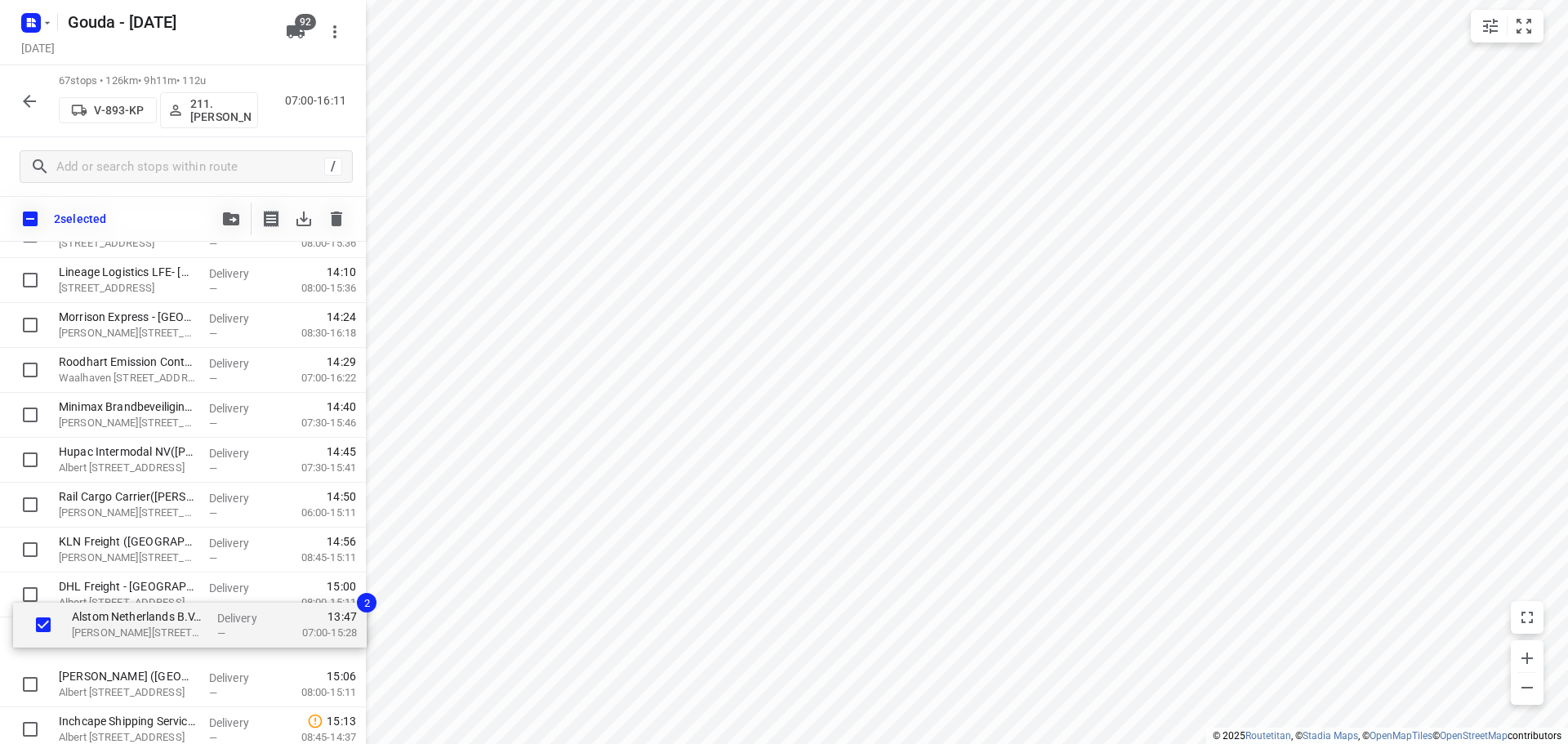
scroll to position [2450, 0]
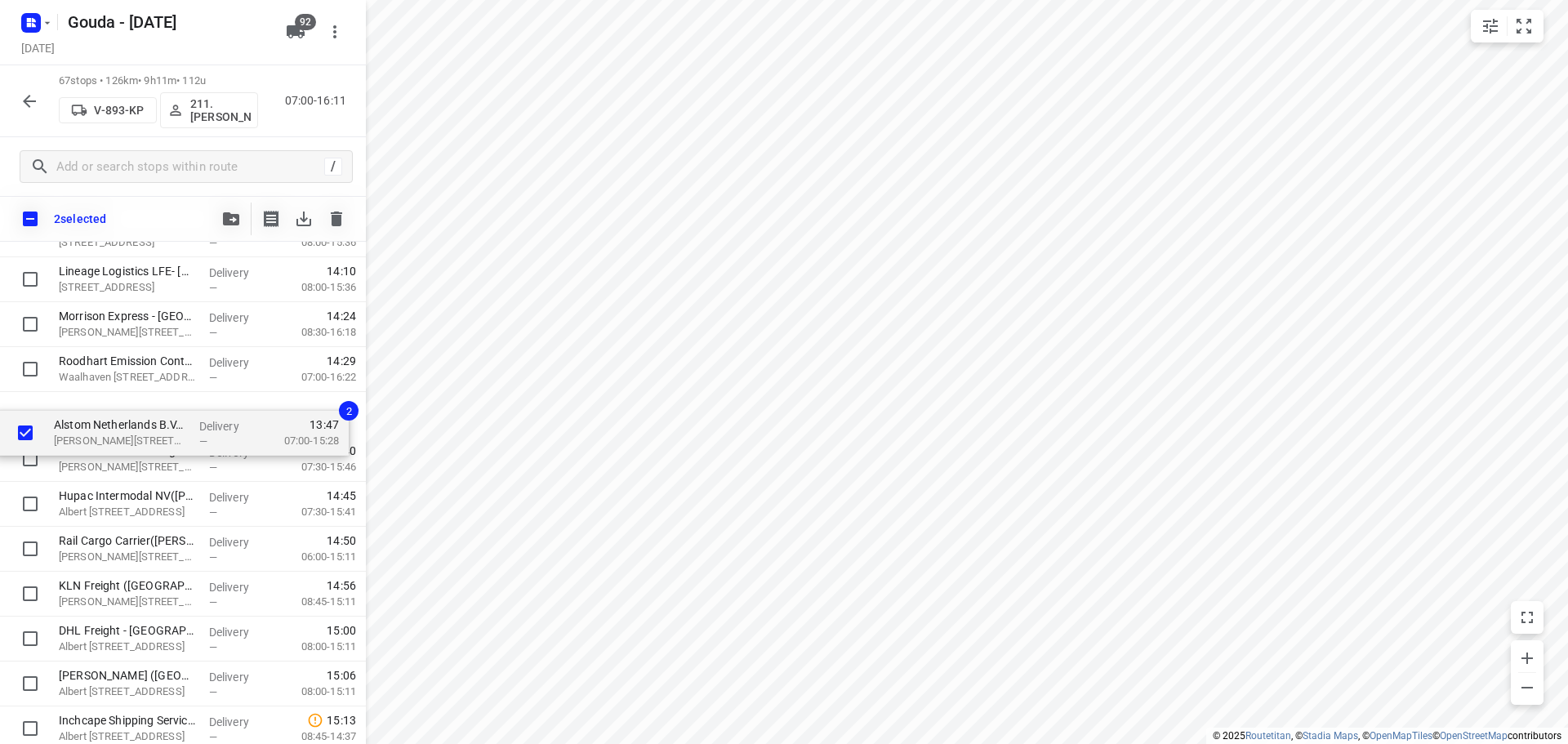
drag, startPoint x: 130, startPoint y: 455, endPoint x: 125, endPoint y: 430, distance: 25.5
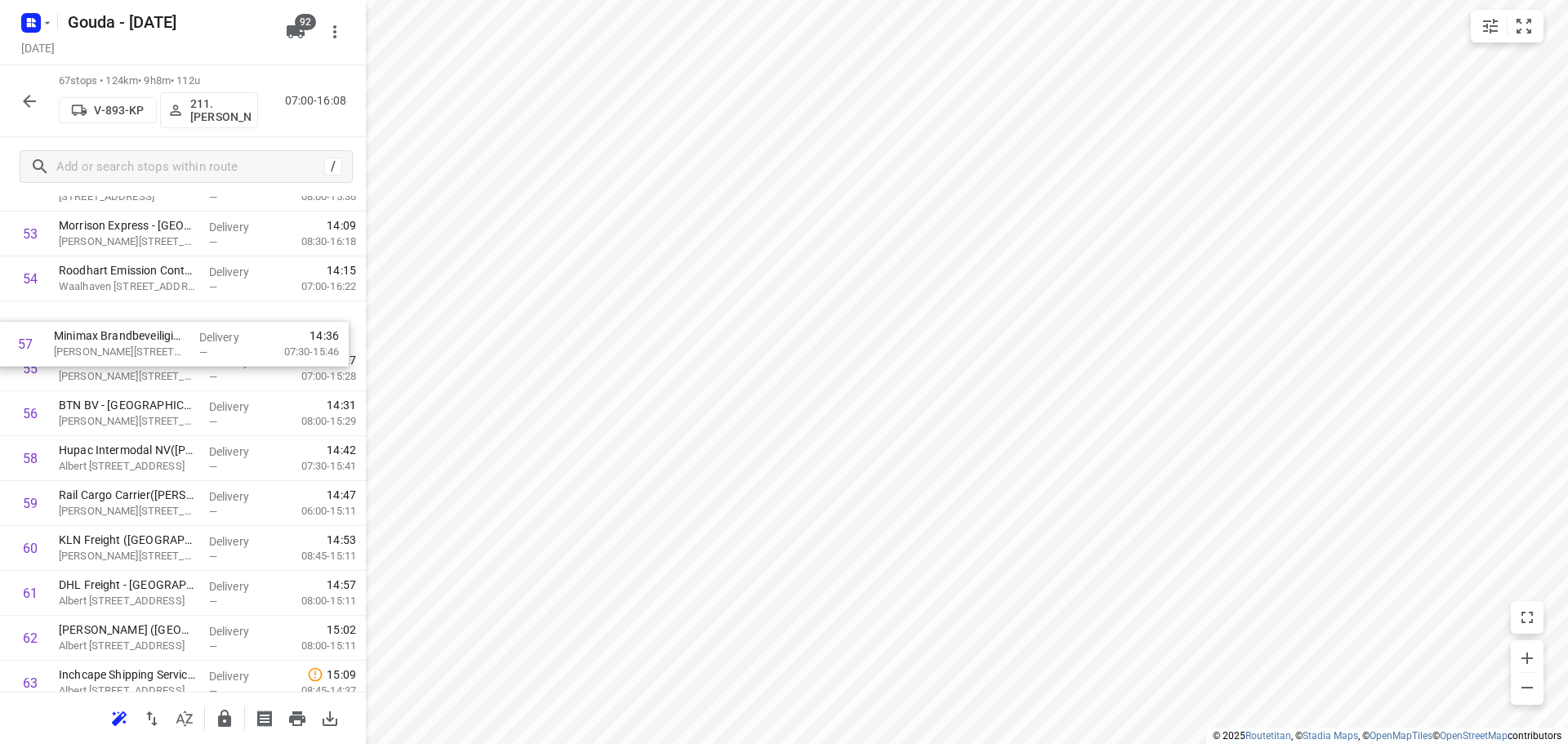
drag, startPoint x: 144, startPoint y: 427, endPoint x: 144, endPoint y: 353, distance: 74.0
drag, startPoint x: 160, startPoint y: 468, endPoint x: 173, endPoint y: 384, distance: 85.0
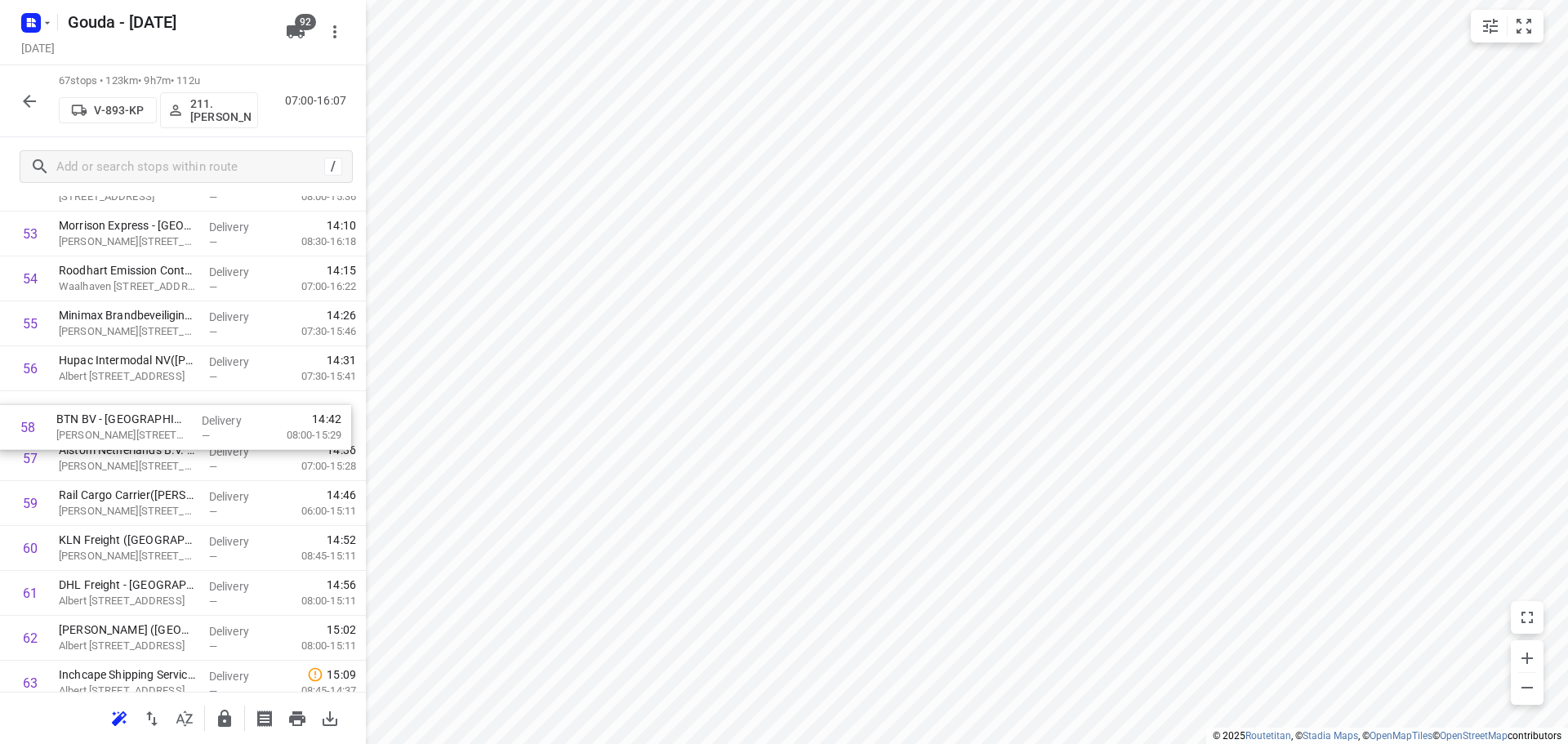
drag, startPoint x: 215, startPoint y: 461, endPoint x: 216, endPoint y: 405, distance: 56.0
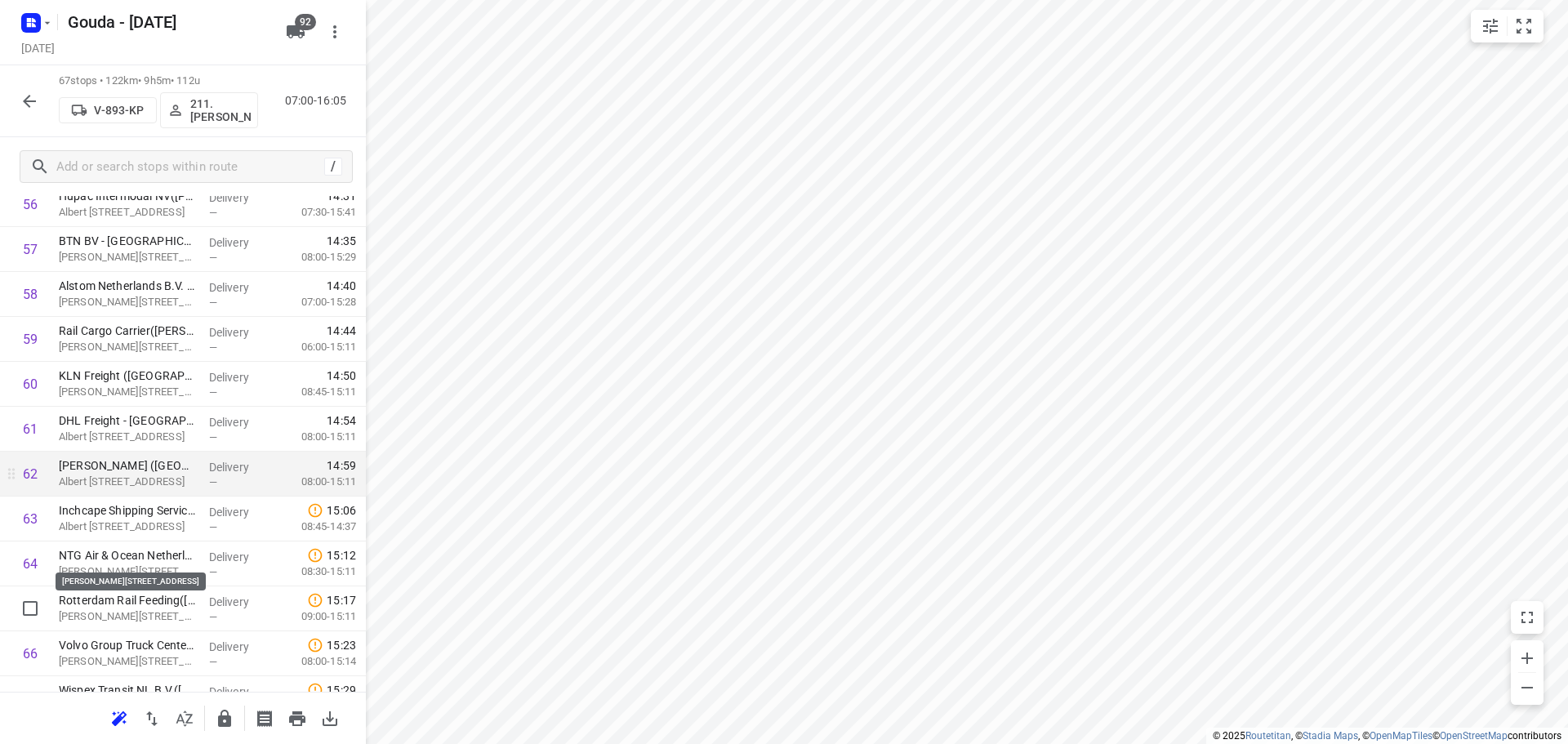
scroll to position [2689, 0]
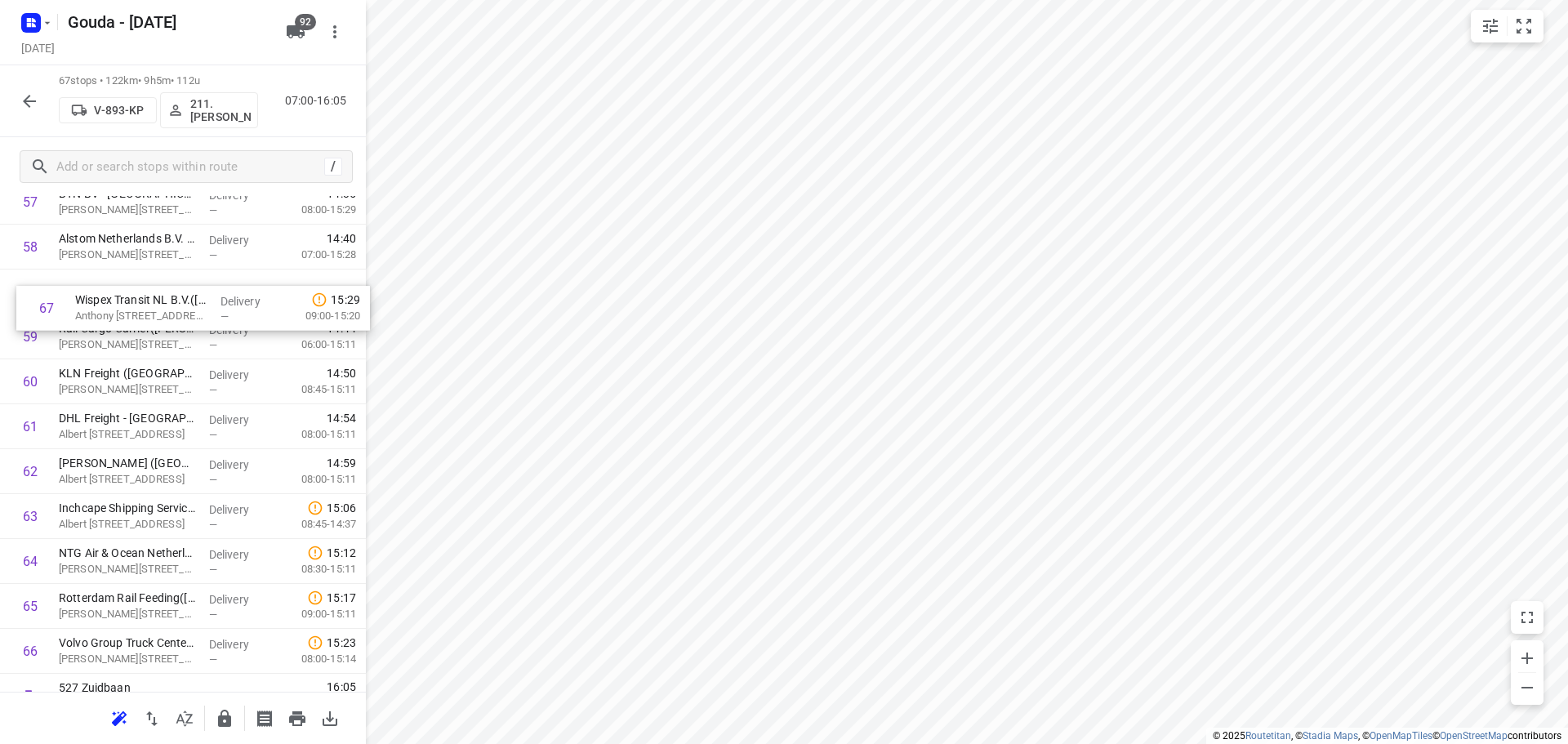
drag, startPoint x: 126, startPoint y: 628, endPoint x: 142, endPoint y: 306, distance: 322.4
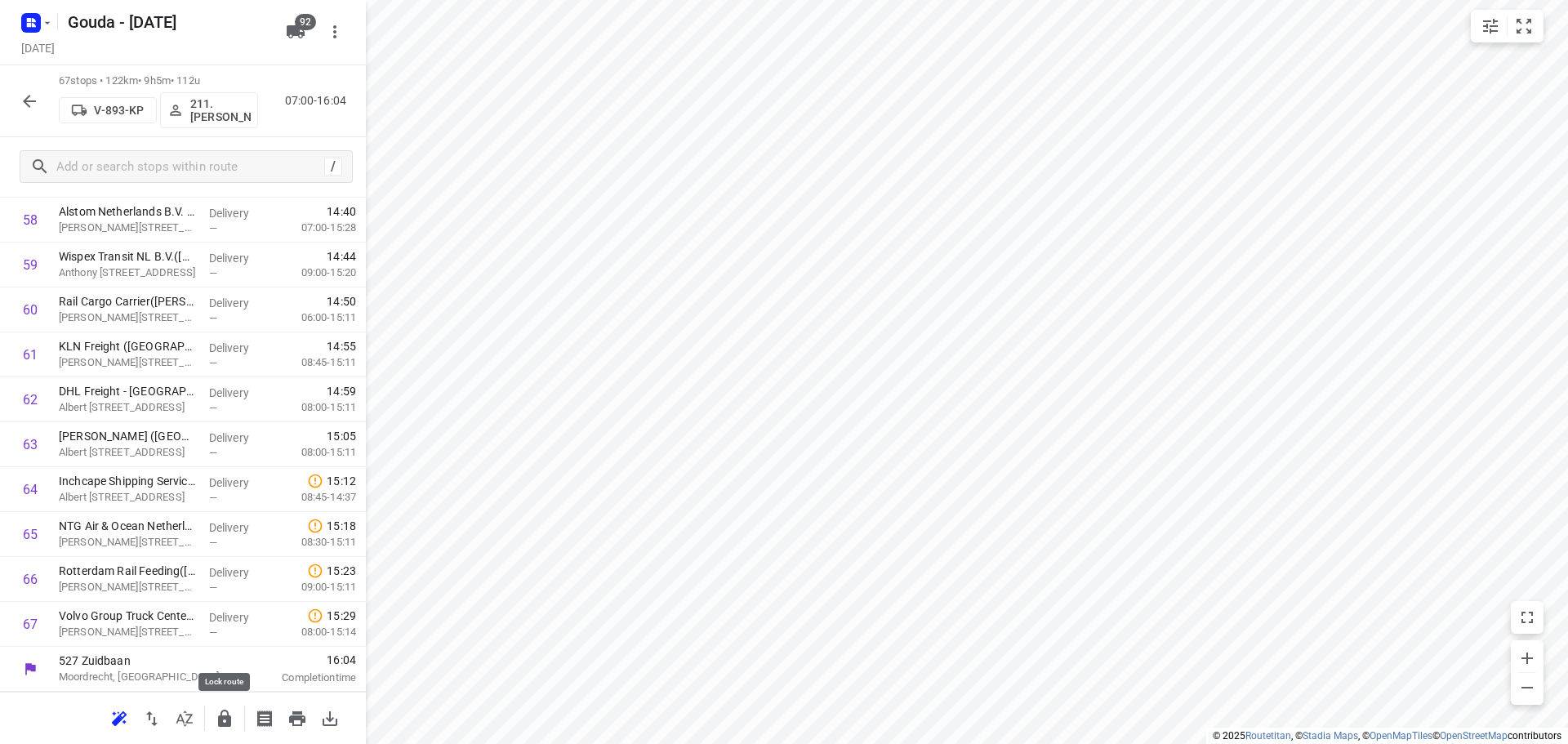
click at [218, 718] on icon "button" at bounding box center [224, 719] width 20 height 20
click at [22, 100] on icon "button" at bounding box center [29, 101] width 20 height 20
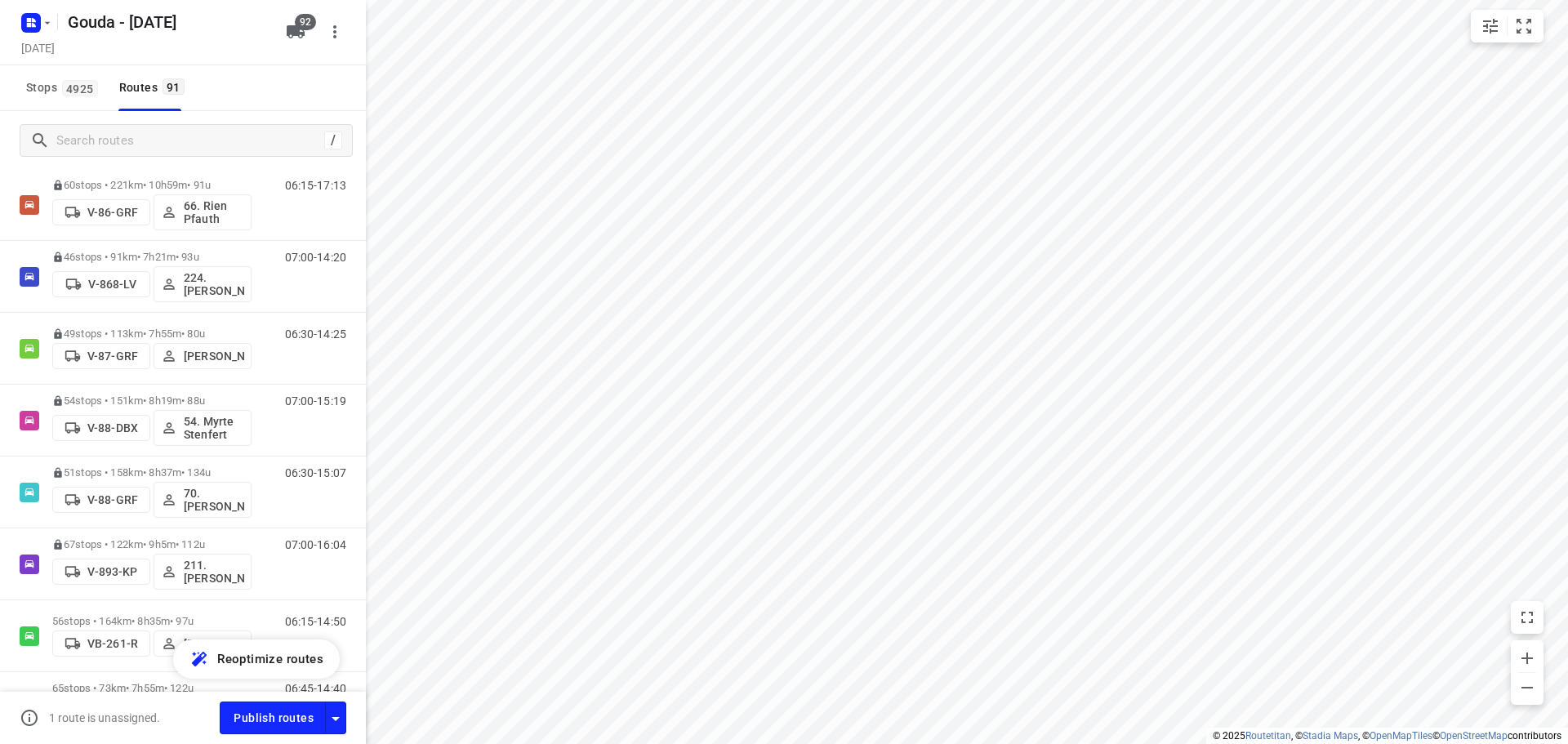
scroll to position [3105, 0]
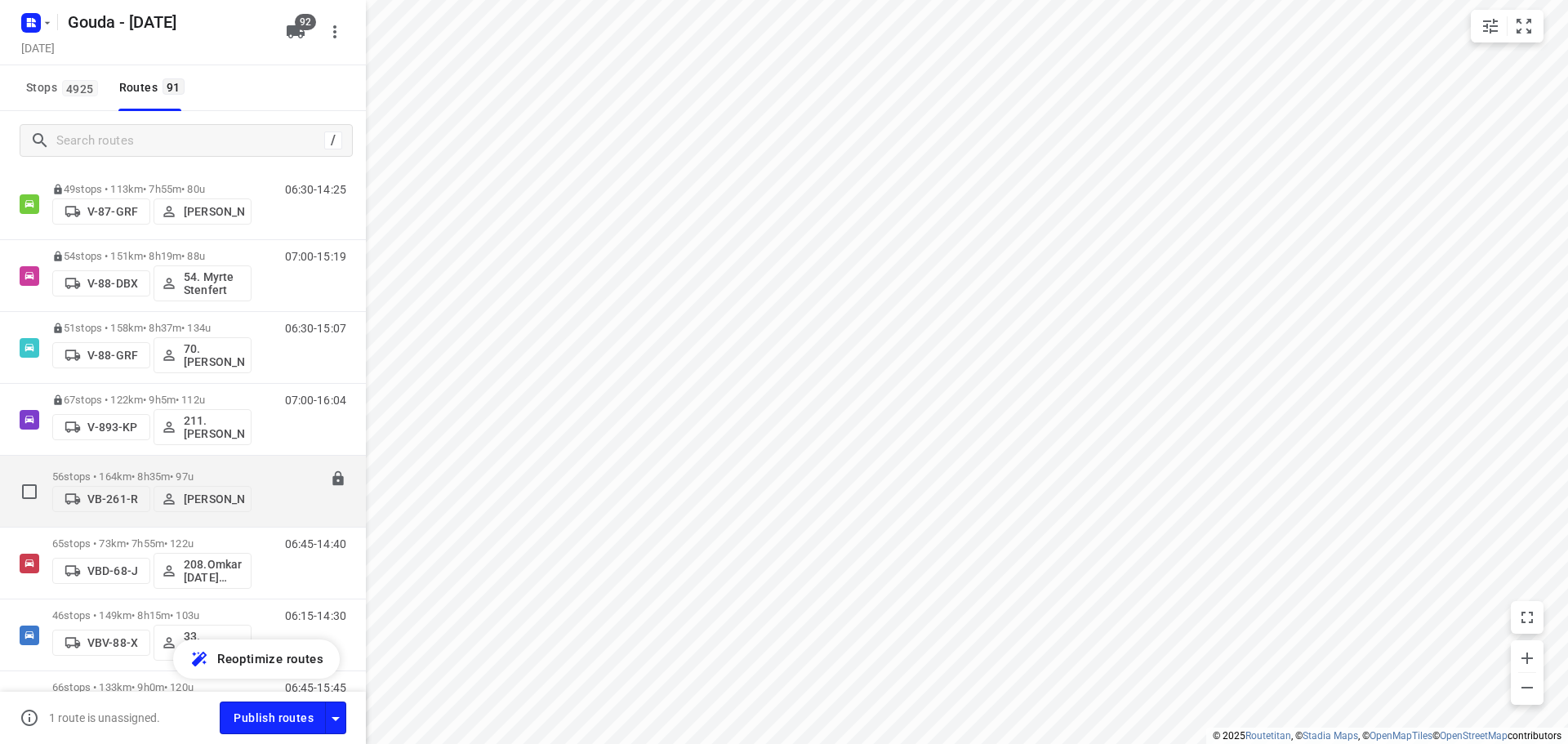
click at [175, 471] on p "56 stops • 164km • 8h35m • 97u" at bounding box center [152, 476] width 199 height 12
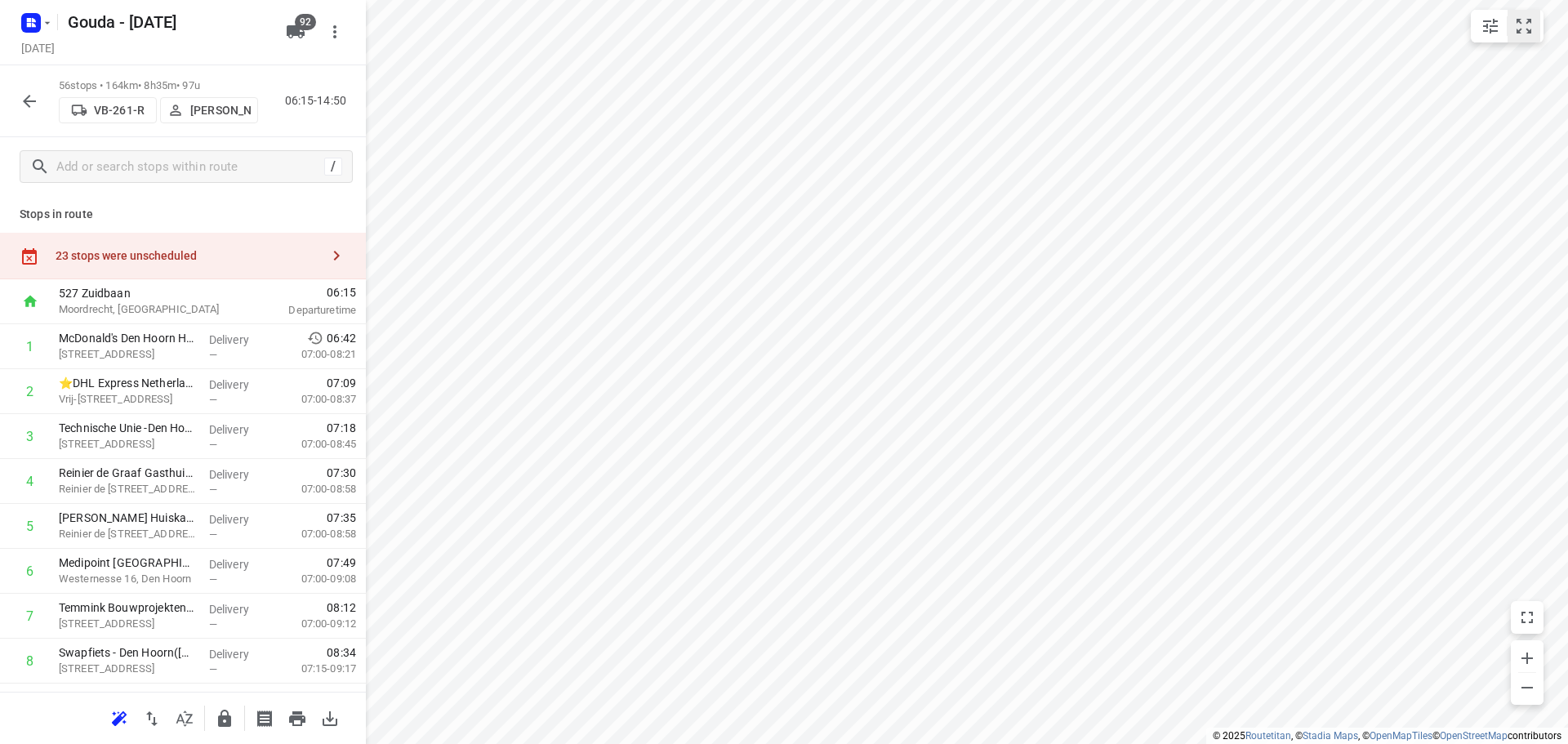
click at [1540, 22] on div "i © 2025 Routetitan , © Stadia Maps , © OpenMapTiles © OpenStreetMap contributo…" at bounding box center [784, 372] width 1568 height 744
click at [1531, 21] on icon "small contained button group" at bounding box center [1524, 26] width 15 height 15
click at [34, 614] on input "checkbox" at bounding box center [30, 615] width 33 height 33
checkbox input "true"
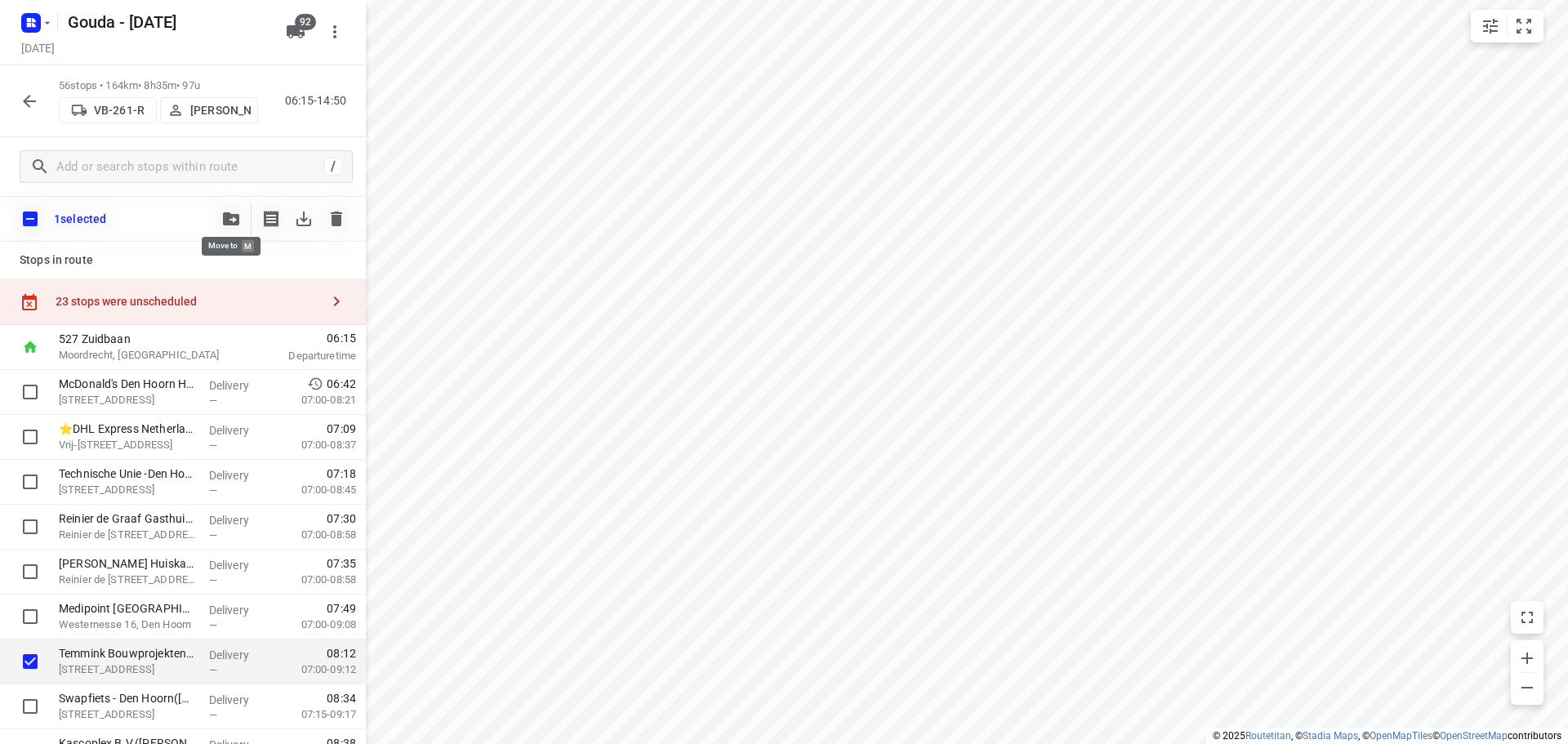
click at [238, 225] on icon "button" at bounding box center [230, 219] width 16 height 13
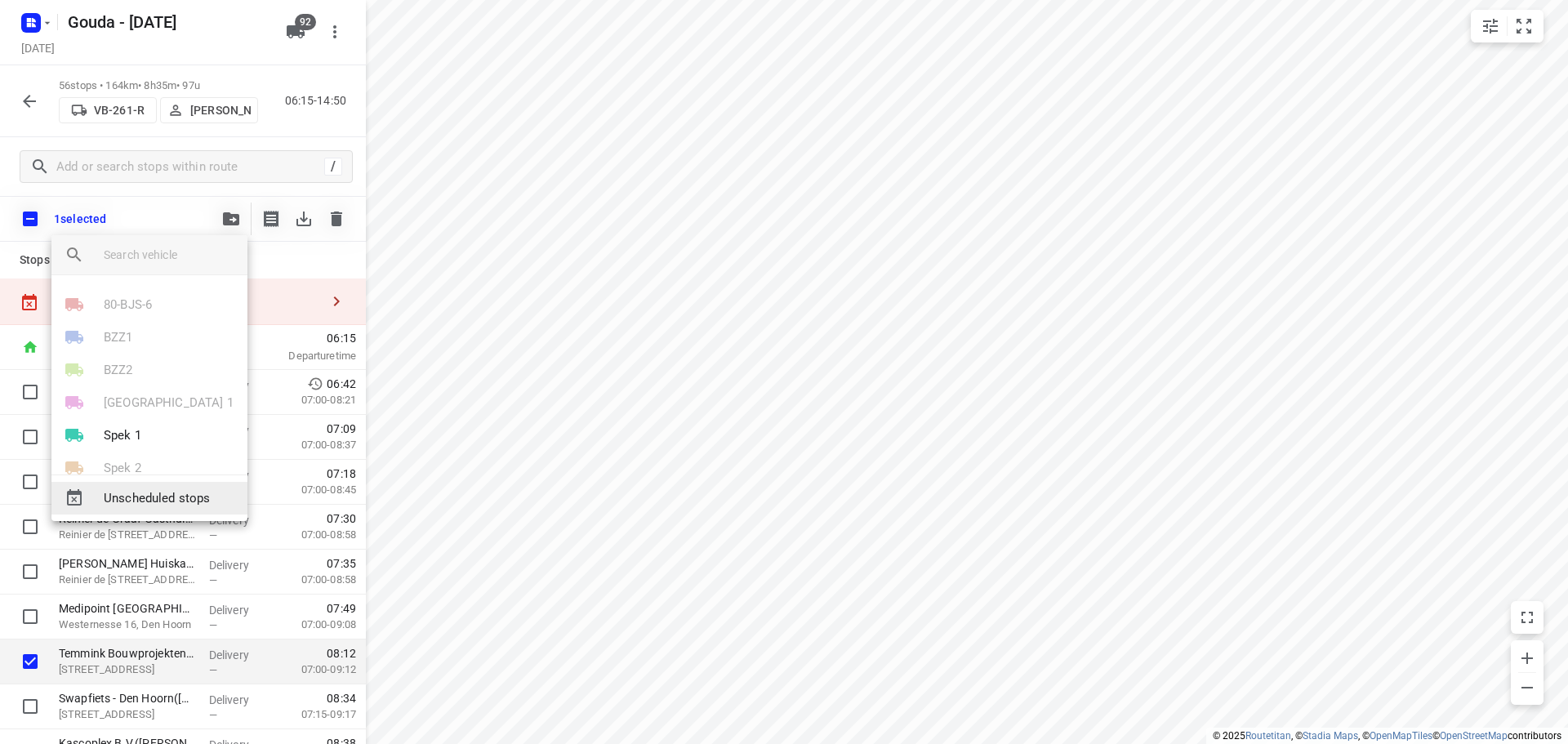
click at [181, 498] on span "Unscheduled stops" at bounding box center [168, 499] width 131 height 19
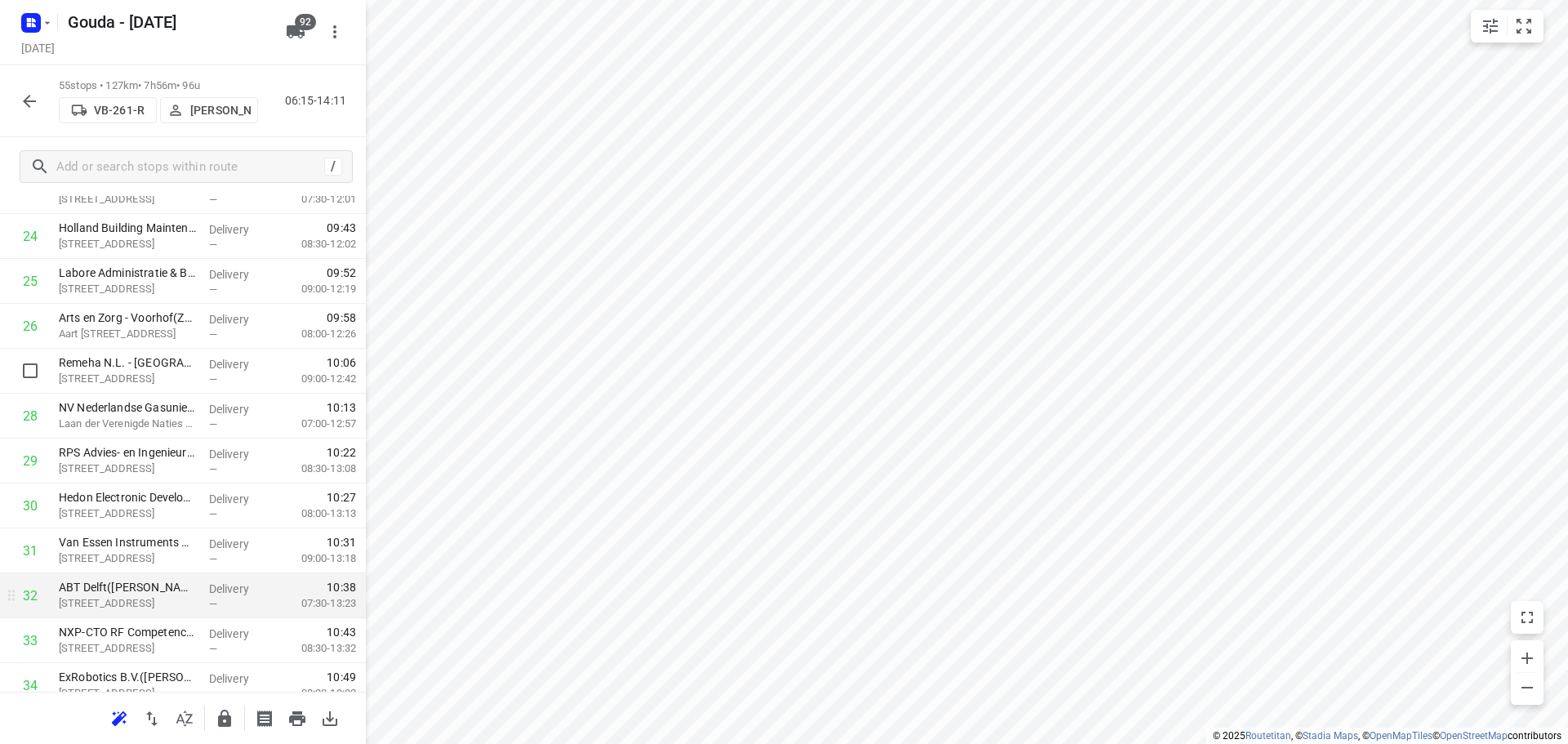
scroll to position [1389, 0]
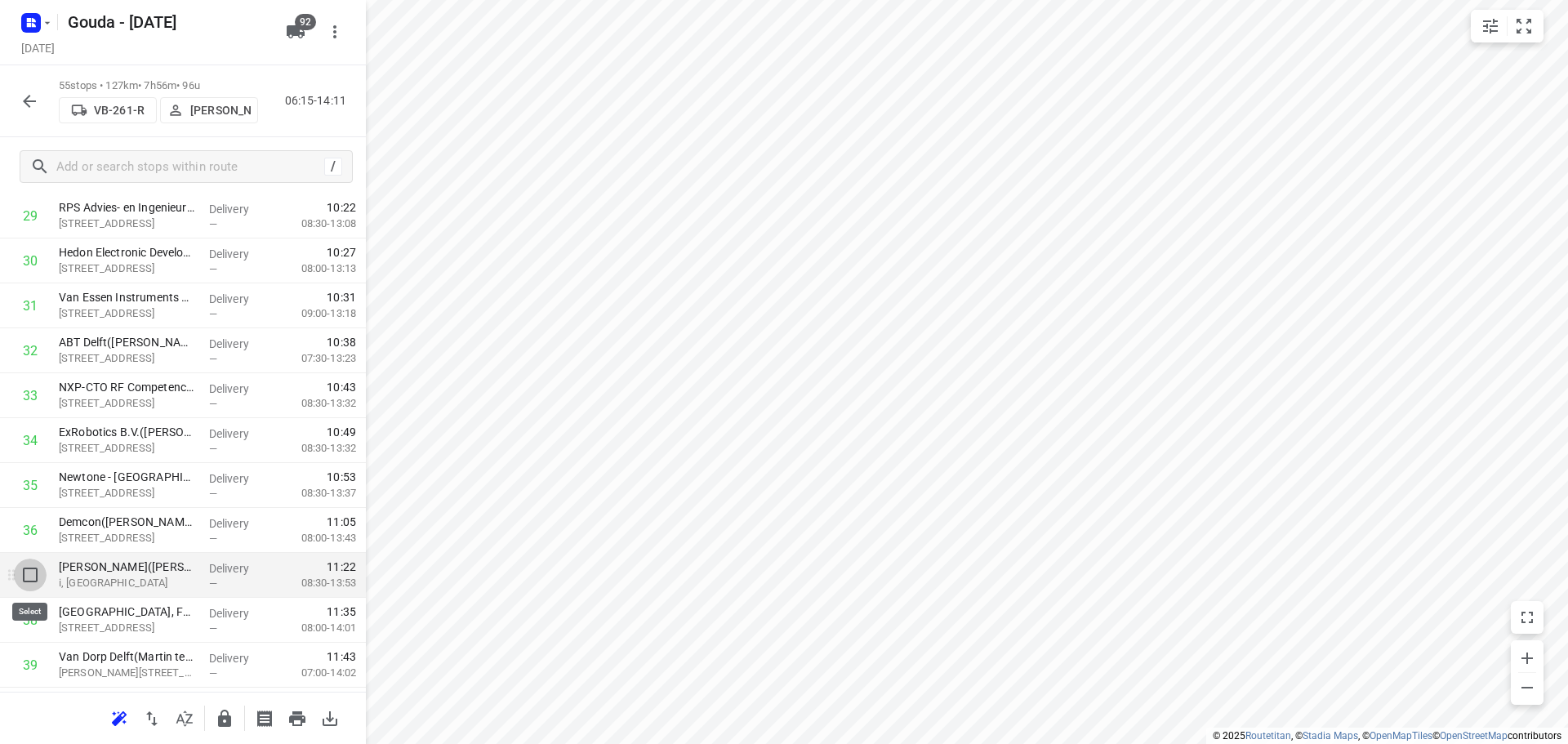
click at [31, 567] on input "checkbox" at bounding box center [30, 575] width 33 height 33
checkbox input "true"
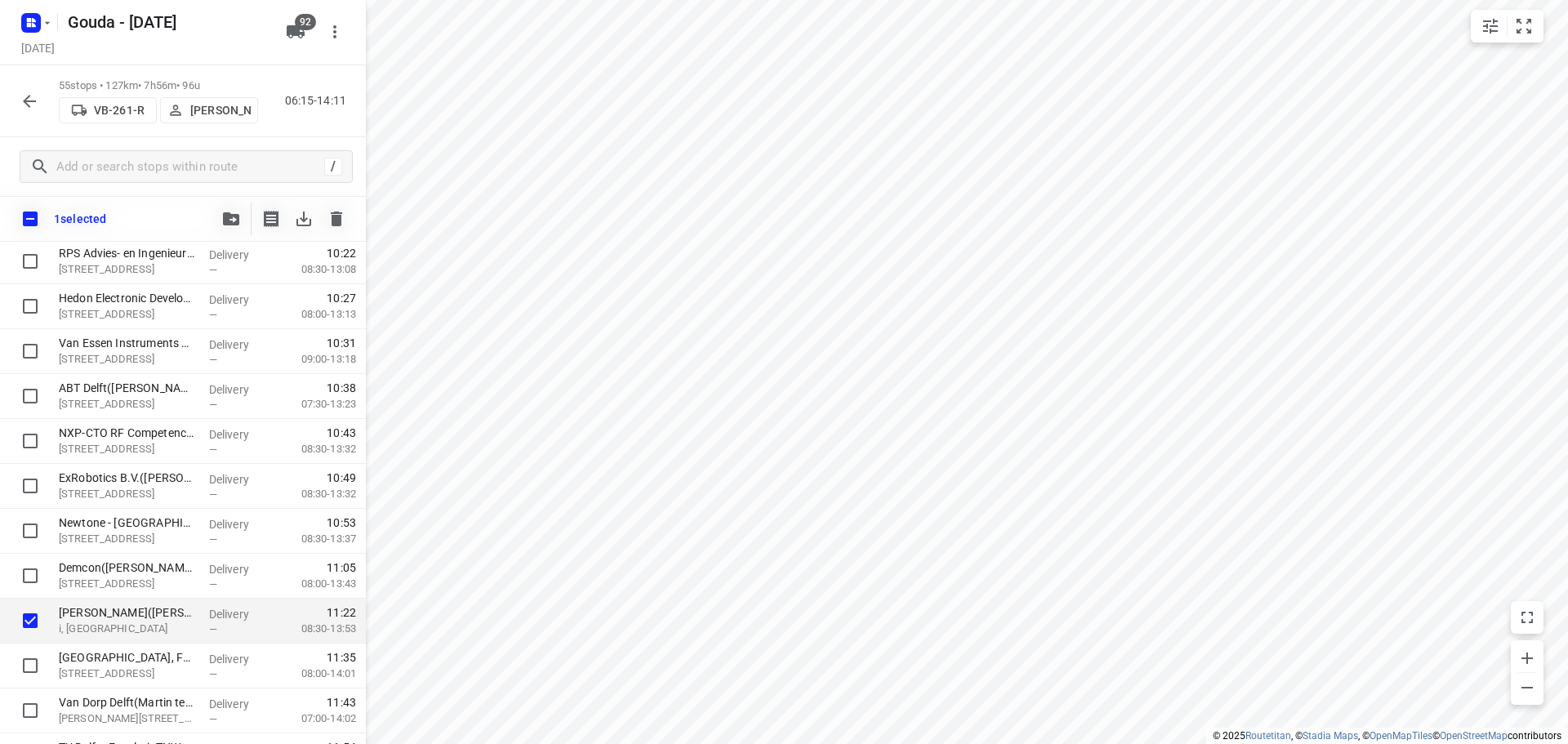
click at [221, 216] on button "button" at bounding box center [231, 219] width 33 height 33
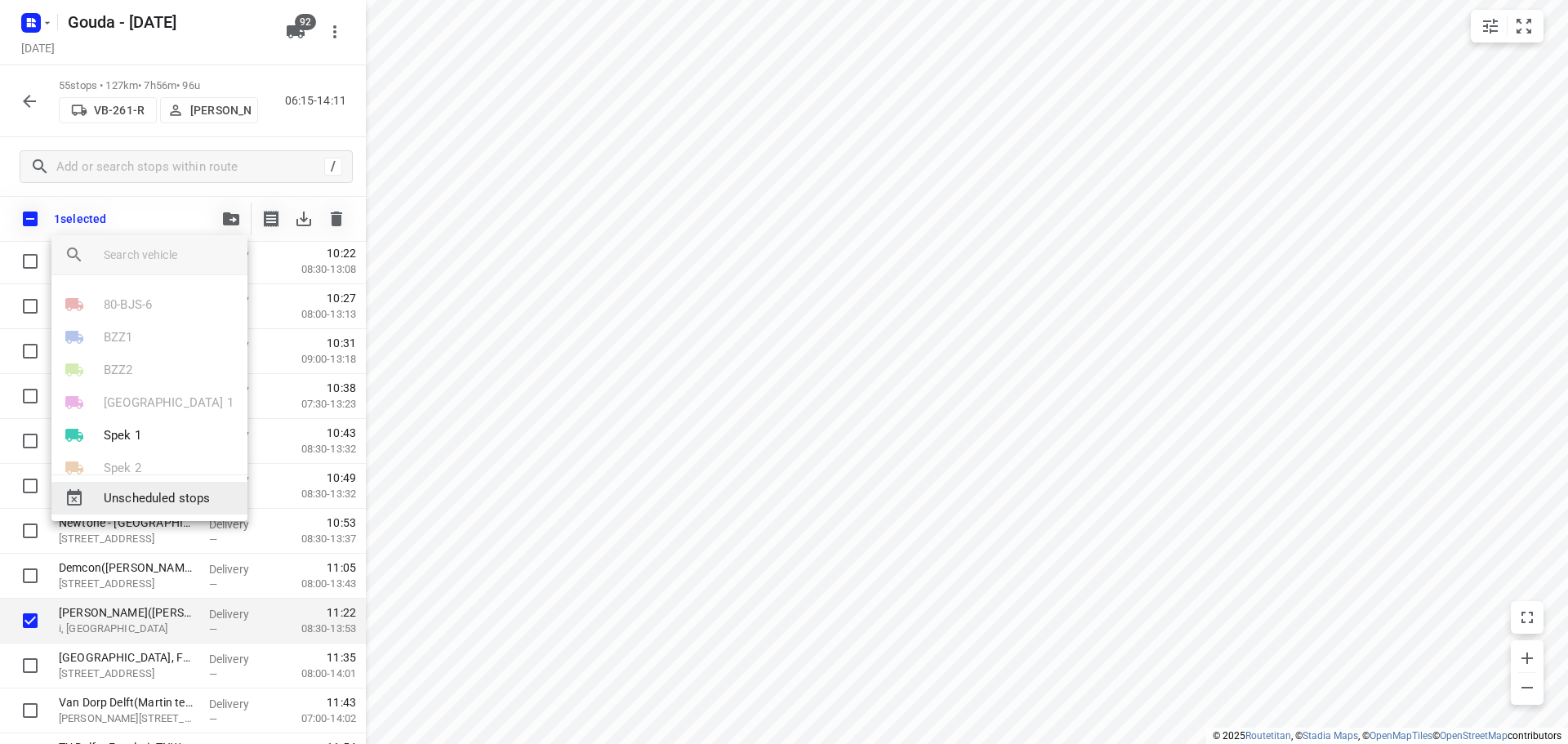
click at [108, 490] on span "Unscheduled stops" at bounding box center [168, 499] width 131 height 19
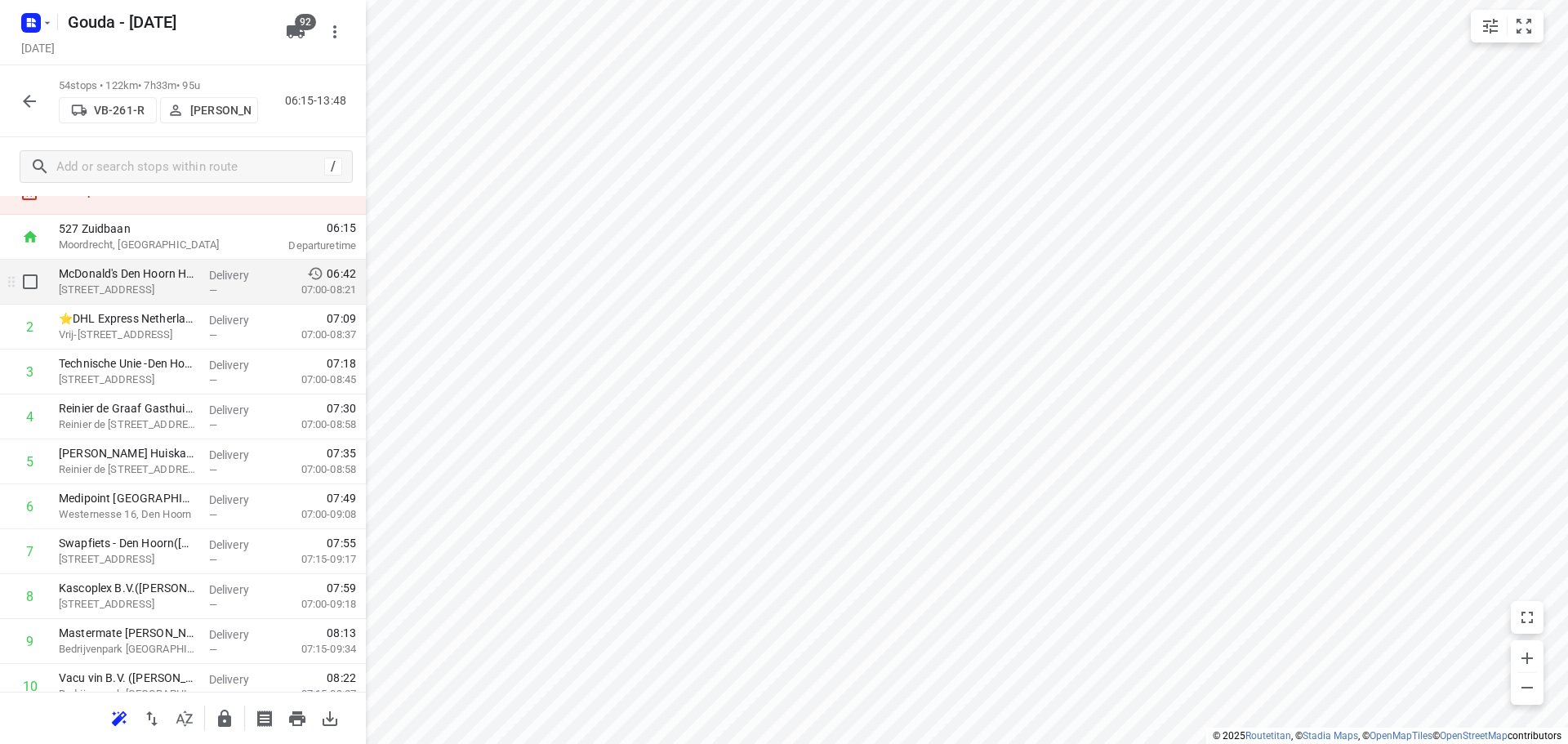
scroll to position [61, 0]
click at [190, 211] on div "25 stops were unscheduled" at bounding box center [183, 195] width 366 height 47
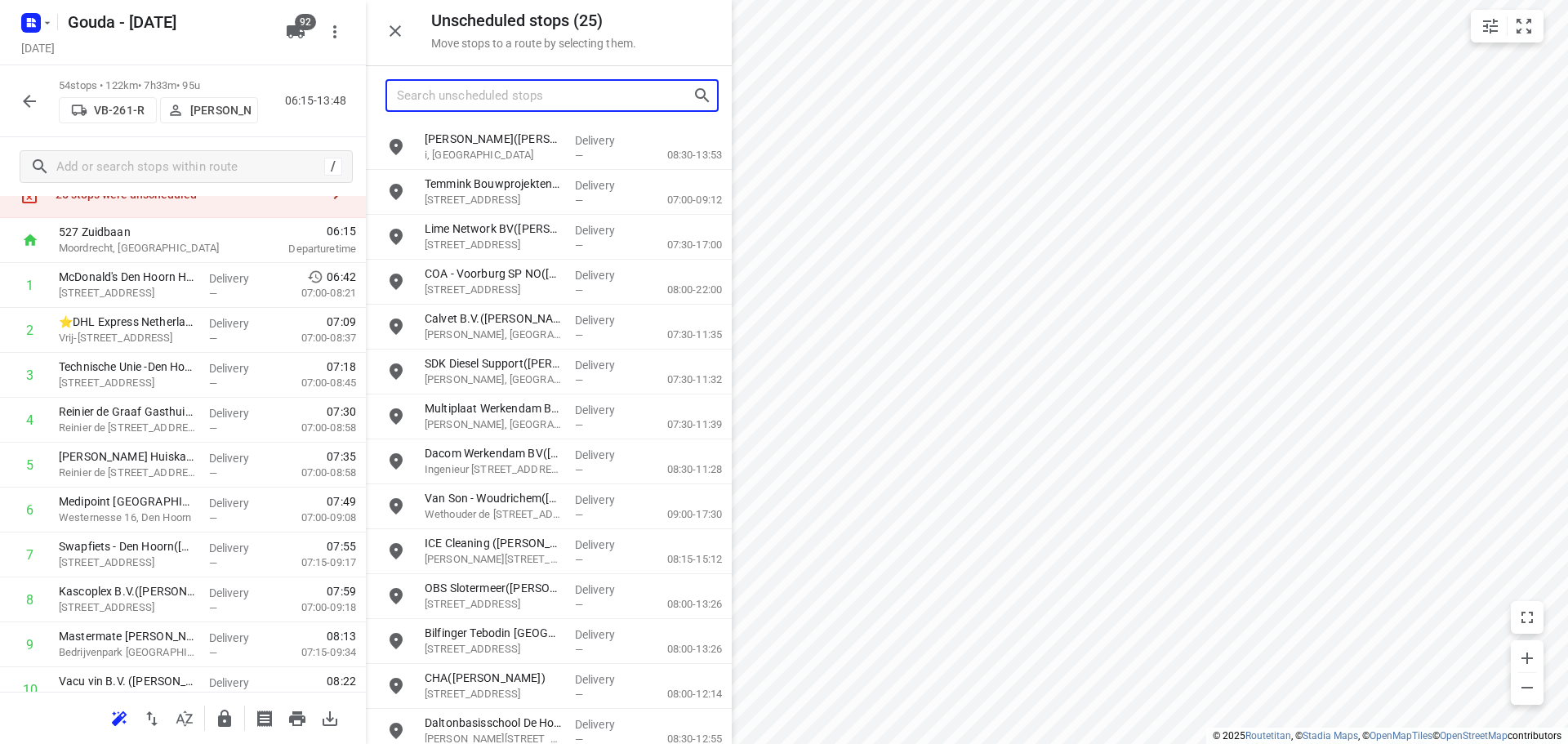
click at [527, 95] on input "Search unscheduled stops" at bounding box center [545, 96] width 296 height 25
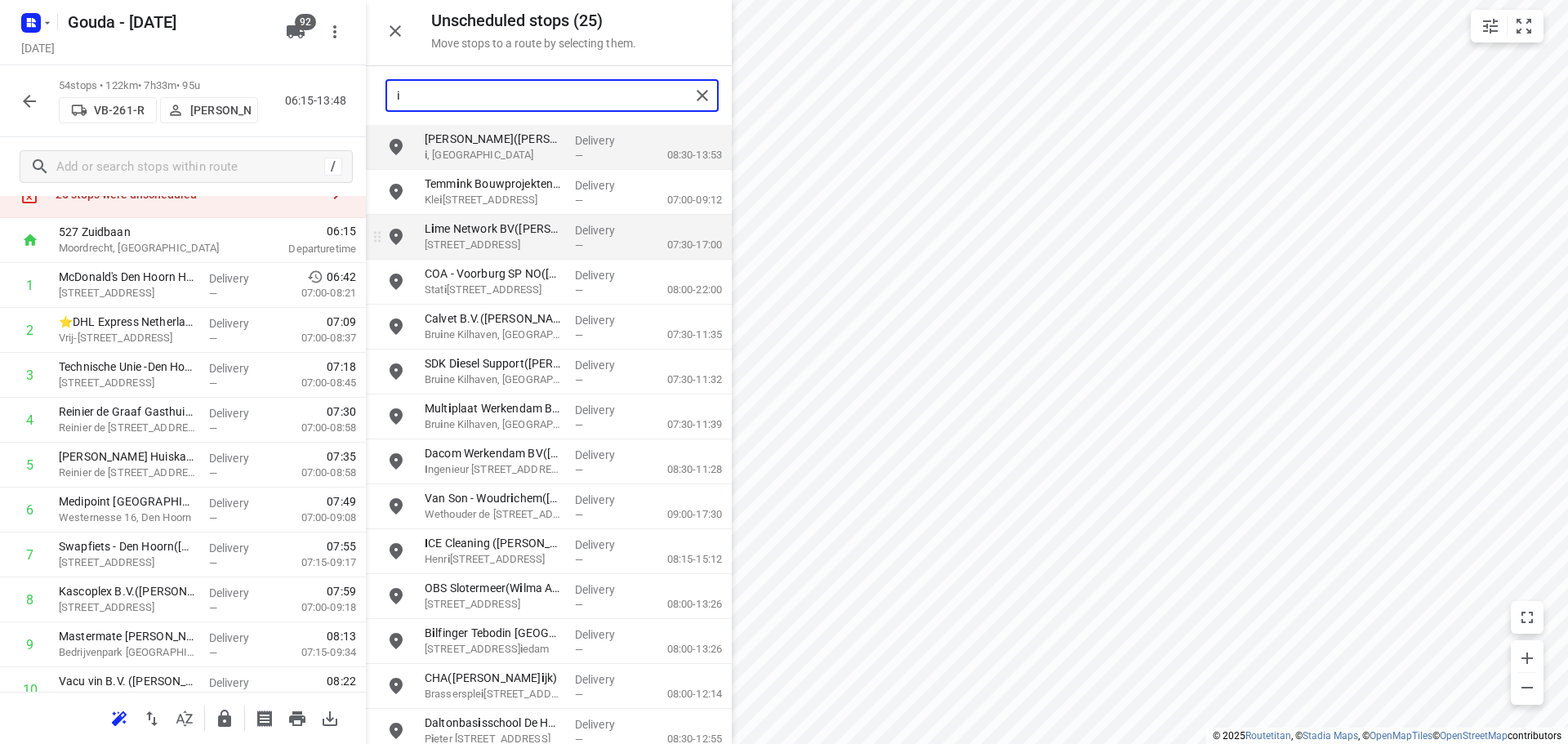
type input "i"
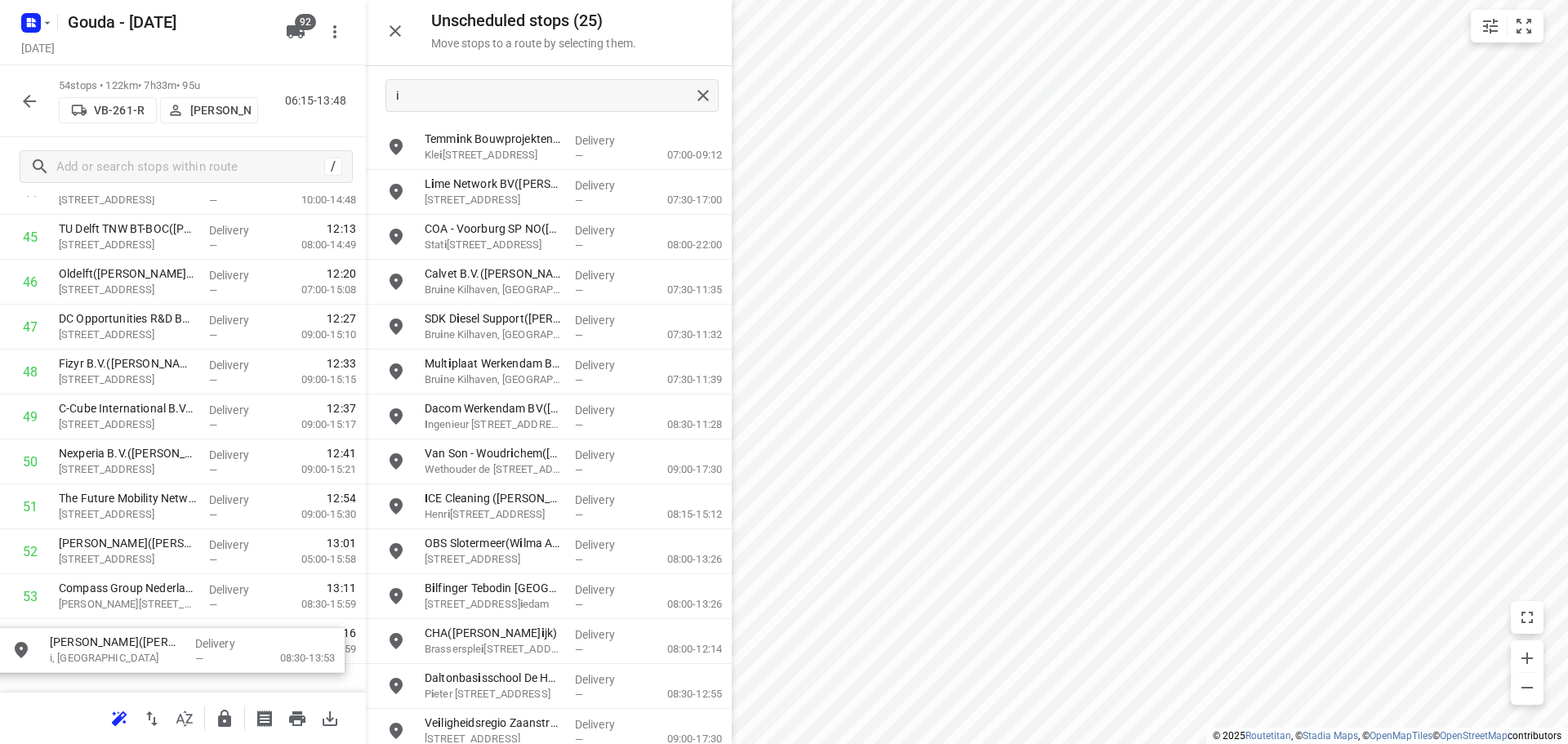
scroll to position [2148, 0]
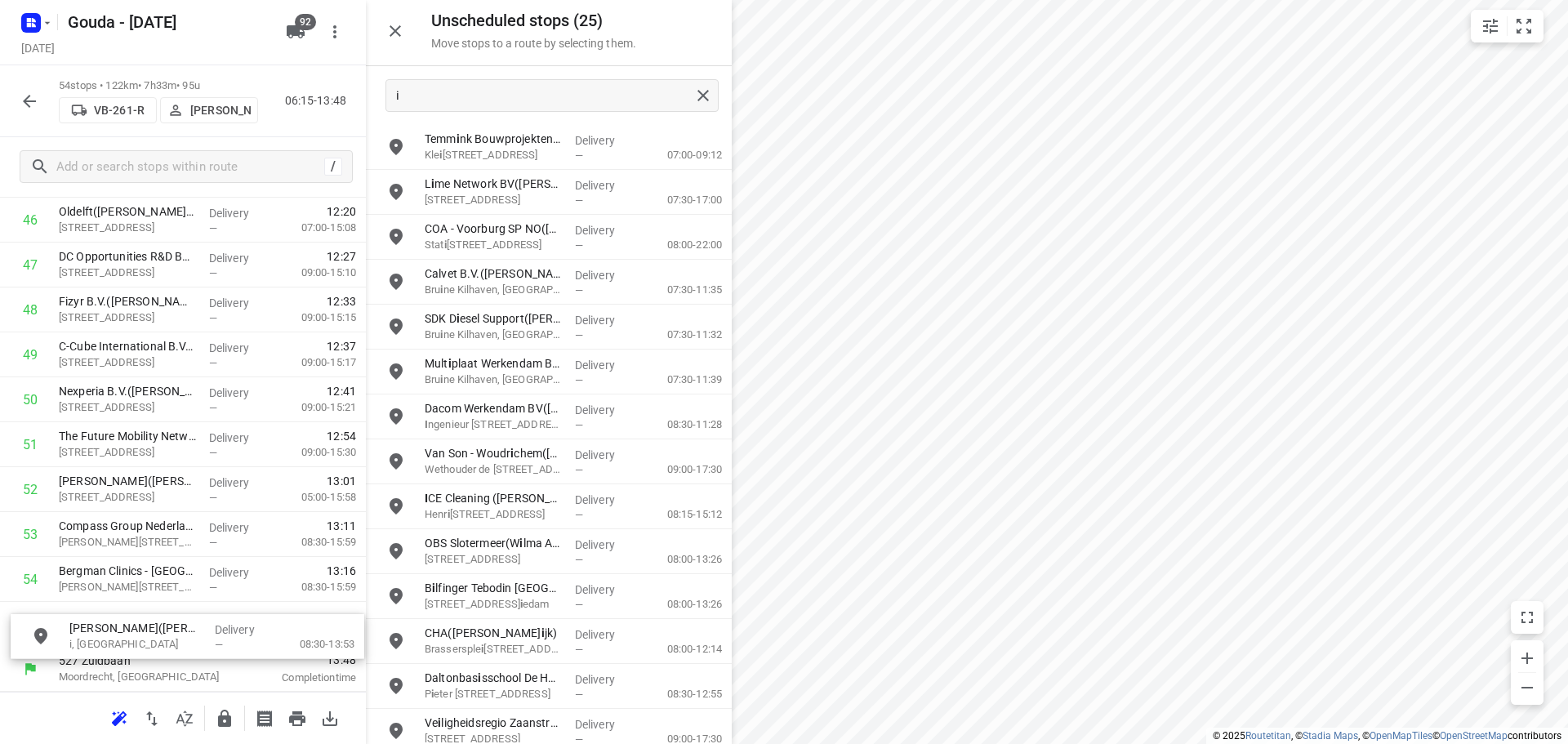
drag, startPoint x: 611, startPoint y: 154, endPoint x: 247, endPoint y: 649, distance: 614.4
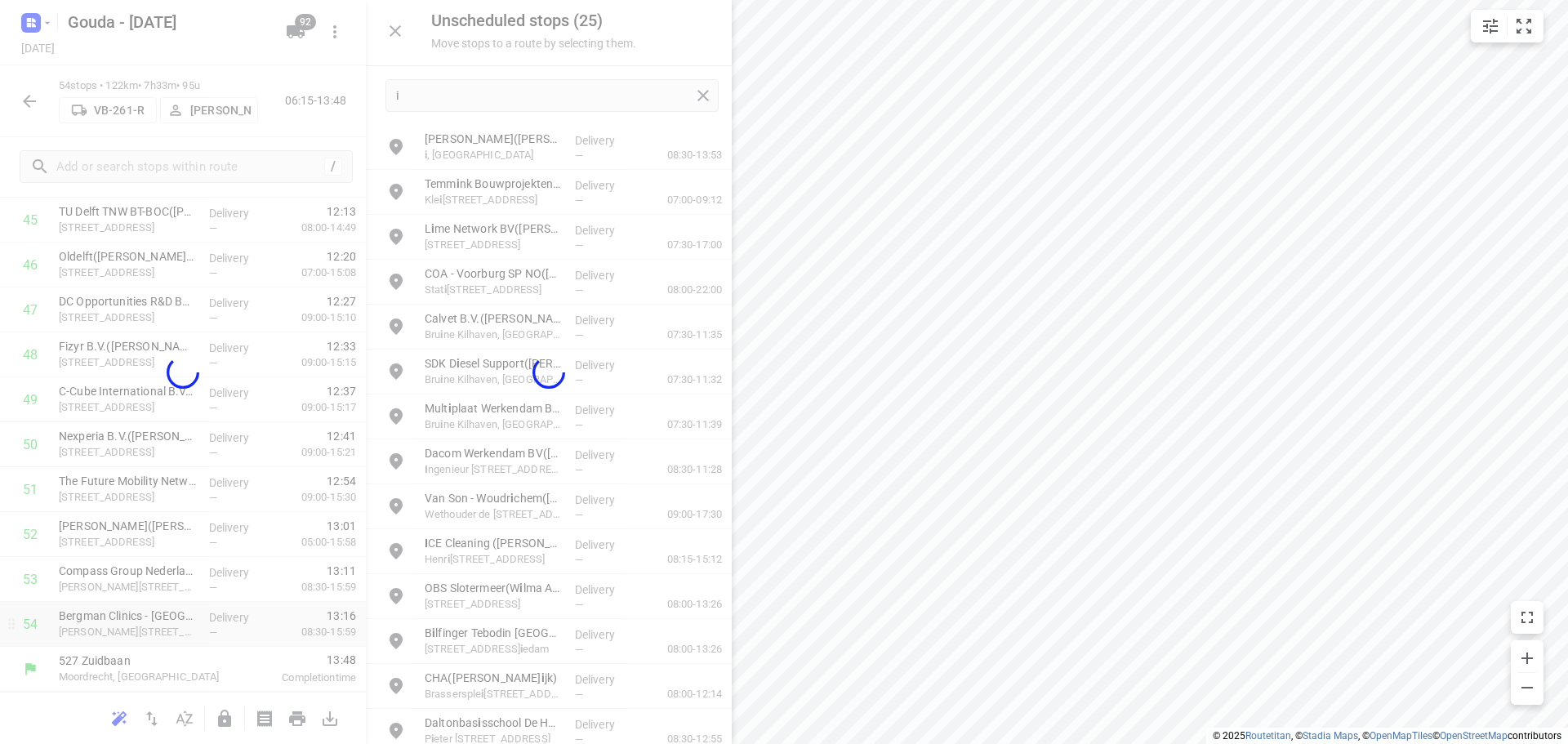
scroll to position [2104, 0]
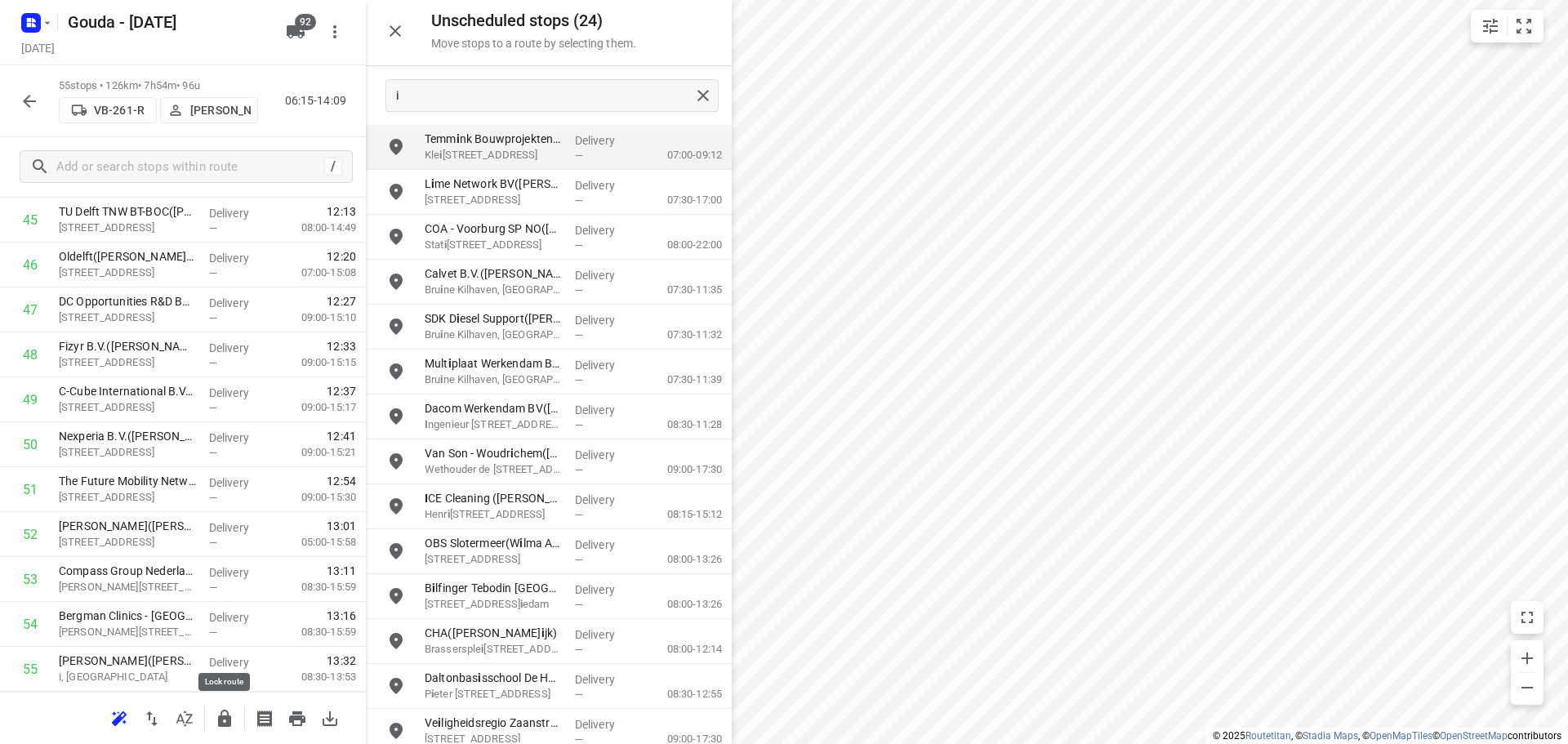
click at [222, 721] on icon "button" at bounding box center [224, 719] width 13 height 17
click at [398, 36] on icon "button" at bounding box center [395, 31] width 20 height 20
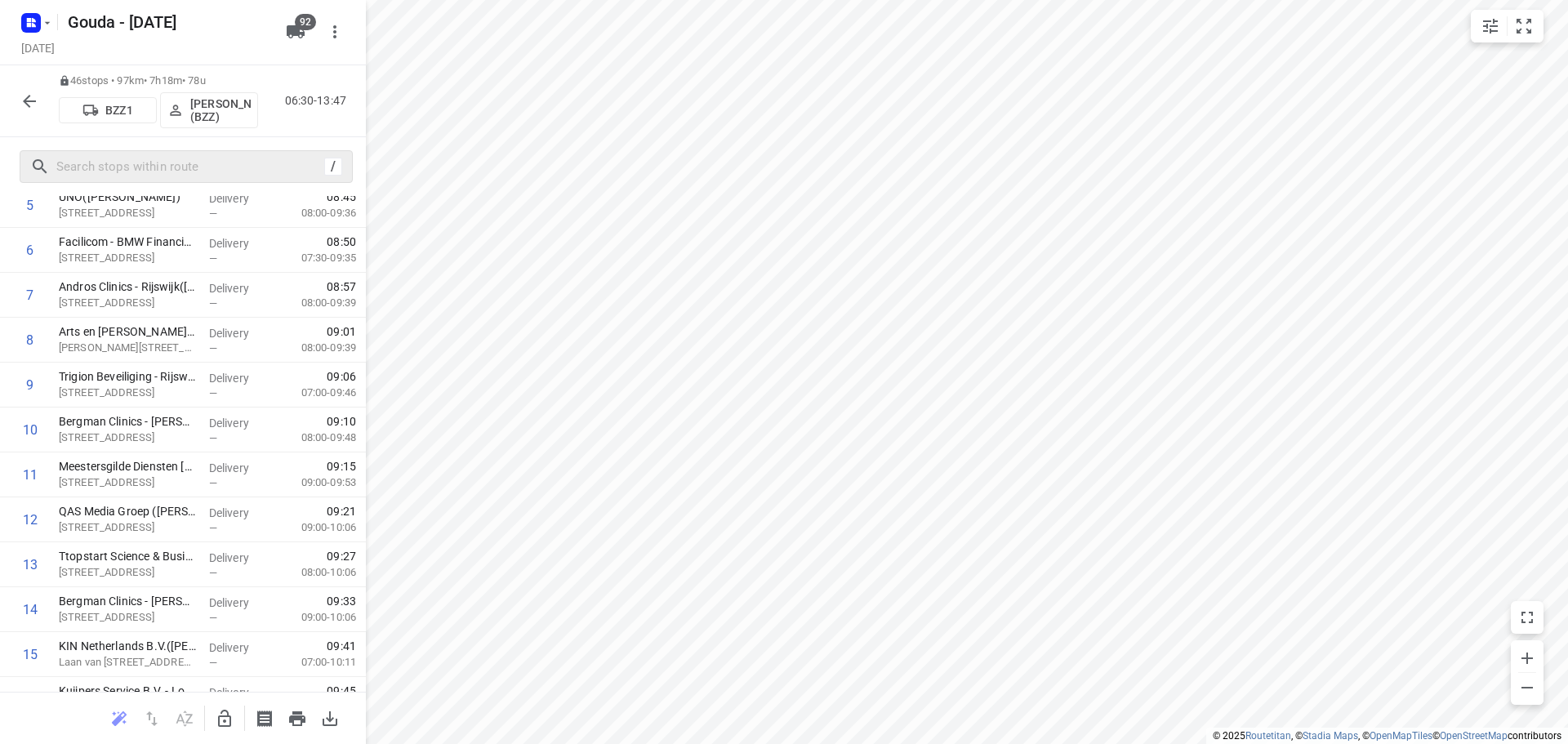
scroll to position [192, 0]
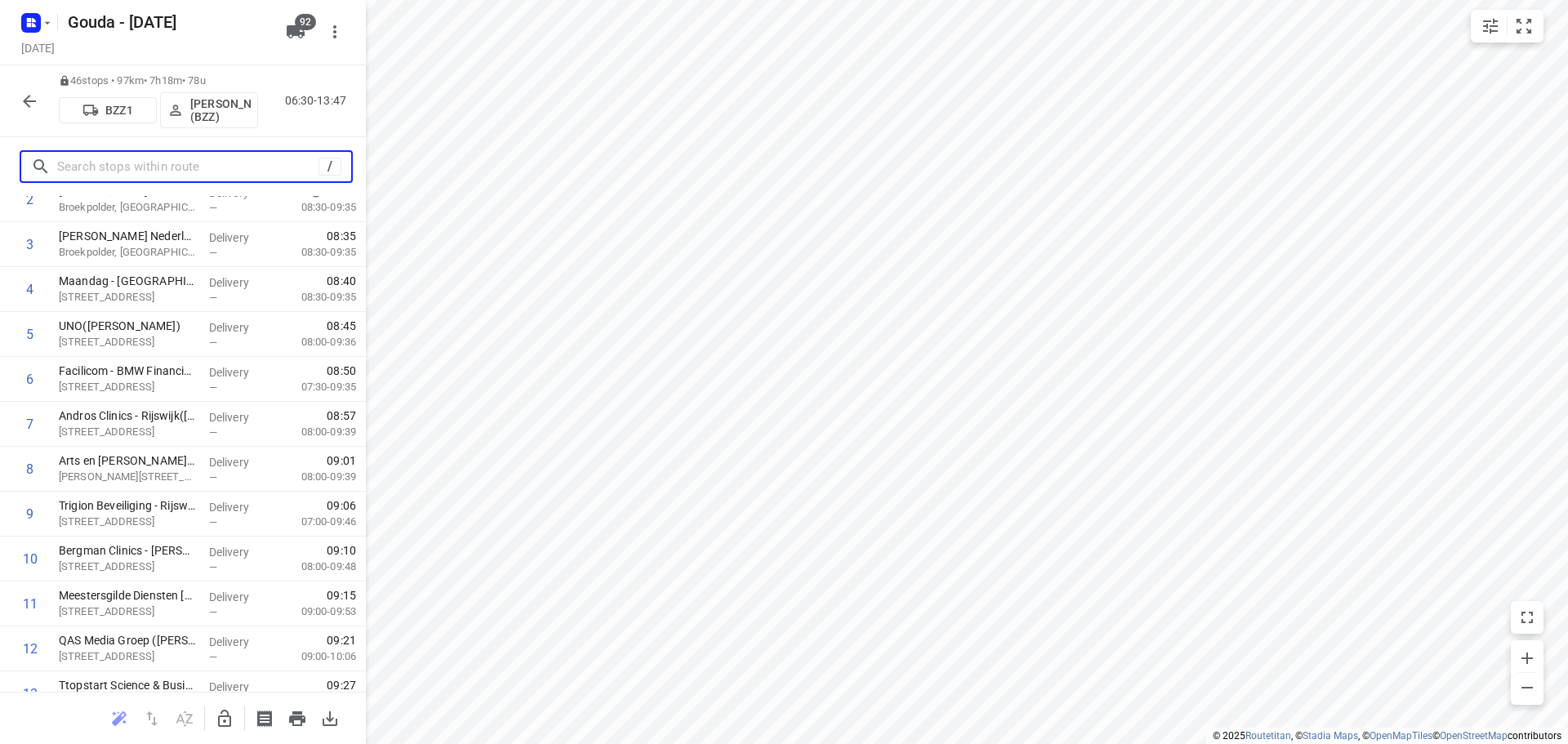
click at [187, 164] on input "text" at bounding box center [188, 166] width 261 height 25
type input "st"
drag, startPoint x: 129, startPoint y: 175, endPoint x: -66, endPoint y: 173, distance: 195.0
click at [0, 173] on html "i © 2025 Routetitan , © Stadia Maps , © OpenMapTiles © OpenStreetMap contributo…" at bounding box center [784, 372] width 1568 height 744
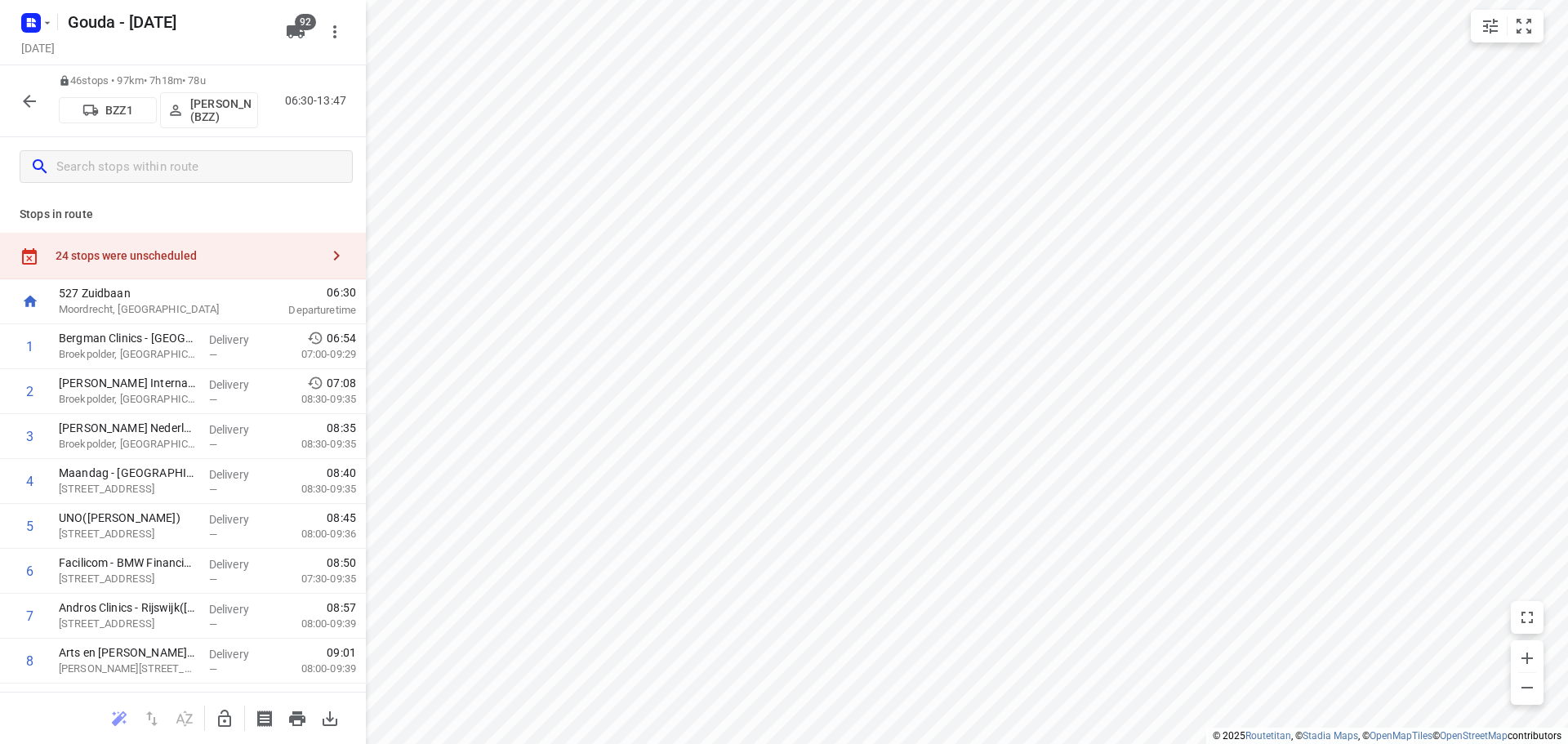
click at [166, 248] on div "24 stops were unscheduled" at bounding box center [183, 256] width 366 height 47
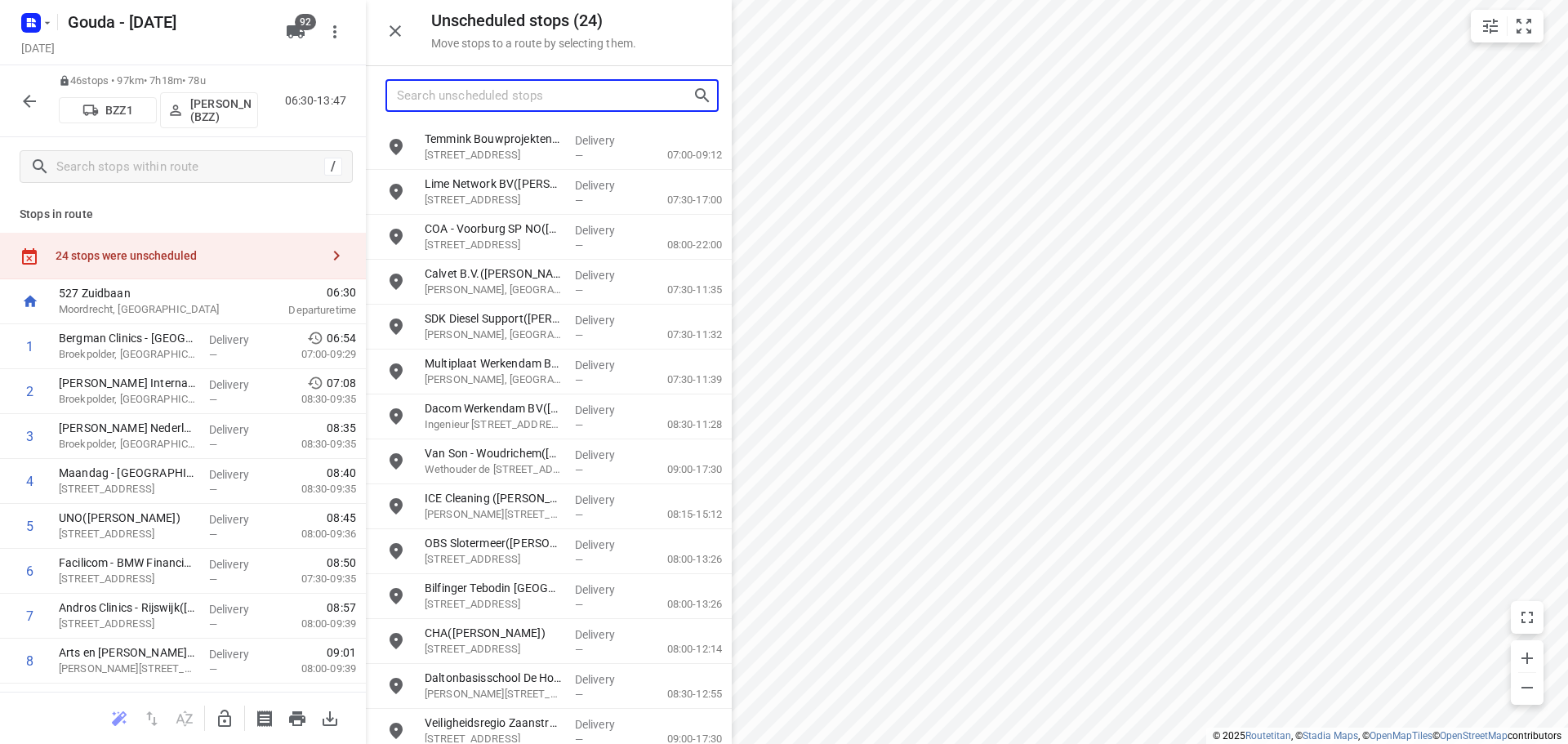
click at [486, 85] on input "Search unscheduled stops" at bounding box center [545, 96] width 296 height 25
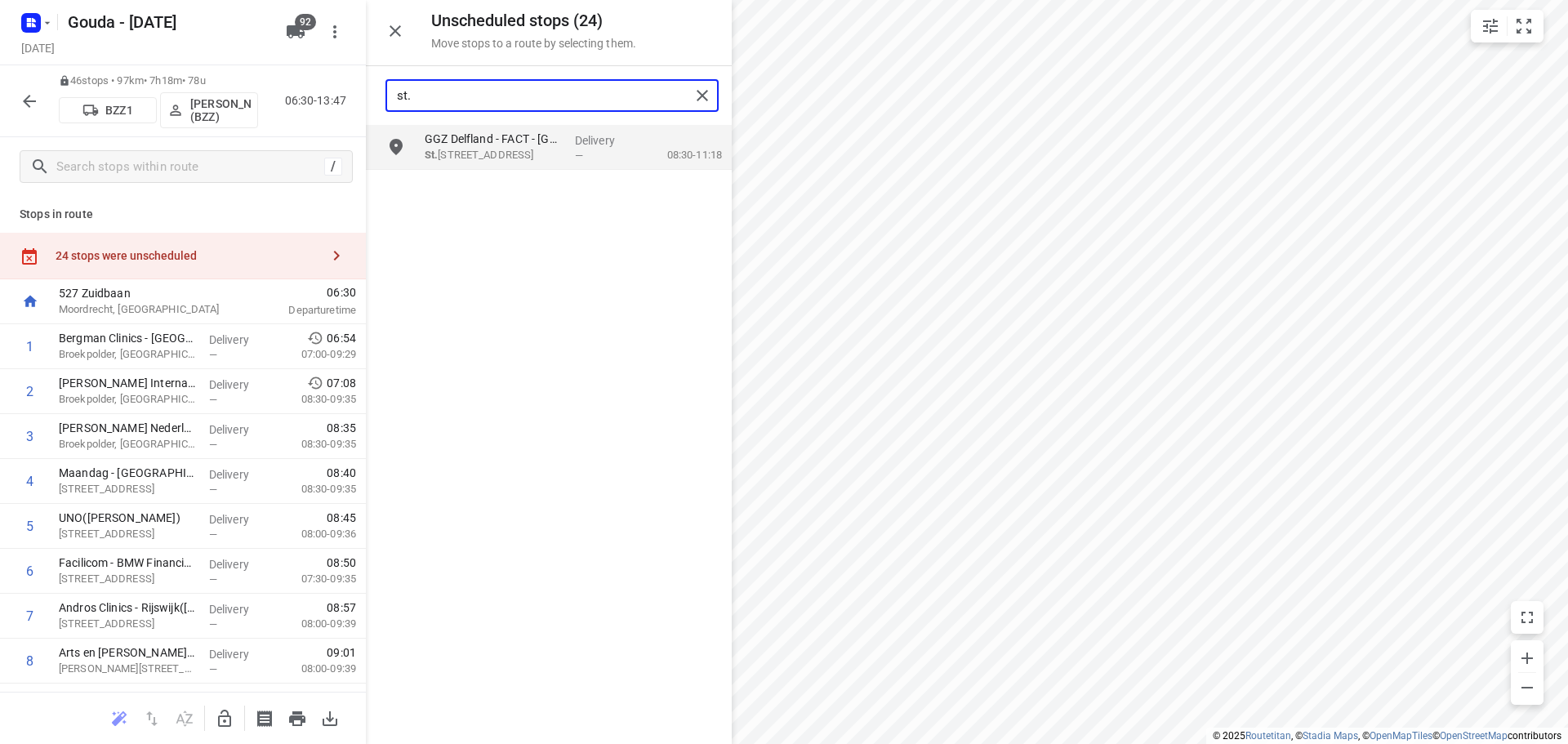
type input "st."
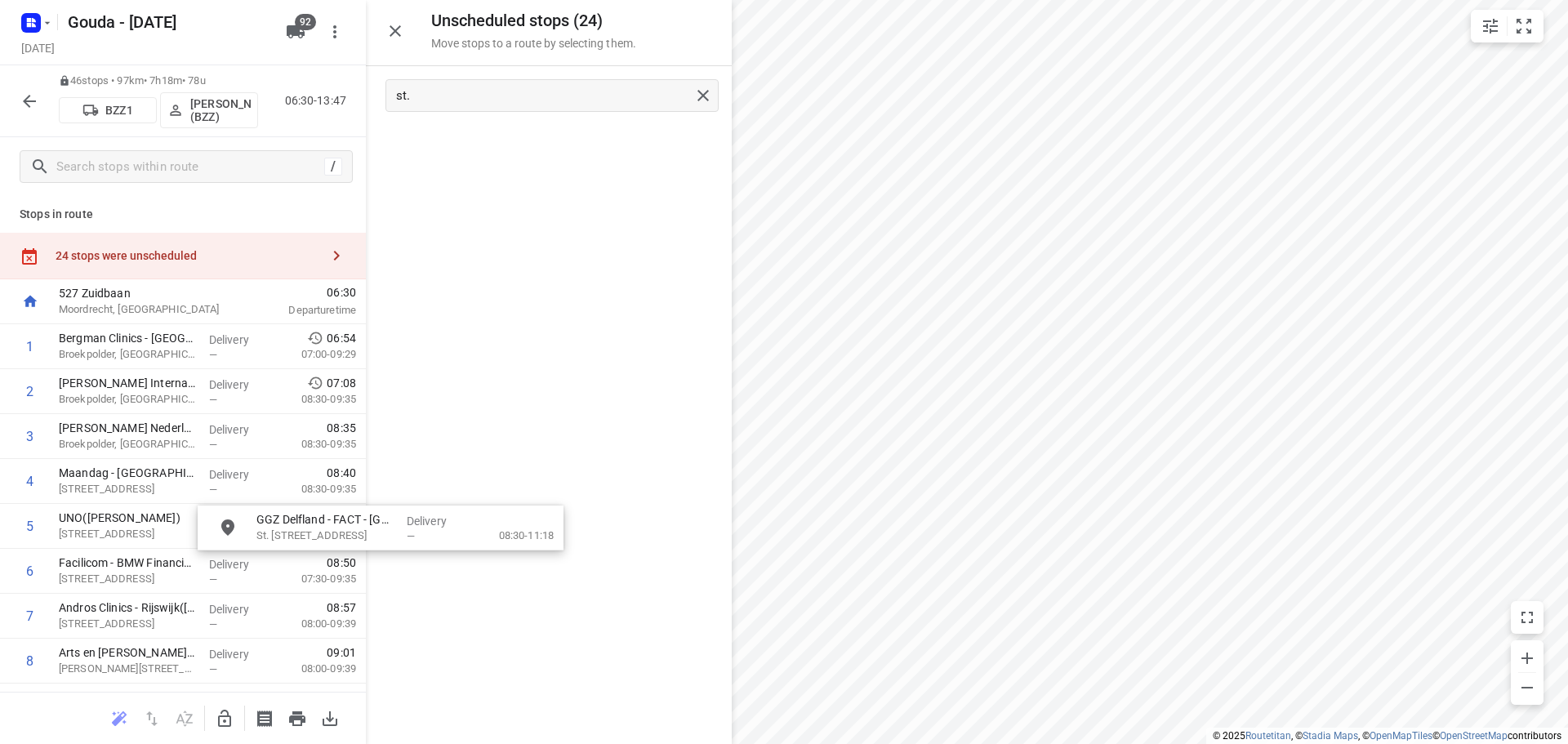
drag, startPoint x: 546, startPoint y: 175, endPoint x: 396, endPoint y: 532, distance: 387.2
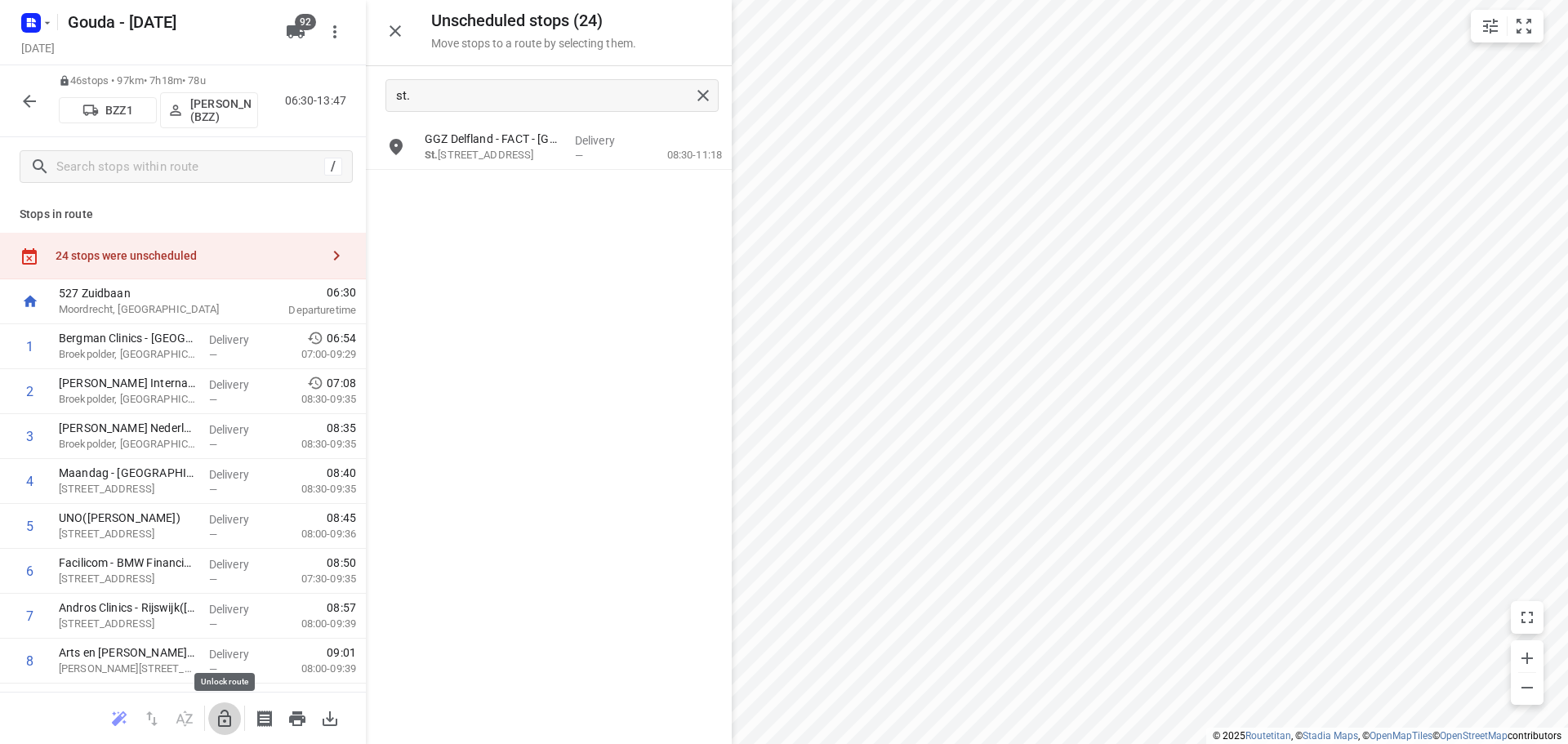
click at [227, 715] on icon "button" at bounding box center [224, 719] width 20 height 20
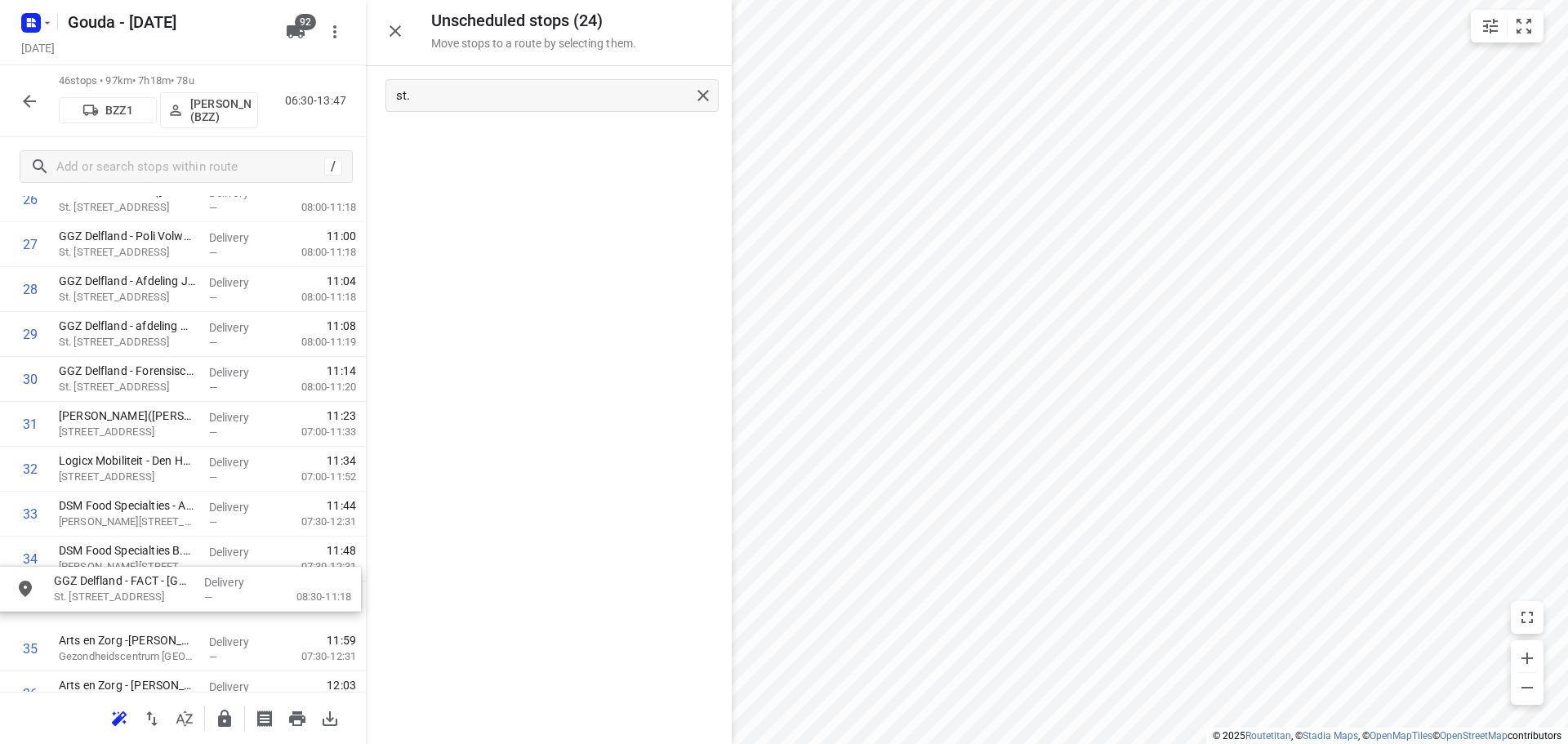
scroll to position [1272, 0]
drag, startPoint x: 551, startPoint y: 149, endPoint x: 183, endPoint y: 393, distance: 441.5
click at [222, 717] on icon "button" at bounding box center [224, 719] width 13 height 17
click at [28, 106] on icon "button" at bounding box center [29, 101] width 20 height 20
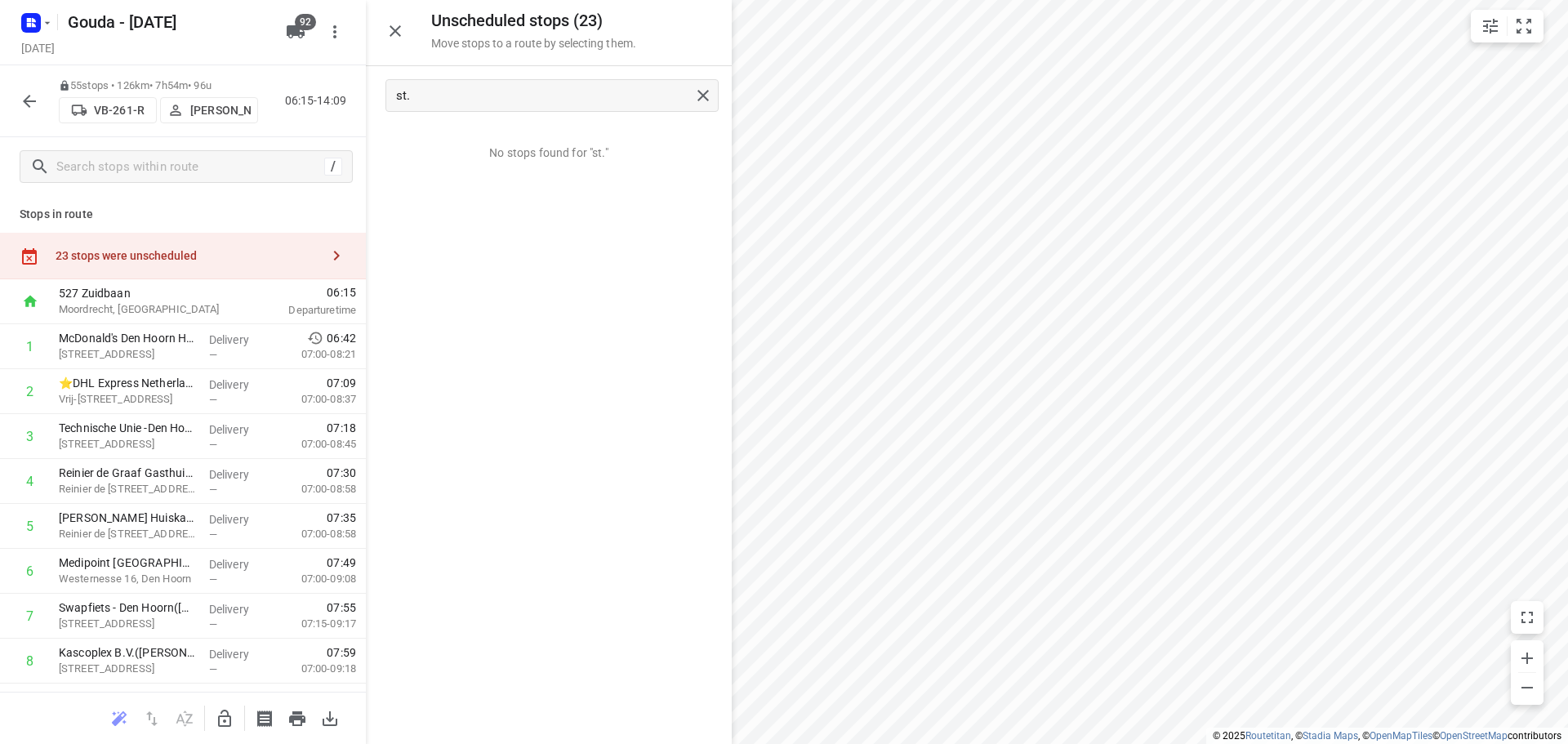
click at [33, 99] on icon "button" at bounding box center [29, 101] width 20 height 20
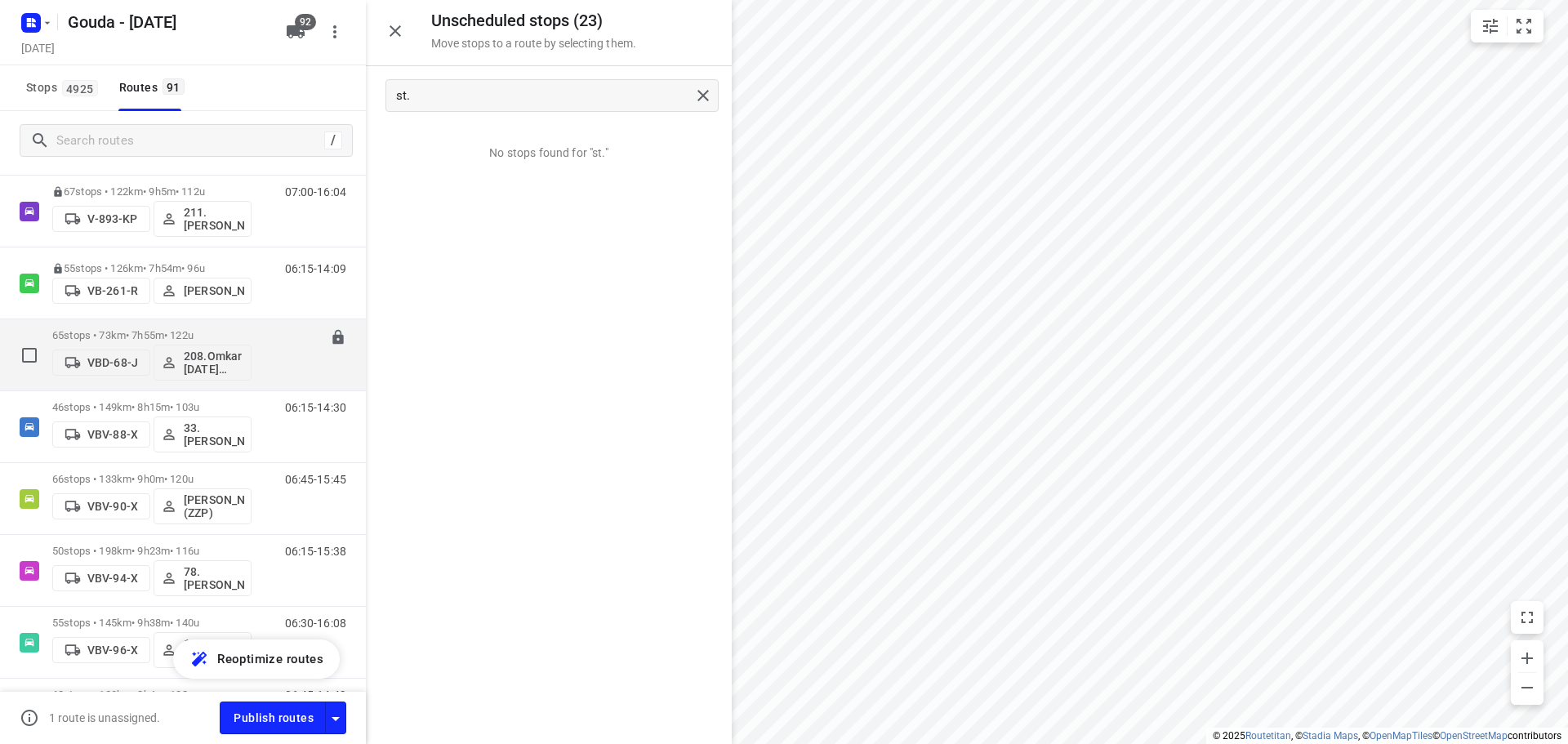
scroll to position [3350, 0]
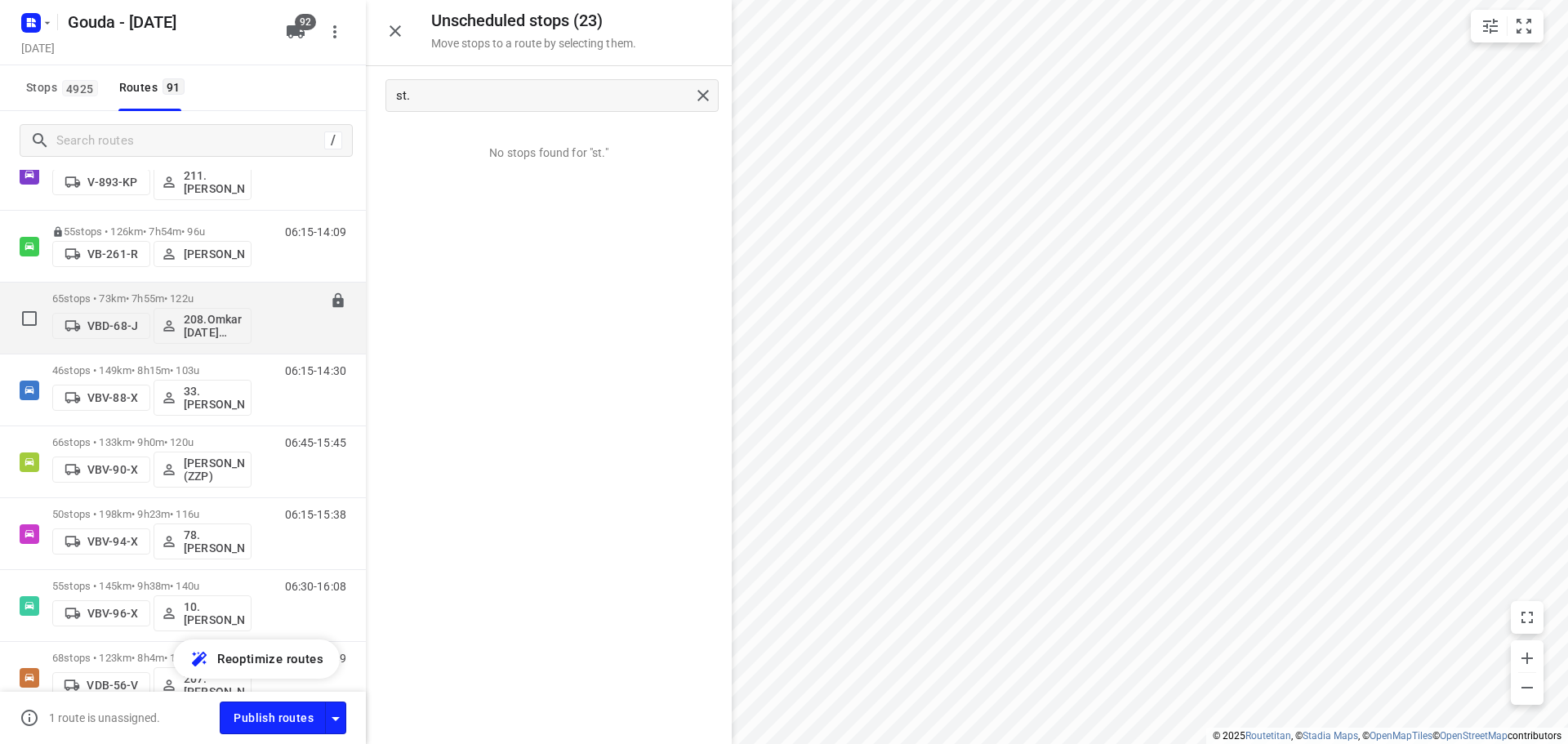
click at [166, 298] on p "65 stops • 73km • 7h55m • 122u" at bounding box center [152, 298] width 199 height 12
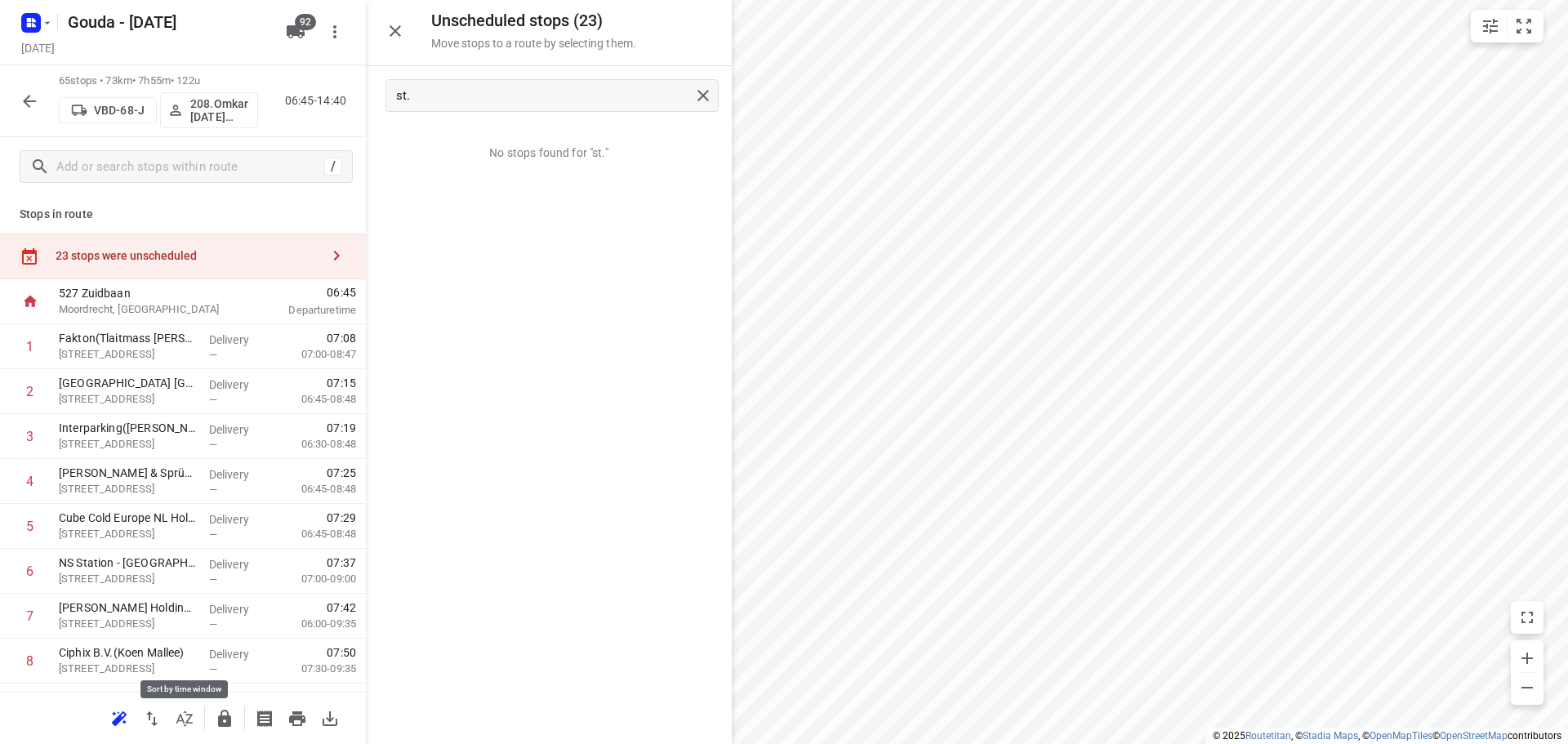
click at [182, 725] on icon "button" at bounding box center [184, 719] width 20 height 20
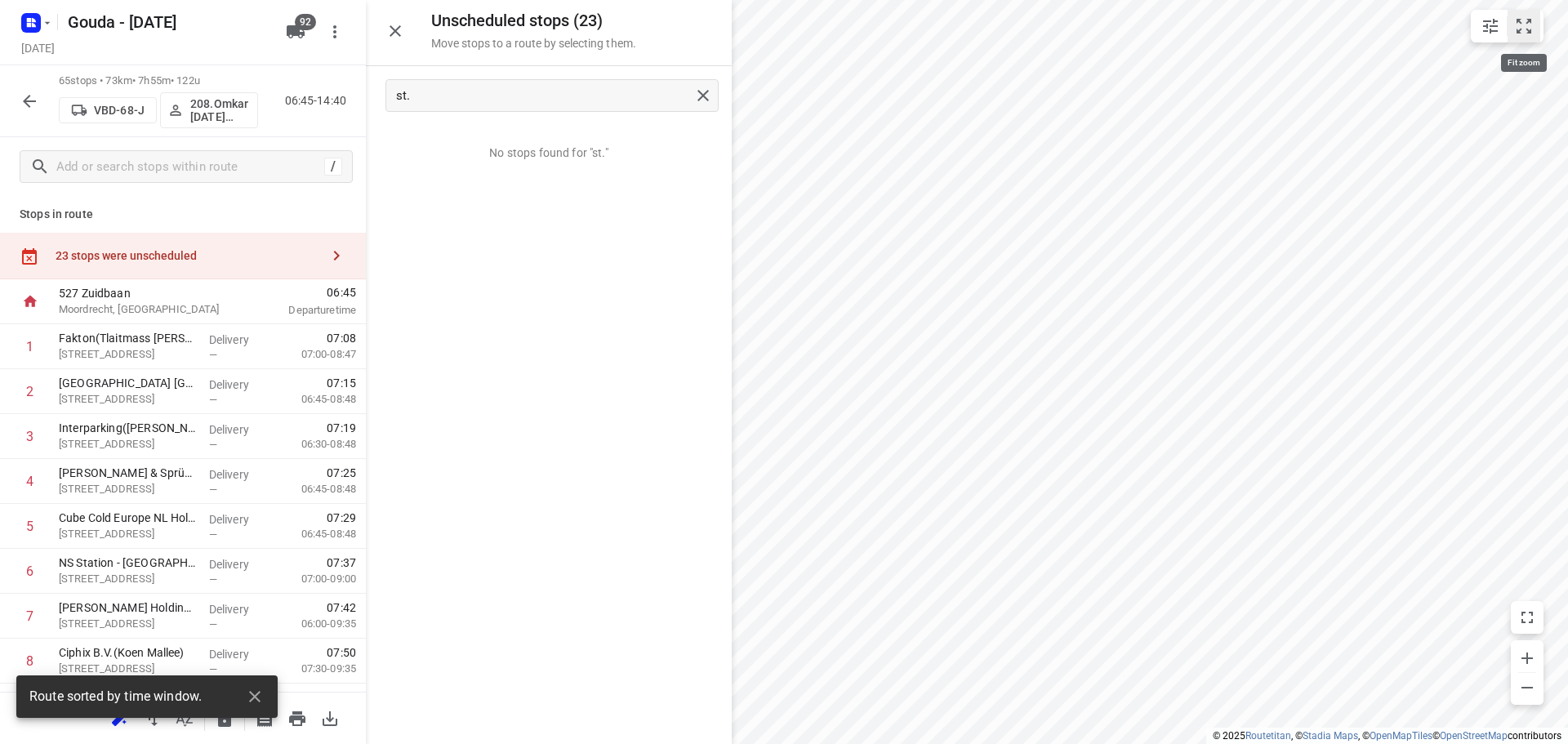
click at [1528, 19] on icon "small contained button group" at bounding box center [1524, 26] width 15 height 15
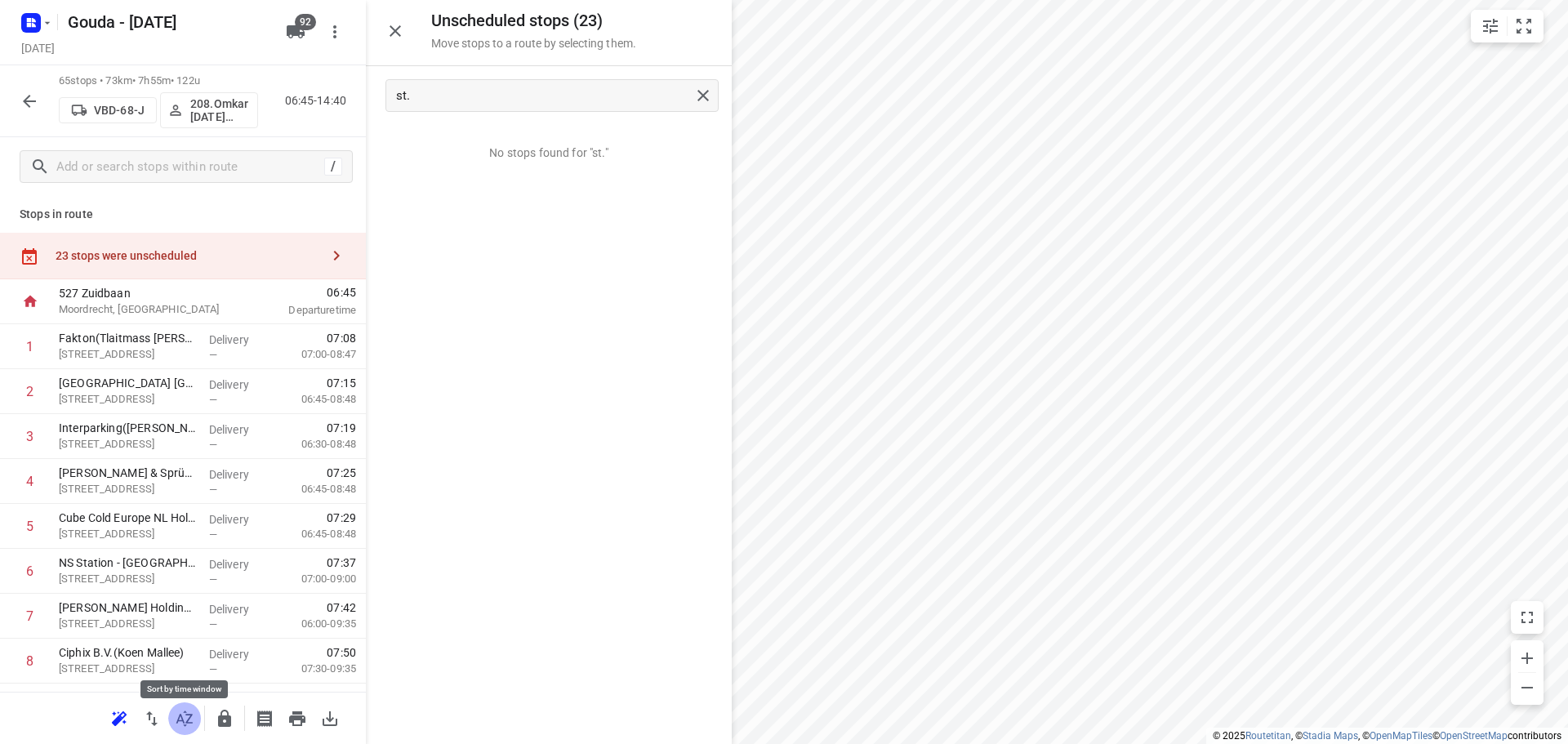
click at [186, 715] on icon "button" at bounding box center [184, 719] width 16 height 16
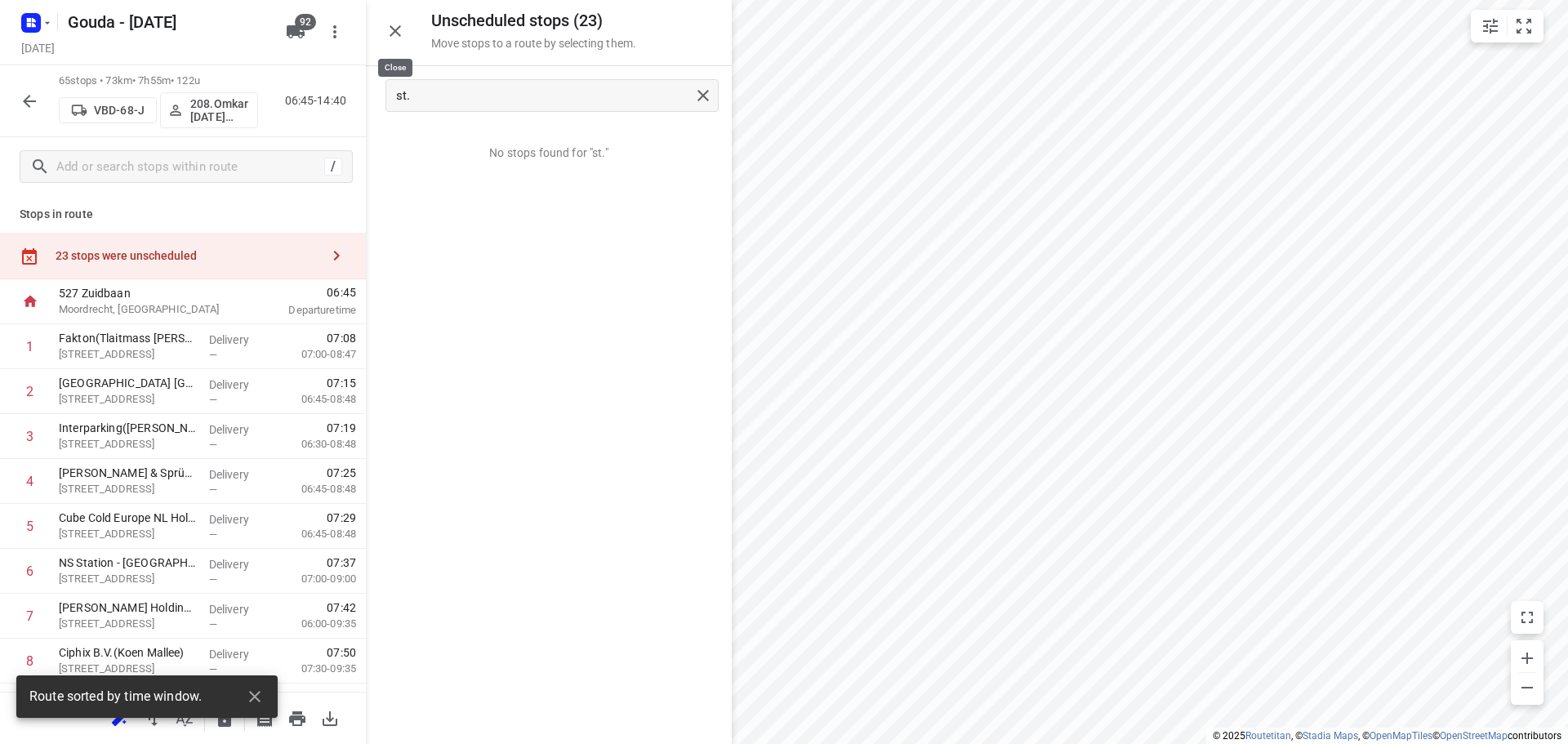
click at [390, 36] on icon "button" at bounding box center [395, 31] width 20 height 20
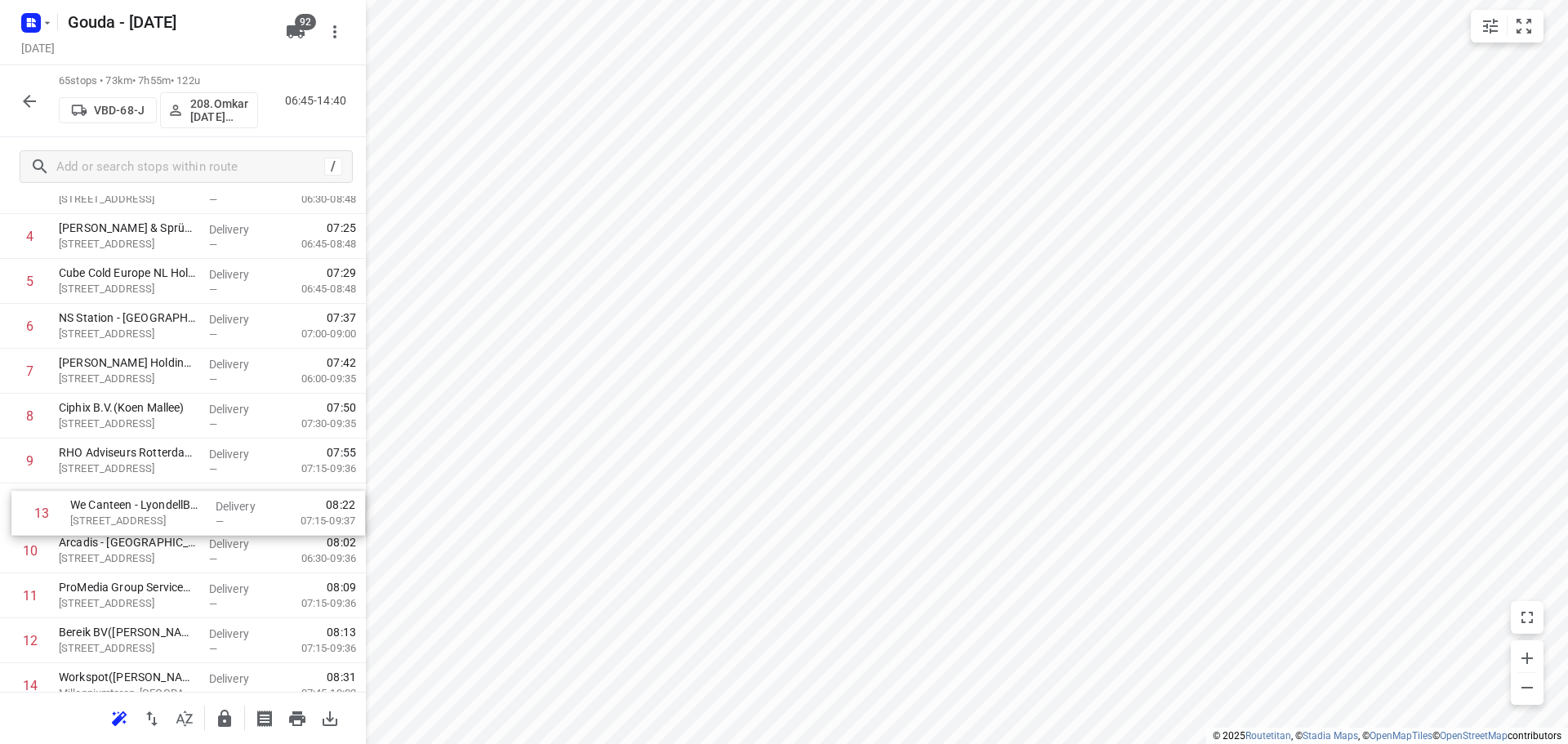
scroll to position [246, 0]
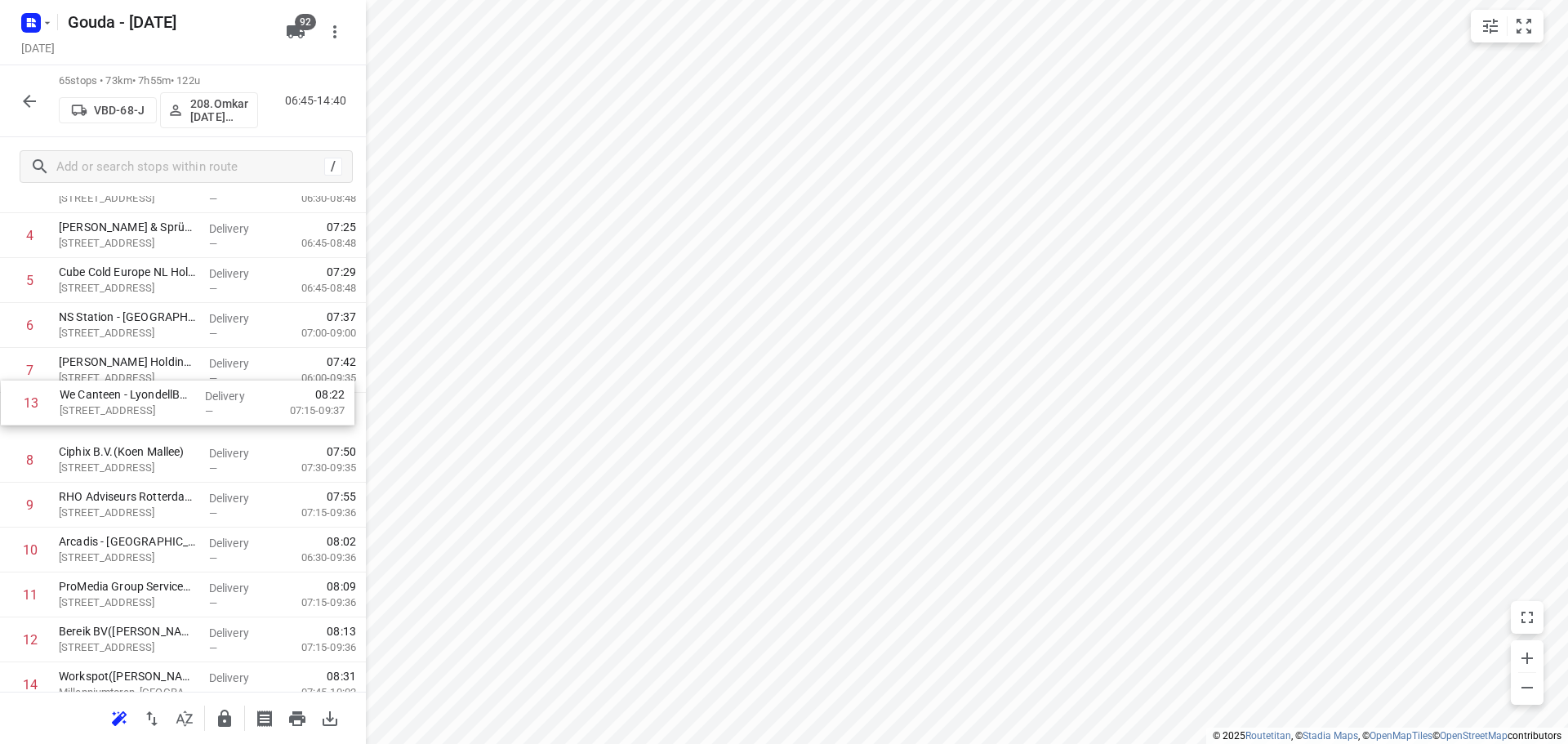
drag, startPoint x: 161, startPoint y: 645, endPoint x: 161, endPoint y: 398, distance: 247.0
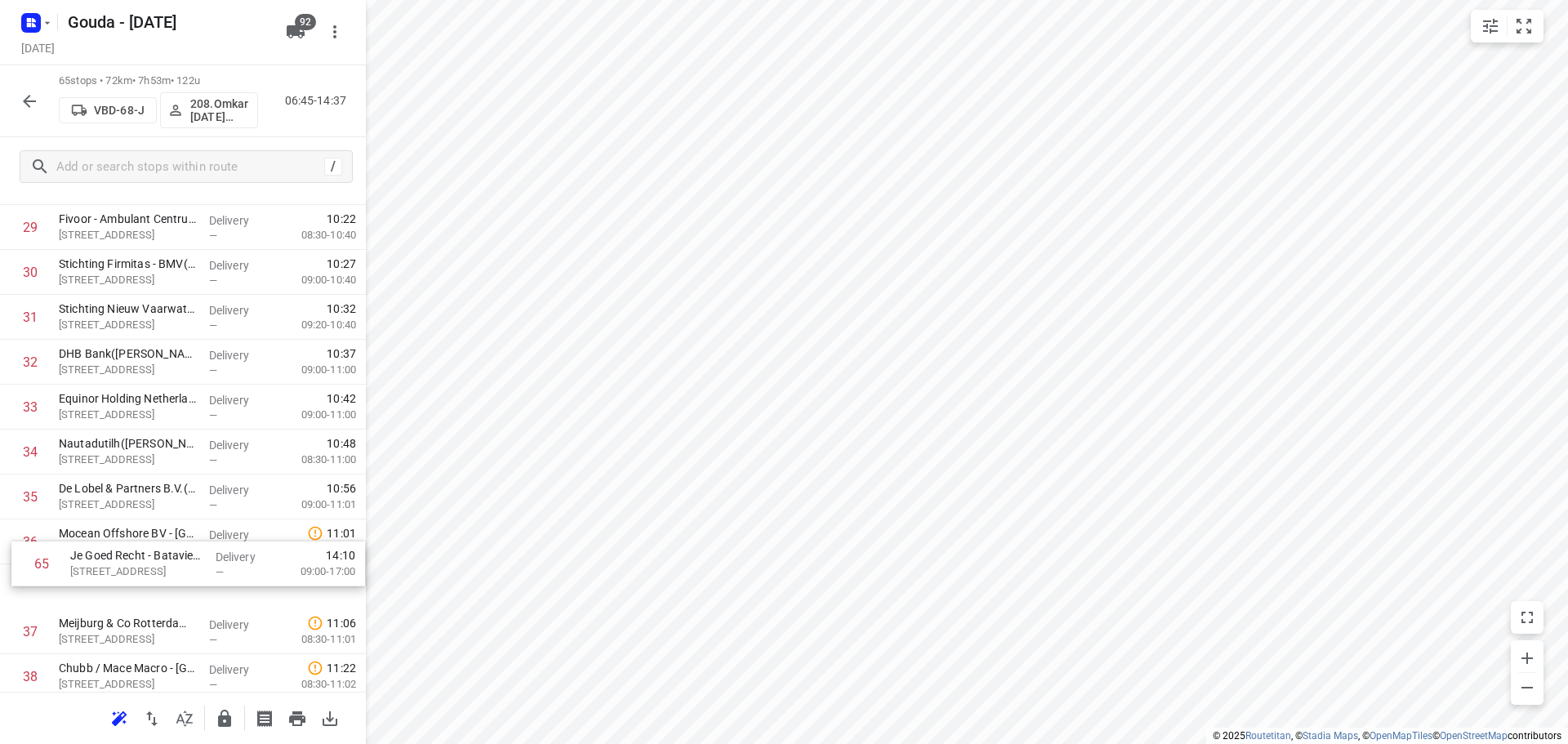
scroll to position [1385, 0]
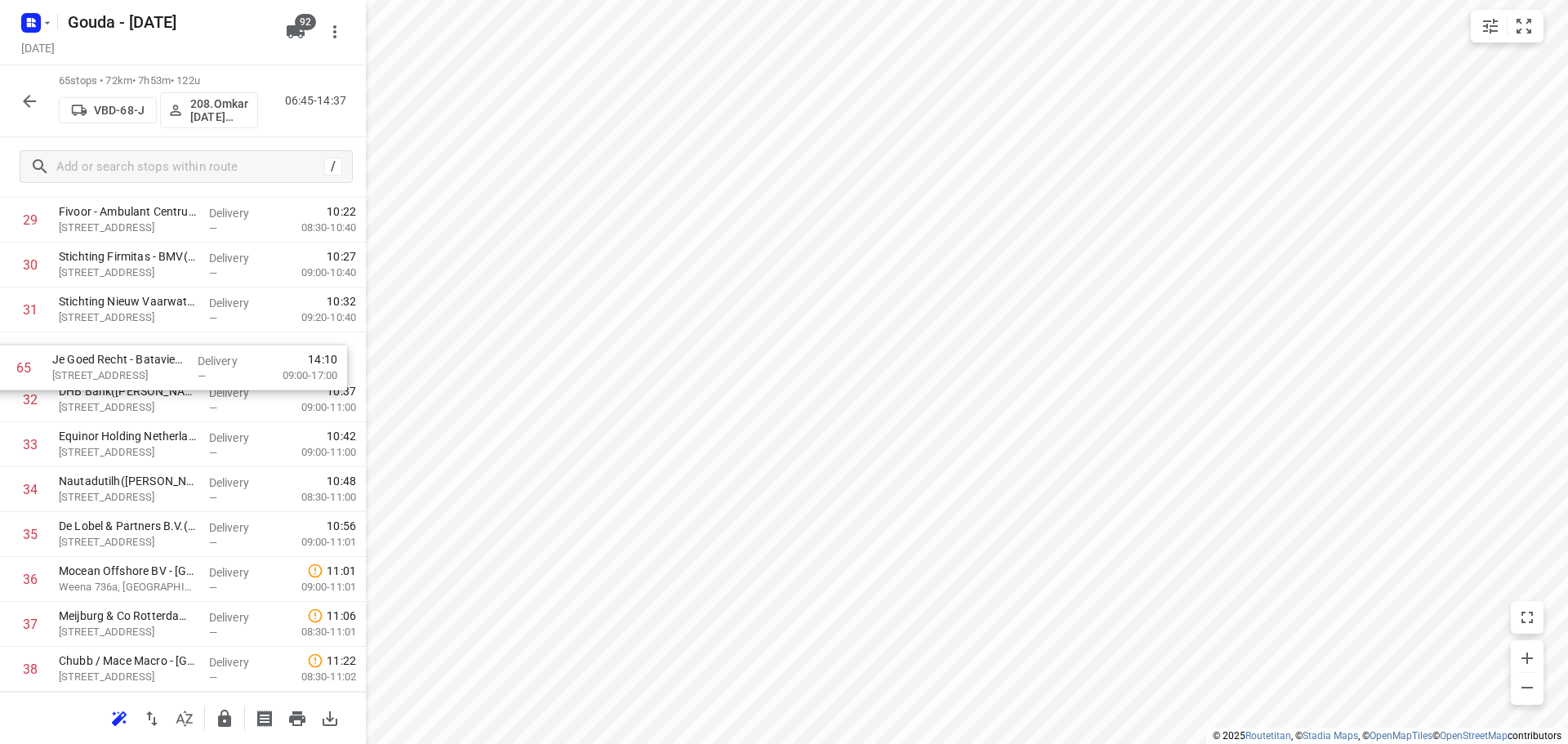
drag, startPoint x: 172, startPoint y: 622, endPoint x: 165, endPoint y: 353, distance: 269.1
click at [165, 353] on div "1 Fakton(Tlaitmass Ben Haddou) Beursplein 37, Rotterdam Delivery — 07:08 07:00-…" at bounding box center [183, 399] width 366 height 2921
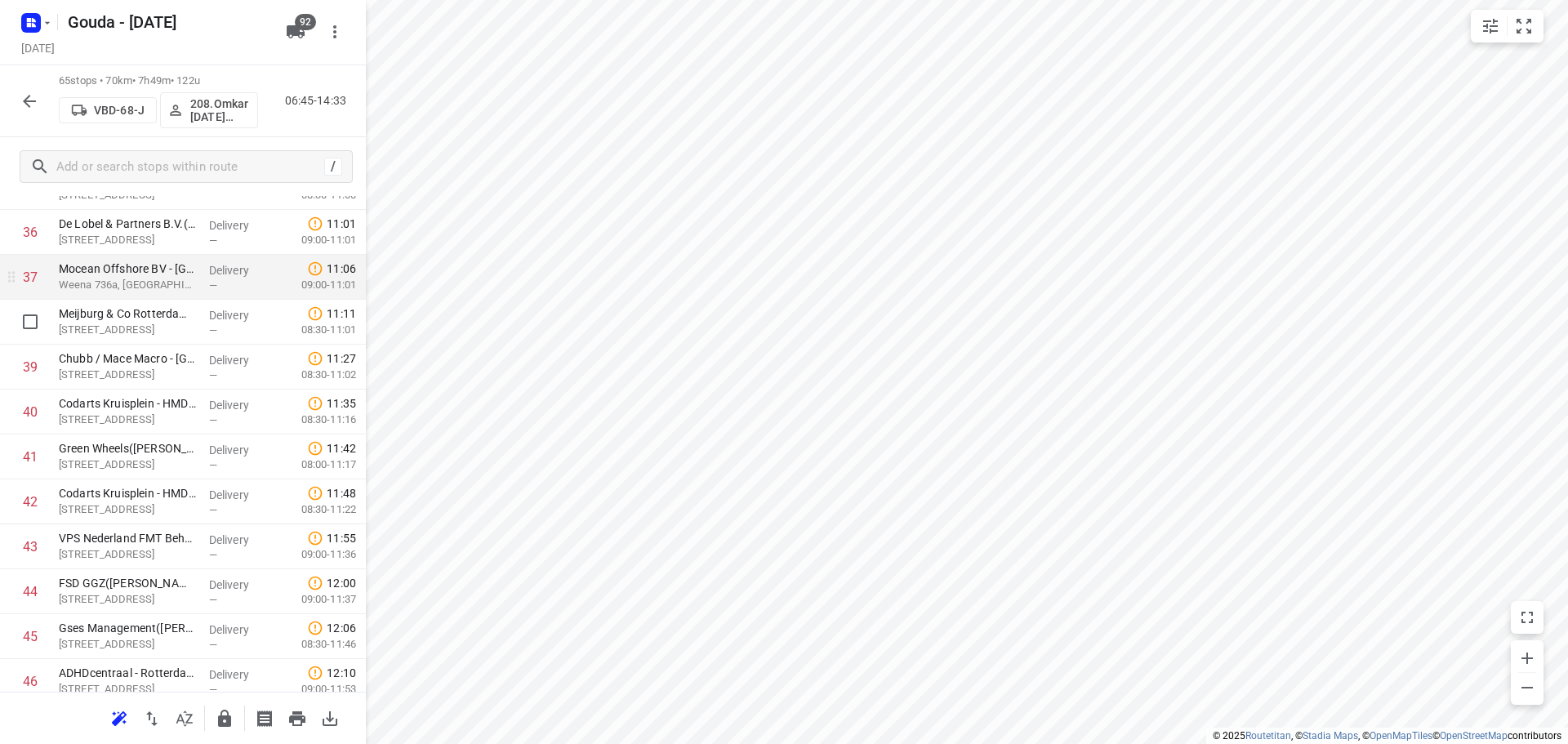
scroll to position [1712, 0]
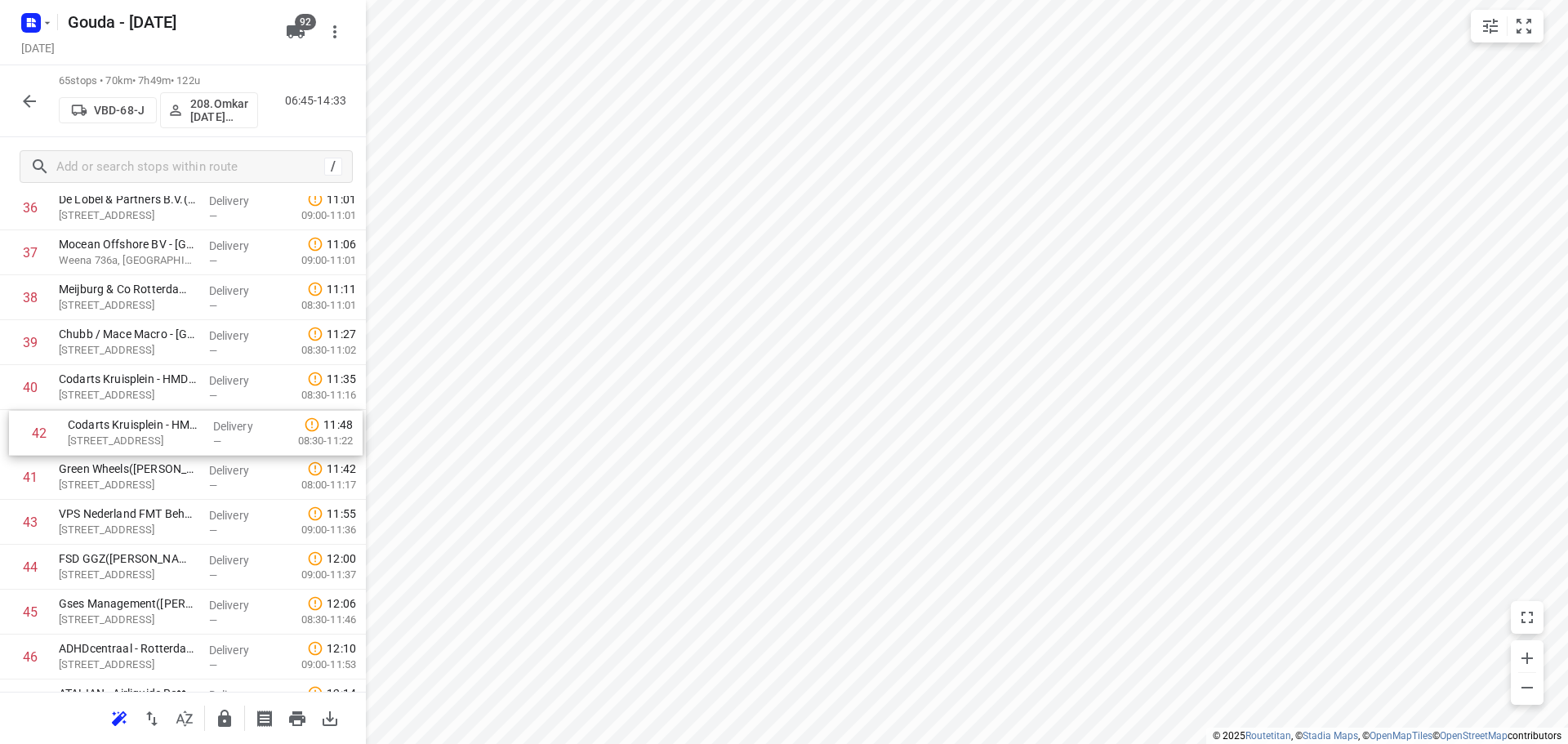
drag, startPoint x: 167, startPoint y: 485, endPoint x: 173, endPoint y: 438, distance: 47.4
click at [173, 438] on div "1 Fakton(Tlaitmass Ben Haddou) Beursplein 37, Rotterdam Delivery — 07:08 07:00-…" at bounding box center [183, 72] width 366 height 2921
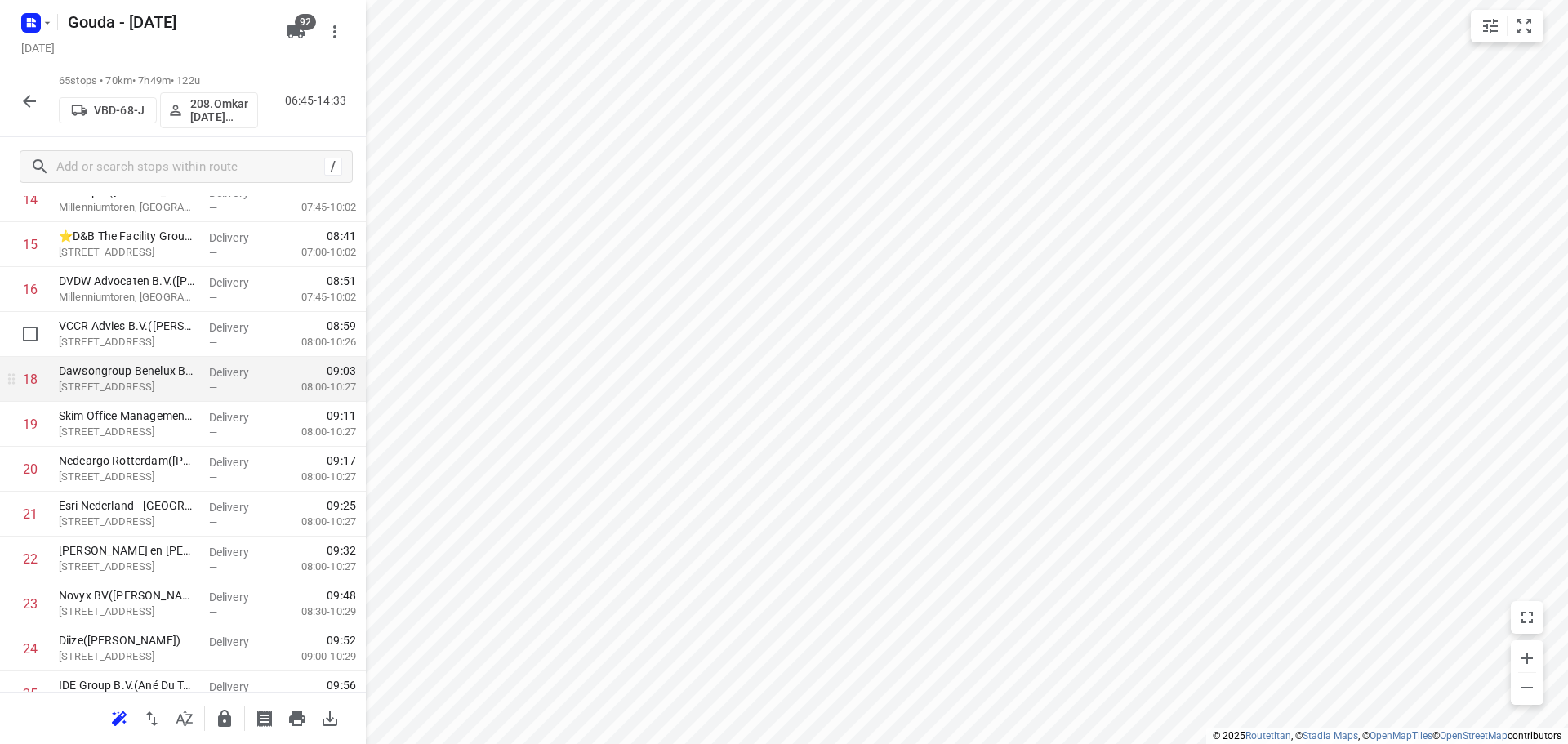
scroll to position [649, 0]
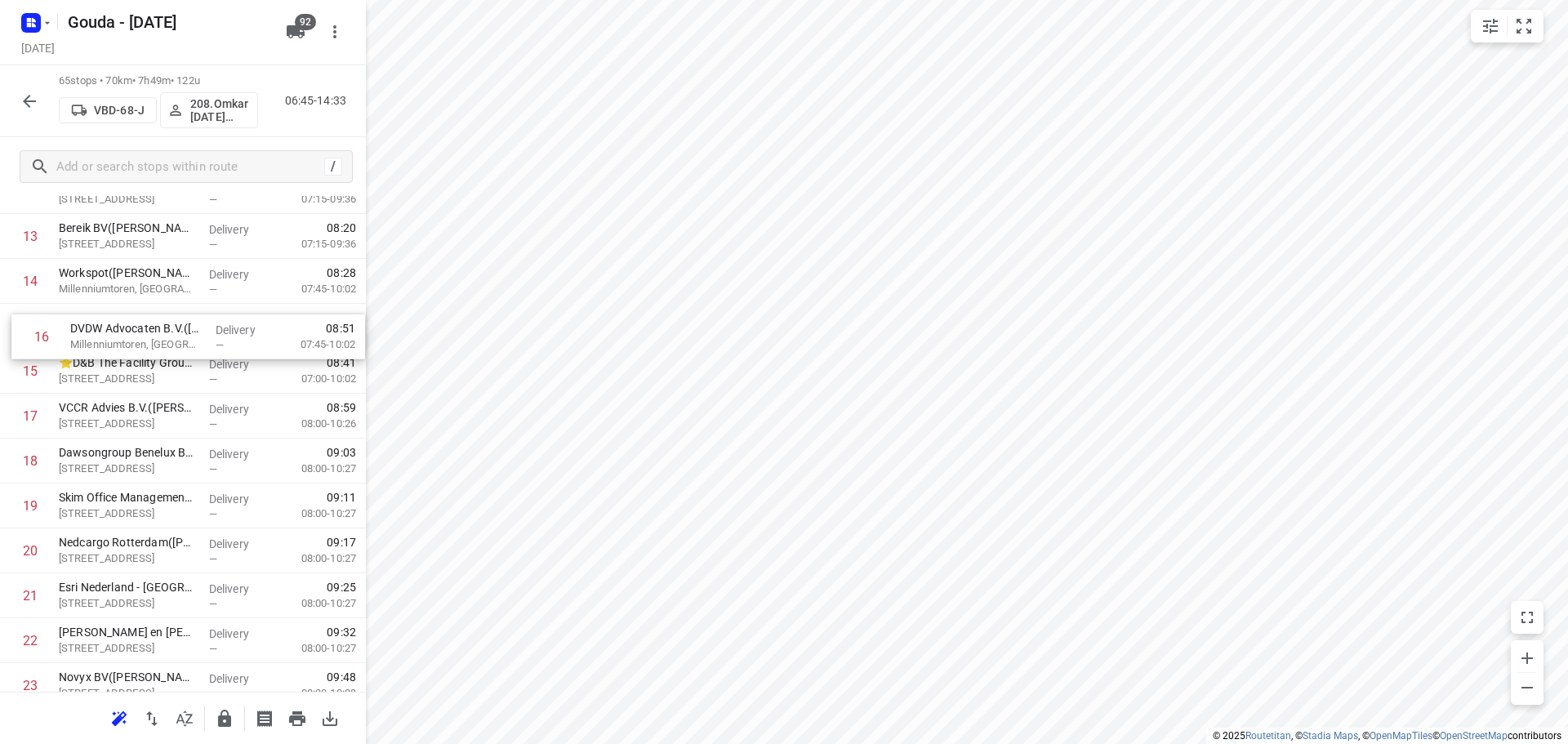
drag, startPoint x: 158, startPoint y: 388, endPoint x: 174, endPoint y: 333, distance: 57.3
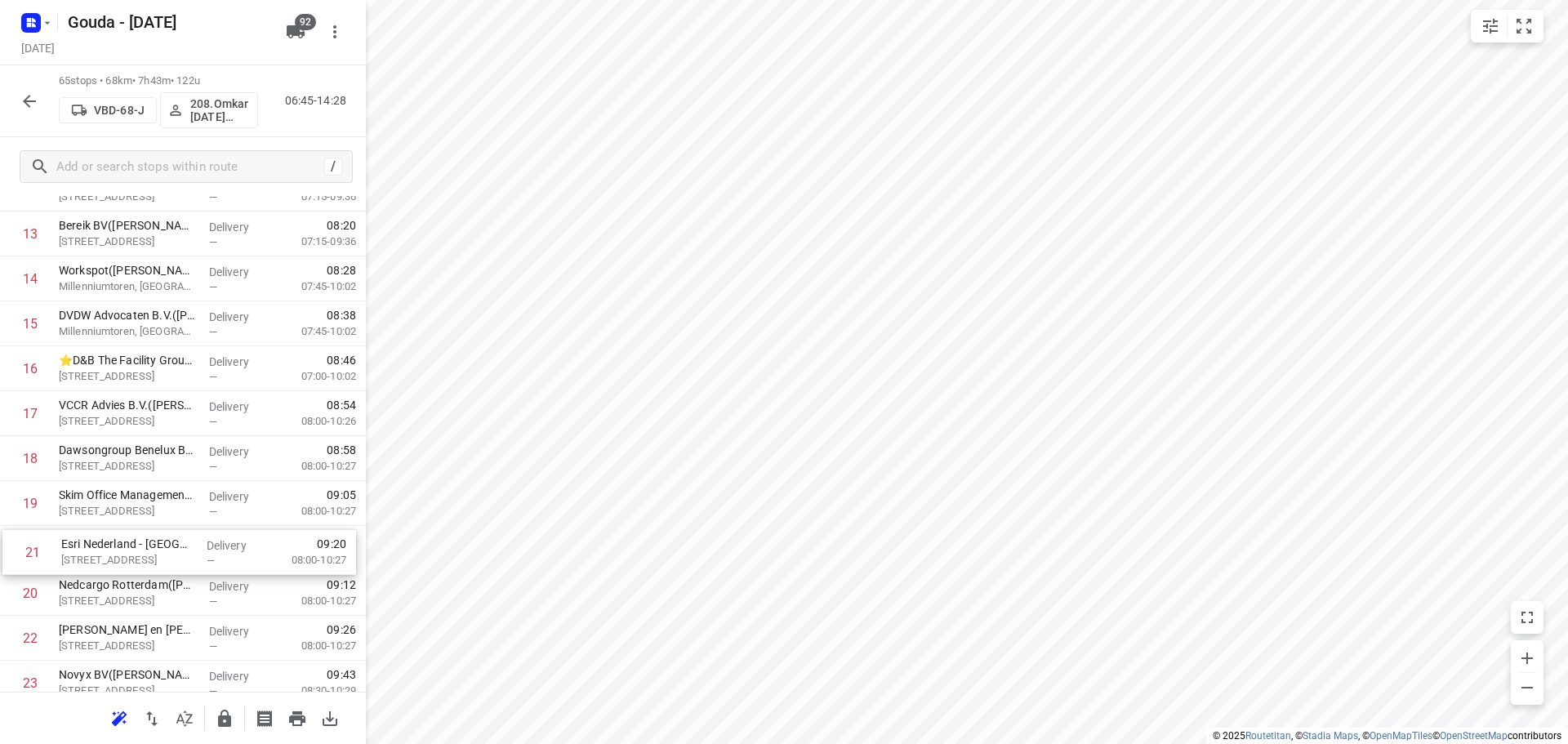
drag, startPoint x: 187, startPoint y: 603, endPoint x: 189, endPoint y: 547, distance: 56.0
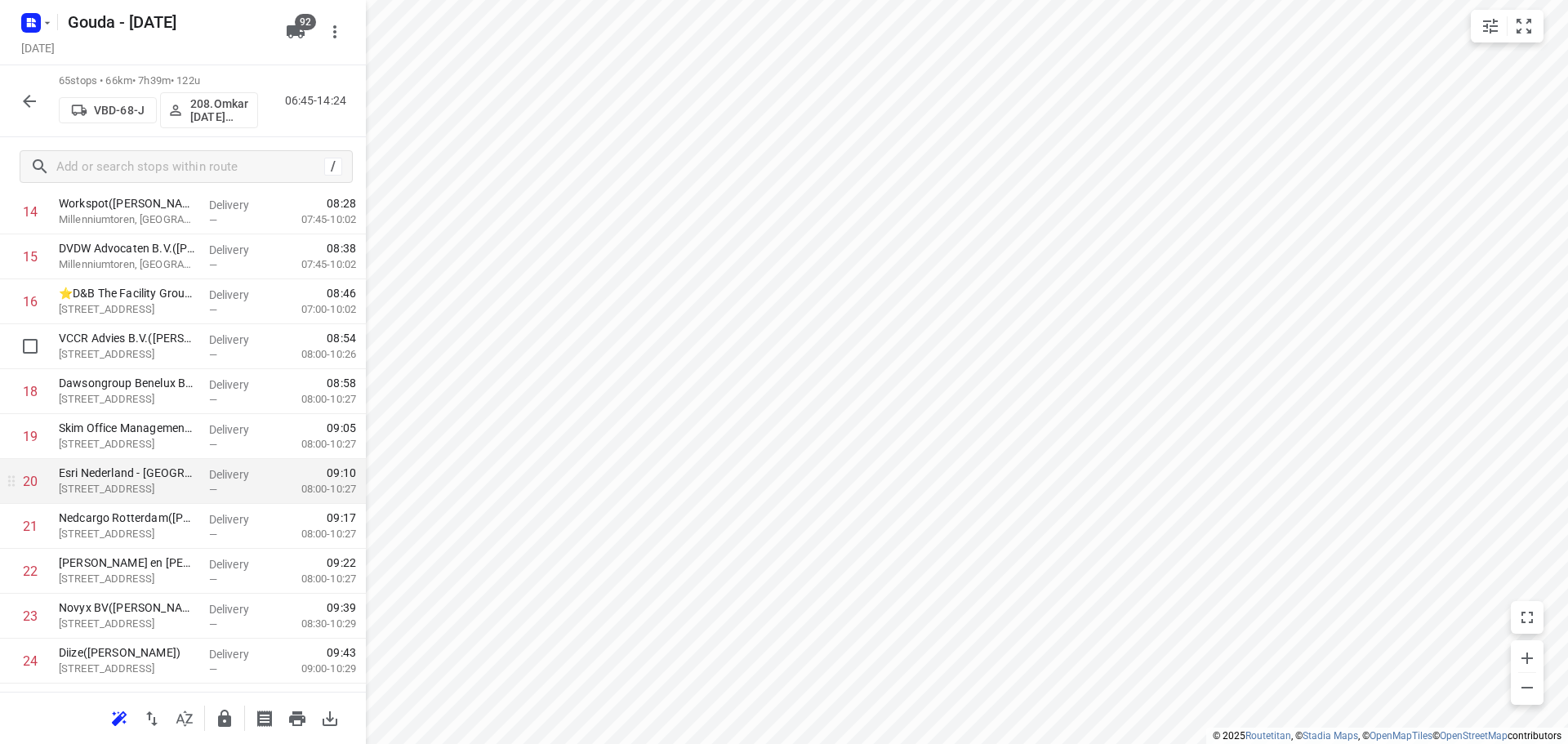
scroll to position [815, 0]
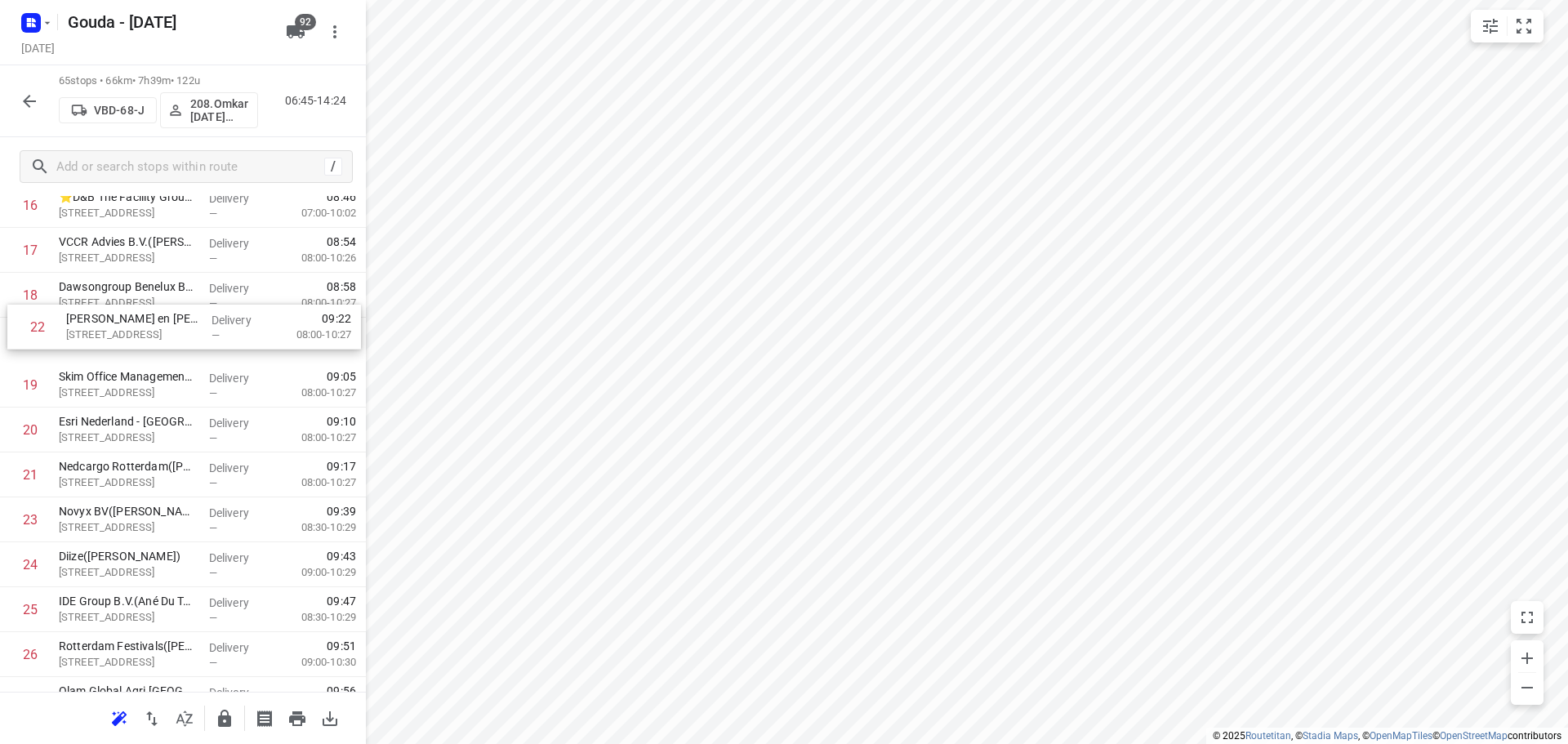
drag, startPoint x: 135, startPoint y: 490, endPoint x: 138, endPoint y: 343, distance: 147.0
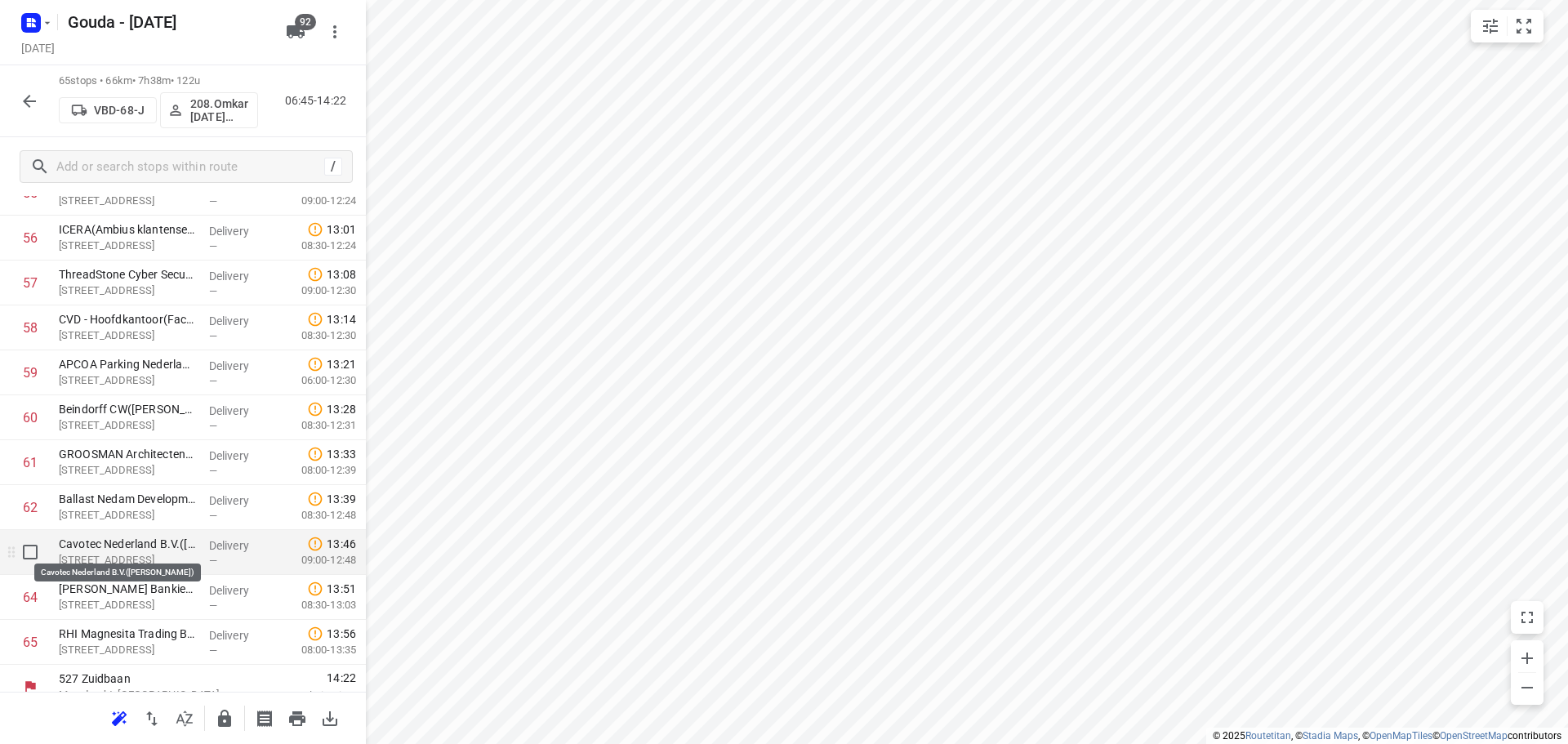
scroll to position [2598, 0]
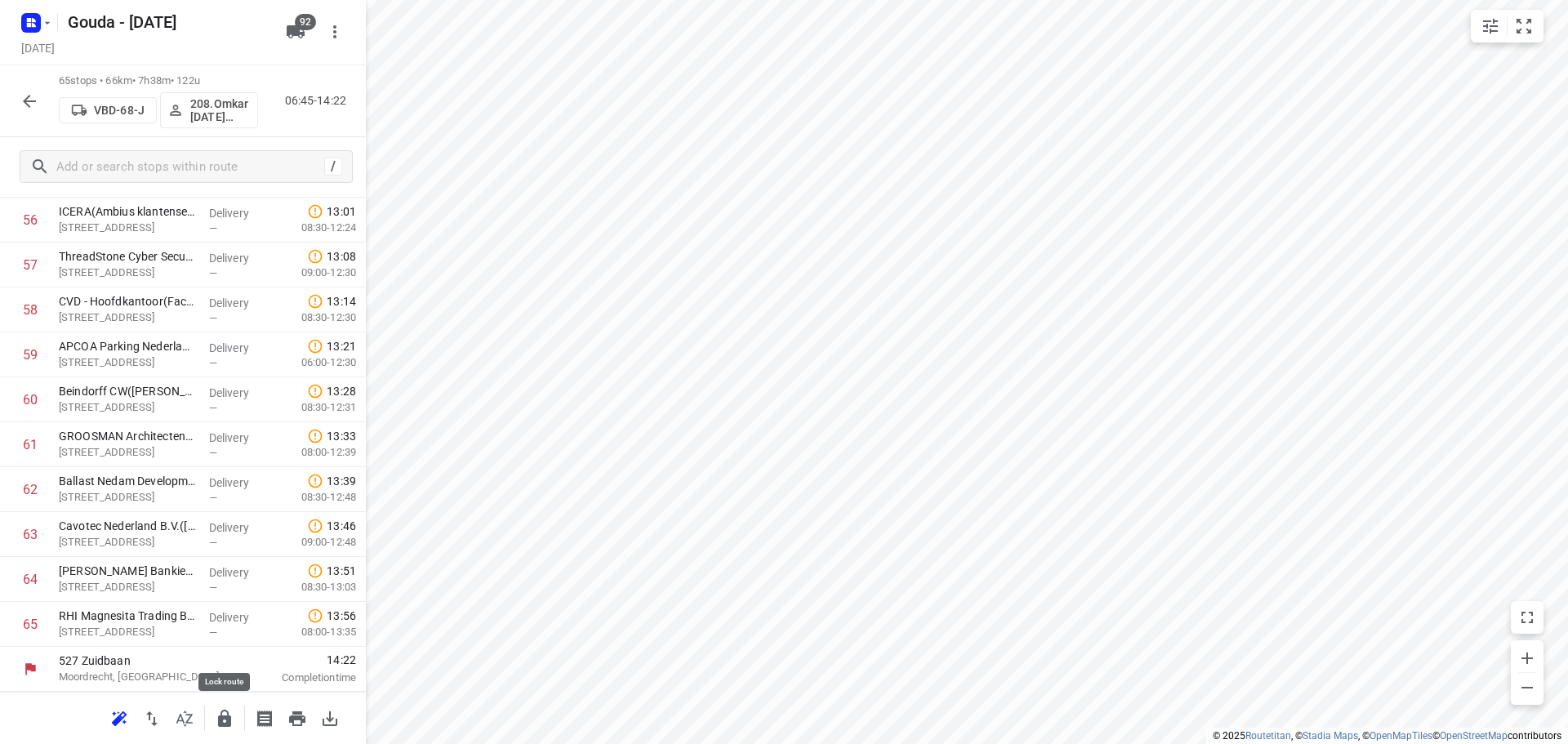
click at [210, 719] on button "button" at bounding box center [224, 719] width 33 height 33
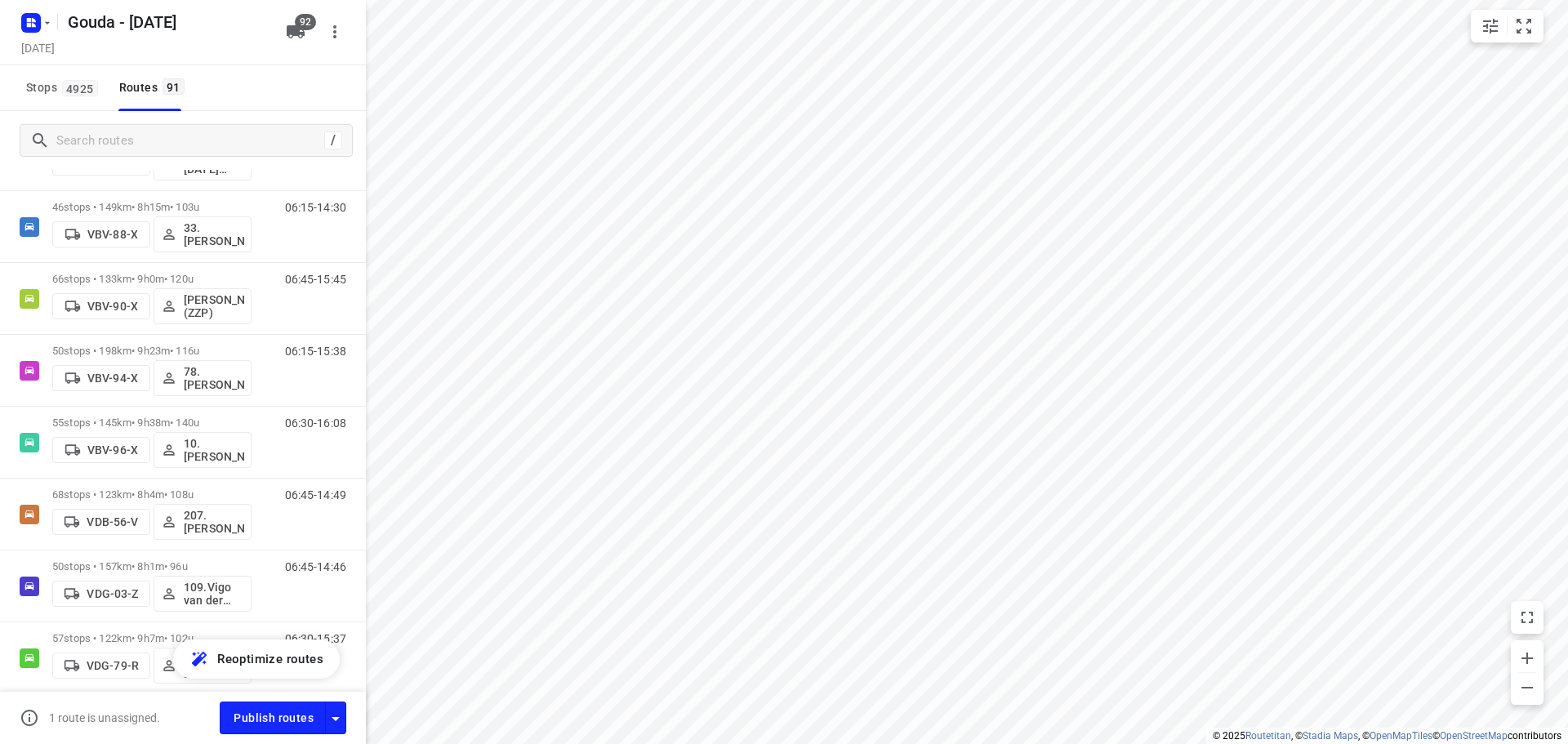
scroll to position [3350, 0]
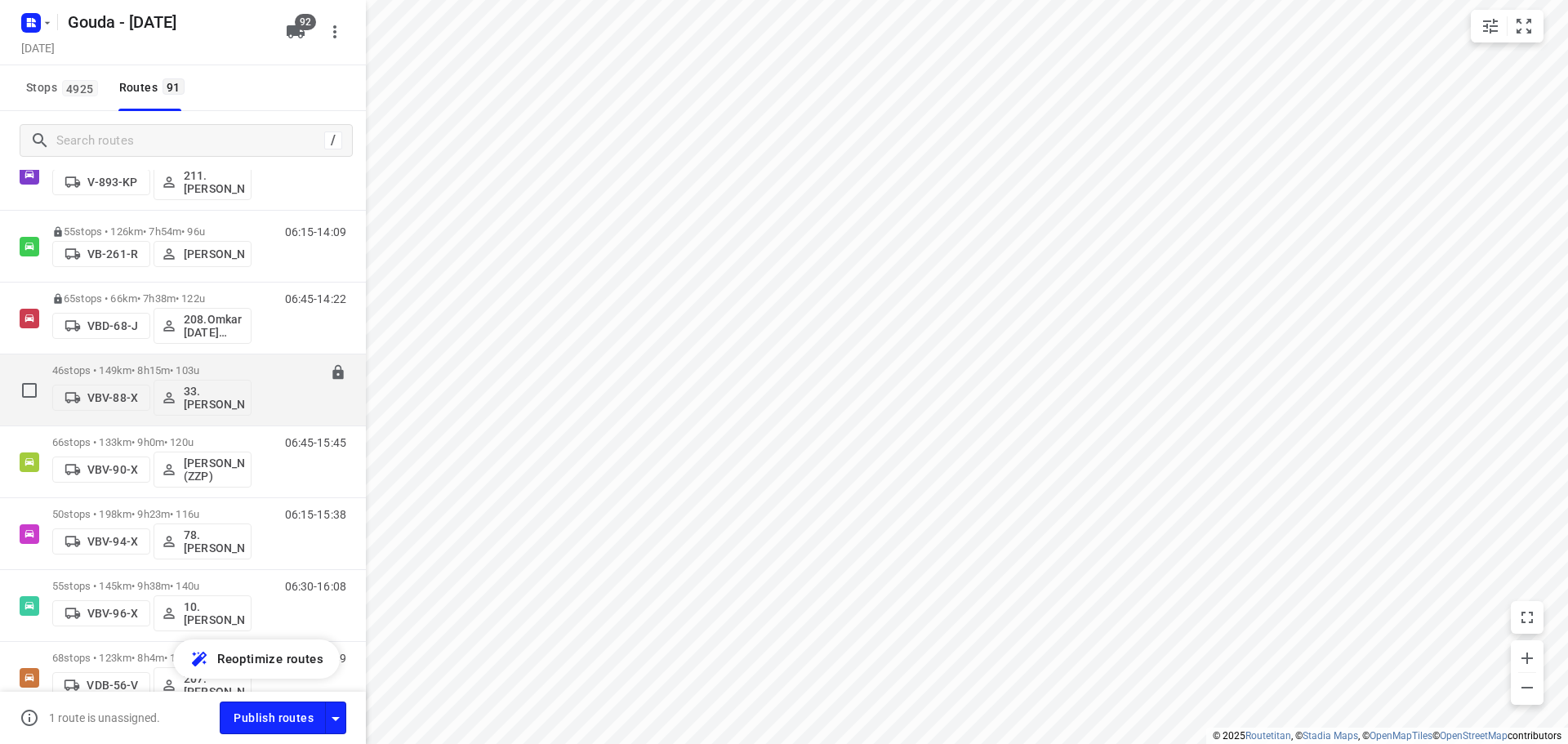
click at [208, 364] on p "46 stops • 149km • 8h15m • 103u" at bounding box center [152, 370] width 199 height 12
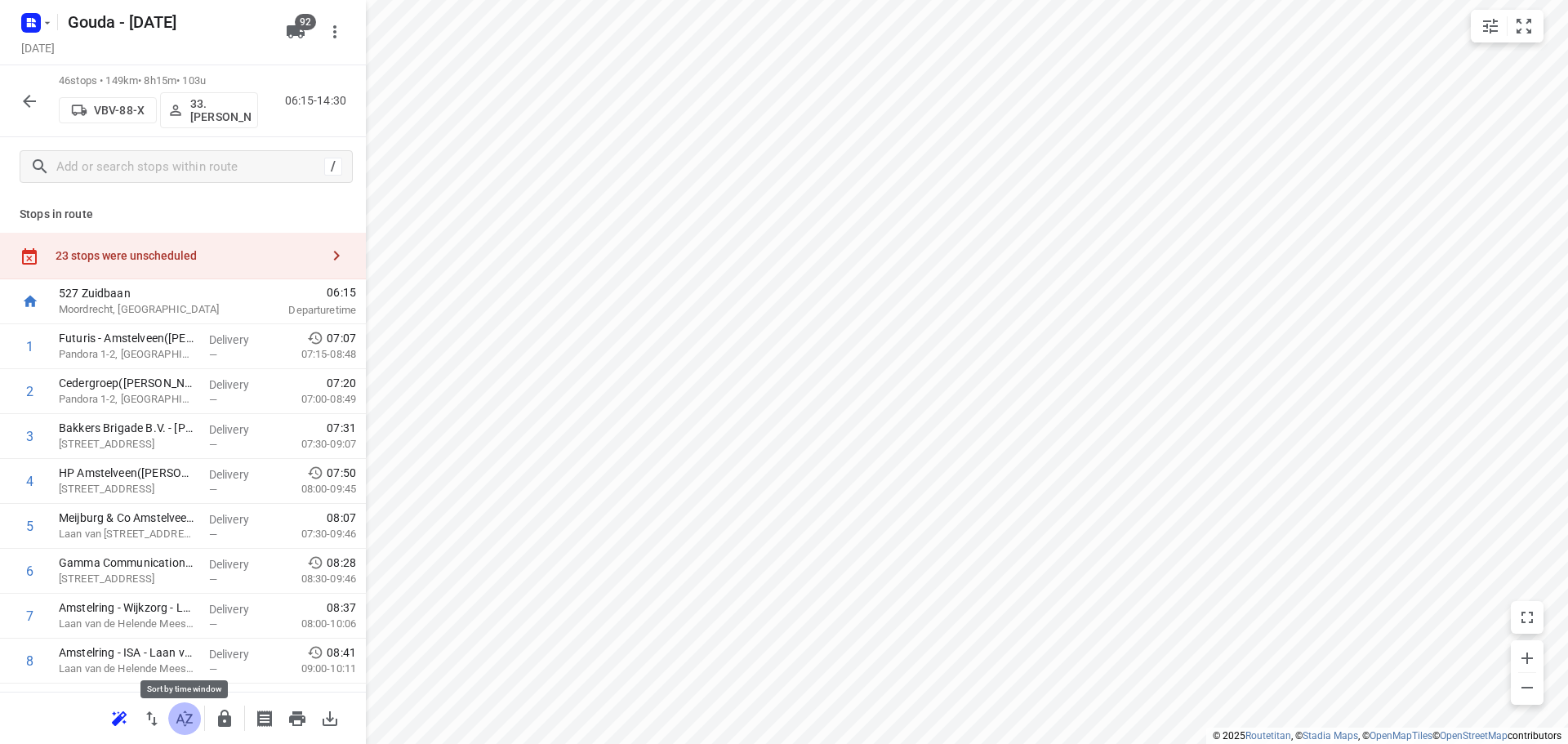
click at [187, 713] on icon "button" at bounding box center [184, 719] width 20 height 20
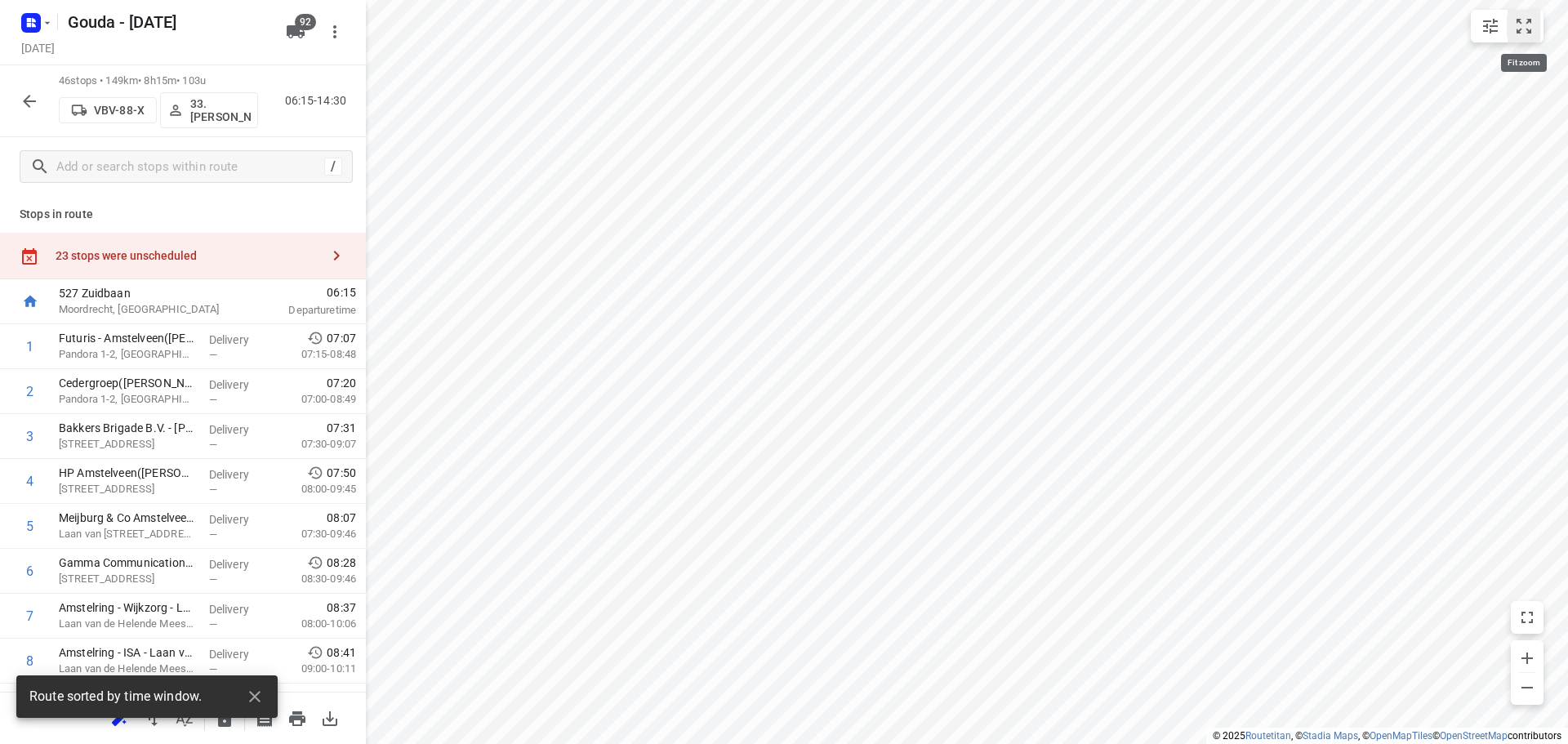
click at [1527, 28] on icon "small contained button group" at bounding box center [1524, 25] width 20 height 20
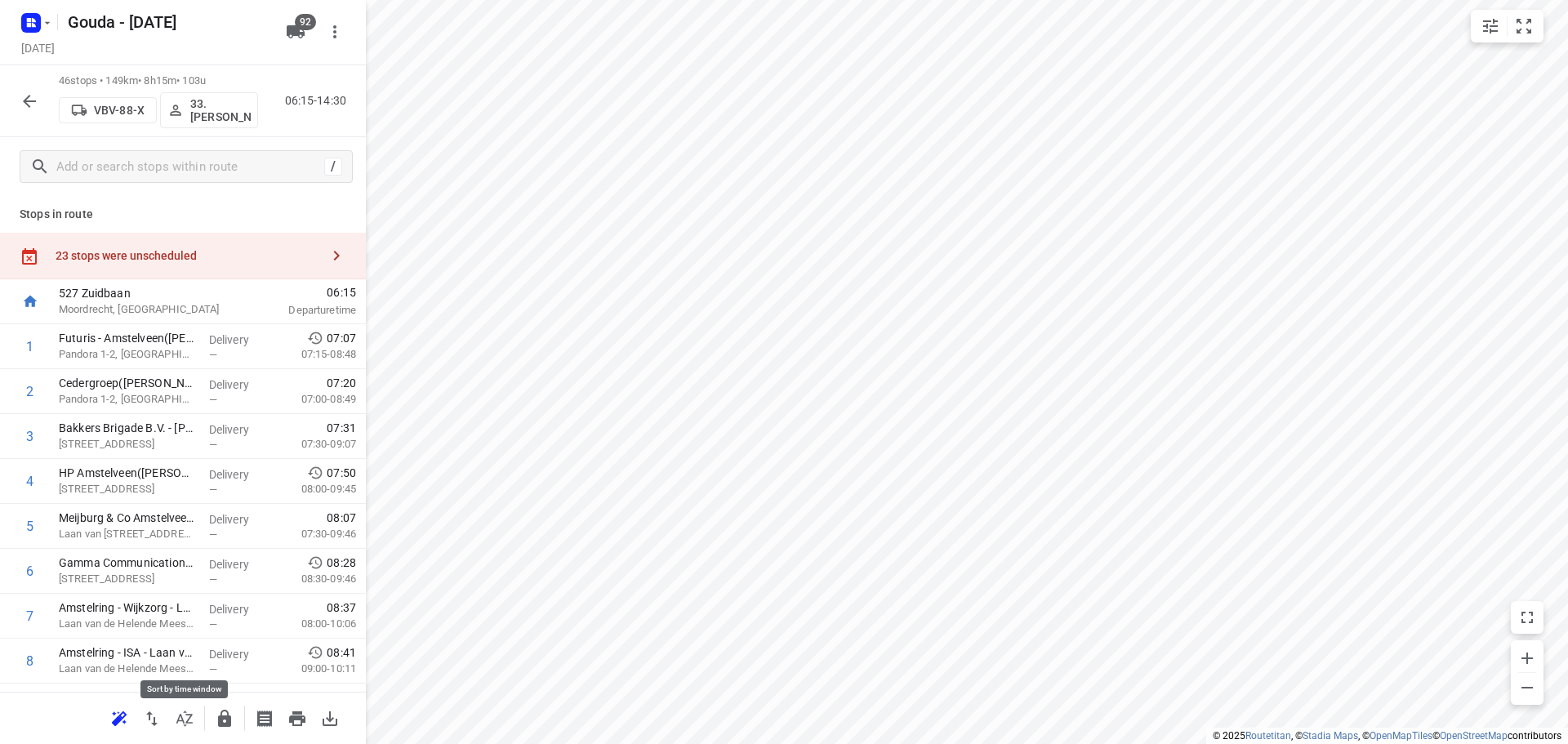
click at [192, 721] on icon "button" at bounding box center [184, 719] width 20 height 20
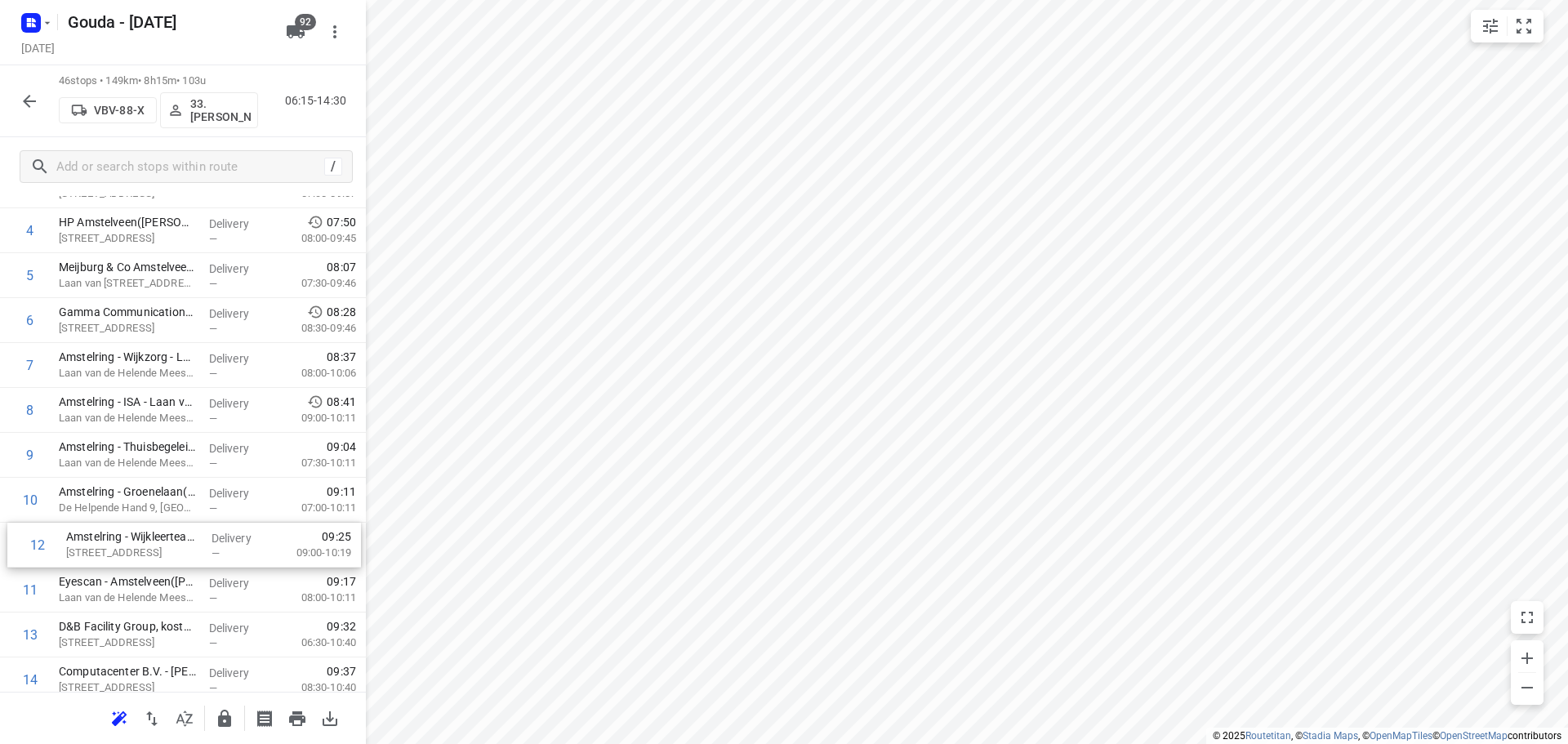
scroll to position [251, 0]
drag, startPoint x: 173, startPoint y: 581, endPoint x: 178, endPoint y: 501, distance: 80.2
drag, startPoint x: 161, startPoint y: 608, endPoint x: 154, endPoint y: 488, distance: 120.2
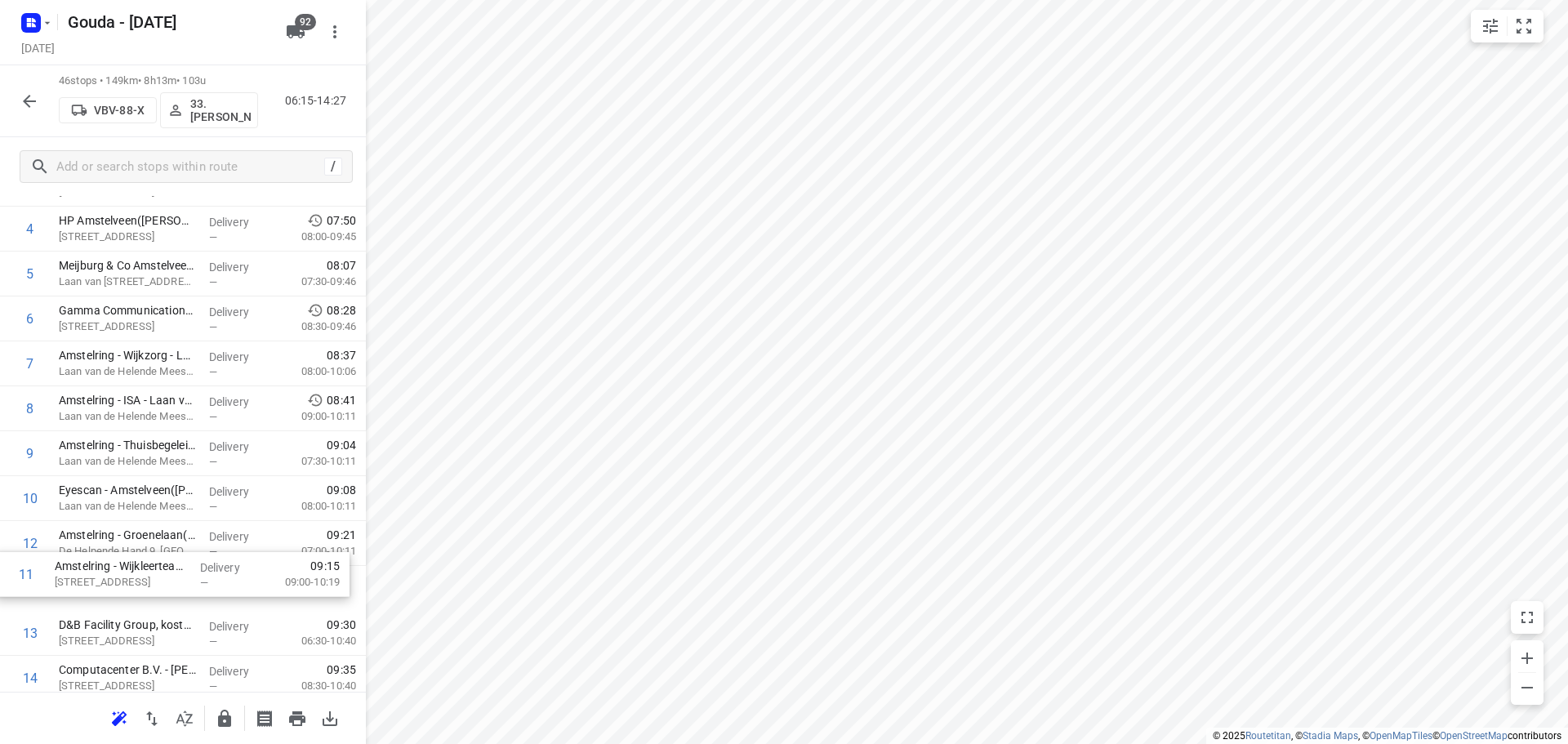
scroll to position [263, 0]
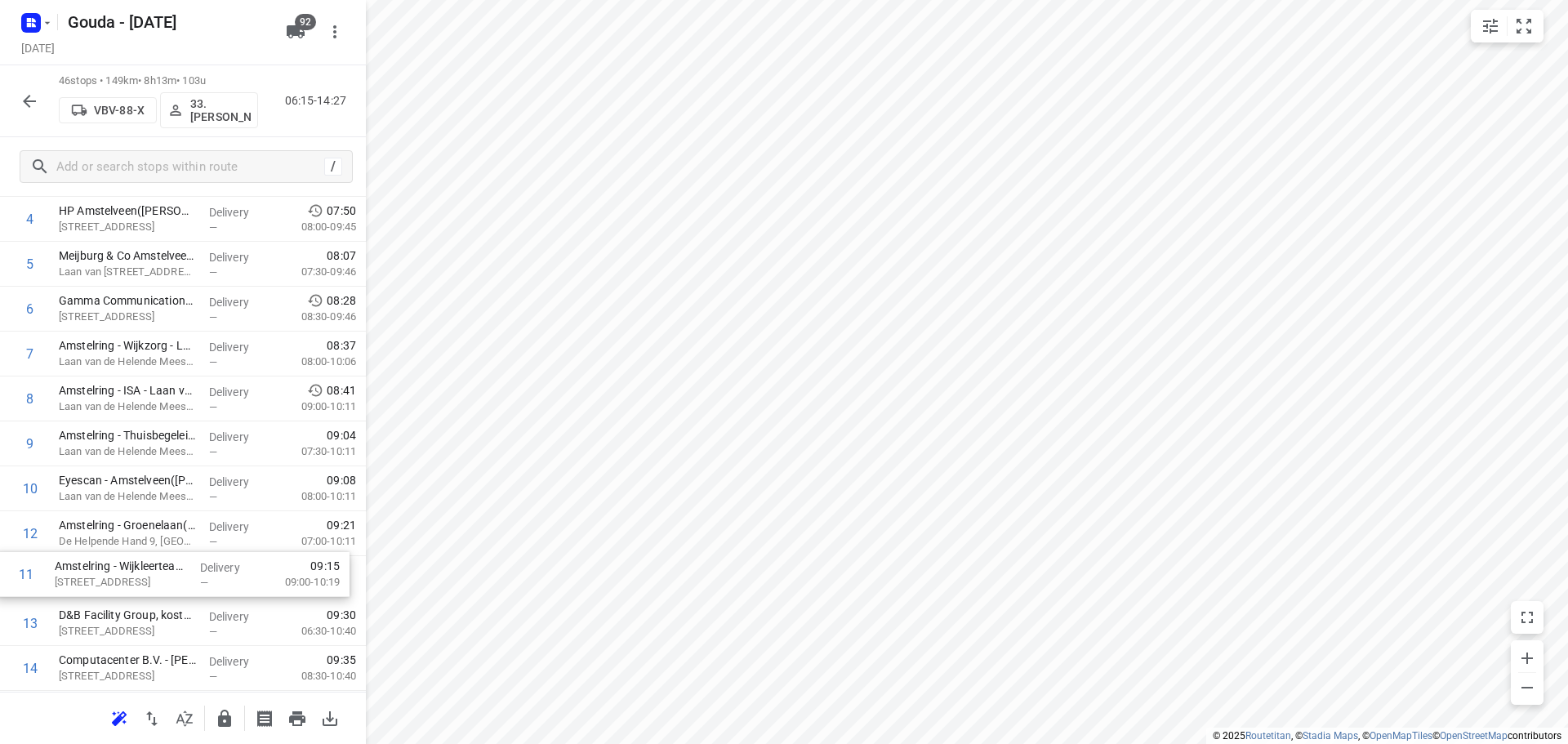
drag, startPoint x: 179, startPoint y: 549, endPoint x: 174, endPoint y: 584, distance: 35.4
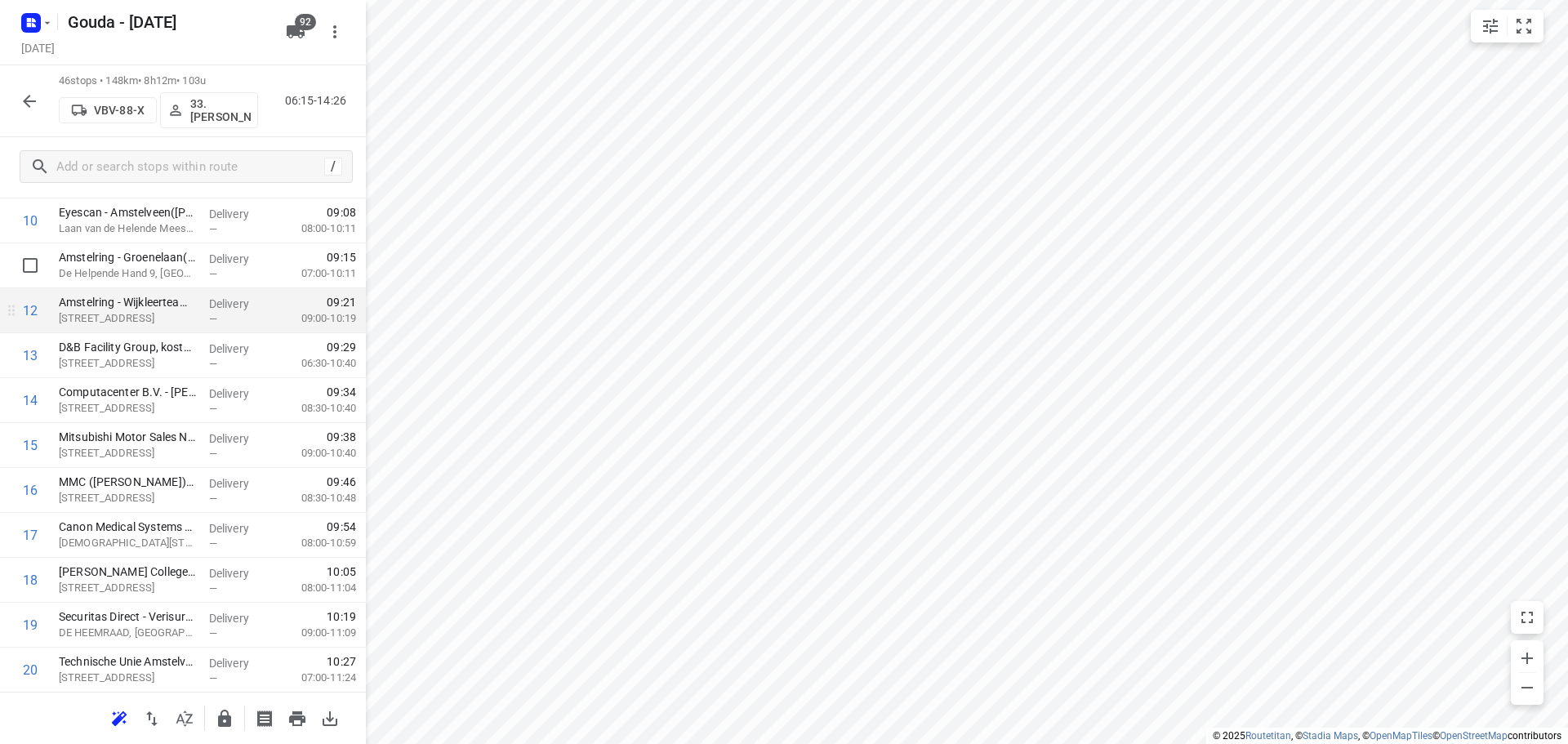
scroll to position [590, 0]
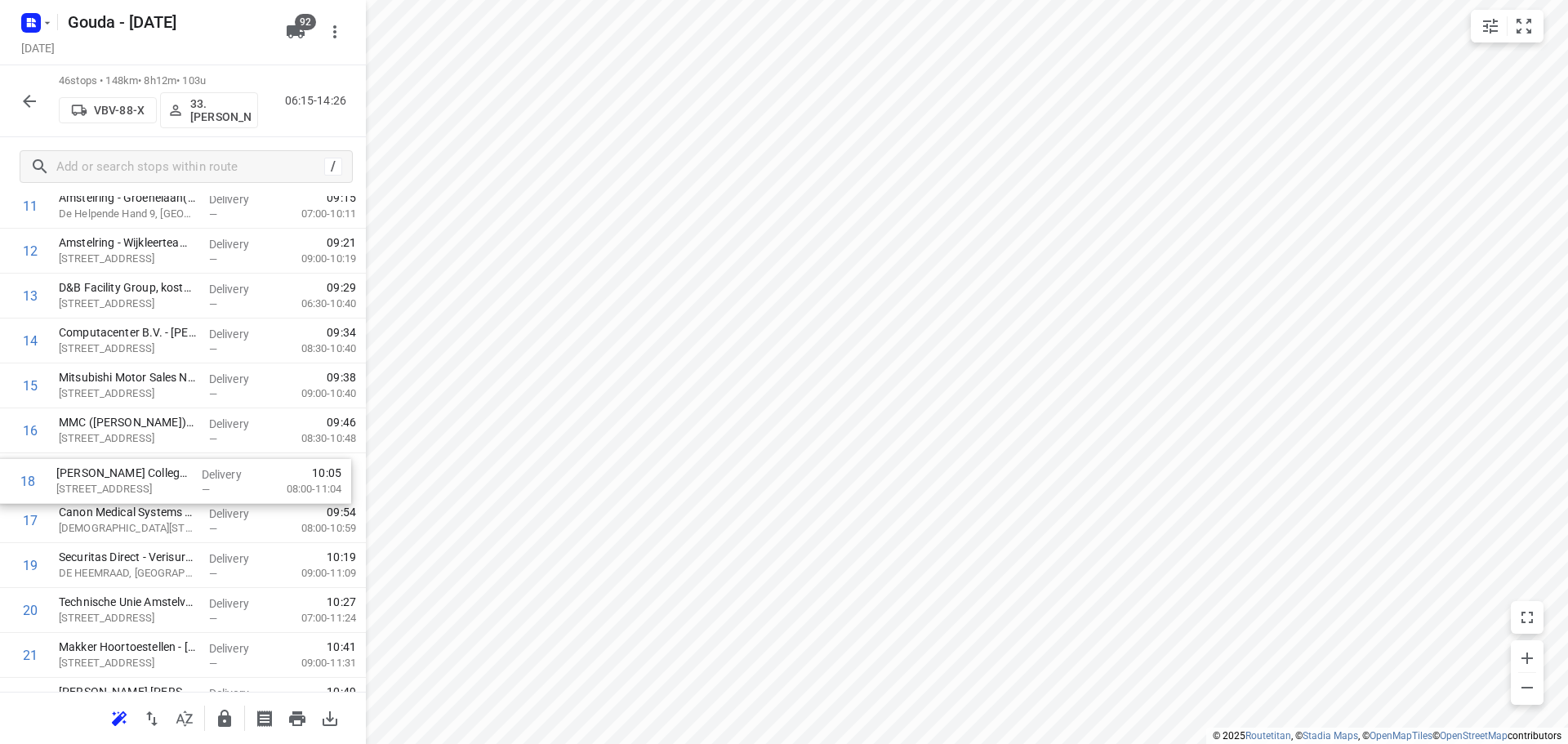
drag, startPoint x: 177, startPoint y: 522, endPoint x: 173, endPoint y: 476, distance: 46.2
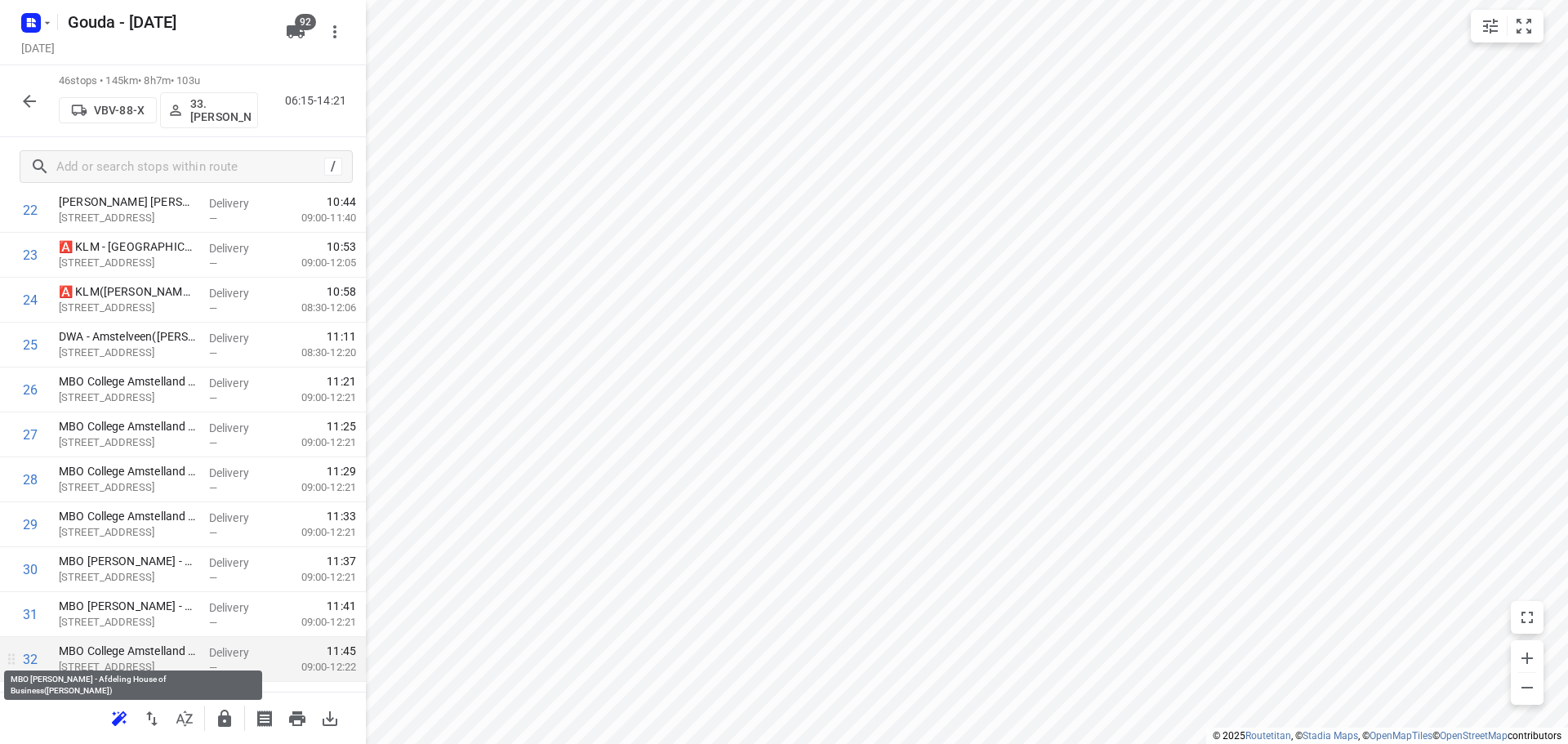
scroll to position [1162, 0]
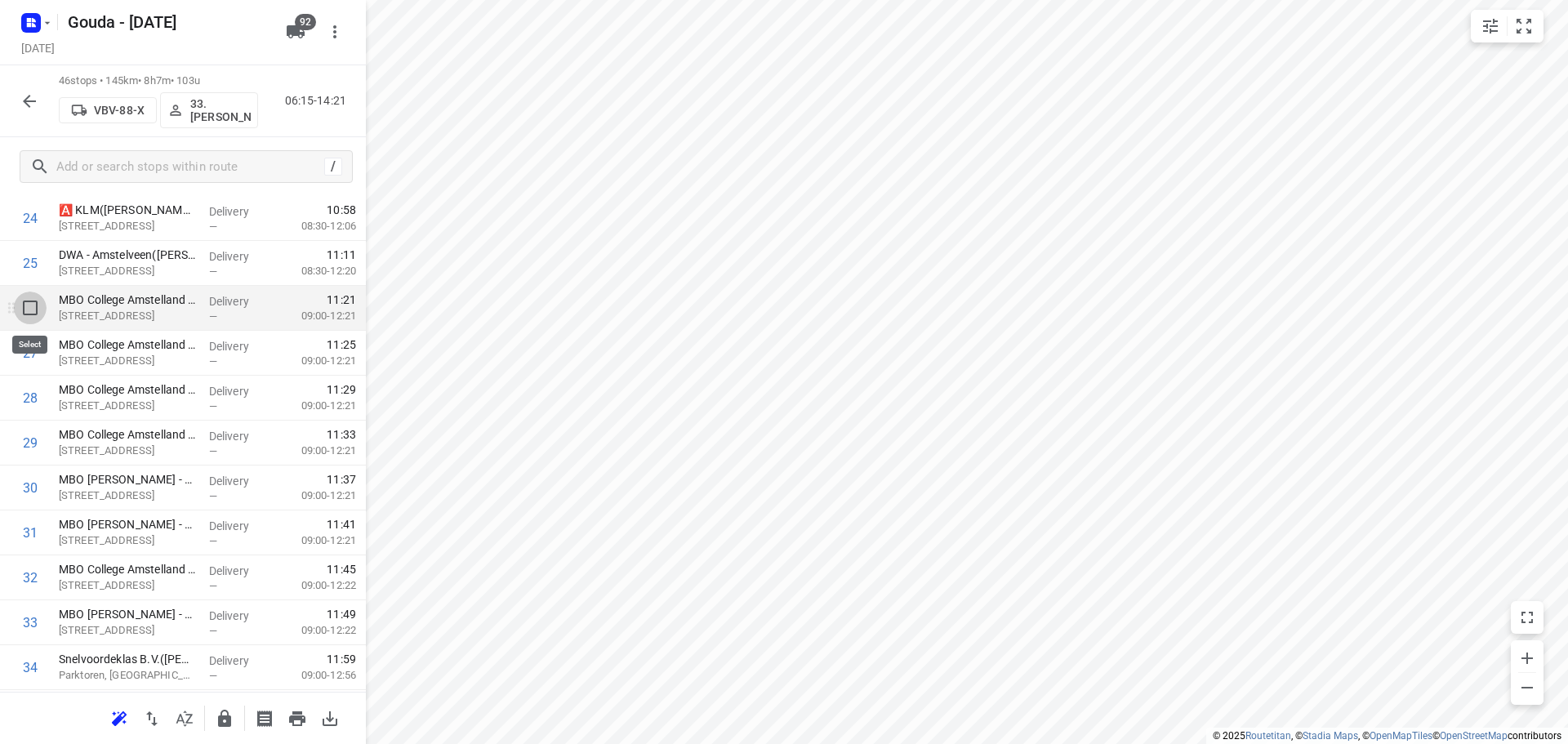
click at [35, 307] on input "checkbox" at bounding box center [30, 308] width 33 height 33
checkbox input "true"
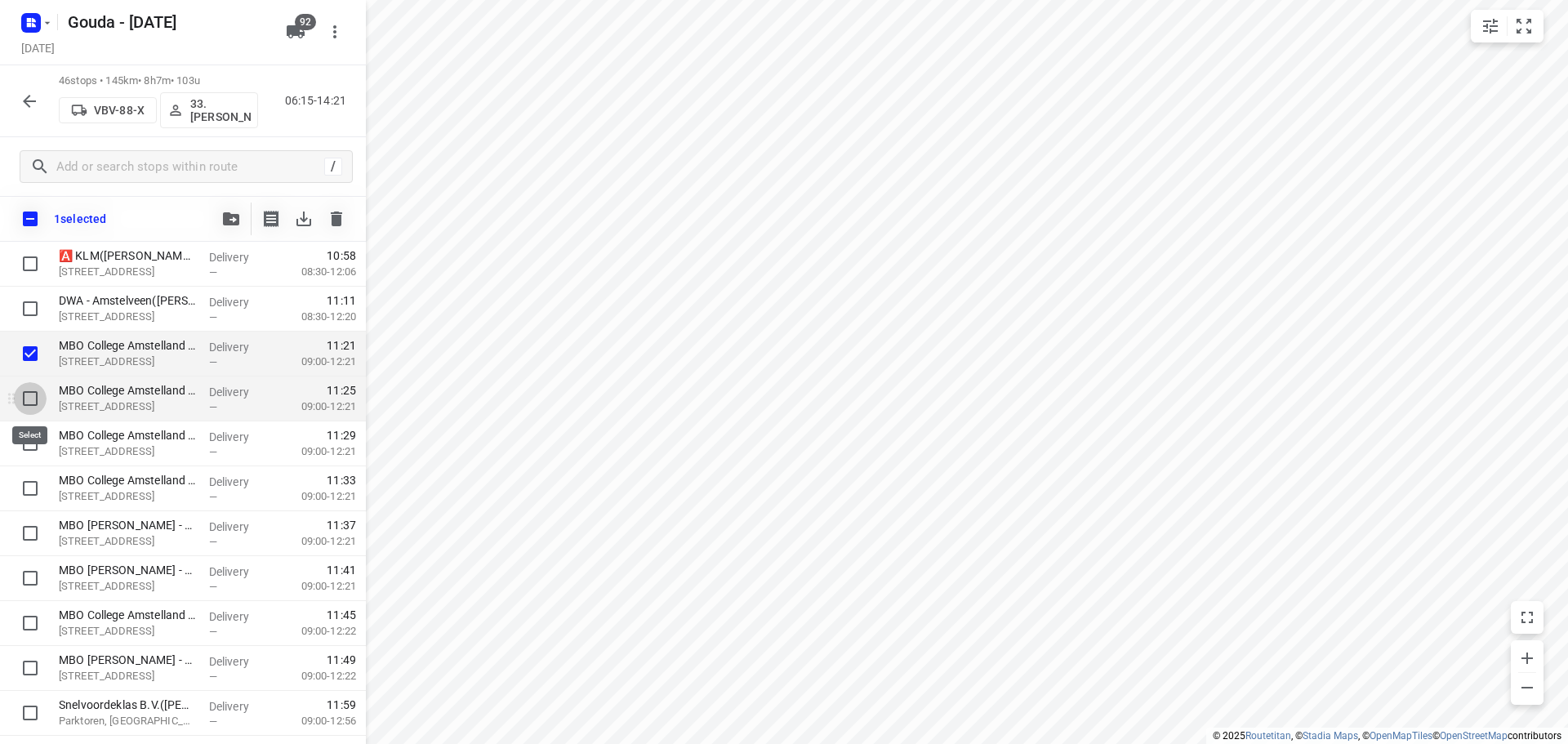
click at [30, 398] on input "checkbox" at bounding box center [30, 398] width 33 height 33
checkbox input "true"
click at [23, 443] on input "checkbox" at bounding box center [30, 443] width 33 height 33
checkbox input "true"
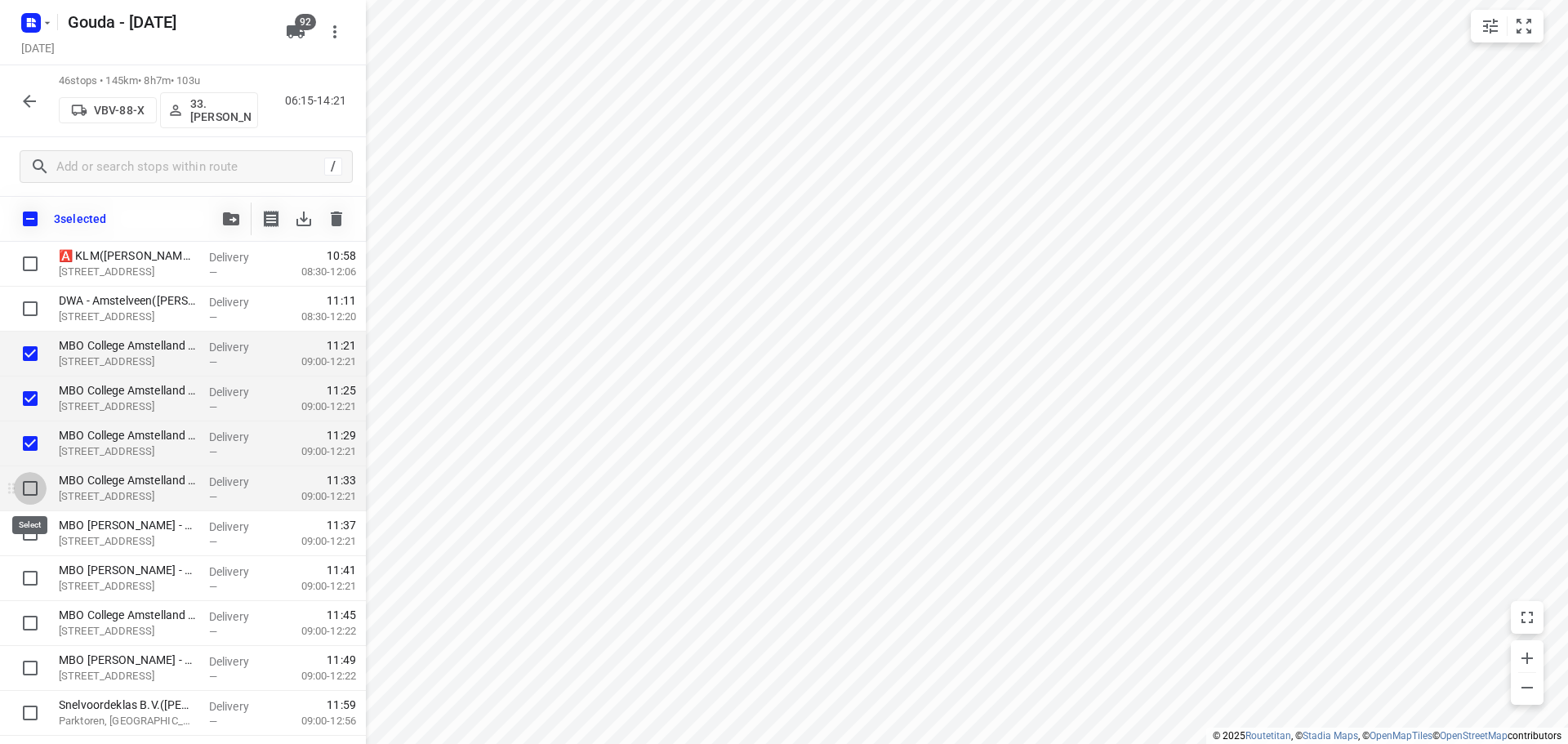
click at [30, 486] on input "checkbox" at bounding box center [30, 488] width 33 height 33
checkbox input "true"
click at [24, 549] on input "checkbox" at bounding box center [30, 534] width 33 height 33
checkbox input "true"
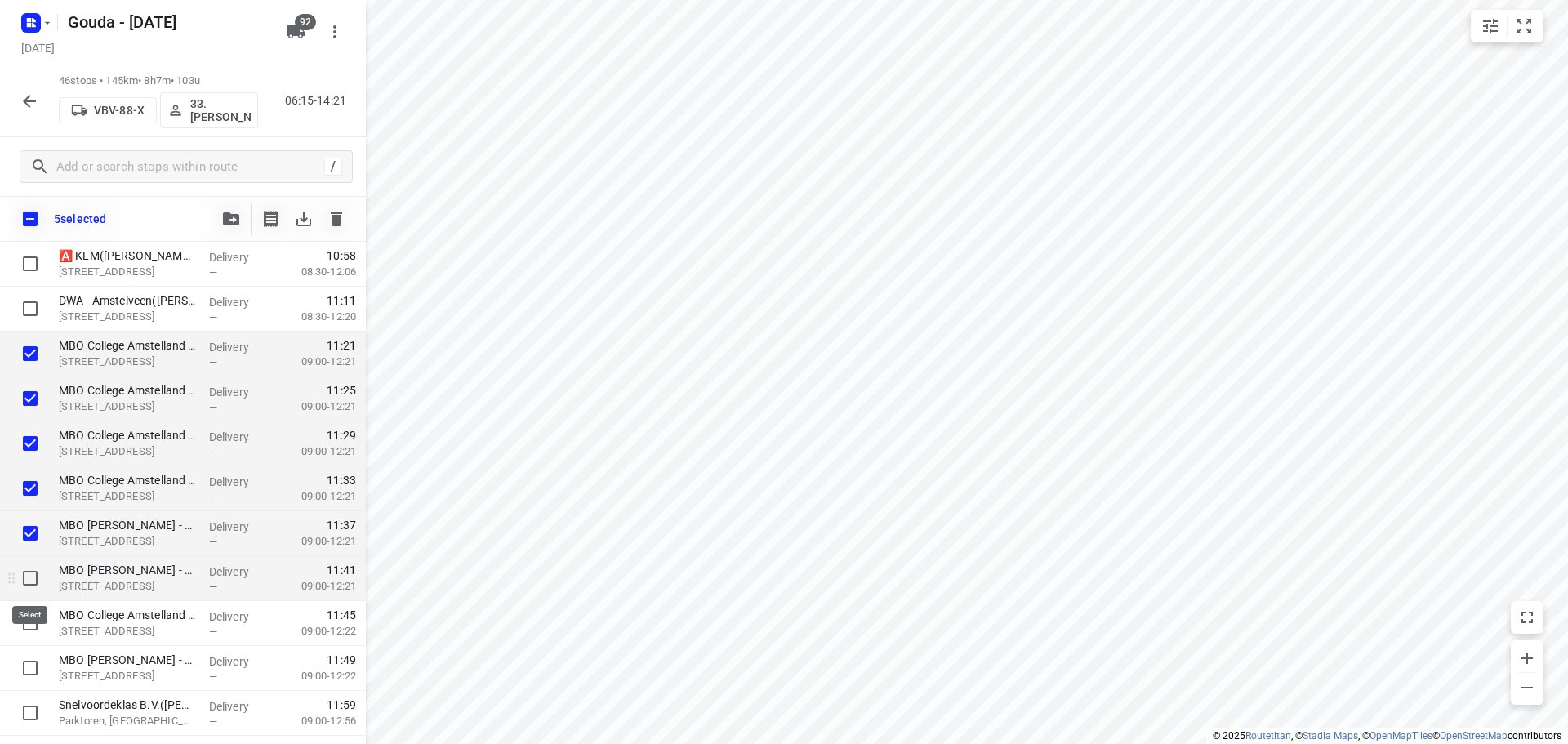
click at [22, 581] on input "checkbox" at bounding box center [30, 578] width 33 height 33
checkbox input "true"
click at [22, 615] on input "checkbox" at bounding box center [30, 623] width 33 height 33
checkbox input "true"
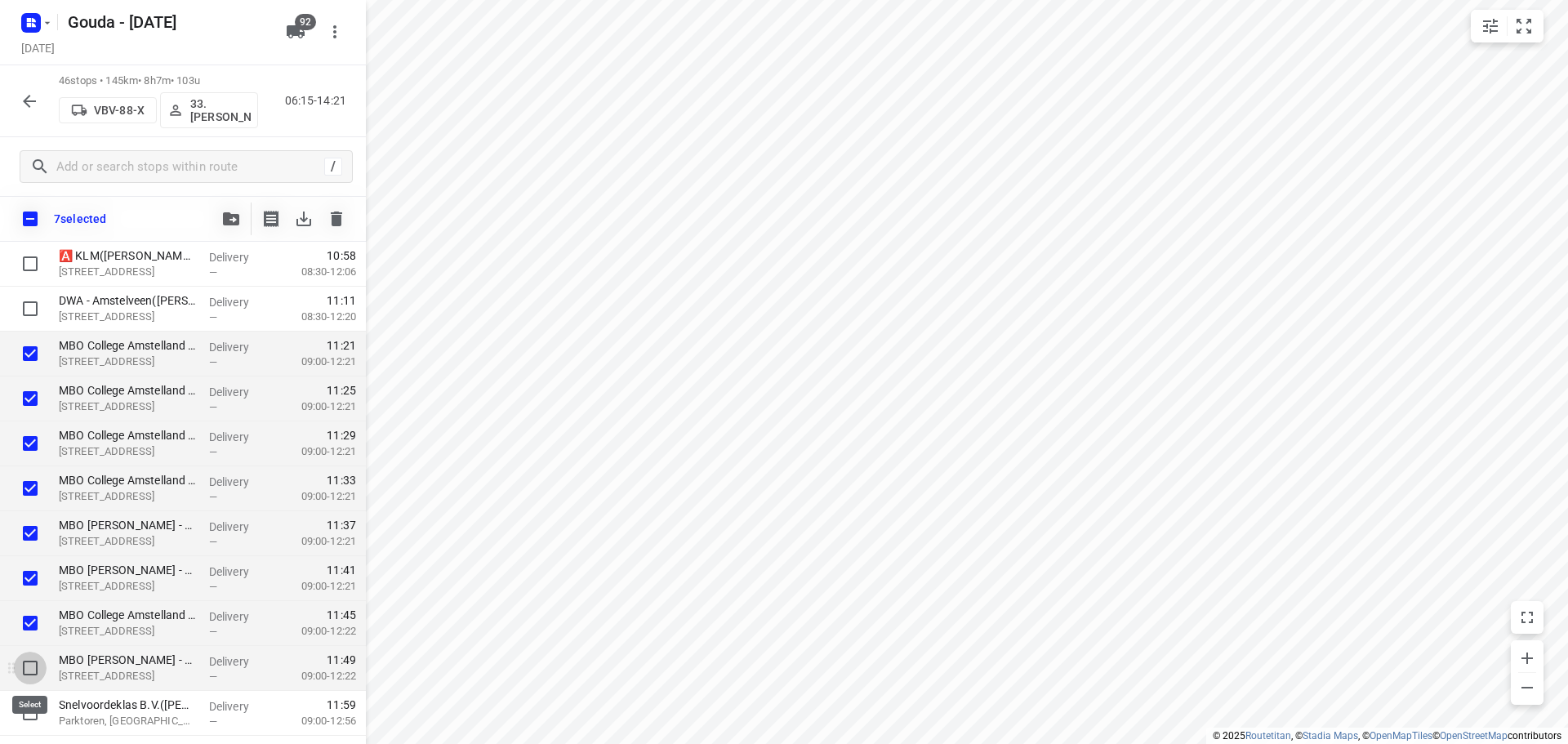
click at [23, 657] on input "checkbox" at bounding box center [30, 668] width 33 height 33
checkbox input "true"
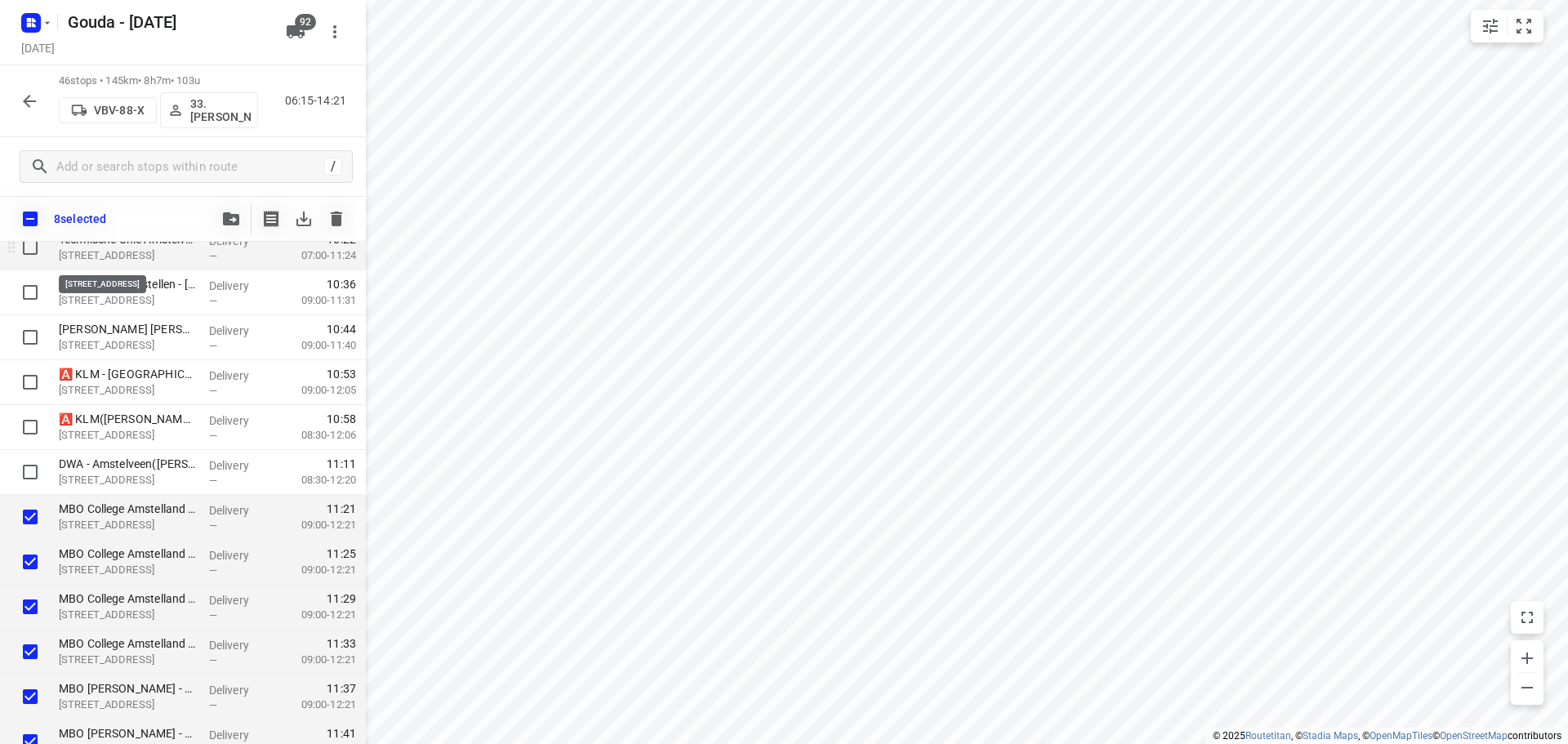
scroll to position [917, 0]
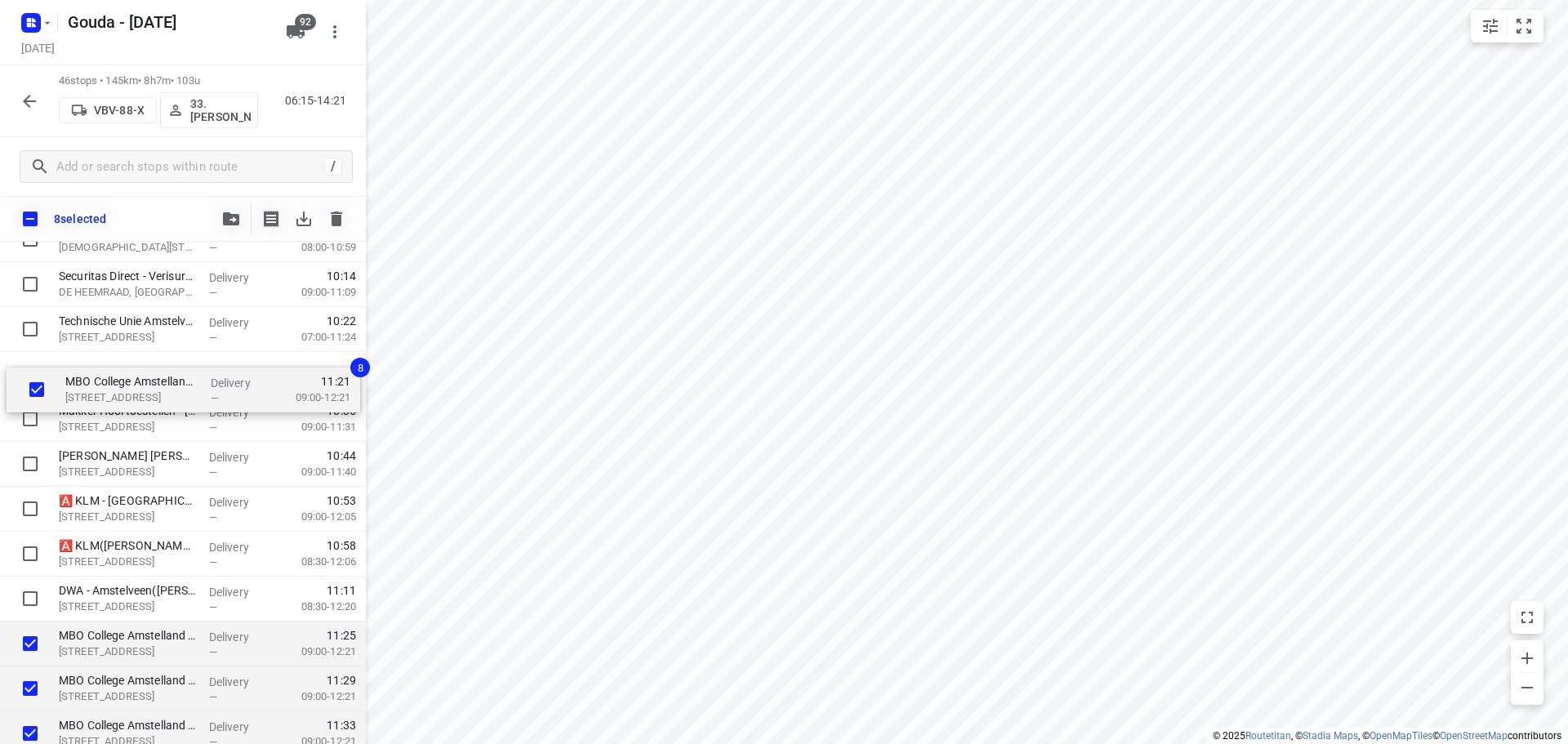
drag, startPoint x: 144, startPoint y: 609, endPoint x: 146, endPoint y: 388, distance: 221.0
click at [146, 388] on div "Futuris - Amstelveen(Chantal van Benten) Pandora 1-2, Amstelveen Delivery — 07:…" at bounding box center [183, 487] width 366 height 2067
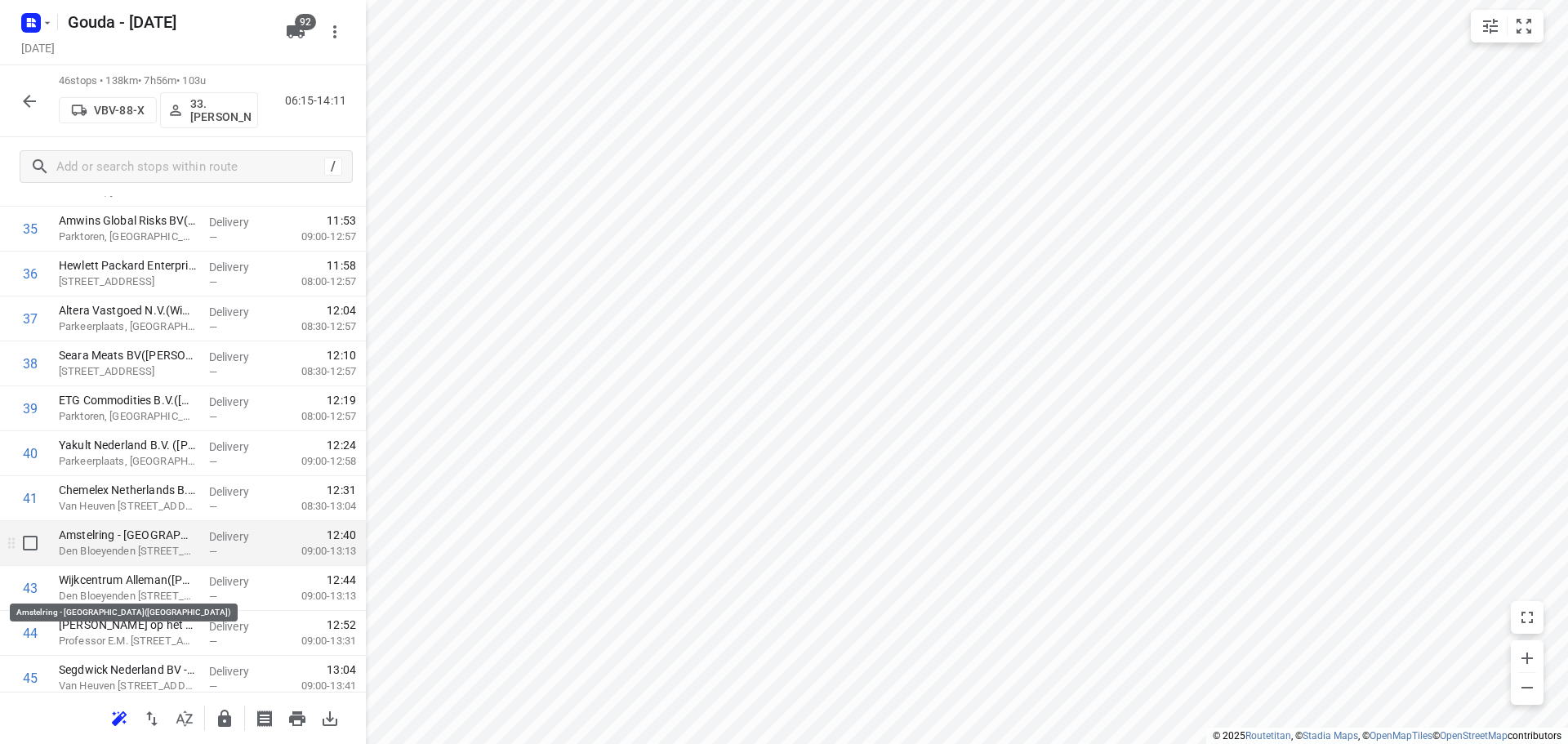
scroll to position [1744, 0]
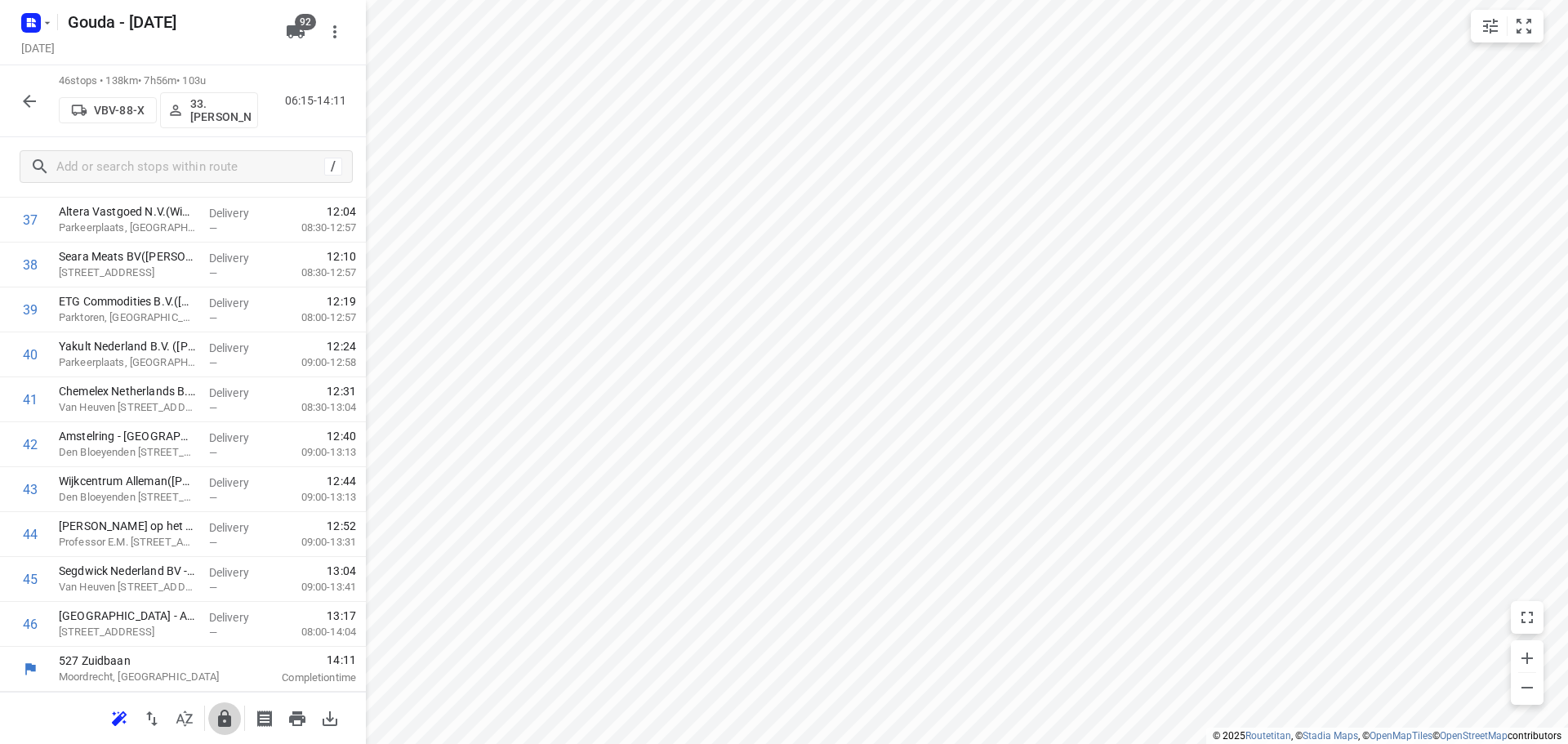
click at [223, 711] on icon "button" at bounding box center [224, 719] width 13 height 17
click at [30, 105] on icon "button" at bounding box center [29, 101] width 20 height 20
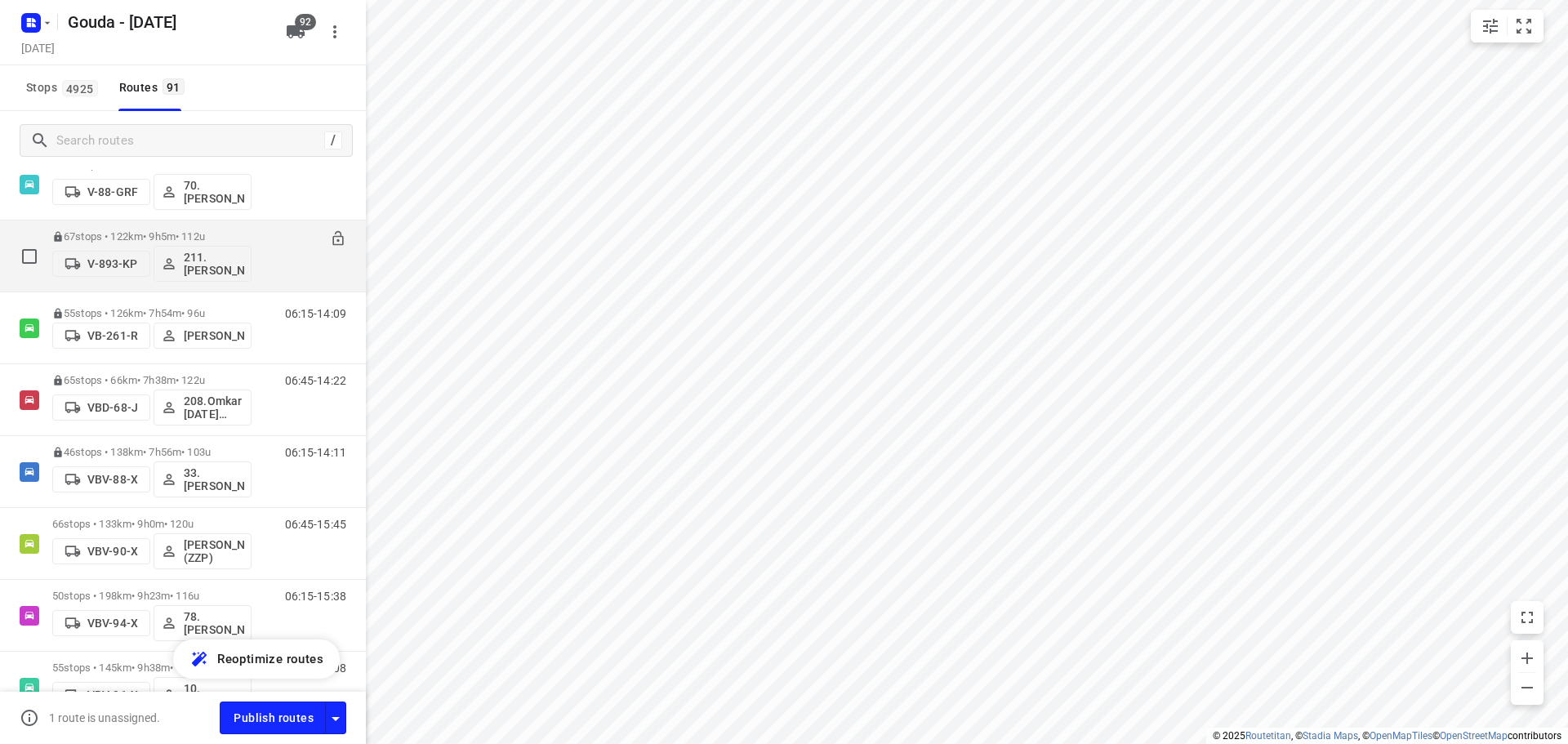
scroll to position [3350, 0]
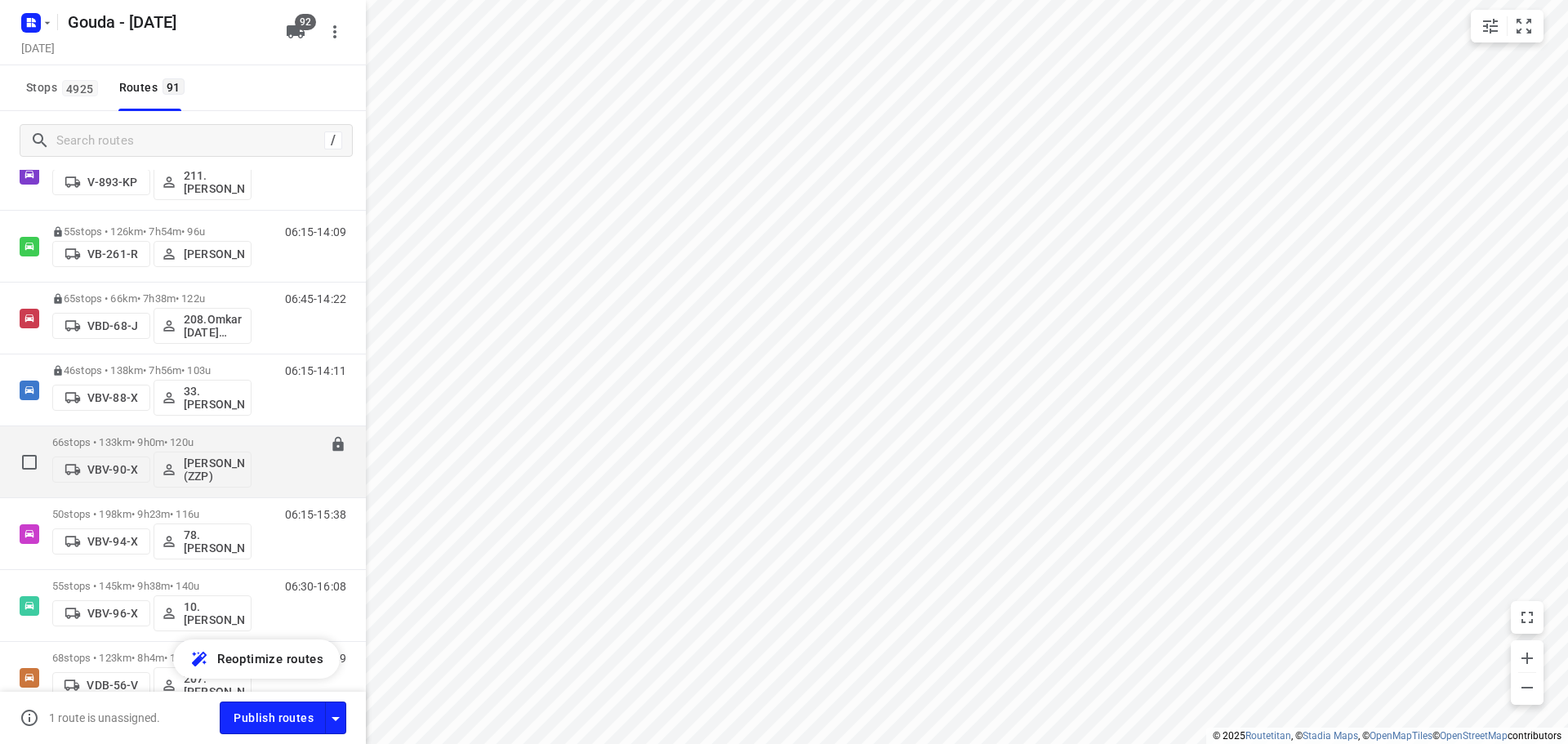
click at [175, 443] on p "66 stops • 133km • 9h0m • 120u" at bounding box center [152, 442] width 199 height 12
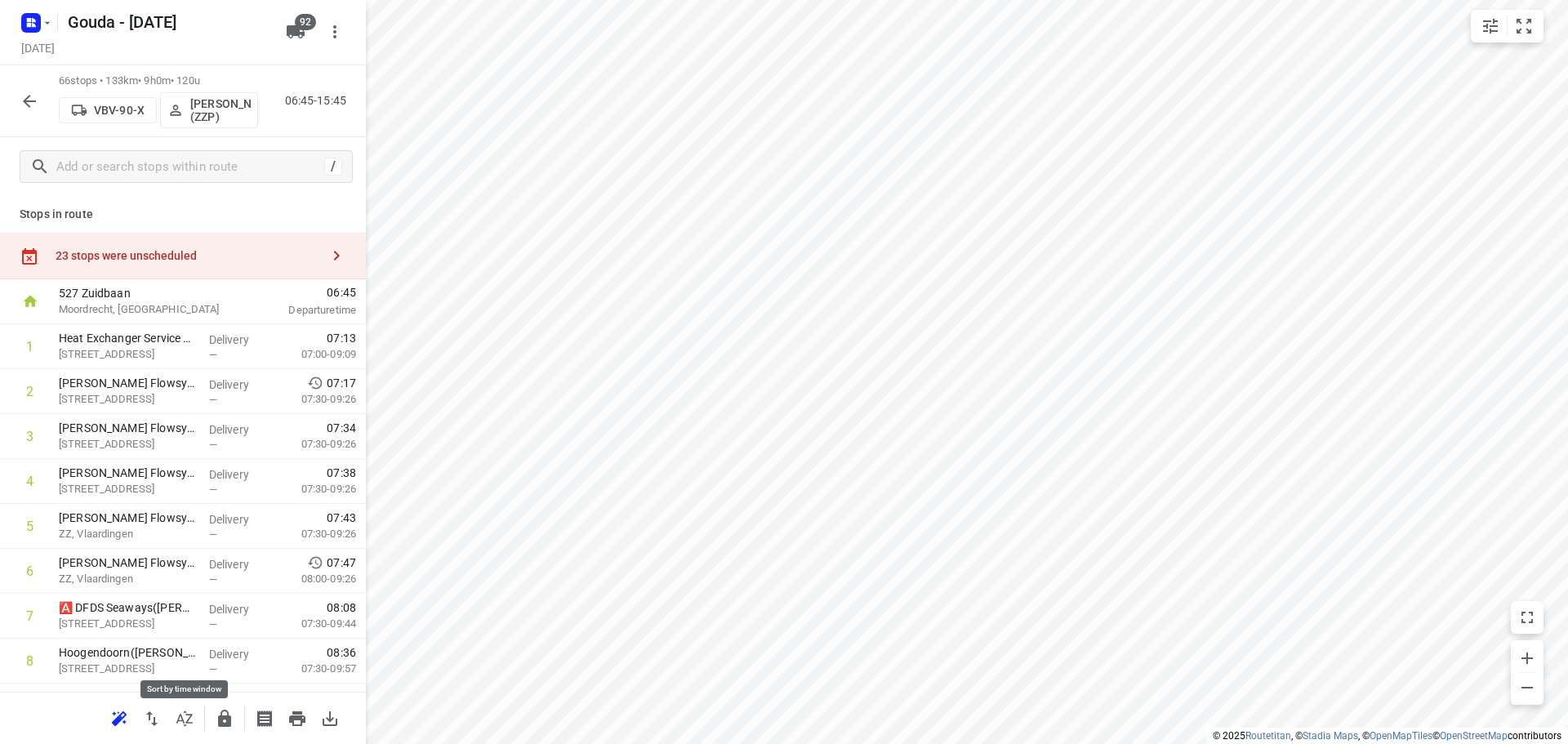
click at [180, 726] on icon "button" at bounding box center [184, 719] width 20 height 20
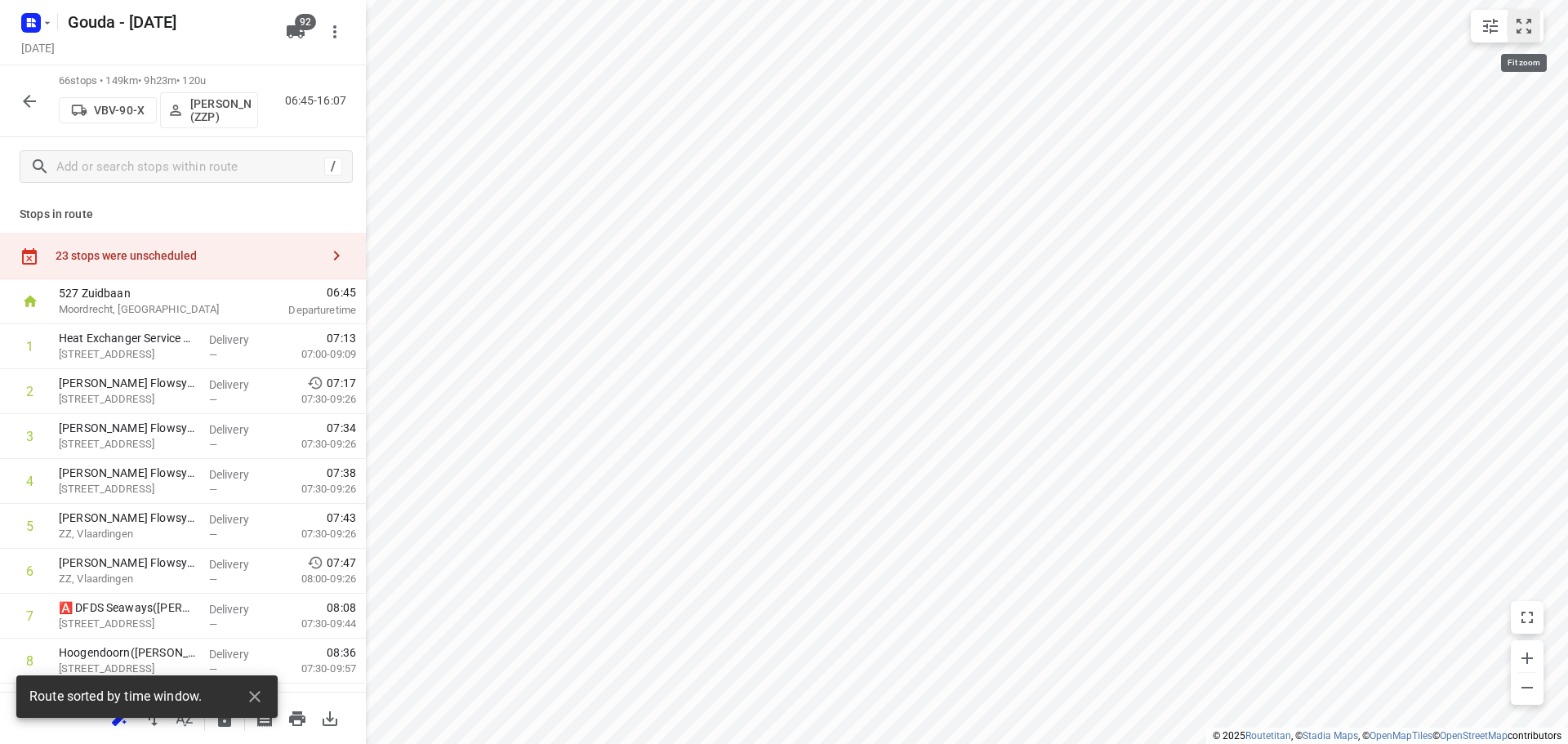
click at [1521, 28] on icon "small contained button group" at bounding box center [1524, 25] width 20 height 20
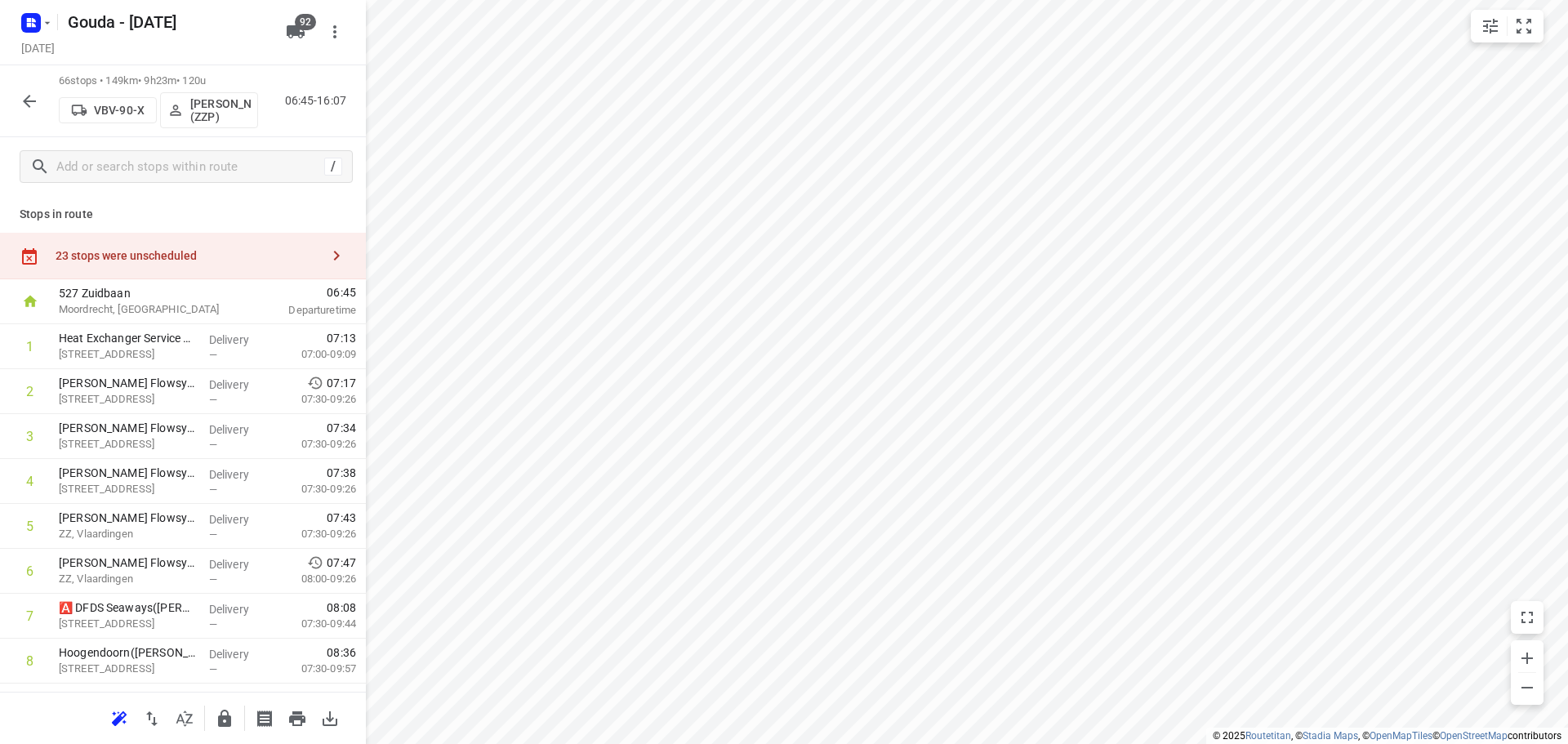
click at [188, 736] on div at bounding box center [183, 719] width 366 height 53
click at [188, 729] on button "button" at bounding box center [184, 719] width 33 height 33
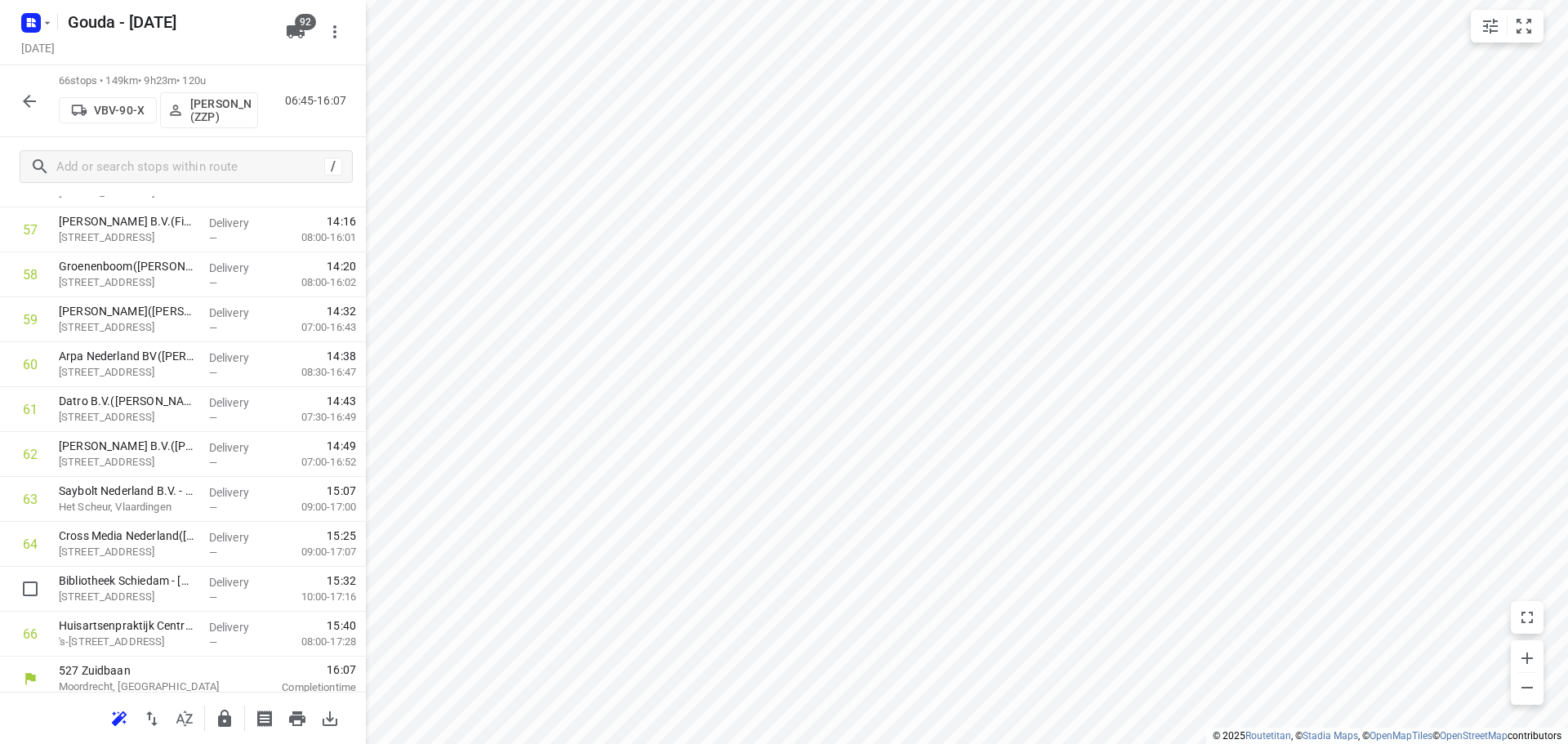
scroll to position [2643, 0]
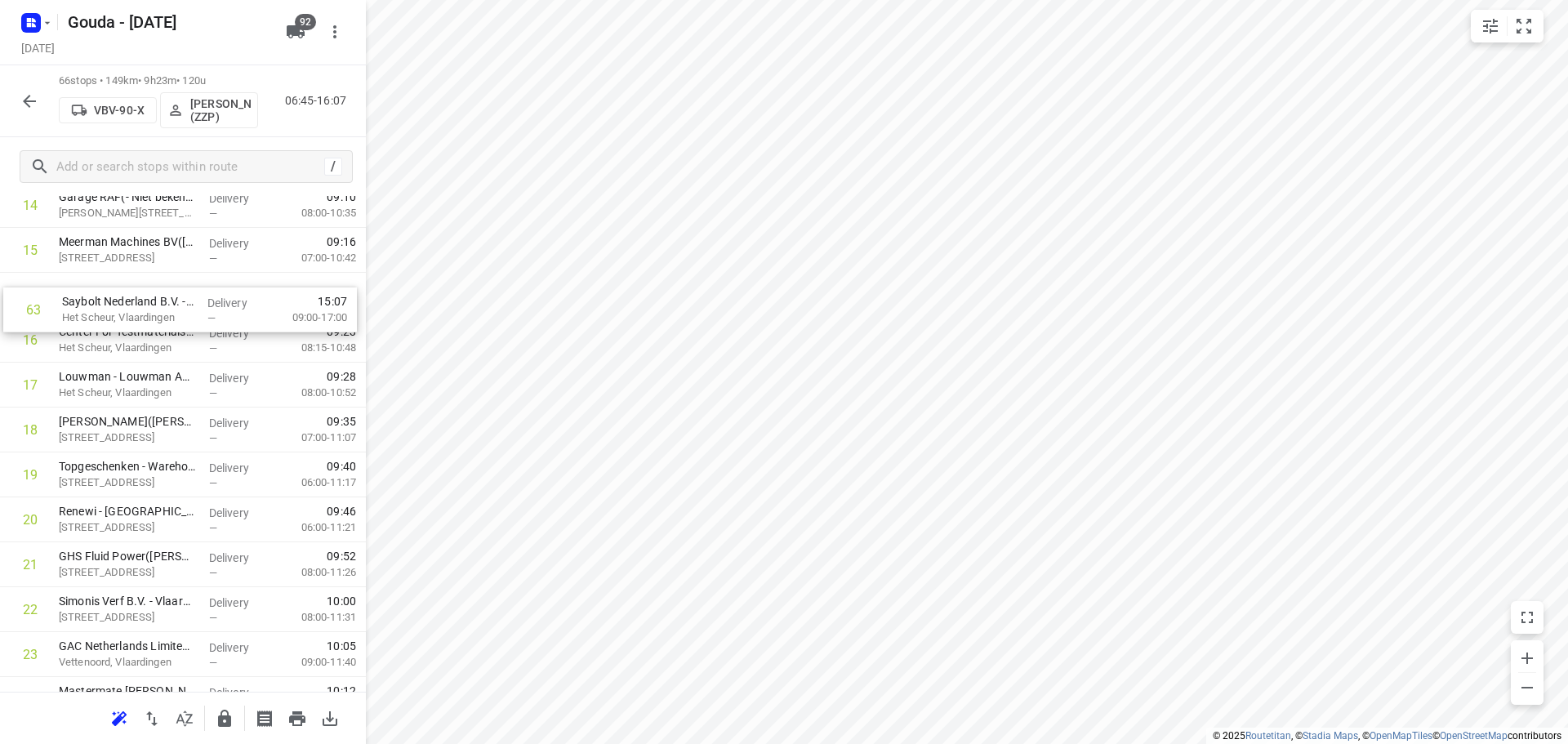
drag, startPoint x: 164, startPoint y: 501, endPoint x: 167, endPoint y: 317, distance: 184.0
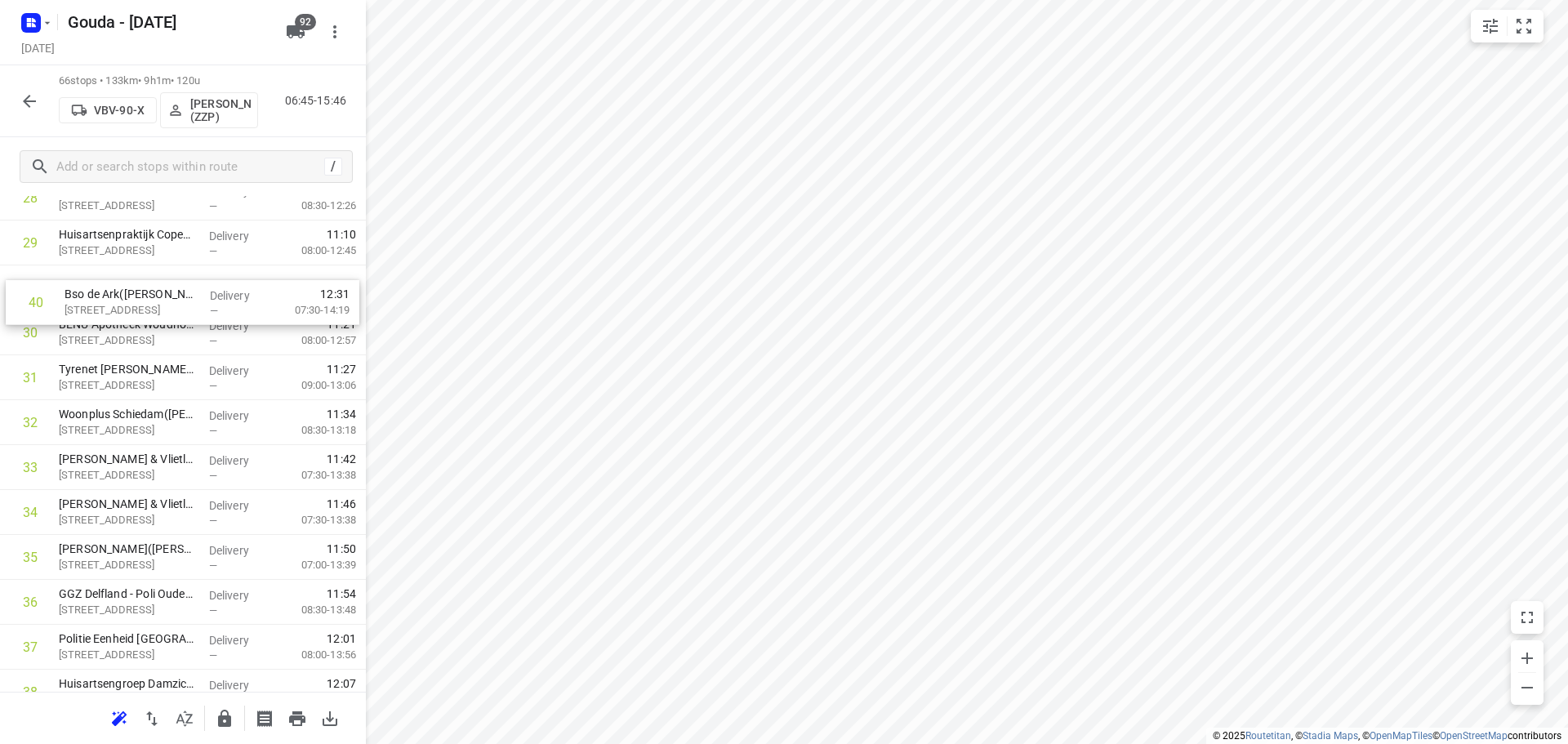
scroll to position [1352, 0]
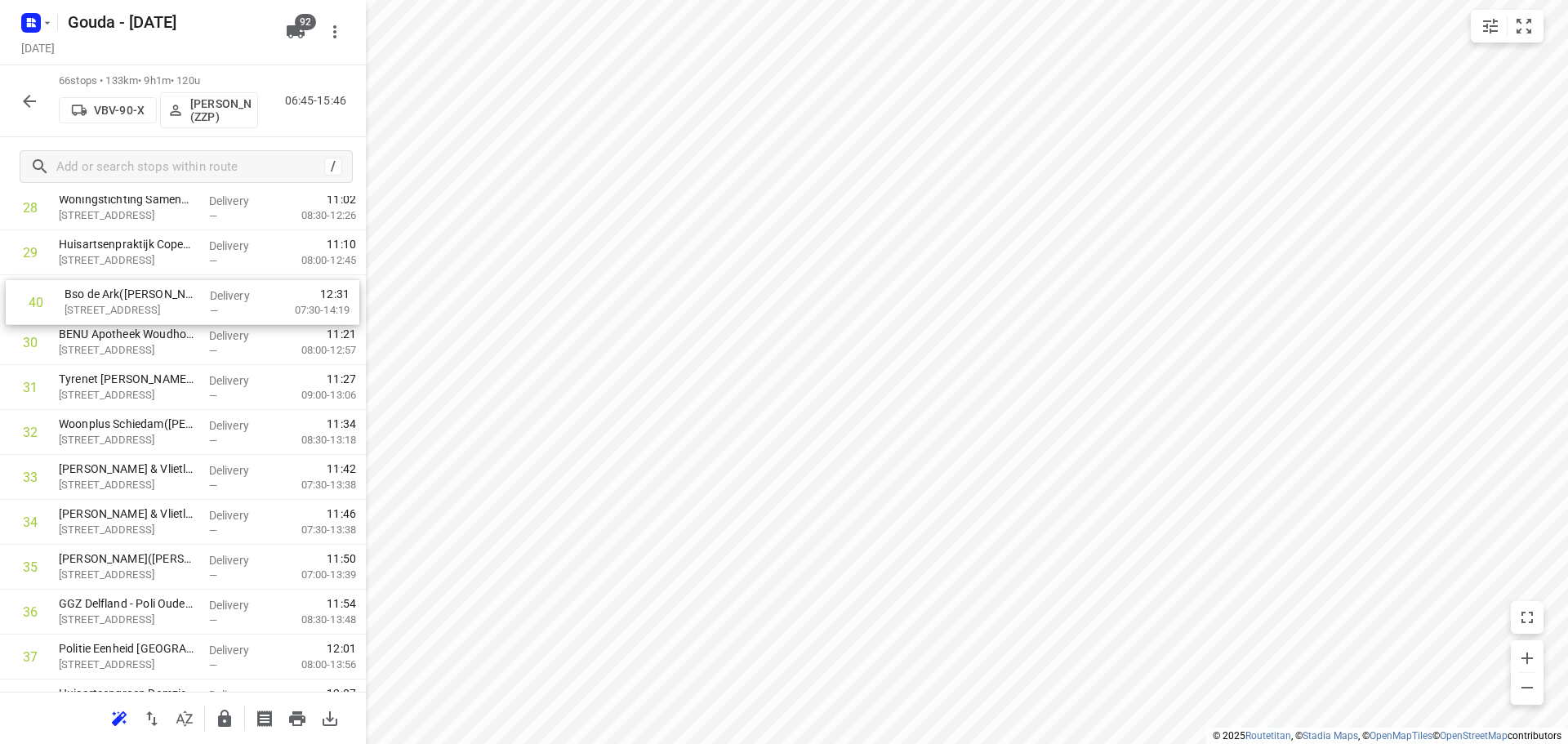
drag, startPoint x: 78, startPoint y: 487, endPoint x: 85, endPoint y: 301, distance: 186.1
click at [85, 301] on div "1 Heat Exchanger Service B.V. (Demi de Vries) Koningin Wilhelminahaven ZZ 18, V…" at bounding box center [183, 455] width 366 height 2966
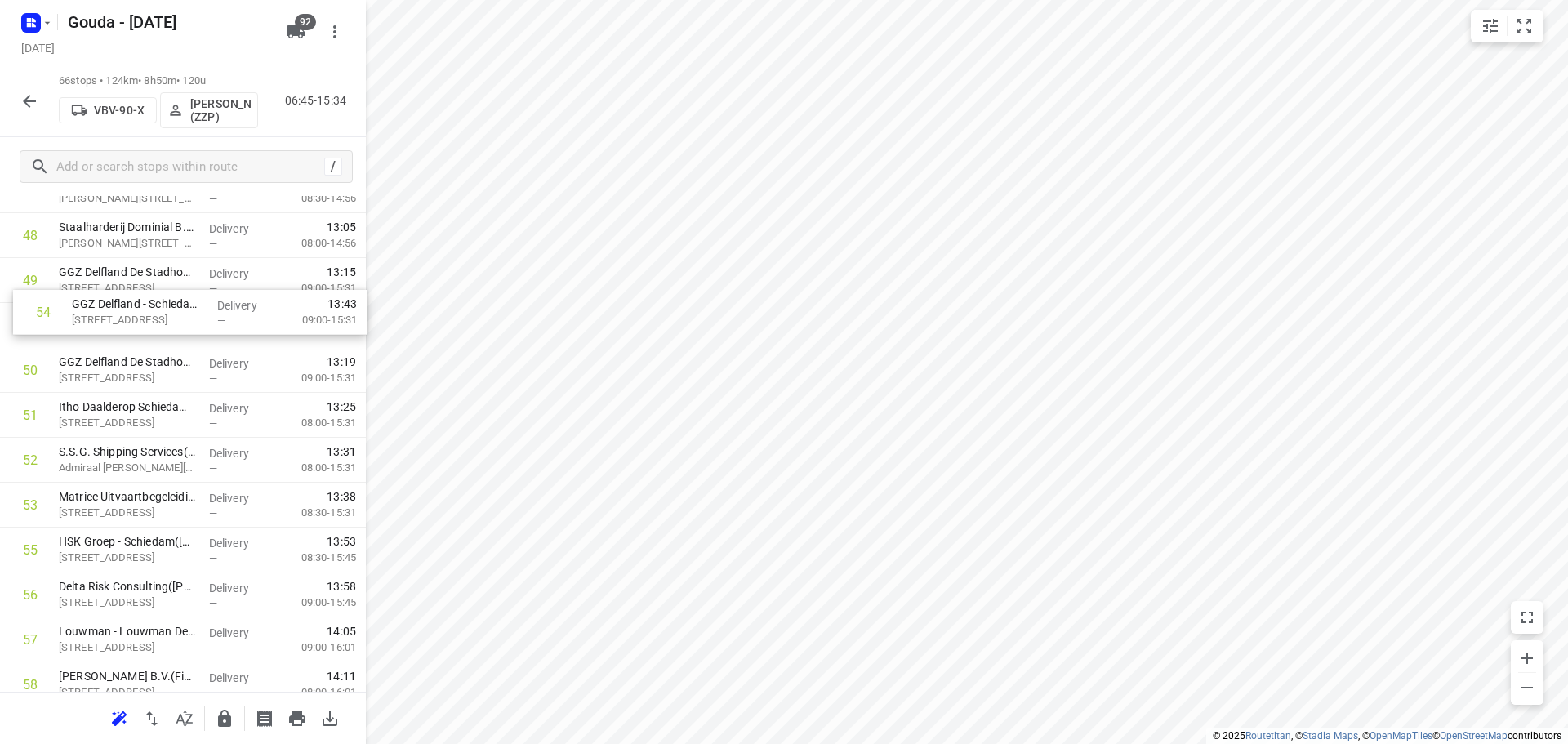
scroll to position [2222, 0]
drag, startPoint x: 134, startPoint y: 400, endPoint x: 147, endPoint y: 359, distance: 43.0
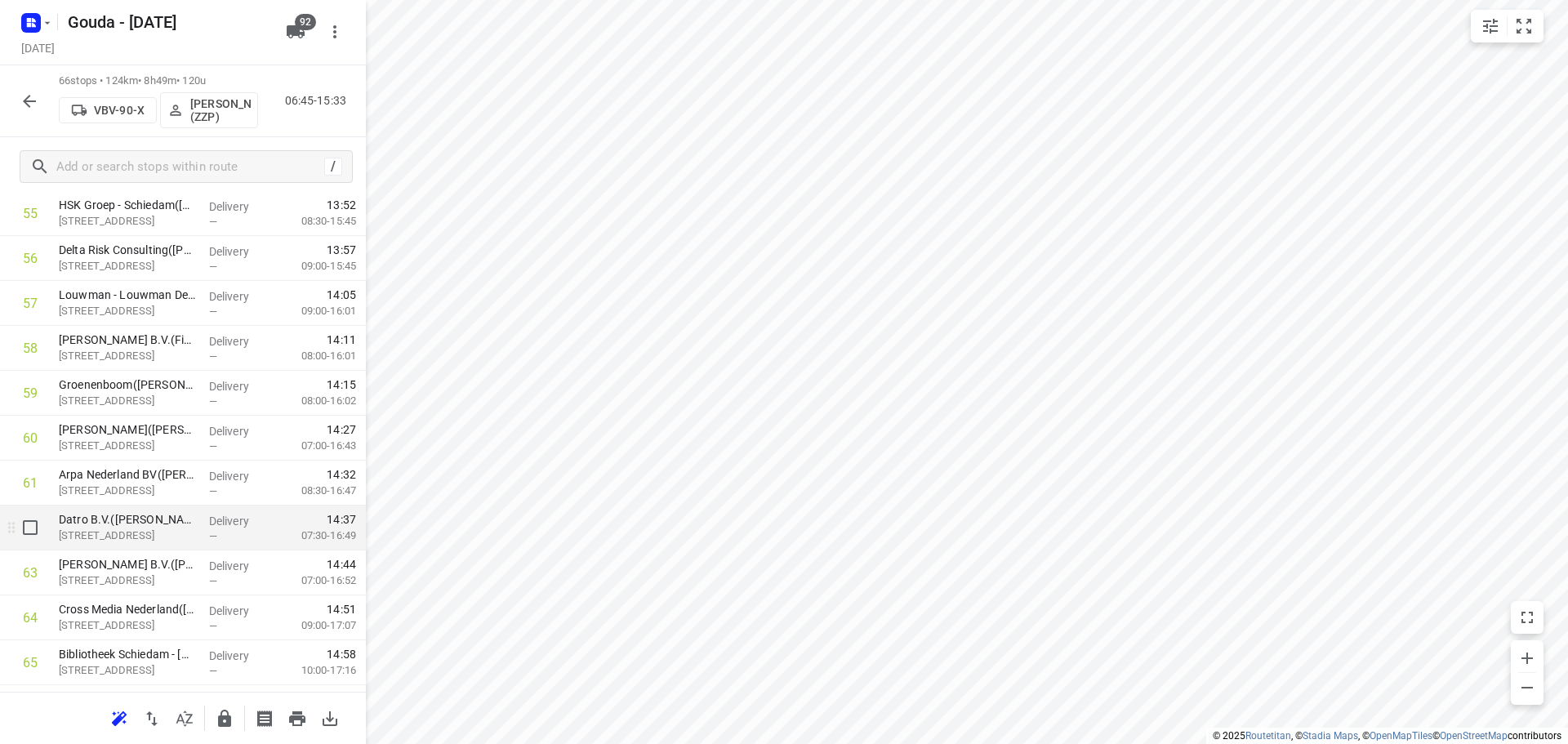
scroll to position [2643, 0]
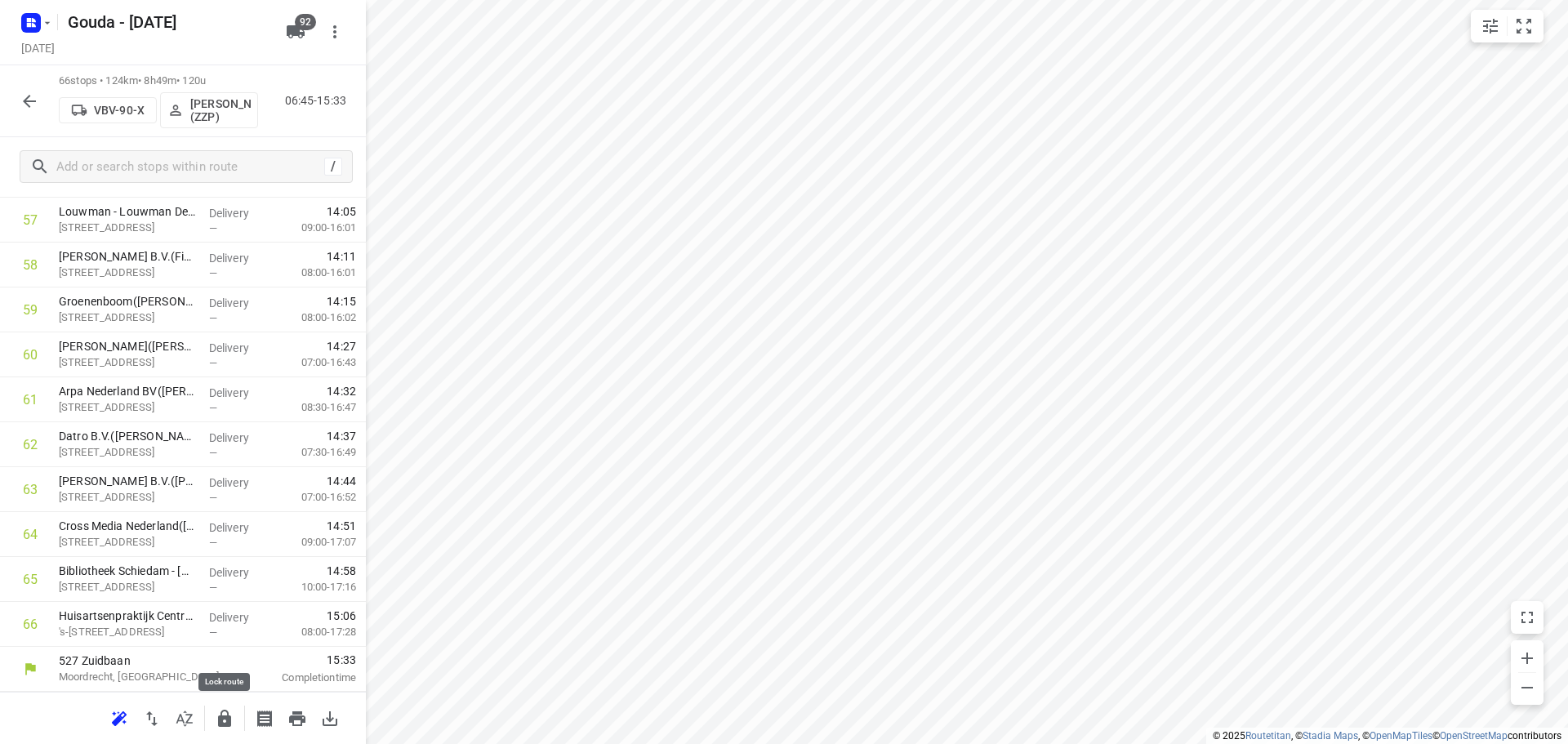
click at [230, 723] on icon "button" at bounding box center [224, 719] width 13 height 17
click at [41, 93] on button "button" at bounding box center [29, 101] width 33 height 33
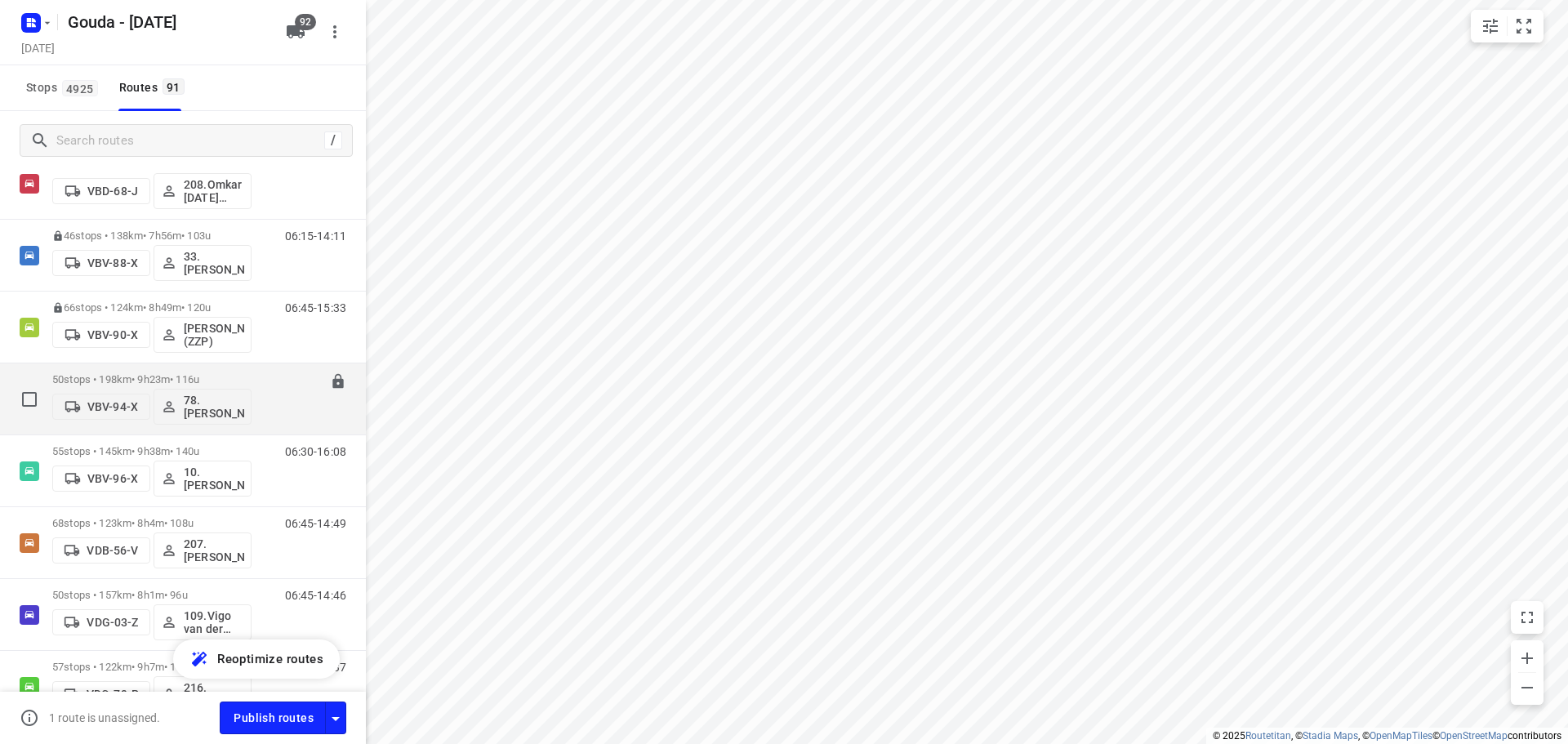
scroll to position [3513, 0]
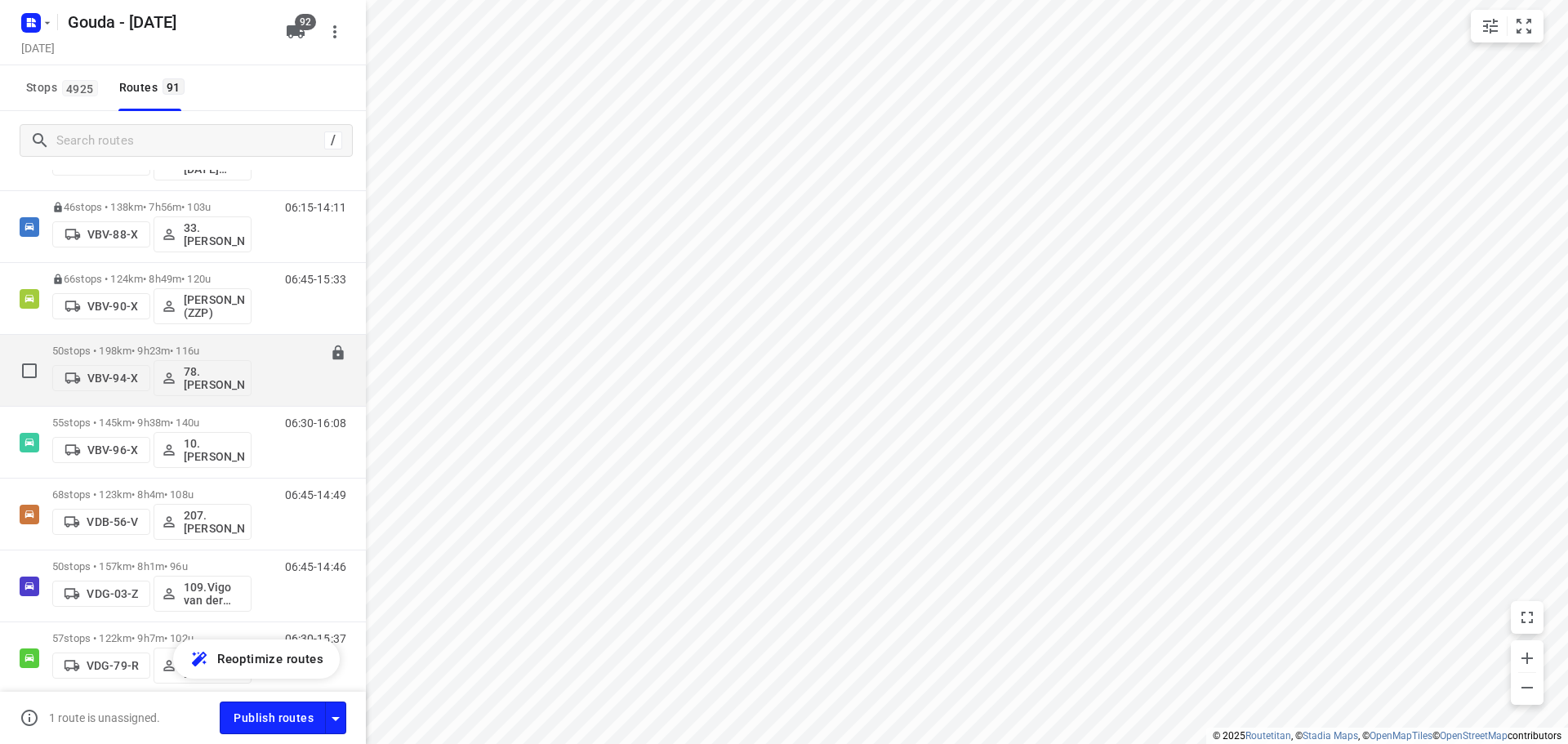
click at [175, 347] on p "50 stops • 198km • 9h23m • 116u" at bounding box center [152, 350] width 199 height 12
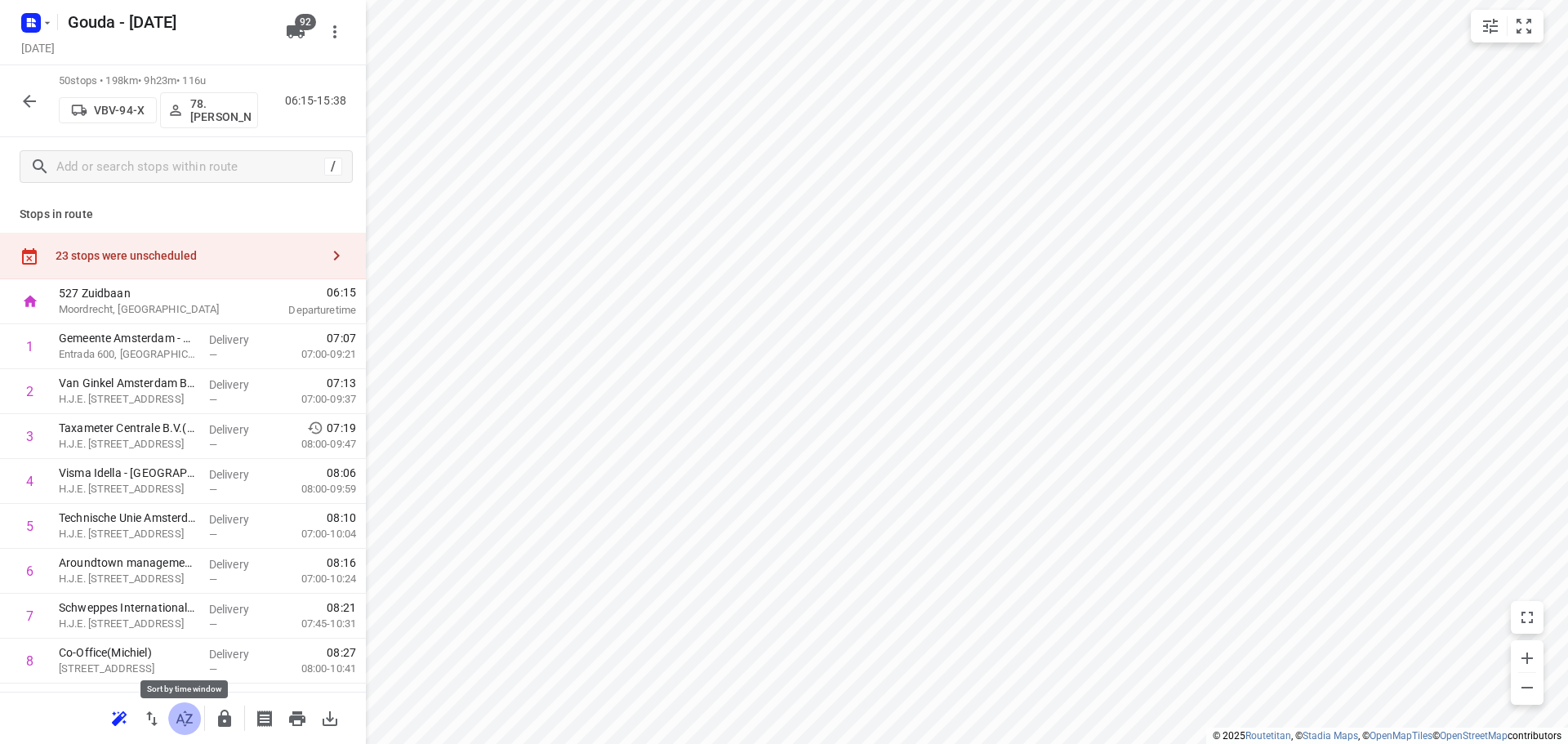
click at [177, 730] on button "button" at bounding box center [184, 719] width 33 height 33
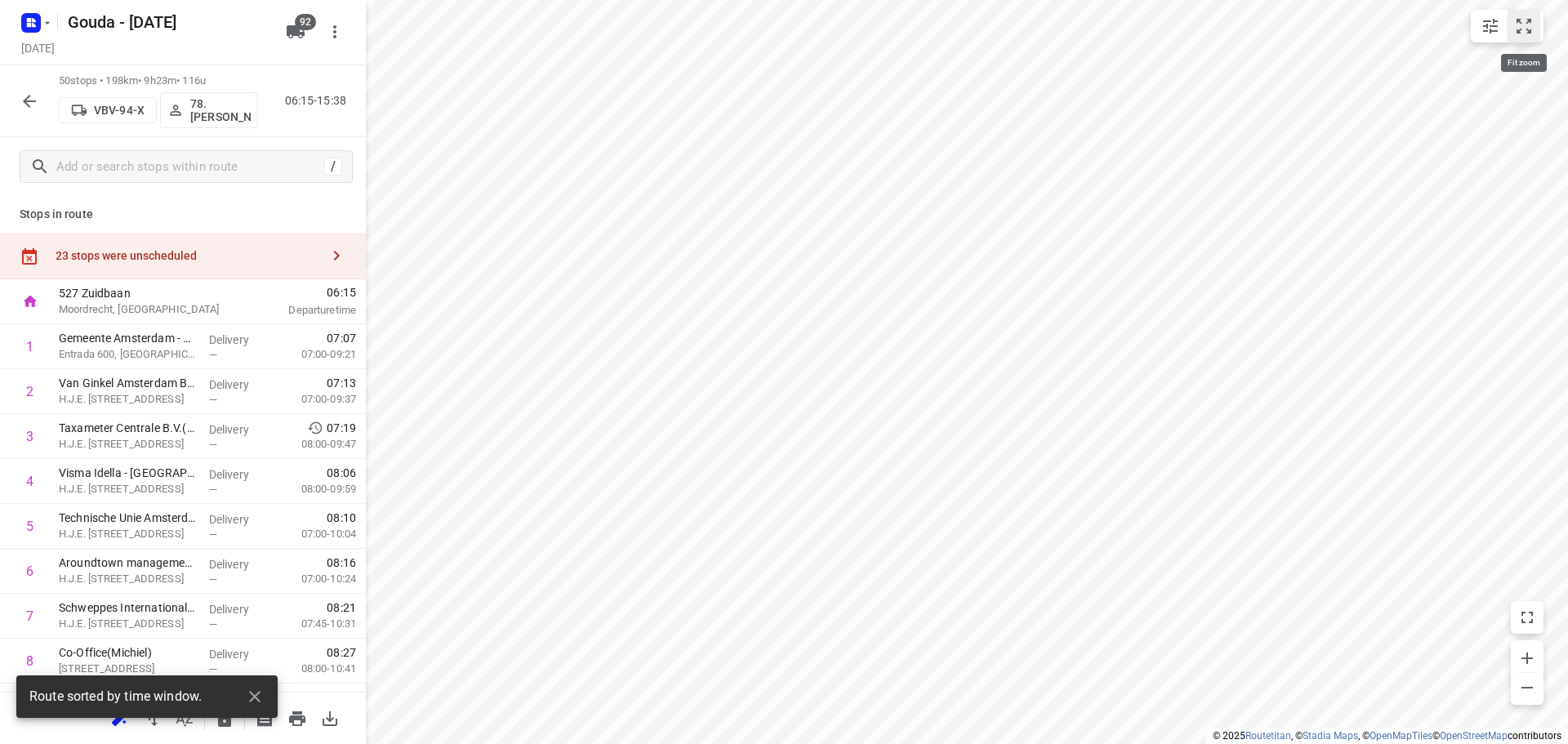
click at [1515, 31] on icon "small contained button group" at bounding box center [1524, 25] width 20 height 20
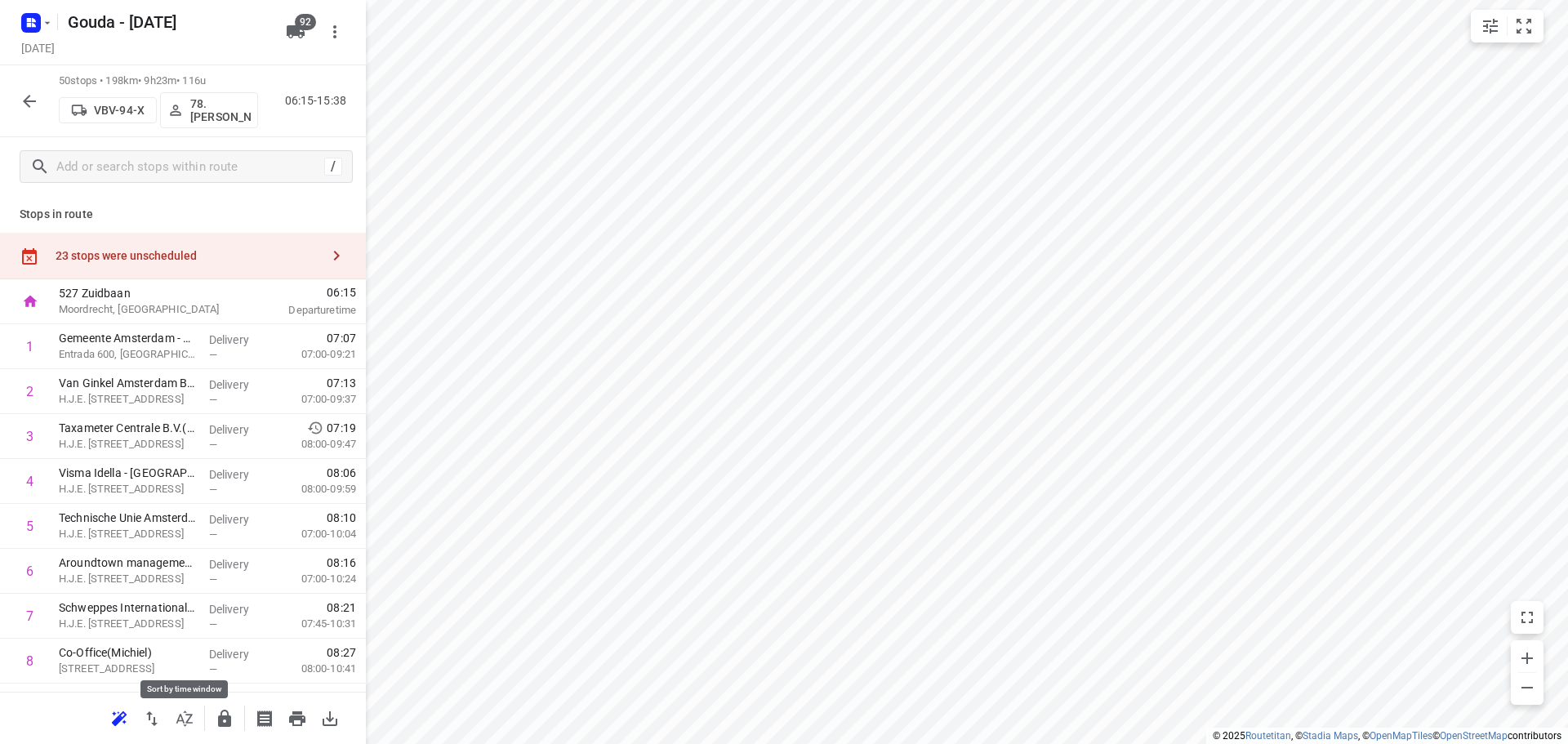
click at [190, 721] on icon "button" at bounding box center [184, 719] width 20 height 20
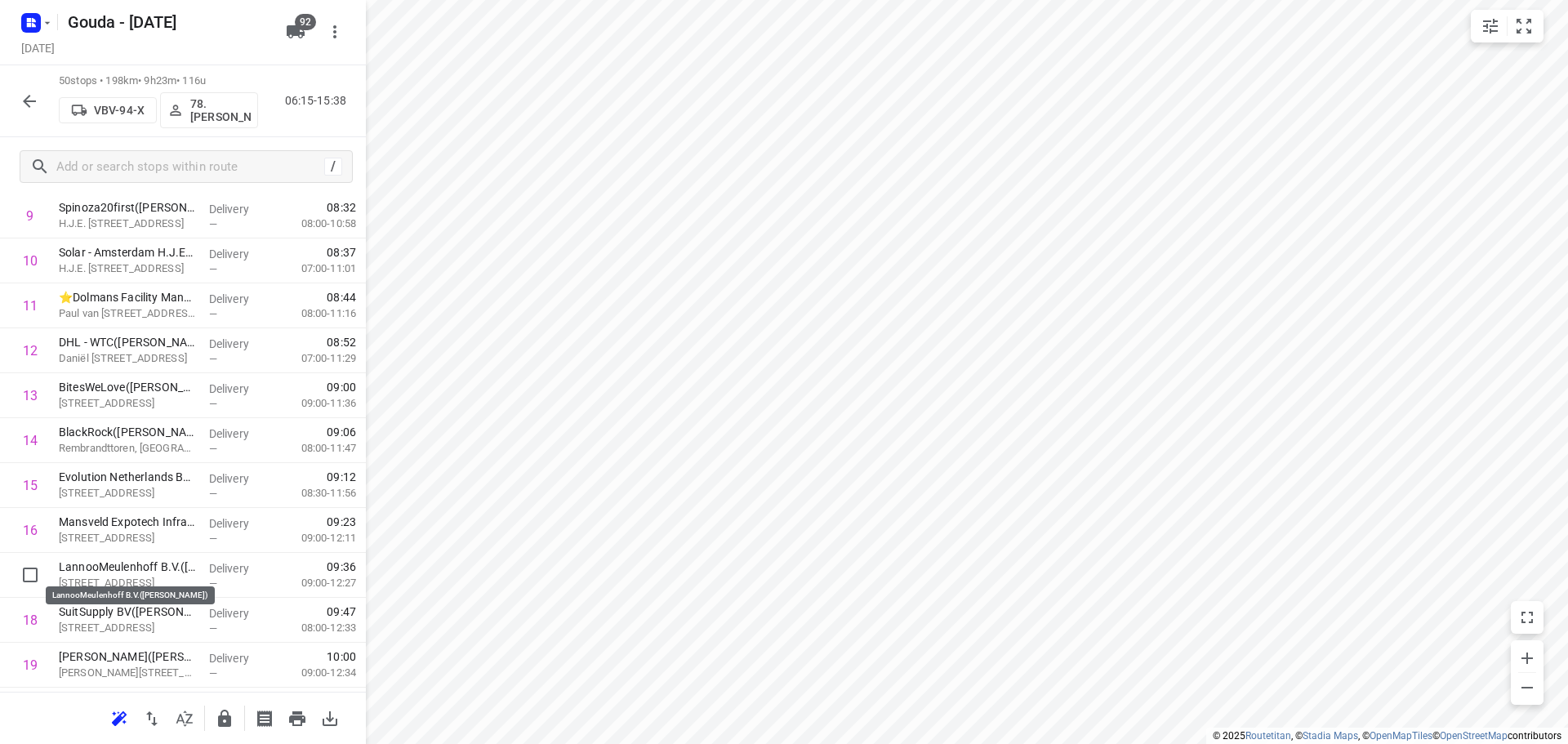
scroll to position [491, 0]
drag, startPoint x: 138, startPoint y: 567, endPoint x: 142, endPoint y: 519, distance: 48.2
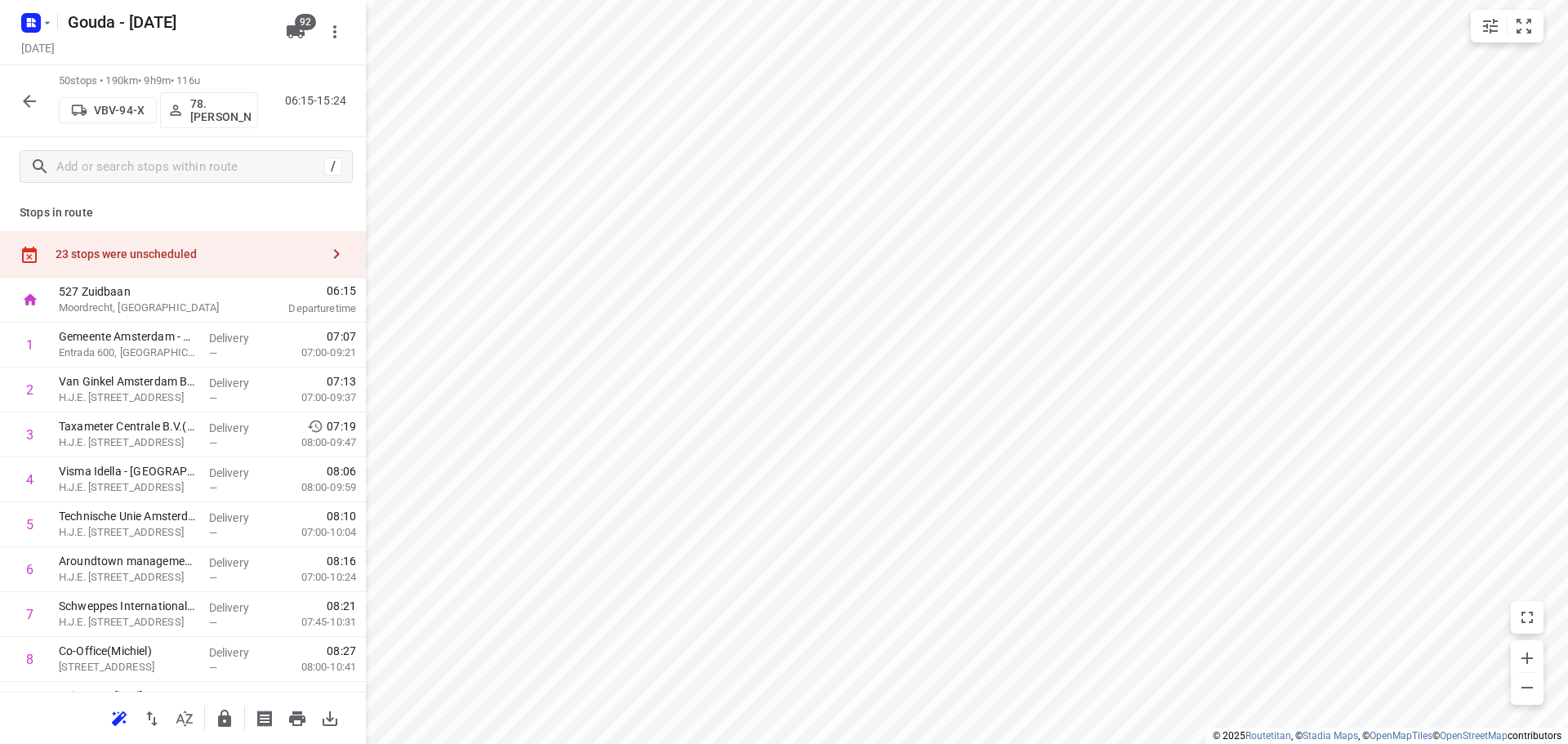
scroll to position [0, 0]
click at [131, 247] on div "23 stops were unscheduled" at bounding box center [183, 256] width 366 height 47
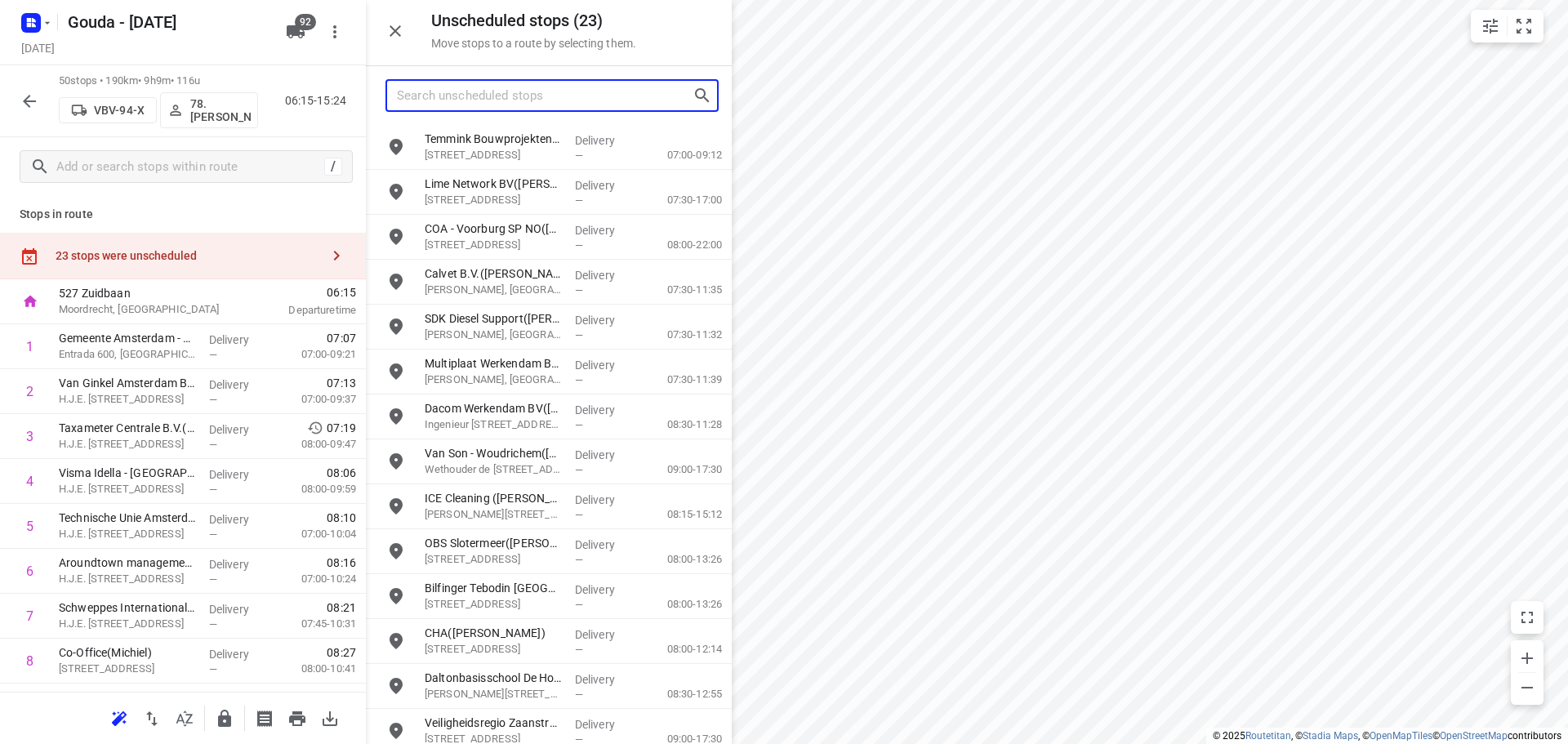
click at [424, 99] on input "Search unscheduled stops" at bounding box center [545, 96] width 296 height 25
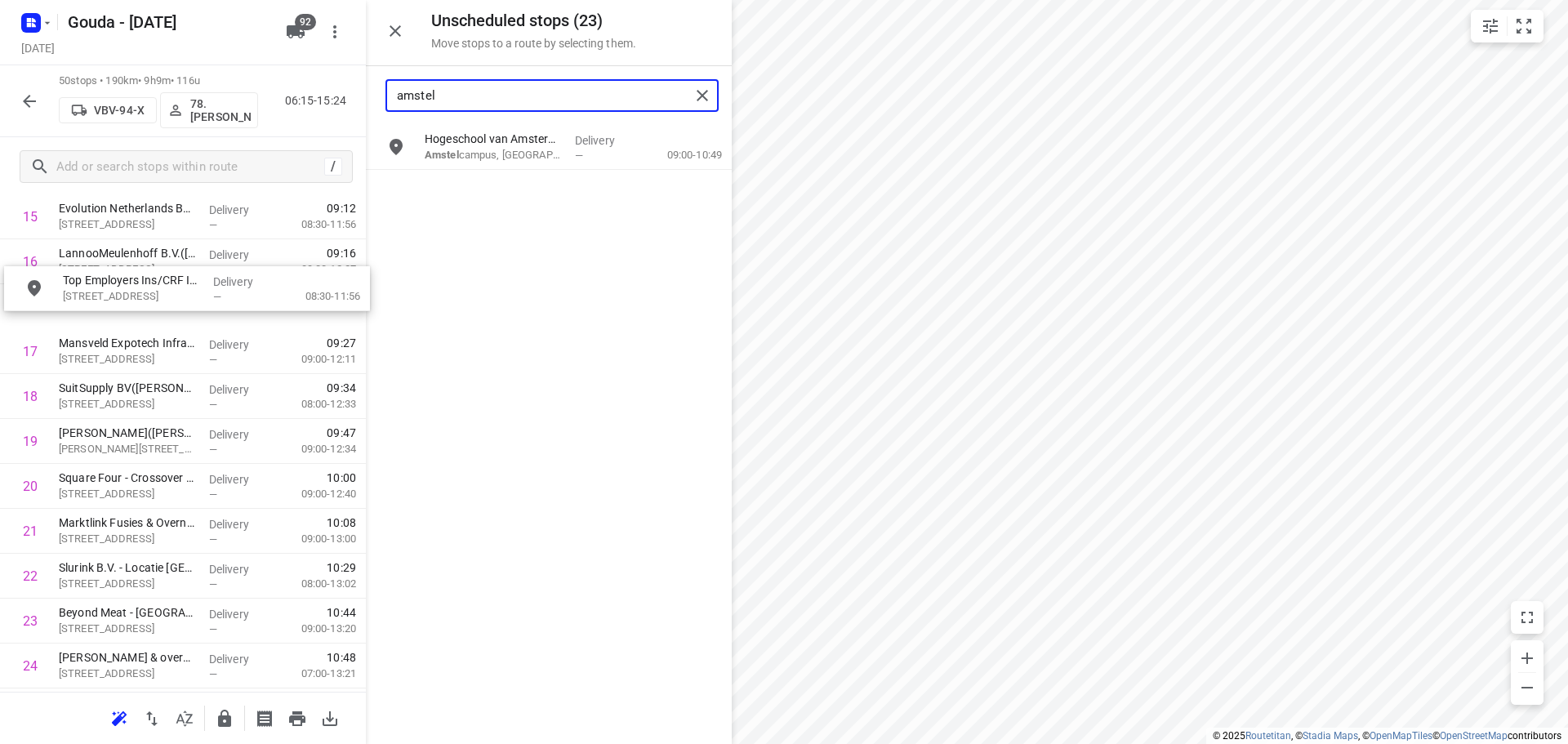
scroll to position [751, 0]
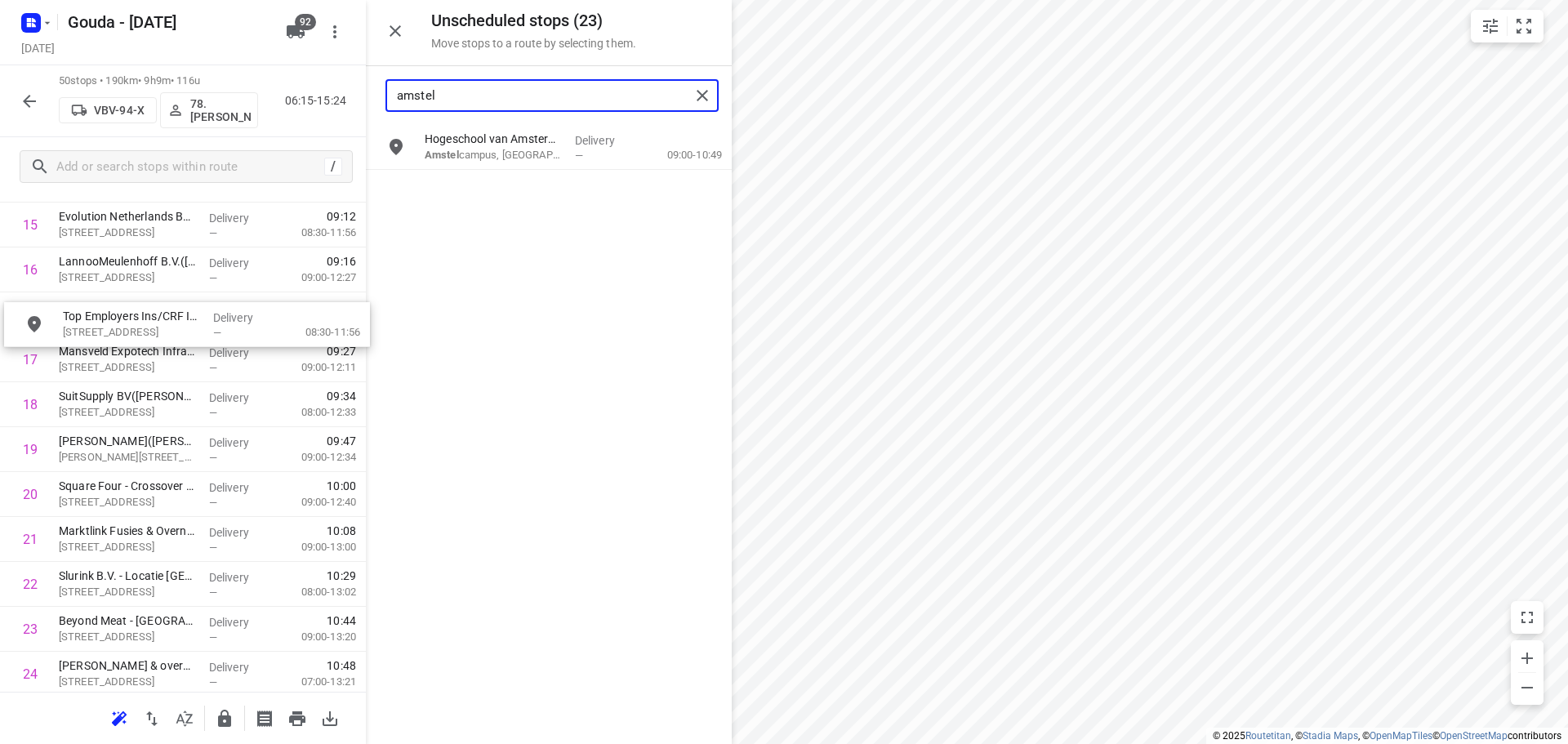
drag, startPoint x: 460, startPoint y: 185, endPoint x: 98, endPoint y: 326, distance: 388.5
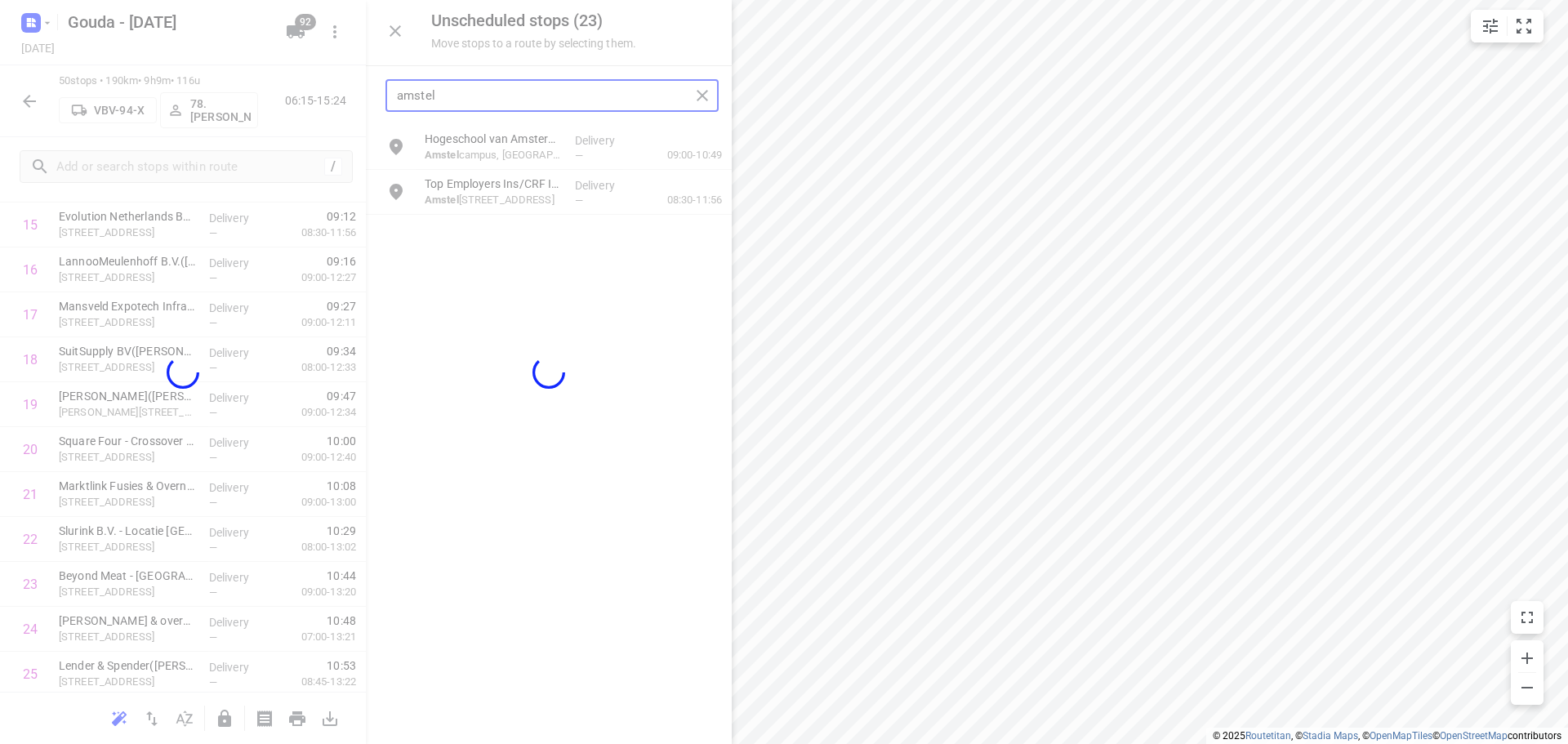
type input "amstel"
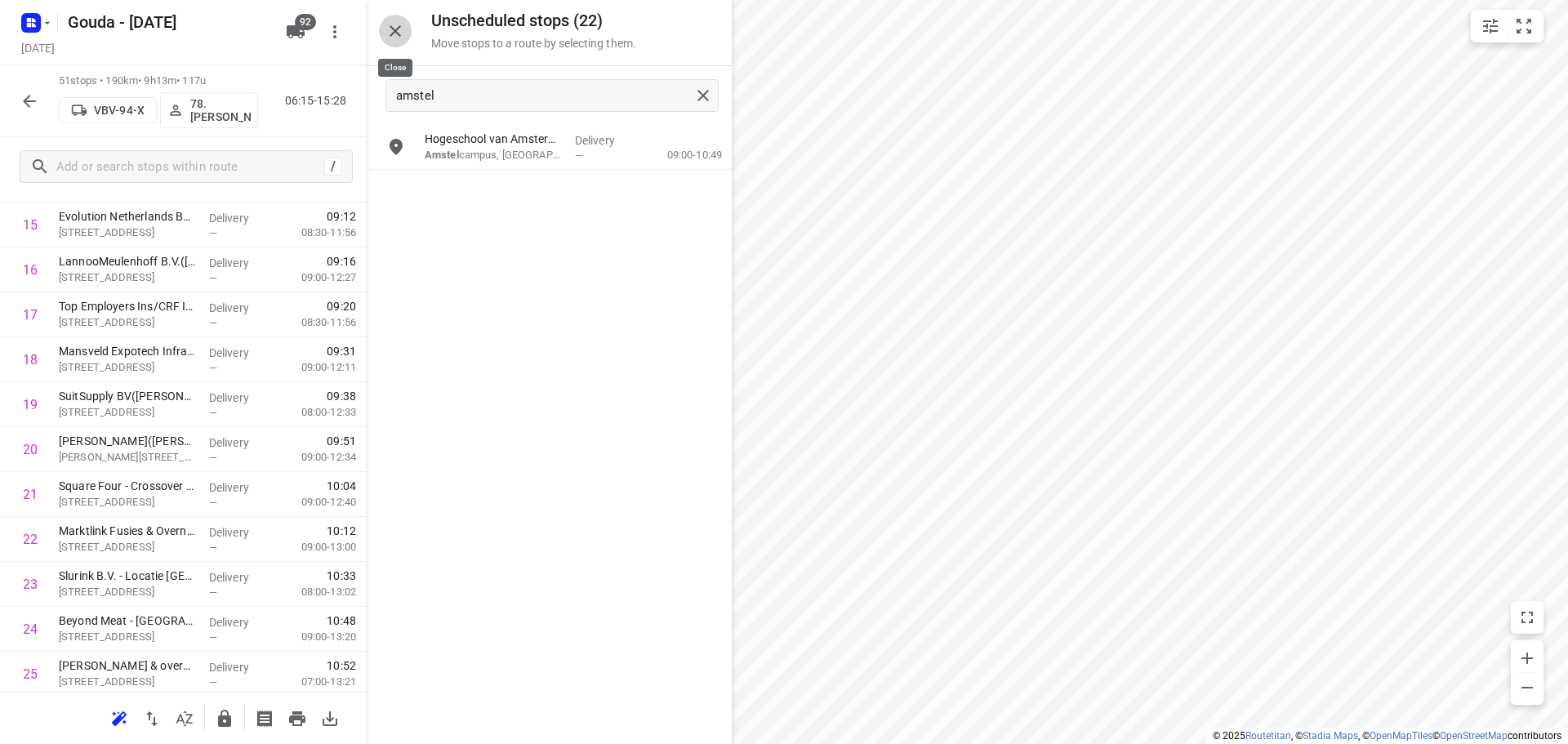
click at [393, 26] on icon "button" at bounding box center [395, 31] width 20 height 20
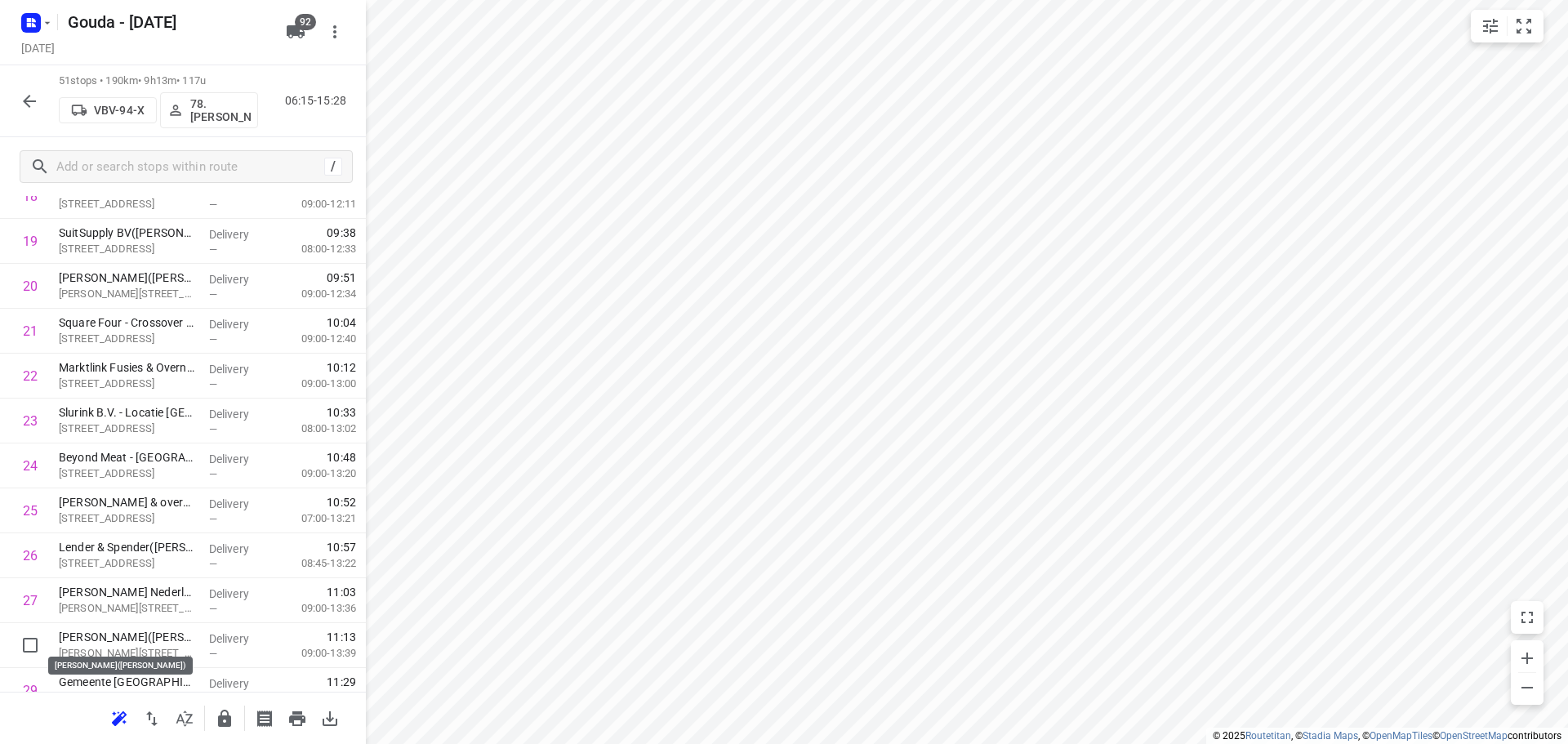
scroll to position [919, 0]
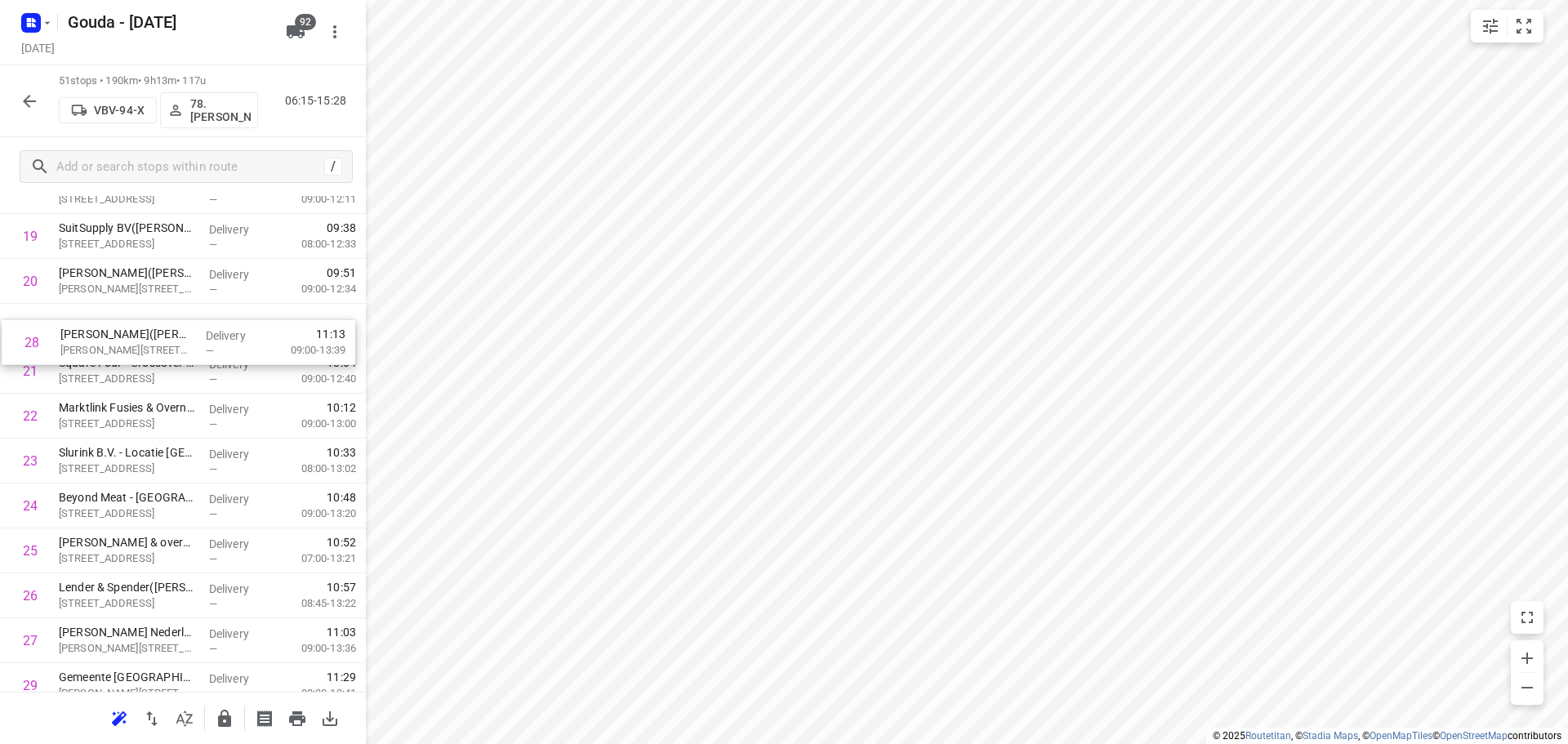
drag, startPoint x: 137, startPoint y: 636, endPoint x: 138, endPoint y: 324, distance: 312.0
click at [138, 324] on div "1 Gemeente Amsterdam - Uitvoeringsorganisatie Infrastructuur en Energie(Rachid …" at bounding box center [183, 551] width 366 height 2292
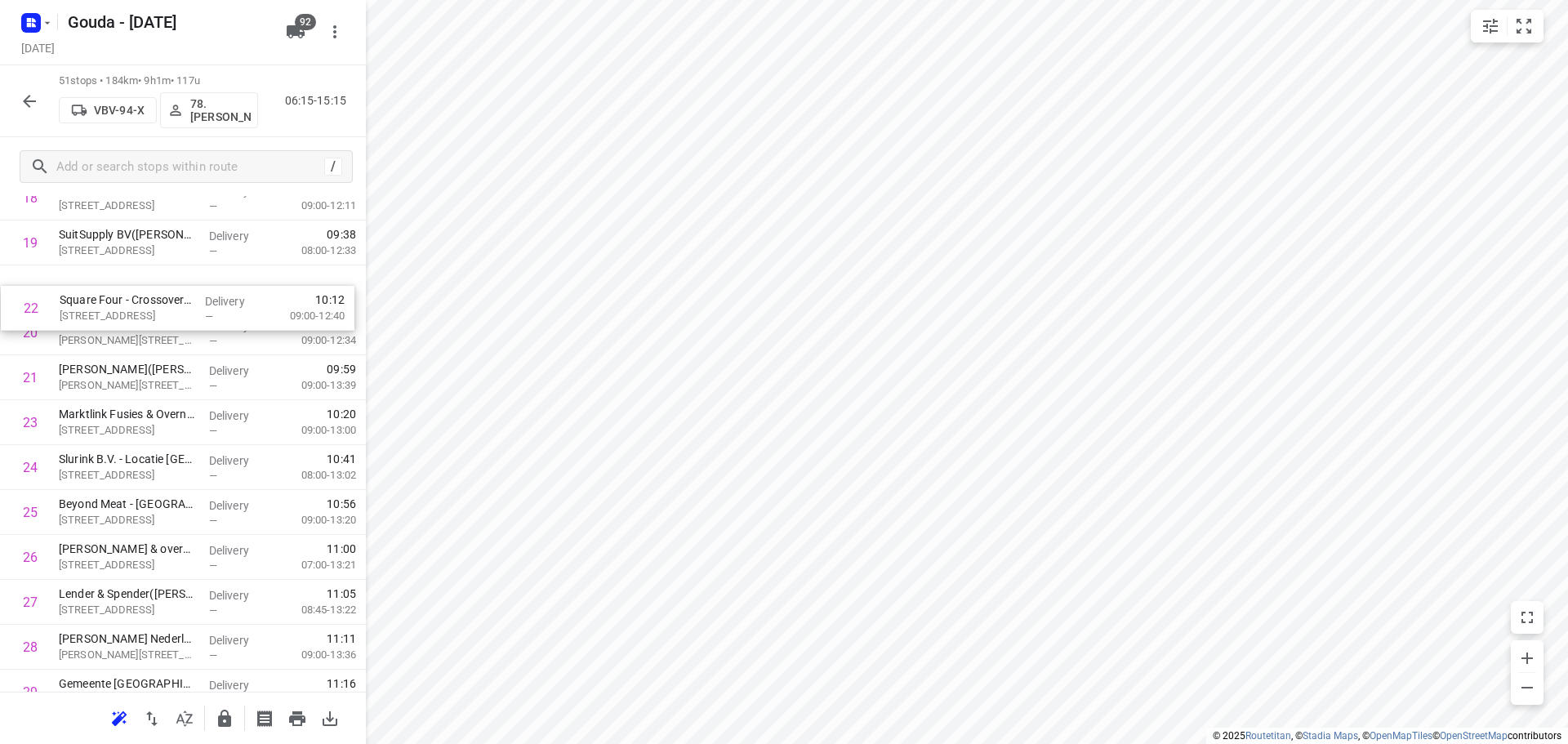
scroll to position [902, 0]
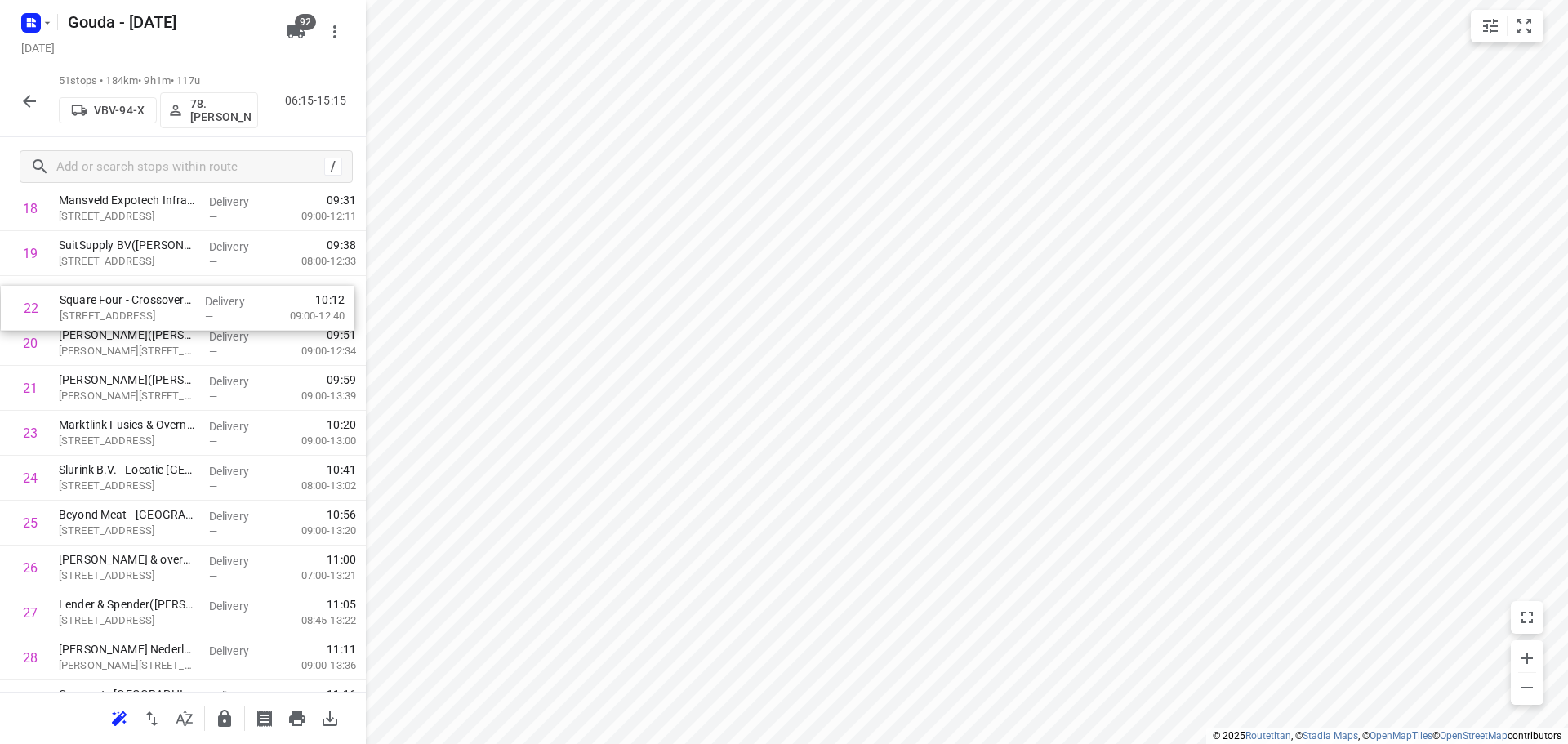
drag, startPoint x: 216, startPoint y: 381, endPoint x: 220, endPoint y: 308, distance: 73.1
click at [220, 308] on div "1 Gemeente Amsterdam - Uitvoeringsorganisatie Infrastructuur en Energie(Rachid …" at bounding box center [183, 568] width 366 height 2292
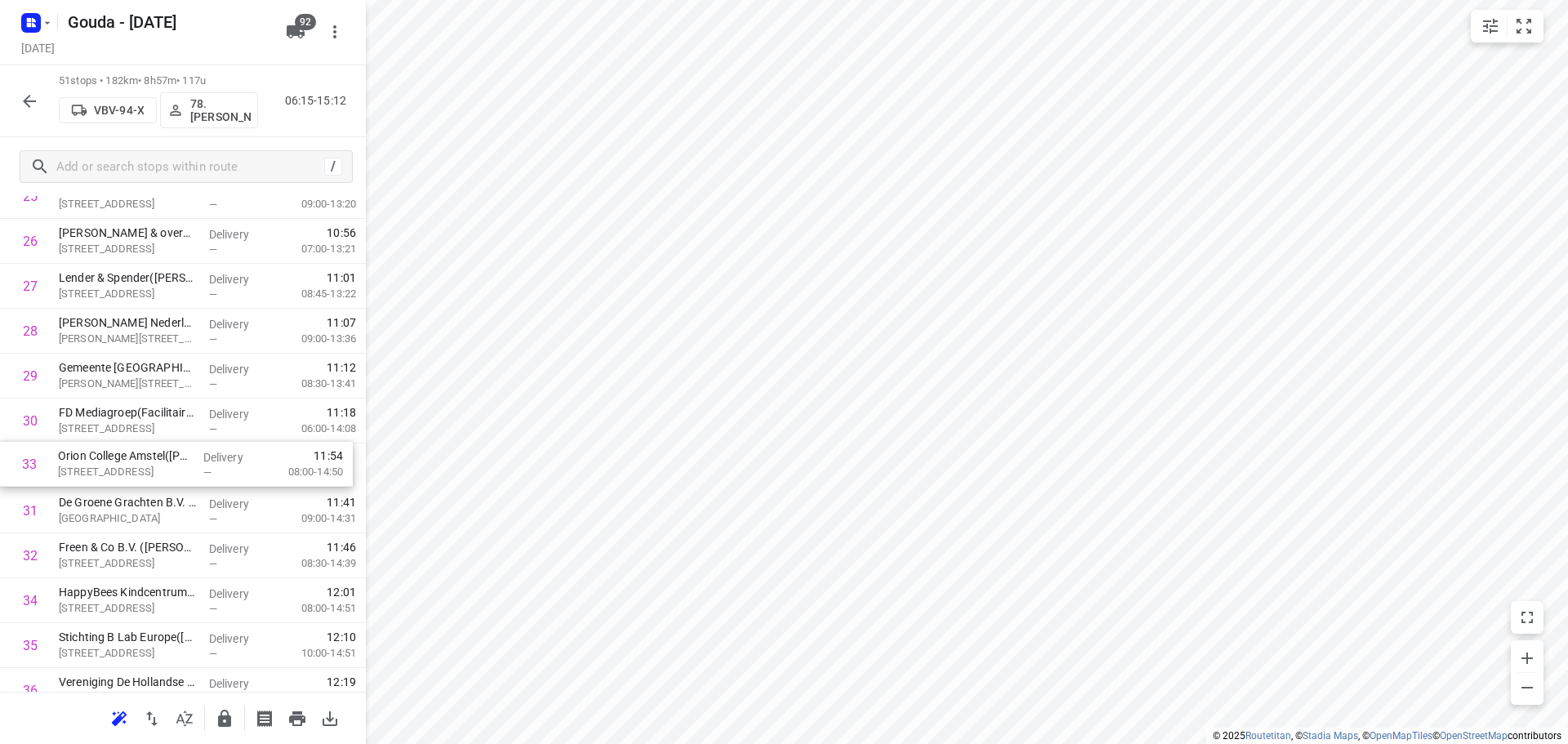
drag, startPoint x: 144, startPoint y: 562, endPoint x: 144, endPoint y: 462, distance: 100.0
click at [144, 462] on div "1 Gemeente Amsterdam - Uitvoeringsorganisatie Infrastructuur en Energie(Rachid …" at bounding box center [183, 241] width 366 height 2292
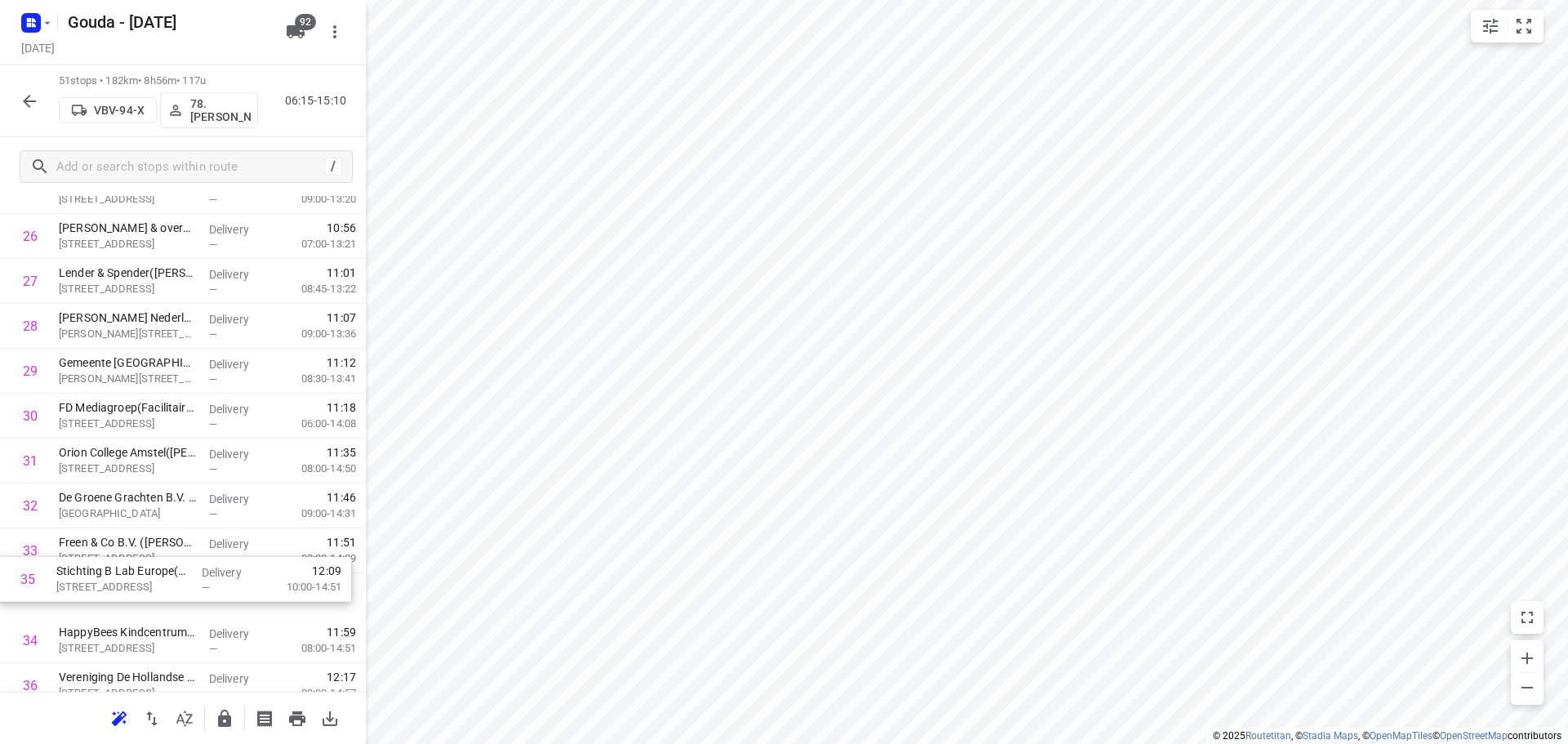
scroll to position [1236, 0]
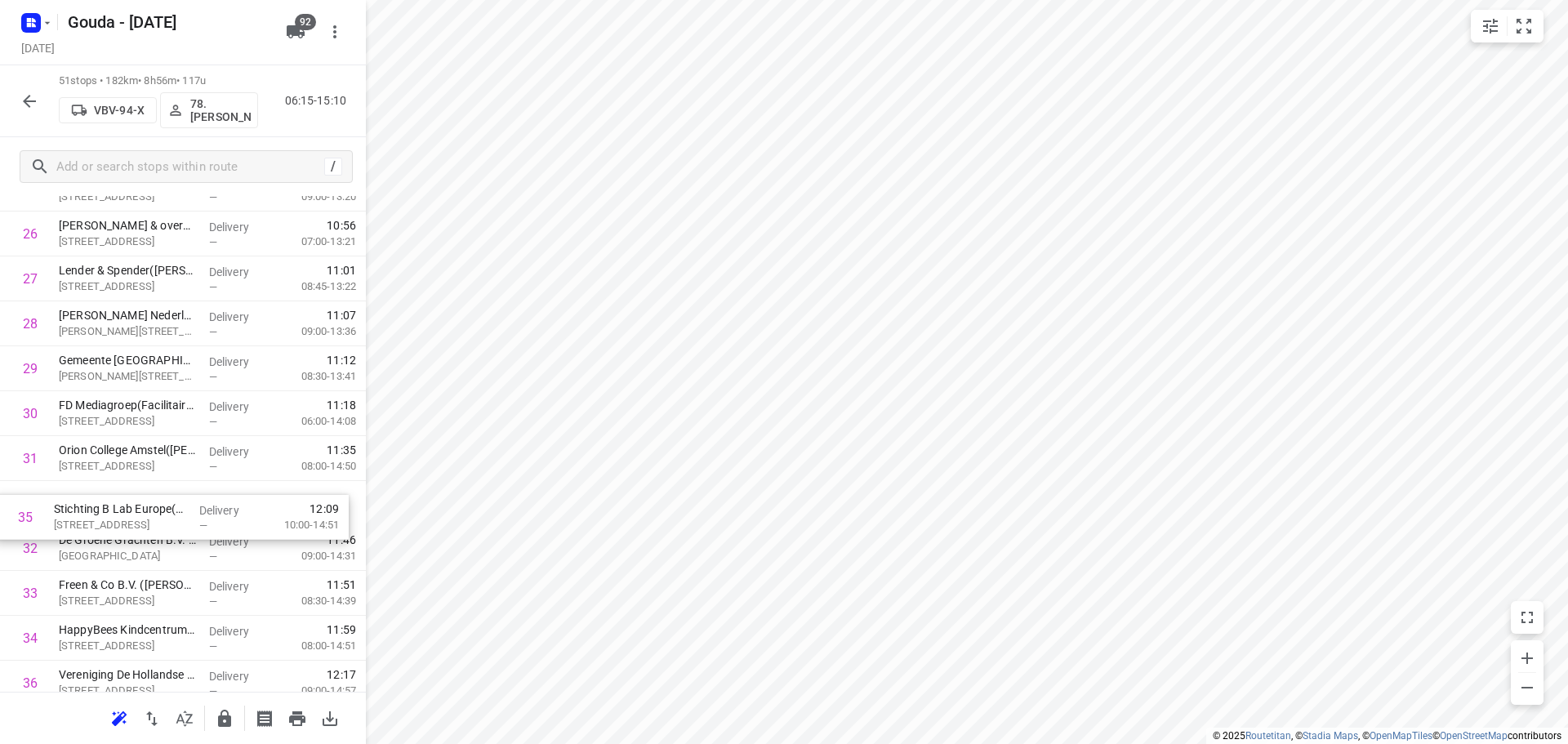
drag, startPoint x: 150, startPoint y: 640, endPoint x: 146, endPoint y: 502, distance: 138.1
click at [146, 502] on div "1 Gemeente Amsterdam - Uitvoeringsorganisatie Infrastructuur en Energie(Rachid …" at bounding box center [183, 234] width 366 height 2292
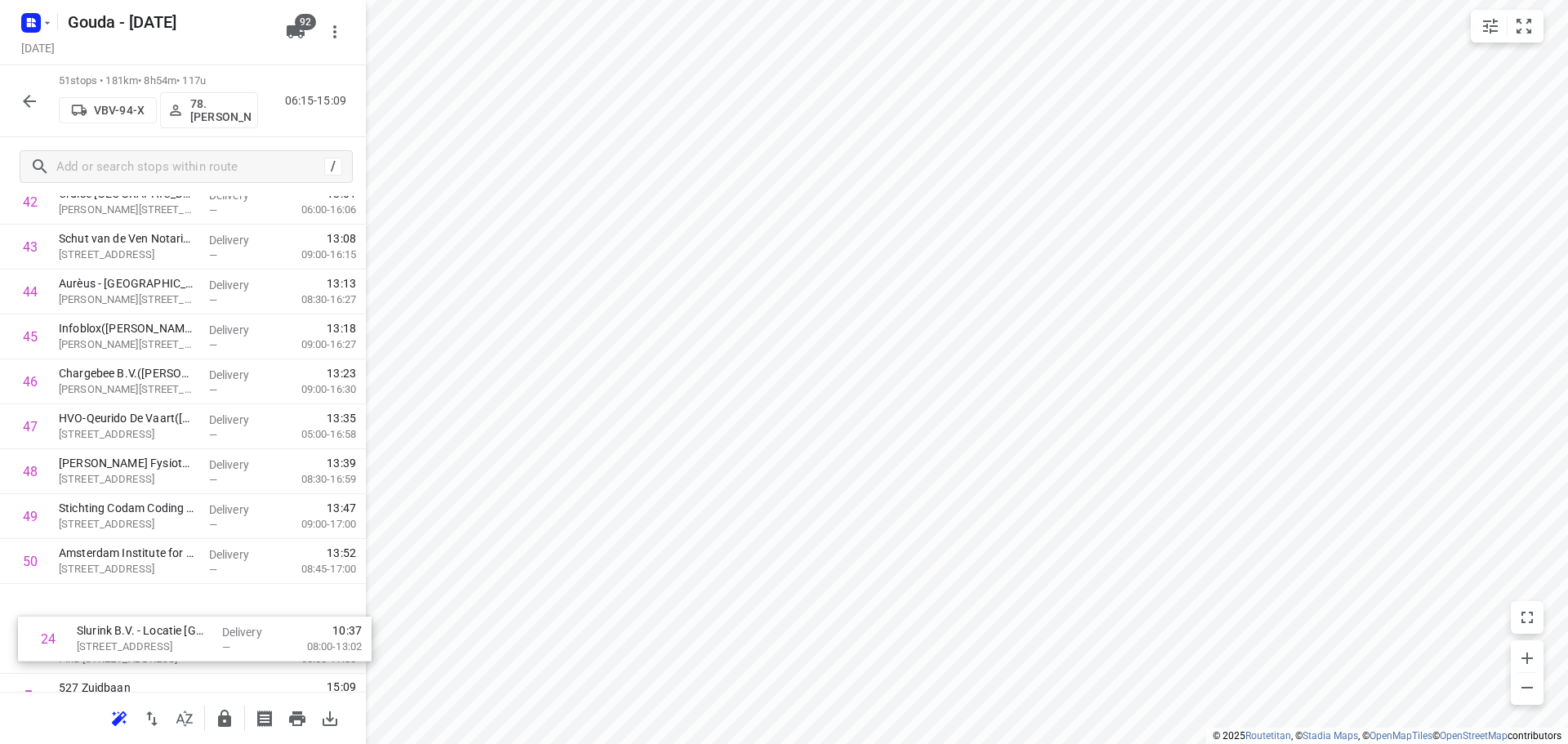
scroll to position [1969, 0]
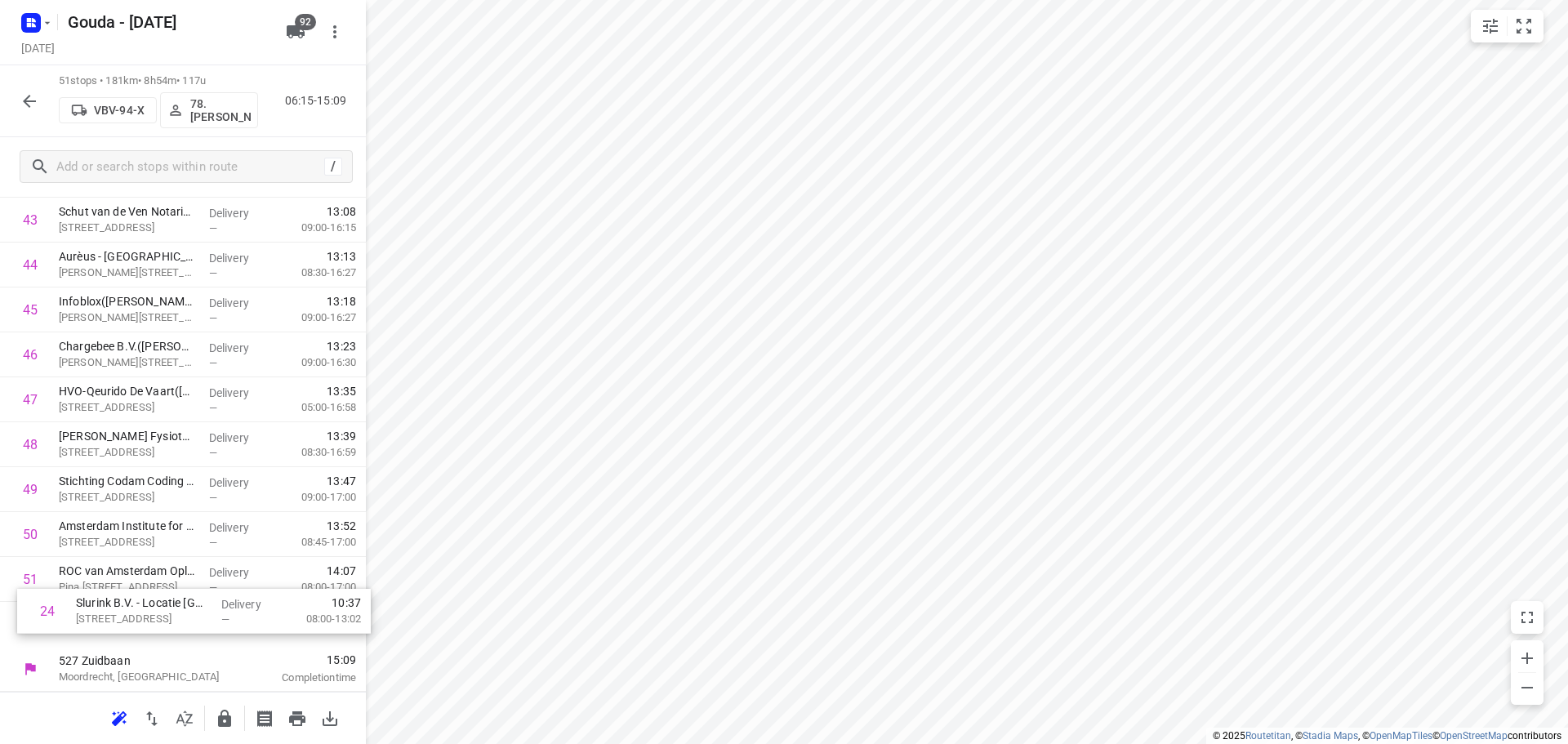
drag, startPoint x: 135, startPoint y: 568, endPoint x: 152, endPoint y: 636, distance: 70.1
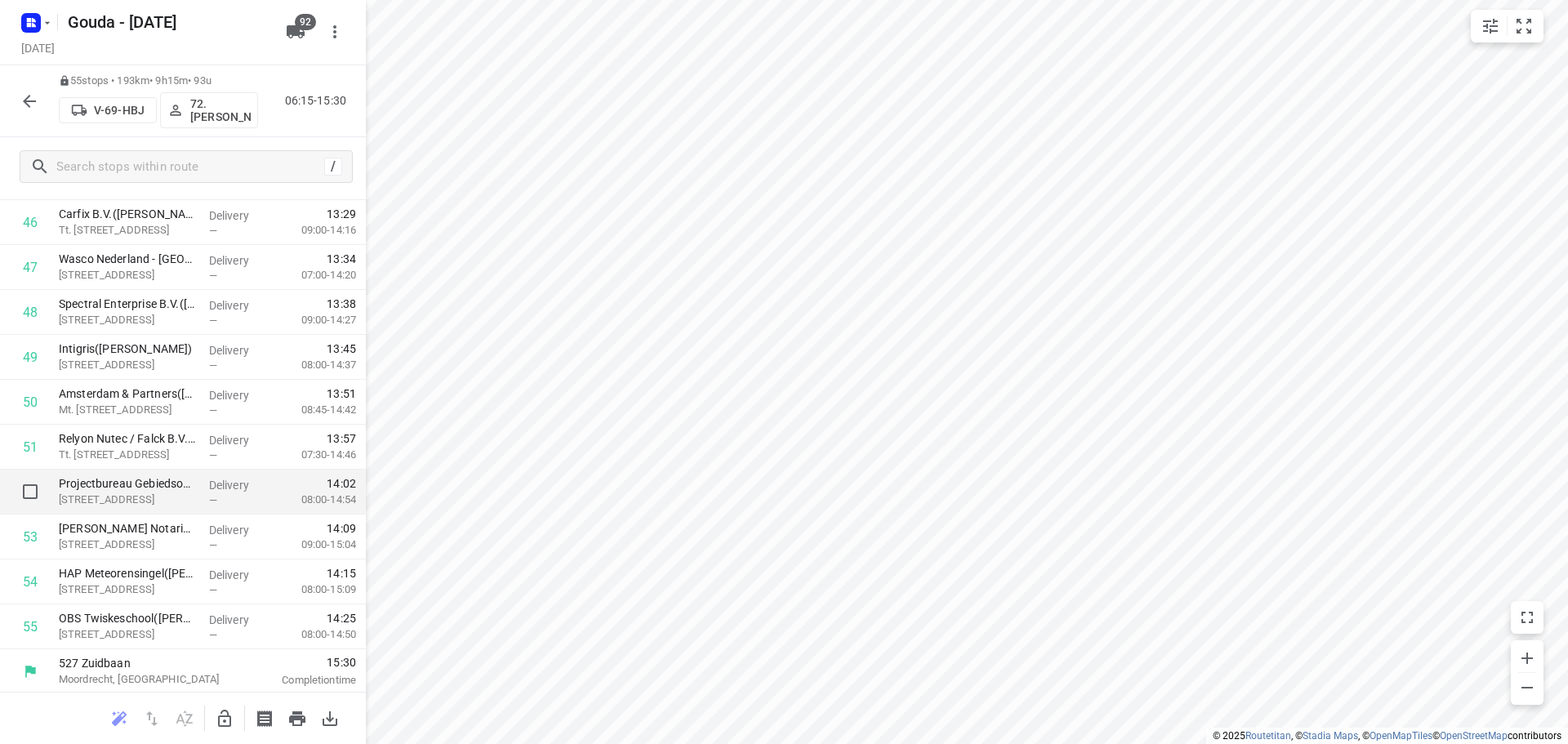
scroll to position [2148, 0]
click at [28, 111] on button "button" at bounding box center [29, 101] width 33 height 33
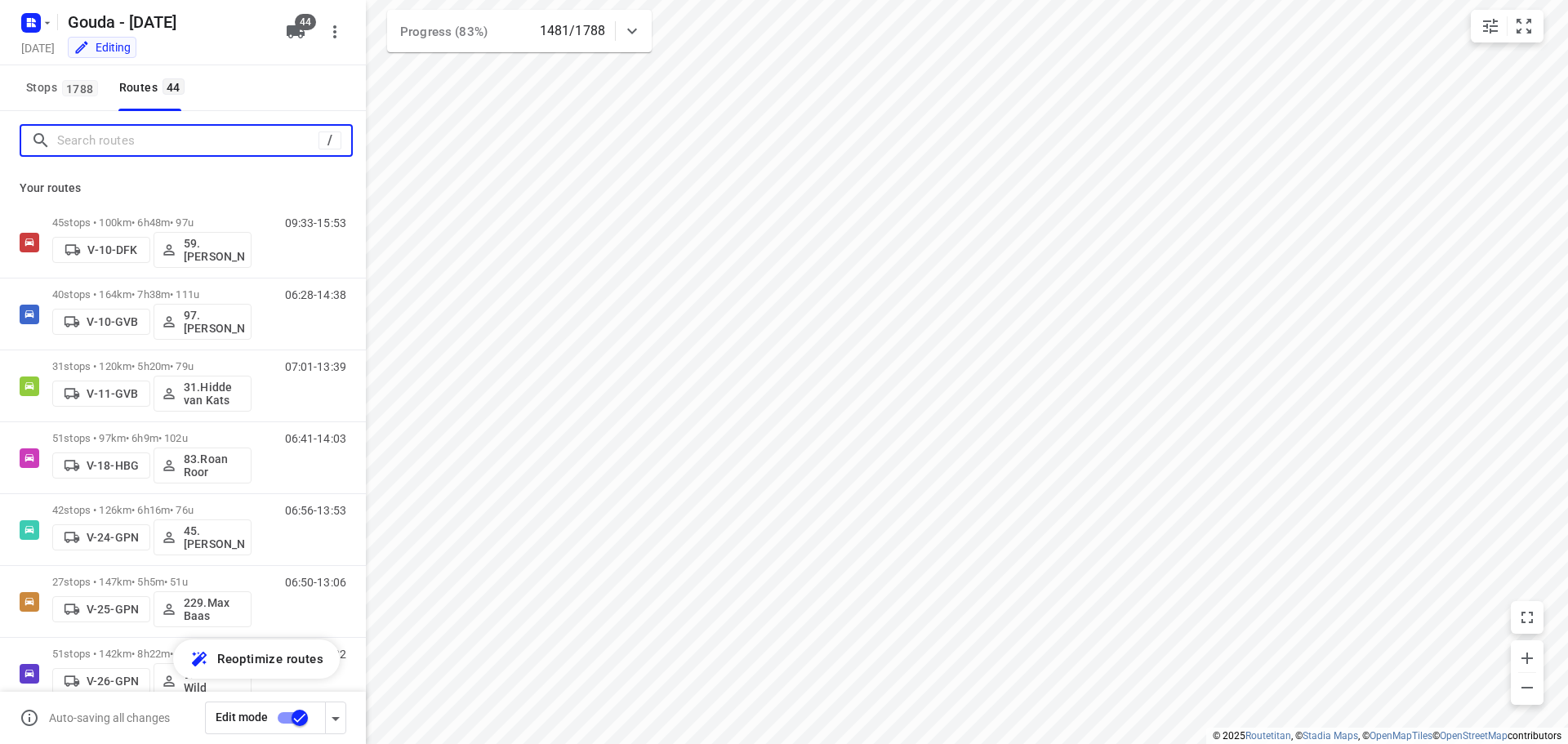
click at [115, 138] on input "Search routes" at bounding box center [188, 141] width 261 height 25
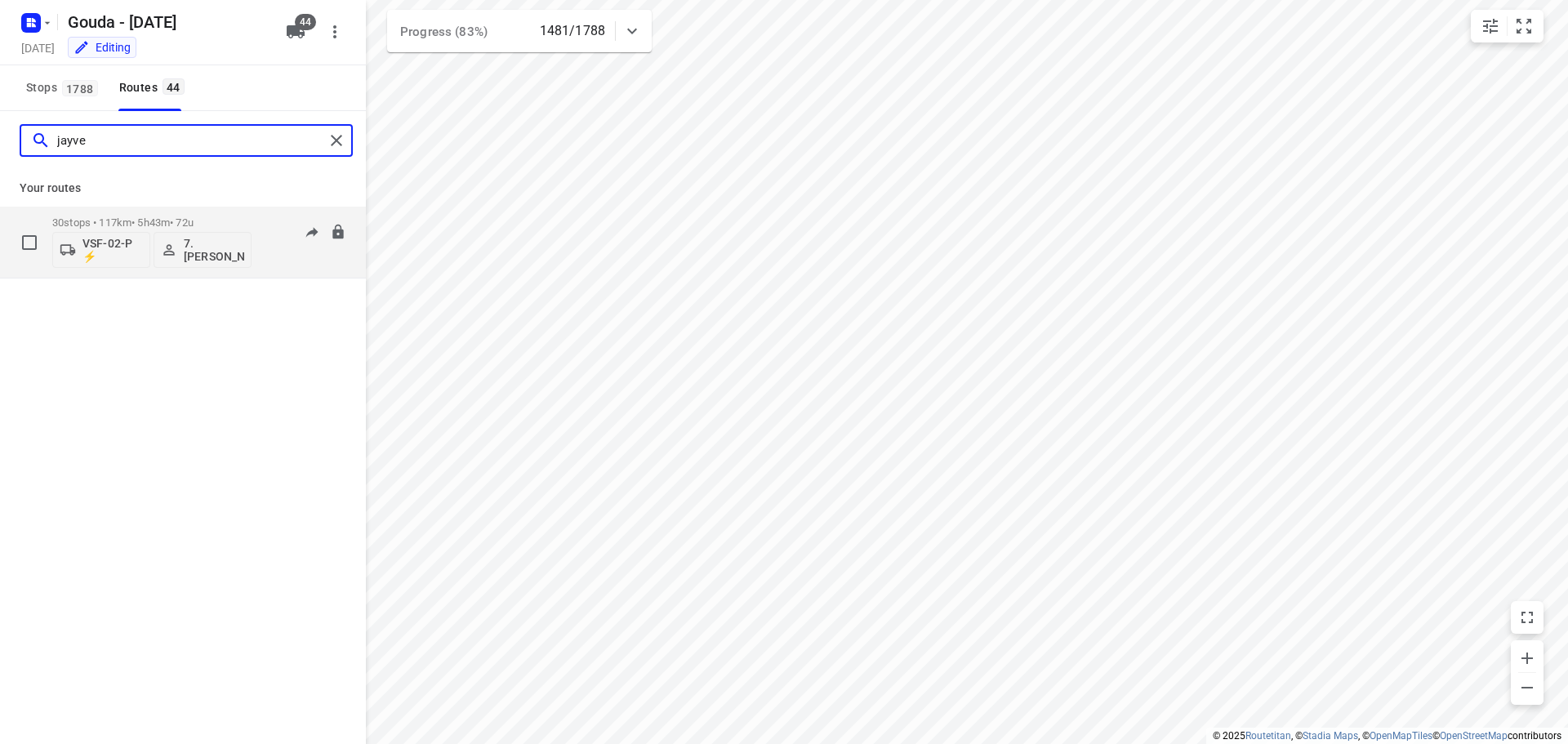
type input "jayve"
click at [180, 217] on p "30 stops • 117km • 5h43m • 72u" at bounding box center [152, 222] width 199 height 12
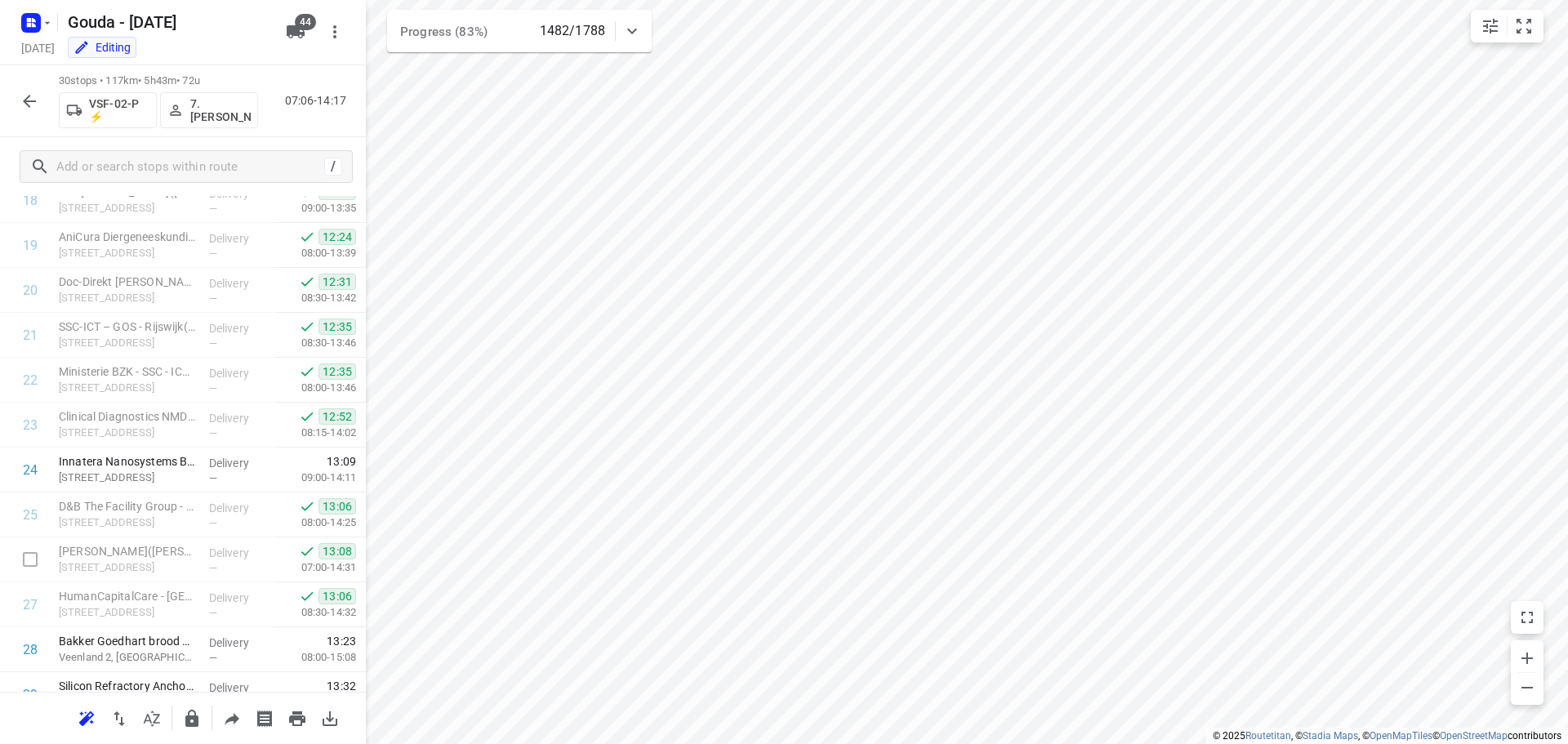
scroll to position [979, 0]
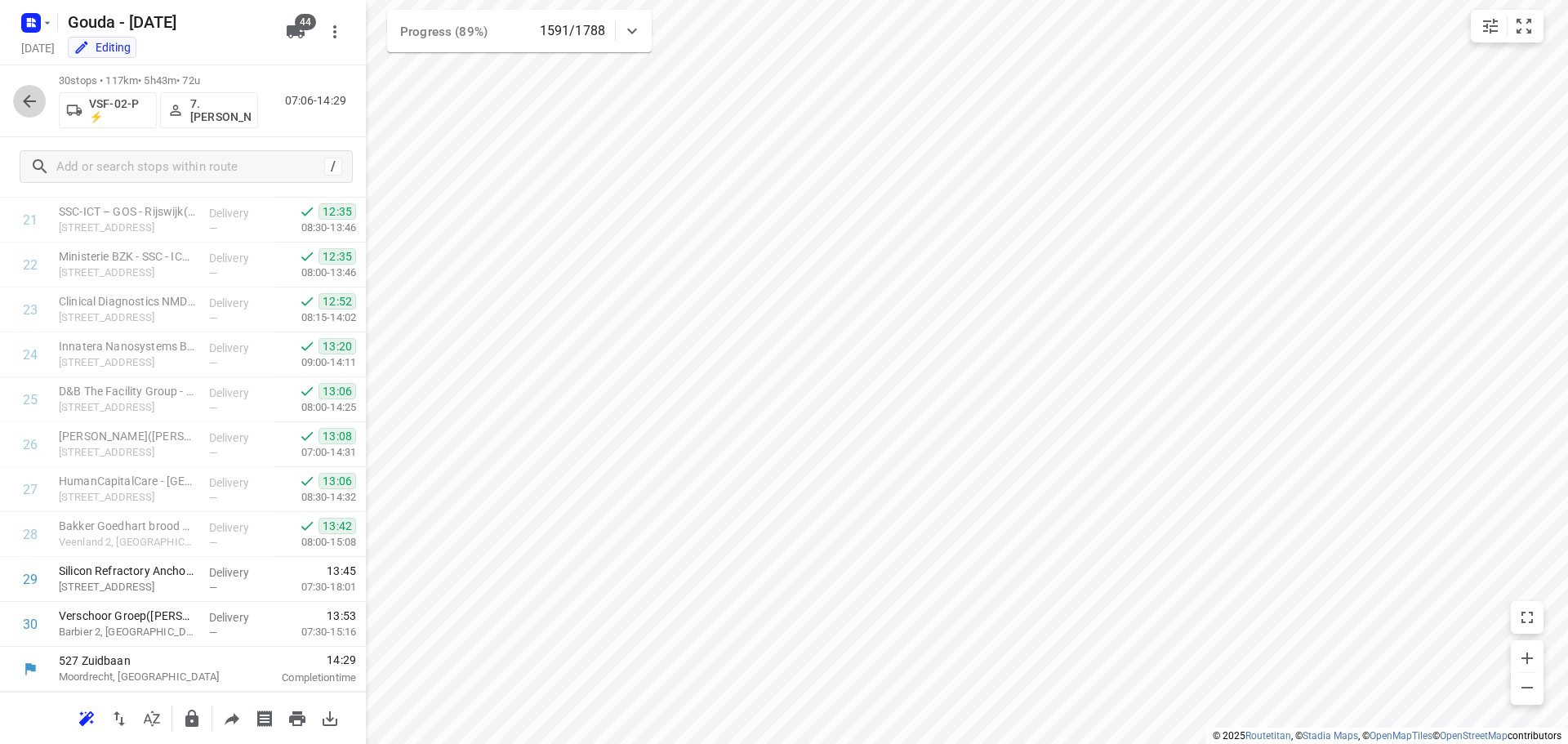
click at [23, 101] on icon "button" at bounding box center [29, 101] width 13 height 13
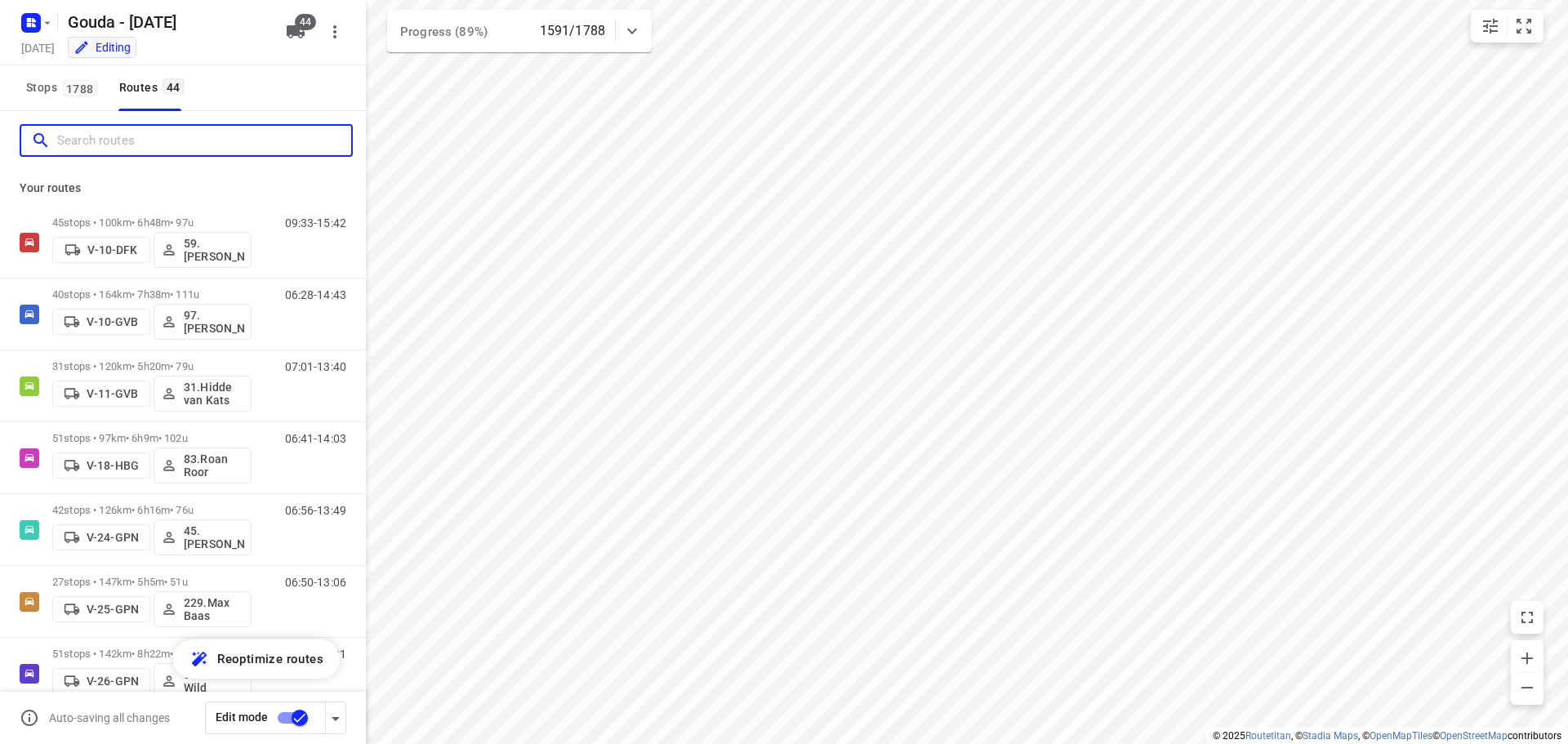
click at [116, 140] on input "Search routes" at bounding box center [204, 141] width 294 height 25
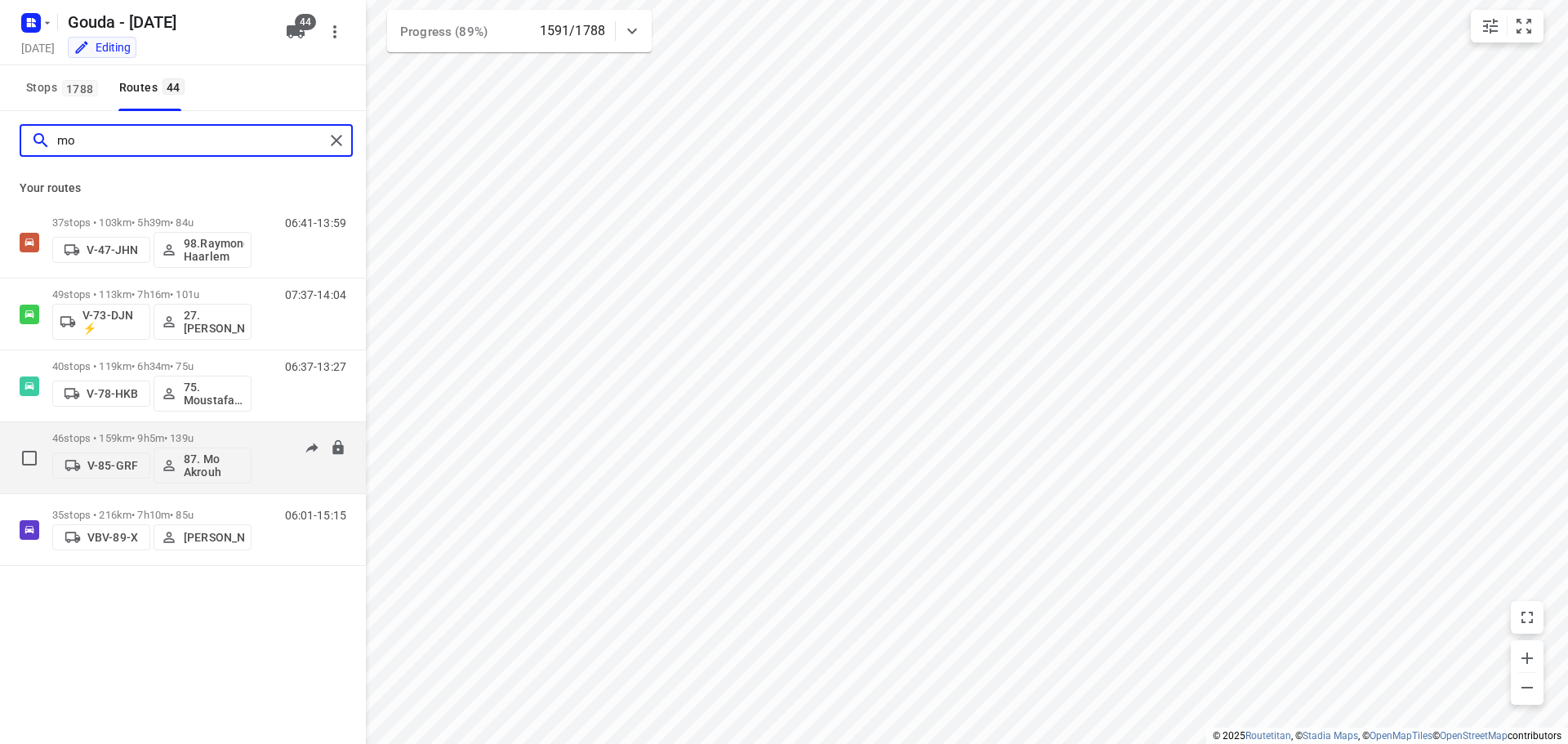
type input "mo"
click at [194, 437] on p "46 stops • 159km • 9h5m • 139u" at bounding box center [152, 438] width 199 height 12
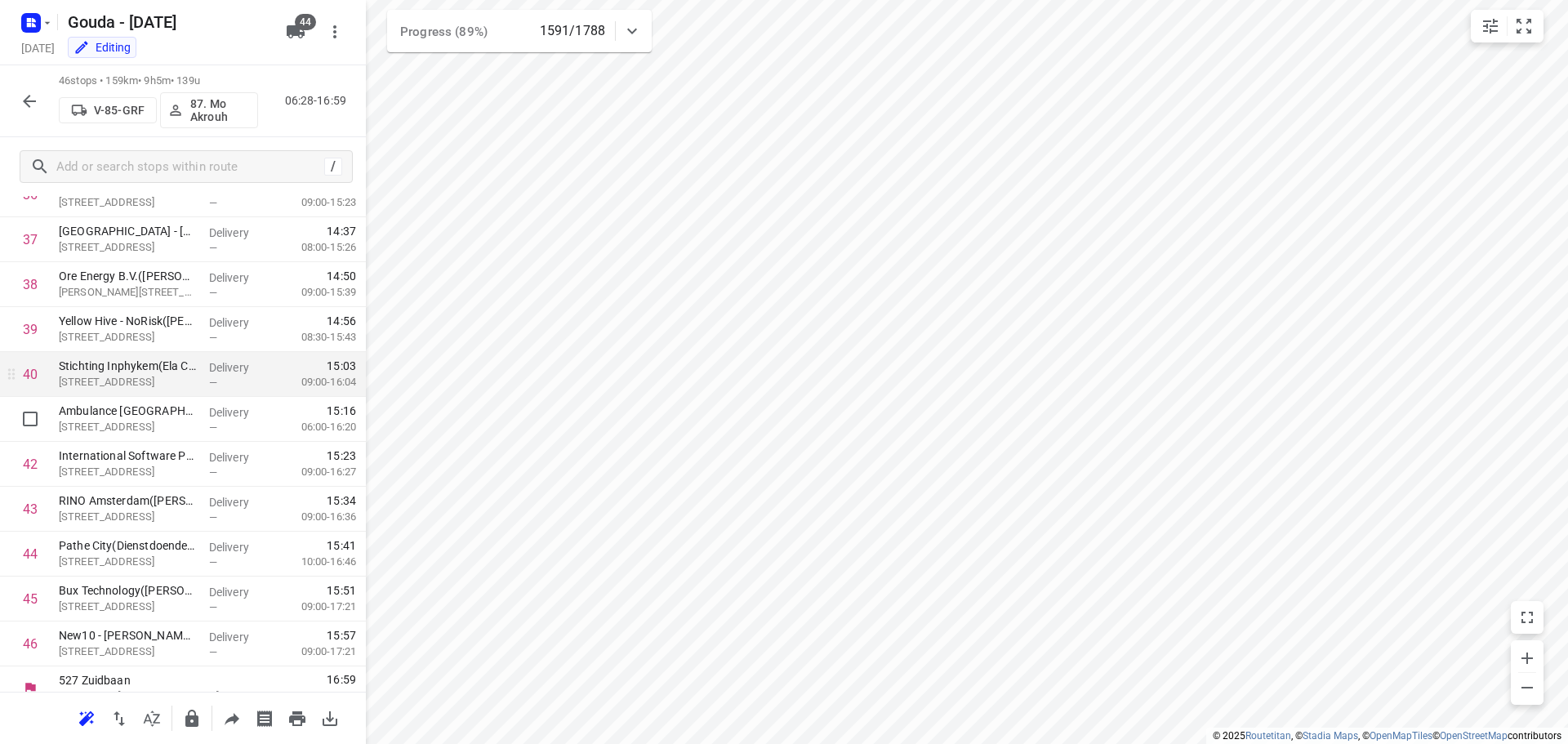
scroll to position [1697, 0]
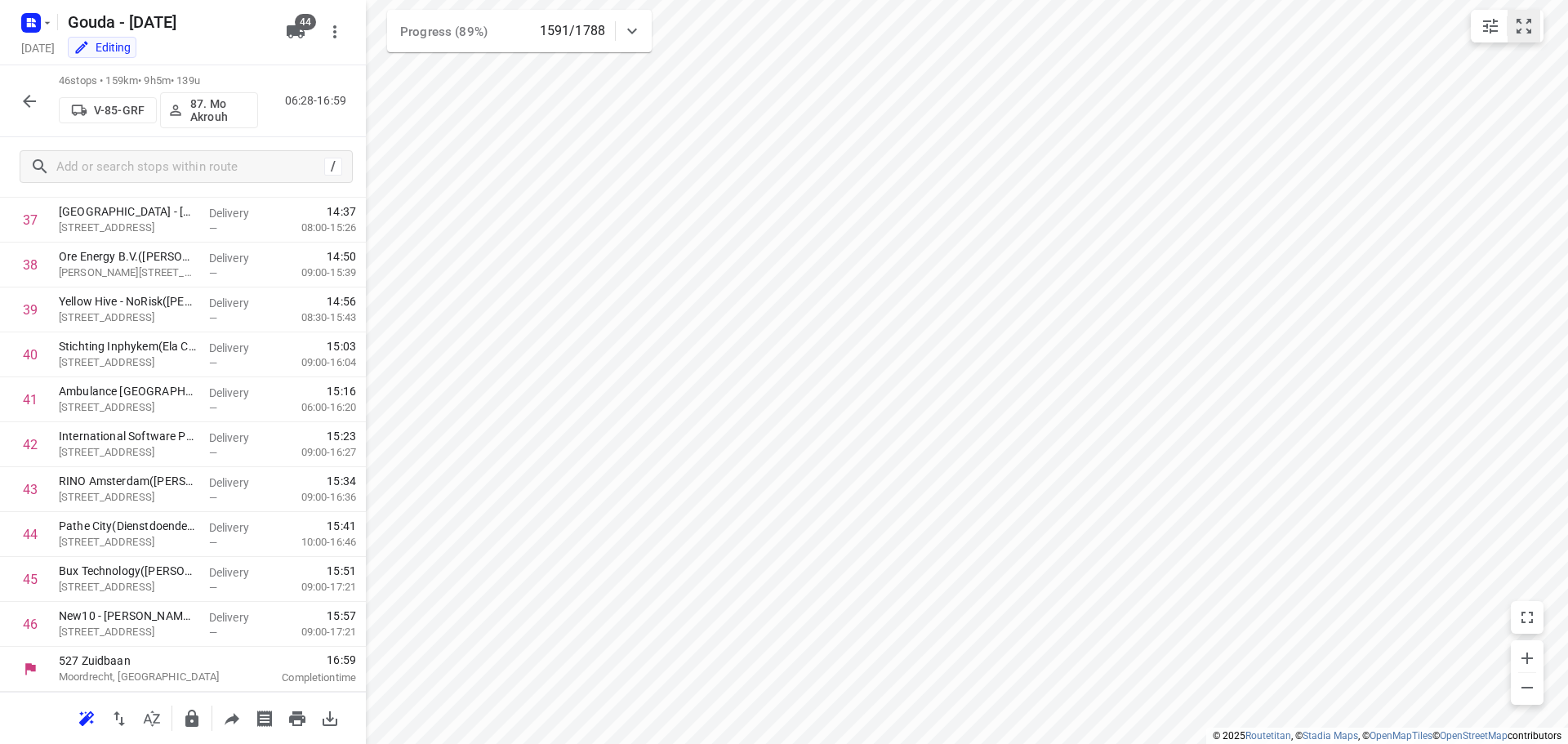
click at [1508, 17] on button "small contained button group" at bounding box center [1524, 25] width 33 height 33
click at [30, 100] on icon "button" at bounding box center [29, 101] width 20 height 20
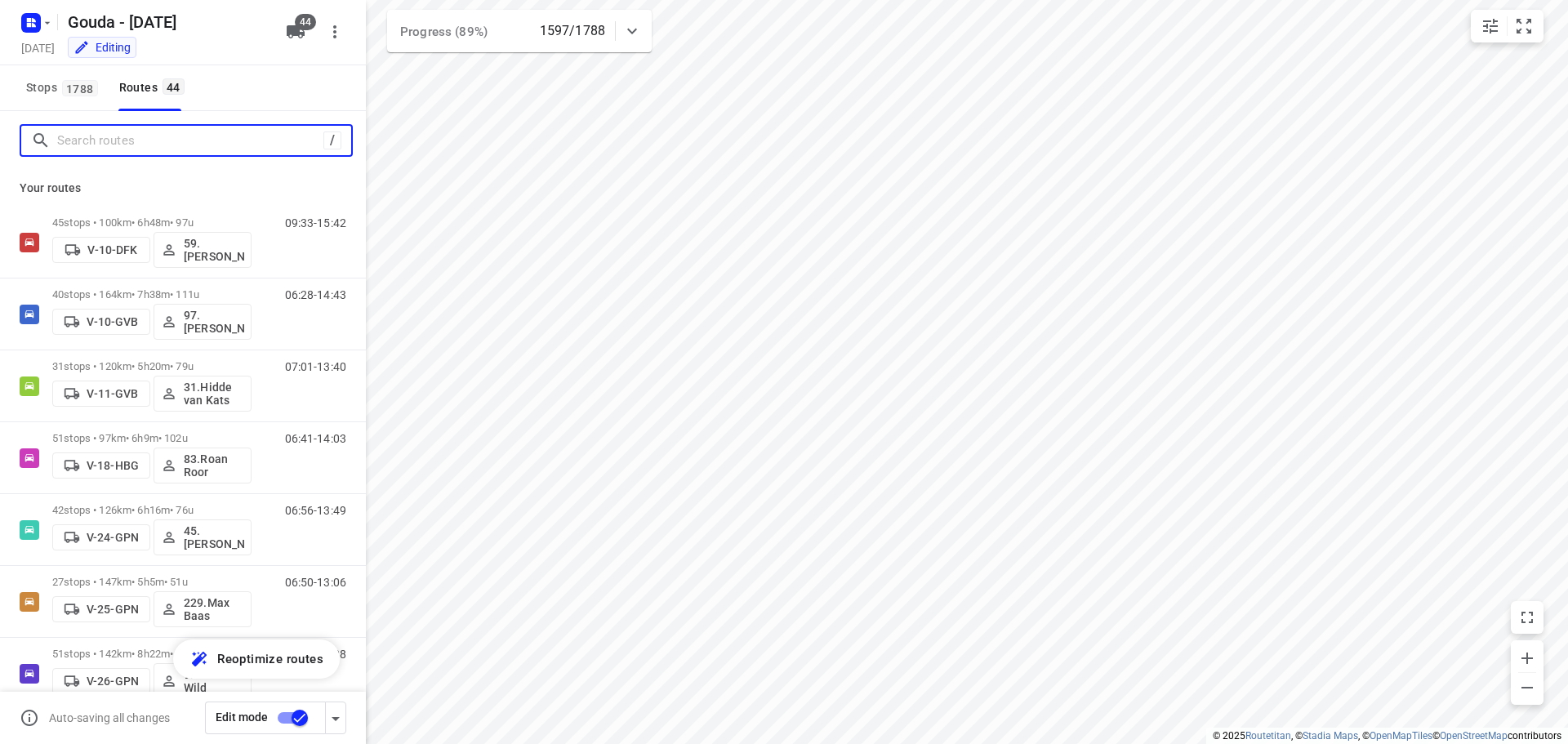
click at [102, 142] on input "Search routes" at bounding box center [191, 141] width 267 height 25
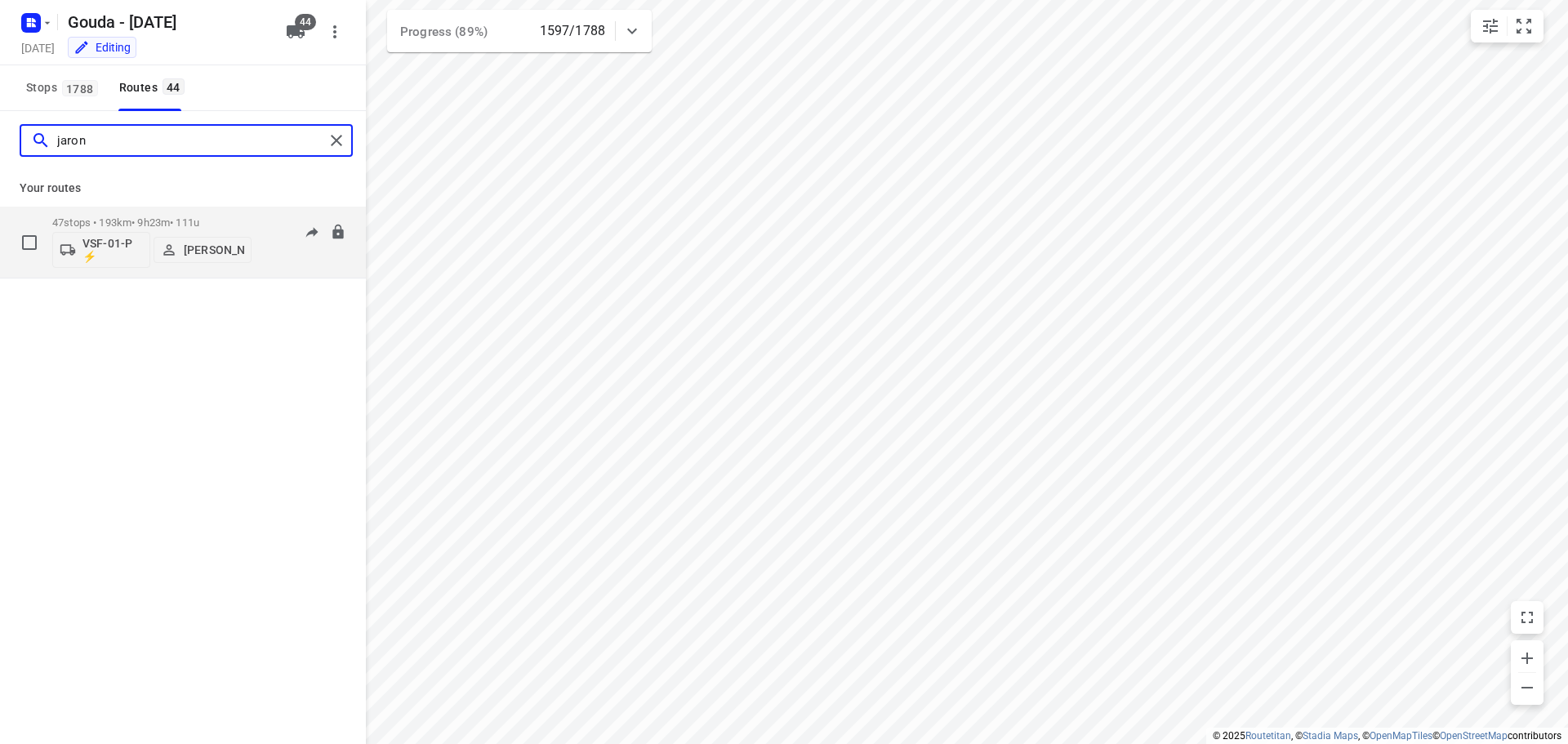
type input "jaron"
click at [129, 217] on p "47 stops • 193km • 9h23m • 111u" at bounding box center [152, 222] width 199 height 12
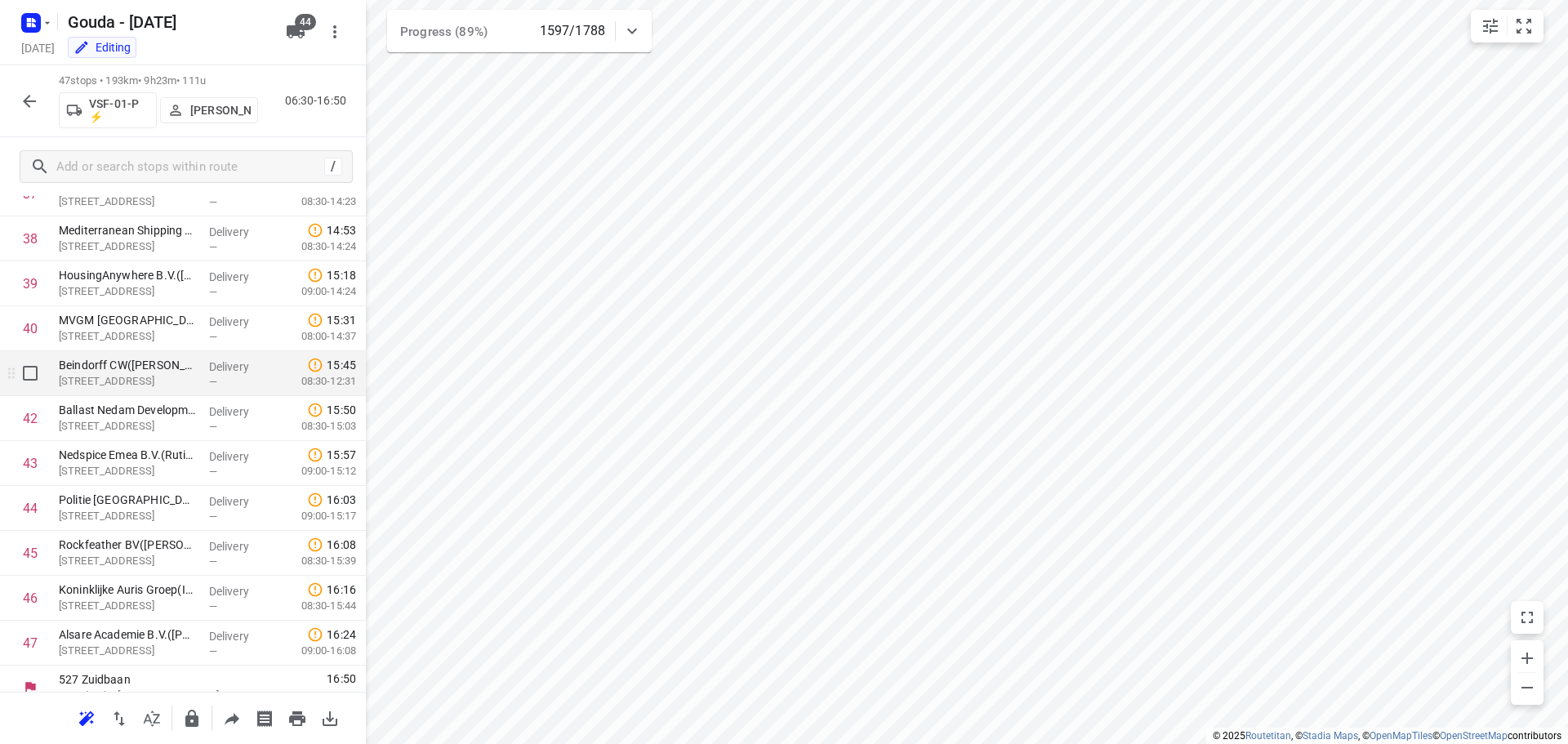
scroll to position [1743, 0]
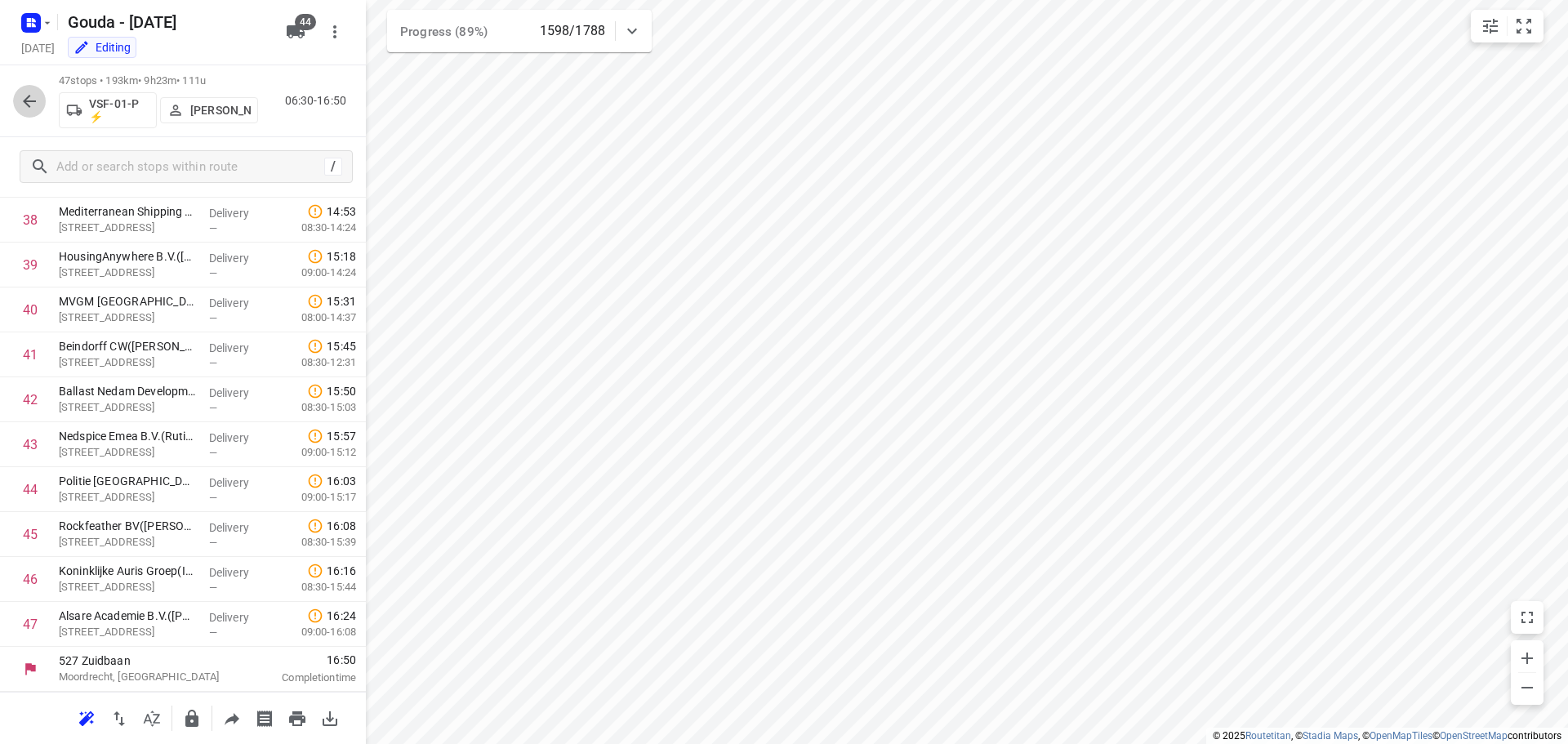
drag, startPoint x: 20, startPoint y: 88, endPoint x: 9, endPoint y: 83, distance: 12.1
click at [20, 86] on div at bounding box center [29, 101] width 33 height 33
click at [39, 95] on button "button" at bounding box center [29, 101] width 33 height 33
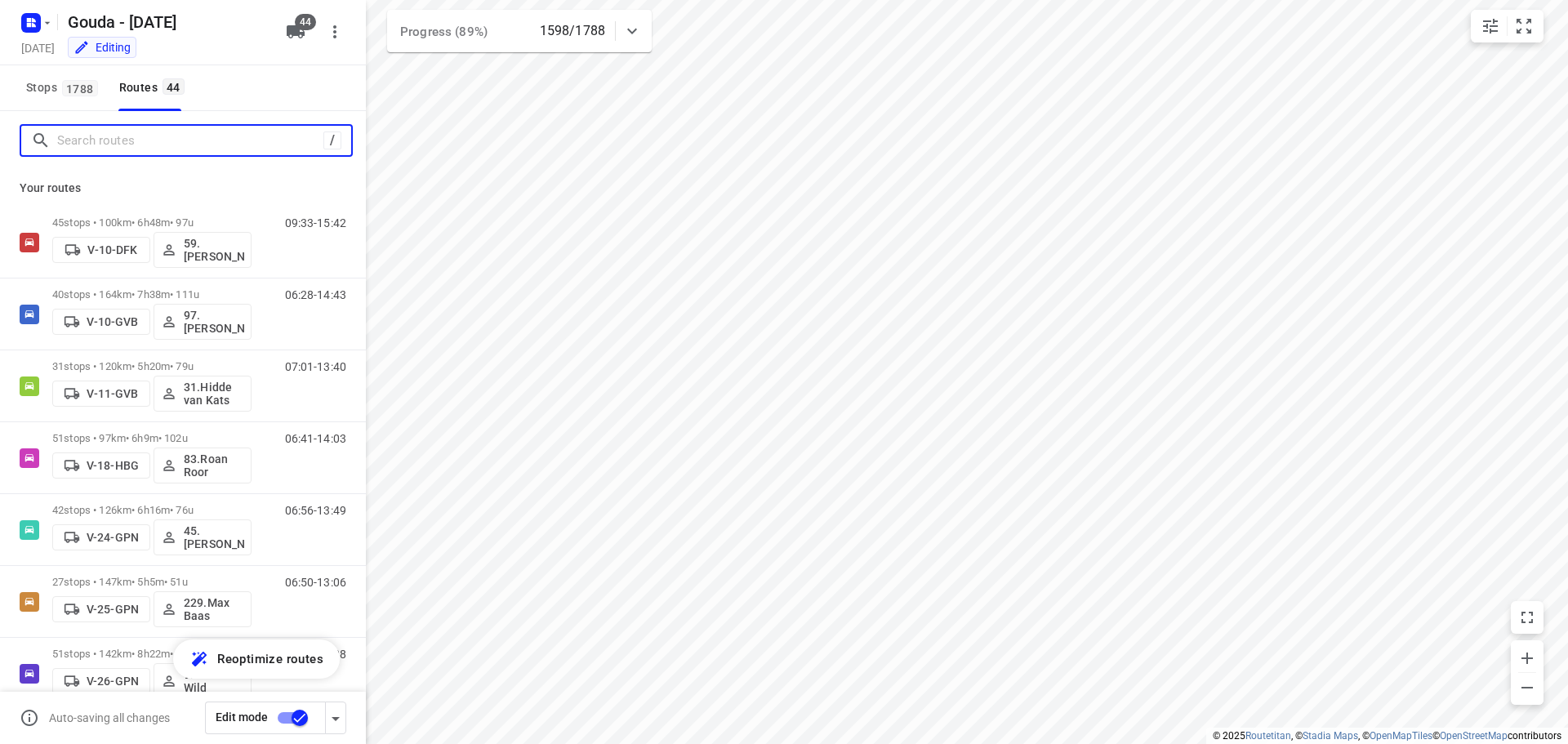
click at [88, 143] on input "Search routes" at bounding box center [191, 141] width 267 height 25
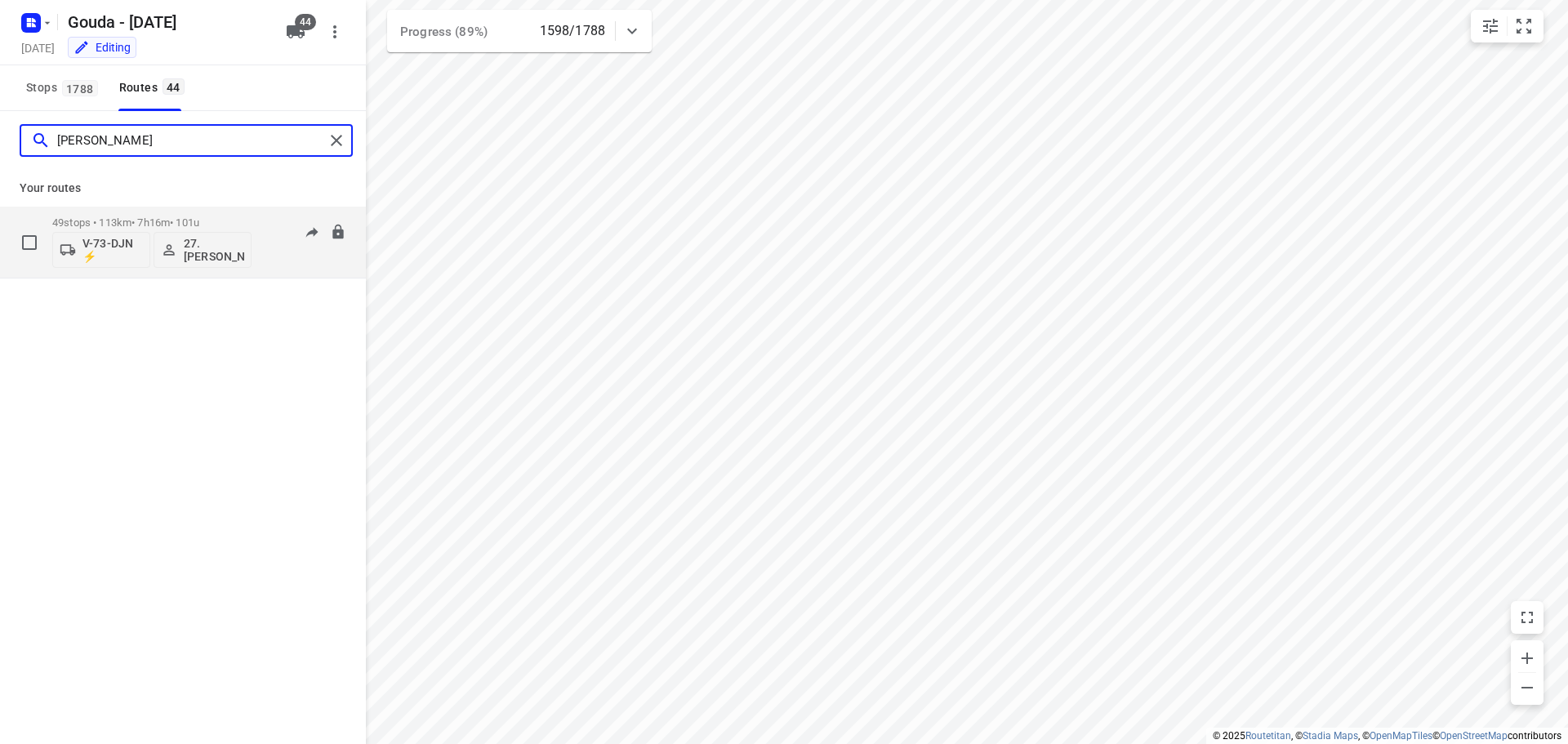
type input "monika"
click at [182, 220] on p "49 stops • 113km • 7h16m • 101u" at bounding box center [152, 222] width 199 height 12
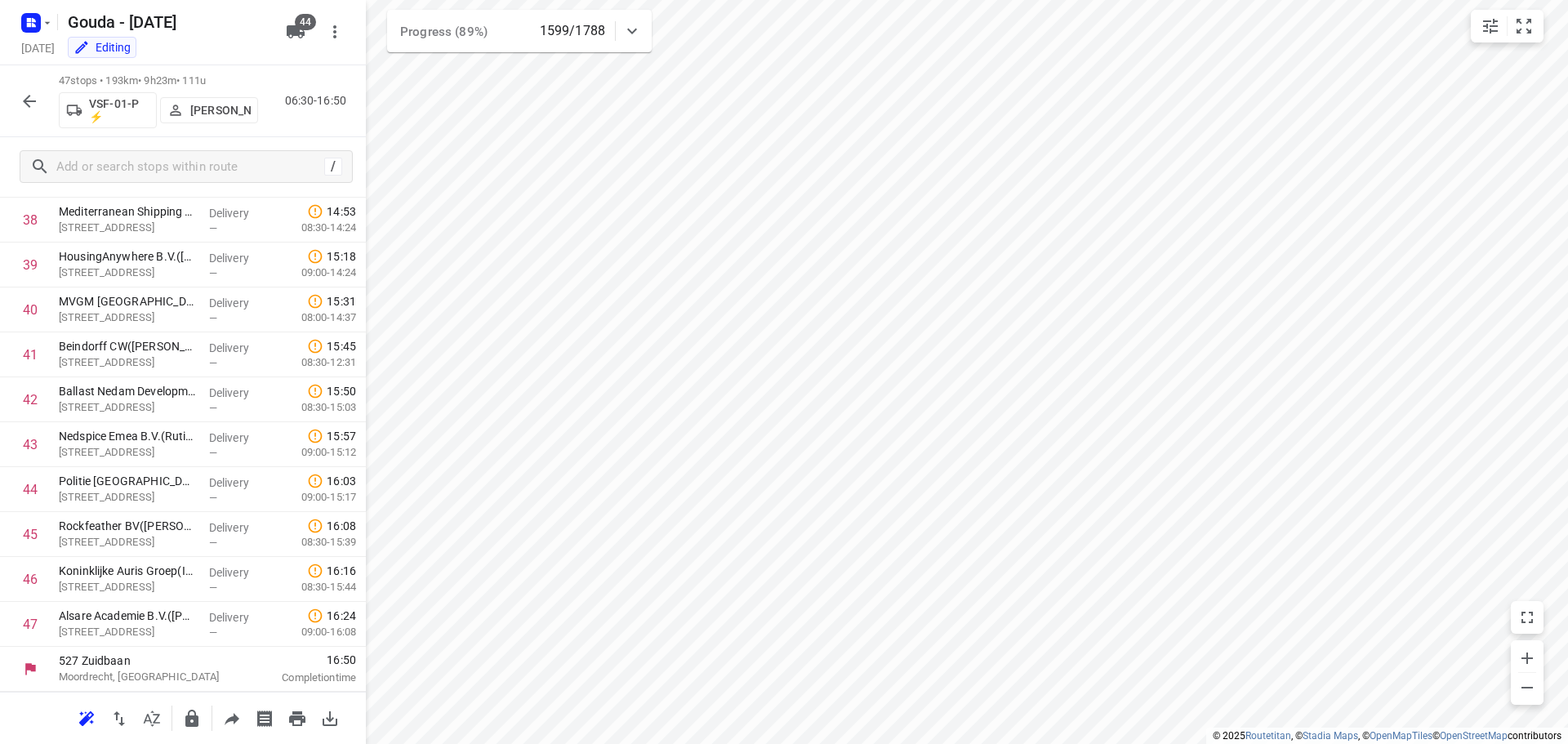
click at [28, 100] on icon "button" at bounding box center [29, 101] width 20 height 20
click at [40, 106] on button "button" at bounding box center [29, 101] width 33 height 33
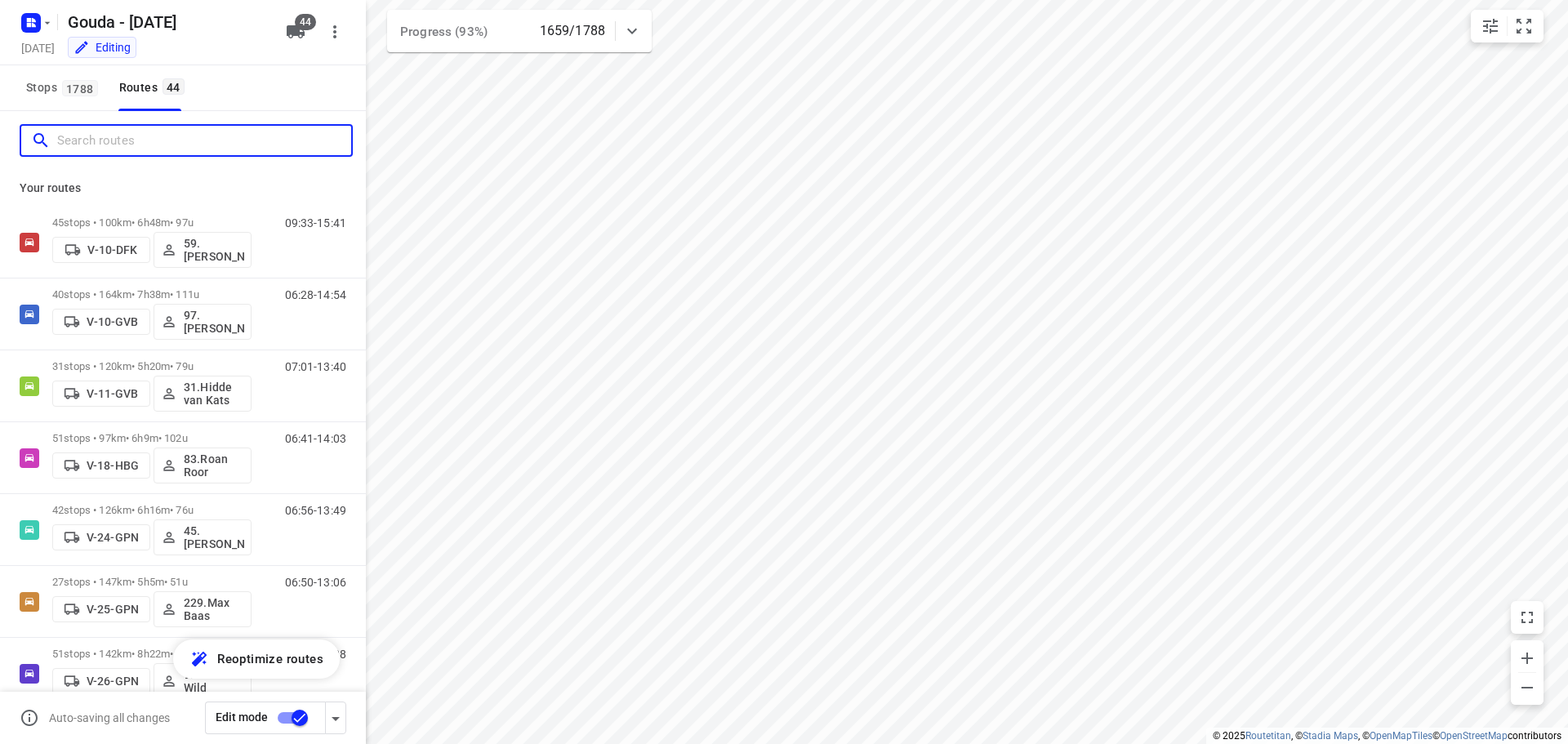
click at [115, 145] on input "Search routes" at bounding box center [204, 141] width 294 height 25
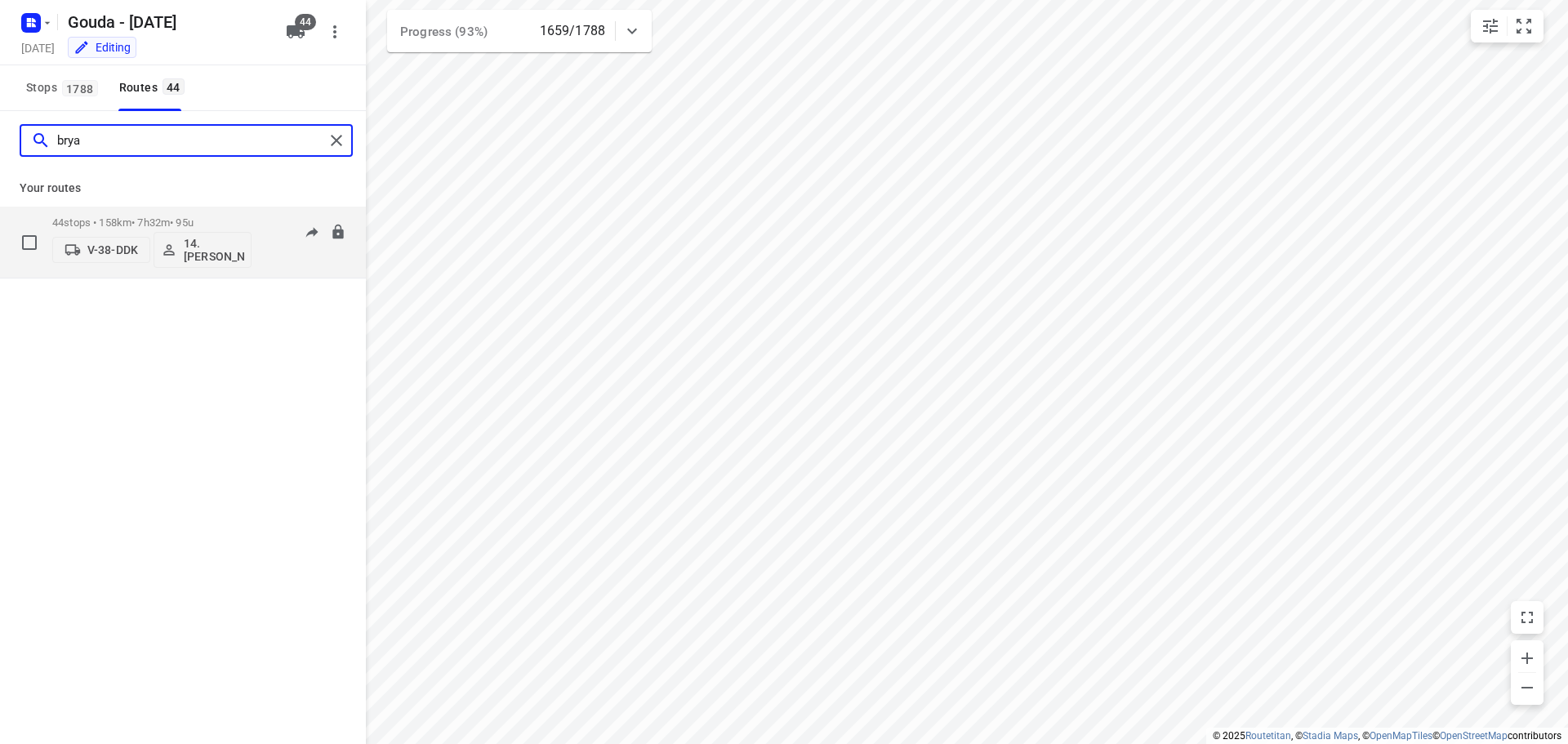
type input "brya"
click at [192, 218] on p "44 stops • 158km • 7h32m • 95u" at bounding box center [152, 222] width 199 height 12
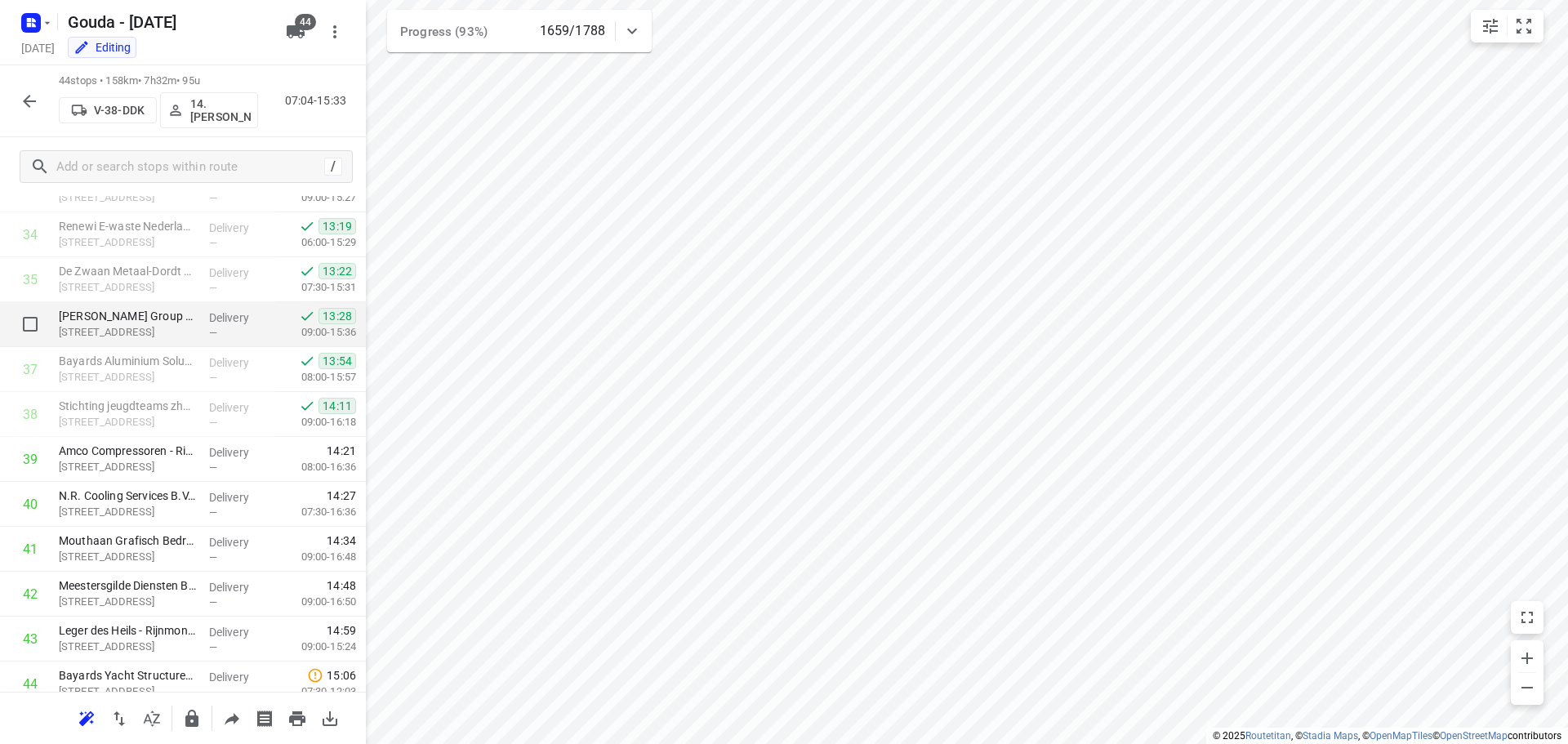
scroll to position [1527, 0]
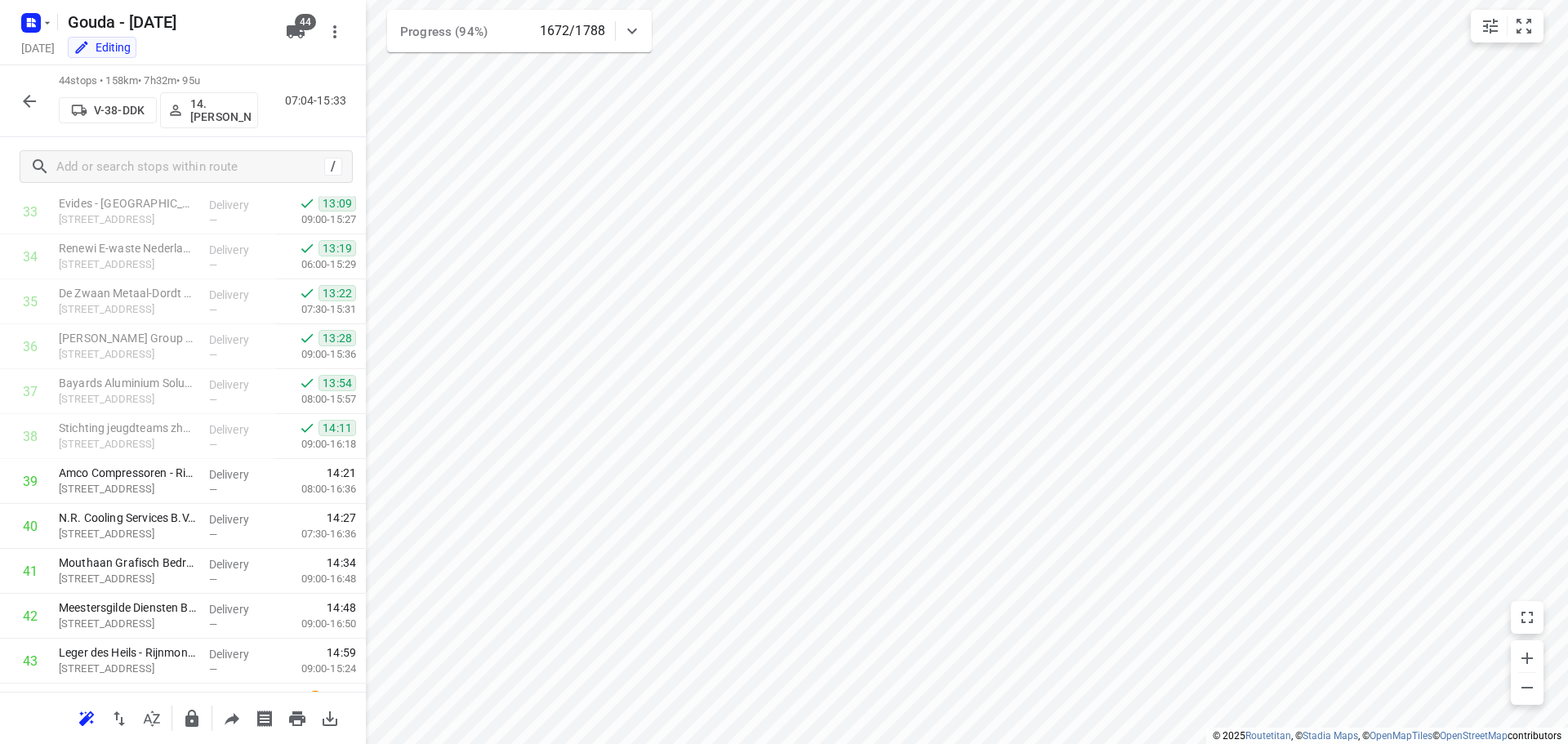
click at [25, 101] on icon "button" at bounding box center [29, 101] width 13 height 13
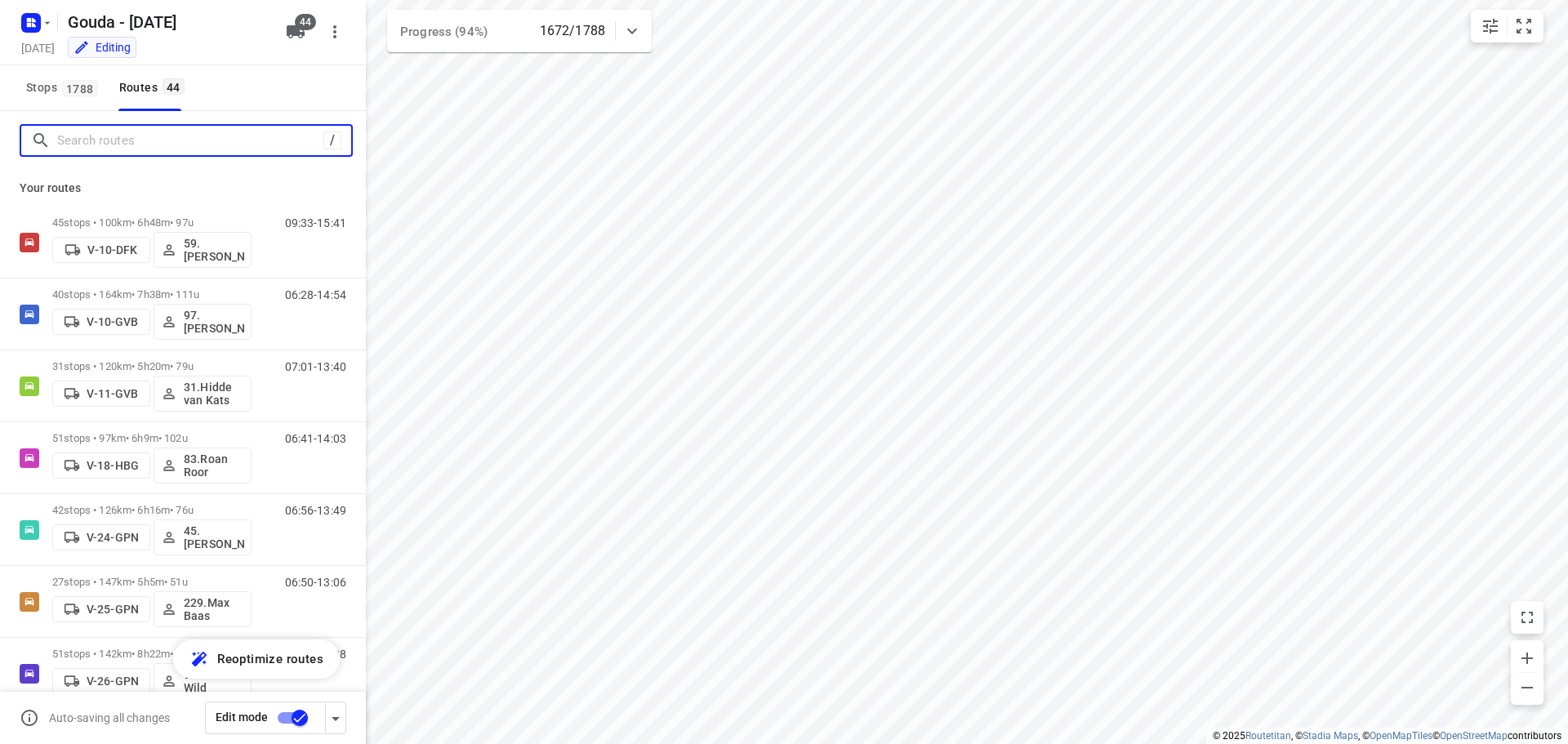
click at [98, 150] on input "Search routes" at bounding box center [191, 141] width 267 height 25
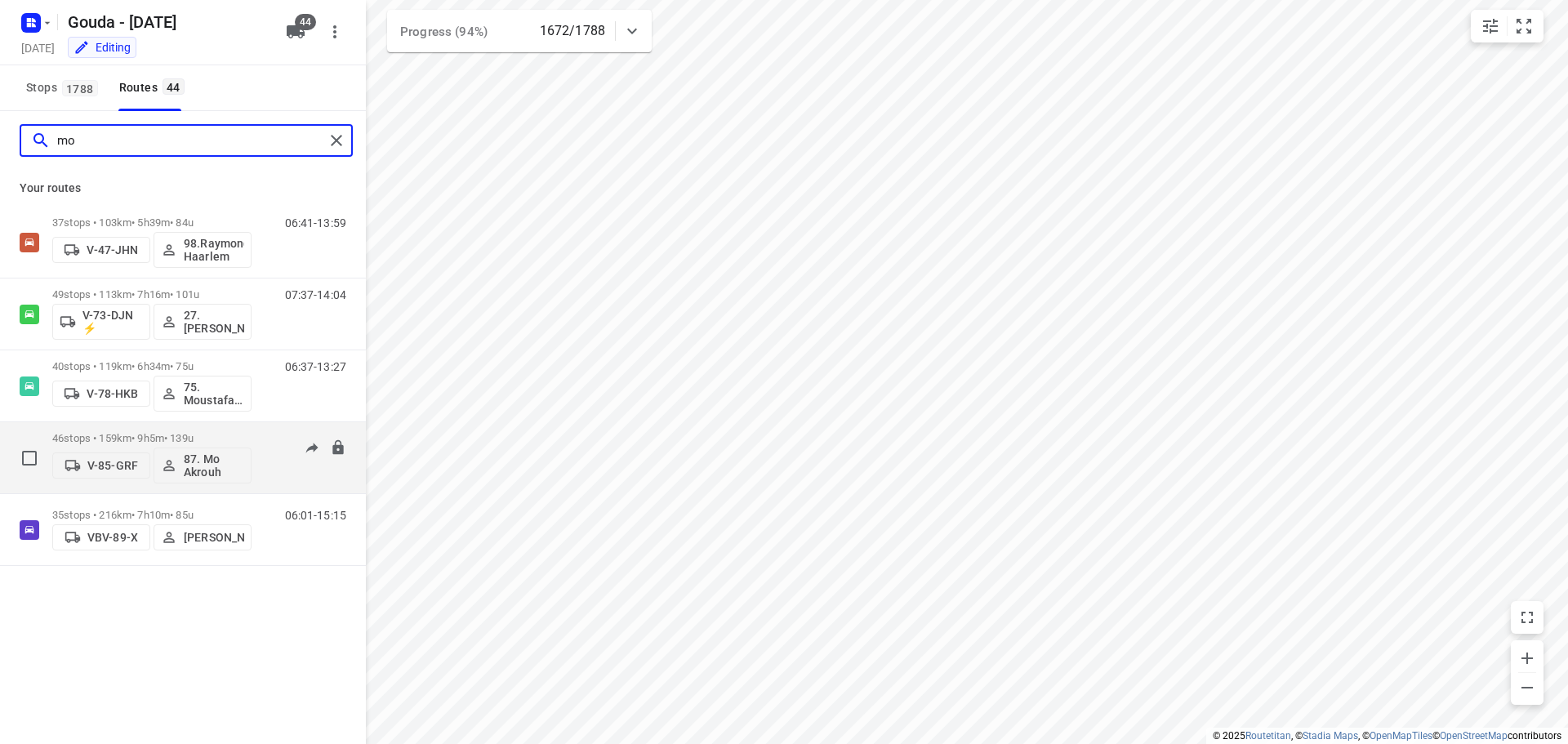
type input "mo"
click at [190, 426] on div "46 stops • 159km • 9h5m • 139u V-85-GRF 87. Mo Akrouh" at bounding box center [152, 457] width 199 height 68
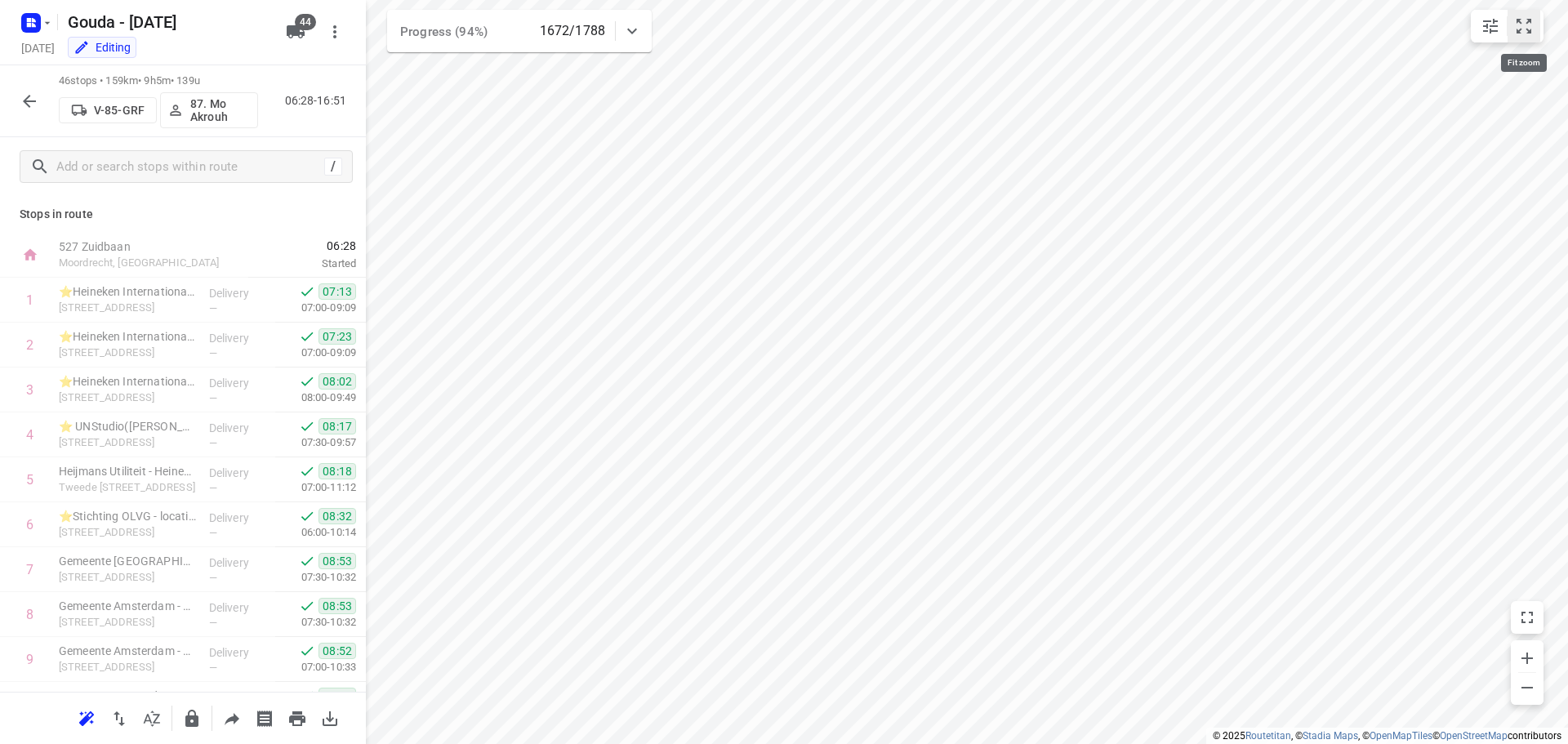
click at [1536, 24] on button "small contained button group" at bounding box center [1524, 25] width 33 height 33
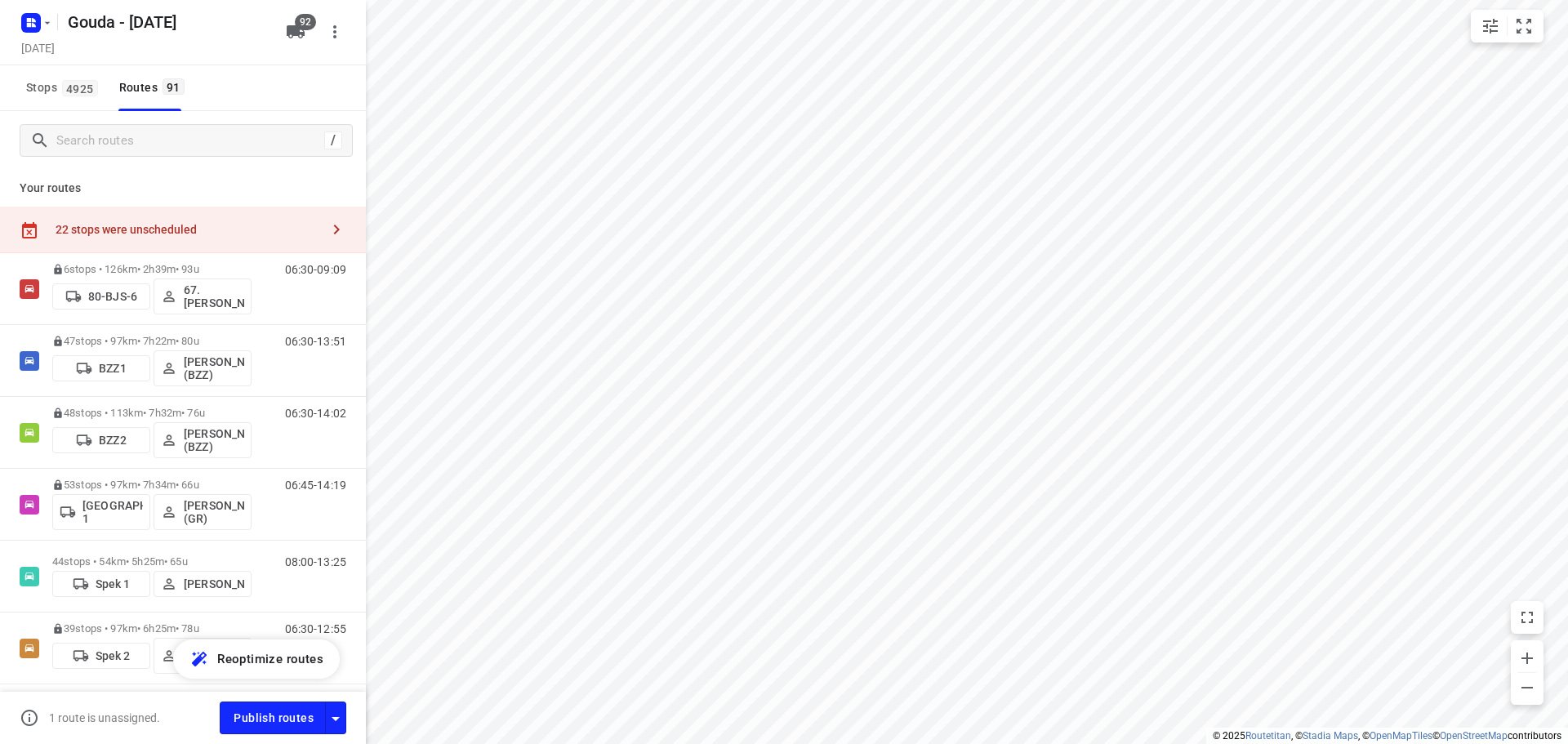
click at [147, 221] on div "22 stops were unscheduled" at bounding box center [183, 230] width 366 height 47
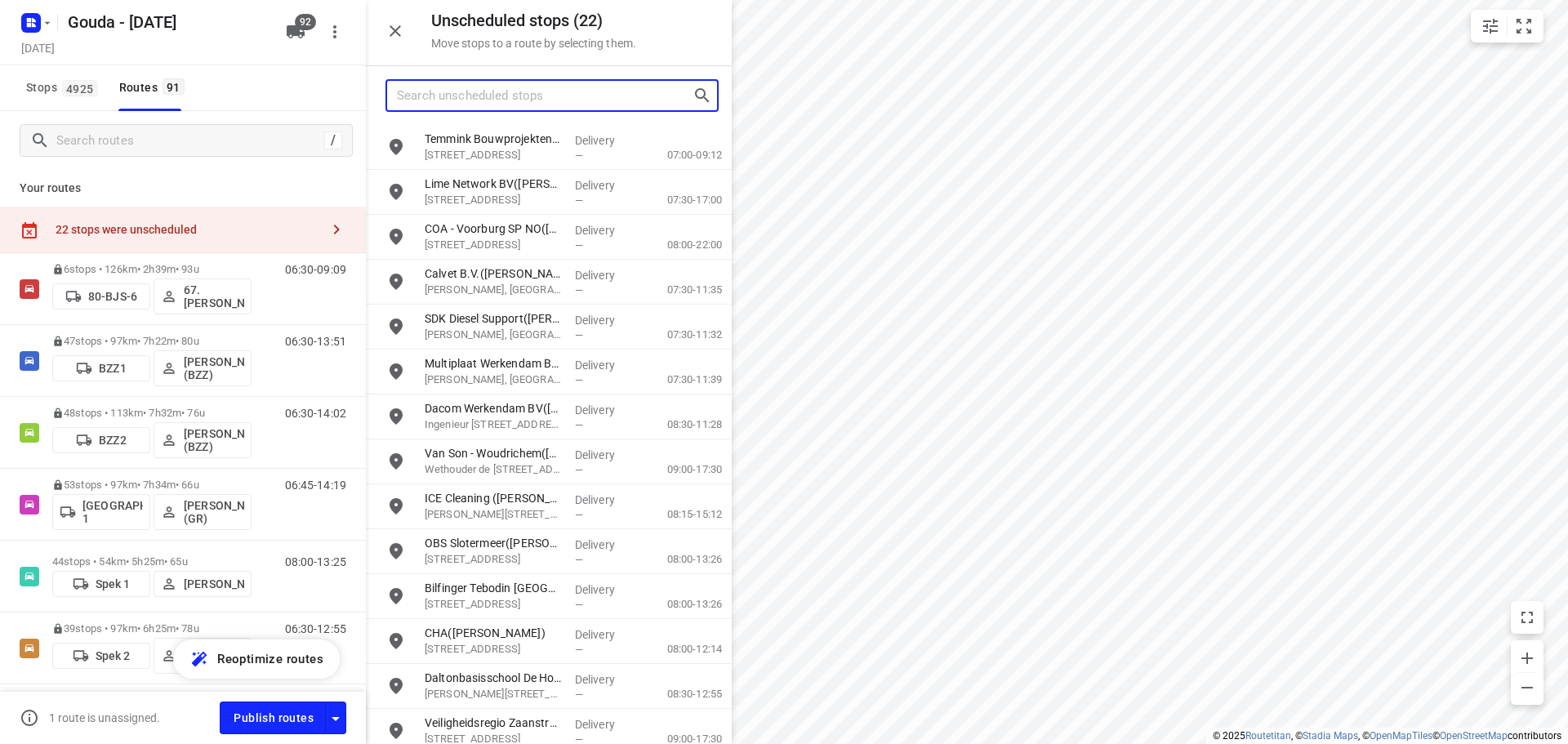
click at [484, 89] on input "Search unscheduled stops" at bounding box center [545, 96] width 296 height 25
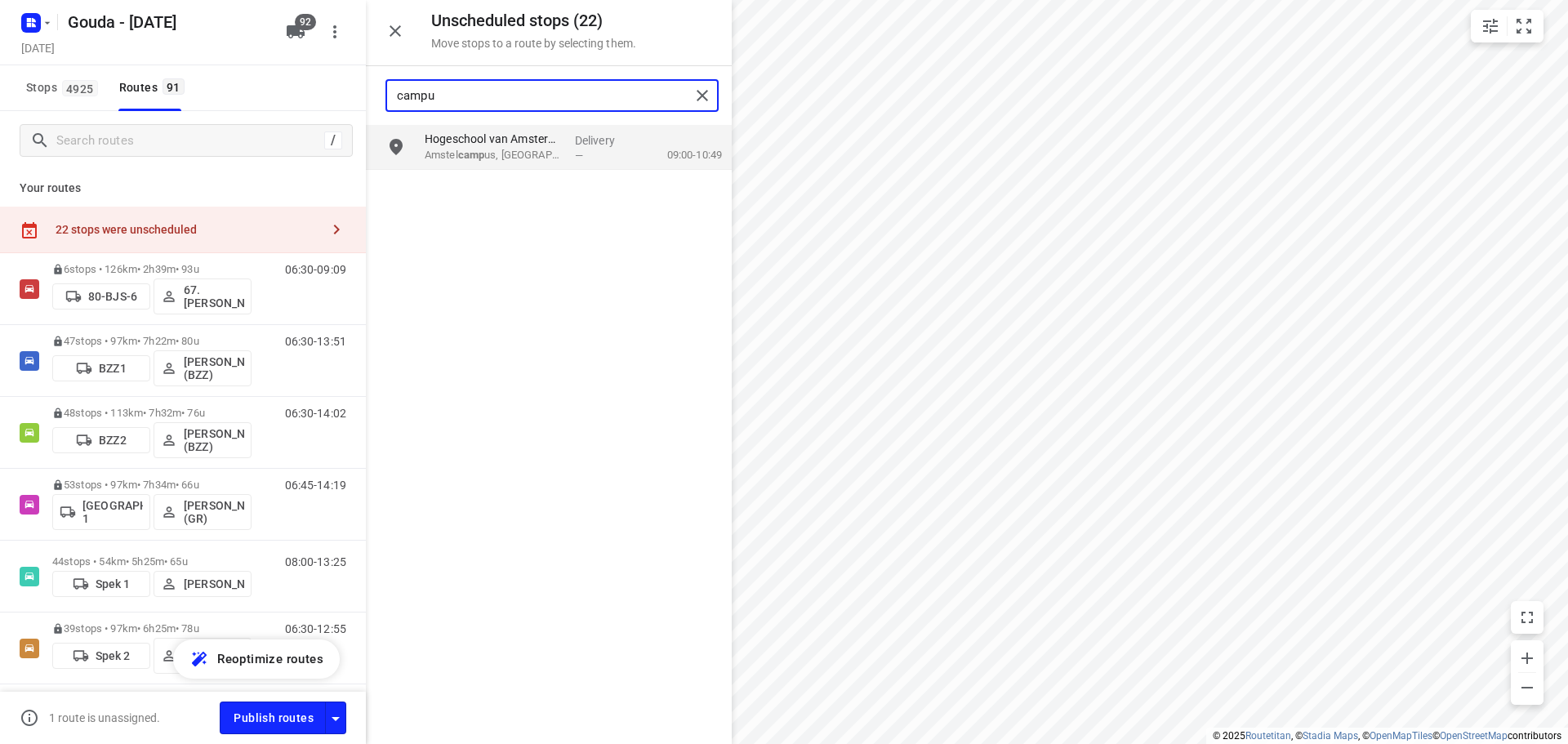
type input "campus"
click at [536, 132] on p "Hogeschool van Amsterdam Technische Natuurkunde([PERSON_NAME])" at bounding box center [493, 138] width 137 height 16
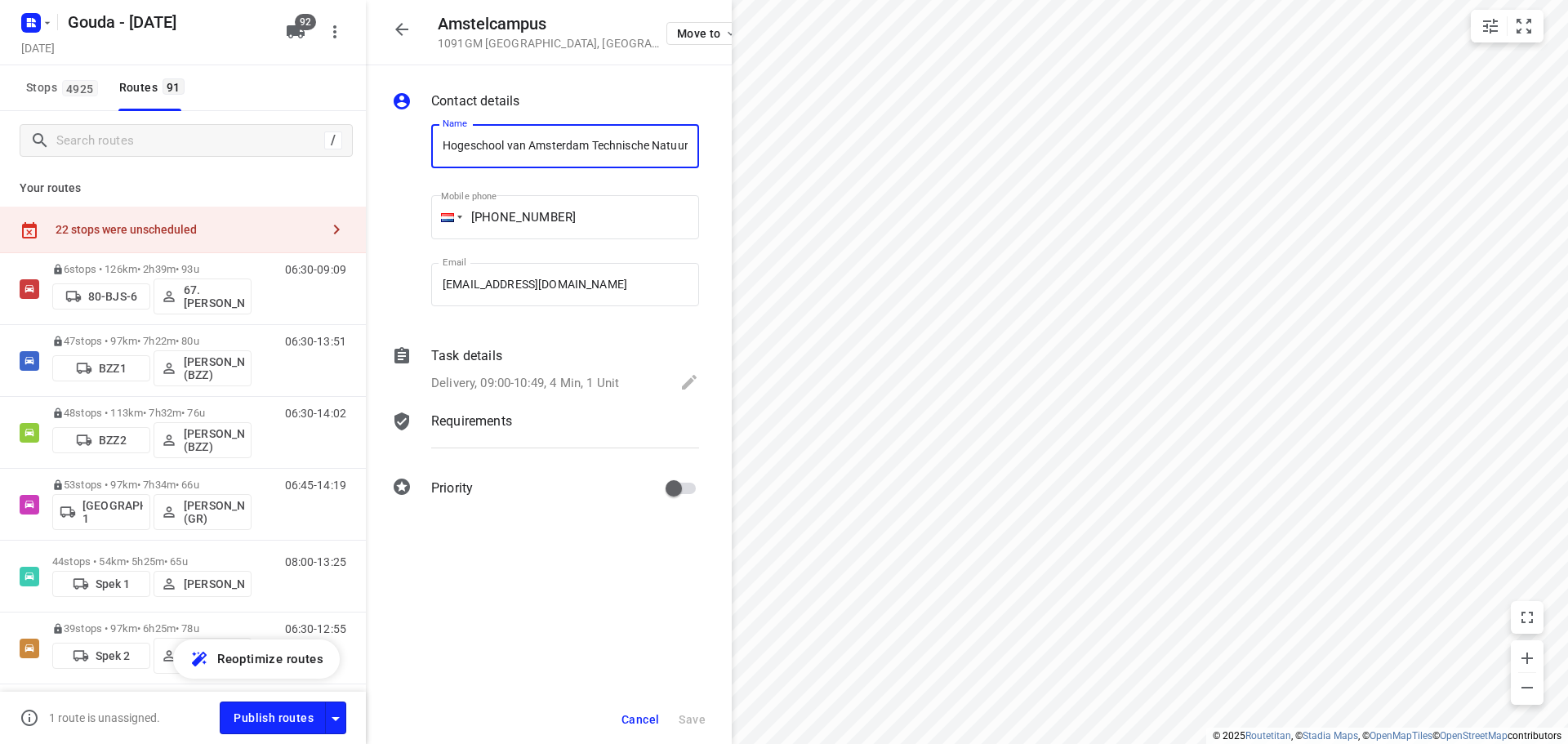
scroll to position [0, 153]
click at [563, 369] on div "Task details Delivery, 09:00-10:49, 4 Min, 1 Unit" at bounding box center [565, 370] width 274 height 55
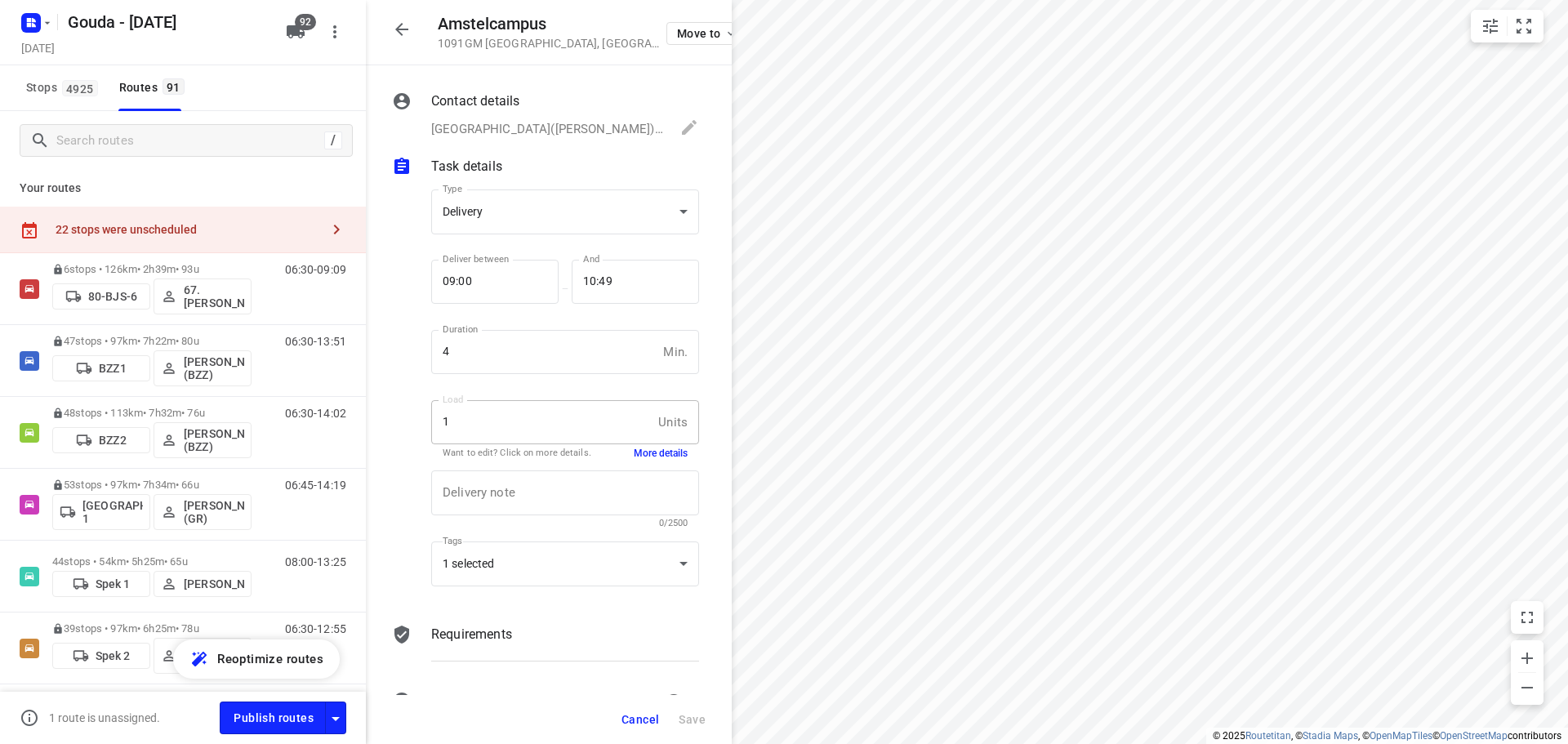
scroll to position [0, 0]
click at [666, 455] on button "More details" at bounding box center [660, 454] width 54 height 14
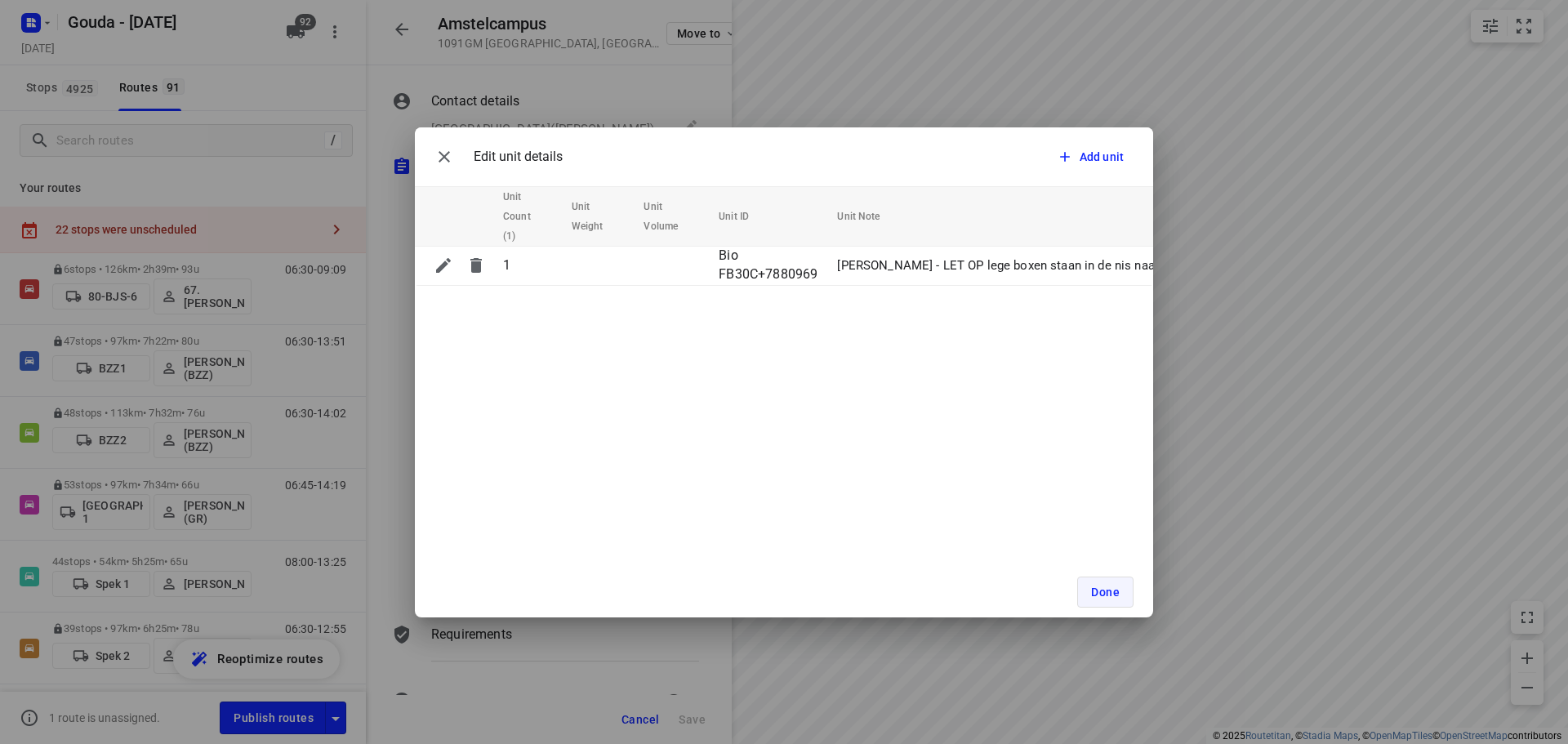
click at [1100, 578] on button "Done" at bounding box center [1105, 592] width 56 height 31
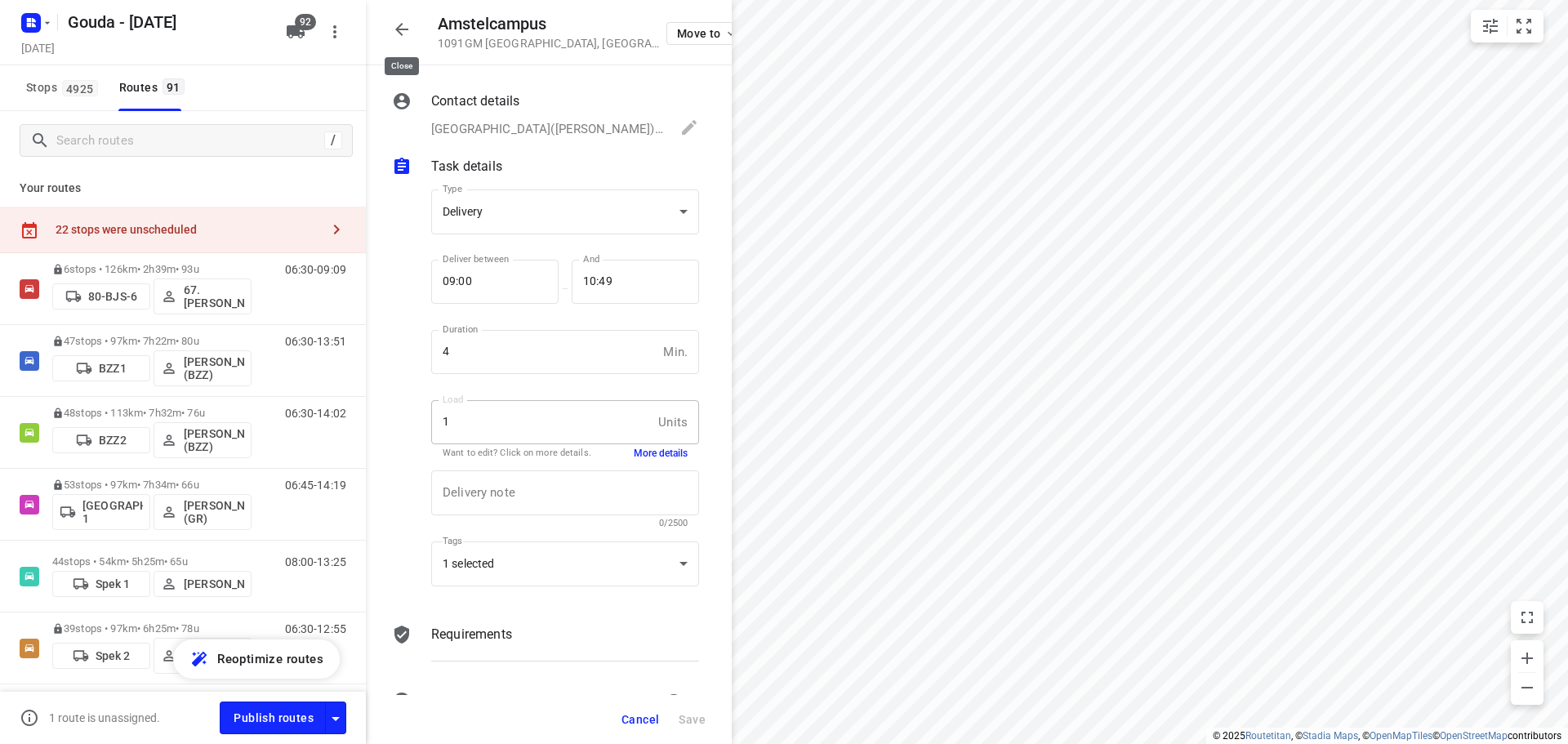
click at [404, 33] on icon "button" at bounding box center [401, 29] width 20 height 20
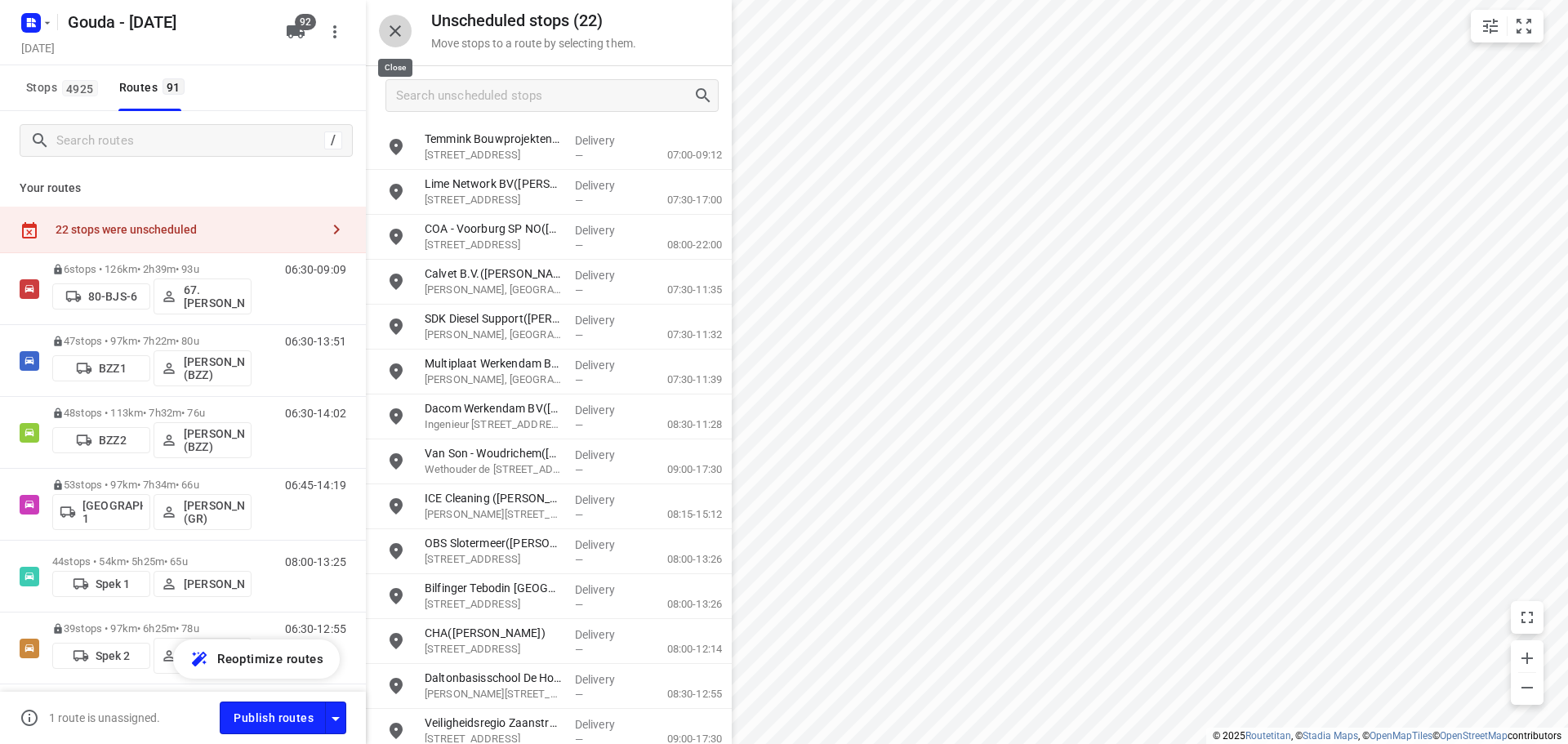
click at [392, 37] on icon "button" at bounding box center [395, 31] width 20 height 20
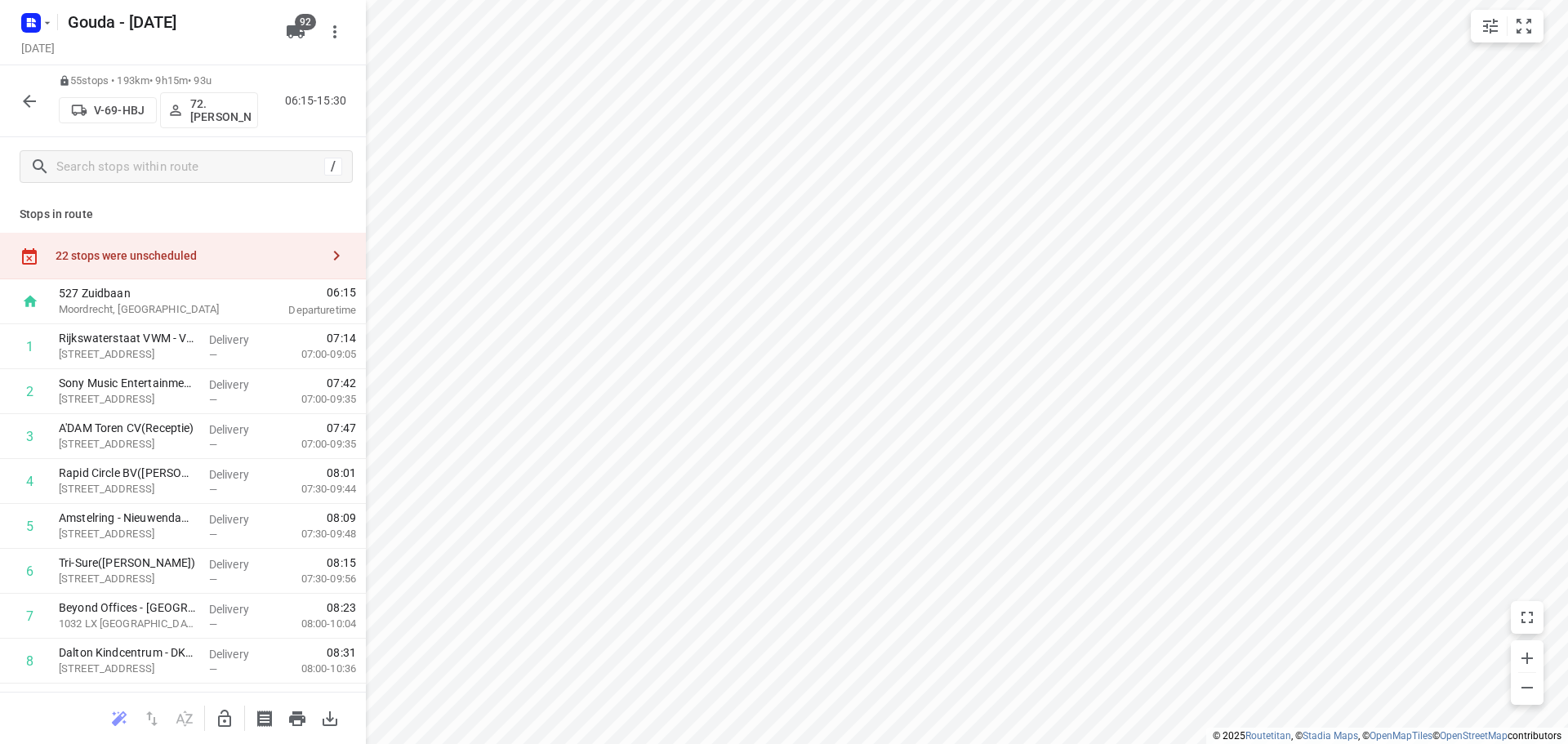
click at [35, 107] on icon "button" at bounding box center [29, 101] width 20 height 20
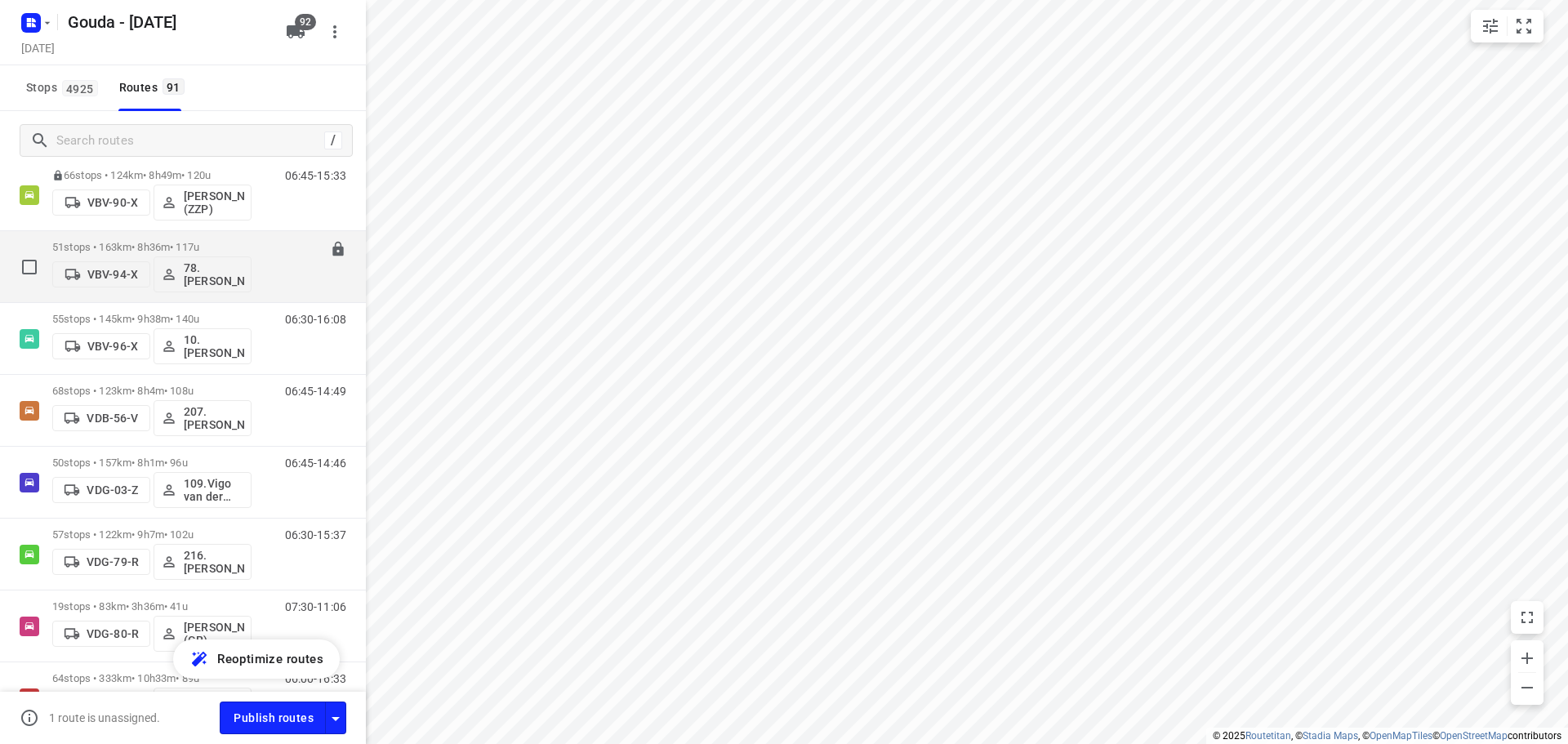
scroll to position [3595, 0]
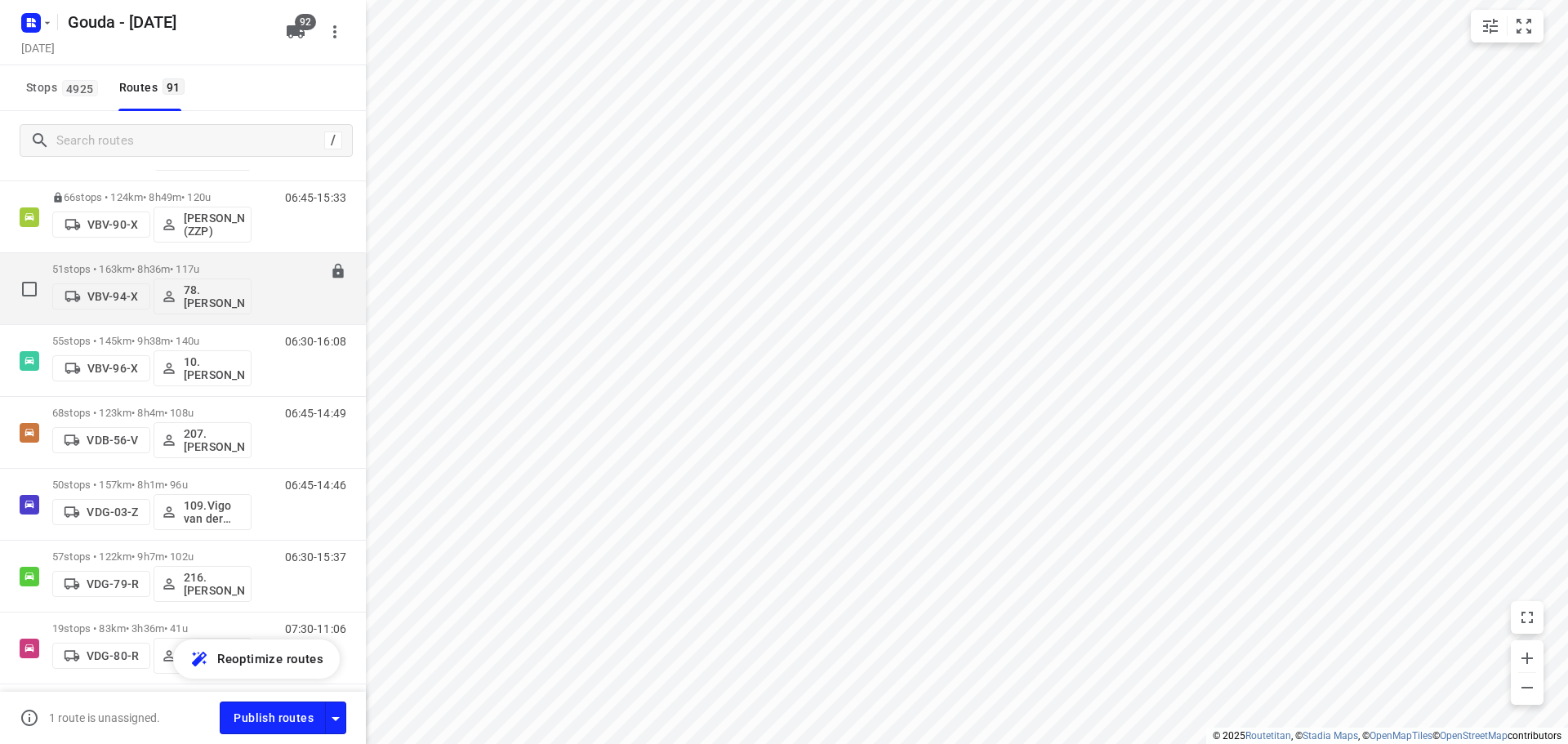
click at [160, 260] on div "51 stops • 163km • 8h36m • 117u VBV-94-X 78.Jesse Bekkering" at bounding box center [152, 288] width 199 height 68
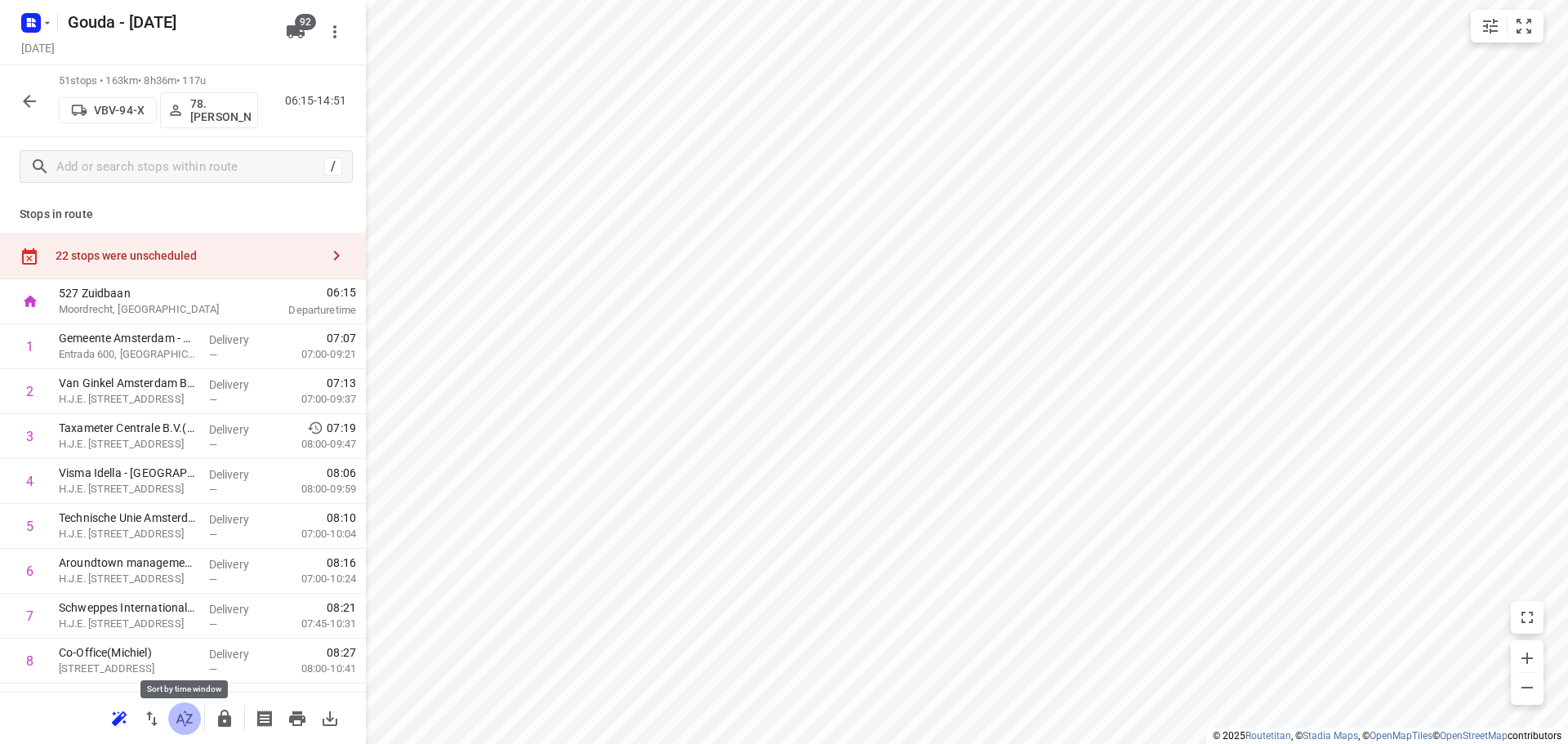
click at [184, 731] on button "button" at bounding box center [184, 719] width 33 height 33
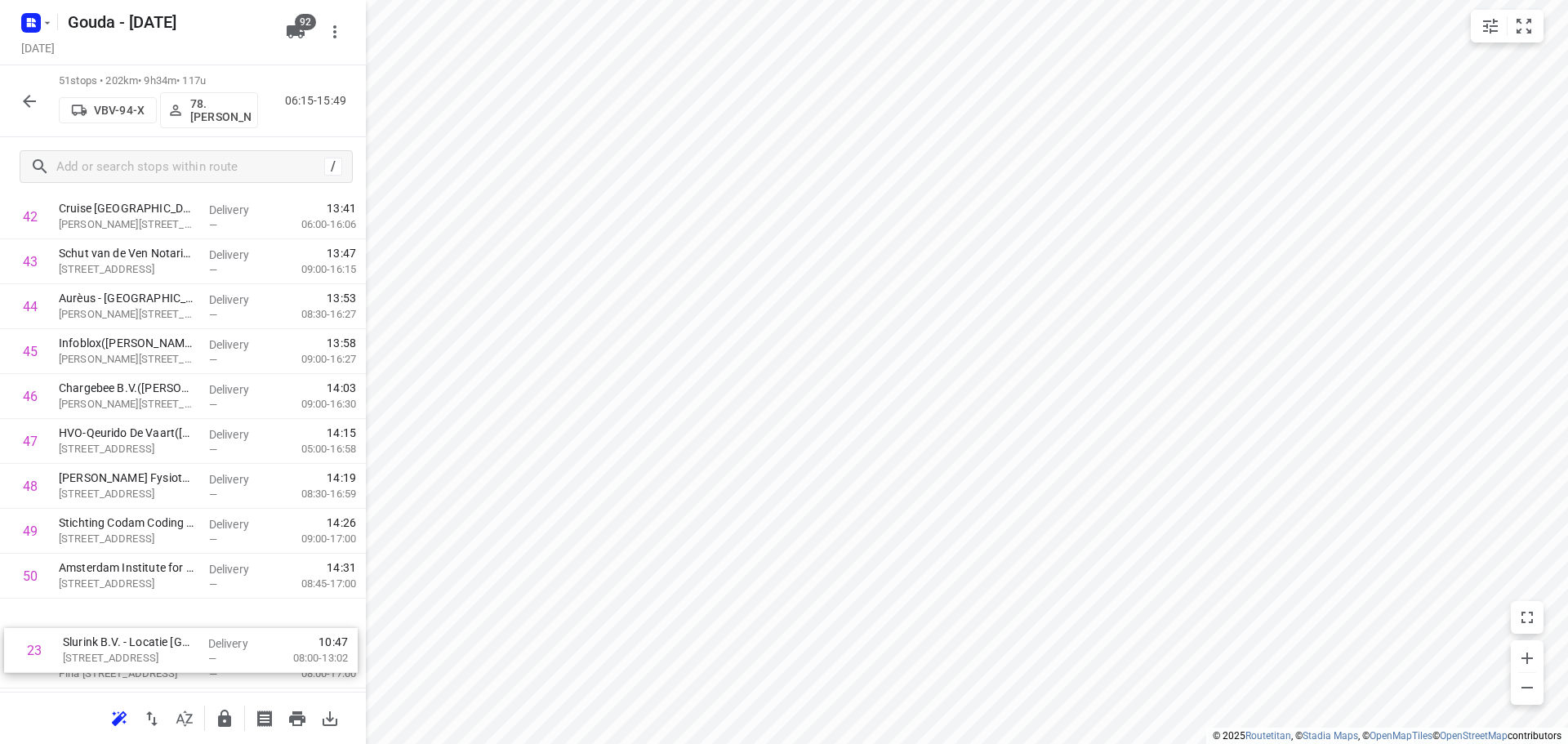
scroll to position [1969, 0]
drag, startPoint x: 134, startPoint y: 430, endPoint x: 148, endPoint y: 630, distance: 200.5
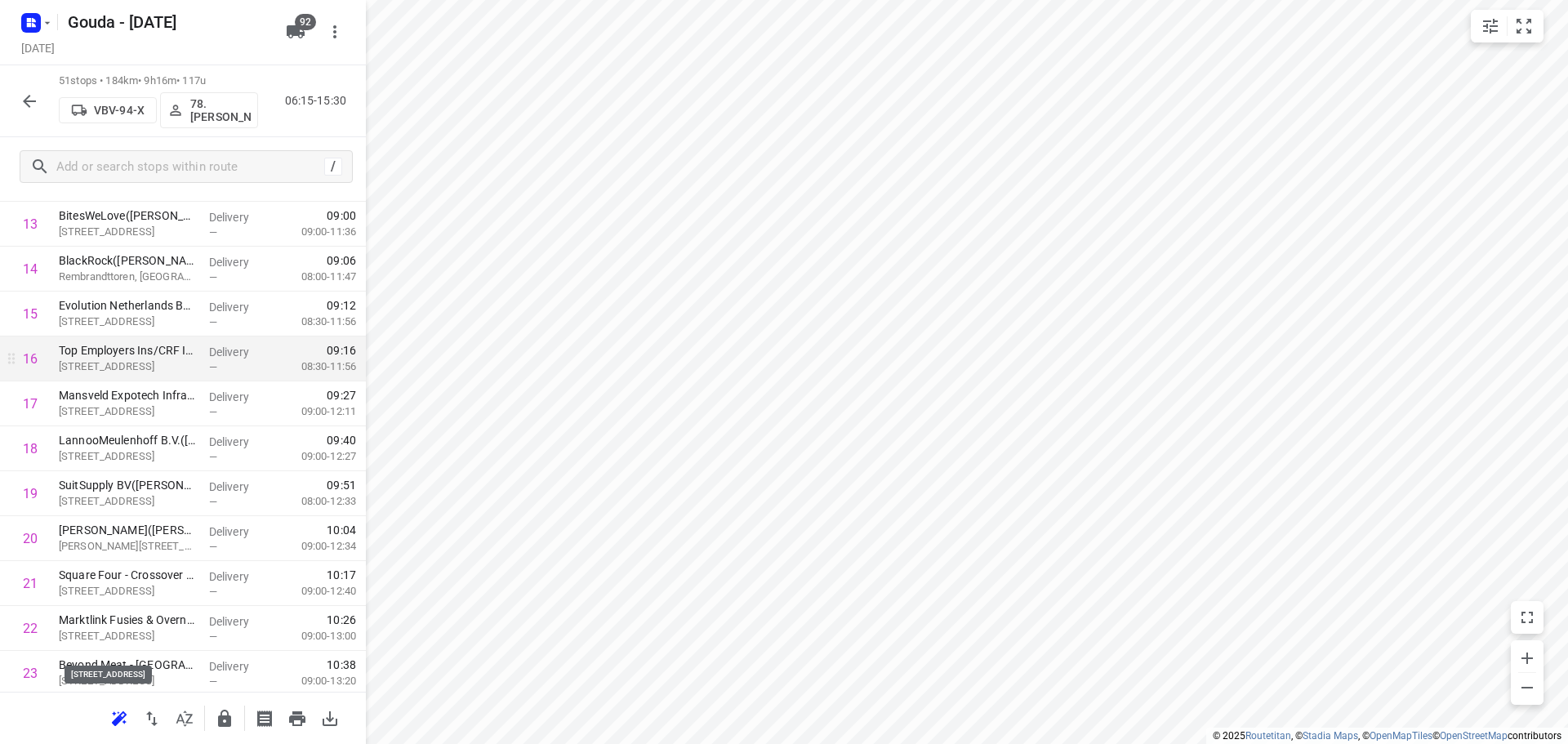
scroll to position [581, 0]
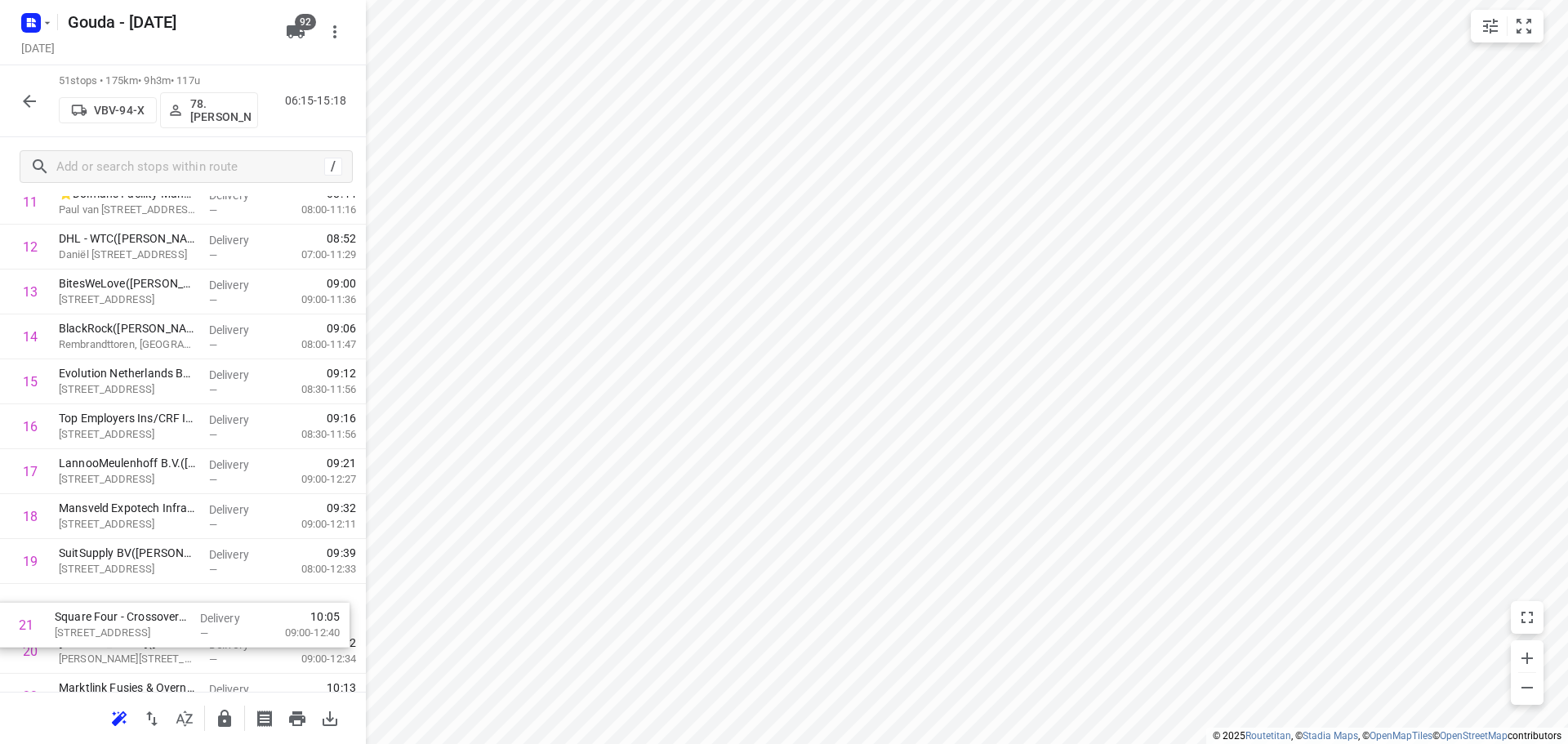
drag, startPoint x: 193, startPoint y: 661, endPoint x: 192, endPoint y: 594, distance: 67.0
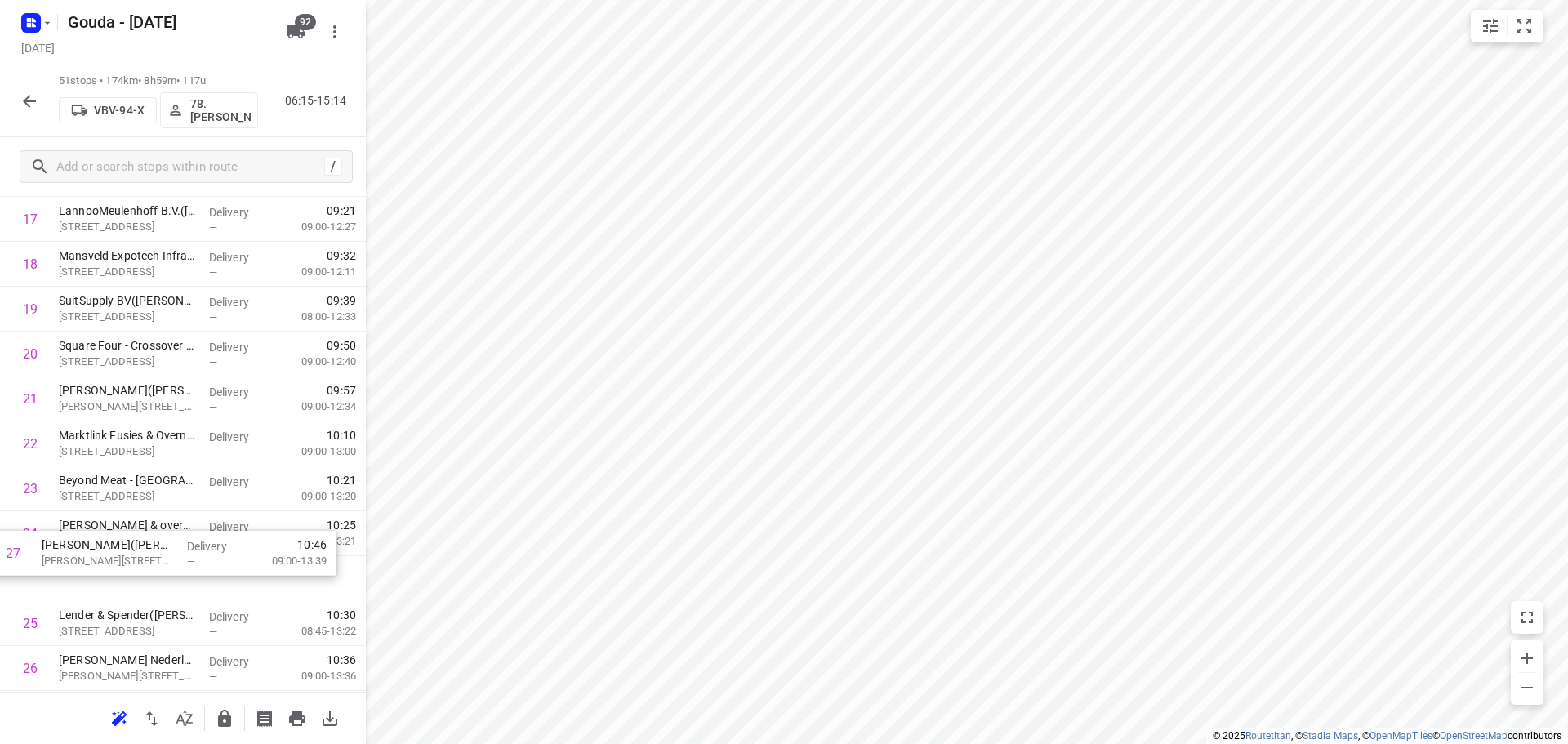
scroll to position [850, 0]
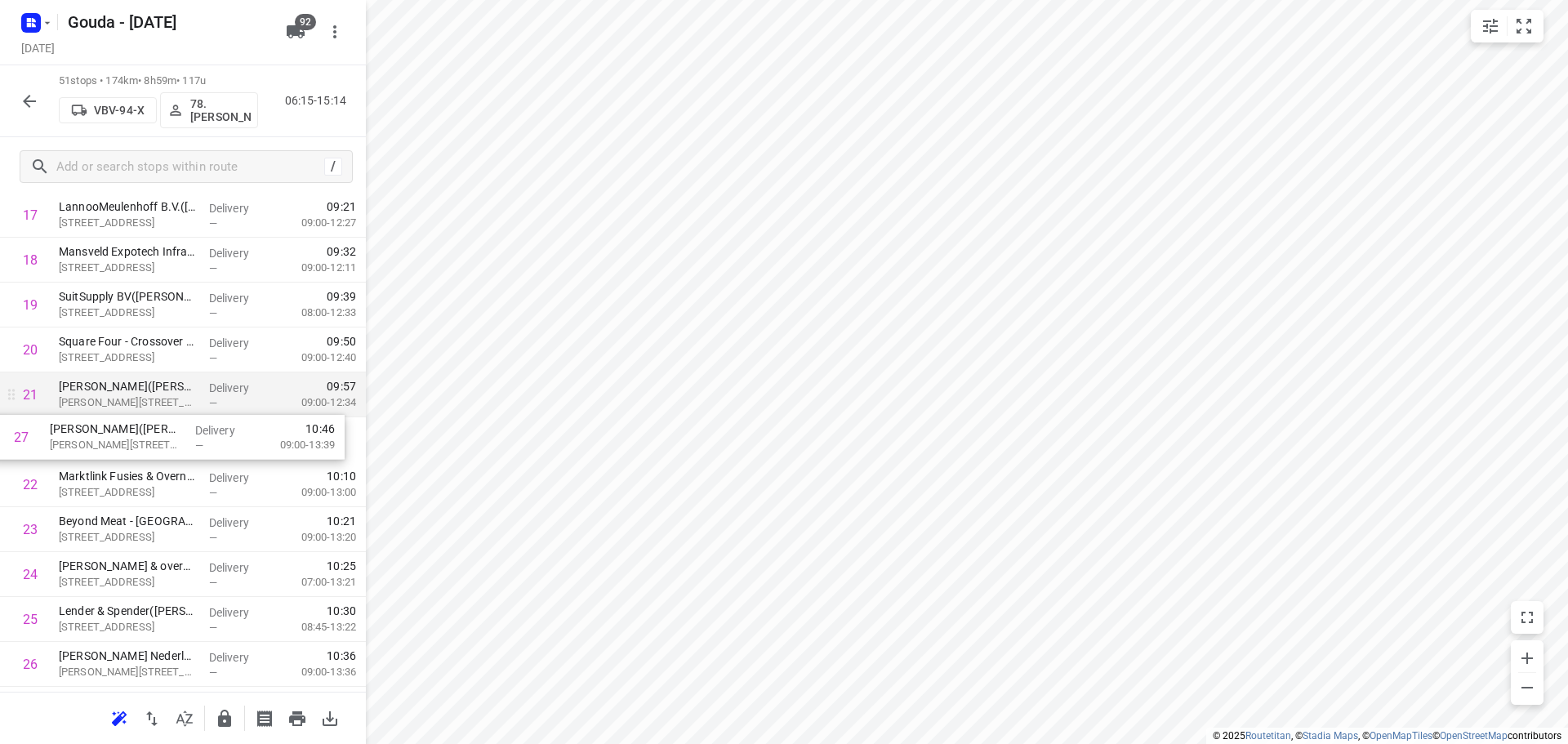
drag, startPoint x: 125, startPoint y: 668, endPoint x: 114, endPoint y: 414, distance: 254.2
click at [114, 414] on div "1 Gemeente Amsterdam - Uitvoeringsorganisatie Infrastructuur en Energie(Rachid …" at bounding box center [183, 620] width 366 height 2292
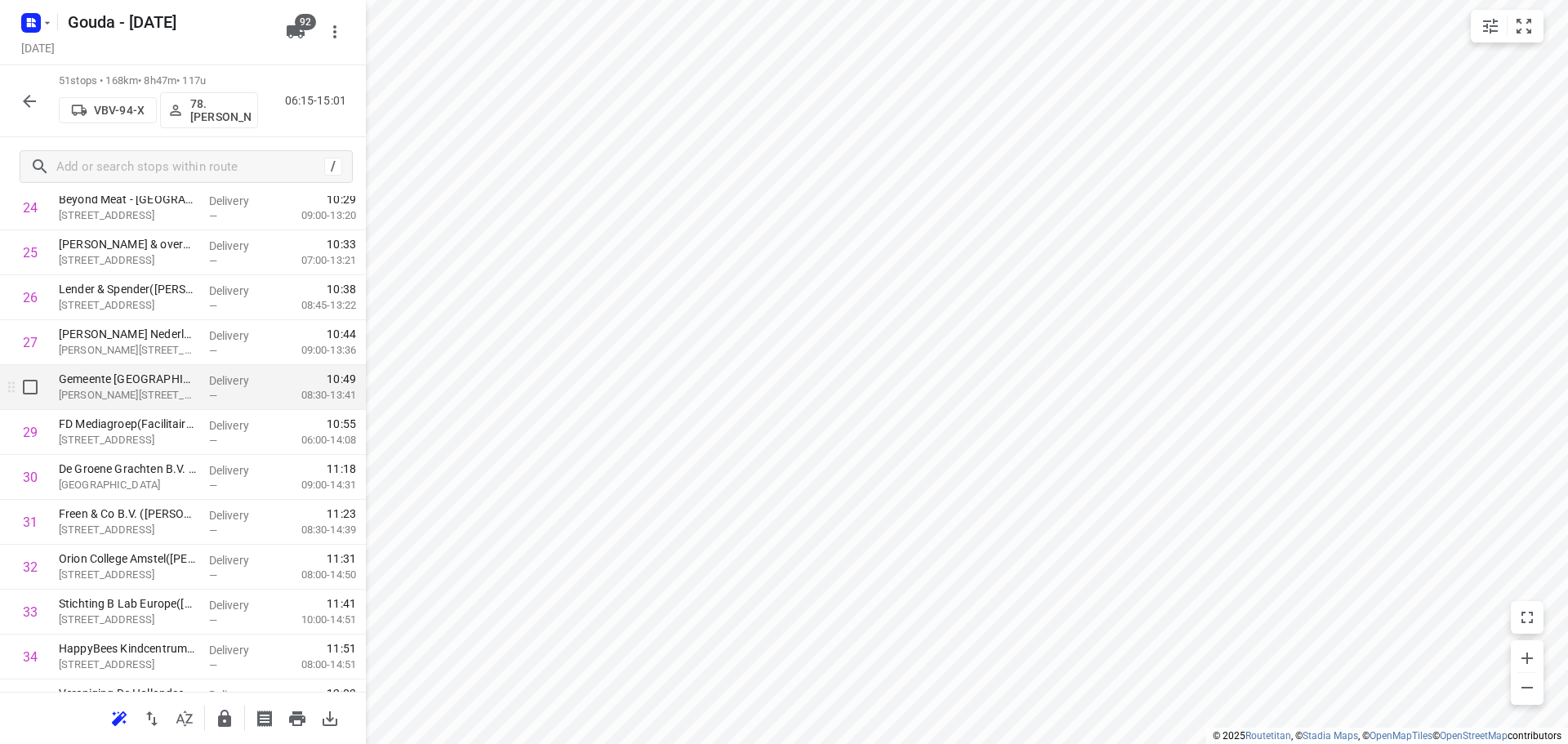
scroll to position [1177, 0]
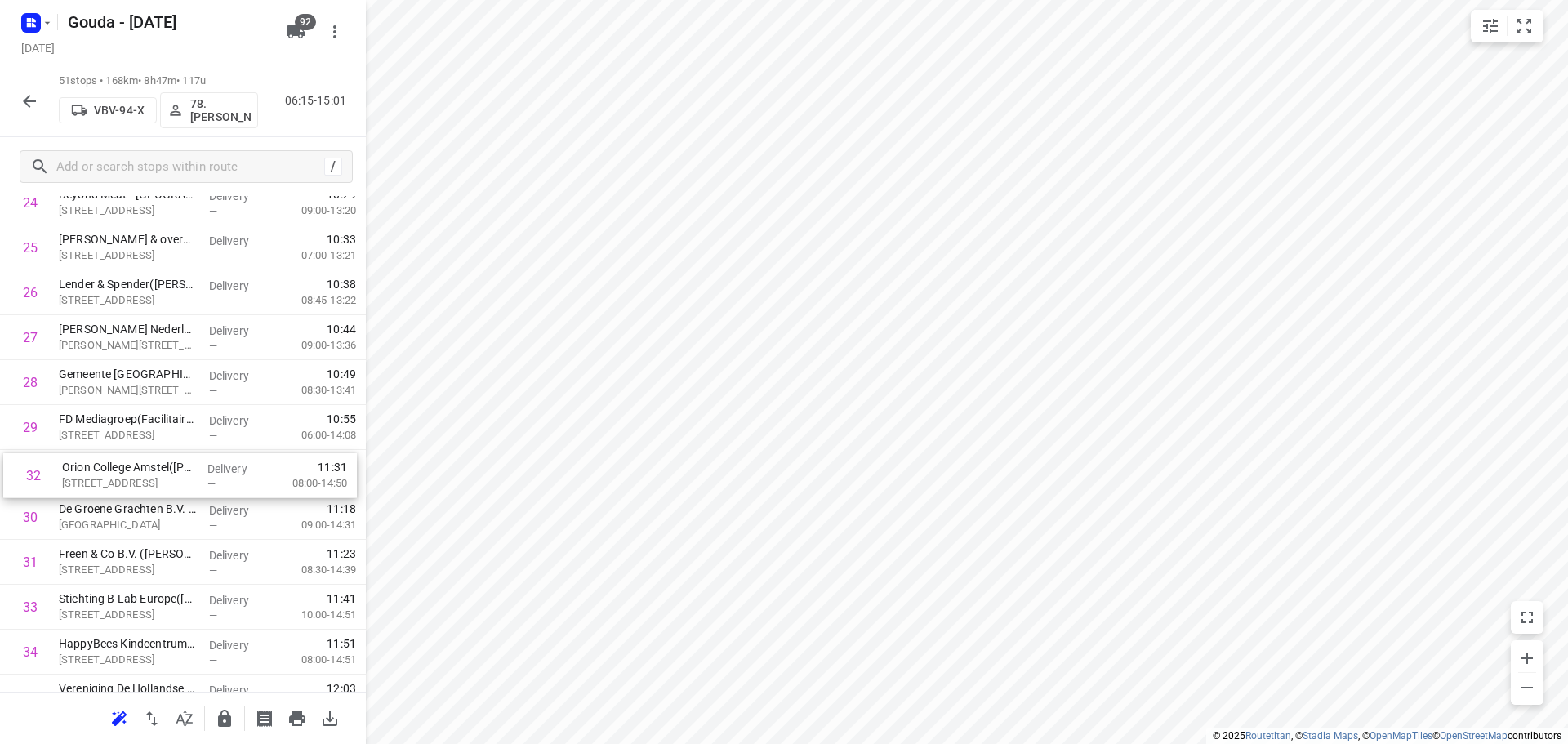
drag, startPoint x: 136, startPoint y: 565, endPoint x: 139, endPoint y: 468, distance: 97.0
click at [139, 468] on div "1 Gemeente Amsterdam - Uitvoeringsorganisatie Infrastructuur en Energie(Rachid …" at bounding box center [183, 293] width 366 height 2292
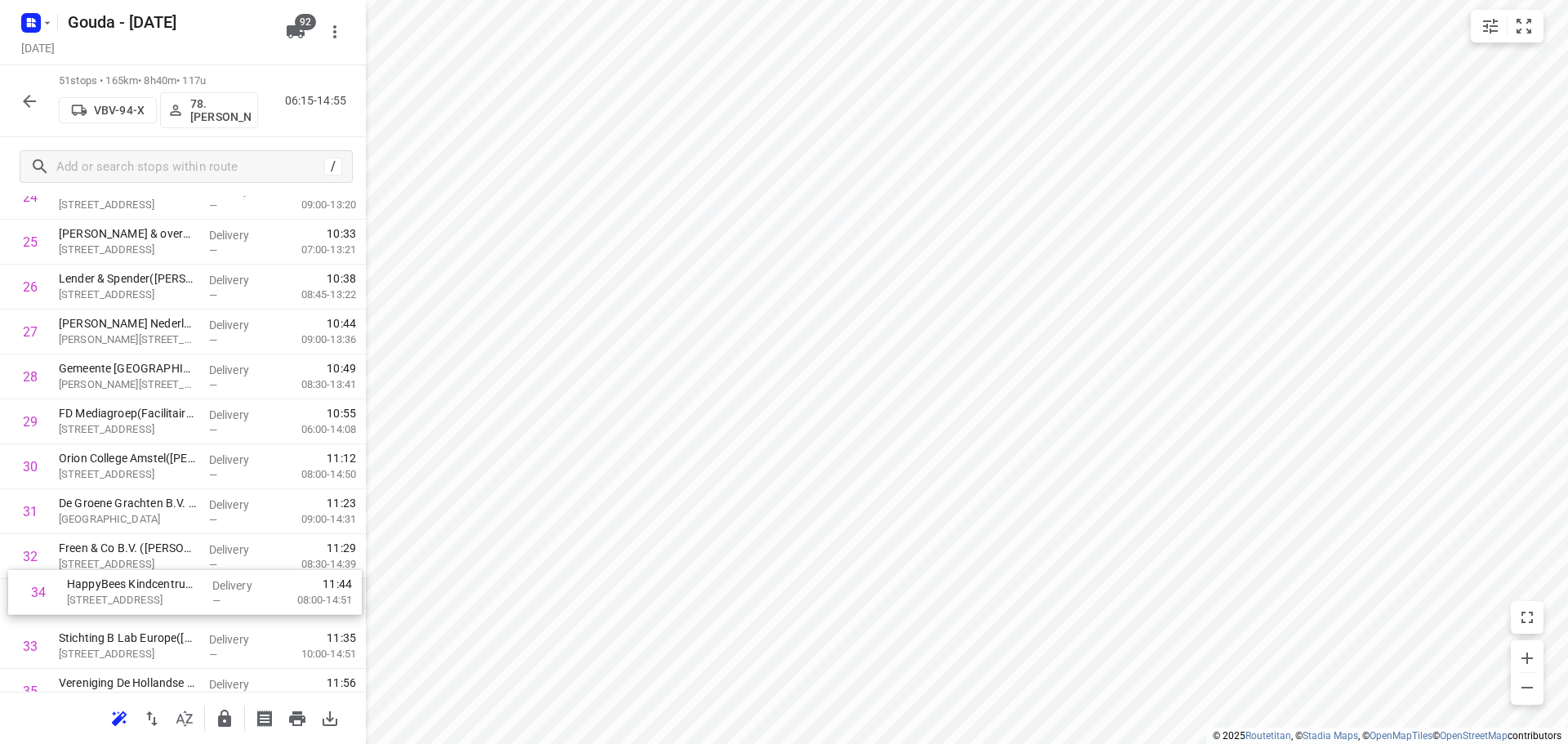
scroll to position [1189, 0]
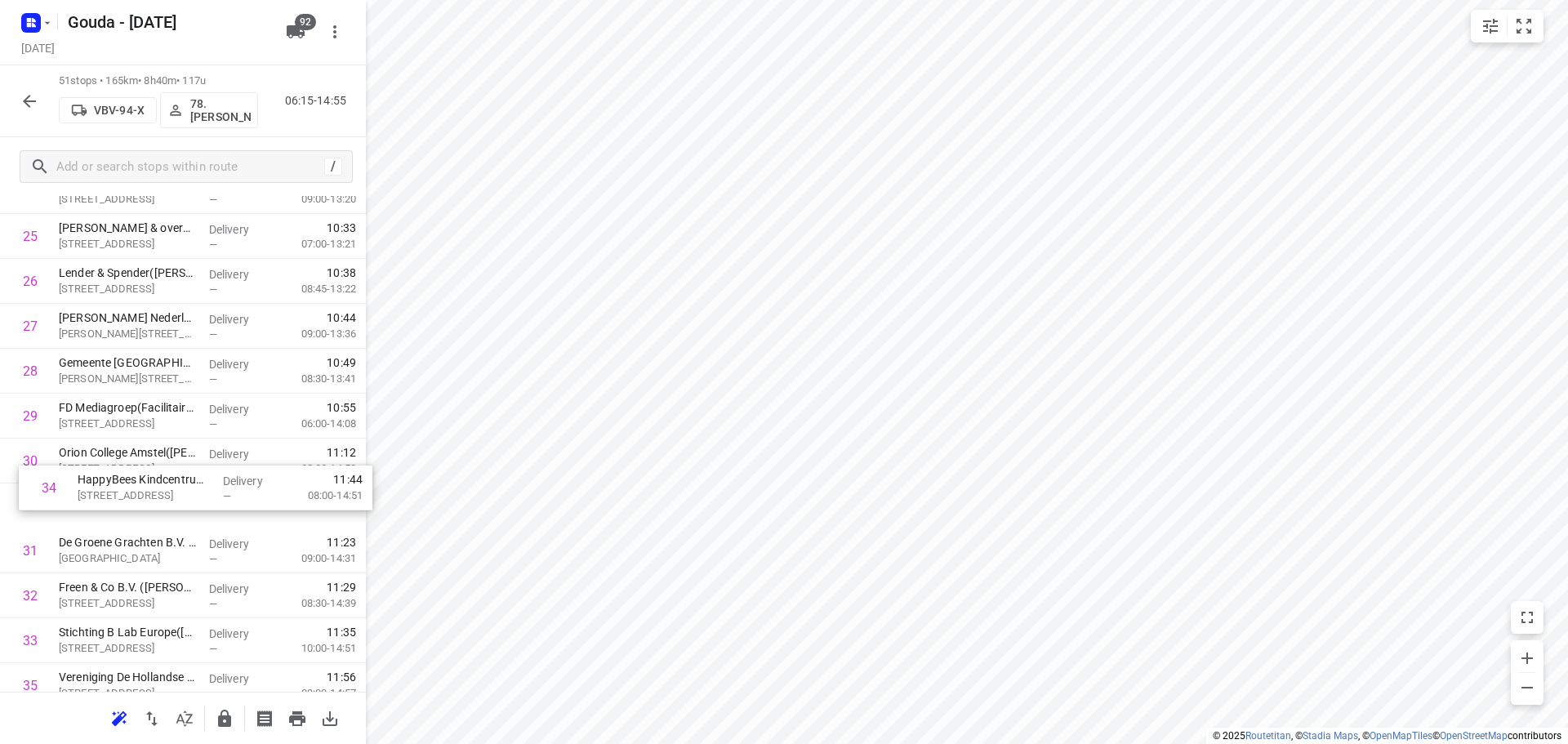
drag, startPoint x: 135, startPoint y: 646, endPoint x: 159, endPoint y: 474, distance: 173.7
click at [159, 474] on div "1 Gemeente Amsterdam - Uitvoeringsorganisatie Infrastructuur en Energie(Rachid …" at bounding box center [183, 282] width 366 height 2292
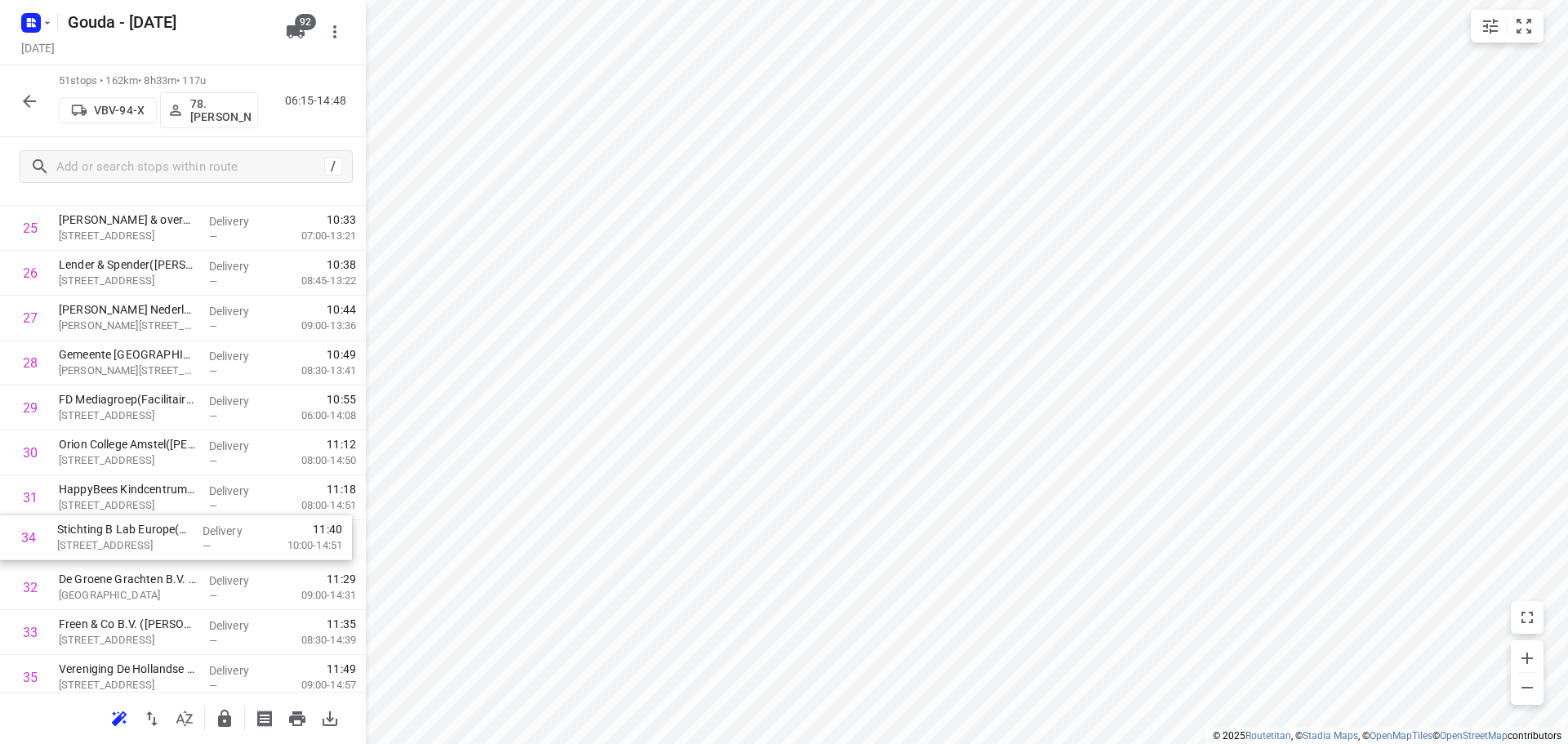
drag, startPoint x: 183, startPoint y: 644, endPoint x: 178, endPoint y: 525, distance: 119.1
click at [178, 525] on div "1 Gemeente Amsterdam - Uitvoeringsorganisatie Infrastructuur en Energie(Rachid …" at bounding box center [183, 273] width 366 height 2292
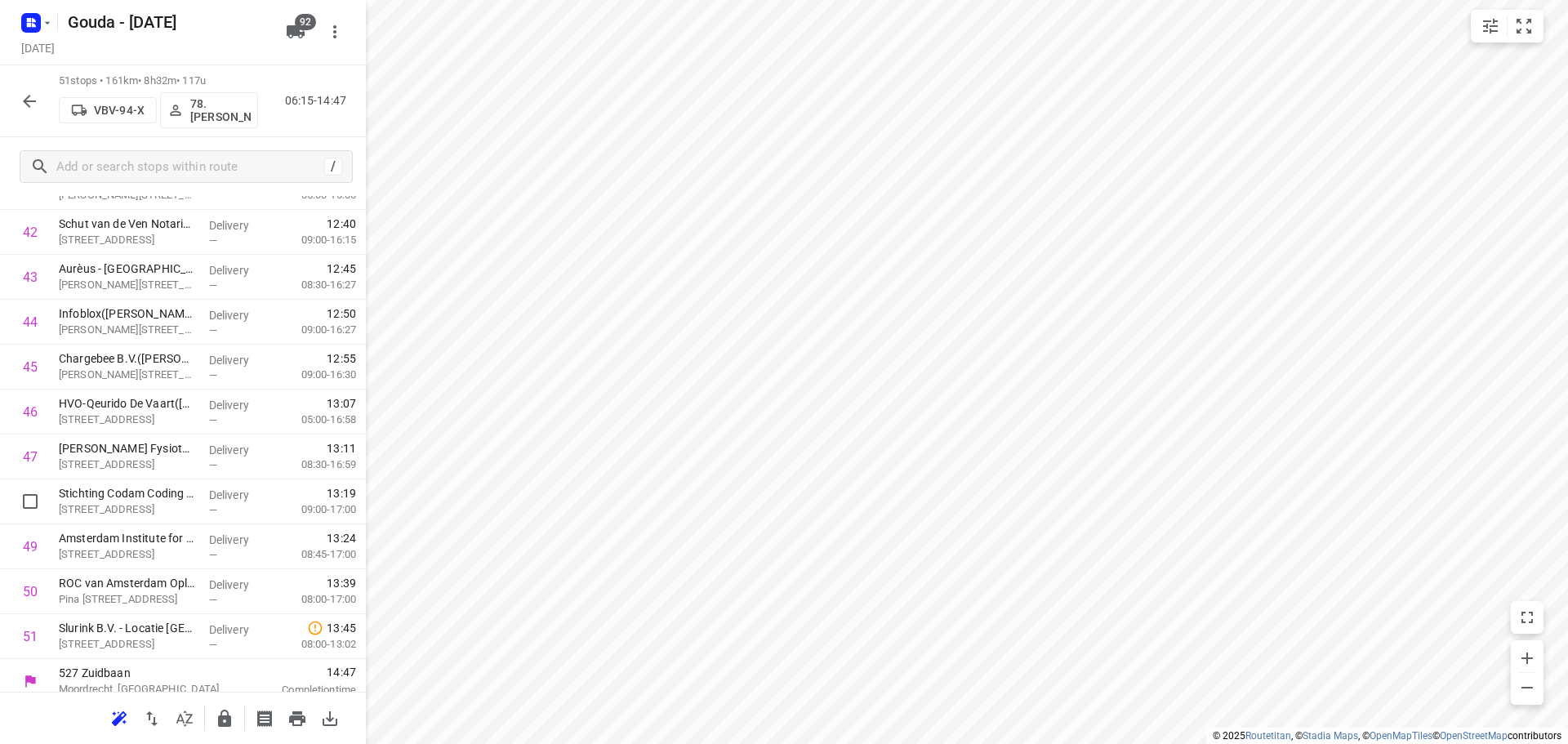
scroll to position [1969, 0]
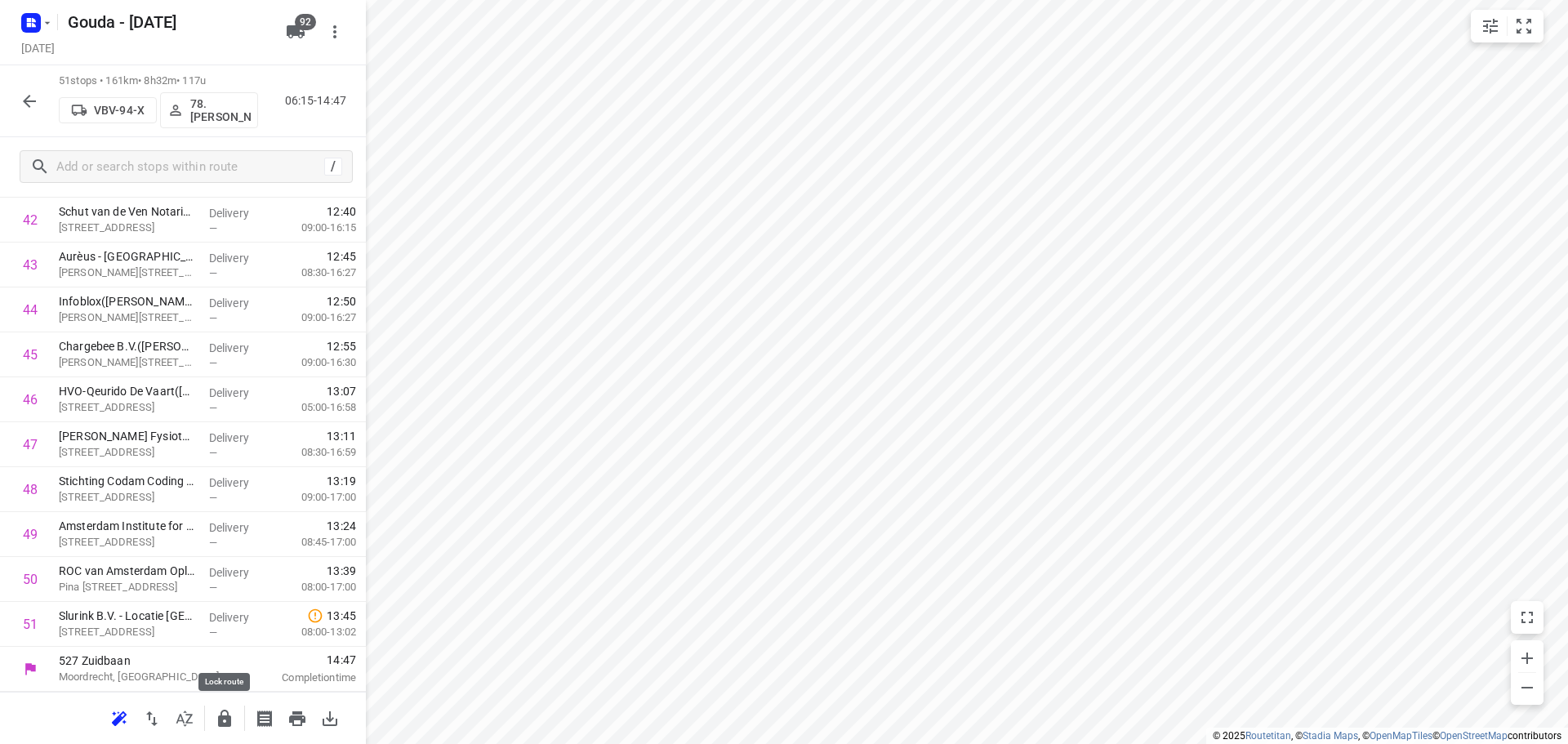
click at [216, 721] on icon "button" at bounding box center [224, 719] width 20 height 20
click at [23, 102] on icon "button" at bounding box center [29, 101] width 20 height 20
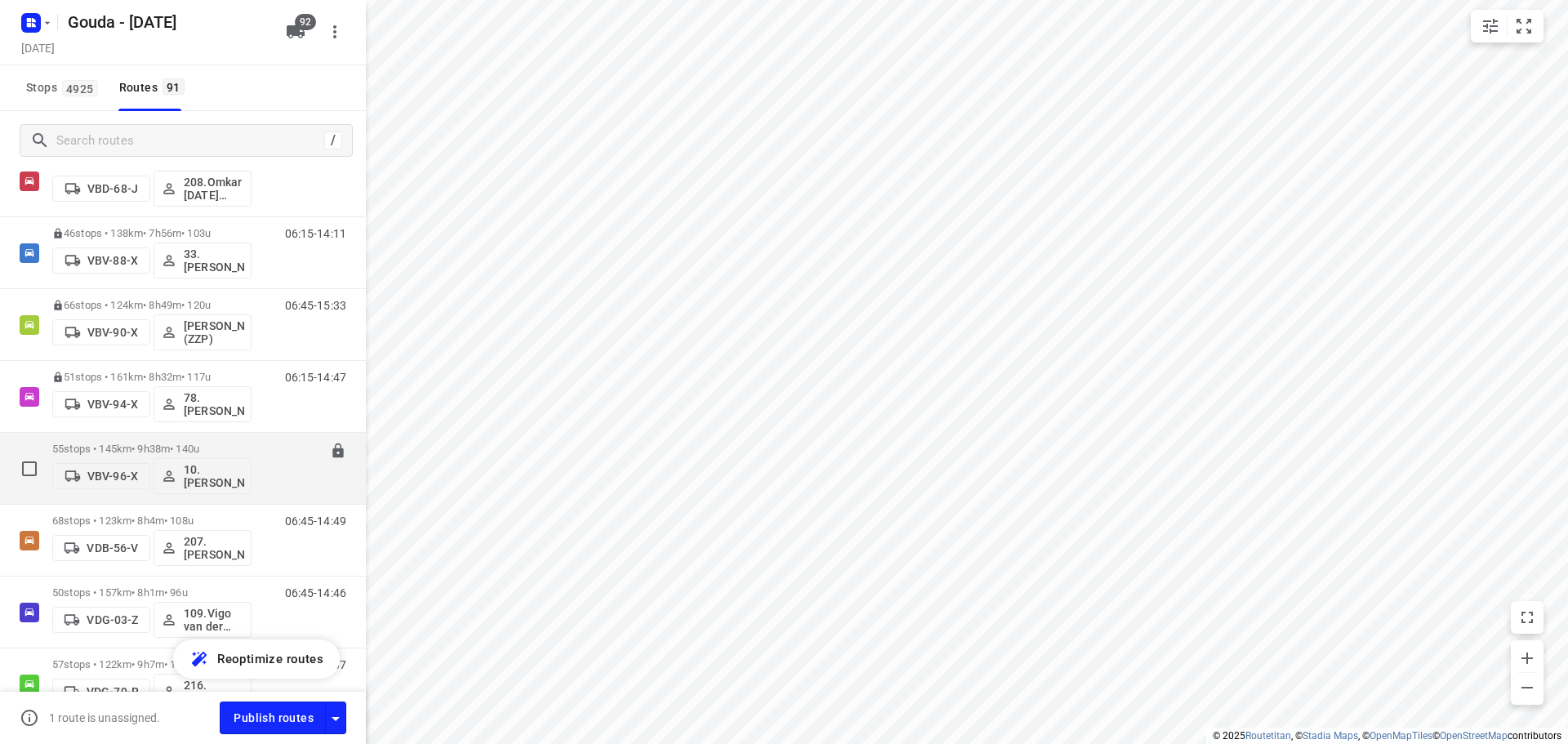
scroll to position [3513, 0]
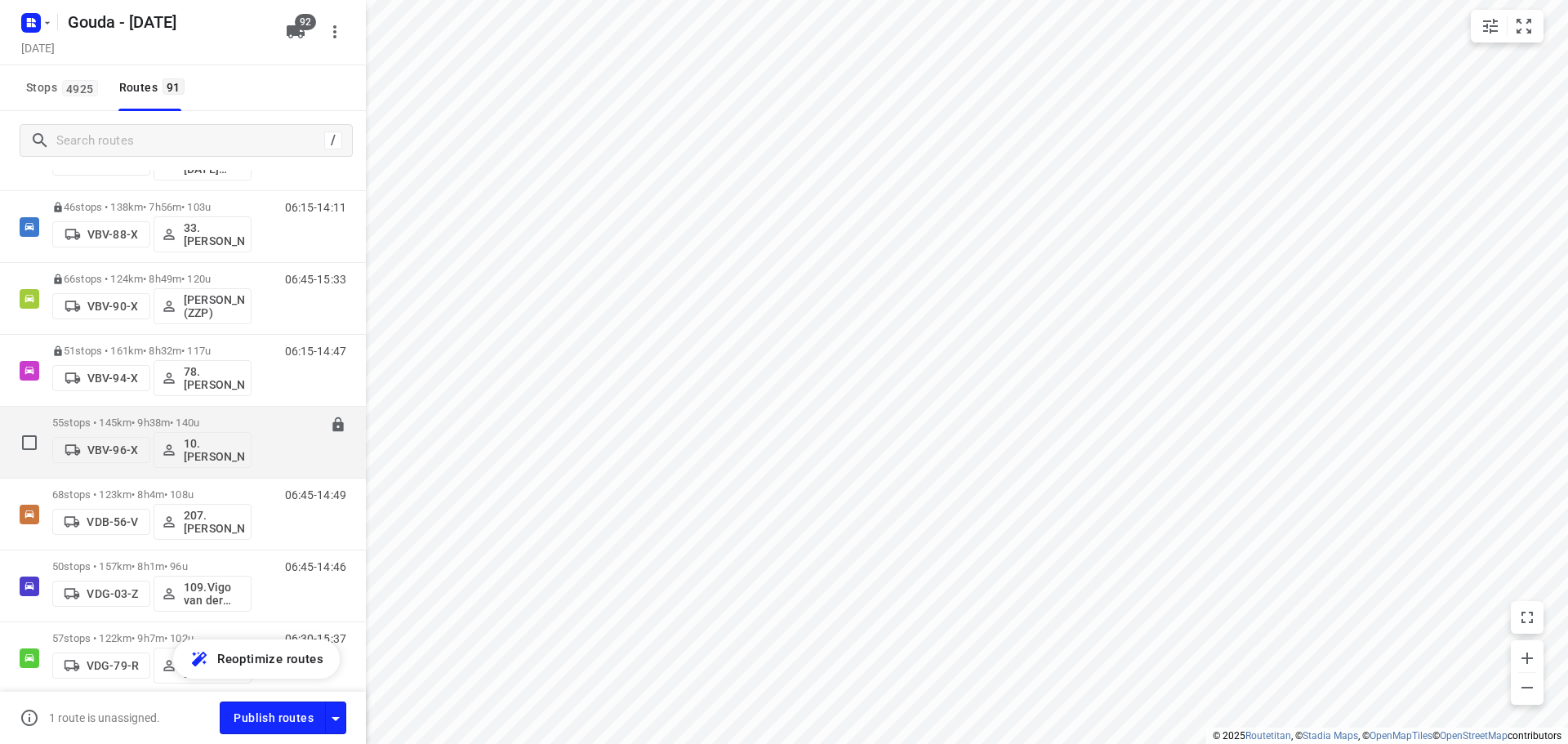
click at [154, 423] on p "55 stops • 145km • 9h38m • 140u" at bounding box center [152, 423] width 199 height 12
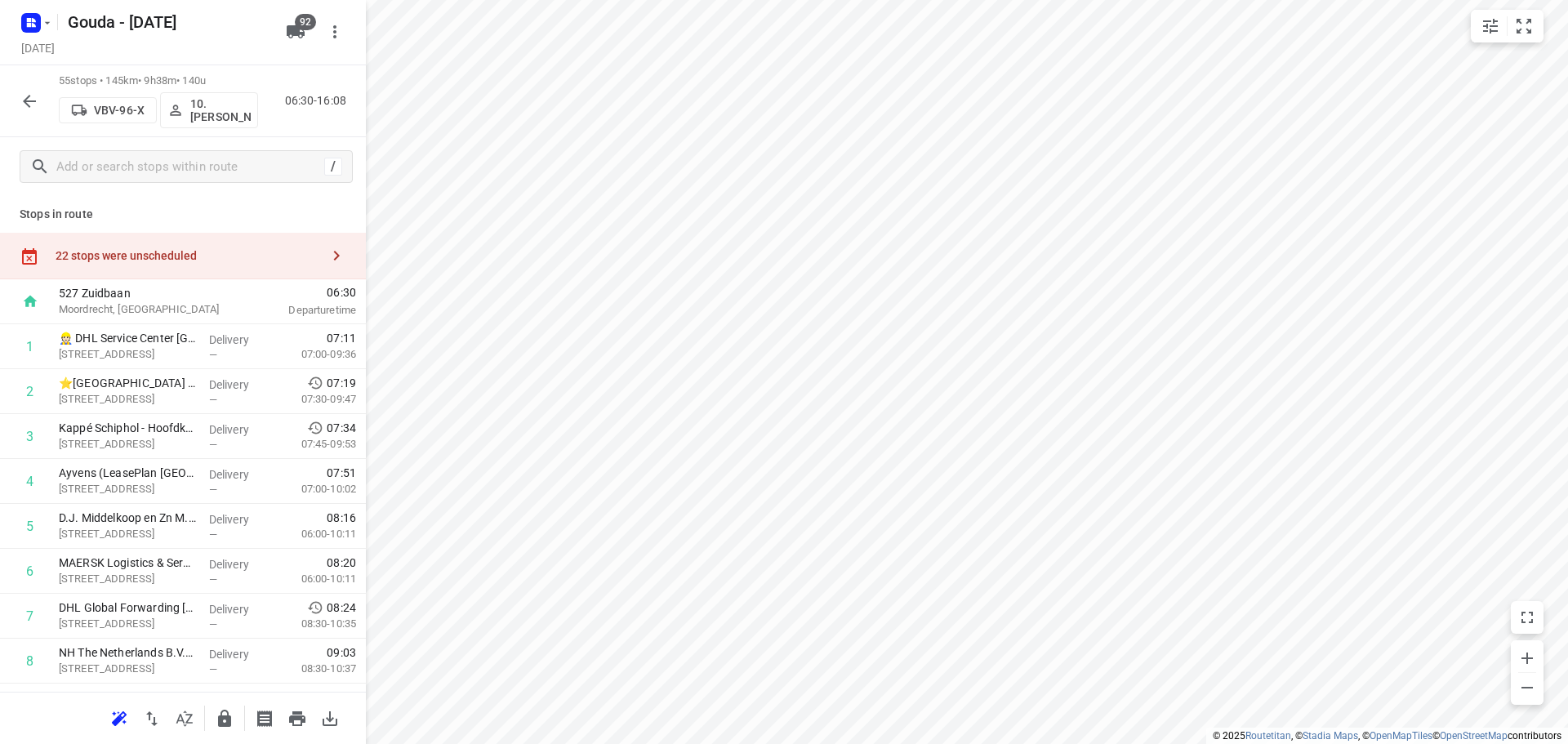
click at [181, 718] on icon "button" at bounding box center [184, 719] width 16 height 16
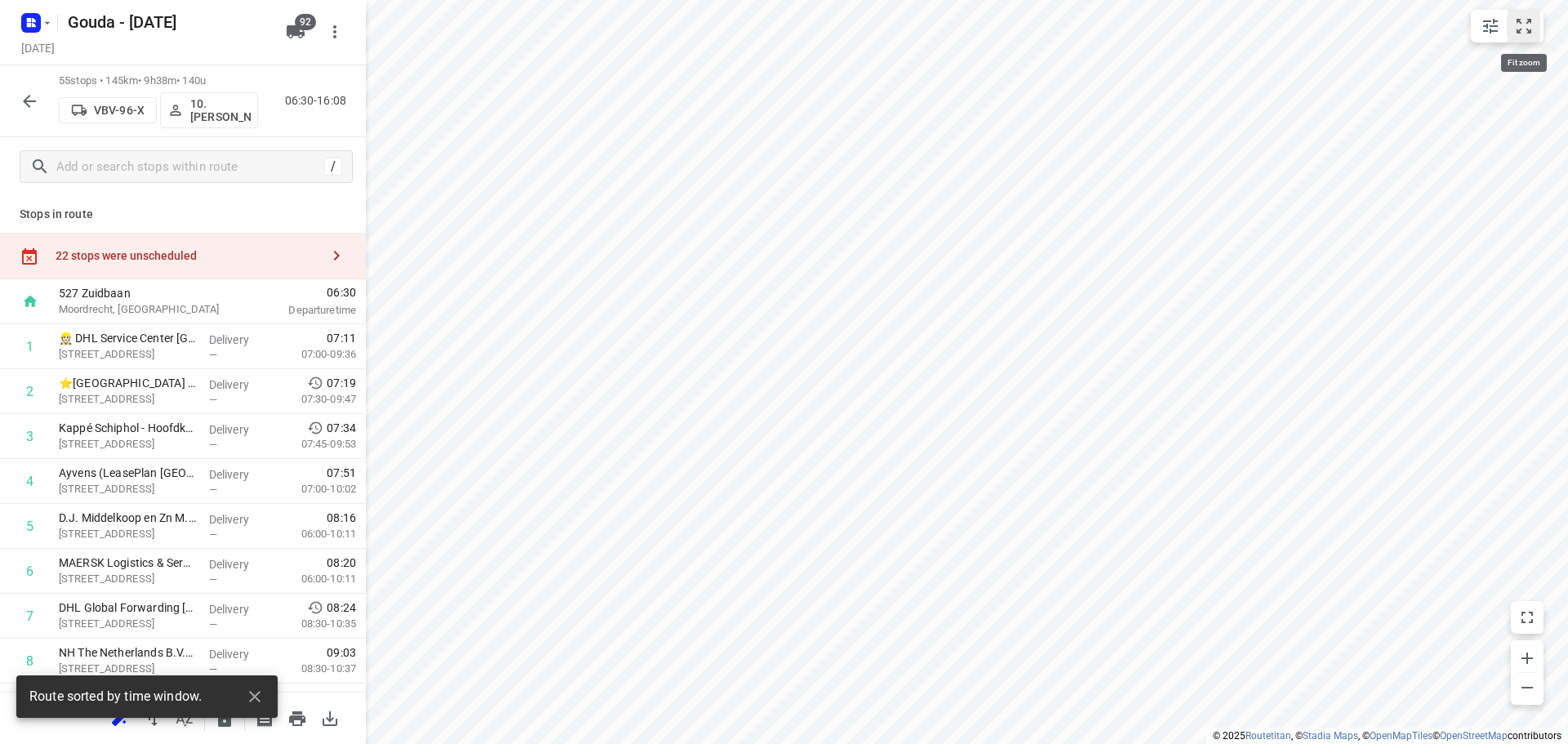
click at [1521, 21] on icon "small contained button group" at bounding box center [1524, 25] width 20 height 20
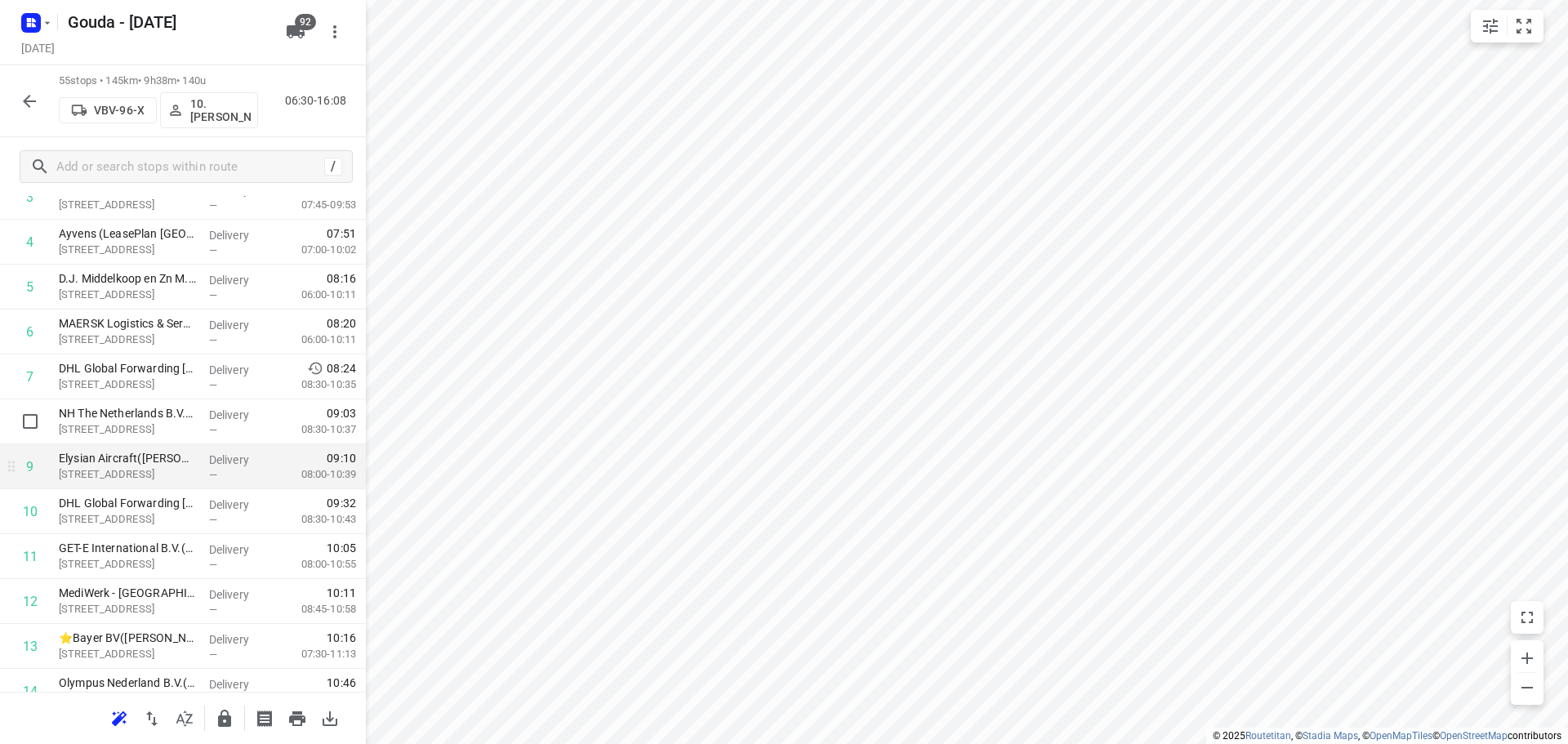
scroll to position [245, 0]
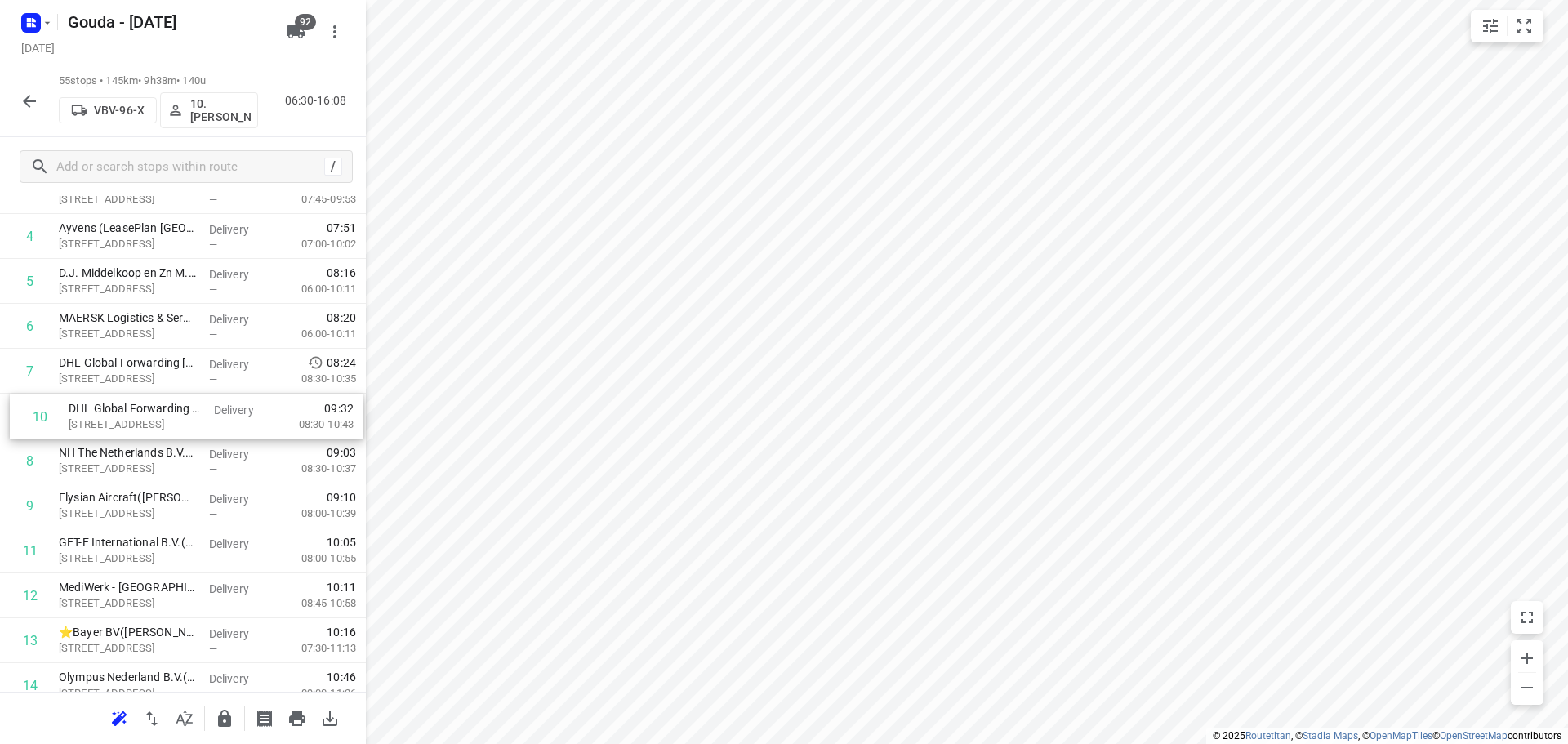
drag, startPoint x: 142, startPoint y: 466, endPoint x: 154, endPoint y: 422, distance: 45.6
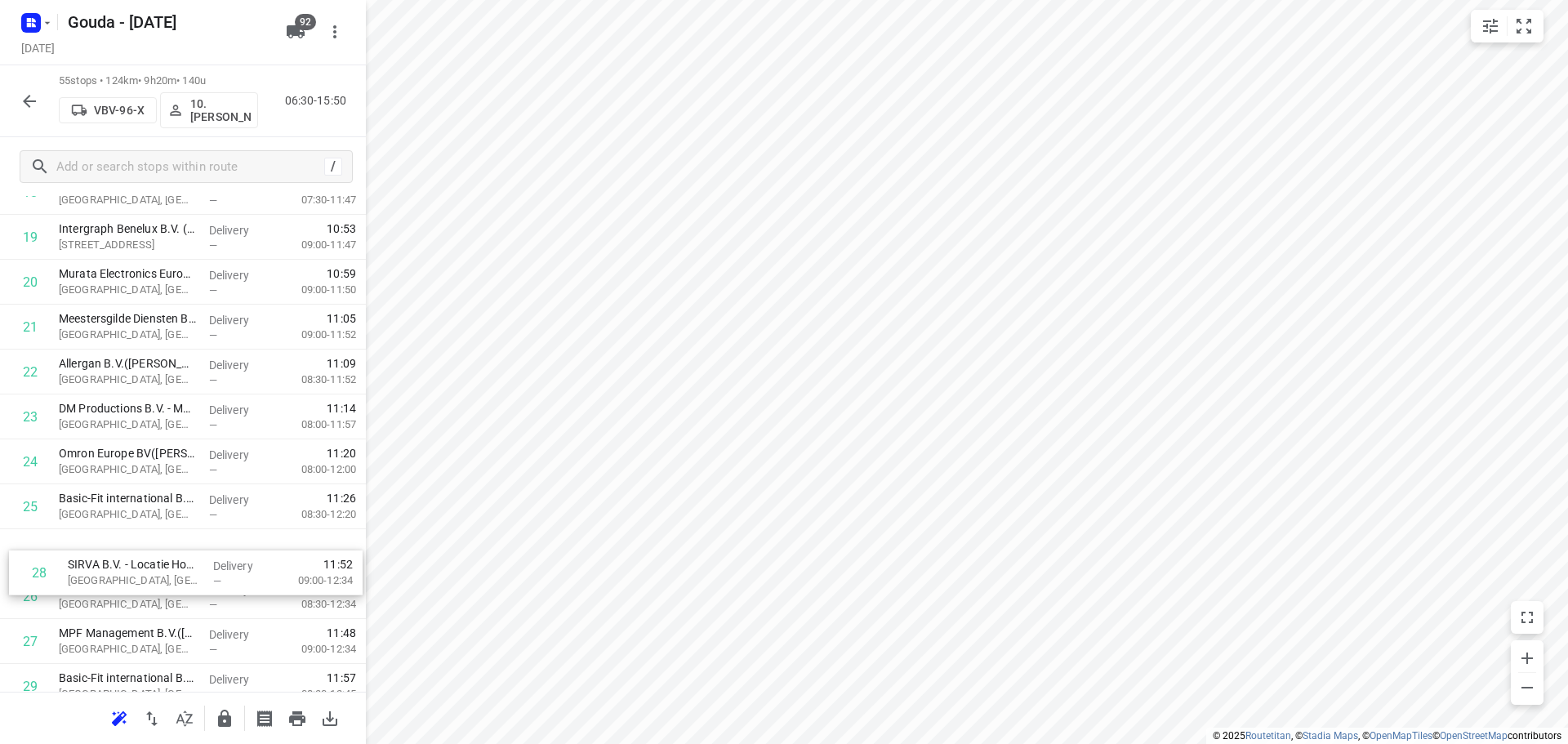
scroll to position [919, 0]
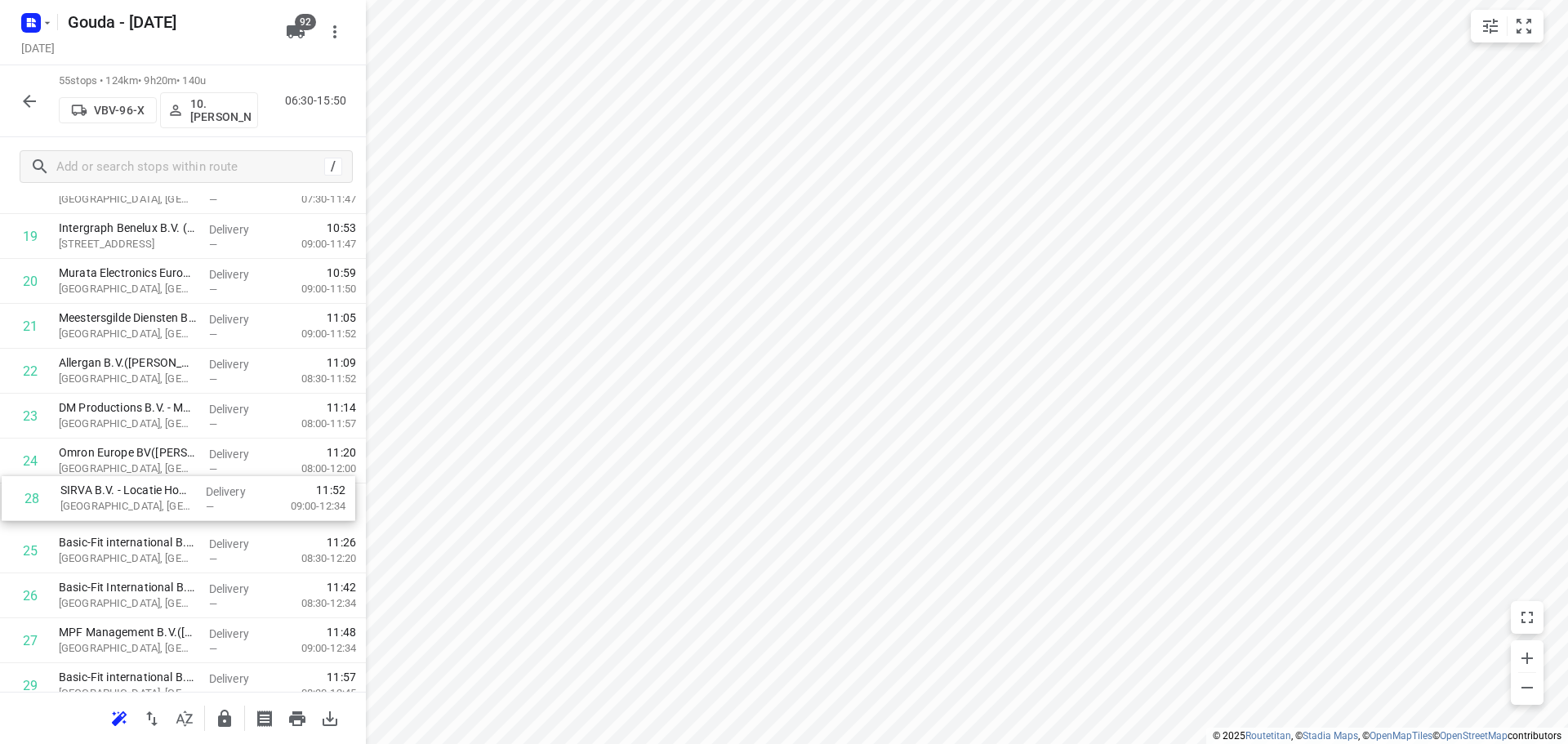
drag, startPoint x: 134, startPoint y: 676, endPoint x: 137, endPoint y: 505, distance: 171.0
click at [137, 505] on div "1 👷🏻 DHL Service Center Hoofddorp(Herman Koomen) Tufsteen 4, Hoofddorp Delivery…" at bounding box center [183, 641] width 366 height 2472
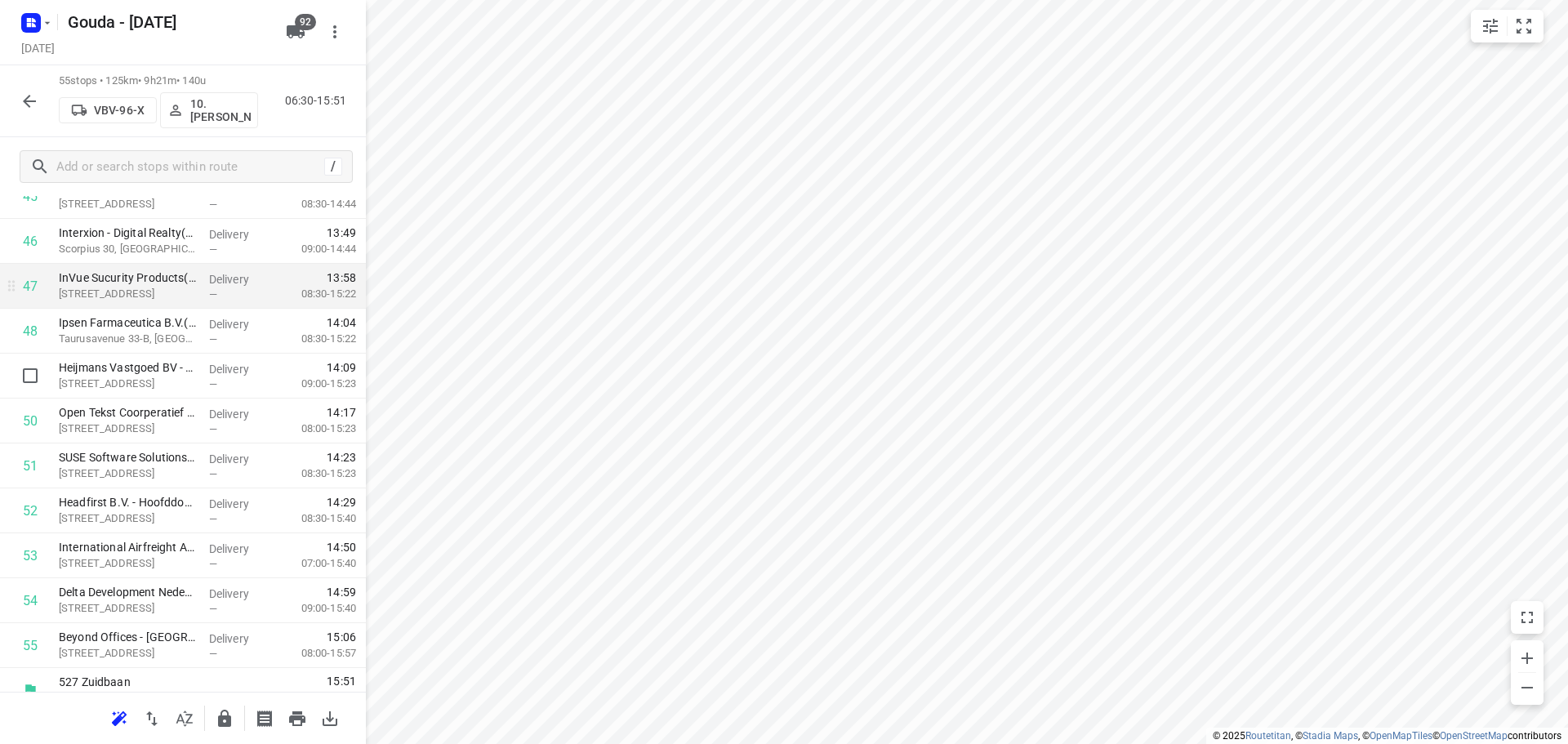
scroll to position [2145, 0]
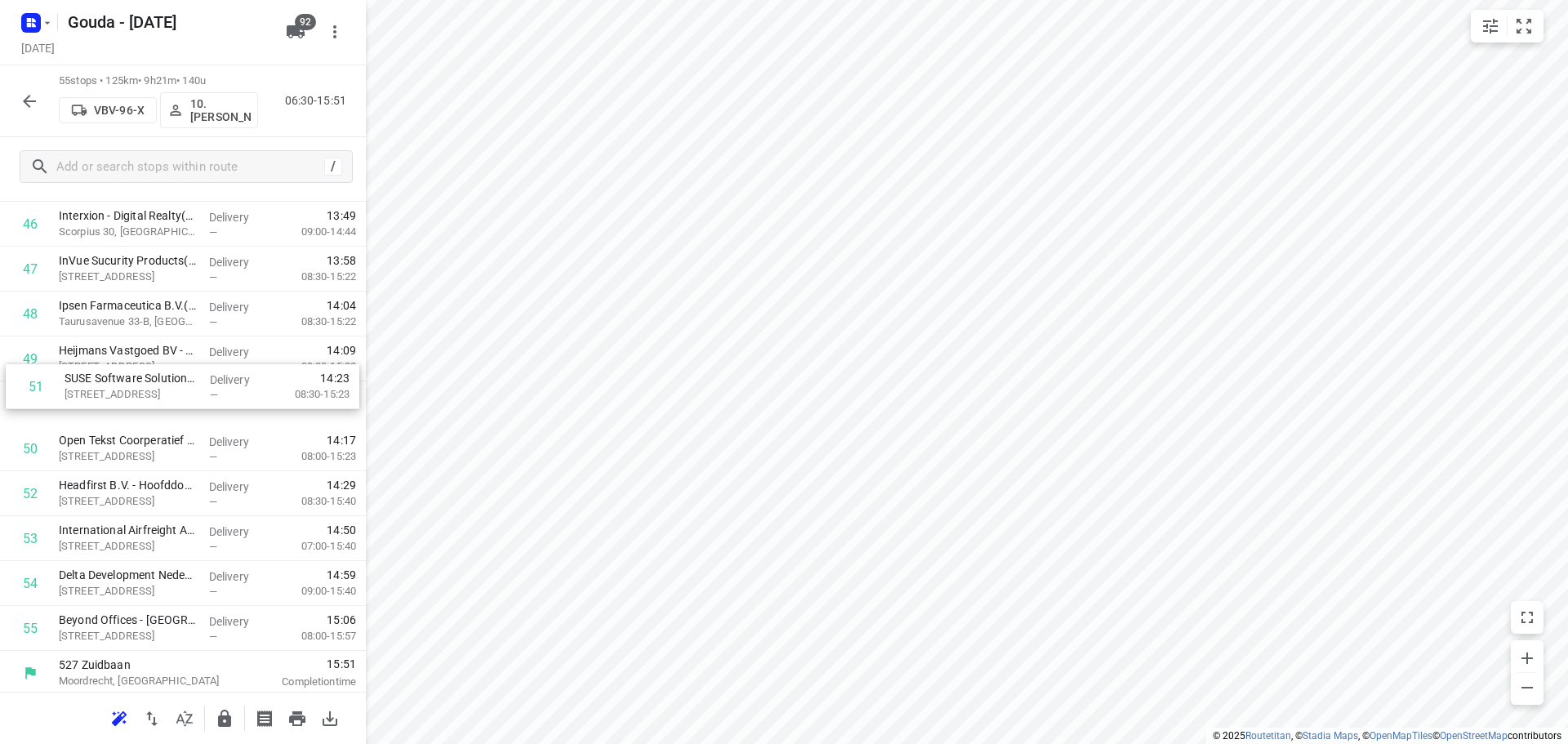
drag, startPoint x: 153, startPoint y: 462, endPoint x: 154, endPoint y: 400, distance: 62.0
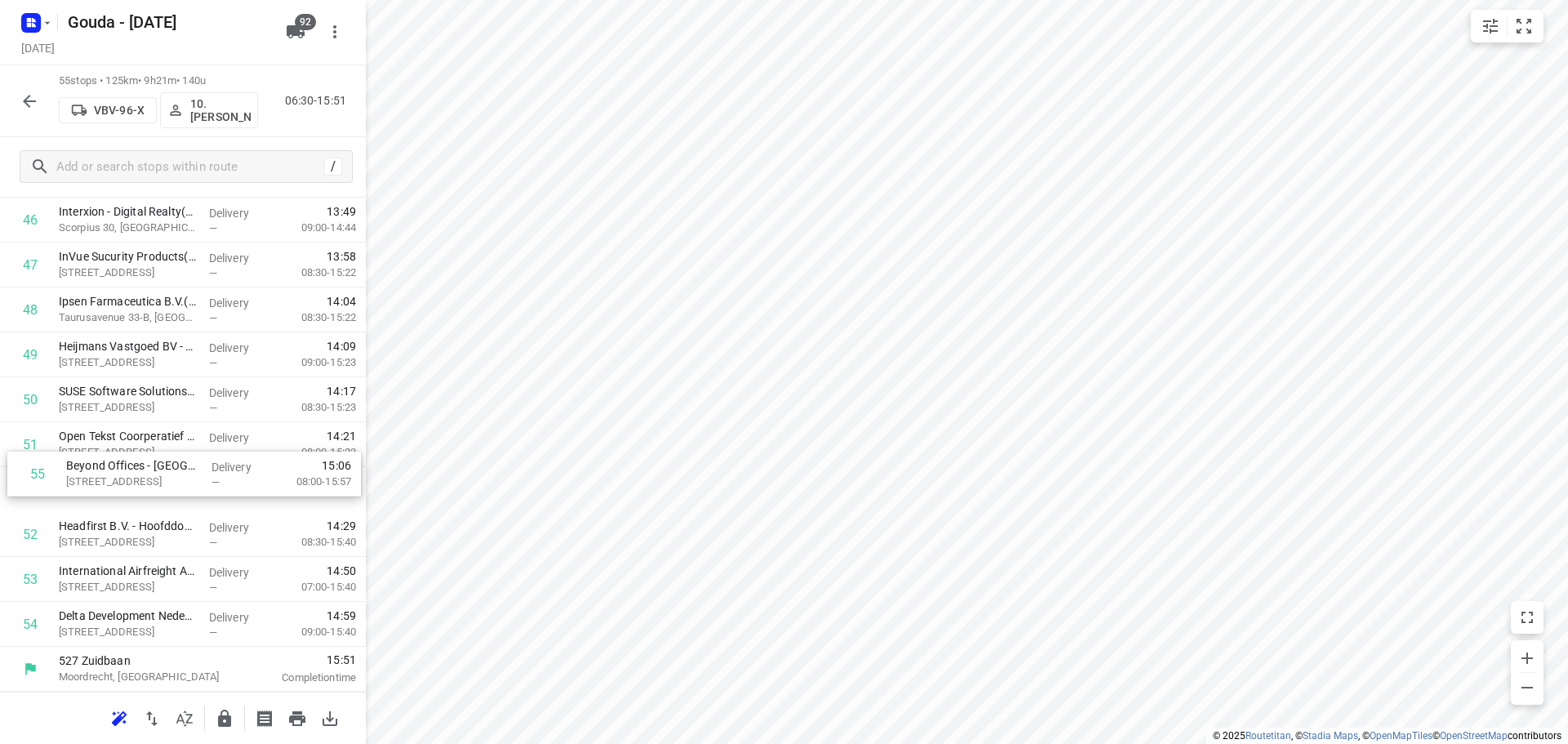
drag, startPoint x: 135, startPoint y: 630, endPoint x: 144, endPoint y: 472, distance: 158.3
drag, startPoint x: 153, startPoint y: 364, endPoint x: 154, endPoint y: 550, distance: 186.0
drag, startPoint x: 147, startPoint y: 633, endPoint x: 153, endPoint y: 586, distance: 47.4
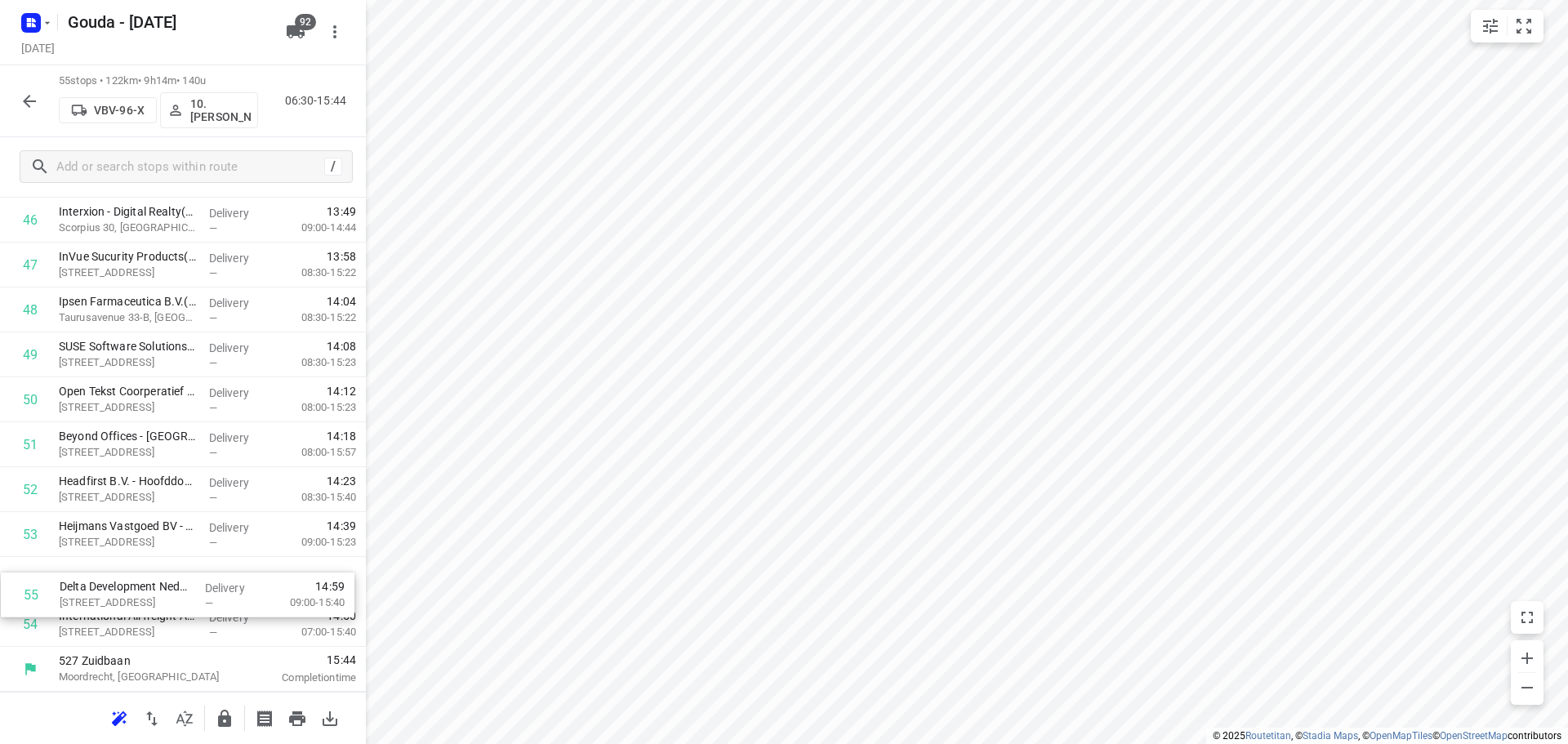
click at [230, 713] on icon "button" at bounding box center [224, 719] width 20 height 20
click at [34, 100] on icon "button" at bounding box center [29, 101] width 20 height 20
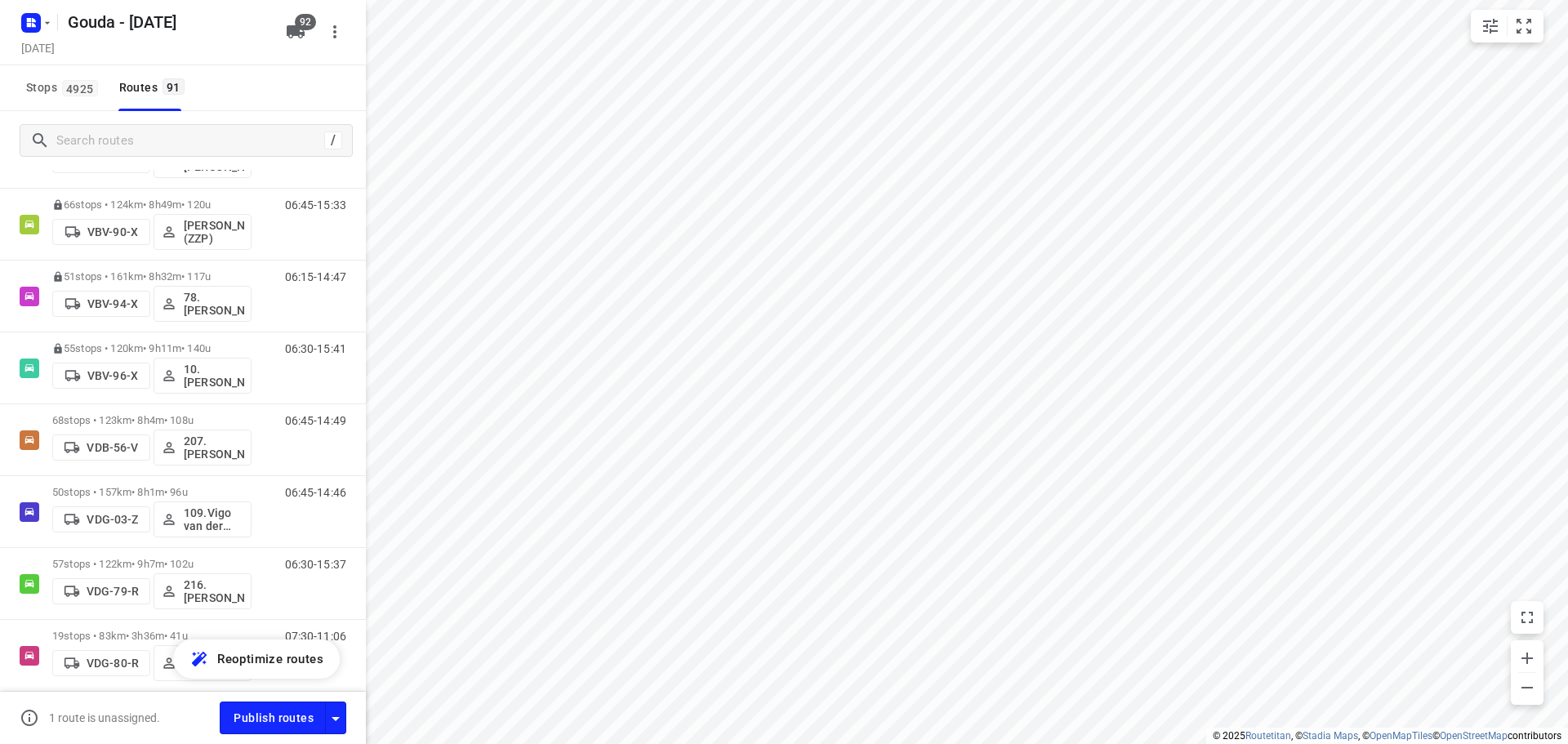
scroll to position [3595, 0]
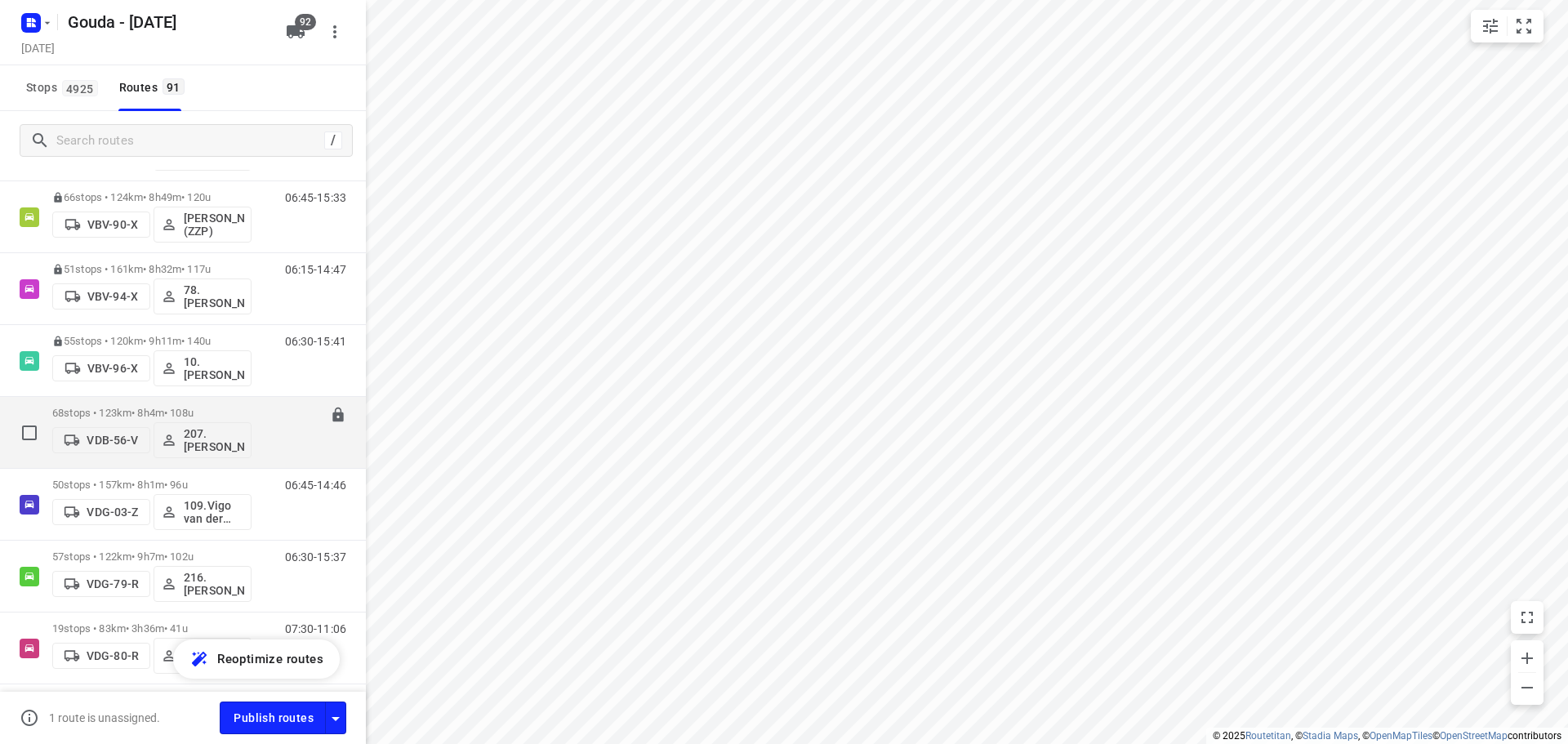
click at [176, 416] on p "68 stops • 123km • 8h4m • 108u" at bounding box center [152, 412] width 199 height 12
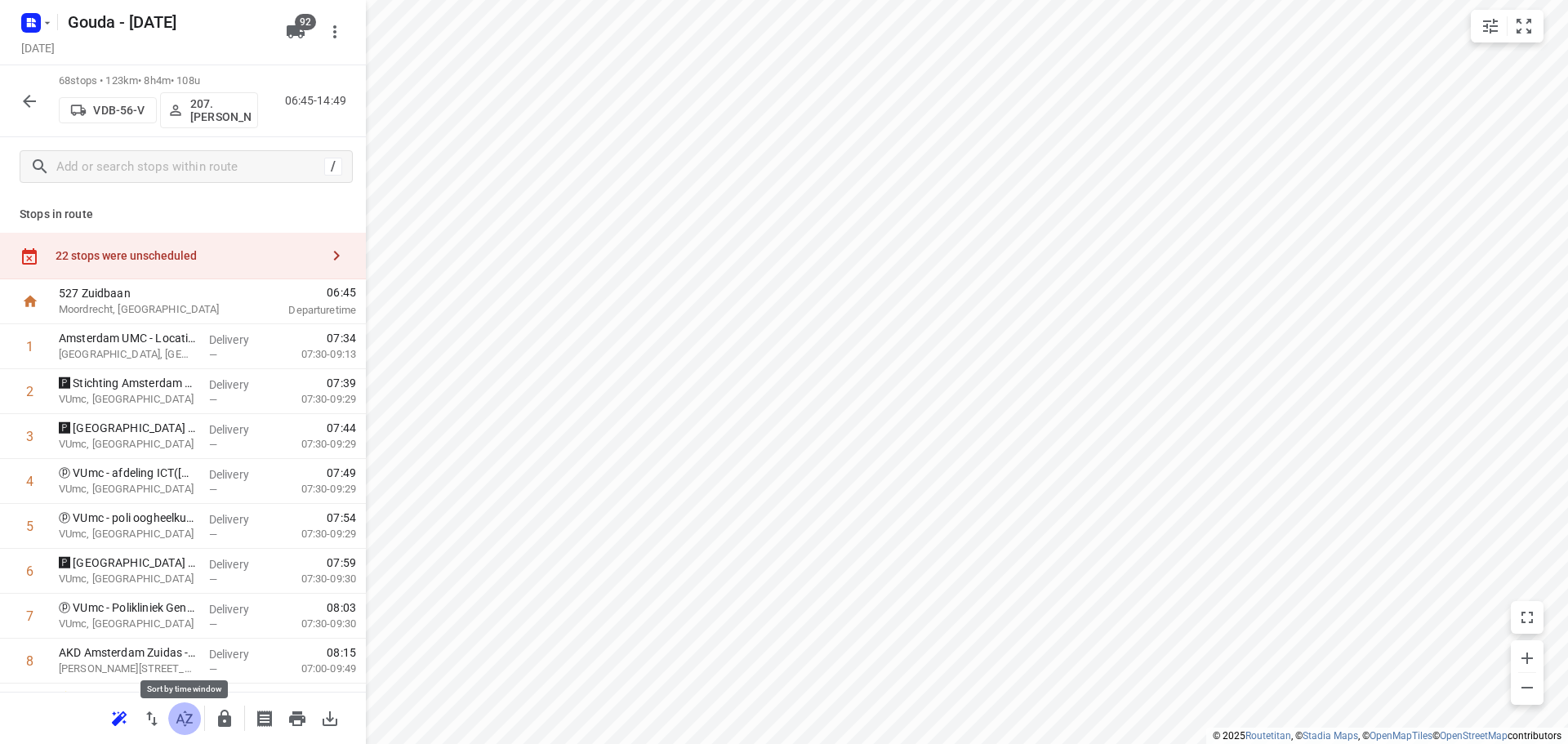
click at [180, 707] on button "button" at bounding box center [184, 719] width 33 height 33
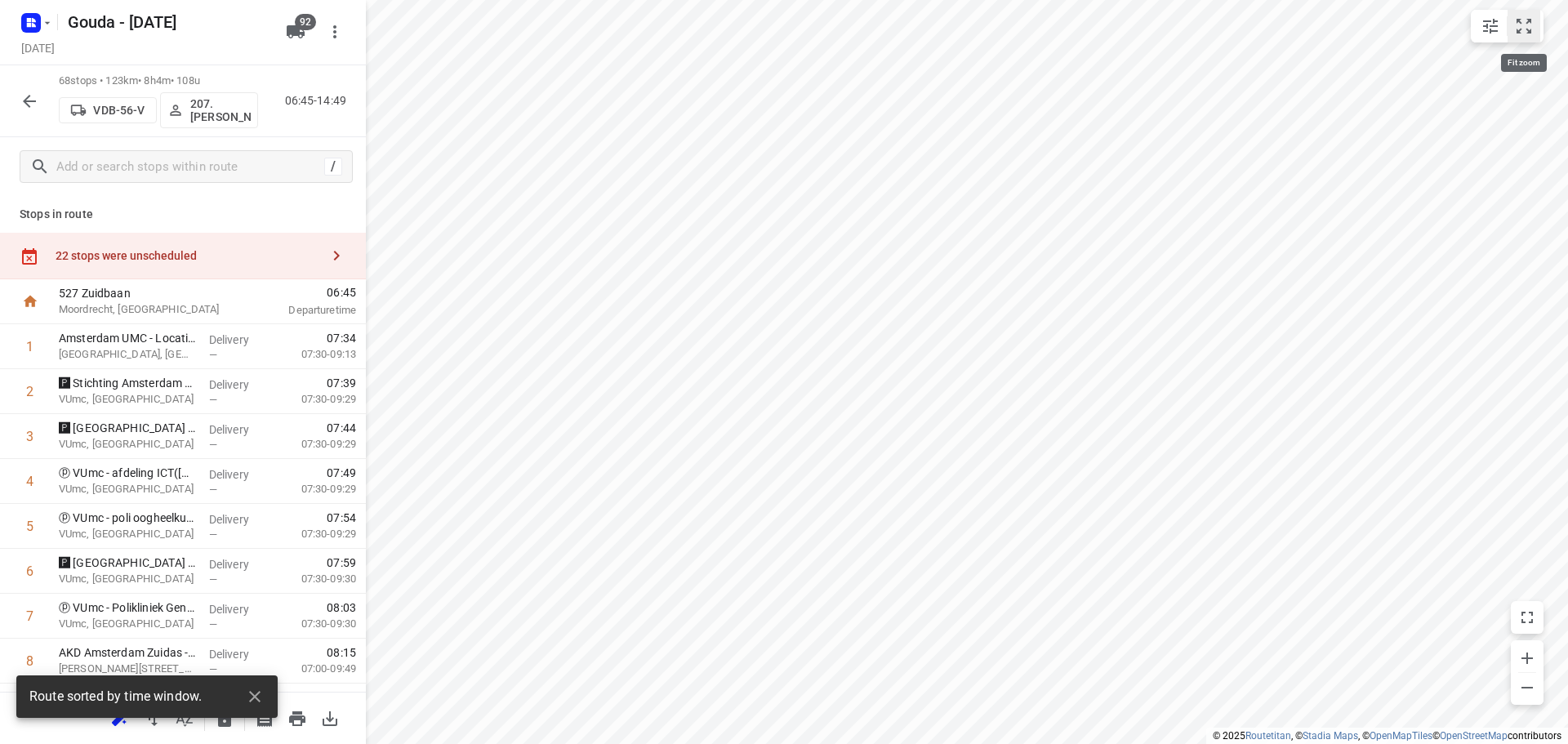
click at [1528, 29] on icon "small contained button group" at bounding box center [1524, 26] width 15 height 15
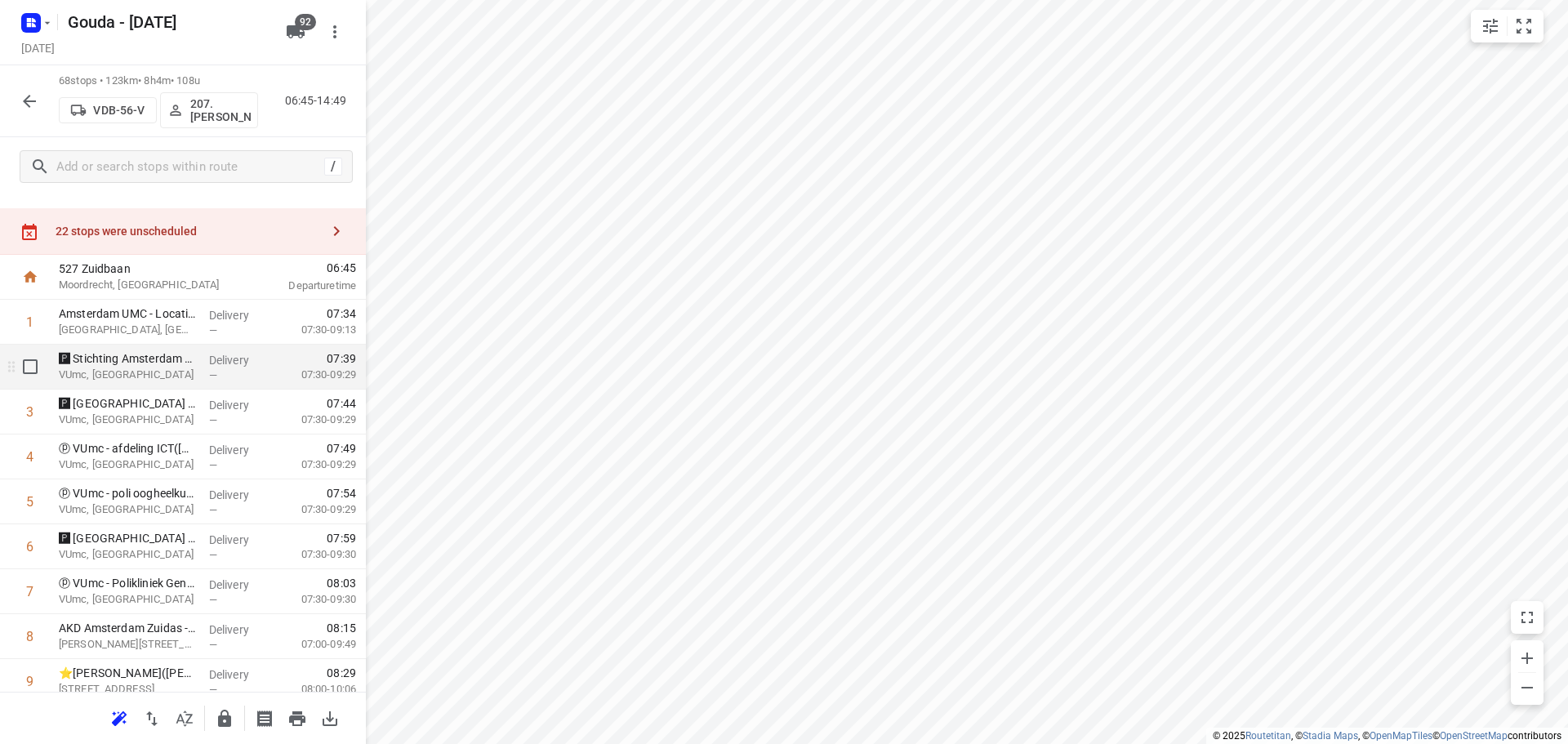
scroll to position [0, 0]
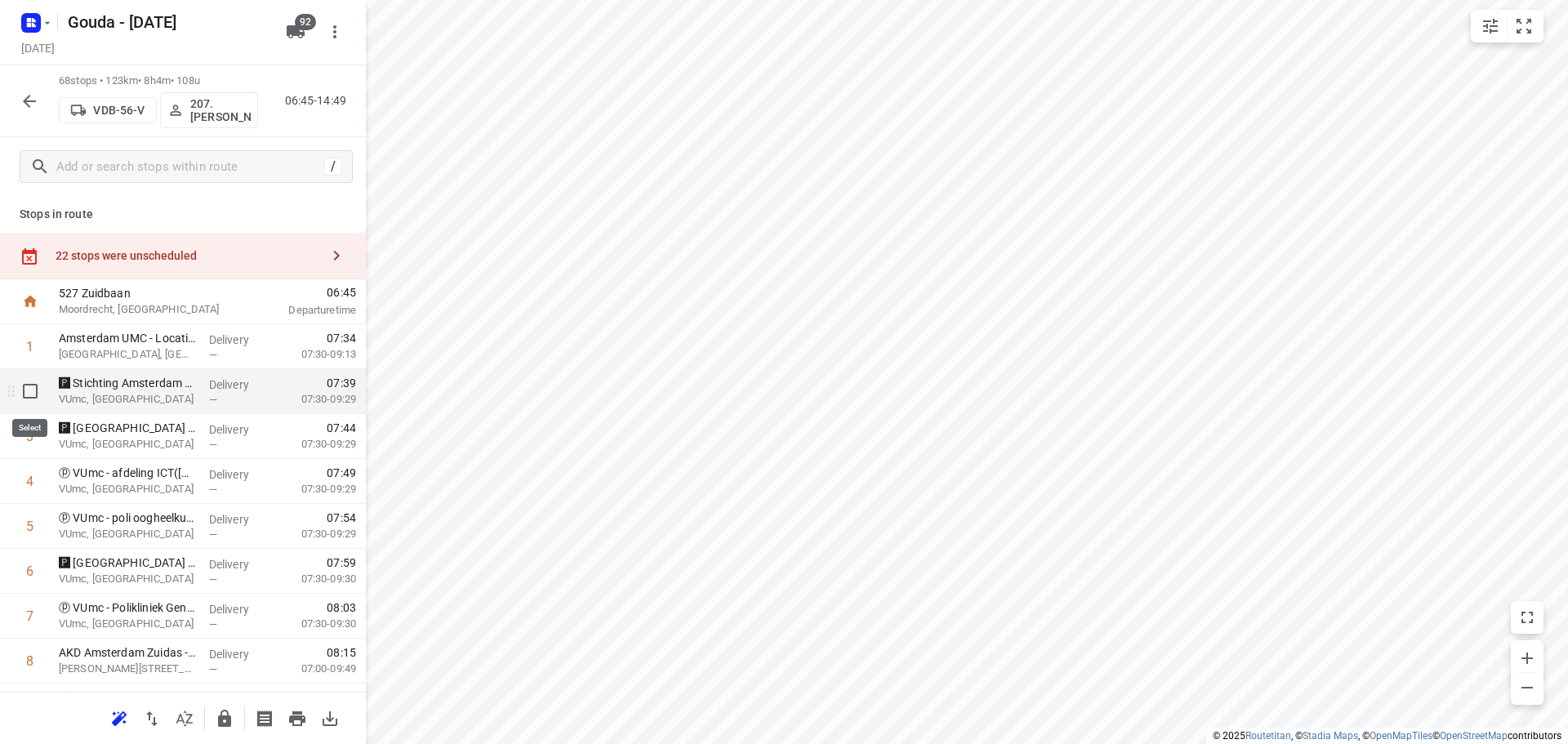
click at [35, 393] on input "checkbox" at bounding box center [30, 391] width 33 height 33
checkbox input "true"
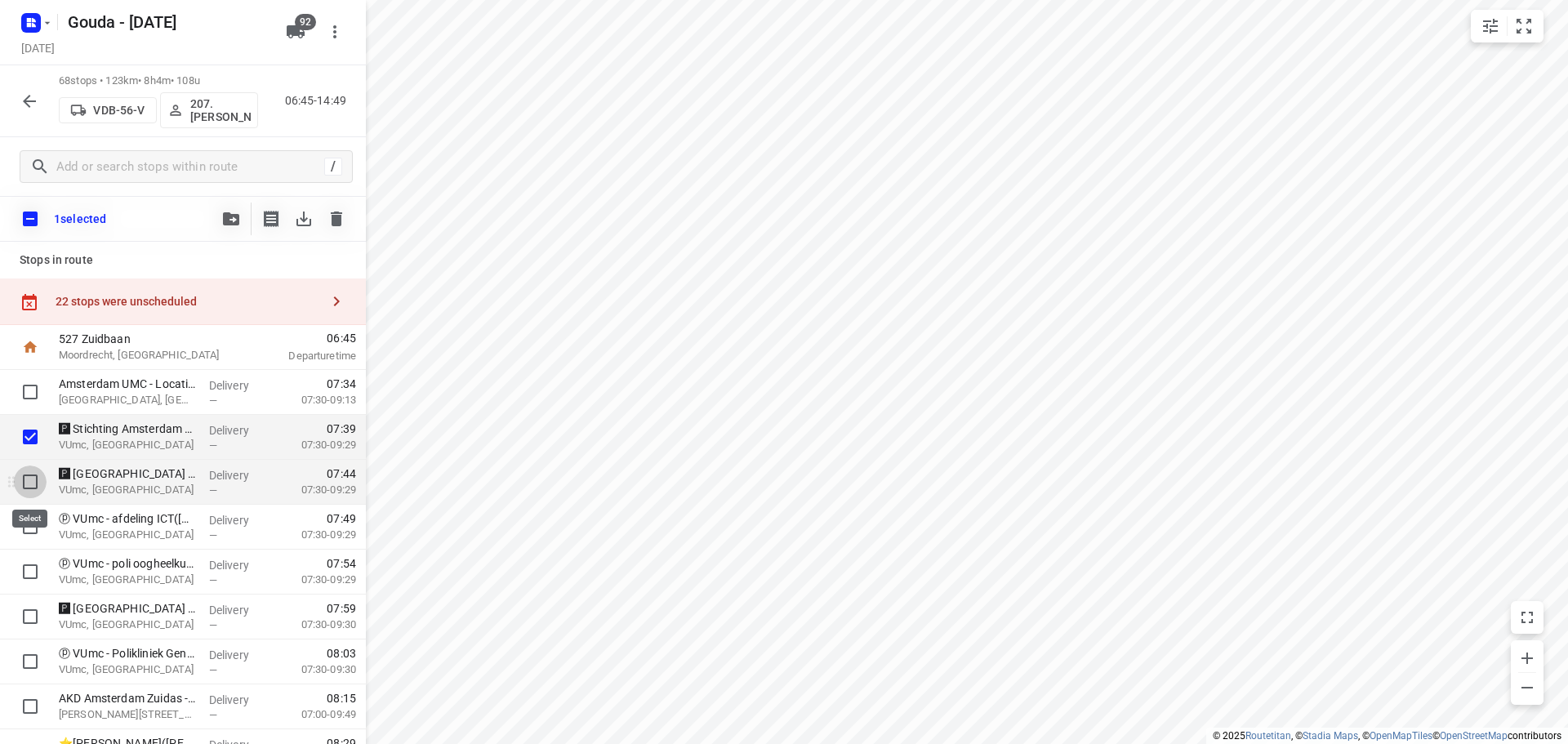
click at [34, 473] on input "checkbox" at bounding box center [30, 482] width 33 height 33
checkbox input "true"
click at [28, 609] on input "checkbox" at bounding box center [30, 616] width 33 height 33
checkbox input "true"
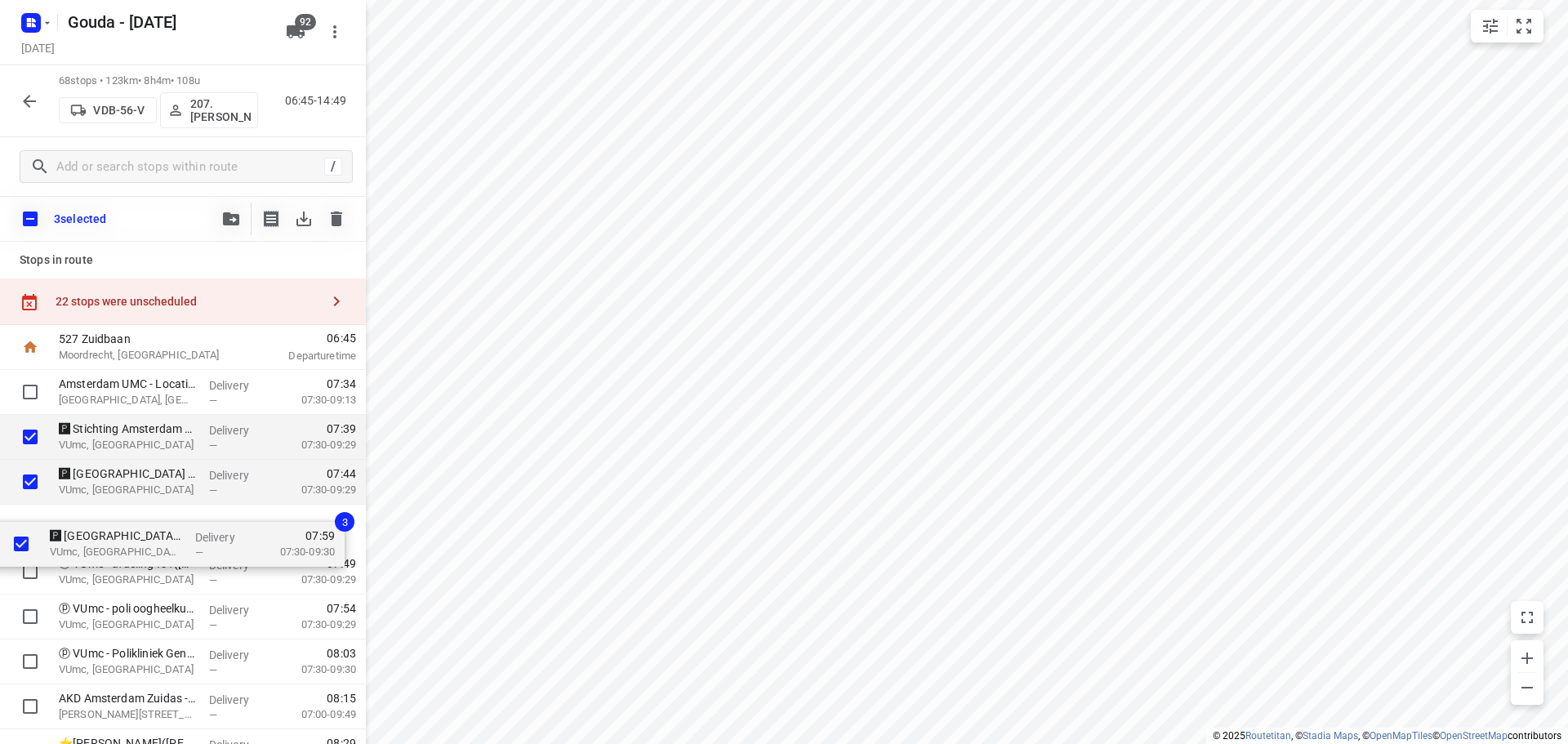
drag, startPoint x: 135, startPoint y: 576, endPoint x: 121, endPoint y: 512, distance: 65.5
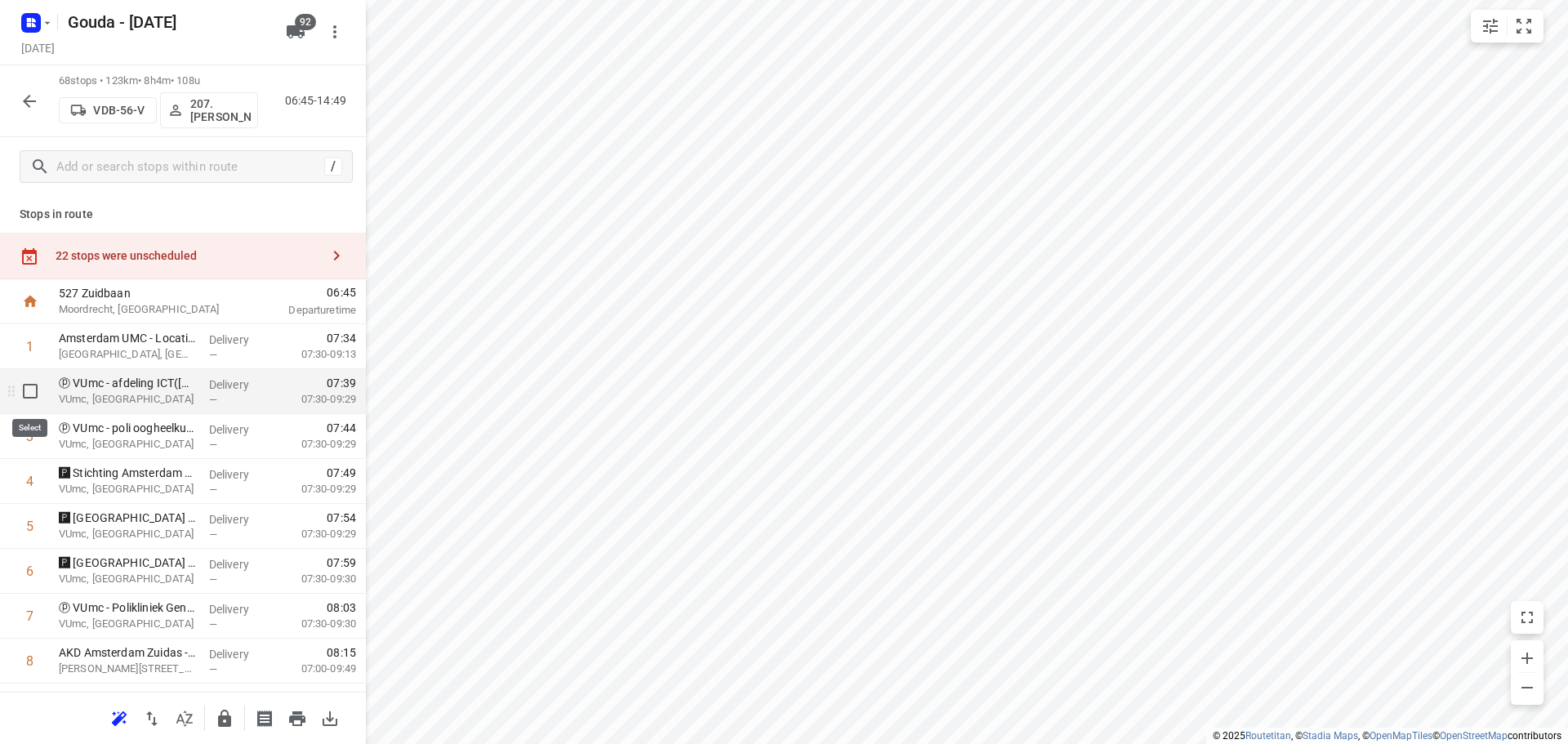
drag, startPoint x: 22, startPoint y: 389, endPoint x: 28, endPoint y: 437, distance: 48.4
click at [22, 395] on input "checkbox" at bounding box center [30, 391] width 33 height 33
checkbox input "true"
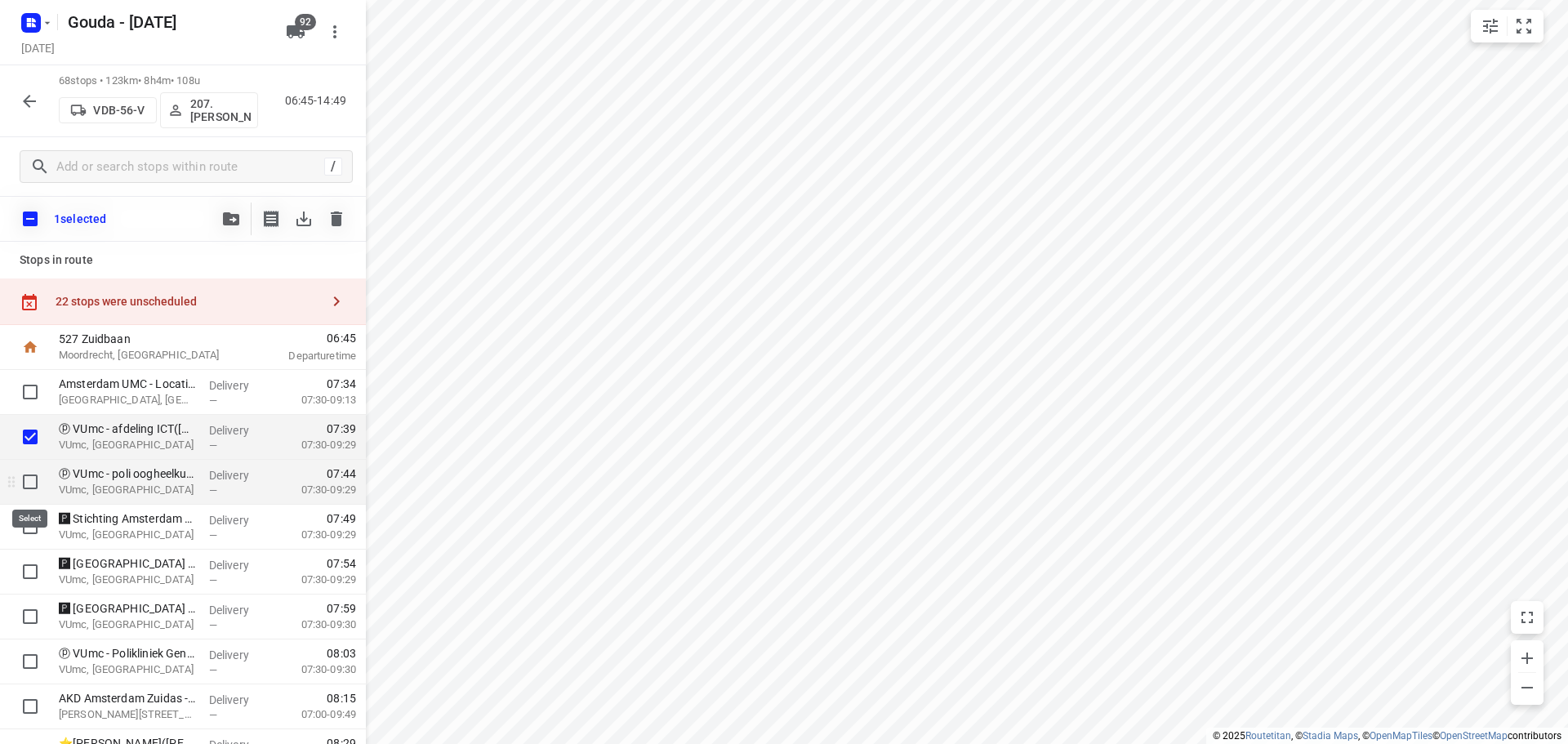
click at [29, 482] on input "checkbox" at bounding box center [30, 482] width 33 height 33
checkbox input "true"
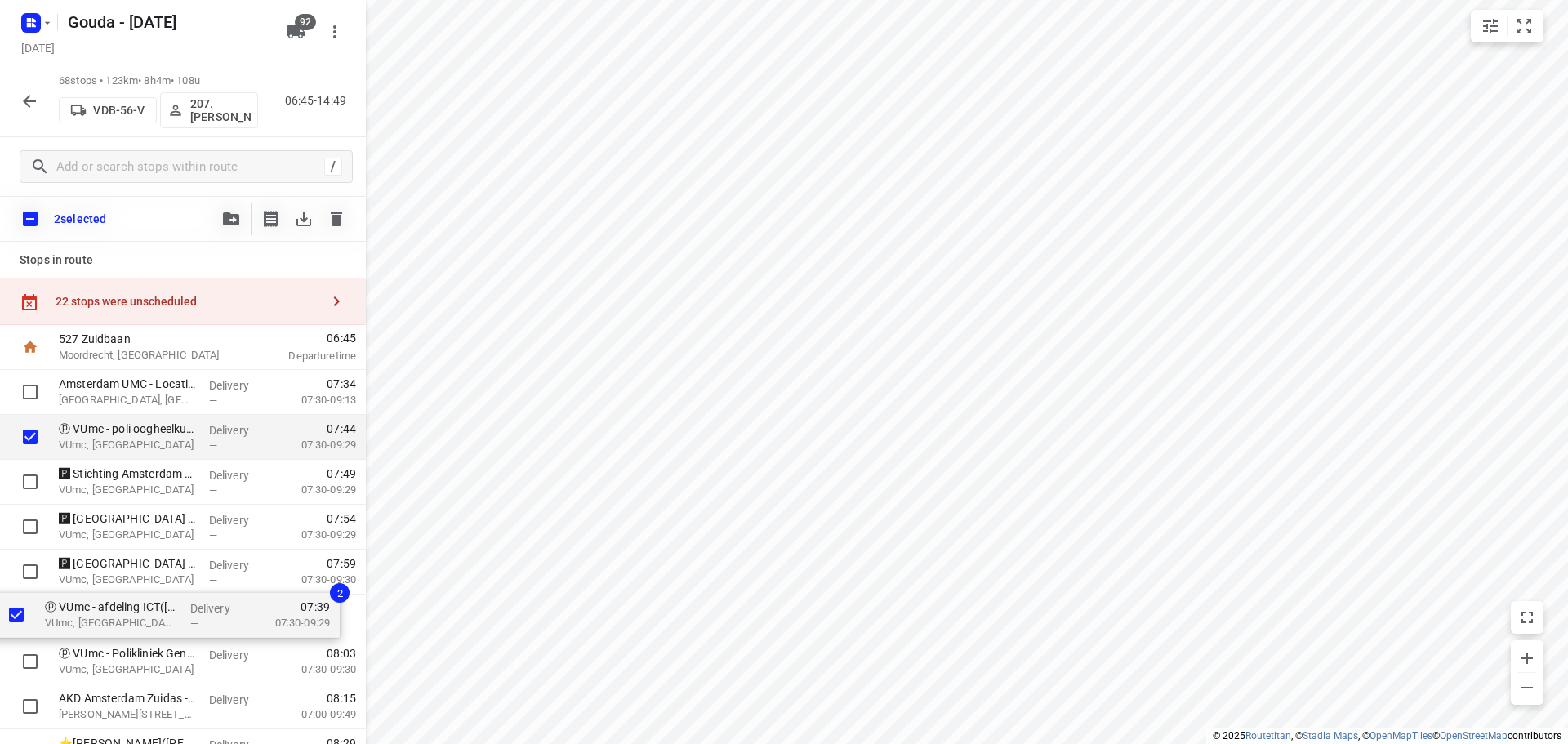
drag, startPoint x: 93, startPoint y: 431, endPoint x: 79, endPoint y: 612, distance: 181.5
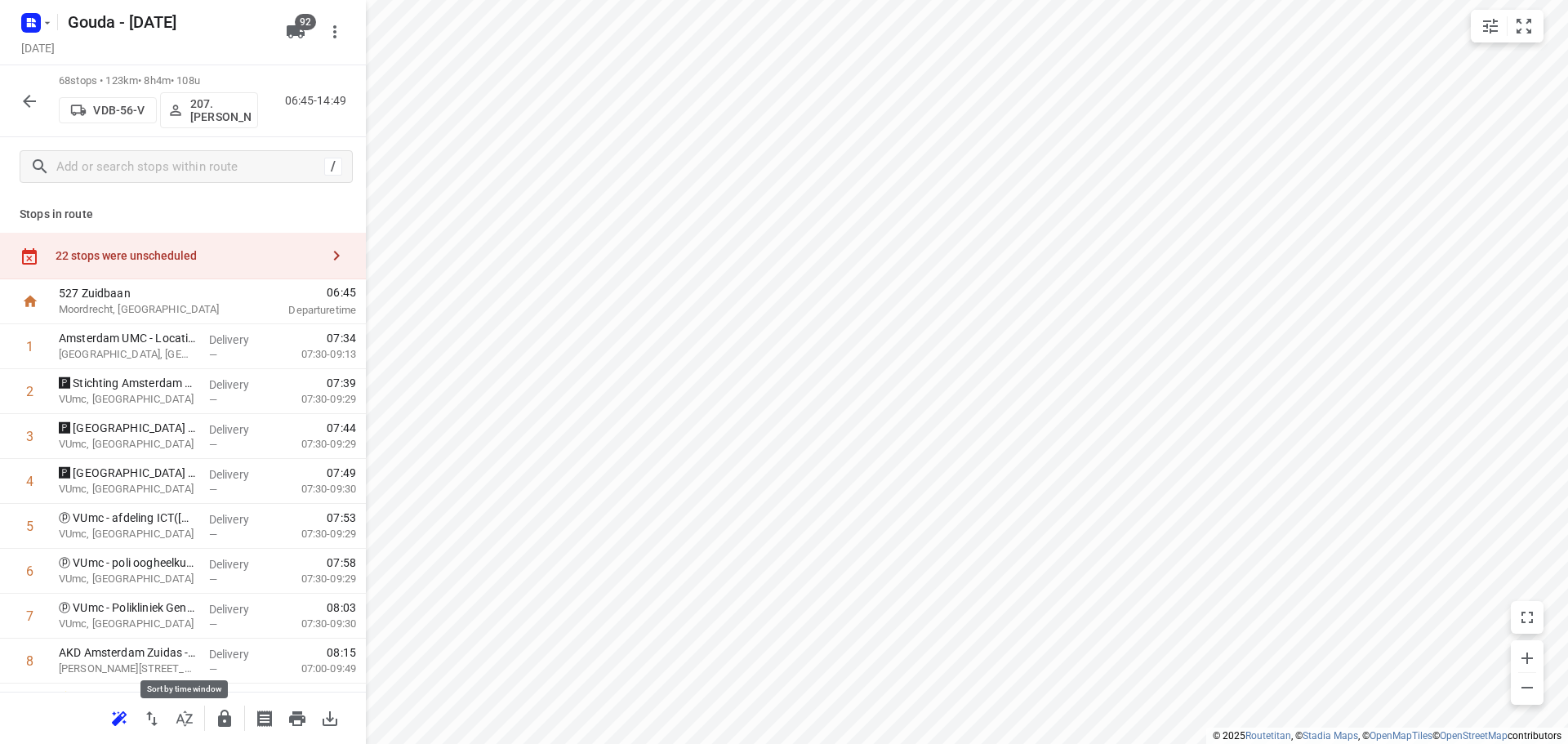
click at [187, 731] on button "button" at bounding box center [184, 719] width 33 height 33
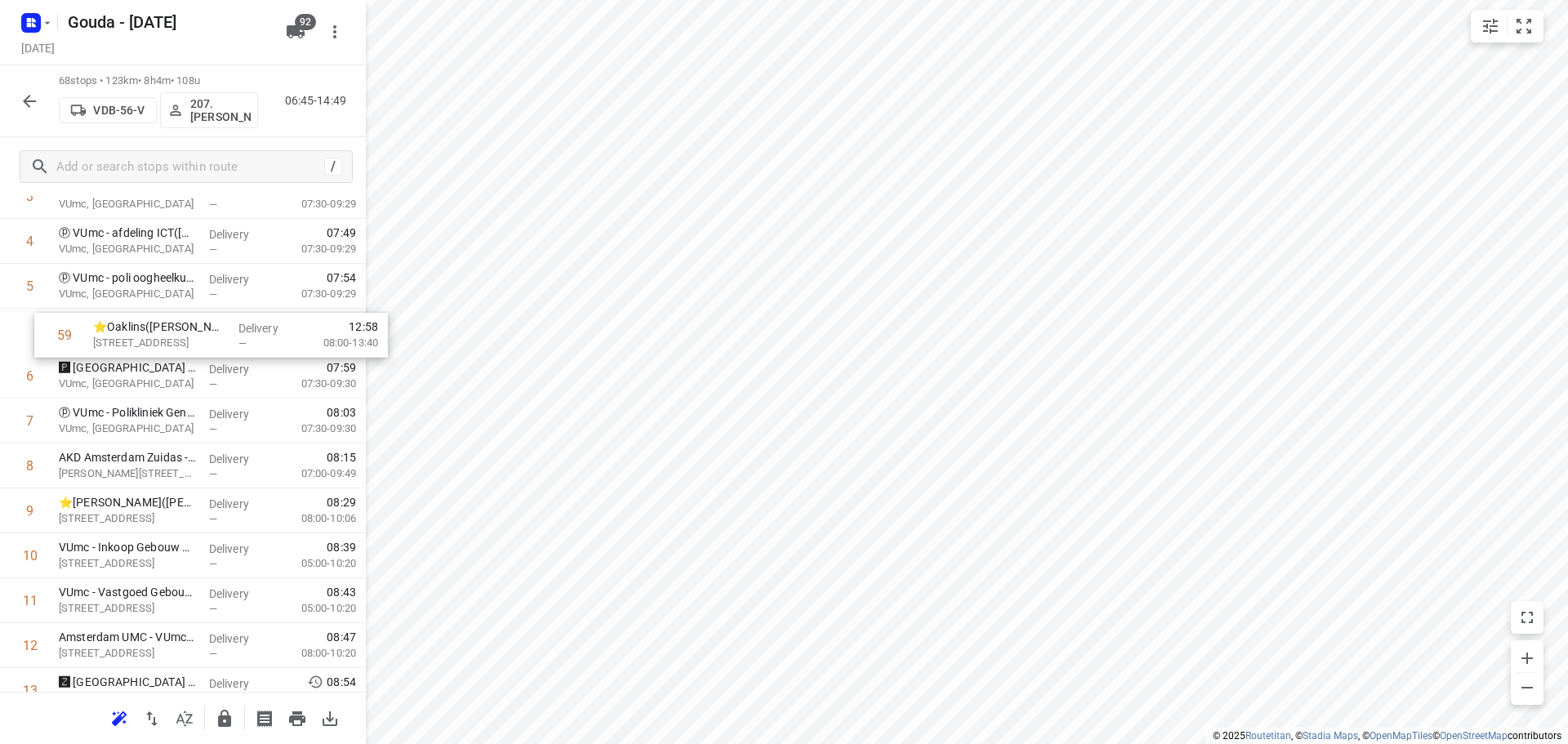
scroll to position [239, 0]
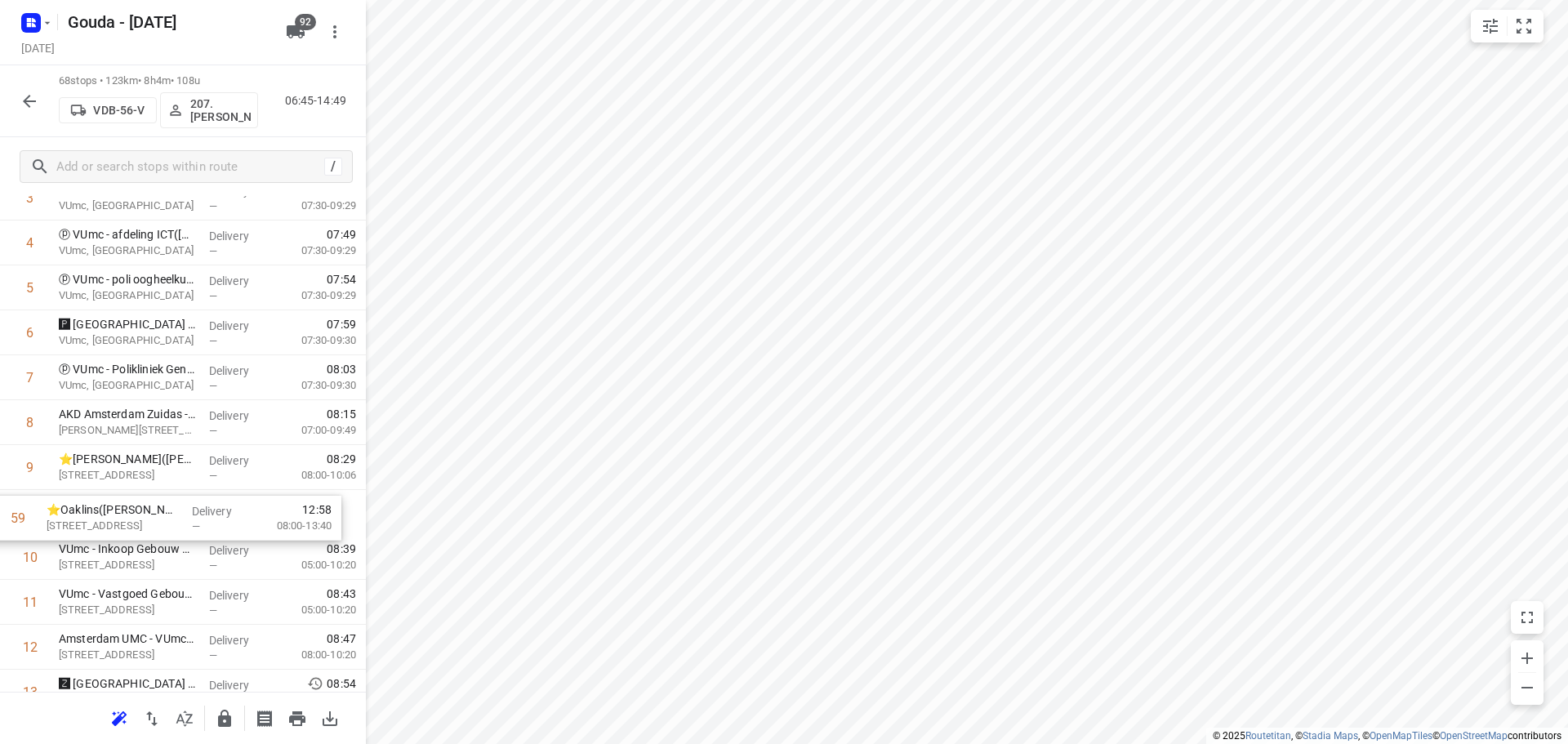
drag, startPoint x: 143, startPoint y: 476, endPoint x: 131, endPoint y: 523, distance: 48.5
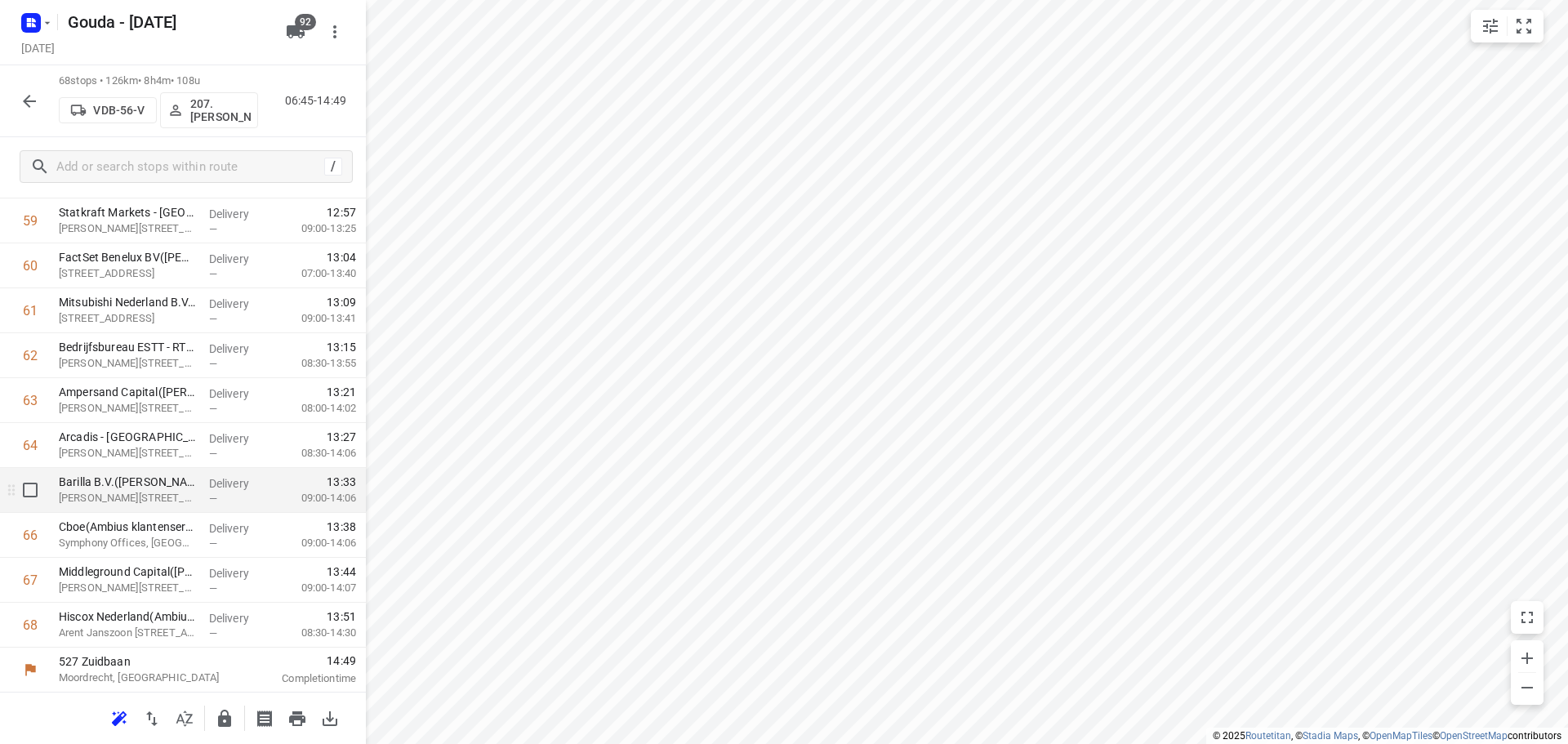
scroll to position [2733, 0]
click at [231, 723] on icon "button" at bounding box center [224, 719] width 13 height 17
click at [32, 104] on icon "button" at bounding box center [29, 101] width 20 height 20
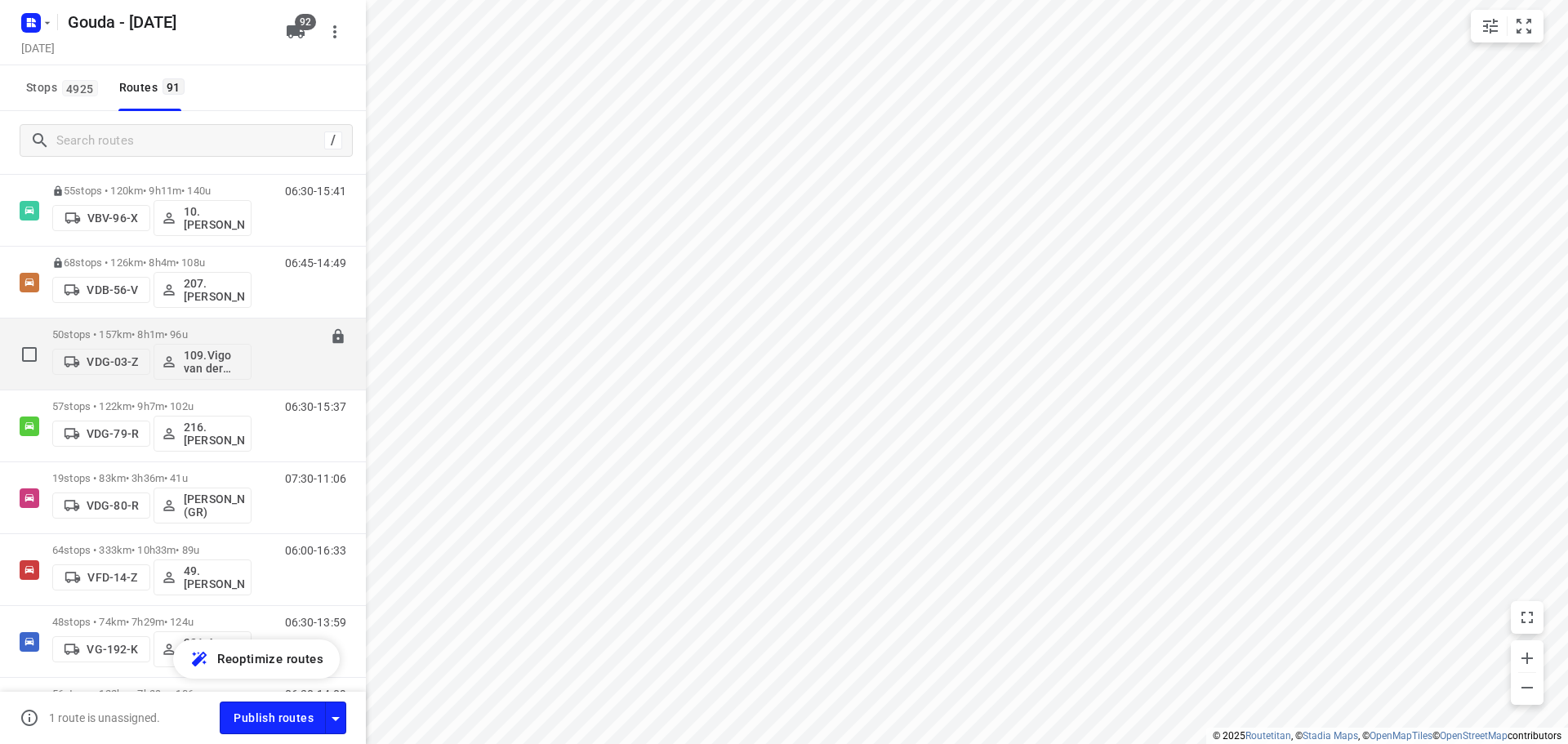
scroll to position [3759, 0]
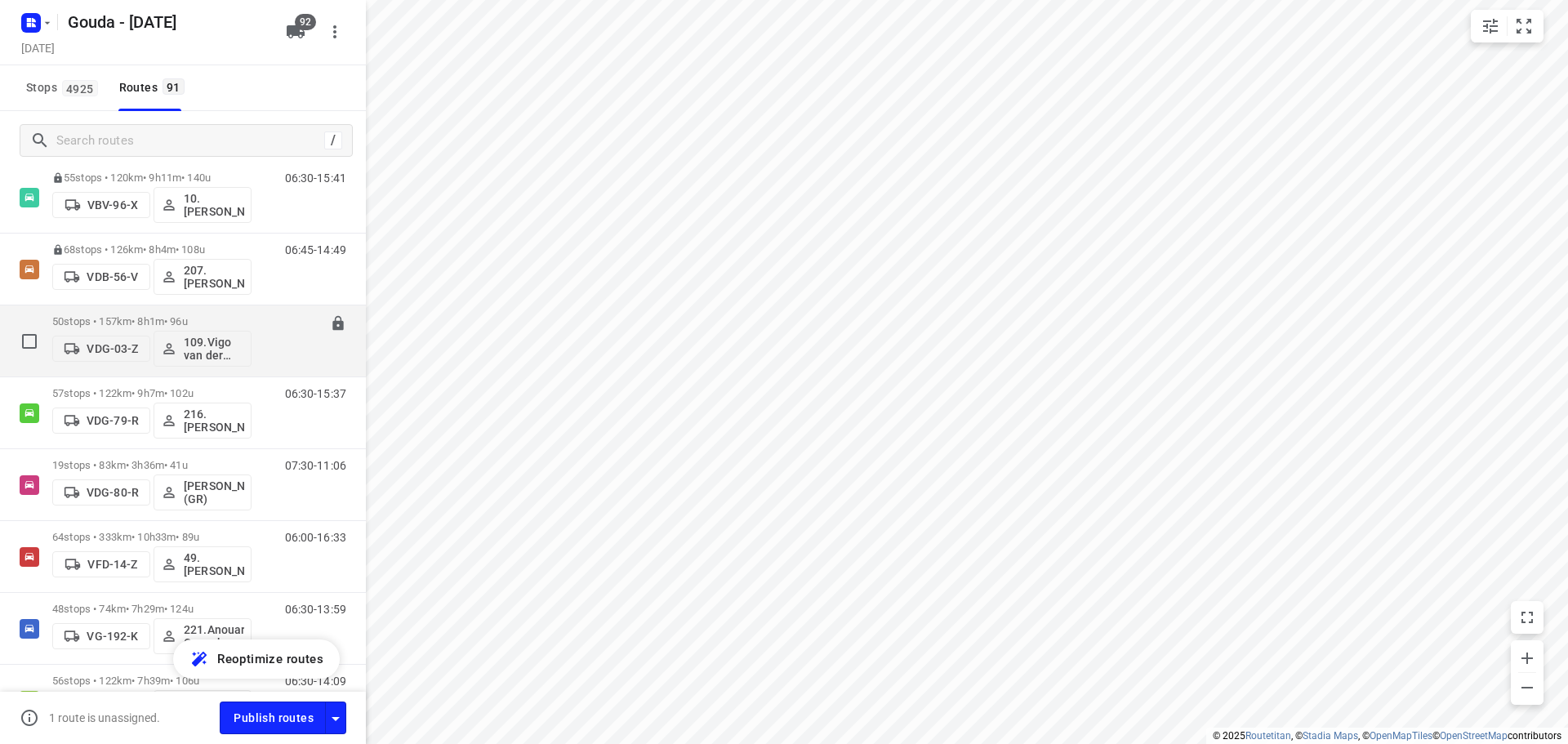
click at [142, 318] on p "50 stops • 157km • 8h1m • 96u" at bounding box center [152, 321] width 199 height 12
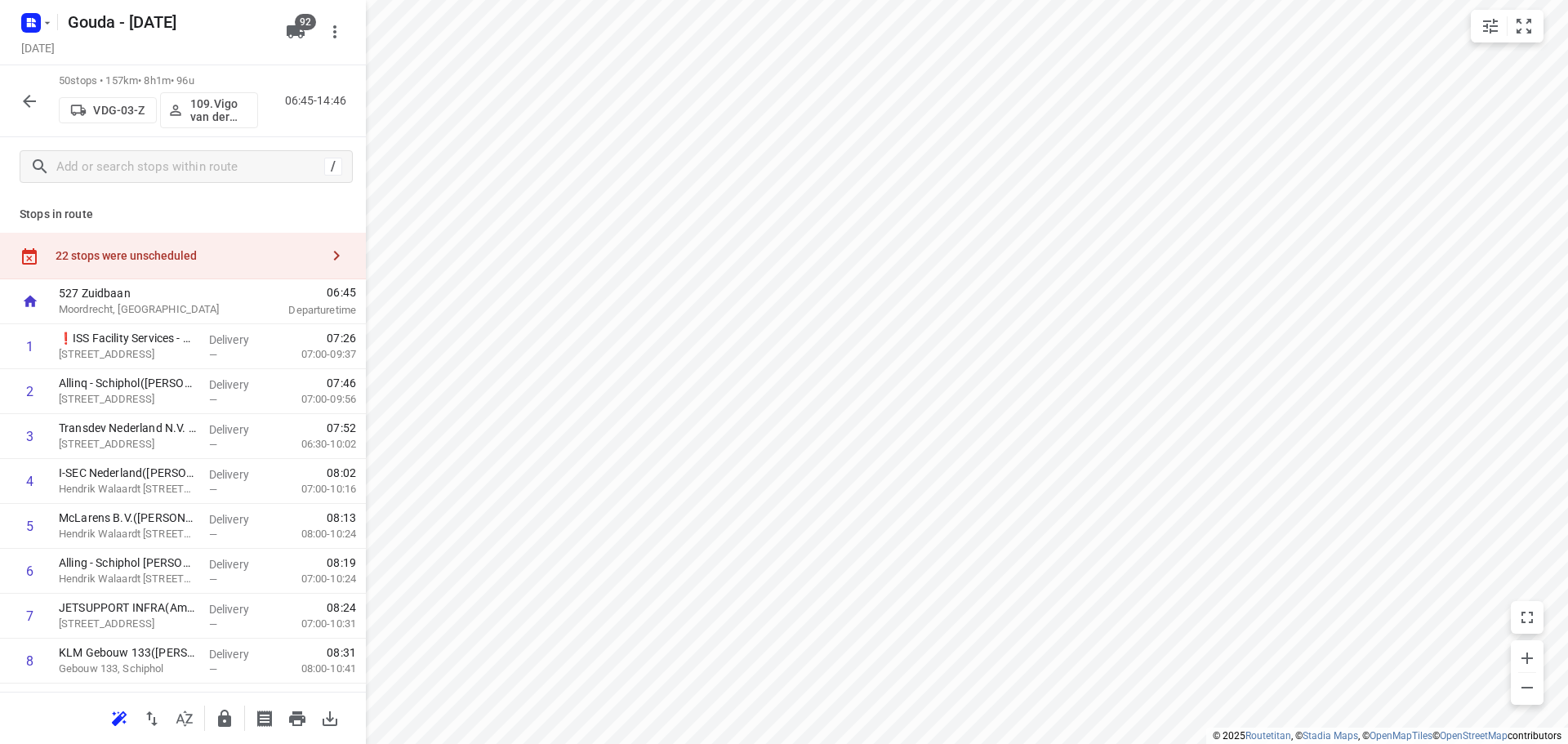
click at [178, 731] on button "button" at bounding box center [184, 719] width 33 height 33
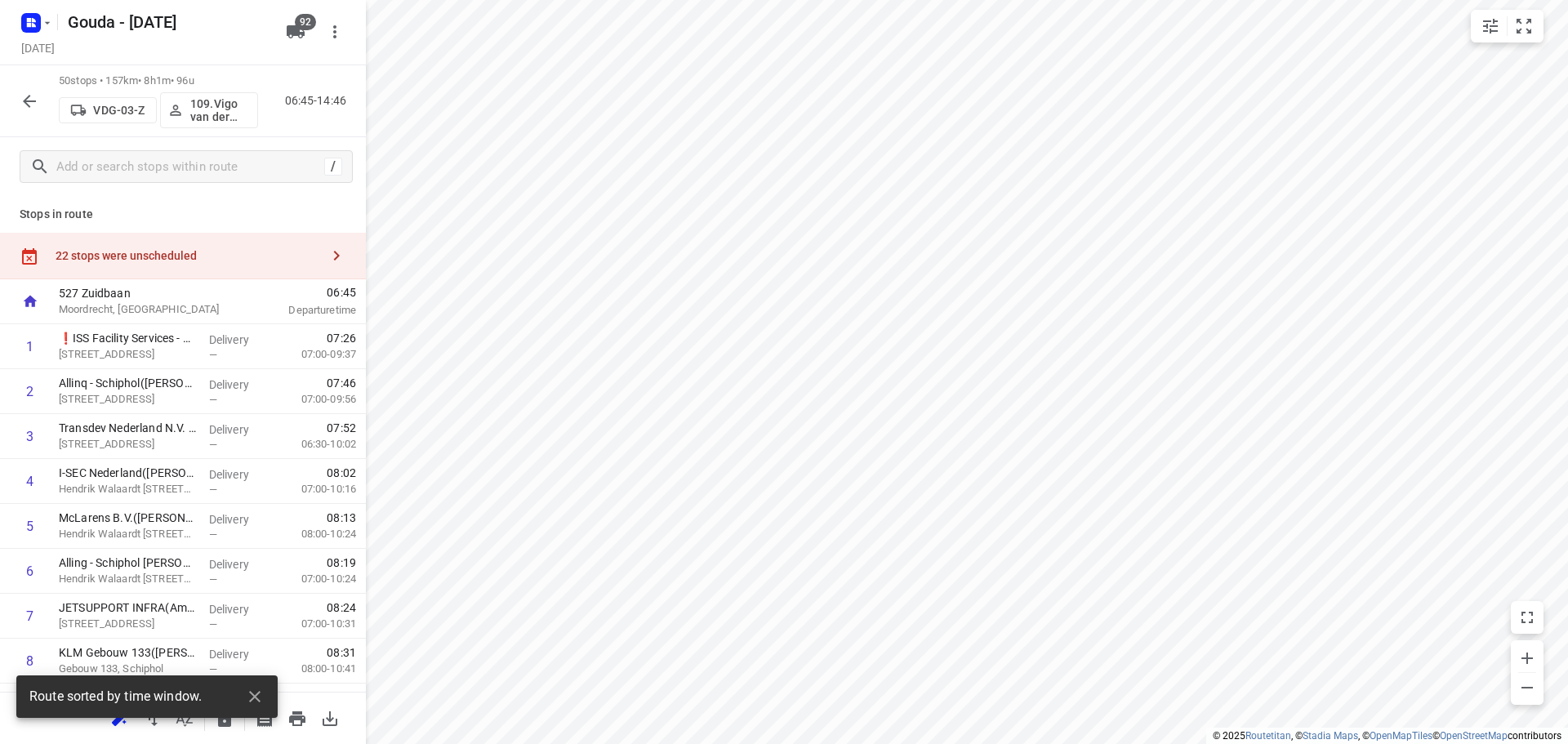
click at [1540, 29] on div "small contained button group" at bounding box center [1506, 25] width 72 height 33
click at [1531, 33] on icon "small contained button group" at bounding box center [1524, 26] width 15 height 15
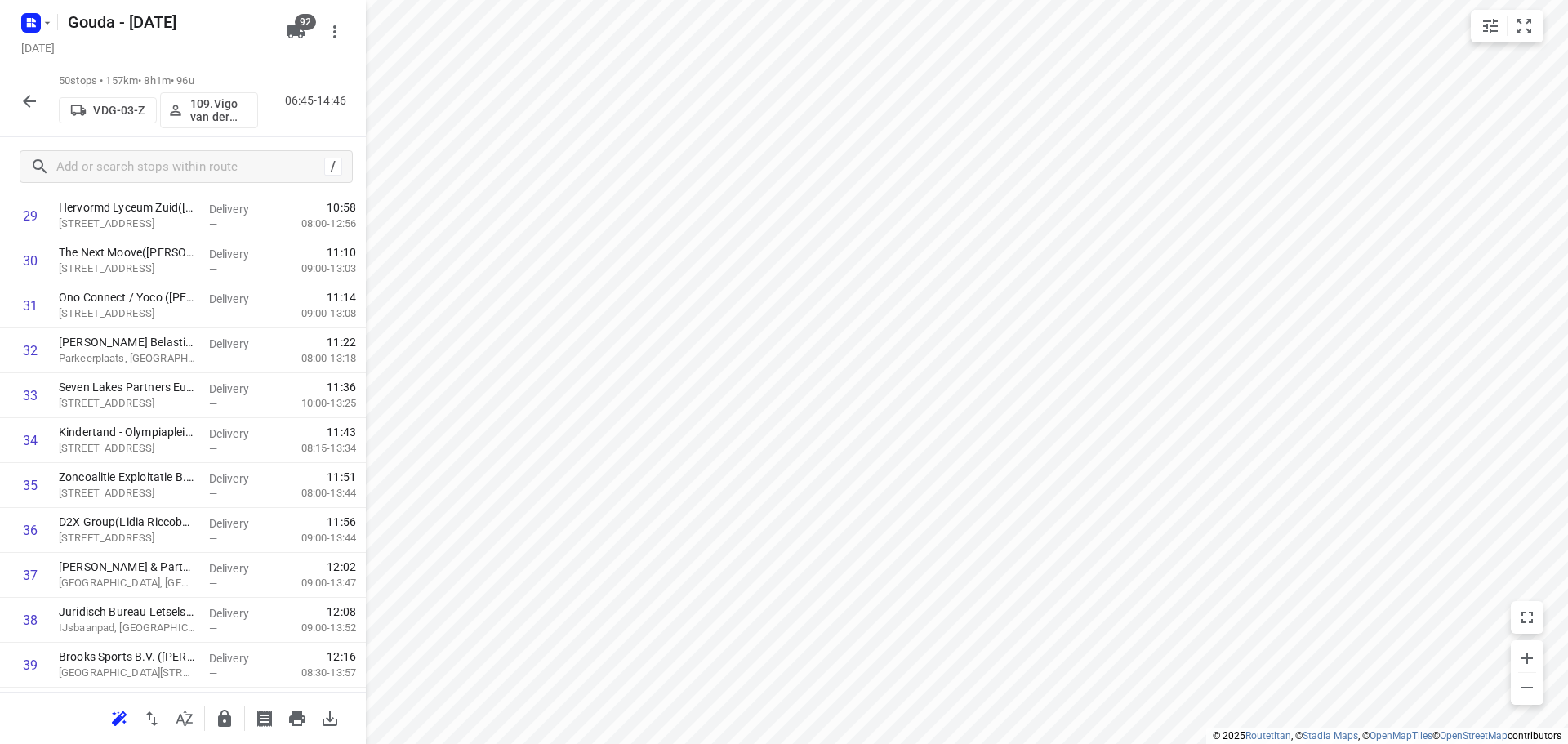
scroll to position [1924, 0]
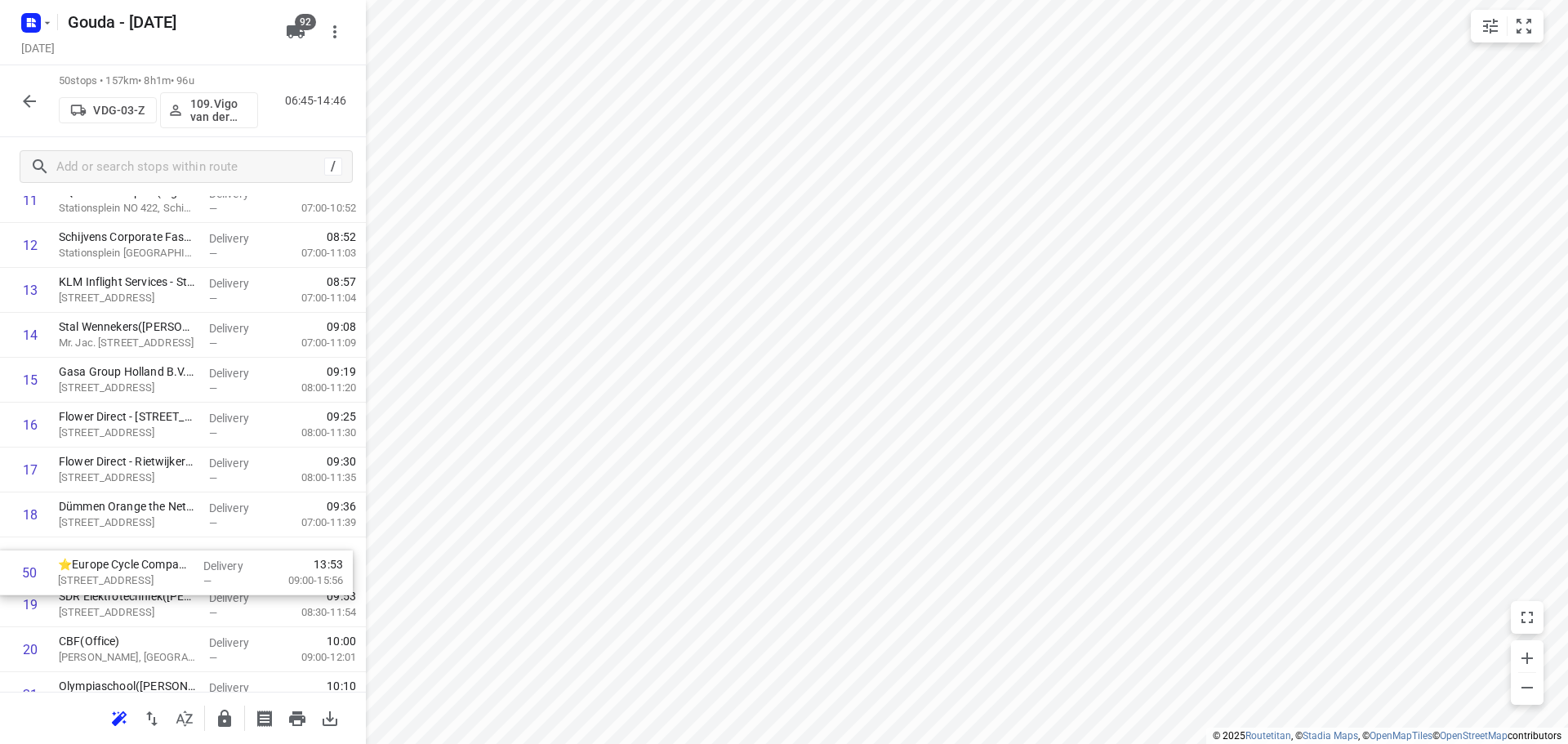
drag, startPoint x: 155, startPoint y: 634, endPoint x: 155, endPoint y: 566, distance: 68.0
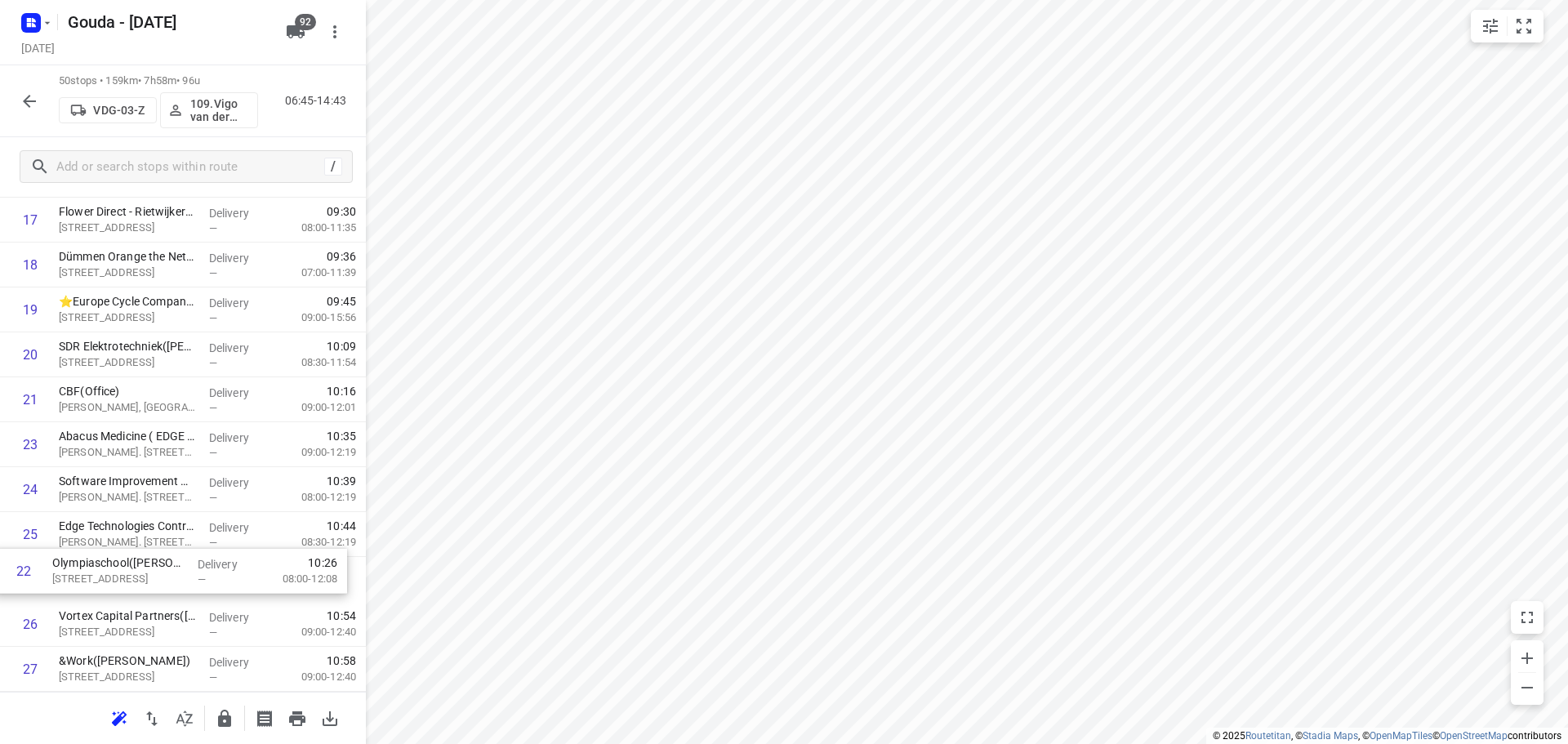
scroll to position [849, 0]
drag, startPoint x: 150, startPoint y: 449, endPoint x: 144, endPoint y: 577, distance: 128.1
click at [144, 577] on div "1 ❗ISS Facility Services - Kite Pharma EU B.V.(Ahmed Emam) Tufsteen 1a, Hoofddo…" at bounding box center [183, 599] width 366 height 2247
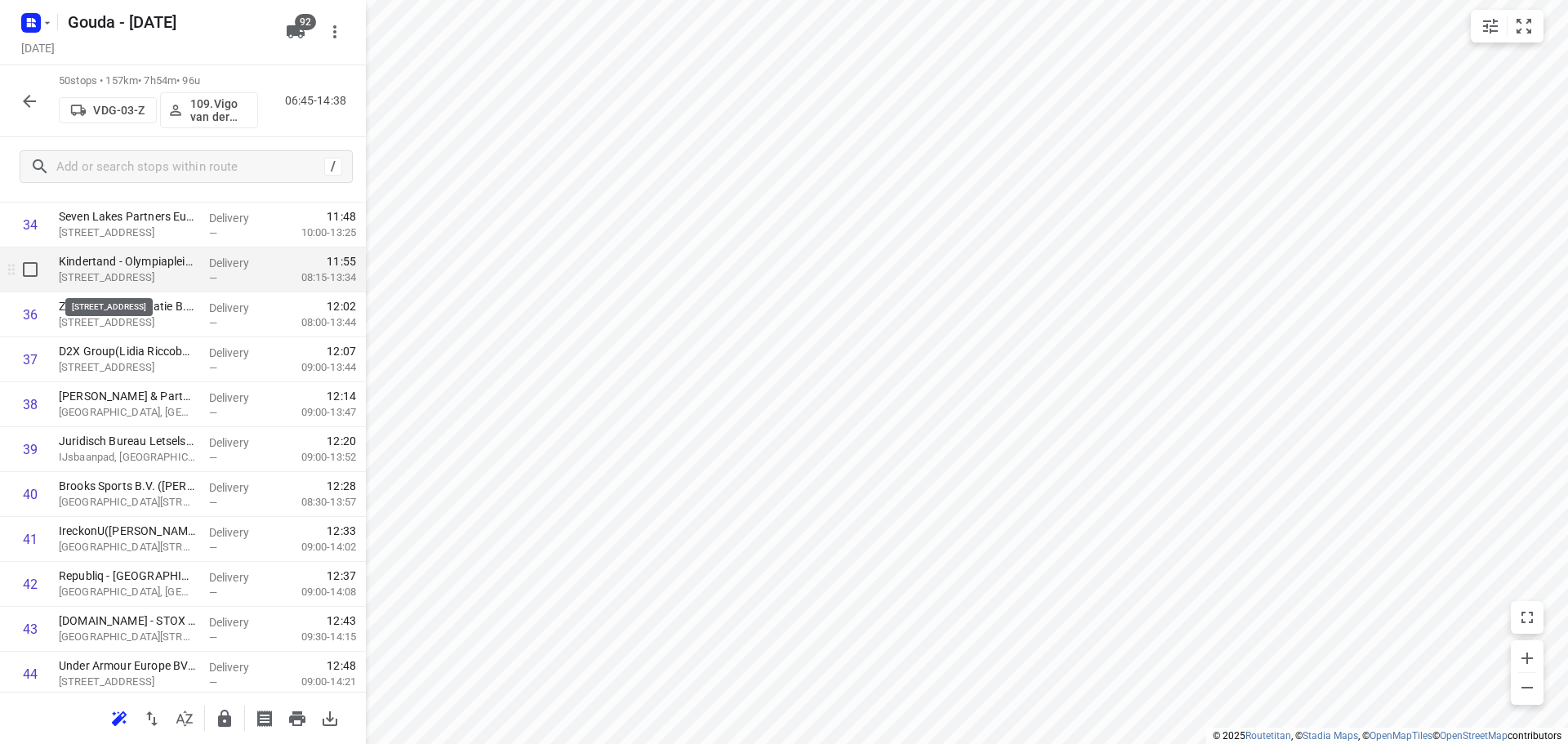
scroll to position [1666, 0]
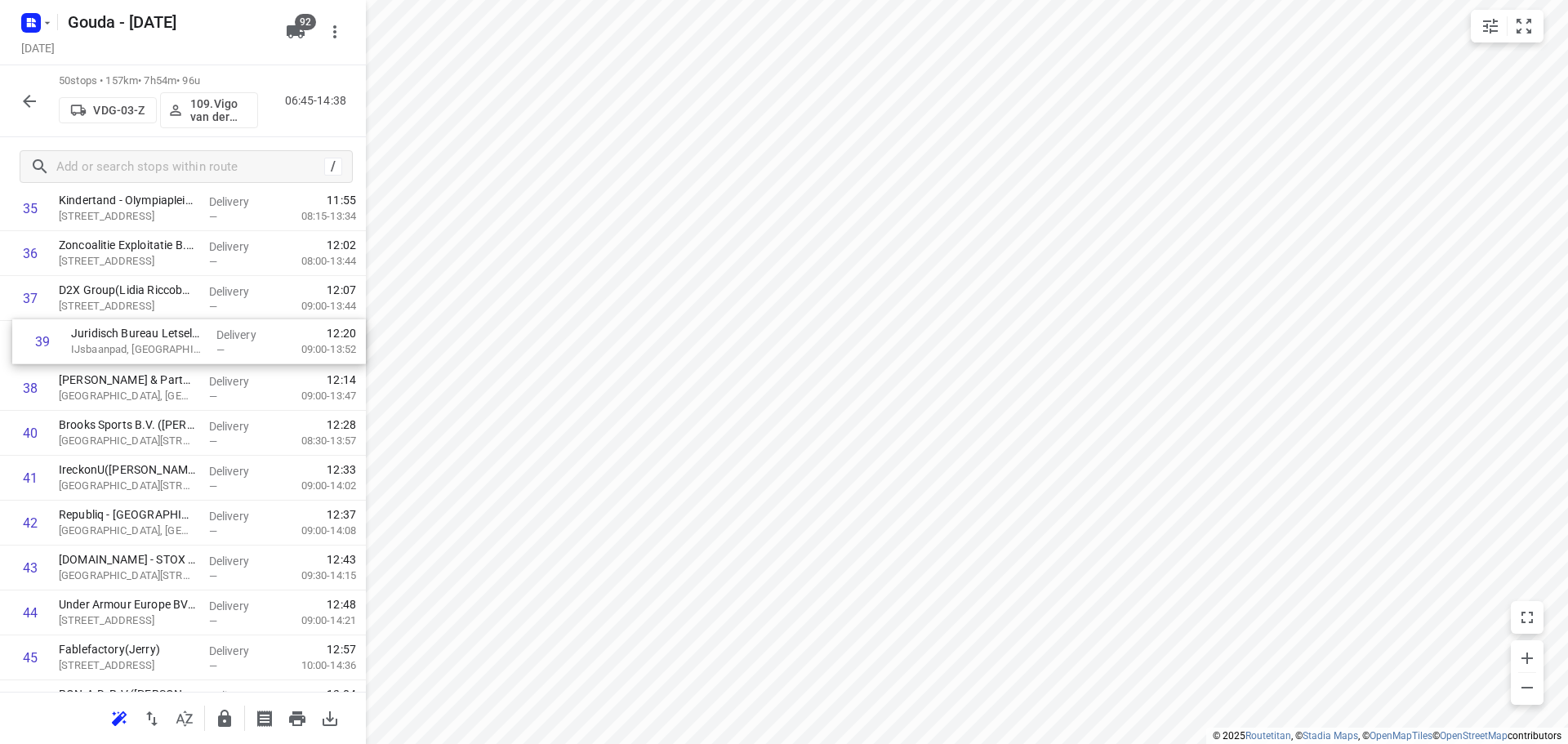
drag, startPoint x: 149, startPoint y: 383, endPoint x: 161, endPoint y: 332, distance: 52.4
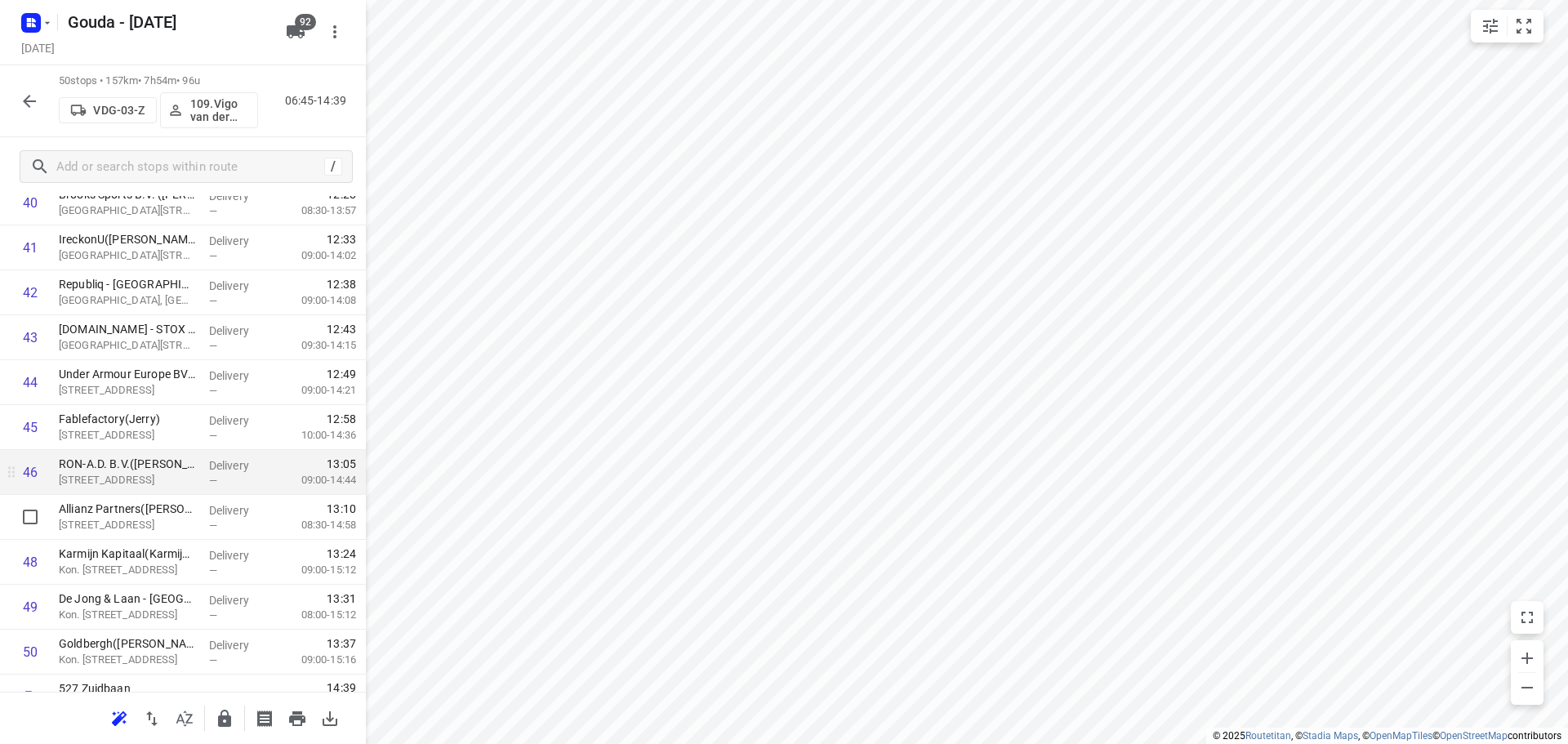
scroll to position [1924, 0]
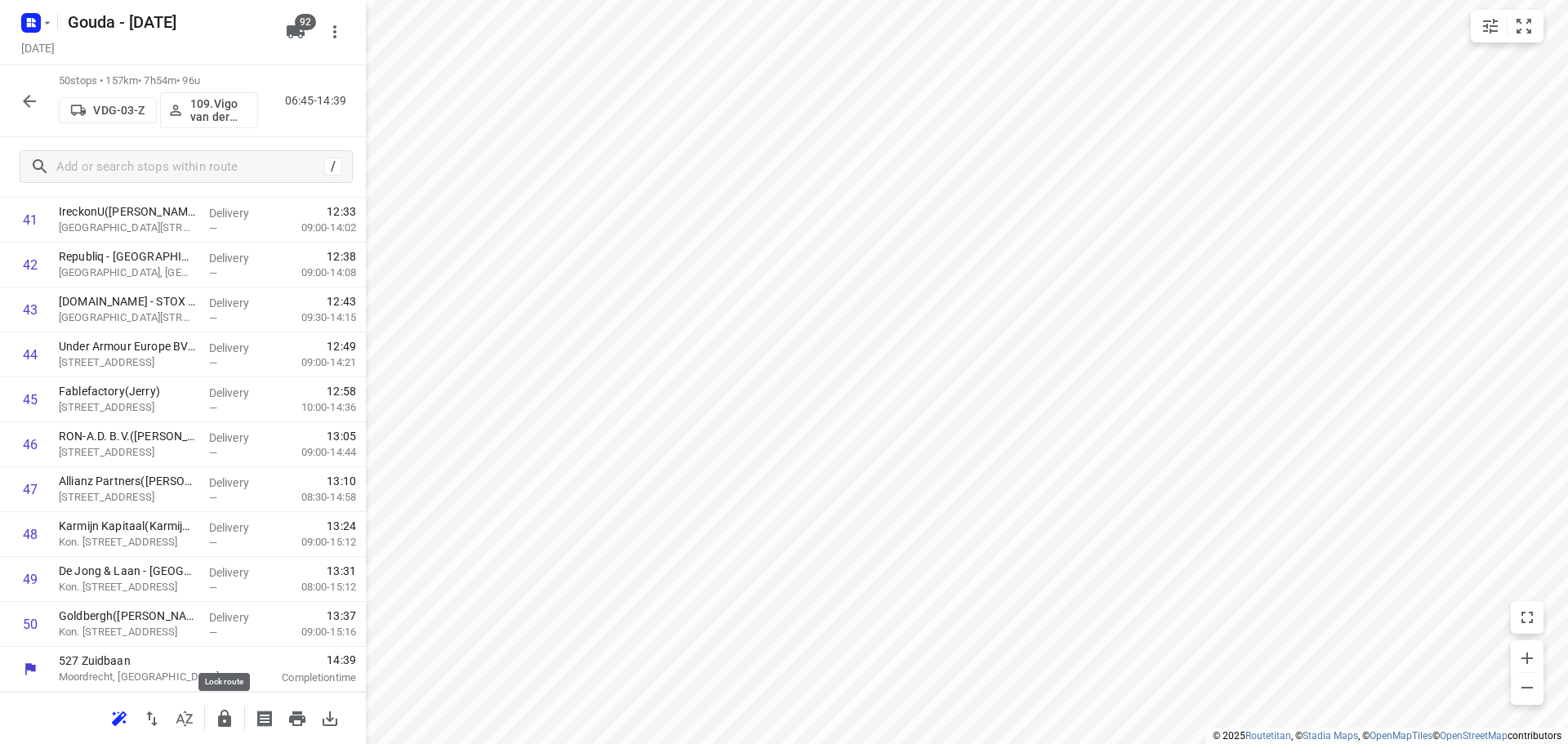
click at [211, 715] on button "button" at bounding box center [224, 719] width 33 height 33
click at [10, 112] on div "50 stops • 157km • 7h54m • 96u VDG-03-Z 109.Vigo van der Wal 06:45-14:39" at bounding box center [183, 101] width 366 height 72
click at [28, 103] on icon "button" at bounding box center [29, 101] width 20 height 20
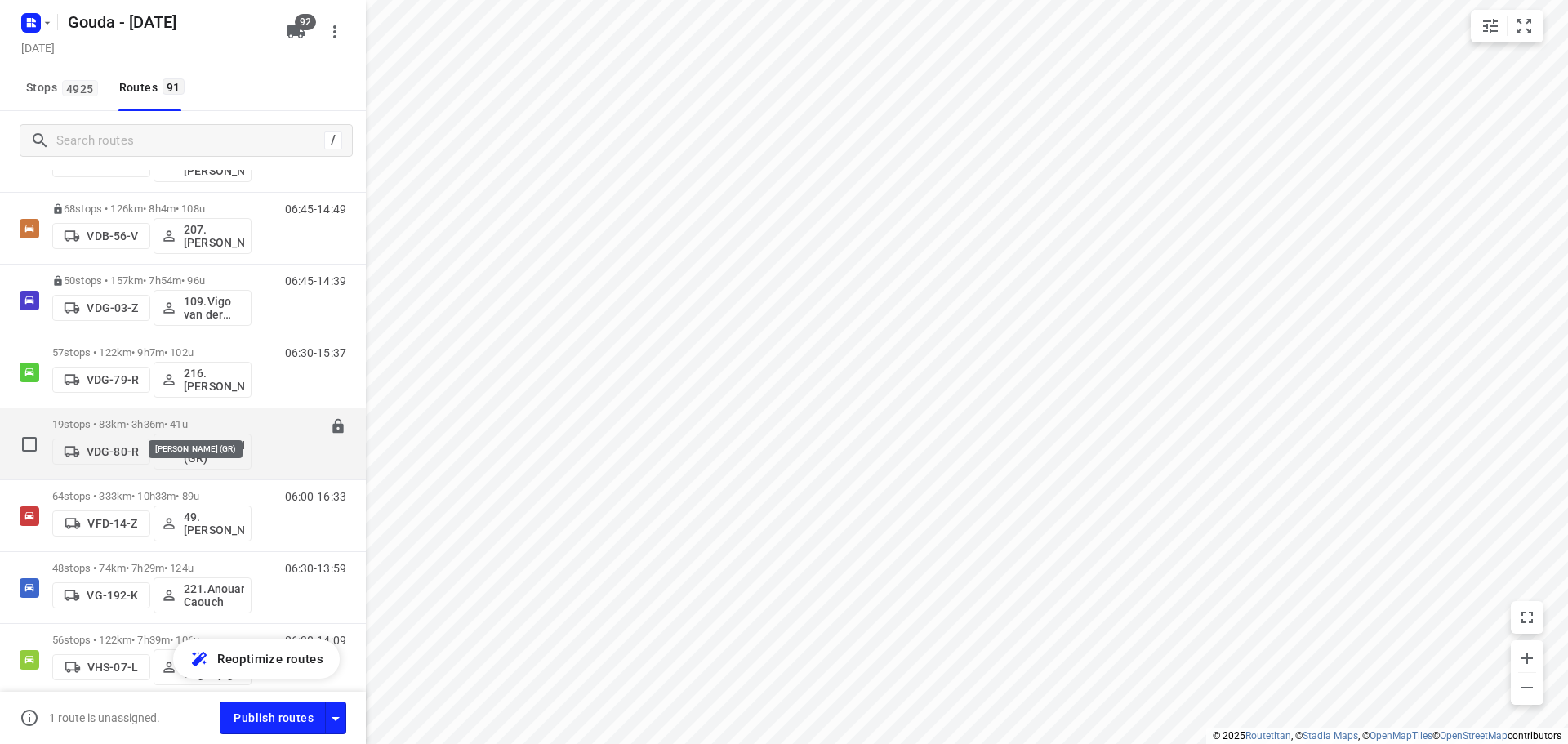
scroll to position [3840, 0]
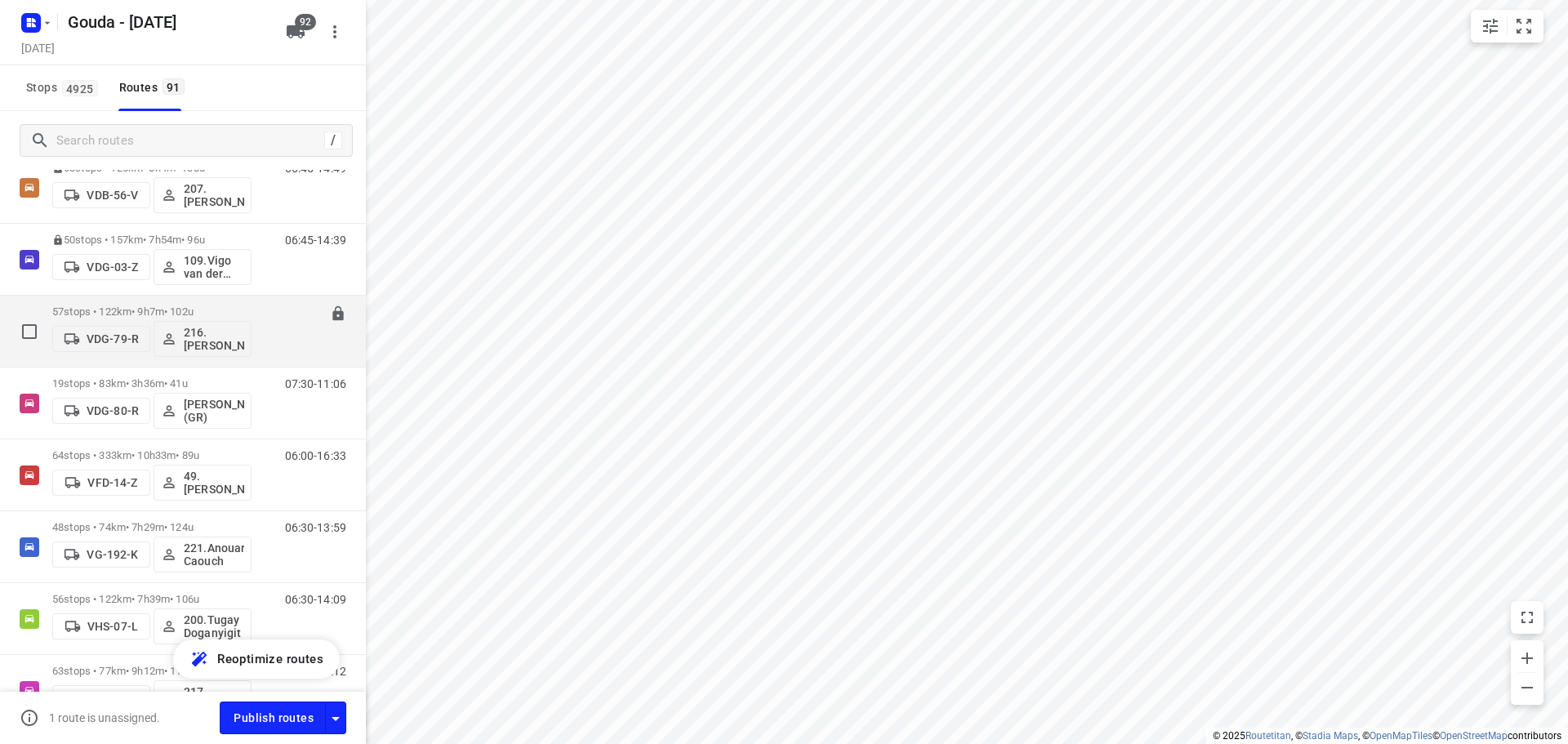
click at [168, 315] on p "57 stops • 122km • 9h7m • 102u" at bounding box center [152, 311] width 199 height 12
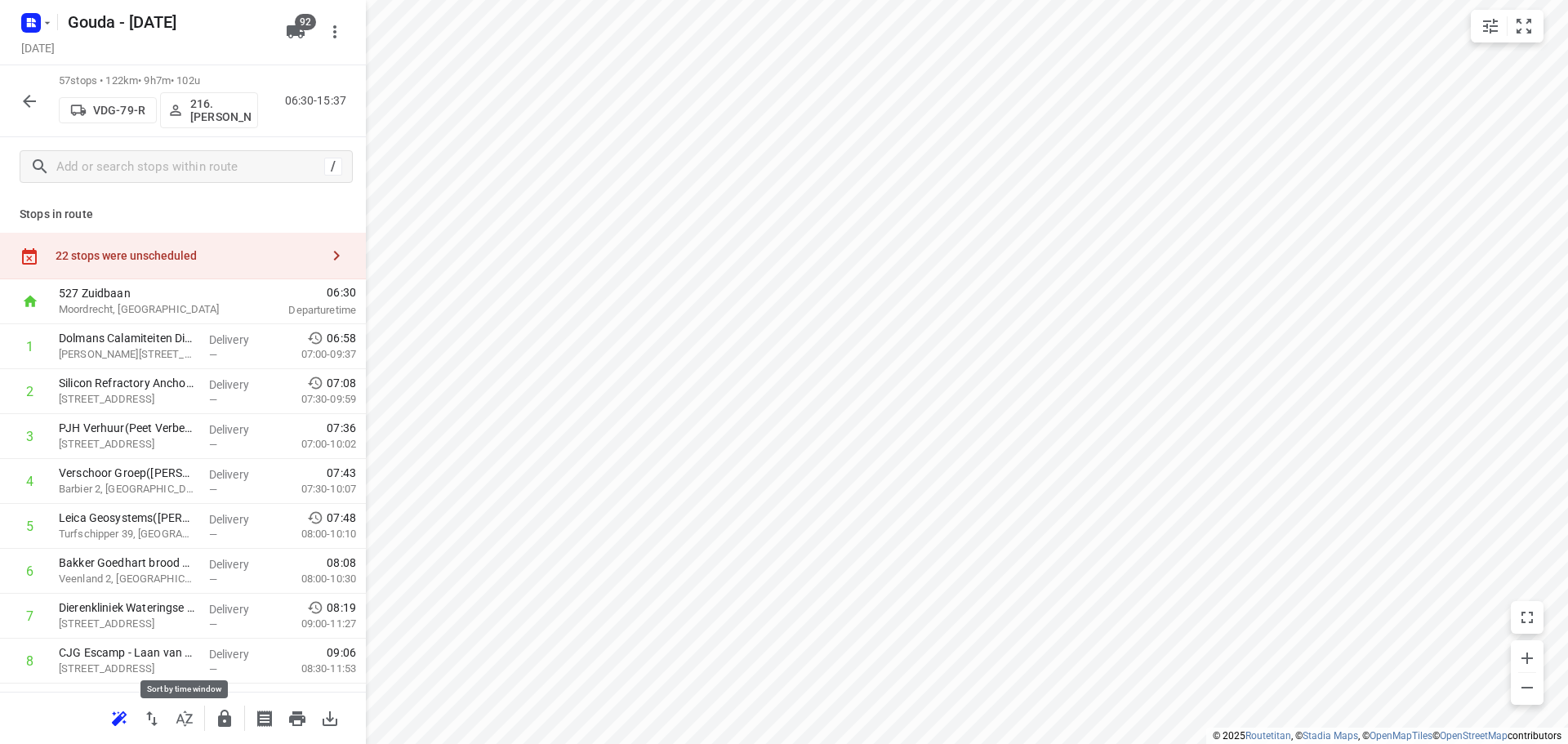
click at [190, 724] on icon "button" at bounding box center [184, 719] width 20 height 20
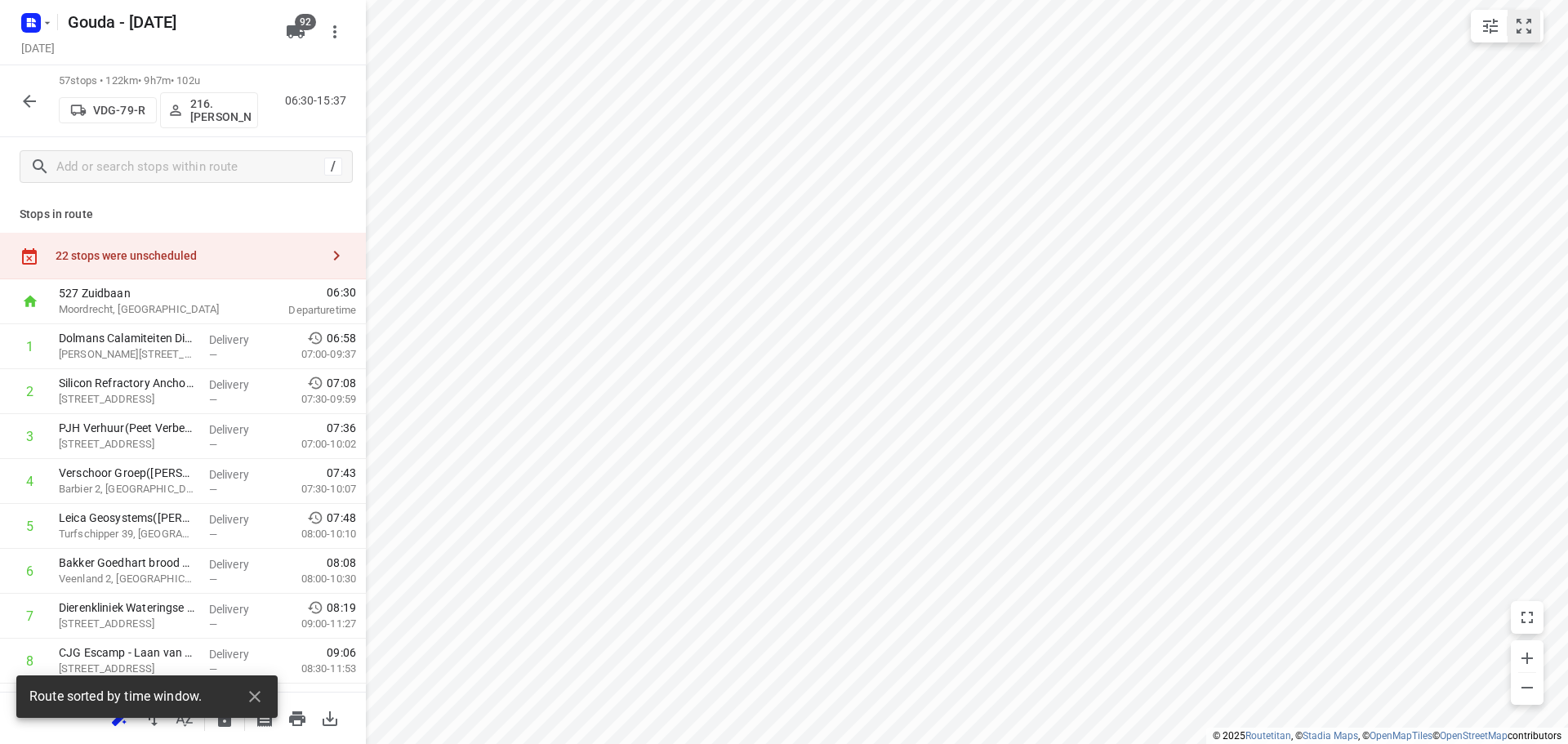
click at [1517, 35] on icon "small contained button group" at bounding box center [1524, 25] width 20 height 20
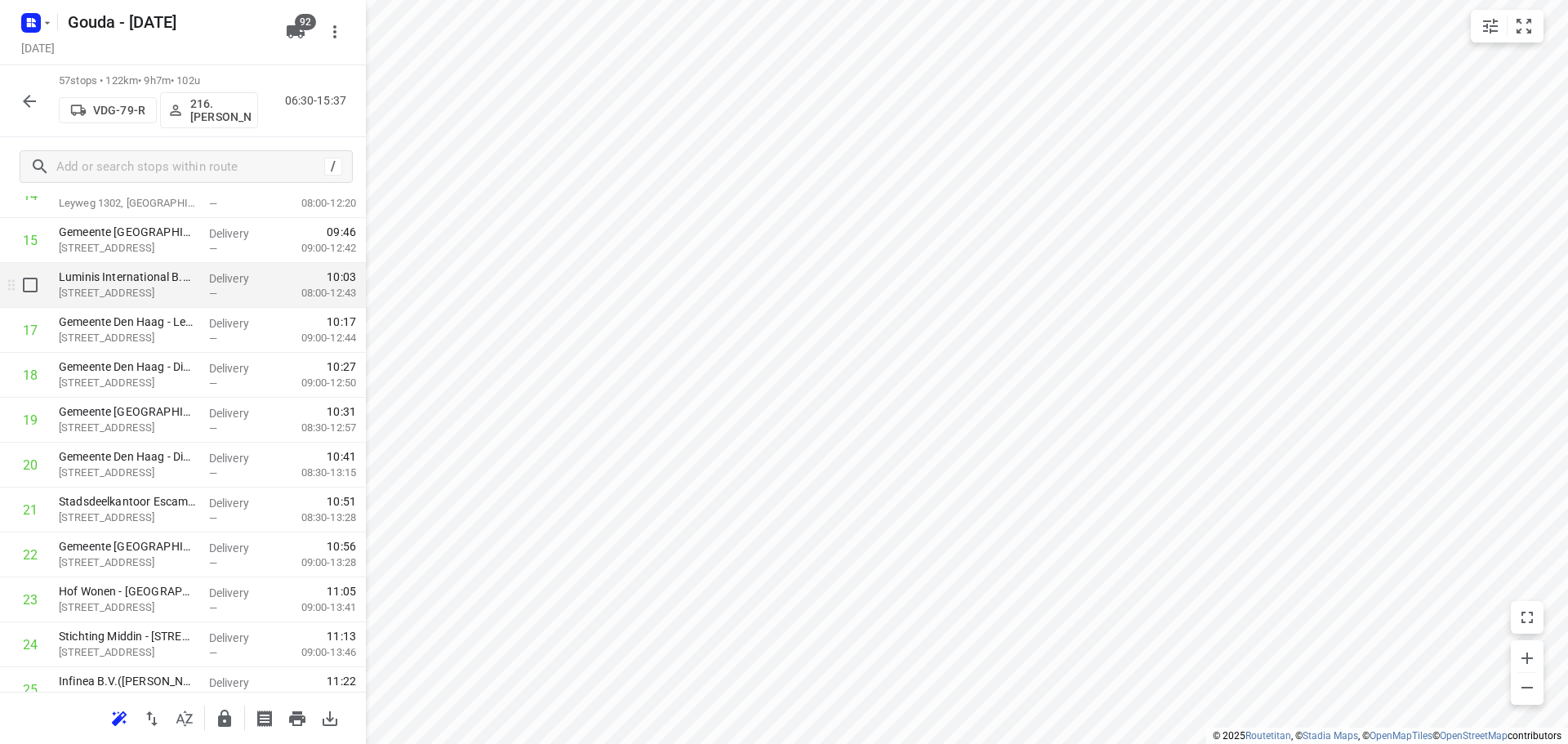
scroll to position [654, 0]
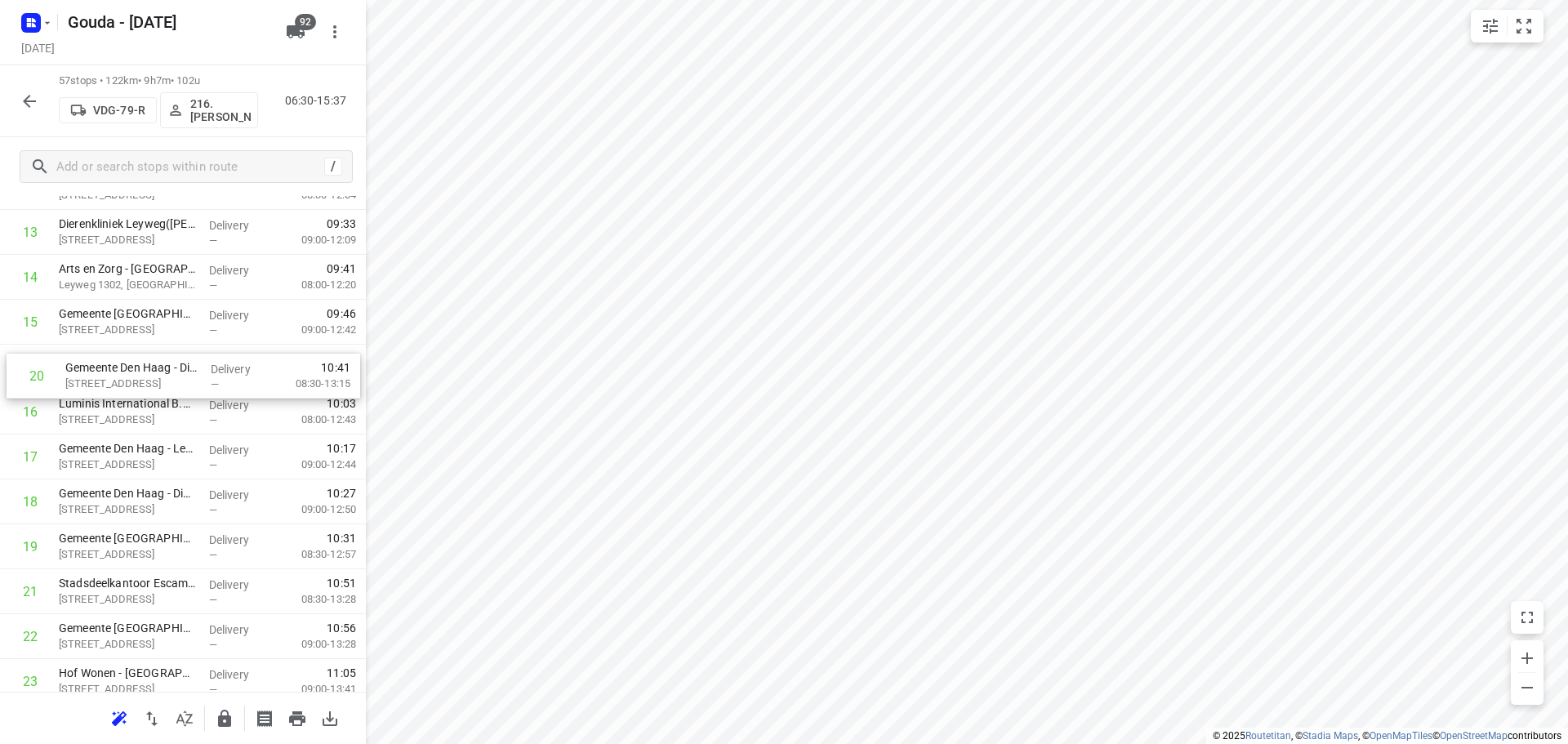
drag, startPoint x: 135, startPoint y: 561, endPoint x: 141, endPoint y: 380, distance: 181.1
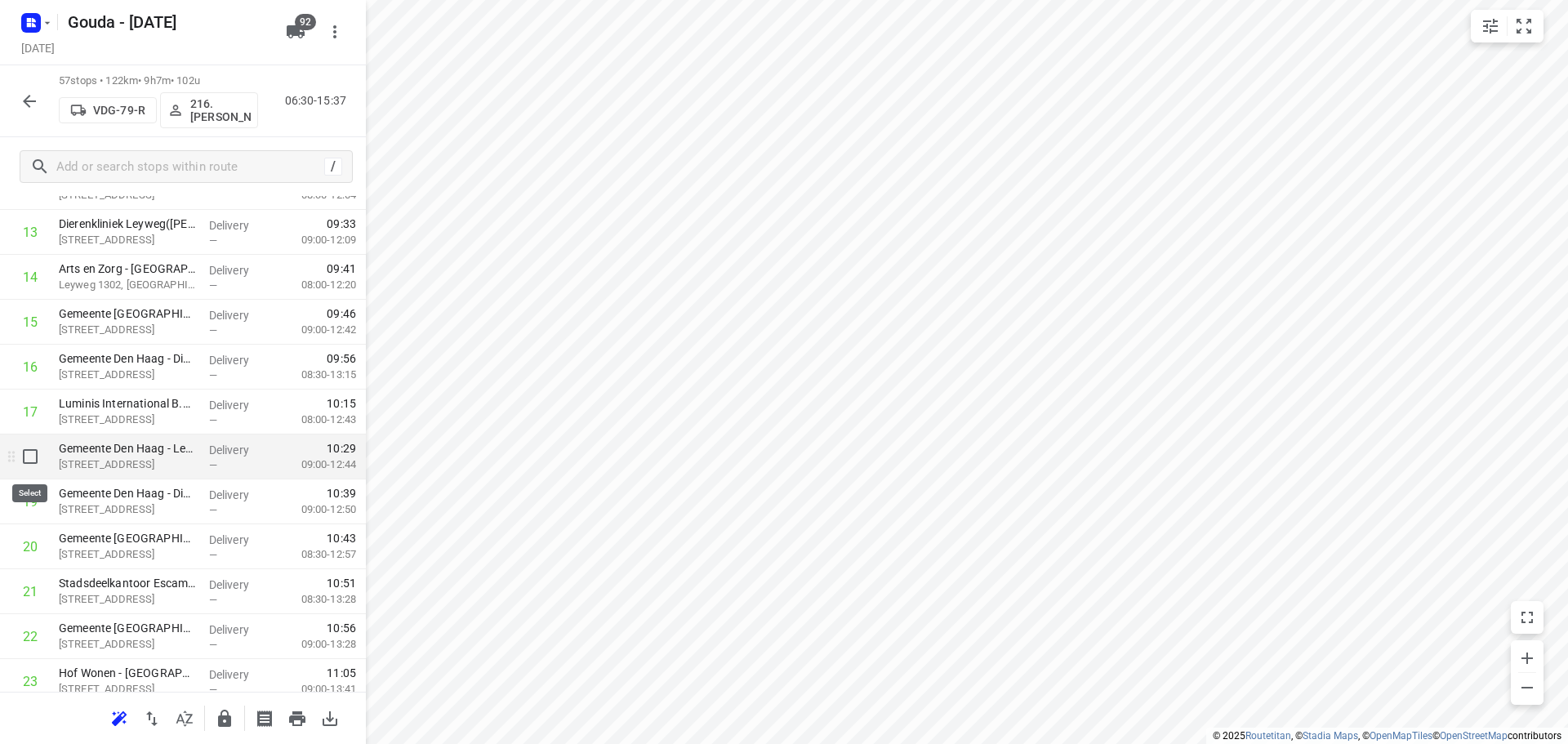
click at [25, 456] on input "checkbox" at bounding box center [30, 457] width 33 height 33
checkbox input "true"
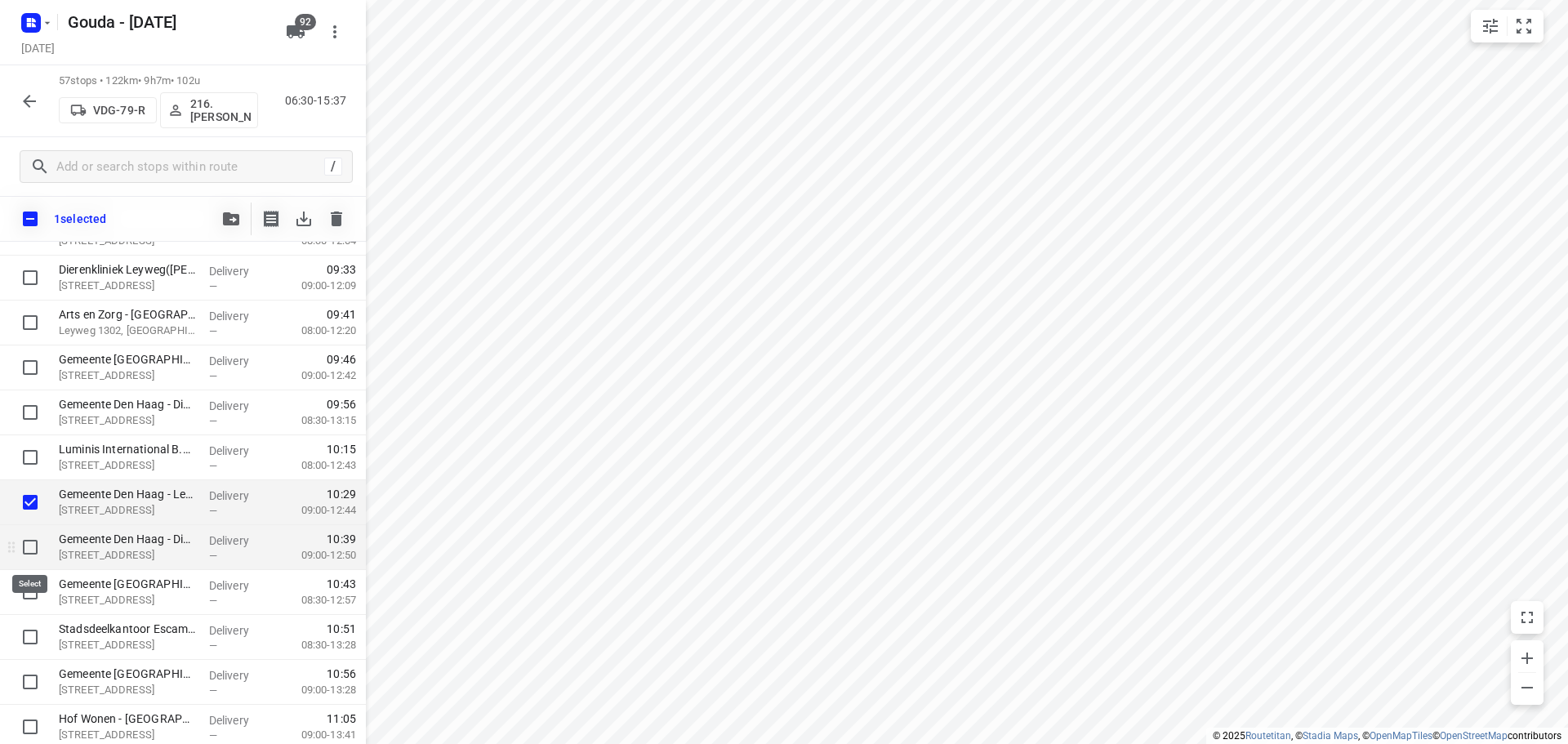
click at [35, 543] on input "checkbox" at bounding box center [30, 547] width 33 height 33
checkbox input "true"
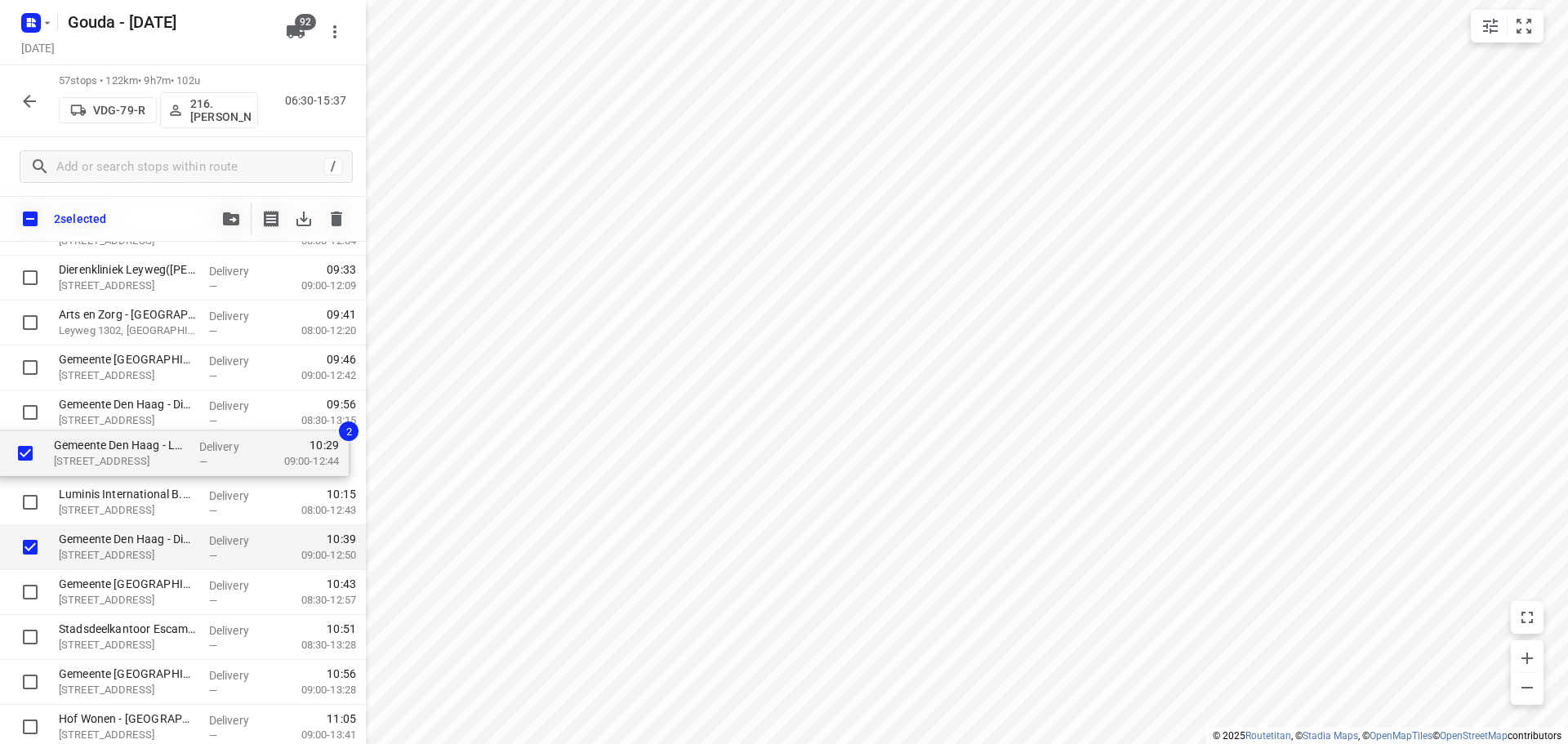
drag, startPoint x: 94, startPoint y: 505, endPoint x: 90, endPoint y: 442, distance: 63.1
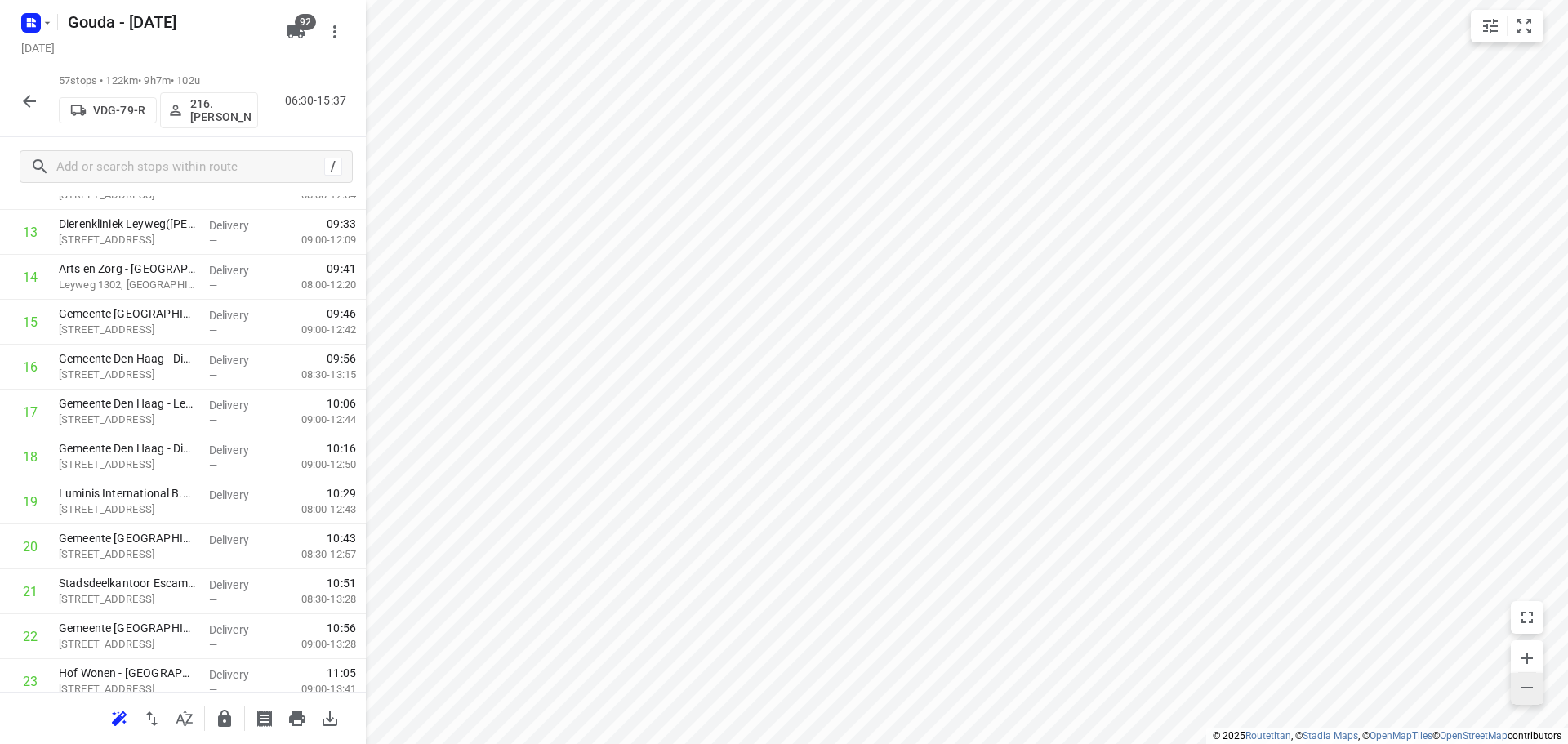
click at [1373, 597] on div "i © 2025 Routetitan , © Stadia Maps , © OpenMapTiles © OpenStreetMap contributo…" at bounding box center [784, 372] width 1568 height 744
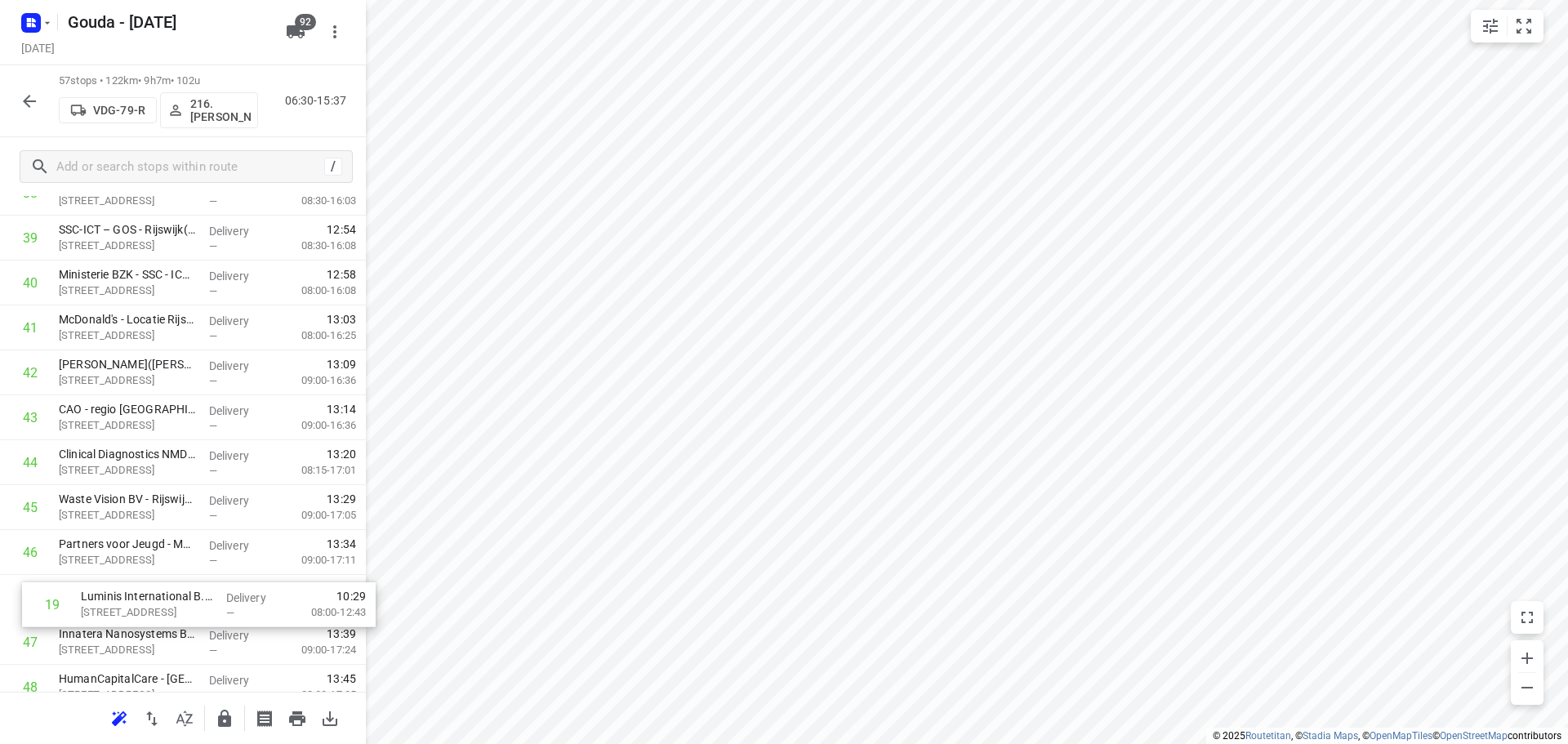
scroll to position [1775, 0]
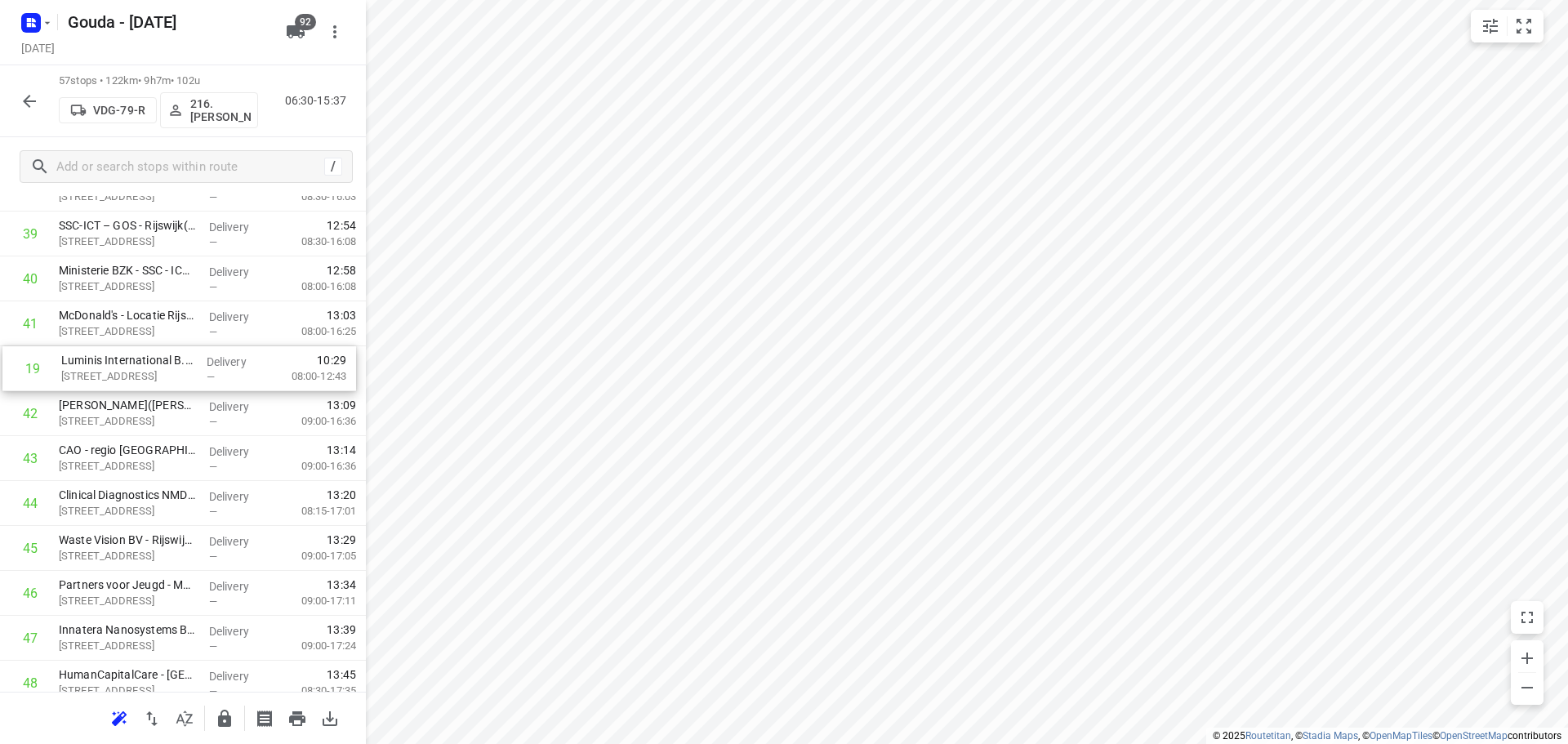
drag, startPoint x: 154, startPoint y: 436, endPoint x: 157, endPoint y: 386, distance: 50.1
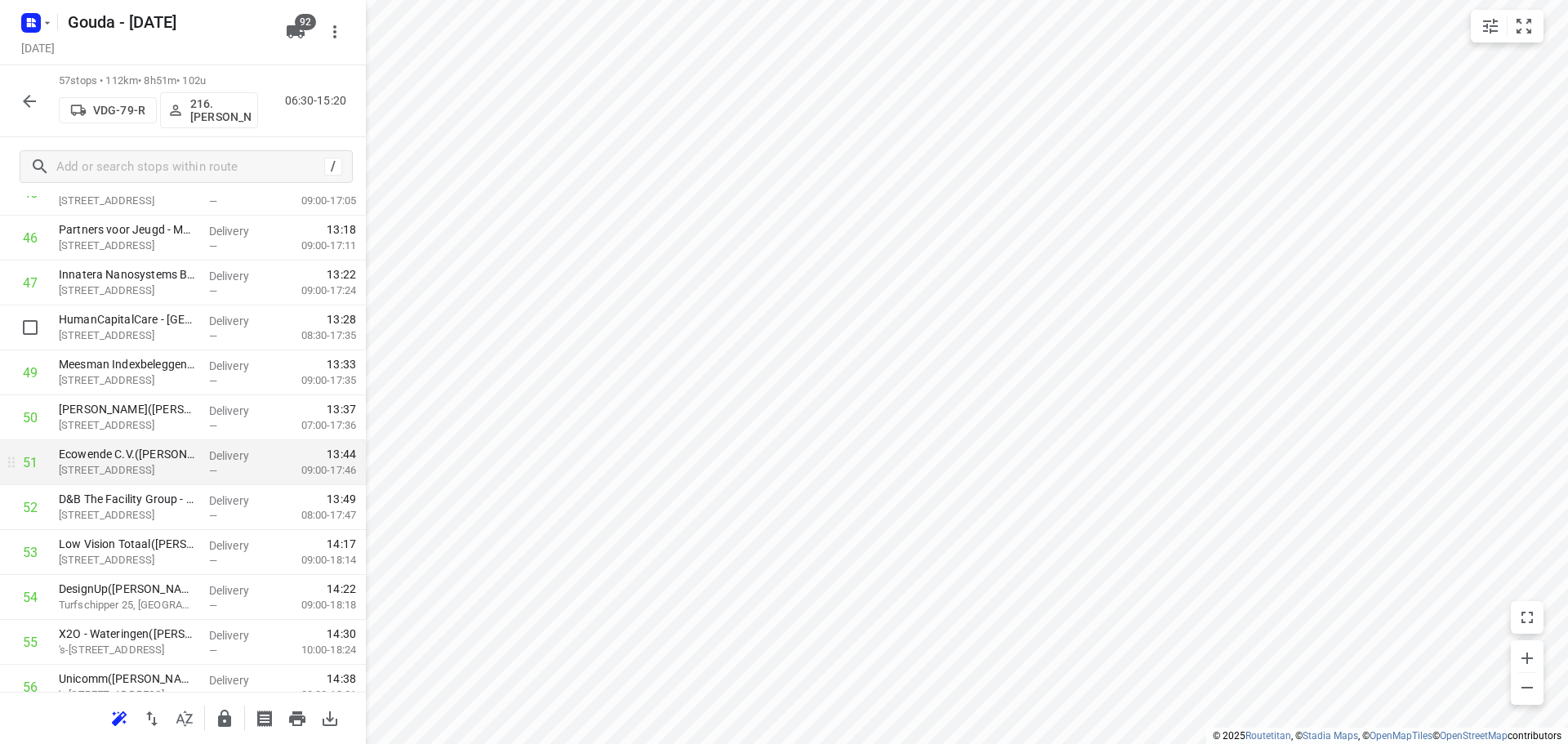
scroll to position [2239, 0]
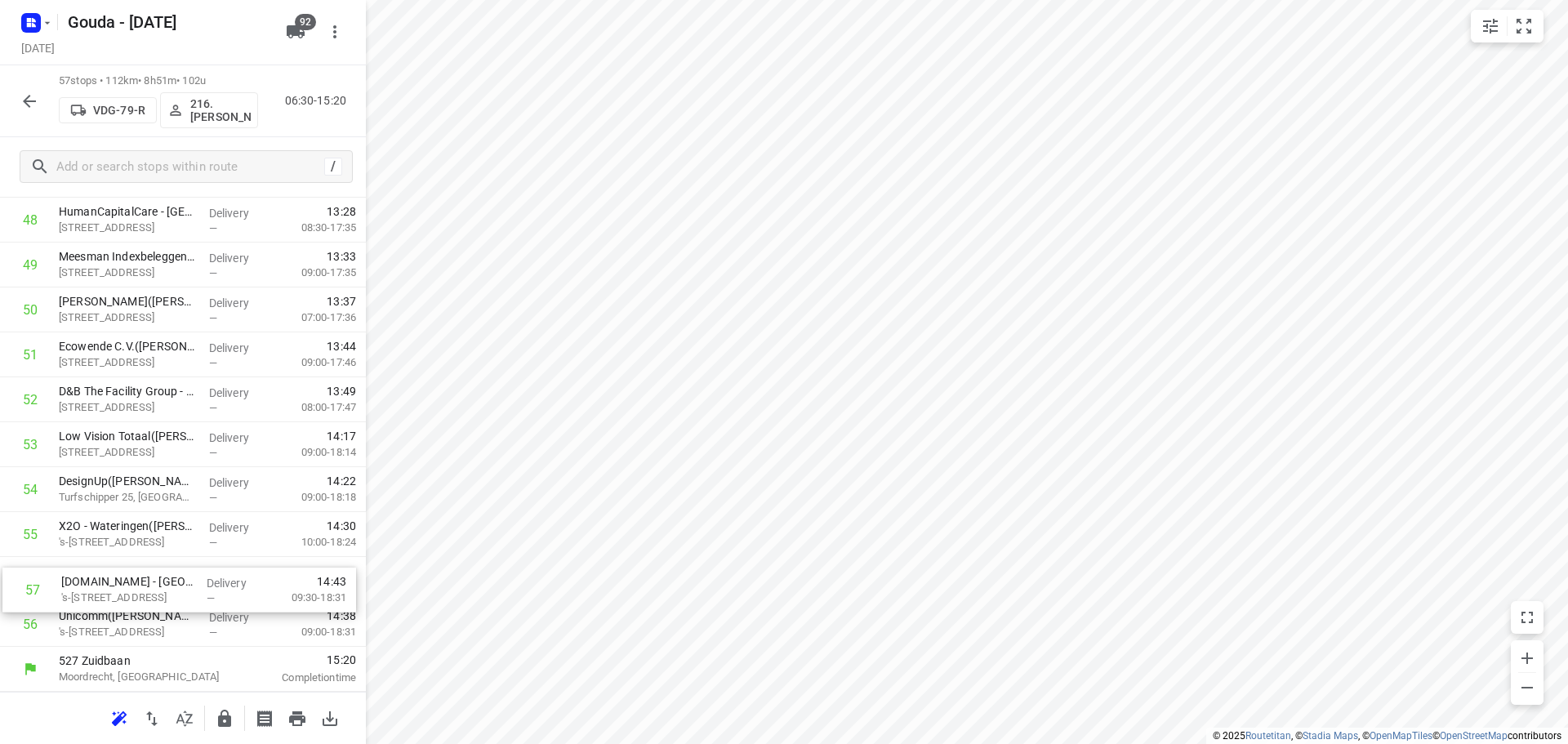
drag, startPoint x: 141, startPoint y: 639, endPoint x: 141, endPoint y: 585, distance: 54.0
click at [223, 712] on icon "button" at bounding box center [224, 719] width 20 height 20
click at [35, 101] on icon "button" at bounding box center [29, 101] width 13 height 13
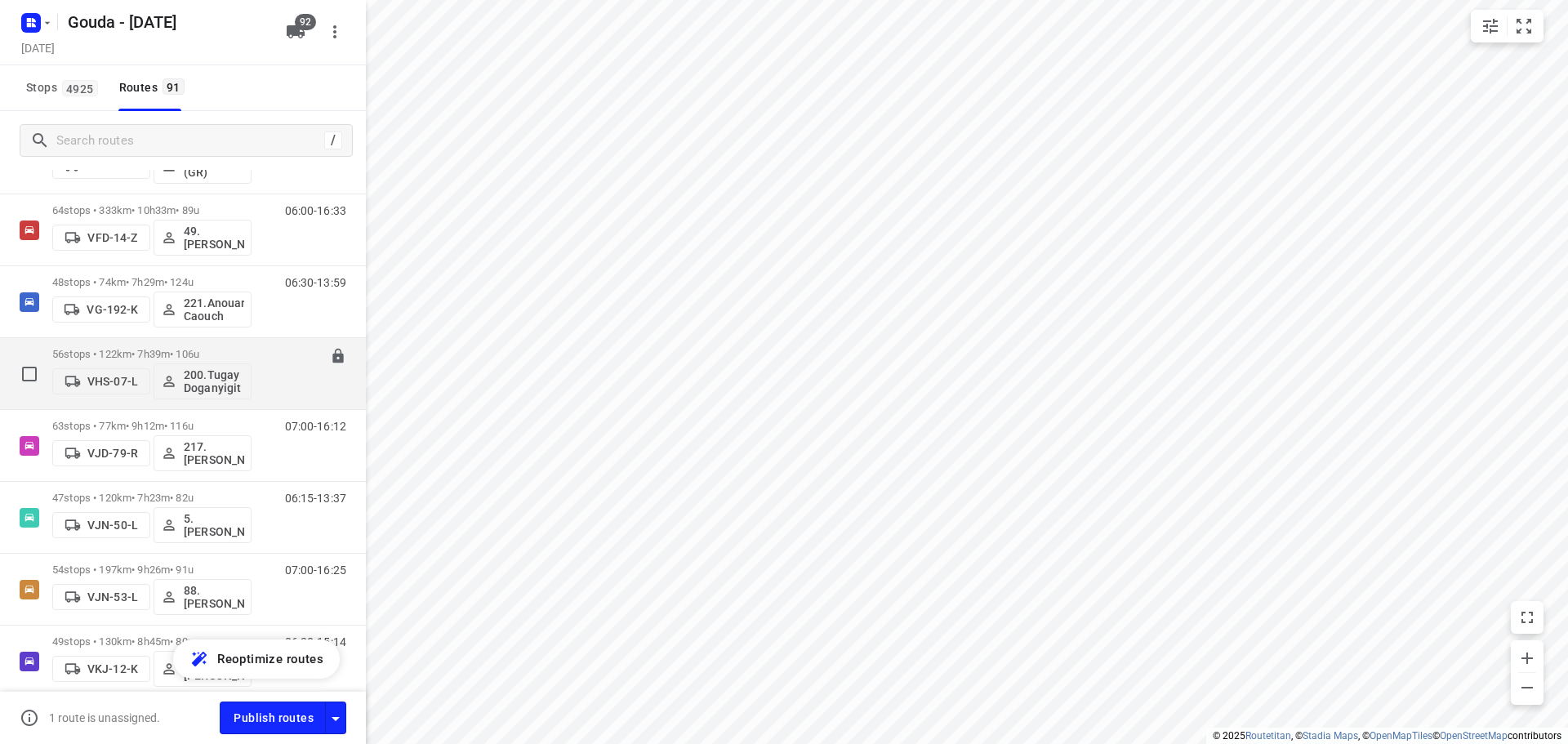
scroll to position [3840, 0]
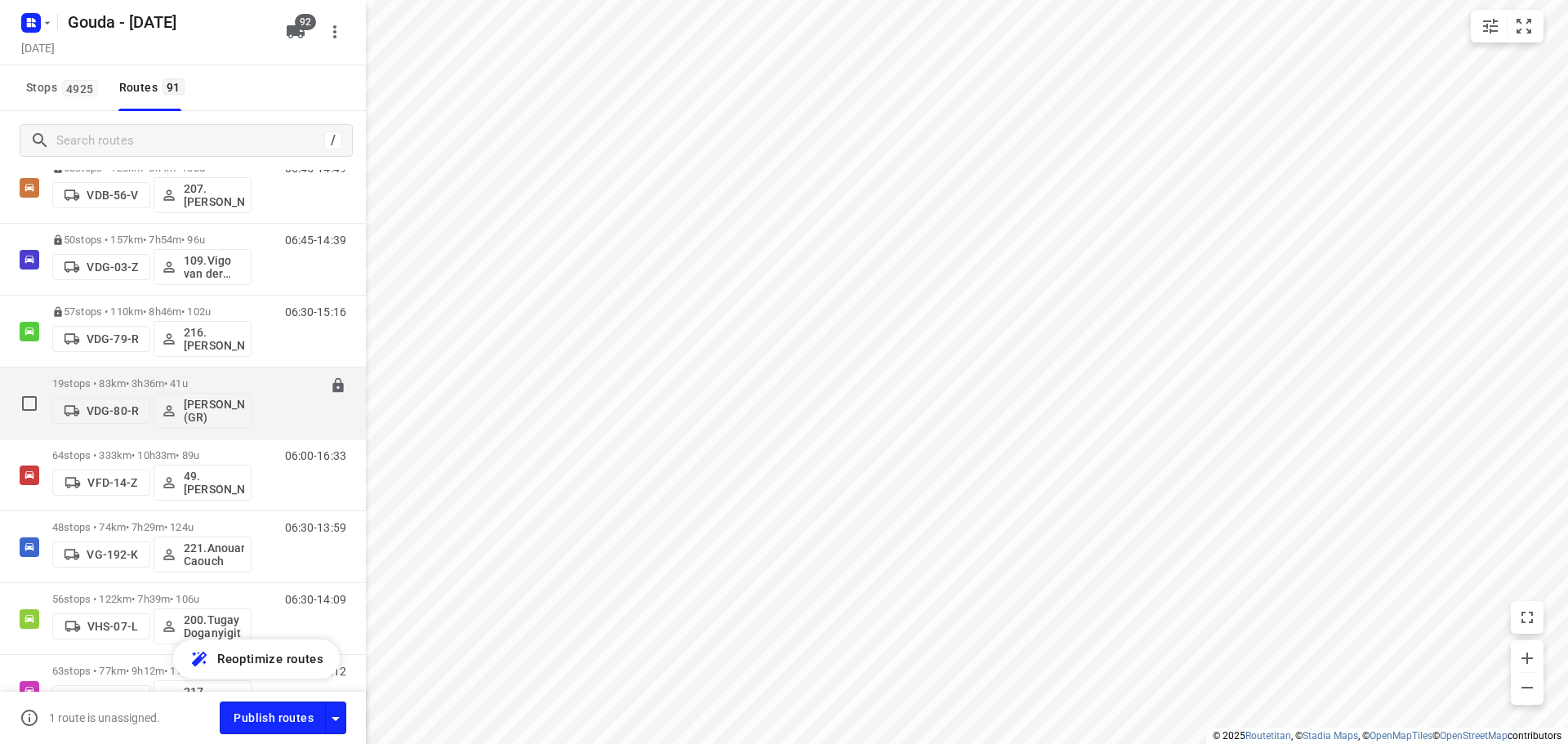
click at [177, 378] on p "19 stops • 83km • 3h36m • 41u" at bounding box center [152, 383] width 199 height 12
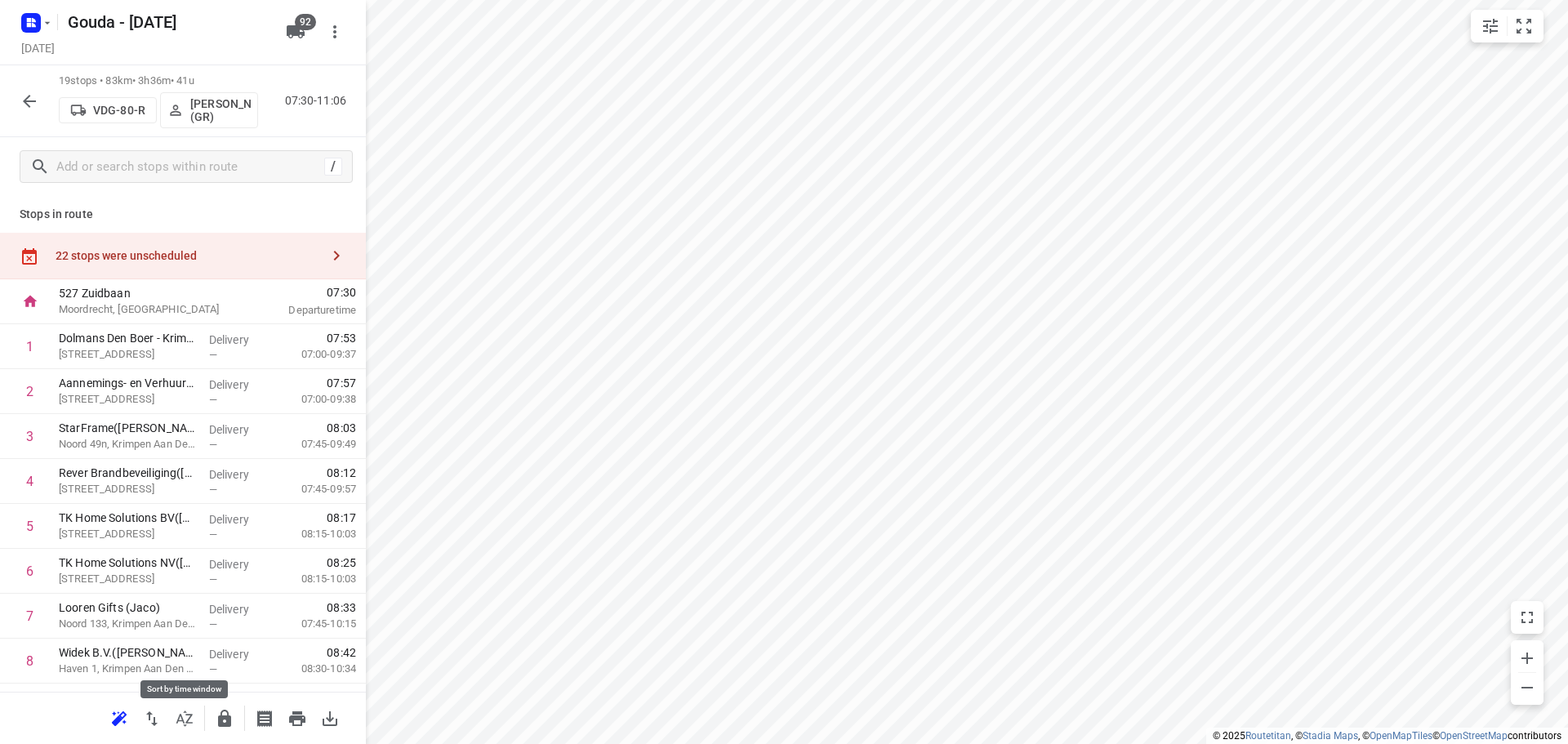
click at [190, 714] on icon "button" at bounding box center [184, 719] width 16 height 16
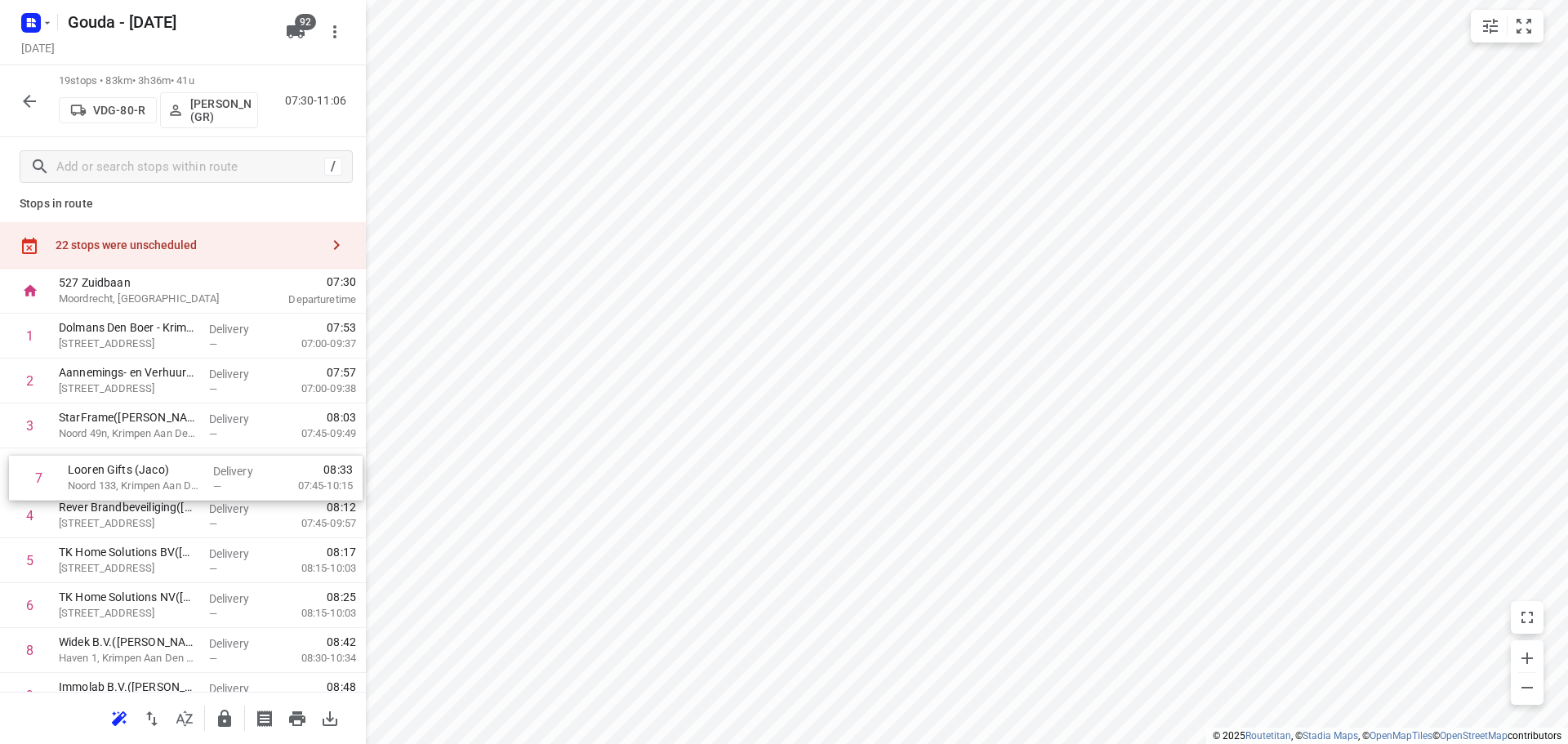
drag, startPoint x: 126, startPoint y: 621, endPoint x: 129, endPoint y: 474, distance: 147.0
click at [129, 474] on div "1 Dolmans Den Boer - Krimpen aan den IJssel(Richard Vermeij) Griendstraat 9, Kr…" at bounding box center [183, 740] width 366 height 854
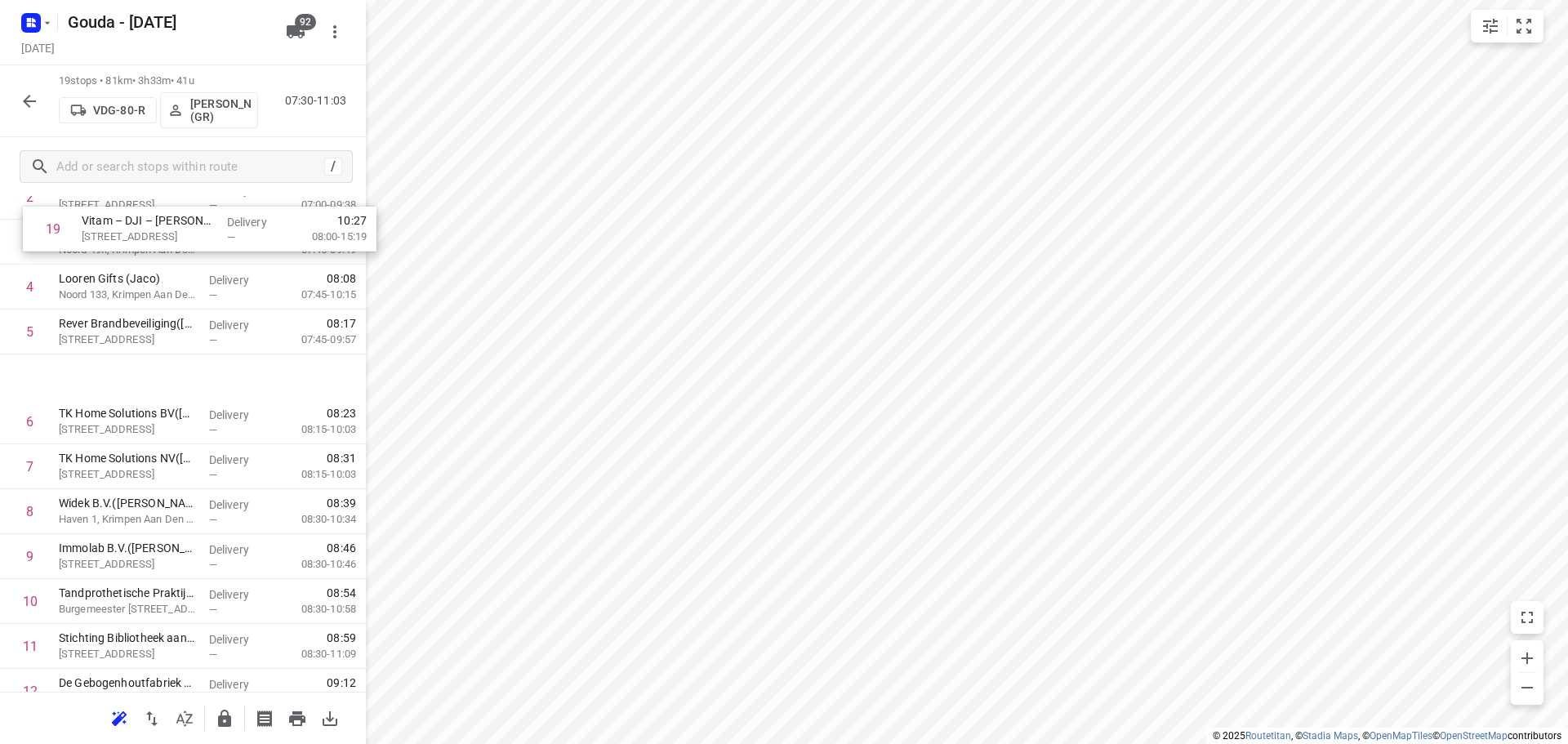
scroll to position [169, 0]
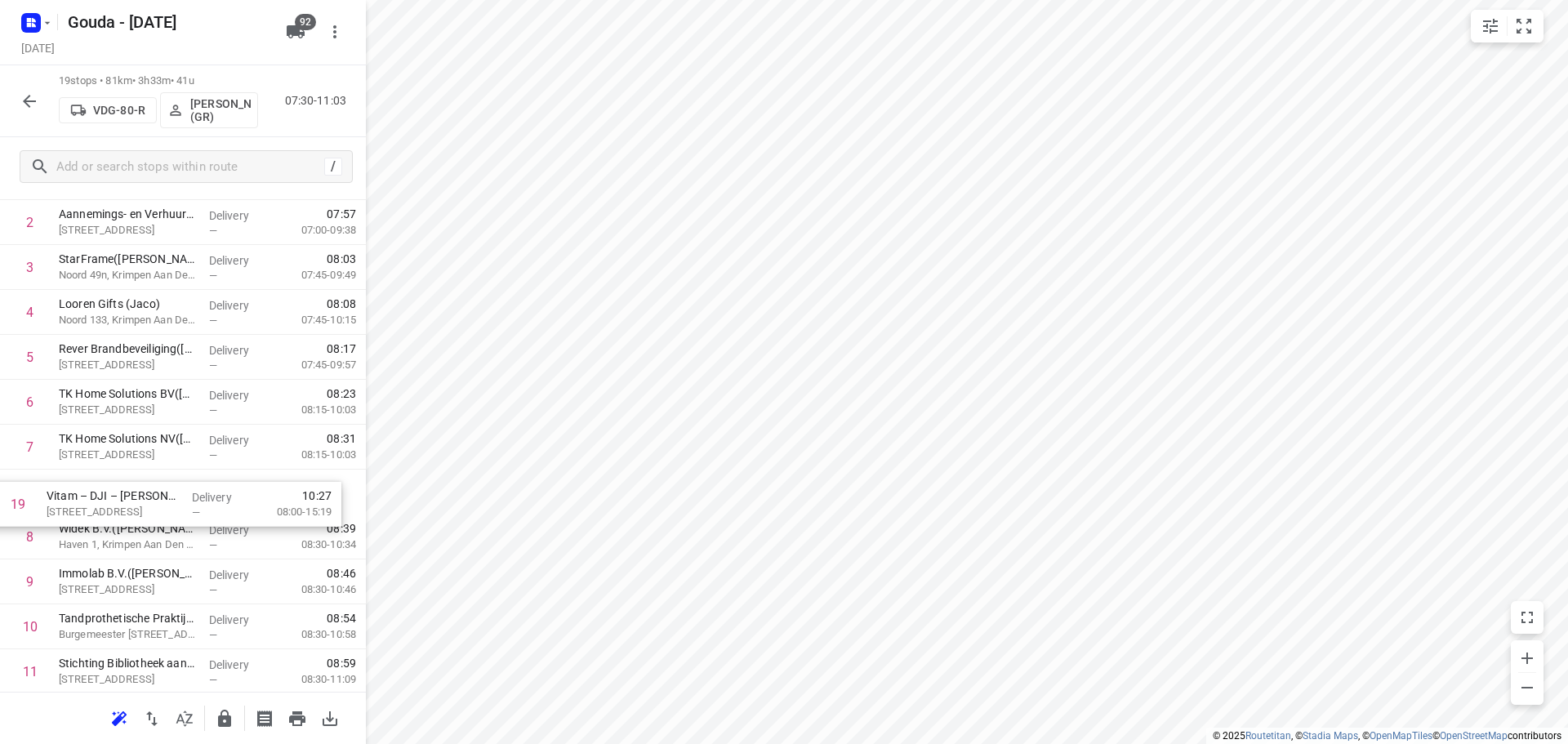
drag, startPoint x: 152, startPoint y: 625, endPoint x: 140, endPoint y: 500, distance: 125.6
click at [140, 500] on div "1 Dolmans Den Boer - Krimpen aan den IJssel(Richard Vermeij) Griendstraat 9, Kr…" at bounding box center [183, 581] width 366 height 854
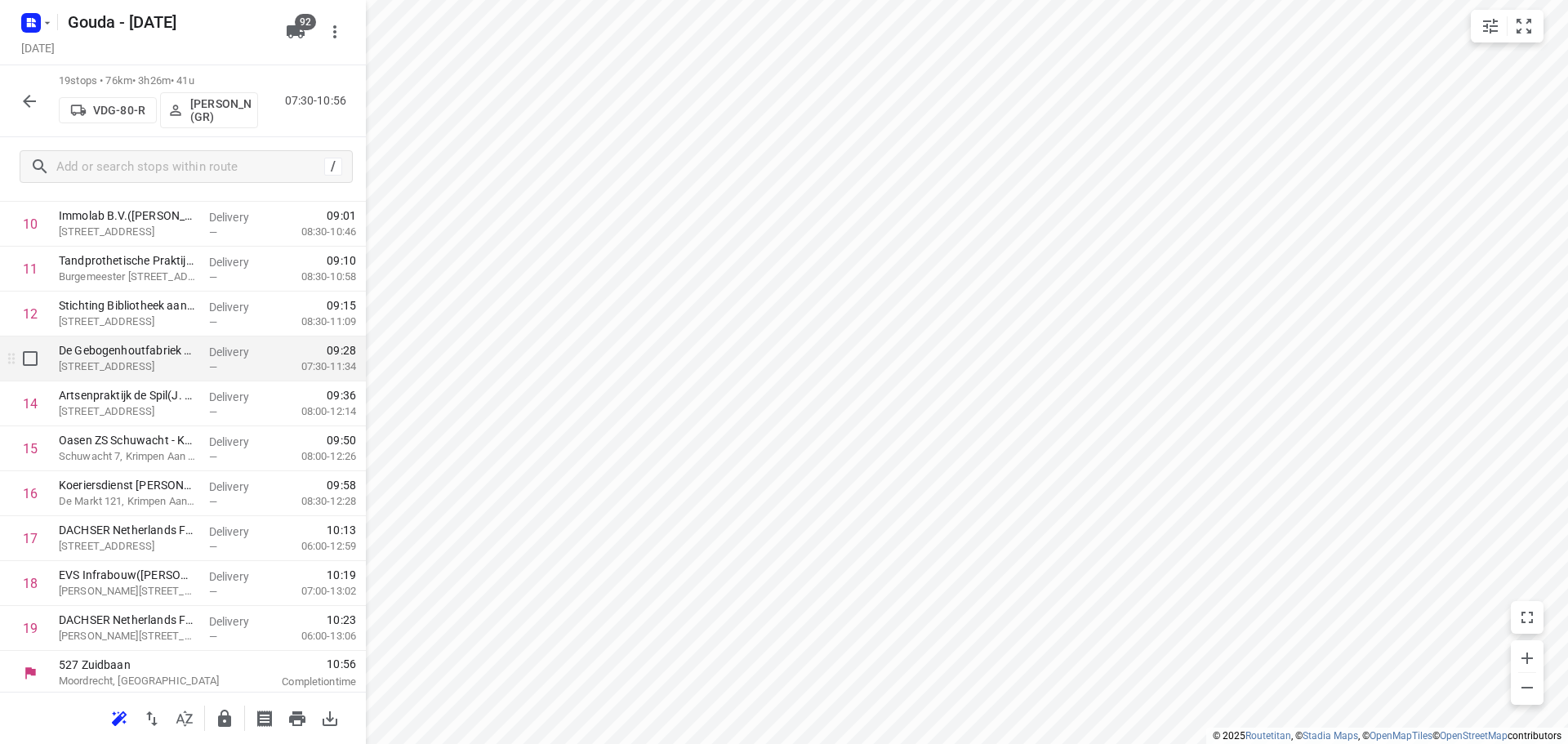
scroll to position [531, 0]
click at [227, 718] on icon "button" at bounding box center [224, 719] width 13 height 17
click at [33, 94] on icon "button" at bounding box center [29, 101] width 20 height 20
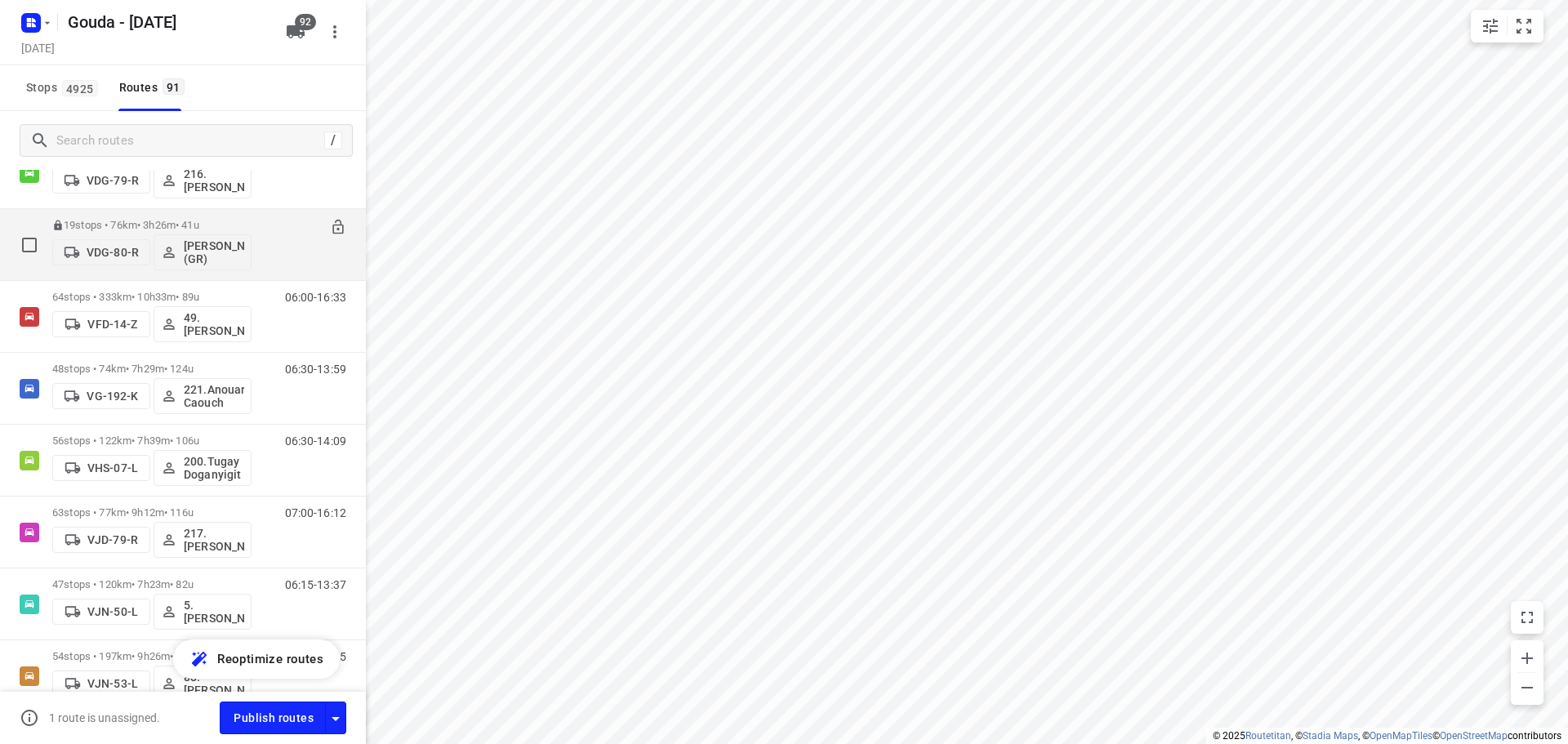
scroll to position [4004, 0]
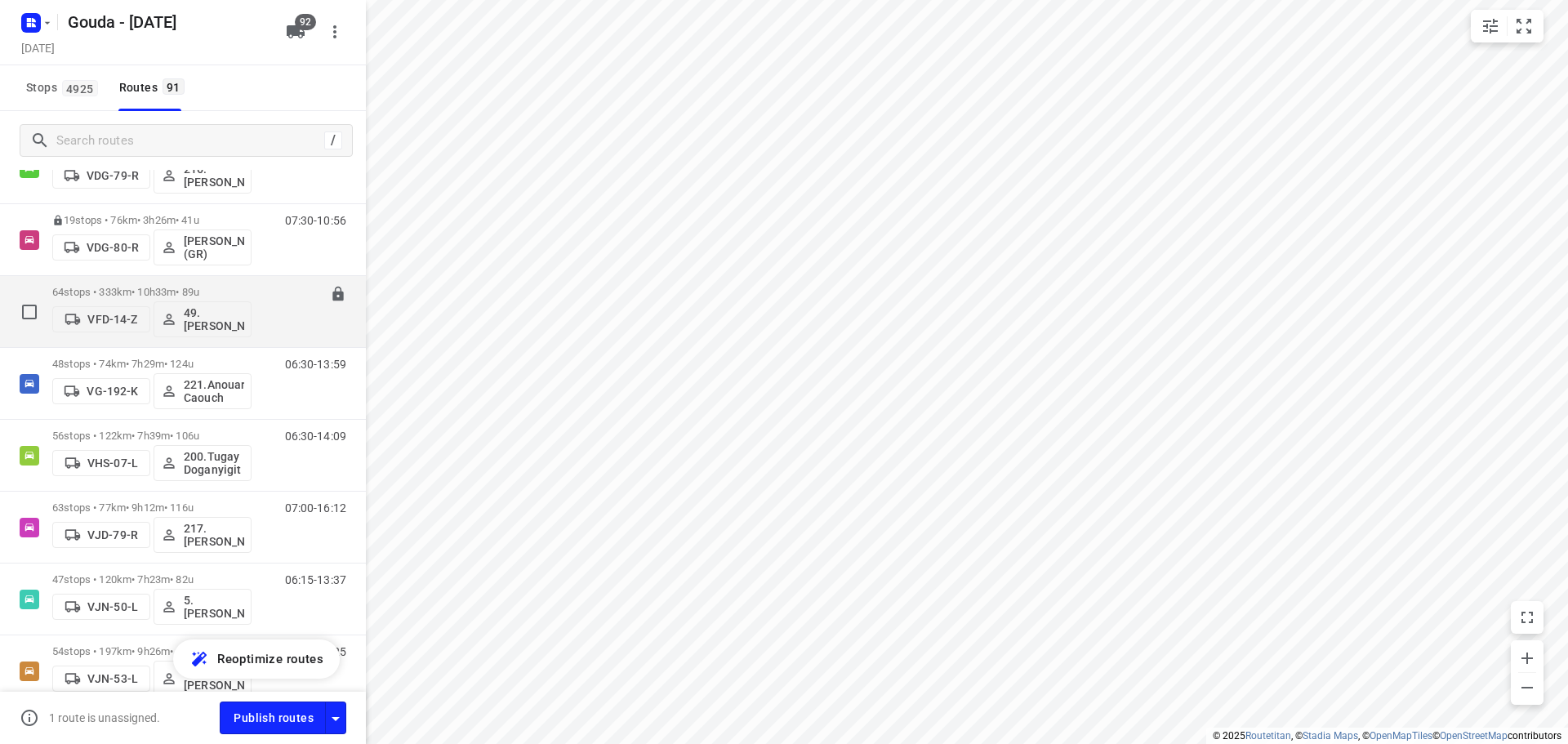
click at [156, 286] on div "64 stops • 333km • 10h33m • 89u VFD-14-Z 49. Mariska van der Meer" at bounding box center [152, 312] width 199 height 68
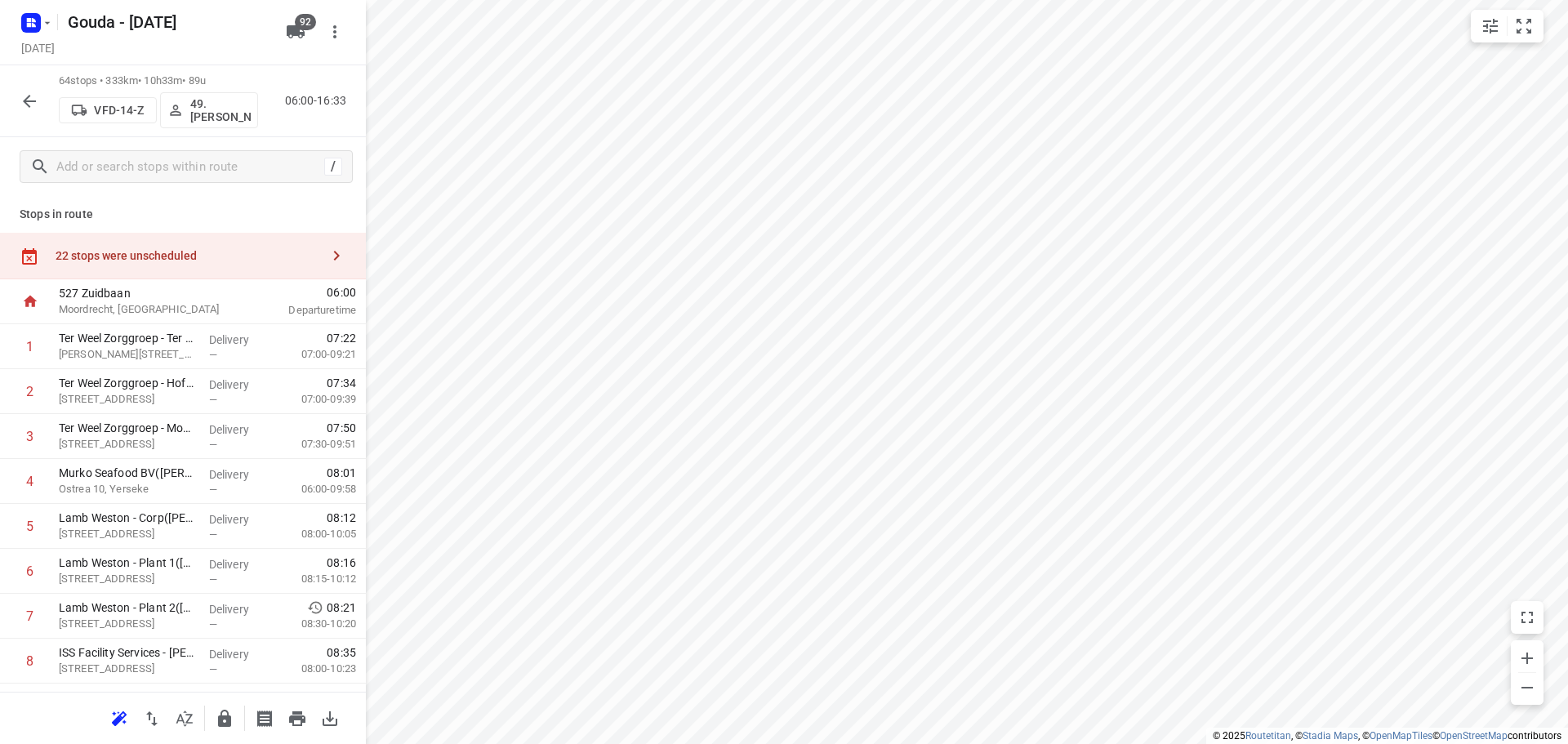
click at [173, 726] on button "button" at bounding box center [184, 719] width 33 height 33
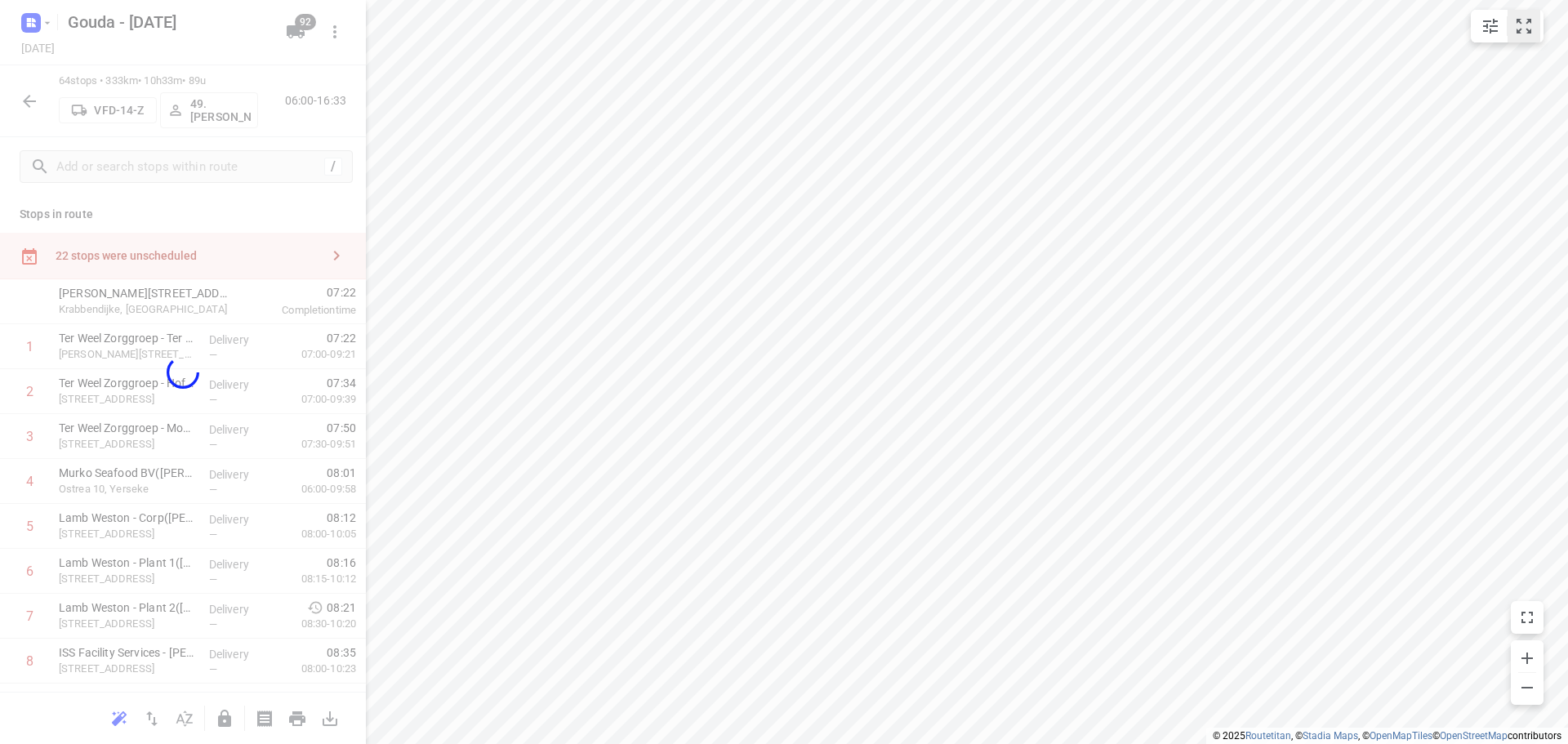
click at [1526, 26] on icon "small contained button group" at bounding box center [1524, 25] width 20 height 20
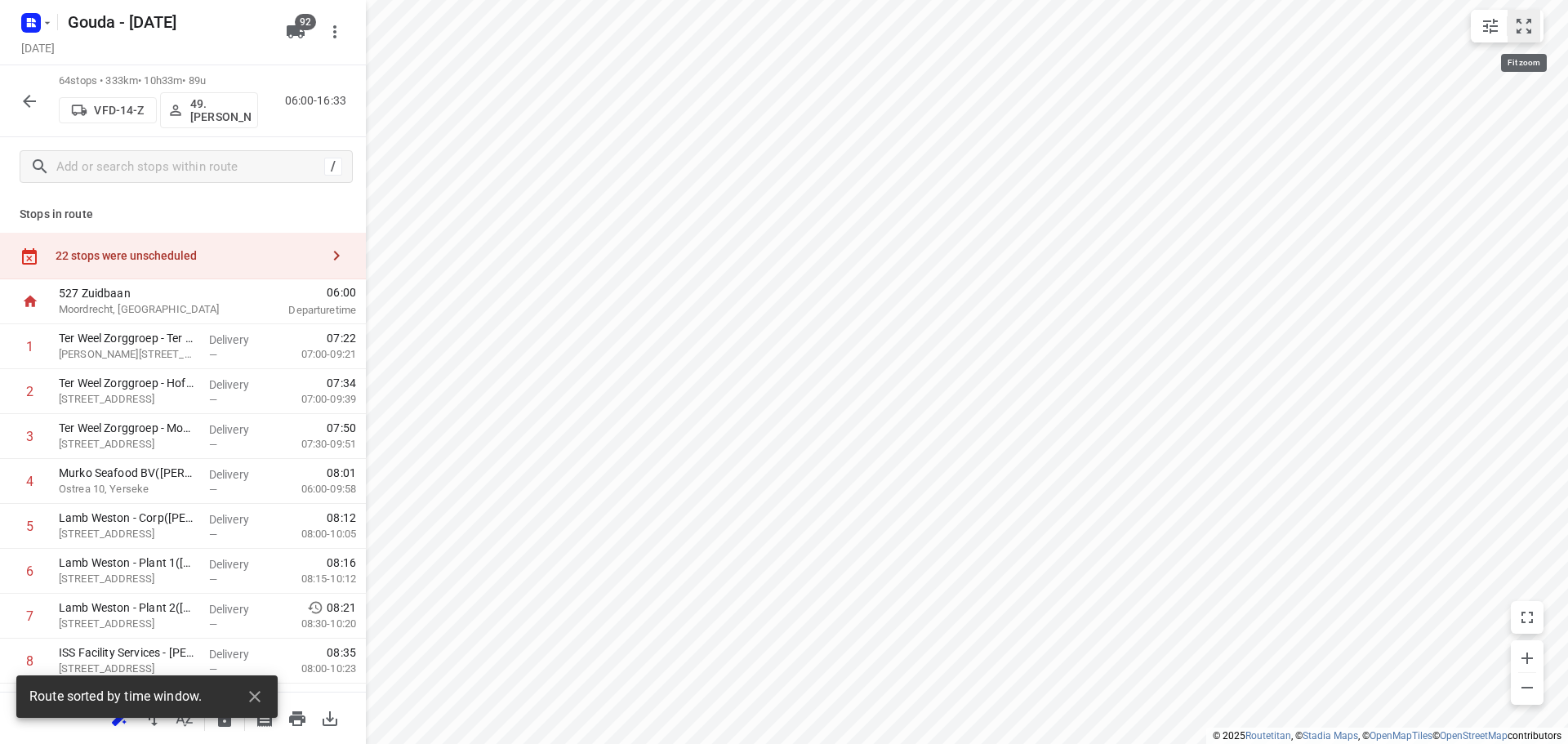
click at [1518, 29] on icon "small contained button group" at bounding box center [1524, 25] width 20 height 20
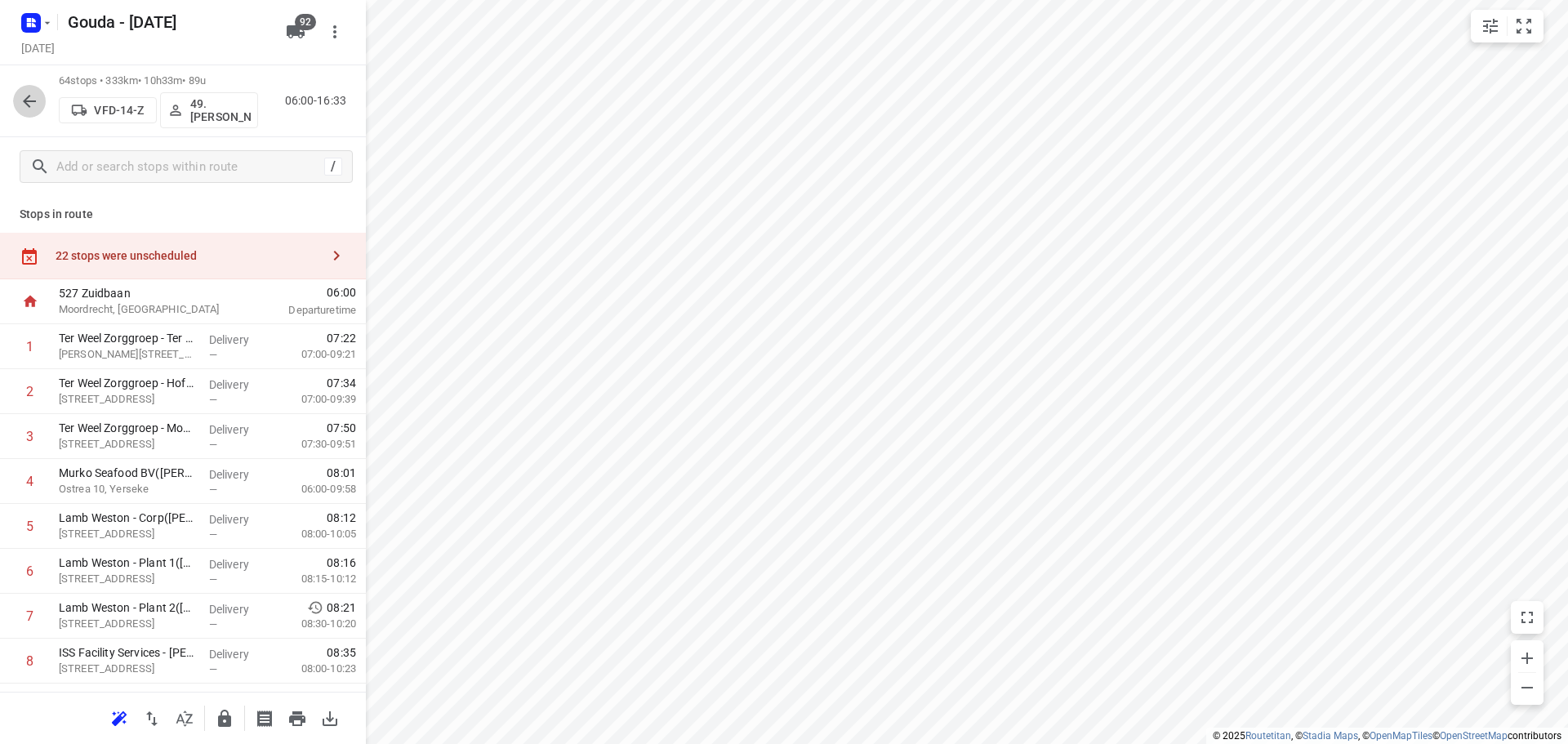
click at [28, 92] on icon "button" at bounding box center [29, 101] width 20 height 20
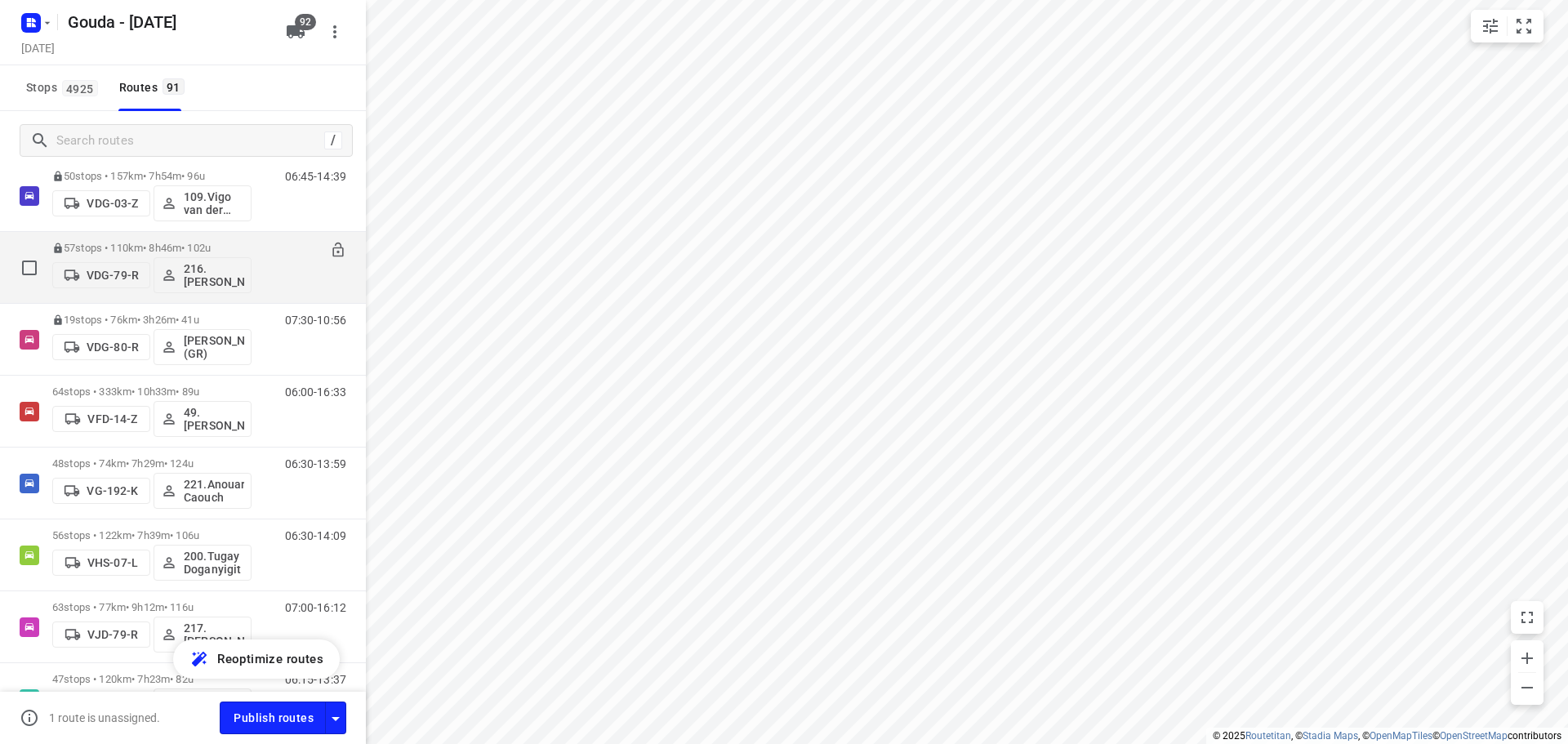
scroll to position [3929, 0]
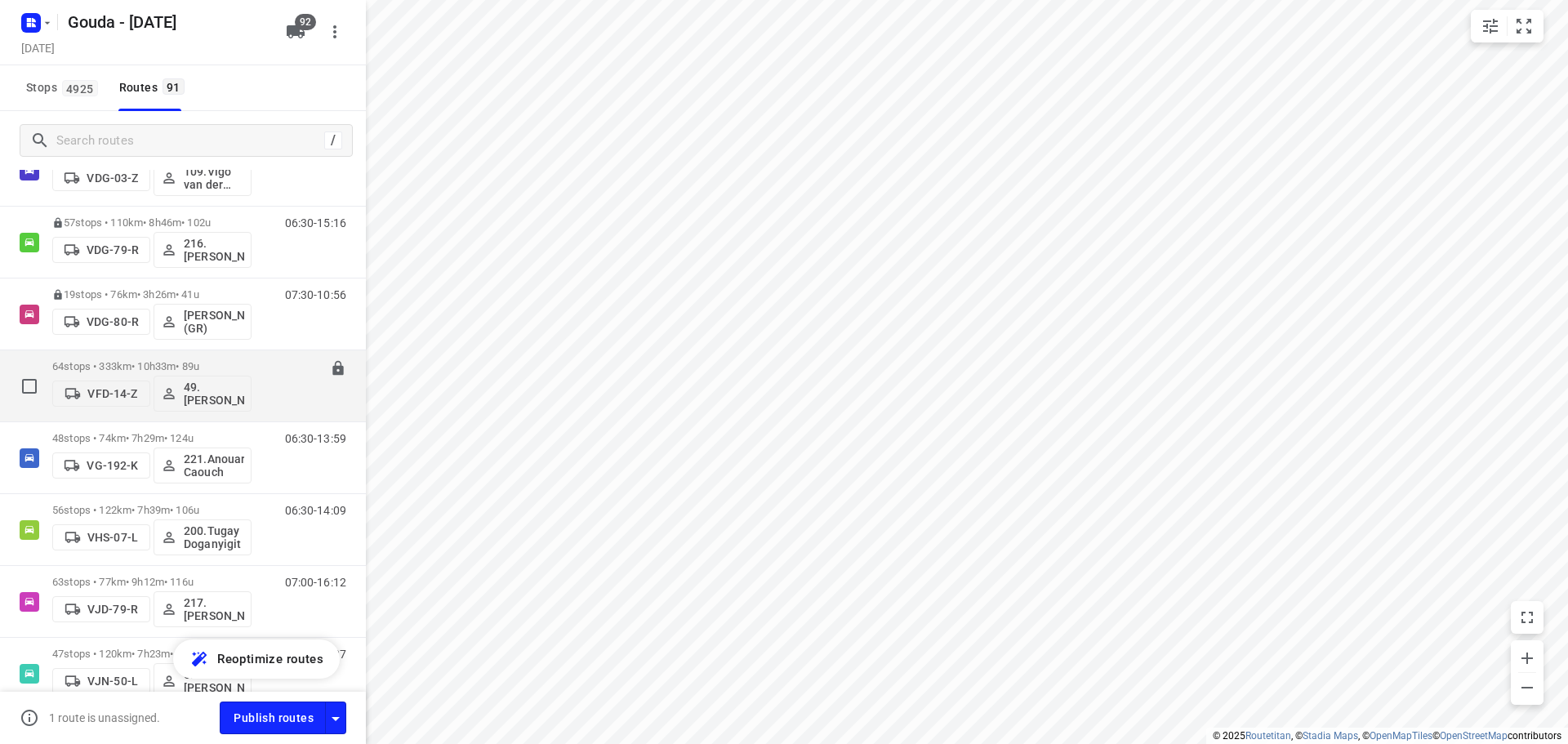
click at [170, 358] on div "64 stops • 333km • 10h33m • 89u VFD-14-Z 49. Mariska van der Meer" at bounding box center [152, 386] width 199 height 68
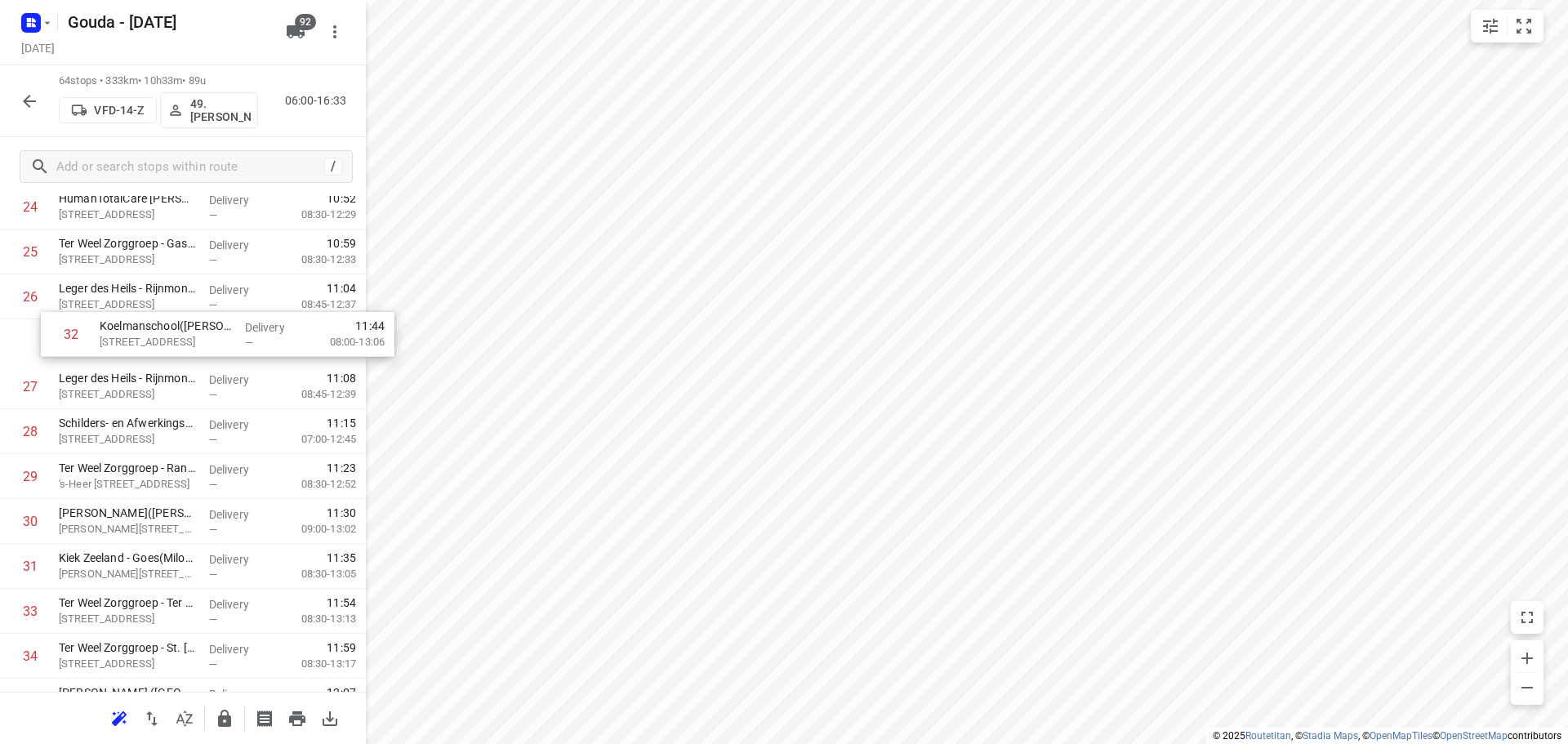
scroll to position [1165, 0]
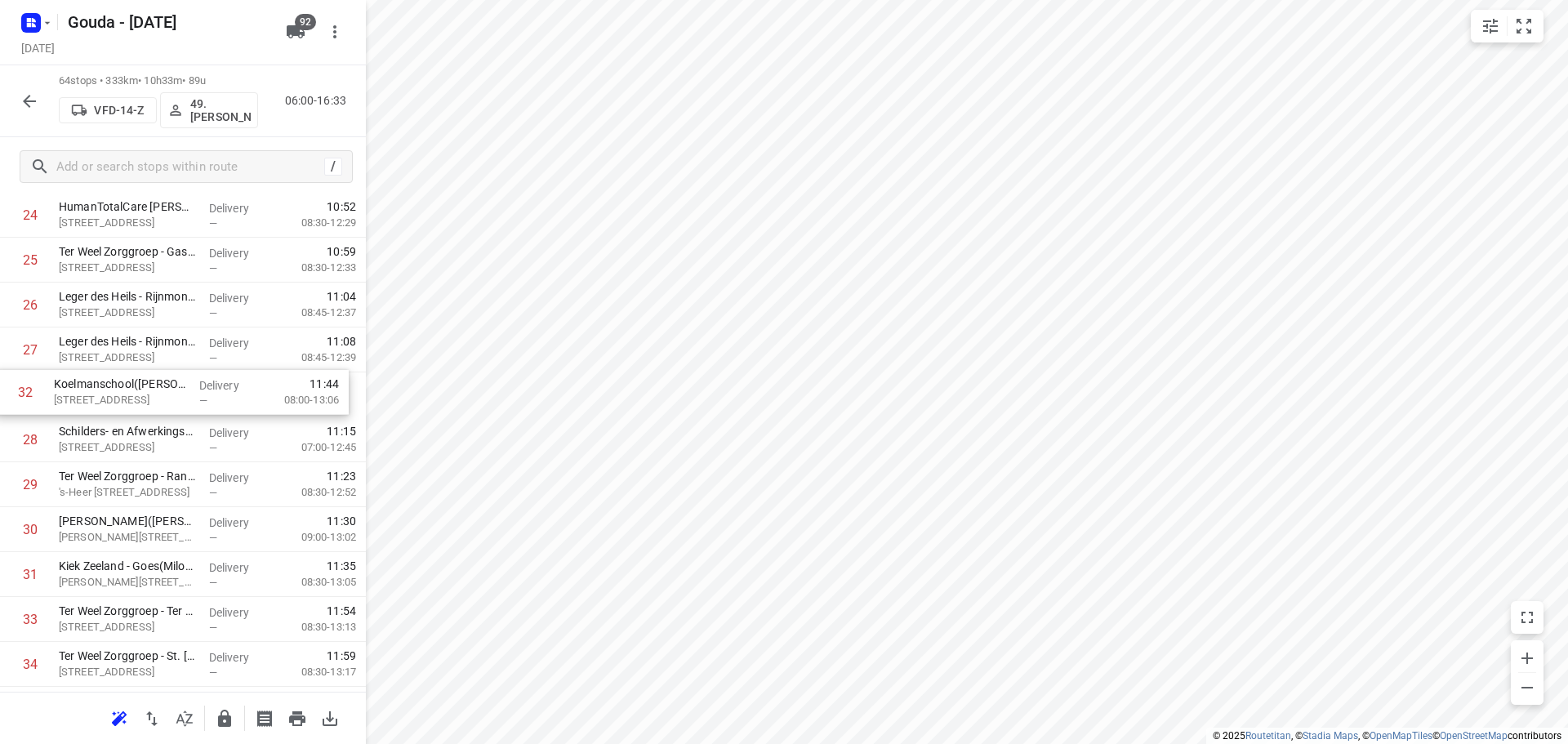
drag, startPoint x: 166, startPoint y: 438, endPoint x: 163, endPoint y: 386, distance: 52.1
click at [163, 386] on div "1 Ter Weel Zorggroep - Ter Weel Krabbendijke(Marjolein de Graag) Willem Kosterl…" at bounding box center [183, 597] width 366 height 2876
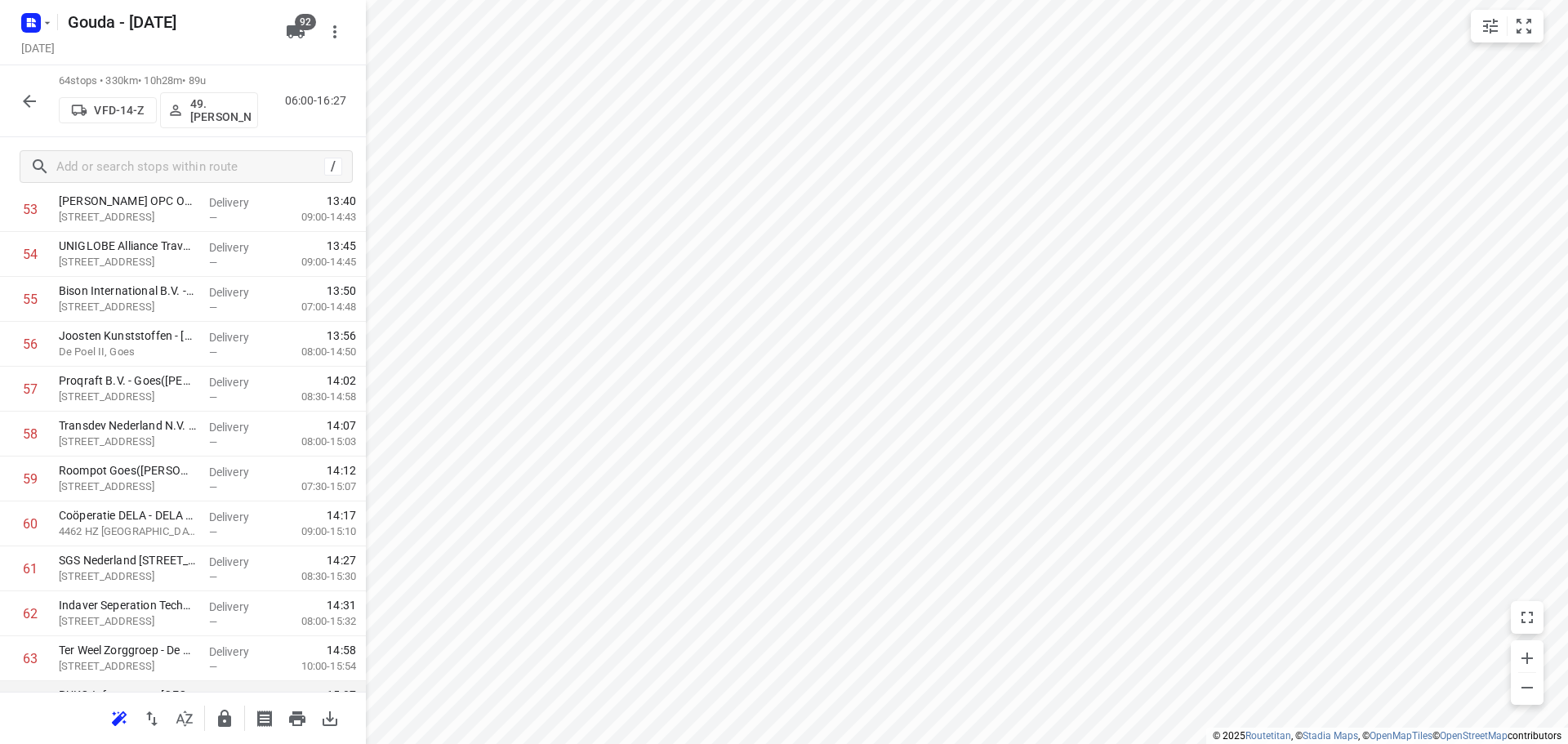
scroll to position [2553, 0]
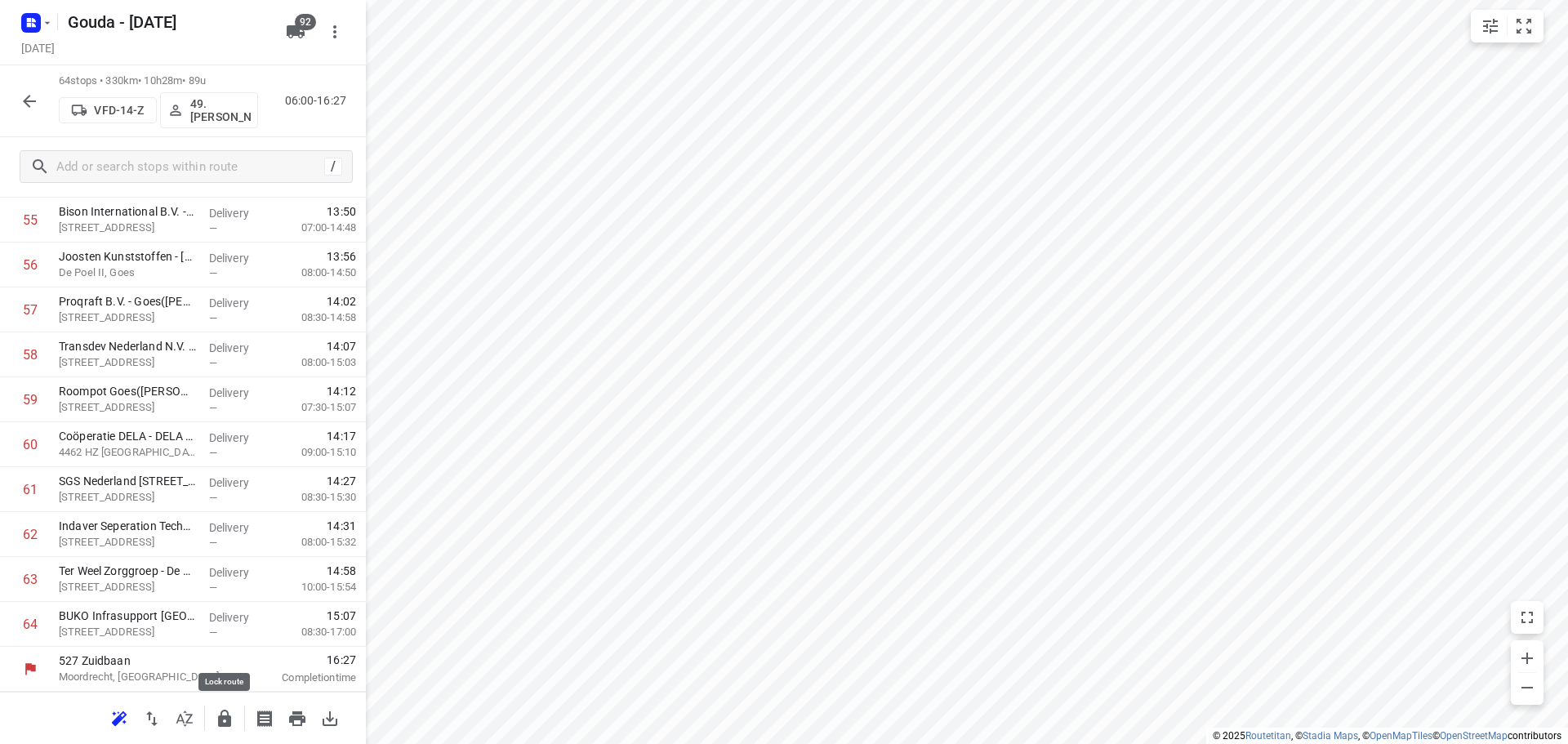
click at [227, 719] on icon "button" at bounding box center [224, 719] width 13 height 17
click at [35, 107] on icon "button" at bounding box center [29, 101] width 20 height 20
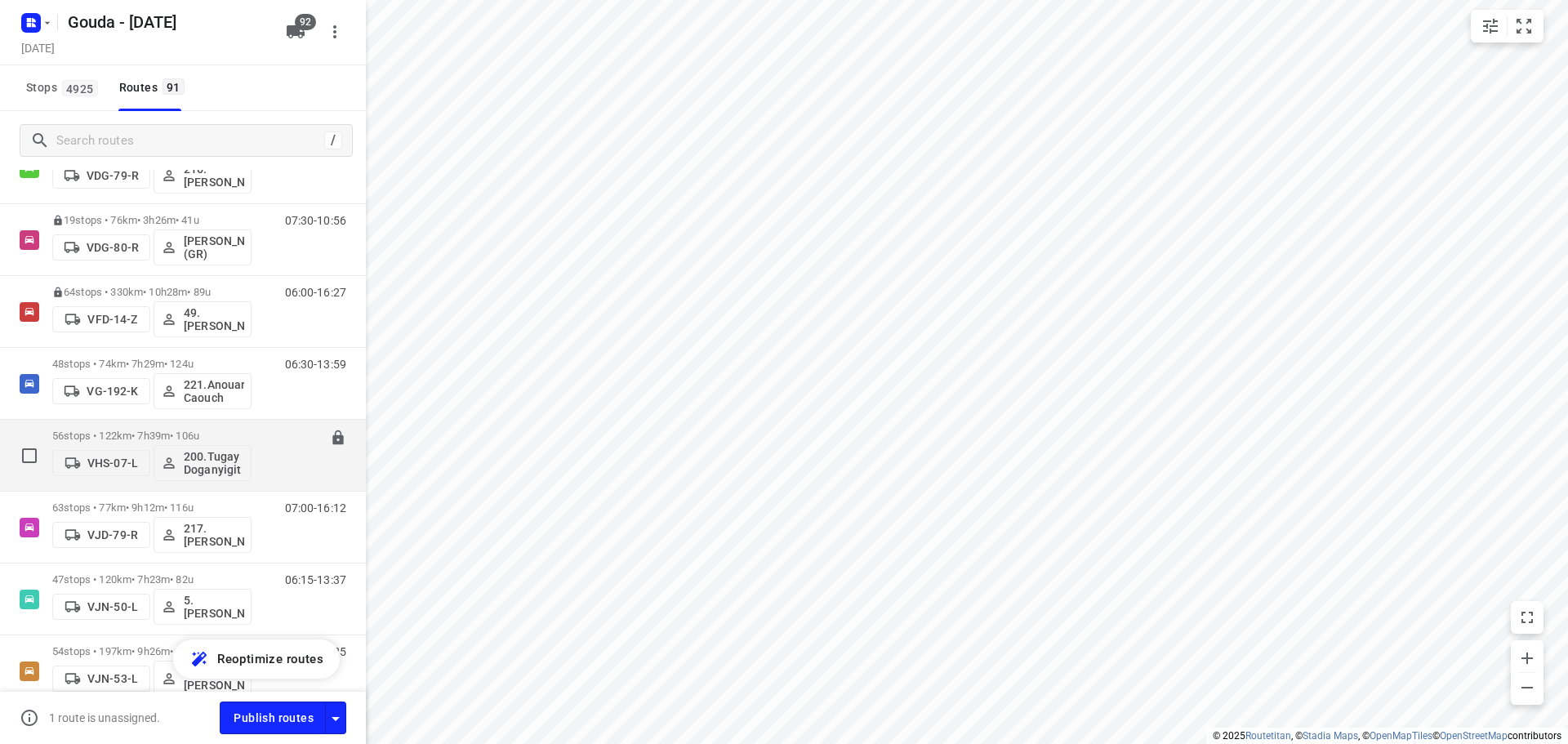
scroll to position [3922, 0]
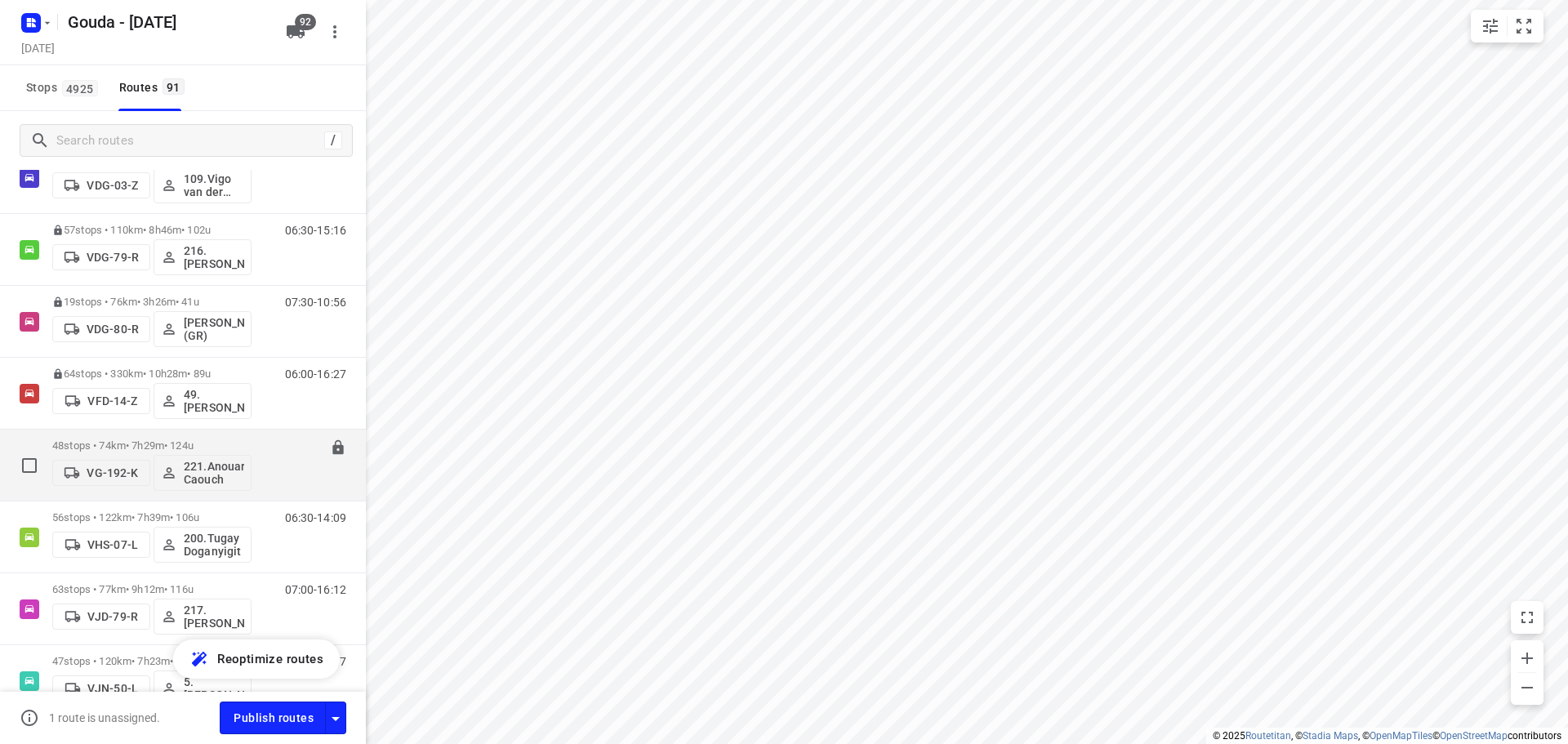
click at [142, 442] on p "48 stops • 74km • 7h29m • 124u" at bounding box center [152, 445] width 199 height 12
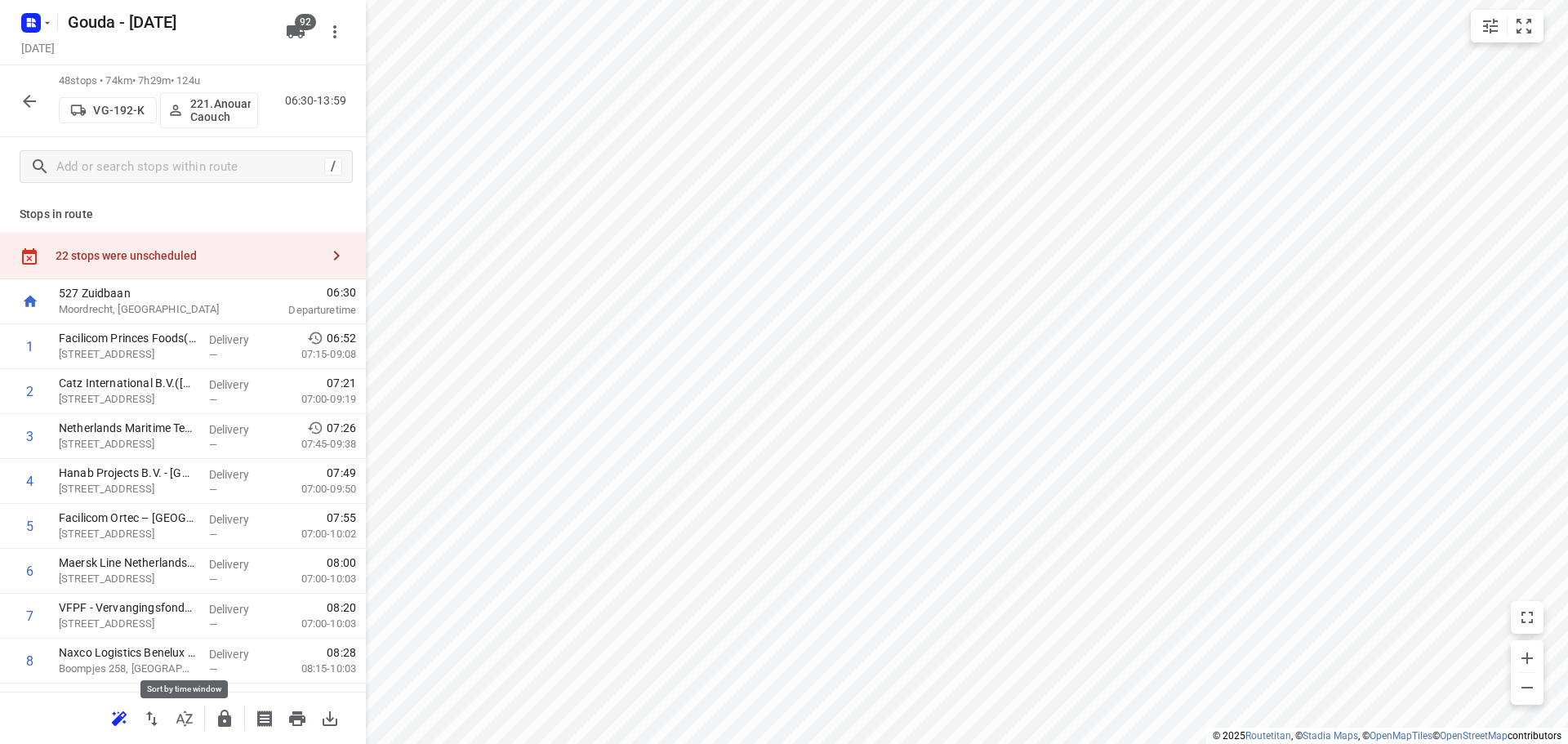
click at [172, 721] on button "button" at bounding box center [184, 719] width 33 height 33
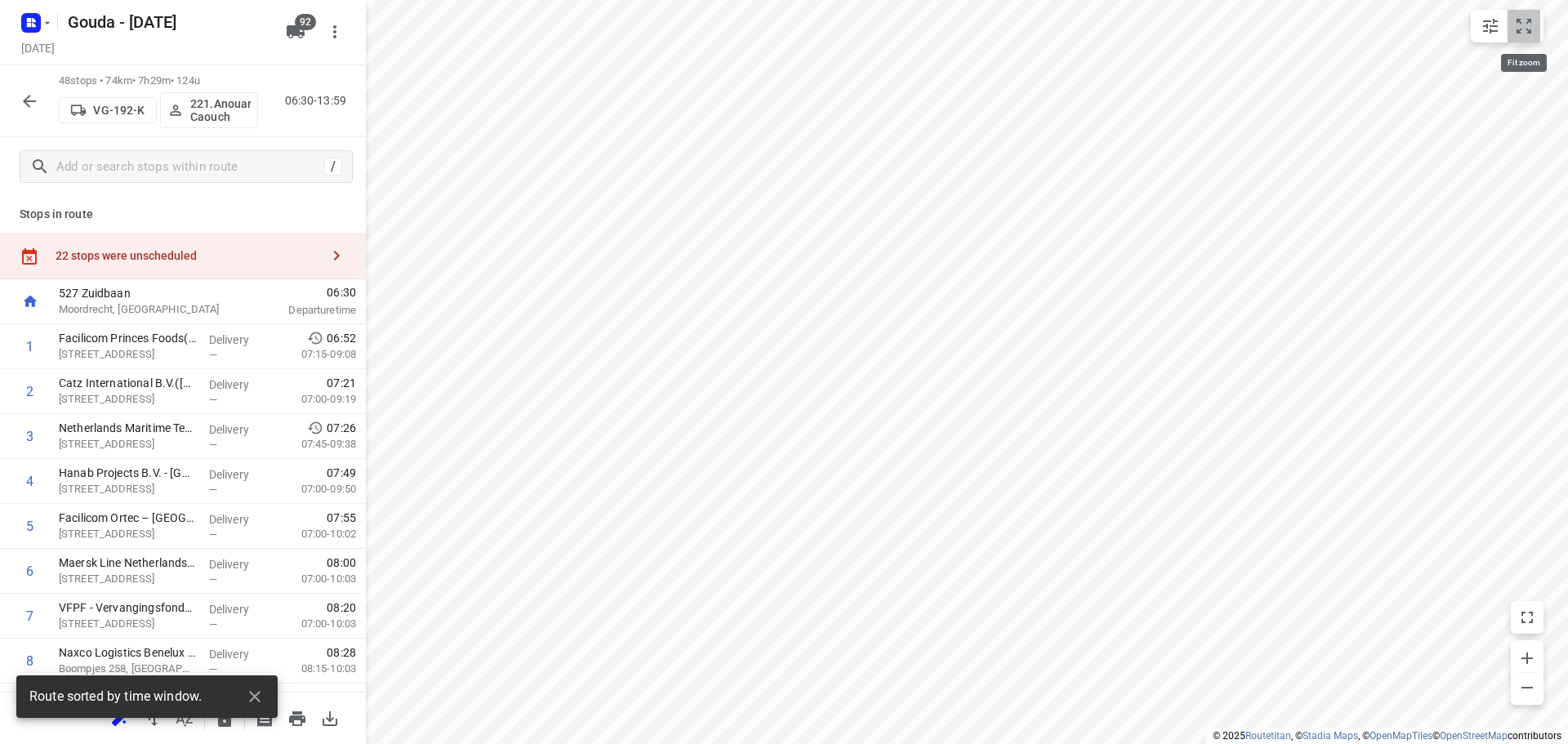
click at [1527, 23] on icon "small contained button group" at bounding box center [1524, 25] width 20 height 20
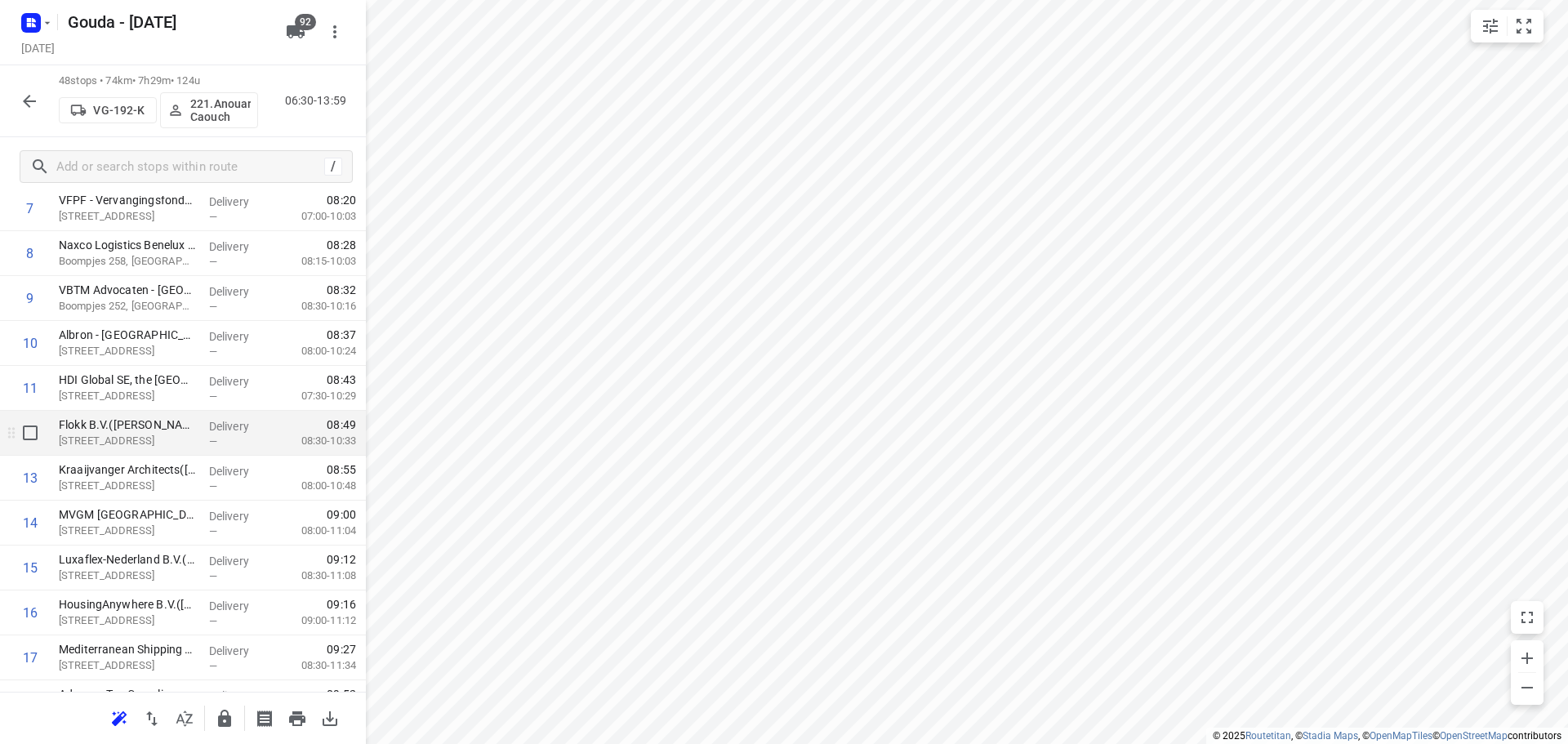
scroll to position [409, 0]
drag, startPoint x: 188, startPoint y: 437, endPoint x: 198, endPoint y: 397, distance: 41.2
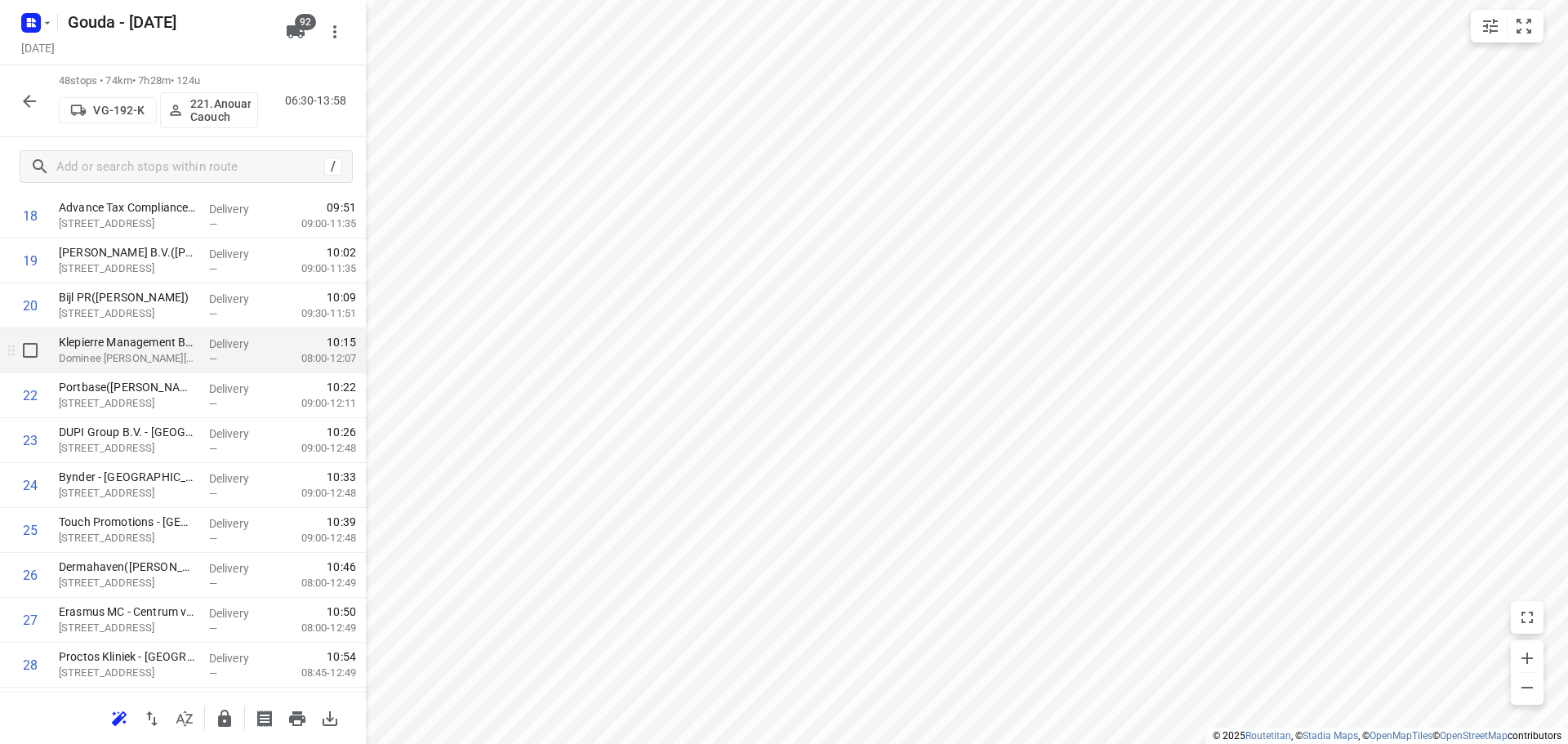
scroll to position [899, 0]
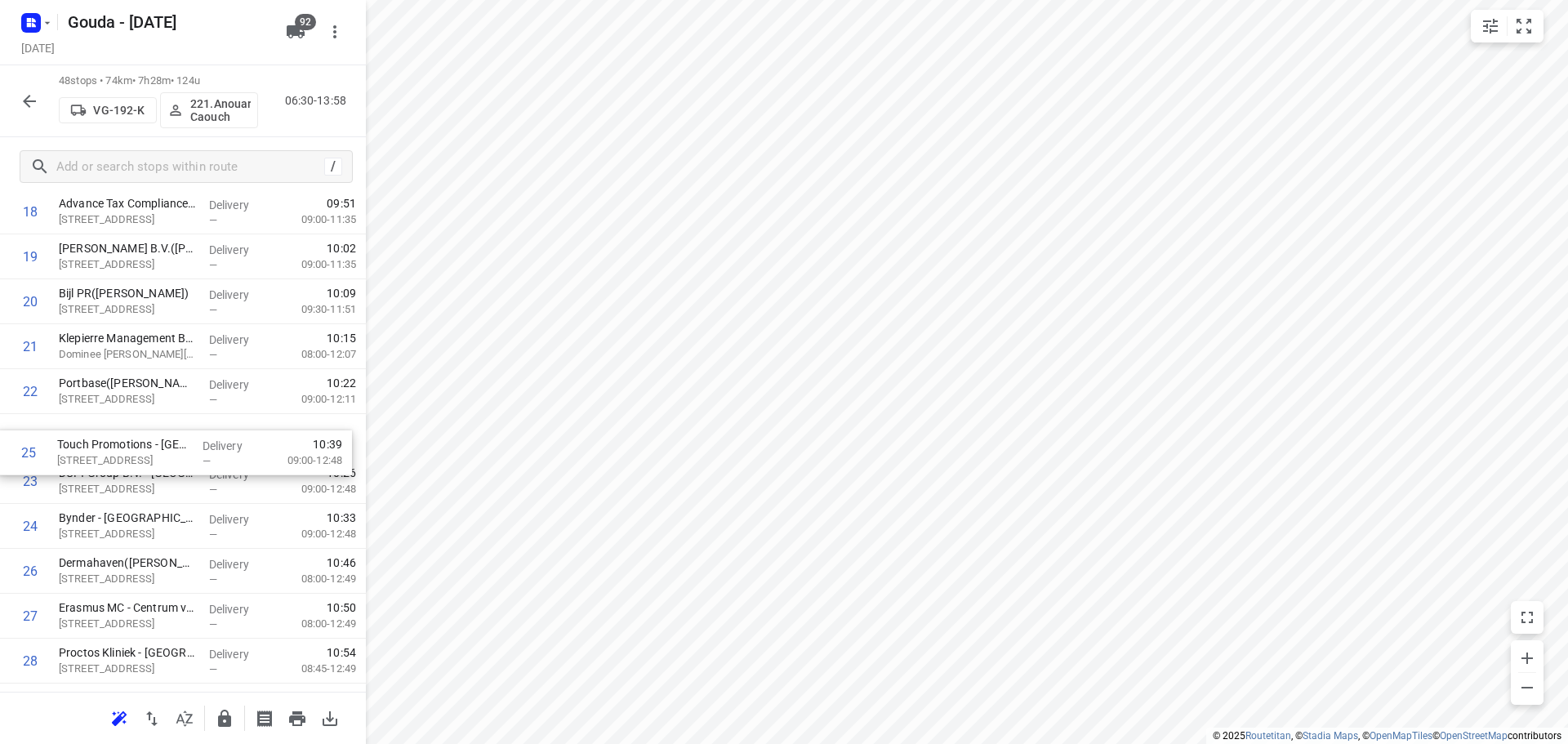
drag, startPoint x: 198, startPoint y: 533, endPoint x: 197, endPoint y: 448, distance: 85.0
click at [197, 448] on div "1 Facilicom Princes Foods(Jan Beijers) Boompjes 40, Rotterdam Delivery — 06:52 …" at bounding box center [183, 504] width 366 height 2157
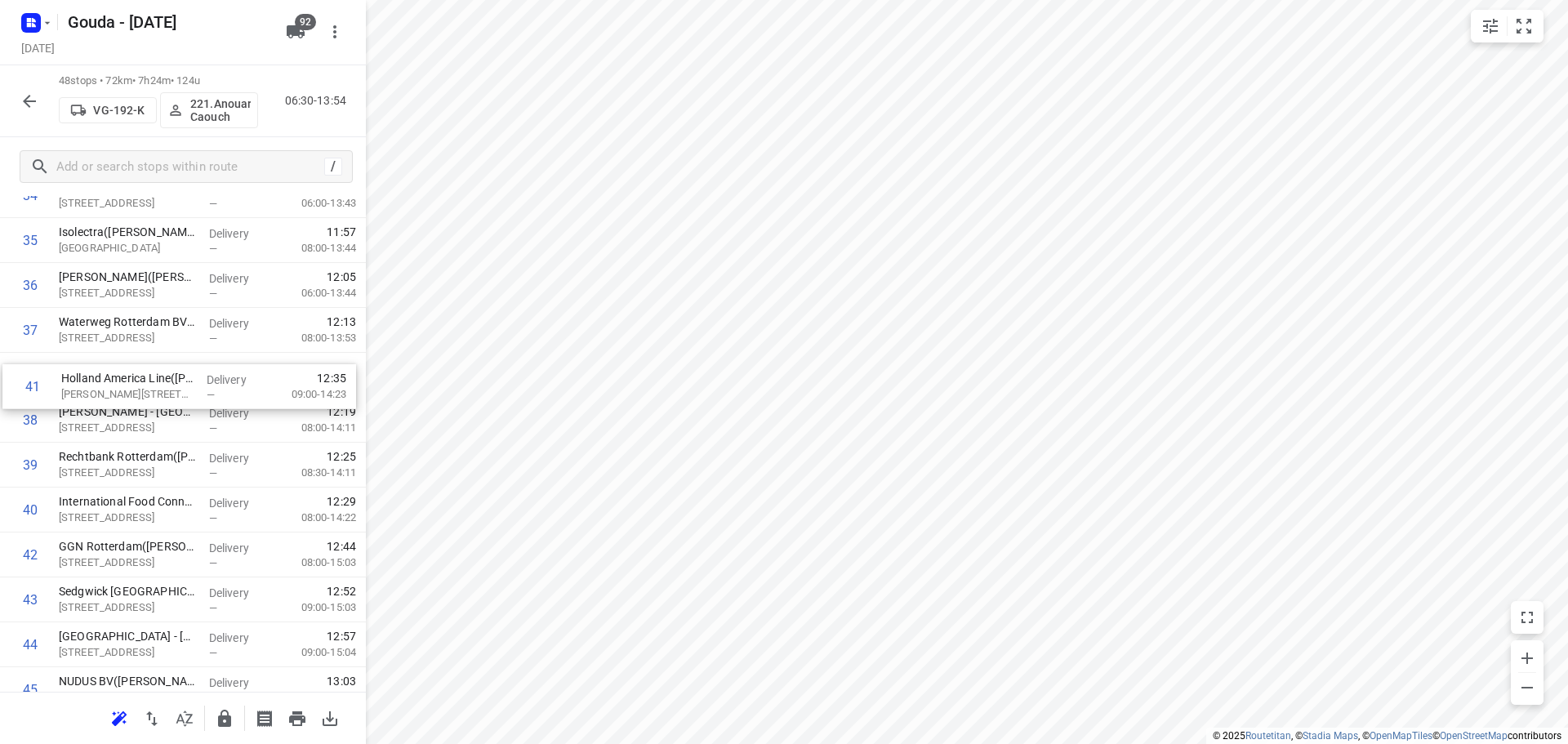
drag, startPoint x: 193, startPoint y: 518, endPoint x: 195, endPoint y: 386, distance: 132.0
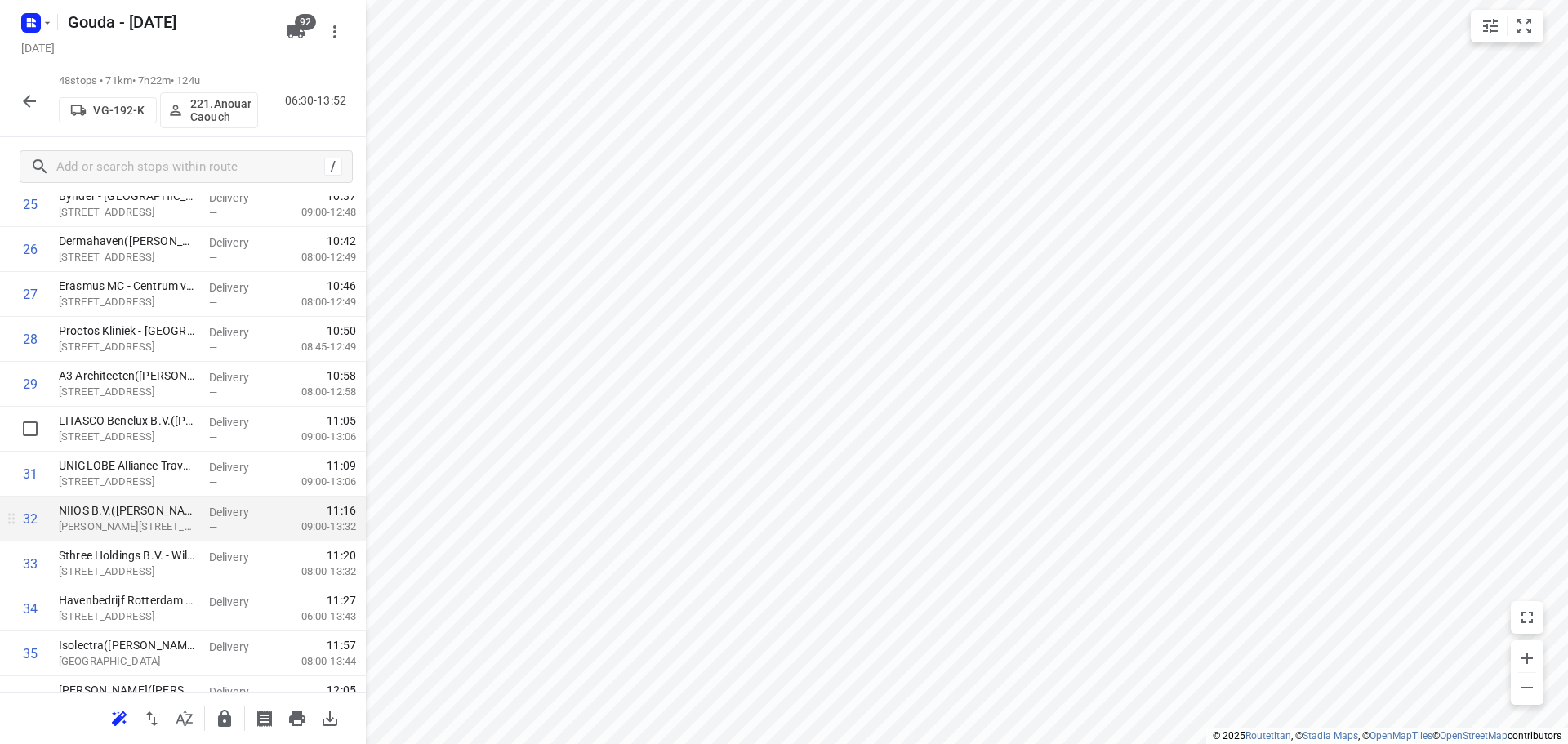
scroll to position [1226, 0]
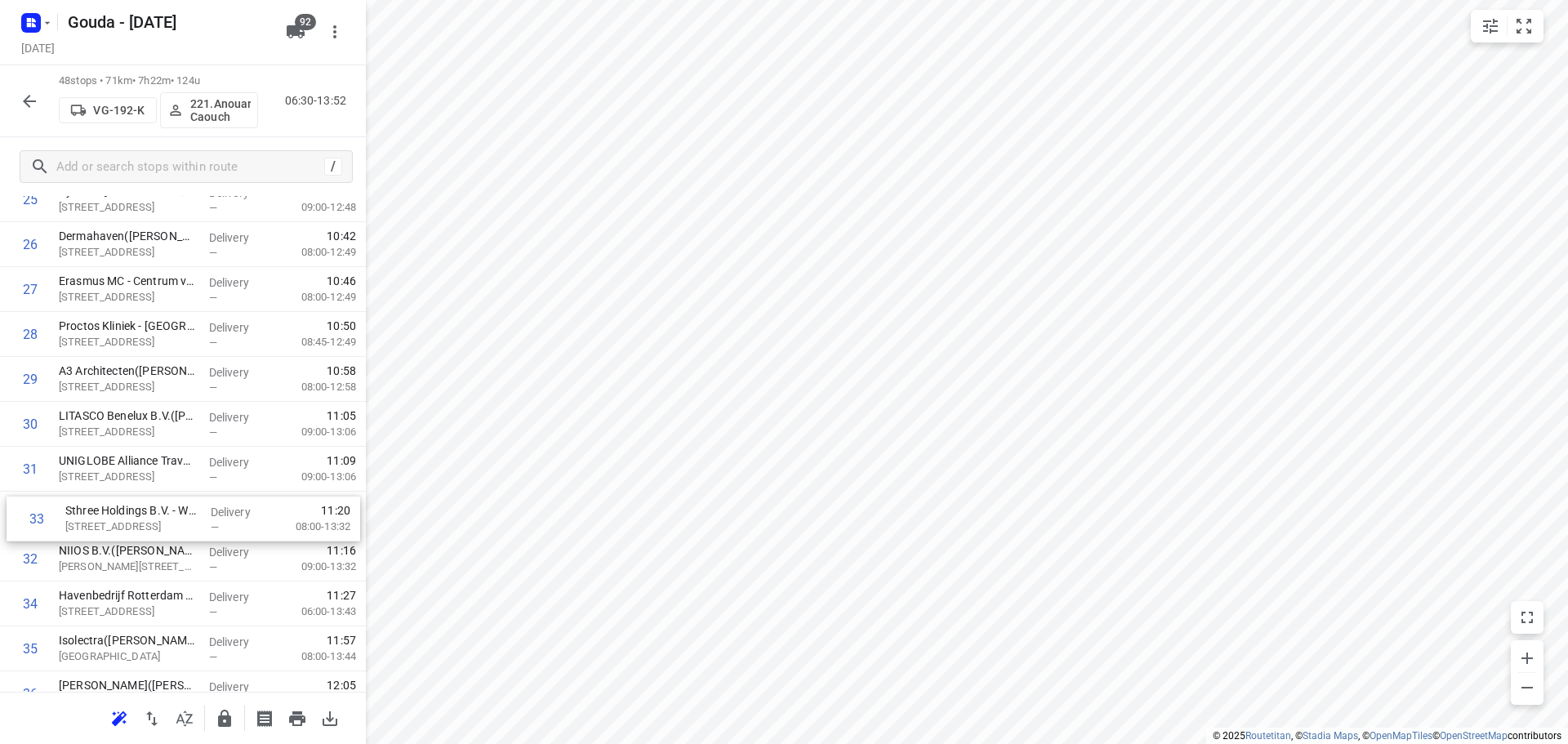
drag, startPoint x: 118, startPoint y: 573, endPoint x: 125, endPoint y: 528, distance: 45.5
click at [125, 528] on div "1 Facilicom Princes Foods(Jan Beijers) Boompjes 40, Rotterdam Delivery — 06:52 …" at bounding box center [183, 178] width 366 height 2157
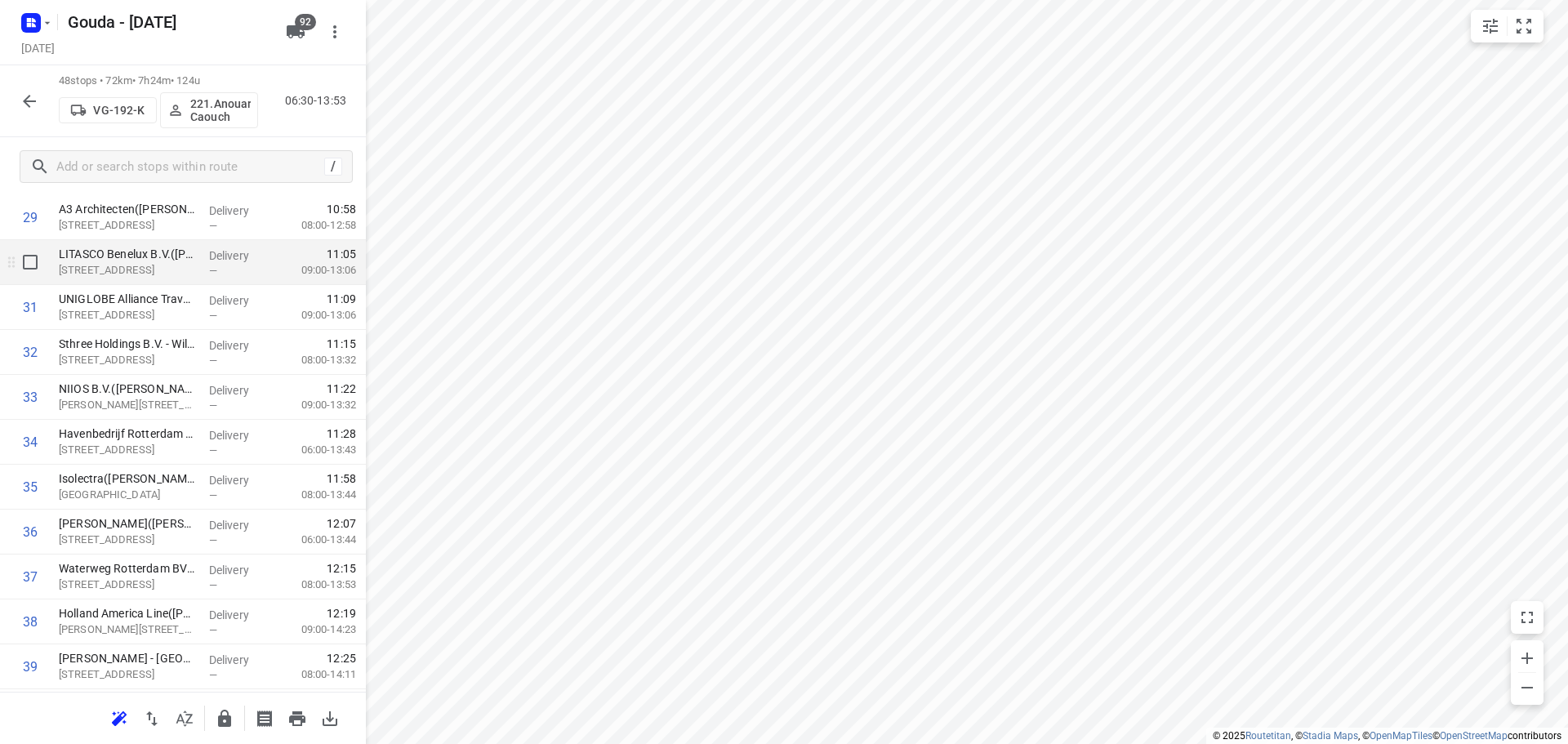
scroll to position [1389, 0]
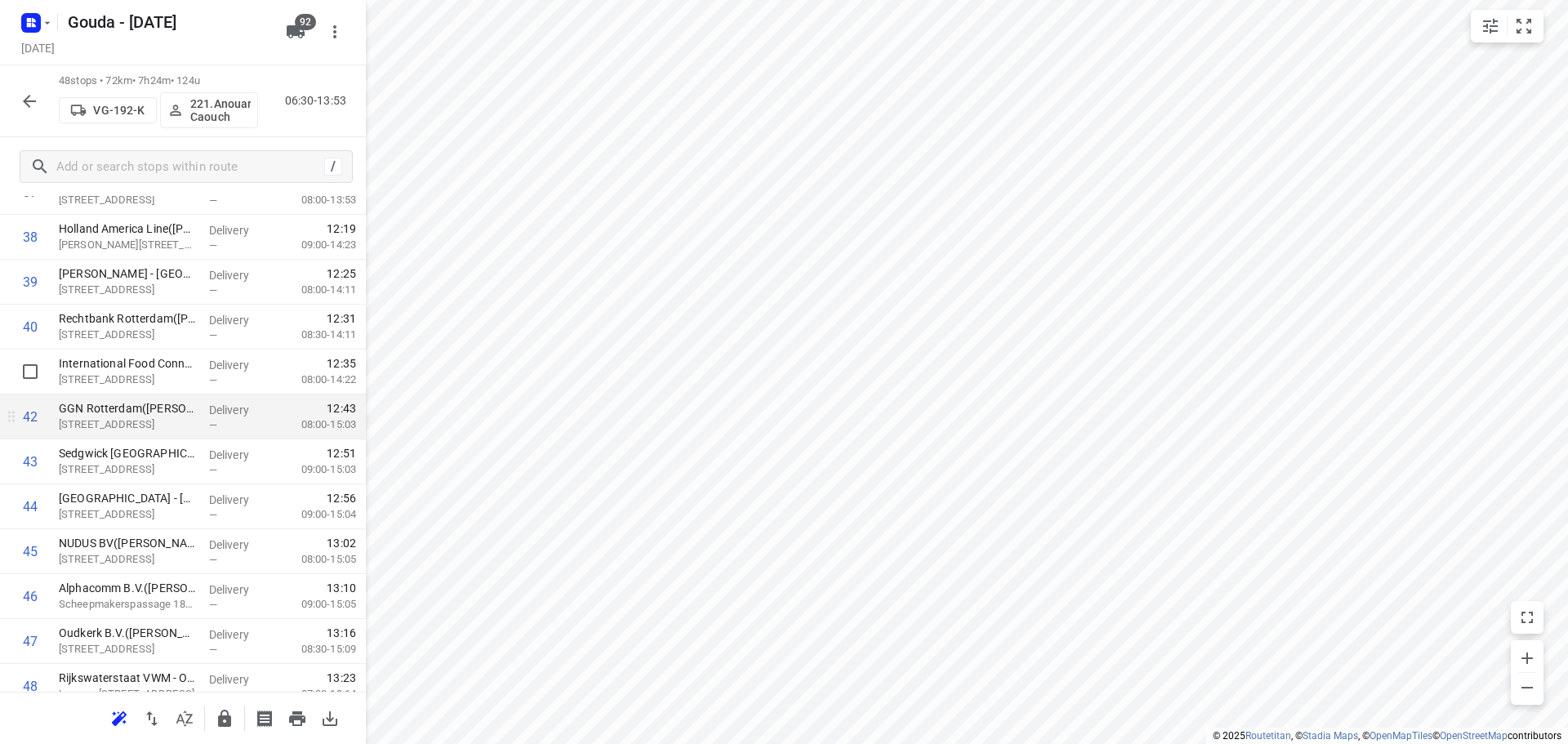
scroll to position [1835, 0]
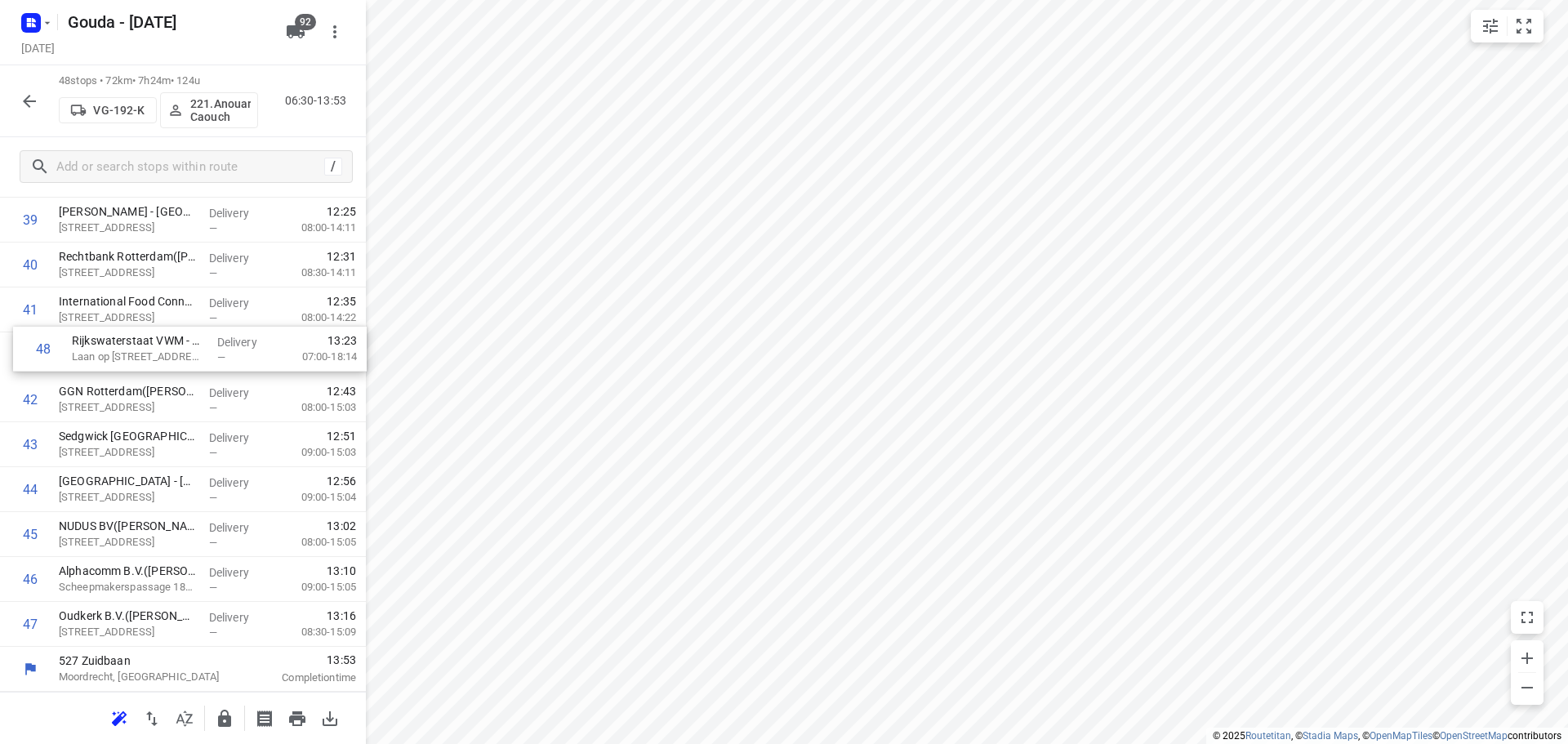
drag, startPoint x: 119, startPoint y: 629, endPoint x: 136, endPoint y: 346, distance: 283.5
drag, startPoint x: 209, startPoint y: 637, endPoint x: 216, endPoint y: 591, distance: 46.5
click at [229, 726] on icon "button" at bounding box center [224, 719] width 13 height 17
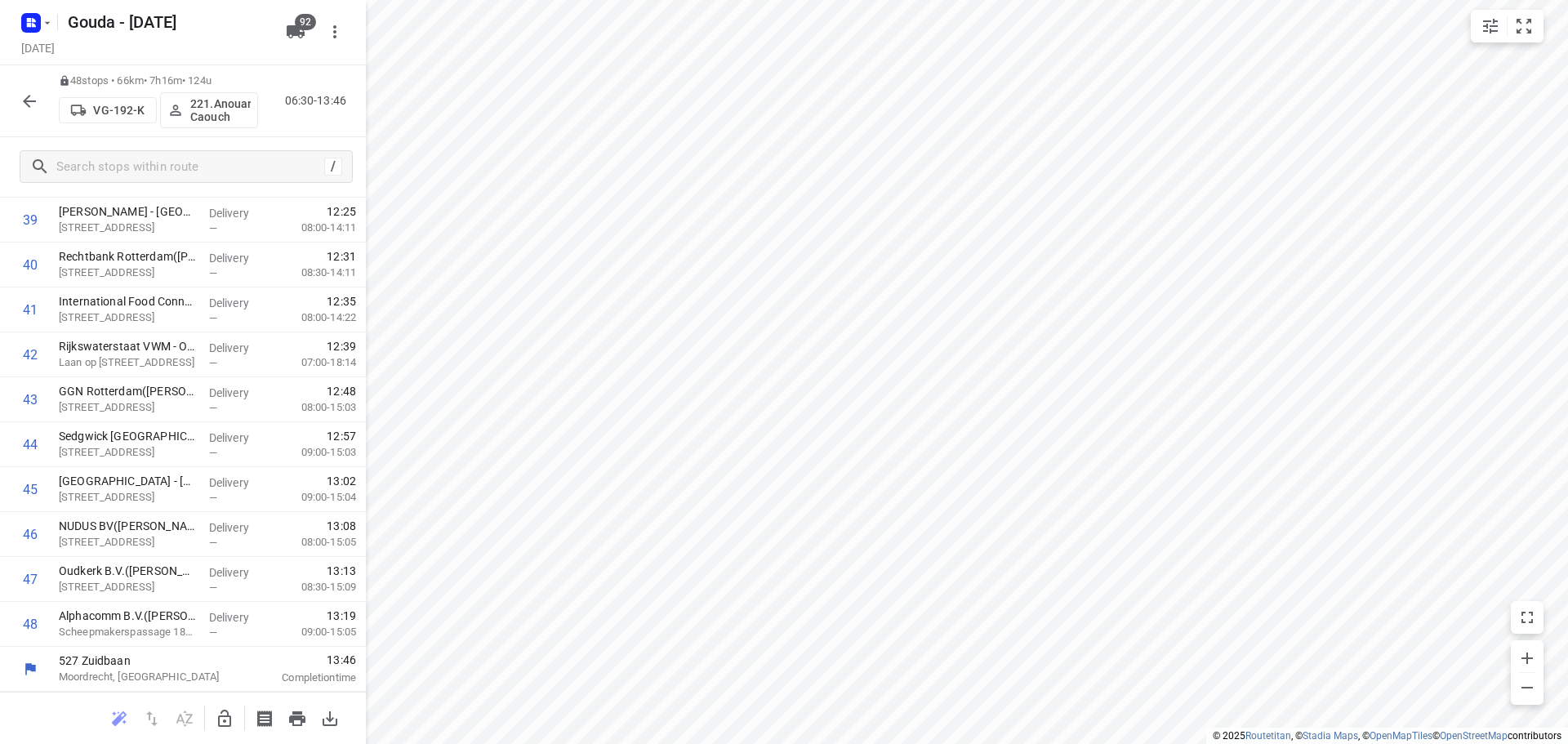
click at [24, 93] on icon "button" at bounding box center [29, 101] width 20 height 20
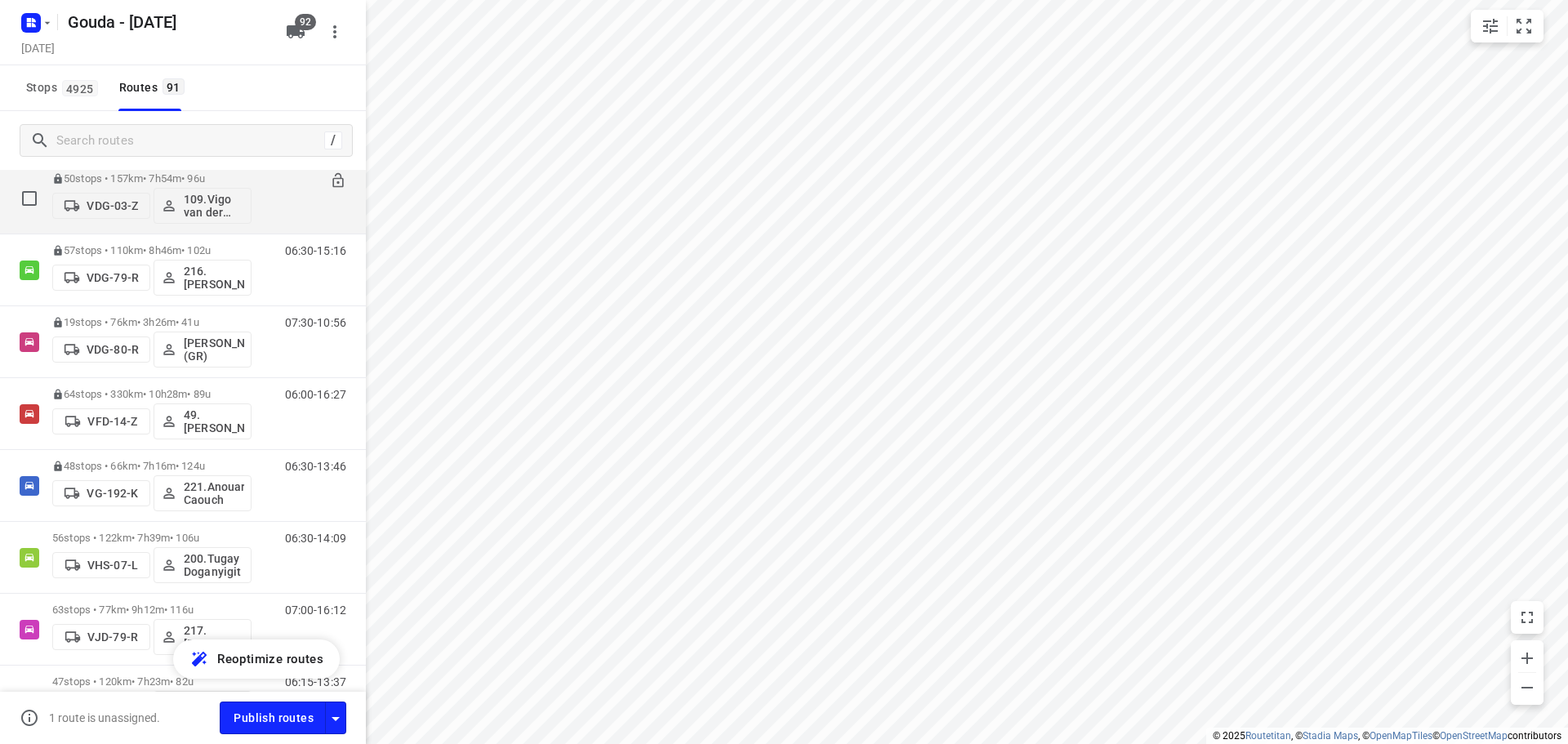
scroll to position [3922, 0]
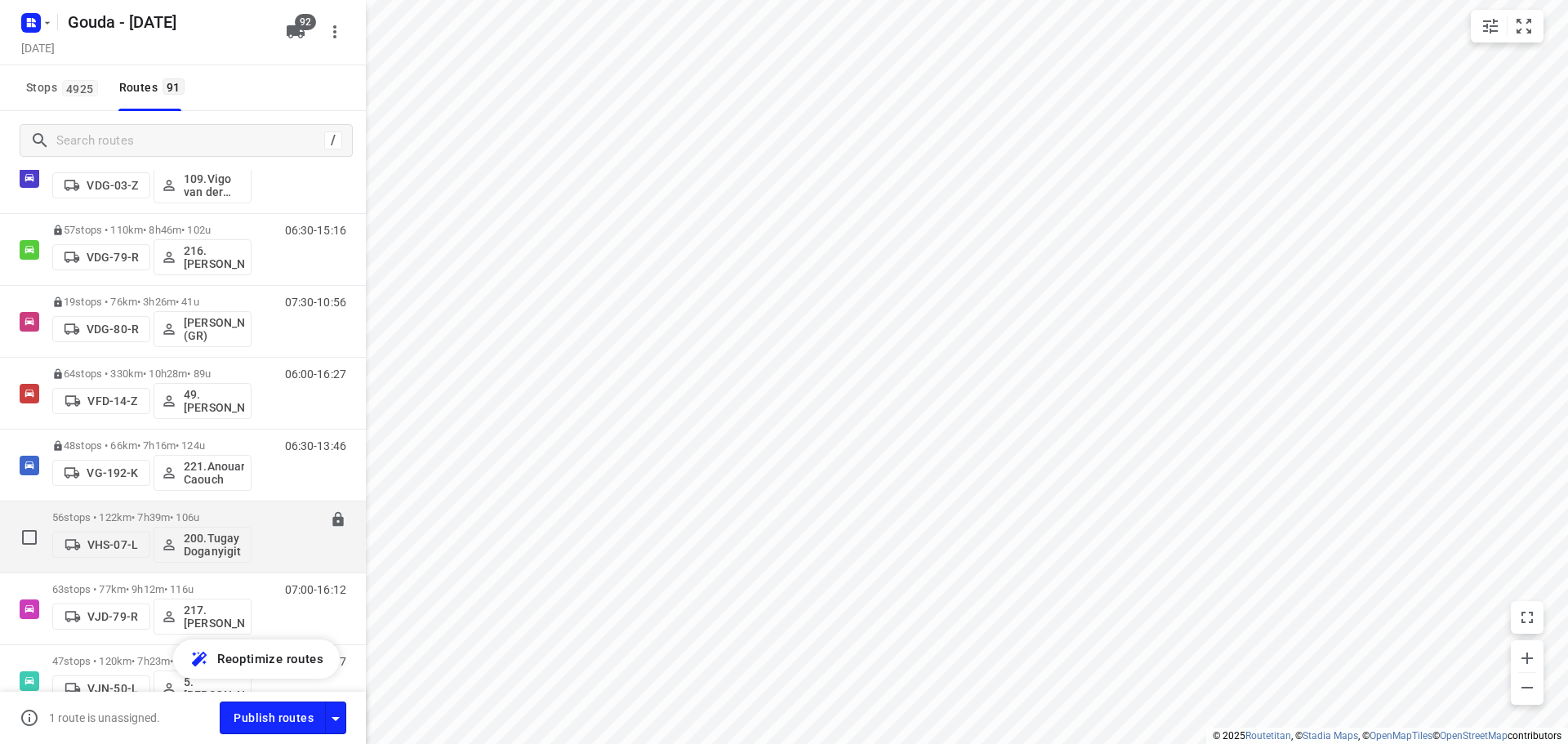
click at [145, 519] on p "56 stops • 122km • 7h39m • 106u" at bounding box center [152, 517] width 199 height 12
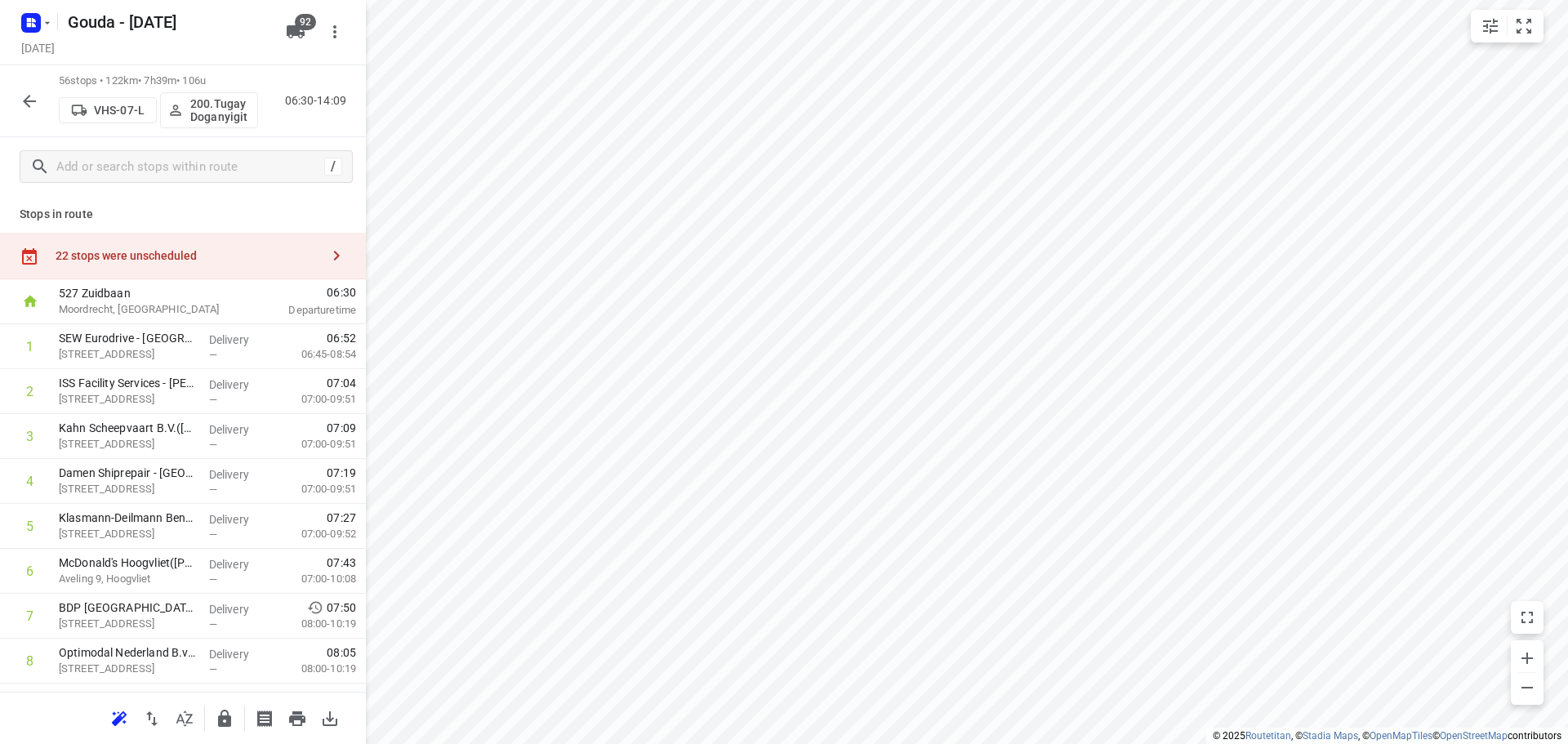
click at [184, 724] on icon "button" at bounding box center [184, 719] width 20 height 20
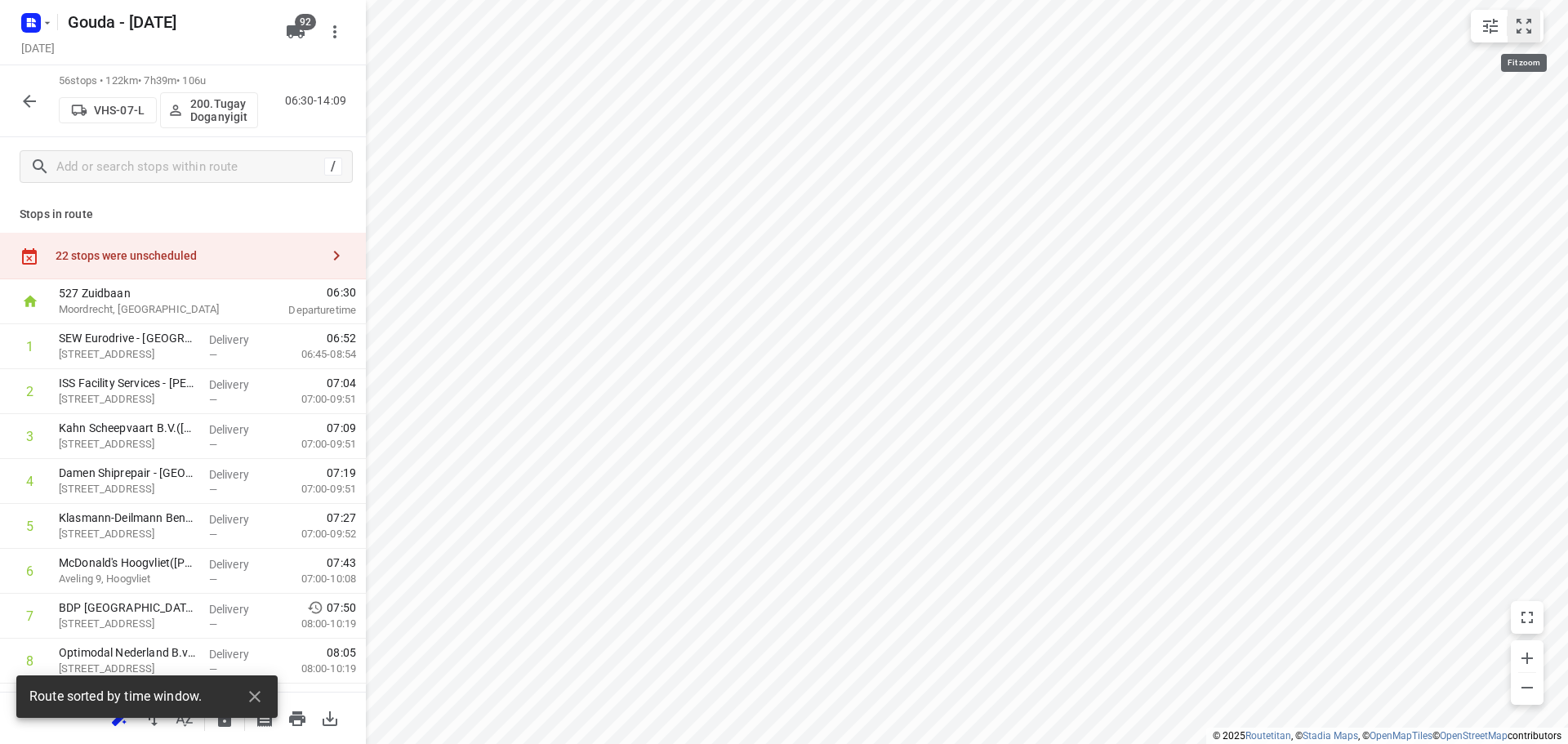
click at [1515, 22] on icon "small contained button group" at bounding box center [1524, 25] width 20 height 20
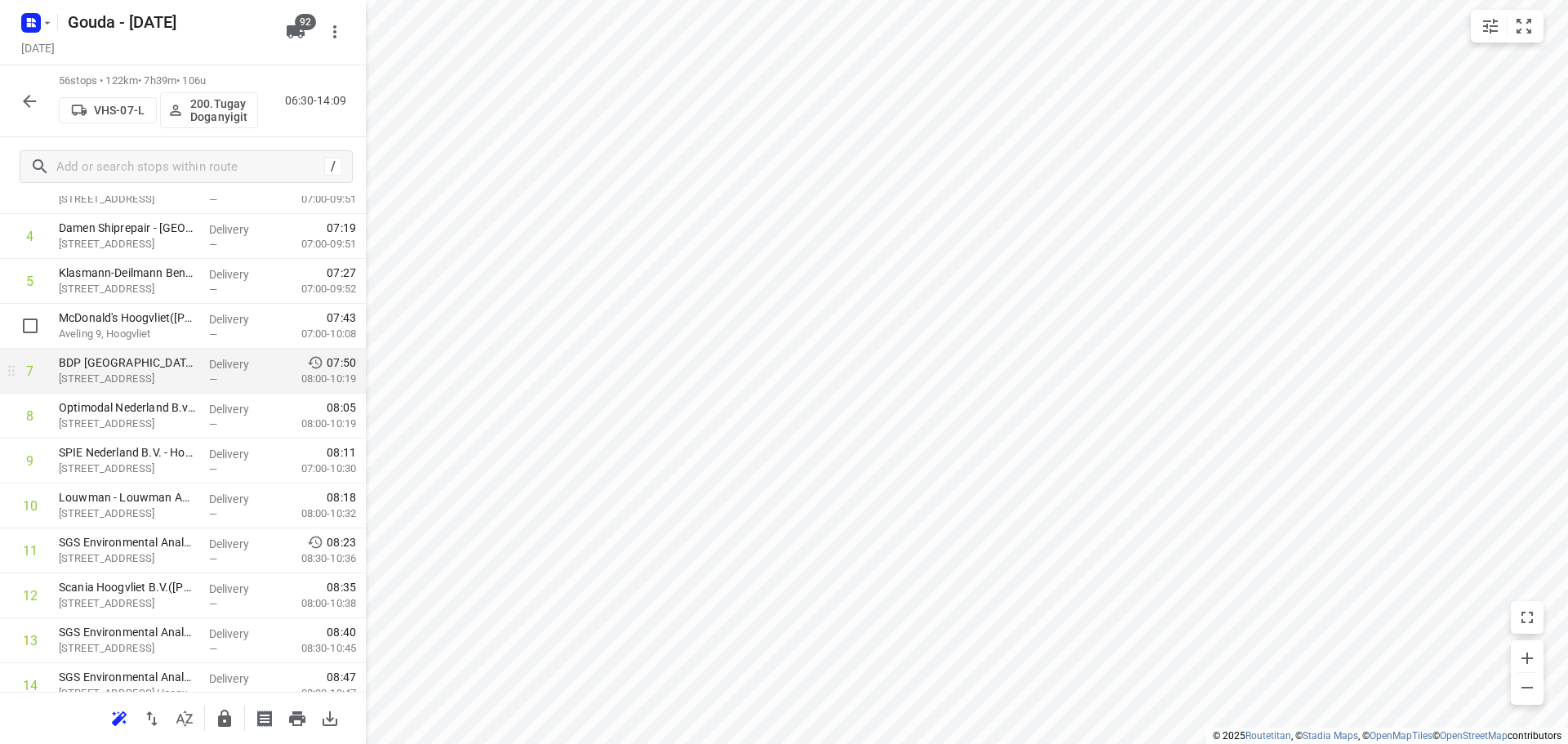
scroll to position [327, 0]
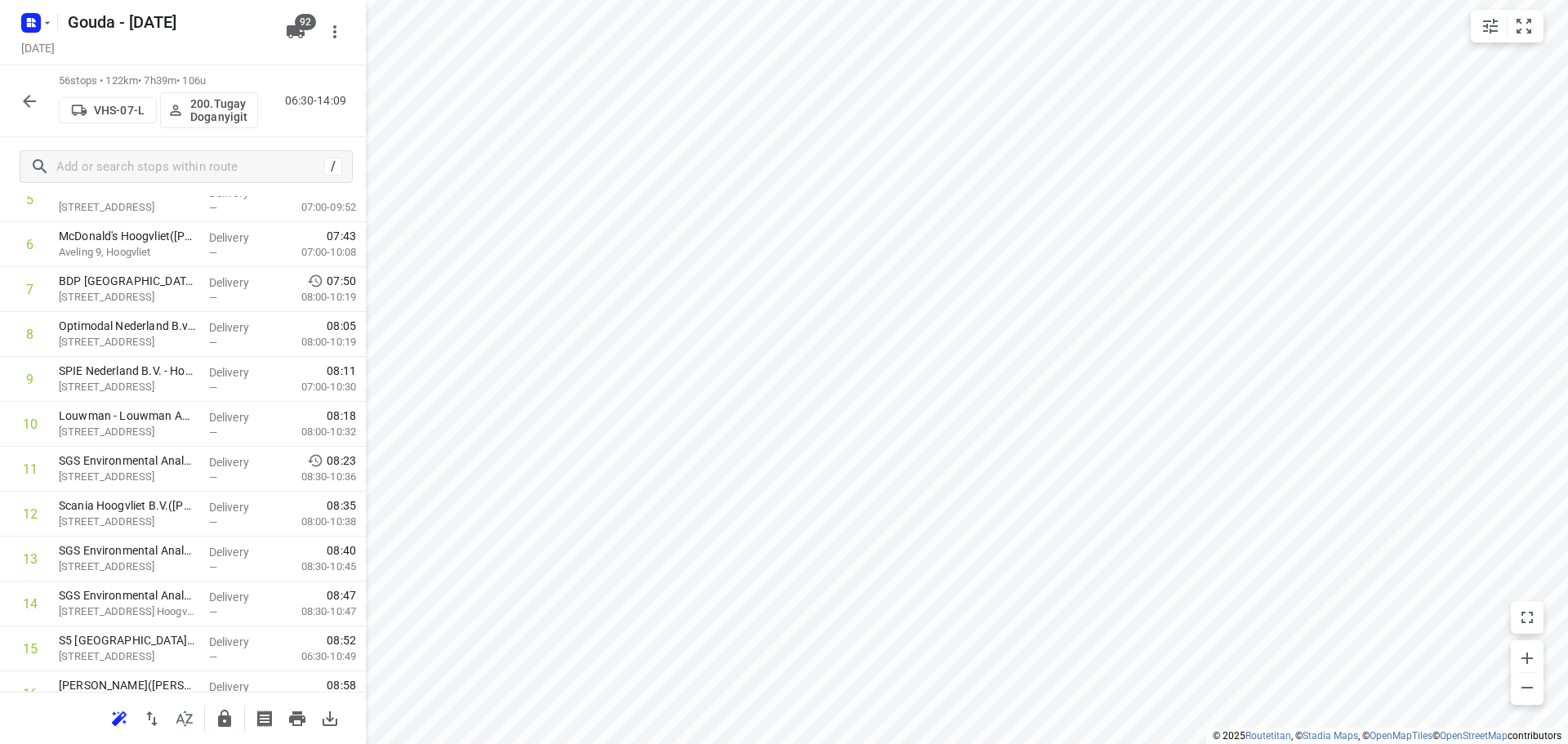
click at [25, 110] on icon "button" at bounding box center [29, 101] width 20 height 20
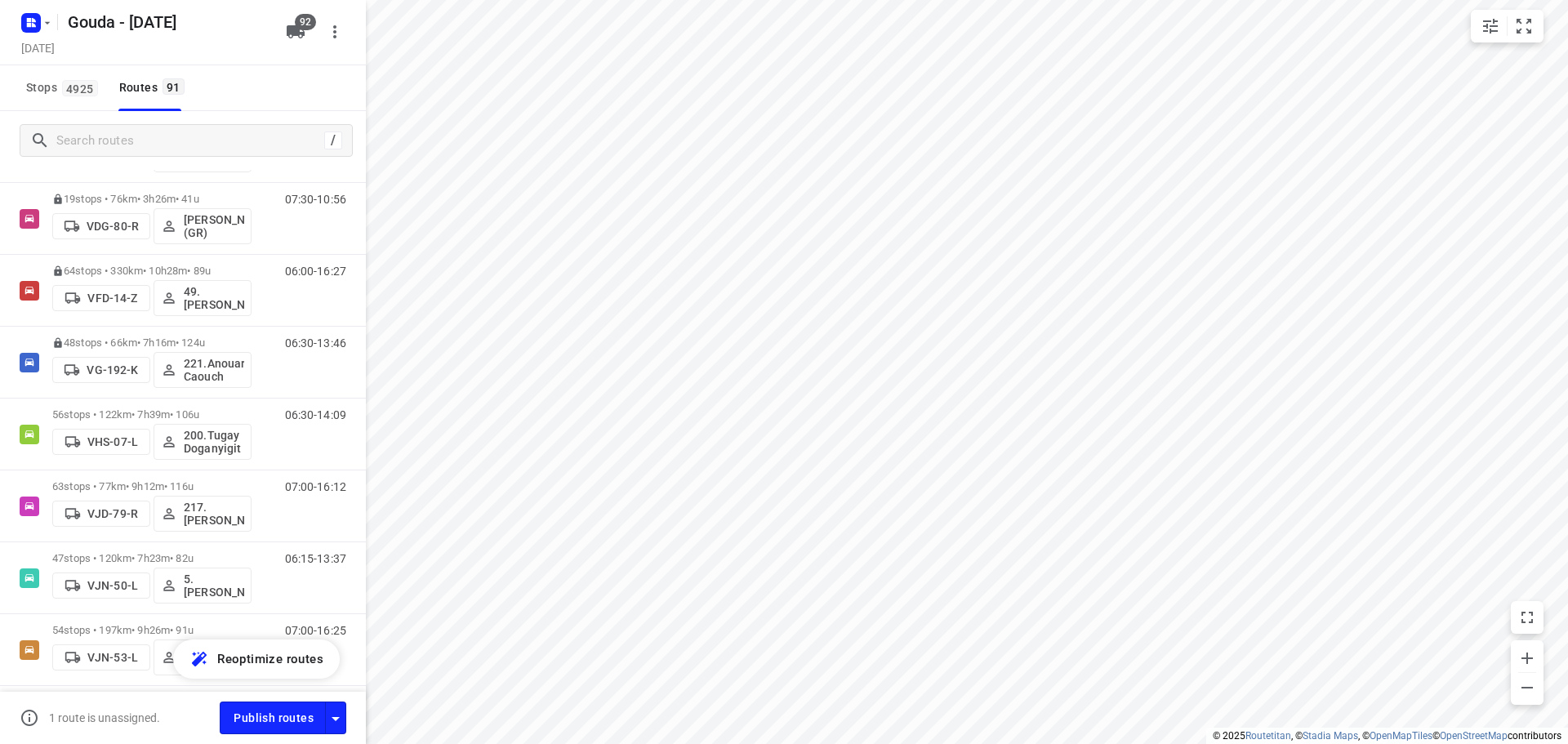
scroll to position [4106, 0]
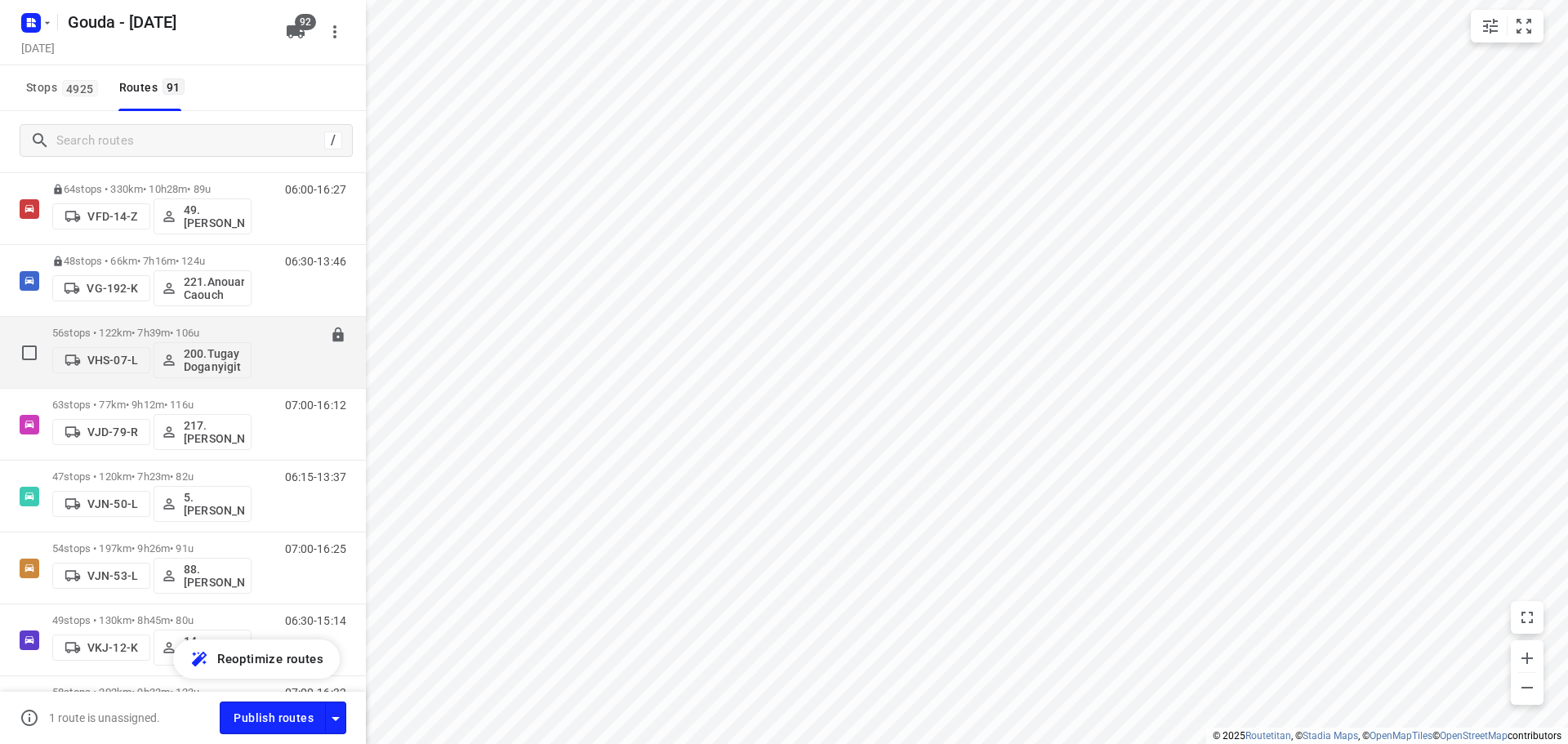
click at [151, 326] on div "56 stops • 122km • 7h39m • 106u VHS-07-L 200.[PERSON_NAME]" at bounding box center [152, 352] width 199 height 68
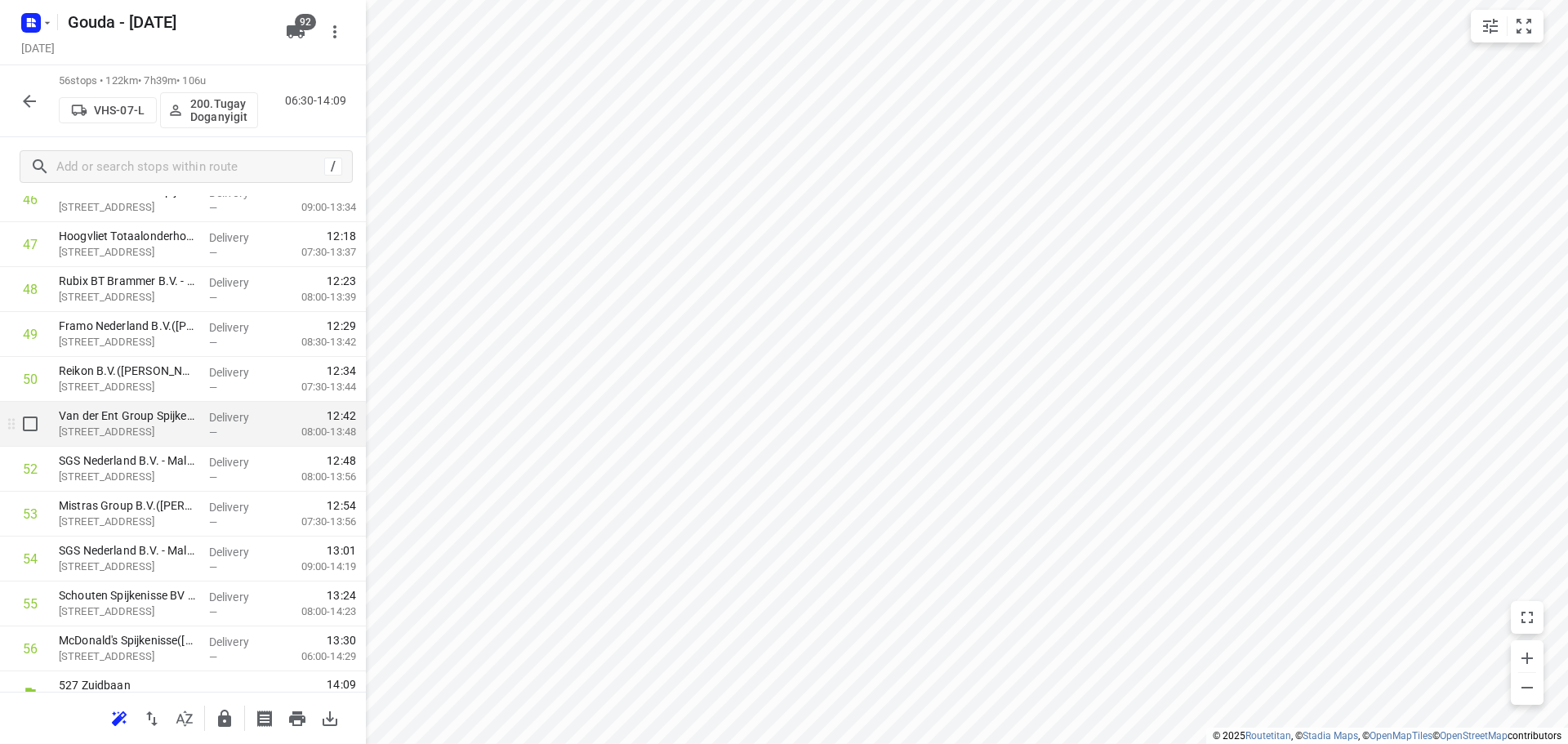
scroll to position [2193, 0]
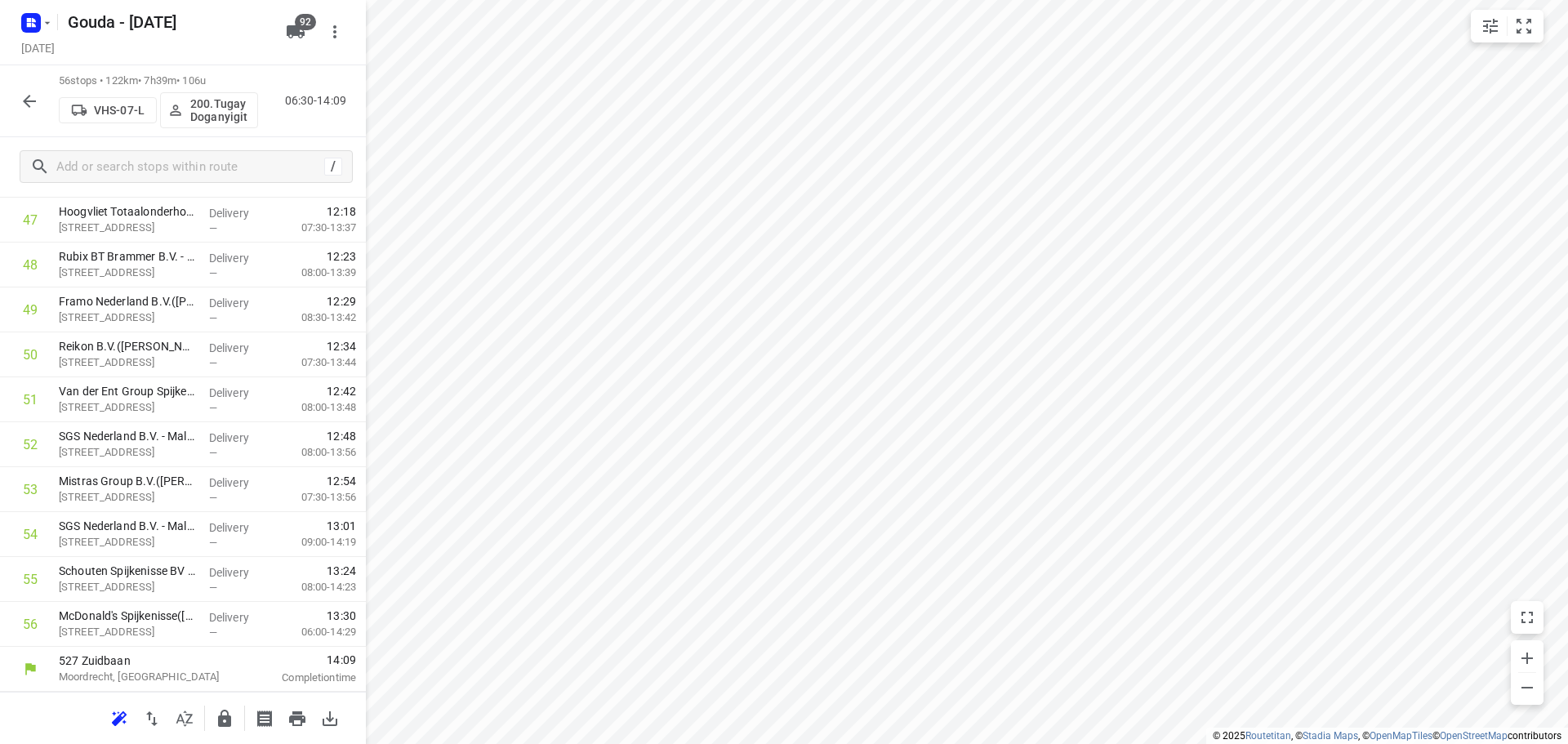
click at [223, 713] on icon "button" at bounding box center [224, 719] width 20 height 20
click at [29, 94] on icon "button" at bounding box center [29, 101] width 20 height 20
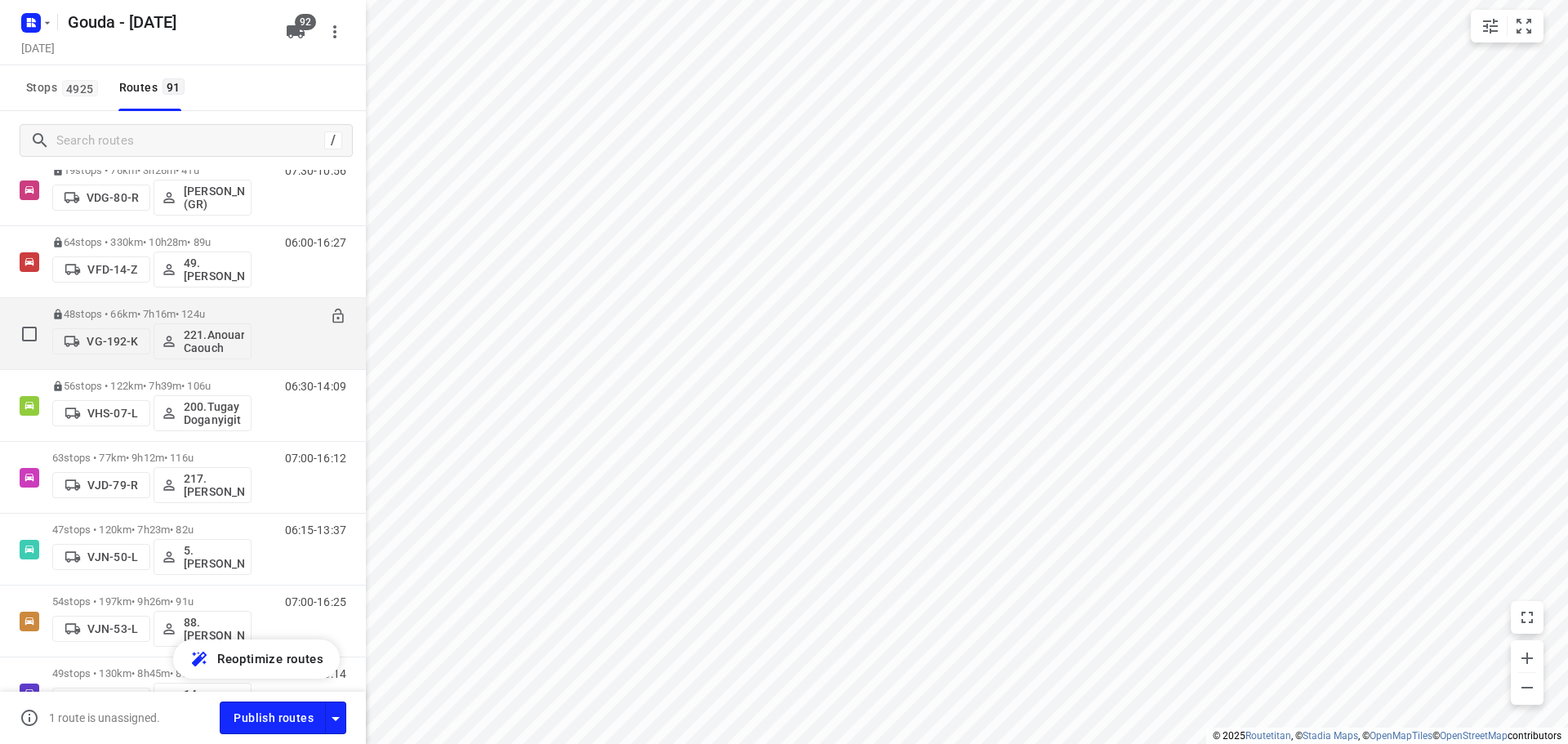
scroll to position [4051, 0]
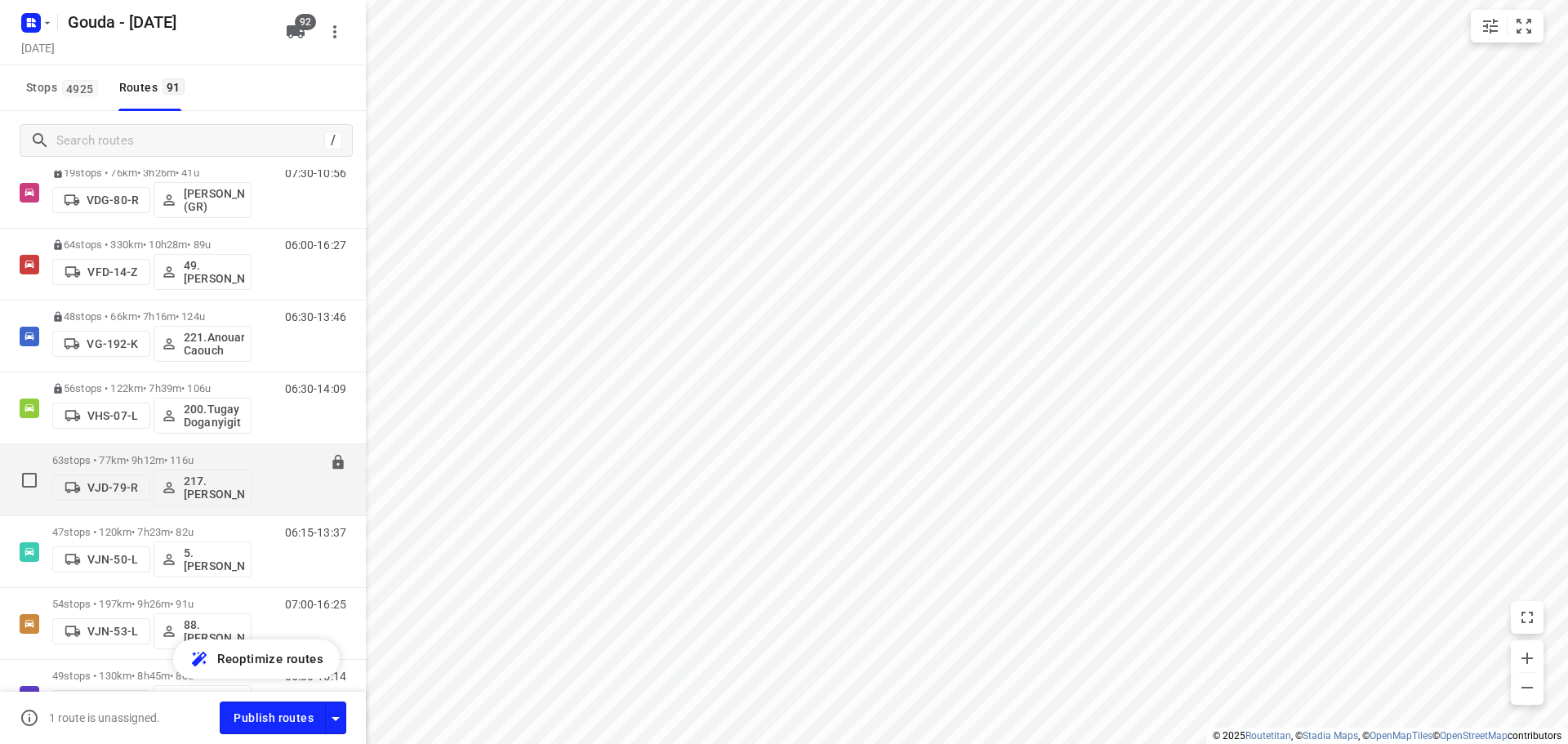
click at [98, 459] on p "63 stops • 77km • 9h12m • 116u" at bounding box center [152, 460] width 199 height 12
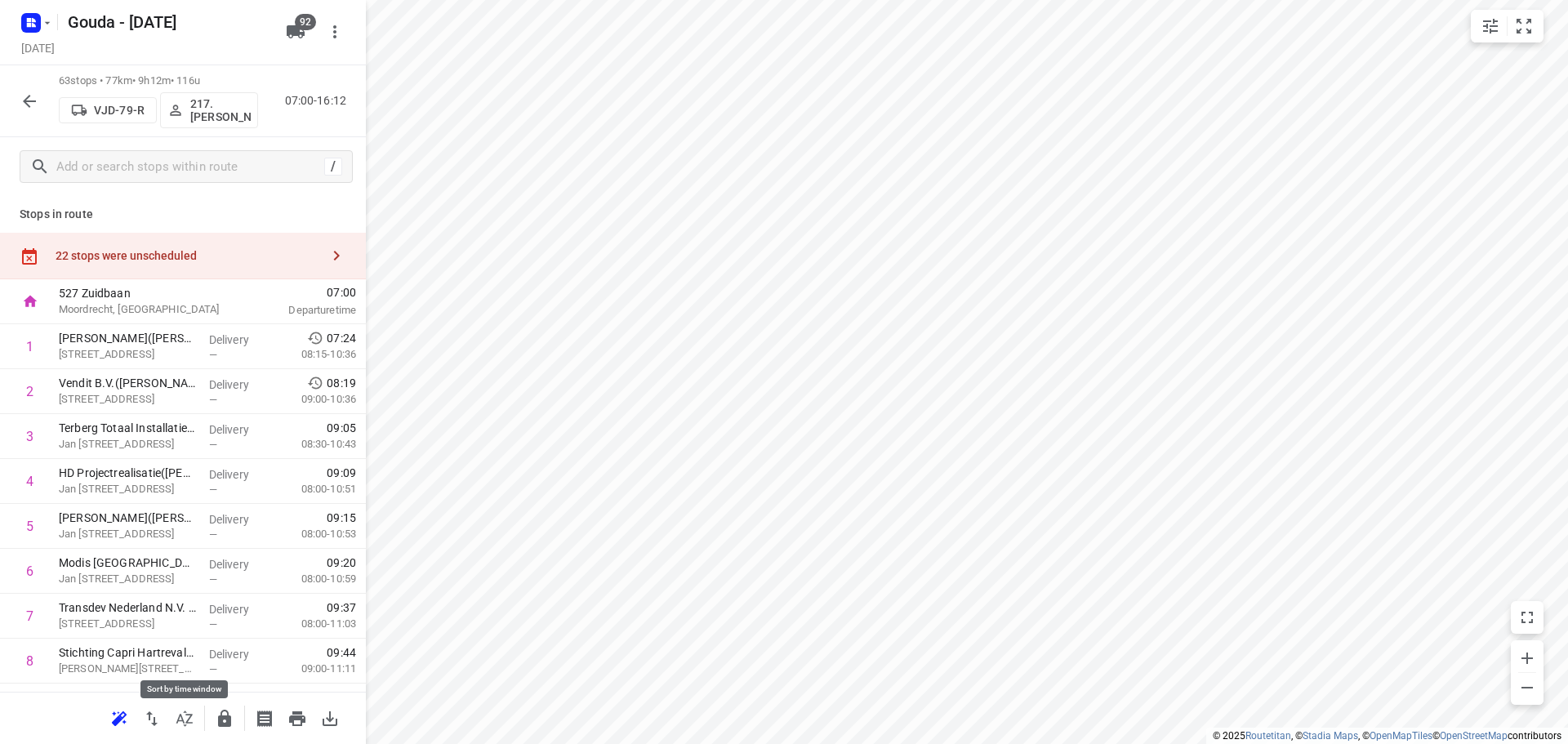
click at [178, 713] on icon "button" at bounding box center [184, 719] width 20 height 20
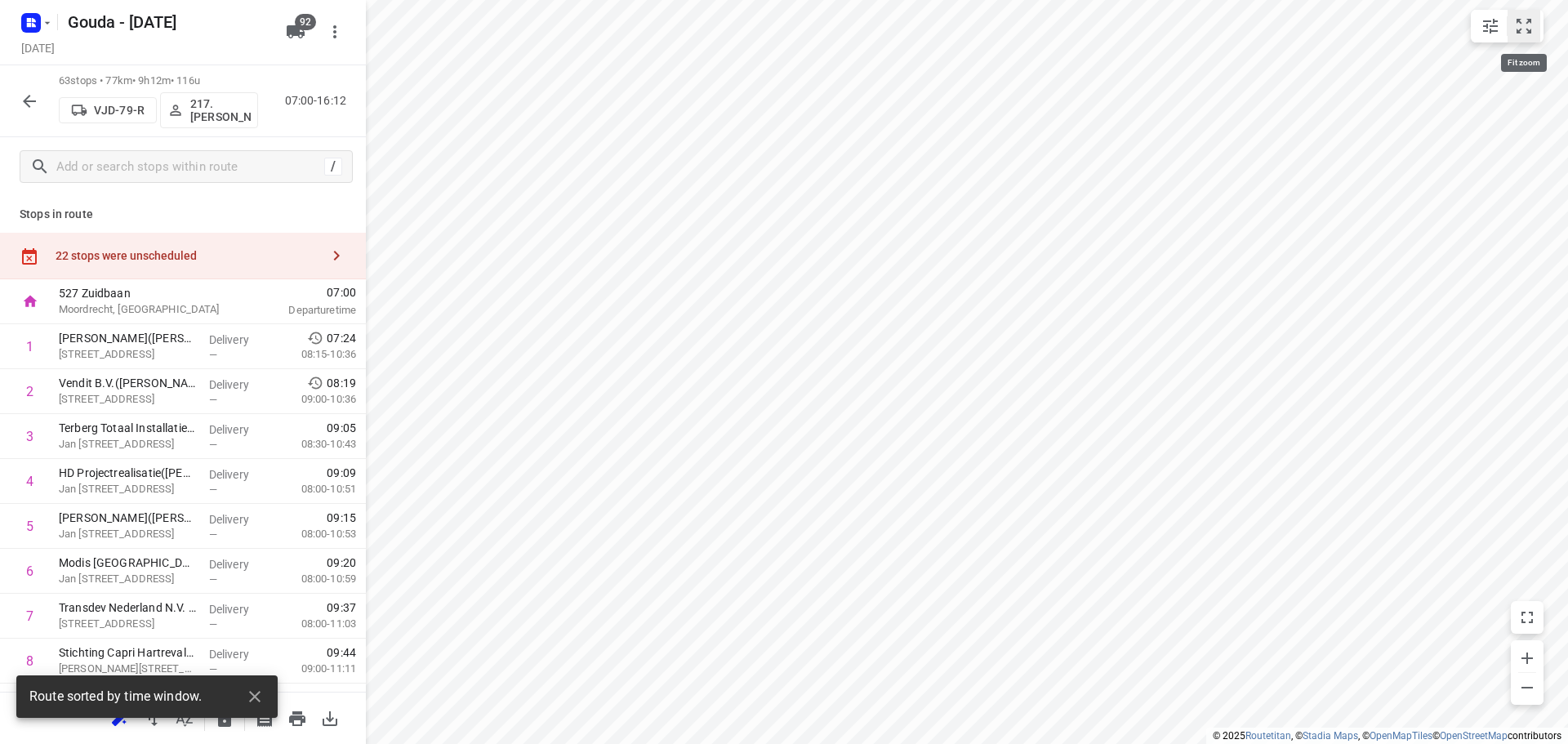
click at [1522, 30] on icon "small contained button group" at bounding box center [1524, 25] width 20 height 20
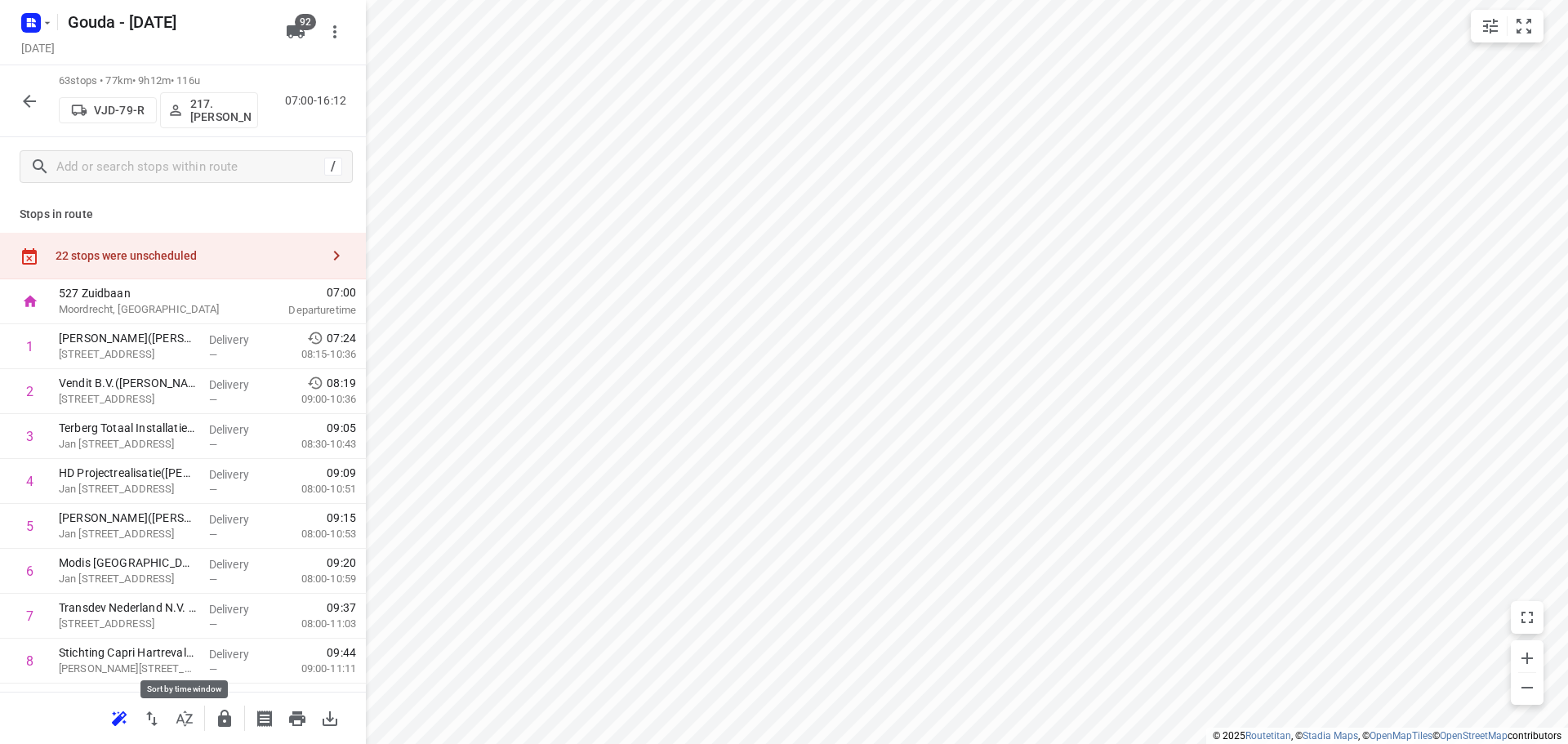
click at [192, 711] on icon "button" at bounding box center [184, 719] width 20 height 20
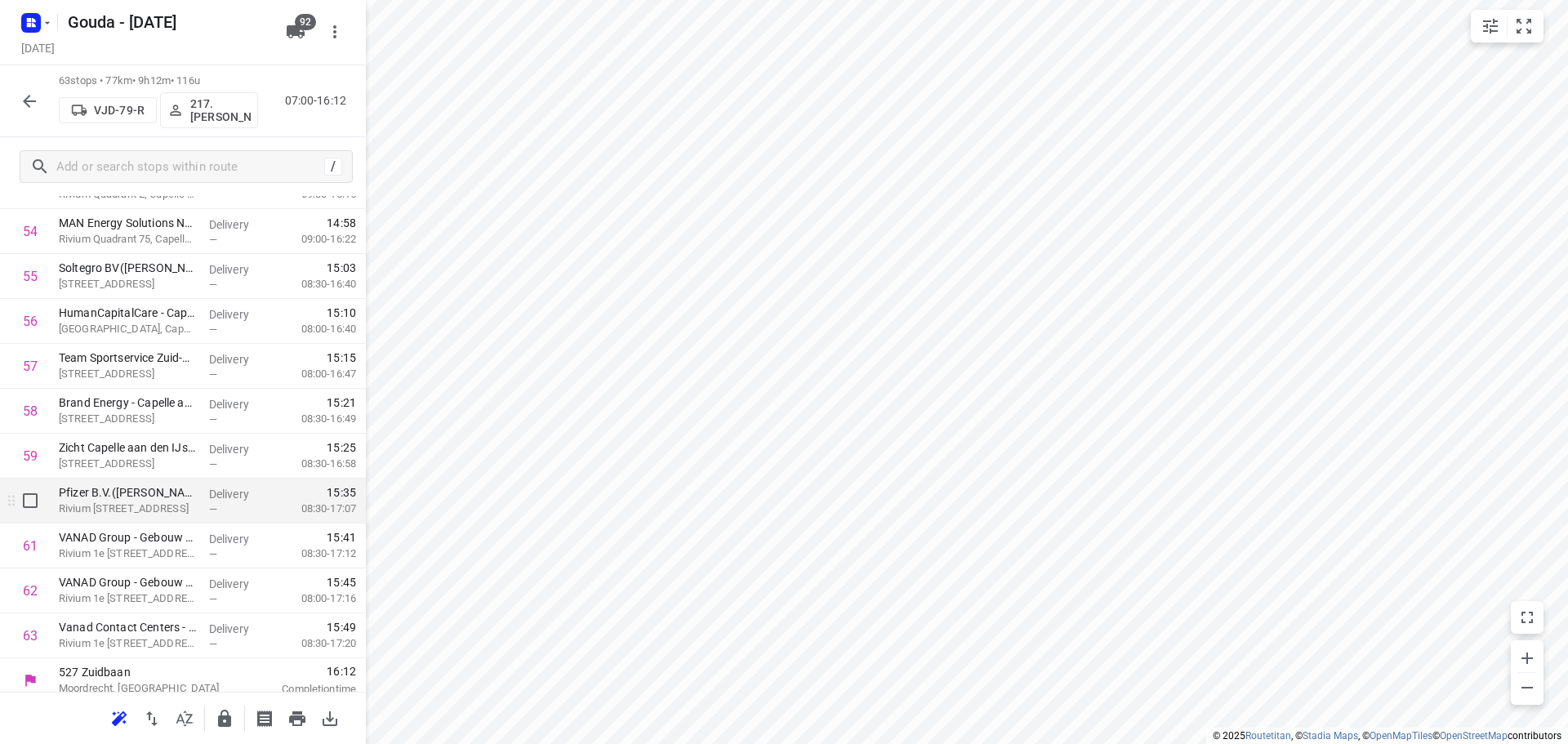
scroll to position [2508, 0]
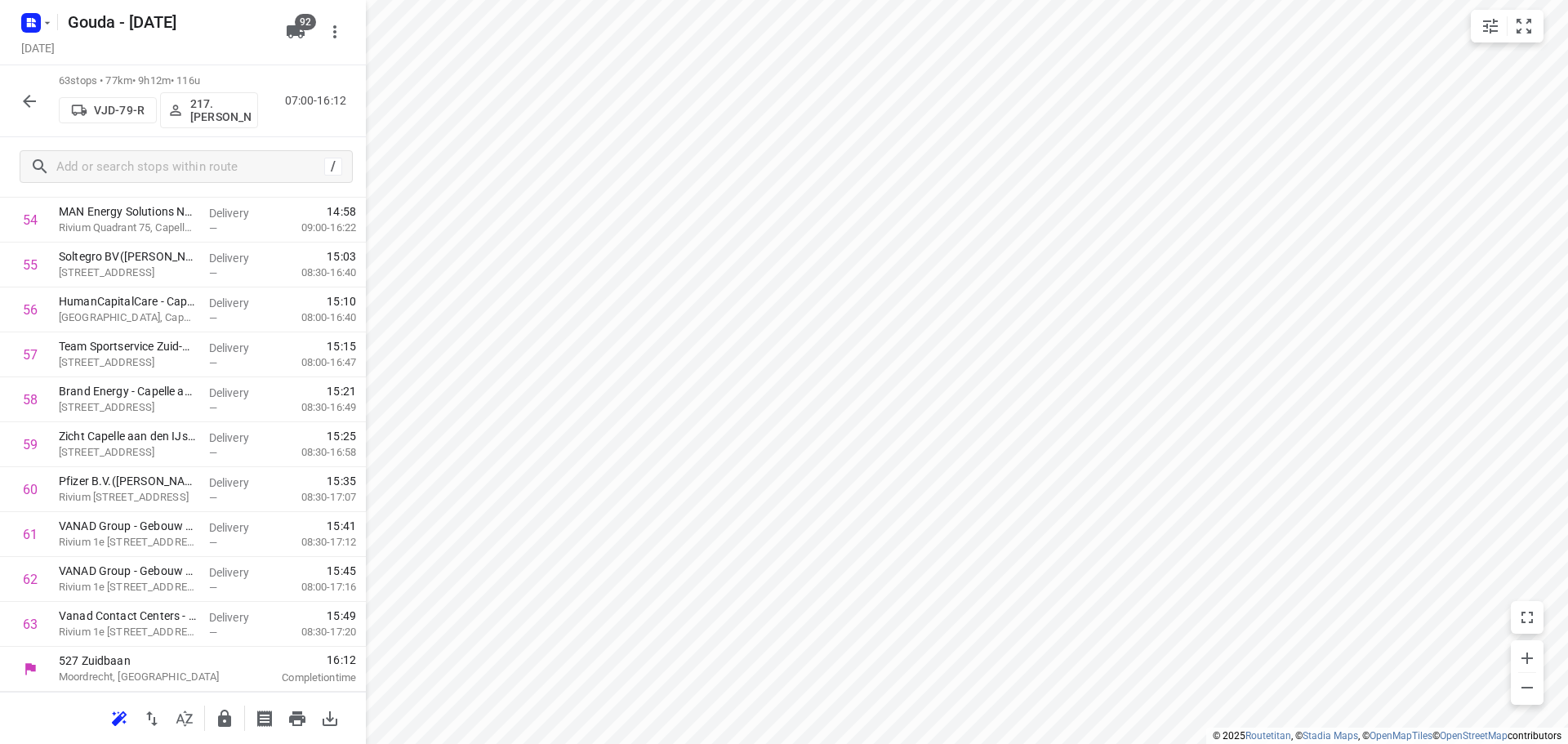
click at [217, 703] on div at bounding box center [224, 719] width 33 height 33
click at [221, 710] on icon "button" at bounding box center [224, 719] width 20 height 20
click at [31, 110] on icon "button" at bounding box center [29, 101] width 20 height 20
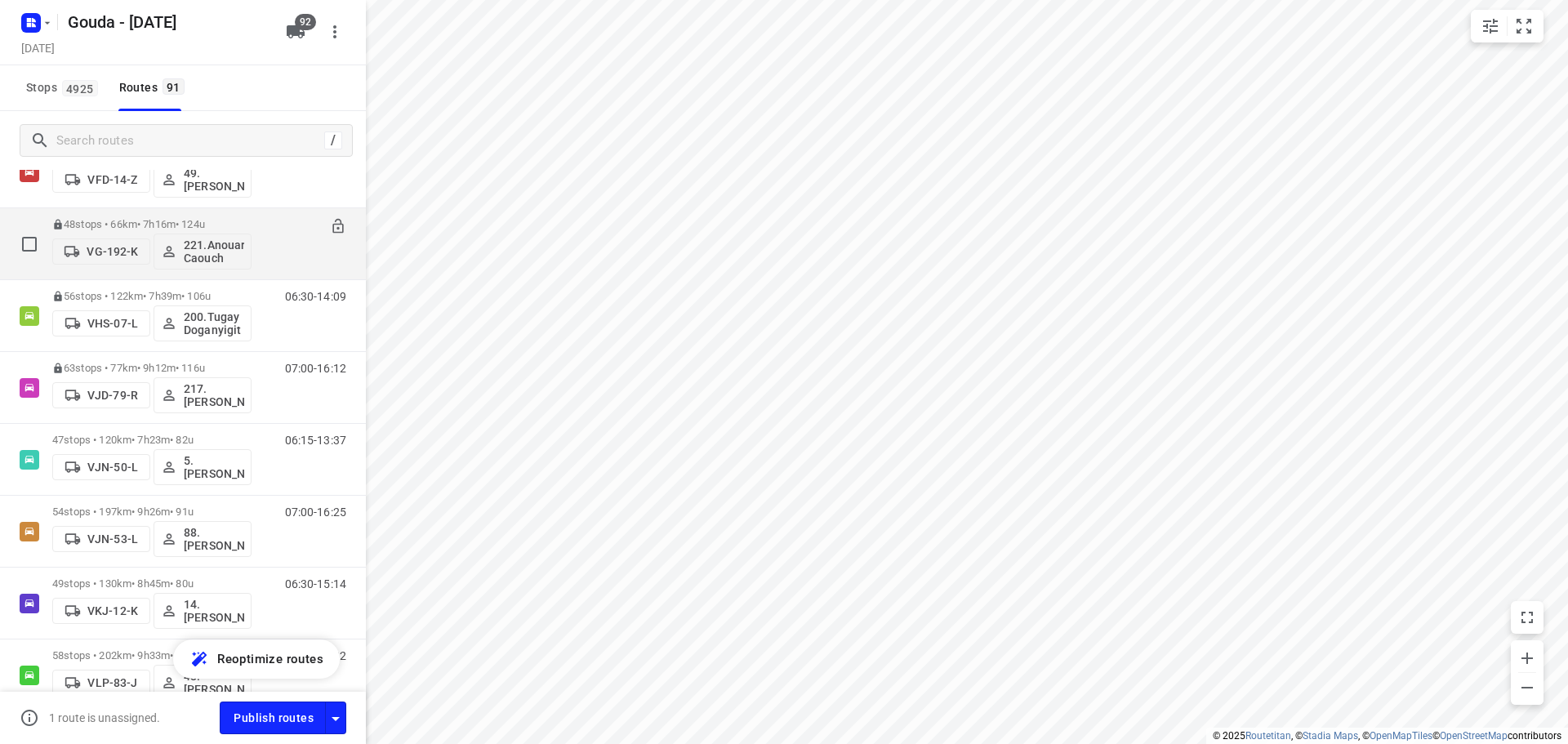
scroll to position [4167, 0]
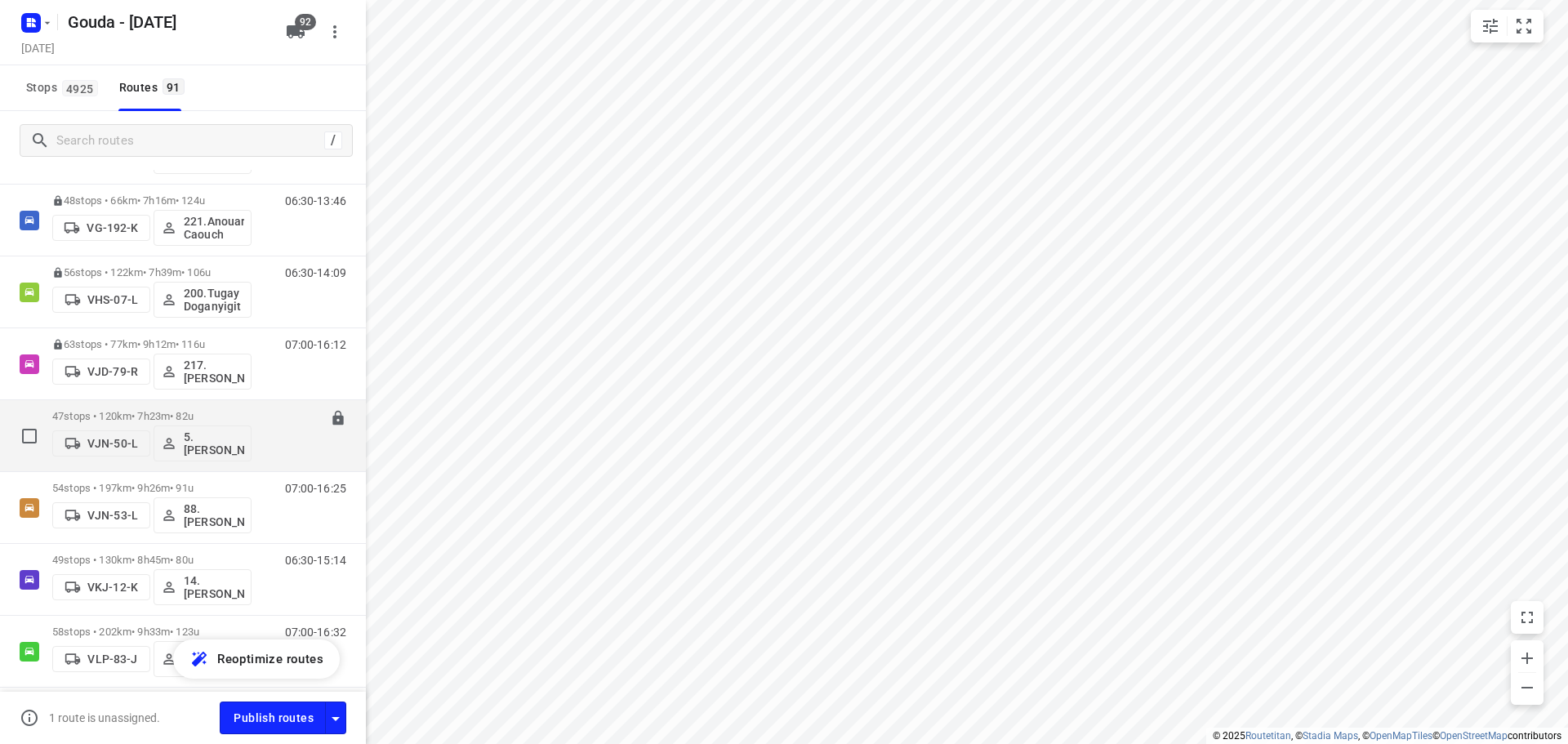
click at [179, 417] on p "47 stops • 120km • 7h23m • 82u" at bounding box center [152, 416] width 199 height 12
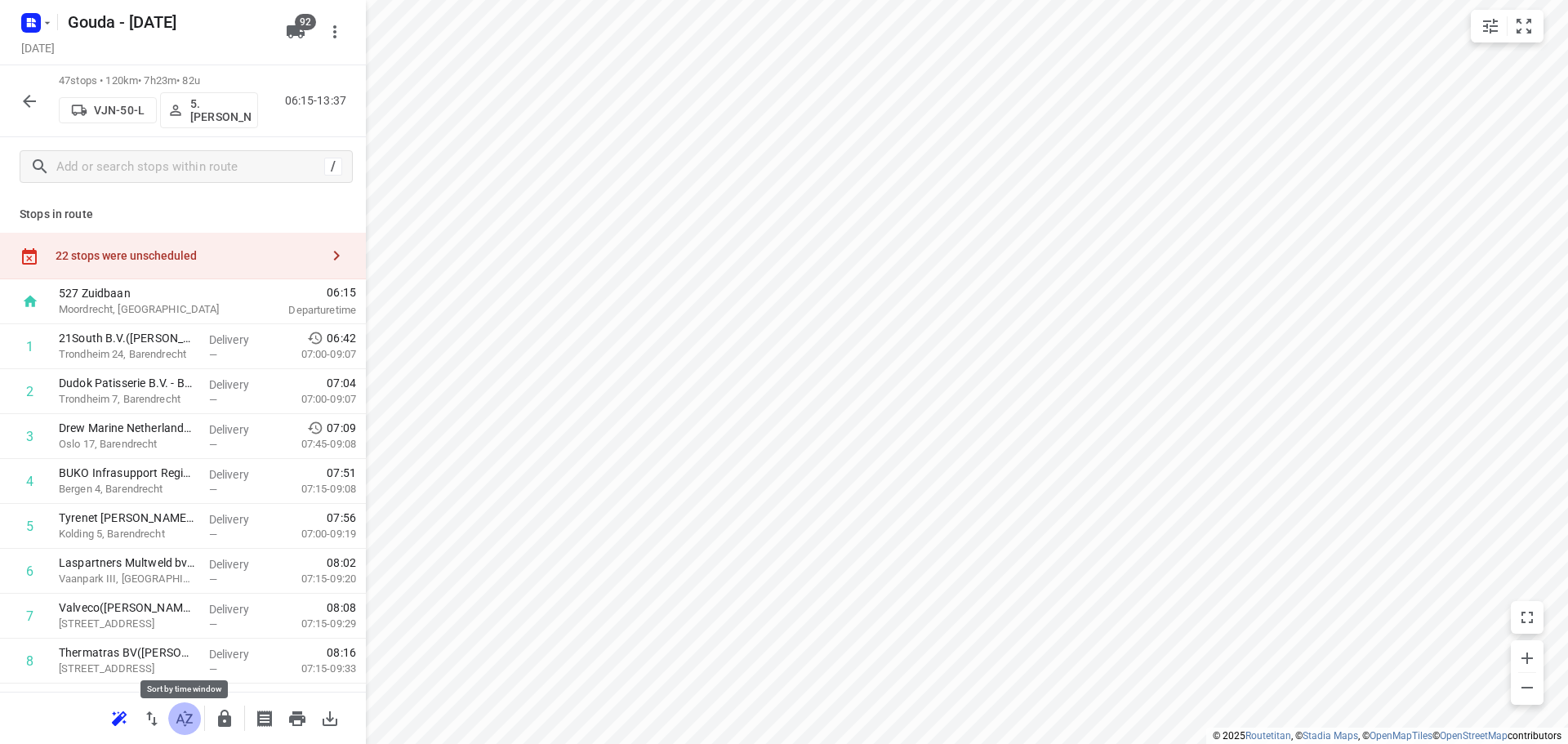
click at [185, 716] on icon "button" at bounding box center [184, 719] width 20 height 20
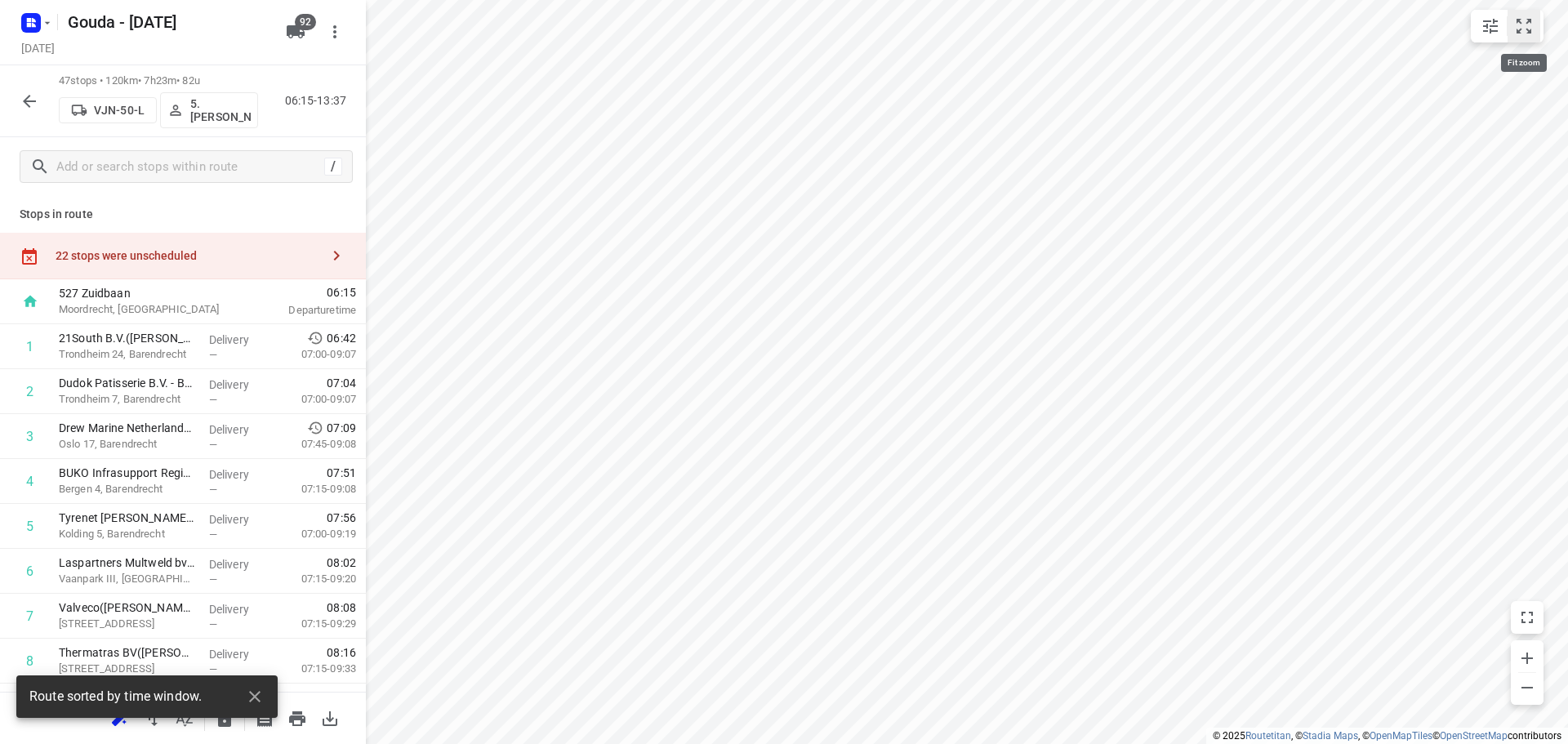
click at [1525, 26] on icon "small contained button group" at bounding box center [1524, 25] width 20 height 20
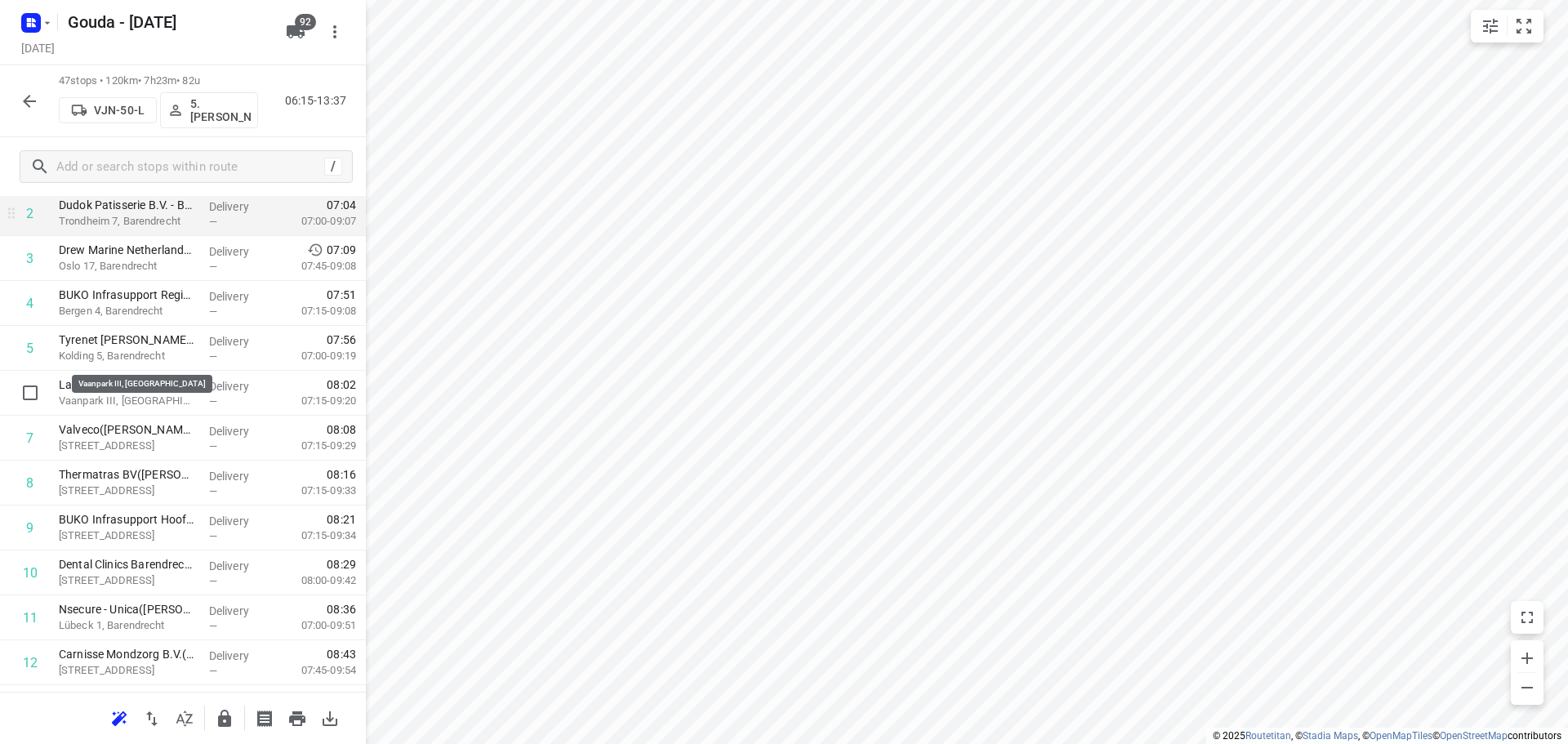
scroll to position [82, 0]
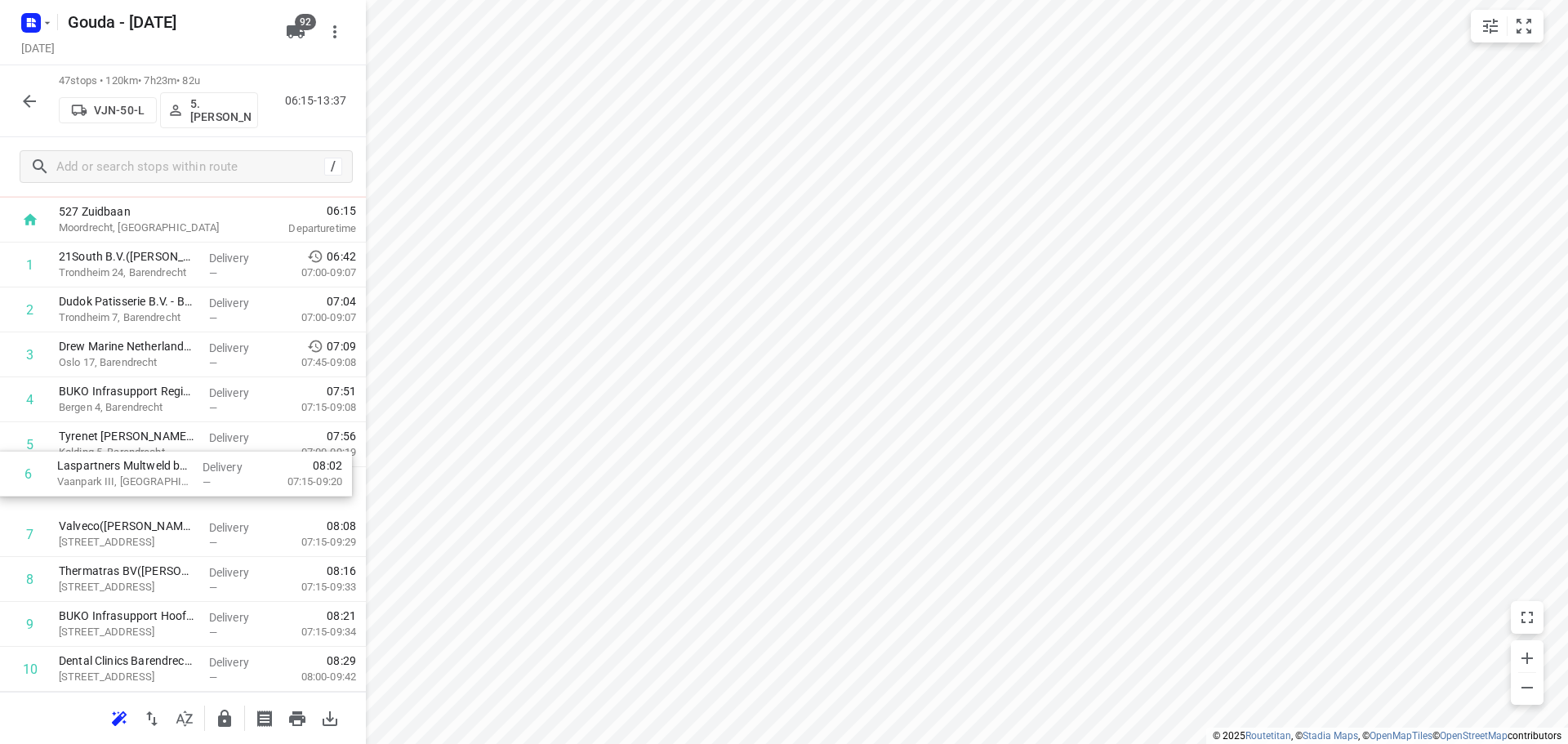
drag, startPoint x: 145, startPoint y: 490, endPoint x: 138, endPoint y: 466, distance: 25.0
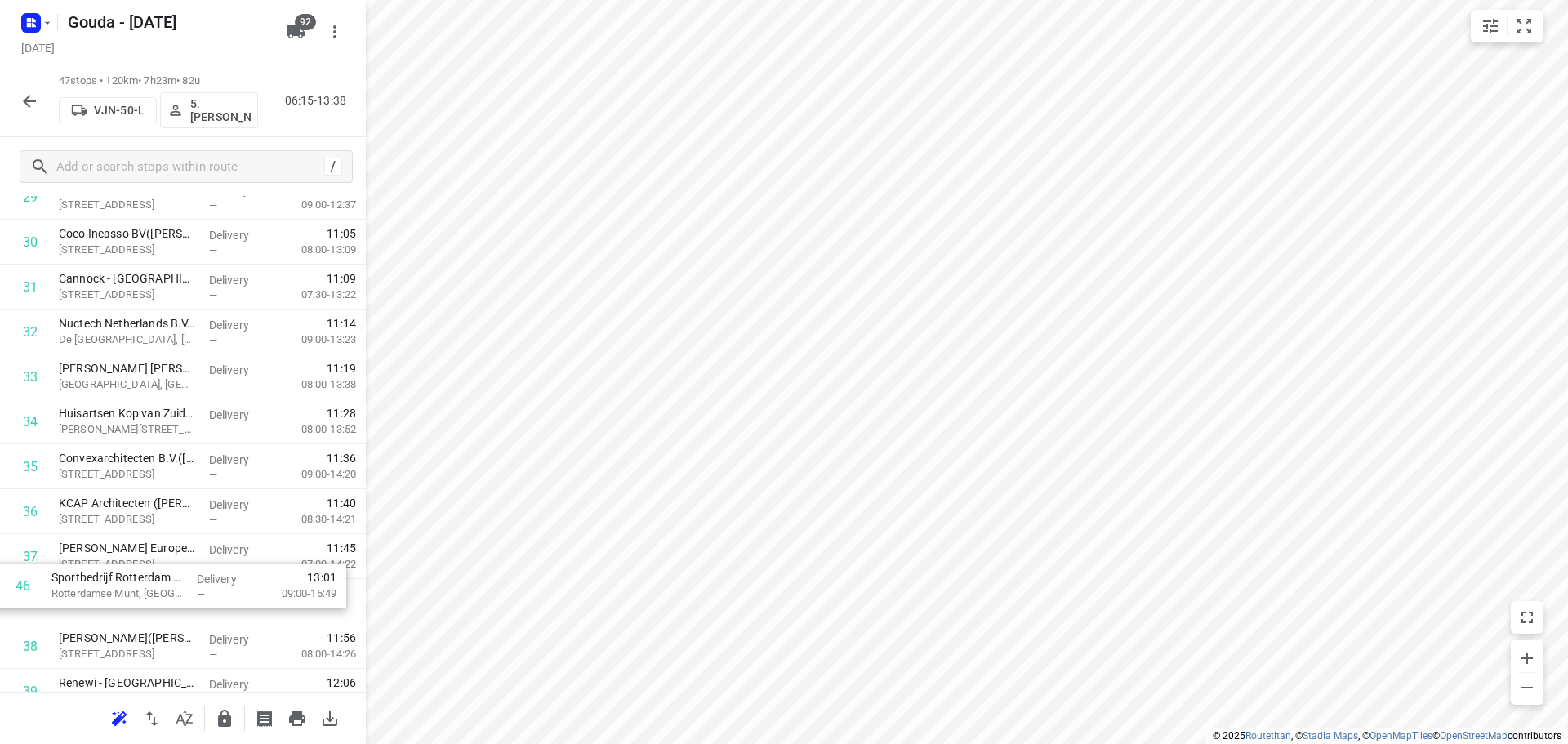
scroll to position [1417, 0]
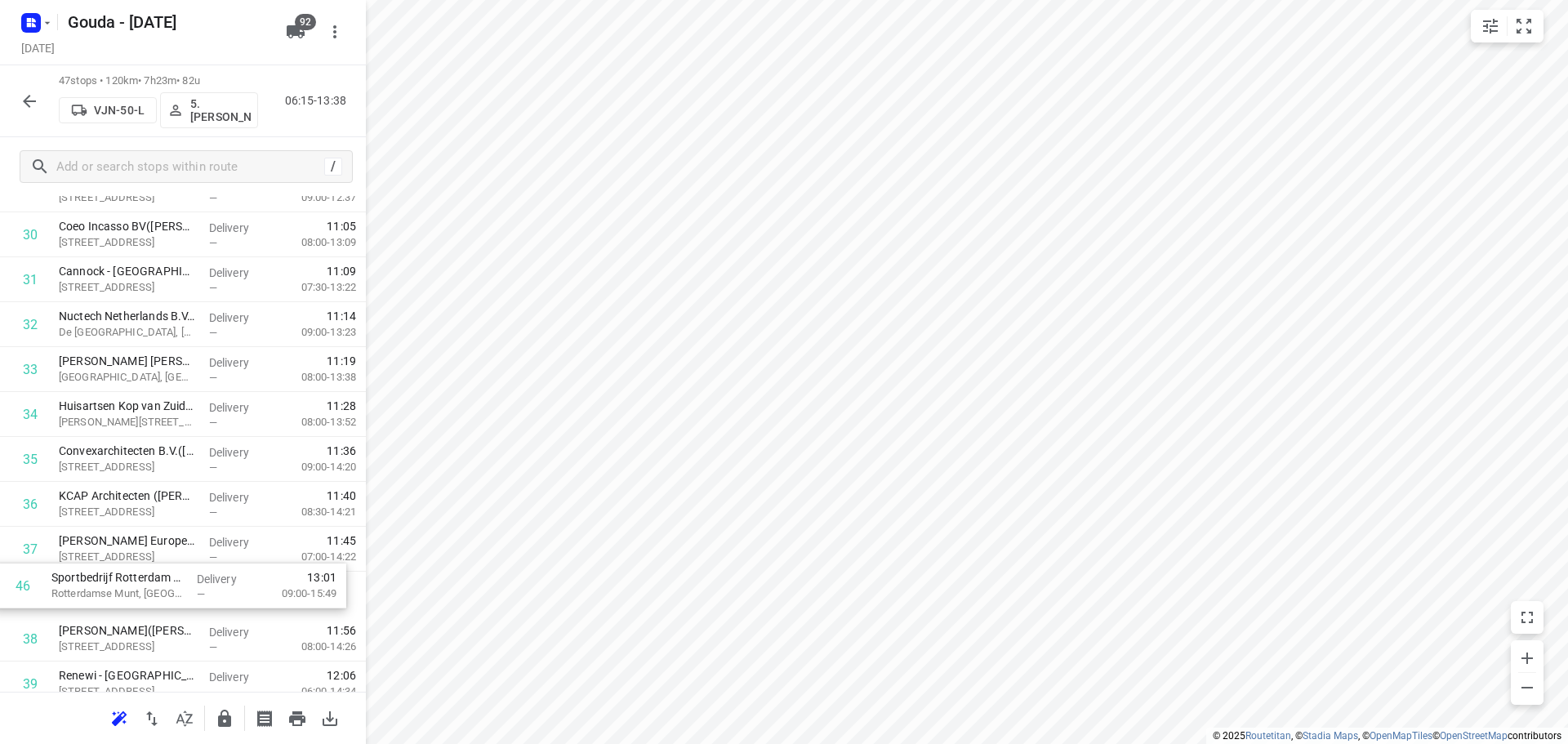
drag, startPoint x: 165, startPoint y: 599, endPoint x: 155, endPoint y: 599, distance: 10.0
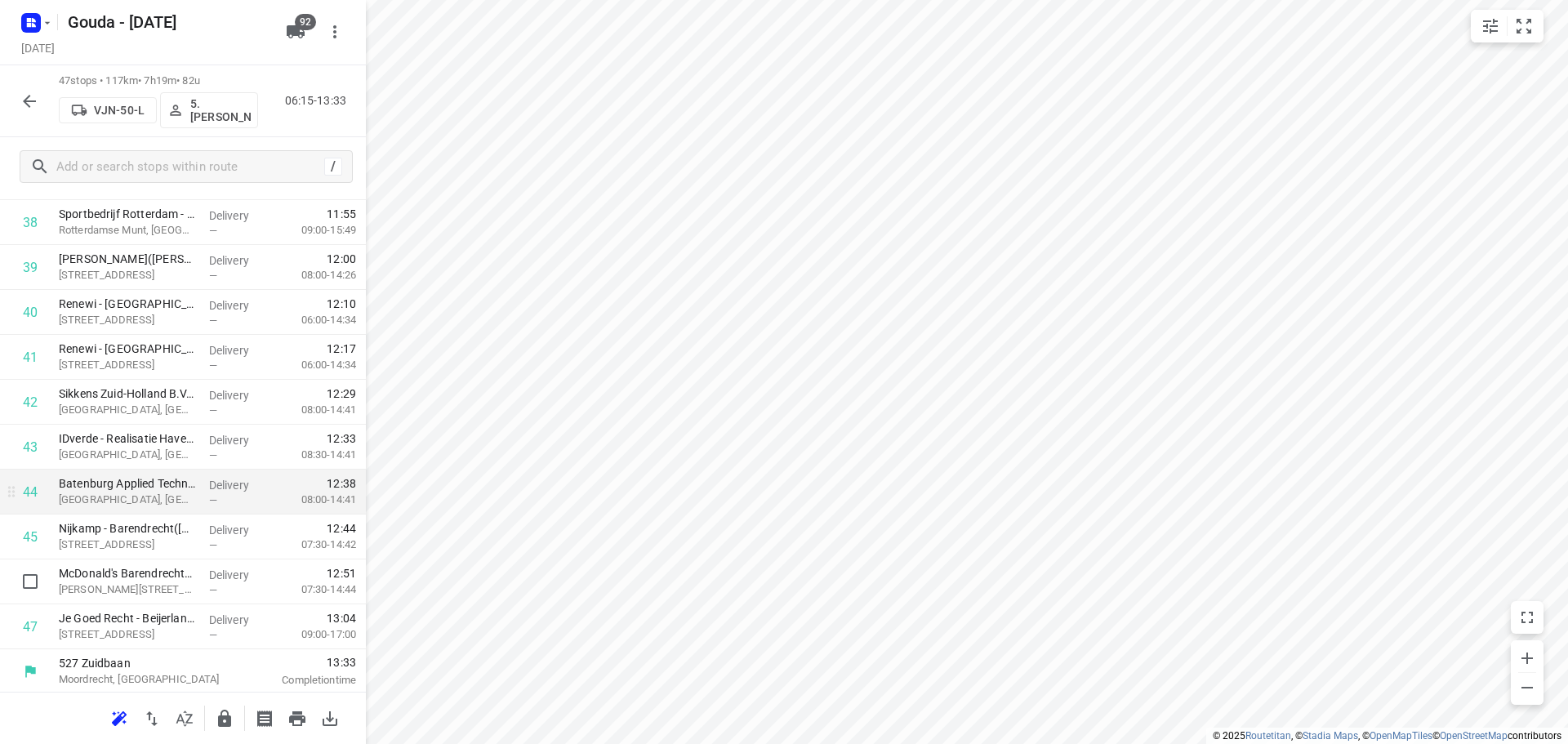
scroll to position [1790, 0]
click at [218, 712] on icon "button" at bounding box center [224, 719] width 20 height 20
click at [22, 98] on icon "button" at bounding box center [29, 101] width 20 height 20
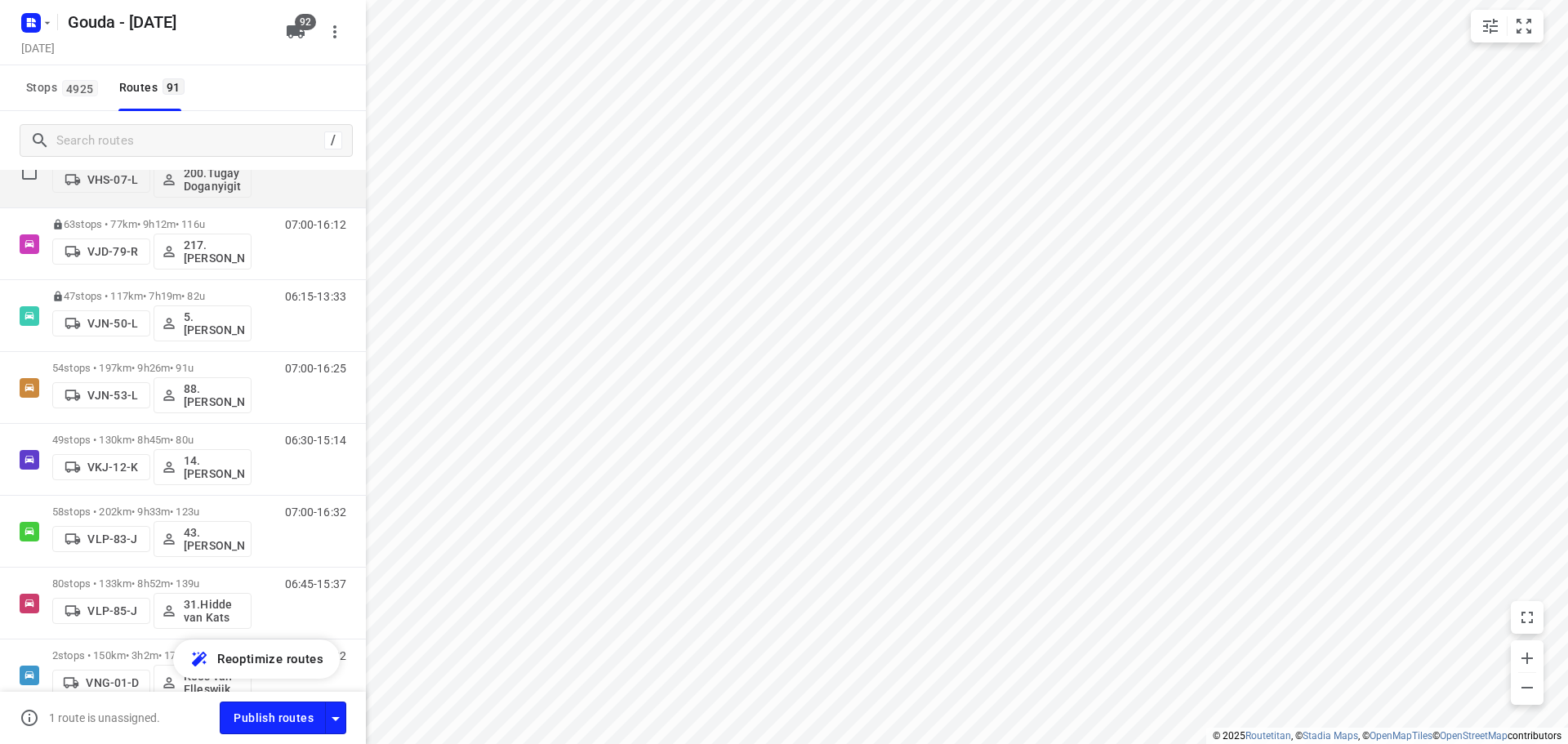
scroll to position [4249, 0]
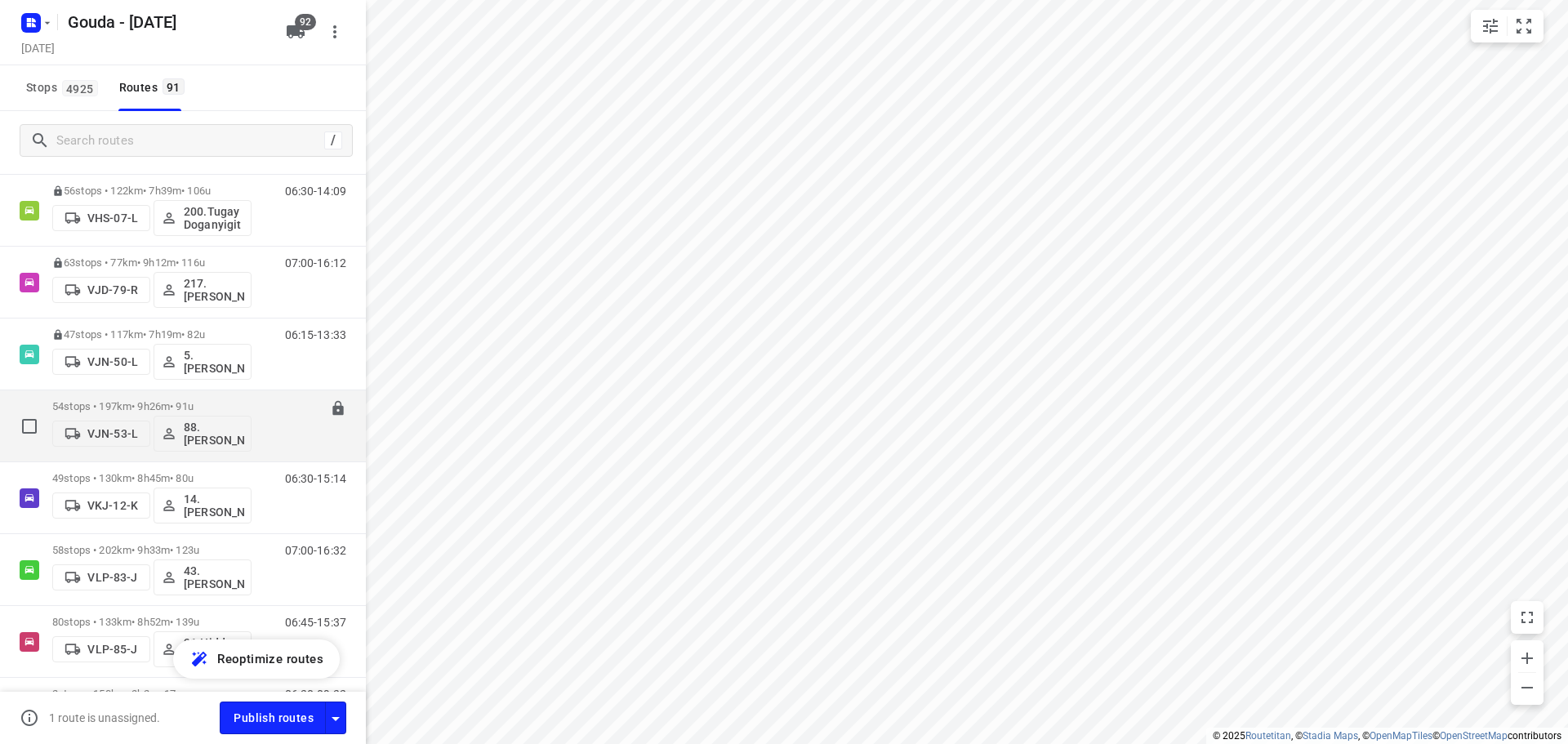
click at [191, 406] on p "54 stops • 197km • 9h26m • 91u" at bounding box center [152, 406] width 199 height 12
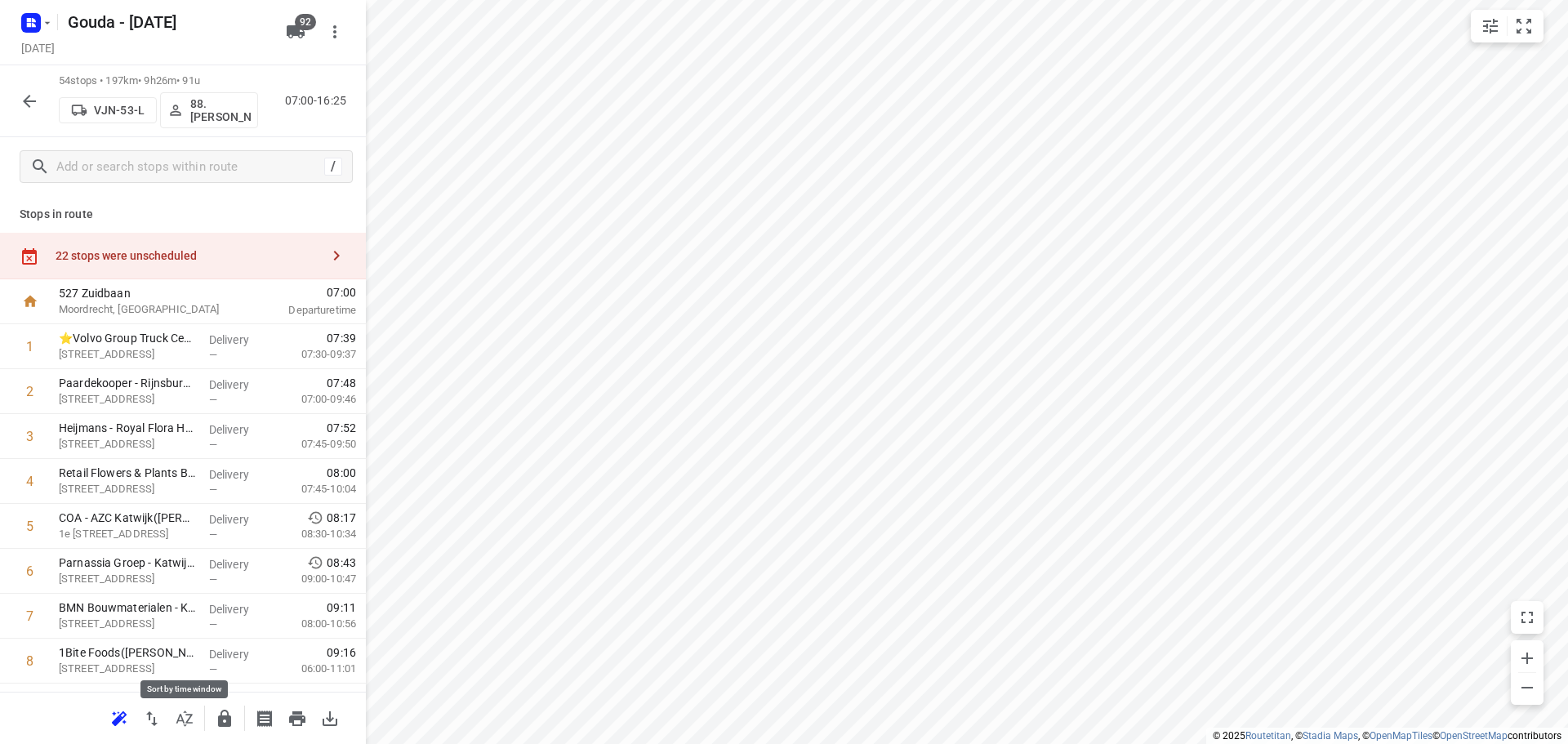
click at [183, 721] on icon "button" at bounding box center [184, 719] width 16 height 16
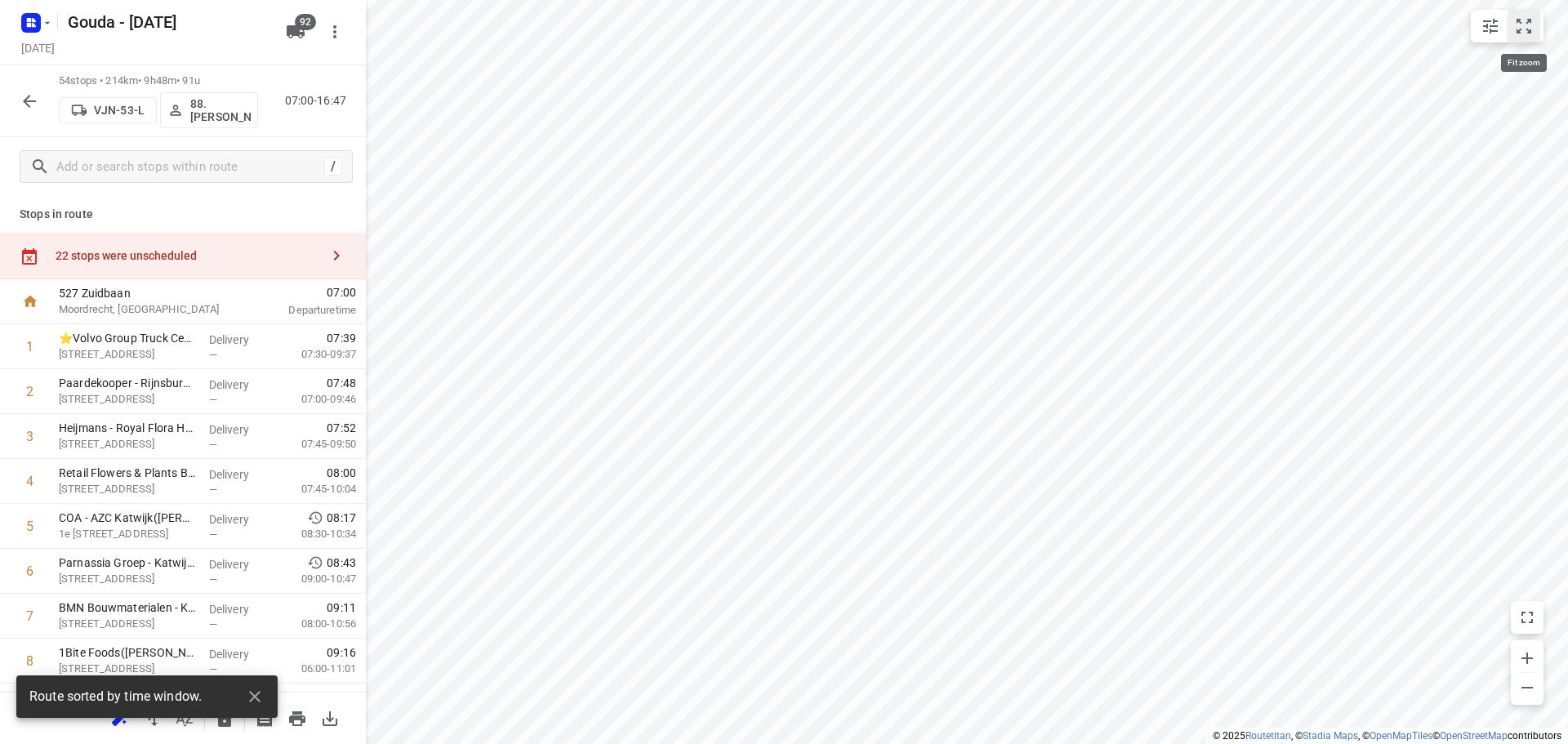
click at [1526, 12] on button "small contained button group" at bounding box center [1524, 25] width 33 height 33
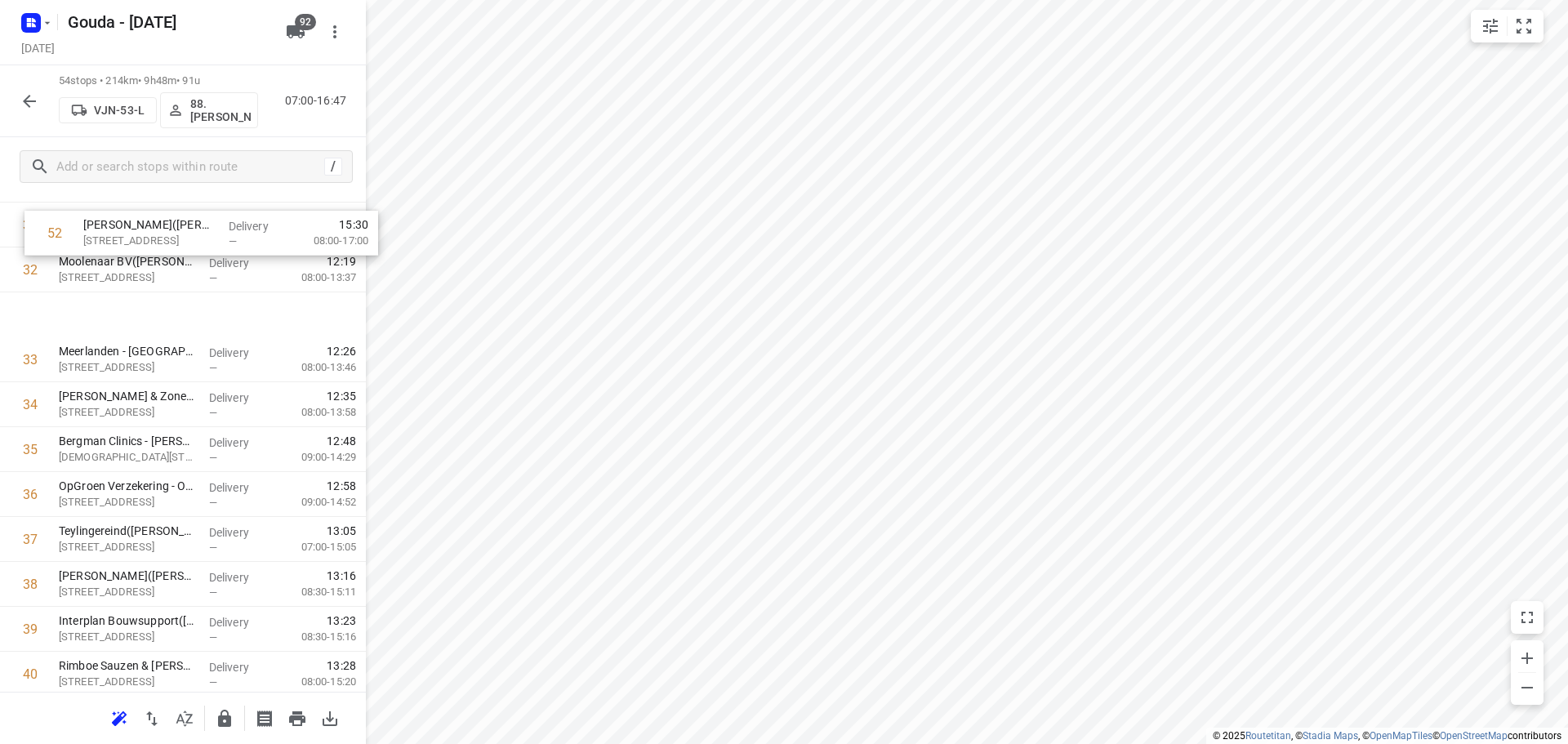
scroll to position [1406, 0]
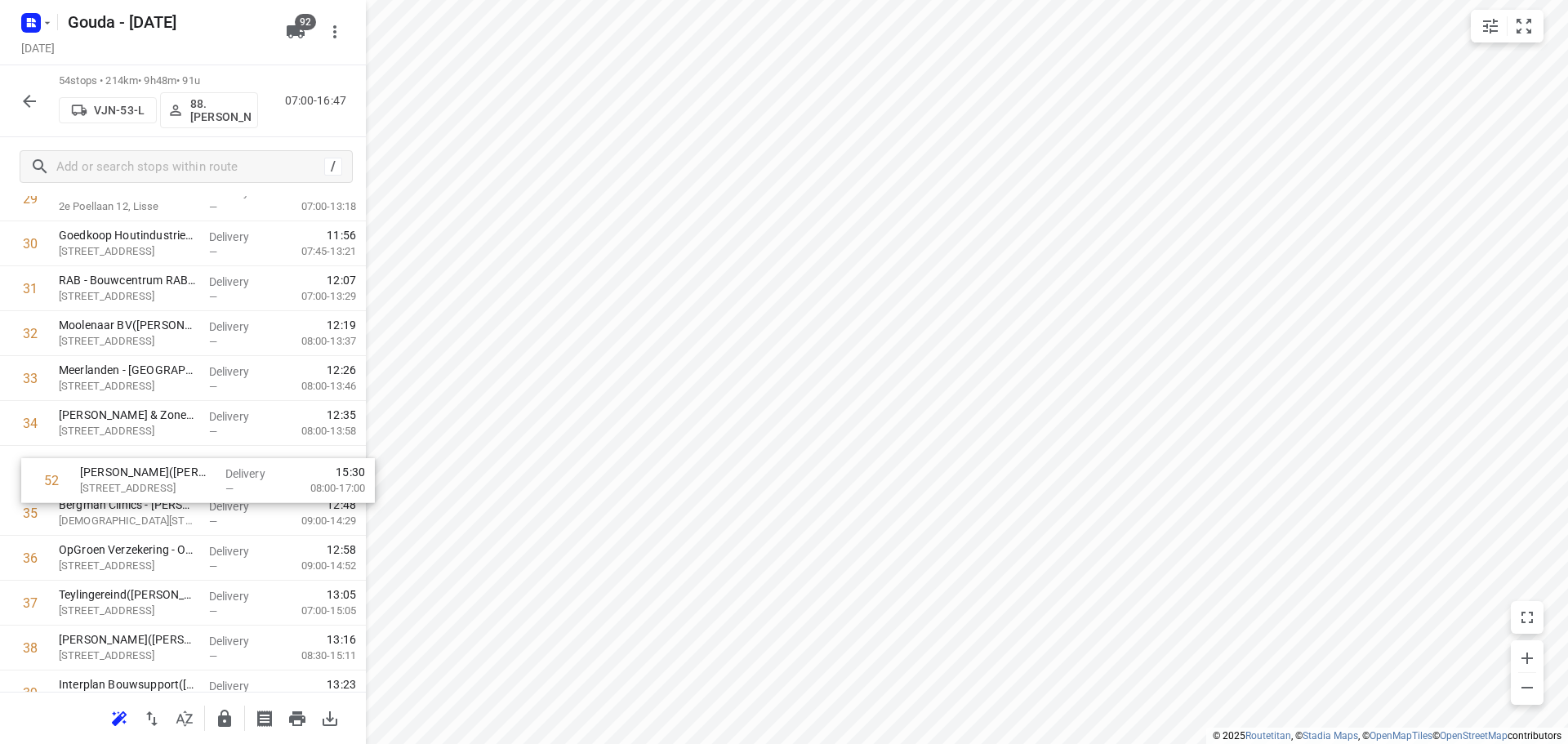
drag, startPoint x: 163, startPoint y: 380, endPoint x: 178, endPoint y: 456, distance: 77.5
click at [178, 456] on div "1 ⭐Volvo Group Truck Center - Rijnsburg(Service balie - Rijnsburg) Rijnsburgerw…" at bounding box center [183, 131] width 366 height 2426
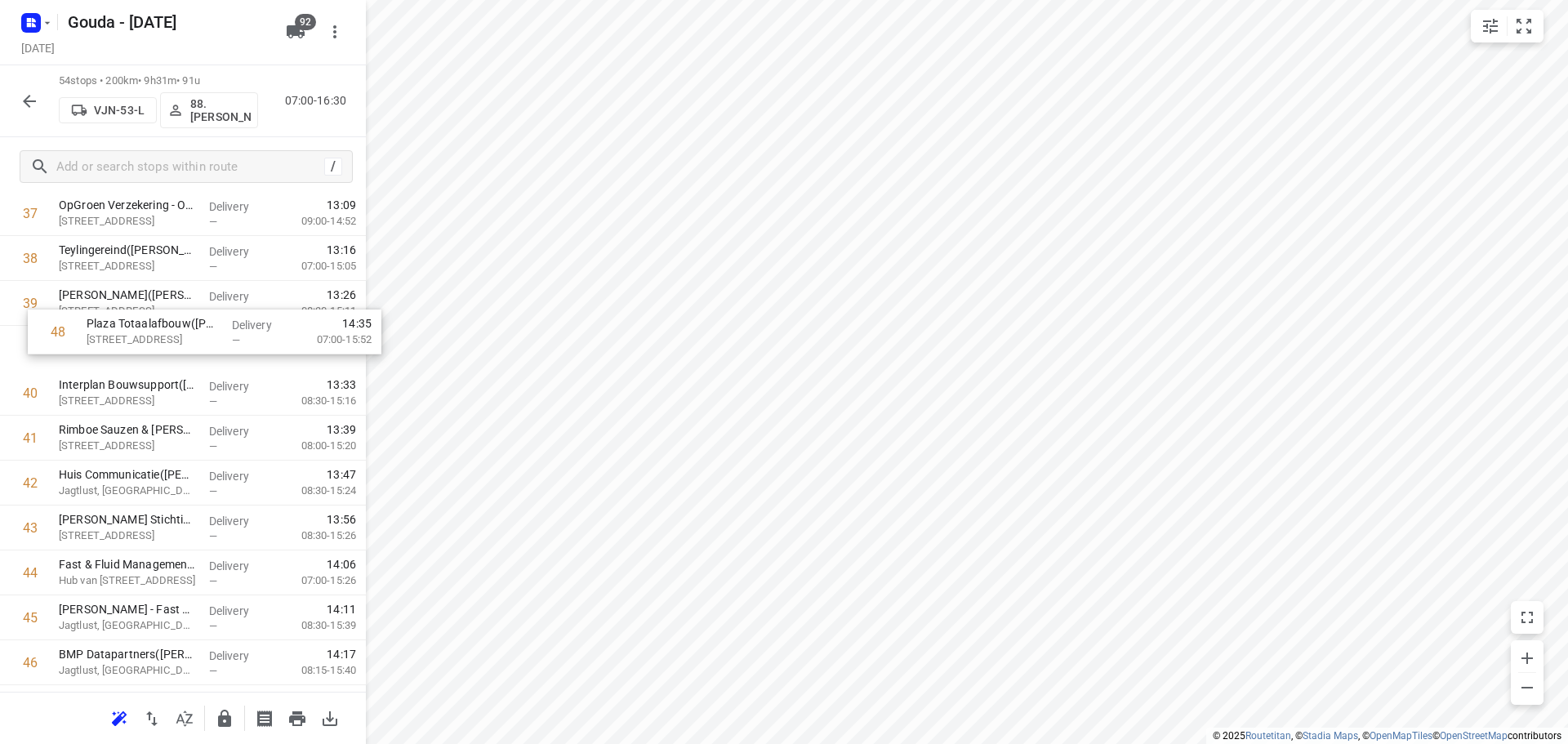
scroll to position [1747, 0]
drag, startPoint x: 172, startPoint y: 491, endPoint x: 194, endPoint y: 361, distance: 131.8
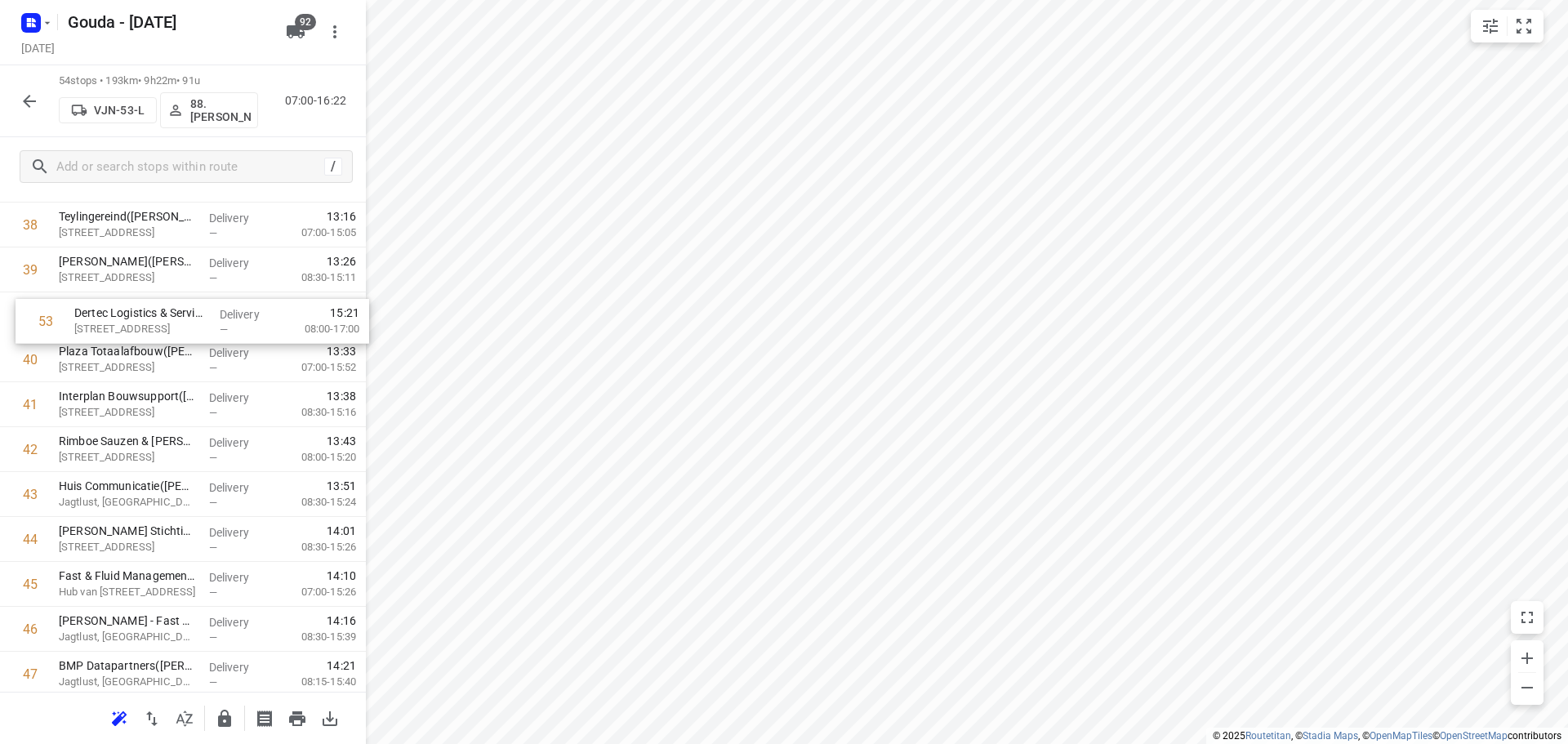
scroll to position [1785, 0]
drag, startPoint x: 154, startPoint y: 607, endPoint x: 265, endPoint y: 404, distance: 231.4
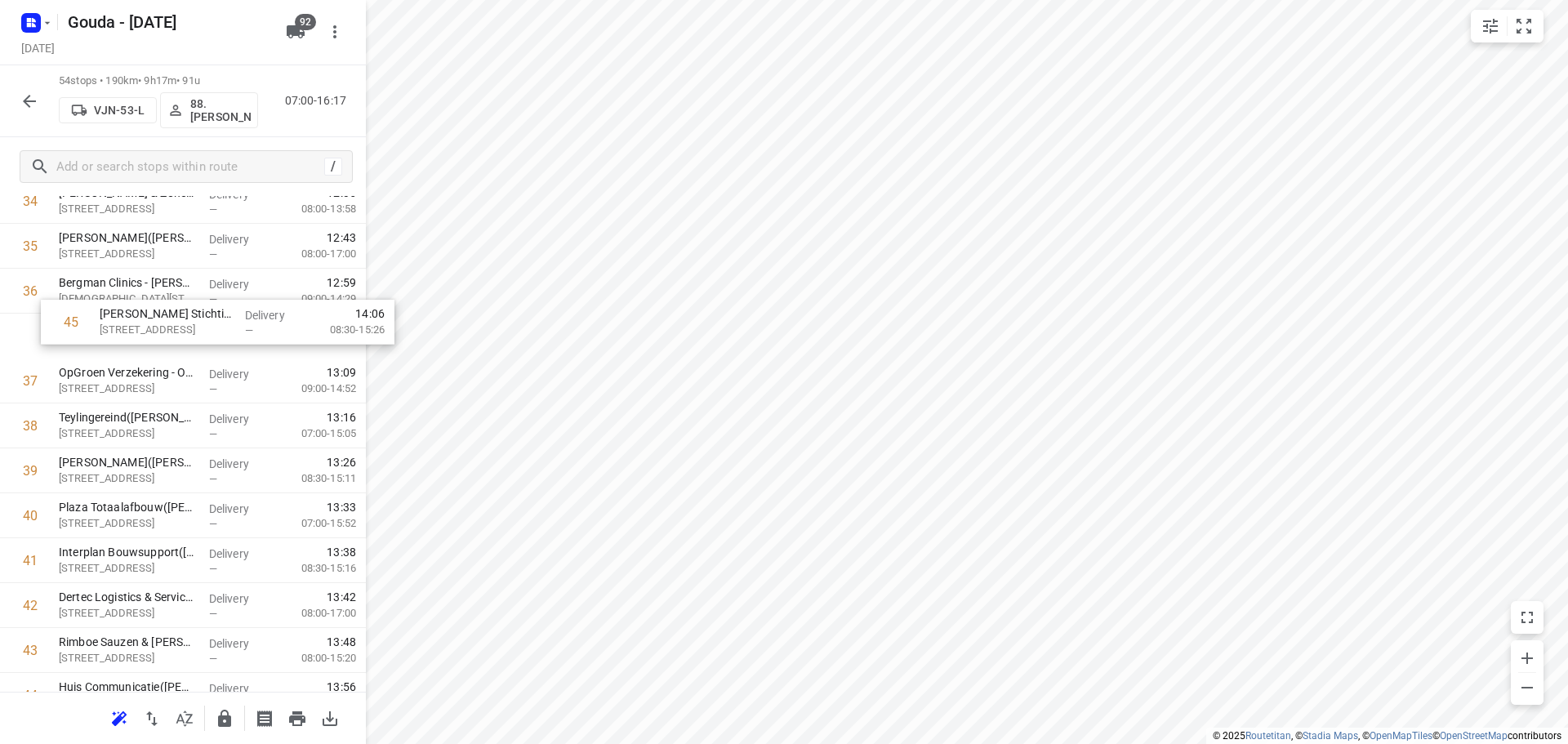
scroll to position [1625, 0]
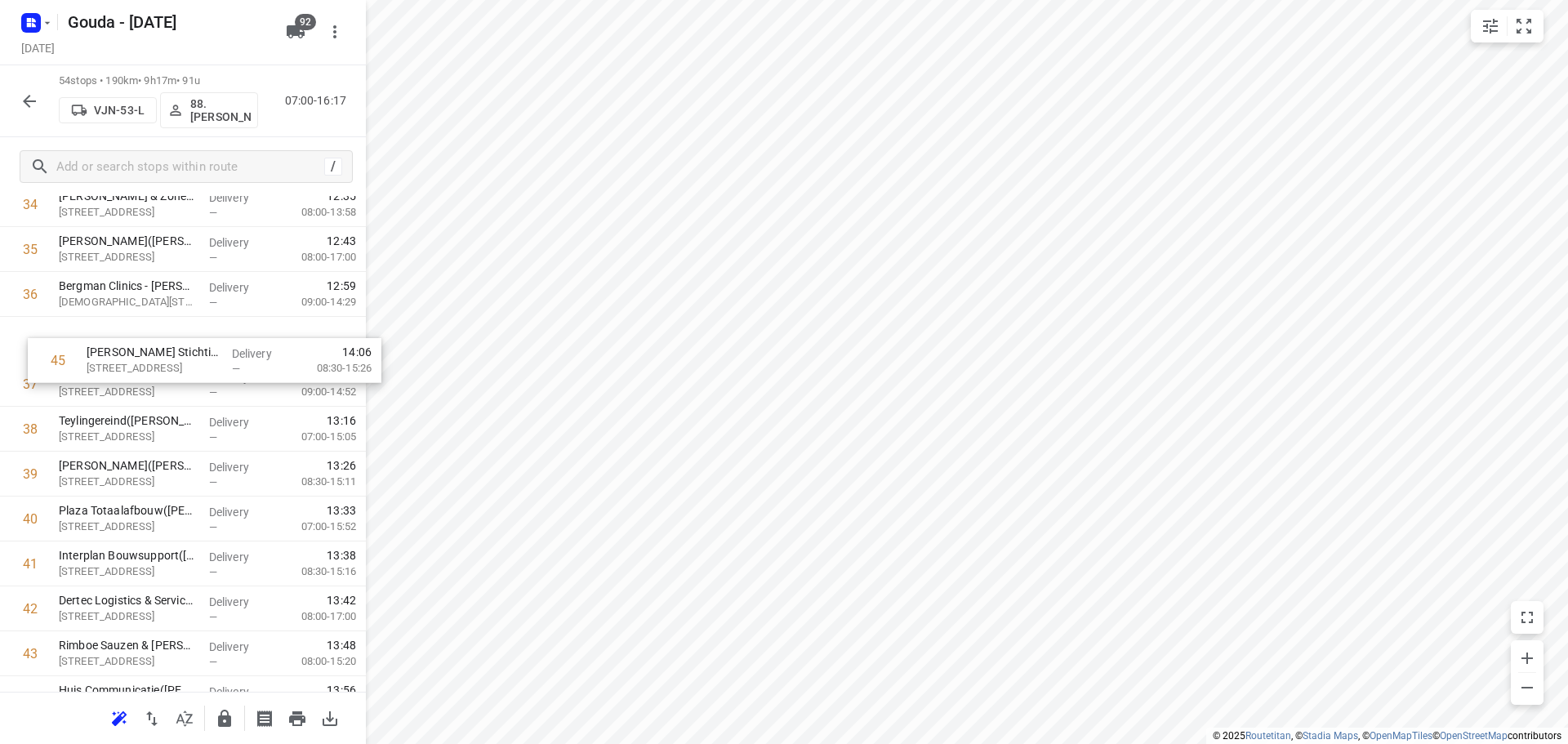
drag, startPoint x: 134, startPoint y: 462, endPoint x: 147, endPoint y: 371, distance: 91.9
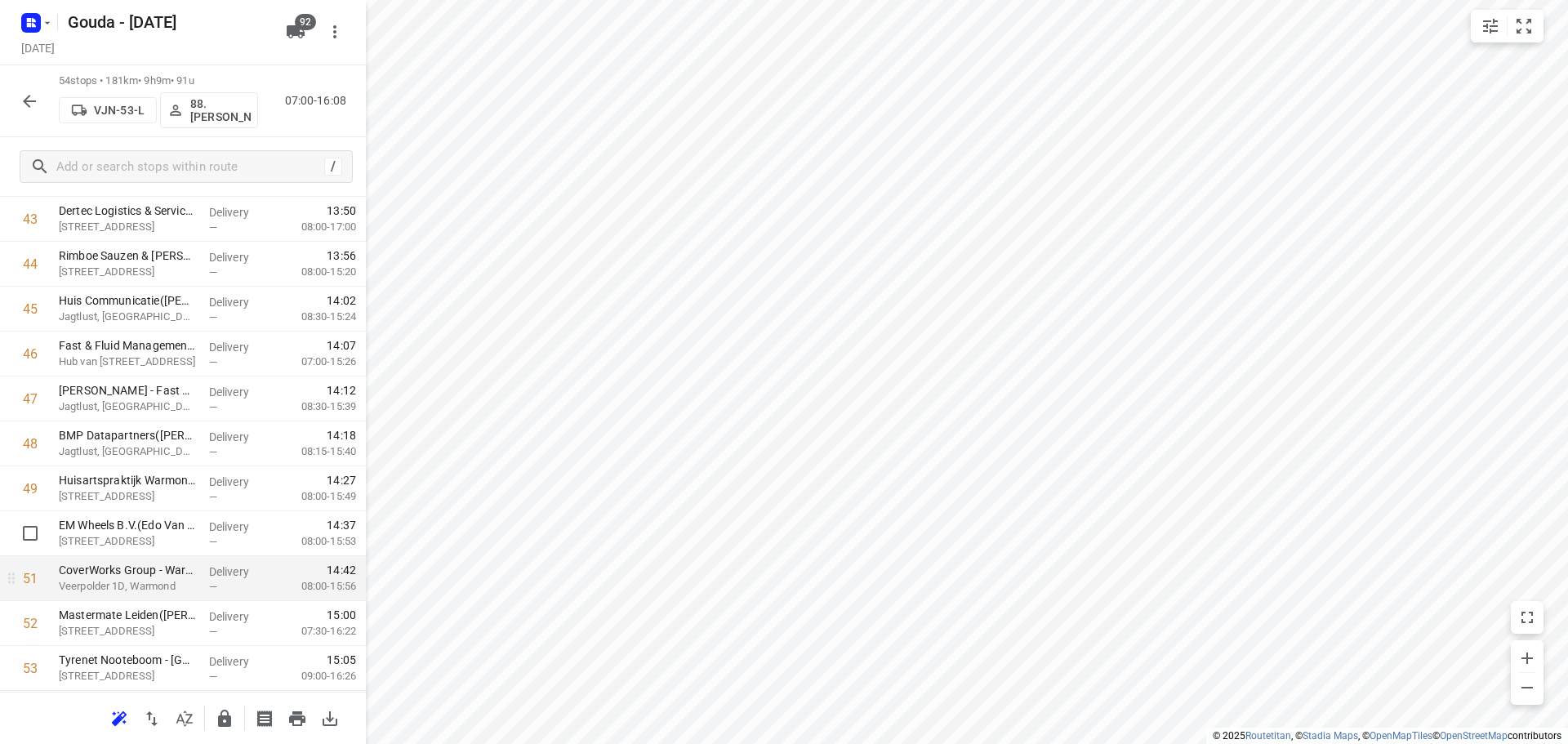
scroll to position [2104, 0]
drag, startPoint x: 214, startPoint y: 630, endPoint x: 216, endPoint y: 529, distance: 101.0
click at [230, 721] on button "button" at bounding box center [224, 719] width 33 height 33
click at [28, 101] on icon "button" at bounding box center [29, 101] width 13 height 13
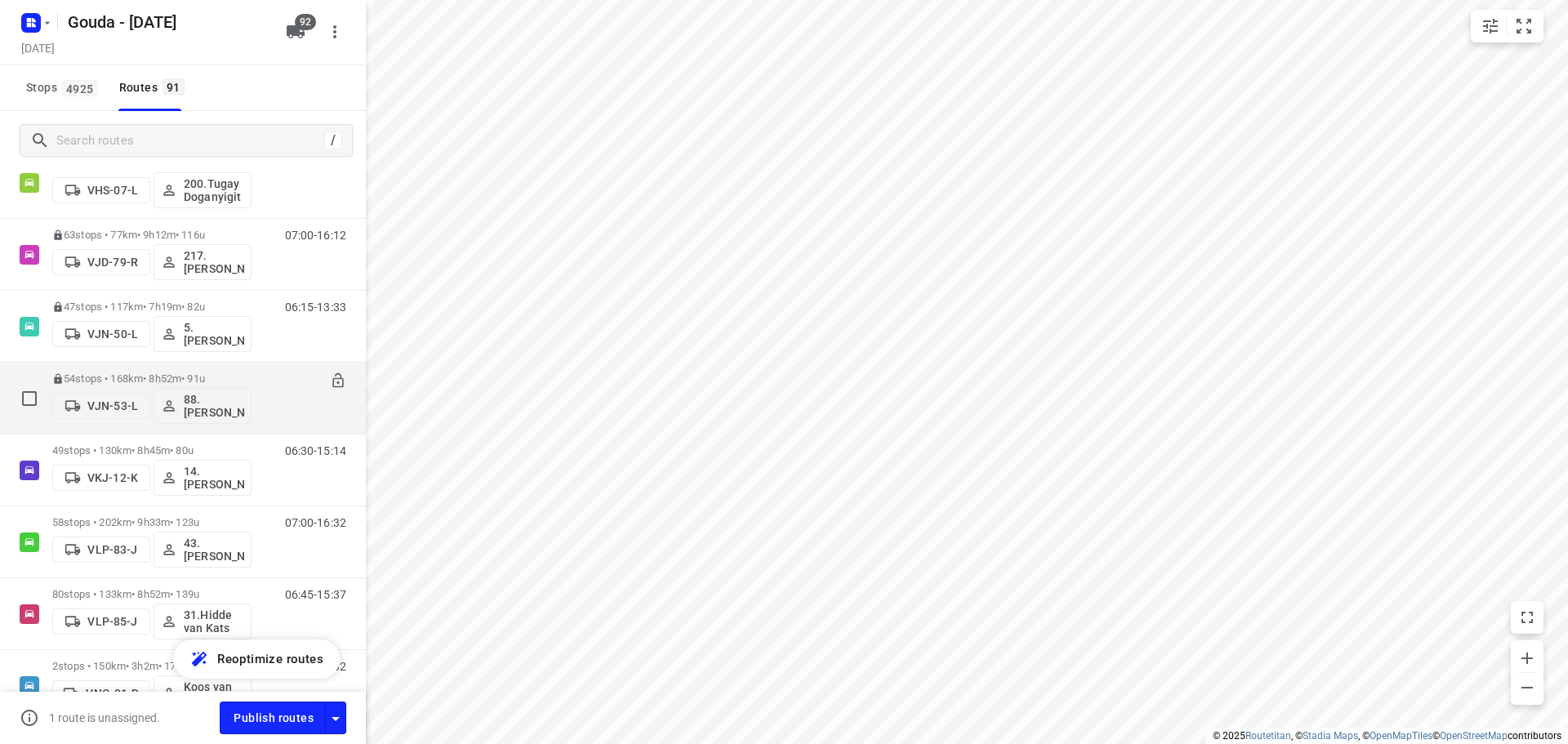
scroll to position [4331, 0]
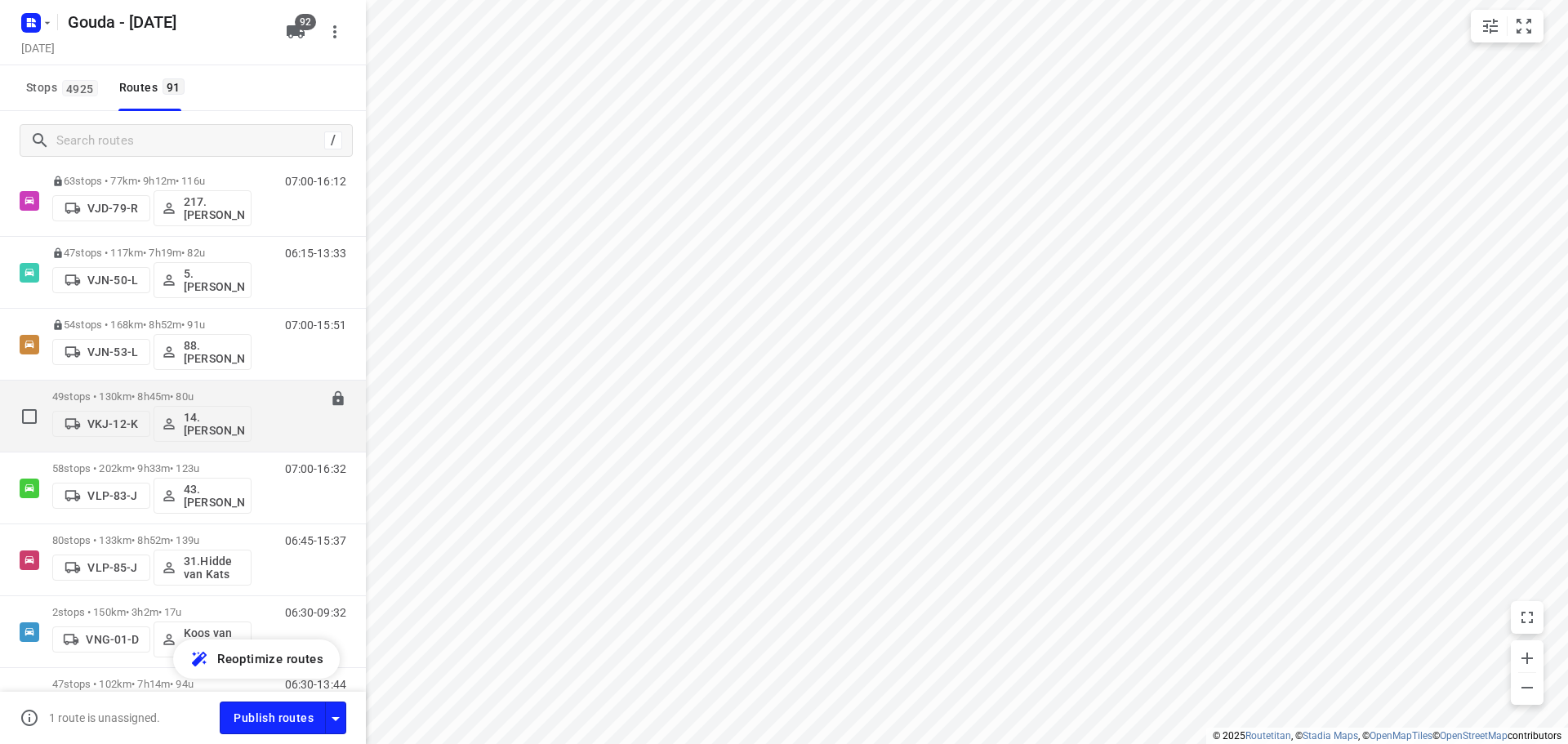
click at [154, 394] on p "49 stops • 130km • 8h45m • 80u" at bounding box center [152, 396] width 199 height 12
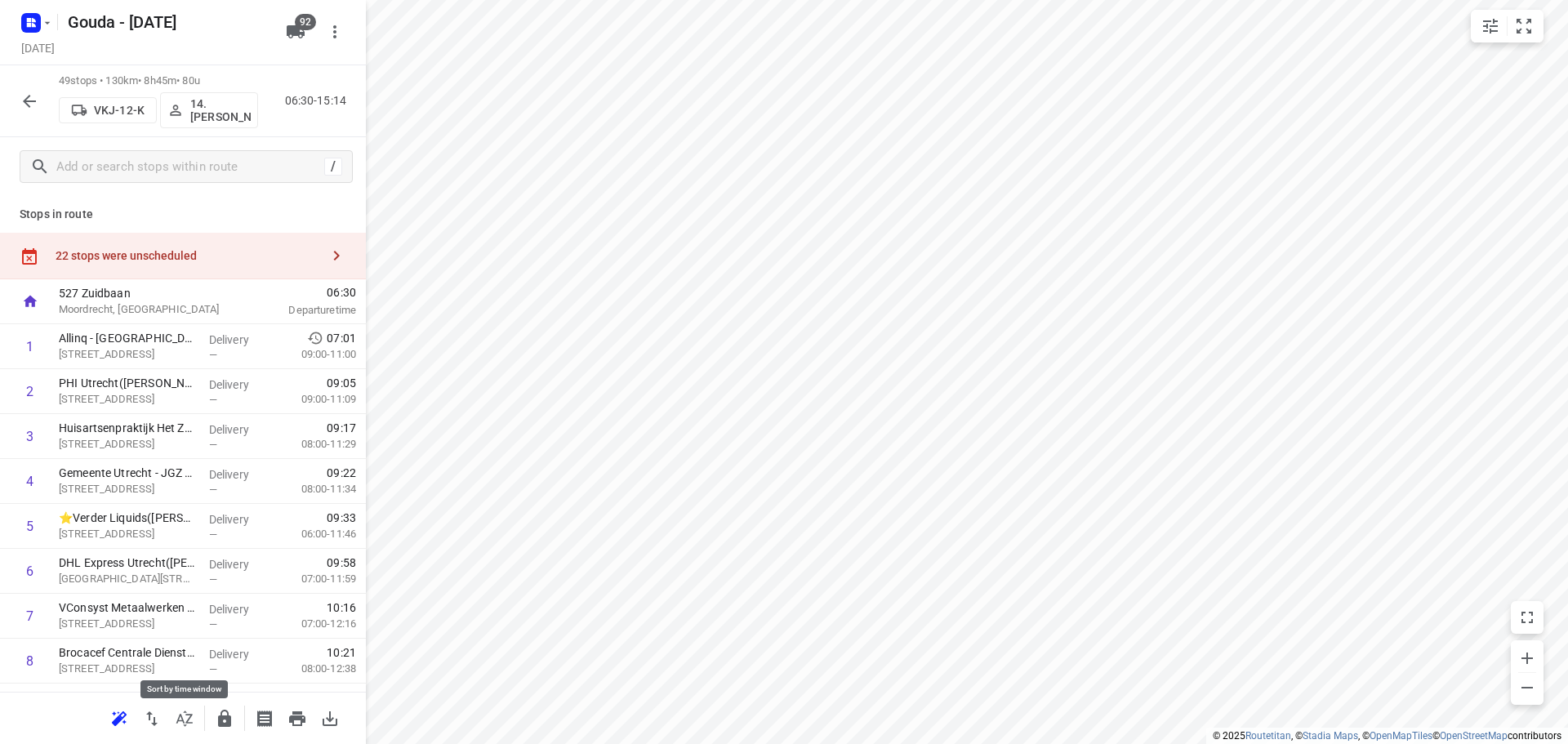
click at [187, 728] on icon "button" at bounding box center [184, 719] width 20 height 20
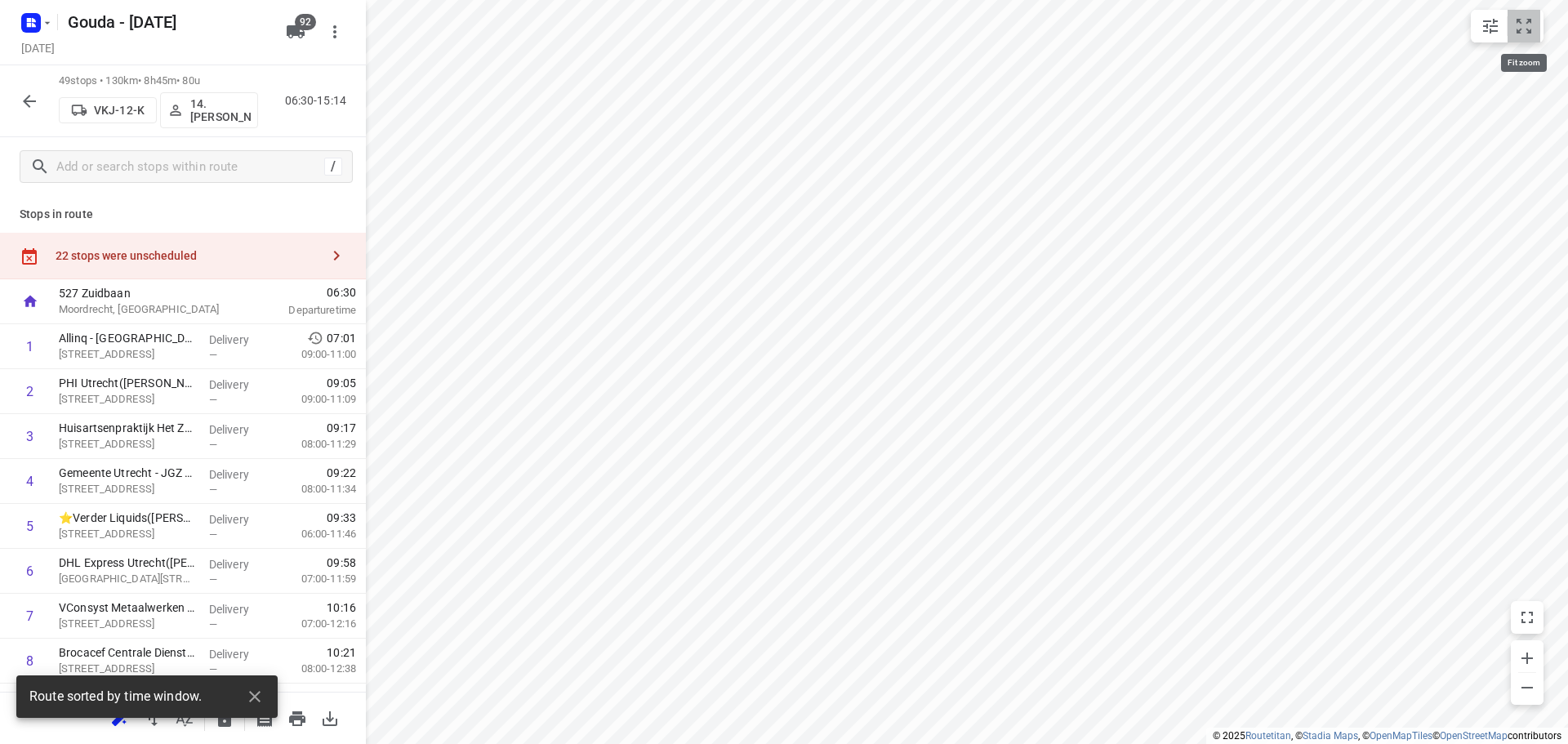
click at [1517, 33] on icon "small contained button group" at bounding box center [1524, 26] width 15 height 15
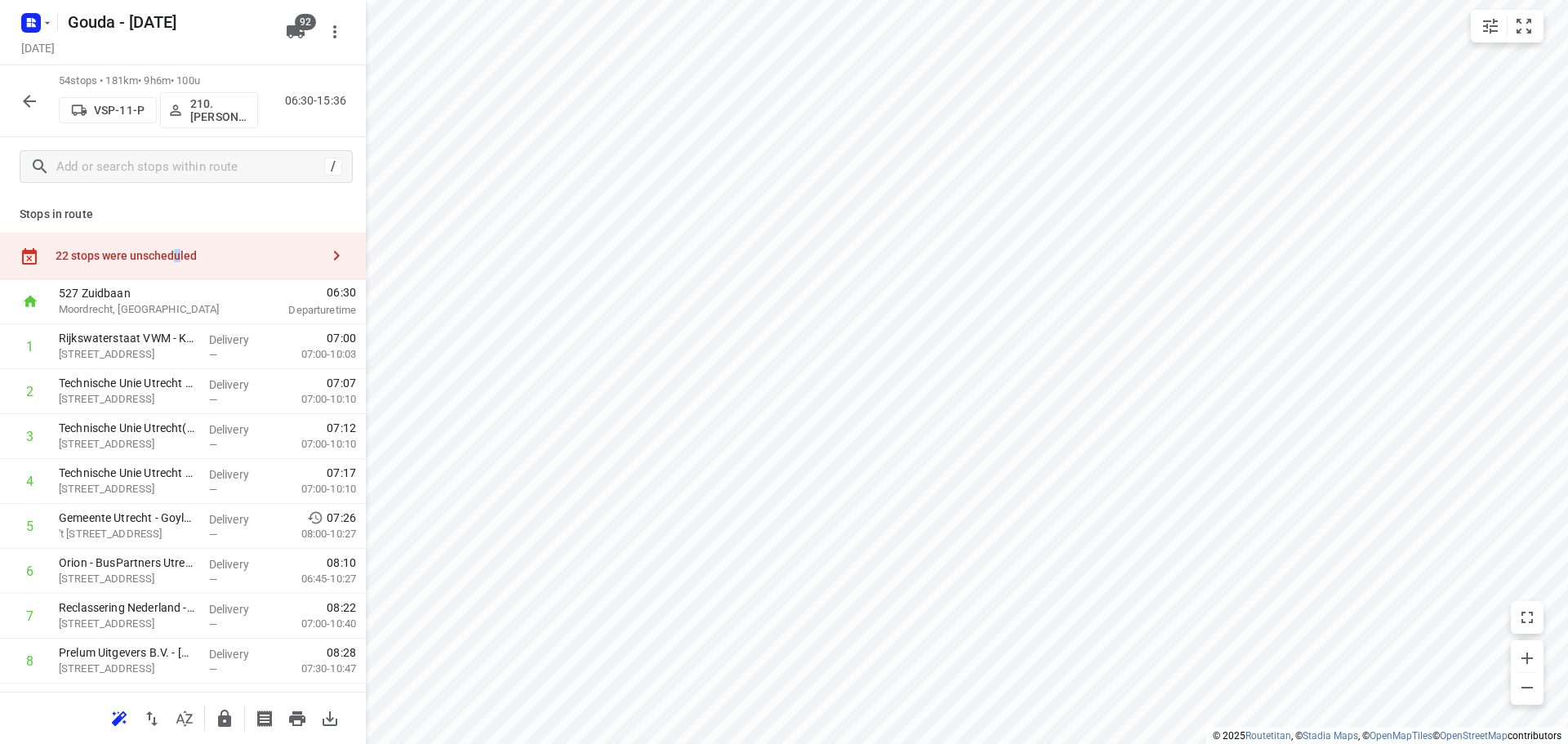
click at [177, 241] on div "22 stops were unscheduled" at bounding box center [183, 256] width 366 height 47
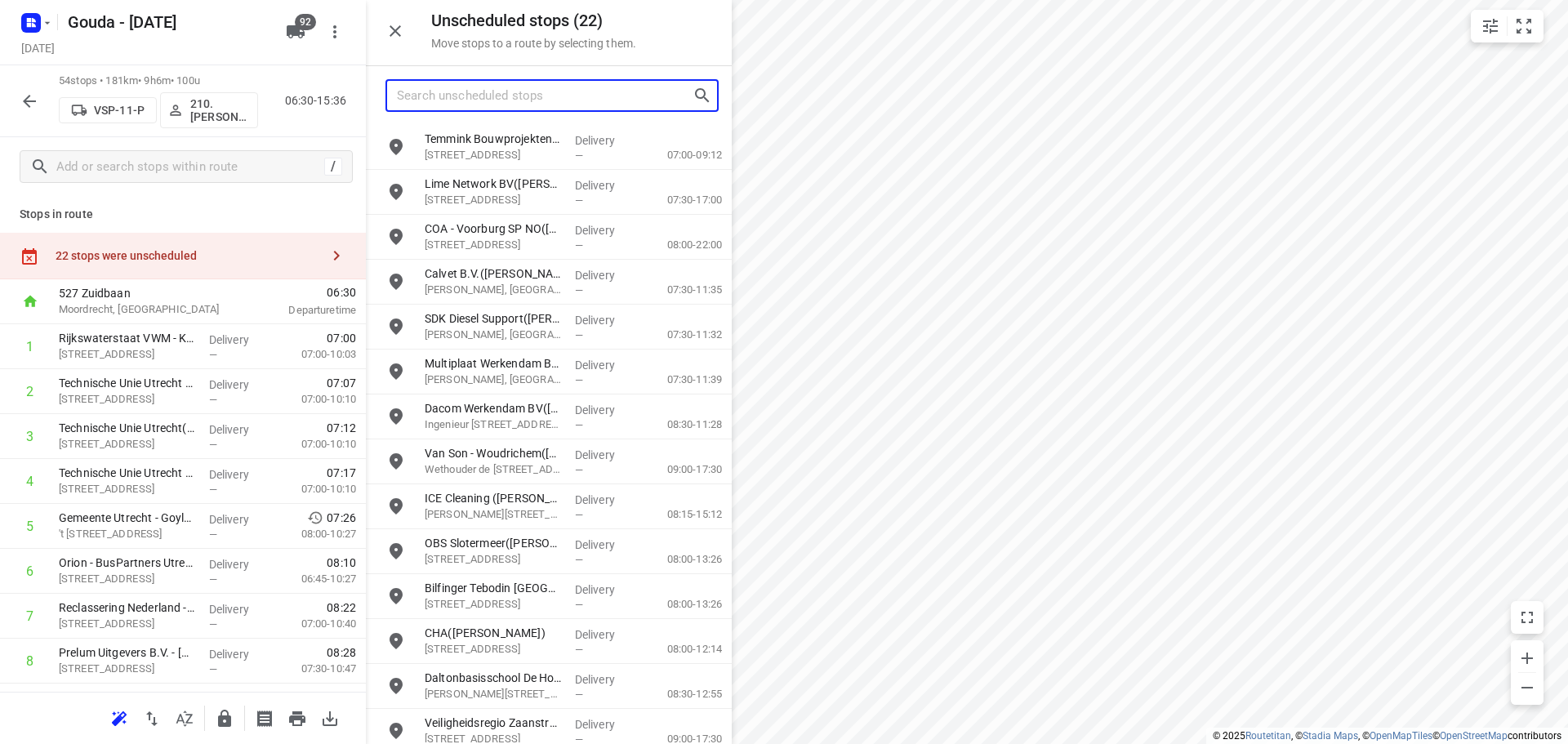
click at [431, 98] on input "Search unscheduled stops" at bounding box center [545, 96] width 296 height 25
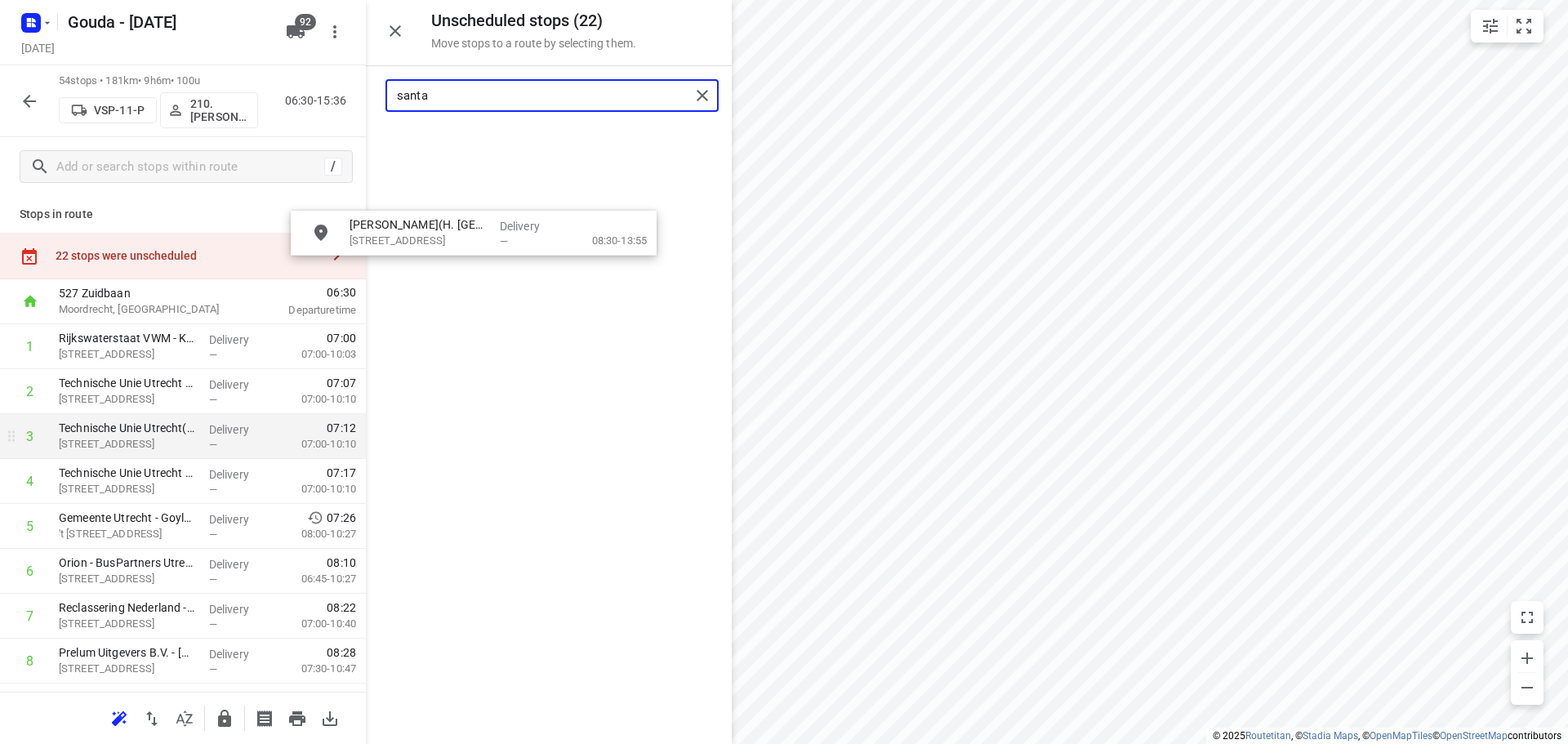
drag, startPoint x: 472, startPoint y: 256, endPoint x: 234, endPoint y: 466, distance: 317.4
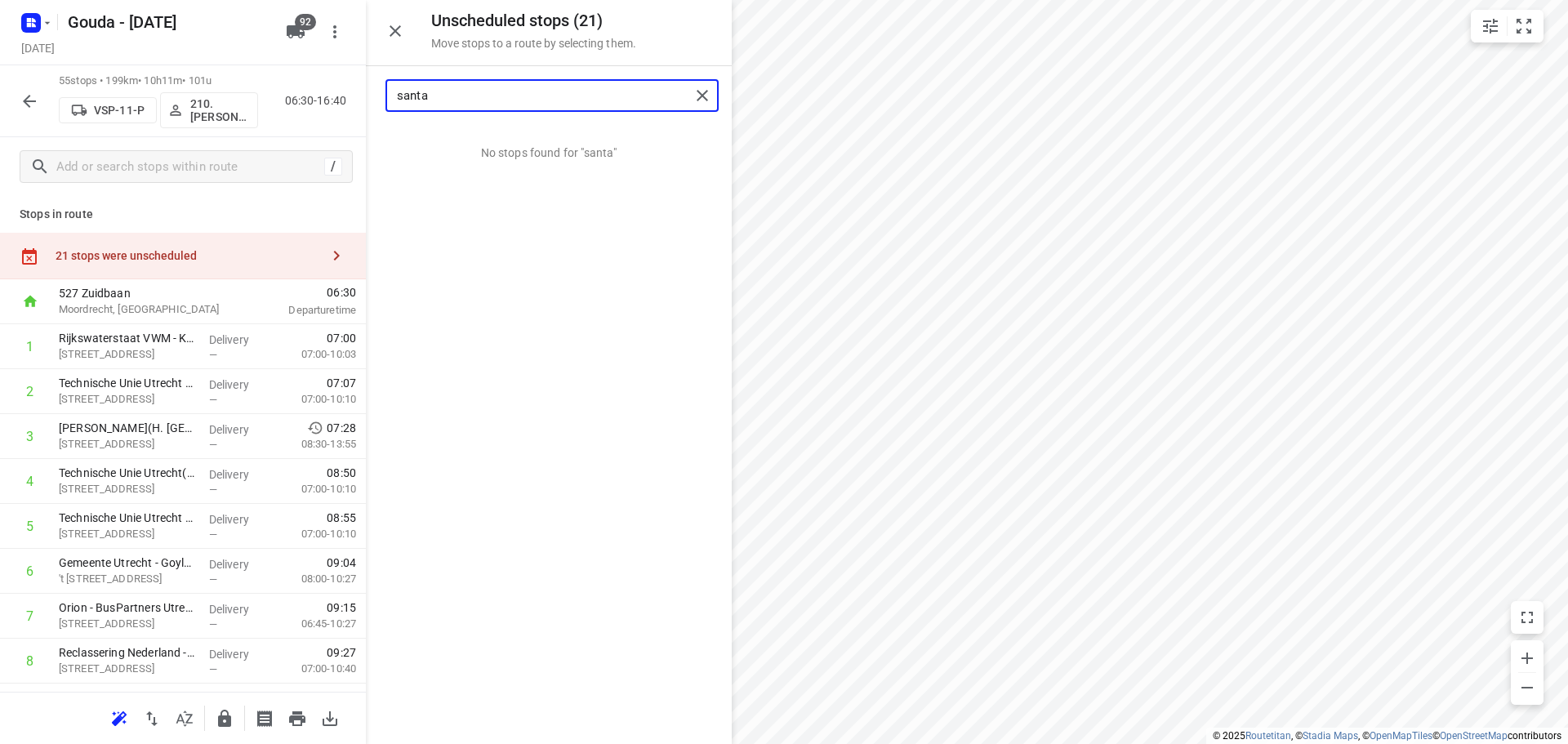
type input "santa"
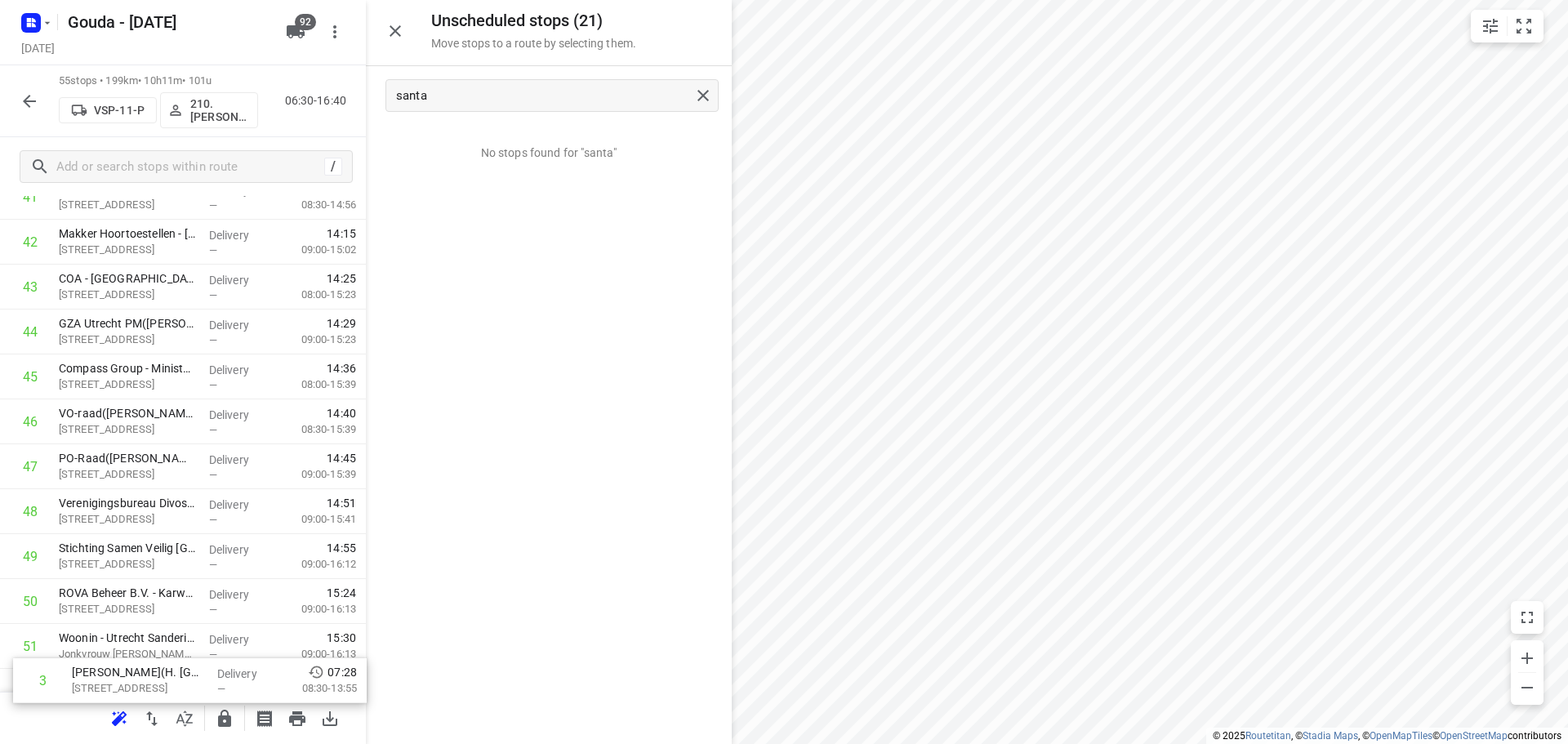
scroll to position [2148, 0]
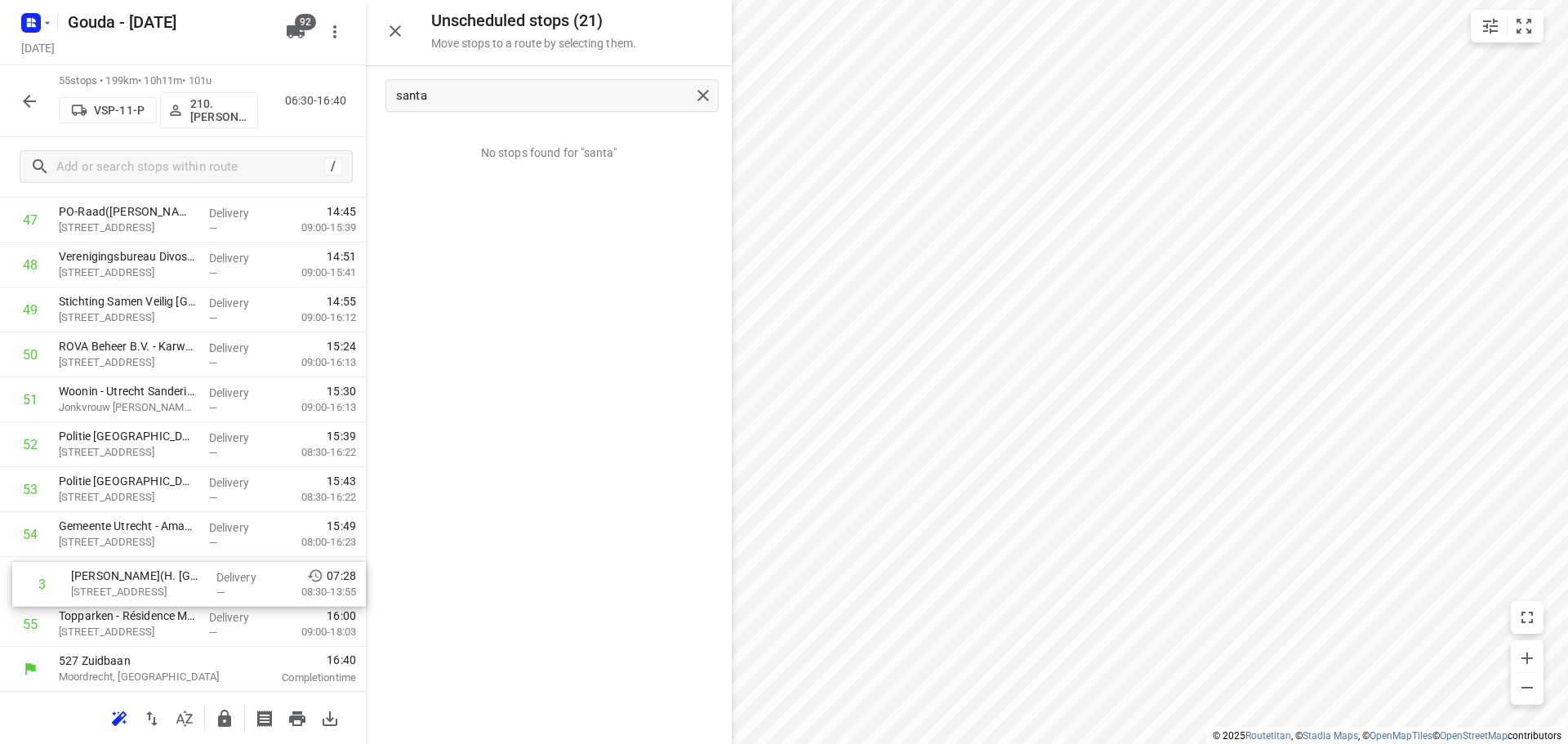
drag, startPoint x: 158, startPoint y: 448, endPoint x: 170, endPoint y: 602, distance: 154.5
click at [410, 26] on button "button" at bounding box center [395, 31] width 33 height 33
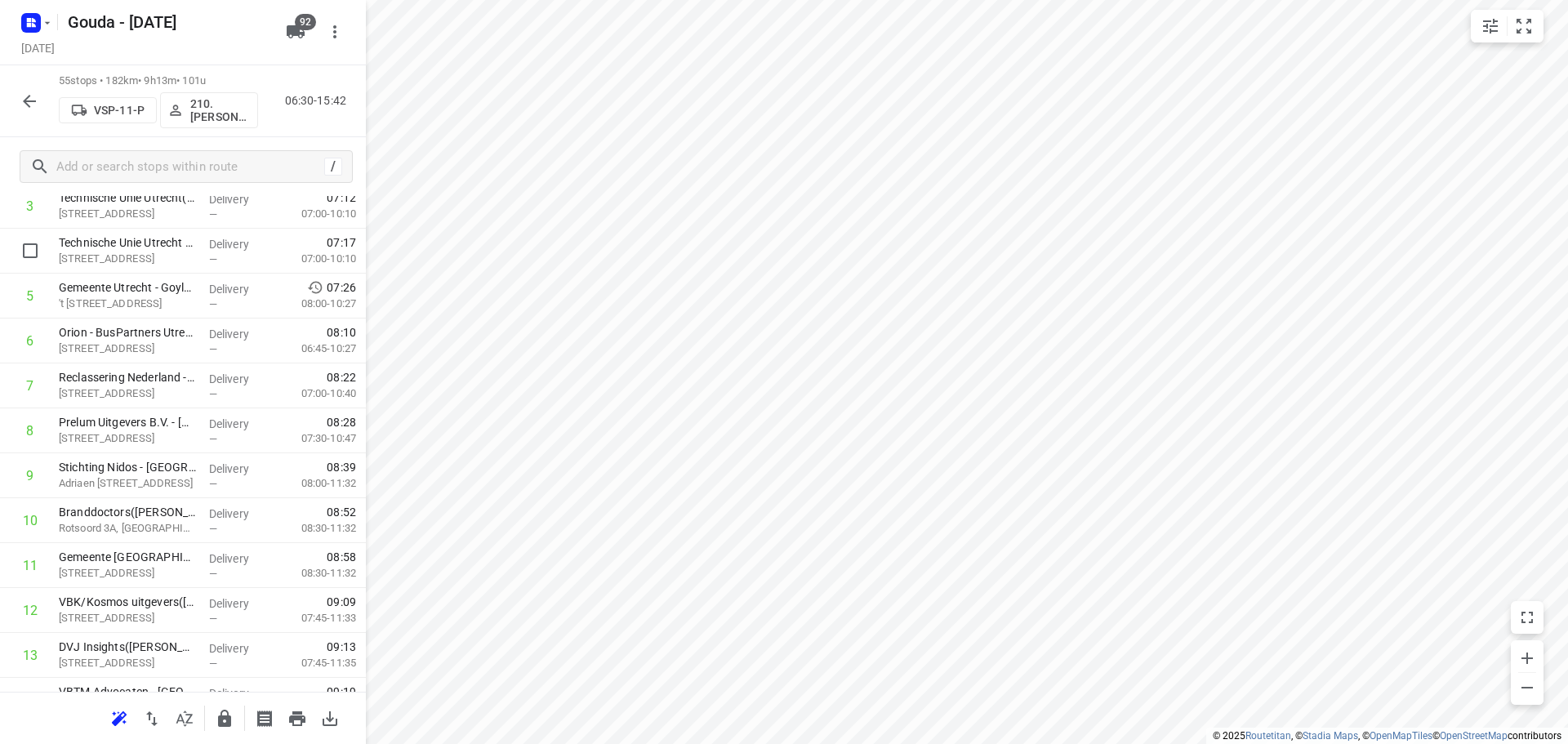
scroll to position [0, 0]
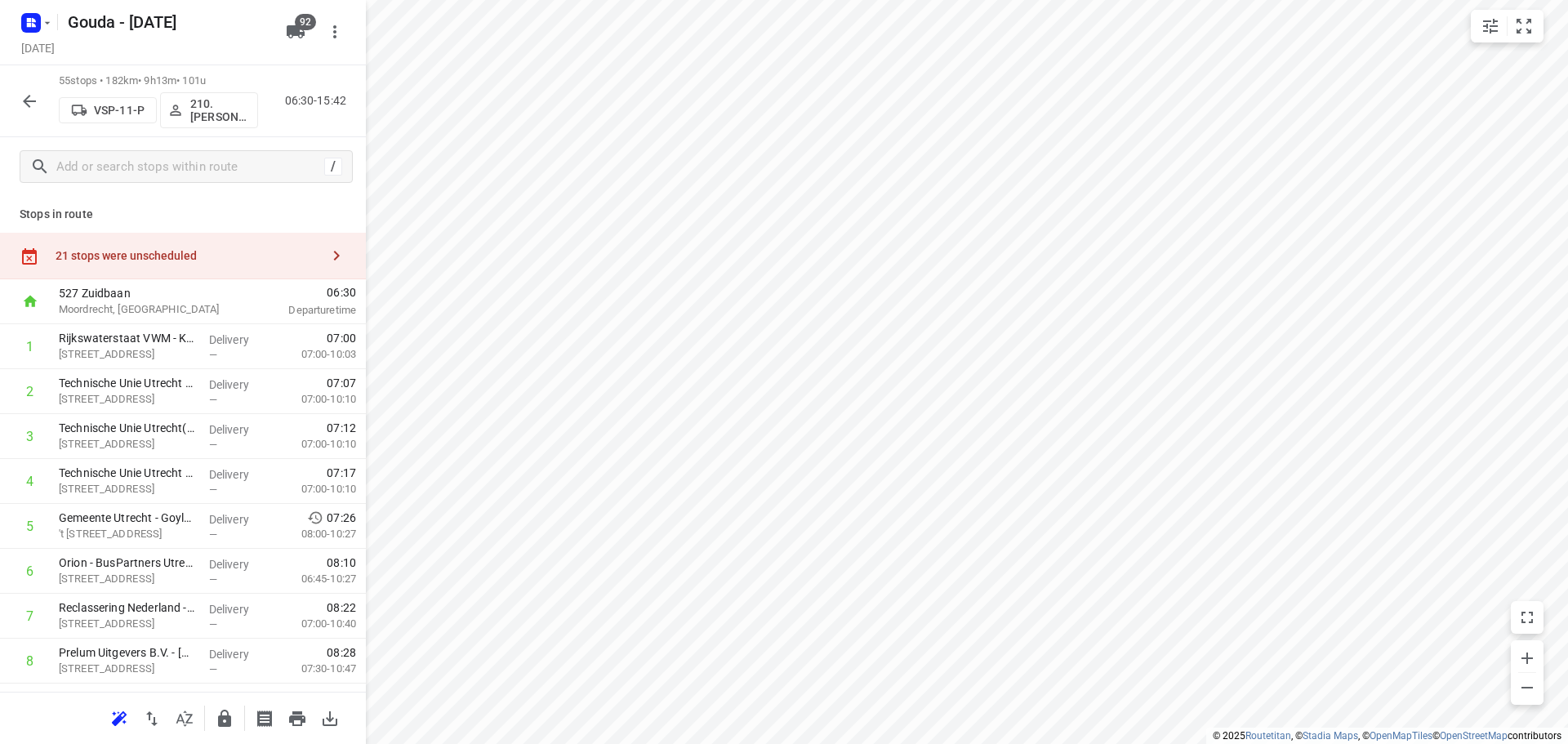
click at [35, 102] on icon "button" at bounding box center [29, 101] width 20 height 20
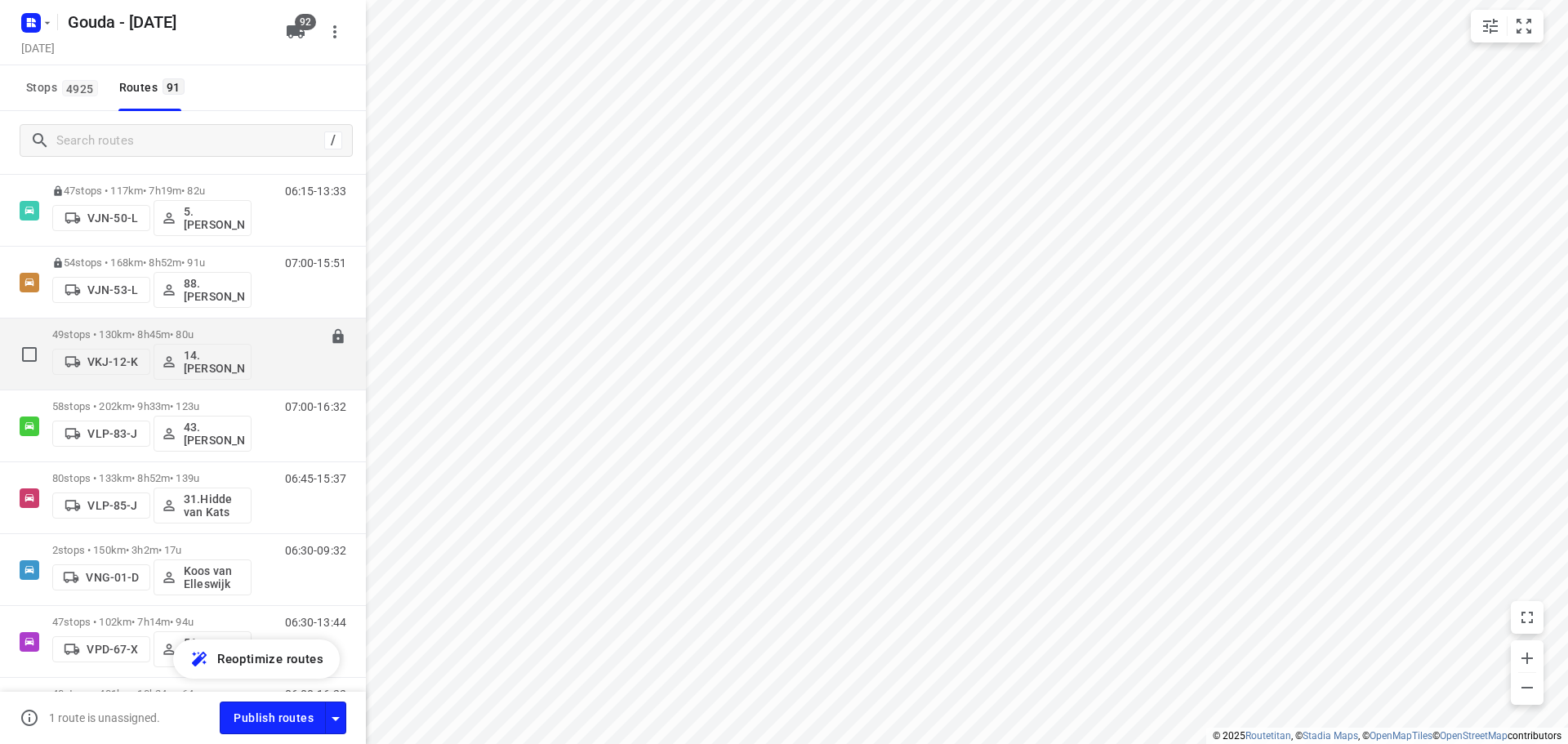
scroll to position [4331, 0]
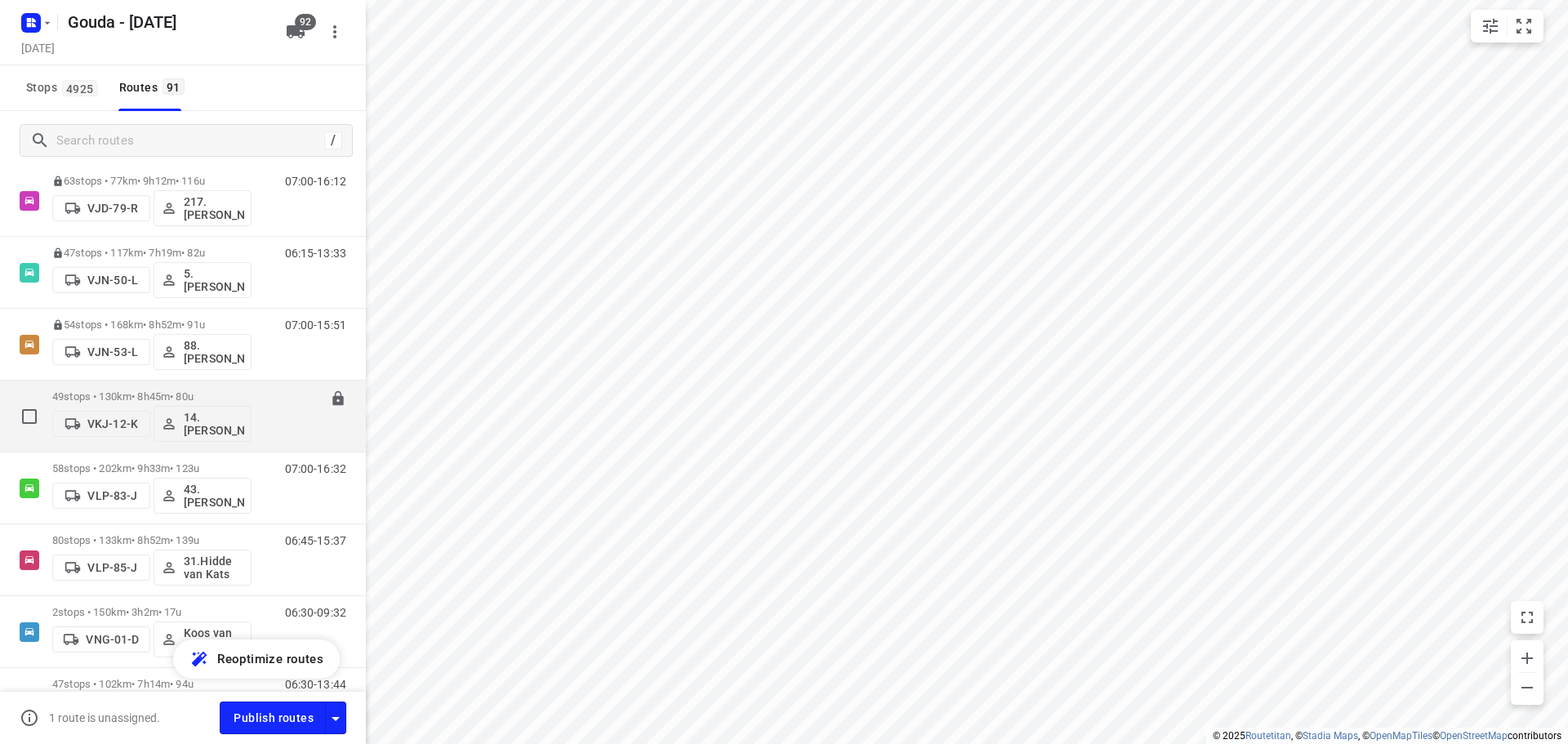
click at [164, 397] on p "49 stops • 130km • 8h45m • 80u" at bounding box center [152, 396] width 199 height 12
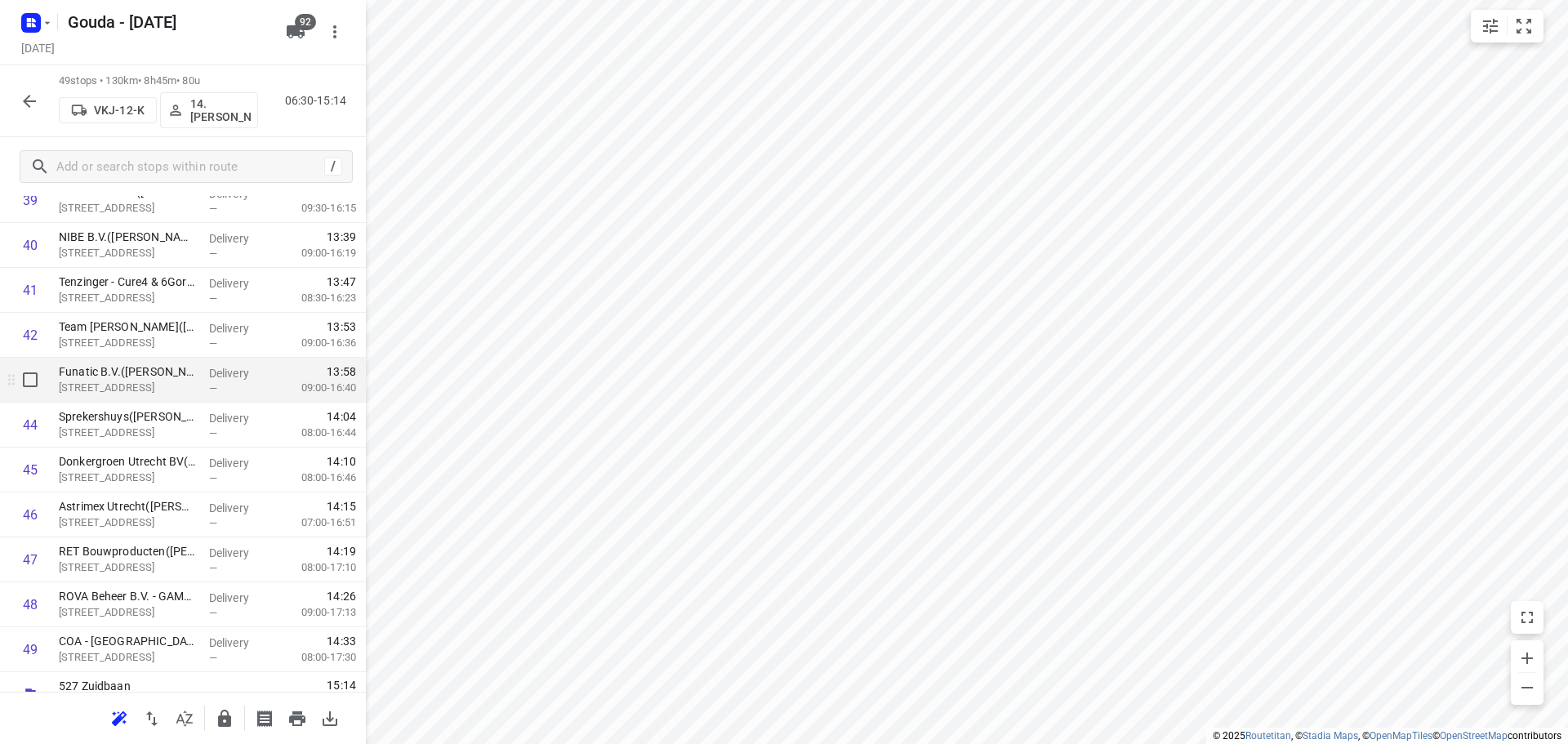
scroll to position [1879, 0]
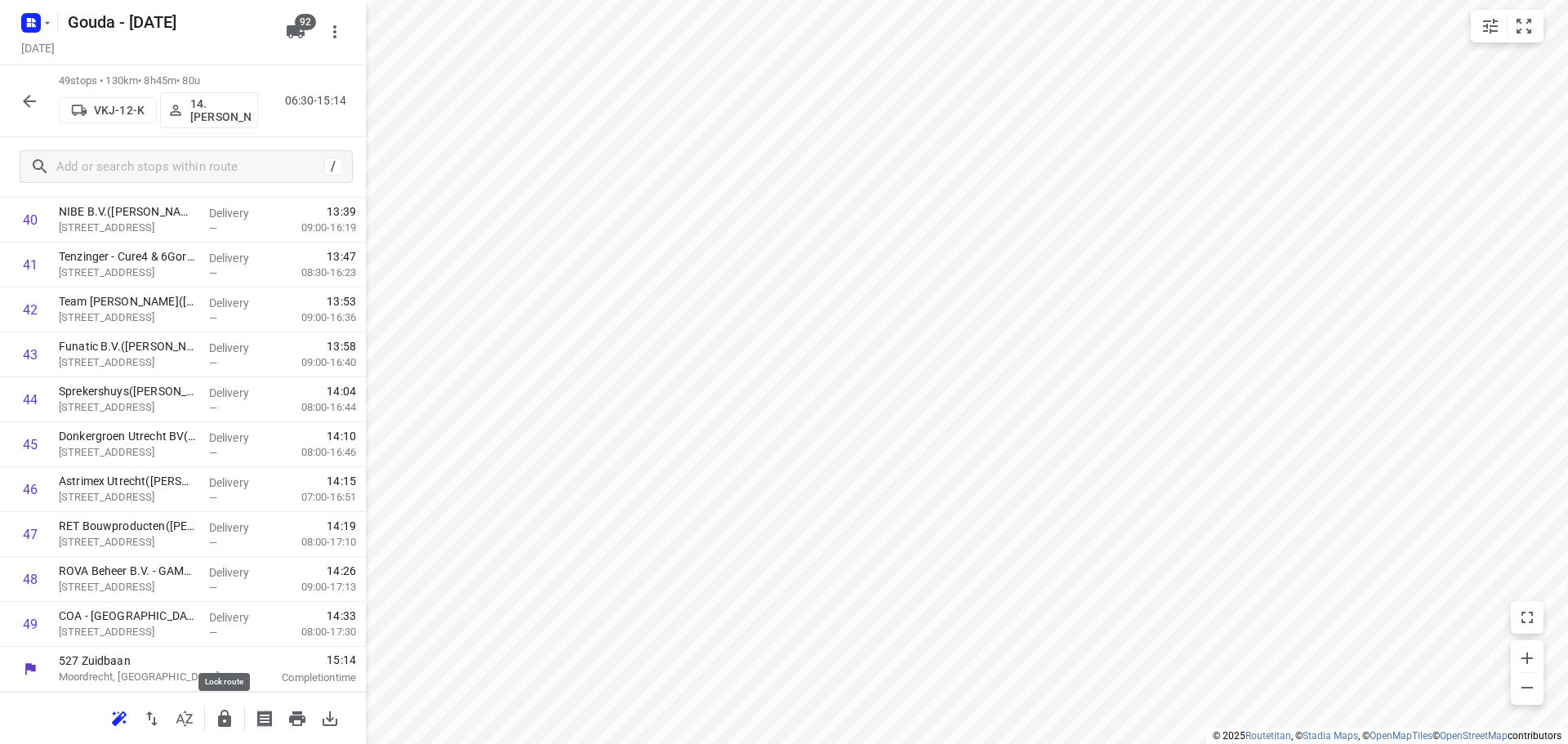
click at [237, 720] on button "button" at bounding box center [224, 719] width 33 height 33
click at [35, 109] on icon "button" at bounding box center [29, 101] width 20 height 20
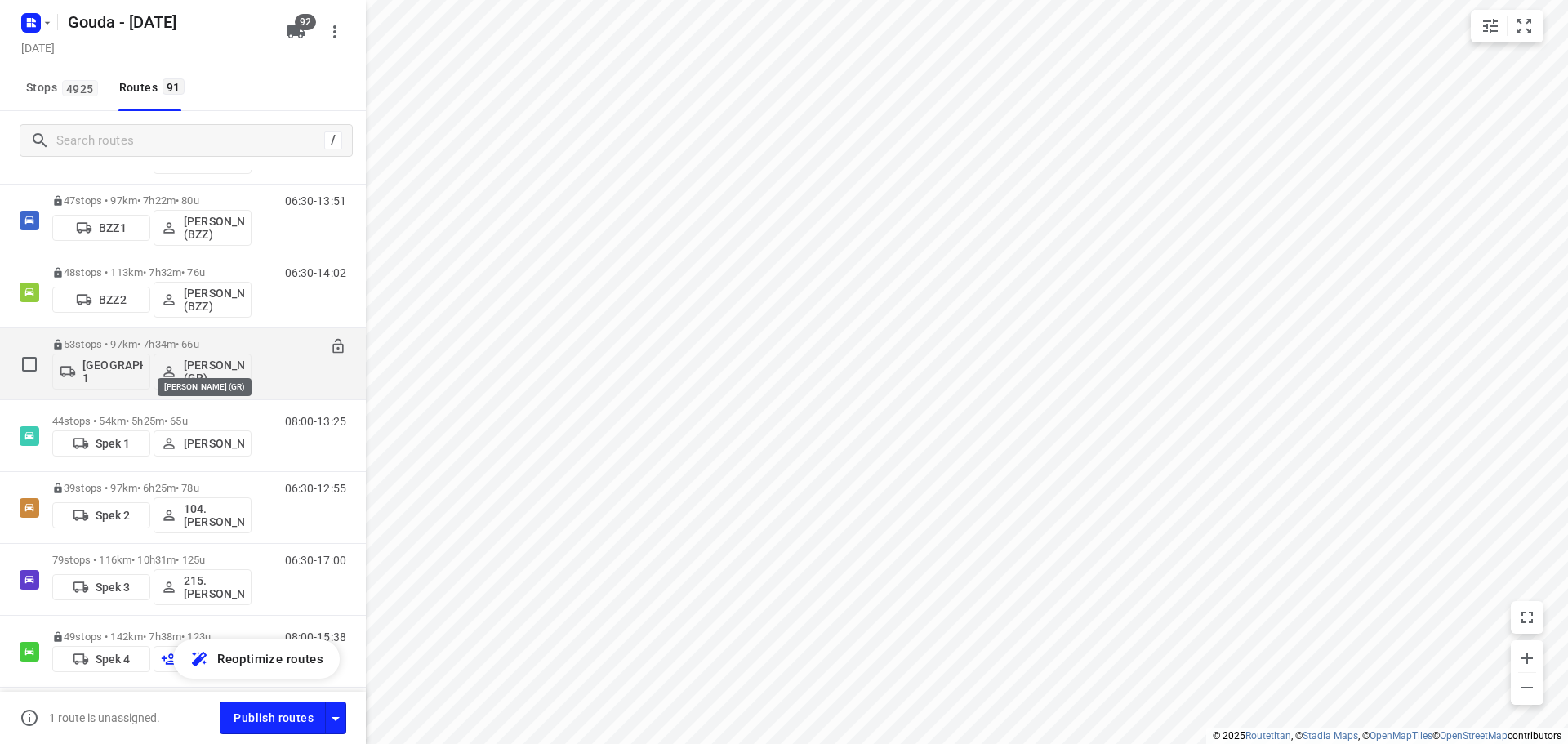
scroll to position [163, 0]
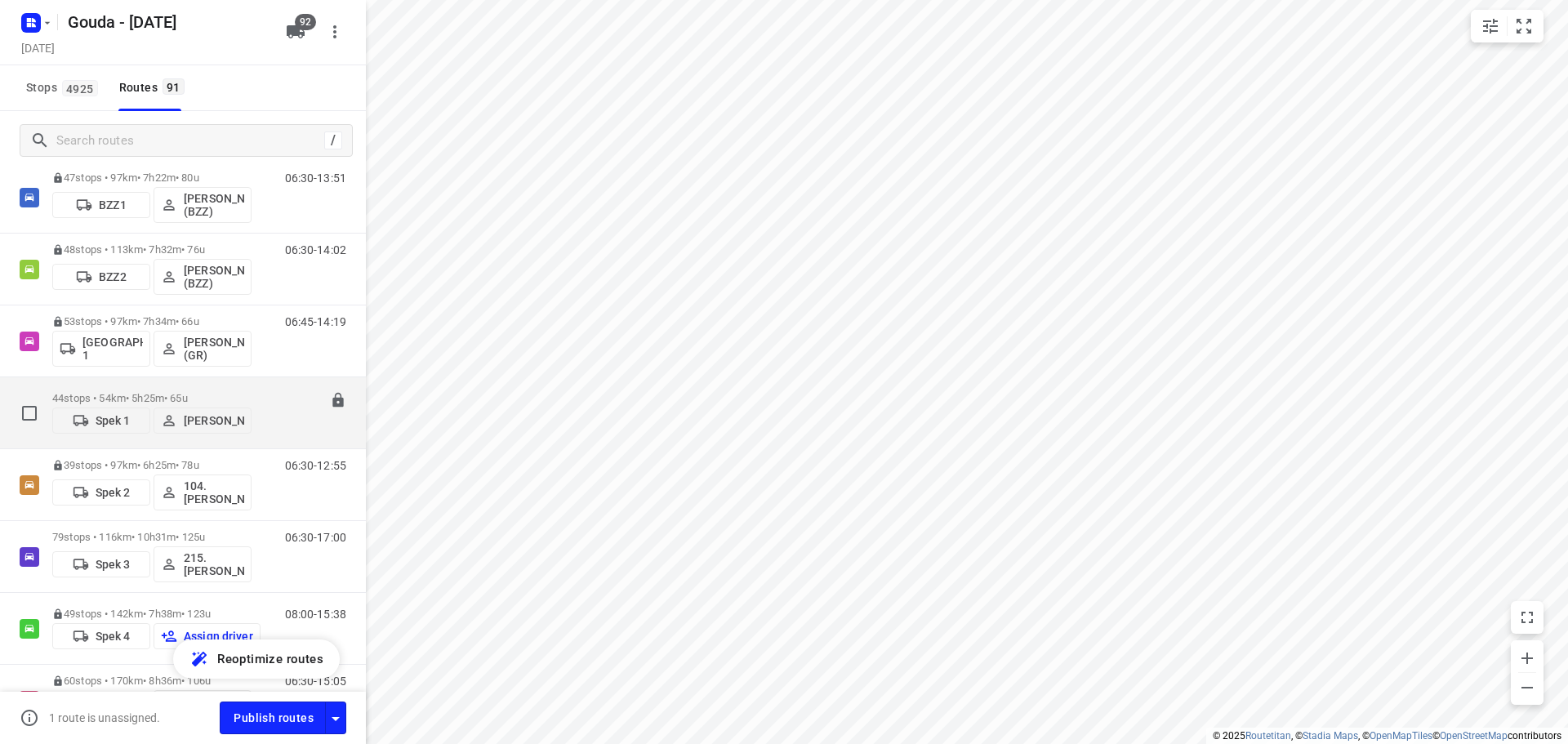
click at [204, 384] on div "44 stops • 54km • 5h25m • 65u Spek 1 Gerard Krijgsman" at bounding box center [152, 413] width 199 height 58
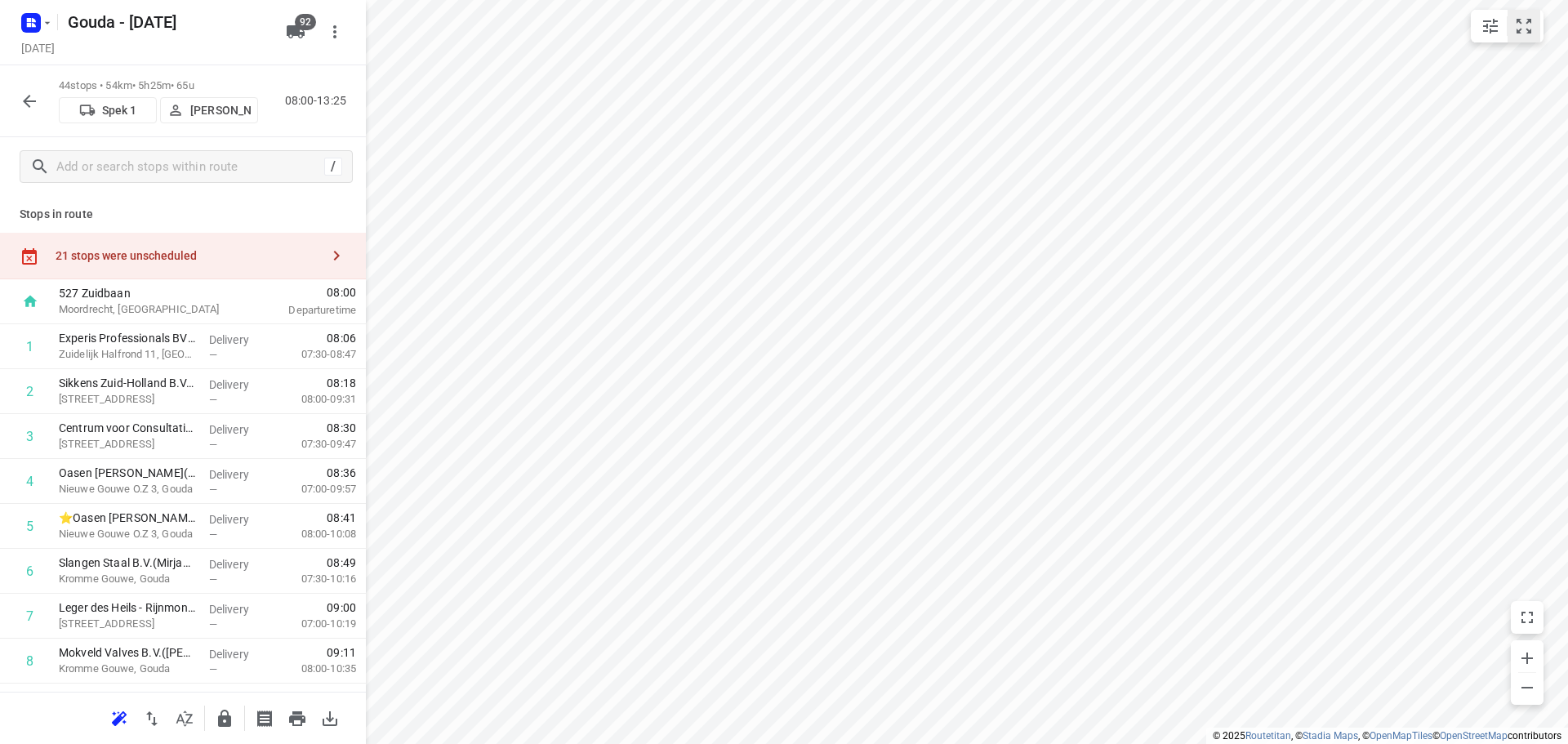
click at [1514, 23] on button "small contained button group" at bounding box center [1524, 25] width 33 height 33
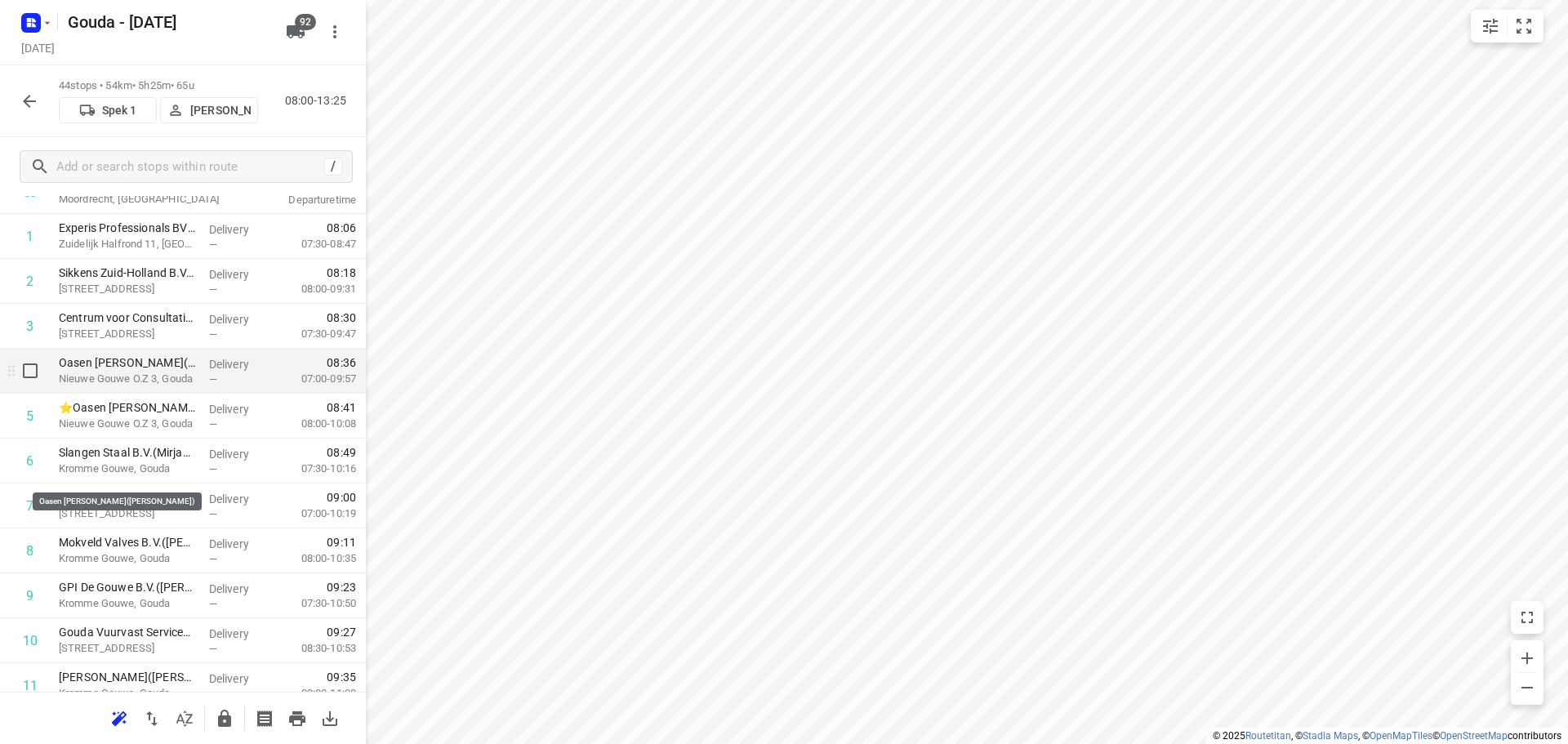
scroll to position [0, 0]
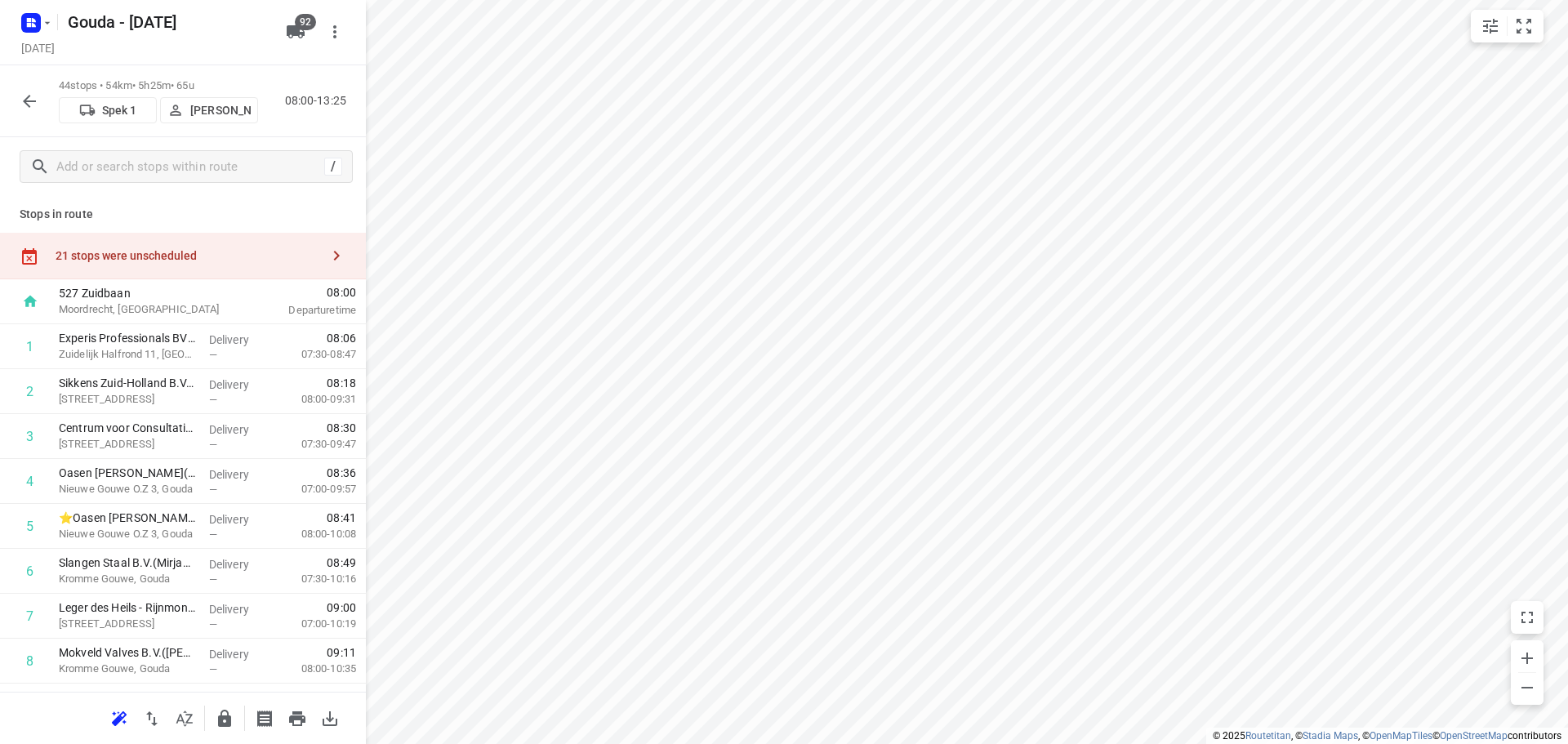
click at [27, 89] on button "button" at bounding box center [29, 101] width 33 height 33
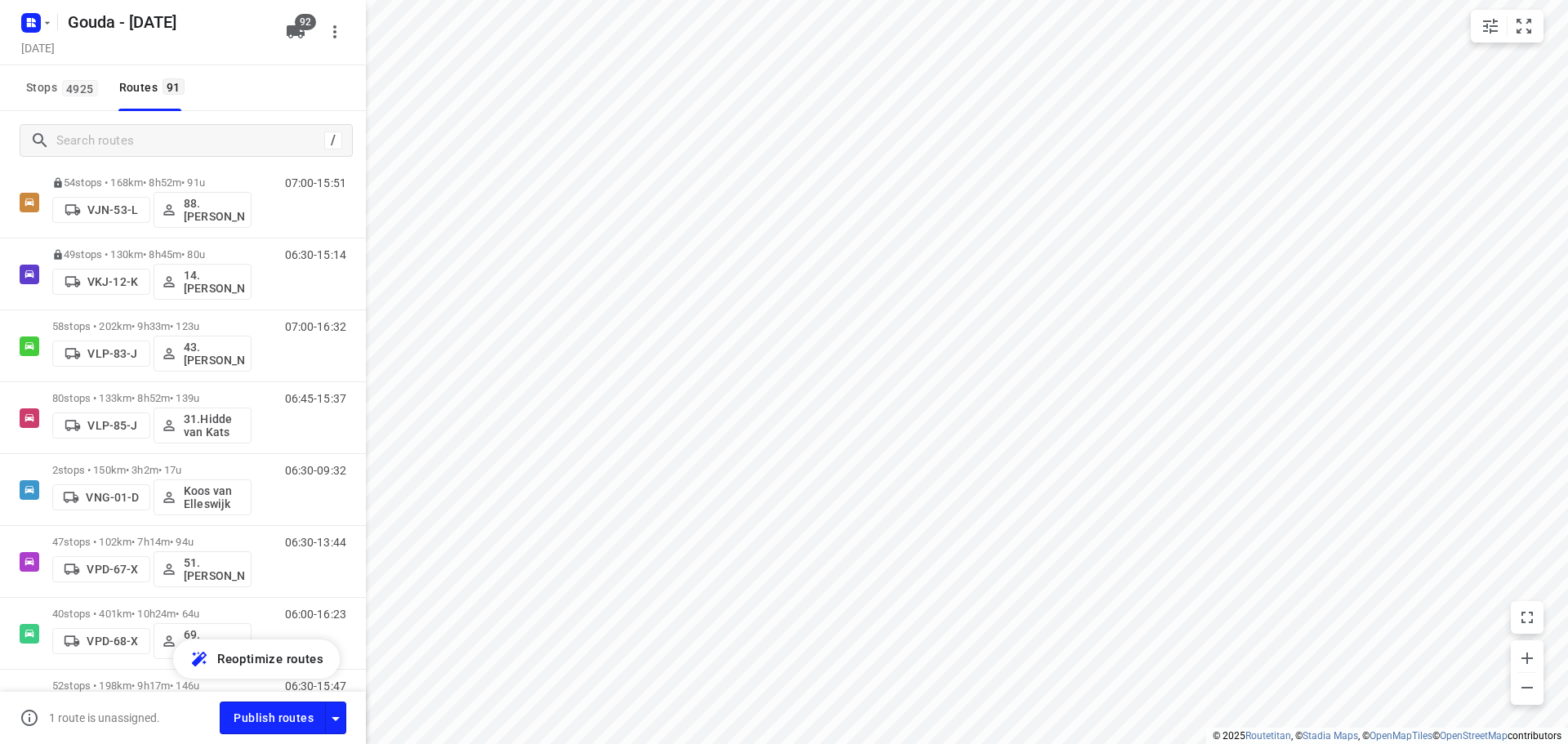
scroll to position [4391, 0]
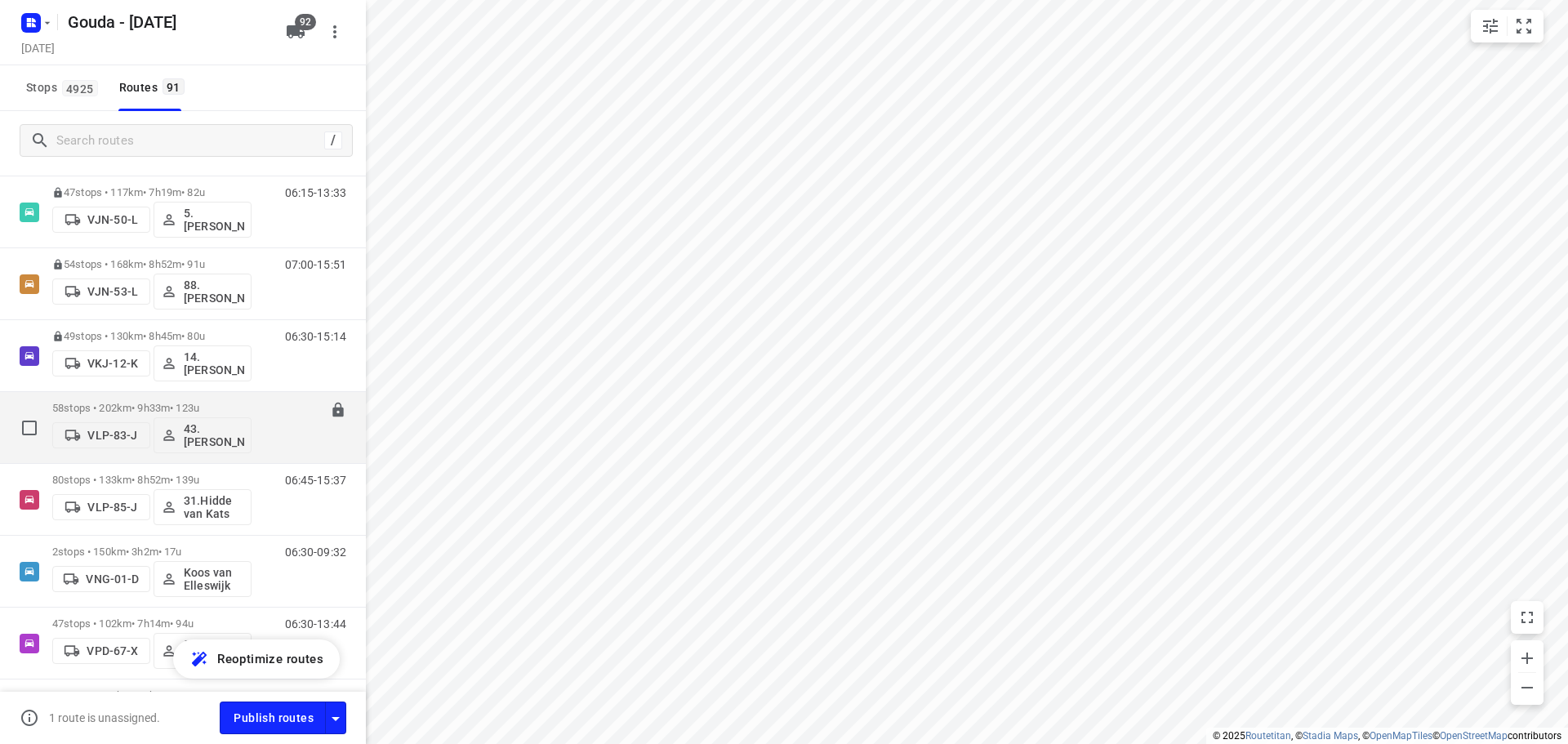
click at [195, 398] on div "58 stops • 202km • 9h33m • 123u VLP-83-J 43.Bryan Hougardy" at bounding box center [152, 427] width 199 height 68
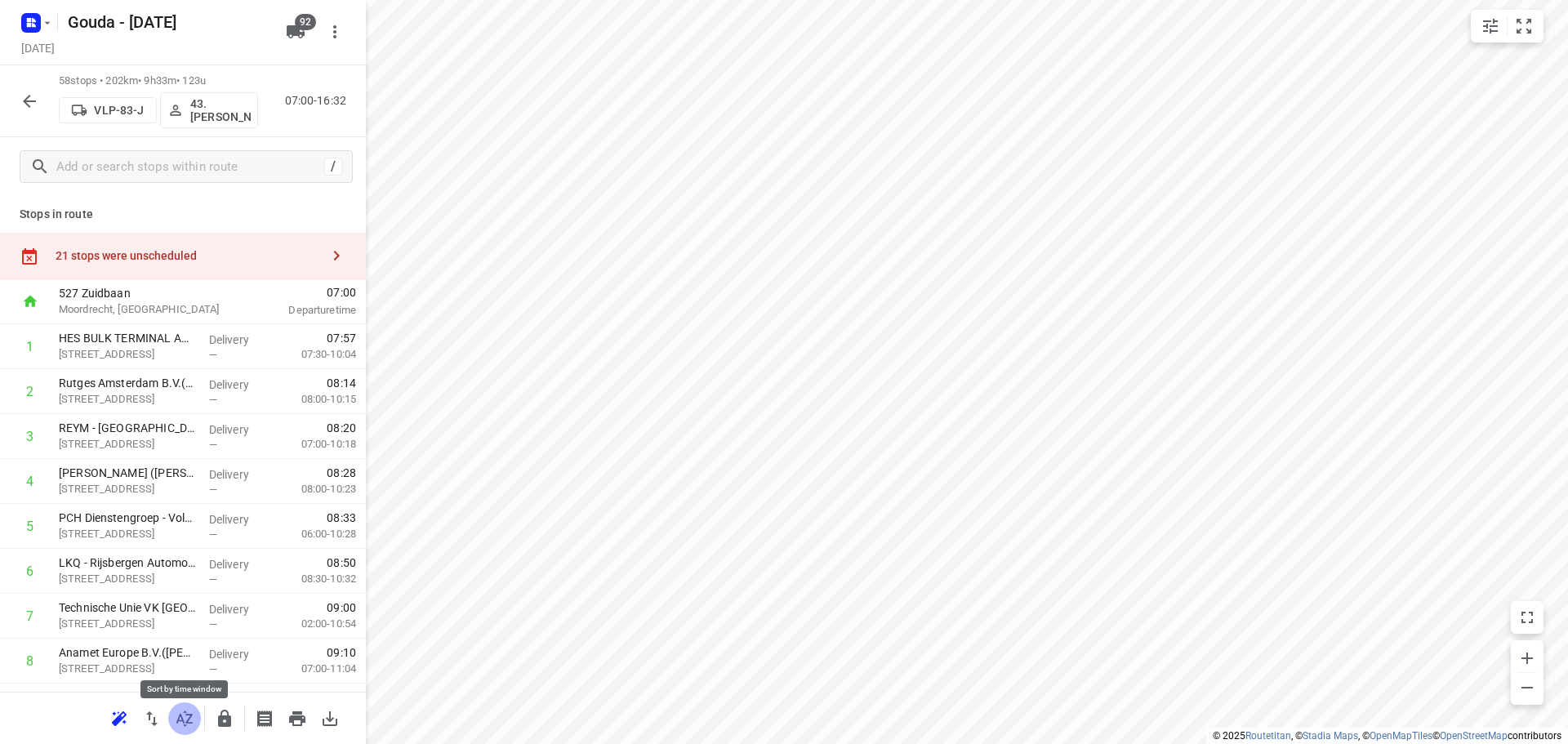
click at [179, 715] on icon "button" at bounding box center [184, 719] width 16 height 16
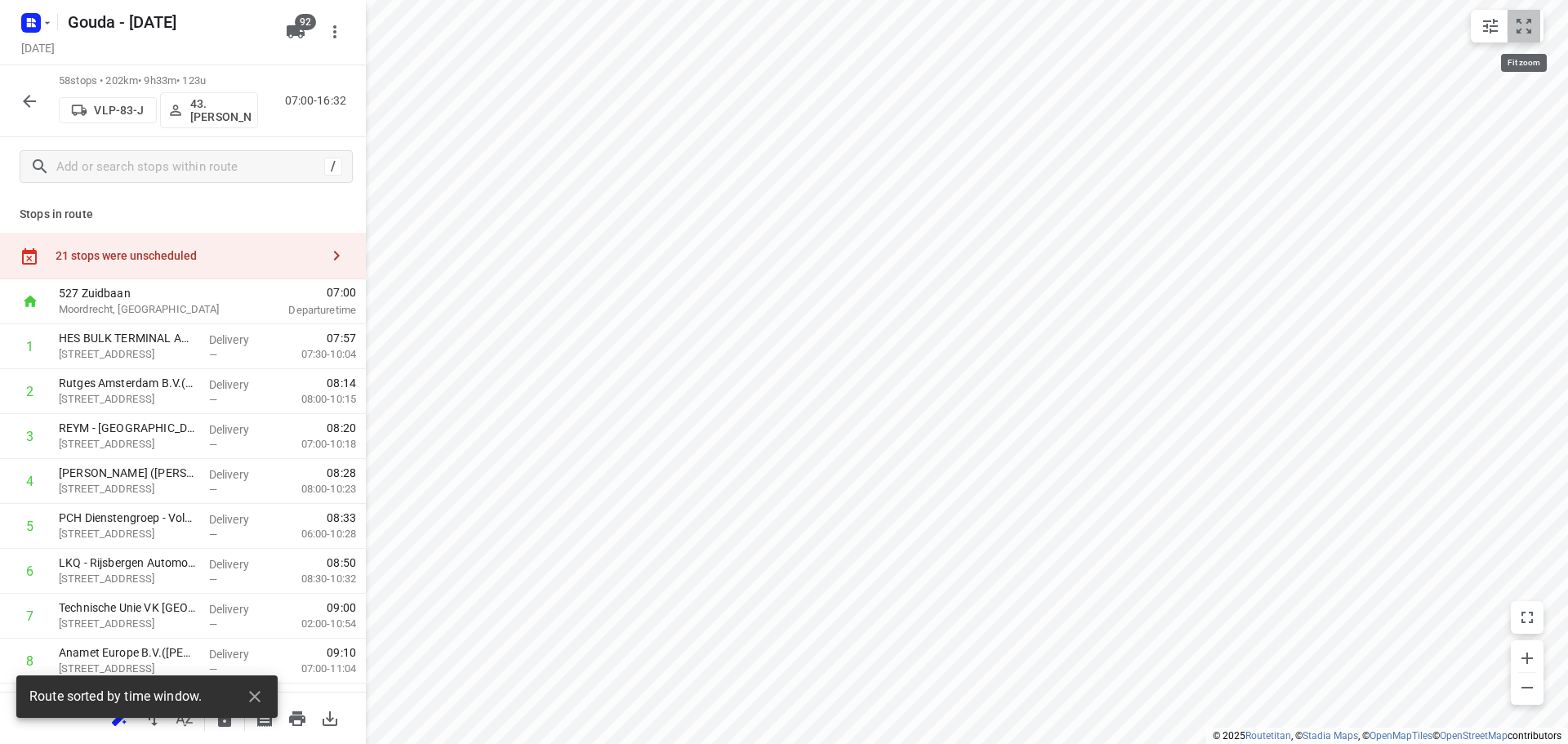
click at [1522, 35] on icon "small contained button group" at bounding box center [1524, 25] width 20 height 20
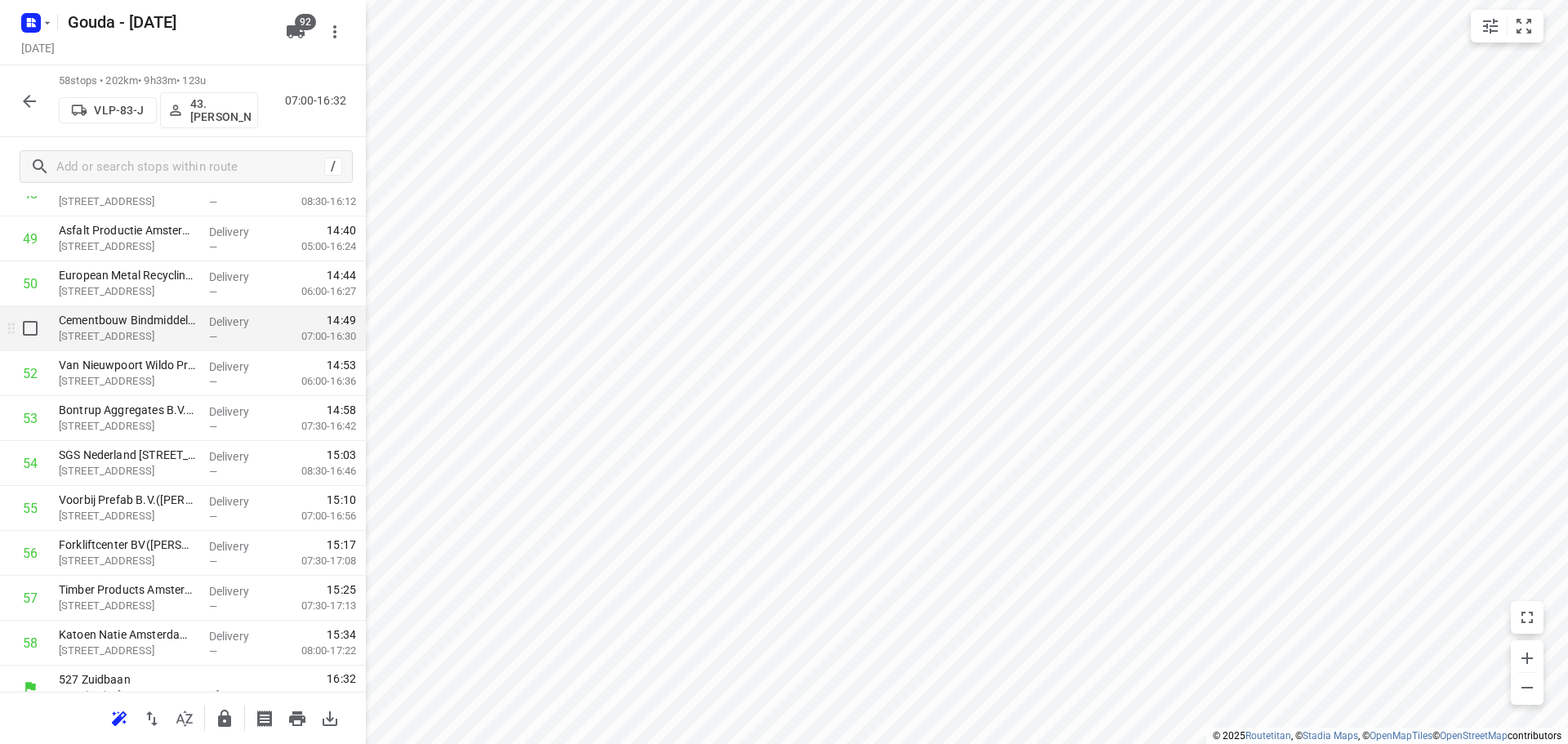
scroll to position [2284, 0]
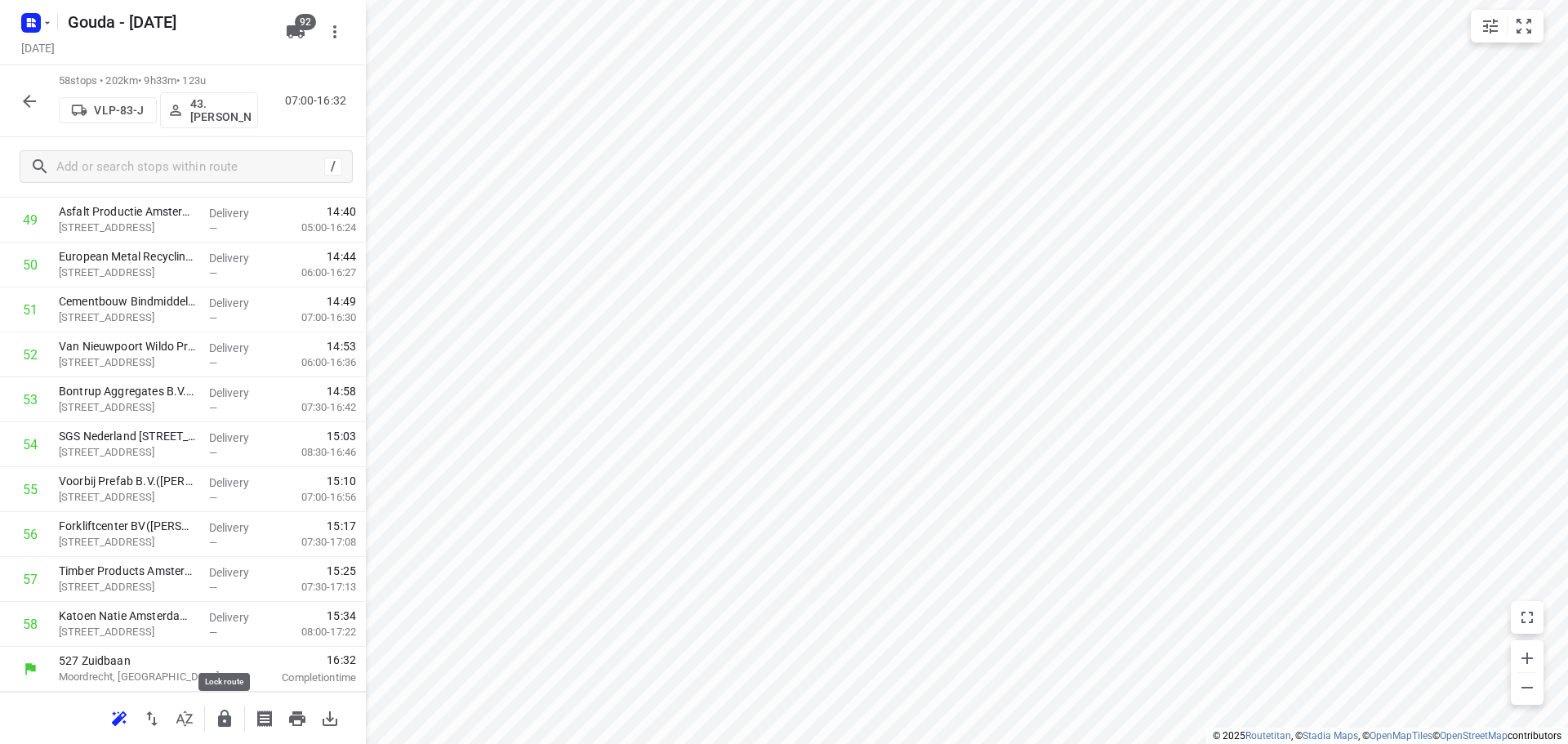
click at [231, 720] on icon "button" at bounding box center [224, 719] width 13 height 17
click at [27, 103] on icon "button" at bounding box center [29, 101] width 13 height 13
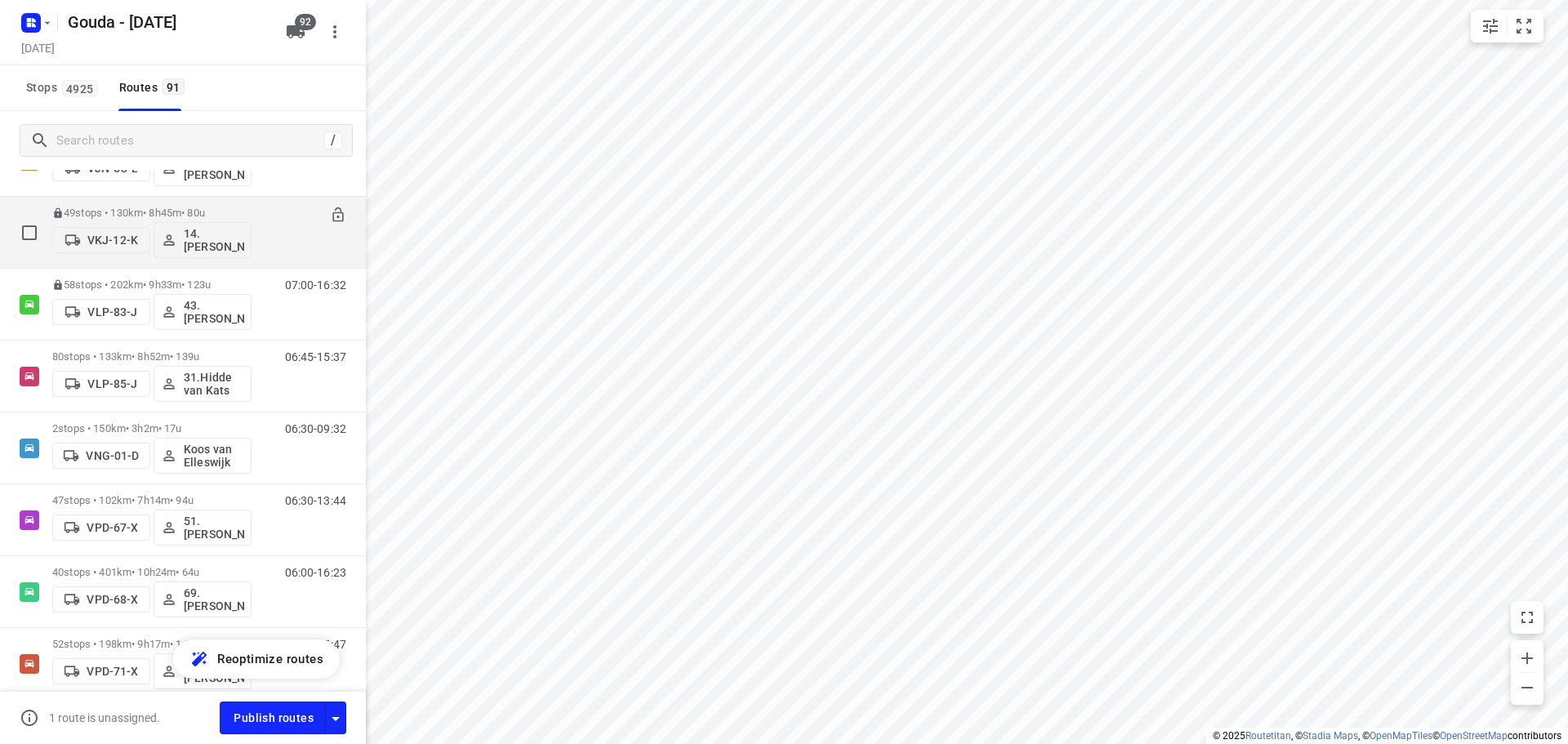
scroll to position [4494, 0]
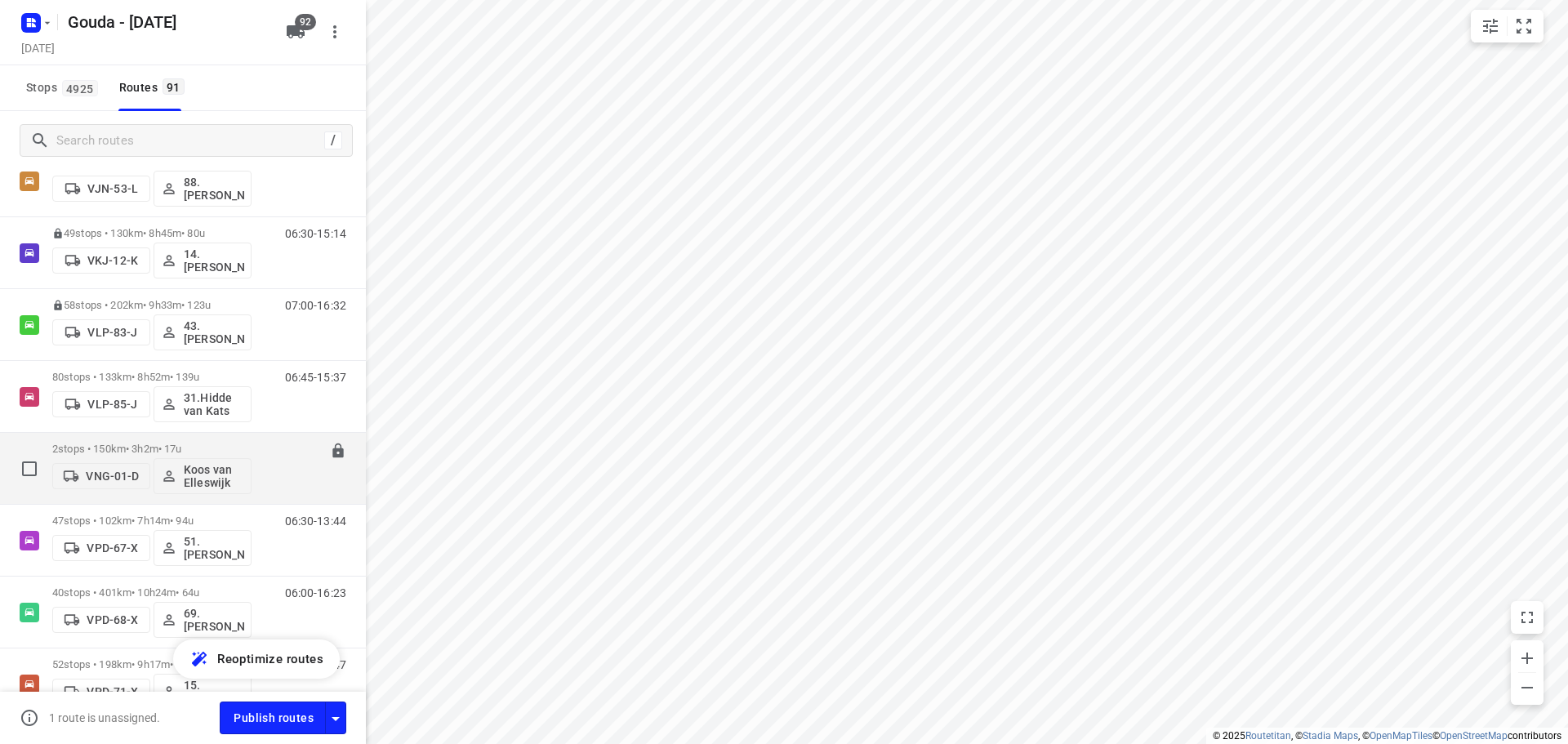
click at [206, 450] on p "2 stops • 150km • 3h2m • 17u" at bounding box center [152, 448] width 199 height 12
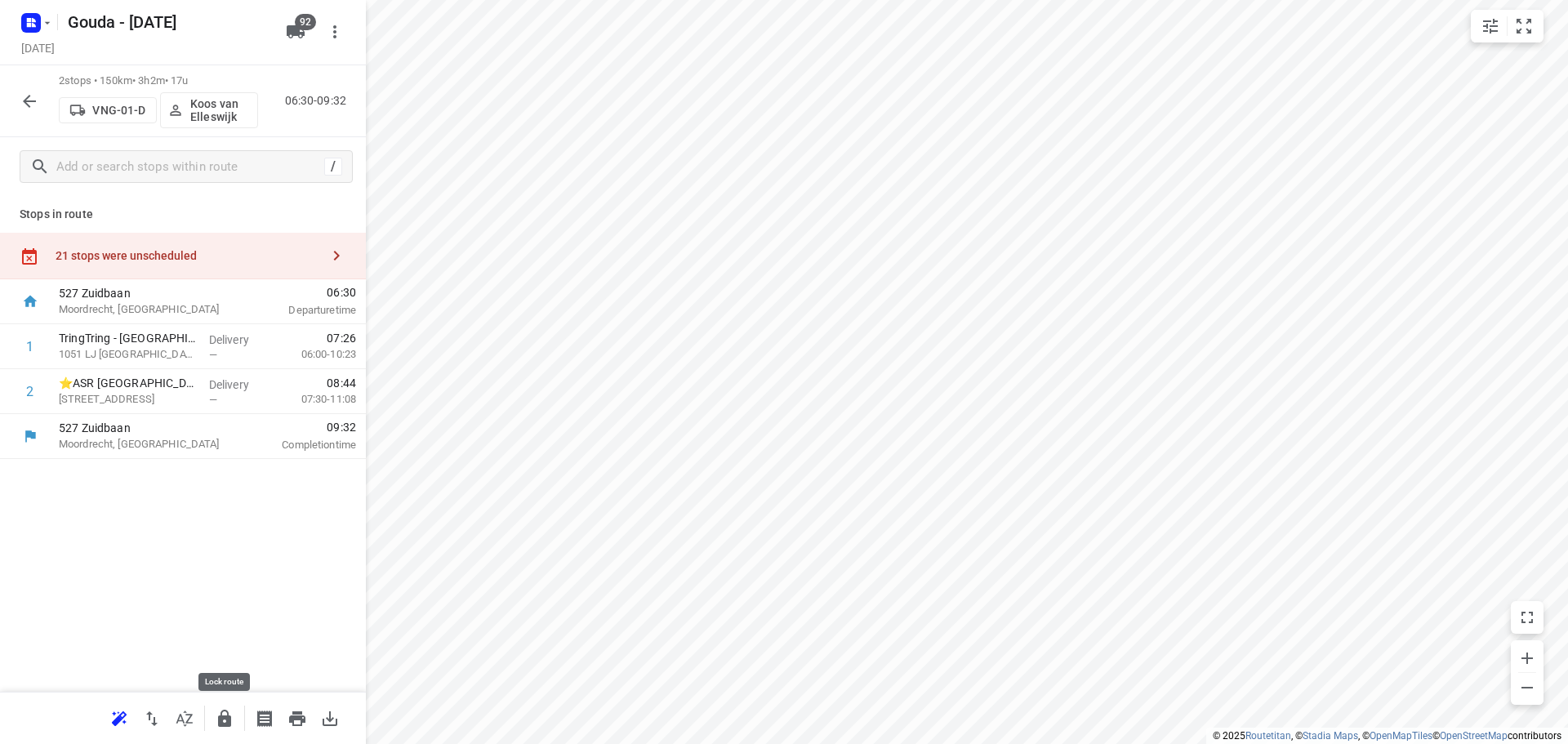
click at [234, 714] on icon "button" at bounding box center [224, 719] width 20 height 20
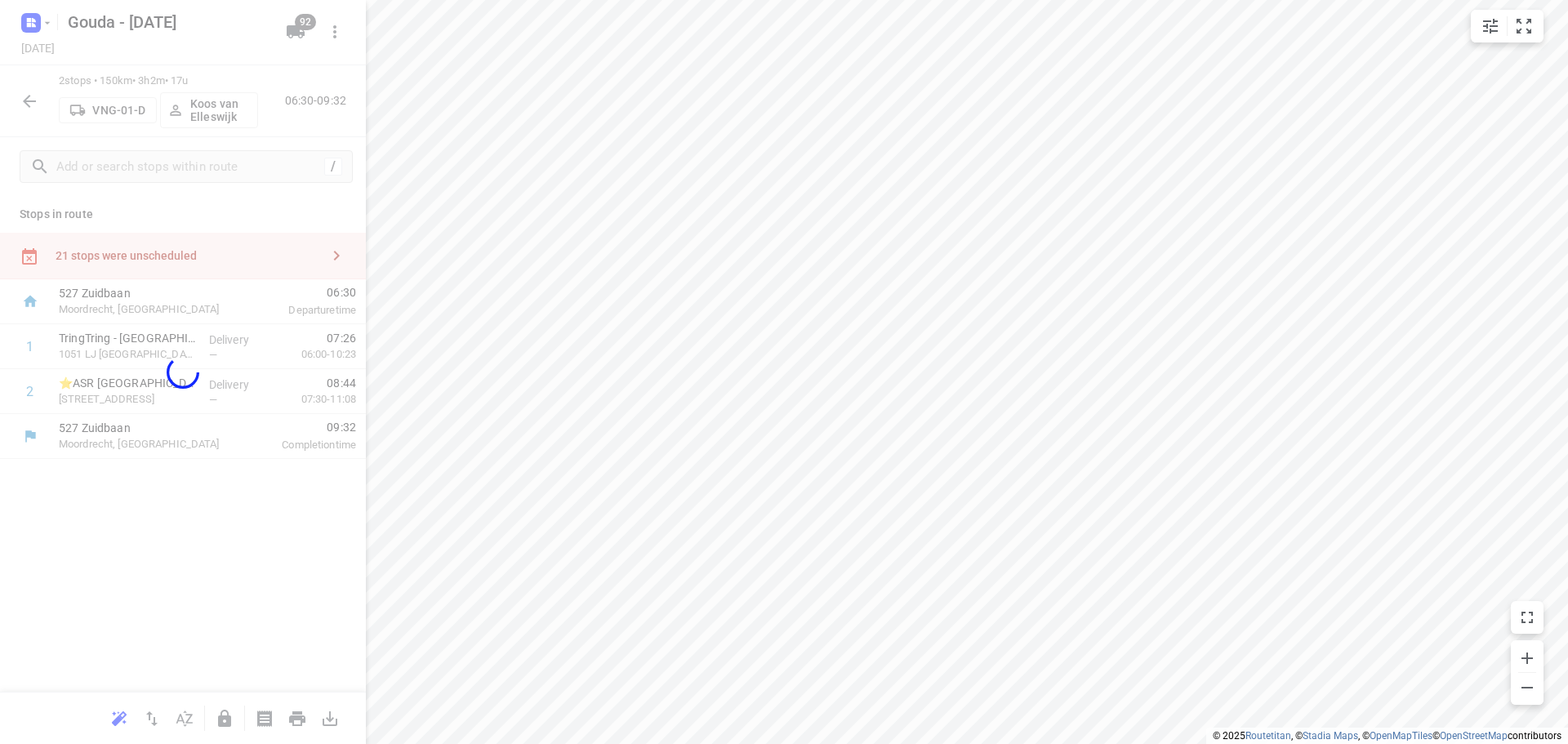
click at [35, 105] on div at bounding box center [183, 372] width 366 height 744
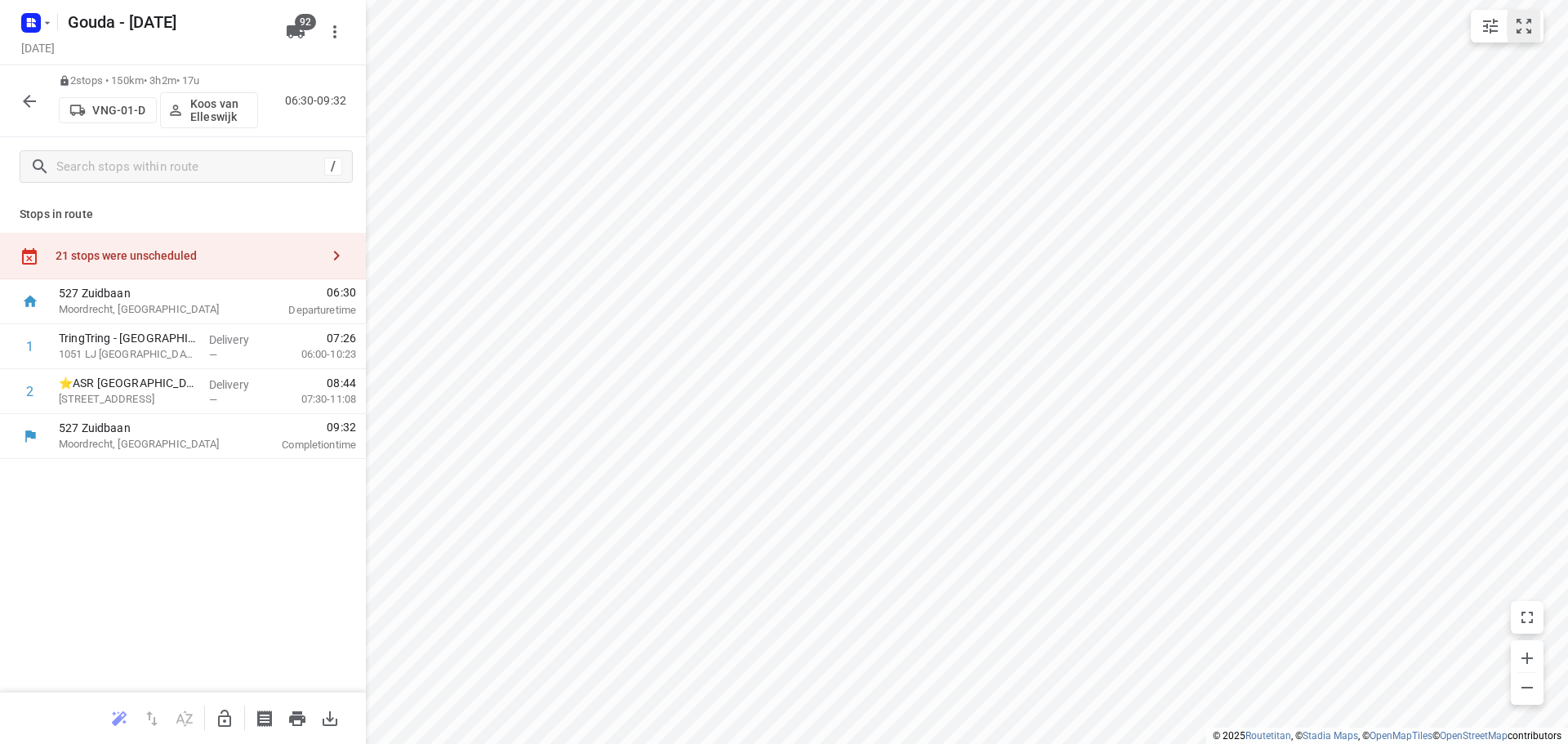
click at [1530, 37] on button "small contained button group" at bounding box center [1524, 25] width 33 height 33
click at [254, 217] on p "Stops in route" at bounding box center [183, 214] width 327 height 17
click at [23, 106] on icon "button" at bounding box center [29, 101] width 20 height 20
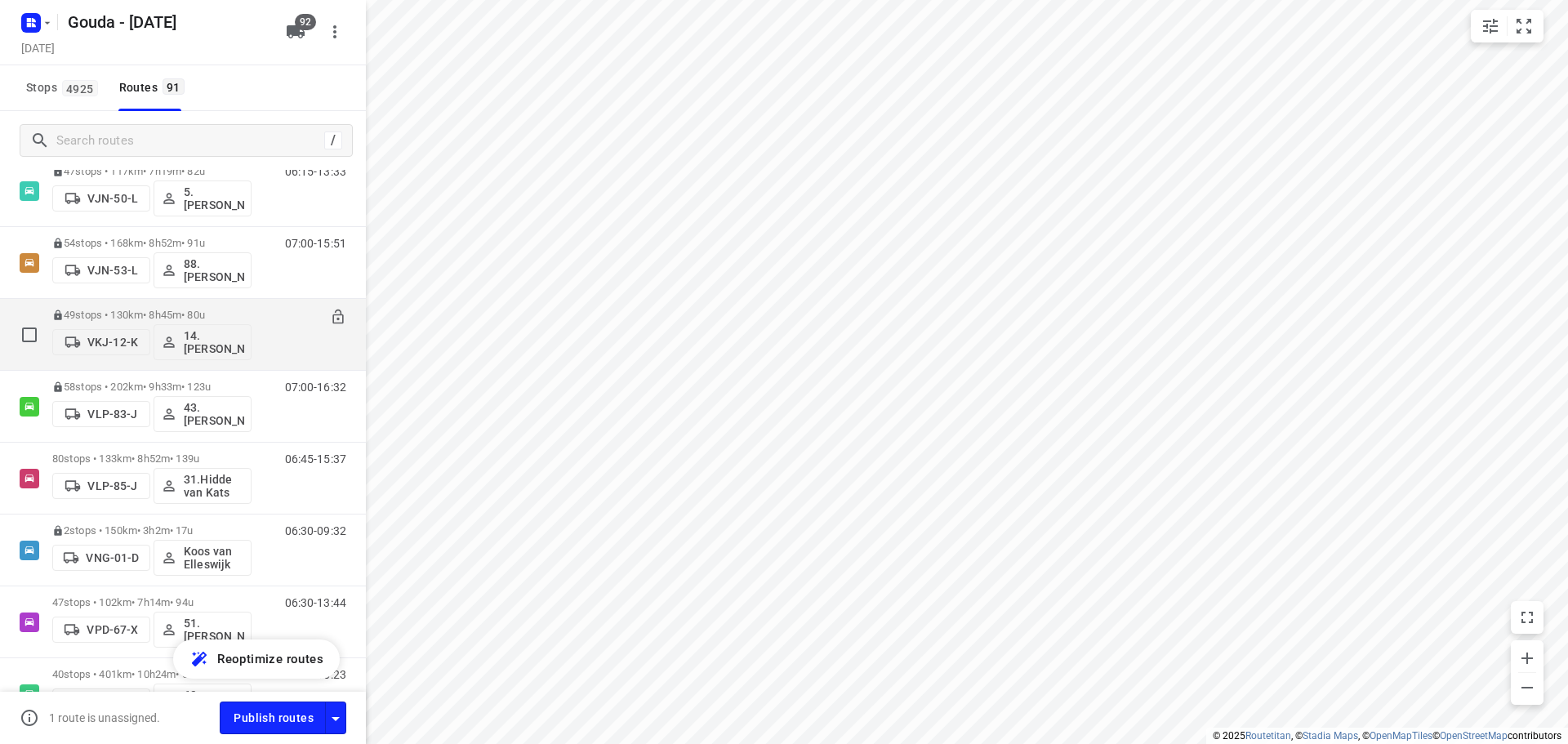
scroll to position [4576, 0]
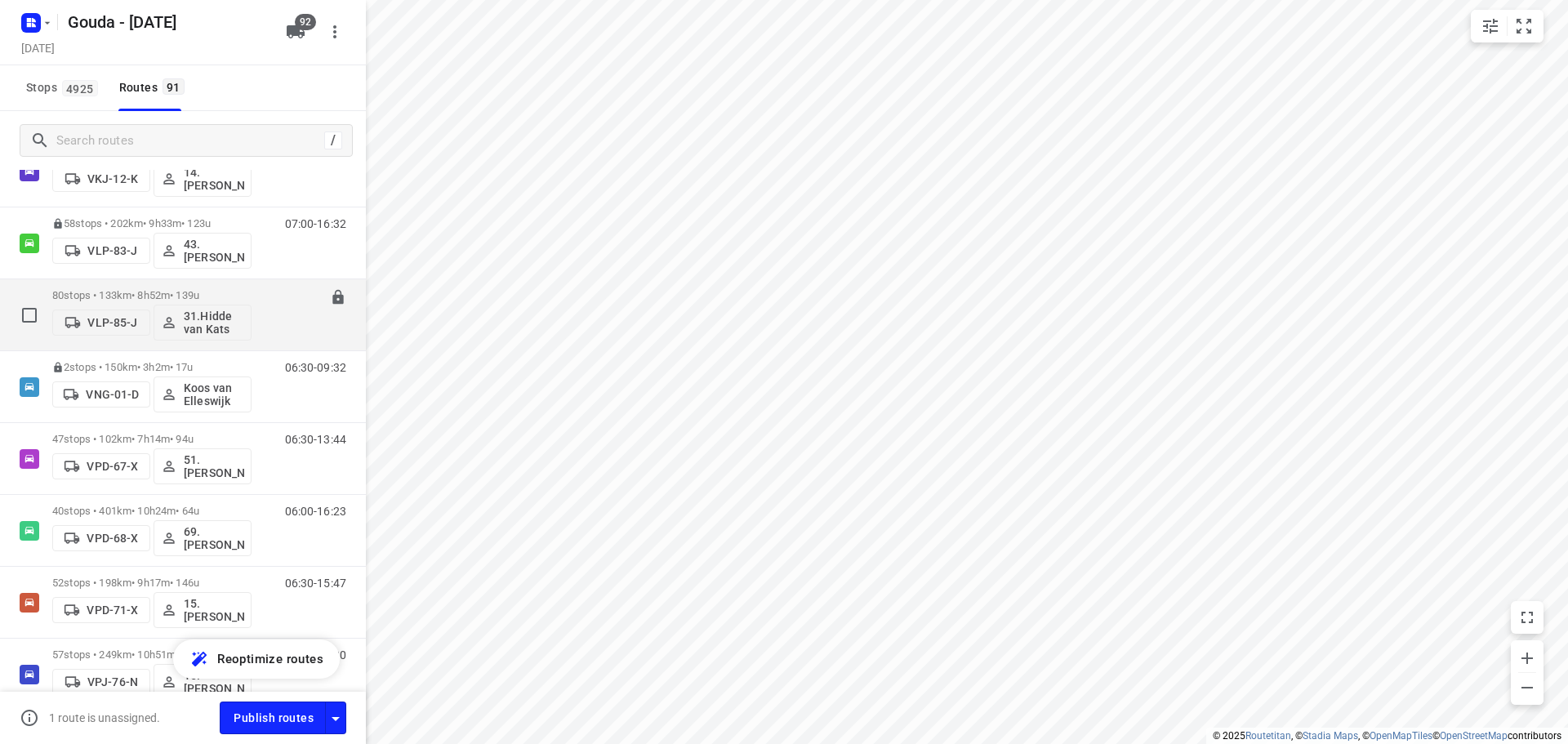
click at [198, 292] on p "80 stops • 133km • 8h52m • 139u" at bounding box center [152, 295] width 199 height 12
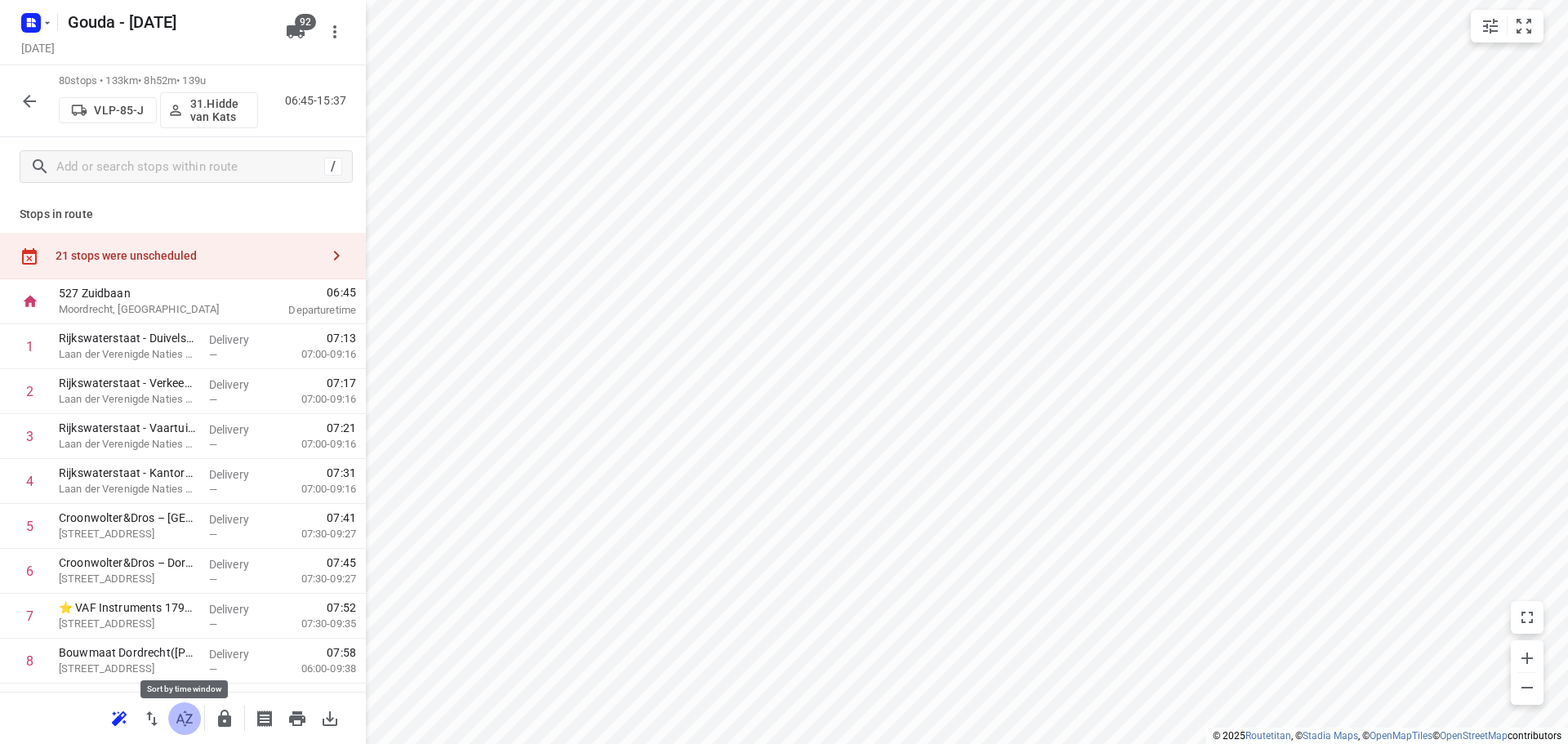
click at [184, 719] on icon "button" at bounding box center [184, 719] width 20 height 20
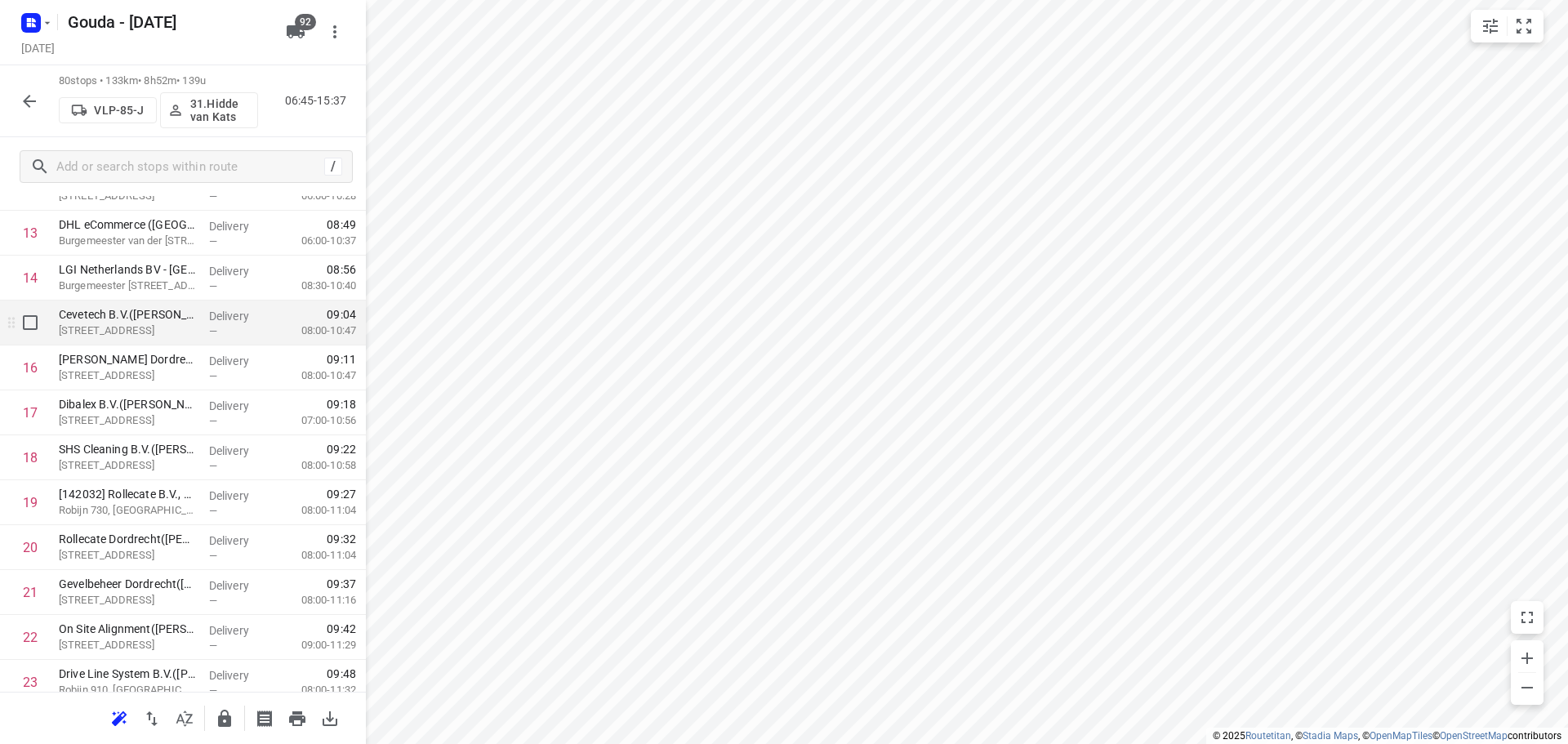
scroll to position [654, 0]
drag, startPoint x: 115, startPoint y: 372, endPoint x: 123, endPoint y: 338, distance: 34.9
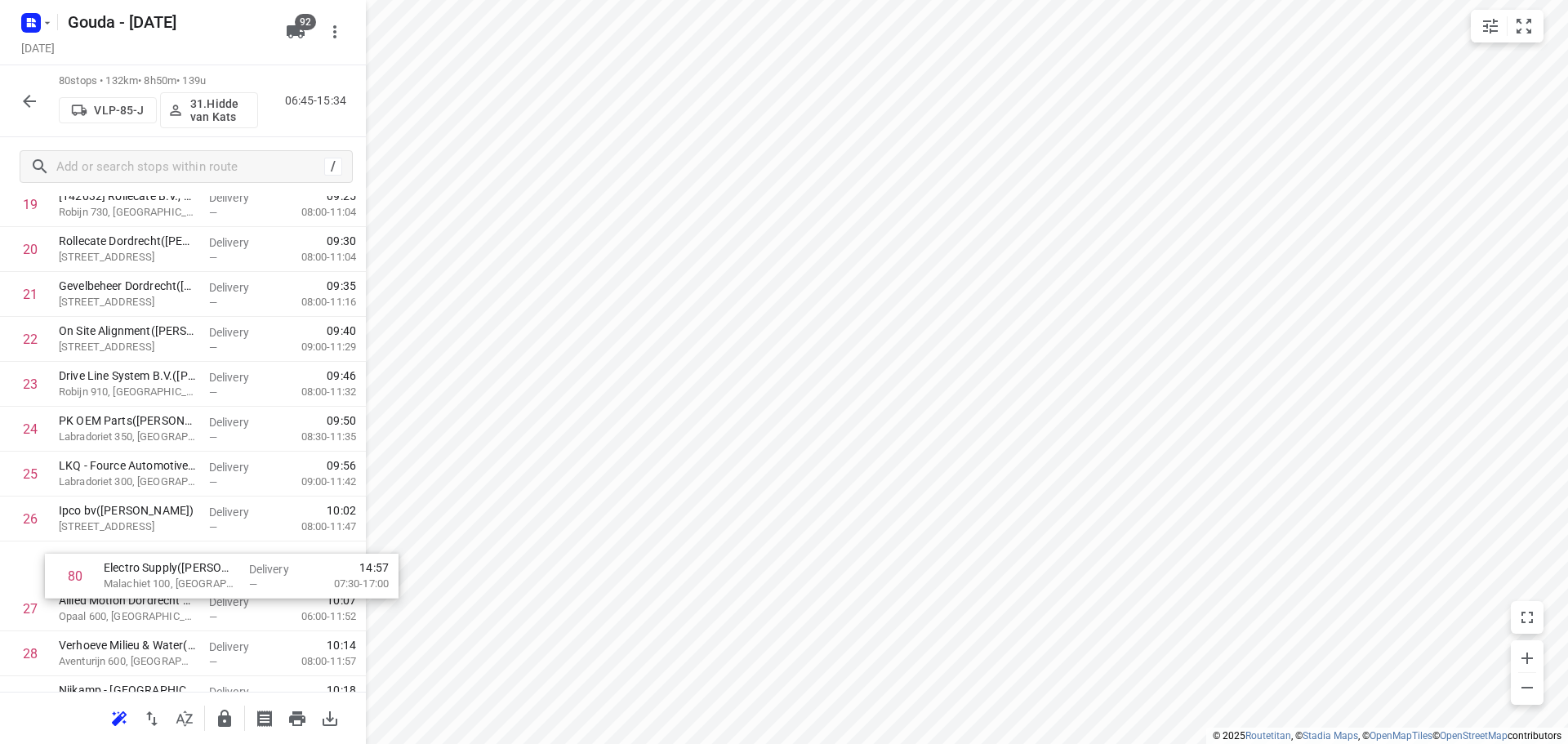
scroll to position [955, 0]
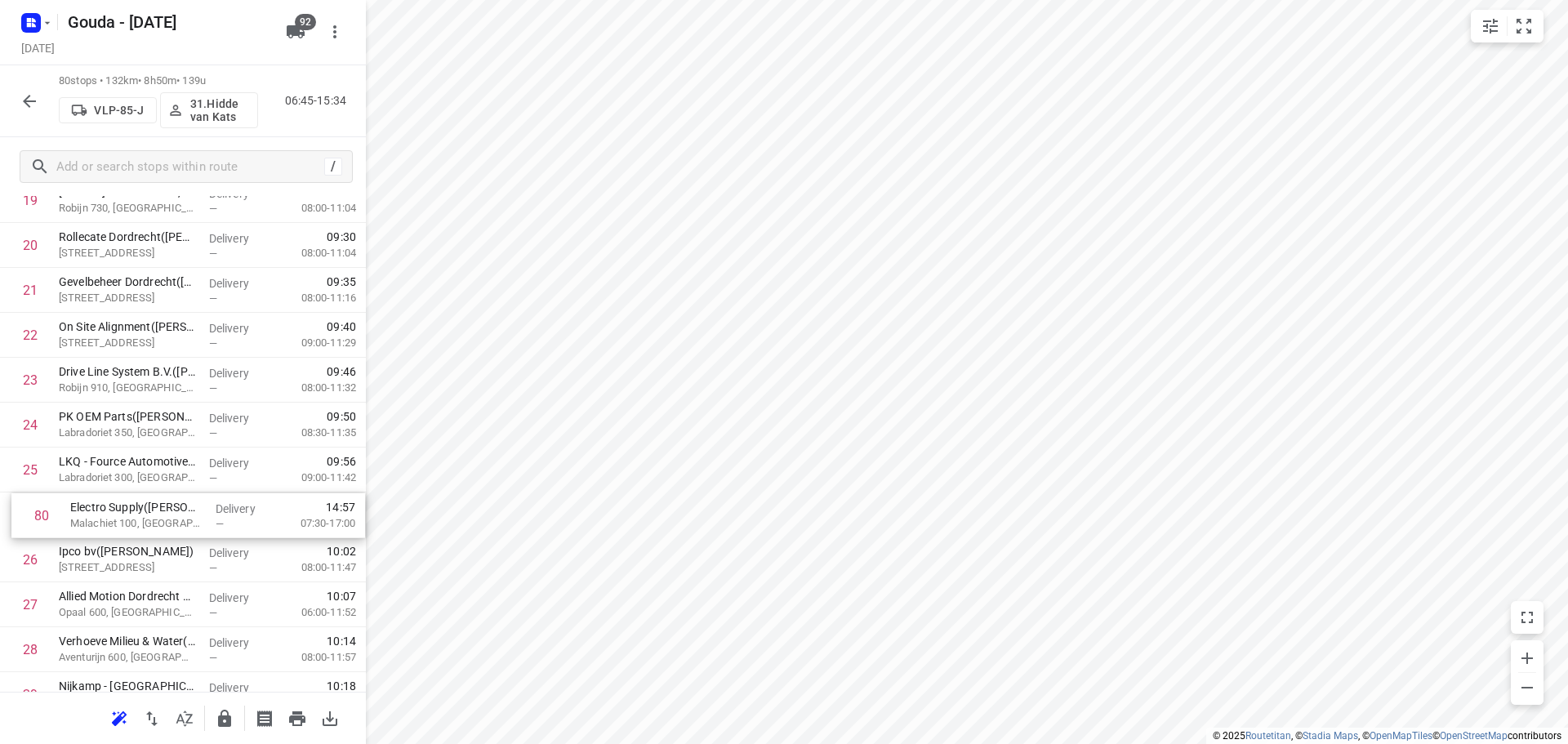
drag, startPoint x: 213, startPoint y: 643, endPoint x: 224, endPoint y: 530, distance: 113.5
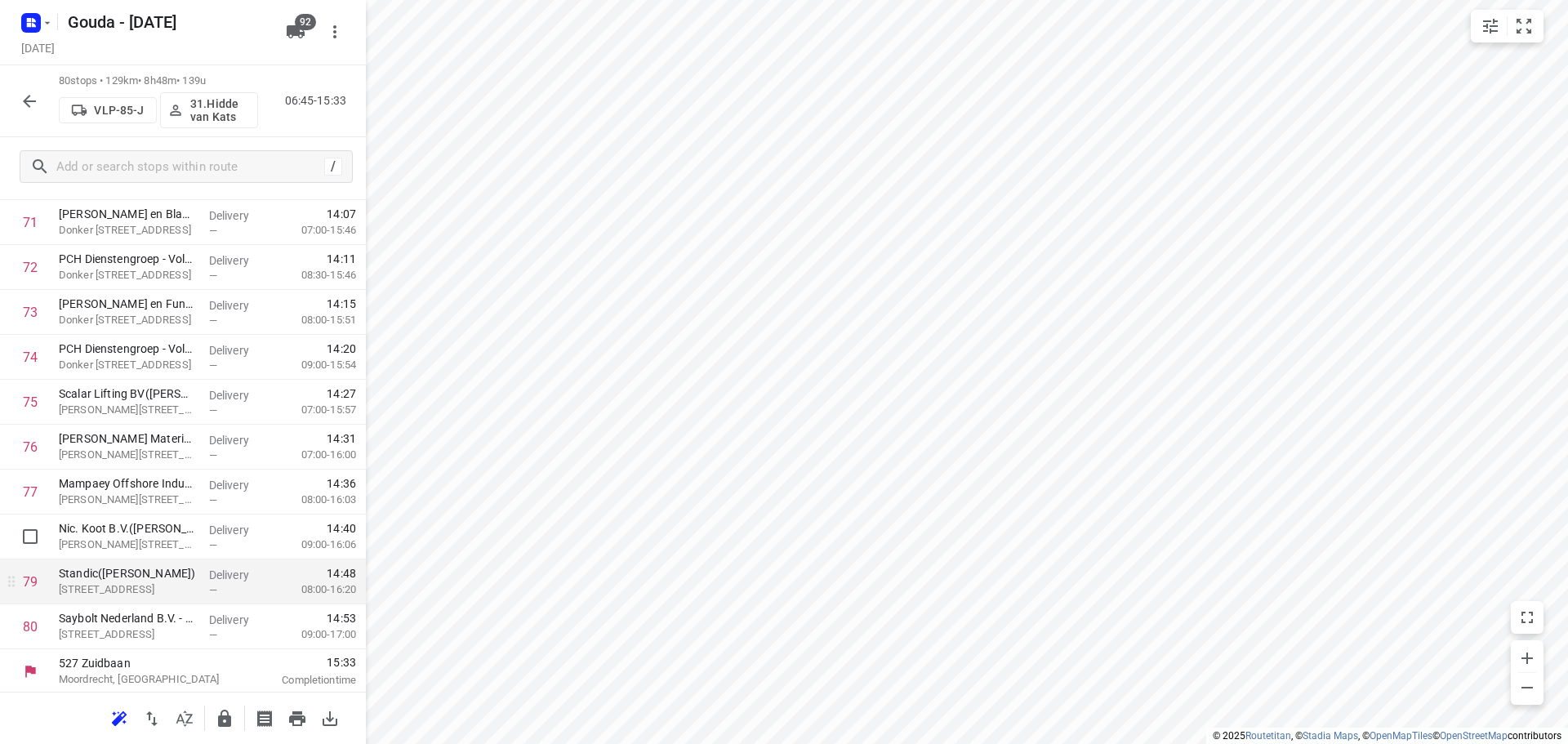
scroll to position [3272, 0]
click at [223, 714] on icon "button" at bounding box center [224, 719] width 20 height 20
click at [21, 102] on icon "button" at bounding box center [29, 101] width 20 height 20
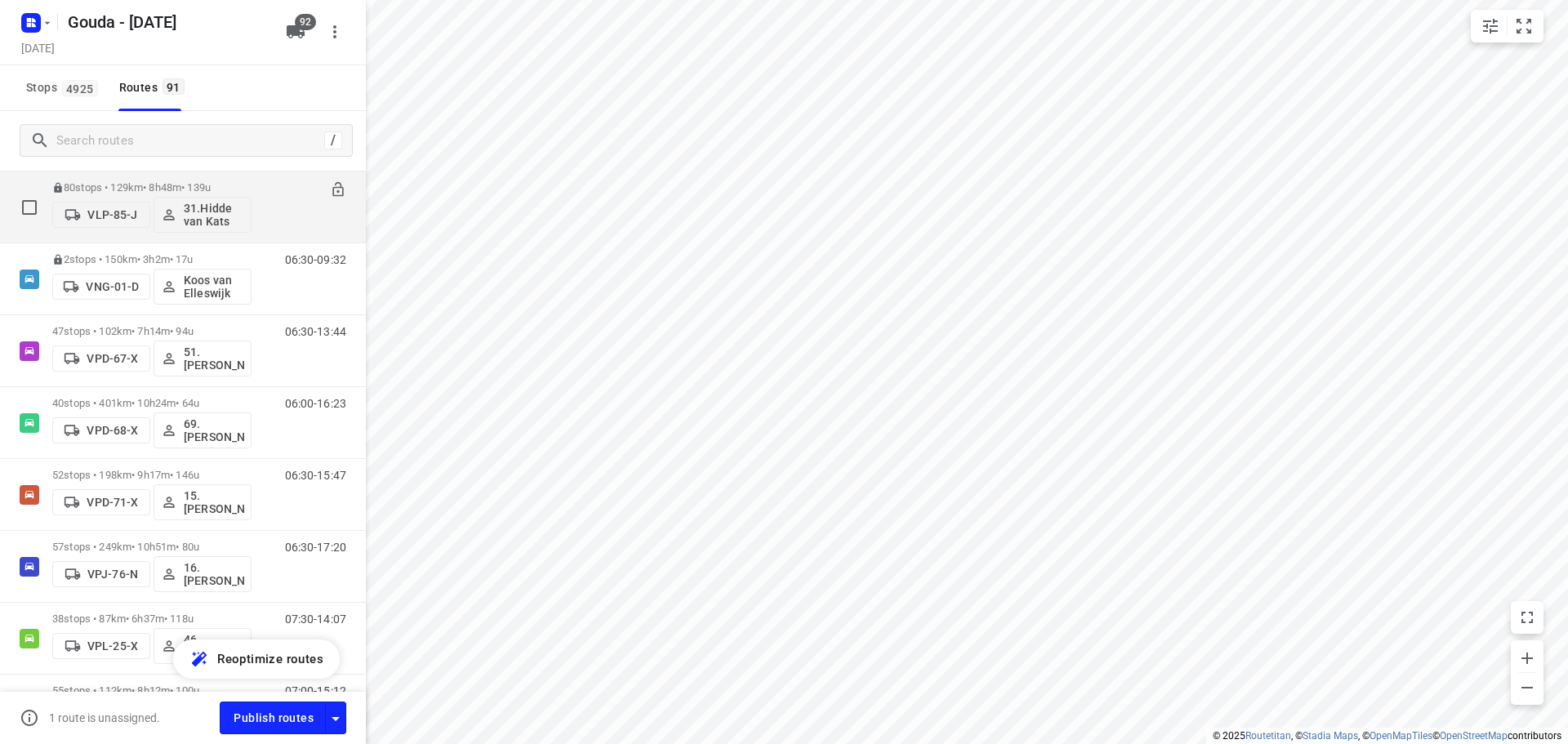
scroll to position [4576, 0]
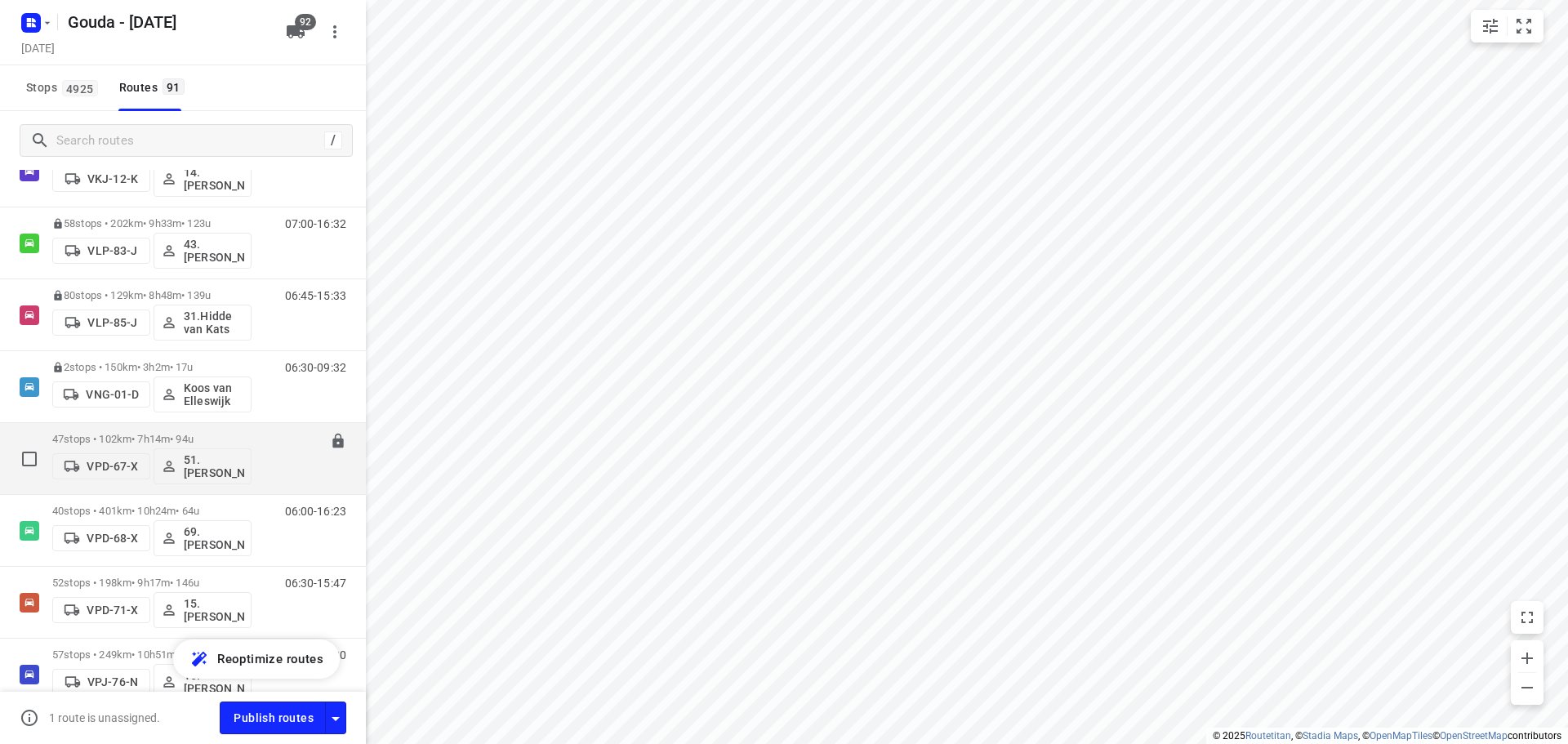
click at [161, 438] on p "47 stops • 102km • 7h14m • 94u" at bounding box center [152, 439] width 199 height 12
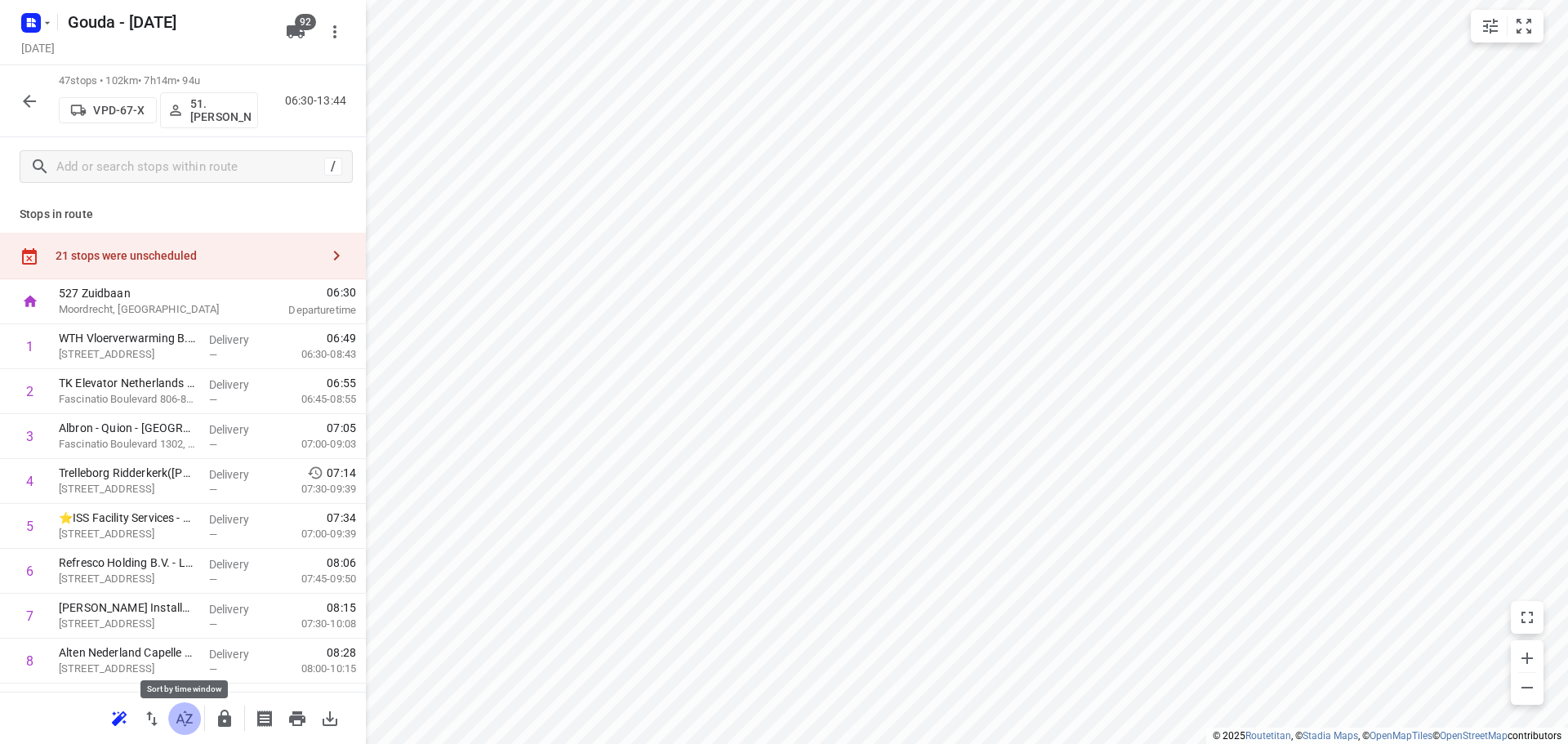
click at [199, 721] on button "button" at bounding box center [184, 719] width 33 height 33
click at [1537, 30] on button "small contained button group" at bounding box center [1524, 25] width 33 height 33
click at [184, 705] on button "button" at bounding box center [184, 719] width 33 height 33
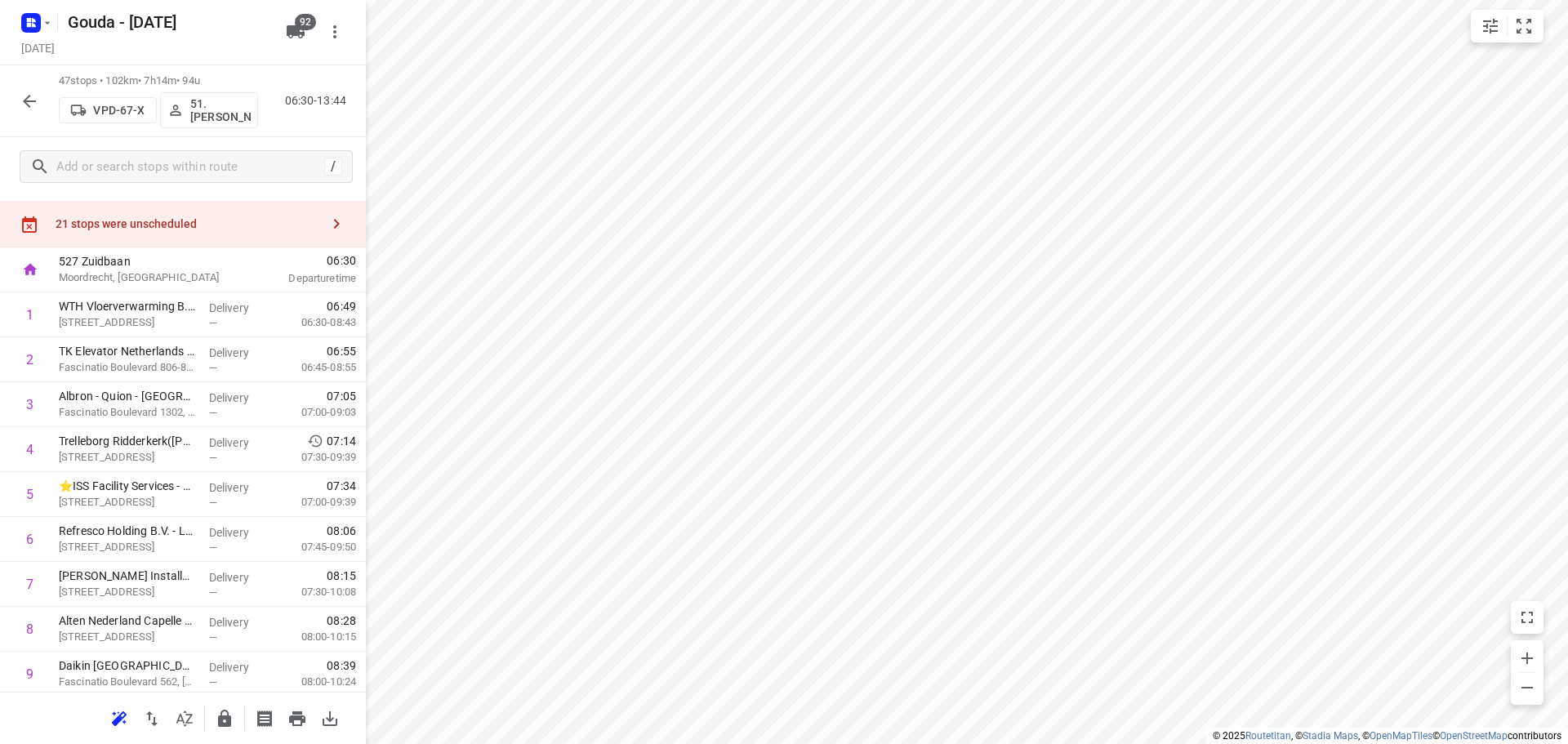
scroll to position [0, 0]
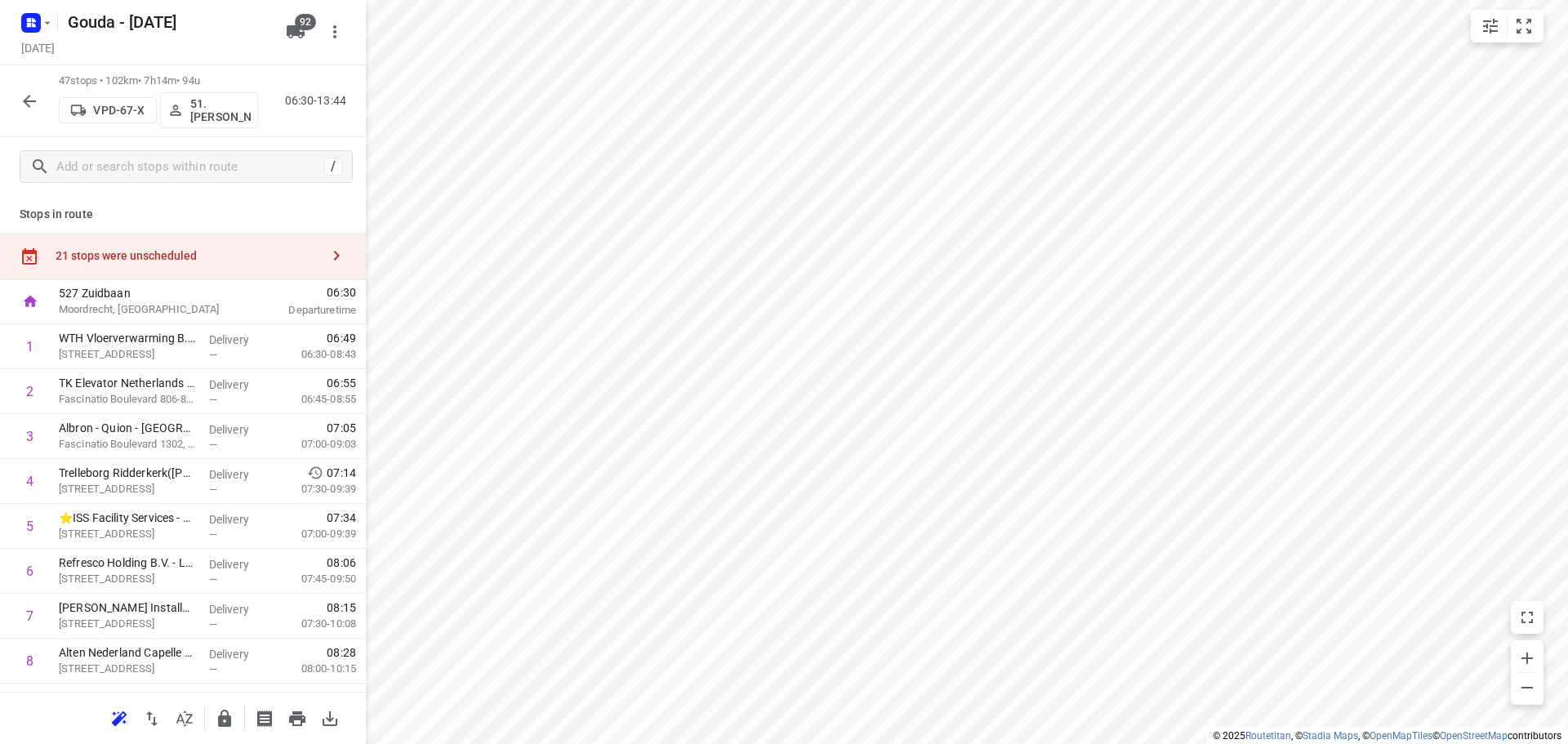
click at [281, 210] on p "Stops in route" at bounding box center [183, 214] width 327 height 17
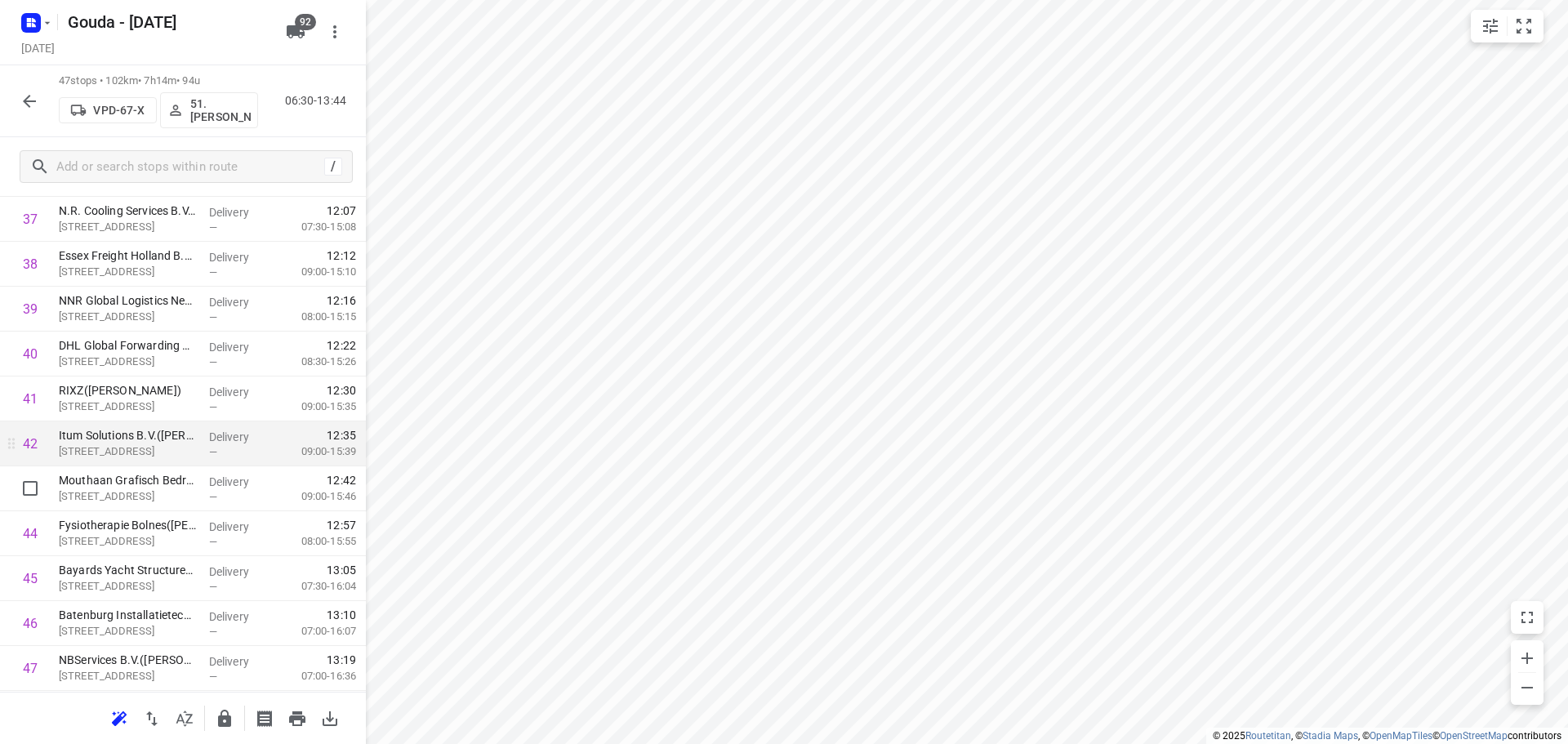
scroll to position [1790, 0]
click at [226, 710] on icon "button" at bounding box center [224, 719] width 20 height 20
click at [25, 96] on icon "button" at bounding box center [29, 101] width 20 height 20
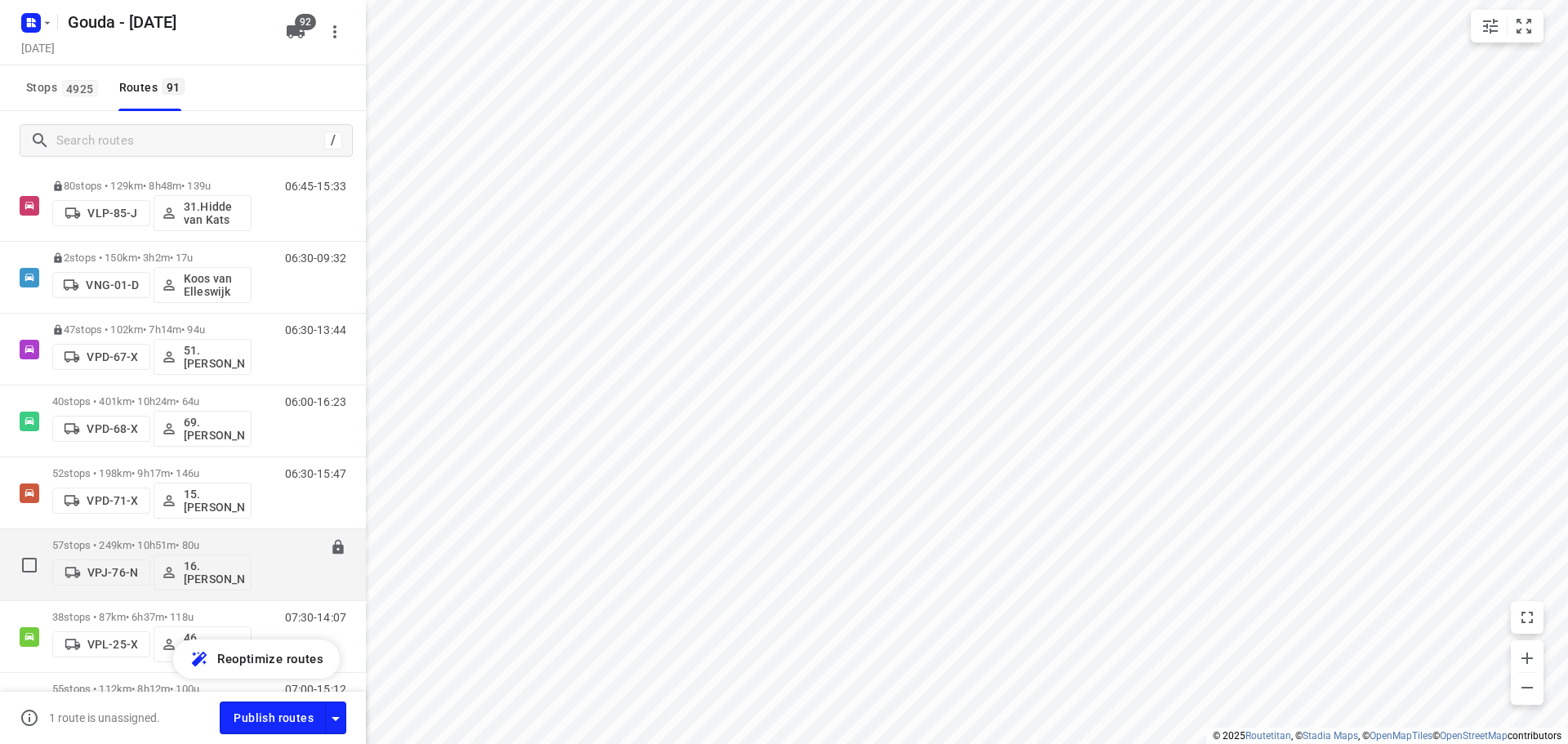
scroll to position [4699, 0]
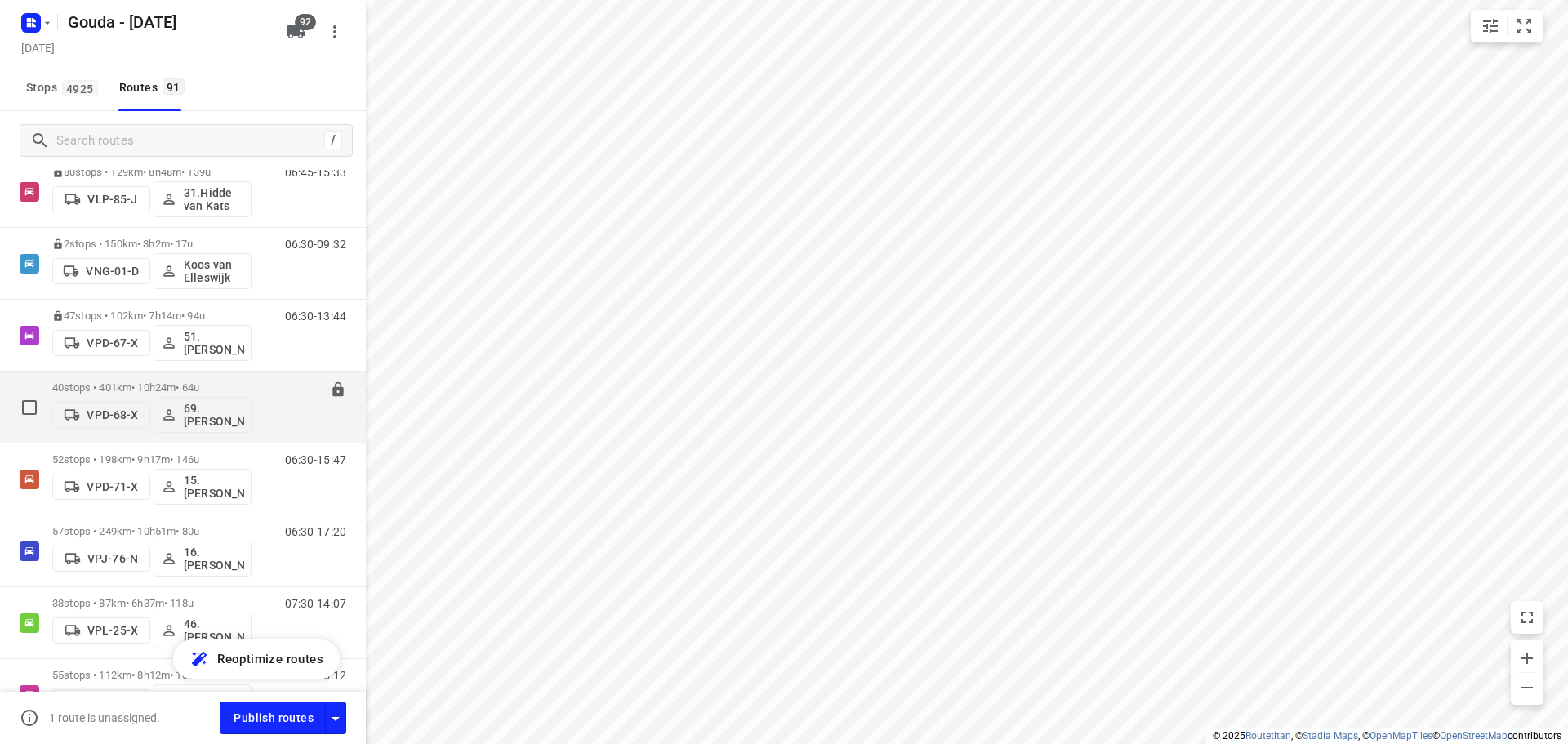
click at [154, 383] on p "40 stops • 401km • 10h24m • 64u" at bounding box center [152, 387] width 199 height 12
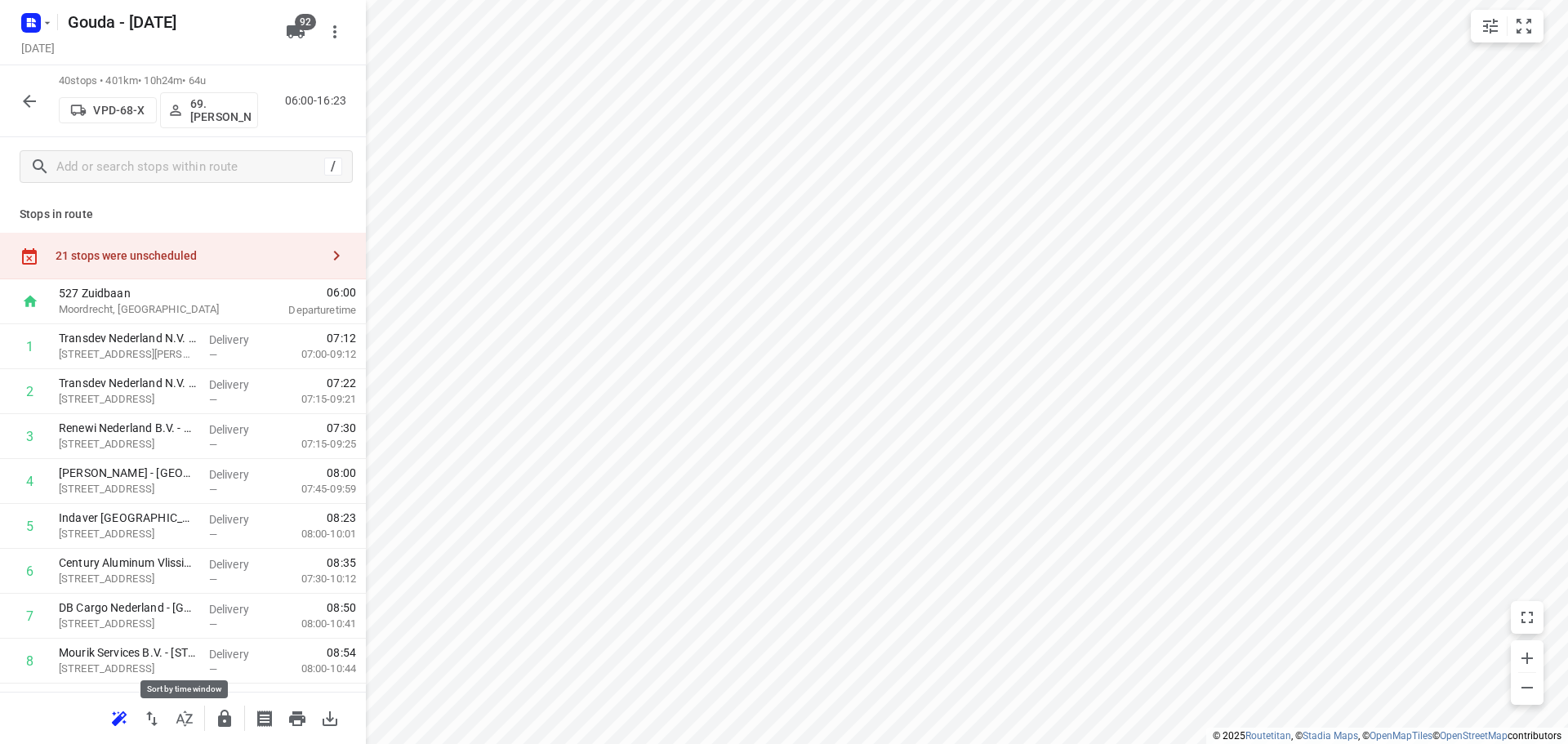
click at [185, 716] on icon "button" at bounding box center [184, 719] width 20 height 20
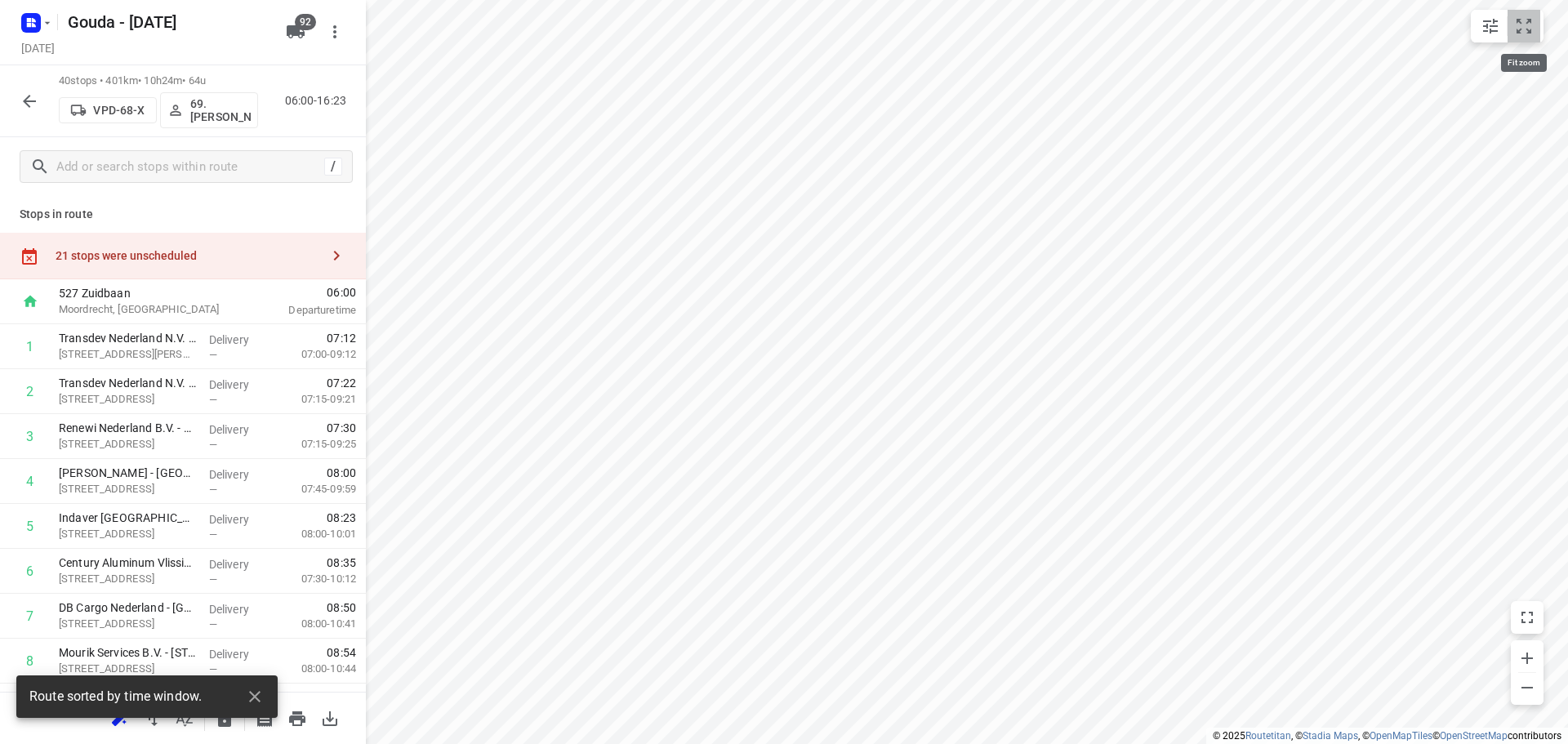
click at [1527, 24] on icon "small contained button group" at bounding box center [1524, 25] width 20 height 20
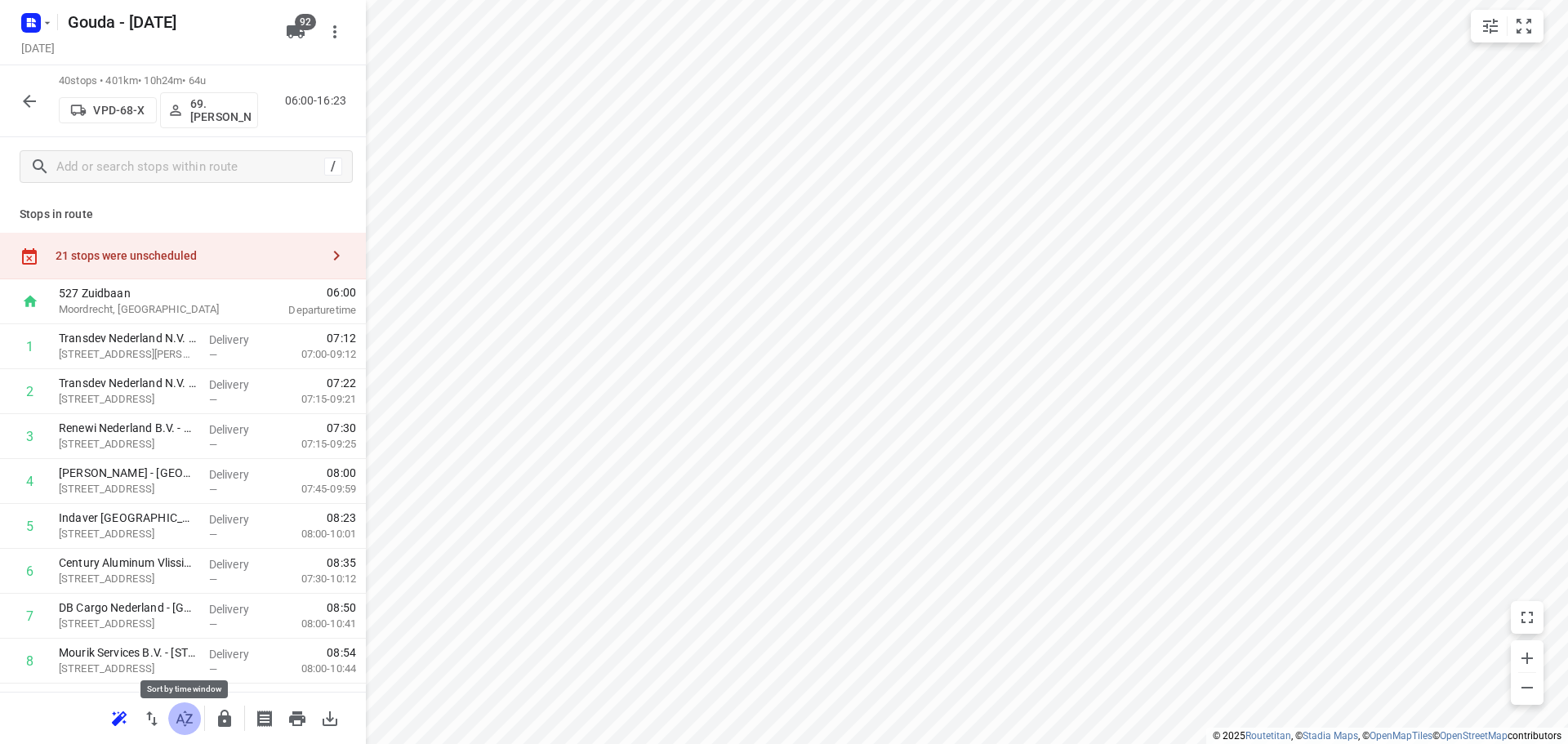
click at [191, 716] on icon "button" at bounding box center [184, 719] width 20 height 20
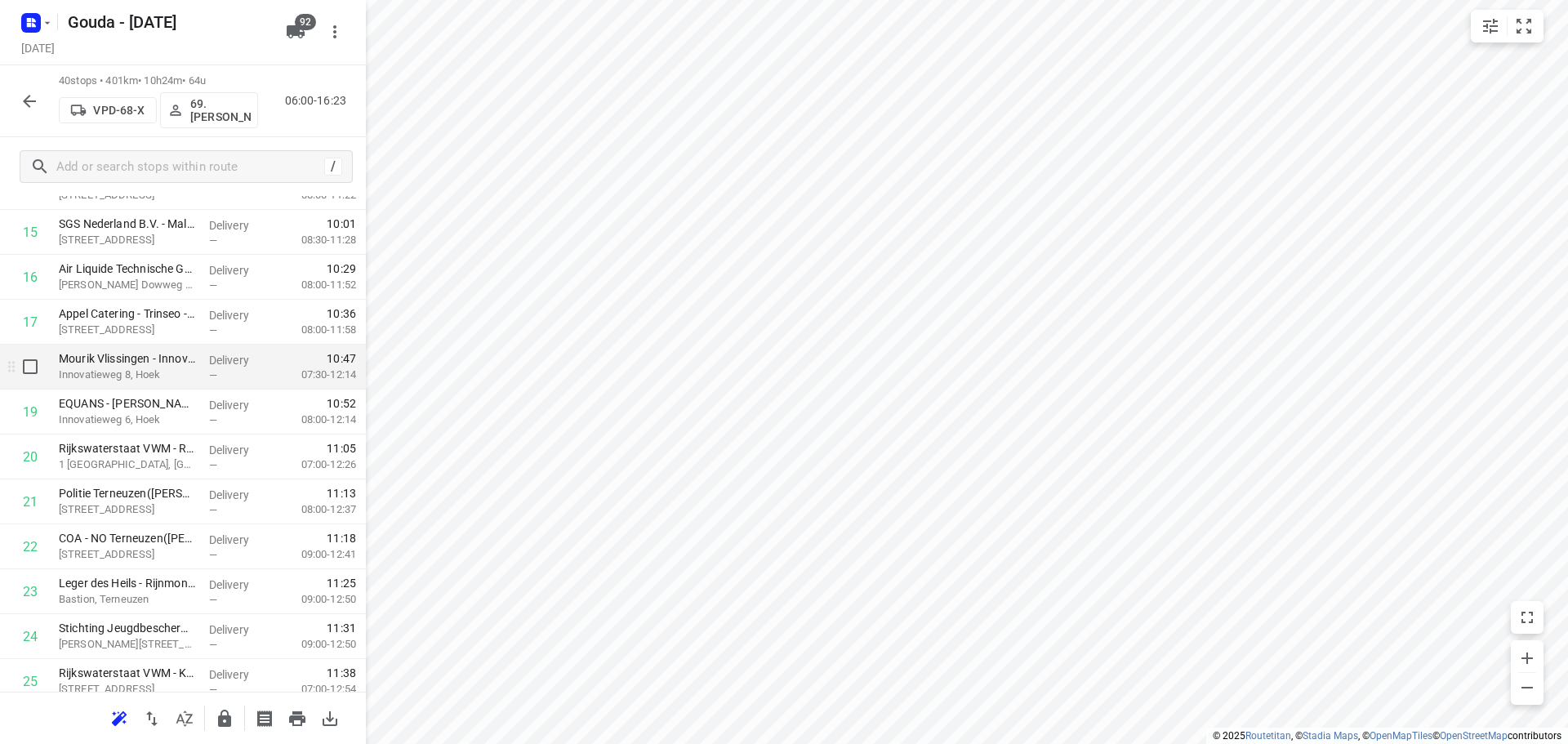
scroll to position [736, 0]
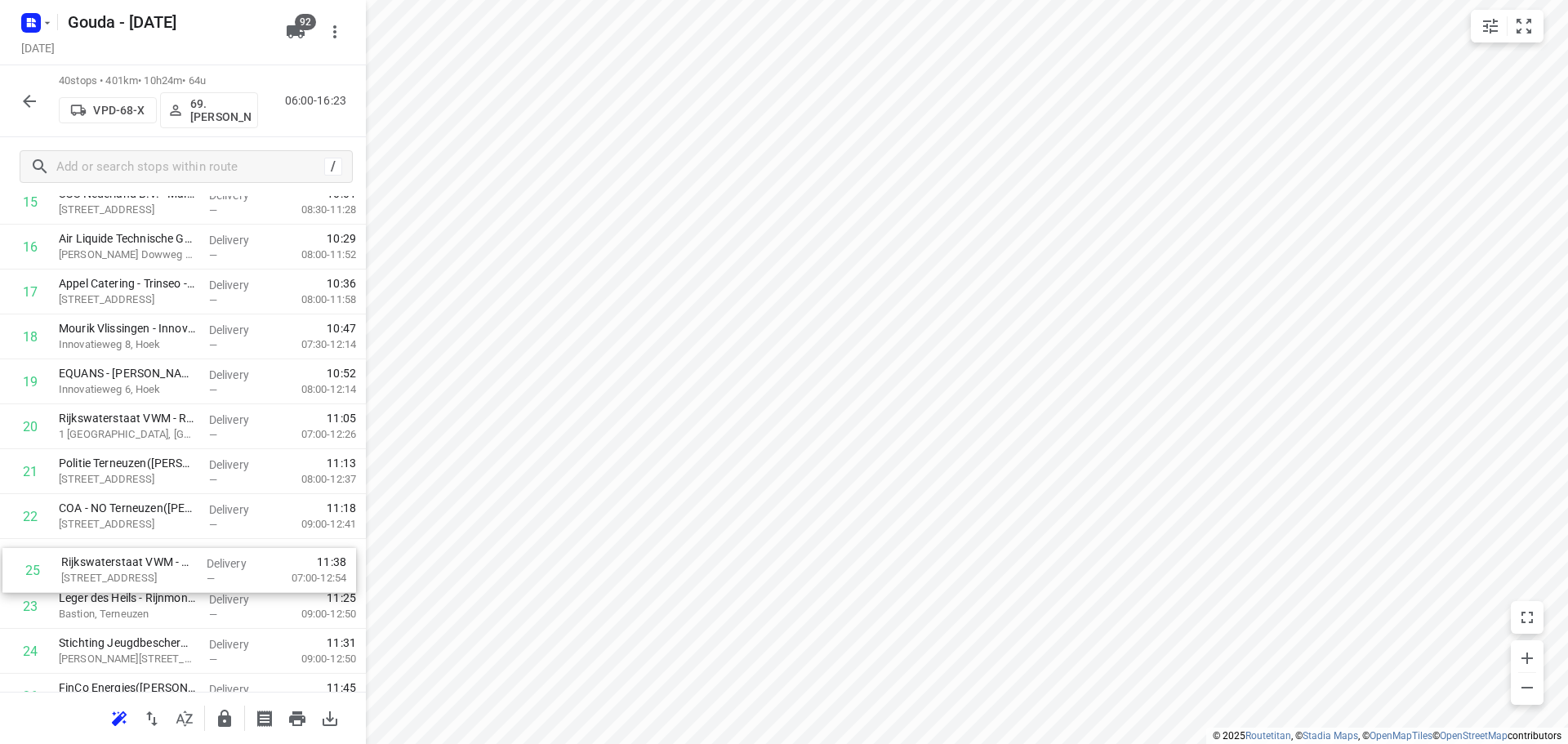
drag, startPoint x: 154, startPoint y: 685, endPoint x: 154, endPoint y: 547, distance: 138.0
click at [154, 547] on div "1 Transdev Nederland N.V. - Witte Kruis - Zierikzee(Mayella Kuizenga) Koning Gu…" at bounding box center [183, 449] width 366 height 1797
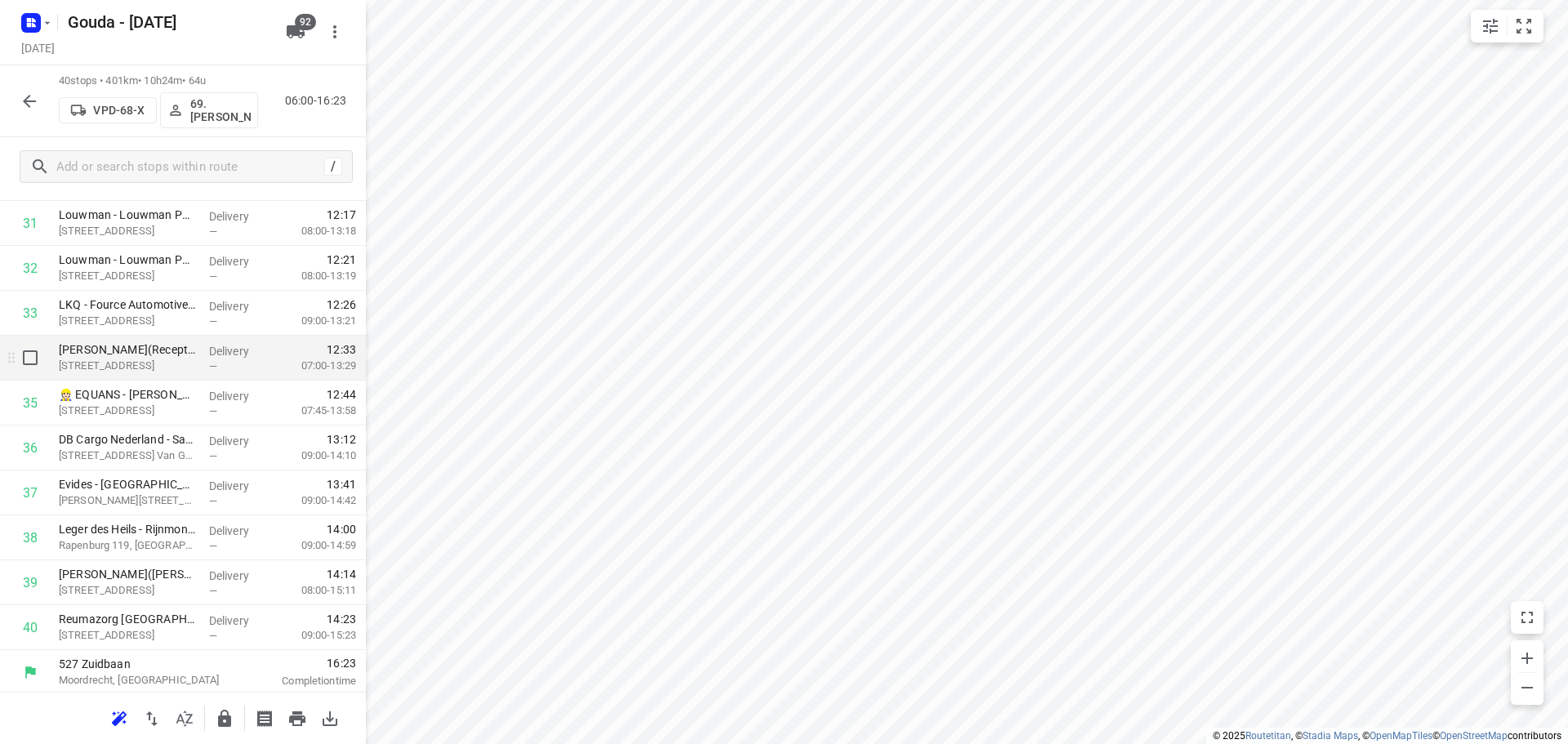
scroll to position [1475, 0]
click at [237, 728] on button "button" at bounding box center [224, 719] width 33 height 33
click at [27, 103] on icon "button" at bounding box center [29, 101] width 13 height 13
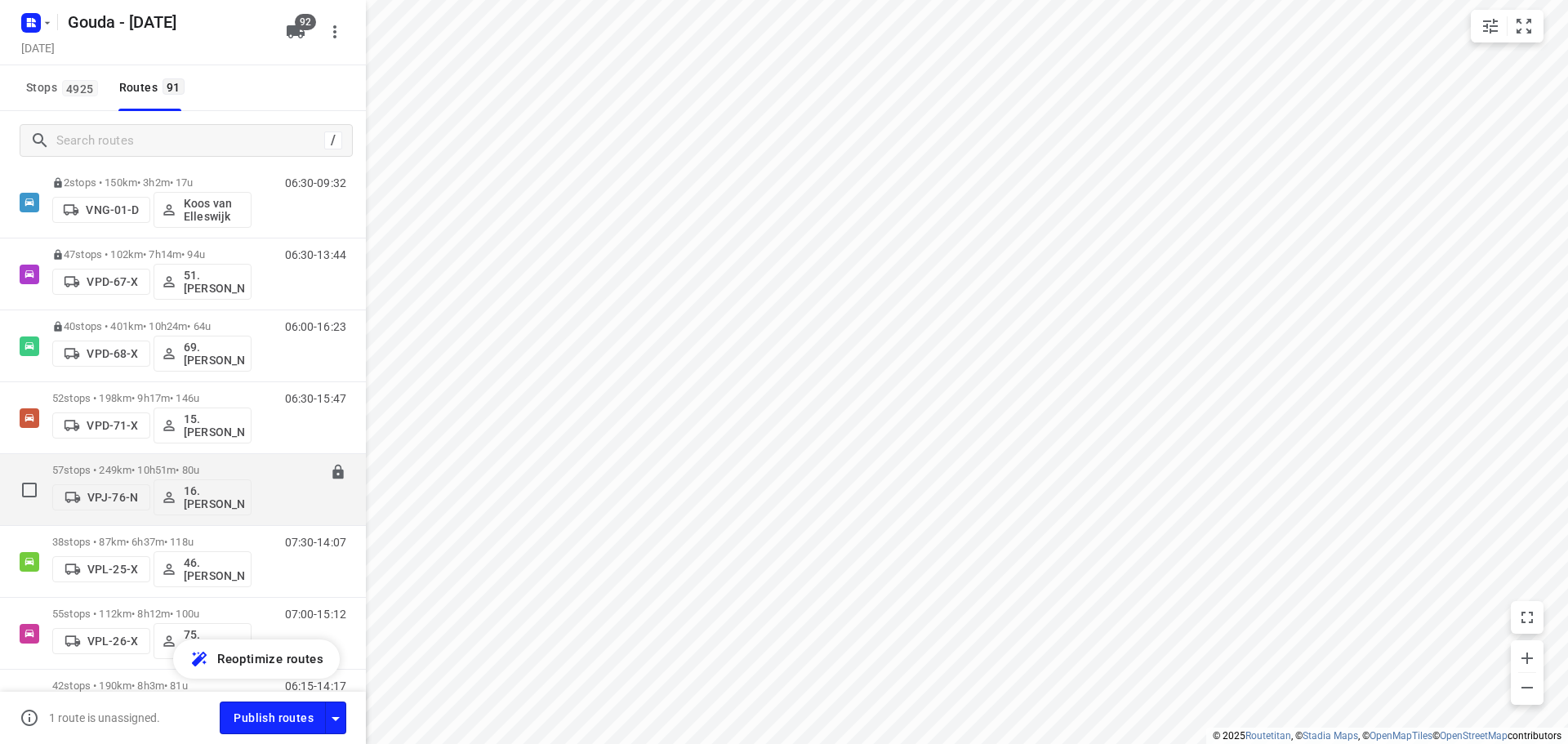
scroll to position [4739, 0]
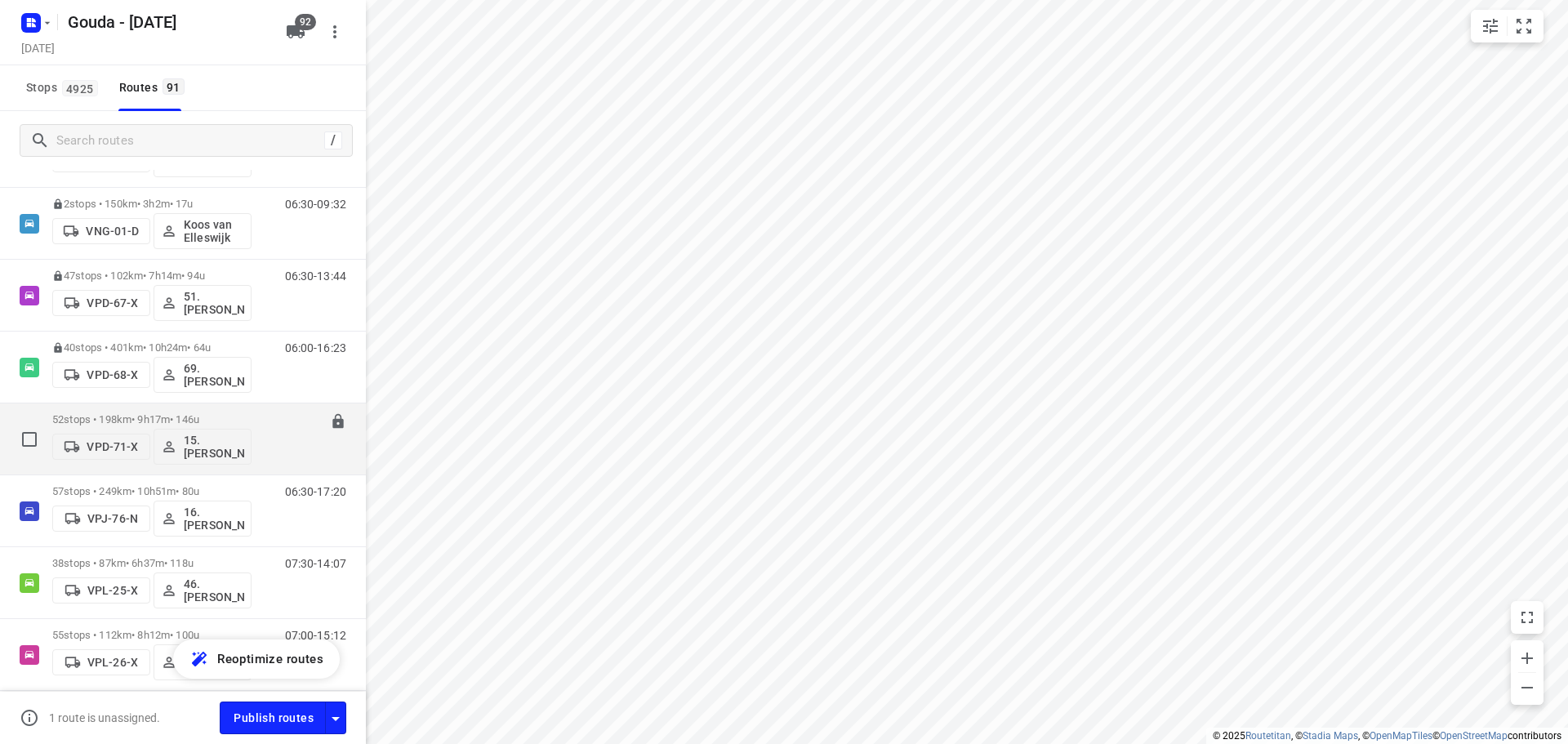
click at [216, 421] on p "52 stops • 198km • 9h17m • 146u" at bounding box center [152, 419] width 199 height 12
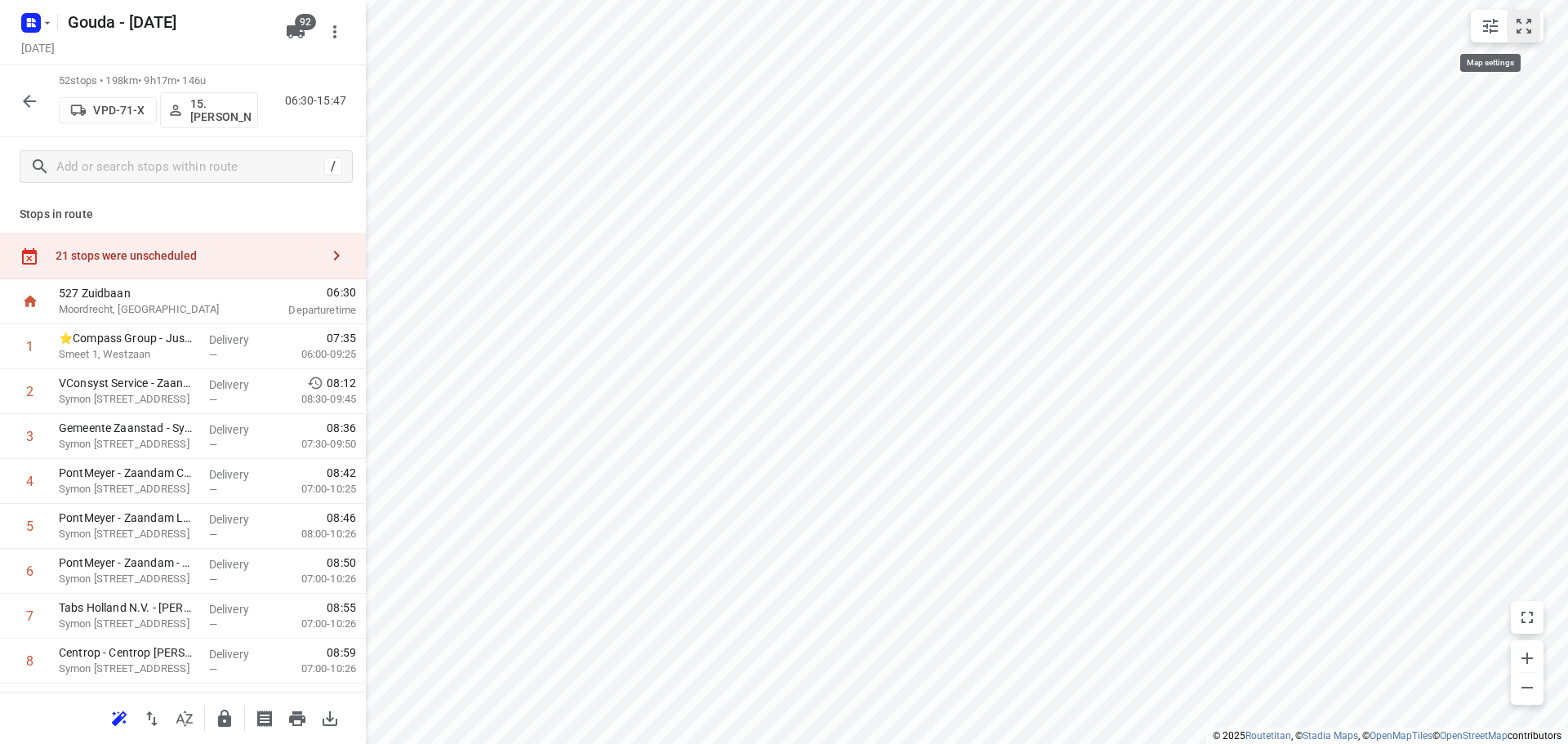
click at [1520, 32] on icon "small contained button group" at bounding box center [1524, 25] width 20 height 20
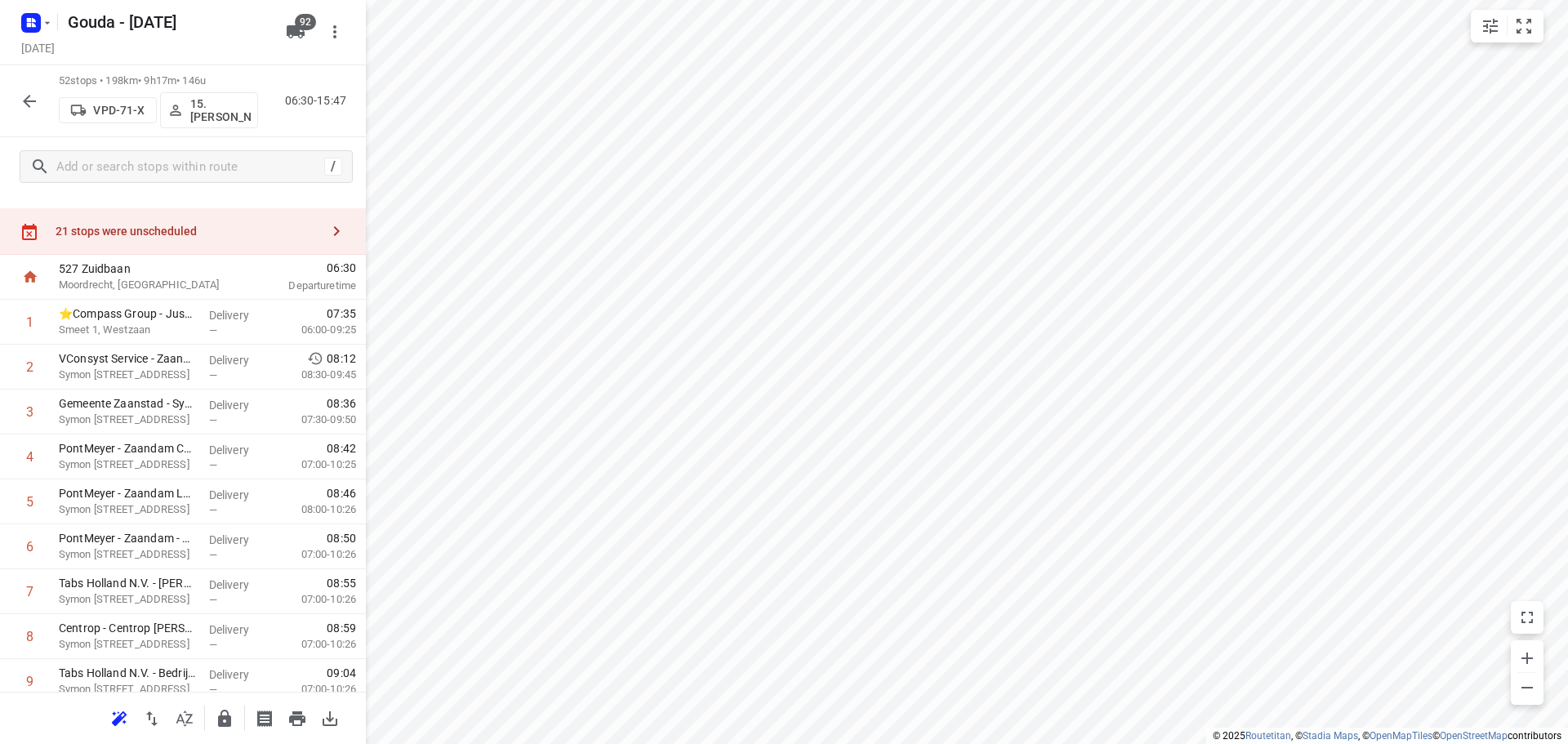
scroll to position [0, 0]
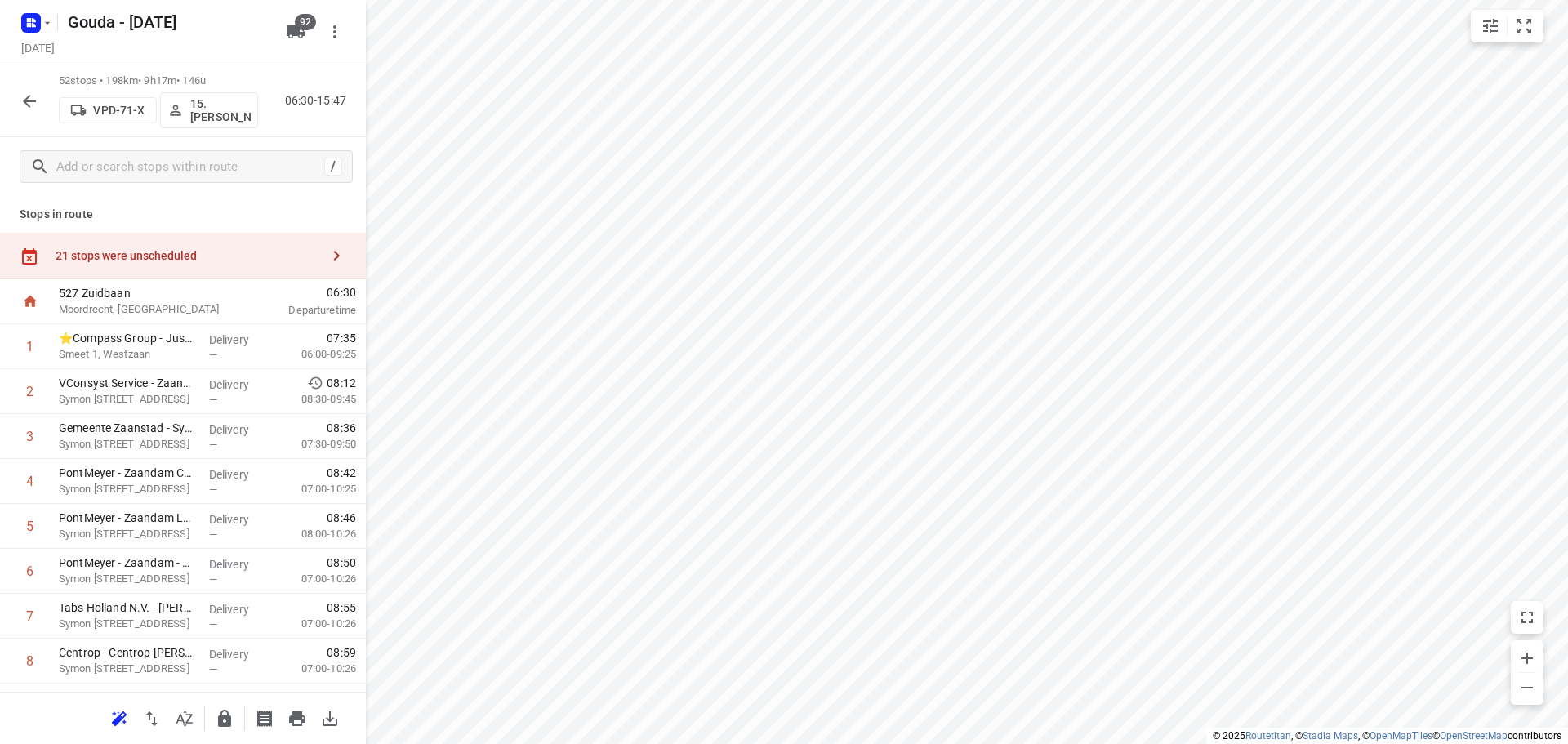
drag, startPoint x: 165, startPoint y: 252, endPoint x: 348, endPoint y: 173, distance: 199.3
click at [166, 252] on div "21 stops were unscheduled" at bounding box center [188, 256] width 265 height 13
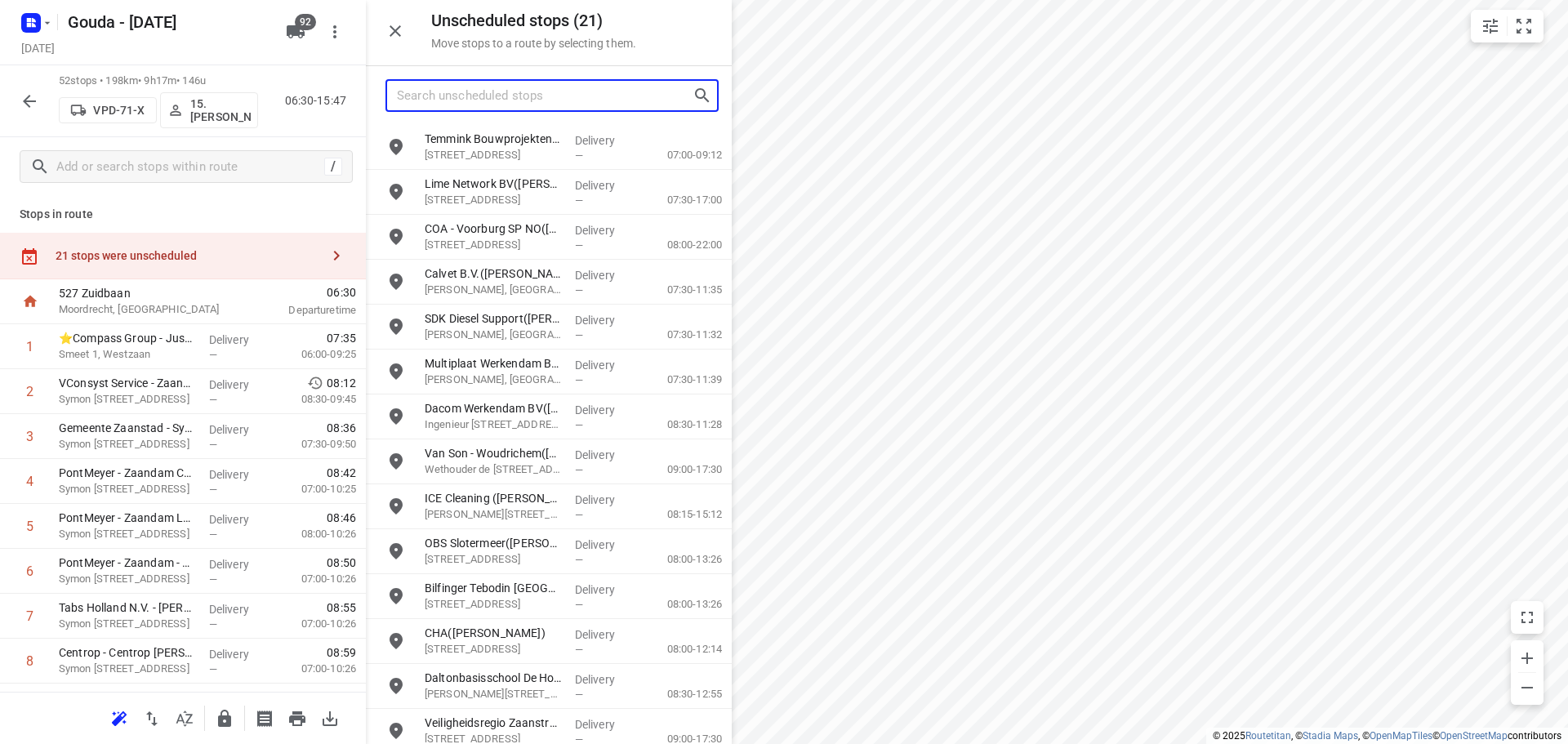
click at [507, 101] on input "Search unscheduled stops" at bounding box center [545, 96] width 296 height 25
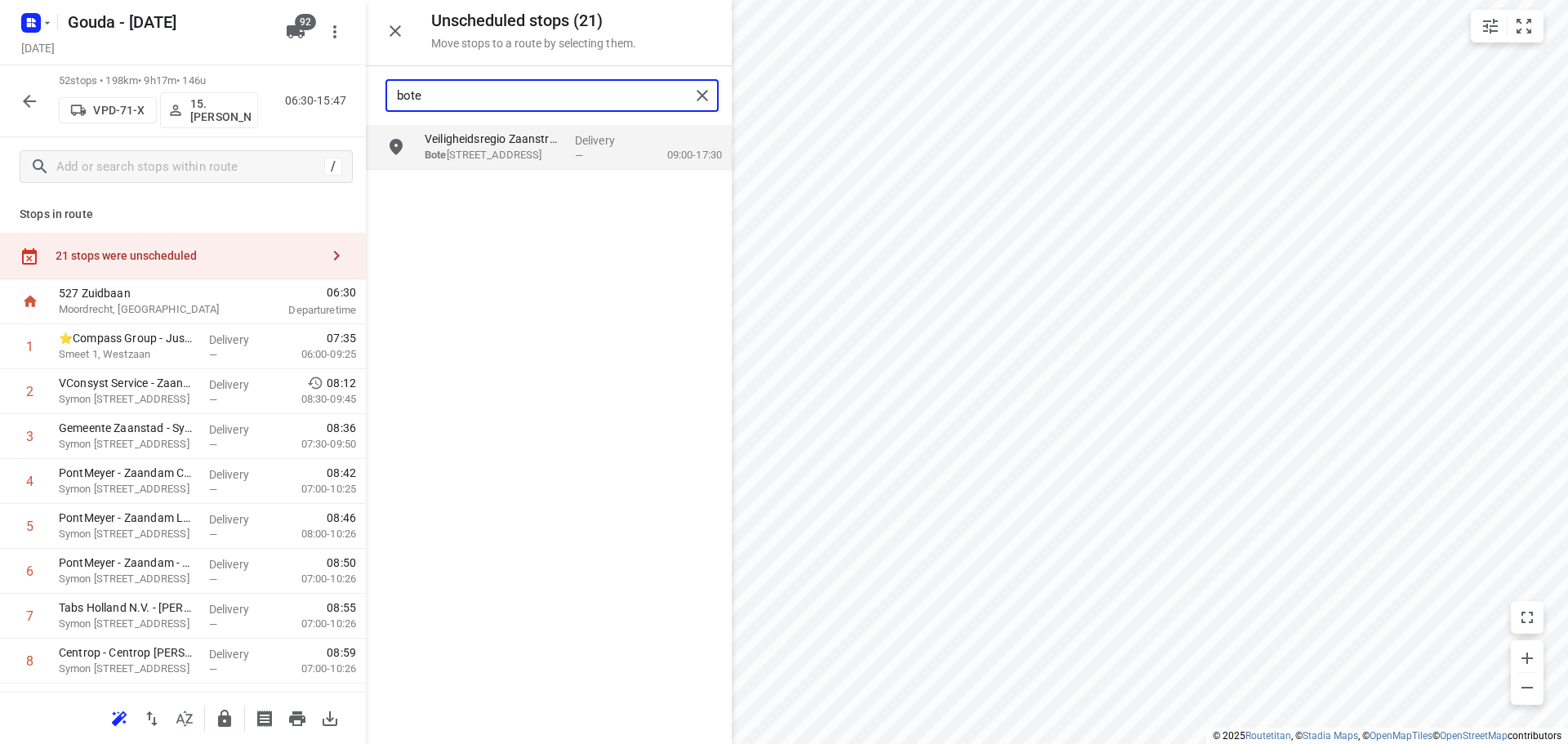
type input "boten"
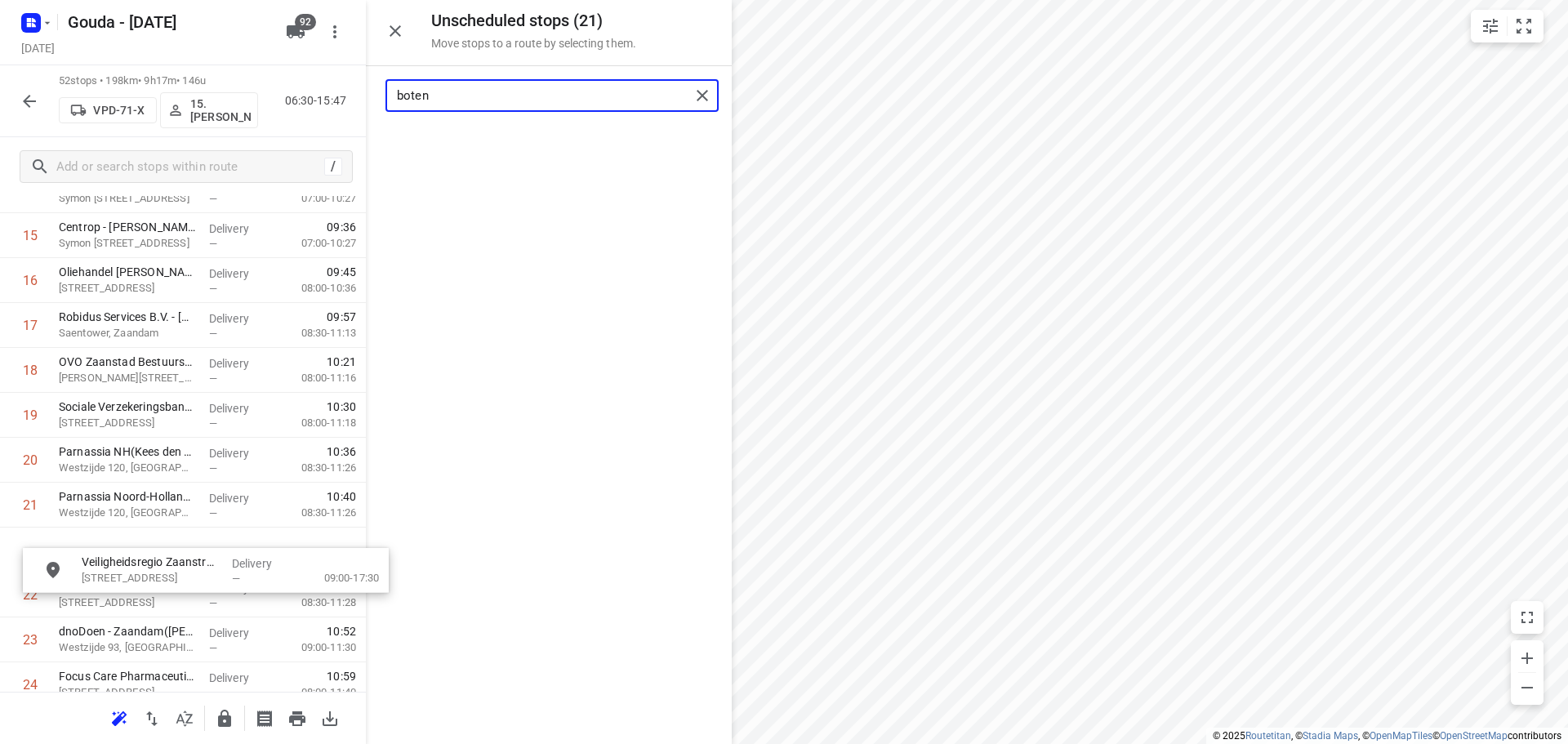
scroll to position [741, 0]
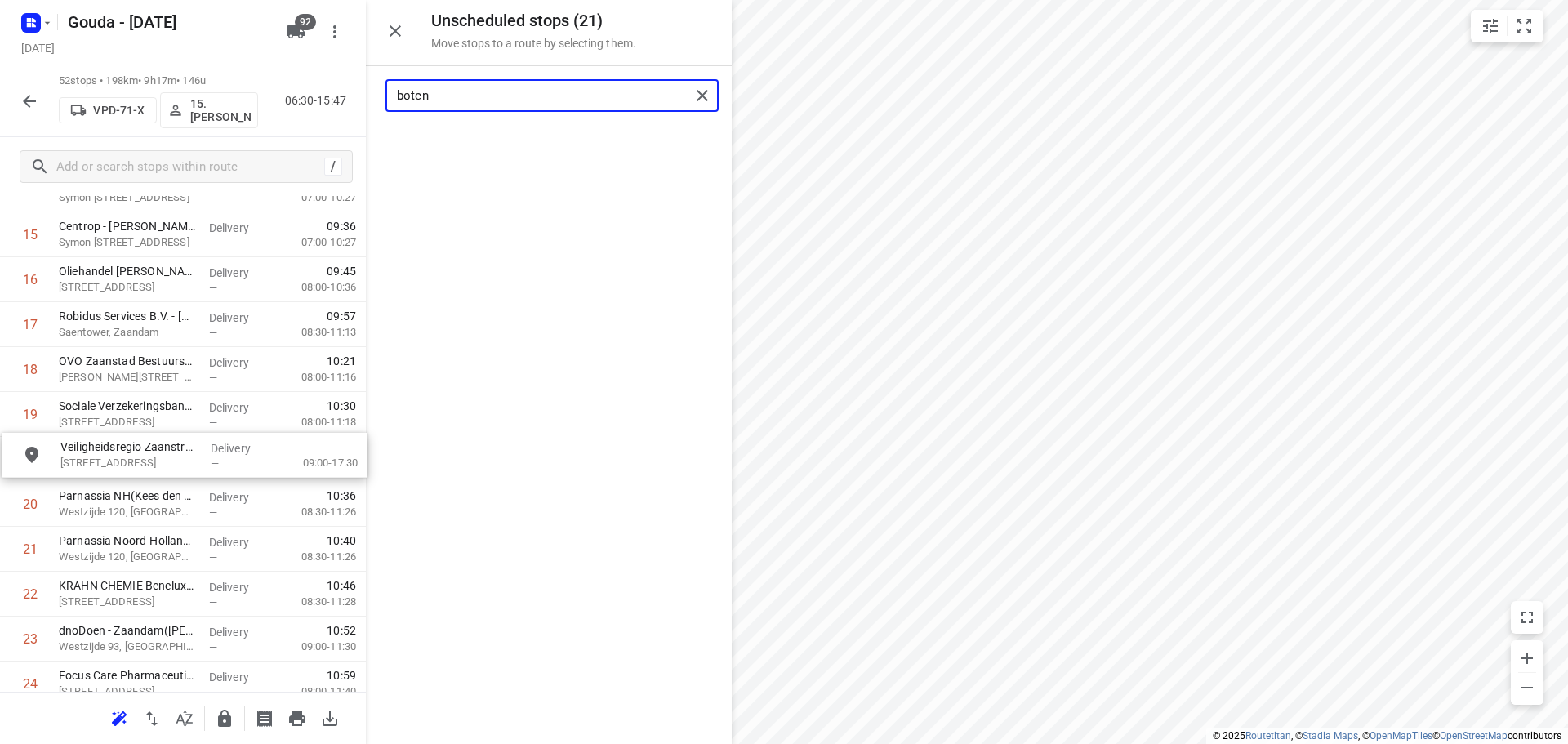
drag, startPoint x: 515, startPoint y: 151, endPoint x: 147, endPoint y: 463, distance: 482.5
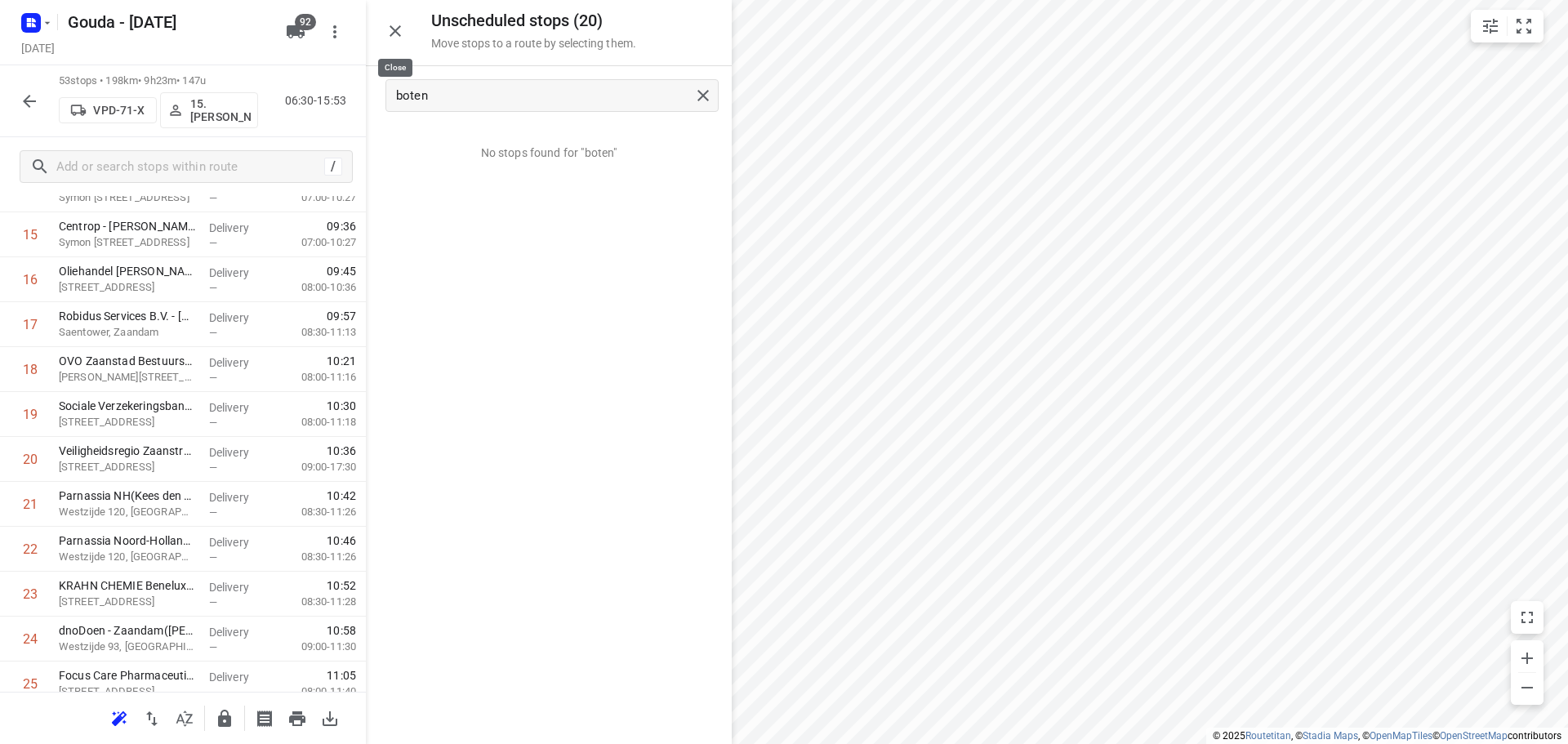
click at [392, 29] on icon "button" at bounding box center [395, 31] width 20 height 20
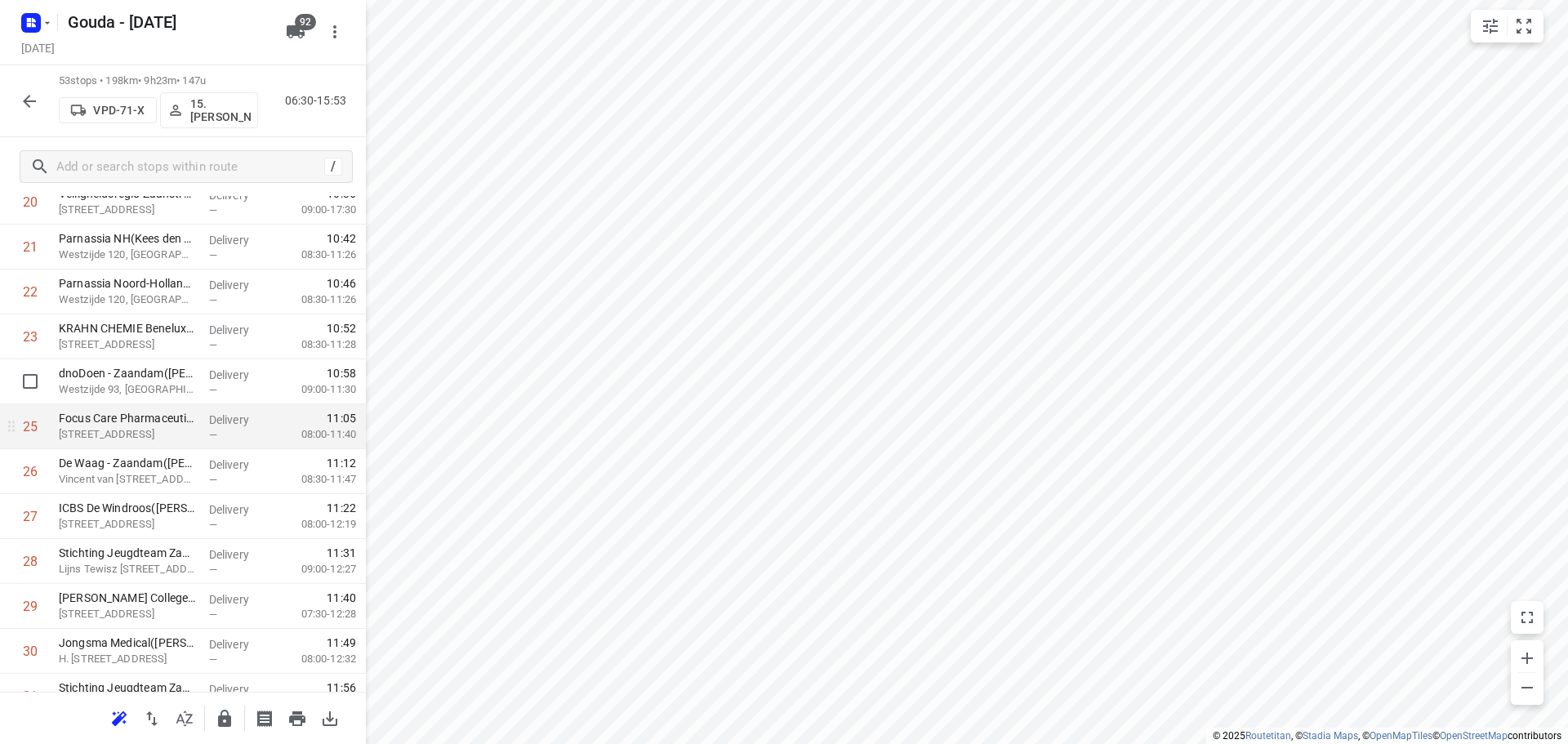
scroll to position [1068, 0]
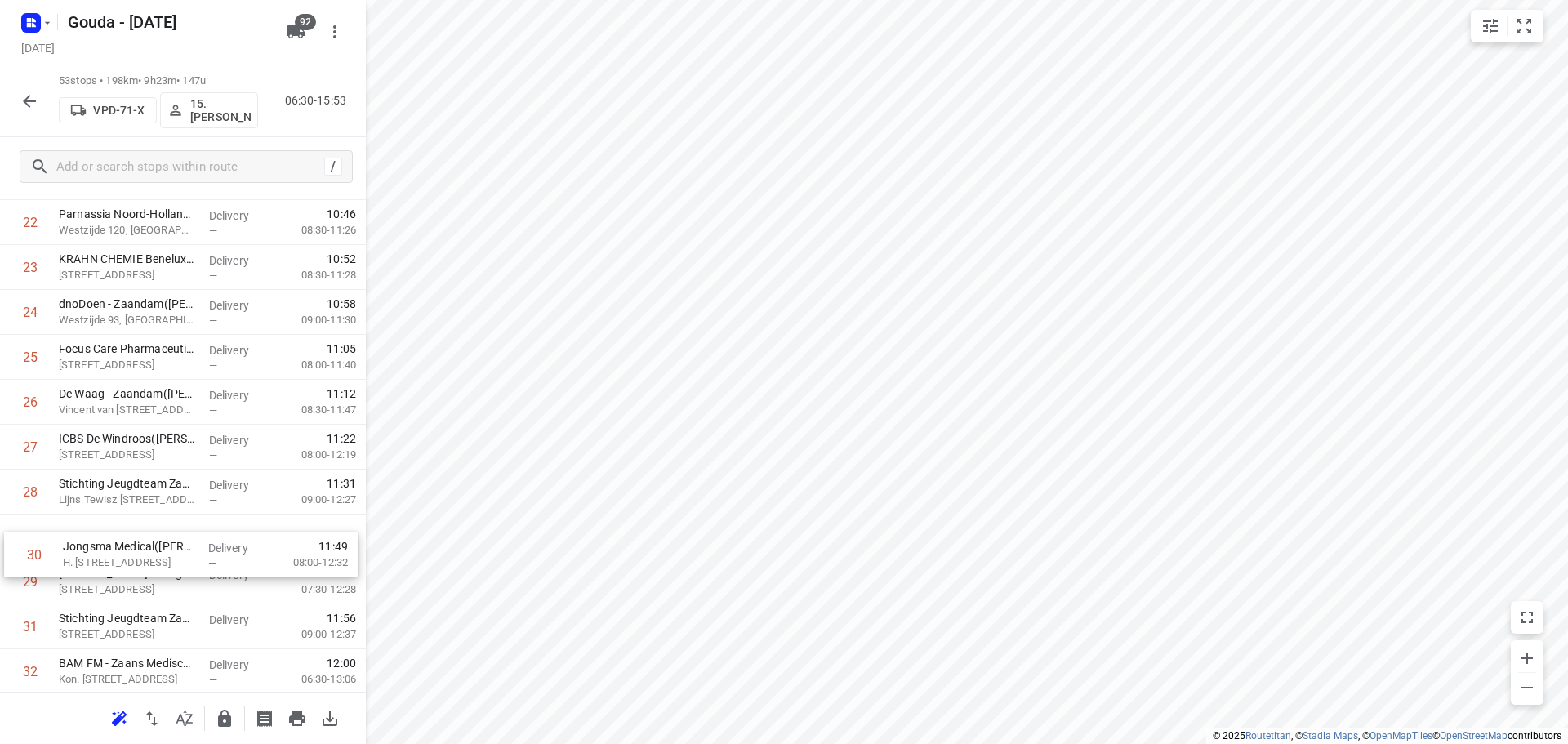
scroll to position [1069, 0]
drag, startPoint x: 133, startPoint y: 590, endPoint x: 137, endPoint y: 538, distance: 52.2
click at [136, 540] on div "1 ⭐Compass Group - Justitieel Complex Zaanstad([PERSON_NAME]) Smeet 1, Westzaan…" at bounding box center [183, 446] width 366 height 2381
drag, startPoint x: 129, startPoint y: 455, endPoint x: 138, endPoint y: 543, distance: 88.5
click at [138, 543] on div "1 ⭐Compass Group - Justitieel Complex Zaanstad([PERSON_NAME]) Smeet 1, Westzaan…" at bounding box center [183, 446] width 366 height 2381
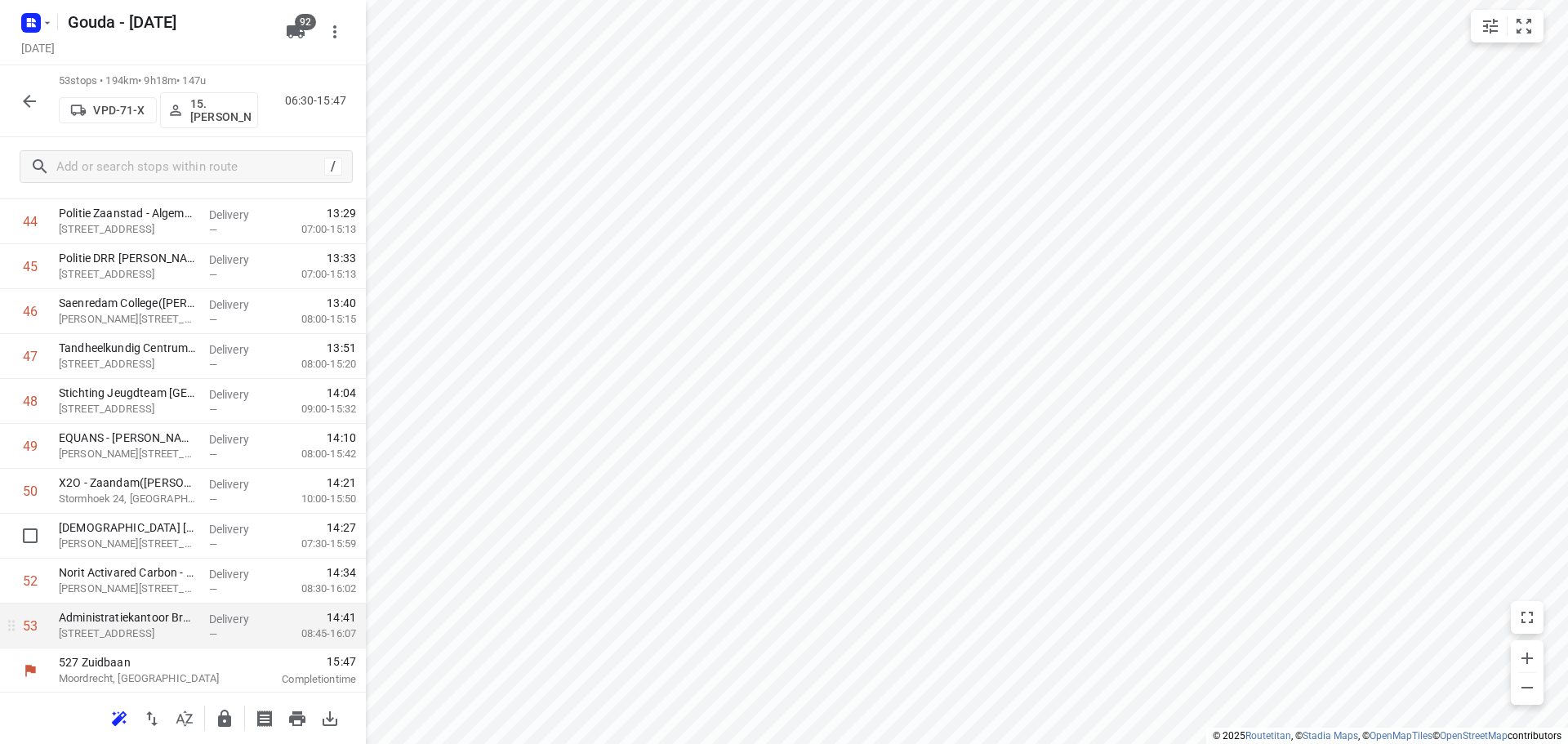
scroll to position [2059, 0]
click at [224, 726] on icon "button" at bounding box center [224, 719] width 13 height 17
click at [20, 91] on icon "button" at bounding box center [29, 101] width 20 height 20
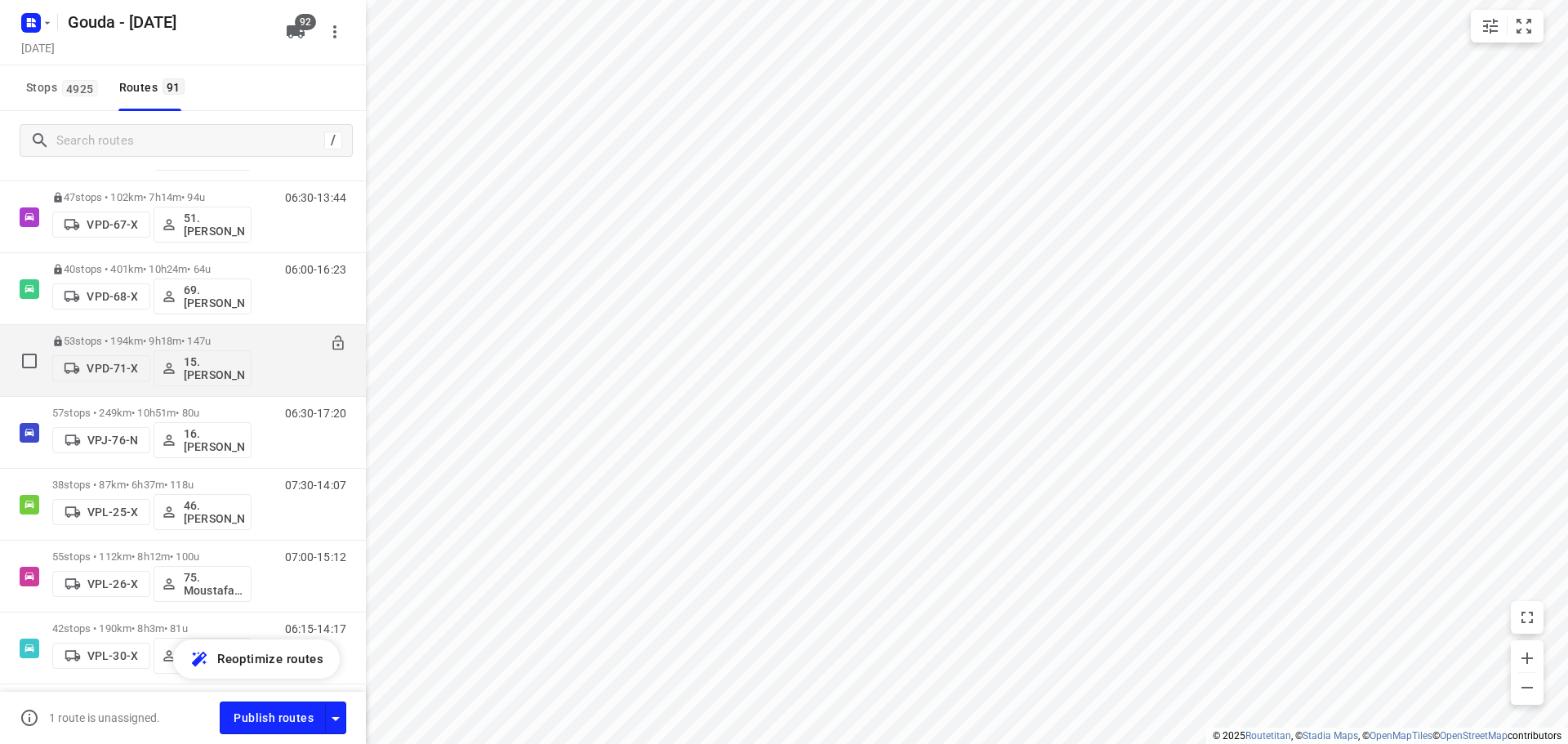
scroll to position [4944, 0]
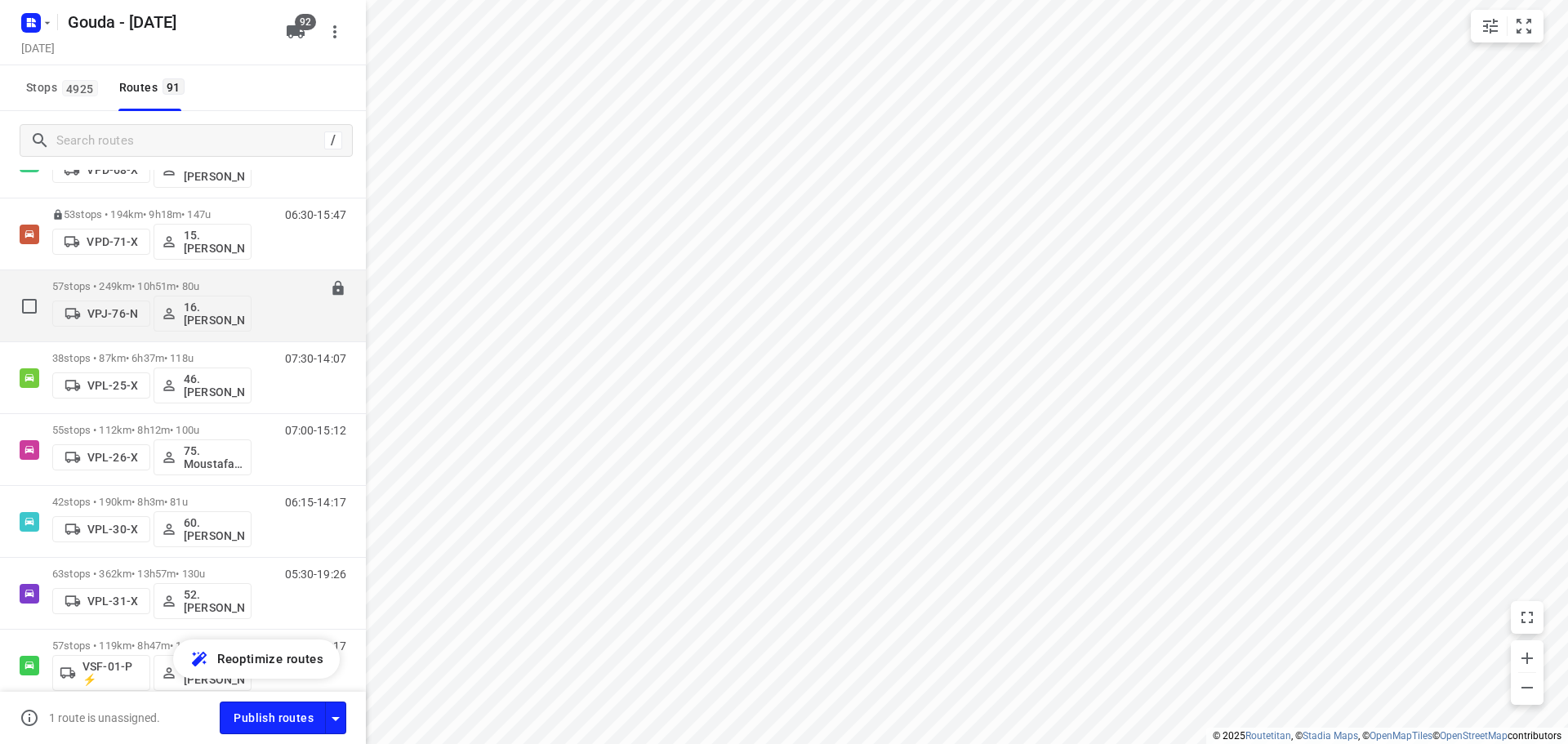
drag, startPoint x: 138, startPoint y: 291, endPoint x: 141, endPoint y: 280, distance: 11.4
click at [141, 280] on p "57 stops • 249km • 10h51m • 80u" at bounding box center [152, 286] width 199 height 12
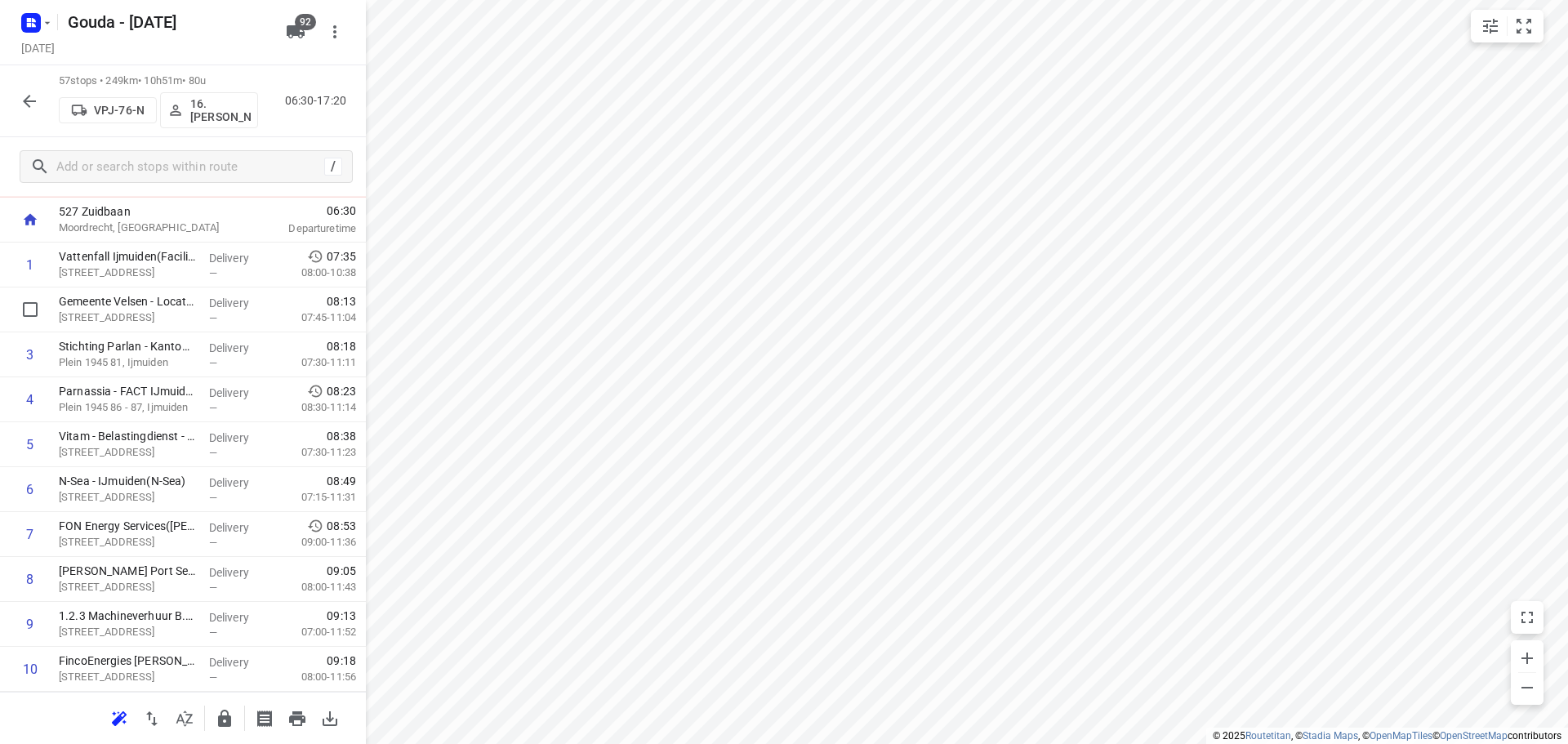
scroll to position [0, 0]
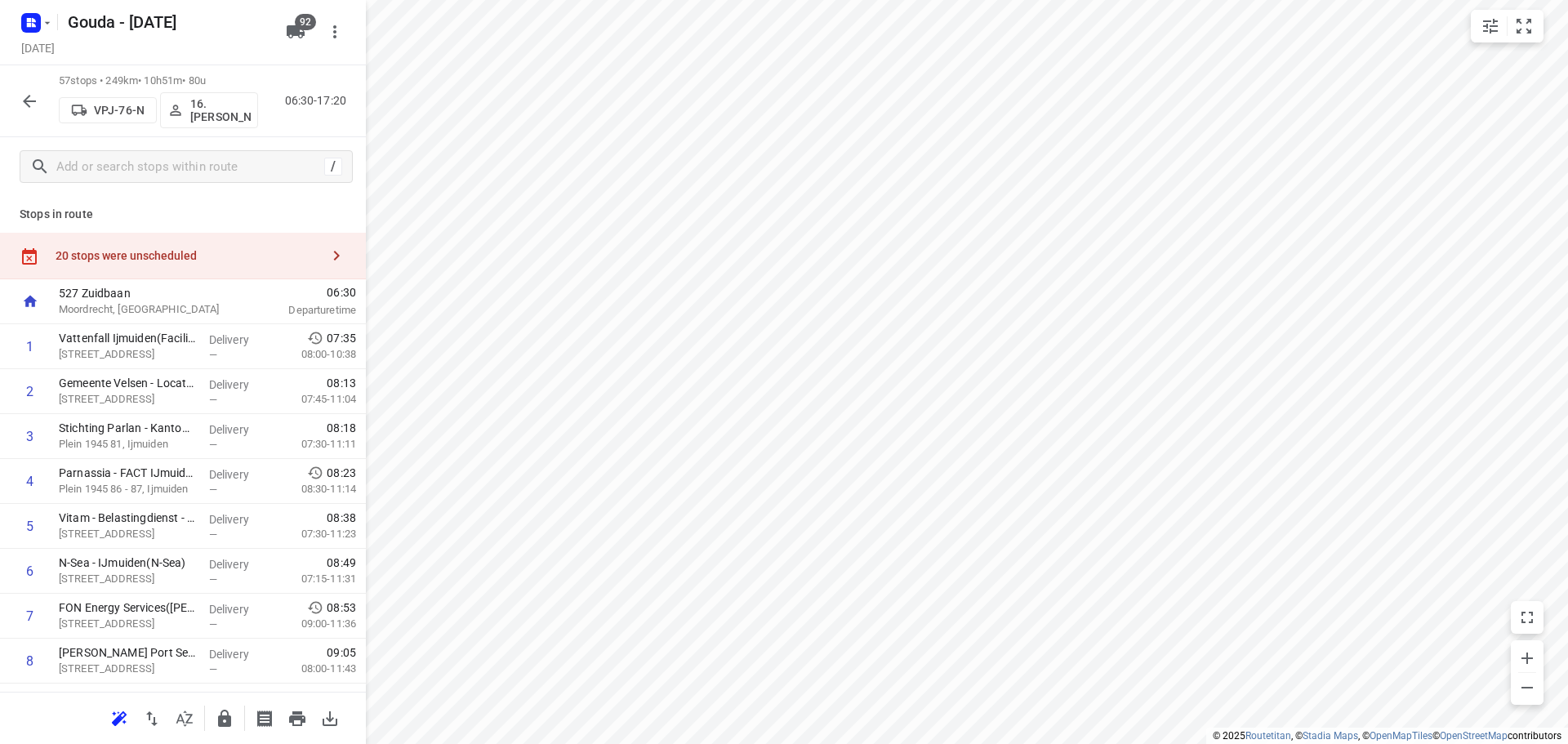
click at [191, 729] on button "button" at bounding box center [184, 719] width 33 height 33
click at [190, 723] on icon "button" at bounding box center [184, 719] width 16 height 16
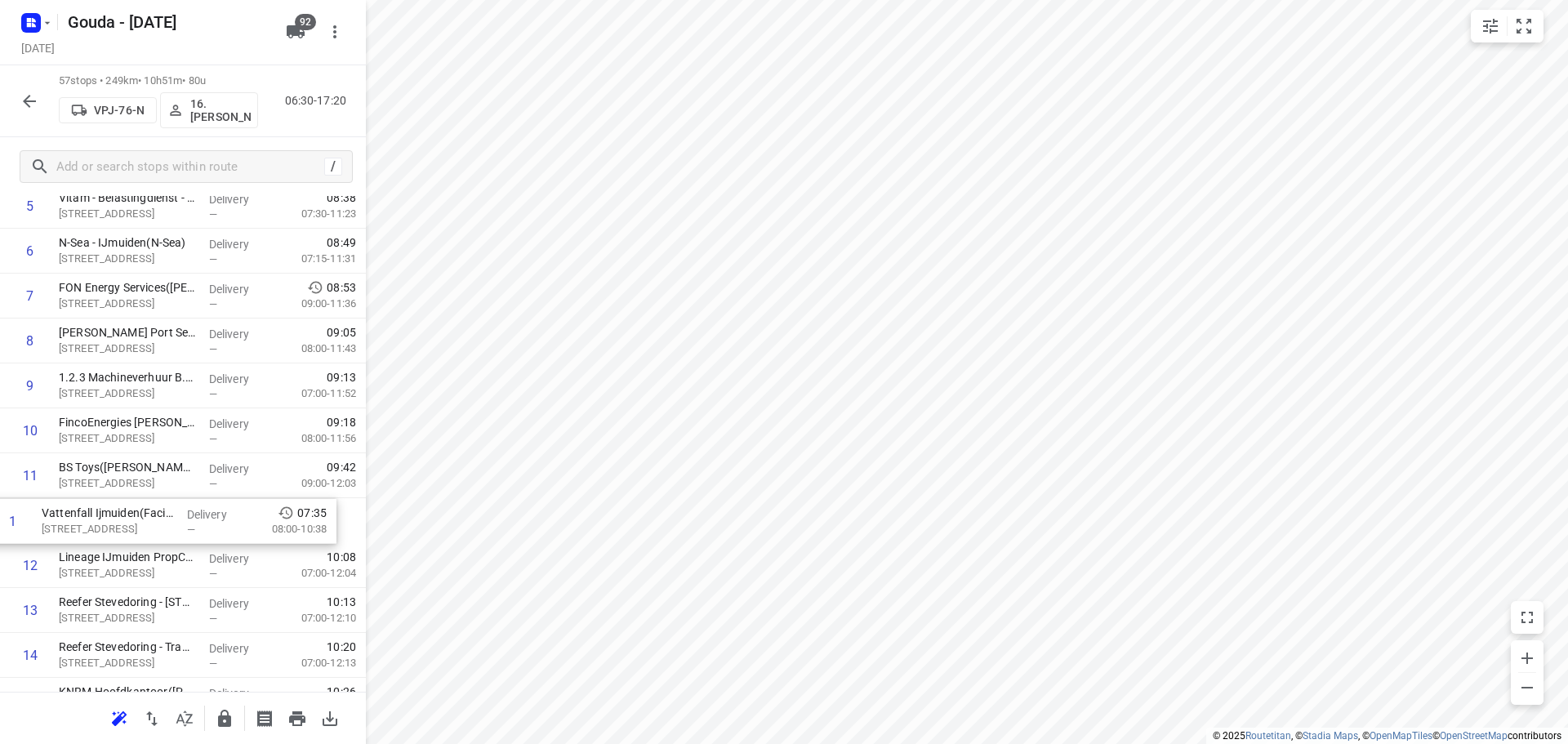
scroll to position [275, 0]
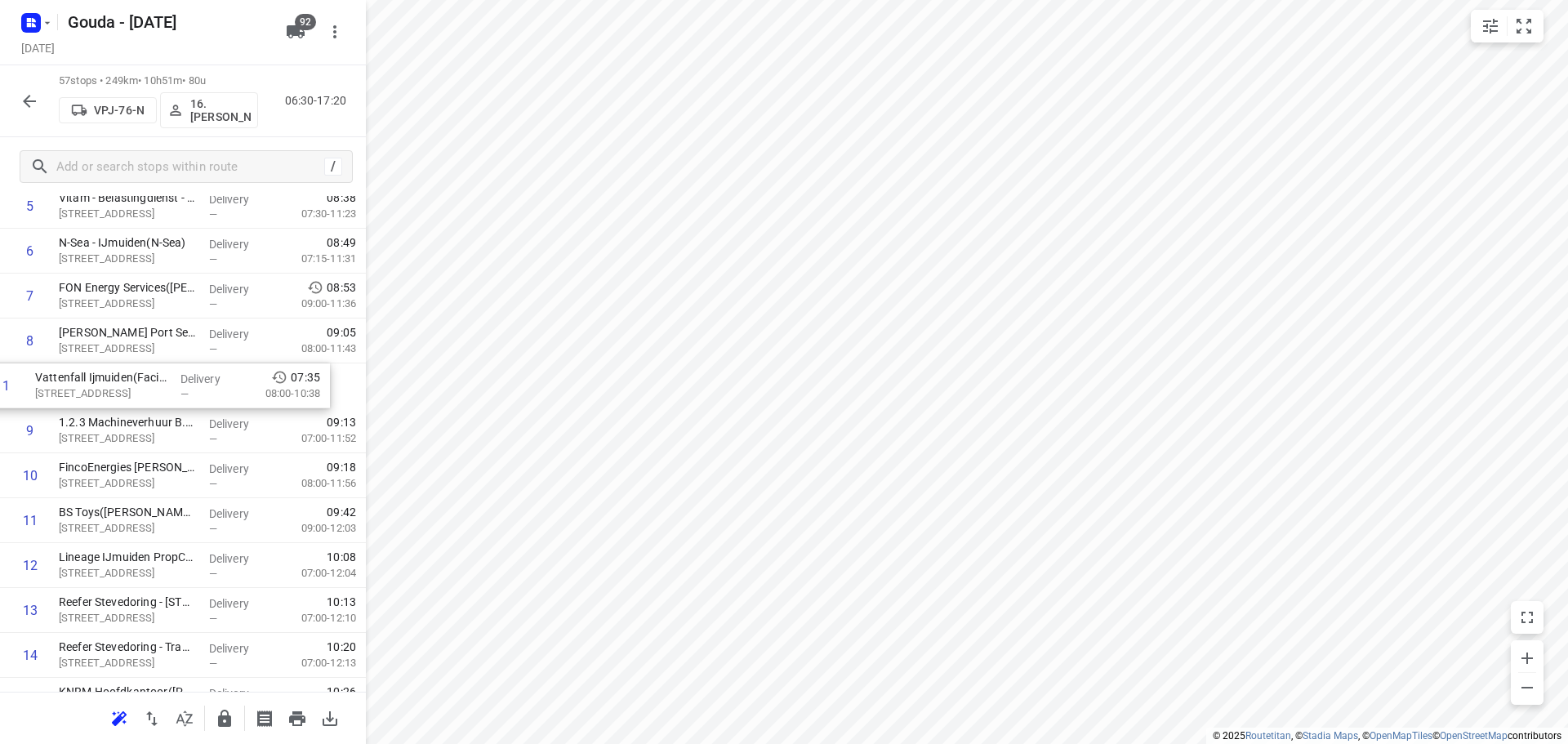
drag, startPoint x: 155, startPoint y: 349, endPoint x: 298, endPoint y: 413, distance: 156.7
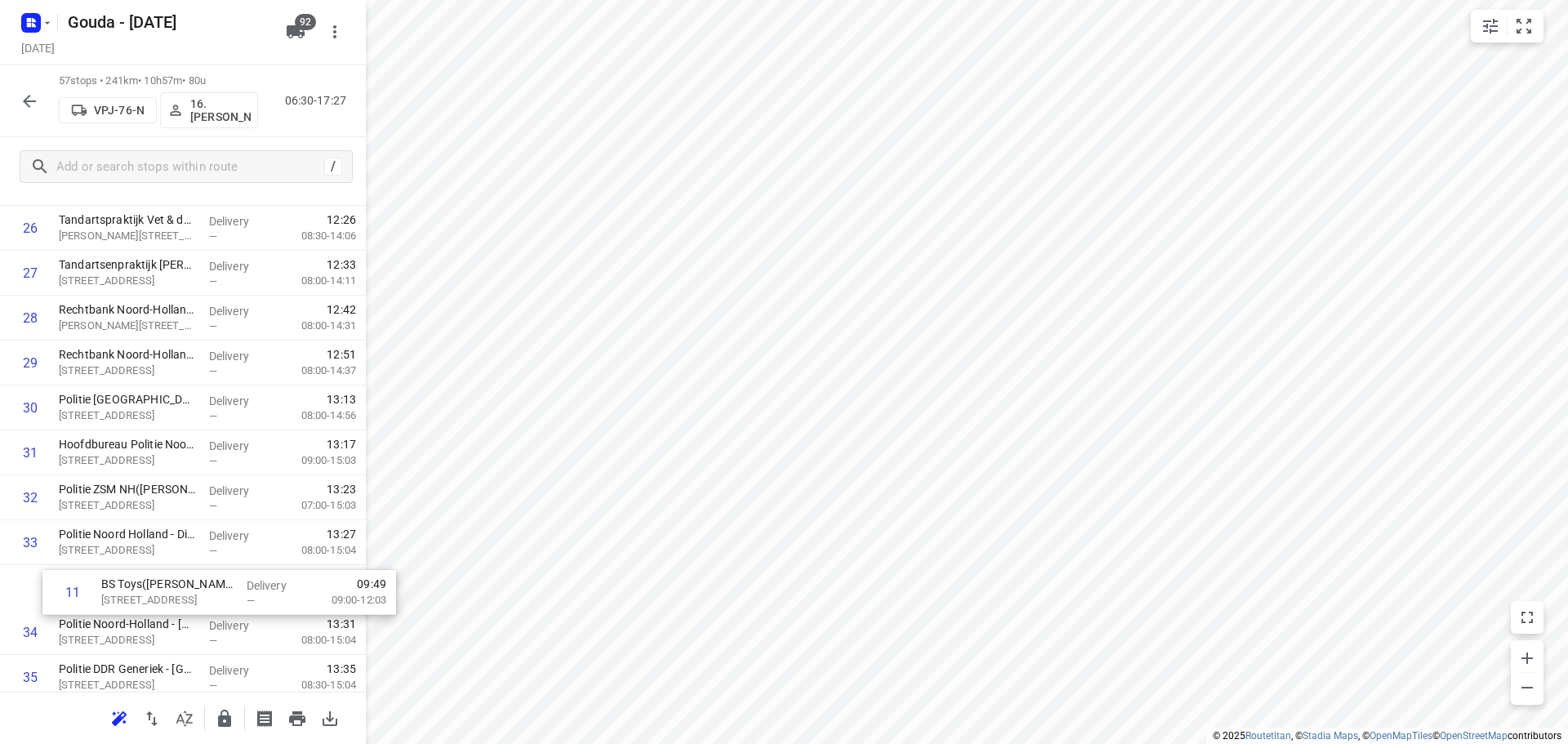
scroll to position [1213, 0]
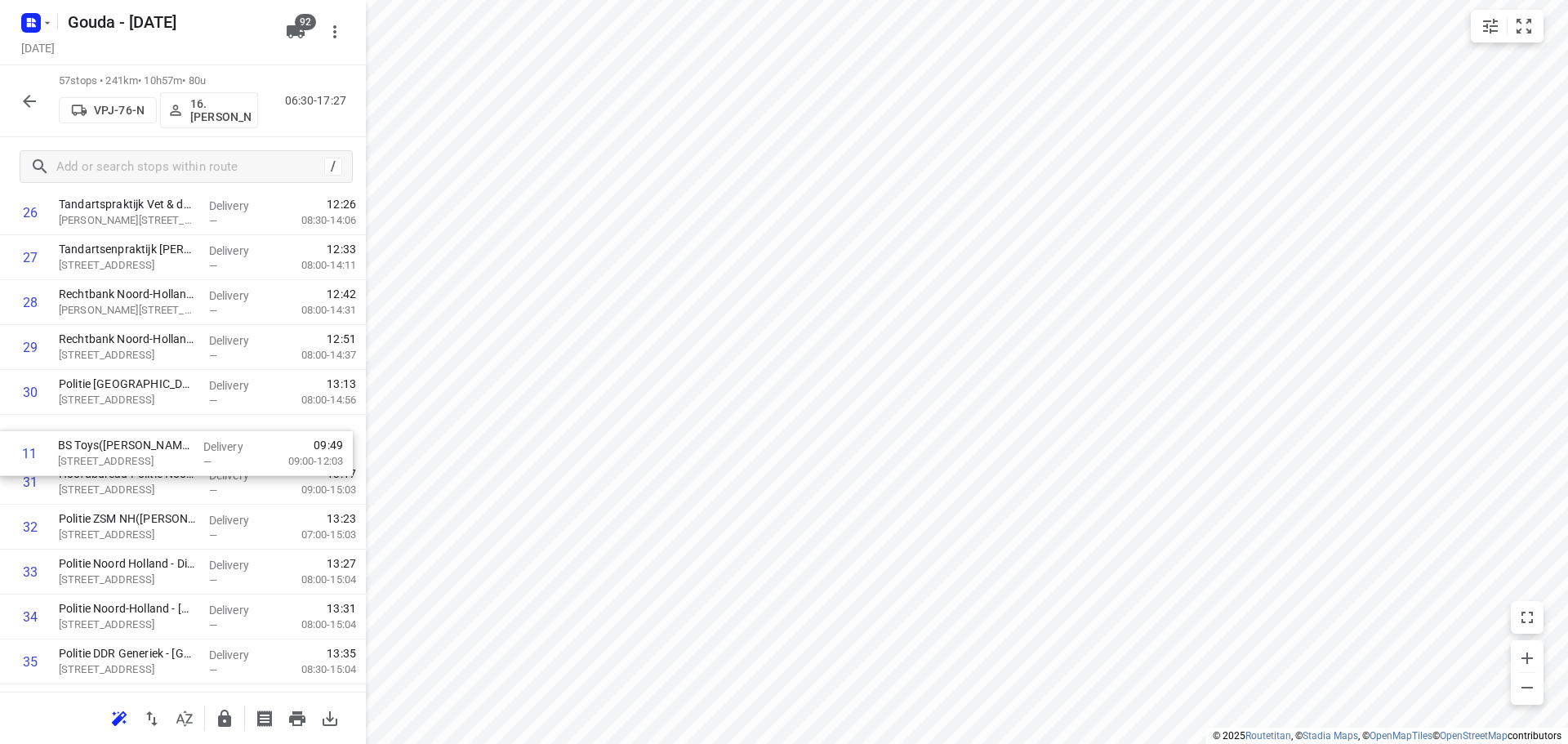
drag, startPoint x: 97, startPoint y: 535, endPoint x: 104, endPoint y: 419, distance: 116.2
click at [104, 419] on div "1 Gemeente Velsen - Locatie IJmuiden(Egon van de Pieterman) [STREET_ADDRESS], I…" at bounding box center [183, 393] width 366 height 2562
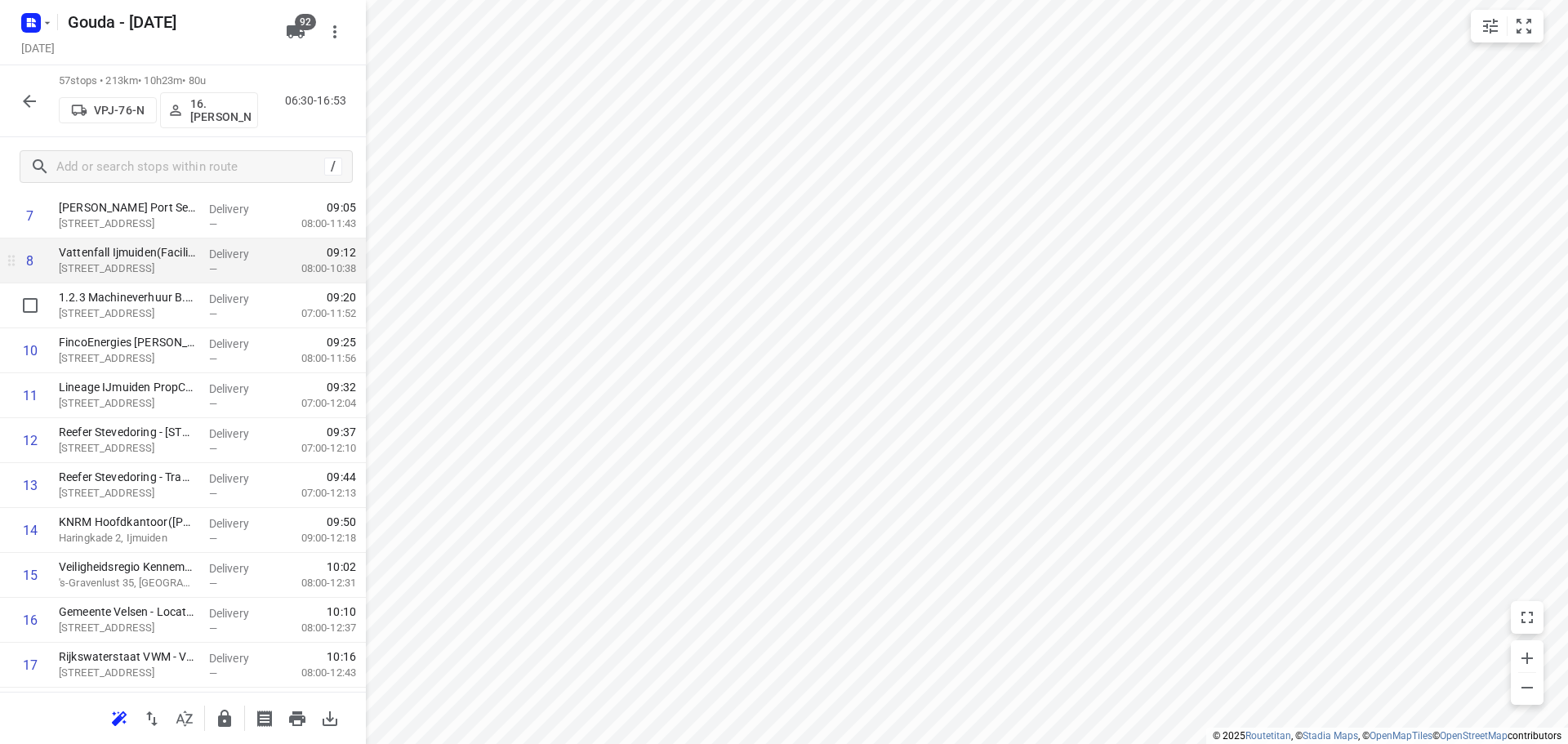
scroll to position [395, 0]
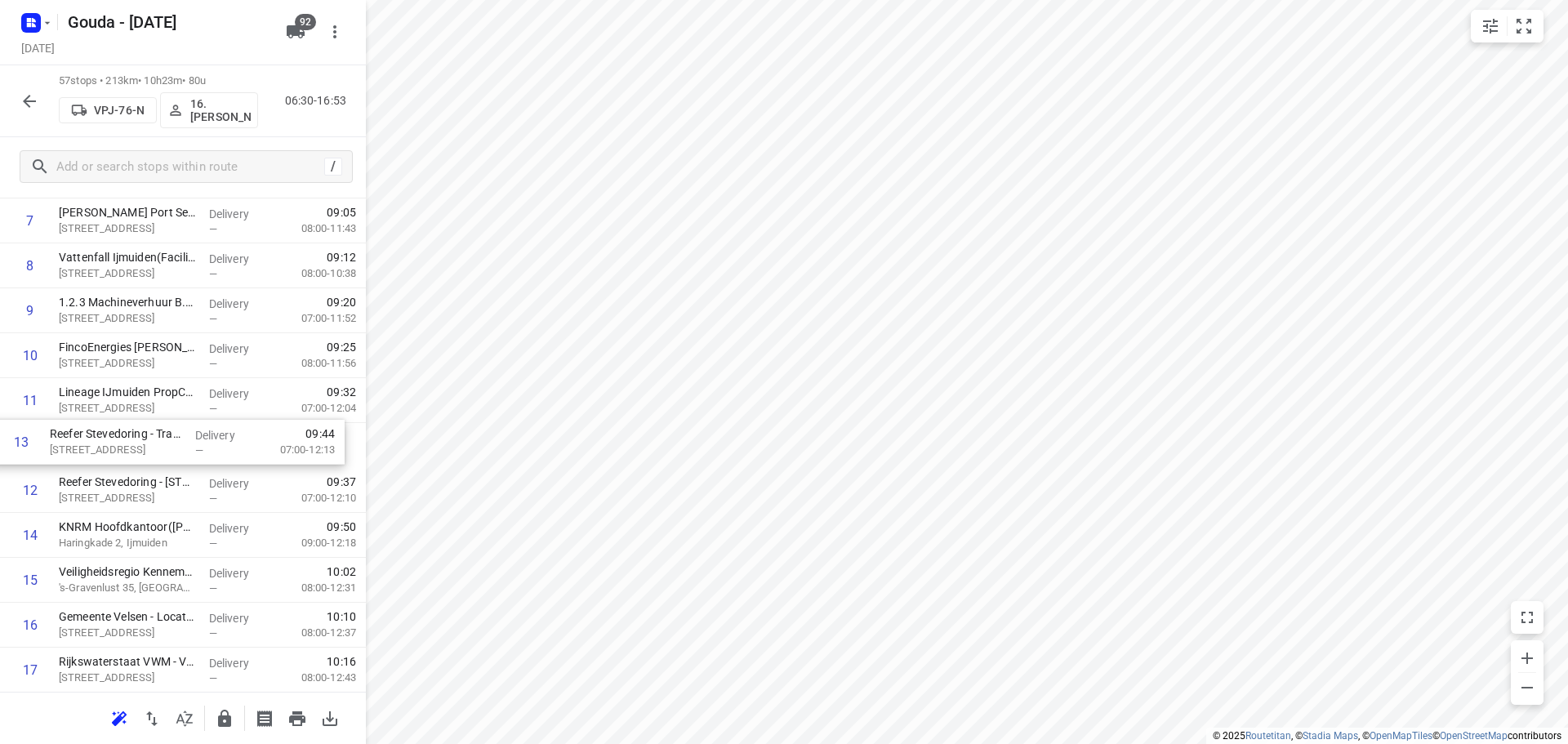
drag, startPoint x: 176, startPoint y: 481, endPoint x: 166, endPoint y: 429, distance: 53.0
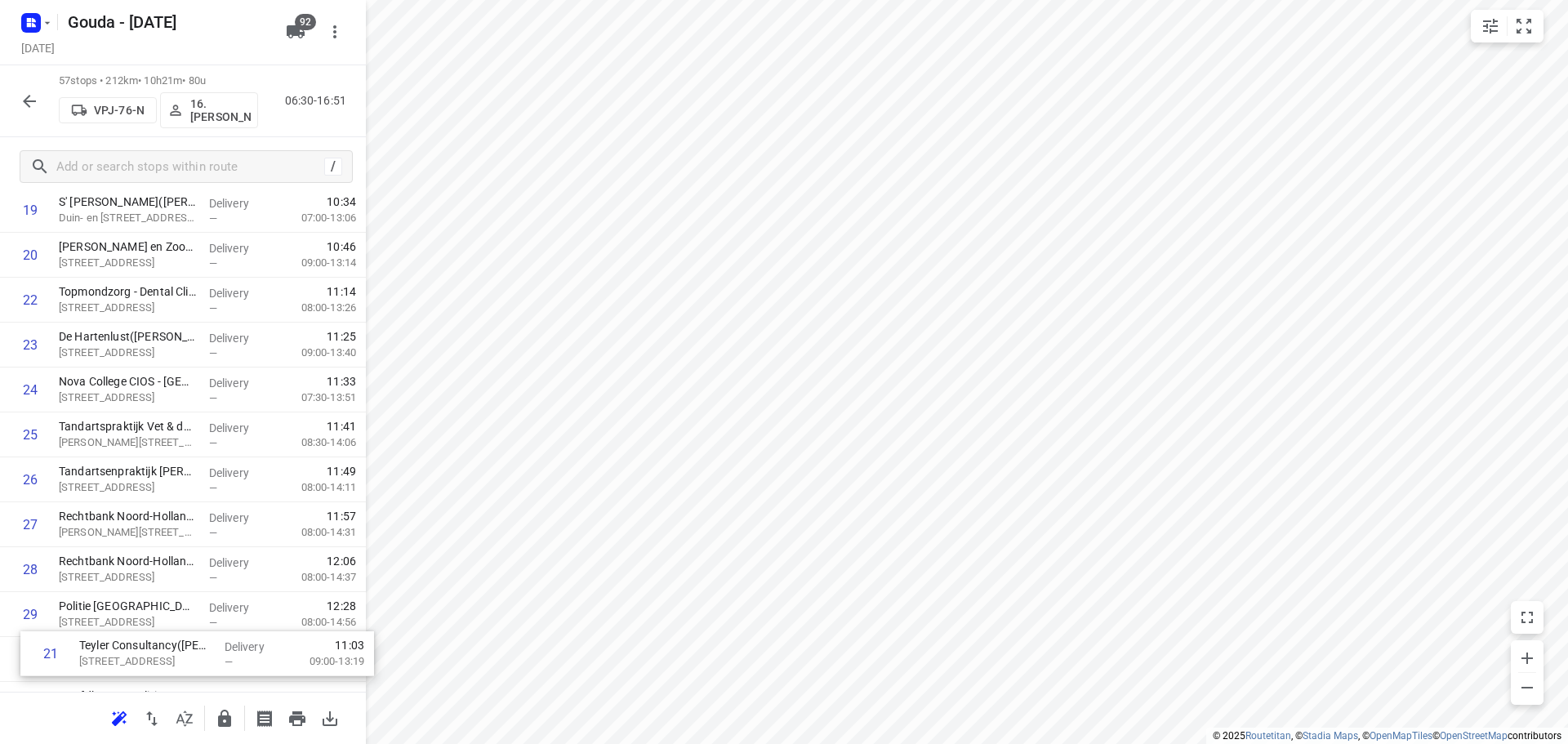
scroll to position [1083, 0]
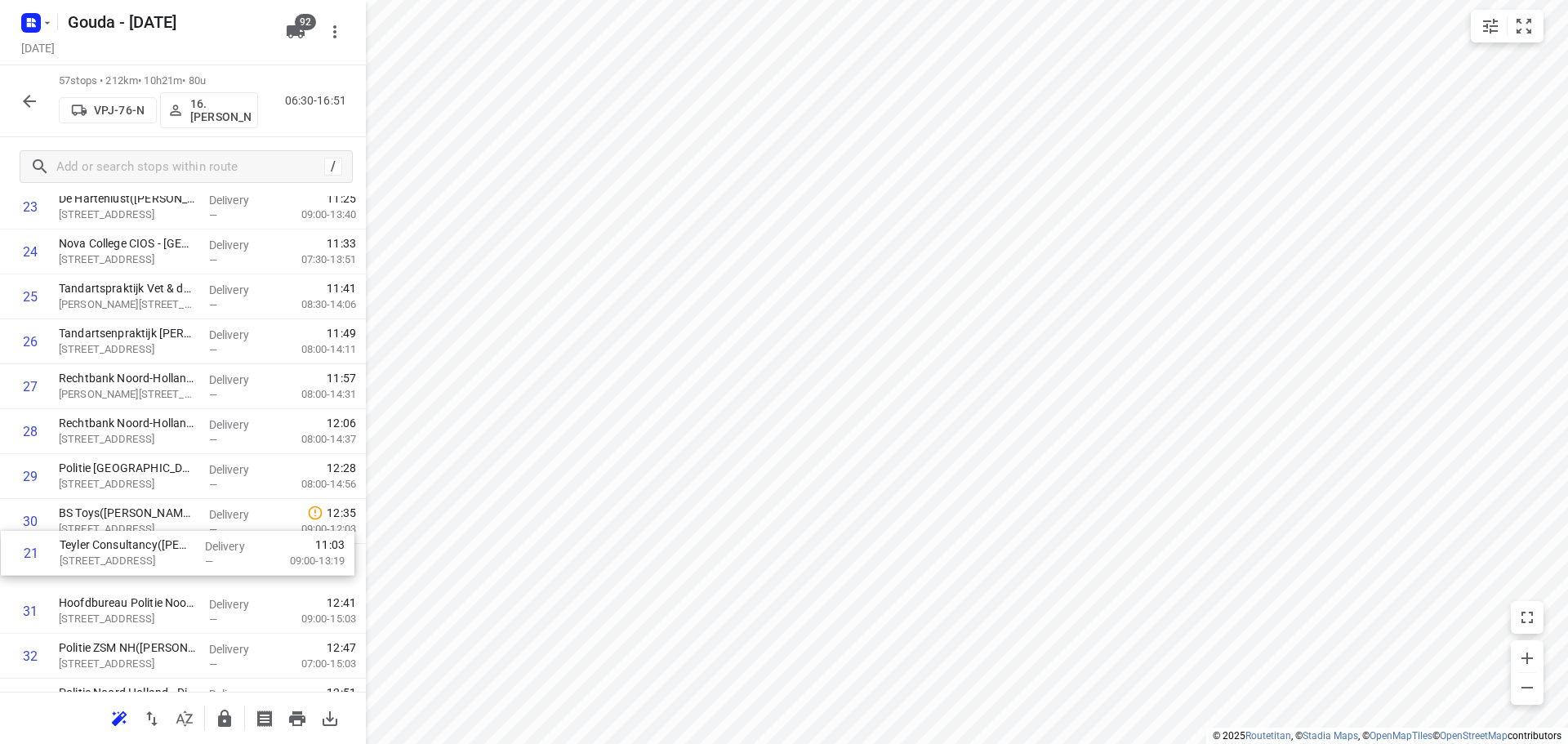
drag, startPoint x: 112, startPoint y: 439, endPoint x: 113, endPoint y: 556, distance: 117.0
click at [113, 556] on div "1 Gemeente Velsen - Locatie IJmuiden(Egon van de Pieterman) [STREET_ADDRESS], I…" at bounding box center [183, 521] width 366 height 2562
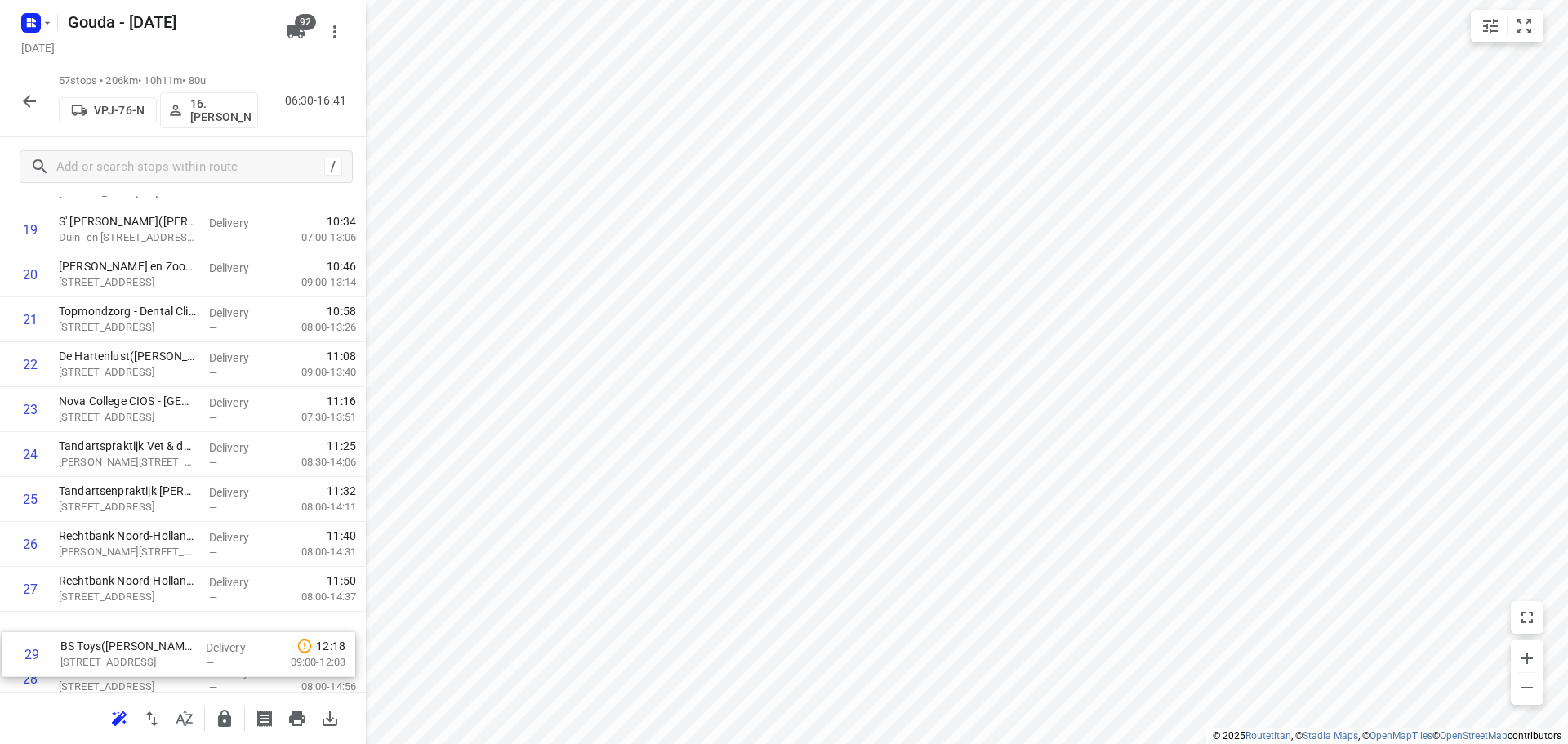
scroll to position [930, 0]
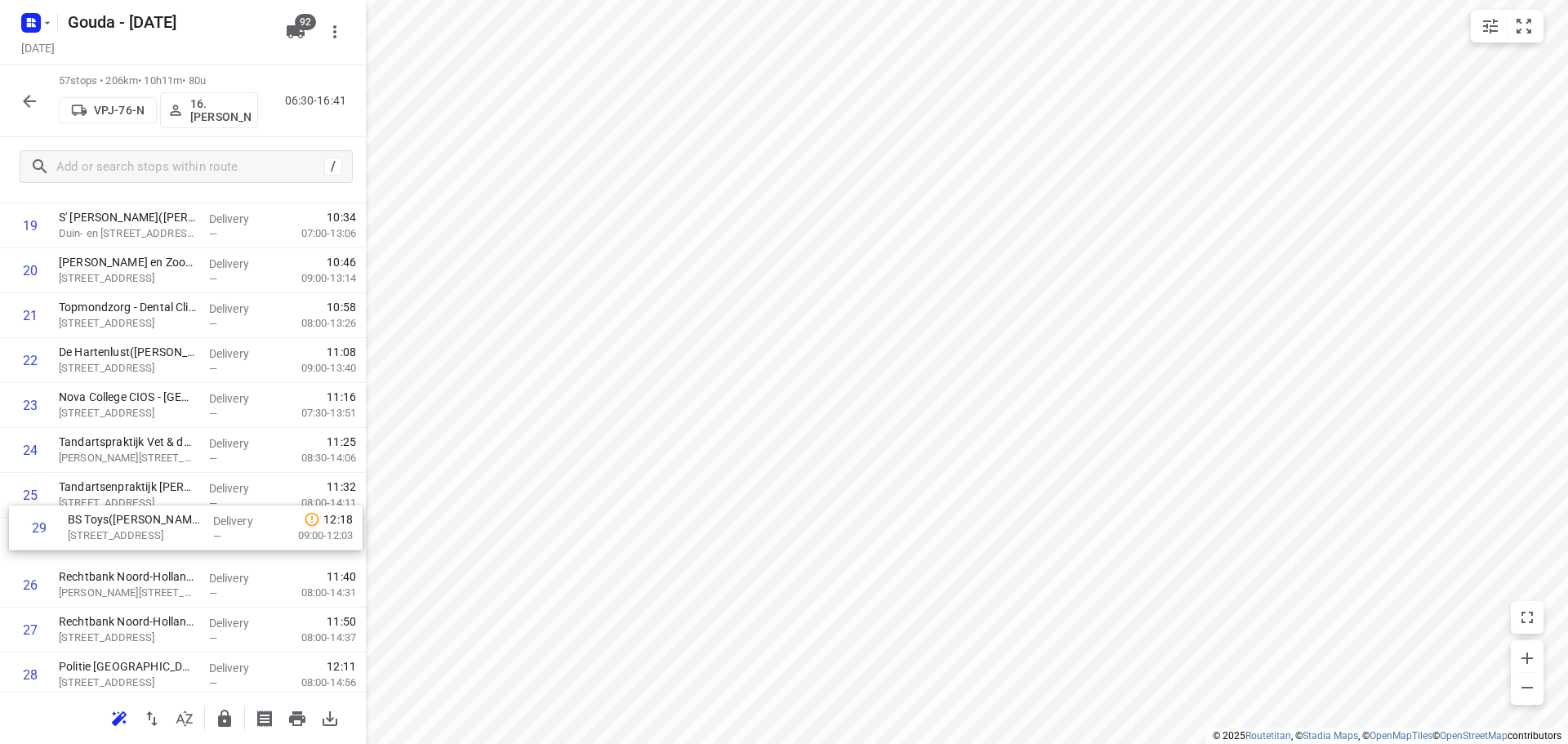
drag, startPoint x: 132, startPoint y: 672, endPoint x: 141, endPoint y: 508, distance: 164.2
click at [141, 508] on div "1 Gemeente Velsen - Locatie IJmuiden(Egon van de Pieterman) [STREET_ADDRESS], I…" at bounding box center [183, 675] width 366 height 2562
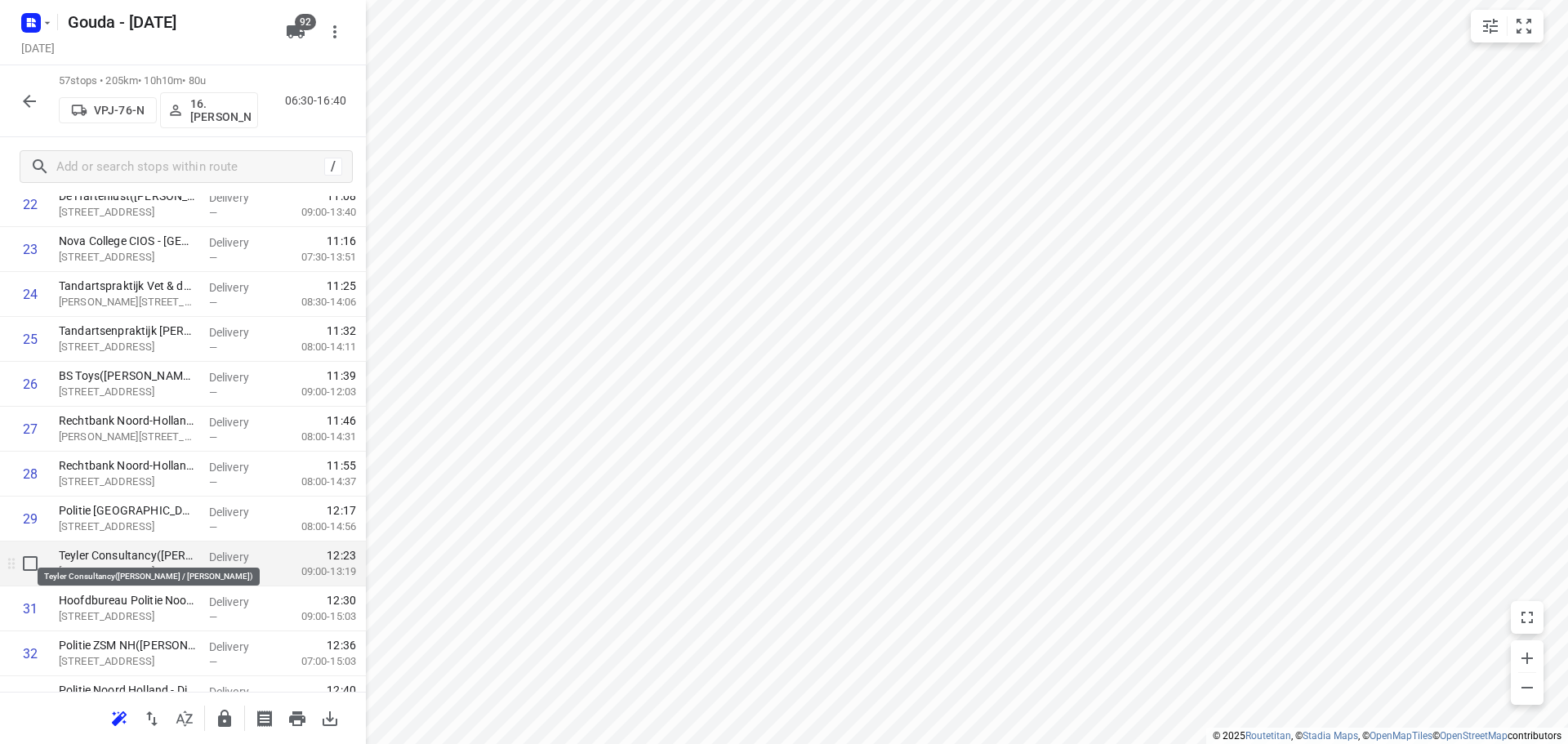
scroll to position [1093, 0]
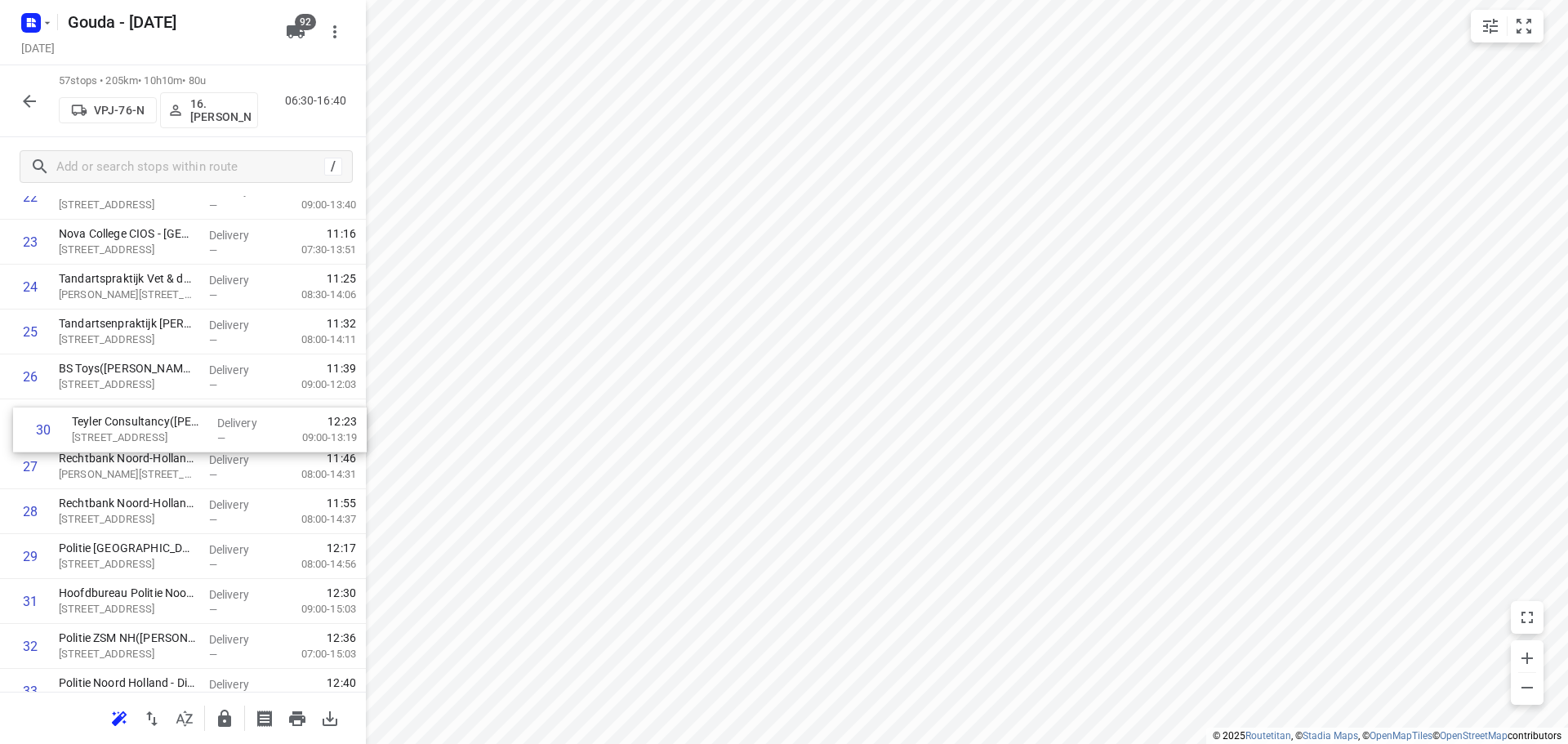
drag, startPoint x: 143, startPoint y: 561, endPoint x: 156, endPoint y: 424, distance: 137.6
click at [156, 424] on div "1 Gemeente Velsen - Locatie IJmuiden(Egon van de Pieterman) [STREET_ADDRESS], I…" at bounding box center [183, 512] width 366 height 2562
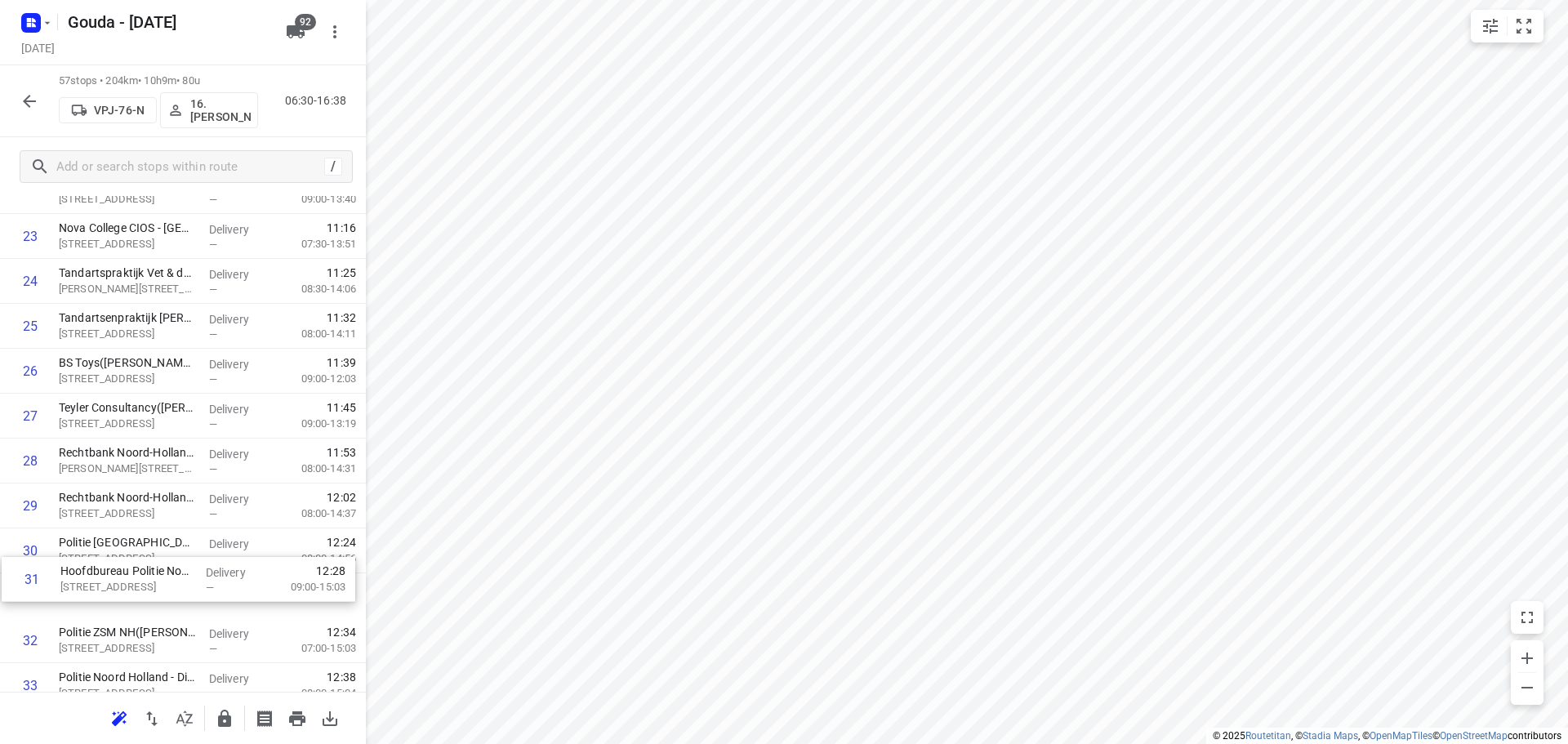
scroll to position [1104, 0]
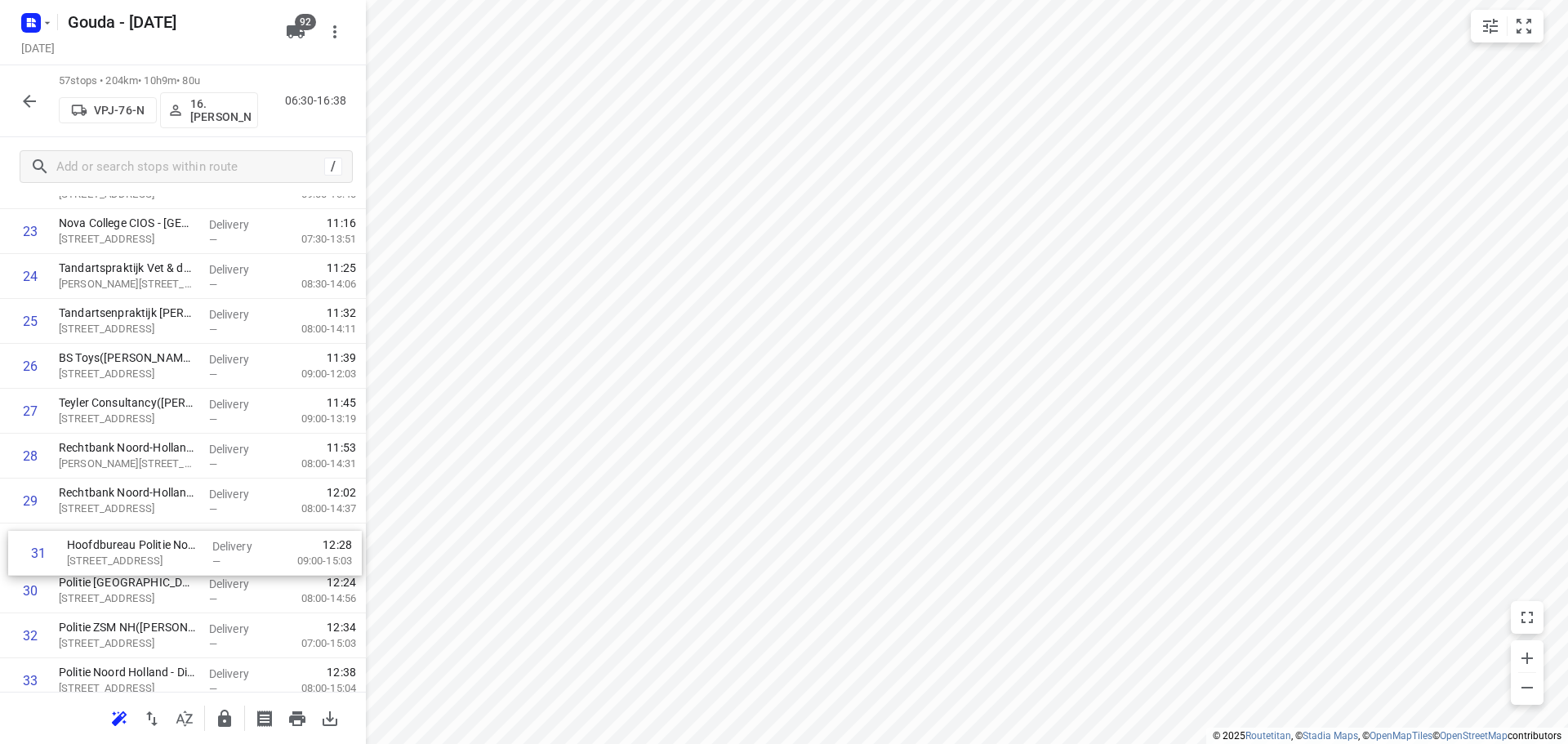
drag, startPoint x: 132, startPoint y: 606, endPoint x: 140, endPoint y: 543, distance: 63.5
click at [140, 543] on div "1 Gemeente Velsen - Locatie IJmuiden(Egon van de Pieterman) [STREET_ADDRESS], I…" at bounding box center [183, 501] width 366 height 2562
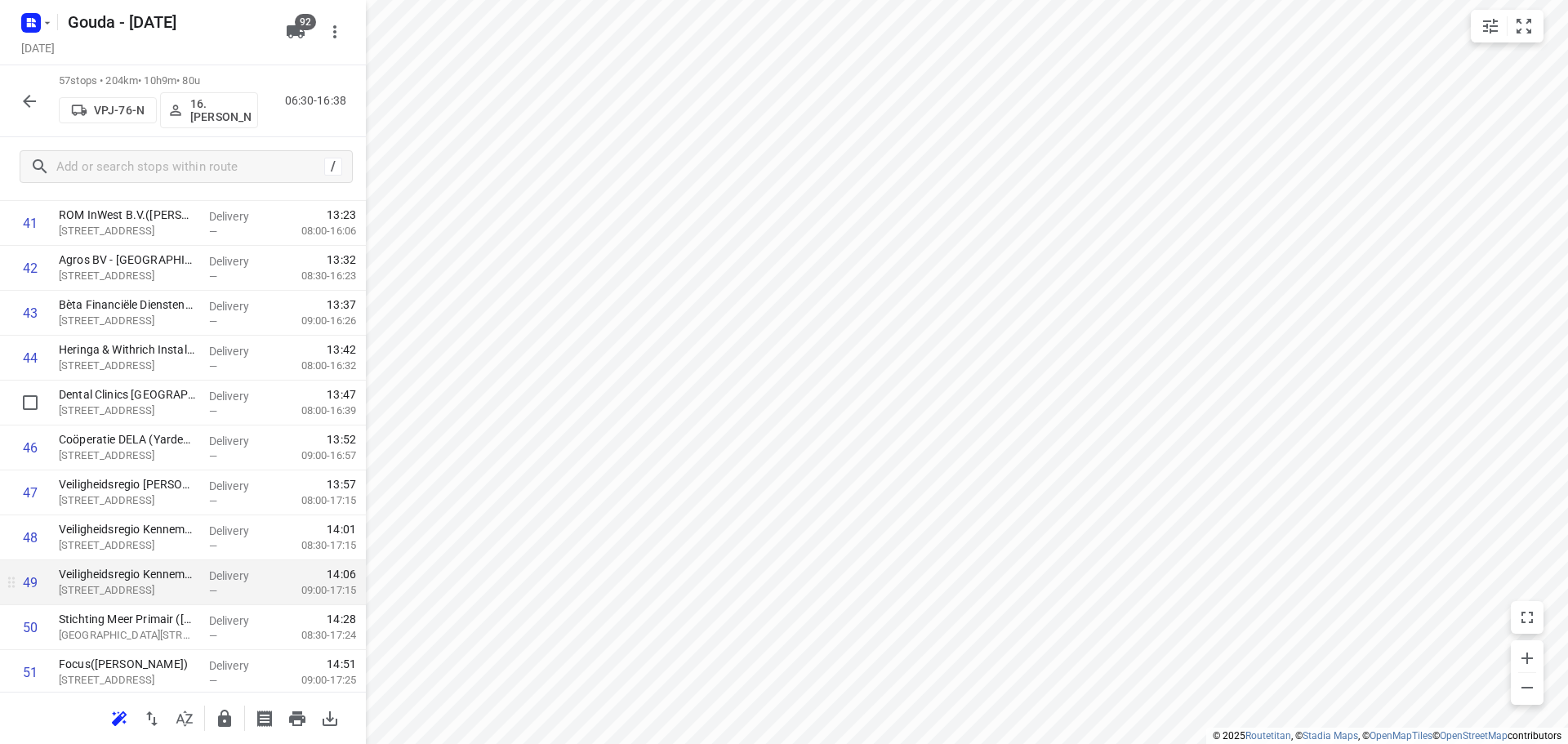
scroll to position [2085, 0]
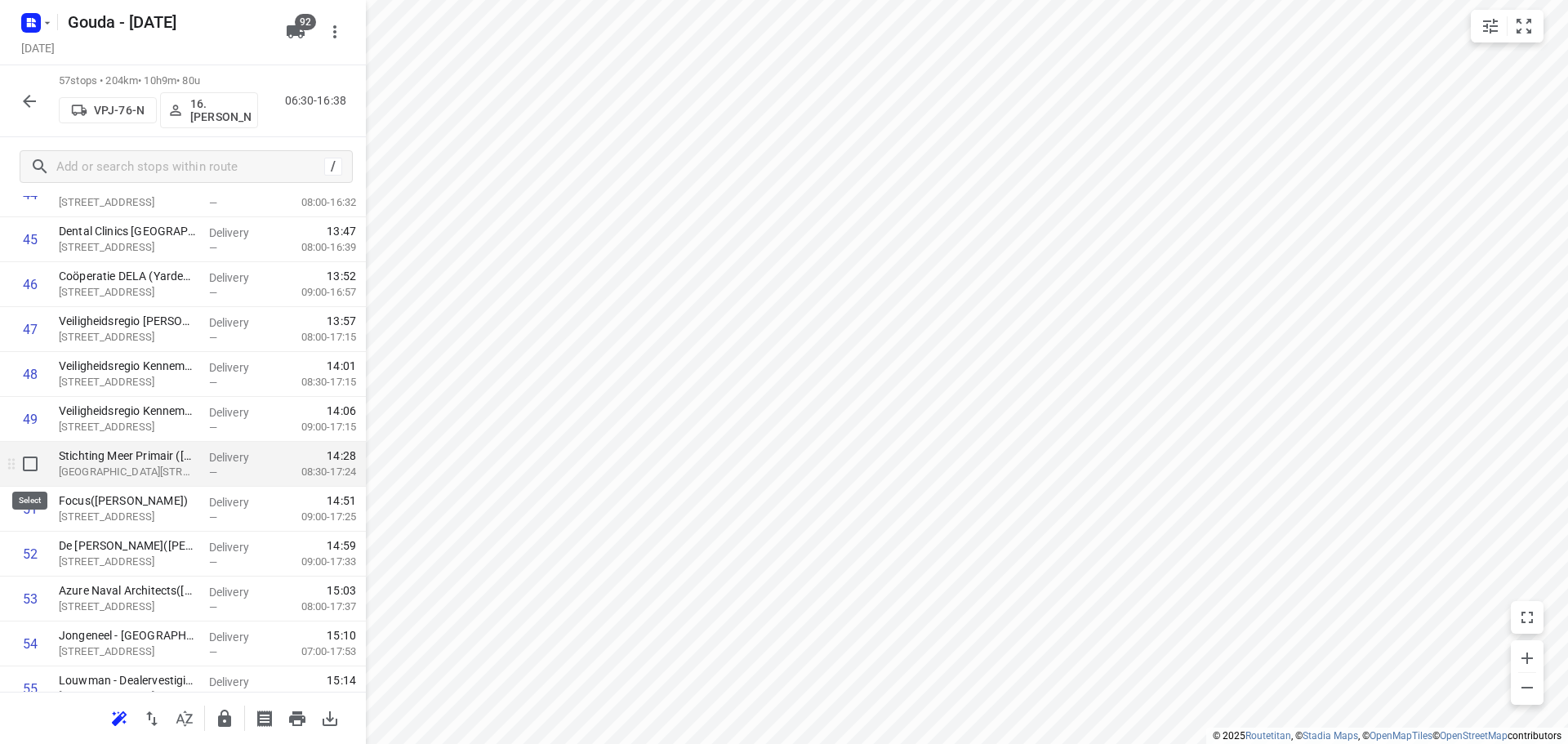
click at [25, 473] on input "checkbox" at bounding box center [30, 464] width 33 height 33
checkbox input "true"
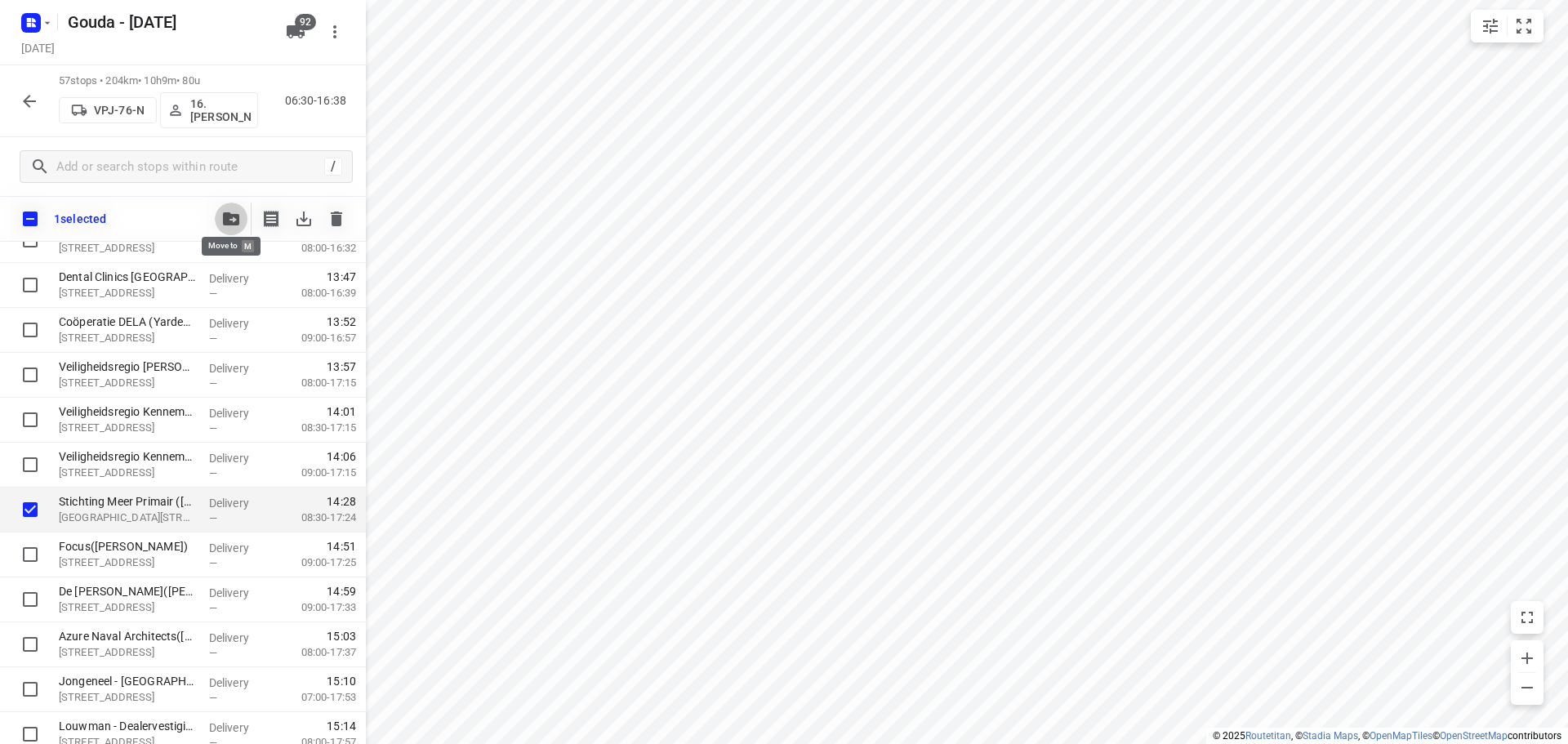
click at [217, 221] on button "button" at bounding box center [231, 219] width 33 height 33
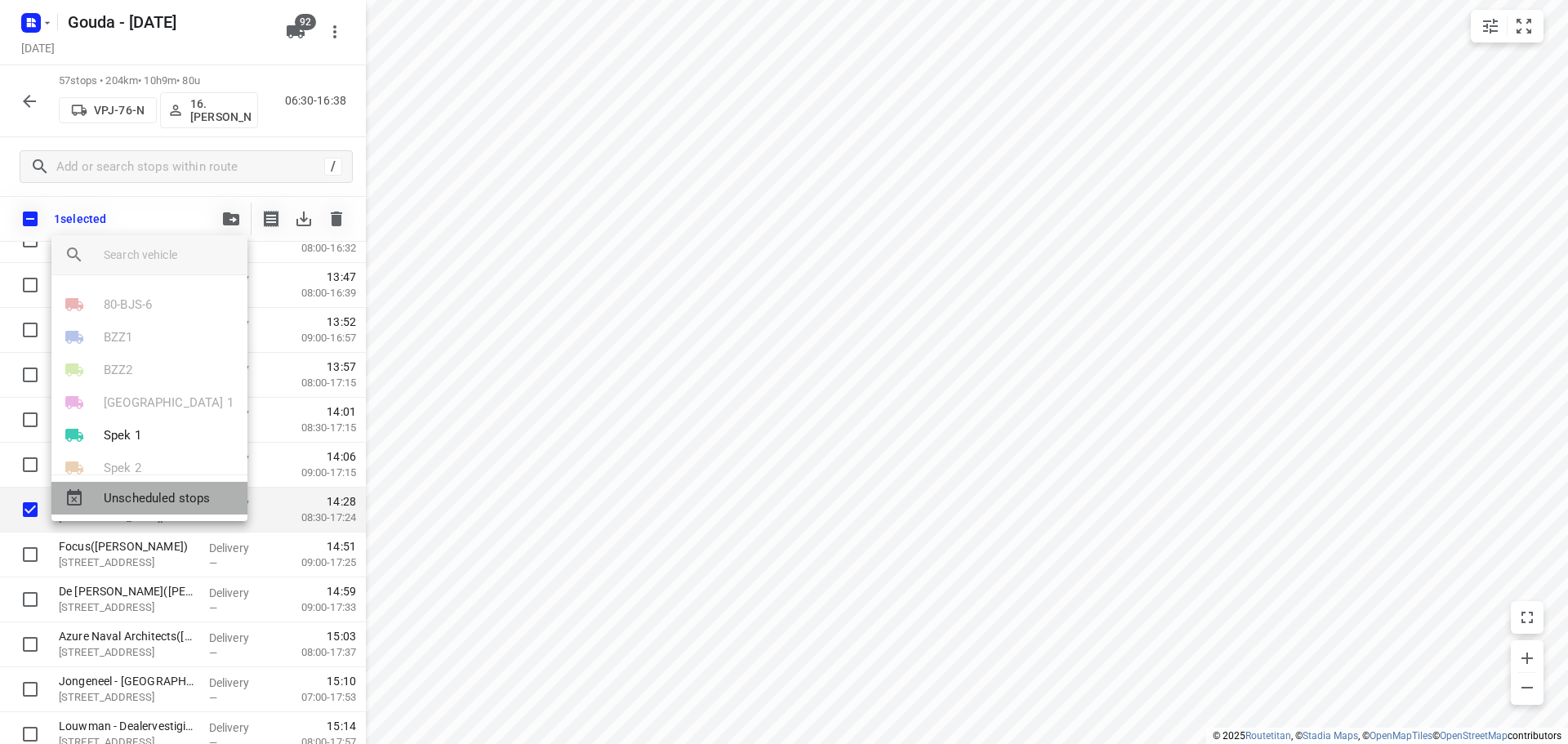
click at [173, 513] on div "Unscheduled stops" at bounding box center [149, 498] width 196 height 33
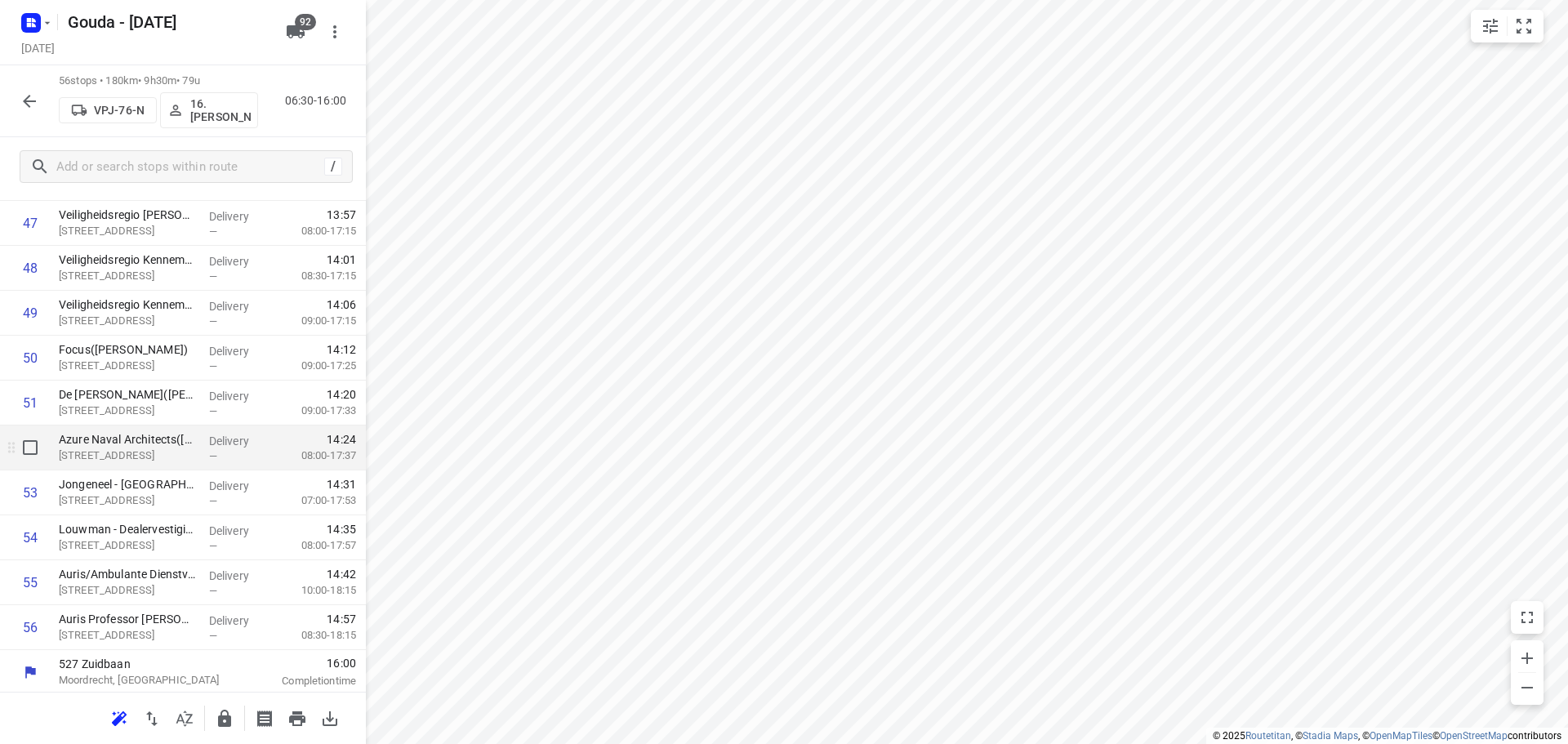
scroll to position [2193, 0]
click at [210, 712] on button "button" at bounding box center [224, 719] width 33 height 33
click at [22, 99] on icon "button" at bounding box center [29, 101] width 20 height 20
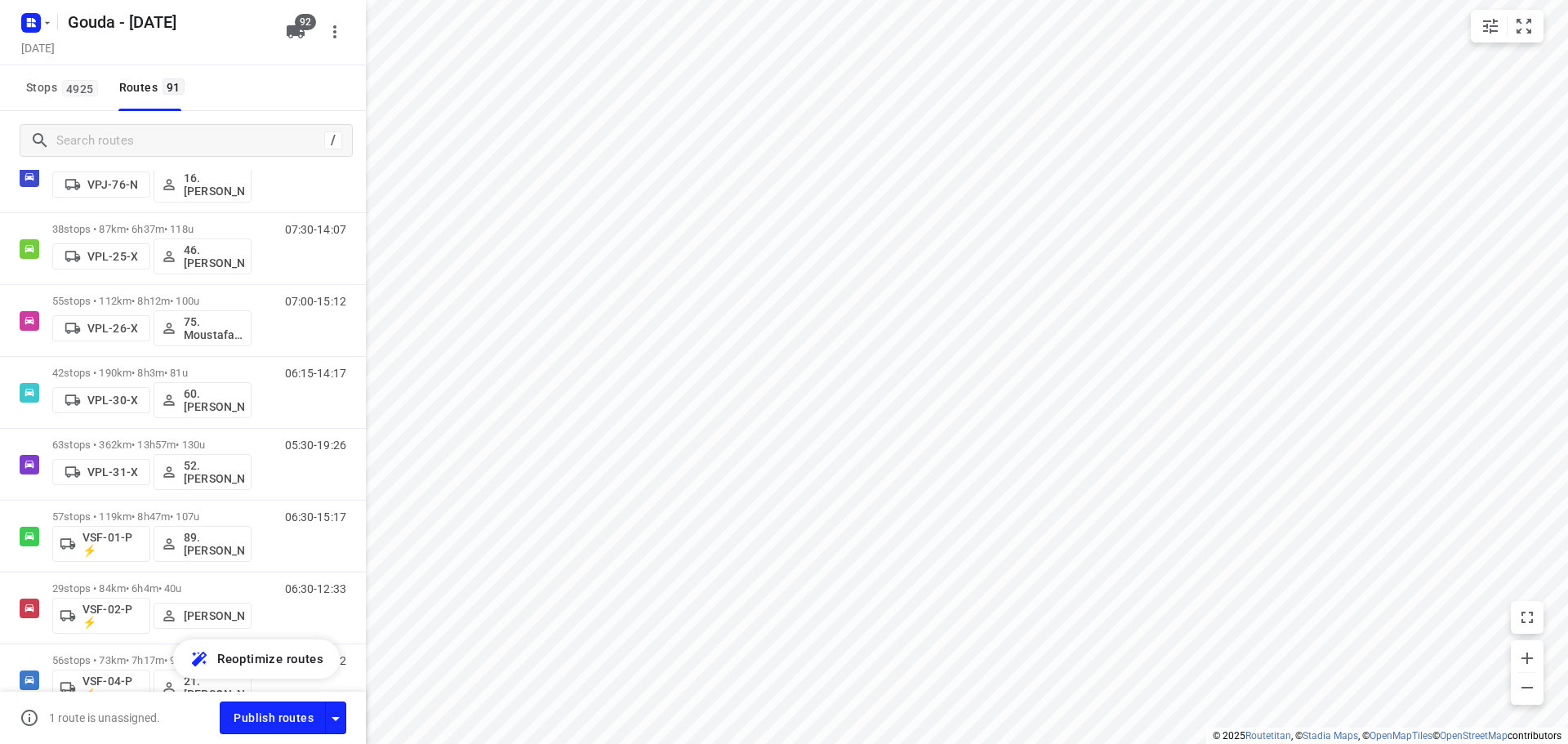
scroll to position [4984, 0]
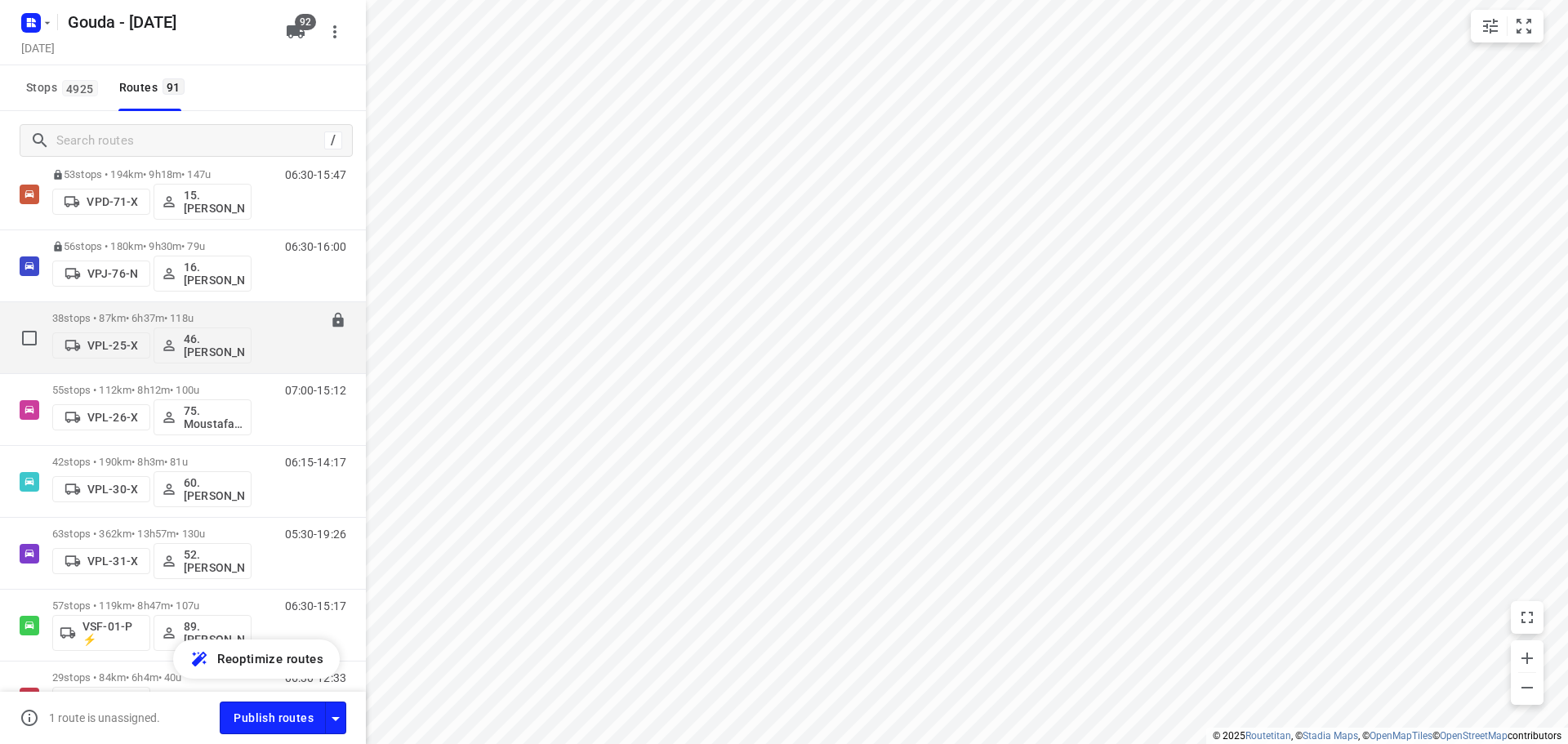
click at [167, 313] on p "38 stops • 87km • 6h37m • 118u" at bounding box center [152, 318] width 199 height 12
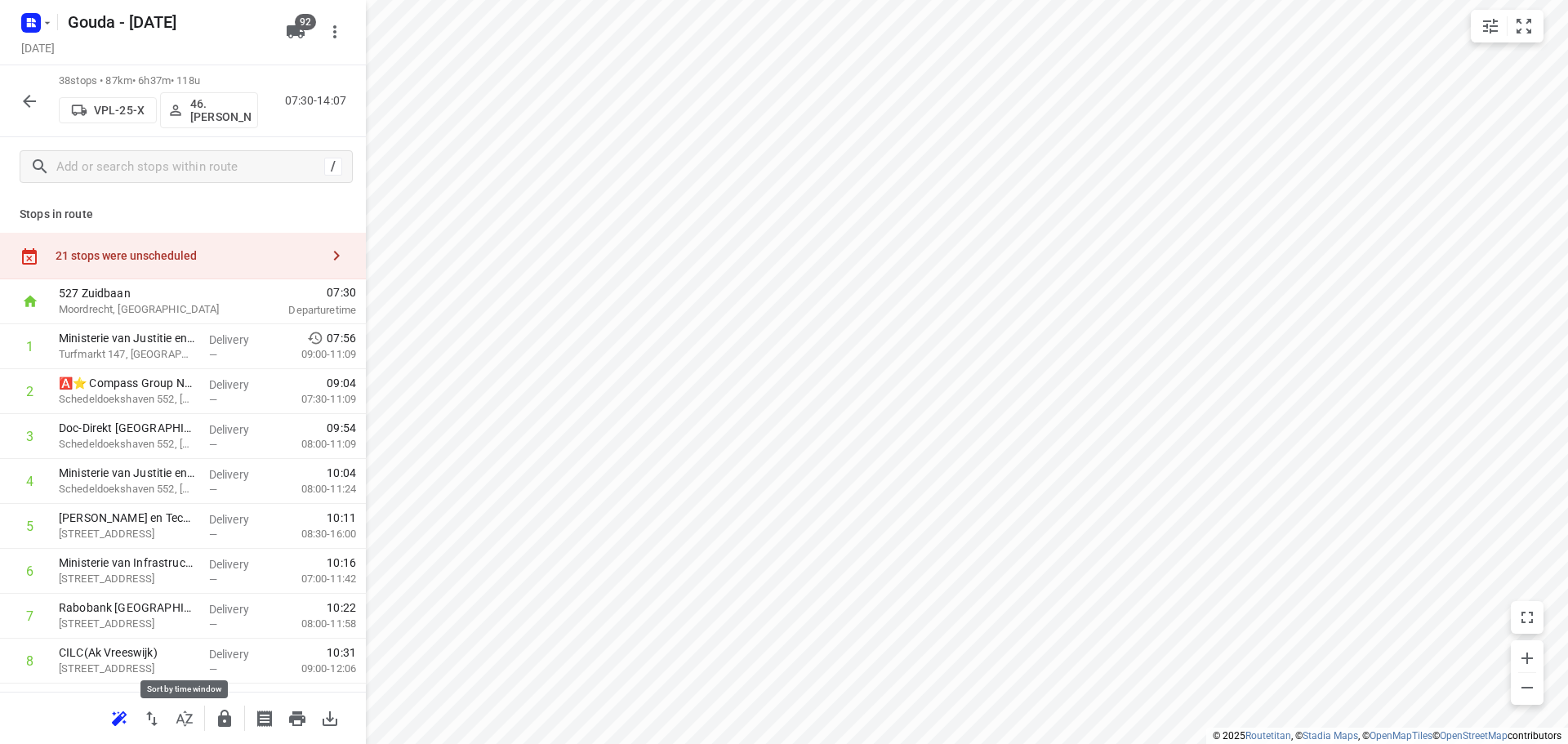
click at [194, 721] on button "button" at bounding box center [184, 719] width 33 height 33
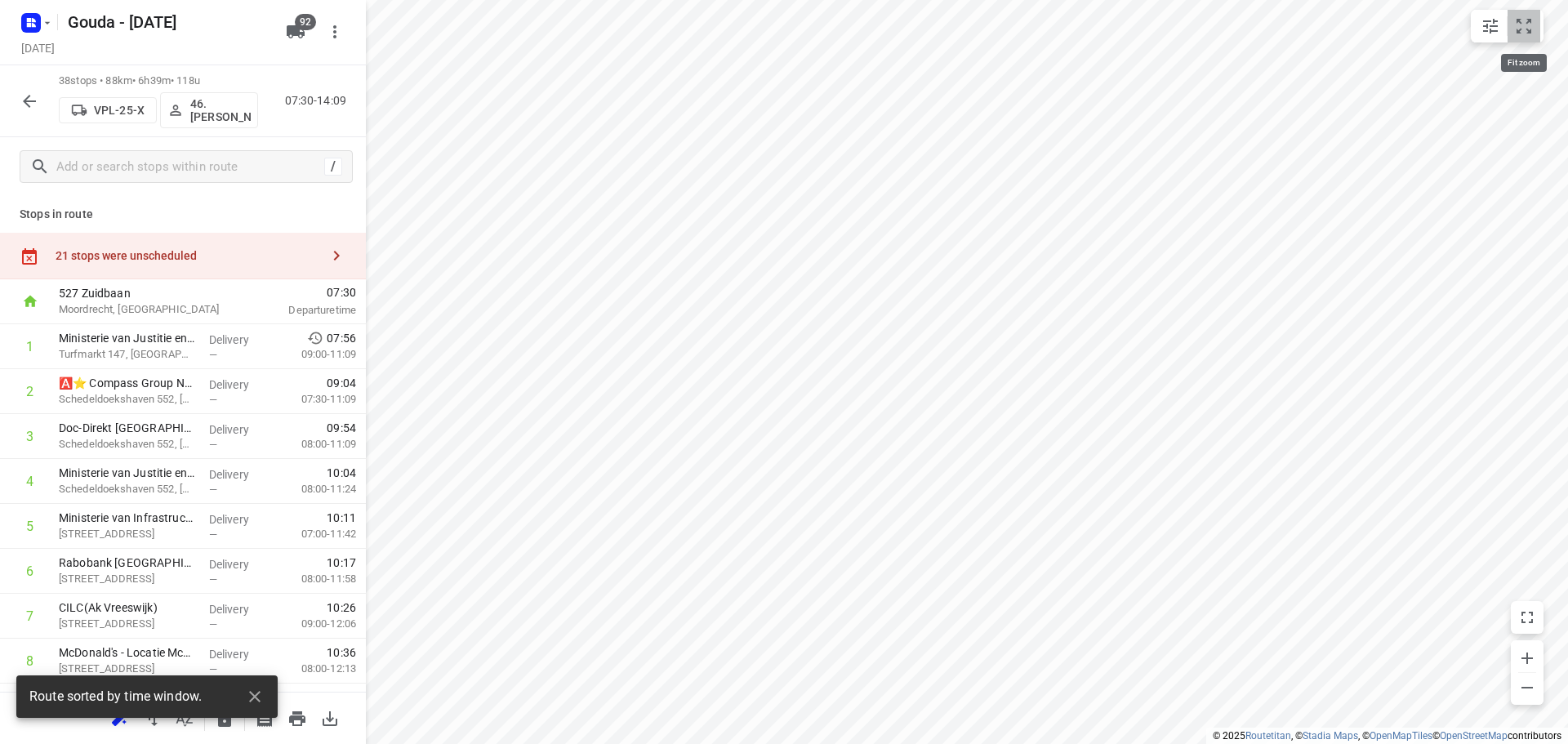
click at [1522, 41] on button "small contained button group" at bounding box center [1524, 25] width 33 height 33
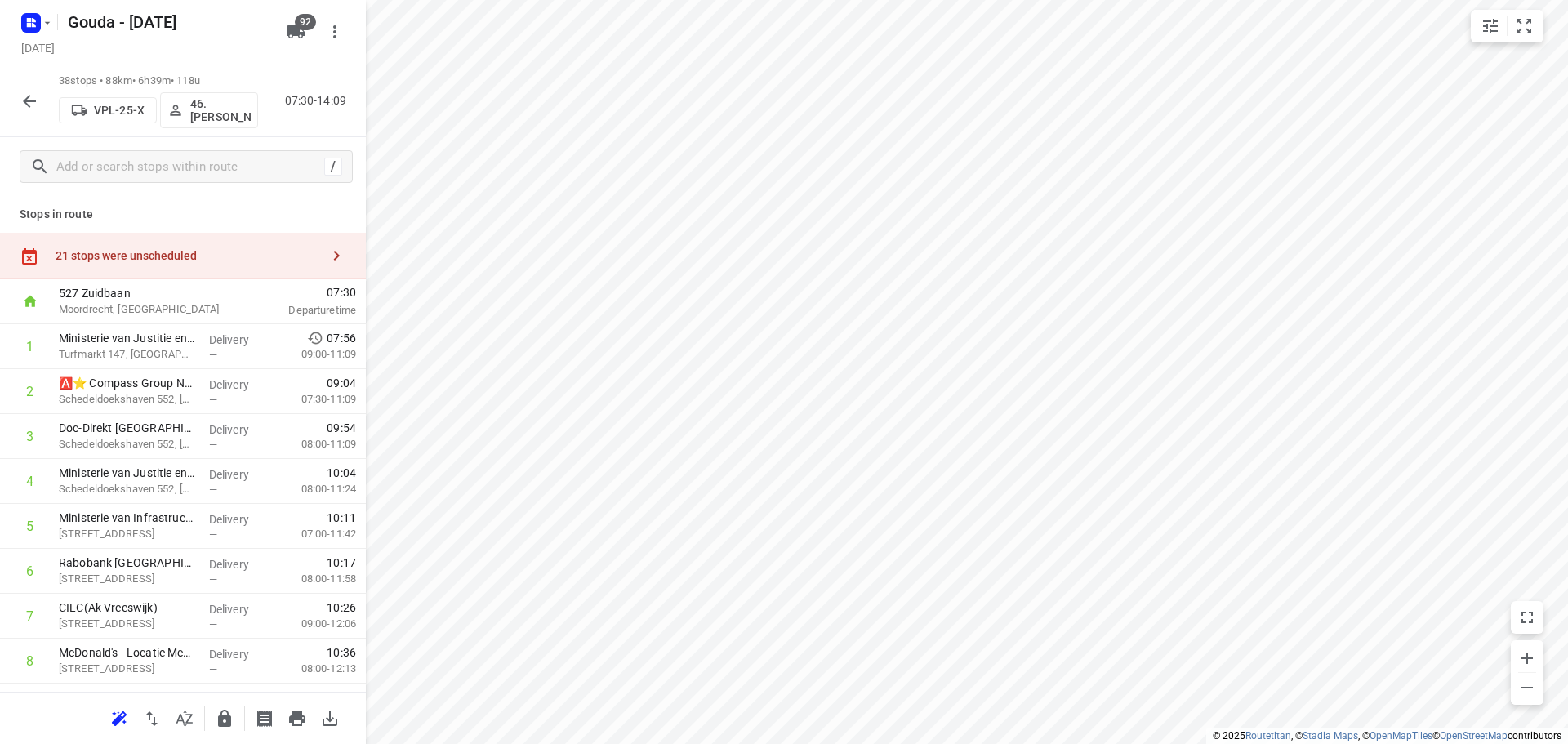
click at [185, 705] on button "button" at bounding box center [184, 719] width 33 height 33
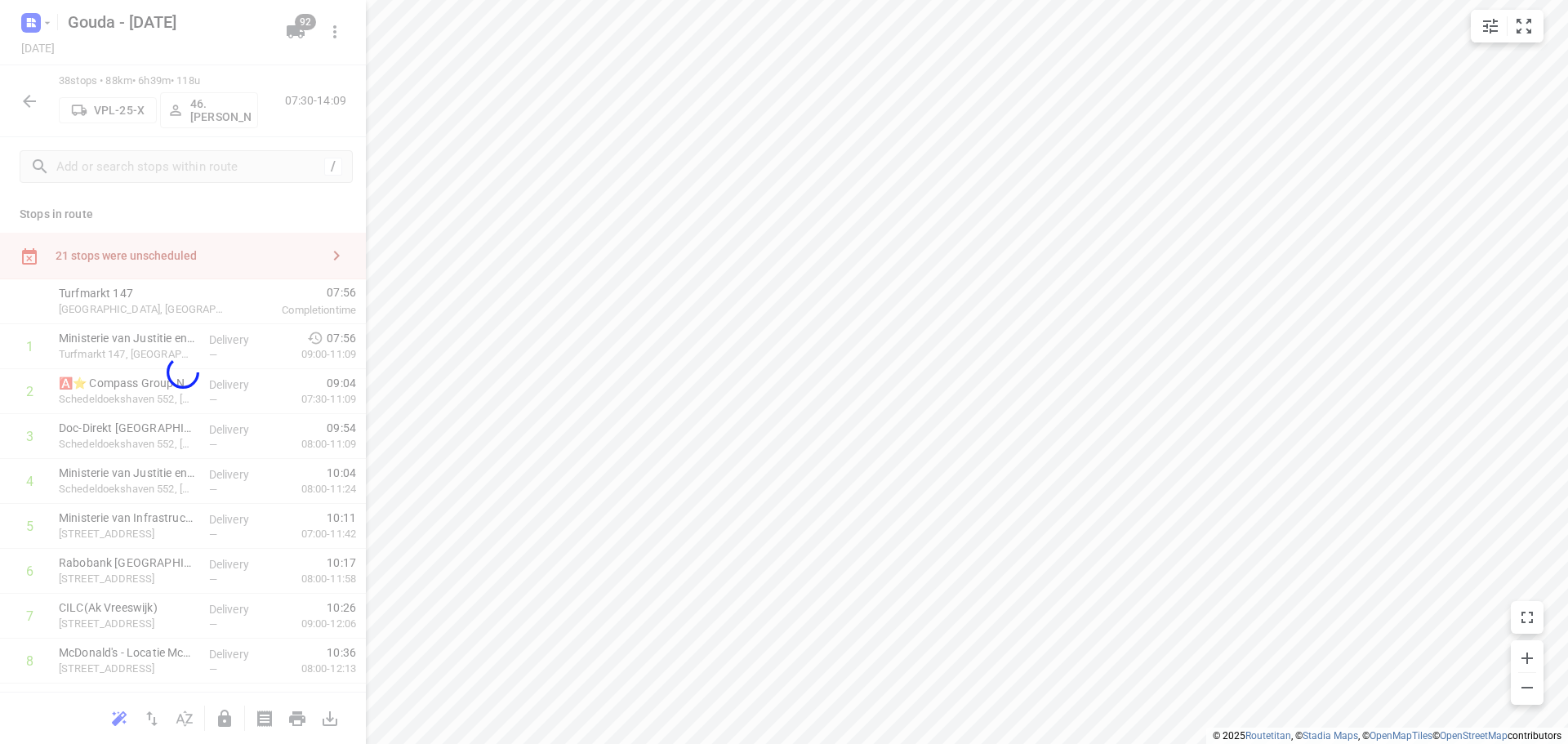
click at [184, 712] on div at bounding box center [183, 372] width 366 height 744
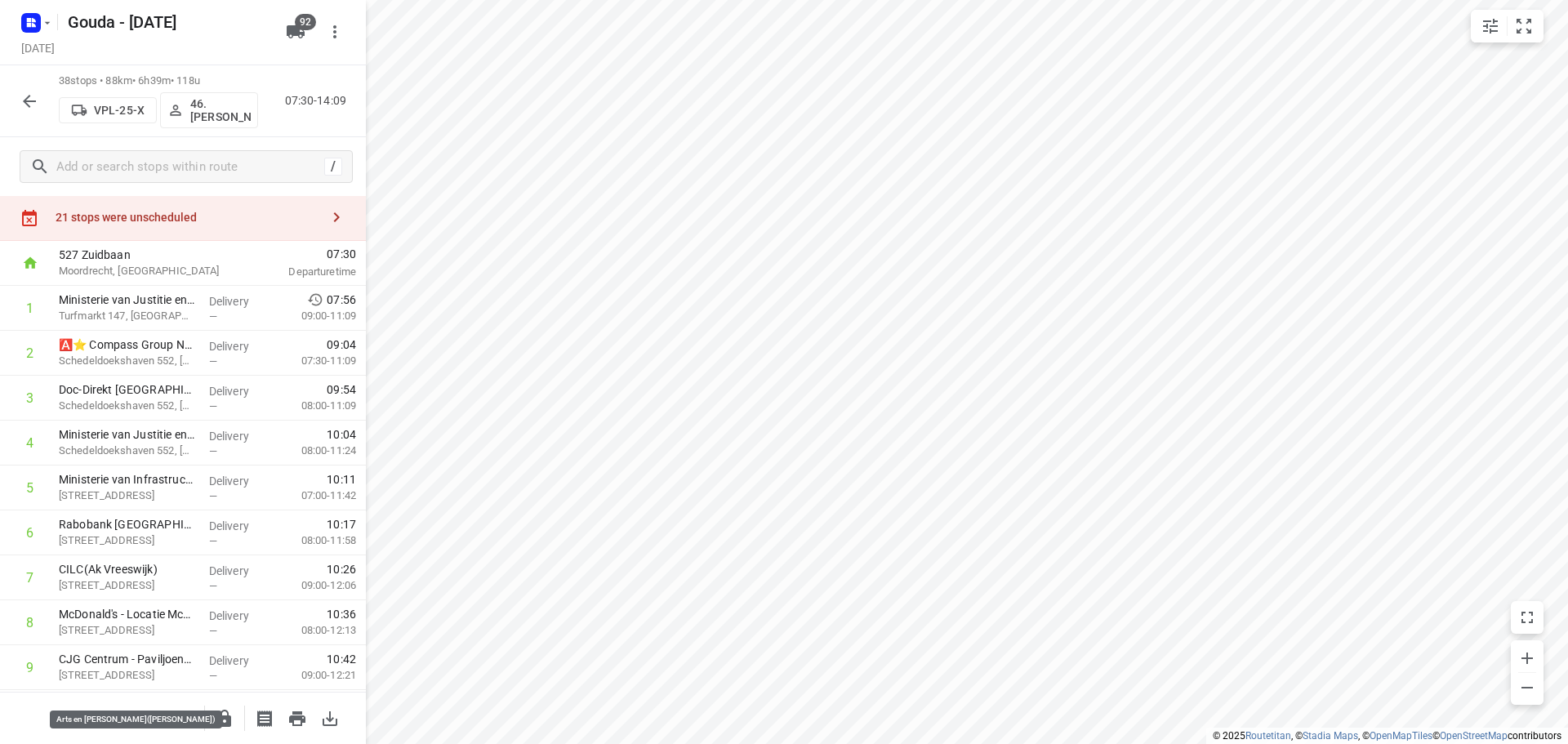
scroll to position [0, 0]
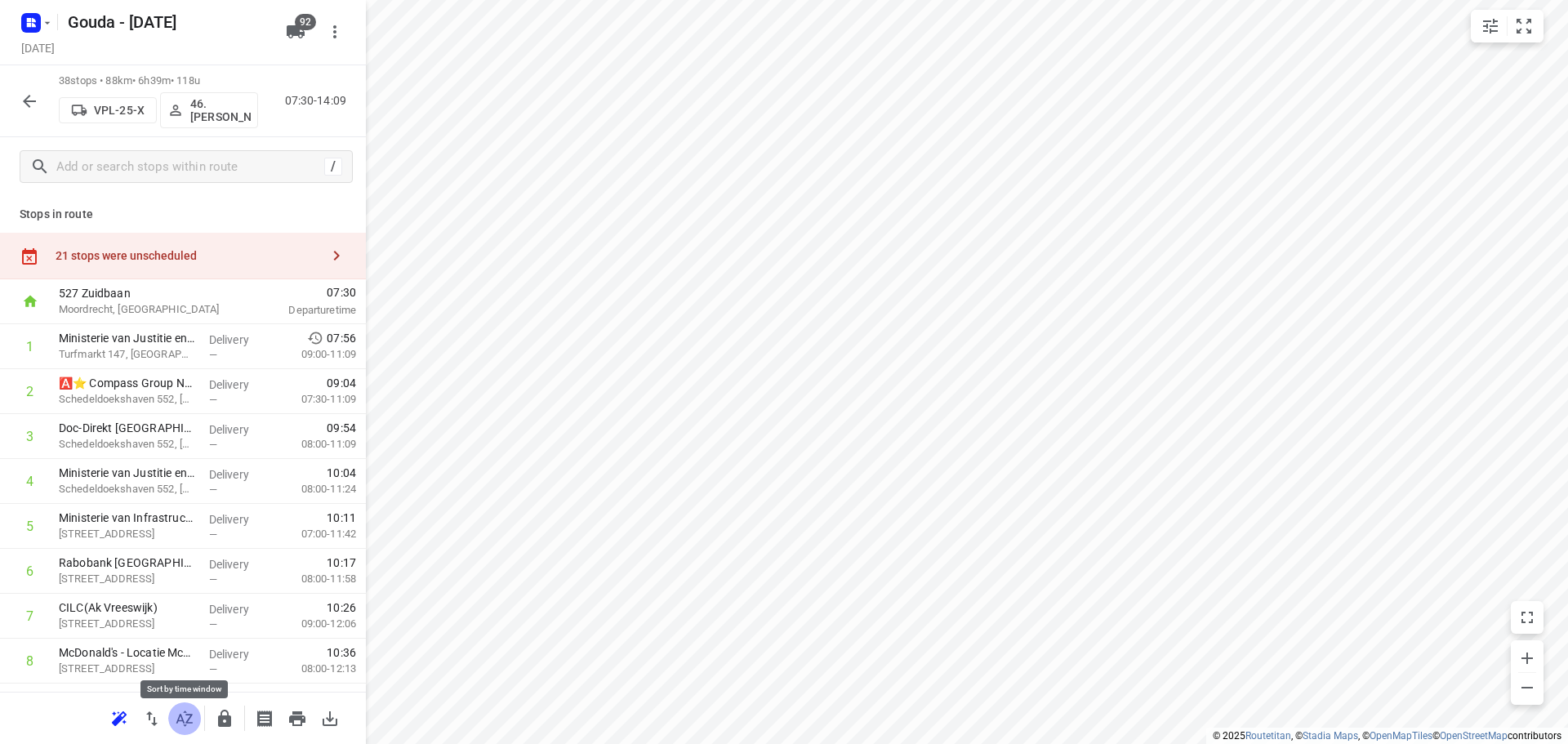
click at [193, 722] on icon "button" at bounding box center [184, 719] width 20 height 20
click at [22, 103] on icon "button" at bounding box center [29, 101] width 20 height 20
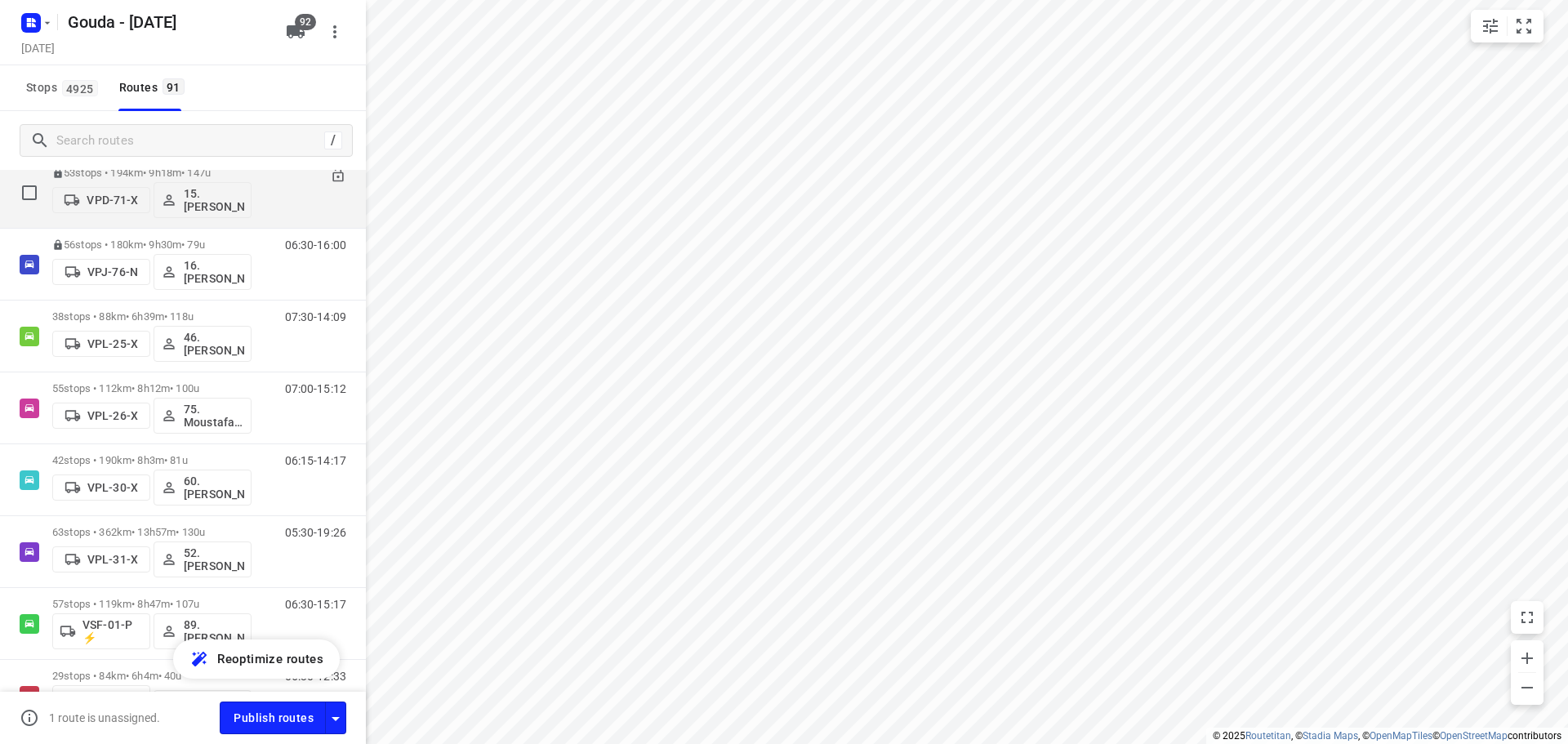
scroll to position [4984, 0]
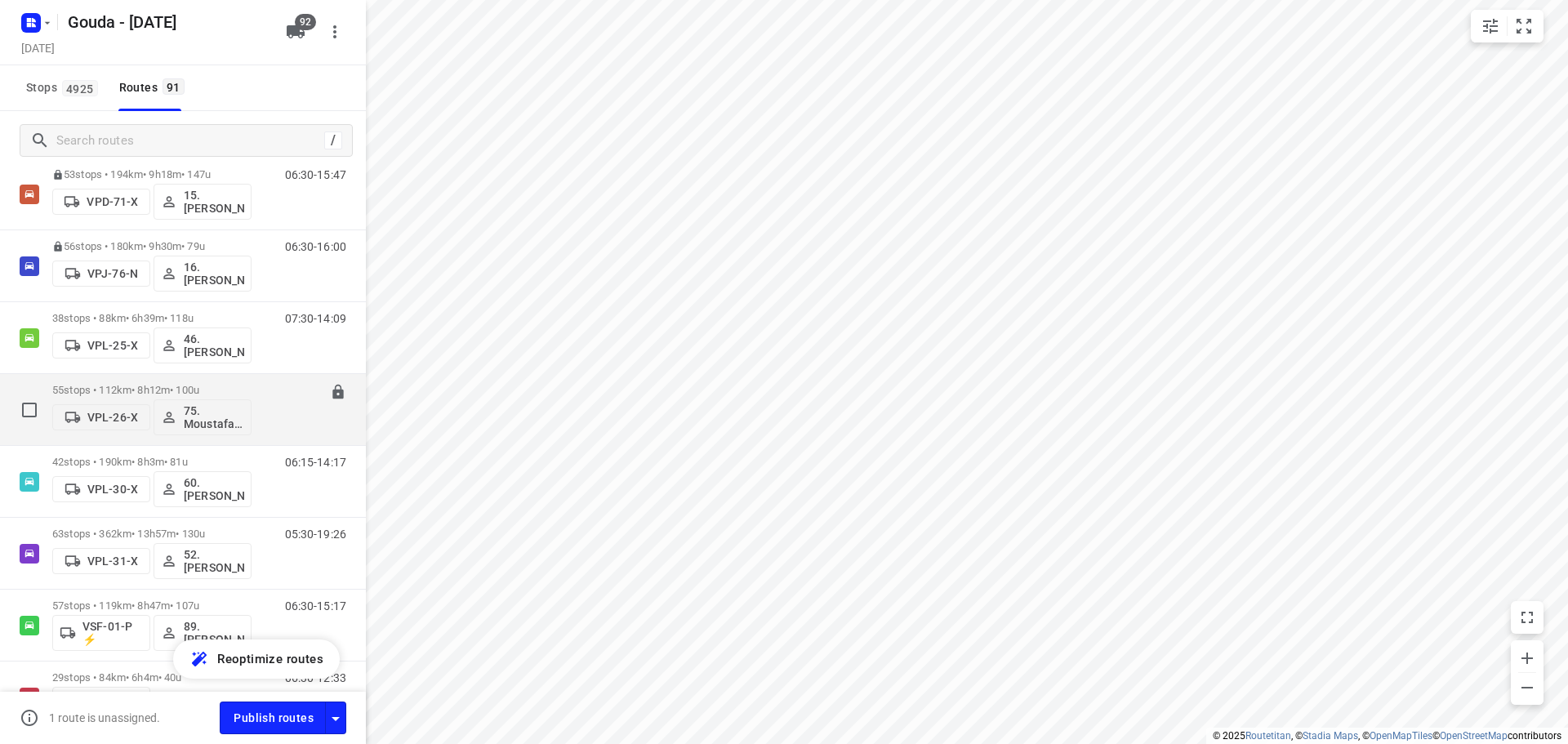
click at [158, 384] on p "55 stops • 112km • 8h12m • 100u" at bounding box center [152, 390] width 199 height 12
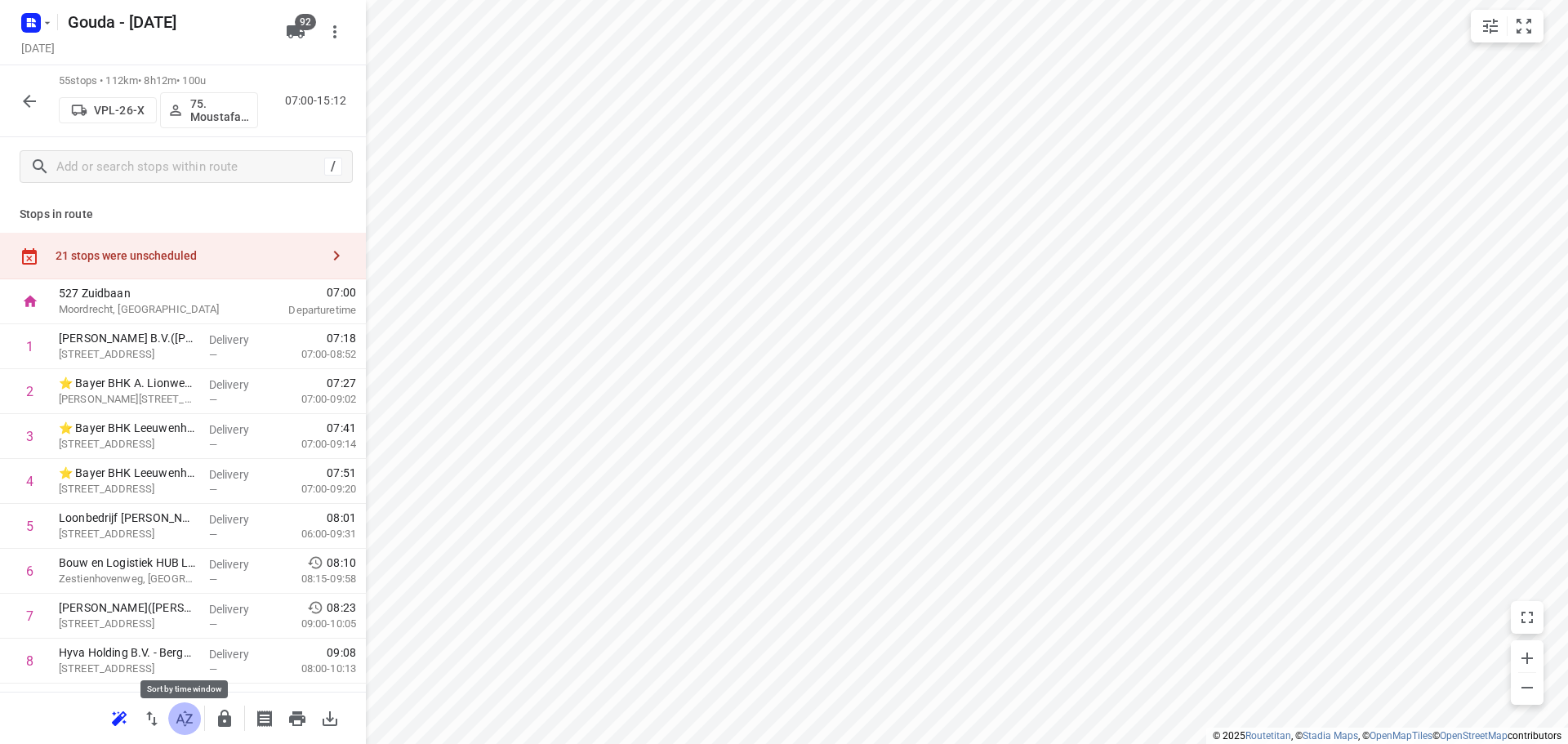
click at [177, 721] on icon "button" at bounding box center [184, 719] width 20 height 20
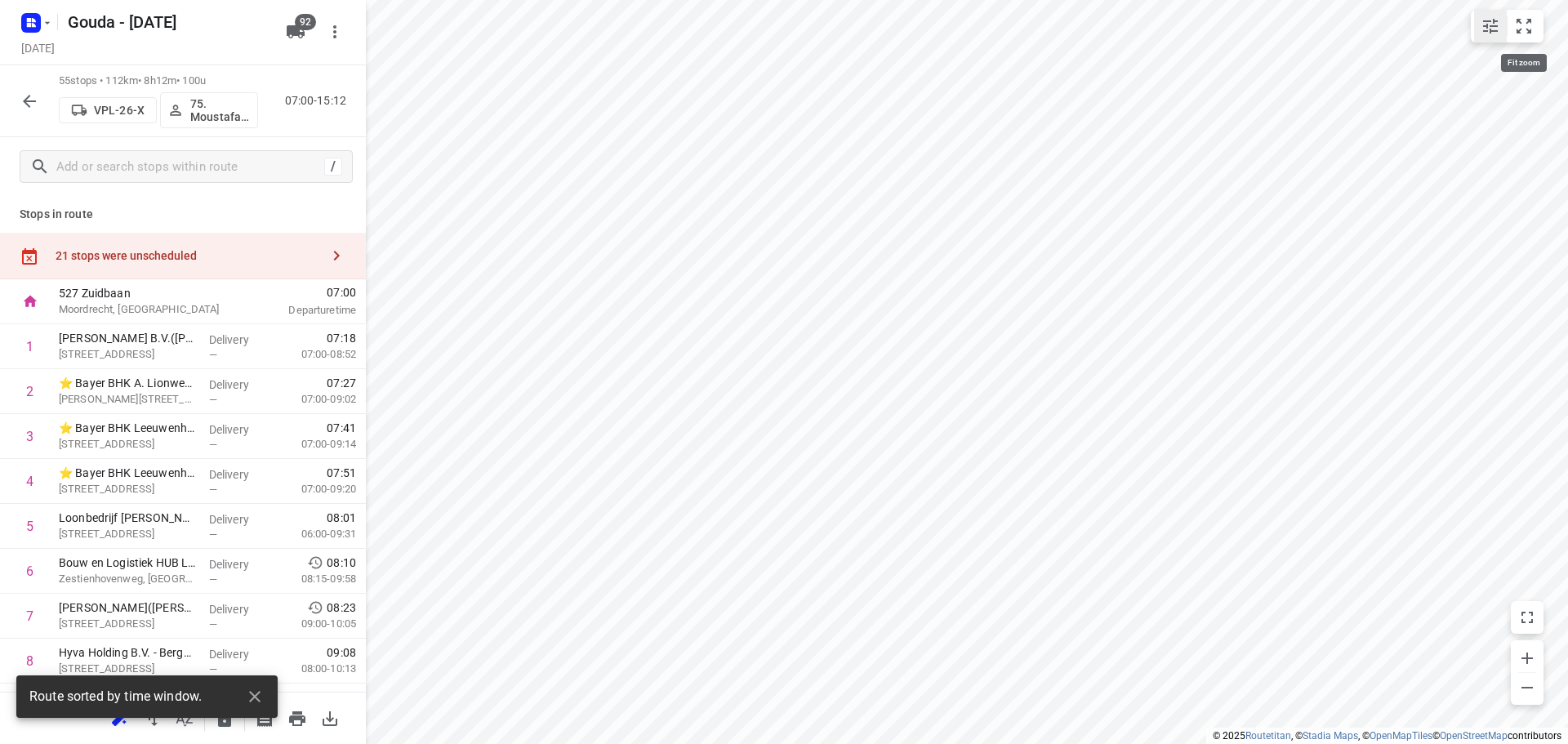
drag, startPoint x: 1523, startPoint y: 18, endPoint x: 1504, endPoint y: 40, distance: 29.1
click at [1524, 18] on icon "small contained button group" at bounding box center [1524, 25] width 20 height 20
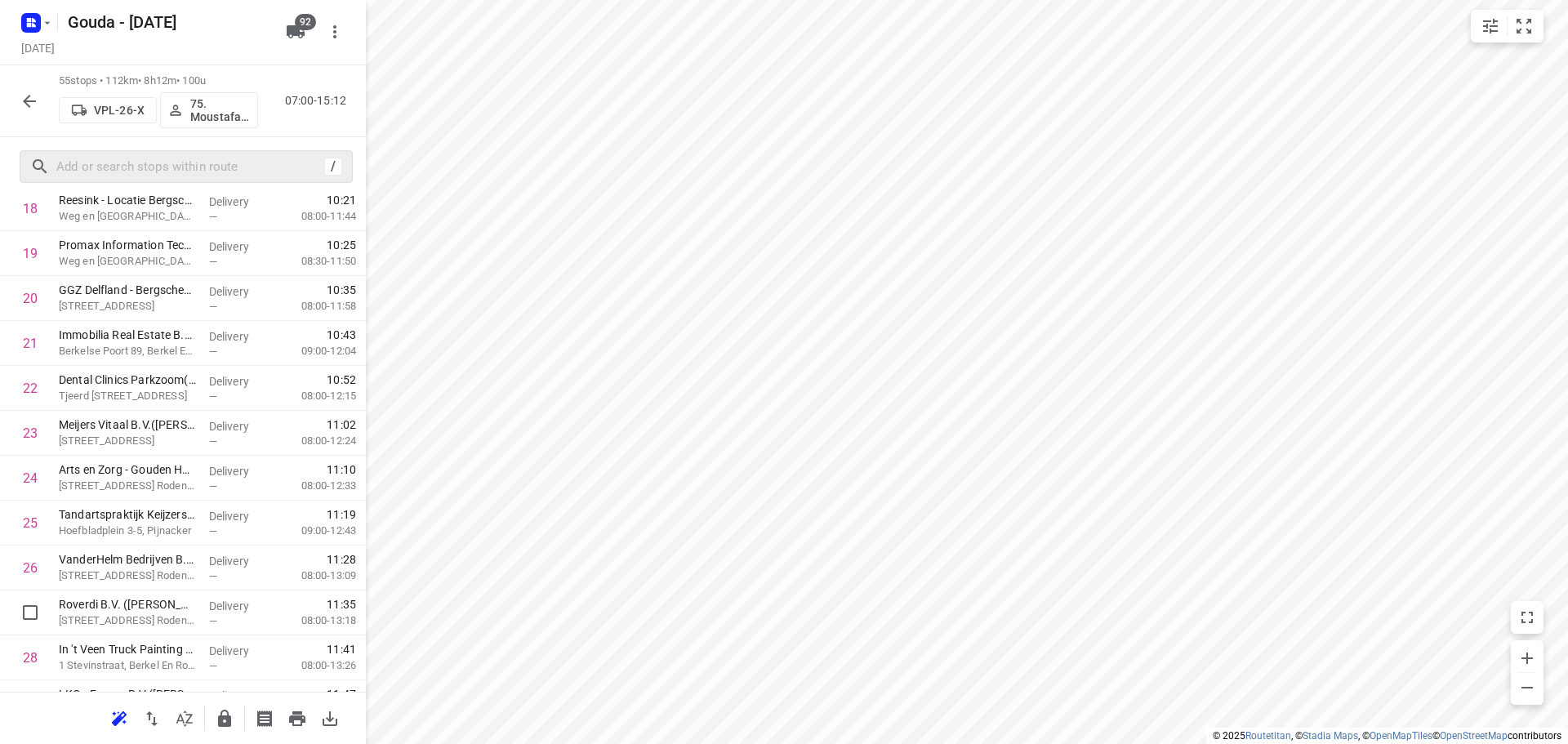
scroll to position [1062, 0]
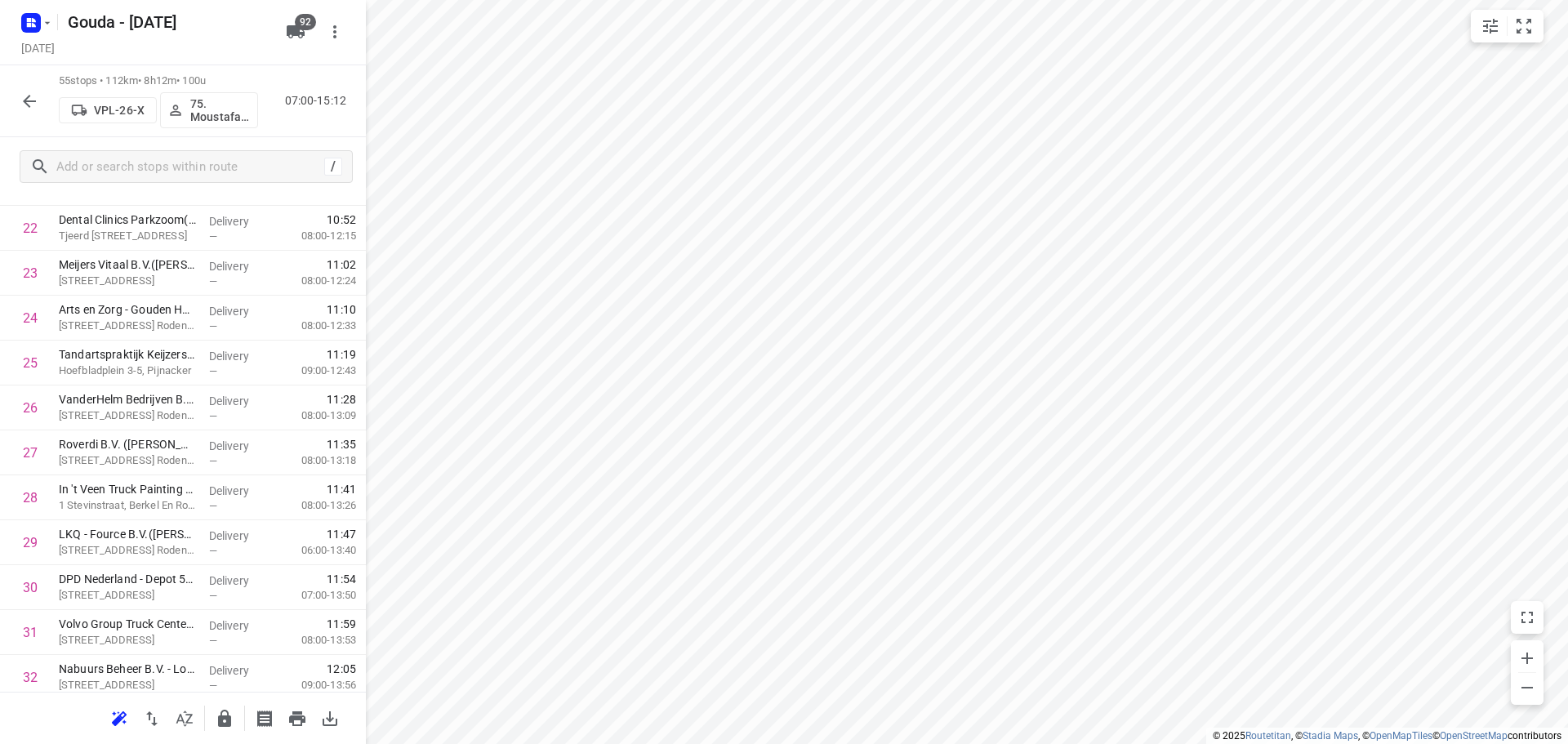
click at [29, 96] on icon "button" at bounding box center [29, 101] width 20 height 20
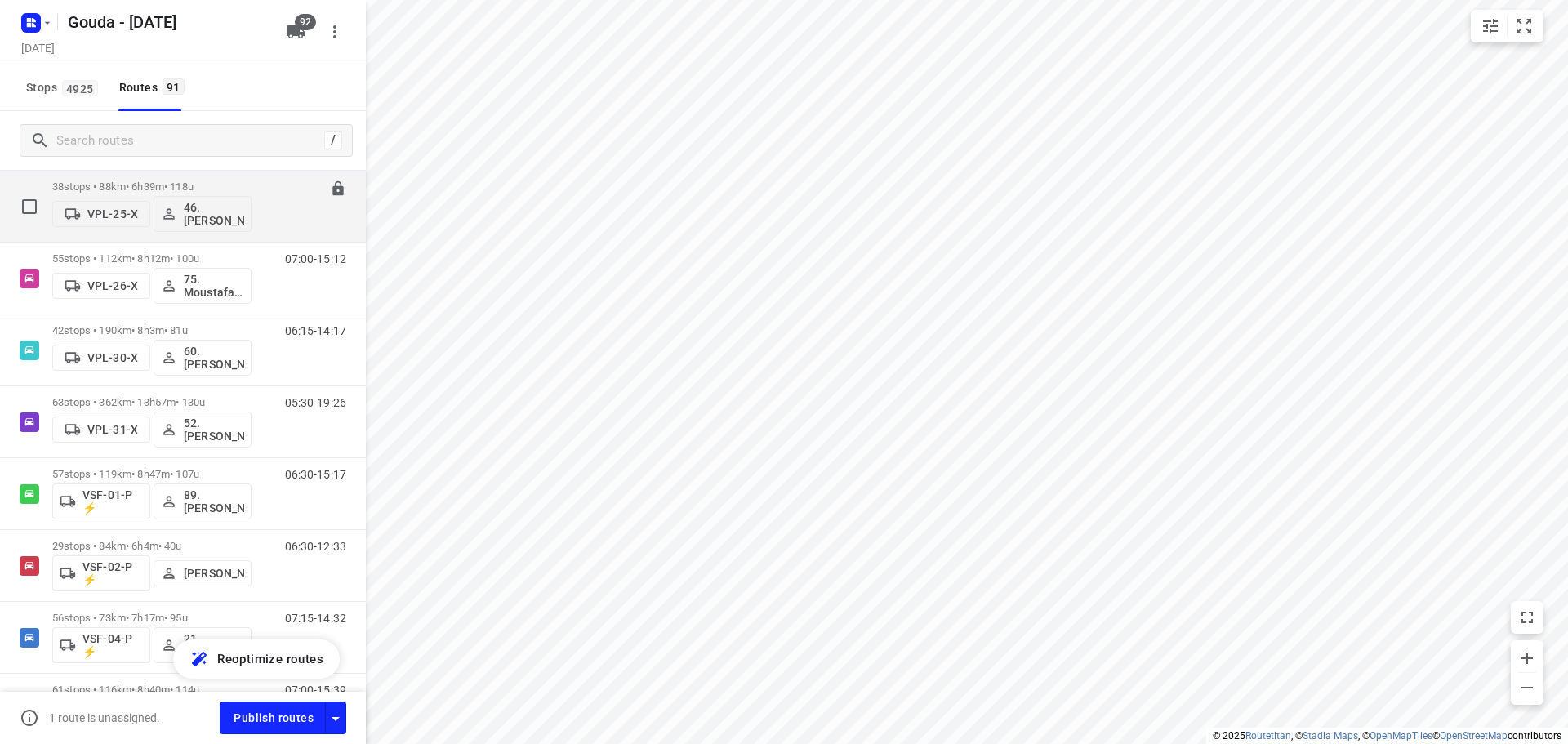
scroll to position [4984, 0]
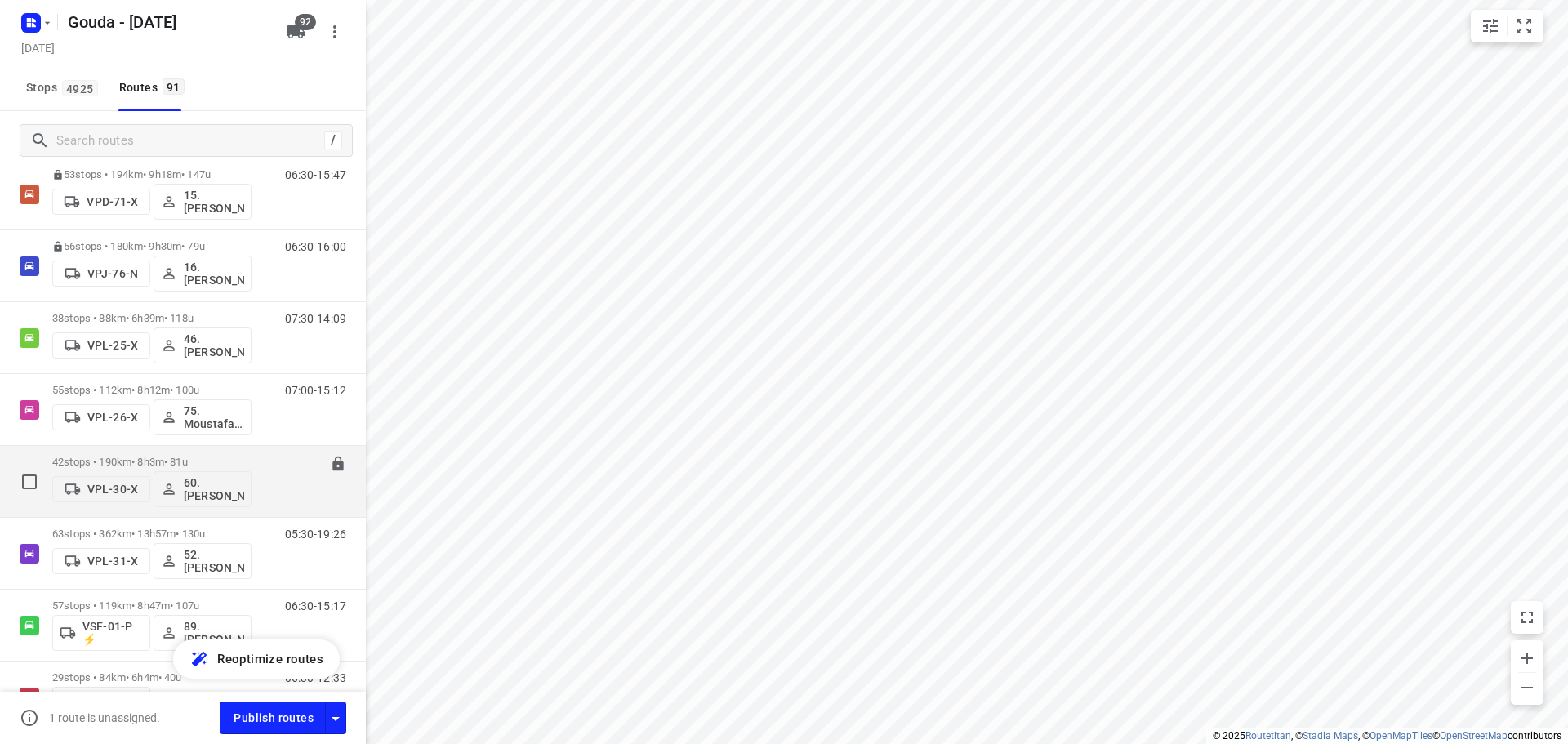
click at [166, 454] on div "42 stops • 190km • 8h3m • 81u VPL-30-X 60. [PERSON_NAME]" at bounding box center [152, 482] width 199 height 68
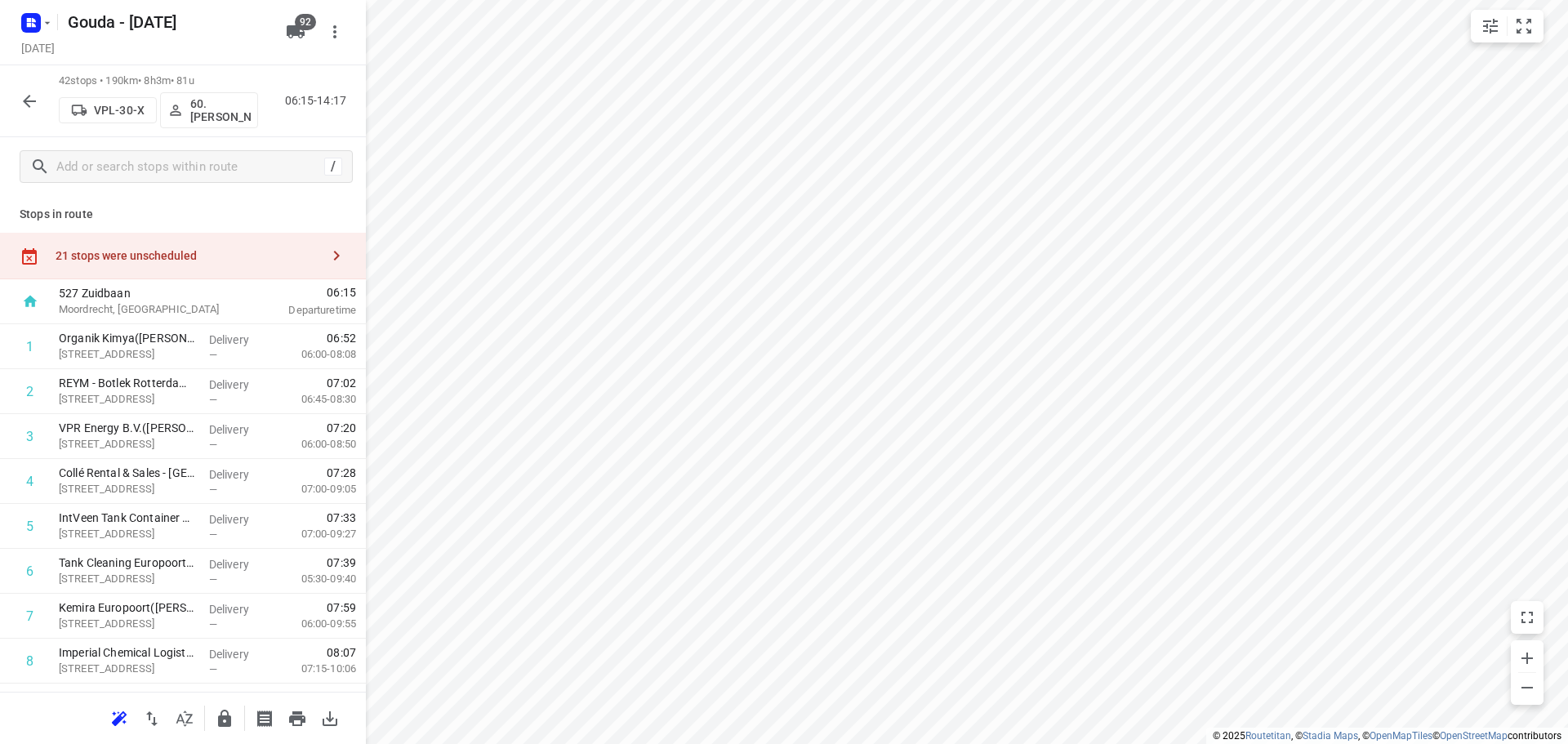
click at [178, 721] on icon "button" at bounding box center [184, 719] width 16 height 16
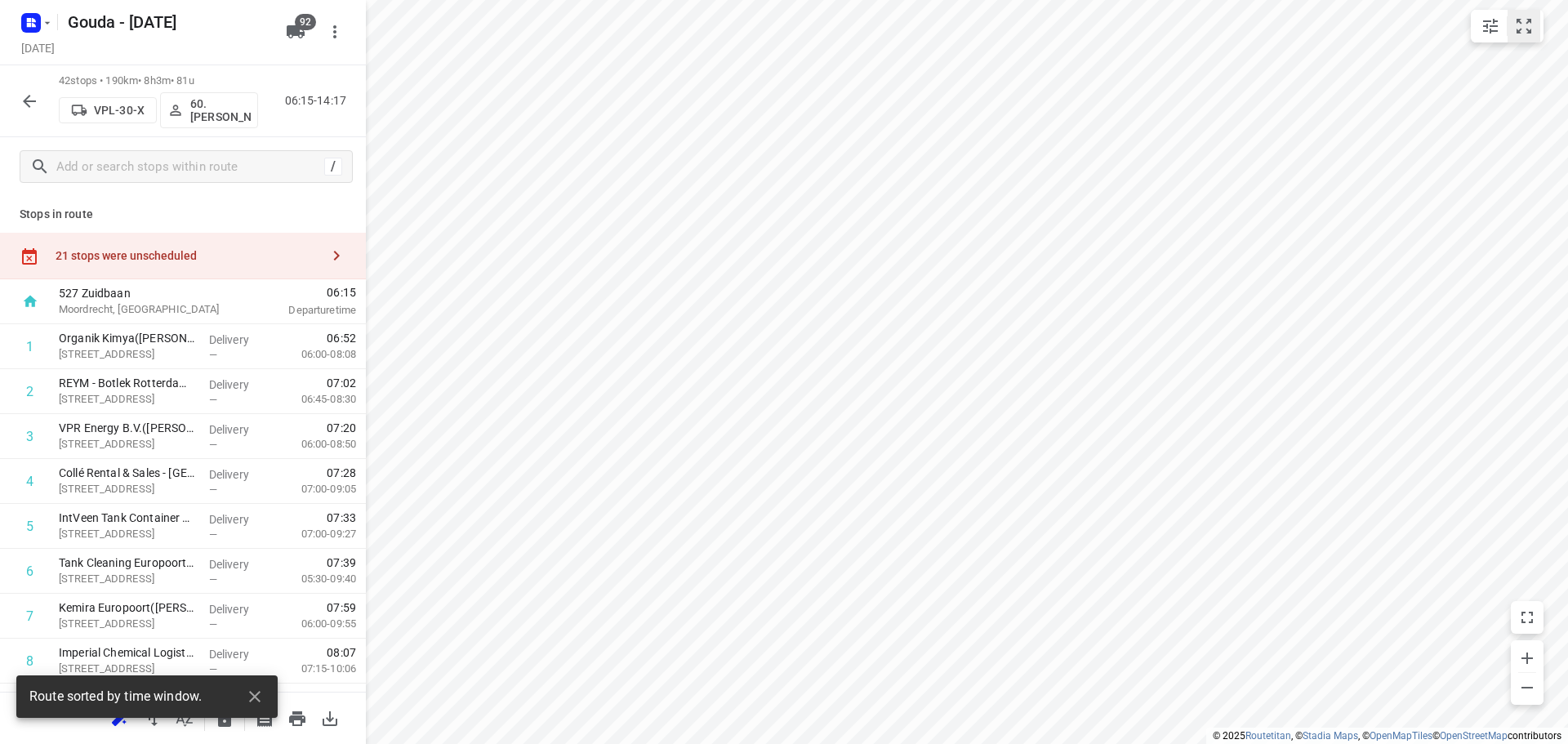
click at [1518, 22] on icon "small contained button group" at bounding box center [1524, 26] width 15 height 15
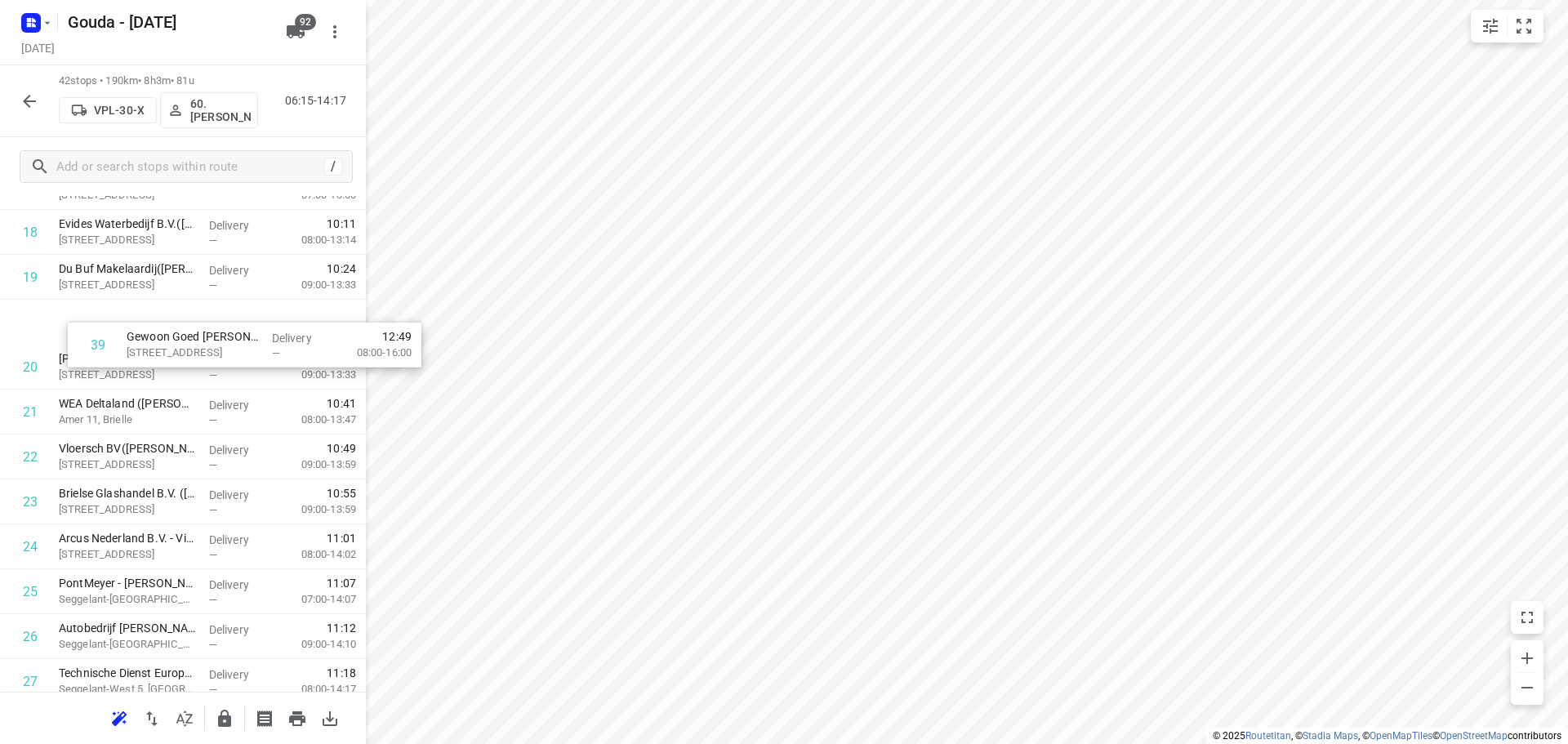
scroll to position [877, 0]
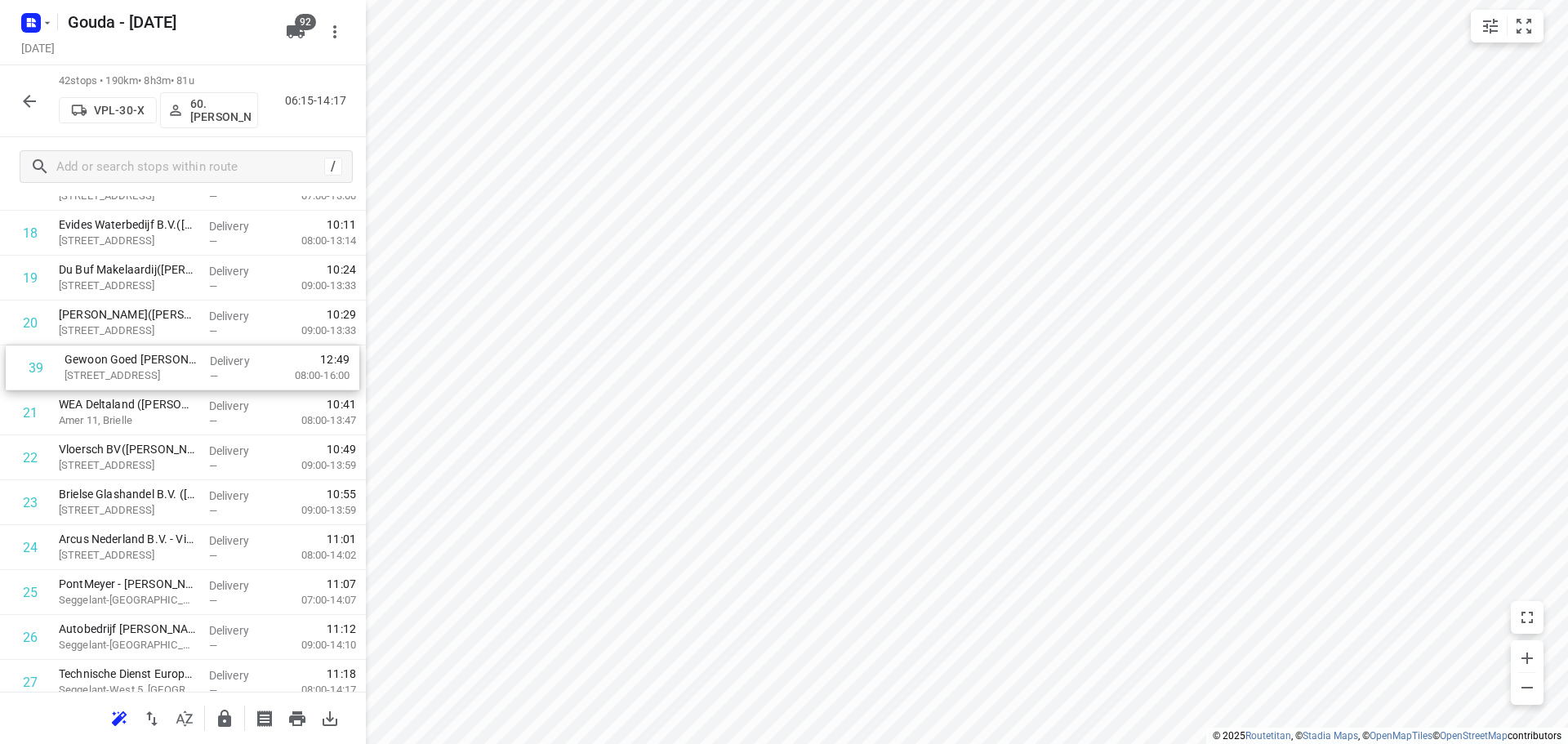
drag, startPoint x: 159, startPoint y: 502, endPoint x: 165, endPoint y: 372, distance: 130.1
click at [165, 372] on div "1 Organik Kimya([PERSON_NAME]) [STREET_ADDRESS] Delivery — 06:52 06:00-08:08 2 …" at bounding box center [183, 390] width 366 height 1887
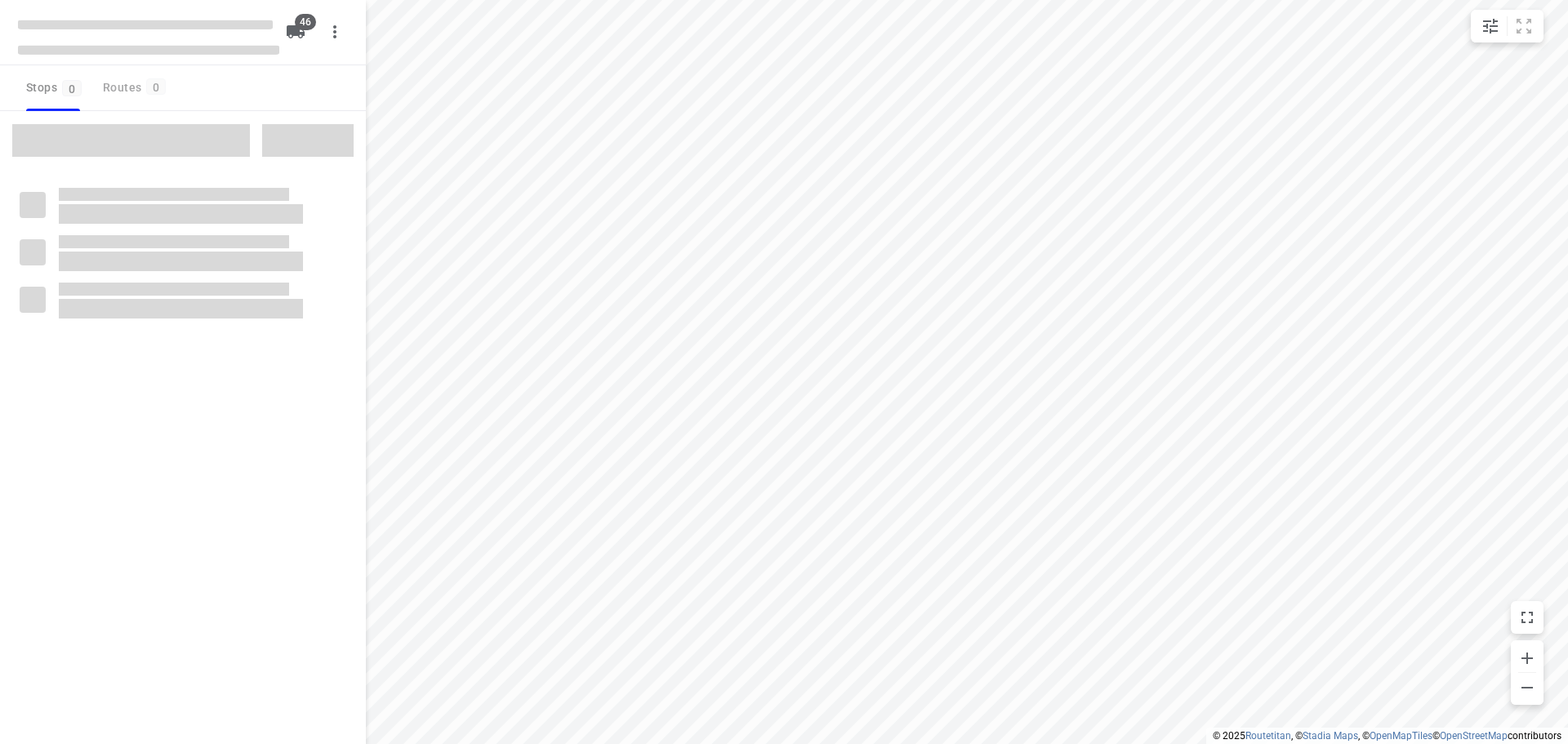
type input "distance"
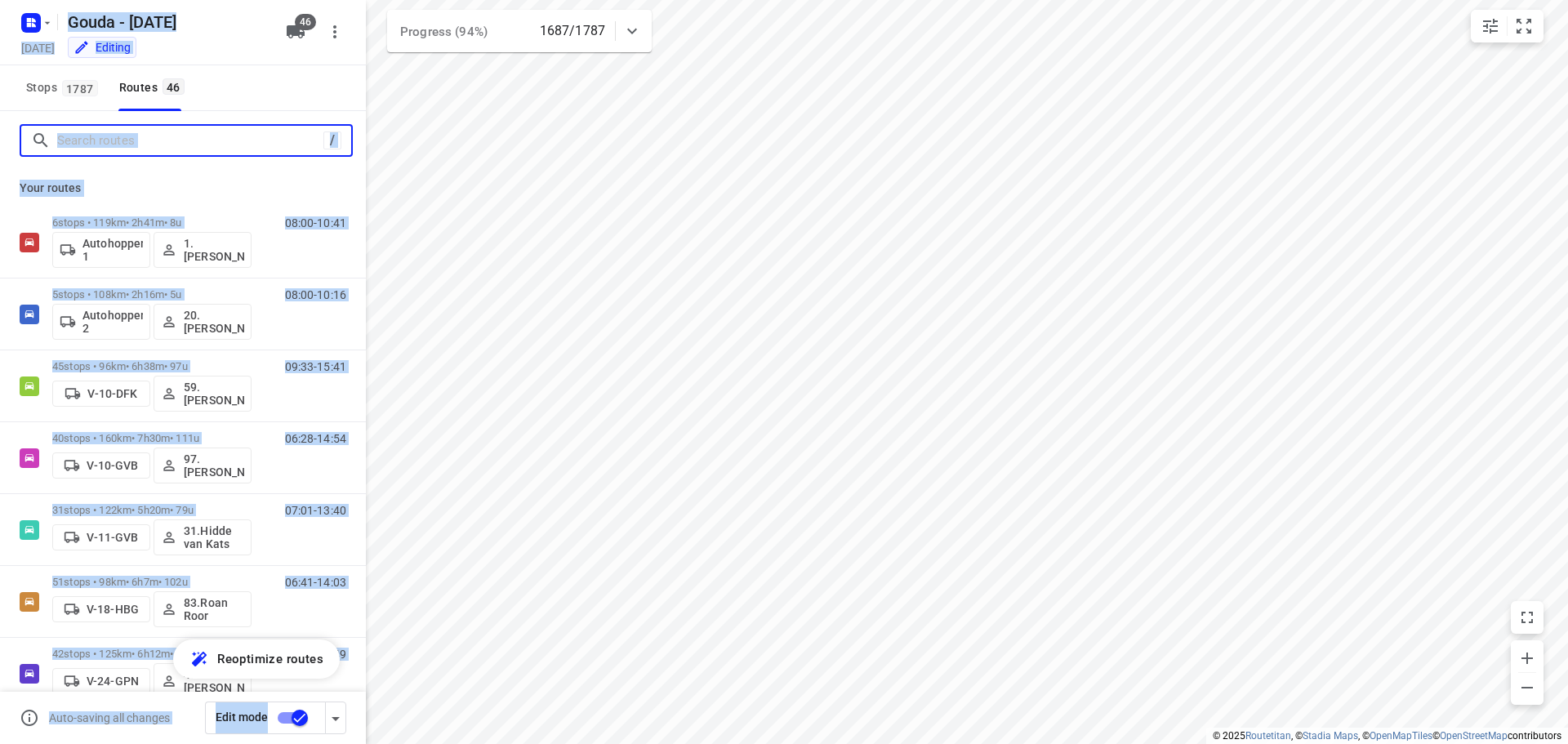
click at [175, 143] on input "Search routes" at bounding box center [191, 141] width 267 height 25
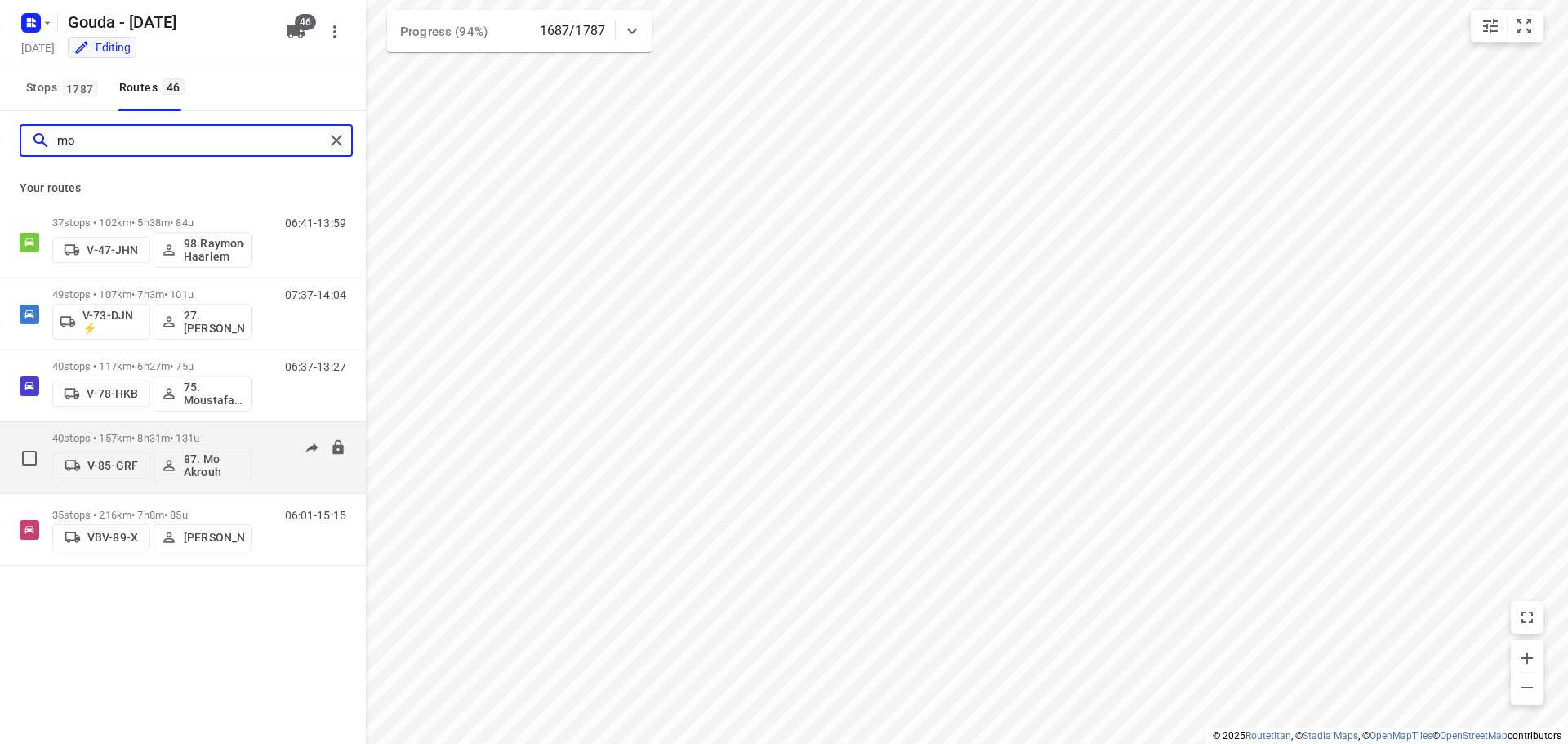
type input "mo"
click at [177, 439] on p "40 stops • 157km • 8h31m • 131u" at bounding box center [152, 438] width 199 height 12
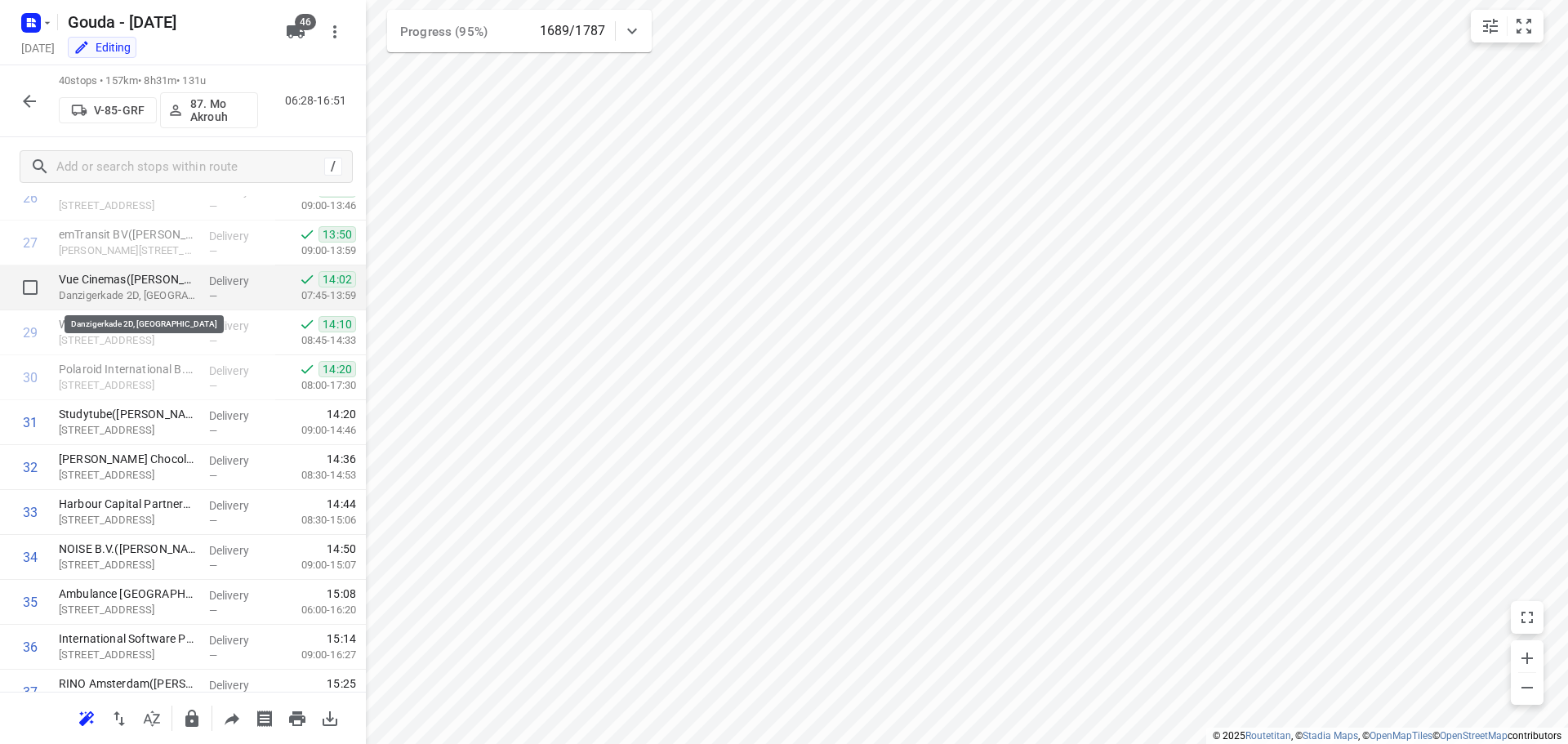
scroll to position [1144, 0]
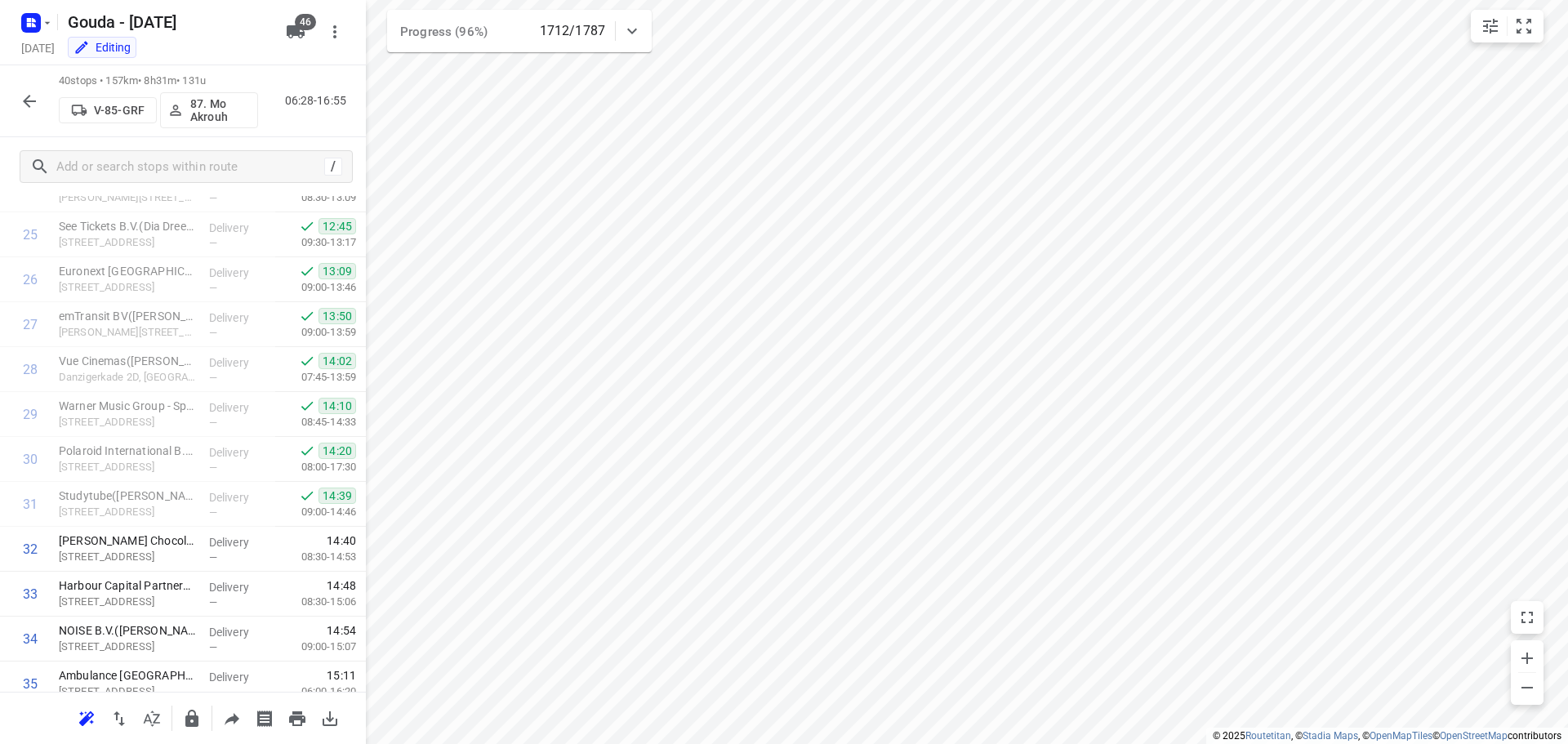
click at [28, 92] on icon "button" at bounding box center [29, 101] width 20 height 20
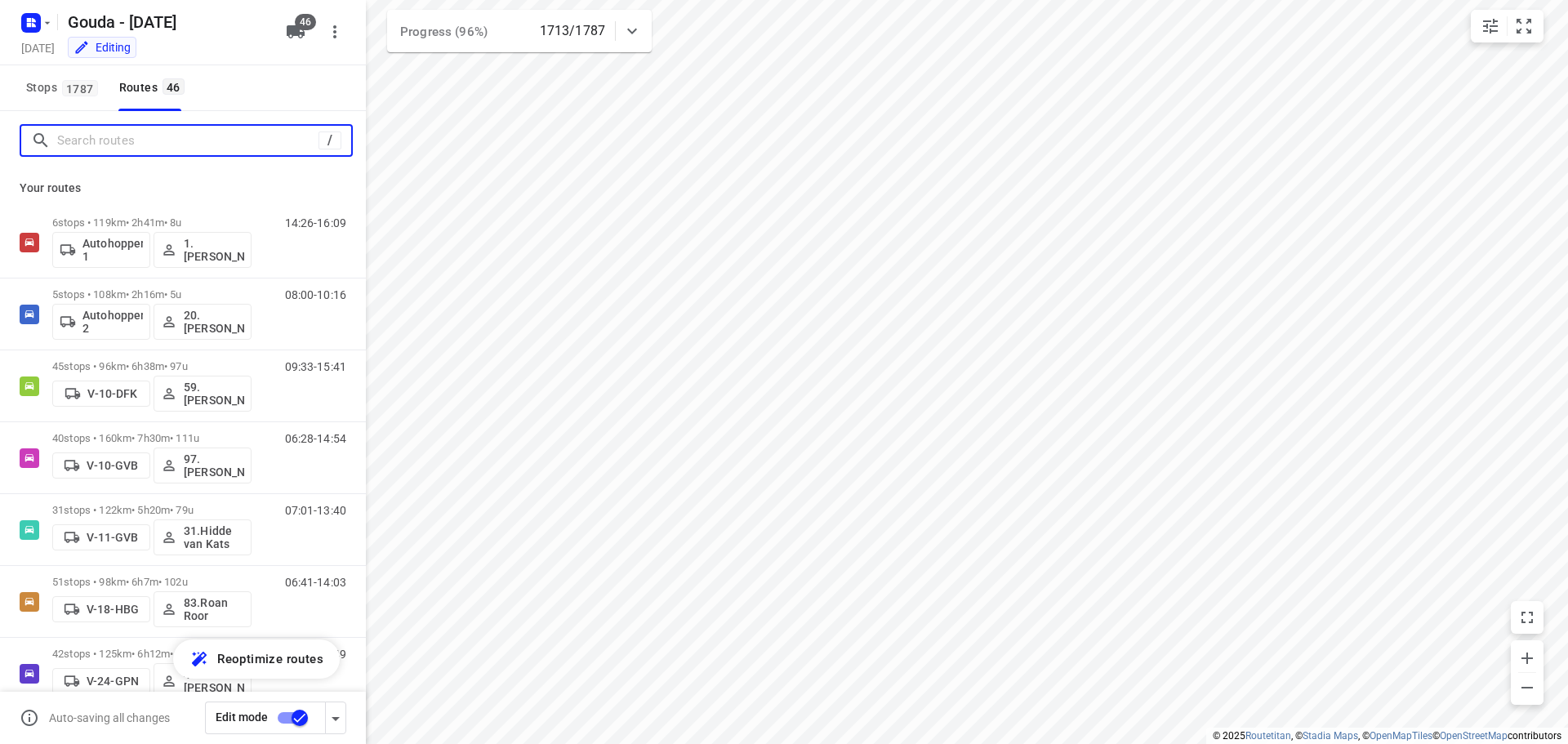
click at [98, 138] on input "Search routes" at bounding box center [188, 141] width 261 height 25
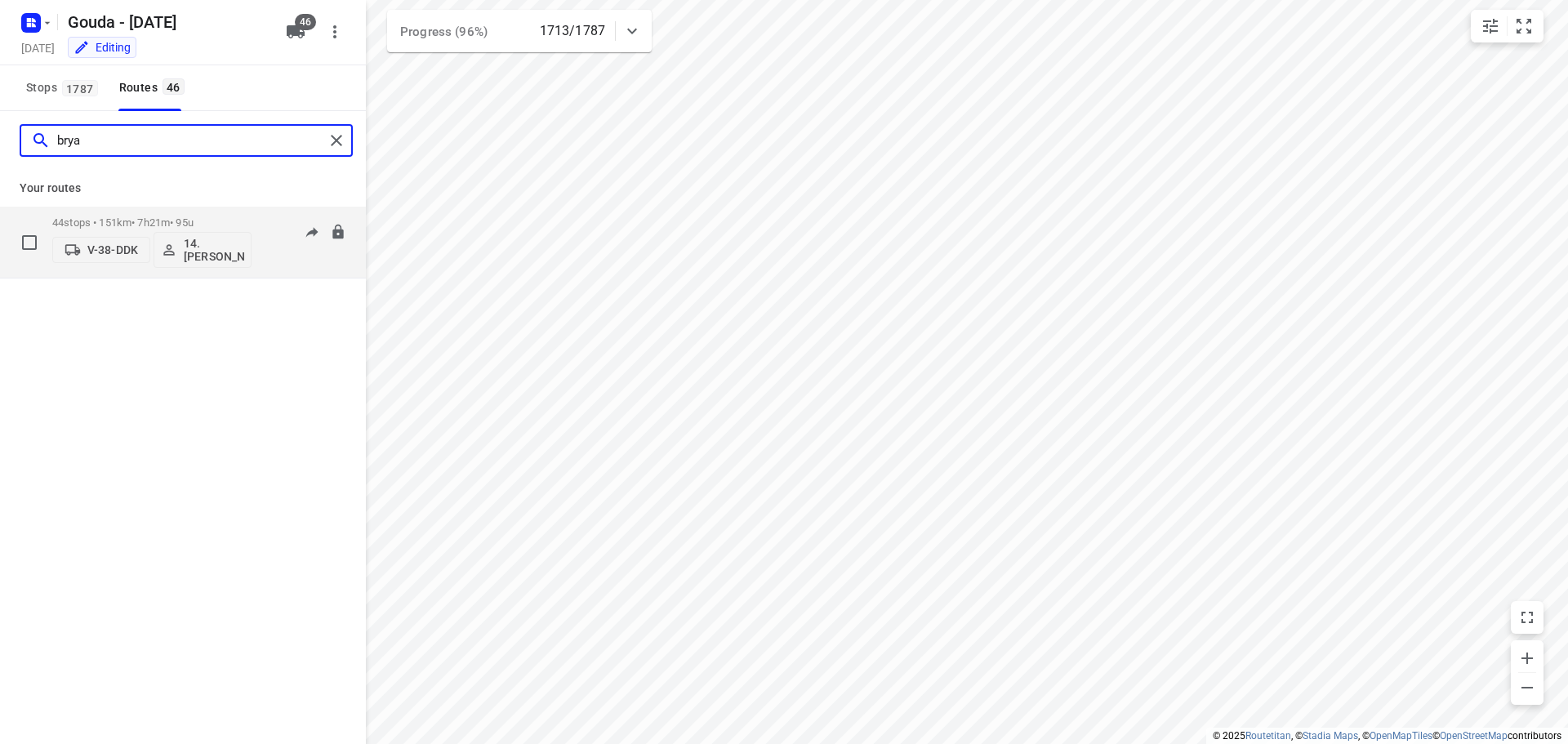
type input "brya"
click at [173, 219] on p "44 stops • 151km • 7h21m • 95u" at bounding box center [152, 222] width 199 height 12
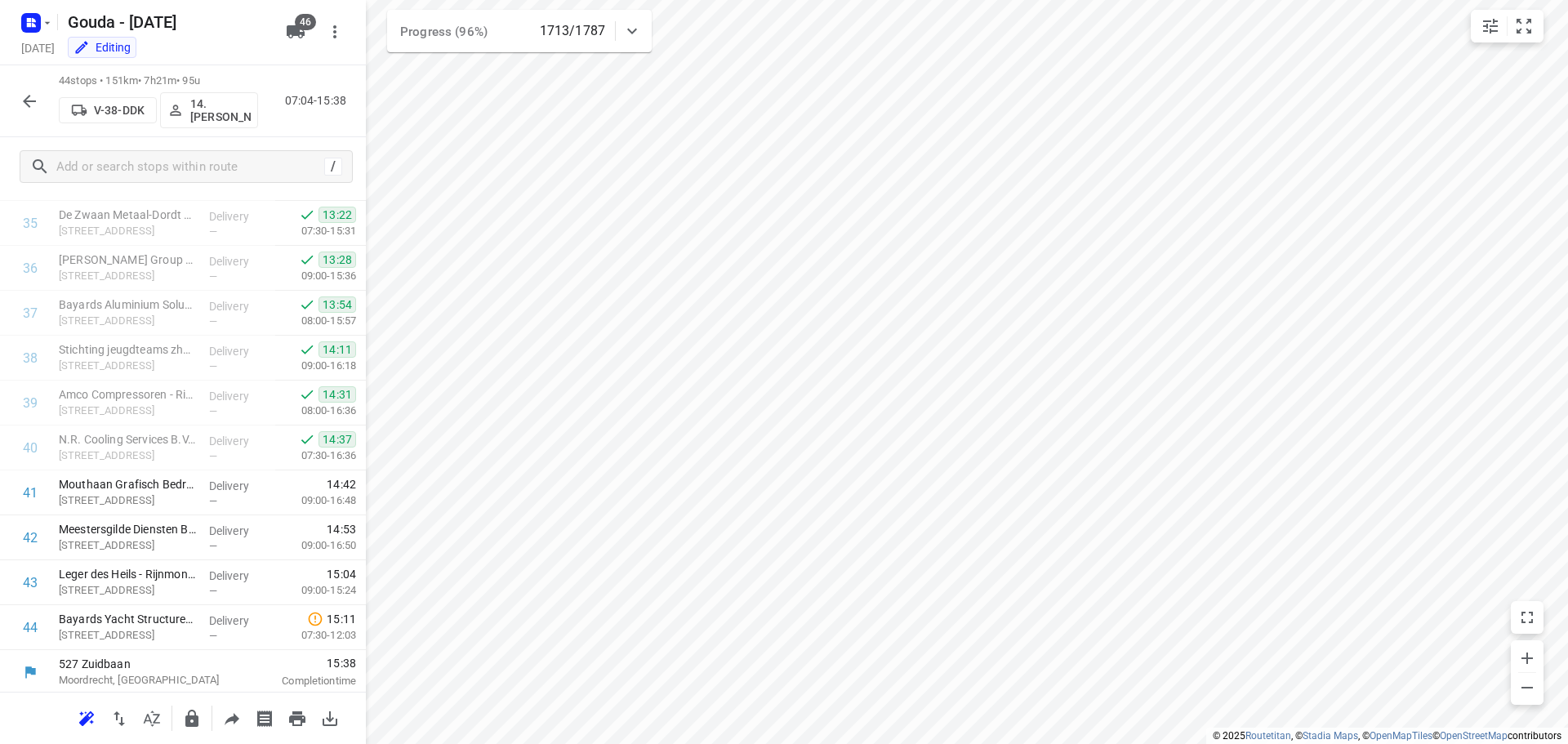
scroll to position [1608, 0]
click at [1519, 14] on button "small contained button group" at bounding box center [1524, 25] width 33 height 33
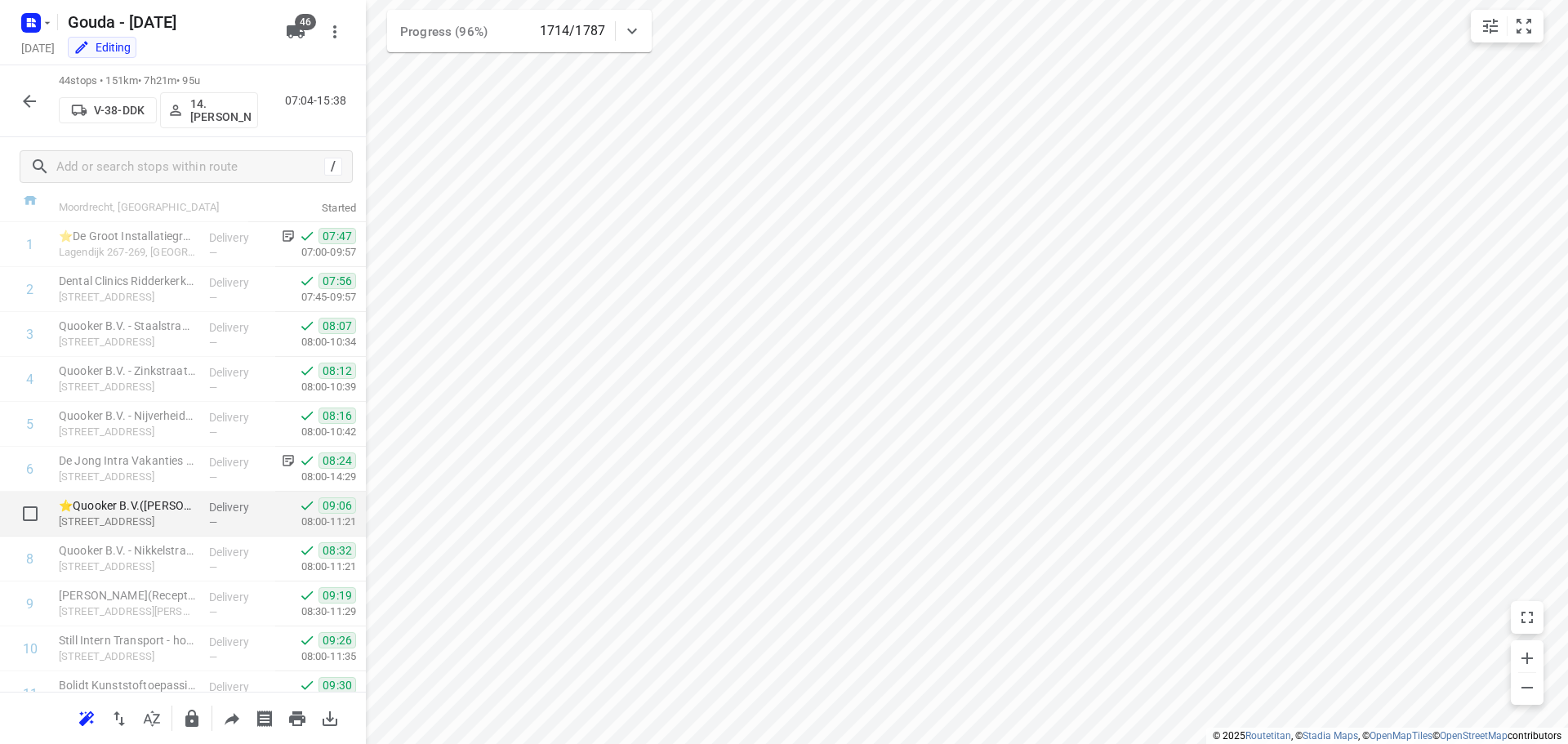
scroll to position [0, 0]
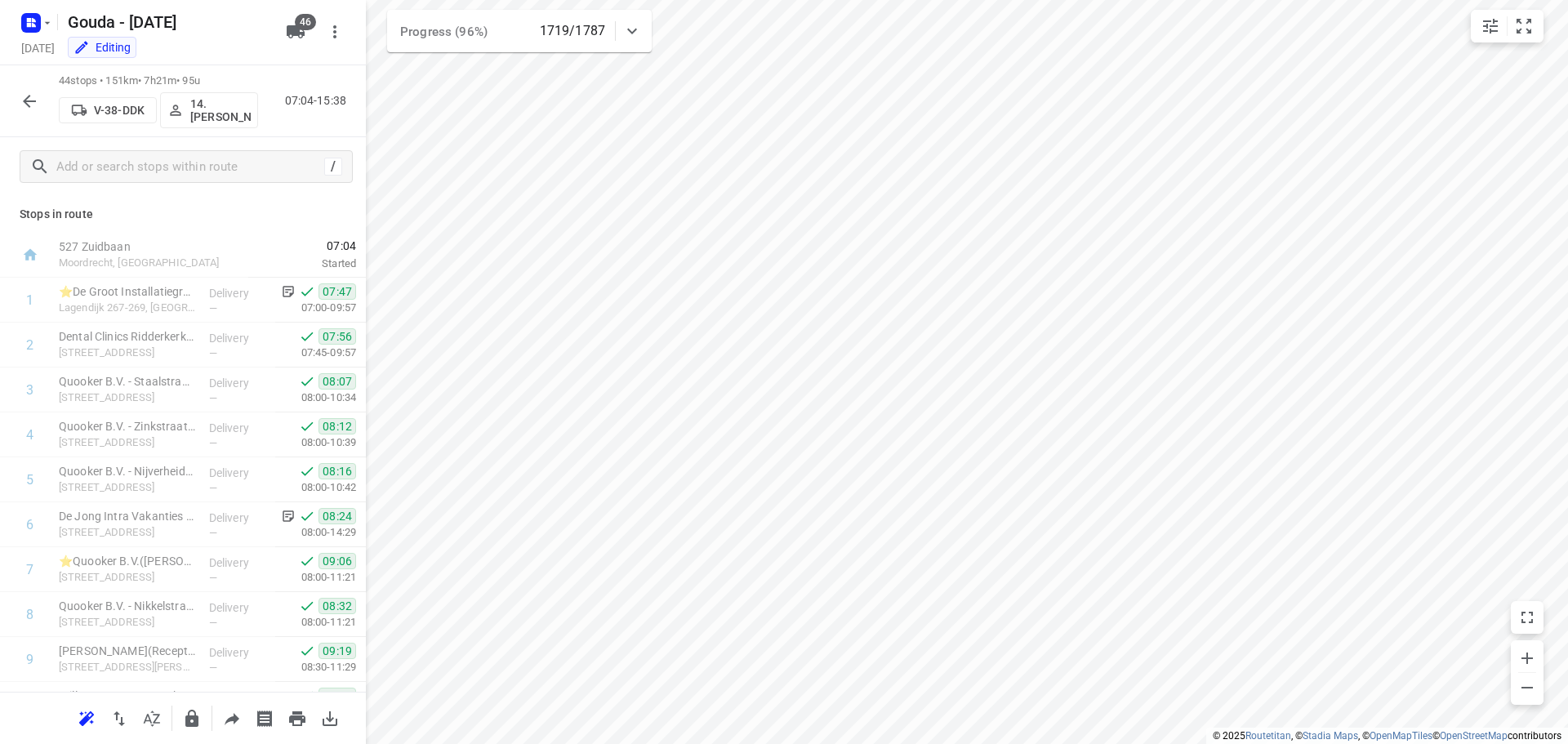
click at [28, 98] on icon "button" at bounding box center [29, 101] width 13 height 13
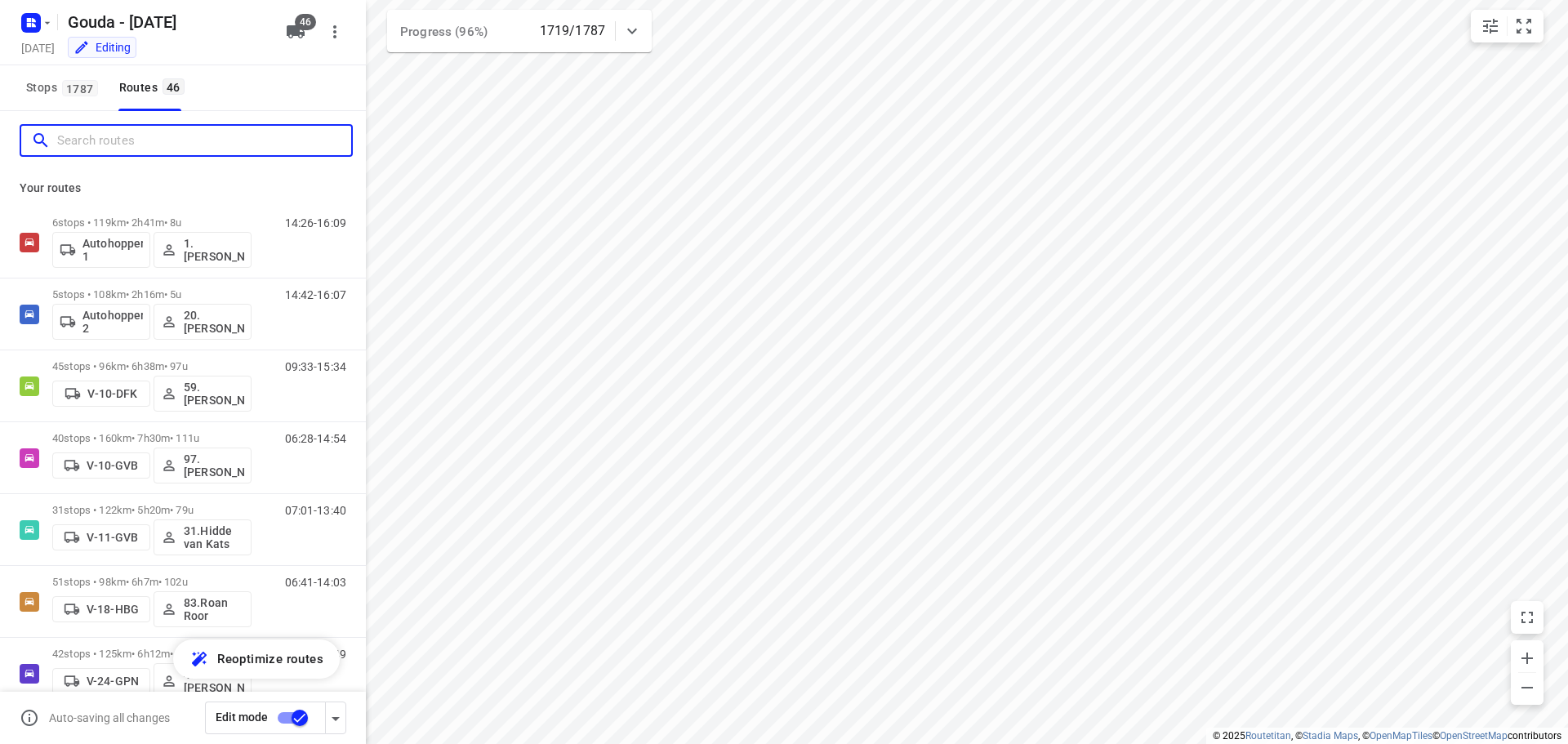
click at [85, 142] on input "Search routes" at bounding box center [204, 141] width 294 height 25
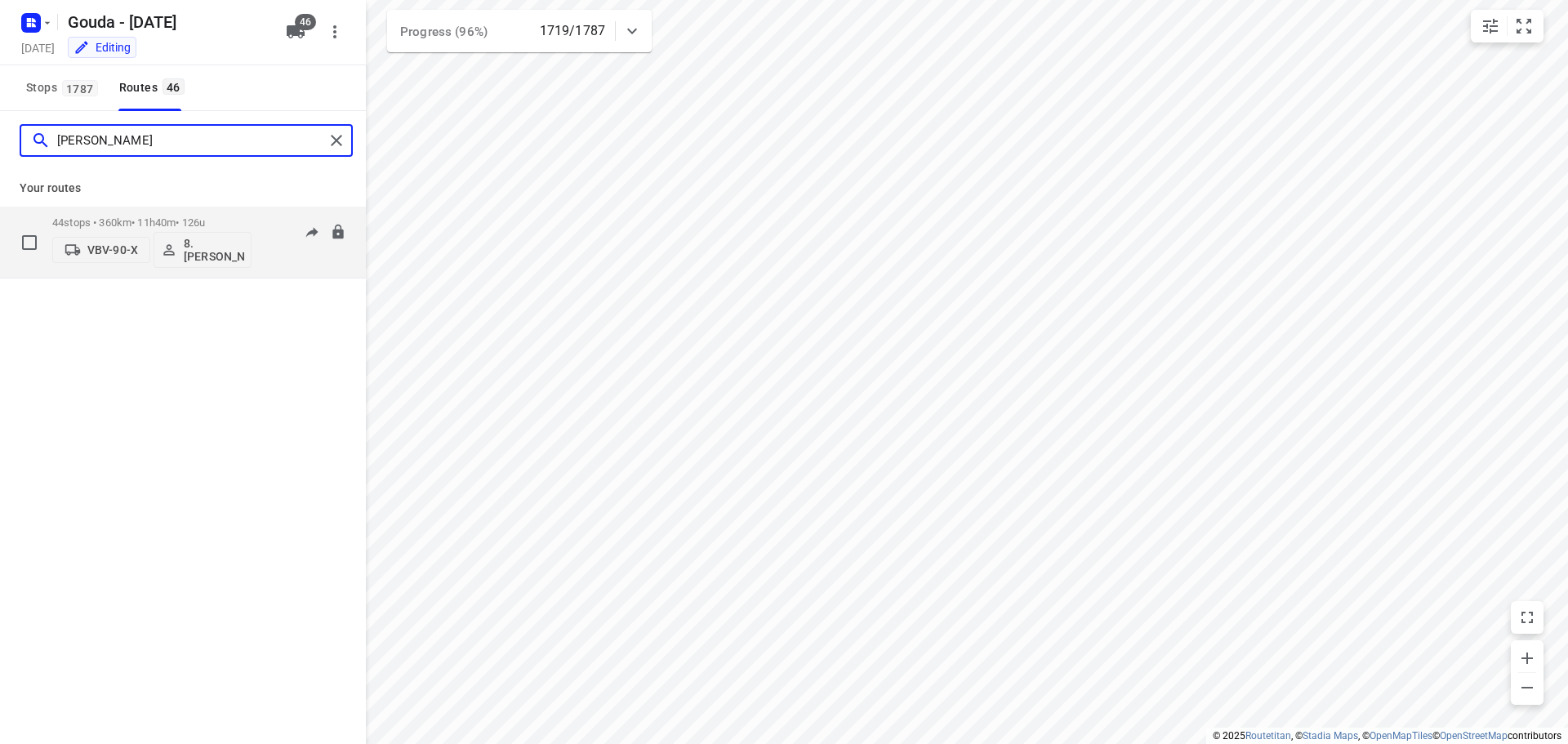
type input "[PERSON_NAME]"
click at [192, 213] on div "44 stops • 360km • 11h40m • 126u VBV-90-X 8. [PERSON_NAME]" at bounding box center [152, 242] width 199 height 68
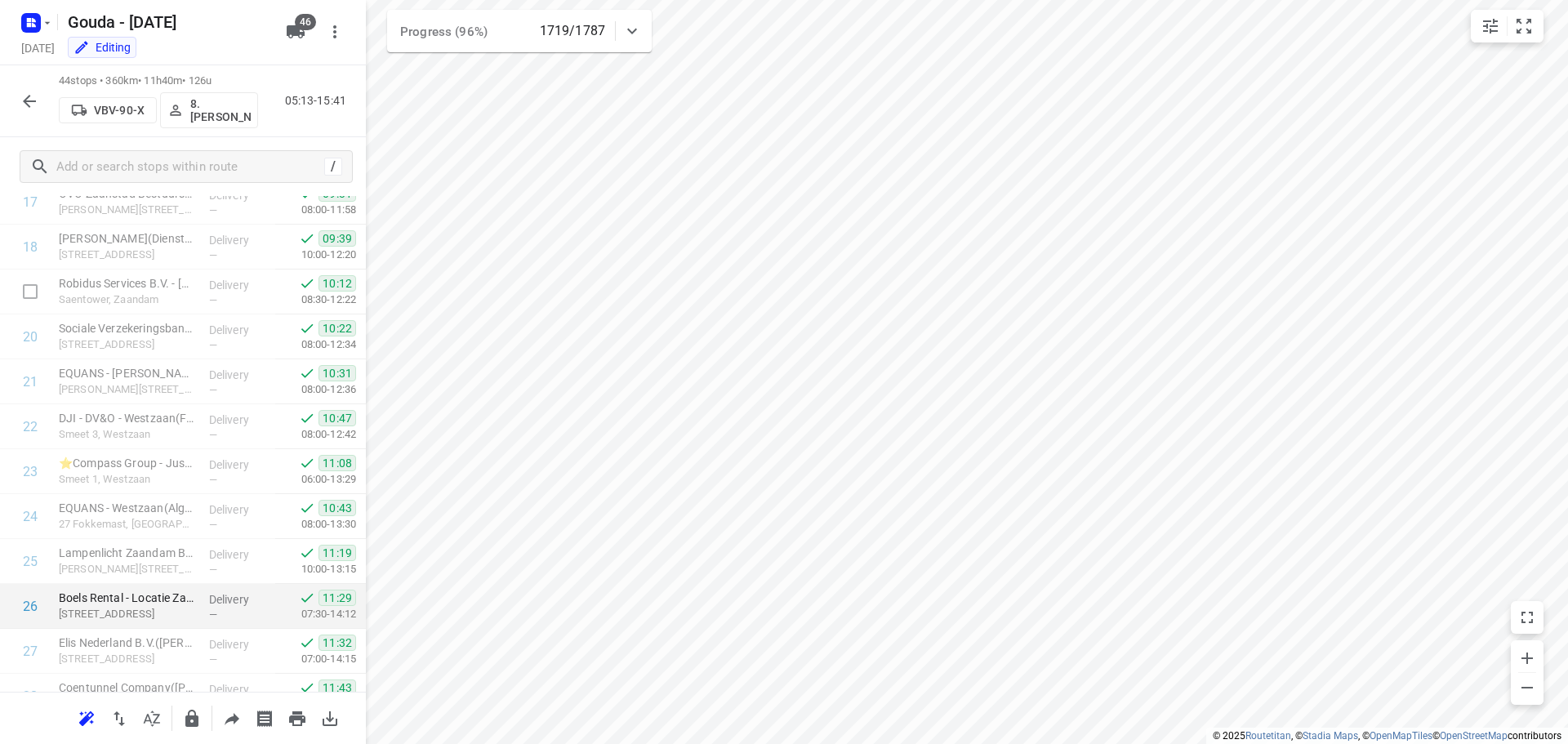
scroll to position [1608, 0]
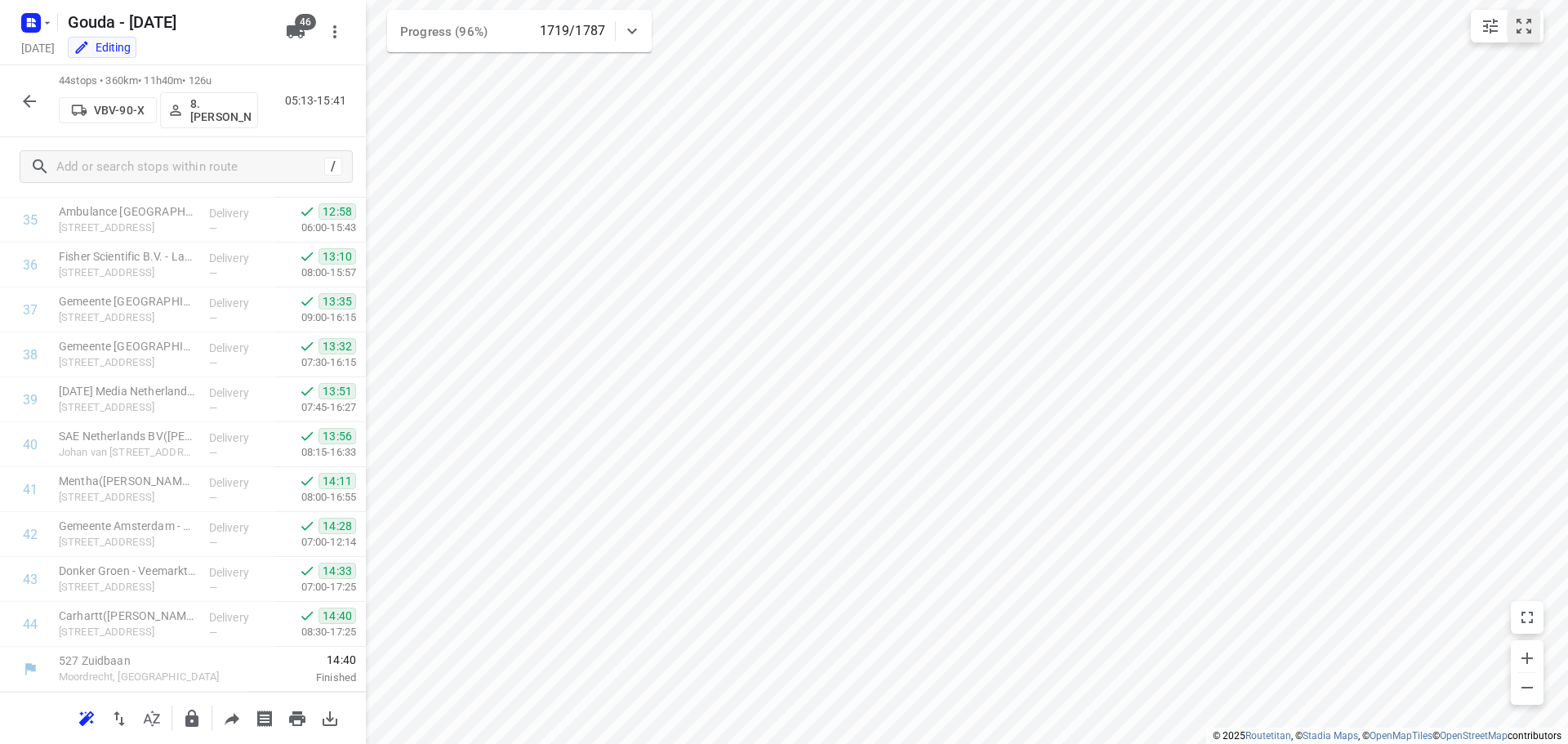
click at [1529, 24] on icon "small contained button group" at bounding box center [1524, 25] width 20 height 20
click at [8, 95] on div "44 stops • 360km • 11h40m • 126u VBV-90-X 8. [PERSON_NAME] 05:13-15:41" at bounding box center [183, 101] width 366 height 72
click at [25, 101] on icon "button" at bounding box center [29, 101] width 13 height 13
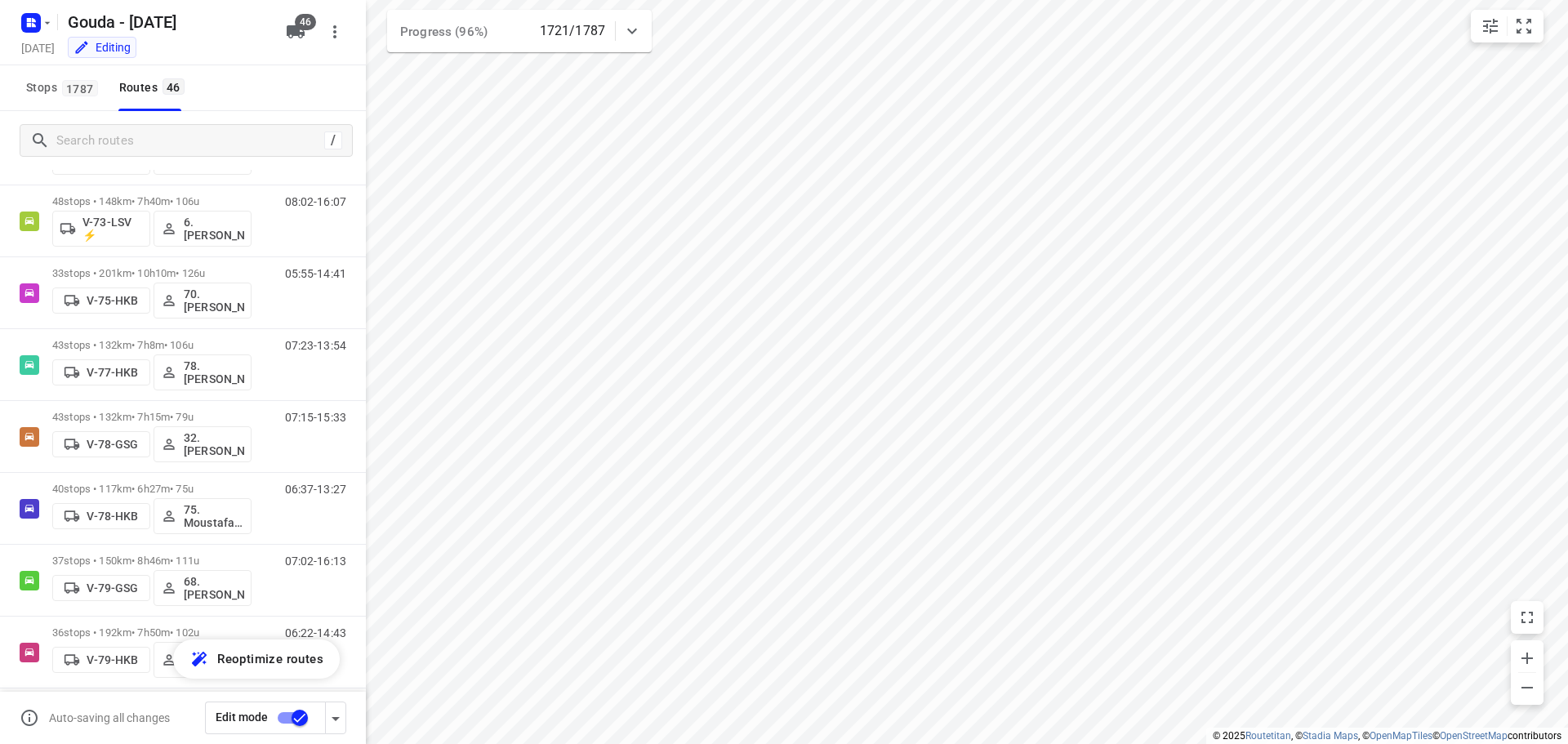
scroll to position [0, 0]
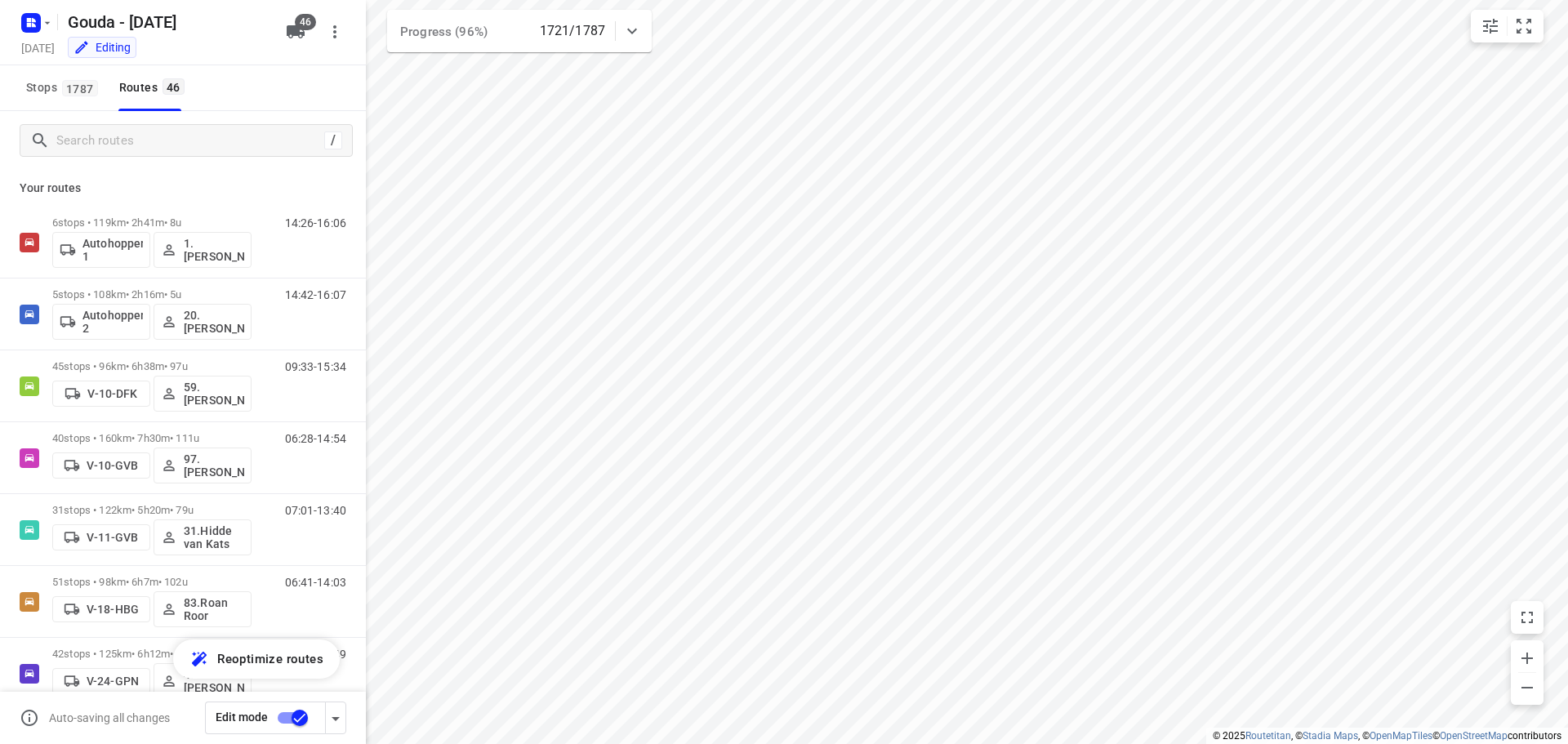
click at [308, 78] on div "Stops 1787 Routes 46" at bounding box center [183, 88] width 366 height 46
click at [157, 145] on input "Search routes" at bounding box center [191, 141] width 267 height 25
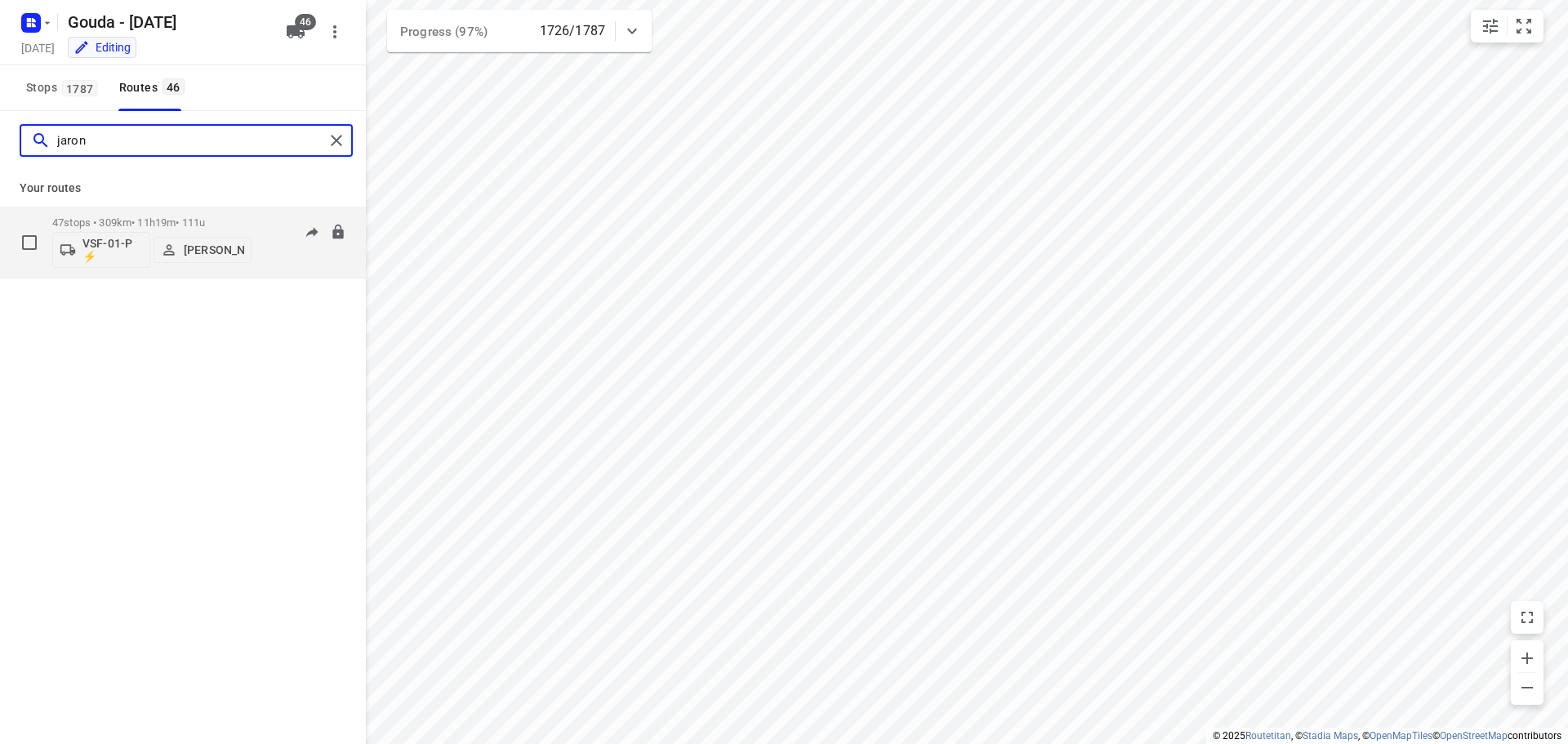
type input "jaron"
click at [154, 212] on div "47 stops • 309km • 11h19m • 111u VSF-01-P ⚡ [PERSON_NAME]" at bounding box center [152, 242] width 199 height 68
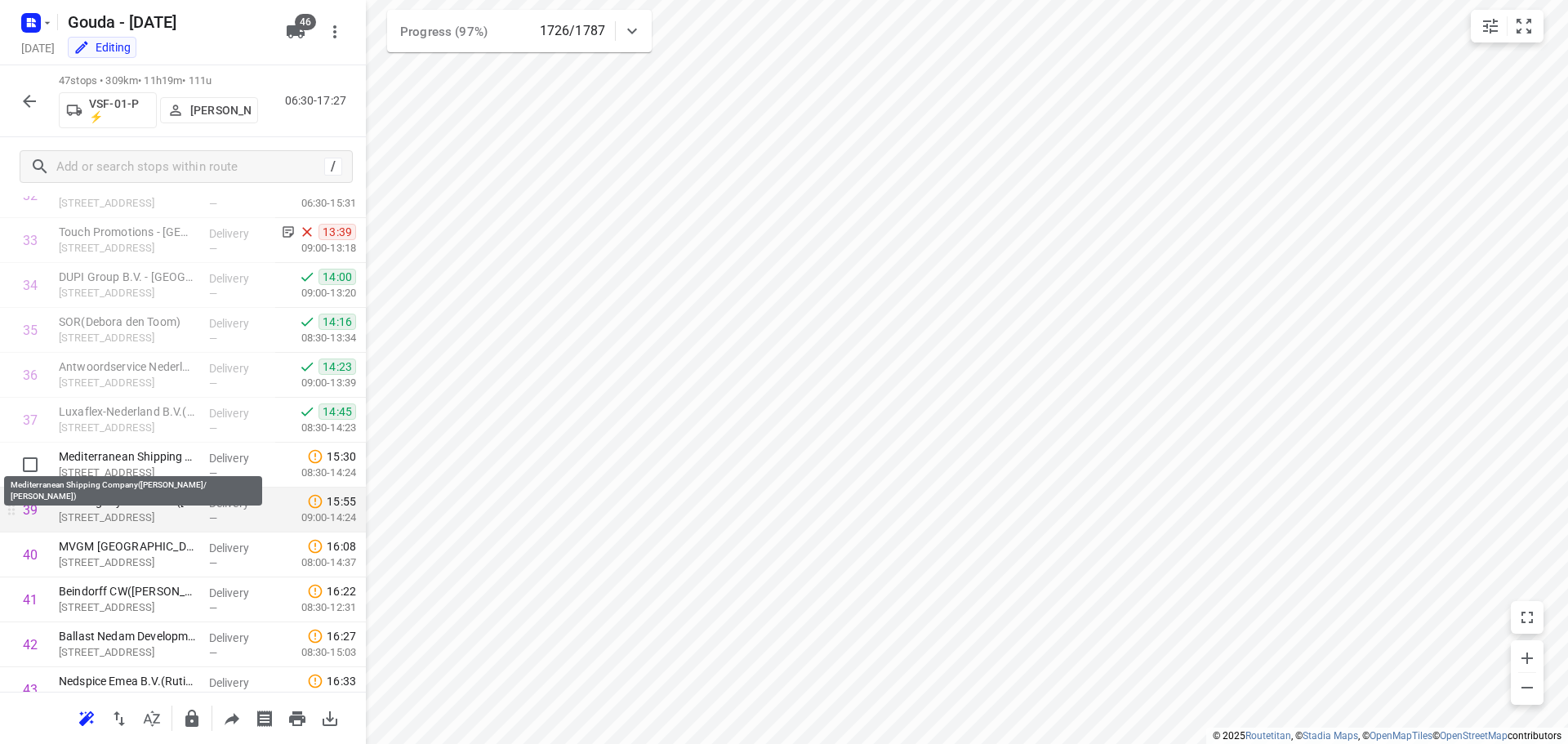
scroll to position [1743, 0]
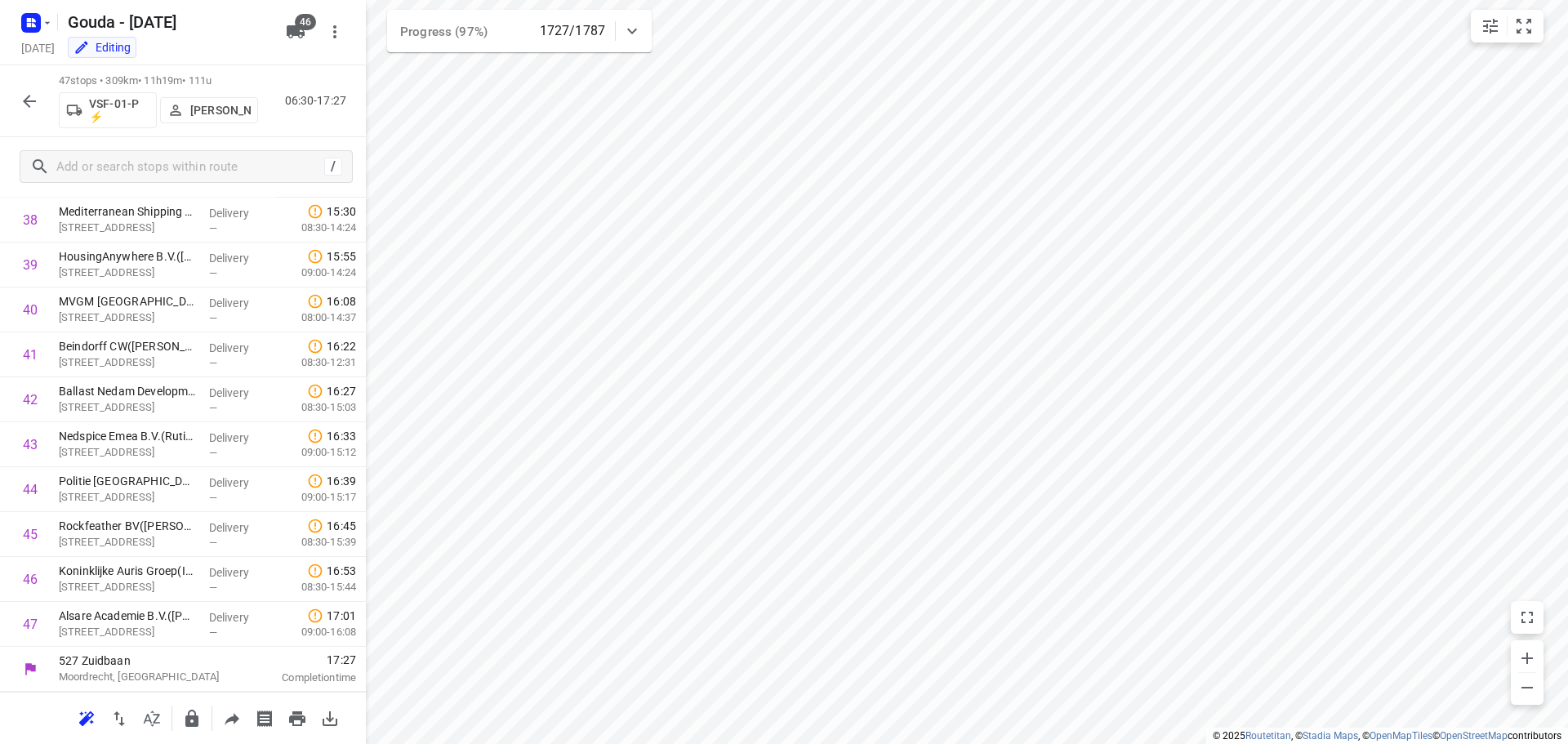
click at [28, 101] on icon "button" at bounding box center [29, 101] width 13 height 13
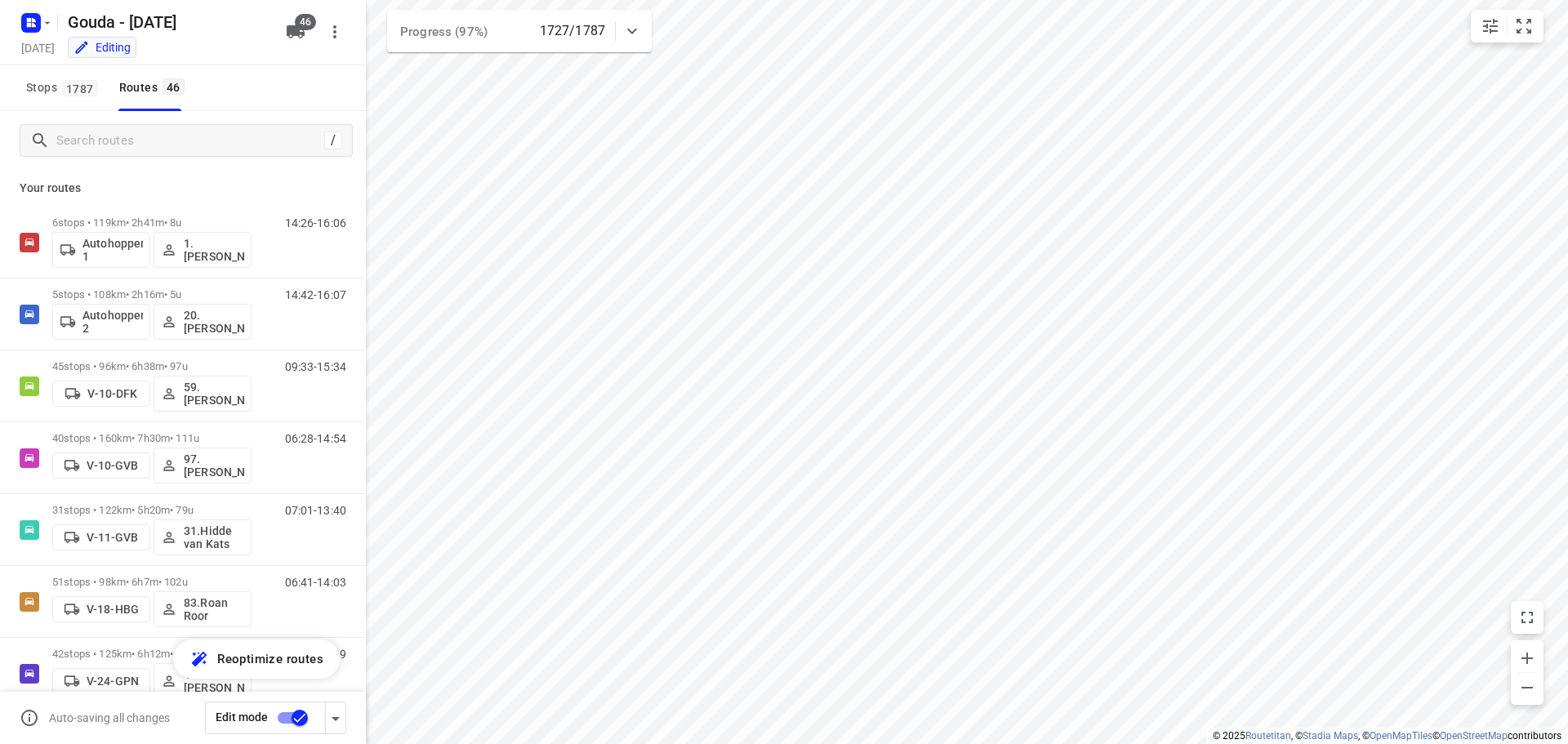
click at [303, 196] on p "Your routes" at bounding box center [183, 188] width 327 height 17
click at [298, 171] on div "Your routes 6 stops • 119km • 2h41m • 8u Autohopper 1 1. [PERSON_NAME] 14:26-16…" at bounding box center [183, 480] width 366 height 620
click at [301, 172] on div "Your routes 6 stops • 119km • 2h41m • 8u Autohopper 1 1. [PERSON_NAME] 14:26-16…" at bounding box center [183, 480] width 366 height 620
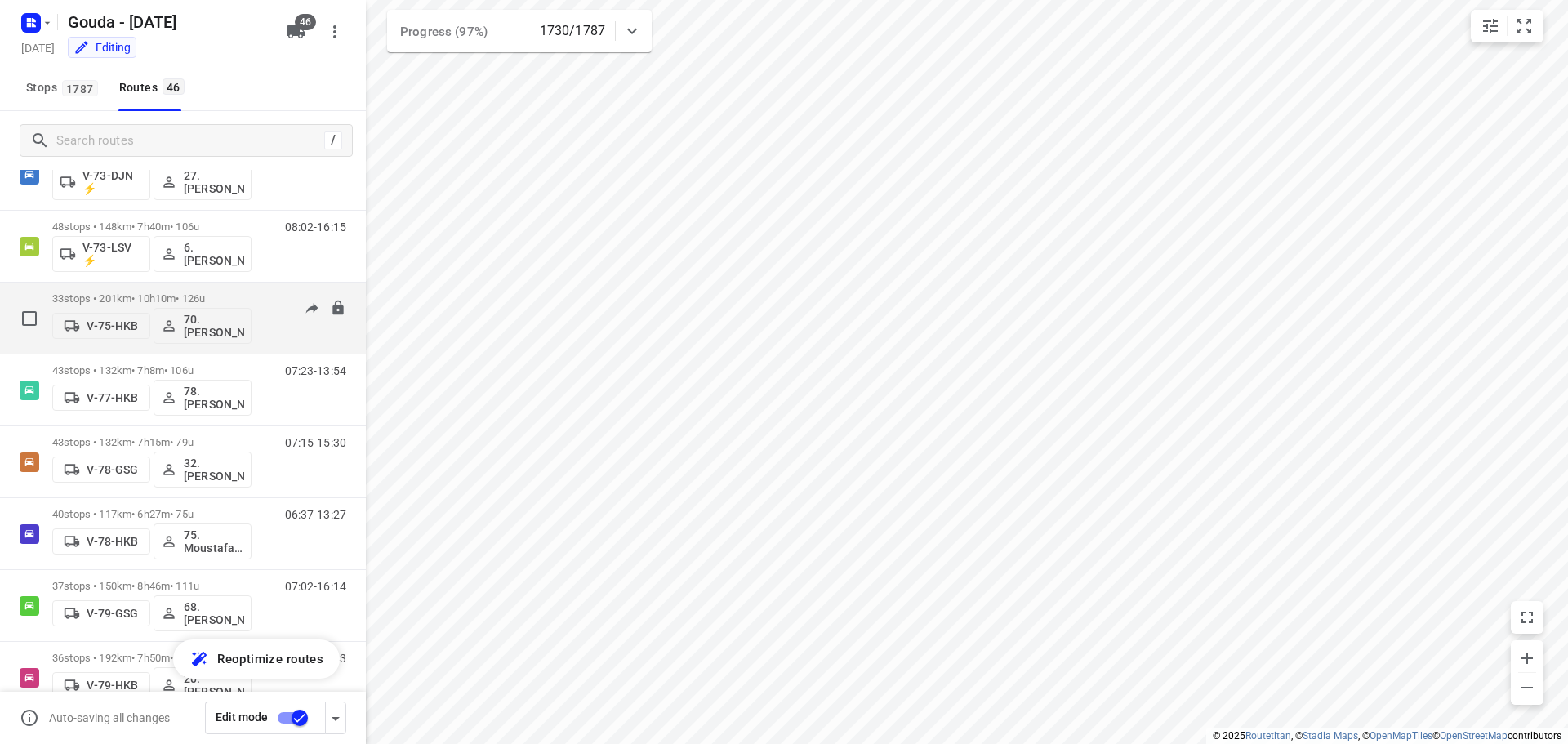
scroll to position [1286, 0]
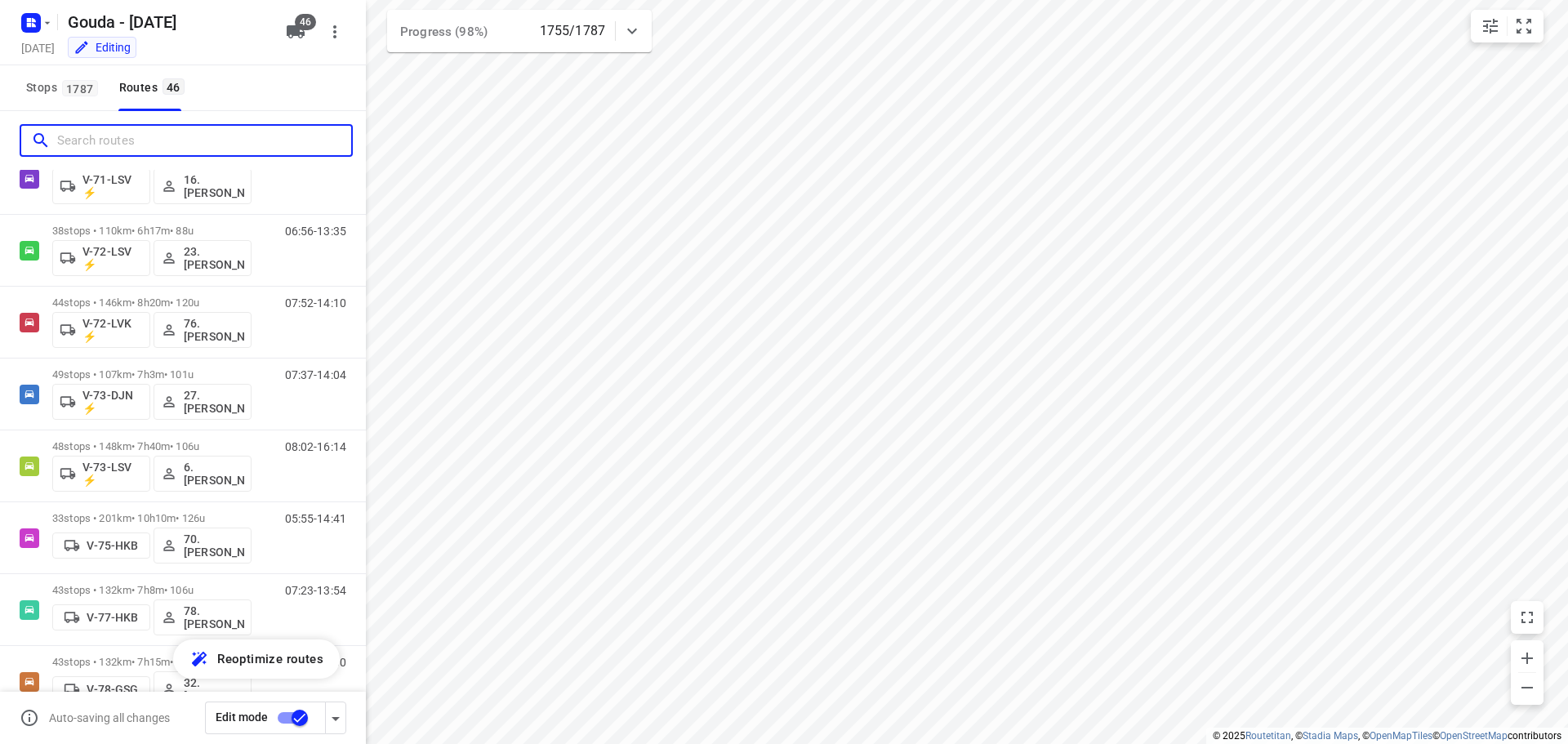
click at [126, 142] on input "Search routes" at bounding box center [204, 141] width 294 height 25
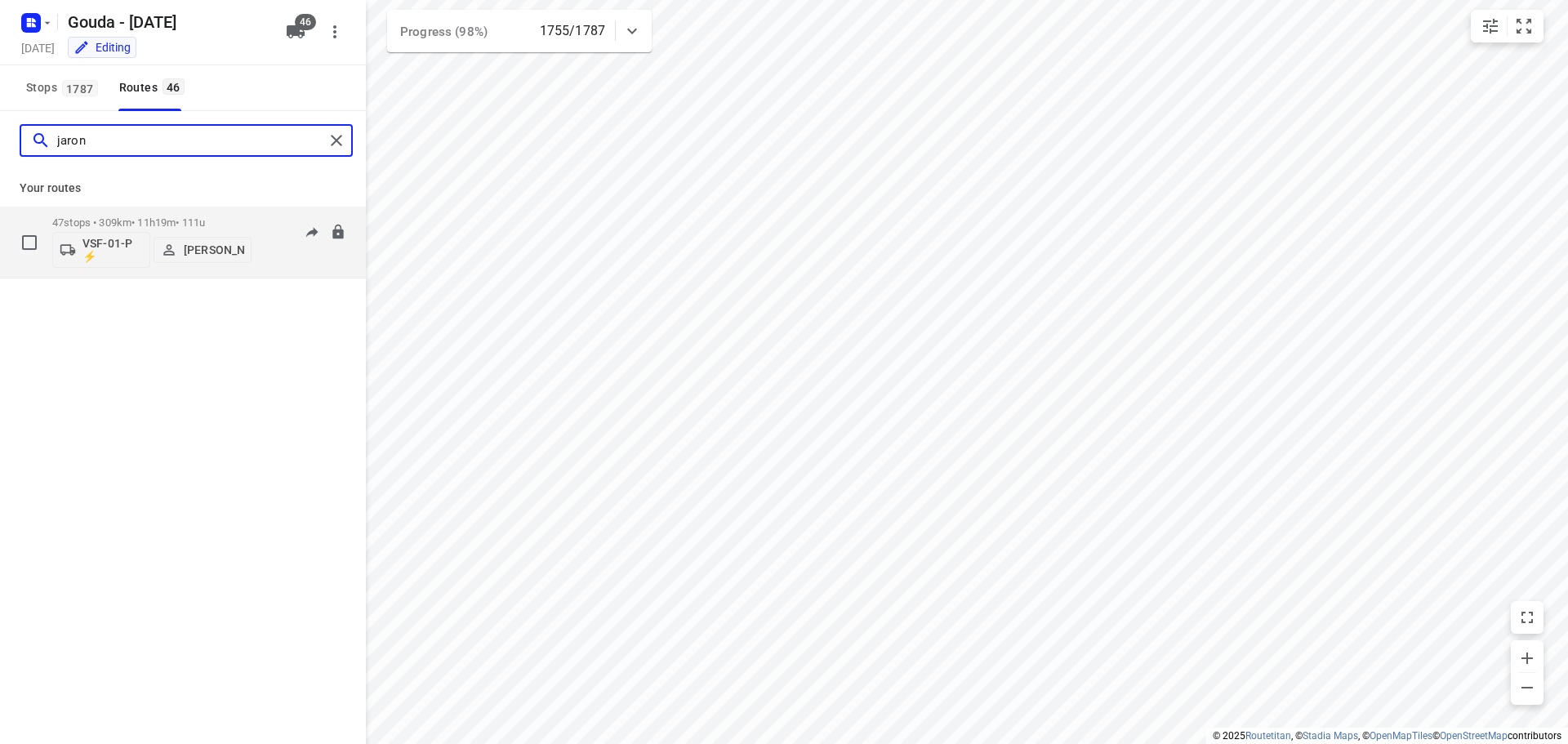
type input "jaron"
click at [129, 216] on div "47 stops • 309km • 11h19m • 111u VSF-01-P ⚡ [PERSON_NAME]" at bounding box center [152, 242] width 199 height 68
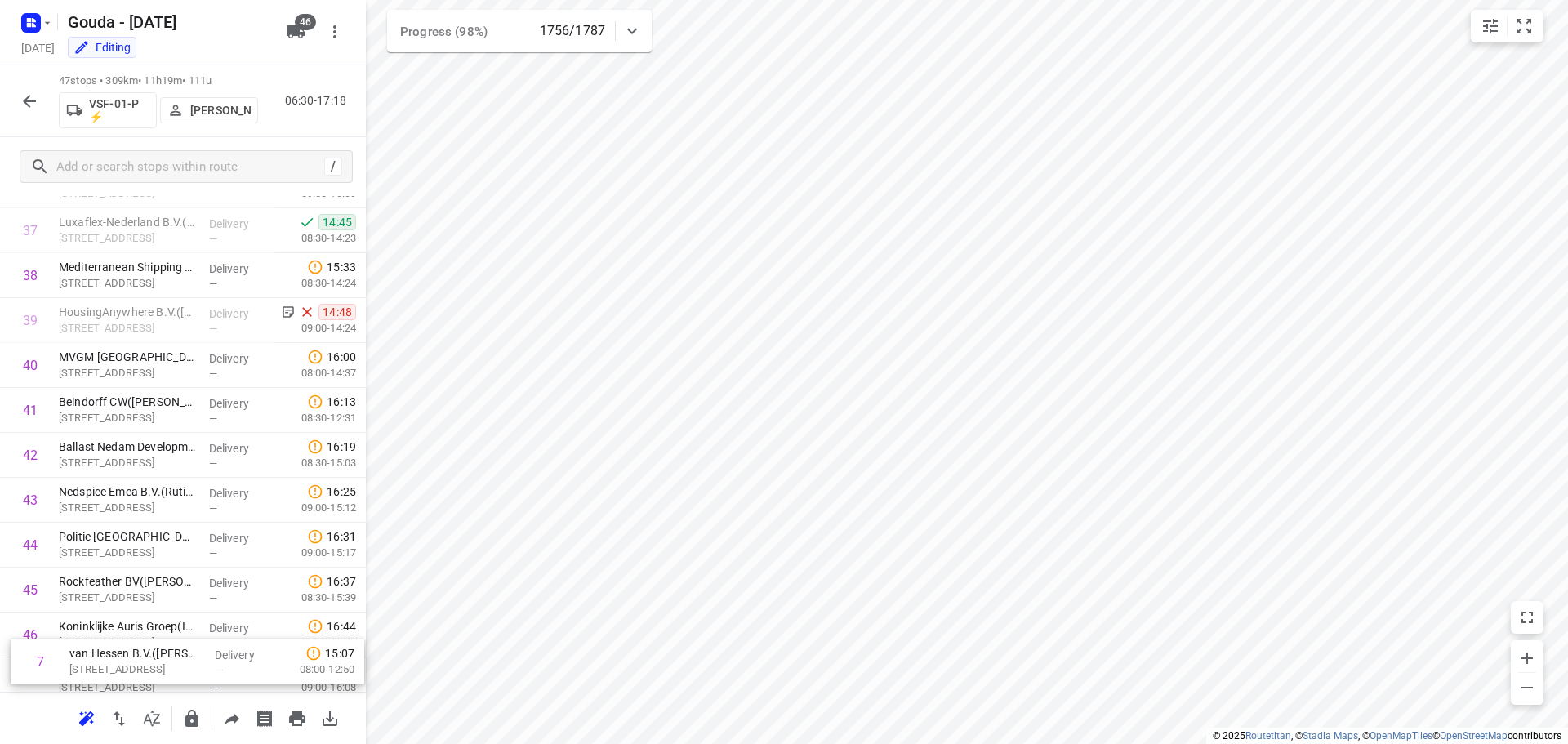
scroll to position [1743, 0]
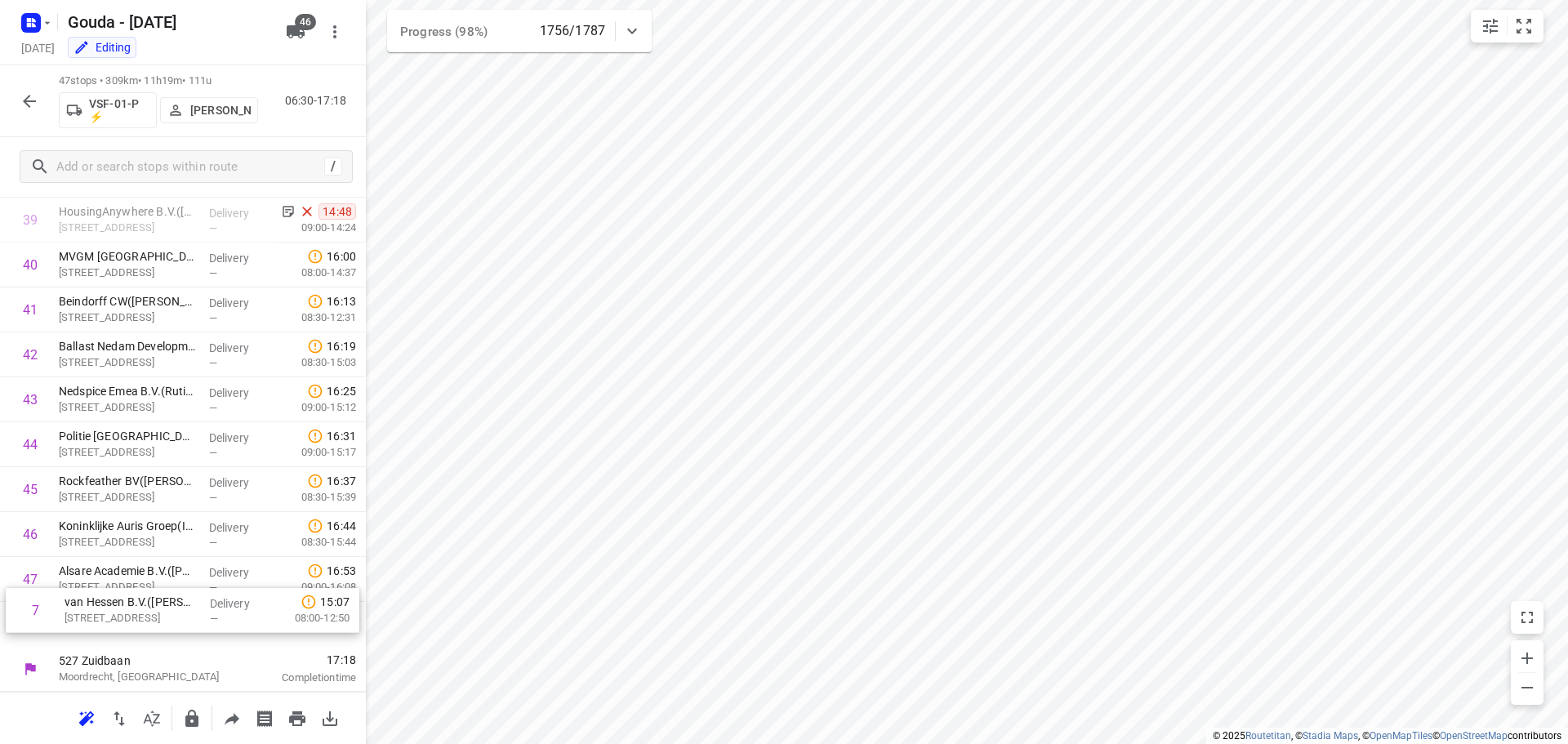
drag, startPoint x: 178, startPoint y: 336, endPoint x: 172, endPoint y: 642, distance: 306.1
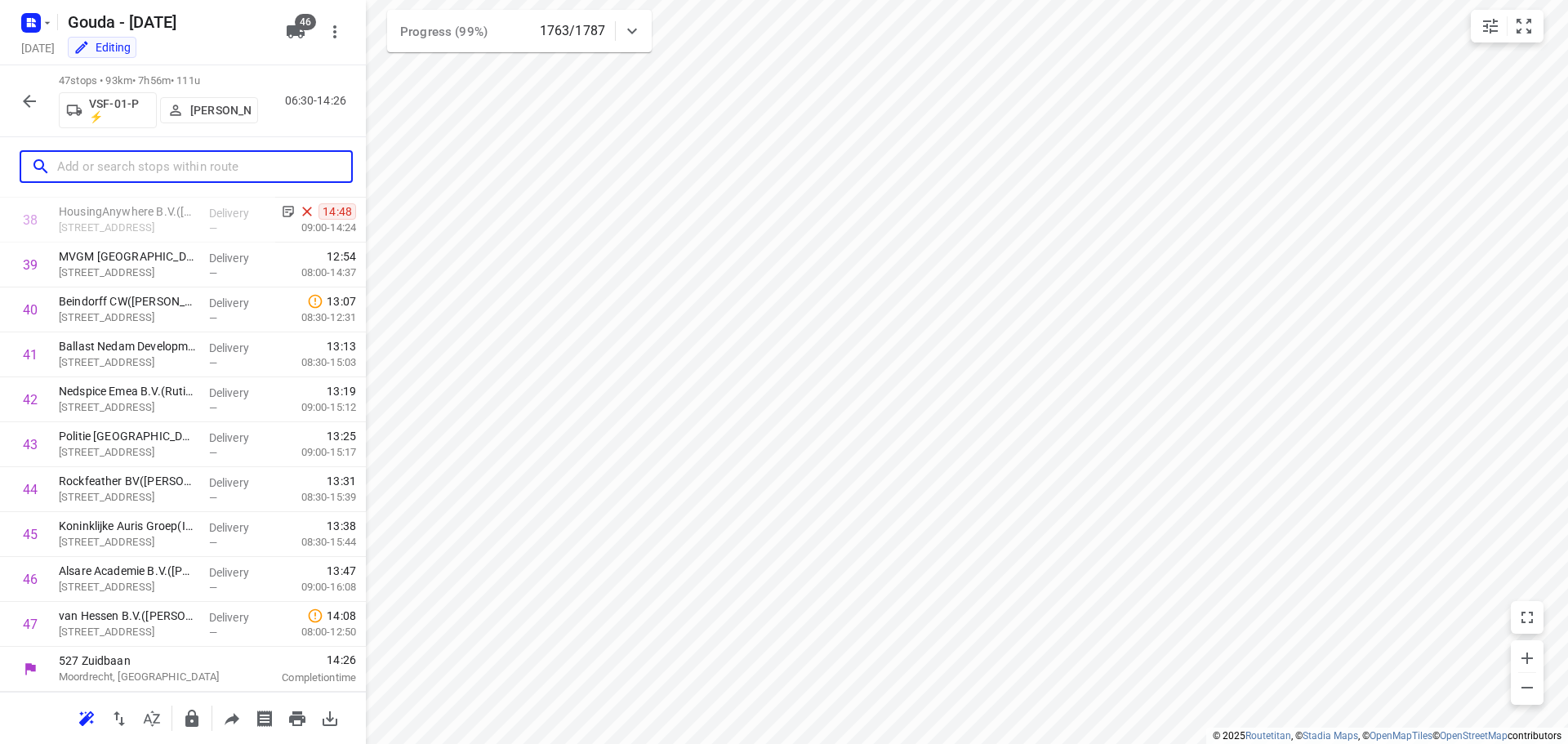
click at [196, 176] on input "text" at bounding box center [204, 166] width 294 height 25
click at [23, 97] on icon "button" at bounding box center [29, 101] width 20 height 20
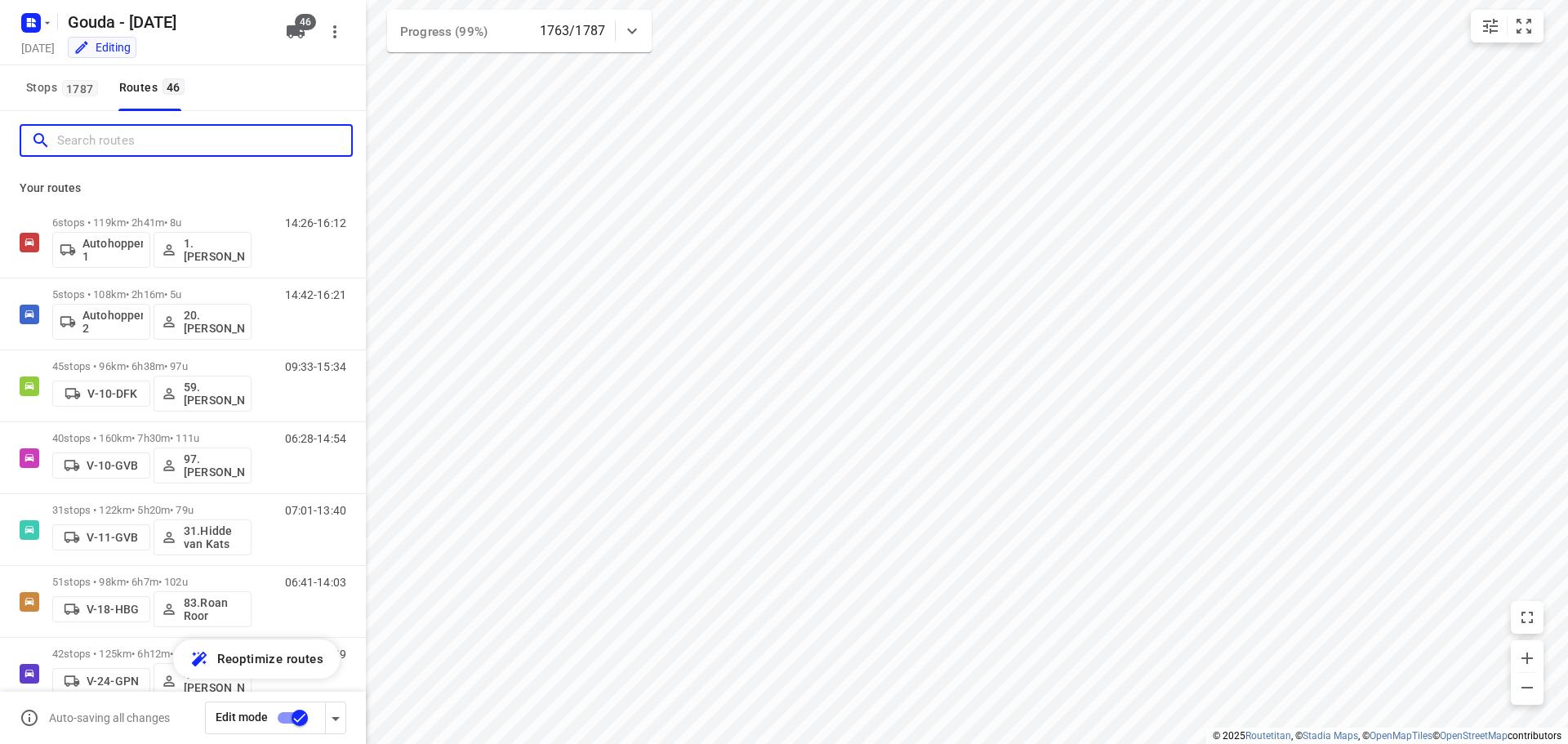
click at [127, 145] on input "Search routes" at bounding box center [204, 141] width 294 height 25
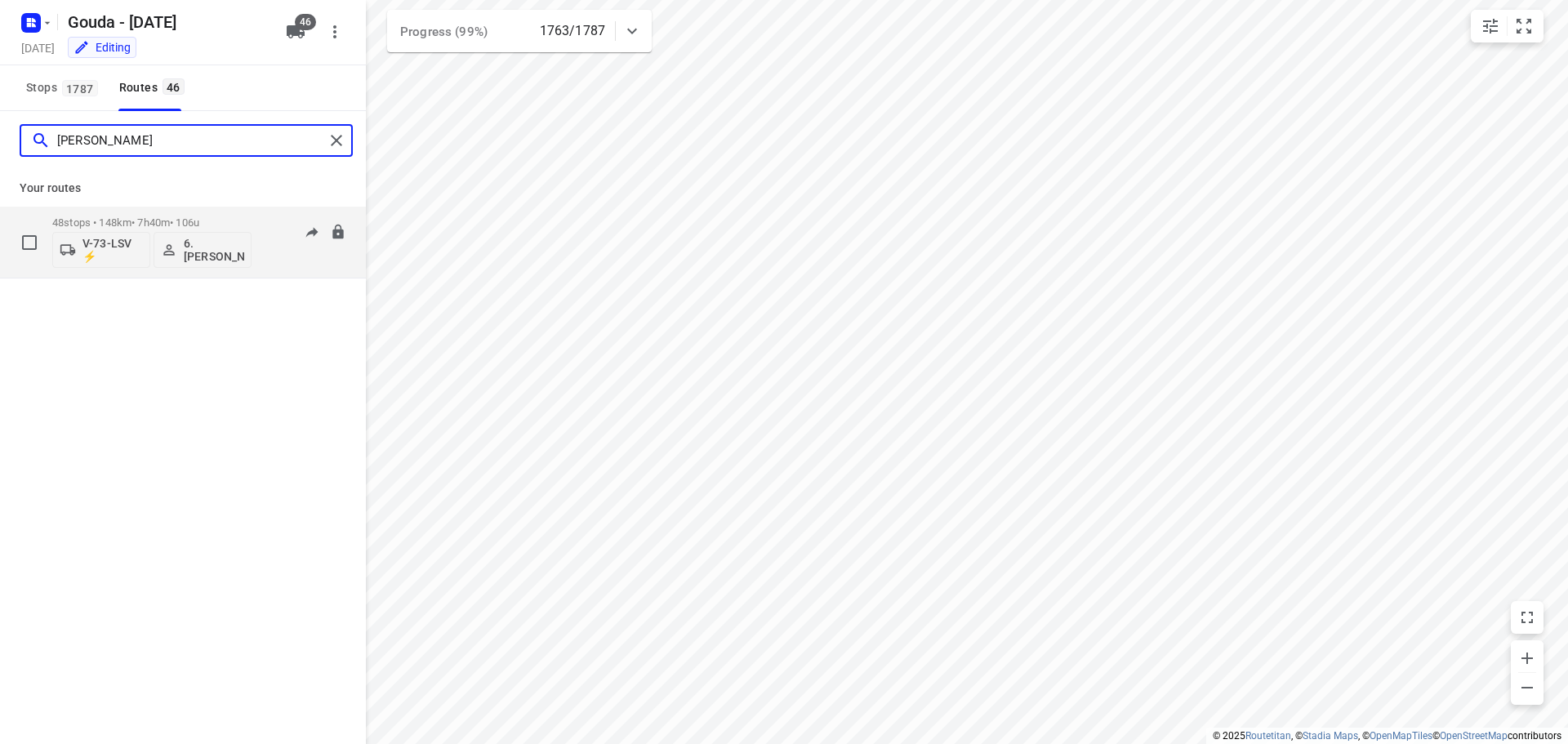
type input "[PERSON_NAME]"
click at [166, 213] on div "48 stops • 148km • 7h40m • 106u V-73-LSV ⚡ 6. [PERSON_NAME]" at bounding box center [152, 242] width 199 height 68
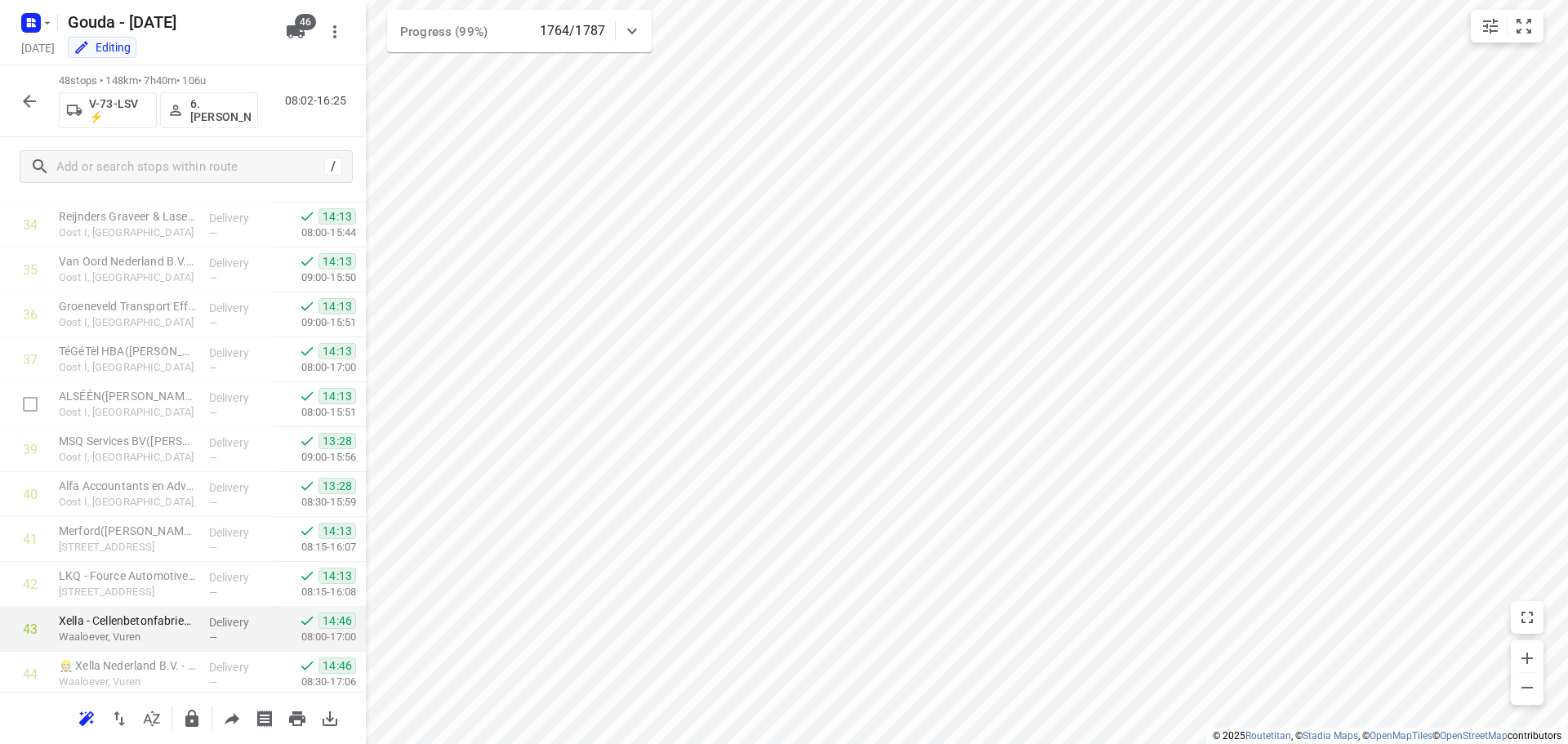
scroll to position [1788, 0]
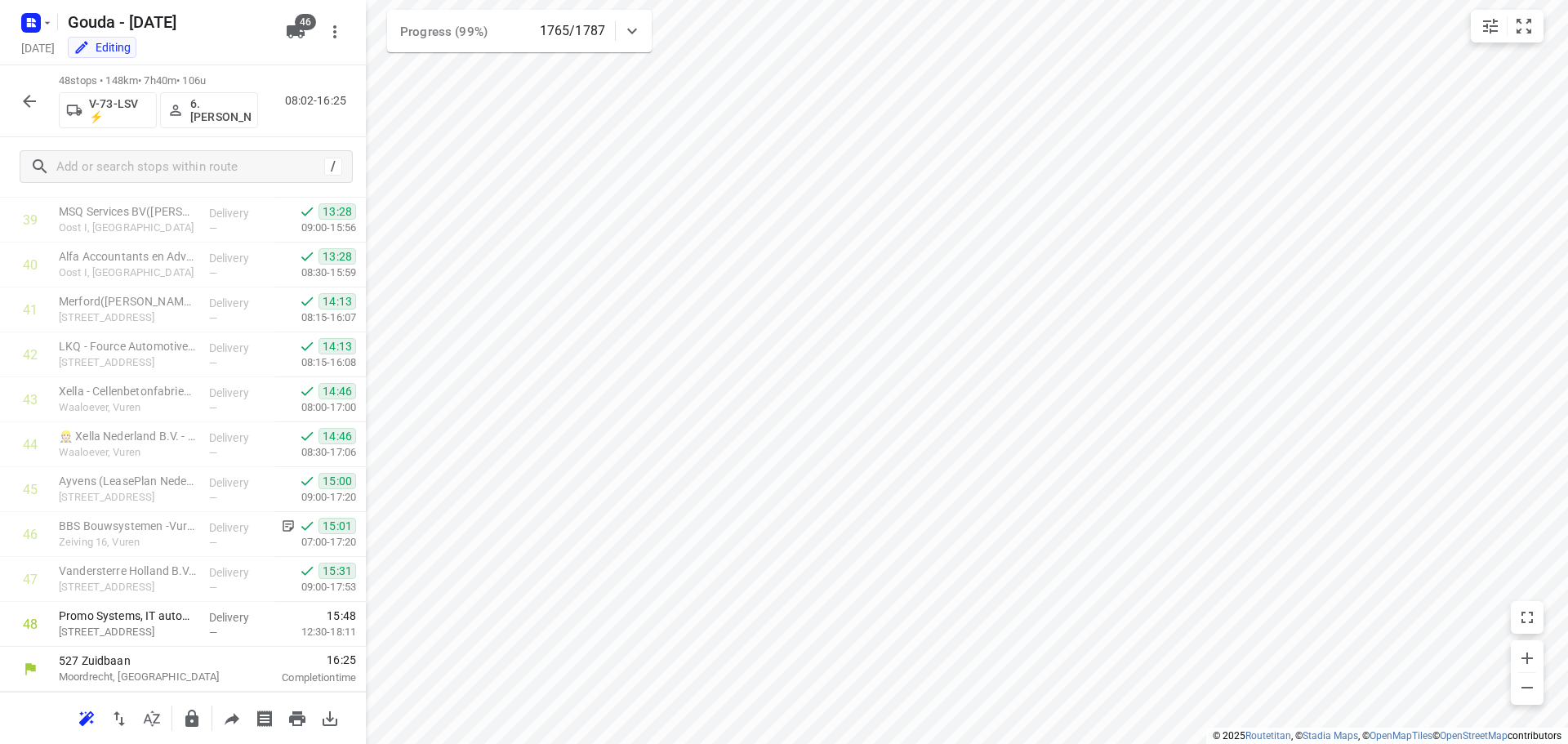
click at [28, 100] on icon "button" at bounding box center [29, 101] width 20 height 20
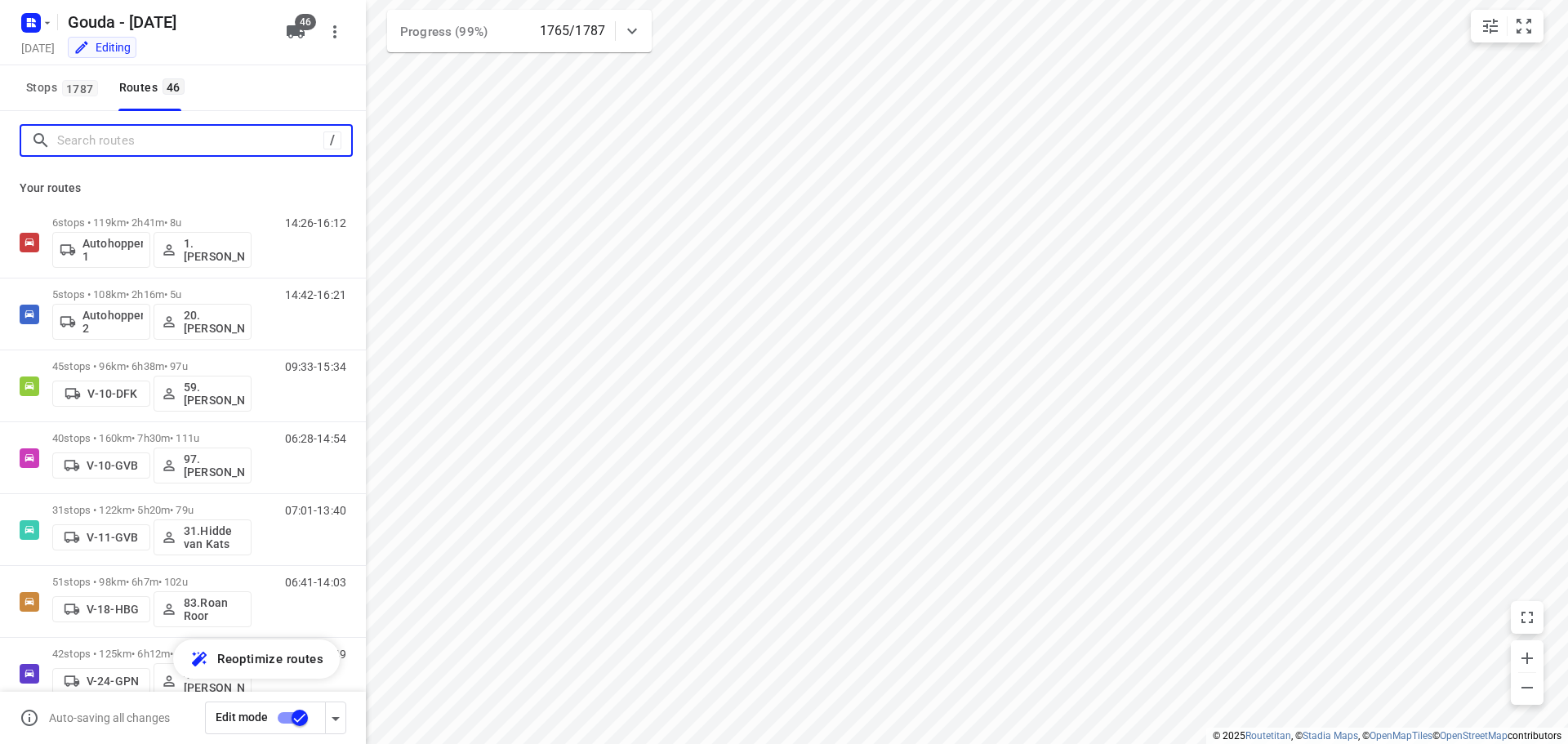
click at [107, 135] on input "Search routes" at bounding box center [191, 141] width 267 height 25
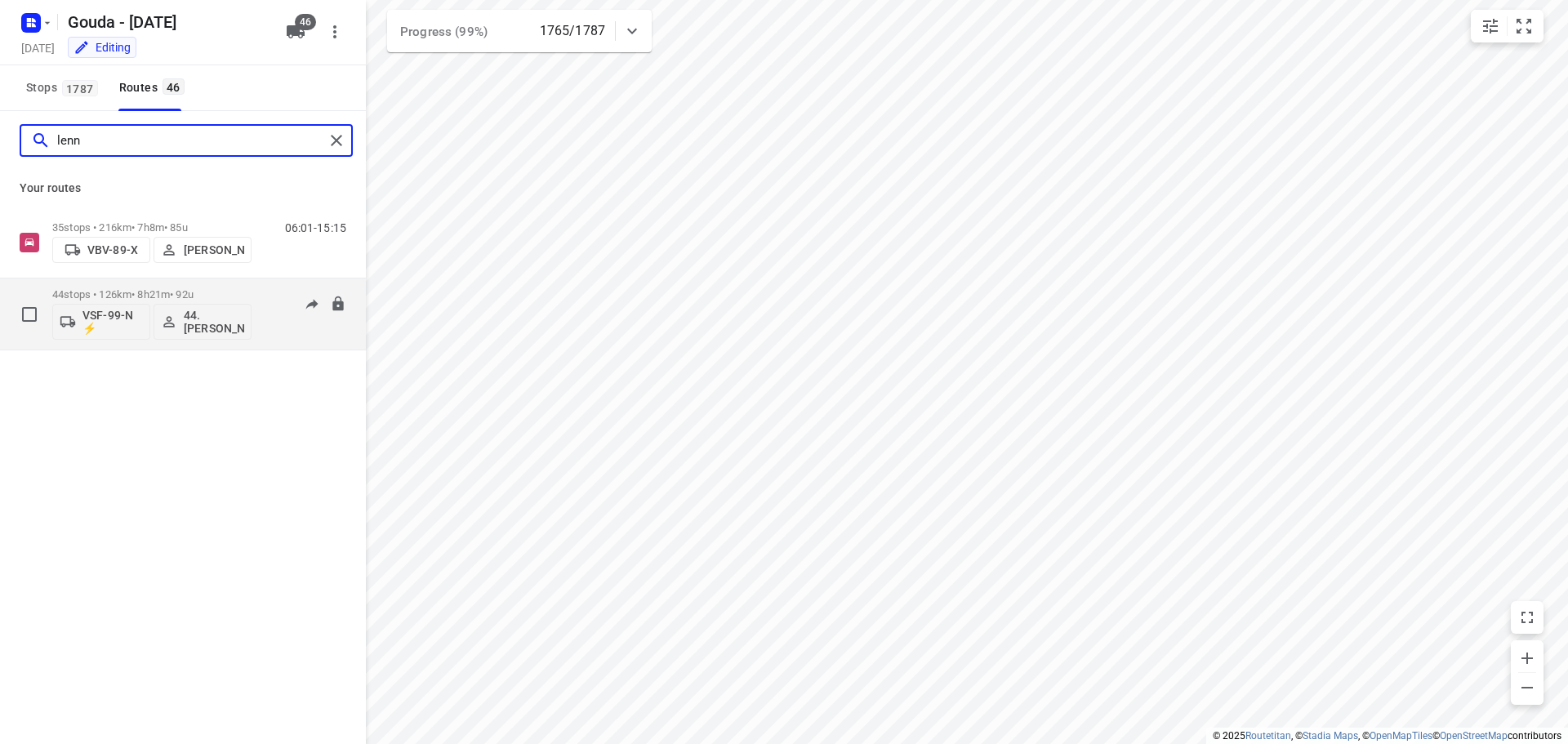
type input "lenn"
click at [135, 291] on p "44 stops • 126km • 8h21m • 92u" at bounding box center [152, 294] width 199 height 12
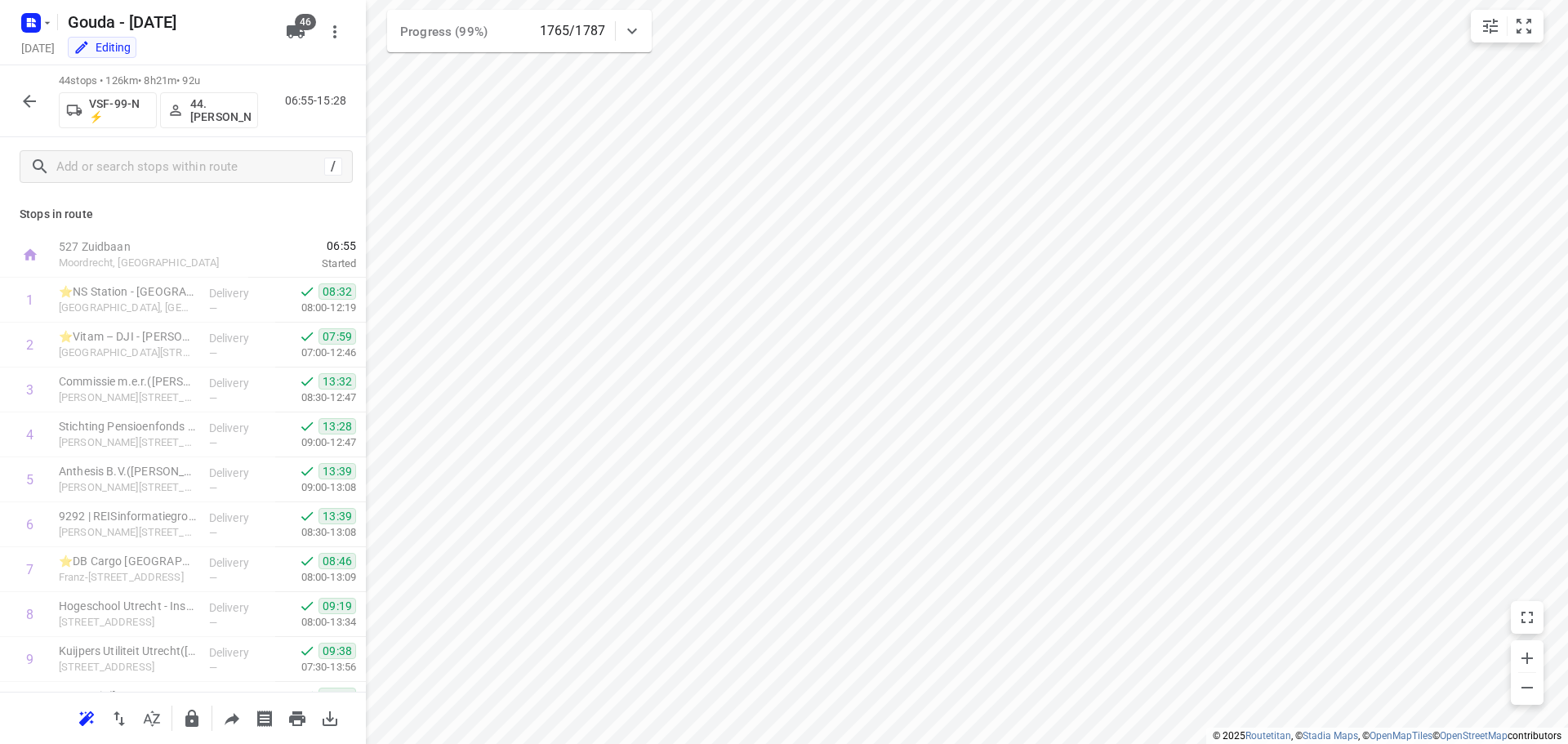
click at [28, 117] on div "44 stops • 126km • 8h21m • 92u VSF-99-N ⚡ 44. [PERSON_NAME] 06:55-15:28" at bounding box center [183, 101] width 366 height 72
click at [45, 103] on button "button" at bounding box center [29, 101] width 33 height 33
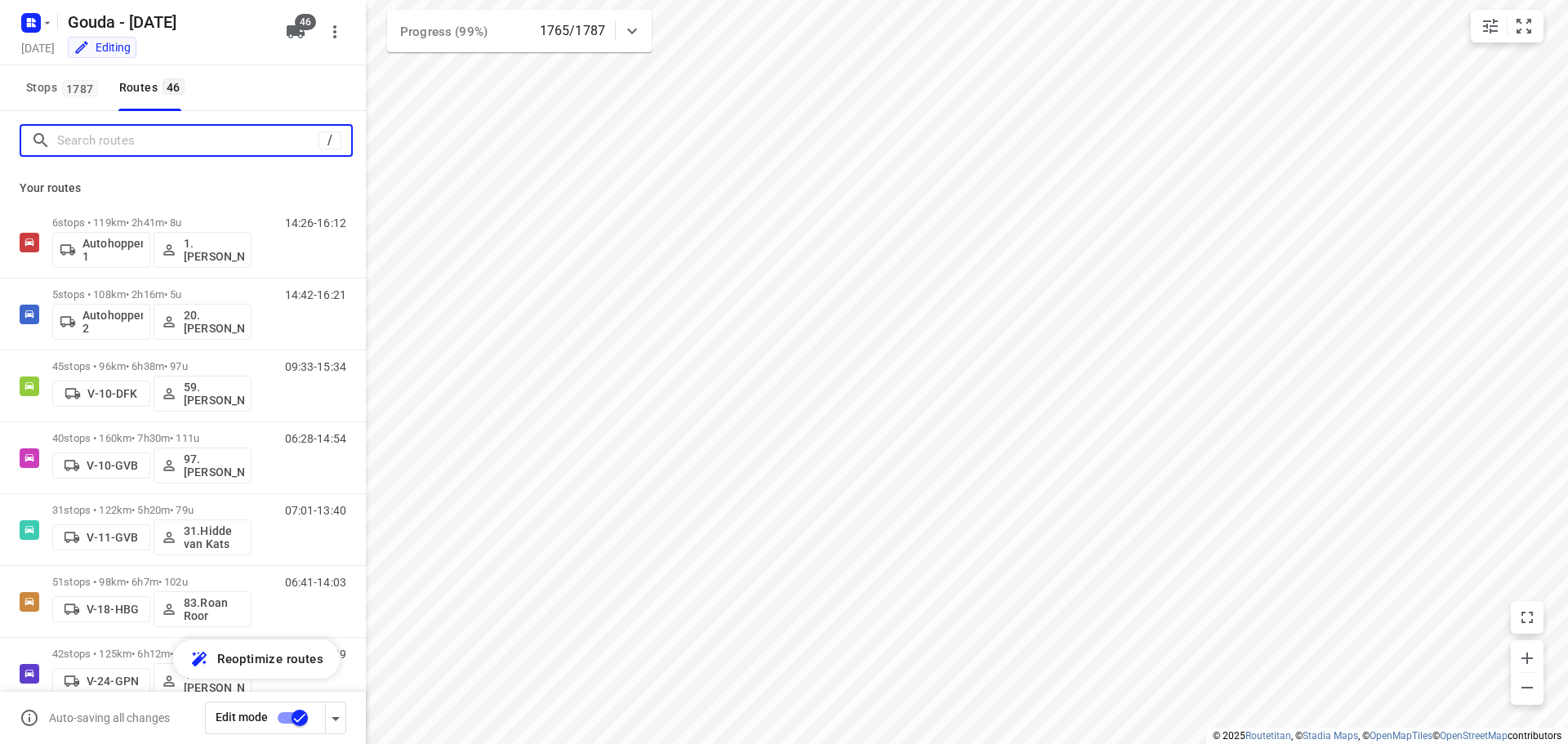
click at [108, 146] on input "Search routes" at bounding box center [188, 141] width 261 height 25
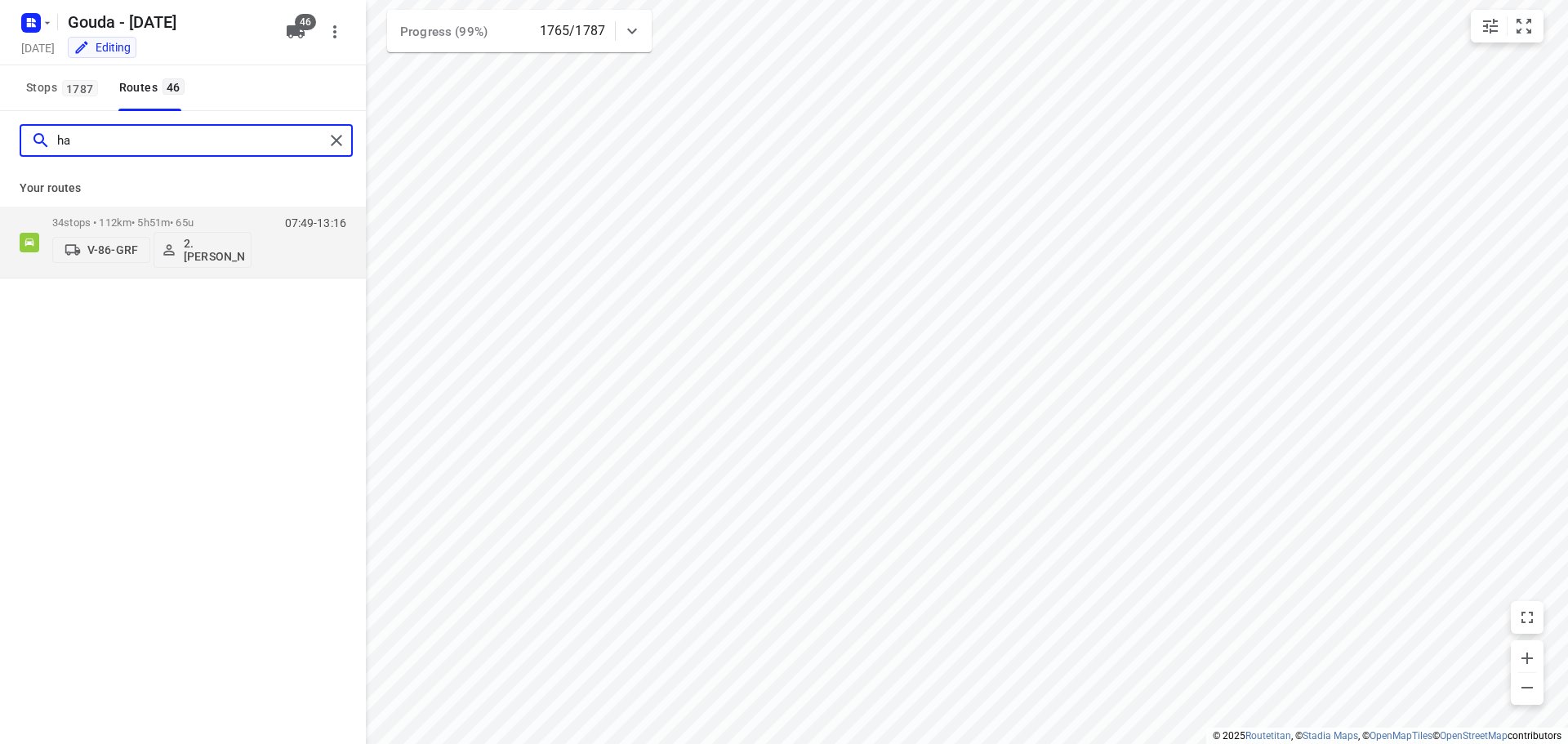
type input "h"
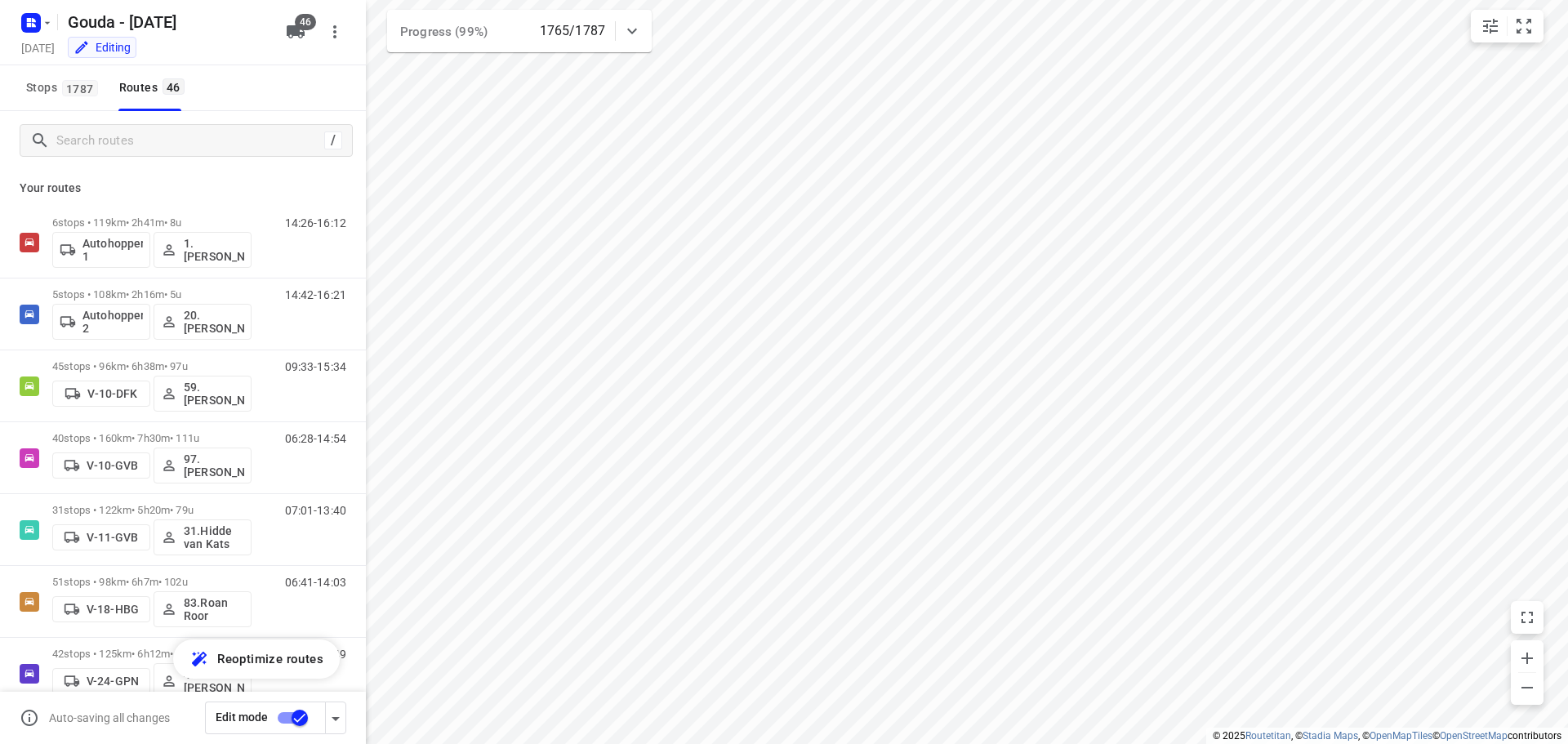
click at [243, 95] on div "Stops 1787 Routes 46" at bounding box center [183, 88] width 366 height 46
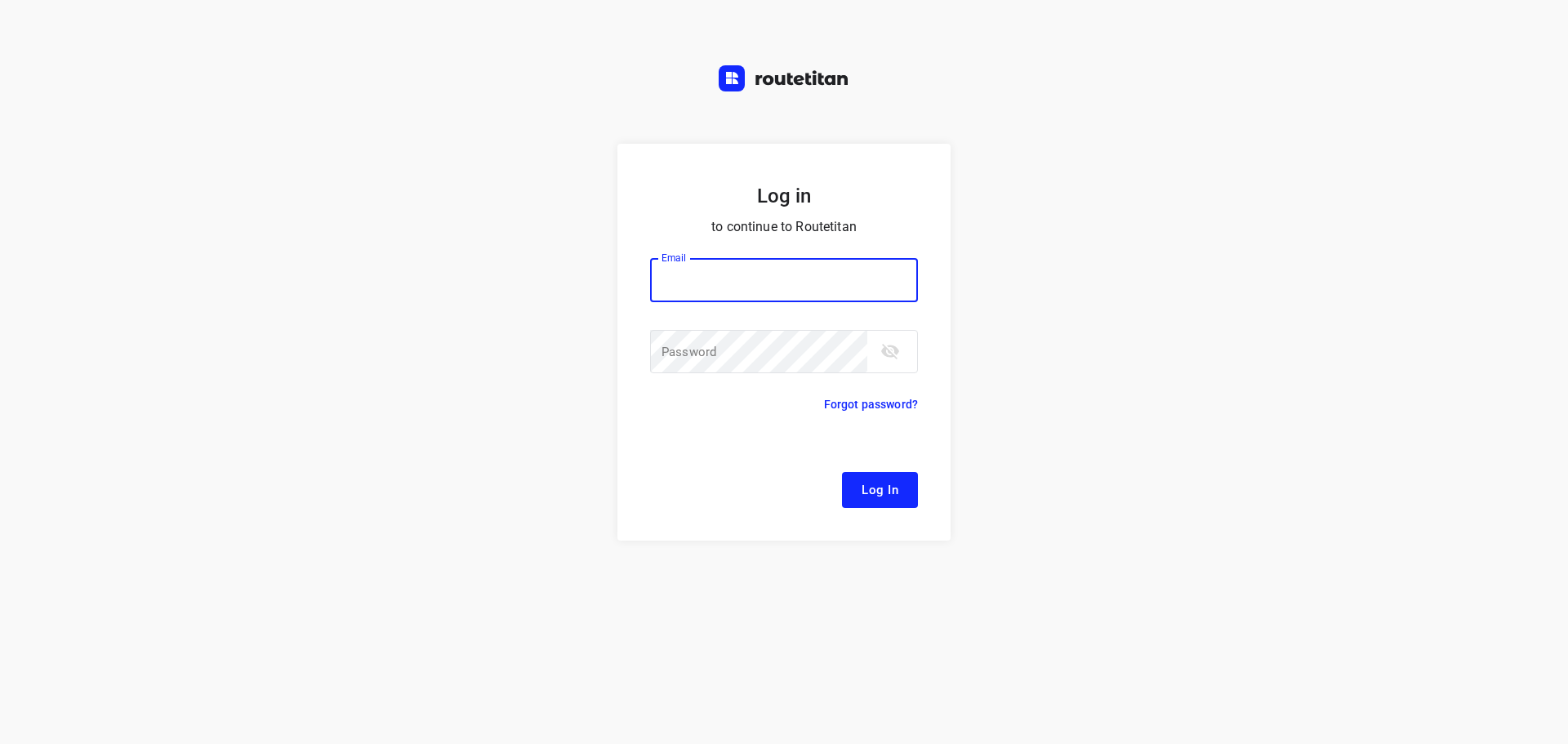
click at [721, 288] on input "email" at bounding box center [783, 280] width 268 height 44
type input "[EMAIL_ADDRESS][DOMAIN_NAME]"
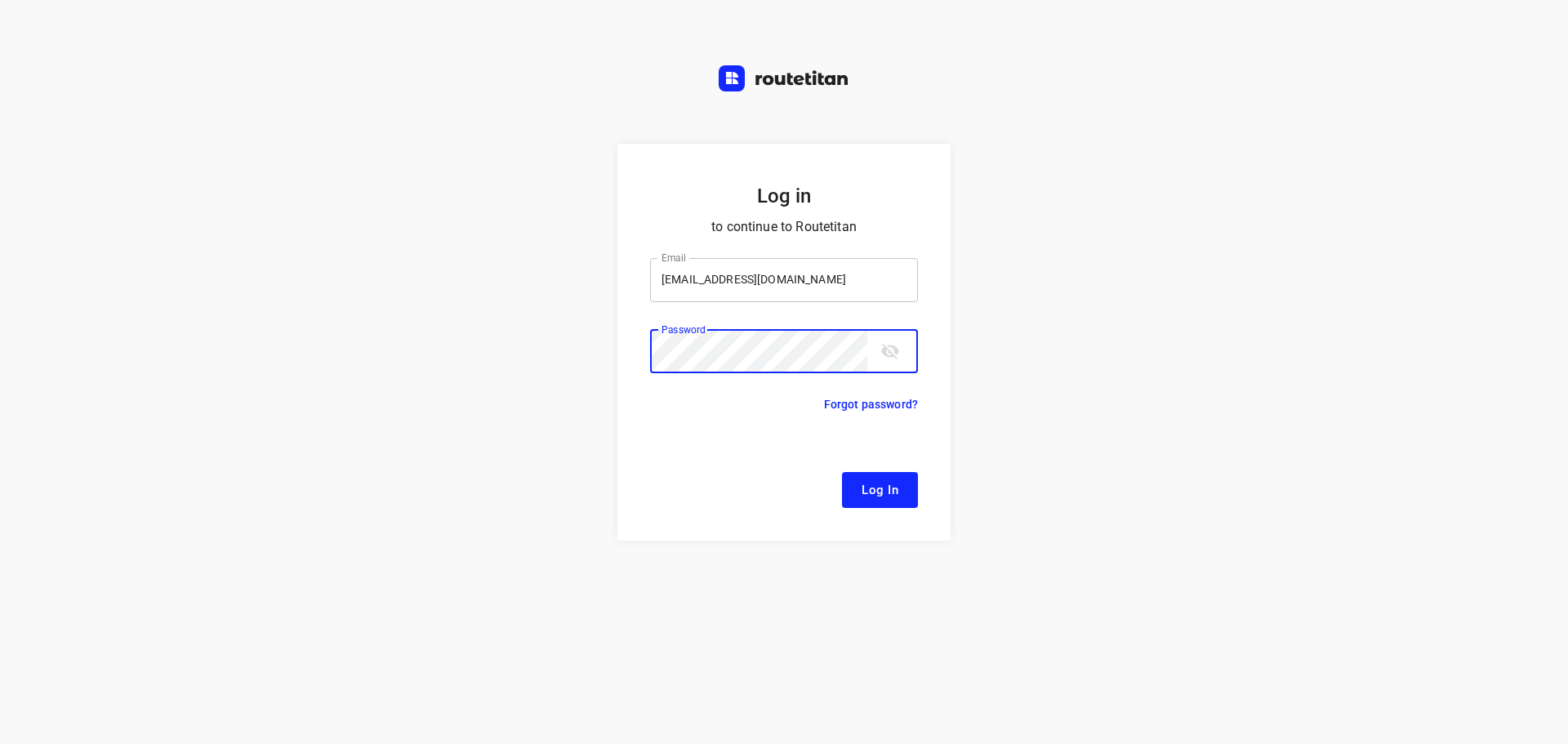
click at [842, 473] on button "Log In" at bounding box center [880, 490] width 76 height 36
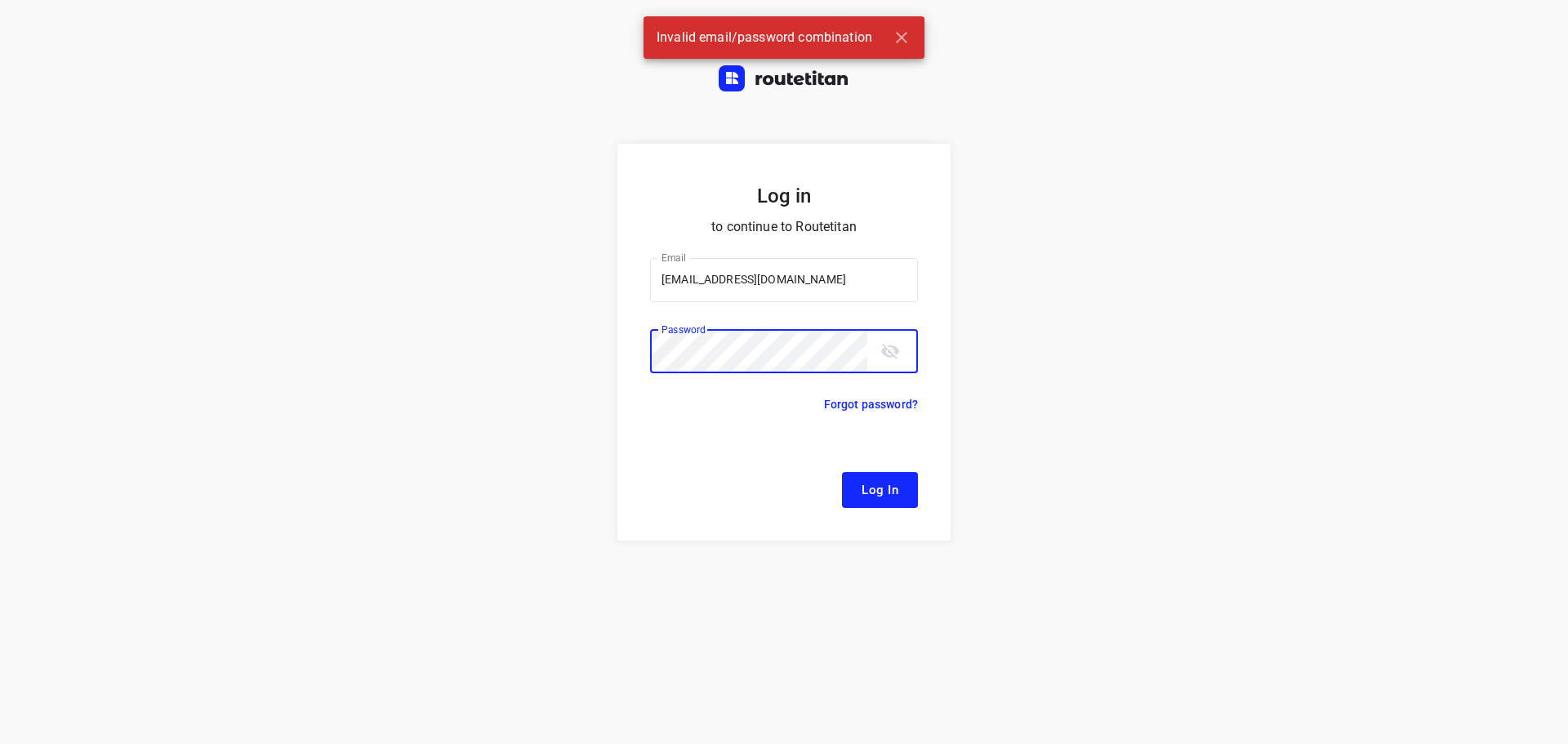
click at [881, 357] on icon "toggle password visibility" at bounding box center [890, 351] width 20 height 20
click at [842, 473] on button "Log In" at bounding box center [880, 490] width 76 height 36
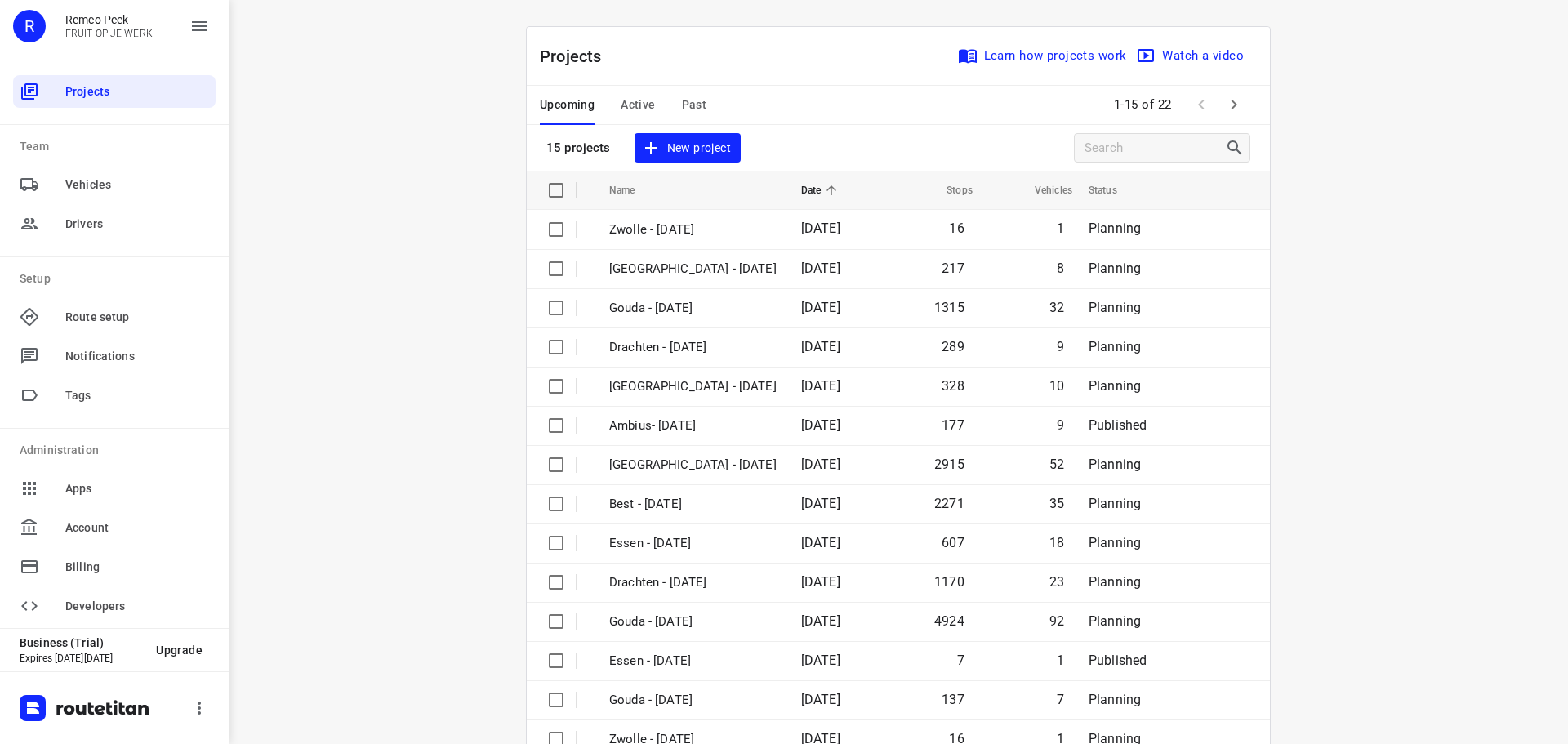
click at [687, 109] on span "Past" at bounding box center [694, 105] width 25 height 21
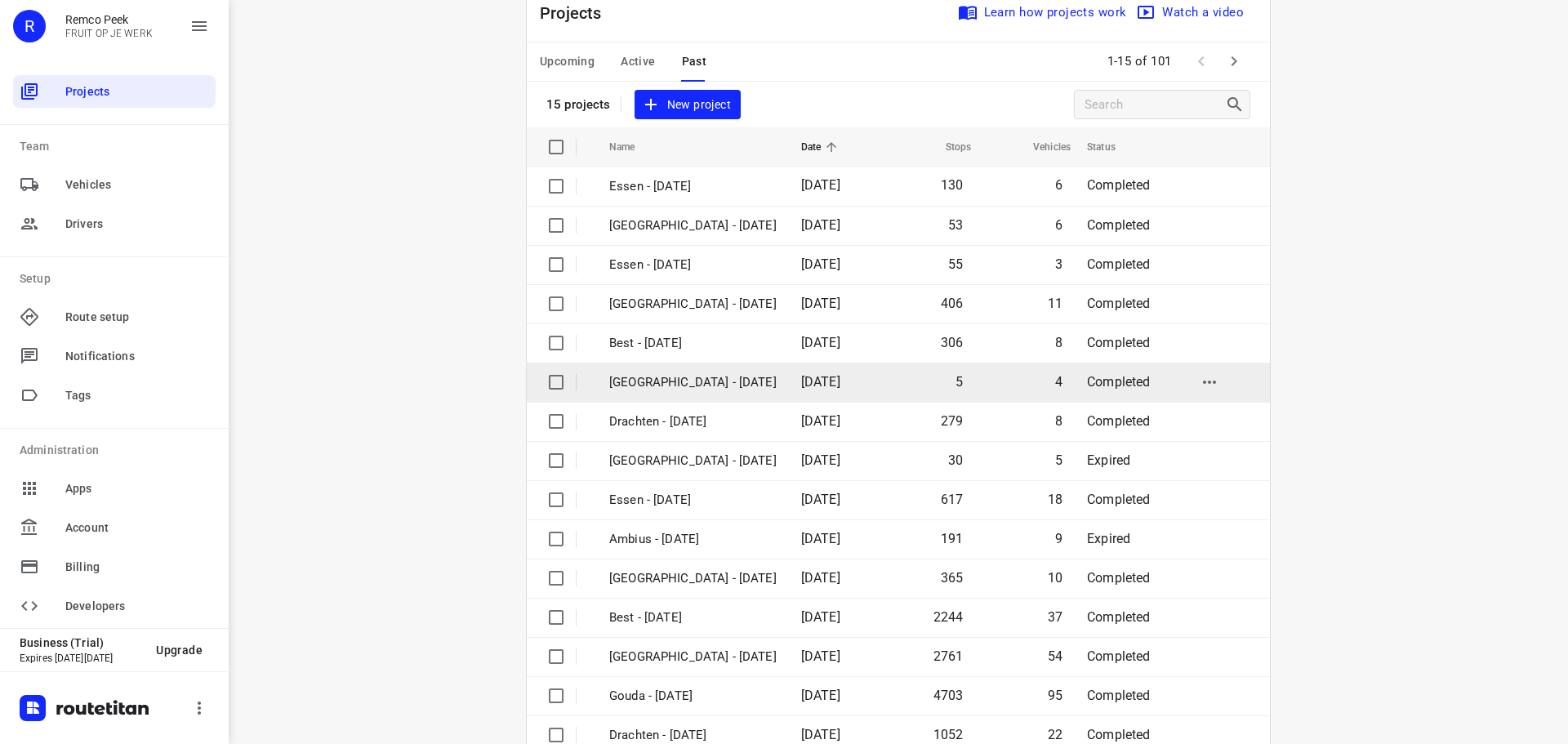
scroll to position [82, 0]
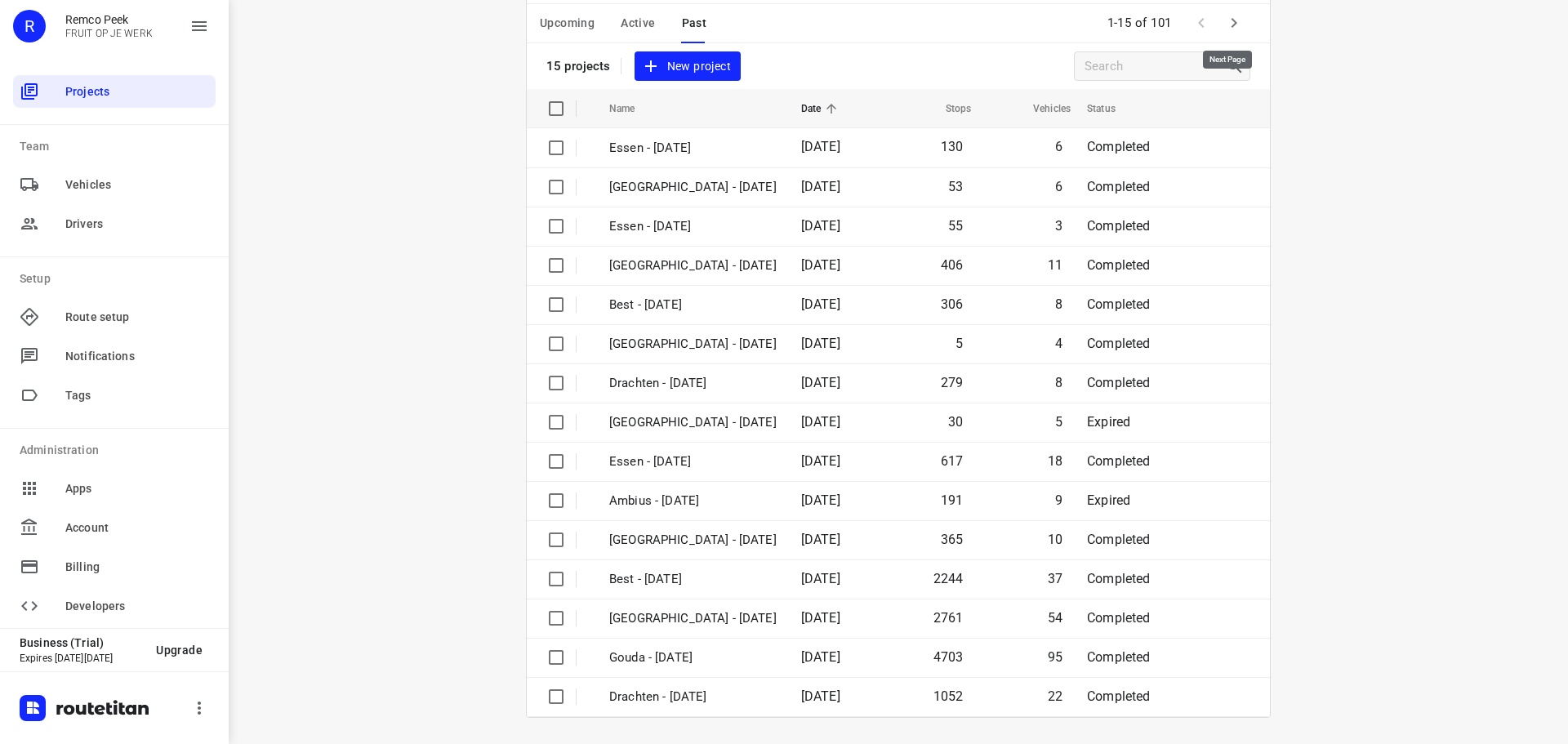
click at [1232, 22] on icon "button" at bounding box center [1234, 23] width 20 height 20
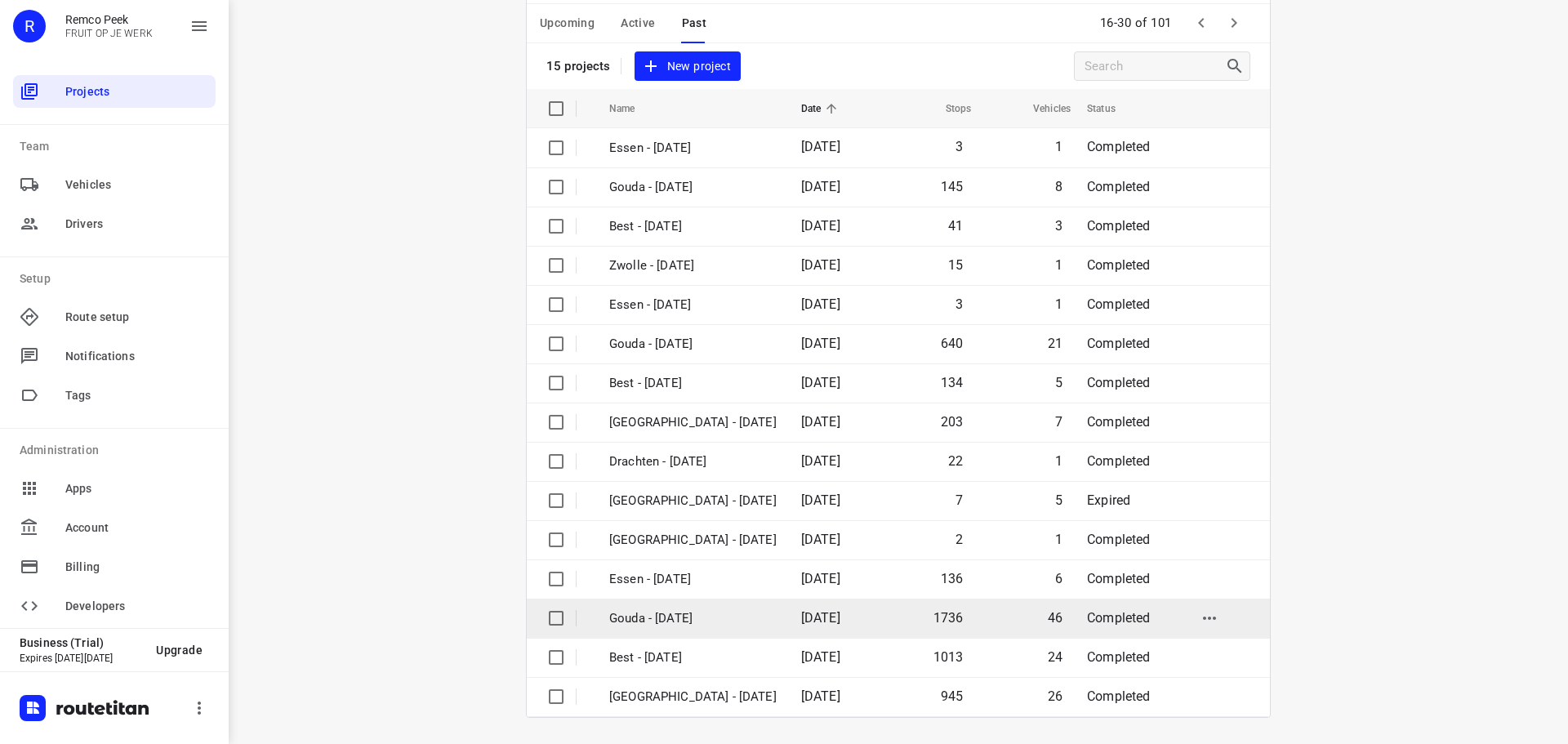
click at [705, 608] on td "Gouda - [DATE]" at bounding box center [690, 619] width 195 height 39
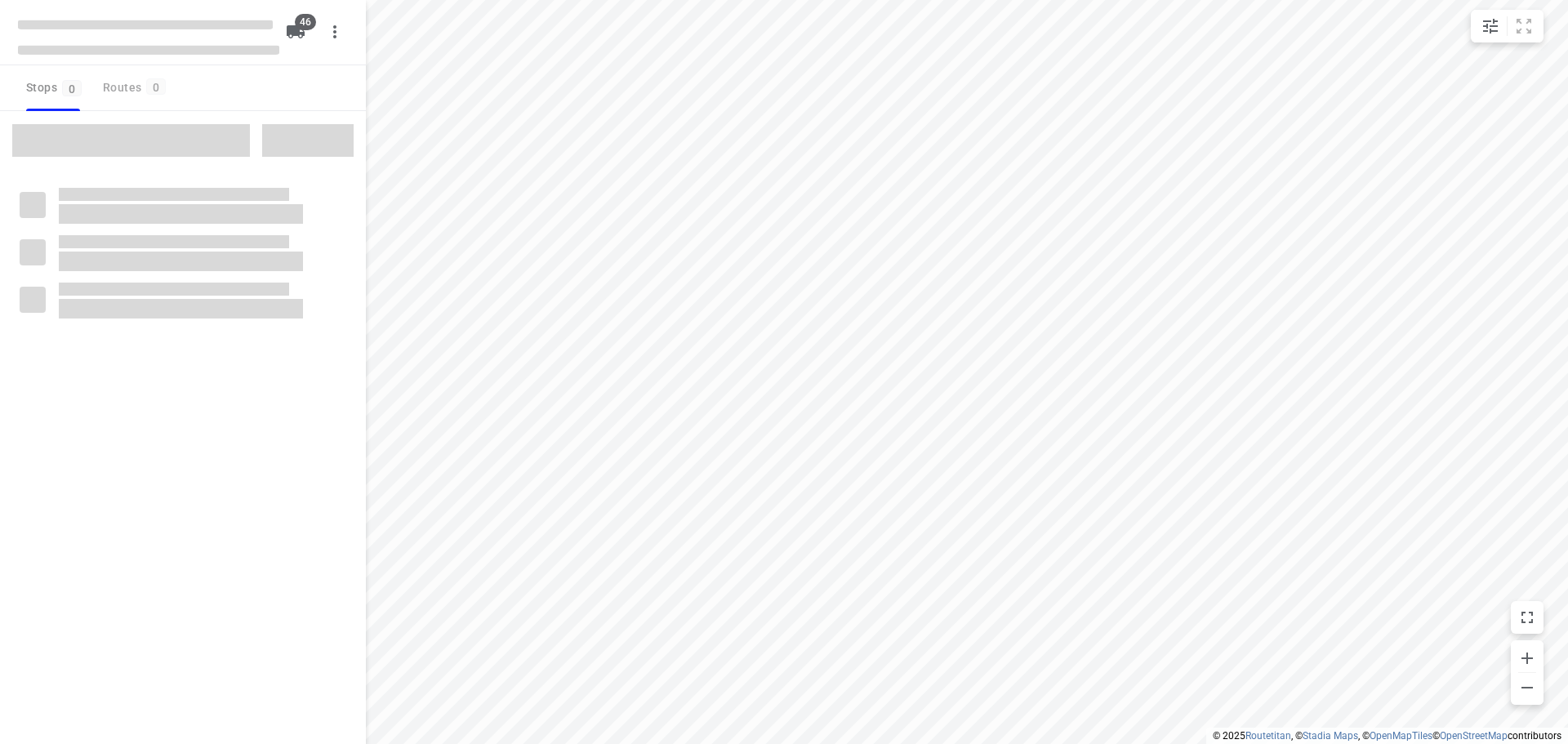
type input "distance"
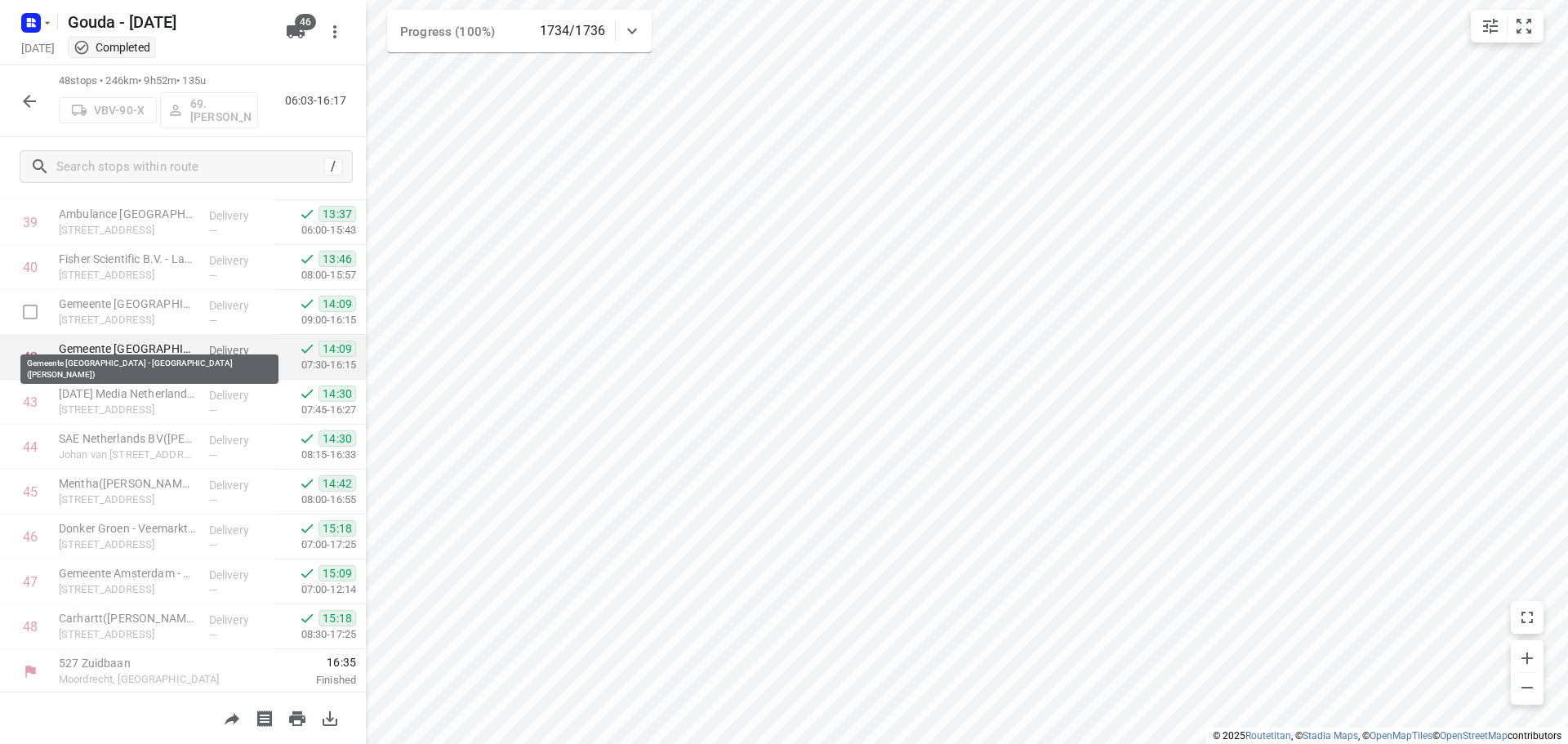
scroll to position [1788, 0]
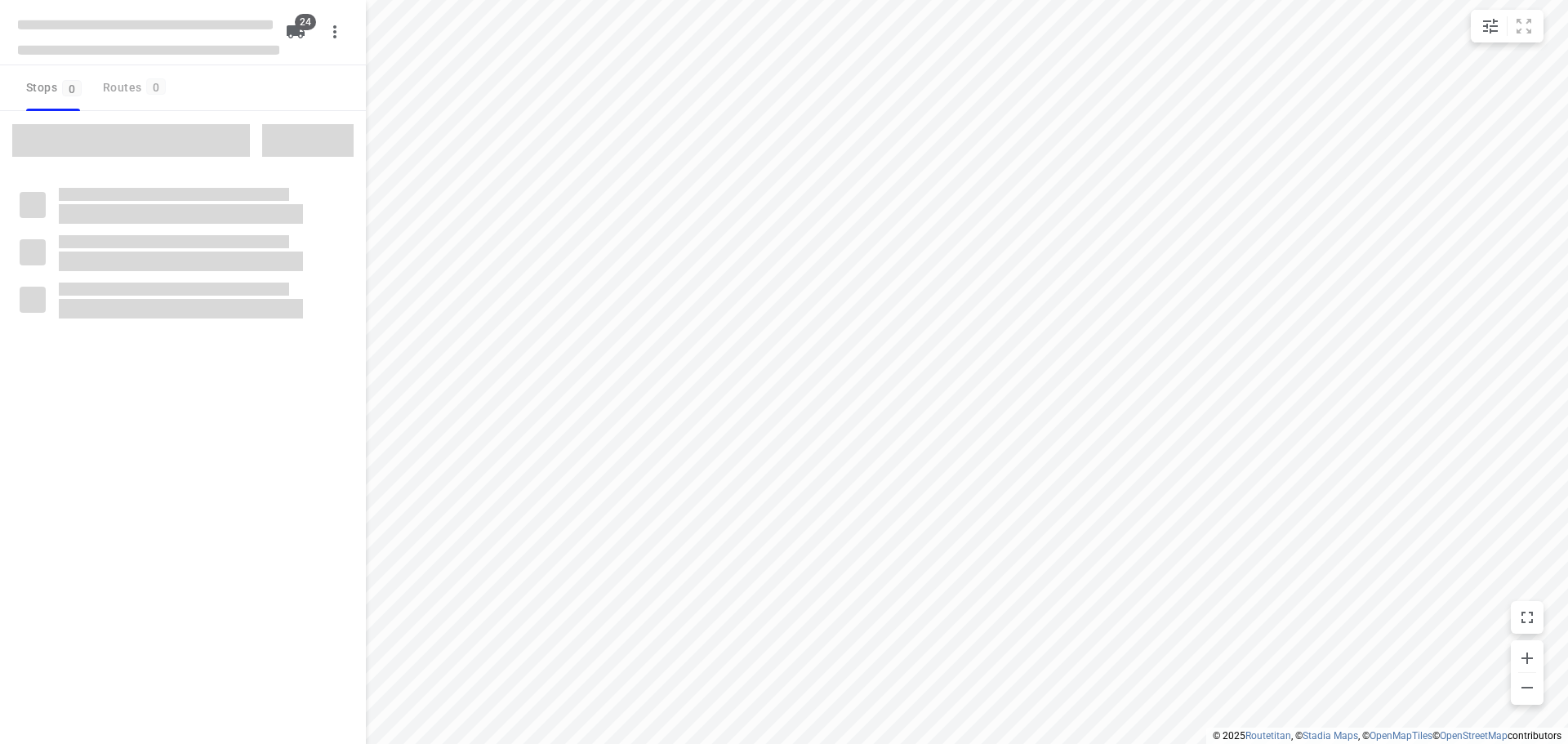
type input "distance"
checkbox input "true"
type input "distance"
checkbox input "true"
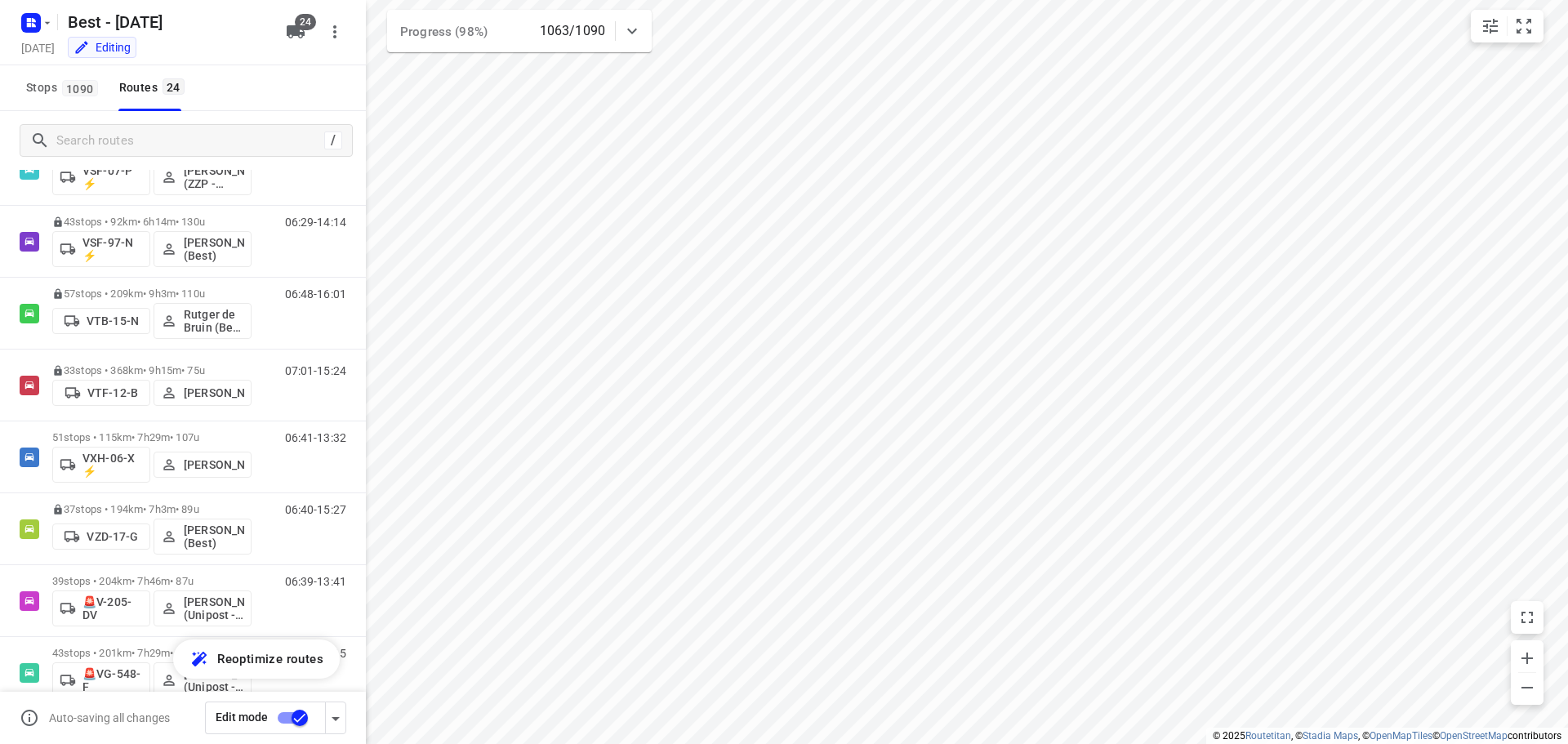
scroll to position [1257, 0]
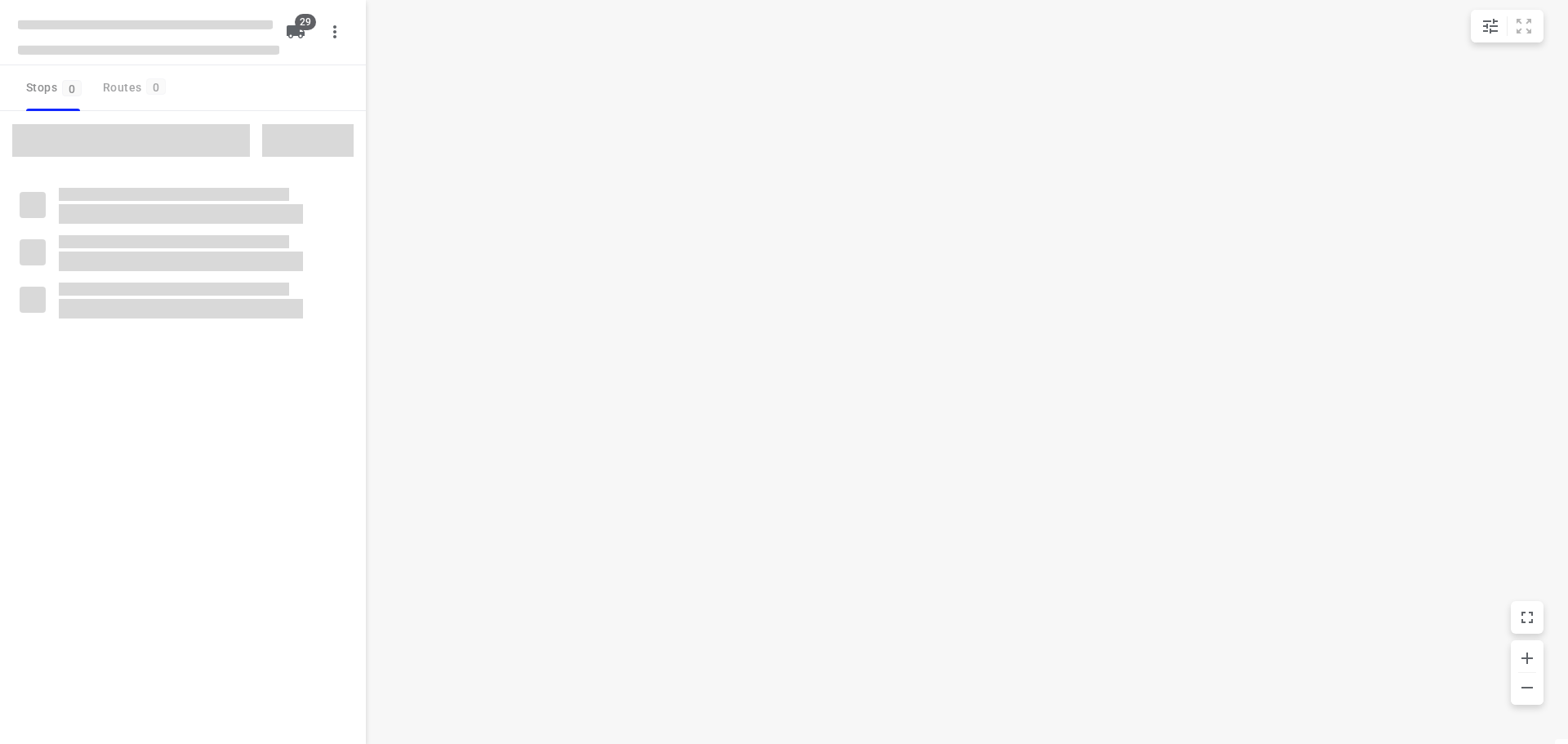
type input "distance"
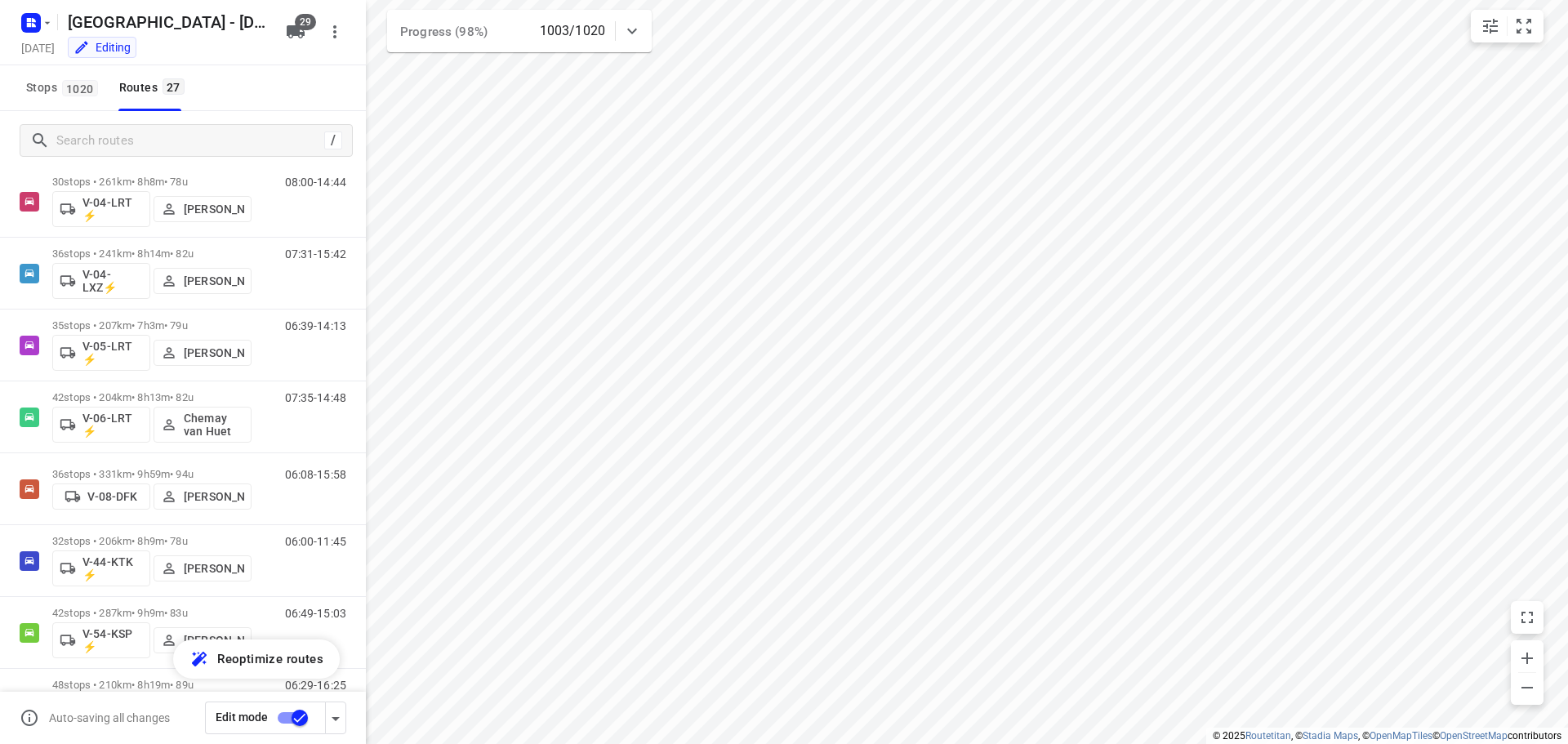
scroll to position [248, 0]
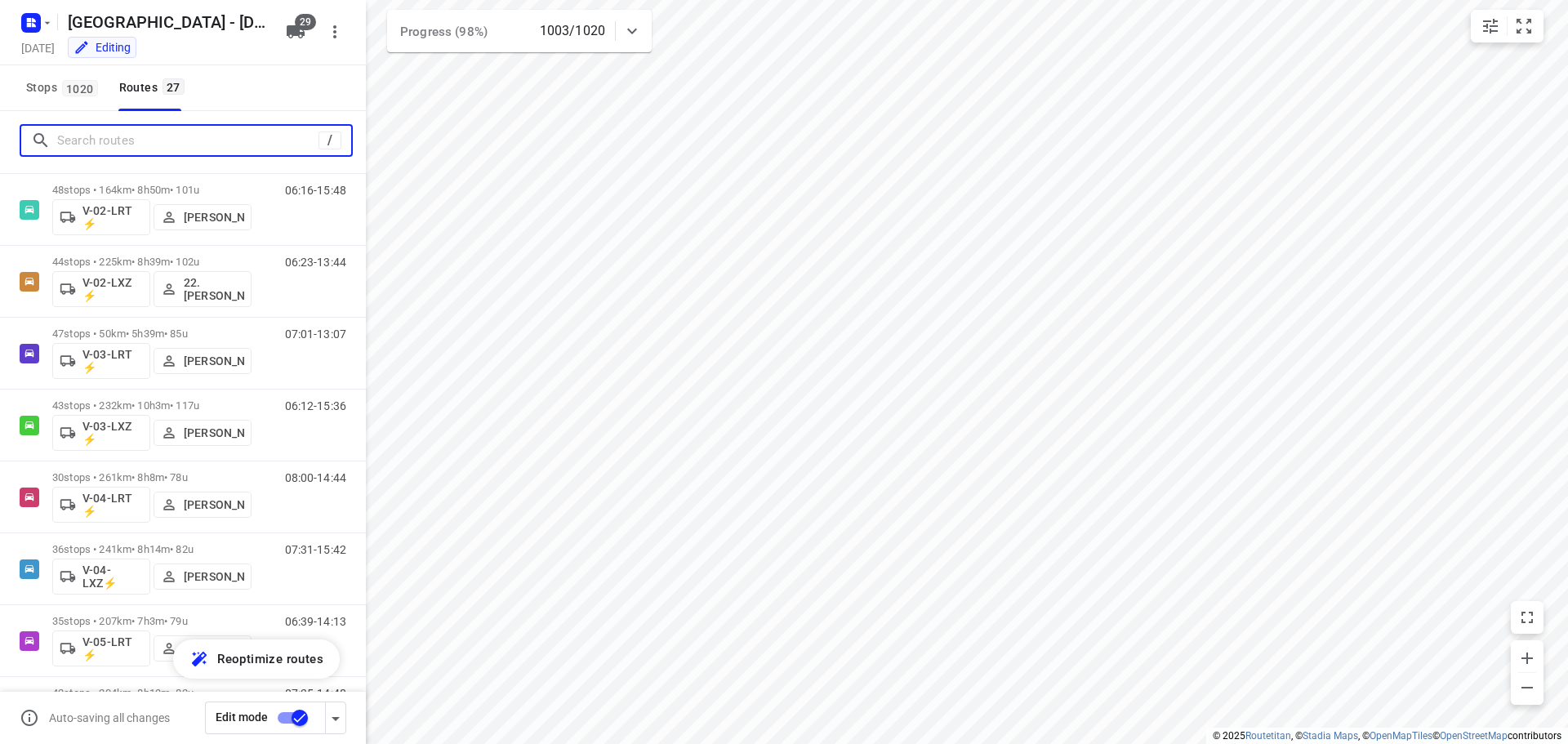
click at [210, 132] on input "Search routes" at bounding box center [188, 141] width 261 height 25
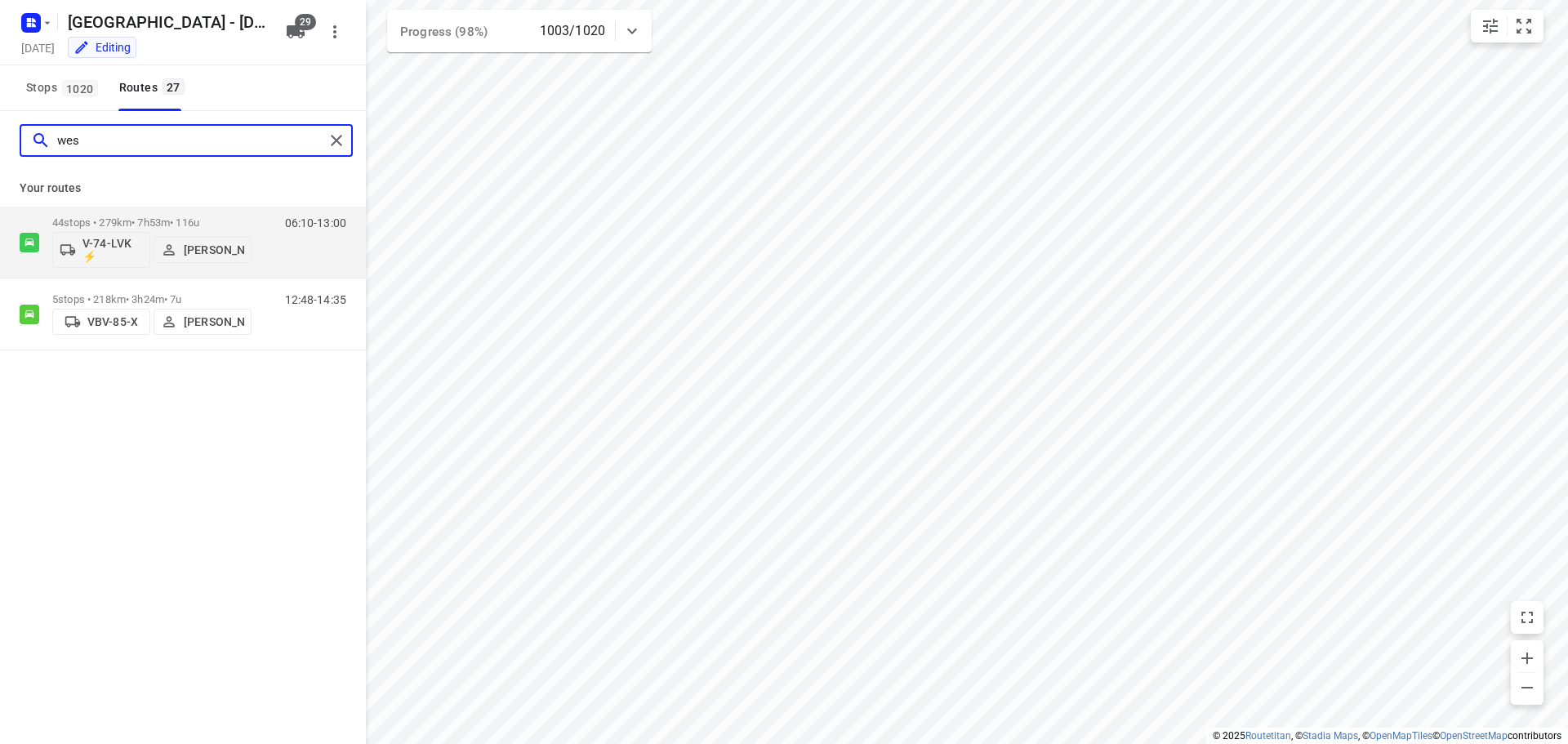
type input "wesl"
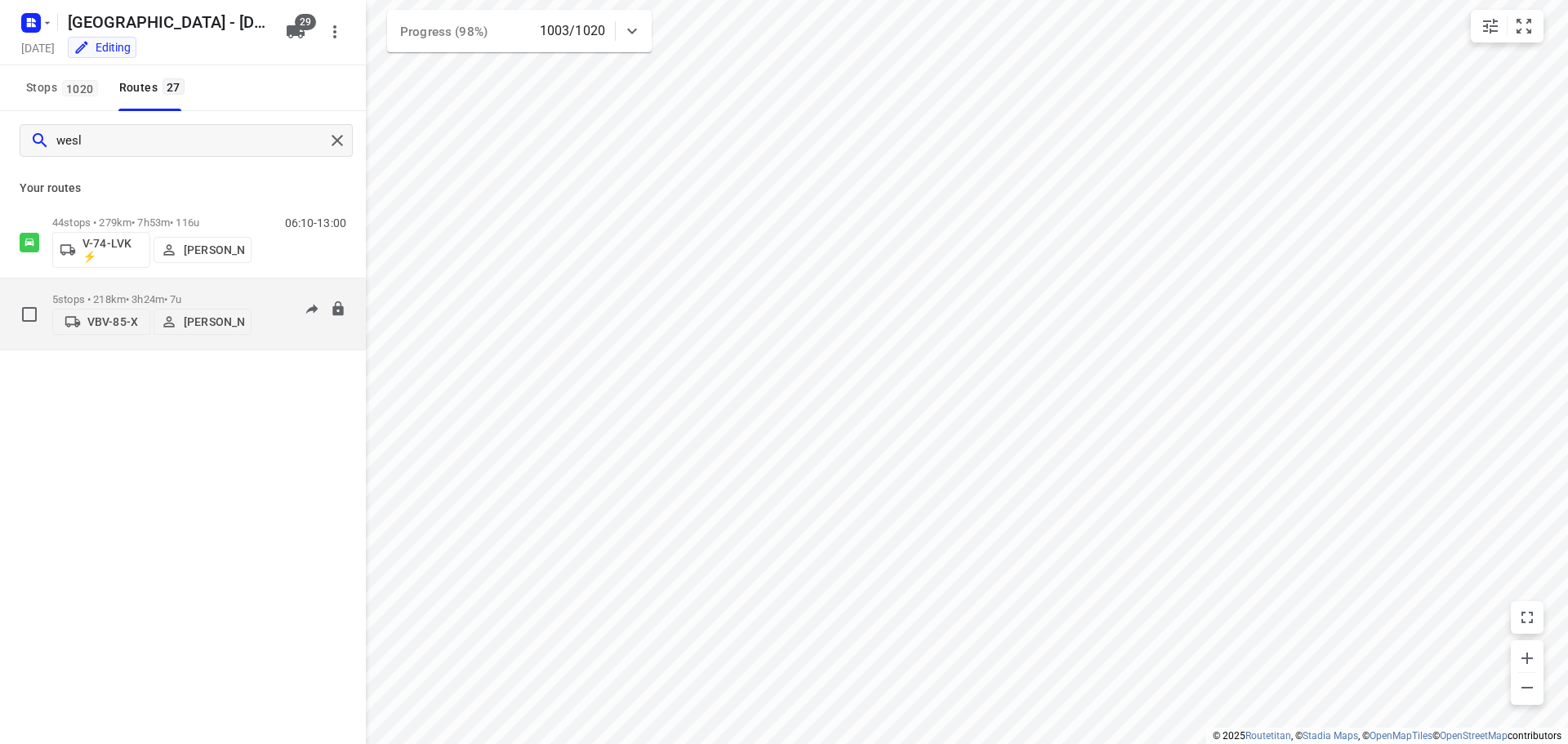
click at [104, 287] on div "5 stops • 218km • 3h24m • 7u VBV-85-X Wesley Platje" at bounding box center [152, 315] width 199 height 58
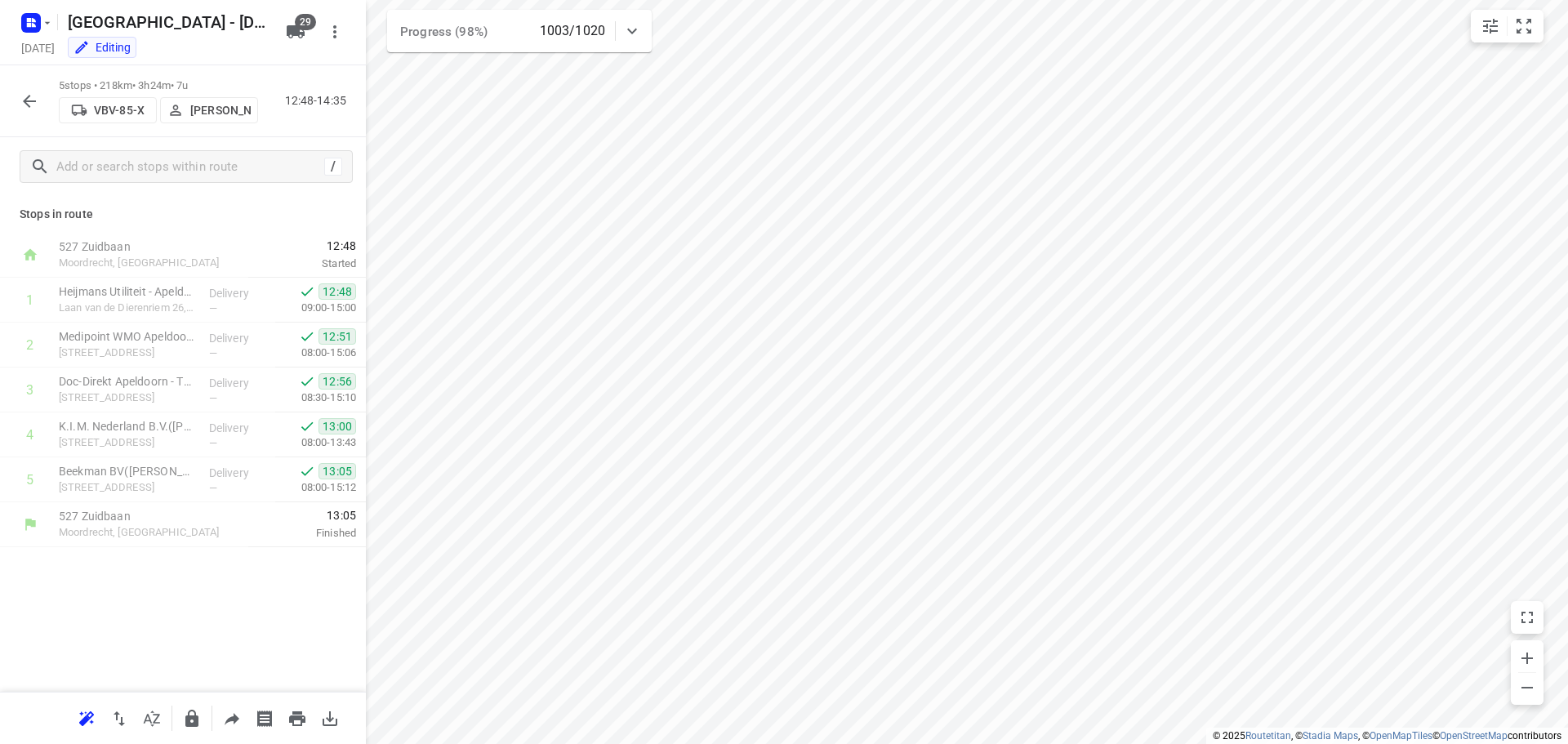
click at [26, 95] on icon "button" at bounding box center [29, 101] width 20 height 20
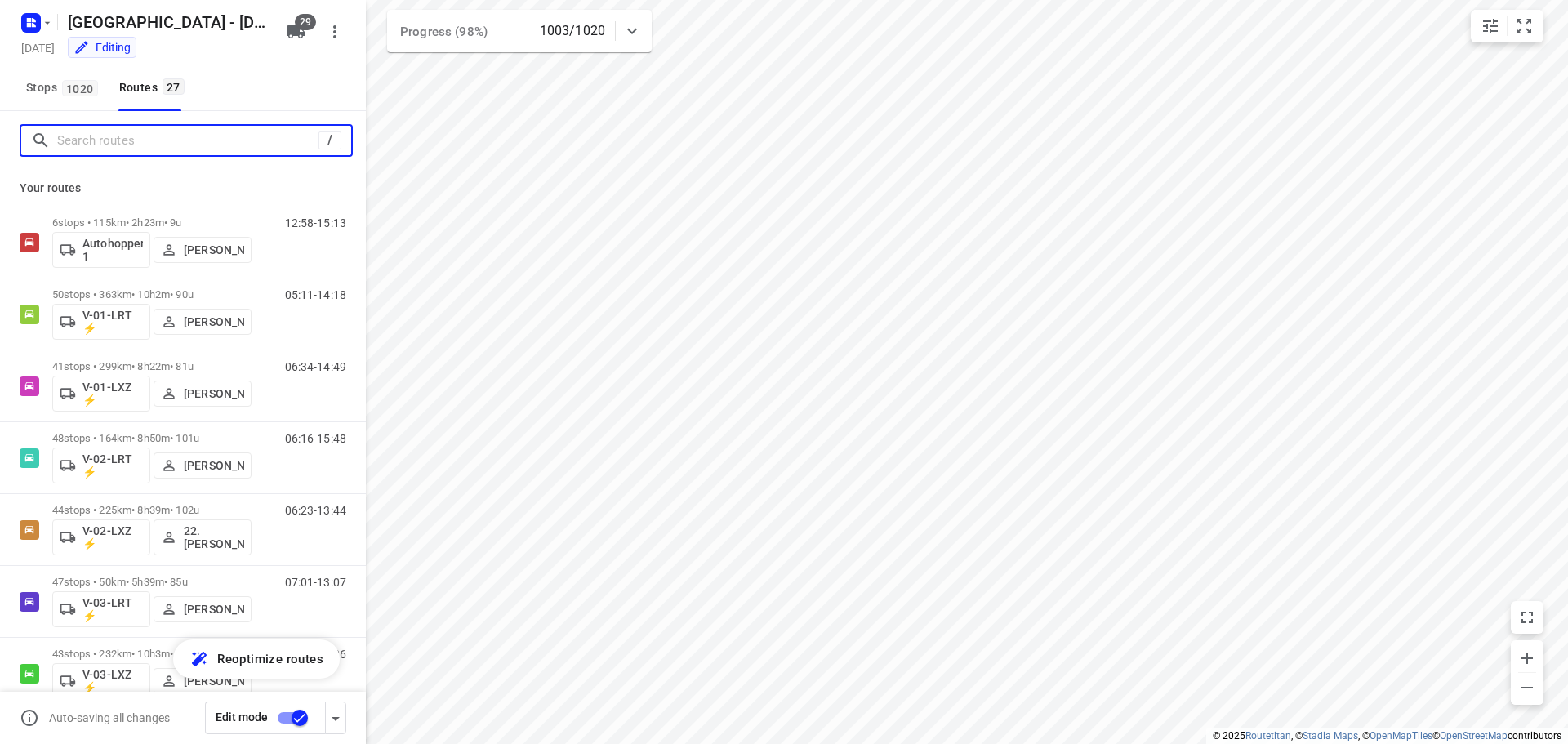
click at [153, 152] on input "Search routes" at bounding box center [188, 141] width 261 height 25
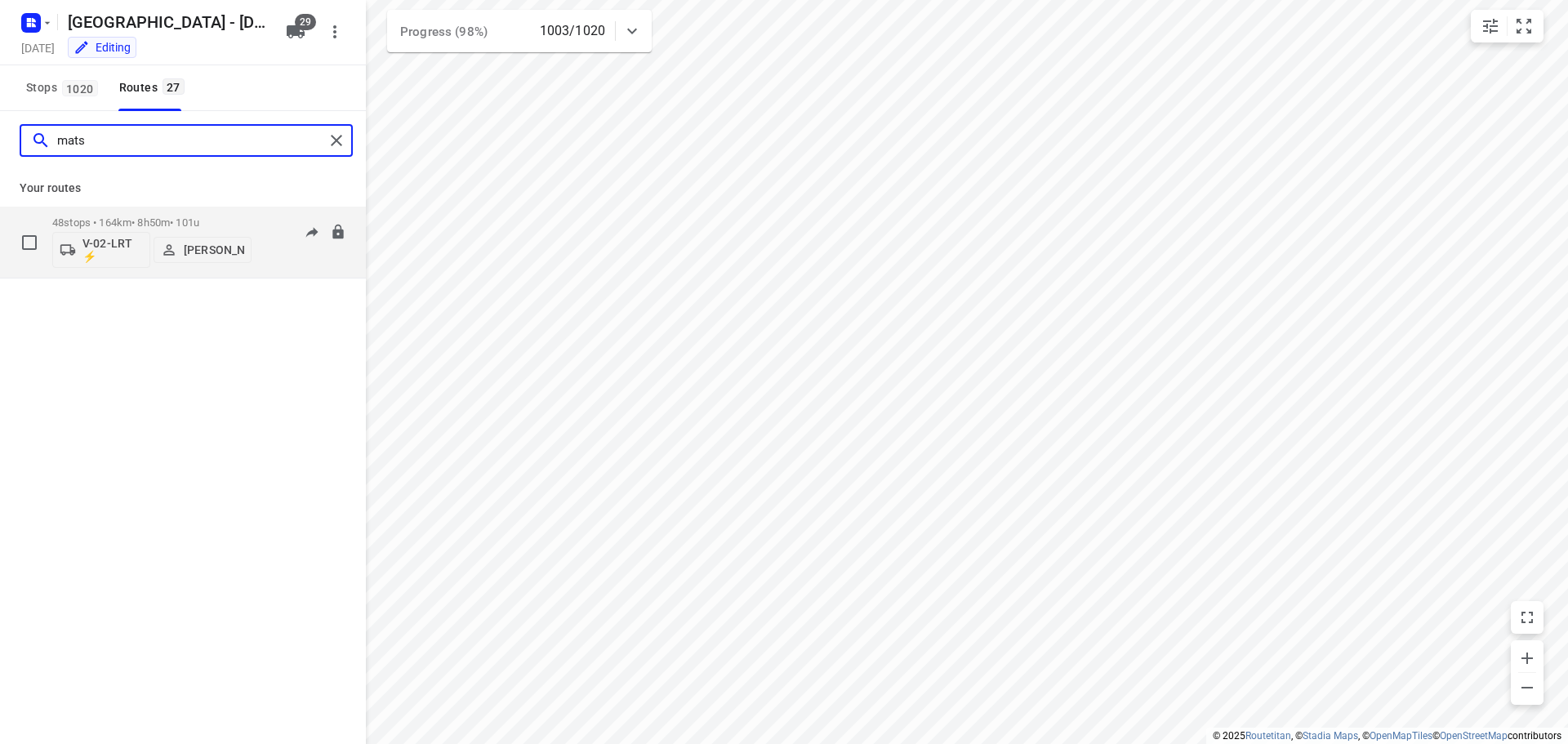
type input "mats"
click at [141, 225] on p "48 stops • 164km • 8h50m • 101u" at bounding box center [152, 222] width 199 height 12
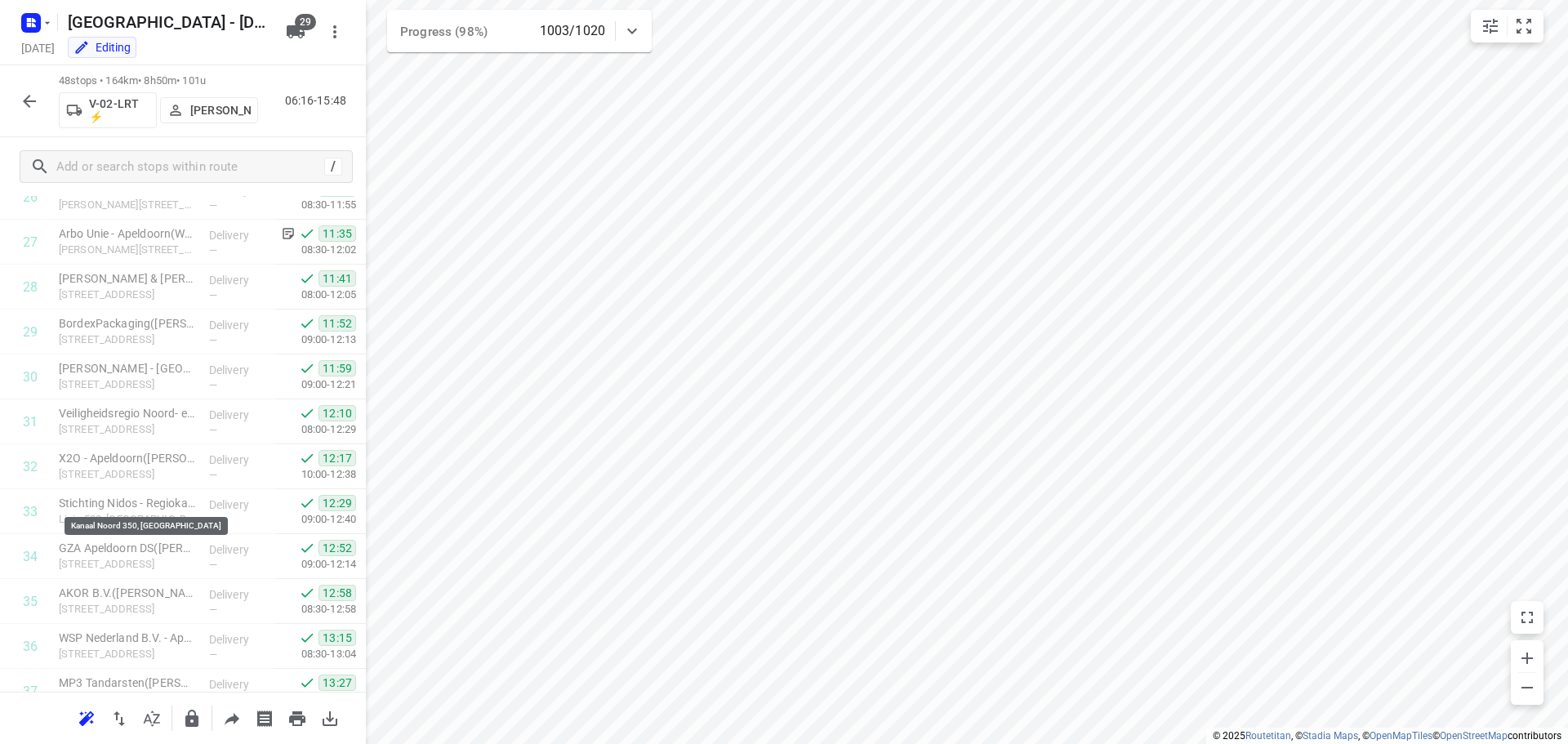
scroll to position [1788, 0]
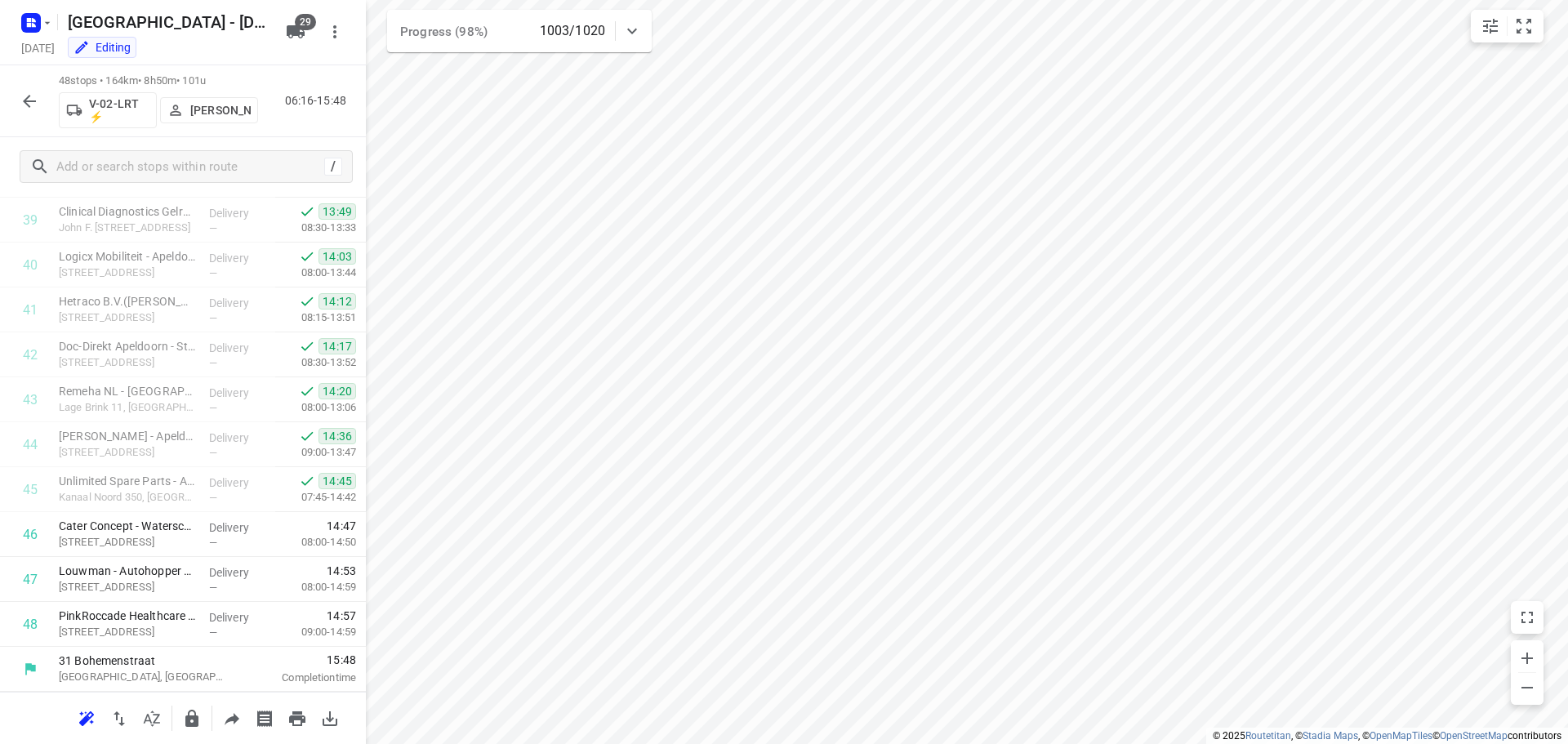
click at [23, 100] on icon "button" at bounding box center [29, 101] width 20 height 20
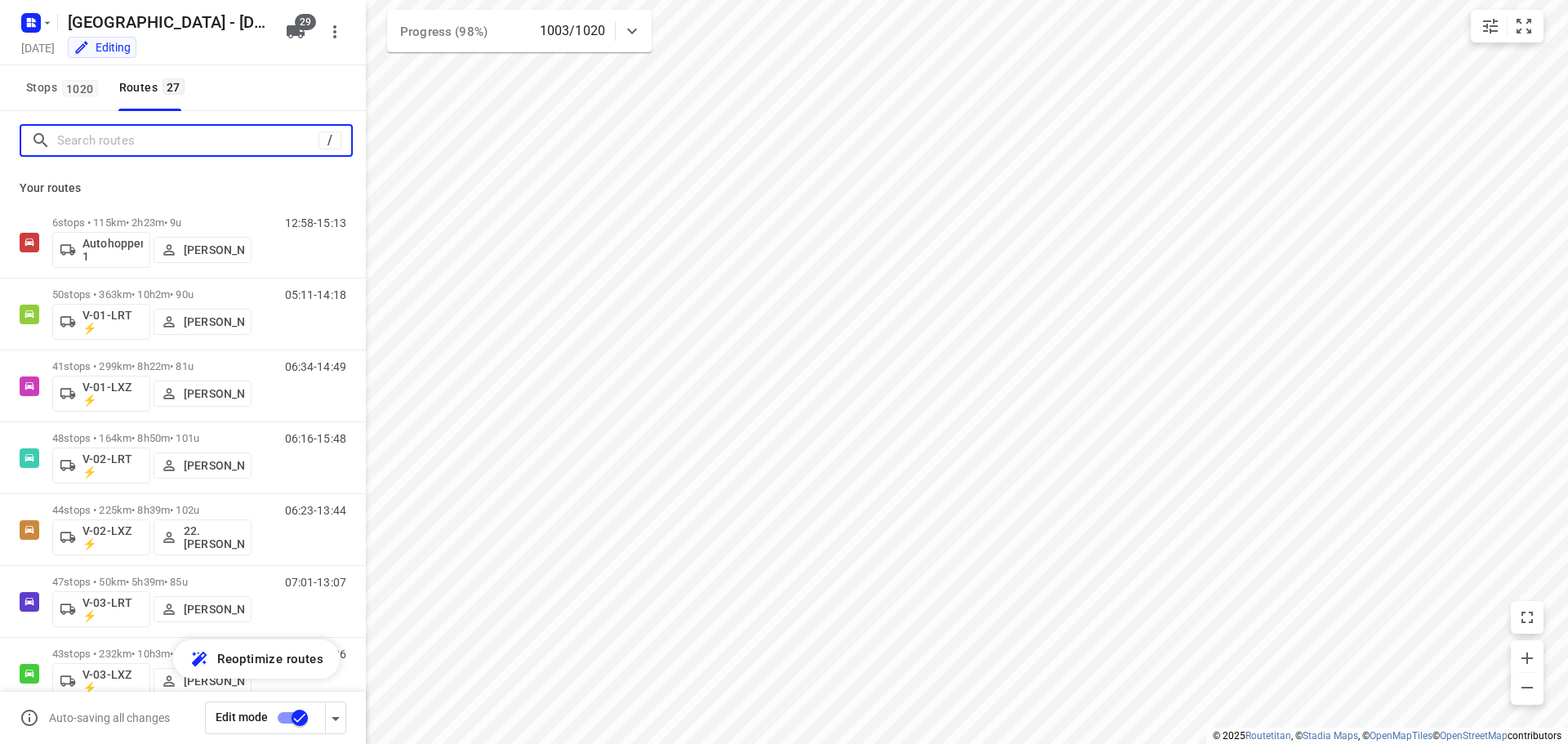
click at [192, 142] on input "Search routes" at bounding box center [188, 141] width 261 height 25
click at [227, 149] on input "Search routes" at bounding box center [204, 141] width 294 height 25
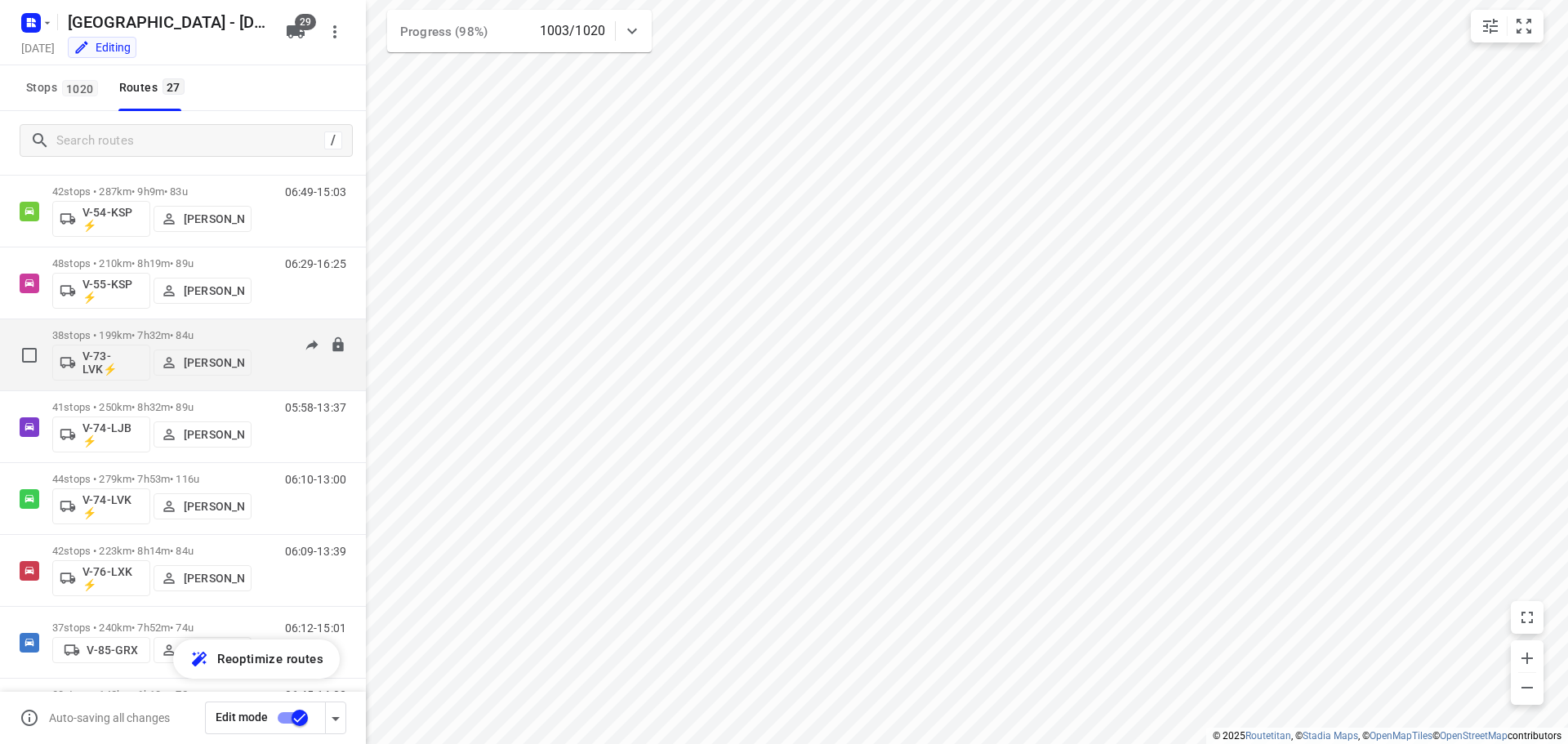
scroll to position [990, 0]
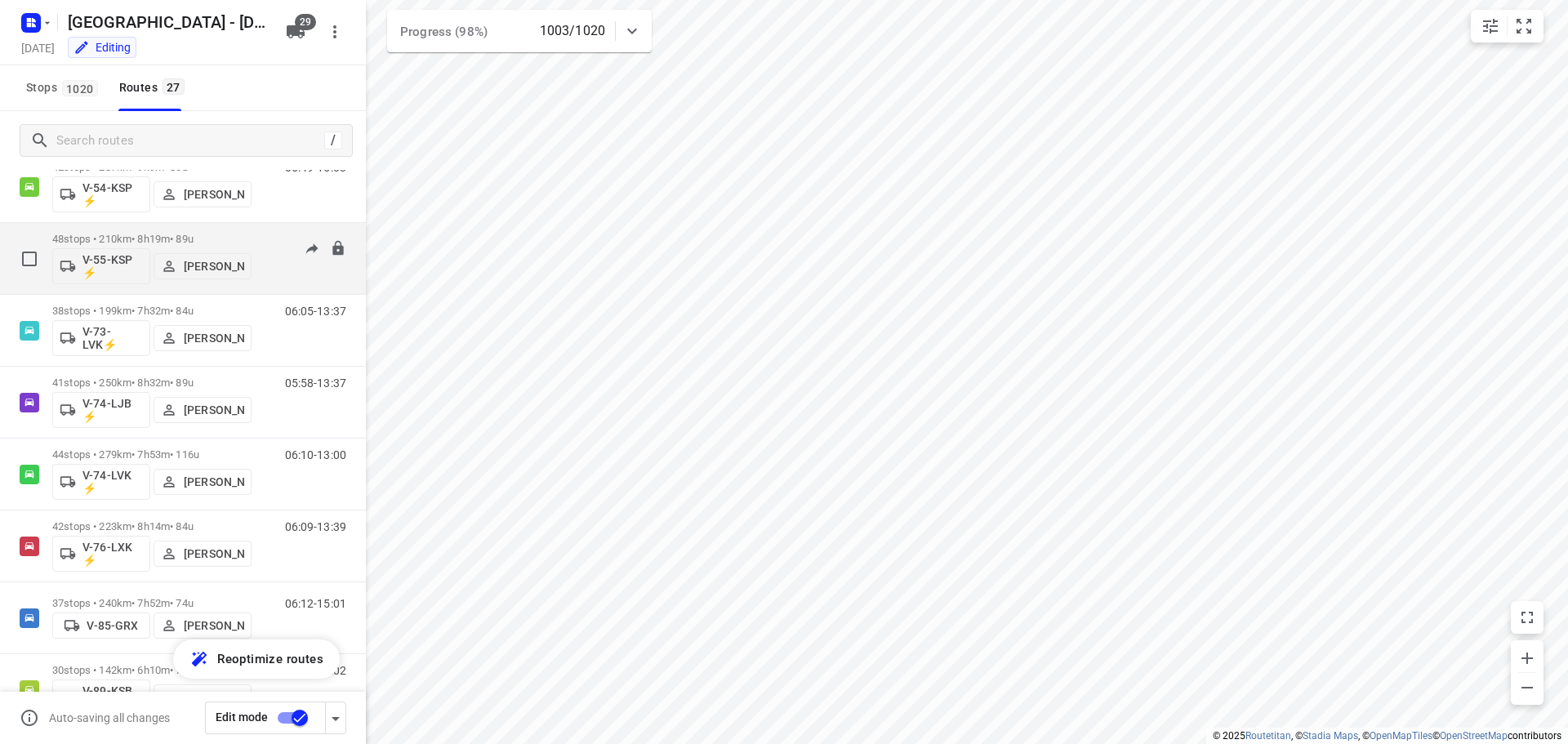
click at [166, 236] on p "48 stops • 210km • 8h19m • 89u" at bounding box center [152, 239] width 199 height 12
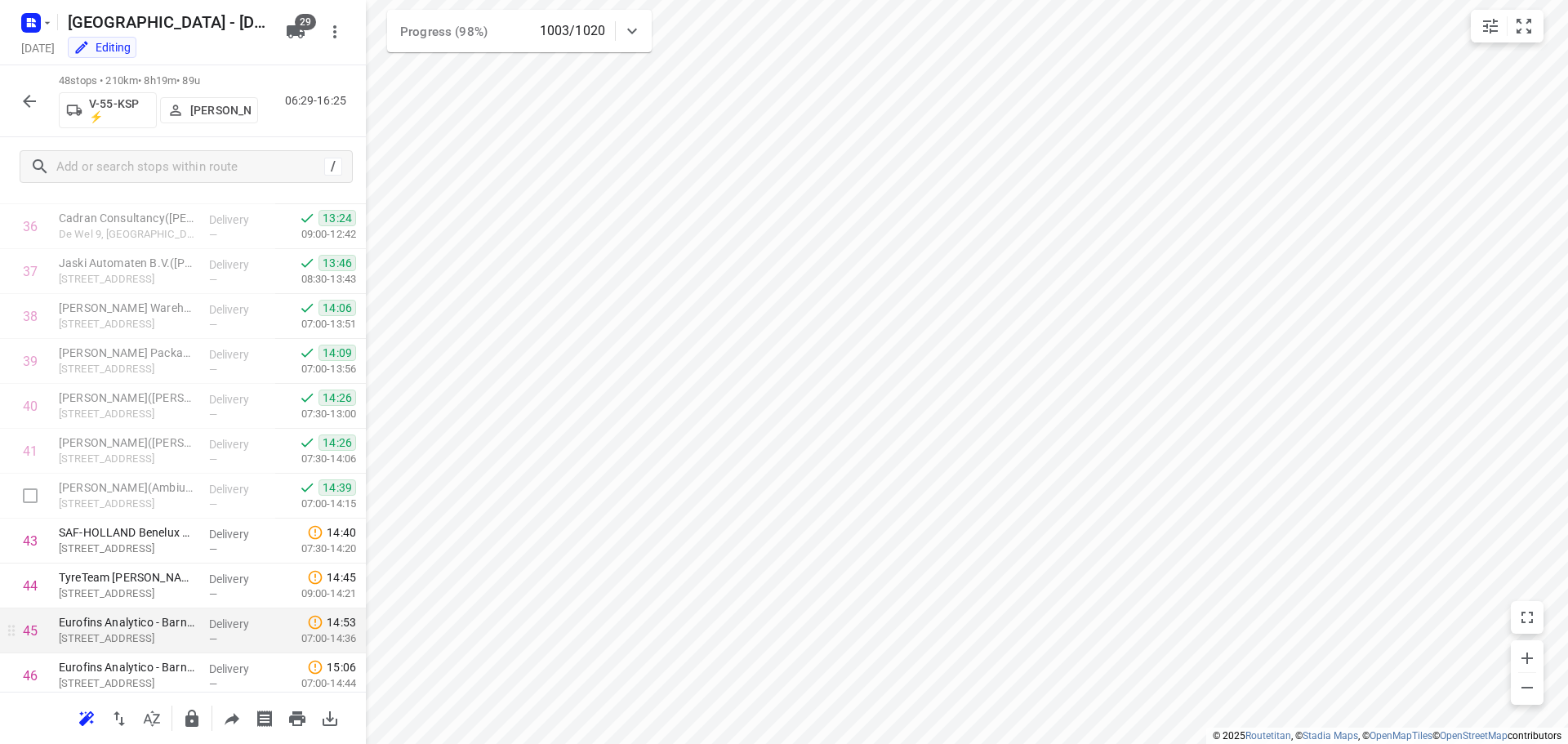
scroll to position [1788, 0]
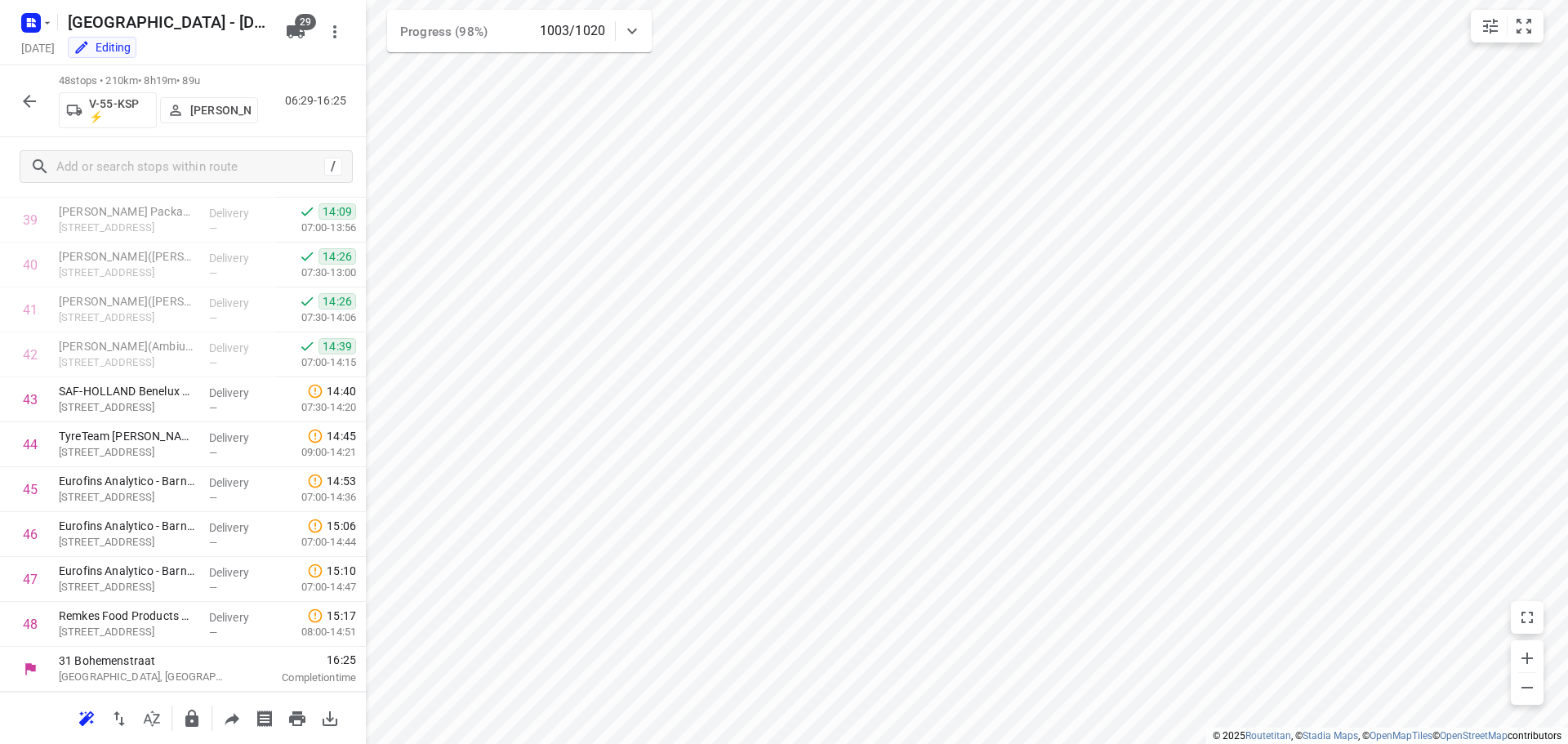
click at [32, 116] on button "button" at bounding box center [29, 101] width 33 height 33
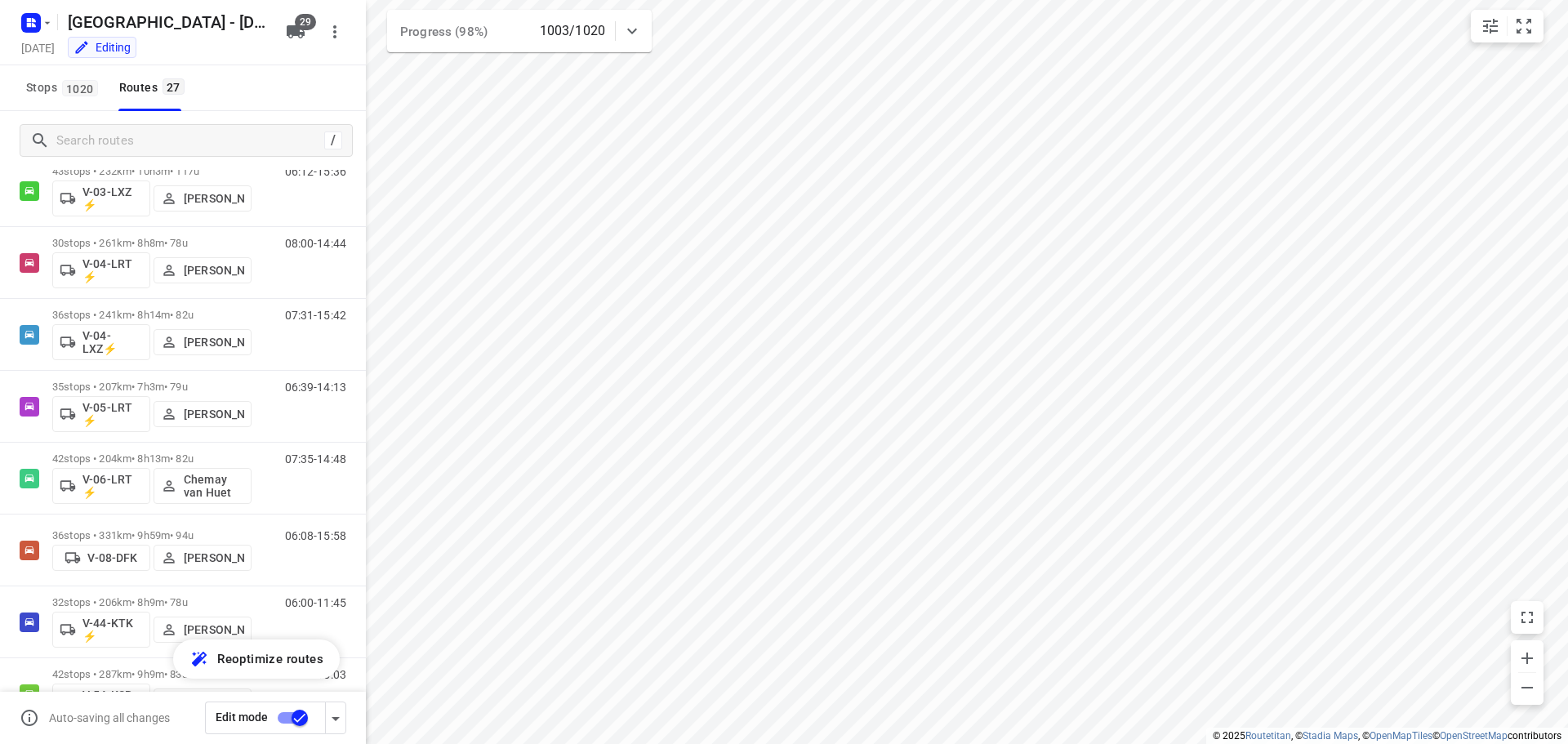
scroll to position [0, 0]
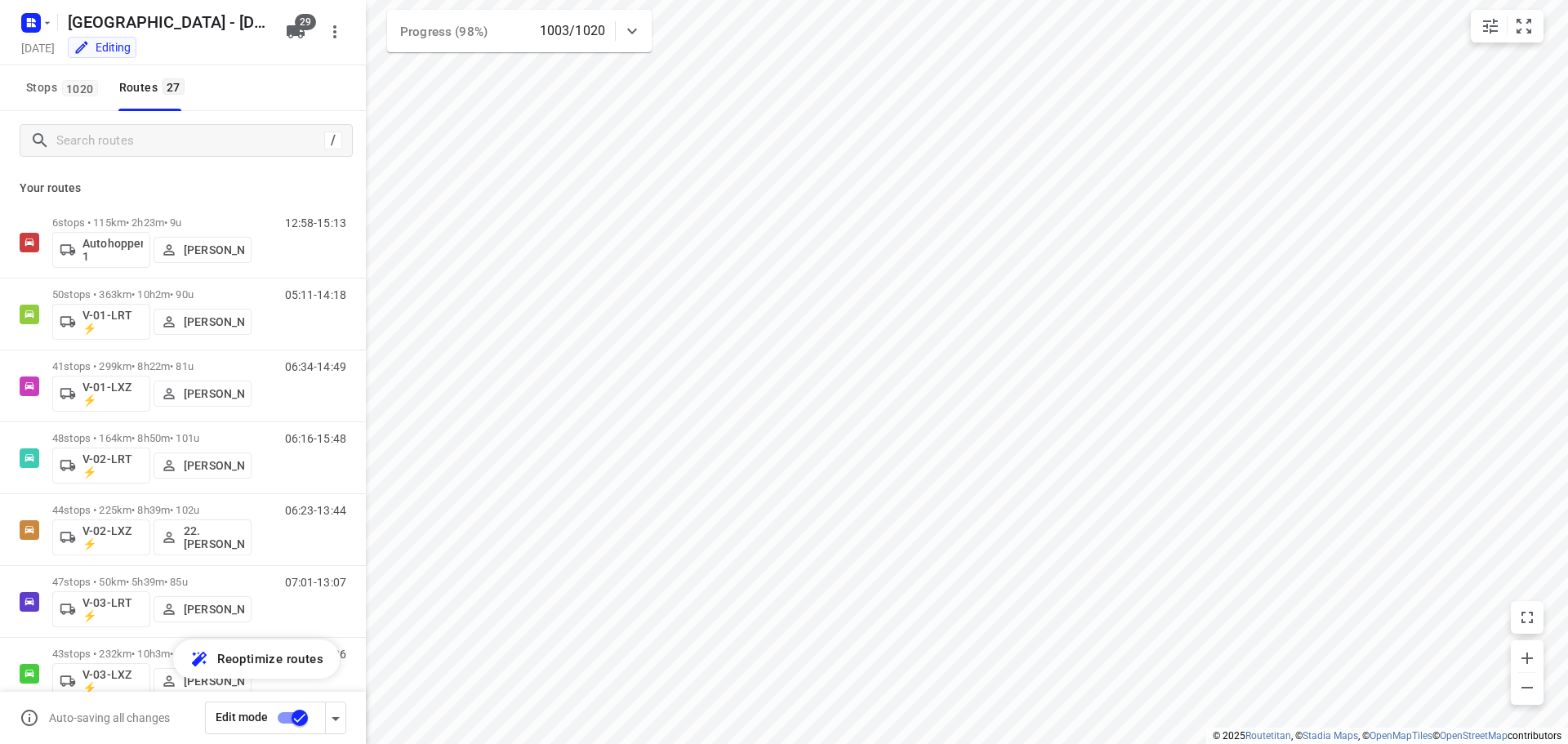
drag, startPoint x: 241, startPoint y: 91, endPoint x: 285, endPoint y: 57, distance: 55.6
click at [254, 90] on div "Stops 1020 Routes 27" at bounding box center [183, 88] width 366 height 46
click at [198, 163] on div "/" at bounding box center [183, 140] width 366 height 59
click at [241, 104] on div "Stops 1020 Routes 27" at bounding box center [183, 88] width 366 height 46
click at [246, 101] on div "Stops 1020 Routes 27" at bounding box center [183, 88] width 366 height 46
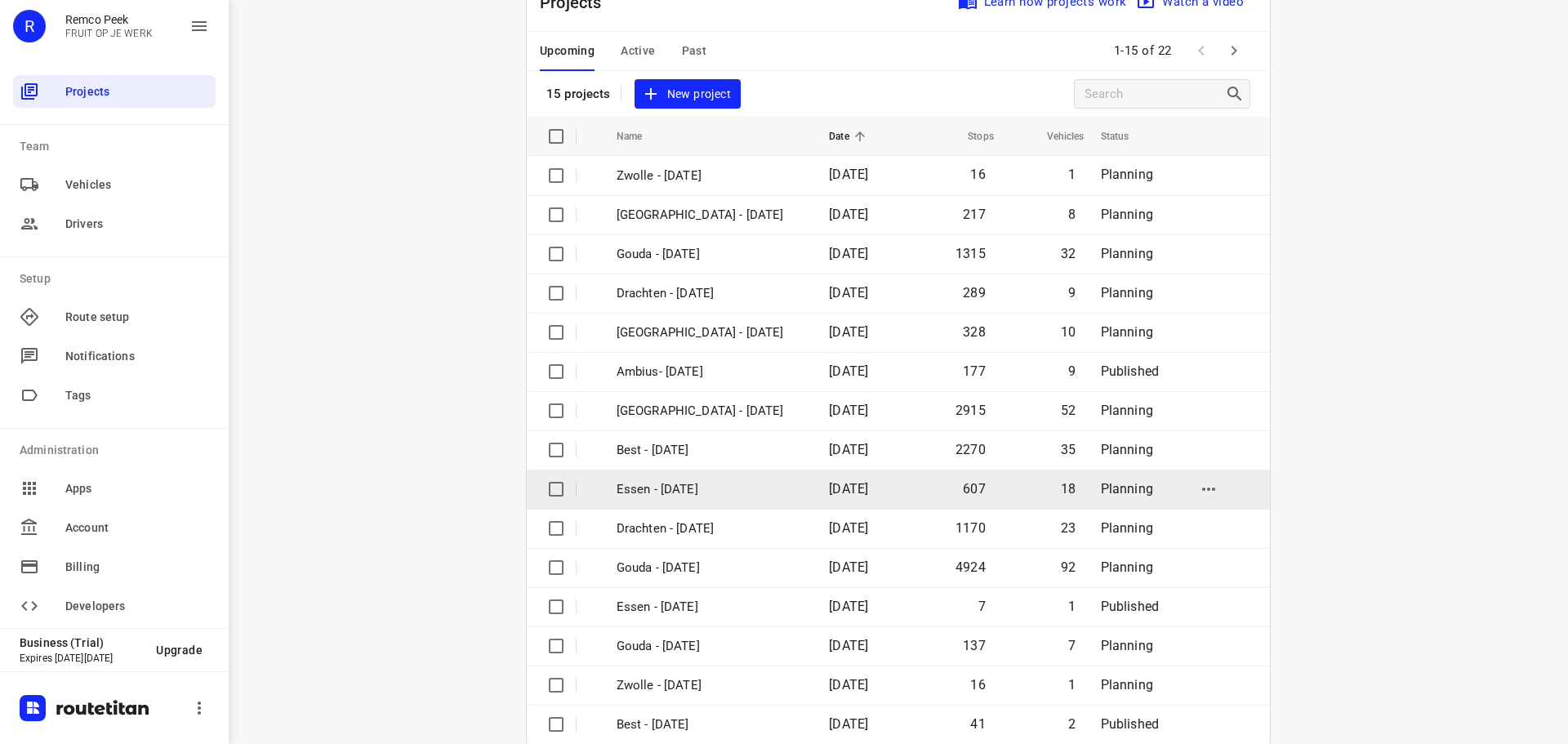
scroll to position [82, 0]
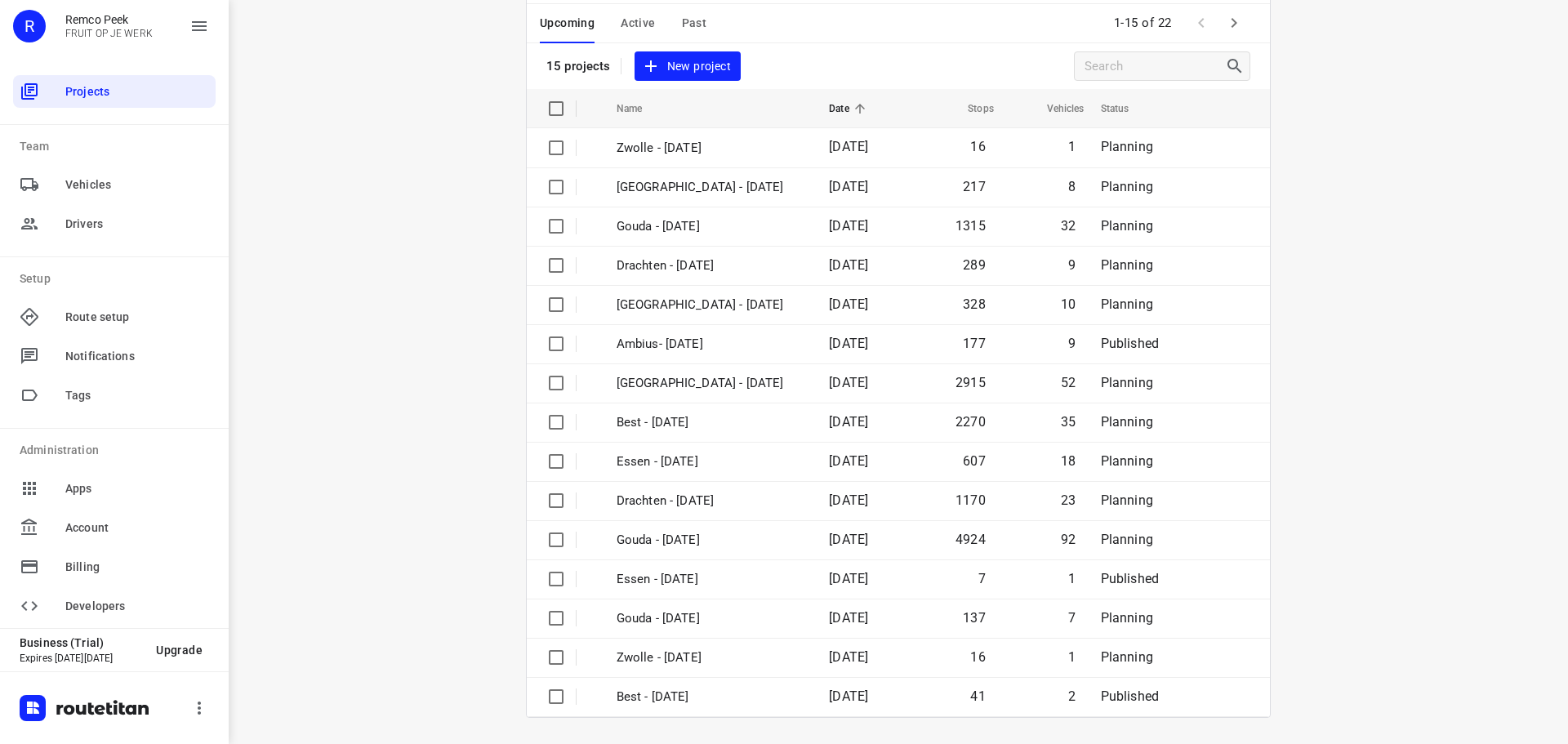
click at [1449, 208] on div "i © 2025 Routetitan , © Stadia Maps , © OpenMapTiles © OpenStreetMap contributo…" at bounding box center [899, 372] width 1339 height 744
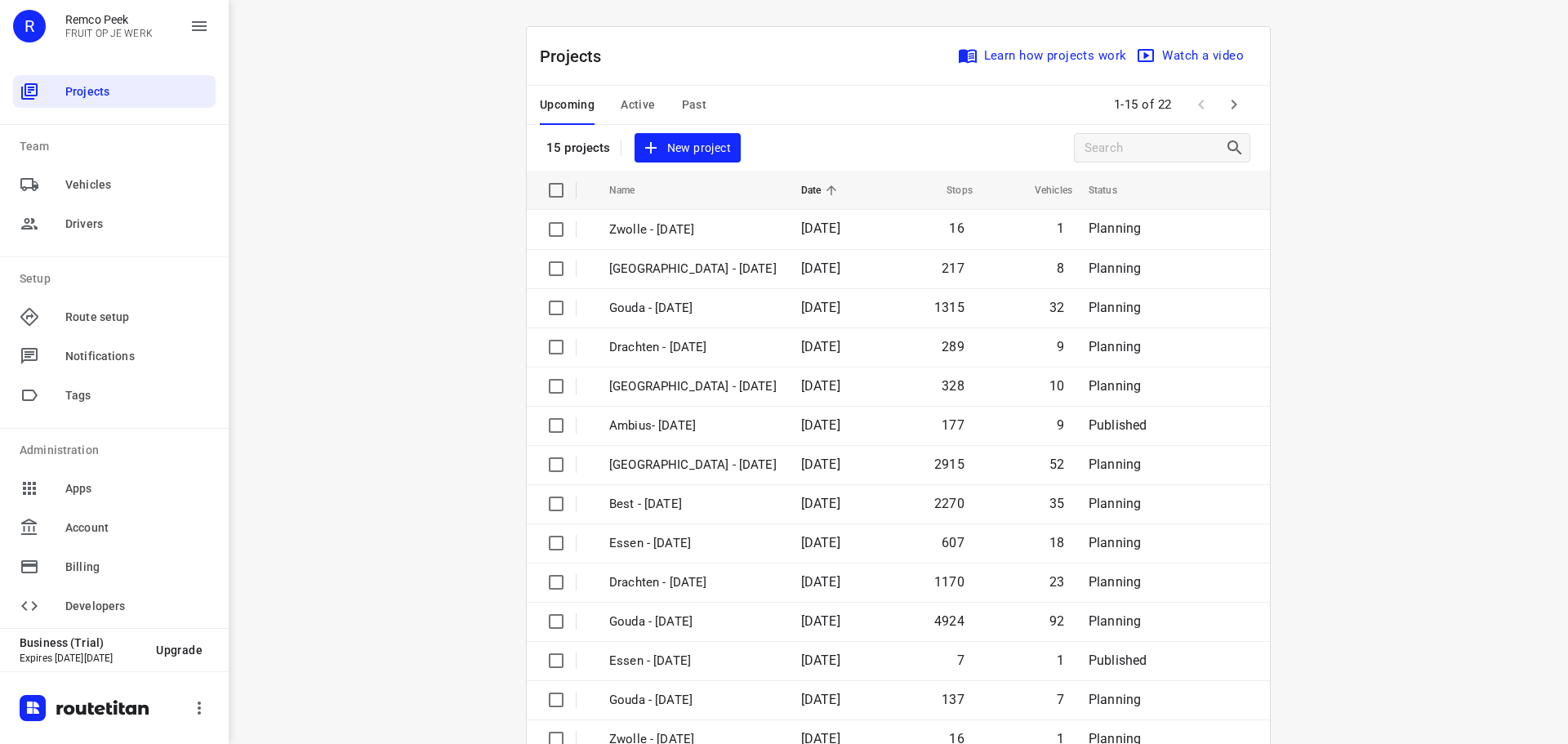
click at [686, 102] on span "Past" at bounding box center [694, 105] width 25 height 21
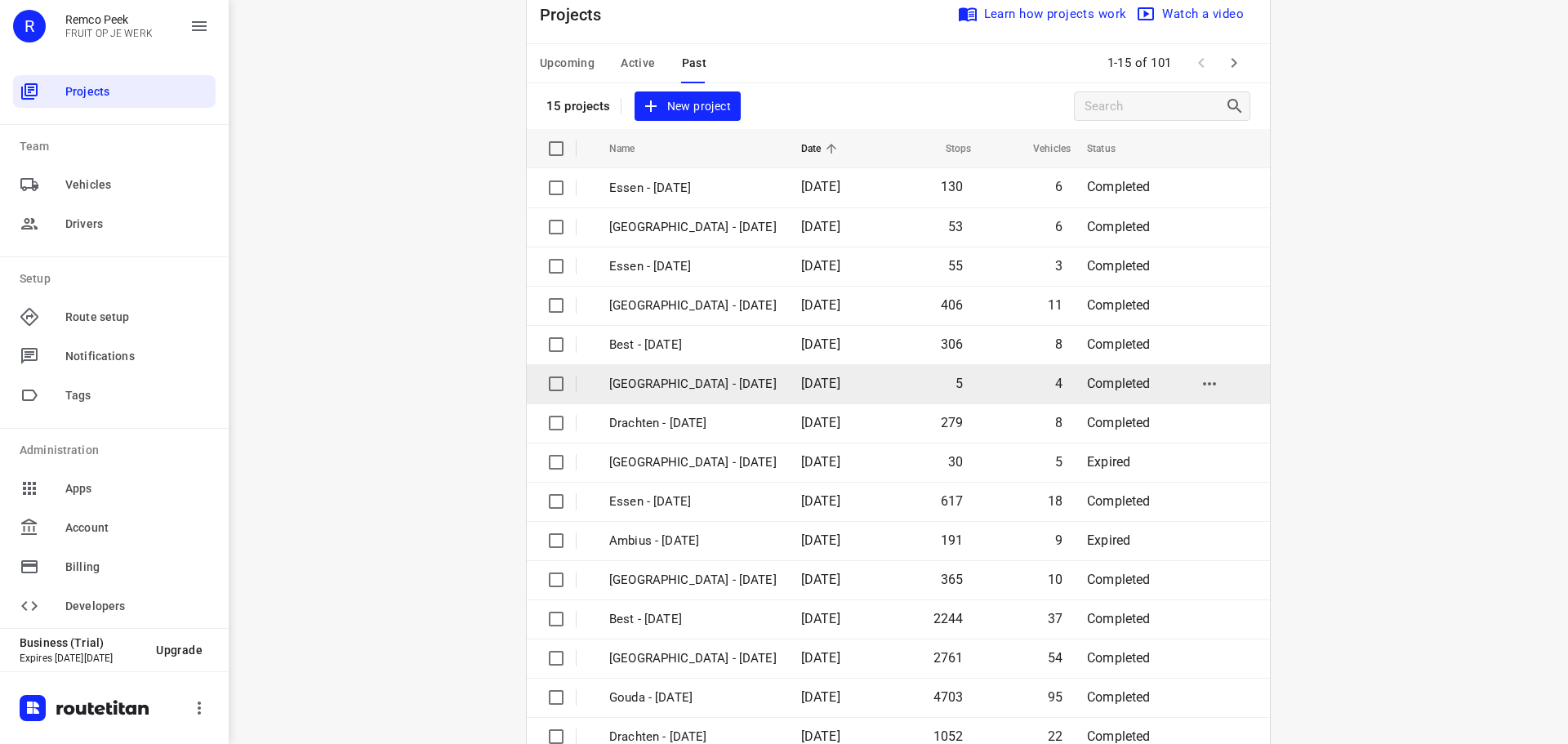
scroll to position [82, 0]
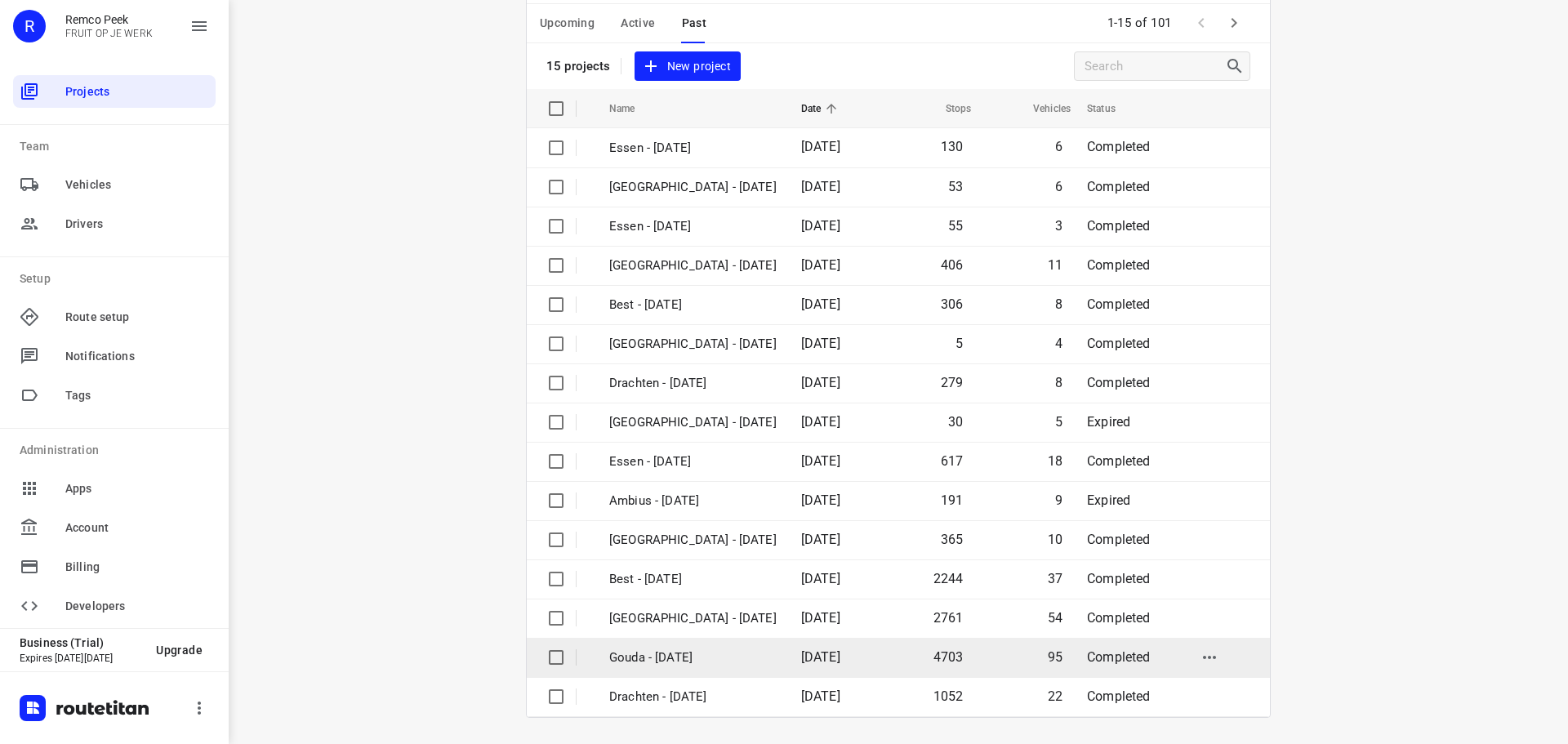
click at [725, 657] on p "Gouda - [DATE]" at bounding box center [693, 659] width 167 height 19
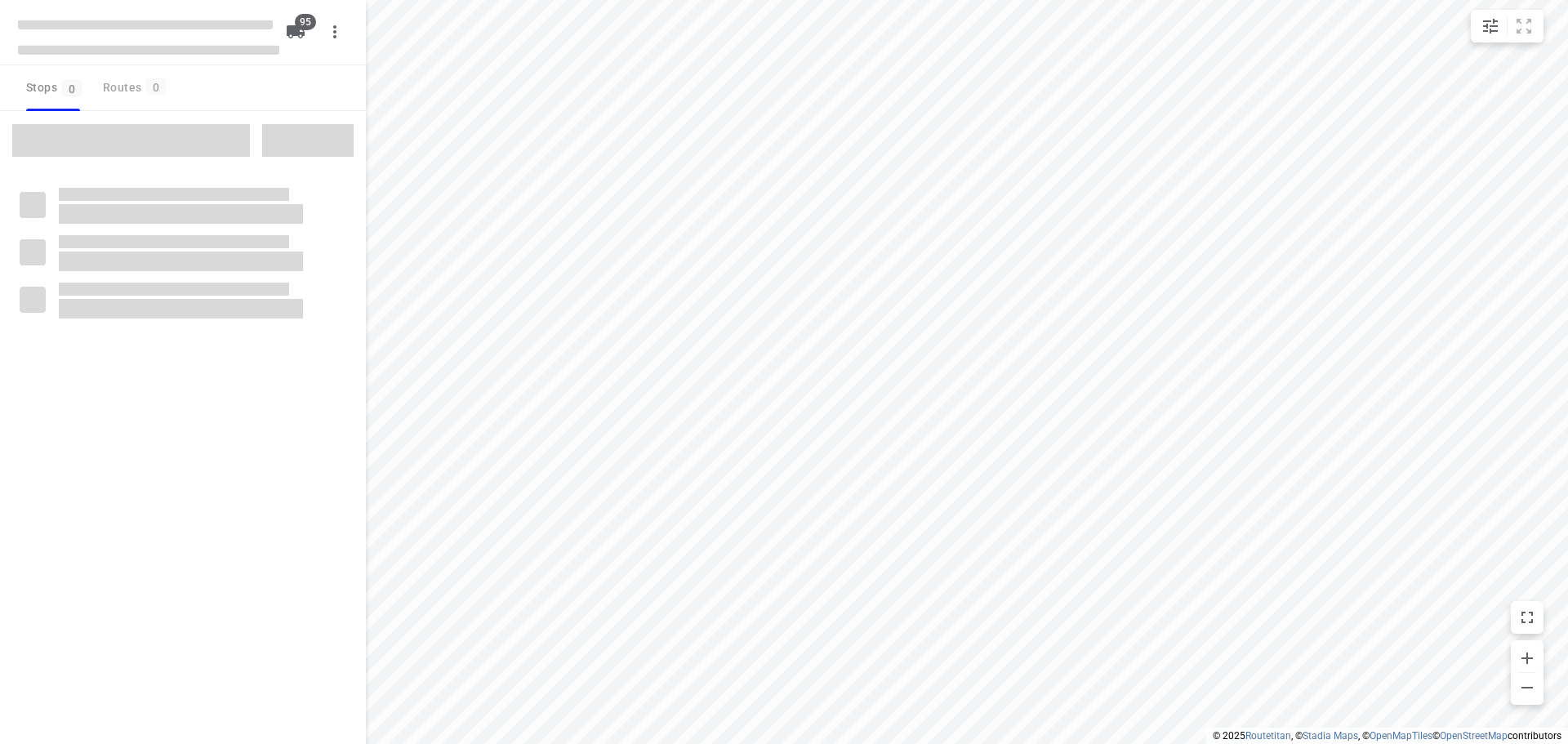
type input "distance"
checkbox input "true"
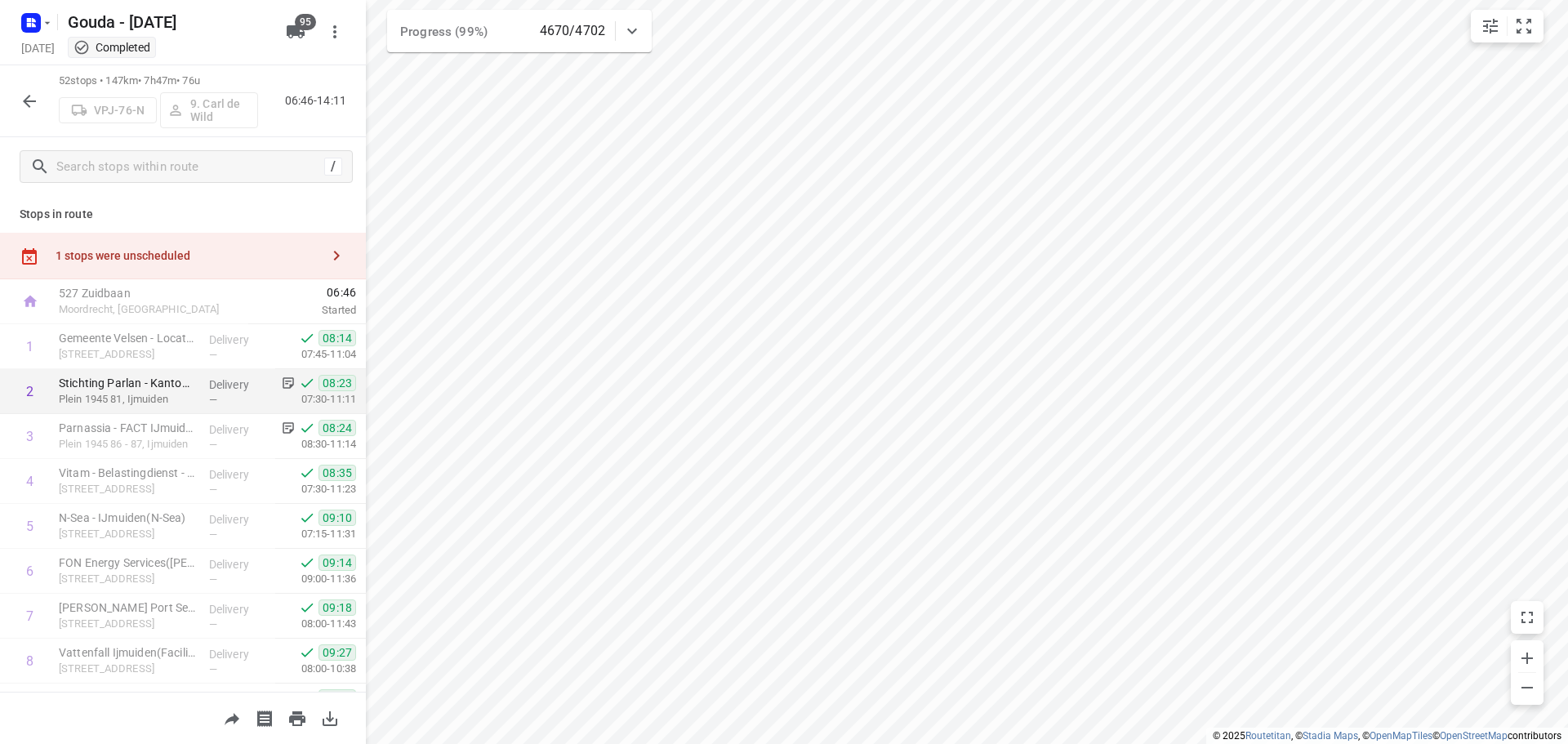
click at [1044, 0] on html "i © 2025 Routetitan , © Stadia Maps , © OpenMapTiles © OpenStreetMap contributo…" at bounding box center [784, 372] width 1568 height 744
click at [23, 105] on icon "button" at bounding box center [29, 101] width 20 height 20
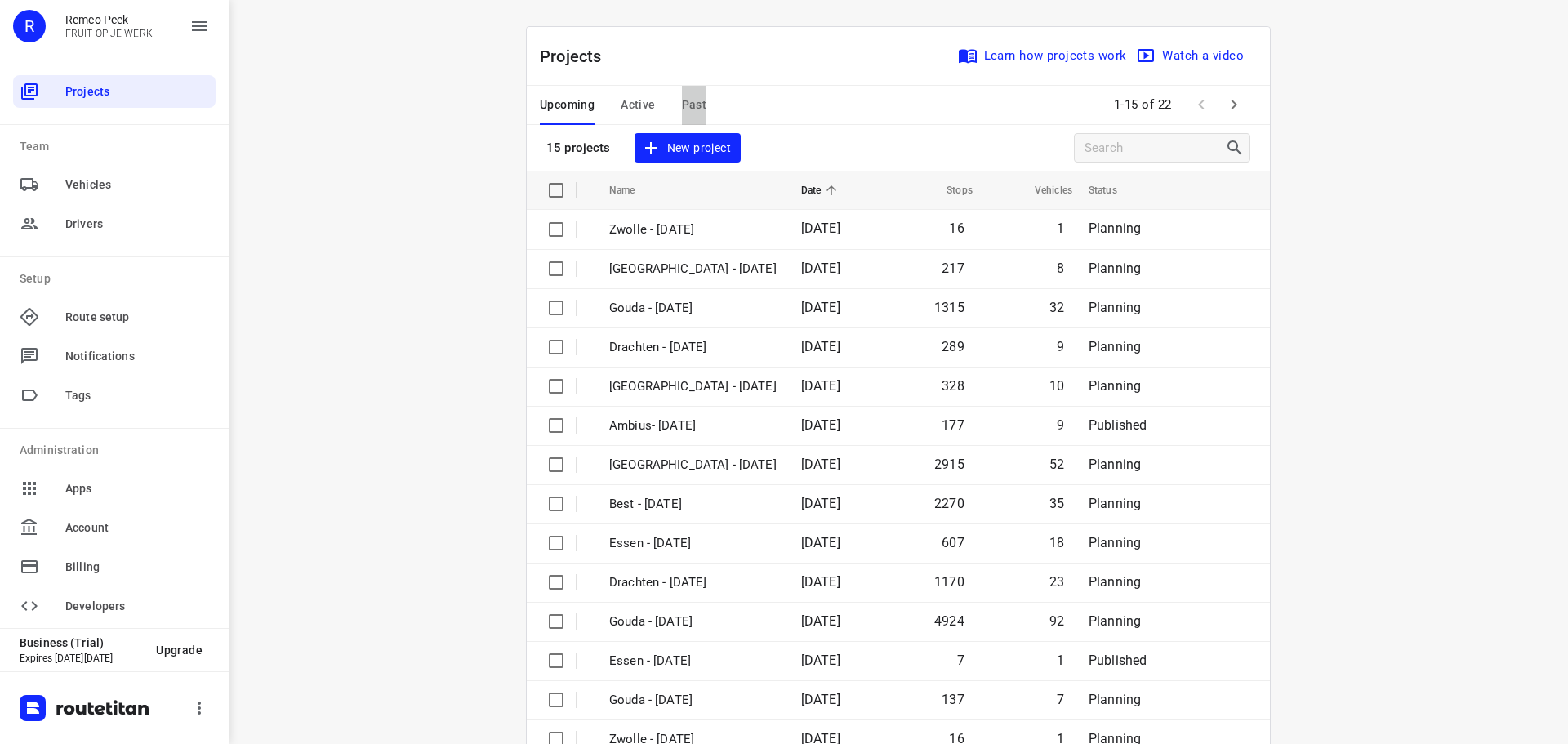
click at [682, 93] on button "Past" at bounding box center [694, 105] width 25 height 39
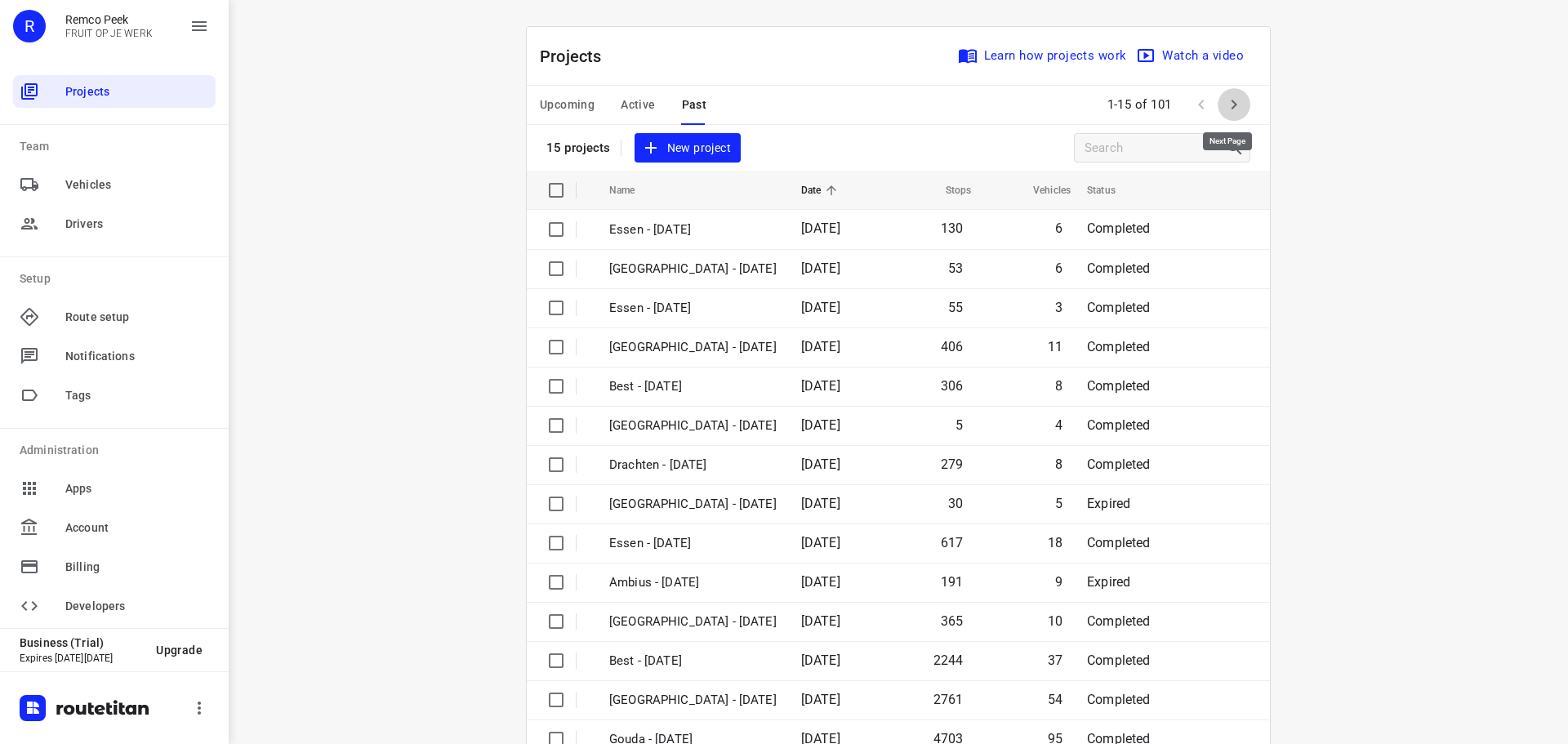
click at [1229, 98] on icon "button" at bounding box center [1234, 104] width 20 height 20
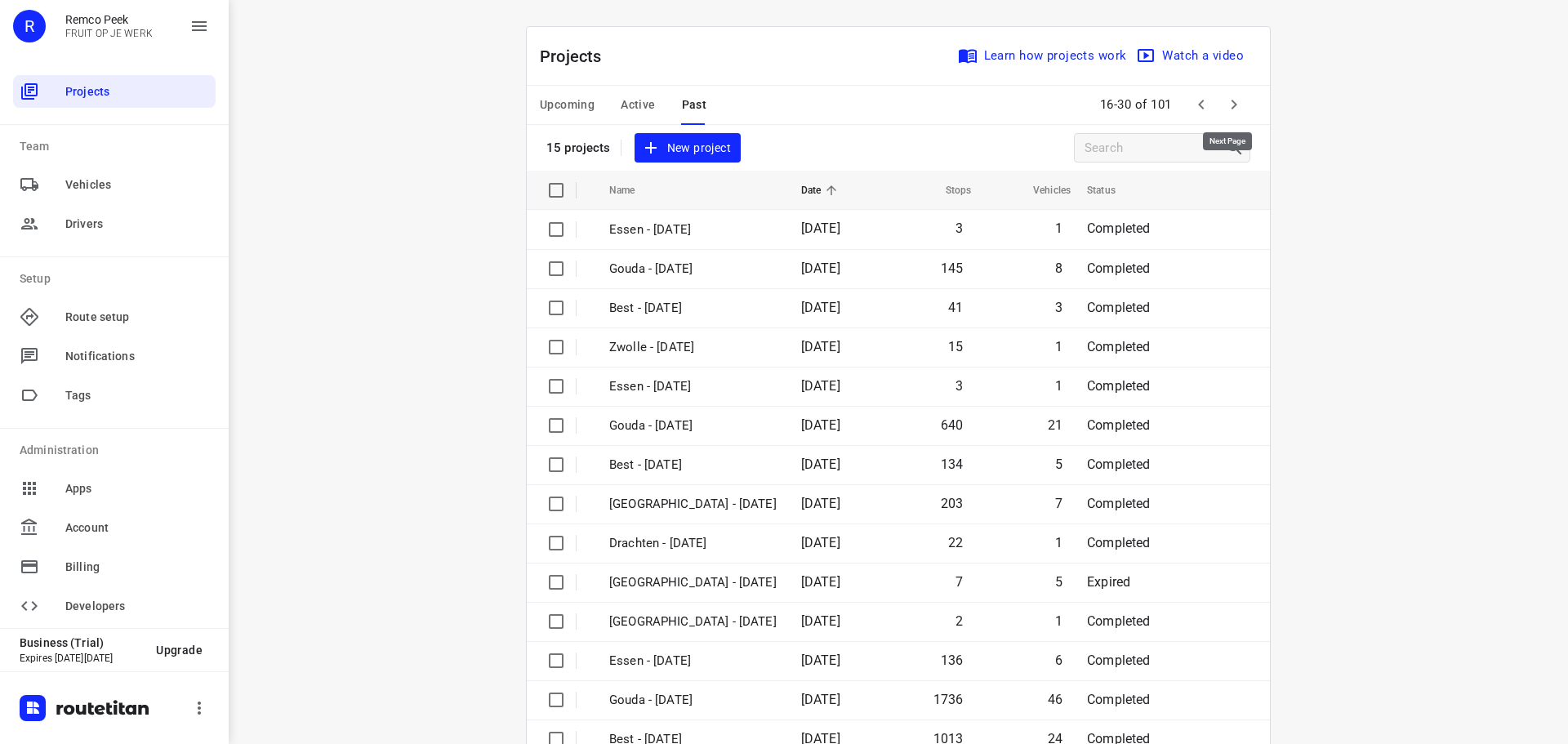
click at [1229, 98] on icon "button" at bounding box center [1234, 104] width 20 height 20
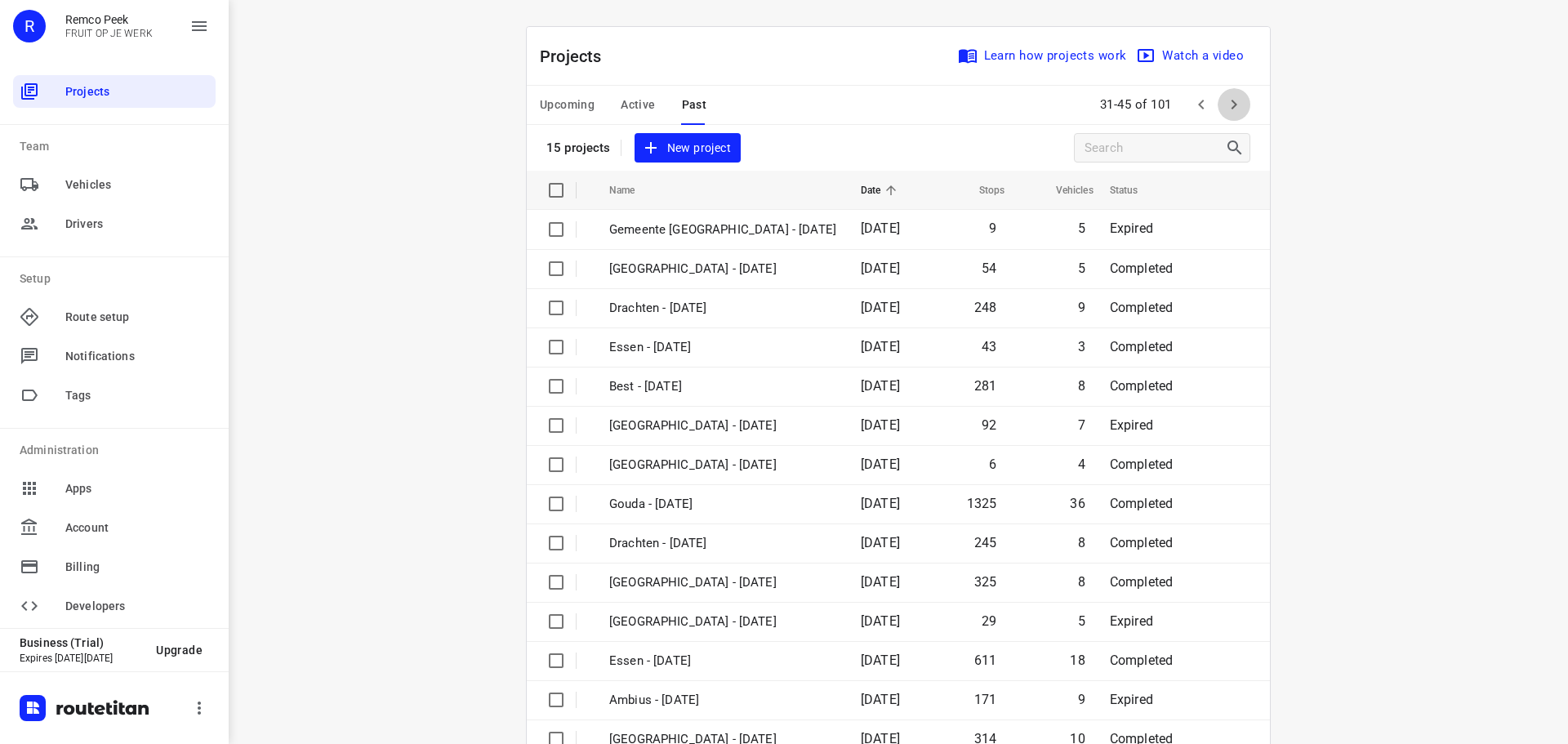
click at [1229, 98] on icon "button" at bounding box center [1234, 104] width 20 height 20
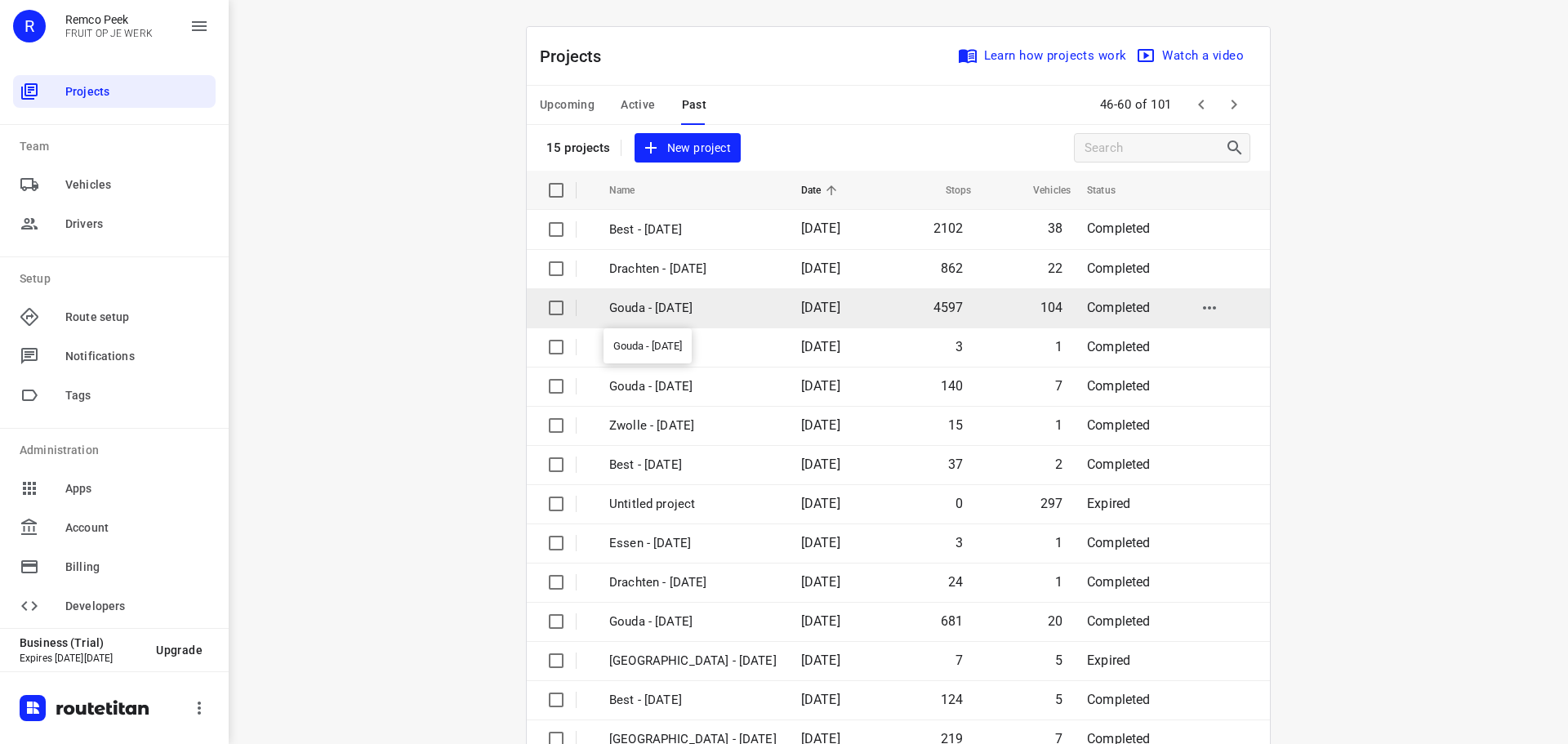
click at [725, 311] on p "Gouda - [DATE]" at bounding box center [693, 308] width 167 height 19
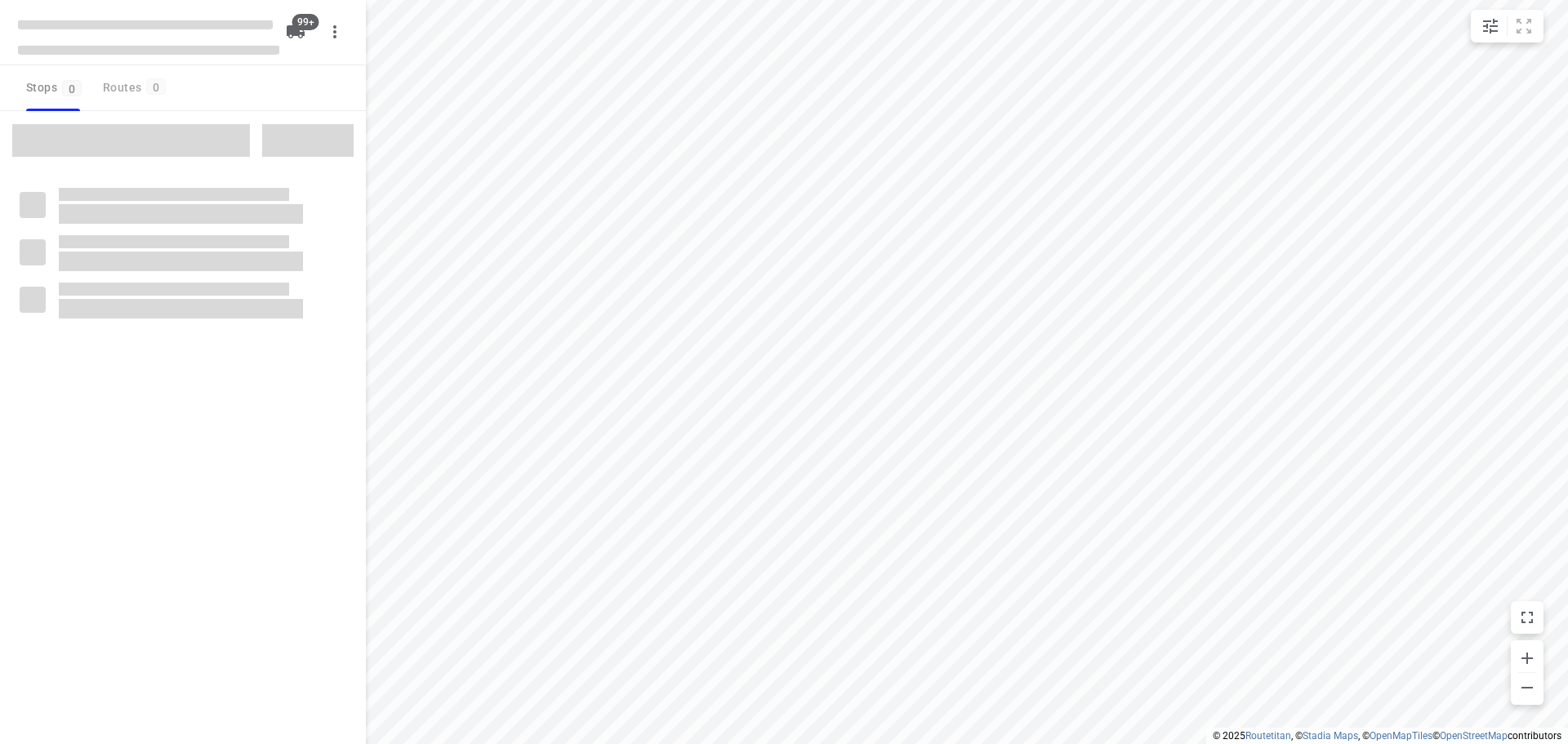
type input "distance"
checkbox input "true"
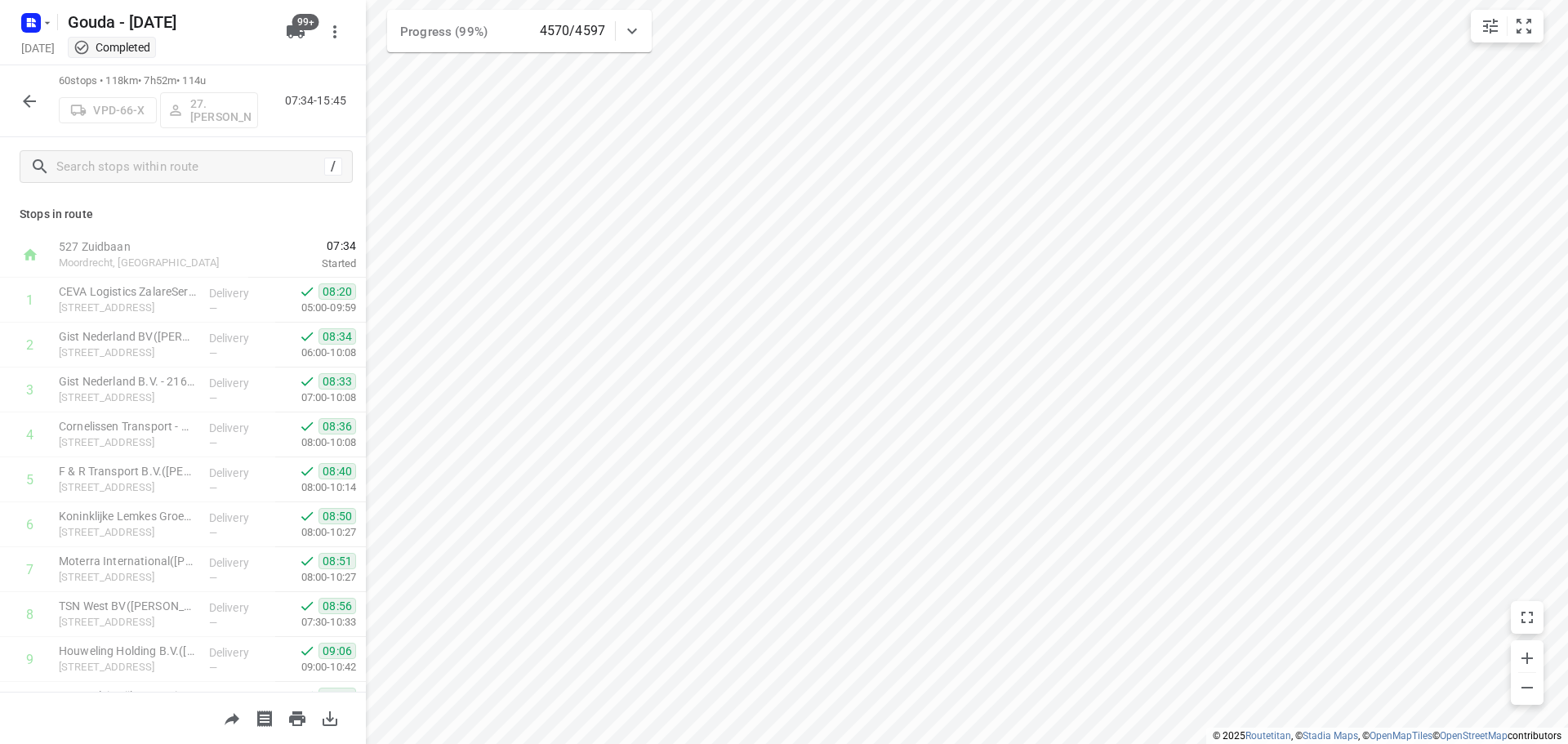
click at [1567, 129] on html "i © 2025 Routetitan , © Stadia Maps , © OpenMapTiles © OpenStreetMap contributo…" at bounding box center [784, 372] width 1568 height 744
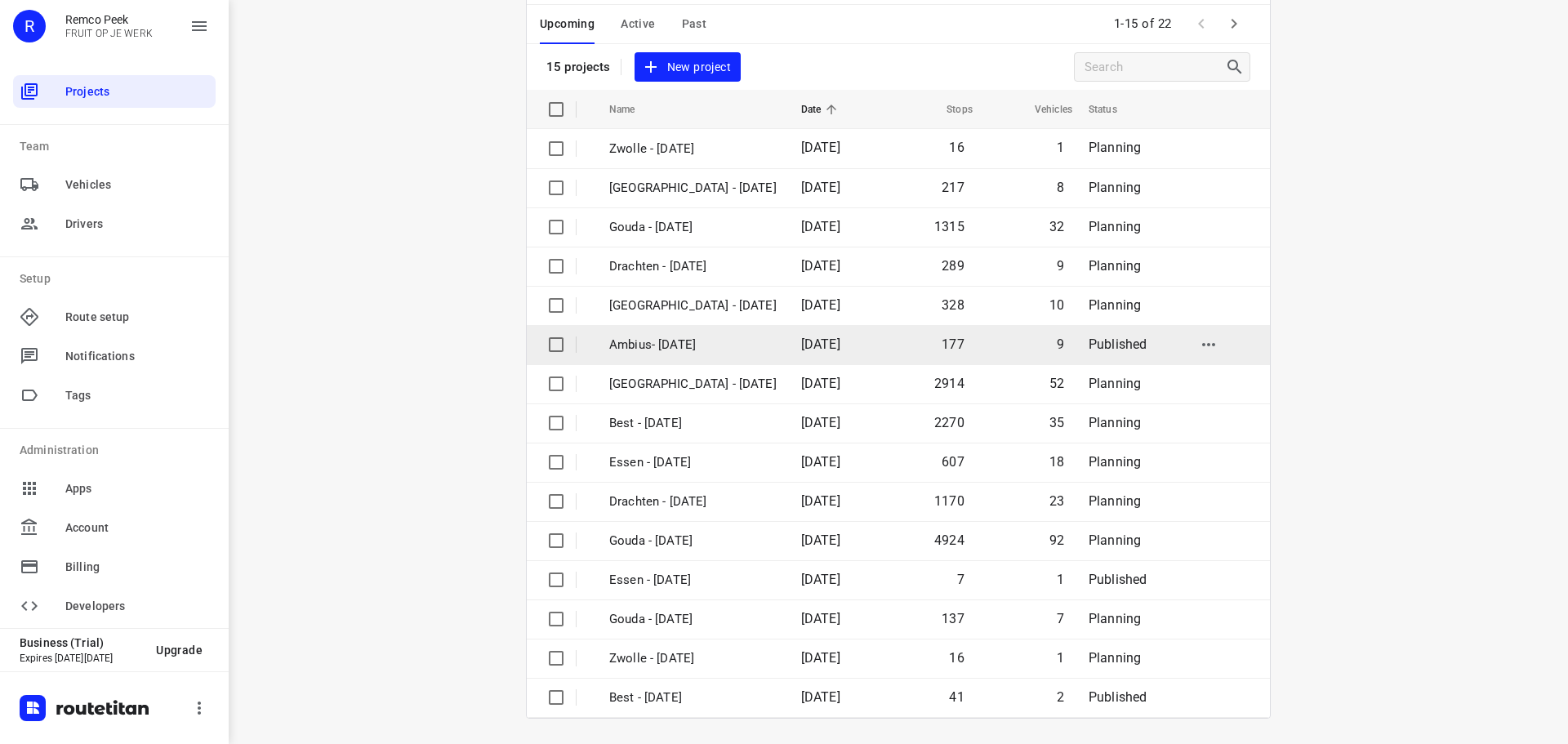
scroll to position [82, 0]
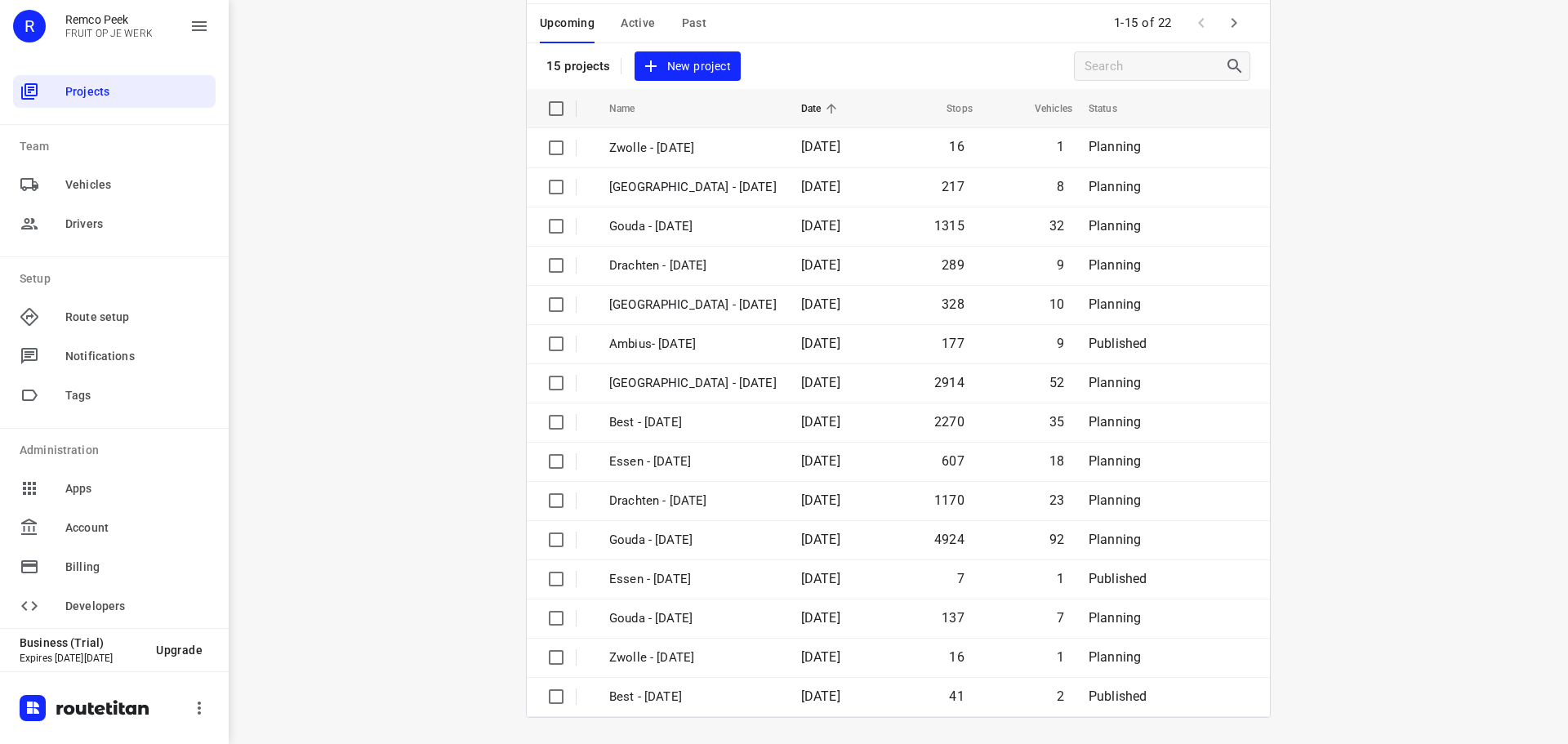
click at [1224, 22] on icon "button" at bounding box center [1234, 23] width 20 height 20
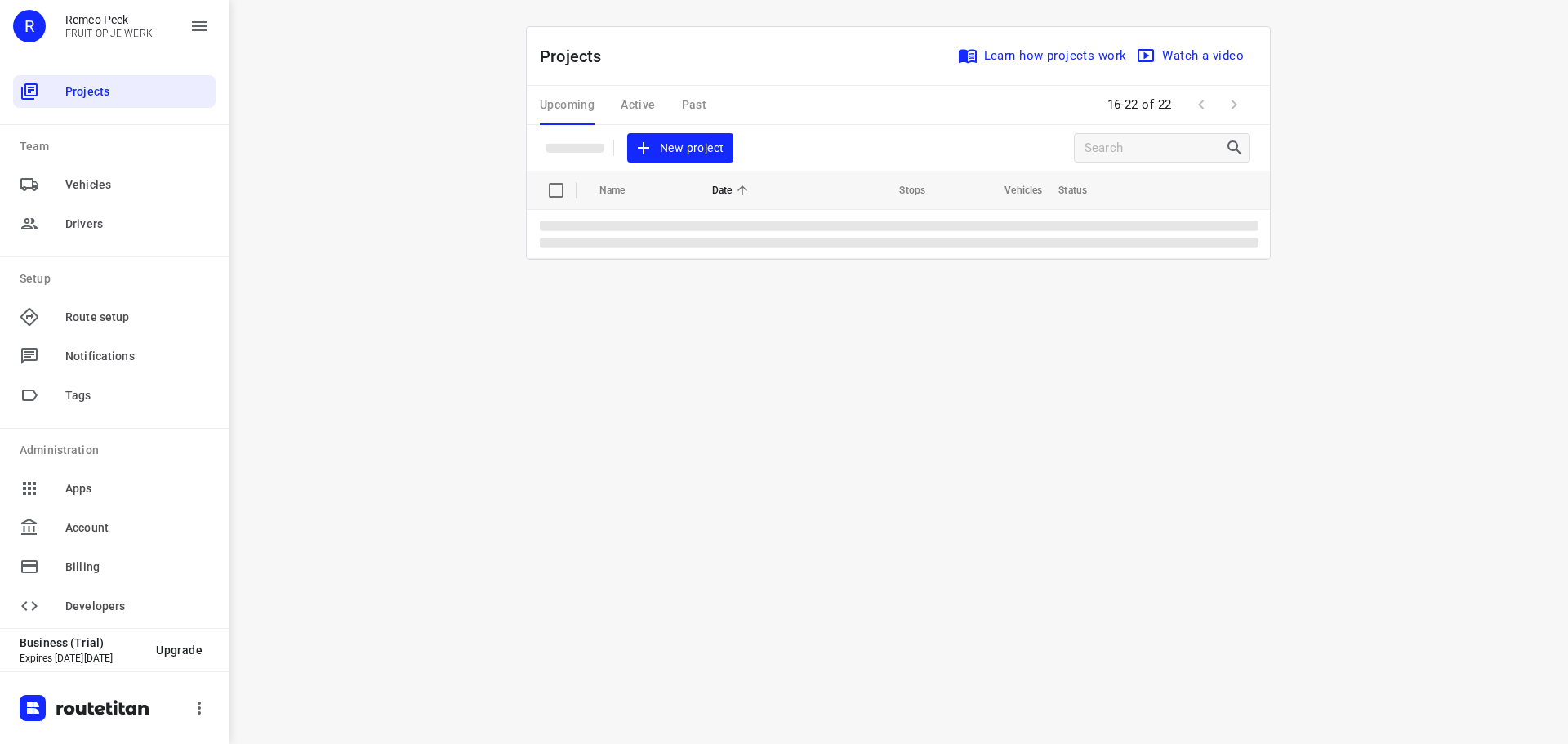
scroll to position [0, 0]
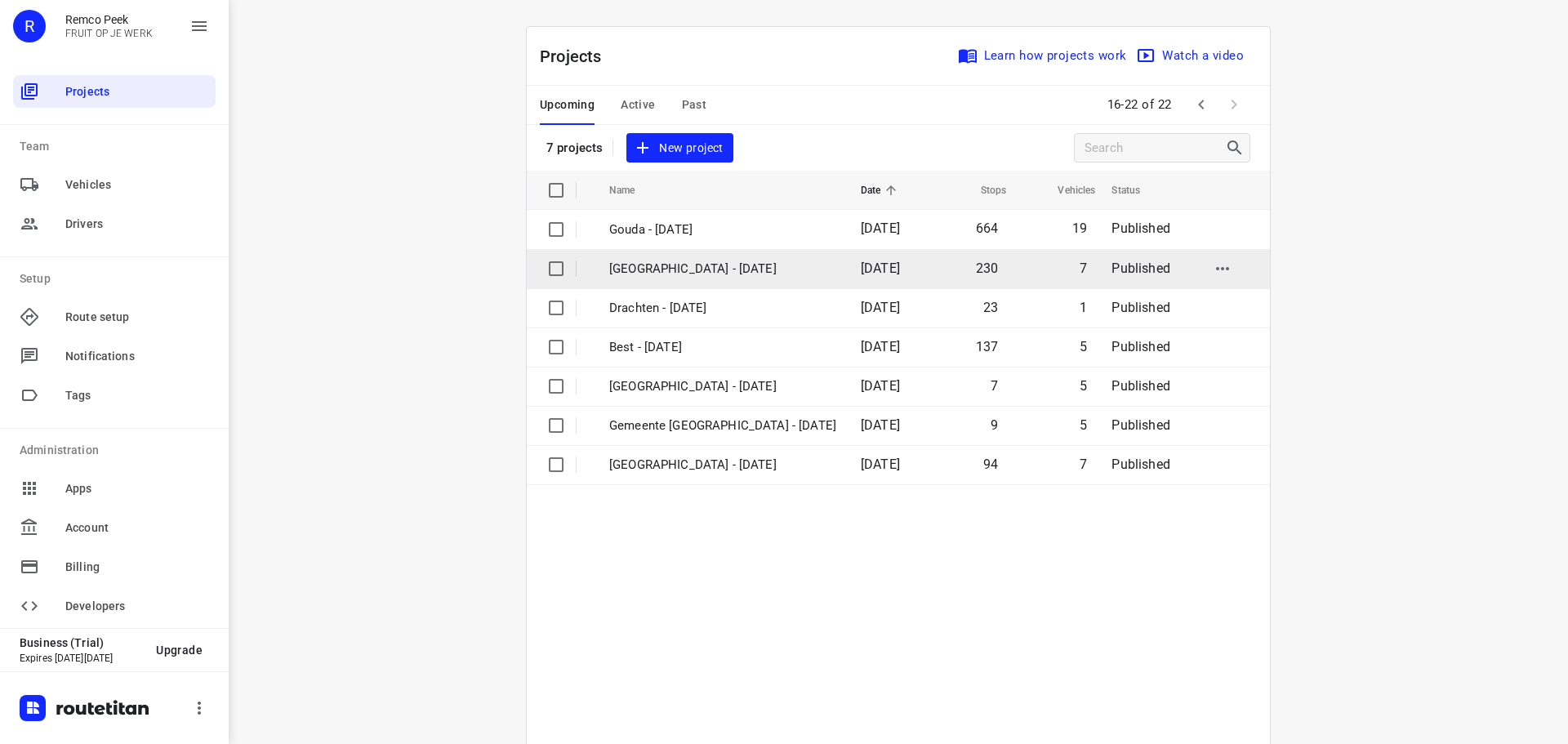
click at [711, 264] on p "[GEOGRAPHIC_DATA] - [DATE]" at bounding box center [723, 270] width 227 height 19
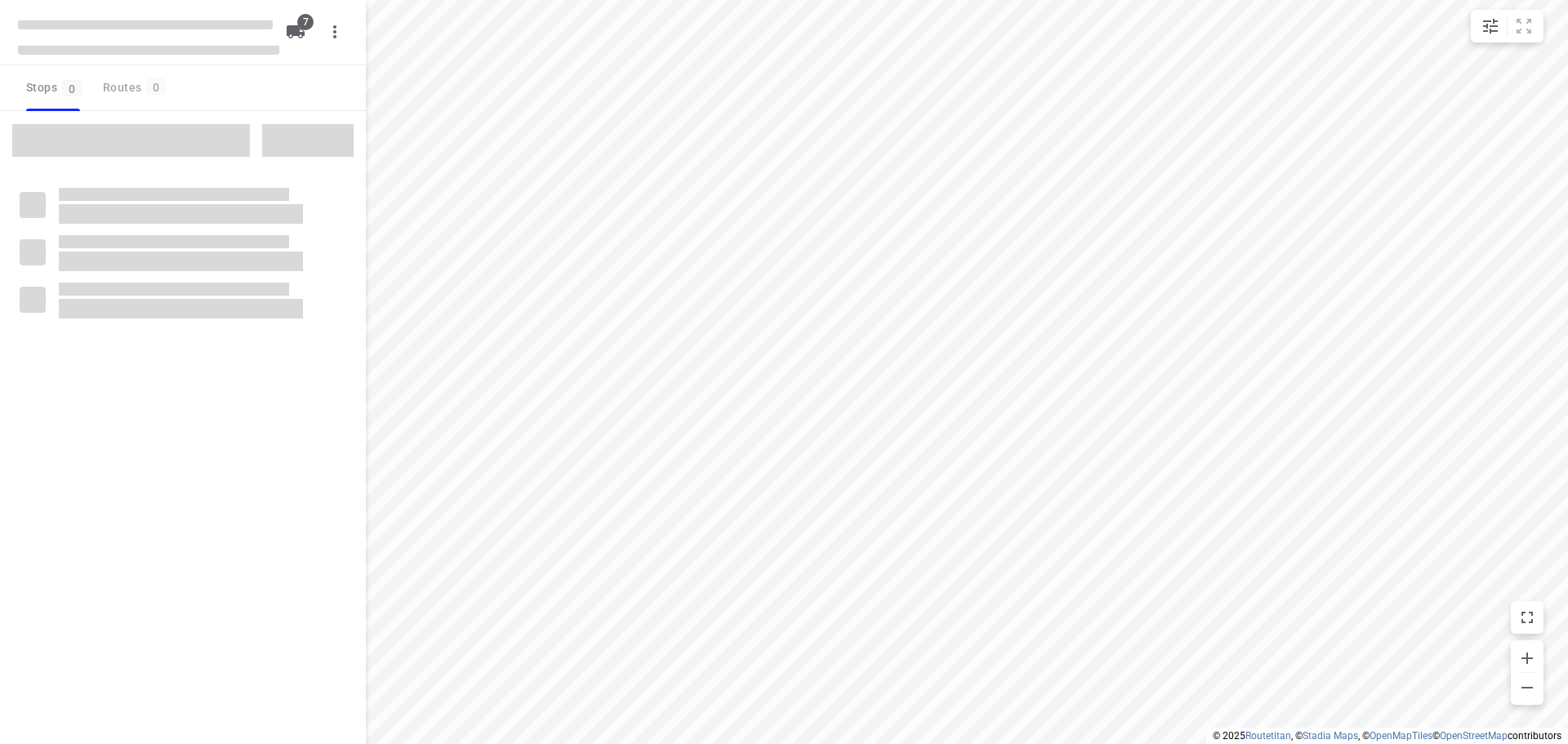
type input "distance"
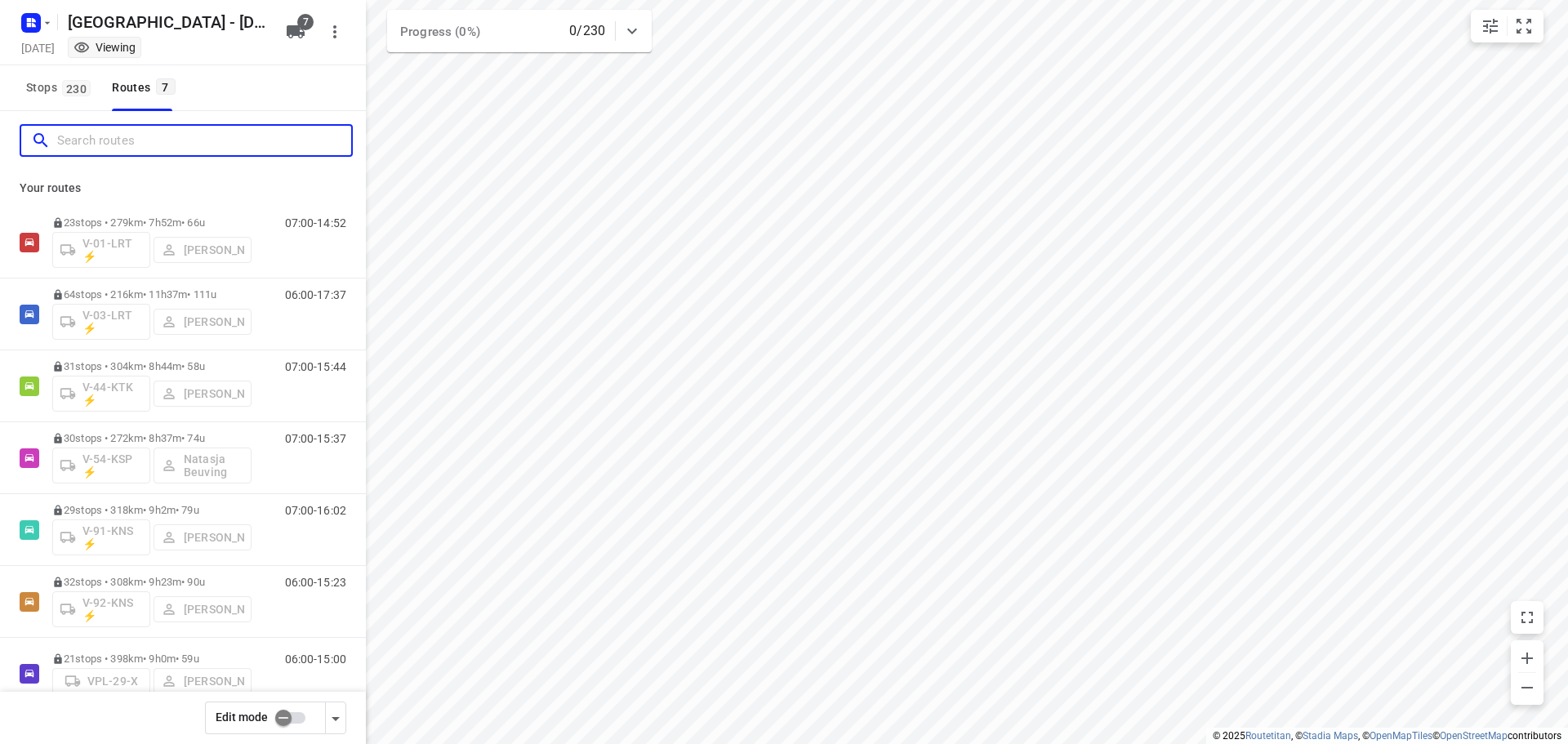
click at [125, 151] on input "Search routes" at bounding box center [204, 141] width 294 height 25
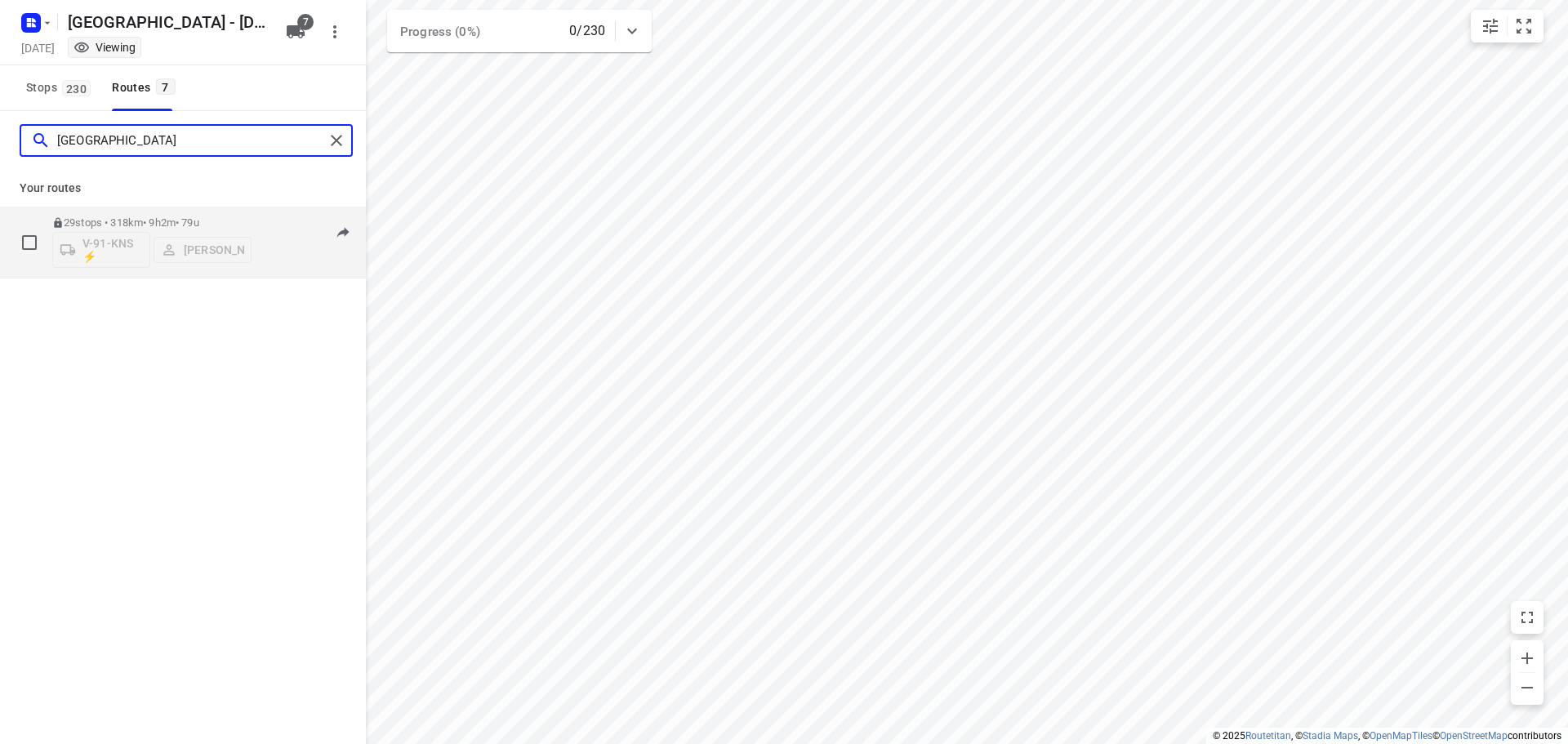
type input "milan"
click at [158, 223] on p "29 stops • 318km • 9h2m • 79u" at bounding box center [152, 222] width 199 height 12
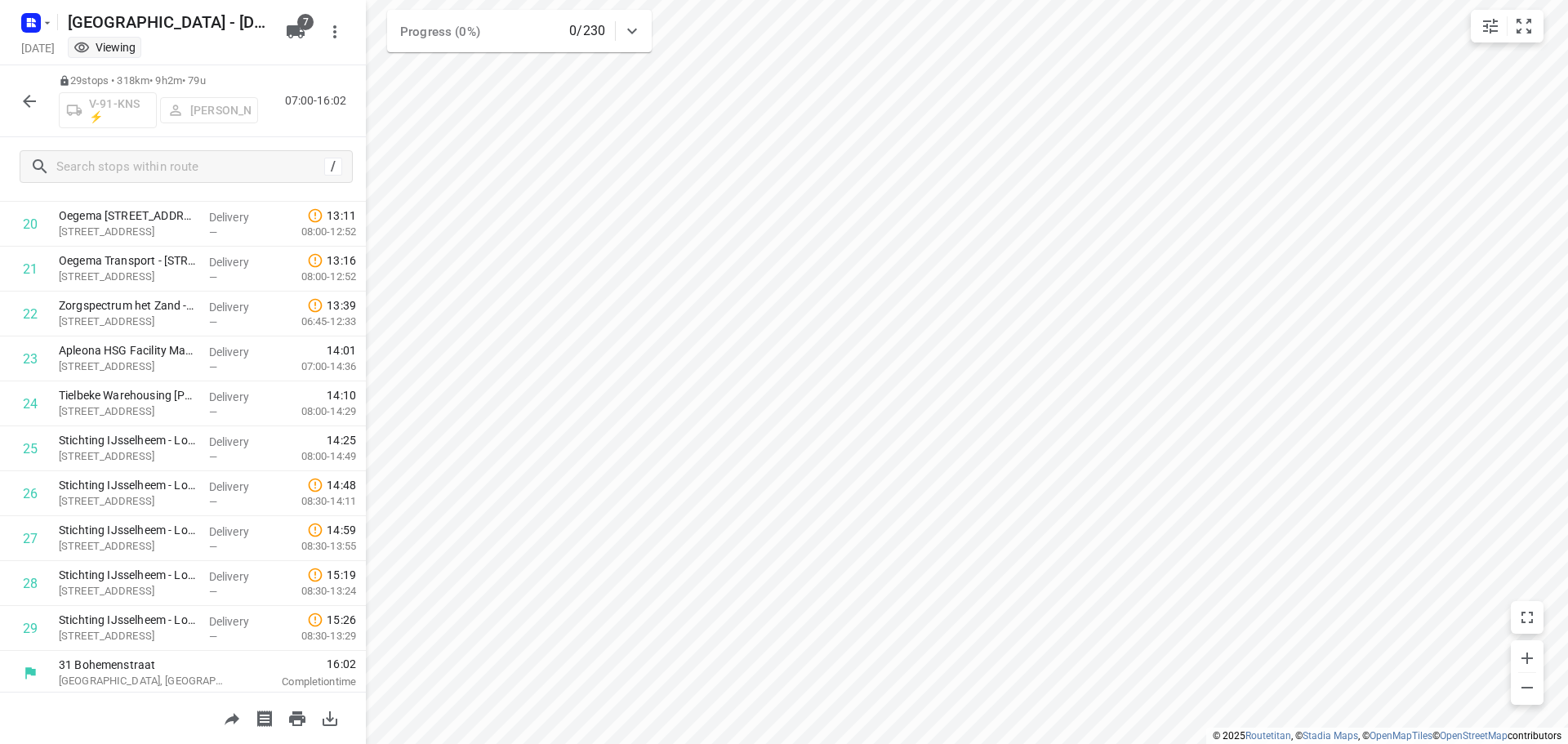
scroll to position [934, 0]
click at [23, 96] on icon "button" at bounding box center [29, 101] width 20 height 20
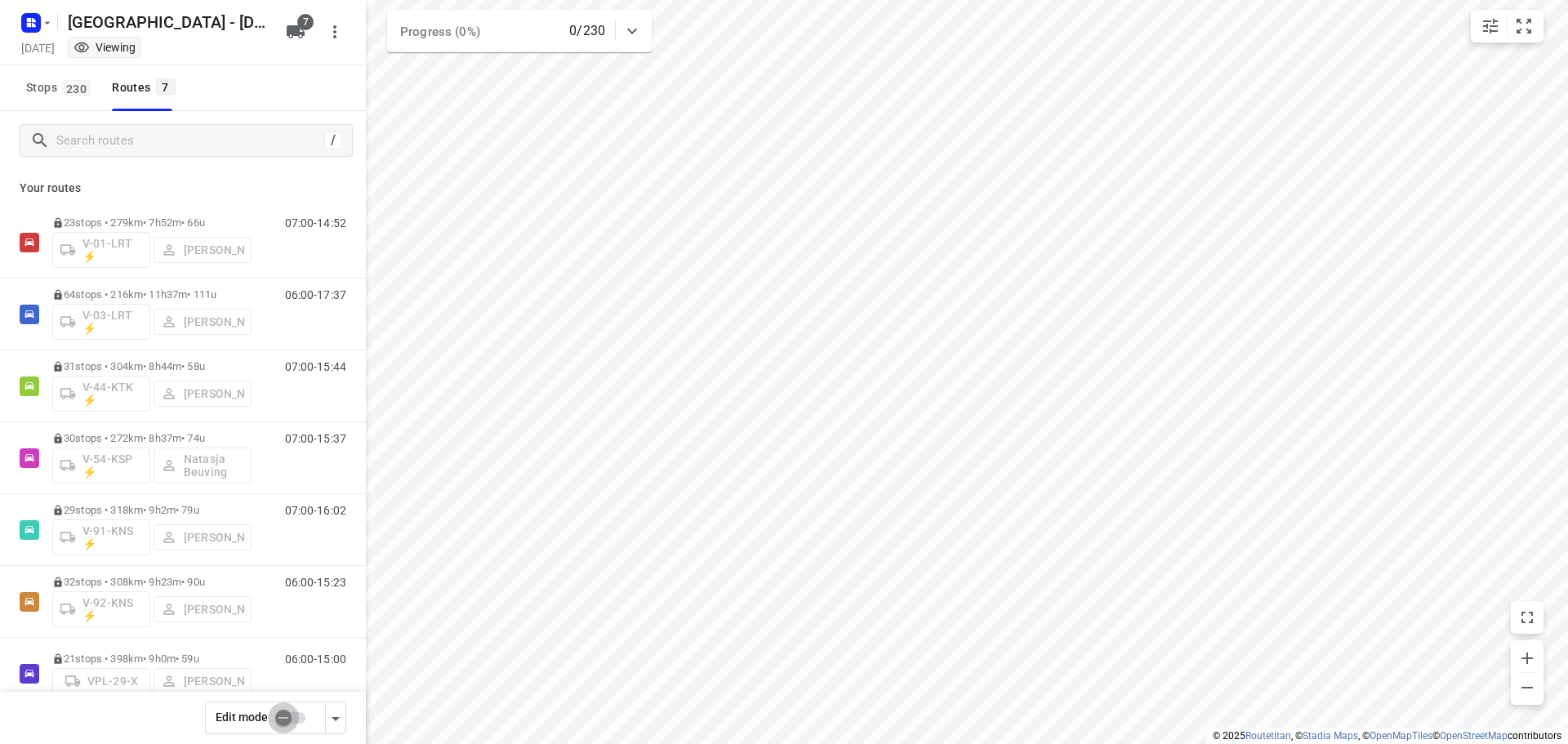
click at [297, 717] on input "checkbox" at bounding box center [283, 718] width 93 height 31
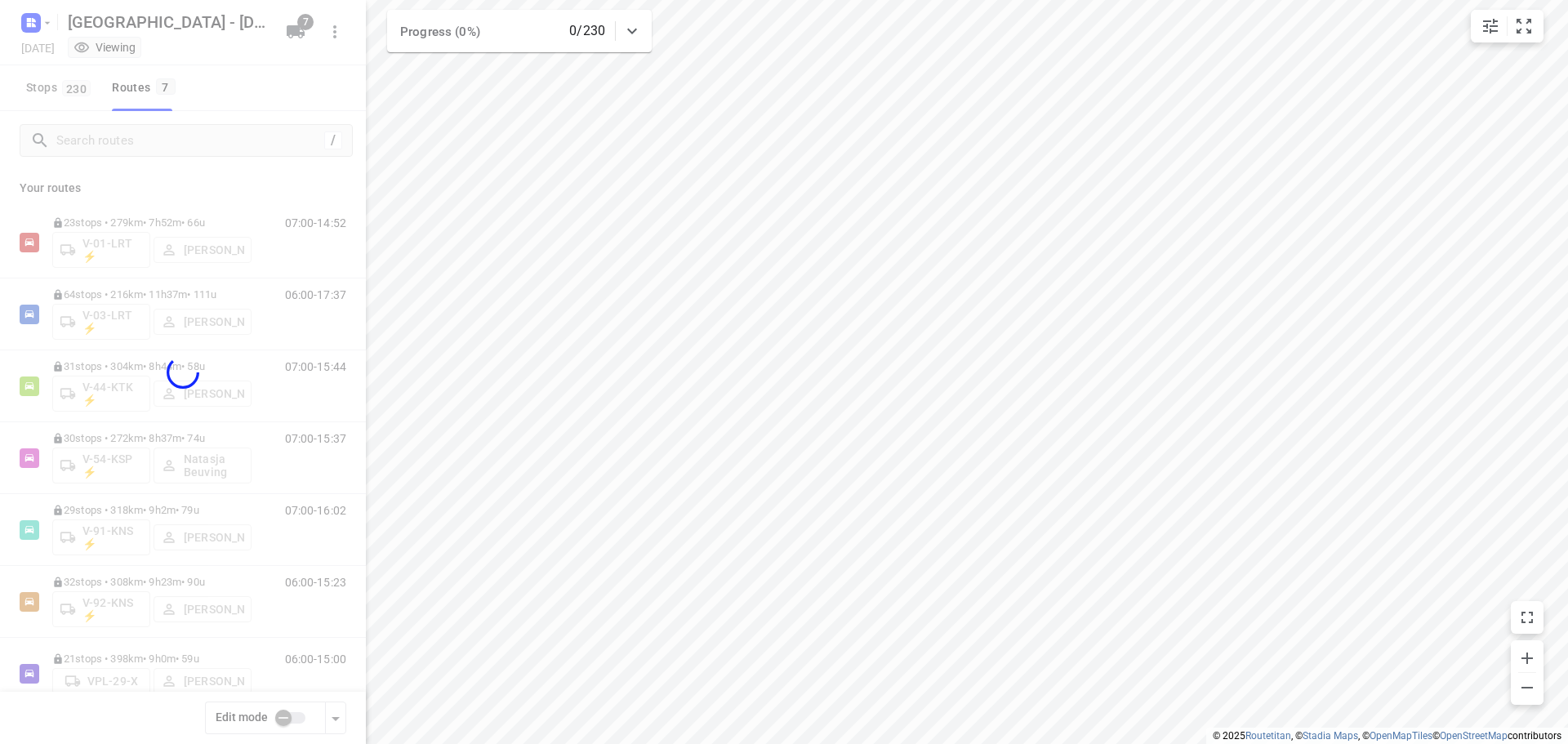
checkbox input "true"
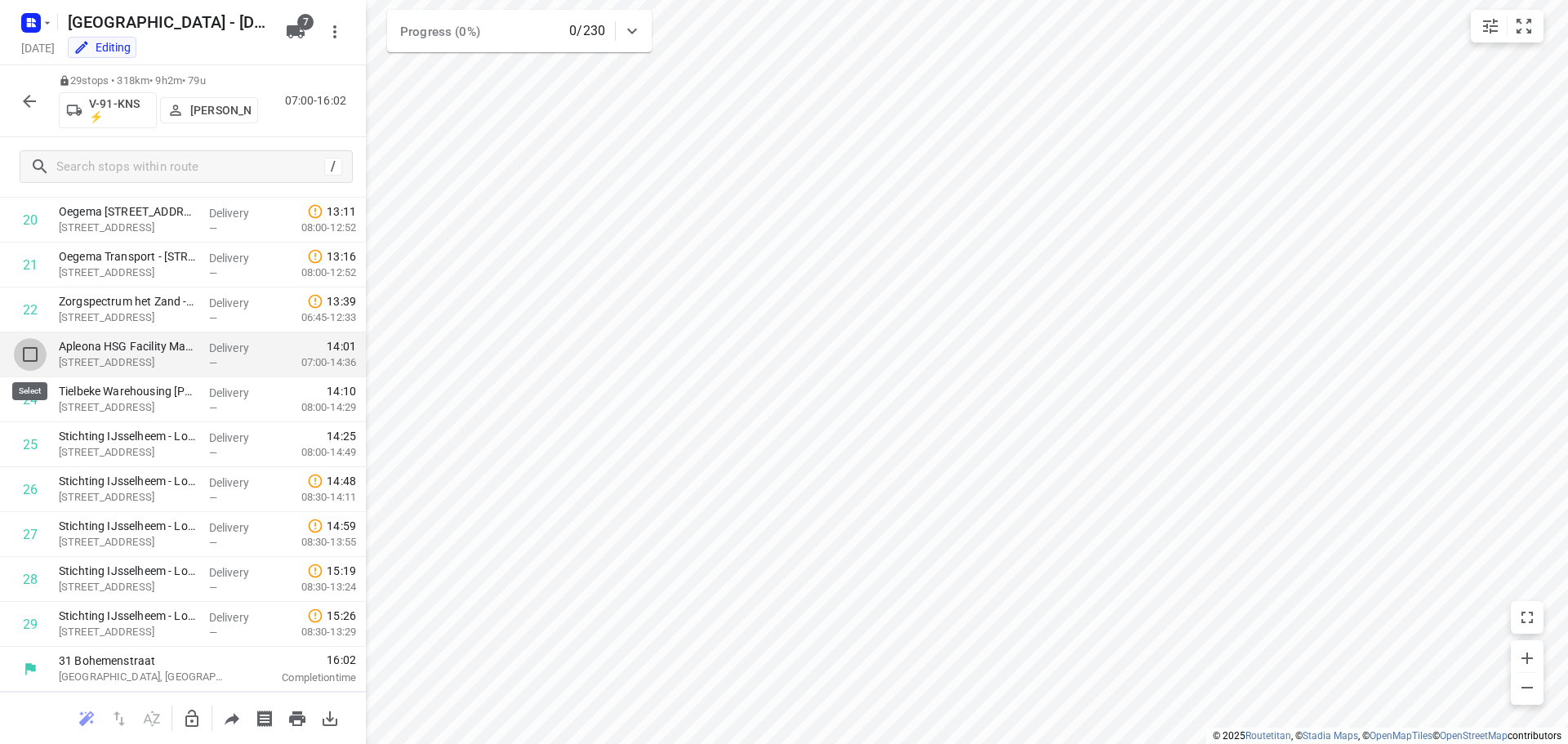
click at [34, 358] on input "checkbox" at bounding box center [30, 354] width 33 height 33
checkbox input "true"
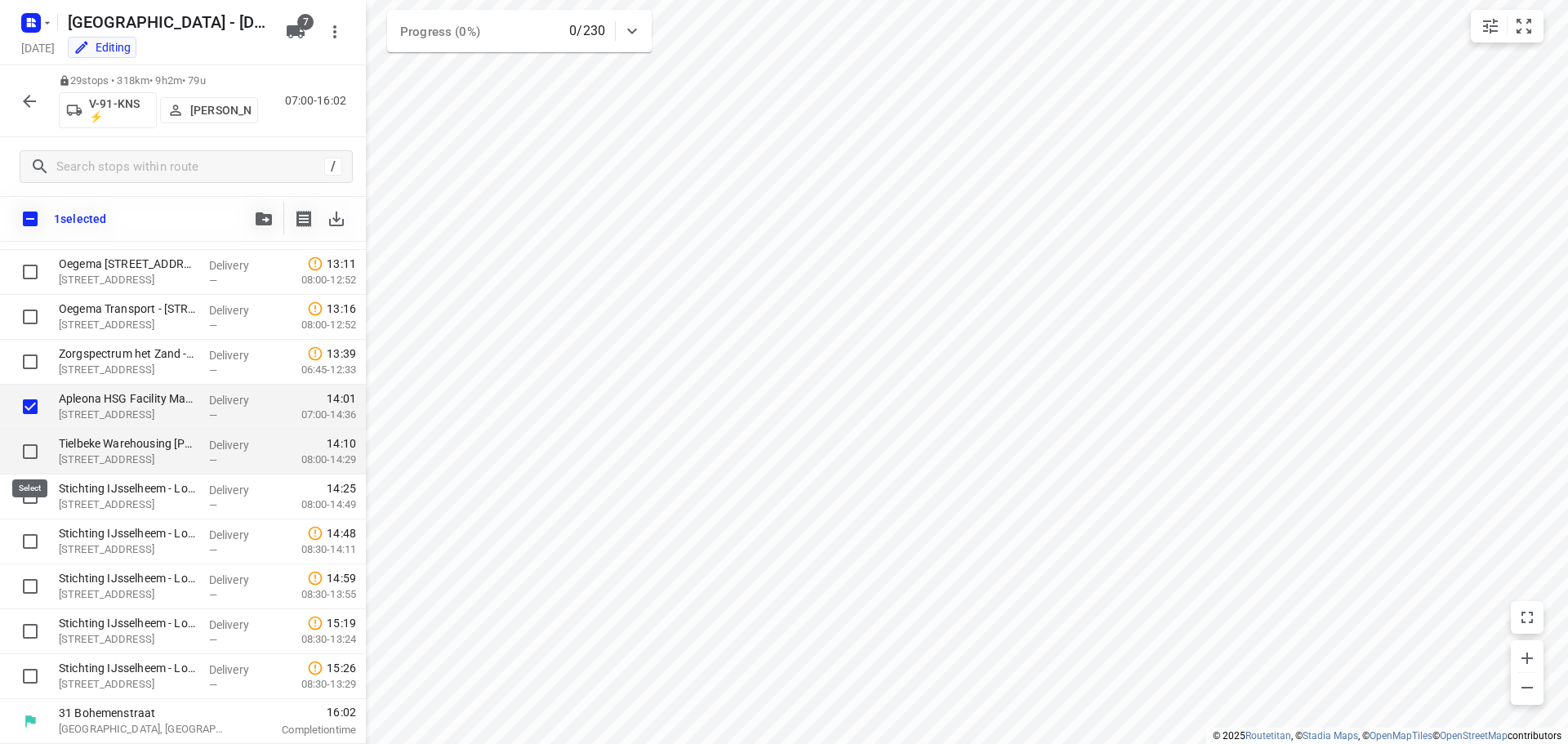
click at [30, 452] on input "checkbox" at bounding box center [30, 452] width 33 height 33
checkbox input "true"
click at [29, 513] on div at bounding box center [26, 497] width 53 height 45
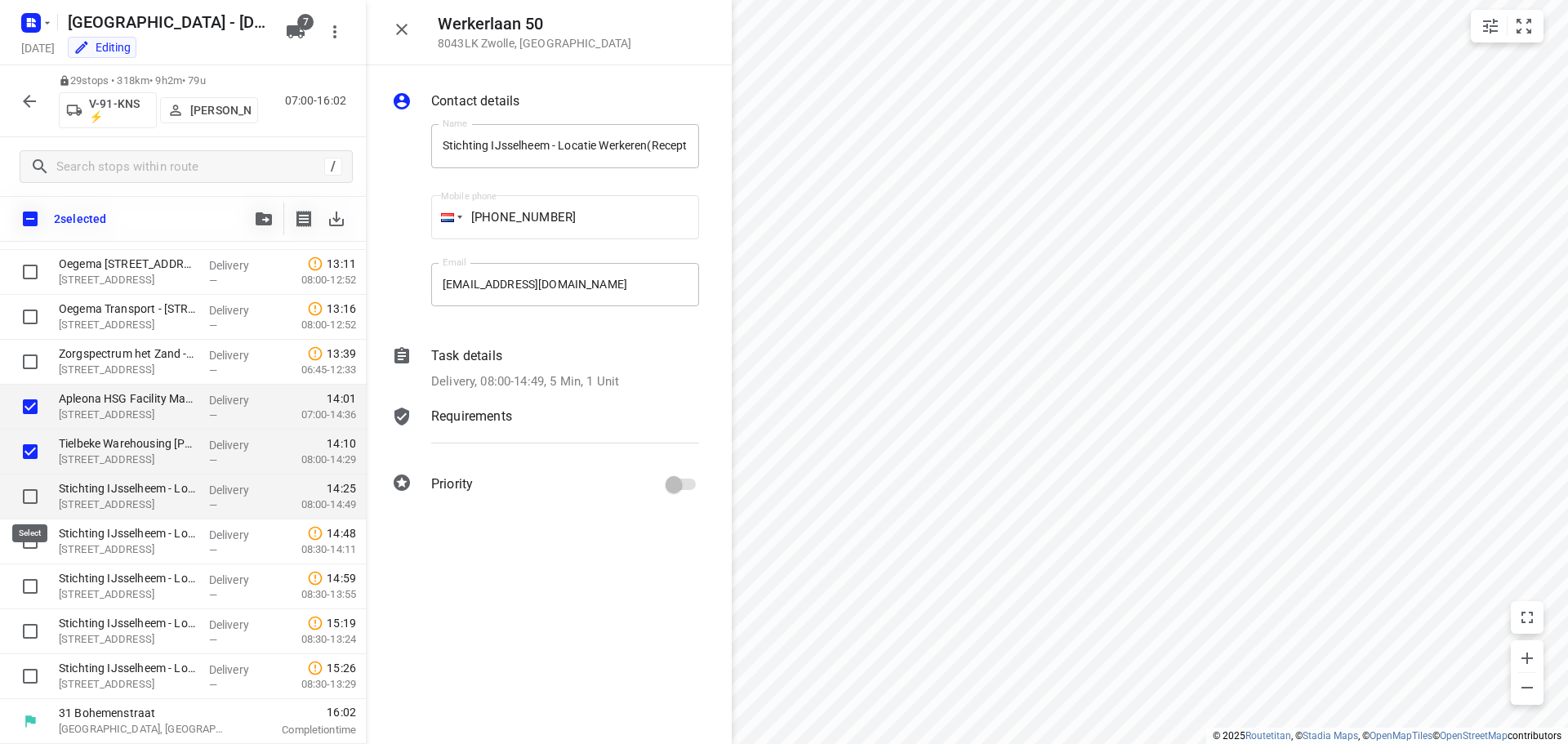
click at [35, 488] on input "checkbox" at bounding box center [30, 496] width 33 height 33
checkbox input "true"
click at [389, 9] on div "Werkerlaan 50 8043LK Zwolle , Netherlands" at bounding box center [549, 33] width 366 height 66
click at [398, 32] on icon "button" at bounding box center [401, 29] width 20 height 20
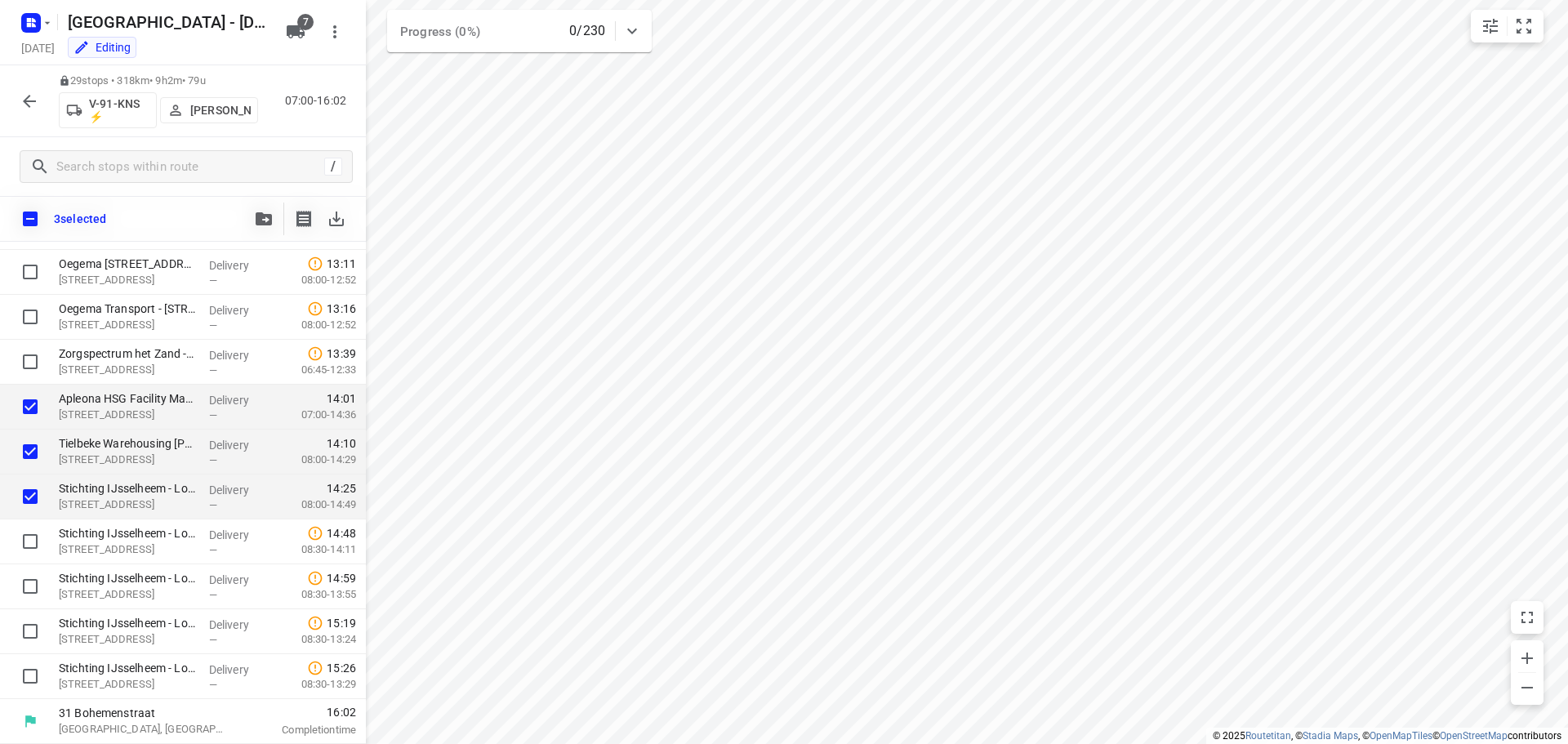
click at [35, 209] on input "checkbox" at bounding box center [30, 219] width 35 height 35
checkbox input "true"
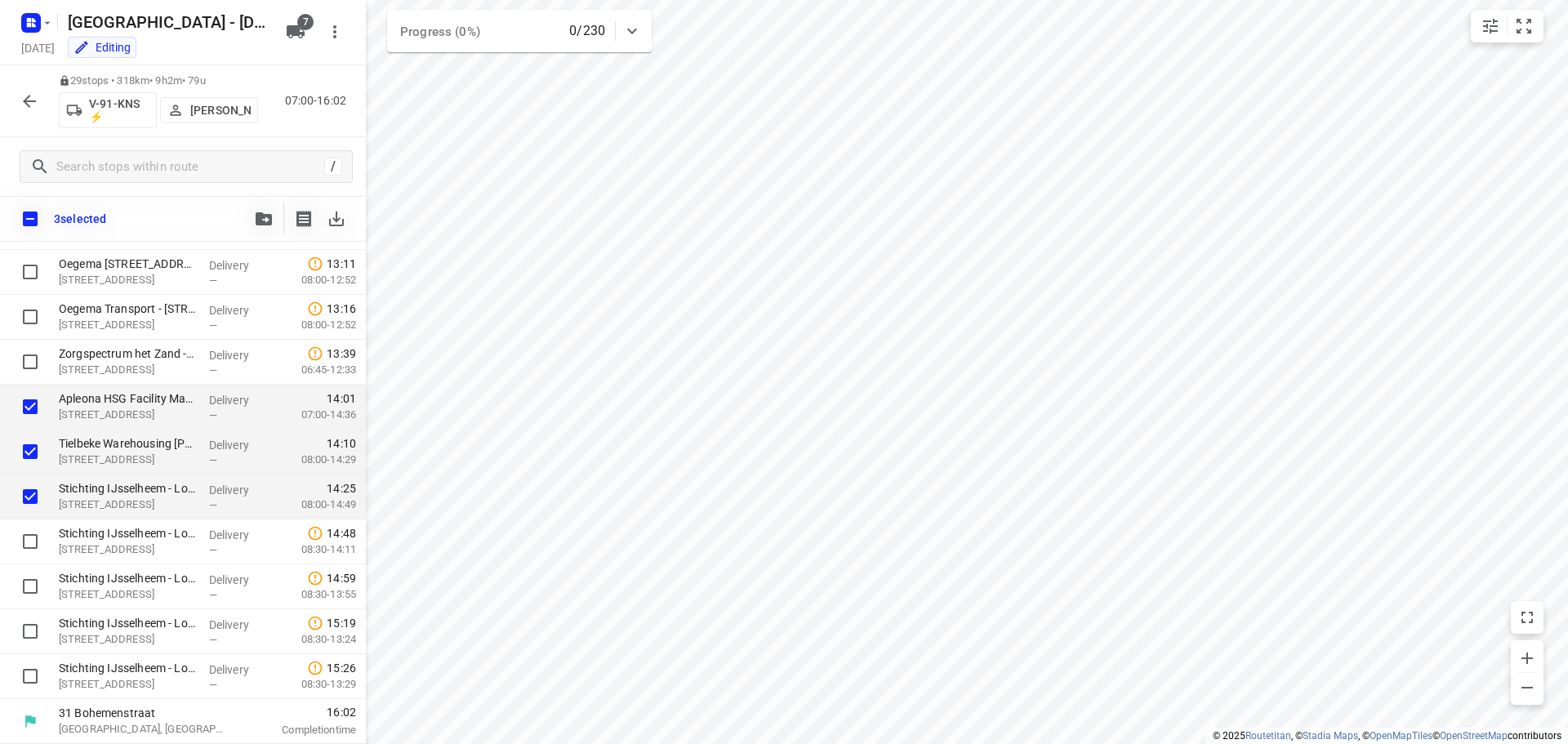
checkbox input "true"
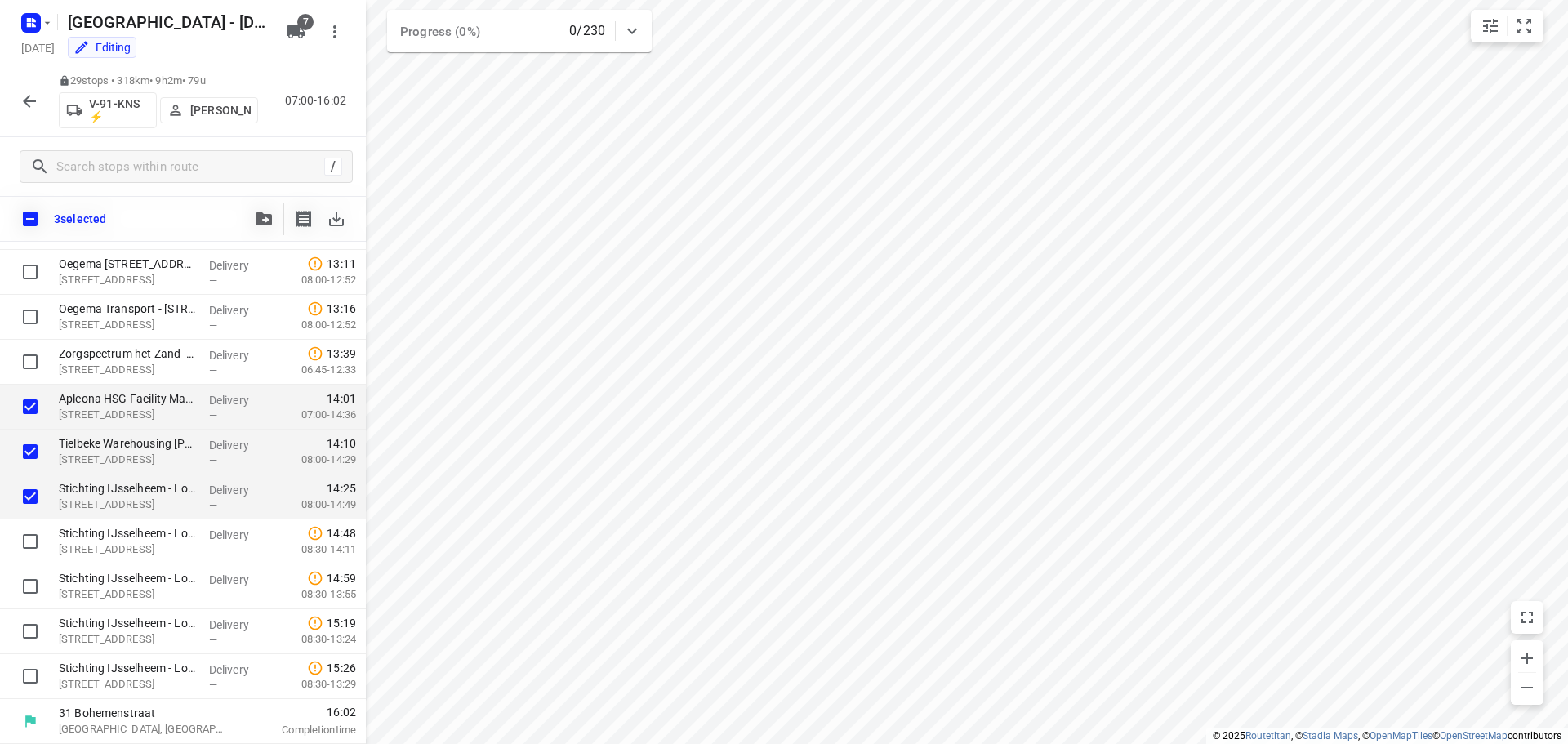
checkbox input "true"
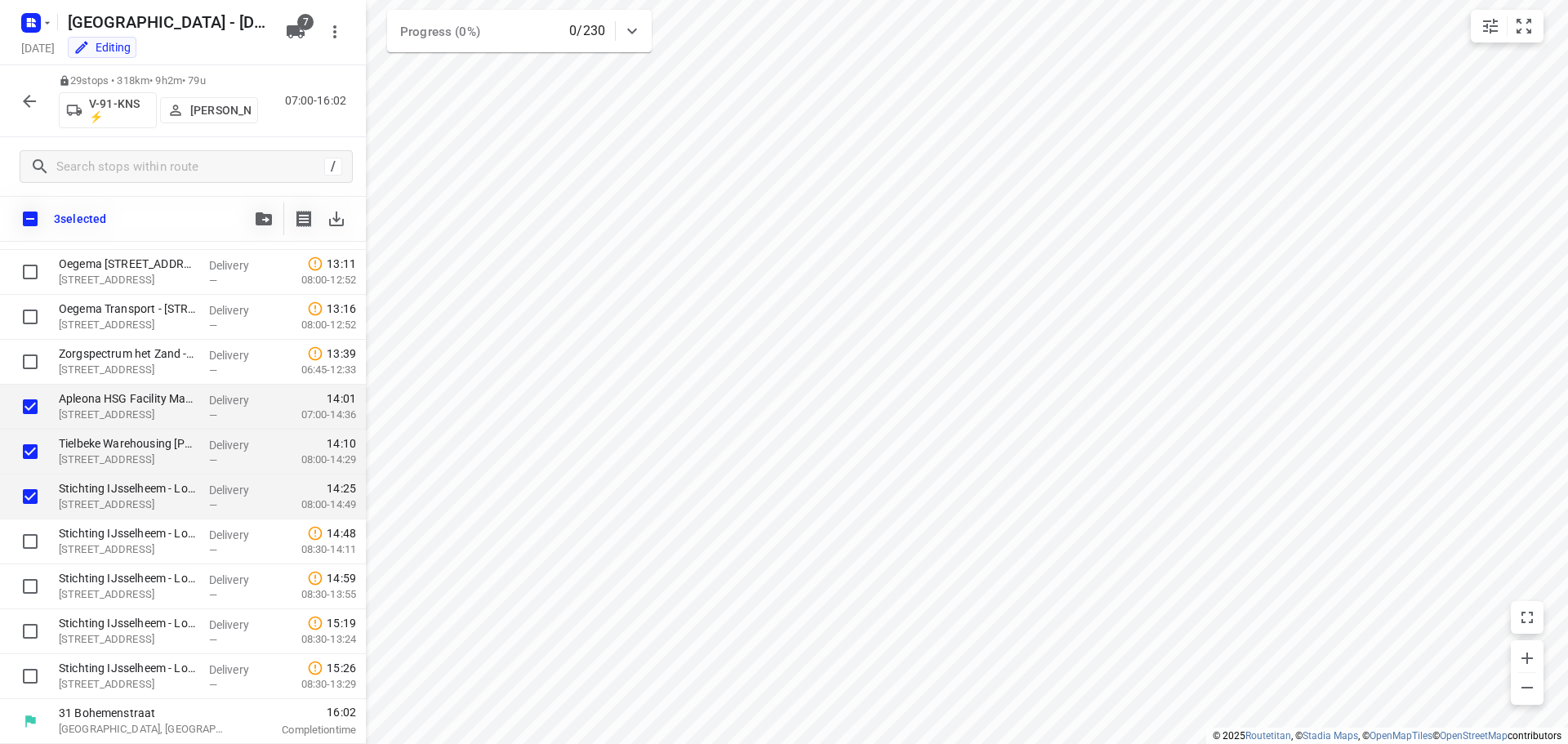
checkbox input "true"
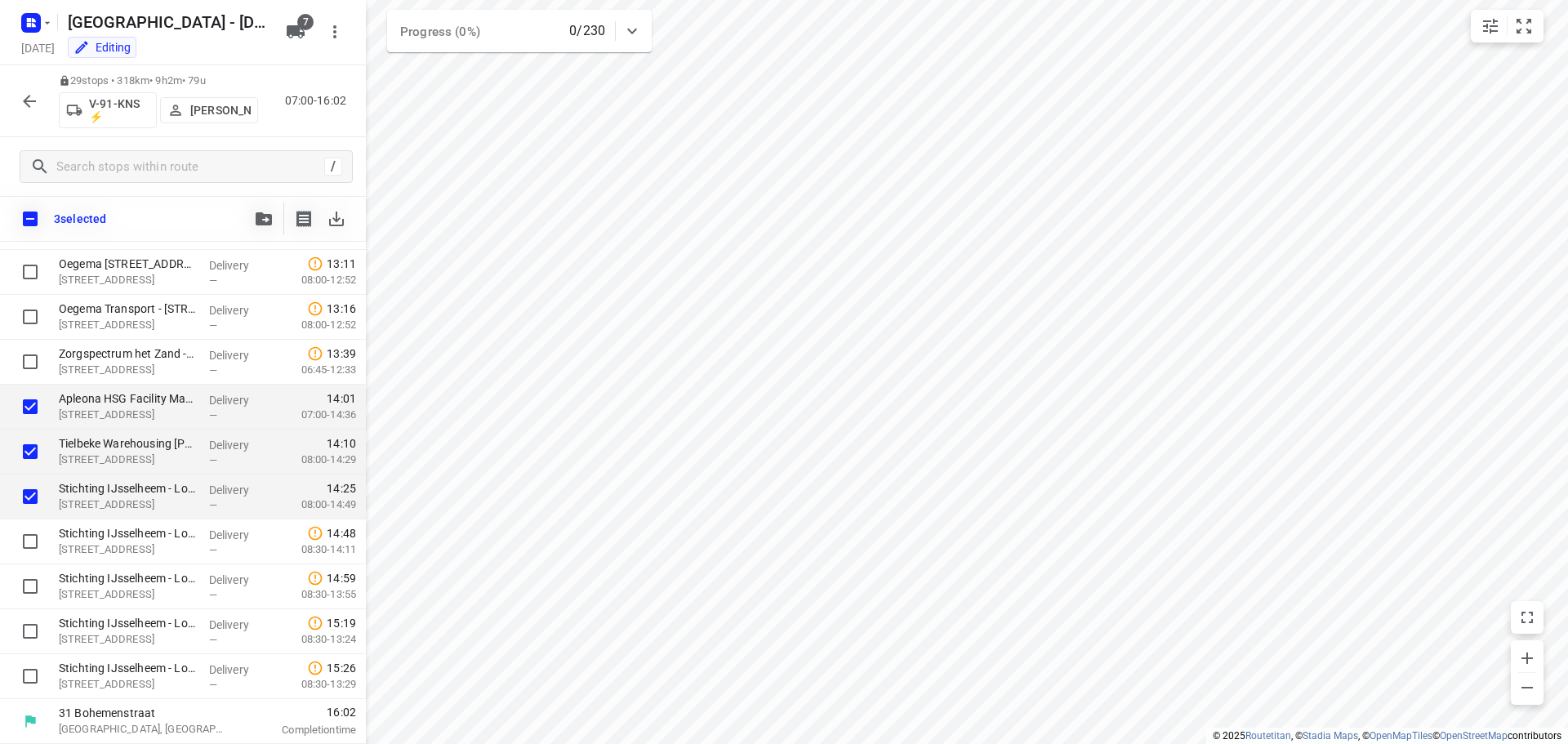
checkbox input "true"
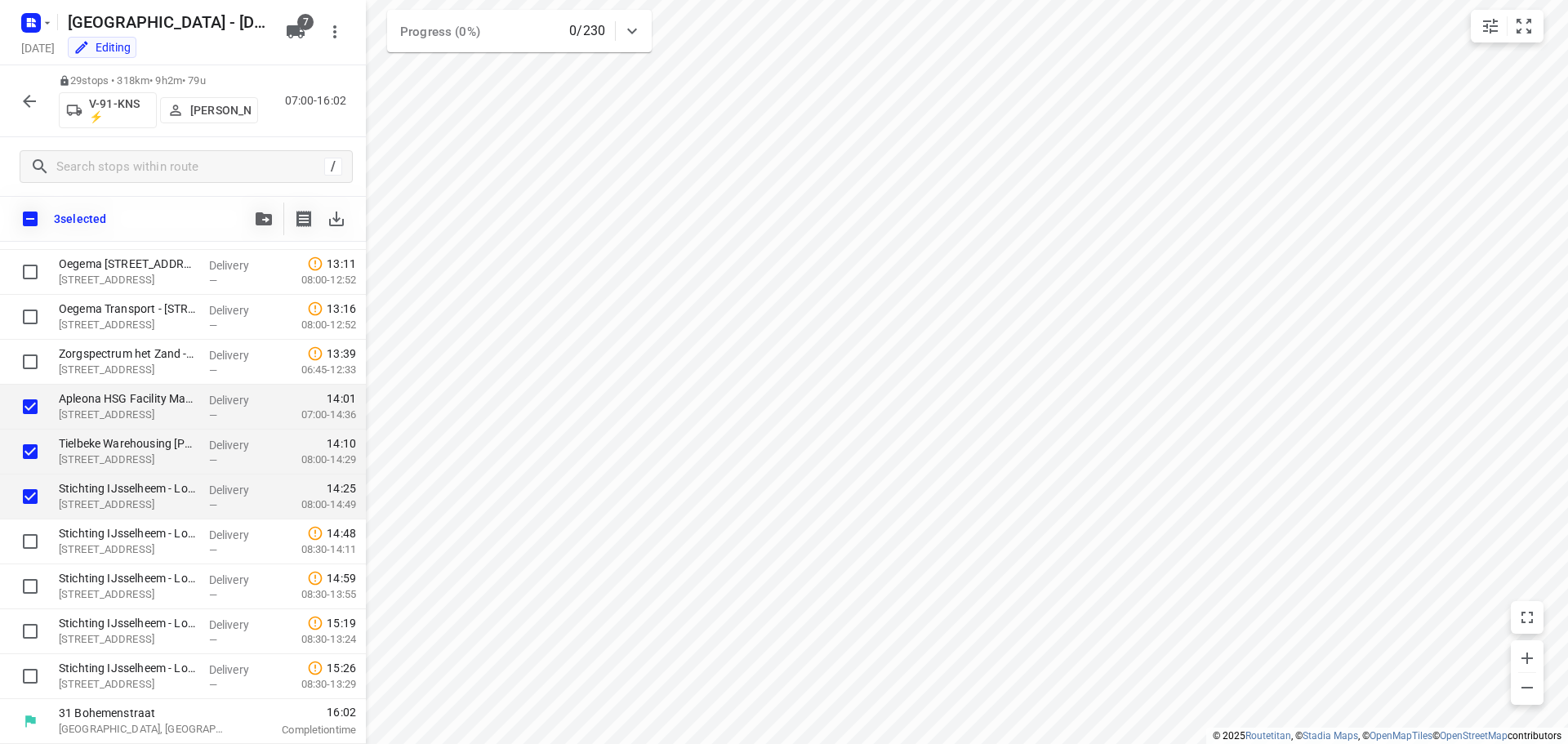
checkbox input "true"
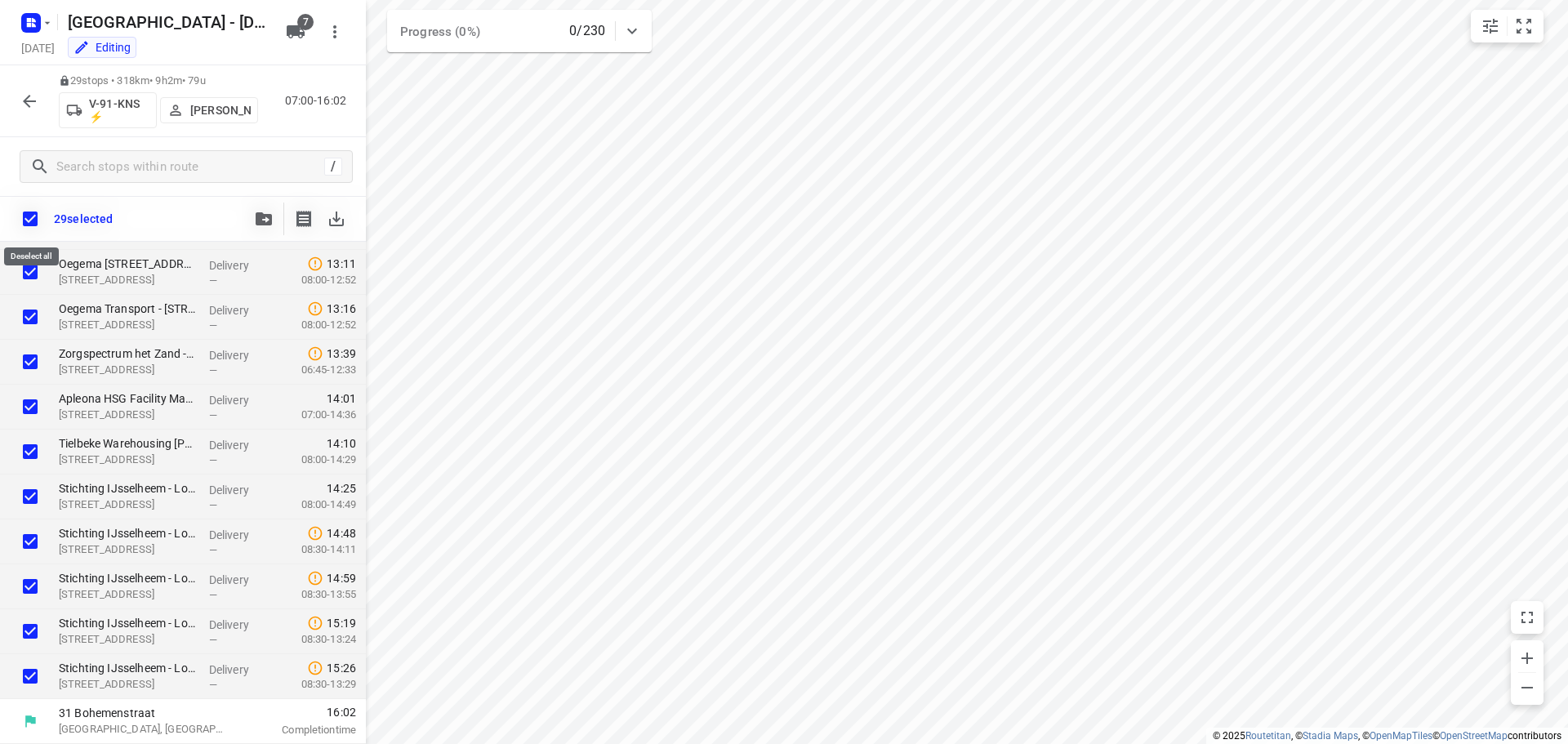
click at [35, 209] on input "checkbox" at bounding box center [30, 219] width 35 height 35
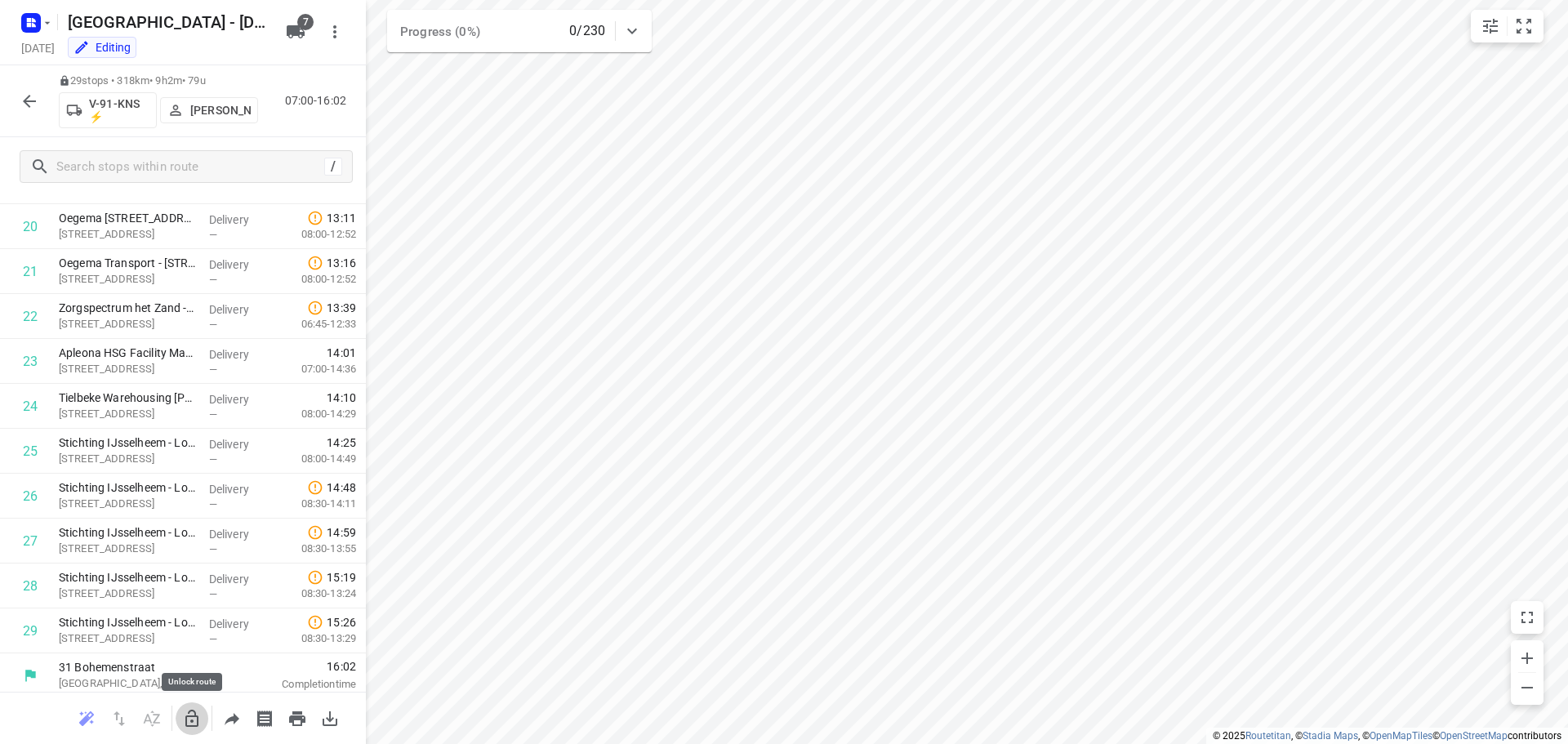
click at [199, 719] on icon "button" at bounding box center [192, 719] width 20 height 20
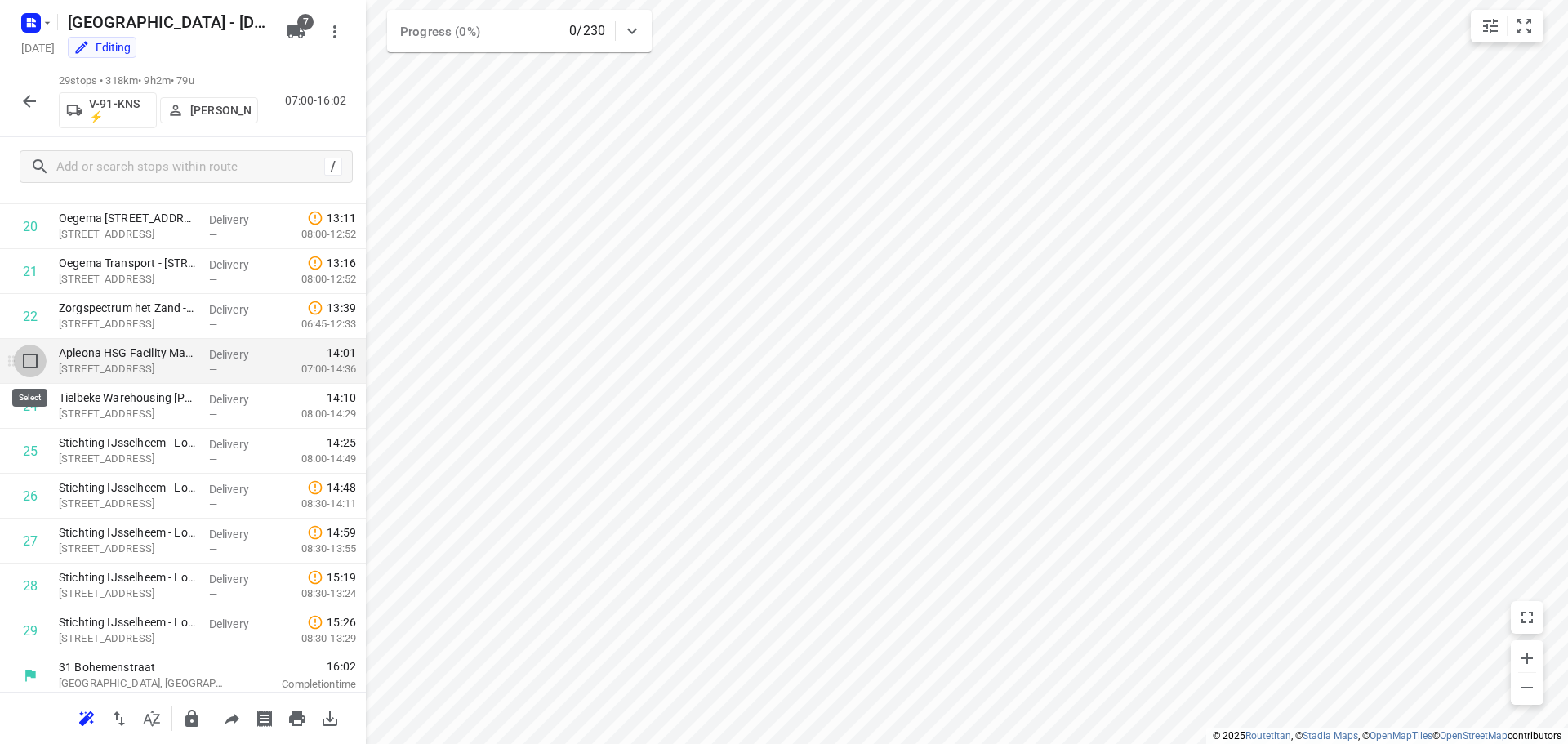
click at [34, 361] on input "checkbox" at bounding box center [30, 361] width 33 height 33
checkbox input "true"
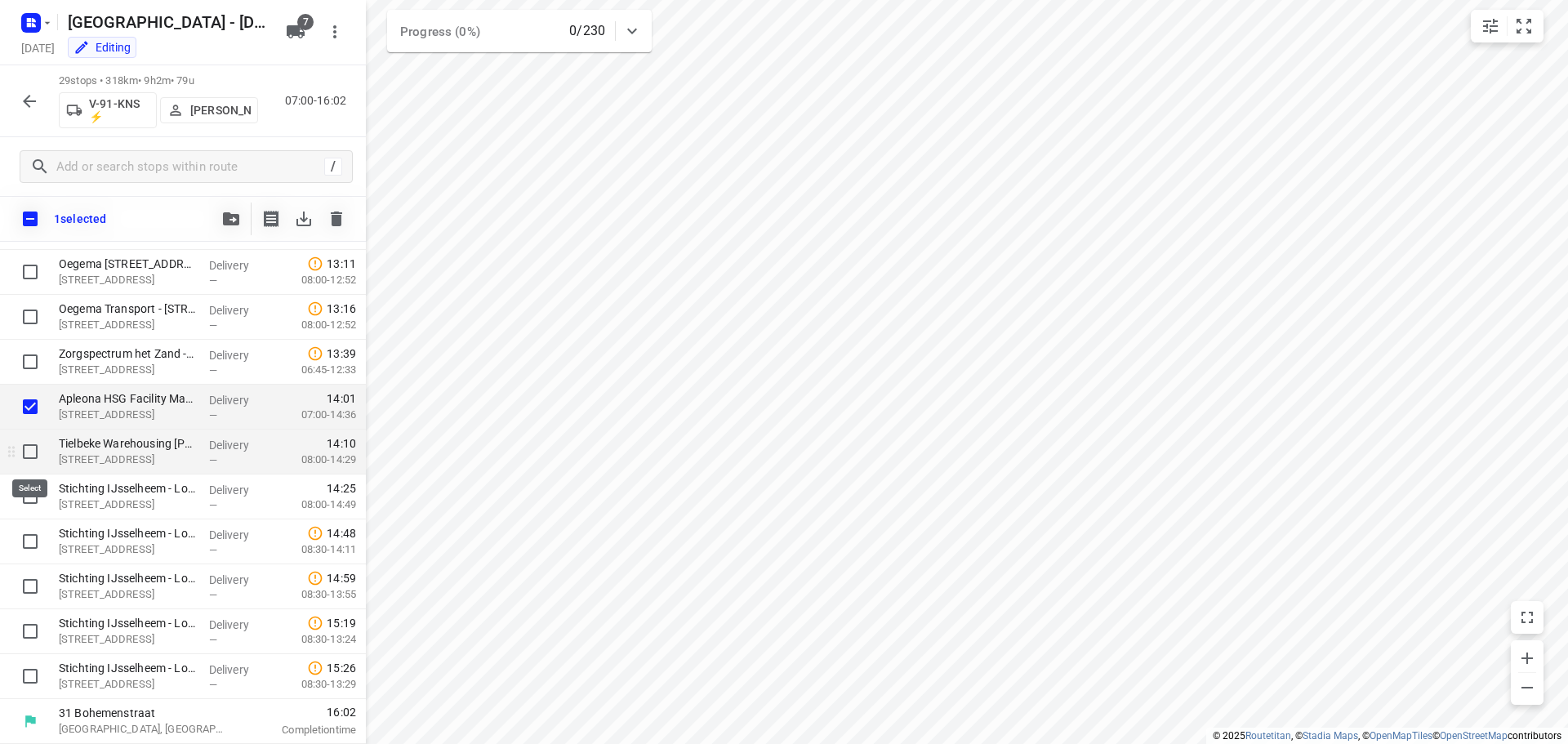
click at [33, 457] on input "checkbox" at bounding box center [30, 452] width 33 height 33
checkbox input "true"
click at [36, 488] on input "checkbox" at bounding box center [30, 496] width 33 height 33
checkbox input "true"
drag, startPoint x: 102, startPoint y: 412, endPoint x: 97, endPoint y: 681, distance: 269.0
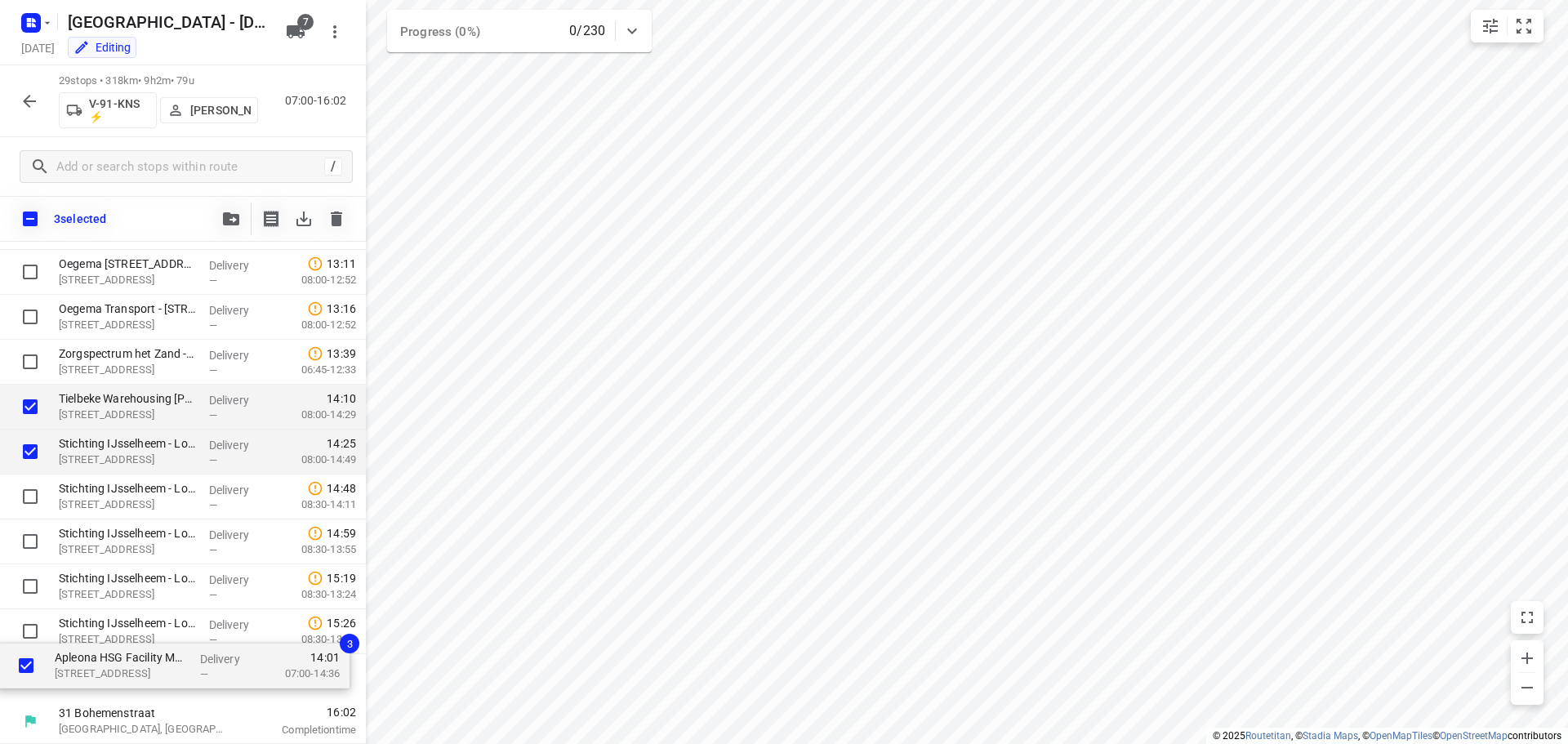
click at [97, 681] on div "⭐EMM International(Mariska Helmich / Bianca Sterken) Bohemenstraat 19, Zwolle D…" at bounding box center [183, 47] width 366 height 1303
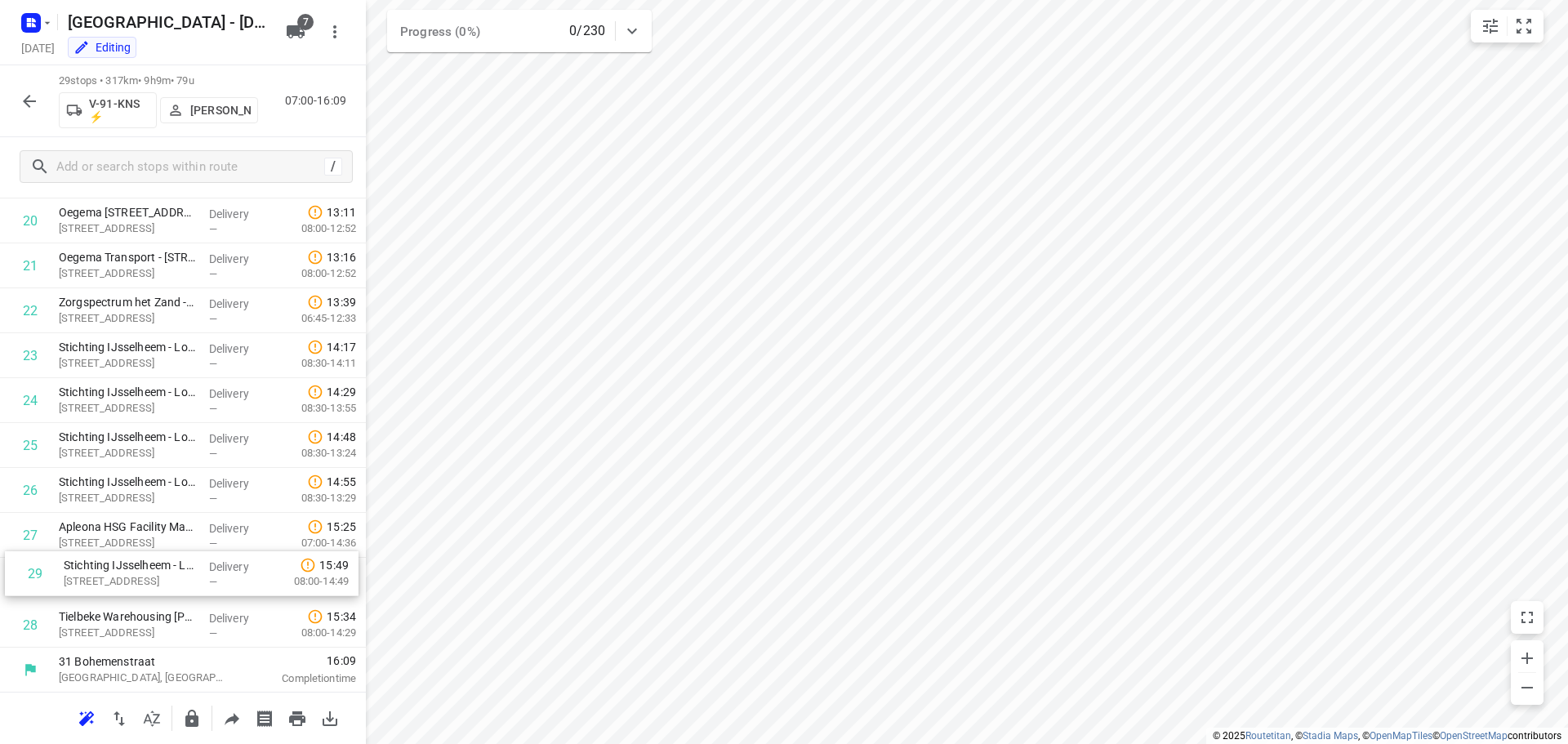
scroll to position [934, 0]
drag, startPoint x: 135, startPoint y: 643, endPoint x: 141, endPoint y: 542, distance: 101.2
drag, startPoint x: 230, startPoint y: 612, endPoint x: 225, endPoint y: 563, distance: 49.3
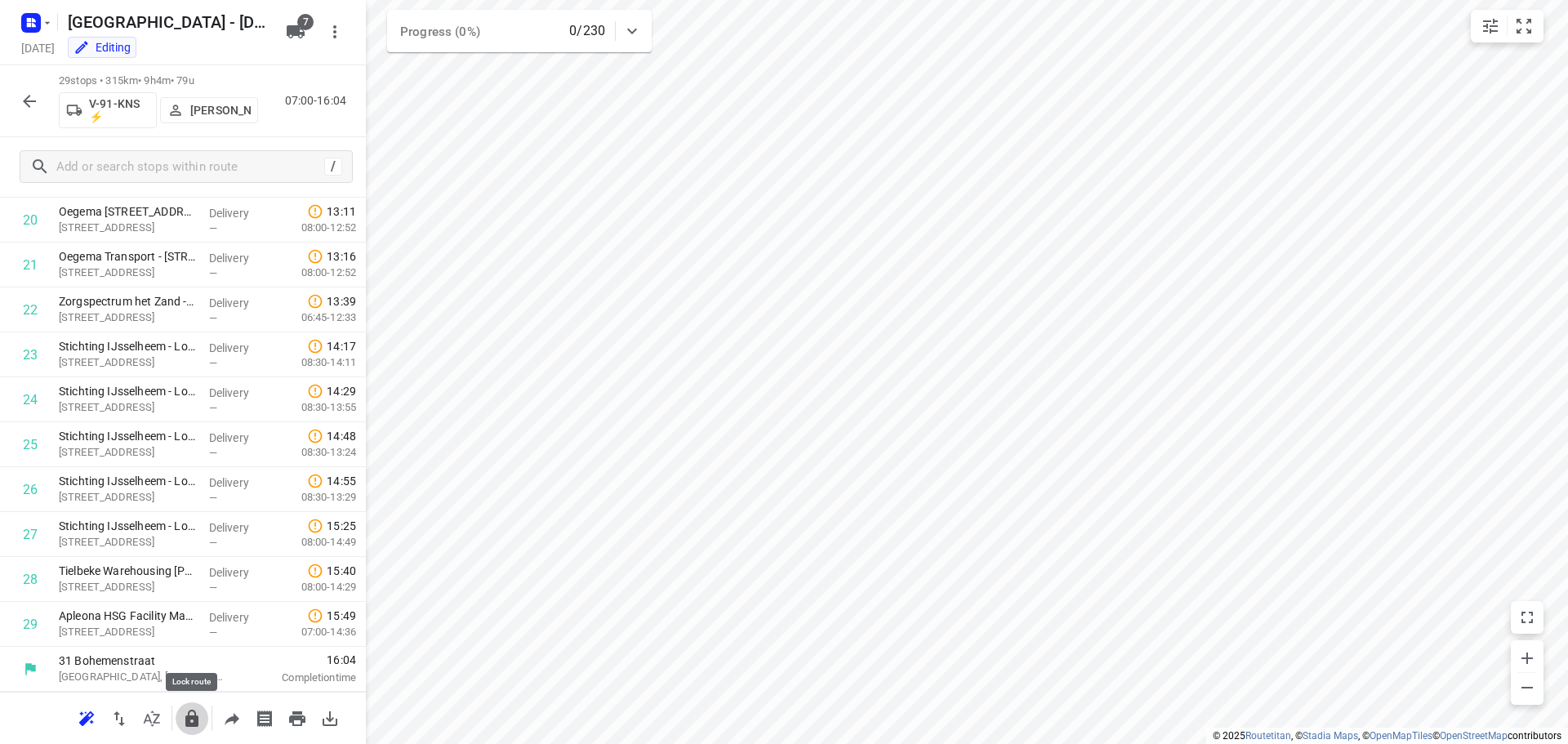
click at [196, 719] on icon "button" at bounding box center [192, 719] width 13 height 17
click at [36, 105] on icon "button" at bounding box center [29, 101] width 20 height 20
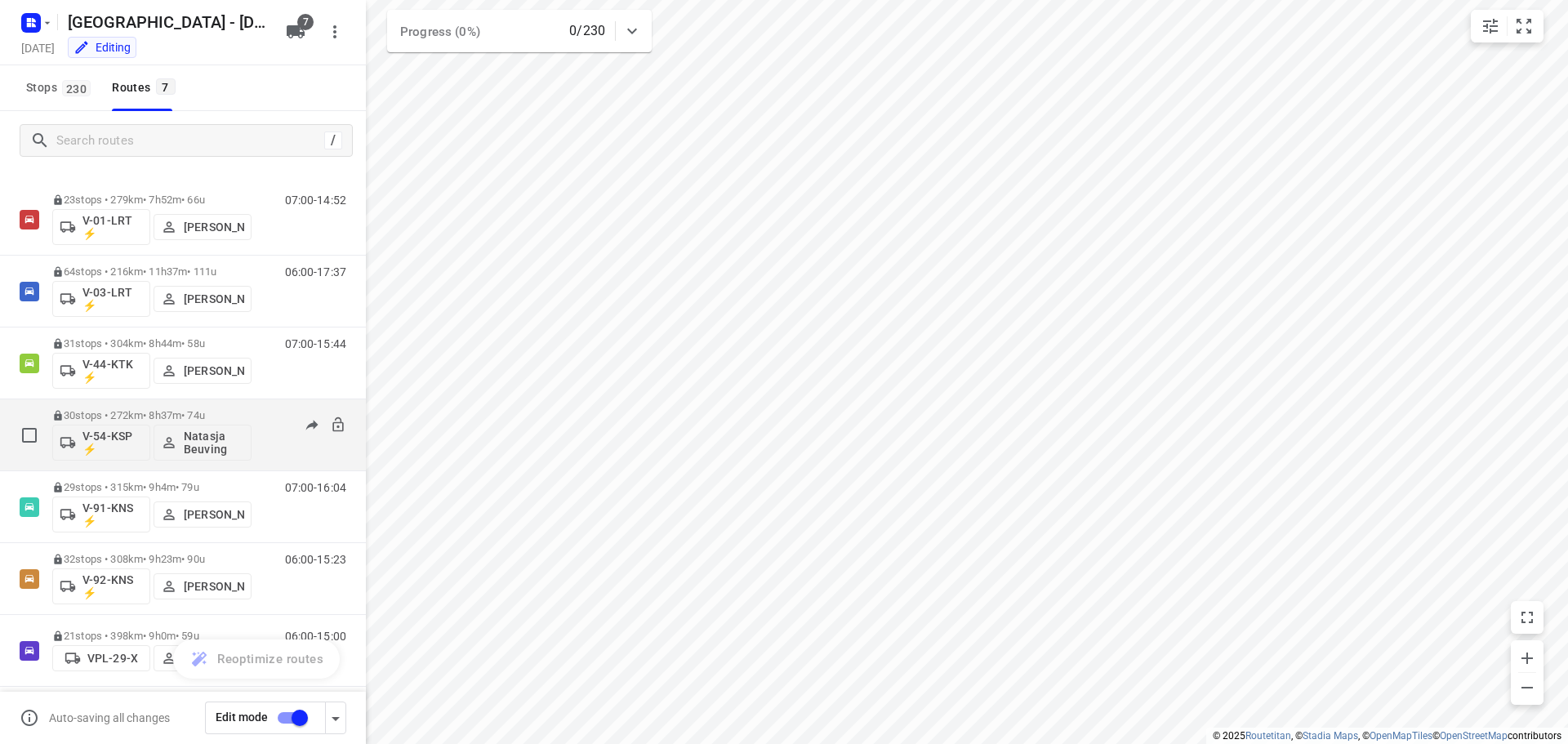
scroll to position [35, 0]
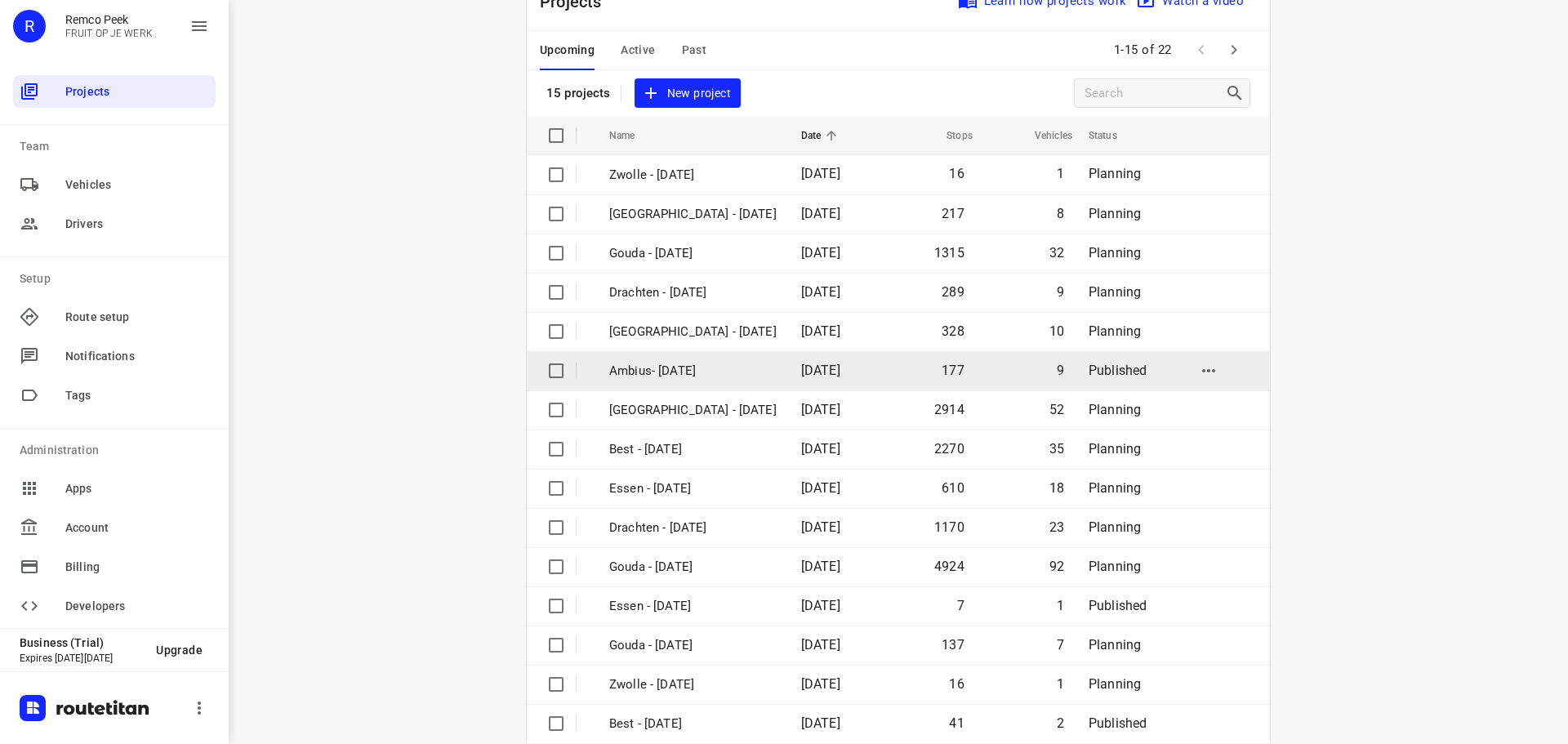
scroll to position [82, 0]
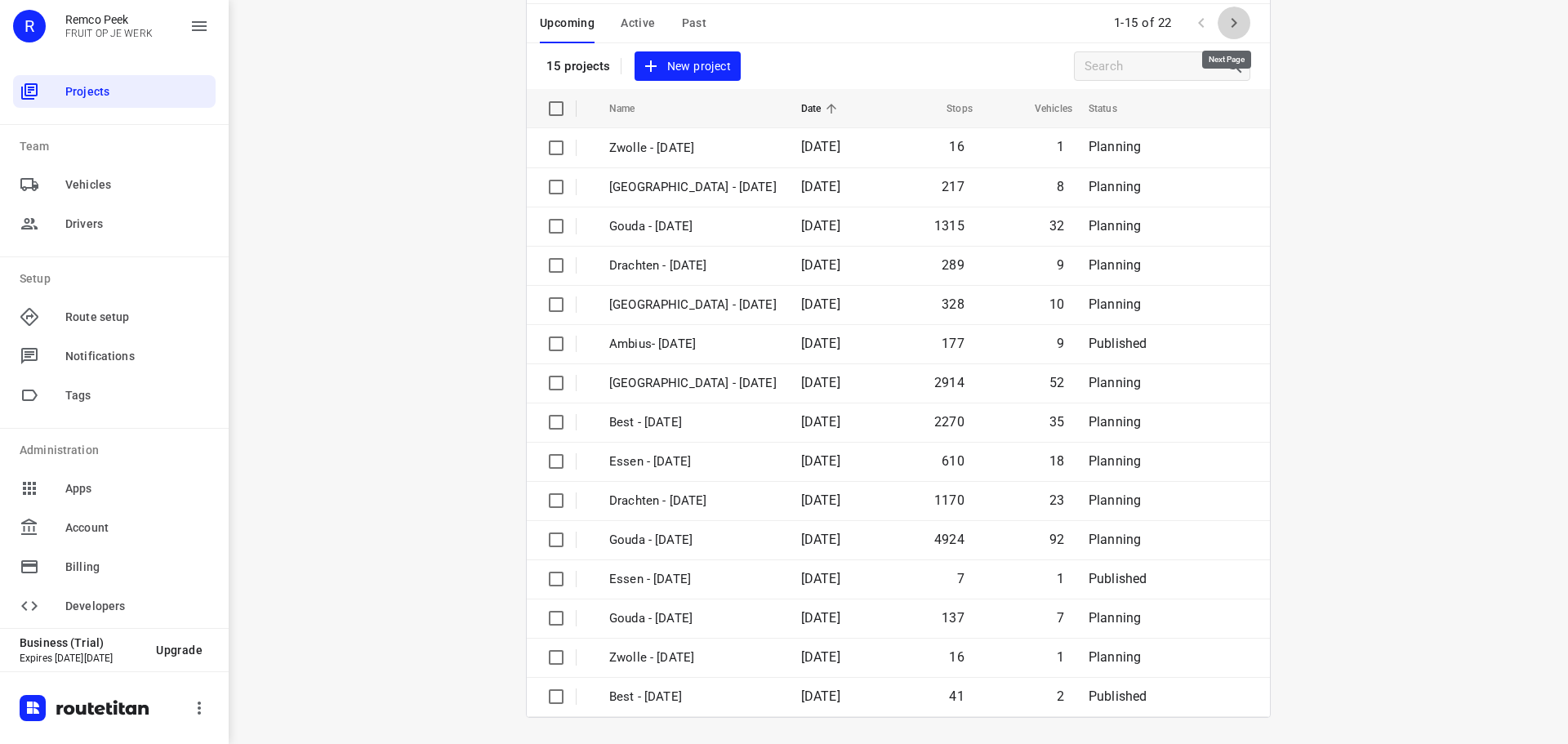
click at [1224, 20] on icon "button" at bounding box center [1234, 23] width 20 height 20
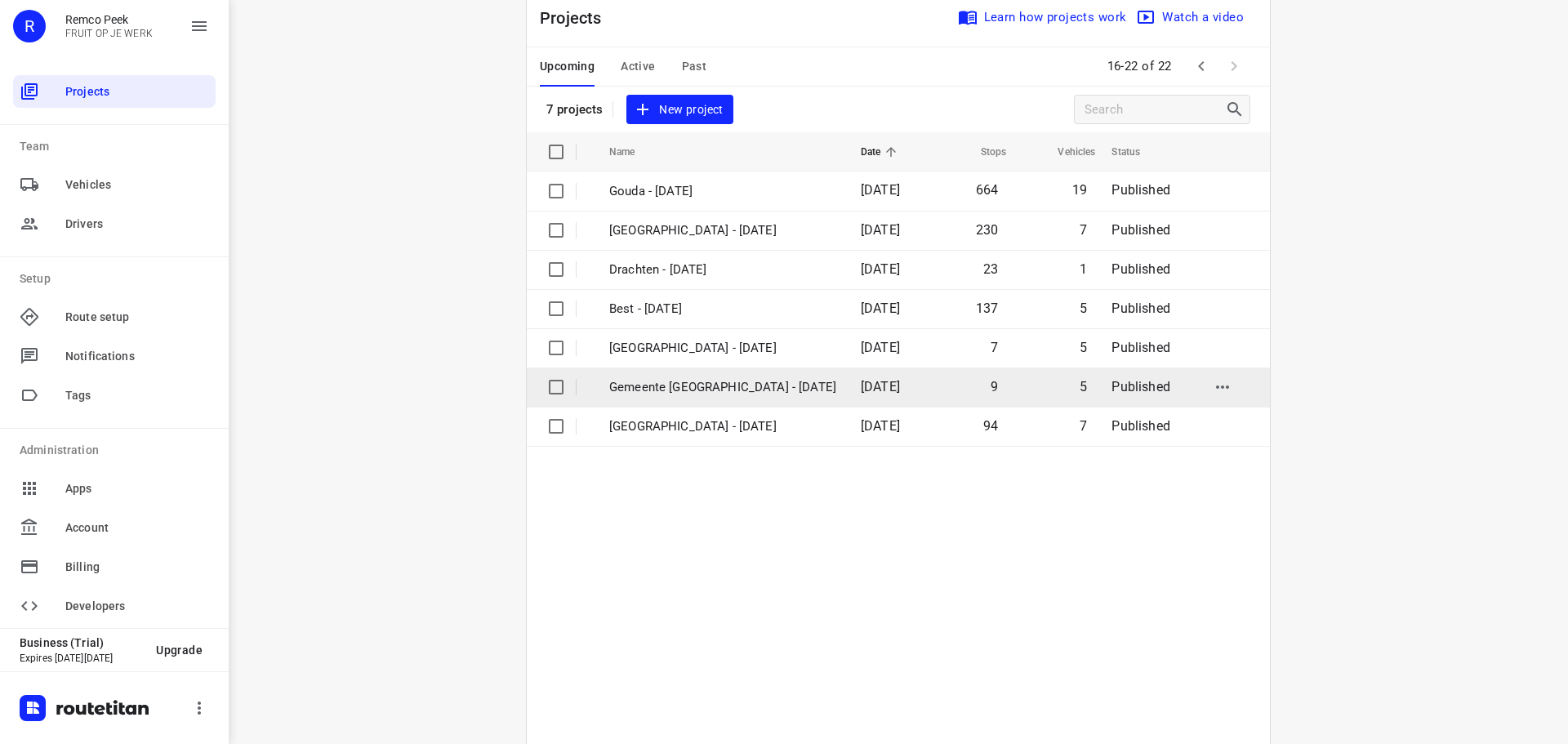
scroll to position [0, 0]
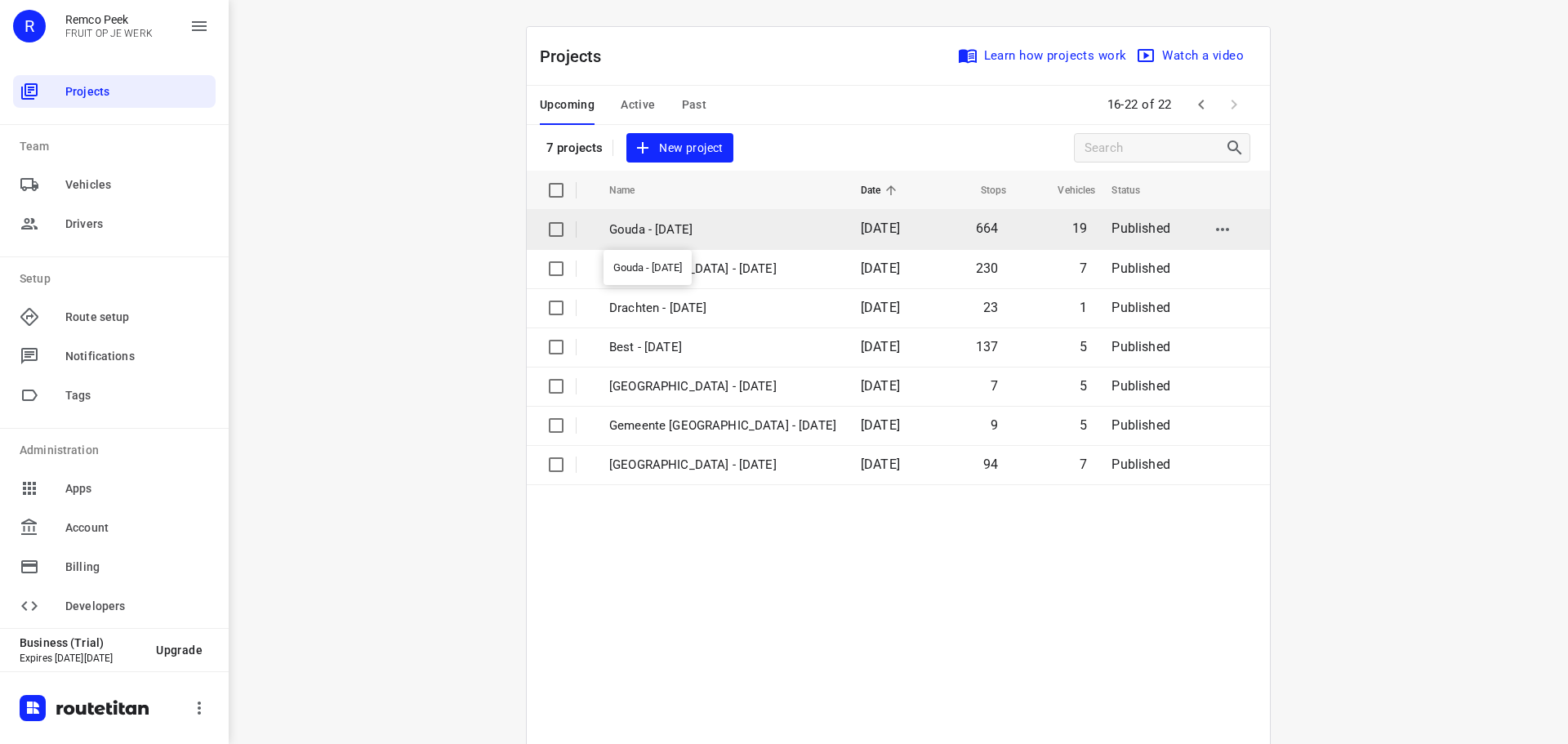
click at [691, 221] on p "Gouda - [DATE]" at bounding box center [723, 230] width 227 height 19
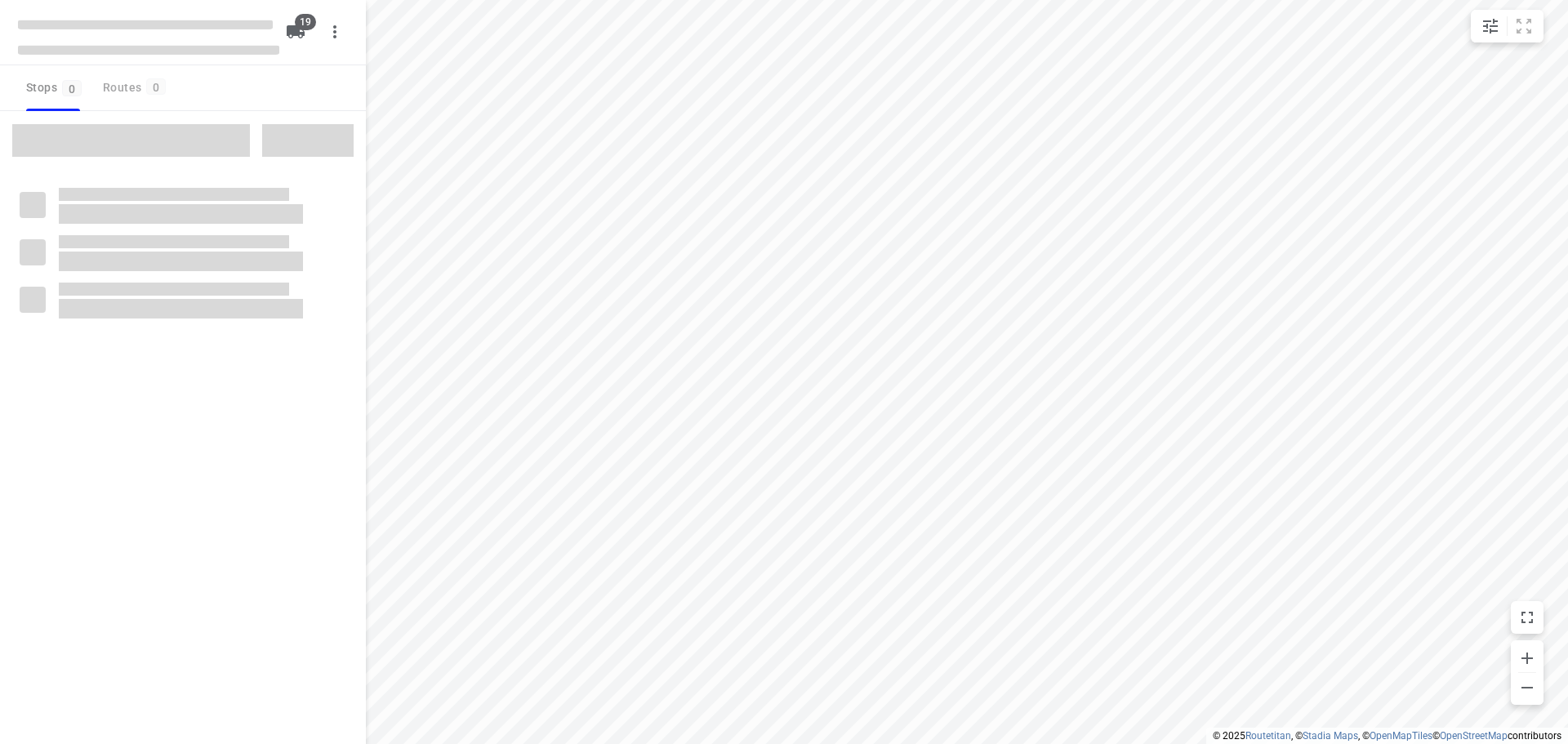
checkbox input "true"
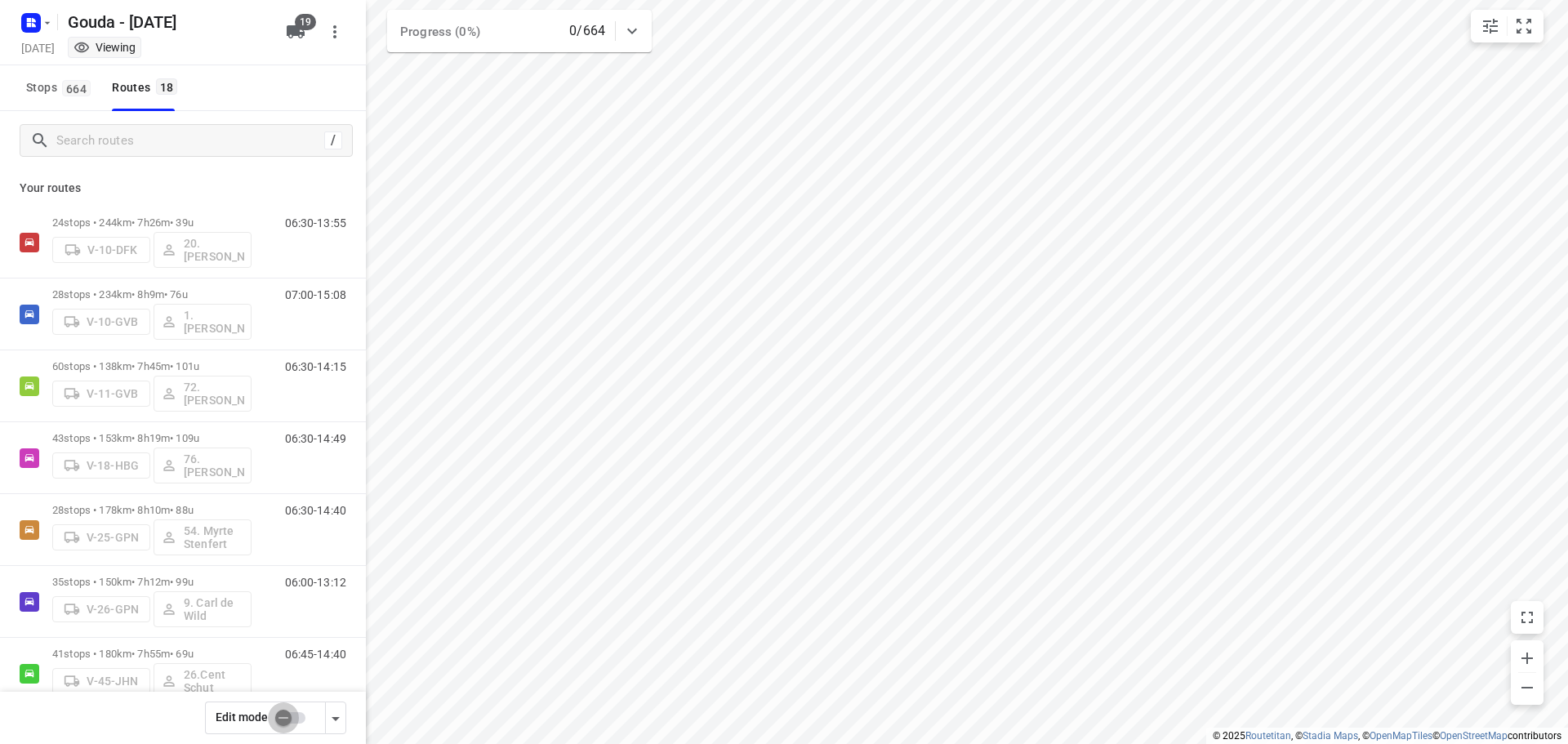
click at [285, 714] on input "checkbox" at bounding box center [283, 718] width 93 height 31
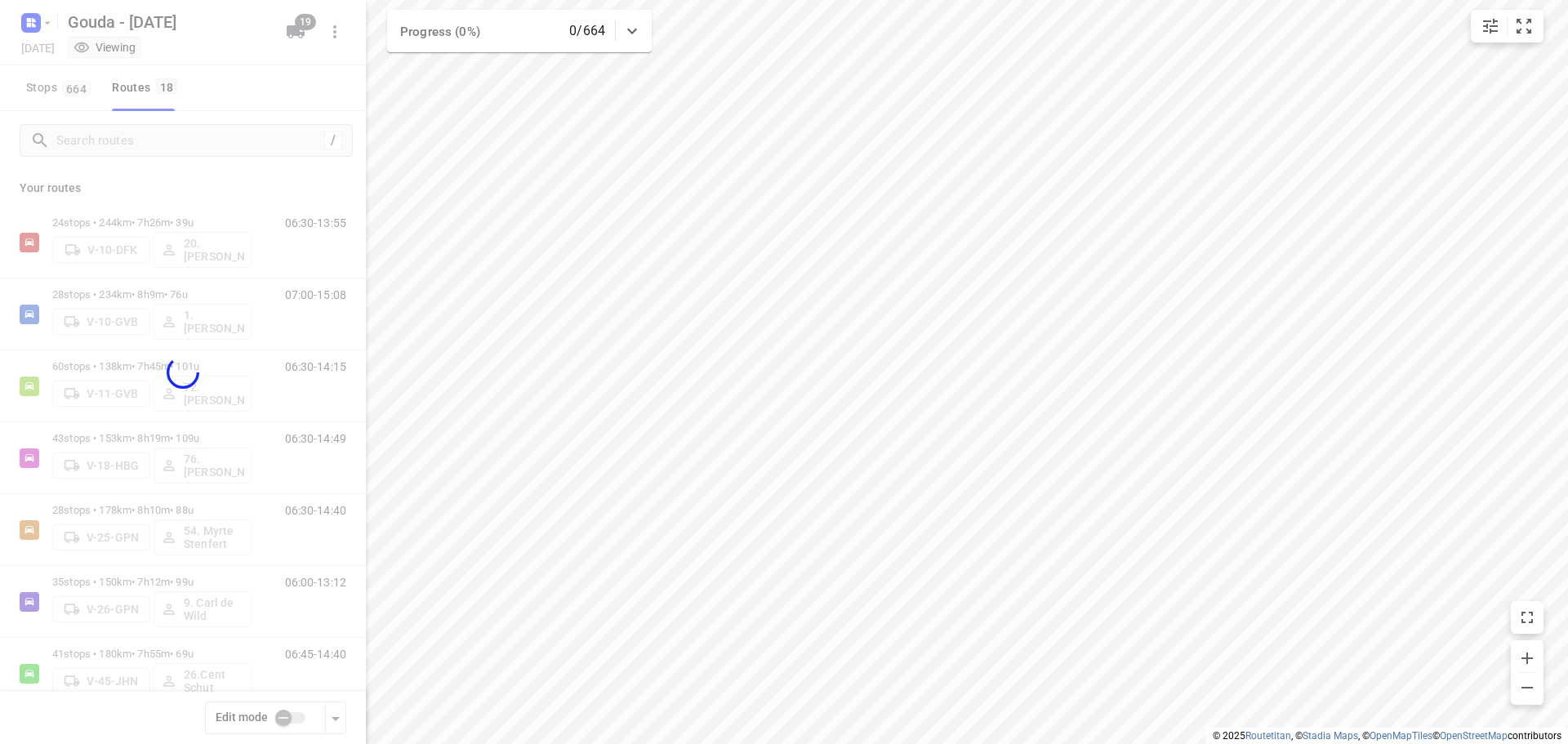
checkbox input "true"
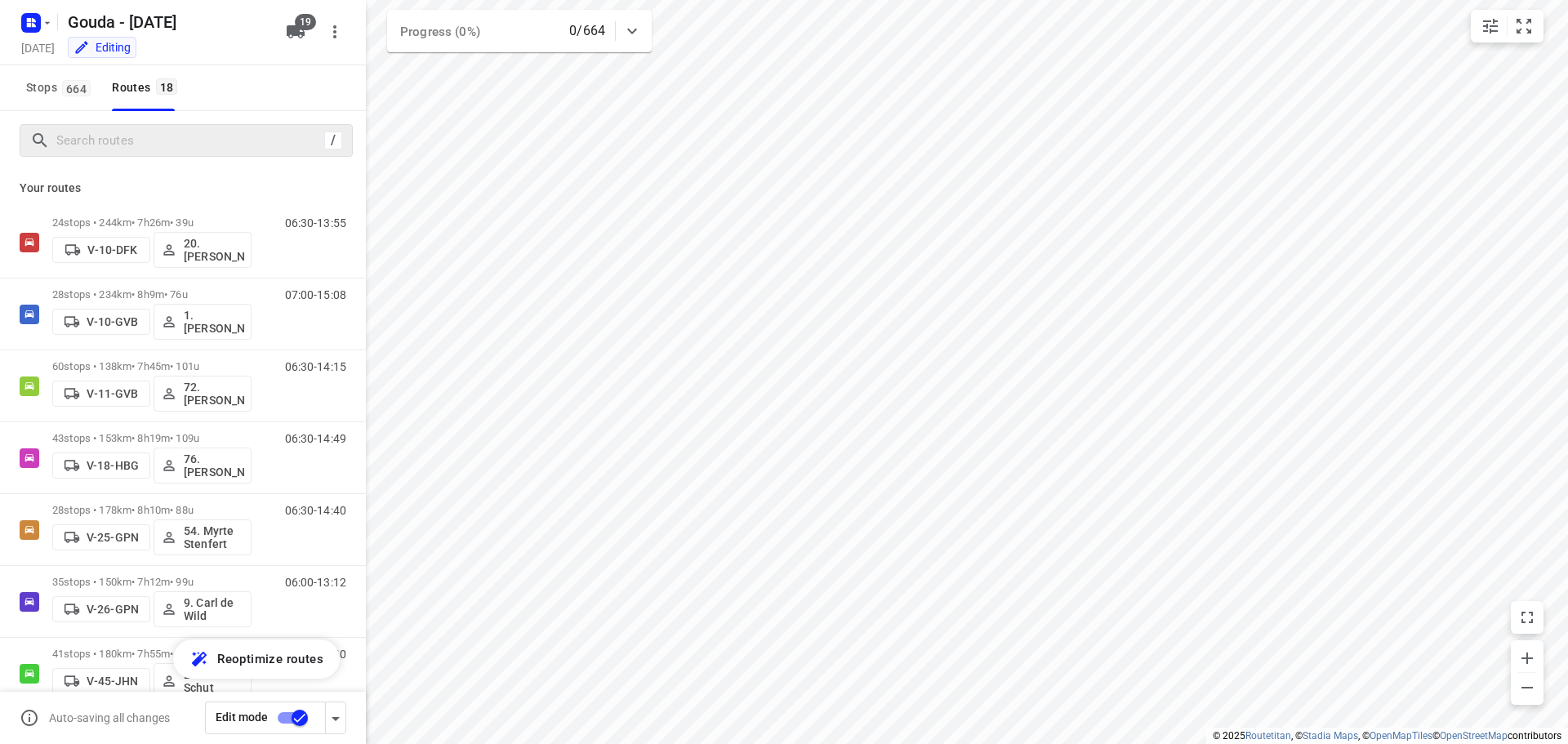
click at [193, 149] on div "/" at bounding box center [186, 140] width 333 height 33
click at [194, 147] on input "Search routes" at bounding box center [188, 141] width 261 height 25
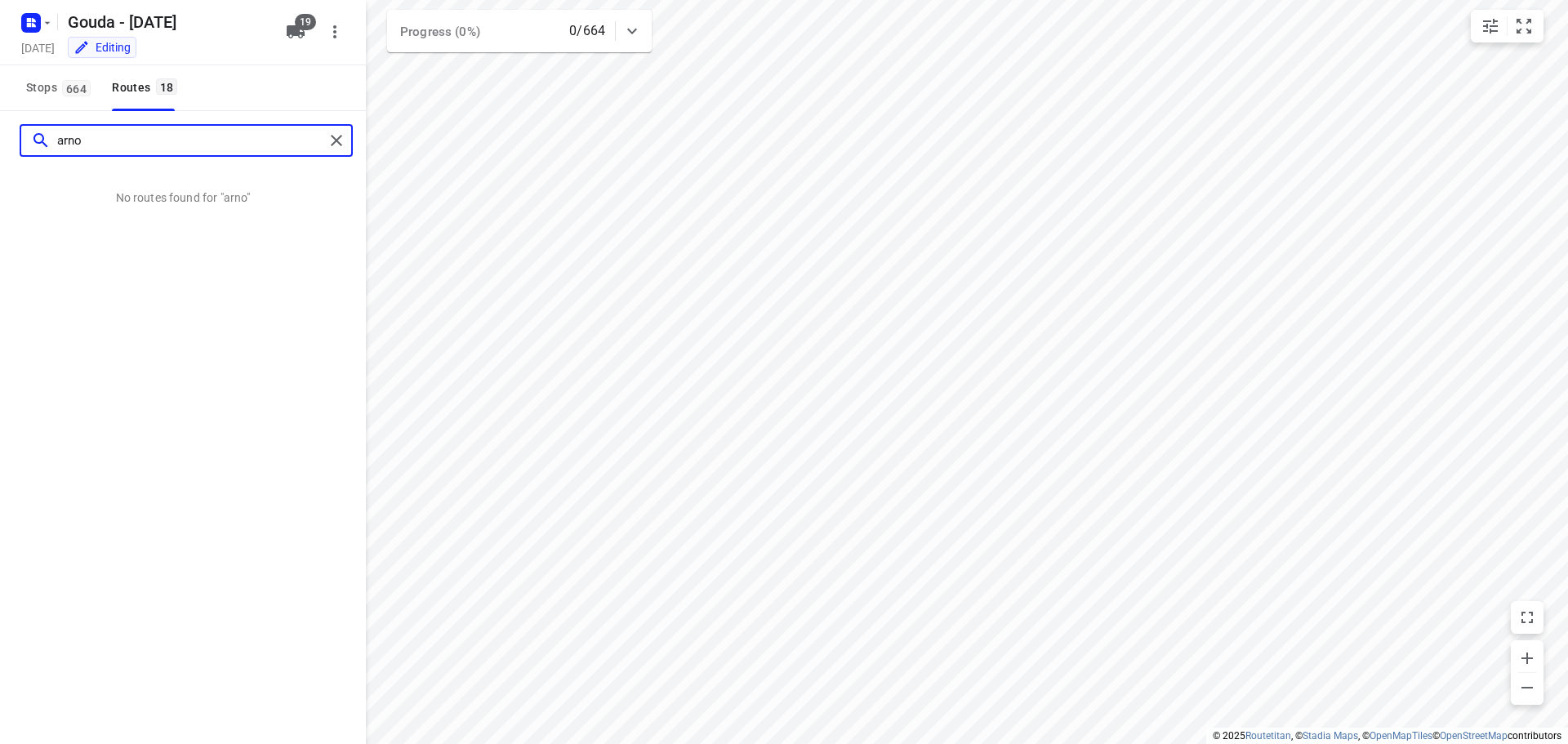
type input "arno"
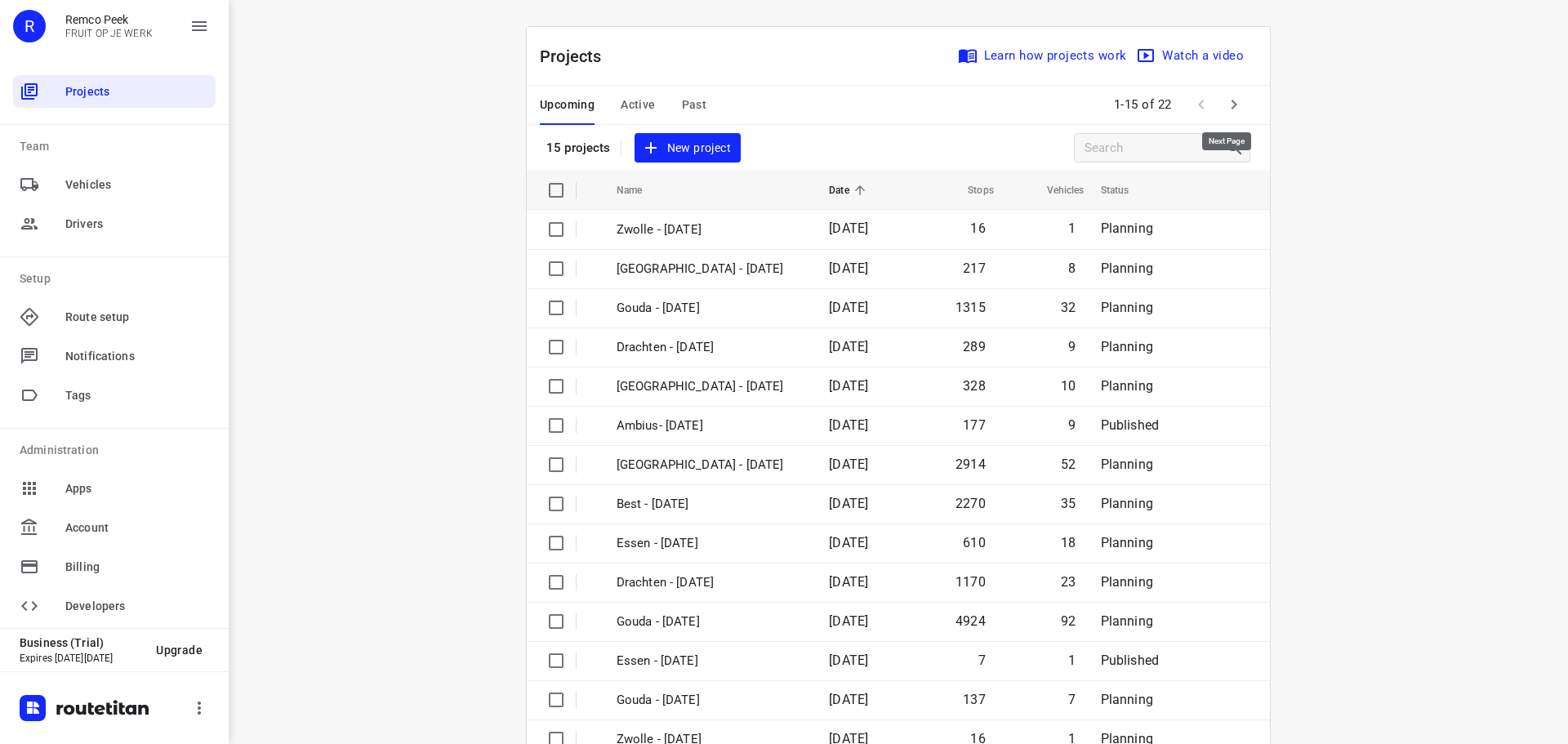
drag, startPoint x: 1234, startPoint y: 99, endPoint x: 744, endPoint y: 0, distance: 499.9
click at [776, 99] on icon "button" at bounding box center [1234, 104] width 20 height 20
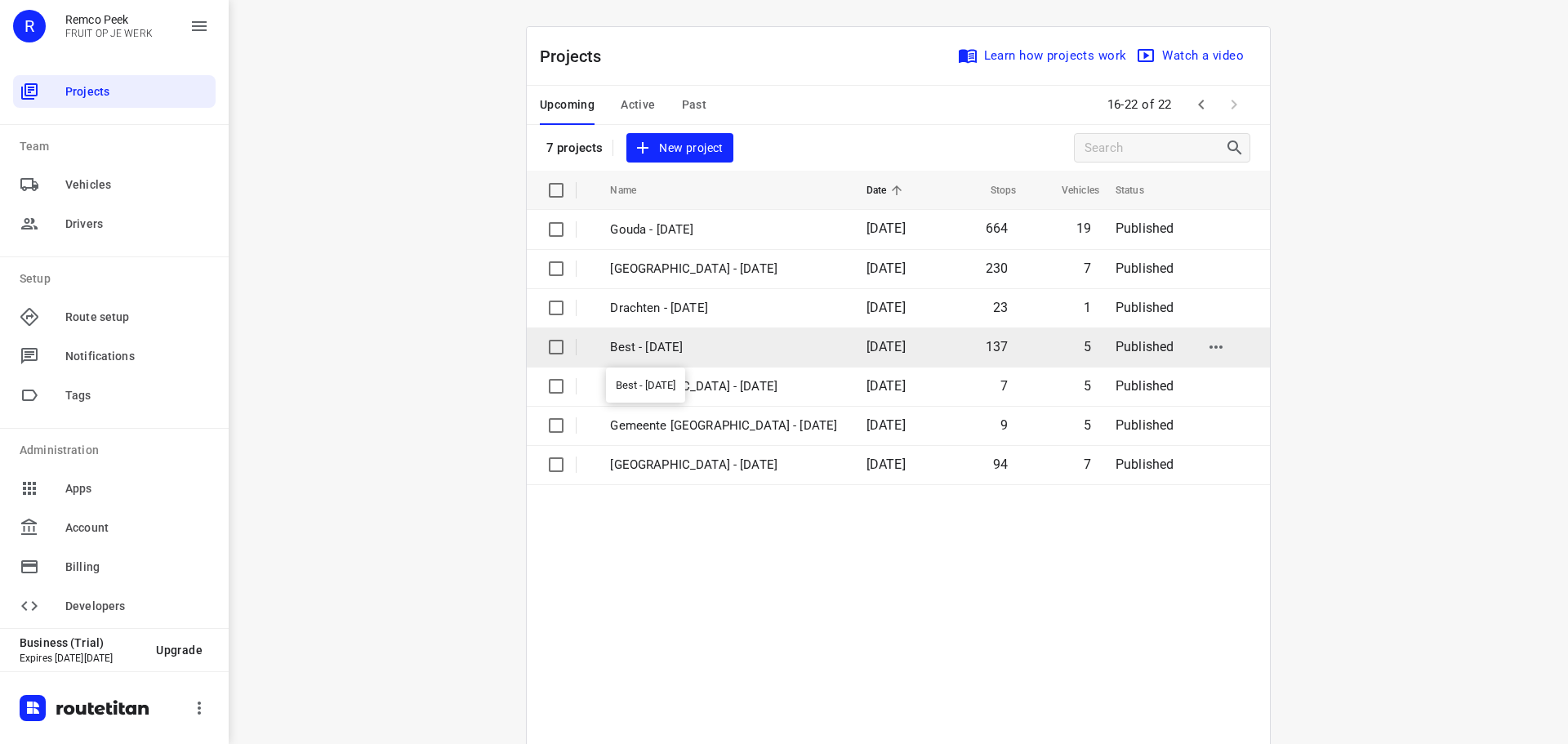
click at [669, 351] on p "Best - [DATE]" at bounding box center [726, 348] width 231 height 19
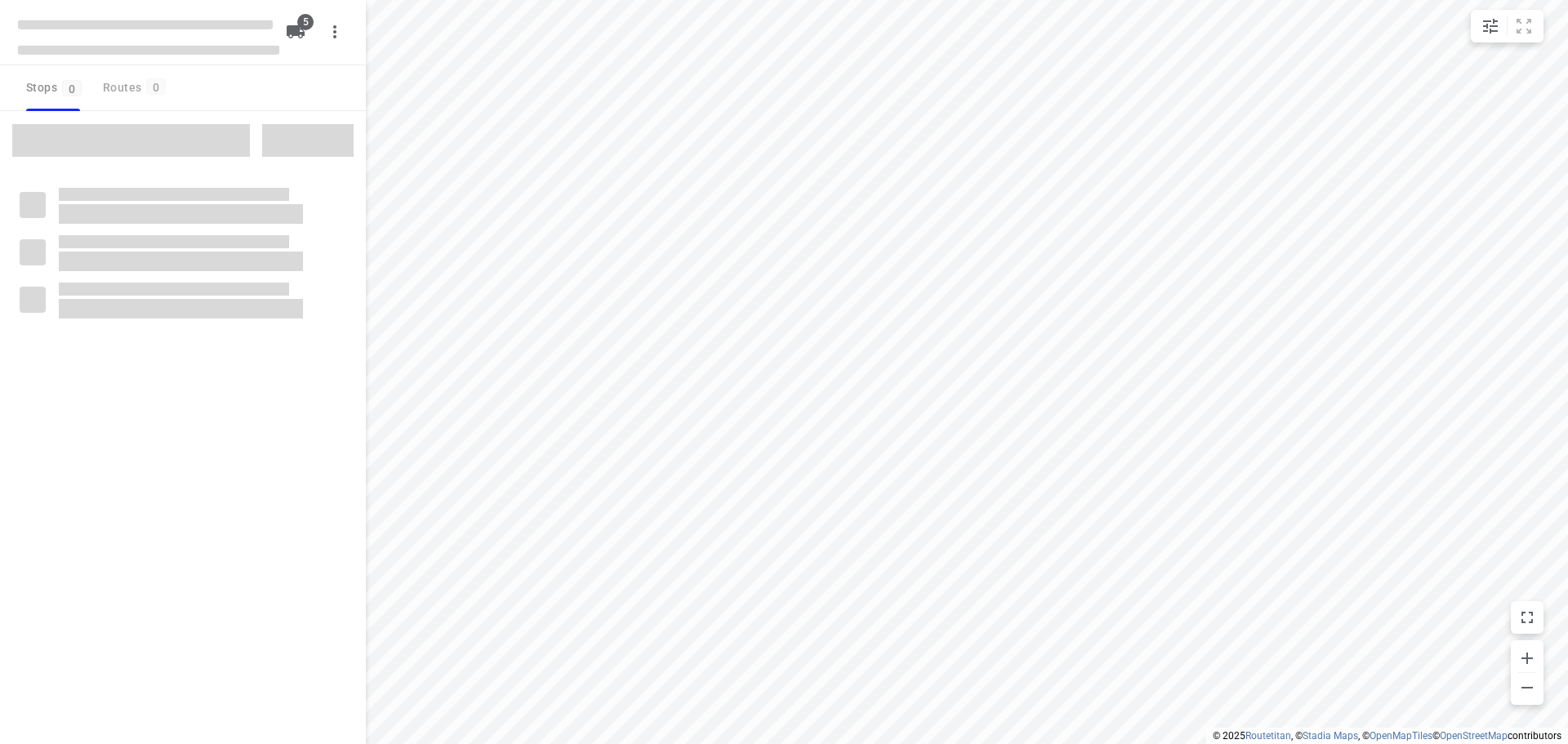
type input "distance"
checkbox input "true"
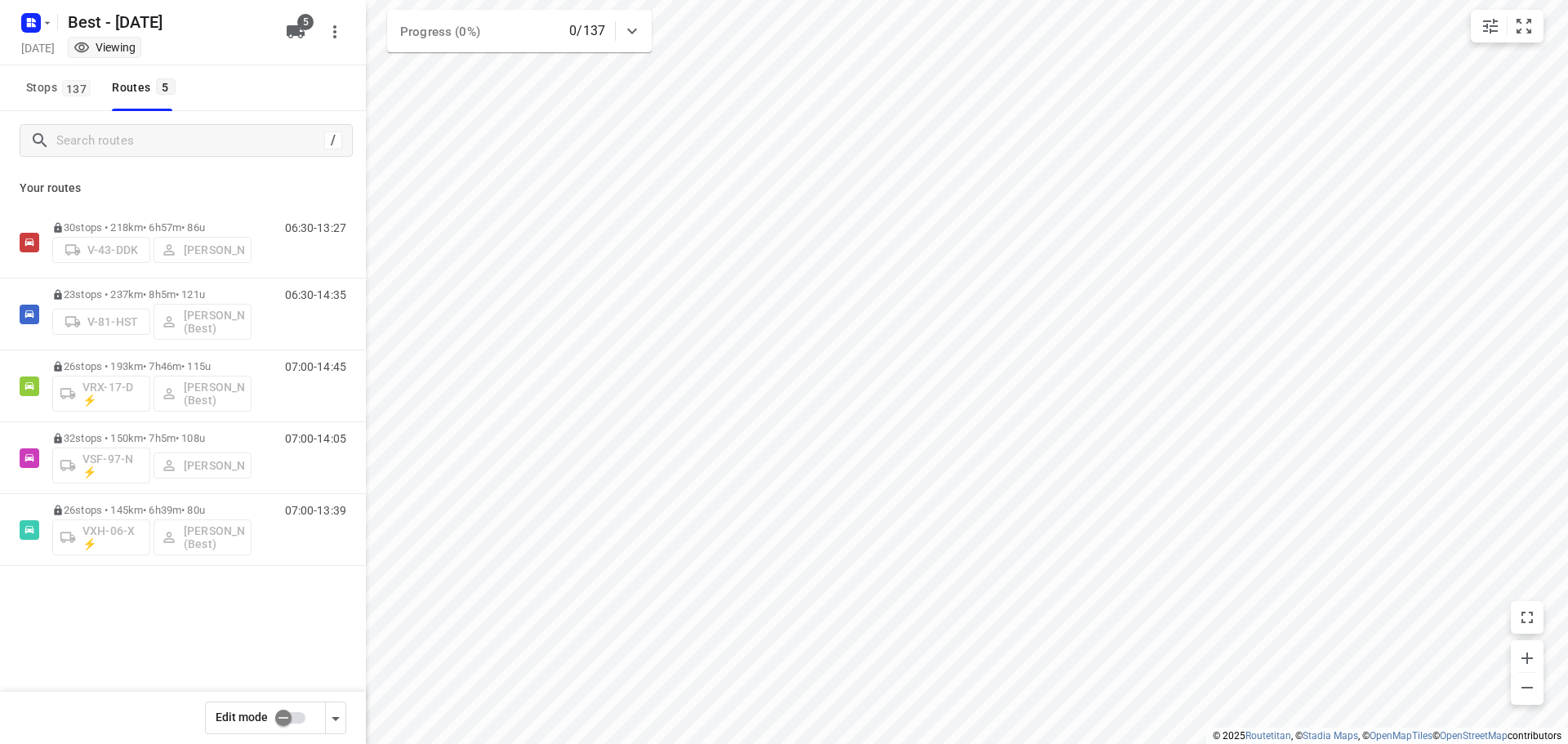
click at [293, 721] on div "Edit mode" at bounding box center [265, 718] width 121 height 33
click at [292, 721] on input "checkbox" at bounding box center [283, 718] width 93 height 31
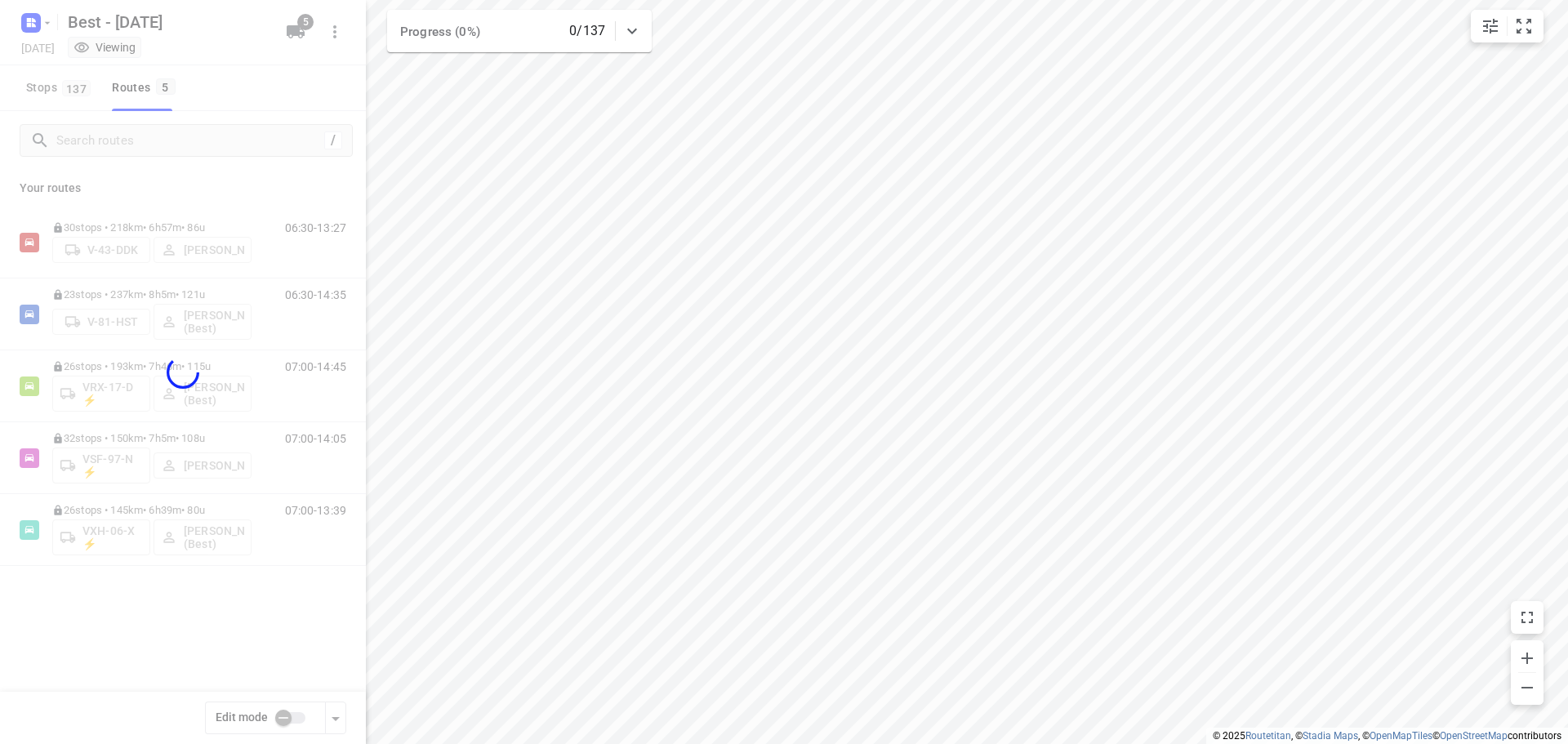
checkbox input "true"
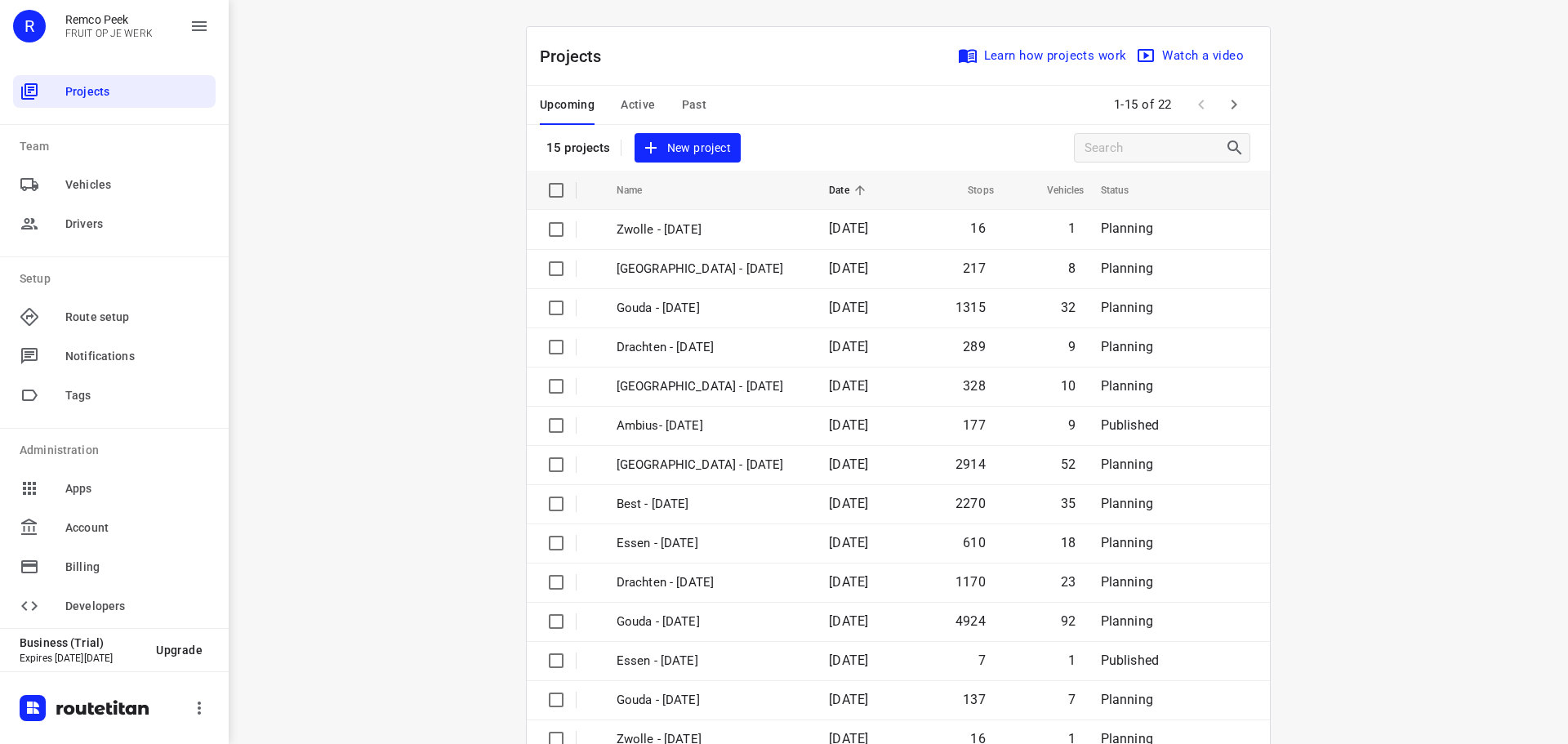
click at [776, 110] on icon "button" at bounding box center [1234, 104] width 20 height 20
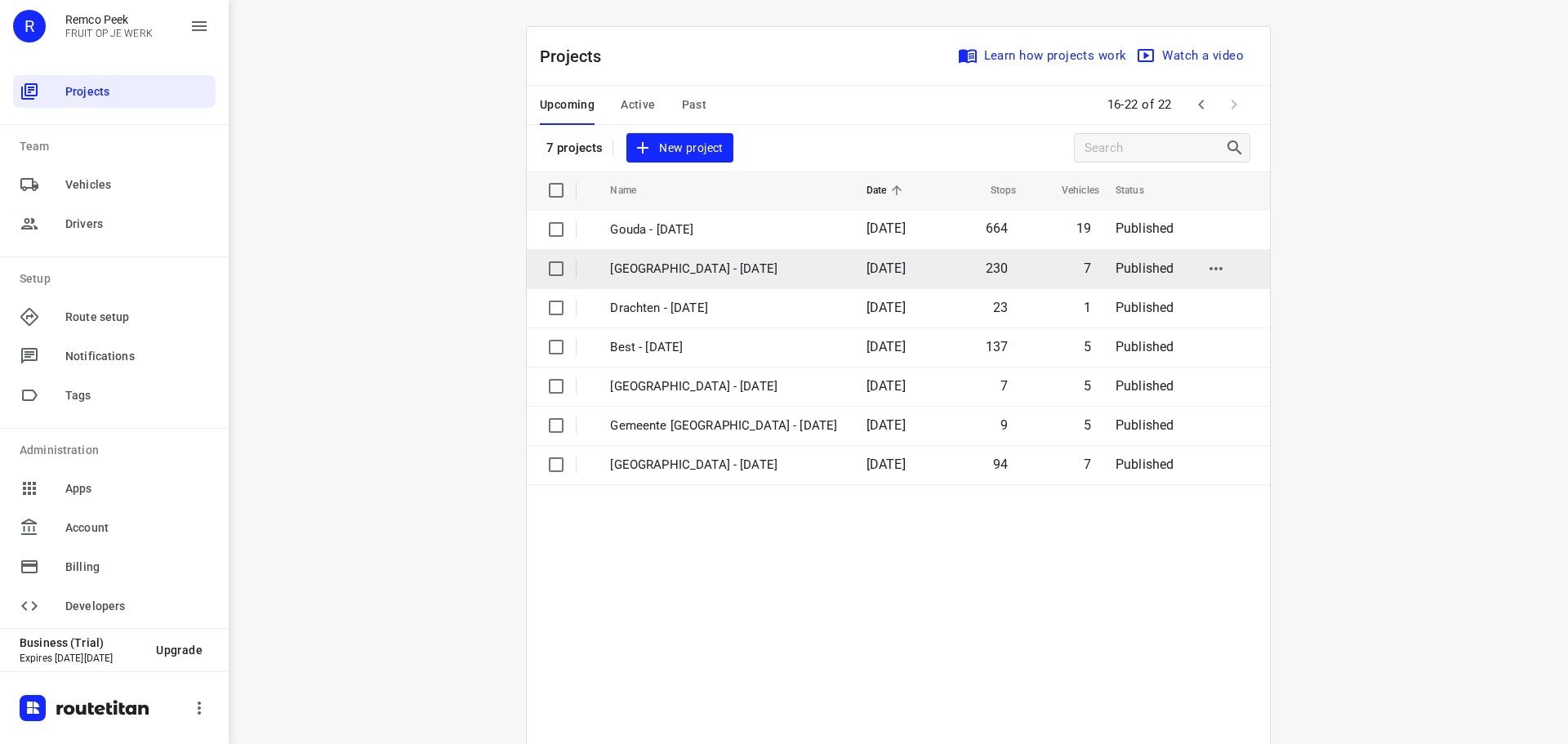
click at [676, 258] on td "[GEOGRAPHIC_DATA] - [DATE]" at bounding box center [723, 269] width 259 height 39
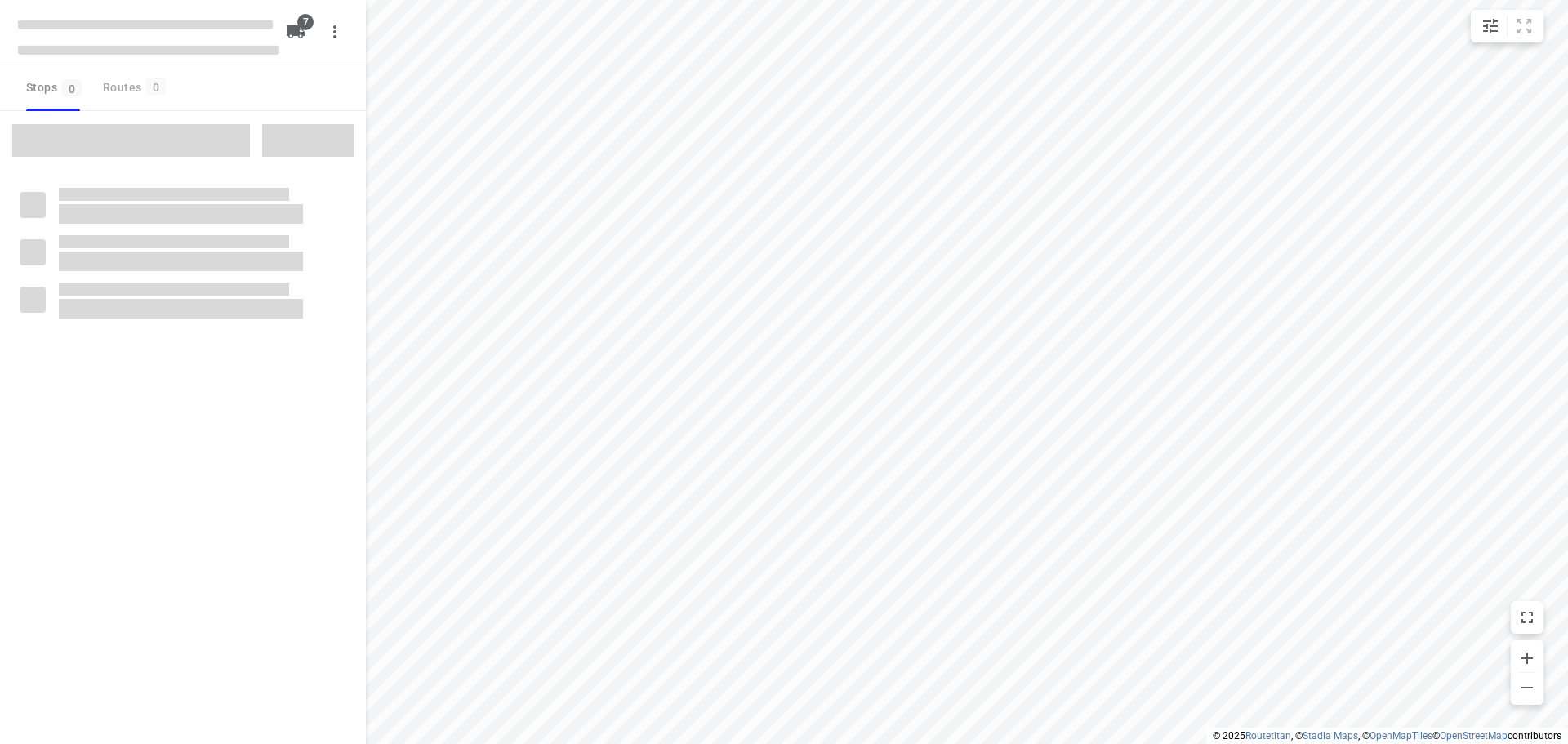
type input "distance"
checkbox input "true"
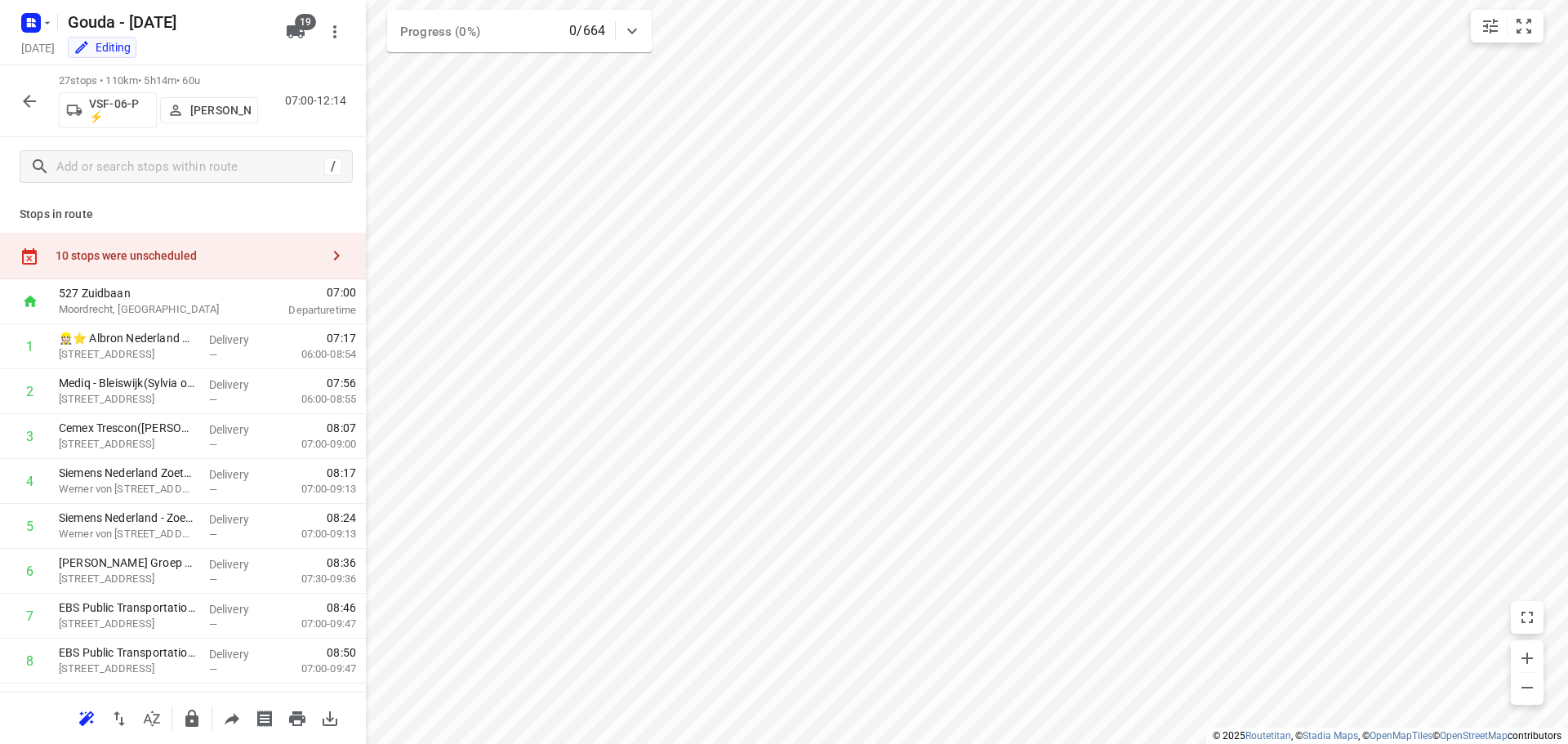
click at [173, 267] on div "10 stops were unscheduled" at bounding box center [183, 256] width 366 height 47
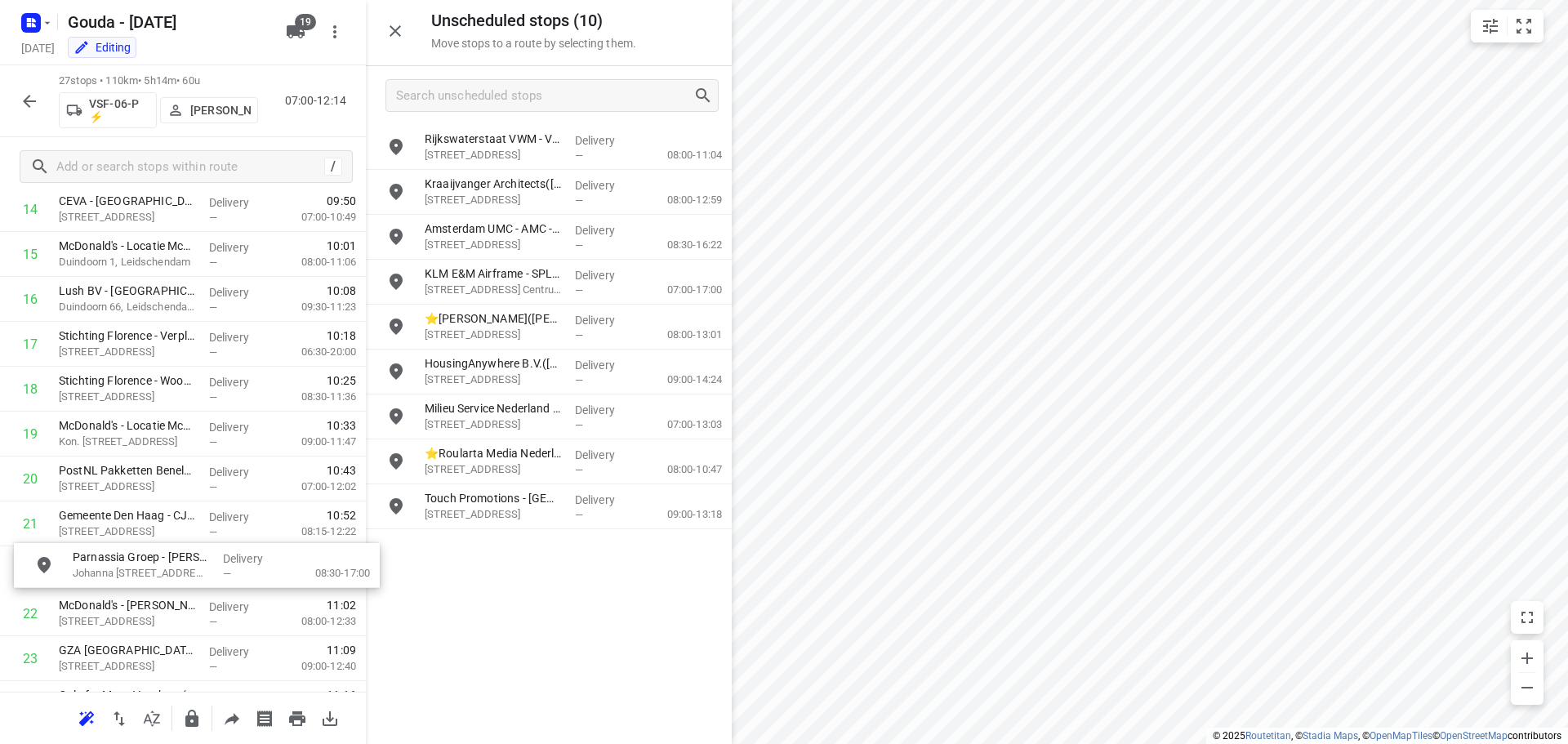
scroll to position [721, 0]
drag, startPoint x: 574, startPoint y: 204, endPoint x: 212, endPoint y: 543, distance: 495.9
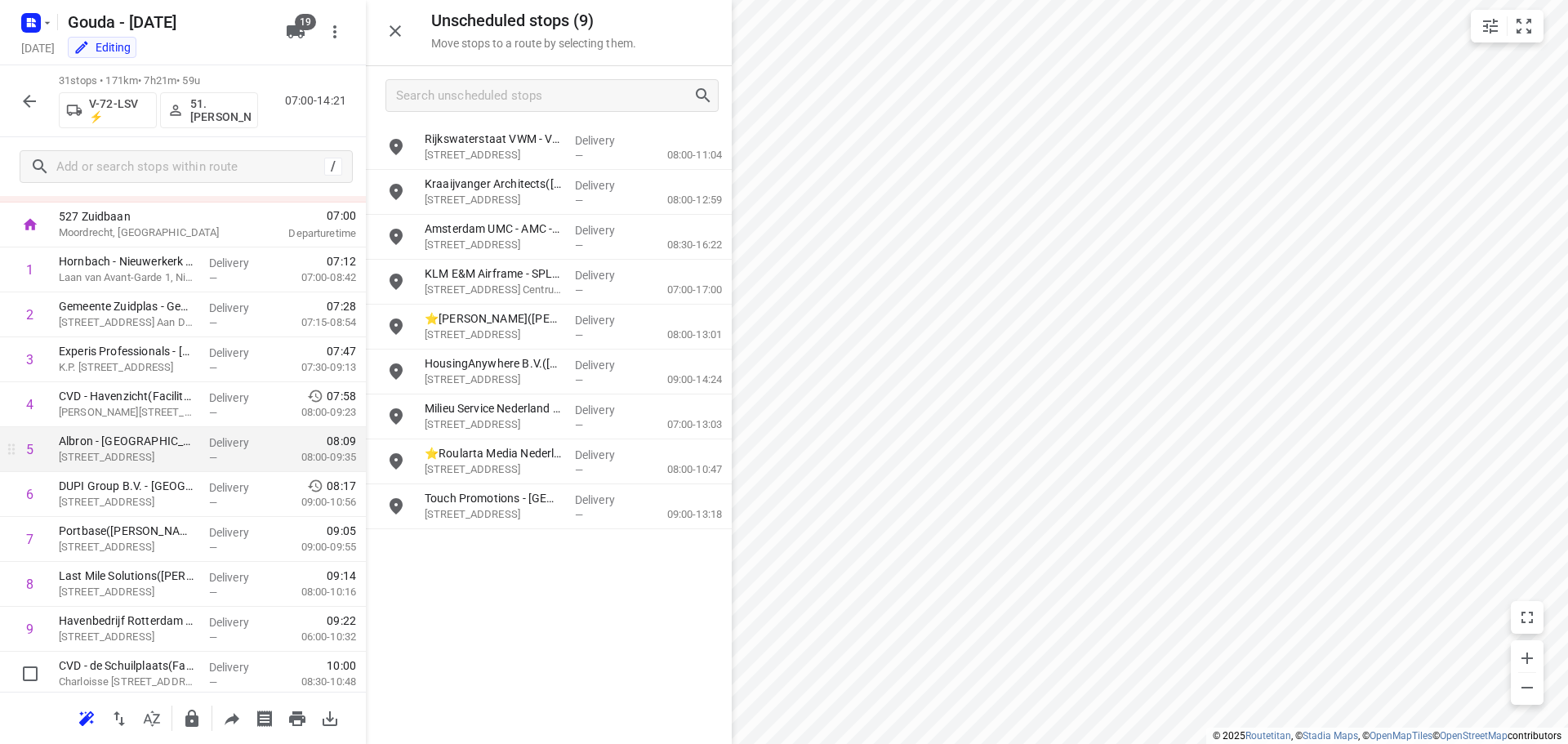
scroll to position [0, 0]
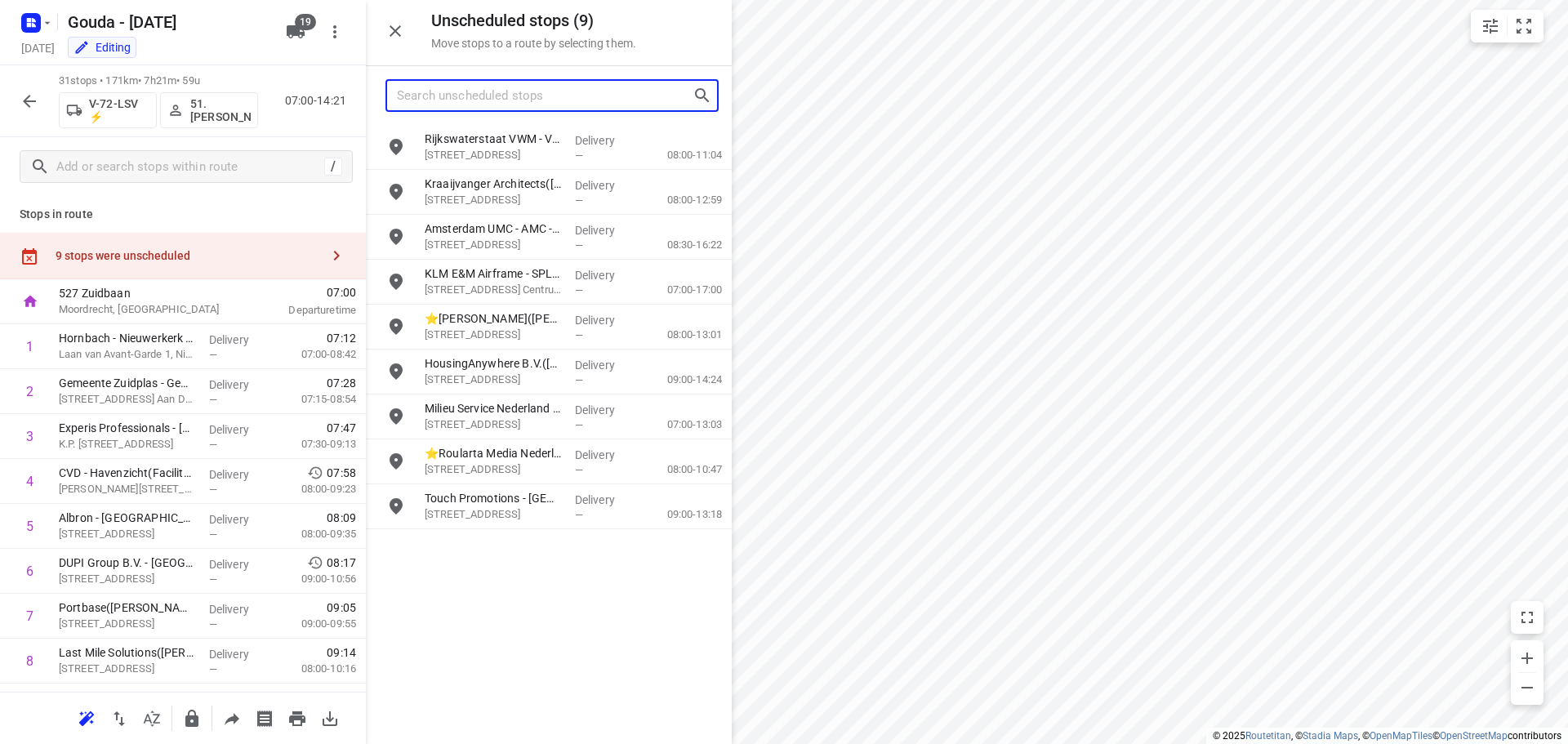
drag, startPoint x: 437, startPoint y: 93, endPoint x: 456, endPoint y: 96, distance: 19.2
click at [439, 93] on input "Search unscheduled stops" at bounding box center [545, 96] width 296 height 25
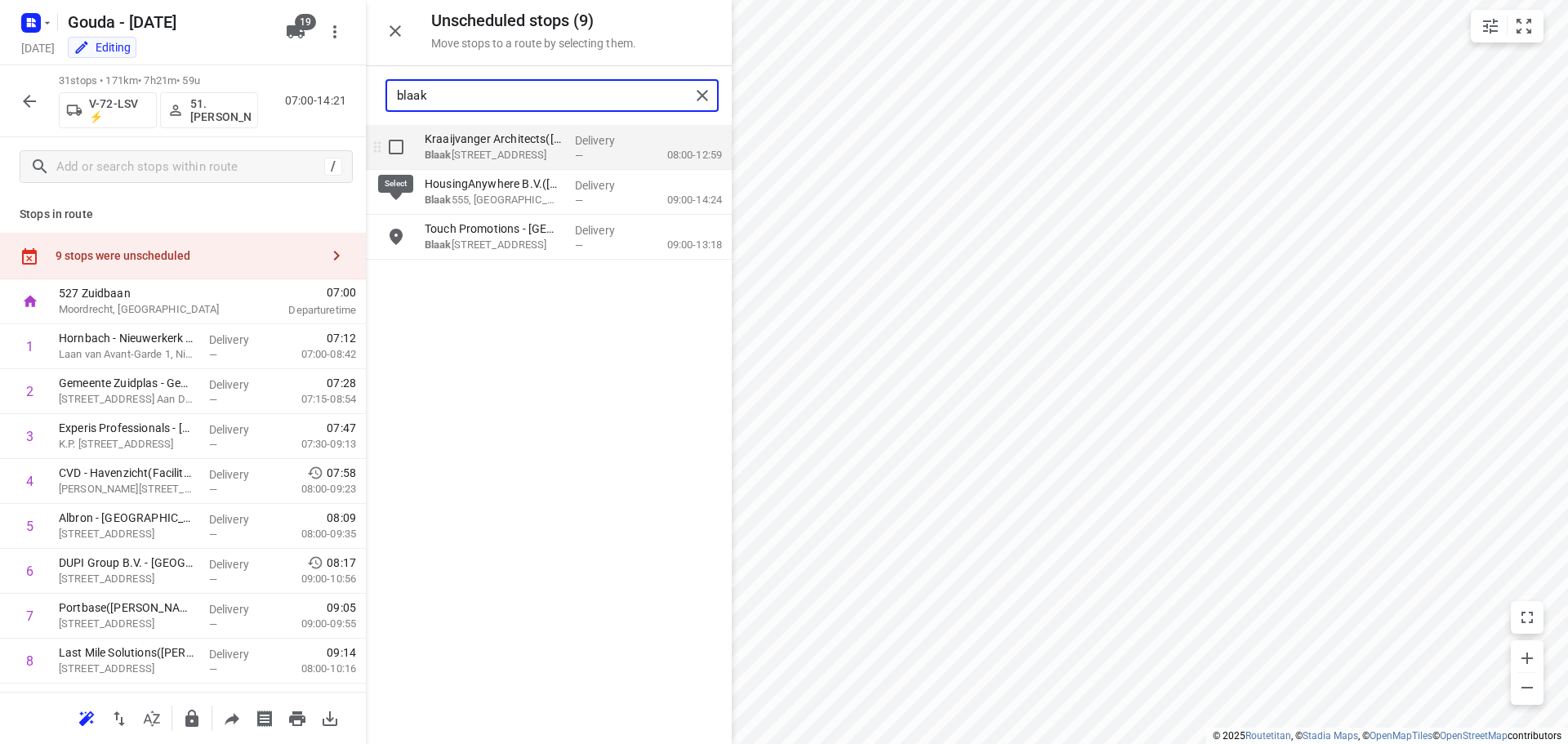
type input "blaak"
click at [396, 148] on input "grid" at bounding box center [395, 147] width 33 height 33
checkbox input "true"
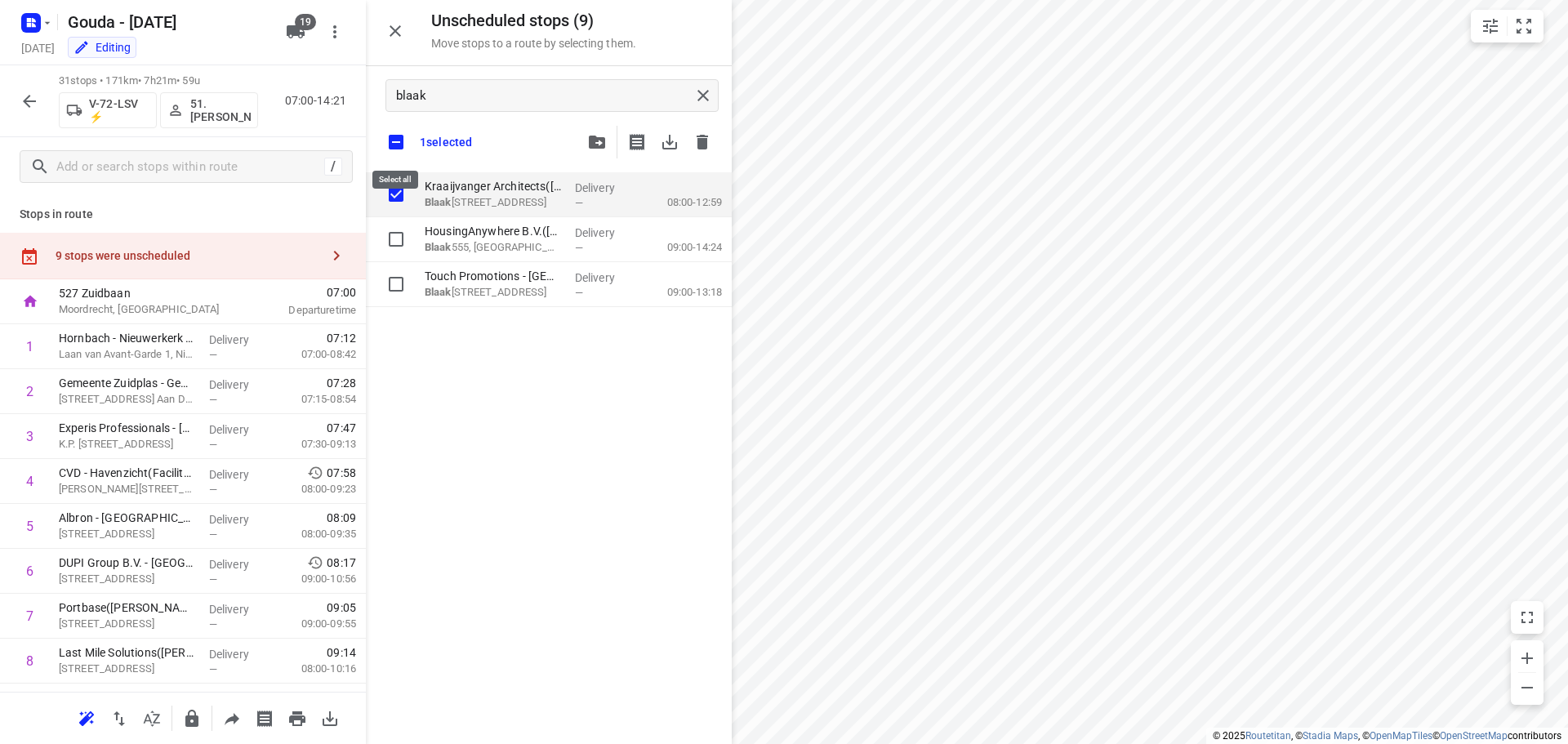
click at [396, 141] on input "checkbox" at bounding box center [396, 142] width 35 height 35
checkbox input "false"
checkbox input "true"
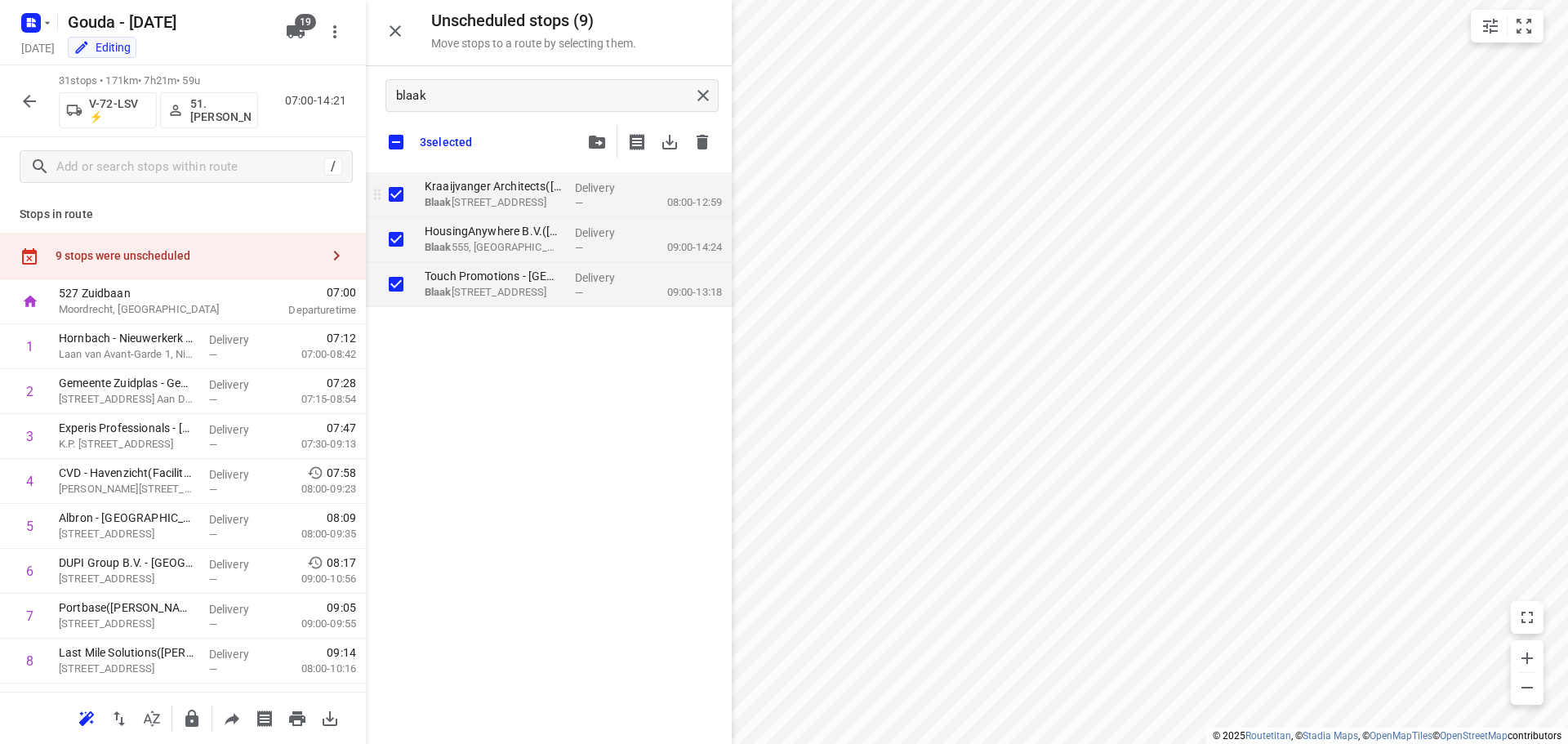
checkbox input "true"
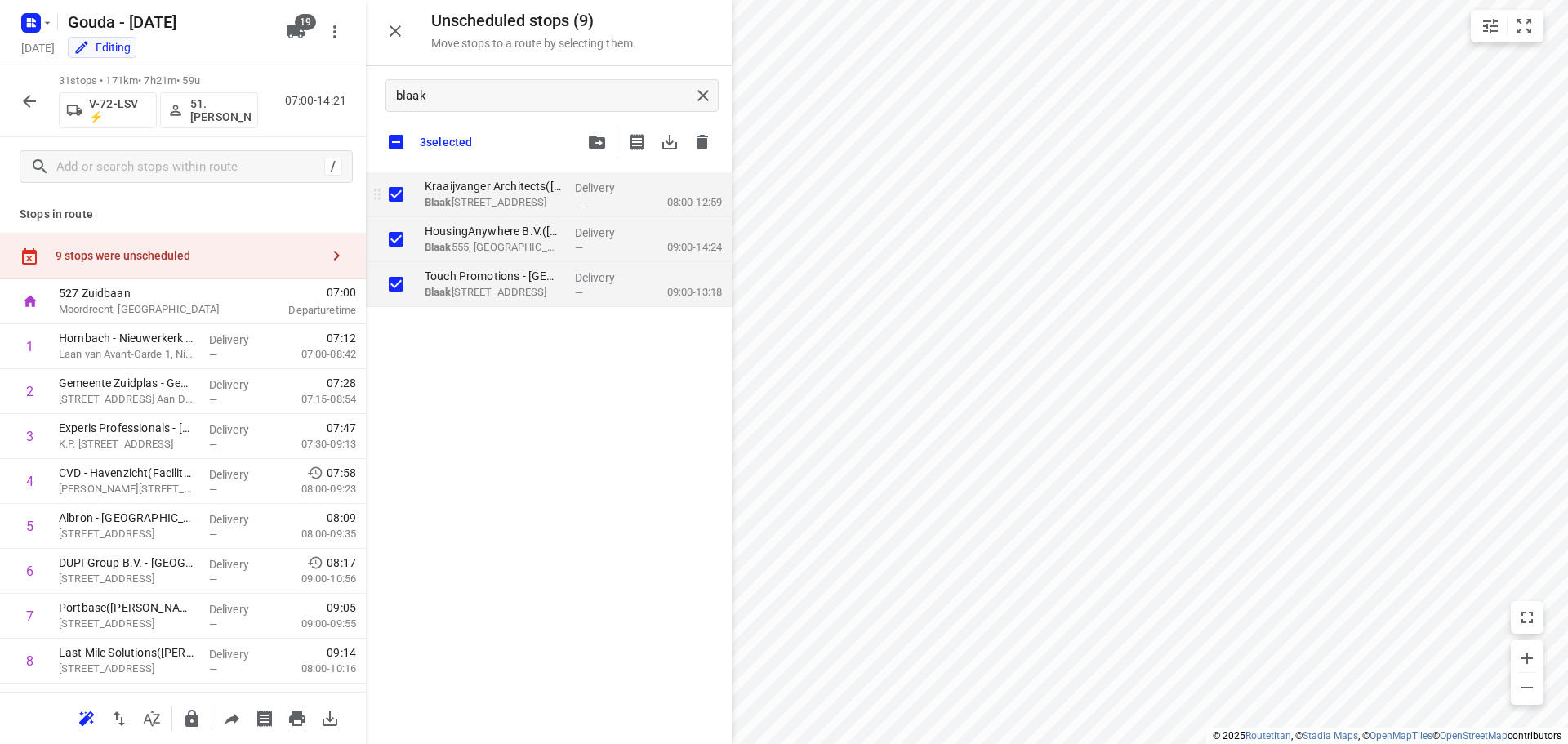
checkbox input "true"
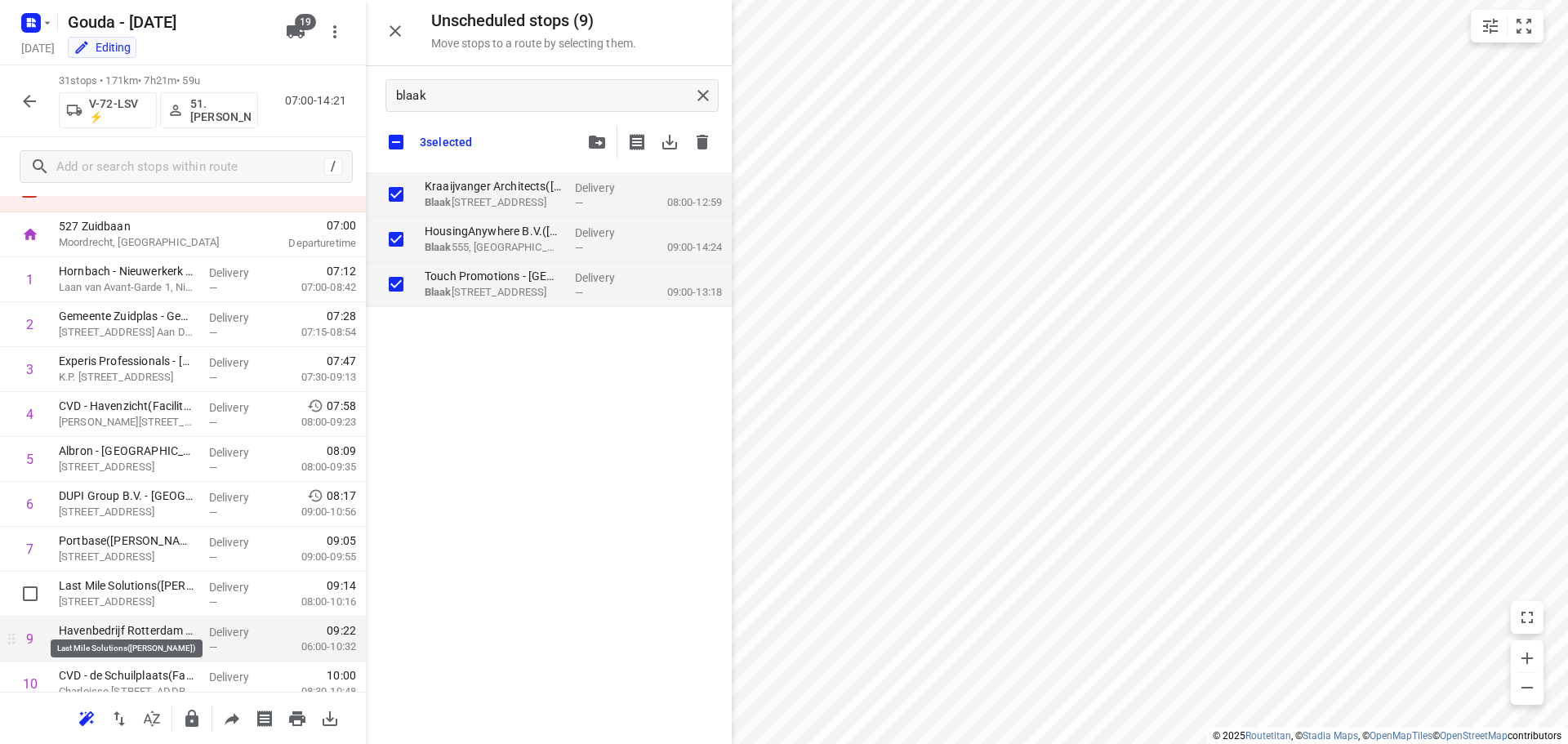
scroll to position [82, 0]
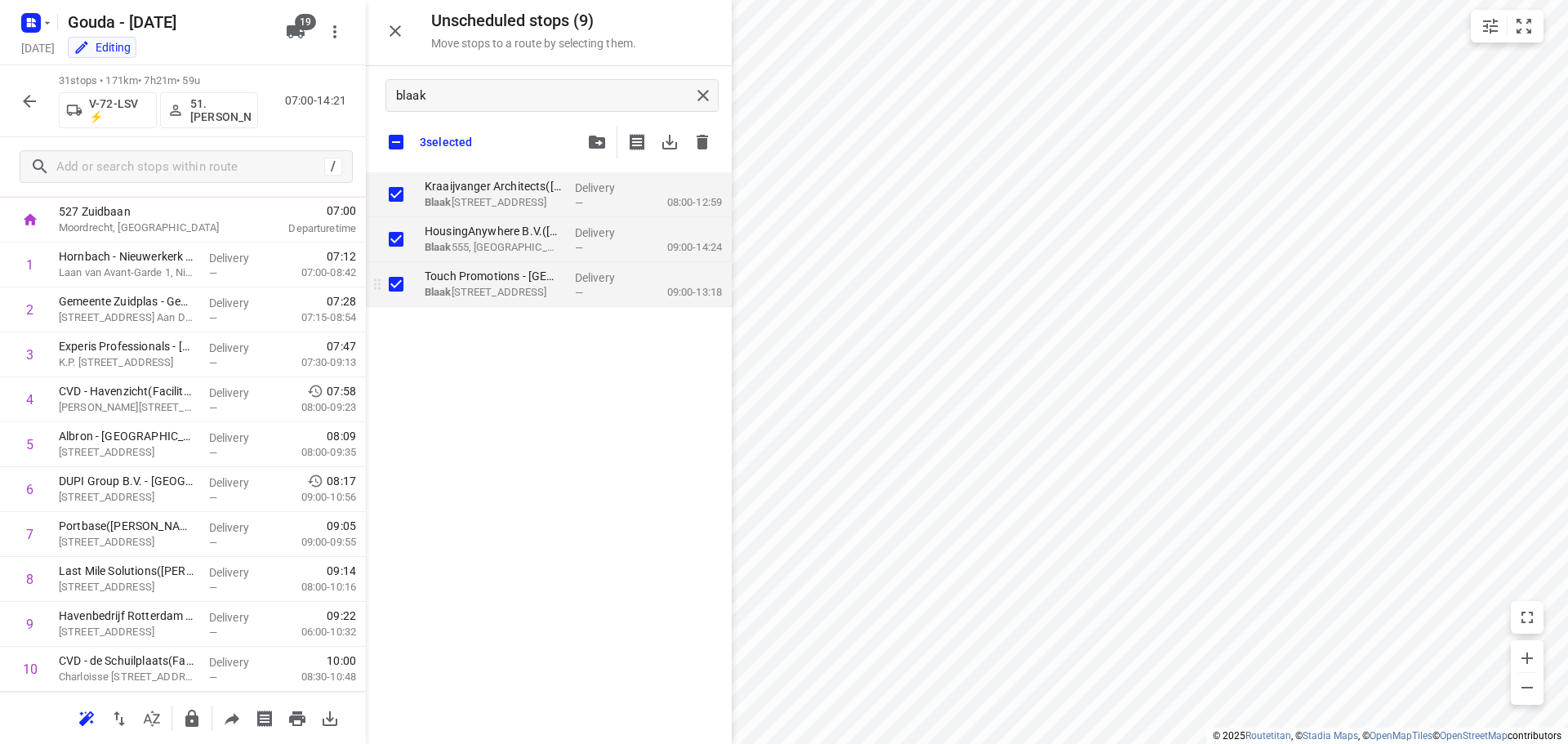
checkbox input "true"
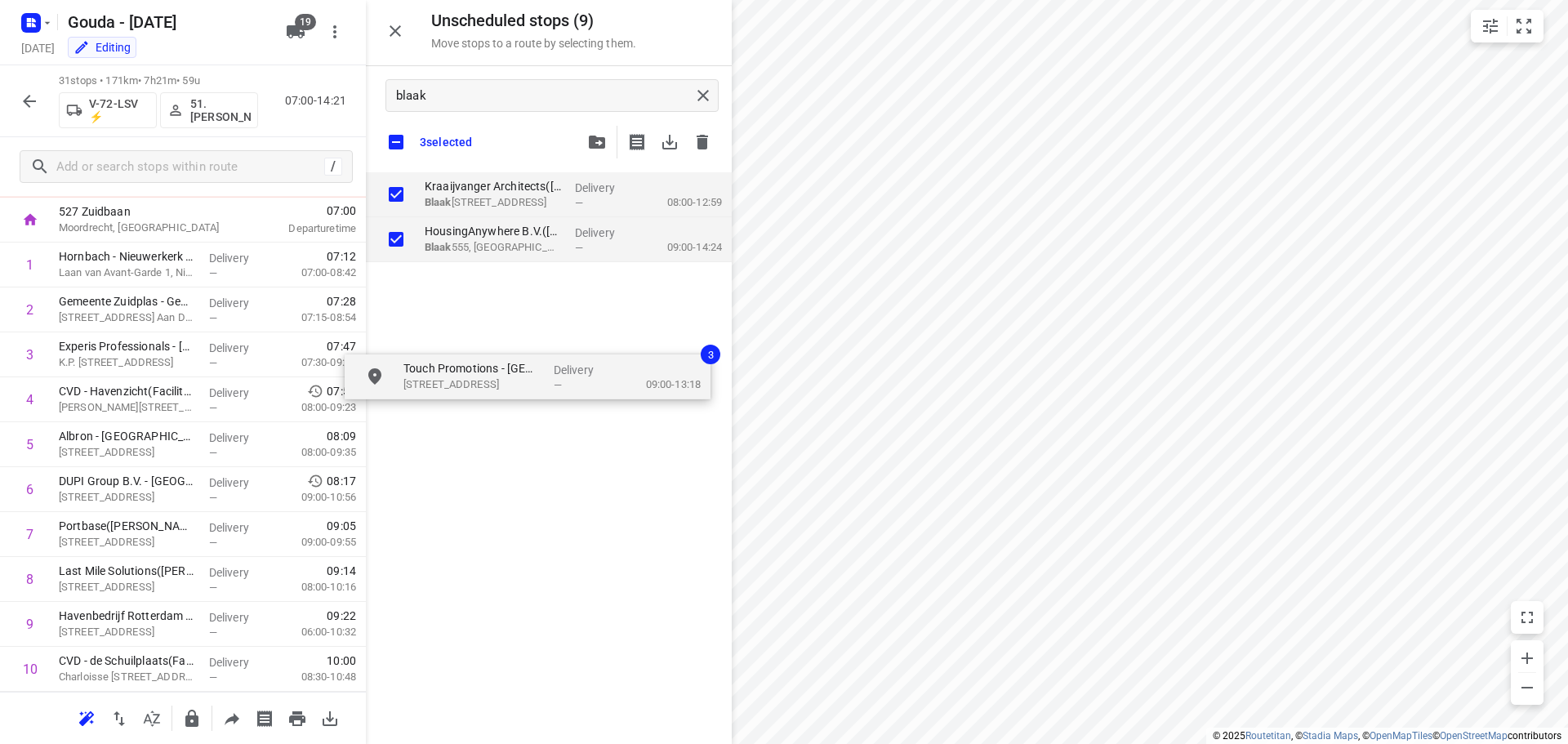
drag, startPoint x: 477, startPoint y: 285, endPoint x: 473, endPoint y: 353, distance: 68.1
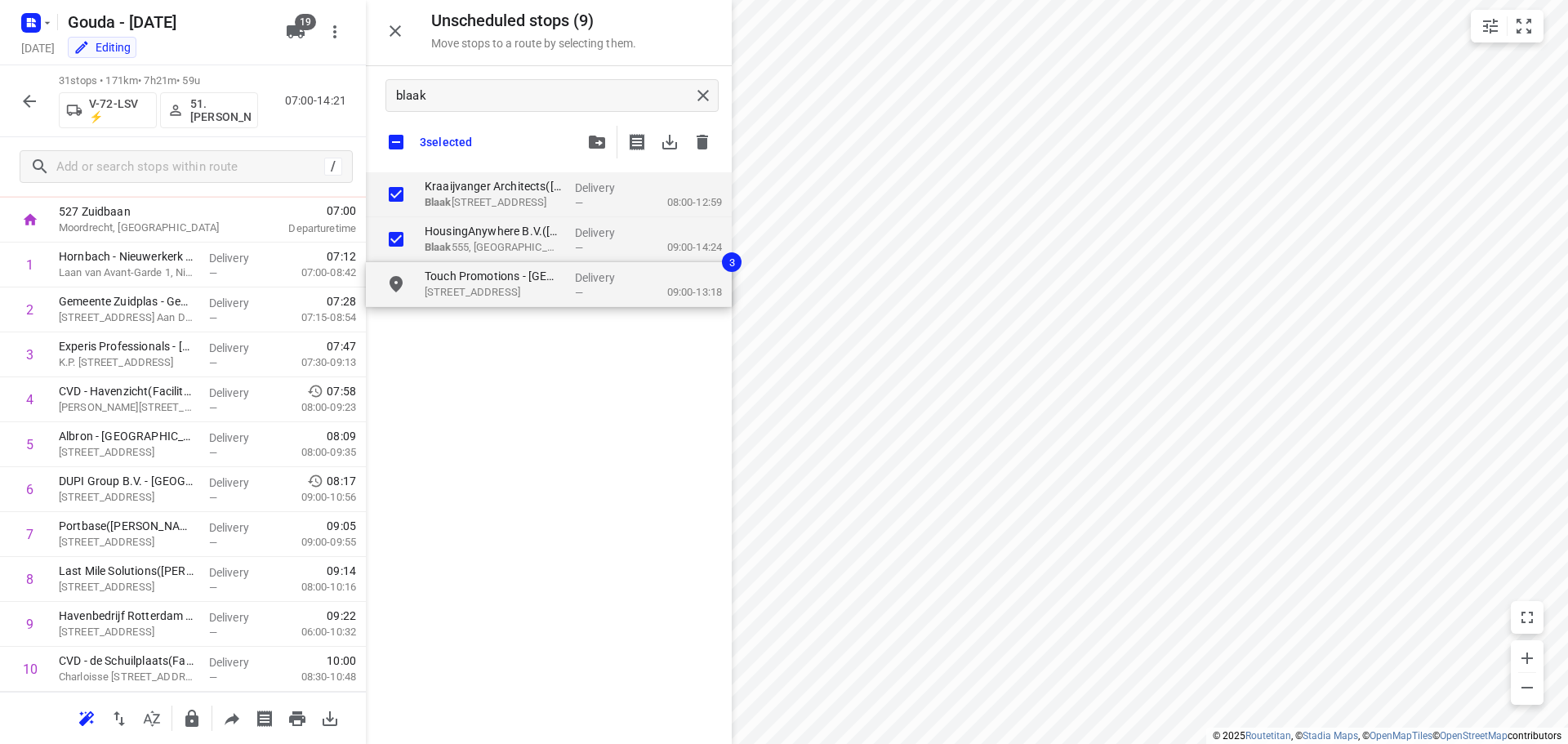
checkbox input "true"
click at [558, 456] on div "Kraaijvanger Architects(Bas Niese) Blaak 40, Rotterdam Delivery — 08:00-12:59 H…" at bounding box center [549, 457] width 366 height 568
checkbox input "true"
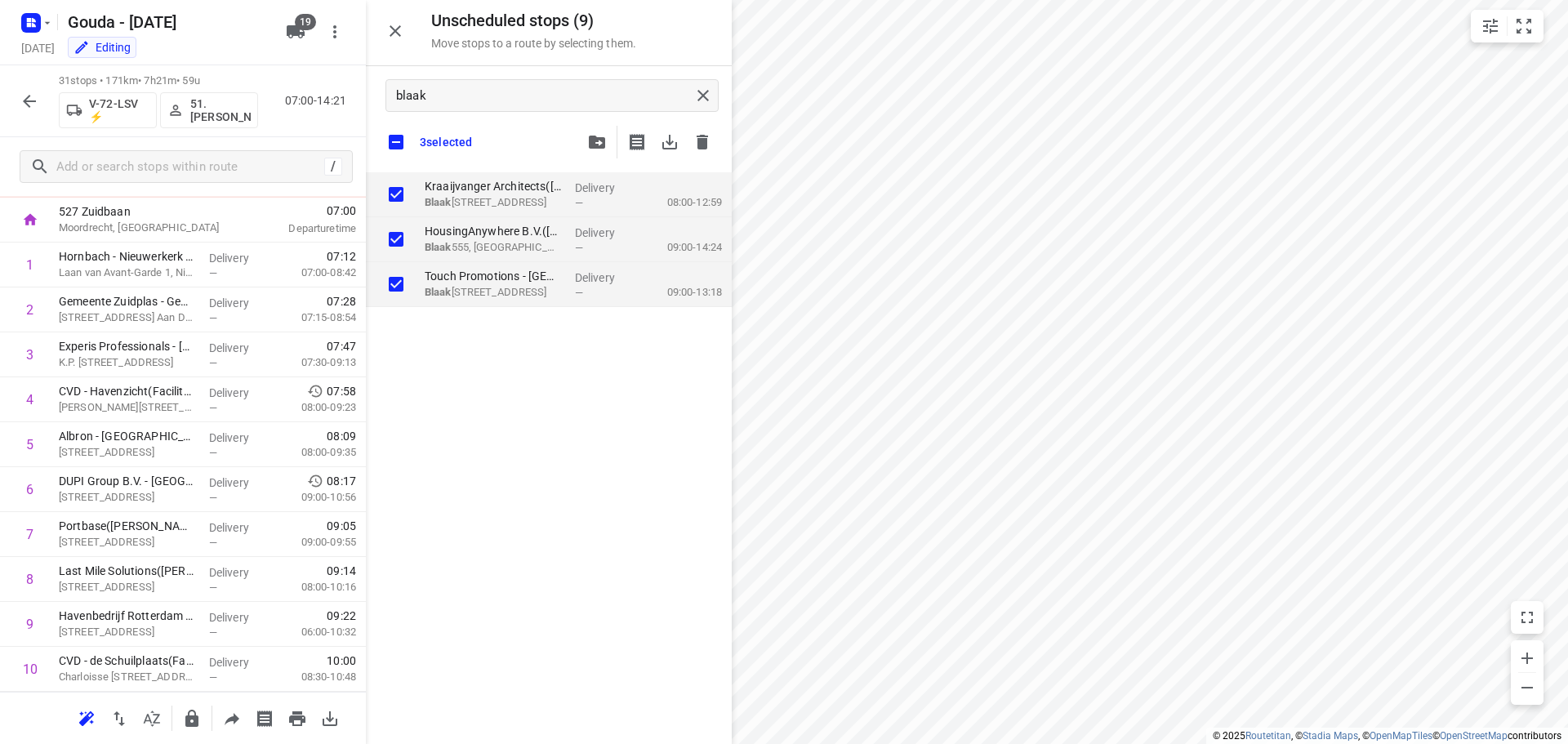
checkbox input "true"
click at [406, 153] on input "checkbox" at bounding box center [396, 142] width 35 height 35
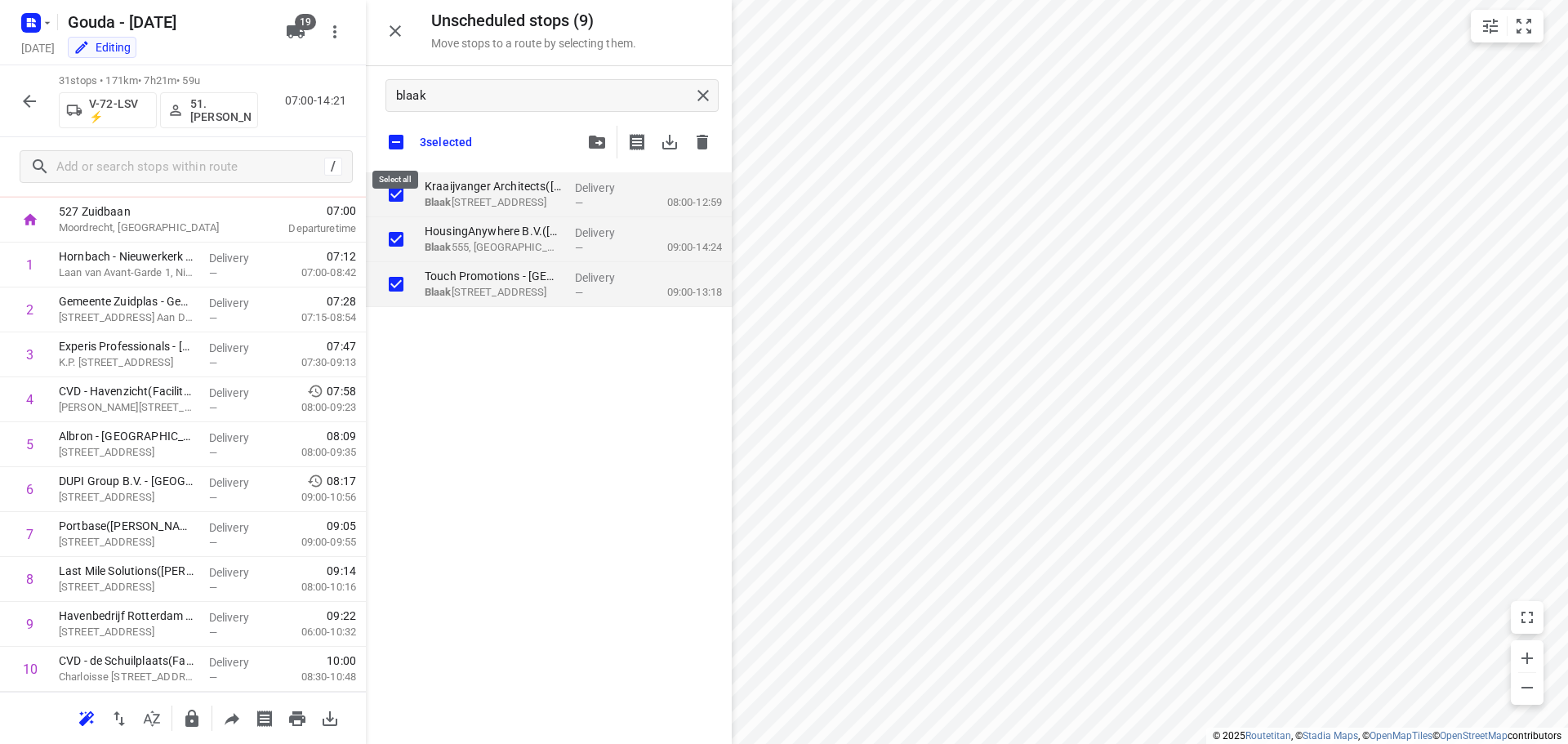
checkbox input "false"
checkbox input "true"
click at [400, 150] on input "checkbox" at bounding box center [396, 142] width 35 height 35
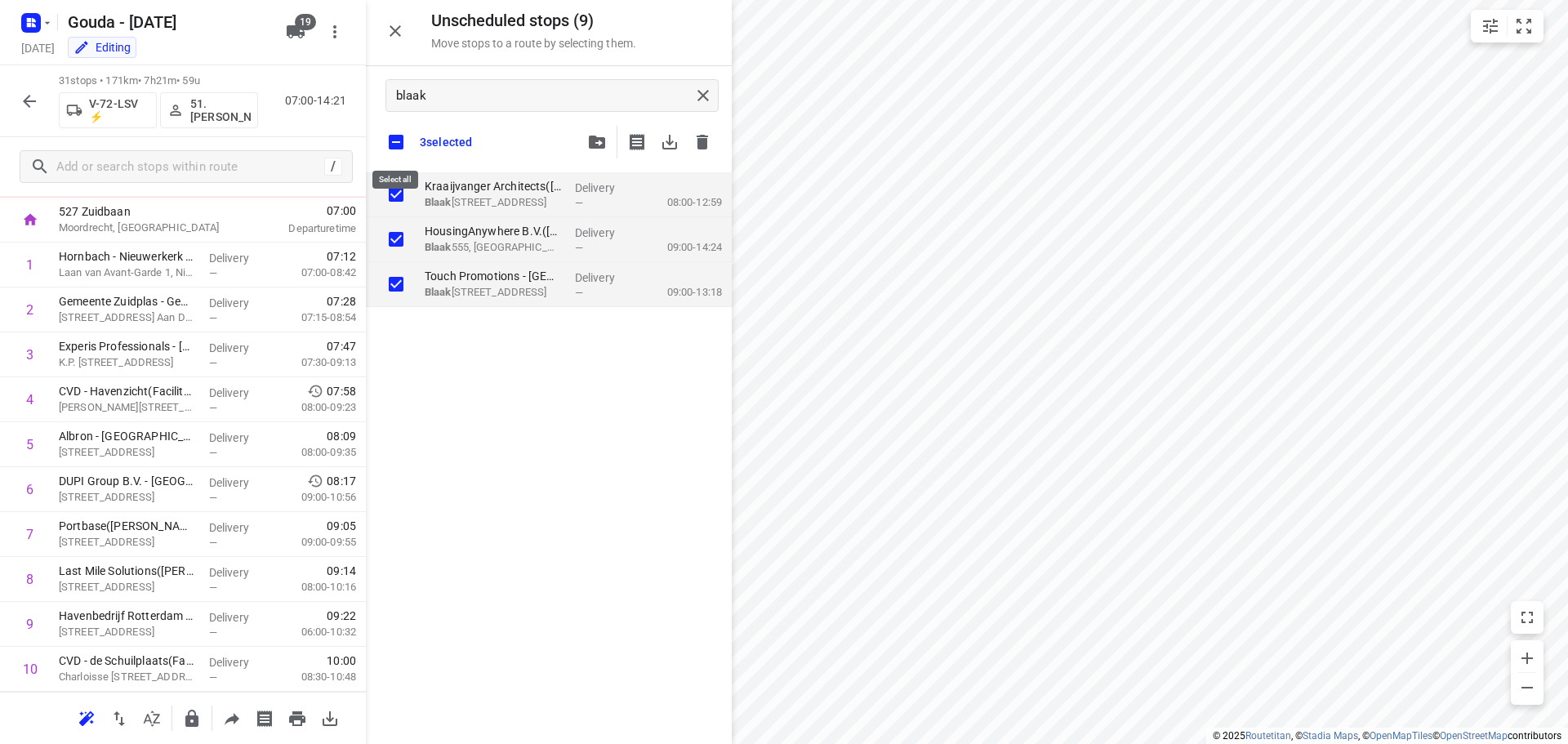
checkbox input "false"
checkbox input "true"
click at [390, 142] on input "checkbox" at bounding box center [396, 142] width 35 height 35
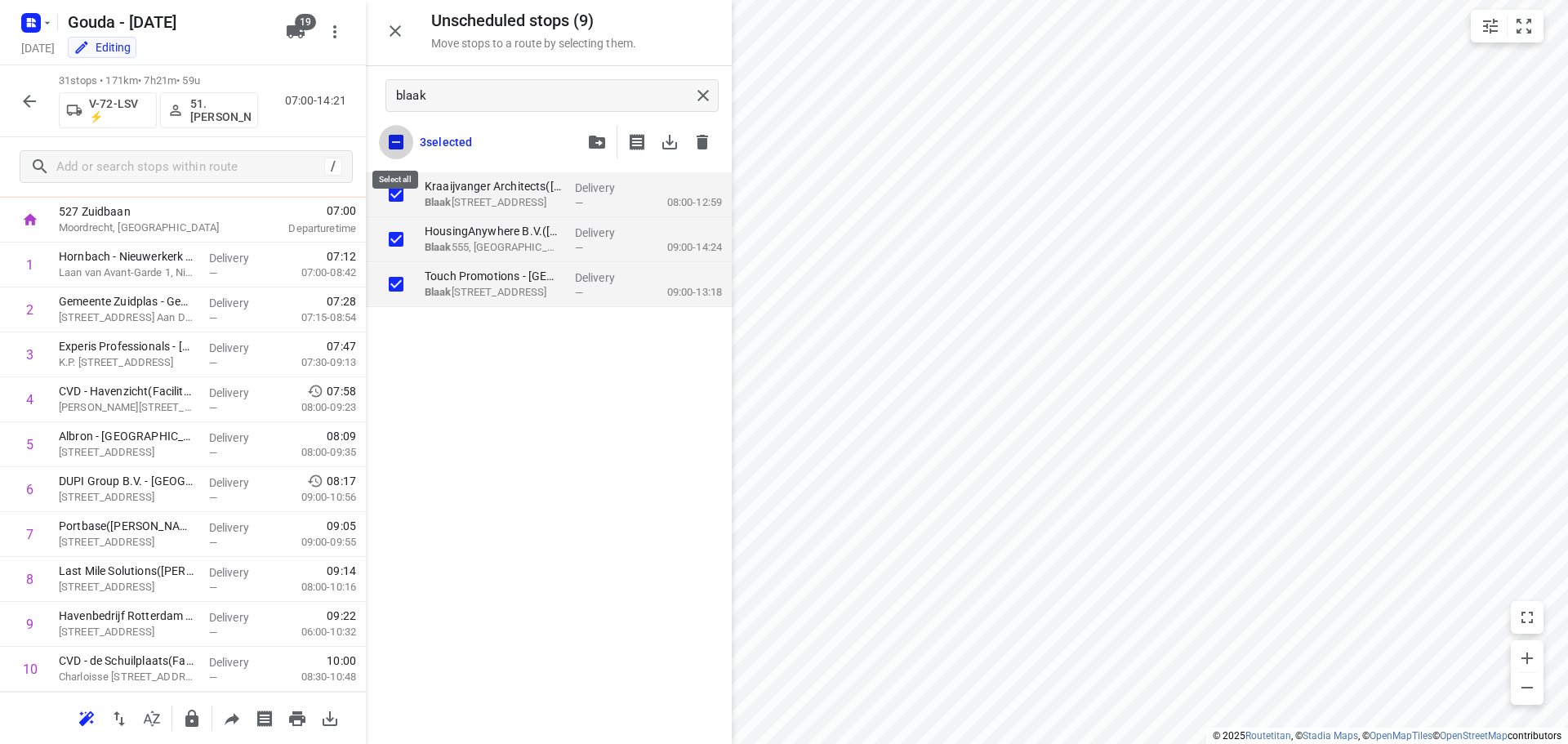
checkbox input "false"
checkbox input "true"
click at [400, 141] on input "checkbox" at bounding box center [396, 142] width 35 height 35
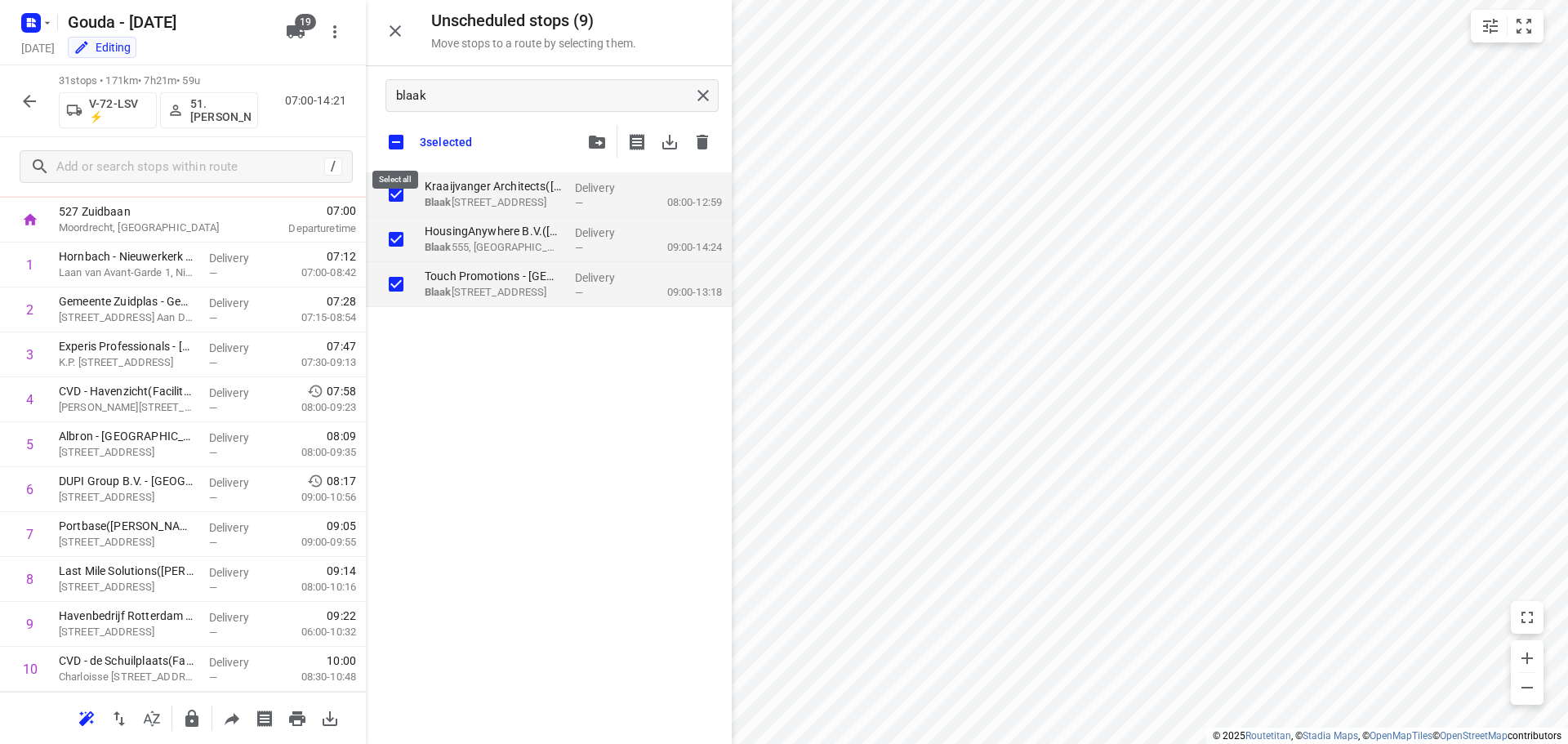
checkbox input "false"
checkbox input "true"
click at [520, 129] on div "3 selected" at bounding box center [549, 142] width 366 height 35
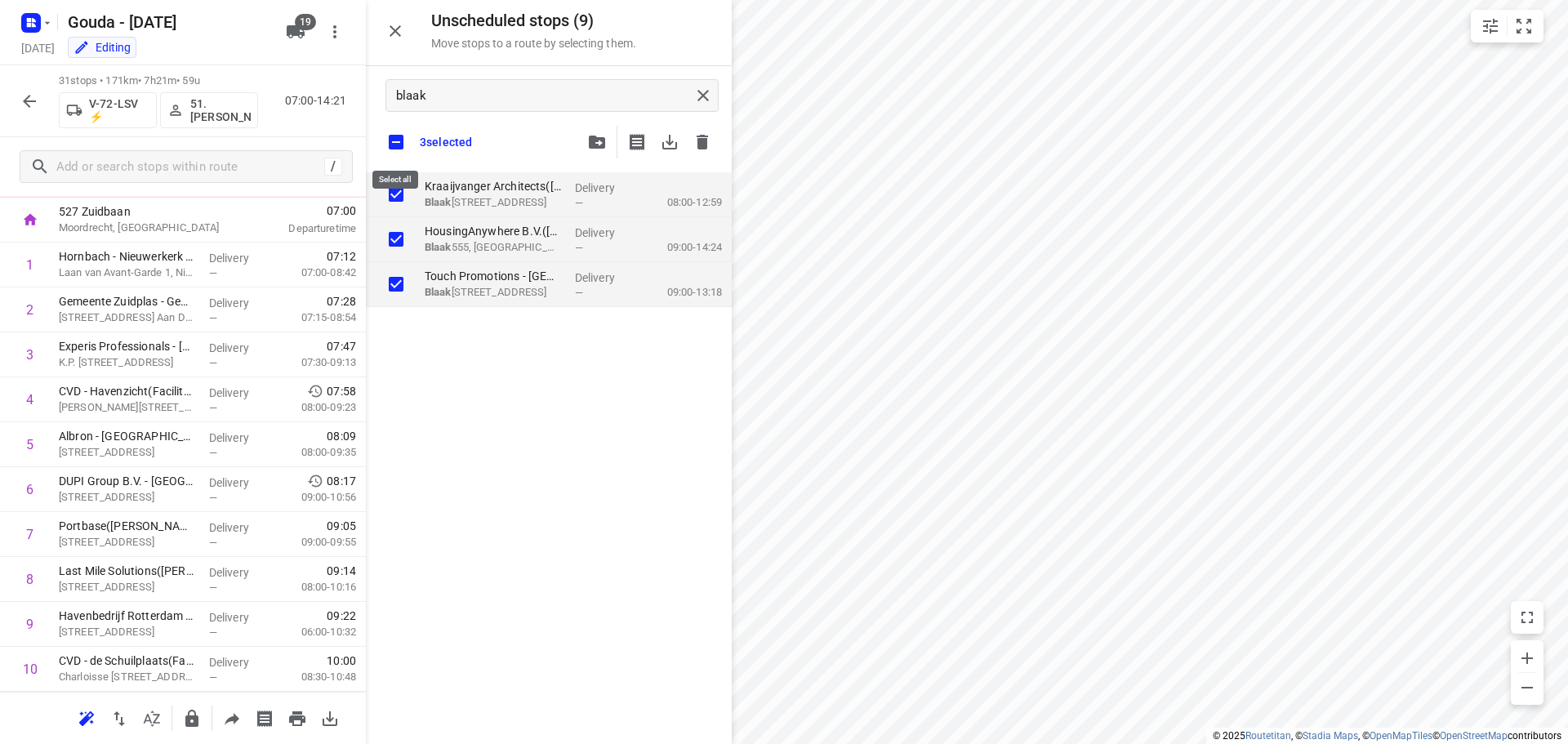
click at [401, 132] on input "checkbox" at bounding box center [396, 142] width 35 height 35
checkbox input "false"
checkbox input "true"
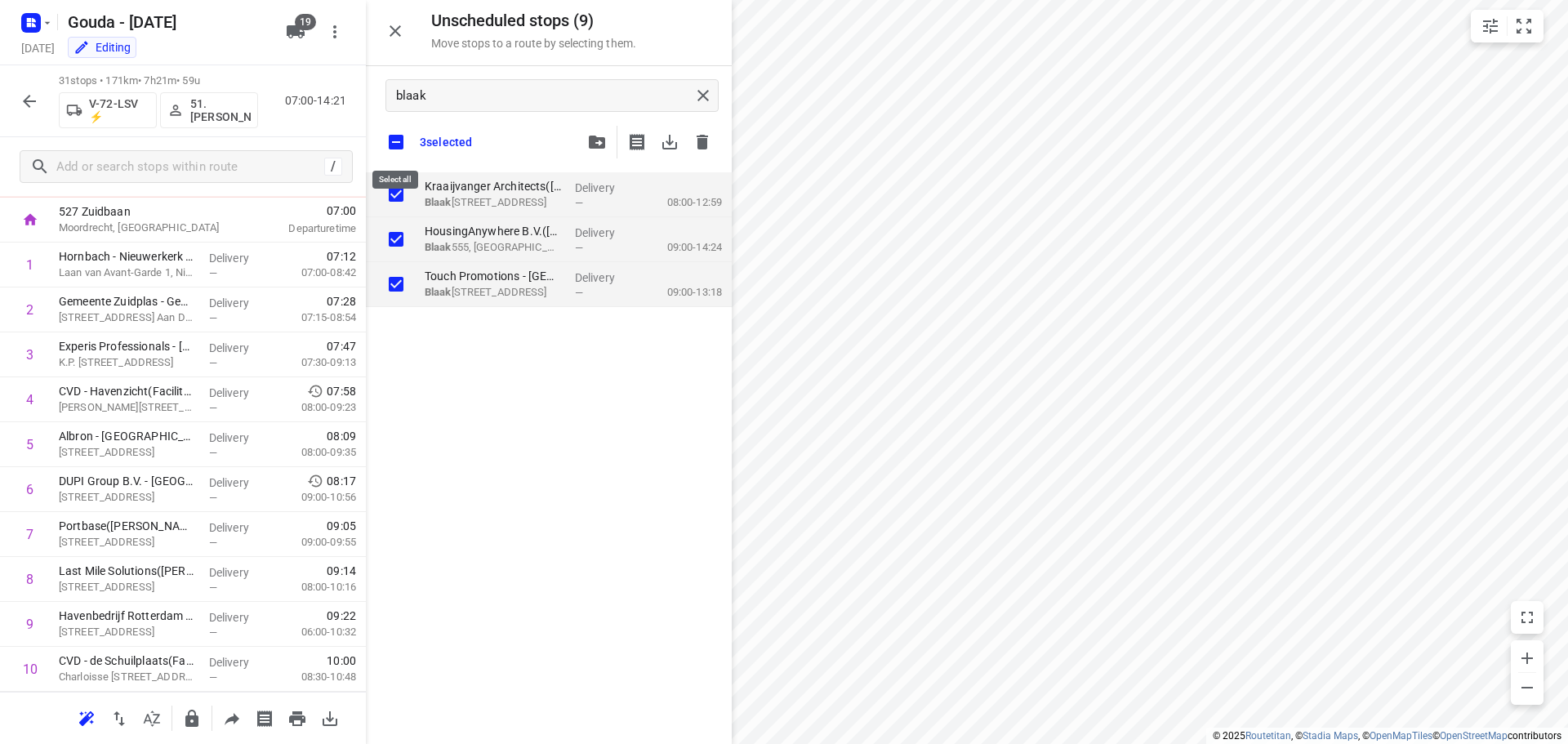
drag, startPoint x: 401, startPoint y: 132, endPoint x: 678, endPoint y: 121, distance: 277.2
click at [403, 132] on input "checkbox" at bounding box center [396, 142] width 35 height 35
checkbox input "false"
checkbox input "true"
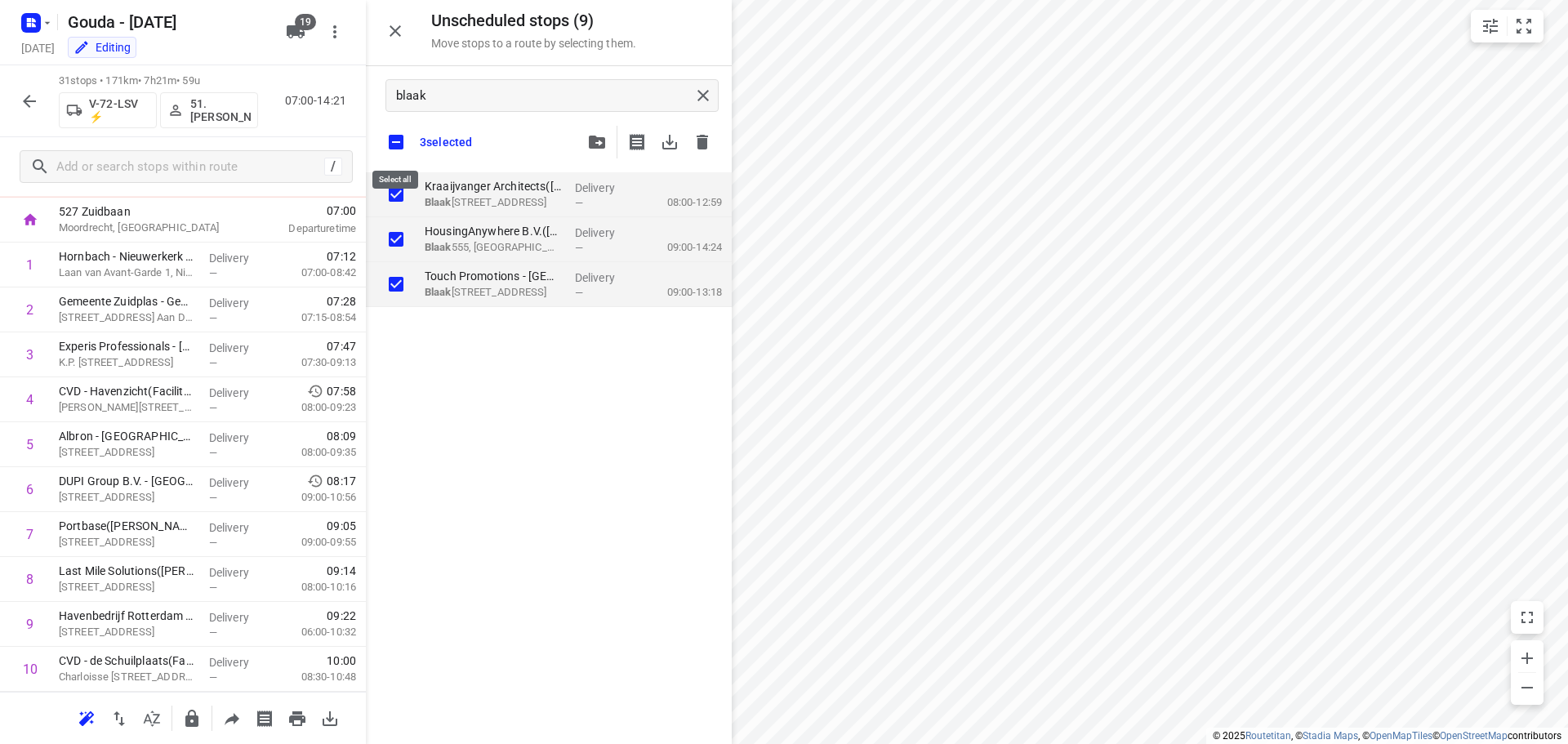
checkbox input "true"
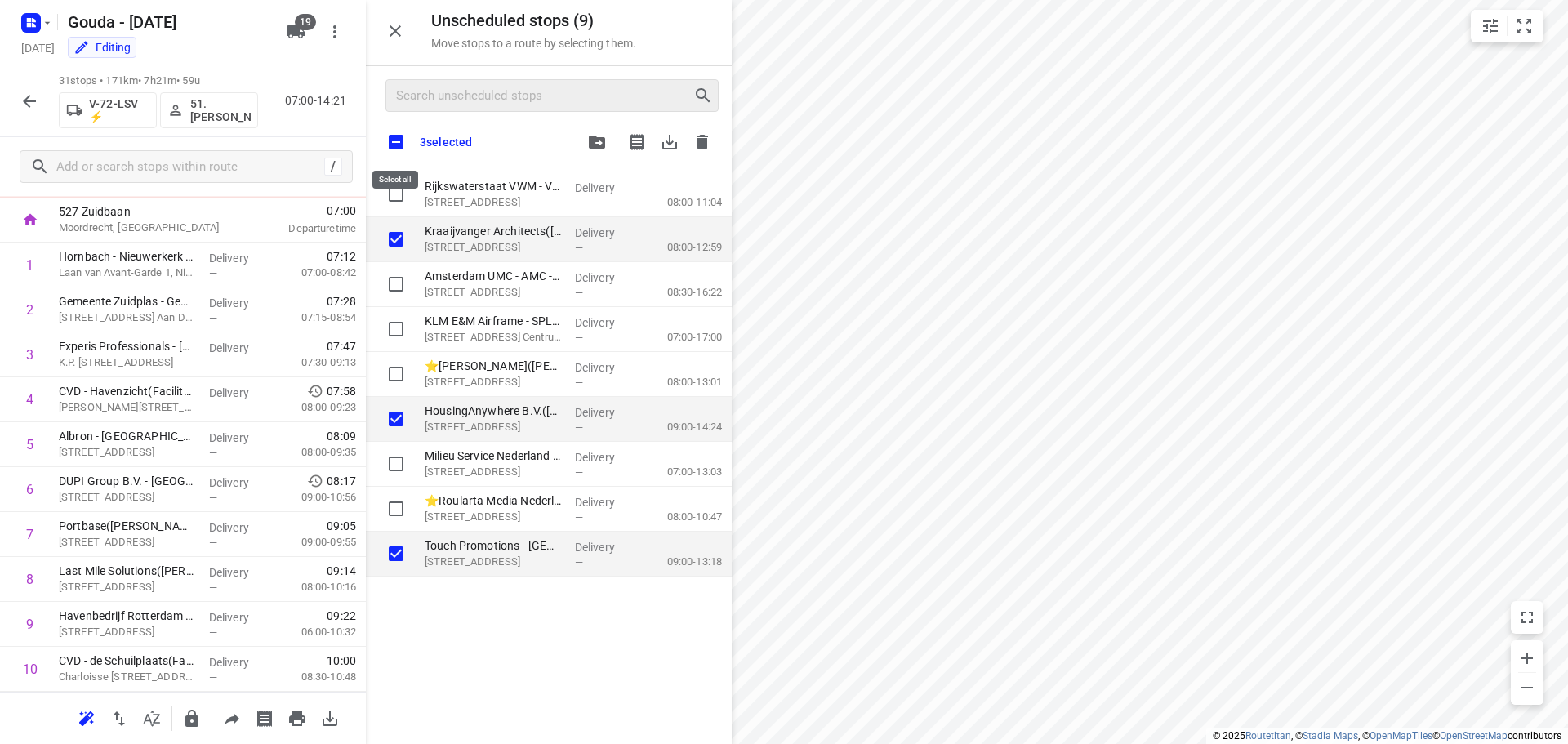
click at [407, 137] on input "checkbox" at bounding box center [396, 142] width 35 height 35
checkbox input "true"
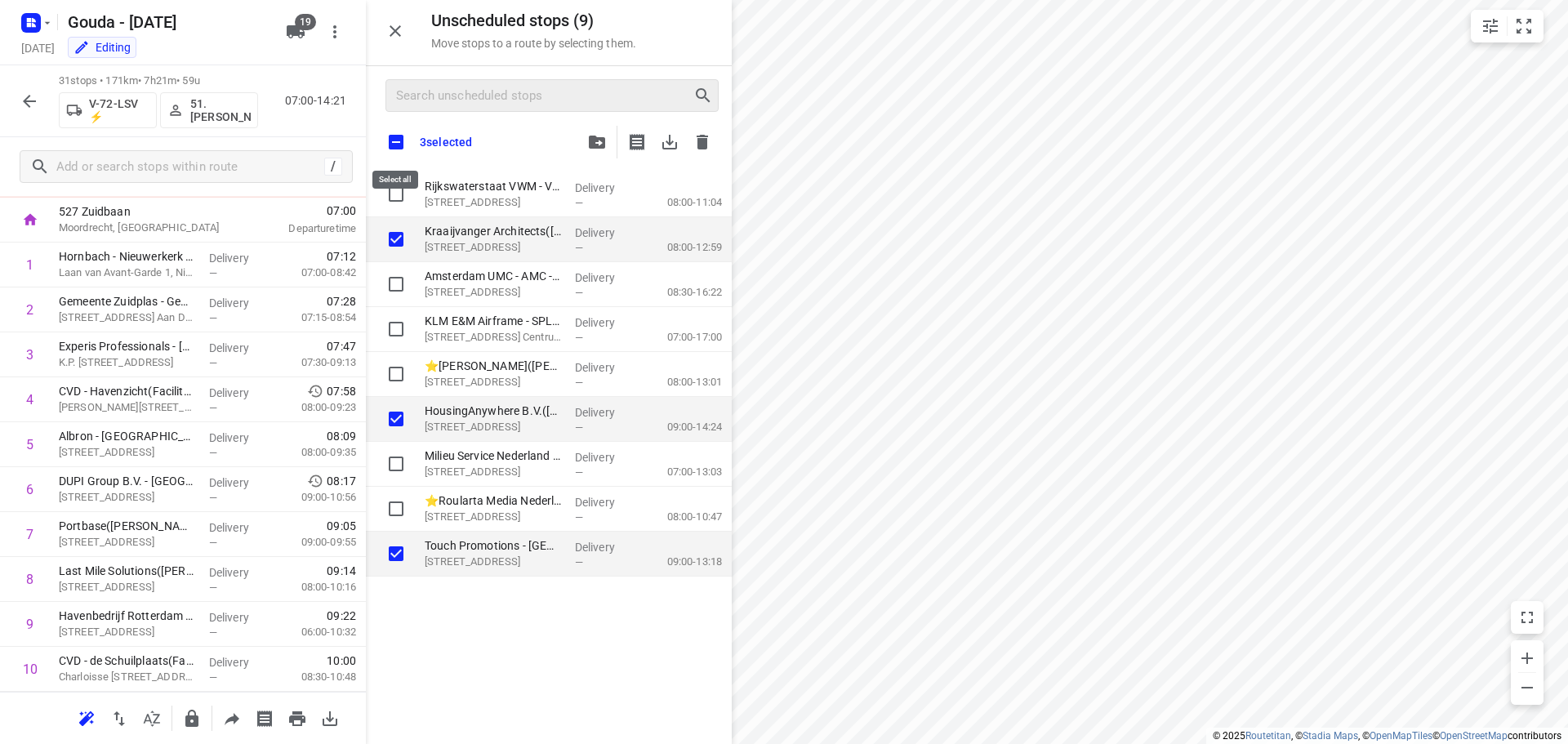
checkbox input "true"
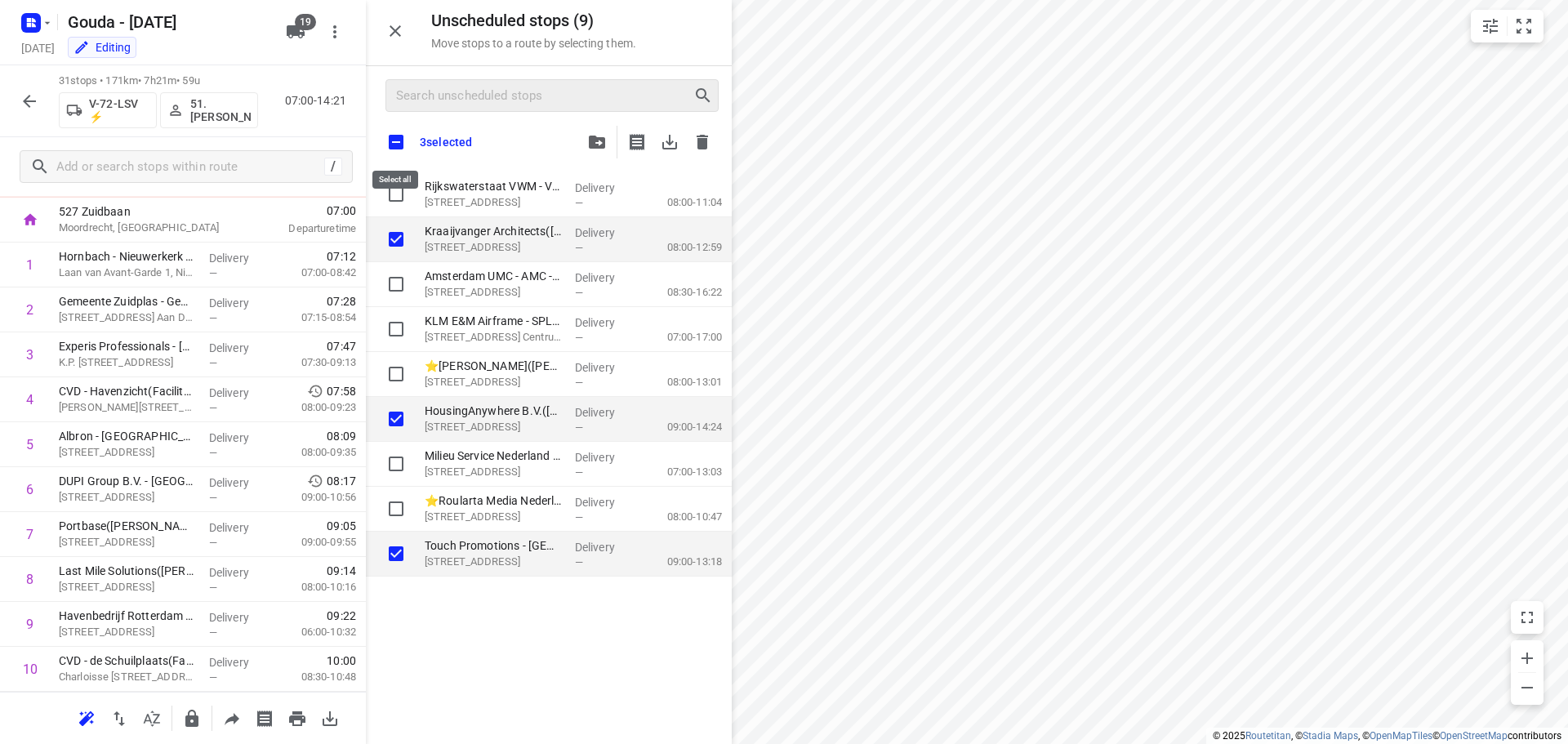
checkbox input "true"
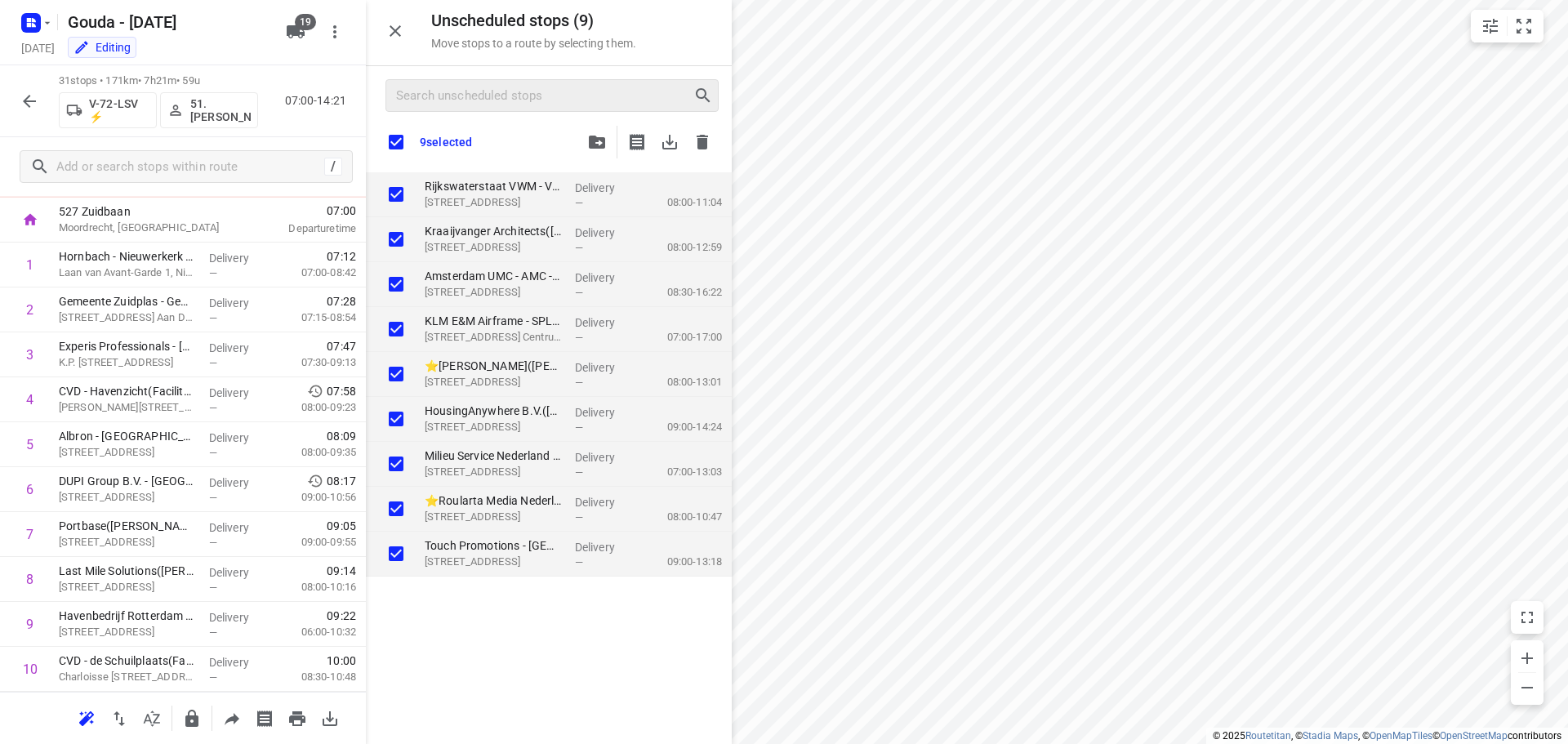
click at [408, 138] on input "checkbox" at bounding box center [396, 142] width 35 height 35
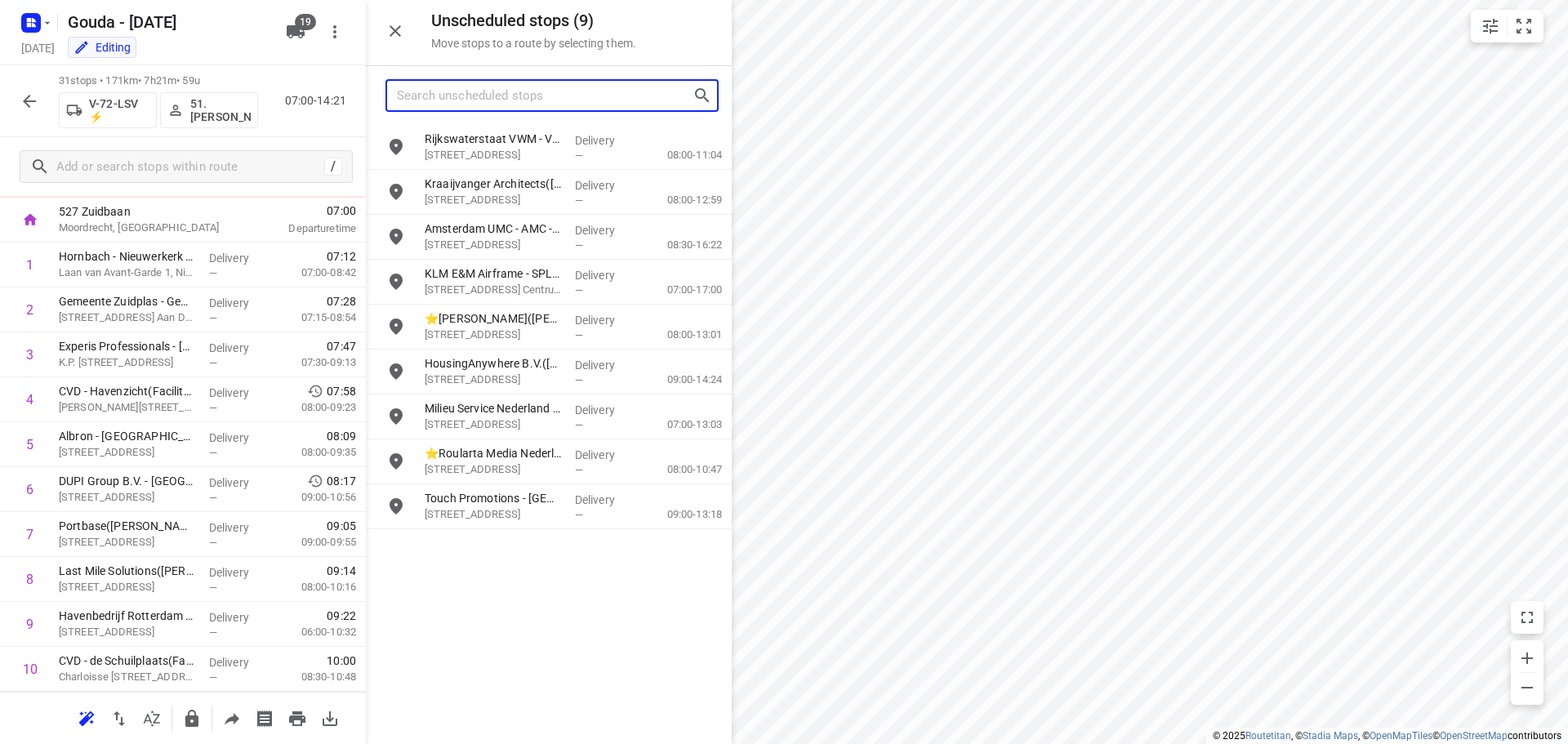
click at [484, 98] on input "Search unscheduled stops" at bounding box center [545, 96] width 296 height 25
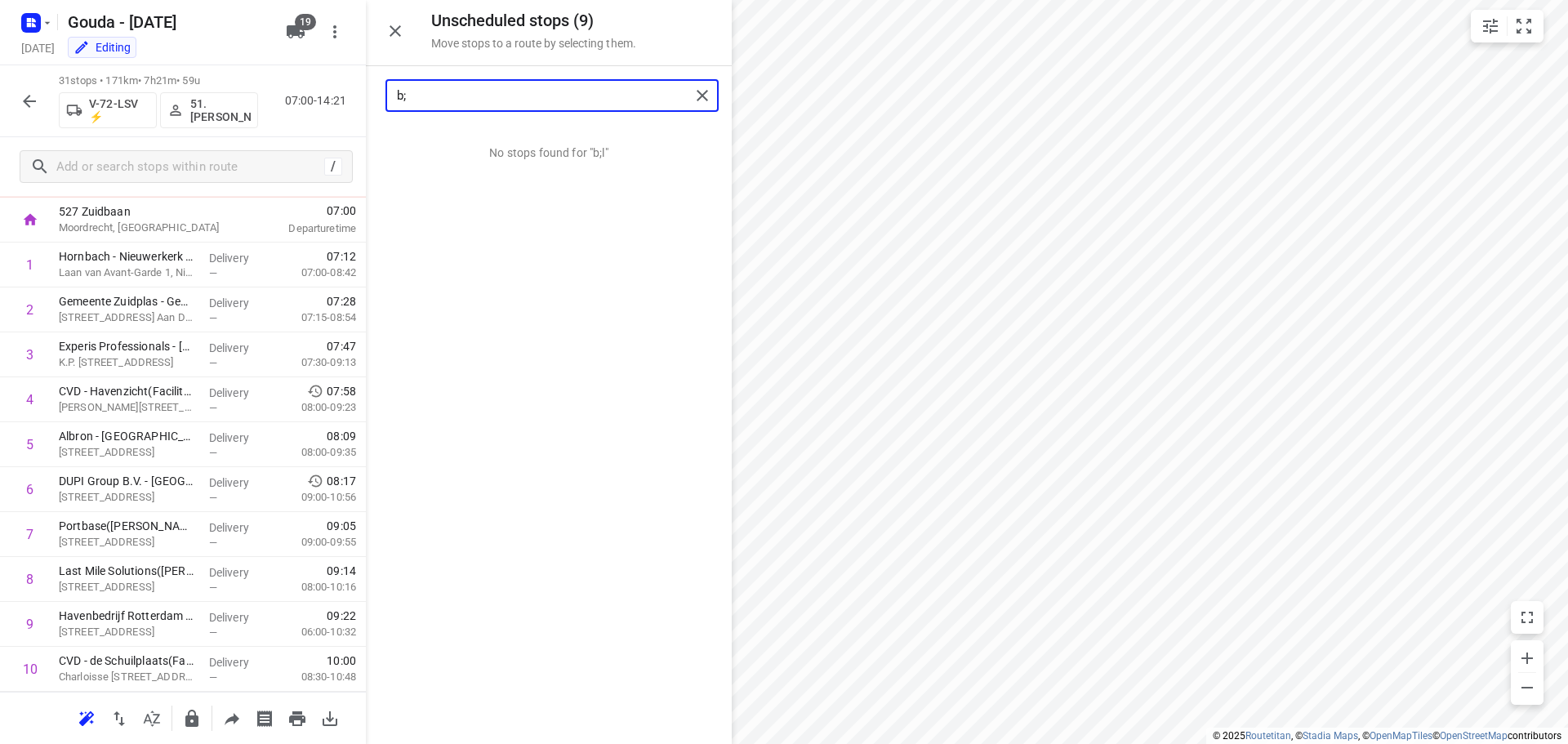
type input "b"
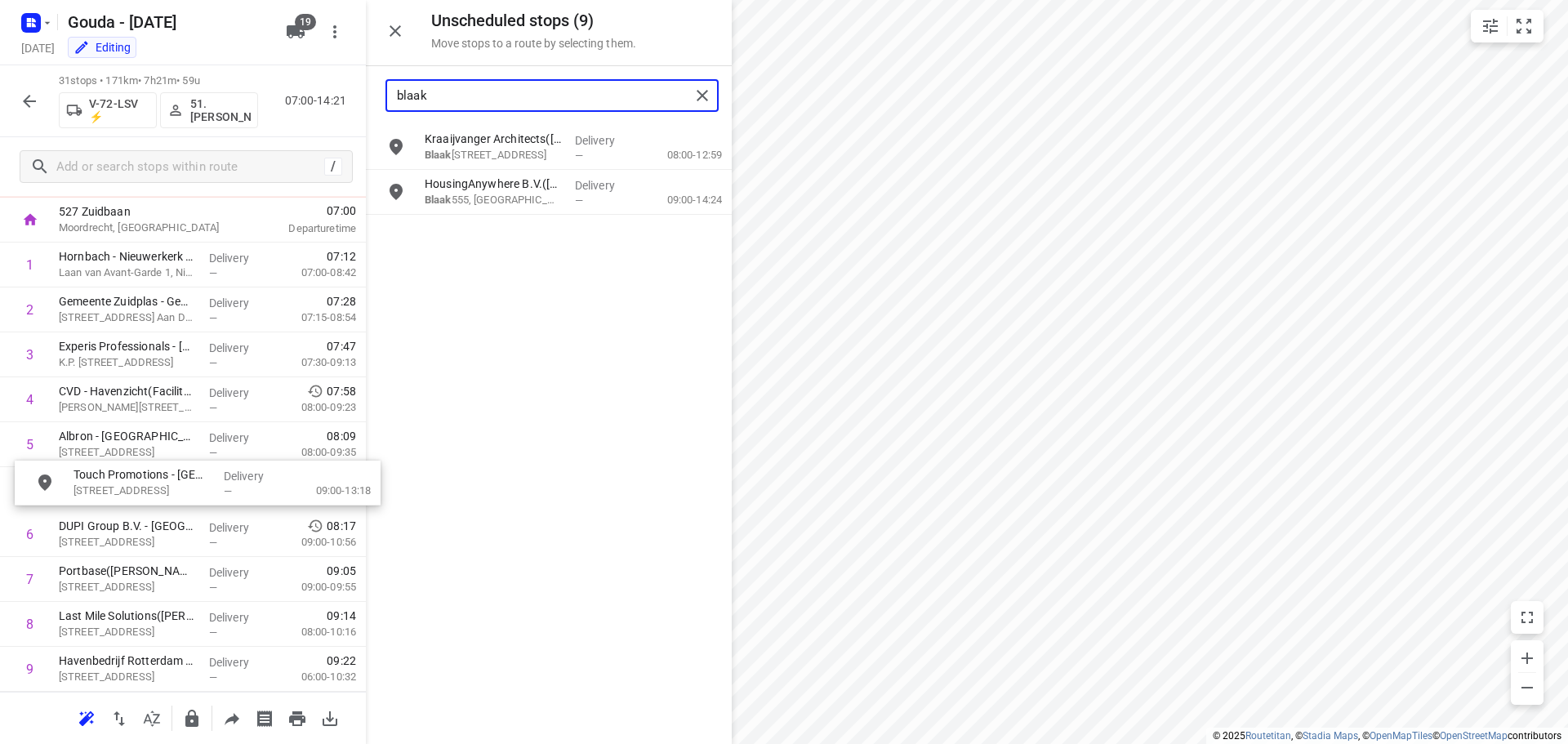
drag, startPoint x: 464, startPoint y: 247, endPoint x: 115, endPoint y: 498, distance: 429.9
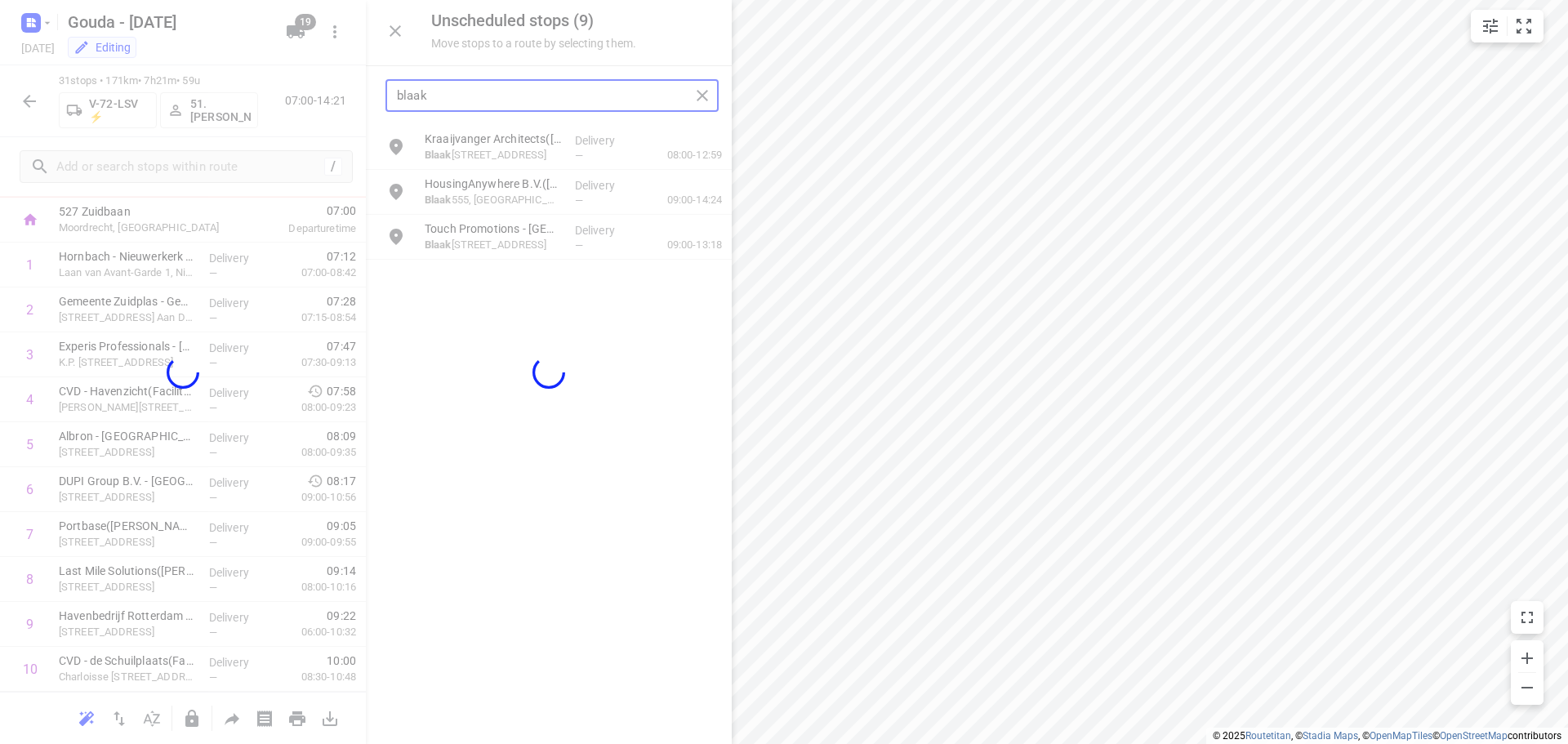
type input "blaak"
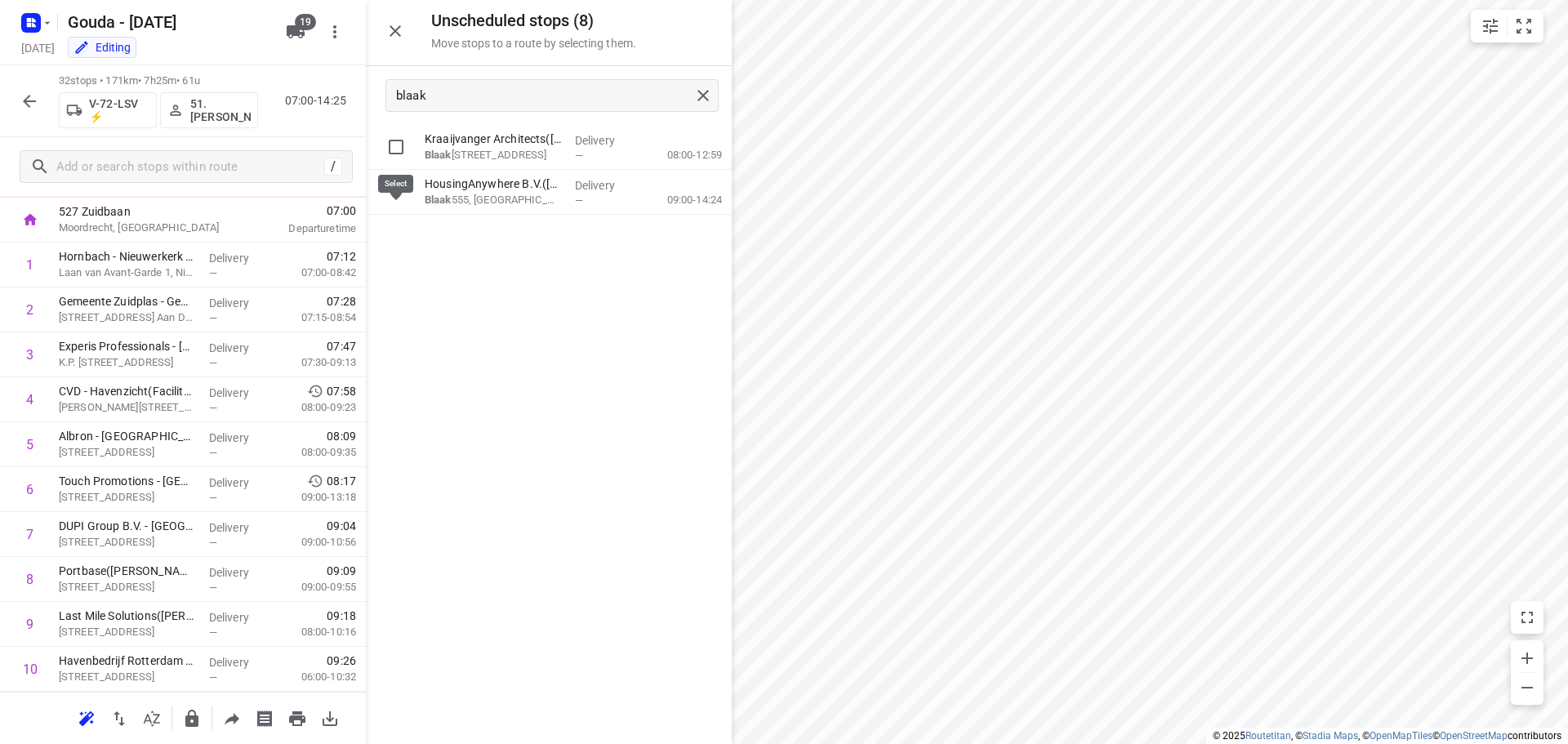
drag, startPoint x: 399, startPoint y: 147, endPoint x: 403, endPoint y: 170, distance: 23.3
click at [399, 147] on input "grid" at bounding box center [395, 147] width 33 height 33
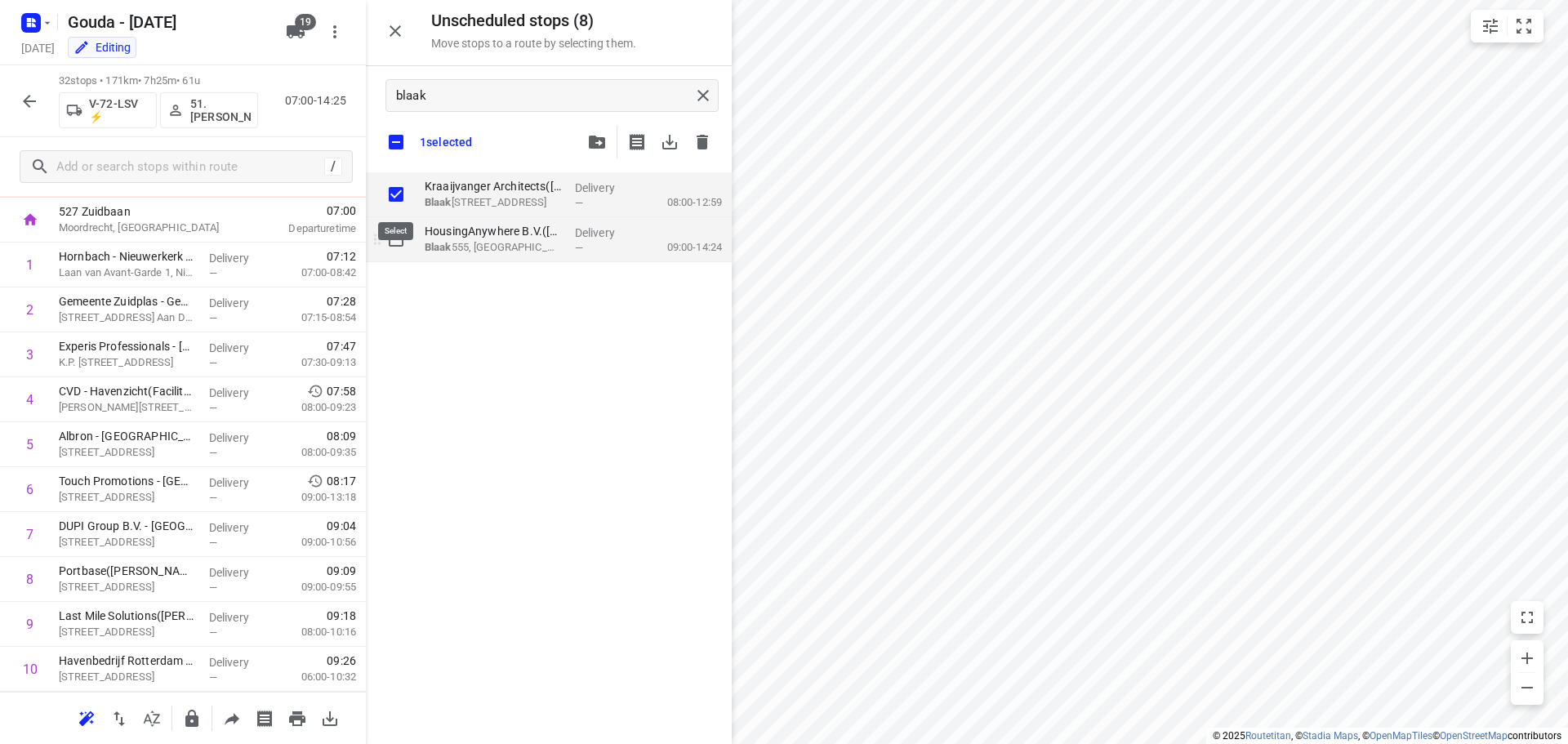
checkbox input "true"
click at [396, 234] on input "grid" at bounding box center [395, 239] width 33 height 33
checkbox input "true"
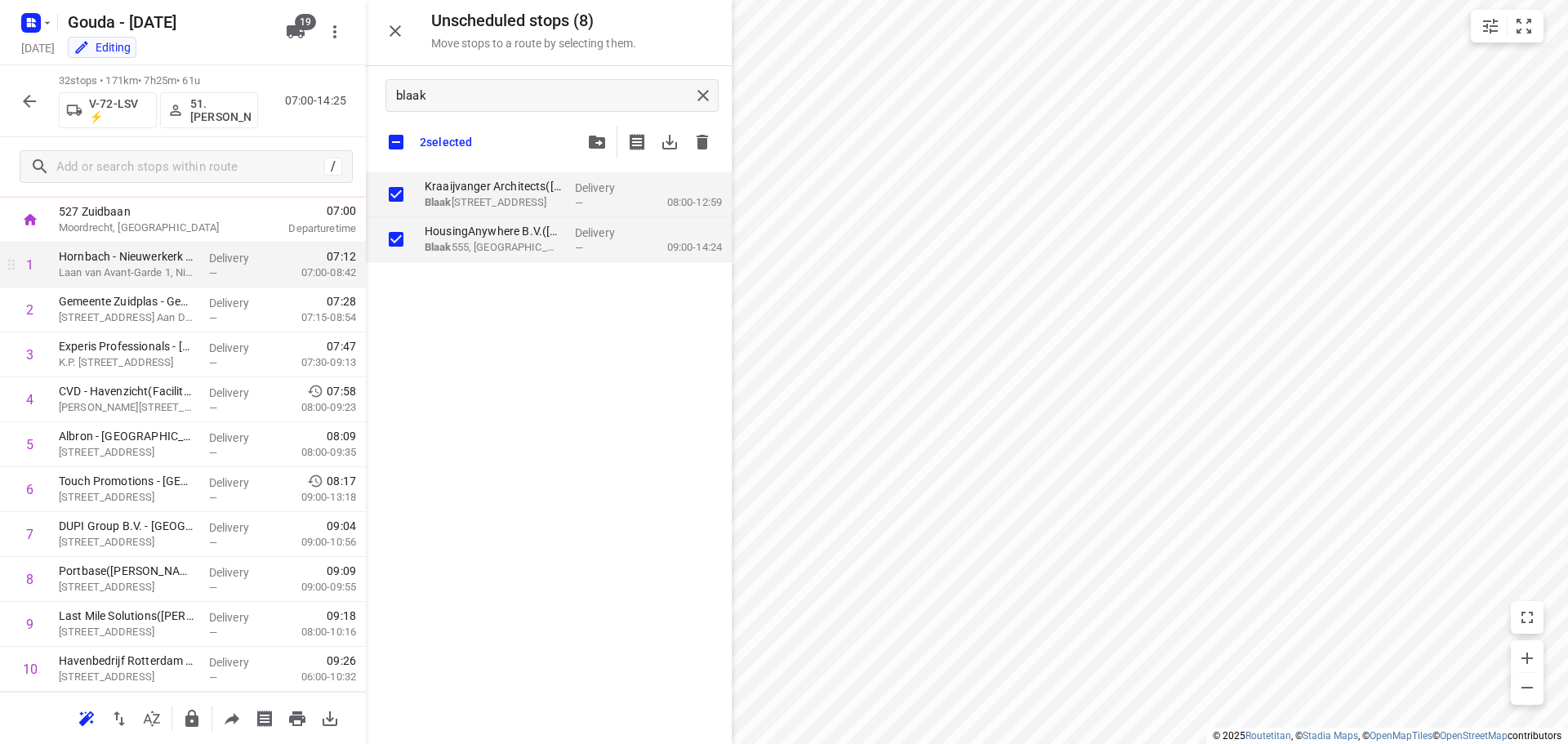
checkbox input "true"
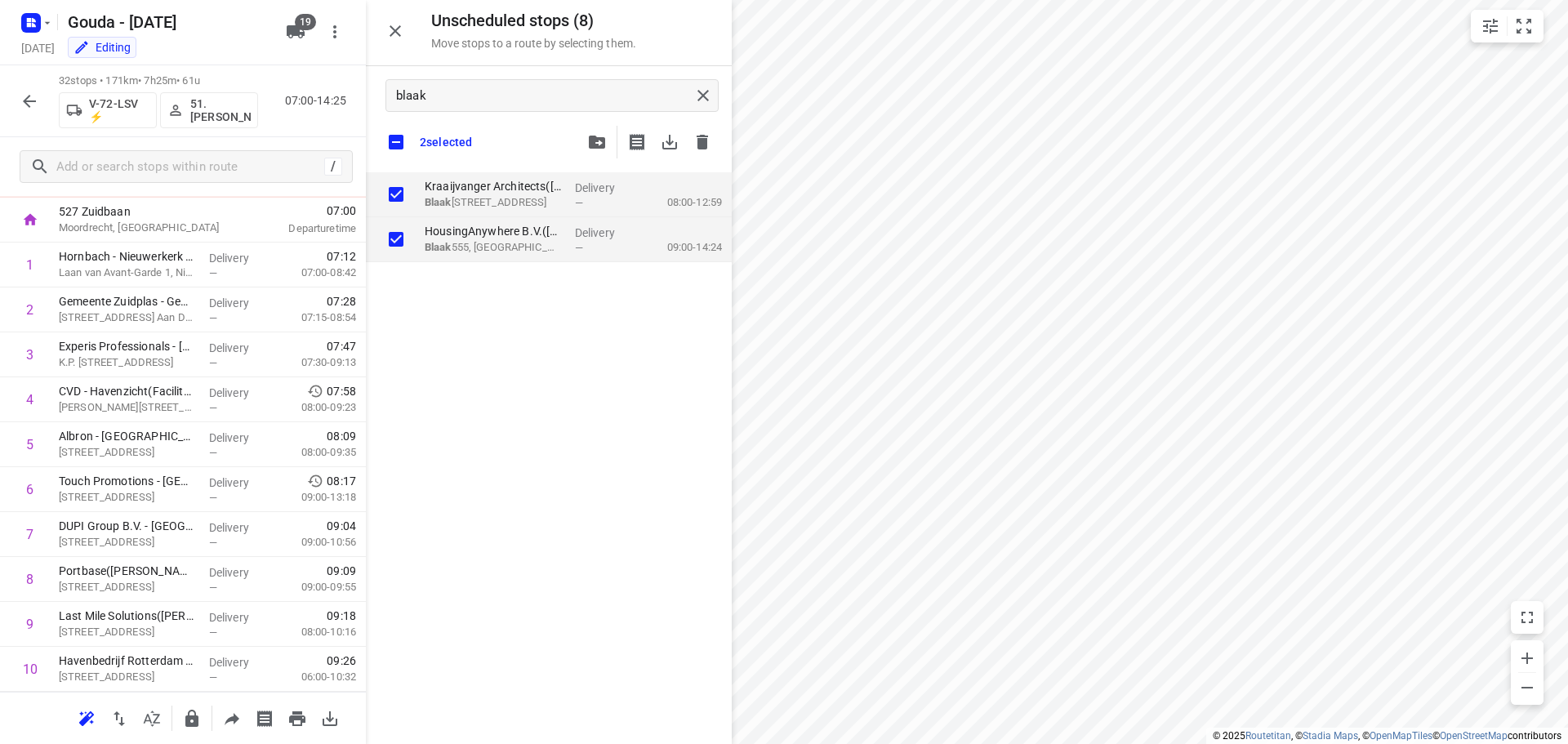
checkbox input "true"
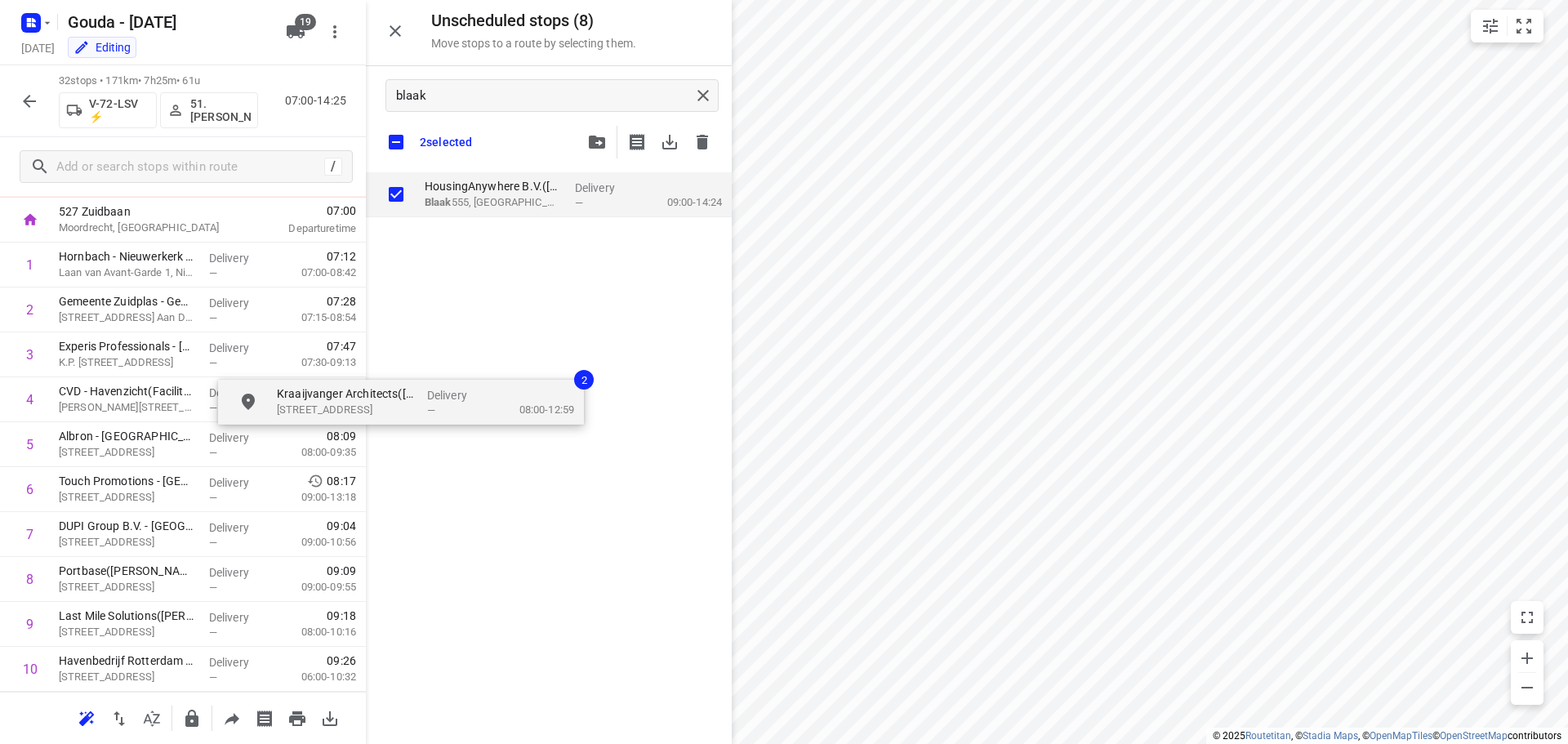
checkbox input "true"
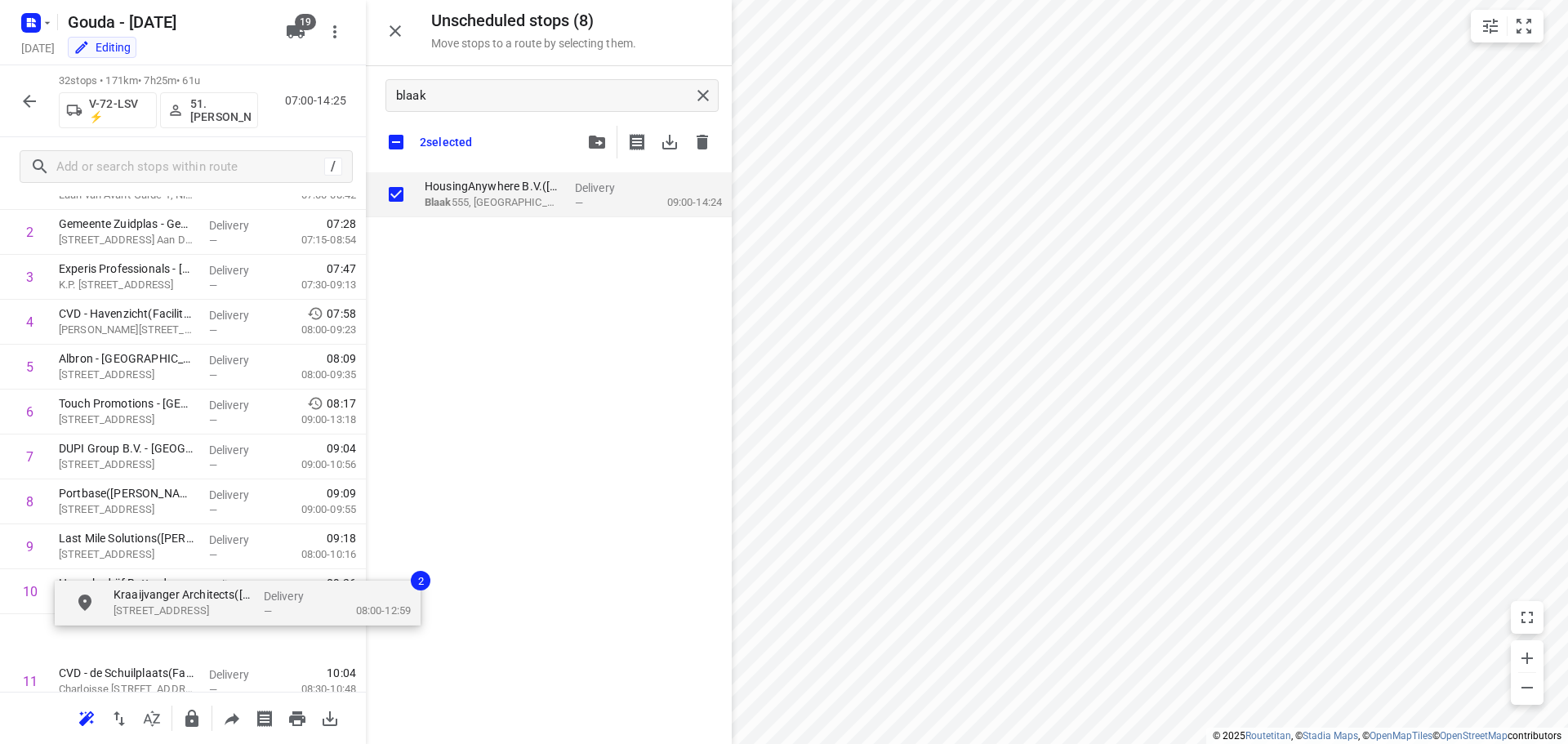
scroll to position [200, 7]
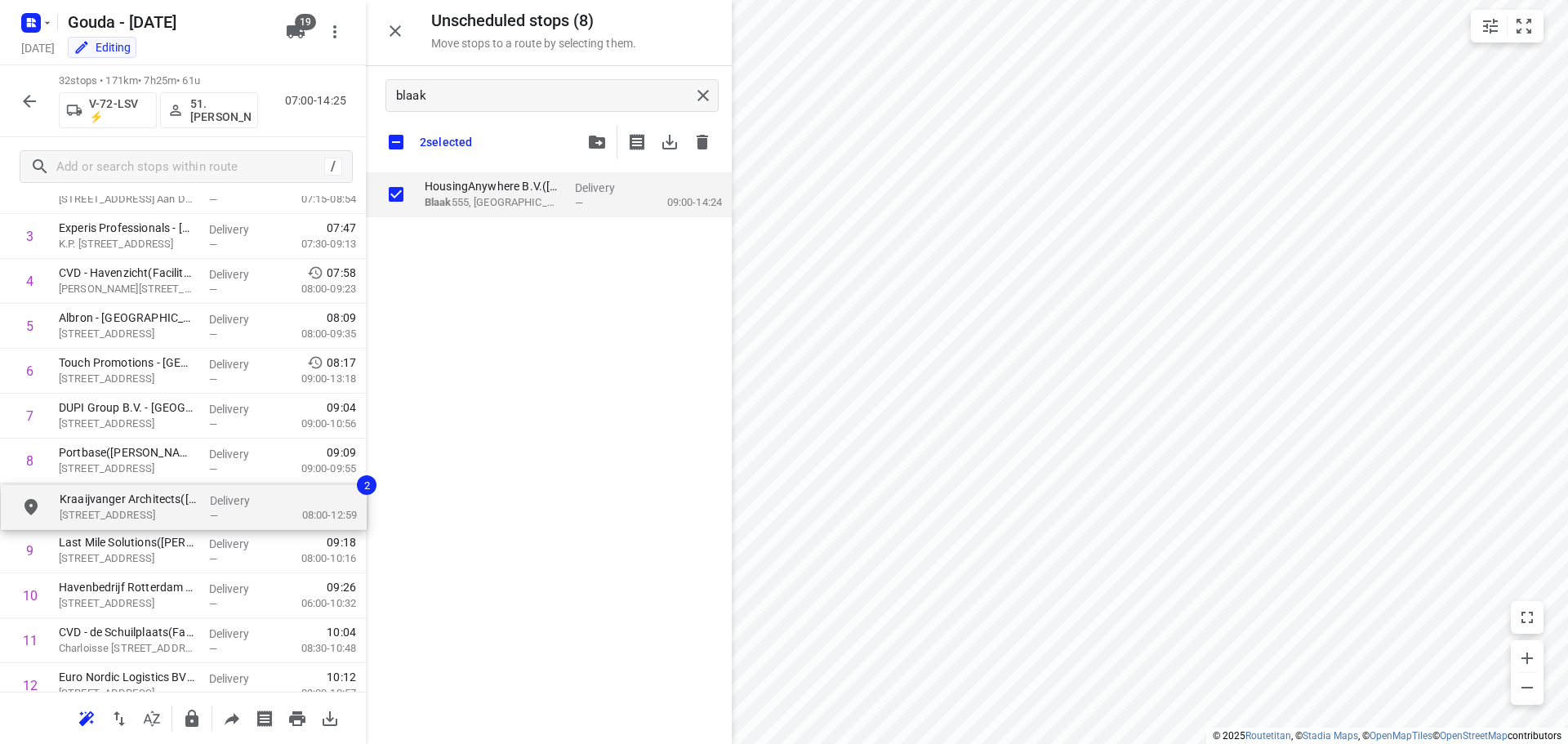
drag, startPoint x: 541, startPoint y: 191, endPoint x: 169, endPoint y: 507, distance: 488.1
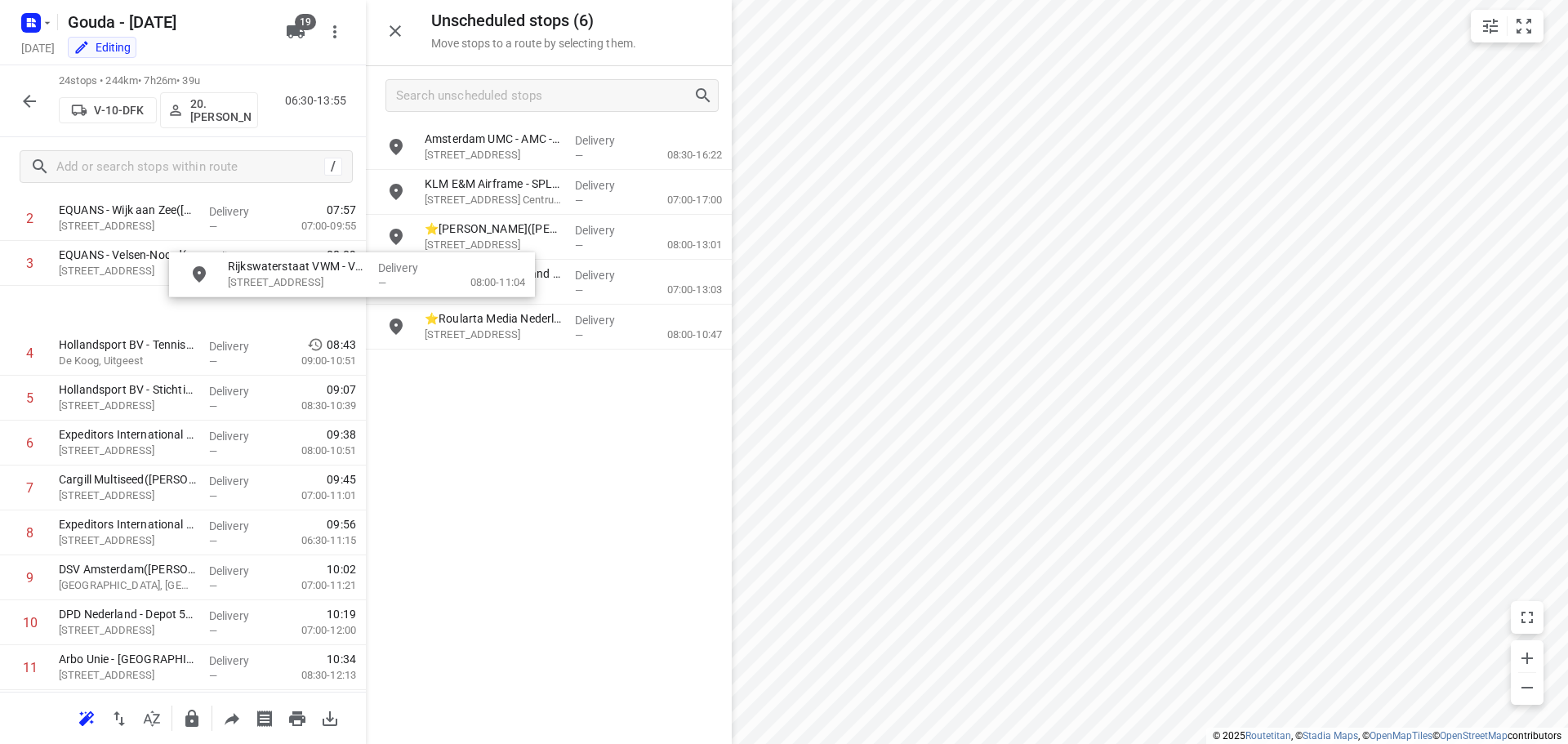
scroll to position [172, 3]
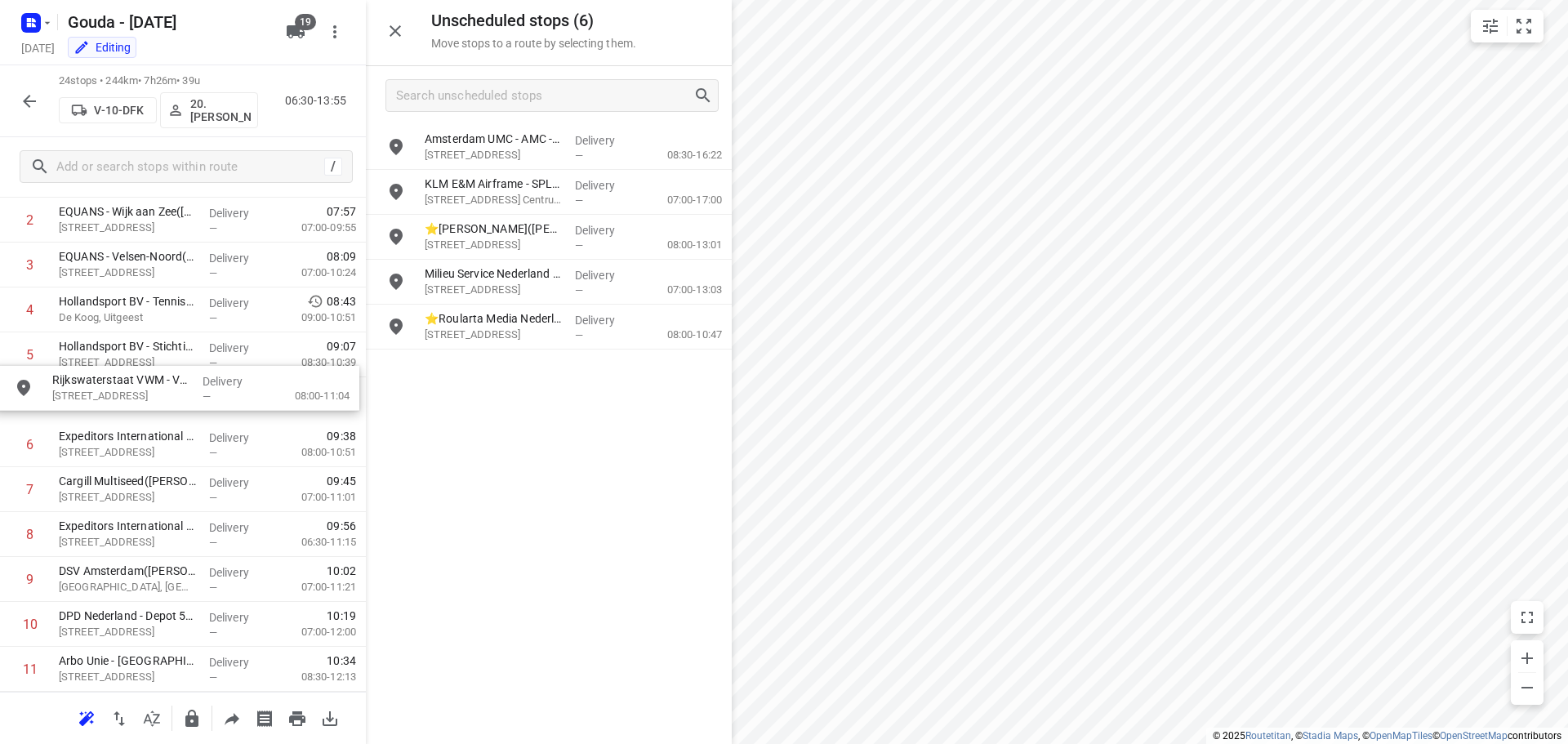
drag, startPoint x: 560, startPoint y: 158, endPoint x: 179, endPoint y: 408, distance: 455.7
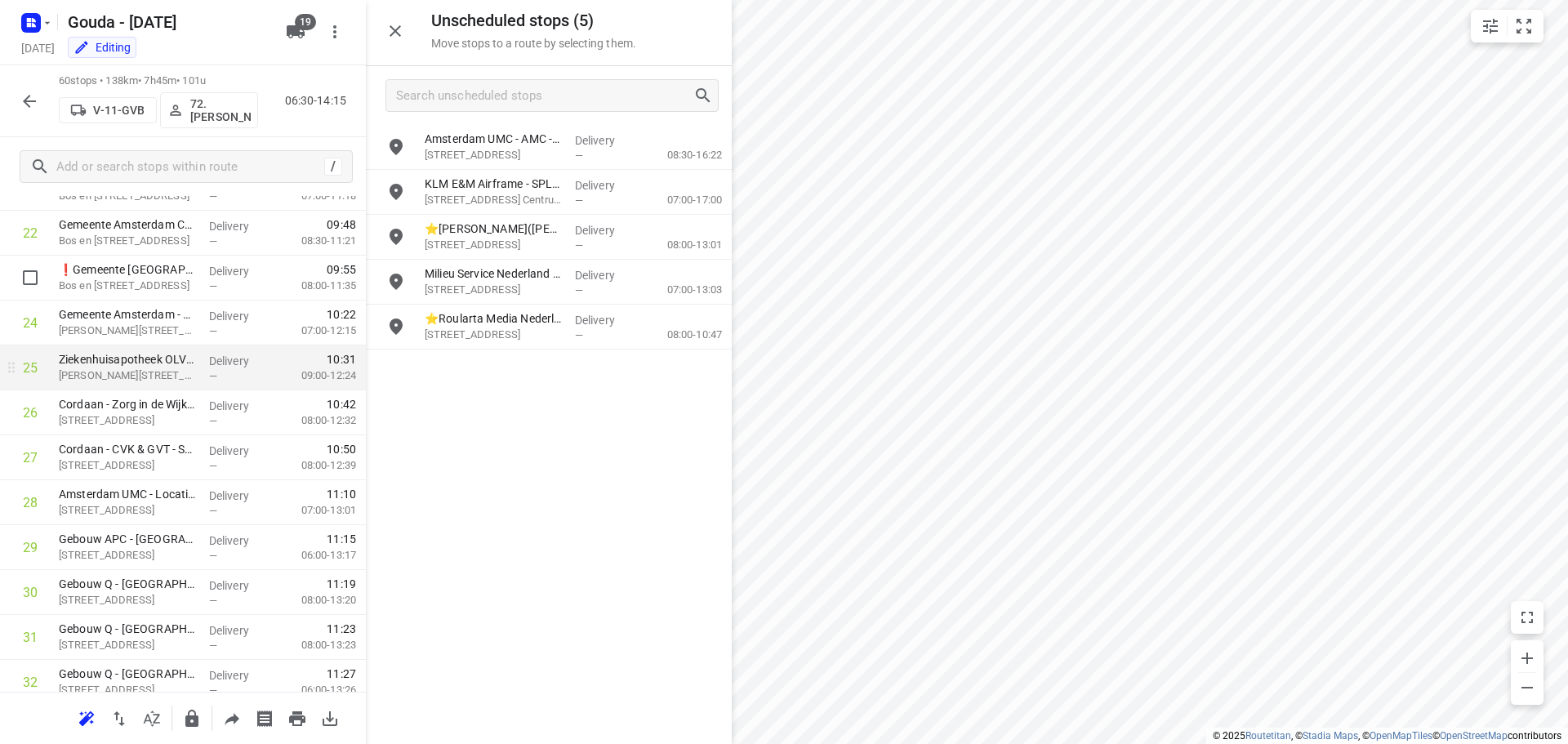
scroll to position [1062, 0]
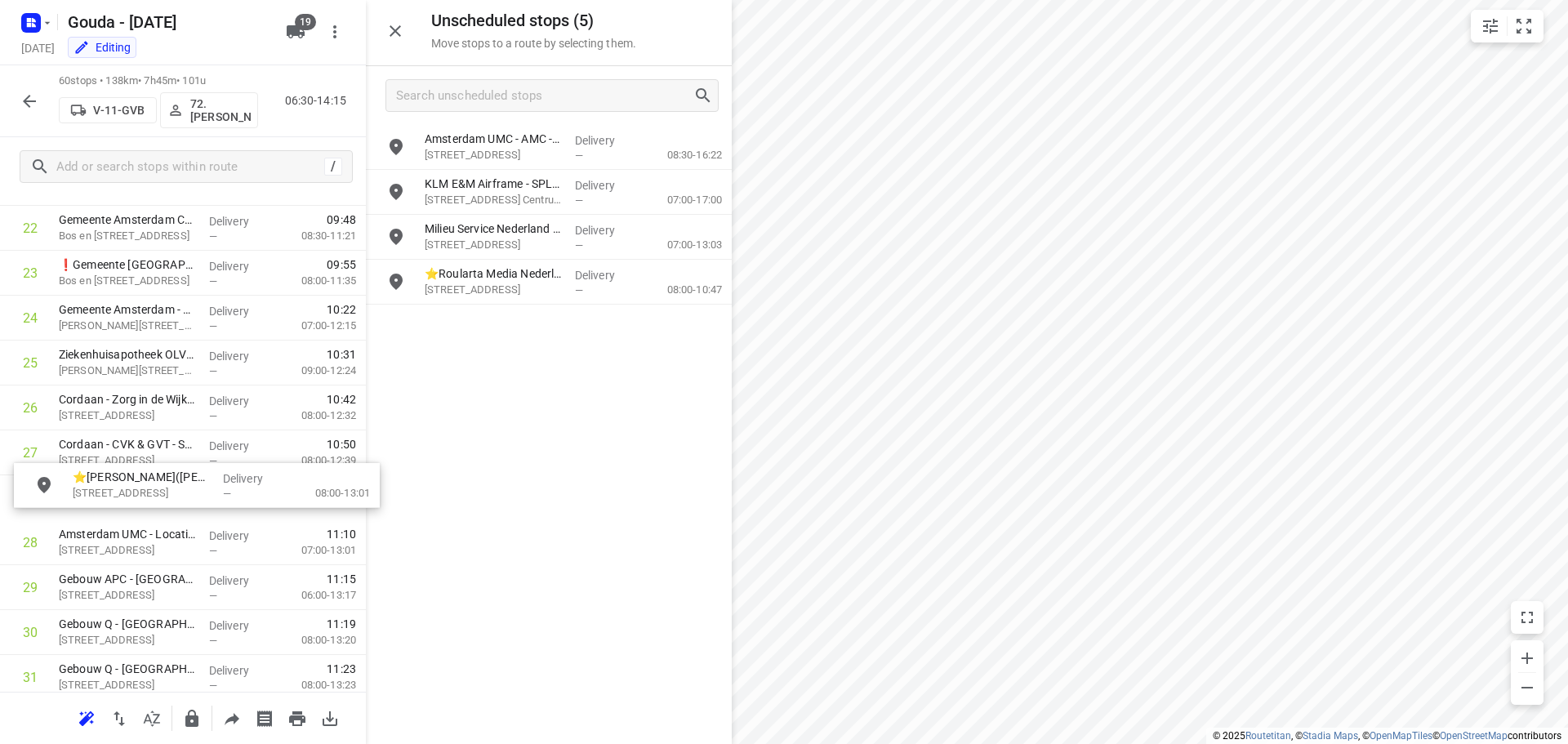
drag, startPoint x: 524, startPoint y: 248, endPoint x: 166, endPoint y: 504, distance: 440.1
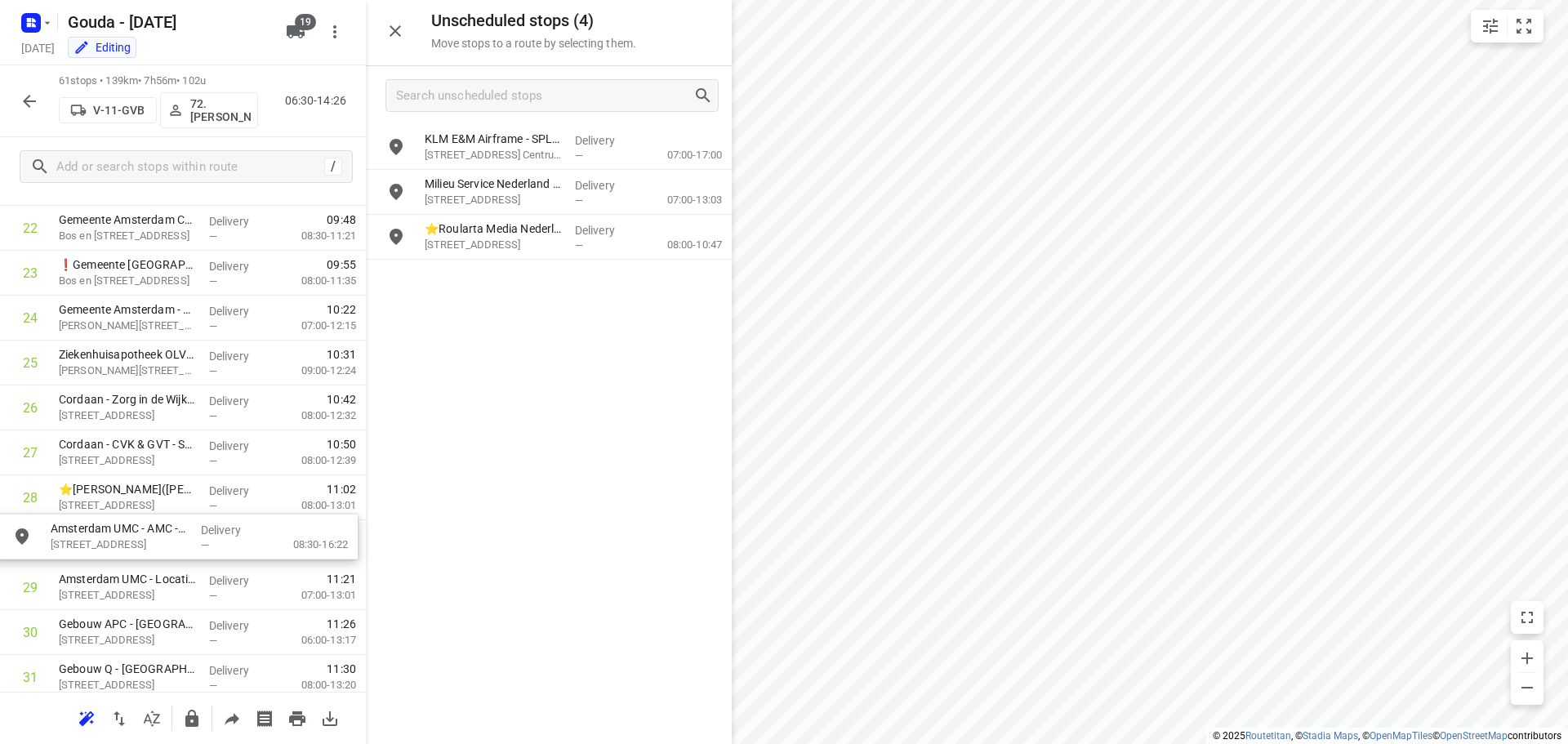
drag, startPoint x: 525, startPoint y: 144, endPoint x: 146, endPoint y: 537, distance: 546.0
click at [460, 478] on div at bounding box center [549, 372] width 366 height 744
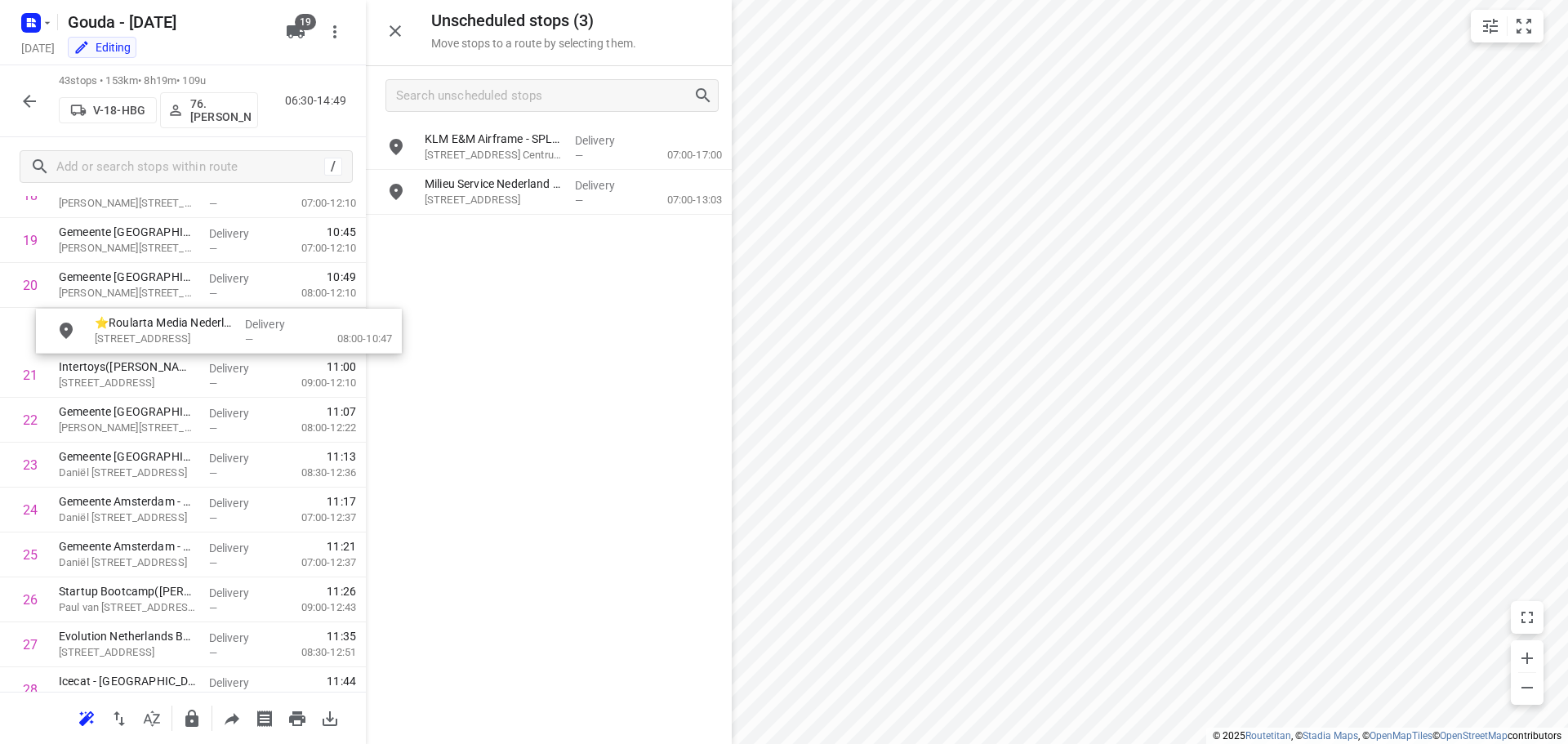
scroll to position [913, 0]
drag, startPoint x: 502, startPoint y: 244, endPoint x: 137, endPoint y: 367, distance: 385.2
click at [724, 349] on div "i © 2025 Routetitan , © Stadia Maps , © OpenMapTiles © OpenStreetMap contributo…" at bounding box center [784, 372] width 1568 height 744
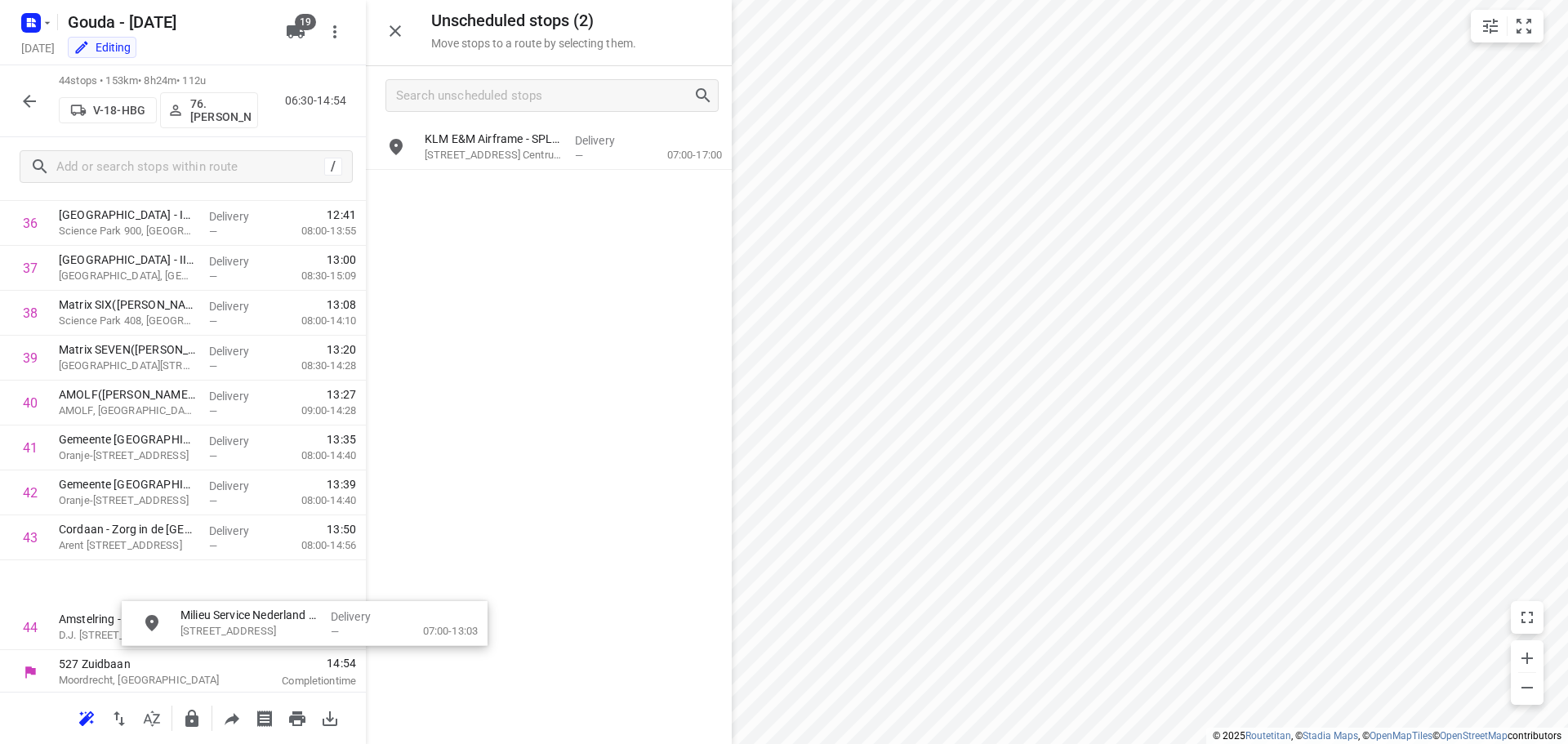
scroll to position [1711, 4]
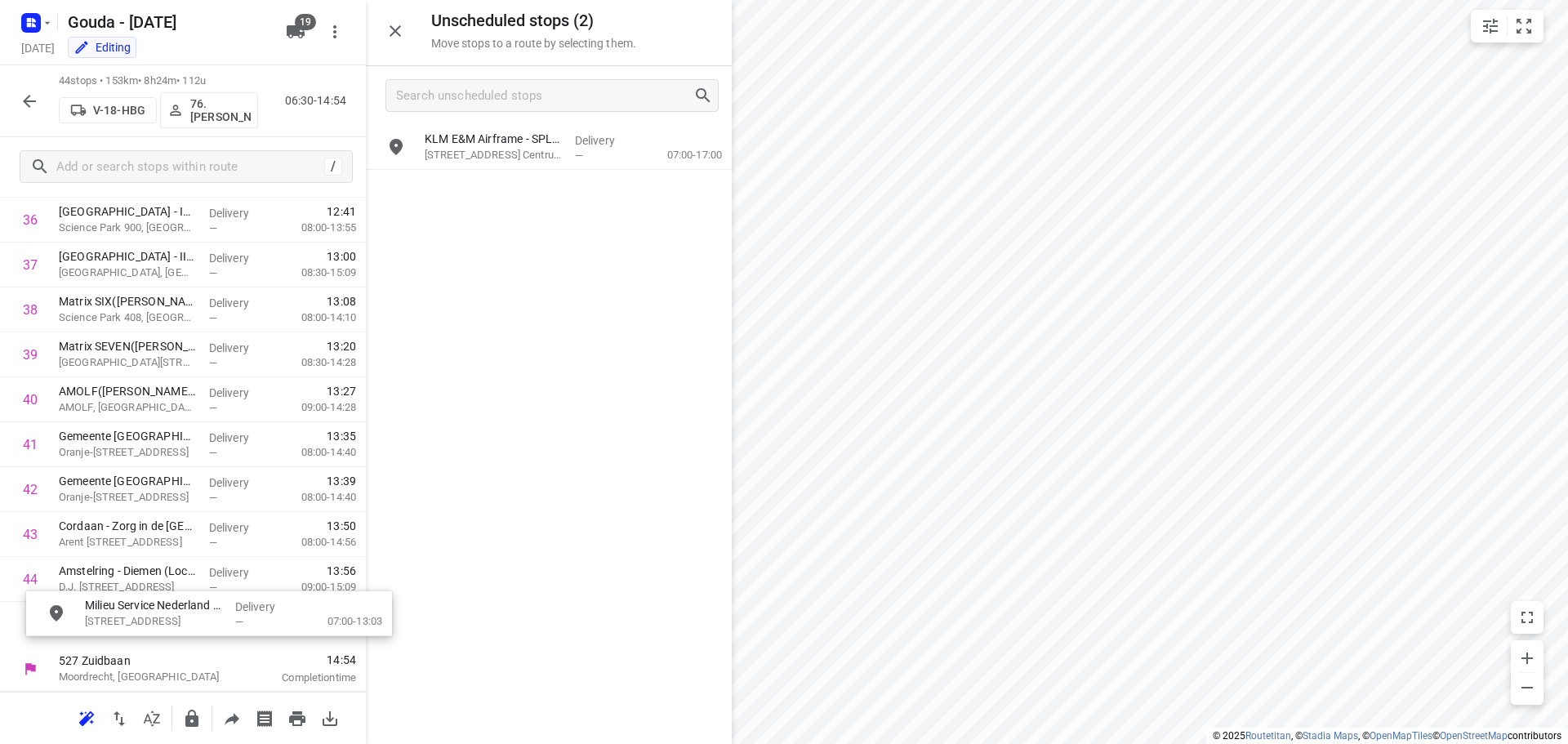
drag, startPoint x: 530, startPoint y: 203, endPoint x: 155, endPoint y: 633, distance: 570.5
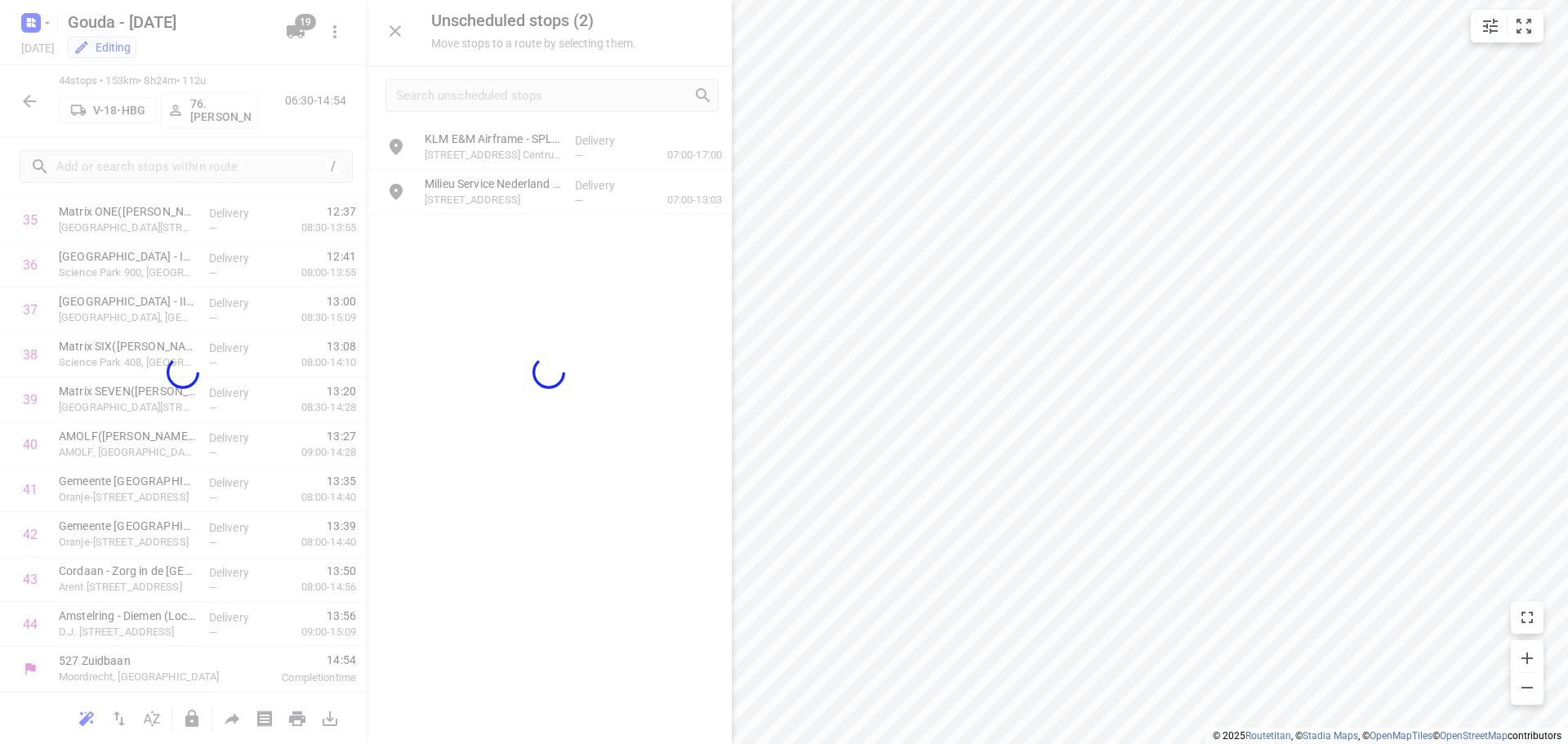
scroll to position [1654, 0]
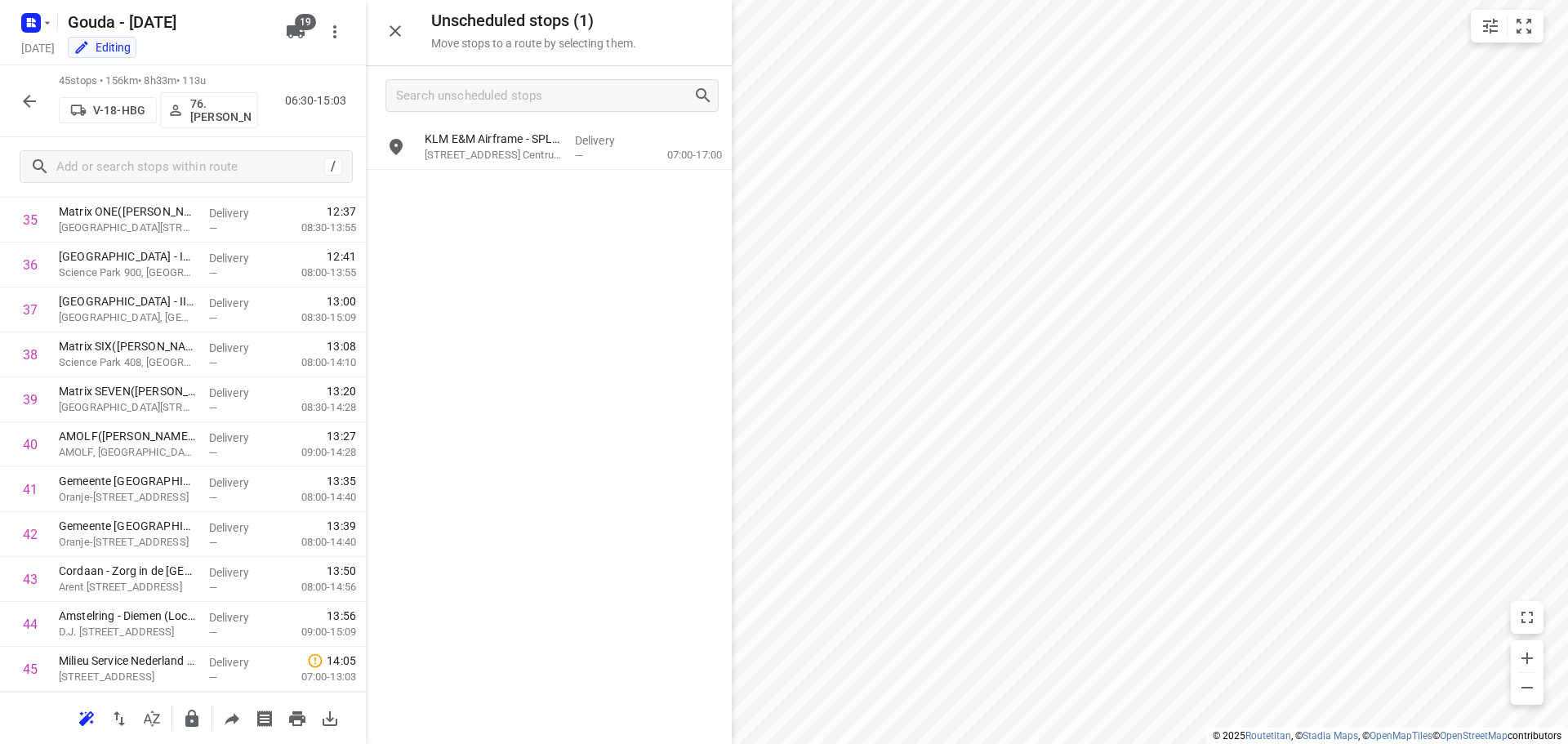
click at [385, 26] on button "button" at bounding box center [395, 31] width 33 height 33
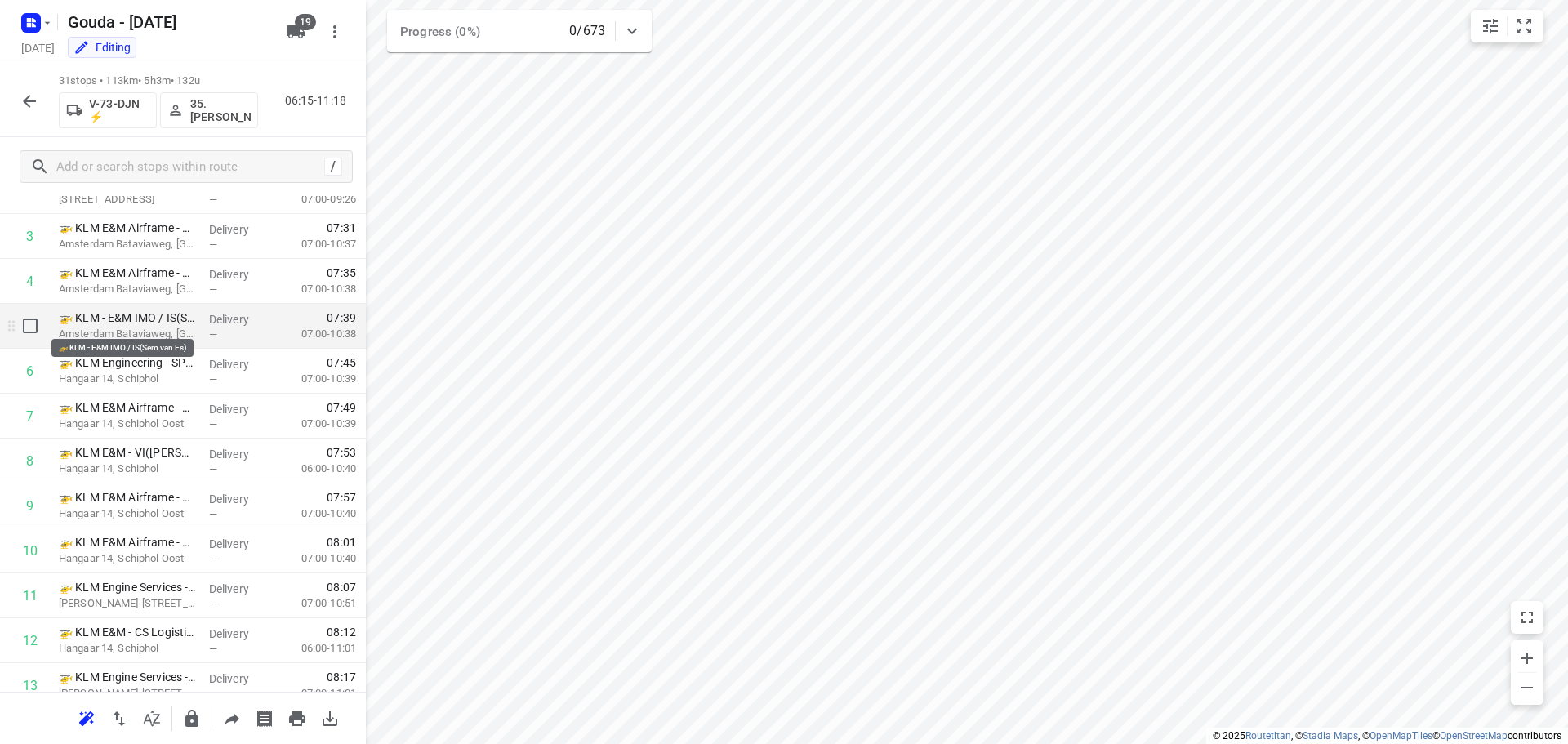
scroll to position [0, 0]
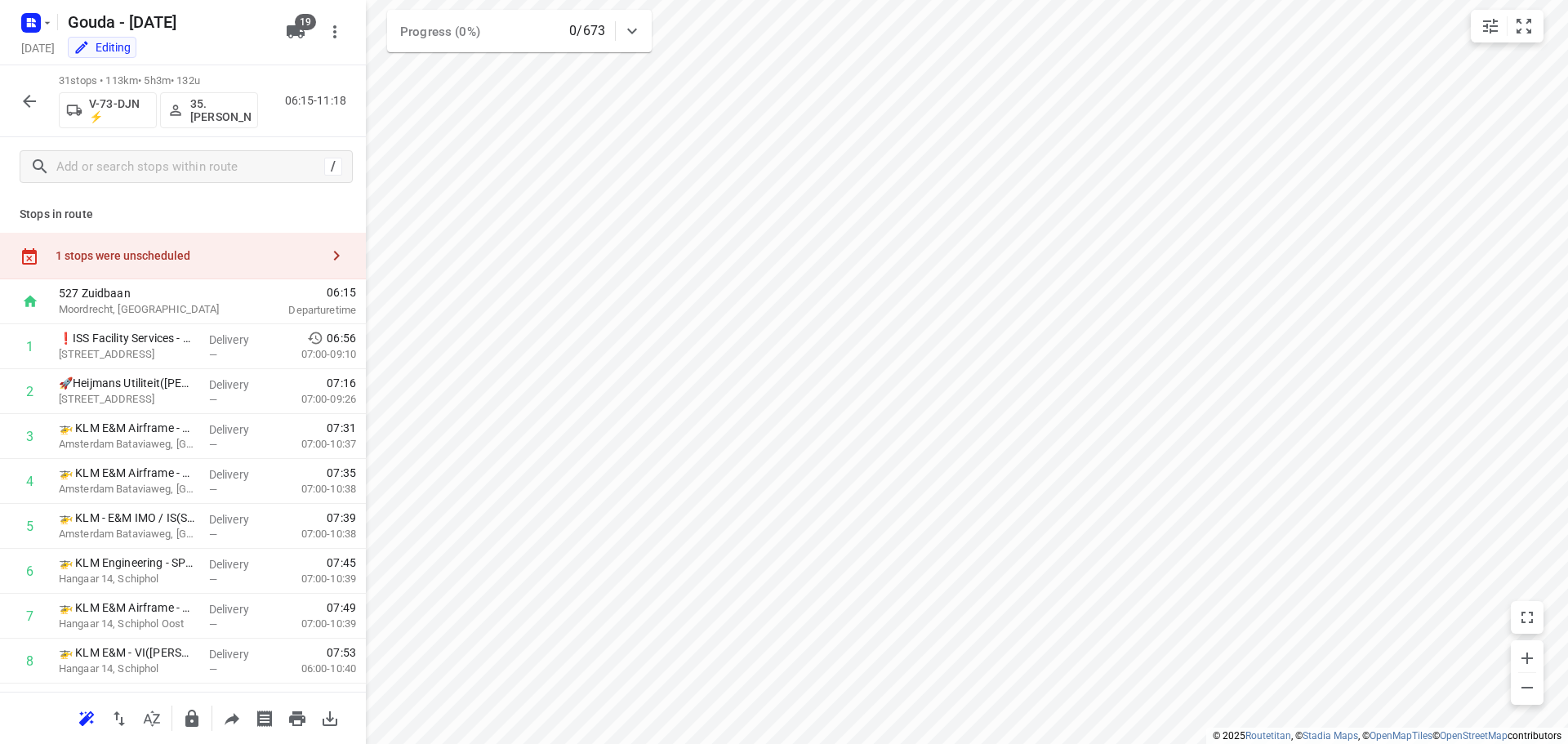
click at [151, 252] on div "1 stops were unscheduled" at bounding box center [188, 256] width 265 height 13
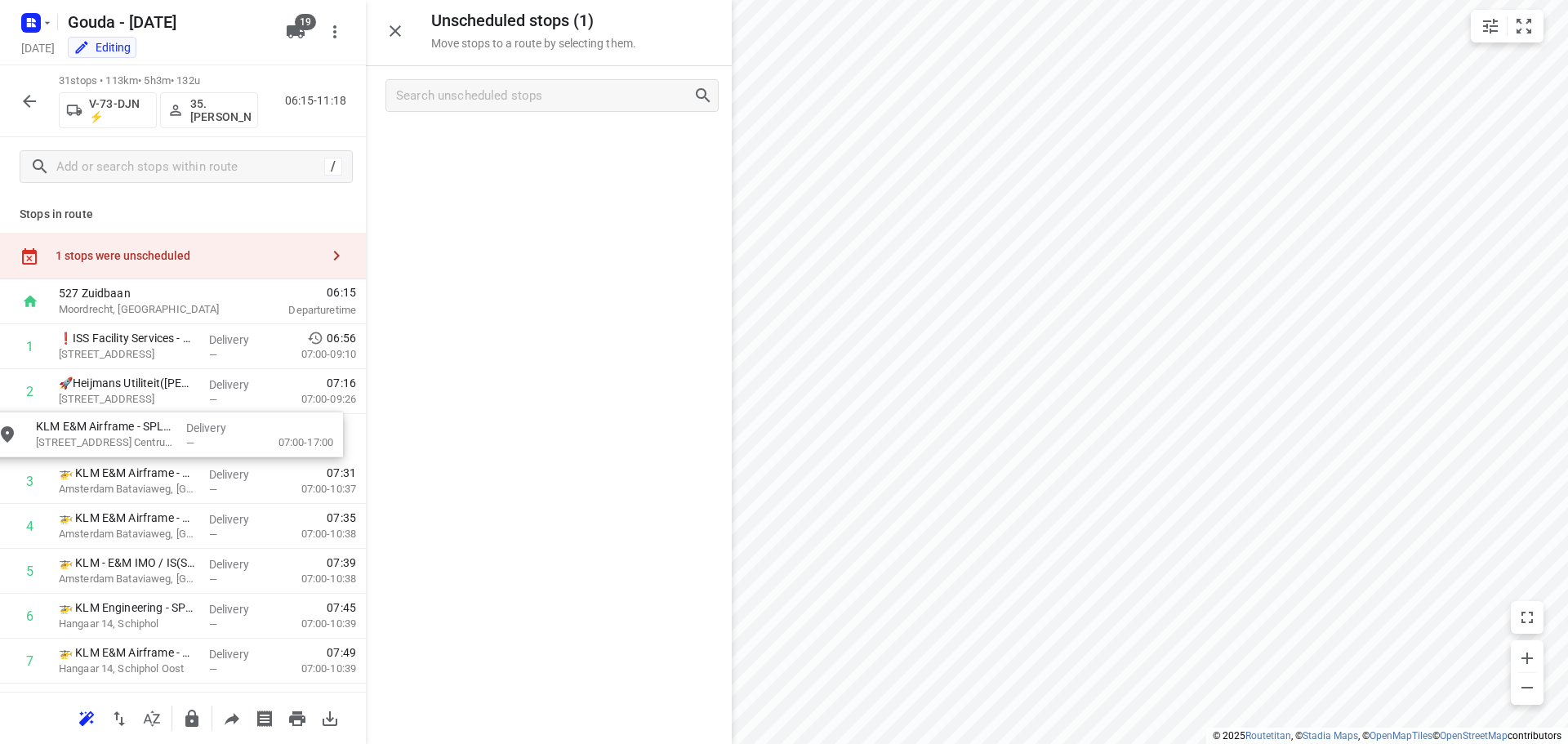
drag, startPoint x: 516, startPoint y: 141, endPoint x: 132, endPoint y: 429, distance: 480.0
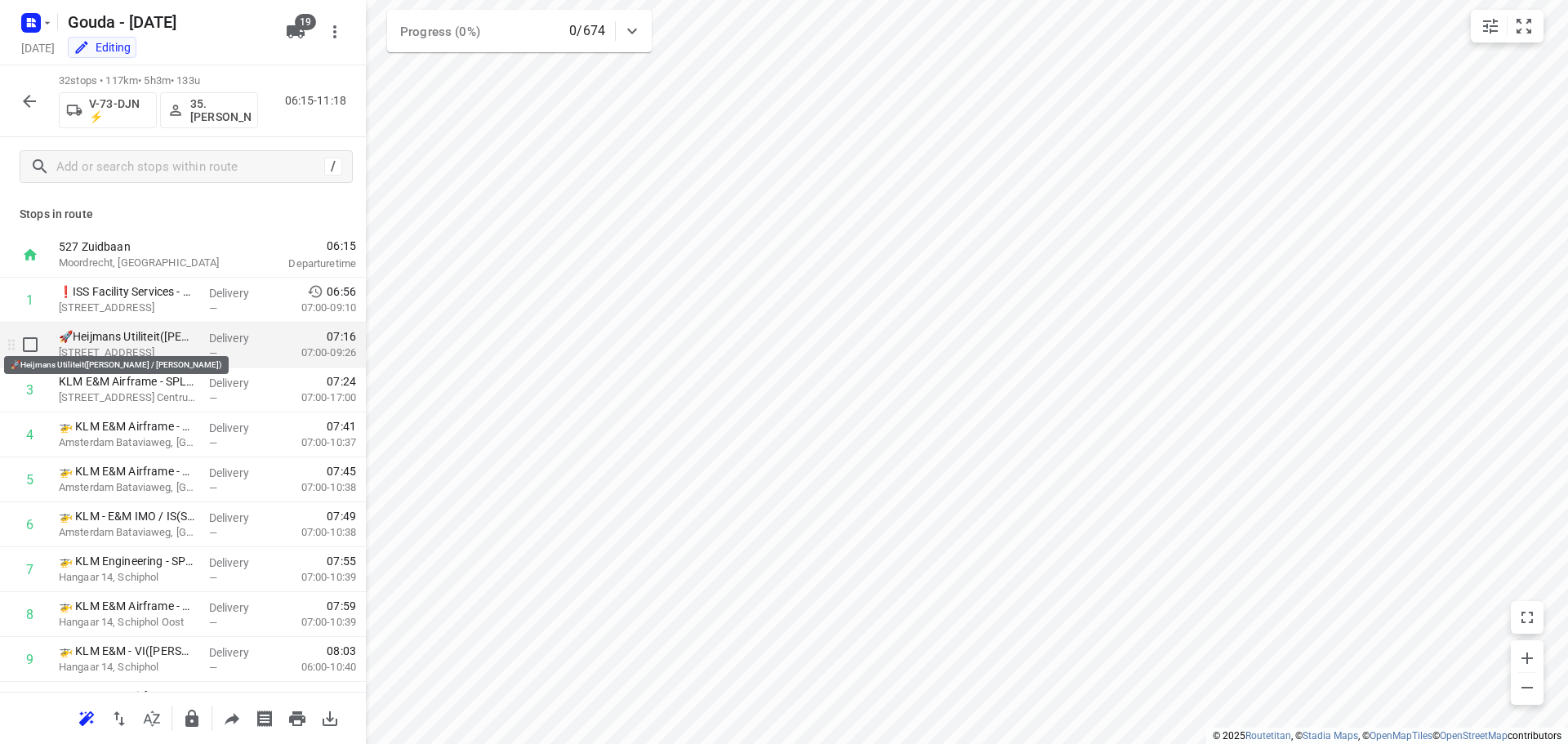
click at [146, 341] on p "🚀Heijmans Utiliteit(Mirjam Horlings-Snellen / Evelien Philipsen)" at bounding box center [128, 336] width 137 height 16
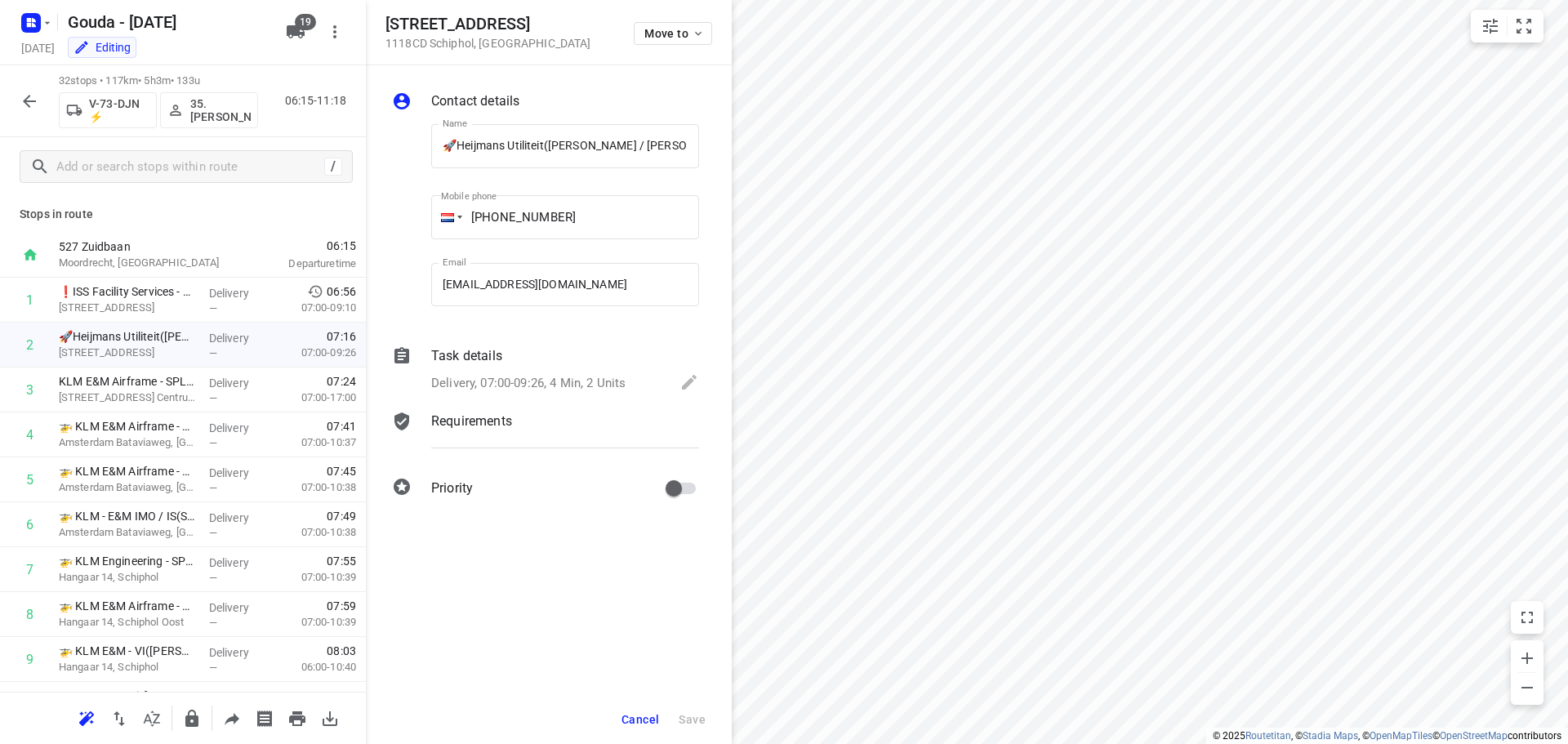
click at [535, 345] on div "Task details Delivery, 07:00-09:26, 4 Min, 2 Units" at bounding box center [565, 370] width 274 height 55
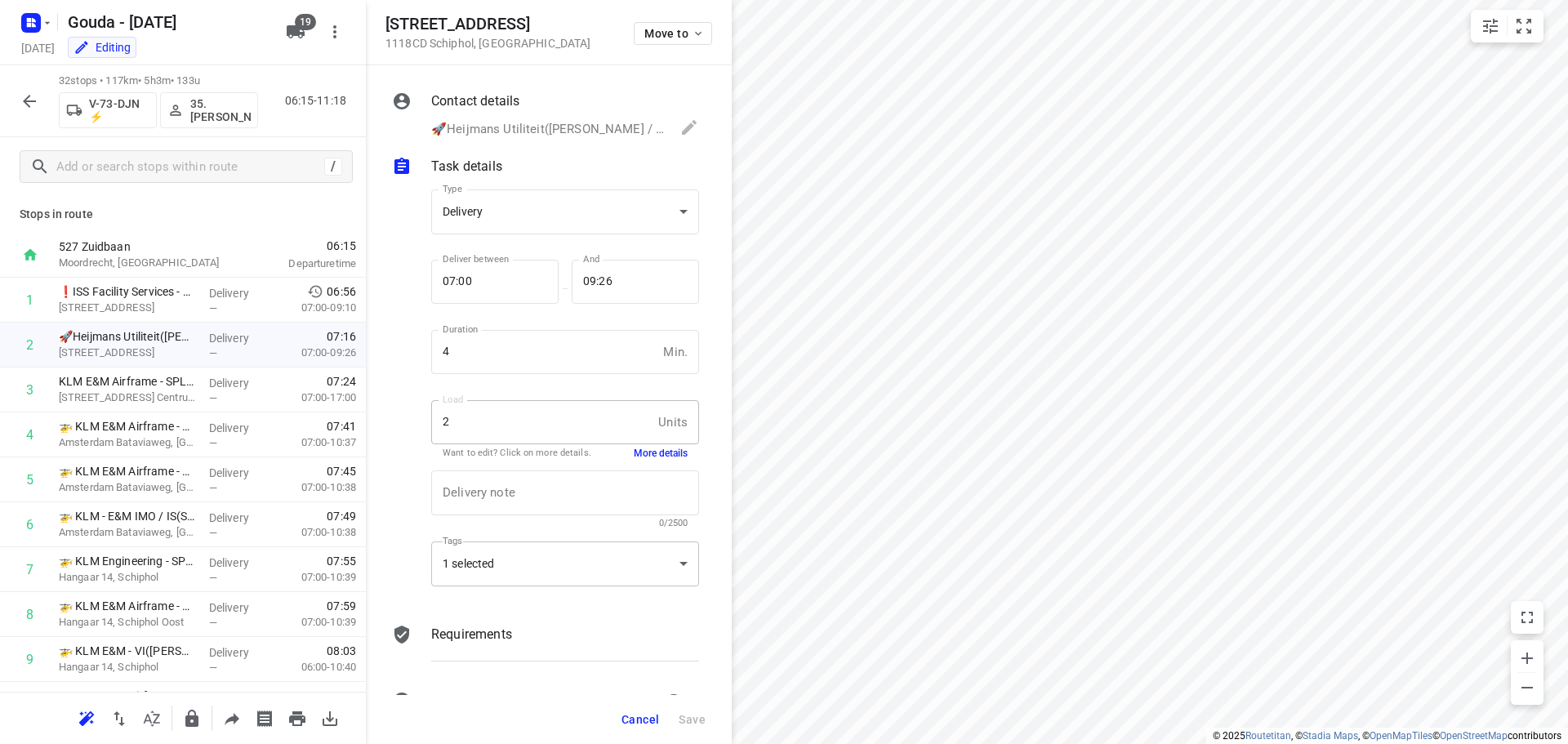
click at [548, 563] on div "1 selected" at bounding box center [564, 565] width 268 height 45
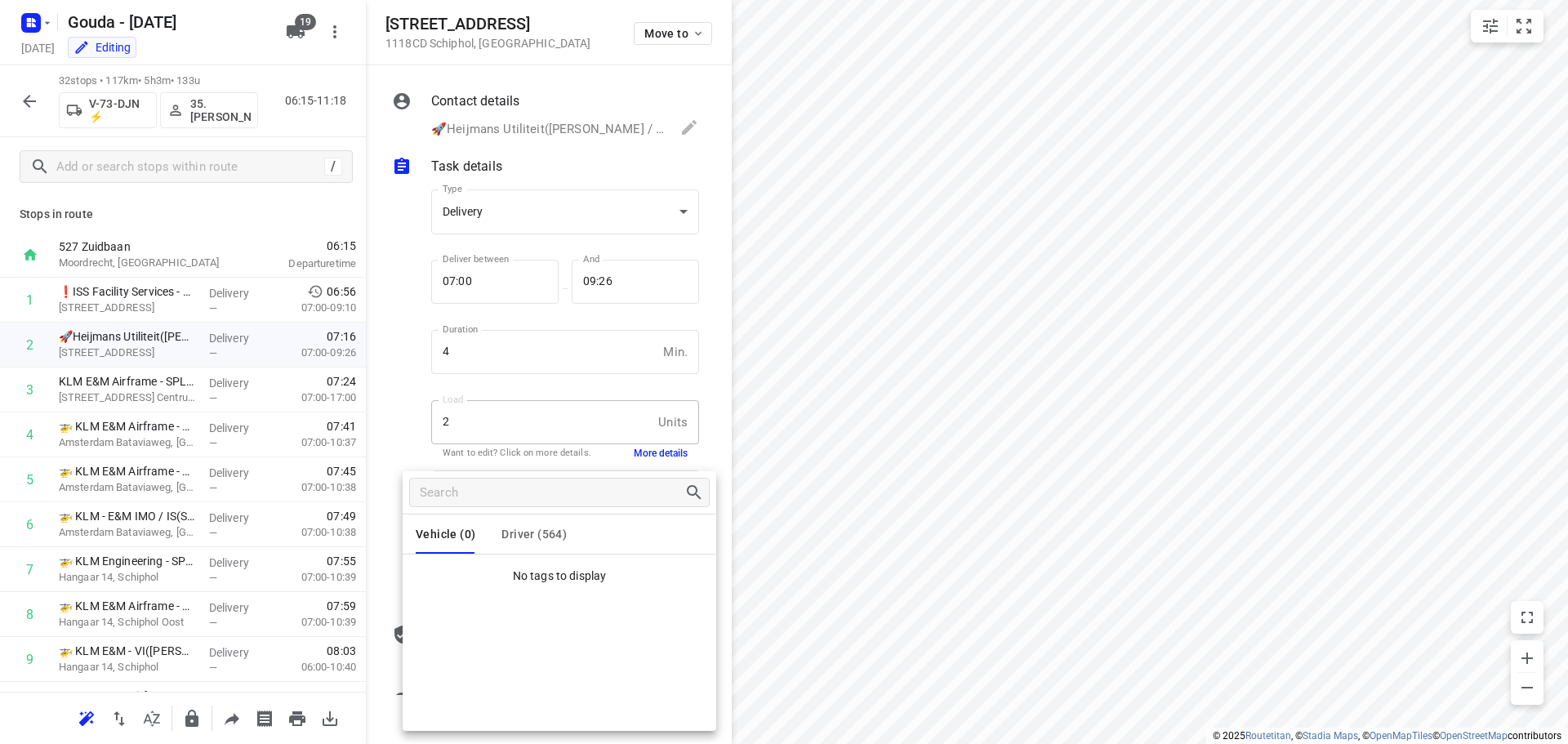
click at [534, 533] on span "Driver (564)" at bounding box center [534, 535] width 66 height 13
drag, startPoint x: 448, startPoint y: 414, endPoint x: 548, endPoint y: 436, distance: 102.4
click at [450, 410] on div at bounding box center [784, 372] width 1568 height 744
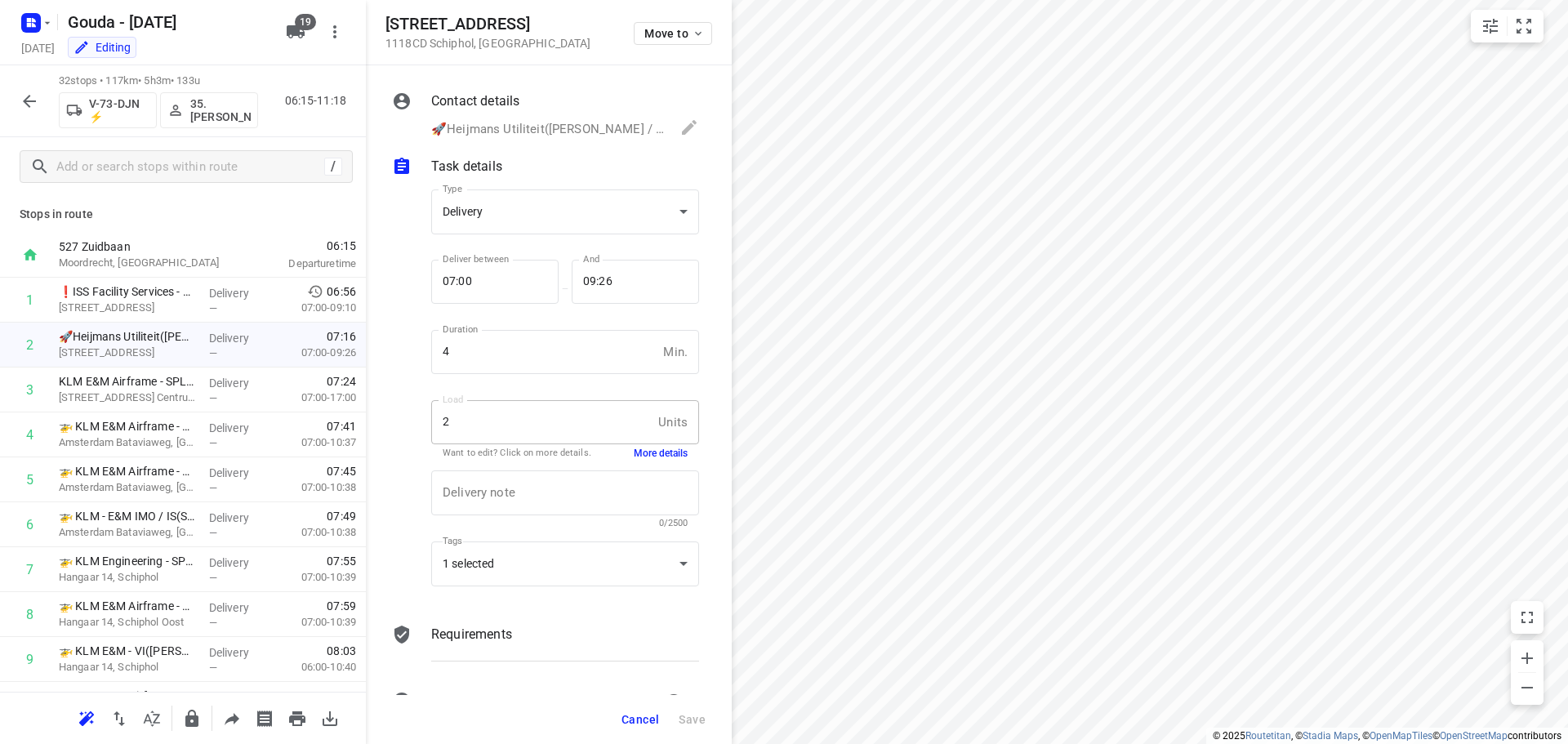
click at [637, 452] on button "More details" at bounding box center [660, 454] width 54 height 14
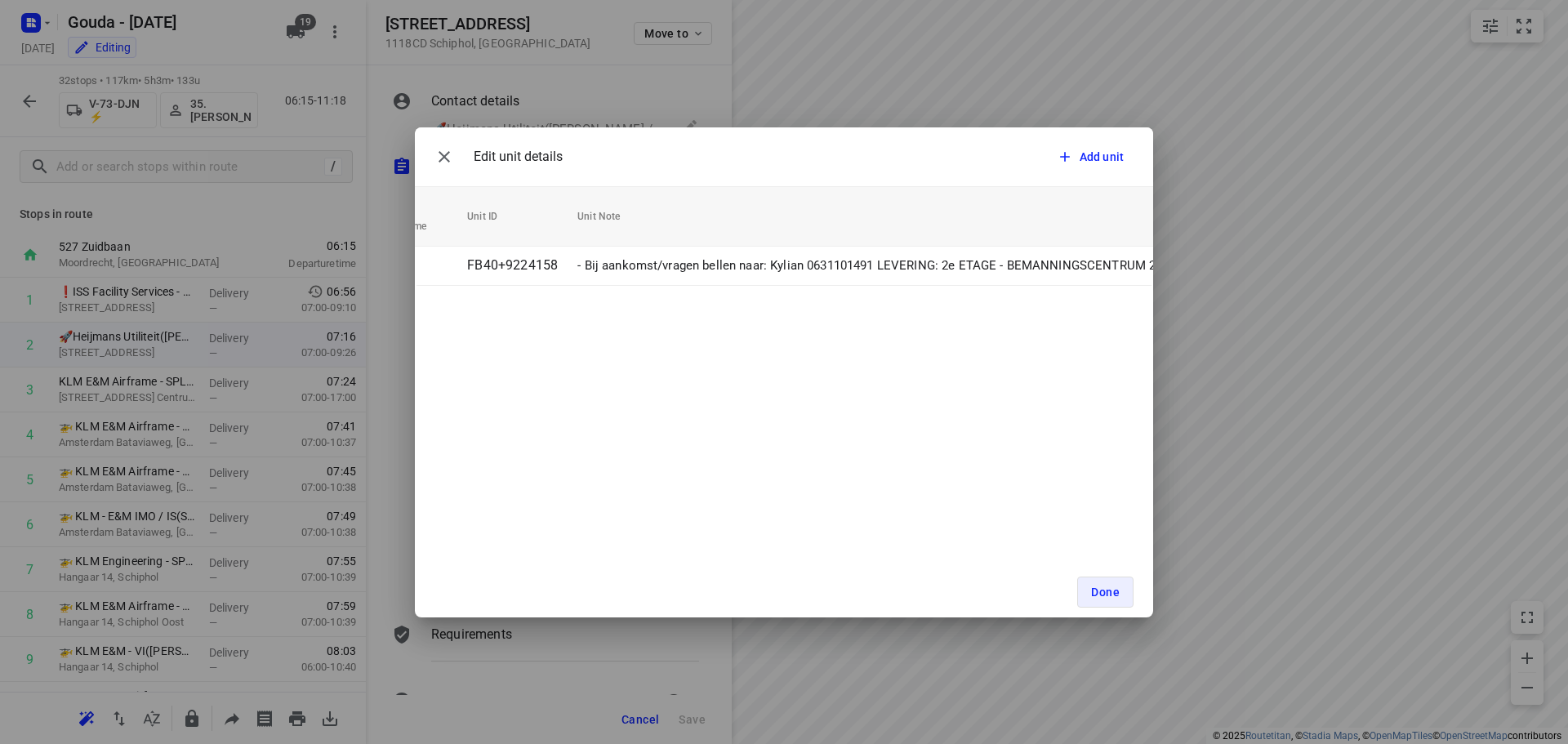
scroll to position [0, 300]
click at [1113, 586] on span "Done" at bounding box center [1105, 593] width 28 height 13
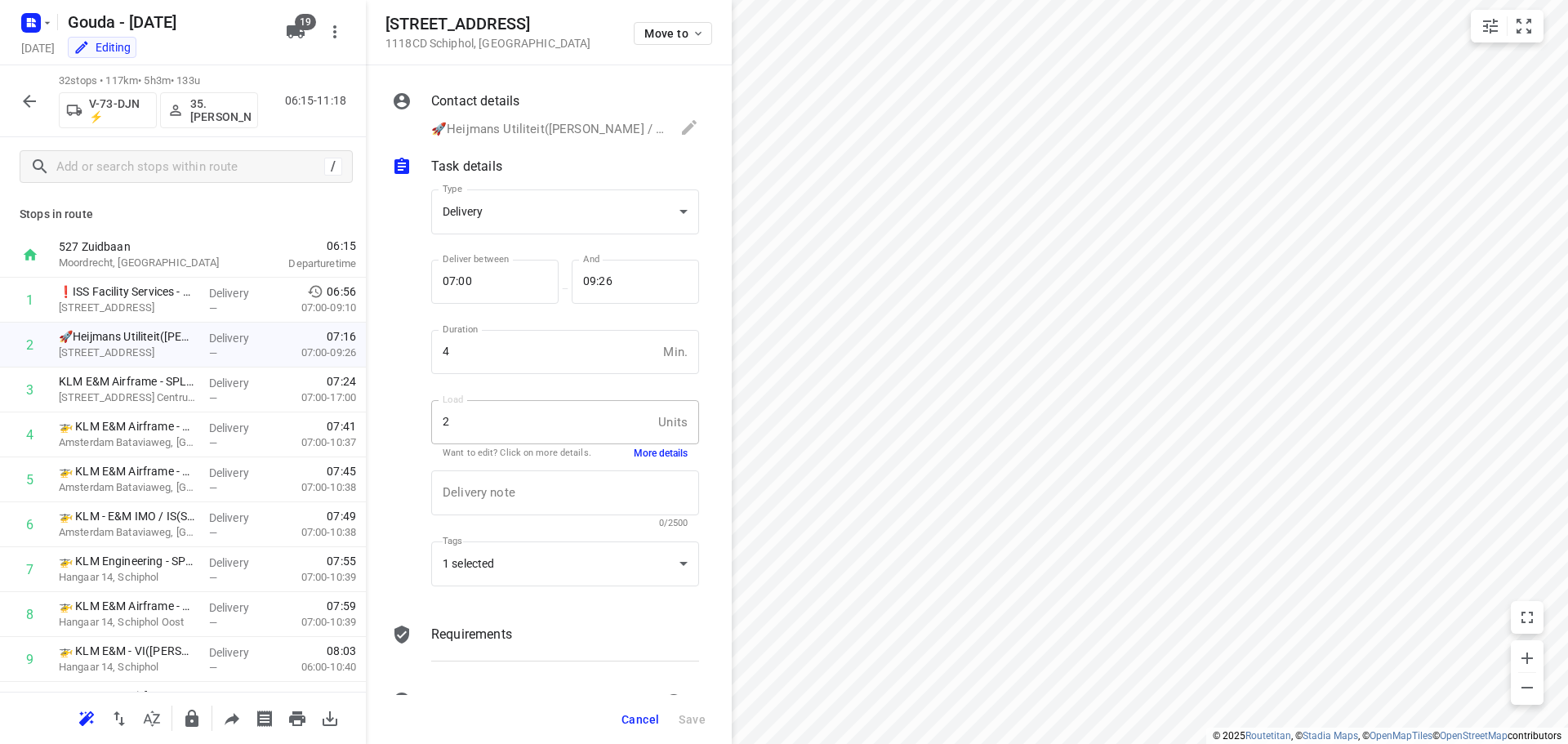
click at [644, 709] on button "Cancel" at bounding box center [640, 720] width 51 height 29
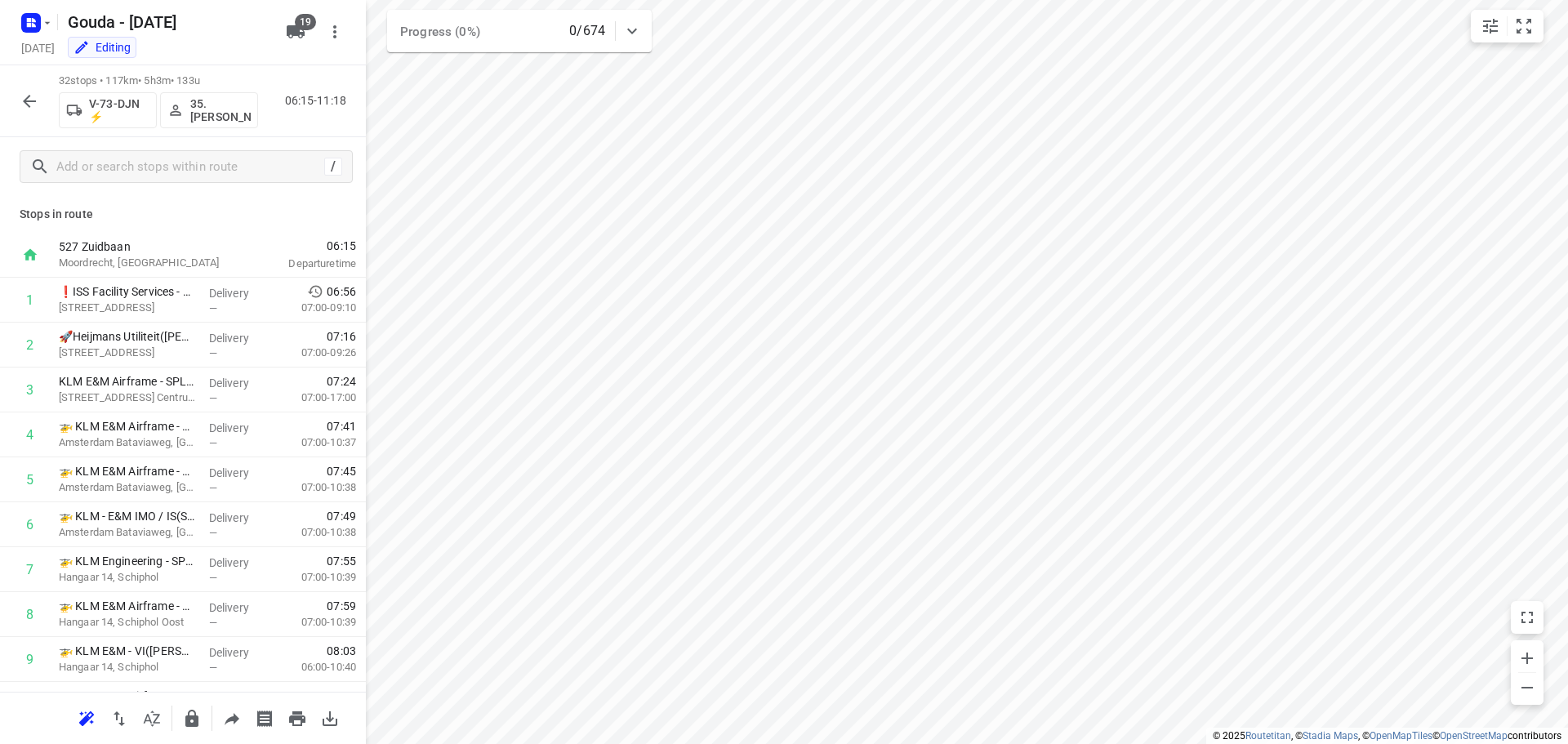
click at [22, 99] on icon "button" at bounding box center [29, 101] width 20 height 20
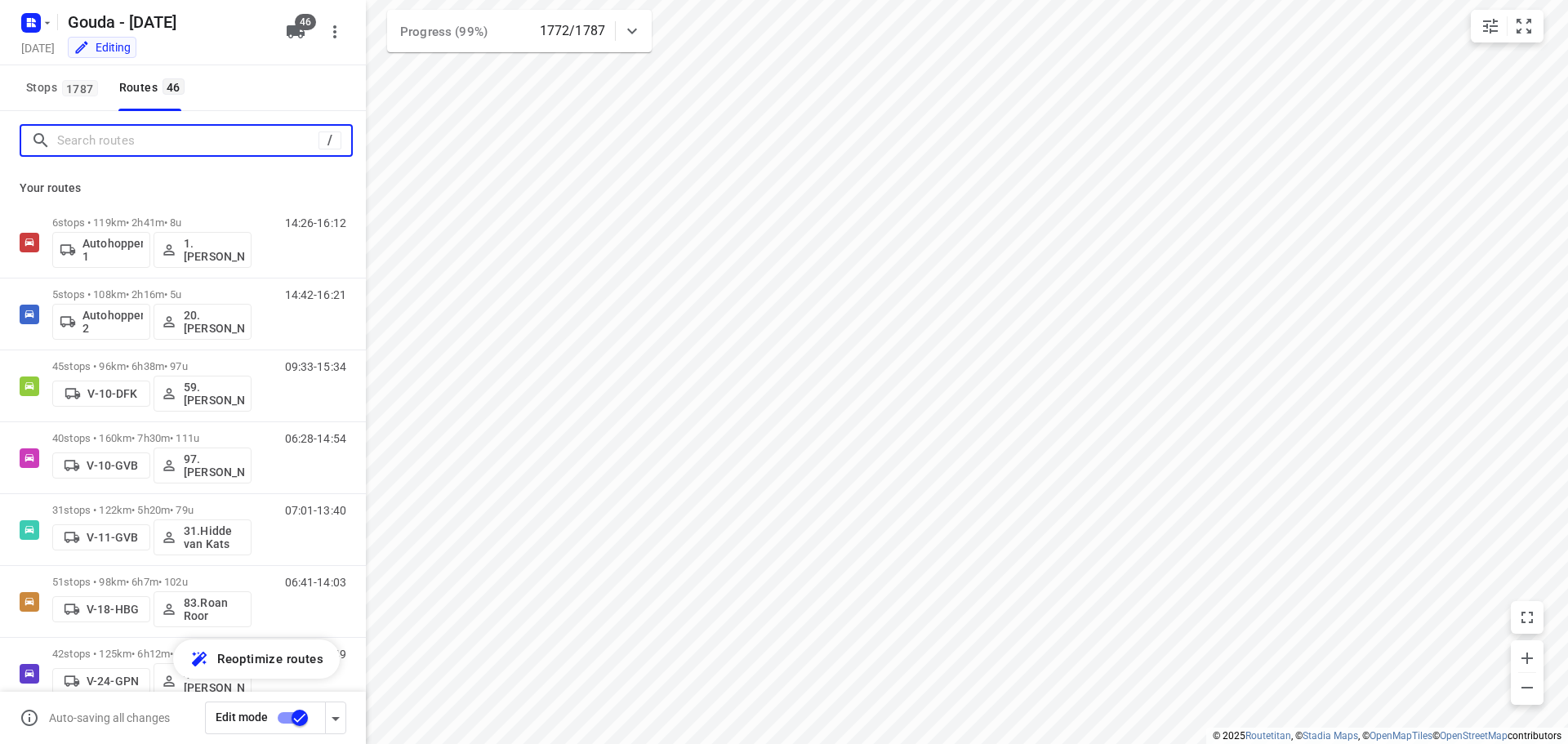
click at [114, 137] on input "Search routes" at bounding box center [188, 141] width 261 height 25
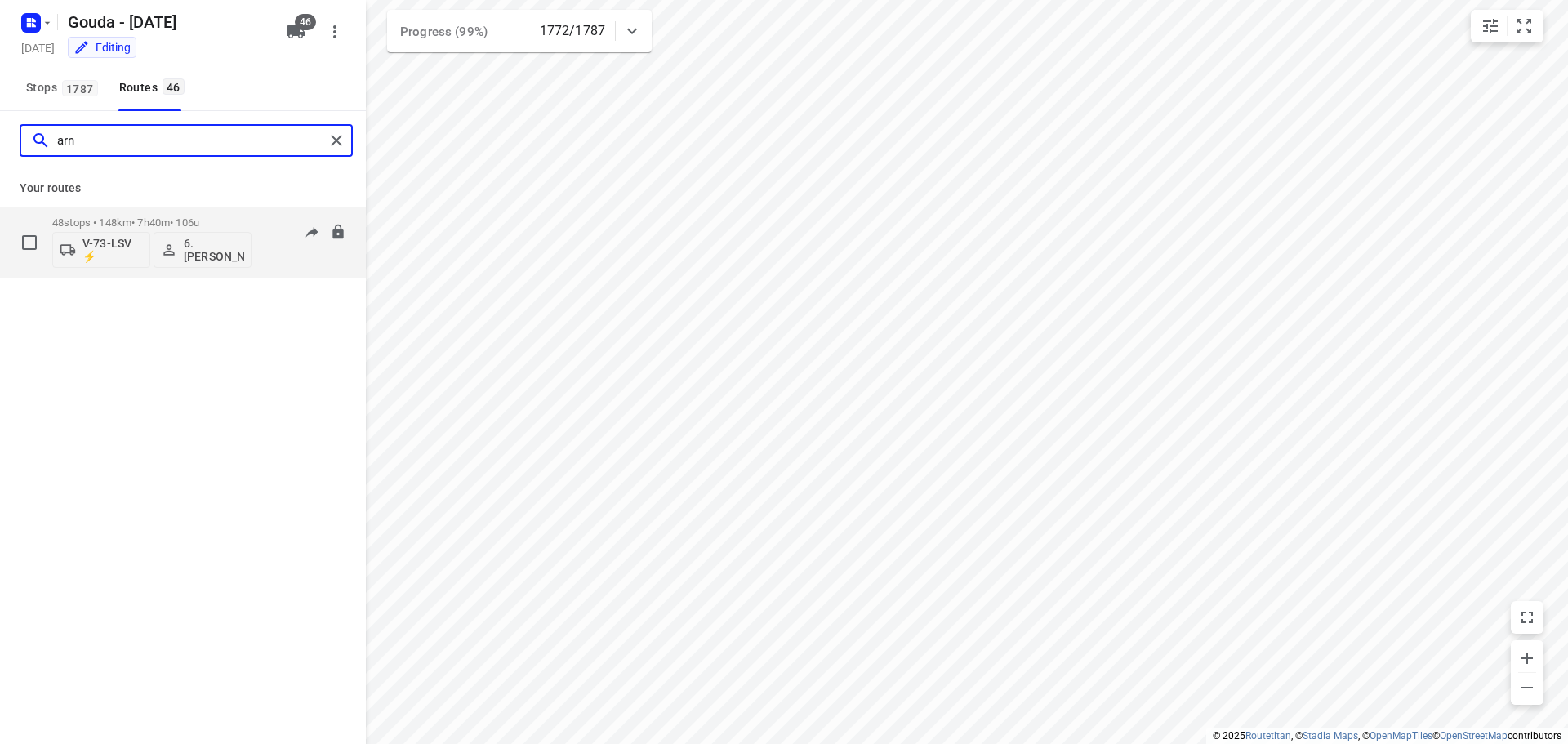
type input "arn"
click at [149, 212] on div "48 stops • 148km • 7h40m • 106u V-73-LSV ⚡ 6. Arnold Smit" at bounding box center [152, 242] width 199 height 68
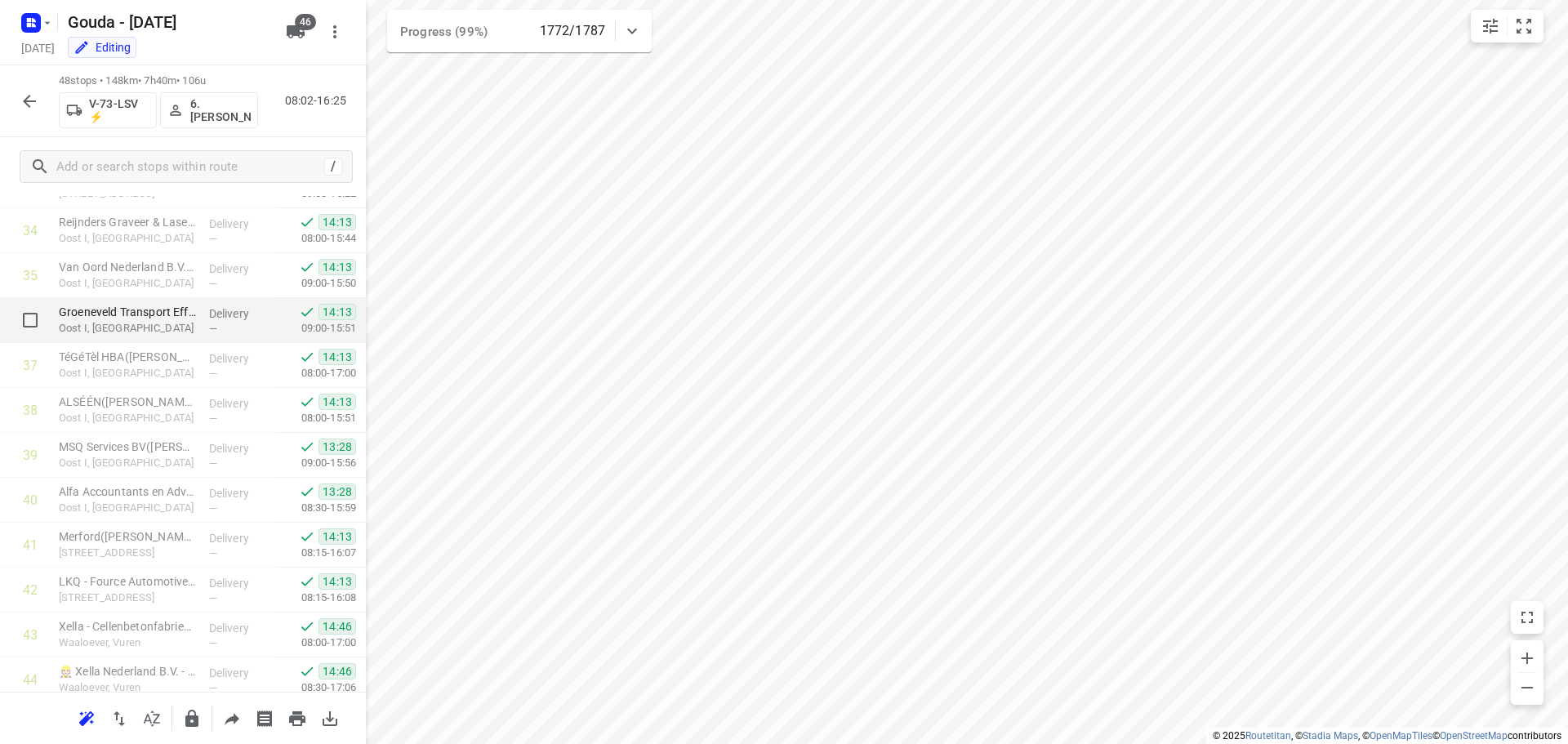
scroll to position [1788, 0]
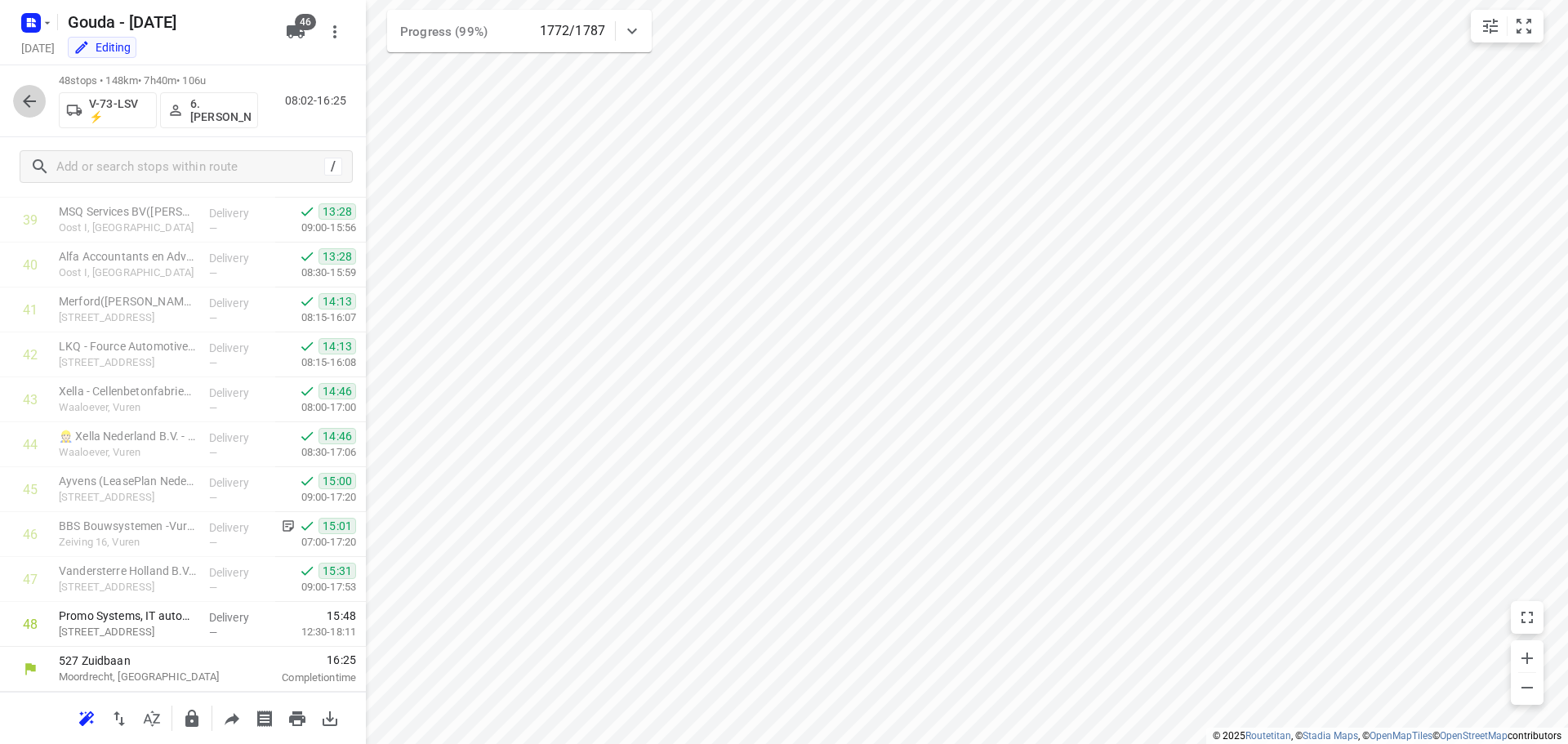
click at [22, 95] on icon "button" at bounding box center [29, 101] width 20 height 20
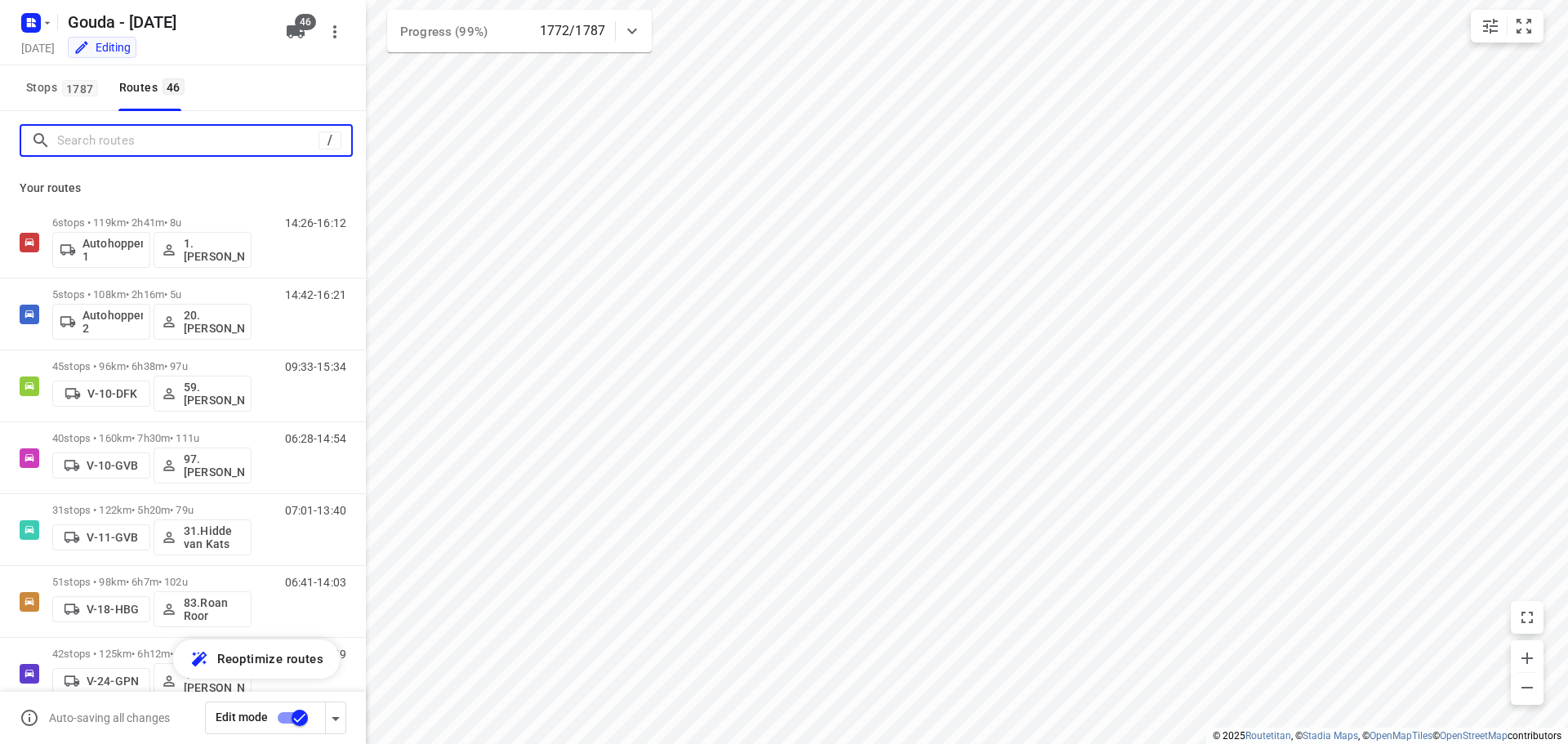
click at [112, 141] on input "Search routes" at bounding box center [188, 141] width 261 height 25
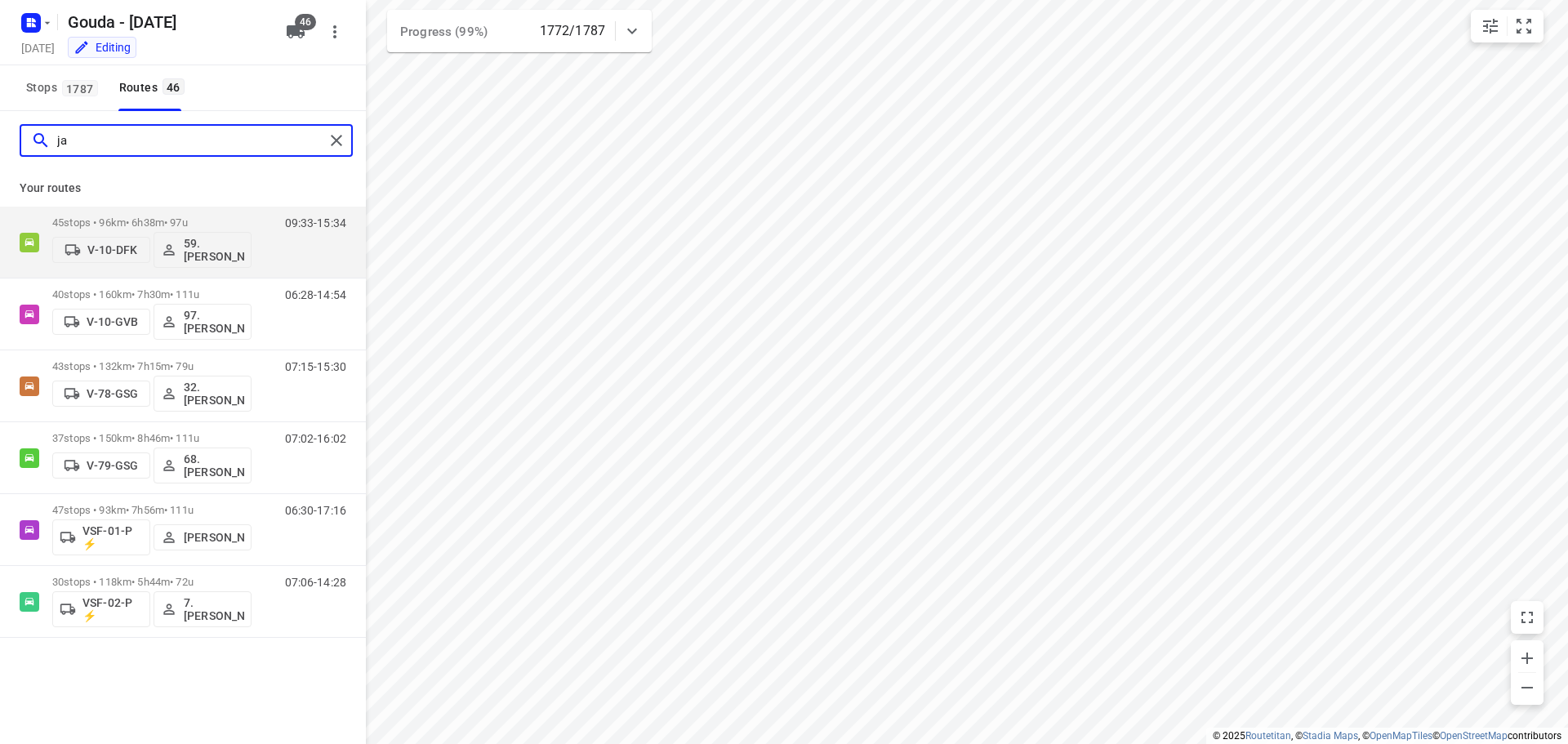
type input "j"
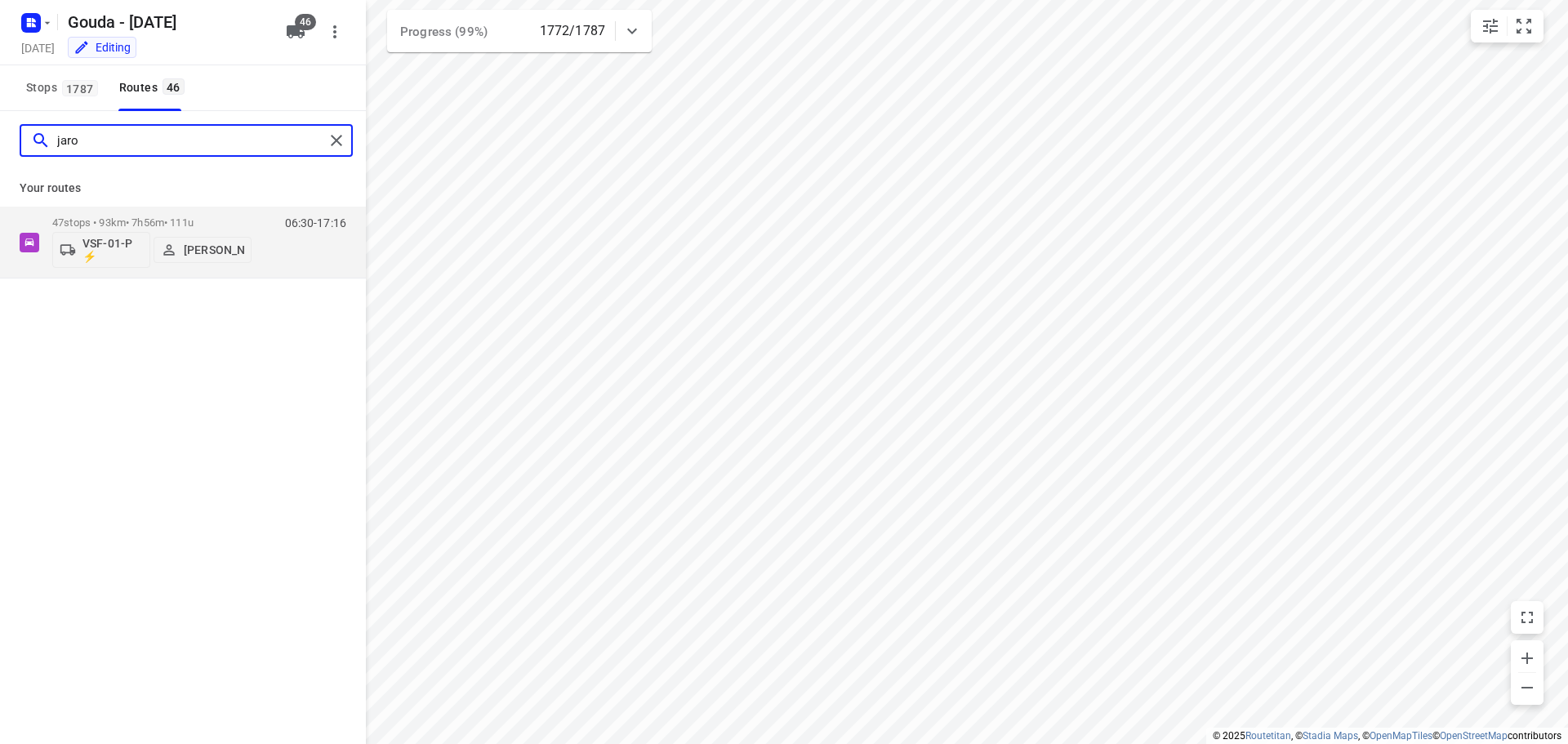
type input "jaron"
click at [188, 218] on p "47 stops • 93km • 7h56m • 111u" at bounding box center [152, 222] width 199 height 12
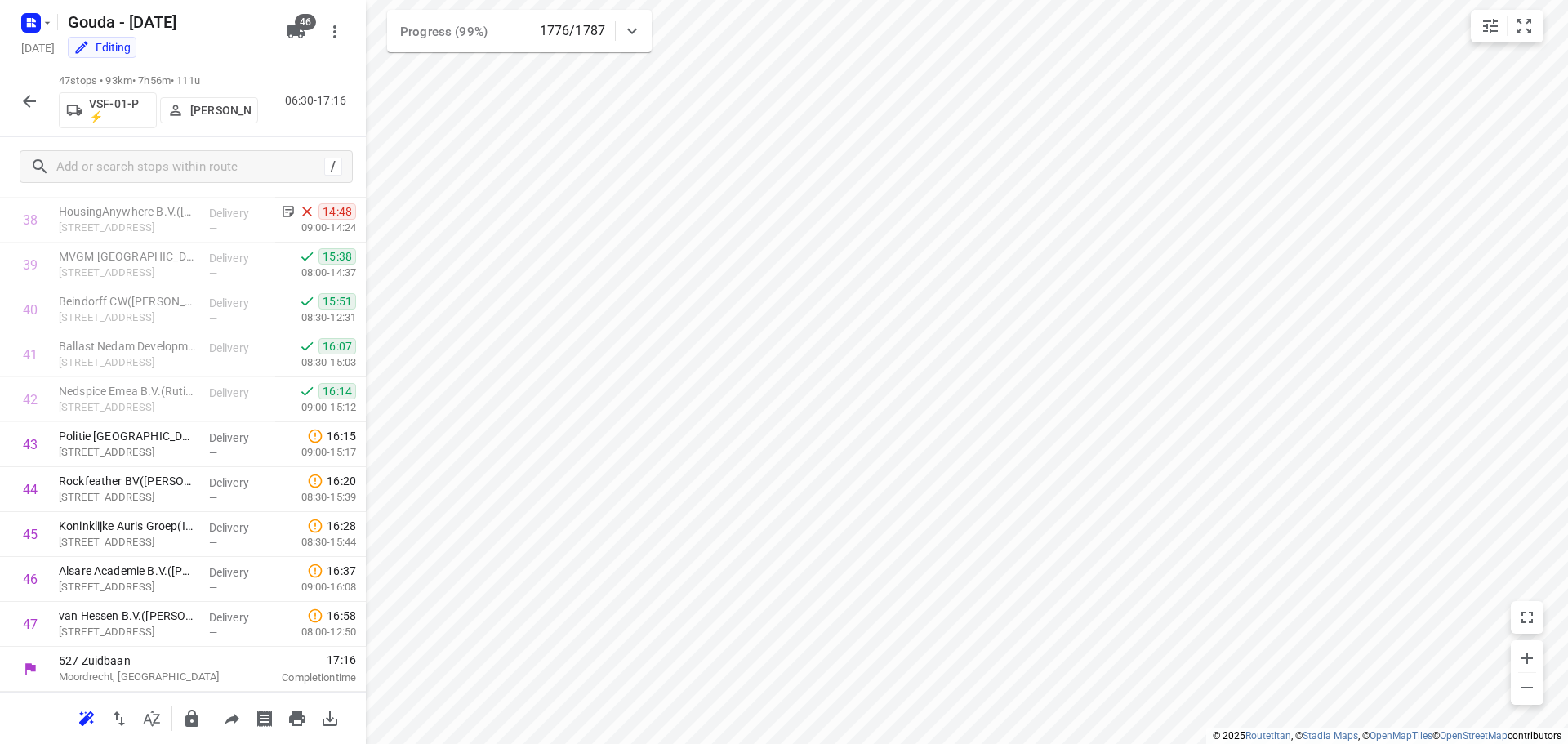
scroll to position [1743, 0]
click at [38, 102] on icon "button" at bounding box center [29, 101] width 20 height 20
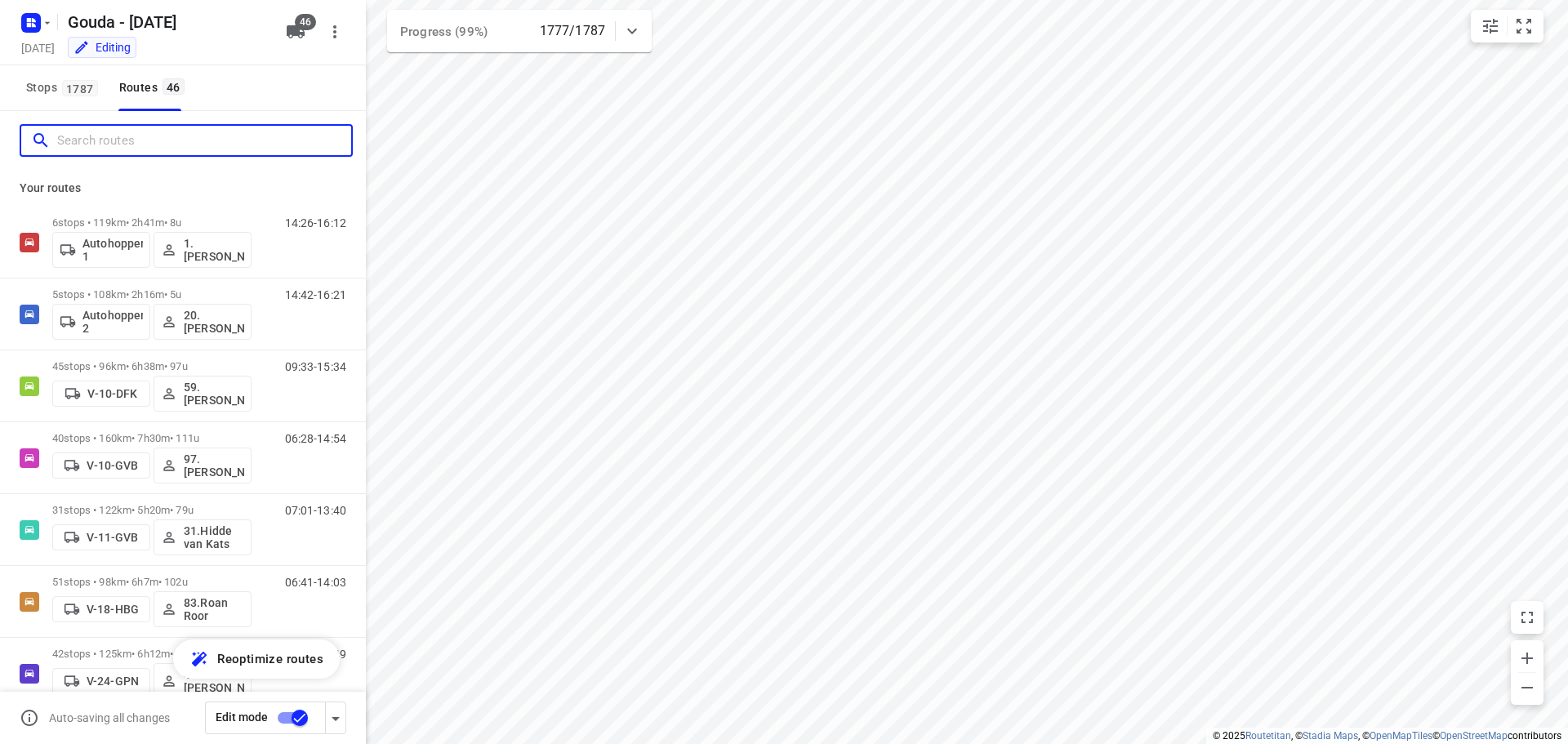
click at [92, 131] on input "Search routes" at bounding box center [204, 141] width 294 height 25
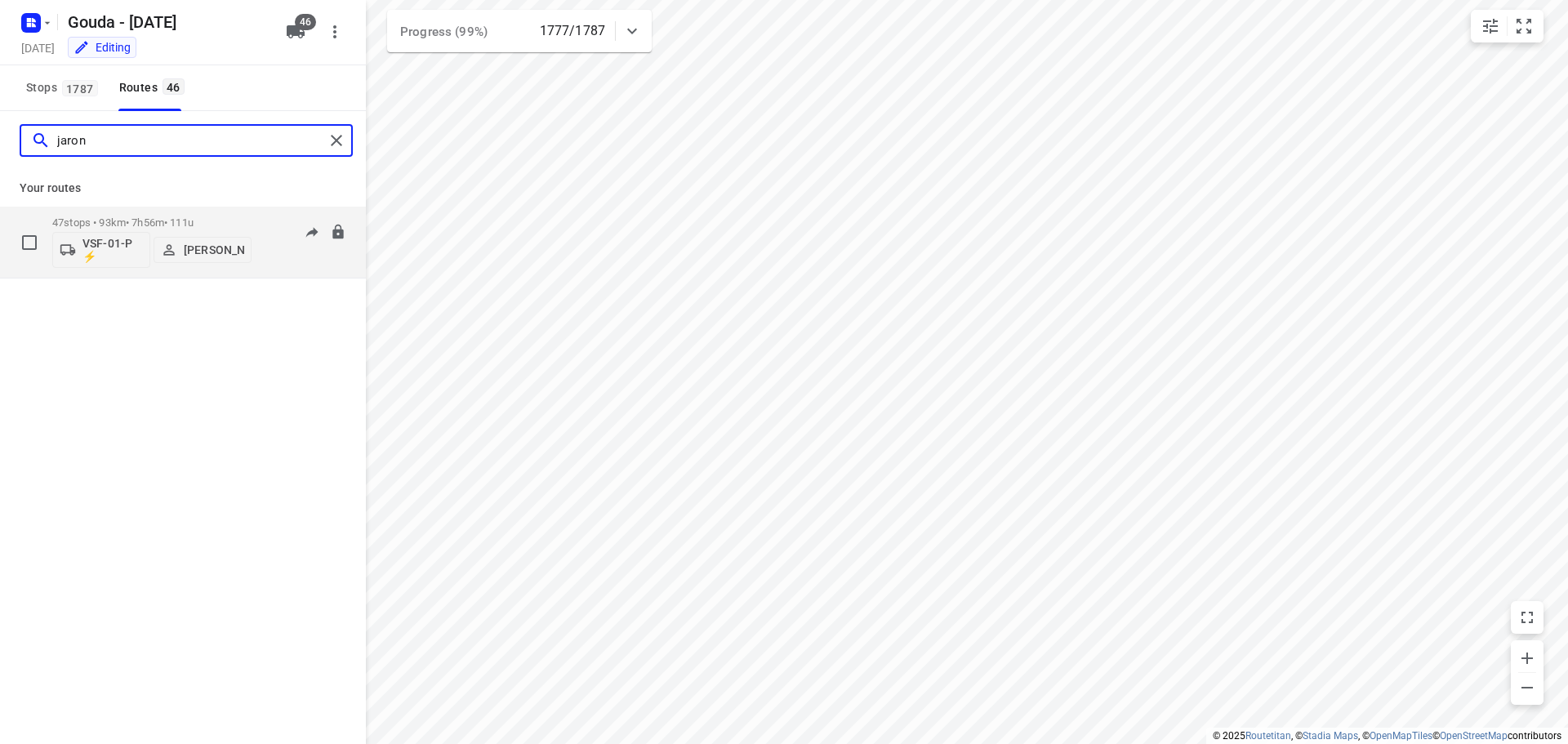
type input "jaron"
click at [131, 220] on p "47 stops • 93km • 7h56m • 111u" at bounding box center [152, 222] width 199 height 12
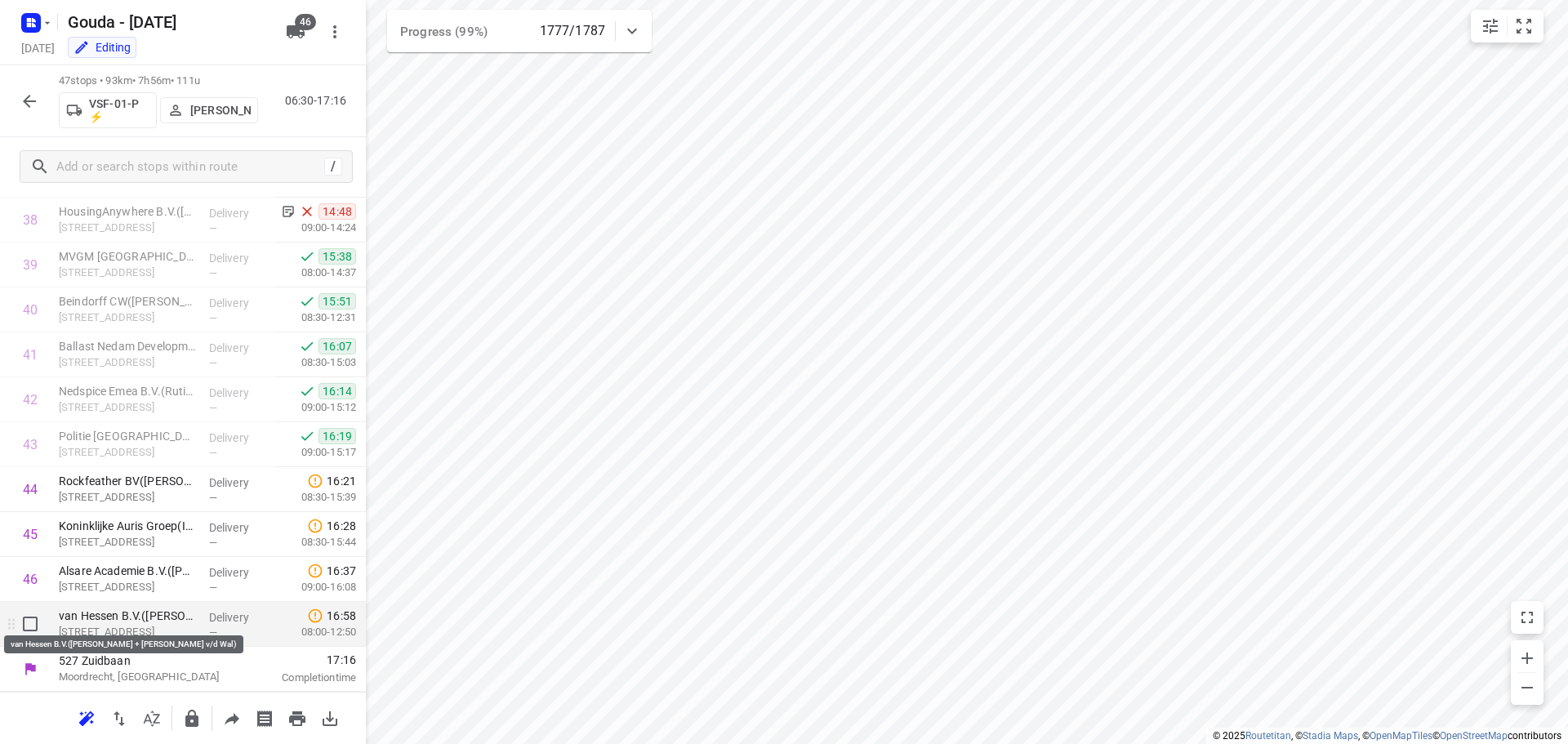
click at [153, 617] on p "van Hessen B.V.(Sandra van der Hoek + Rita Offermeyer v/d Wal)" at bounding box center [128, 615] width 137 height 16
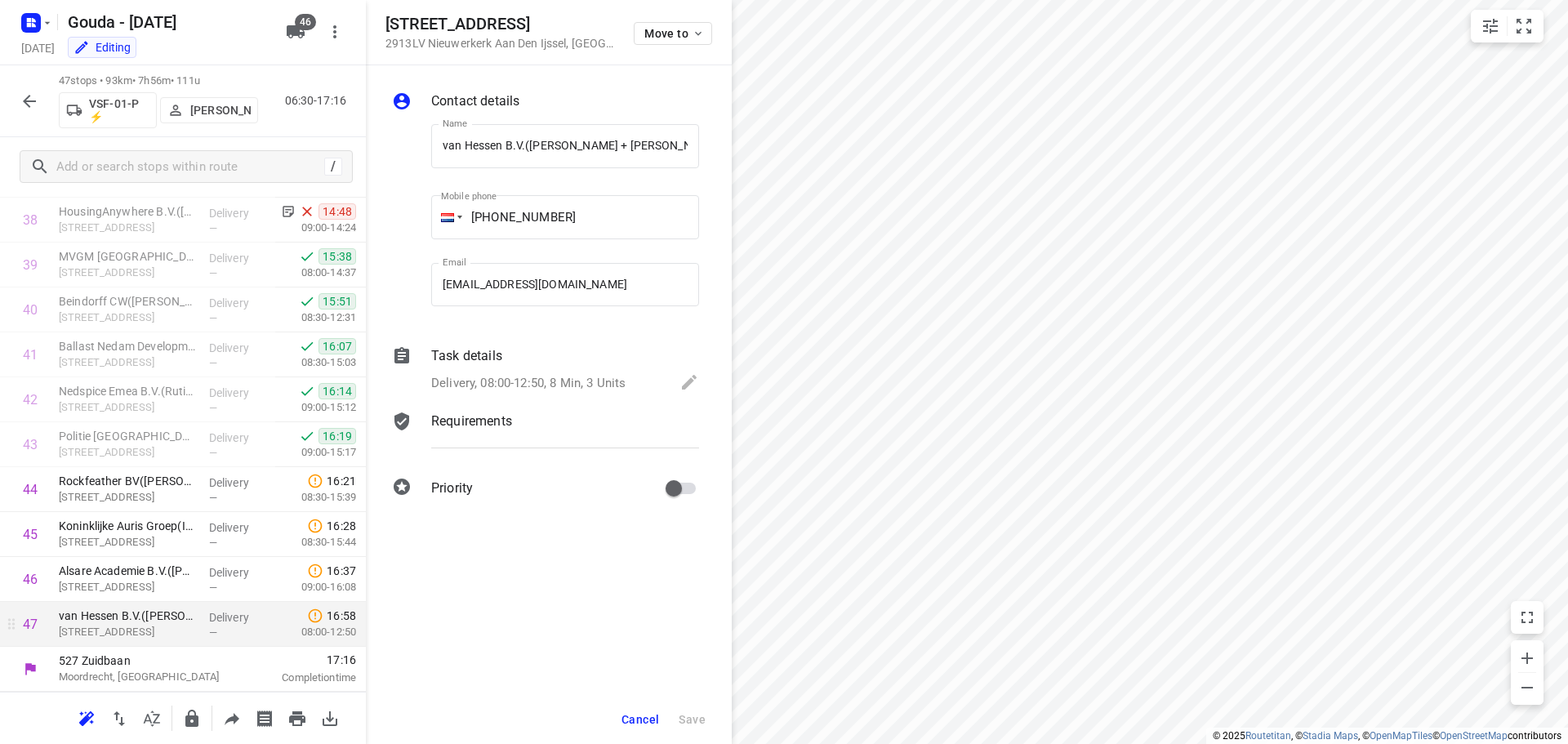
scroll to position [0, 0]
click at [621, 720] on button "Cancel" at bounding box center [640, 720] width 51 height 29
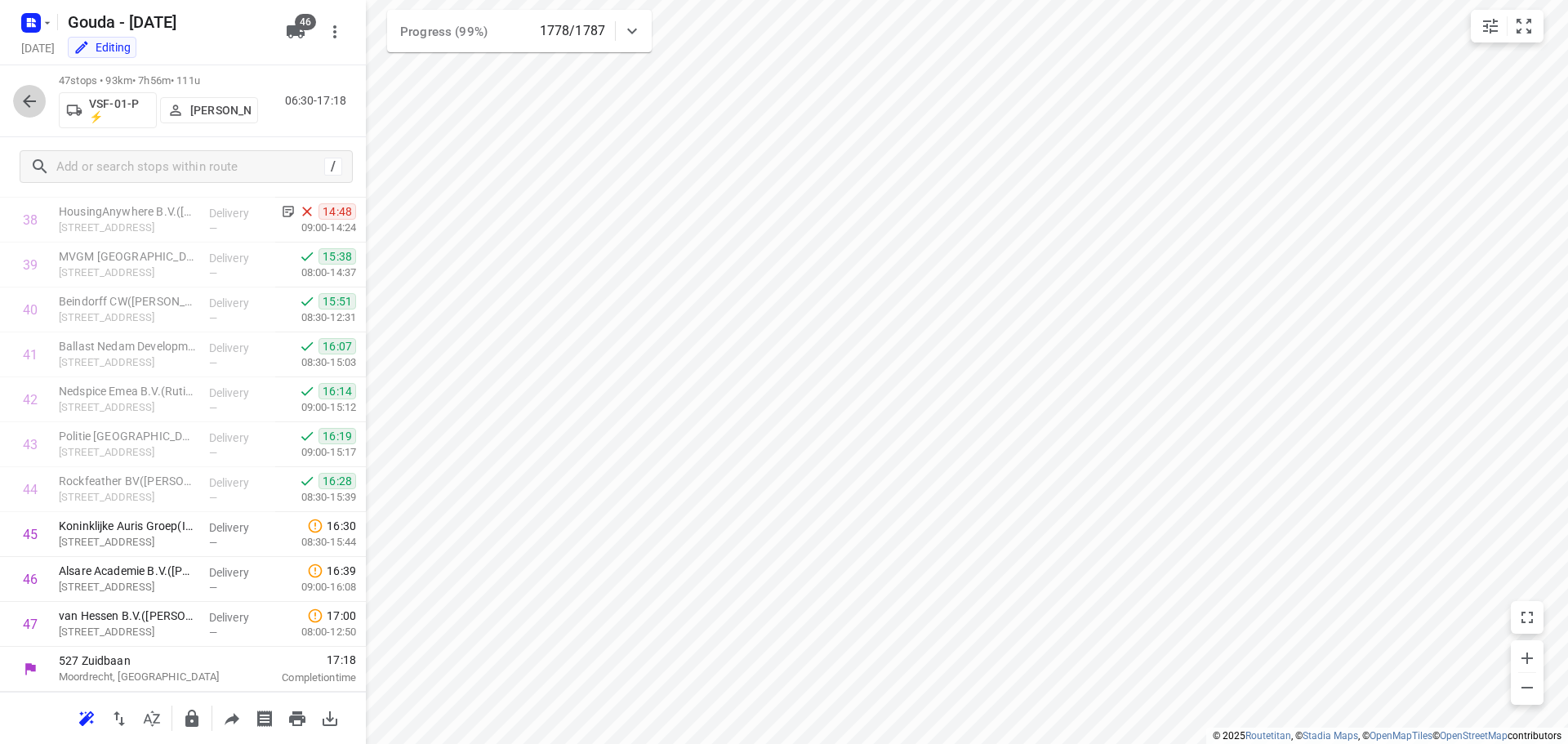
click at [18, 90] on button "button" at bounding box center [29, 101] width 33 height 33
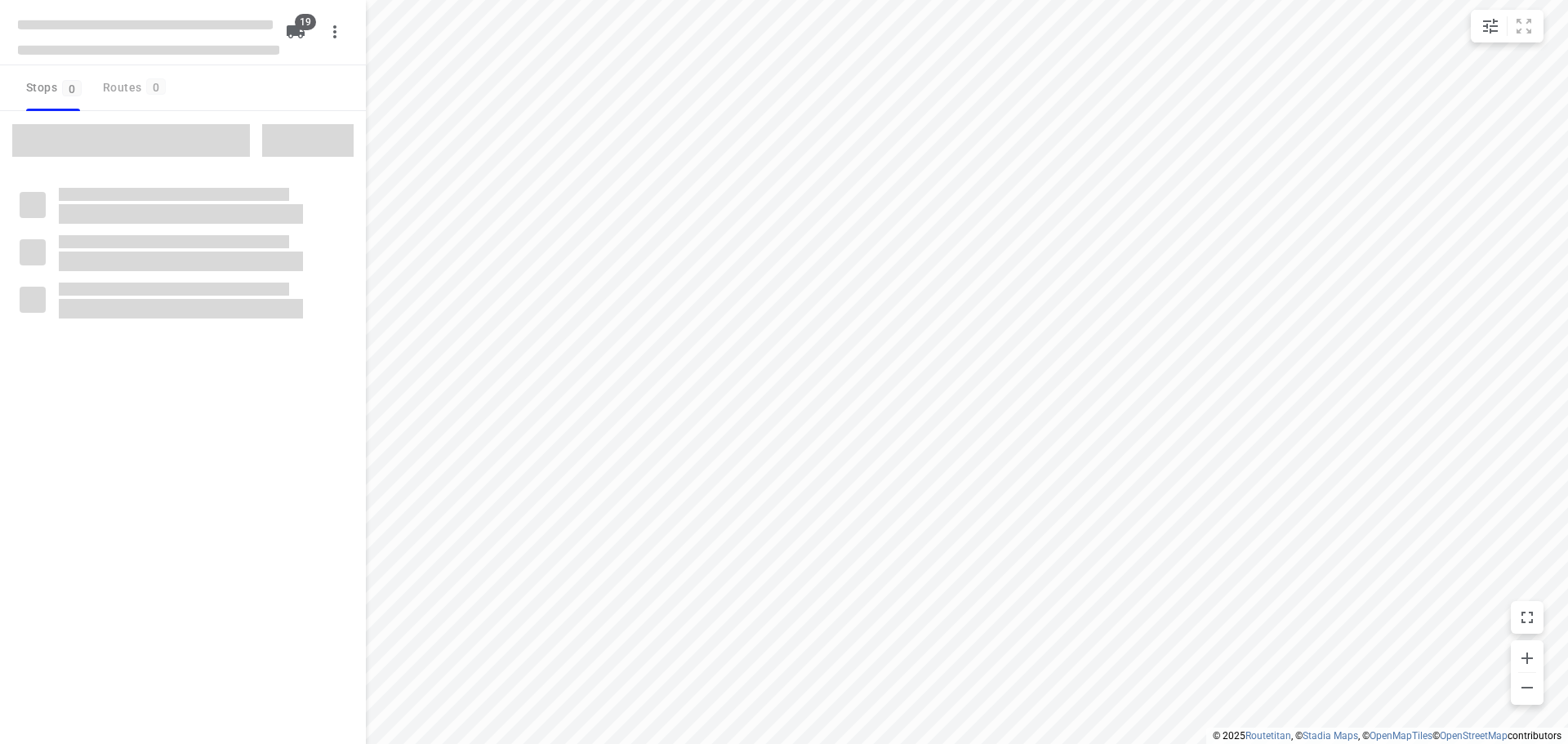
checkbox input "true"
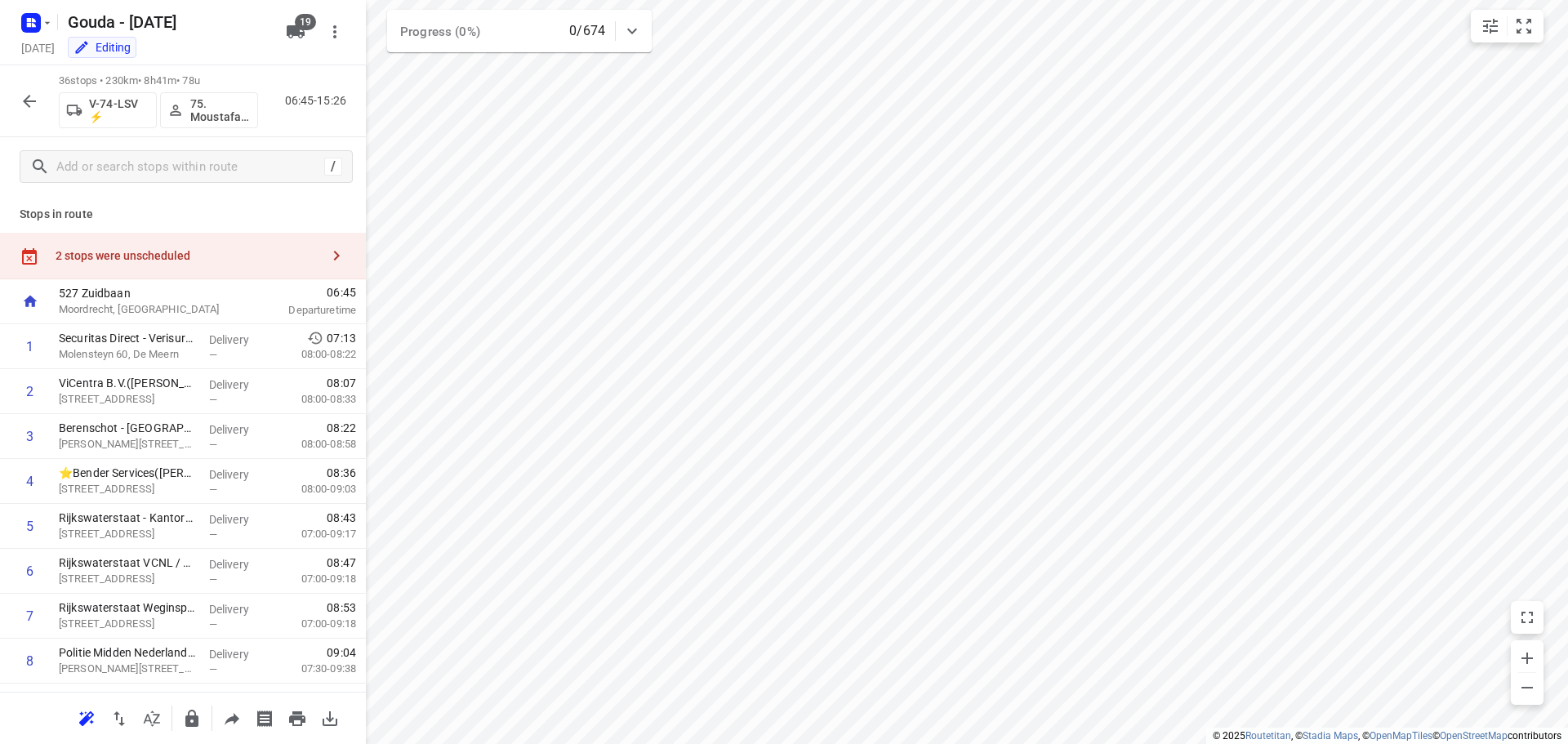
click at [172, 266] on div "2 stops were unscheduled" at bounding box center [183, 256] width 366 height 47
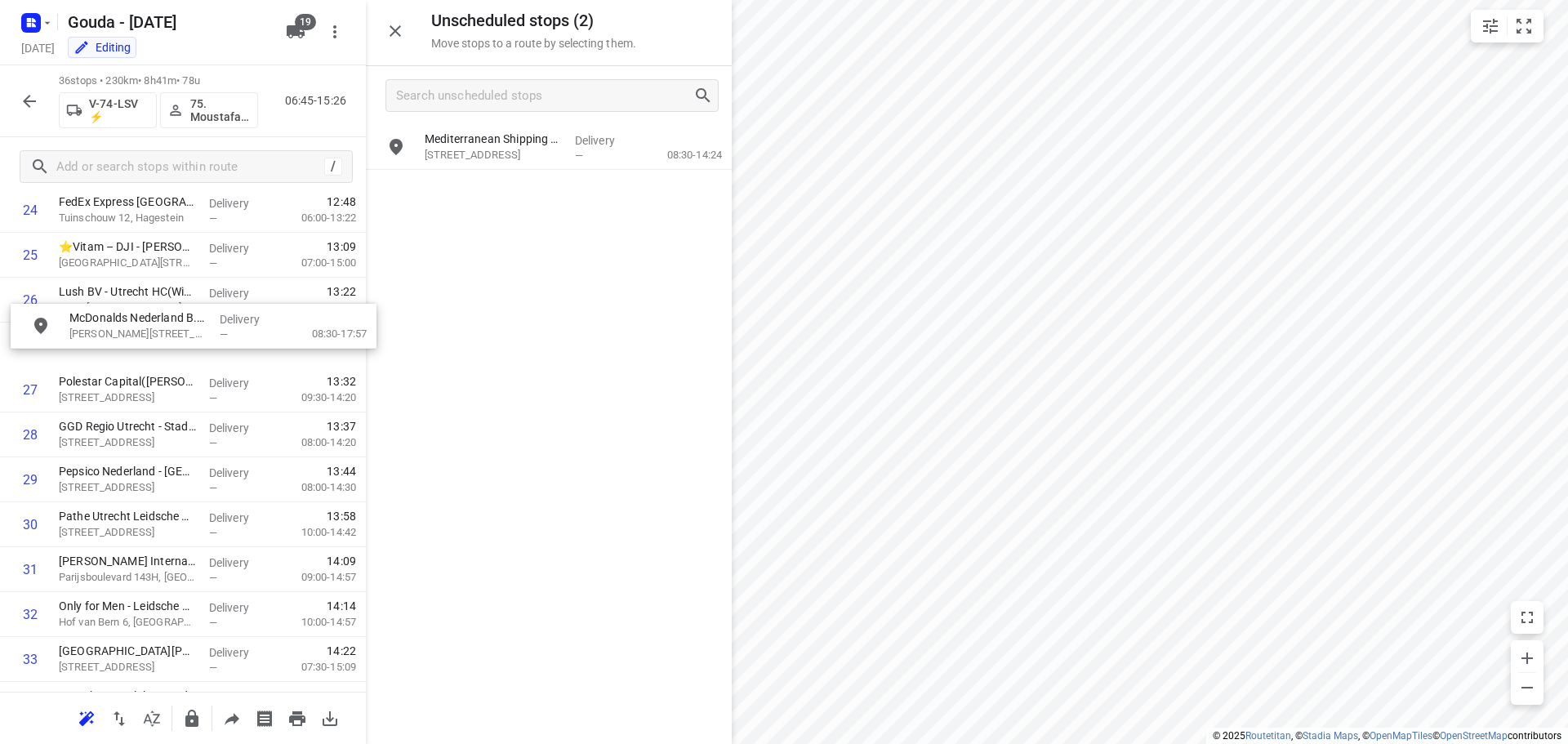
scroll to position [1170, 0]
drag, startPoint x: 520, startPoint y: 194, endPoint x: 154, endPoint y: 346, distance: 396.3
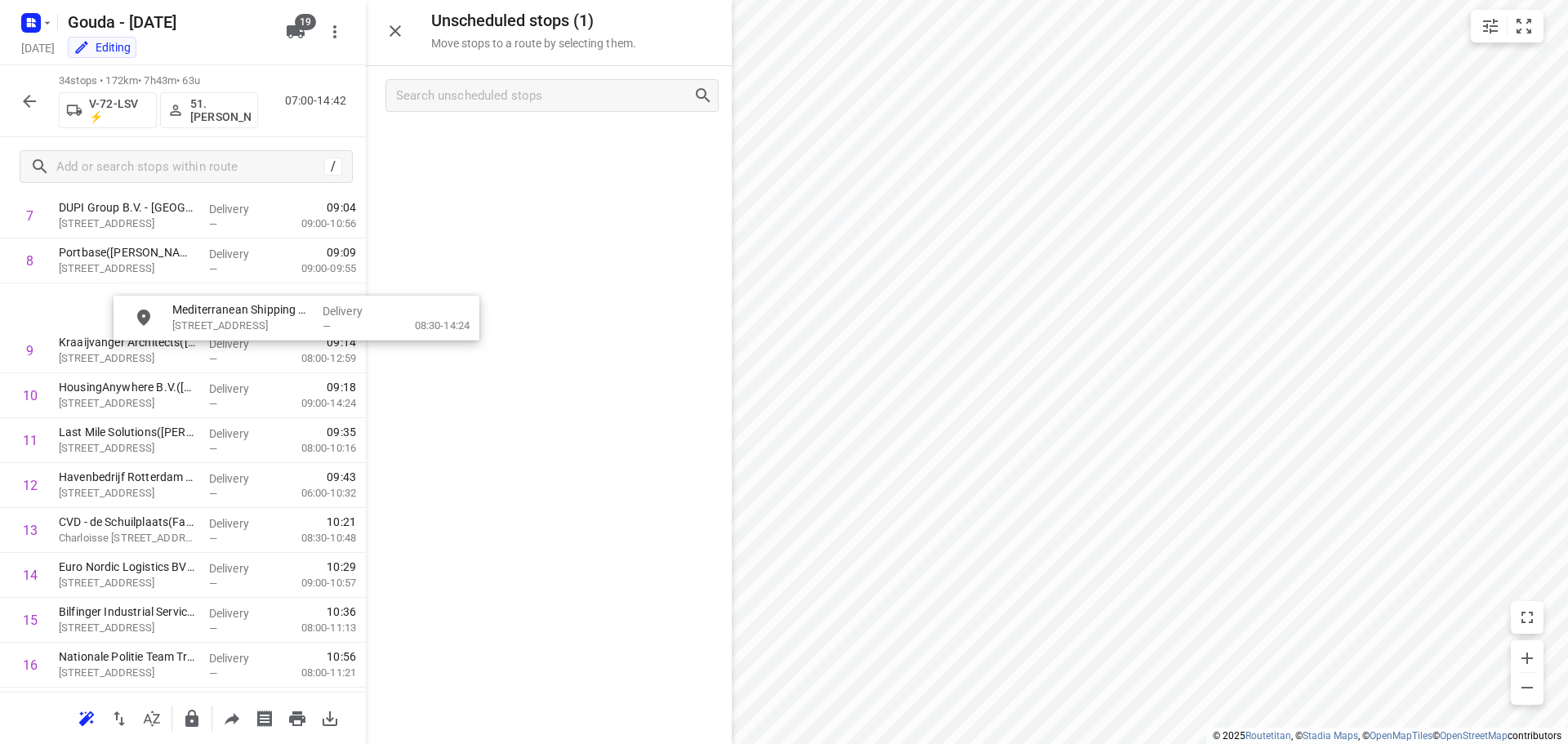
scroll to position [400, 12]
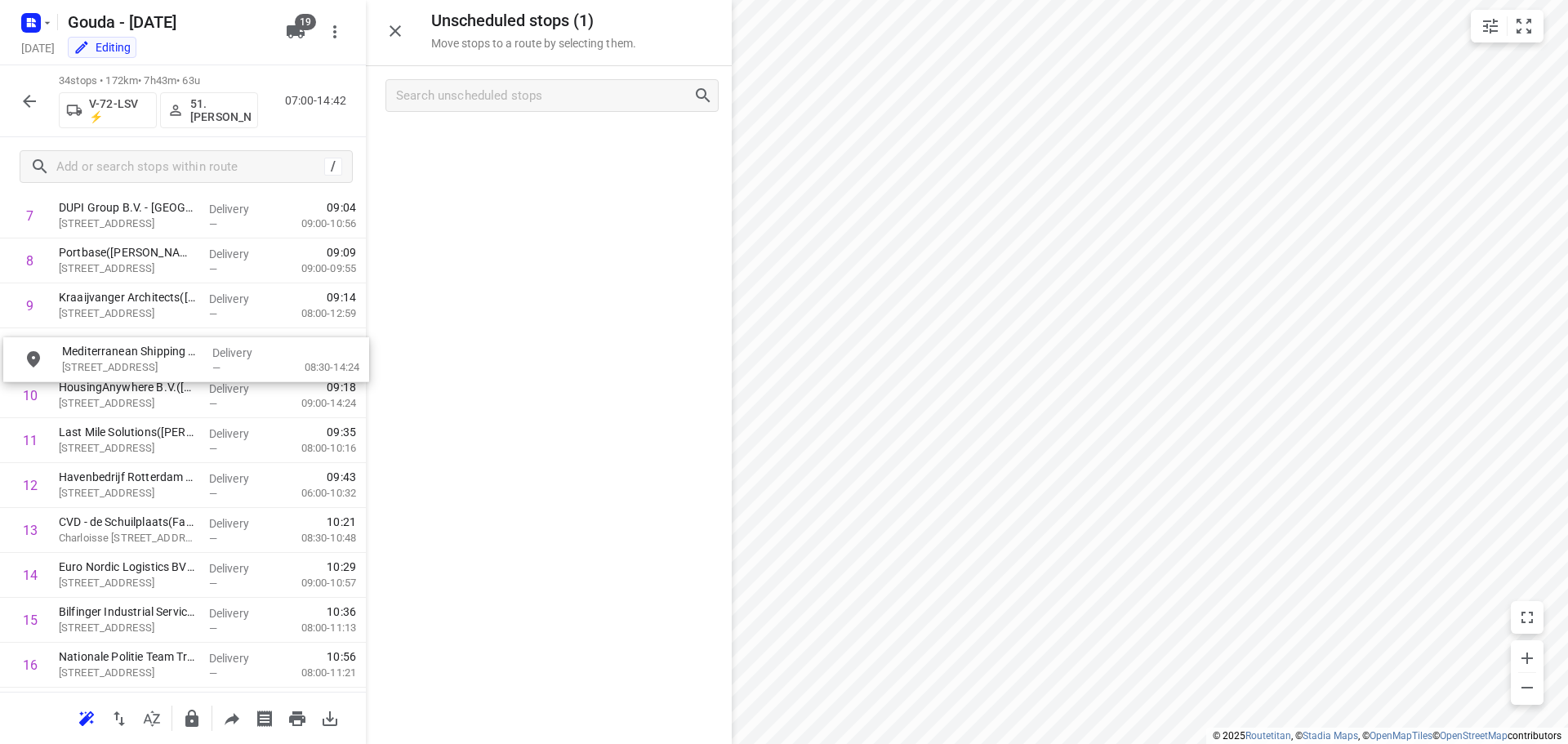
drag, startPoint x: 514, startPoint y: 141, endPoint x: 150, endPoint y: 361, distance: 425.3
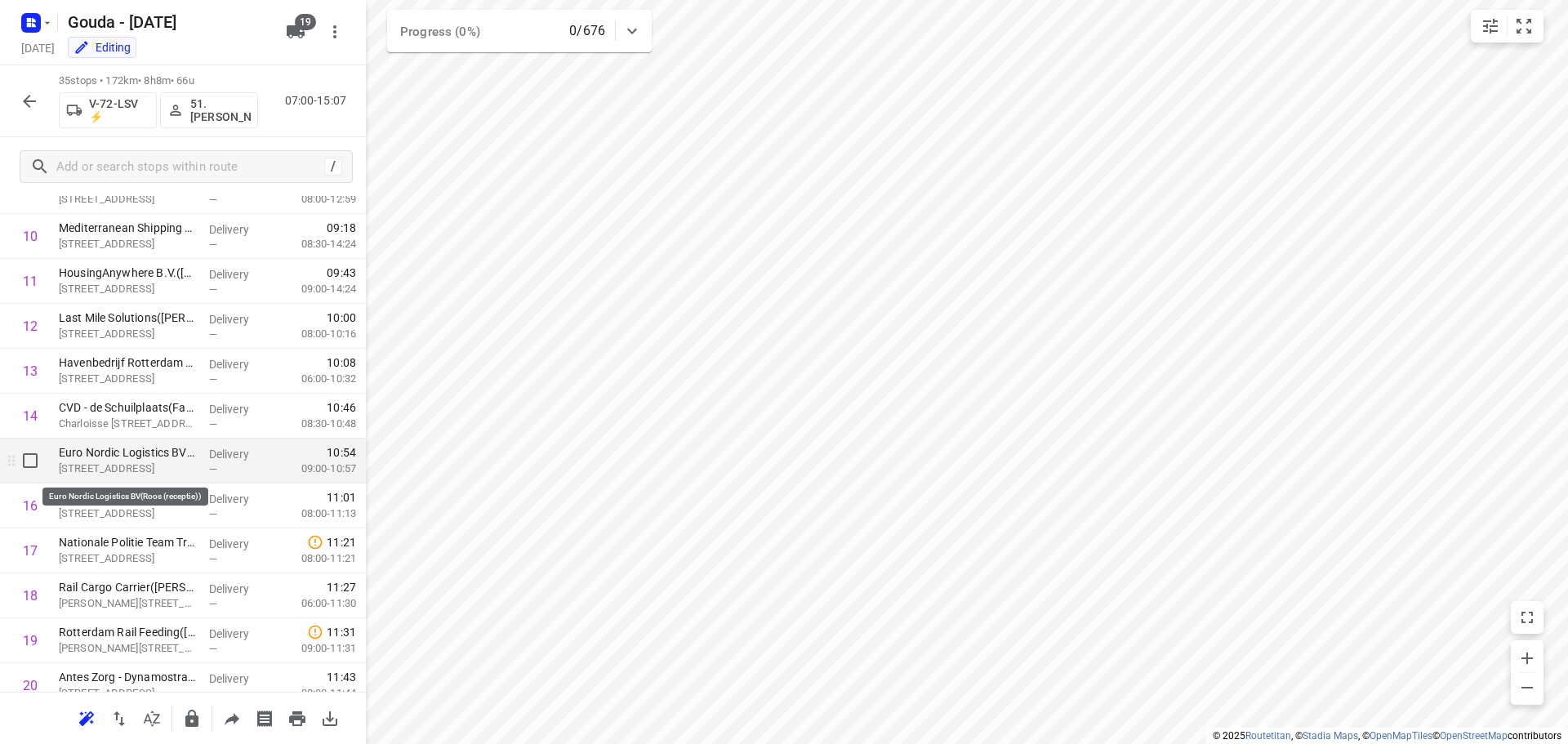
scroll to position [223, 0]
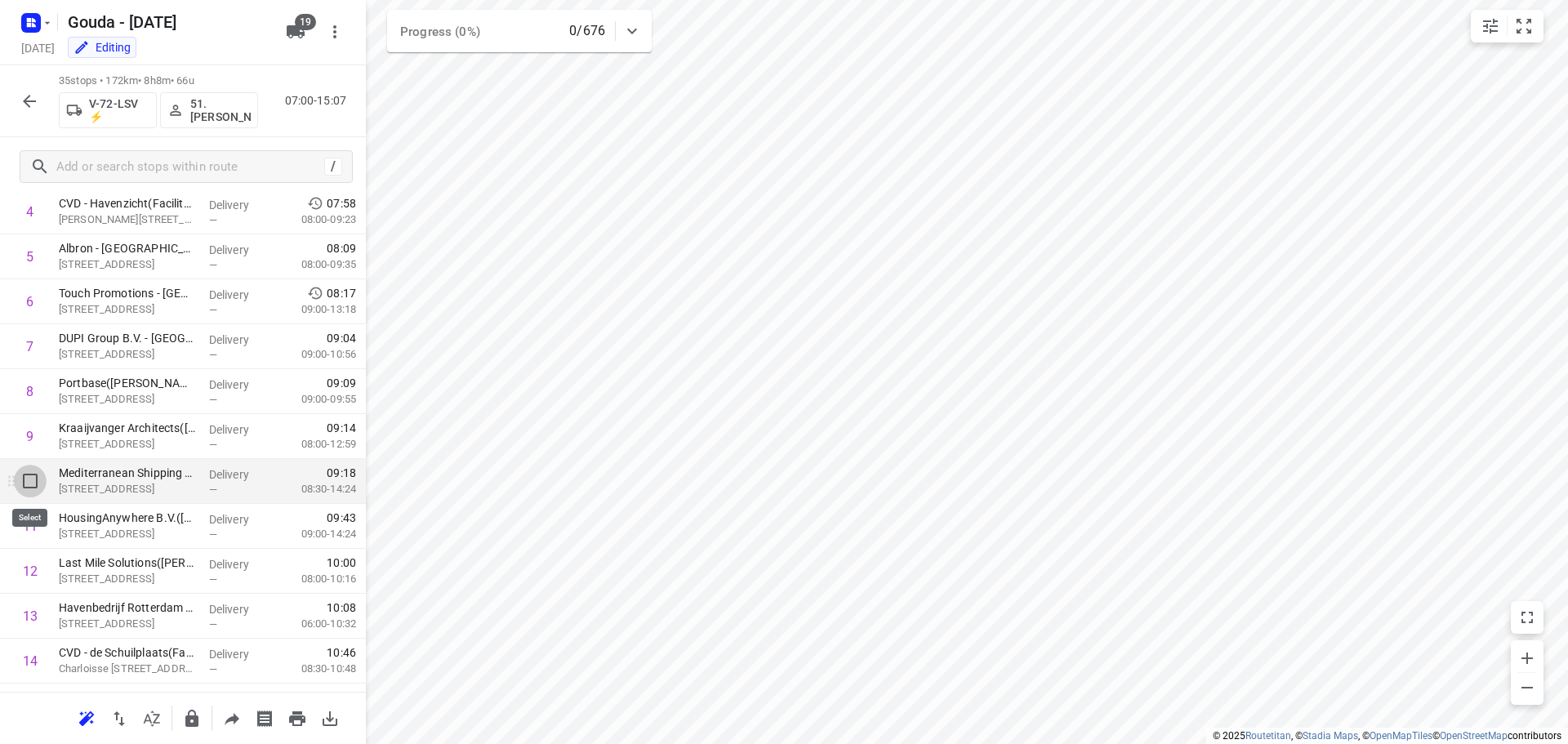
click at [31, 485] on input "checkbox" at bounding box center [30, 481] width 33 height 33
checkbox input "true"
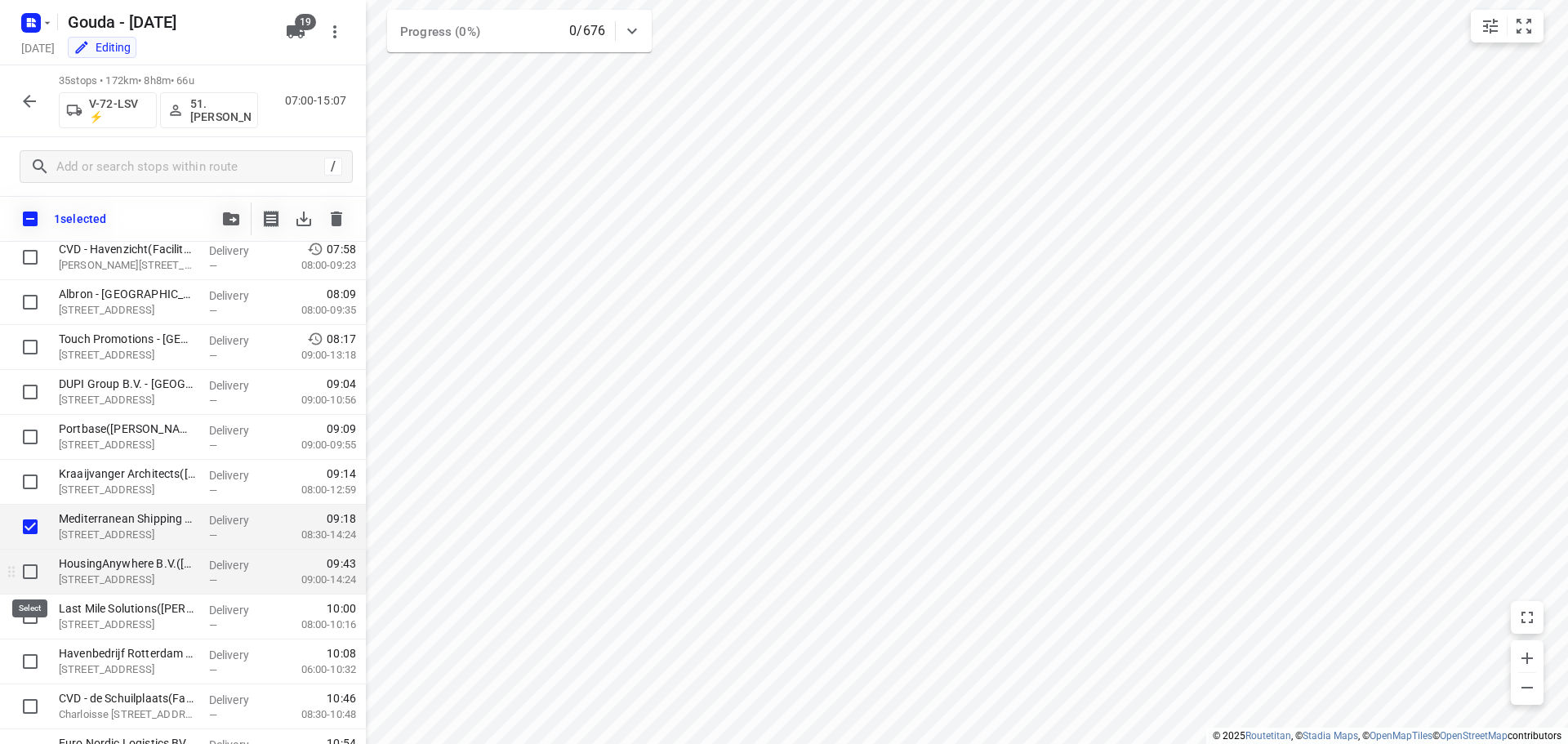
click at [24, 574] on input "checkbox" at bounding box center [30, 571] width 33 height 33
checkbox input "true"
click at [223, 225] on icon "button" at bounding box center [230, 219] width 16 height 13
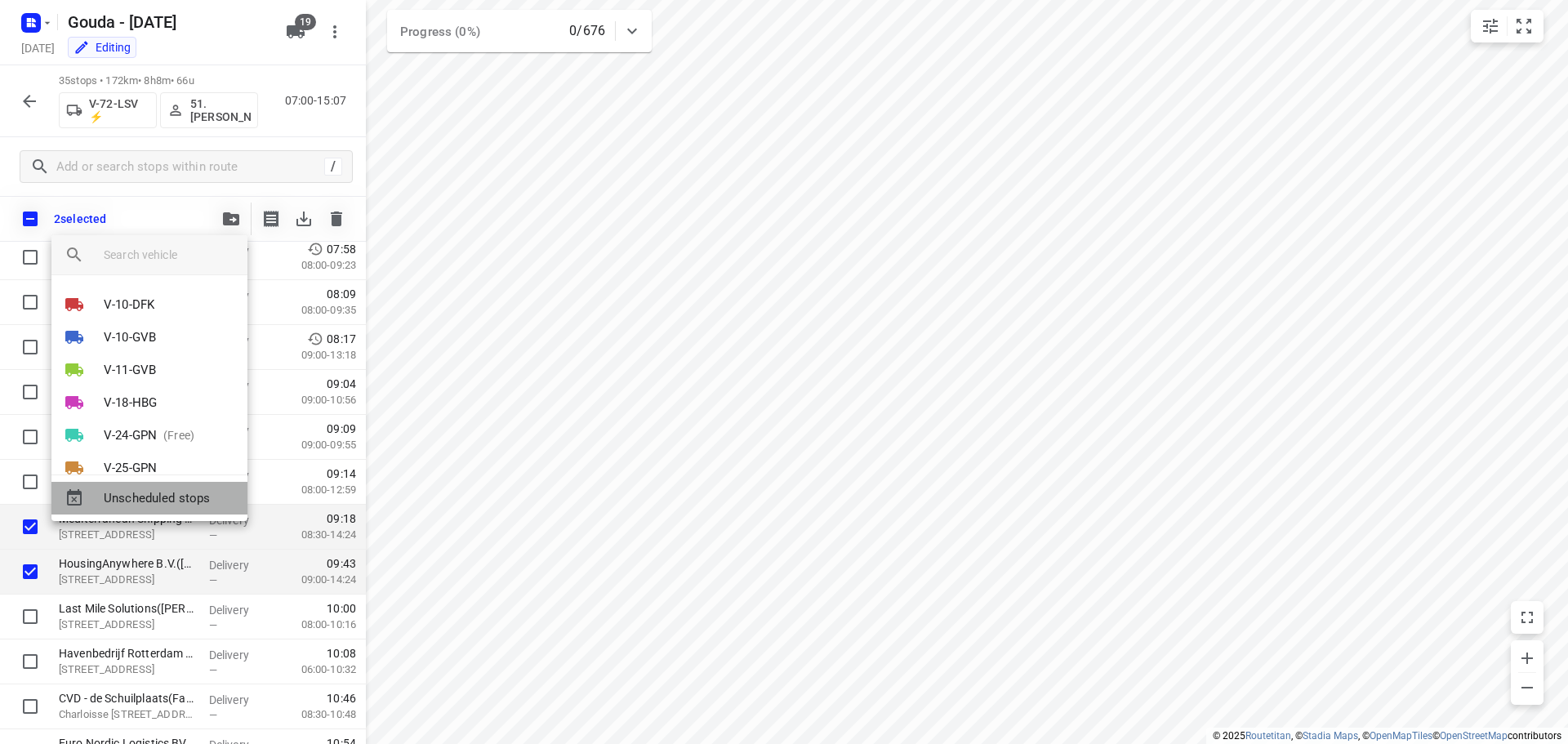
click at [131, 496] on span "Unscheduled stops" at bounding box center [168, 499] width 131 height 19
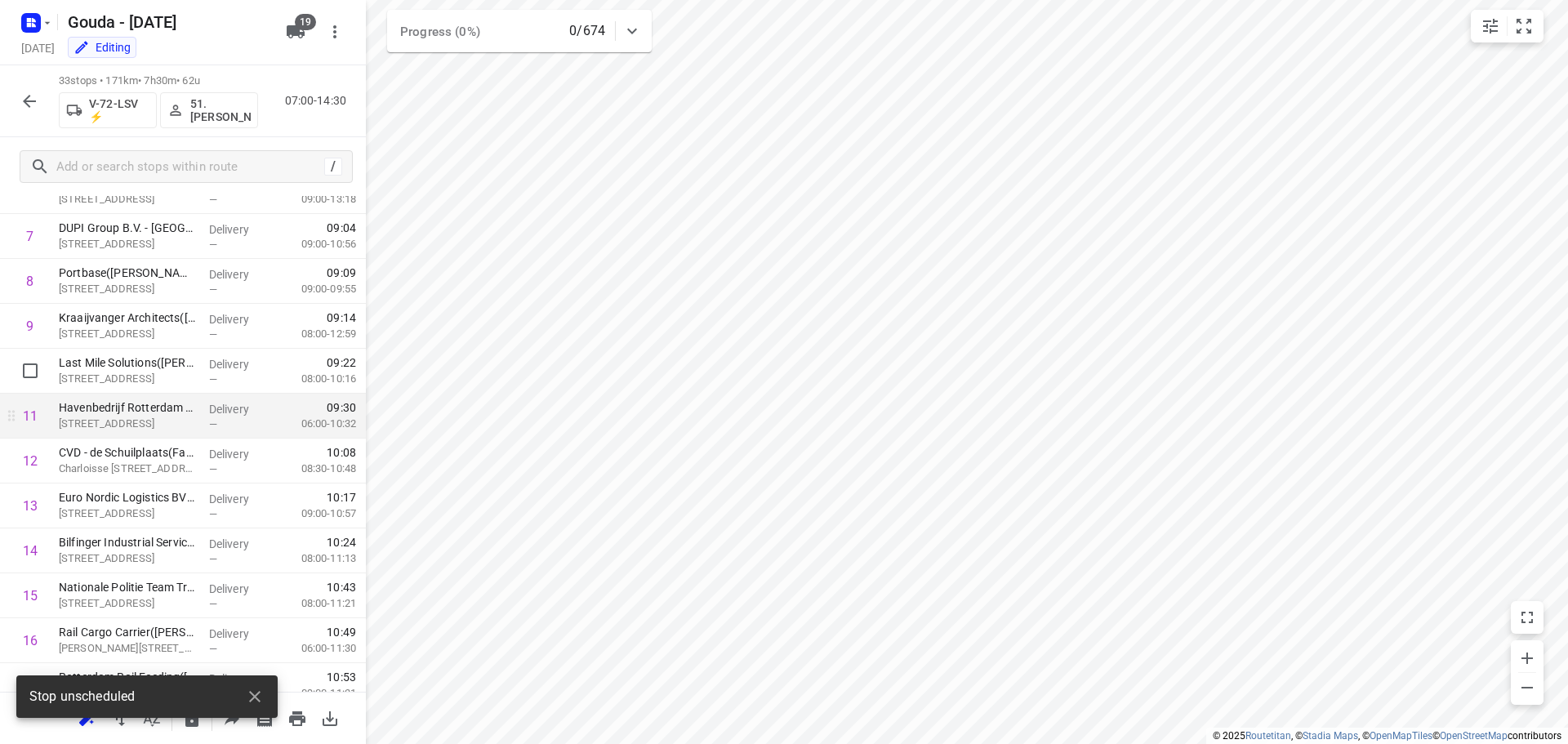
scroll to position [386, 0]
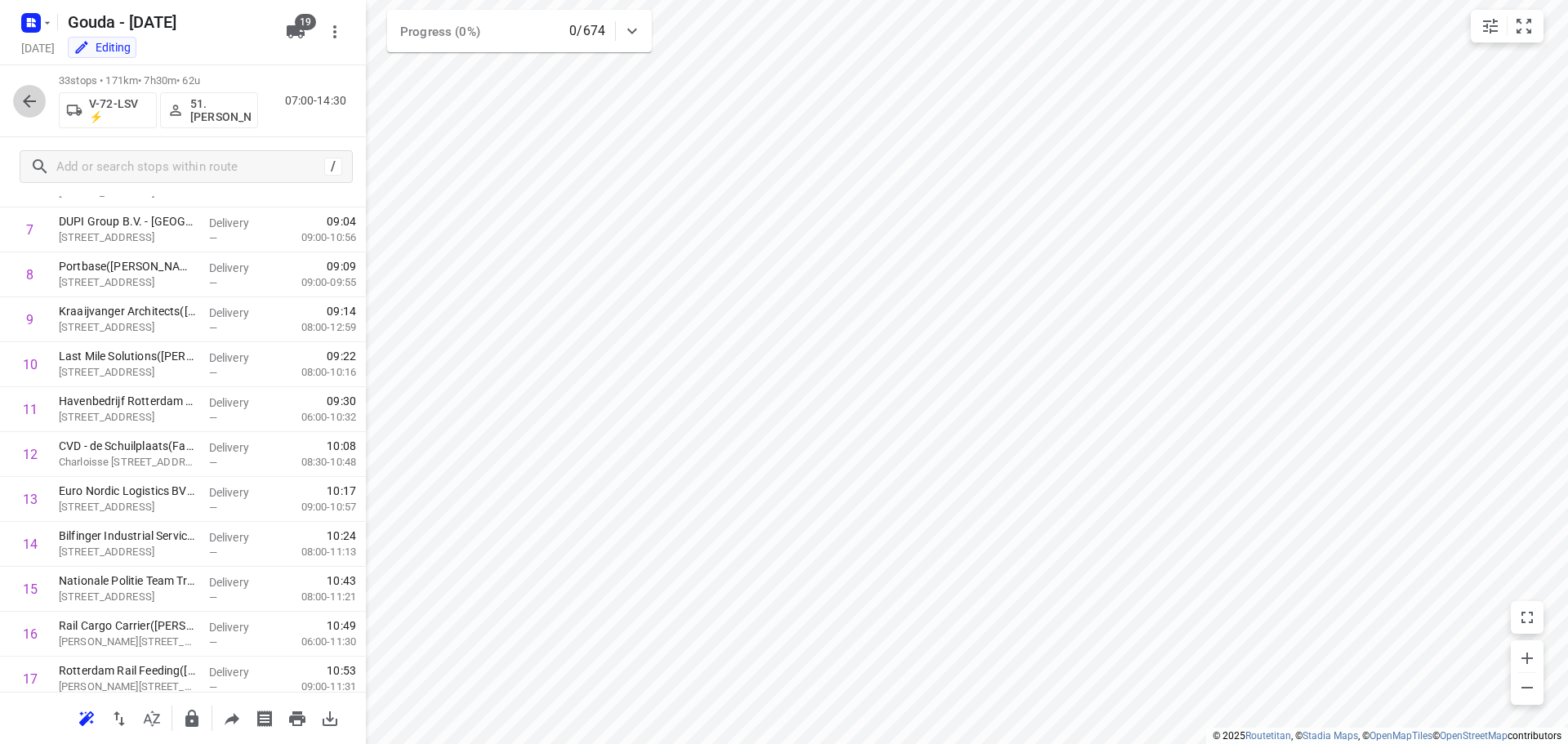
click at [28, 111] on button "button" at bounding box center [29, 101] width 33 height 33
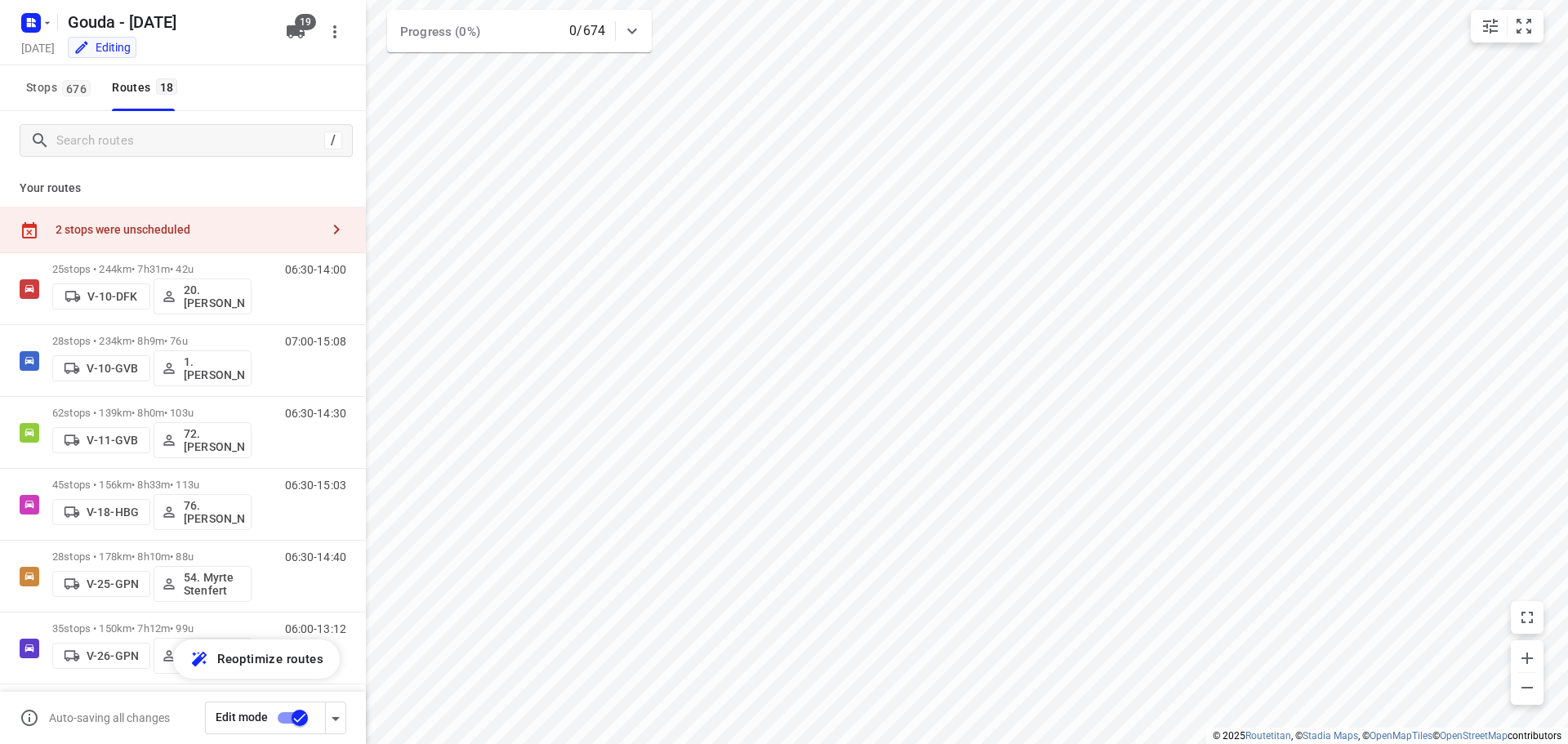
click at [144, 229] on div "2 stops were unscheduled" at bounding box center [188, 229] width 265 height 13
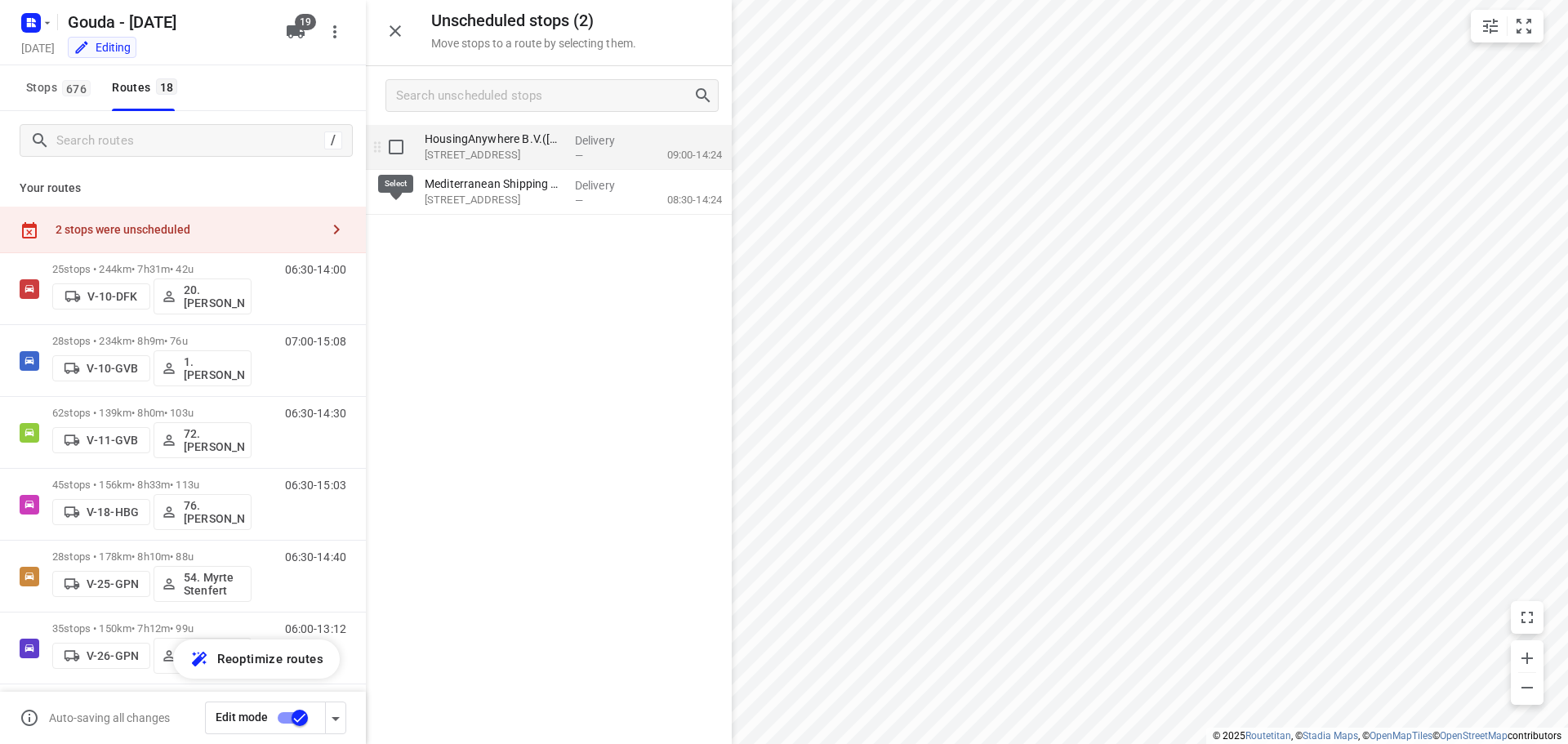
click at [389, 143] on input "grid" at bounding box center [395, 147] width 33 height 33
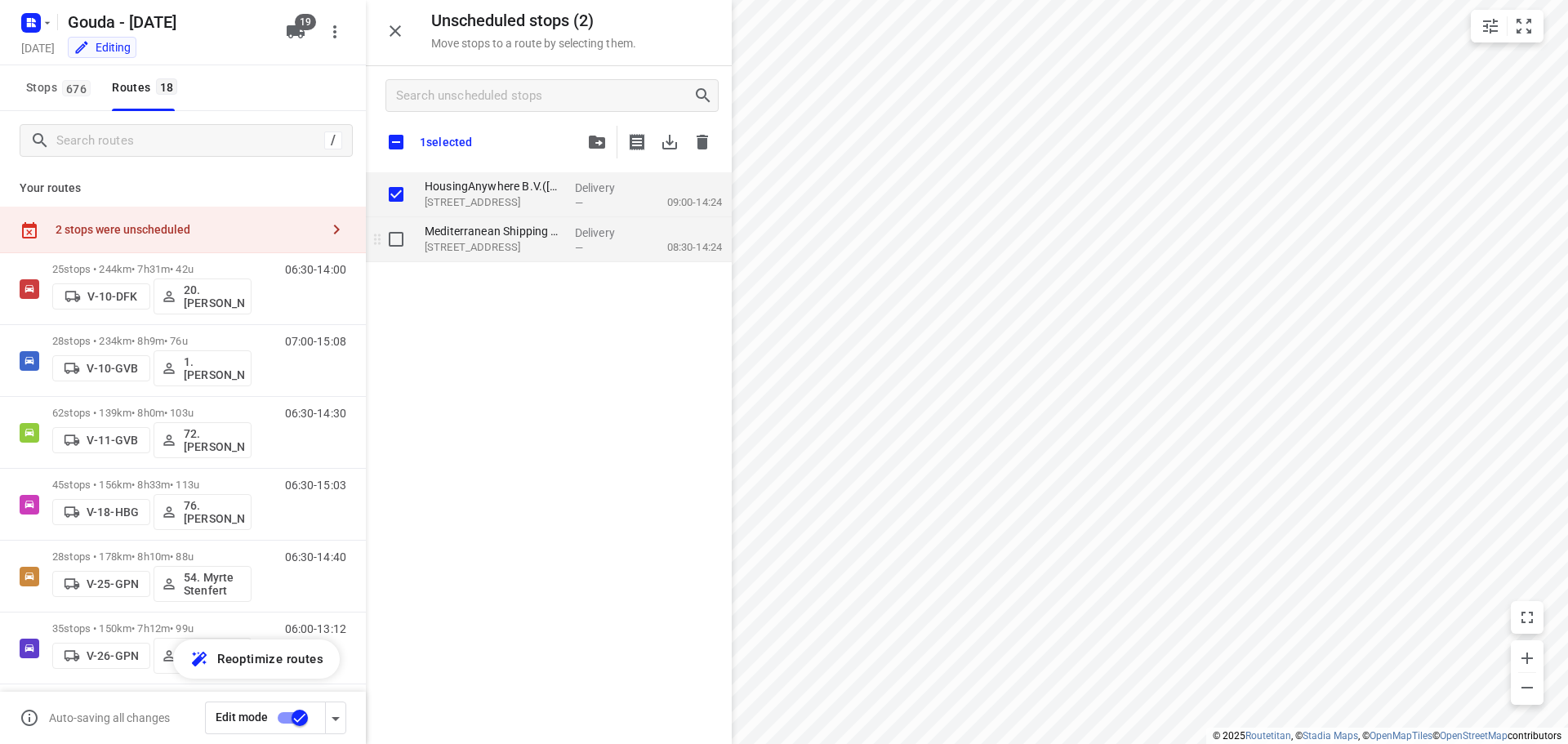
checkbox input "true"
click at [403, 241] on input "grid" at bounding box center [395, 239] width 33 height 33
checkbox input "true"
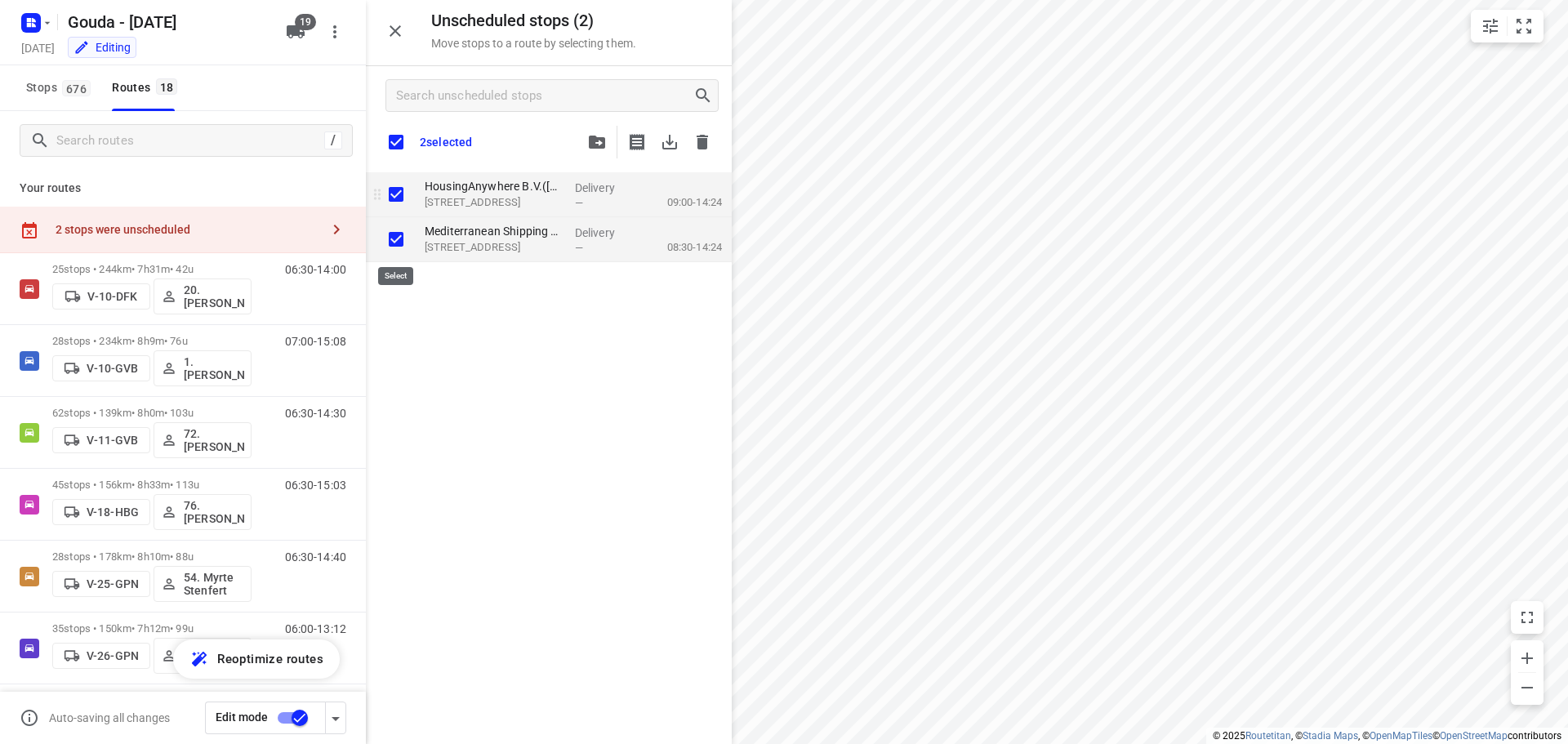
checkbox input "true"
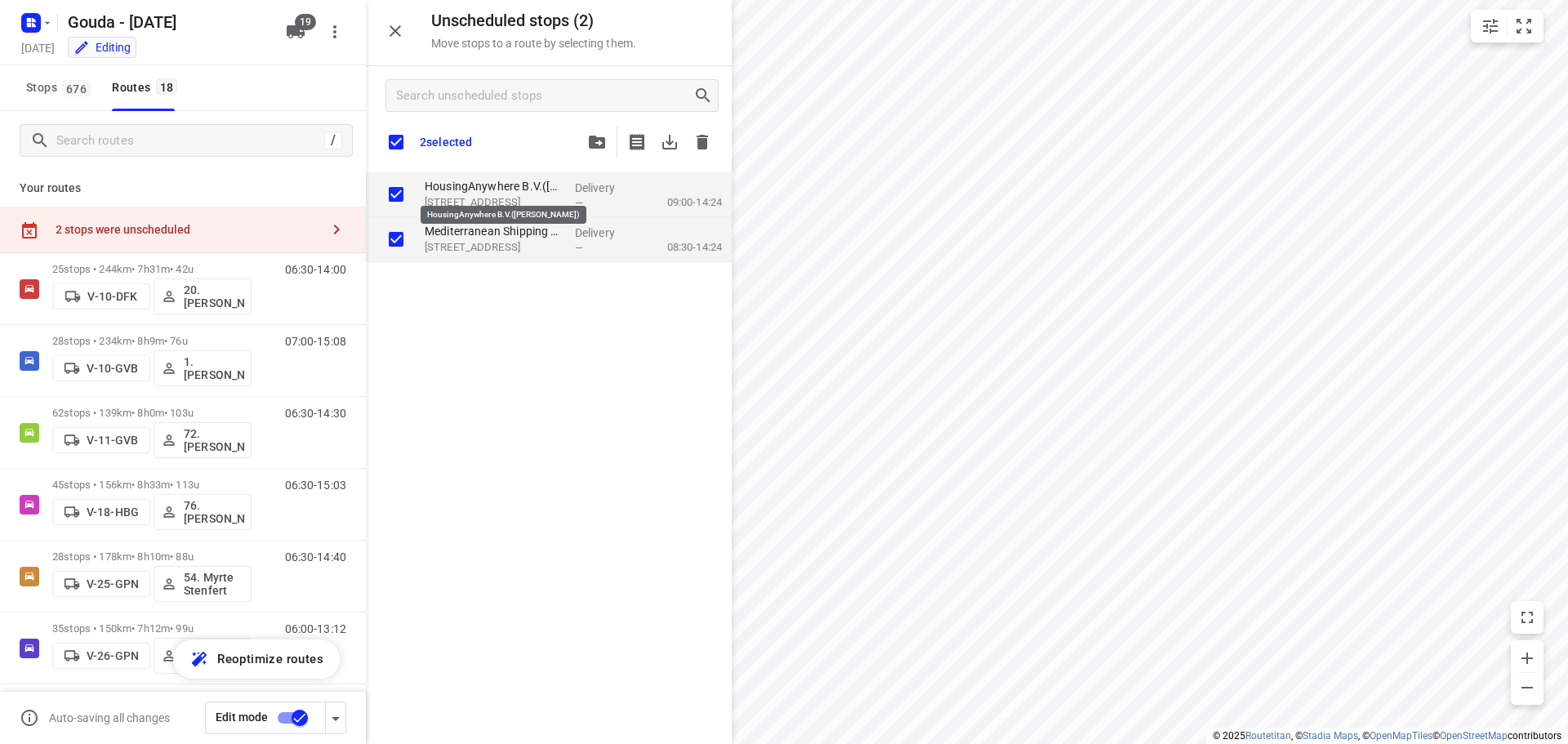
checkbox input "true"
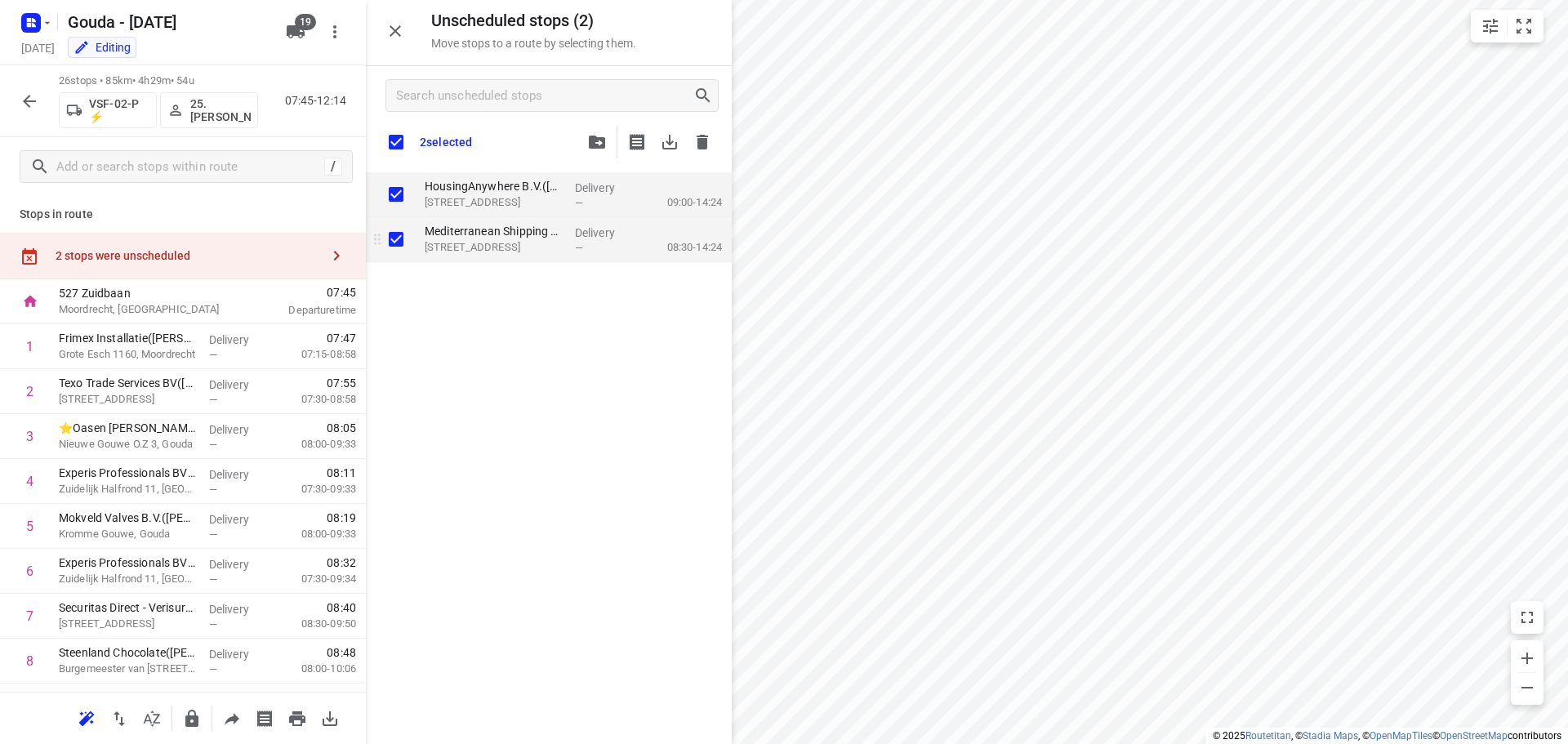
checkbox input "true"
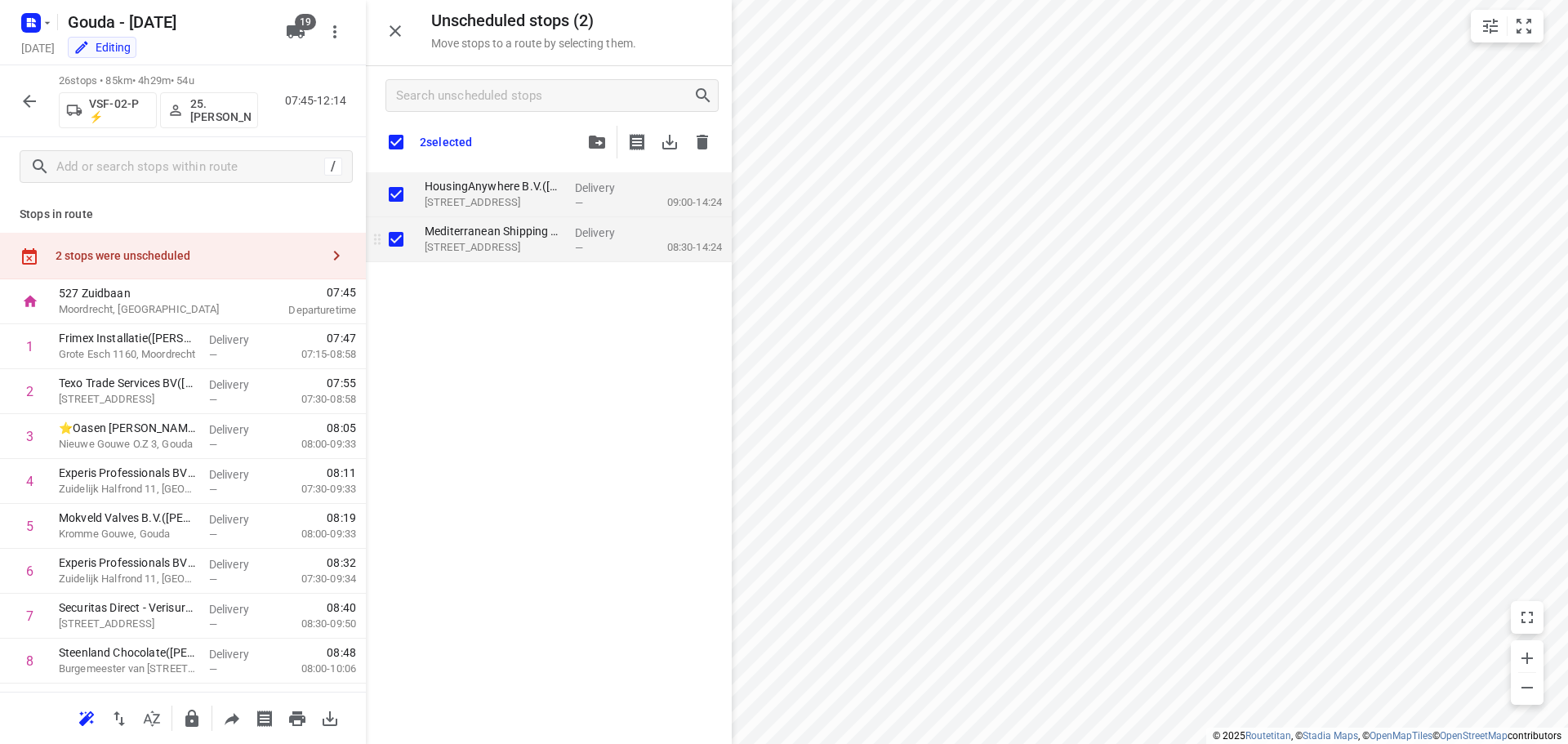
checkbox input "true"
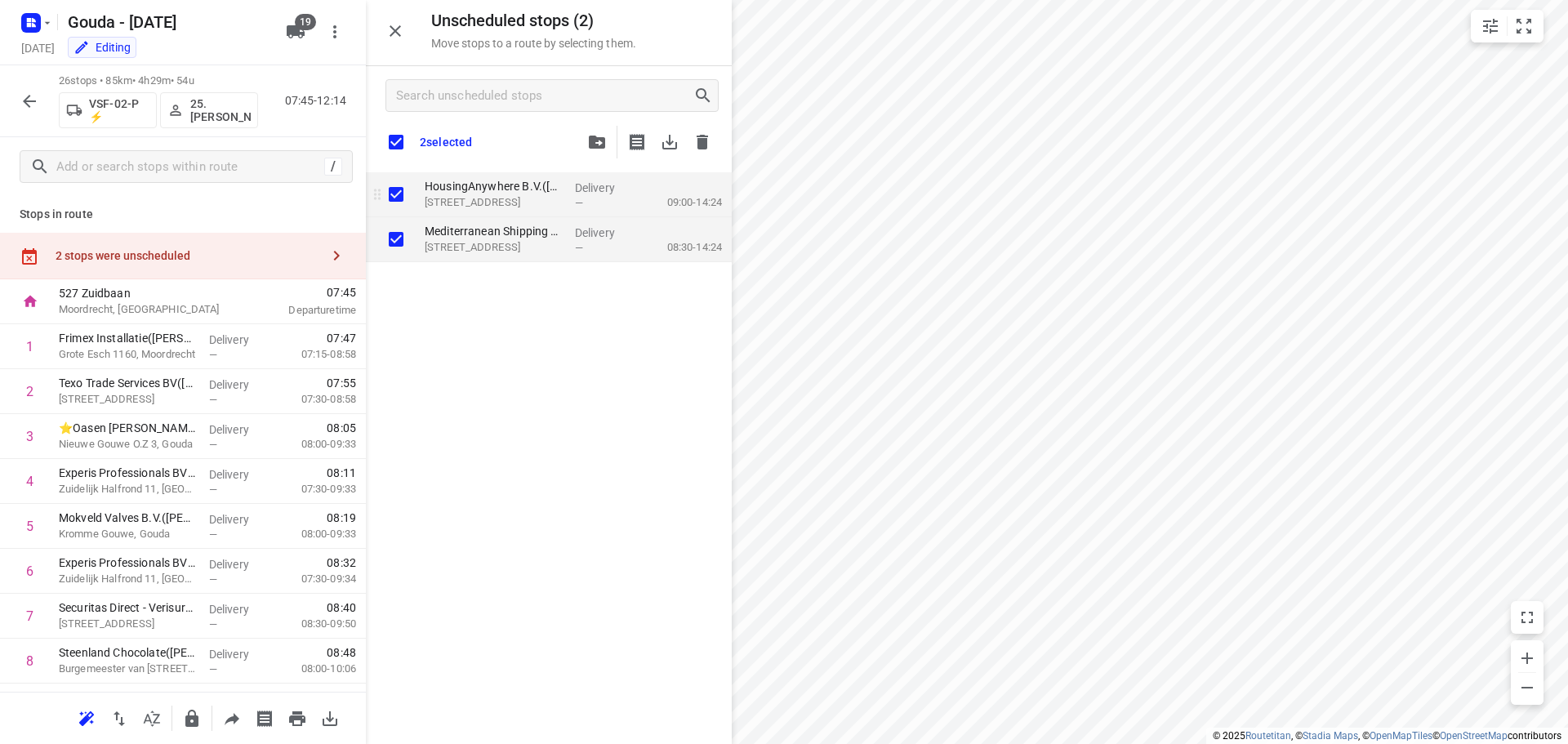
checkbox input "true"
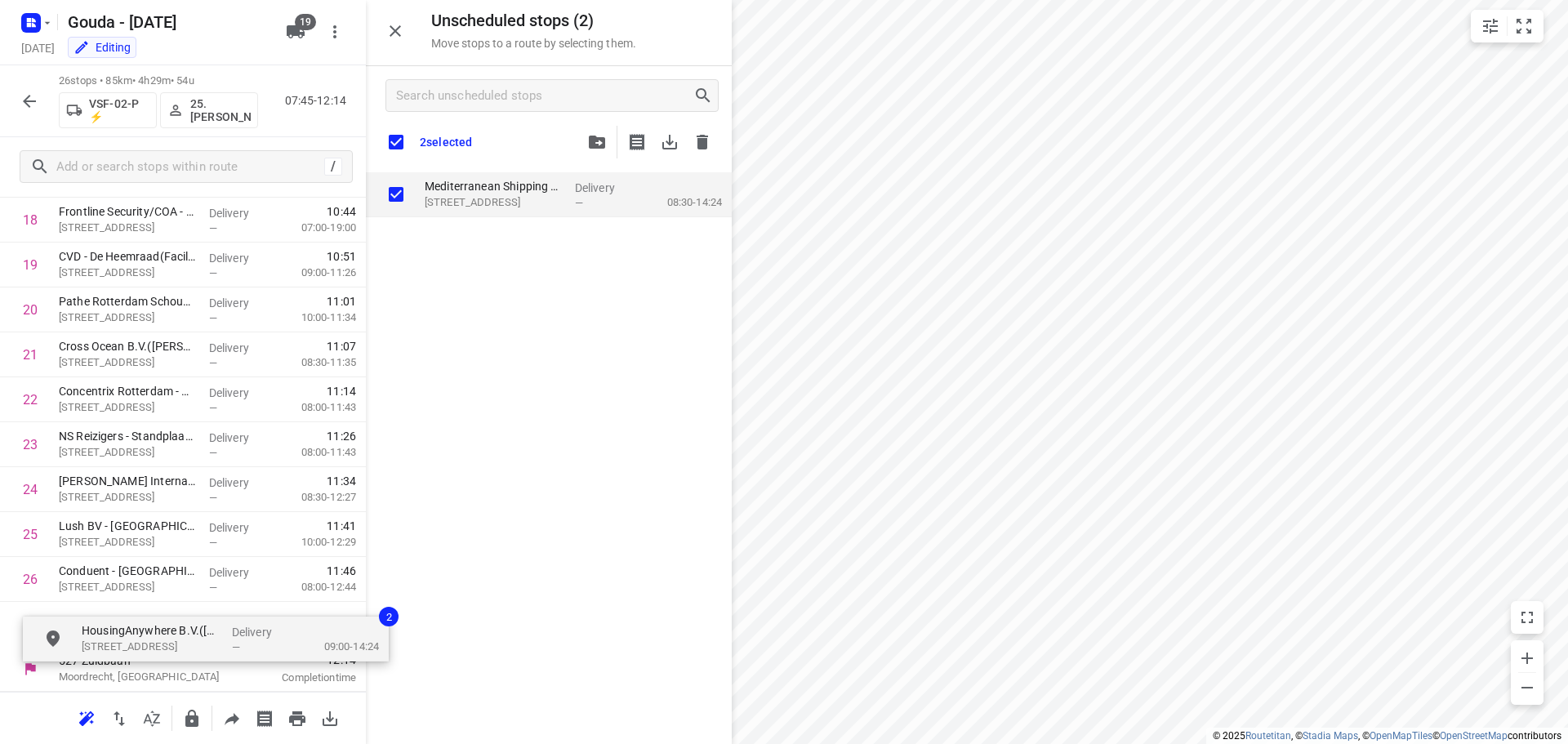
scroll to position [903, 0]
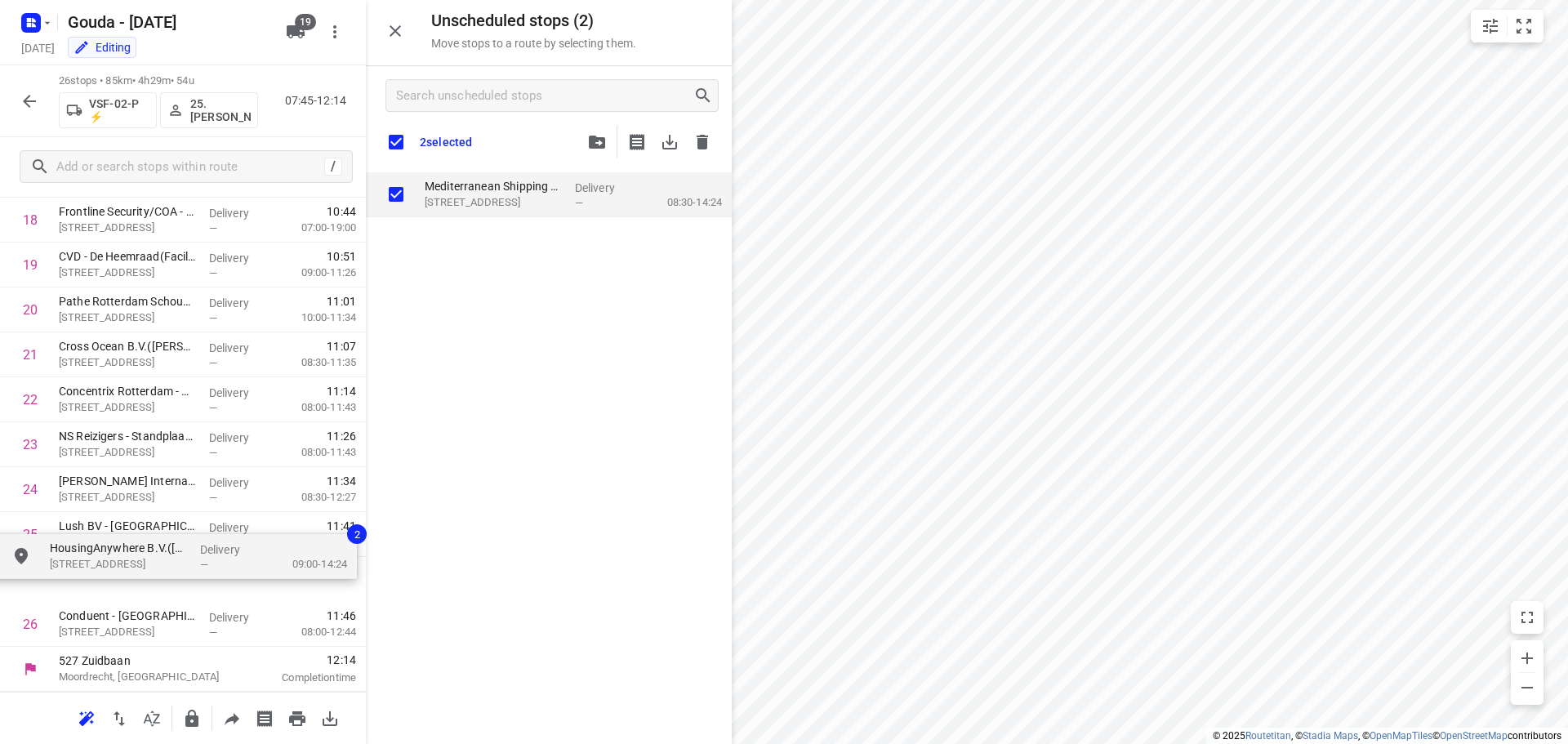
drag, startPoint x: 448, startPoint y: 189, endPoint x: 75, endPoint y: 555, distance: 522.6
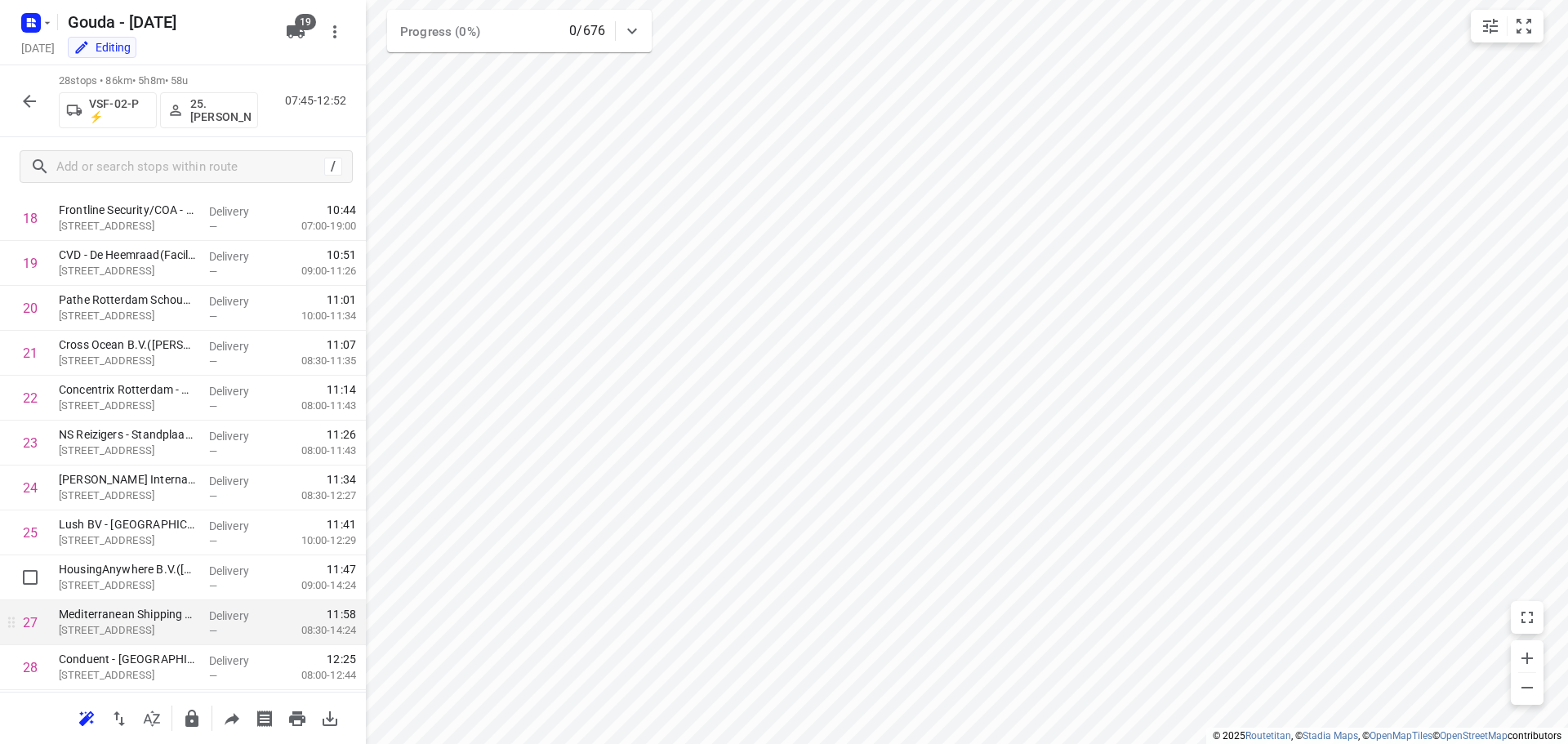
scroll to position [889, 0]
click at [26, 104] on icon "button" at bounding box center [29, 101] width 20 height 20
click at [25, 116] on button "button" at bounding box center [29, 101] width 33 height 33
click at [24, 92] on icon "button" at bounding box center [29, 101] width 20 height 20
